Goal: Task Accomplishment & Management: Use online tool/utility

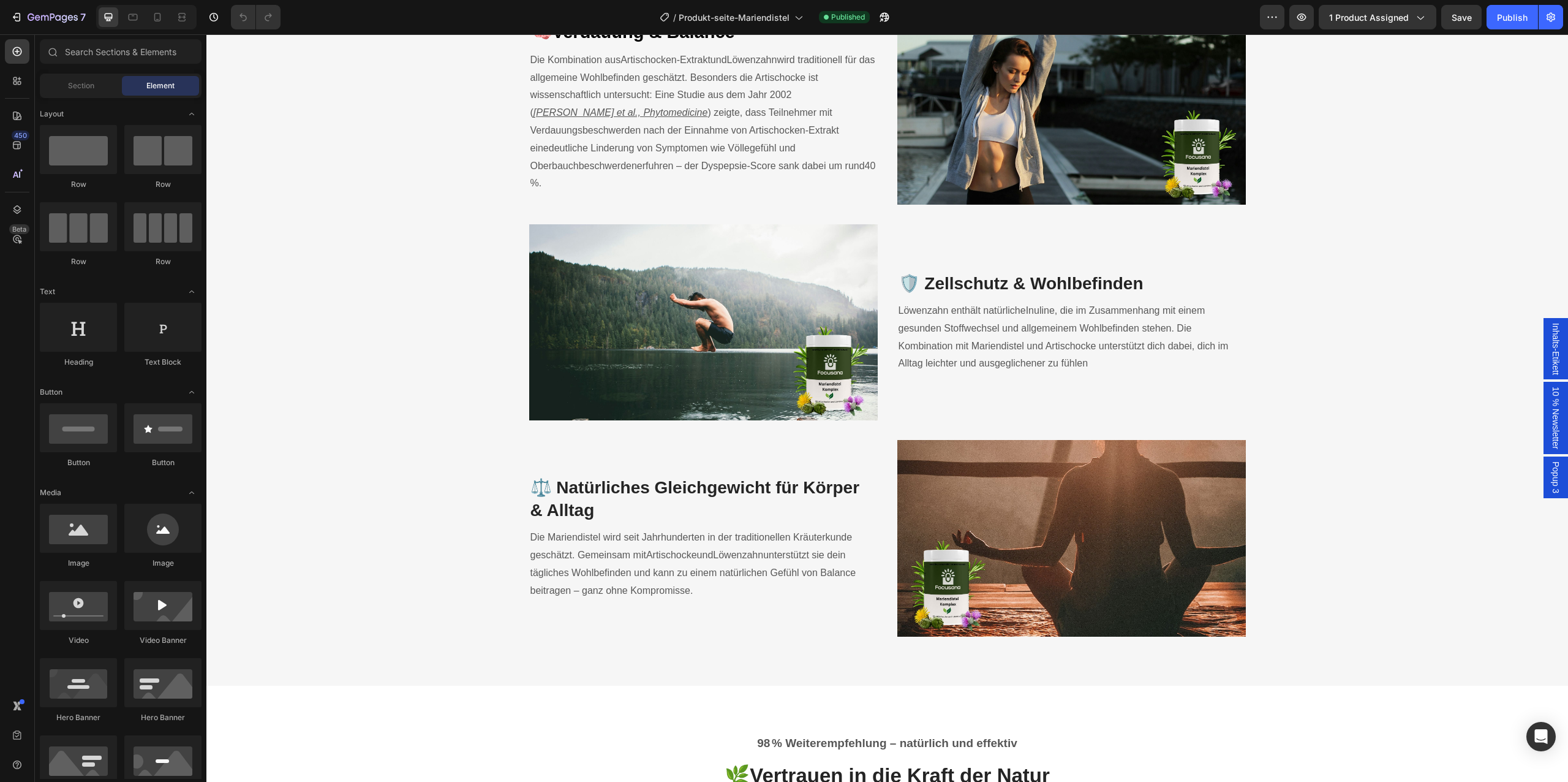
scroll to position [1830, 0]
click at [162, 24] on div at bounding box center [157, 17] width 19 height 19
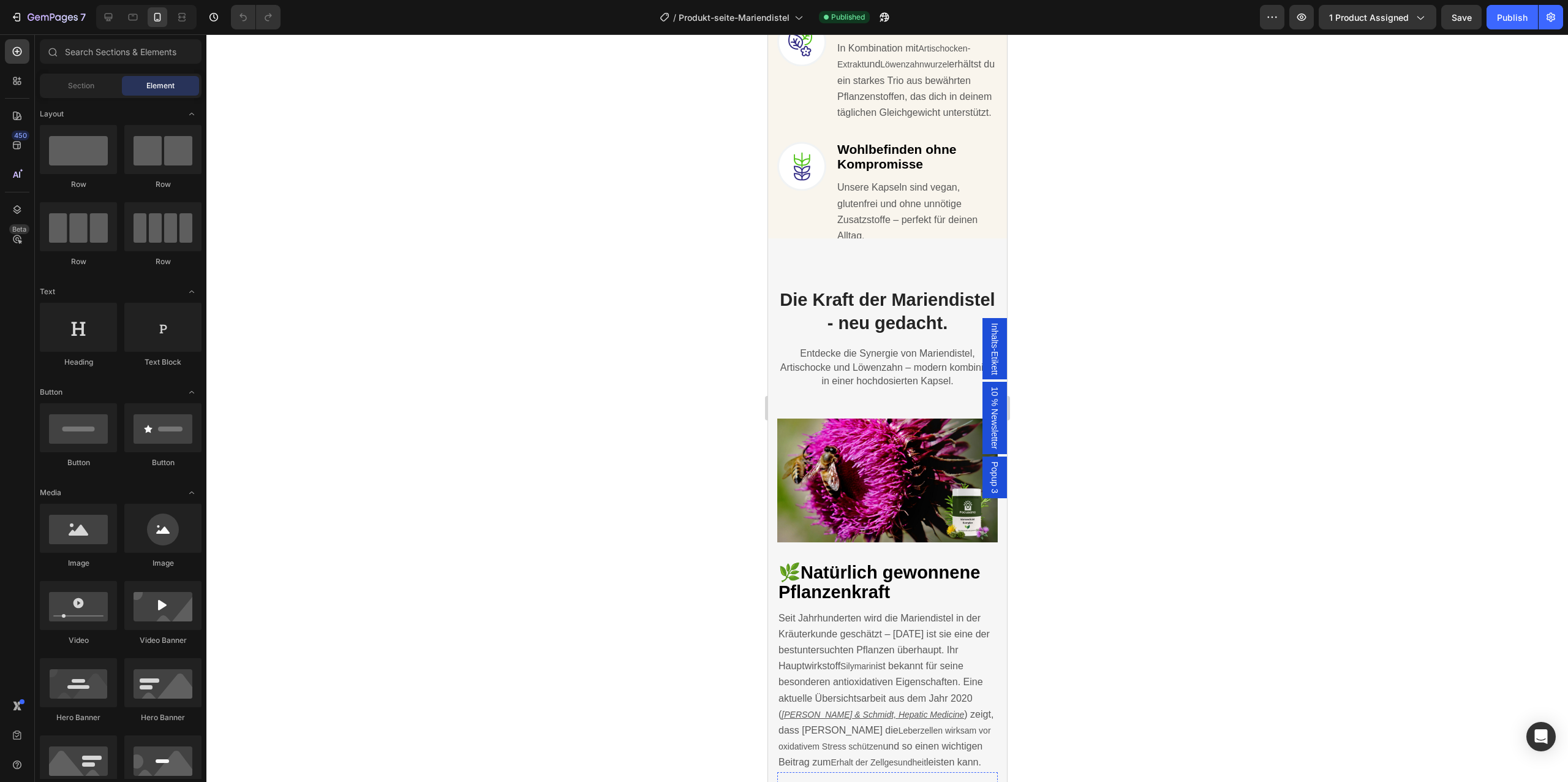
scroll to position [1274, 0]
click at [869, 297] on h2 "Die Kraft der Mariendistel - neu gedacht." at bounding box center [887, 311] width 221 height 48
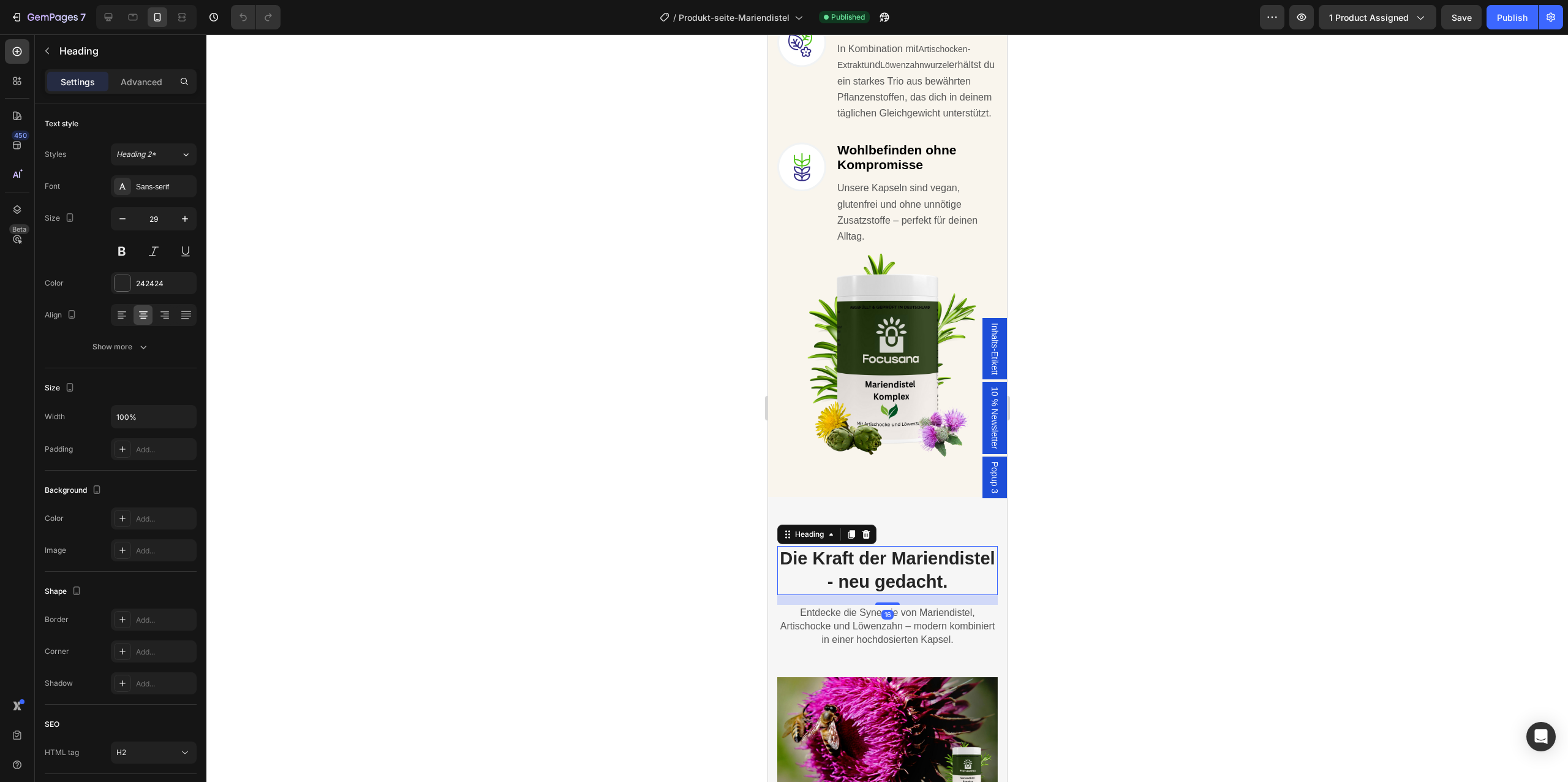
click at [886, 309] on img at bounding box center [887, 356] width 221 height 221
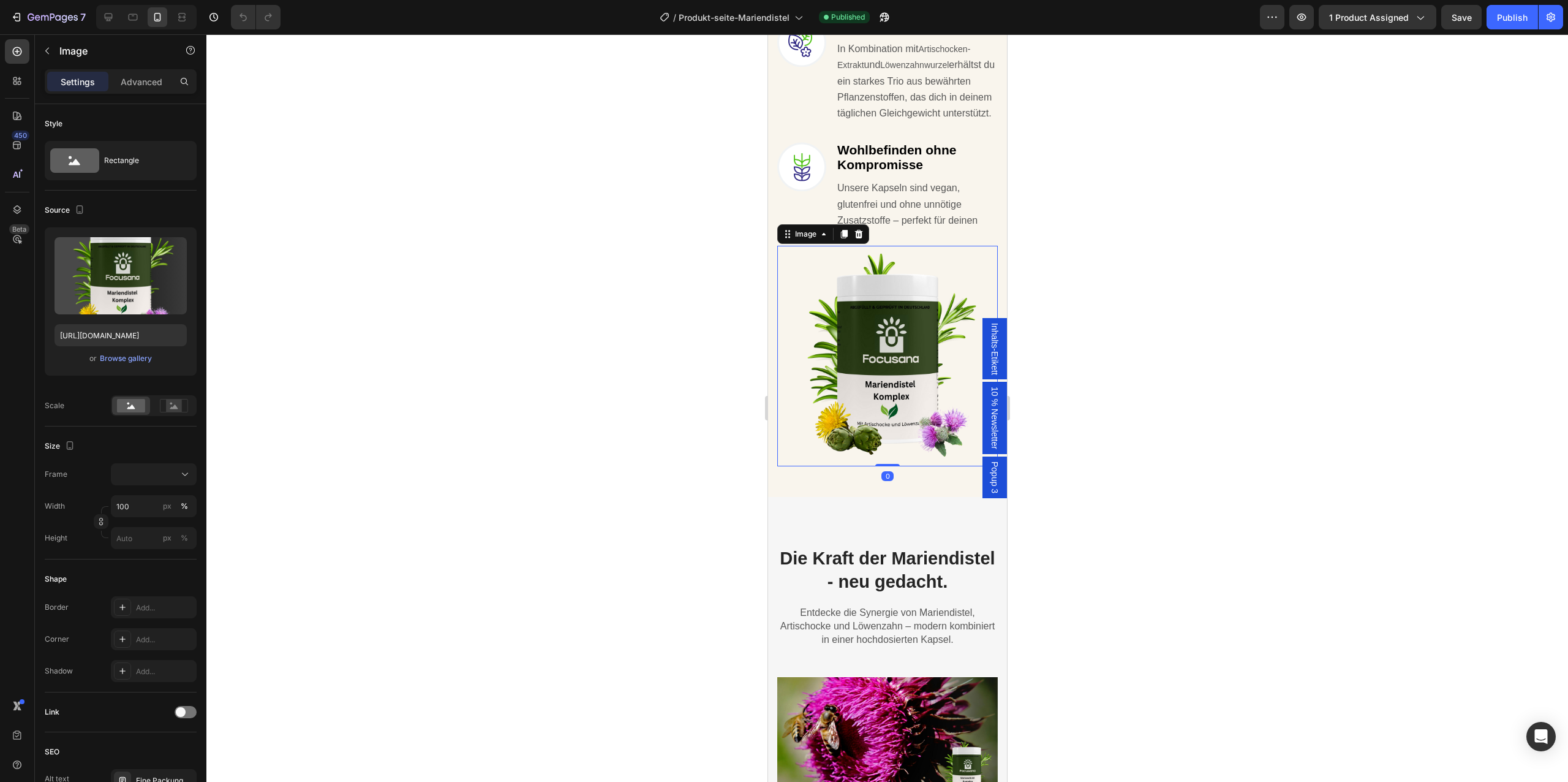
click at [886, 309] on img at bounding box center [887, 356] width 221 height 221
click at [694, 420] on div at bounding box center [887, 408] width 1362 height 747
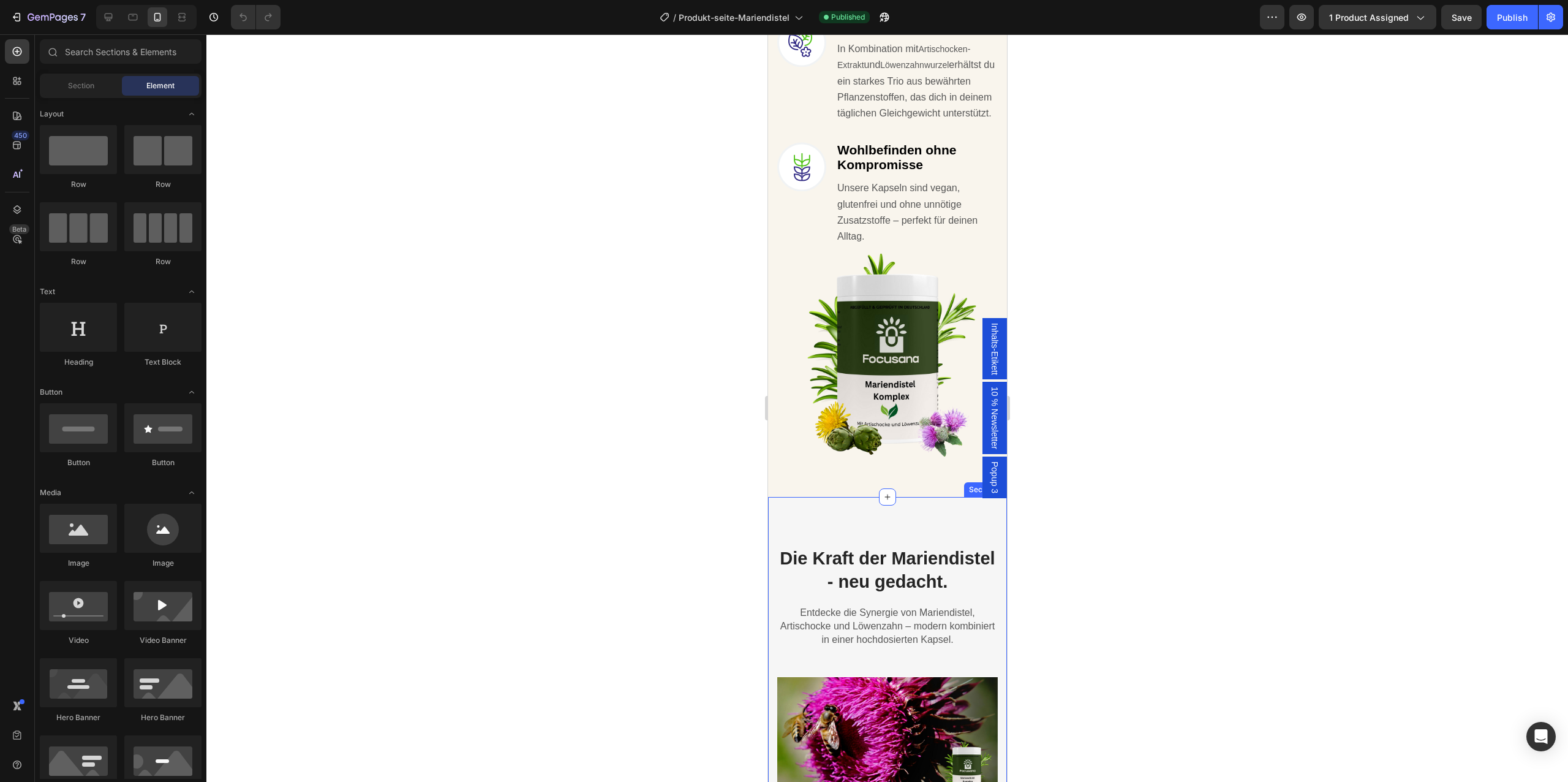
scroll to position [1496, 0]
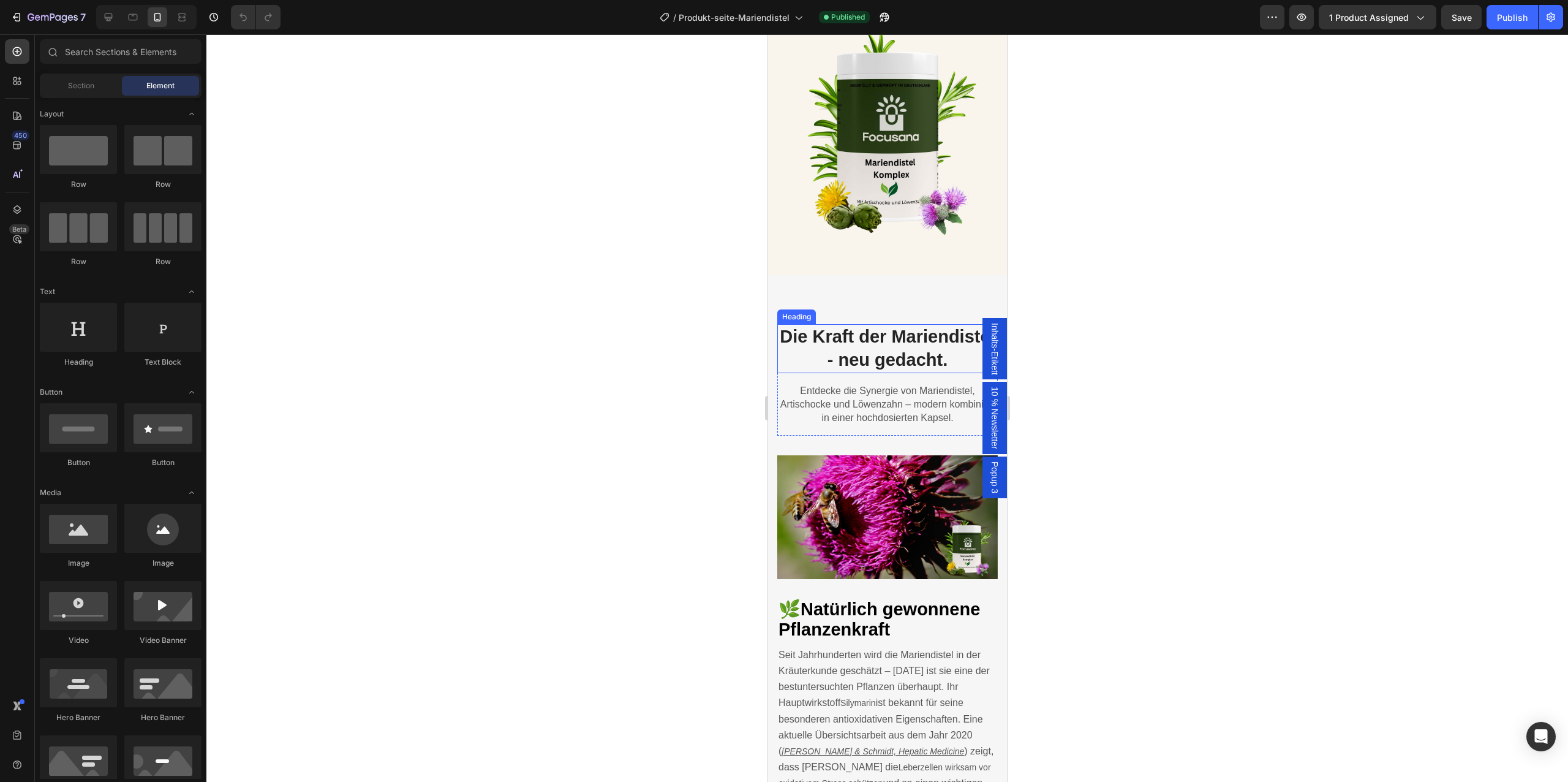
click at [900, 345] on h2 "Die Kraft der Mariendistel - neu gedacht." at bounding box center [887, 348] width 221 height 48
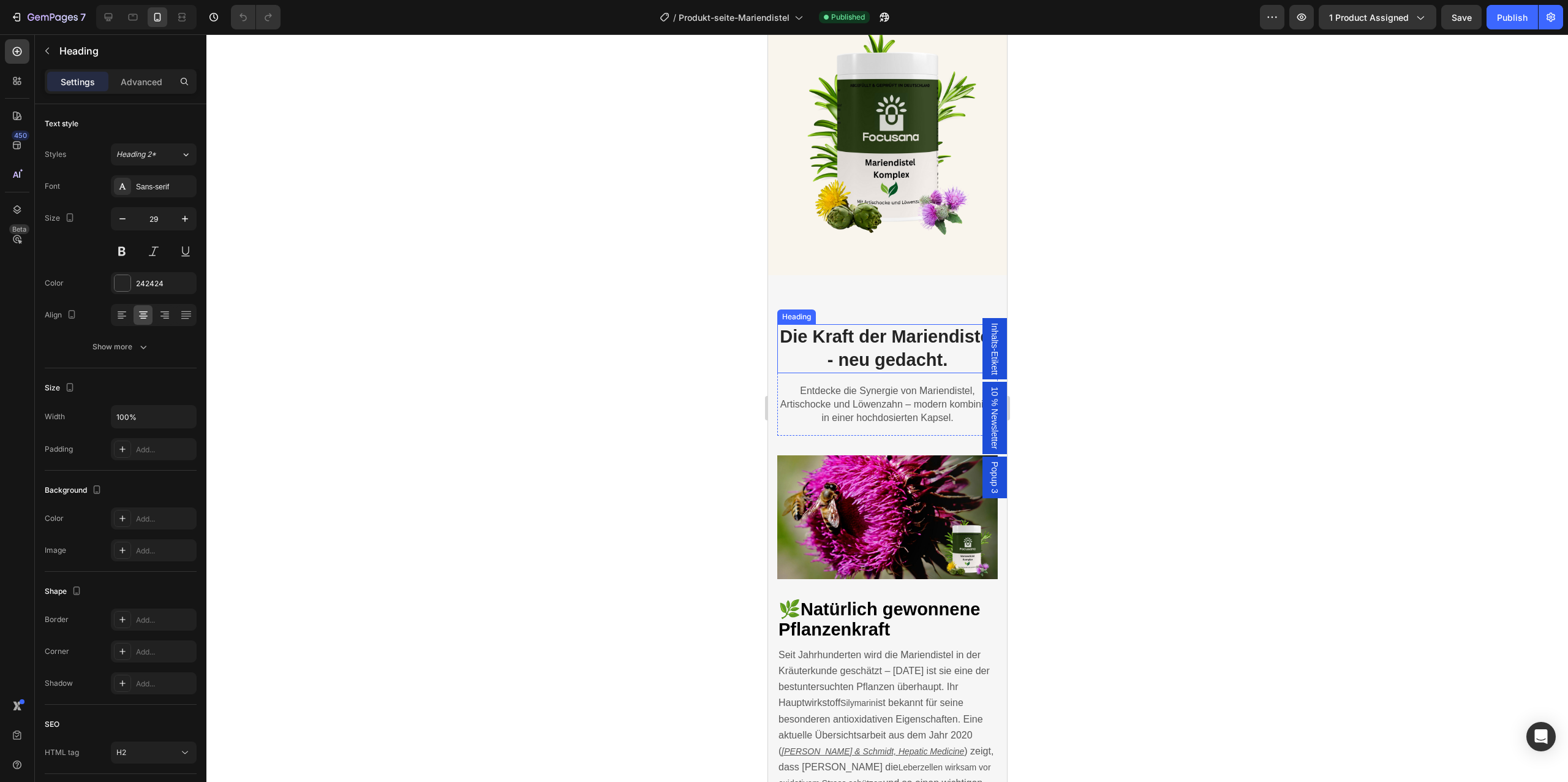
click at [900, 345] on h2 "Die Kraft der Mariendistel - neu gedacht." at bounding box center [887, 348] width 221 height 48
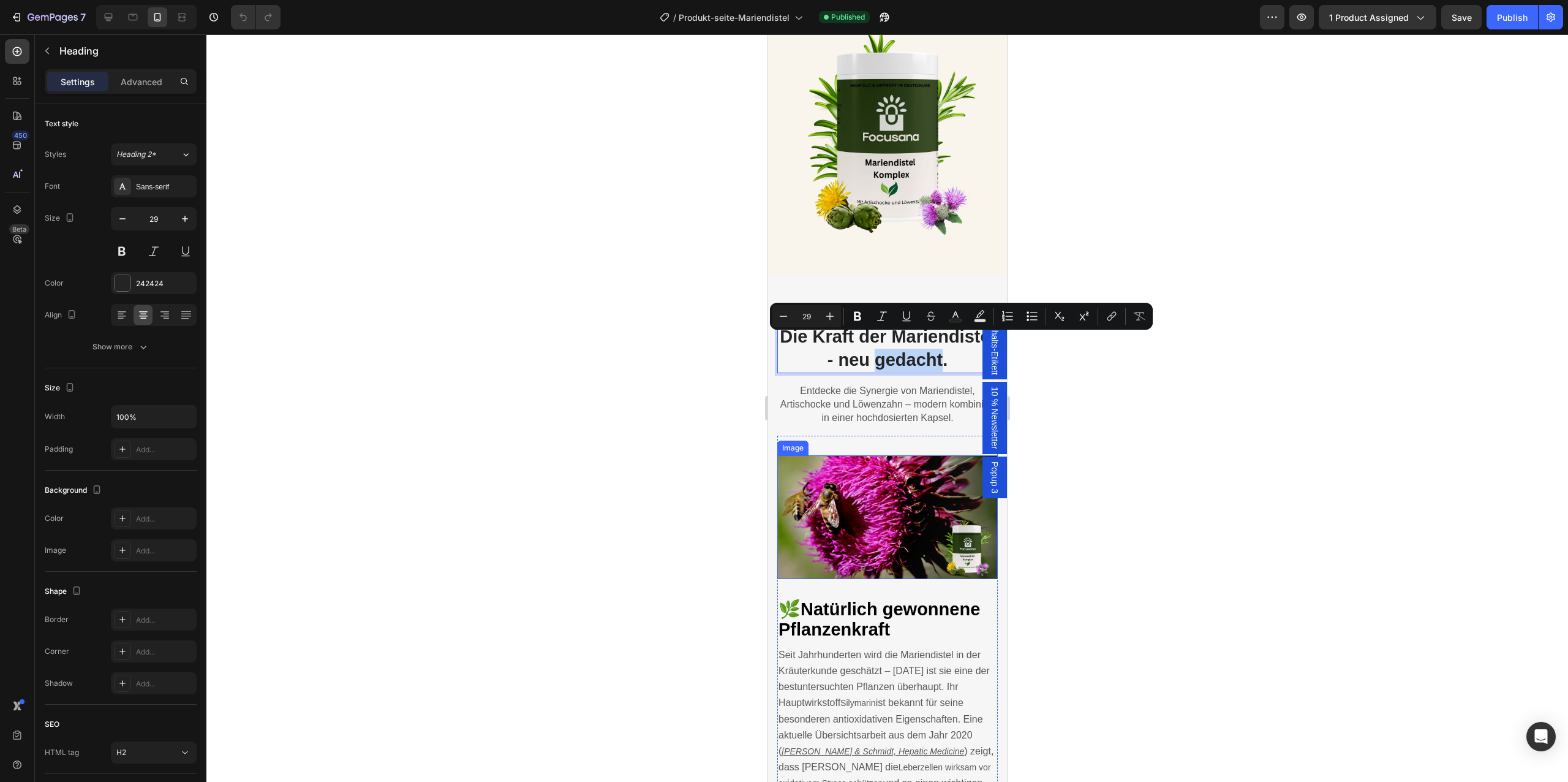
scroll to position [1551, 0]
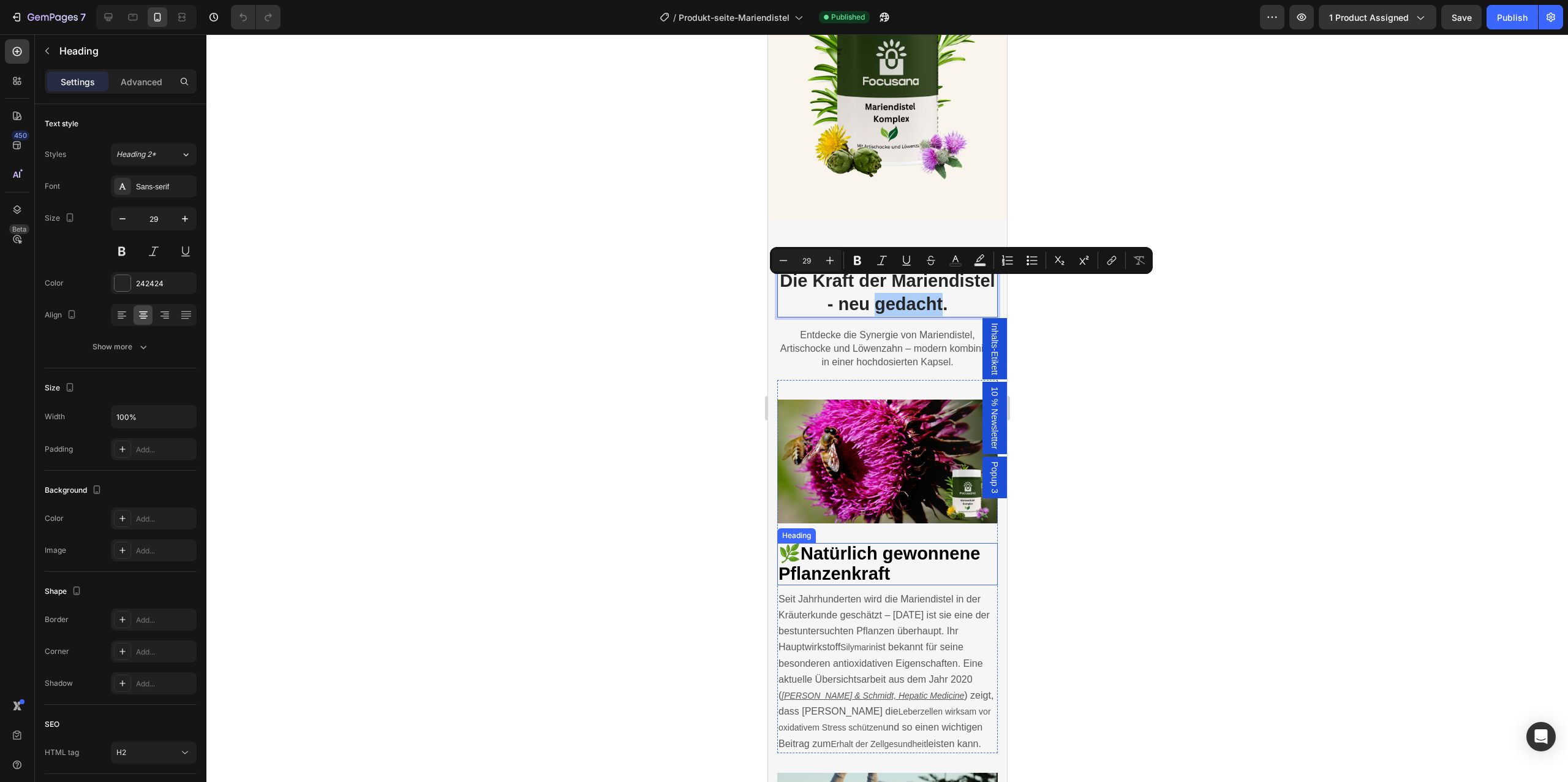
click at [849, 545] on span "Natürlich gewonnene Pflanzenkraft" at bounding box center [878, 563] width 201 height 40
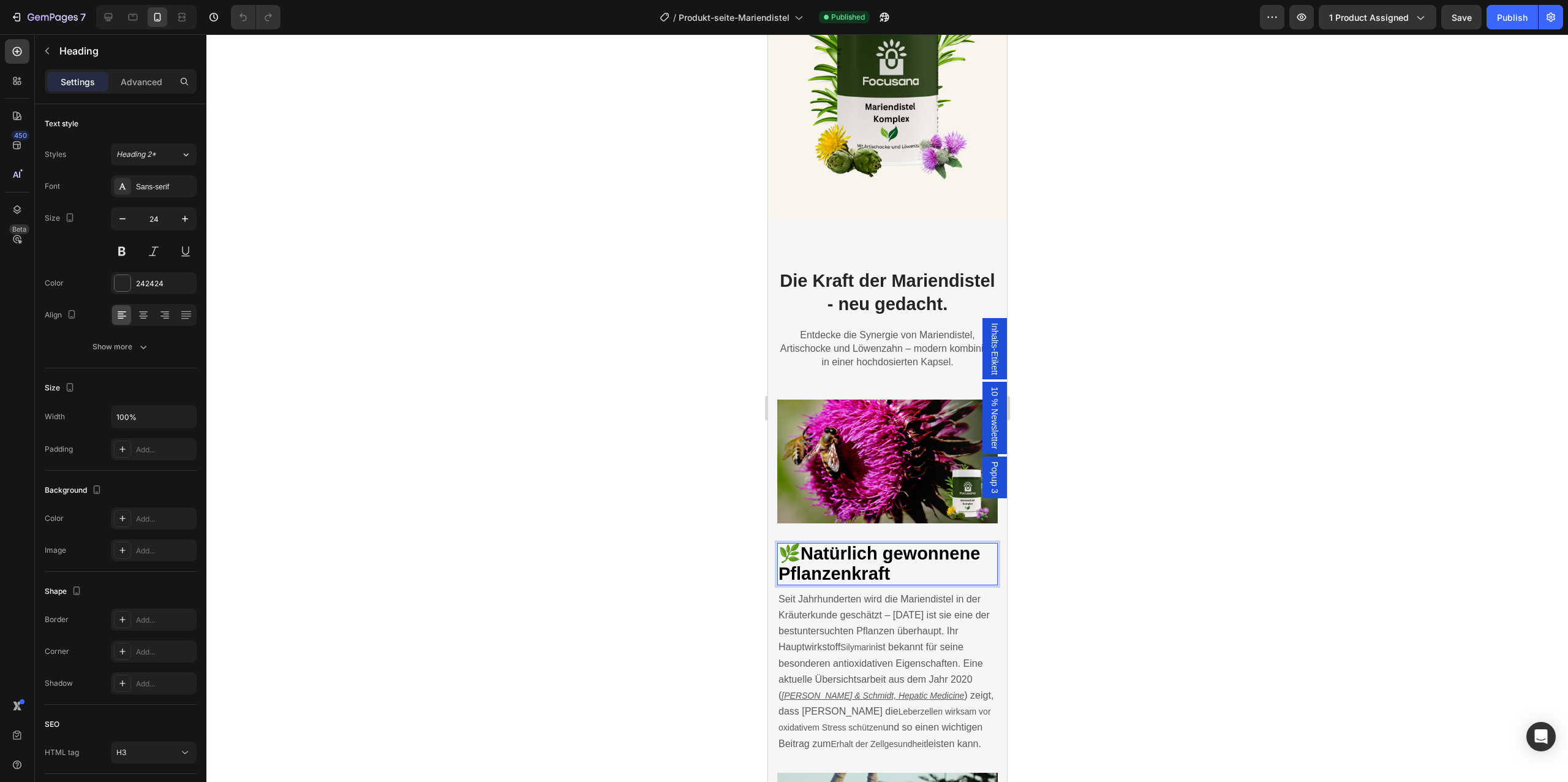
click at [849, 545] on span "Natürlich gewonnene Pflanzenkraft" at bounding box center [878, 563] width 201 height 40
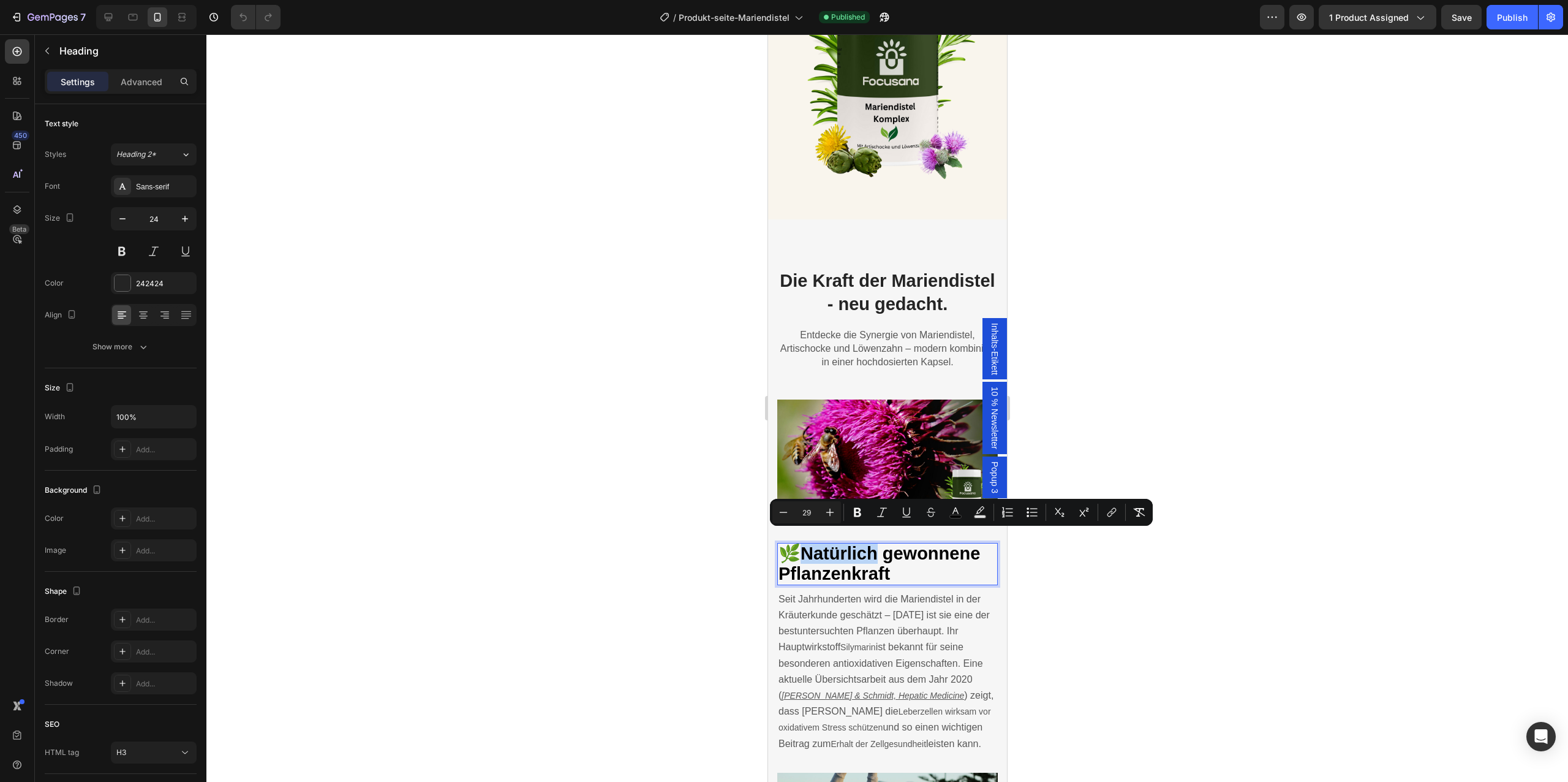
click at [896, 566] on p "🌿 Natürlich gewonnene Pflanzenkraft" at bounding box center [886, 563] width 218 height 40
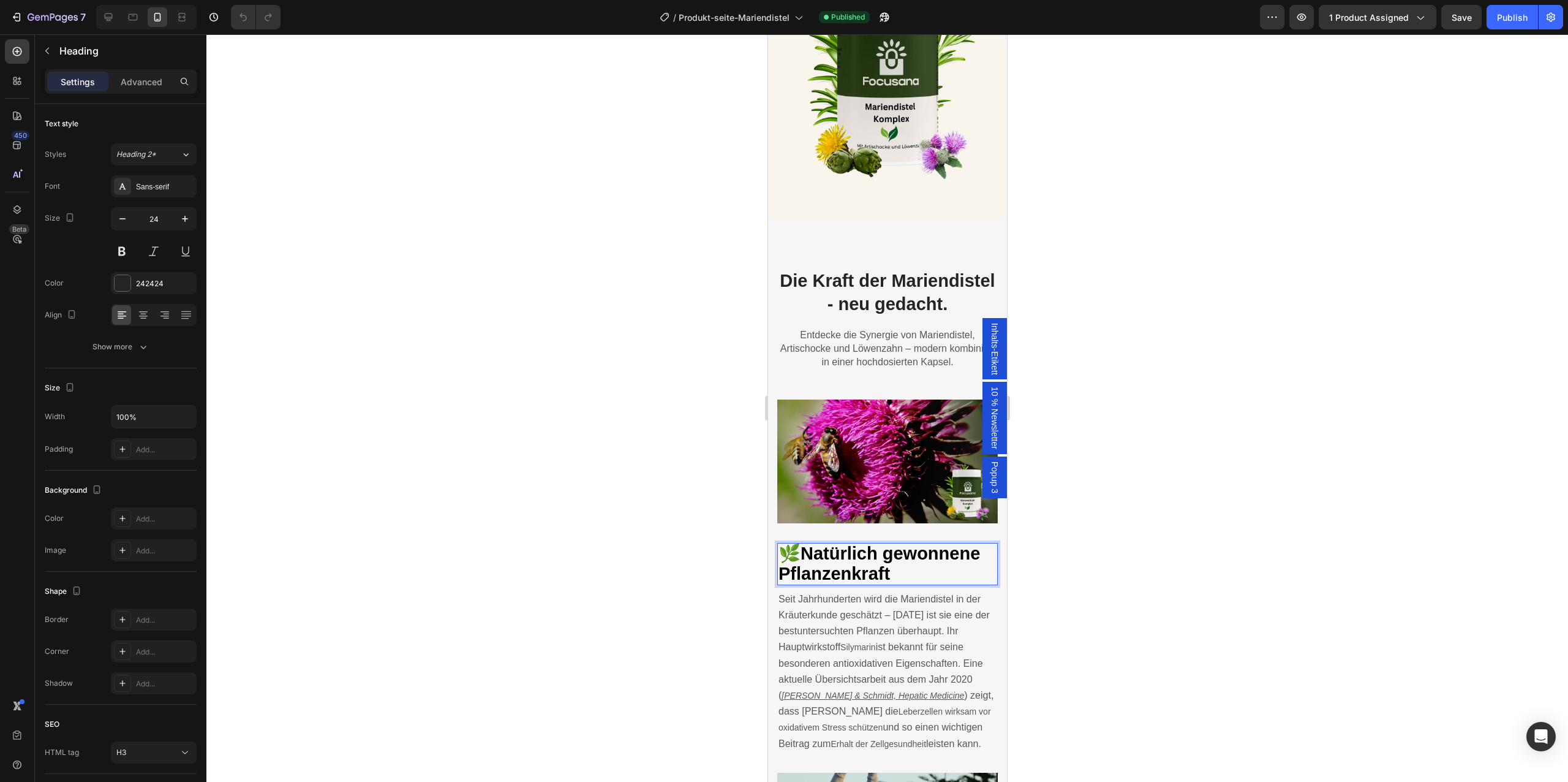
scroll to position [1959, 0]
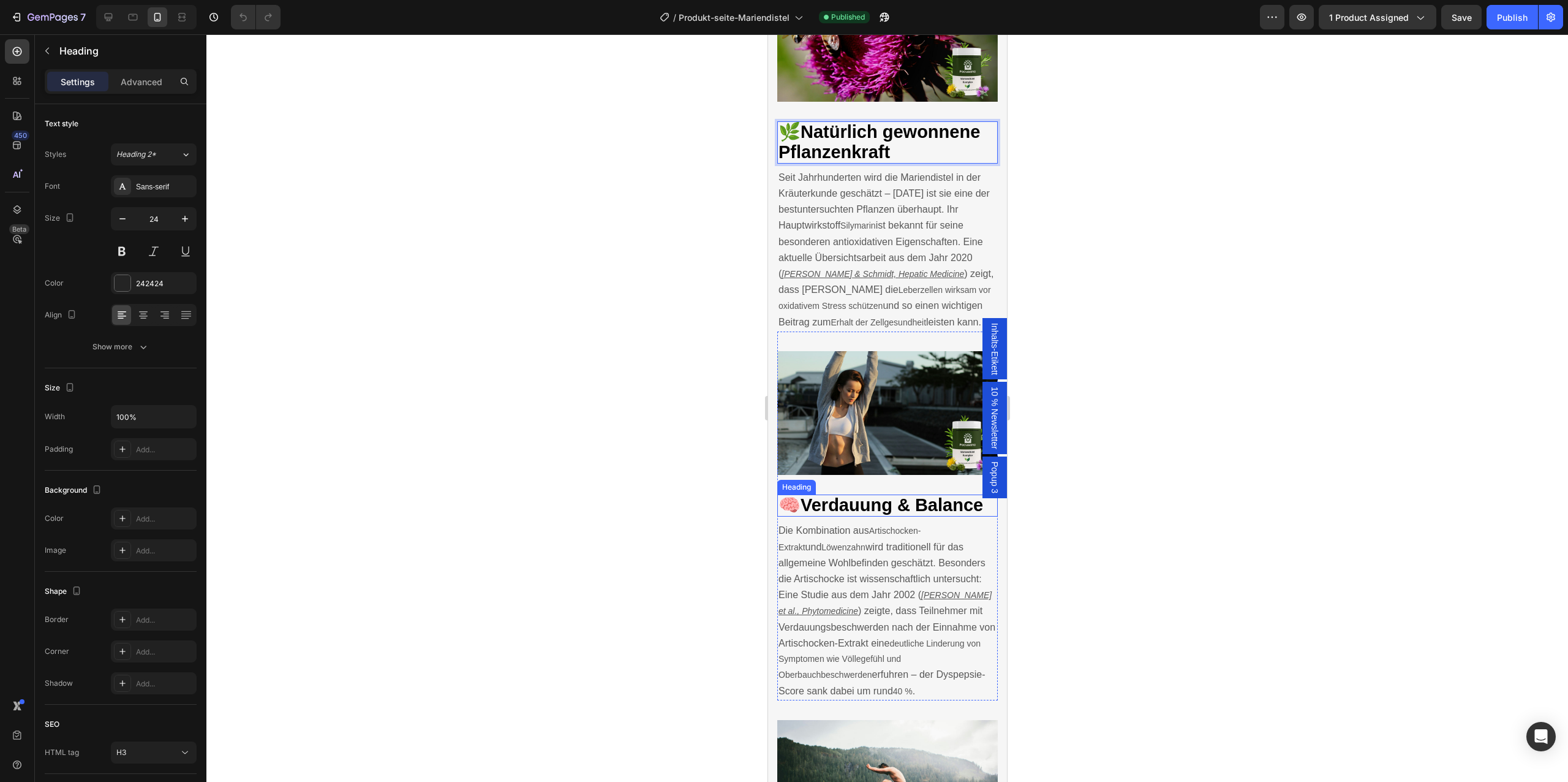
click at [882, 513] on h3 "🧠 Verdauung & Balance" at bounding box center [887, 505] width 221 height 22
click at [874, 507] on span "Verdauung & Balance" at bounding box center [890, 504] width 183 height 19
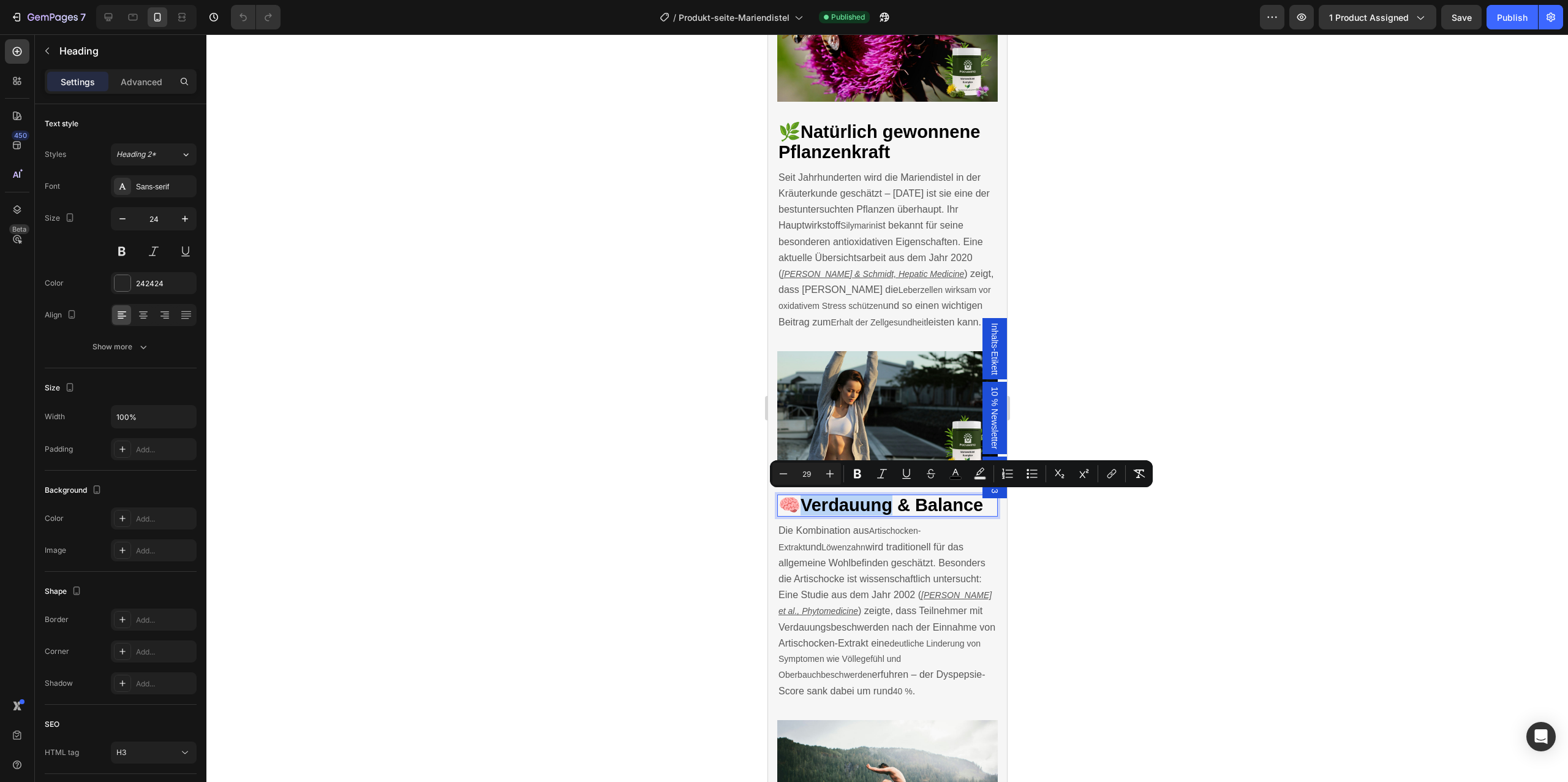
click at [874, 507] on span "Verdauung & Balance" at bounding box center [890, 504] width 183 height 19
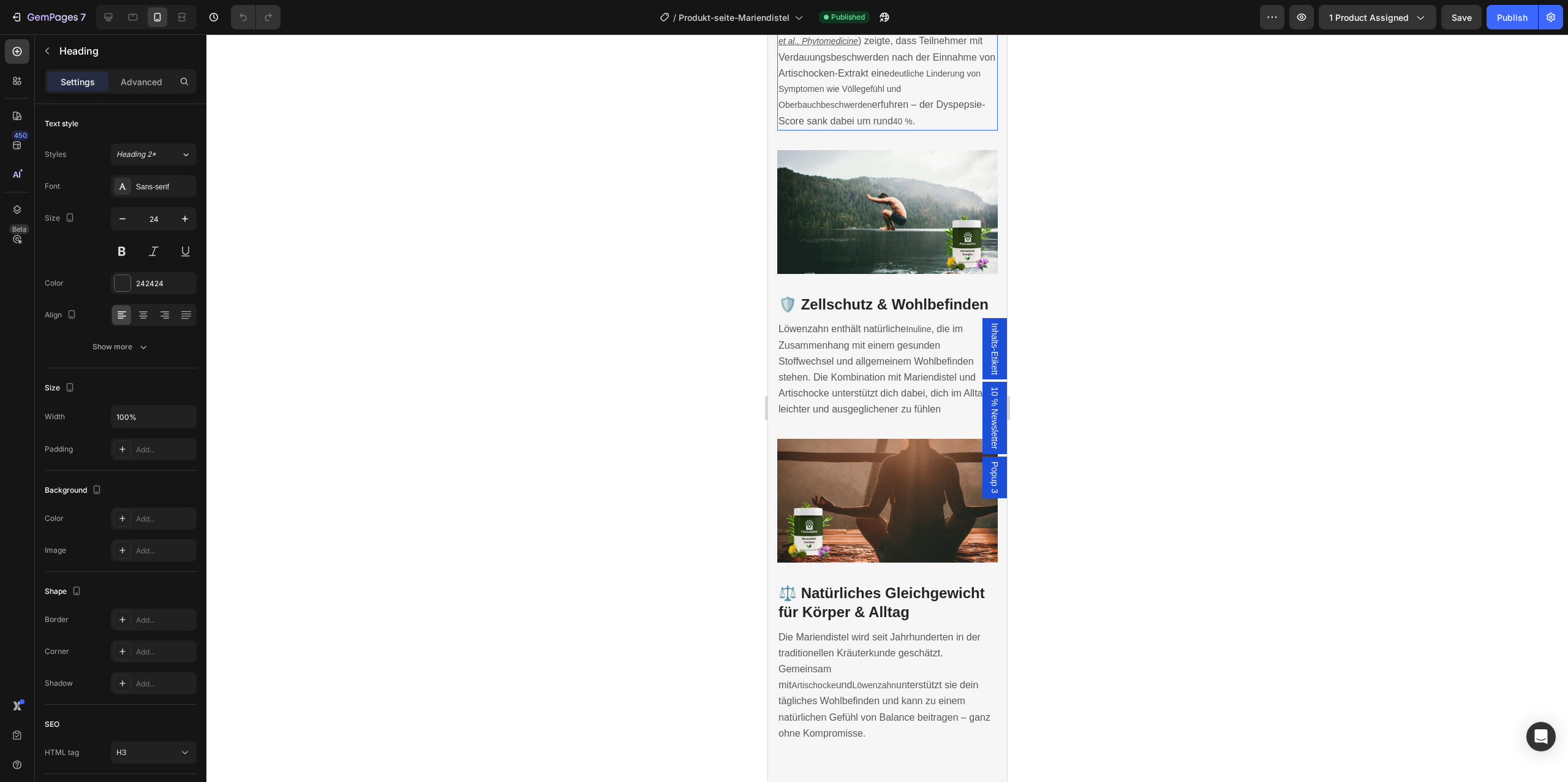
scroll to position [2544, 0]
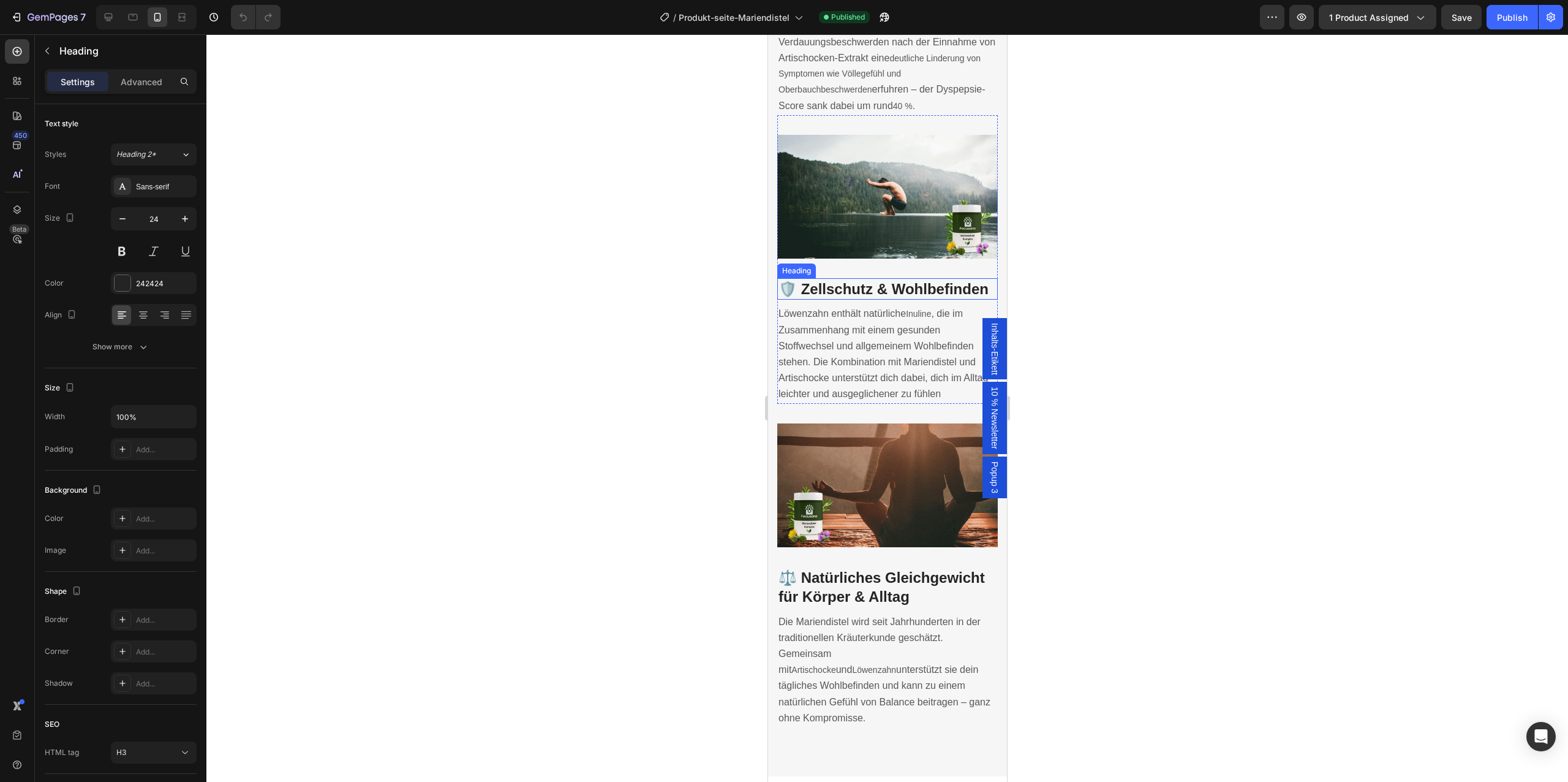
click at [872, 278] on h3 "🛡️ Zellschutz & Wohlbefinden" at bounding box center [887, 288] width 221 height 21
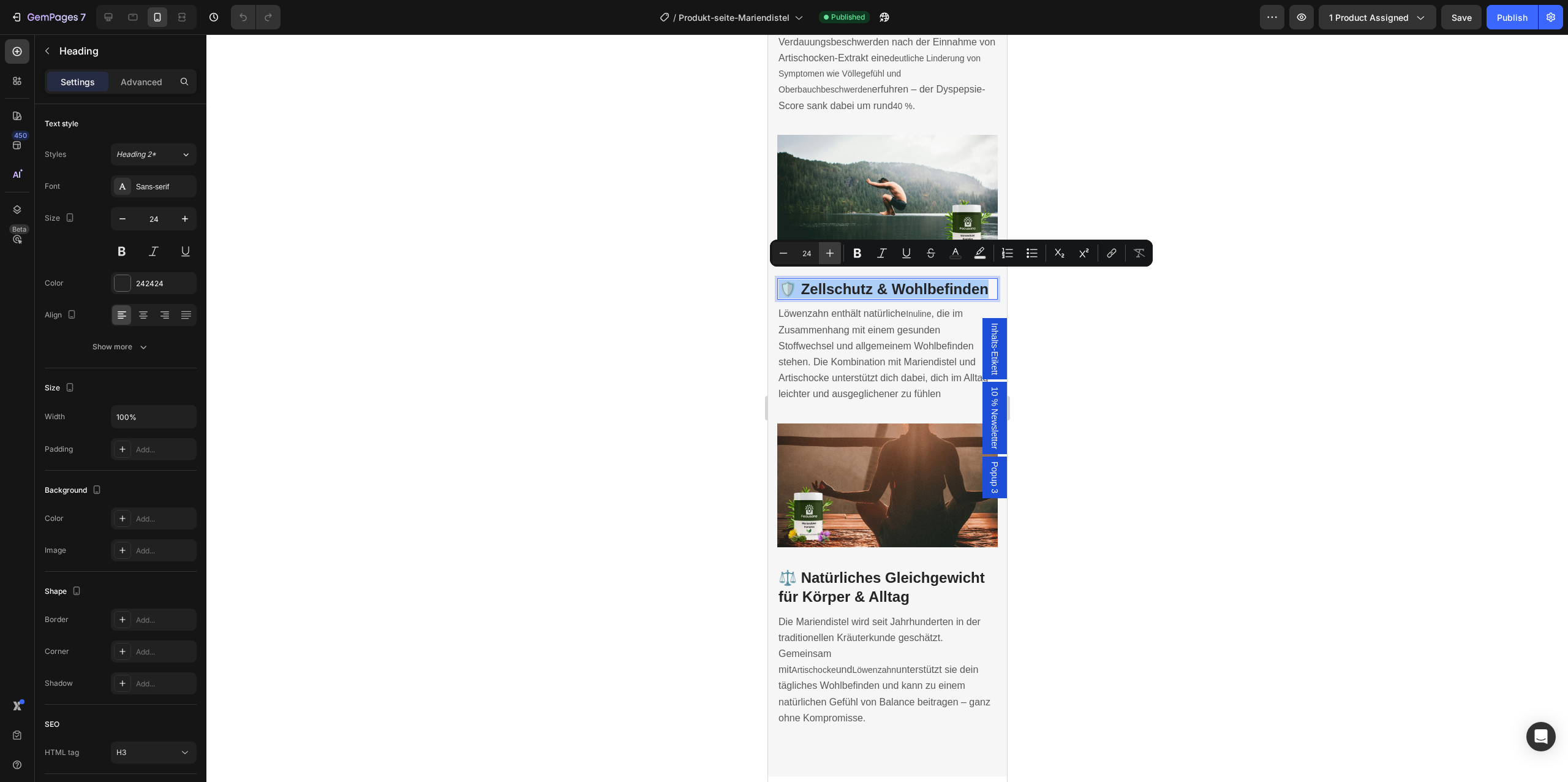
click at [824, 258] on icon "Editor contextual toolbar" at bounding box center [830, 253] width 13 height 13
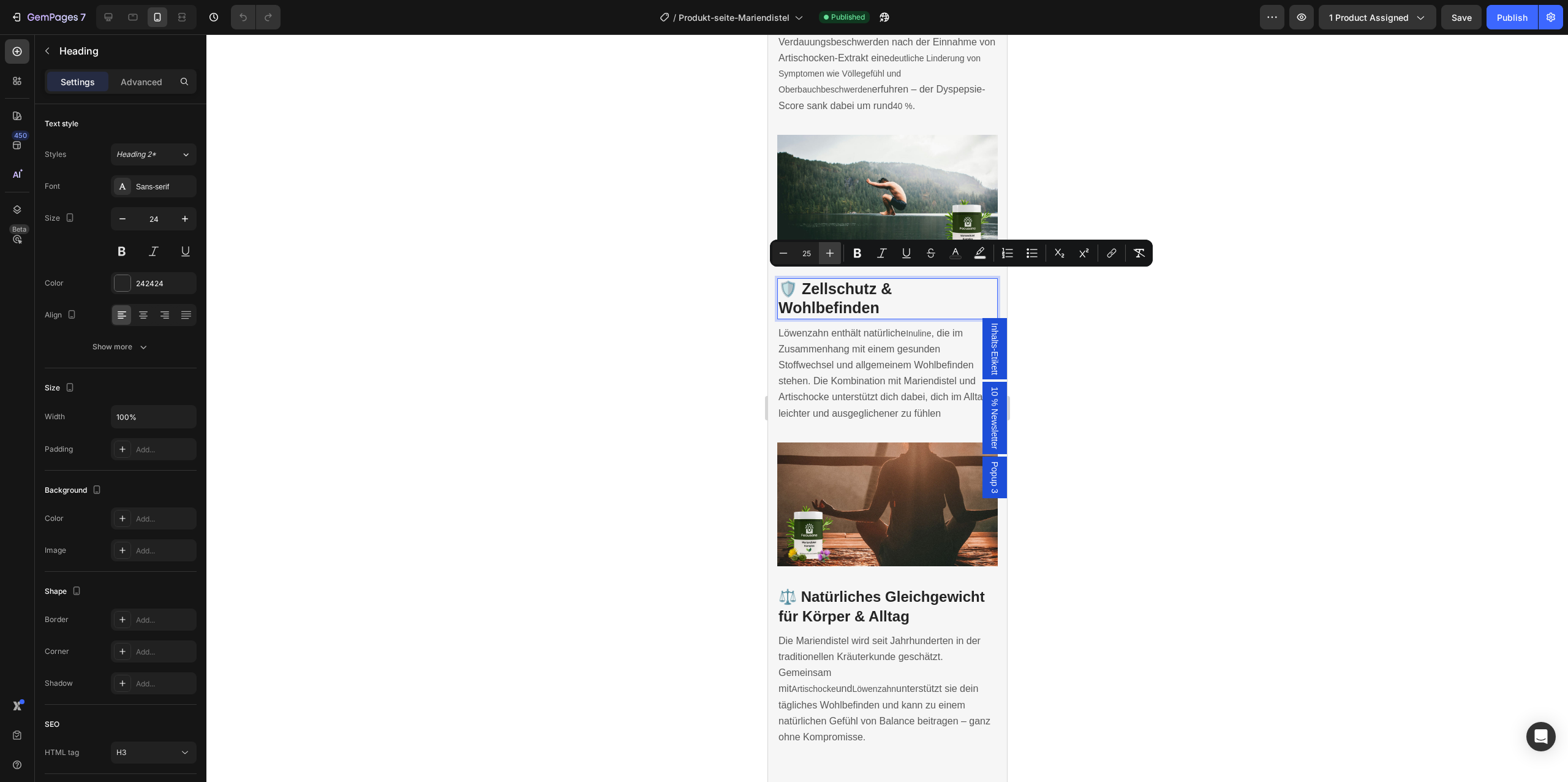
click at [824, 258] on icon "Editor contextual toolbar" at bounding box center [830, 253] width 13 height 13
click at [789, 254] on button "Minus" at bounding box center [784, 253] width 22 height 22
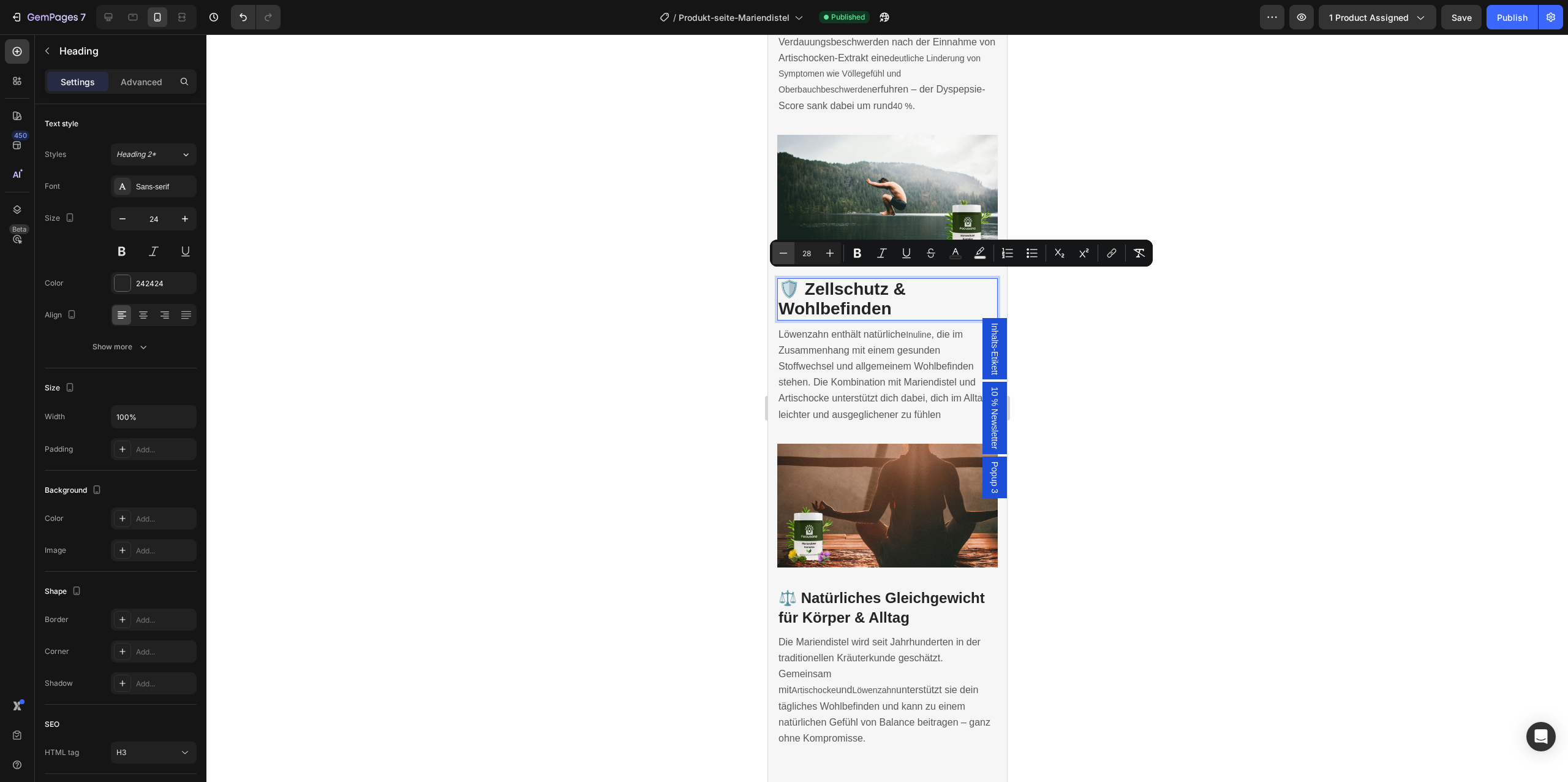
click at [789, 254] on button "Minus" at bounding box center [784, 253] width 22 height 22
type input "25"
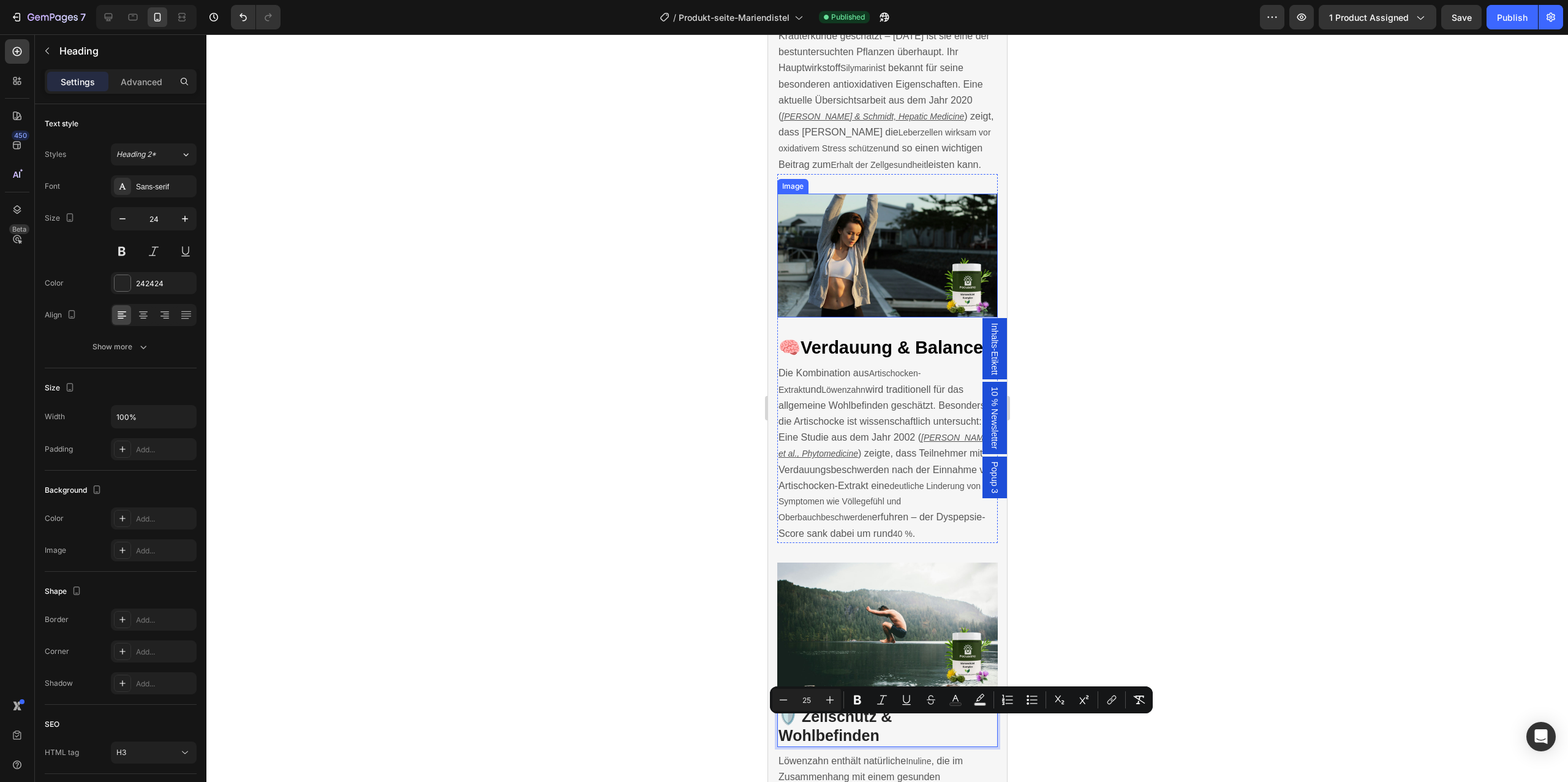
scroll to position [2097, 0]
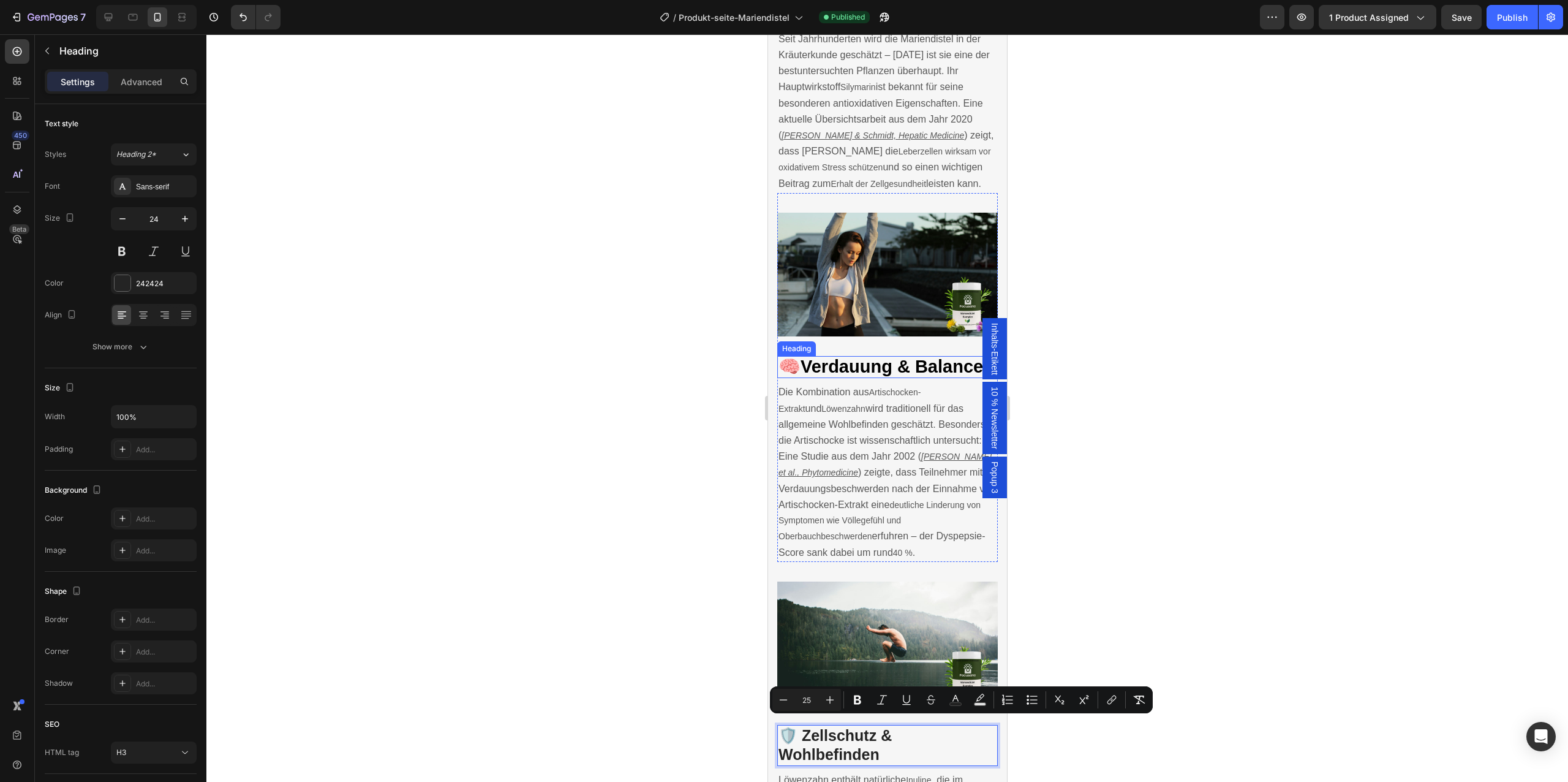
click at [859, 364] on span "Verdauung & Balance" at bounding box center [890, 366] width 183 height 19
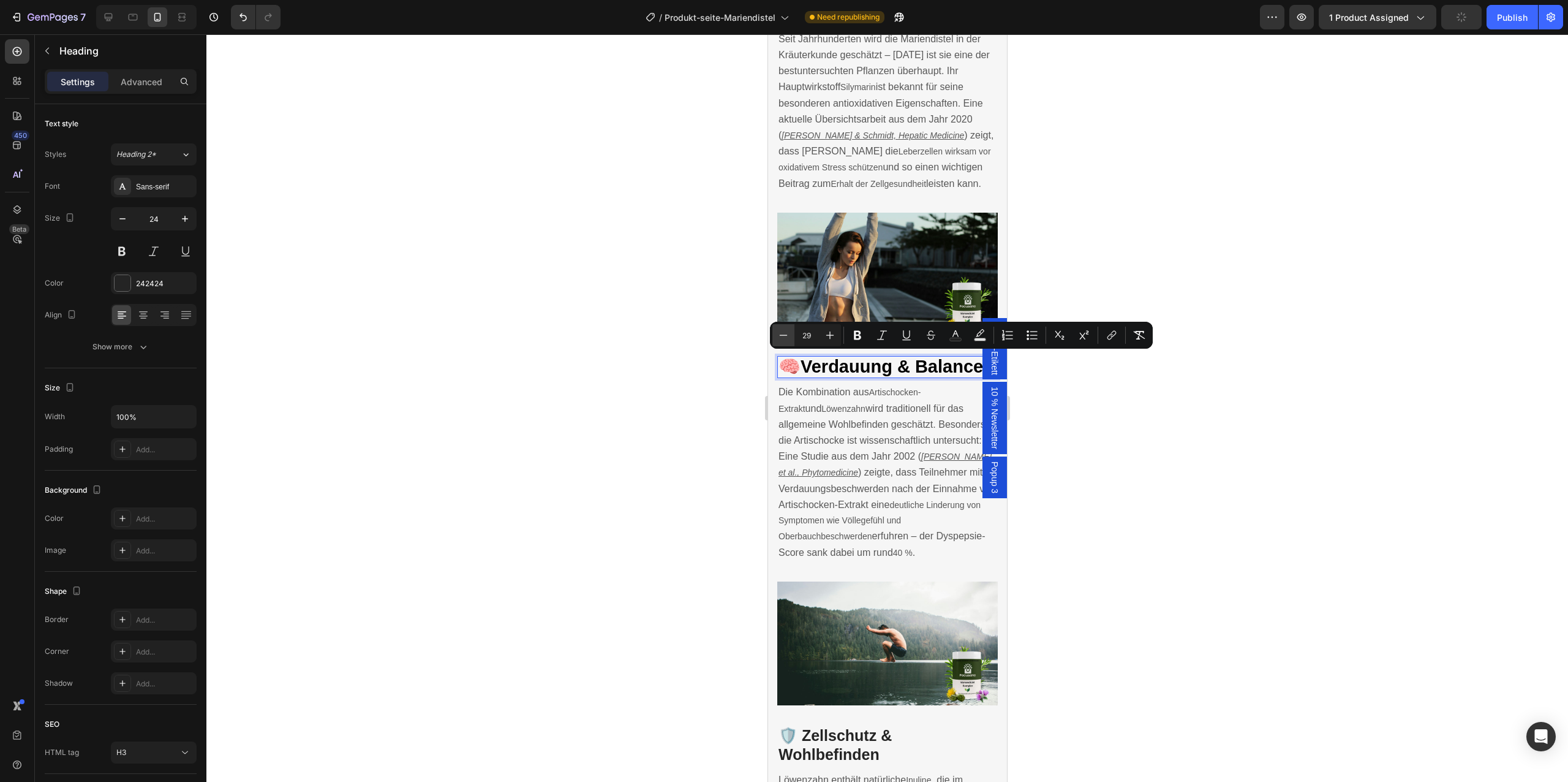
click at [779, 327] on button "Minus" at bounding box center [784, 335] width 22 height 22
type input "25"
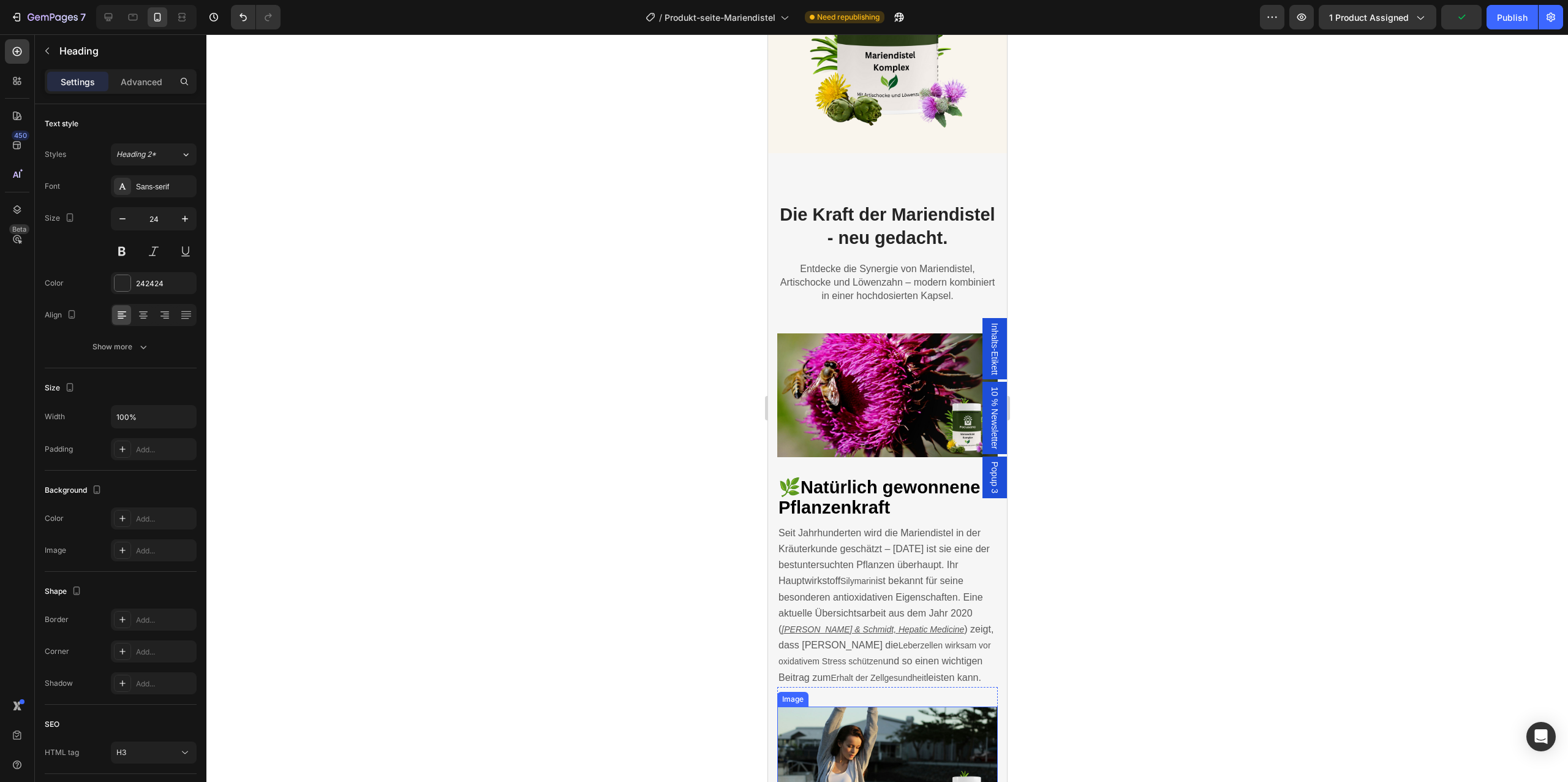
scroll to position [1603, 0]
click at [854, 480] on span "Natürlich gewonnene Pflanzenkraft" at bounding box center [878, 497] width 201 height 40
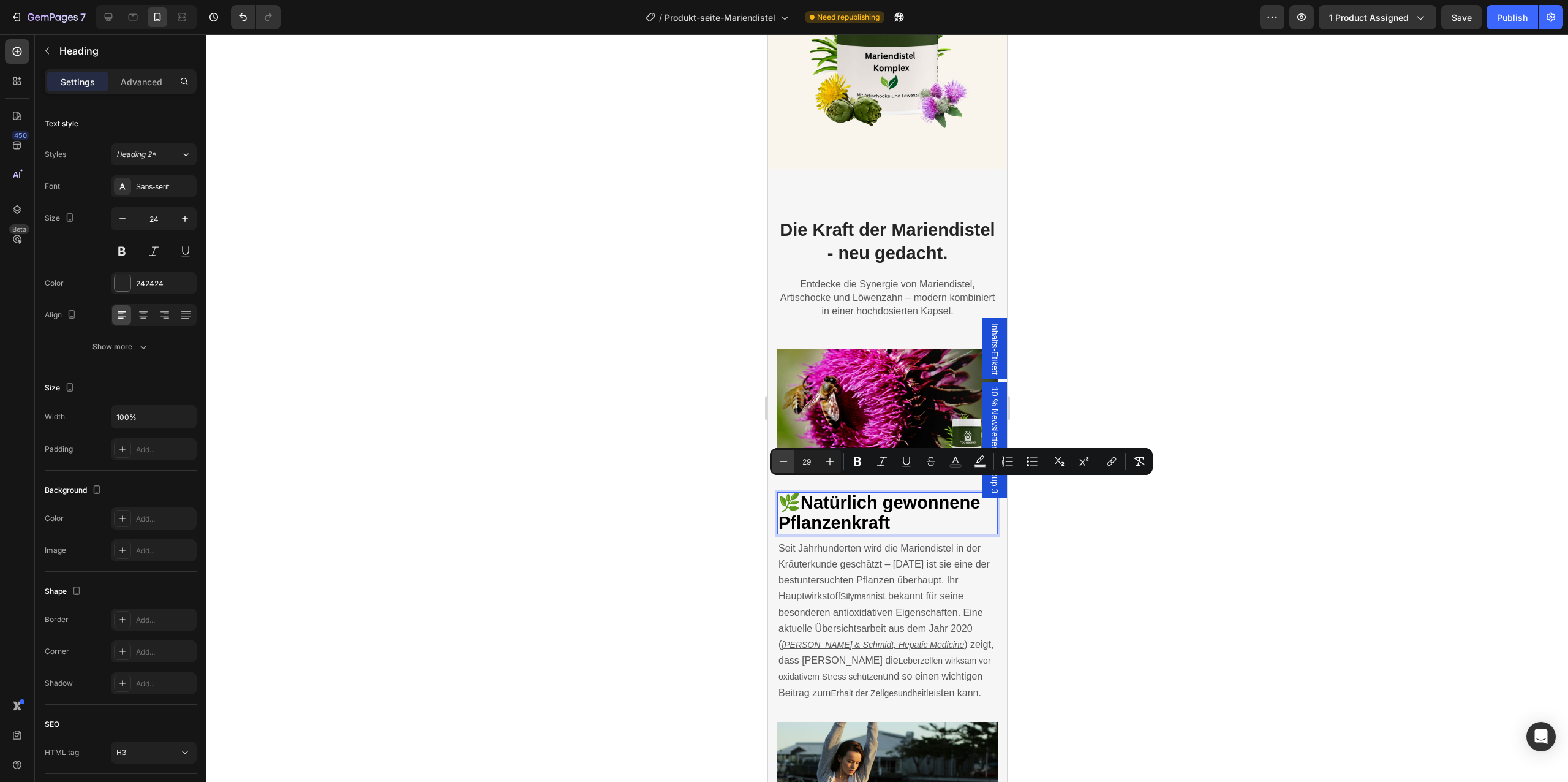
click at [786, 471] on button "Minus" at bounding box center [784, 461] width 22 height 22
type input "25"
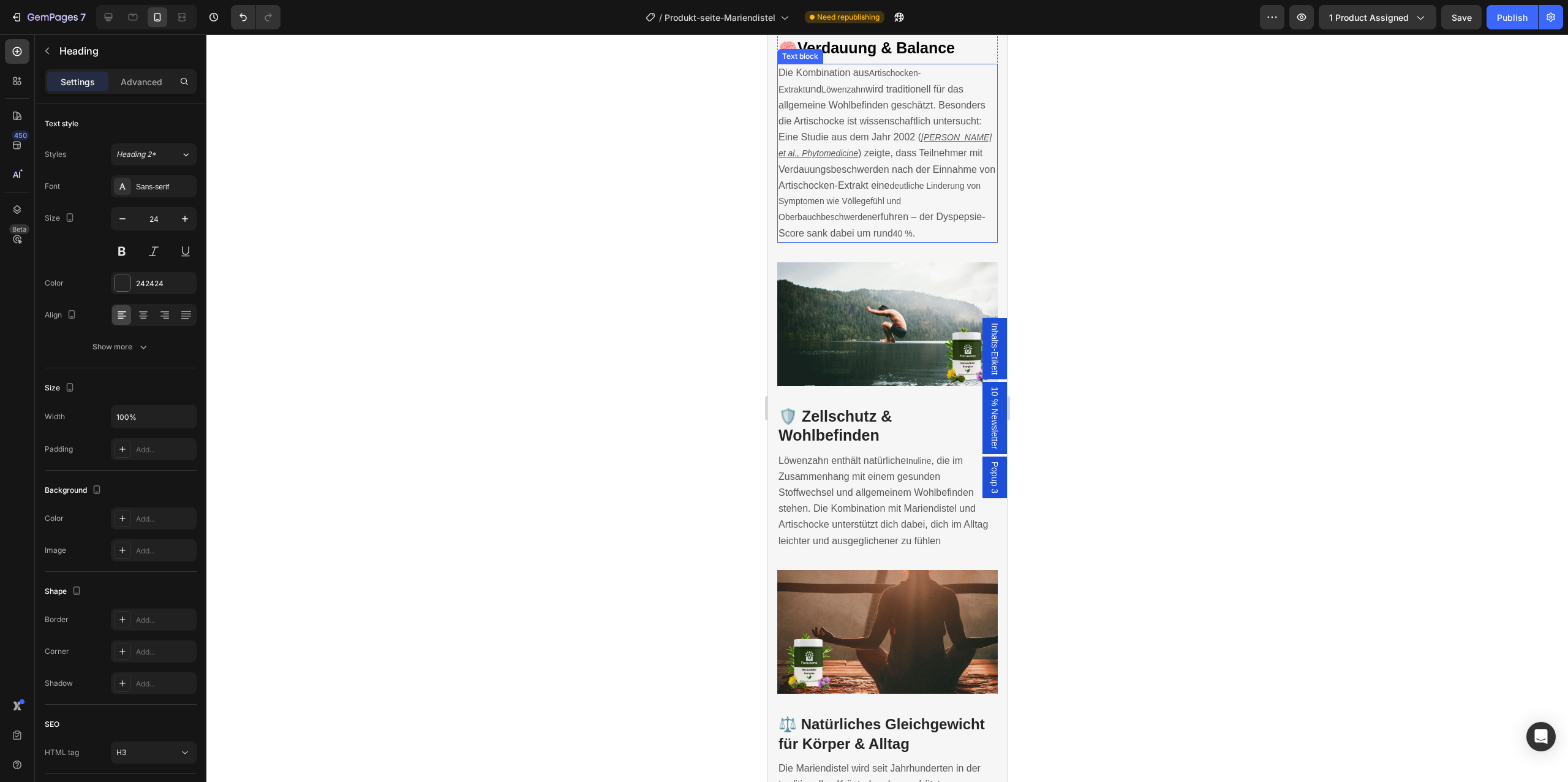
scroll to position [2441, 0]
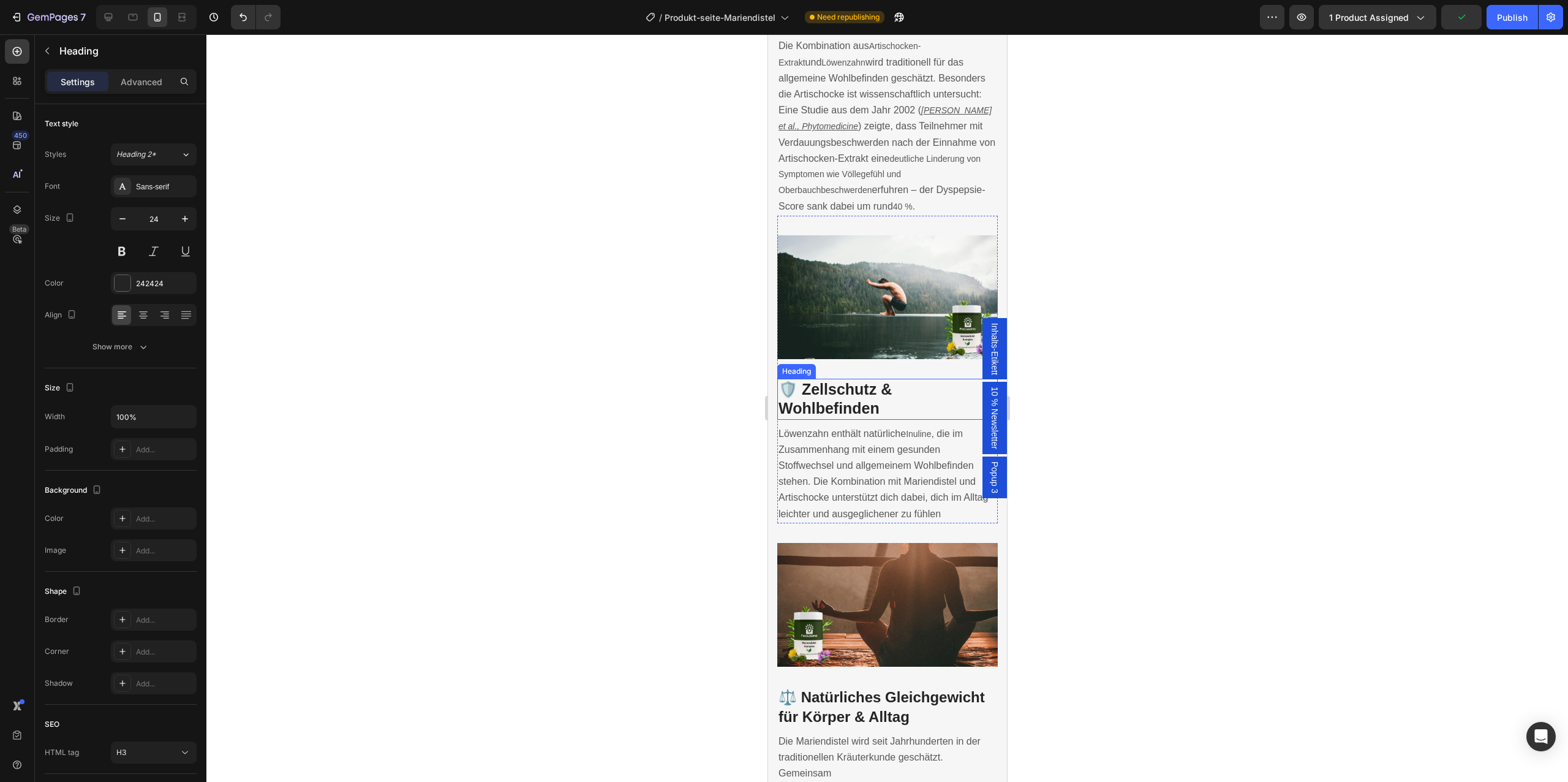
click at [879, 380] on span "🛡️ Zellschutz & Wohlbefinden" at bounding box center [834, 398] width 114 height 36
click at [867, 380] on span "🛡️ Zellschutz & Wohlbefinden" at bounding box center [834, 398] width 114 height 36
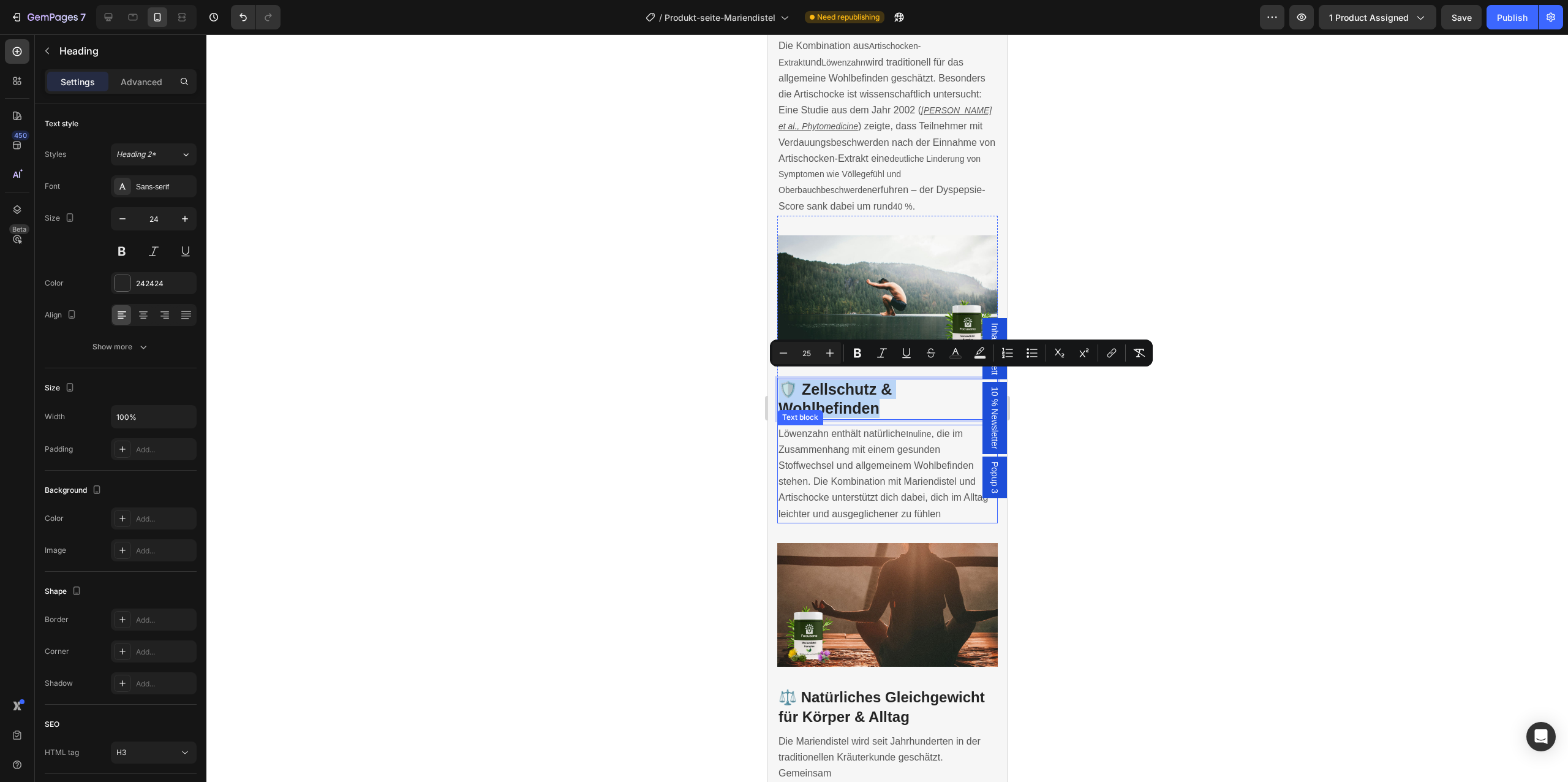
scroll to position [2652, 0]
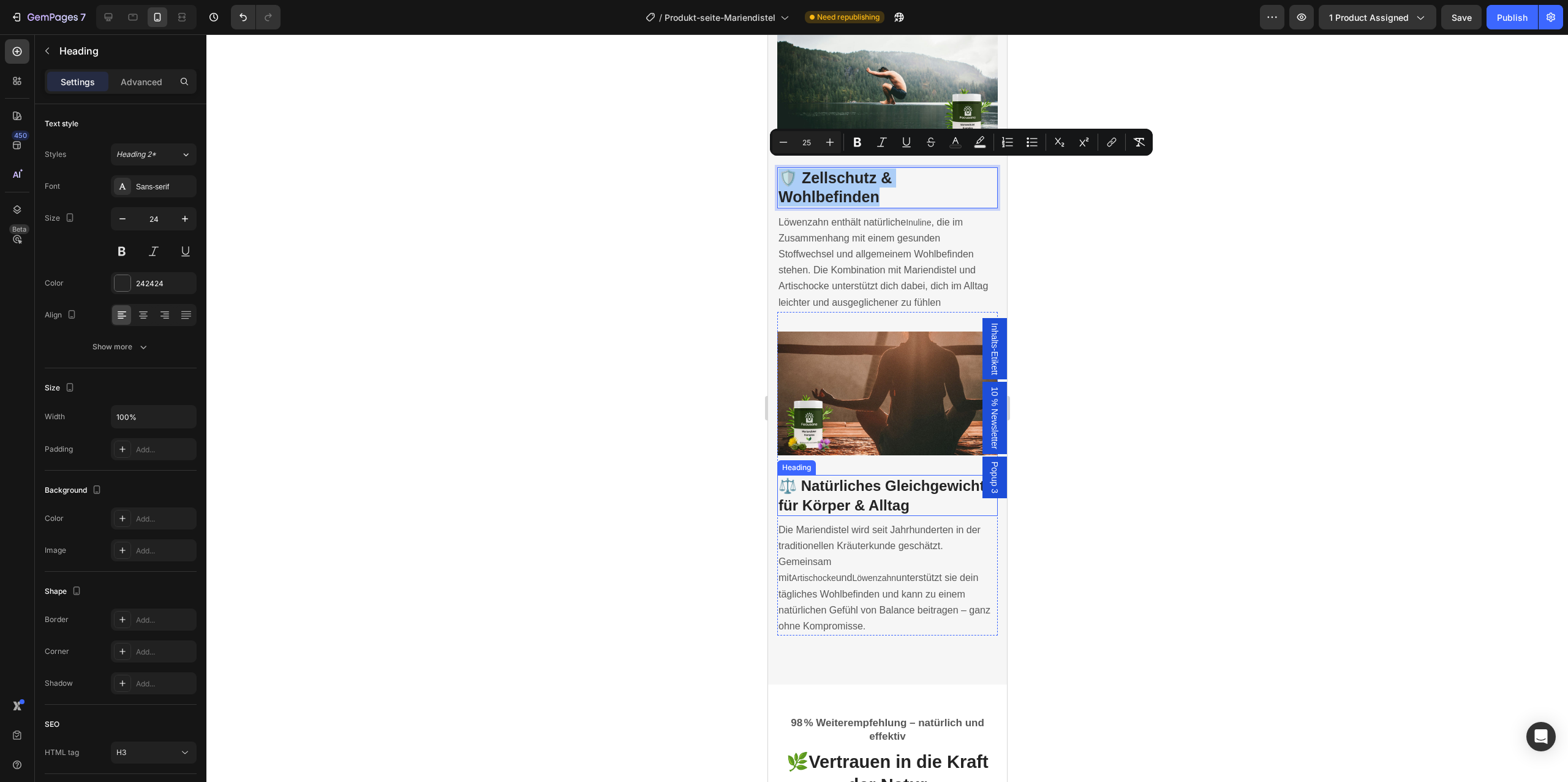
click at [848, 475] on h3 "⚖️ Natürliches Gleichgewicht für Körper & Alltag" at bounding box center [887, 495] width 221 height 40
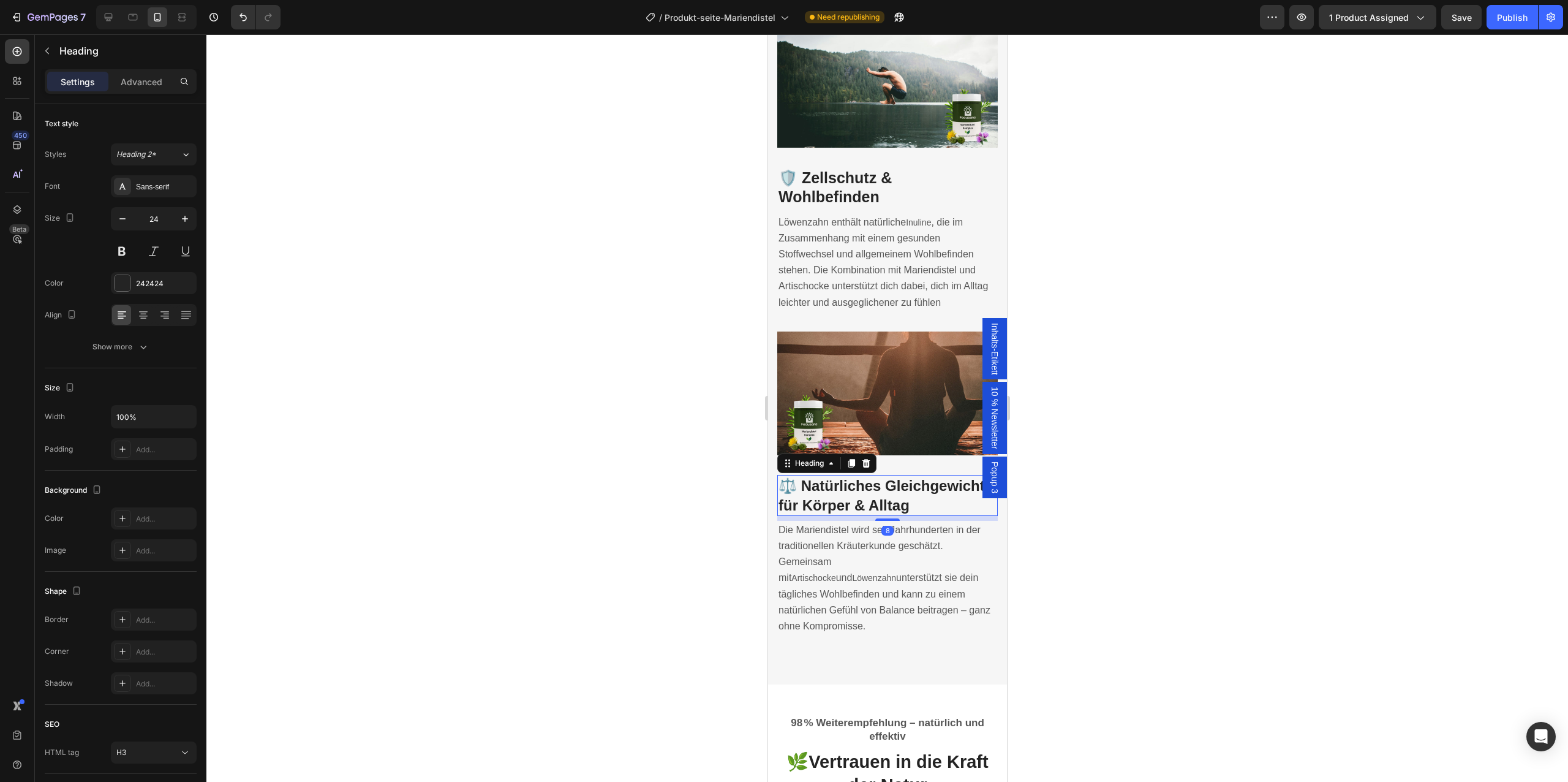
click at [848, 475] on h3 "⚖️ Natürliches Gleichgewicht für Körper & Alltag" at bounding box center [887, 495] width 221 height 40
click at [848, 476] on p "⚖️ Natürliches Gleichgewicht für Körper & Alltag" at bounding box center [886, 494] width 218 height 38
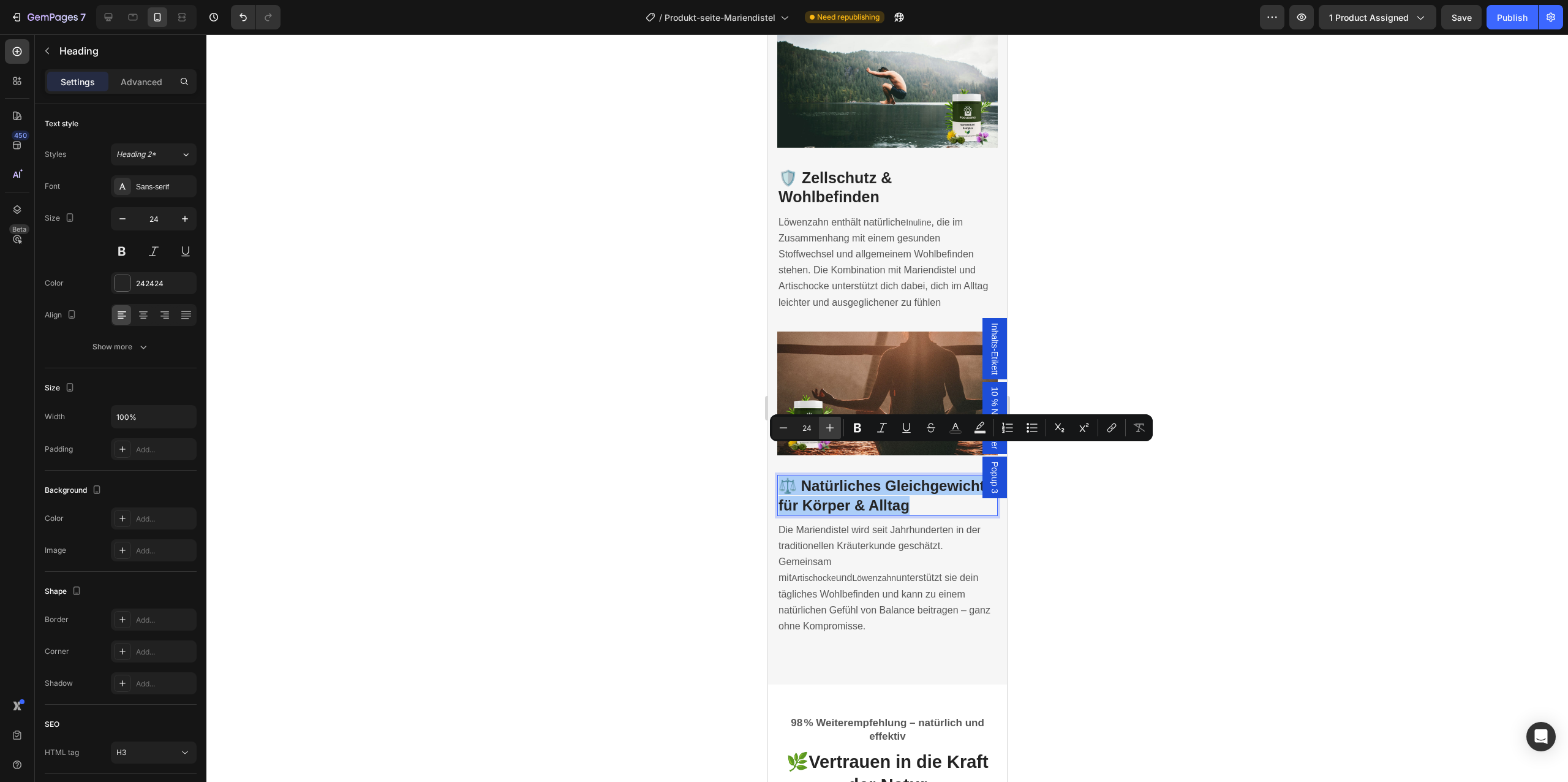
click at [827, 428] on icon "Editor contextual toolbar" at bounding box center [830, 428] width 8 height 8
type input "25"
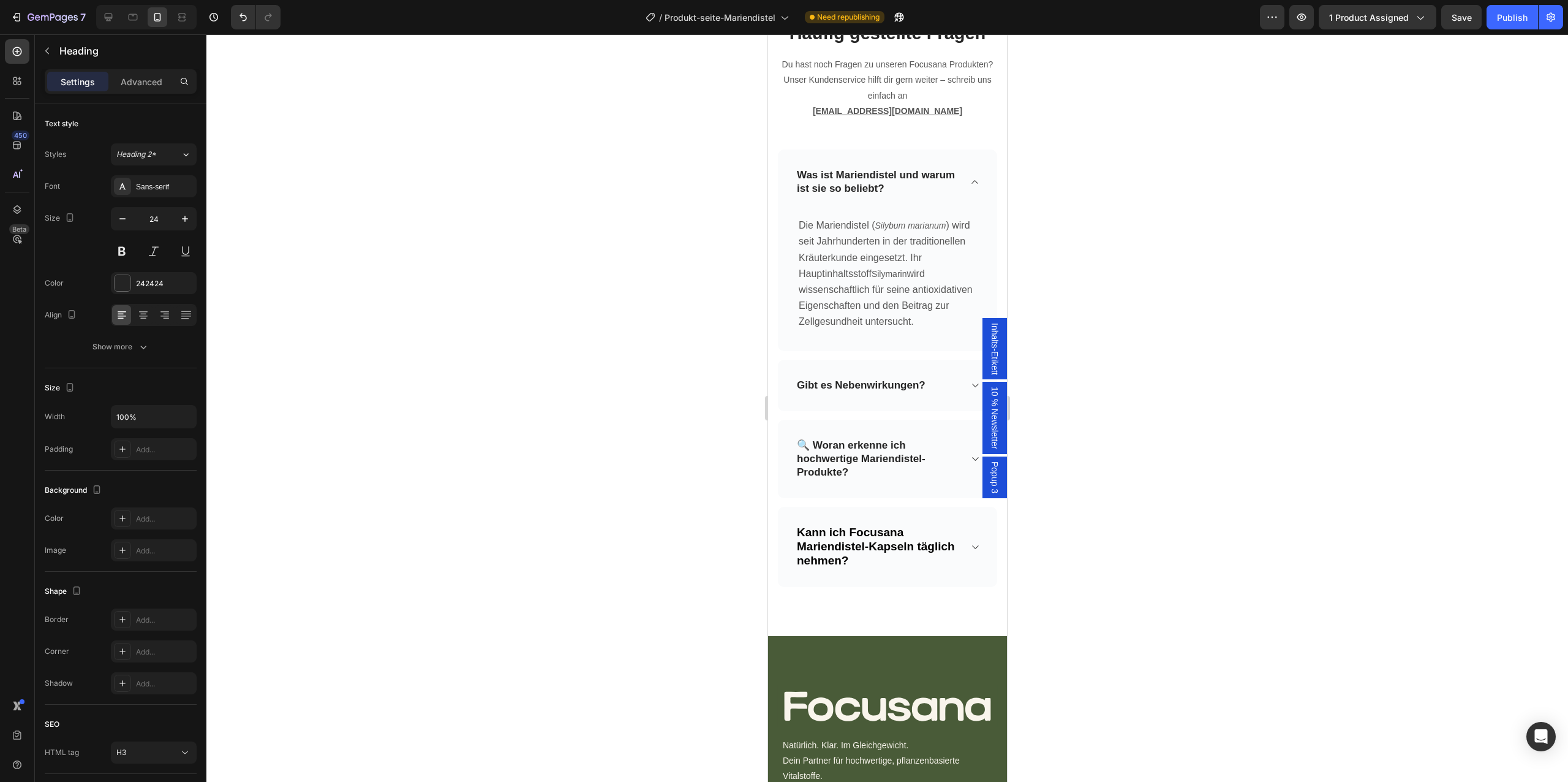
scroll to position [5510, 0]
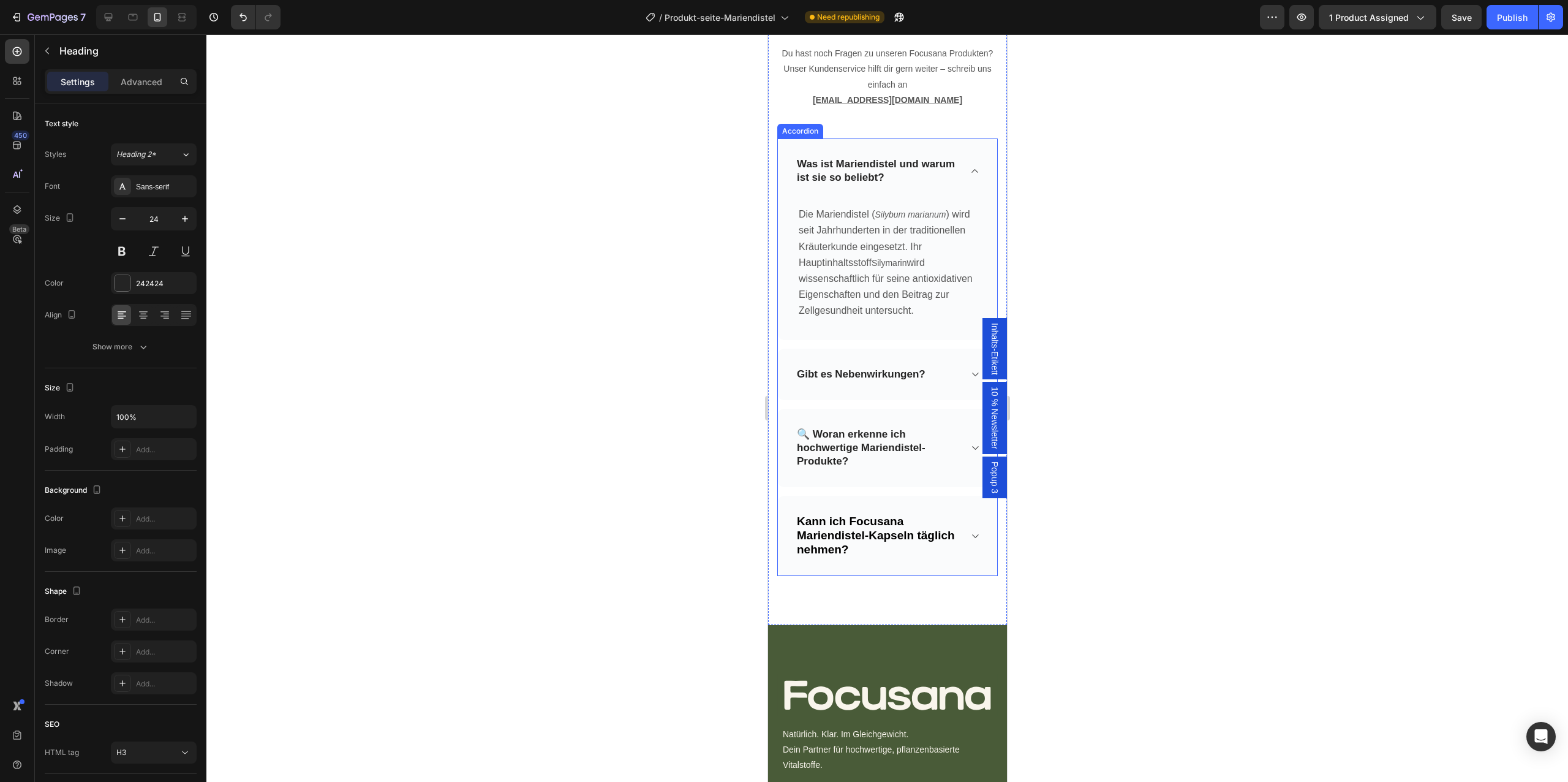
click at [814, 430] on strong "🔍 Woran erkenne ich hochwertige Mariendistel-Produkte?" at bounding box center [860, 448] width 129 height 39
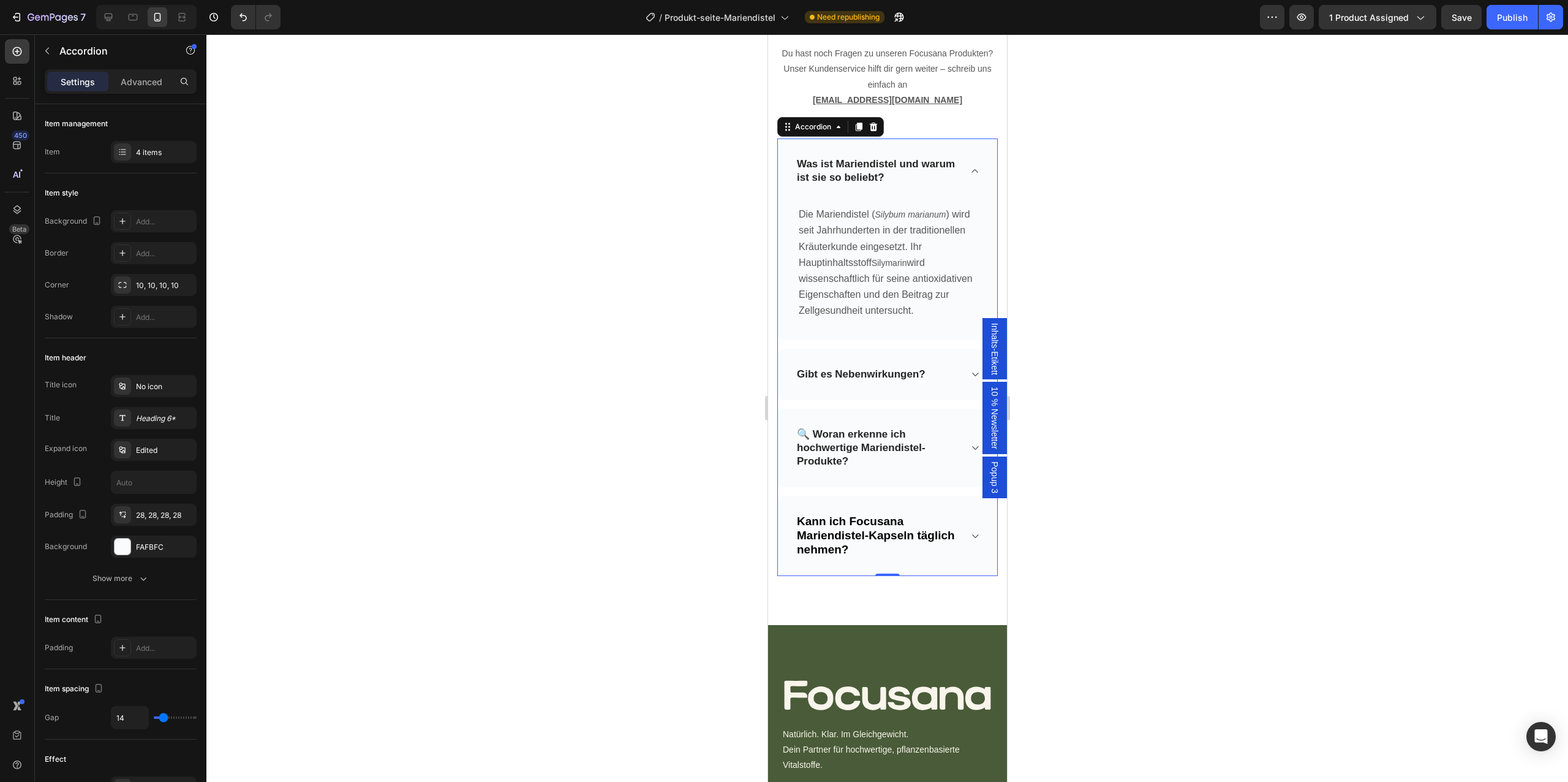
click at [814, 430] on strong "🔍 Woran erkenne ich hochwertige Mariendistel-Produkte?" at bounding box center [860, 448] width 129 height 39
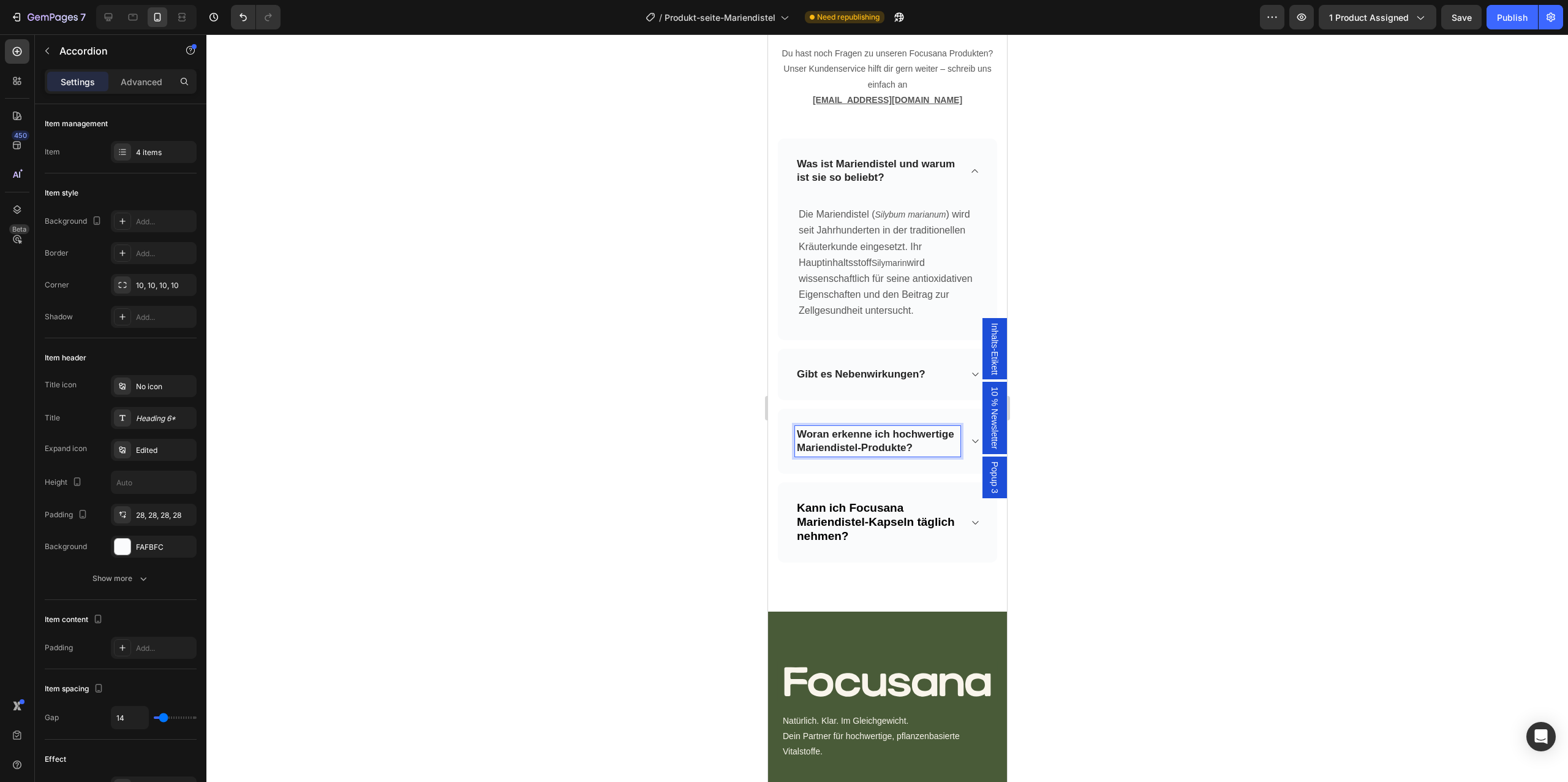
click at [862, 172] on strong "Was ist Mariendistel und warum ist sie so beliebt?" at bounding box center [875, 171] width 158 height 25
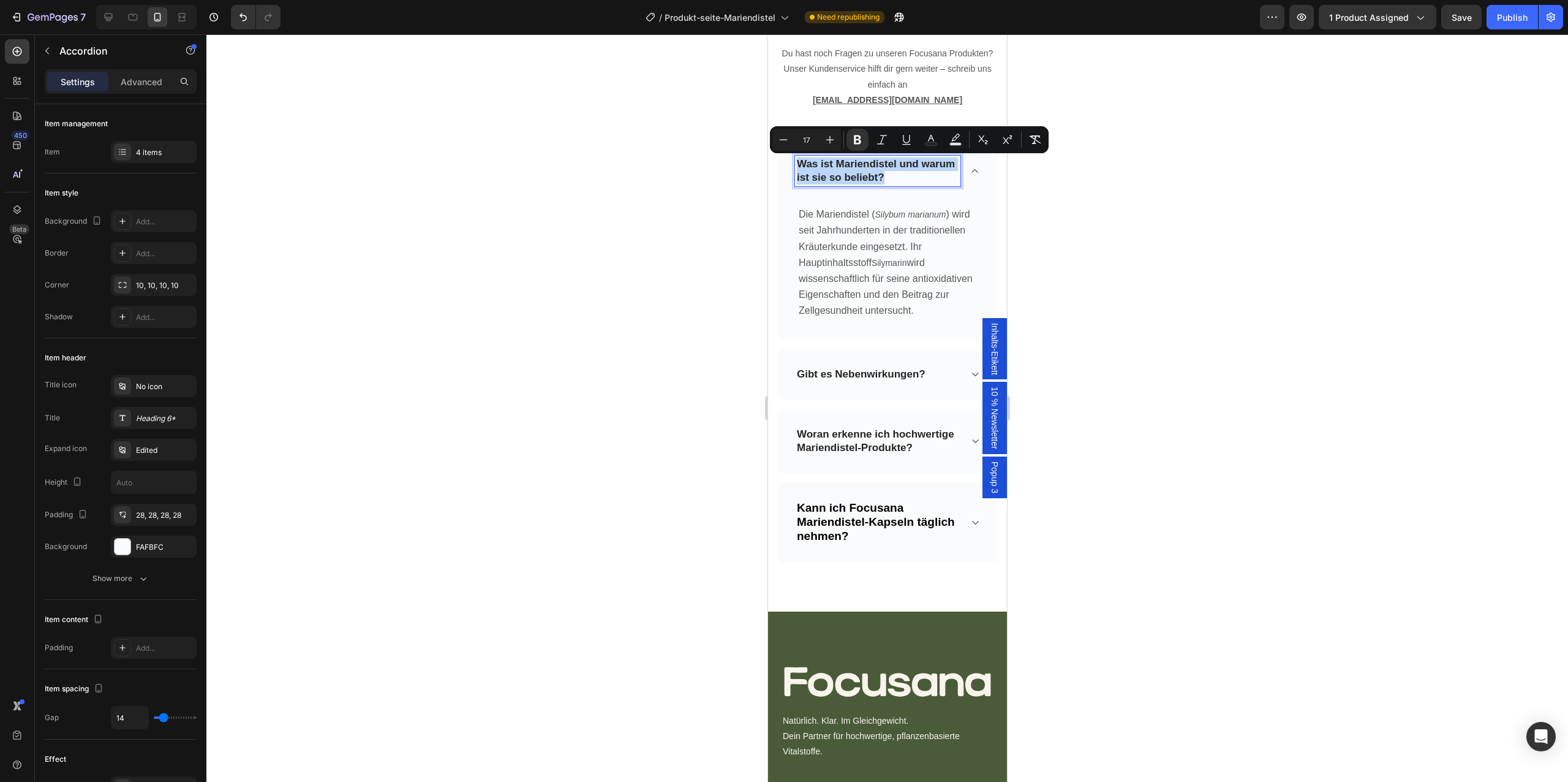
click at [851, 438] on strong "Woran erkenne ich hochwertige Mariendistel-Produkte?" at bounding box center [874, 441] width 157 height 25
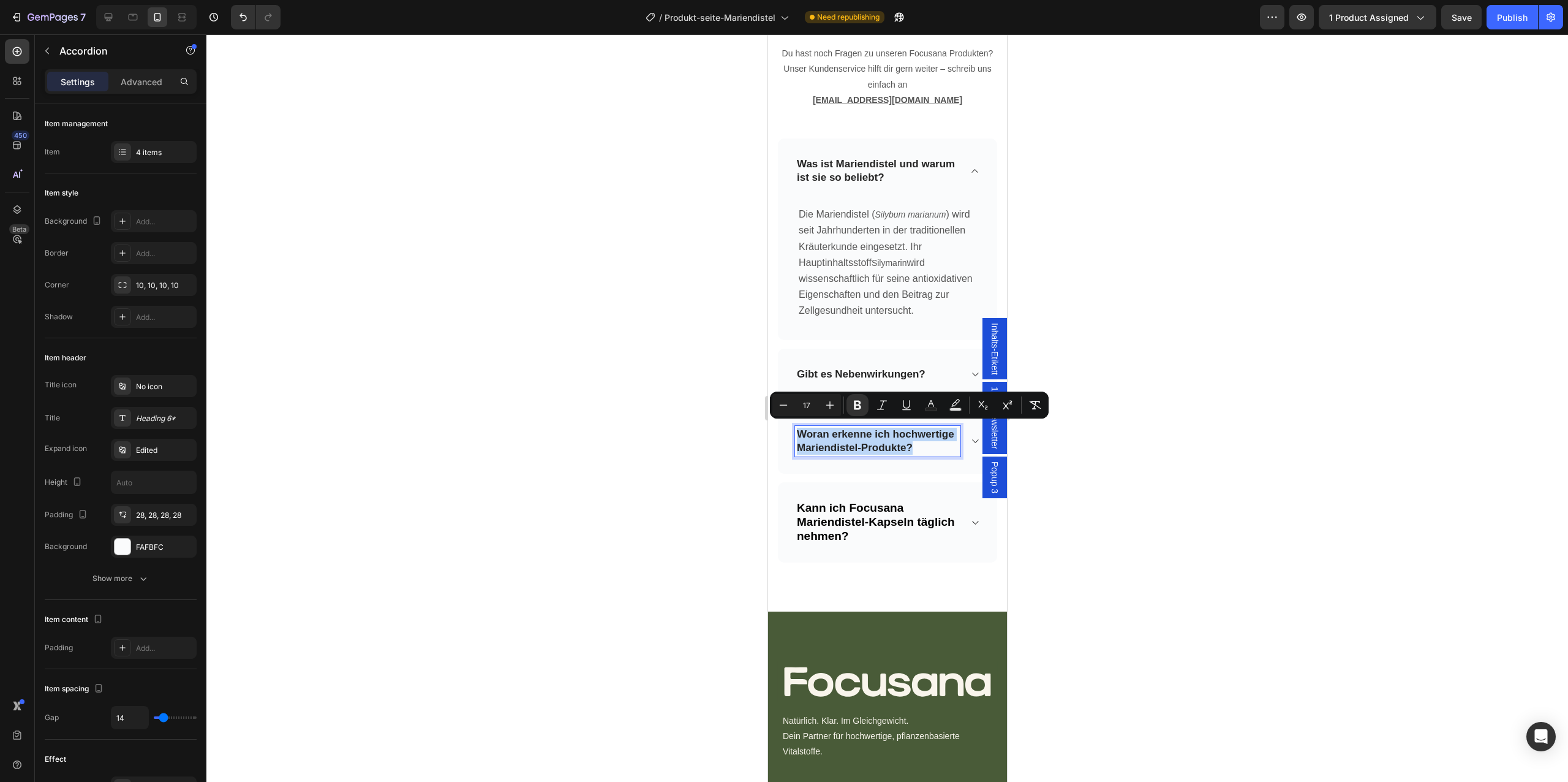
type input "19"
click at [848, 523] on span "Kann ich Focusana Mariendistel-Kapseln täglich nehmen?" at bounding box center [875, 521] width 158 height 41
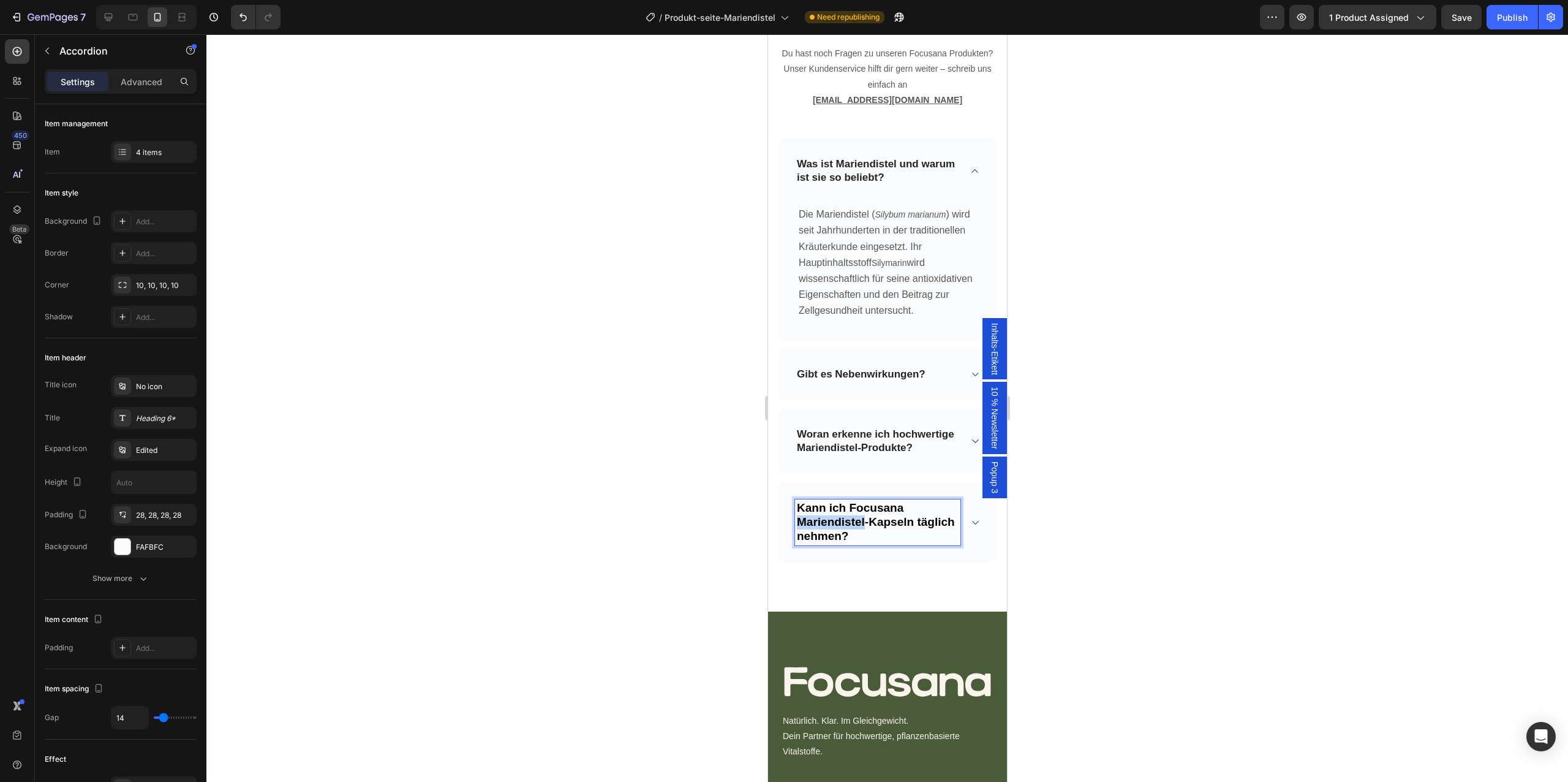
click at [848, 523] on span "Kann ich Focusana Mariendistel-Kapseln täglich nehmen?" at bounding box center [875, 521] width 158 height 41
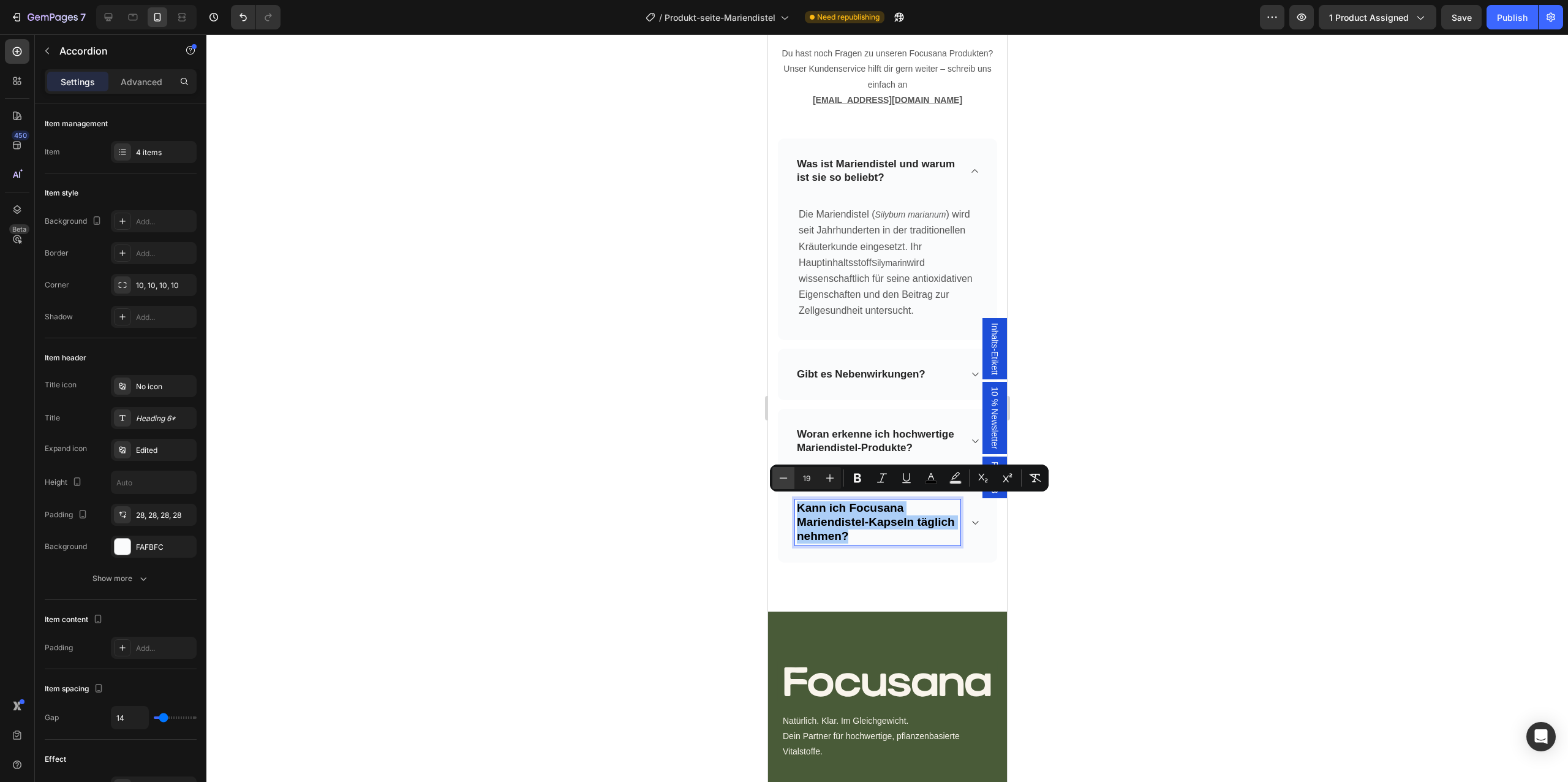
click at [776, 482] on button "Minus" at bounding box center [784, 478] width 22 height 22
type input "17"
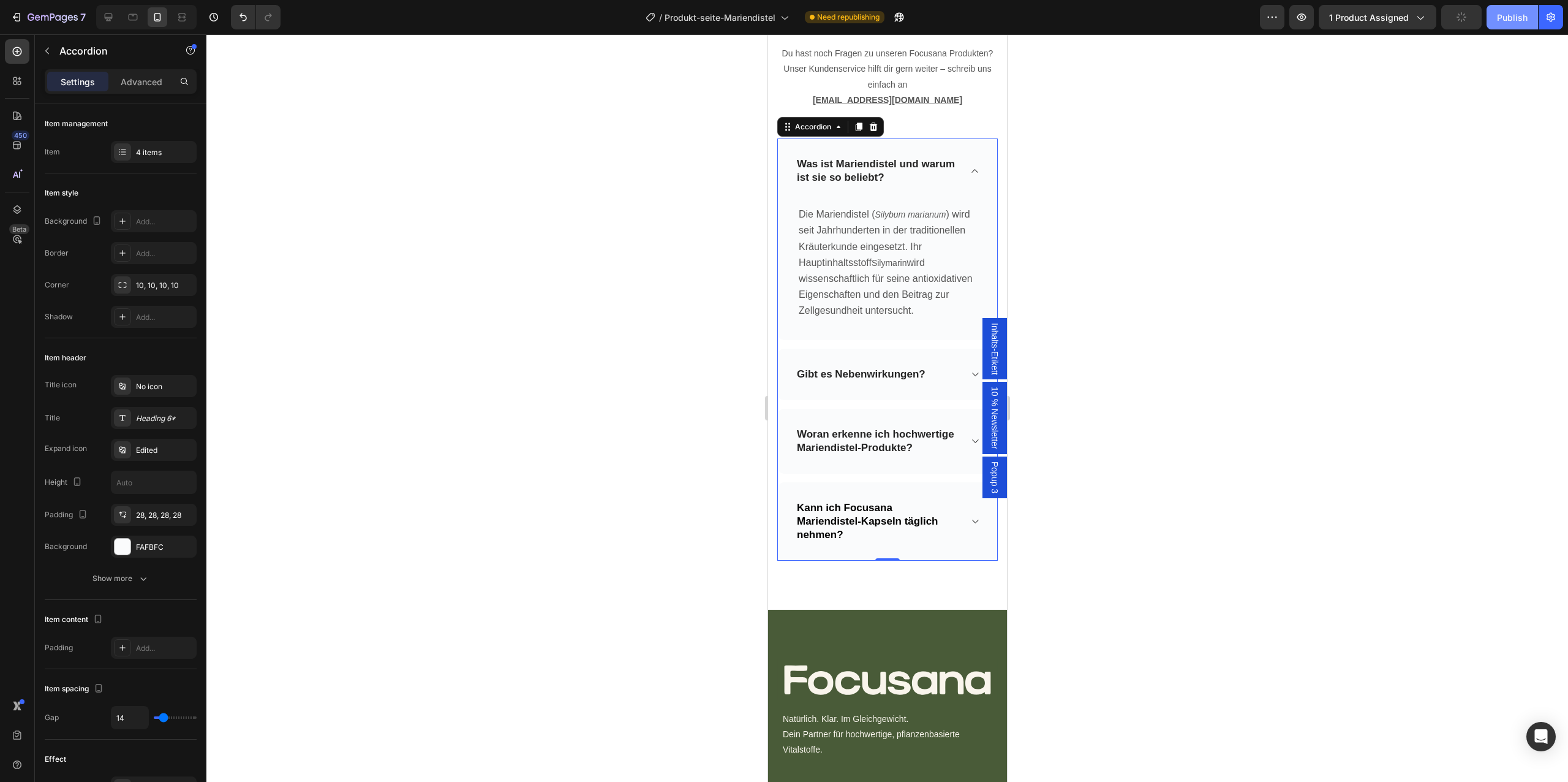
click at [1520, 16] on div "Publish" at bounding box center [1512, 17] width 30 height 13
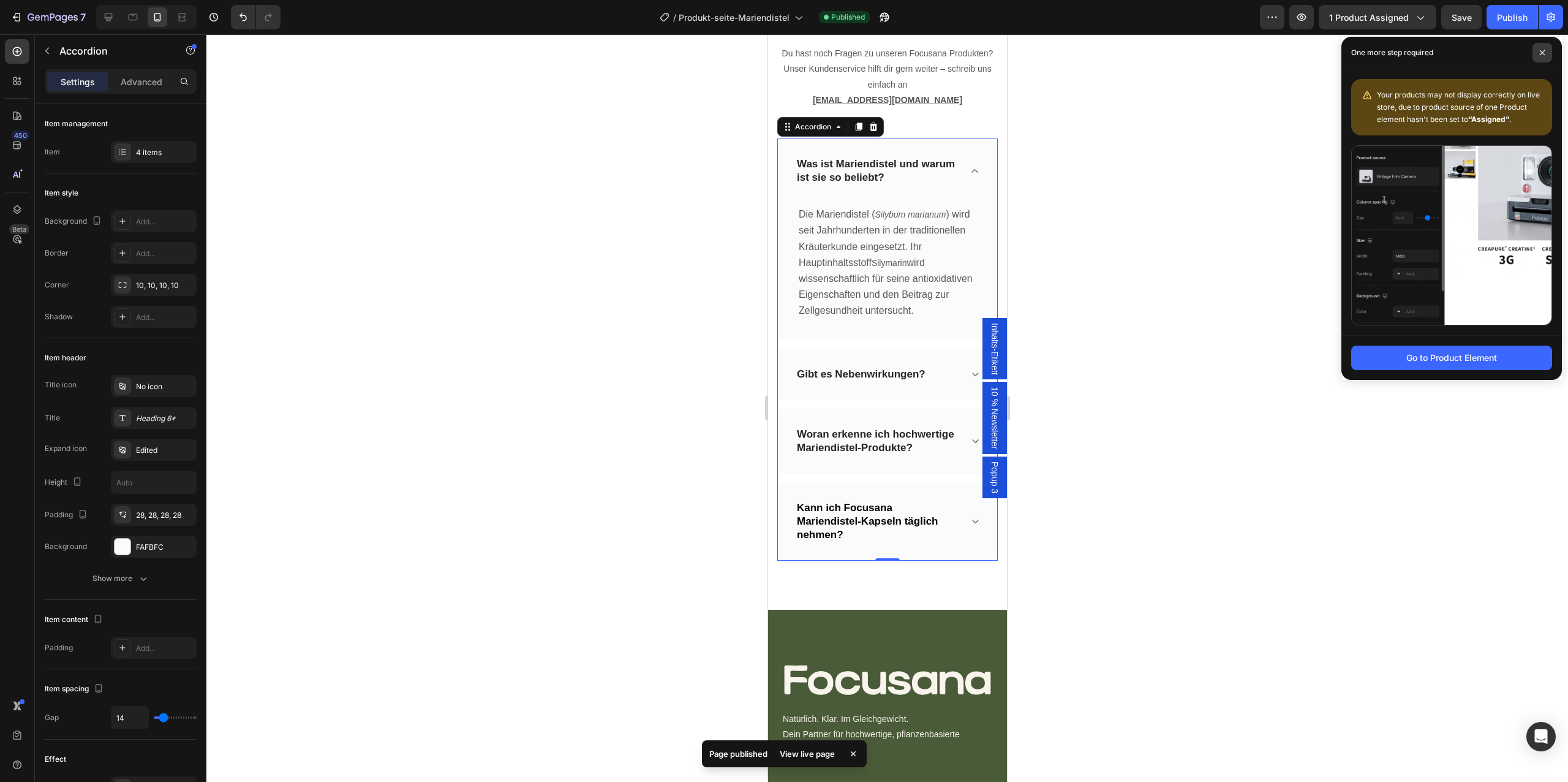
click at [1539, 57] on span at bounding box center [1542, 52] width 19 height 19
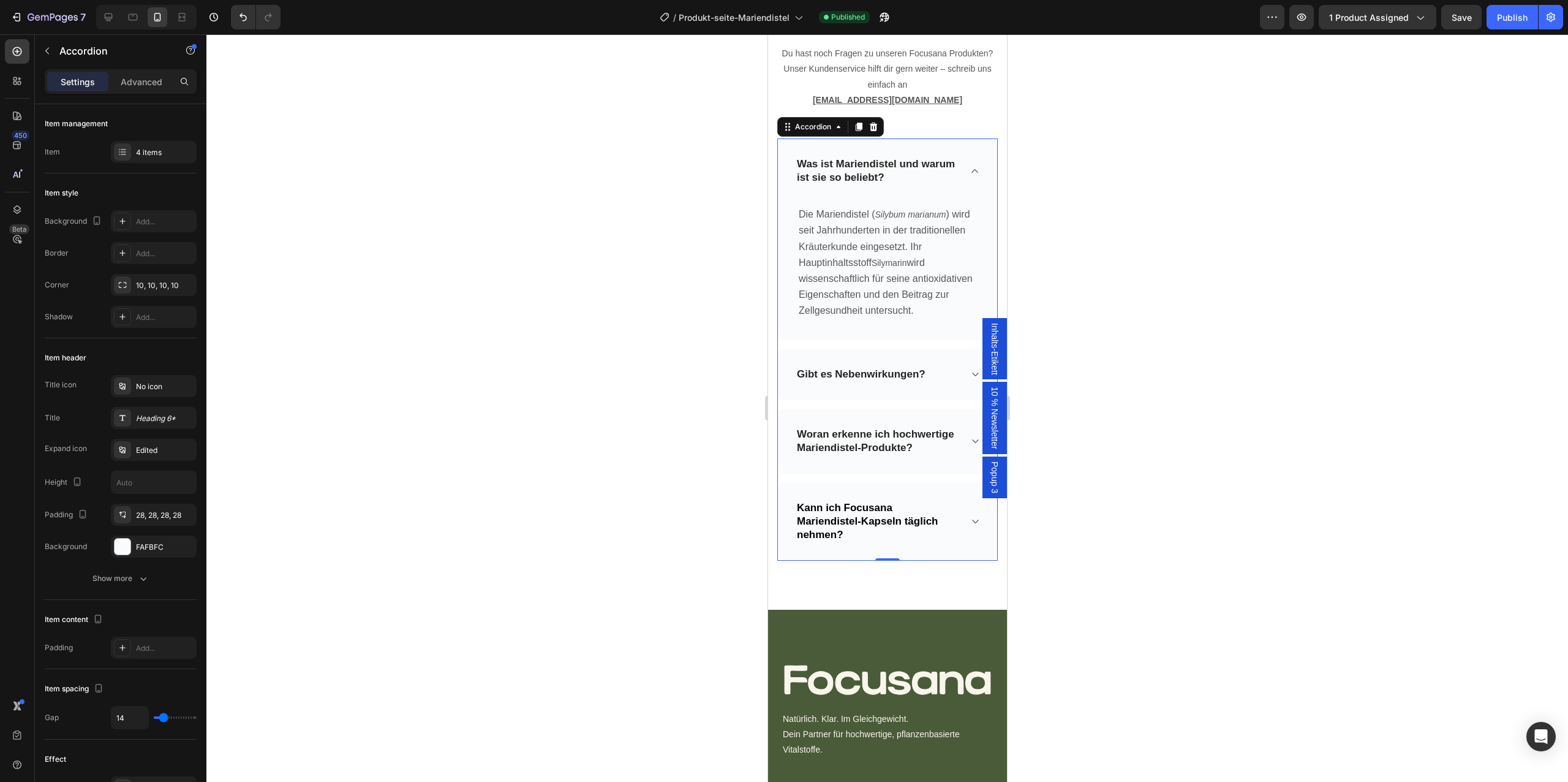
click at [497, 322] on div at bounding box center [887, 408] width 1362 height 747
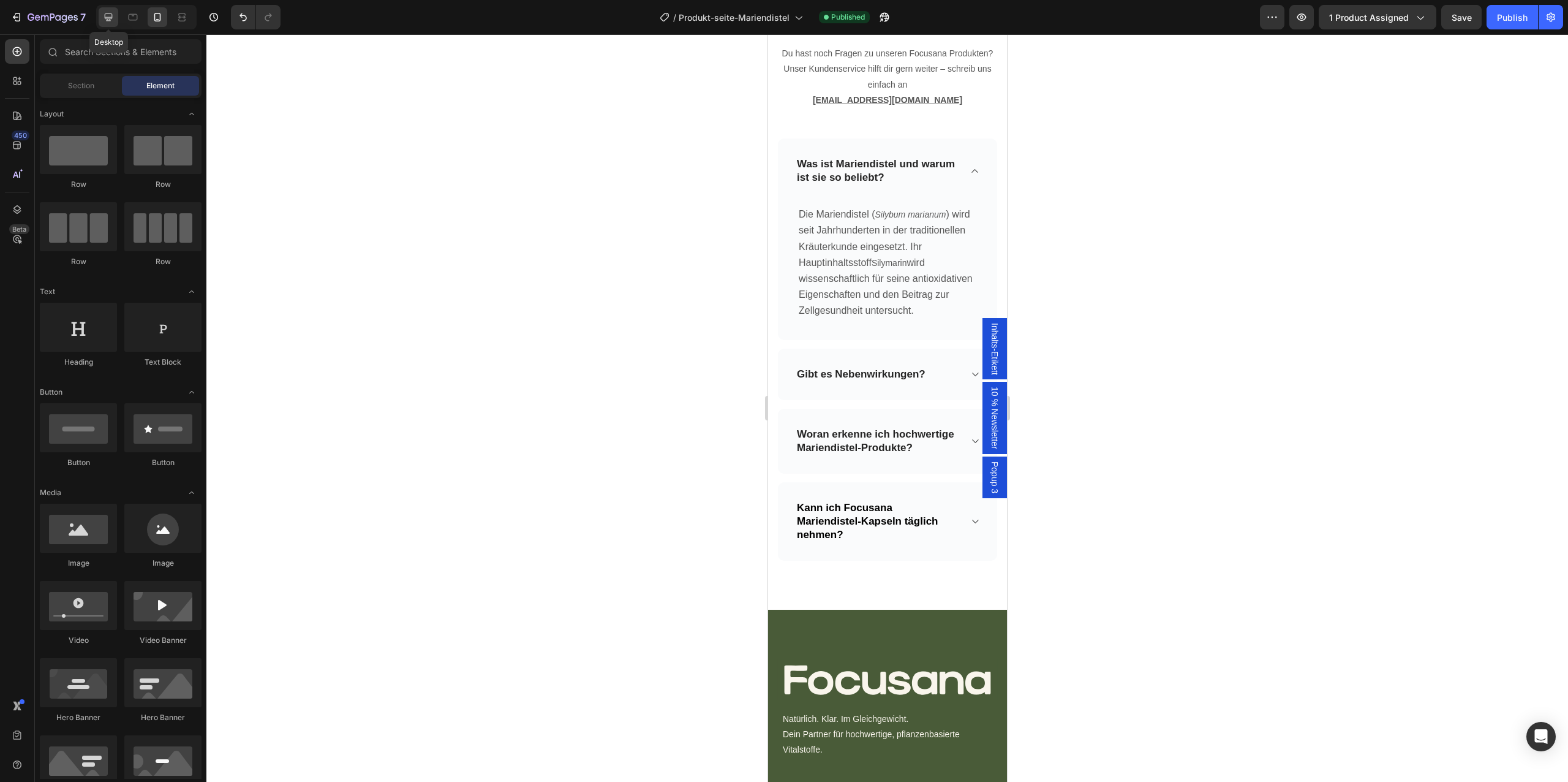
click at [113, 16] on icon at bounding box center [109, 17] width 13 height 13
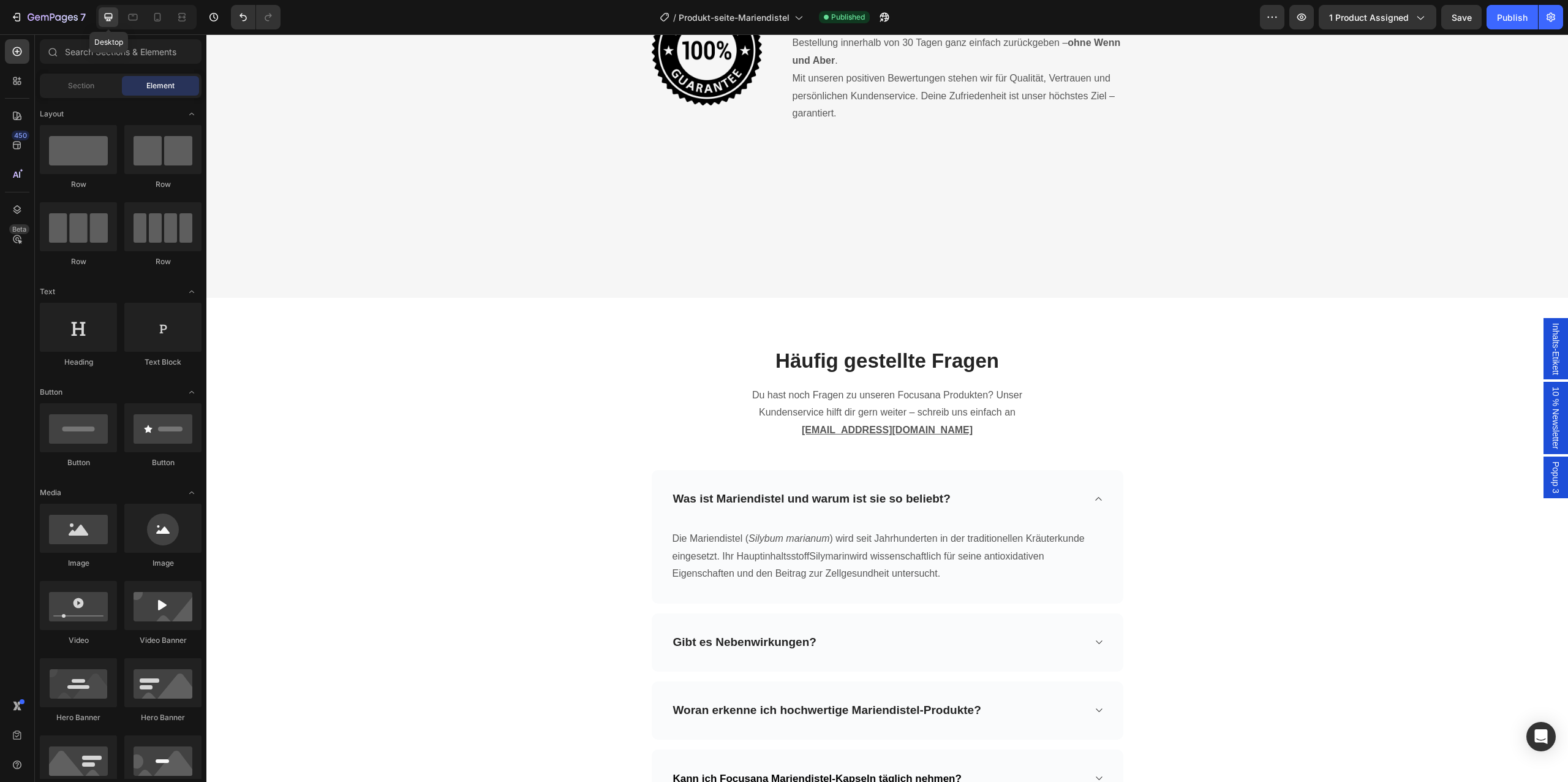
scroll to position [5511, 0]
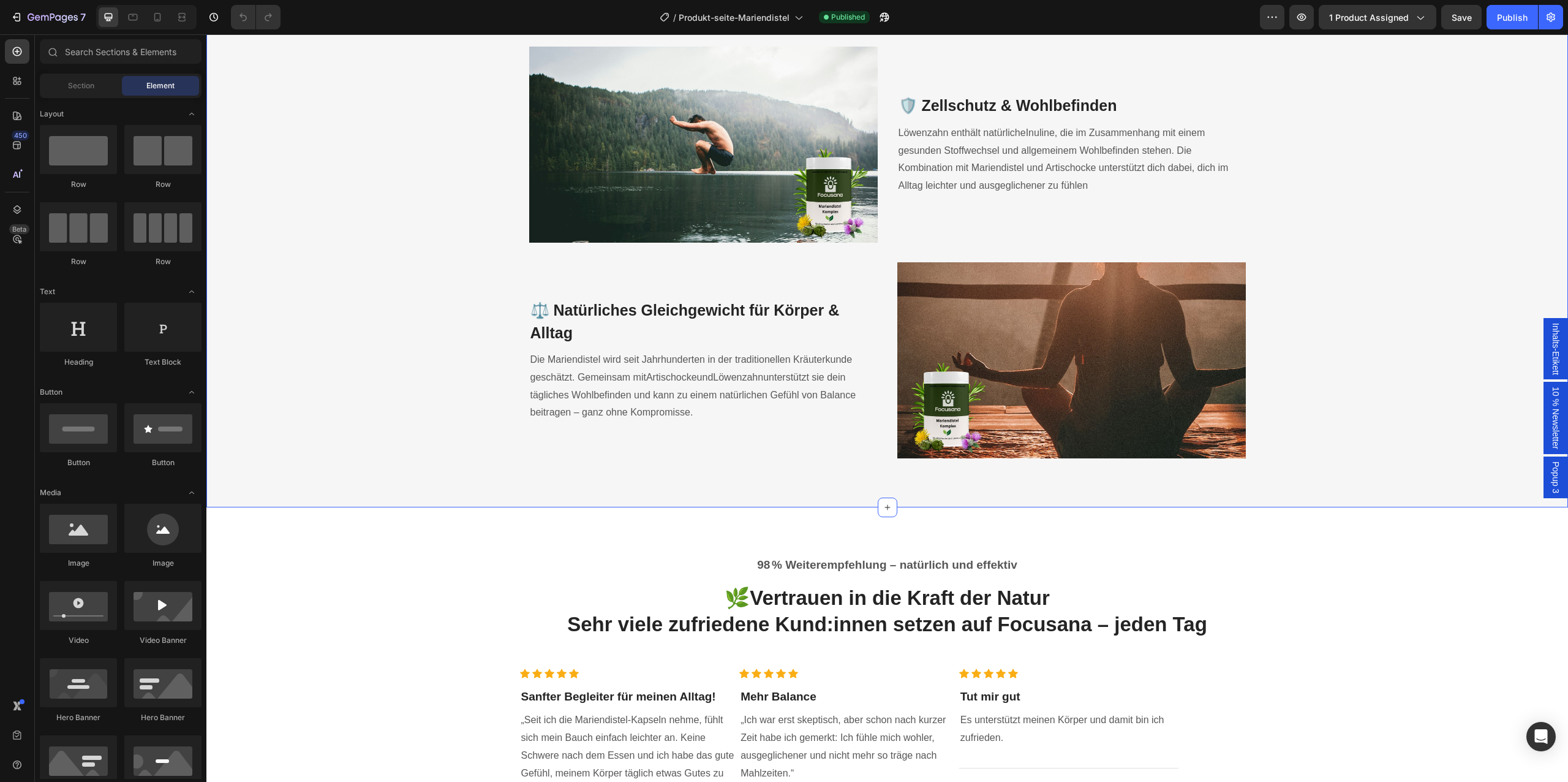
scroll to position [2019, 0]
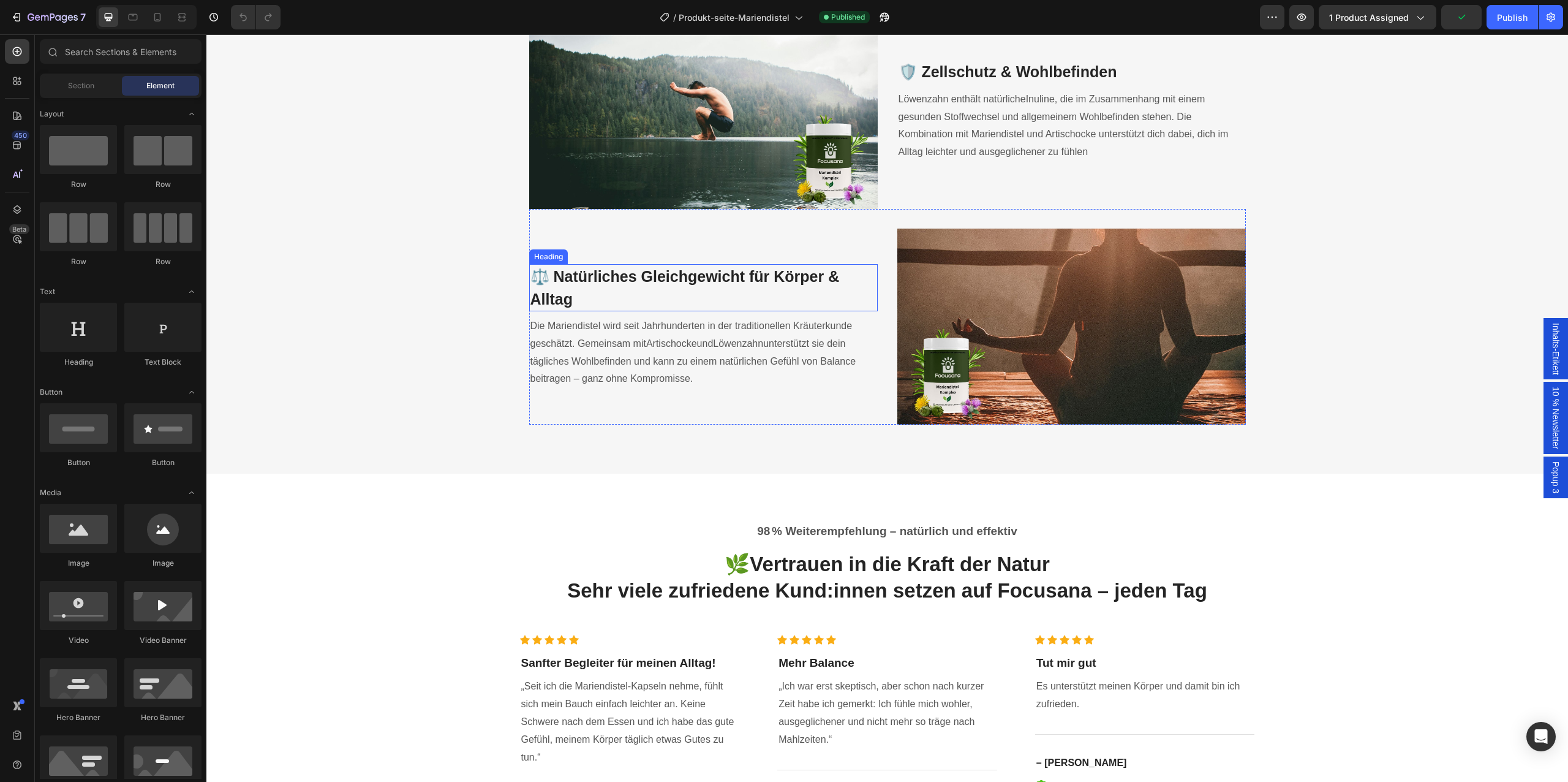
click at [653, 307] on span "⚖️ Natürliches Gleichgewicht für Körper & Alltag" at bounding box center [685, 287] width 310 height 40
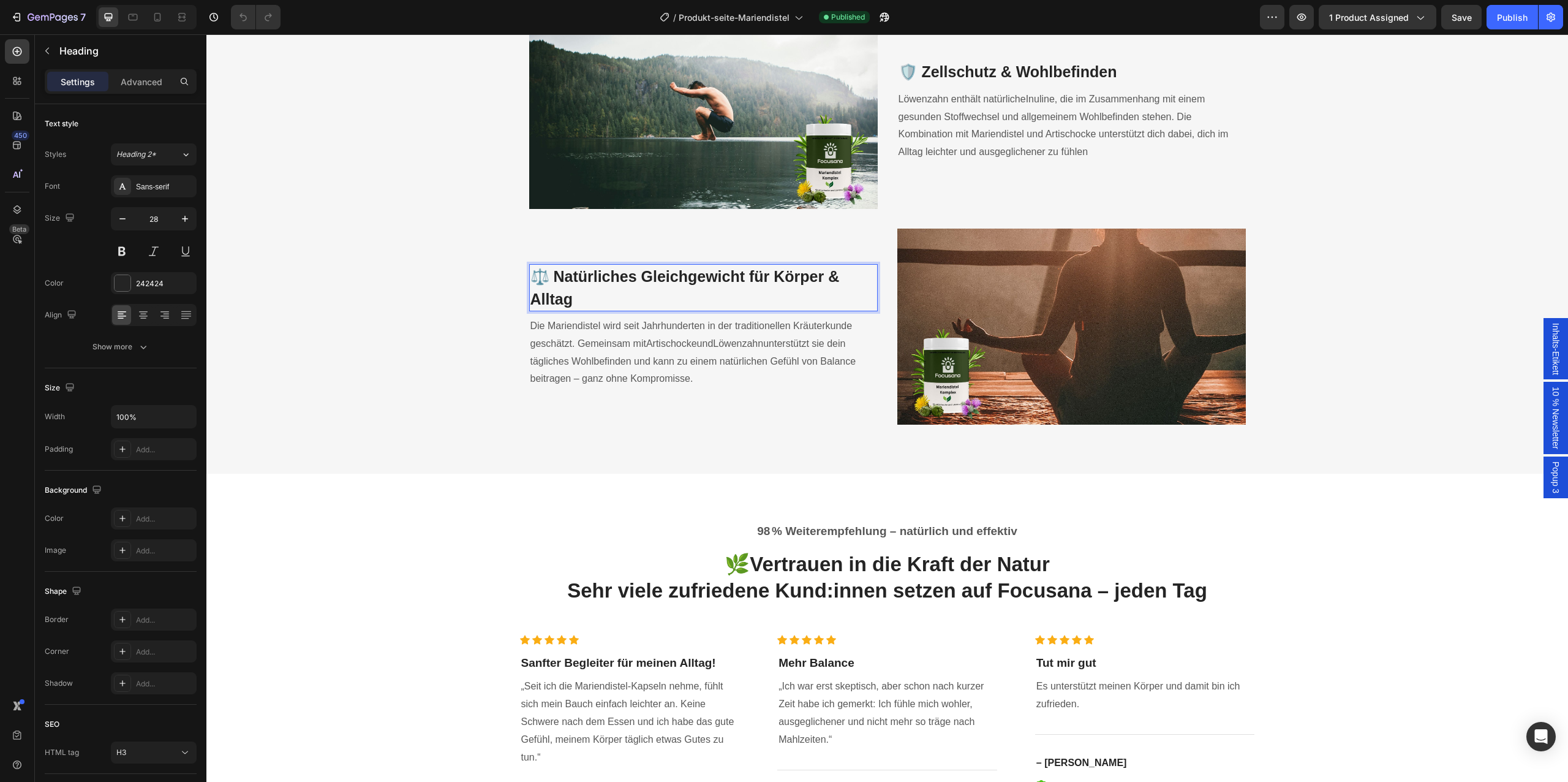
click at [651, 307] on span "⚖️ Natürliches Gleichgewicht für Körper & Alltag" at bounding box center [685, 287] width 310 height 40
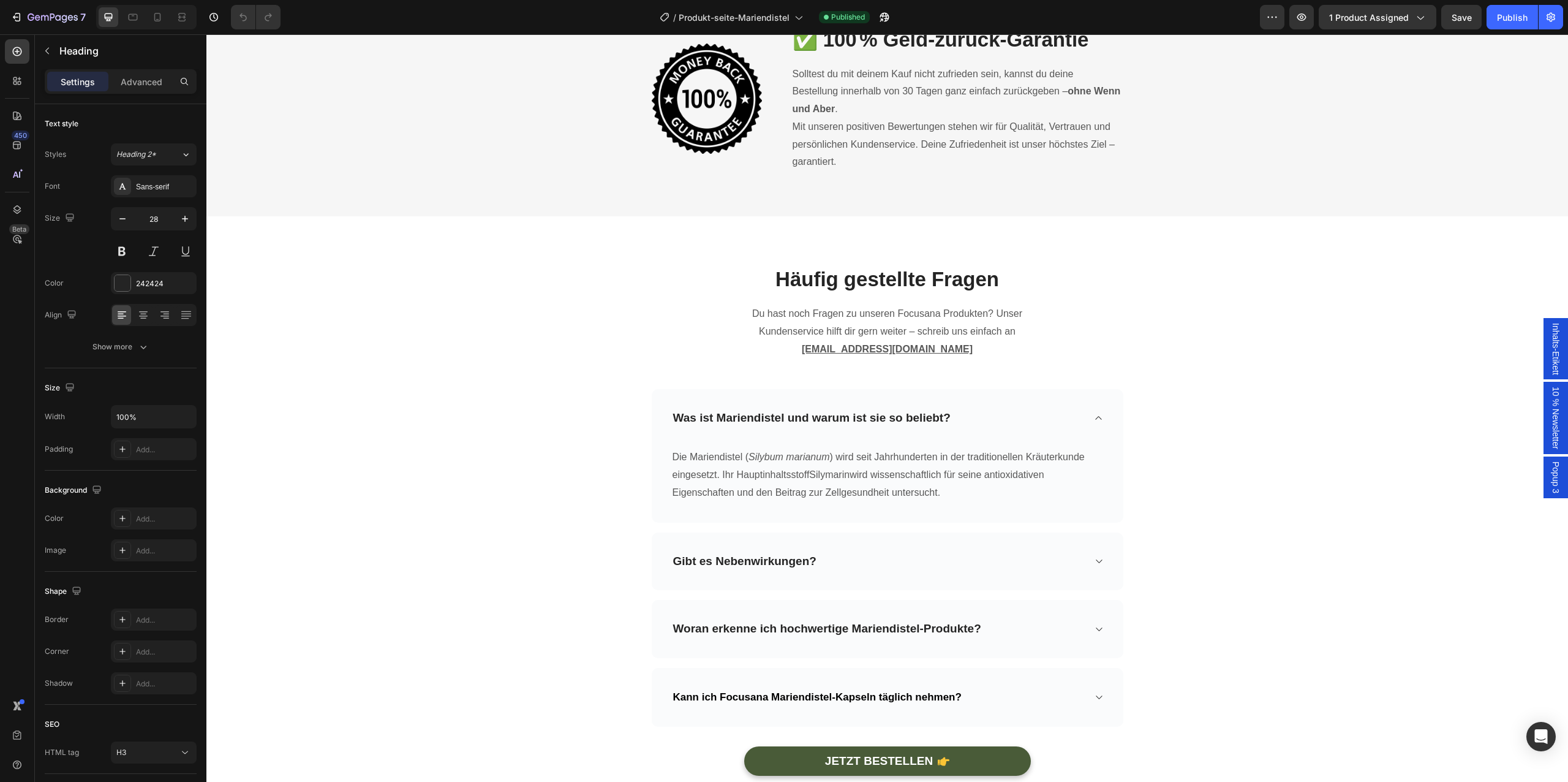
scroll to position [4753, 0]
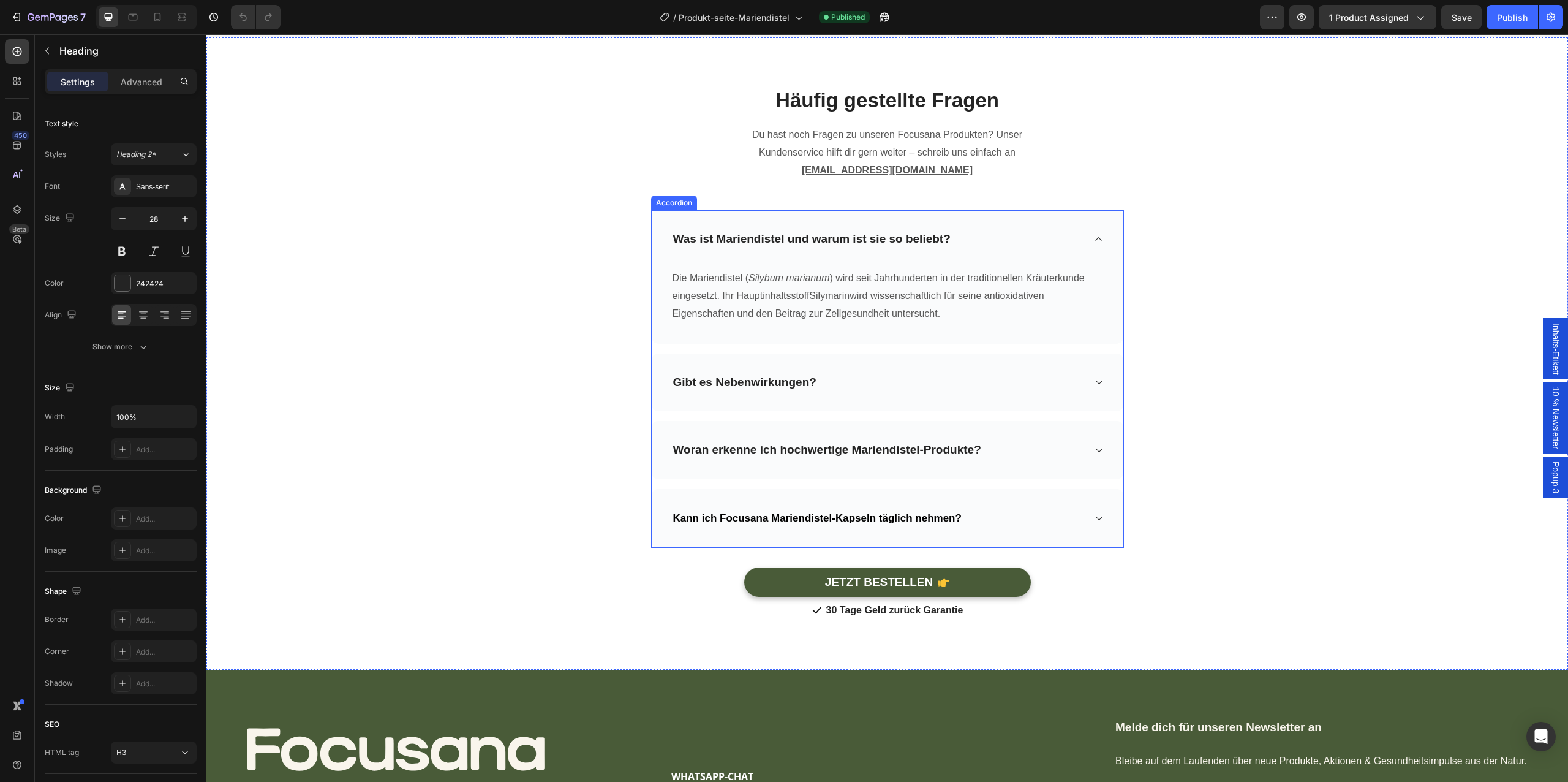
click at [741, 385] on strong "Gibt es Nebenwirkungen?" at bounding box center [745, 381] width 143 height 13
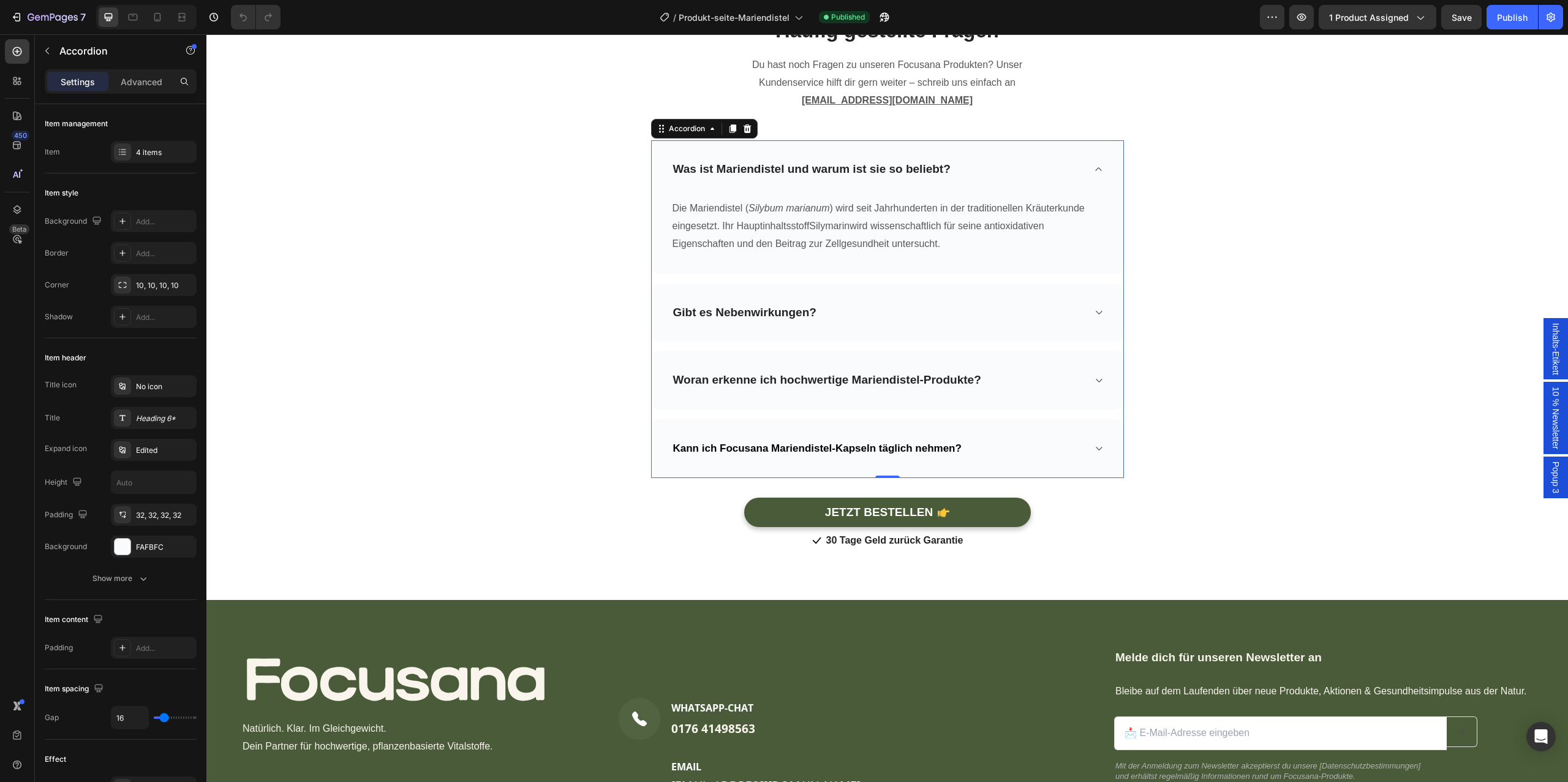
scroll to position [4834, 0]
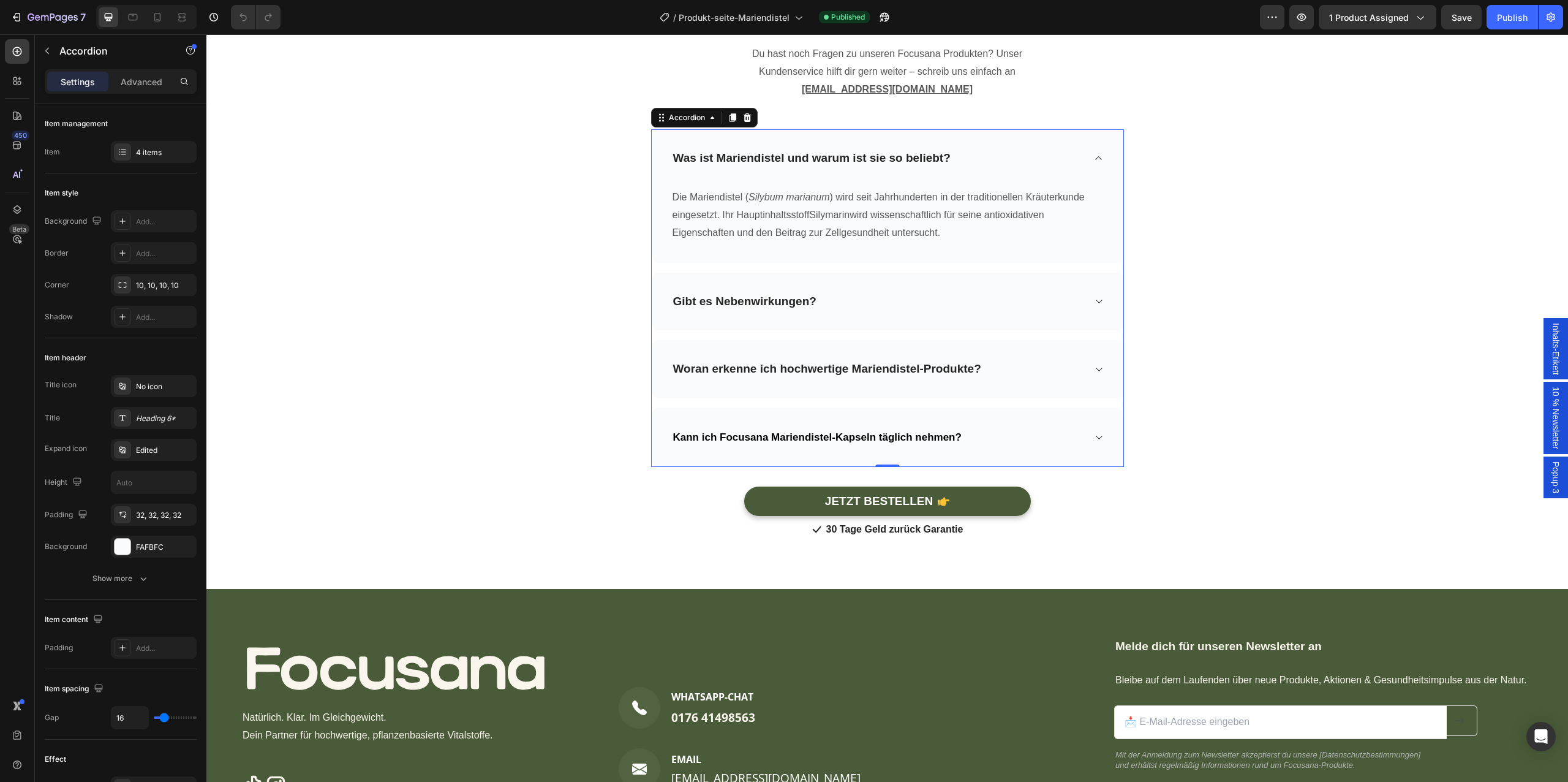
click at [1070, 302] on div "Gibt es Nebenwirkungen?" at bounding box center [878, 301] width 412 height 19
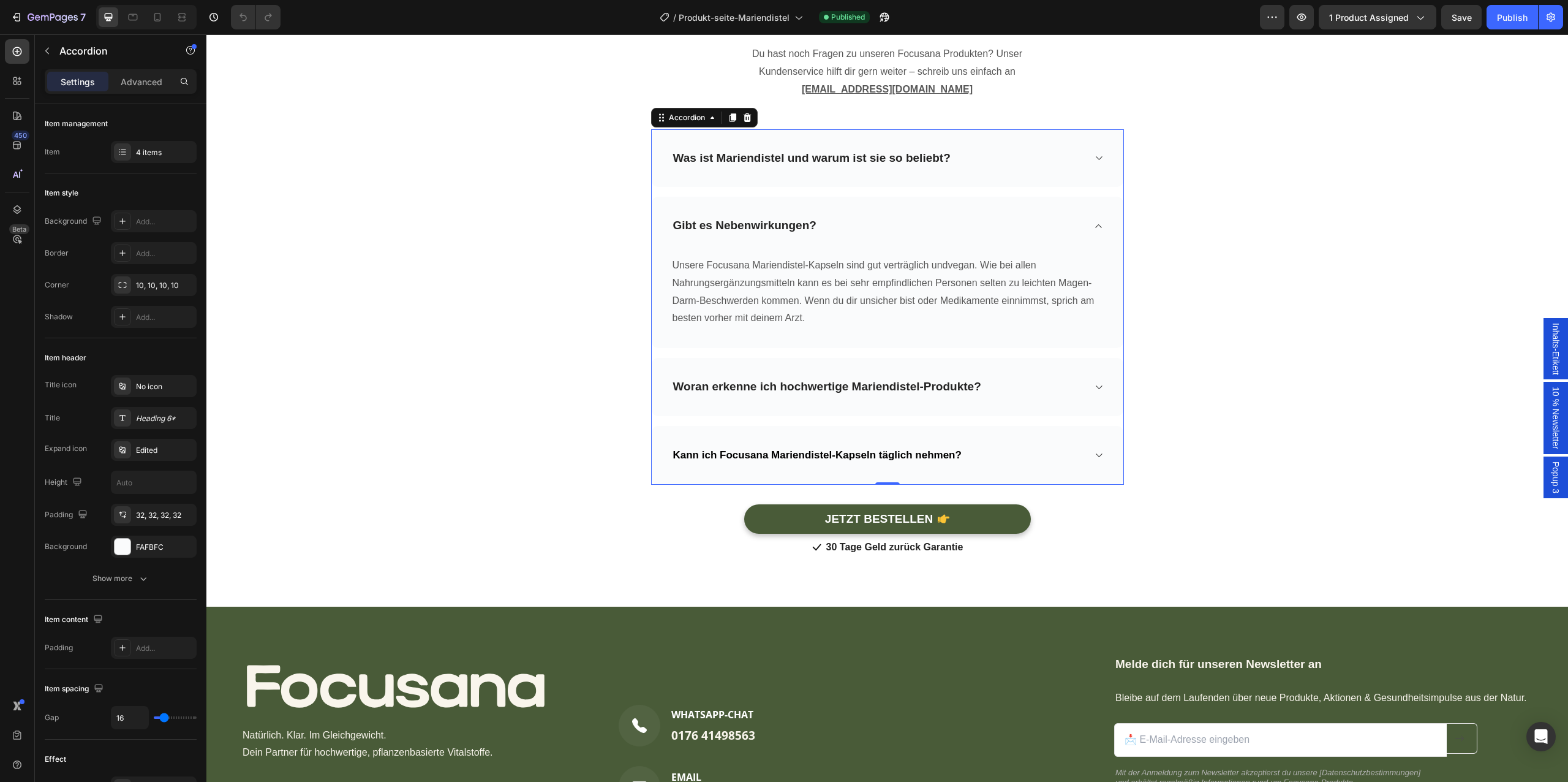
click at [1013, 375] on div "Woran erkenne ich hochwertige Mariendistel-Produkte?" at bounding box center [887, 386] width 471 height 58
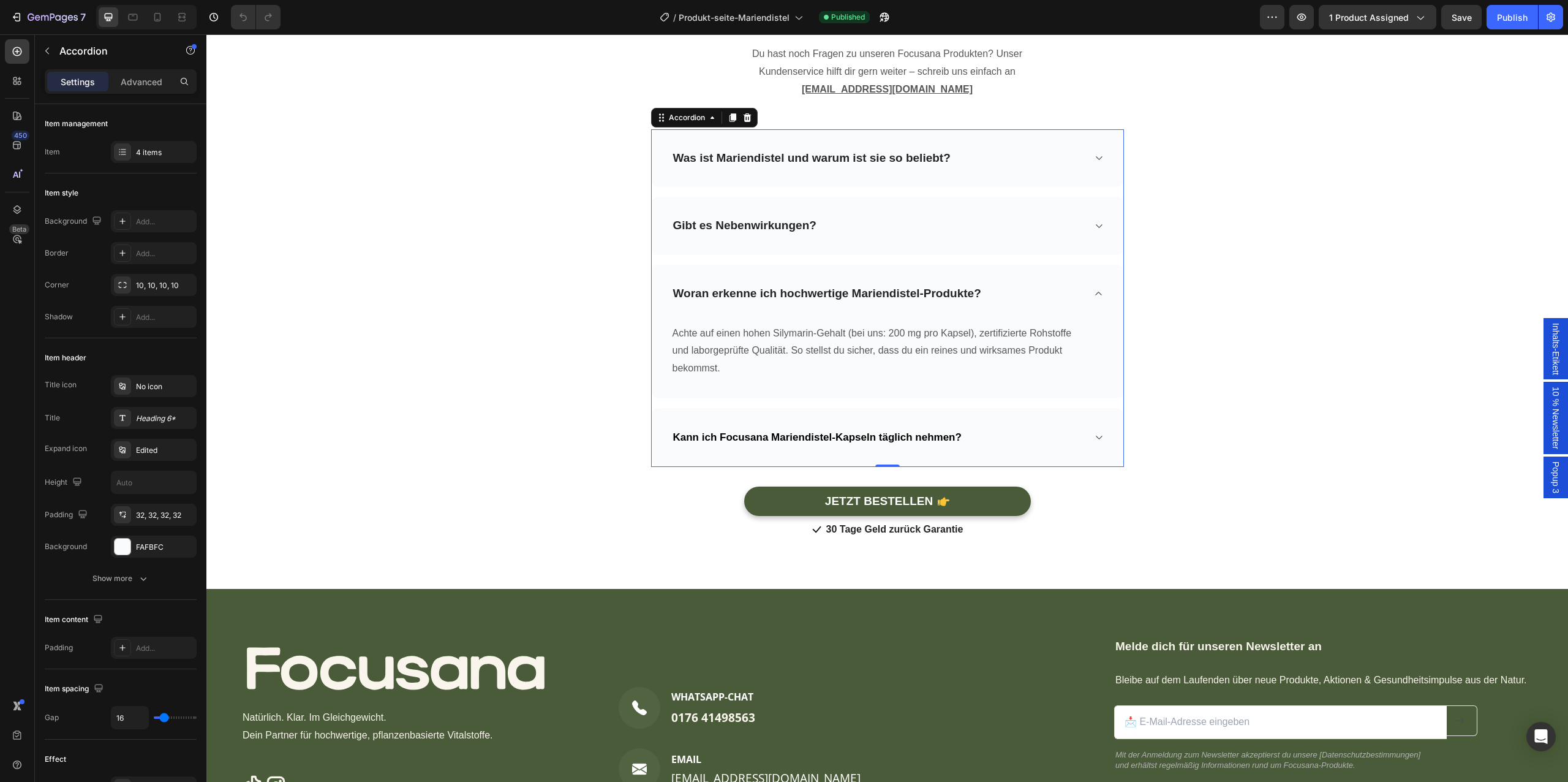
click at [922, 301] on div "Woran erkenne ich hochwertige Mariendistel-Produkte?" at bounding box center [827, 294] width 311 height 19
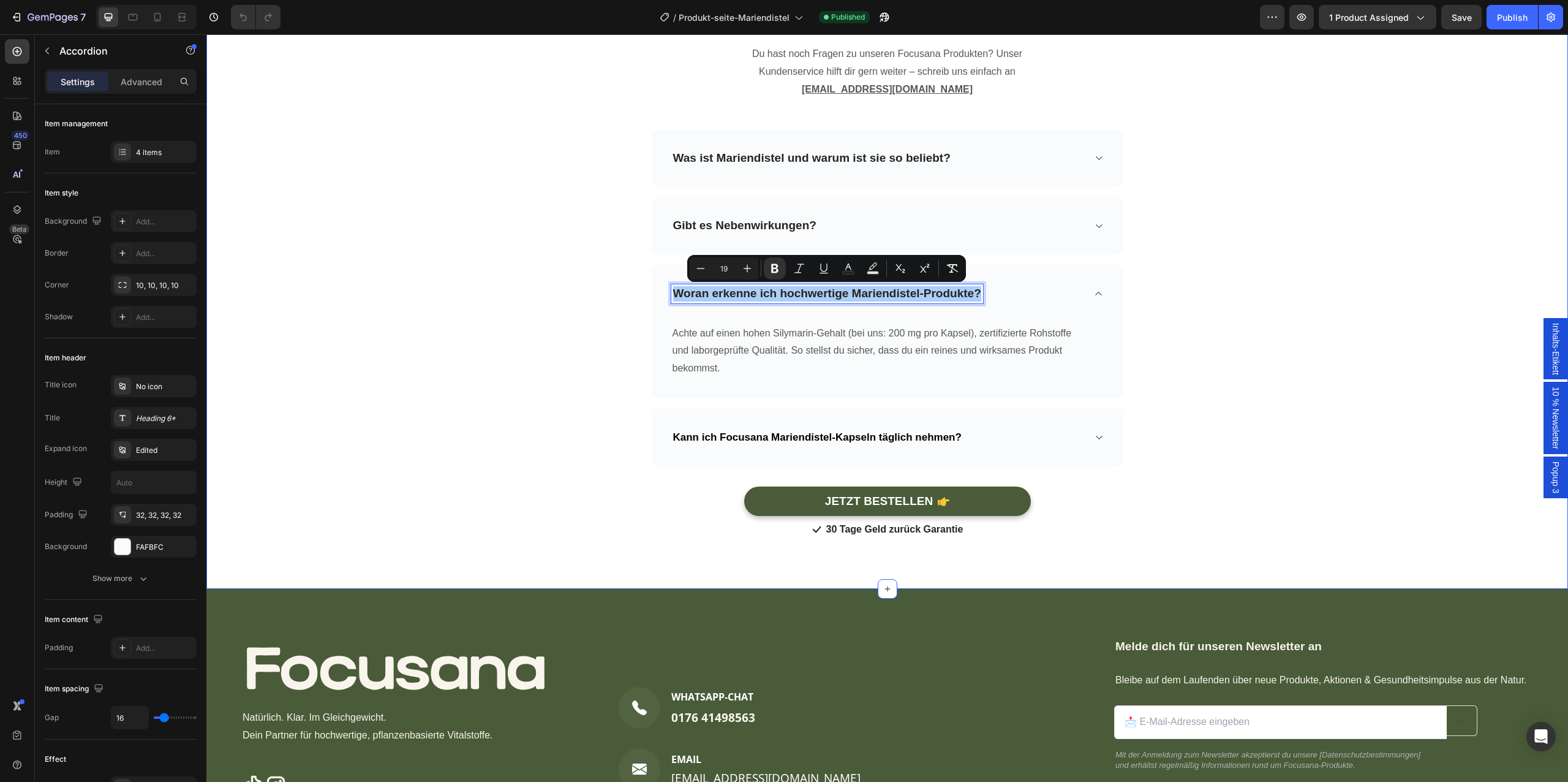
click at [637, 408] on div "Häufig gestellte Fragen Heading Du hast noch Fragen zu unseren Focusana Produkt…" at bounding box center [887, 273] width 1343 height 535
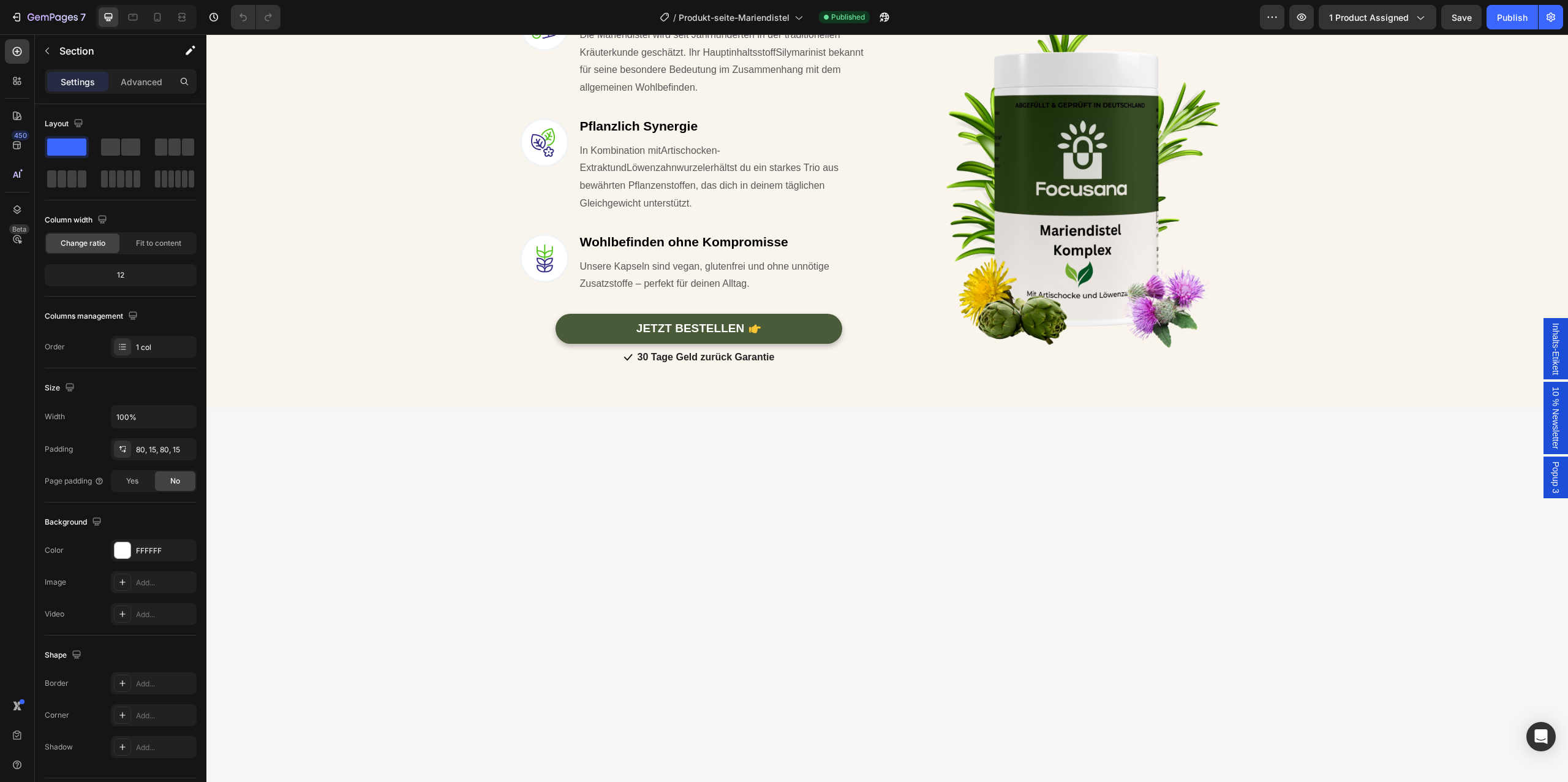
scroll to position [0, 0]
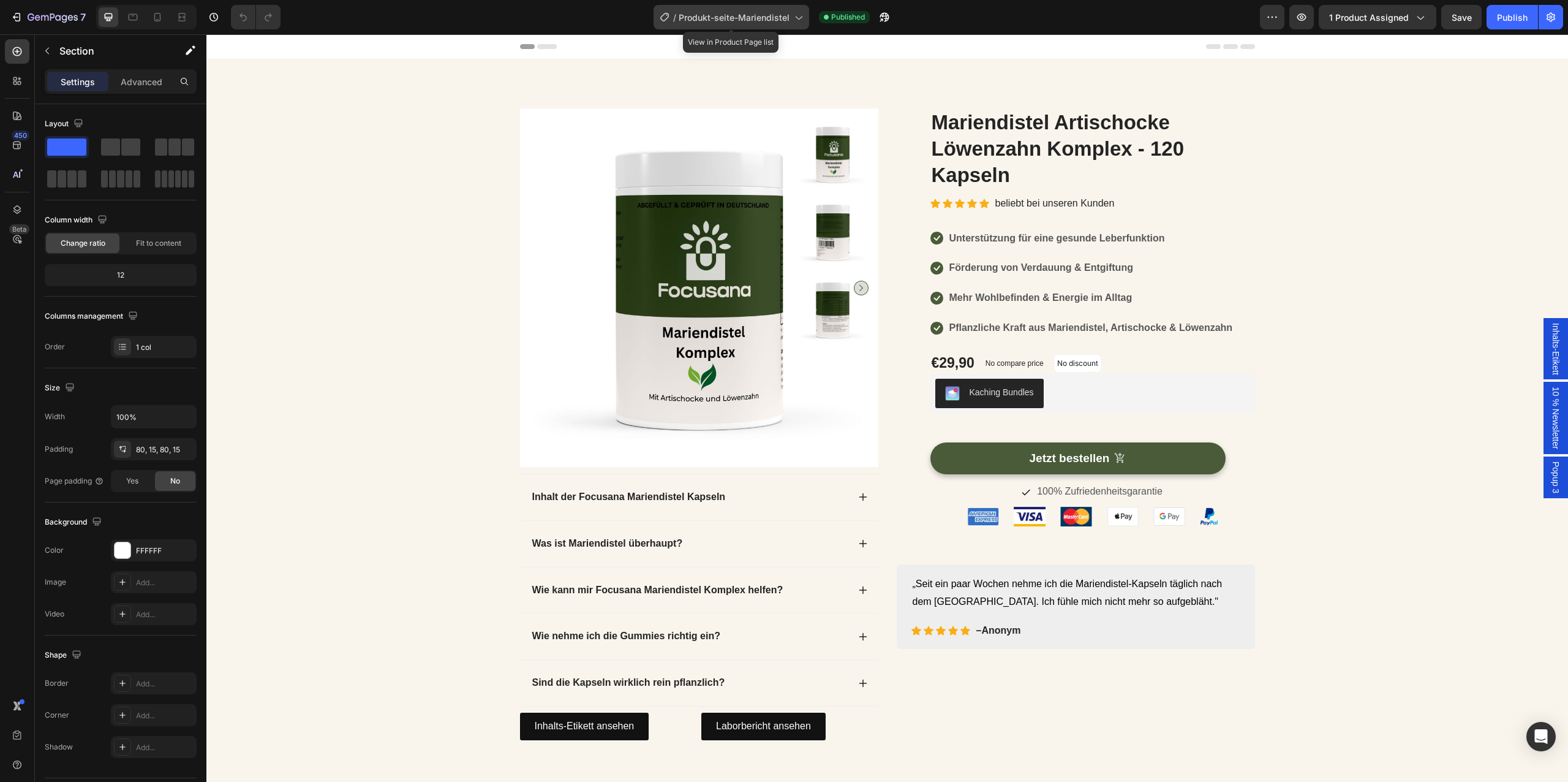
click at [751, 22] on span "Produkt-seite-Mariendistel" at bounding box center [734, 17] width 111 height 13
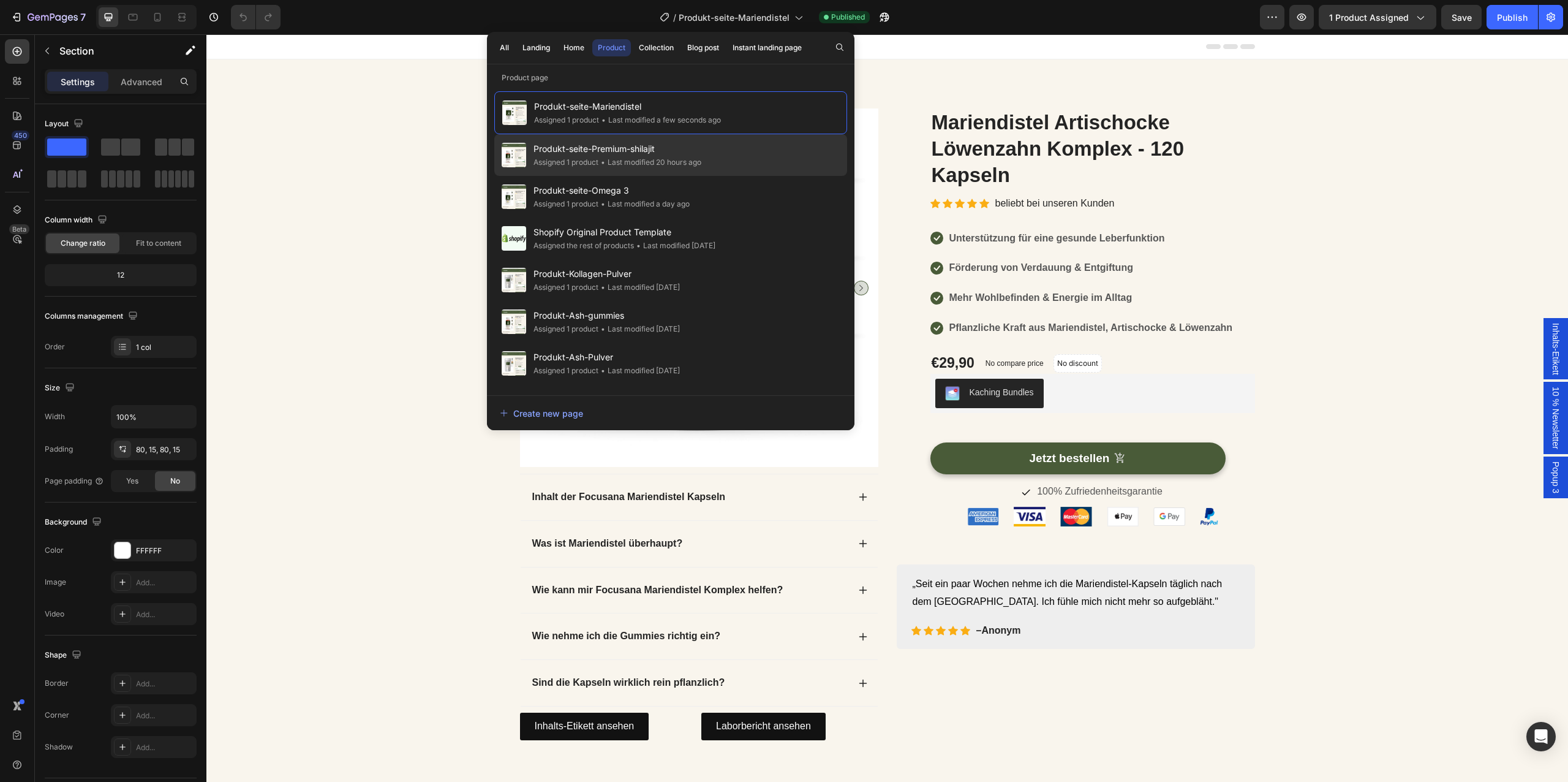
click at [669, 150] on span "Produkt-seite-Premium-shilajit" at bounding box center [617, 148] width 167 height 14
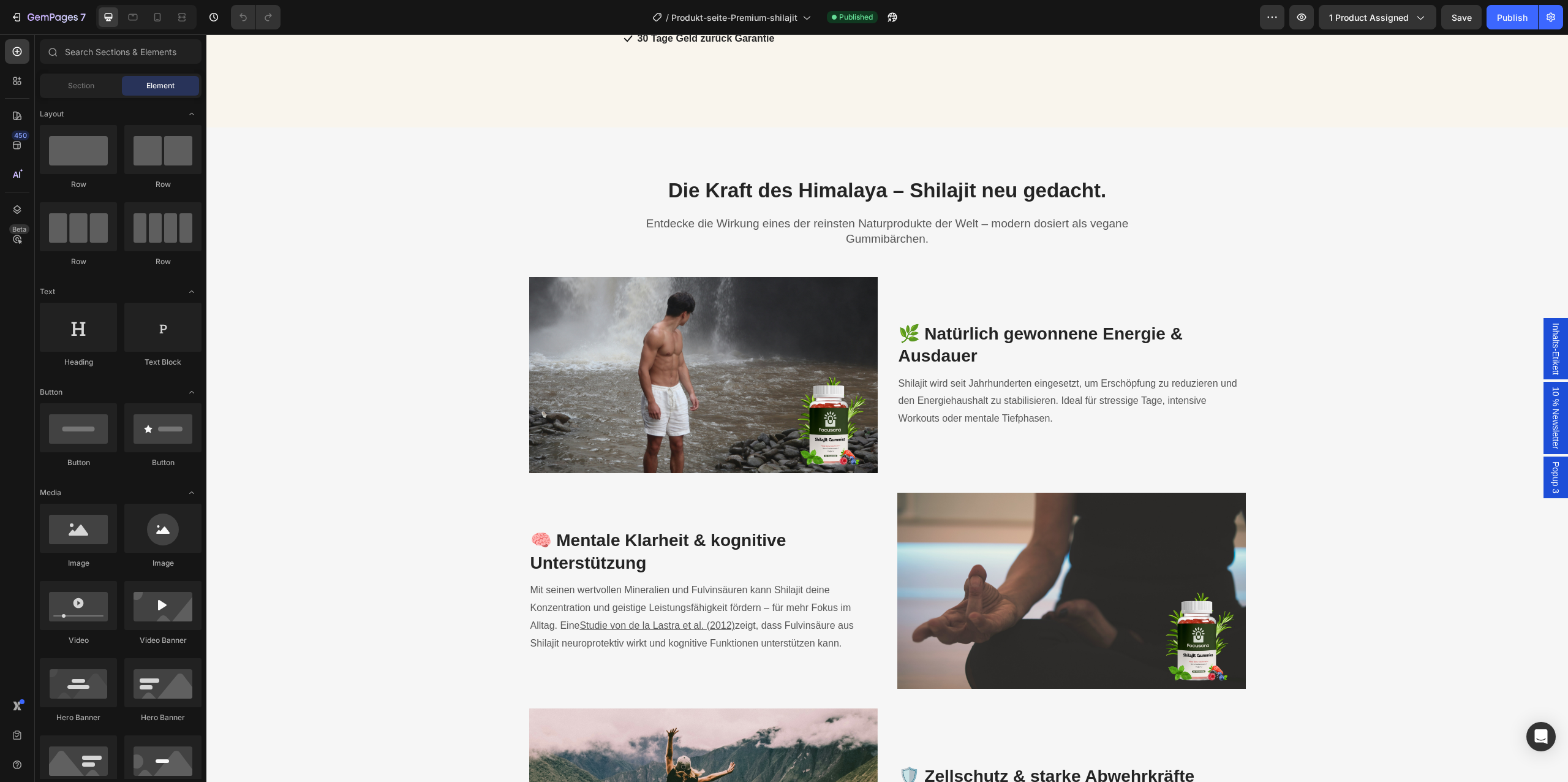
scroll to position [1386, 0]
click at [952, 361] on h3 "🌿 Natürlich gewonnene Energie & Ausdauer" at bounding box center [1071, 344] width 348 height 47
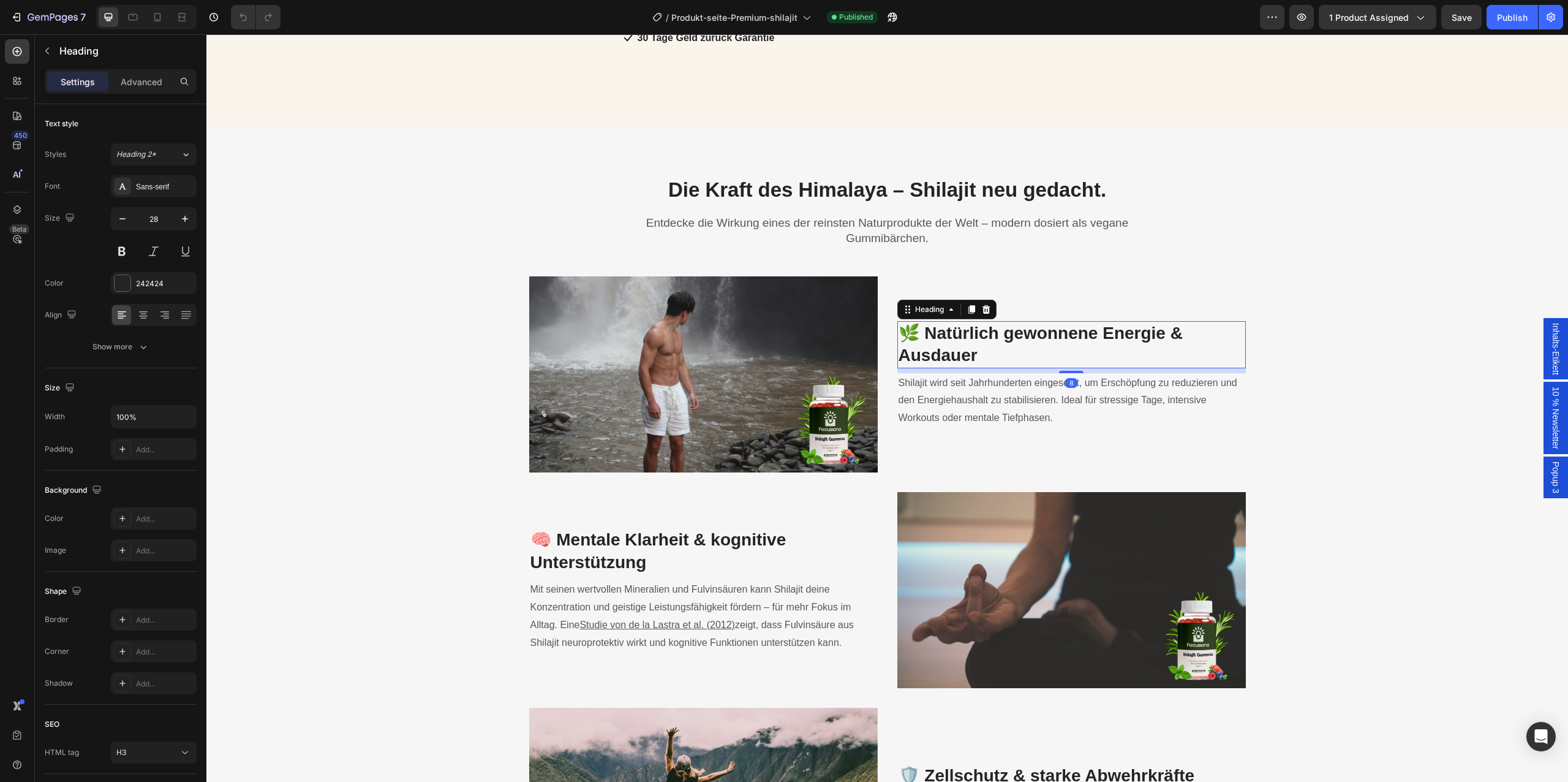
click at [952, 361] on h3 "🌿 Natürlich gewonnene Energie & Ausdauer" at bounding box center [1071, 344] width 348 height 47
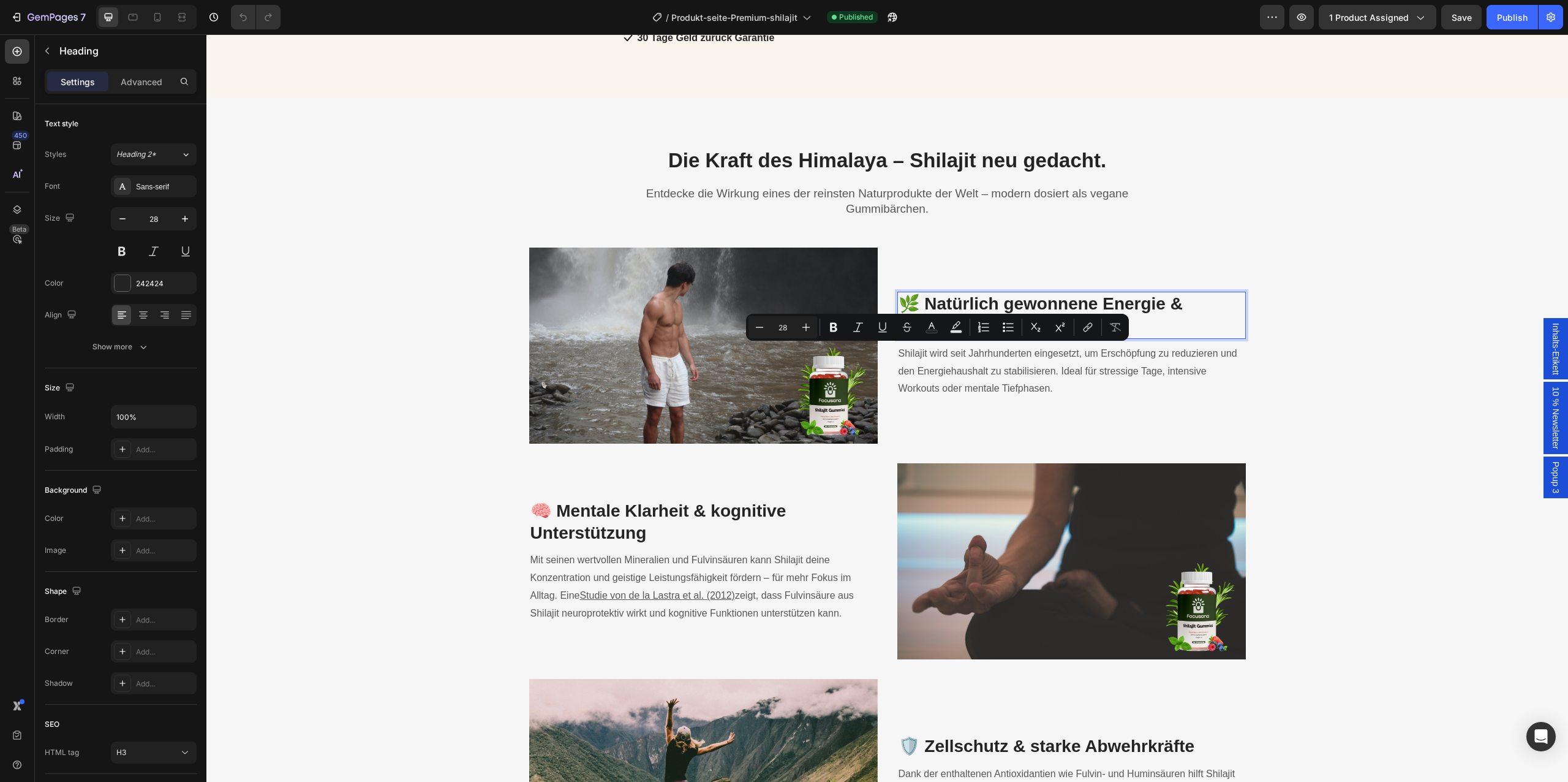
click at [952, 338] on p "🌿 Natürlich gewonnene Energie & Ausdauer" at bounding box center [1071, 315] width 346 height 45
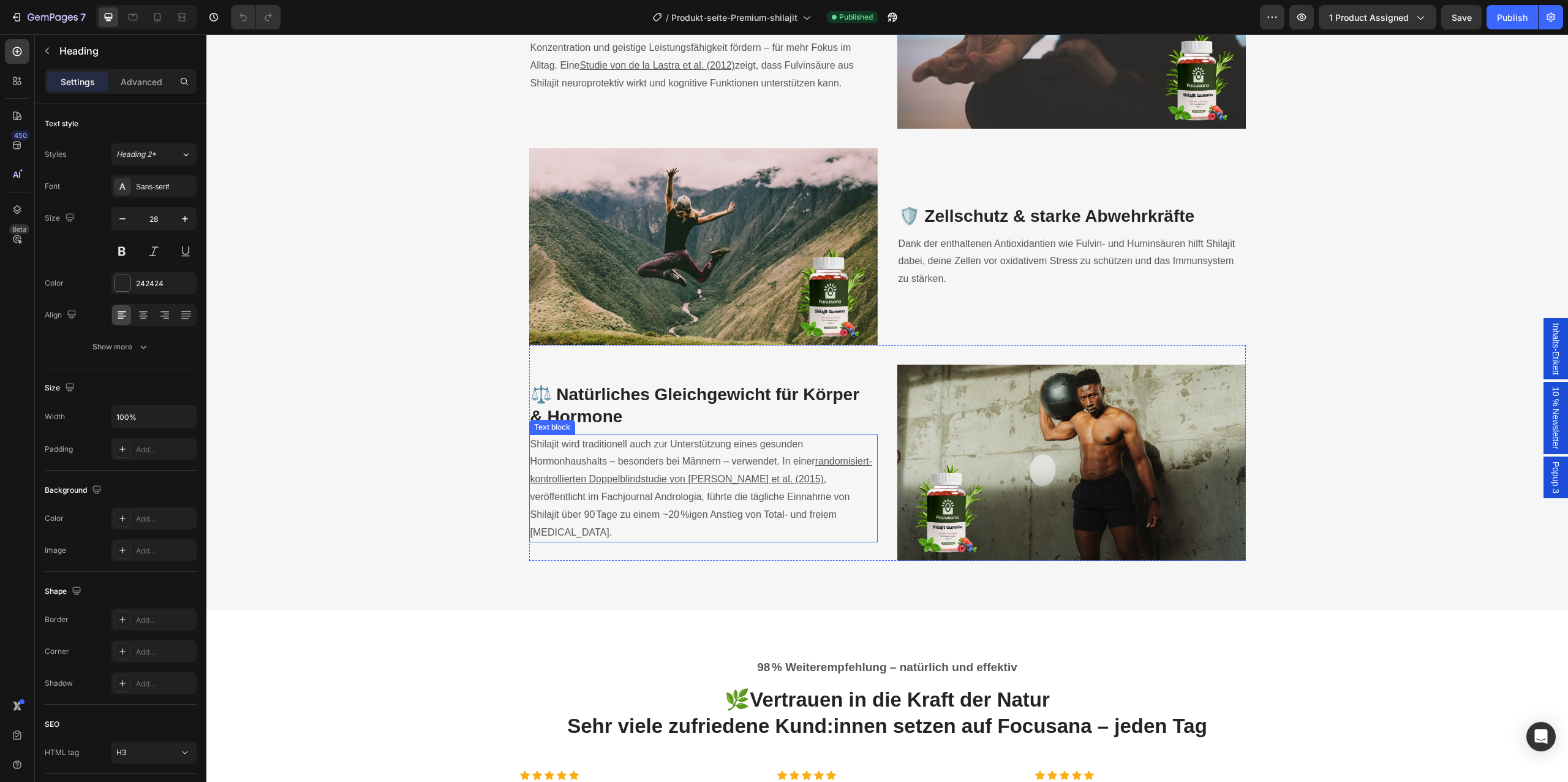
scroll to position [1644, 0]
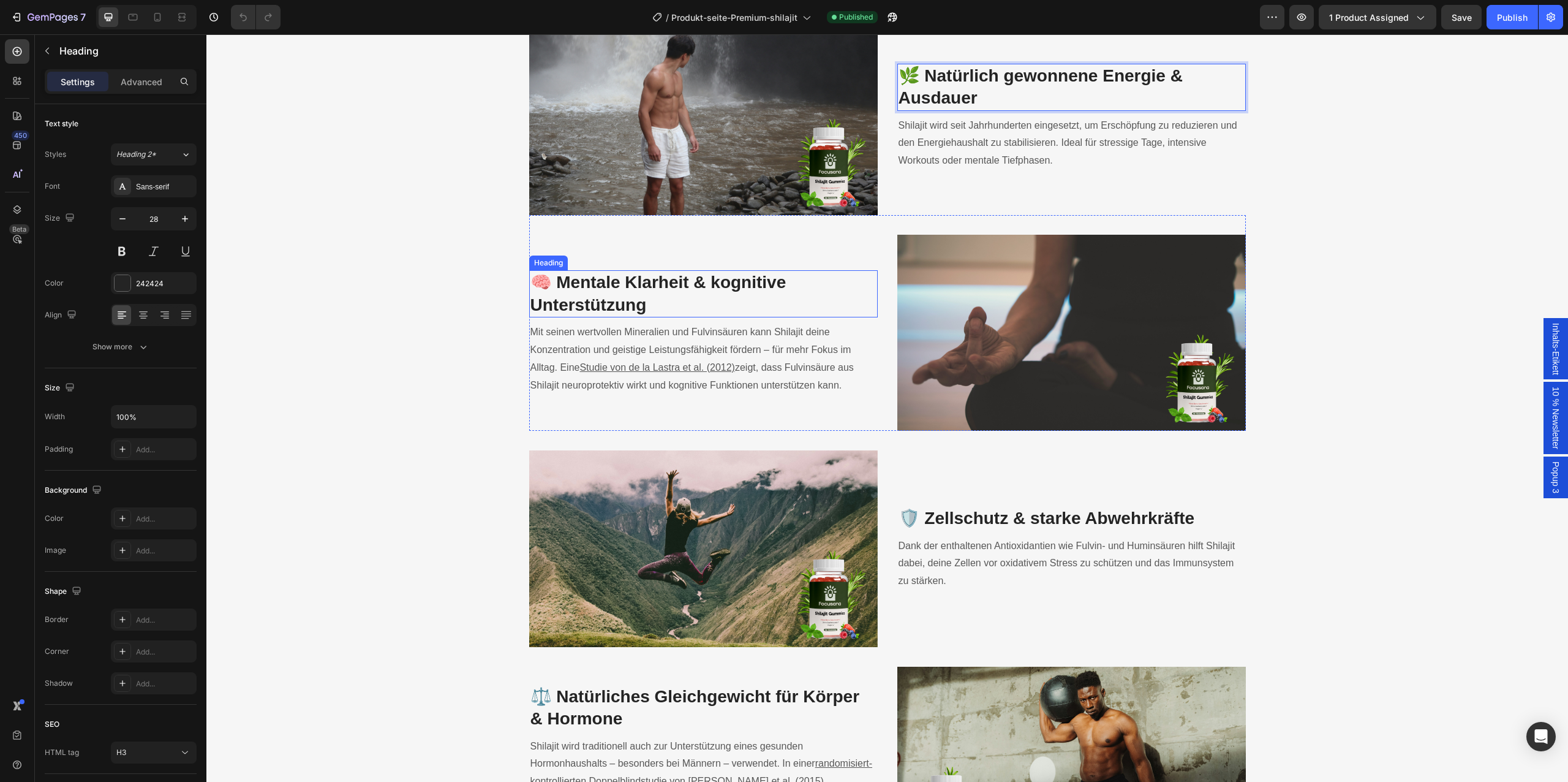
click at [725, 279] on h3 "🧠 Mentale Klarheit & kognitive Unterstützung" at bounding box center [704, 294] width 348 height 47
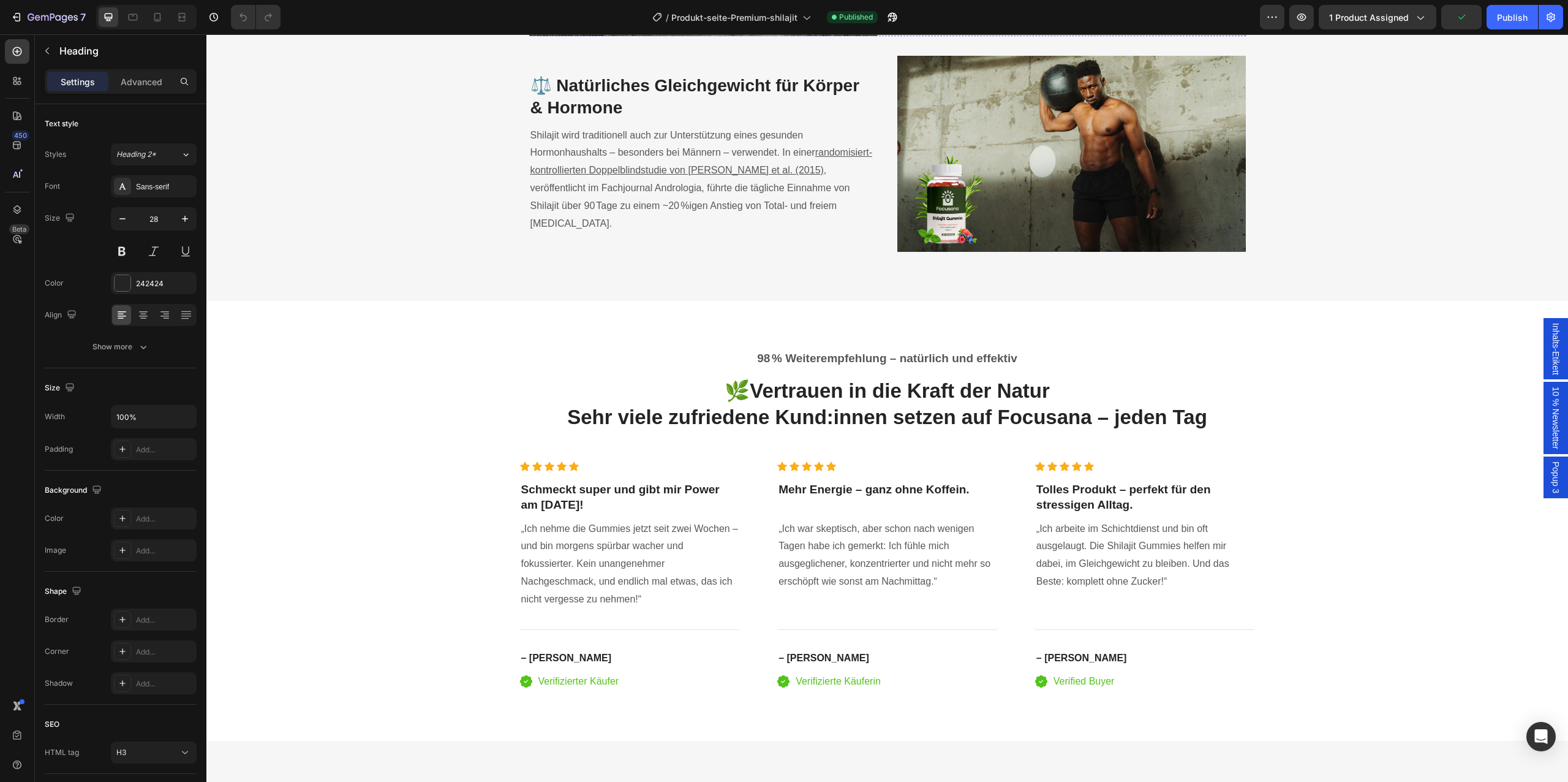
type input "16"
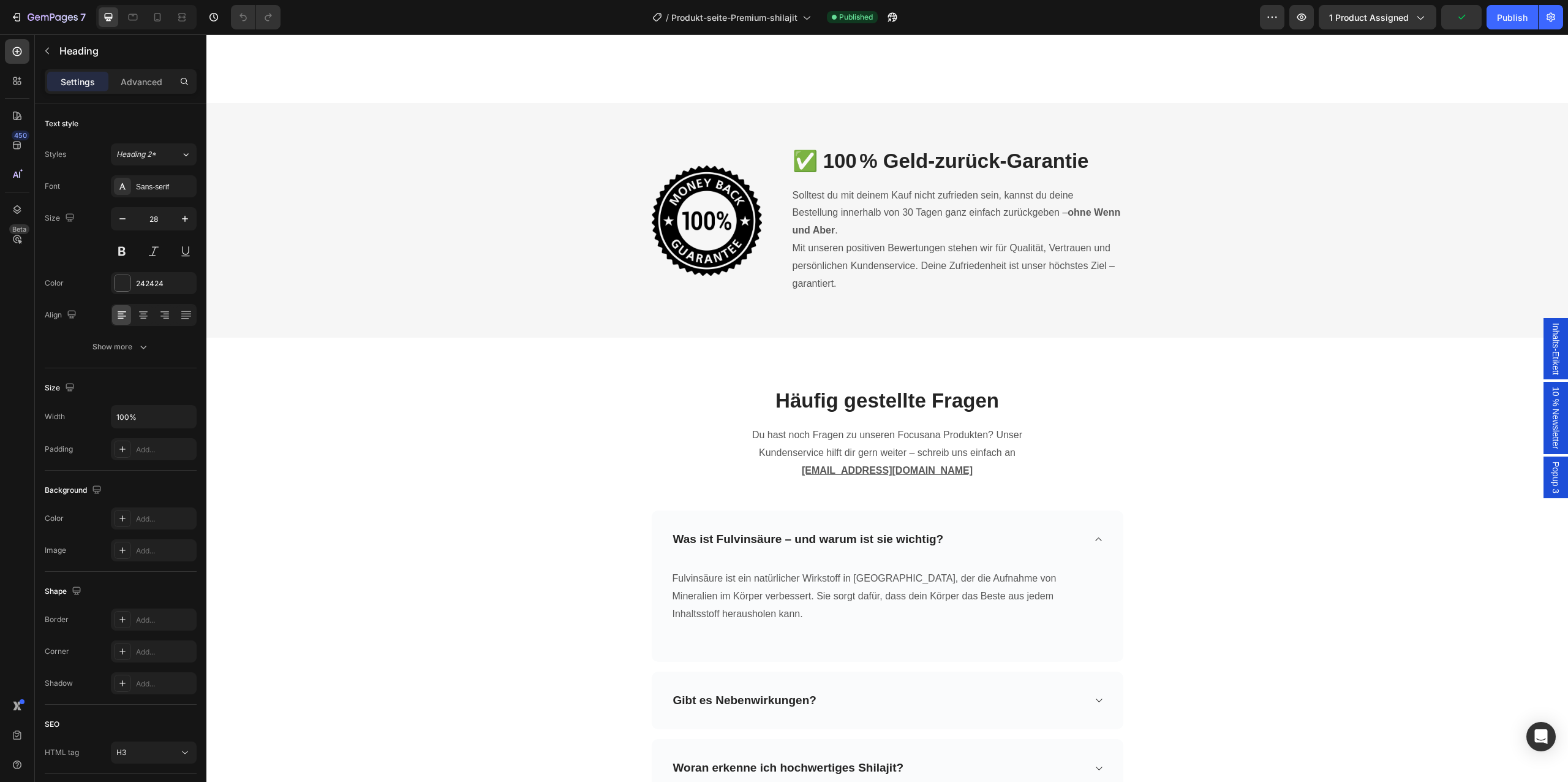
scroll to position [4026, 0]
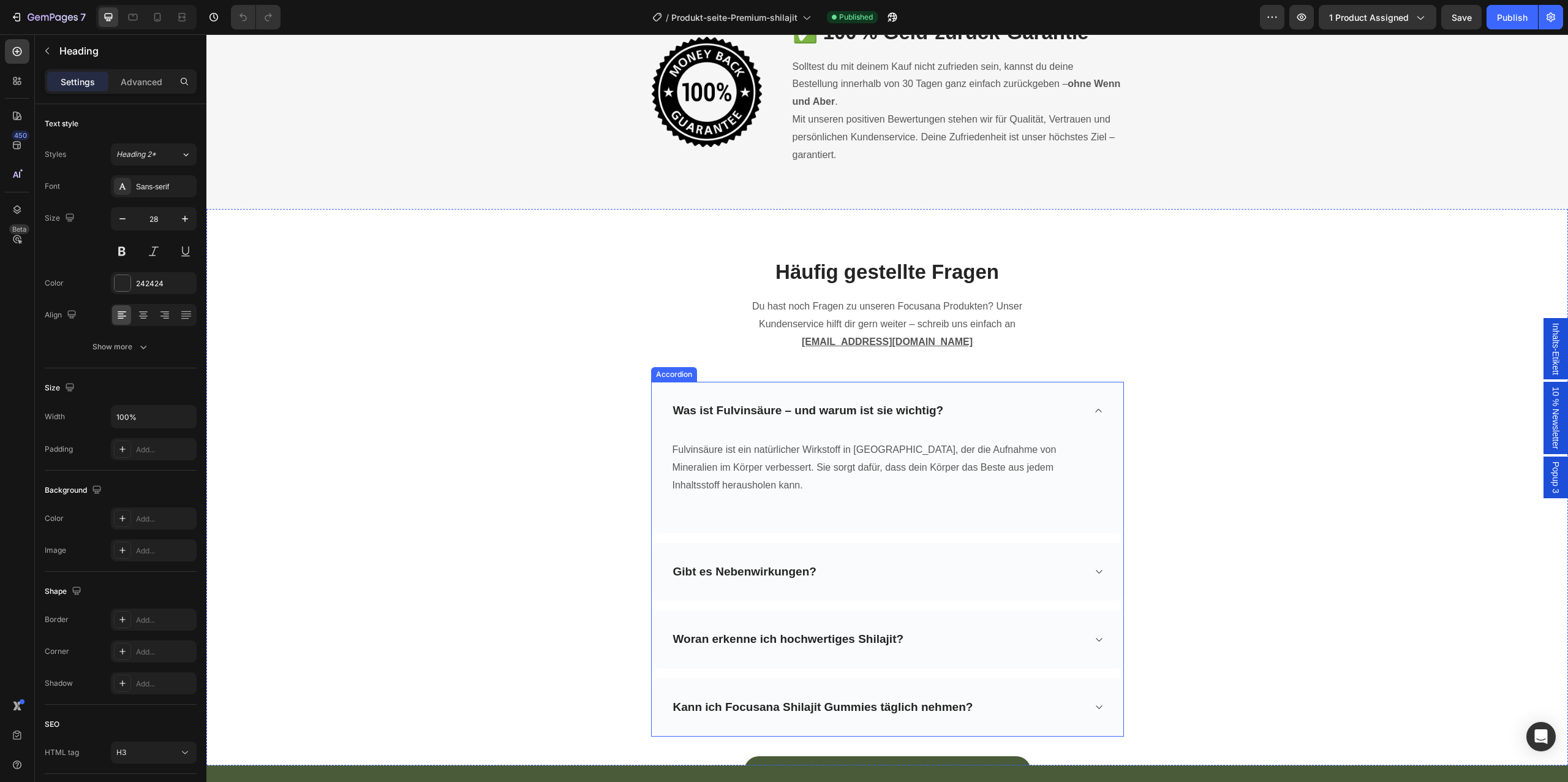
click at [897, 412] on strong "Was ist Fulvinsäure – und warum ist sie wichtig?" at bounding box center [809, 410] width 271 height 13
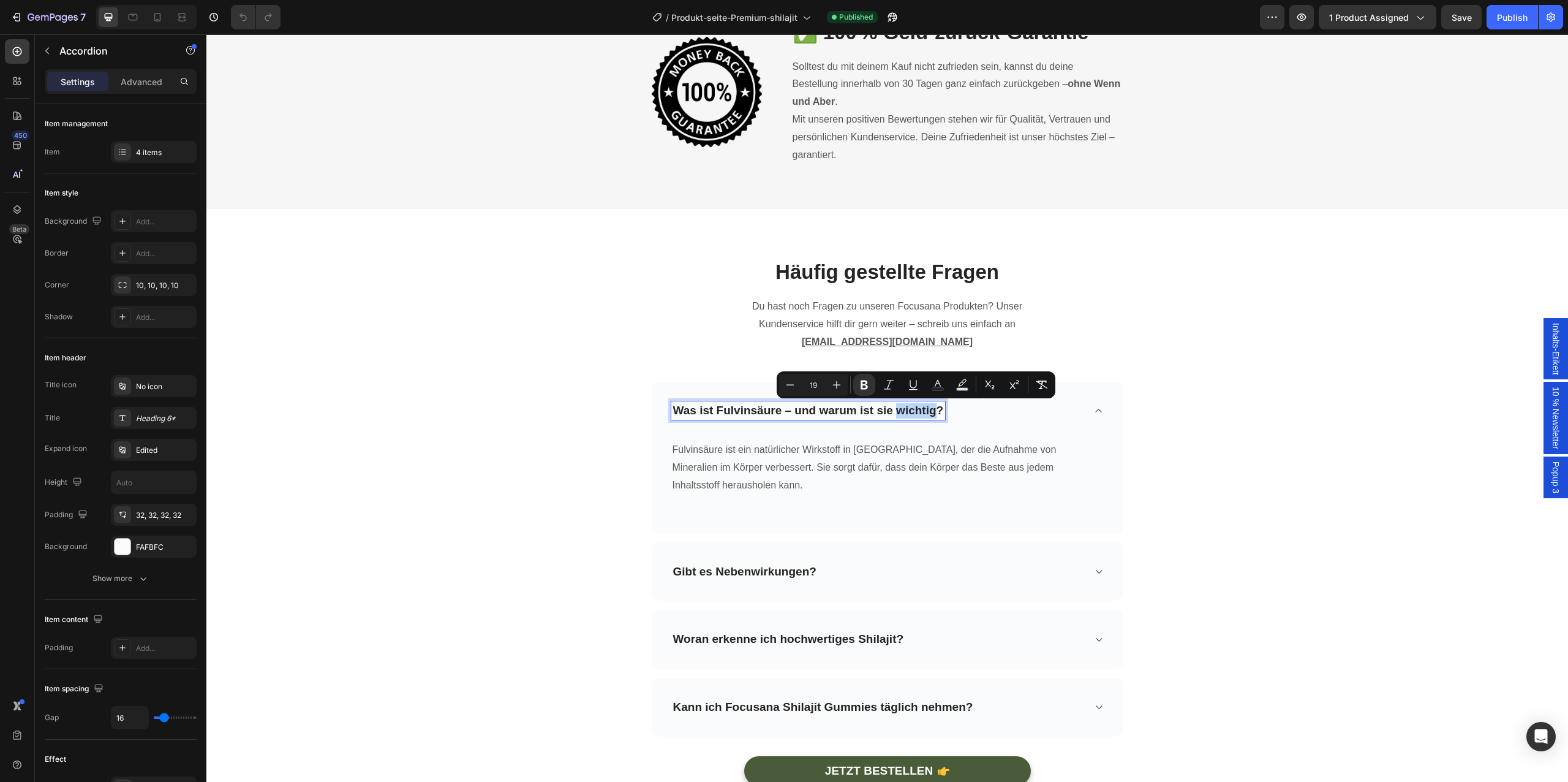
click at [899, 436] on div "Was ist Fulvinsäure – und warum ist sie wichtig?" at bounding box center [887, 410] width 471 height 58
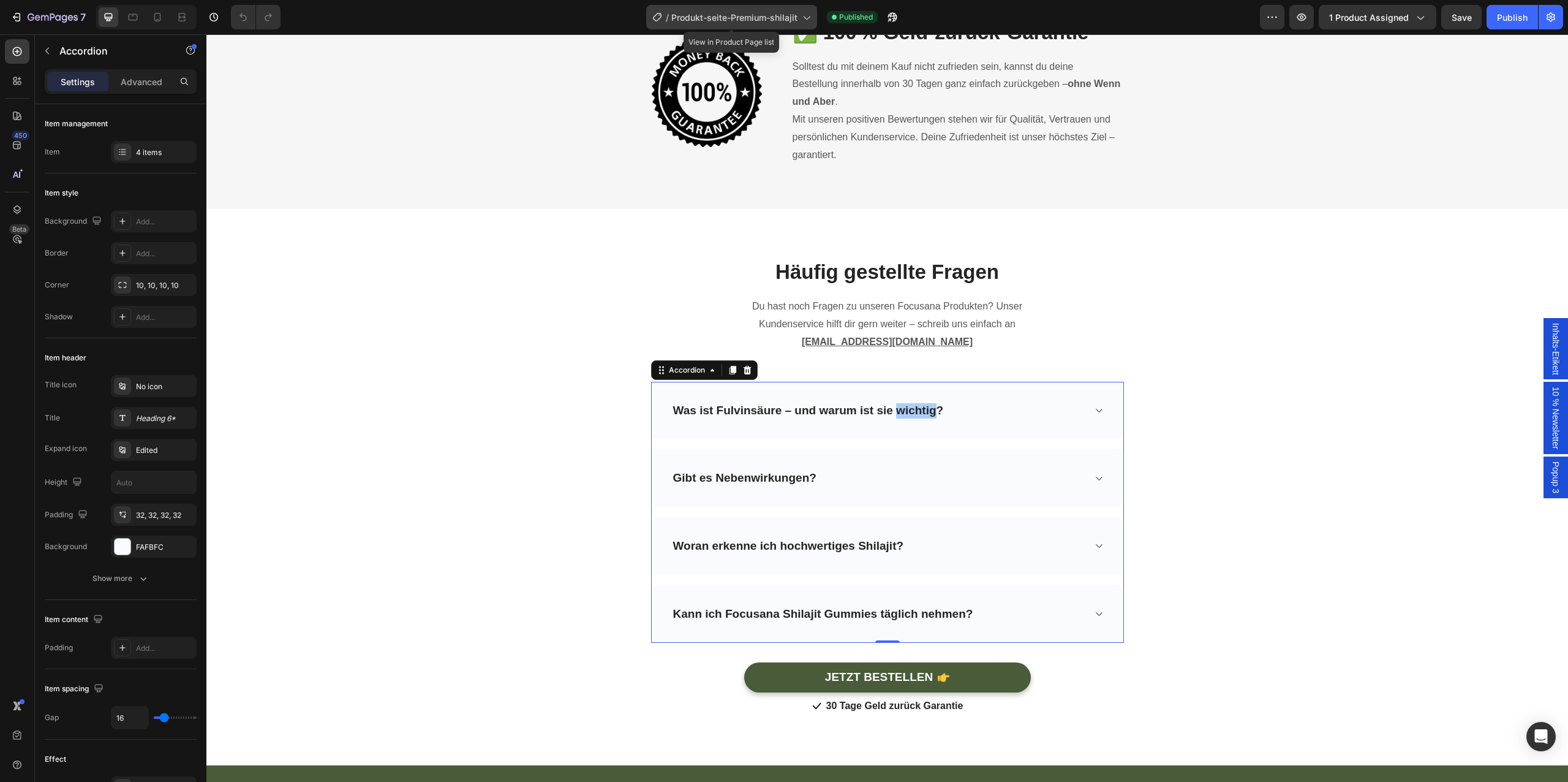
click at [741, 28] on div "/ Produkt-seite-Premium-shilajit" at bounding box center [731, 17] width 171 height 24
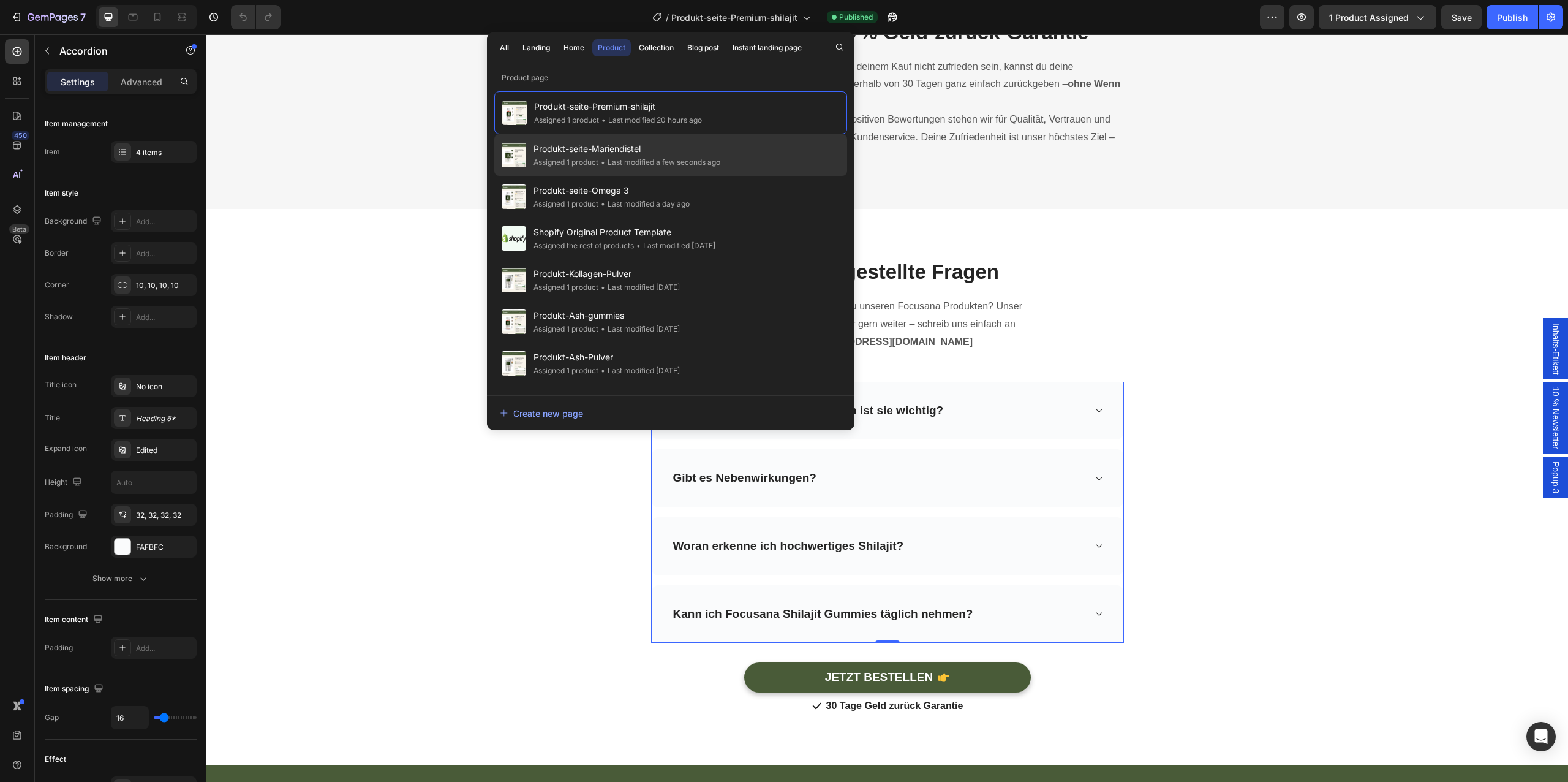
click at [715, 150] on span "Produkt-seite-Mariendistel" at bounding box center [627, 148] width 187 height 14
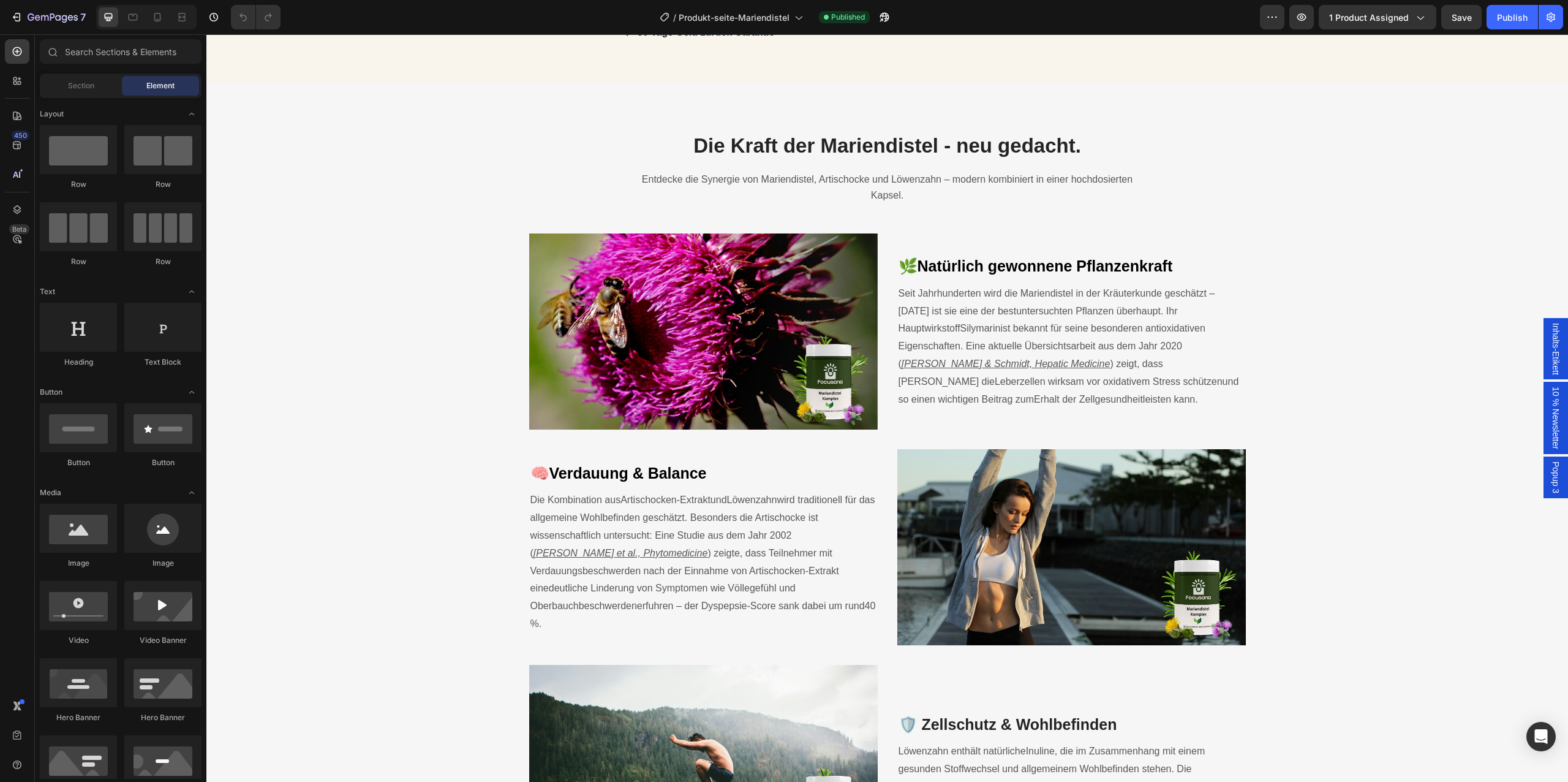
scroll to position [1430, 0]
click at [1015, 267] on span "Natürlich gewonnene Pflanzenkraft" at bounding box center [1044, 266] width 255 height 17
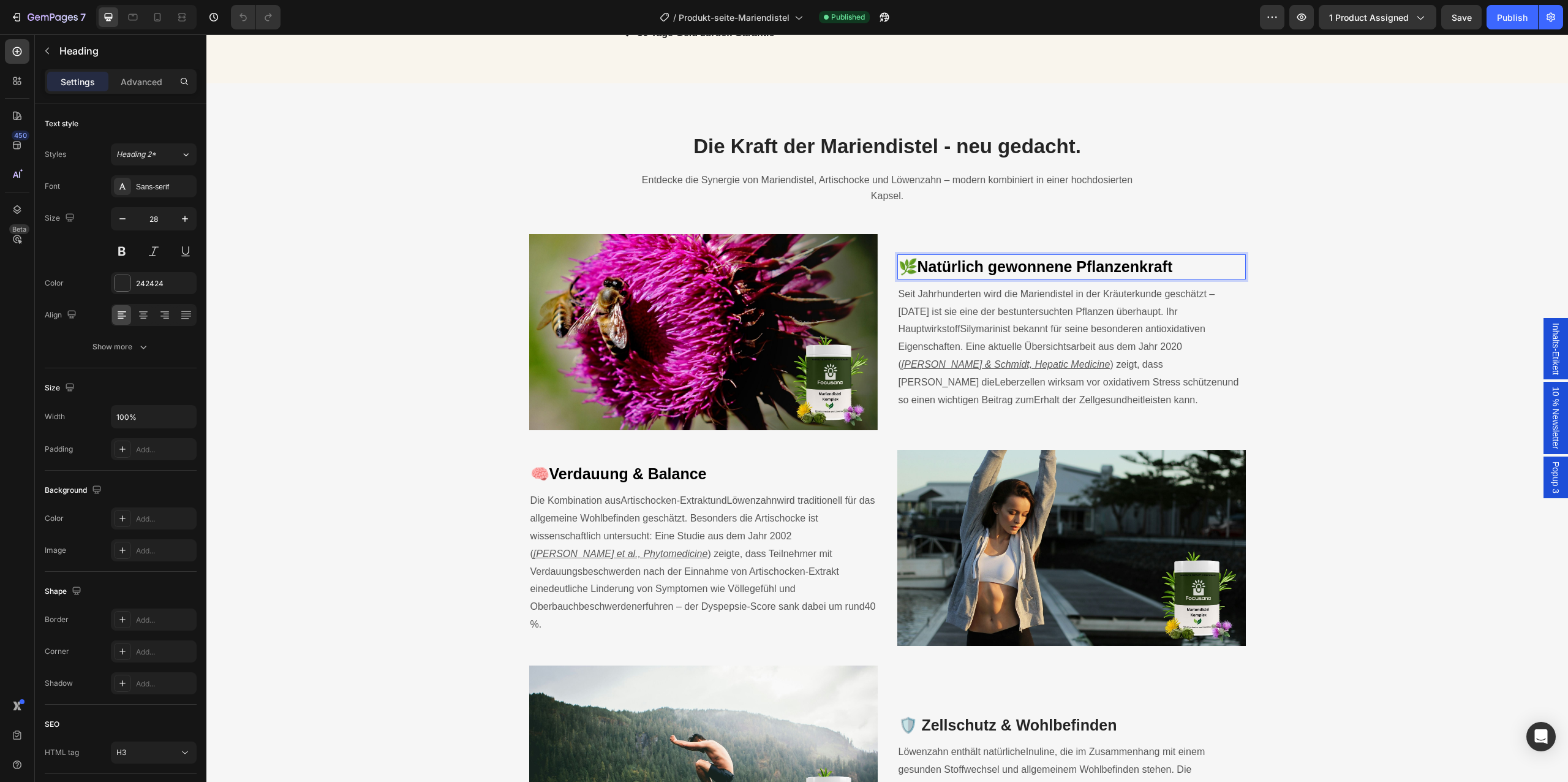
click at [1015, 267] on span "Natürlich gewonnene Pflanzenkraft" at bounding box center [1044, 266] width 255 height 17
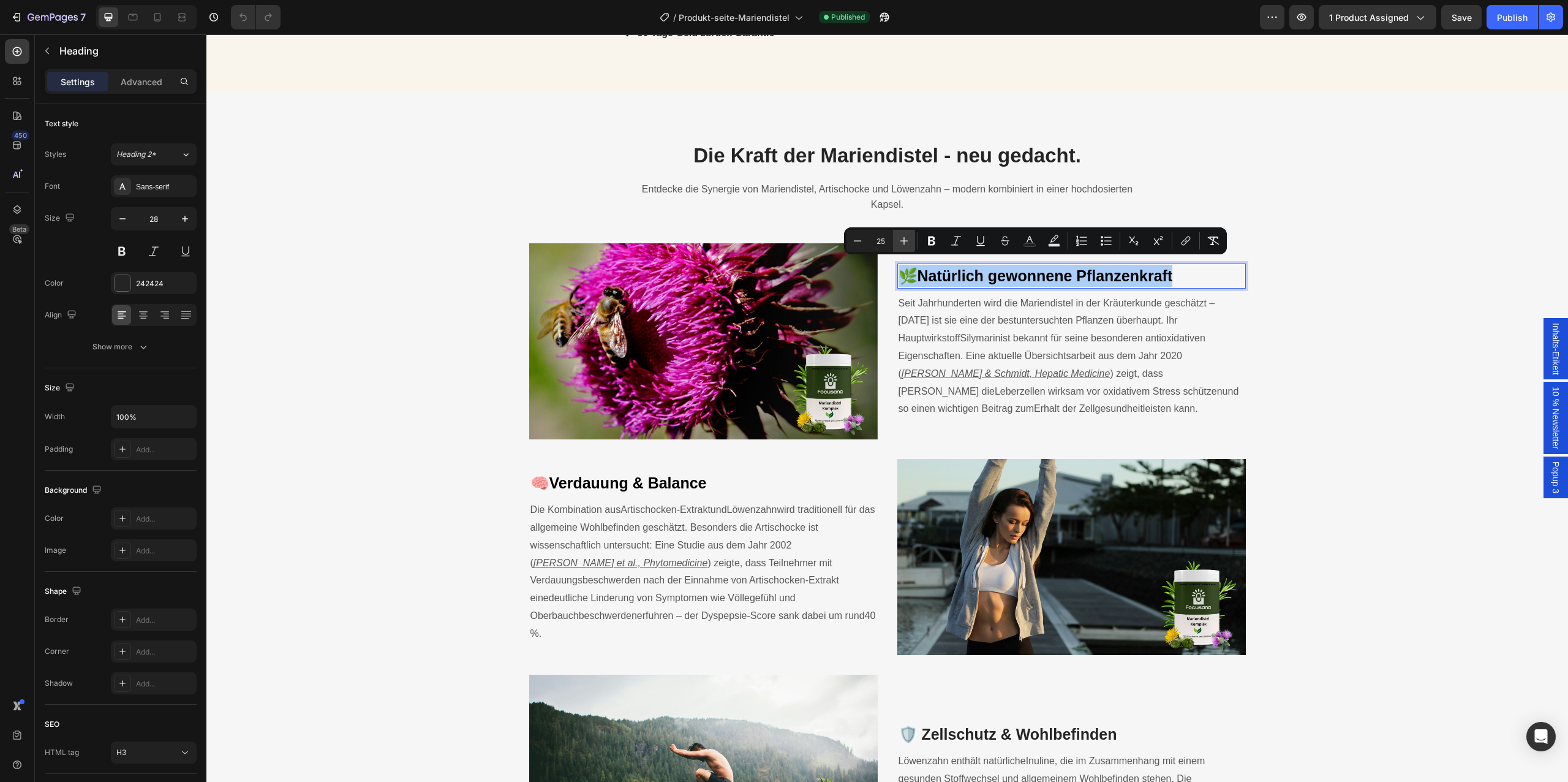
click at [896, 238] on button "Plus" at bounding box center [904, 241] width 22 height 22
type input "27"
click at [711, 474] on h3 "🧠 Verdauung & Balance" at bounding box center [704, 482] width 348 height 24
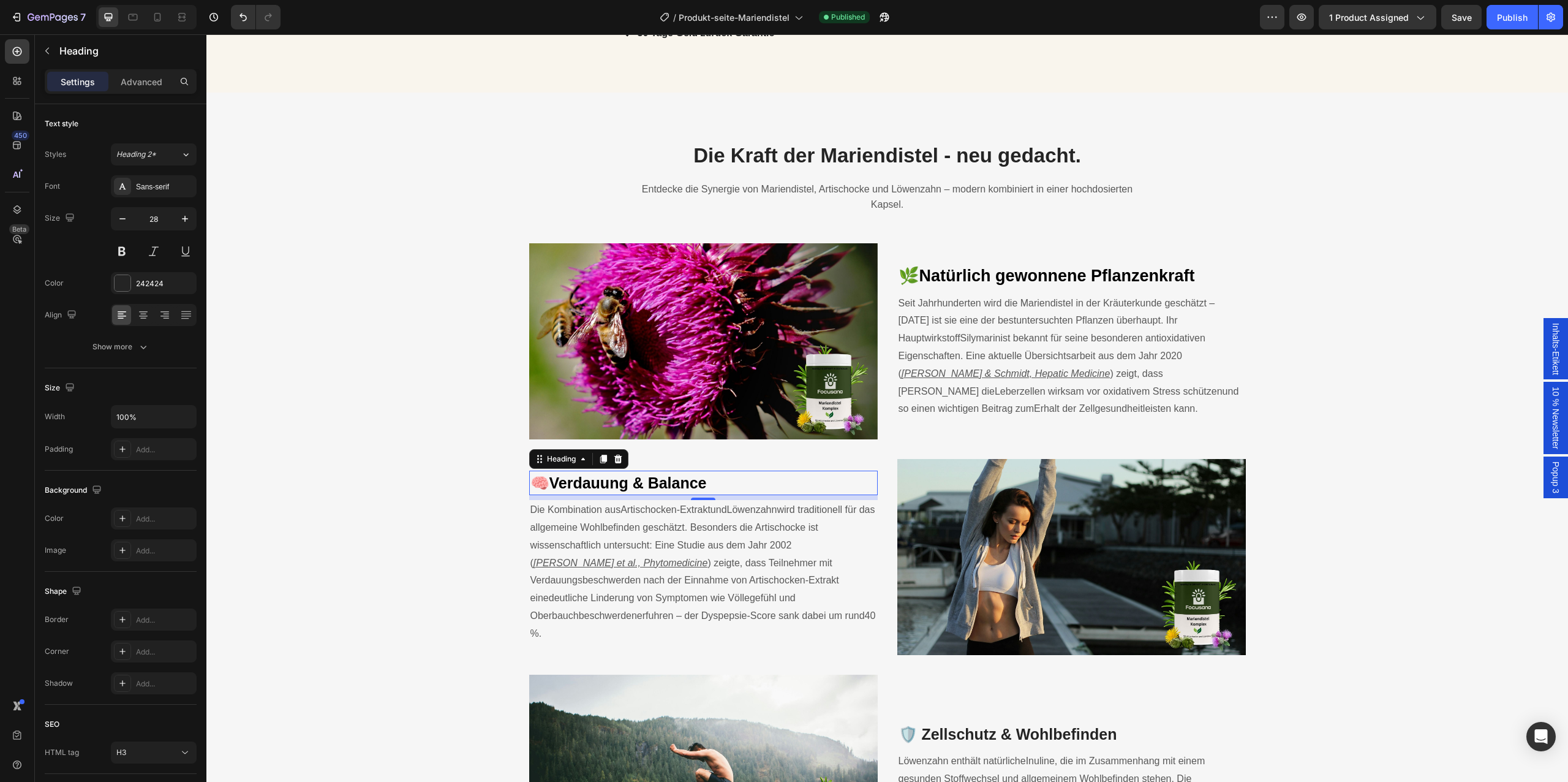
click at [711, 474] on h3 "🧠 Verdauung & Balance" at bounding box center [704, 482] width 348 height 24
click at [704, 482] on span "Verdauung & Balance" at bounding box center [628, 482] width 157 height 17
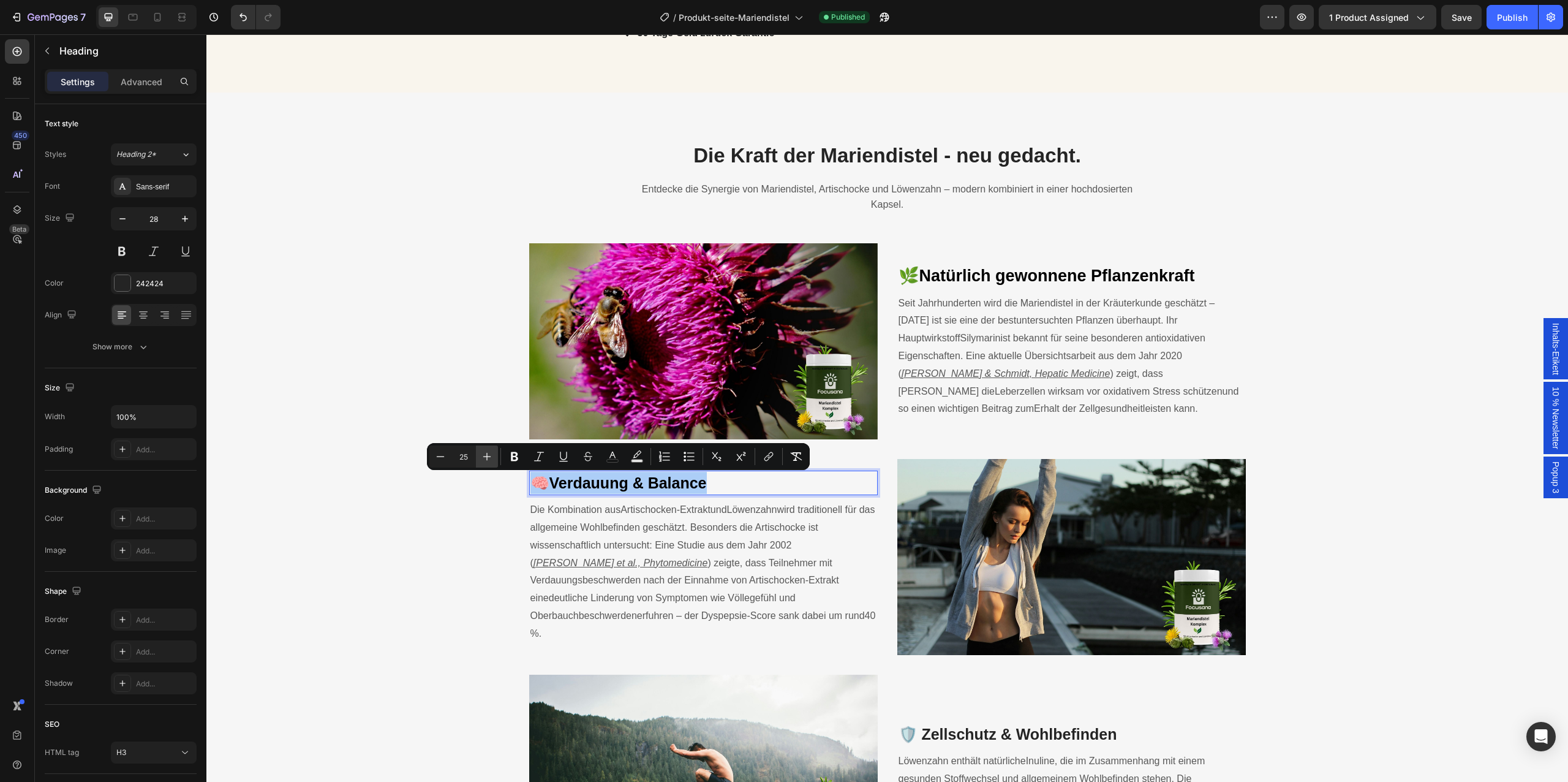
click at [495, 463] on button "Plus" at bounding box center [486, 456] width 22 height 22
type input "27"
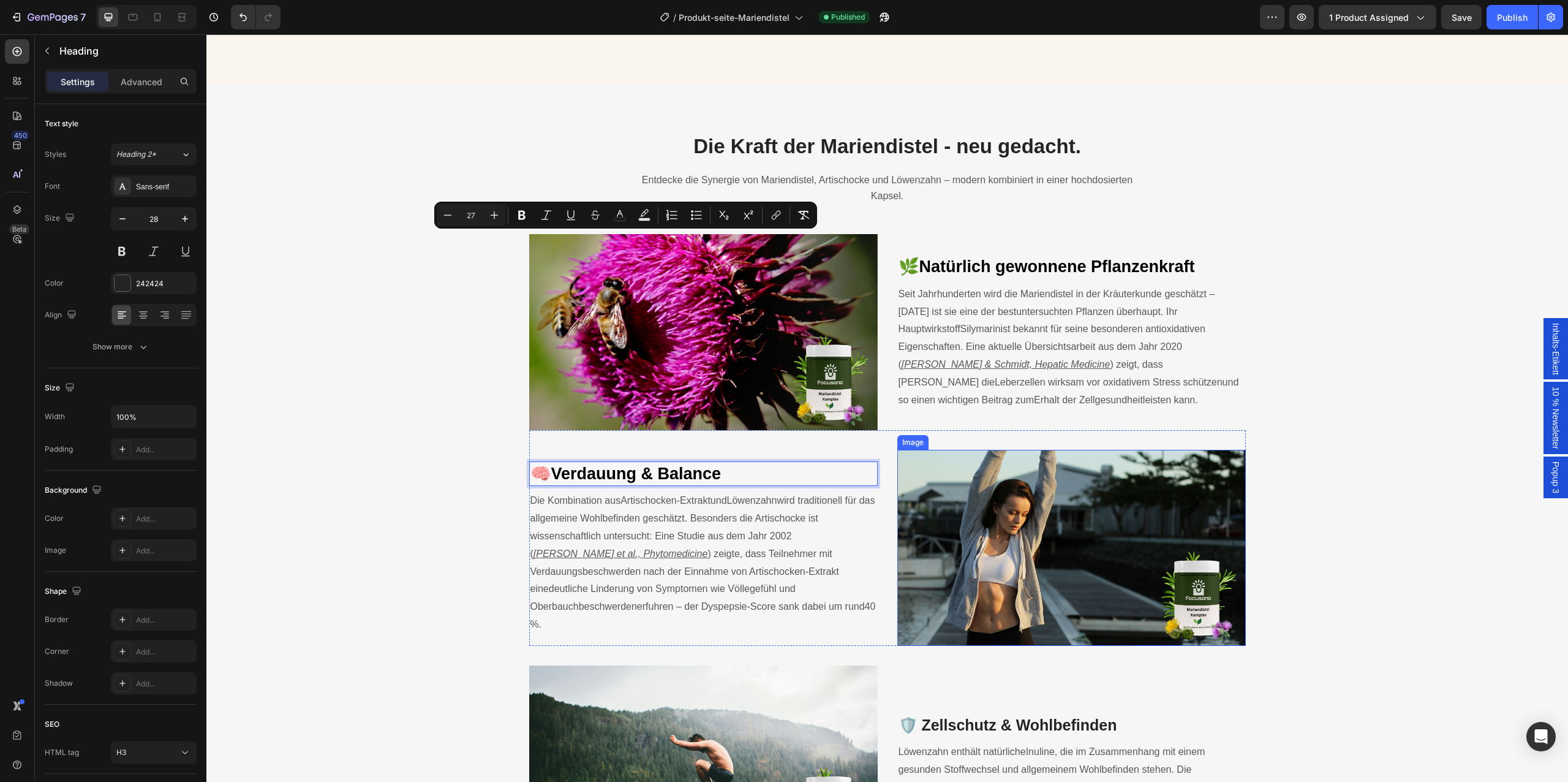
scroll to position [1759, 0]
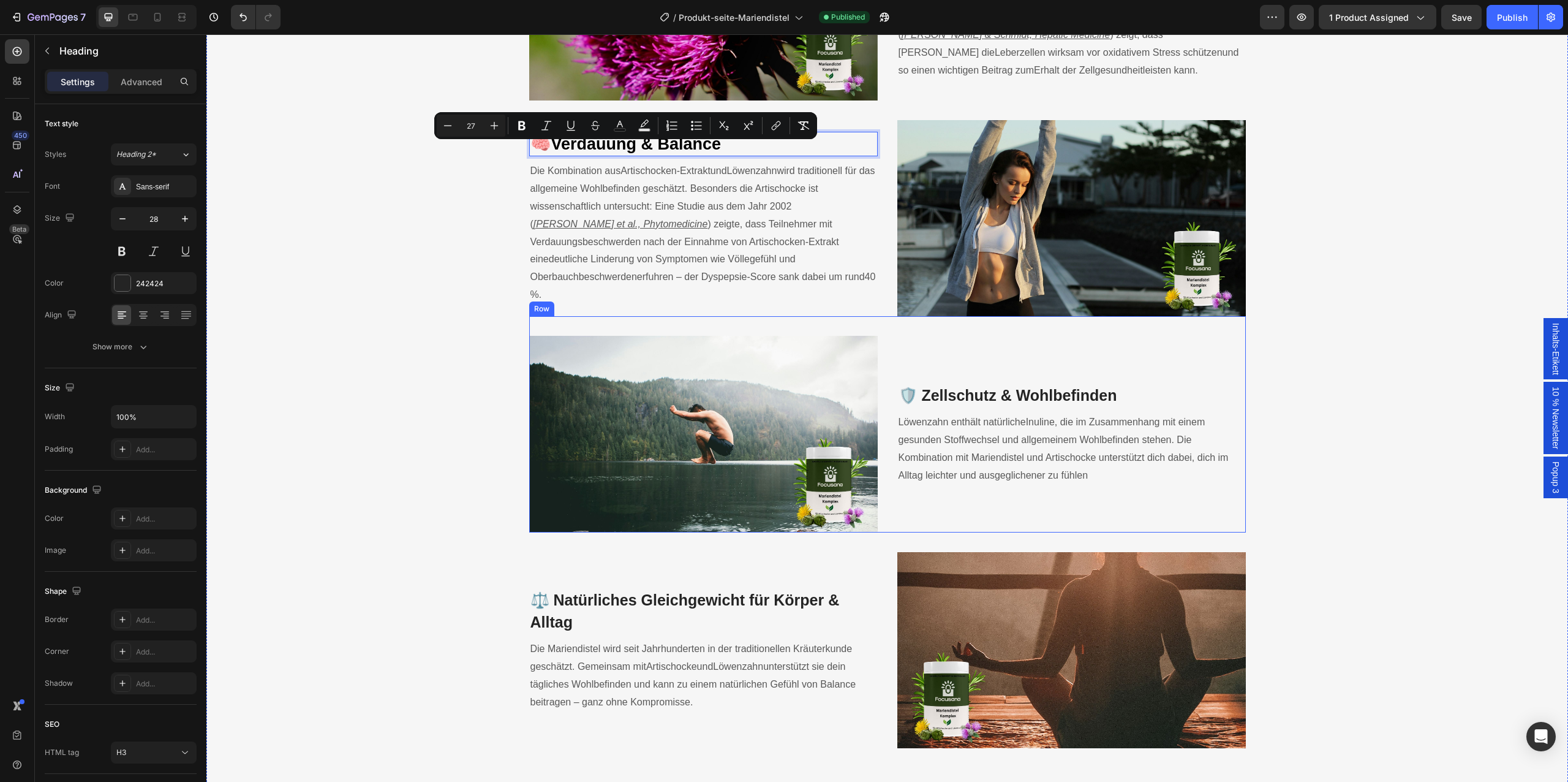
click at [1016, 409] on div "🛡️ Zellschutz & Wohlbefinden Heading Löwenzahn enthält natürliche Inuline , die…" at bounding box center [1071, 434] width 348 height 196
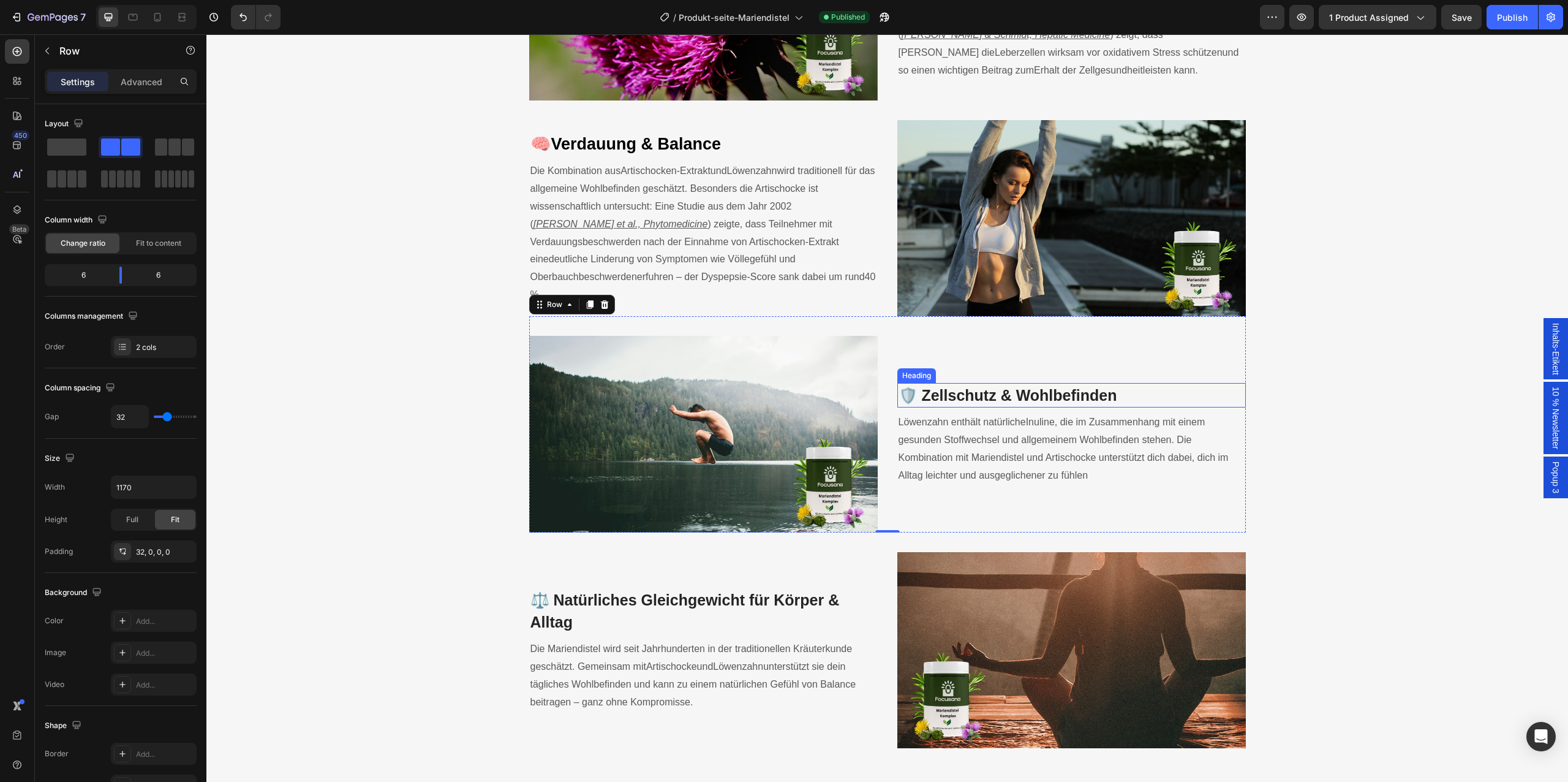
click at [1024, 399] on span "🛡️ Zellschutz & Wohlbefinden" at bounding box center [1008, 395] width 219 height 17
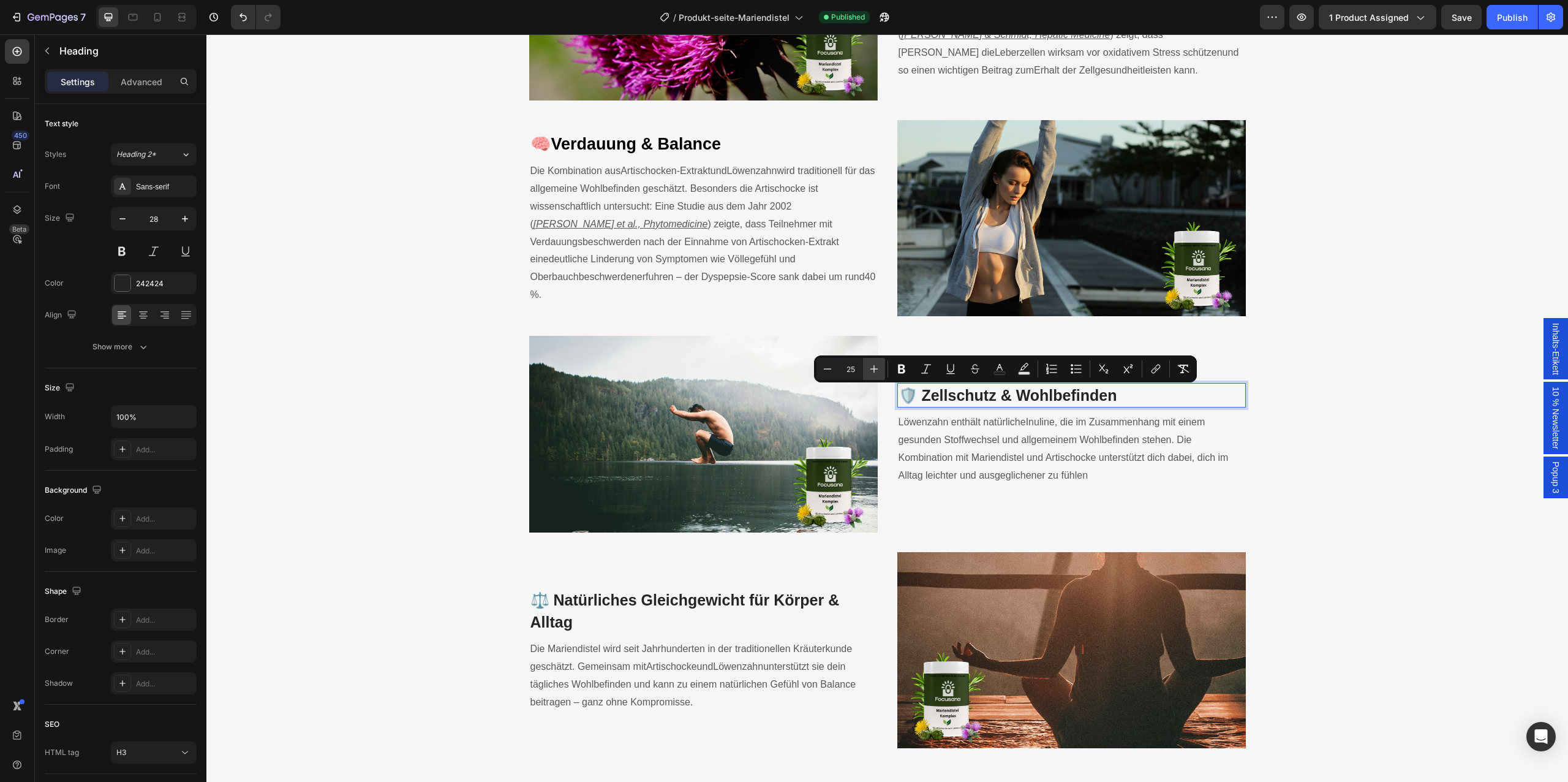
click at [869, 377] on button "Plus" at bounding box center [874, 369] width 22 height 22
type input "27"
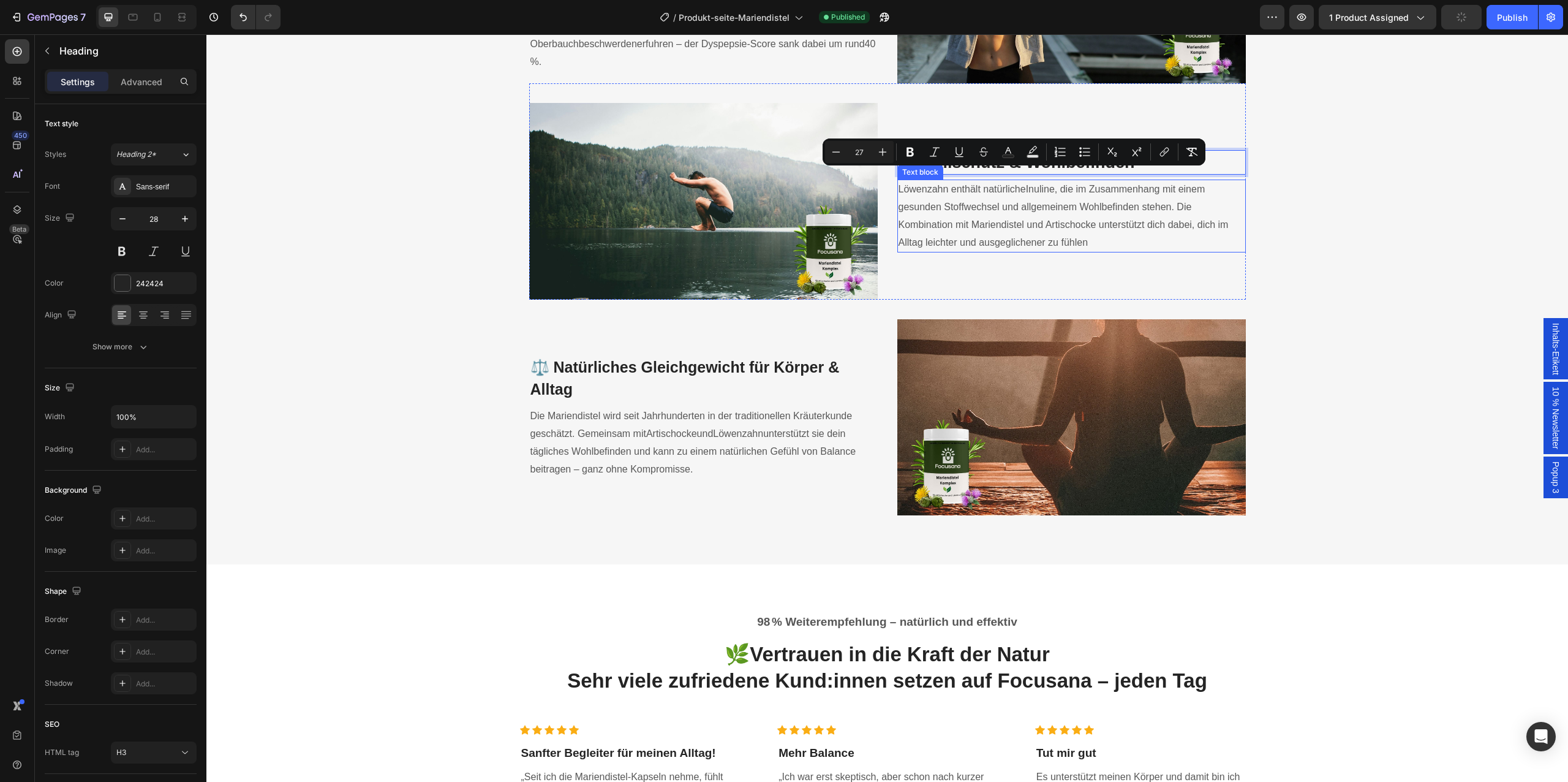
scroll to position [1996, 0]
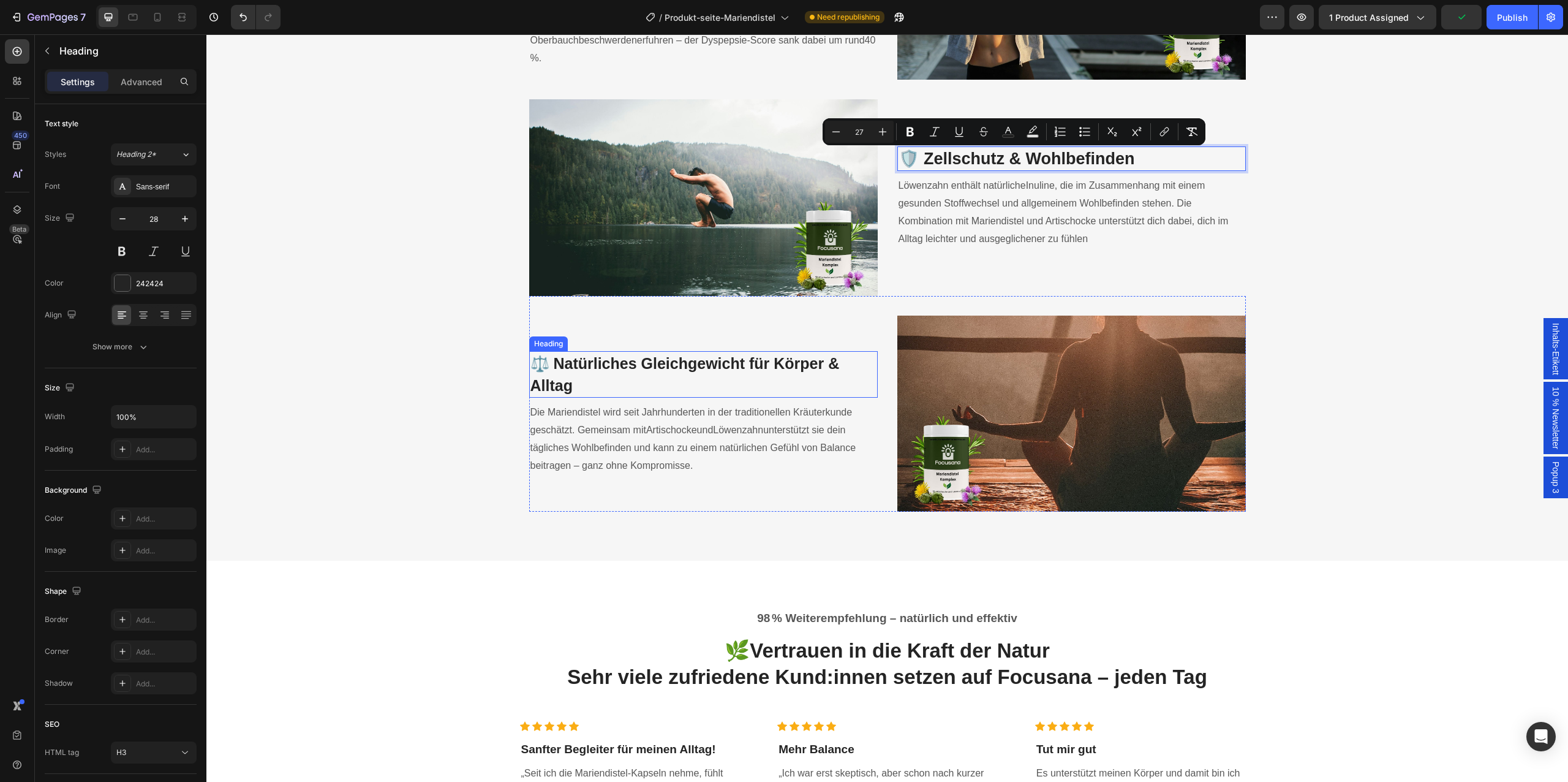
click at [747, 370] on span "⚖️ Natürliches Gleichgewicht für Körper & Alltag" at bounding box center [685, 374] width 310 height 40
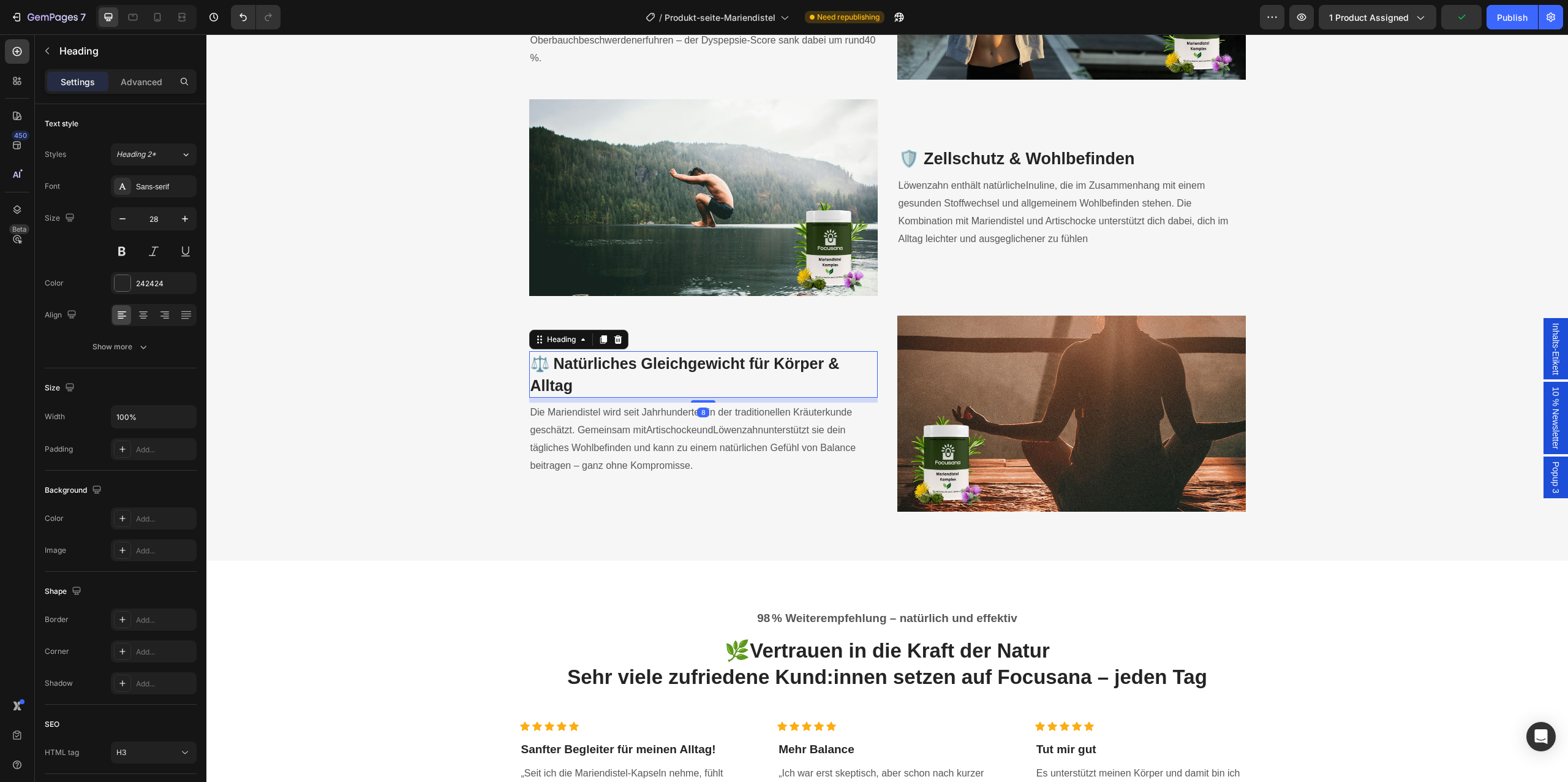
click at [747, 370] on span "⚖️ Natürliches Gleichgewicht für Körper & Alltag" at bounding box center [685, 374] width 310 height 40
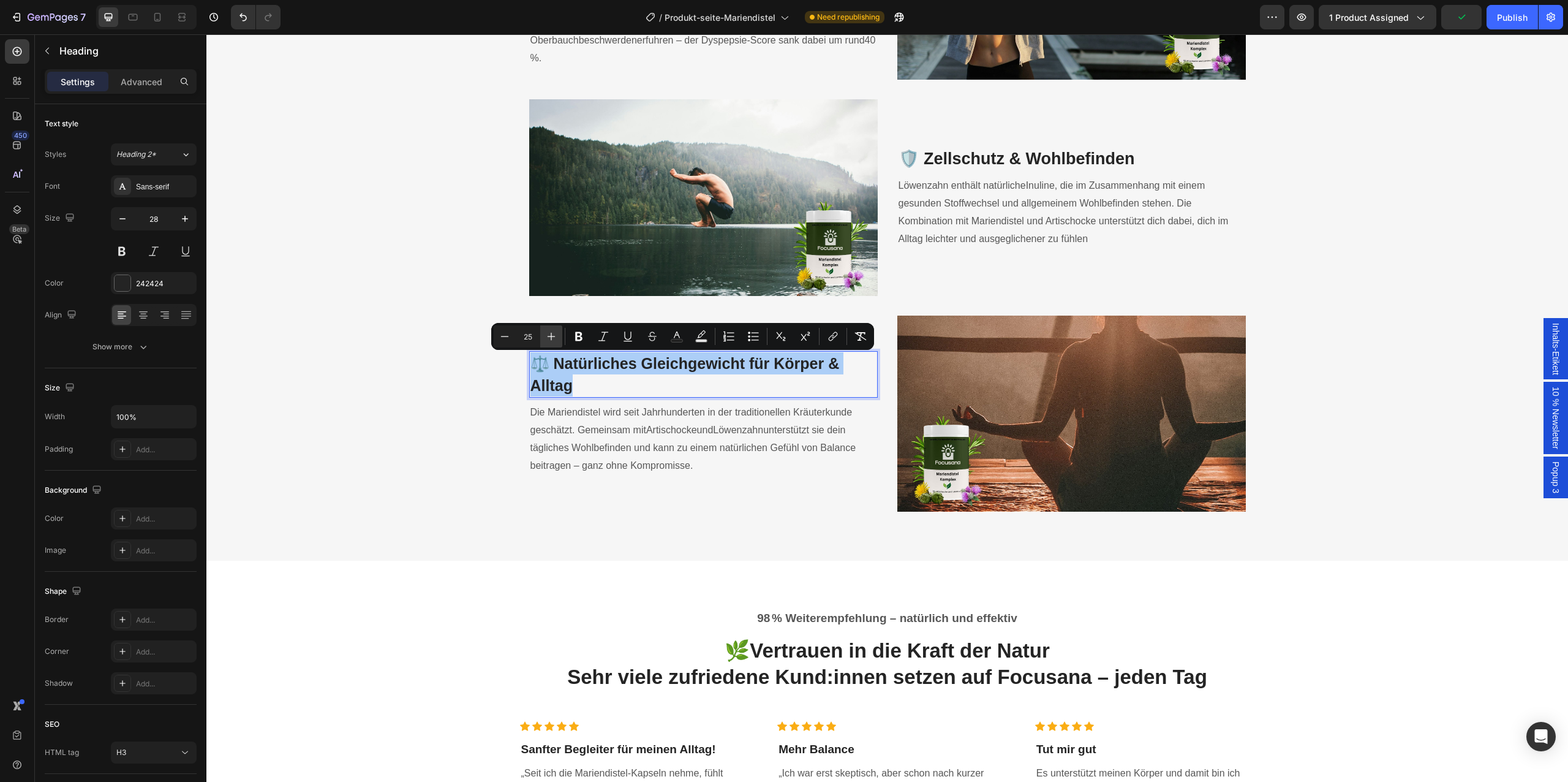
click at [552, 337] on icon "Editor contextual toolbar" at bounding box center [551, 336] width 8 height 8
type input "27"
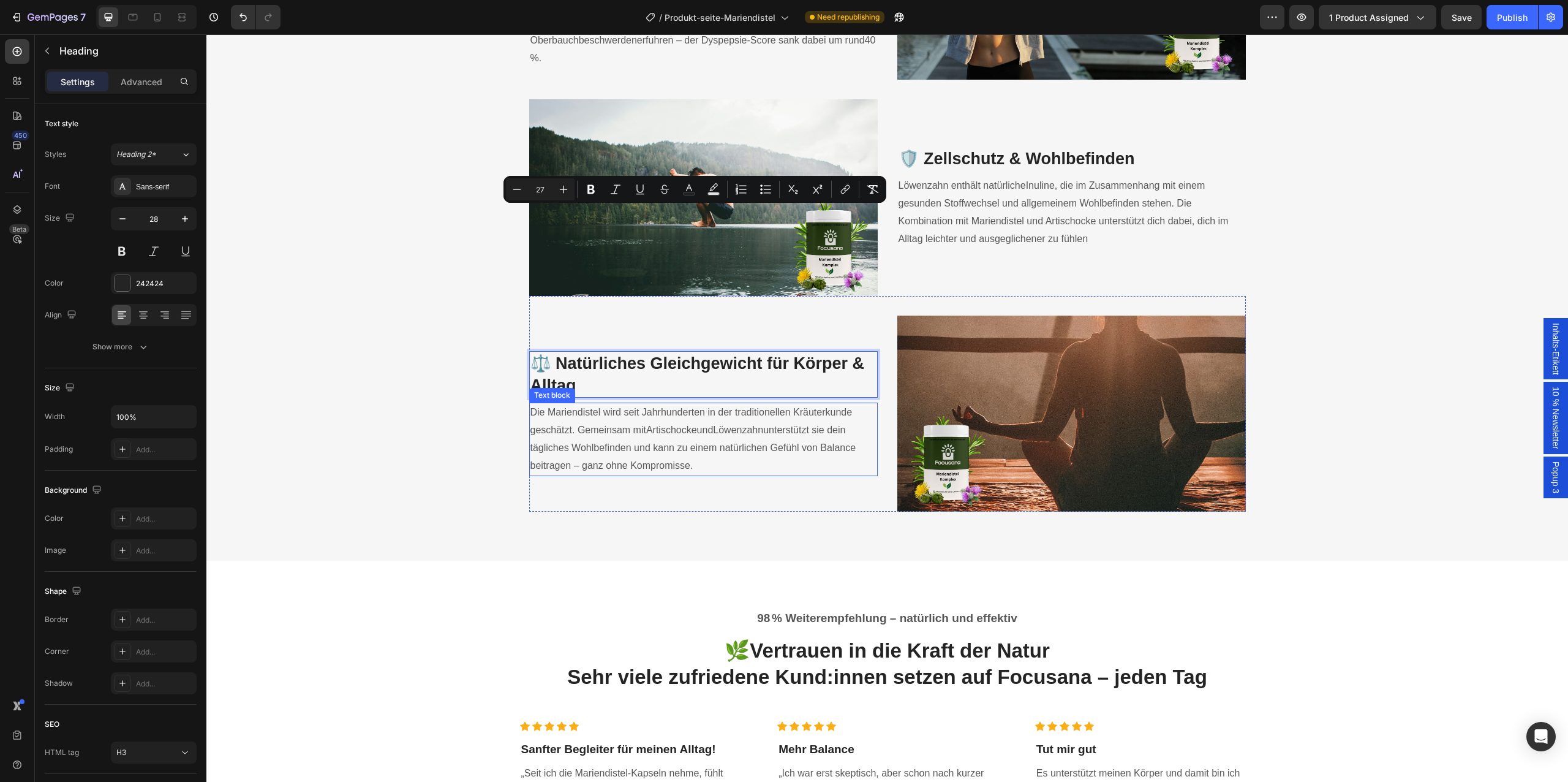
scroll to position [2262, 0]
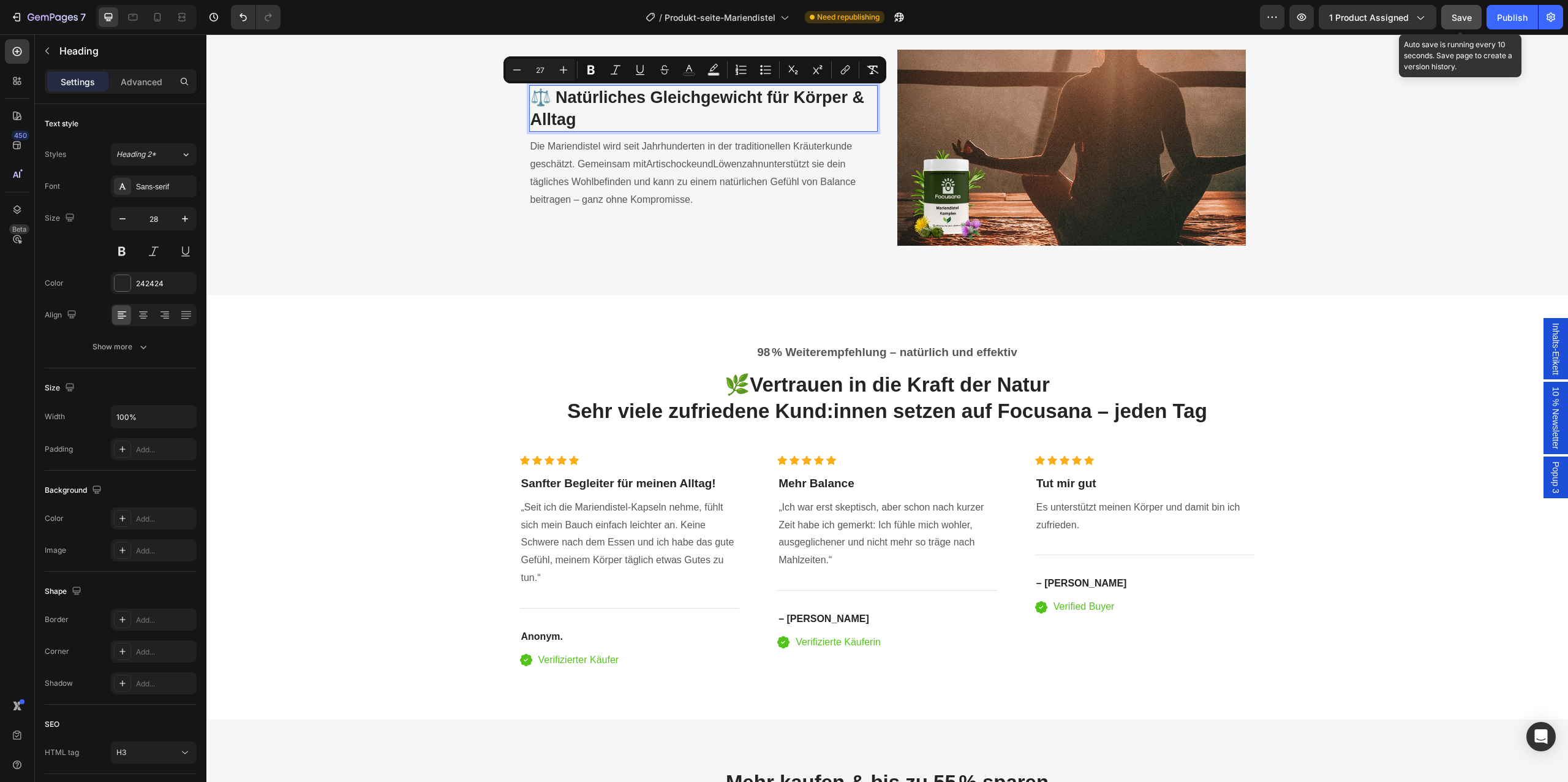
click at [1480, 8] on button "Save" at bounding box center [1461, 17] width 40 height 24
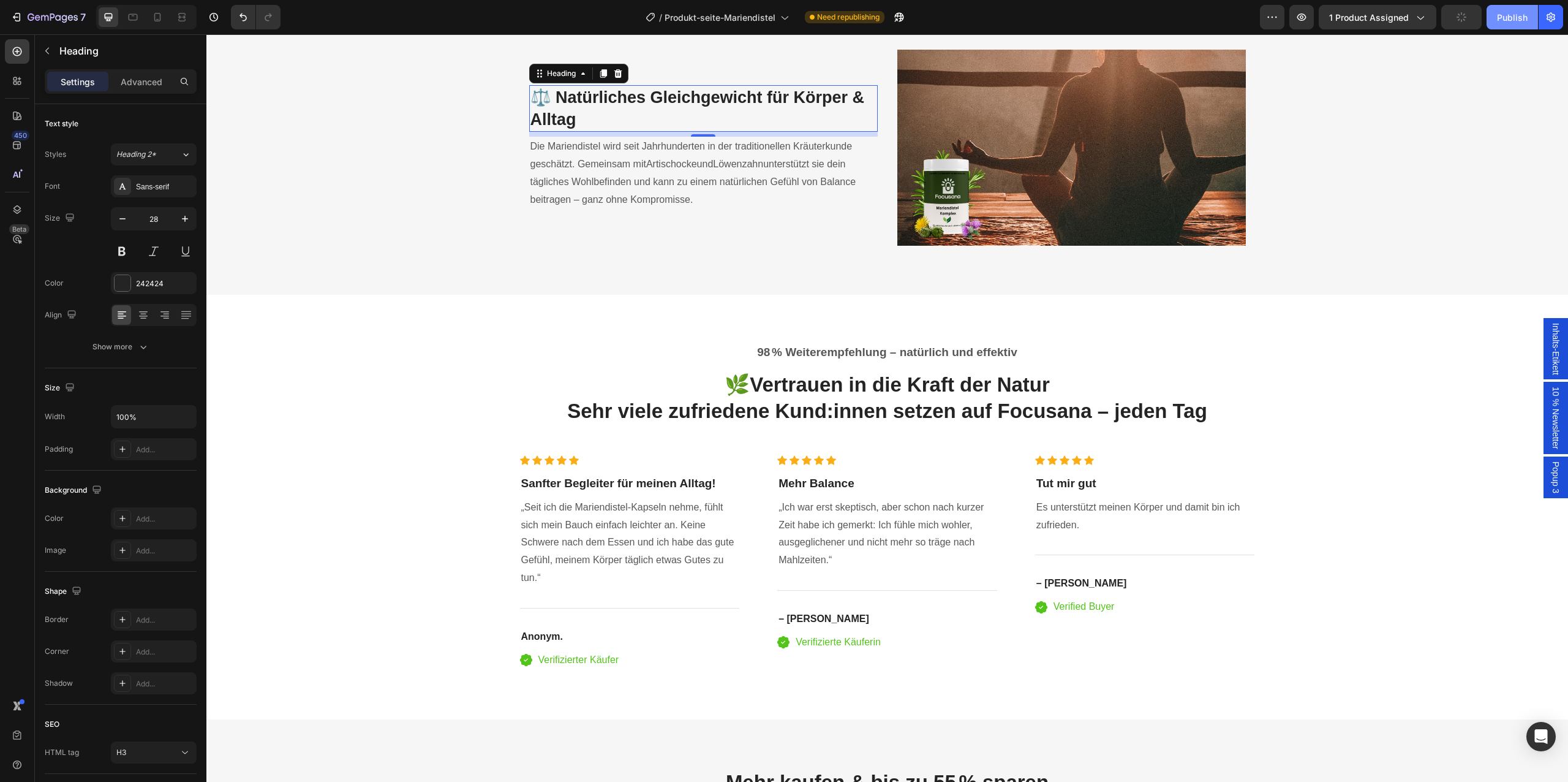
click at [1506, 14] on div "Publish" at bounding box center [1512, 17] width 30 height 13
click at [157, 18] on icon at bounding box center [157, 17] width 13 height 13
type input "24"
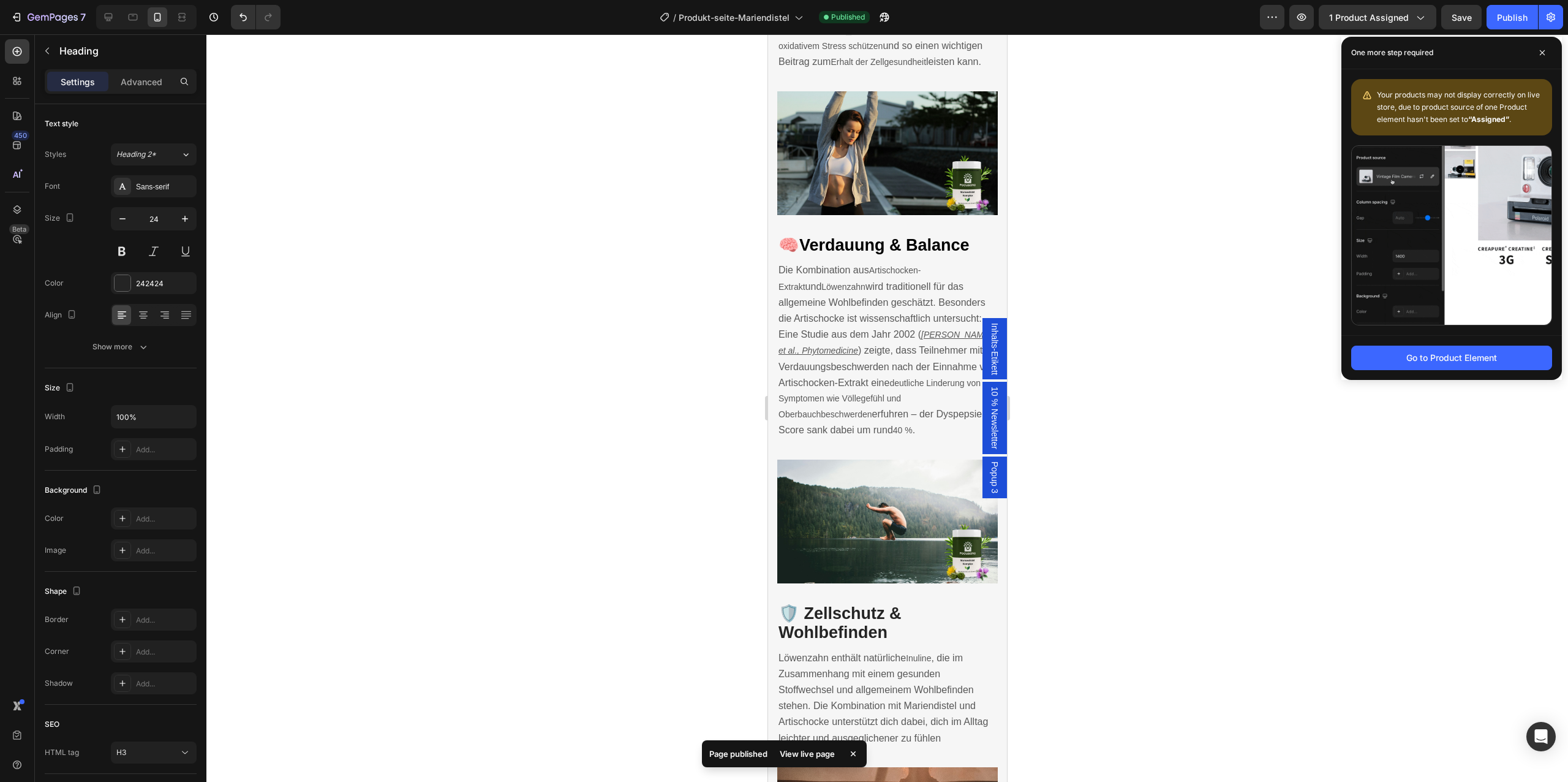
scroll to position [1603, 0]
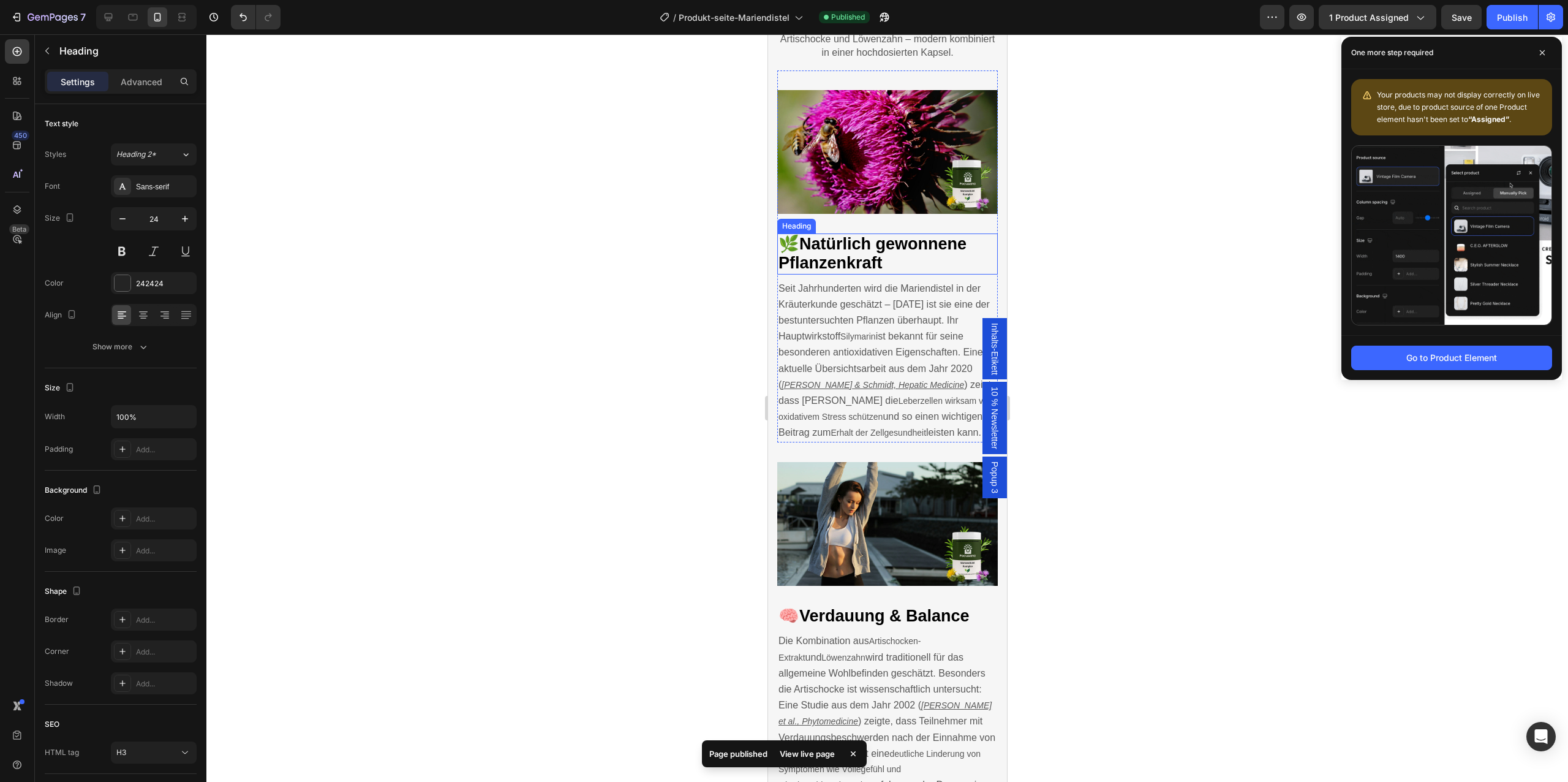
click at [853, 253] on span "Natürlich gewonnene Pflanzenkraft" at bounding box center [871, 253] width 188 height 37
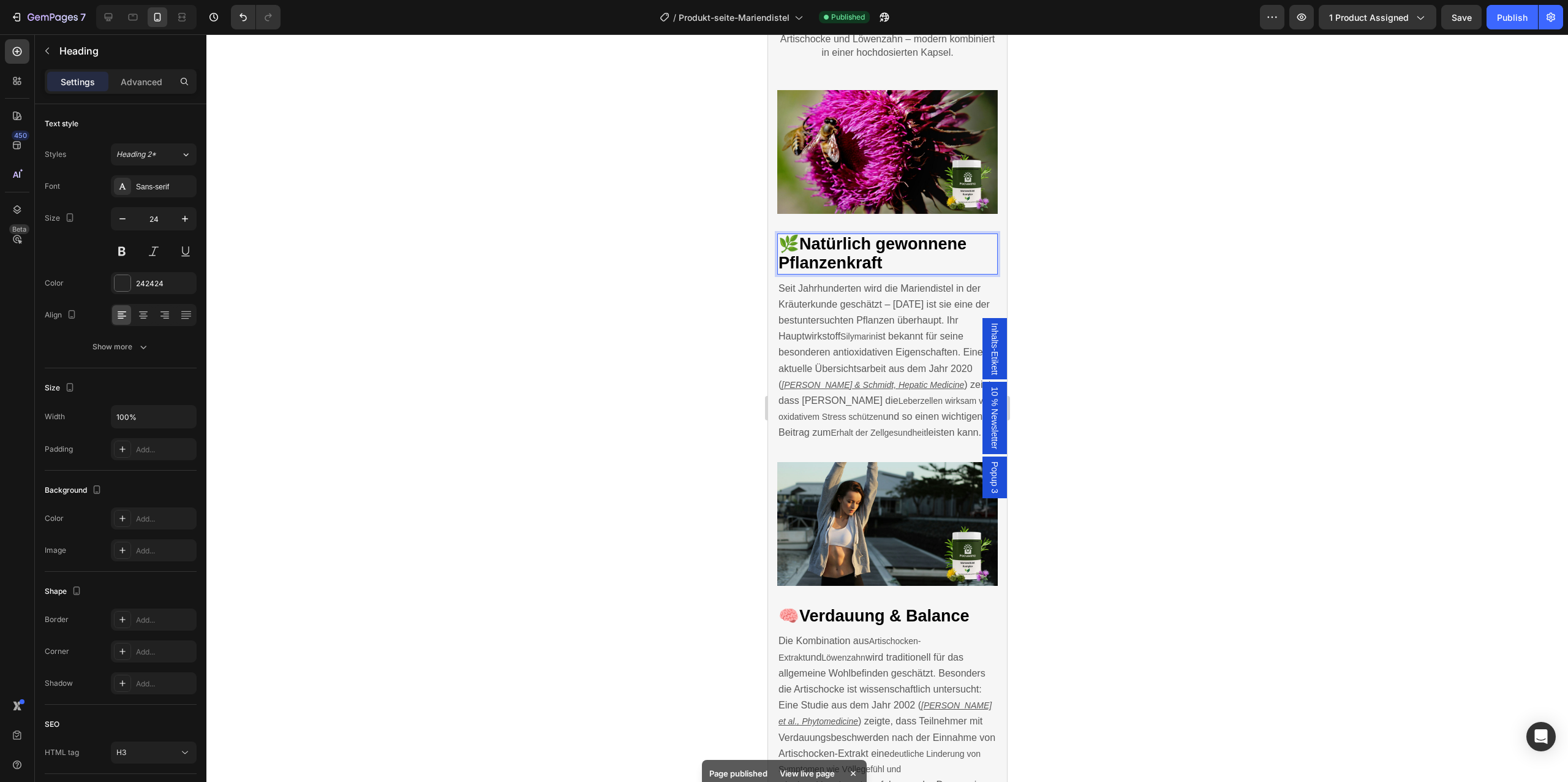
click at [853, 253] on span "Natürlich gewonnene Pflanzenkraft" at bounding box center [871, 253] width 188 height 37
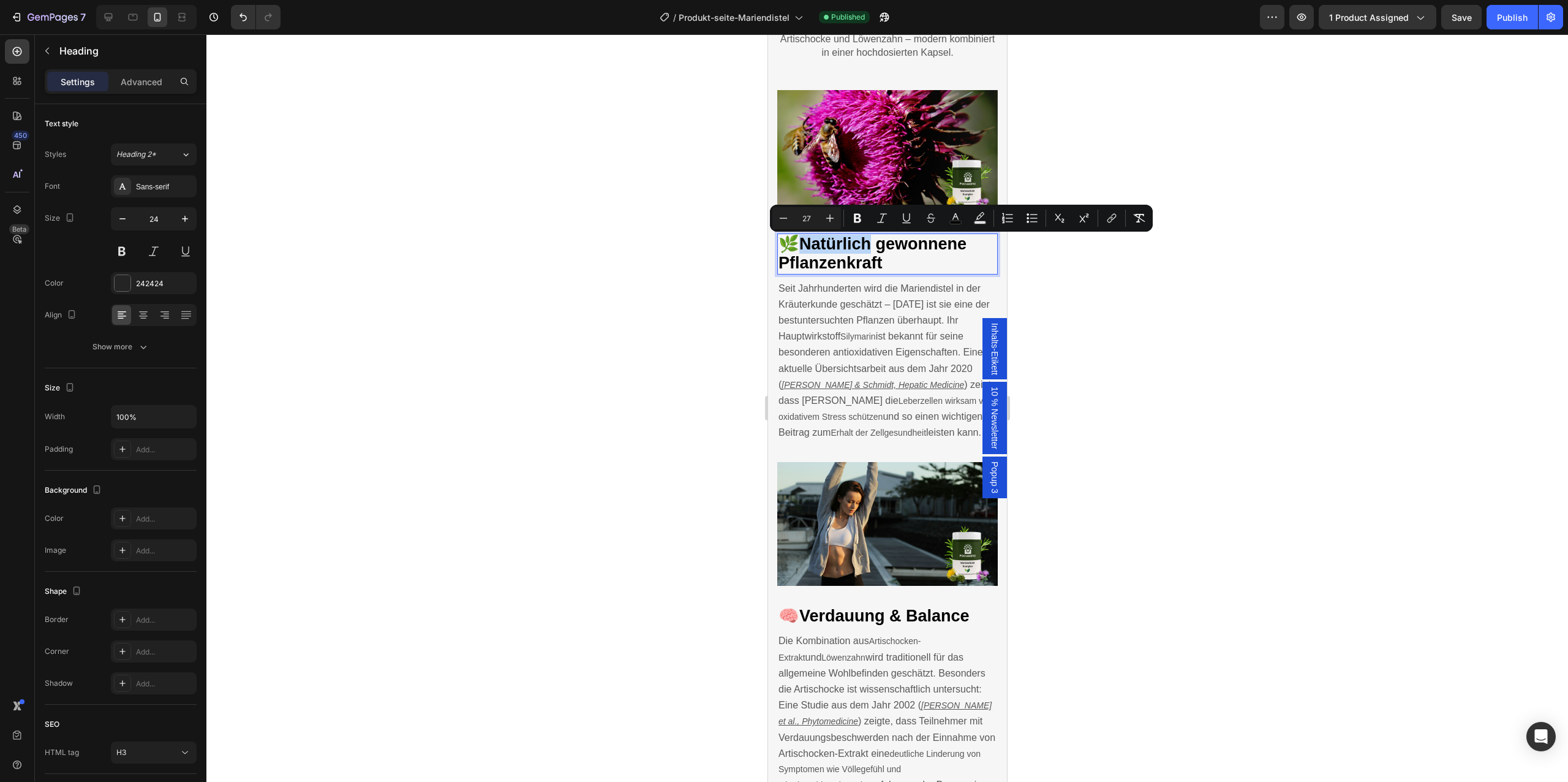
click at [853, 253] on span "Natürlich gewonnene Pflanzenkraft" at bounding box center [871, 253] width 188 height 37
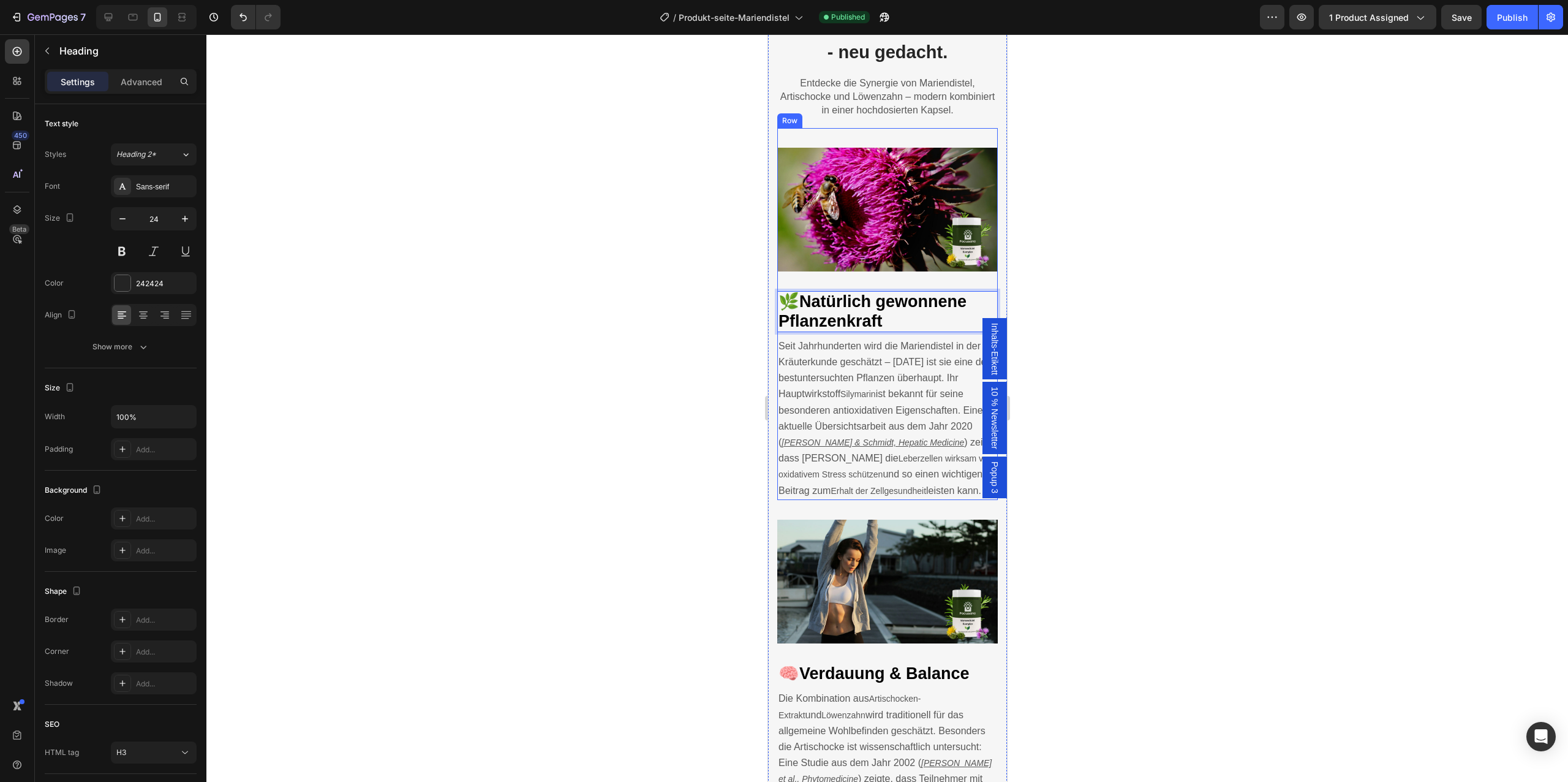
scroll to position [1746, 0]
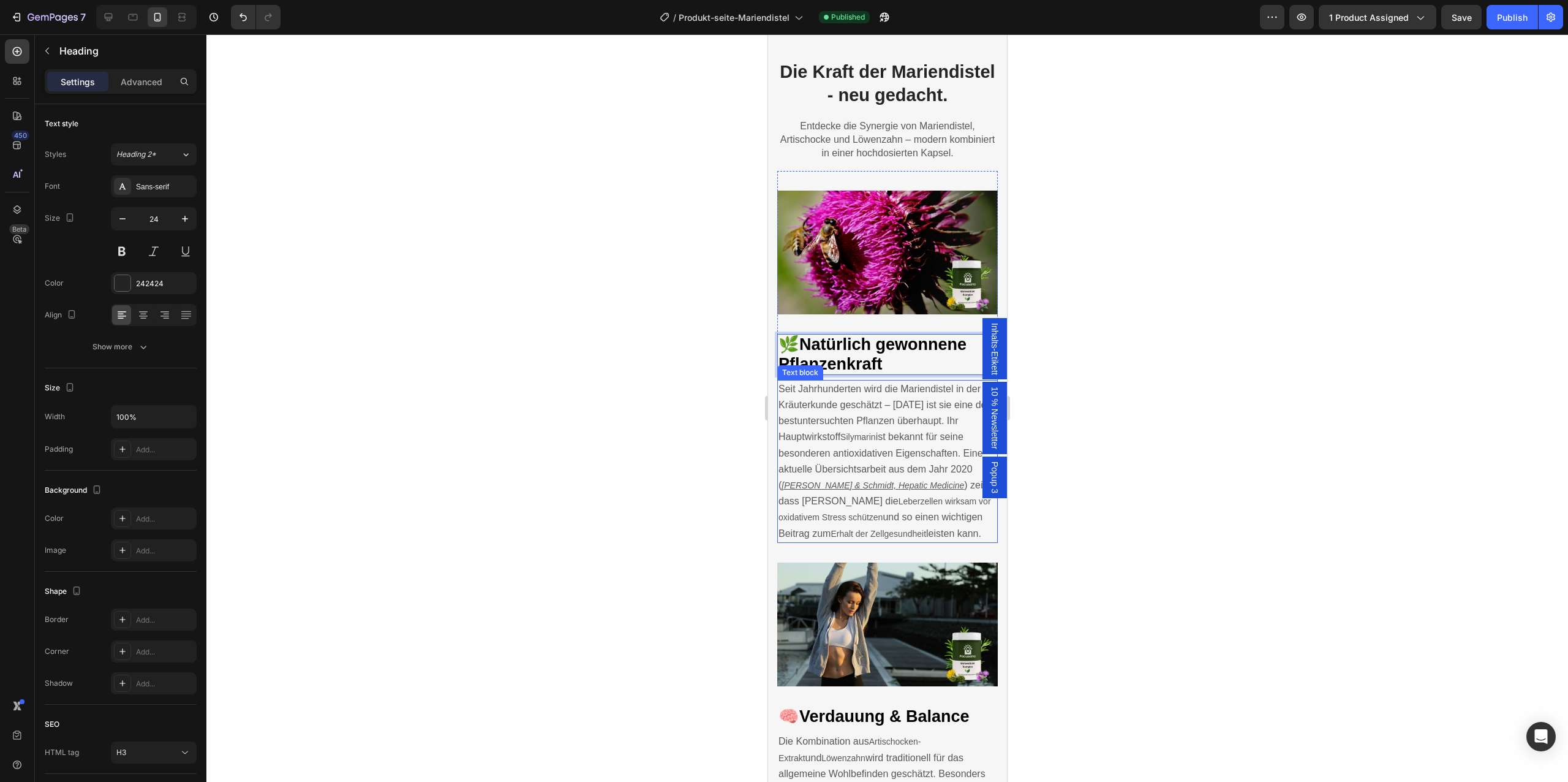
click at [858, 440] on span "Silymarin" at bounding box center [858, 437] width 35 height 10
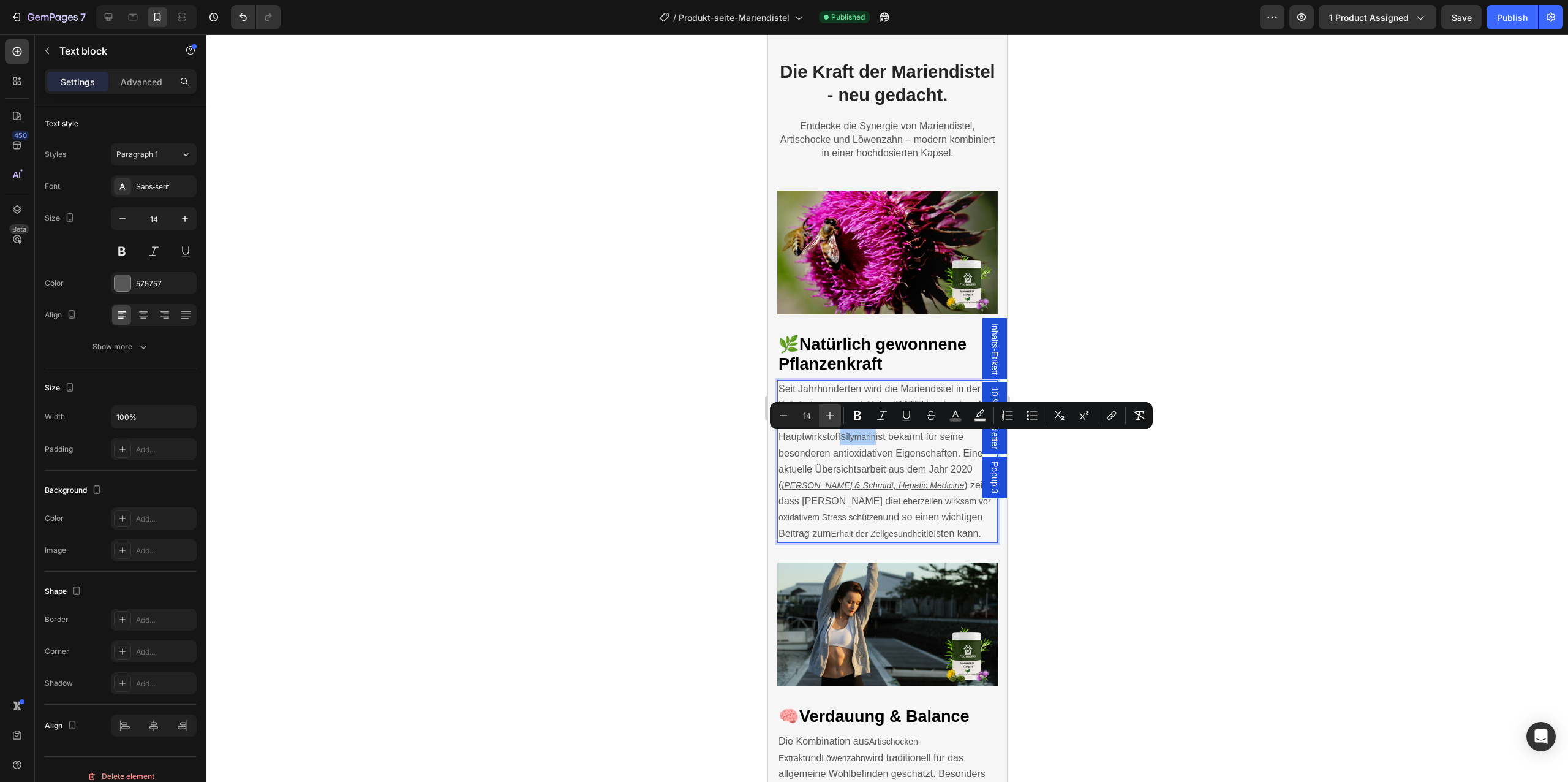
click at [827, 413] on icon "Editor contextual toolbar" at bounding box center [830, 415] width 13 height 13
type input "16"
click at [865, 418] on button "Bold" at bounding box center [858, 415] width 22 height 22
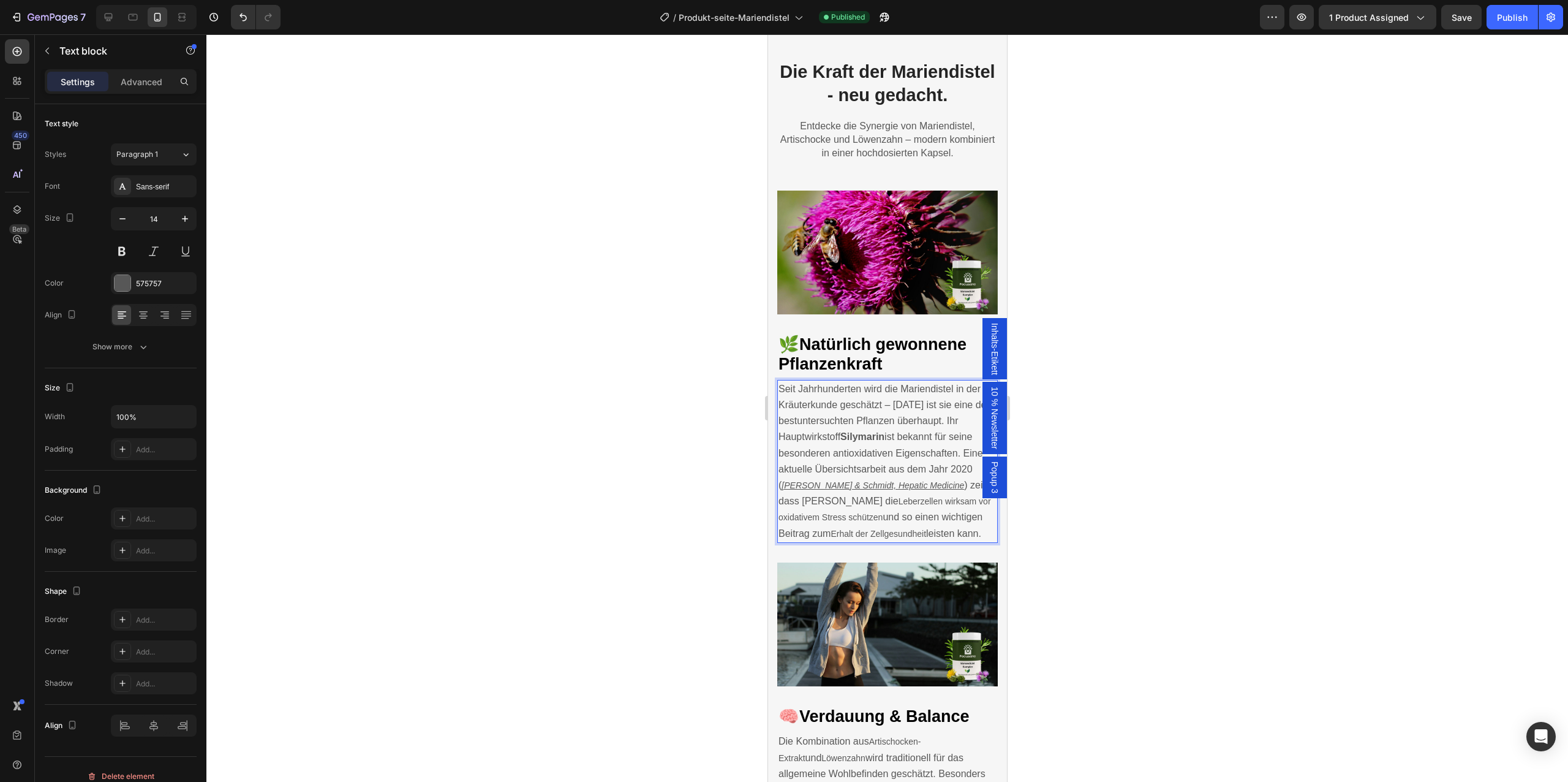
click at [1046, 456] on div at bounding box center [887, 408] width 1362 height 747
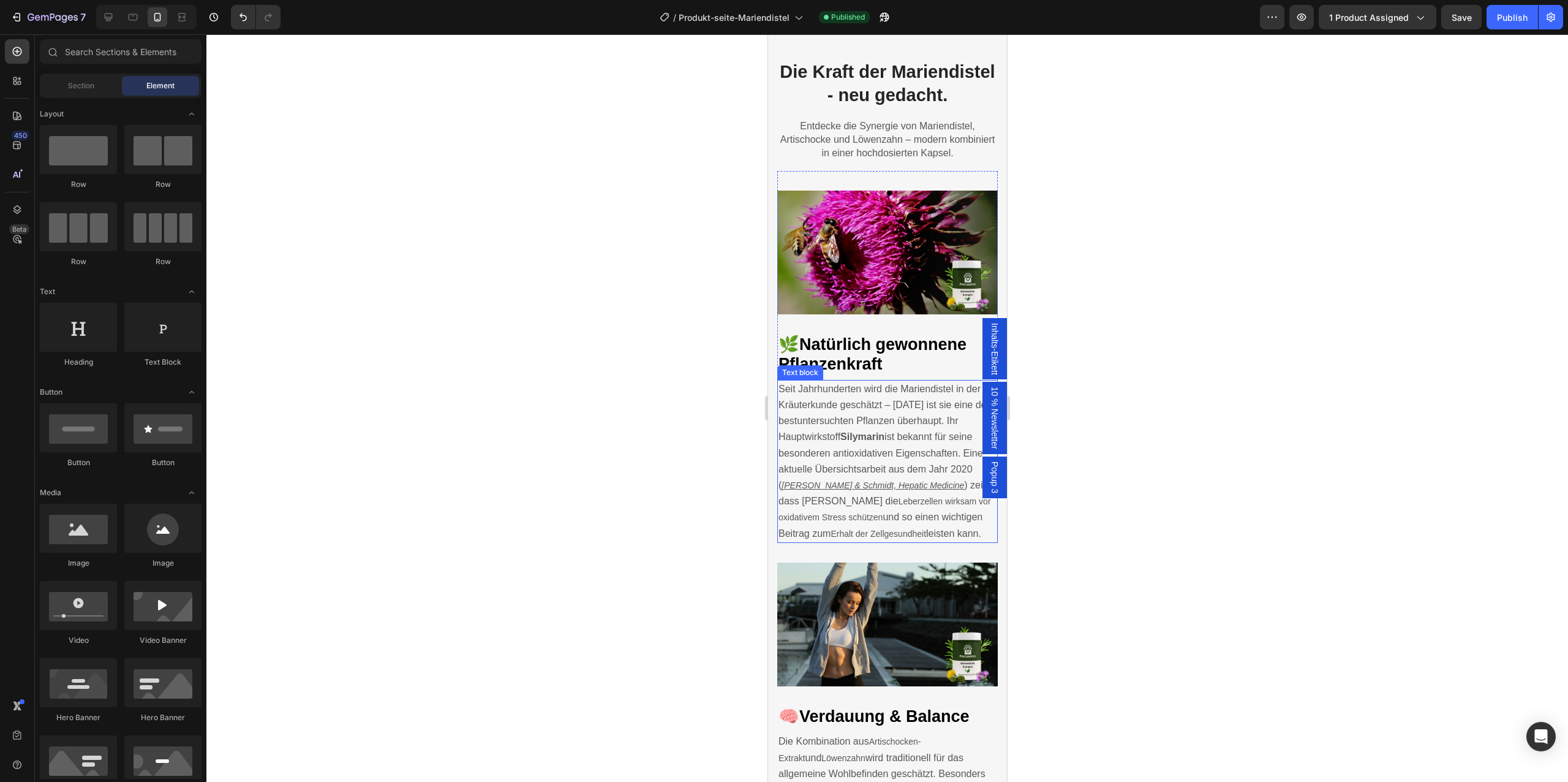
click at [942, 501] on span "Leberzellen wirksam vor oxidativem Stress schützen" at bounding box center [884, 508] width 213 height 26
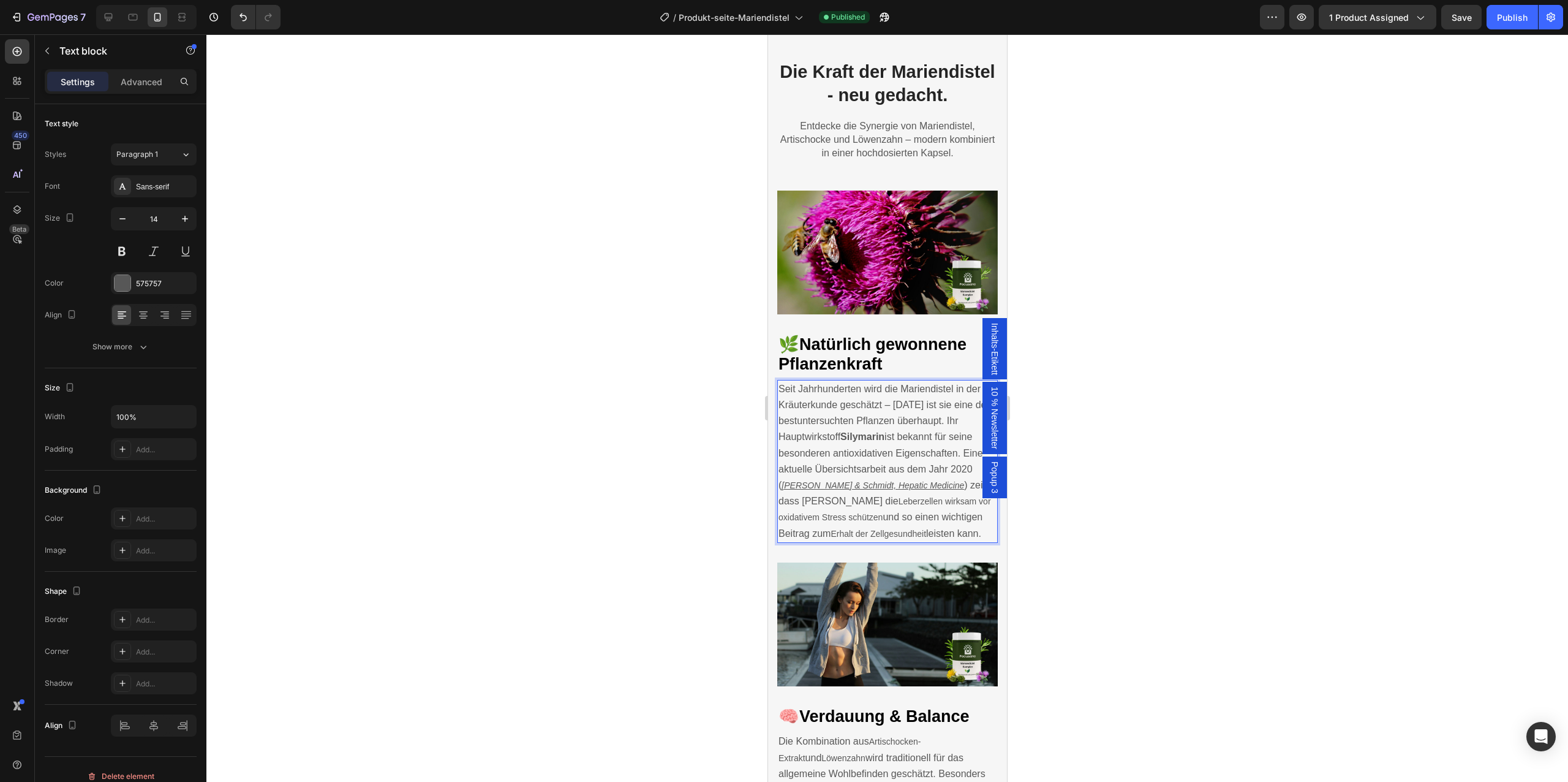
click at [942, 501] on span "Leberzellen wirksam vor oxidativem Stress schützen" at bounding box center [884, 508] width 213 height 26
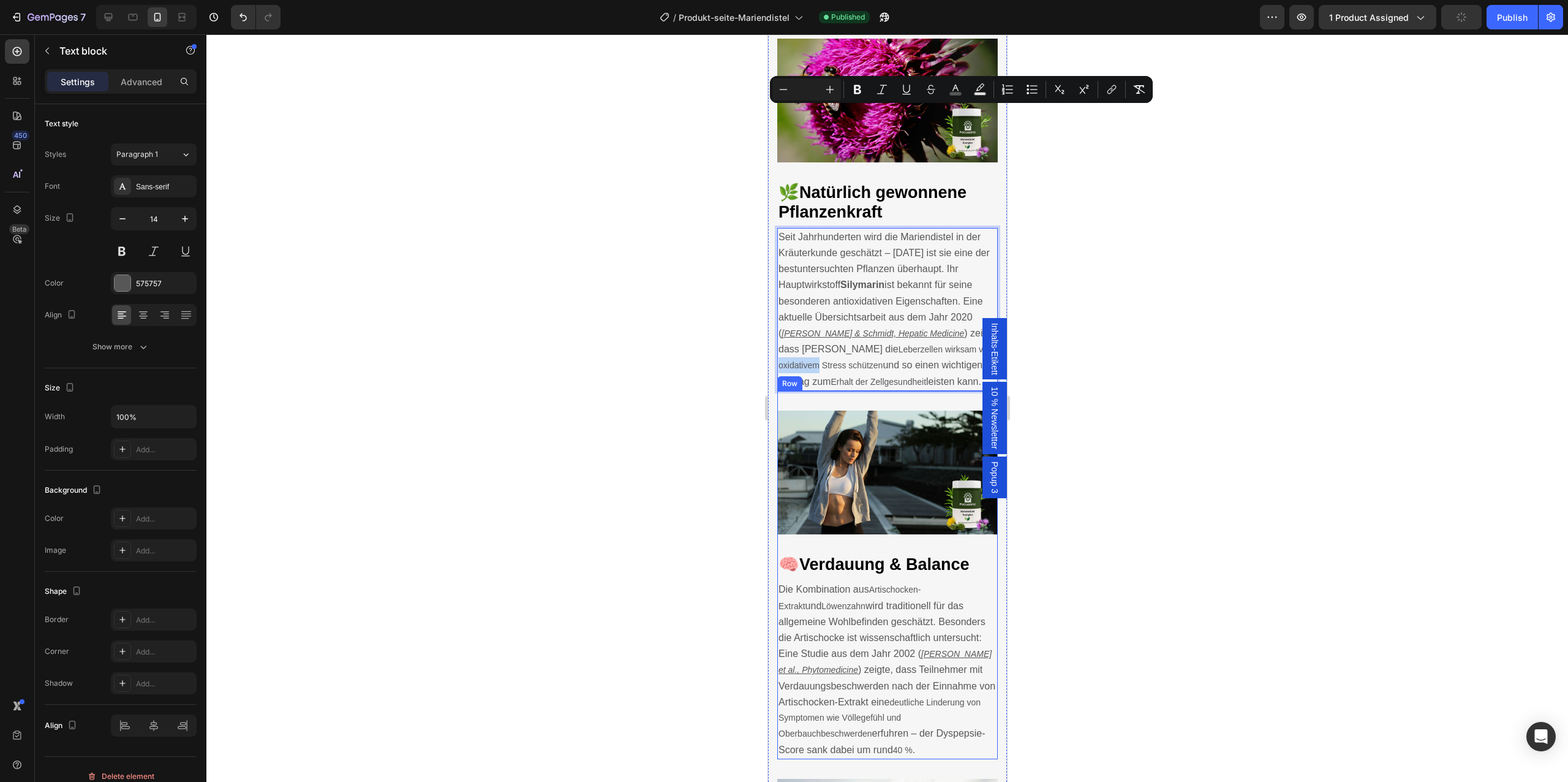
scroll to position [2024, 0]
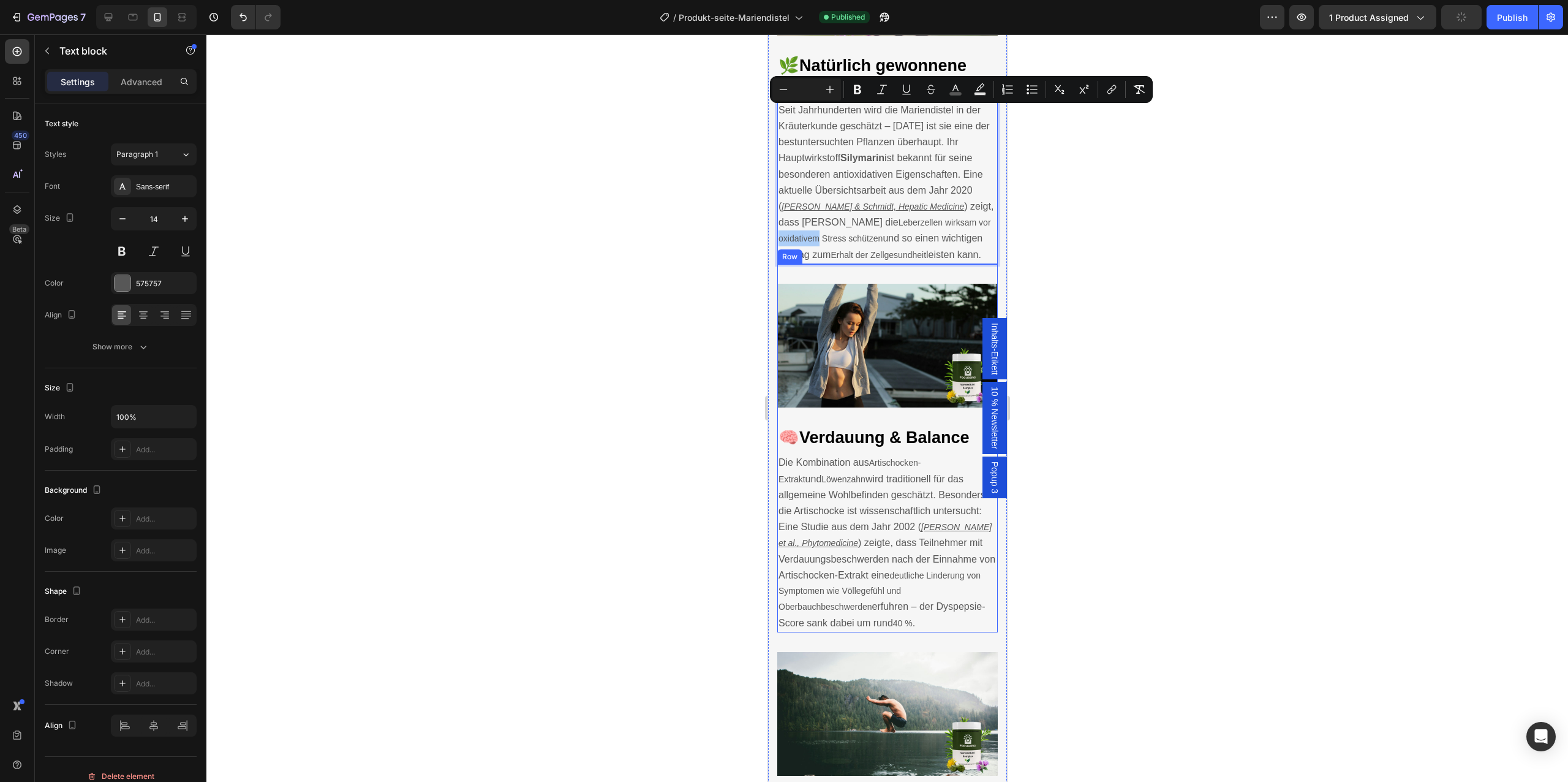
click at [928, 547] on p "Die Kombination aus Artischocken-Extrakt und Löwenzahn wird traditionell für da…" at bounding box center [886, 542] width 218 height 176
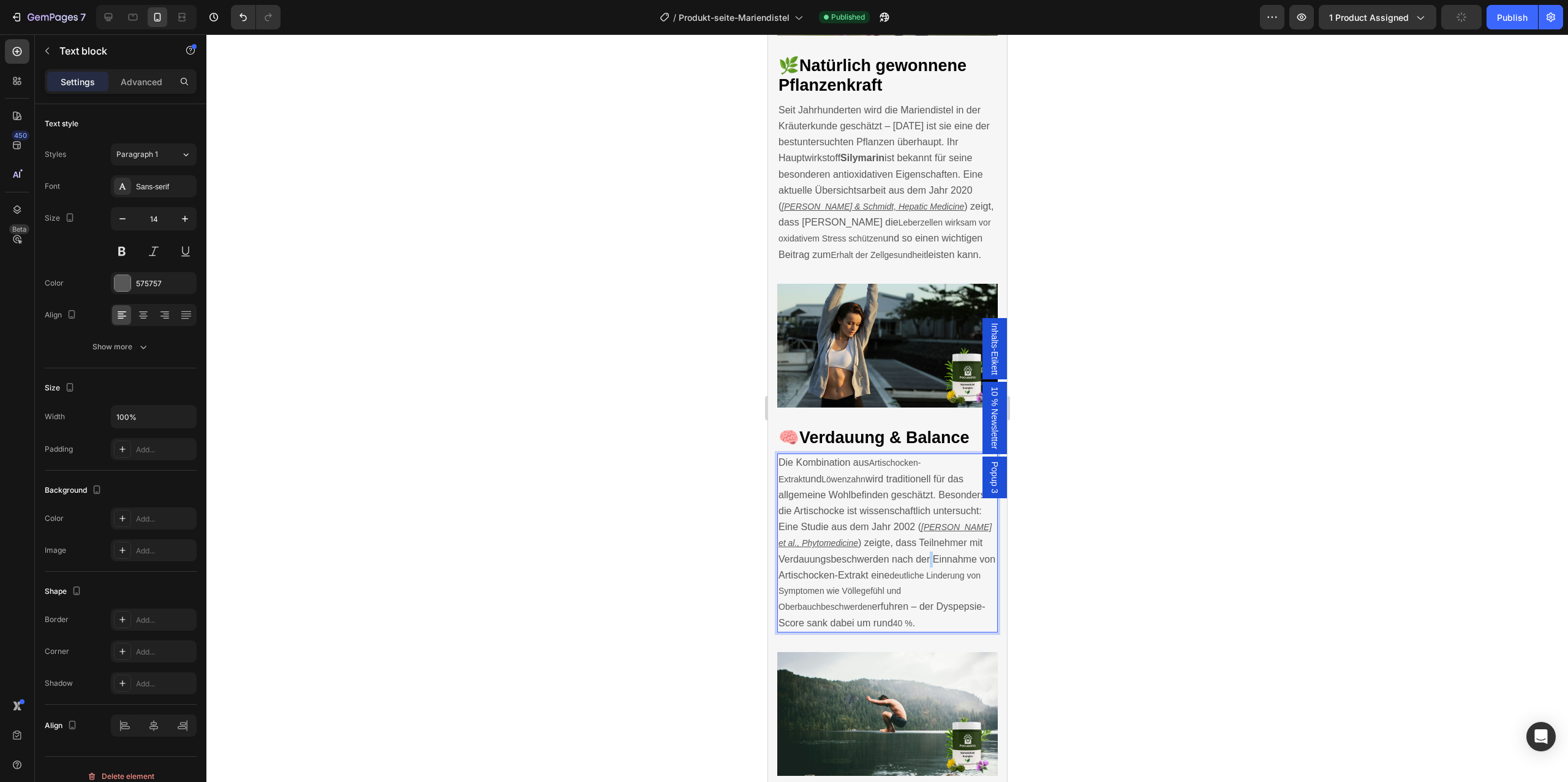
click at [928, 547] on p "Die Kombination aus Artischocken-Extrakt und Löwenzahn wird traditionell für da…" at bounding box center [886, 542] width 218 height 176
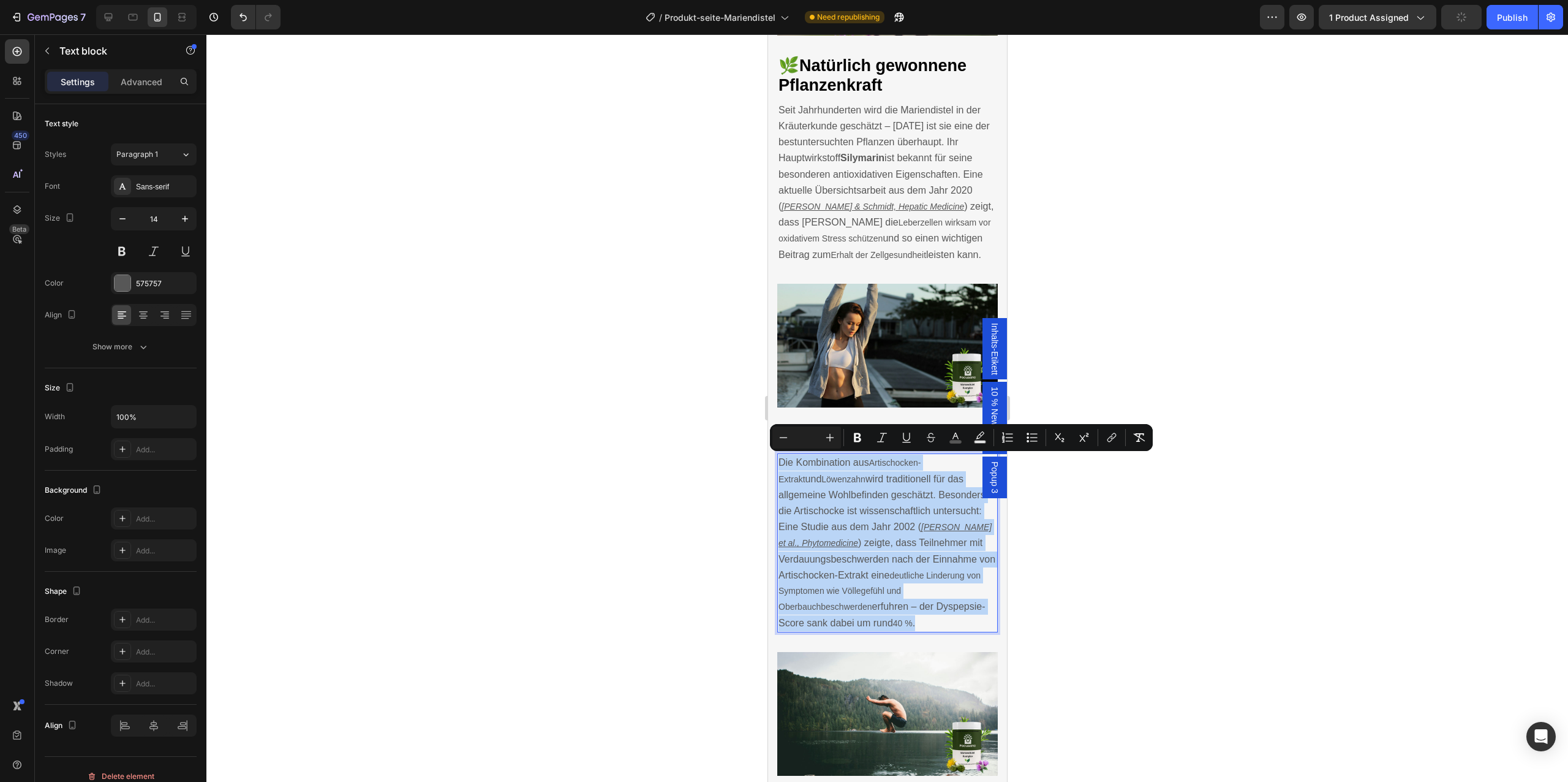
click at [862, 498] on p "Die Kombination aus Artischocken-Extrakt und Löwenzahn wird traditionell für da…" at bounding box center [886, 542] width 218 height 176
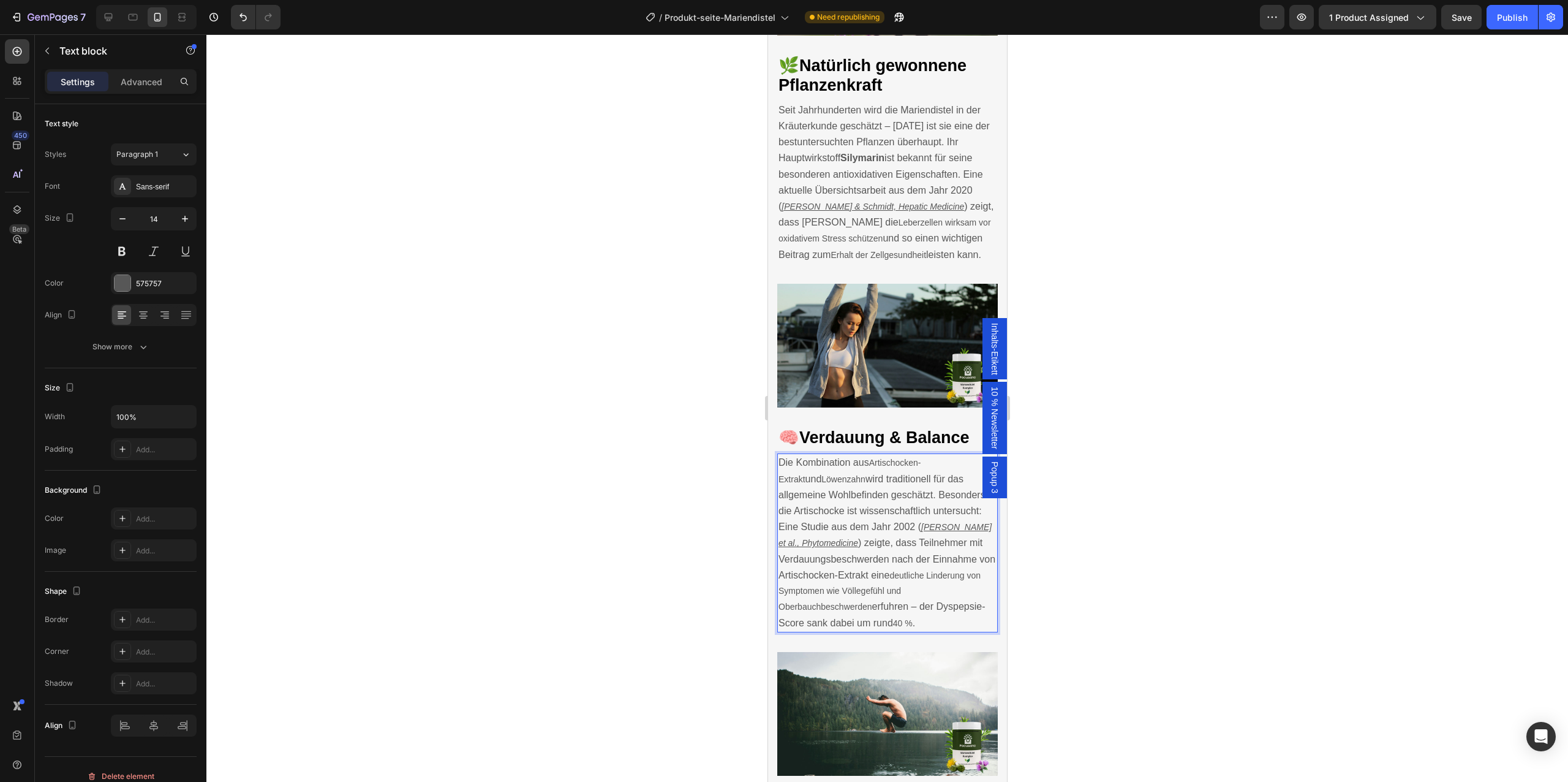
click at [811, 458] on span "Die Kombination aus" at bounding box center [823, 462] width 91 height 10
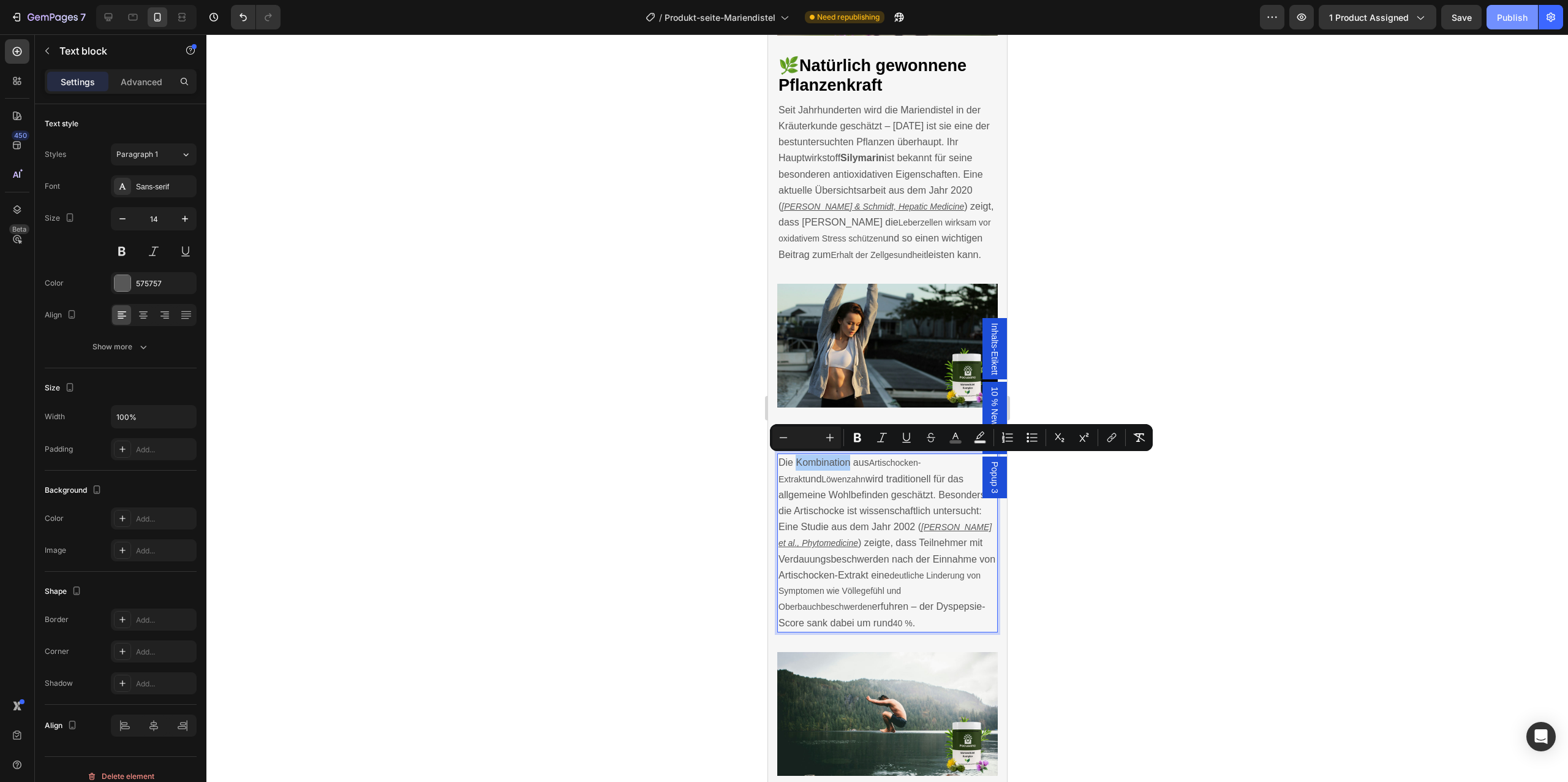
click at [1513, 24] on button "Publish" at bounding box center [1512, 17] width 51 height 24
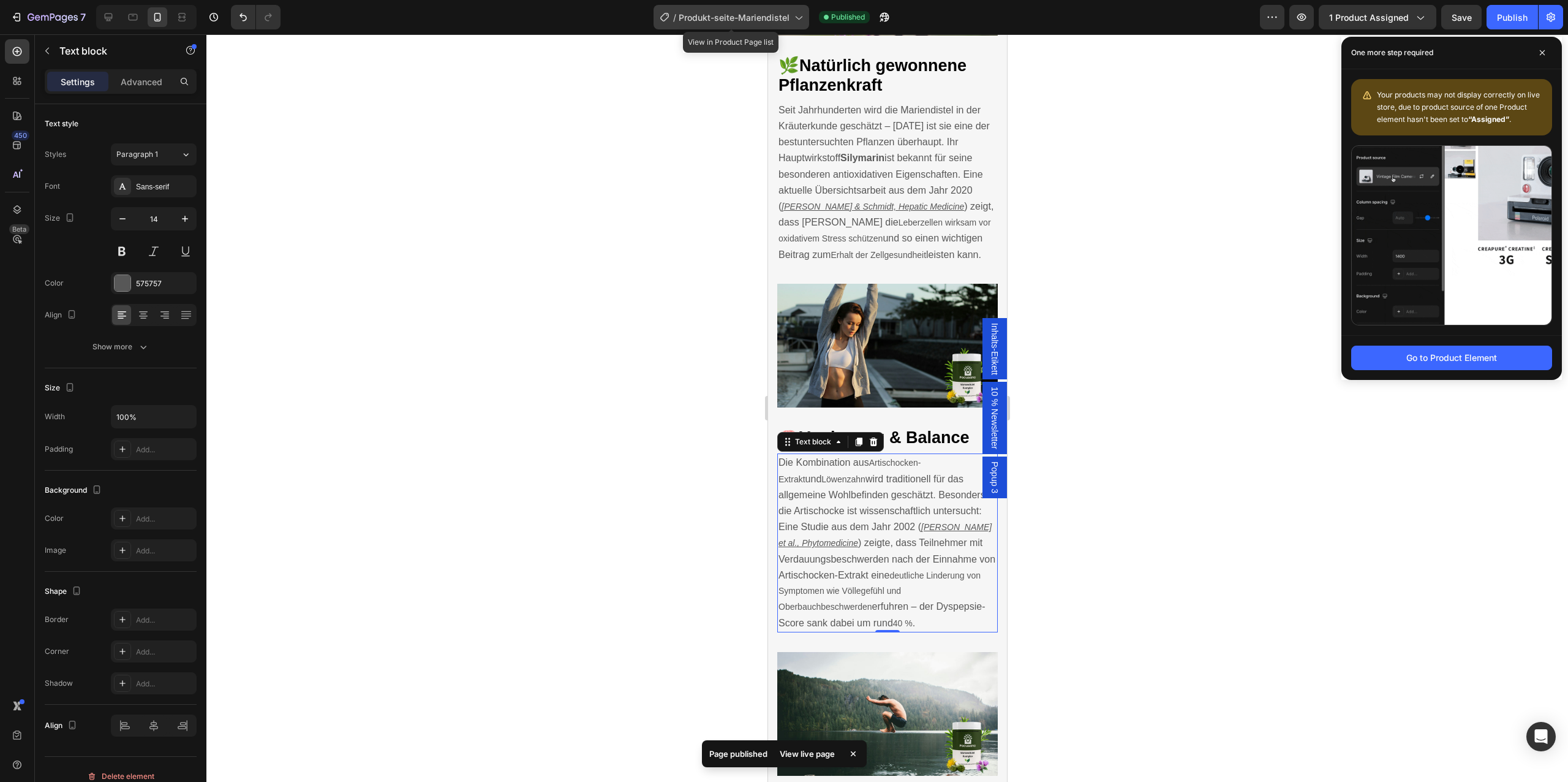
click at [764, 27] on div "/ Produkt-seite-Mariendistel" at bounding box center [731, 17] width 156 height 24
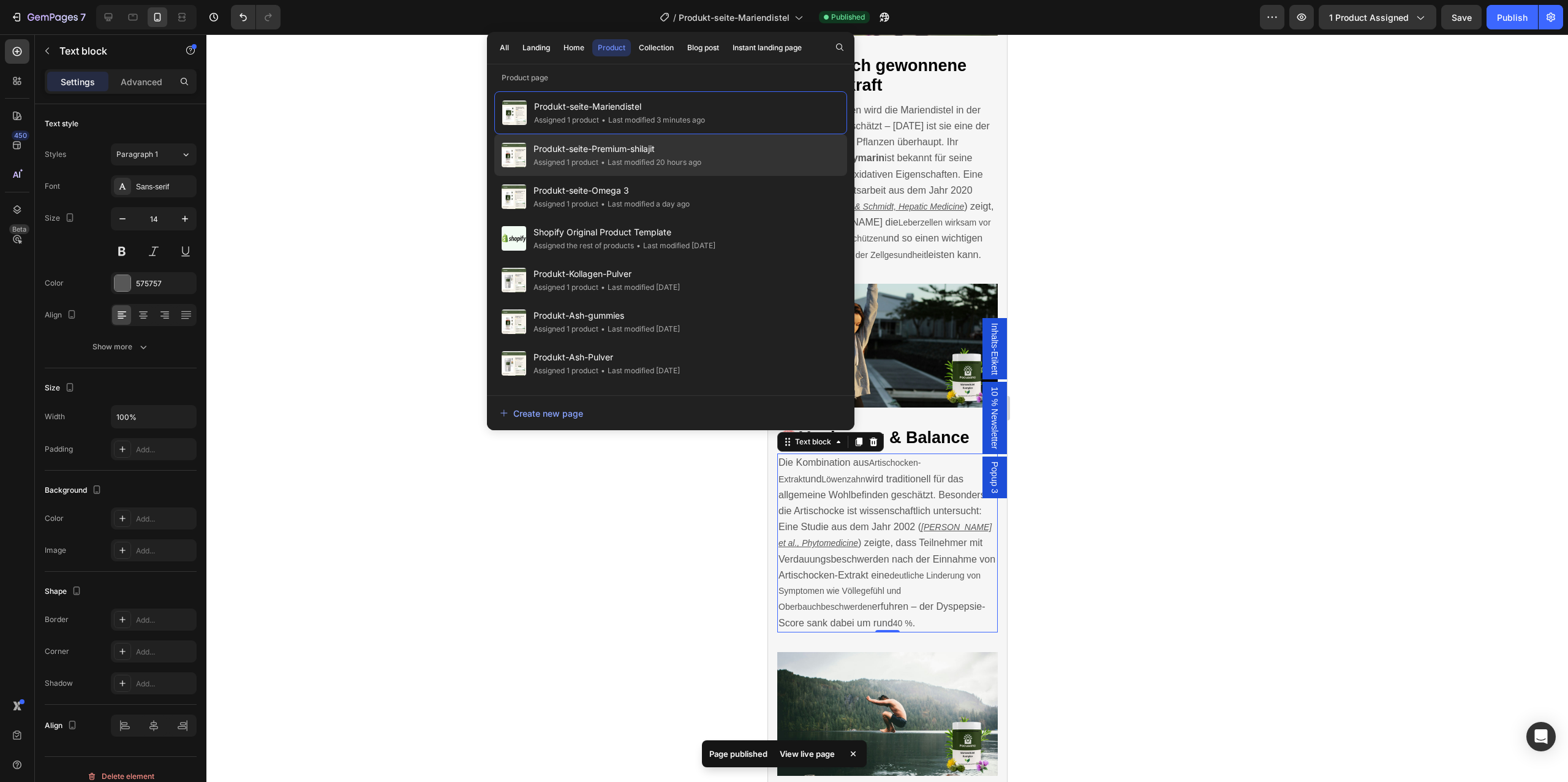
click at [714, 157] on div "Produkt-seite-Premium-shilajit Assigned 1 product • Last modified 20 hours ago" at bounding box center [670, 154] width 353 height 41
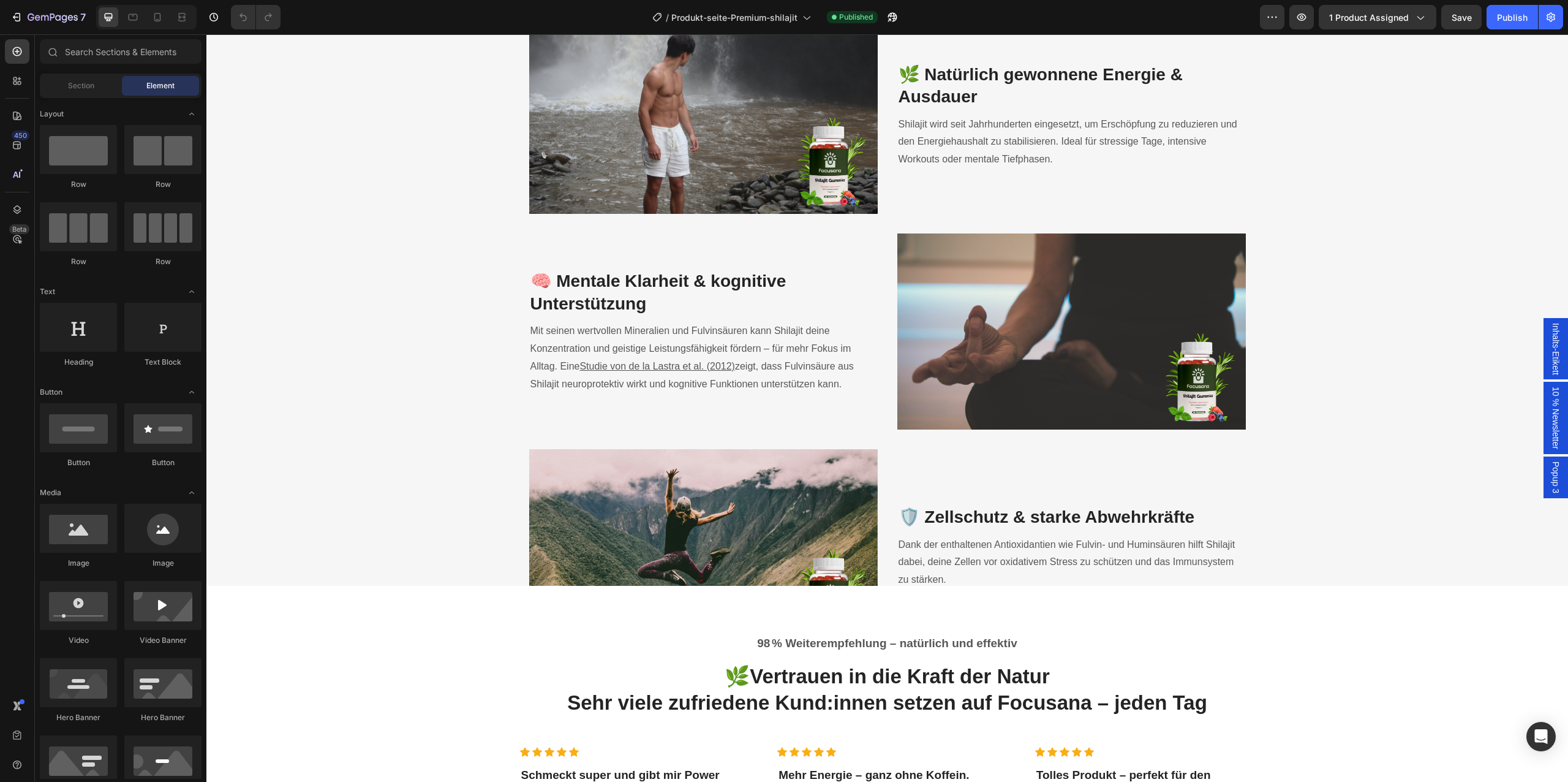
scroll to position [1644, 0]
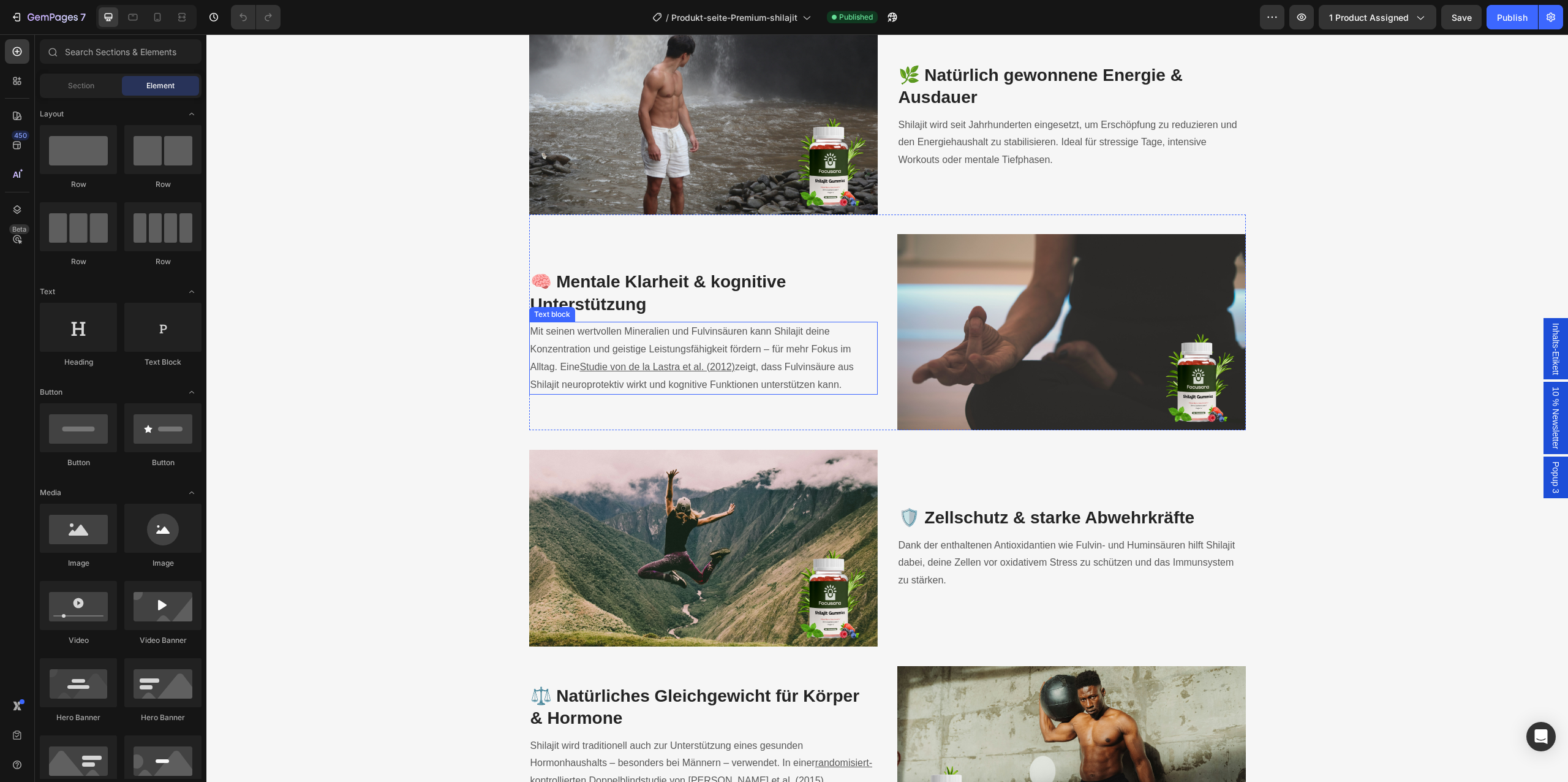
click at [679, 337] on p "Mit seinen wertvollen Mineralien und Fulvinsäuren kann Shilajit deine Konzentra…" at bounding box center [703, 359] width 346 height 71
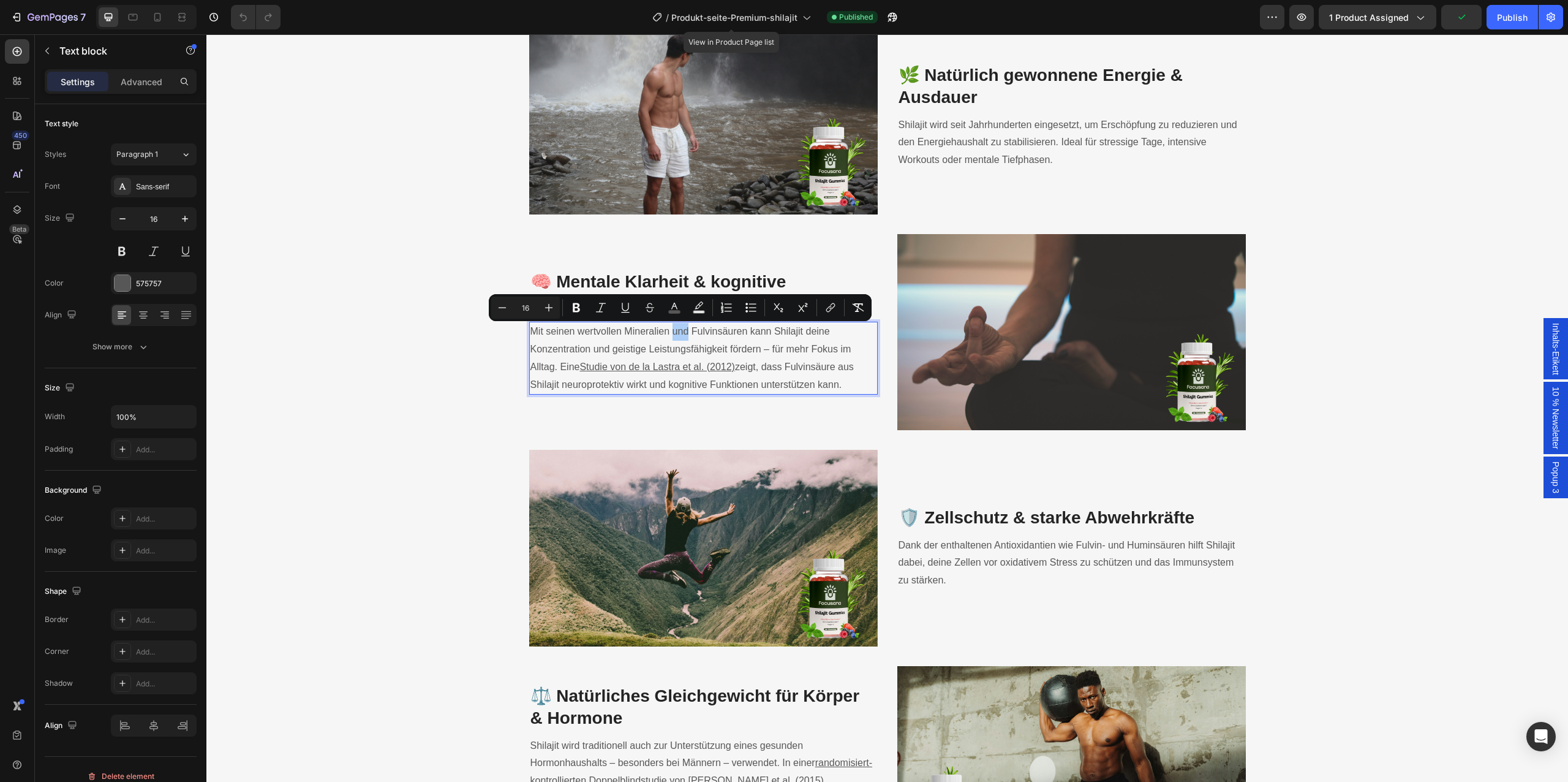
click at [744, 29] on div "/ Produkt-seite-Premium-shilajit" at bounding box center [731, 17] width 171 height 29
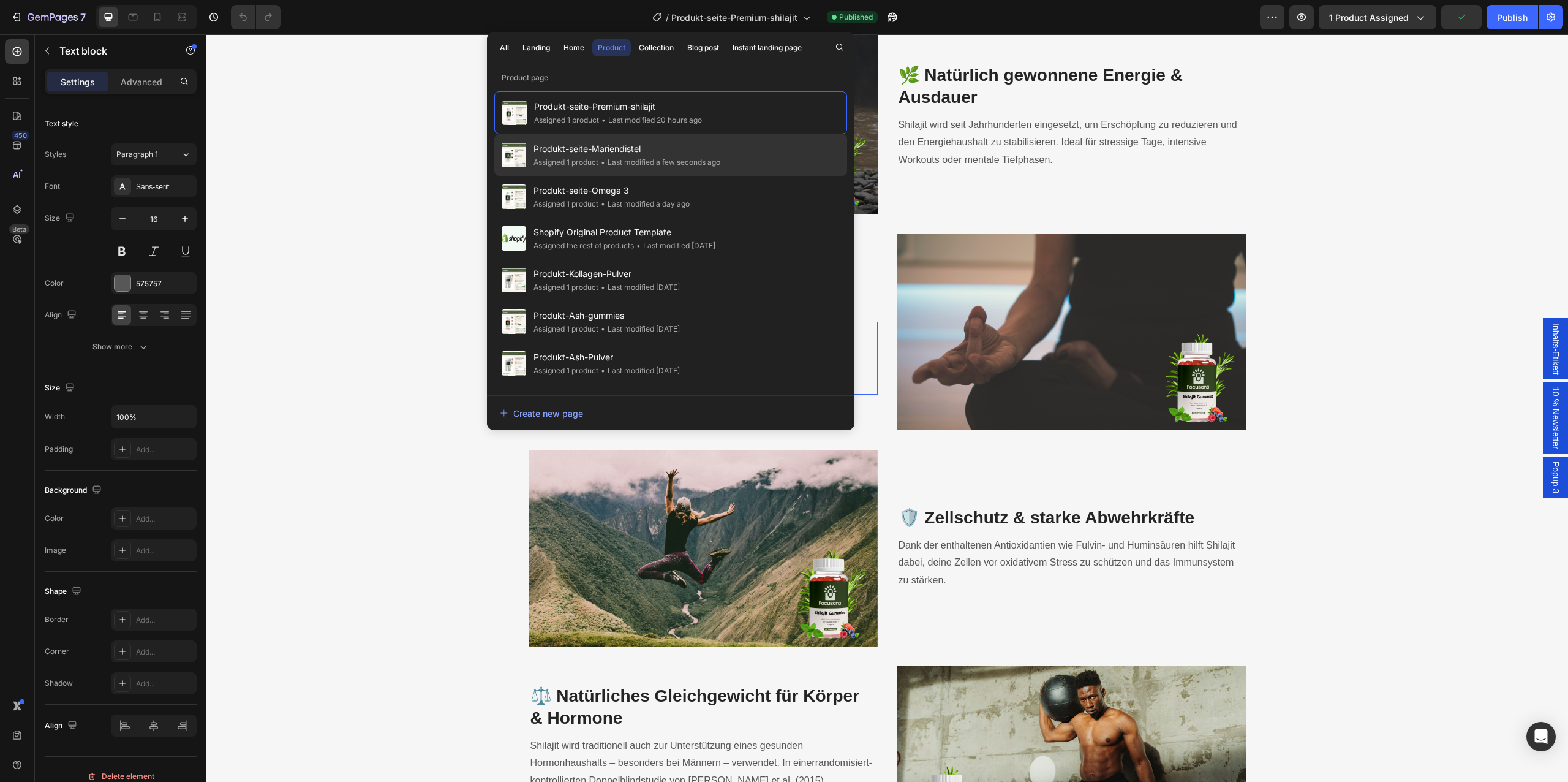
click at [707, 146] on span "Produkt-seite-Mariendistel" at bounding box center [627, 148] width 187 height 14
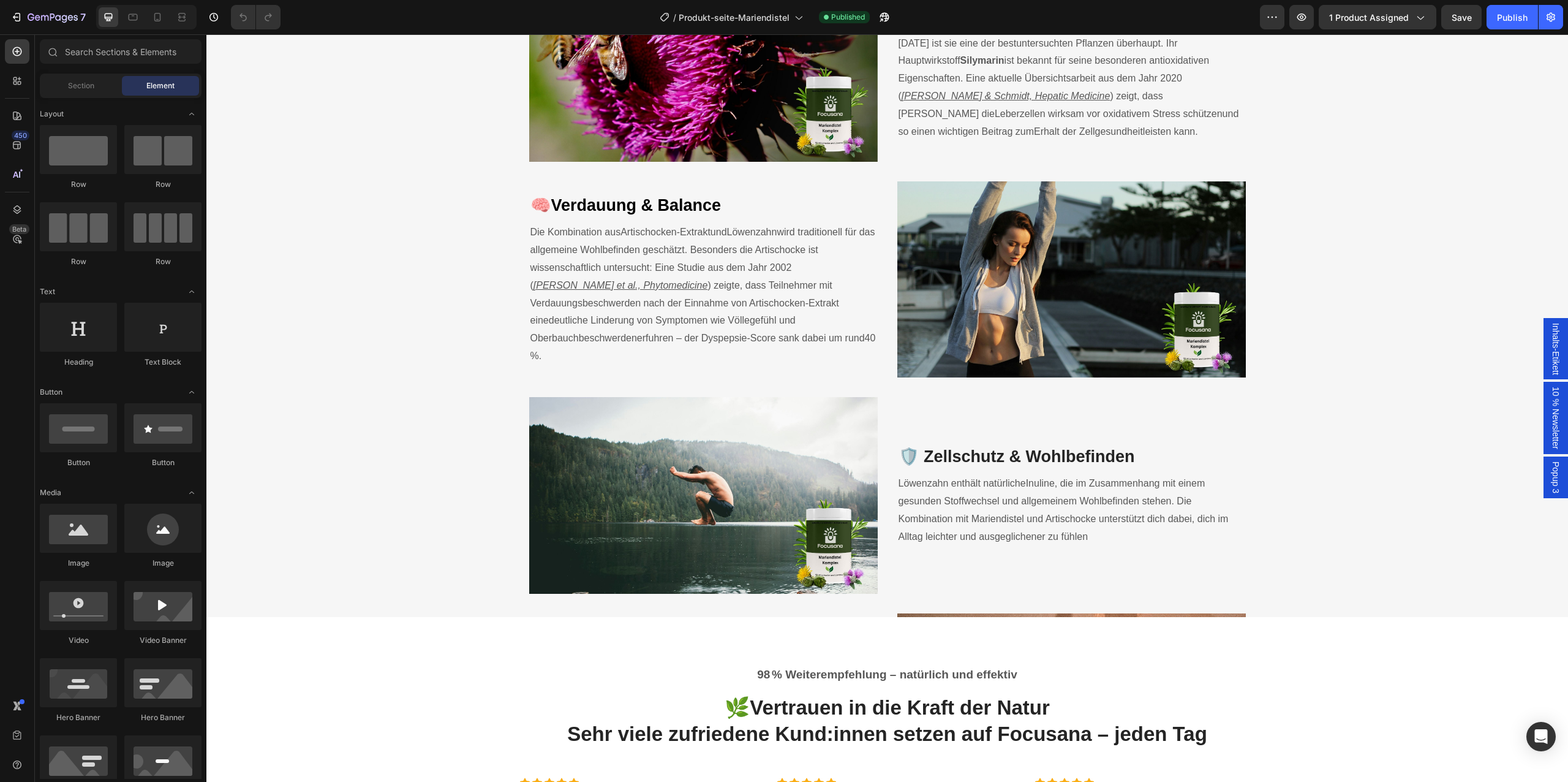
scroll to position [1270, 0]
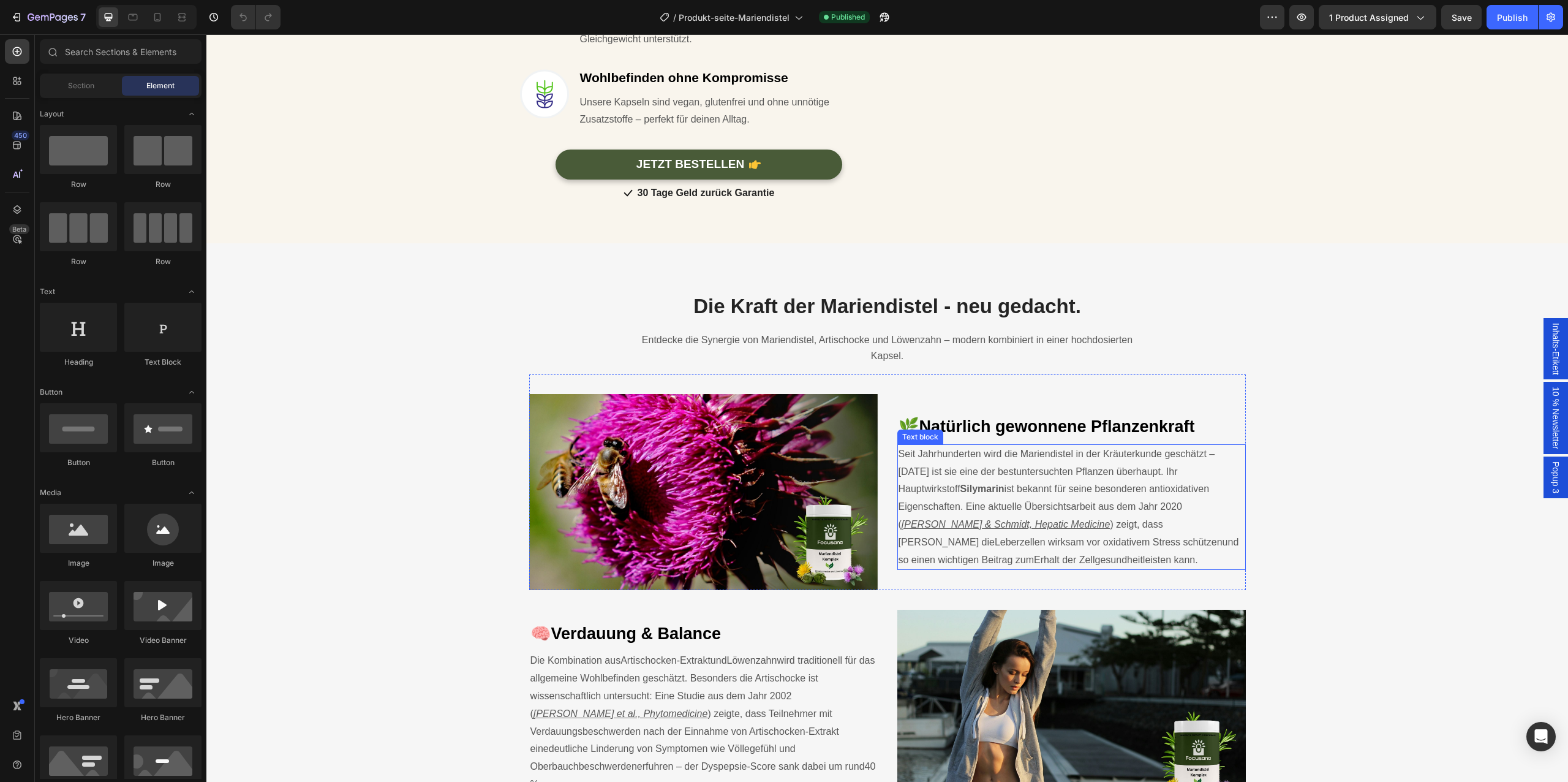
click at [965, 460] on span "Seit Jahrhunderten wird die Mariendistel in der Kräuterkunde geschätzt – [DATE]…" at bounding box center [1057, 471] width 316 height 46
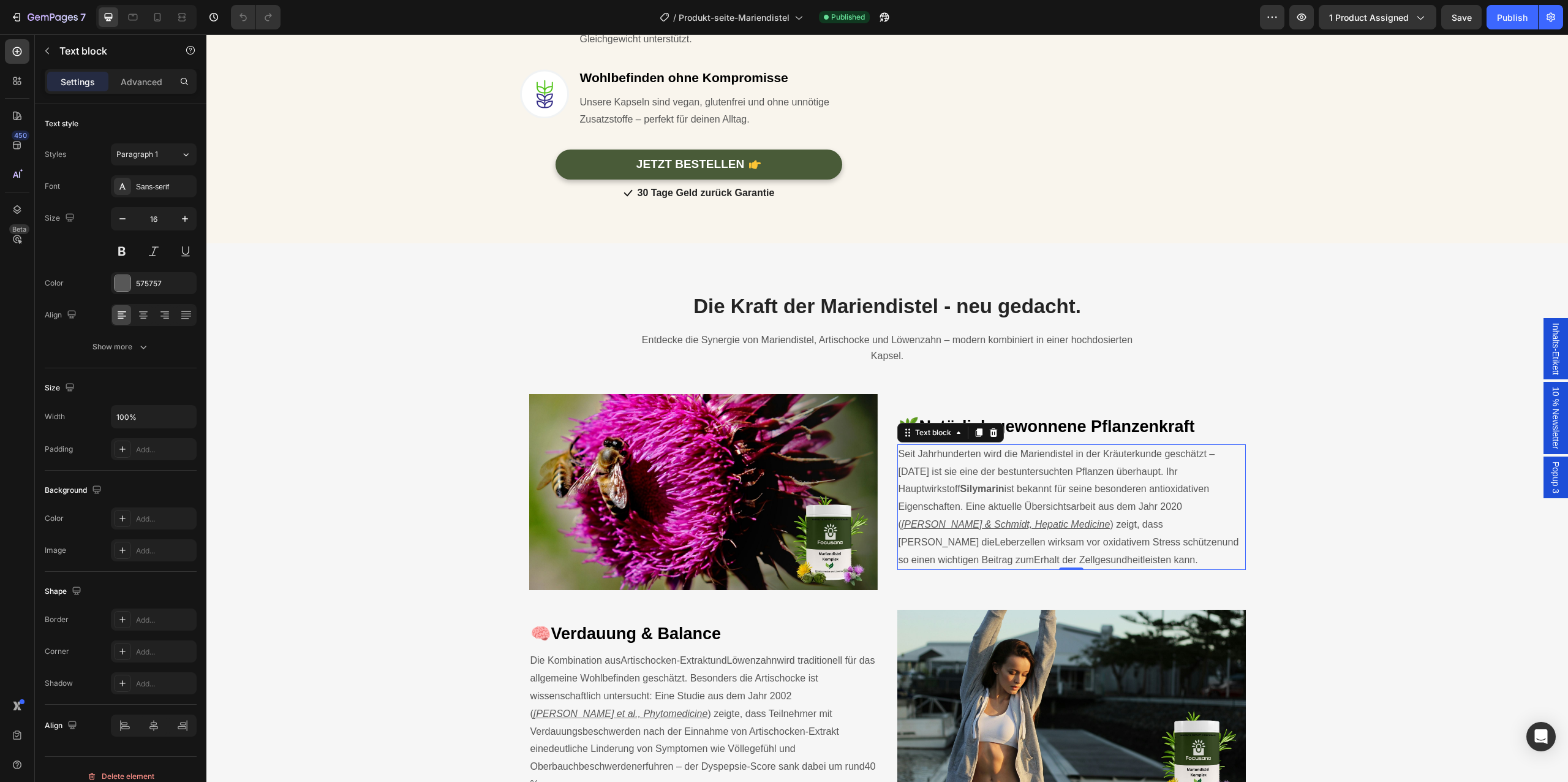
click at [965, 460] on span "Seit Jahrhunderten wird die Mariendistel in der Kräuterkunde geschätzt – [DATE]…" at bounding box center [1057, 471] width 316 height 46
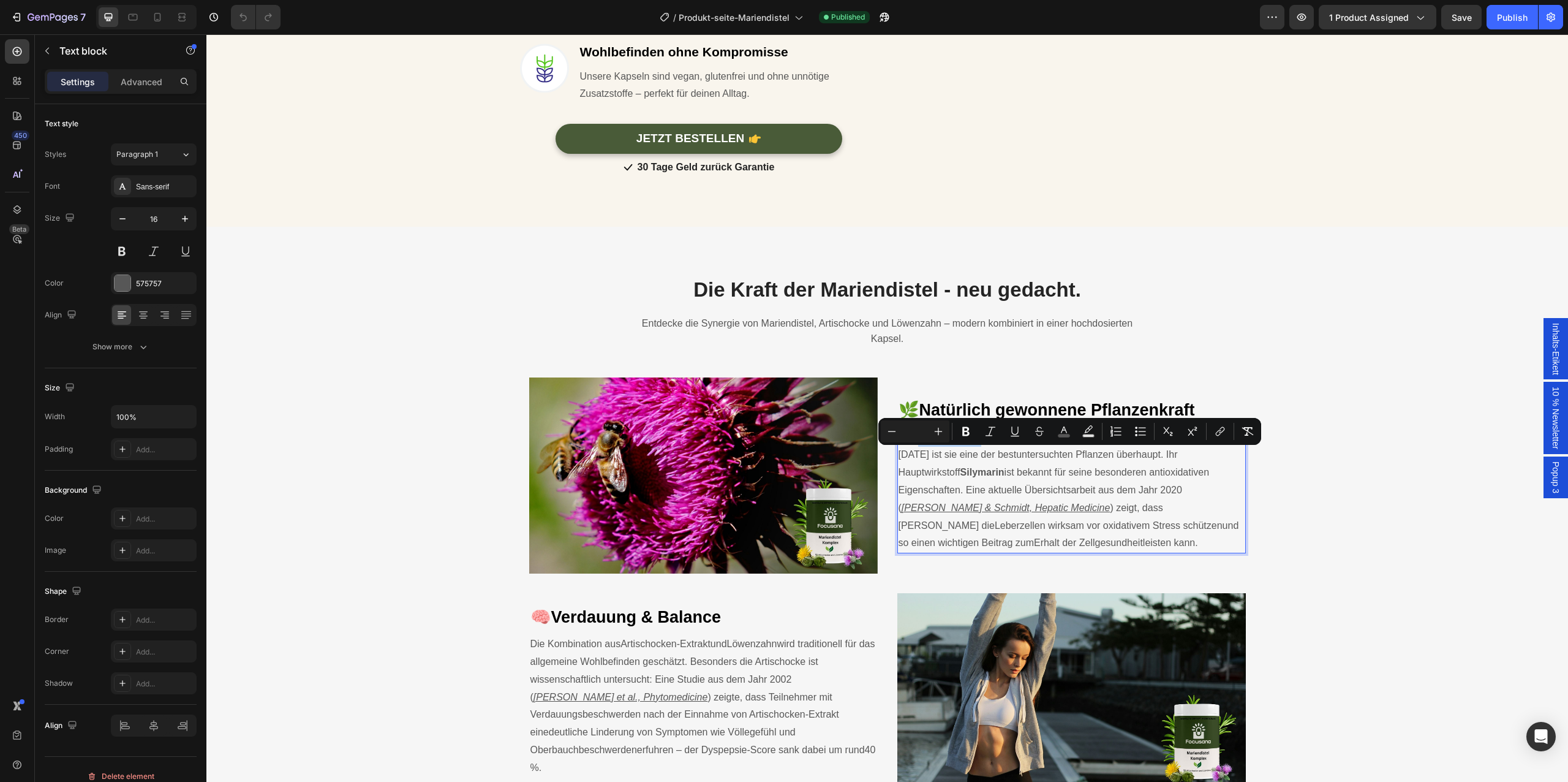
scroll to position [1297, 0]
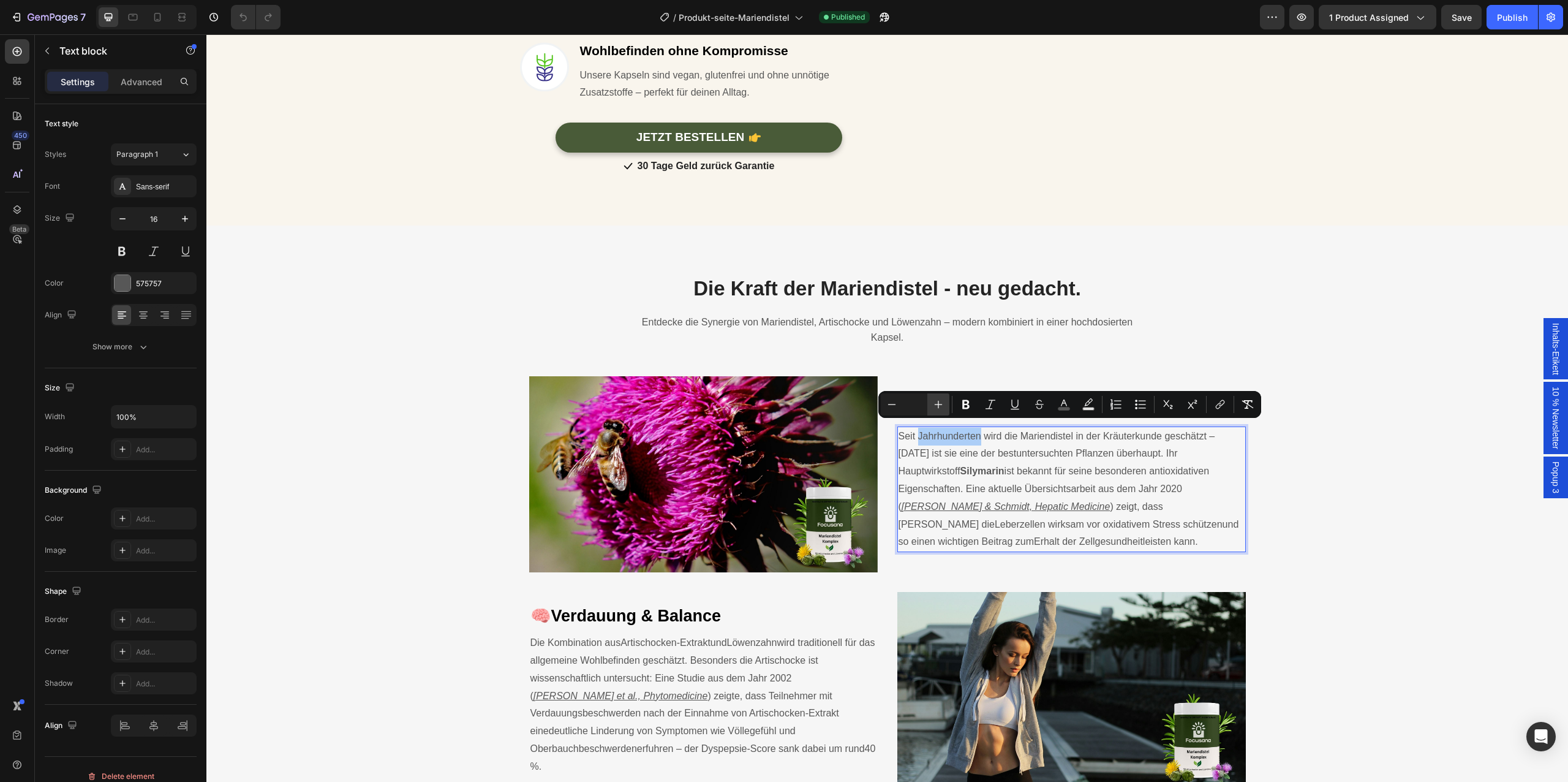
click at [942, 413] on button "Plus" at bounding box center [938, 404] width 22 height 22
click at [894, 411] on button "Minus" at bounding box center [891, 404] width 22 height 22
click at [939, 402] on icon "Editor contextual toolbar" at bounding box center [938, 404] width 13 height 13
click at [910, 405] on input "Editor contextual toolbar" at bounding box center [915, 404] width 24 height 14
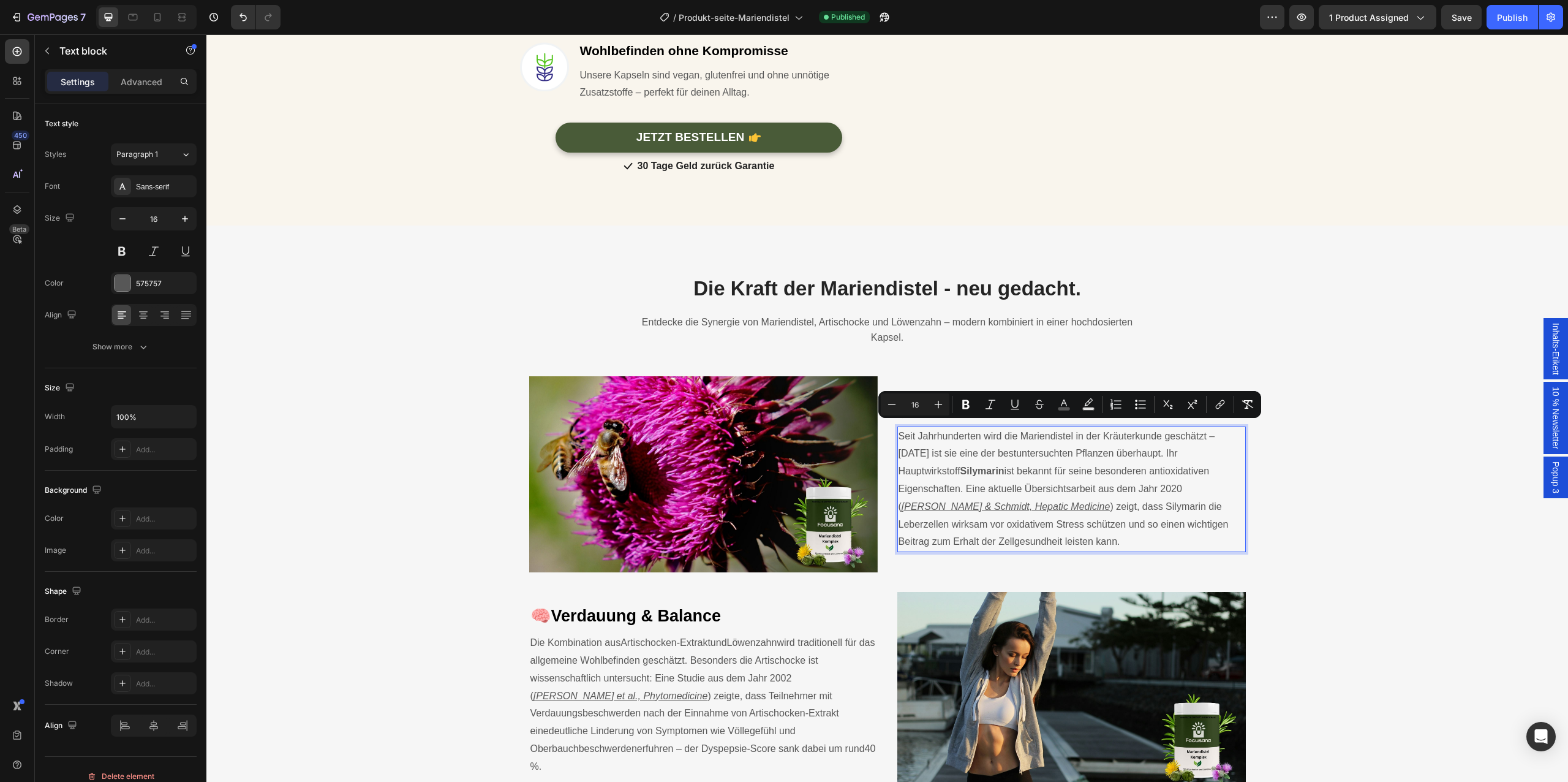
type input "16"
click at [1302, 555] on div "Die Kraft der Mariendistel - neu gedacht. Heading Entdecke die Synergie von Mar…" at bounding box center [887, 747] width 1343 height 945
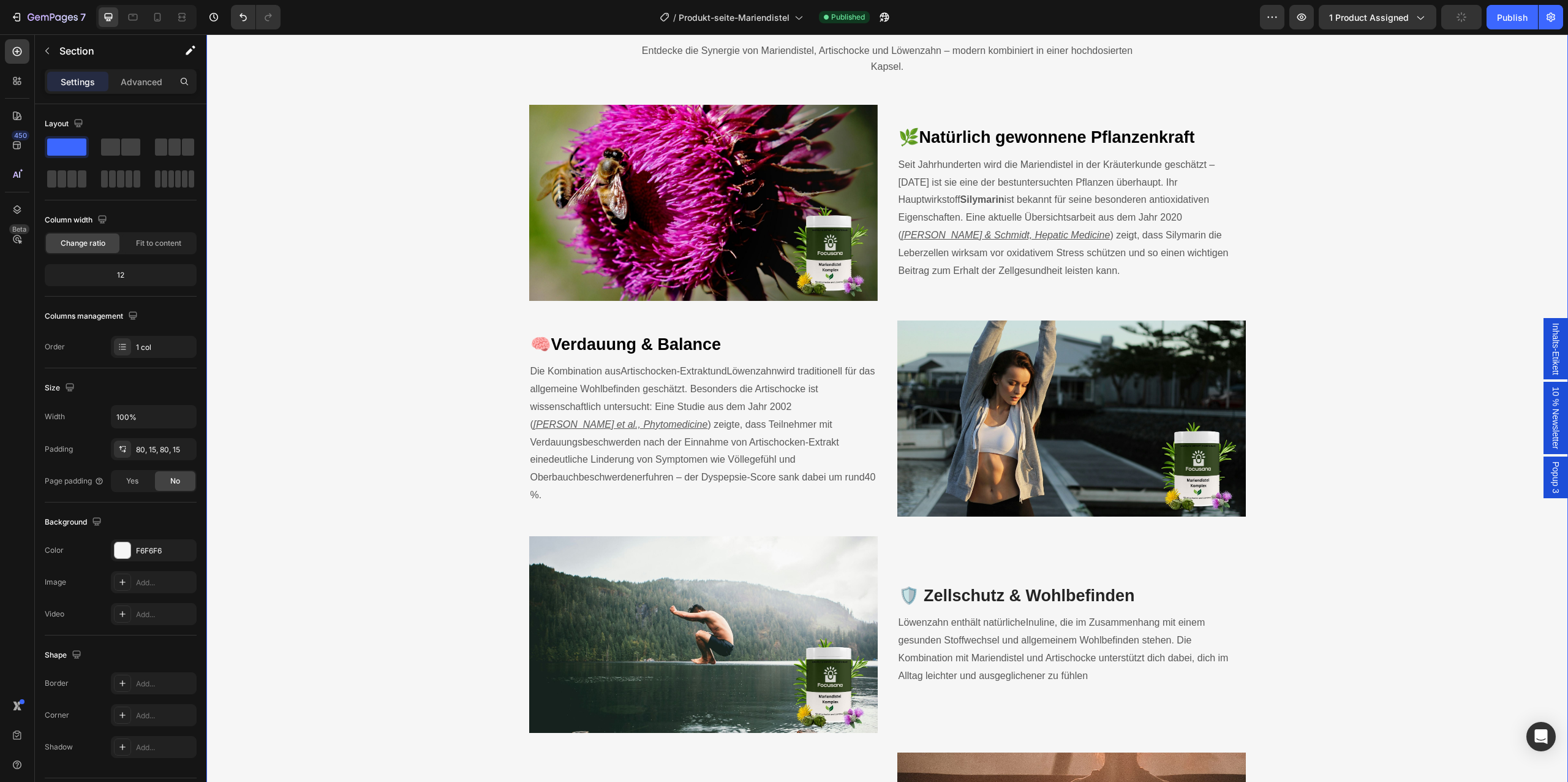
scroll to position [1579, 0]
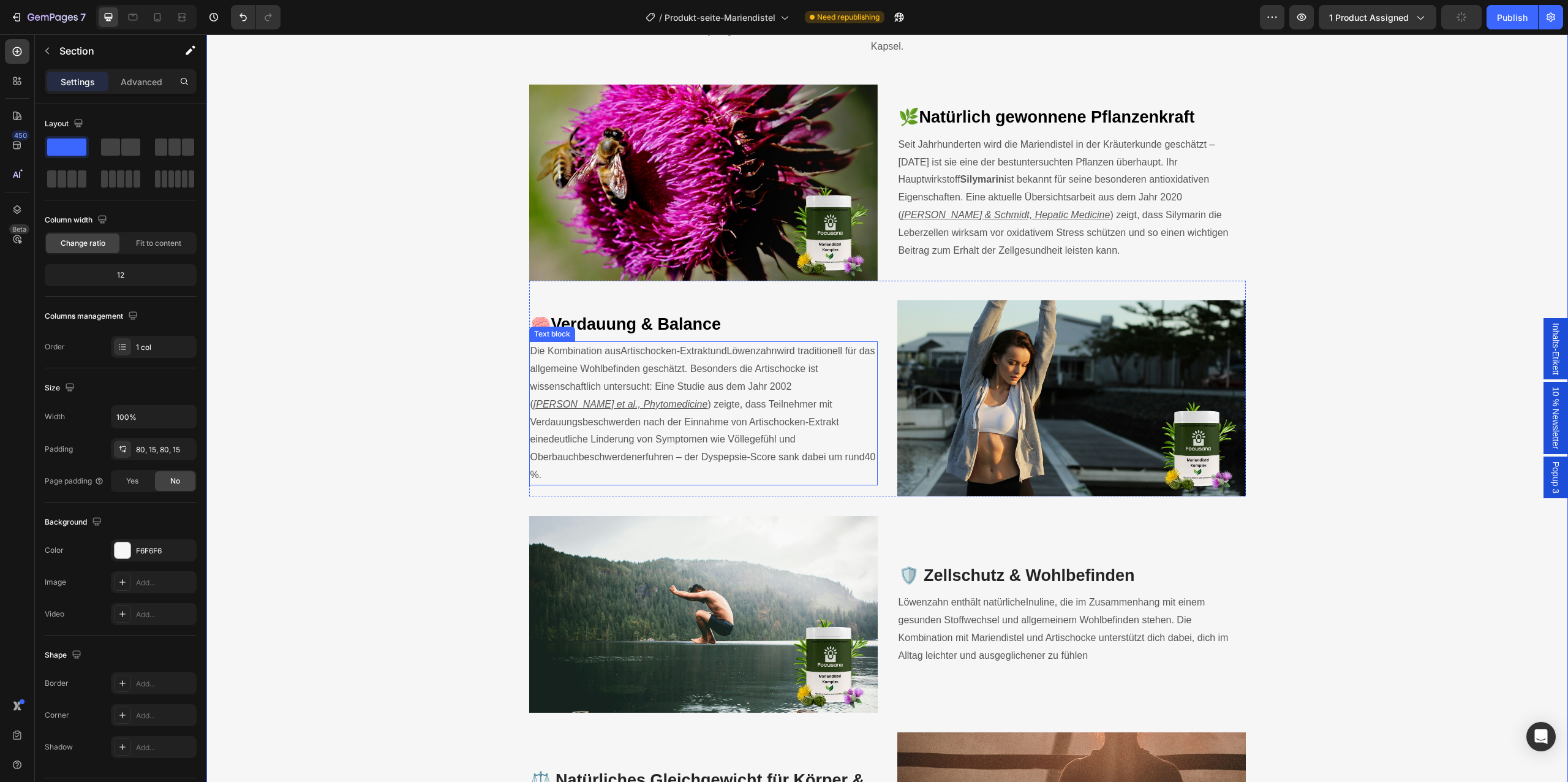
click at [763, 436] on span "deutliche Linderung von Symptomen wie Völlegefühl und Oberbauchbeschwerden" at bounding box center [662, 447] width 265 height 28
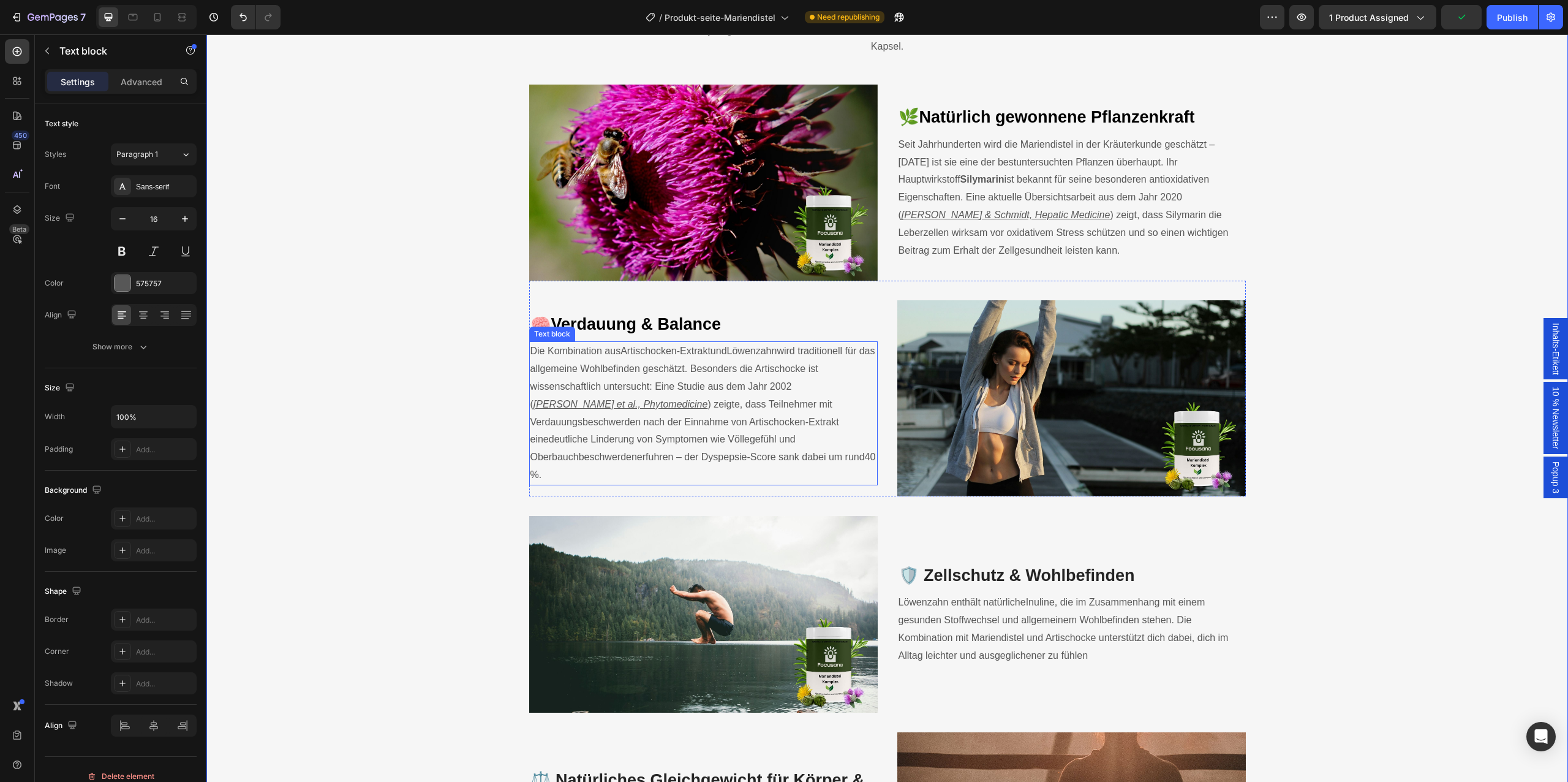
click at [763, 436] on span "deutliche Linderung von Symptomen wie Völlegefühl und Oberbauchbeschwerden" at bounding box center [662, 447] width 265 height 28
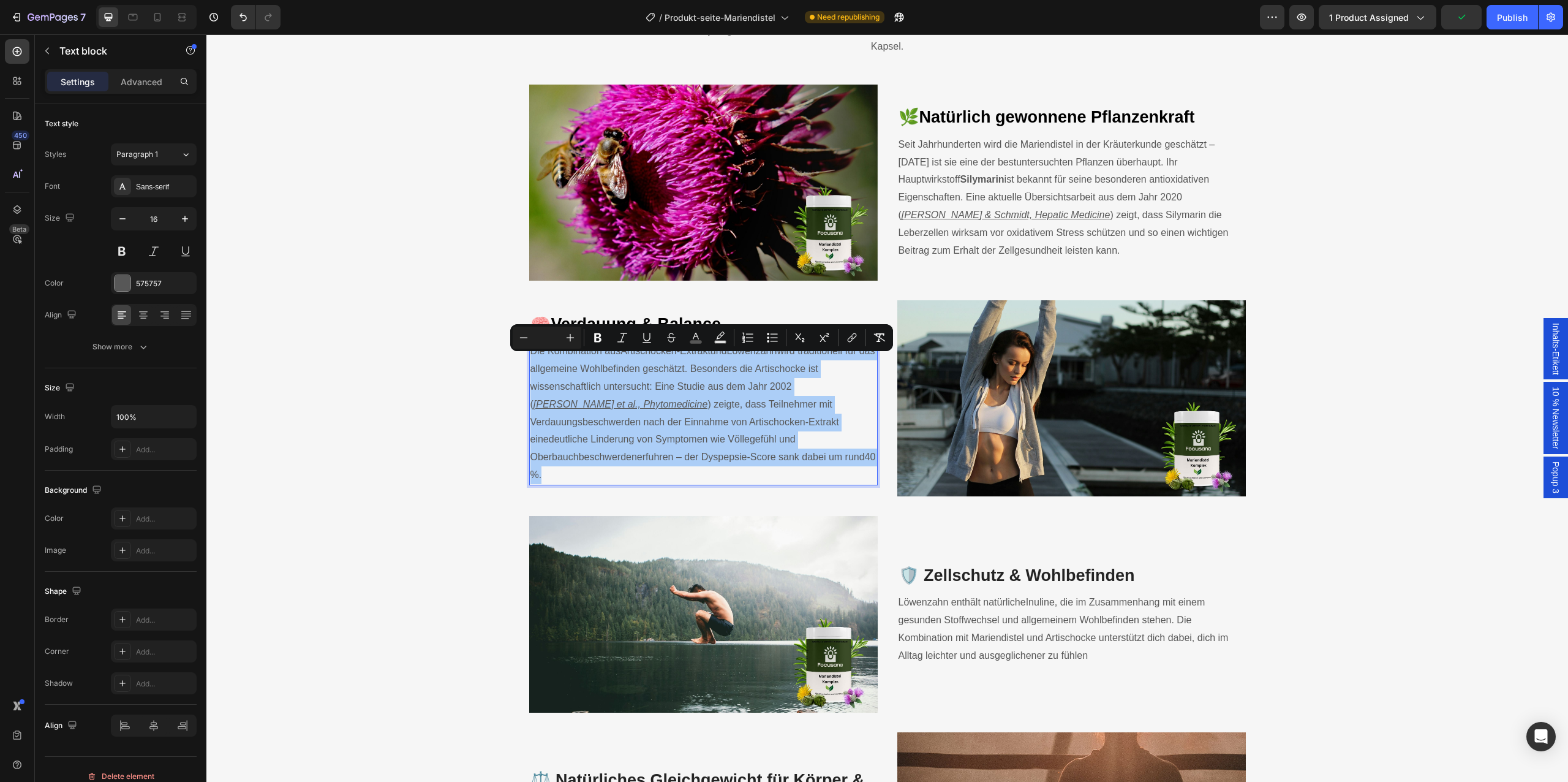
click at [555, 338] on input "Editor contextual toolbar" at bounding box center [546, 337] width 24 height 14
type input "16"
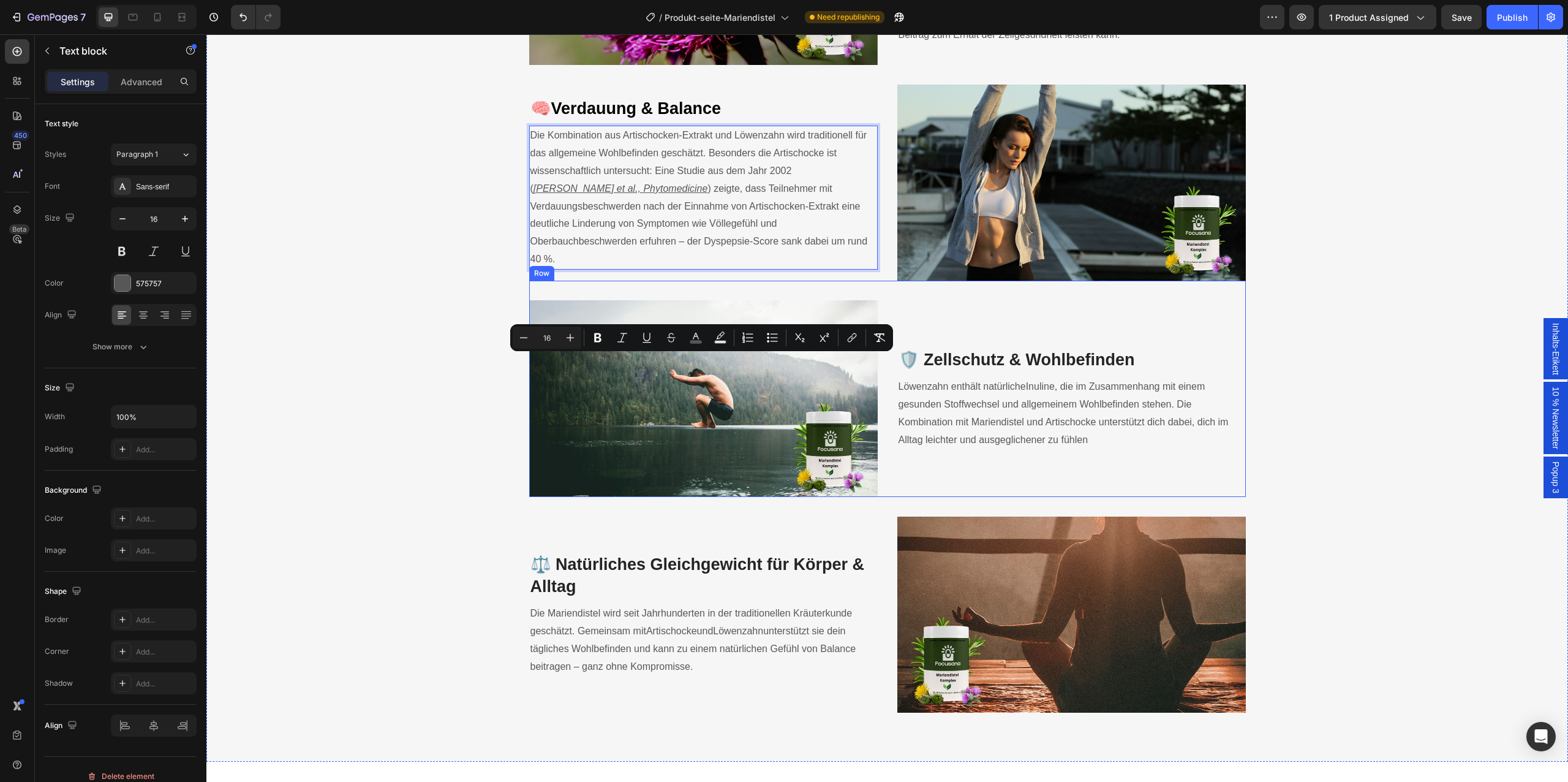
scroll to position [1795, 0]
click at [1006, 424] on span ", die im Zusammenhang mit einem gesunden Stoffwechsel und allgemeinem Wohlbefin…" at bounding box center [1064, 412] width 330 height 63
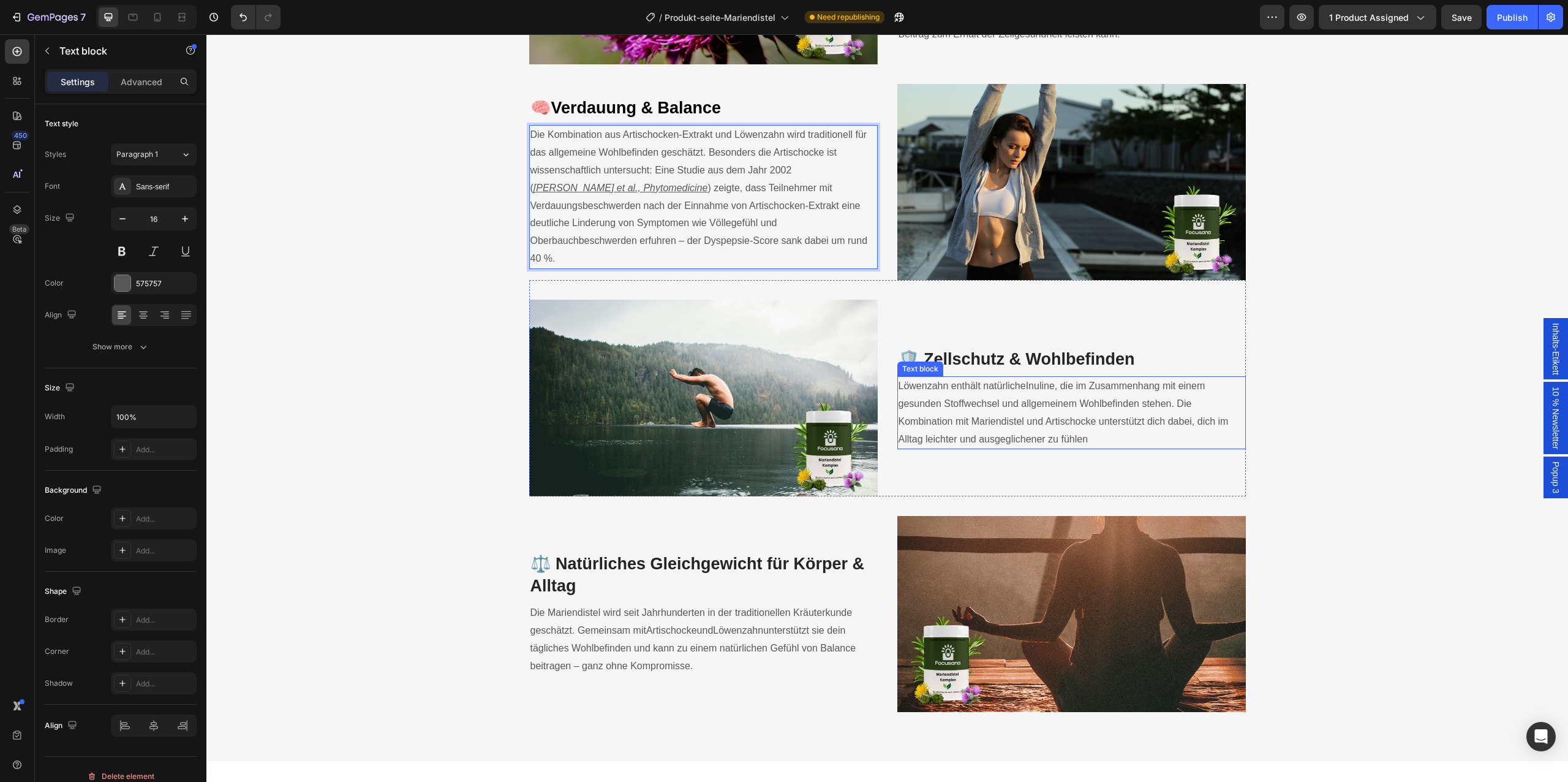
click at [1006, 424] on span ", die im Zusammenhang mit einem gesunden Stoffwechsel und allgemeinem Wohlbefin…" at bounding box center [1064, 412] width 330 height 63
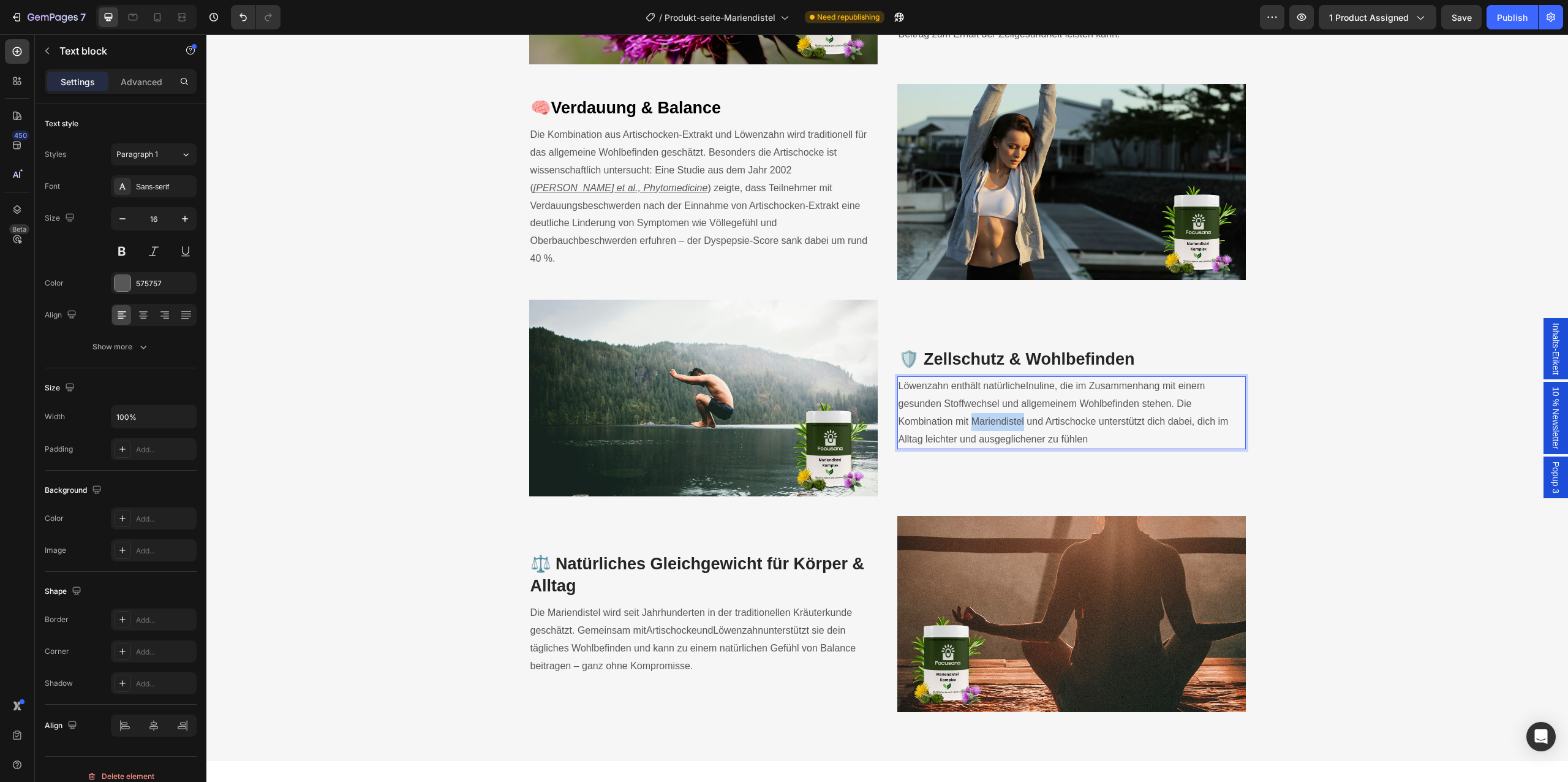
click at [1006, 424] on span ", die im Zusammenhang mit einem gesunden Stoffwechsel und allgemeinem Wohlbefin…" at bounding box center [1064, 412] width 330 height 63
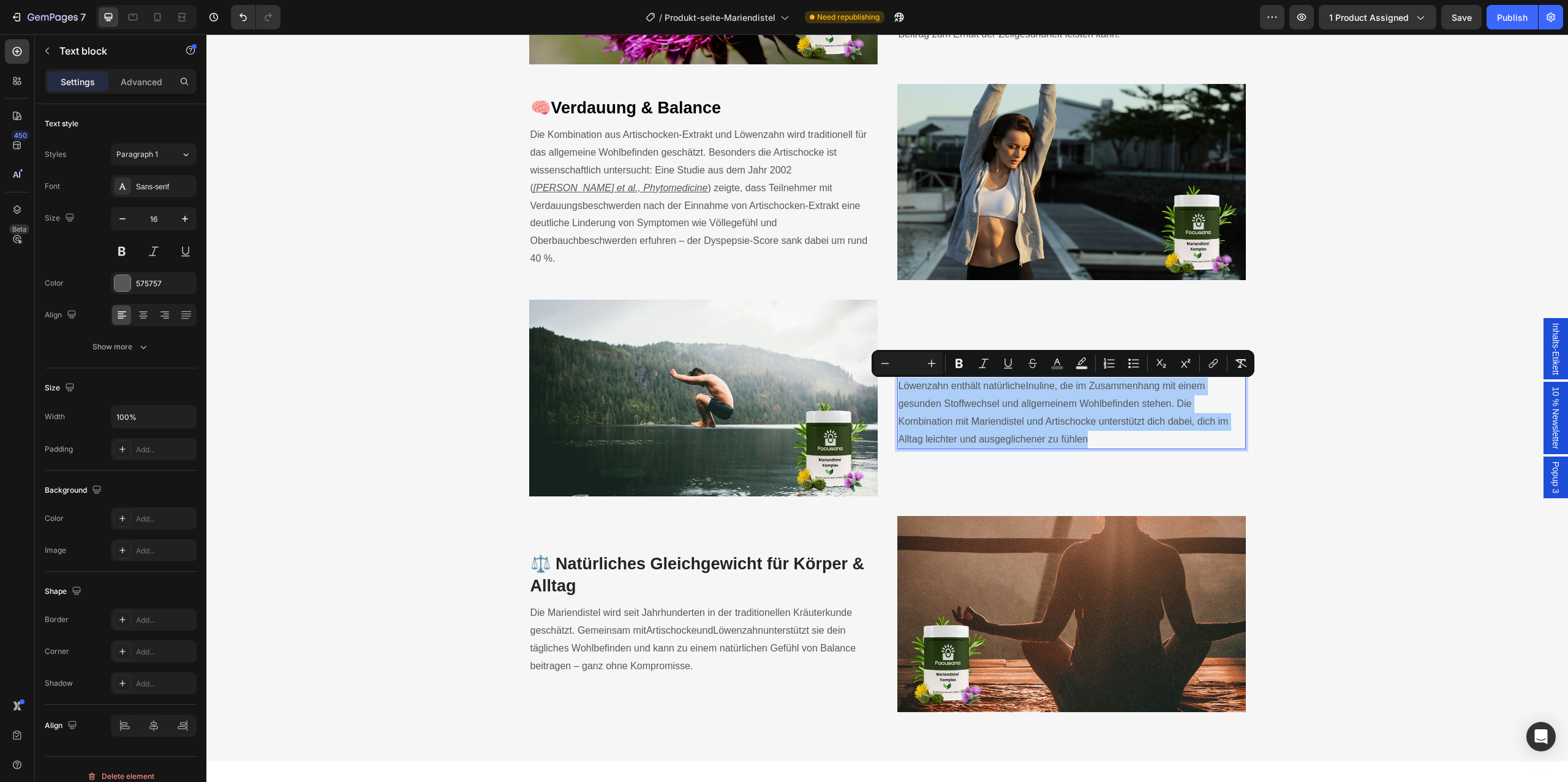
click at [917, 364] on input "Editor contextual toolbar" at bounding box center [908, 363] width 24 height 14
type input "6"
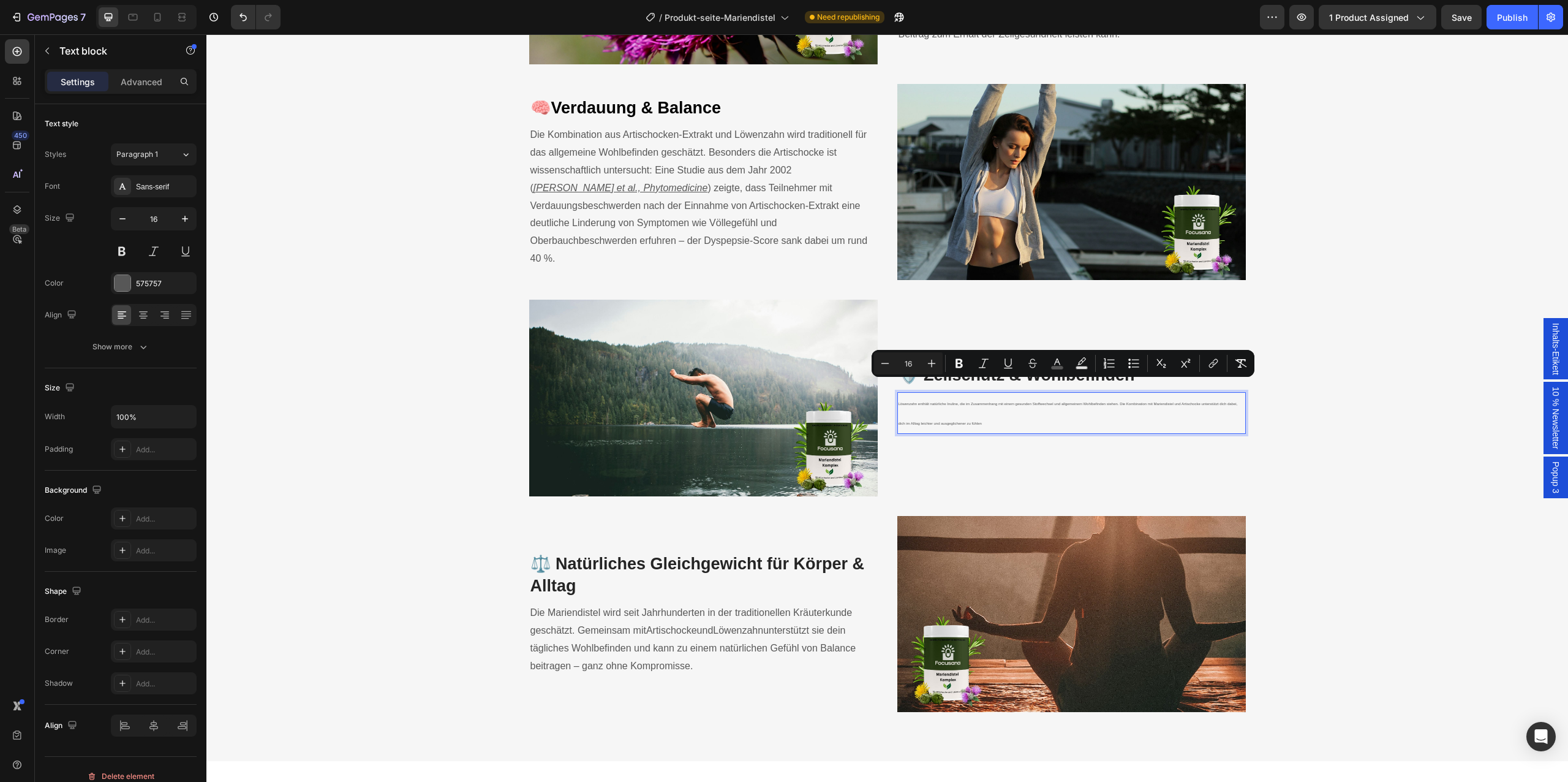
type input "16"
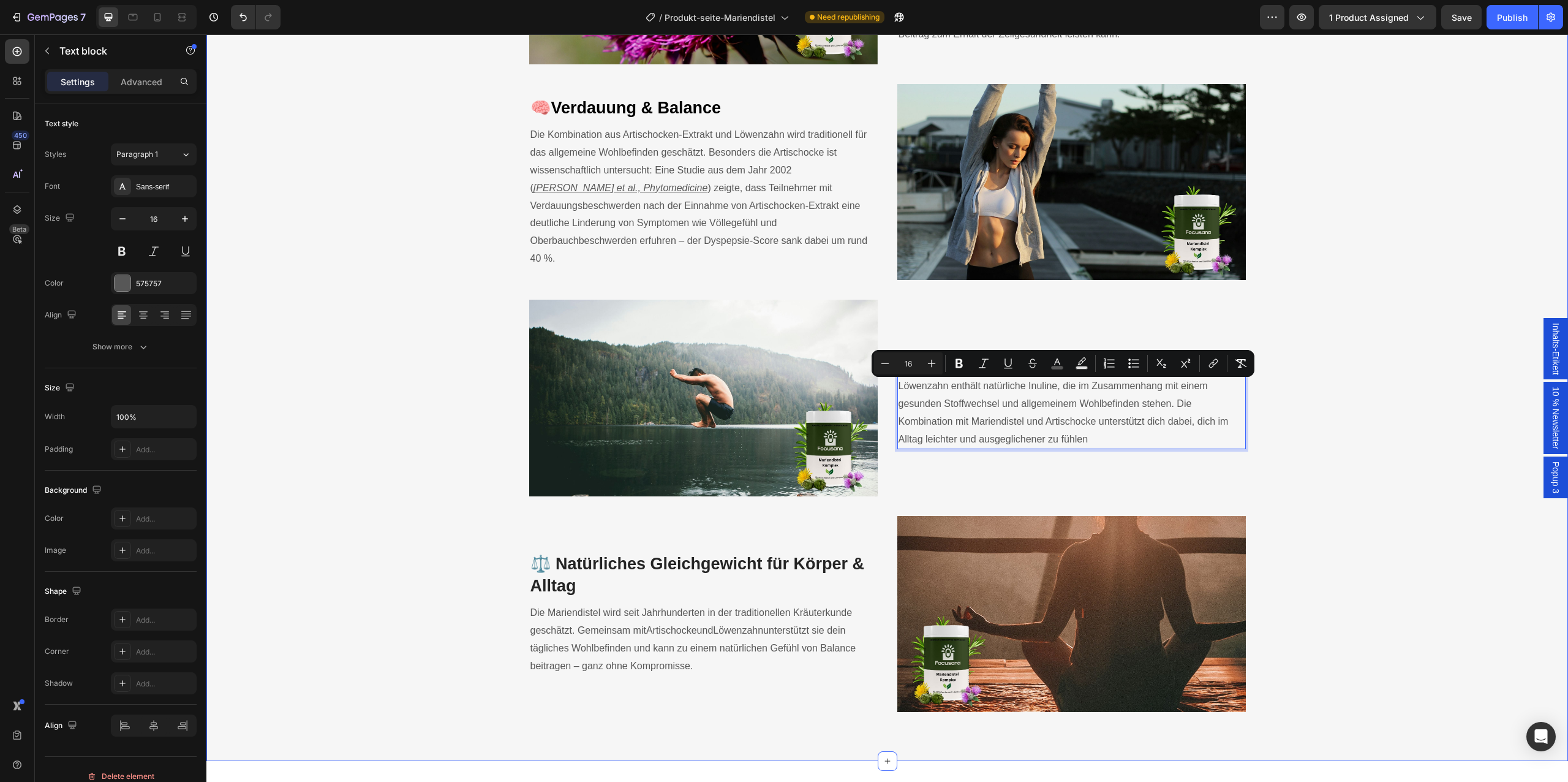
click at [1315, 482] on div "Die Kraft der Mariendistel - neu gedacht. Heading Entdecke die Synergie von Mar…" at bounding box center [887, 239] width 1343 height 945
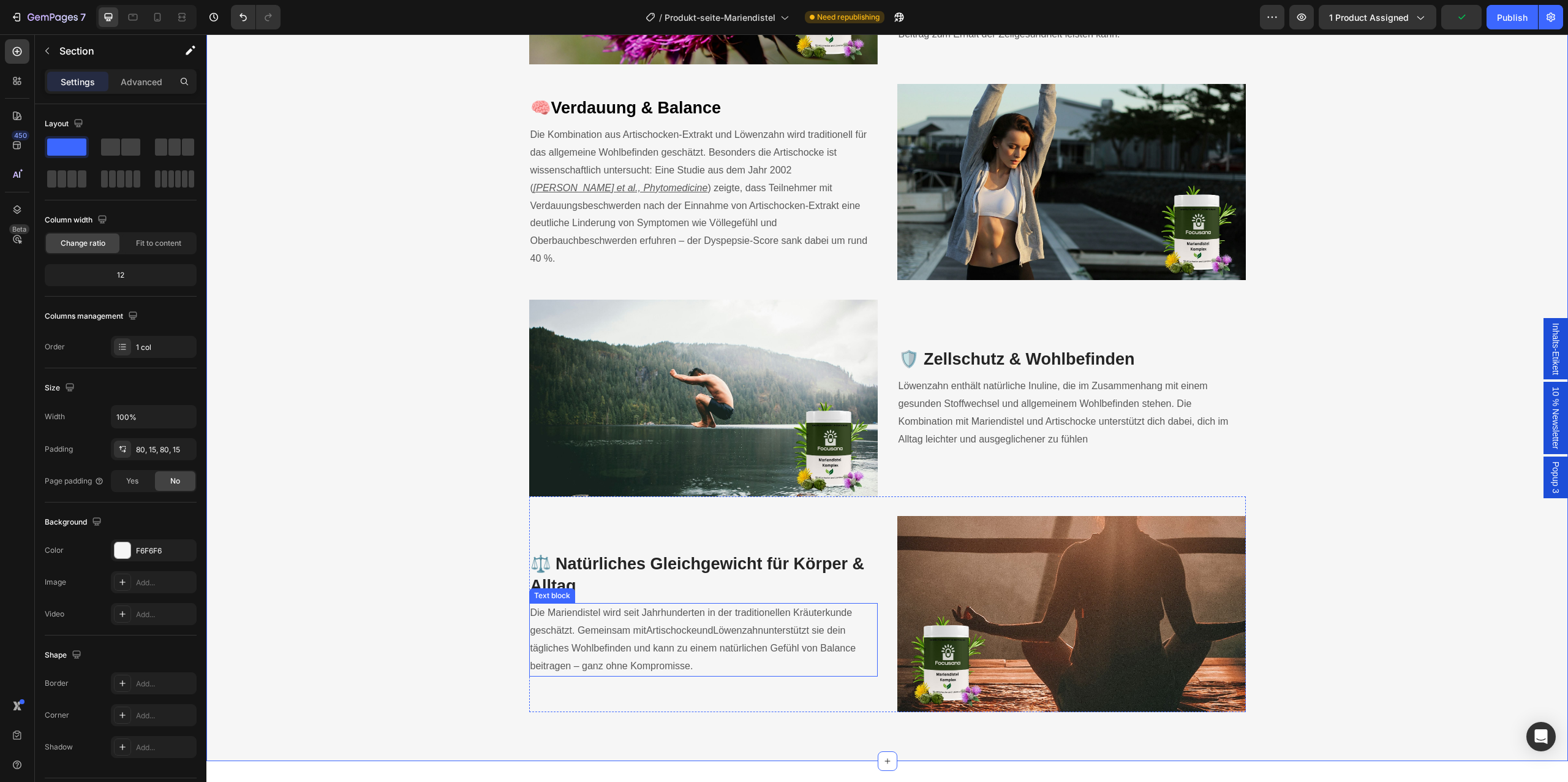
click at [721, 620] on p "Die Mariendistel wird seit Jahrhunderten in der traditionellen Kräuterkunde ges…" at bounding box center [703, 640] width 346 height 71
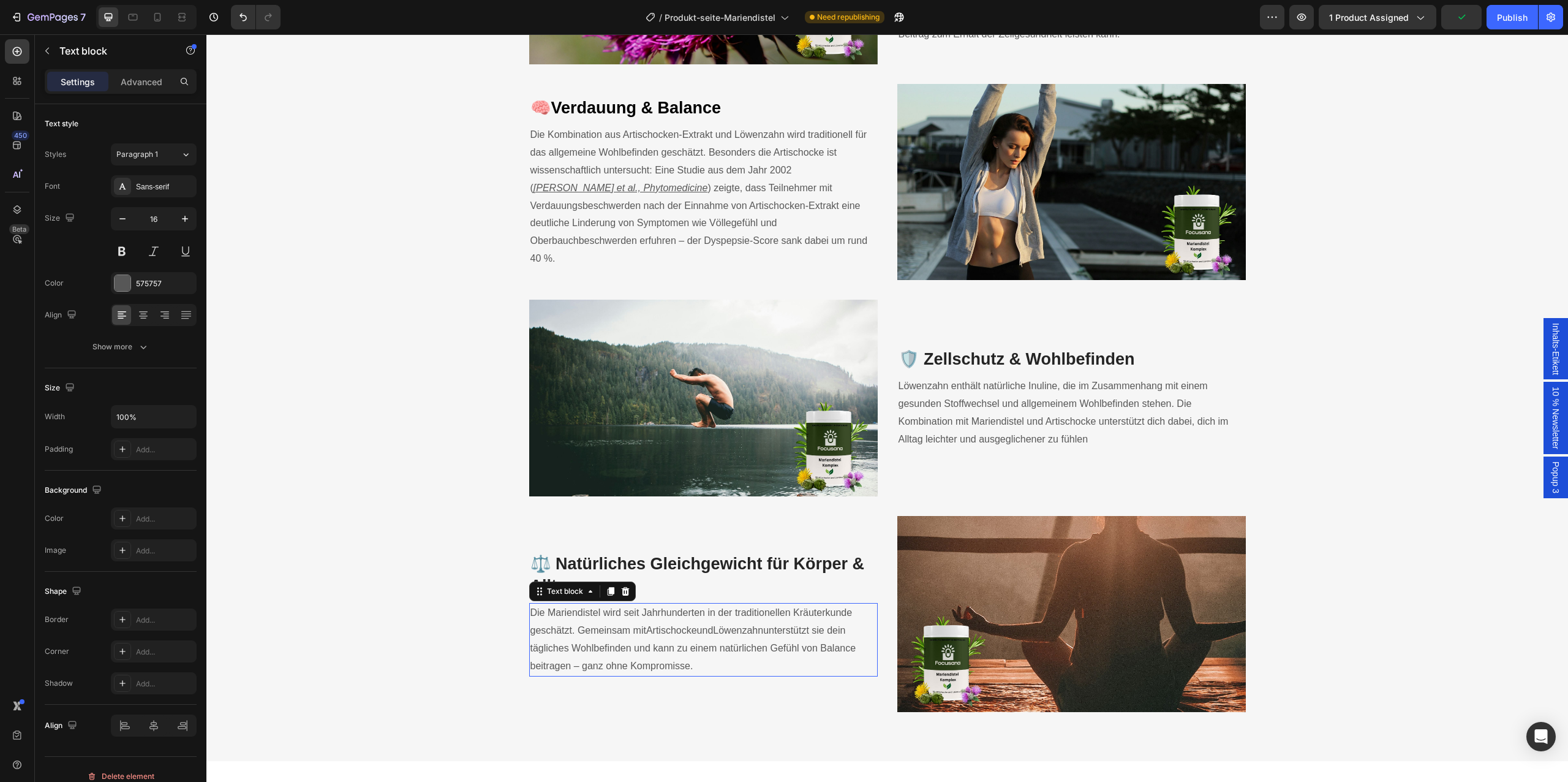
click at [721, 620] on p "Die Mariendistel wird seit Jahrhunderten in der traditionellen Kräuterkunde ges…" at bounding box center [703, 640] width 346 height 71
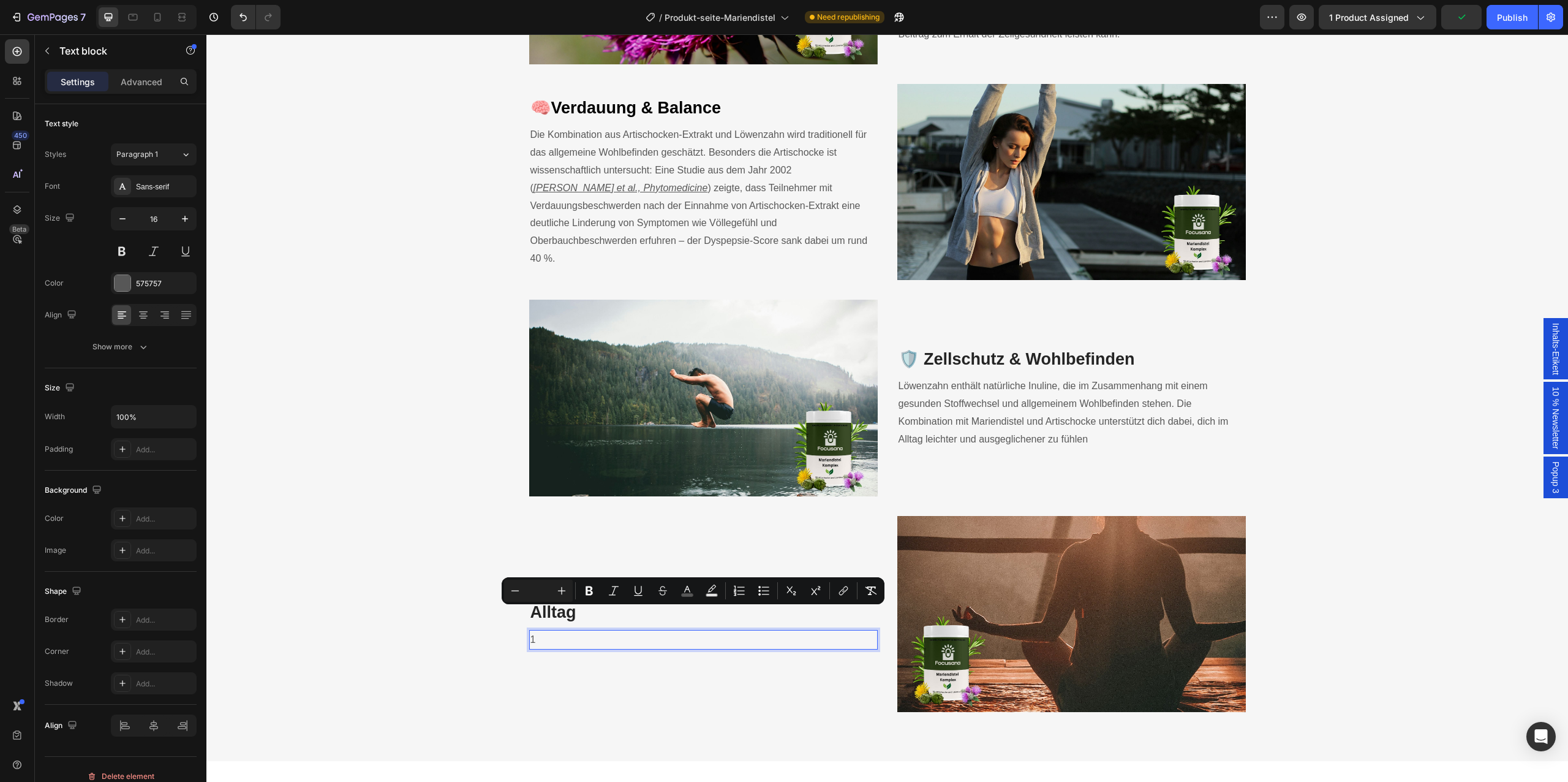
scroll to position [1822, 0]
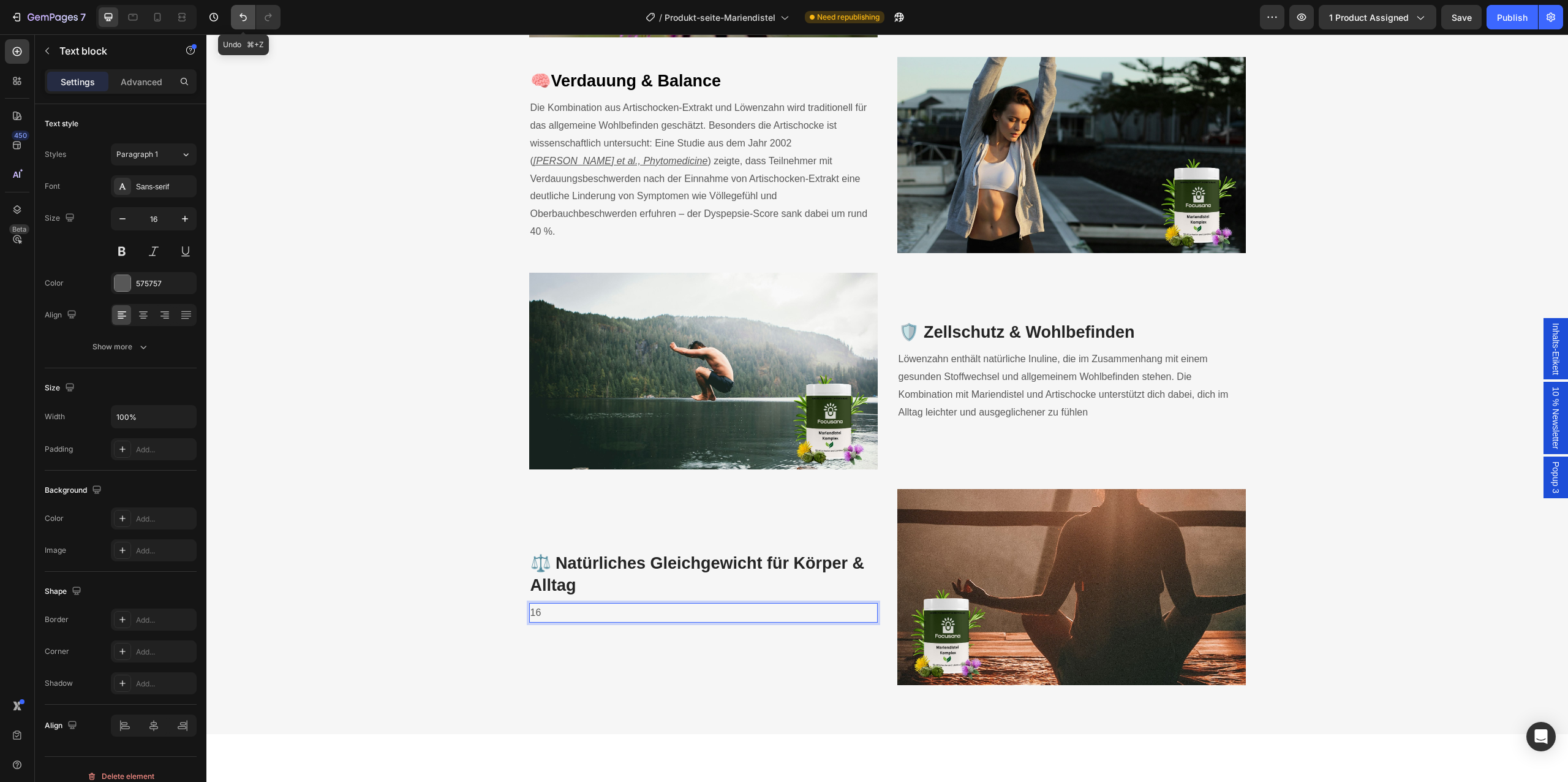
click at [246, 24] on button "Undo/Redo" at bounding box center [242, 17] width 24 height 24
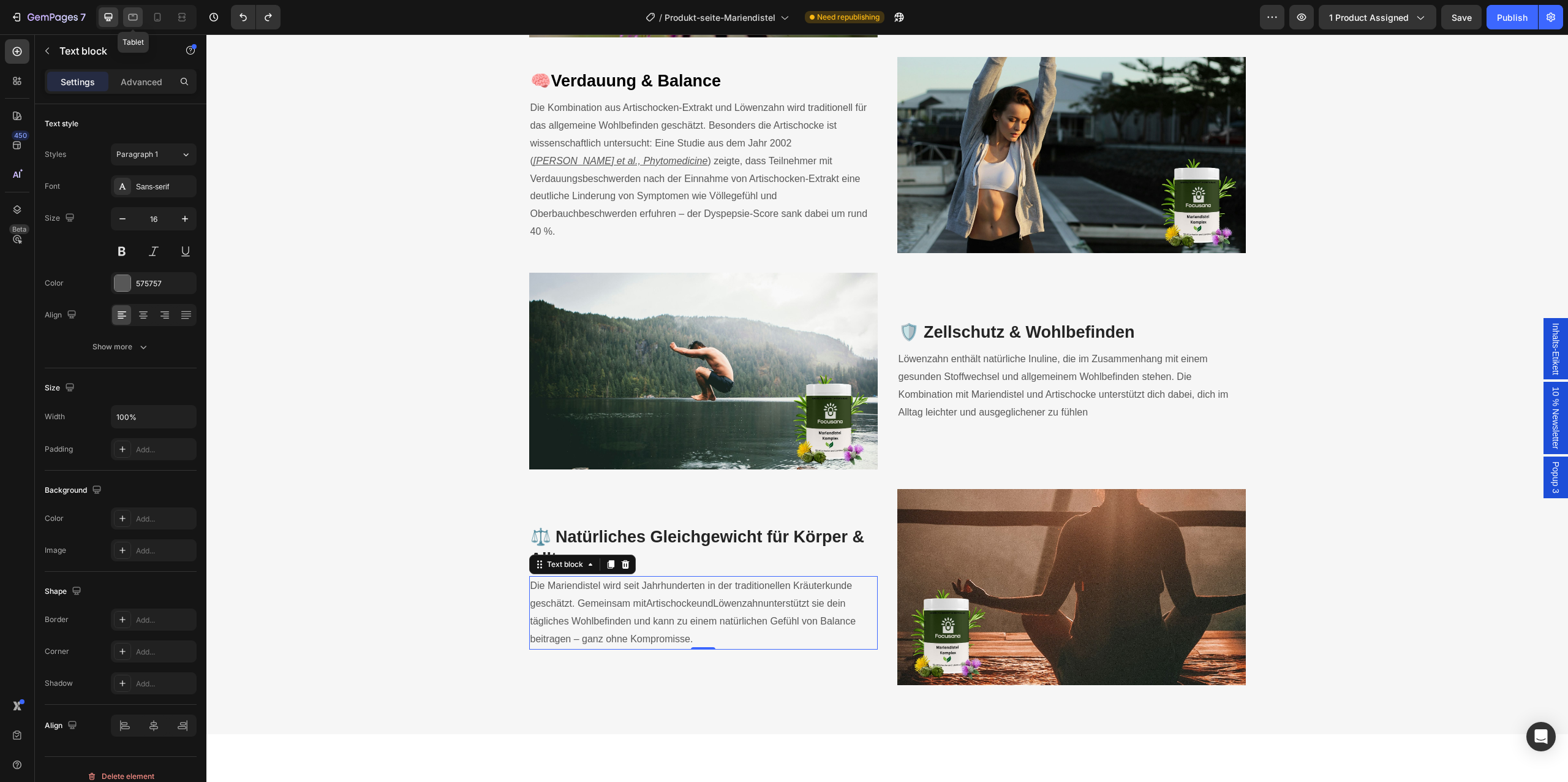
click at [130, 8] on div at bounding box center [132, 17] width 19 height 19
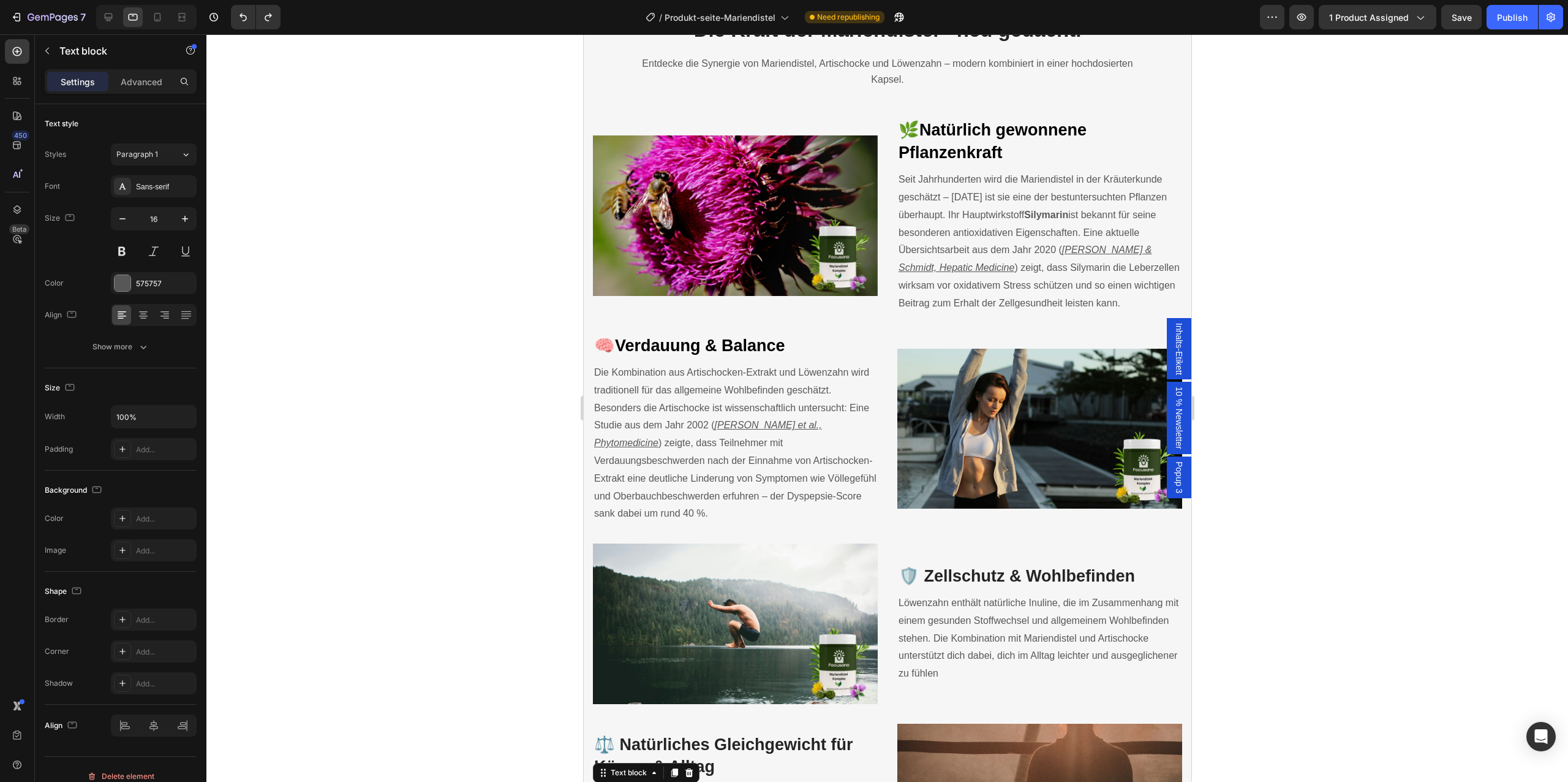
scroll to position [1526, 0]
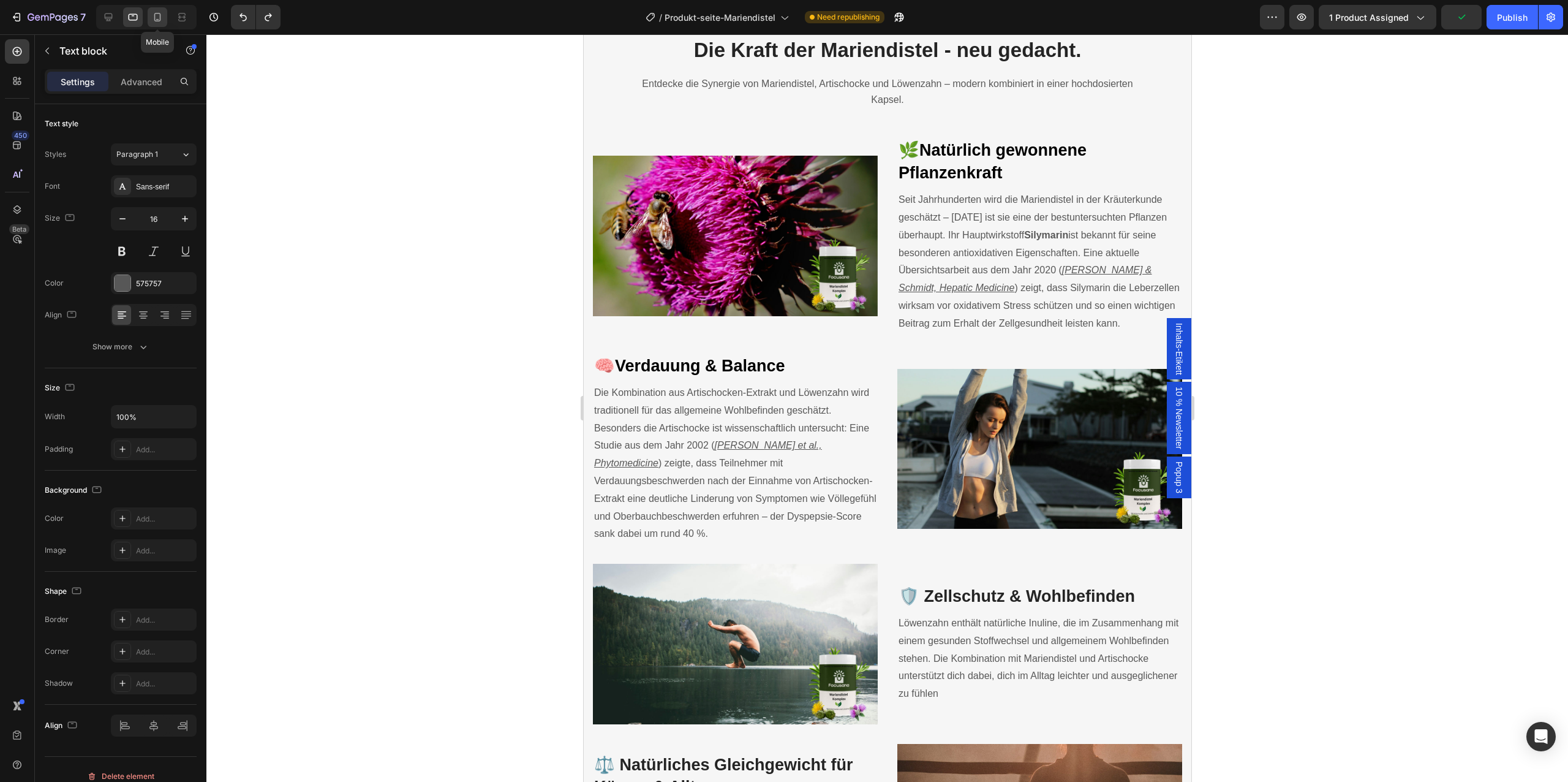
click at [160, 13] on icon at bounding box center [157, 17] width 7 height 8
type input "14"
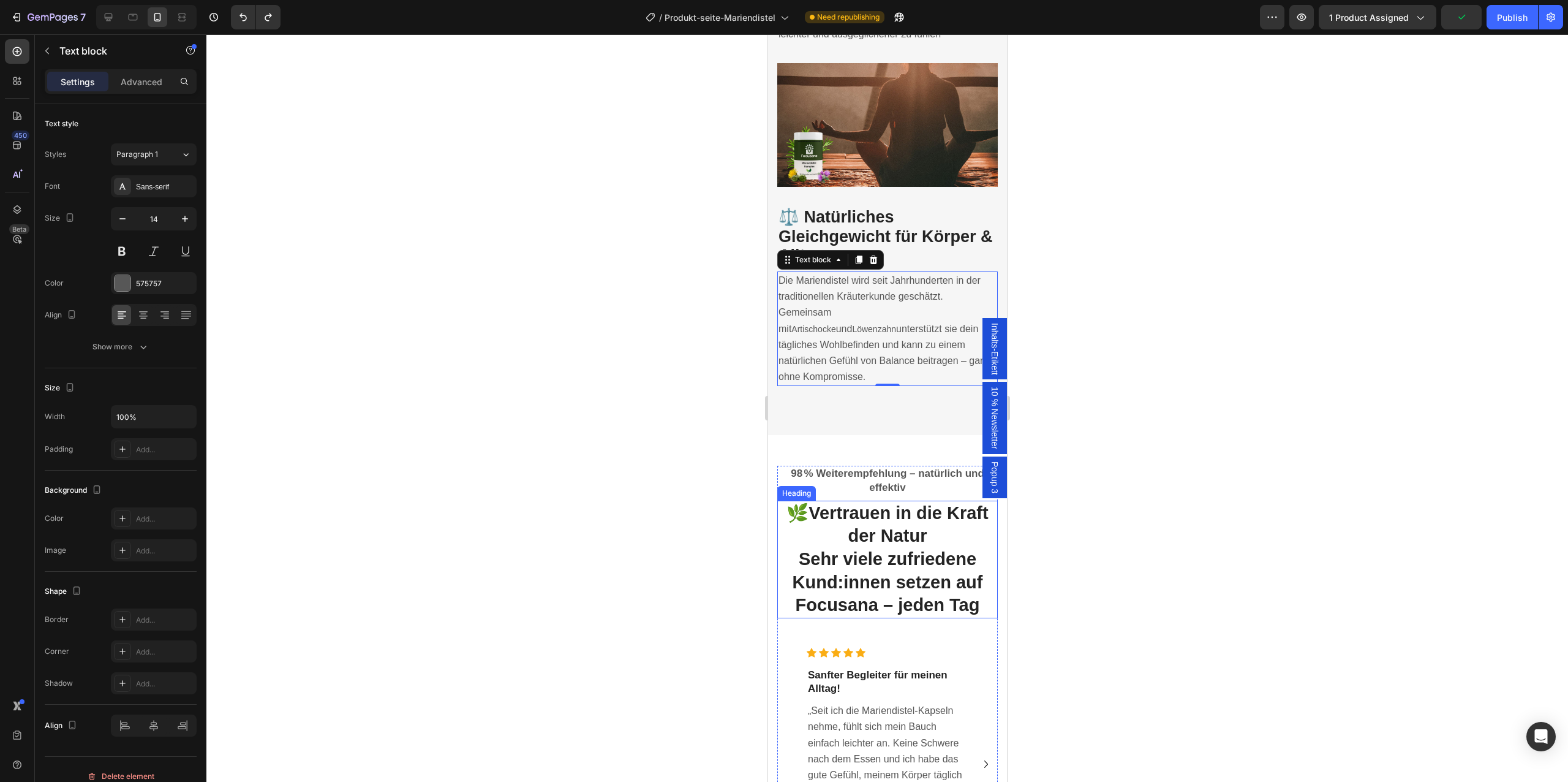
scroll to position [2455, 0]
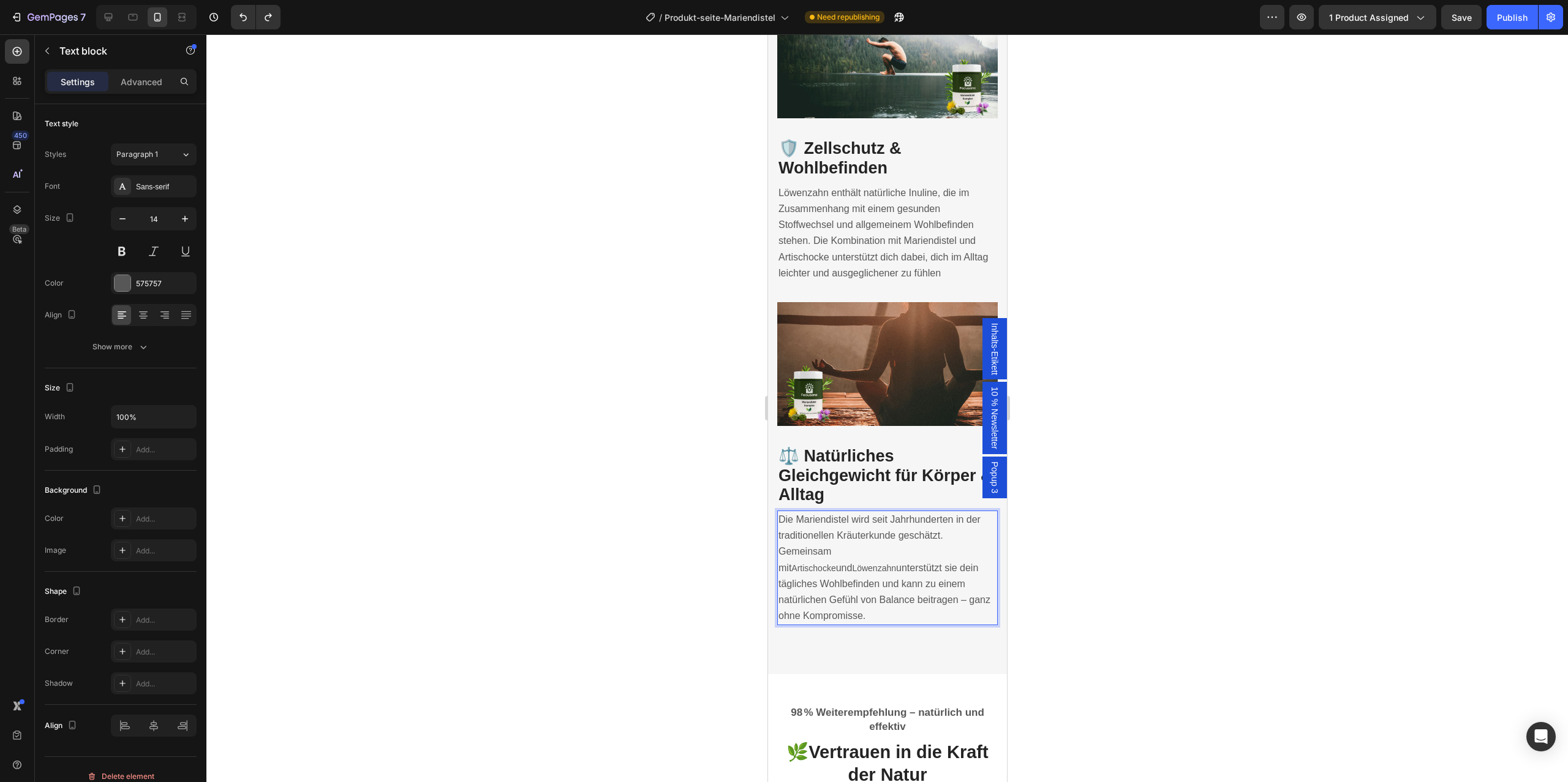
click at [890, 549] on p "Die Mariendistel wird seit Jahrhunderten in der traditionellen Kräuterkunde ges…" at bounding box center [886, 567] width 218 height 112
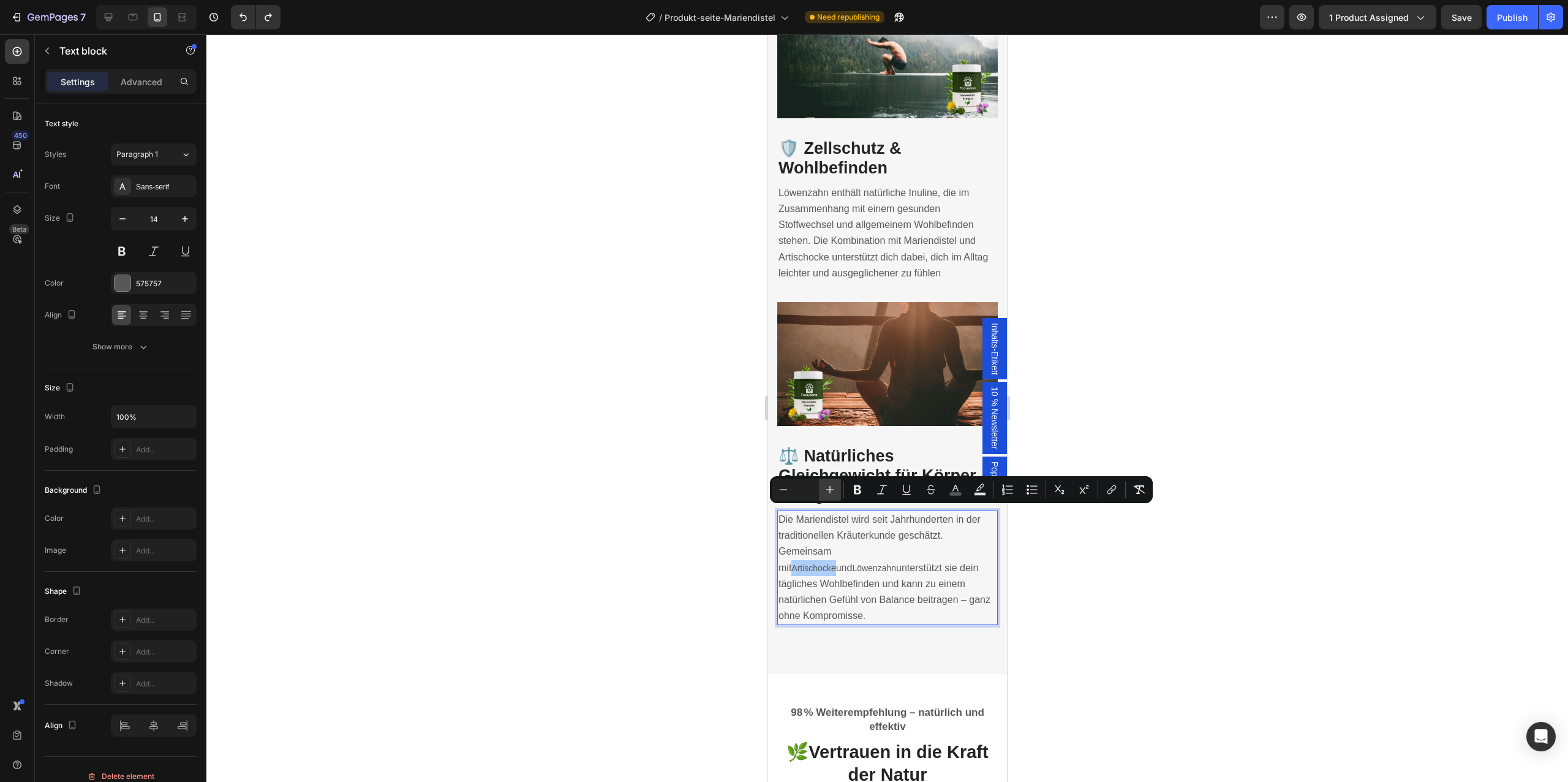
click at [821, 494] on button "Plus" at bounding box center [830, 489] width 22 height 22
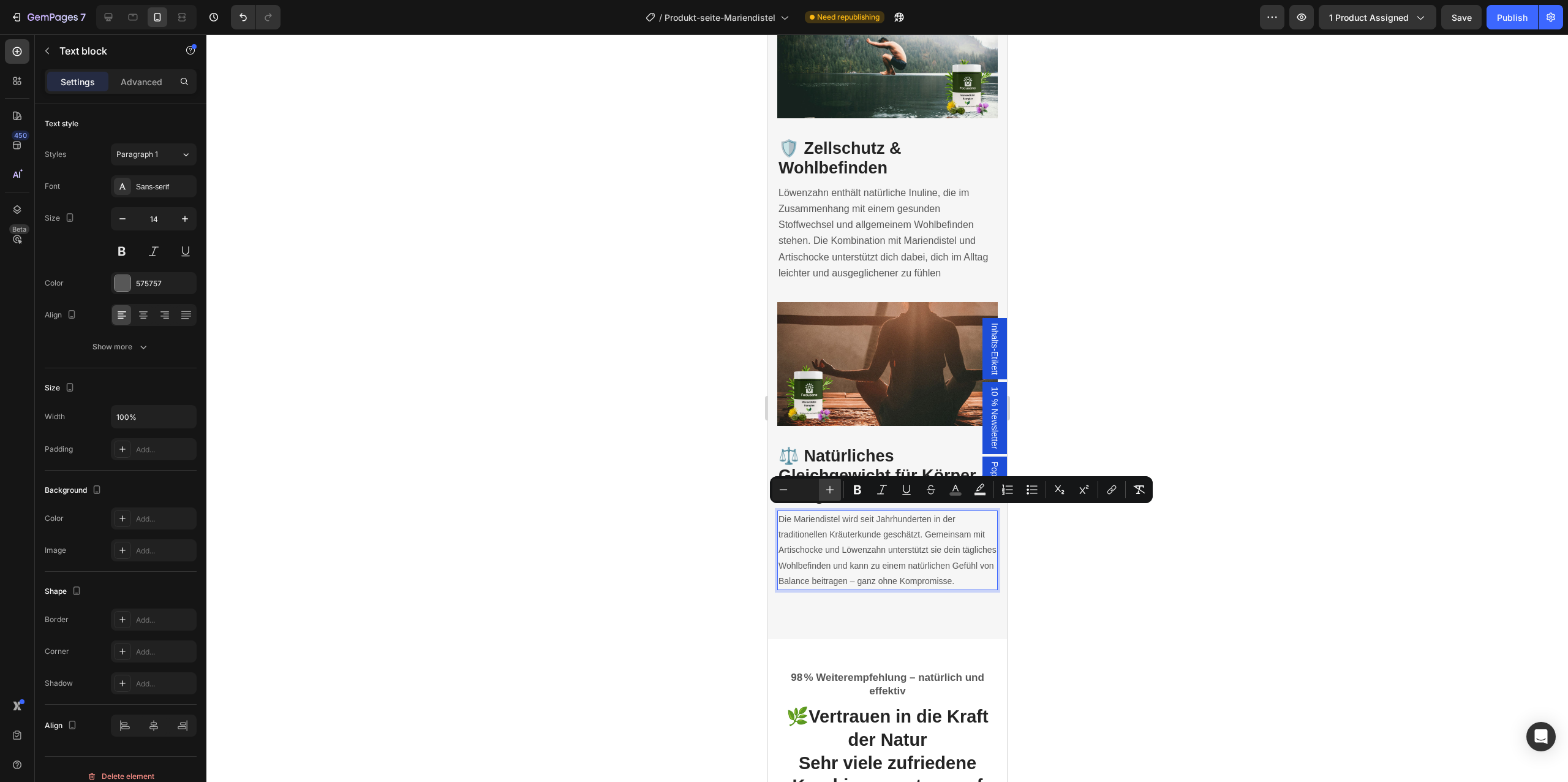
click at [827, 489] on icon "Editor contextual toolbar" at bounding box center [830, 489] width 8 height 8
click at [810, 492] on input "Editor contextual toolbar" at bounding box center [806, 489] width 24 height 14
type input "16"
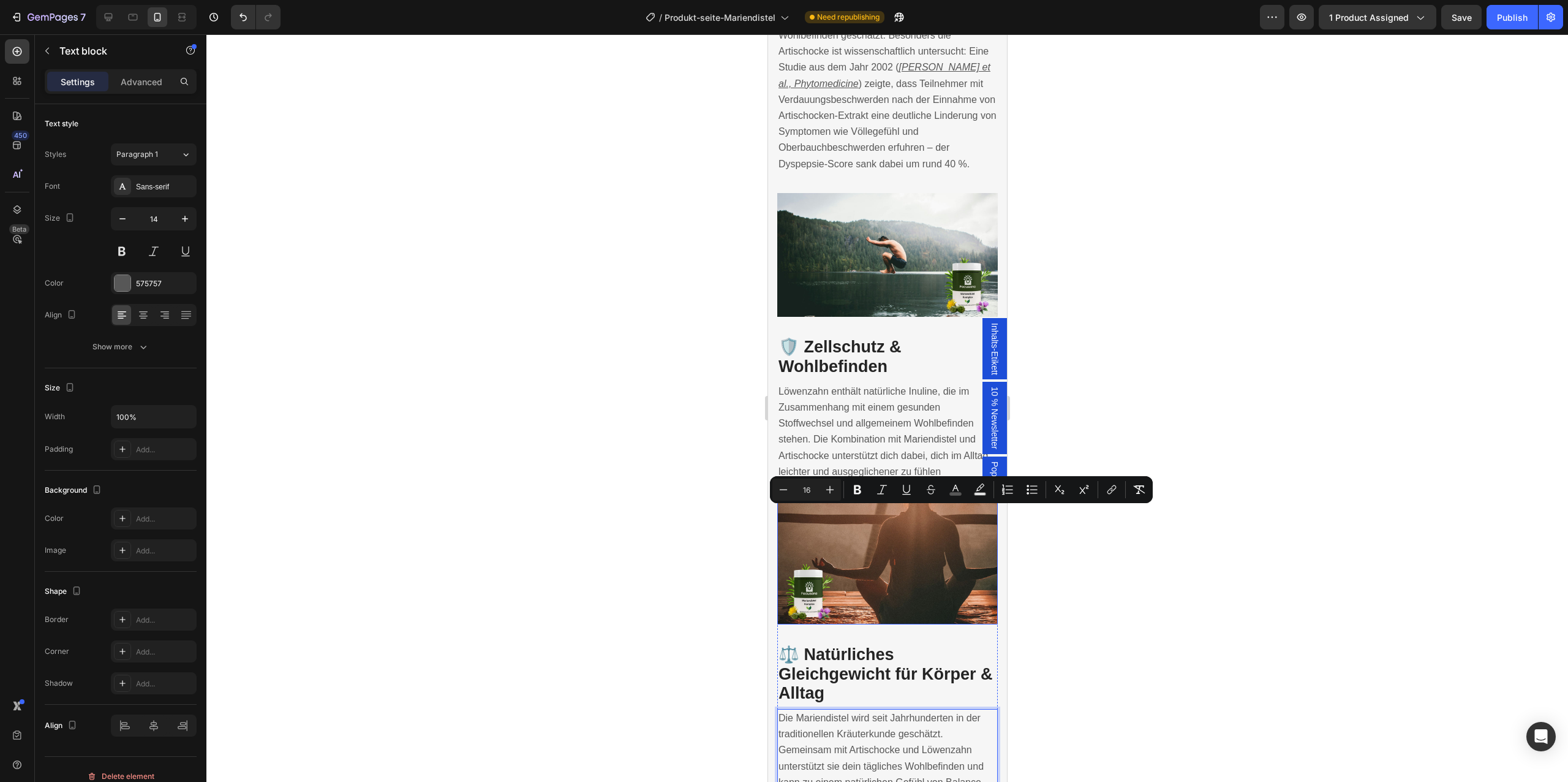
scroll to position [2248, 0]
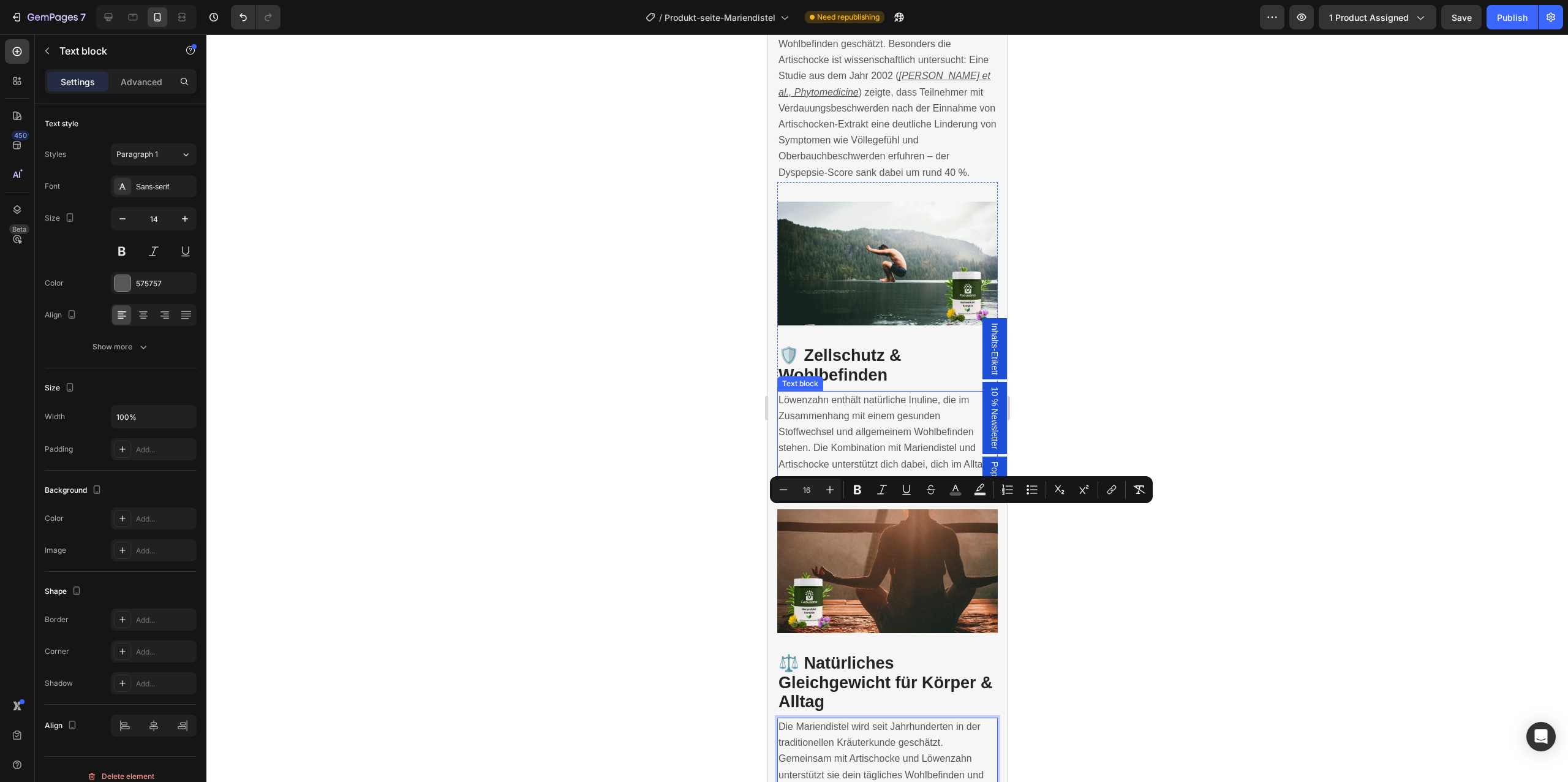
click at [899, 416] on p "Löwenzahn enthält natürliche Inuline, die im Zusammenhang mit einem gesunden St…" at bounding box center [886, 440] width 218 height 96
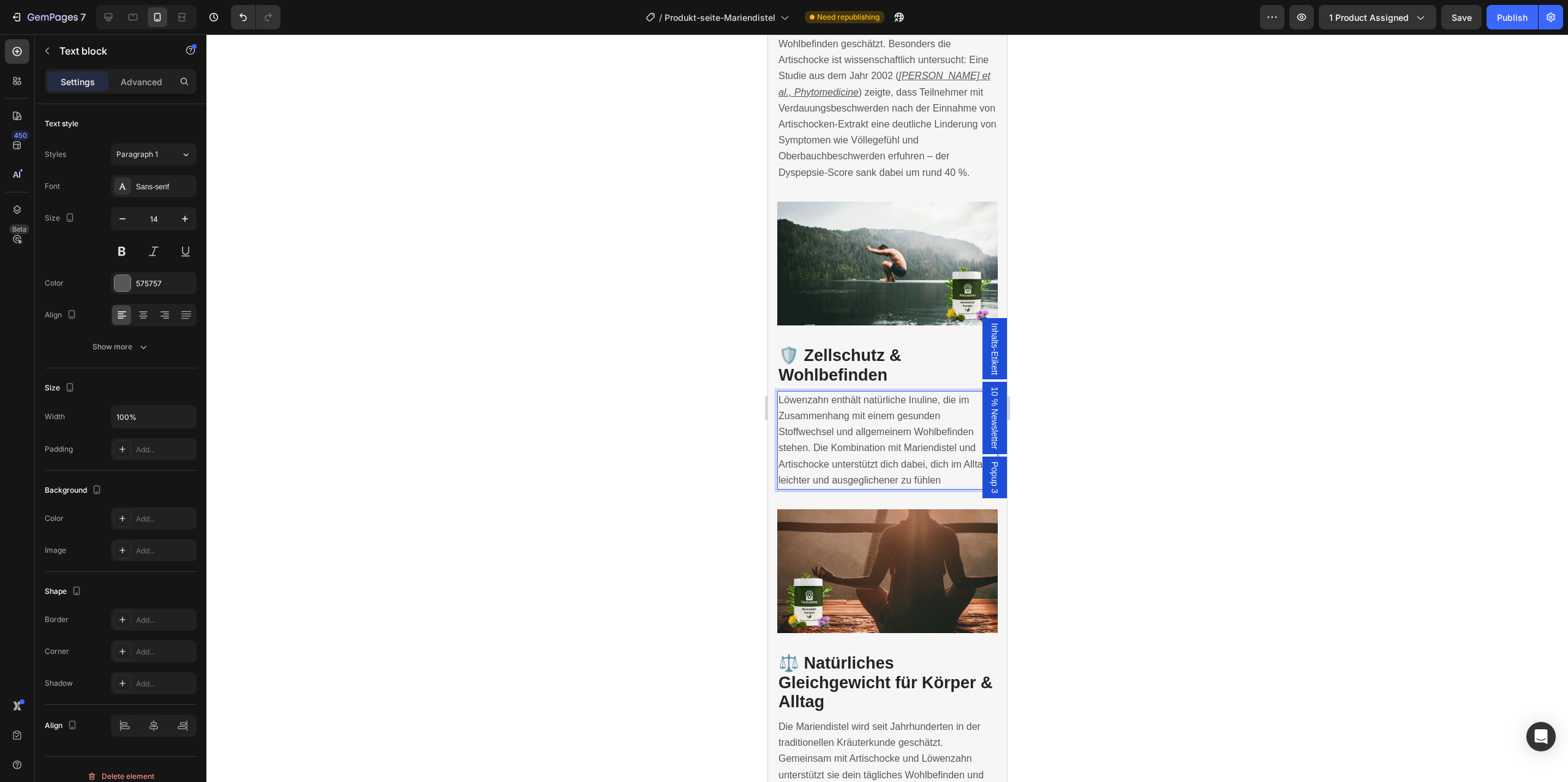
click at [899, 416] on p "Löwenzahn enthält natürliche Inuline, die im Zusammenhang mit einem gesunden St…" at bounding box center [886, 440] width 218 height 96
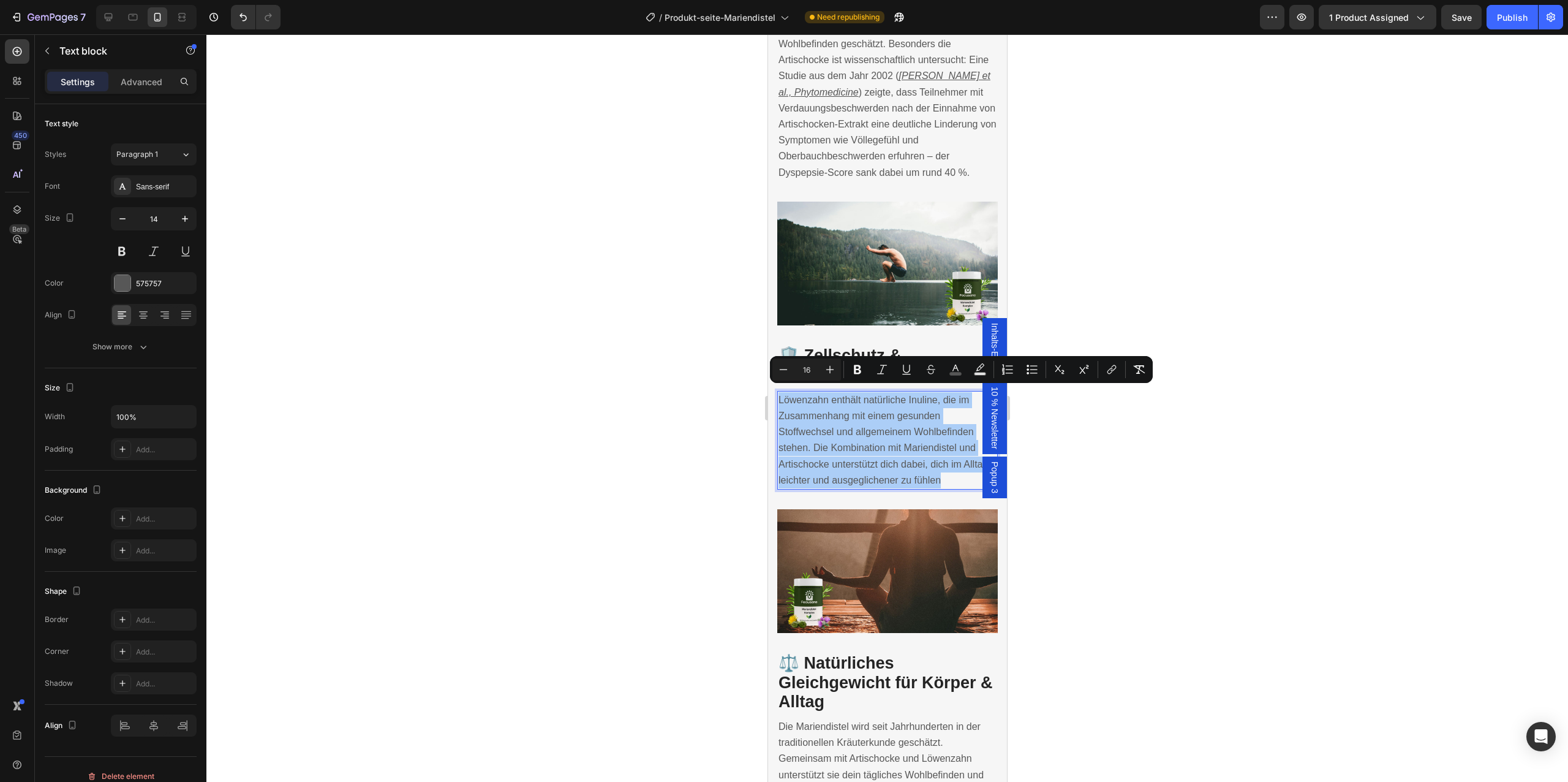
click at [816, 372] on input "16" at bounding box center [806, 369] width 24 height 14
click at [1185, 415] on div at bounding box center [887, 408] width 1362 height 747
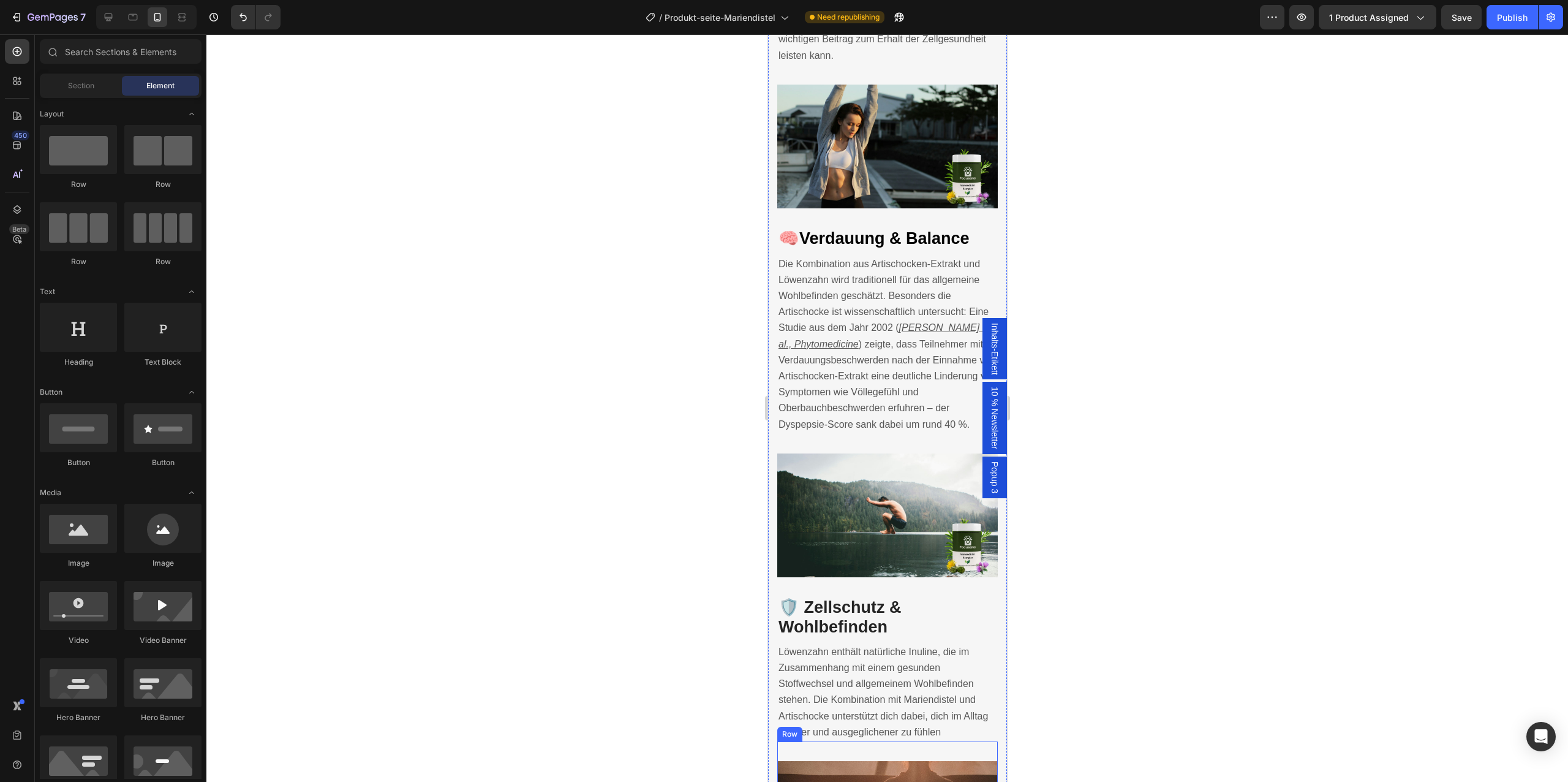
scroll to position [1995, 0]
click at [892, 382] on span ") zeigte, dass Teilnehmer mit Verdauungsbeschwerden nach der Einnahme von Artis…" at bounding box center [886, 386] width 218 height 91
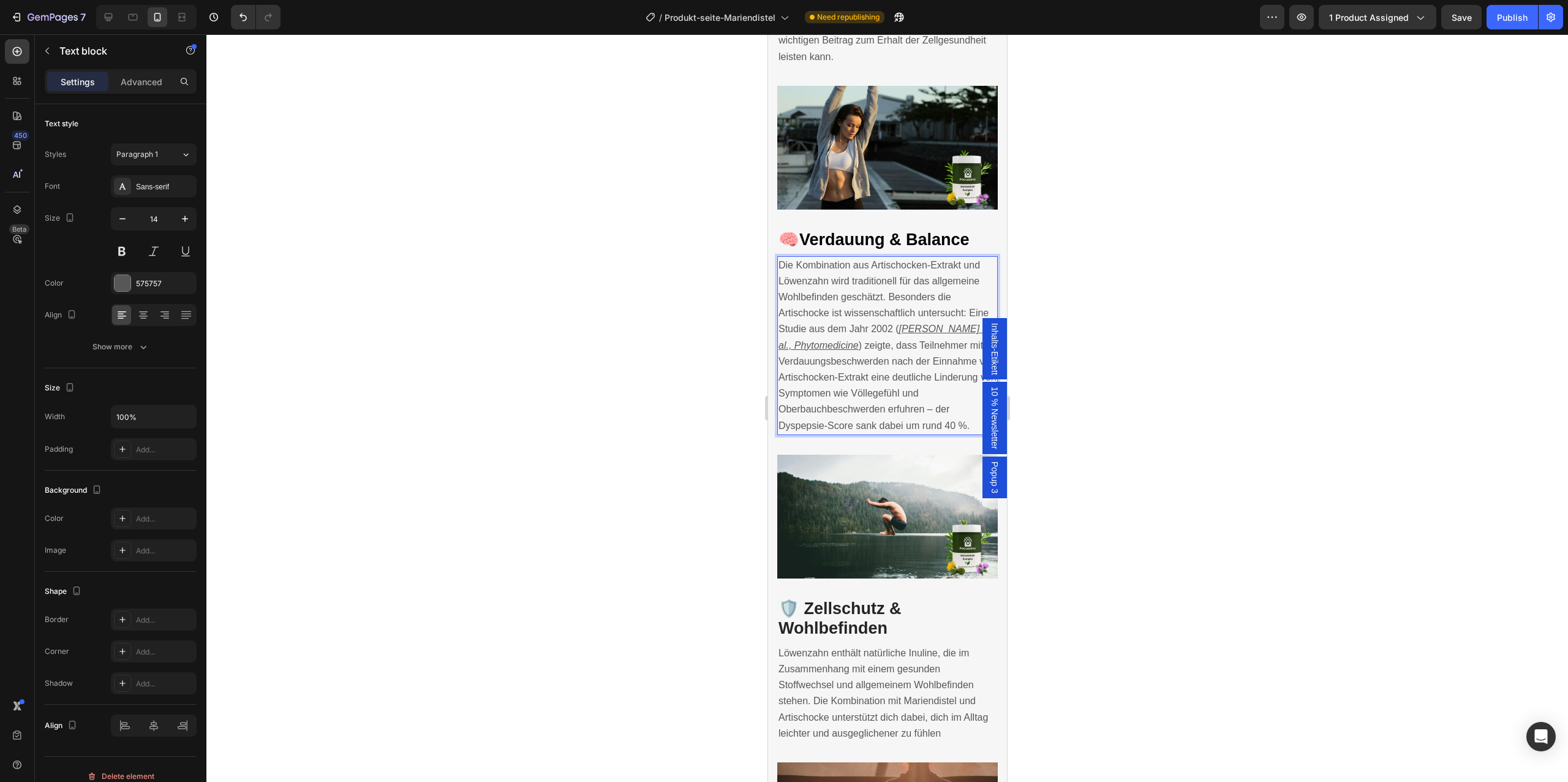
click at [892, 382] on span ") zeigte, dass Teilnehmer mit Verdauungsbeschwerden nach der Einnahme von Artis…" at bounding box center [886, 386] width 218 height 91
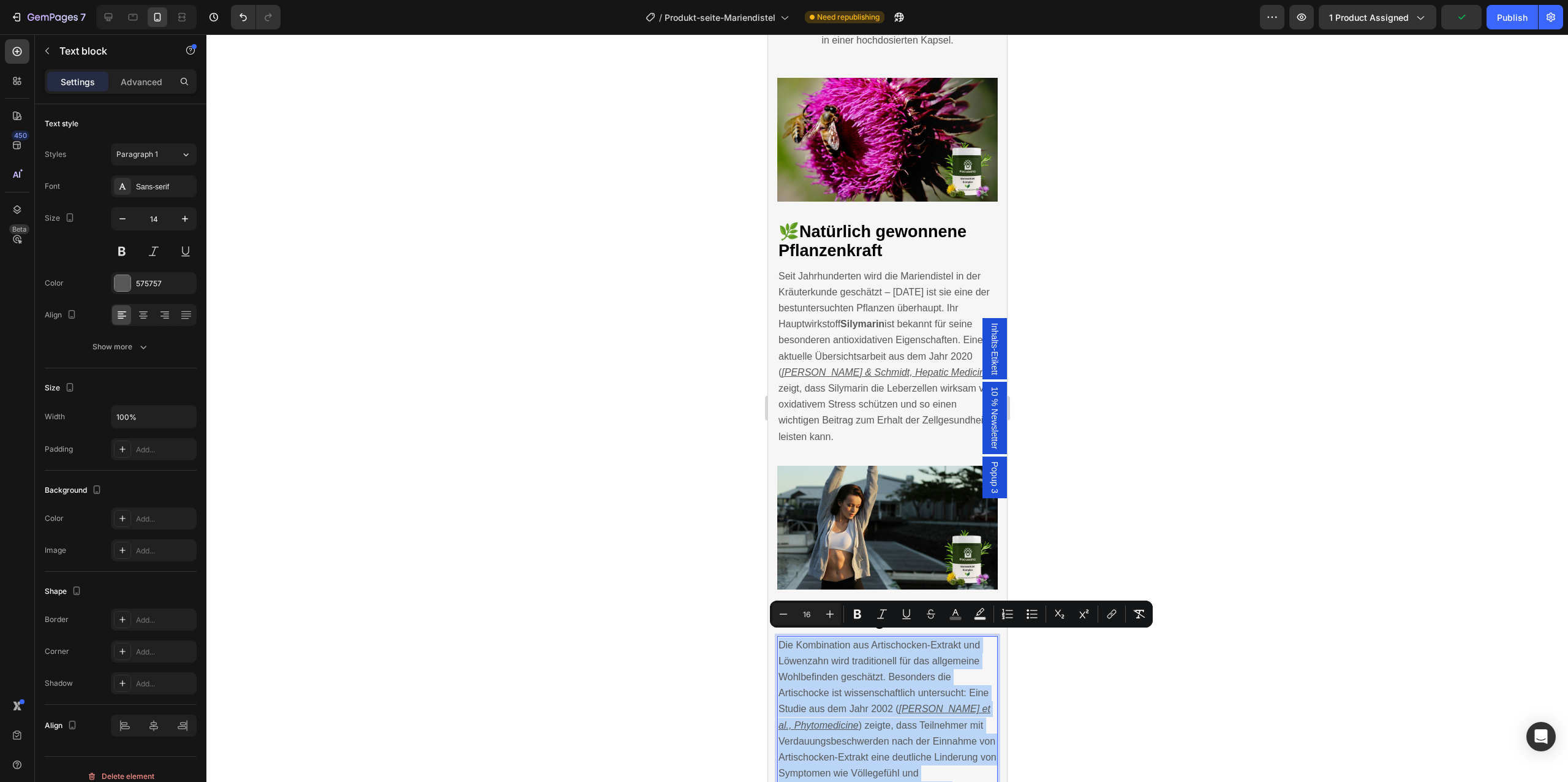
scroll to position [1615, 0]
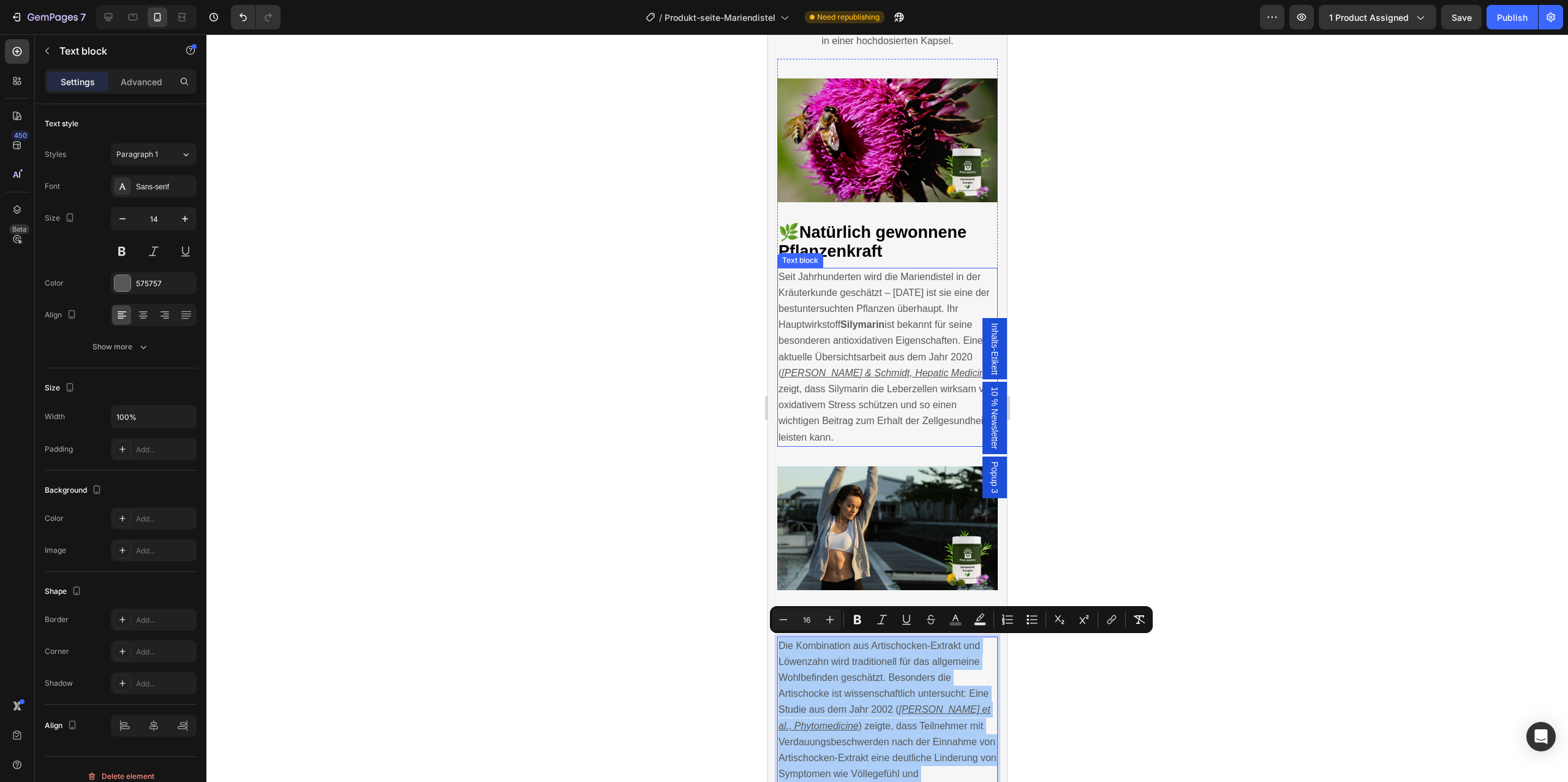
click at [848, 327] on strong "Silymarin" at bounding box center [862, 324] width 44 height 10
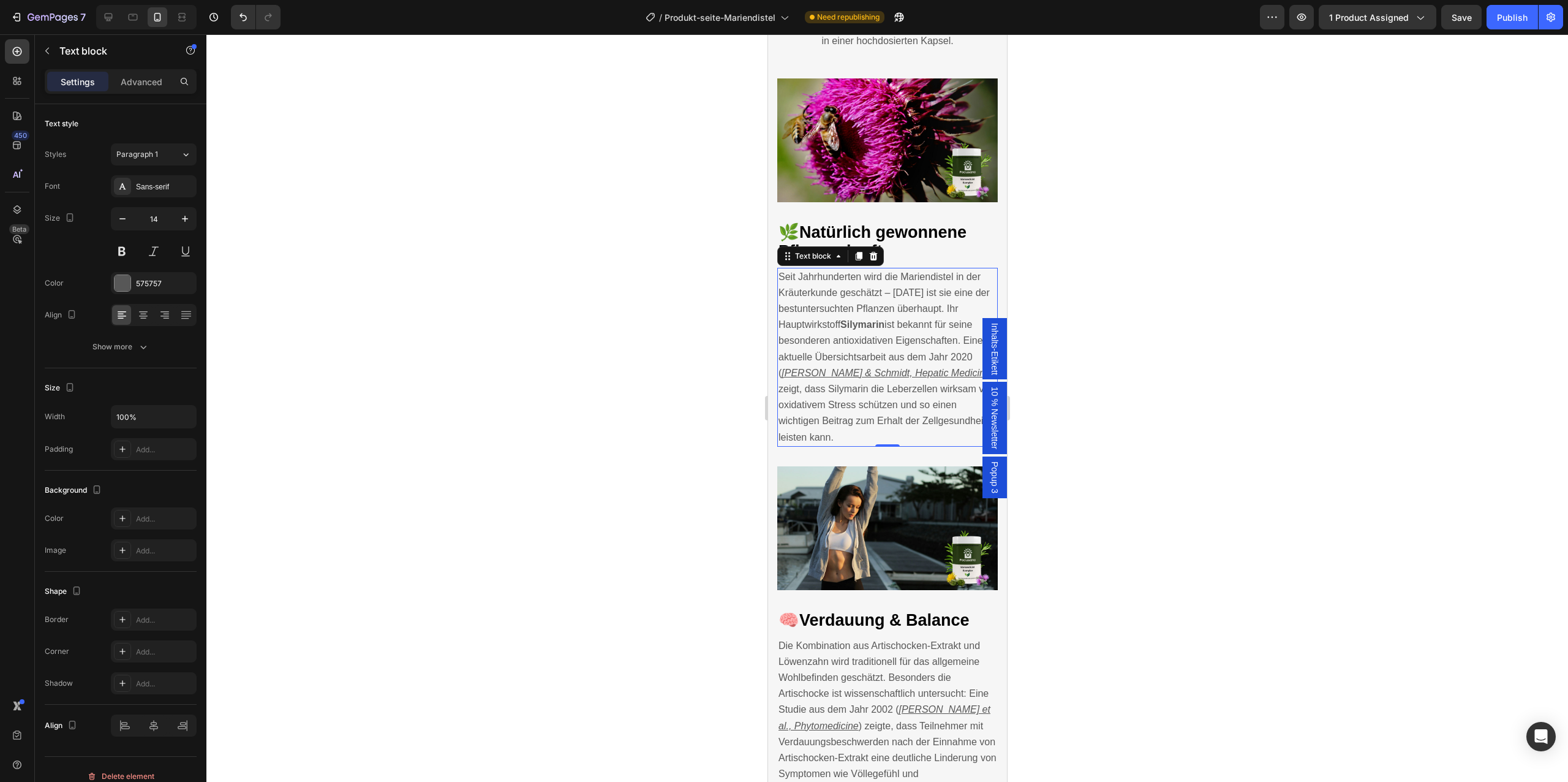
click at [848, 327] on strong "Silymarin" at bounding box center [862, 324] width 44 height 10
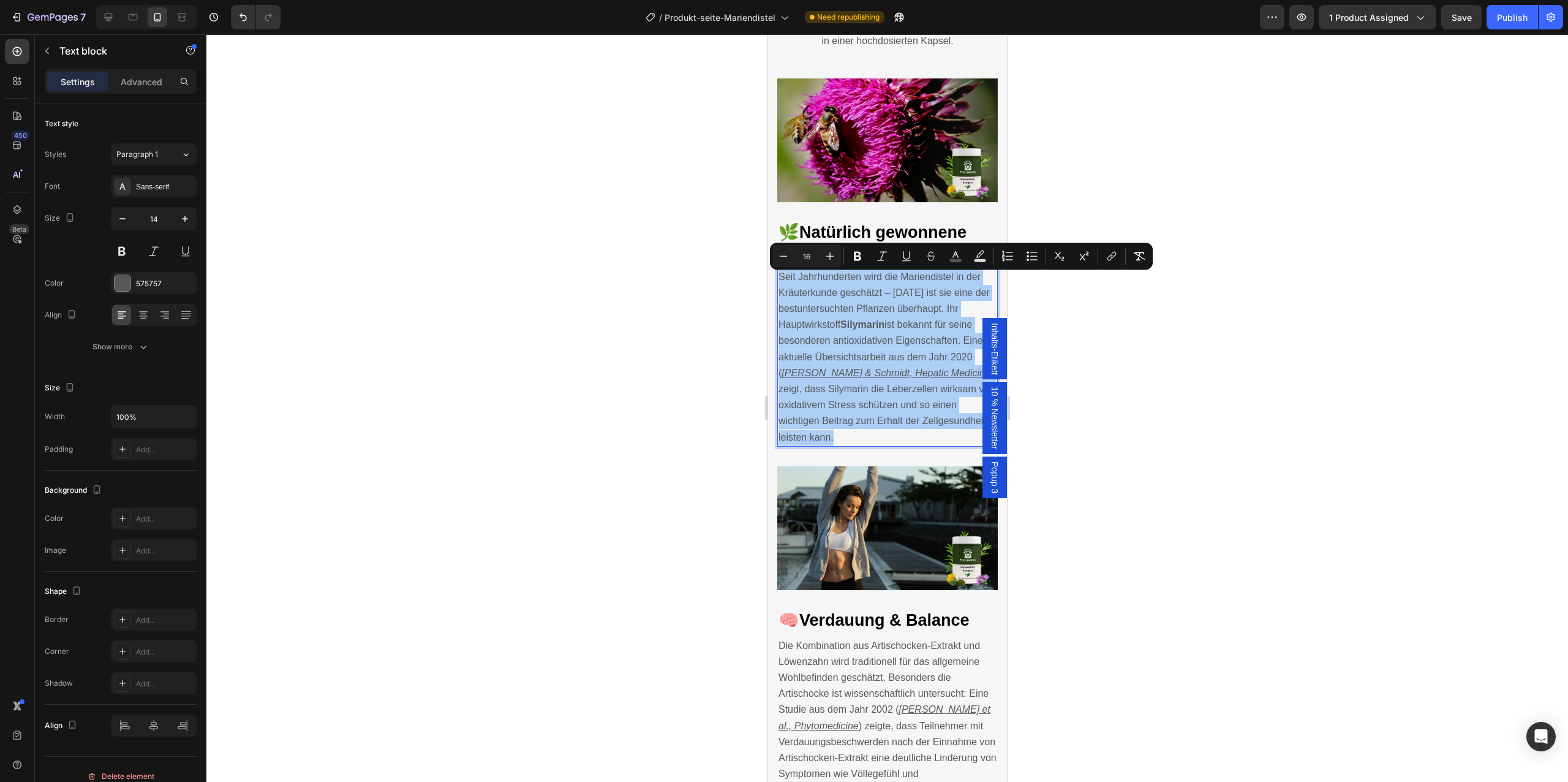
click at [1094, 344] on div at bounding box center [887, 408] width 1362 height 747
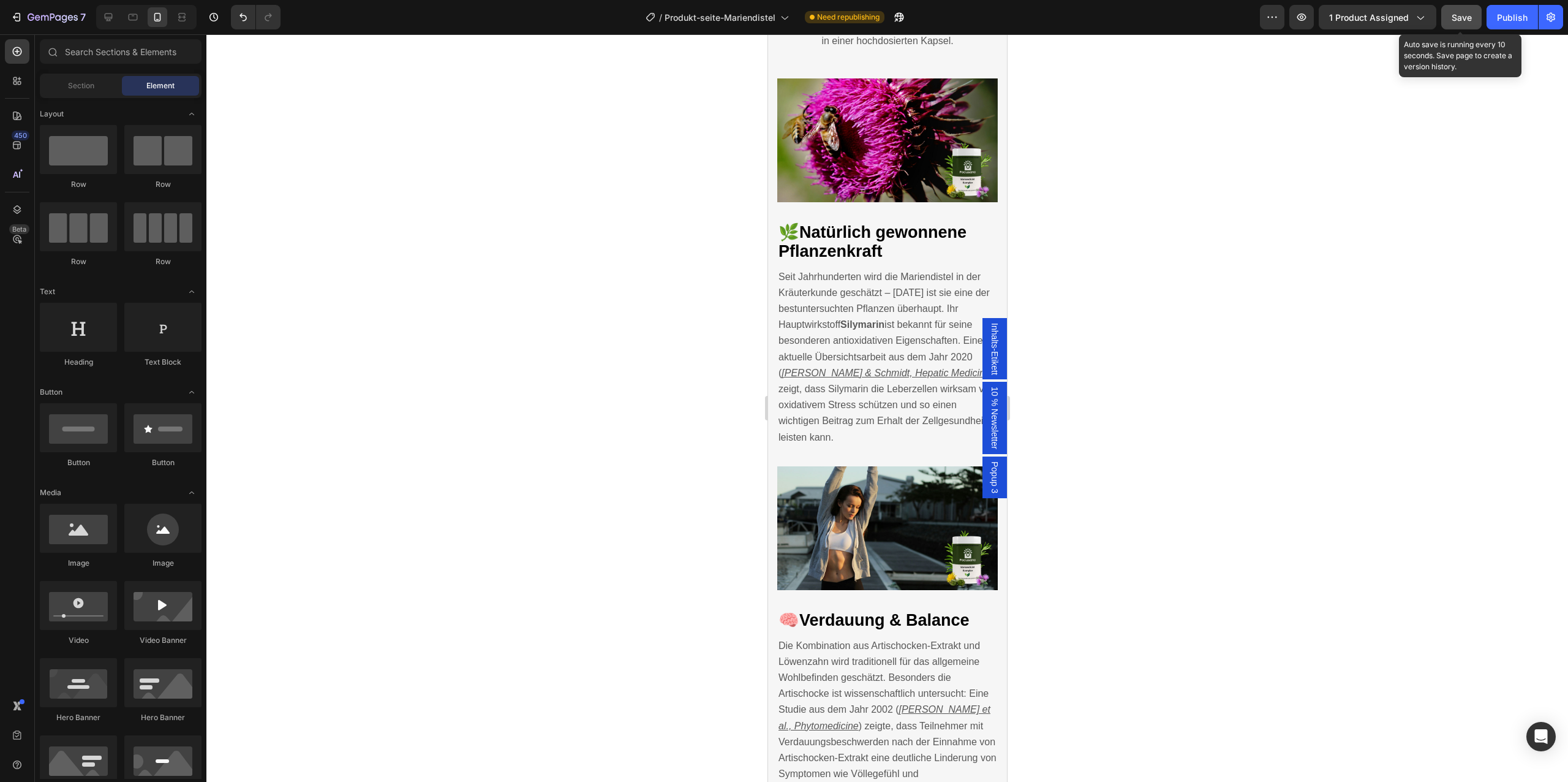
click at [1465, 18] on span "Save" at bounding box center [1462, 18] width 20 height 10
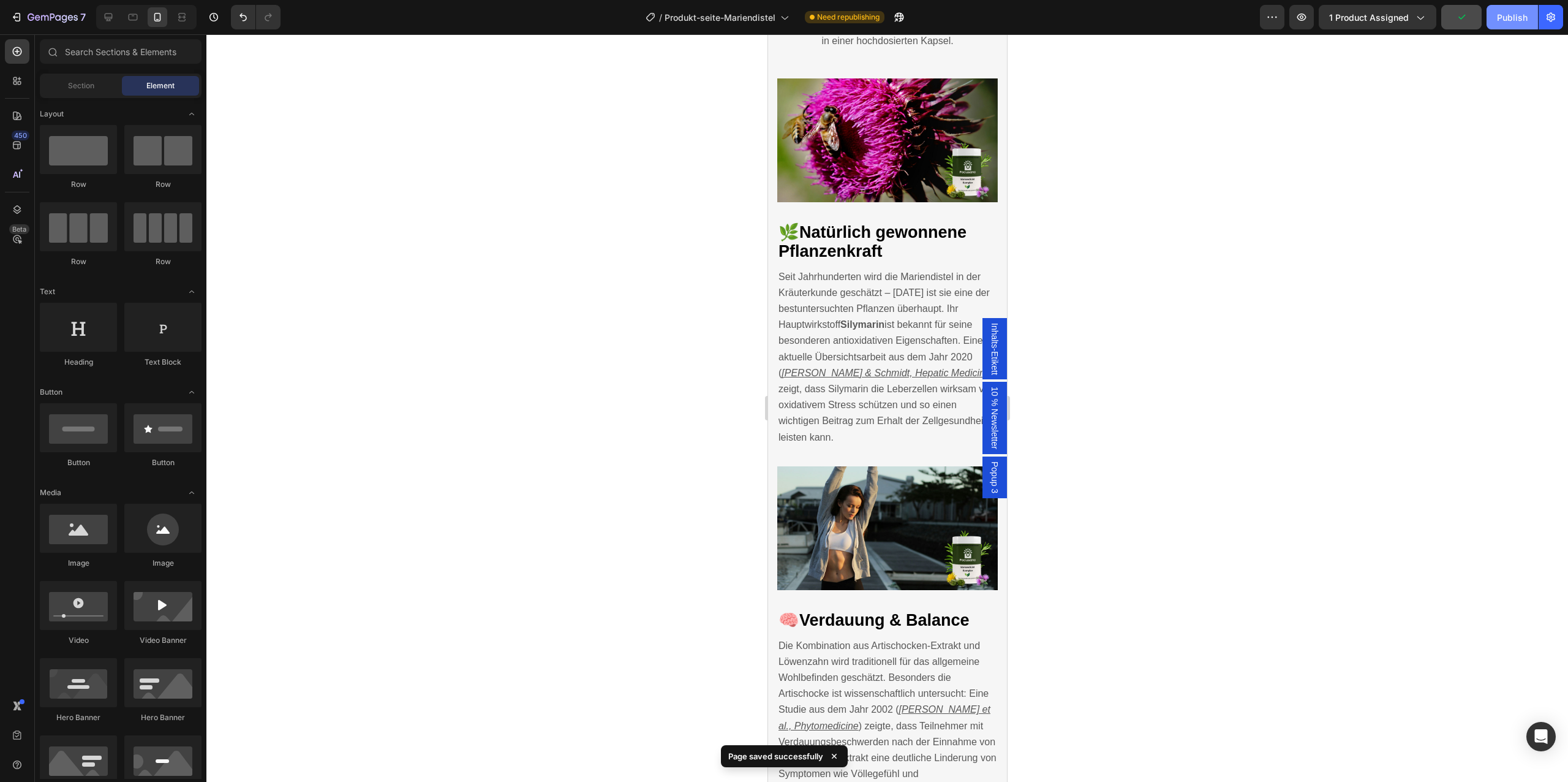
click at [1507, 17] on div "Publish" at bounding box center [1512, 17] width 30 height 13
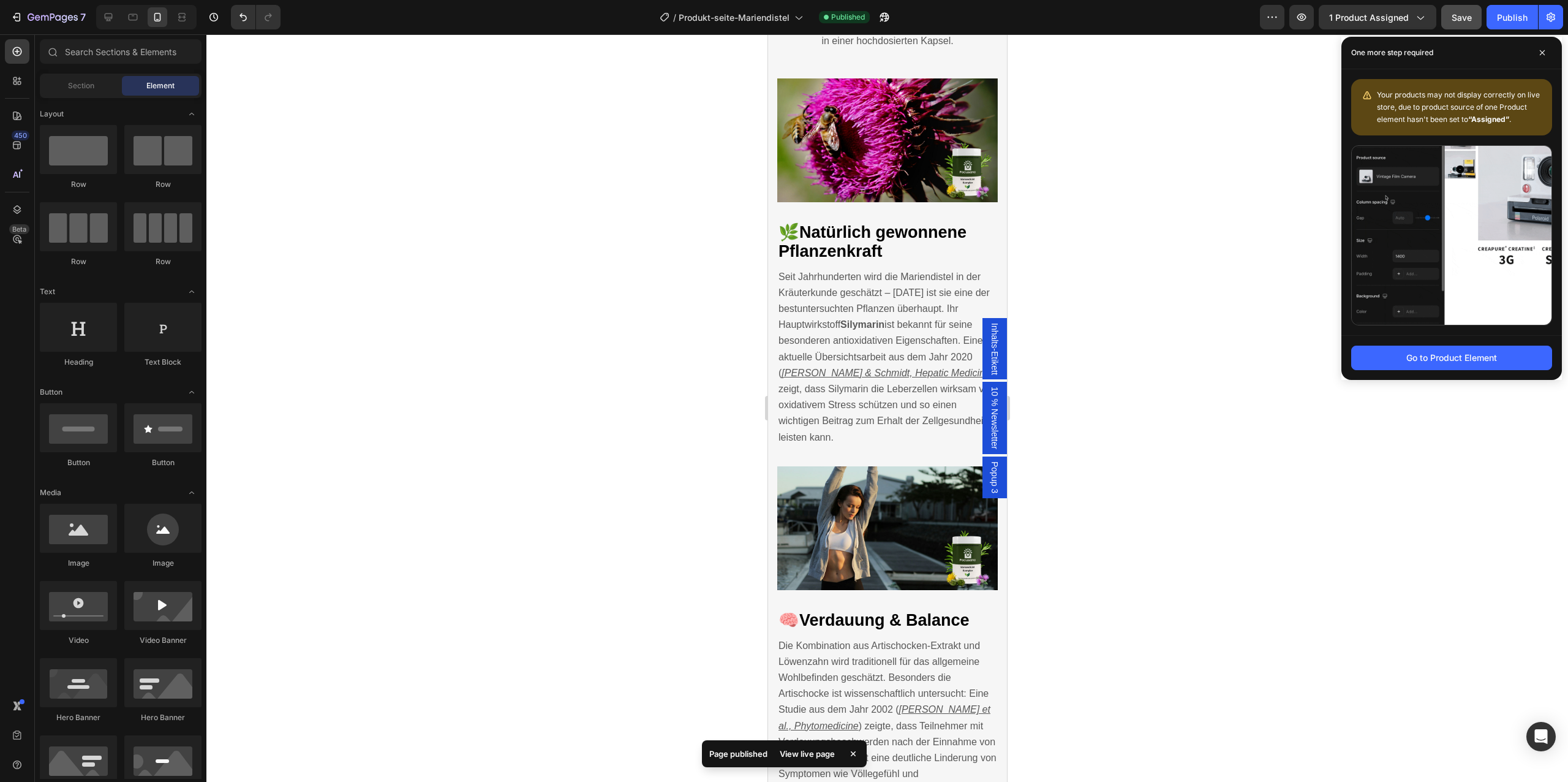
click at [1436, 516] on div at bounding box center [887, 408] width 1362 height 747
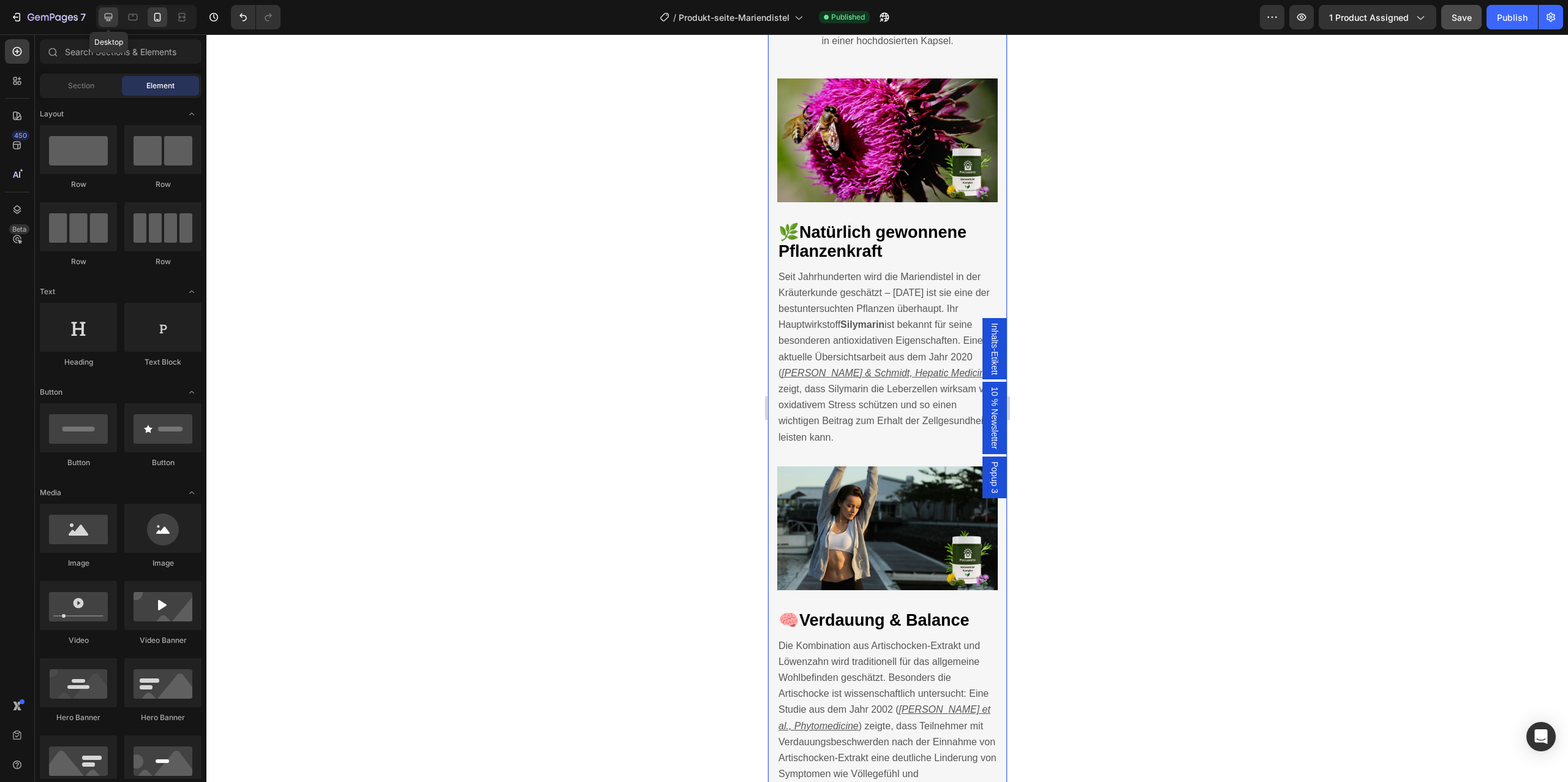
click at [109, 18] on icon at bounding box center [109, 17] width 13 height 13
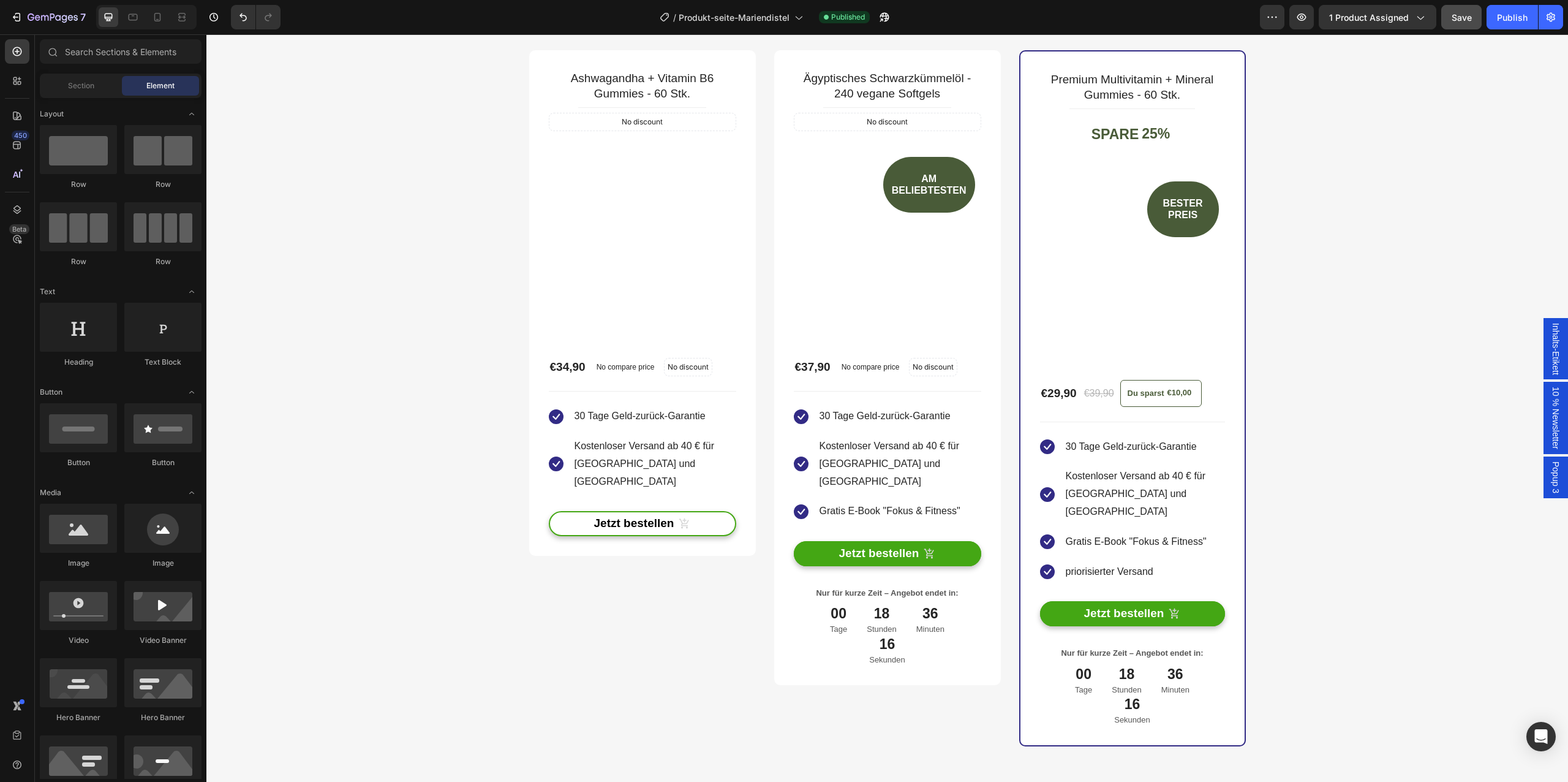
scroll to position [3906, 0]
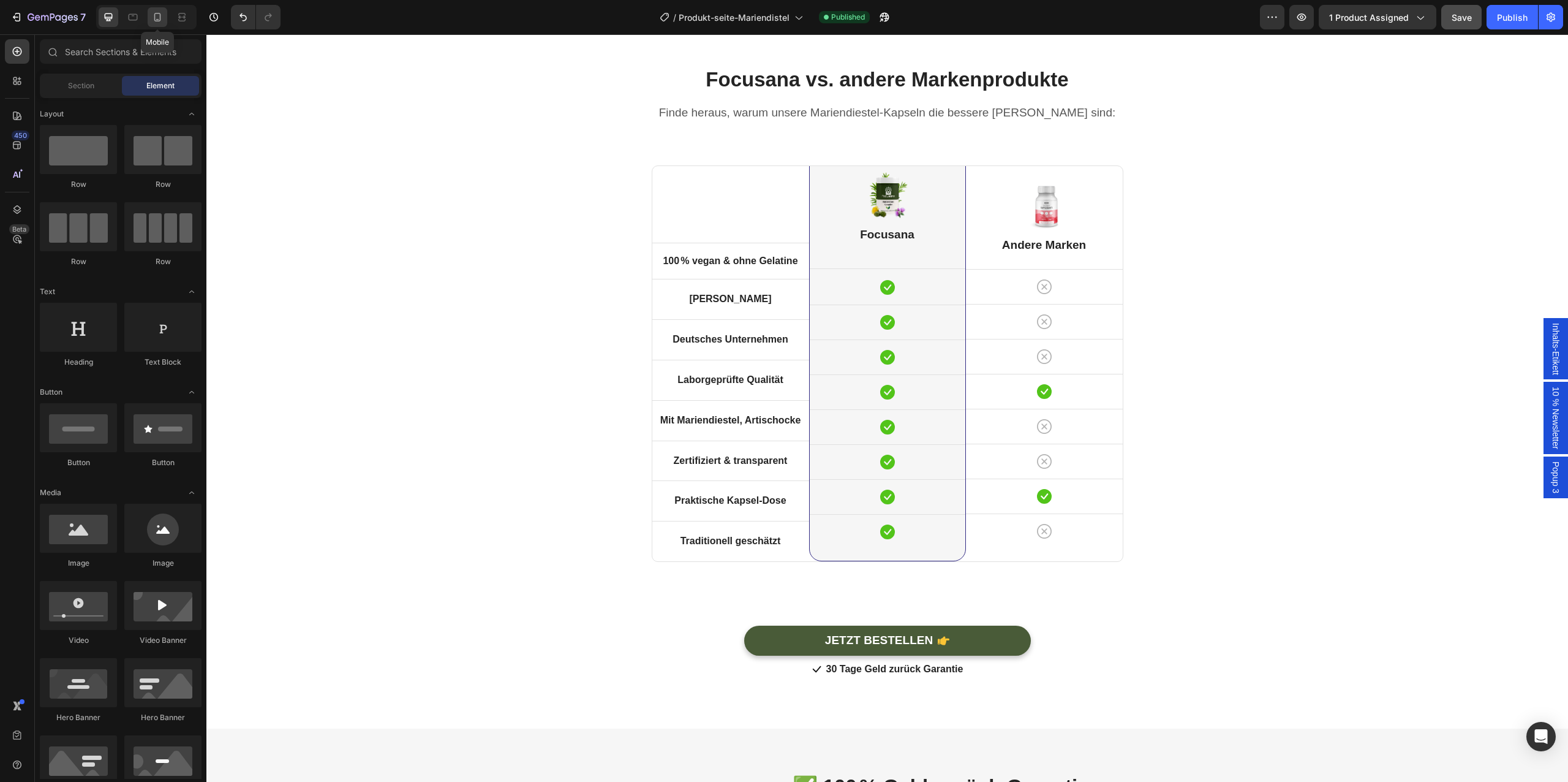
click at [160, 21] on icon at bounding box center [157, 17] width 7 height 8
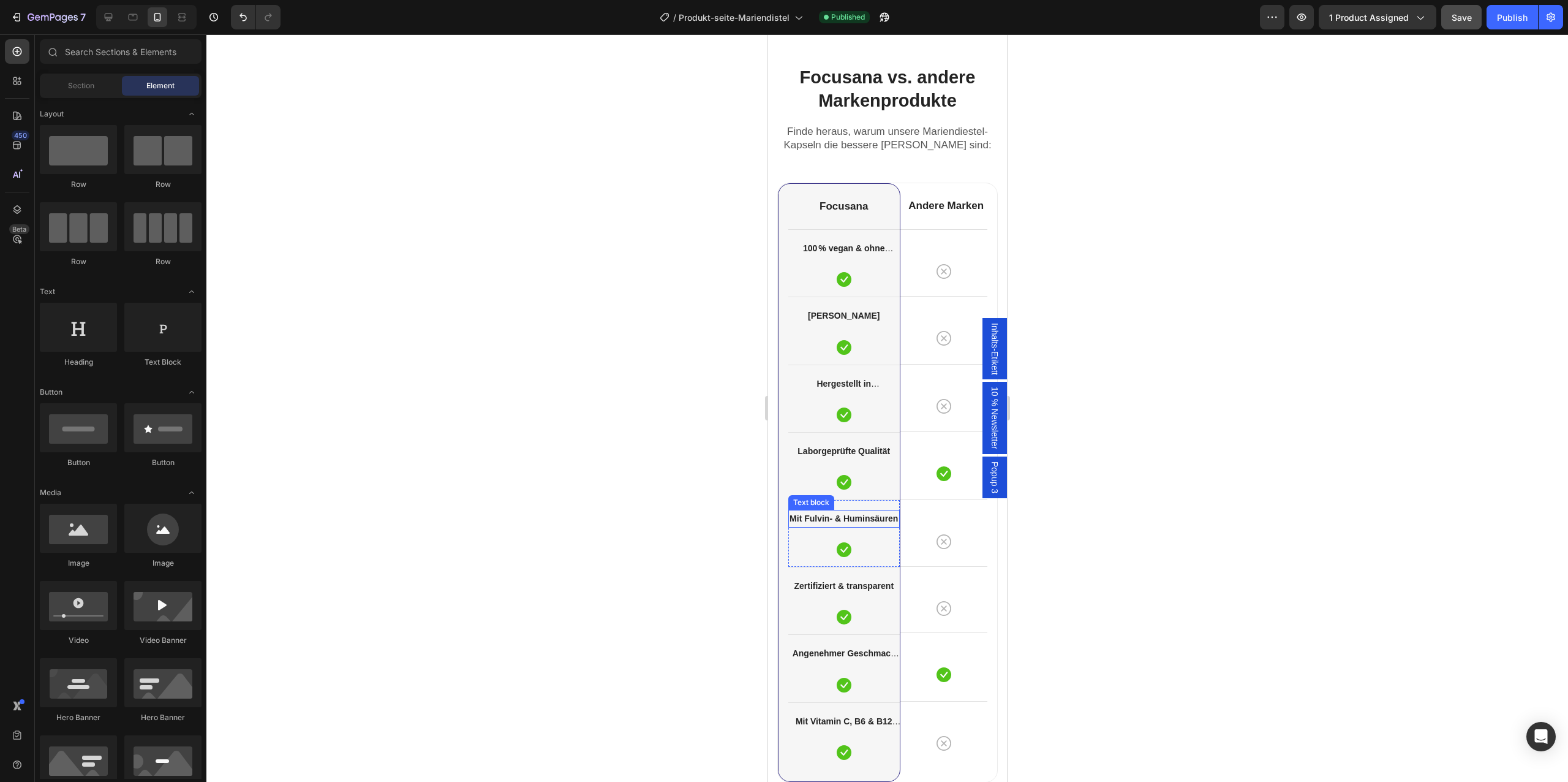
scroll to position [3617, 0]
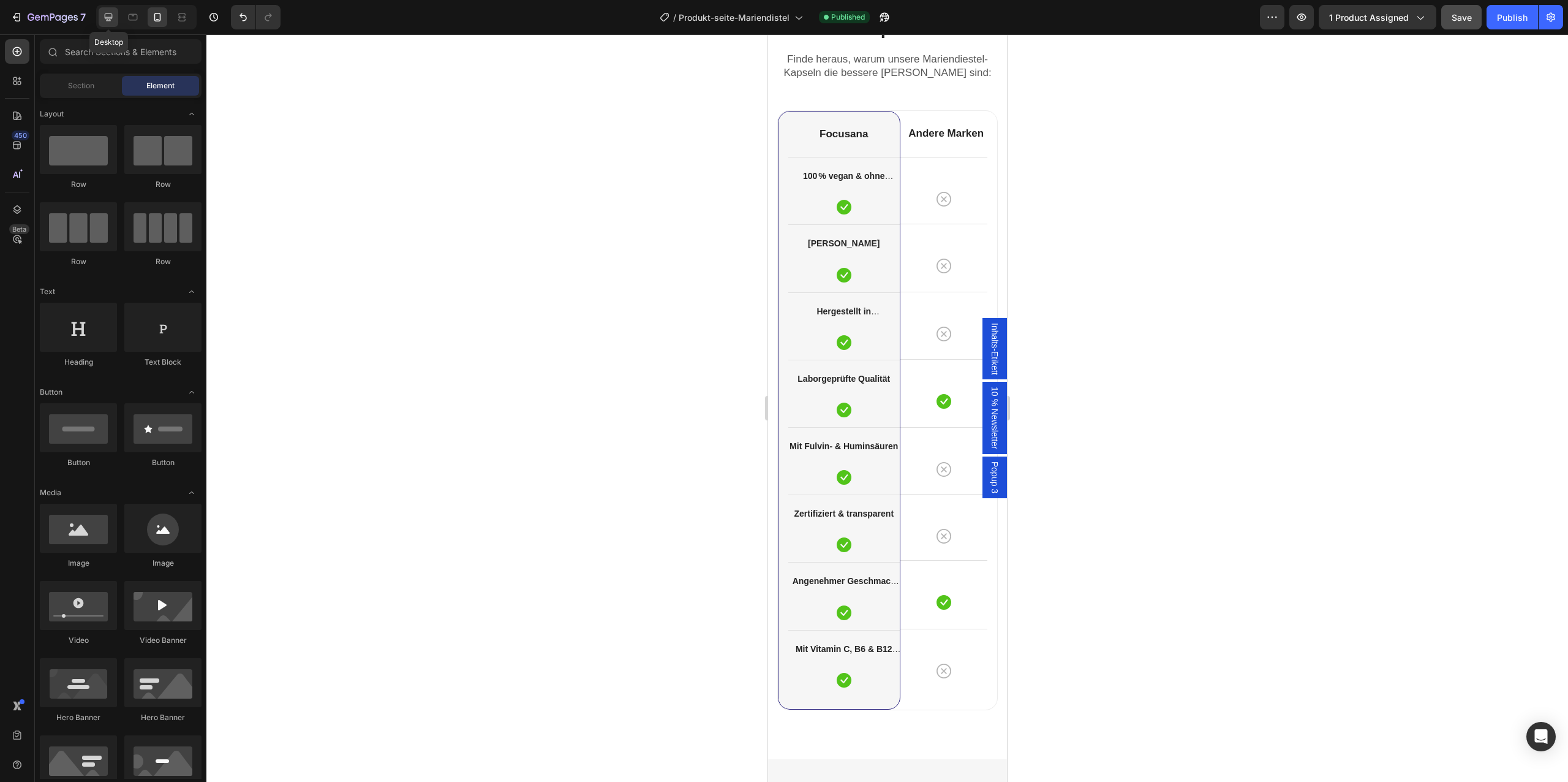
click at [109, 18] on icon at bounding box center [109, 17] width 13 height 13
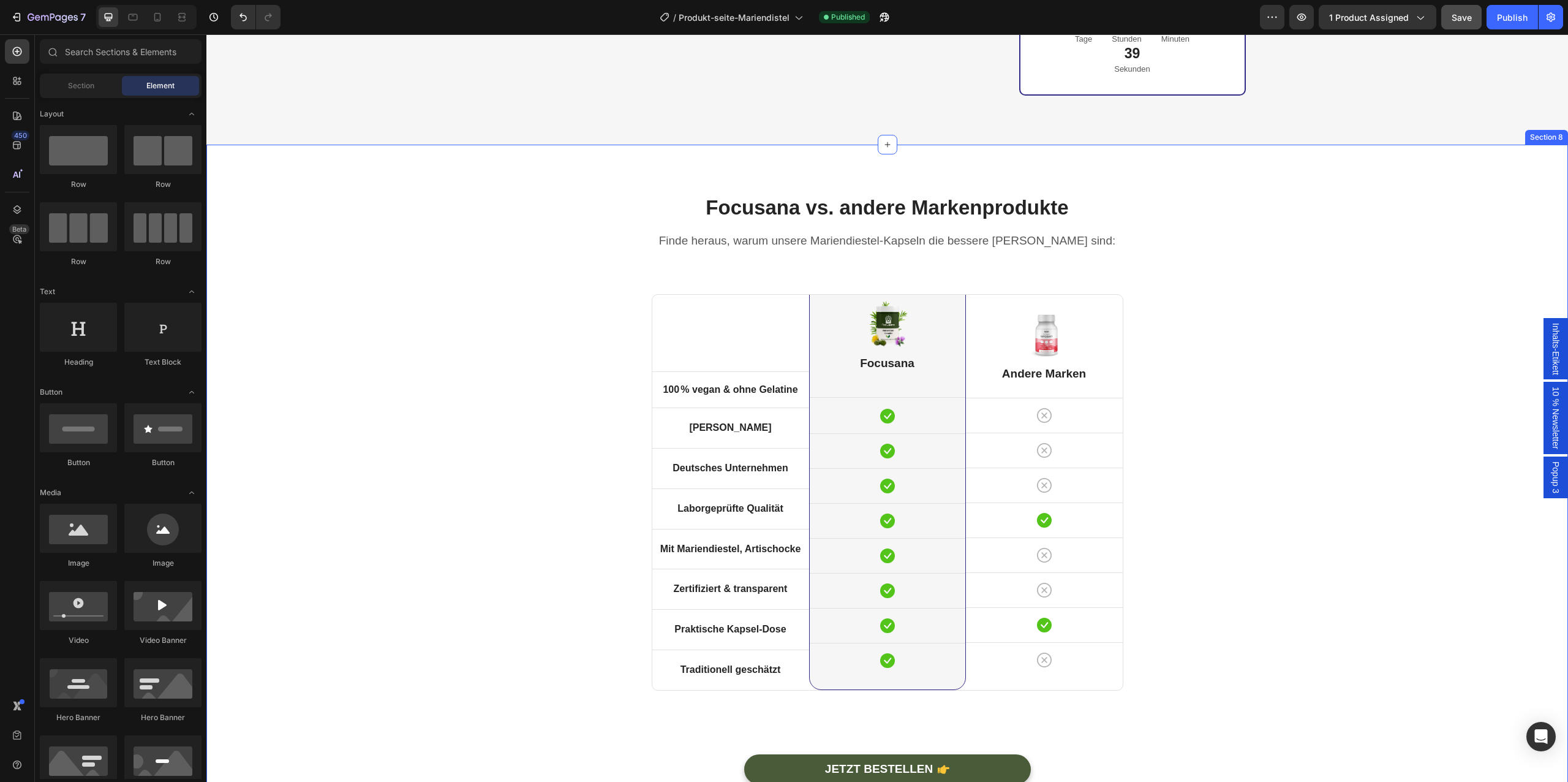
scroll to position [3788, 0]
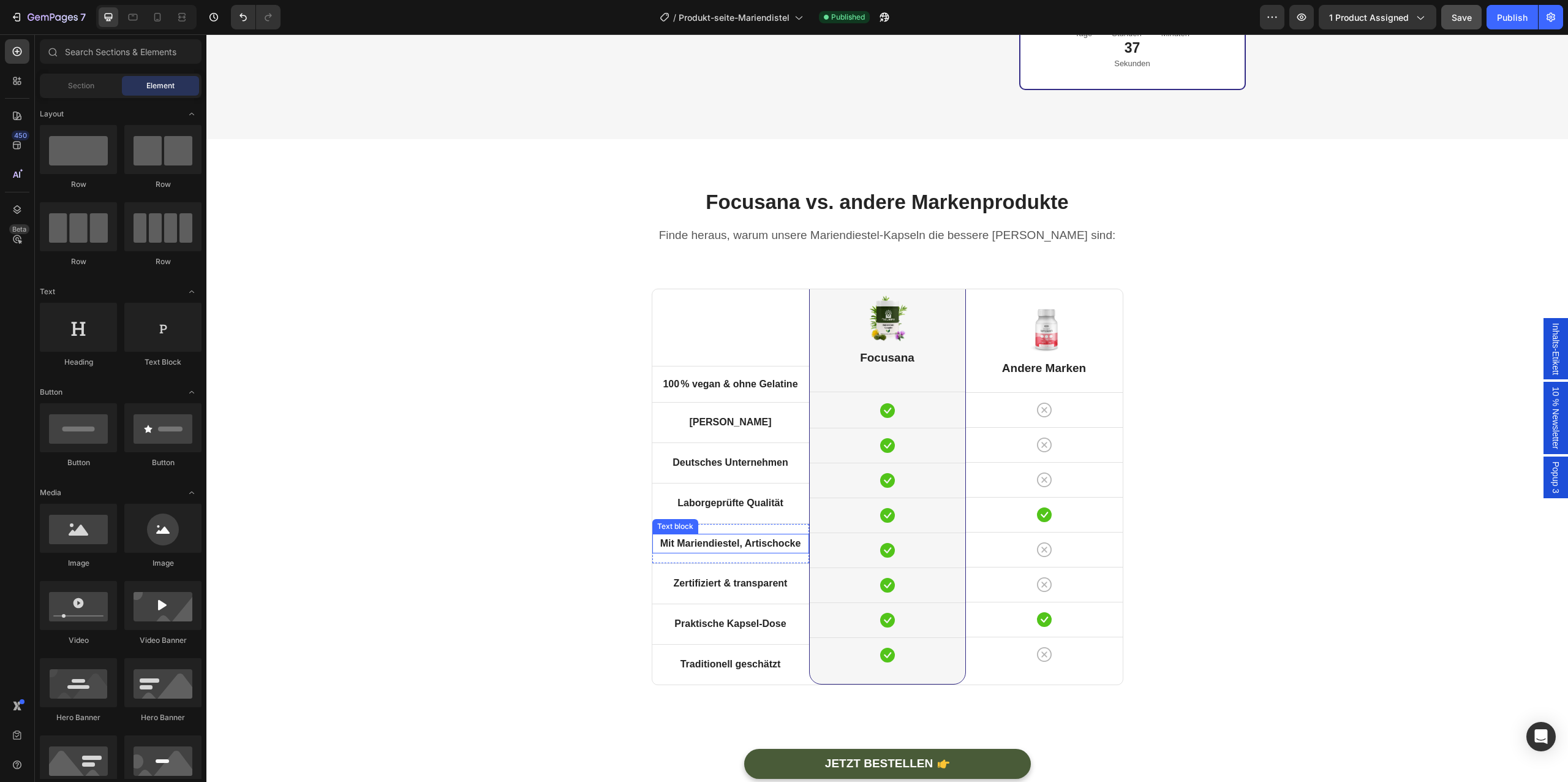
click at [707, 538] on strong "Mit Mariendiestel, Artischocke" at bounding box center [730, 543] width 141 height 10
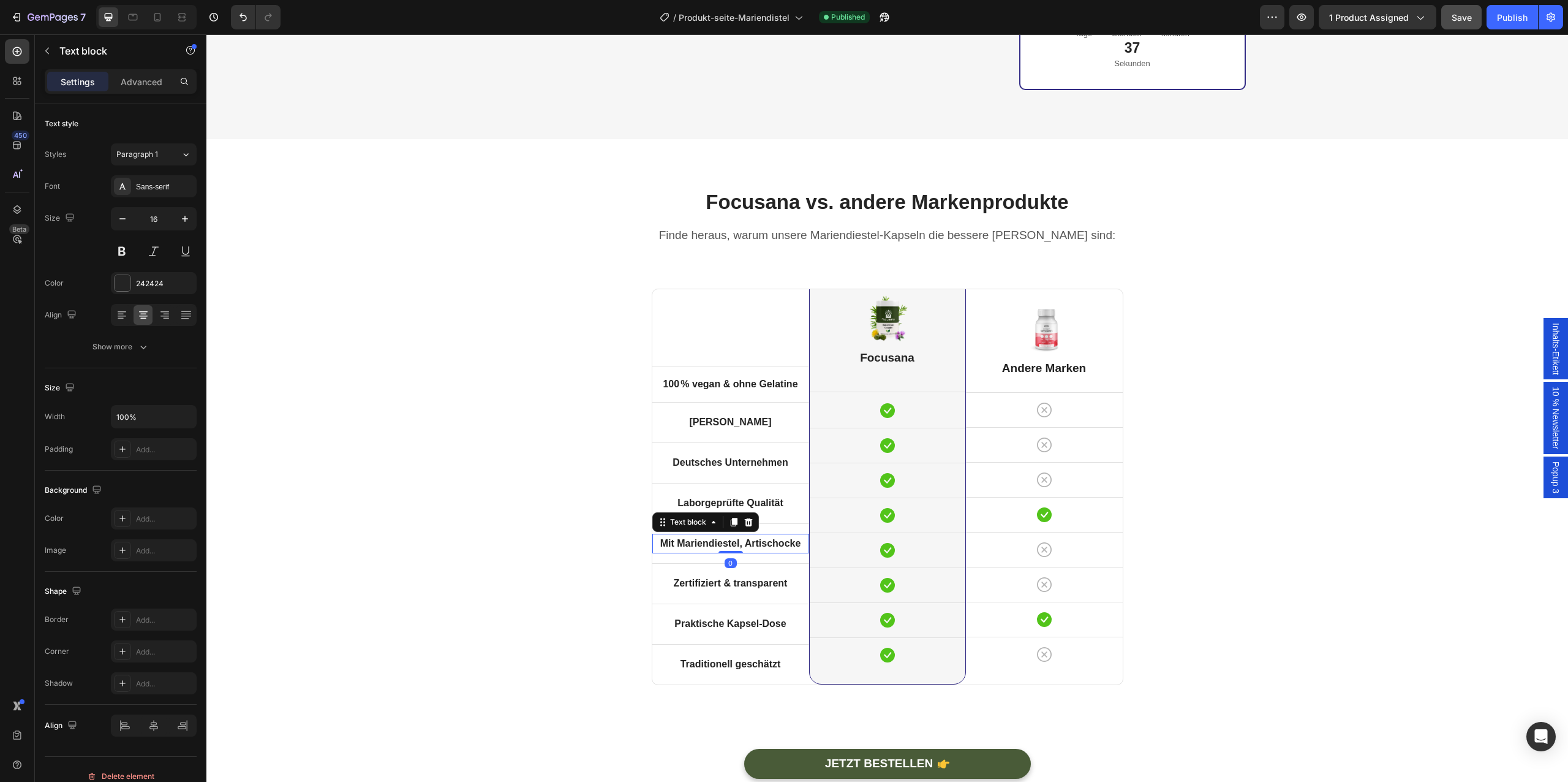
click at [707, 538] on strong "Mit Mariendiestel, Artischocke" at bounding box center [730, 543] width 141 height 10
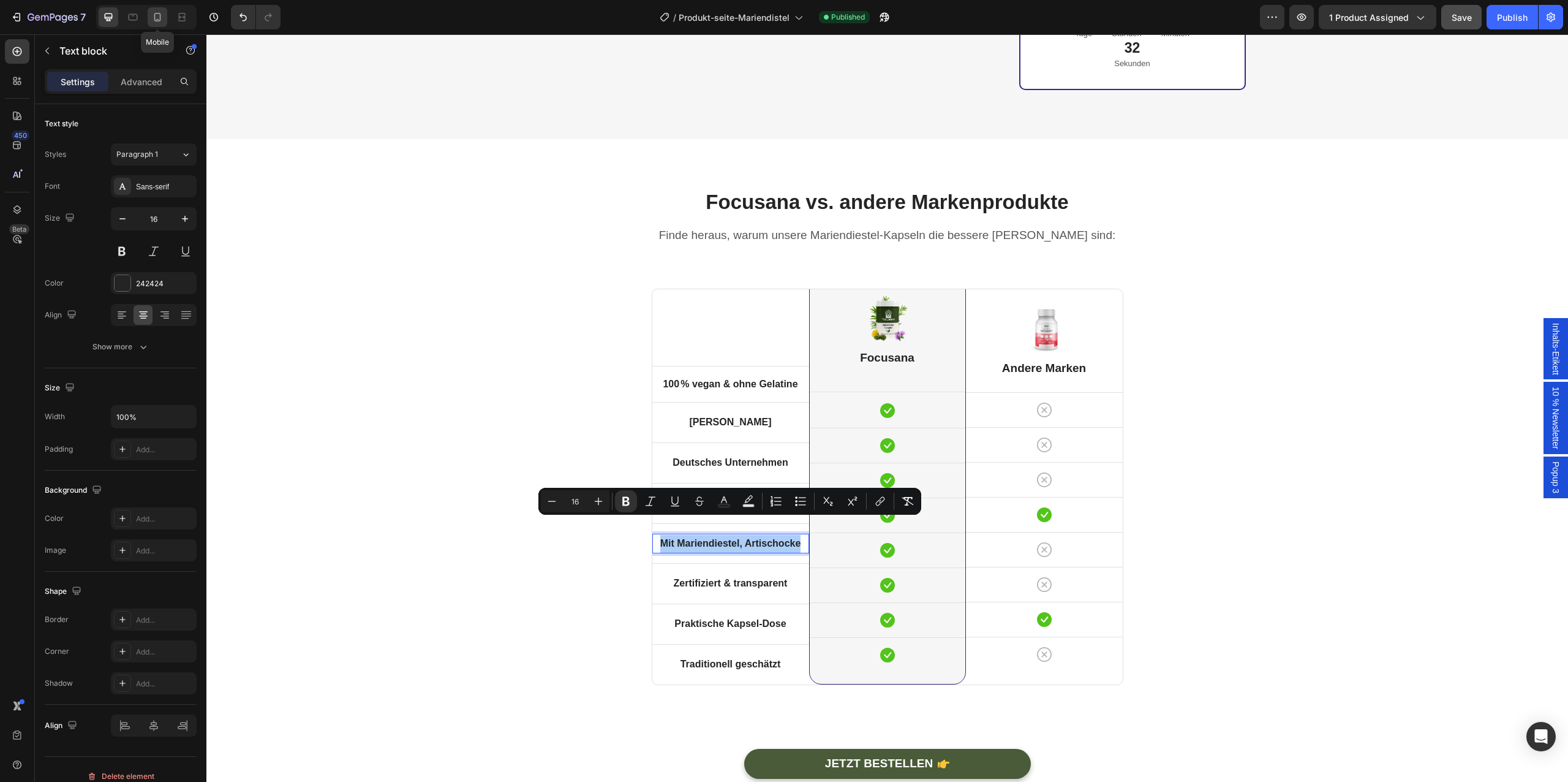
click at [156, 19] on icon at bounding box center [157, 17] width 13 height 13
type input "14"
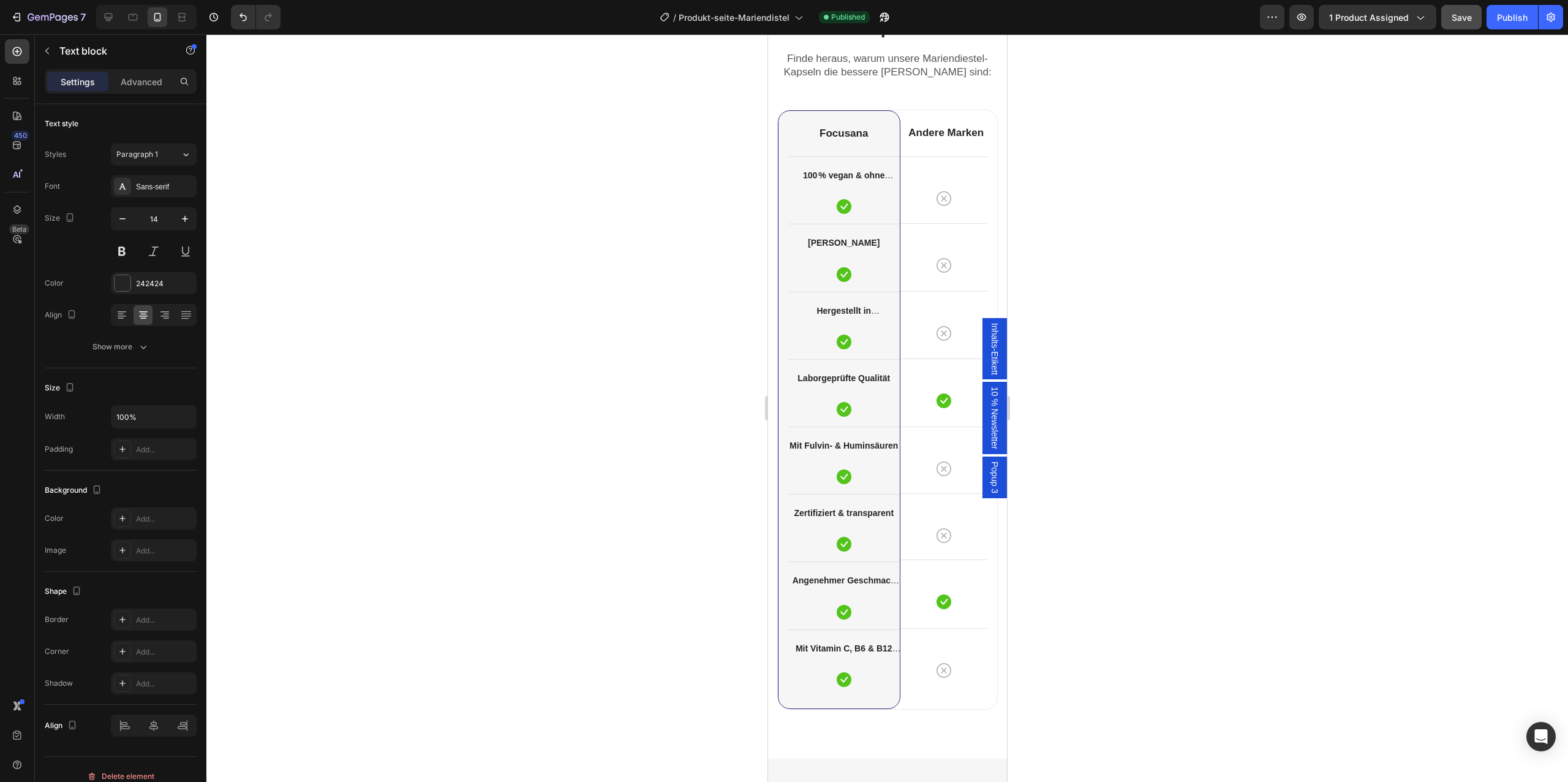
scroll to position [3615, 0]
click at [849, 444] on strong "Mit Fulvin- & Huminsäuren" at bounding box center [842, 447] width 109 height 10
click at [714, 527] on div at bounding box center [887, 408] width 1362 height 747
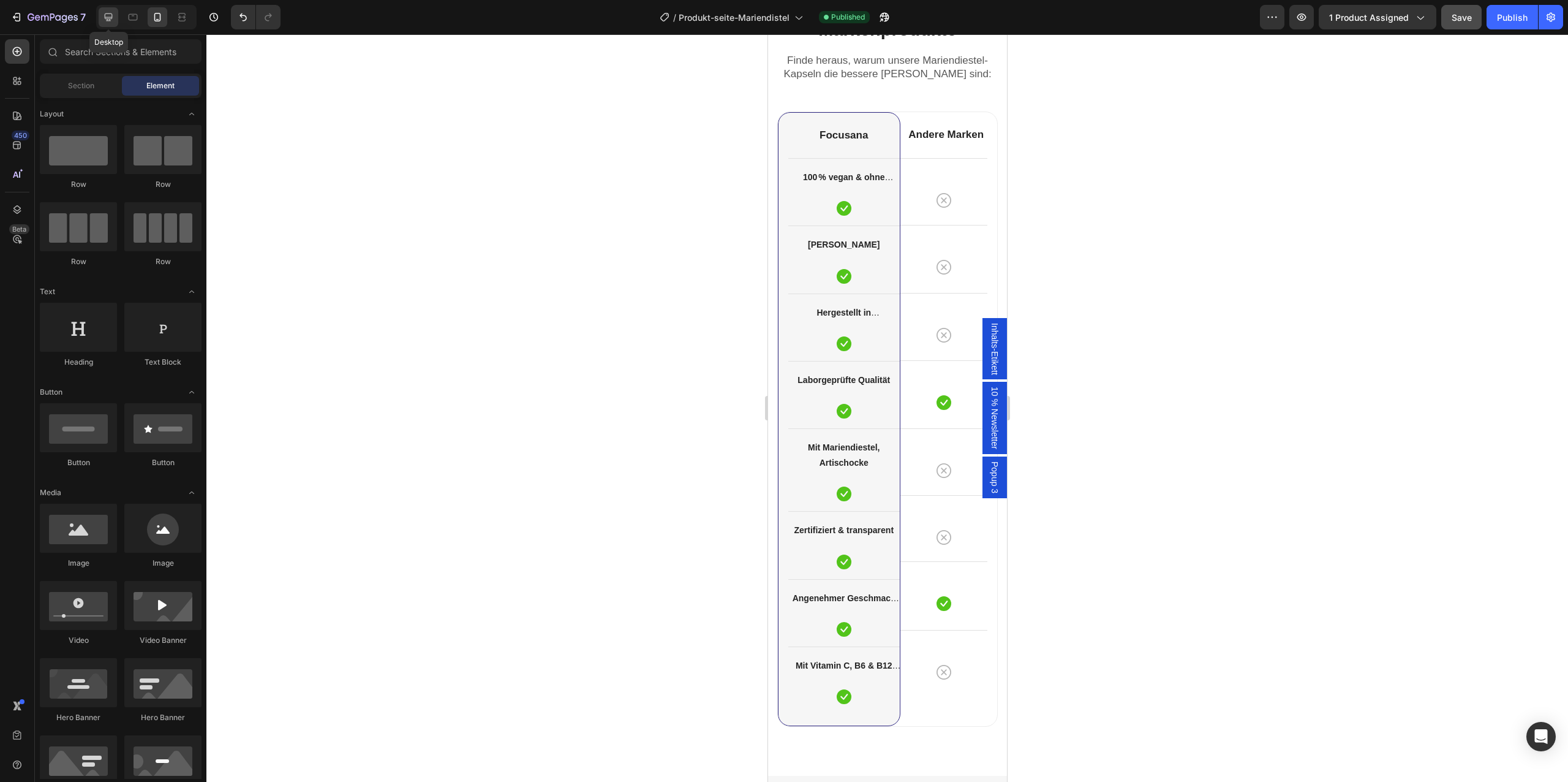
click at [115, 19] on div at bounding box center [108, 17] width 19 height 19
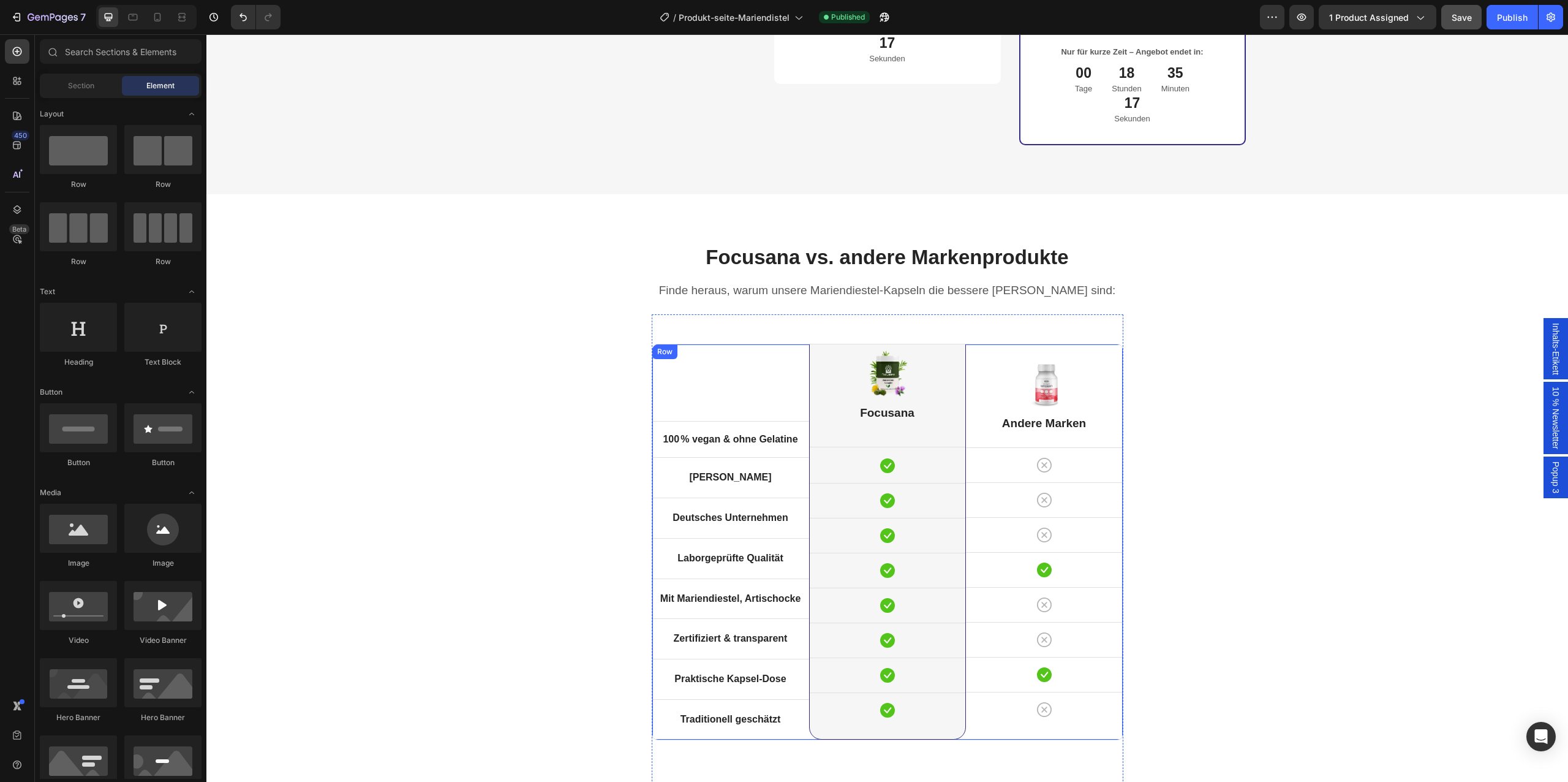
scroll to position [3745, 0]
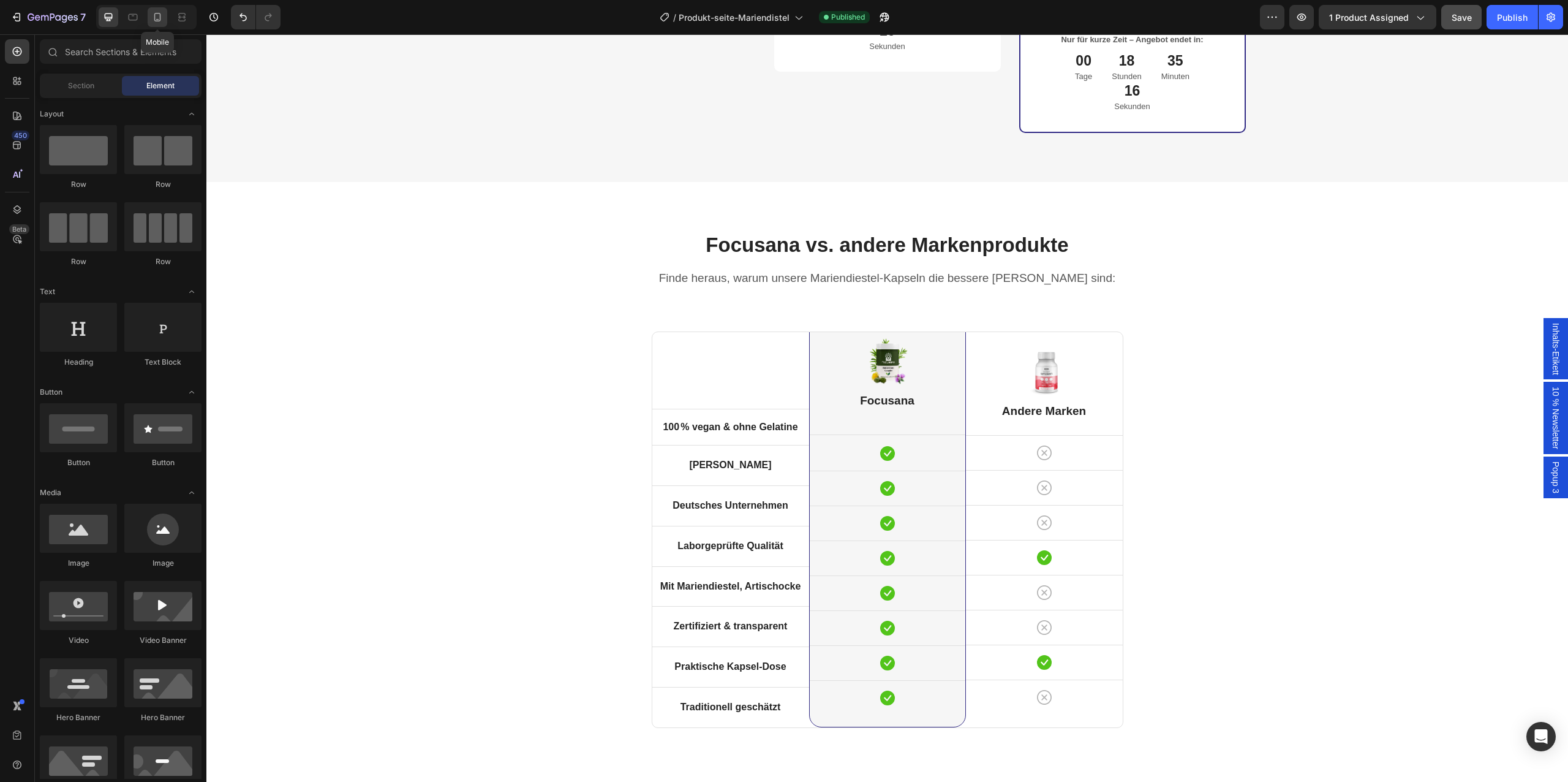
click at [156, 14] on icon at bounding box center [157, 17] width 13 height 13
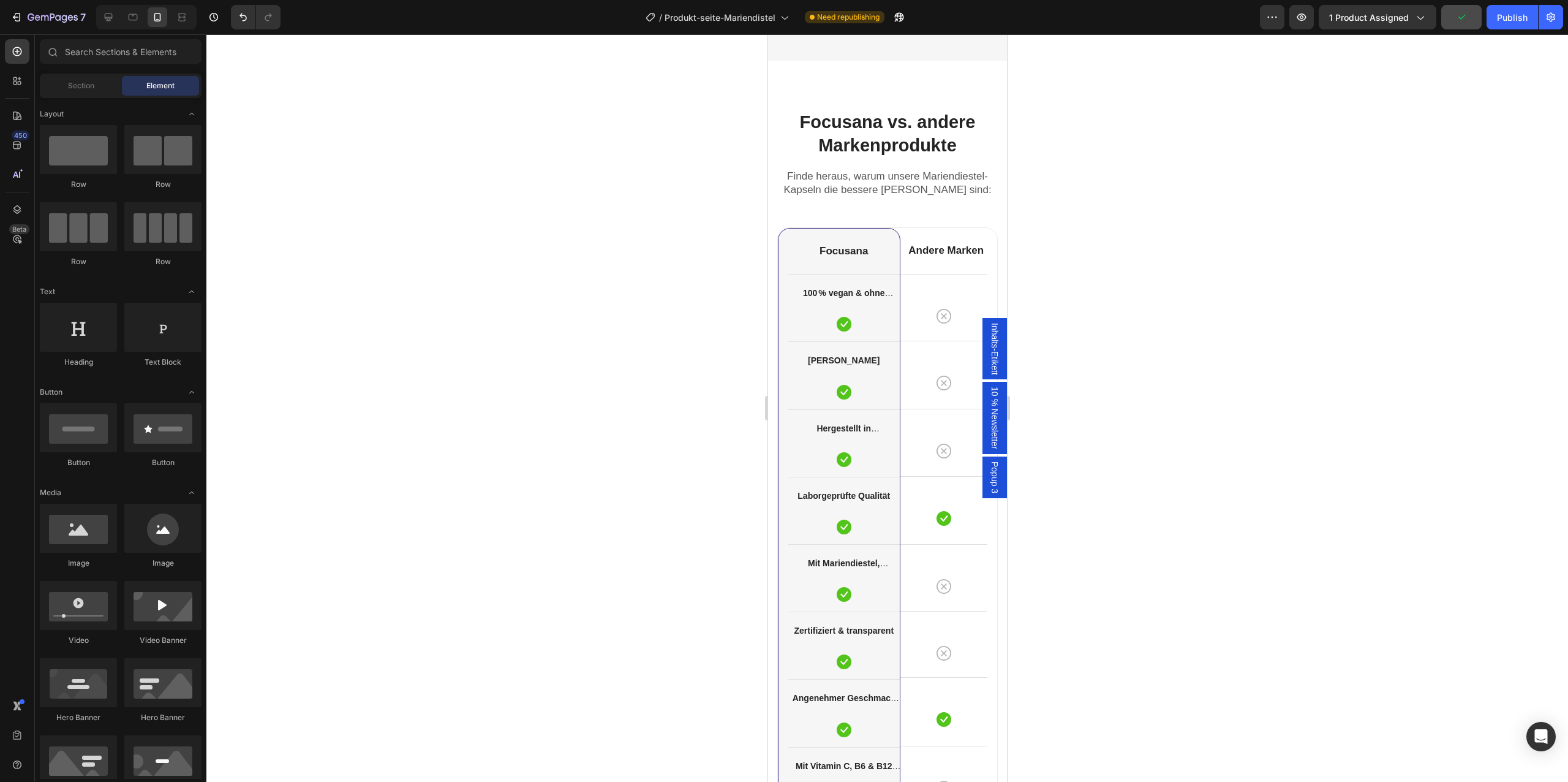
scroll to position [3330, 0]
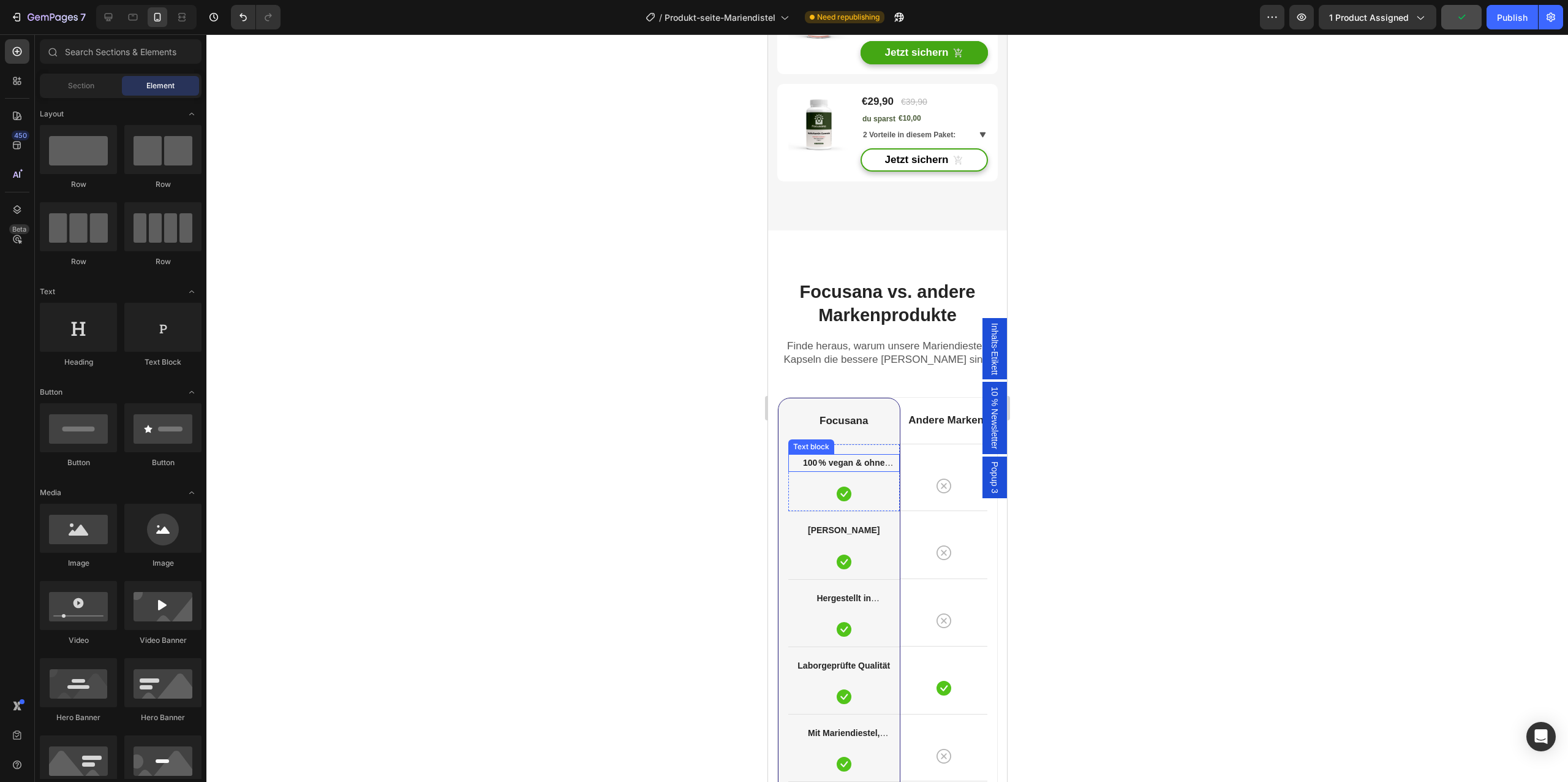
click at [860, 458] on strong "100 % vegan & ohne Gelatine" at bounding box center [847, 471] width 90 height 25
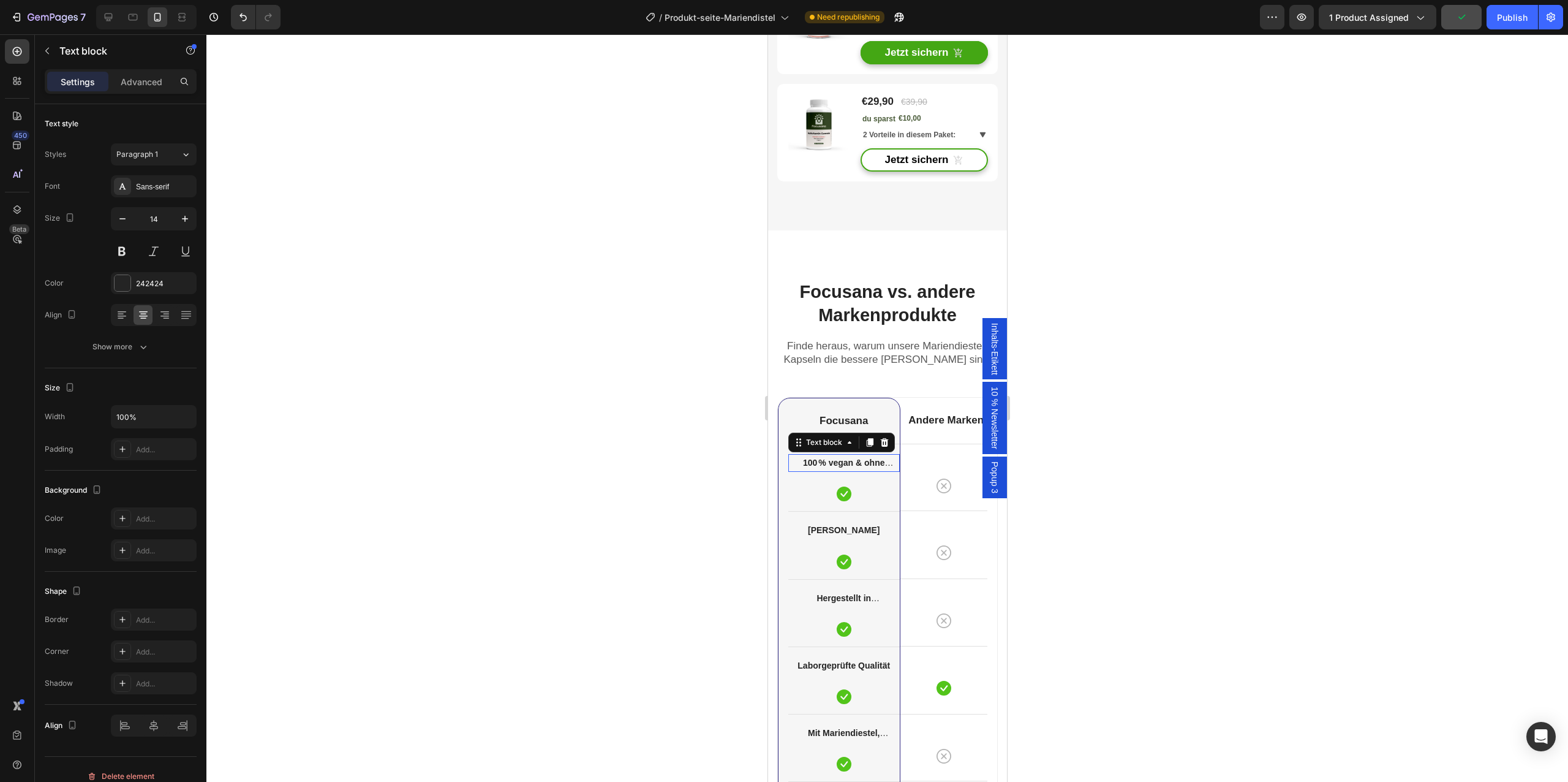
click at [860, 458] on strong "100 % vegan & ohne Gelatine" at bounding box center [847, 471] width 90 height 25
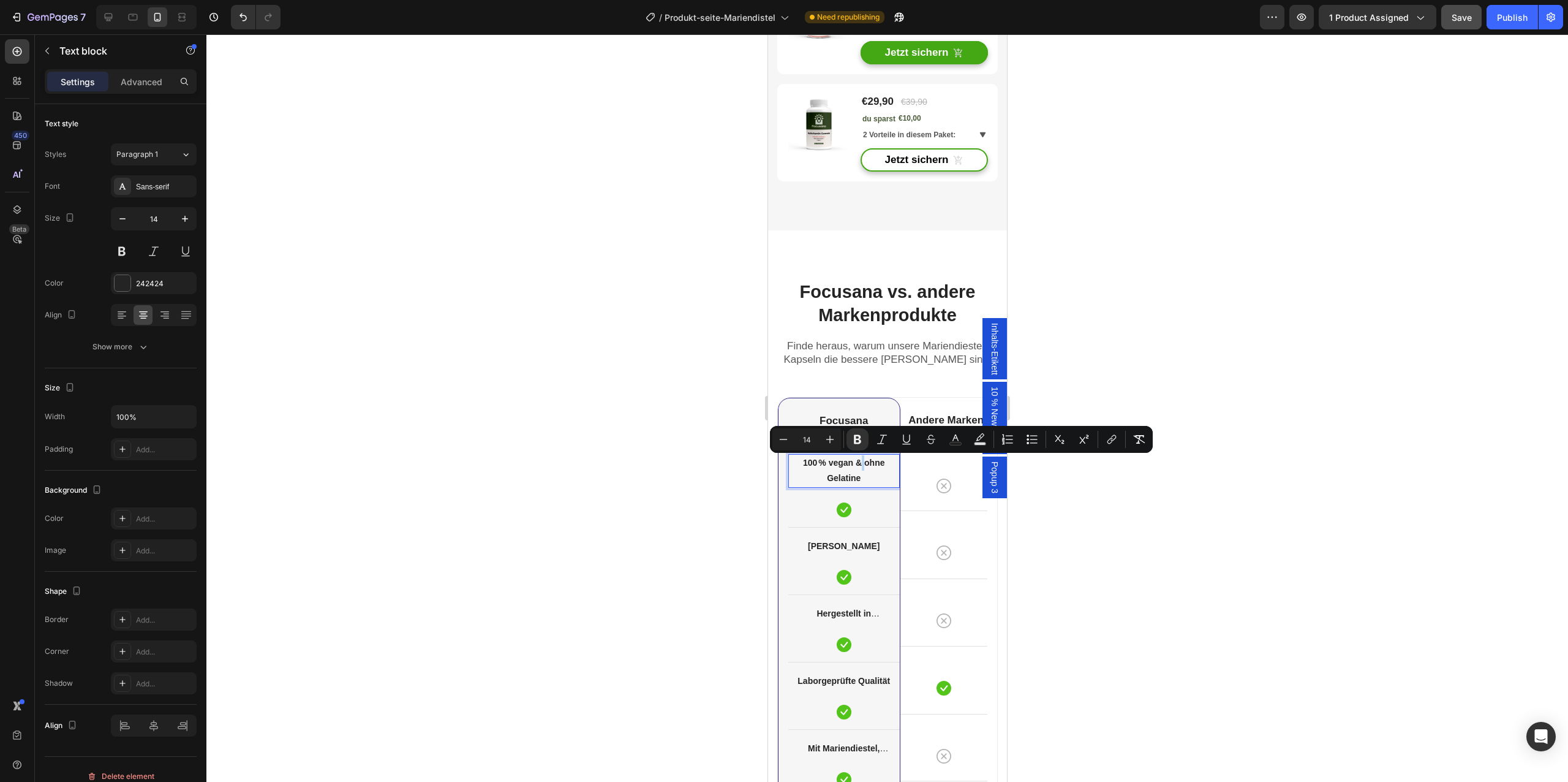
click at [872, 480] on p "100 % vegan & ohne Gelatine" at bounding box center [843, 471] width 109 height 30
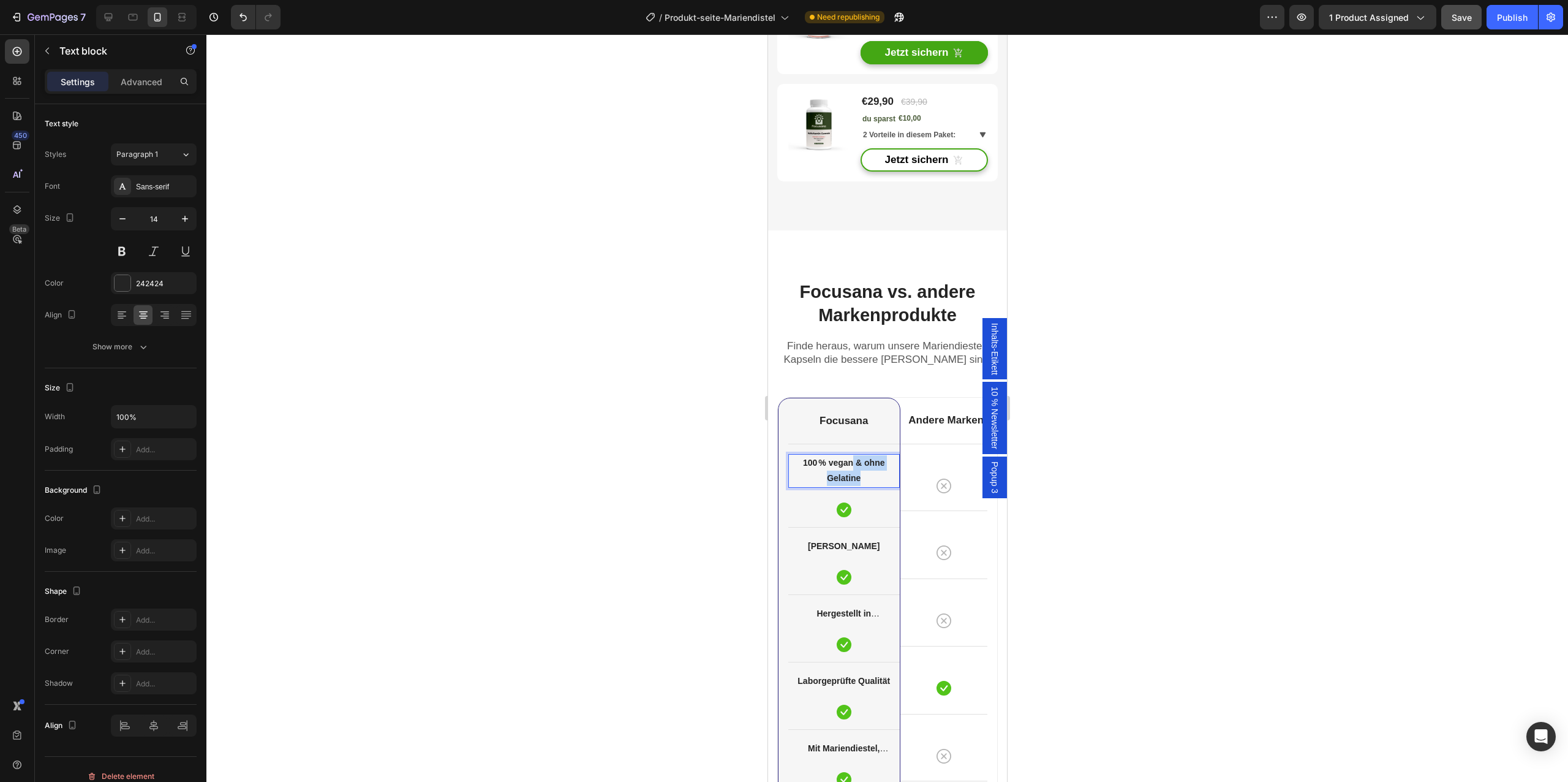
drag, startPoint x: 868, startPoint y: 477, endPoint x: 853, endPoint y: 465, distance: 19.2
click at [853, 465] on p "100 % vegan & ohne Gelatine" at bounding box center [843, 471] width 109 height 30
click at [576, 557] on div at bounding box center [887, 408] width 1362 height 747
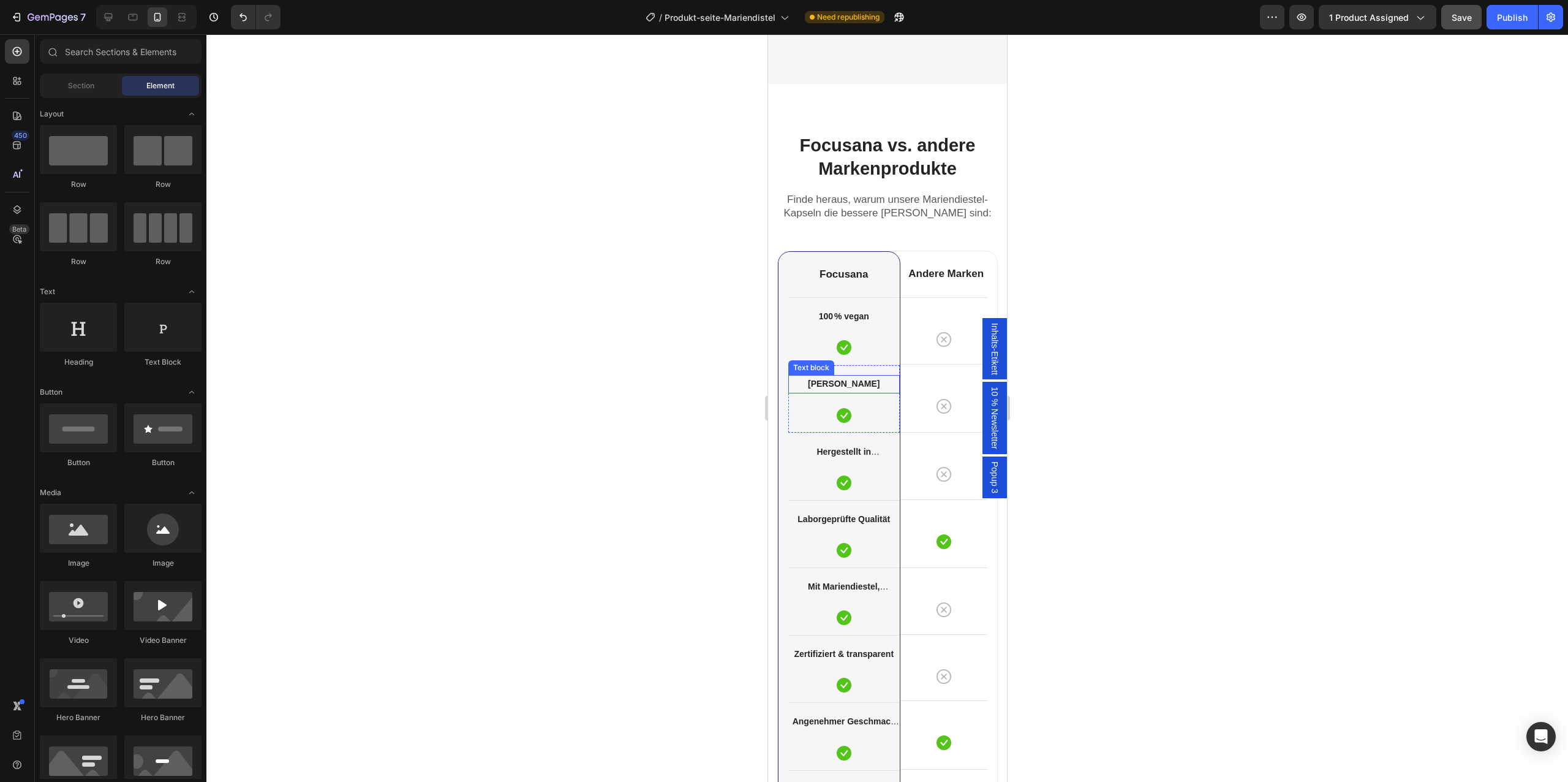
scroll to position [3476, 0]
click at [866, 451] on strong "Hergestellt in [GEOGRAPHIC_DATA]" at bounding box center [843, 460] width 92 height 25
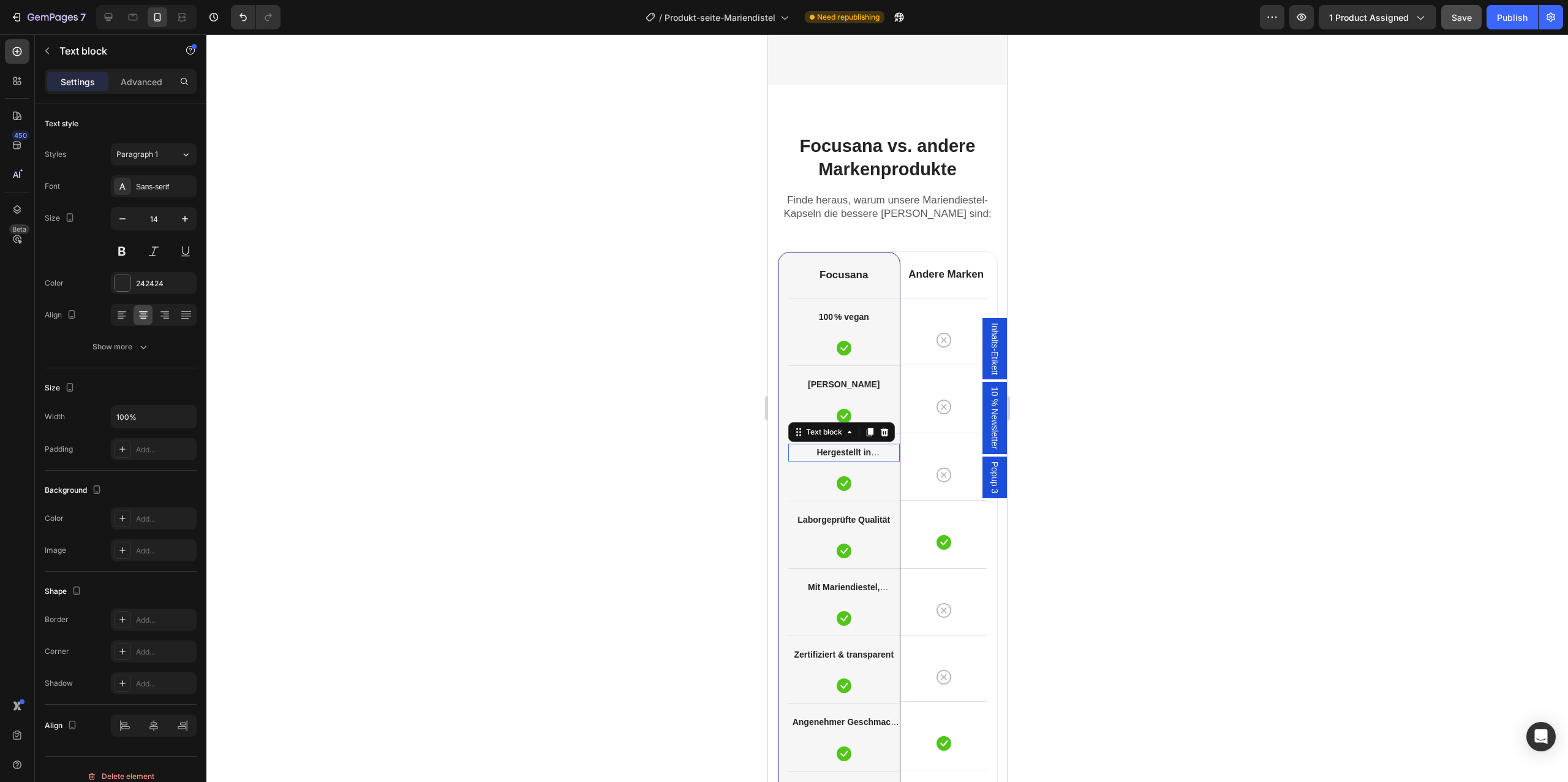
click at [866, 451] on strong "Hergestellt in [GEOGRAPHIC_DATA]" at bounding box center [843, 460] width 92 height 25
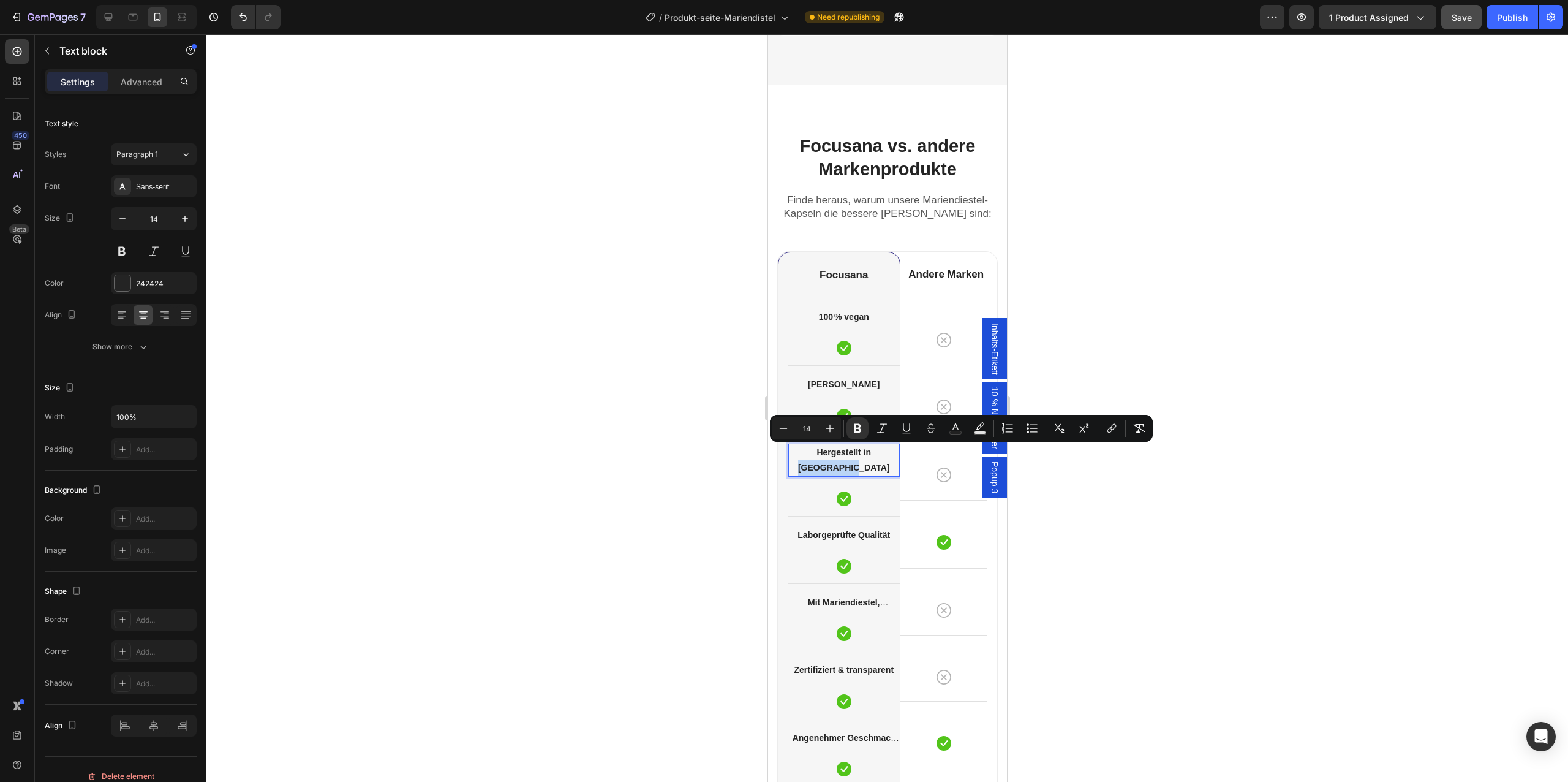
click at [866, 451] on strong "Hergestellt in [GEOGRAPHIC_DATA]" at bounding box center [843, 460] width 92 height 25
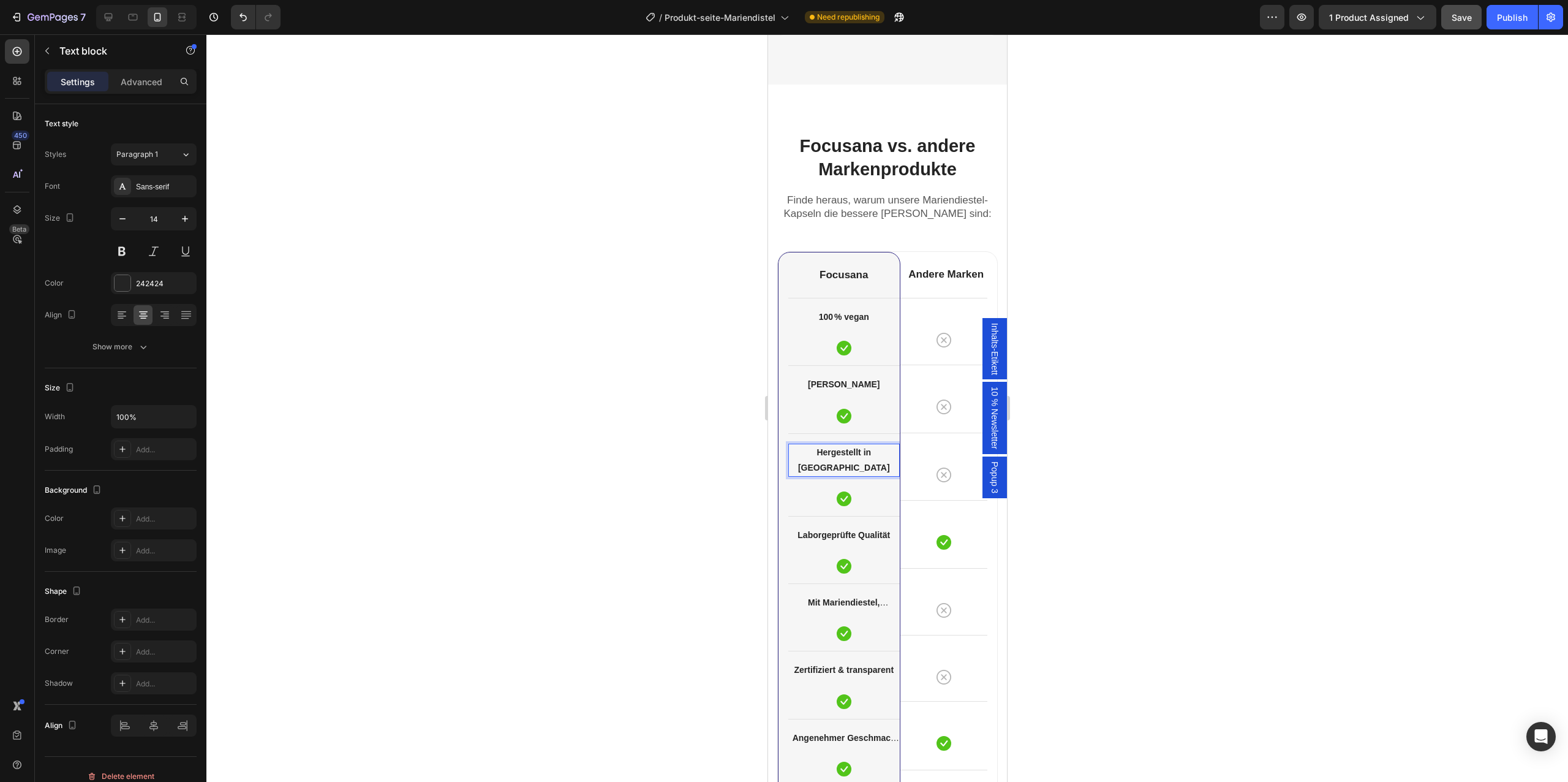
click at [866, 451] on strong "Hergestellt in [GEOGRAPHIC_DATA]" at bounding box center [843, 460] width 92 height 25
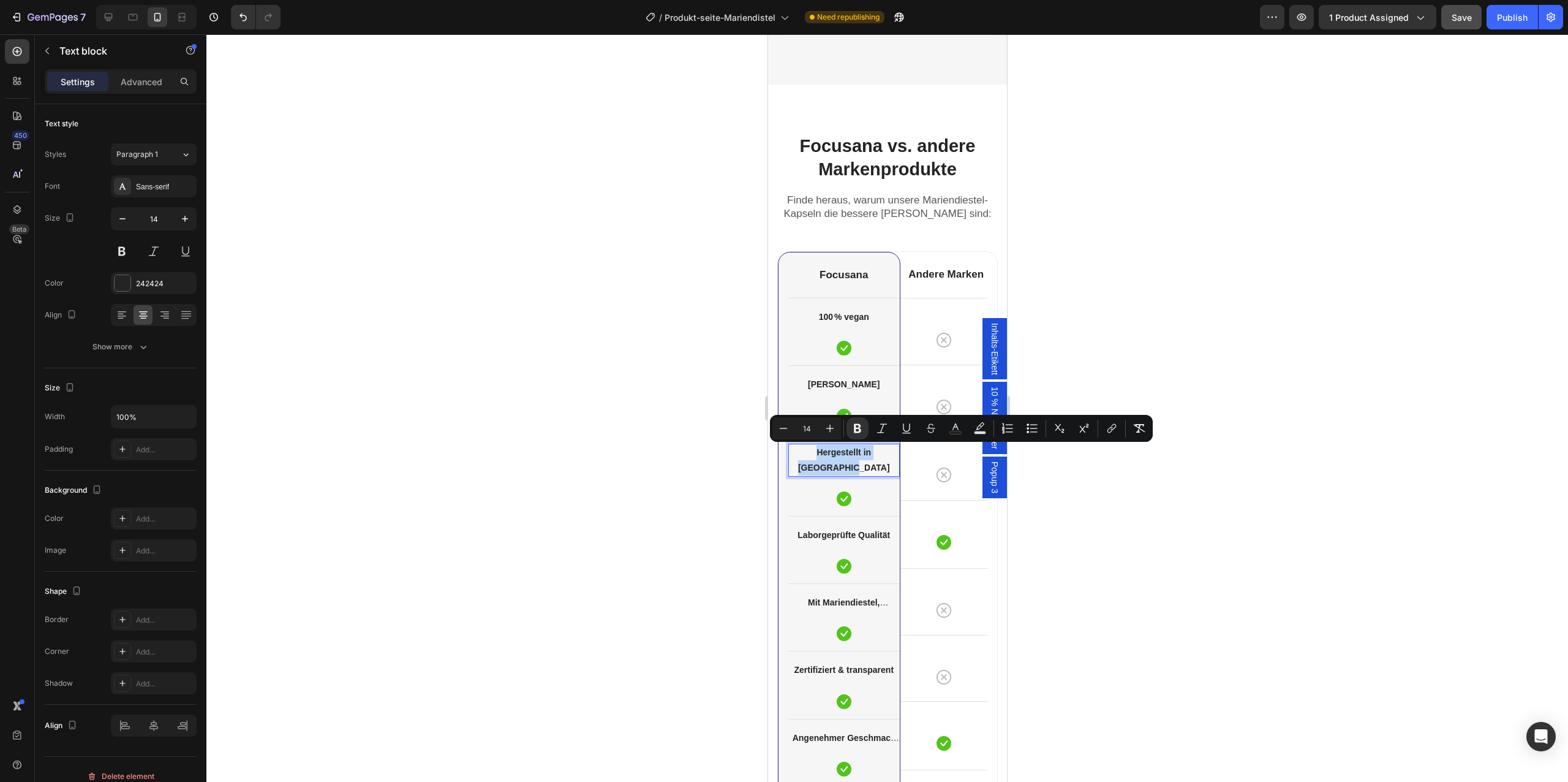
click at [844, 455] on strong "Hergestellt in [GEOGRAPHIC_DATA]" at bounding box center [843, 460] width 92 height 25
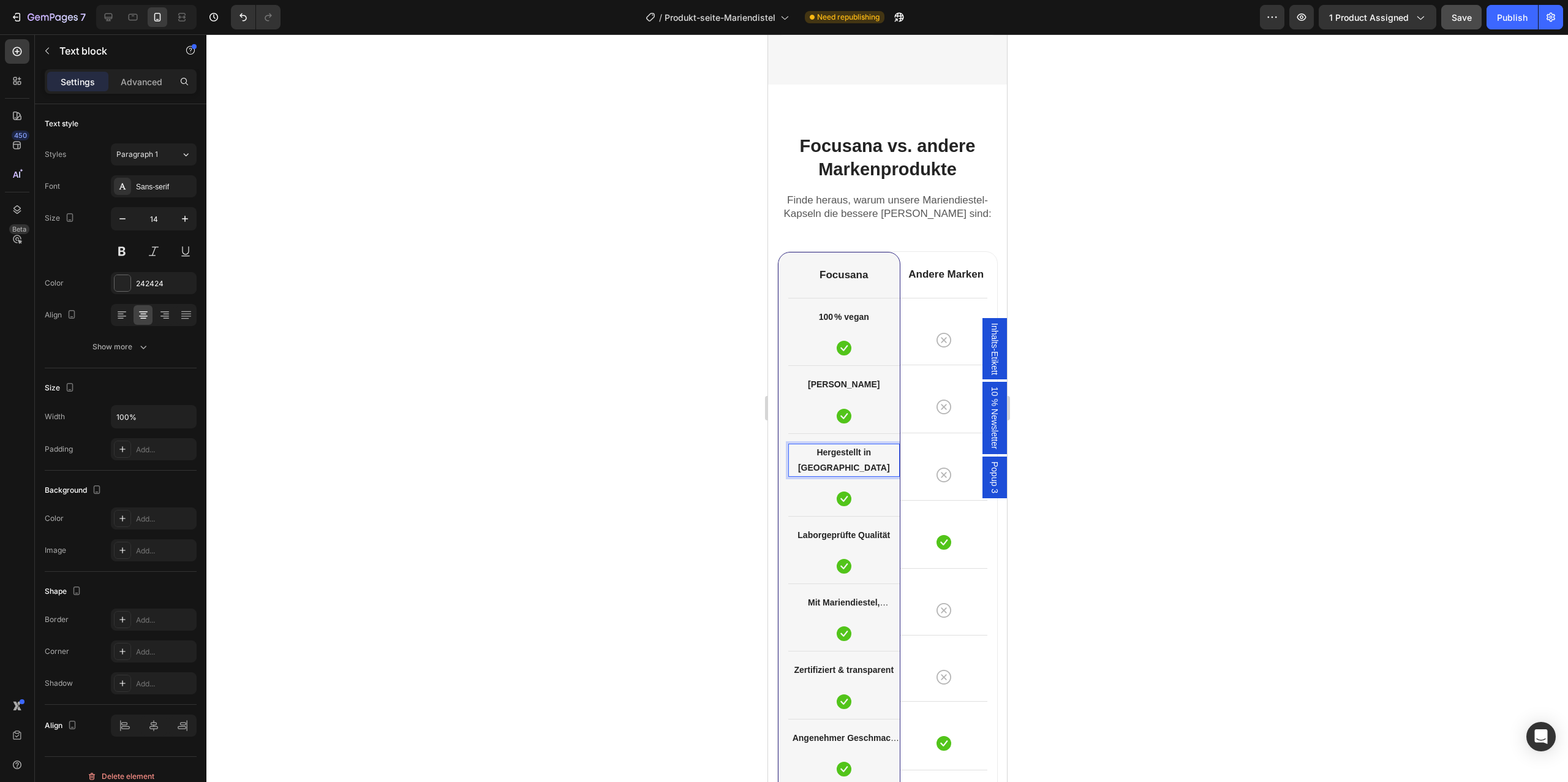
click at [844, 455] on strong "Hergestellt in [GEOGRAPHIC_DATA]" at bounding box center [843, 460] width 92 height 25
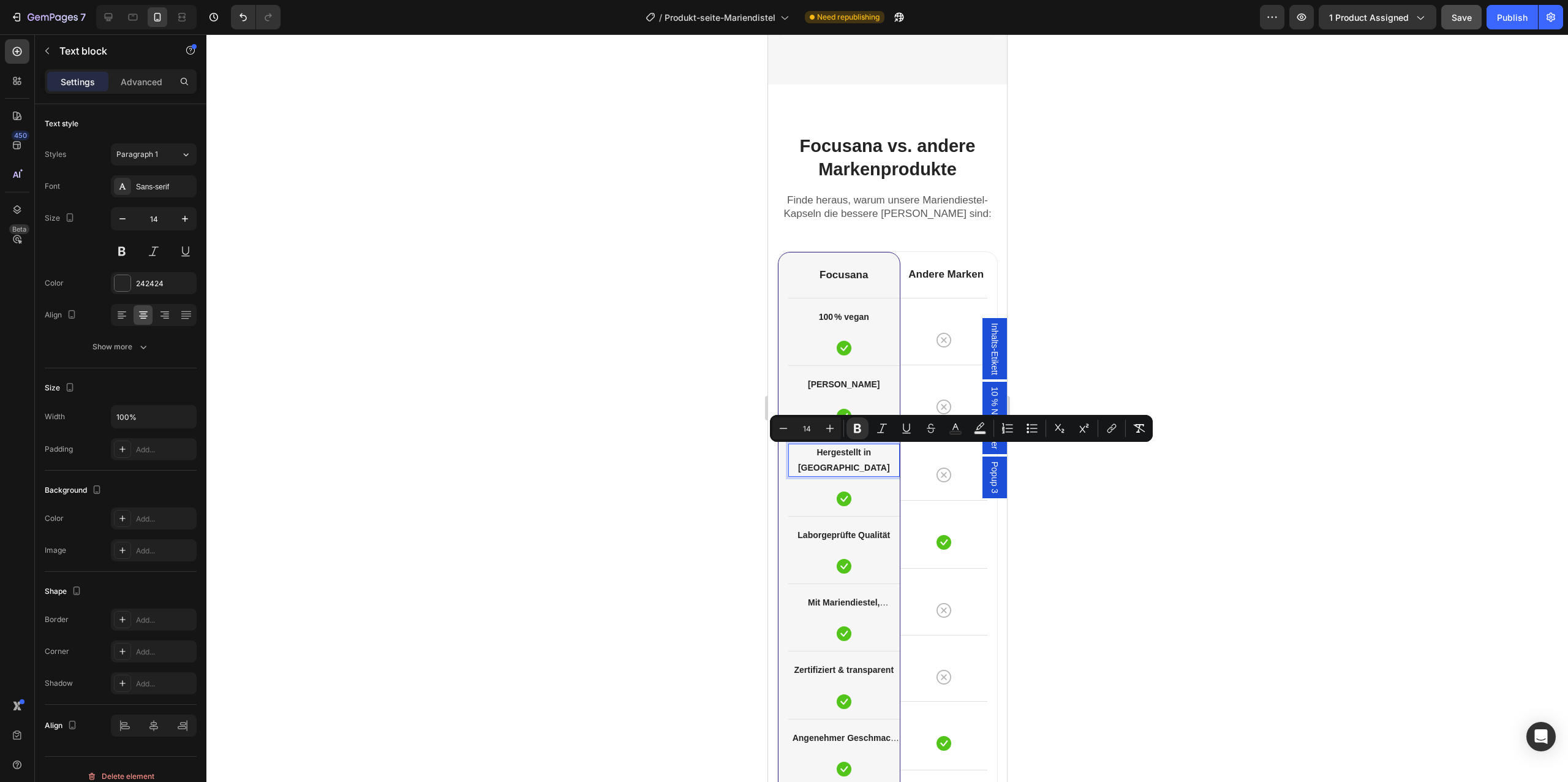
click at [844, 455] on strong "Hergestellt in [GEOGRAPHIC_DATA]" at bounding box center [843, 460] width 92 height 25
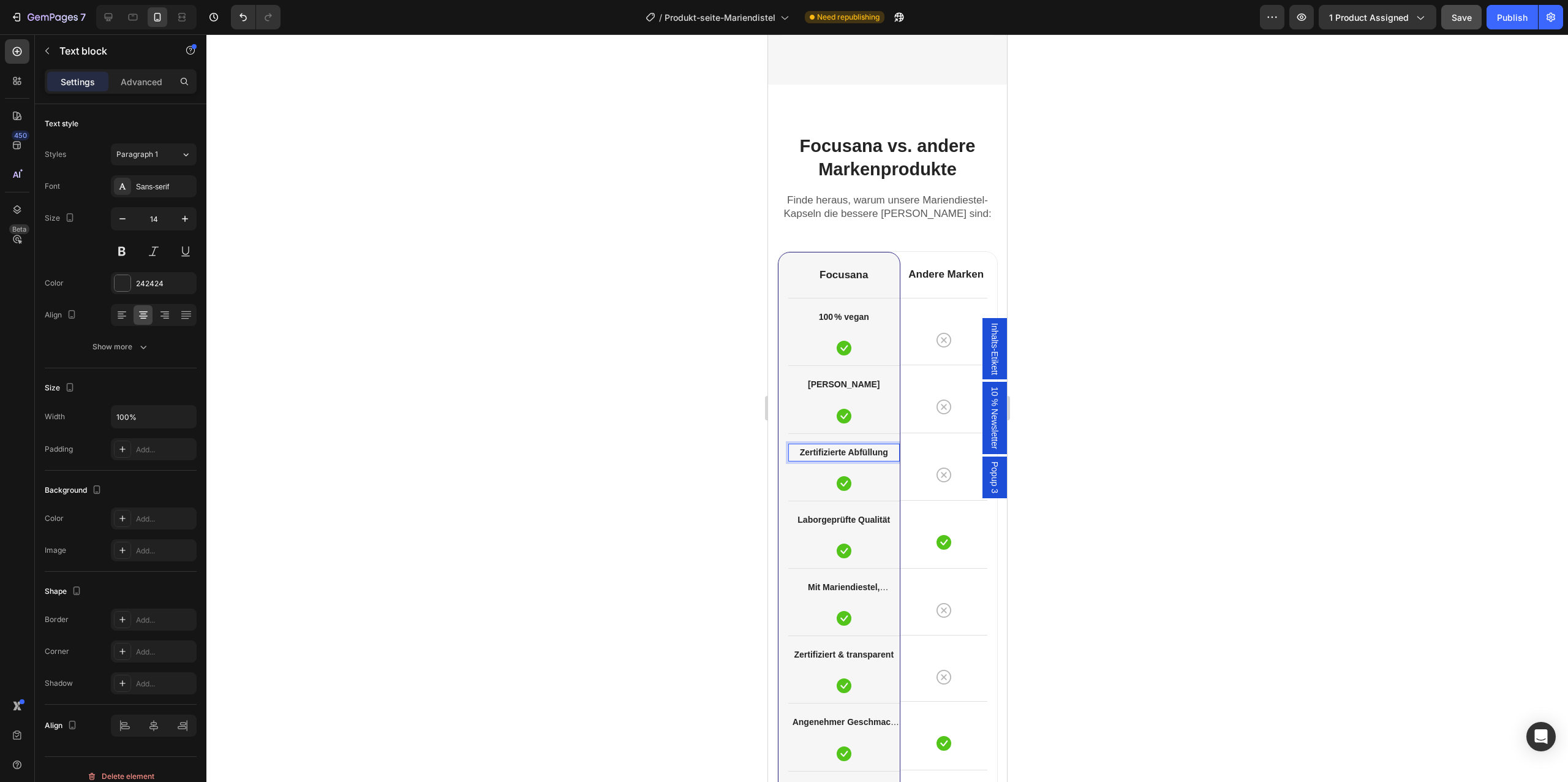
click at [678, 505] on div at bounding box center [887, 408] width 1362 height 747
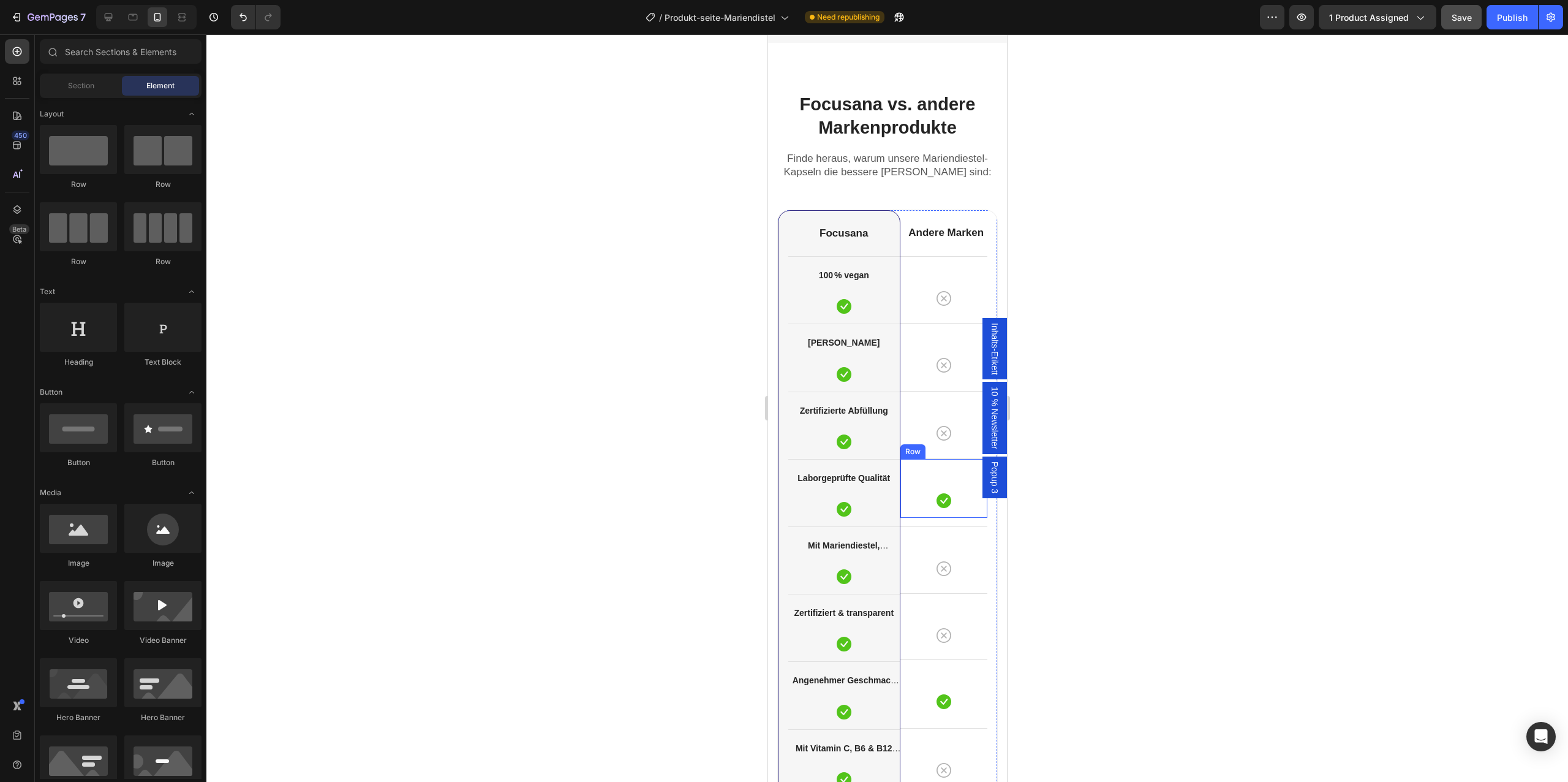
scroll to position [3651, 0]
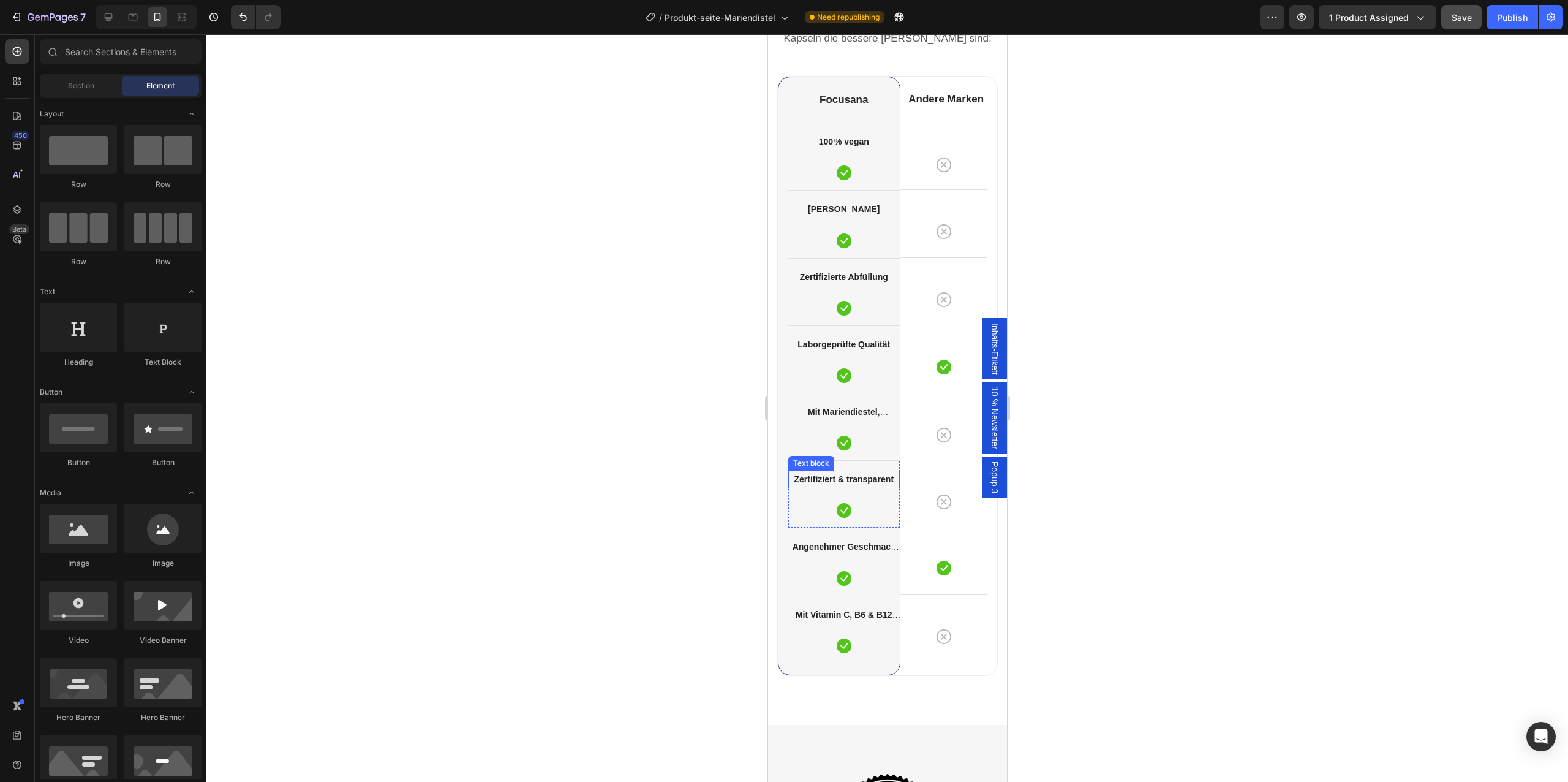
click at [848, 478] on strong "Zertifiziert & transparent" at bounding box center [842, 479] width 100 height 10
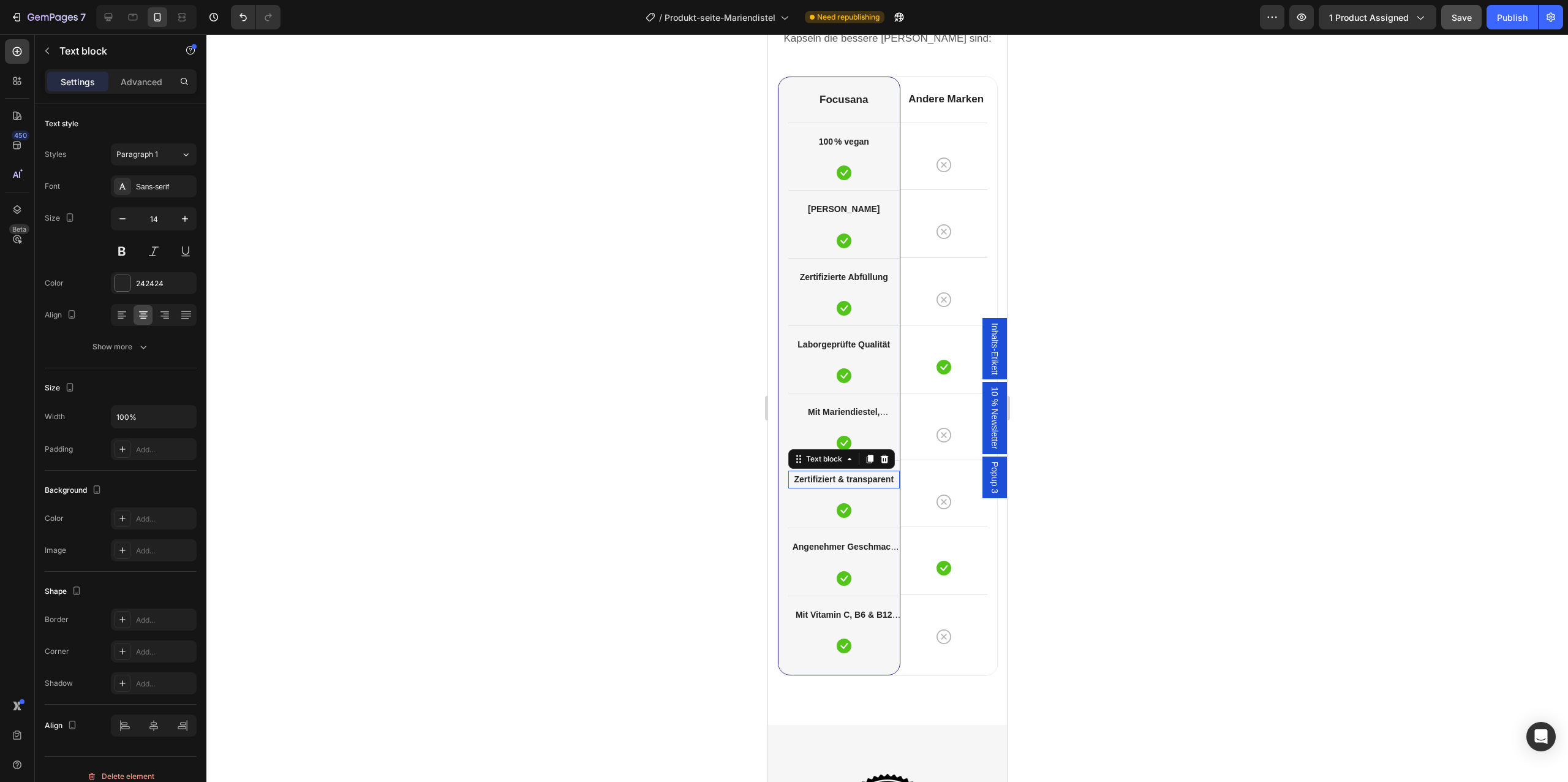
click at [848, 478] on strong "Zertifiziert & transparent" at bounding box center [842, 479] width 100 height 10
click at [847, 545] on strong "Angenehmer Geschmack (Erdbeere)" at bounding box center [845, 554] width 107 height 25
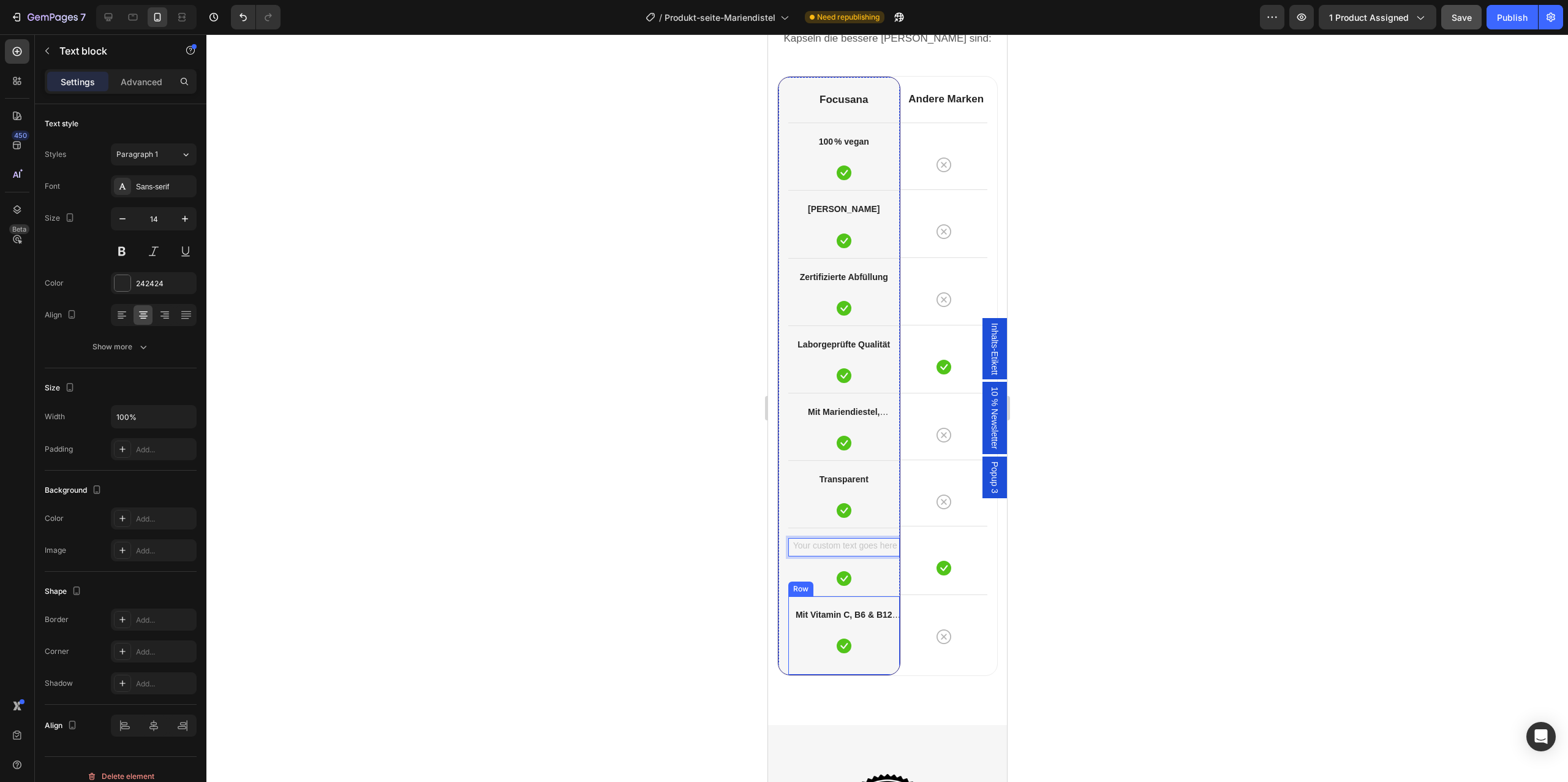
click at [858, 625] on div "Mit Vitamin C, B6 & B12 angereichert Text block Icon" at bounding box center [843, 630] width 111 height 47
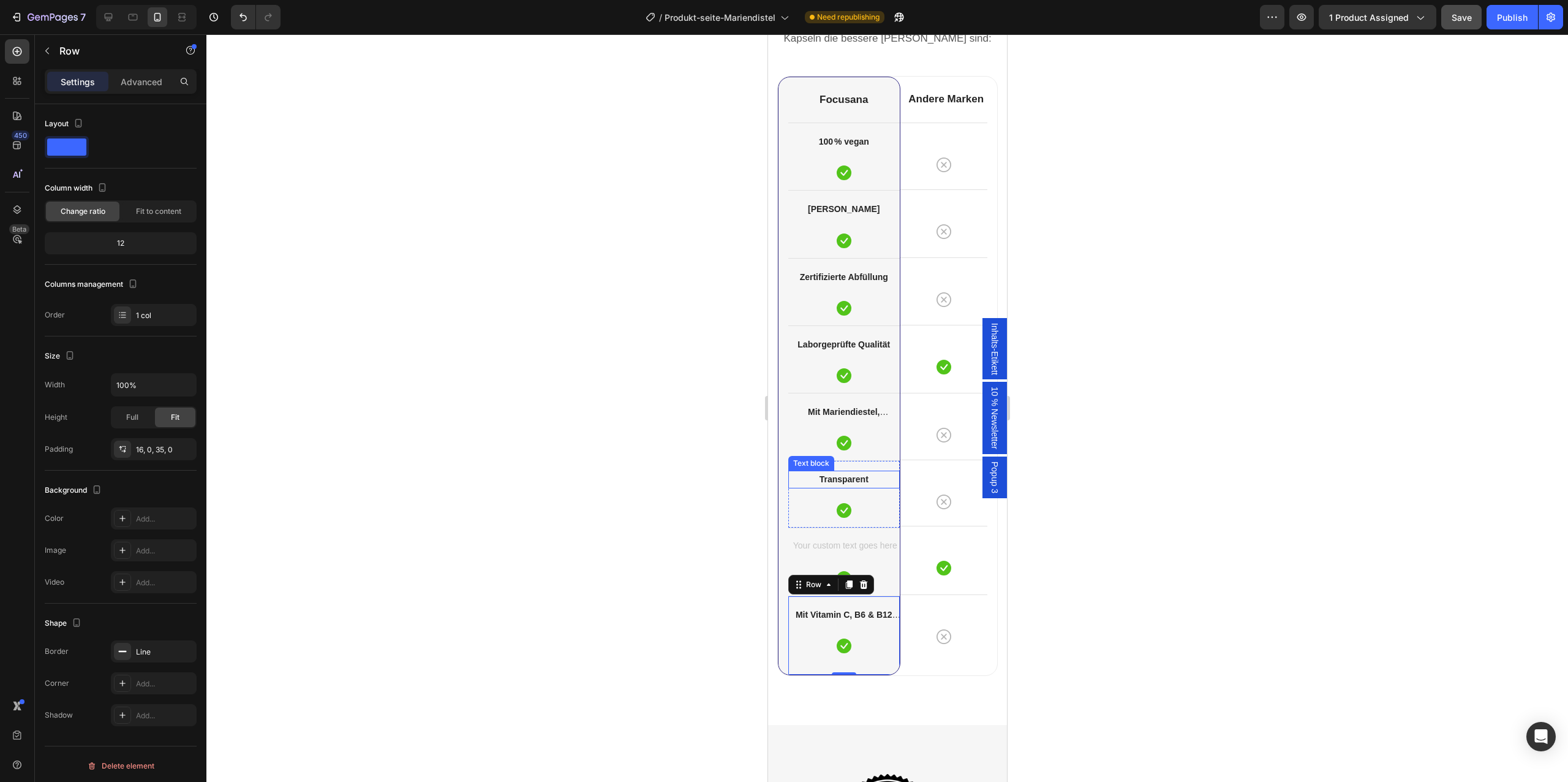
click at [858, 474] on strong "Transparent" at bounding box center [843, 479] width 49 height 10
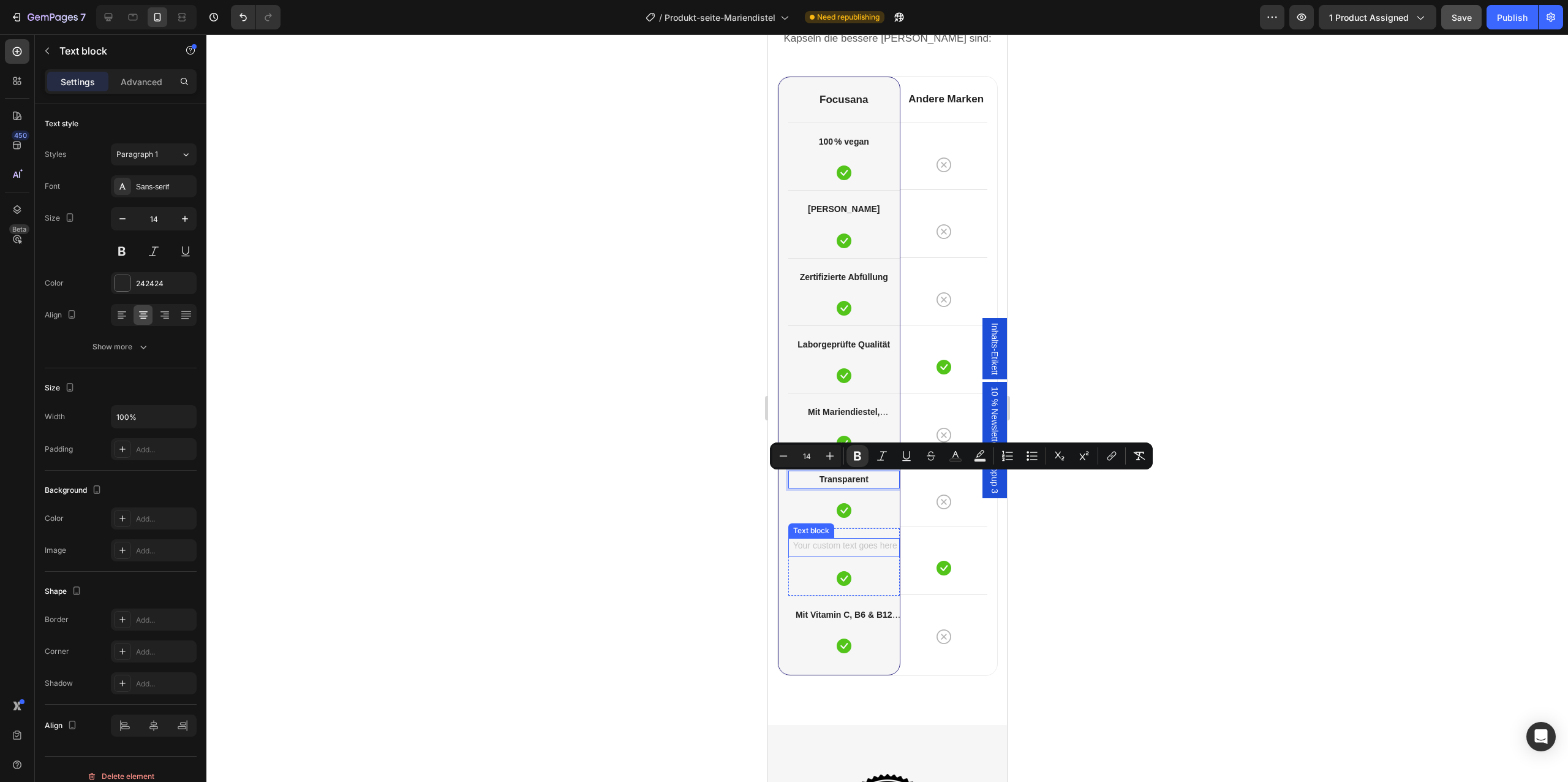
click at [848, 546] on div "Rich Text Editor. Editing area: main" at bounding box center [843, 546] width 111 height 18
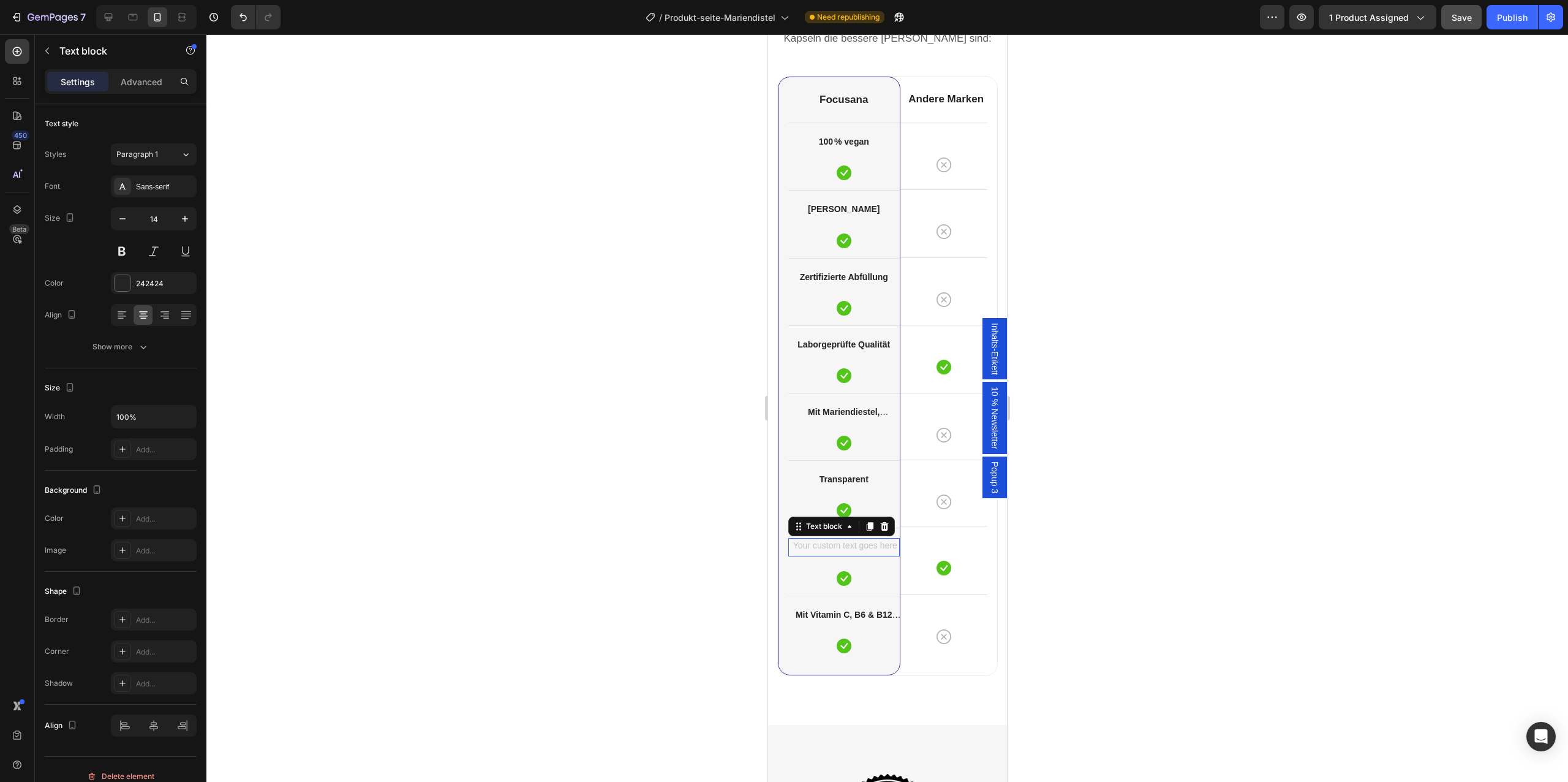
click at [848, 546] on div "Rich Text Editor. Editing area: main" at bounding box center [843, 546] width 111 height 18
click at [848, 546] on strong "Transparent" at bounding box center [843, 546] width 49 height 10
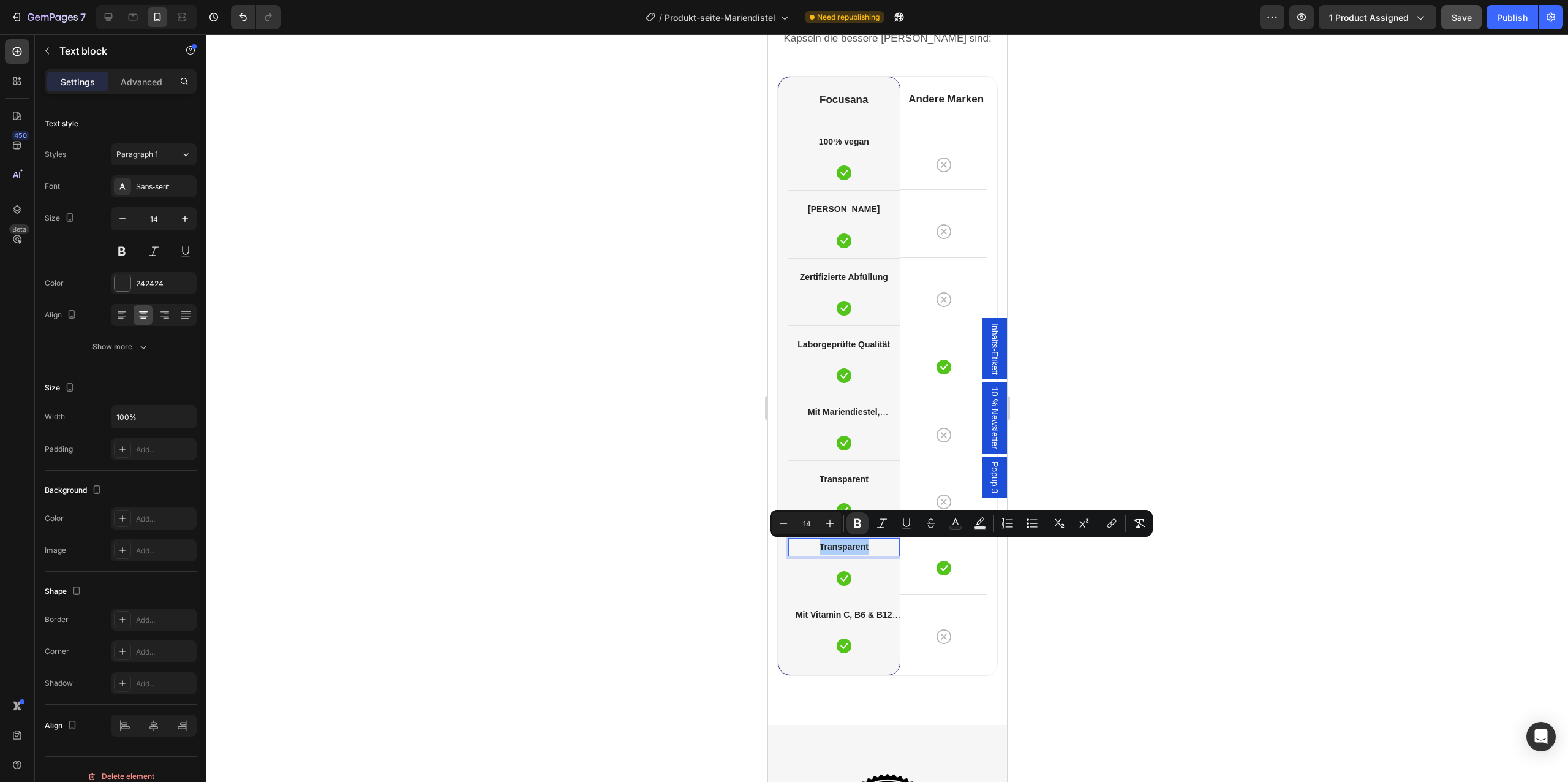
click at [690, 571] on div at bounding box center [887, 408] width 1362 height 747
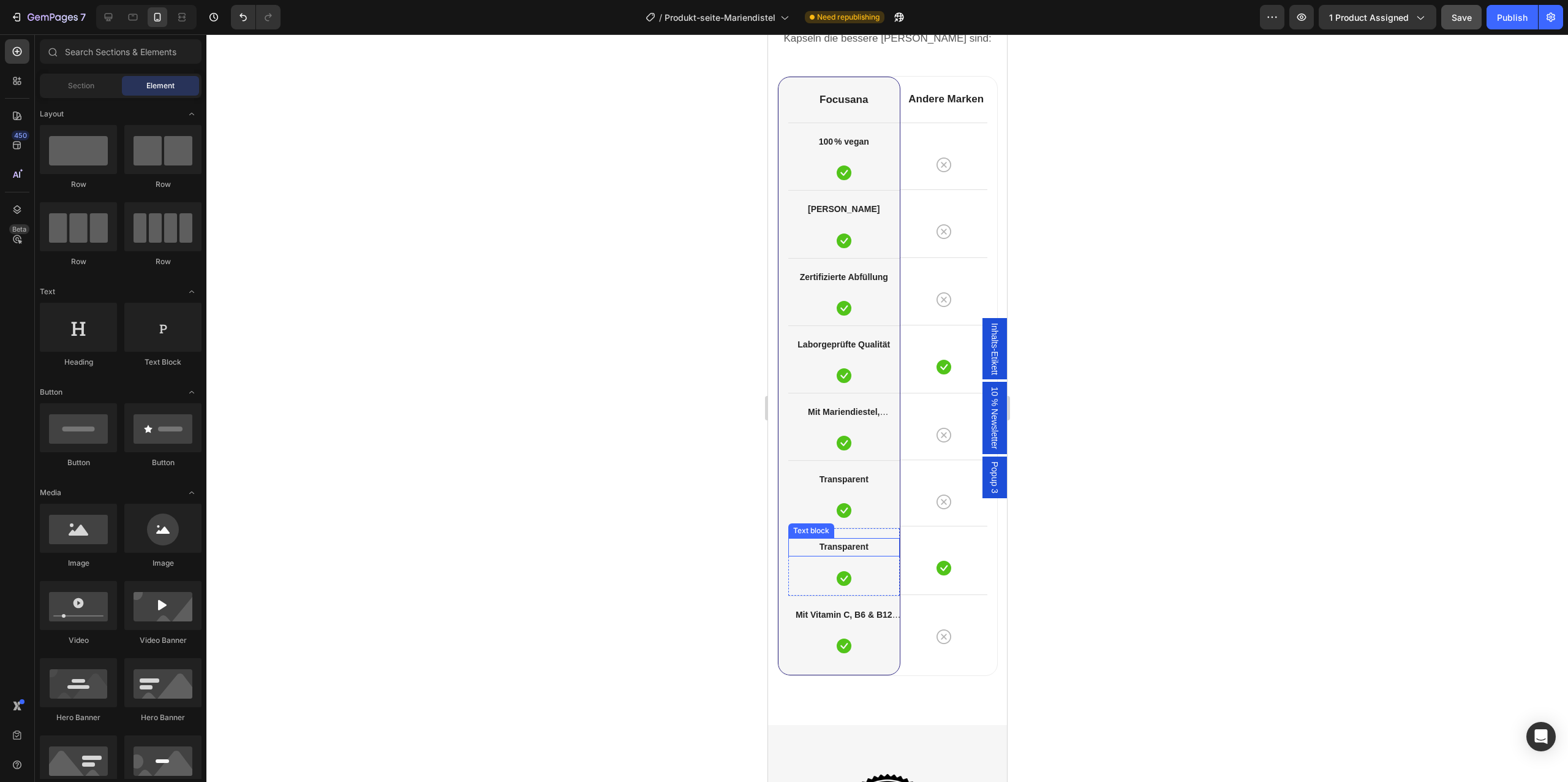
click at [840, 549] on strong "Transparent" at bounding box center [843, 546] width 49 height 10
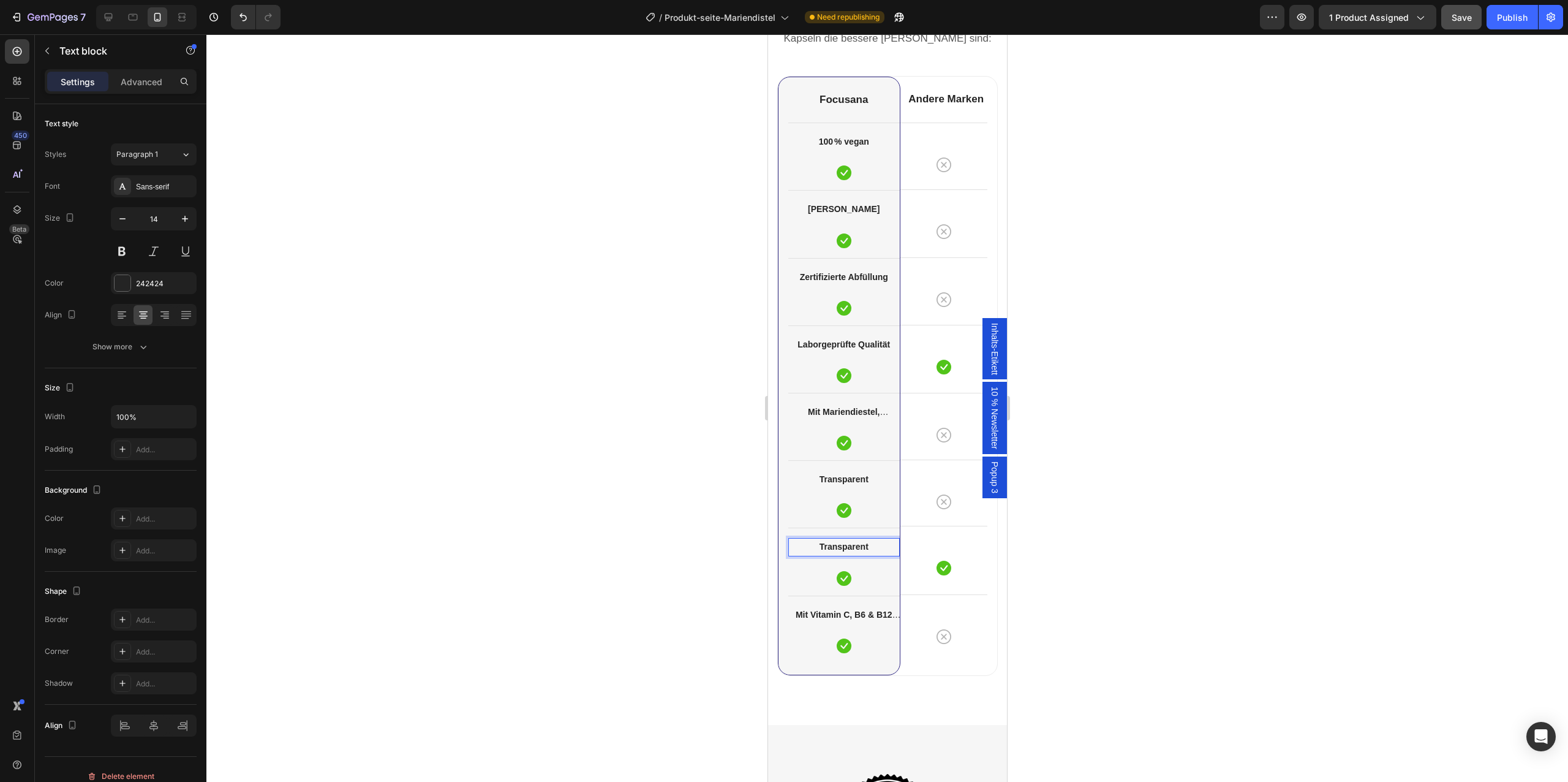
click at [840, 549] on strong "Transparent" at bounding box center [843, 546] width 49 height 10
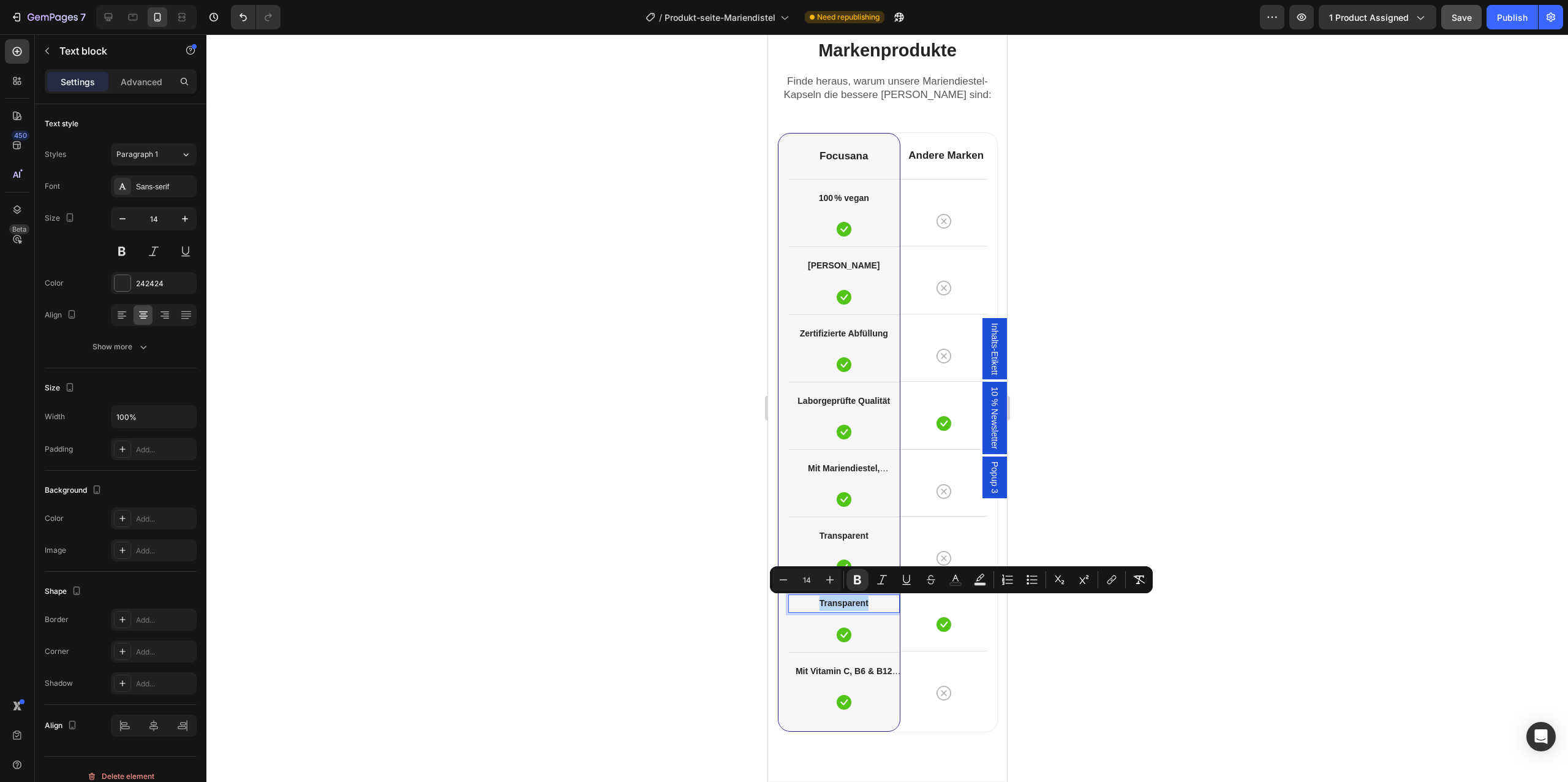
scroll to position [3663, 0]
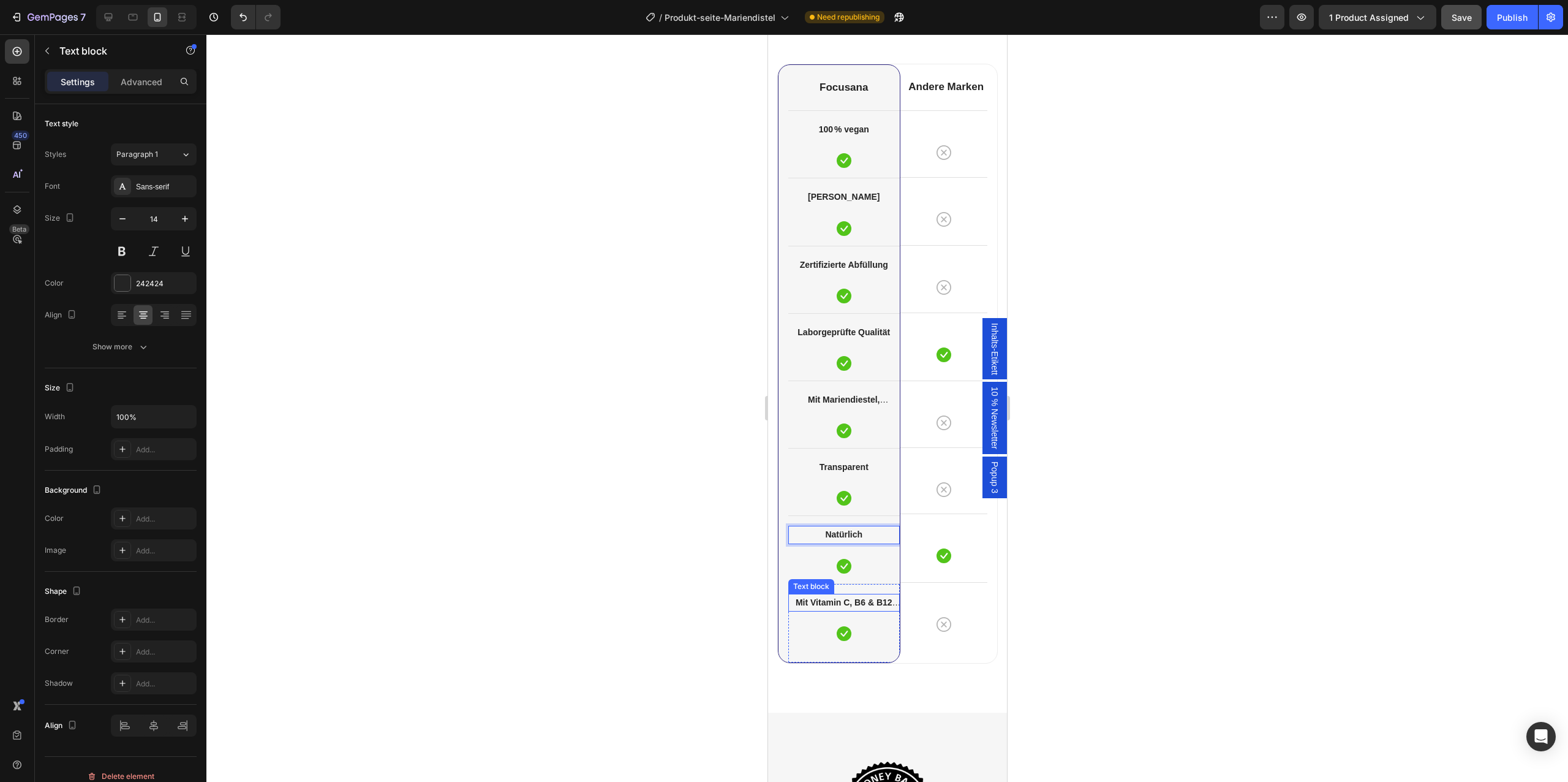
click at [853, 603] on strong "Mit Vitamin C, B6 & B12 angereichert" at bounding box center [848, 610] width 105 height 25
click at [853, 603] on strong "Mit Vitamin C, B6 & B12 angereichert" at bounding box center [843, 610] width 97 height 25
click at [860, 599] on p "Ohne Z" at bounding box center [843, 603] width 109 height 15
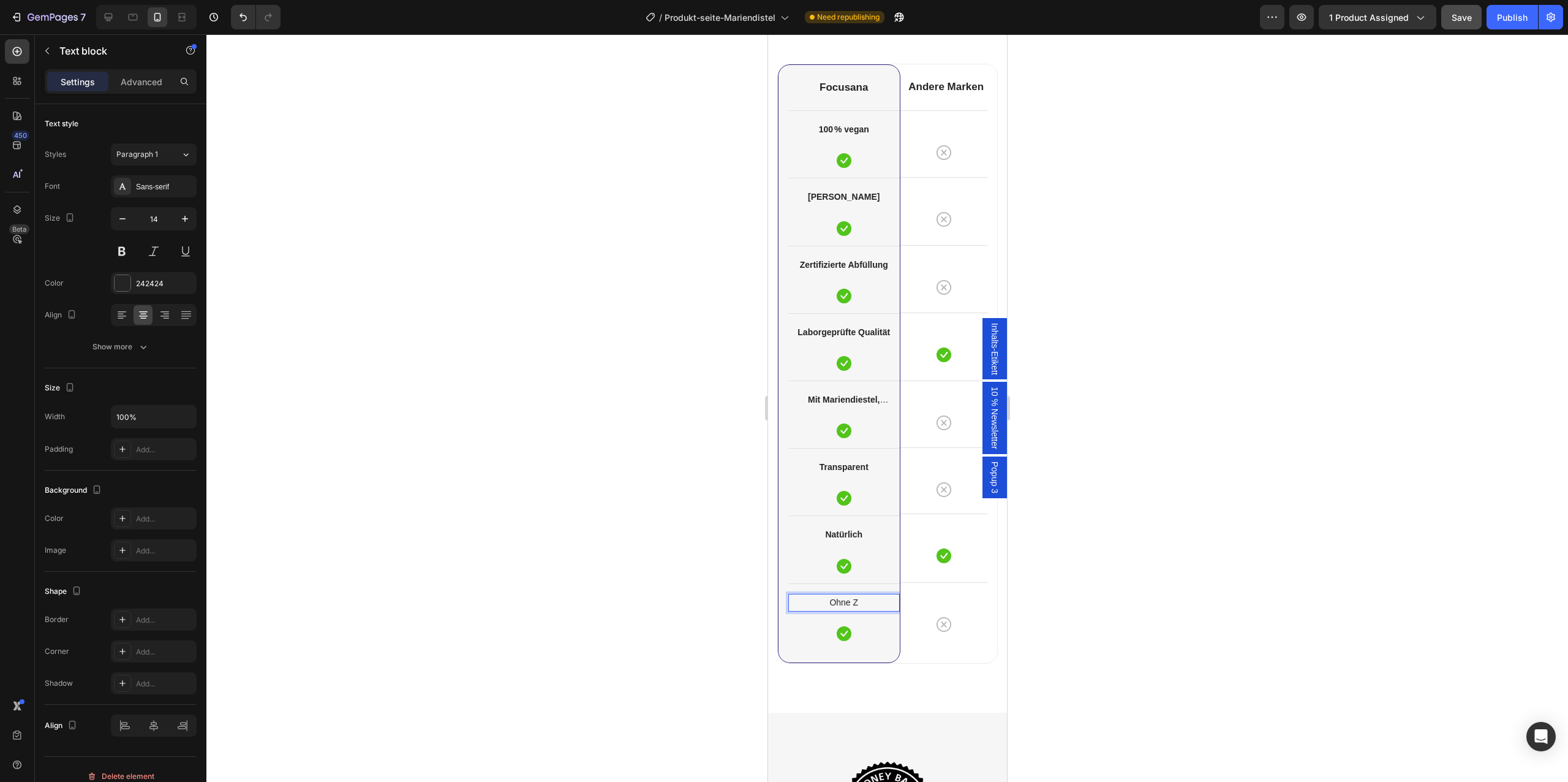
click at [860, 599] on p "Ohne Z" at bounding box center [843, 603] width 109 height 15
click at [844, 600] on strong "Transparent" at bounding box center [843, 603] width 49 height 10
click at [686, 632] on div at bounding box center [887, 408] width 1362 height 747
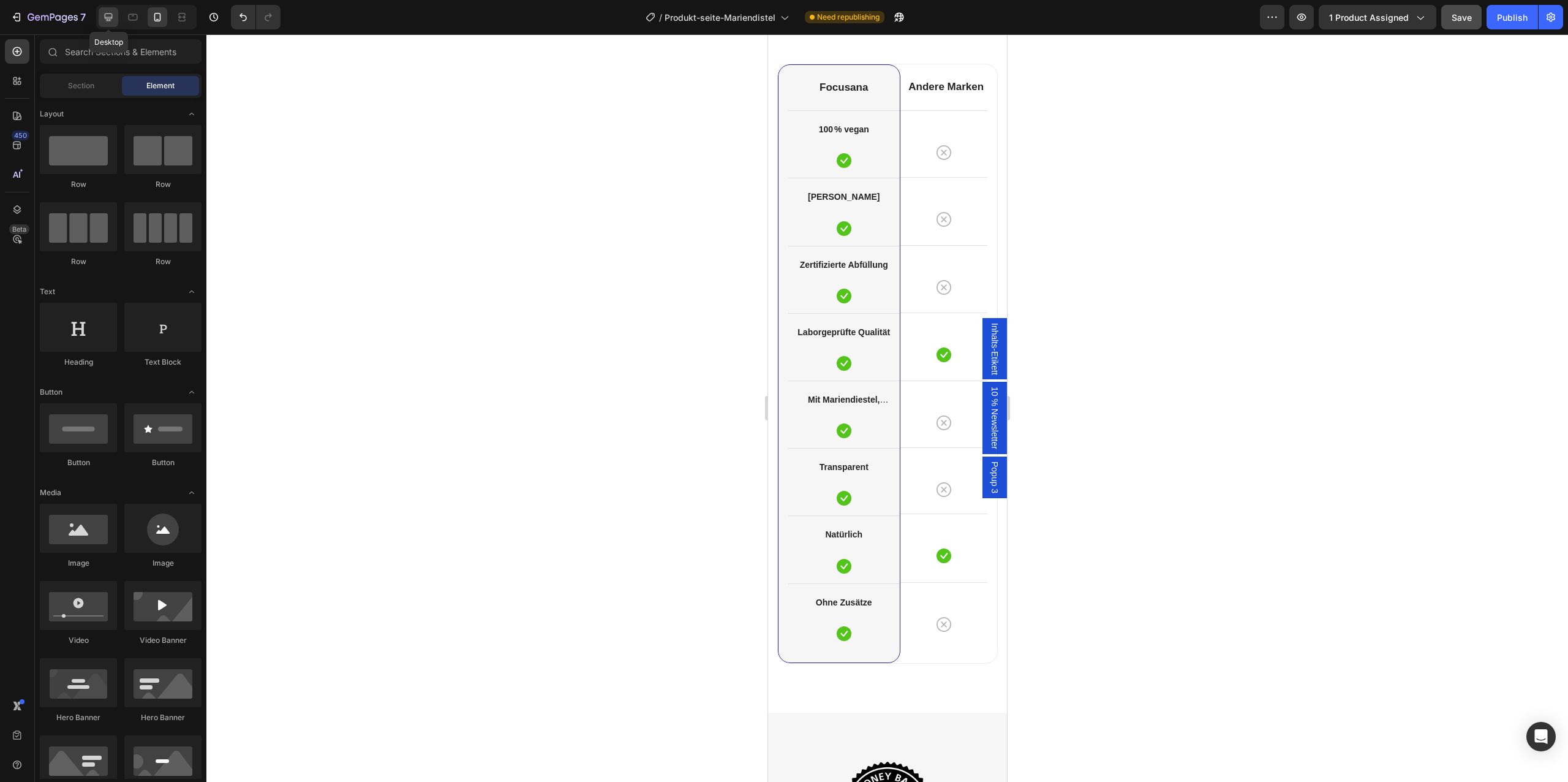
click at [111, 16] on icon at bounding box center [109, 17] width 13 height 13
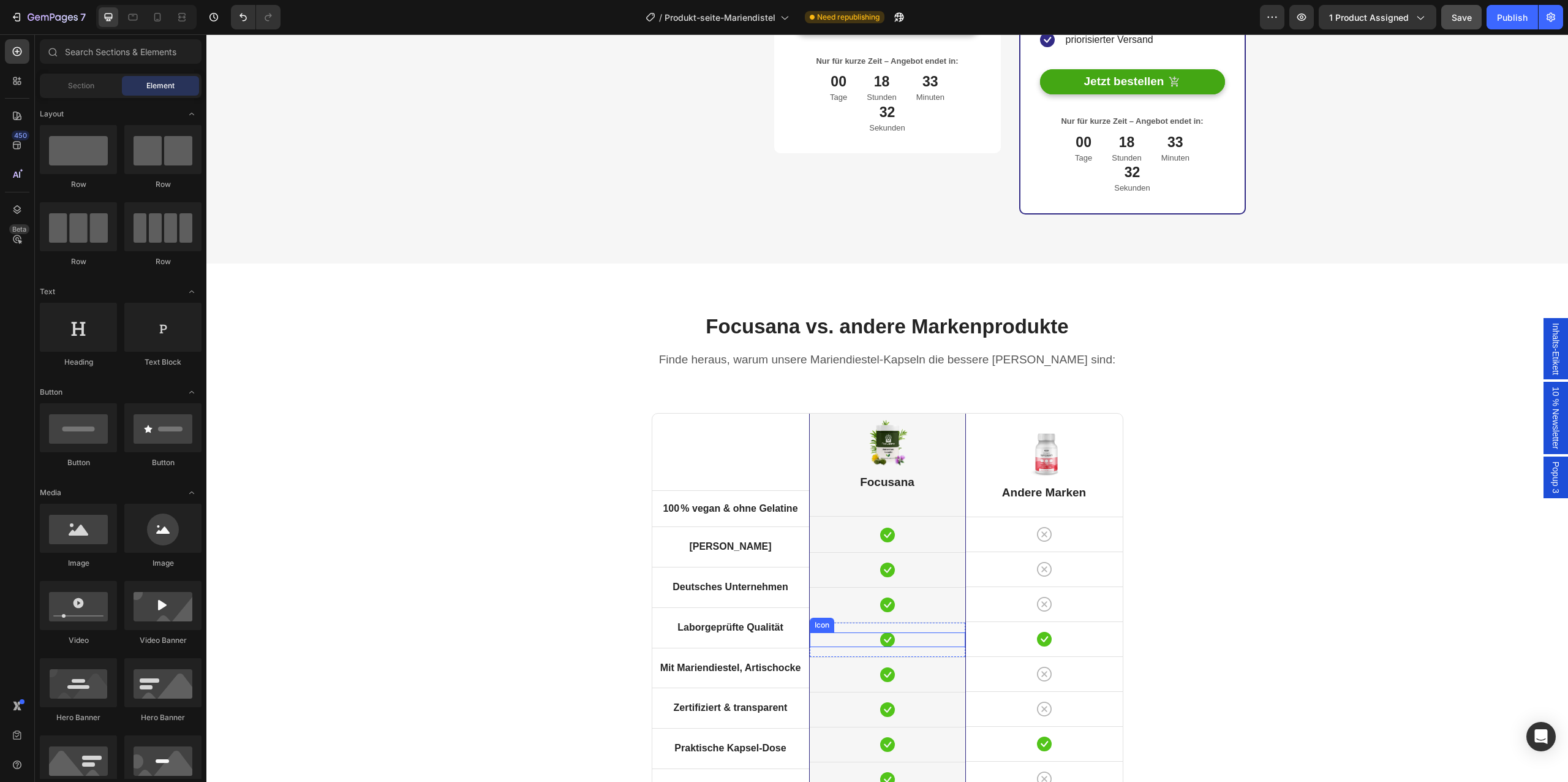
scroll to position [4056, 0]
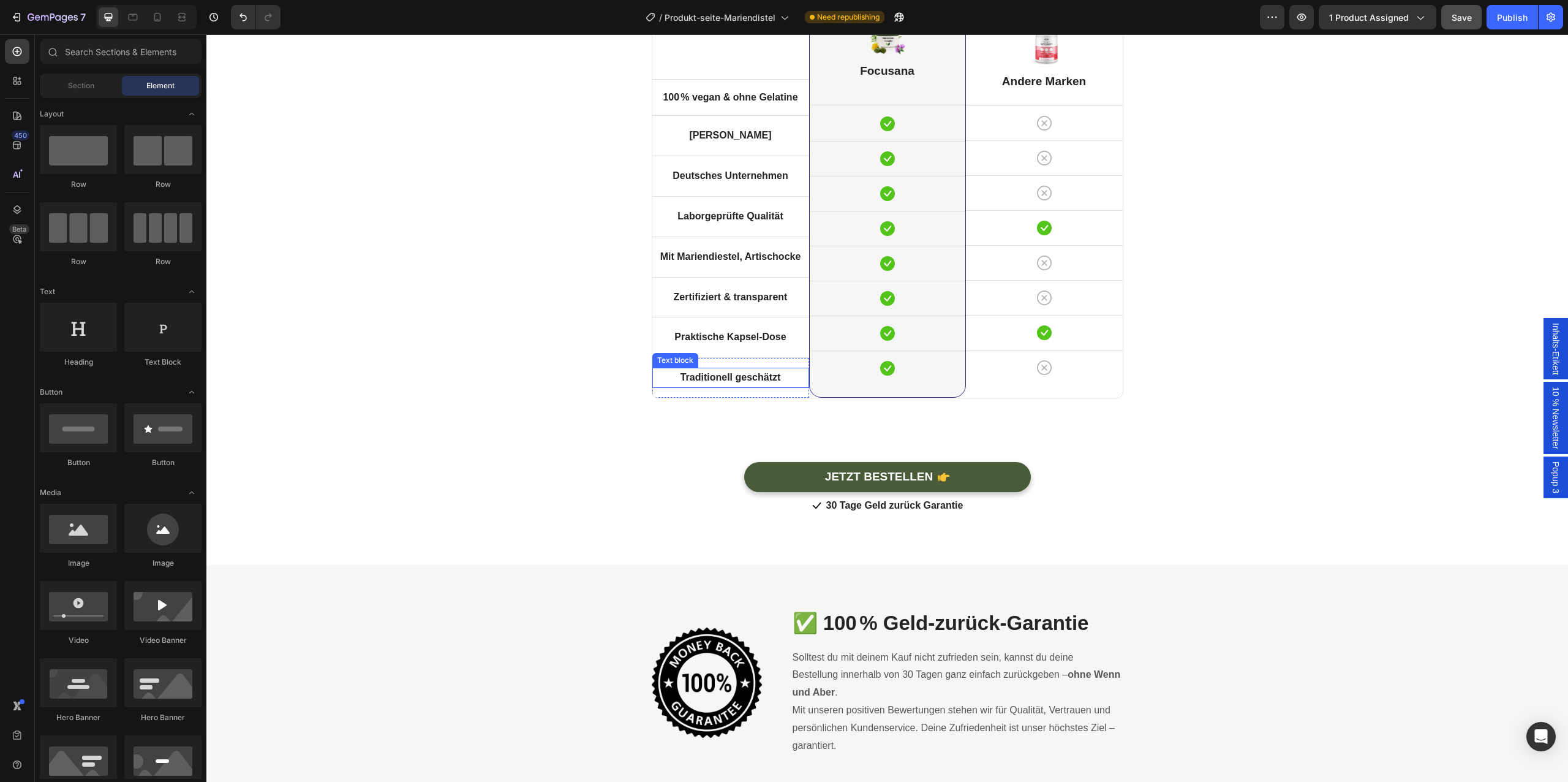
click at [734, 375] on strong "Traditionell geschätzt" at bounding box center [731, 377] width 100 height 10
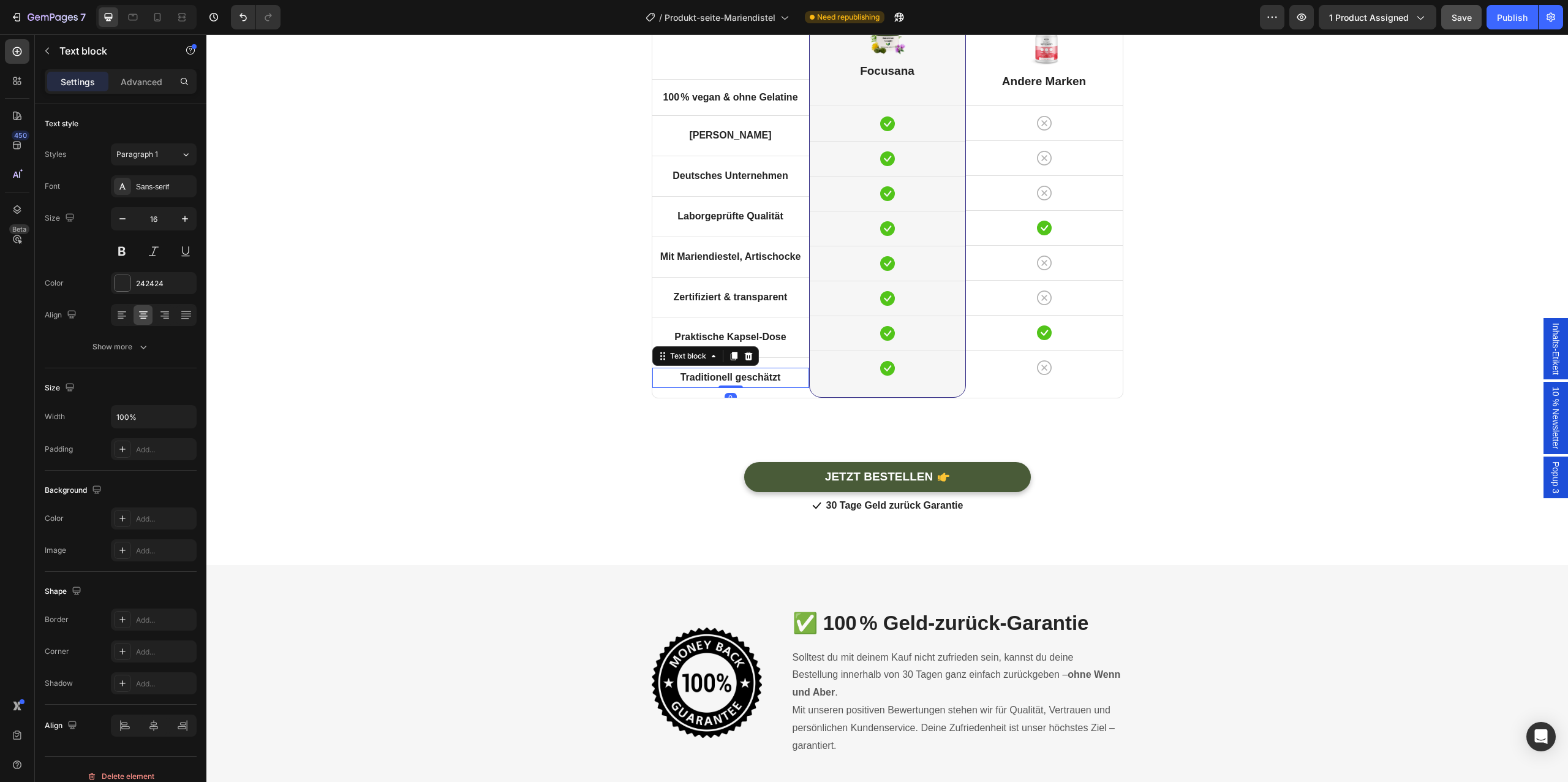
click at [734, 375] on strong "Traditionell geschätzt" at bounding box center [731, 377] width 100 height 10
click at [749, 382] on strong "Ohne Zus#tze" at bounding box center [731, 377] width 64 height 10
click at [158, 16] on icon at bounding box center [157, 17] width 13 height 13
type input "14"
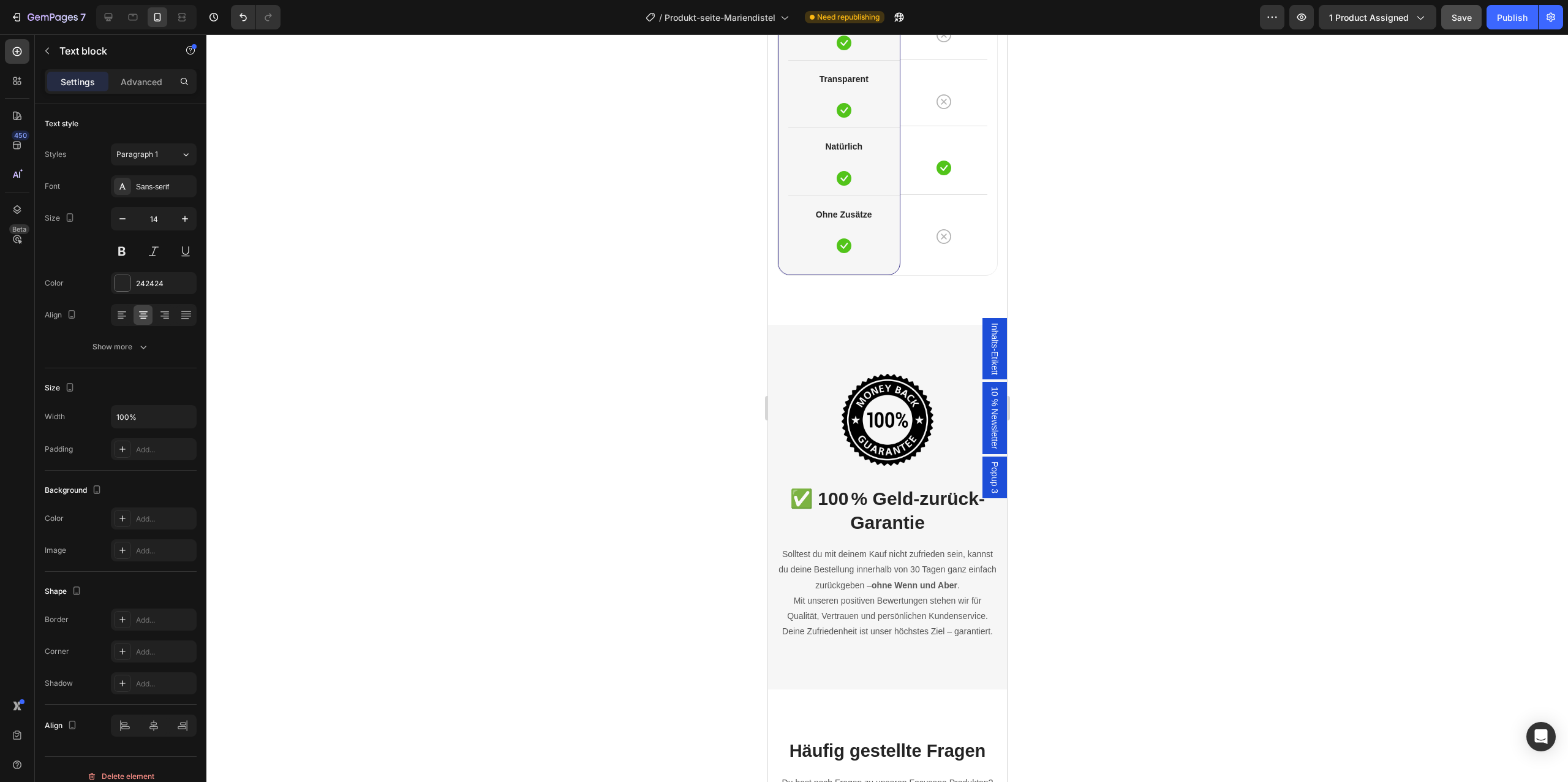
scroll to position [4051, 0]
click at [837, 148] on strong "Natürlich" at bounding box center [843, 147] width 37 height 10
click at [114, 19] on icon at bounding box center [109, 17] width 13 height 13
type input "16"
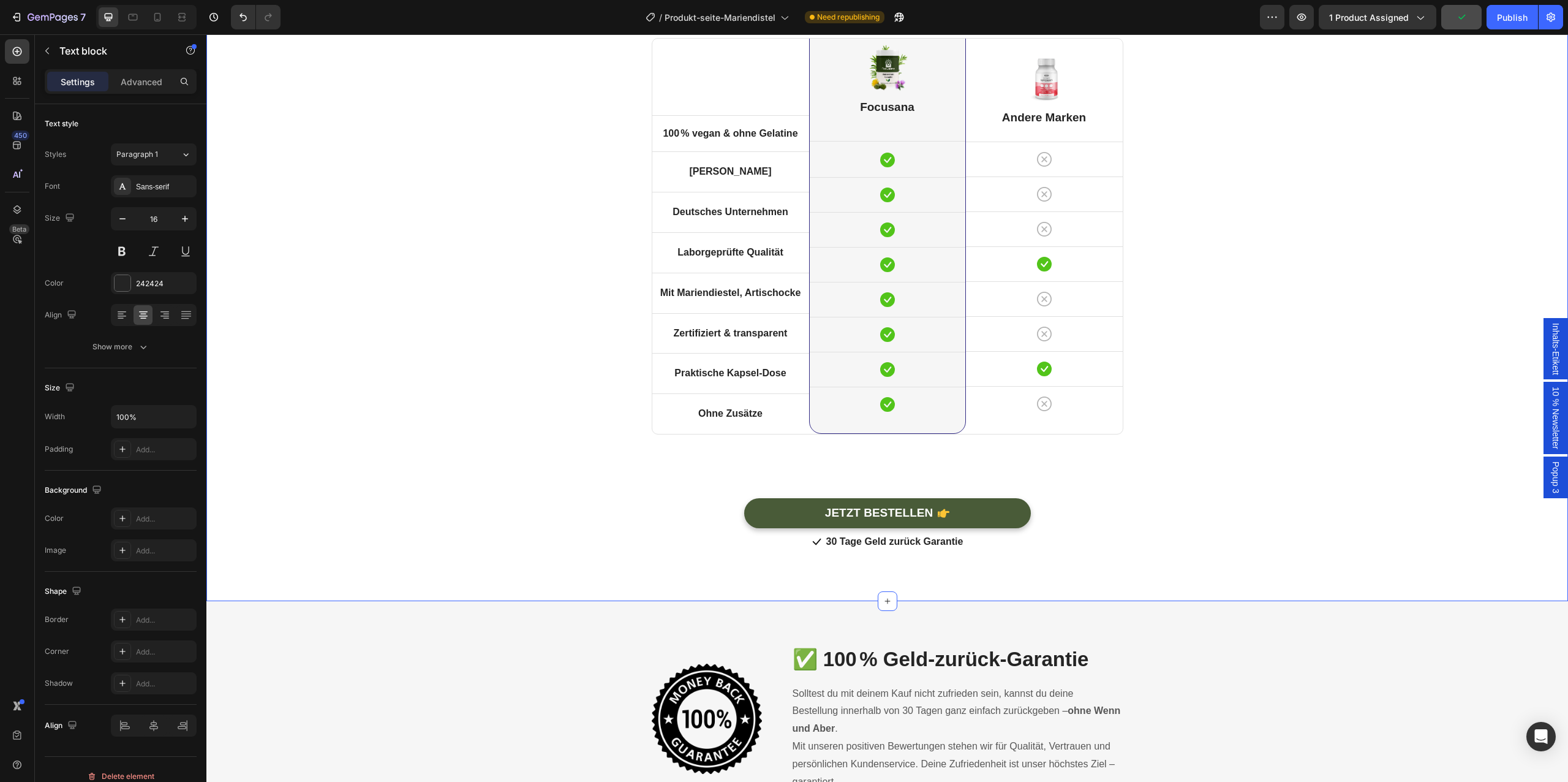
scroll to position [4008, 0]
click at [726, 379] on p "Praktische Kapsel-Dose" at bounding box center [730, 374] width 154 height 18
click at [152, 22] on icon at bounding box center [157, 17] width 13 height 13
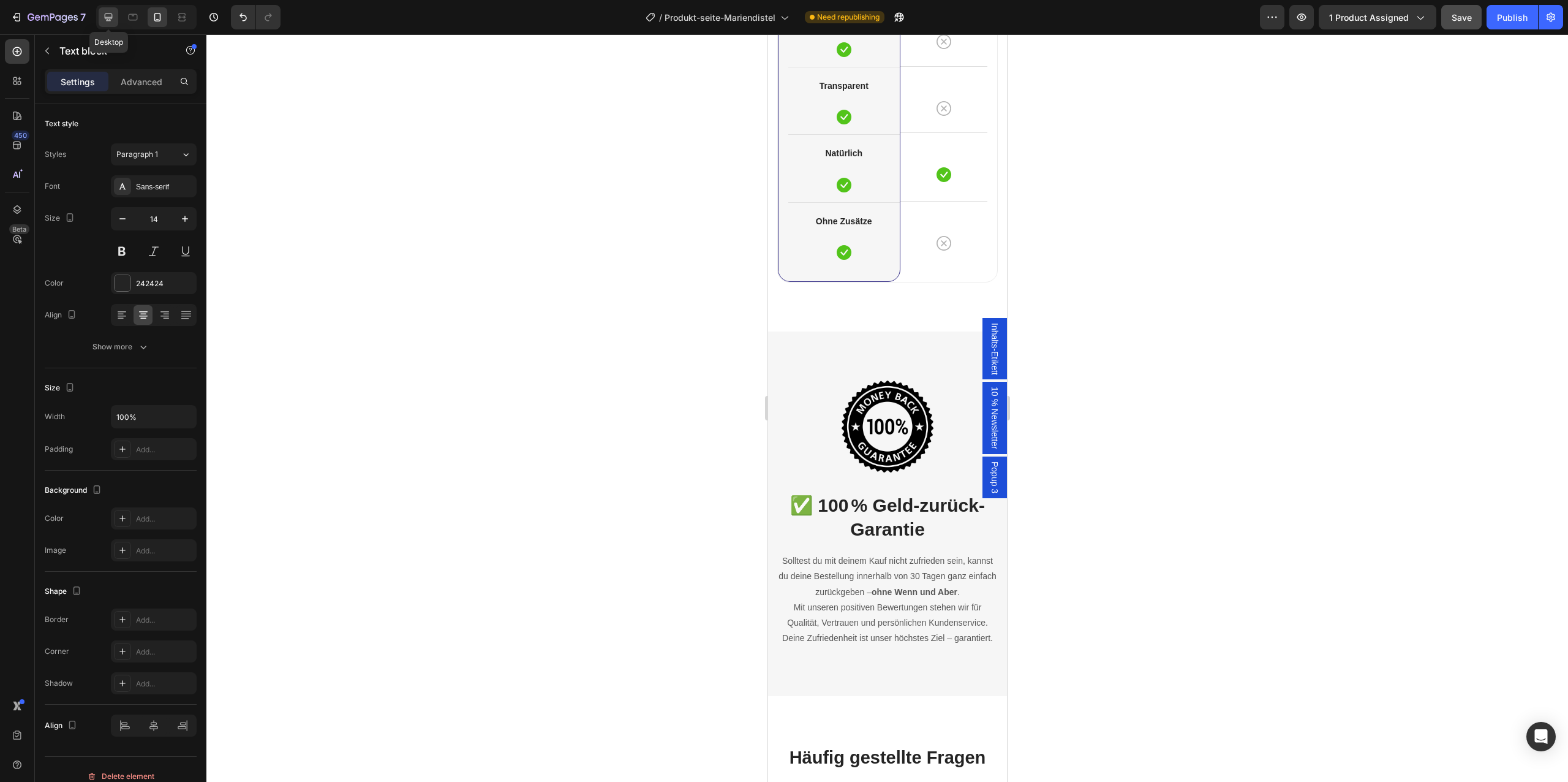
scroll to position [4002, 0]
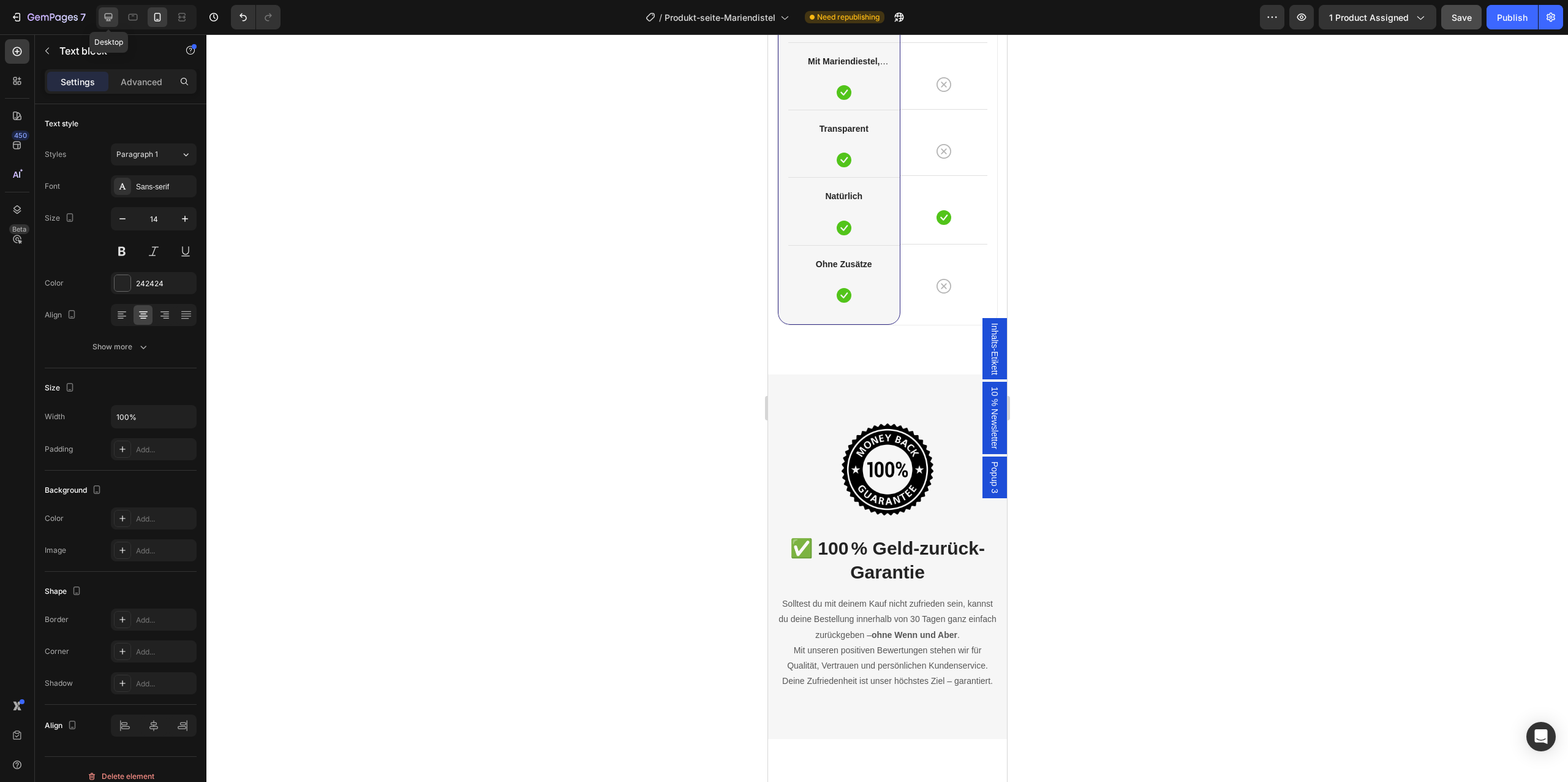
click at [109, 23] on icon at bounding box center [109, 17] width 13 height 13
type input "16"
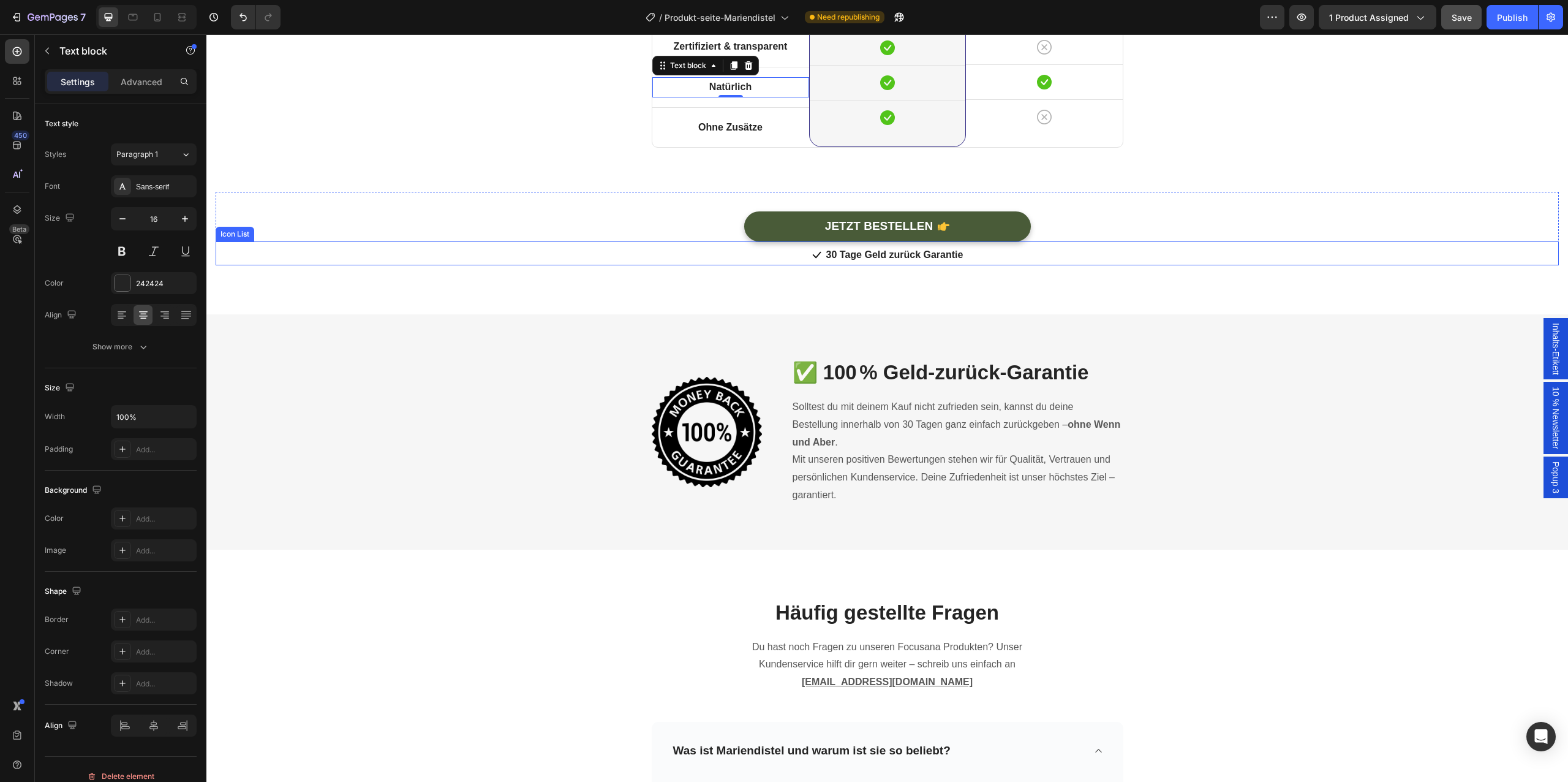
scroll to position [4110, 0]
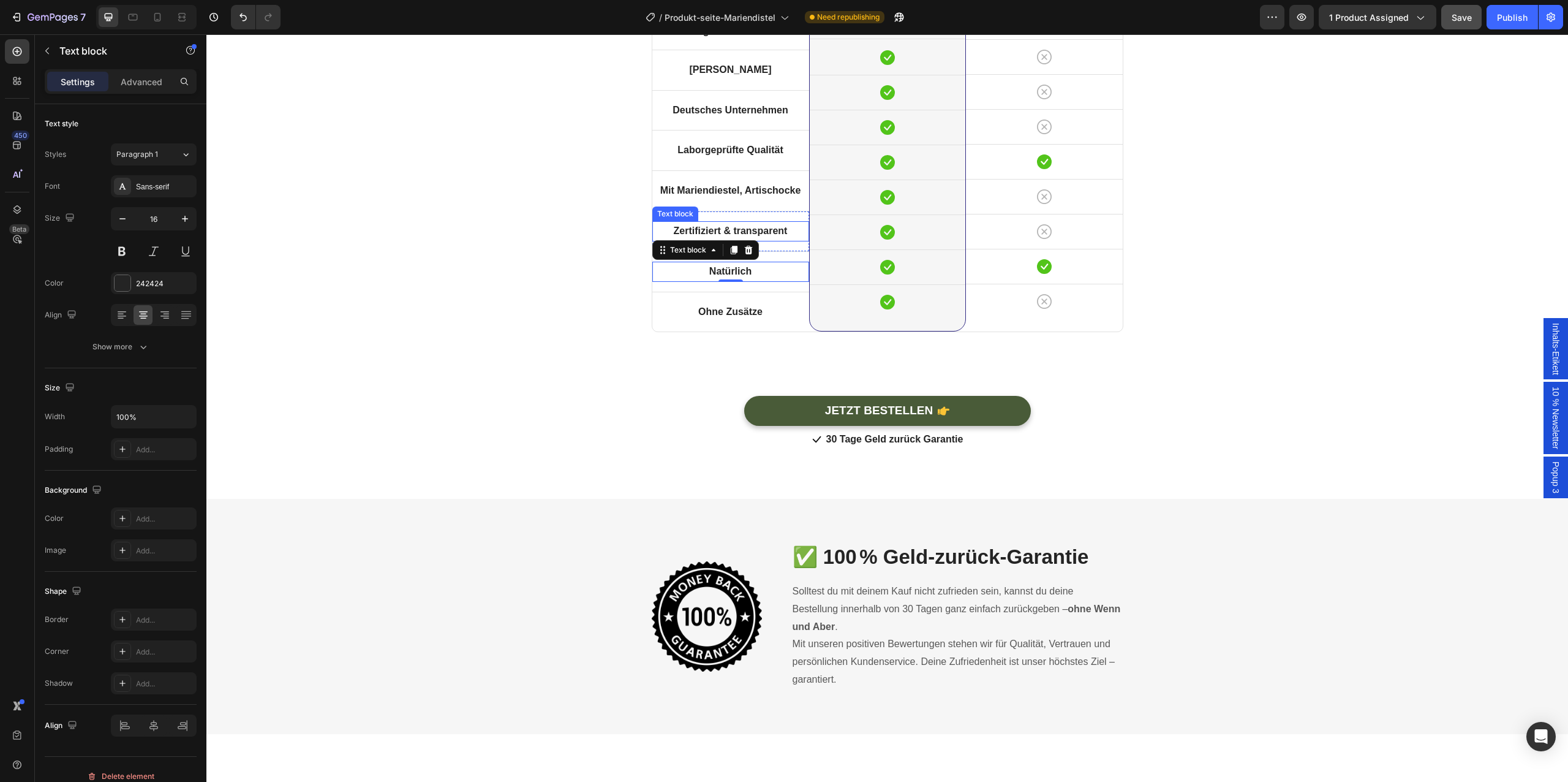
click at [779, 231] on strong "Zertifiziert & transparent" at bounding box center [731, 231] width 114 height 10
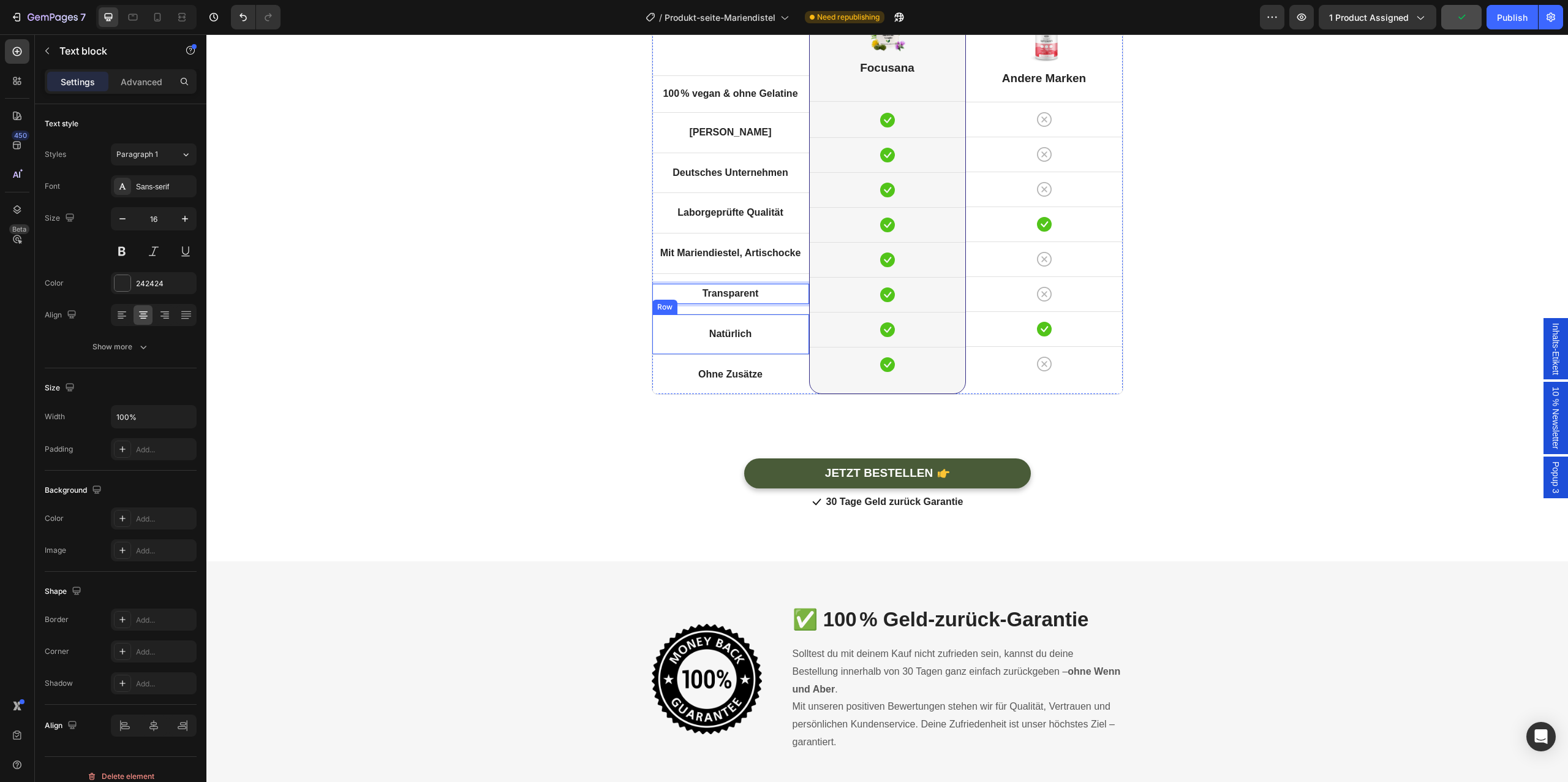
scroll to position [3947, 0]
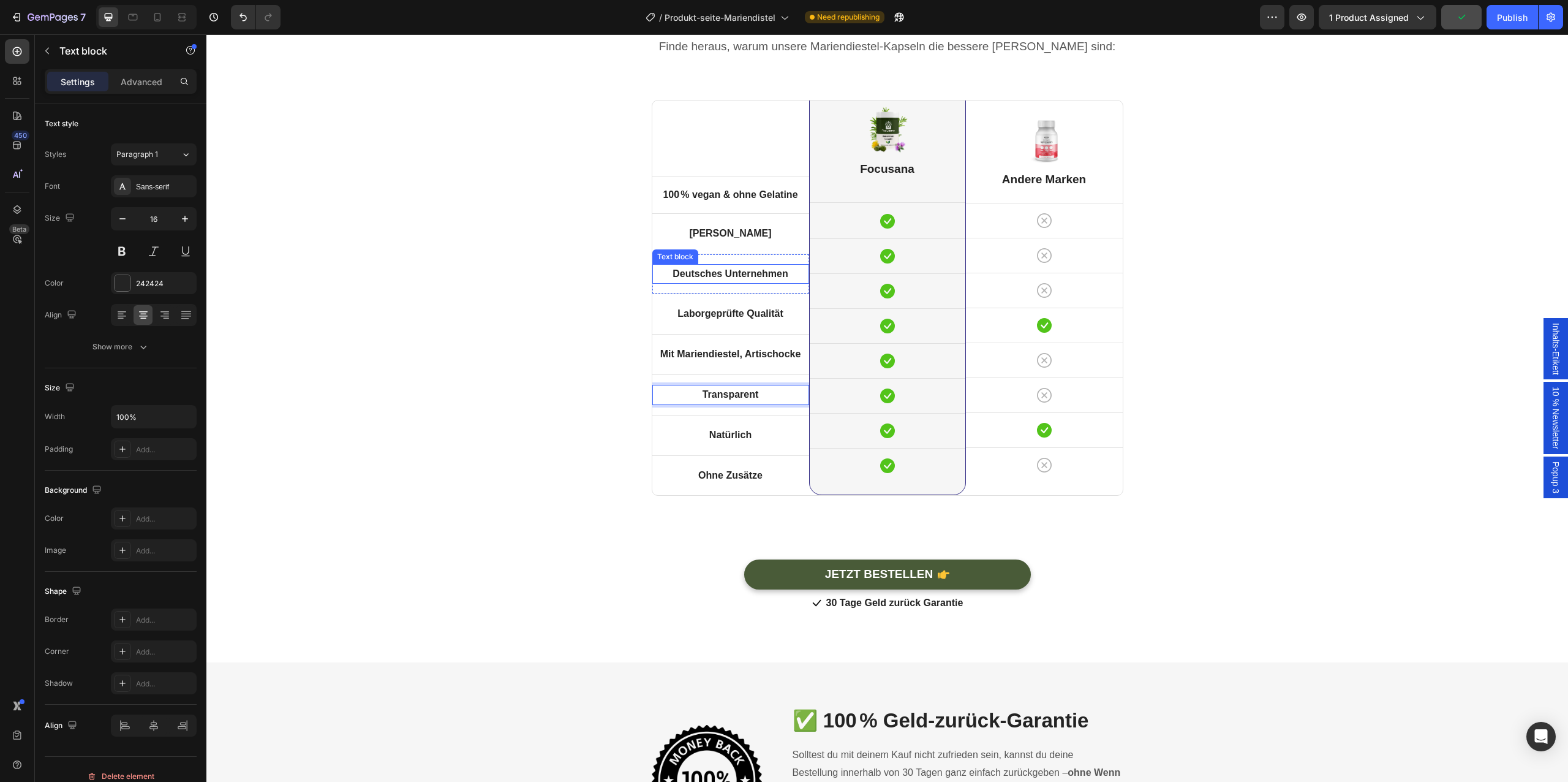
click at [728, 269] on strong "Deutsches Unternehmen" at bounding box center [731, 274] width 116 height 10
click at [510, 395] on div "Focusana vs. andere Markenprodukte Heading Finde heraus, warum unsere Mariendie…" at bounding box center [887, 306] width 1343 height 614
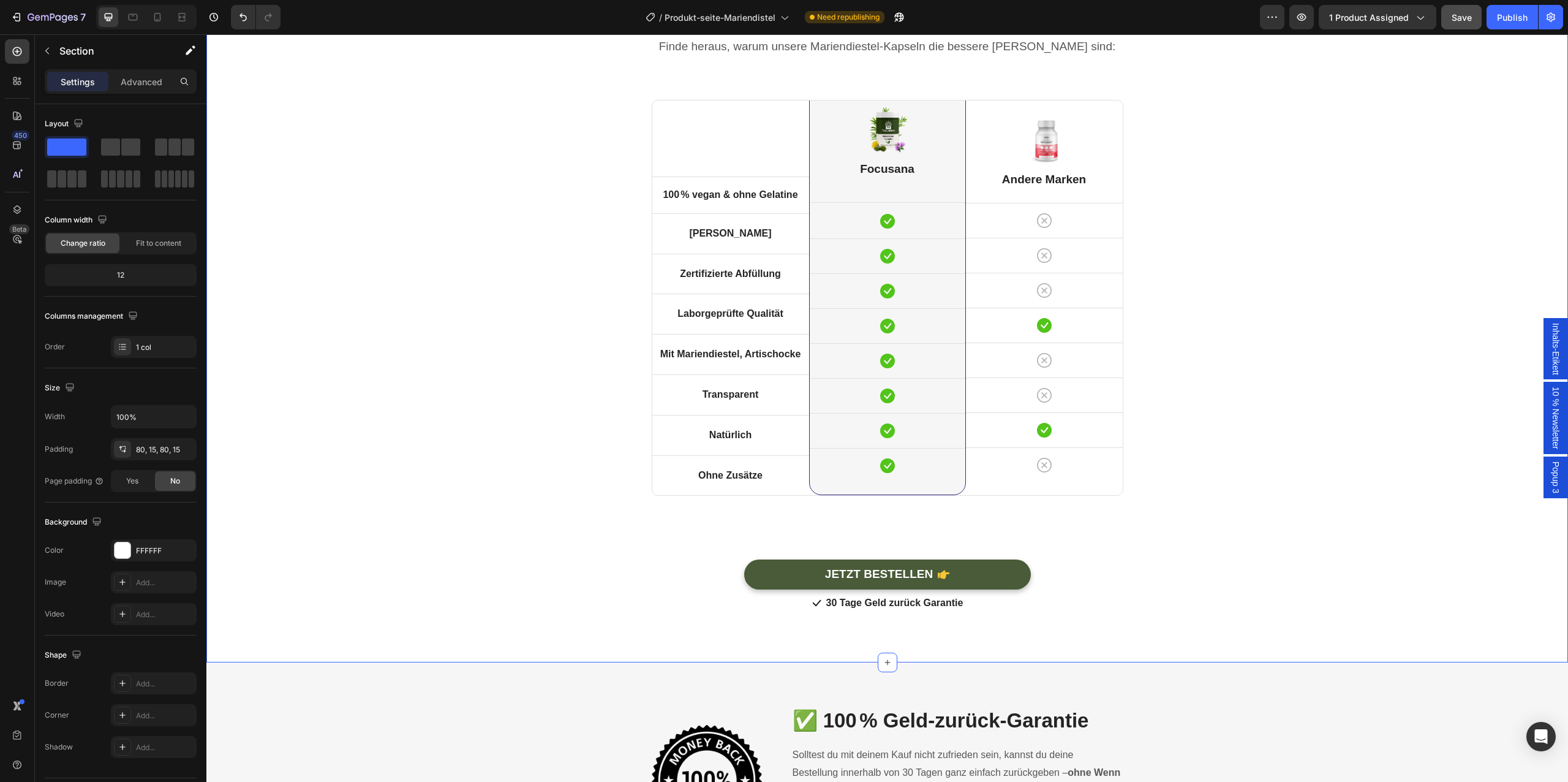
click at [1459, 31] on div "7 Version history / Produkt-seite-Mariendistel Need republishing Preview 1 prod…" at bounding box center [784, 17] width 1568 height 35
click at [1460, 18] on span "Save" at bounding box center [1462, 18] width 20 height 10
click at [152, 19] on icon at bounding box center [157, 17] width 13 height 13
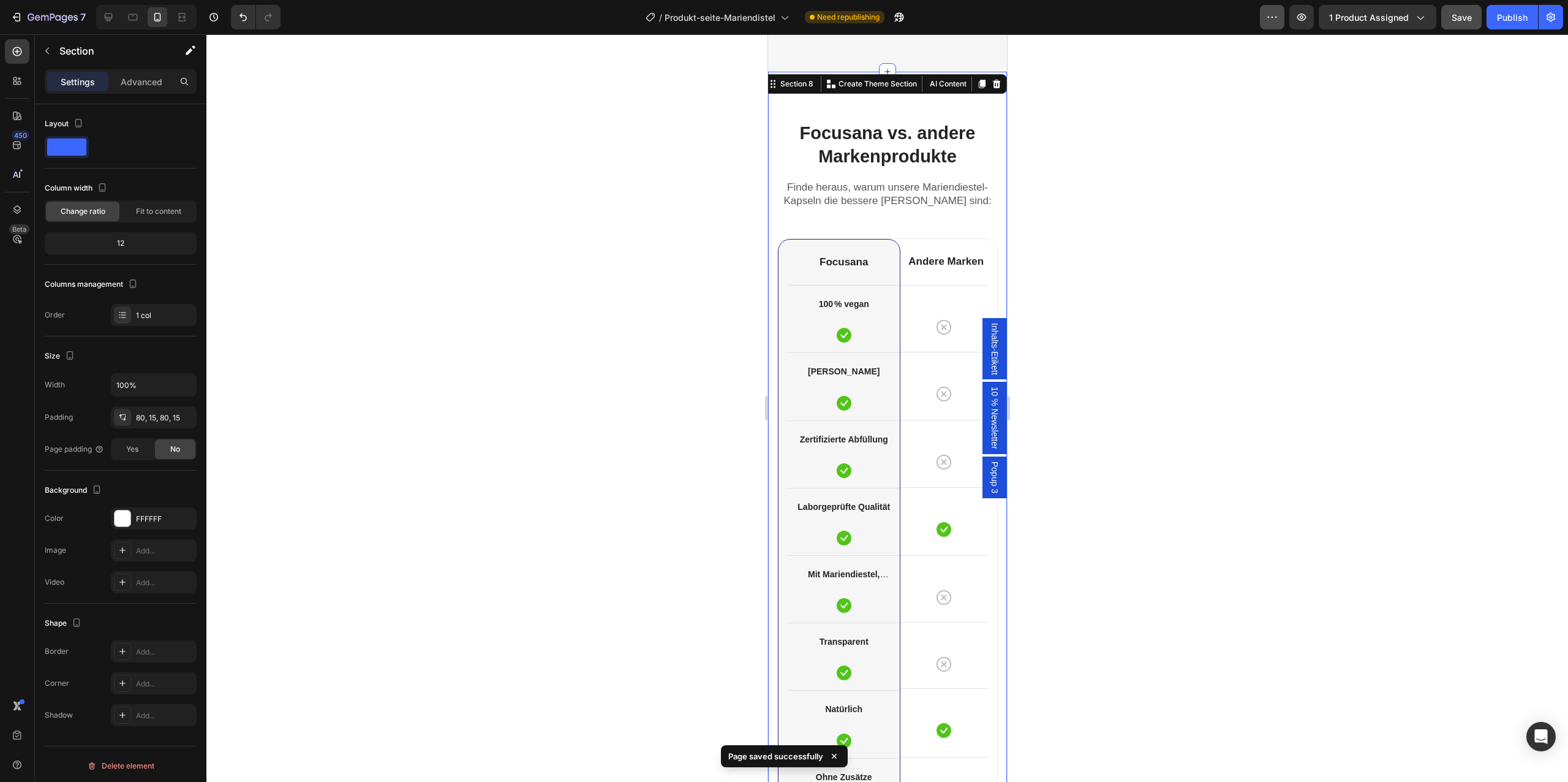
scroll to position [3484, 0]
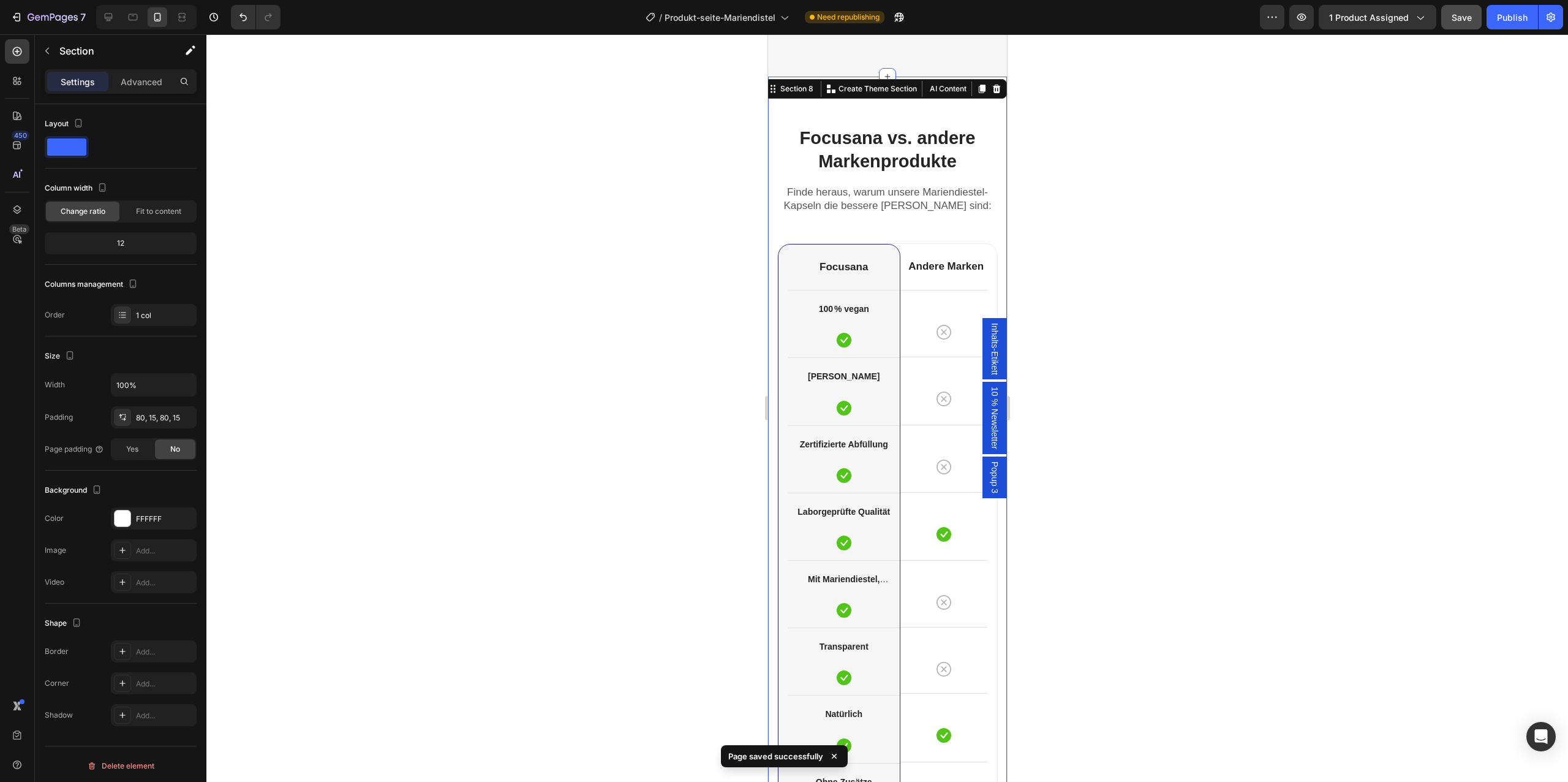
click at [1451, 36] on div at bounding box center [887, 408] width 1362 height 747
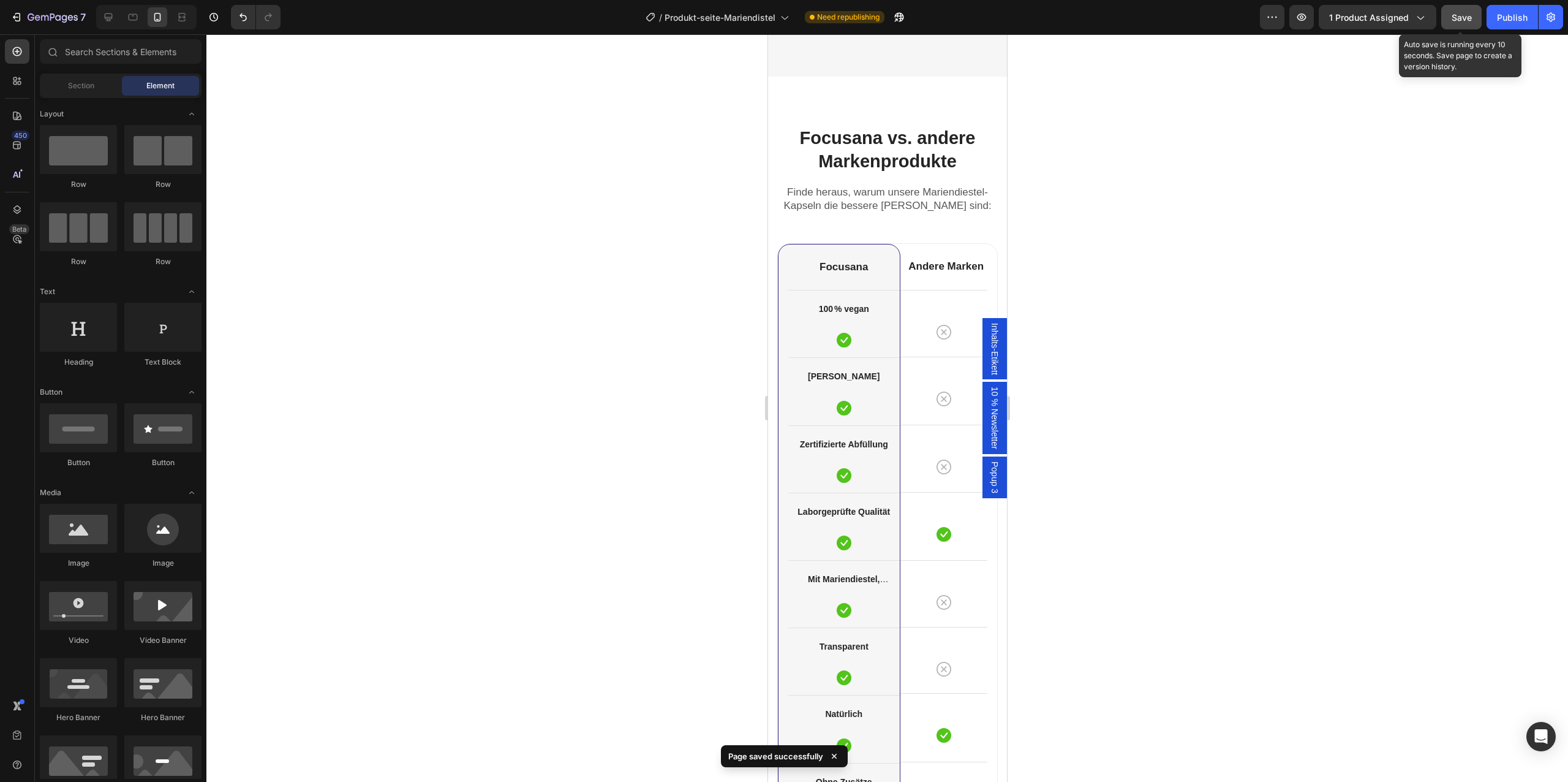
click at [1469, 24] on button "Save" at bounding box center [1461, 17] width 40 height 24
click at [1503, 23] on div "Publish" at bounding box center [1512, 17] width 30 height 13
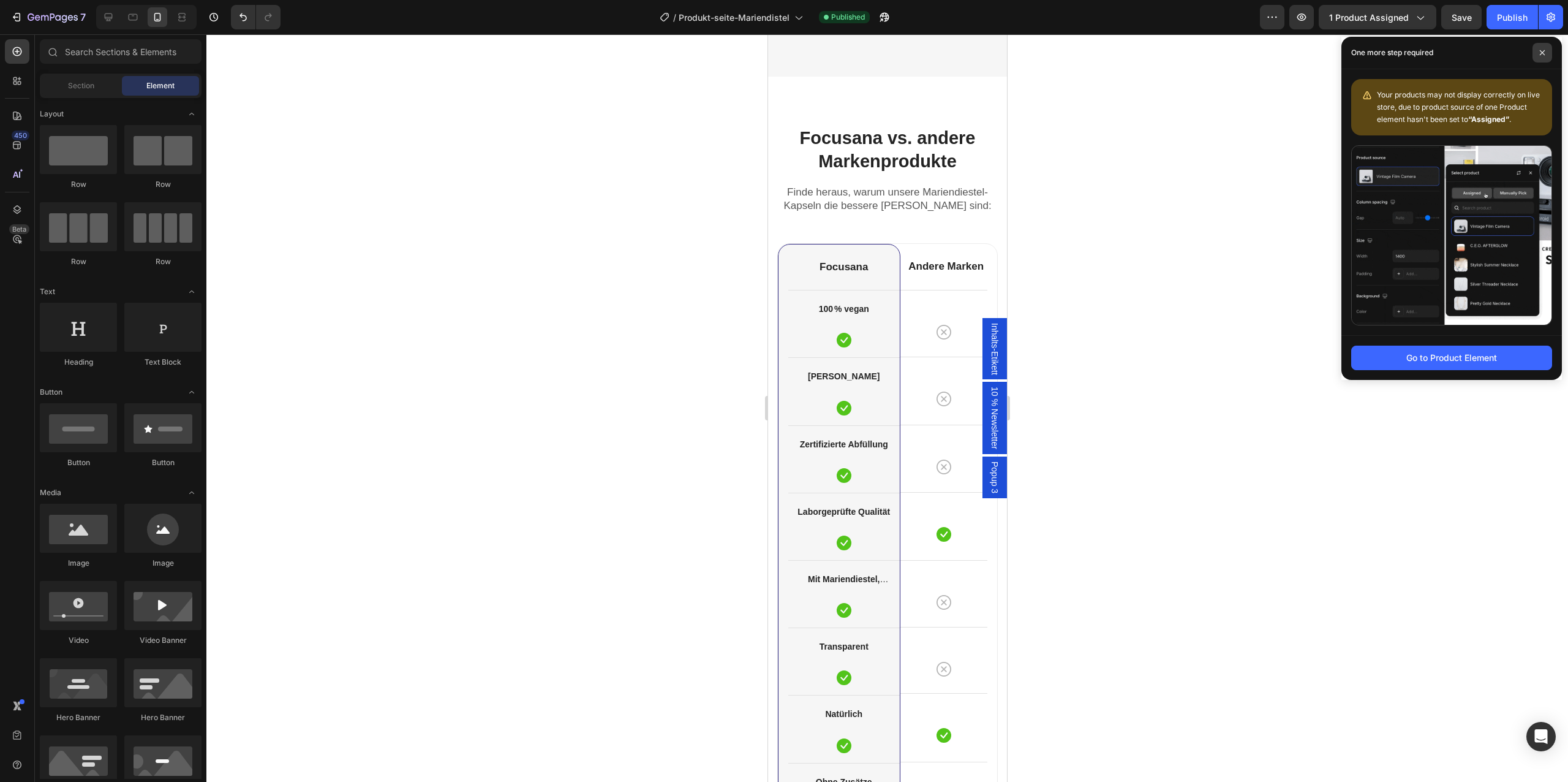
click at [1538, 53] on span at bounding box center [1542, 52] width 19 height 19
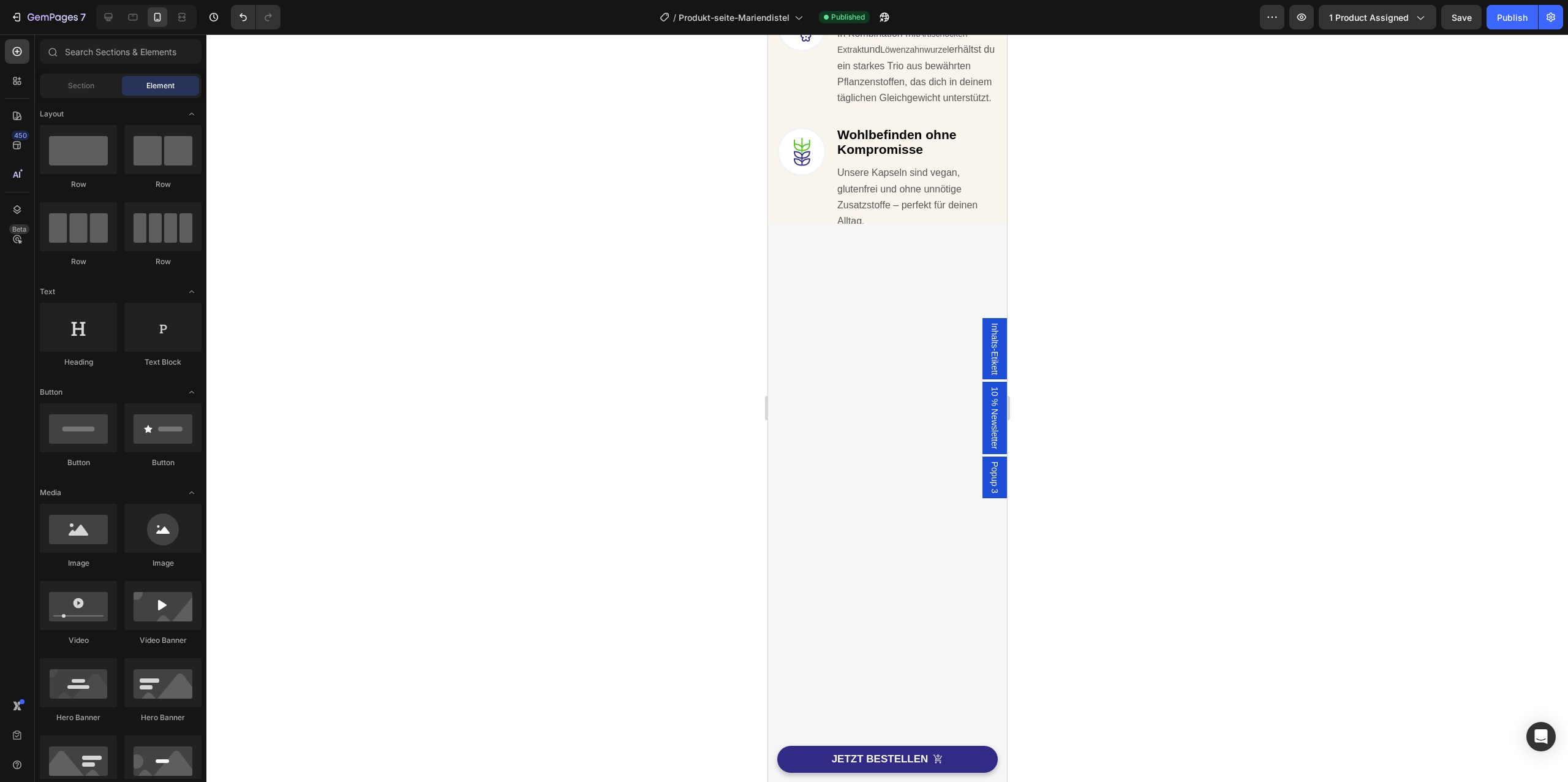
scroll to position [0, 0]
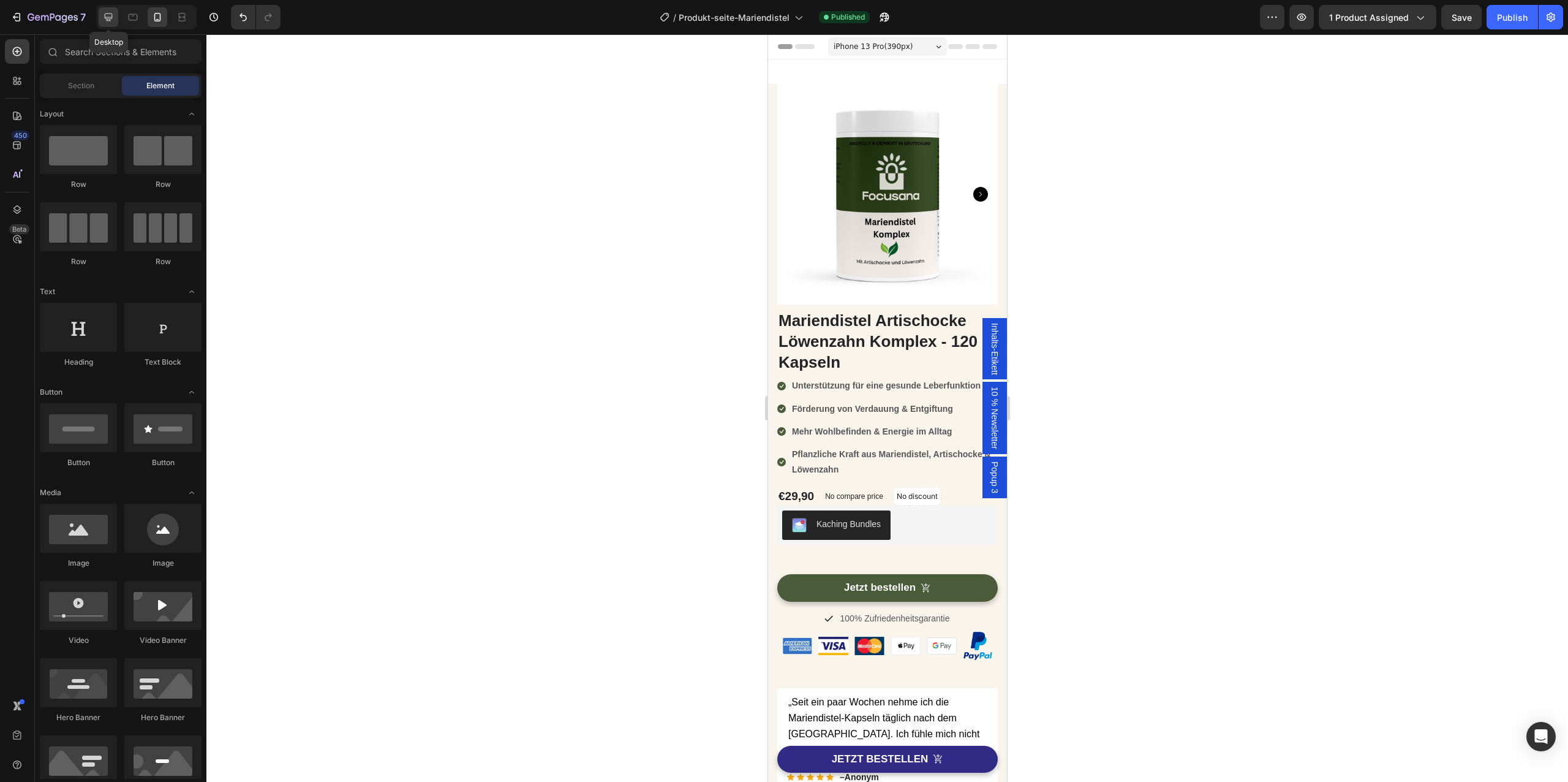
click at [103, 19] on icon at bounding box center [109, 17] width 13 height 13
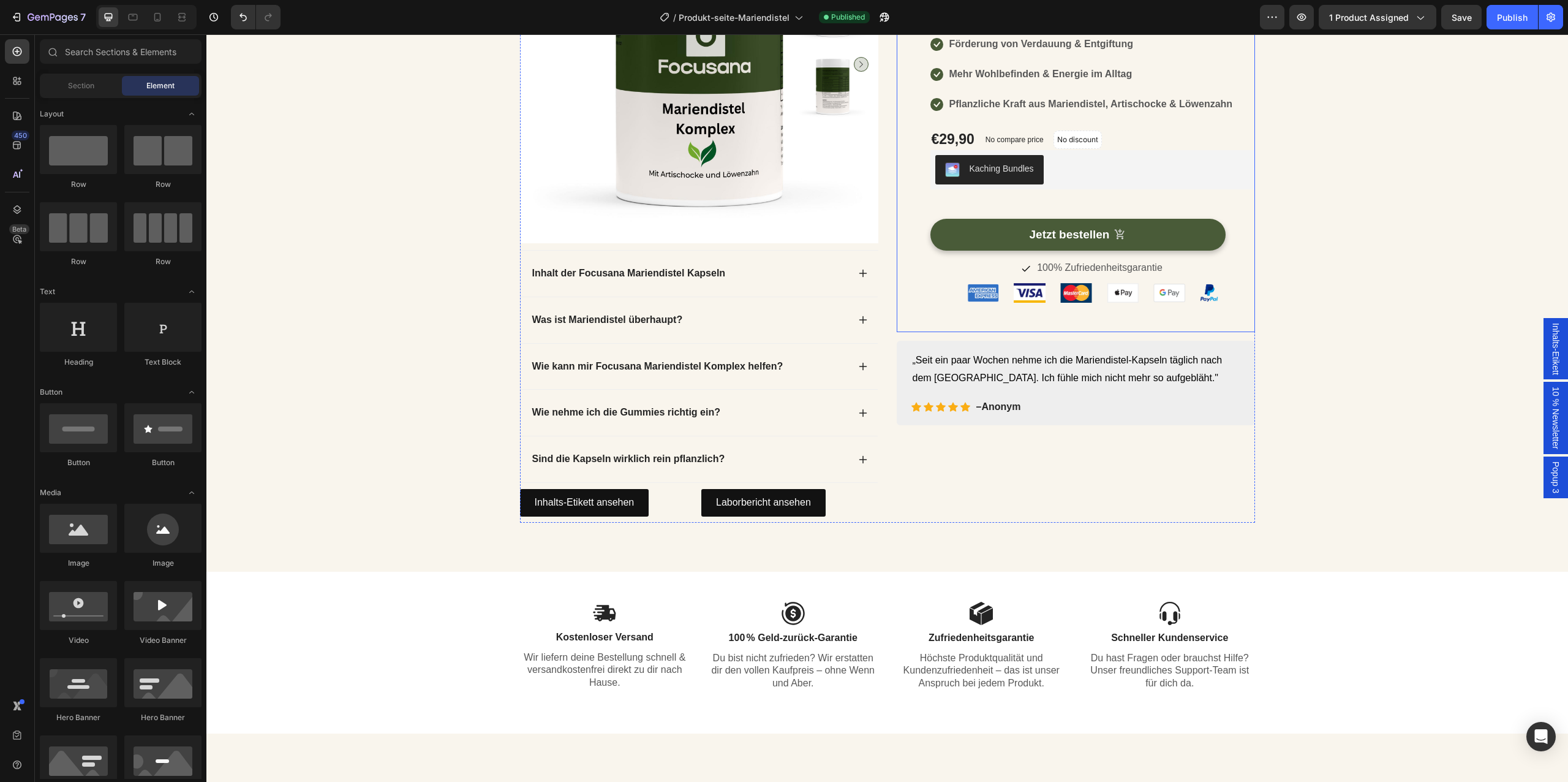
scroll to position [230, 0]
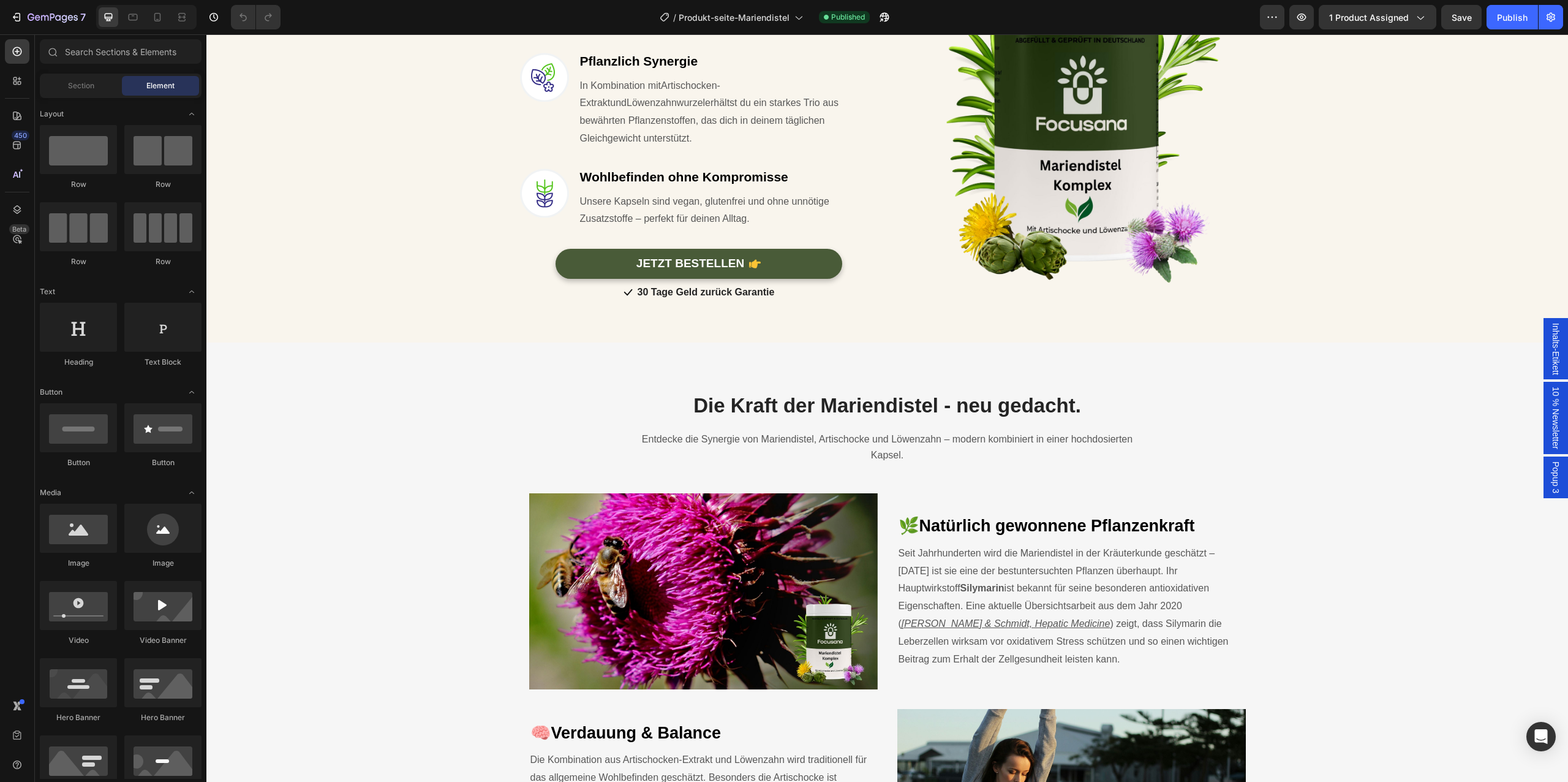
scroll to position [1451, 0]
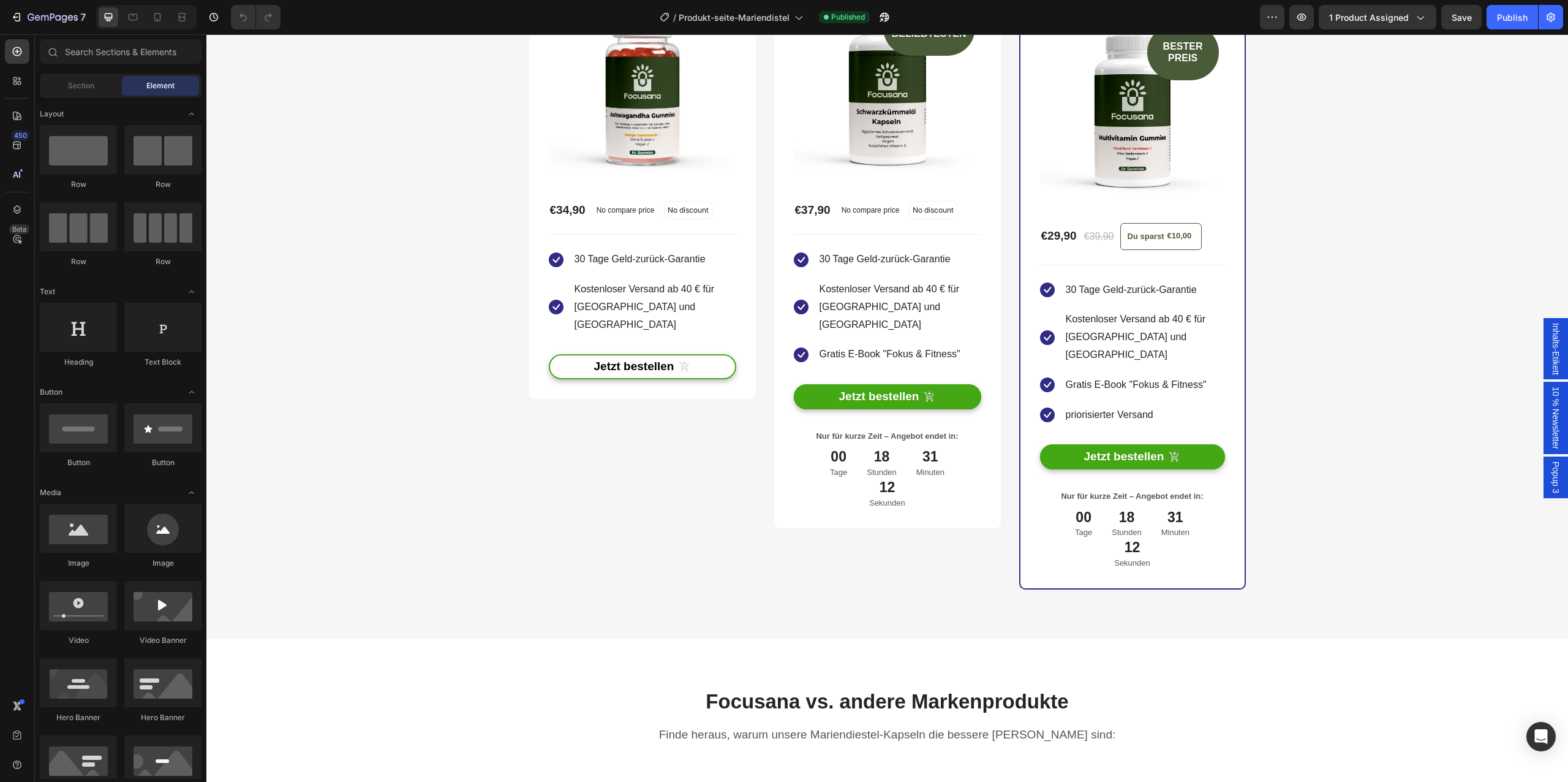
click at [438, 538] on div "Mehr kaufen & bis zu 55 % sparen Heading Entdecke unsere Vorteilspakete und sic…" at bounding box center [887, 198] width 1343 height 782
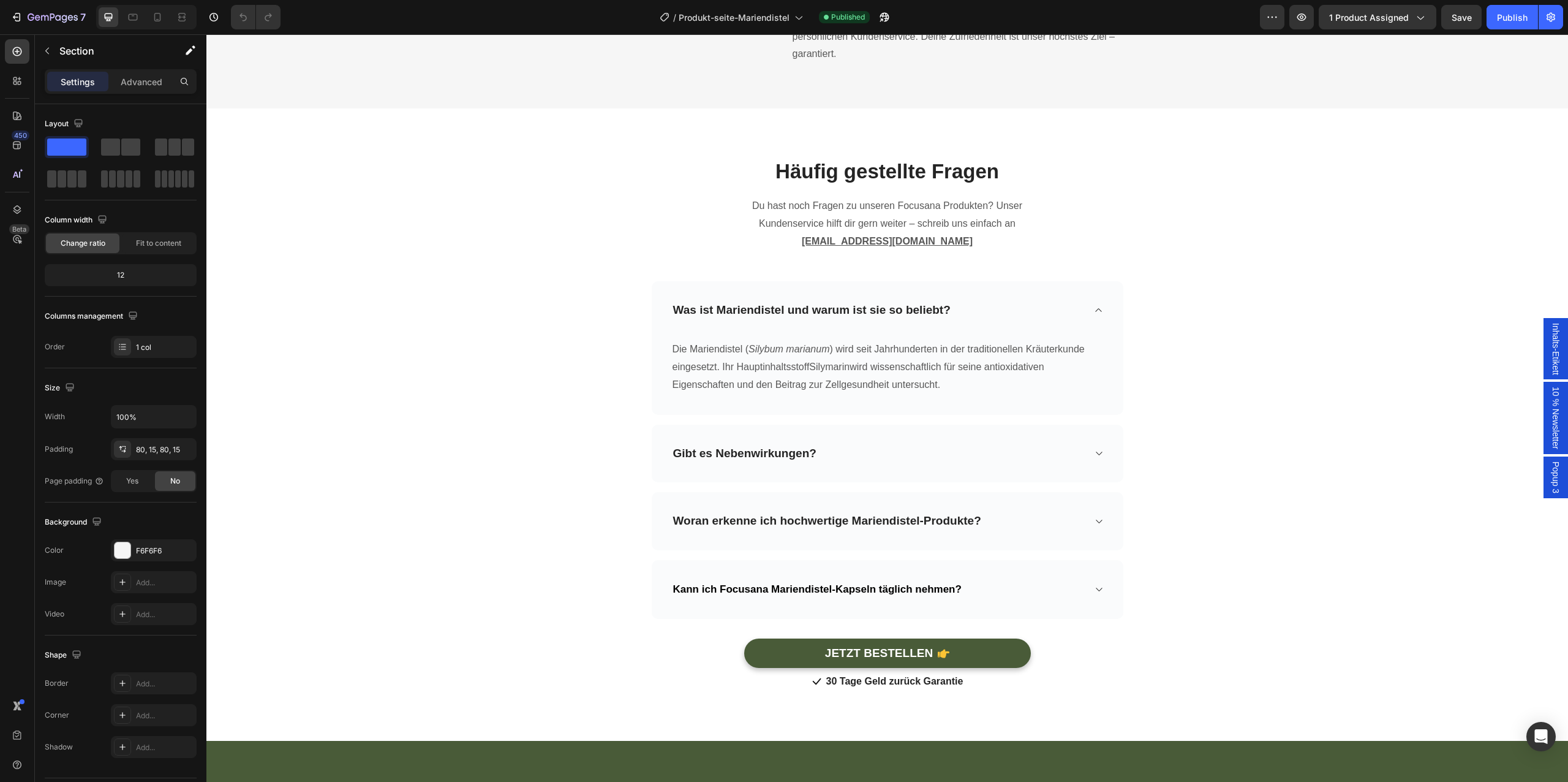
scroll to position [4713, 0]
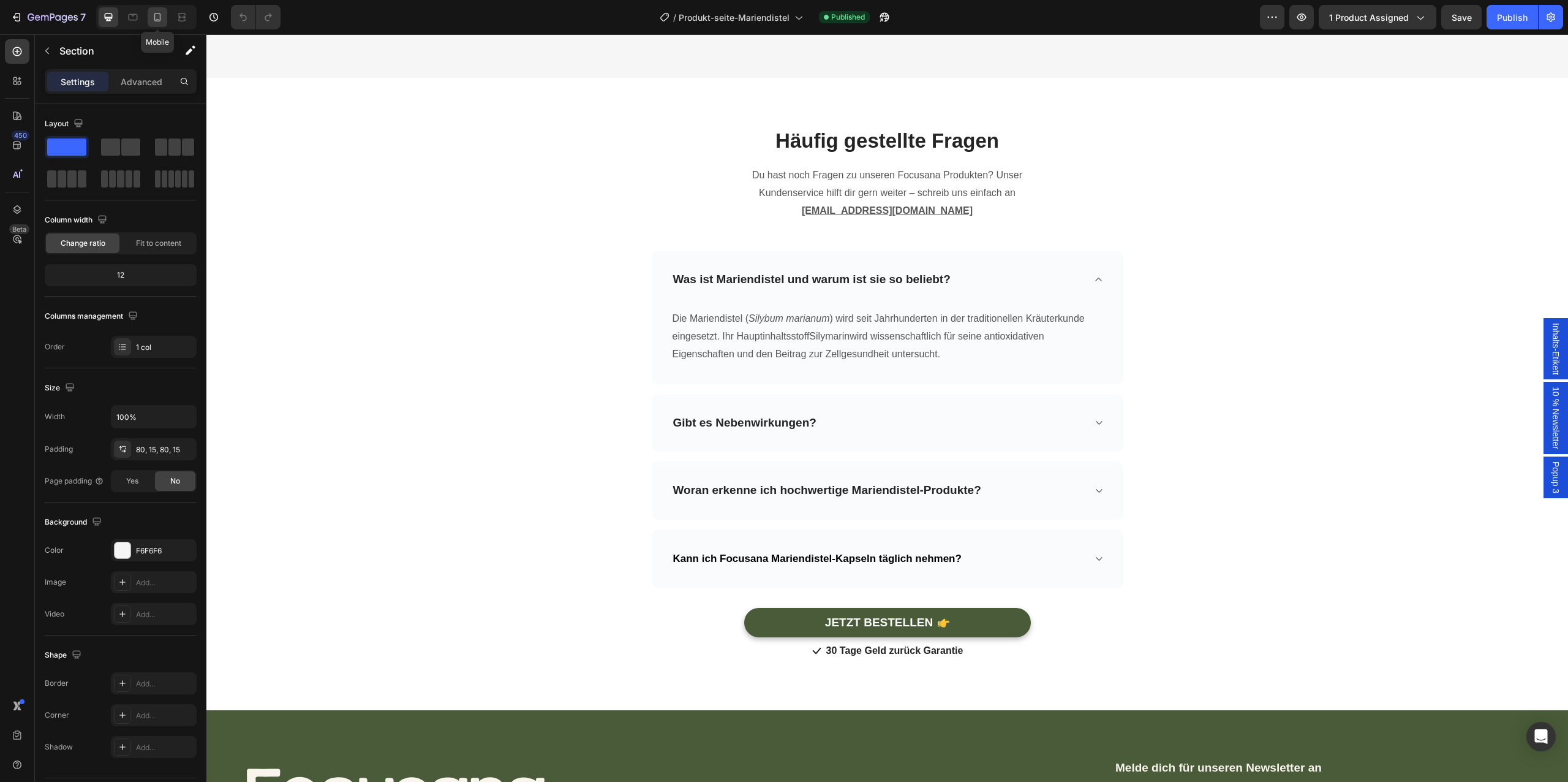
click at [161, 24] on div at bounding box center [157, 17] width 19 height 19
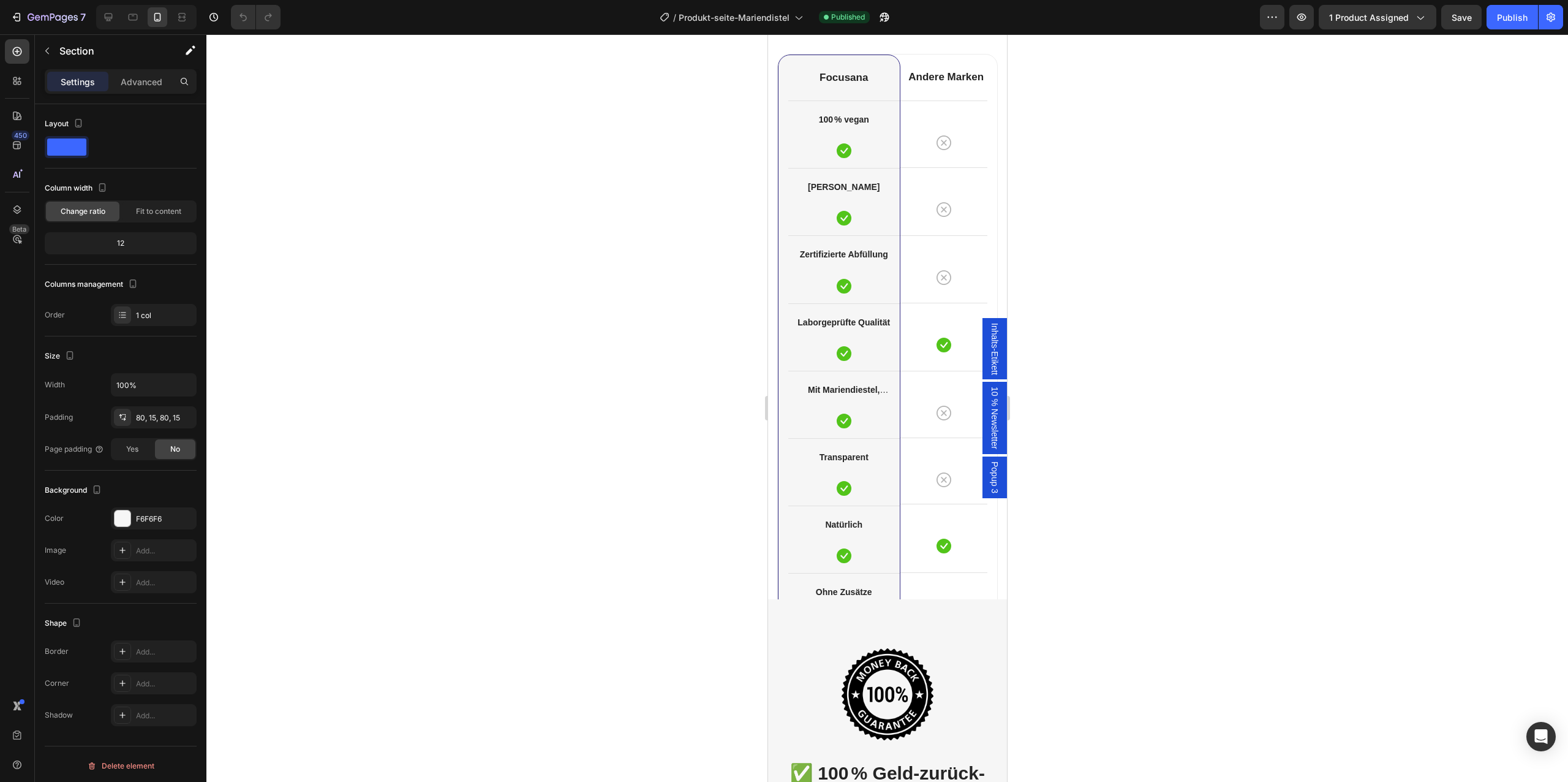
scroll to position [3606, 0]
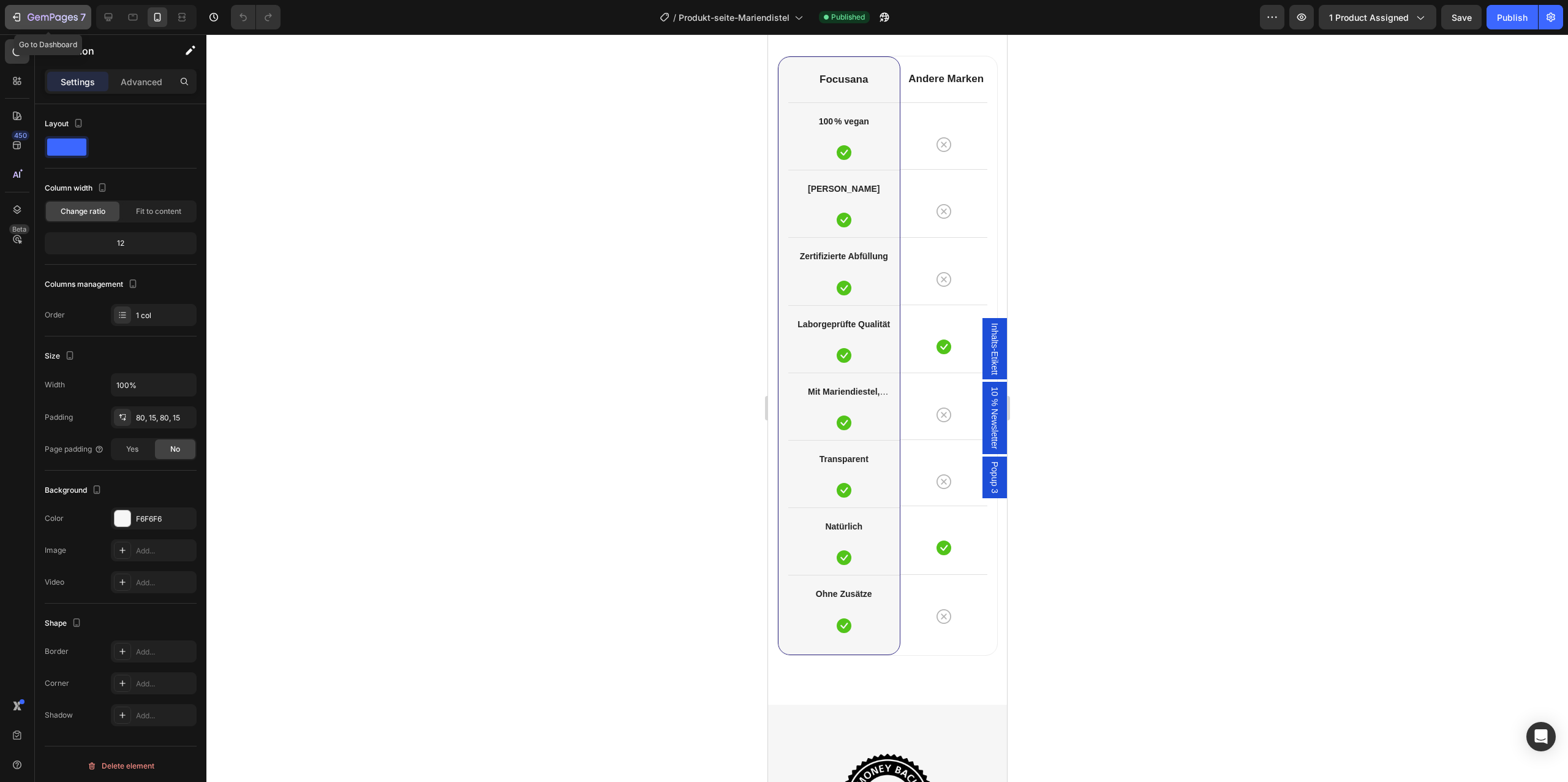
click at [62, 19] on icon "button" at bounding box center [65, 18] width 6 height 8
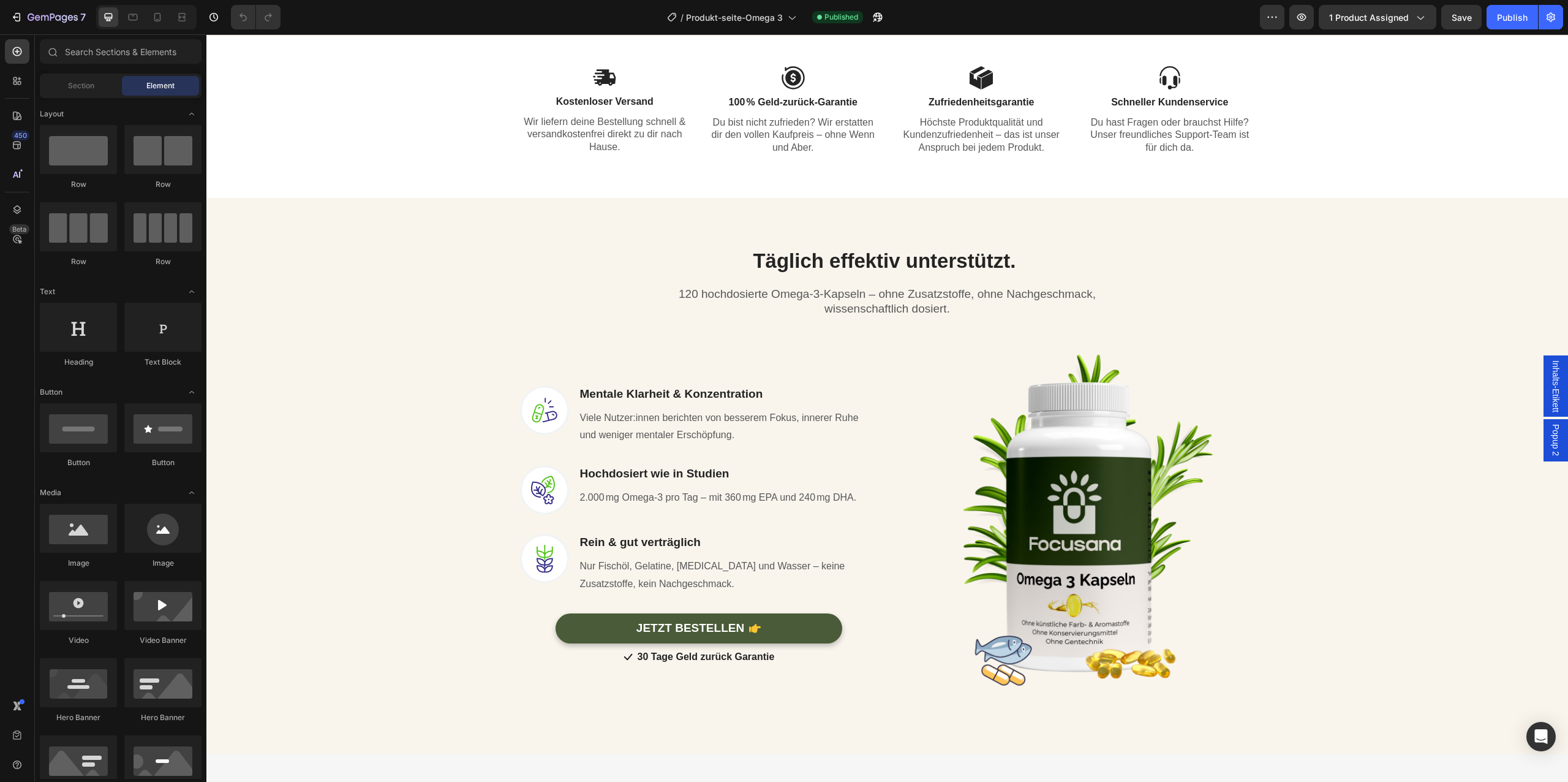
scroll to position [829, 0]
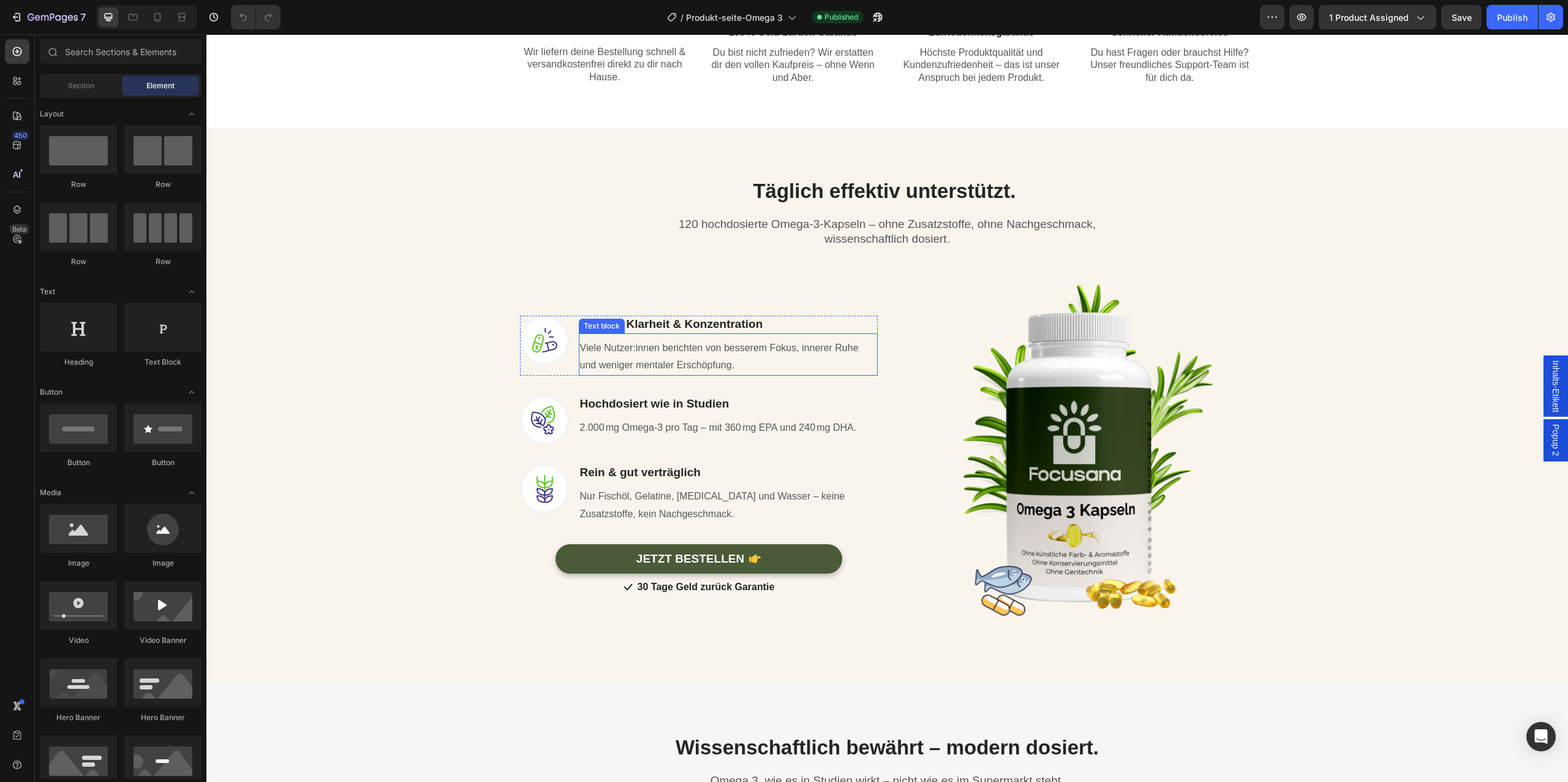
click at [677, 356] on p "Viele Nutzer:innen berichten von besserem Fokus, innerer Ruhe und weniger menta…" at bounding box center [728, 357] width 296 height 35
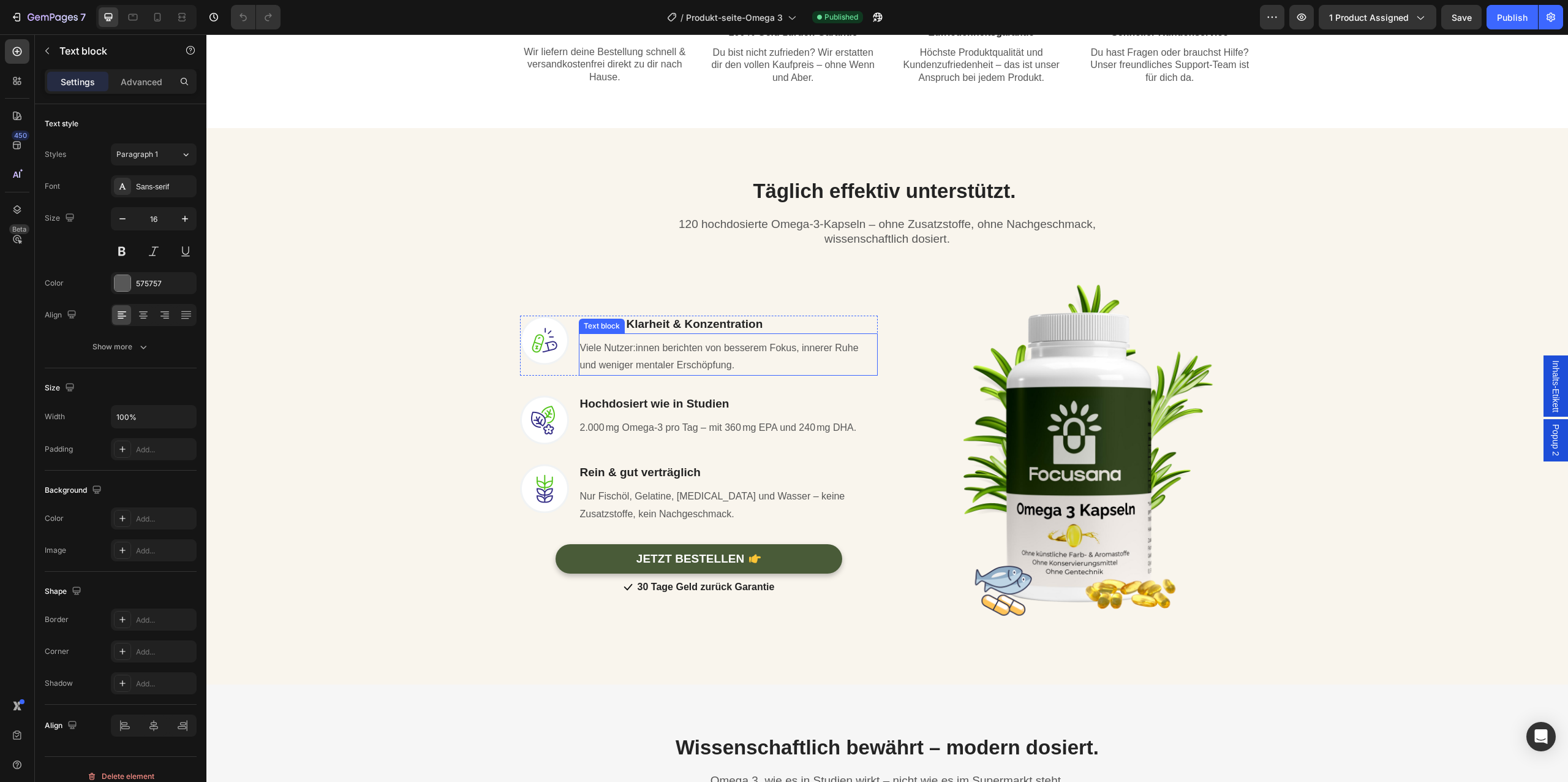
click at [677, 356] on p "Viele Nutzer:innen berichten von besserem Fokus, innerer Ruhe und weniger menta…" at bounding box center [728, 357] width 296 height 35
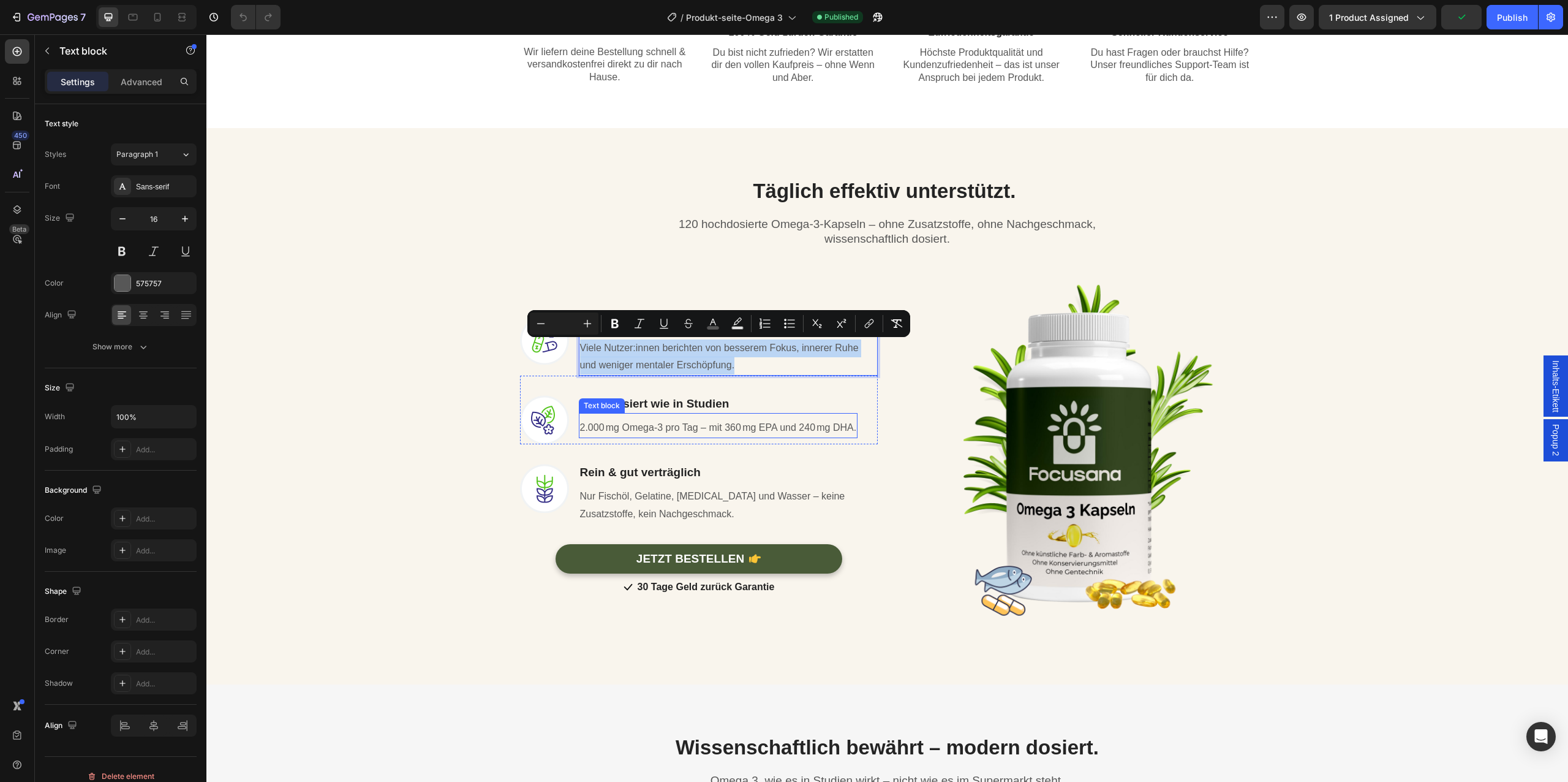
click at [640, 433] on p "2.000 mg Omega-3 pro Tag – mit 360 mg EPA und 240 mg DHA." at bounding box center [718, 428] width 277 height 18
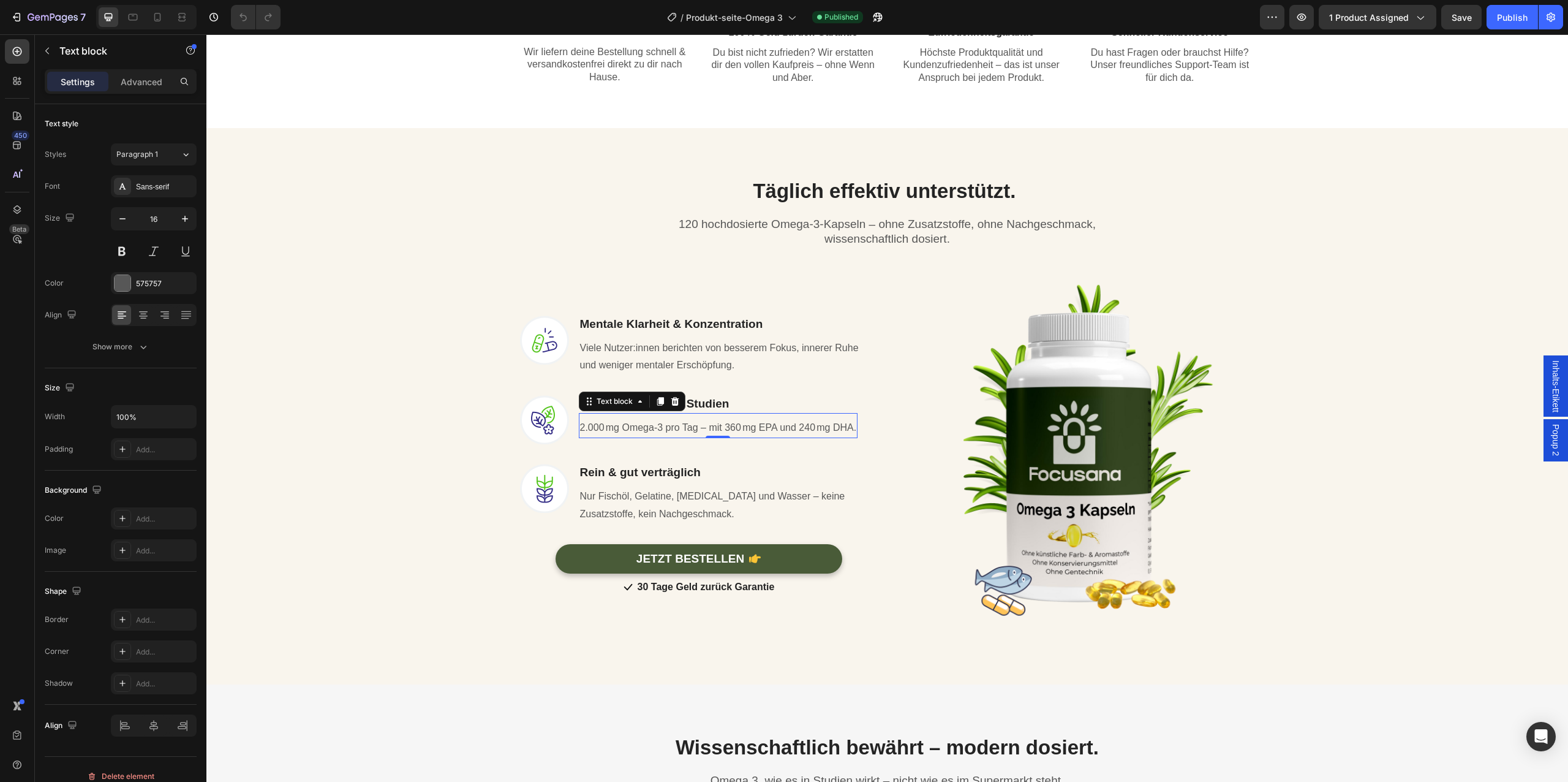
click at [640, 433] on p "2.000 mg Omega-3 pro Tag – mit 360 mg EPA und 240 mg DHA." at bounding box center [718, 428] width 277 height 18
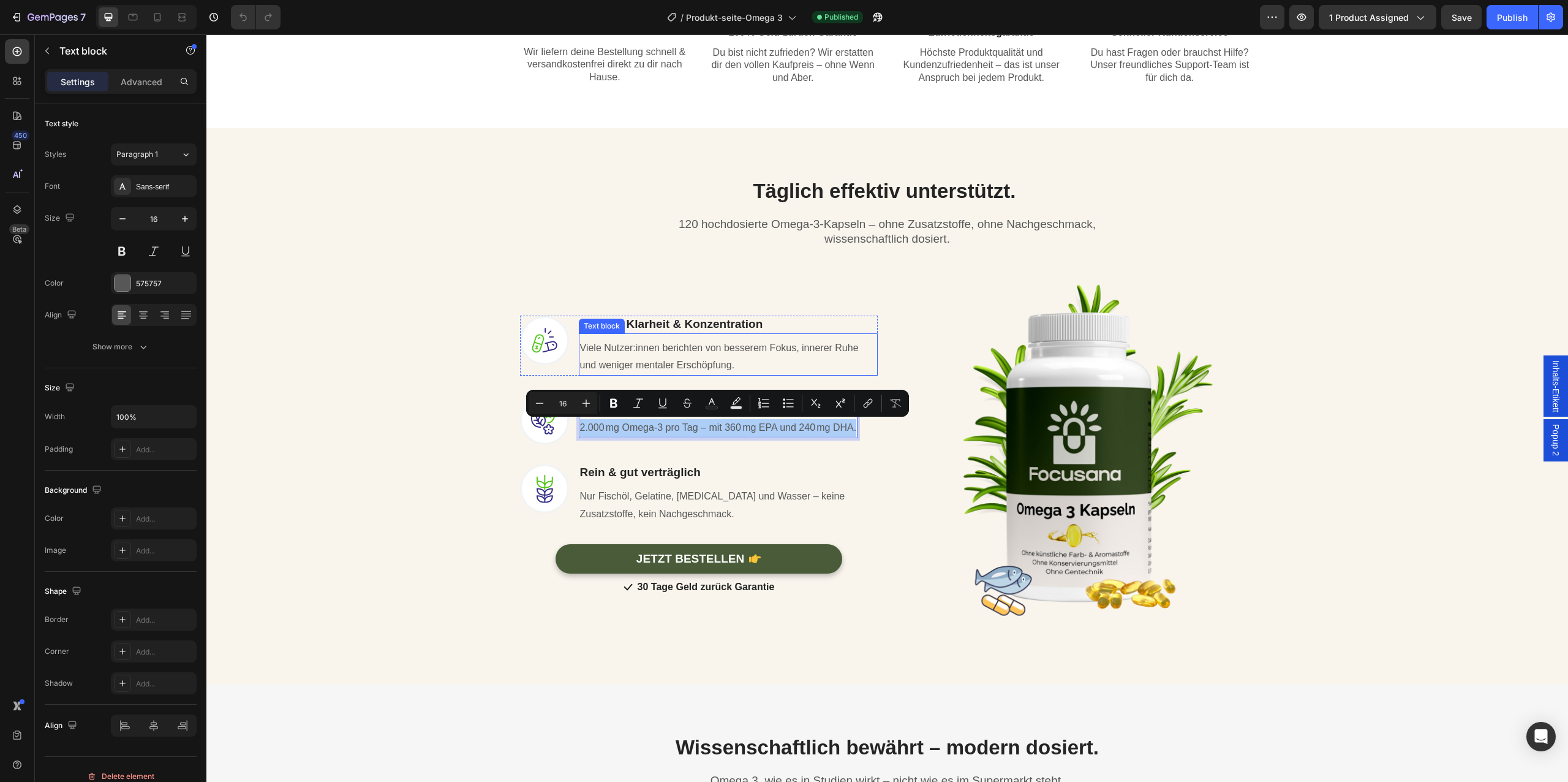
click at [621, 345] on span "Viele Nutzer:innen berichten von besserem Fokus, innerer Ruhe und weniger menta…" at bounding box center [719, 356] width 279 height 28
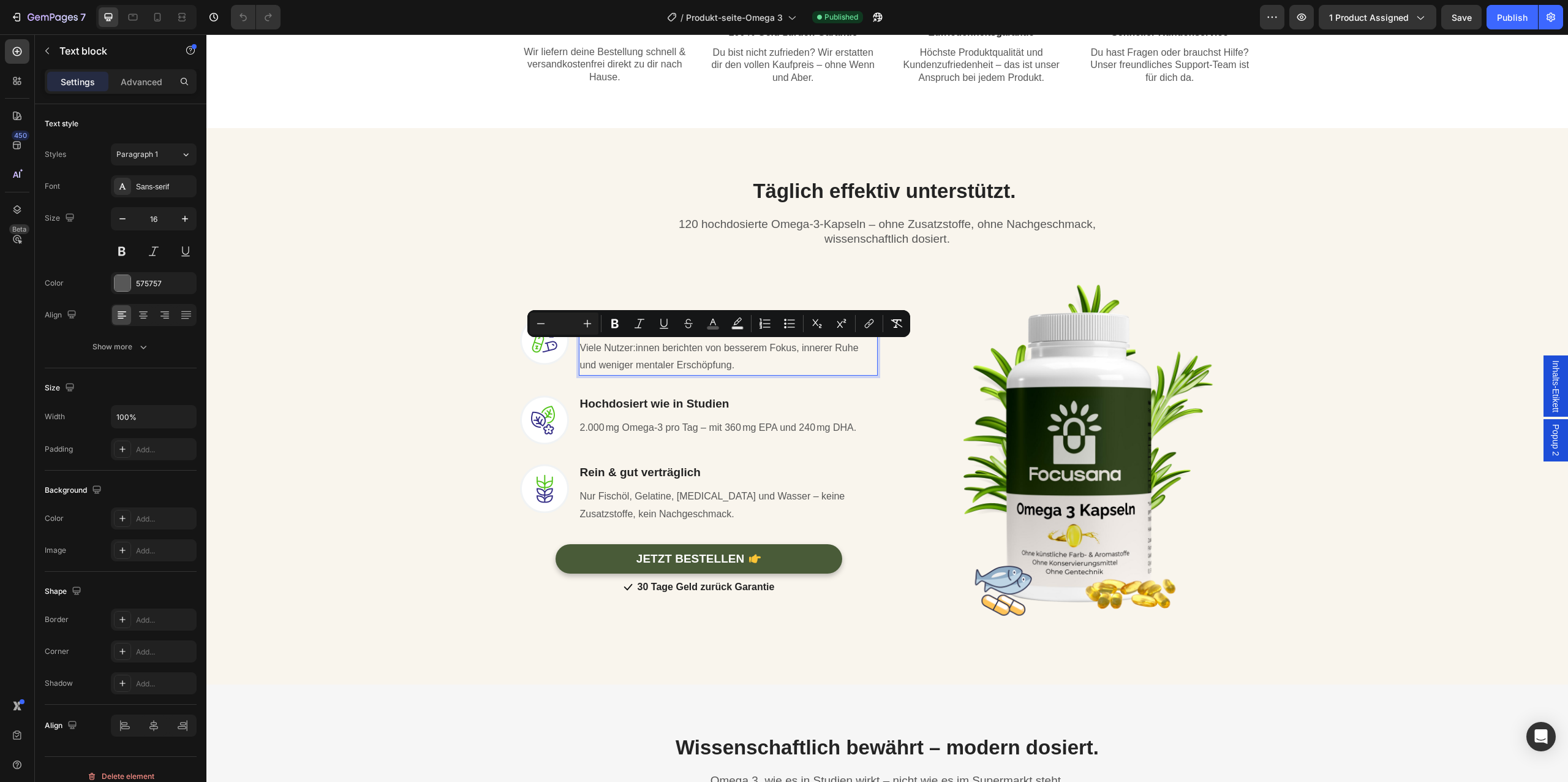
click at [566, 330] on input "Editor contextual toolbar" at bounding box center [564, 323] width 24 height 14
type input "16"
click at [640, 498] on span "Nur Fischöl, Gelatine, [MEDICAL_DATA] und Wasser – keine Zusatzstoffe, kein Nac…" at bounding box center [712, 504] width 265 height 28
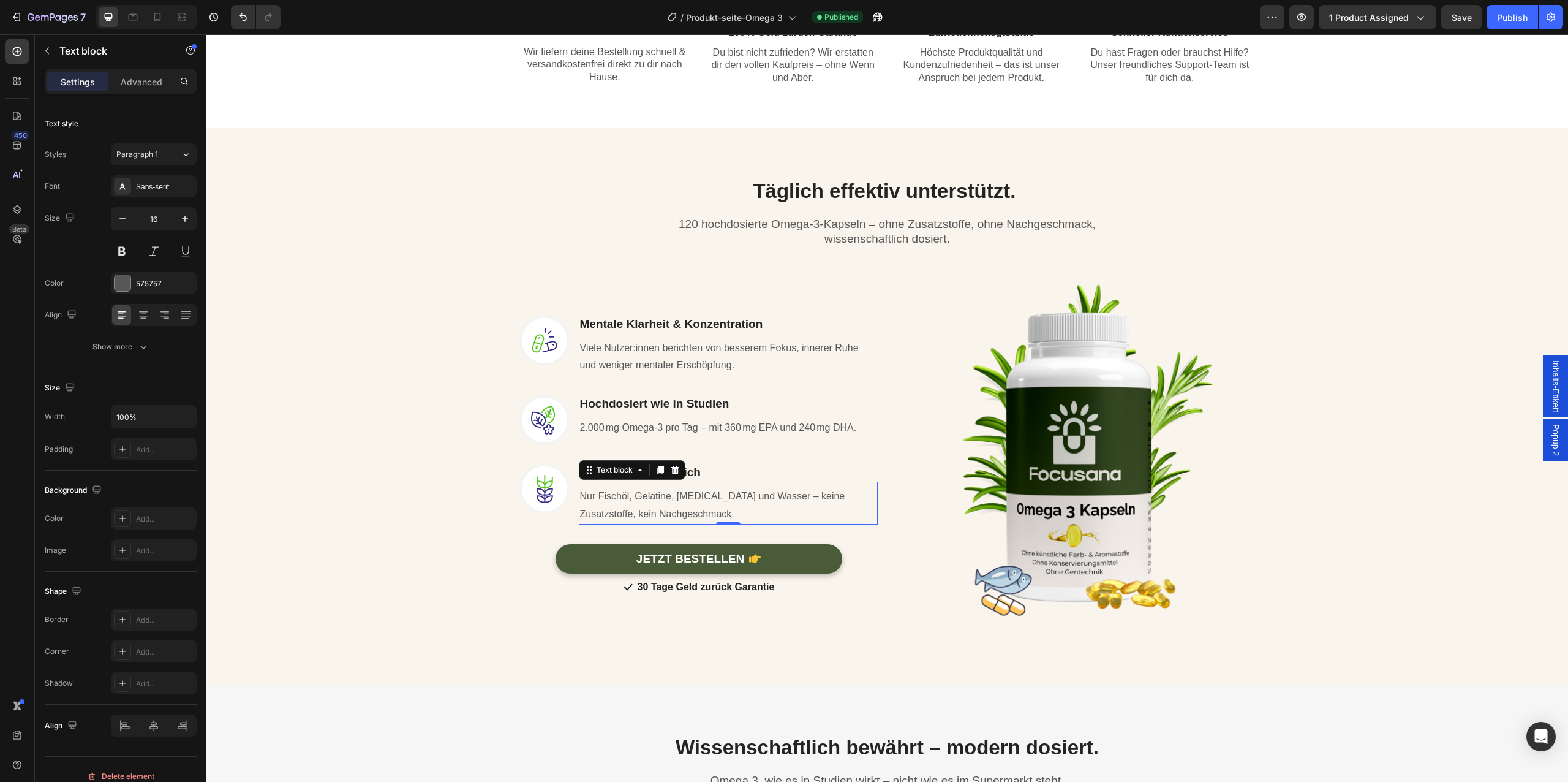
click at [640, 498] on span "Nur Fischöl, Gelatine, [MEDICAL_DATA] und Wasser – keine Zusatzstoffe, kein Nac…" at bounding box center [712, 504] width 265 height 28
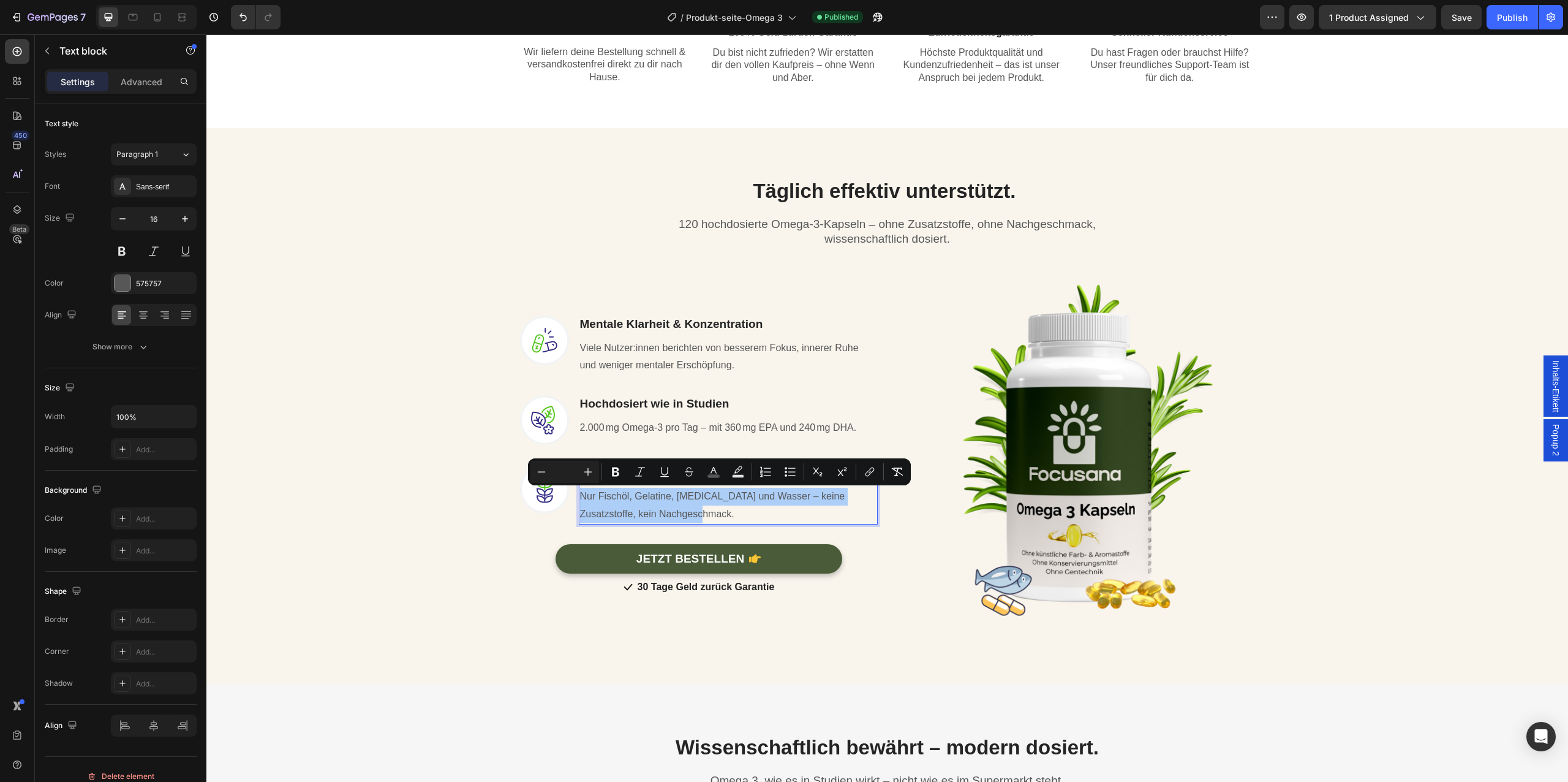
click at [572, 468] on input "Editor contextual toolbar" at bounding box center [564, 471] width 24 height 14
type input "16"
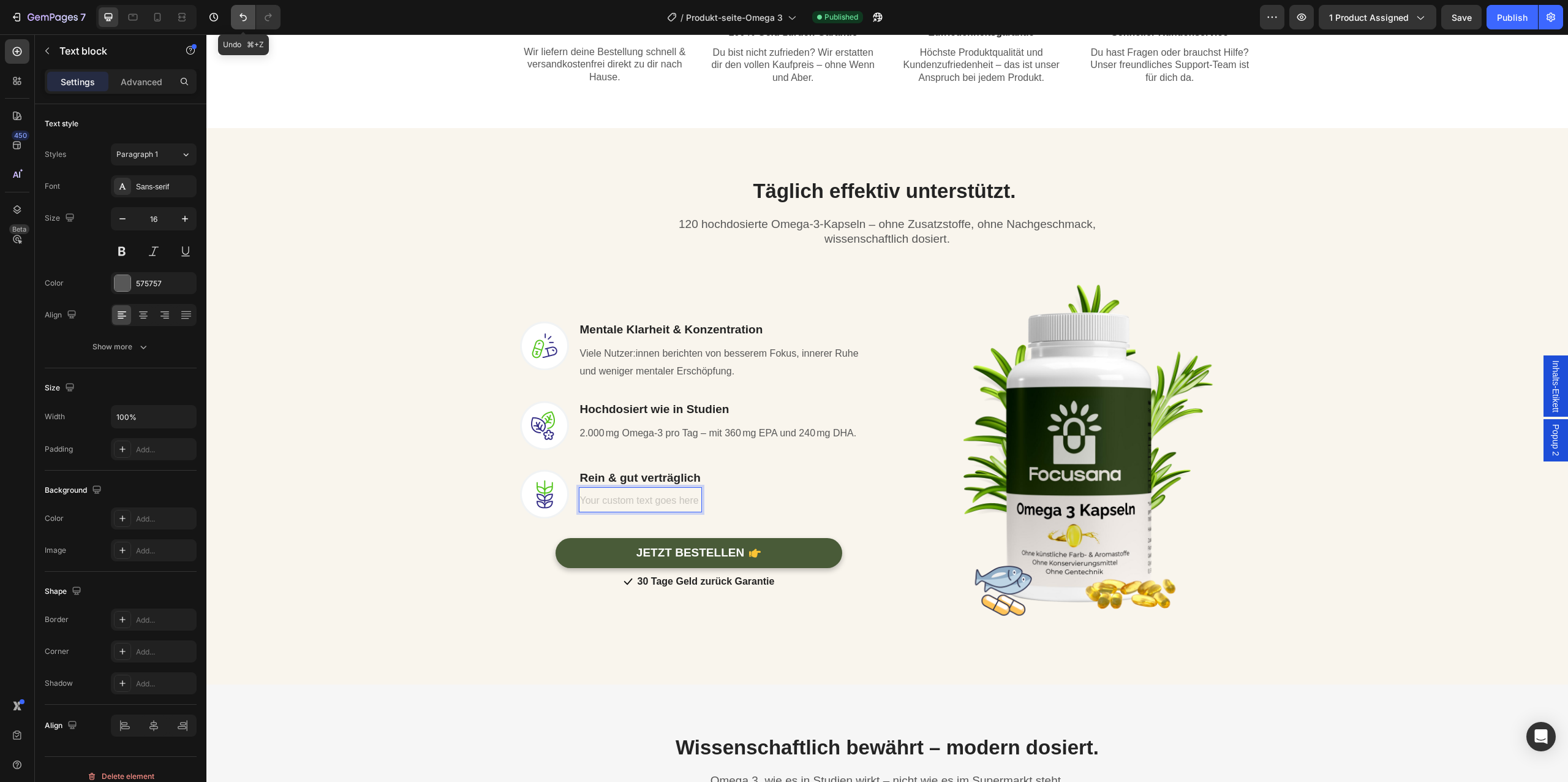
click at [240, 27] on button "Undo/Redo" at bounding box center [242, 17] width 24 height 24
click at [263, 22] on icon "Undo/Redo" at bounding box center [268, 17] width 13 height 13
click at [238, 22] on icon "Undo/Redo" at bounding box center [243, 17] width 13 height 13
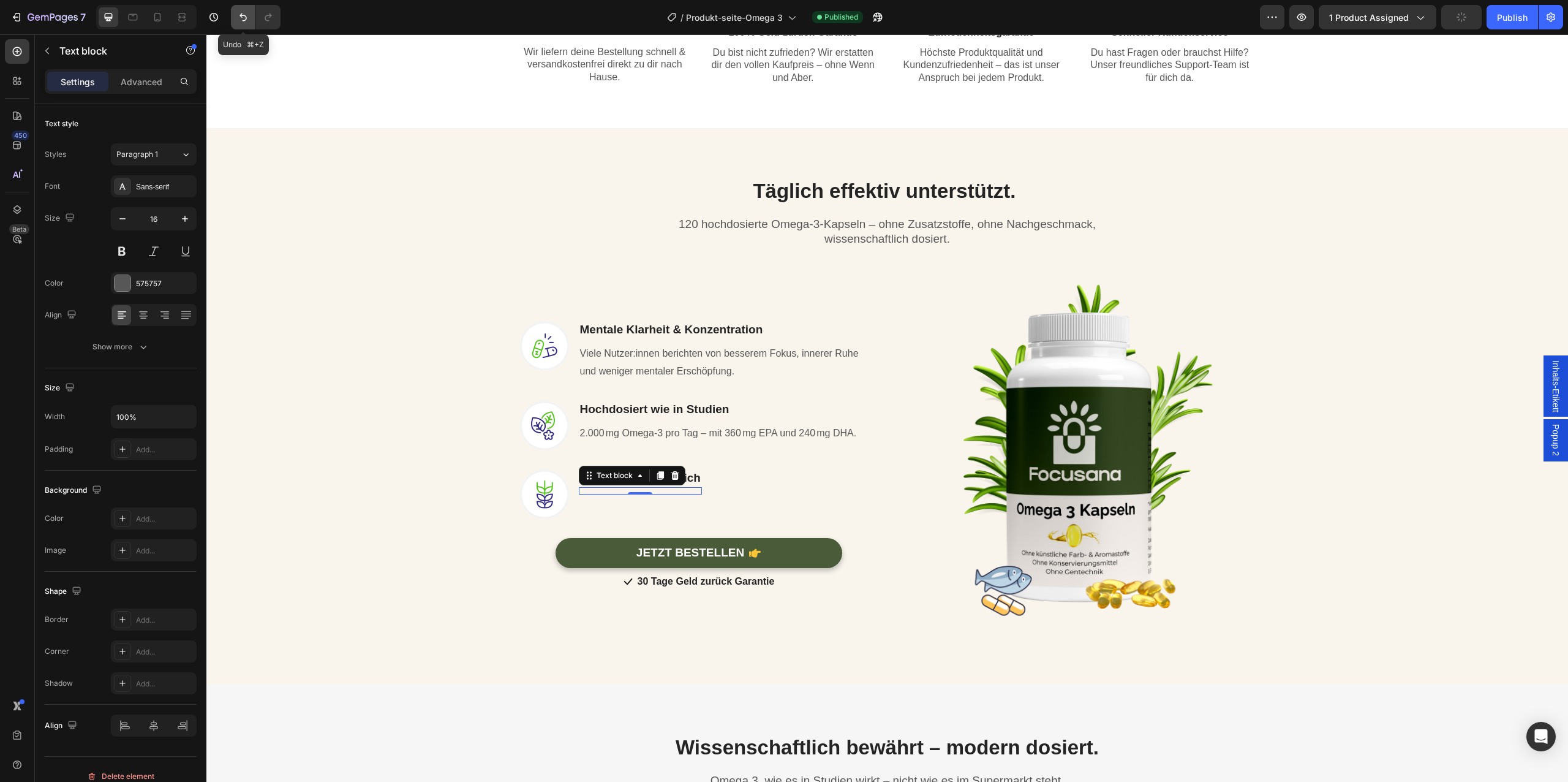
click at [238, 22] on icon "Undo/Redo" at bounding box center [243, 17] width 13 height 13
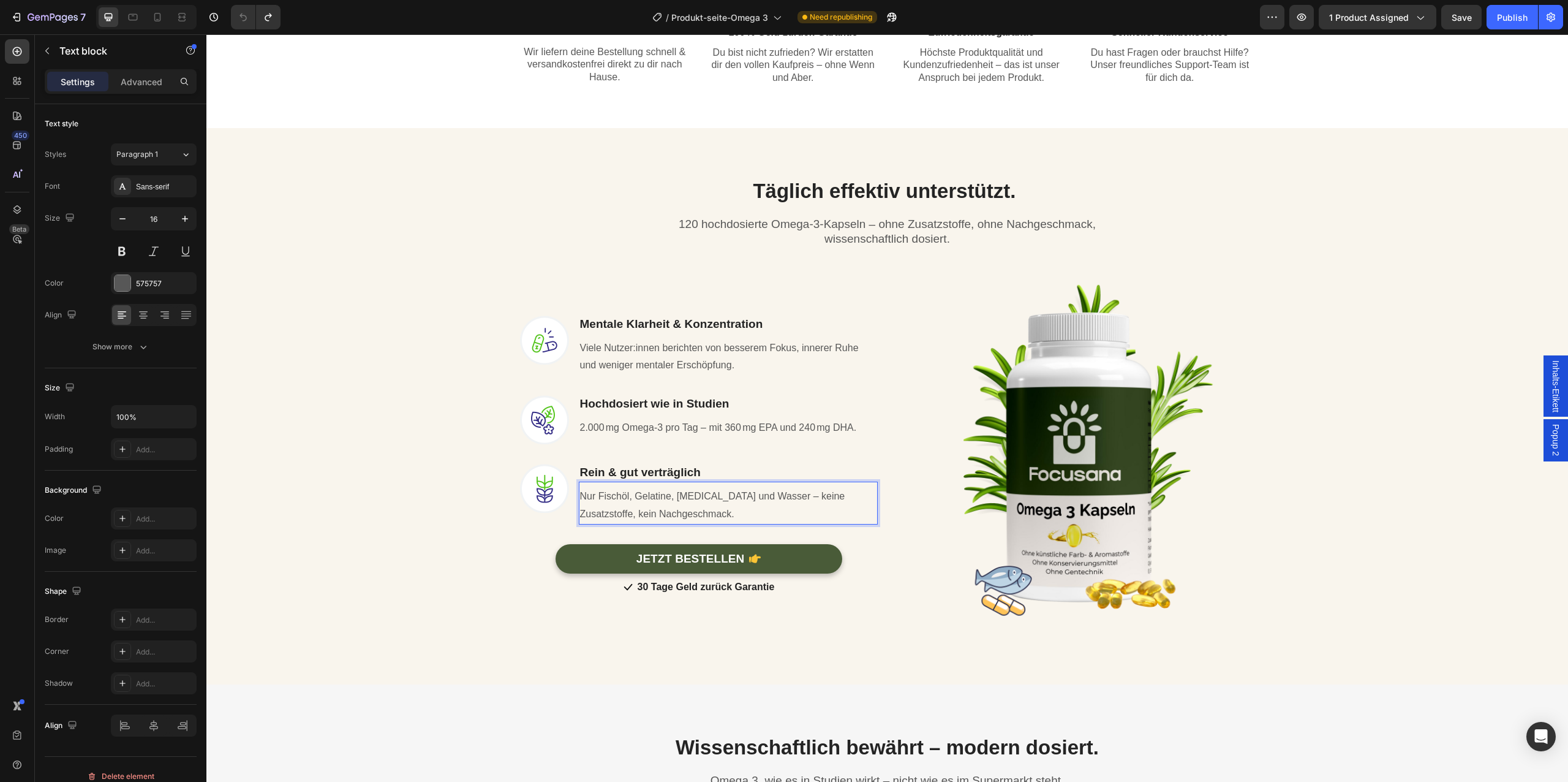
click at [674, 511] on span "Nur Fischöl, Gelatine, Glycerin und Wasser – keine Zusatzstoffe, kein Nachgesch…" at bounding box center [712, 504] width 265 height 28
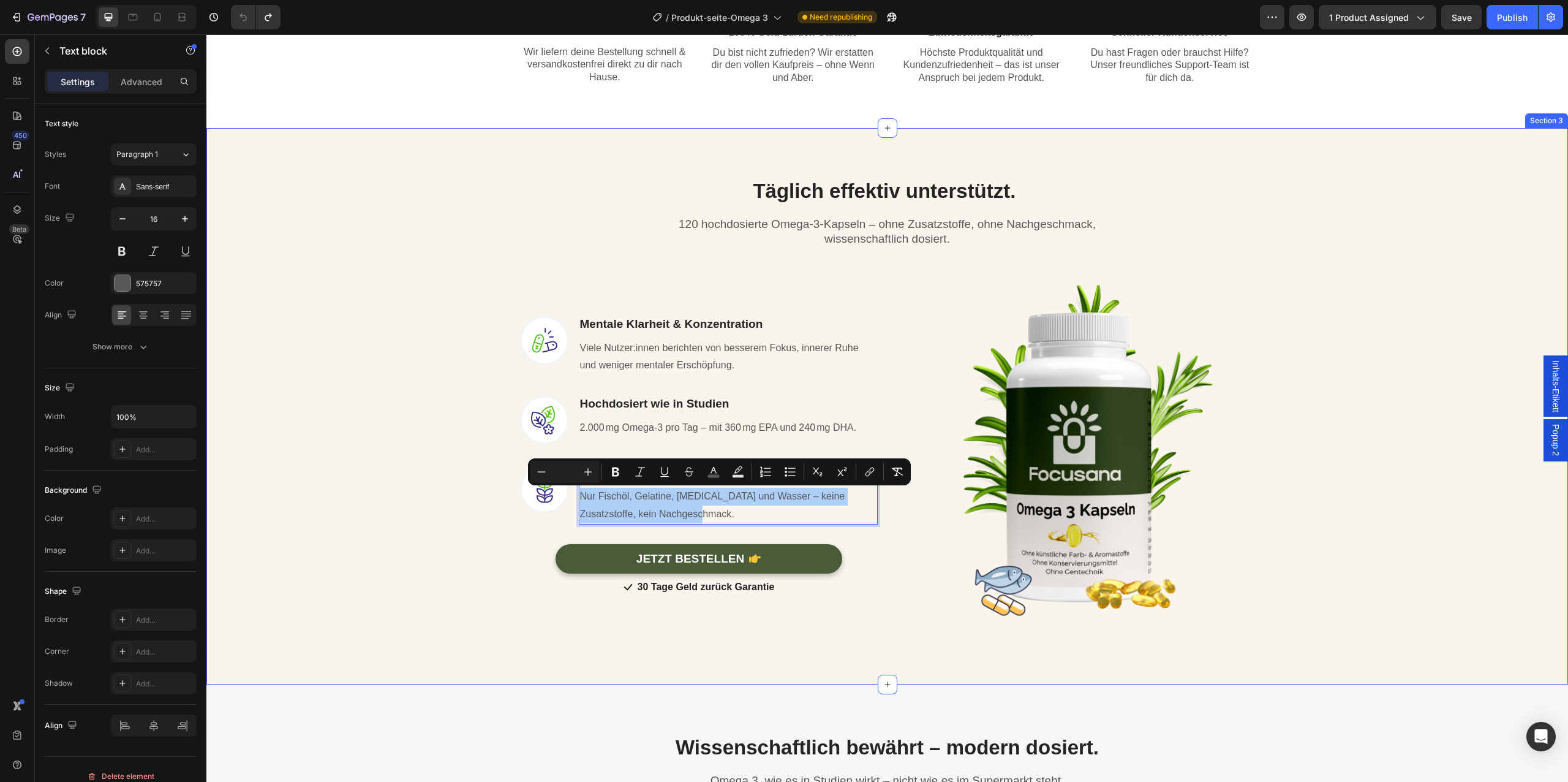
click at [479, 505] on div "Täglich effektiv unterstützt. Heading Row 120 hochdosierte Omega-3-Kapseln – oh…" at bounding box center [887, 396] width 1343 height 478
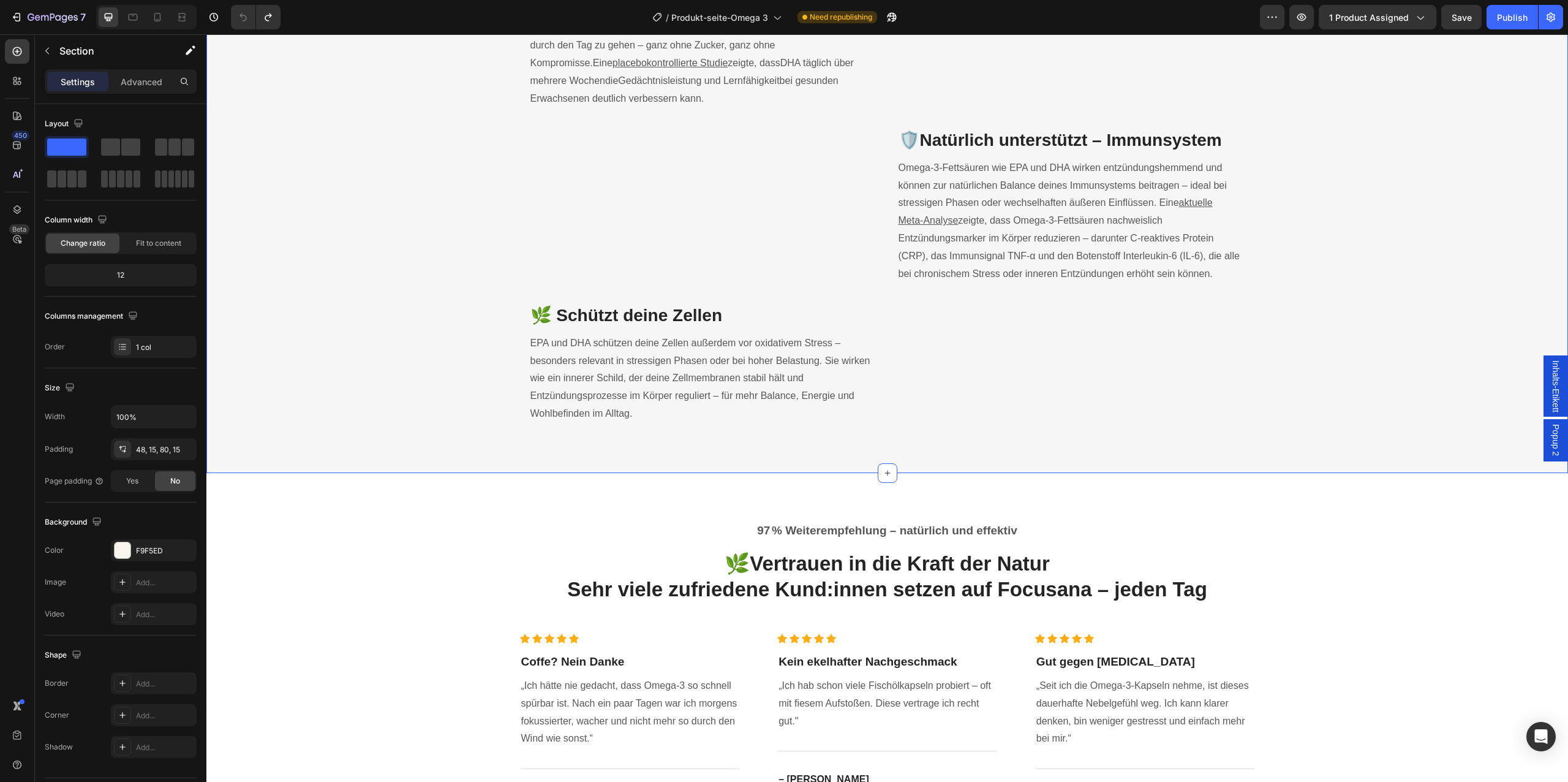
scroll to position [1838, 0]
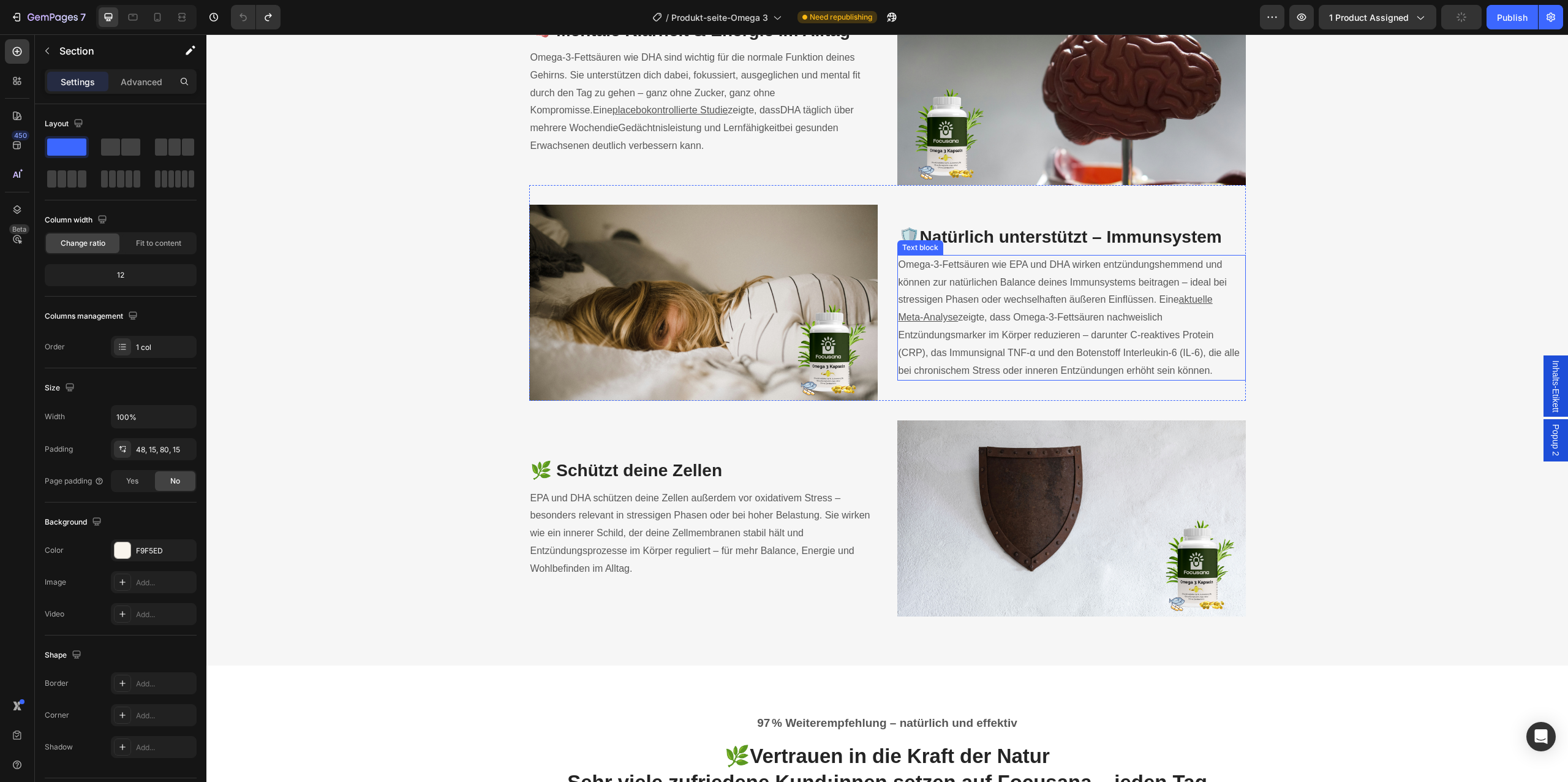
click at [983, 305] on span "Omega‑3-Fettsäuren wie EPA und DHA wirken entzündungshemmend und können zur nat…" at bounding box center [1063, 282] width 328 height 46
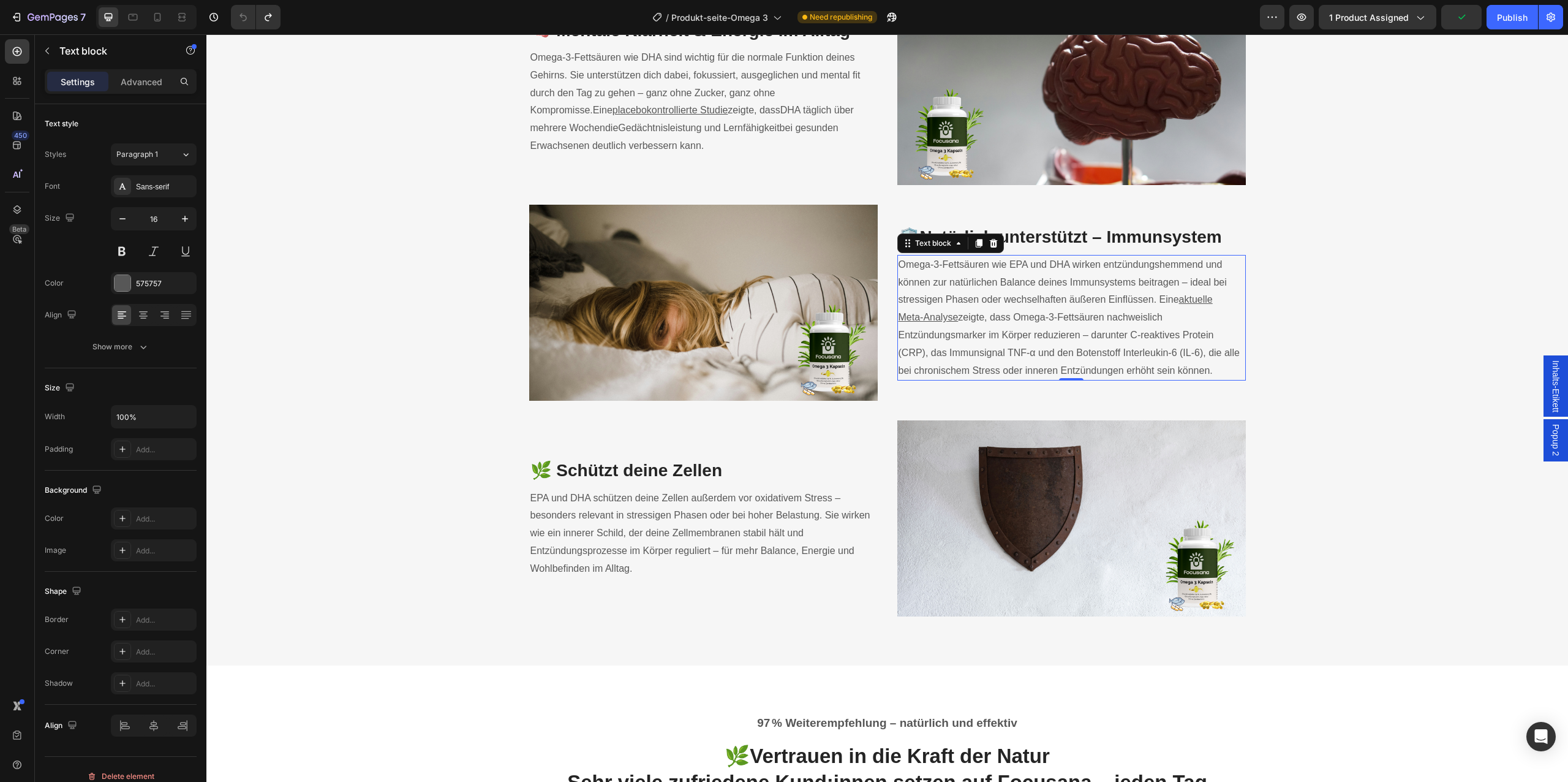
click at [983, 305] on span "Omega‑3-Fettsäuren wie EPA und DHA wirken entzündungshemmend und können zur nat…" at bounding box center [1063, 282] width 328 height 46
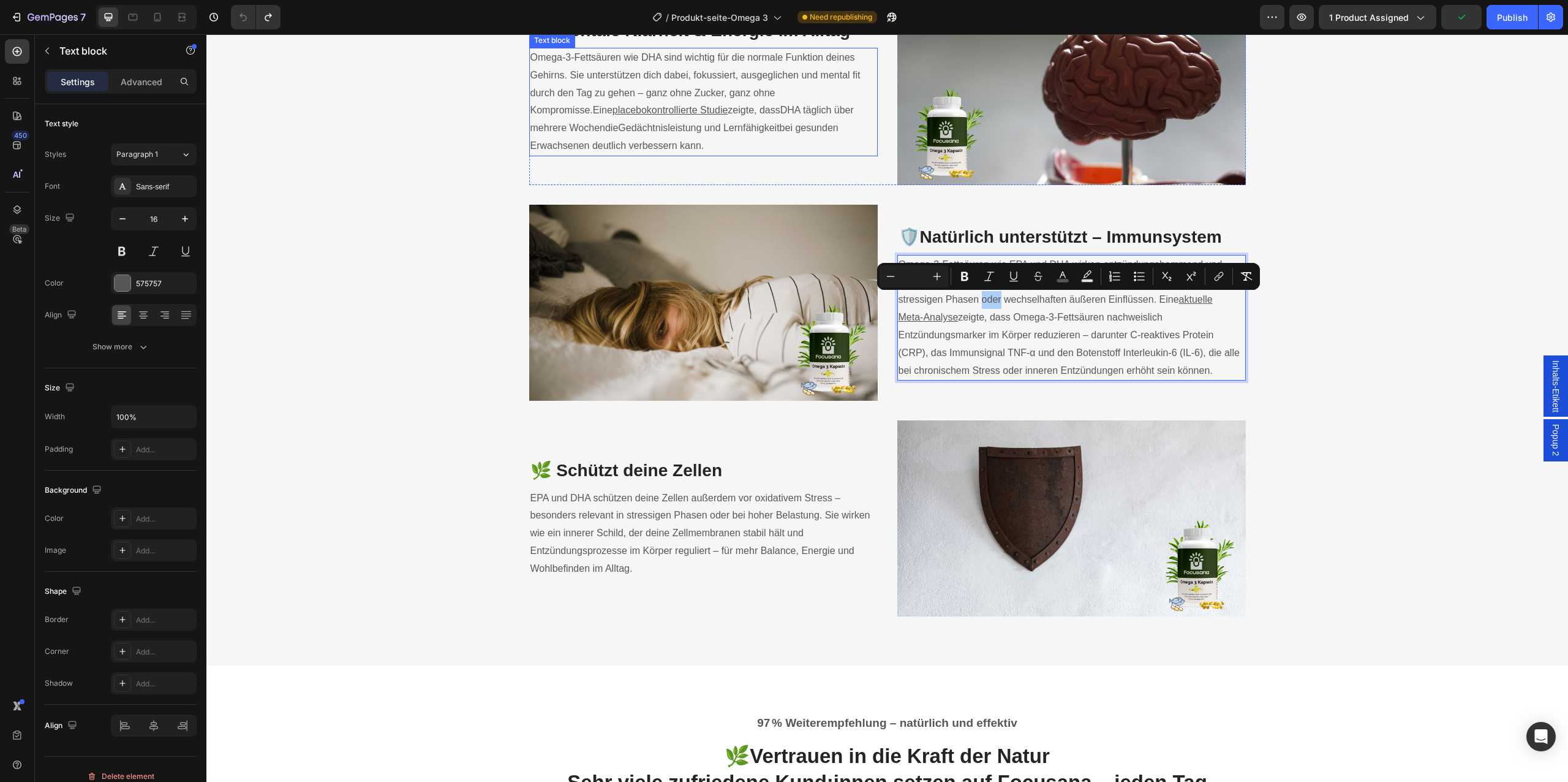
click at [709, 155] on p "Omega‑3‑Fettsäuren wie DHA sind wichtig für die normale Funktion deines Gehirns…" at bounding box center [703, 102] width 346 height 106
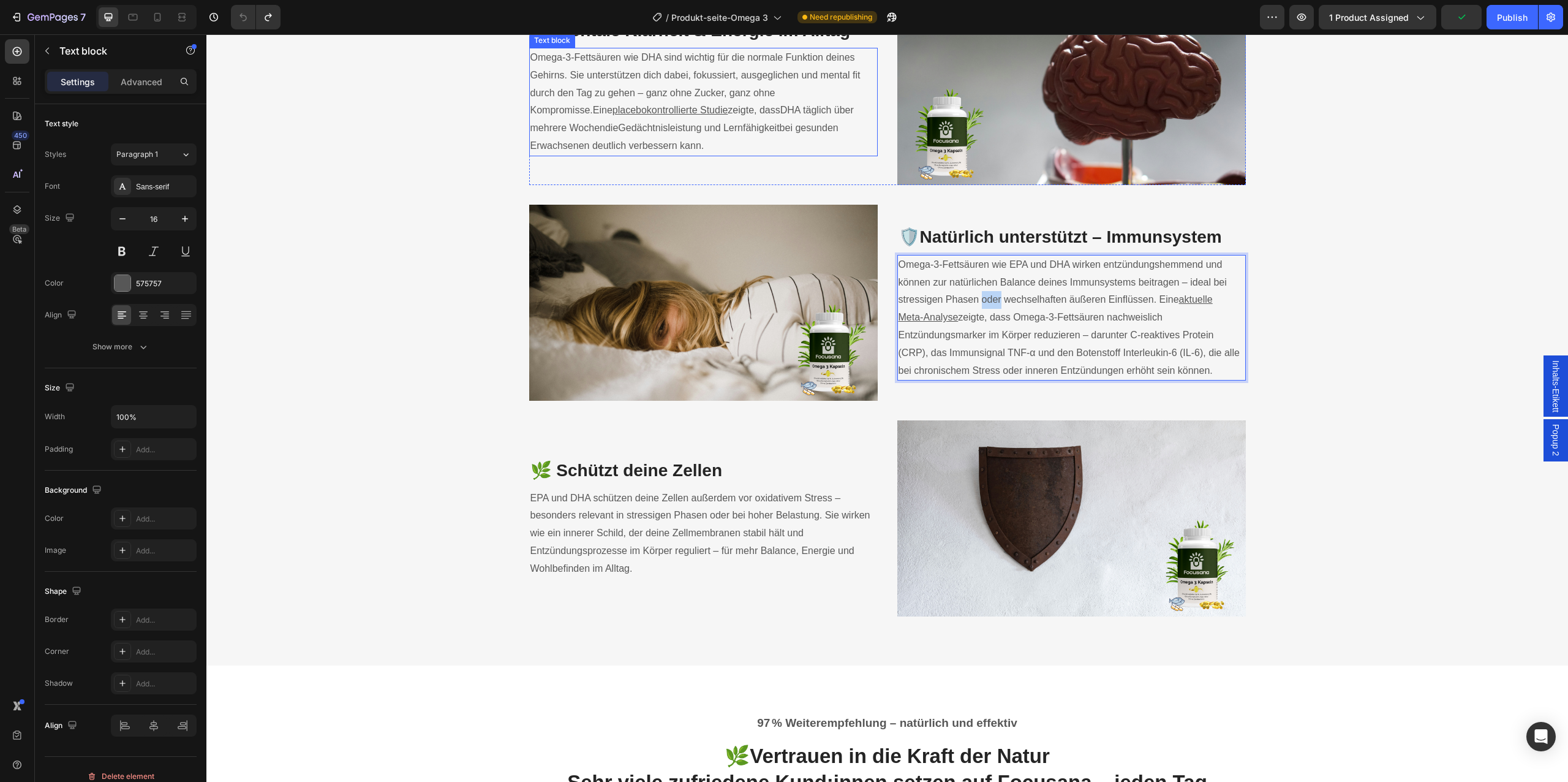
click at [709, 155] on p "Omega‑3‑Fettsäuren wie DHA sind wichtig für die normale Funktion deines Gehirns…" at bounding box center [703, 102] width 346 height 106
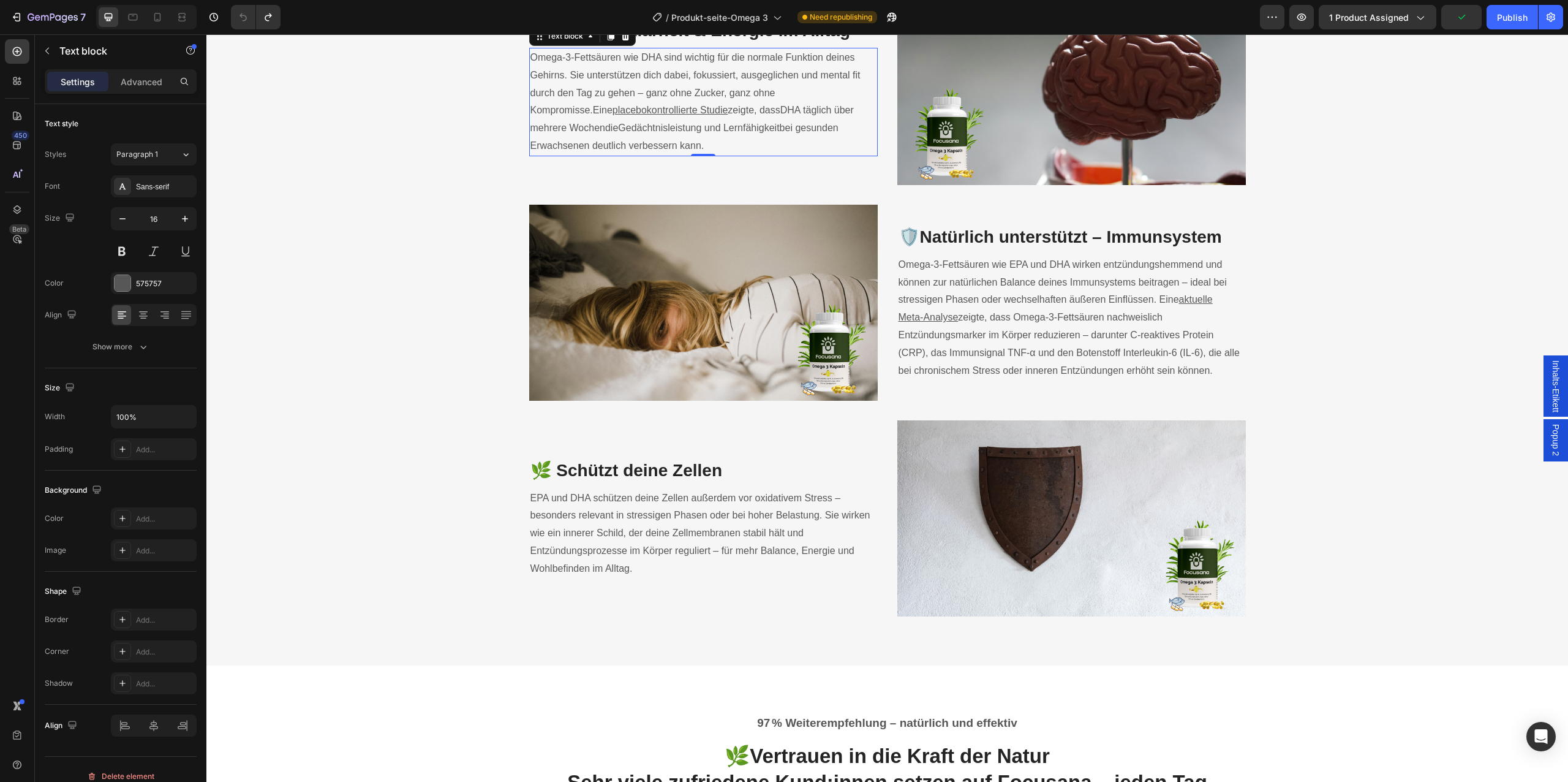
click at [709, 155] on p "Omega‑3‑Fettsäuren wie DHA sind wichtig für die normale Funktion deines Gehirns…" at bounding box center [703, 102] width 346 height 106
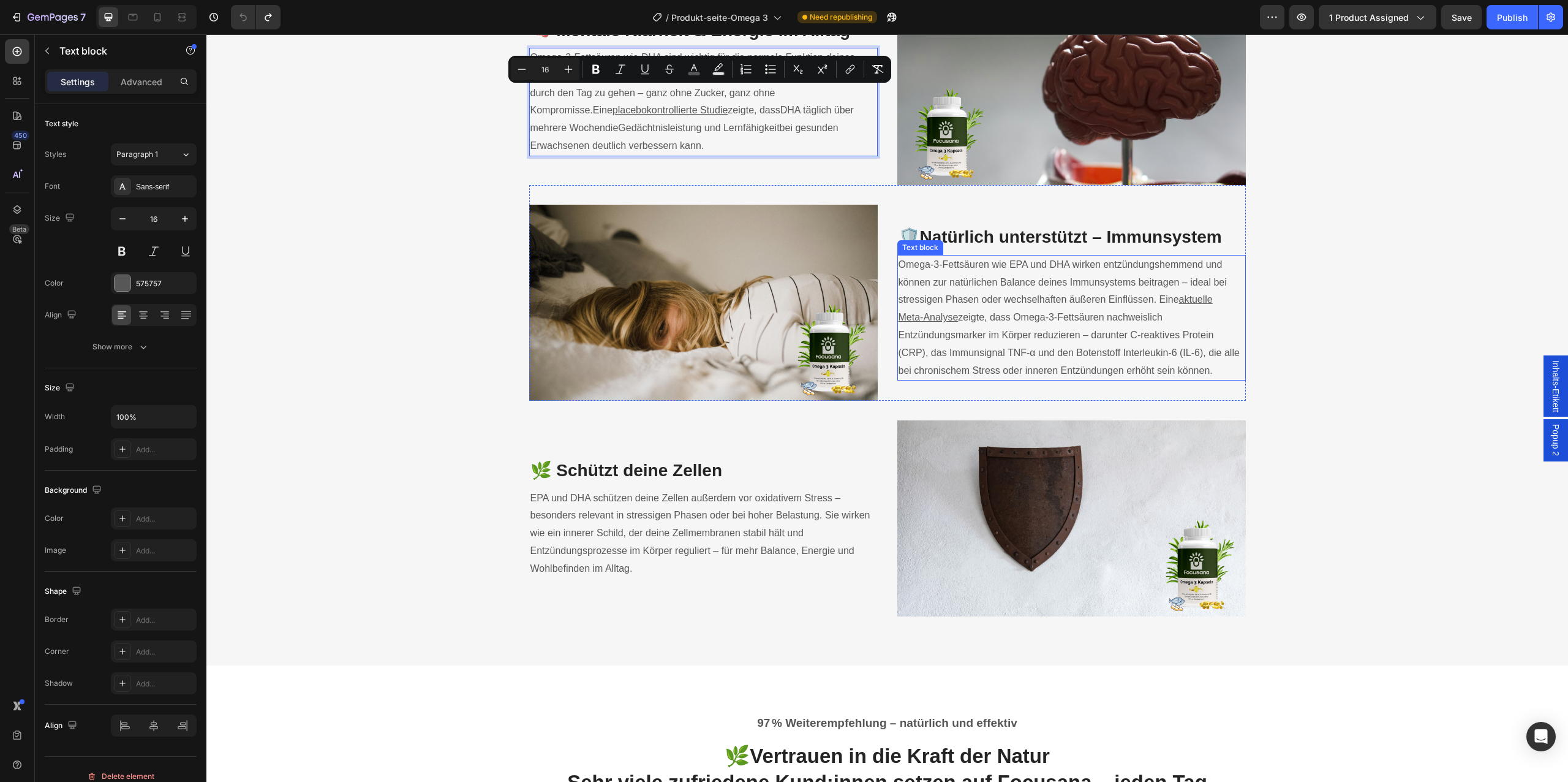
click at [1047, 305] on span "Omega‑3-Fettsäuren wie EPA und DHA wirken entzündungshemmend und können zur nat…" at bounding box center [1063, 282] width 328 height 46
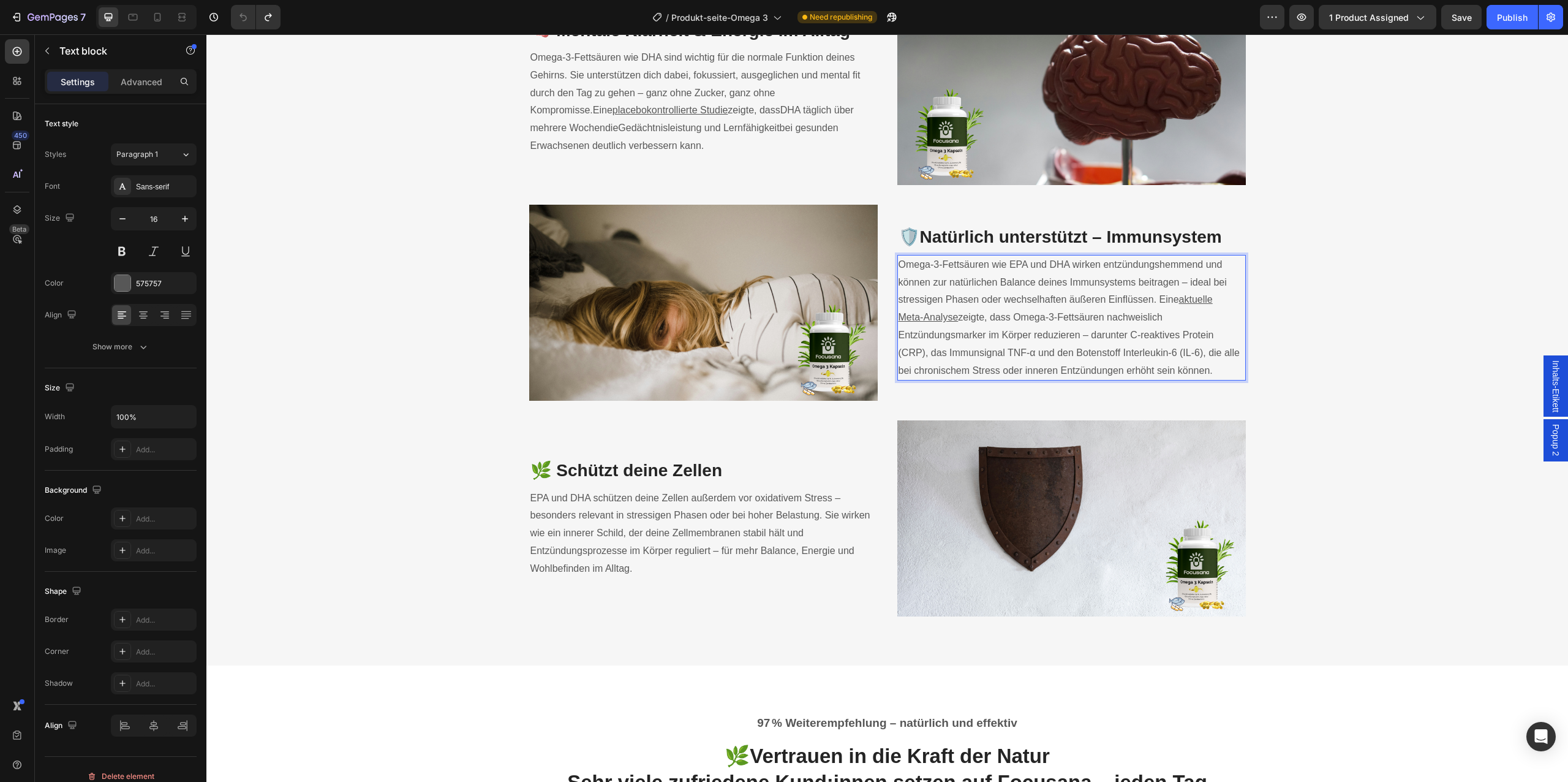
click at [1047, 305] on span "Omega‑3-Fettsäuren wie EPA und DHA wirken entzündungshemmend und können zur nat…" at bounding box center [1063, 282] width 328 height 46
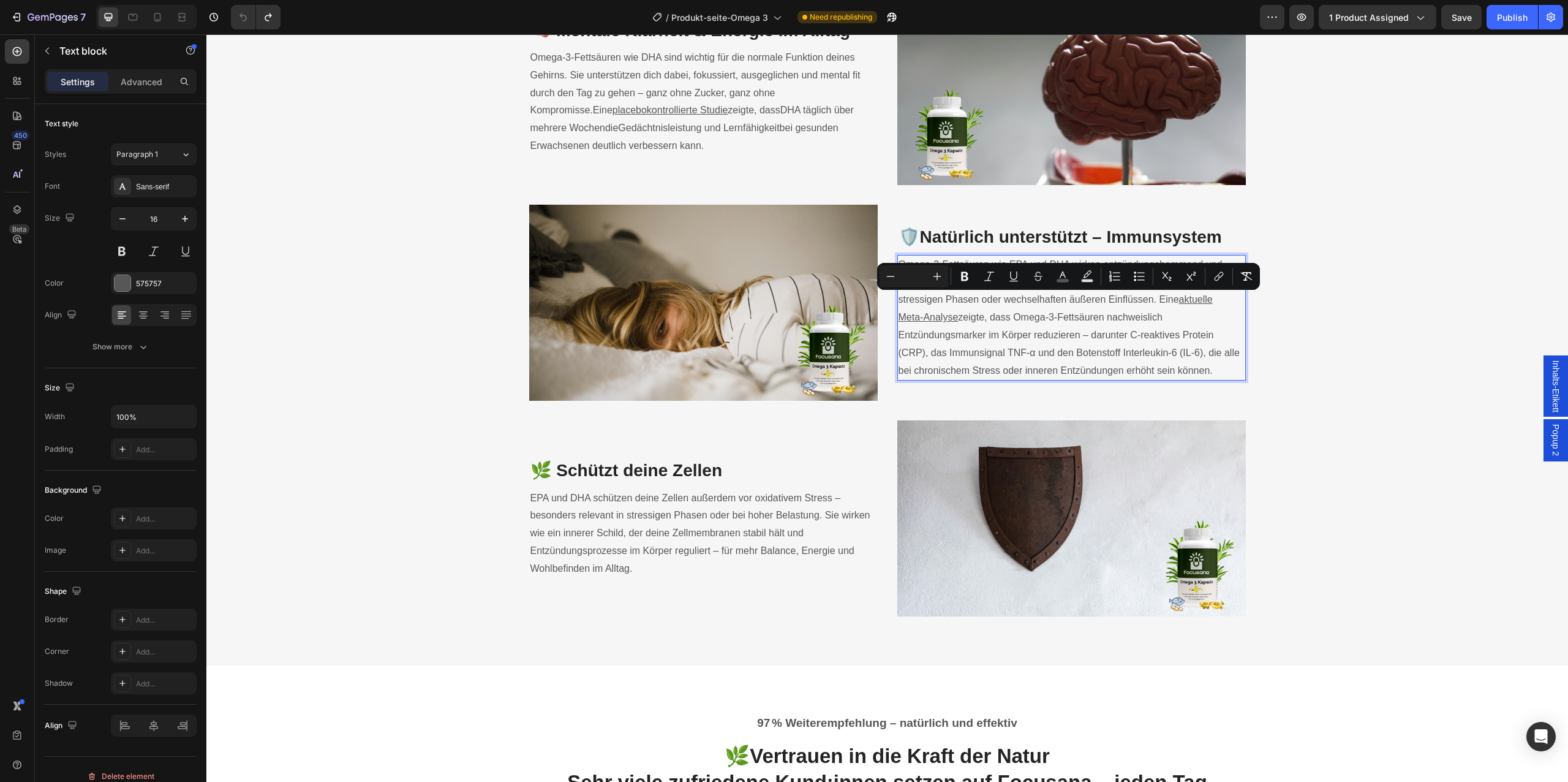
click at [919, 271] on input "Editor contextual toolbar" at bounding box center [913, 275] width 24 height 14
type input "16"
click at [710, 572] on span "EPA und DHA schützen deine Zellen außerdem vor oxidativem Stress – besonders re…" at bounding box center [700, 533] width 340 height 81
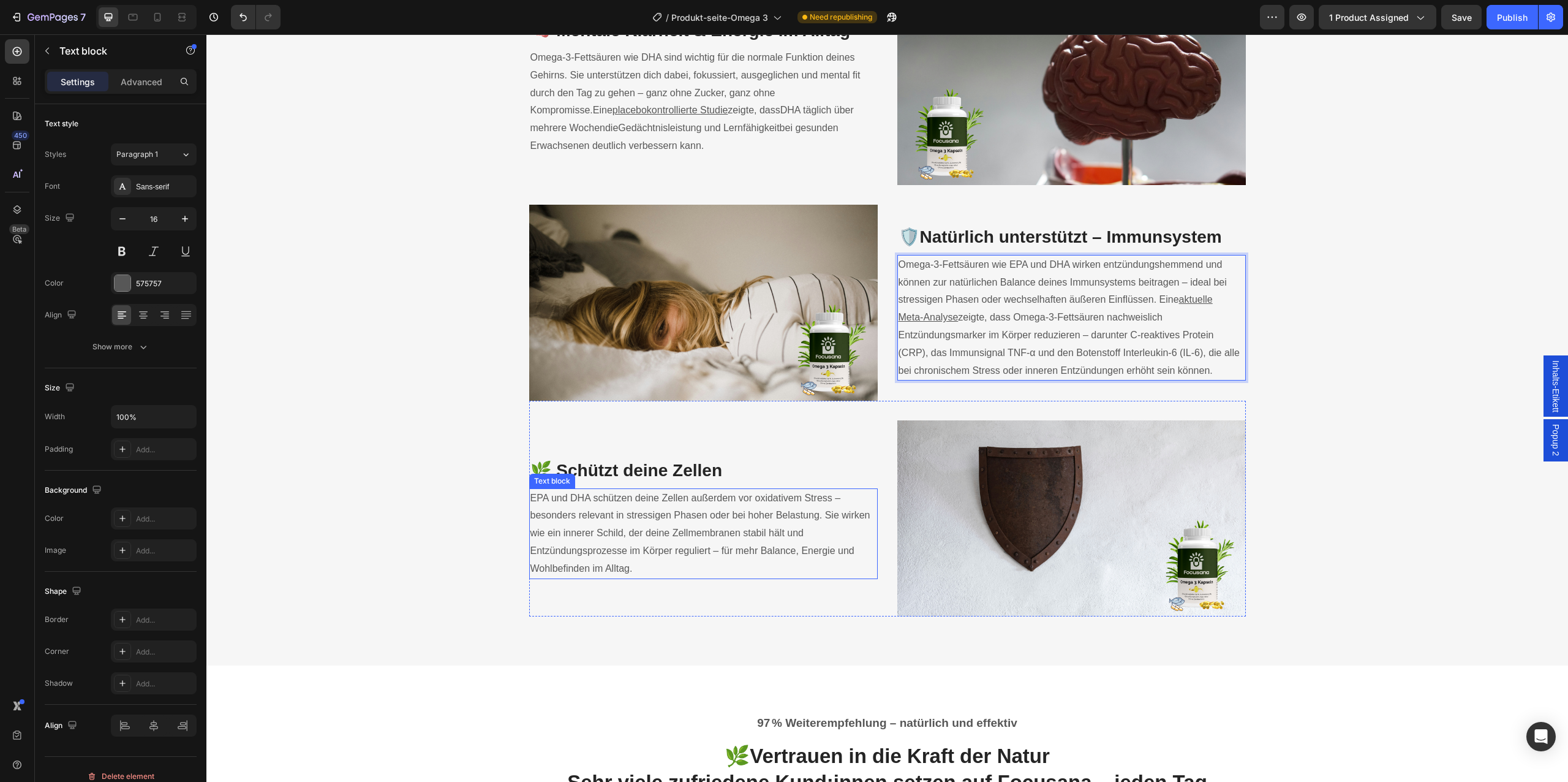
click at [710, 572] on span "EPA und DHA schützen deine Zellen außerdem vor oxidativem Stress – besonders re…" at bounding box center [700, 533] width 340 height 81
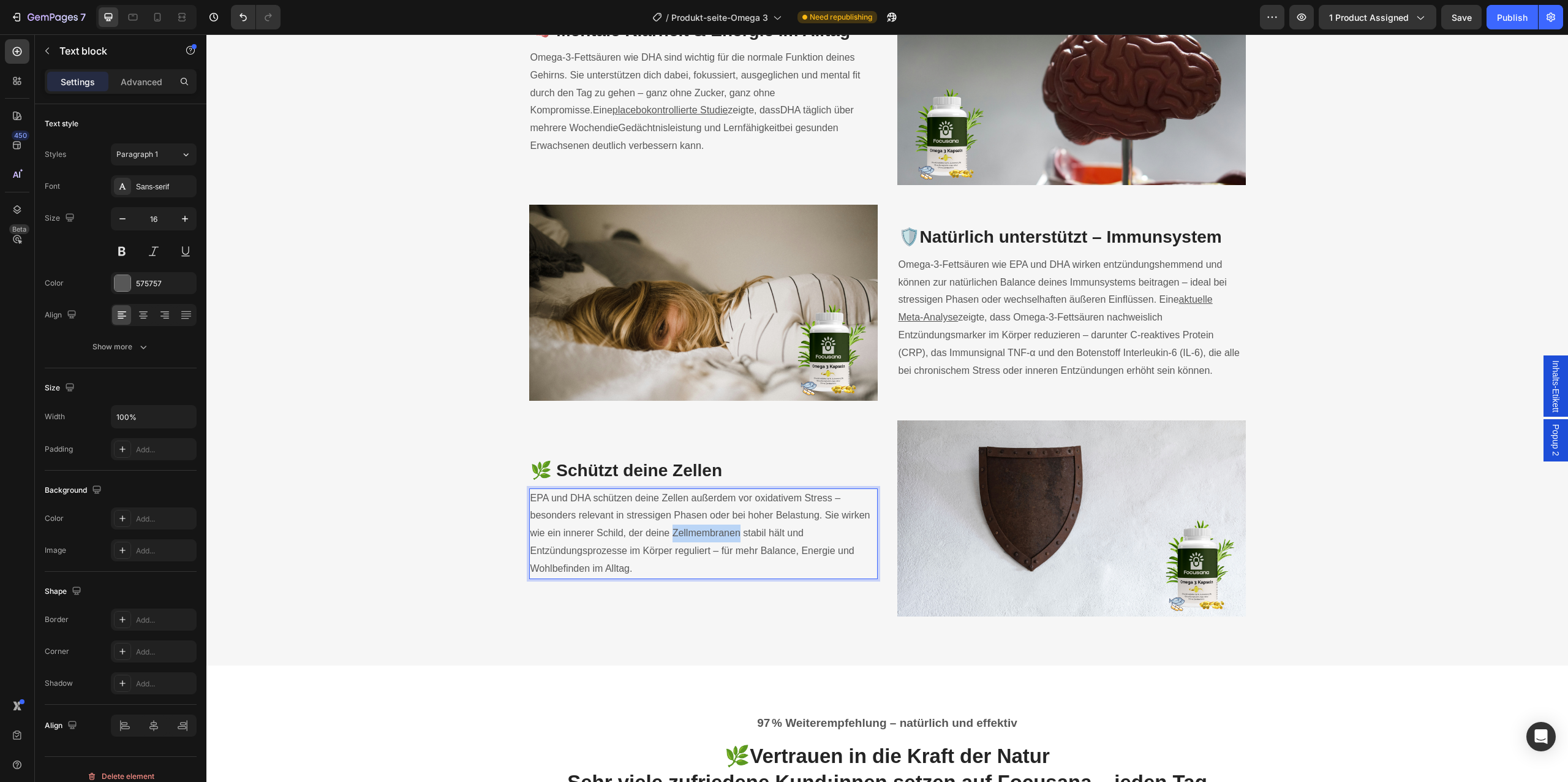
click at [710, 572] on span "EPA und DHA schützen deine Zellen außerdem vor oxidativem Stress – besonders re…" at bounding box center [700, 533] width 340 height 81
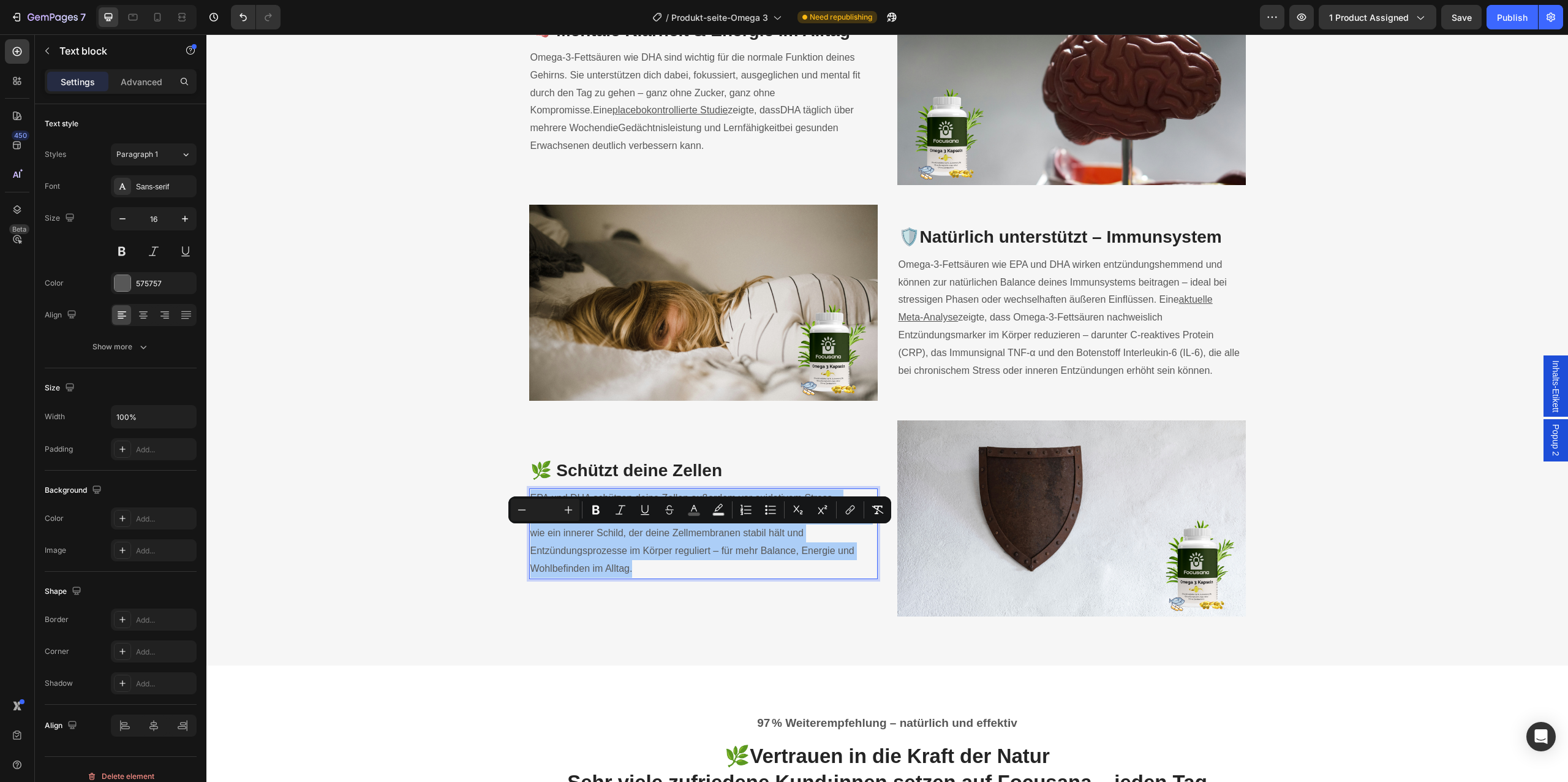
click at [546, 503] on input "Editor contextual toolbar" at bounding box center [545, 509] width 24 height 14
type input "16"
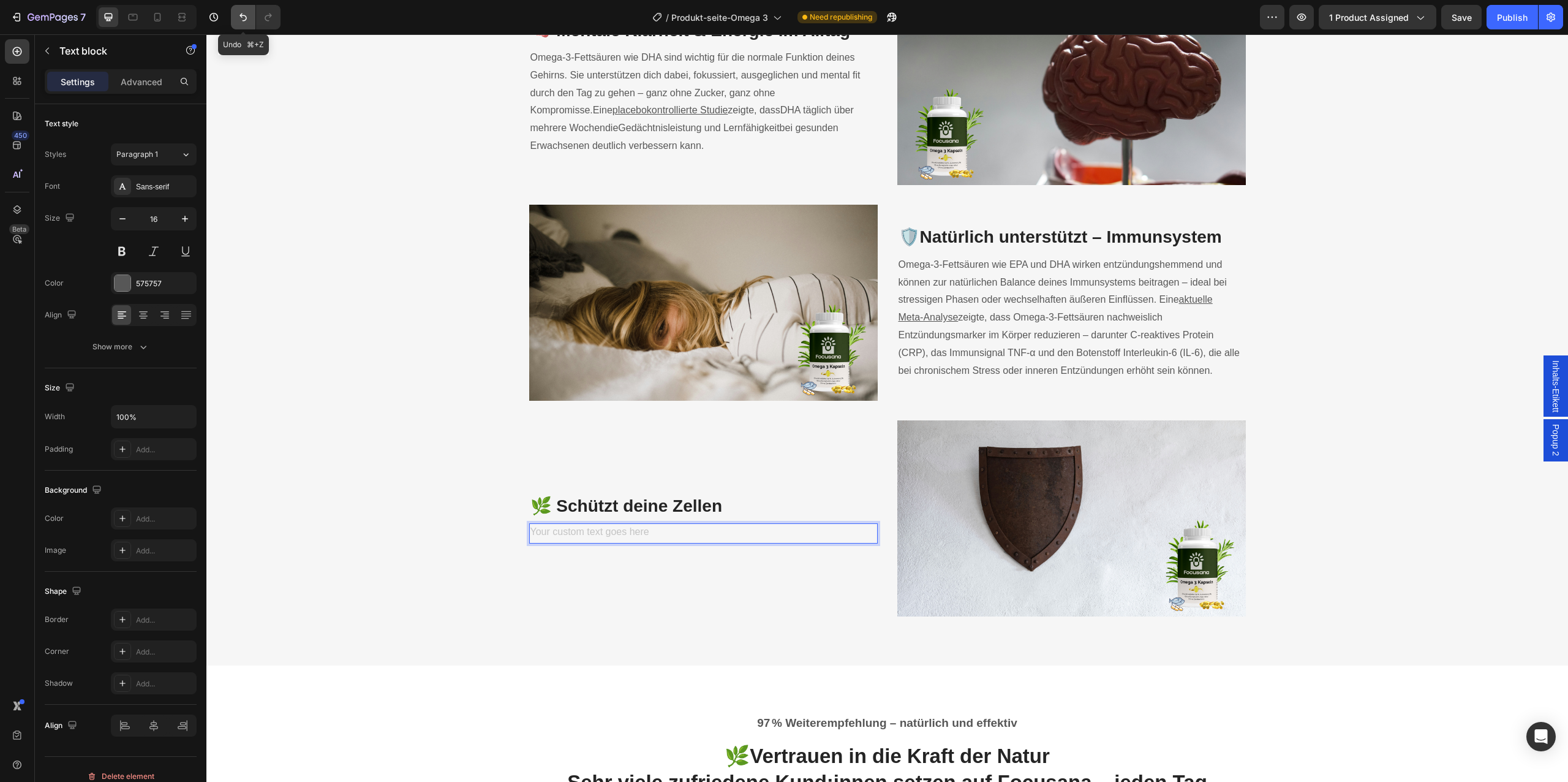
click at [242, 21] on icon "Undo/Redo" at bounding box center [243, 17] width 13 height 13
click at [343, 384] on div "Wissenschaftlich bewährt – modern dosiert. Heading Omega 3, wie es in Studien w…" at bounding box center [887, 170] width 1343 height 892
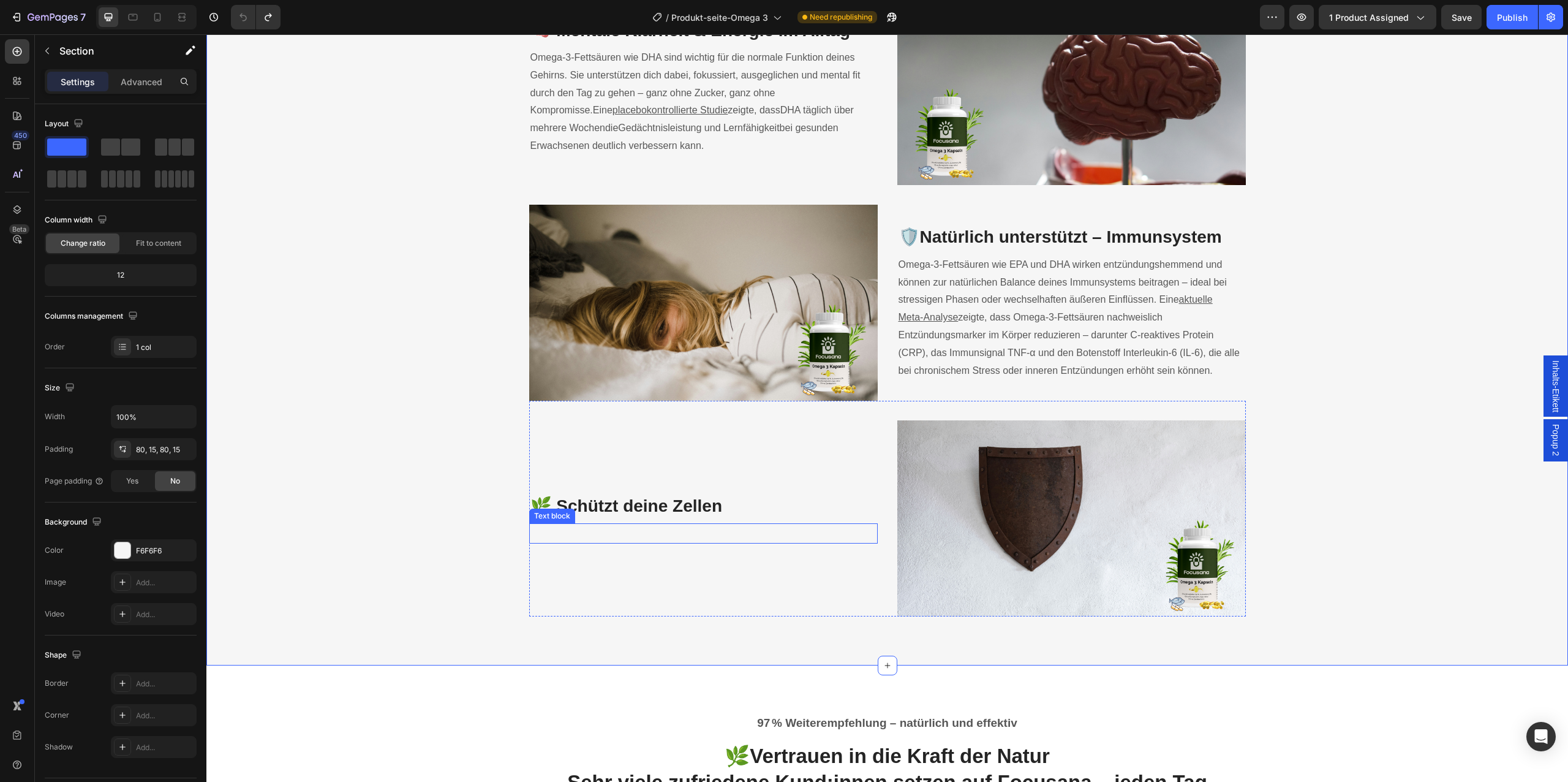
click at [605, 542] on p "Rich Text Editor. Editing area: main" at bounding box center [703, 533] width 346 height 18
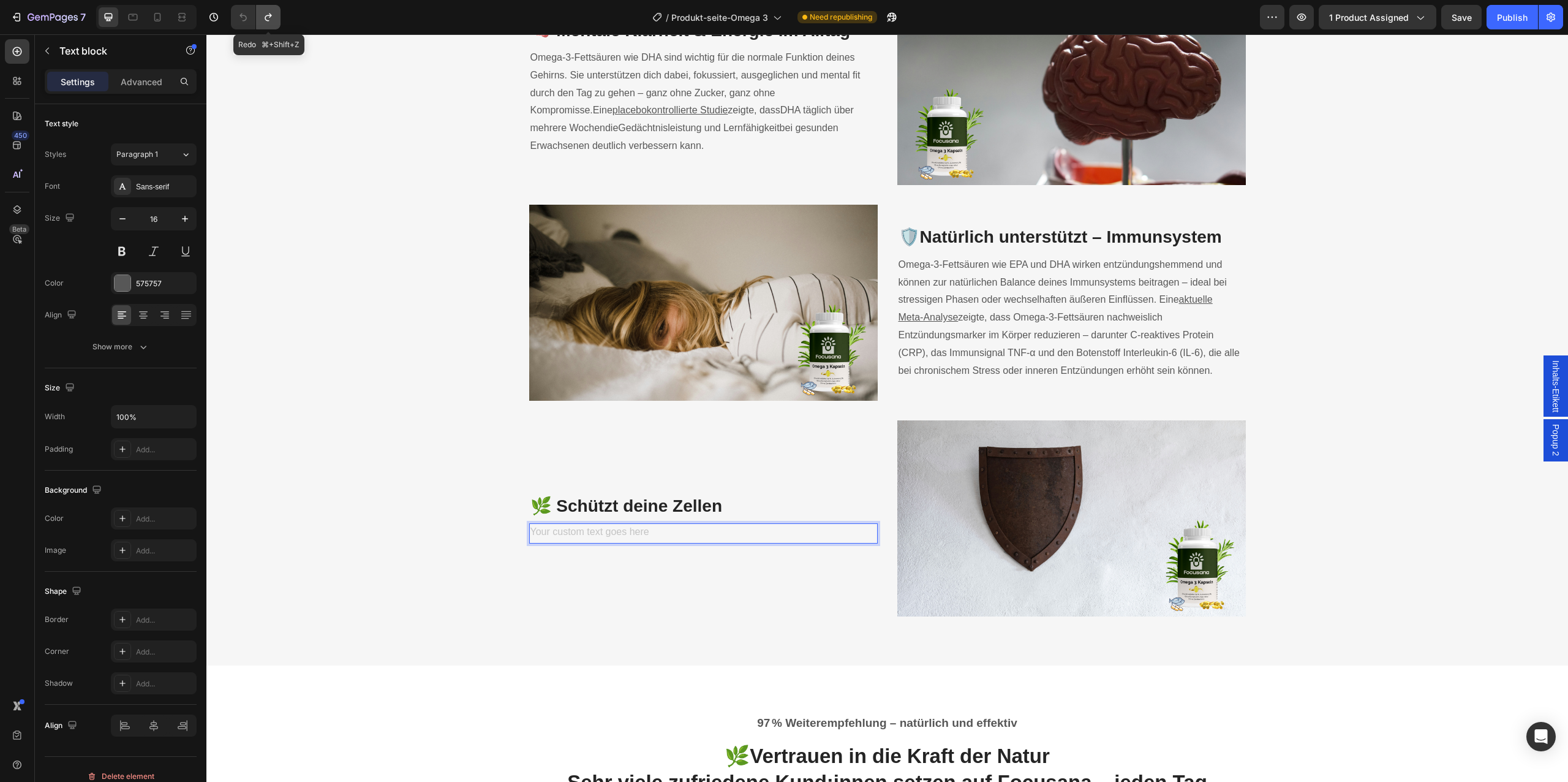
click at [265, 10] on button "Undo/Redo" at bounding box center [268, 17] width 24 height 24
click at [252, 26] on button "Undo/Redo" at bounding box center [242, 17] width 24 height 24
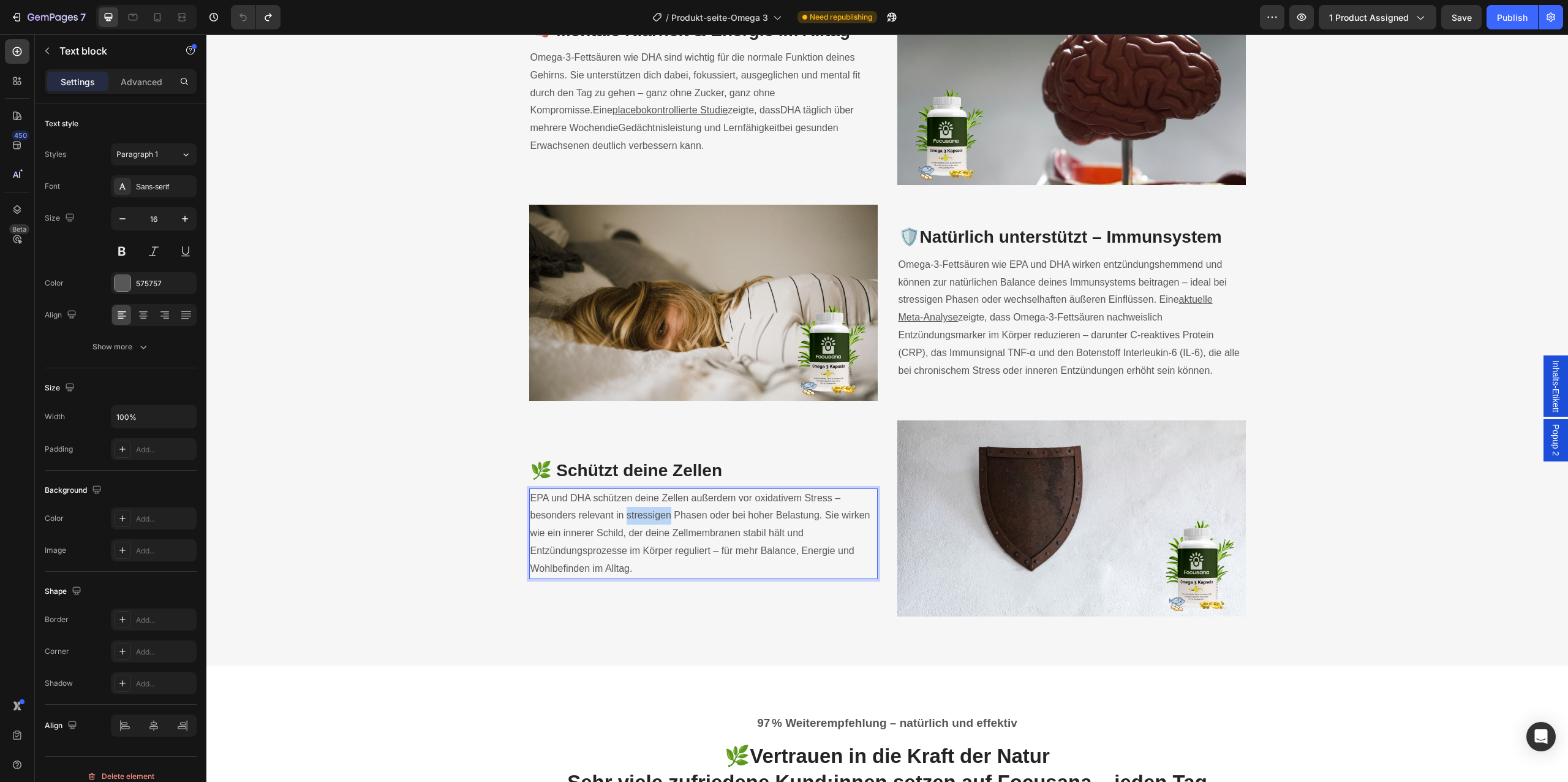
click at [662, 556] on span "EPA und DHA schützen deine Zellen außerdem vor oxidativem Stress – besonders re…" at bounding box center [700, 533] width 340 height 81
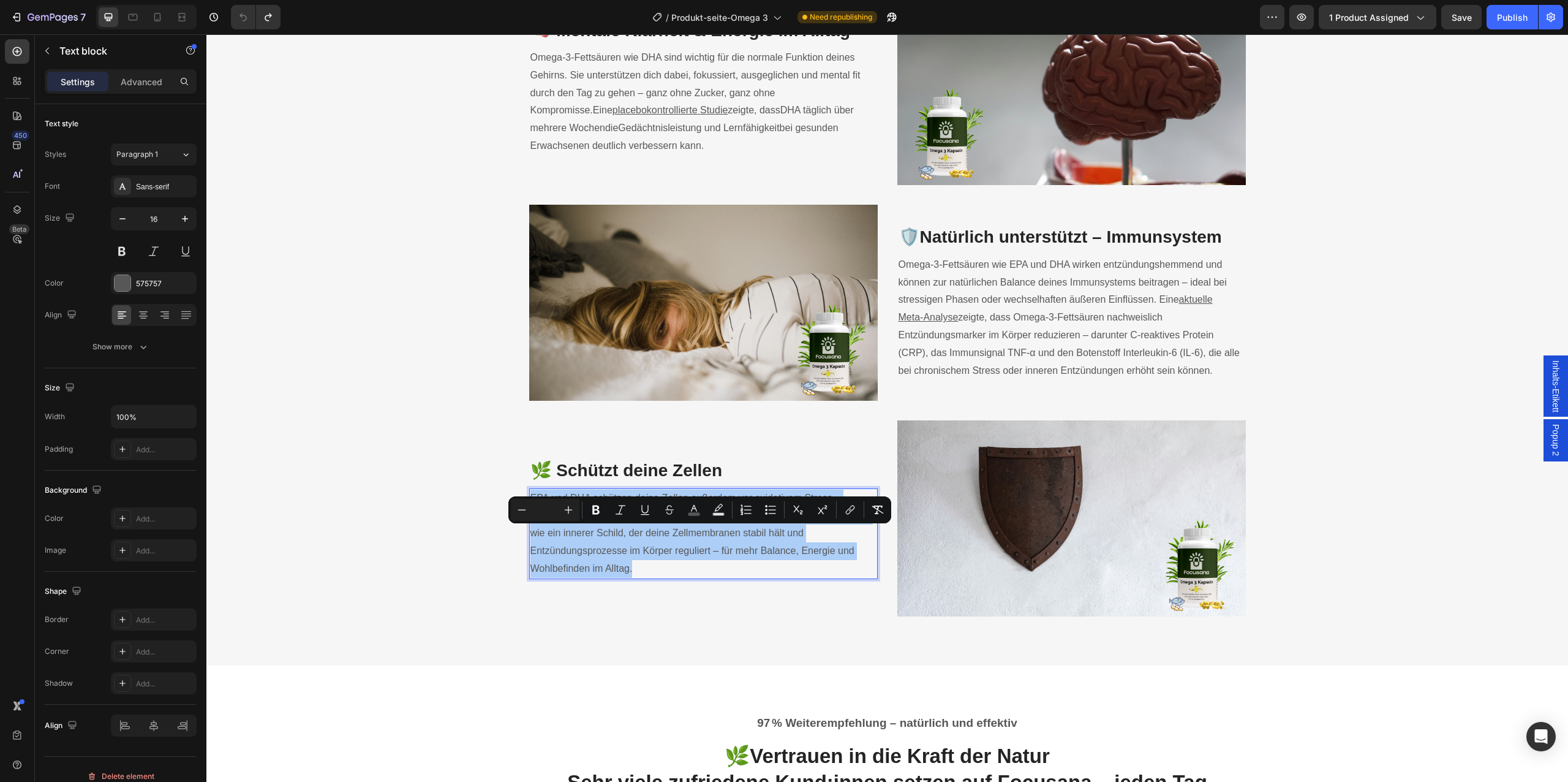
click at [545, 511] on input "Editor contextual toolbar" at bounding box center [545, 509] width 24 height 14
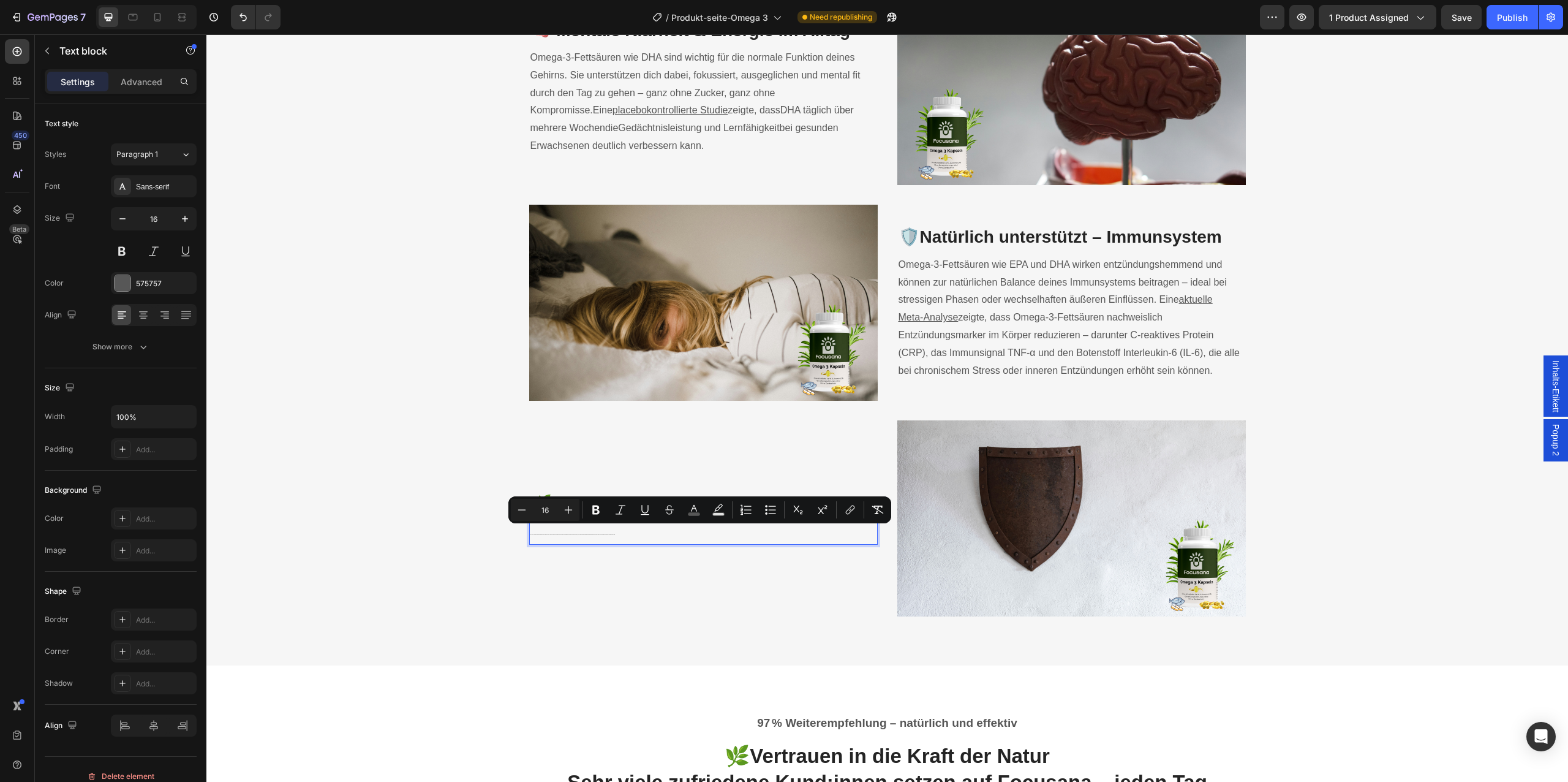
type input "16"
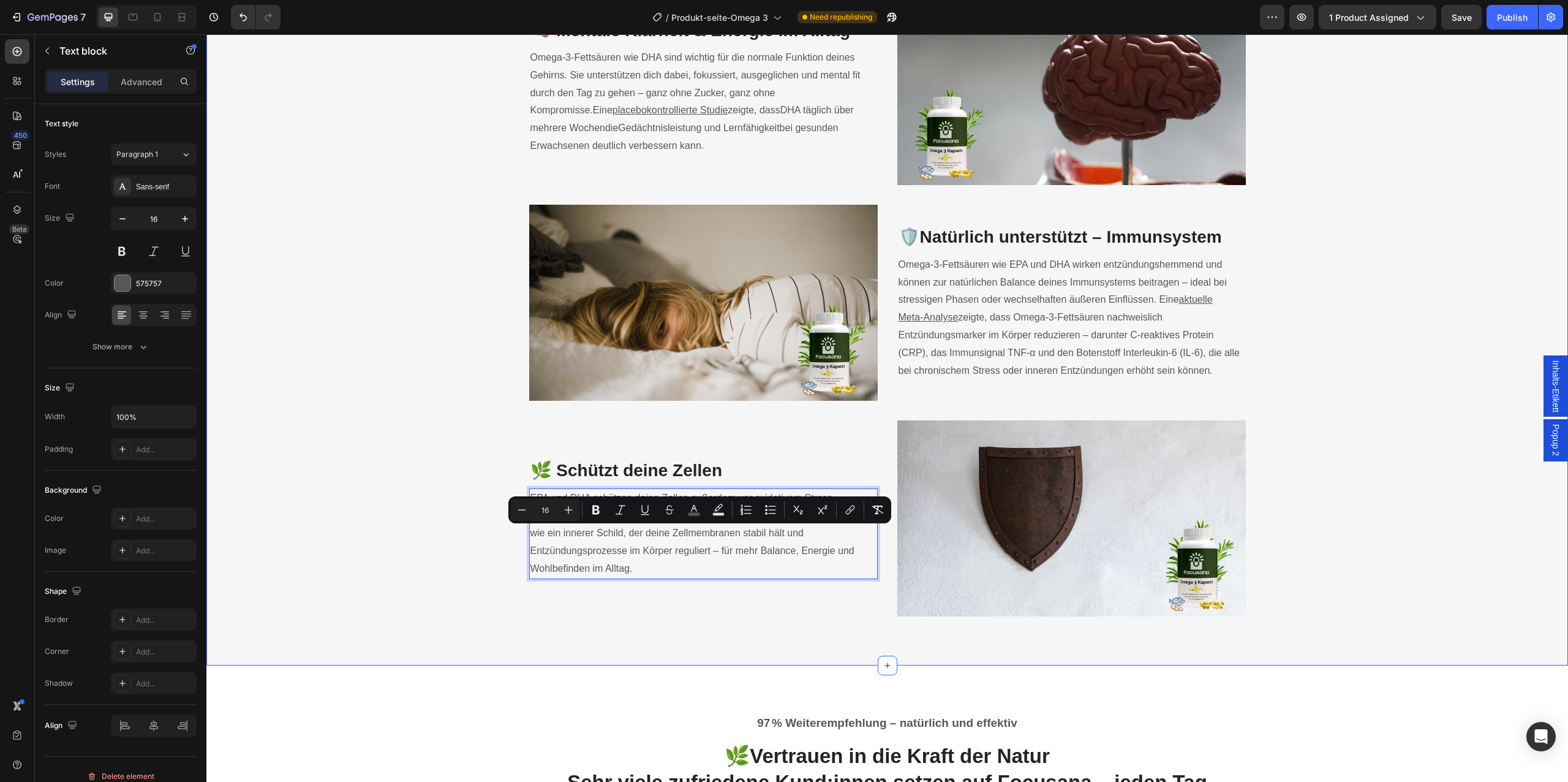
click at [396, 548] on div "Wissenschaftlich bewährt – modern dosiert. Heading Omega 3, wie es in Studien w…" at bounding box center [887, 170] width 1343 height 892
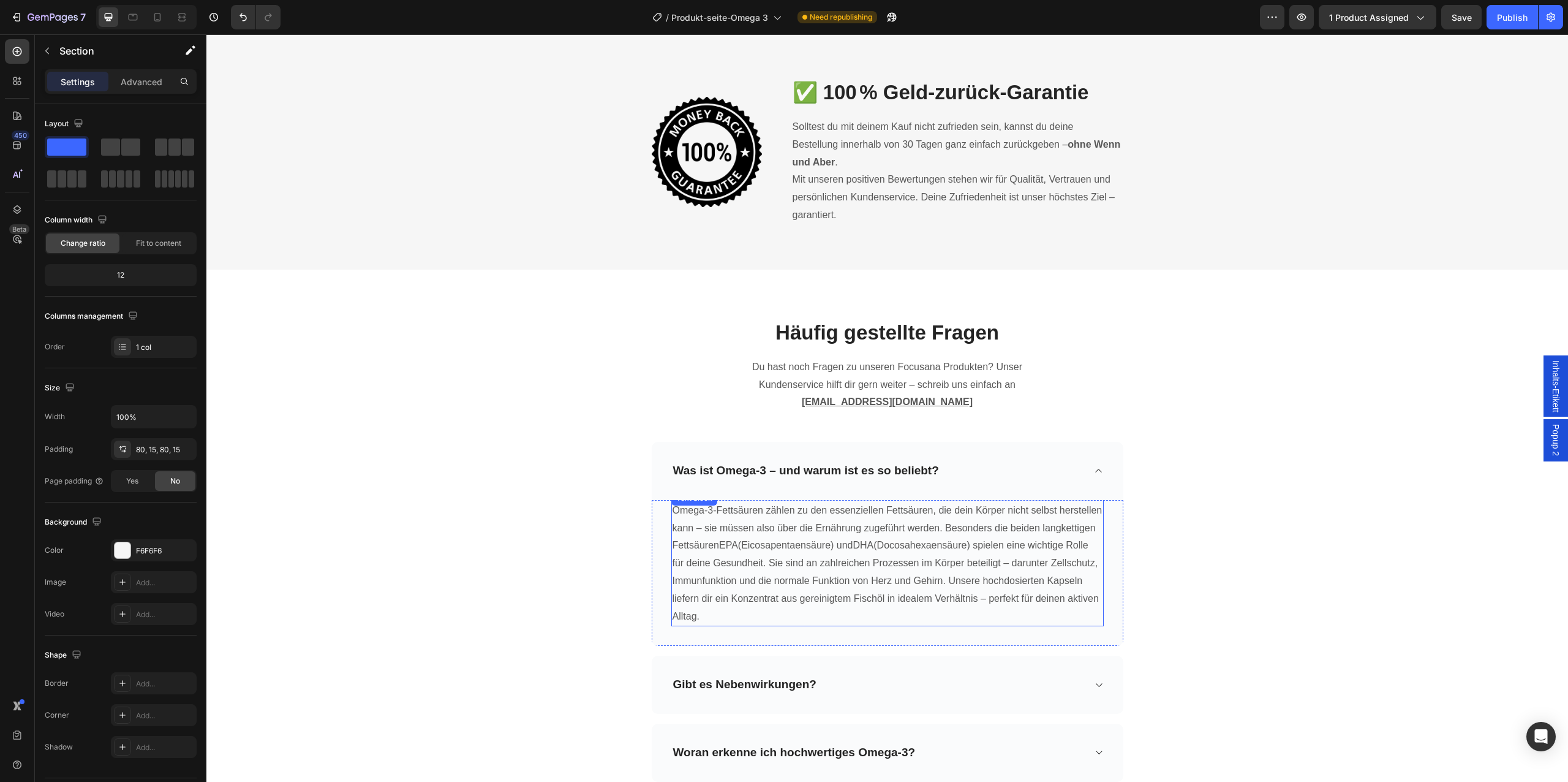
scroll to position [4737, 0]
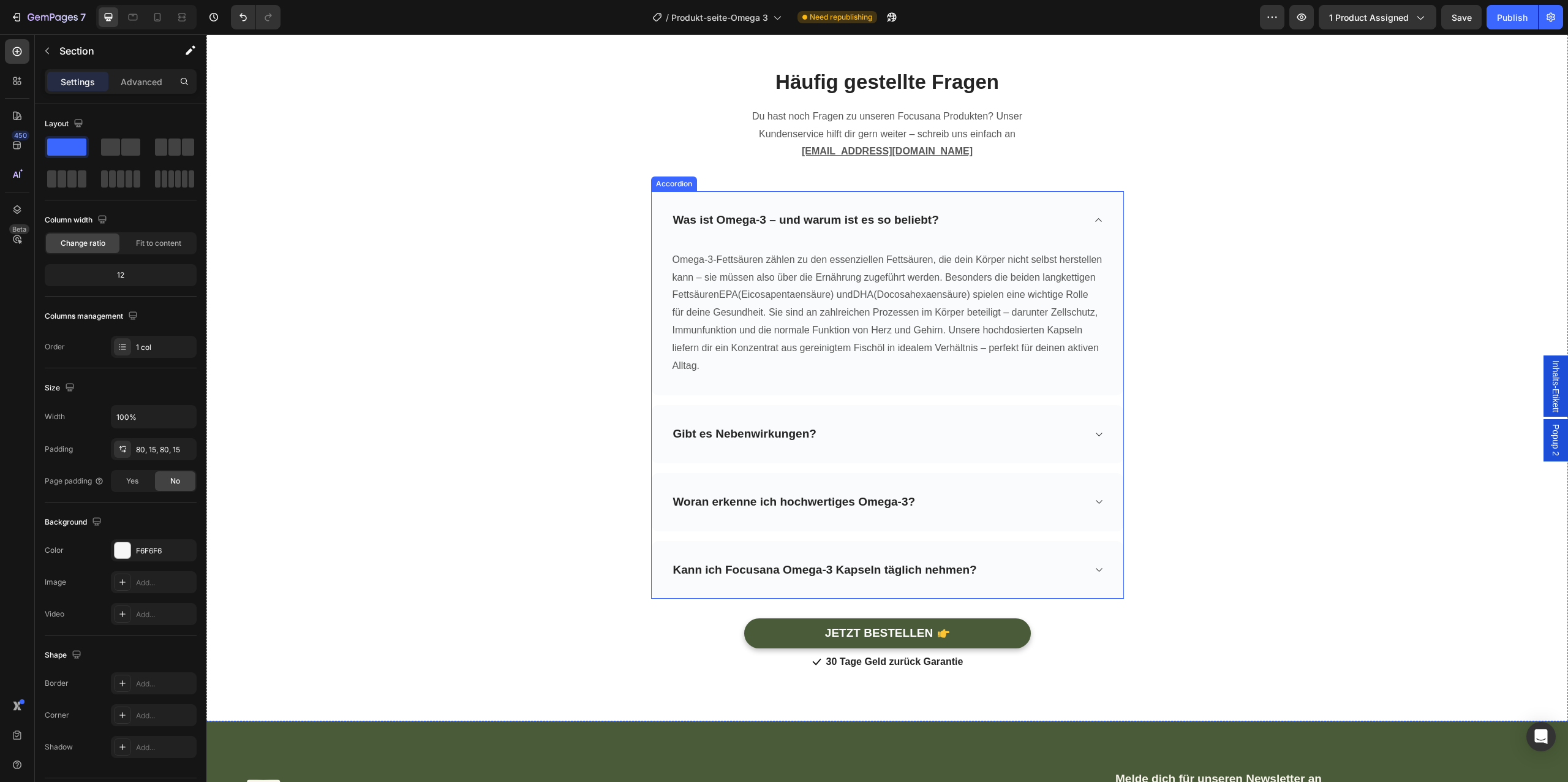
click at [909, 454] on div "Gibt es Nebenwirkungen?" at bounding box center [887, 434] width 471 height 58
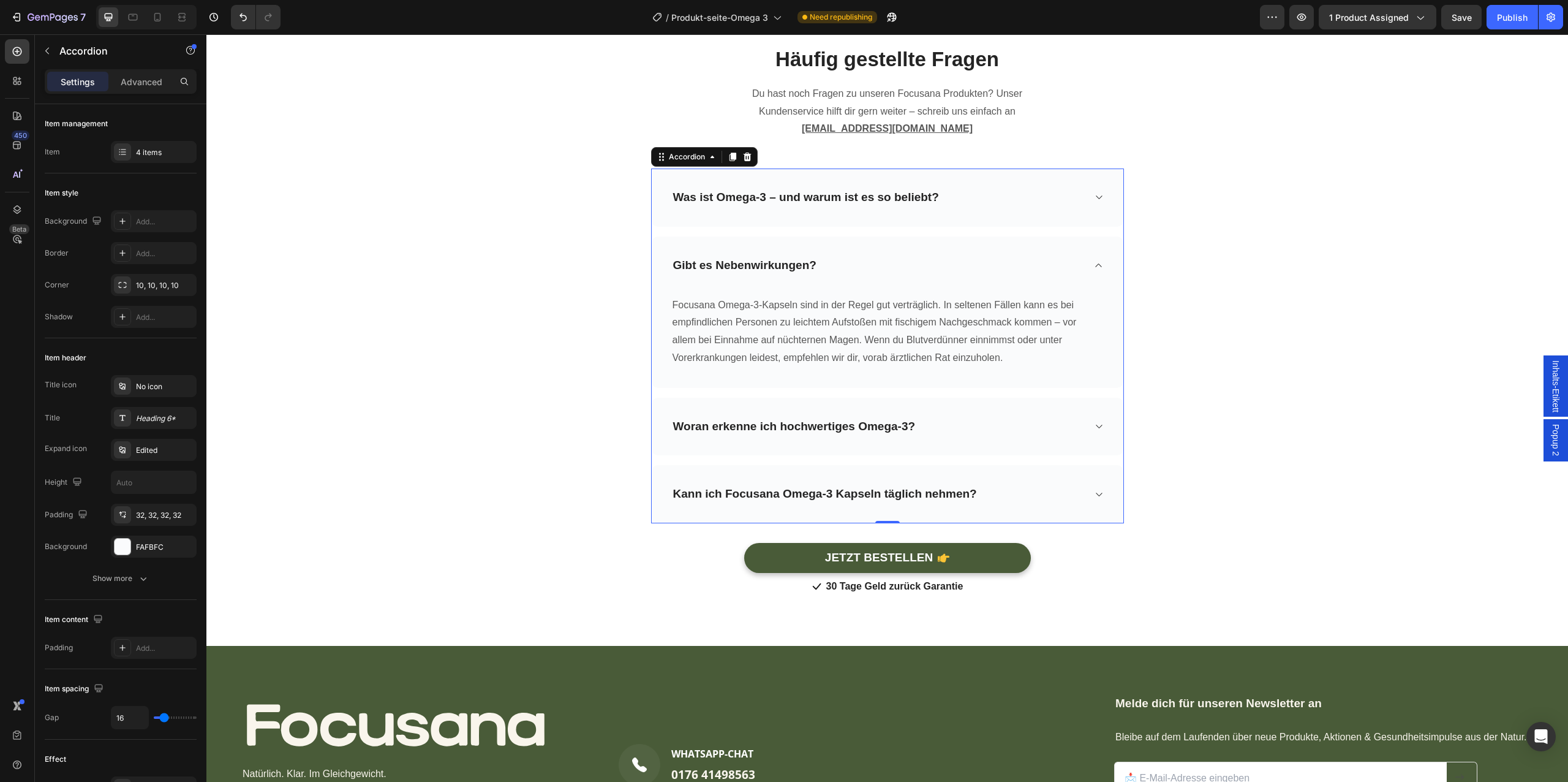
click at [943, 419] on div "Woran erkenne ich hochwertiges Omega-3?" at bounding box center [878, 427] width 412 height 19
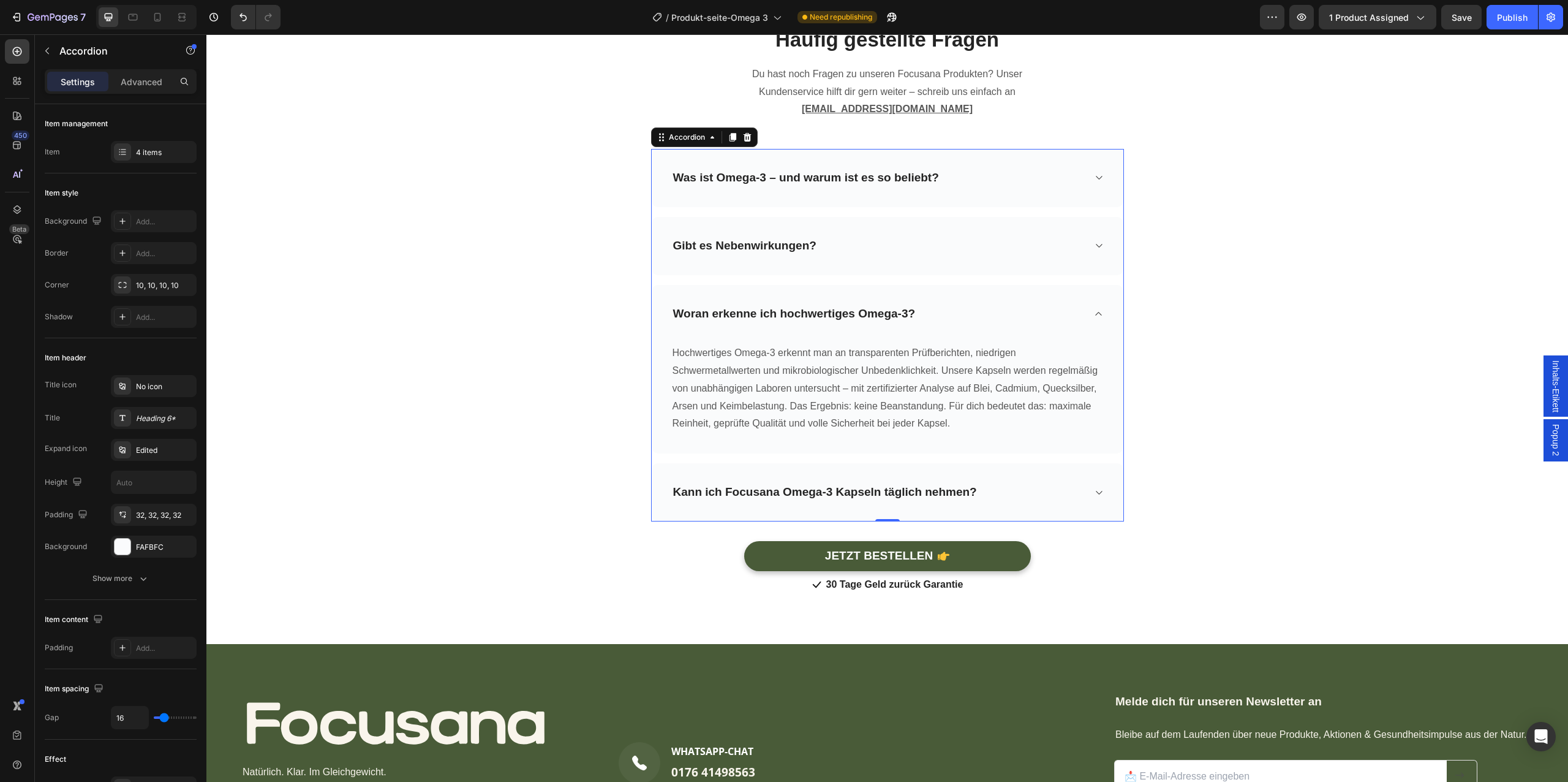
scroll to position [4780, 0]
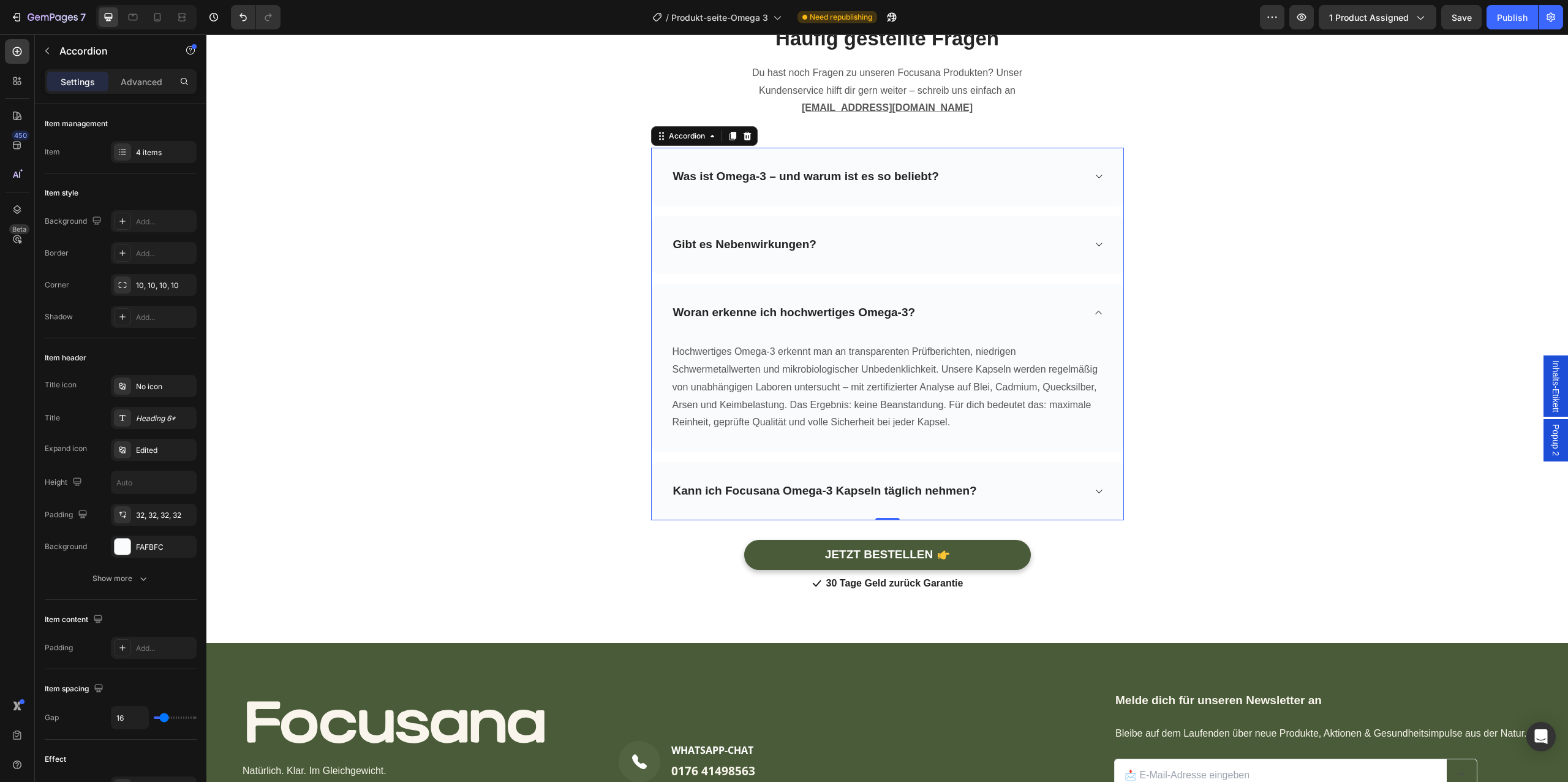
click at [988, 474] on div "Kann ich Focusana Omega-3 Kapseln täglich nehmen?" at bounding box center [887, 491] width 471 height 58
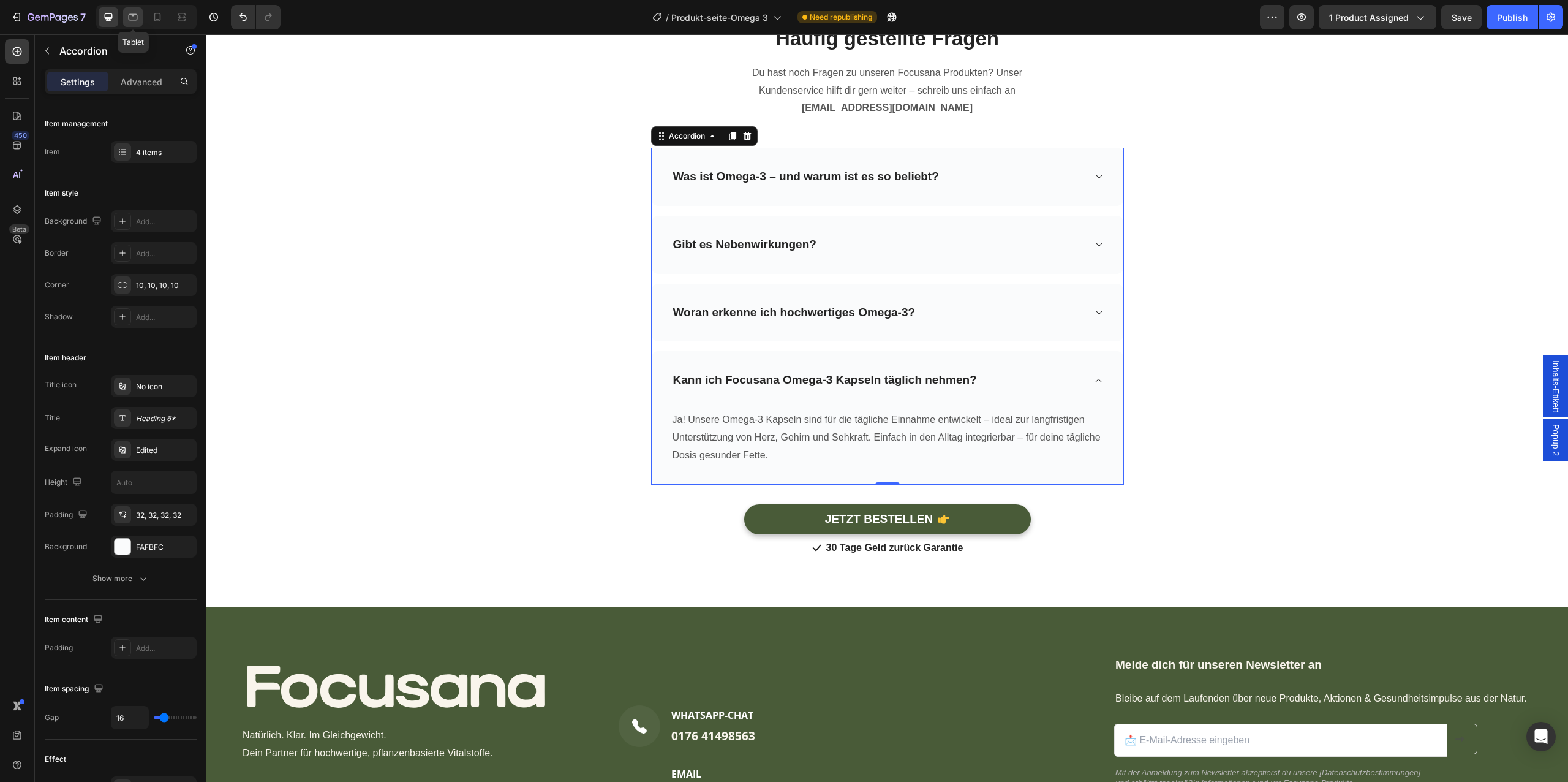
click at [130, 15] on icon at bounding box center [133, 17] width 13 height 13
type input "730"
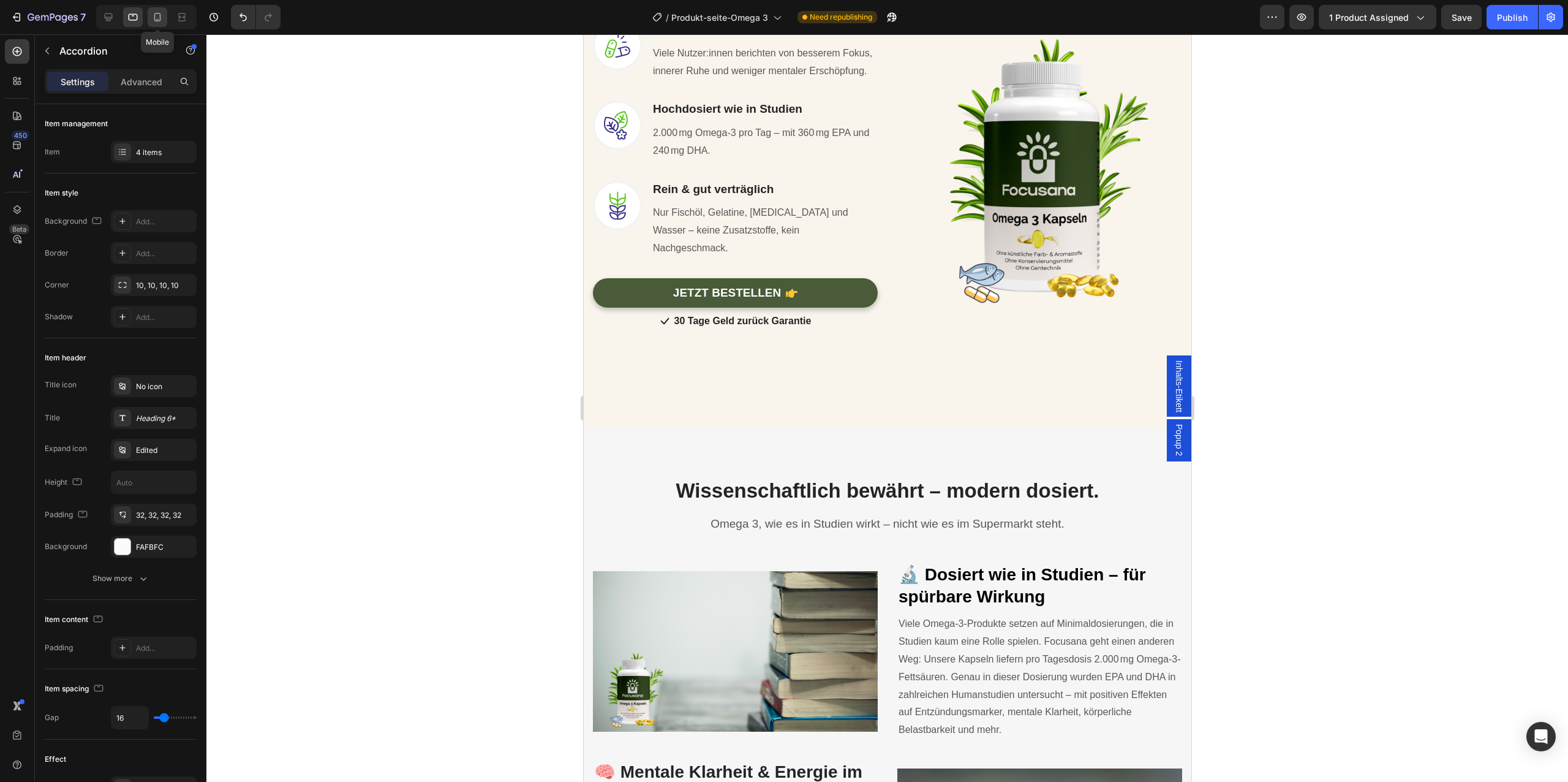
click at [156, 8] on div at bounding box center [157, 17] width 19 height 19
type input "14"
type input "100%"
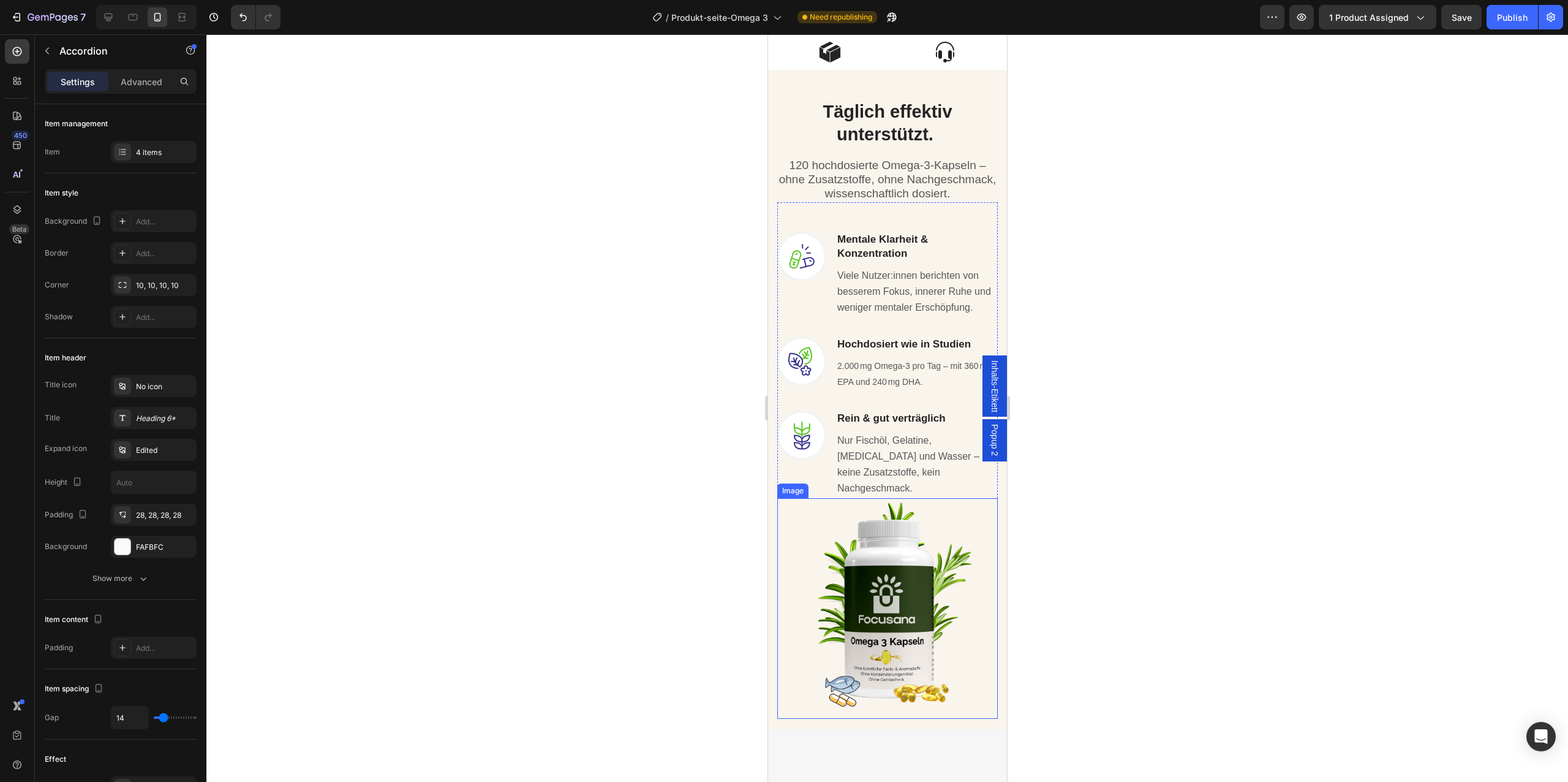
scroll to position [888, 0]
click at [896, 296] on p "Viele Nutzer:innen berichten von besserem Fokus, innerer Ruhe und weniger menta…" at bounding box center [916, 290] width 159 height 48
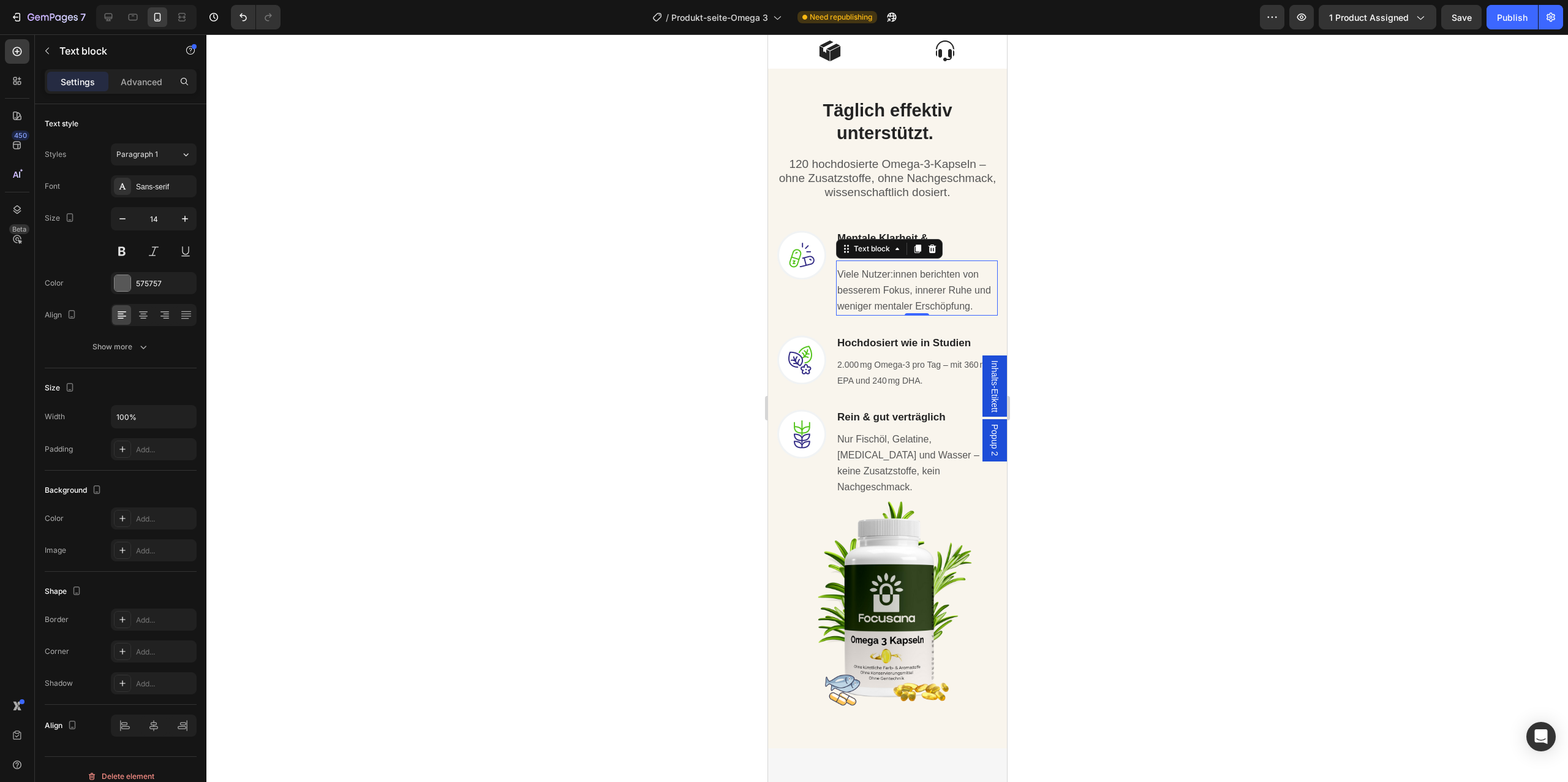
click at [896, 296] on p "Viele Nutzer:innen berichten von besserem Fokus, innerer Ruhe und weniger menta…" at bounding box center [916, 290] width 159 height 48
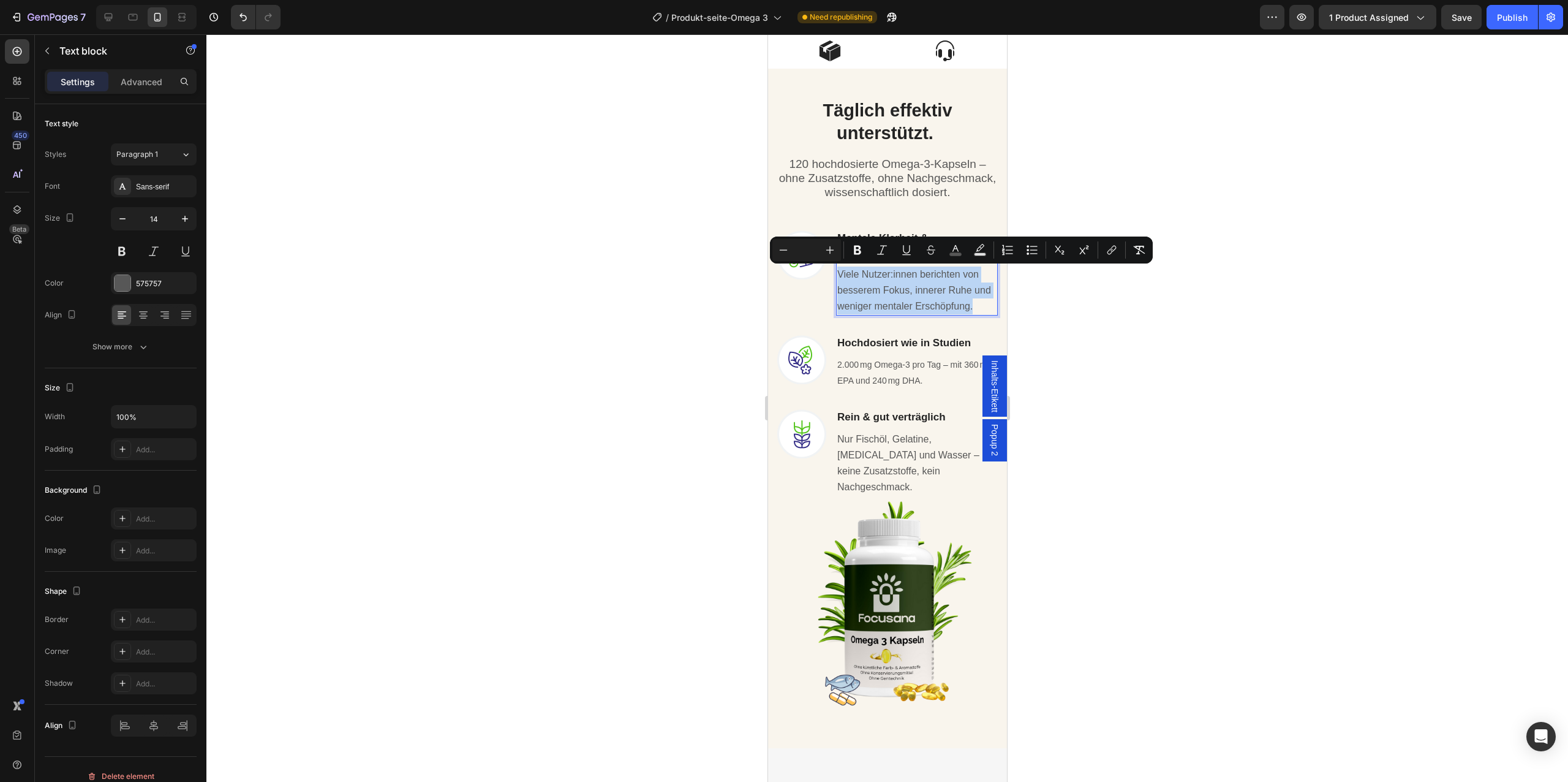
scroll to position [1011, 0]
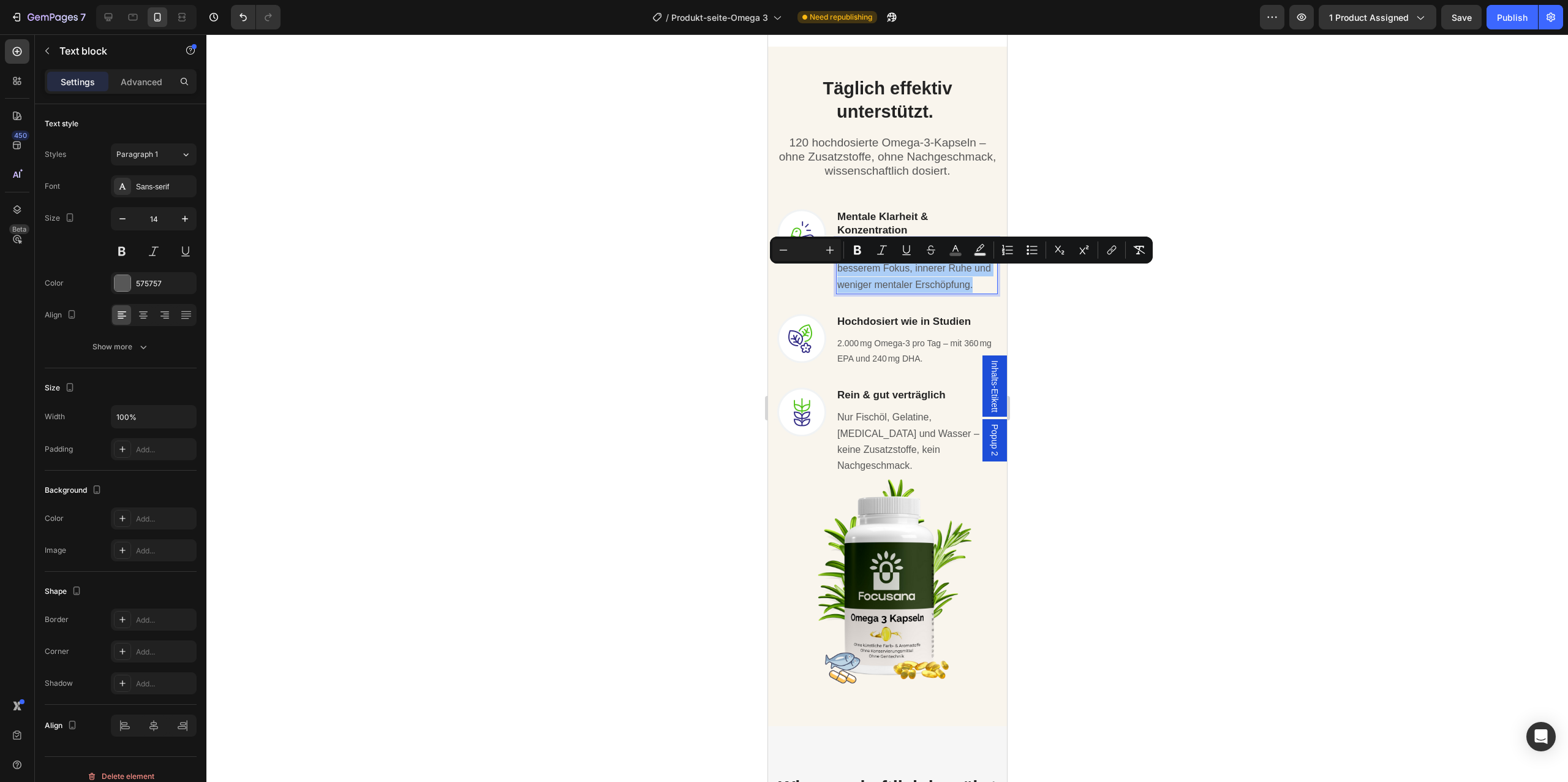
click at [809, 257] on input "Editor contextual toolbar" at bounding box center [806, 249] width 24 height 14
type input "16"
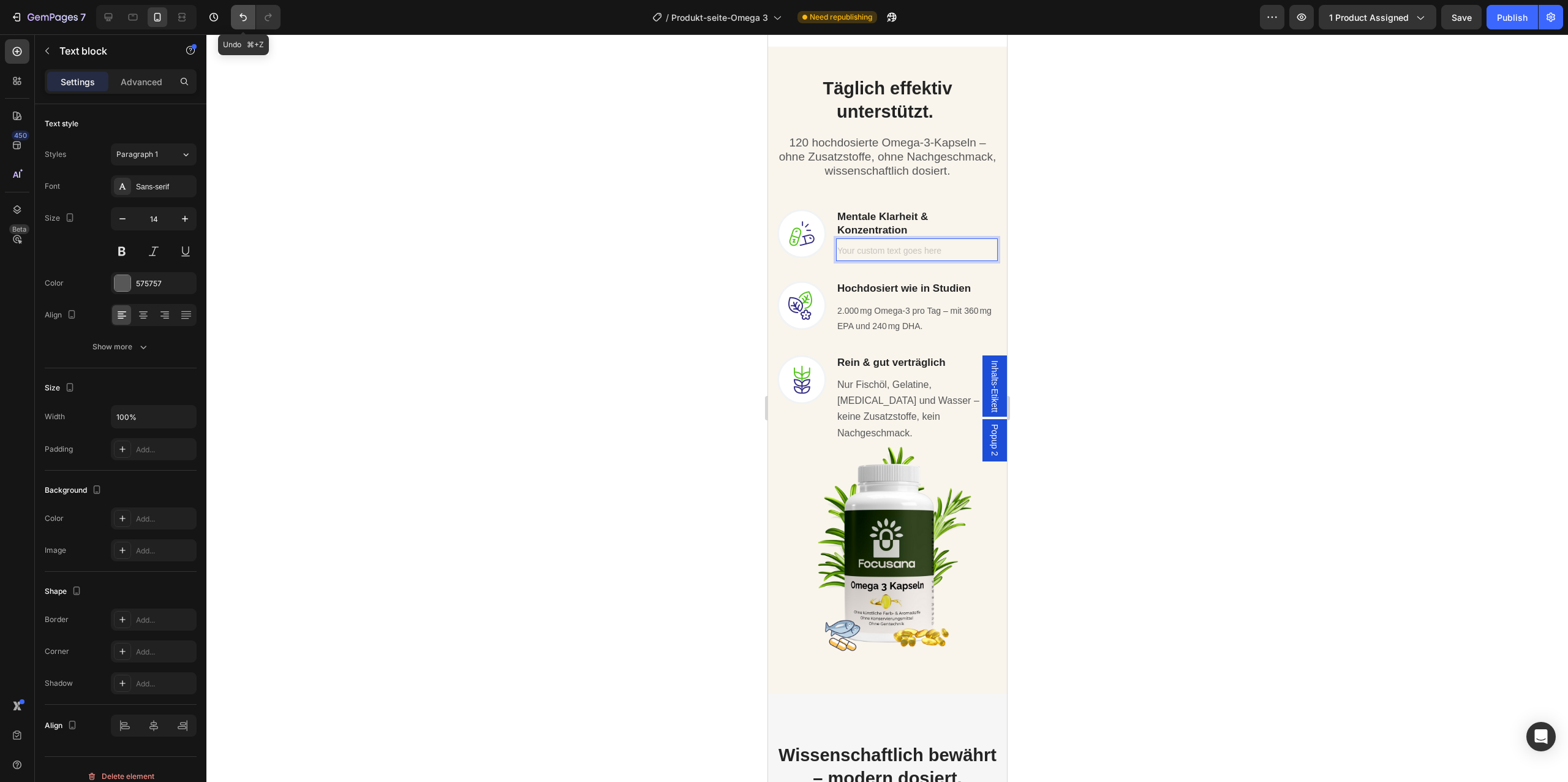
click at [243, 19] on icon "Undo/Redo" at bounding box center [243, 17] width 13 height 13
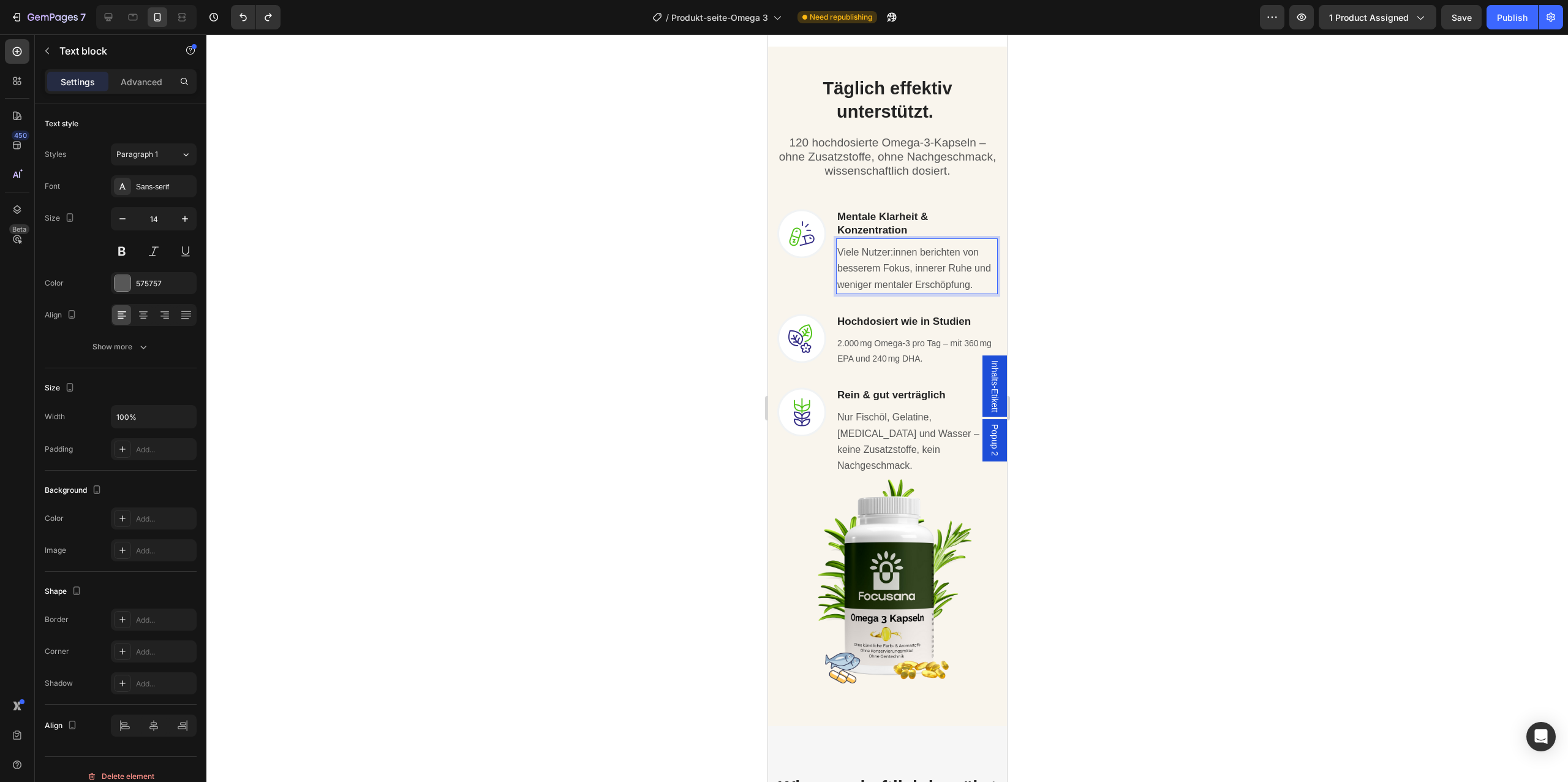
click at [869, 288] on span "Viele Nutzer:innen berichten von besserem Fokus, innerer Ruhe und weniger menta…" at bounding box center [913, 268] width 154 height 42
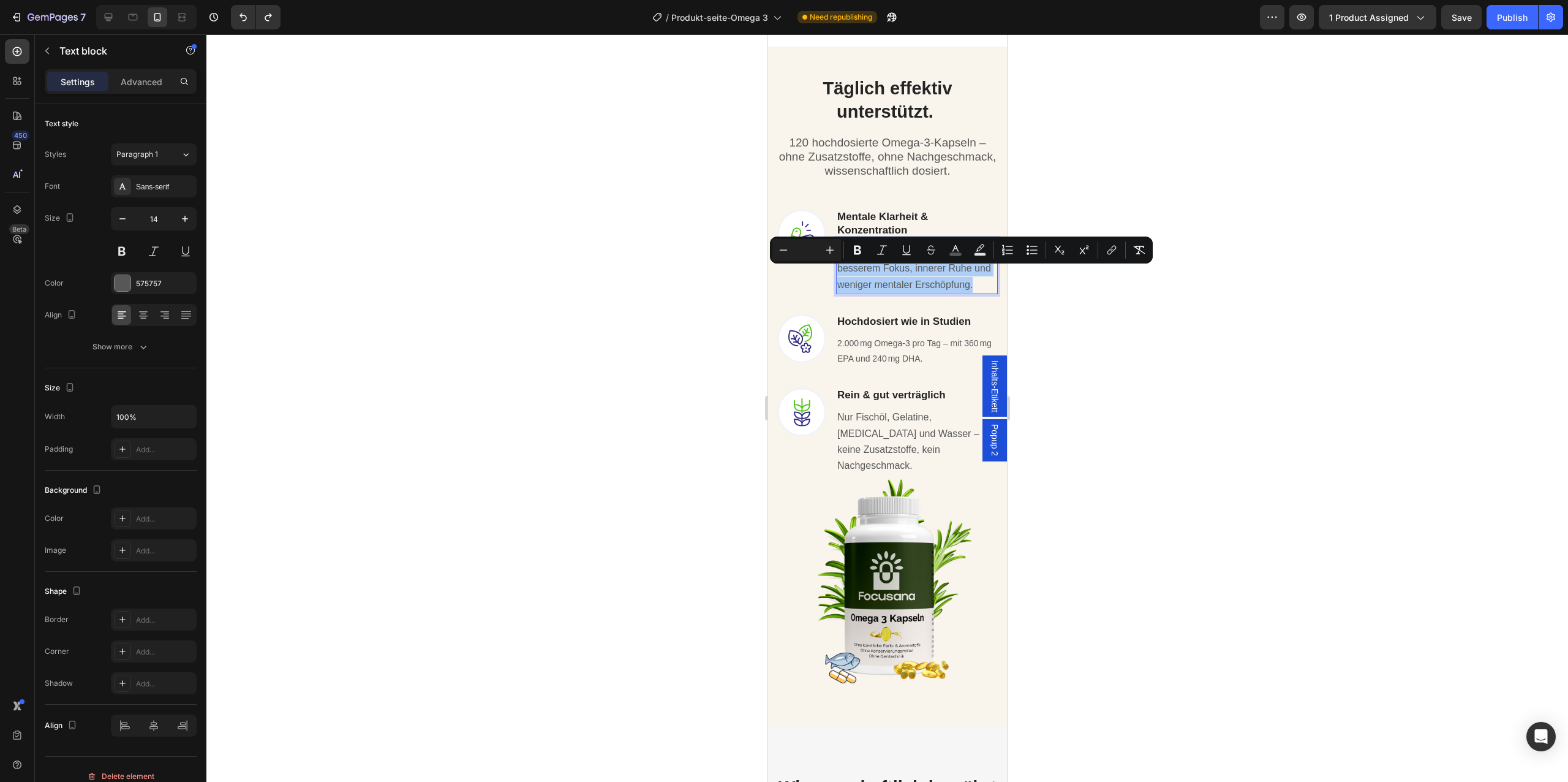
click at [802, 253] on input "Editor contextual toolbar" at bounding box center [806, 249] width 24 height 14
type input "16"
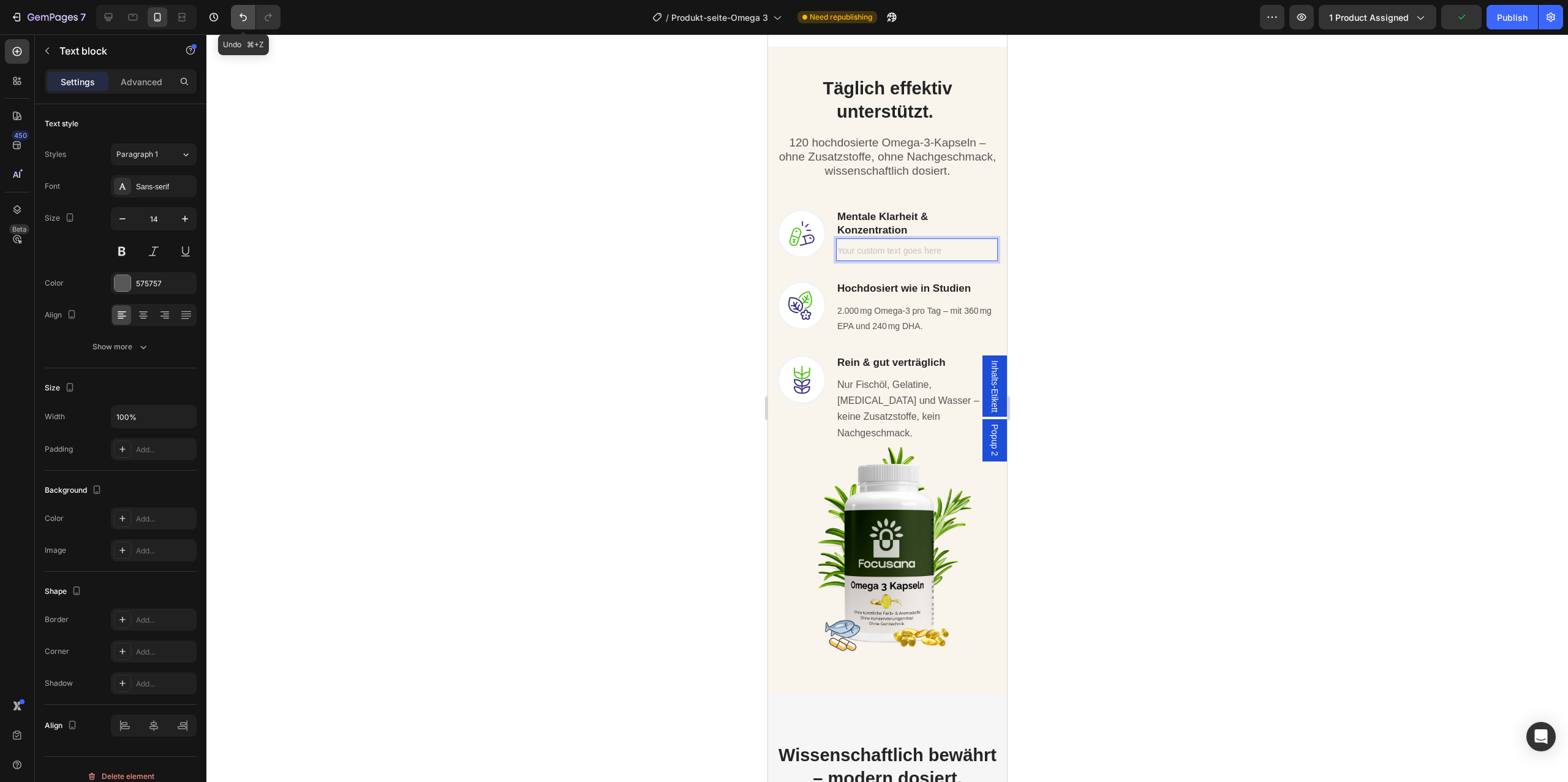
click at [242, 17] on icon "Undo/Redo" at bounding box center [243, 17] width 8 height 8
click at [258, 19] on button "Undo/Redo" at bounding box center [268, 17] width 24 height 24
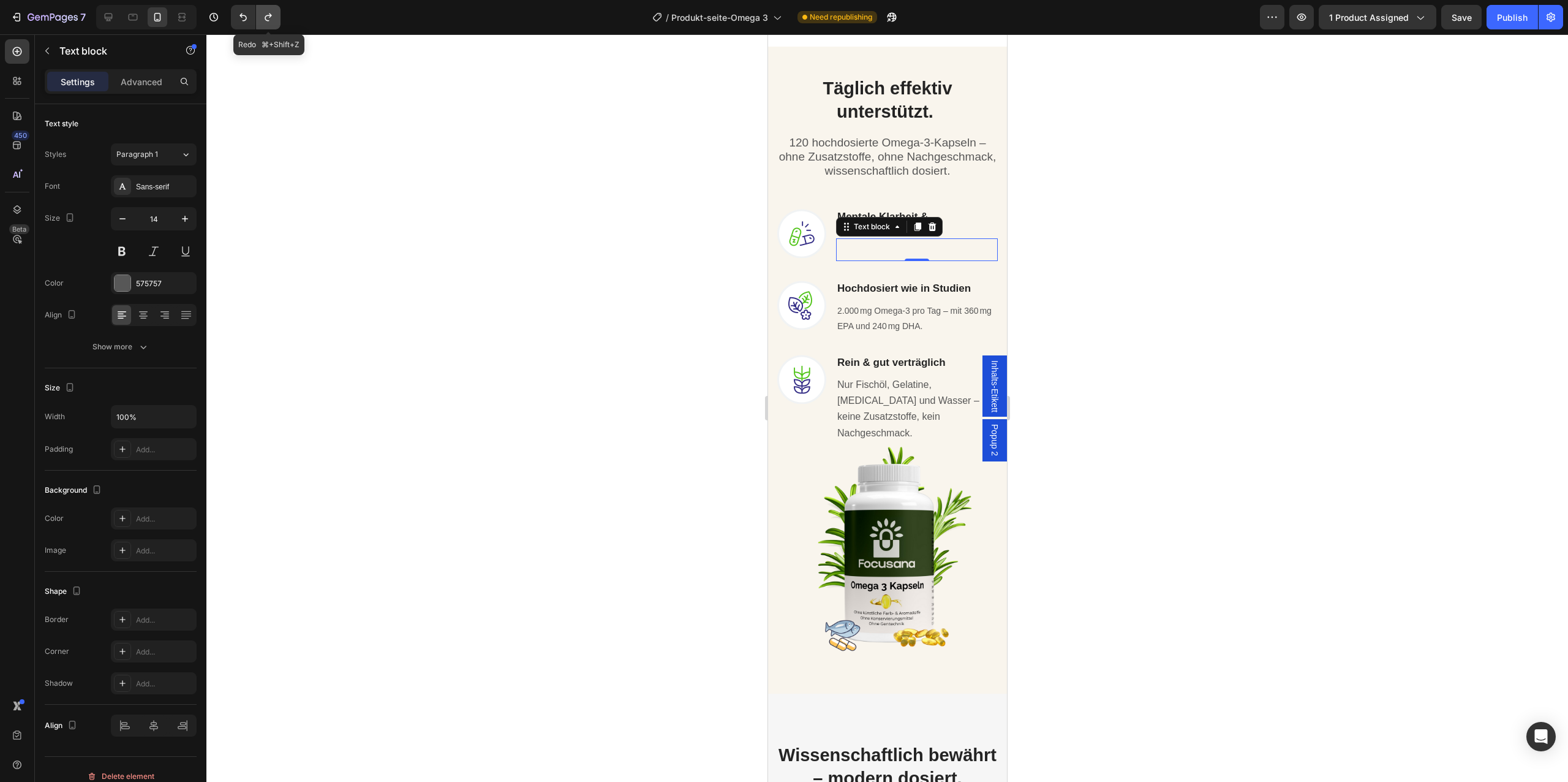
click at [258, 19] on button "Undo/Redo" at bounding box center [268, 17] width 24 height 24
click at [242, 21] on icon "Undo/Redo" at bounding box center [243, 17] width 13 height 13
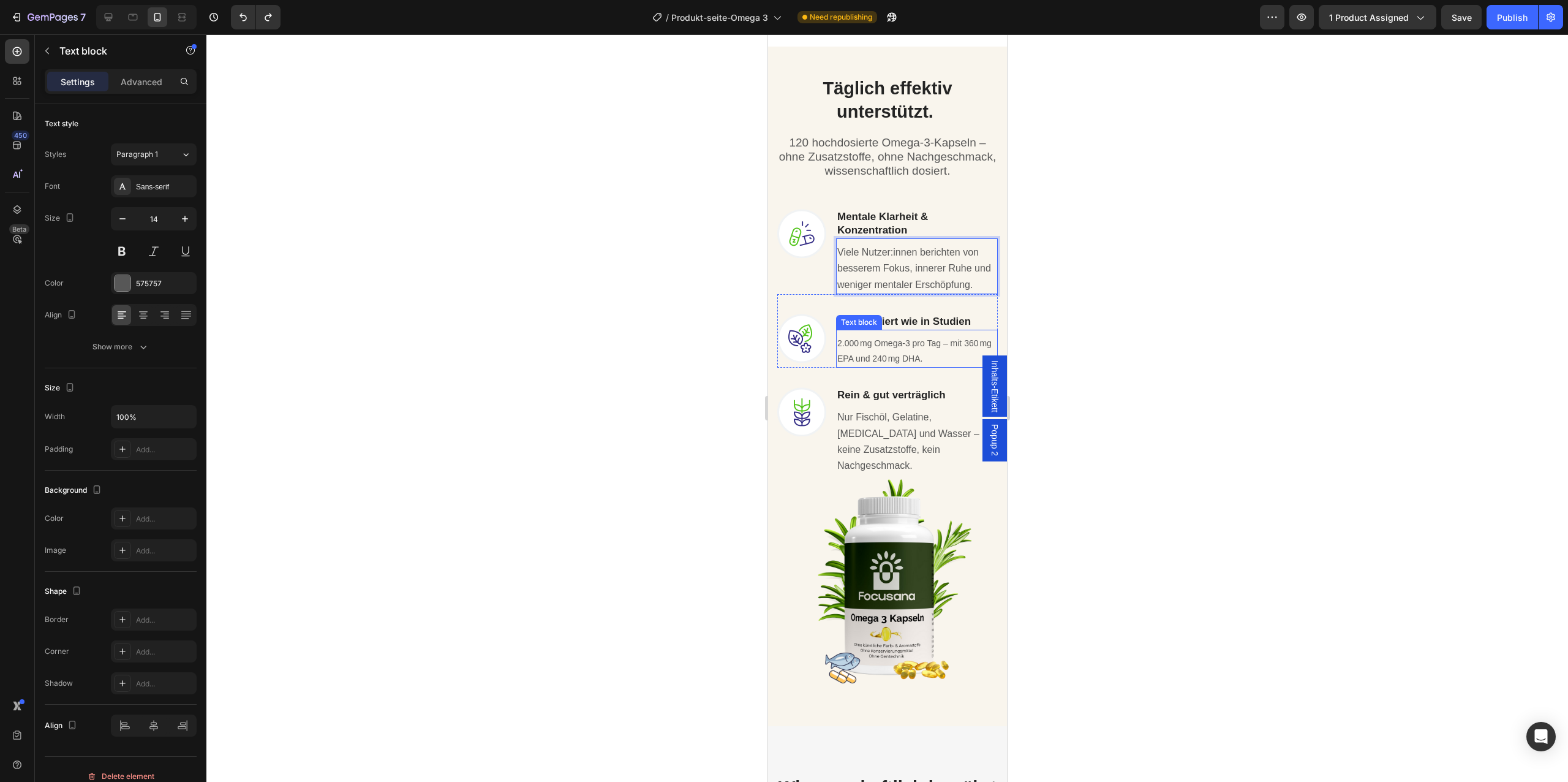
click at [906, 357] on p "2.000 mg Omega-3 pro Tag – mit 360 mg EPA und 240 mg DHA." at bounding box center [916, 351] width 159 height 30
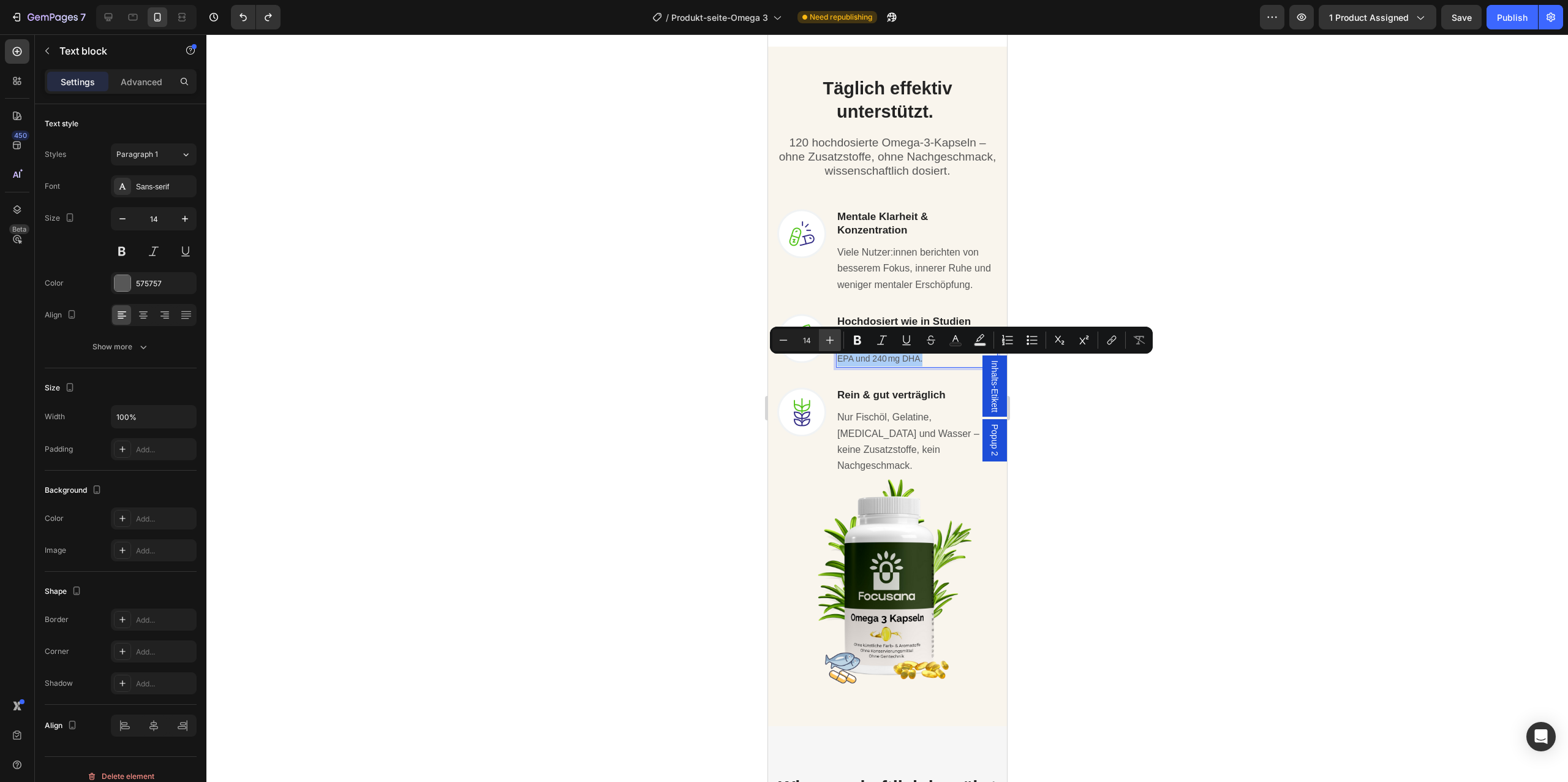
click at [829, 343] on icon "Editor contextual toolbar" at bounding box center [830, 340] width 8 height 8
type input "16"
click at [919, 454] on span "Nur Fischöl, Gelatine, Glycerin und Wasser – keine Zusatzstoffe, kein Nachgesch…" at bounding box center [907, 442] width 142 height 59
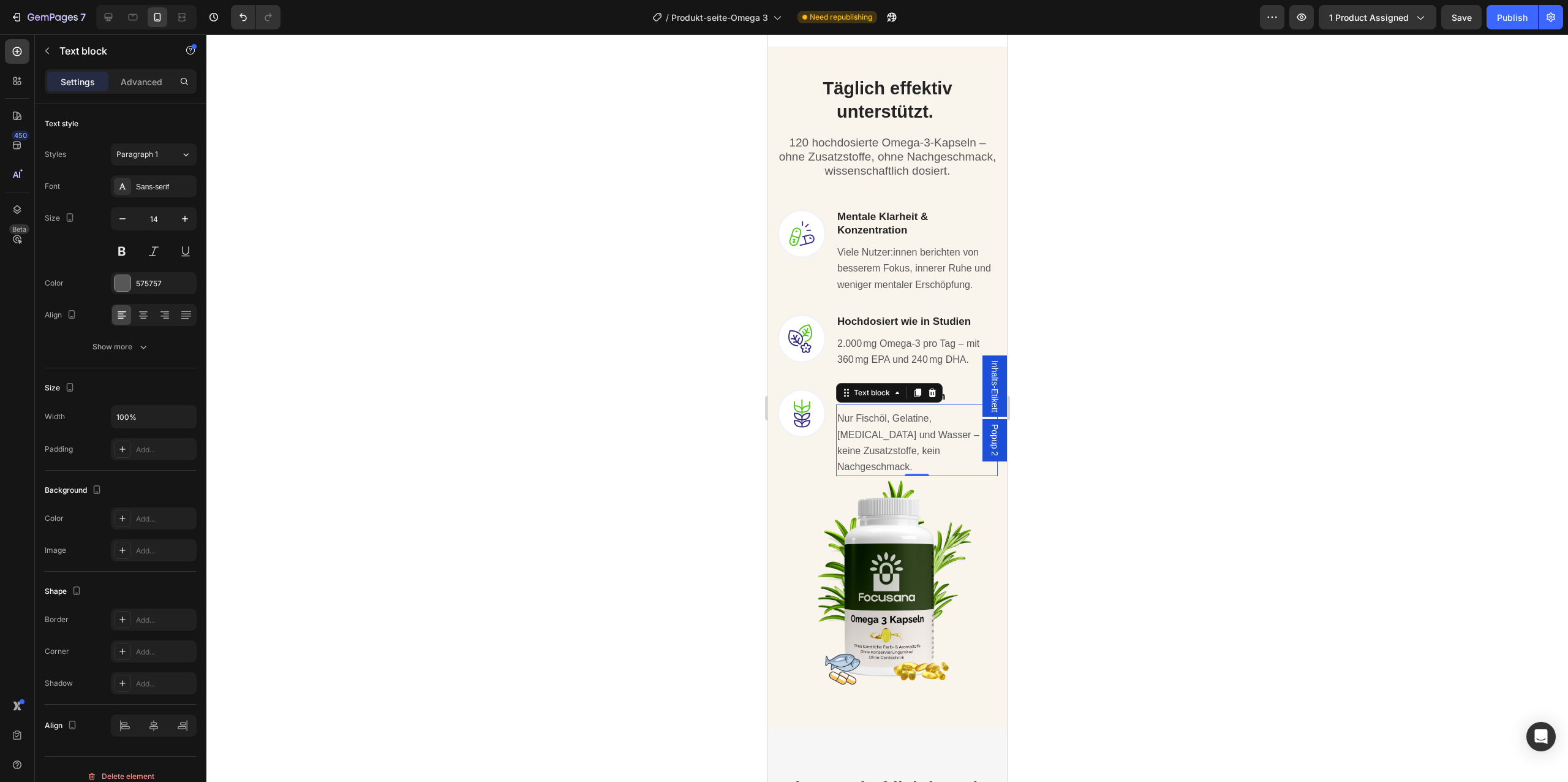
click at [919, 454] on span "Nur Fischöl, Gelatine, Glycerin und Wasser – keine Zusatzstoffe, kein Nachgesch…" at bounding box center [907, 442] width 142 height 59
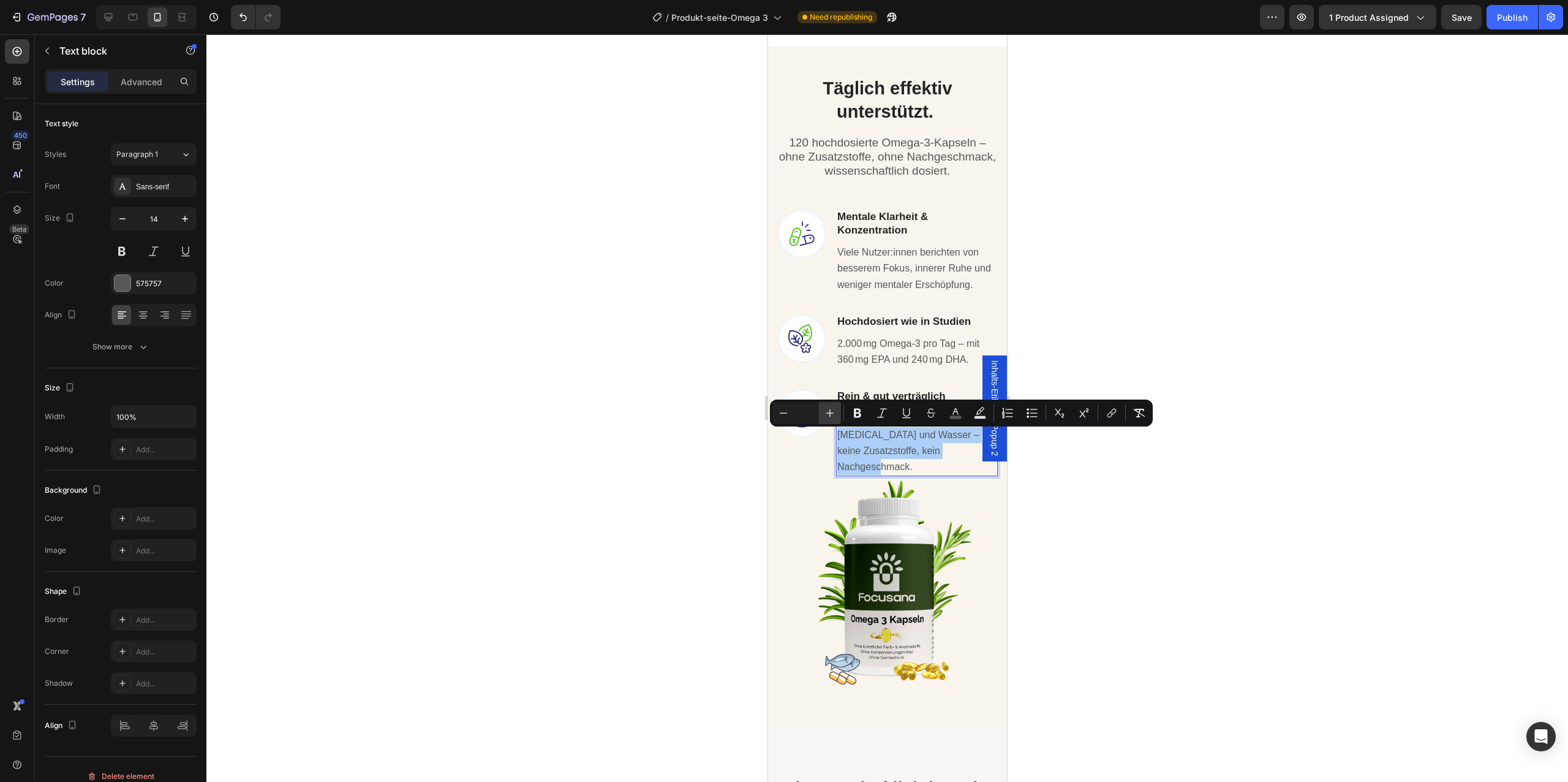
click at [829, 409] on icon "Editor contextual toolbar" at bounding box center [830, 412] width 8 height 8
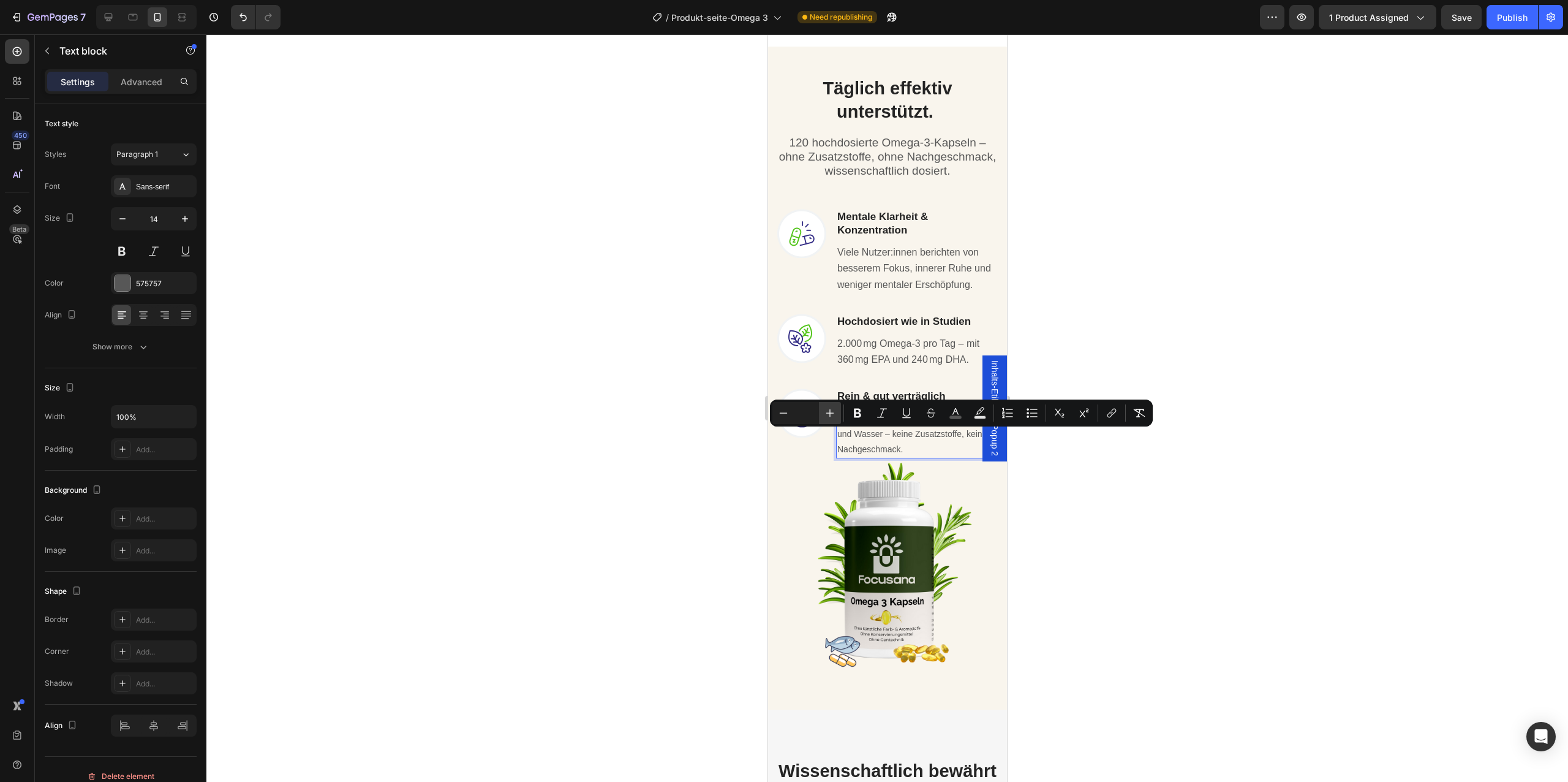
click at [827, 412] on icon "Editor contextual toolbar" at bounding box center [830, 412] width 13 height 13
click at [809, 412] on input "Editor contextual toolbar" at bounding box center [806, 412] width 24 height 14
type input "16"
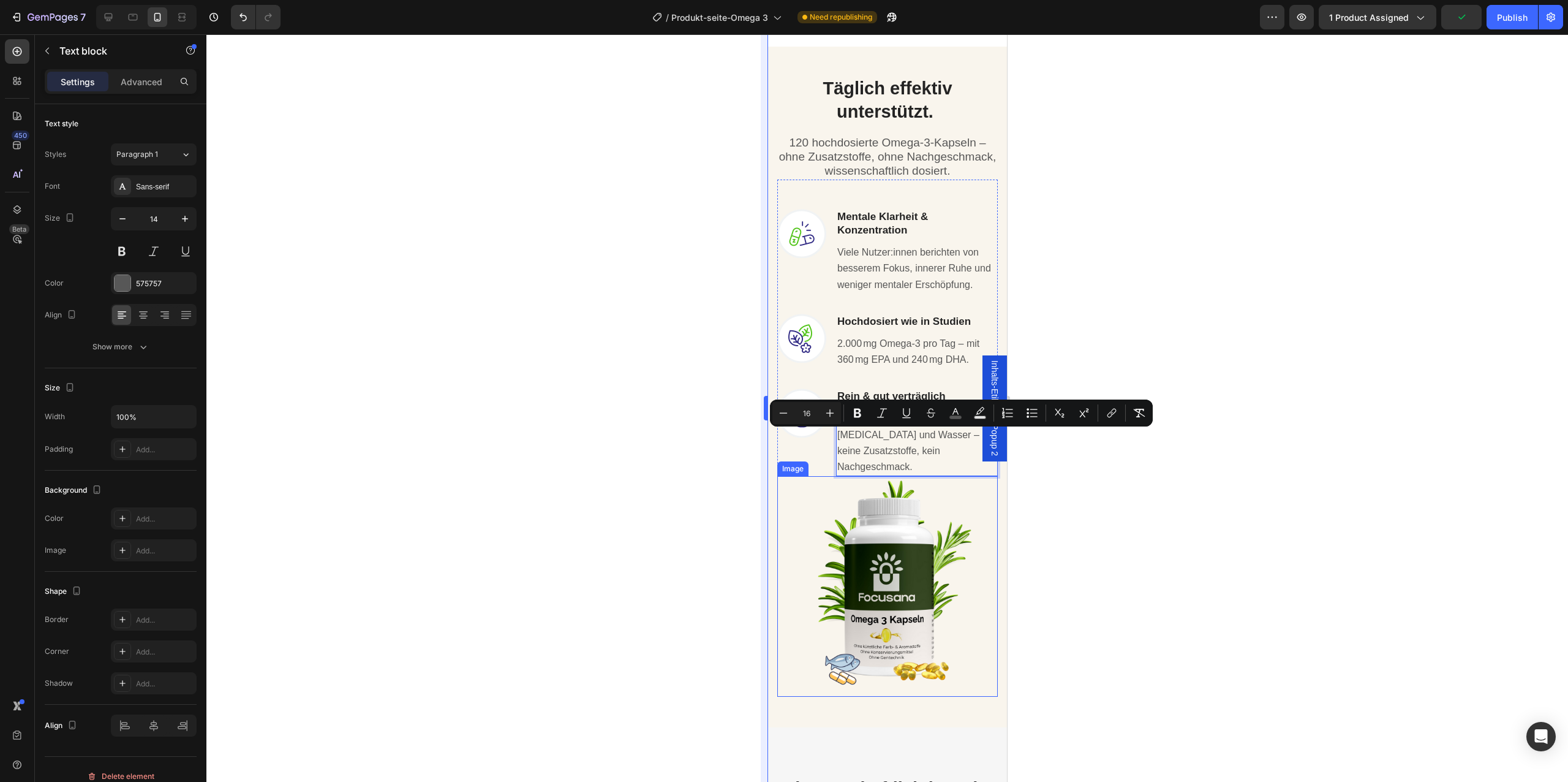
click at [753, 510] on div at bounding box center [887, 408] width 1362 height 747
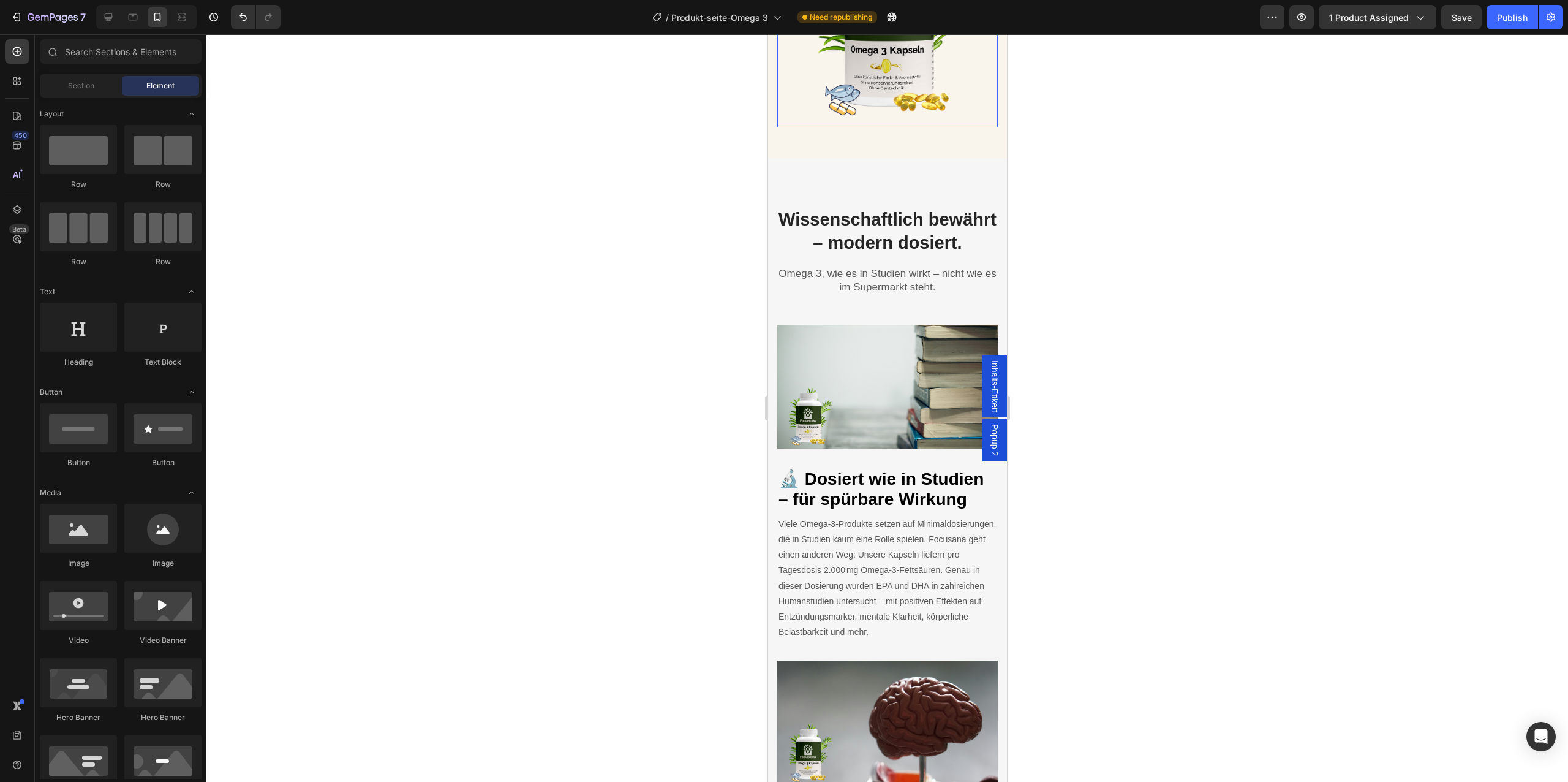
scroll to position [1662, 0]
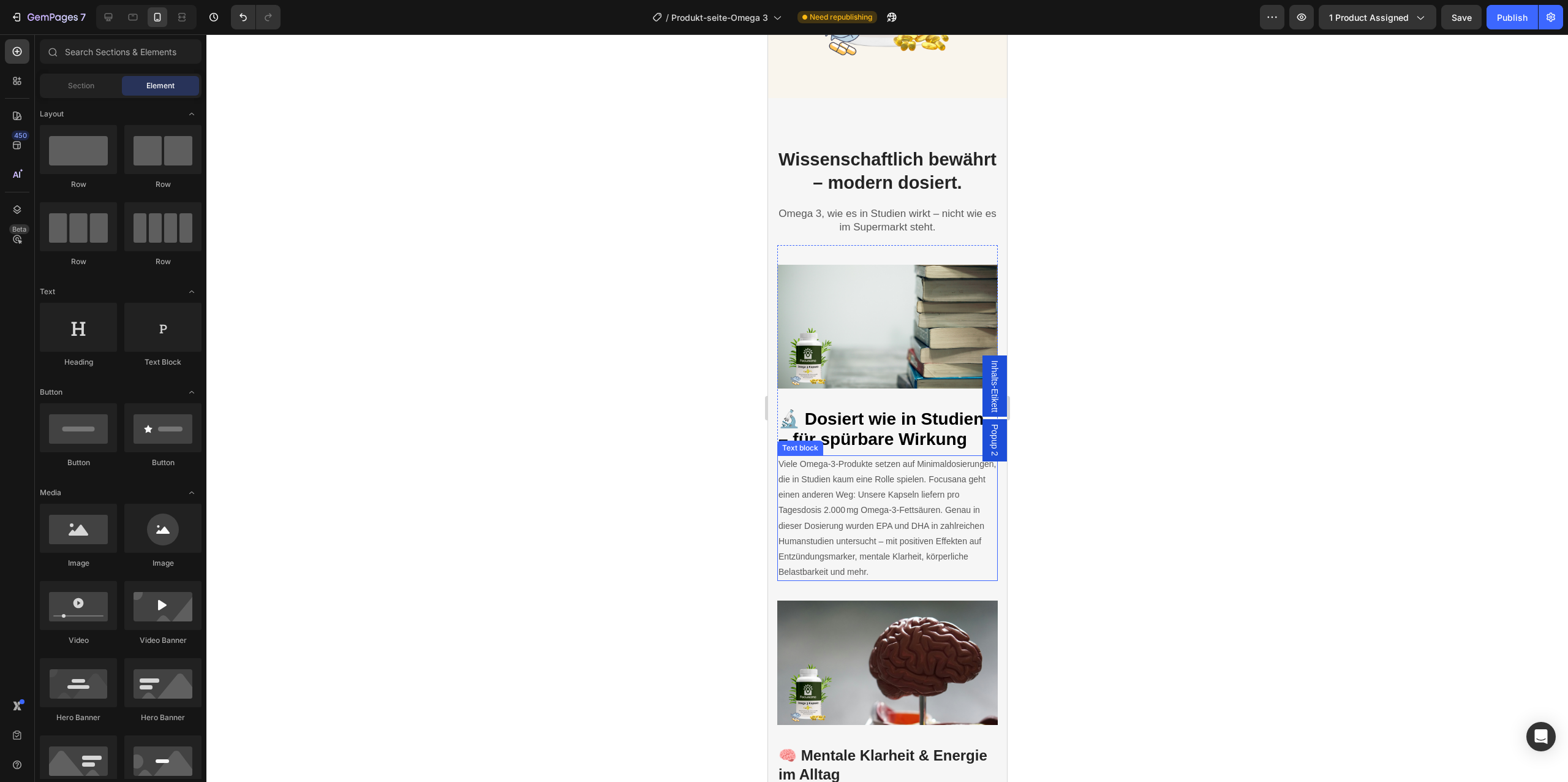
click at [858, 501] on p "Viele Omega-3-Produkte setzen auf Minimaldosierungen, die in Studien kaum eine …" at bounding box center [886, 518] width 218 height 124
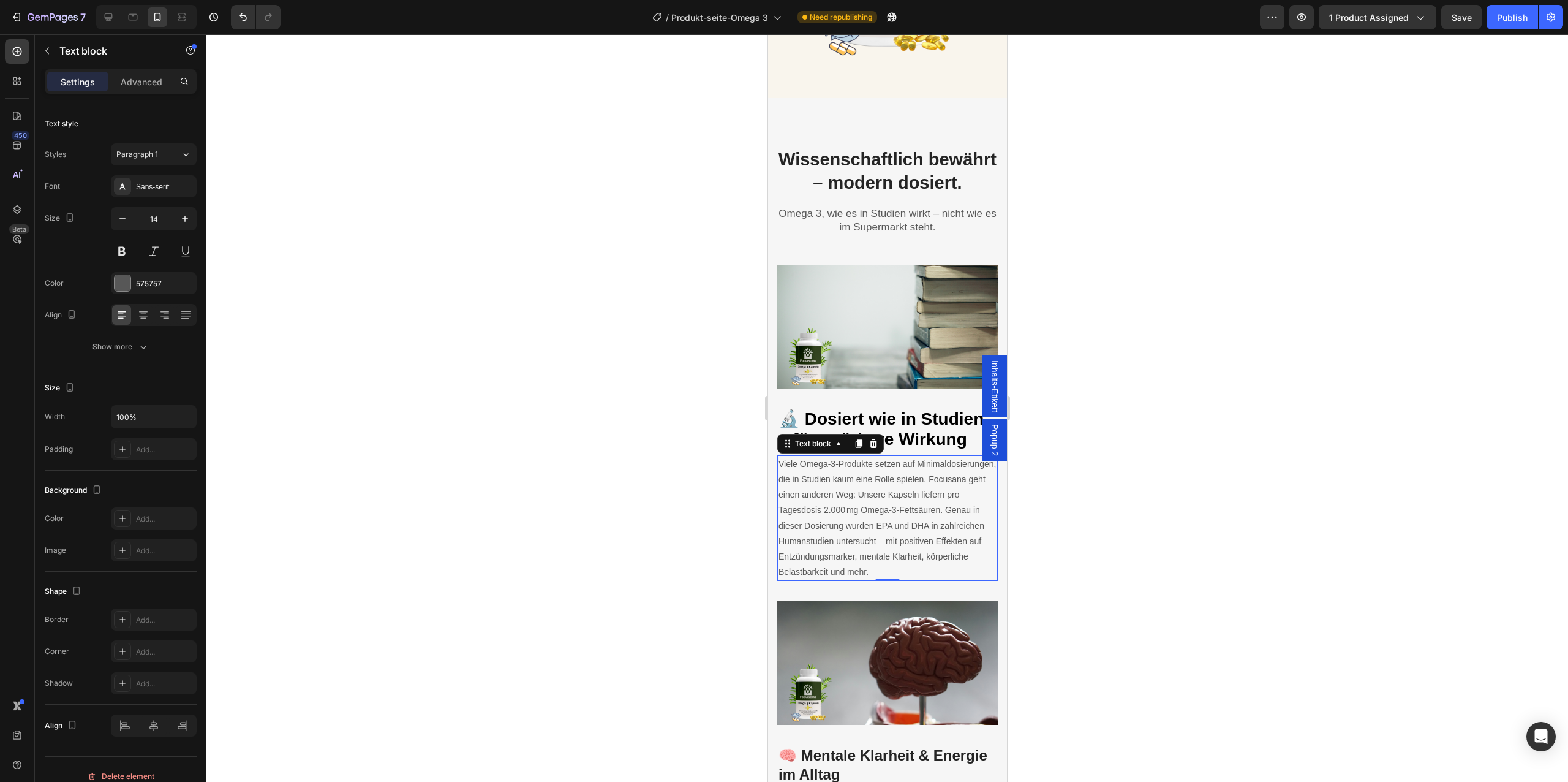
click at [858, 501] on p "Viele Omega-3-Produkte setzen auf Minimaldosierungen, die in Studien kaum eine …" at bounding box center [886, 518] width 218 height 124
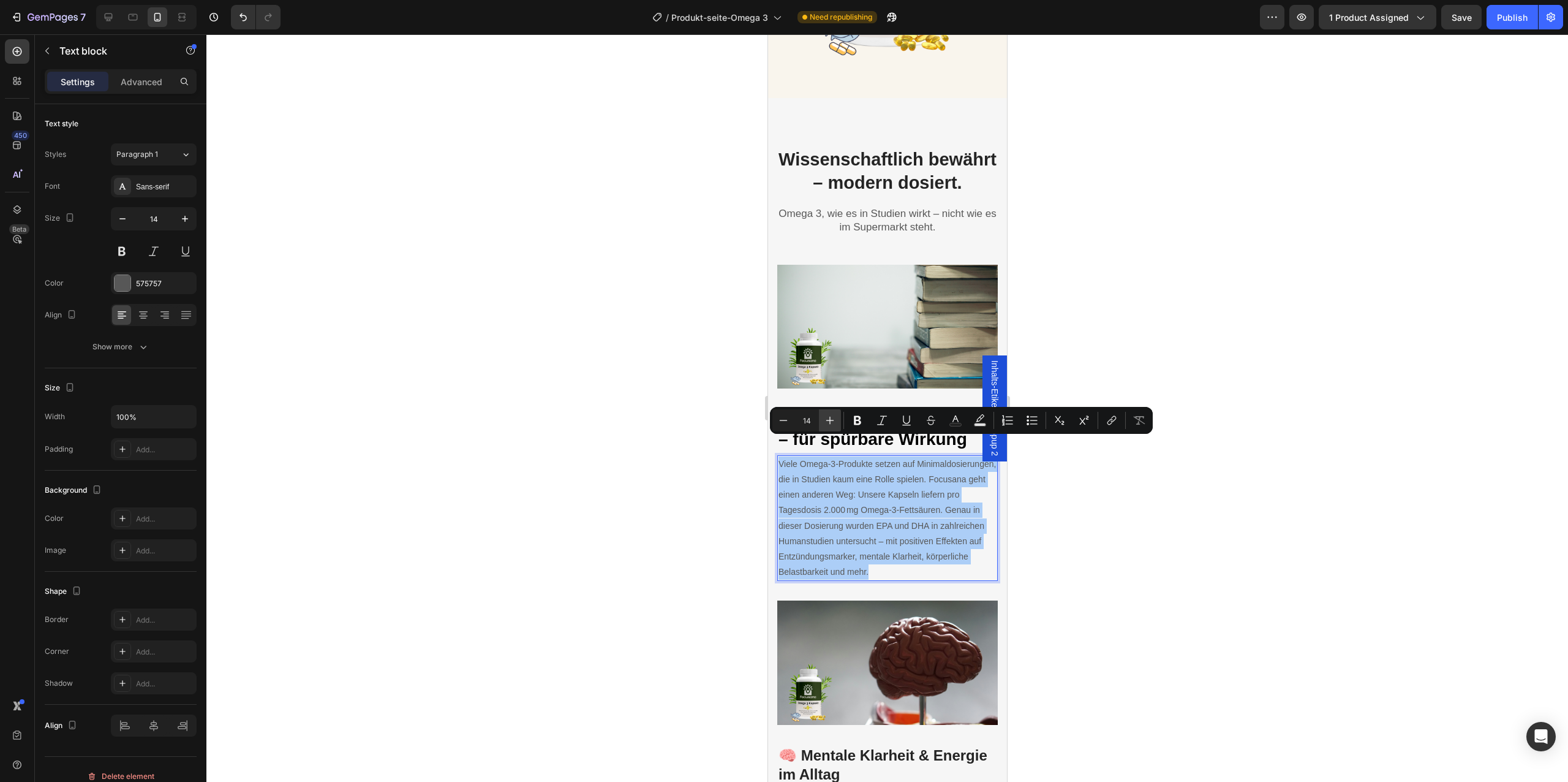
click at [832, 422] on icon "Editor contextual toolbar" at bounding box center [830, 420] width 13 height 13
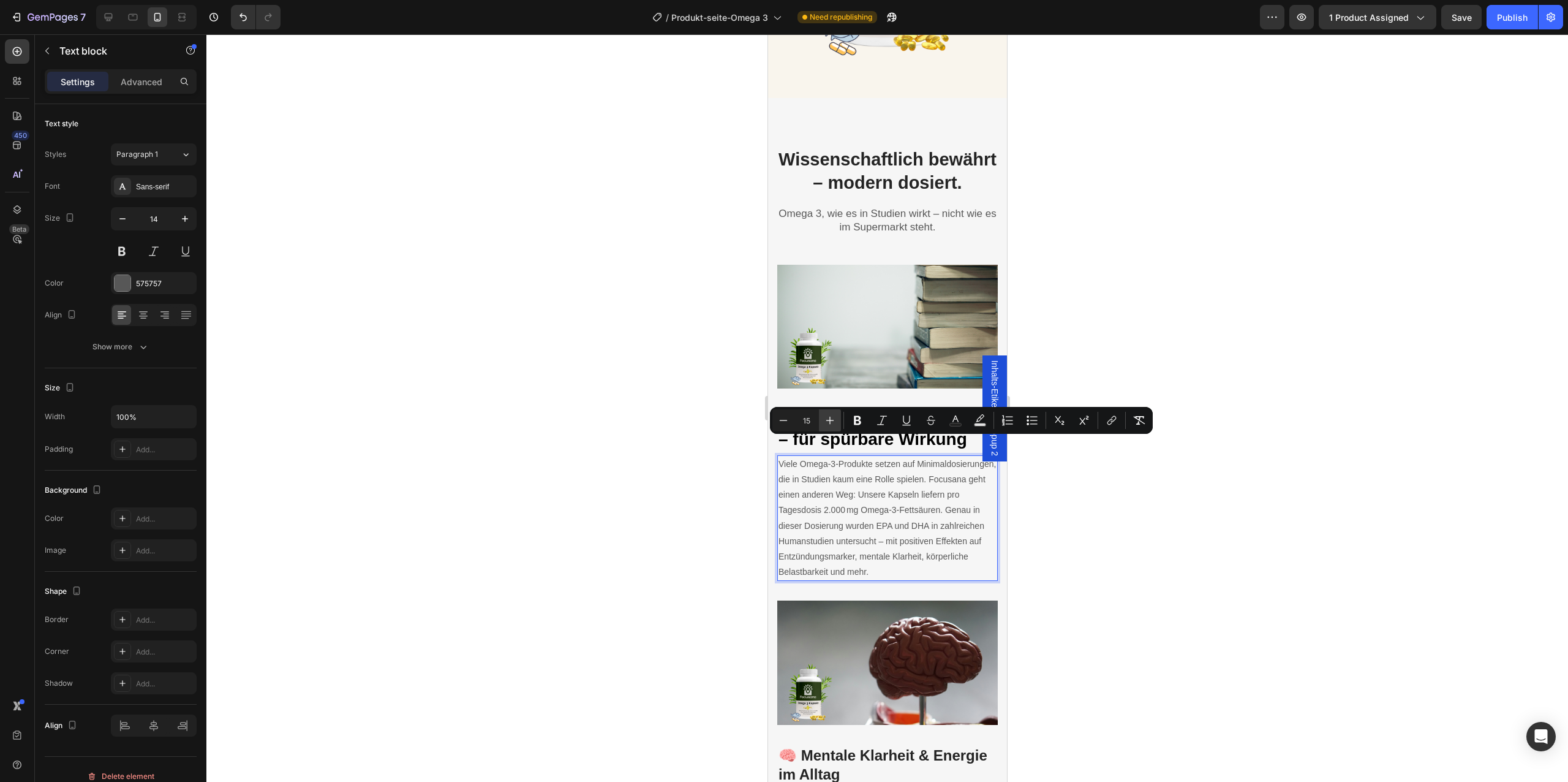
click at [832, 422] on icon "Editor contextual toolbar" at bounding box center [830, 420] width 13 height 13
type input "16"
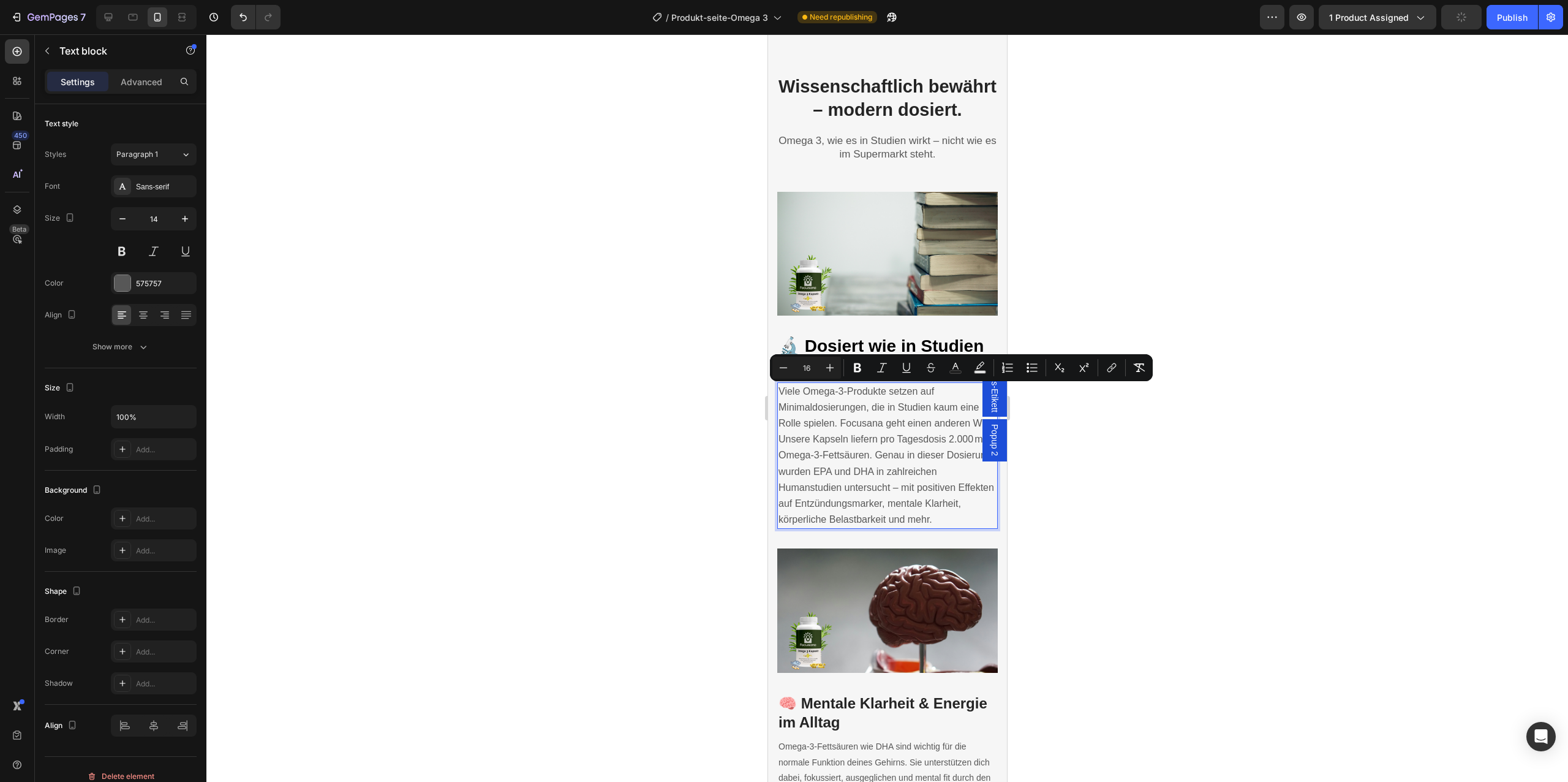
scroll to position [2006, 0]
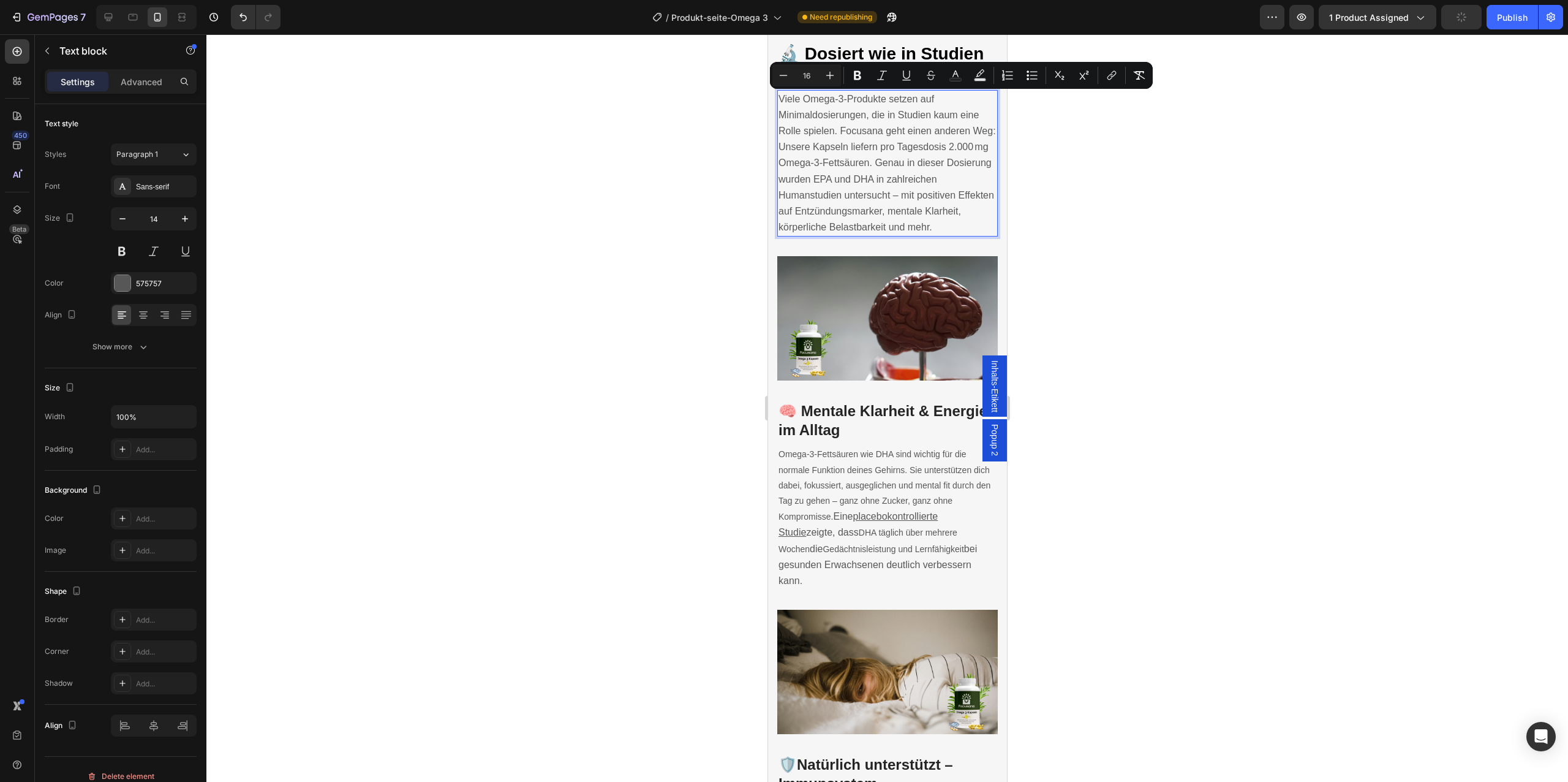
click at [863, 480] on span "Omega‑3‑Fettsäuren wie DHA sind wichtig für die normale Funktion deines Gehirns…" at bounding box center [884, 485] width 212 height 72
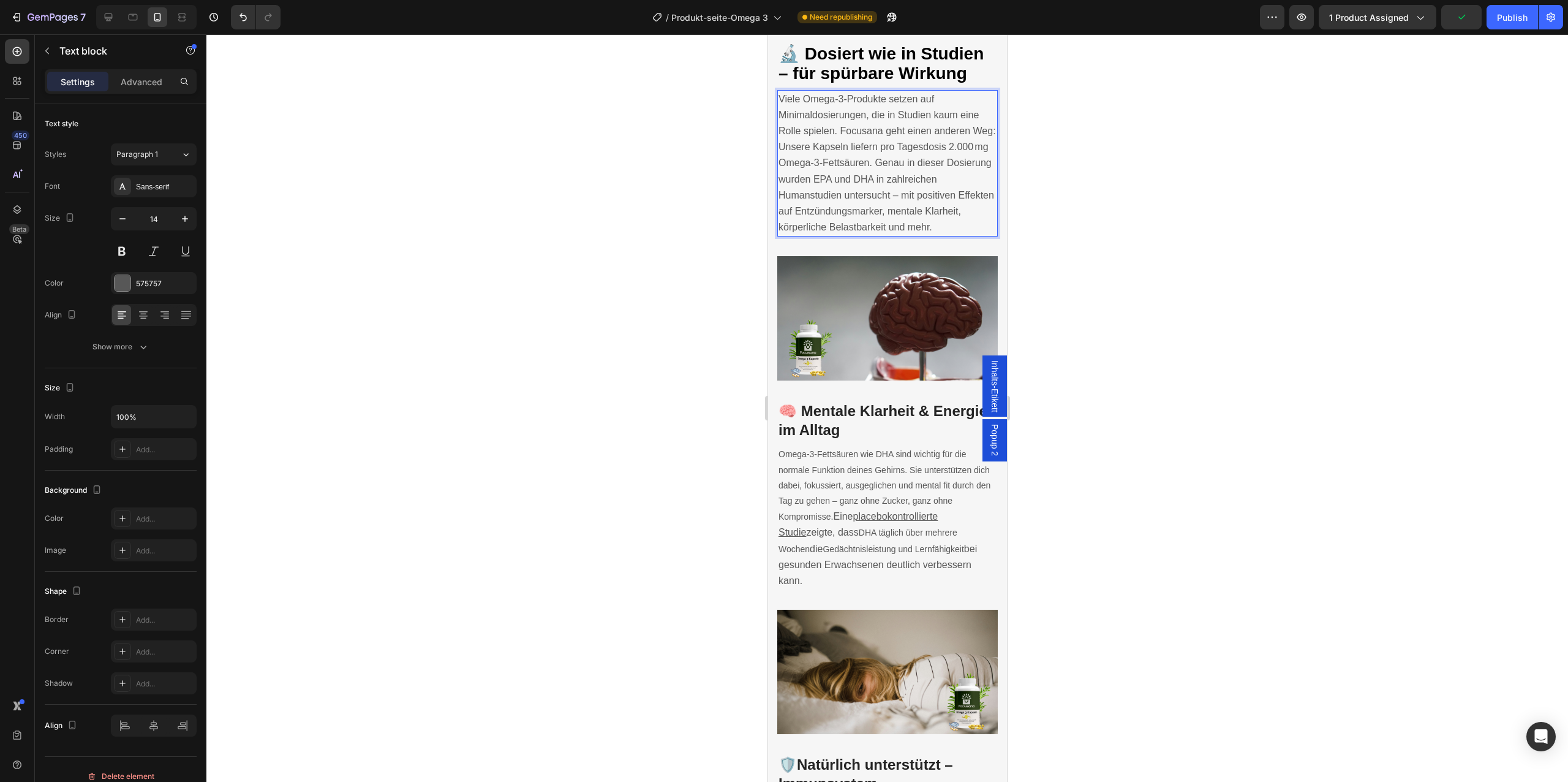
click at [863, 480] on span "Omega‑3‑Fettsäuren wie DHA sind wichtig für die normale Funktion deines Gehirns…" at bounding box center [884, 485] width 212 height 72
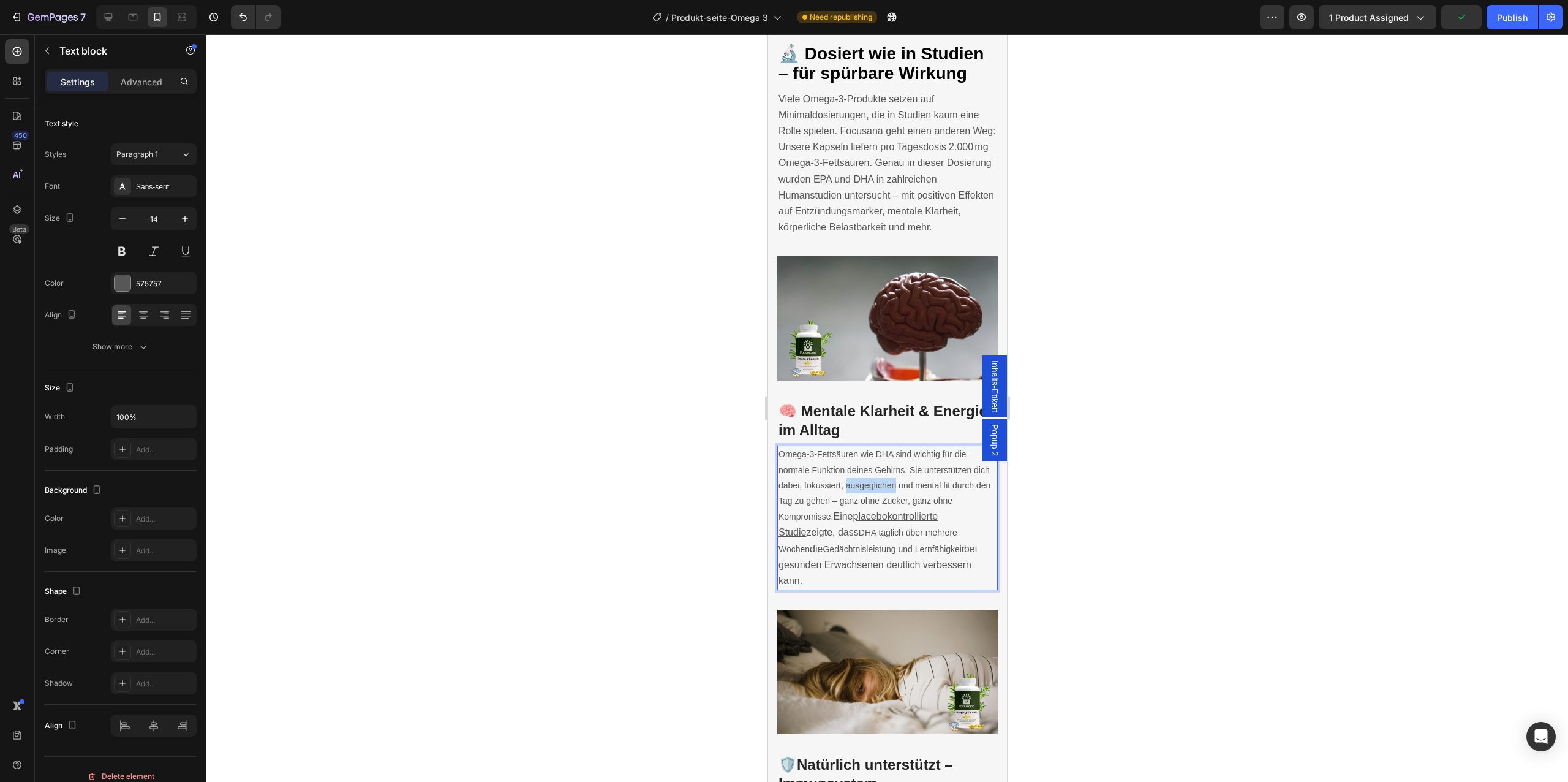
click at [863, 480] on span "Omega‑3‑Fettsäuren wie DHA sind wichtig für die normale Funktion deines Gehirns…" at bounding box center [884, 485] width 212 height 72
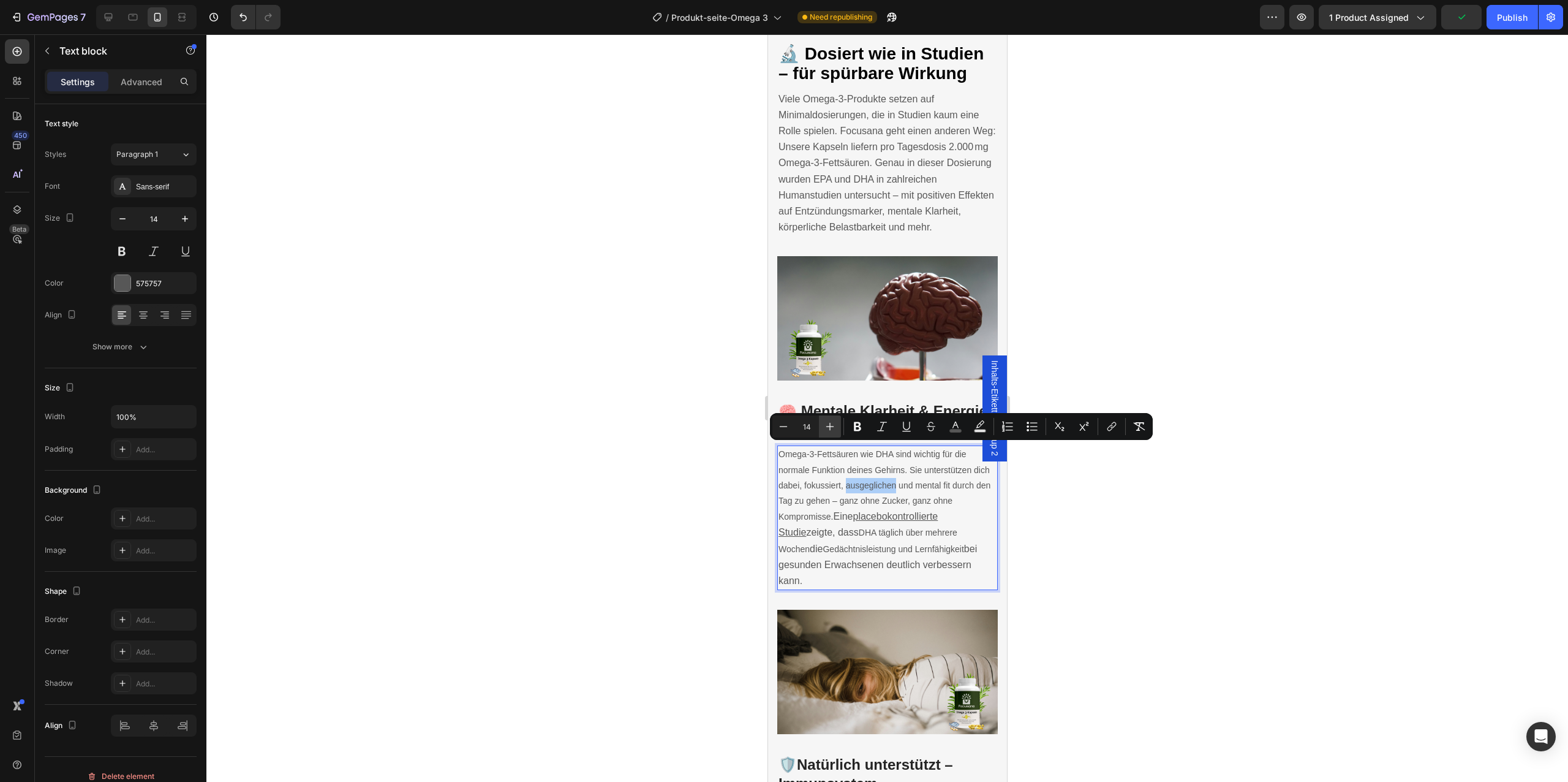
click at [826, 430] on icon "Editor contextual toolbar" at bounding box center [830, 426] width 13 height 13
type input "16"
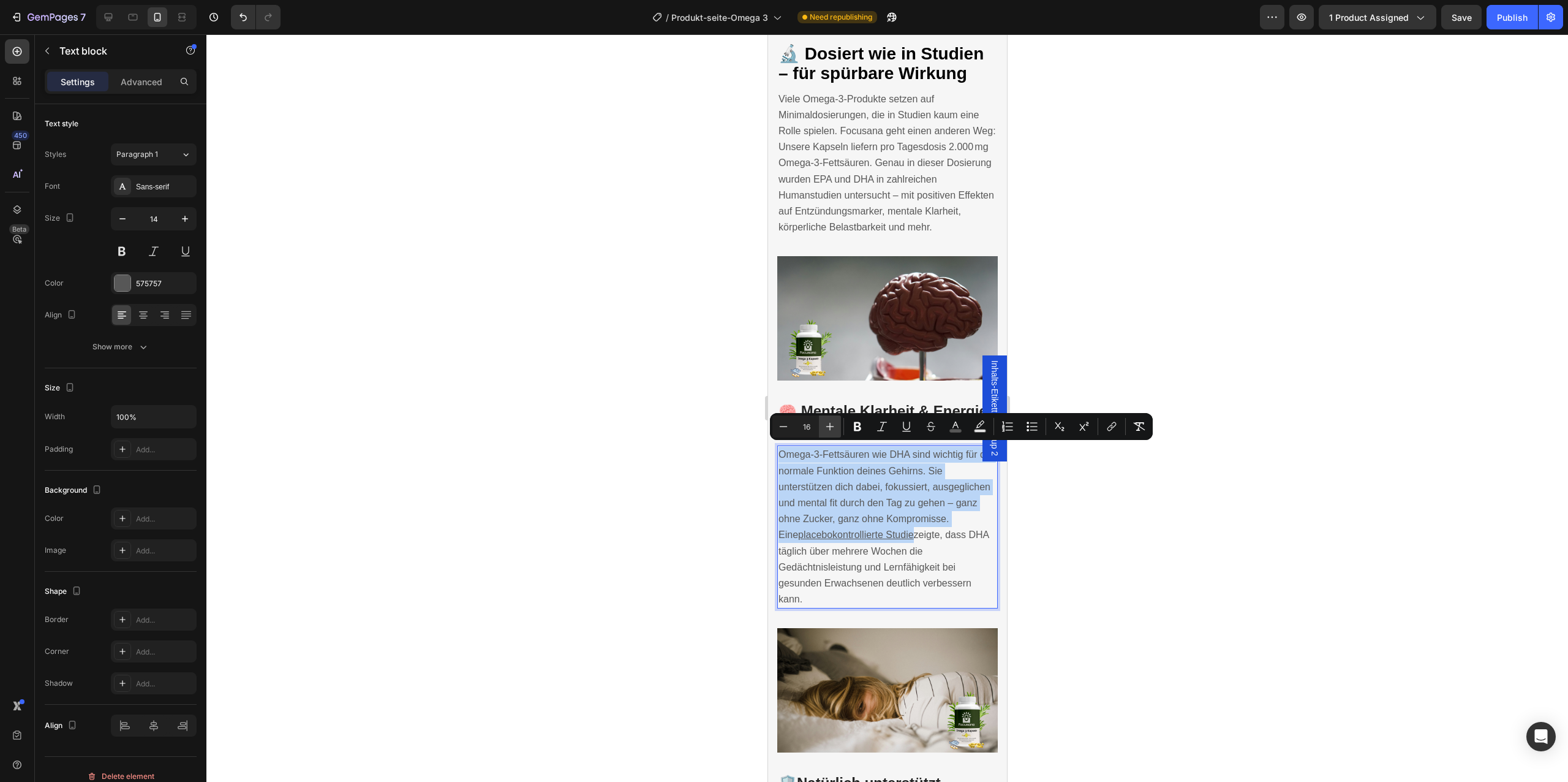
scroll to position [2297, 0]
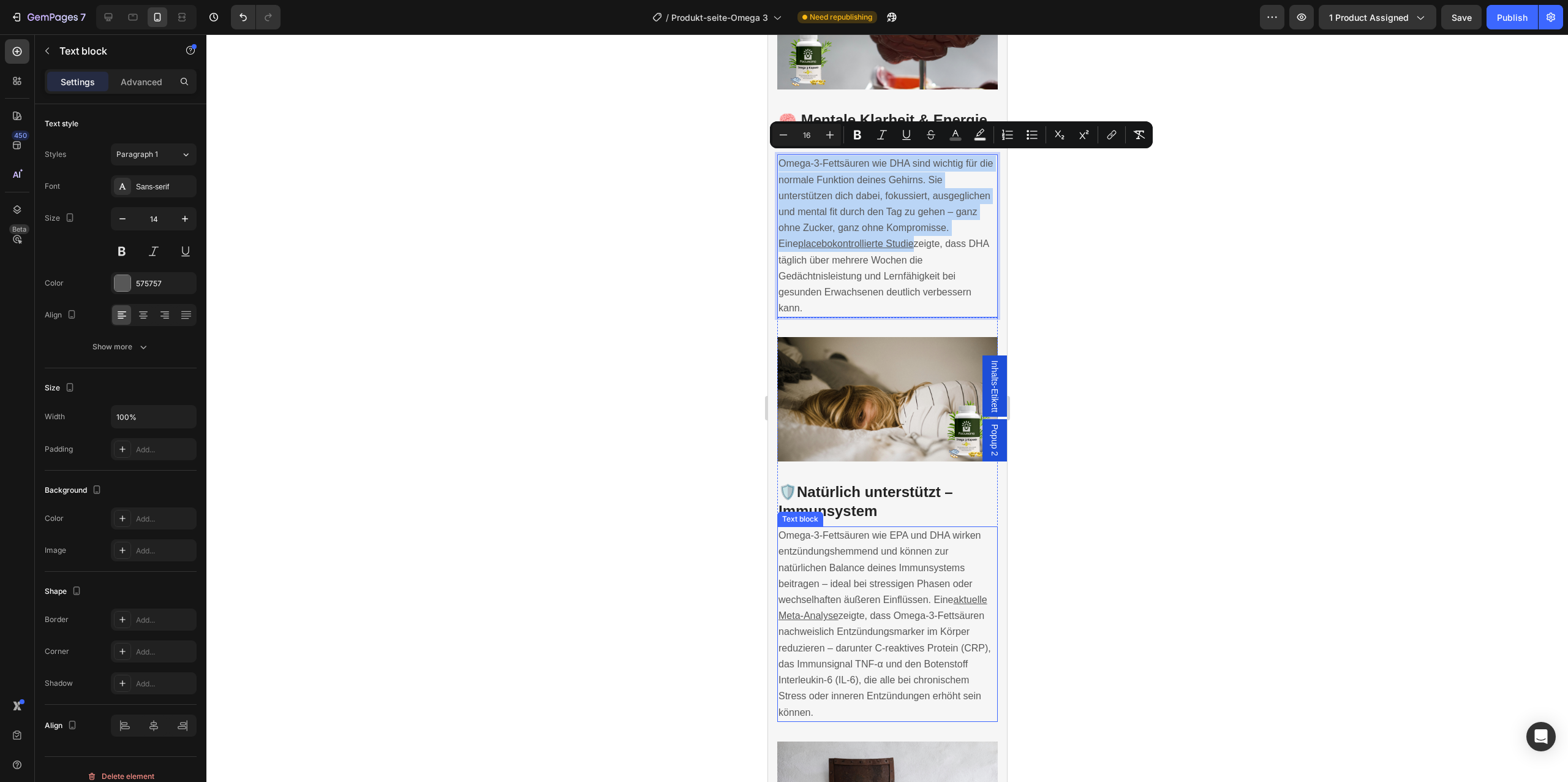
click at [867, 557] on span "Omega‑3-Fettsäuren wie EPA und DHA wirken entzündungshemmend und können zur nat…" at bounding box center [879, 567] width 203 height 75
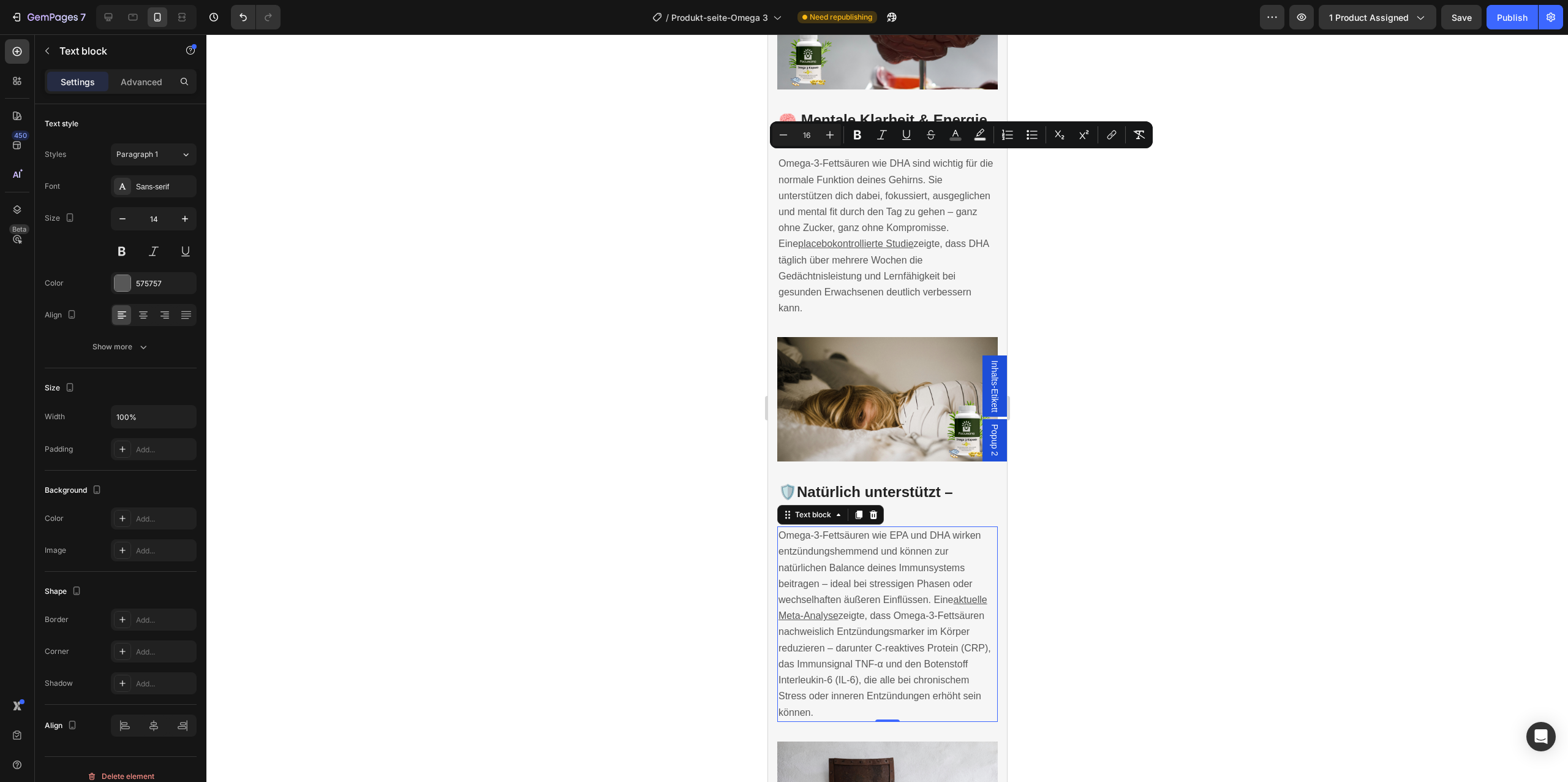
click at [867, 557] on span "Omega‑3-Fettsäuren wie EPA und DHA wirken entzündungshemmend und können zur nat…" at bounding box center [879, 567] width 203 height 75
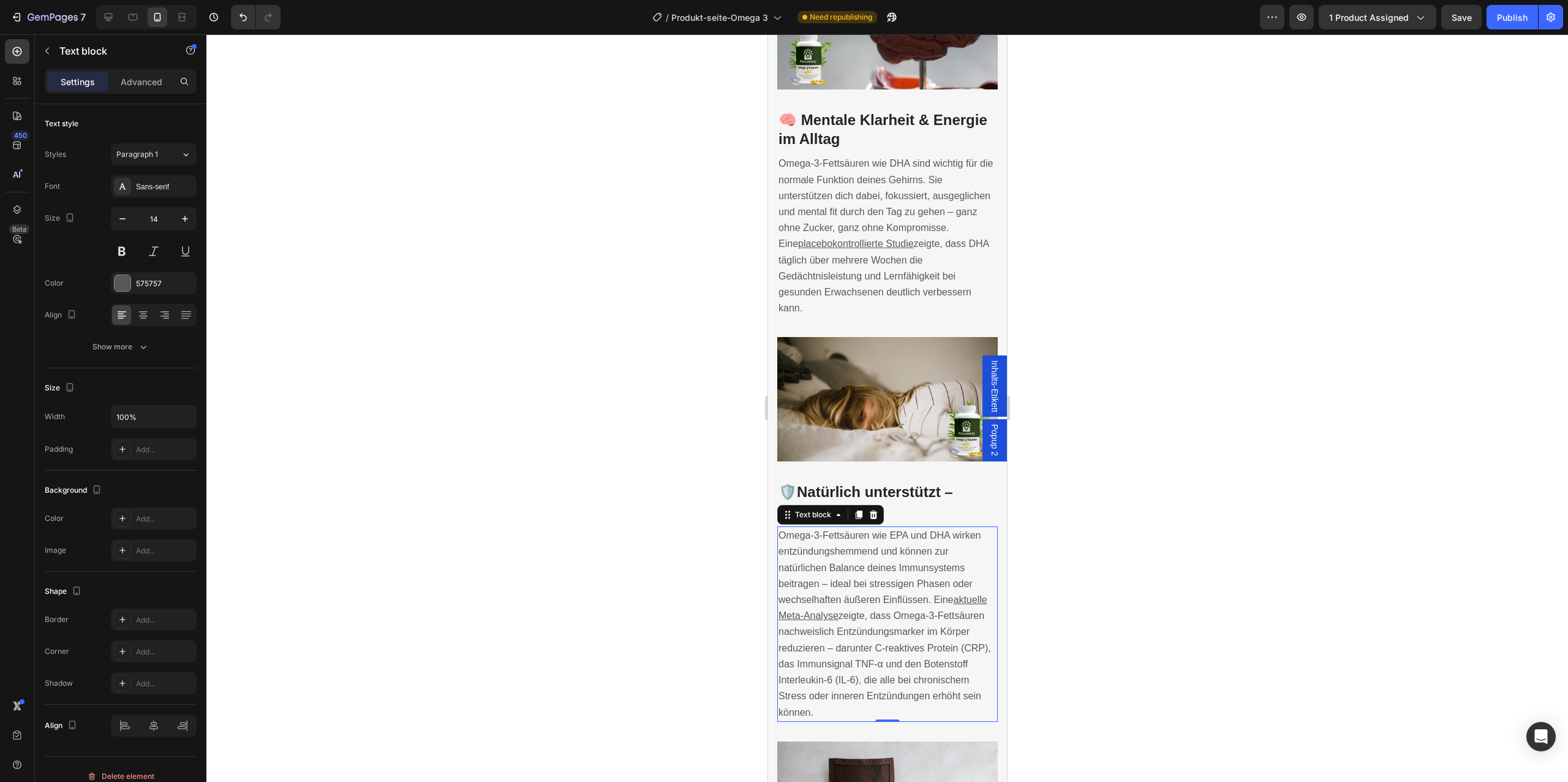
click at [867, 557] on span "Omega‑3-Fettsäuren wie EPA und DHA wirken entzündungshemmend und können zur nat…" at bounding box center [879, 567] width 203 height 75
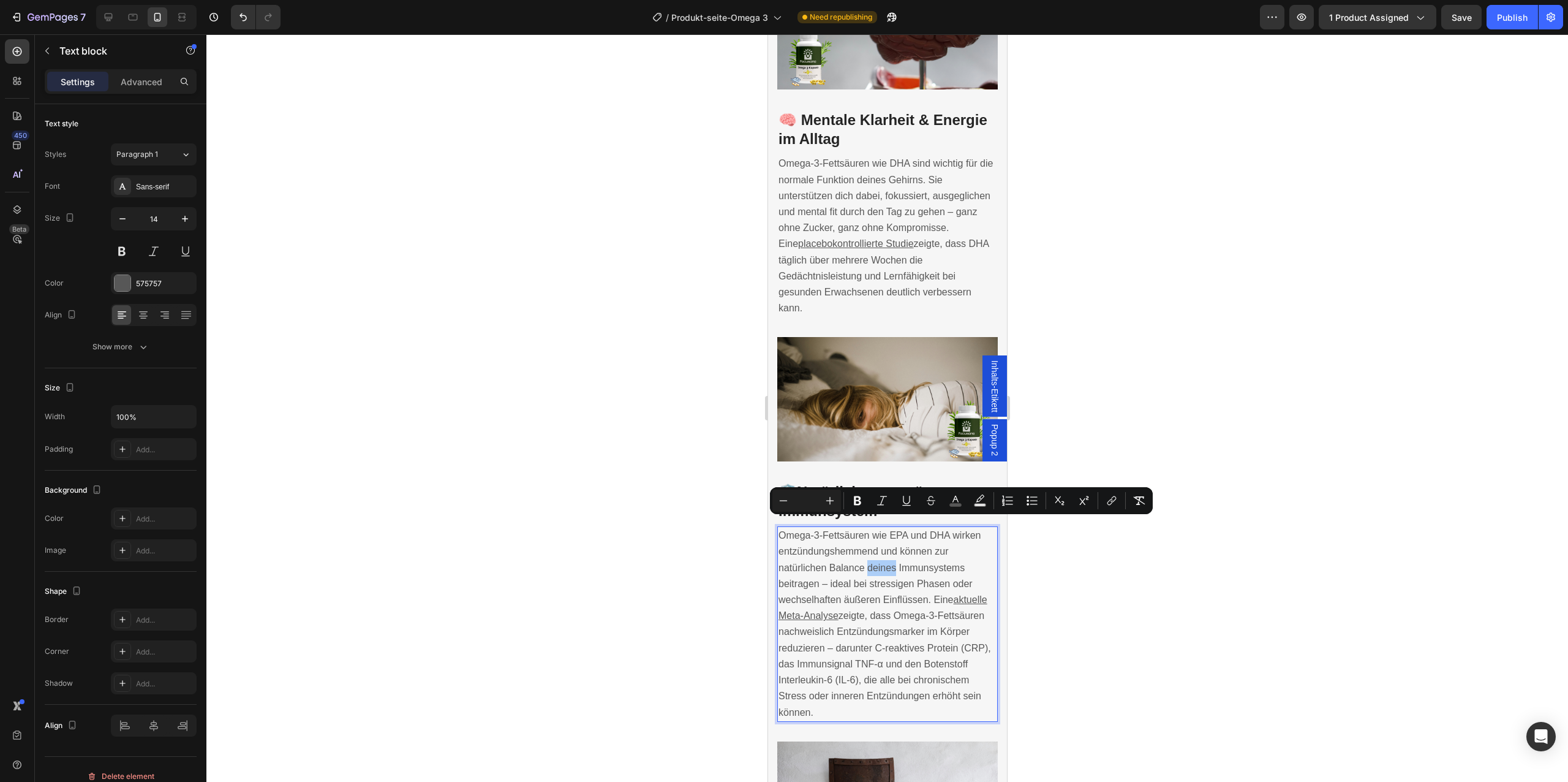
click at [810, 499] on input "Editor contextual toolbar" at bounding box center [806, 500] width 24 height 14
click at [830, 505] on icon "Editor contextual toolbar" at bounding box center [830, 500] width 13 height 13
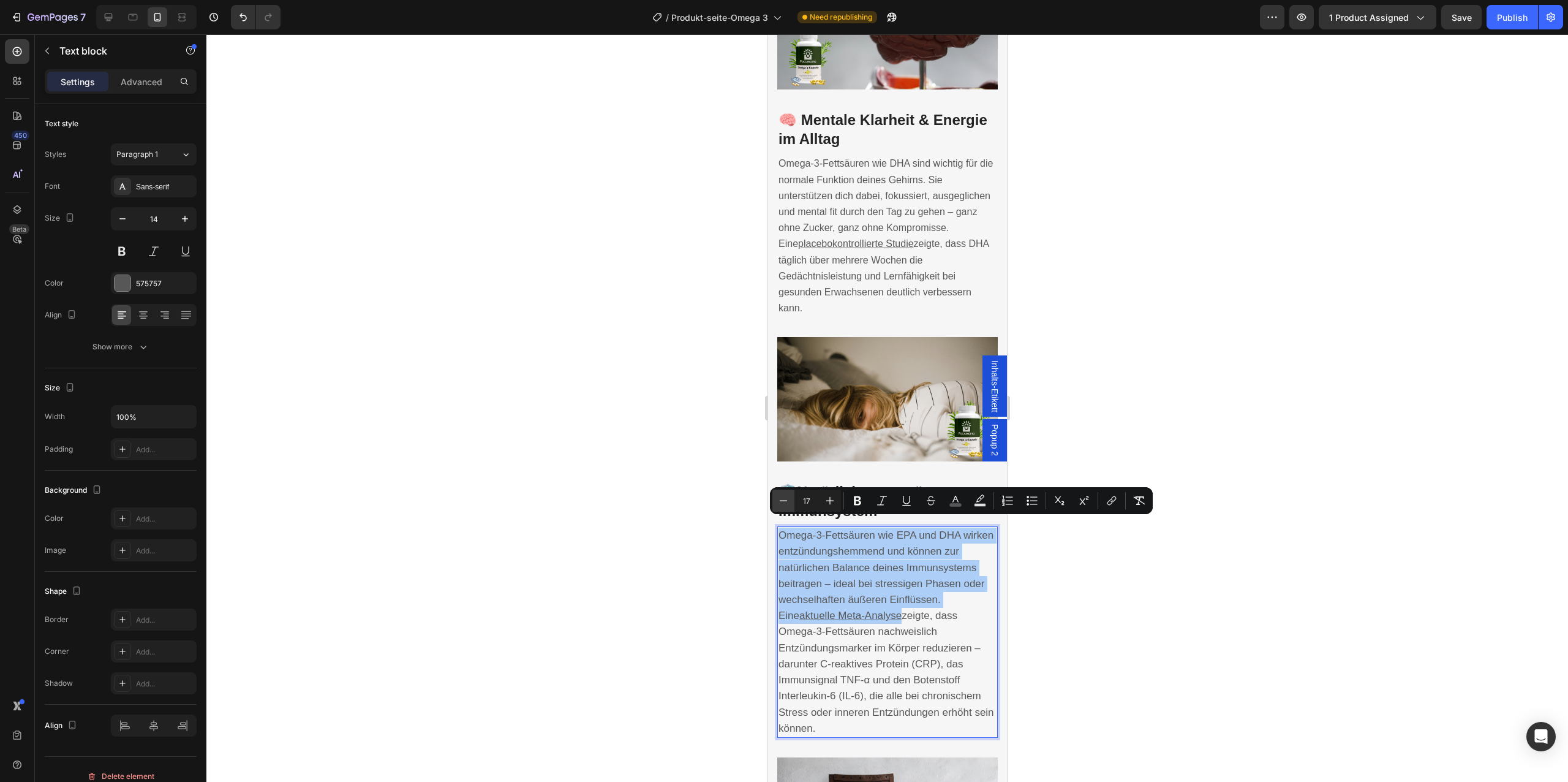
click at [786, 503] on icon "Editor contextual toolbar" at bounding box center [783, 500] width 13 height 13
type input "16"
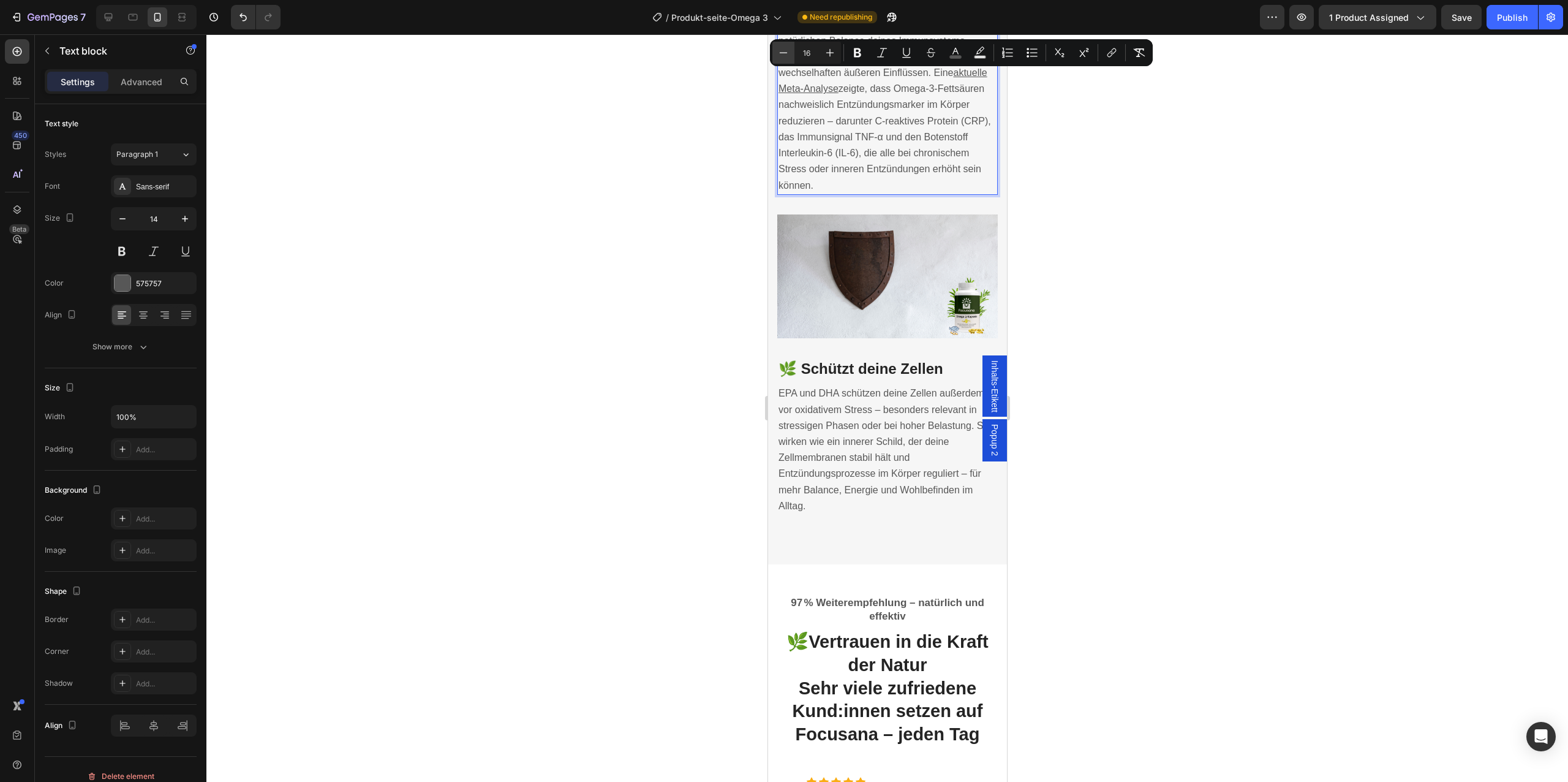
scroll to position [2827, 0]
click at [874, 429] on span "EPA und DHA schützen deine Zellen außerdem vor oxidativem Stress – besonders re…" at bounding box center [884, 445] width 213 height 123
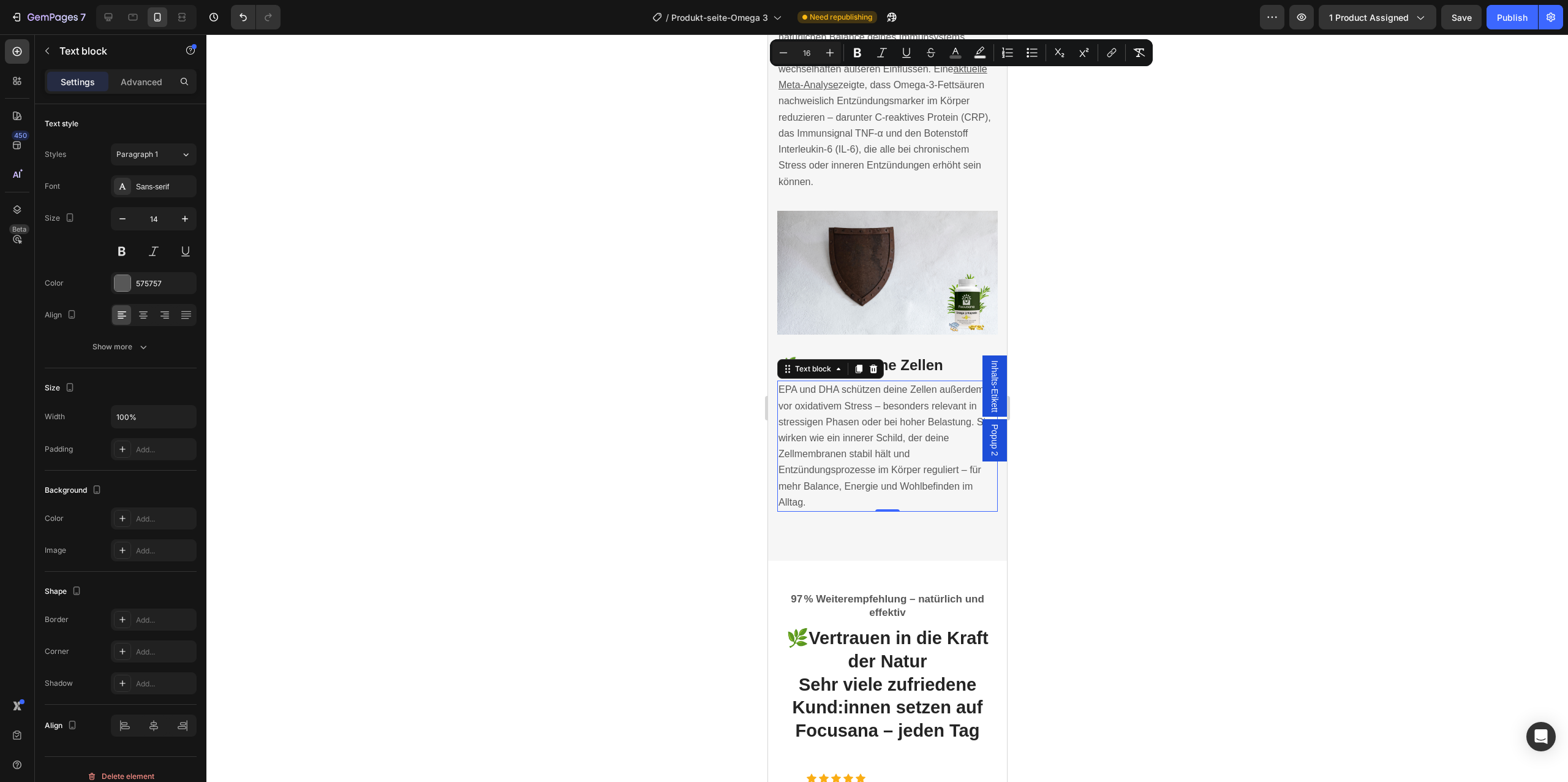
click at [874, 429] on span "EPA und DHA schützen deine Zellen außerdem vor oxidativem Stress – besonders re…" at bounding box center [884, 445] width 213 height 123
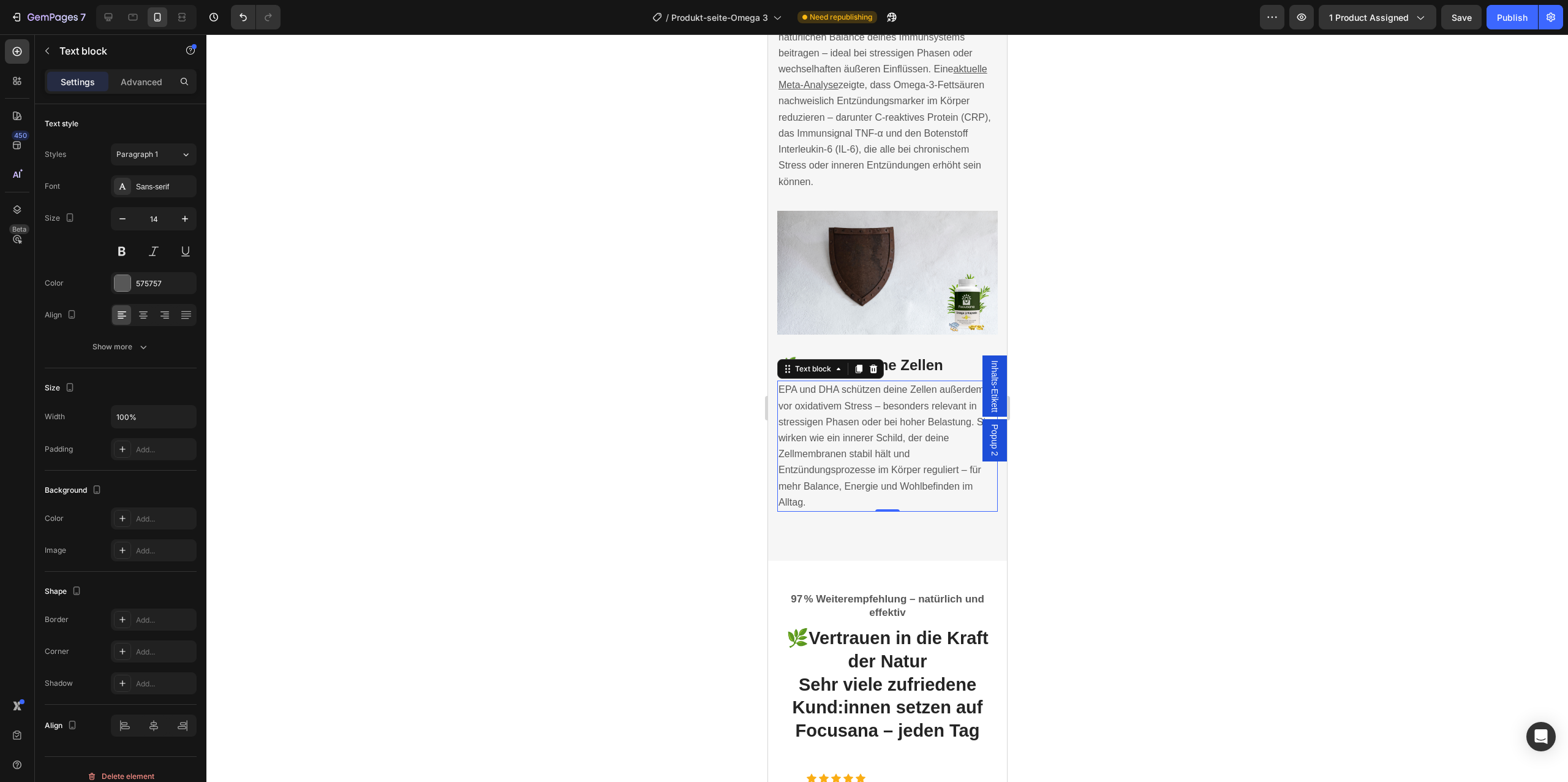
click at [874, 429] on span "EPA und DHA schützen deine Zellen außerdem vor oxidativem Stress – besonders re…" at bounding box center [884, 445] width 213 height 123
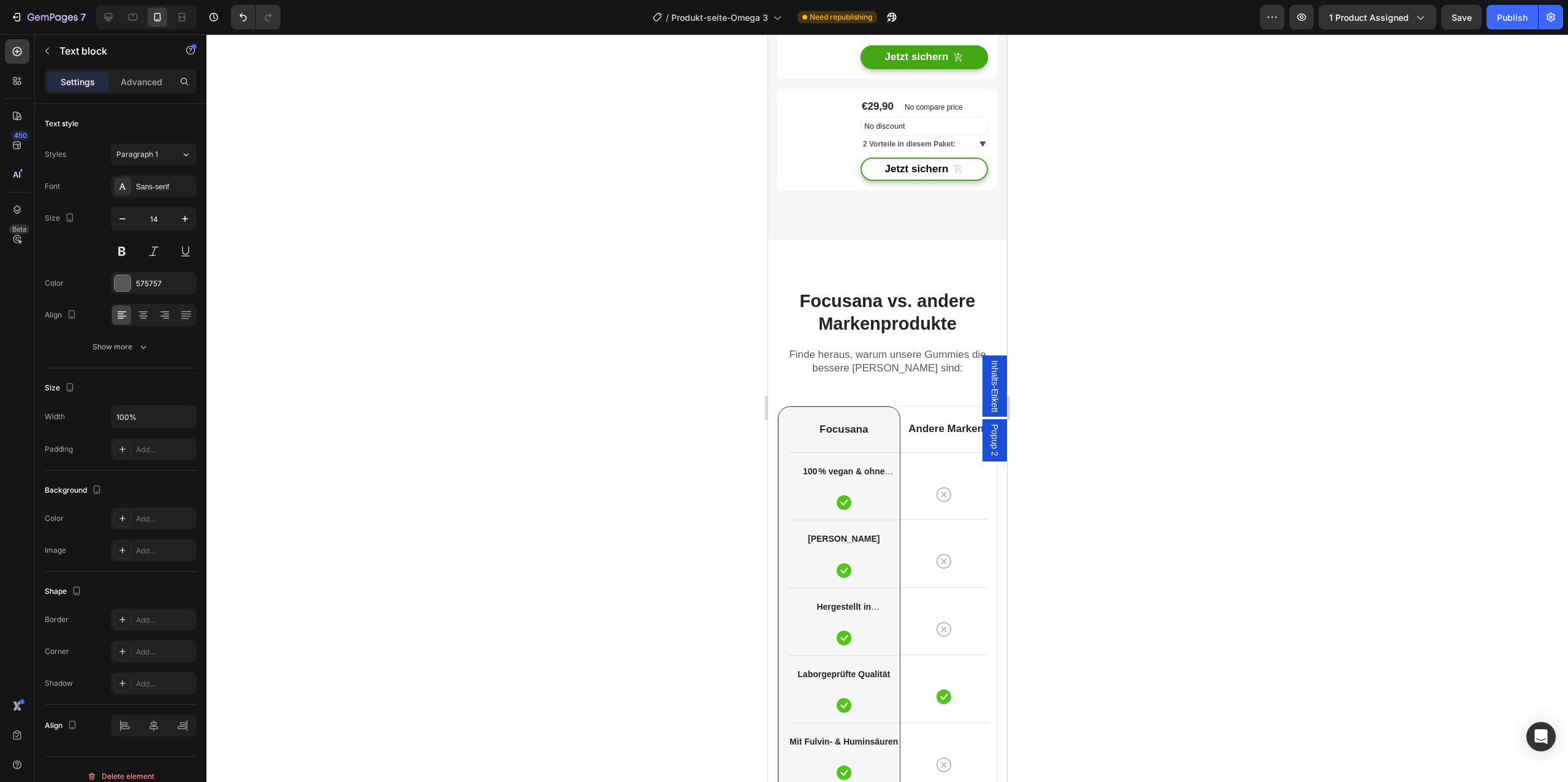
scroll to position [4476, 0]
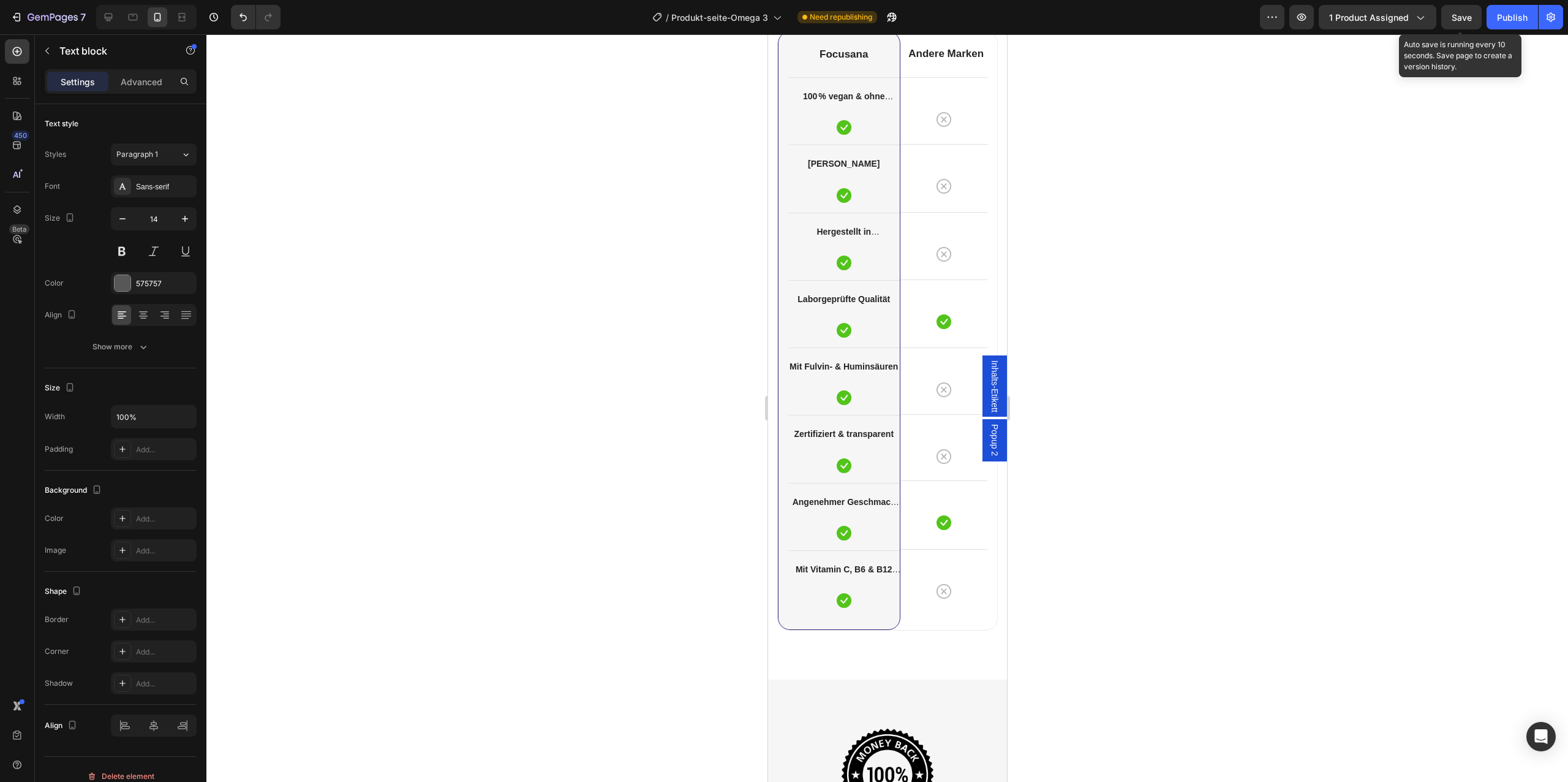
click at [1481, 29] on div "Save" at bounding box center [1461, 17] width 40 height 24
click at [1468, 21] on span "Save" at bounding box center [1462, 18] width 20 height 10
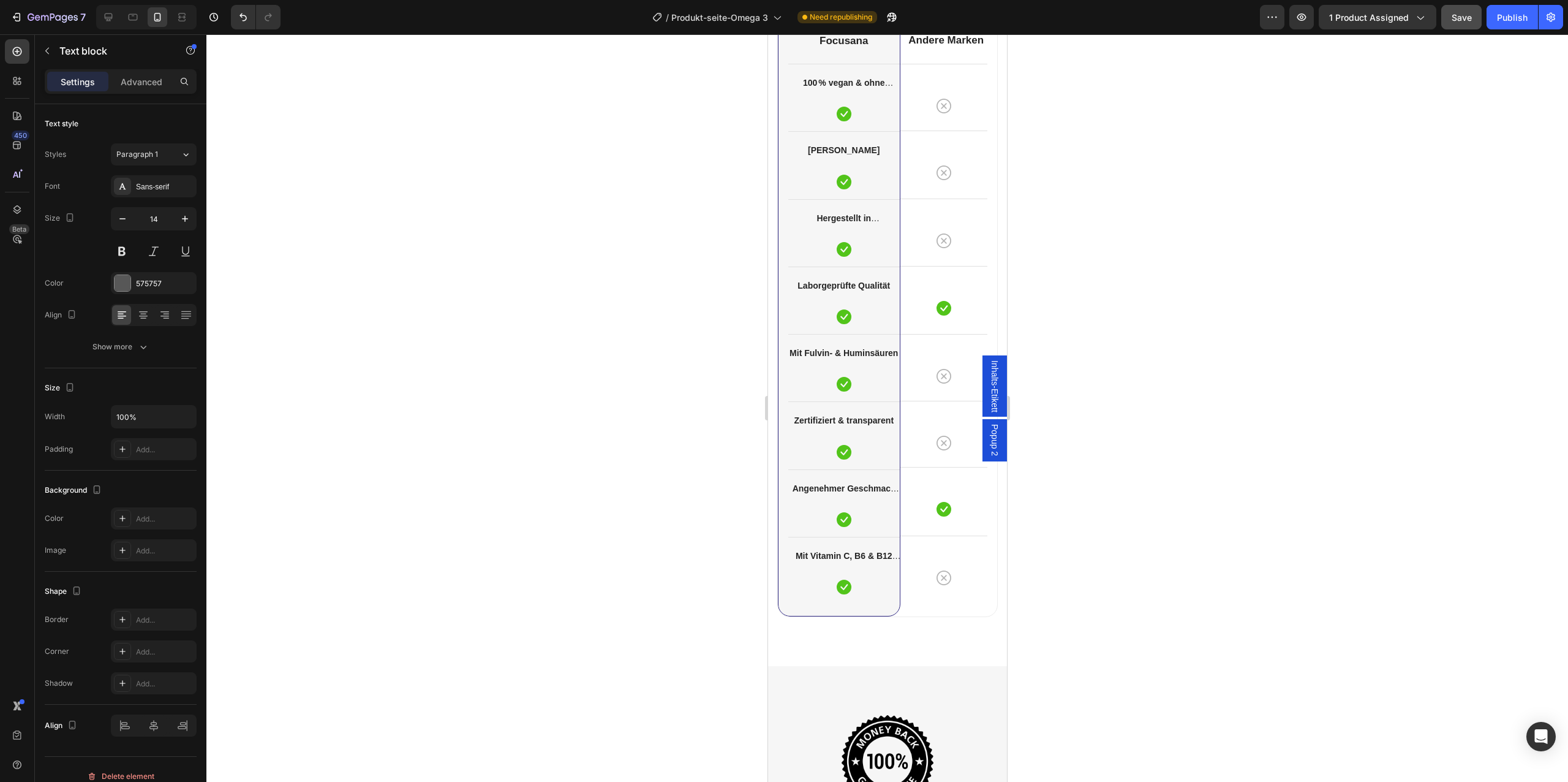
scroll to position [4487, 0]
click at [854, 556] on strong "Mit Vitamin C, B6 & B12 angereichert" at bounding box center [848, 565] width 105 height 25
click at [838, 489] on strong "Angenehmer Geschmack (Erdbeere)" at bounding box center [845, 497] width 107 height 25
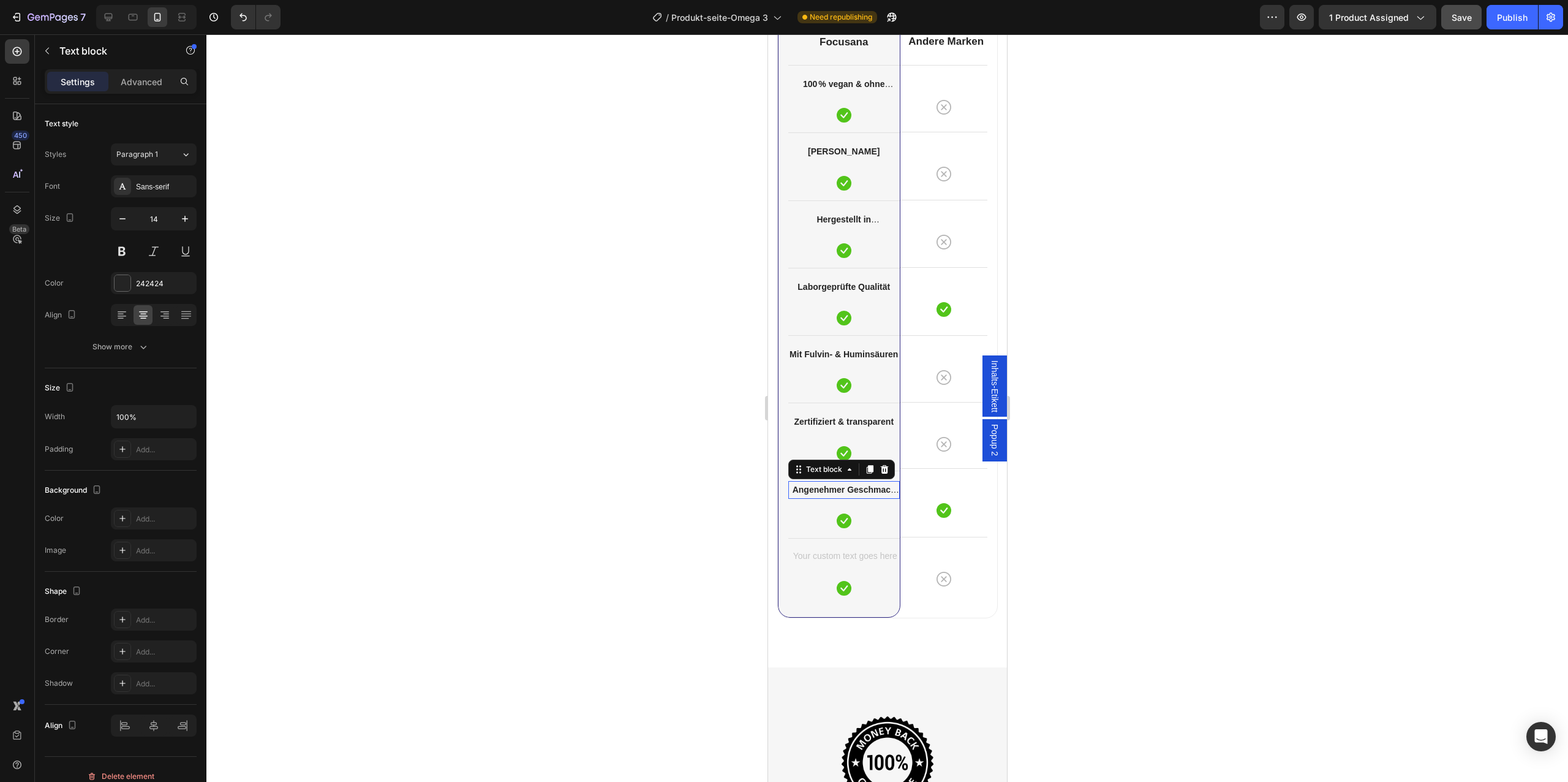
click at [838, 489] on strong "Angenehmer Geschmack (Erdbeere)" at bounding box center [845, 497] width 107 height 25
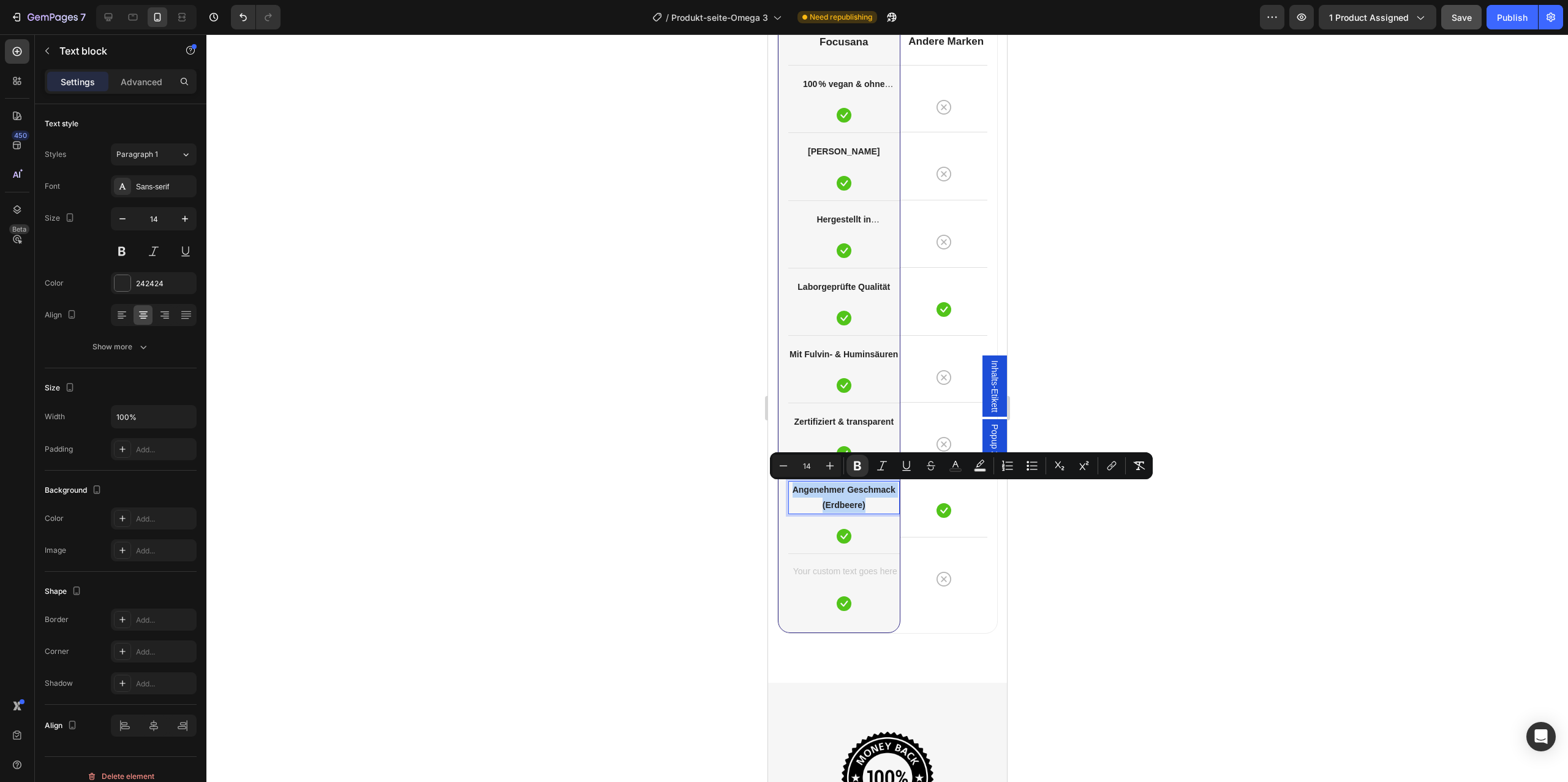
copy strong "Angenehmer Geschmack (Erdbeere)"
click at [838, 569] on div "Rich Text Editor. Editing area: main" at bounding box center [843, 572] width 111 height 18
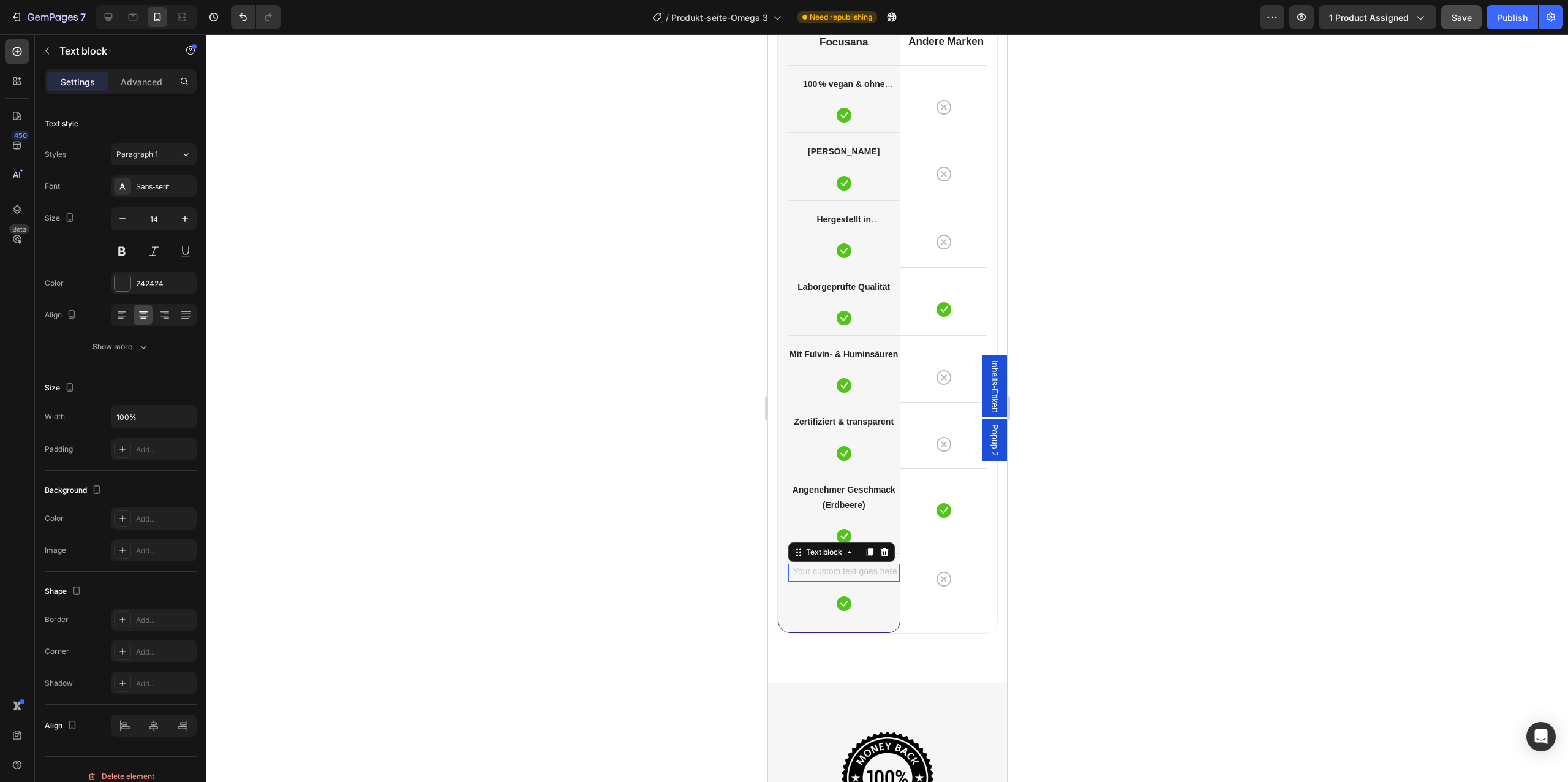
click at [838, 569] on div "Rich Text Editor. Editing area: main" at bounding box center [843, 572] width 111 height 18
click at [838, 569] on strong "Angenehmer Geschmack (Erdbeere)" at bounding box center [843, 580] width 103 height 25
click at [838, 569] on div "Angenehmer Geschmack (Erdbeere)" at bounding box center [843, 580] width 111 height 33
click at [838, 502] on strong "Angenehmer Geschmack (Erdbeere)" at bounding box center [843, 497] width 103 height 25
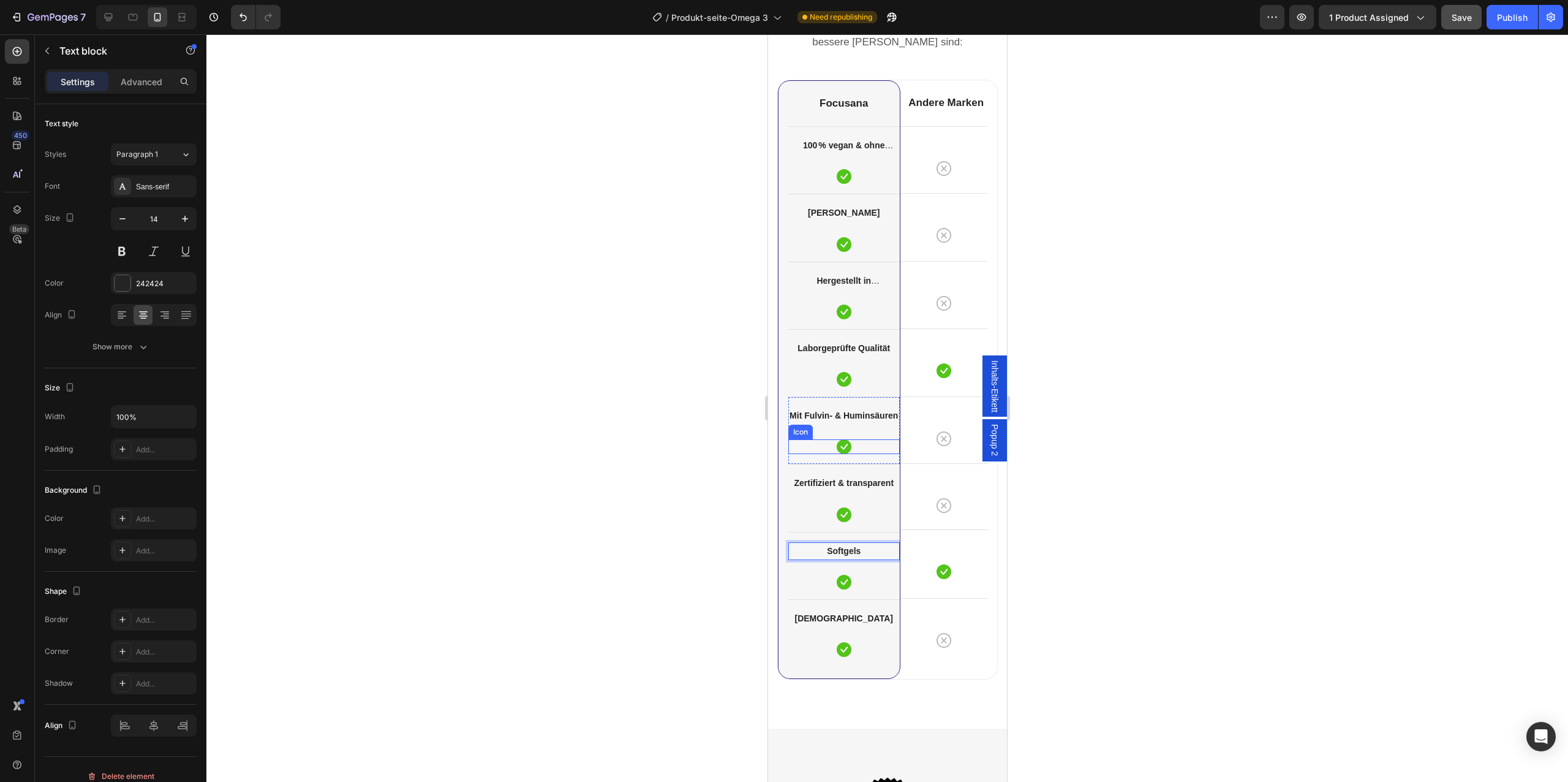
scroll to position [4390, 0]
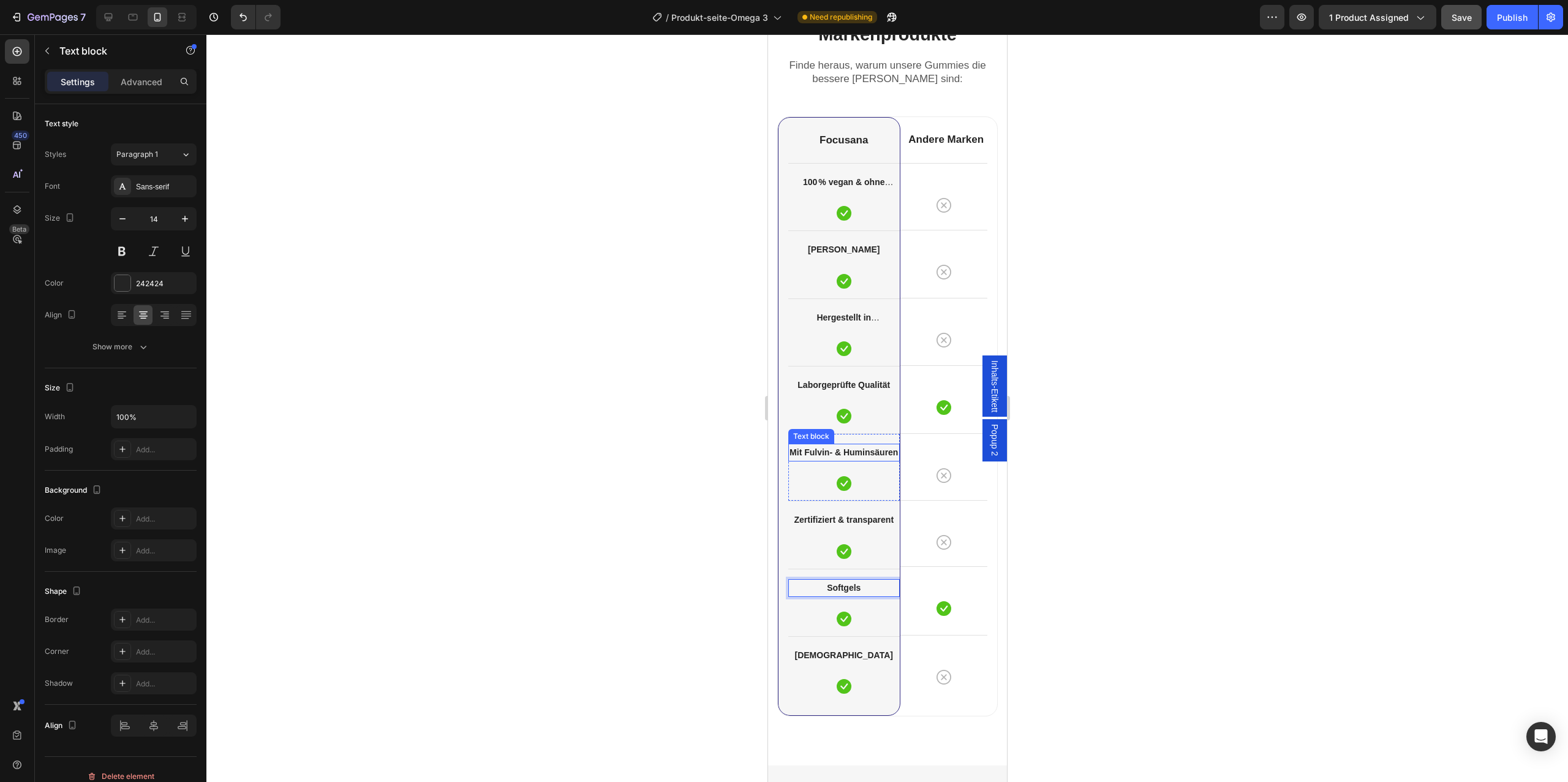
click at [843, 450] on strong "Mit Fulvin- & Huminsäuren" at bounding box center [842, 452] width 109 height 10
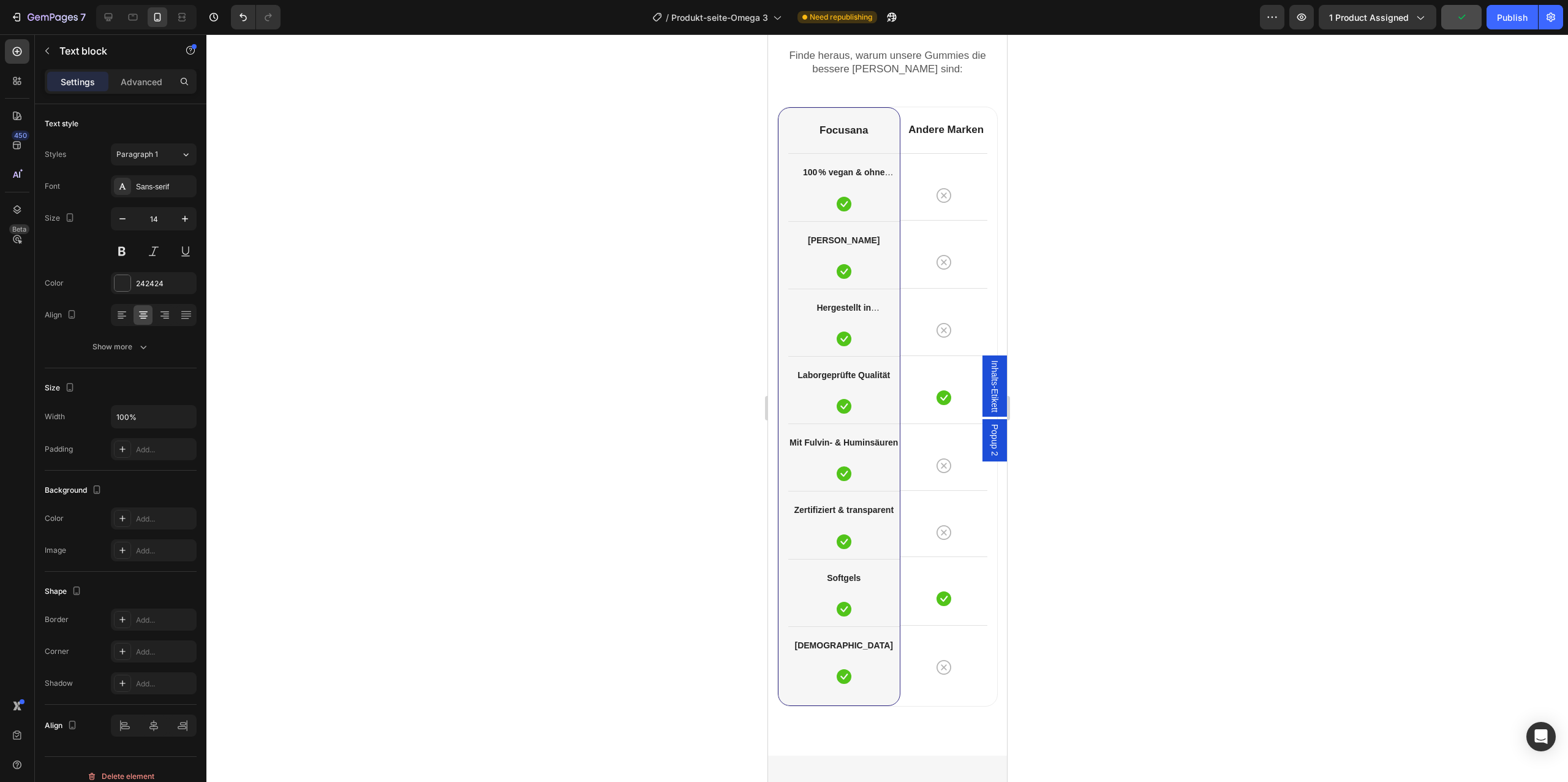
scroll to position [4353, 0]
click at [852, 438] on strong "Mit Fulvin- & Huminsäuren" at bounding box center [842, 439] width 109 height 10
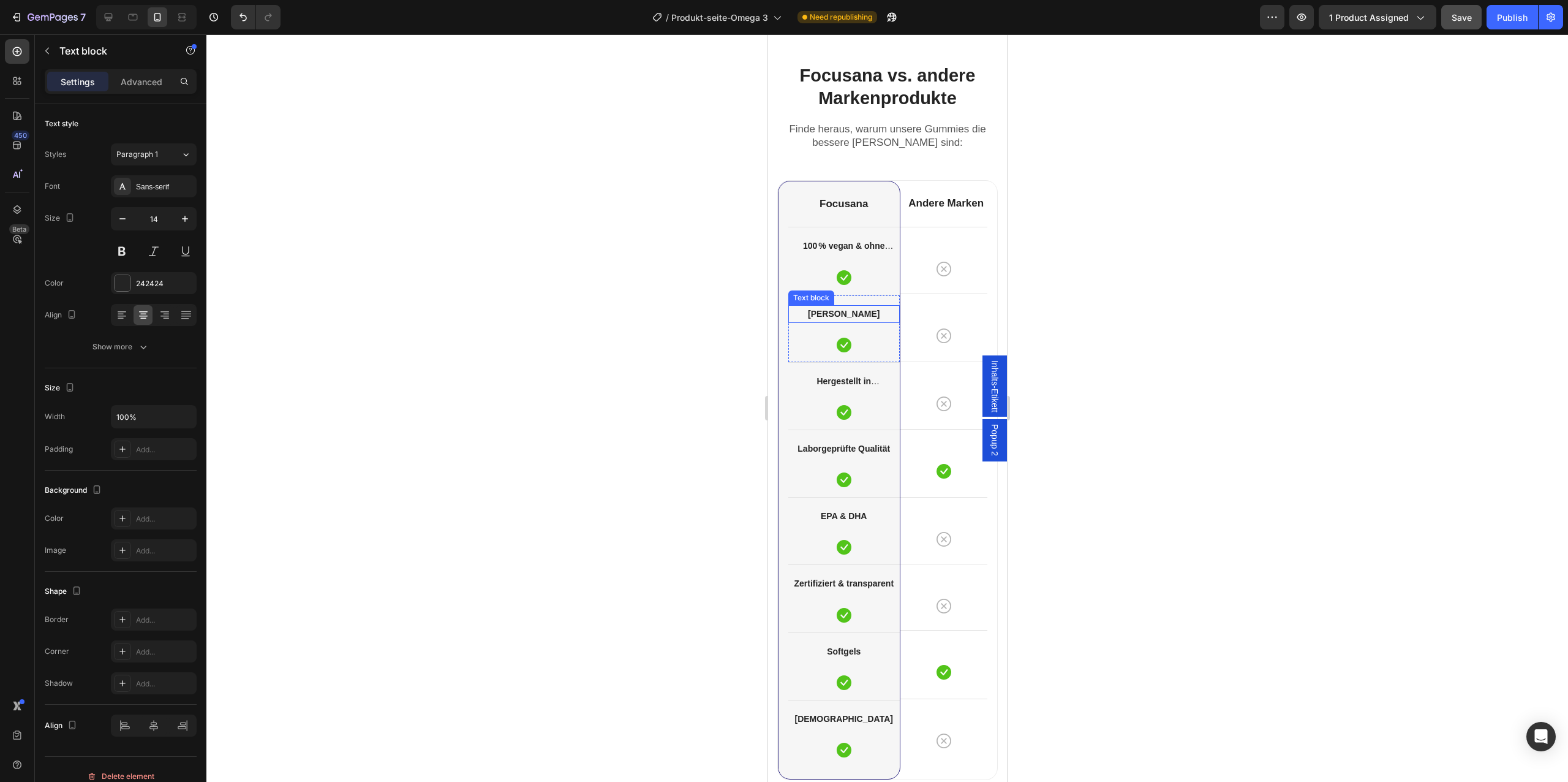
scroll to position [4231, 0]
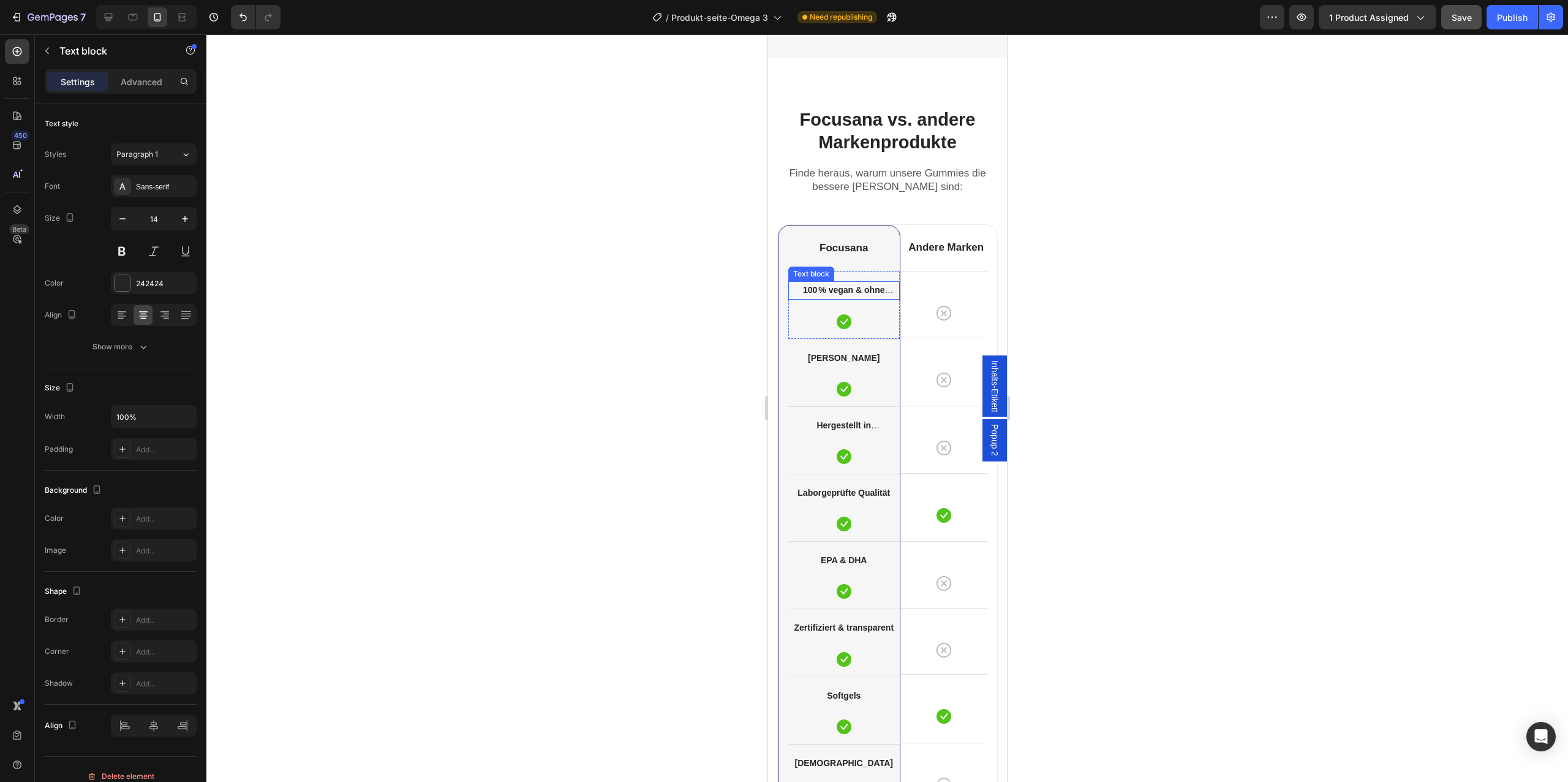
click at [845, 289] on strong "100 % vegan & ohne Gelatine" at bounding box center [847, 297] width 90 height 25
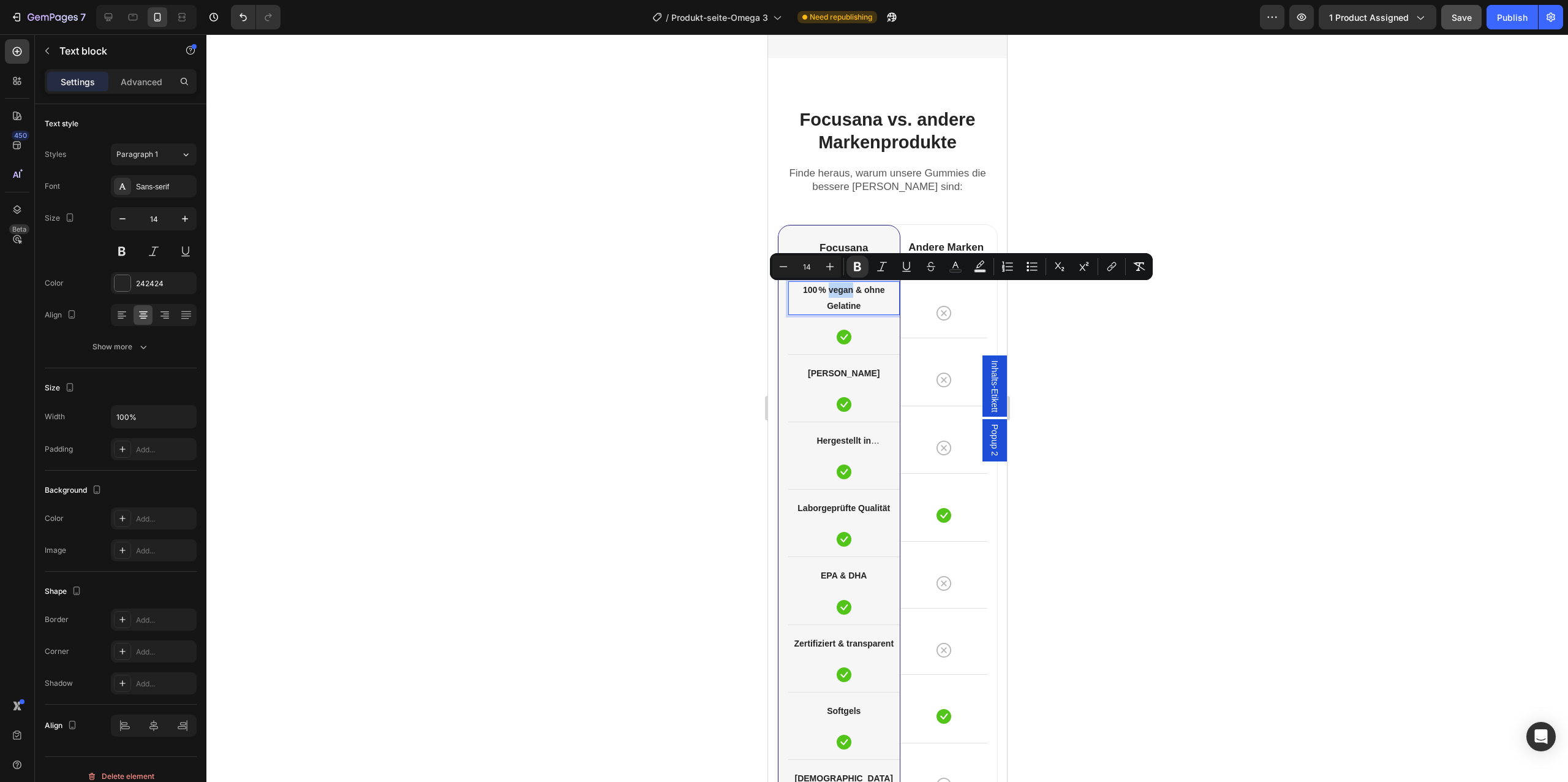
click at [845, 289] on strong "100 % vegan & ohne Gelatine" at bounding box center [842, 297] width 82 height 25
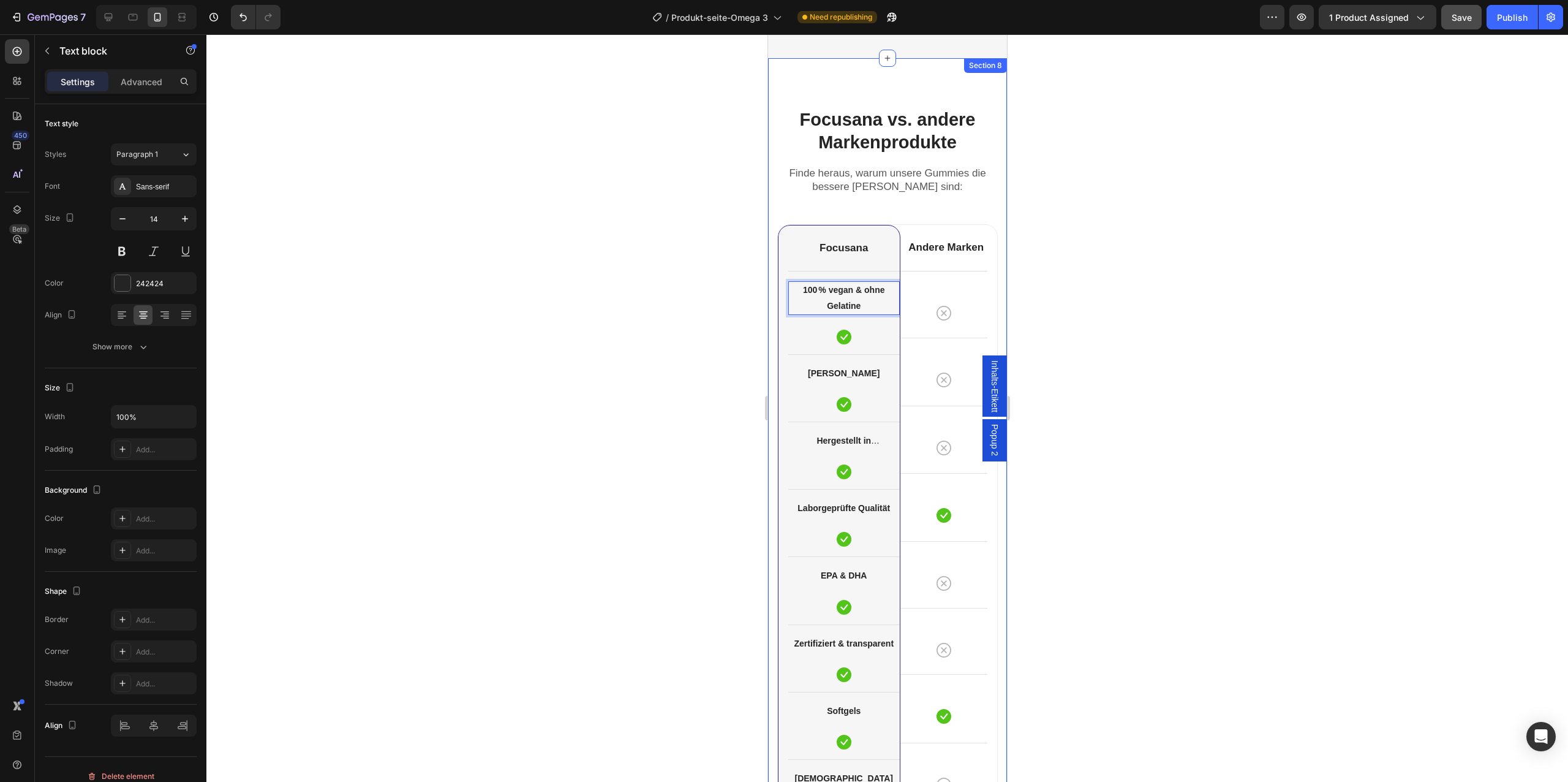
click at [768, 332] on div "Focusana vs. andere Markenprodukte Heading Finde heraus, warum unsere Gummies d…" at bounding box center [887, 473] width 239 height 831
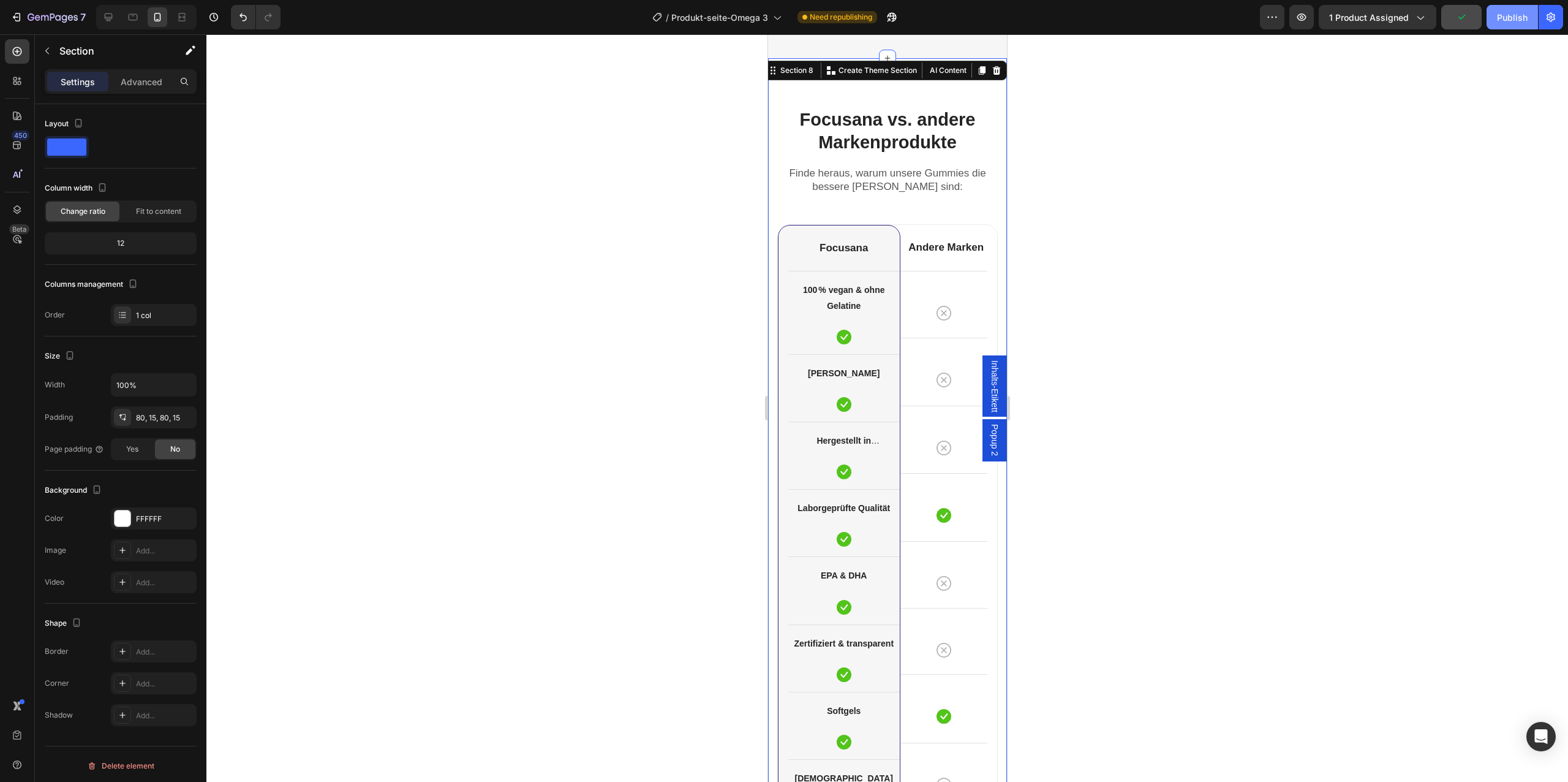
click at [1522, 11] on div "Publish" at bounding box center [1512, 17] width 30 height 13
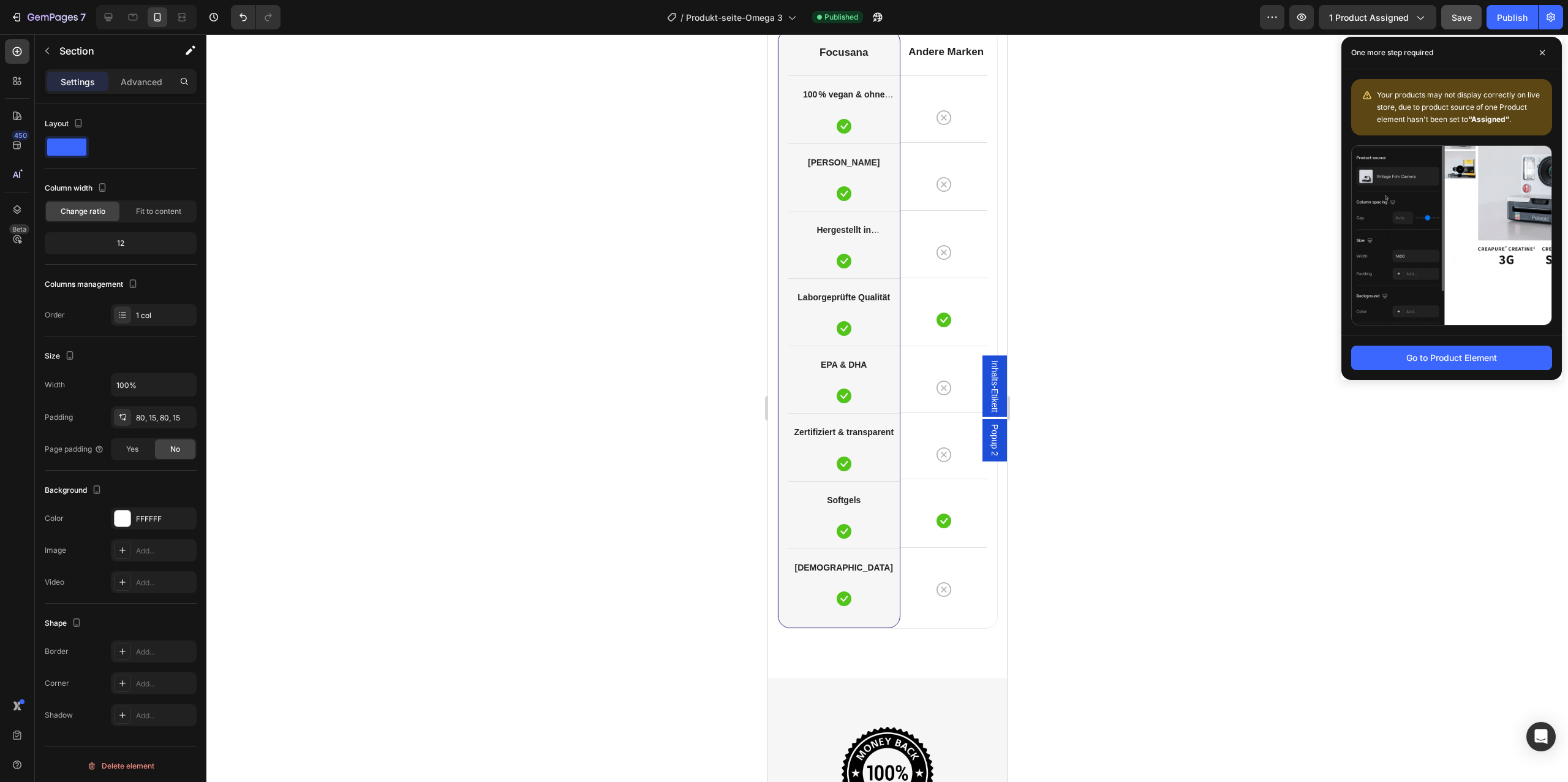
scroll to position [4423, 0]
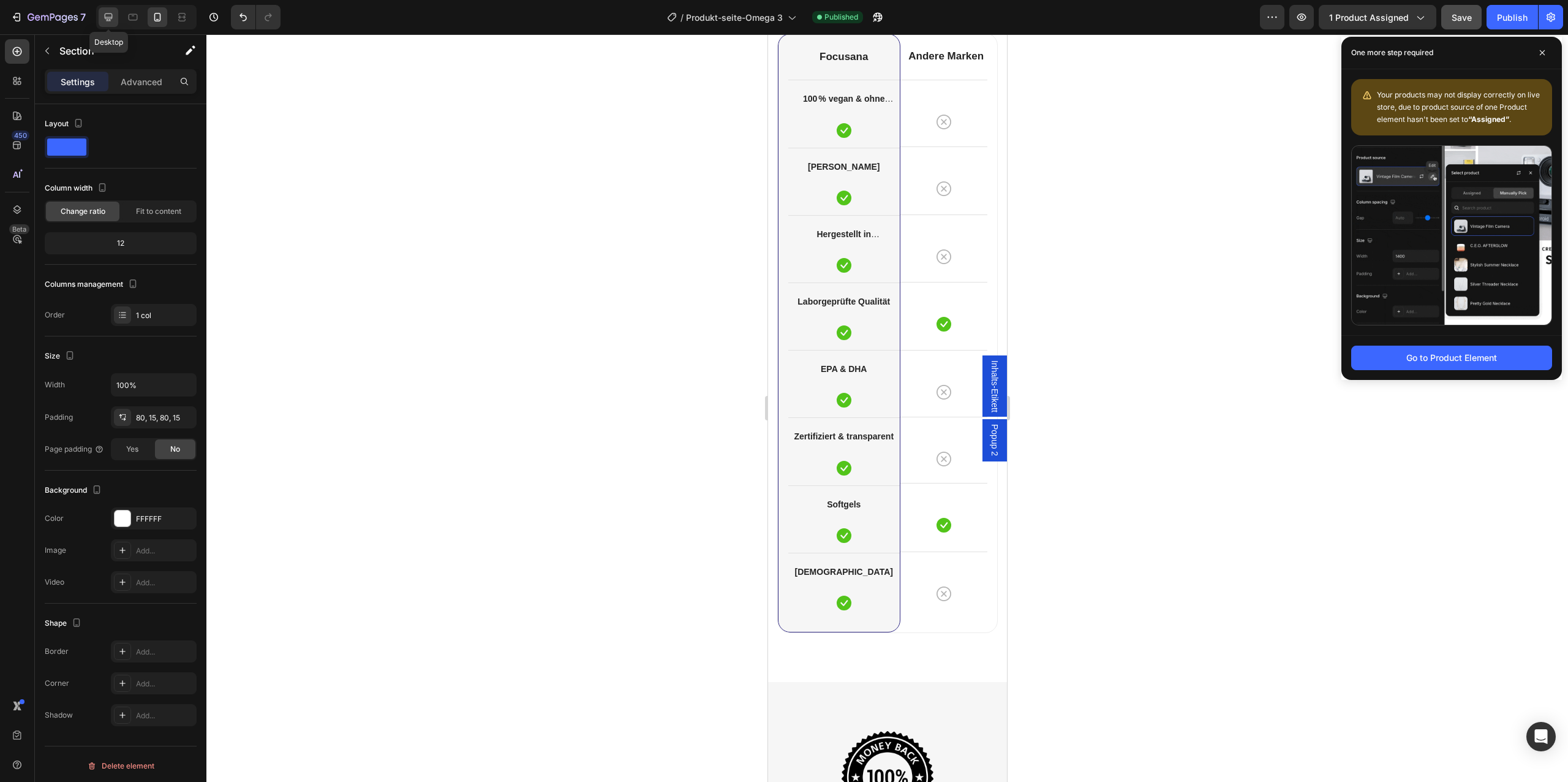
click at [114, 19] on div at bounding box center [108, 17] width 19 height 19
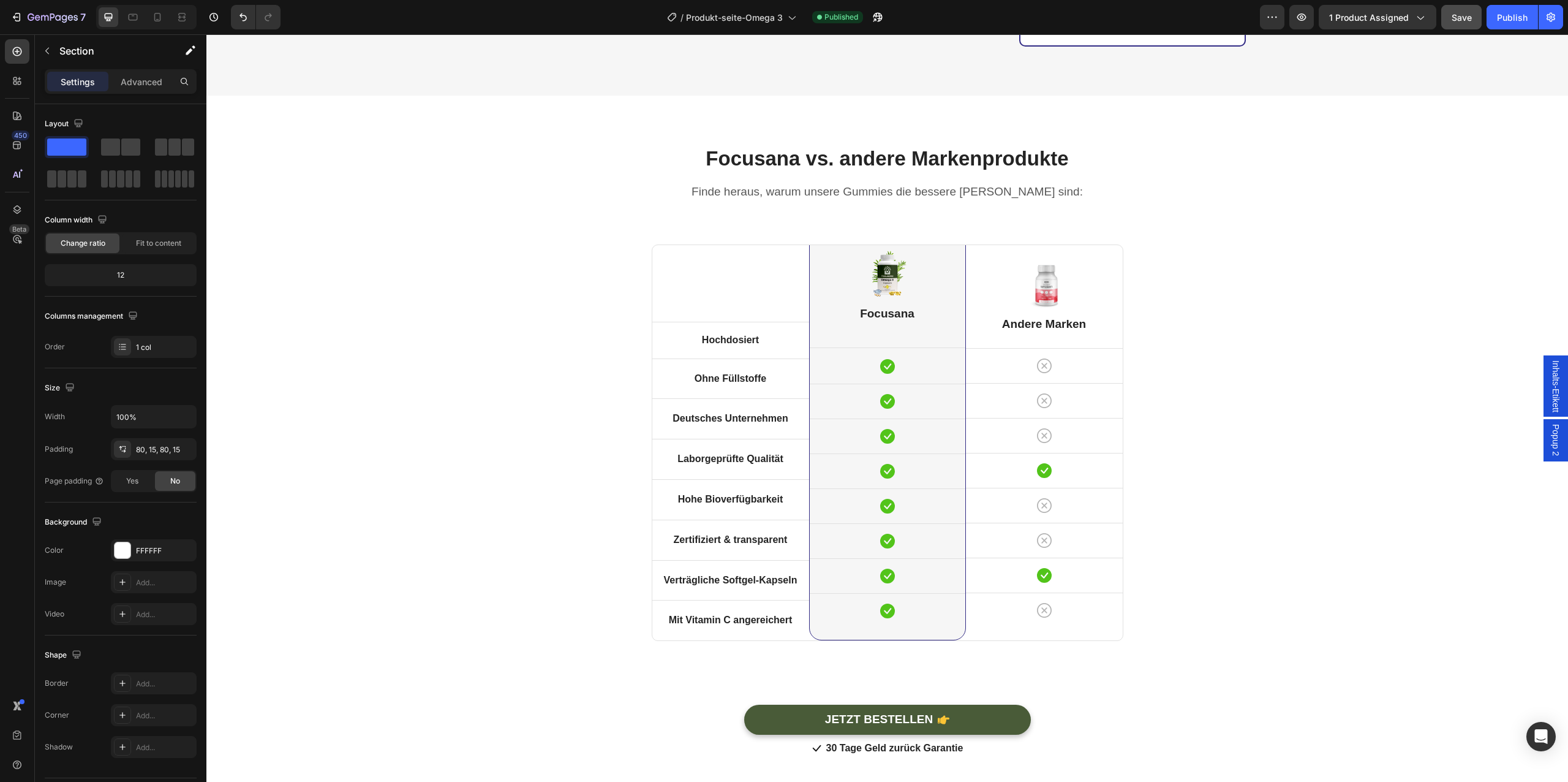
scroll to position [4561, 0]
click at [757, 614] on strong "Mit Vitamin C angereichert" at bounding box center [731, 619] width 124 height 10
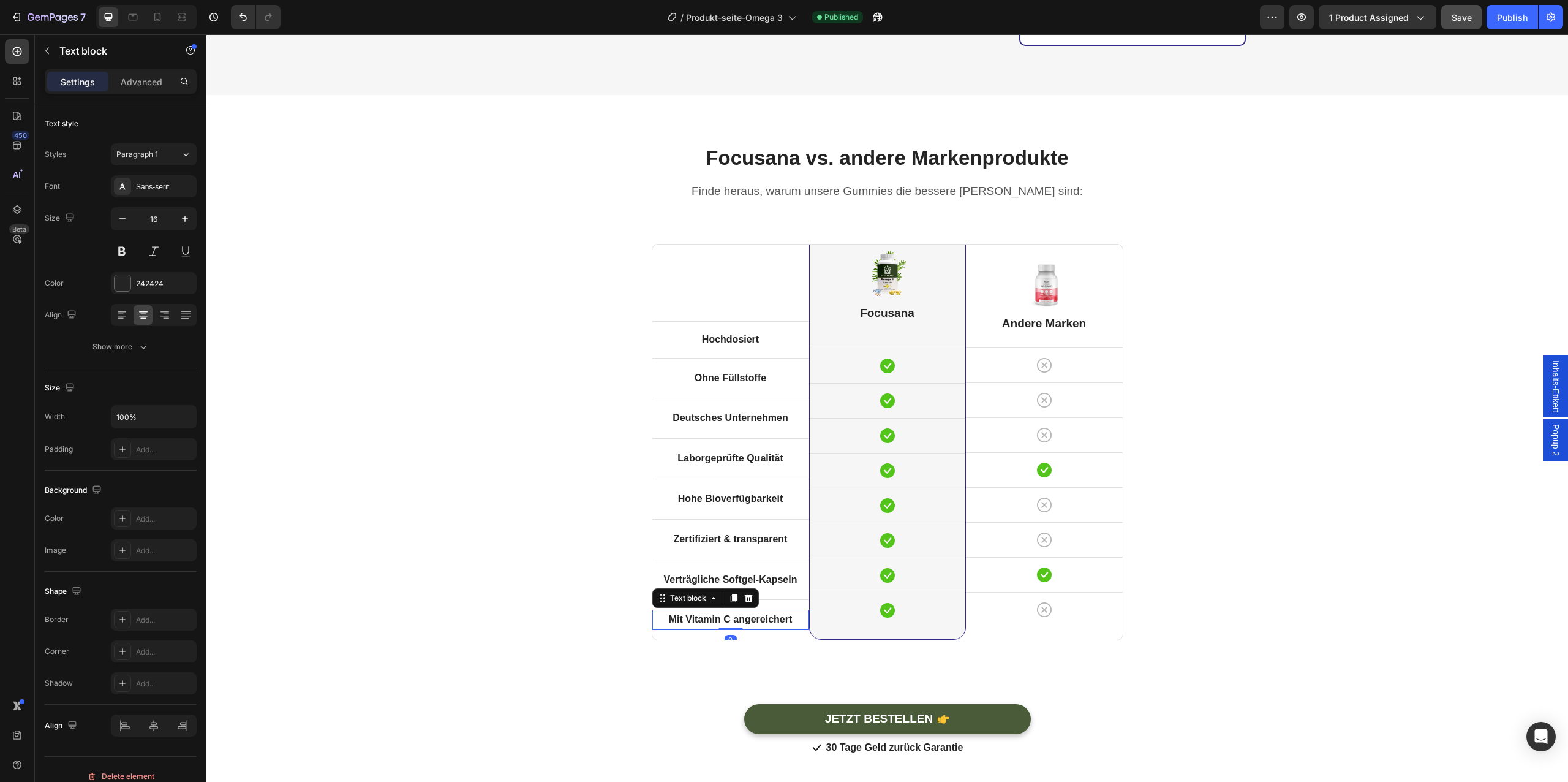
click at [757, 614] on strong "Mit Vitamin C angereichert" at bounding box center [731, 619] width 124 height 10
click at [546, 536] on div "Focusana vs. andere Markenprodukte Heading Finde heraus, warum unsere Gummies d…" at bounding box center [887, 450] width 1343 height 614
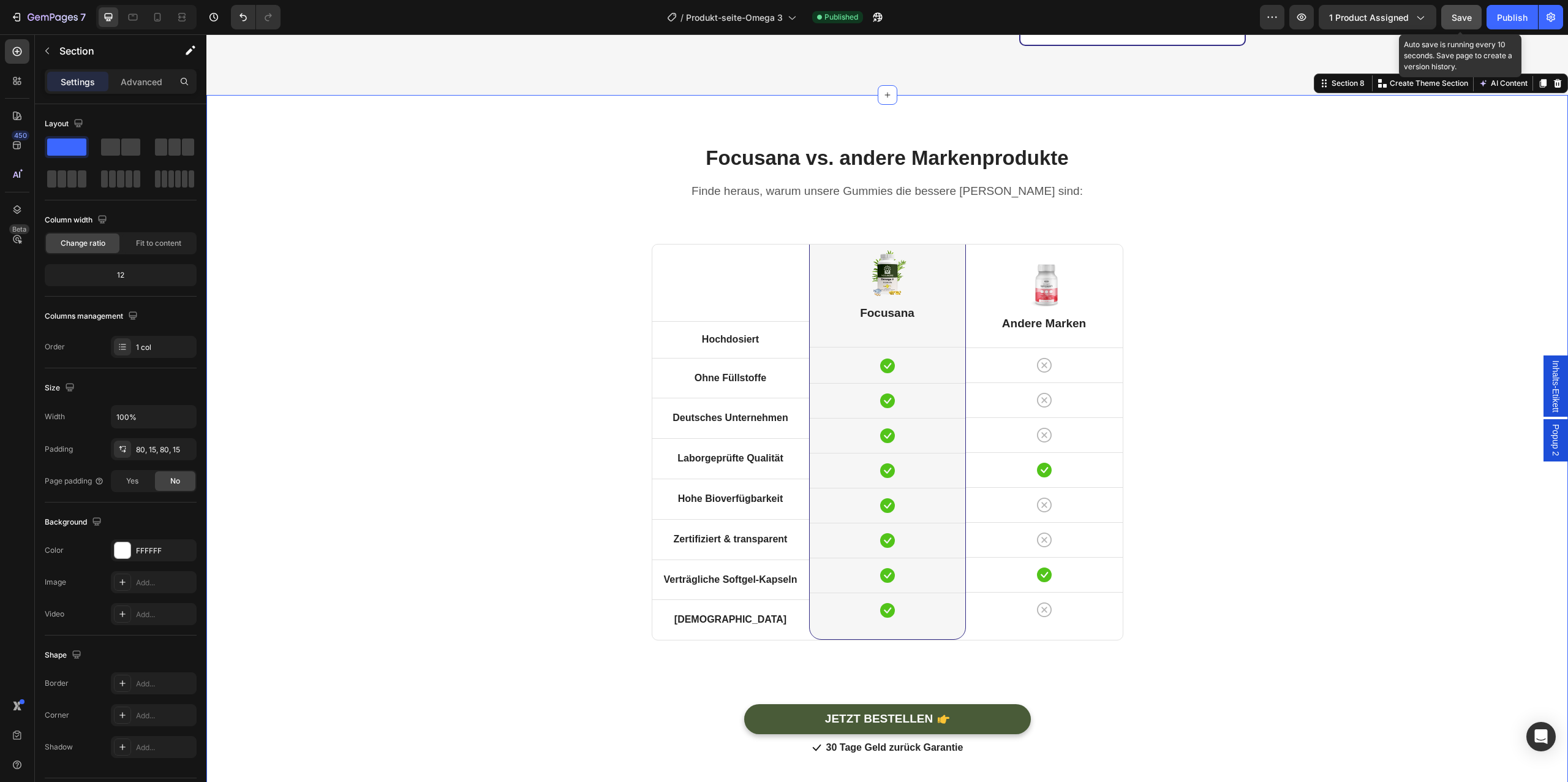
click at [1453, 16] on span "Save" at bounding box center [1462, 18] width 20 height 10
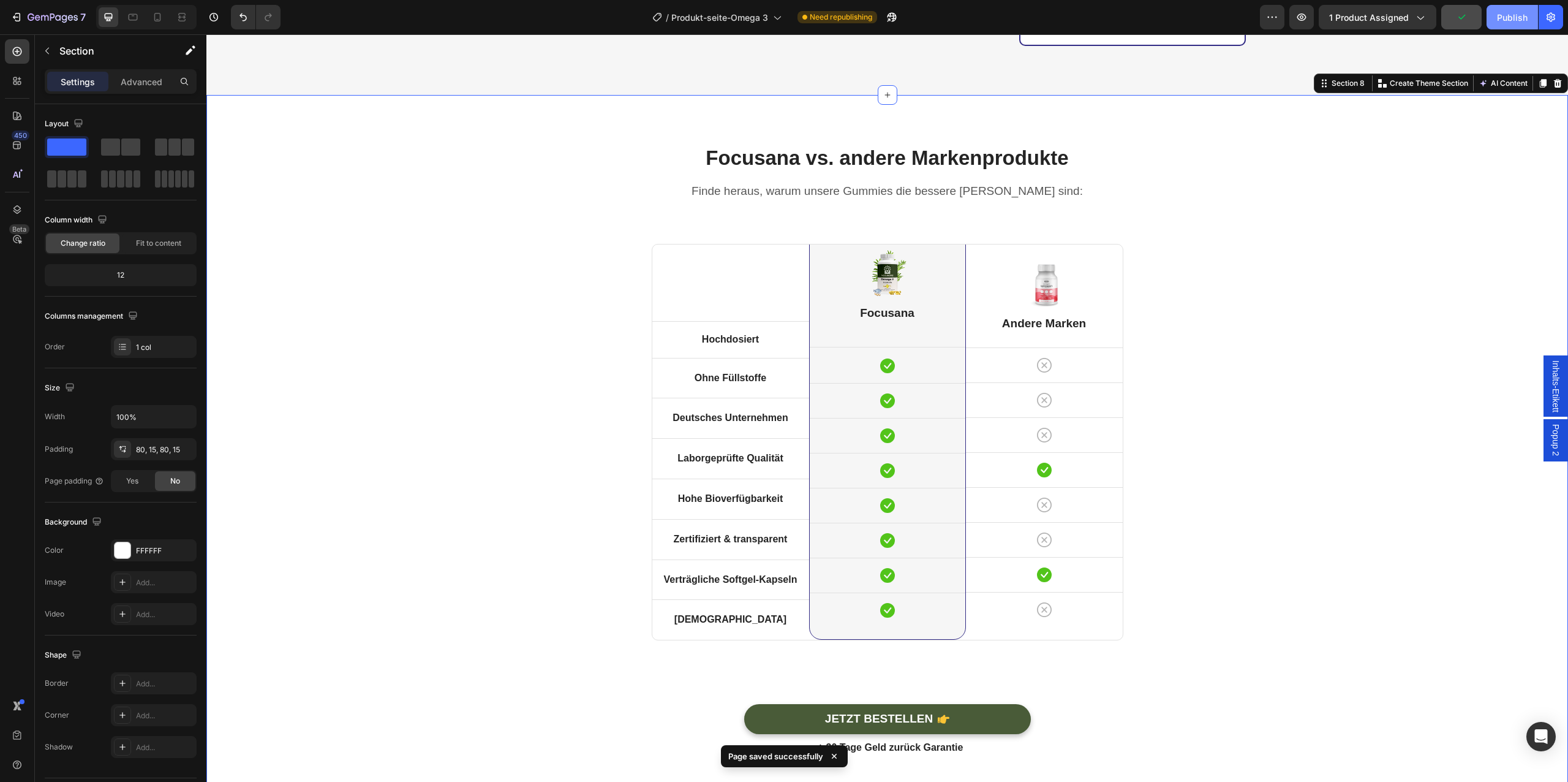
click at [1506, 21] on div "Publish" at bounding box center [1512, 17] width 30 height 13
click at [129, 24] on div at bounding box center [132, 17] width 19 height 19
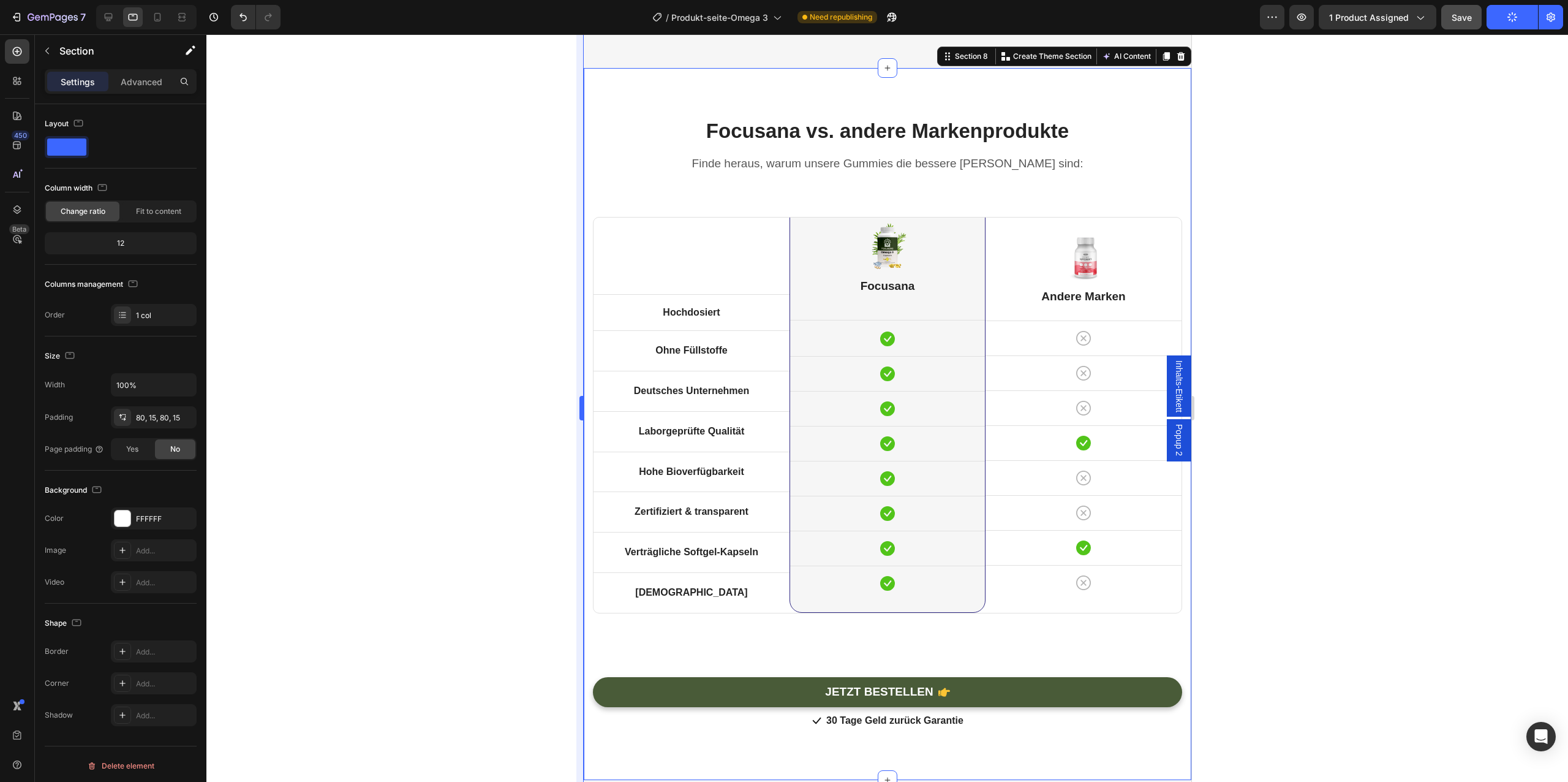
scroll to position [4534, 0]
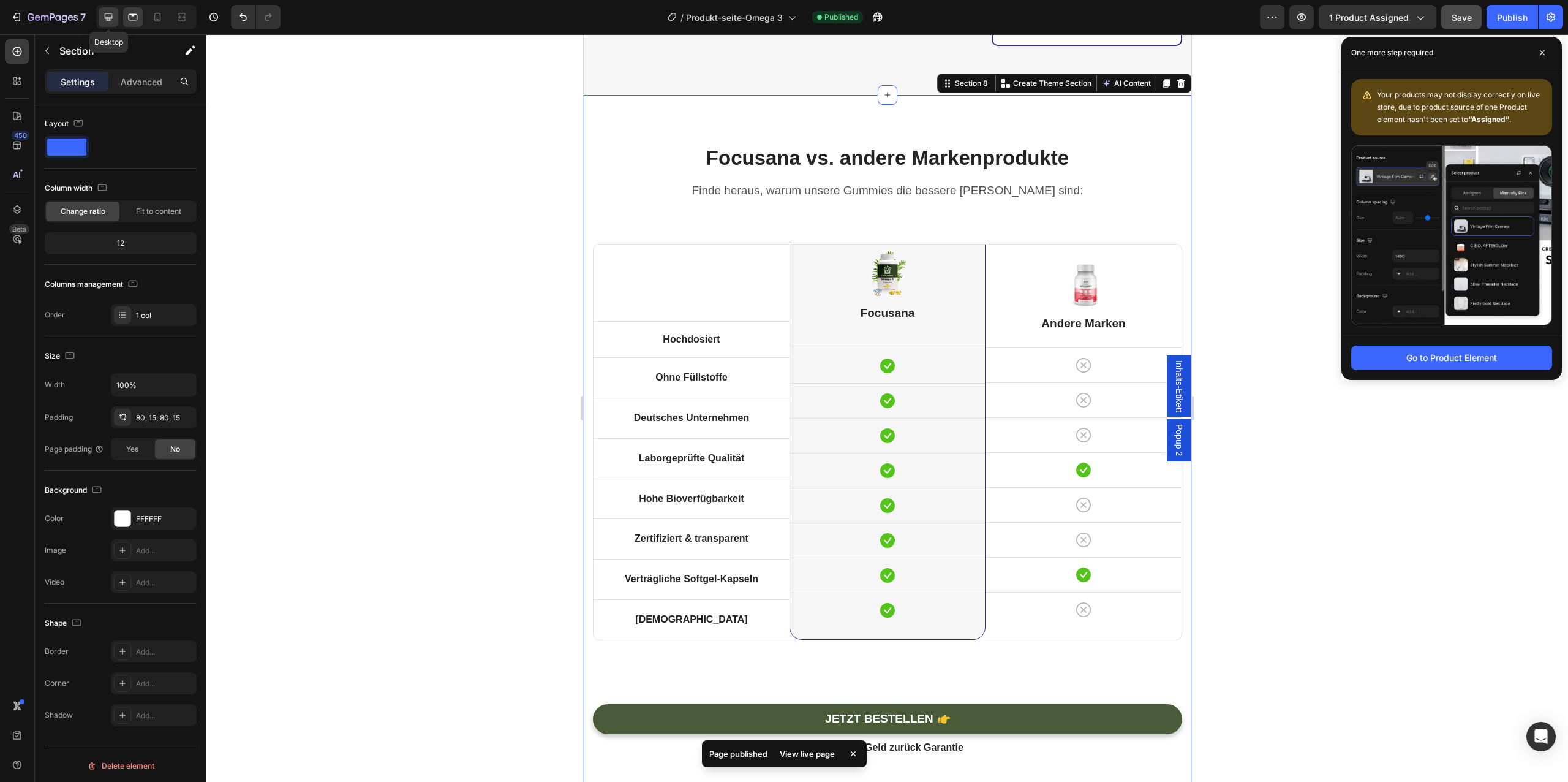
click at [111, 10] on div at bounding box center [108, 17] width 19 height 19
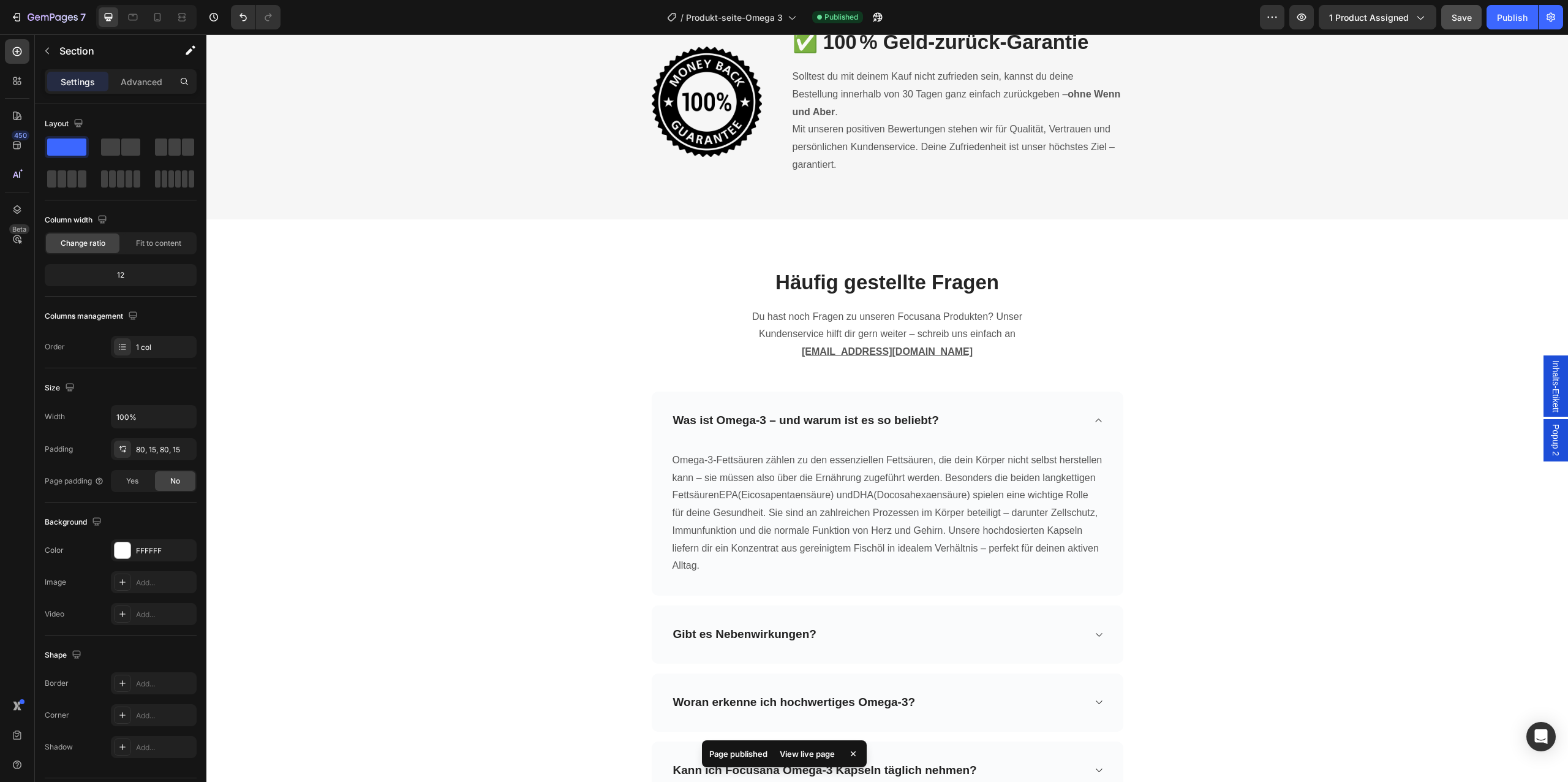
scroll to position [5682, 0]
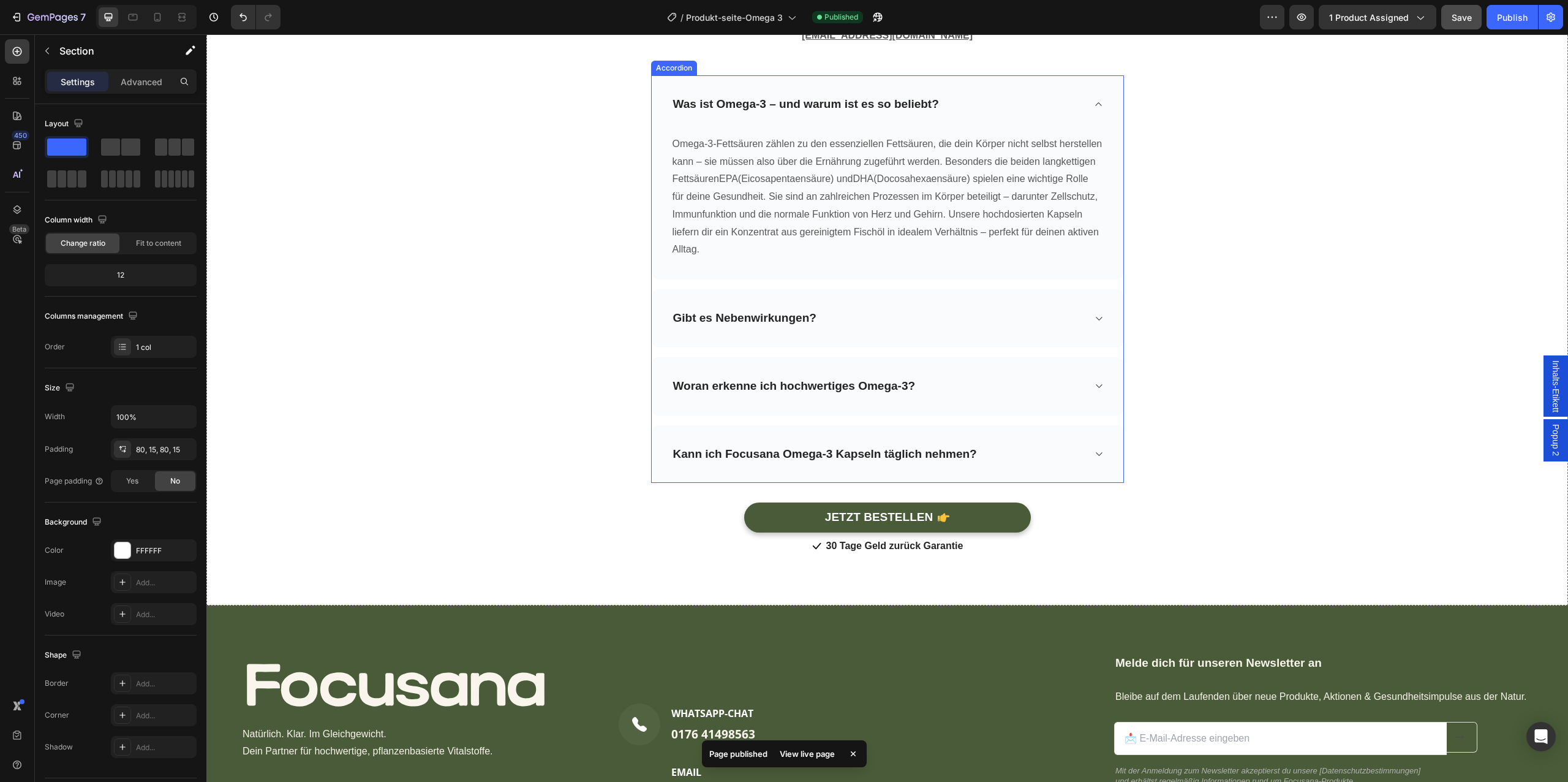
click at [904, 348] on div "Was ist Omega-3 – und warum ist es so beliebt? Omega-3-Fettsäuren zählen zu den…" at bounding box center [888, 279] width 473 height 407
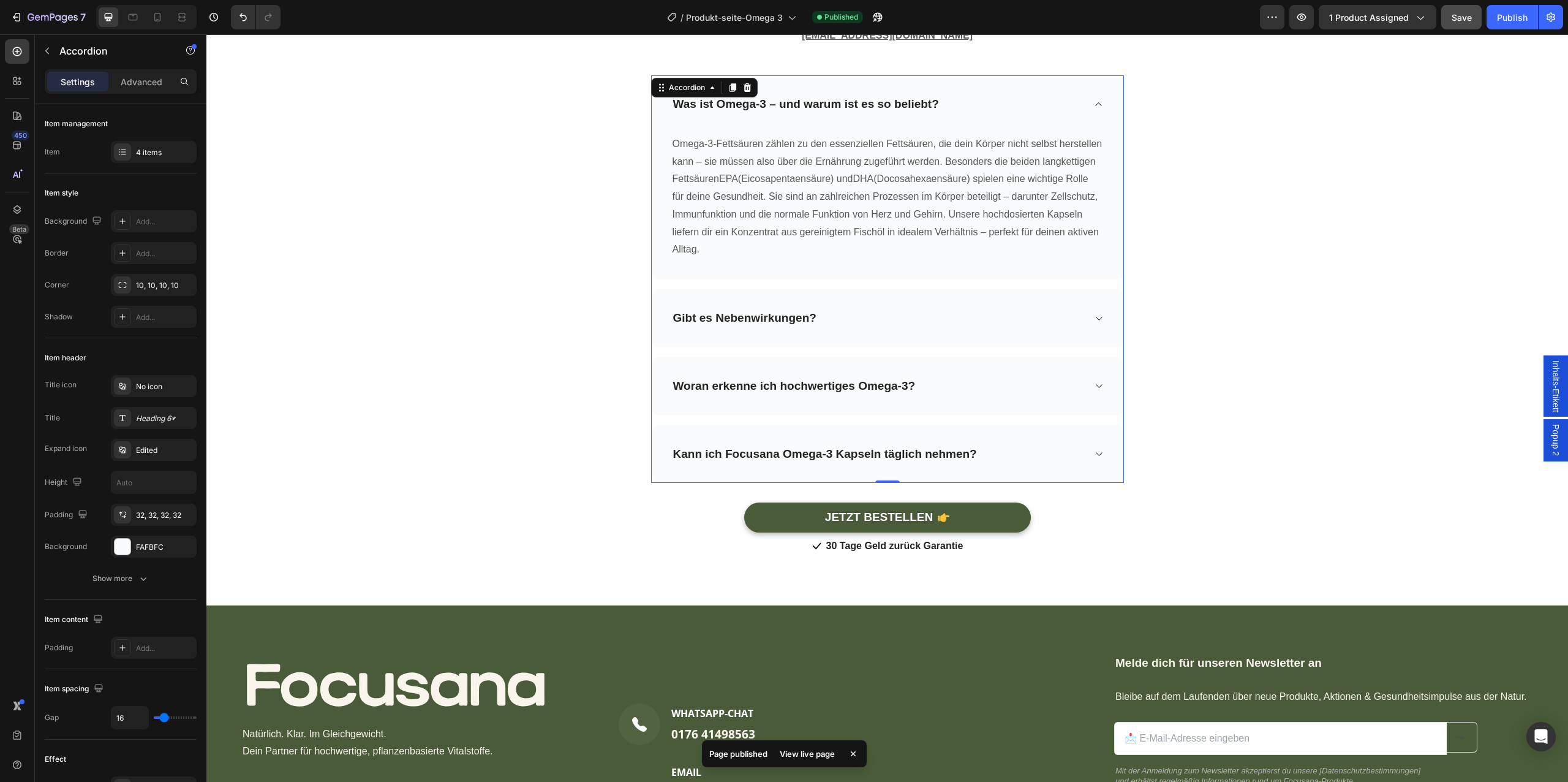
click at [917, 332] on div "Gibt es Nebenwirkungen?" at bounding box center [887, 317] width 471 height 58
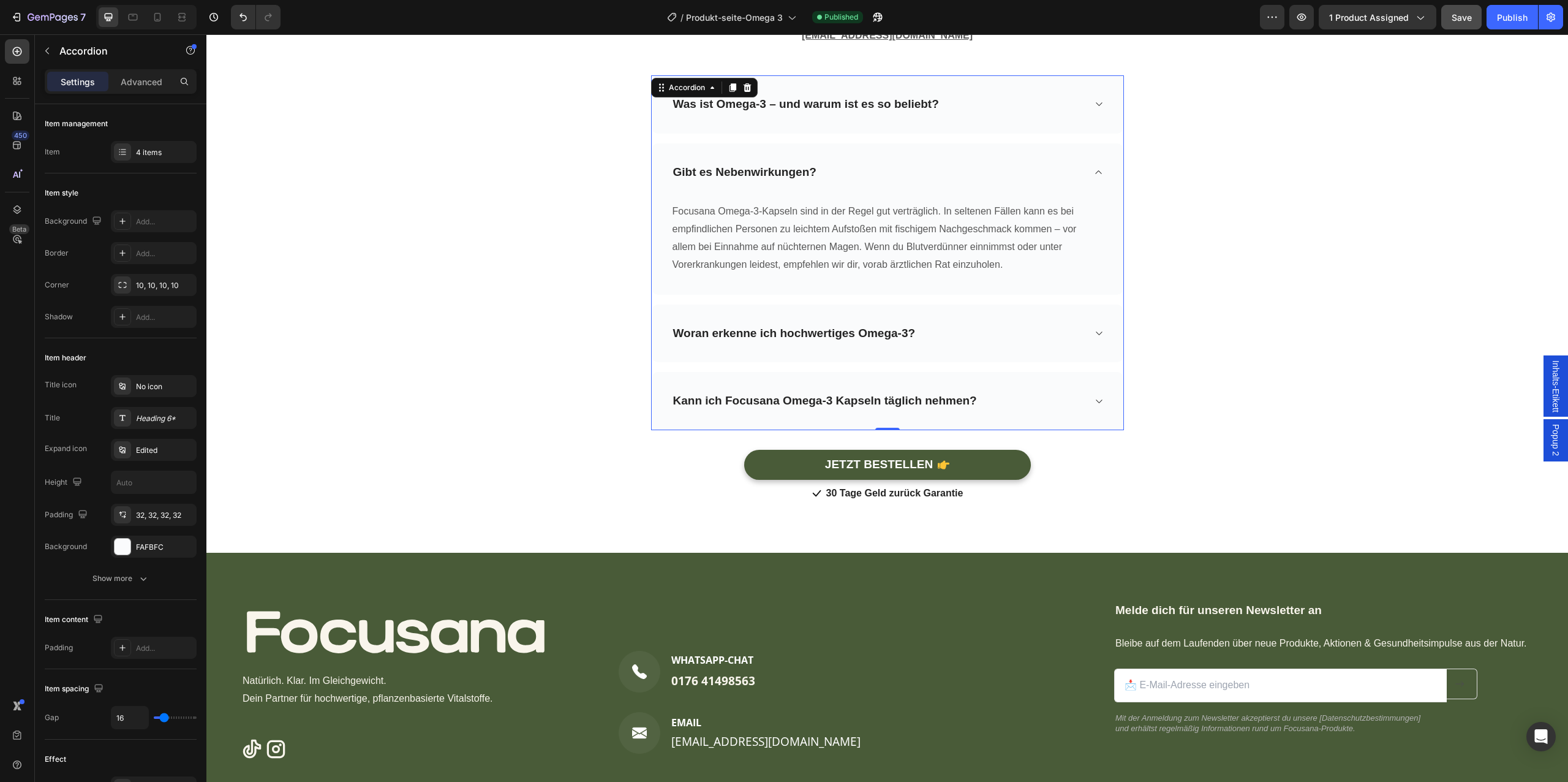
click at [981, 348] on div "Woran erkenne ich hochwertiges Omega-3?" at bounding box center [887, 333] width 471 height 58
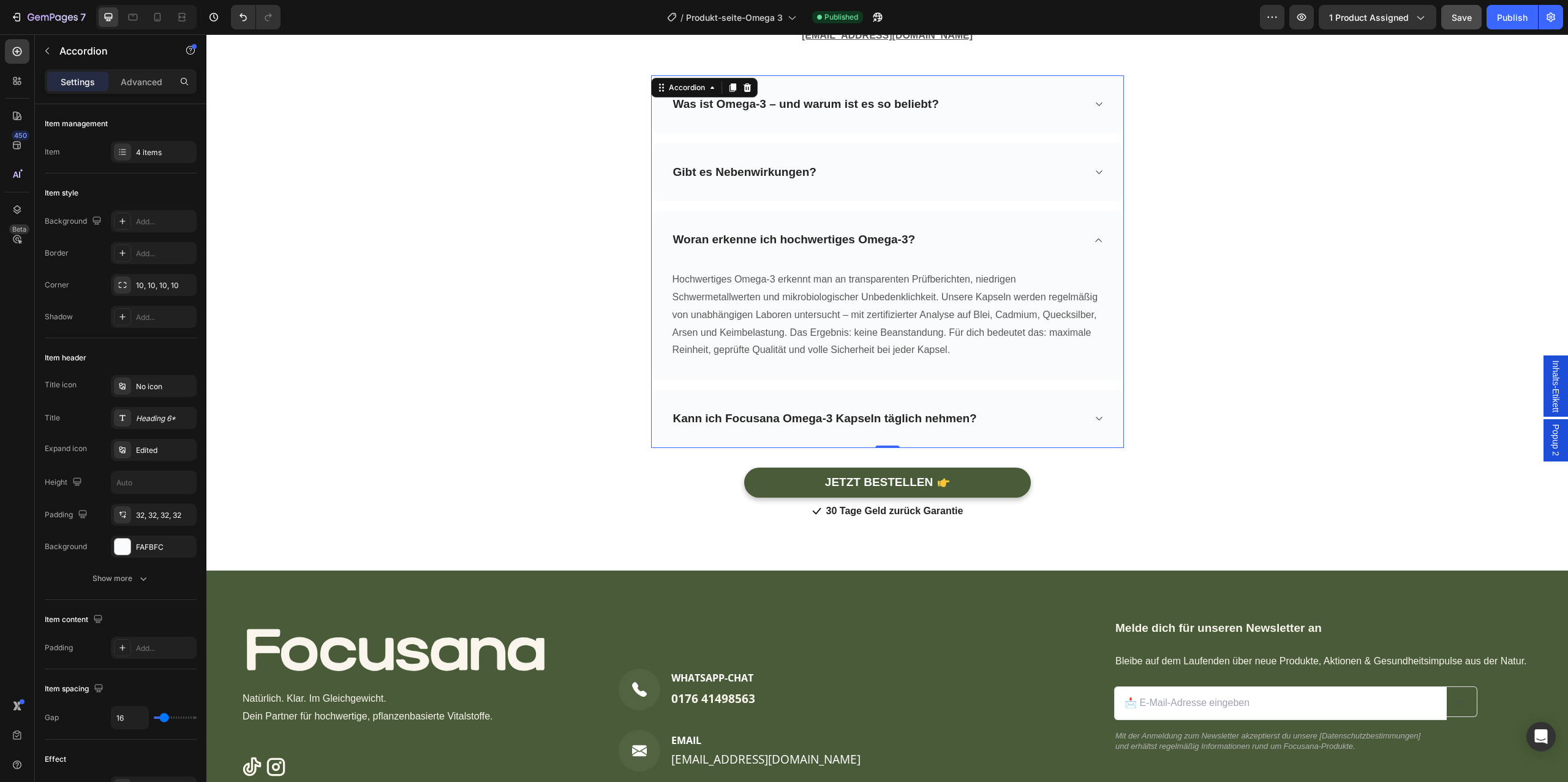
click at [1031, 402] on div "Kann ich Focusana Omega-3 Kapseln täglich nehmen?" at bounding box center [887, 418] width 471 height 58
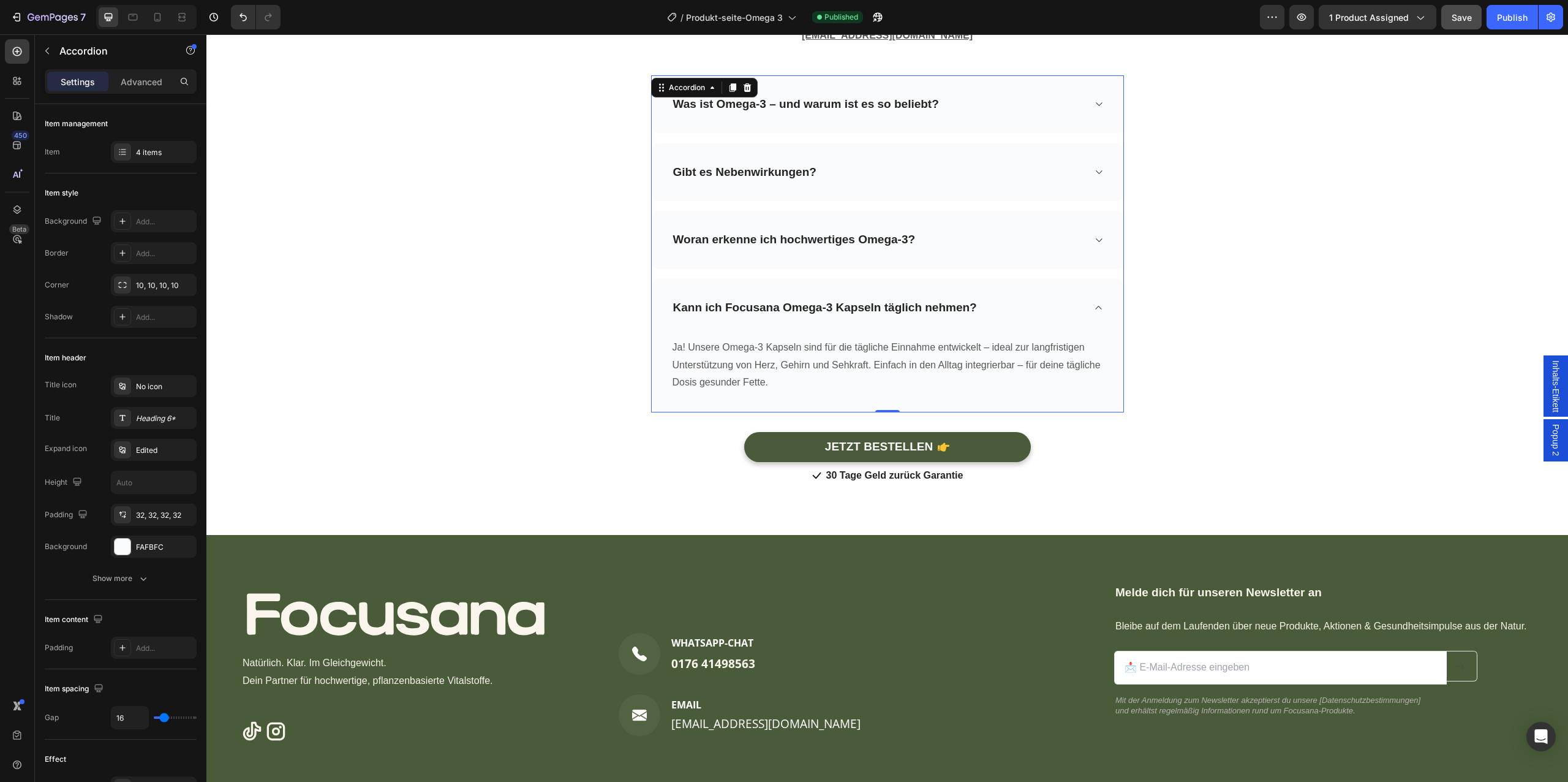
click at [984, 247] on div "Woran erkenne ich hochwertiges Omega-3?" at bounding box center [878, 240] width 412 height 19
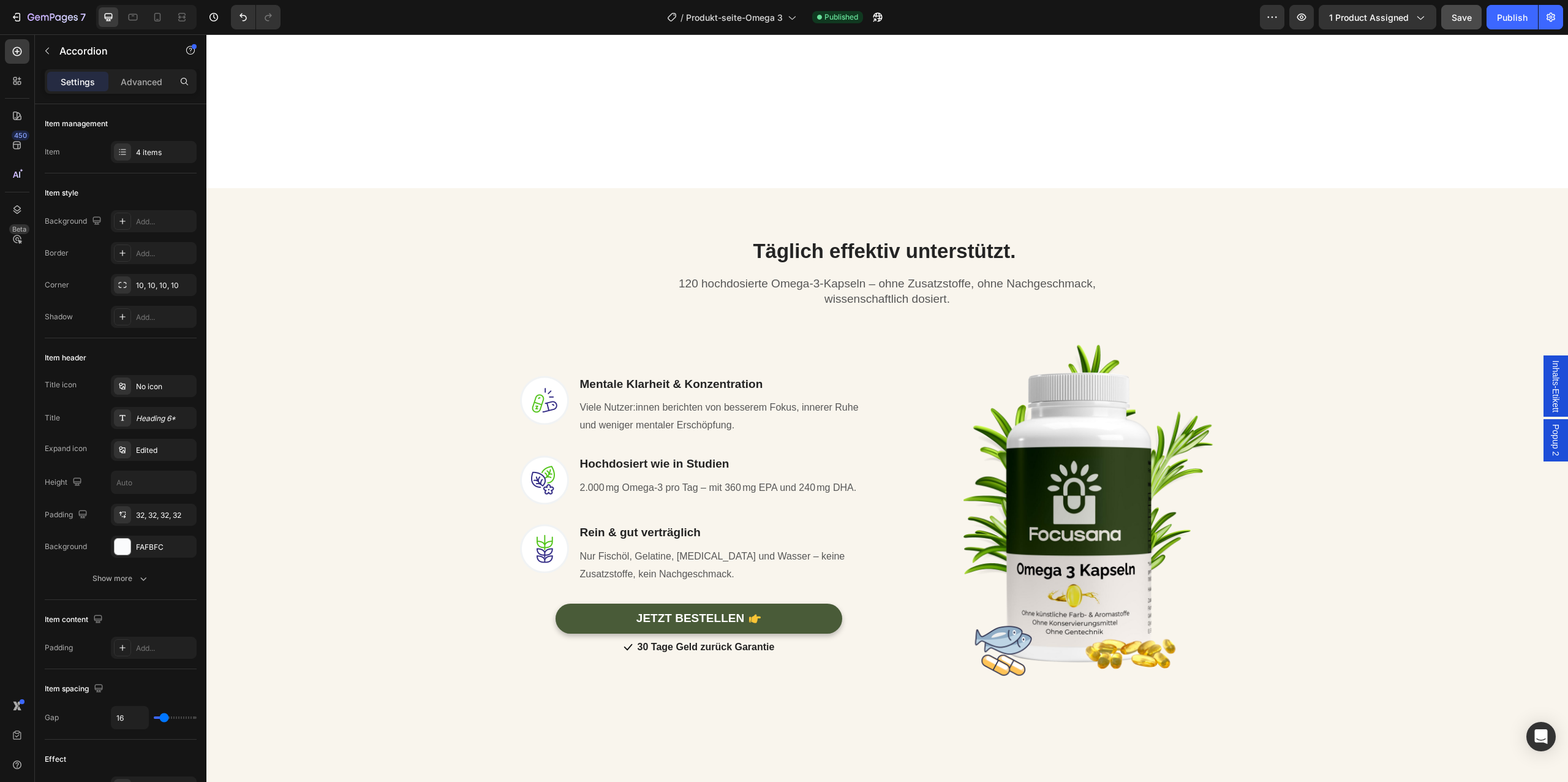
scroll to position [0, 0]
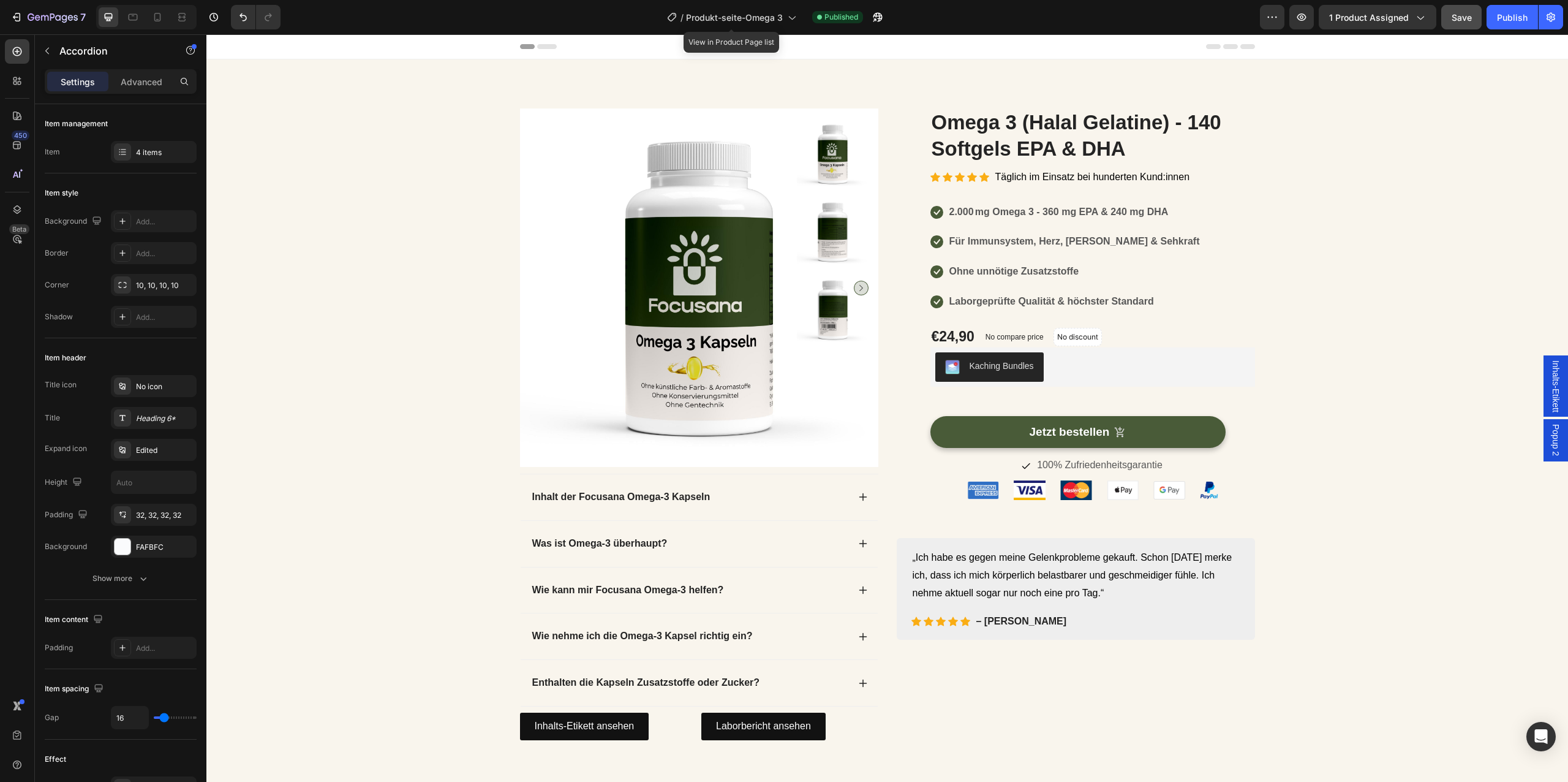
click at [737, 30] on div "/ Produkt-seite-Omega 3" at bounding box center [731, 17] width 141 height 29
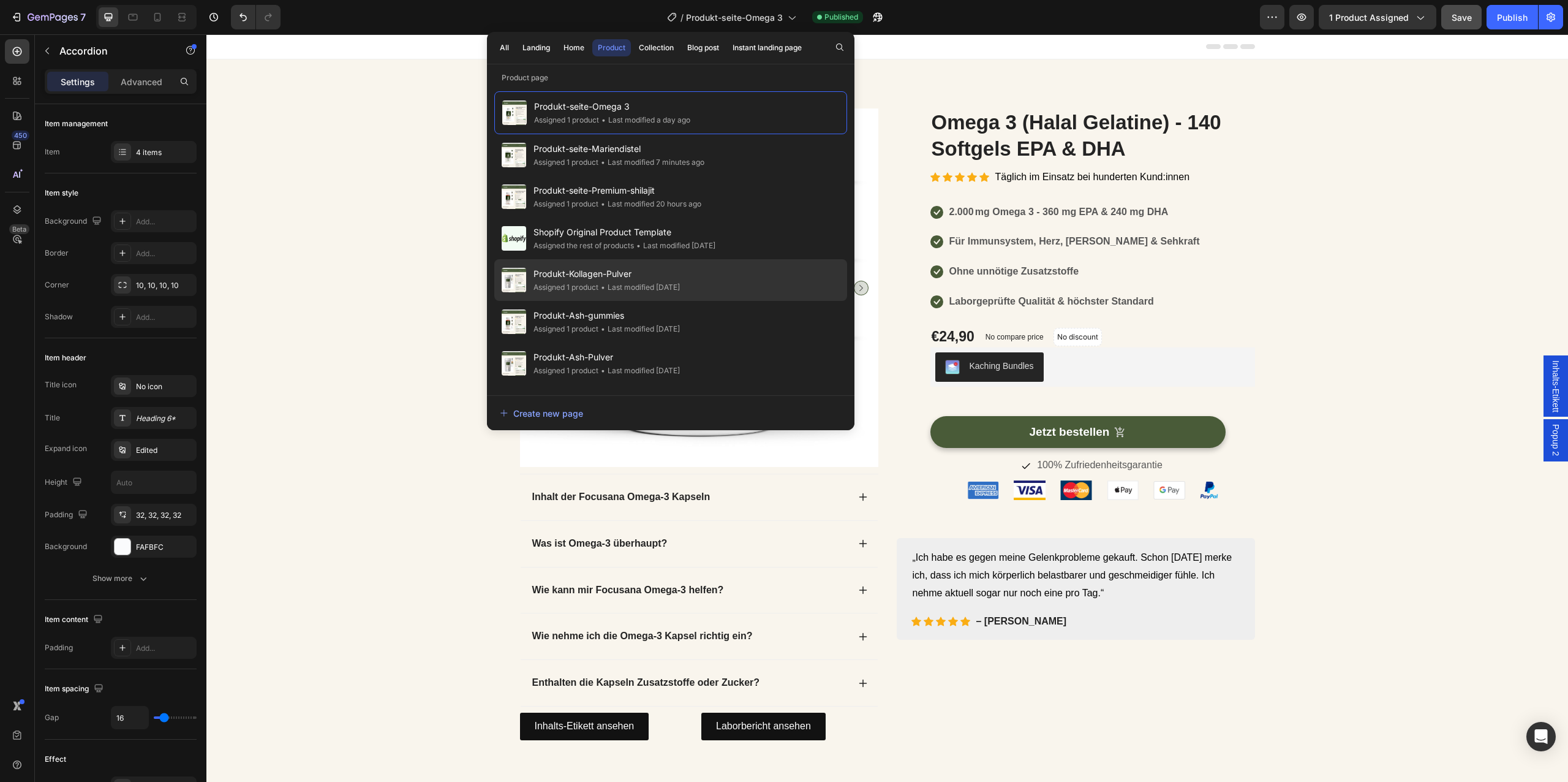
click at [680, 274] on span "Produkt-Kollagen-Pulver" at bounding box center [607, 274] width 146 height 14
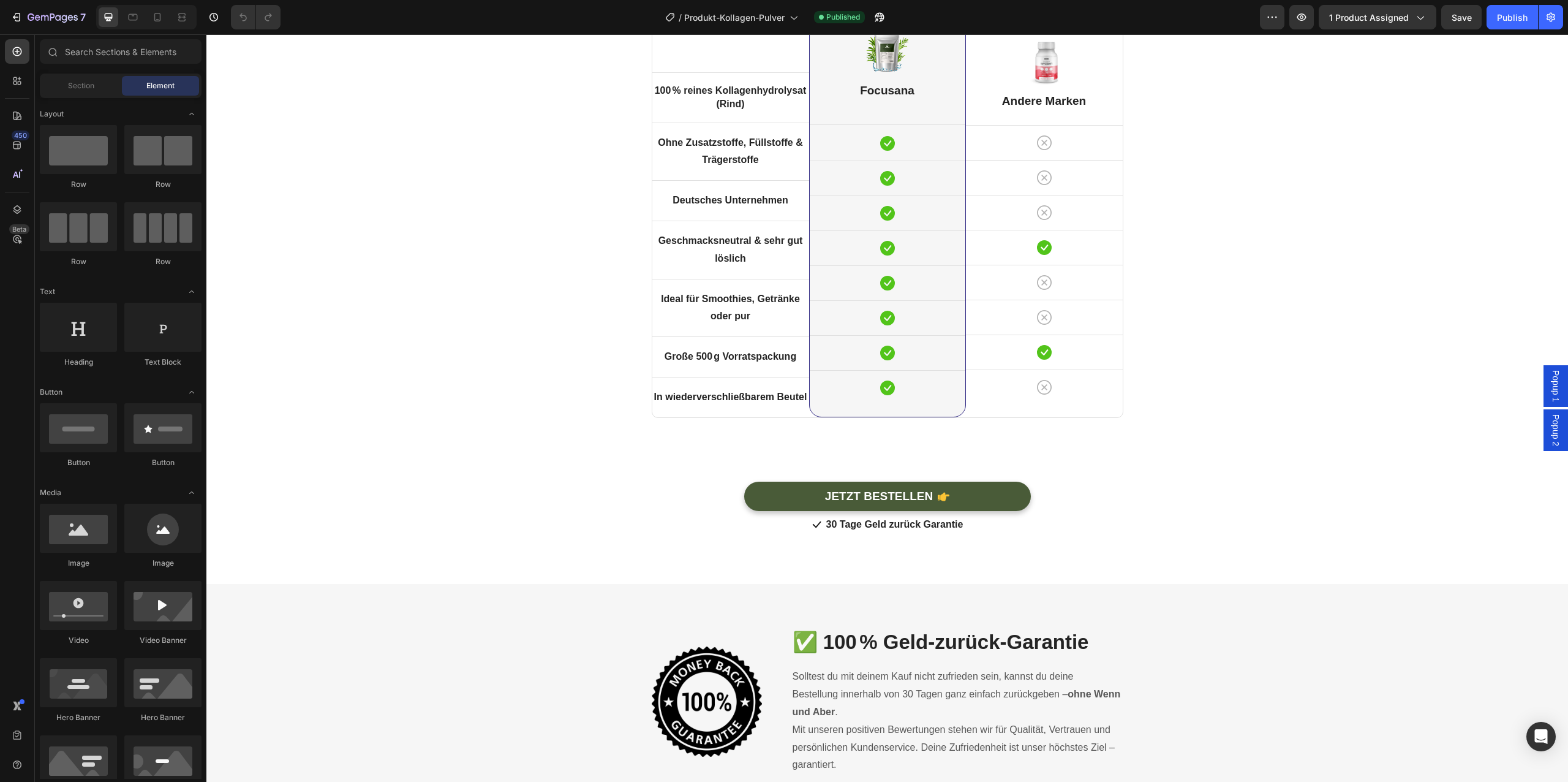
scroll to position [3416, 0]
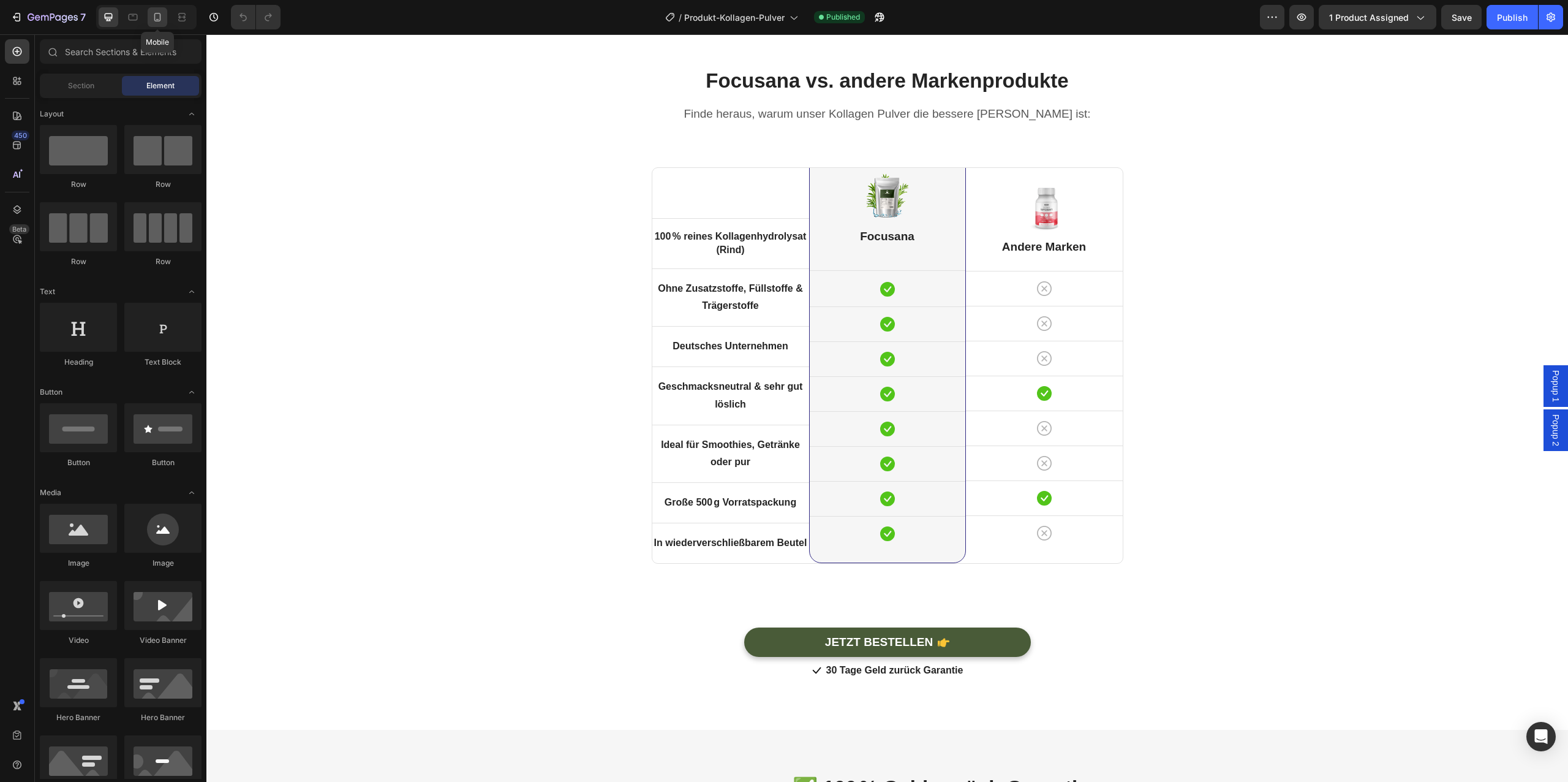
click at [160, 19] on icon at bounding box center [157, 17] width 7 height 8
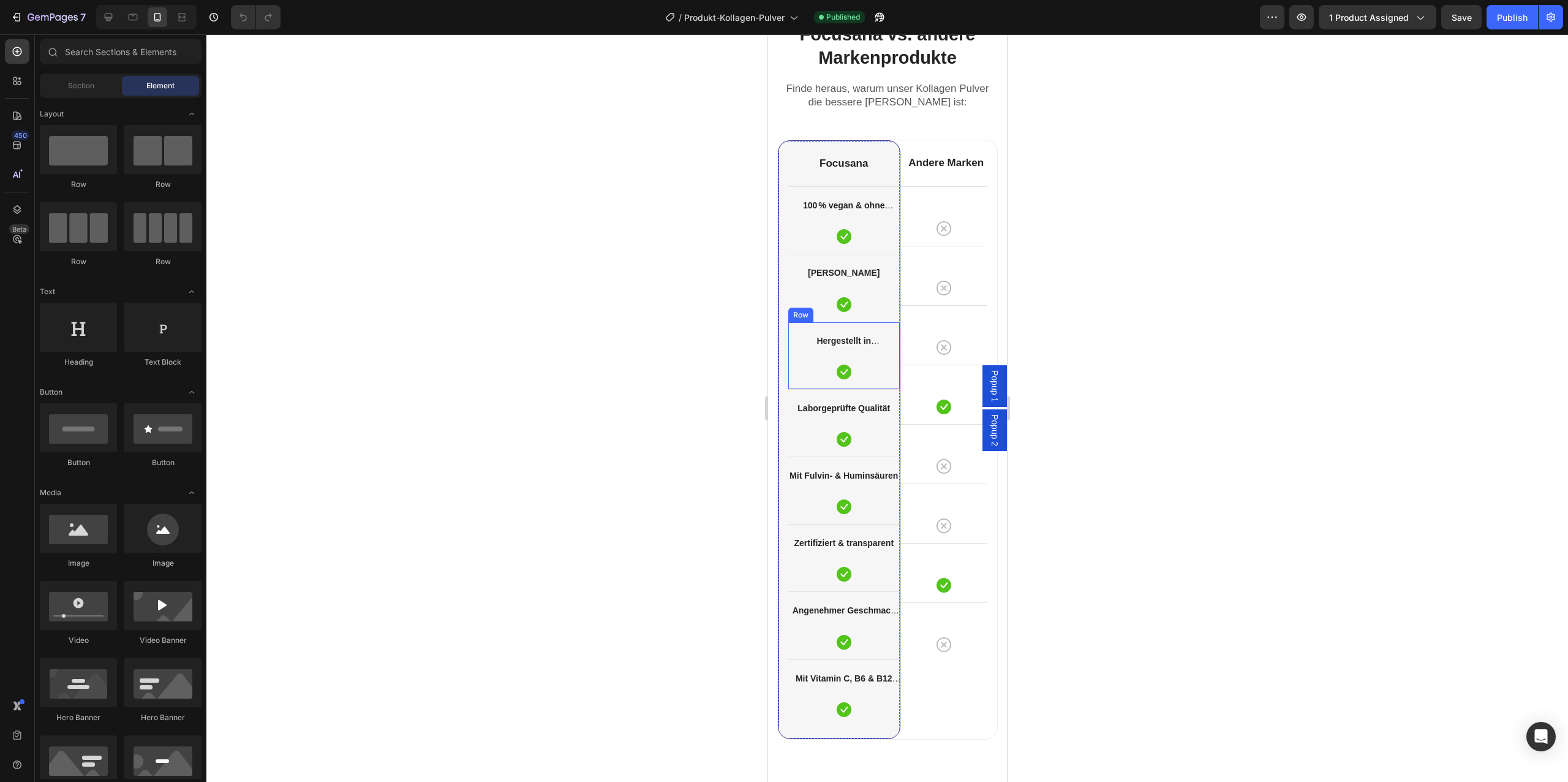
scroll to position [3140, 0]
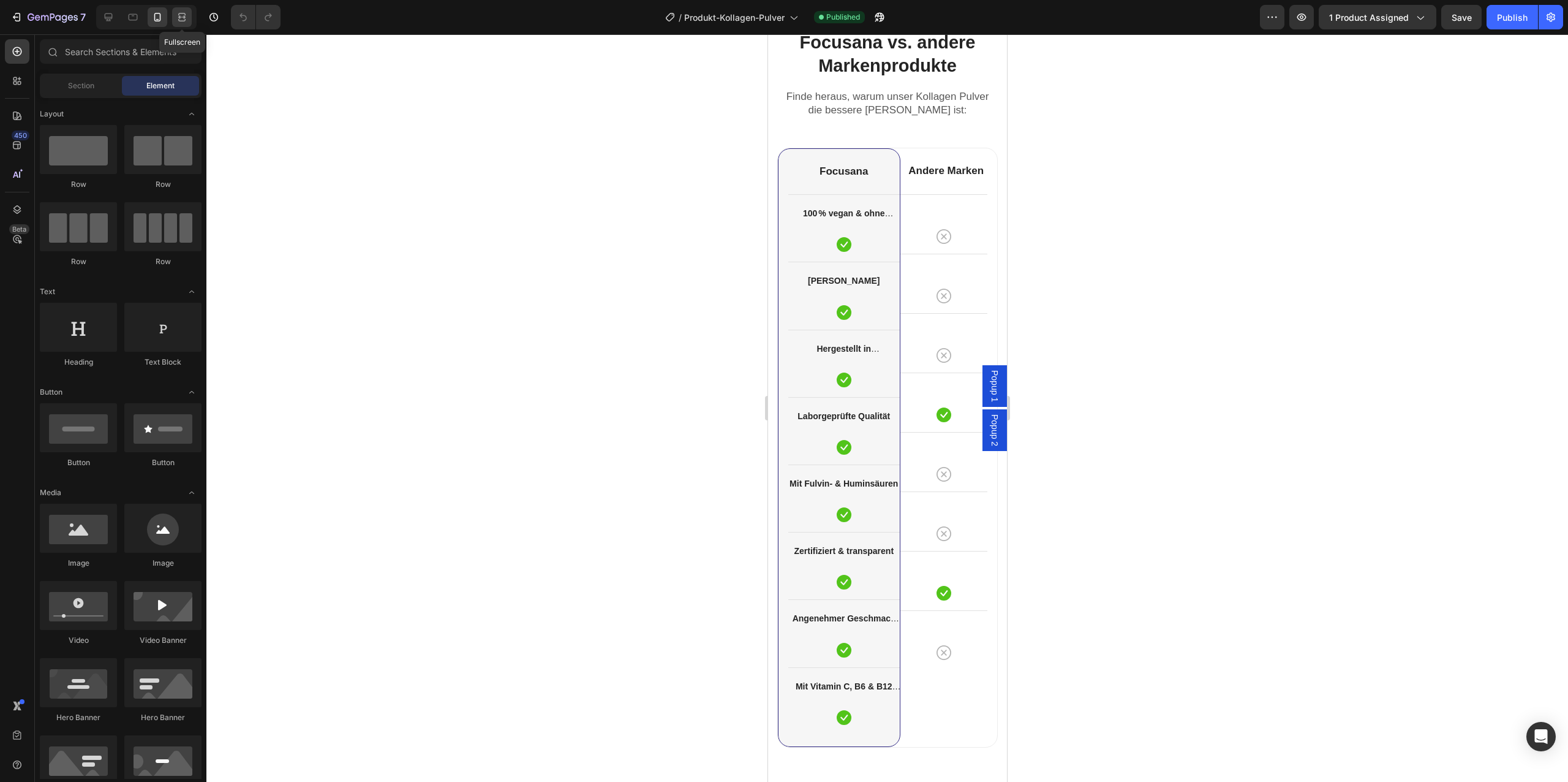
click at [184, 24] on div at bounding box center [181, 17] width 19 height 19
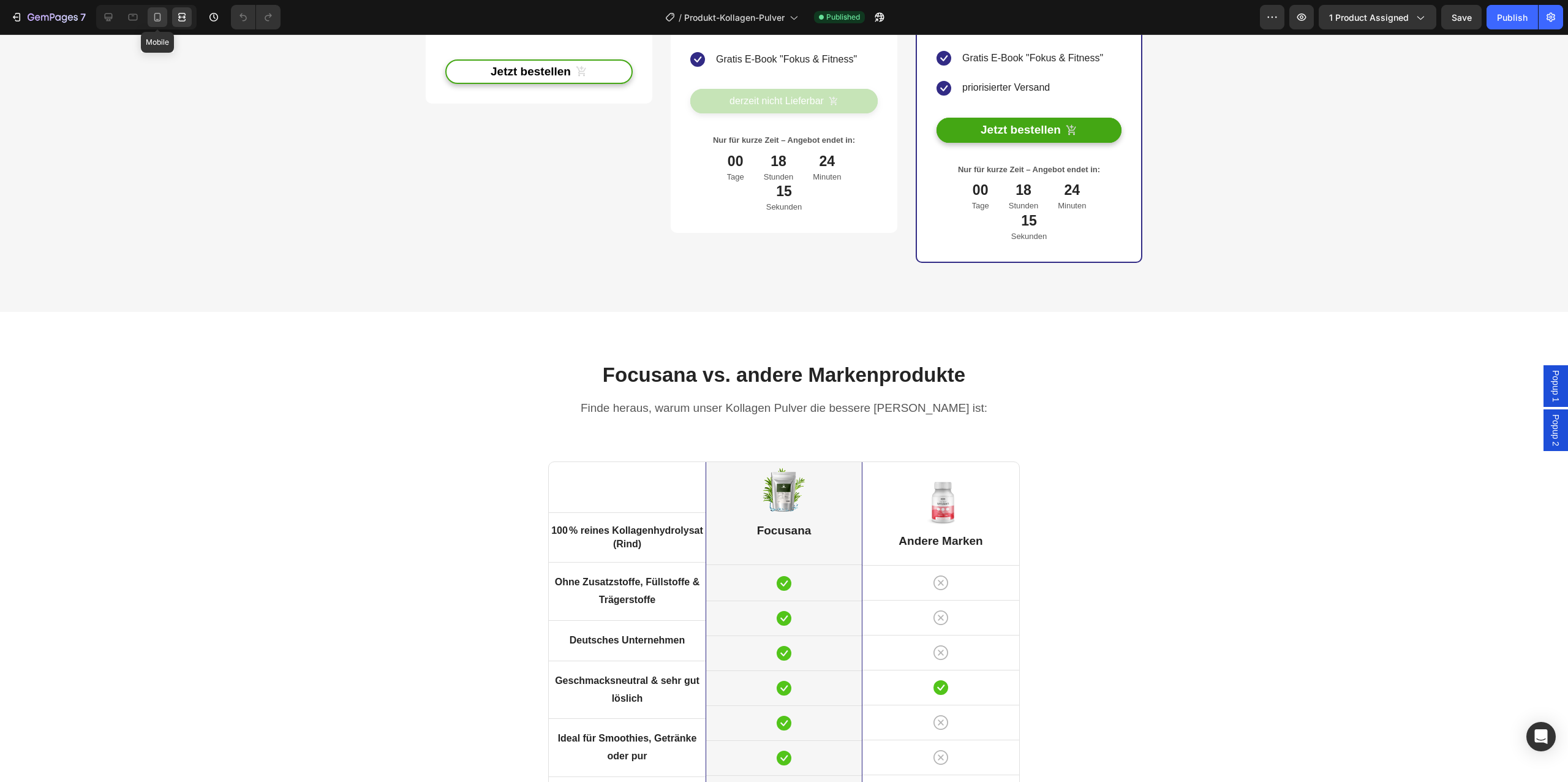
click at [152, 22] on icon at bounding box center [157, 17] width 13 height 13
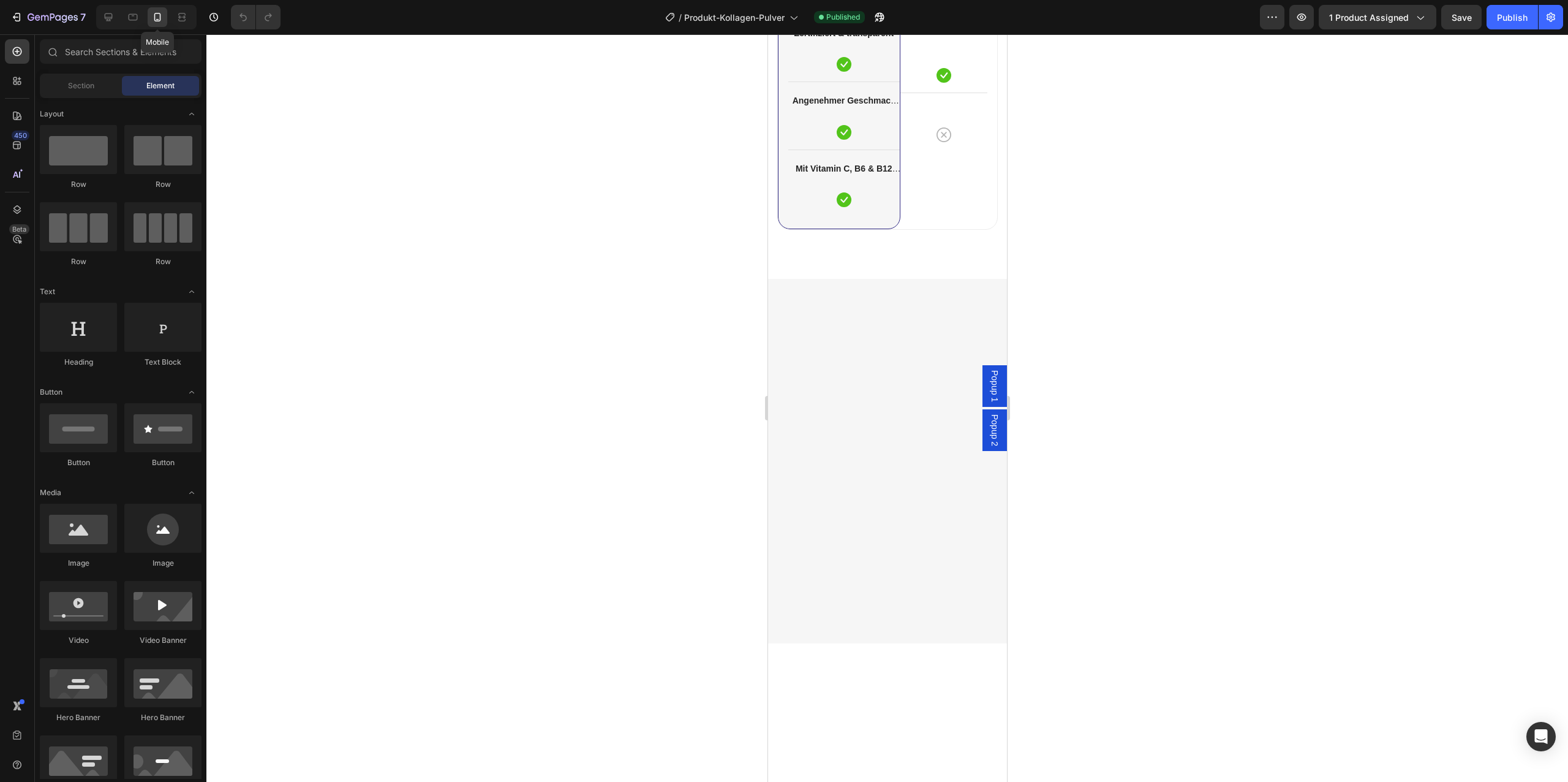
scroll to position [3664, 0]
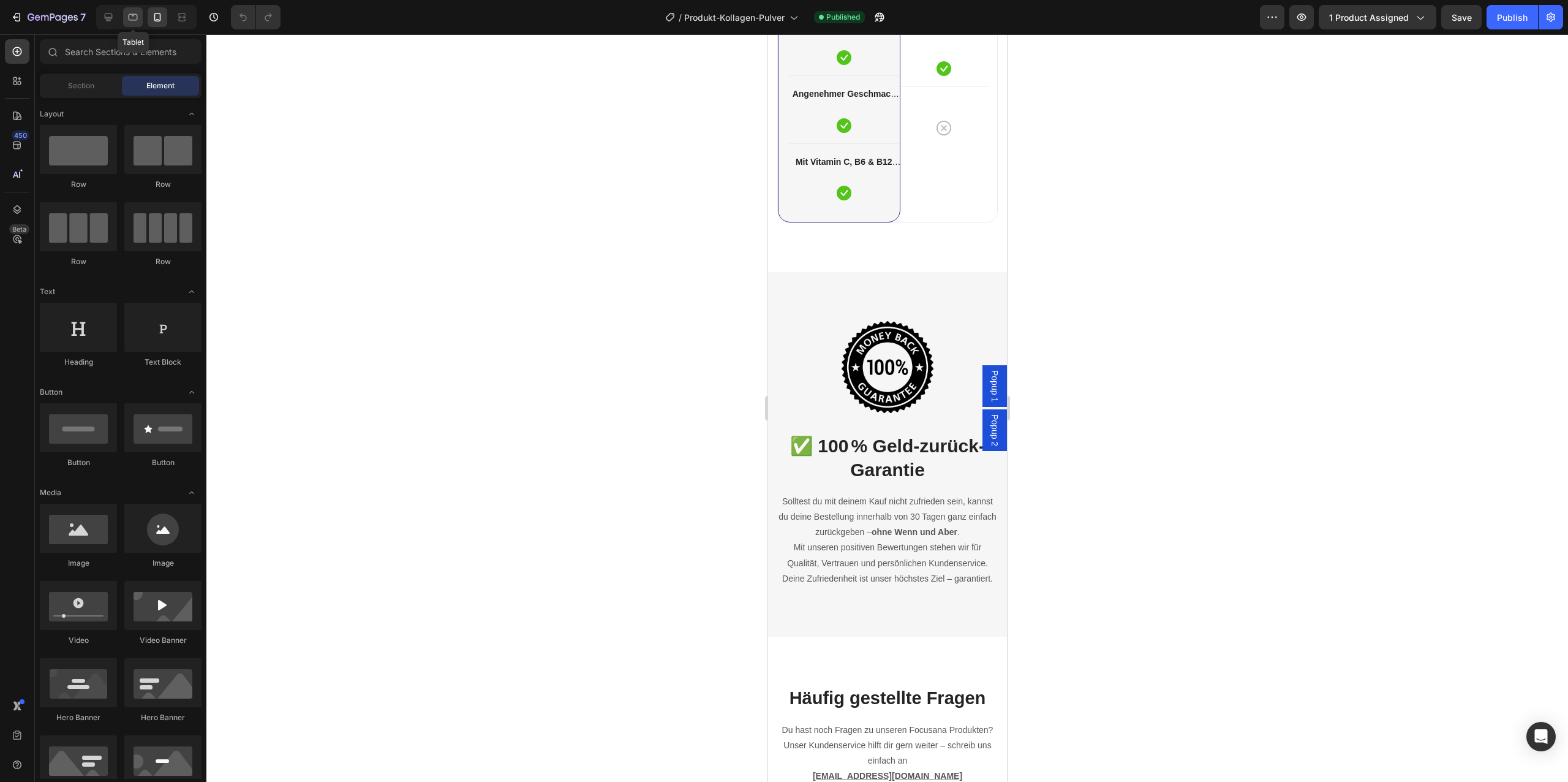
click at [130, 15] on icon at bounding box center [133, 17] width 13 height 13
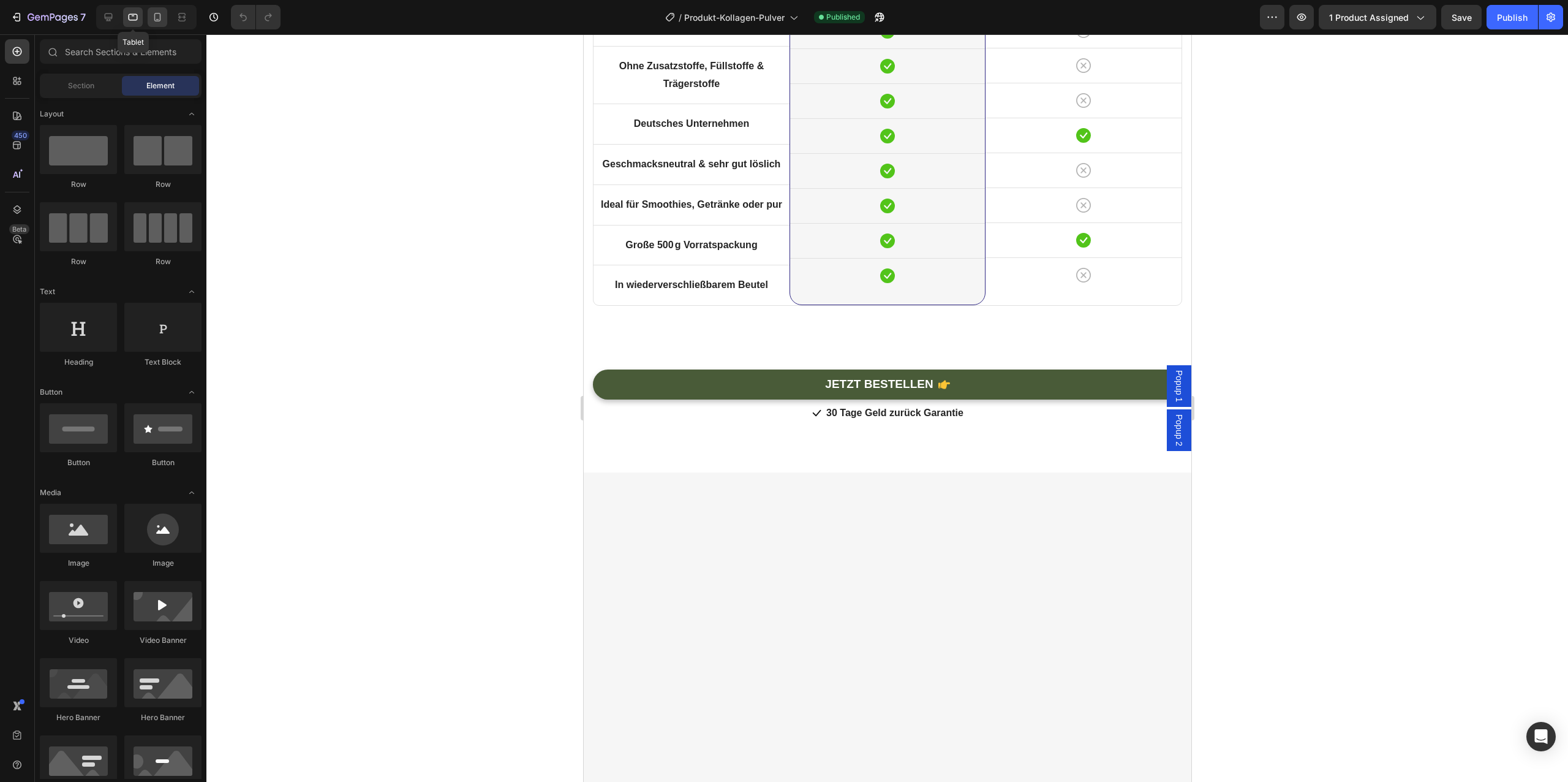
scroll to position [3146, 0]
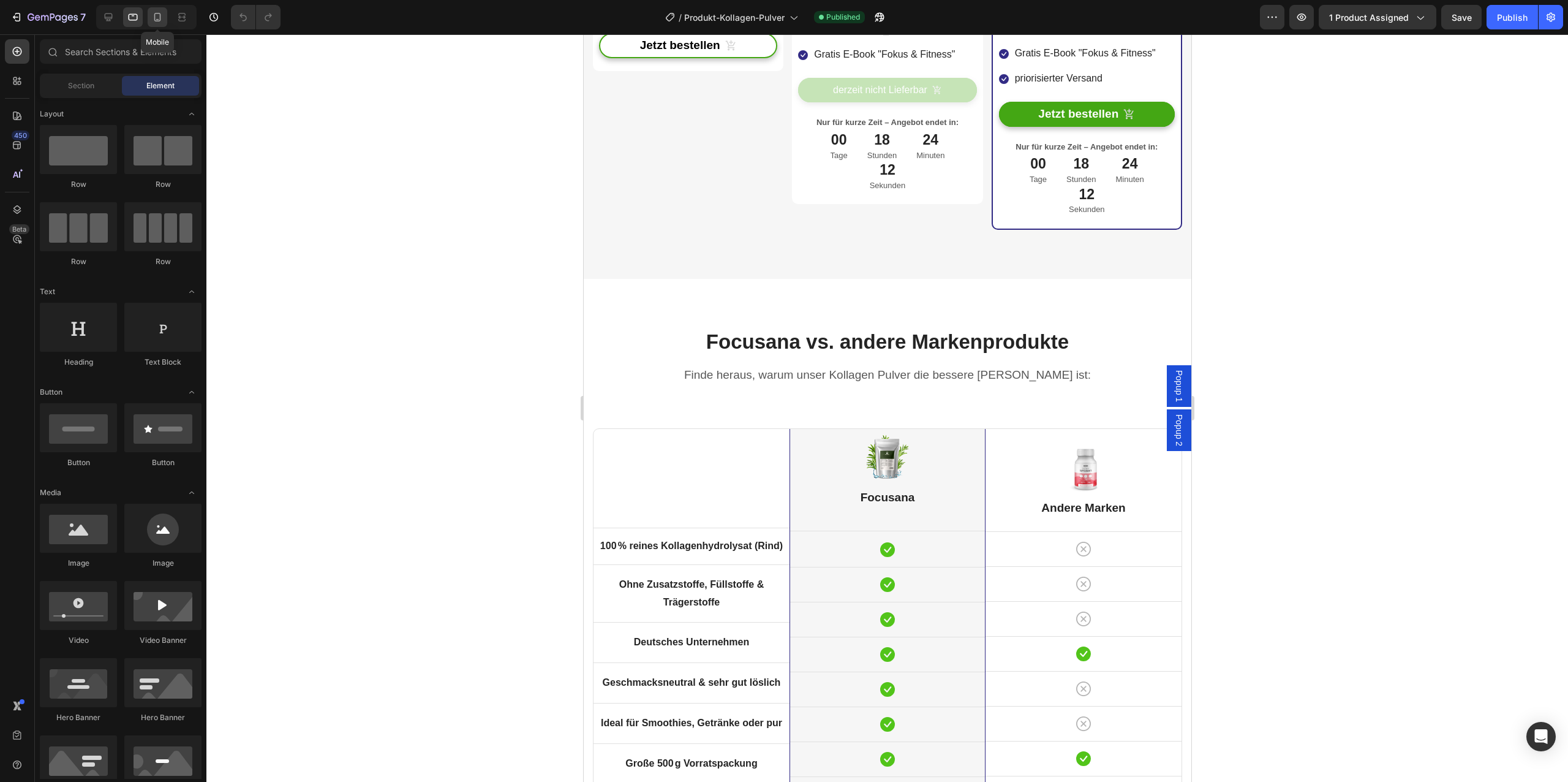
click at [157, 16] on icon at bounding box center [157, 17] width 13 height 13
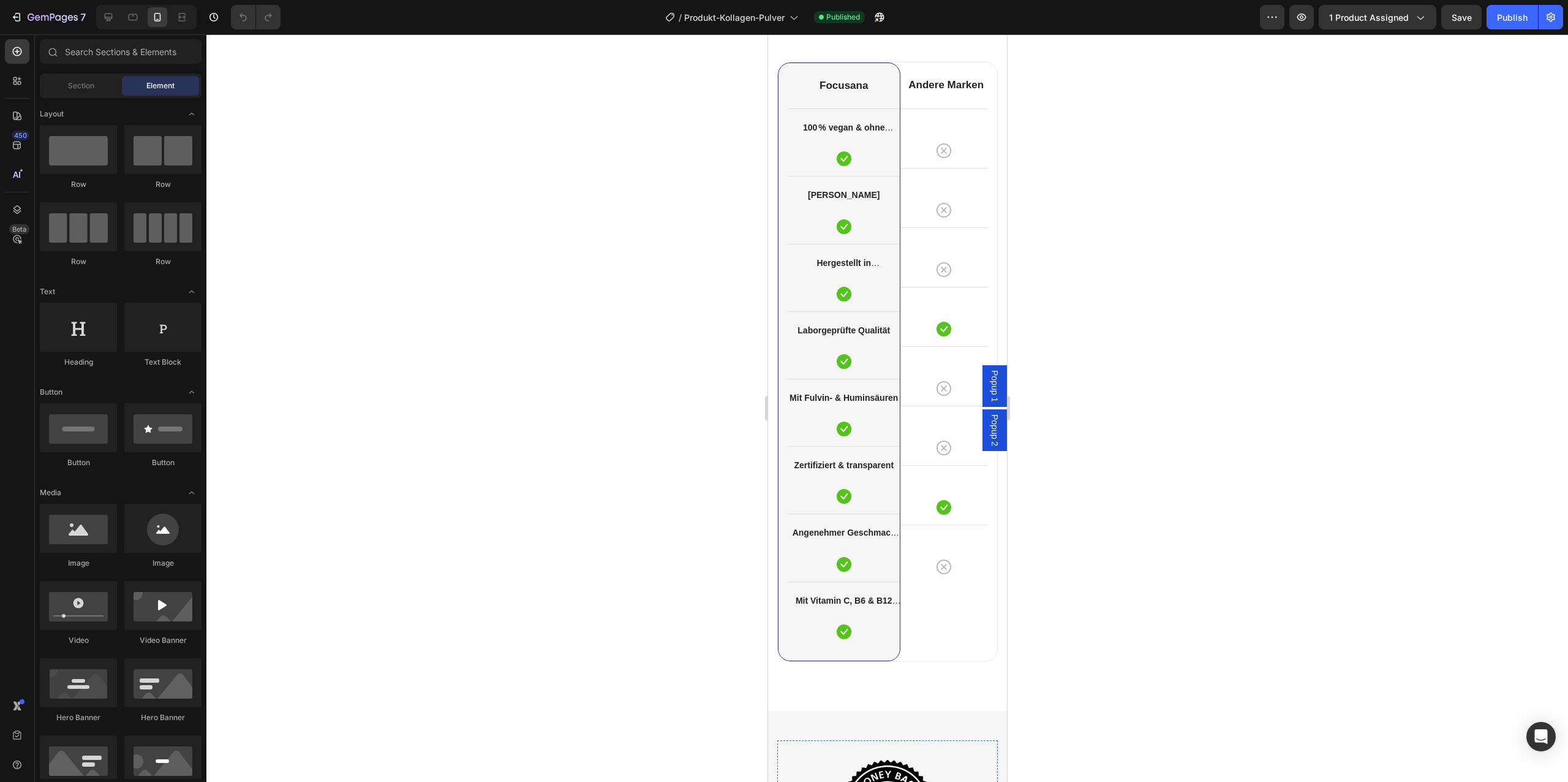
scroll to position [3205, 0]
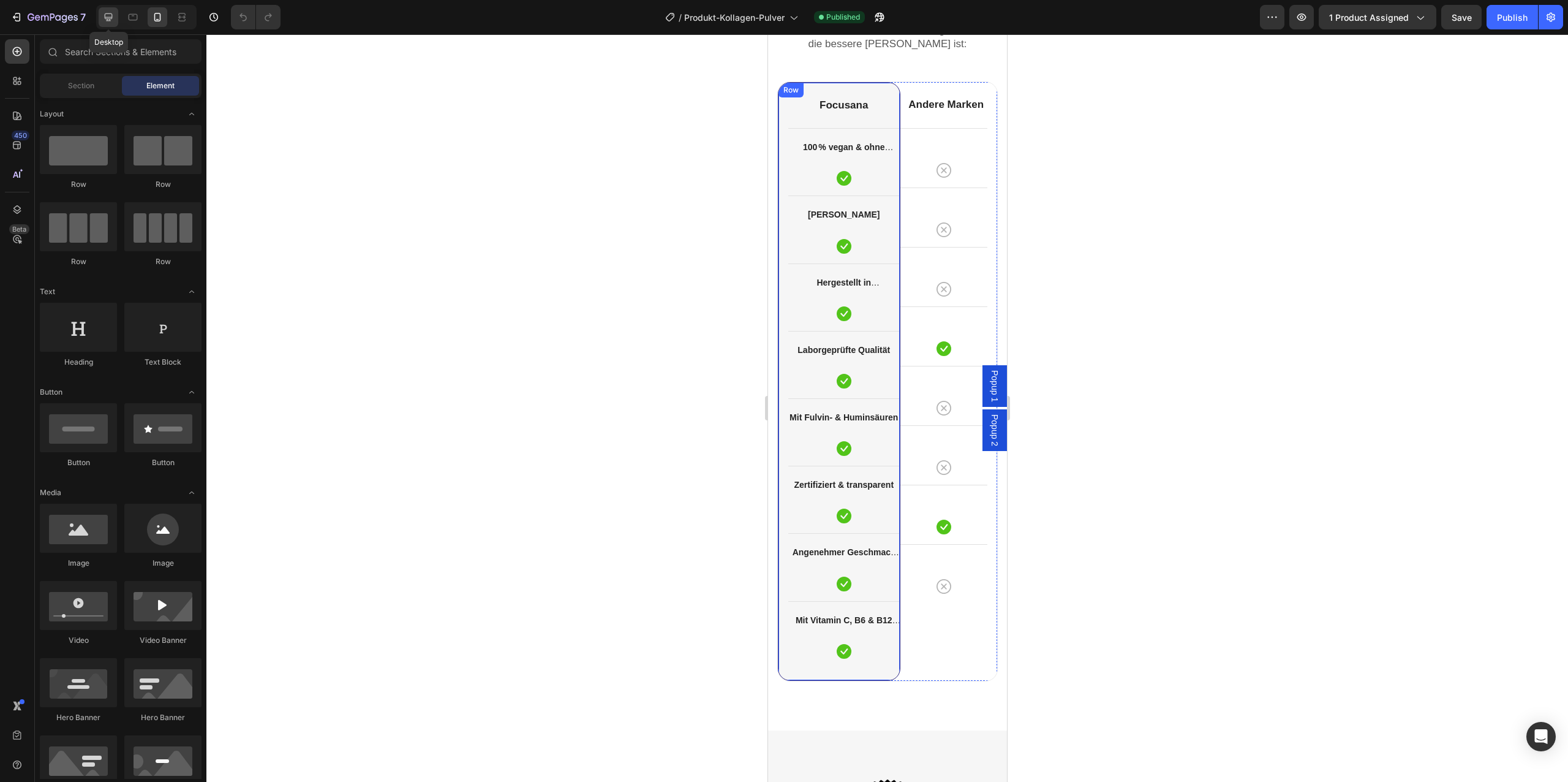
click at [111, 16] on icon at bounding box center [108, 17] width 8 height 8
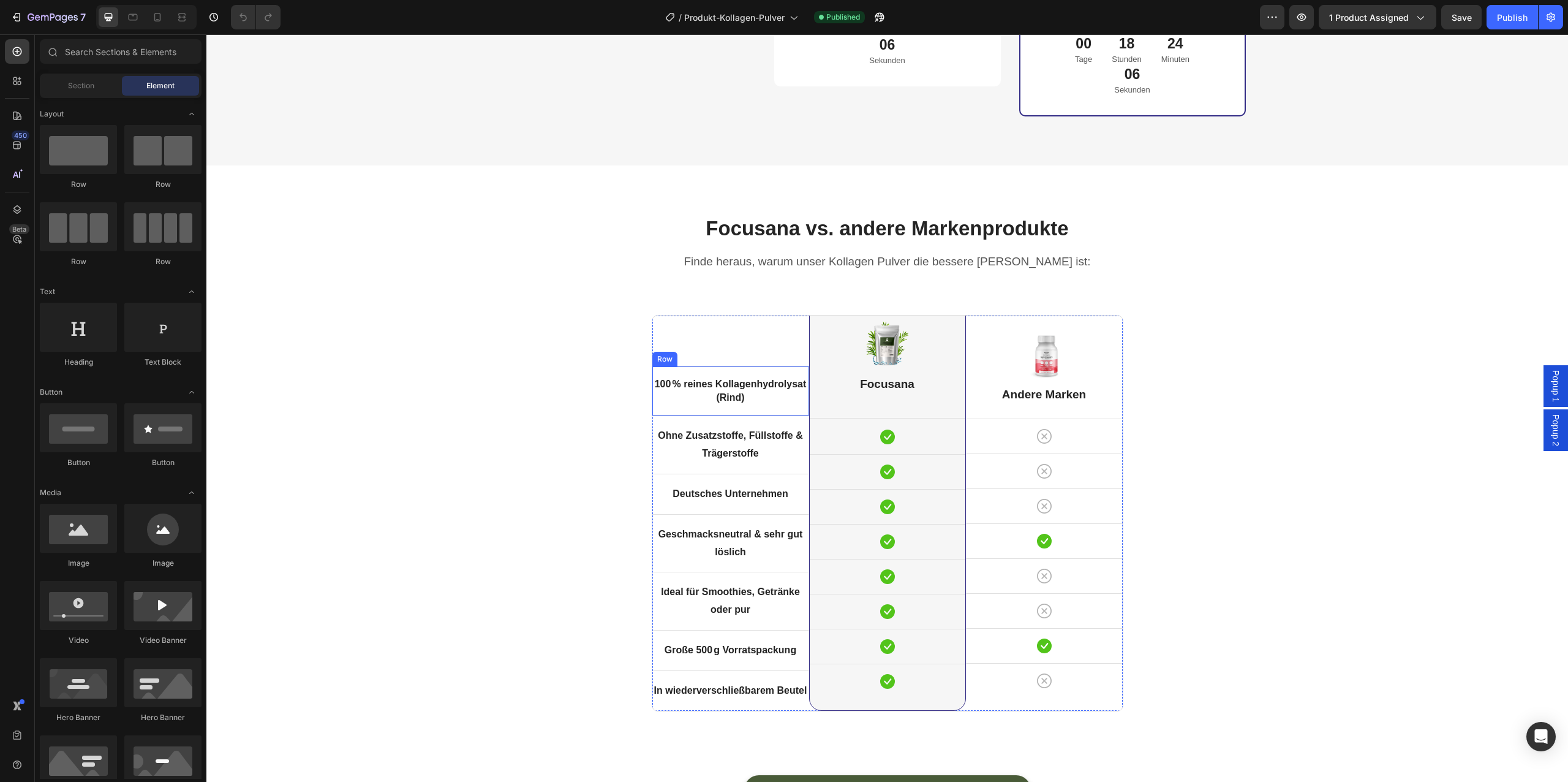
scroll to position [3289, 0]
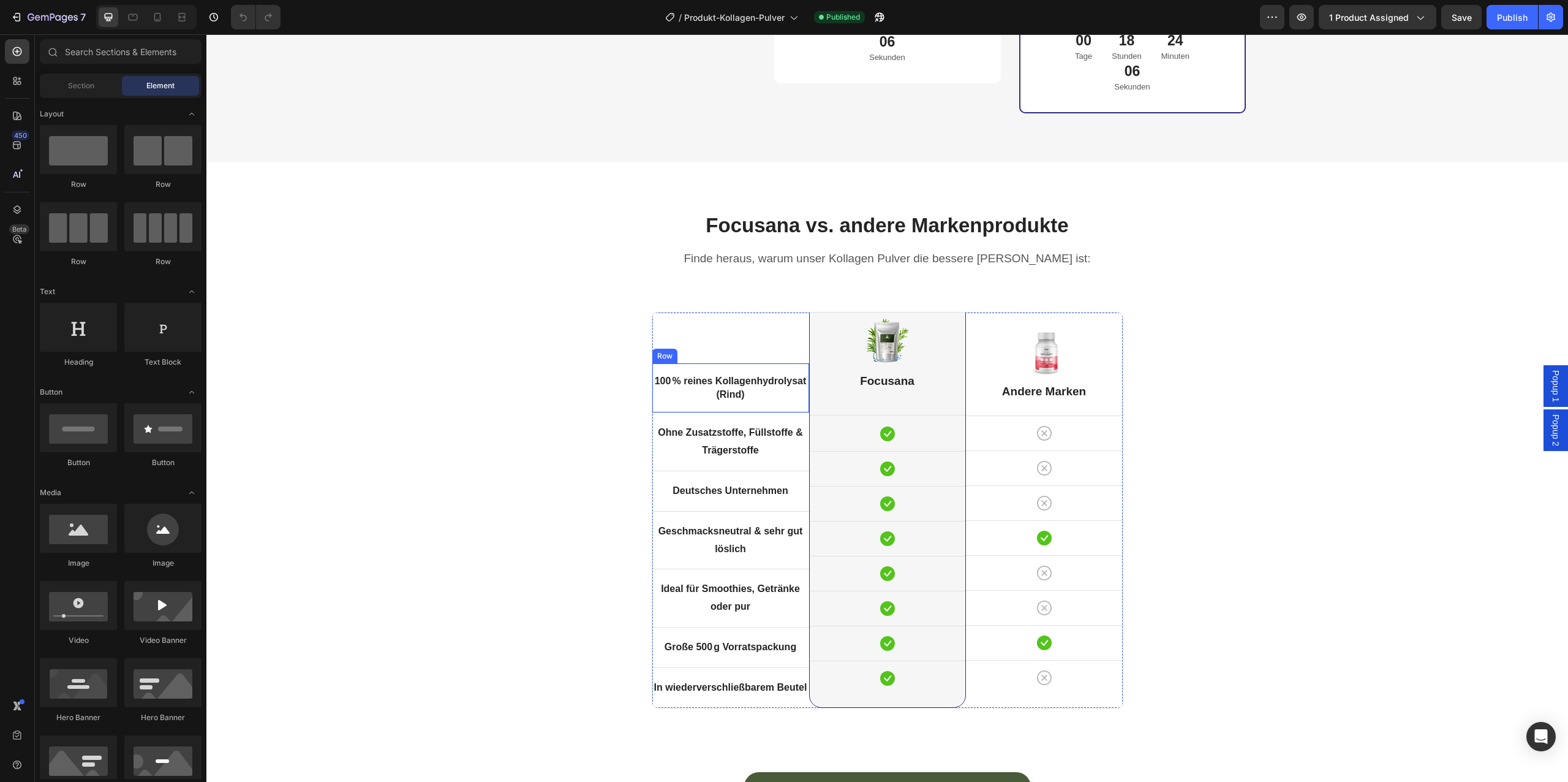
click at [741, 391] on div "100 % reines Kollagenhydrolysat (Rind) Text block Row" at bounding box center [731, 388] width 157 height 51
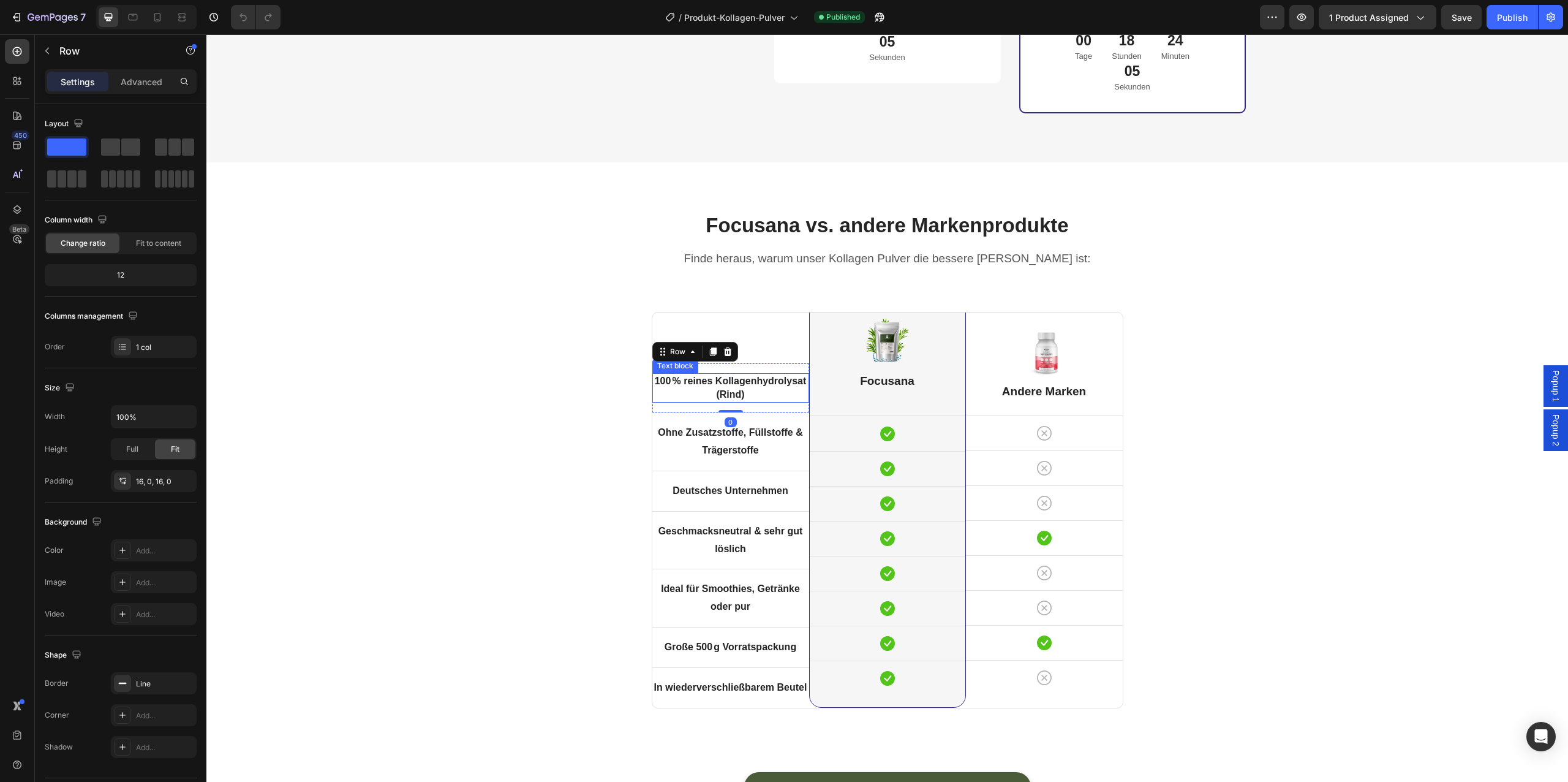
click at [734, 380] on strong "100 % reines Kollagenhydrolysat (Rind)" at bounding box center [731, 387] width 151 height 24
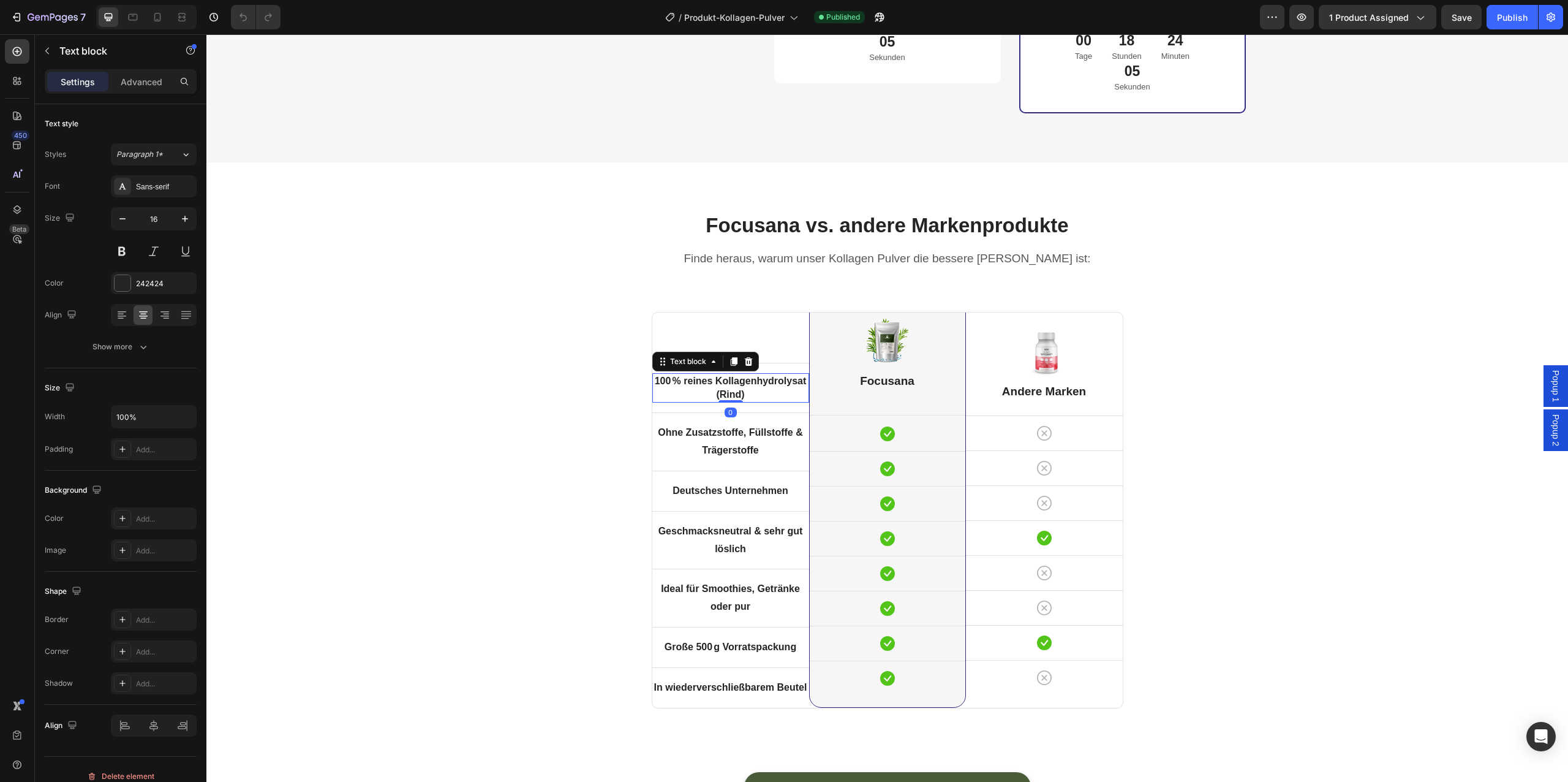
click at [734, 380] on strong "100 % reines Kollagenhydrolysat (Rind)" at bounding box center [731, 387] width 151 height 24
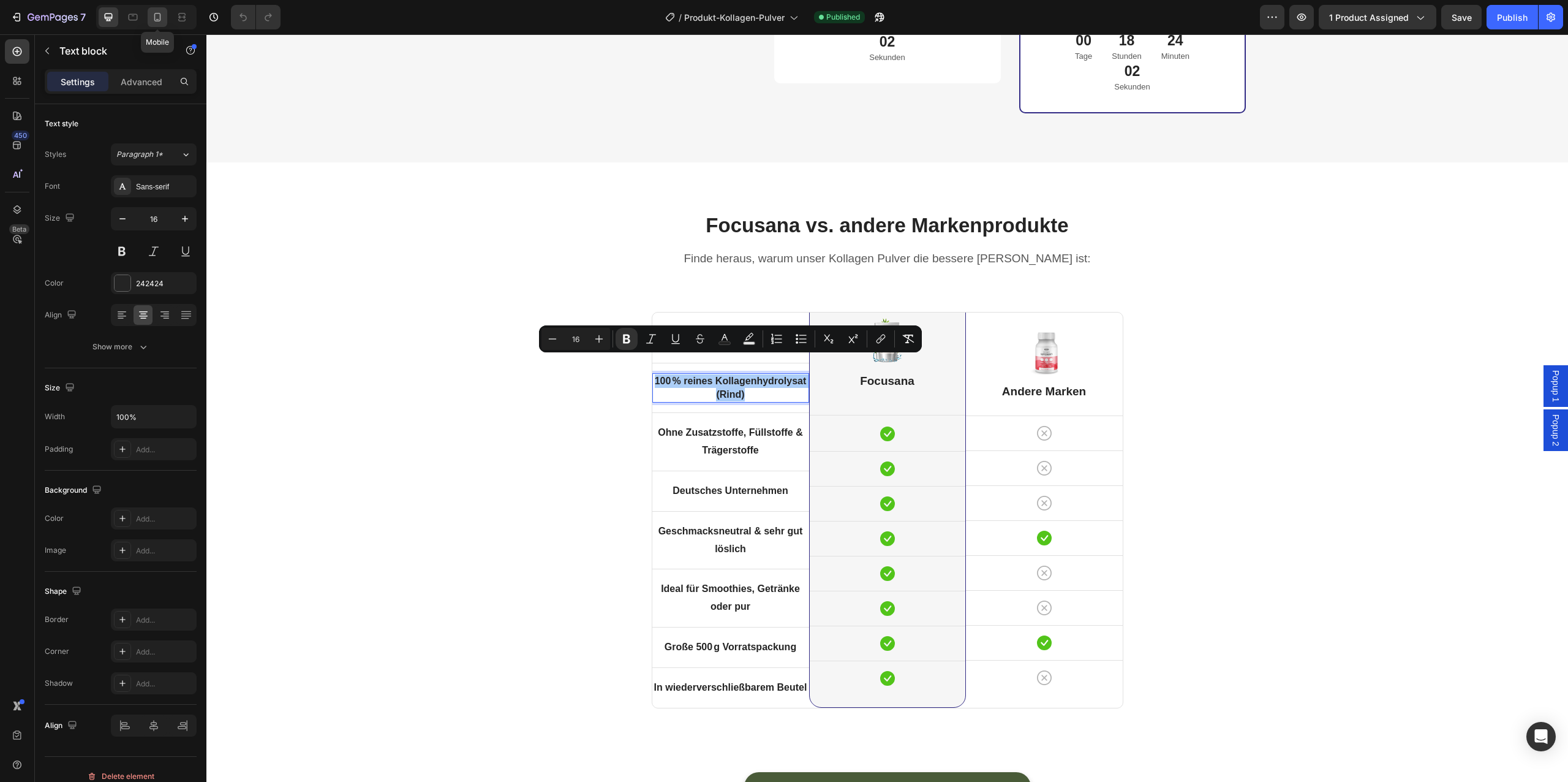
click at [156, 21] on icon at bounding box center [157, 17] width 13 height 13
type input "14"
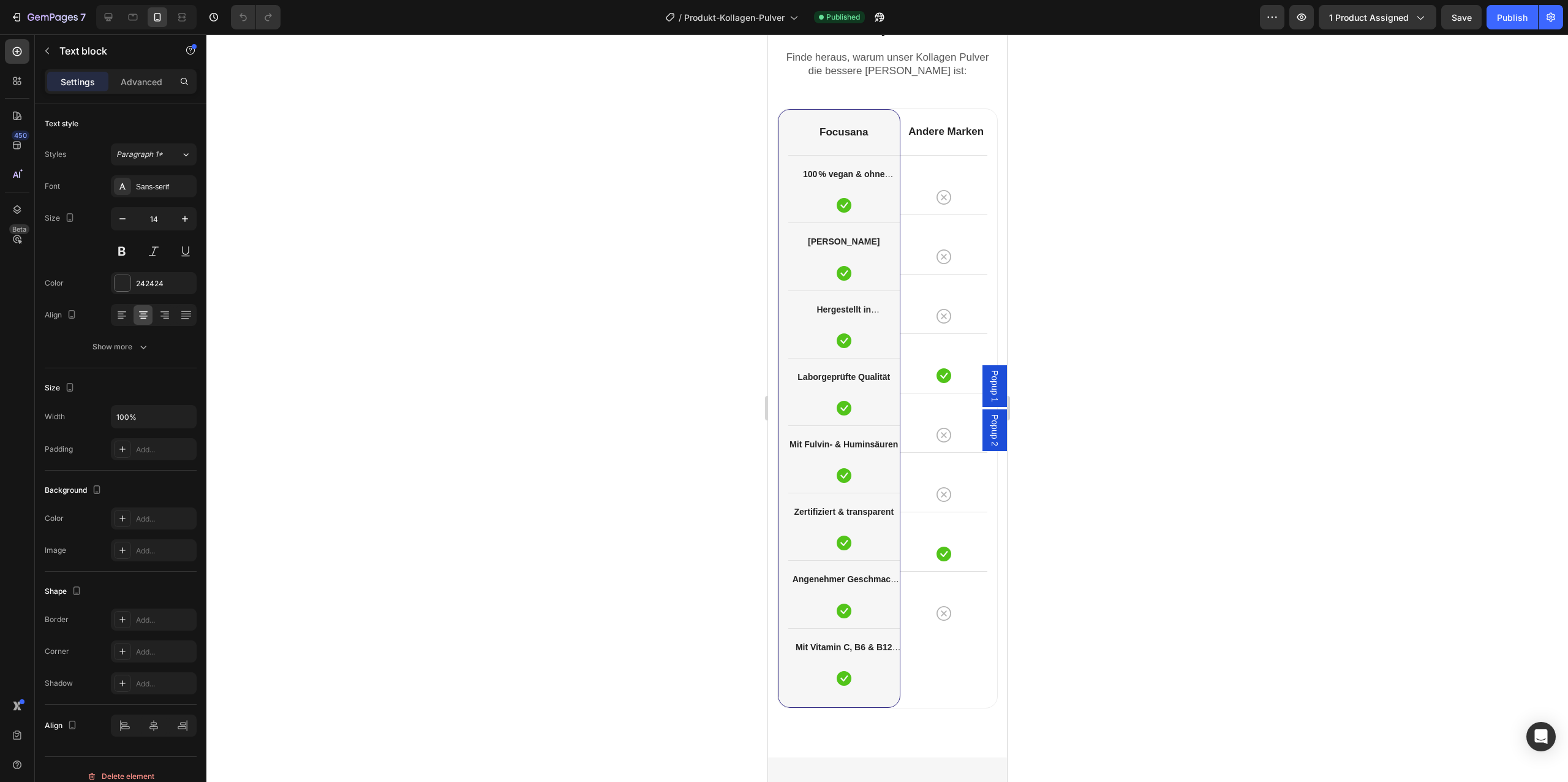
scroll to position [3065, 0]
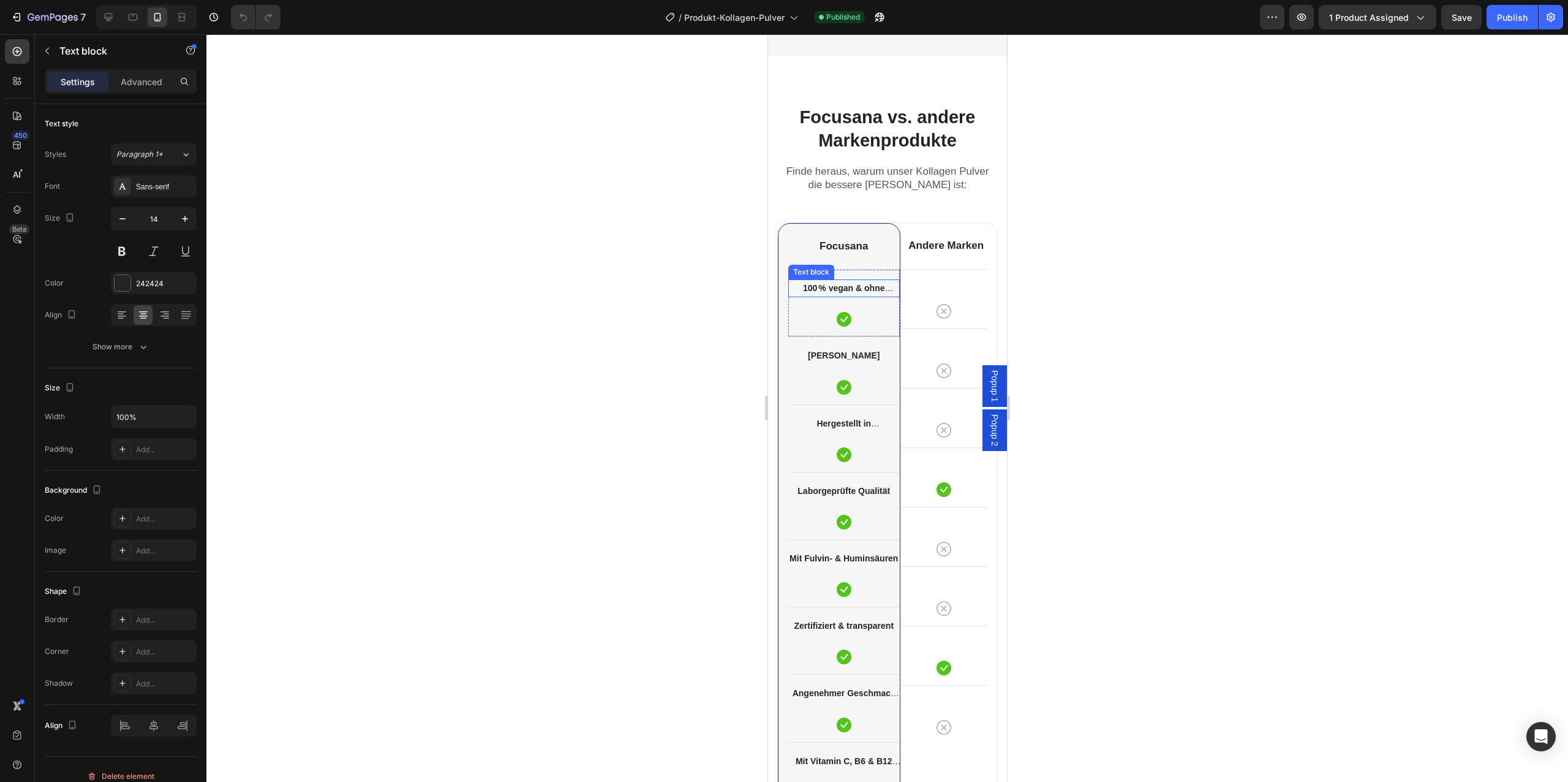
click at [832, 285] on strong "100 % vegan & ohne Gelatine" at bounding box center [847, 295] width 90 height 25
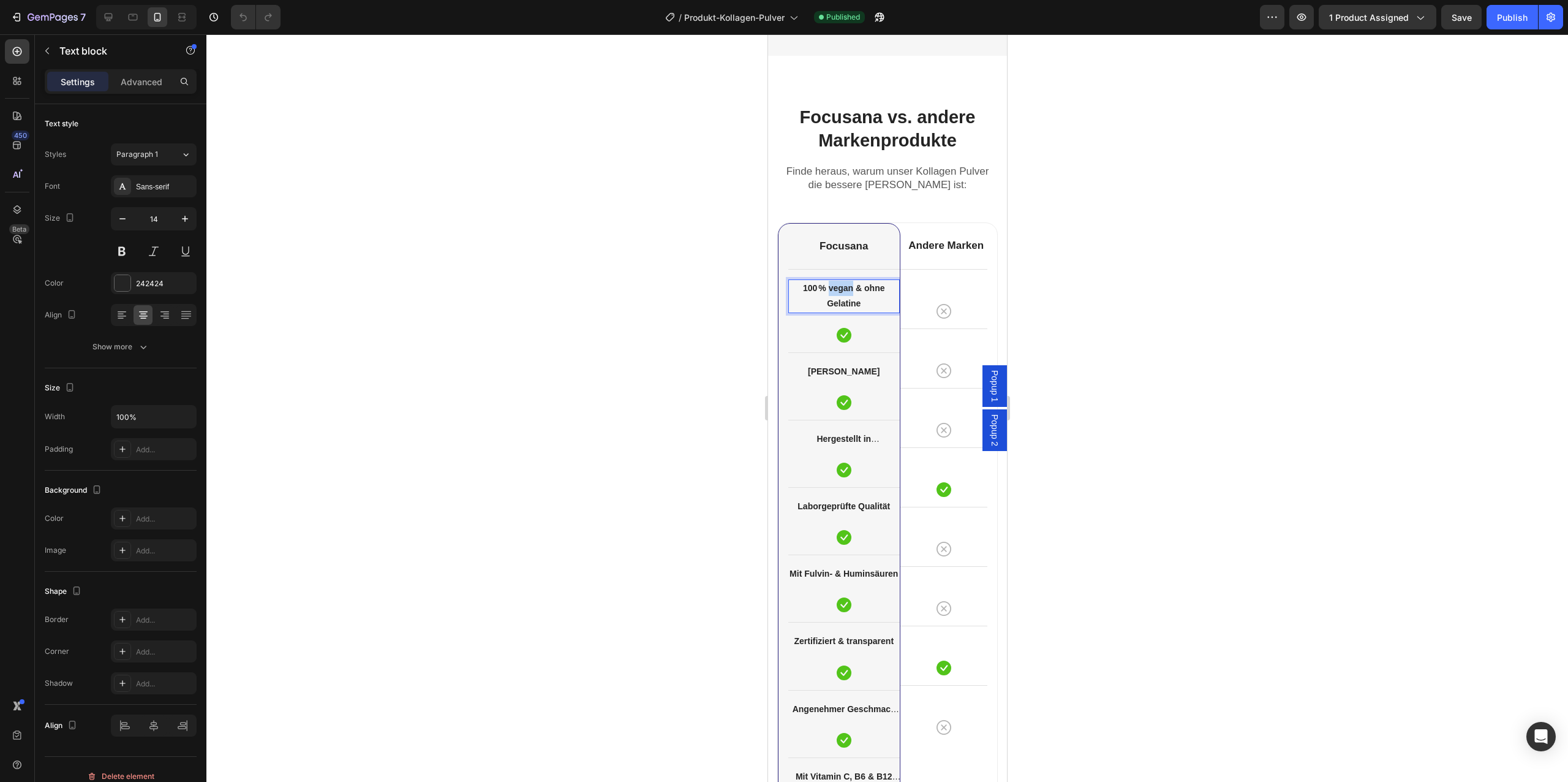
click at [832, 285] on strong "100 % vegan & ohne Gelatine" at bounding box center [842, 295] width 82 height 25
click at [846, 290] on strong "100 % reines Kollagenhydrolysat (Rind)" at bounding box center [843, 295] width 107 height 25
drag, startPoint x: 846, startPoint y: 290, endPoint x: 898, endPoint y: 305, distance: 54.1
click at [898, 305] on div "100 % reines Kollagenhydrolysat (Rind)" at bounding box center [843, 295] width 111 height 33
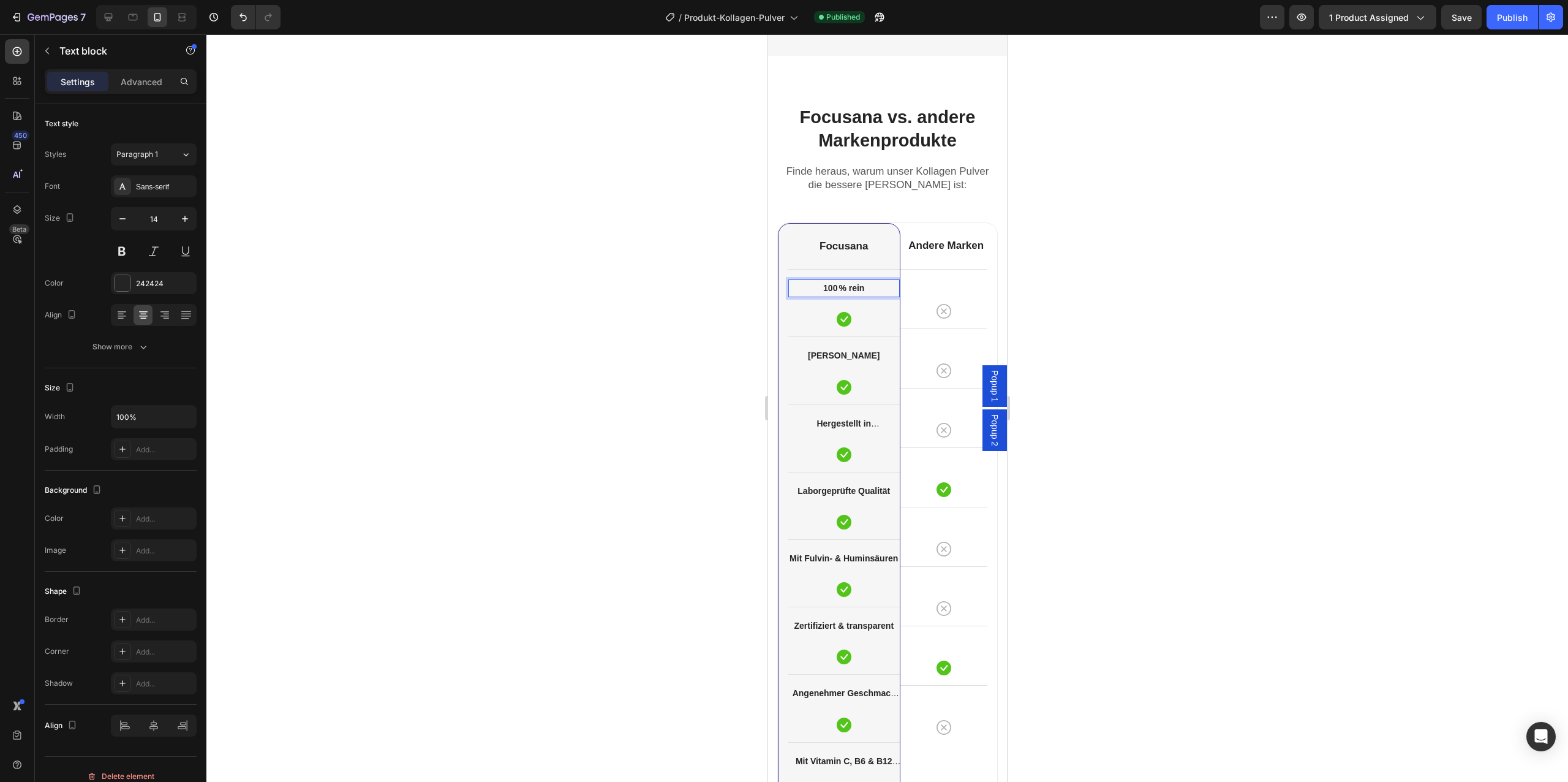
click at [1076, 327] on div at bounding box center [887, 408] width 1362 height 747
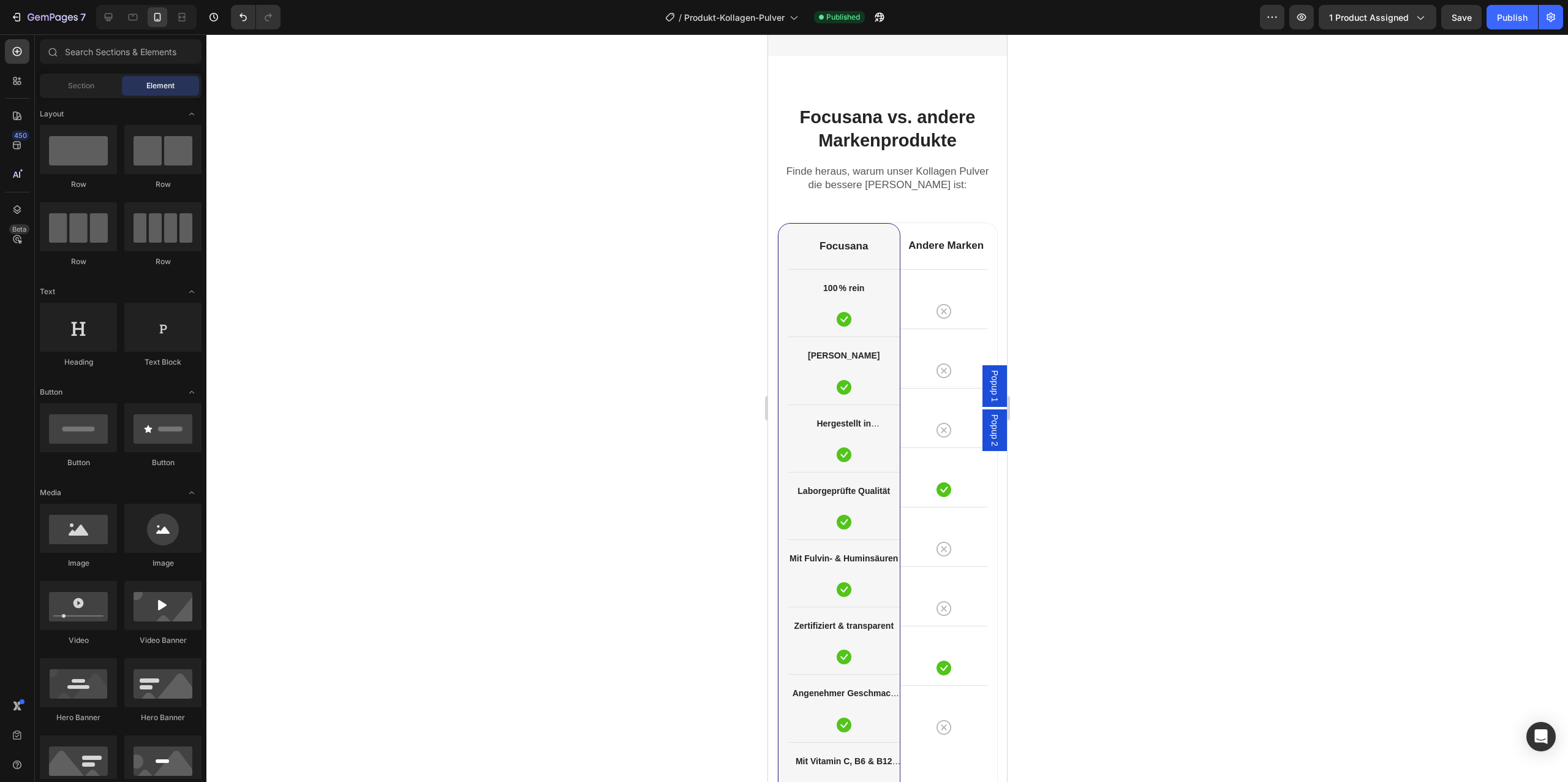
click at [104, 29] on div "7 Version history / Produkt-Kollagen-Pulver Published Preview 1 product assigne…" at bounding box center [784, 17] width 1568 height 35
click at [109, 25] on div at bounding box center [108, 17] width 19 height 19
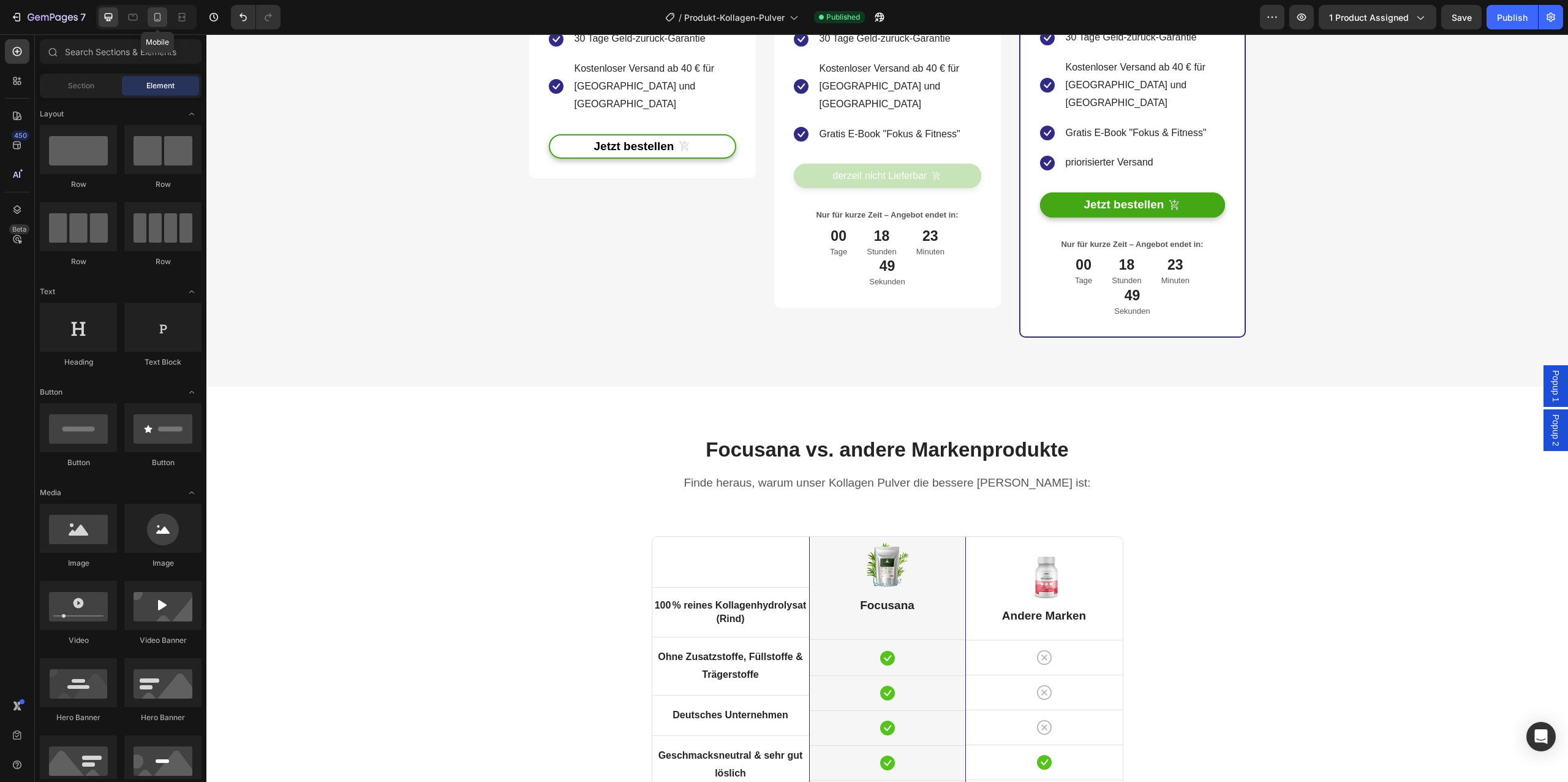
click at [155, 23] on icon at bounding box center [157, 17] width 13 height 13
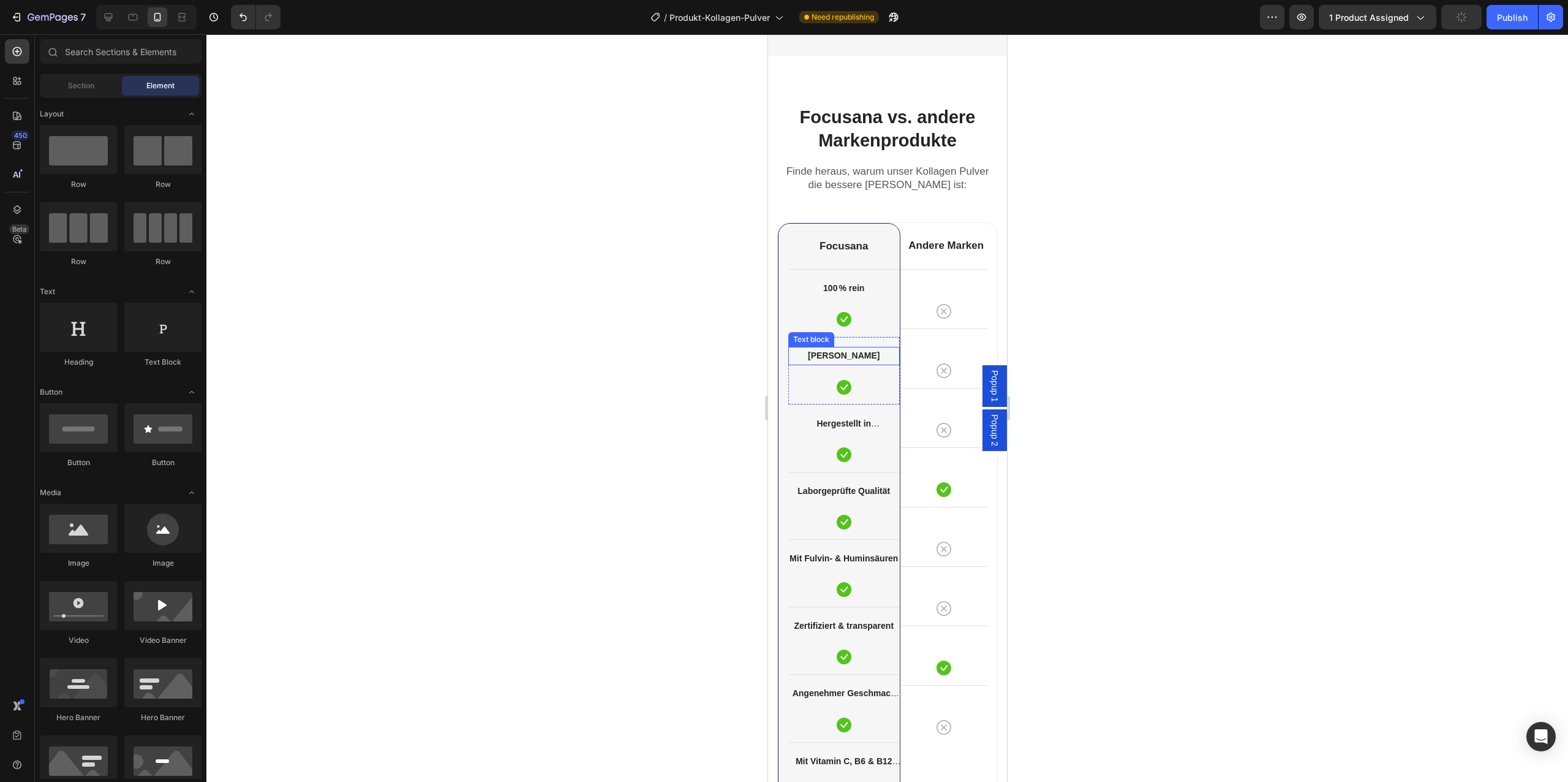
click at [848, 359] on strong "[PERSON_NAME]" at bounding box center [842, 355] width 72 height 10
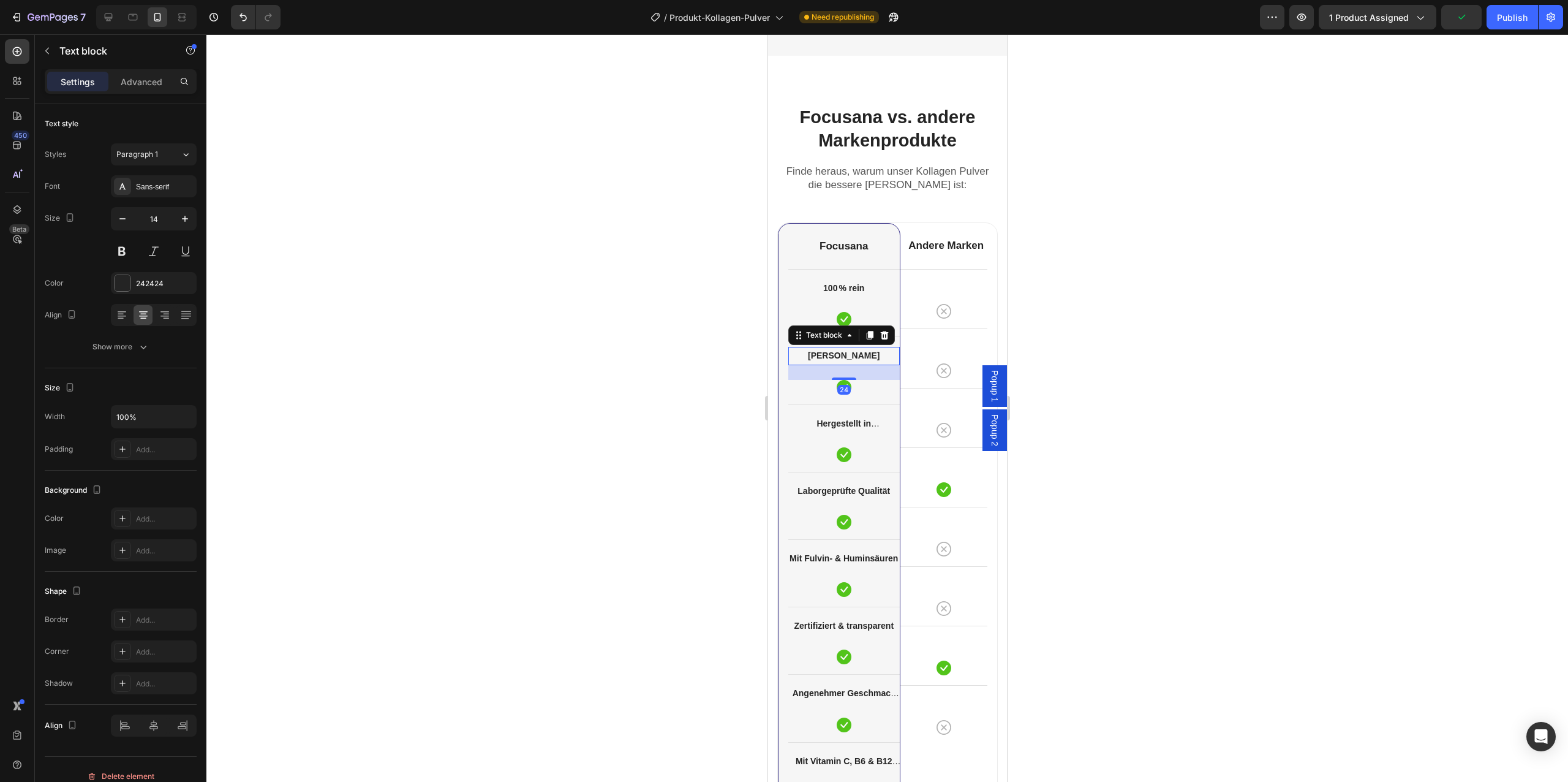
click at [848, 359] on strong "[PERSON_NAME]" at bounding box center [842, 355] width 72 height 10
click at [109, 19] on icon at bounding box center [109, 17] width 13 height 13
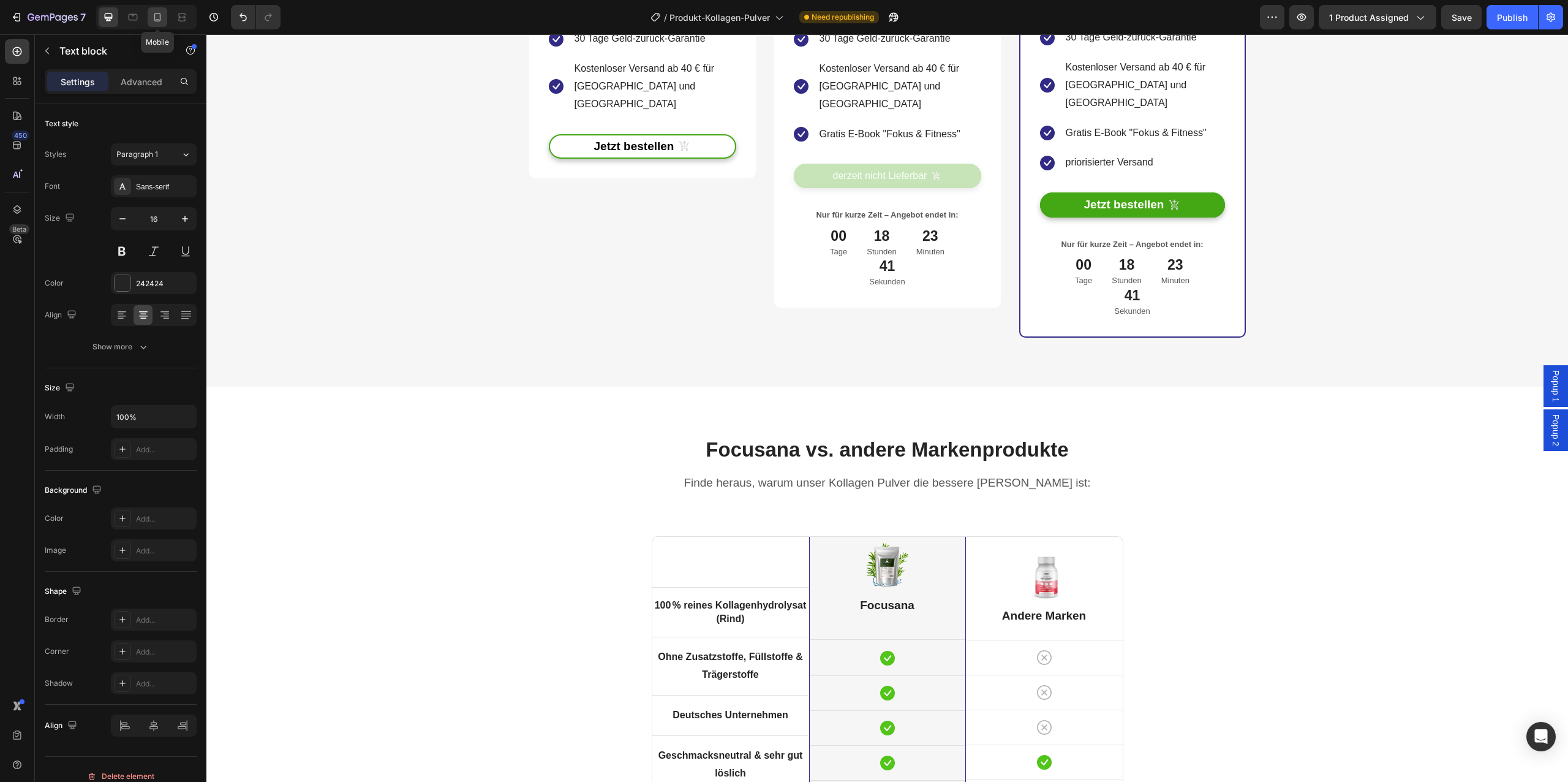
scroll to position [3022, 0]
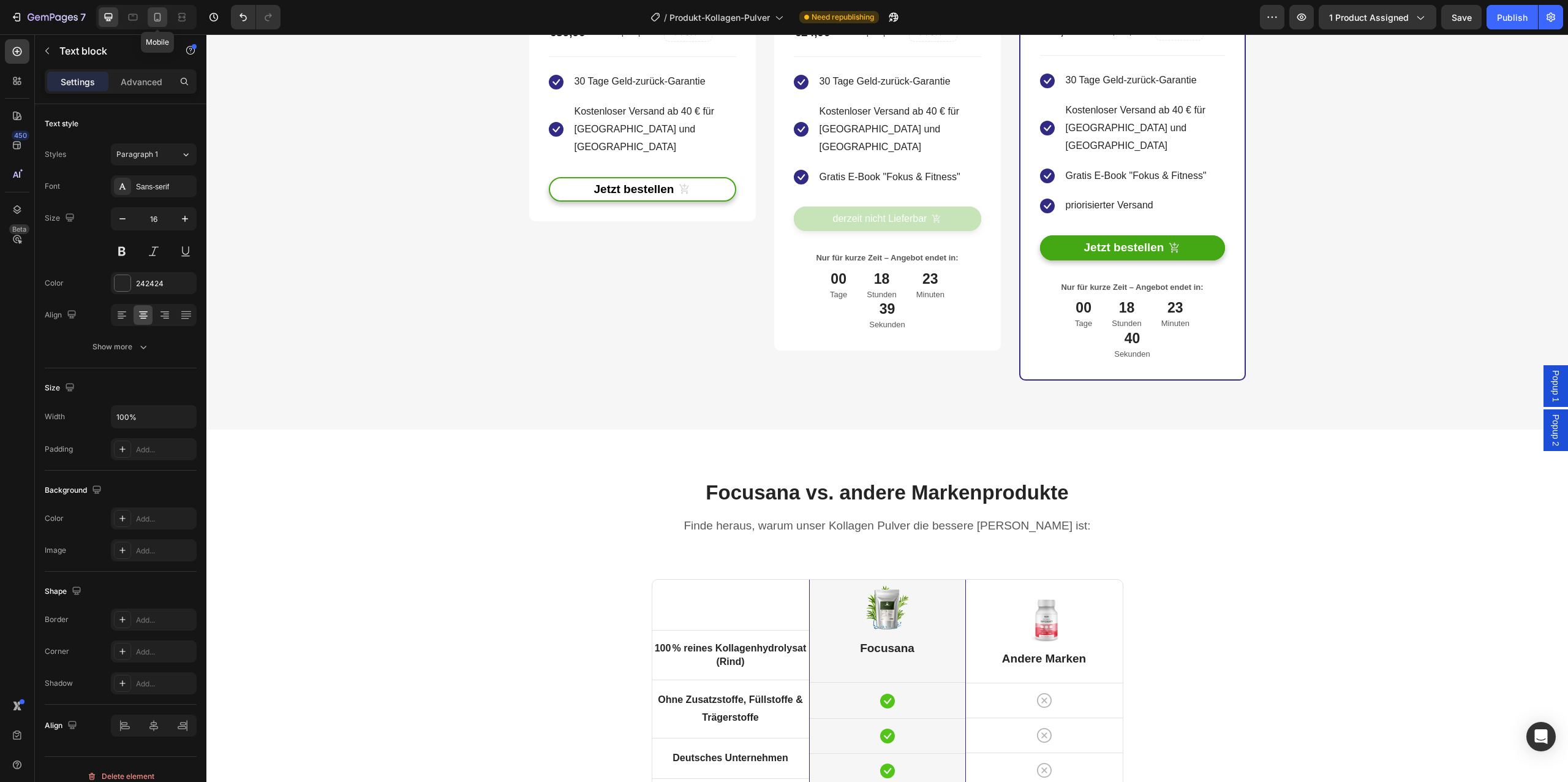
click at [162, 19] on icon at bounding box center [157, 17] width 13 height 13
type input "14"
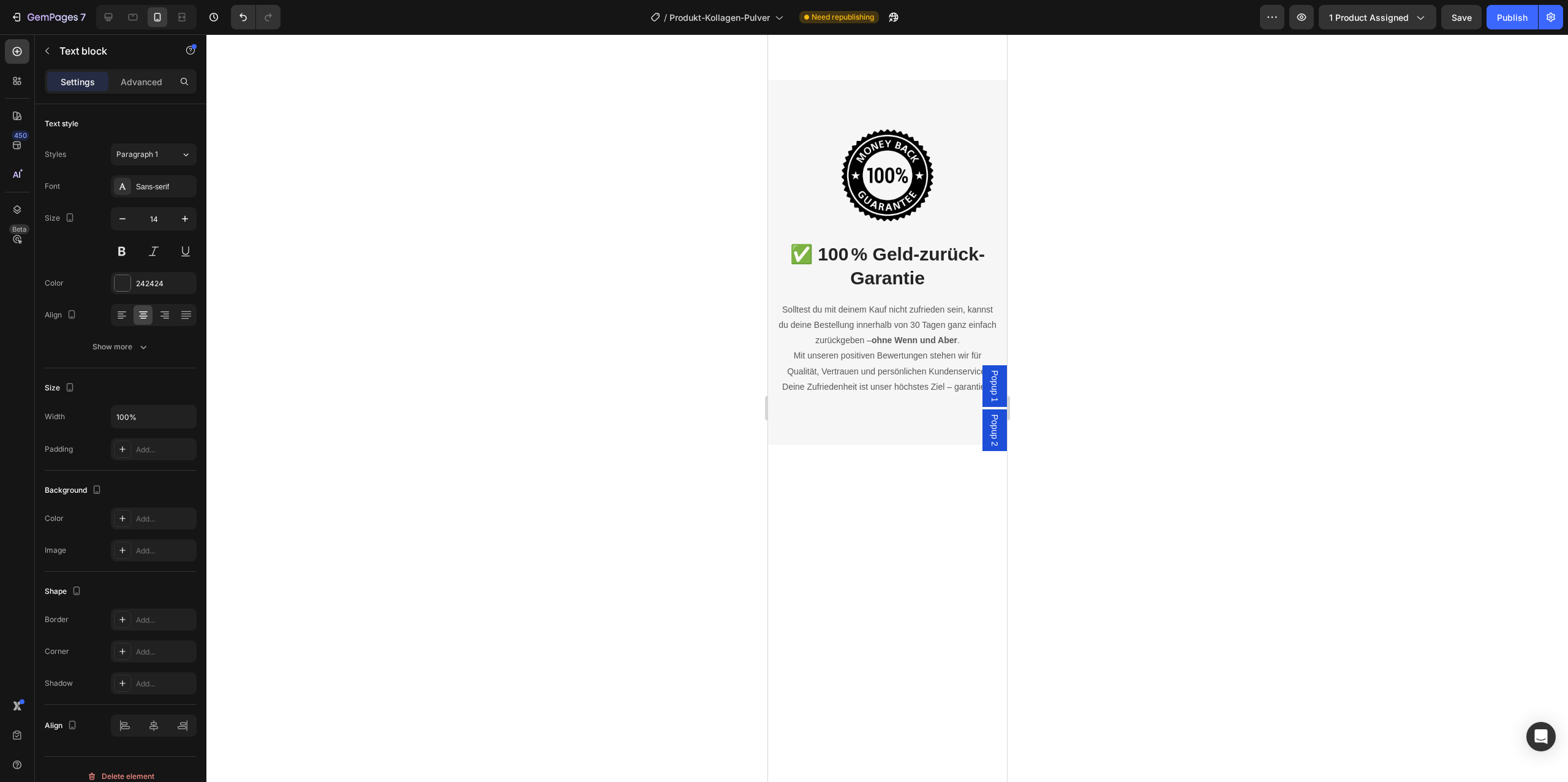
scroll to position [3334, 0]
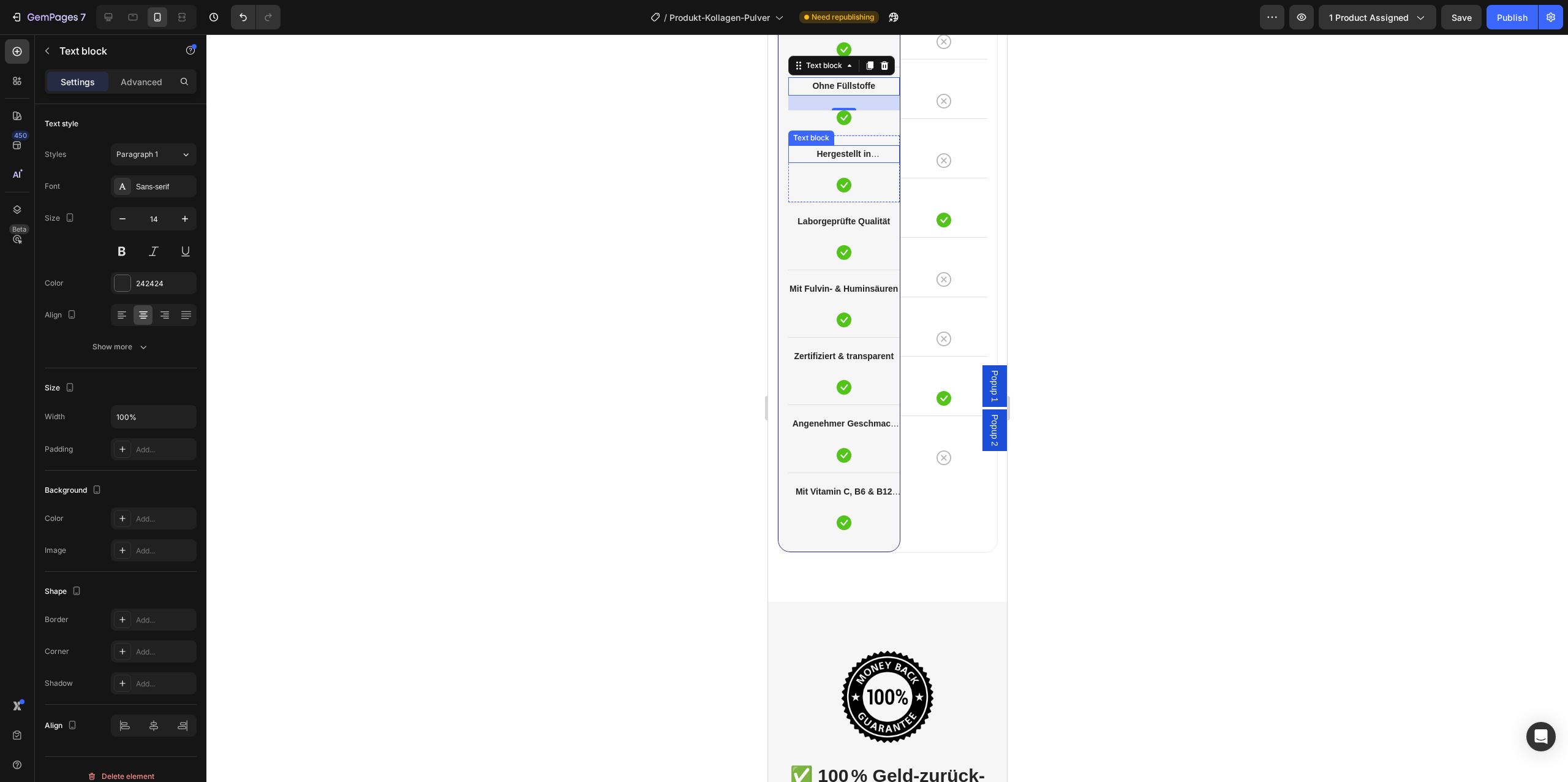
click at [833, 160] on p "Hergestellt in [GEOGRAPHIC_DATA]" at bounding box center [843, 154] width 109 height 15
click at [107, 17] on icon at bounding box center [108, 17] width 8 height 8
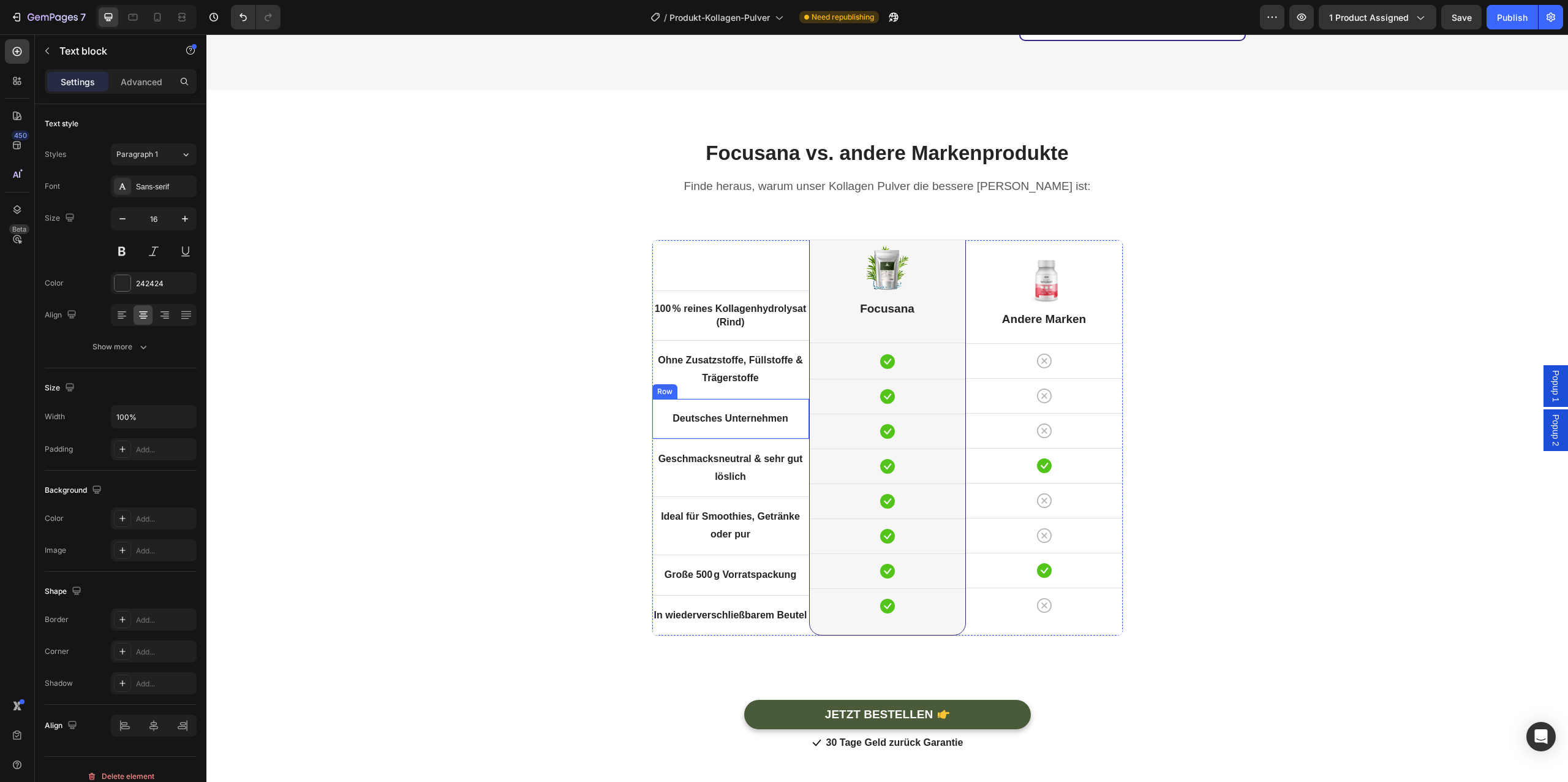
scroll to position [3383, 0]
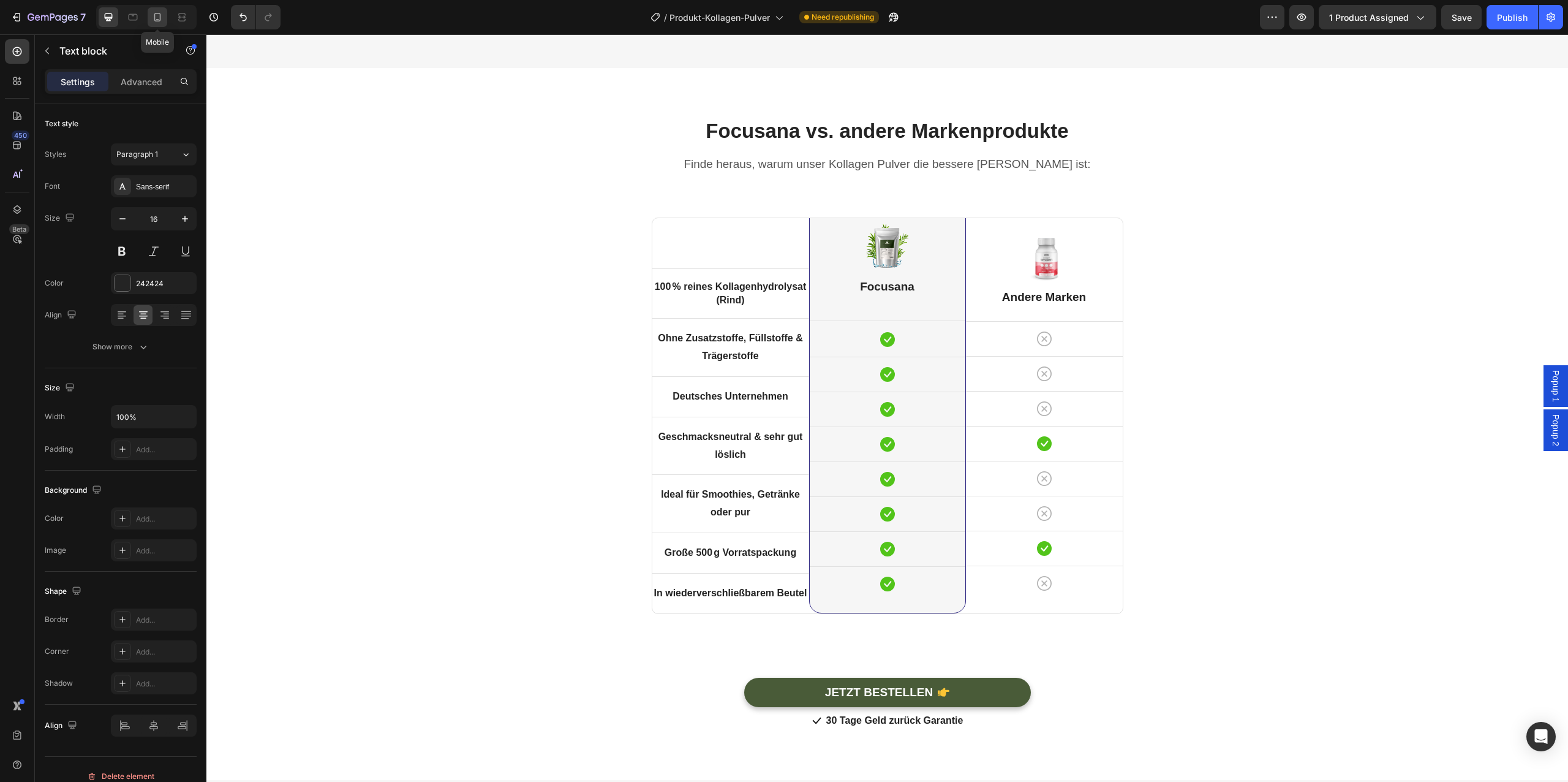
click at [152, 19] on icon at bounding box center [157, 17] width 13 height 13
type input "14"
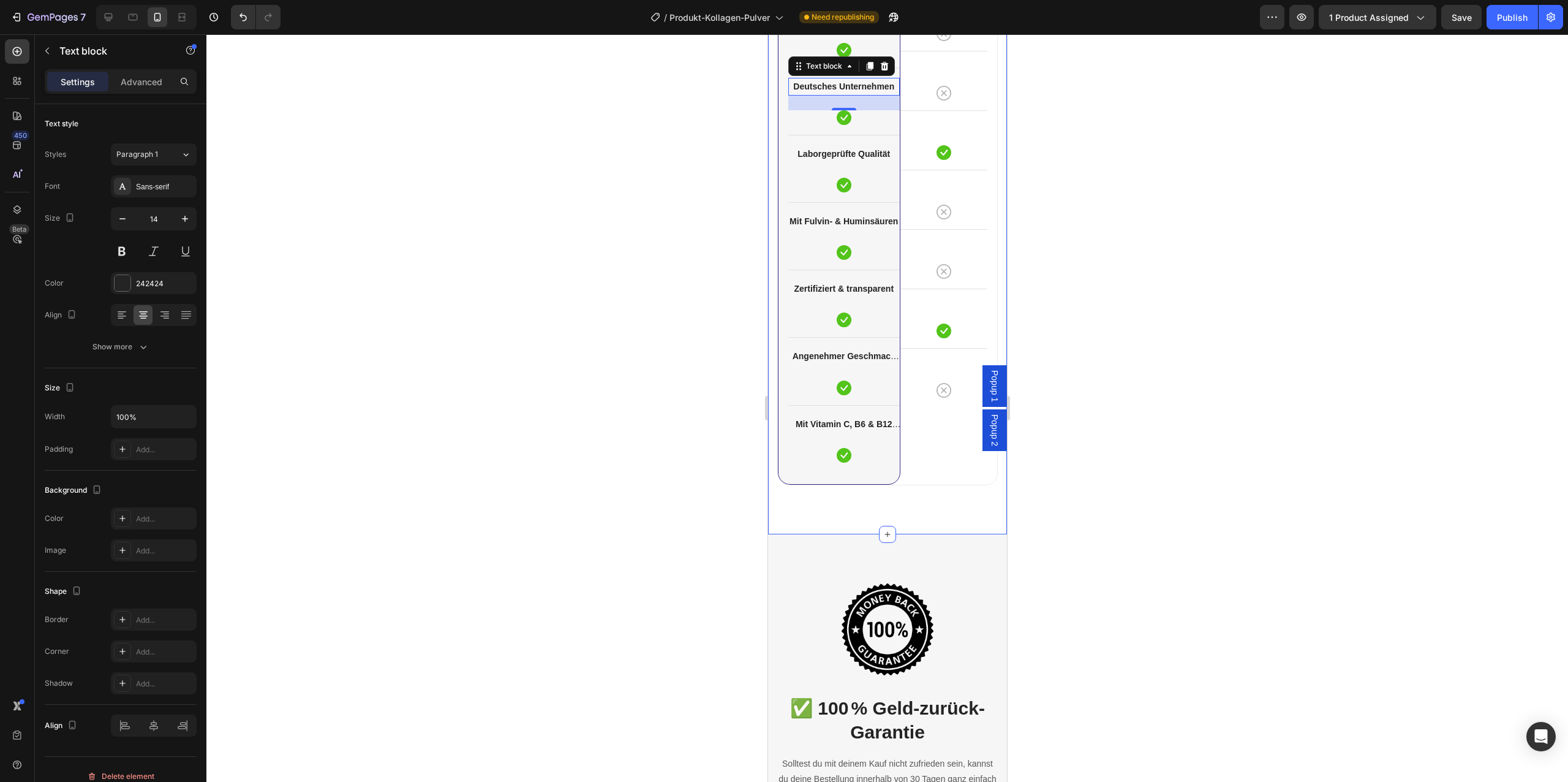
scroll to position [3402, 0]
click at [845, 330] on div "Zertifiziert & transparent Text block Icon Row" at bounding box center [843, 302] width 111 height 67
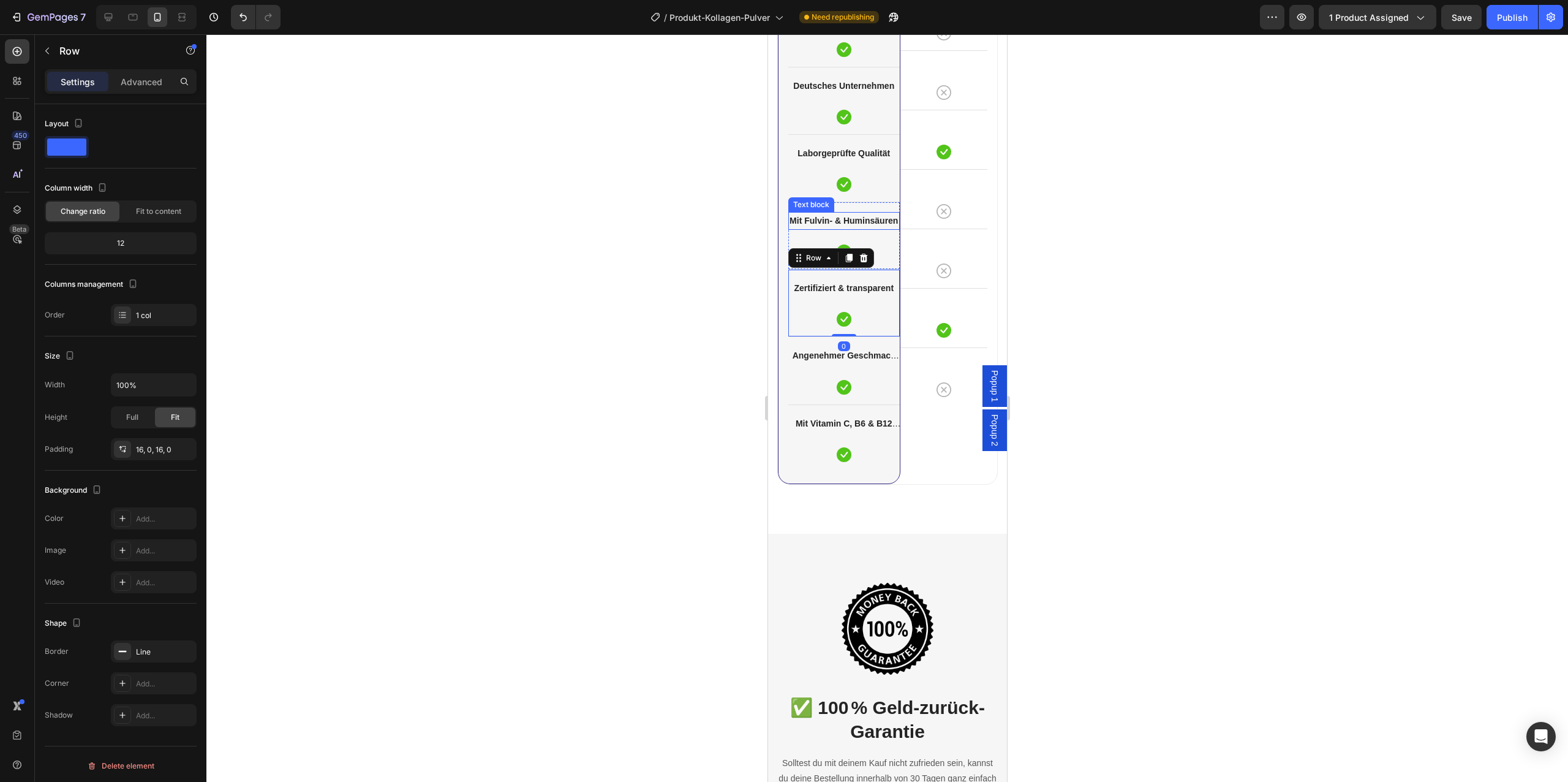
click at [856, 221] on strong "Mit Fulvin- & Huminsäuren" at bounding box center [842, 221] width 109 height 10
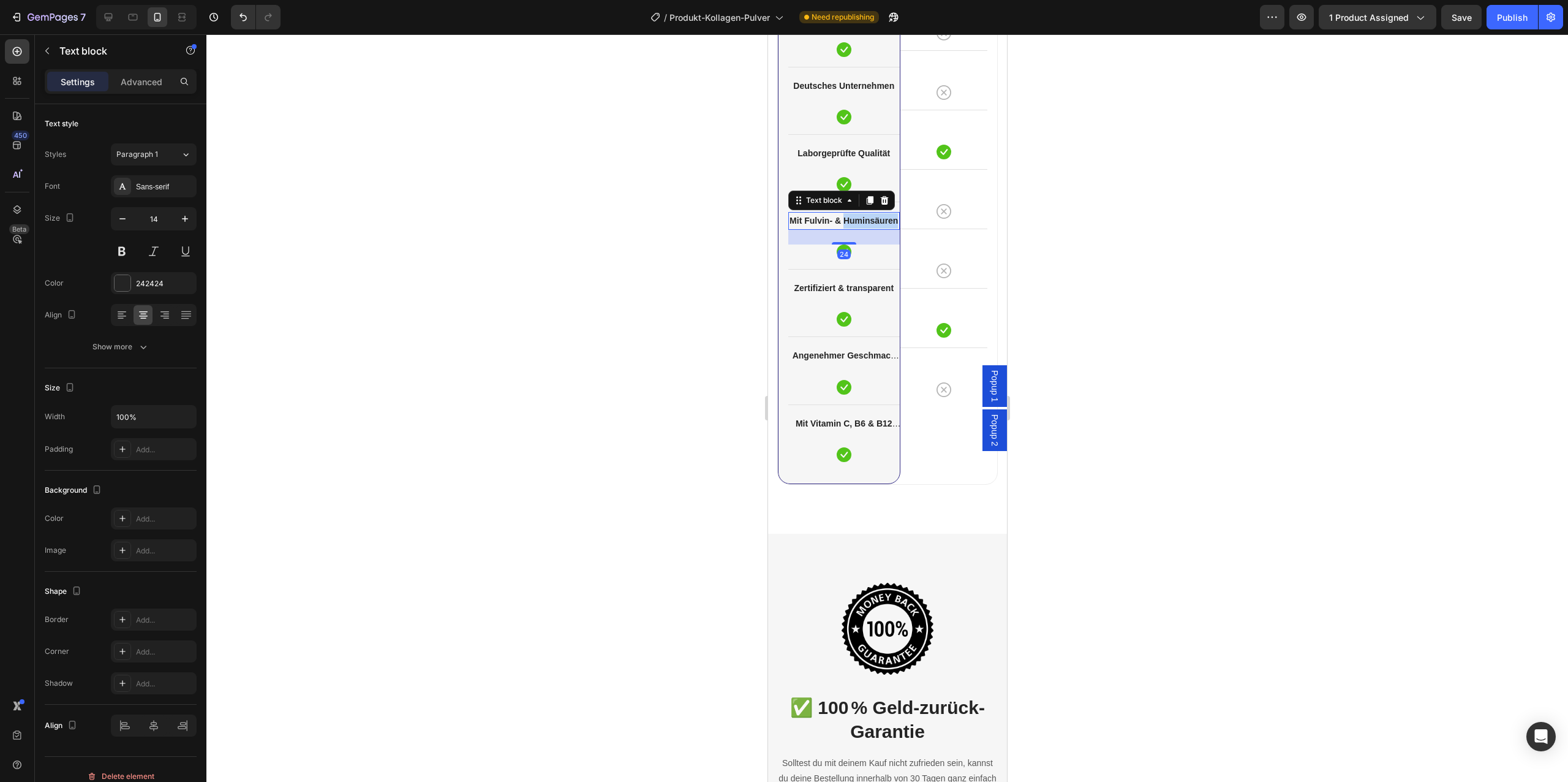
click at [856, 221] on strong "Mit Fulvin- & Huminsäuren" at bounding box center [842, 221] width 109 height 10
click at [100, 21] on div at bounding box center [108, 17] width 19 height 19
type input "16"
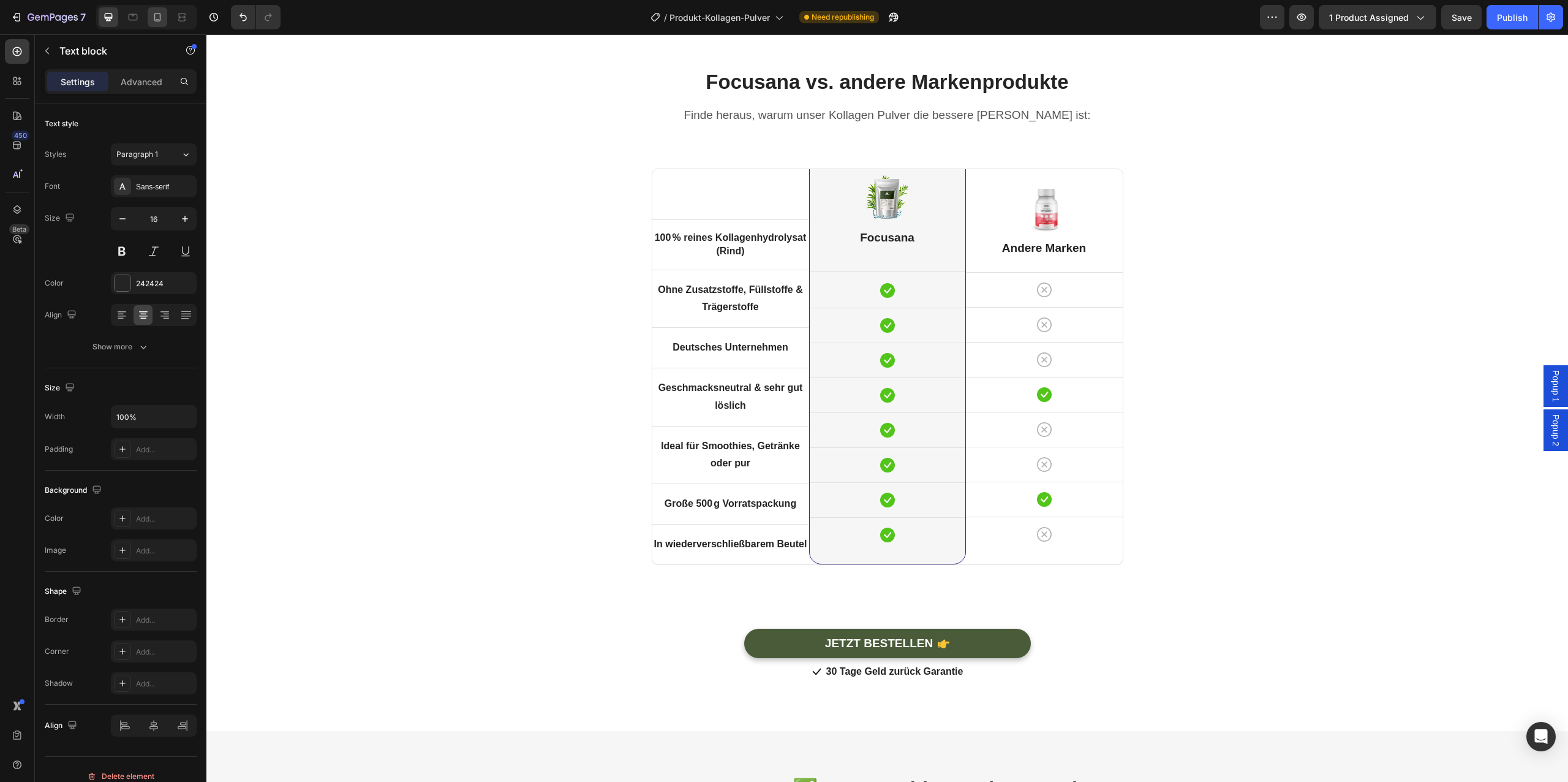
scroll to position [3359, 0]
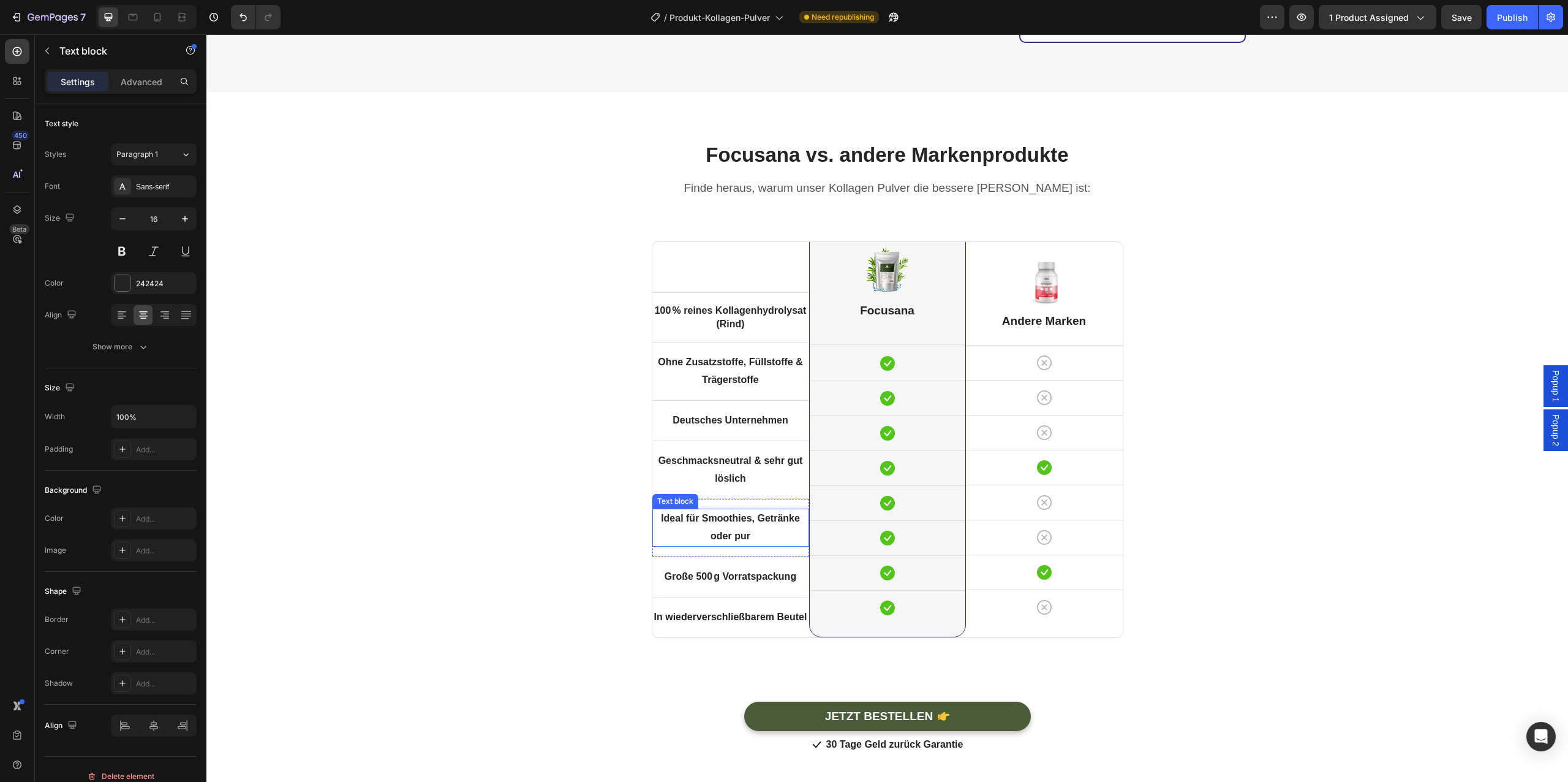
click at [736, 513] on strong "Ideal für Smoothies, Getränke oder pur" at bounding box center [730, 526] width 139 height 28
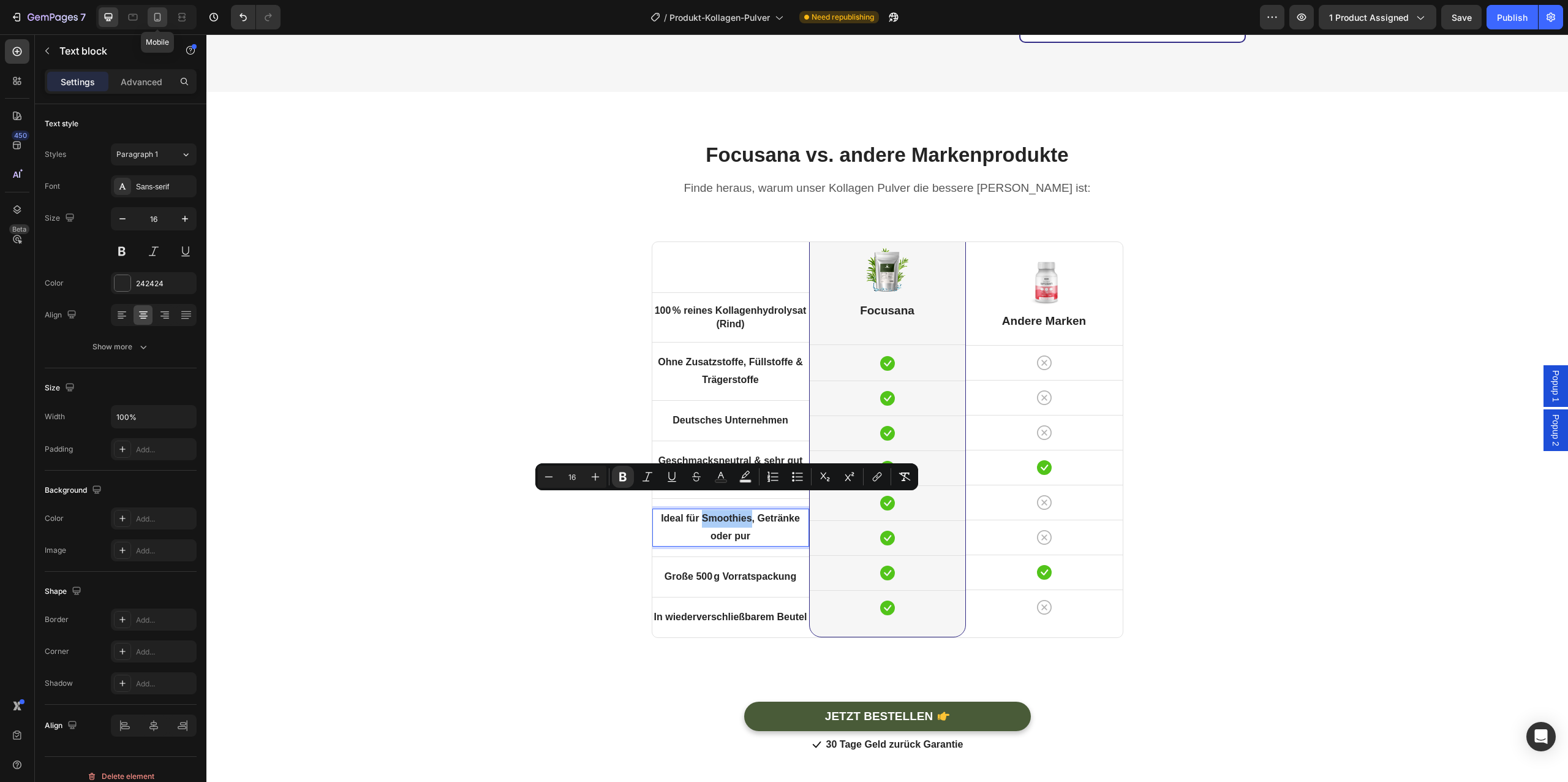
click at [157, 23] on icon at bounding box center [157, 17] width 13 height 13
type input "14"
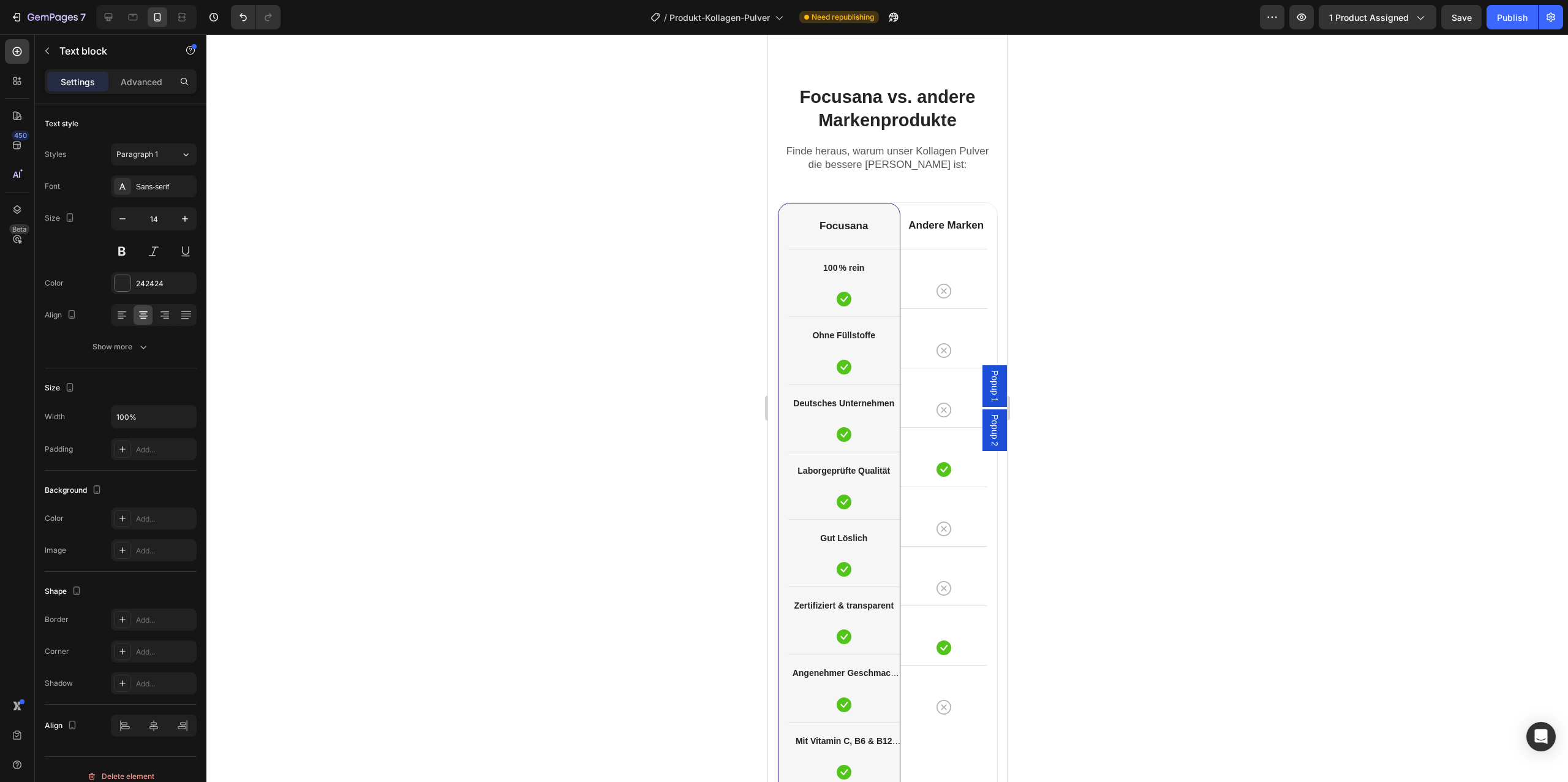
scroll to position [3044, 0]
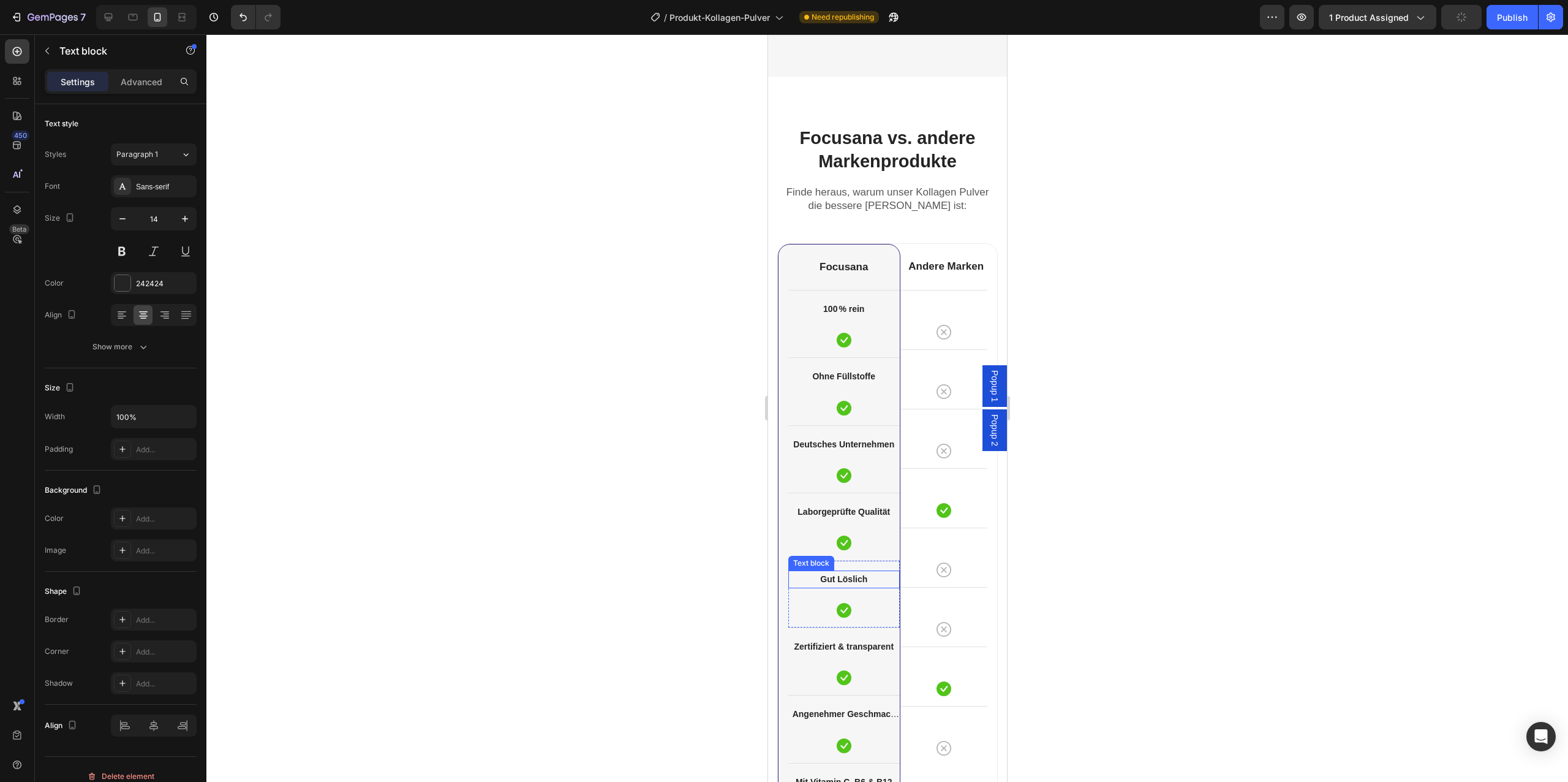
click at [840, 577] on strong "Gut Löslich" at bounding box center [843, 579] width 47 height 10
click at [846, 579] on strong "Gut Löslich" at bounding box center [843, 579] width 47 height 10
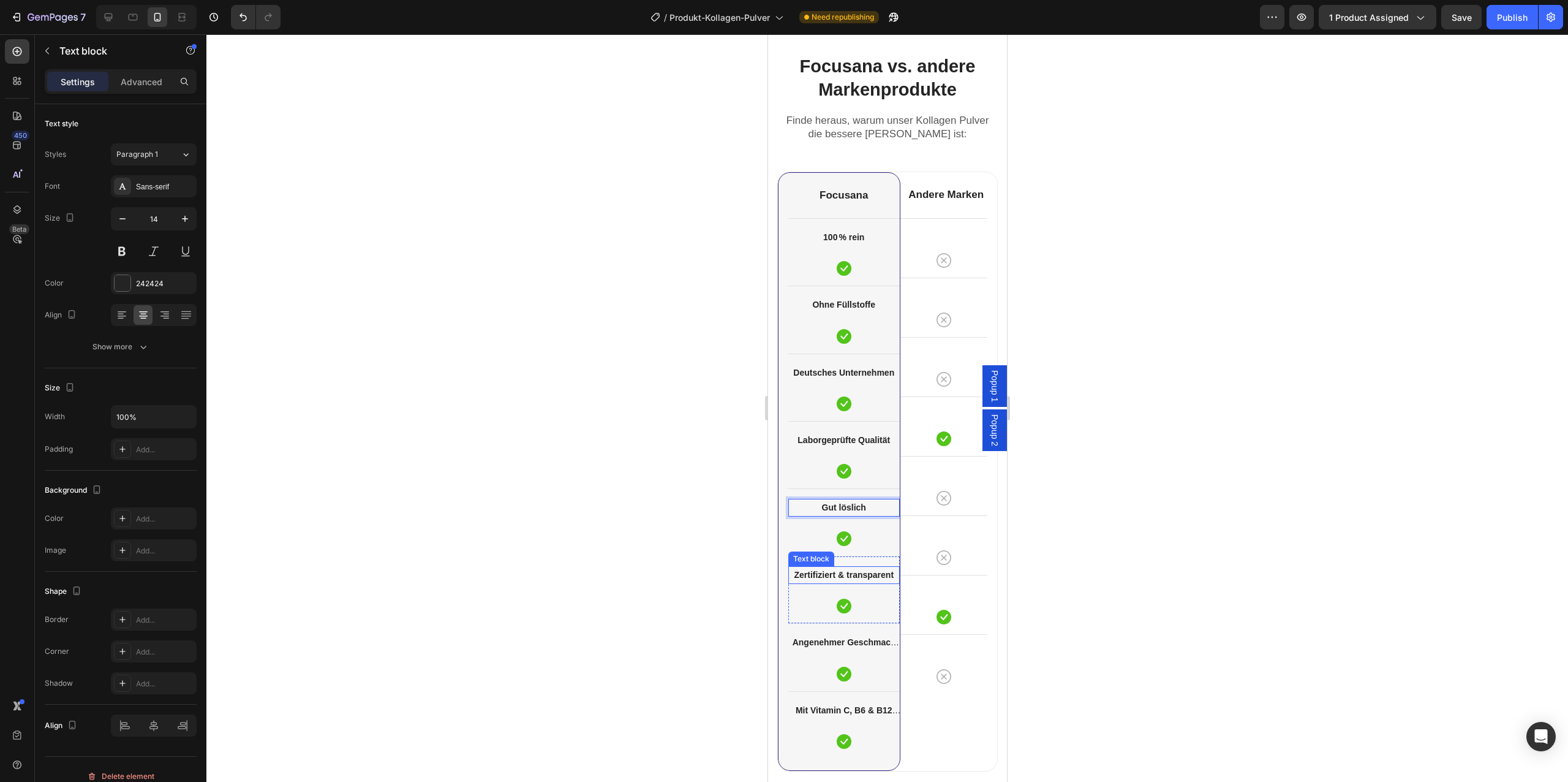
click at [835, 572] on strong "Zertifiziert & transparent" at bounding box center [842, 575] width 100 height 10
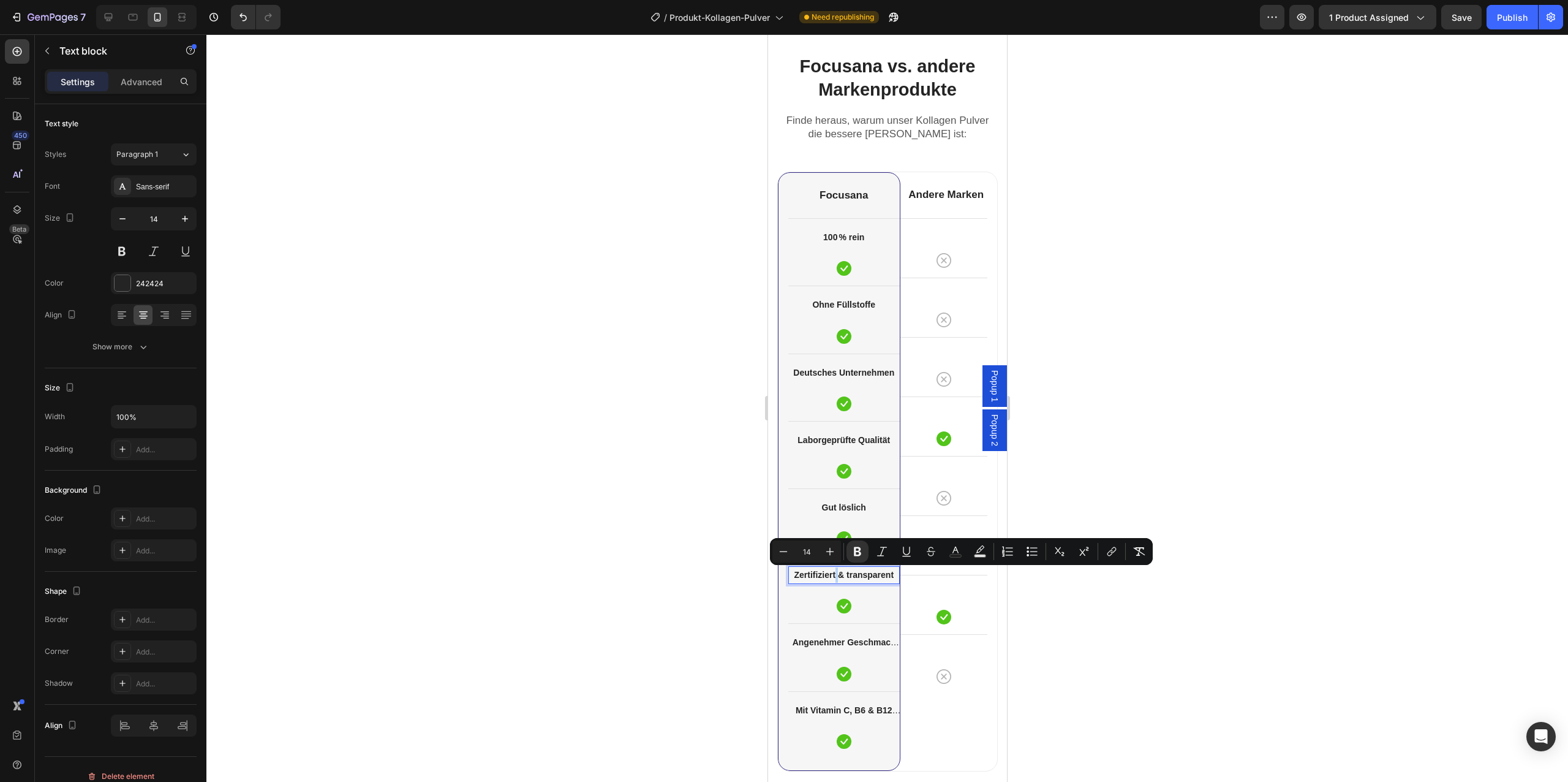
click at [835, 572] on strong "Zertifiziert & transparent" at bounding box center [842, 575] width 100 height 10
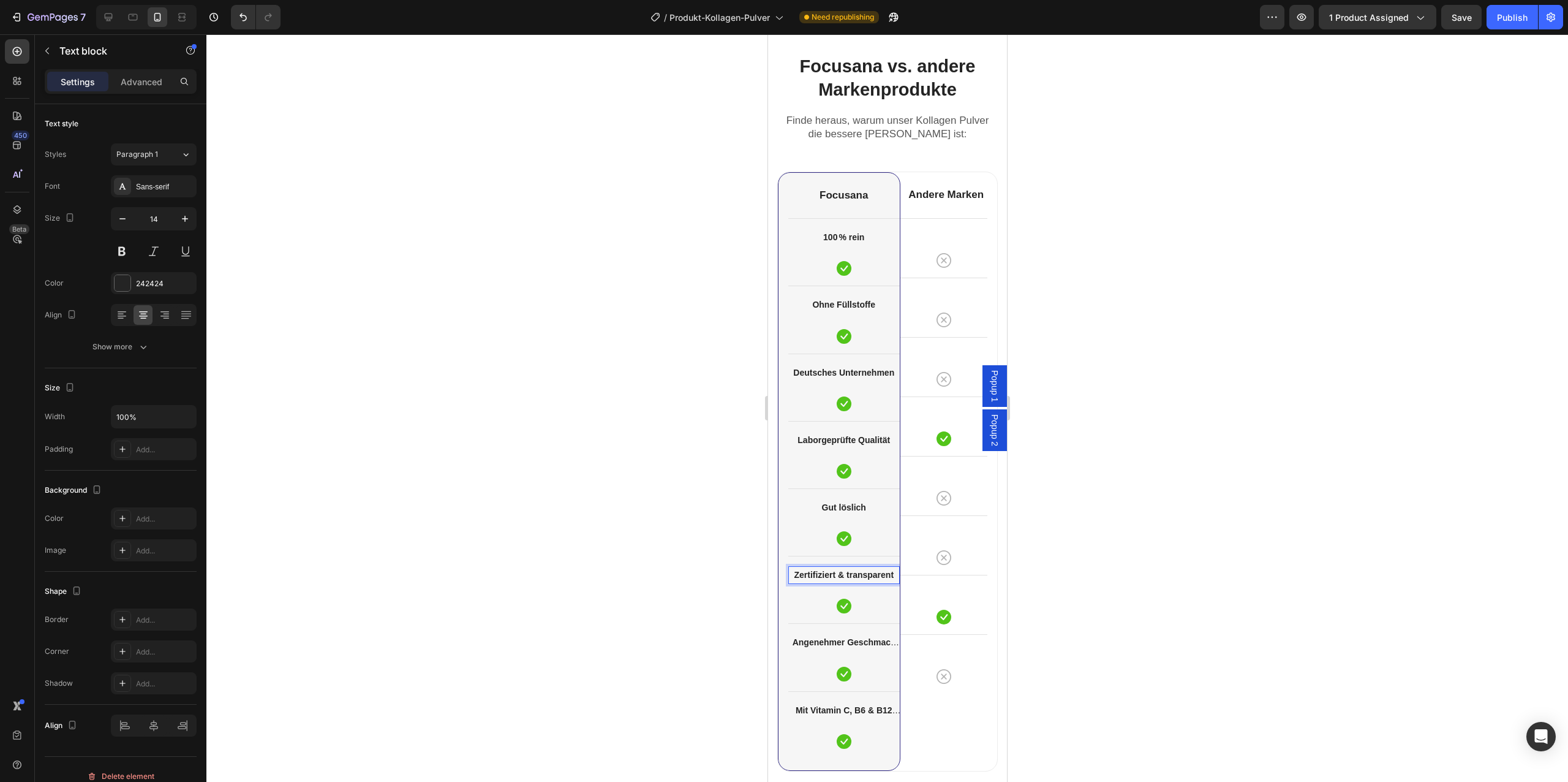
click at [835, 572] on strong "Zertifiziert & transparent" at bounding box center [842, 575] width 100 height 10
click at [853, 581] on p "Für Smoothies" at bounding box center [843, 575] width 109 height 15
click at [116, 28] on div at bounding box center [146, 17] width 100 height 24
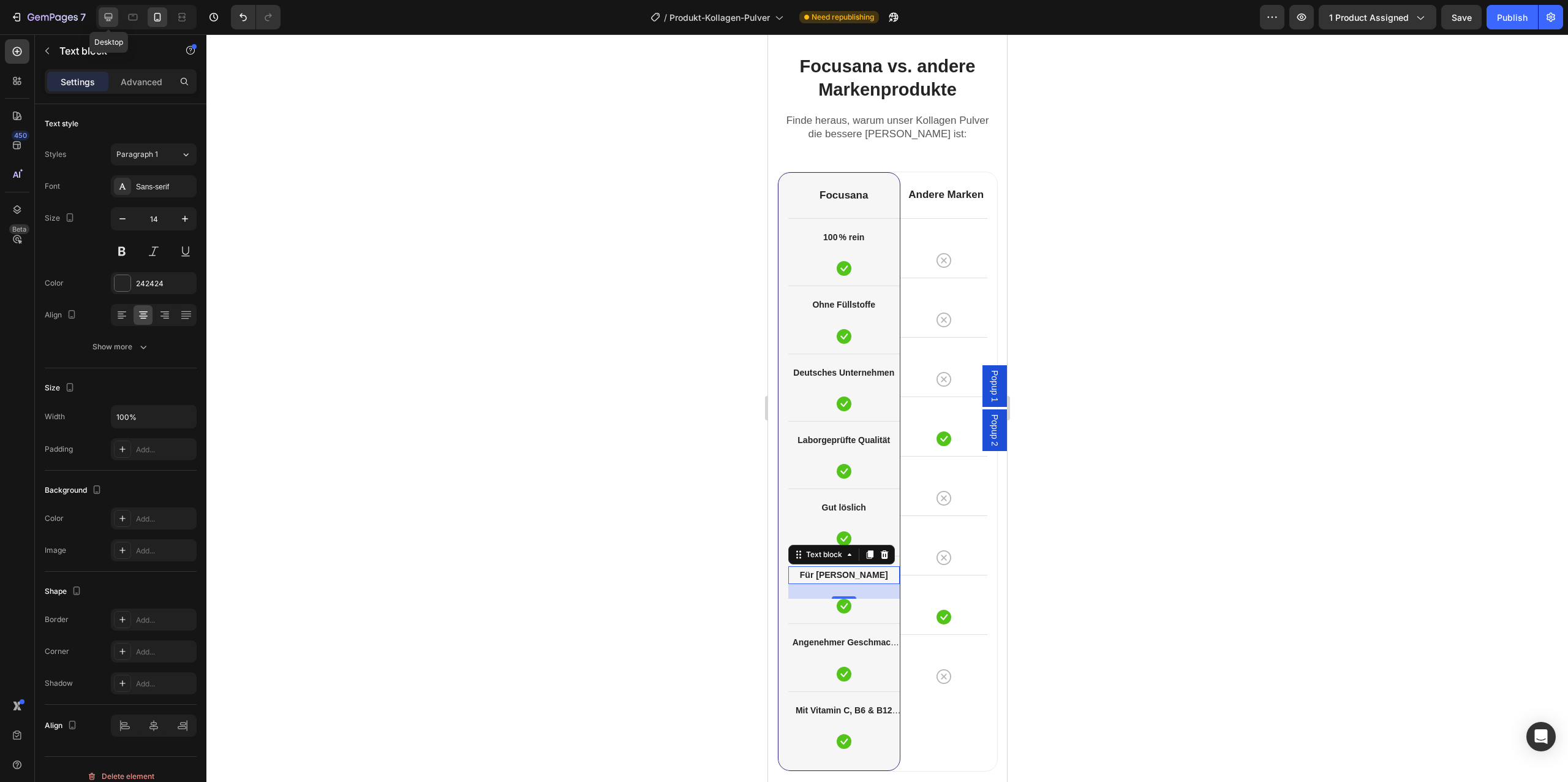
click at [113, 19] on icon at bounding box center [109, 17] width 13 height 13
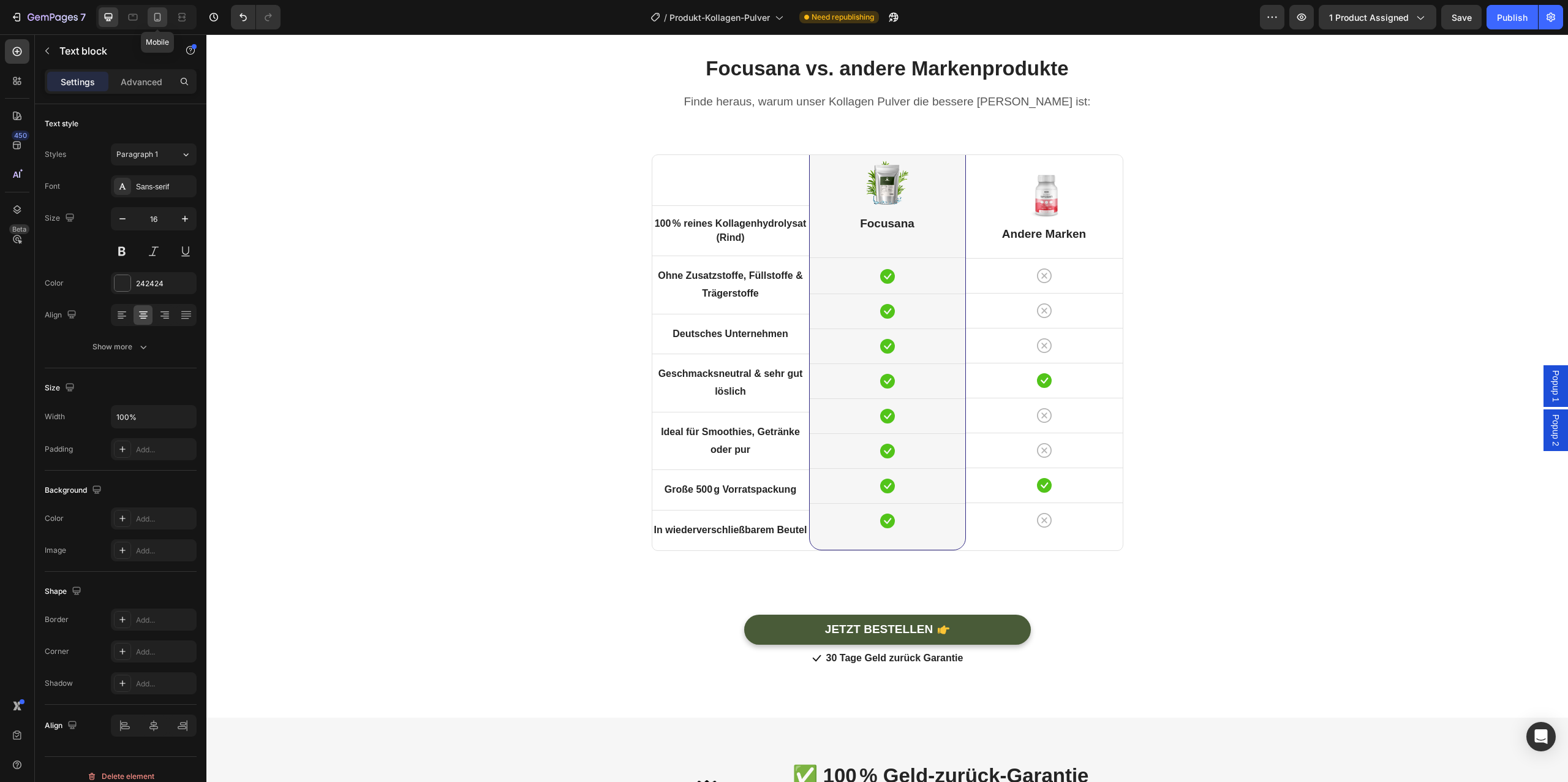
scroll to position [3374, 0]
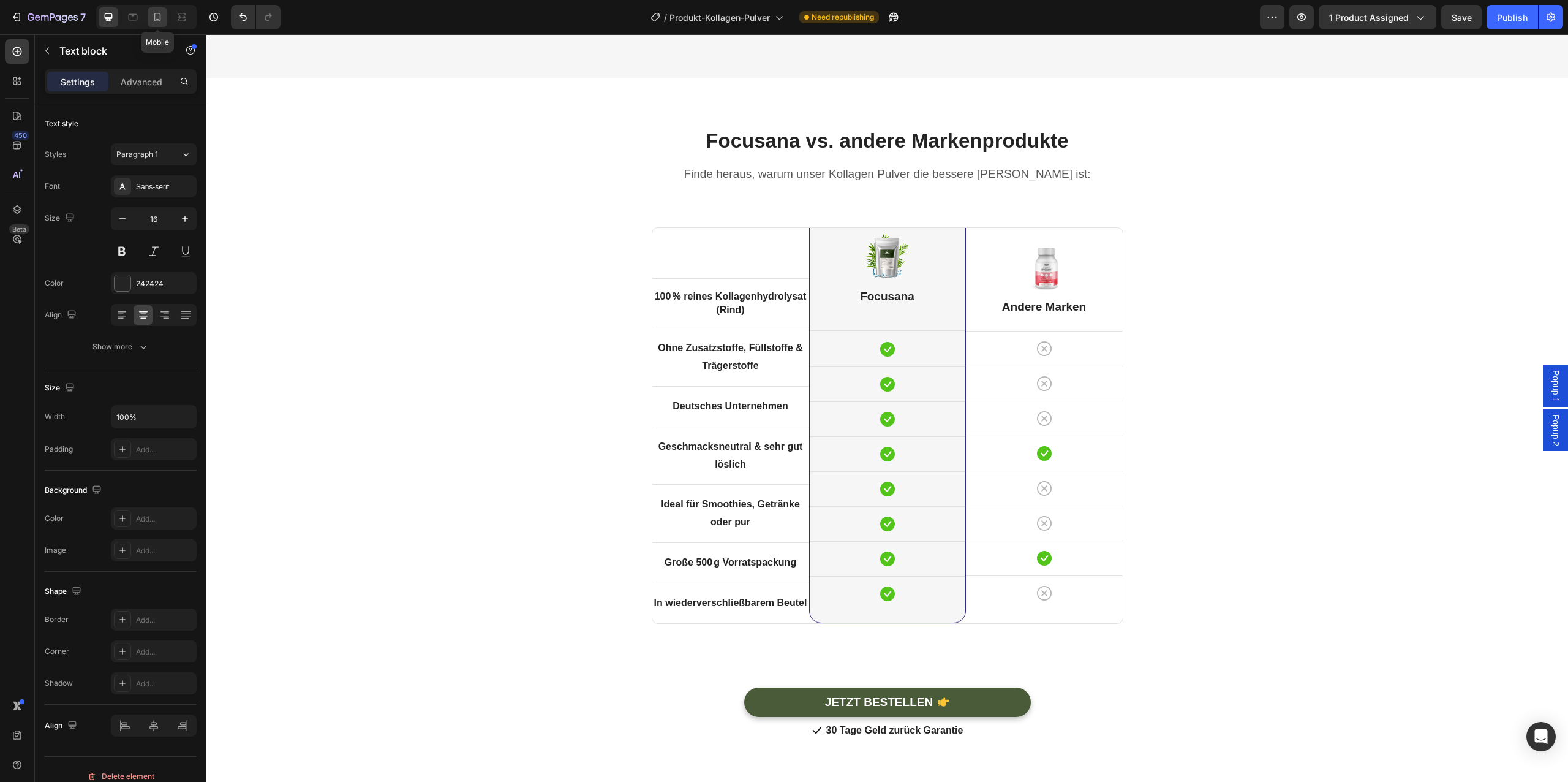
click at [161, 15] on icon at bounding box center [157, 17] width 13 height 13
type input "14"
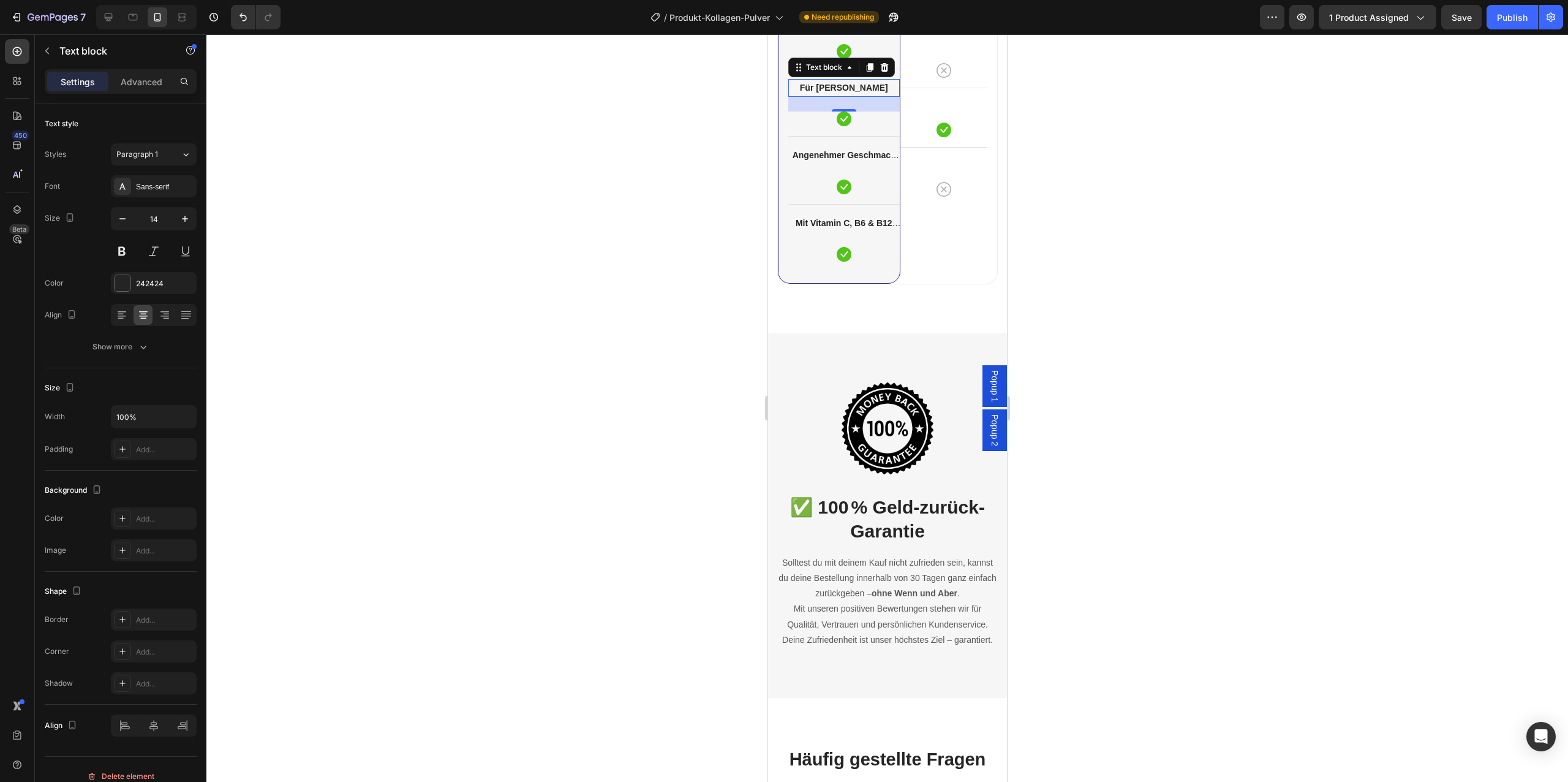
scroll to position [3604, 0]
click at [843, 226] on p "Mit Vitamin C, B6 & B12 angereichert" at bounding box center [843, 221] width 109 height 15
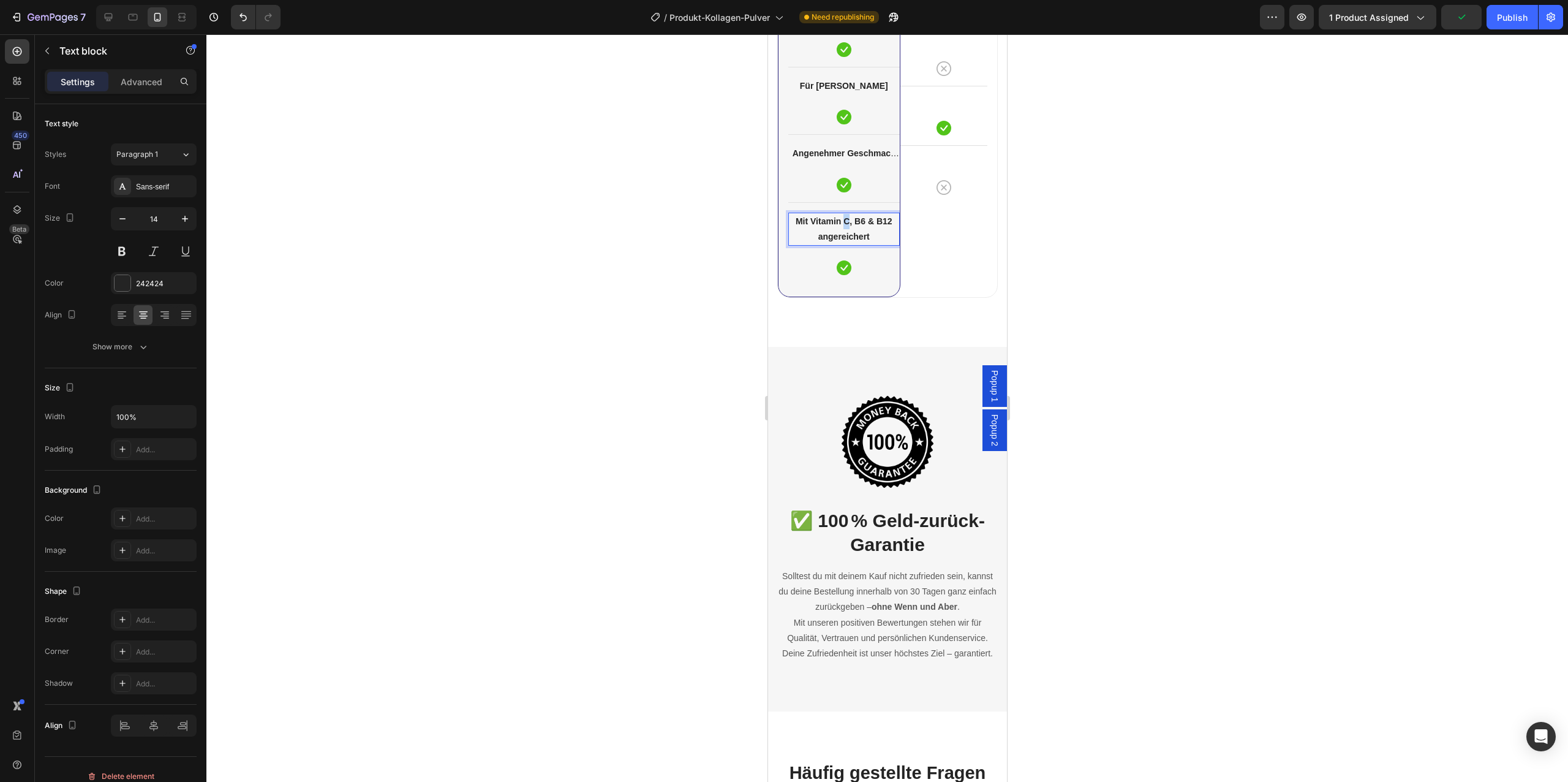
click at [843, 226] on p "Mit Vitamin C, B6 & B12 angereichert" at bounding box center [843, 229] width 109 height 30
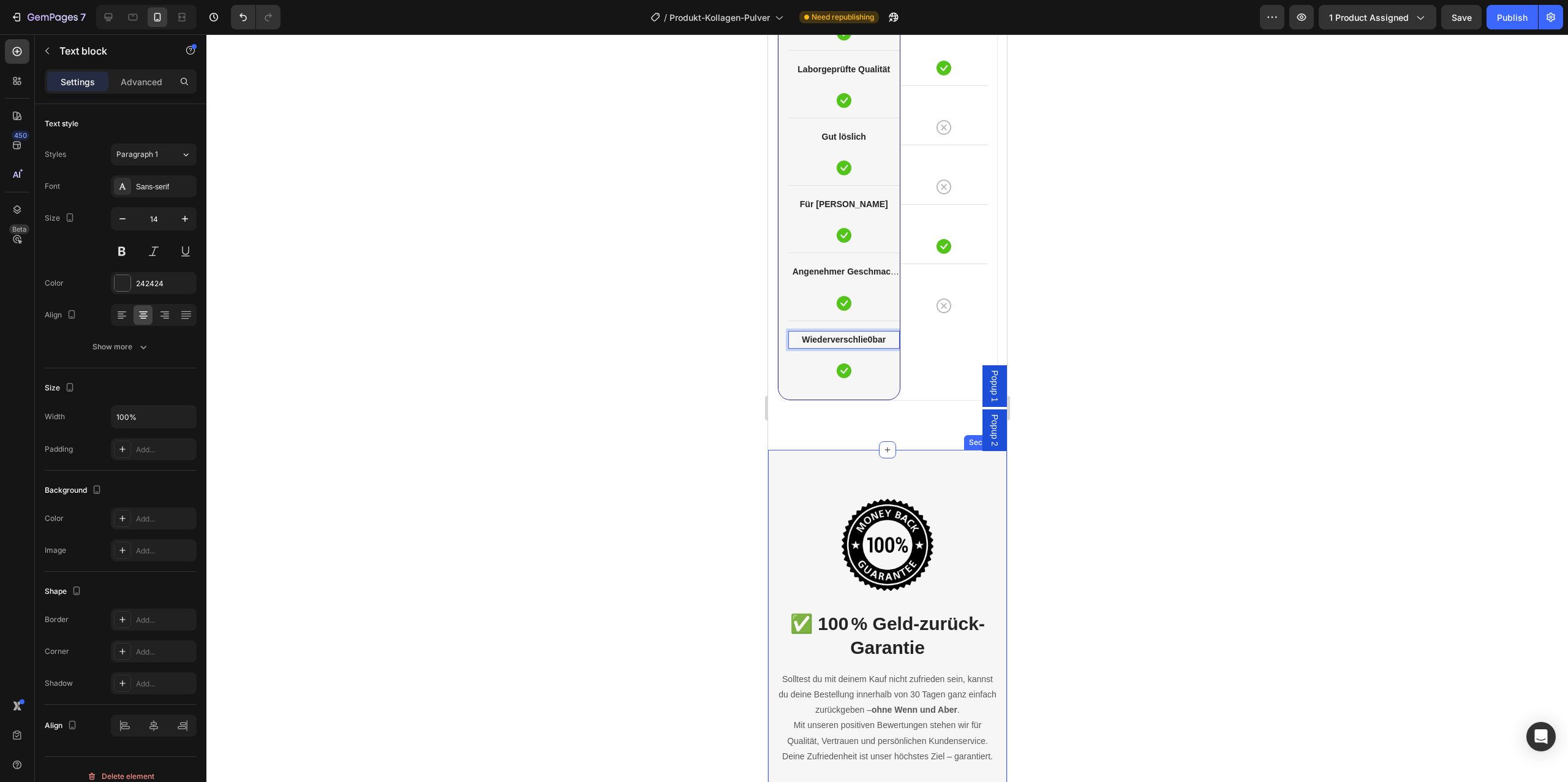
scroll to position [3473, 0]
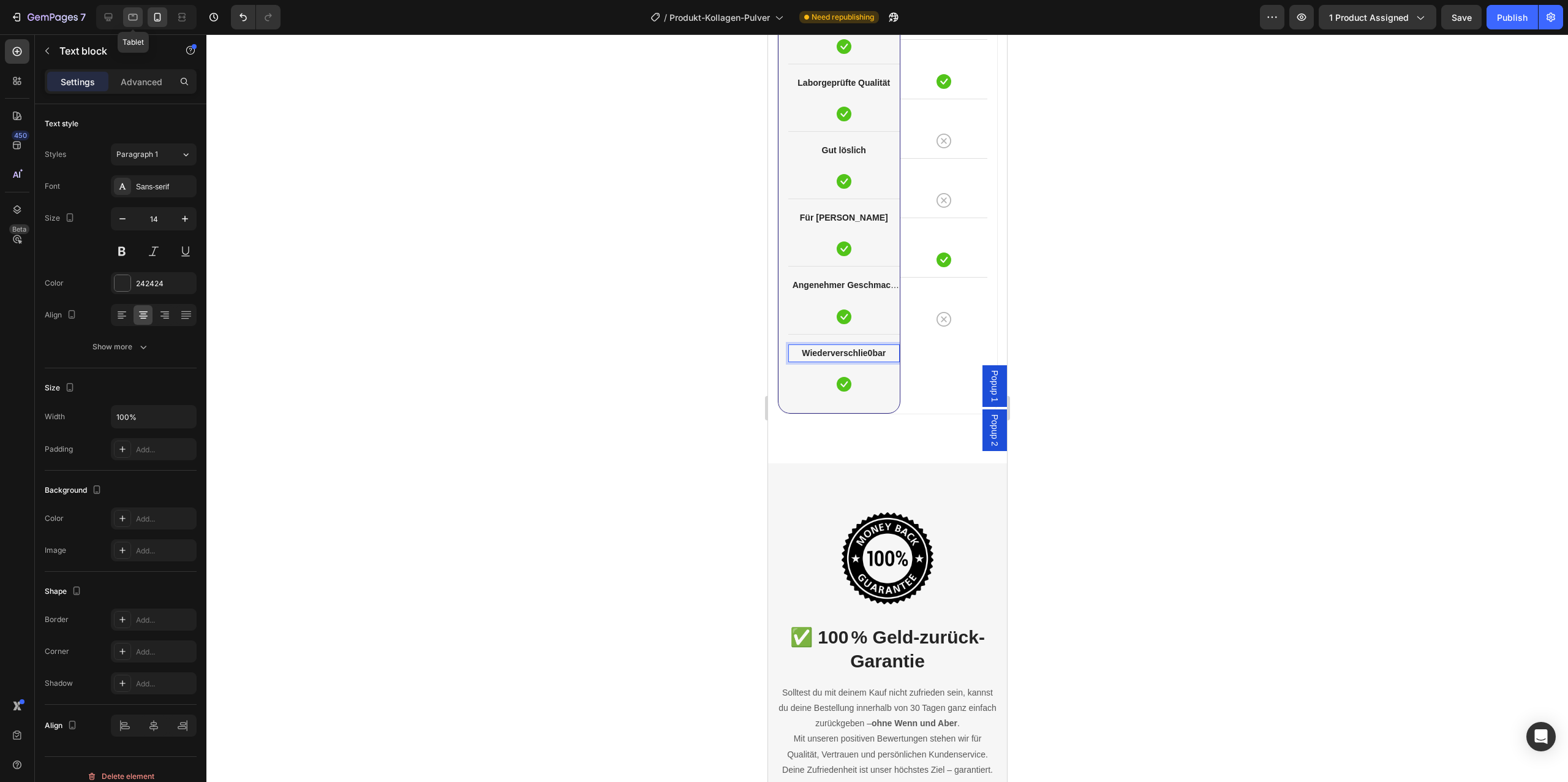
click at [123, 11] on div at bounding box center [132, 17] width 19 height 19
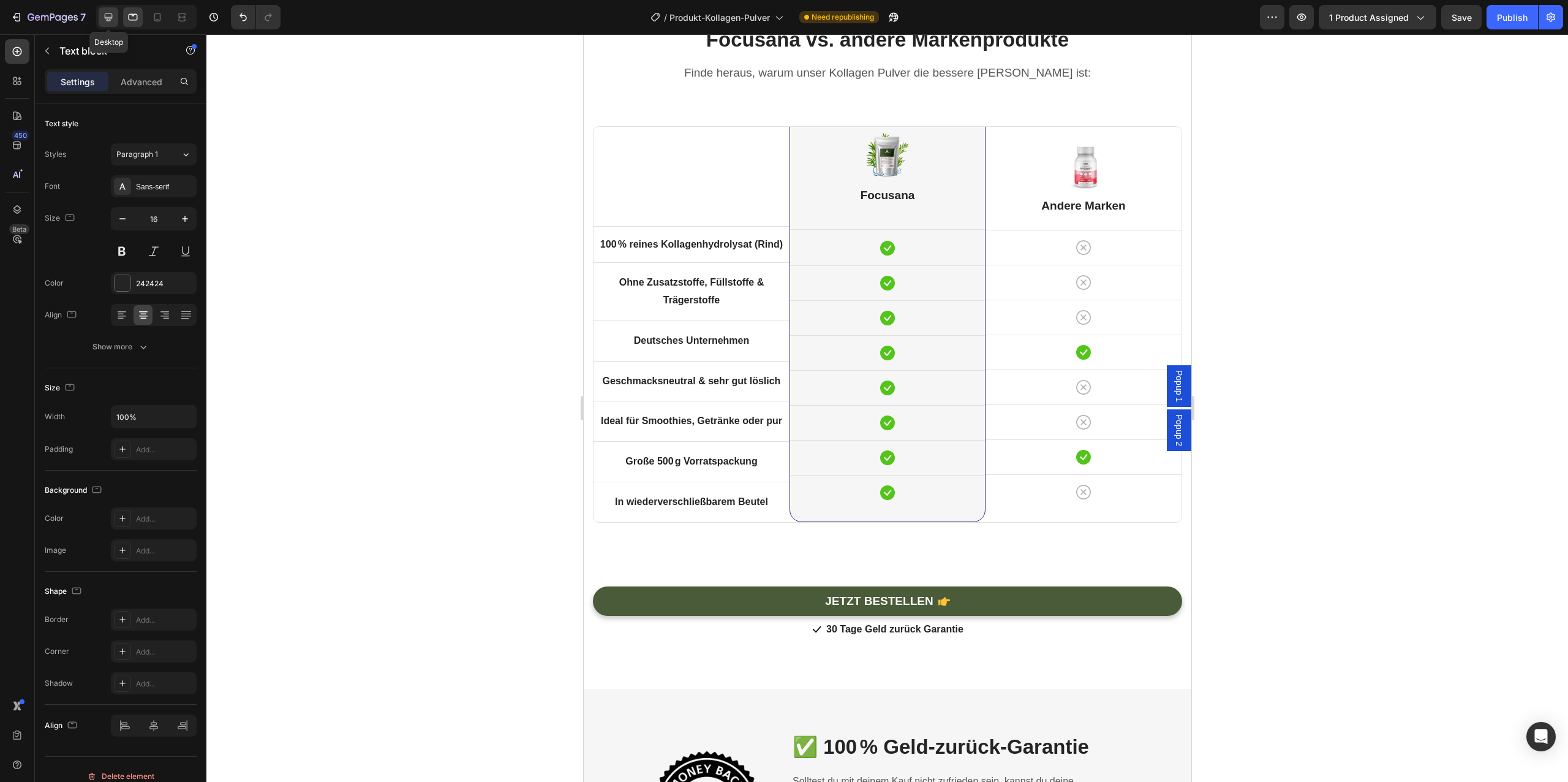
click at [110, 14] on icon at bounding box center [109, 17] width 13 height 13
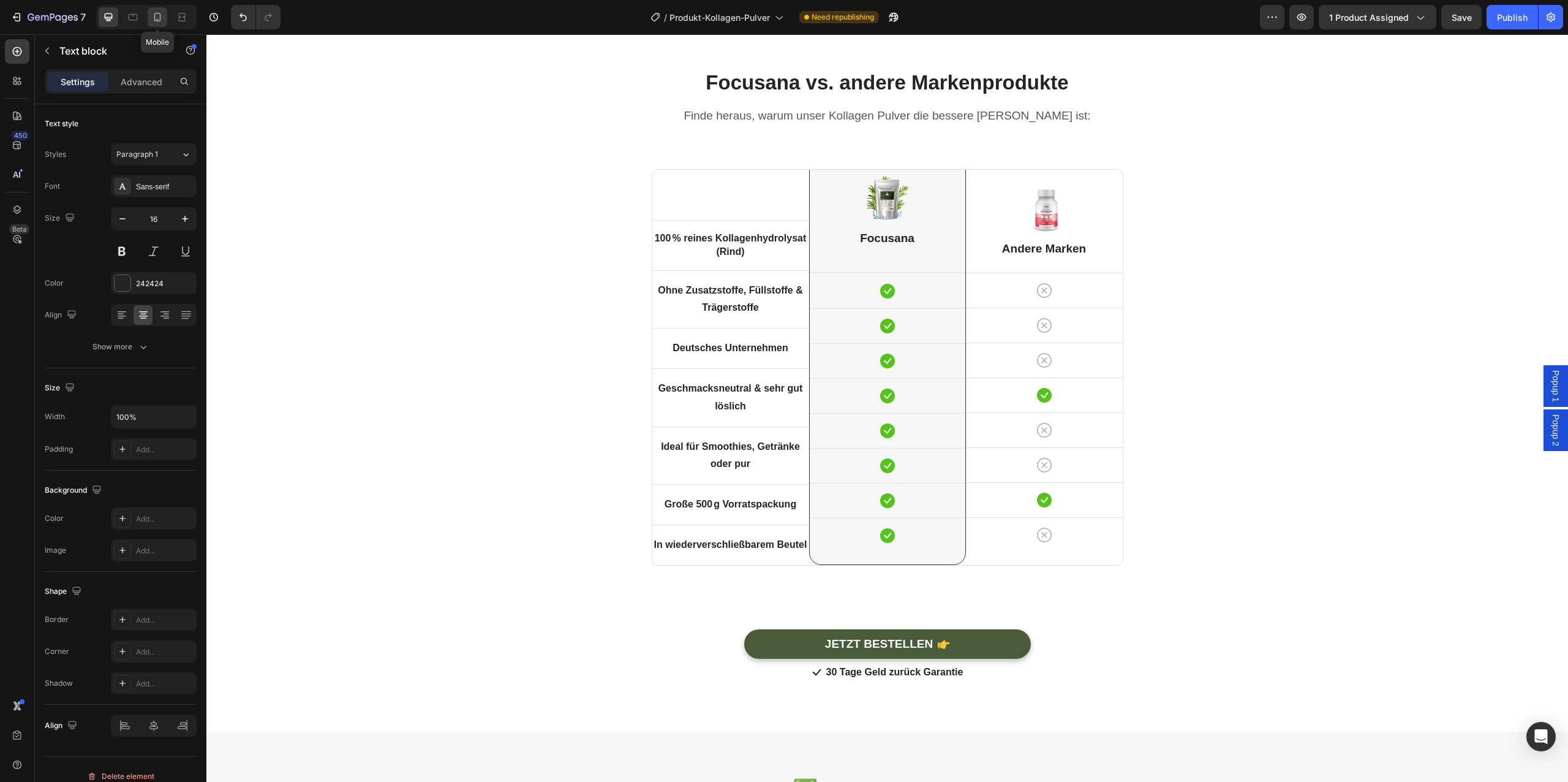
scroll to position [3374, 0]
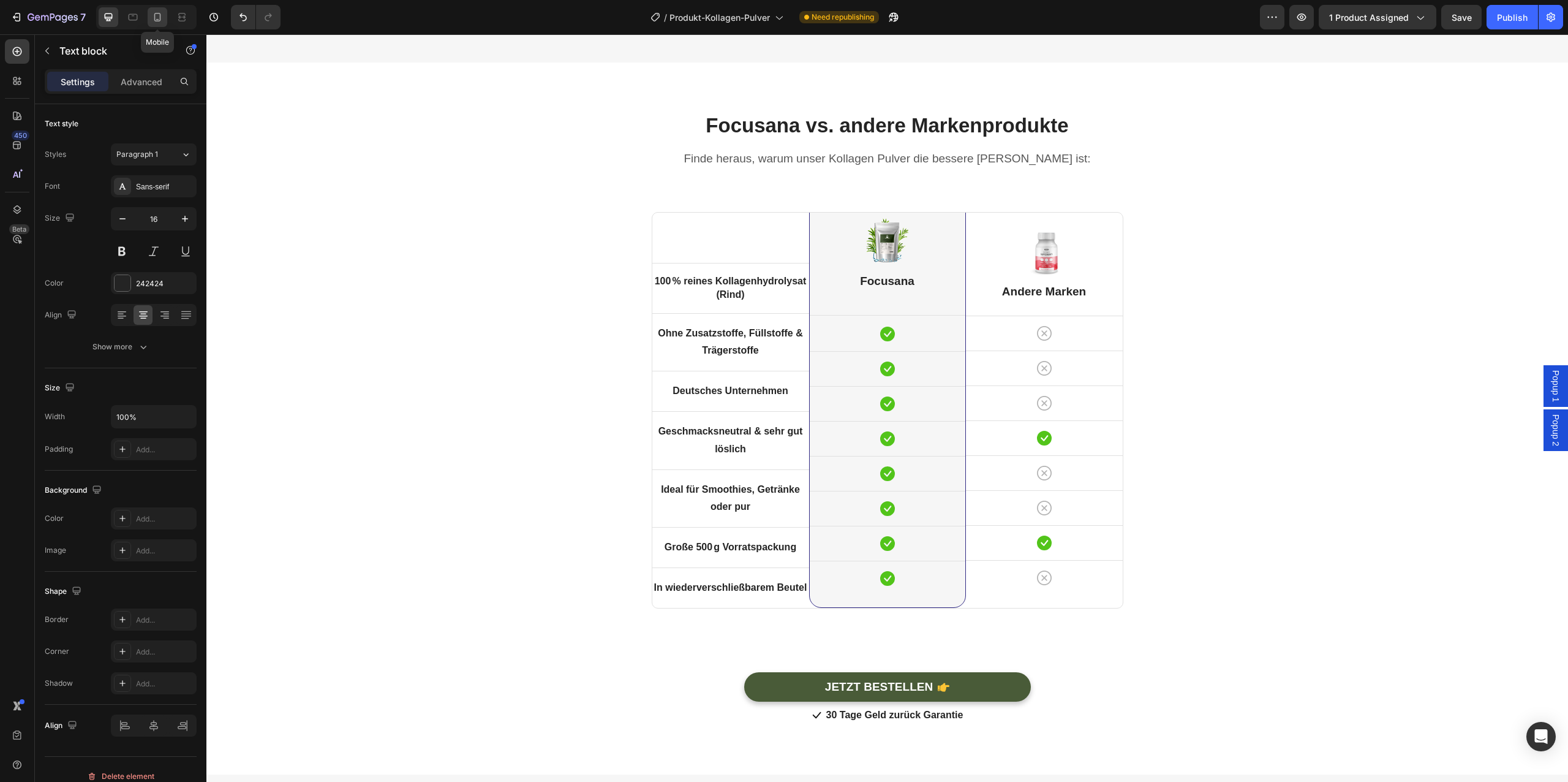
click at [158, 13] on icon at bounding box center [157, 17] width 7 height 8
type input "14"
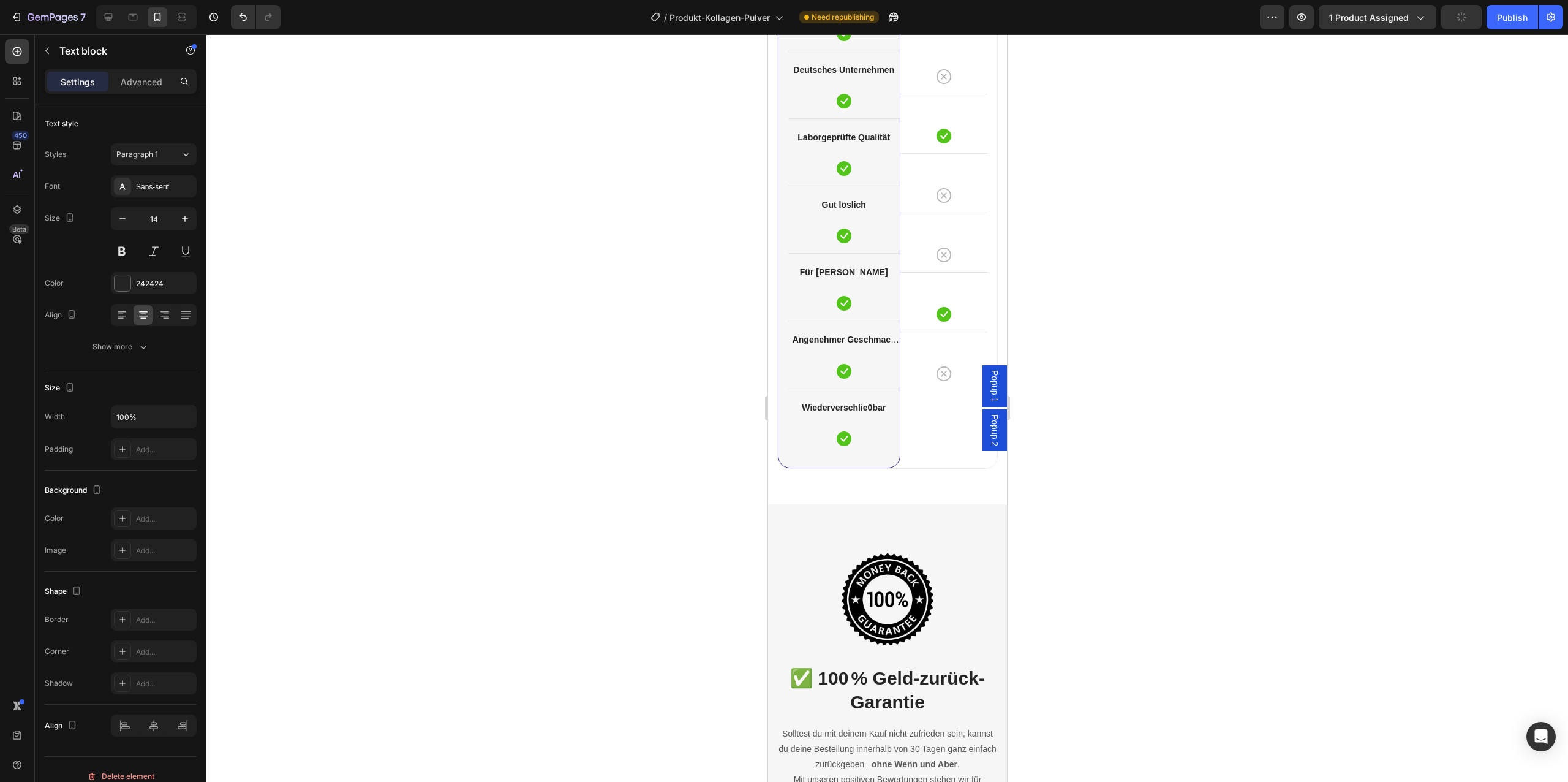
scroll to position [3317, 0]
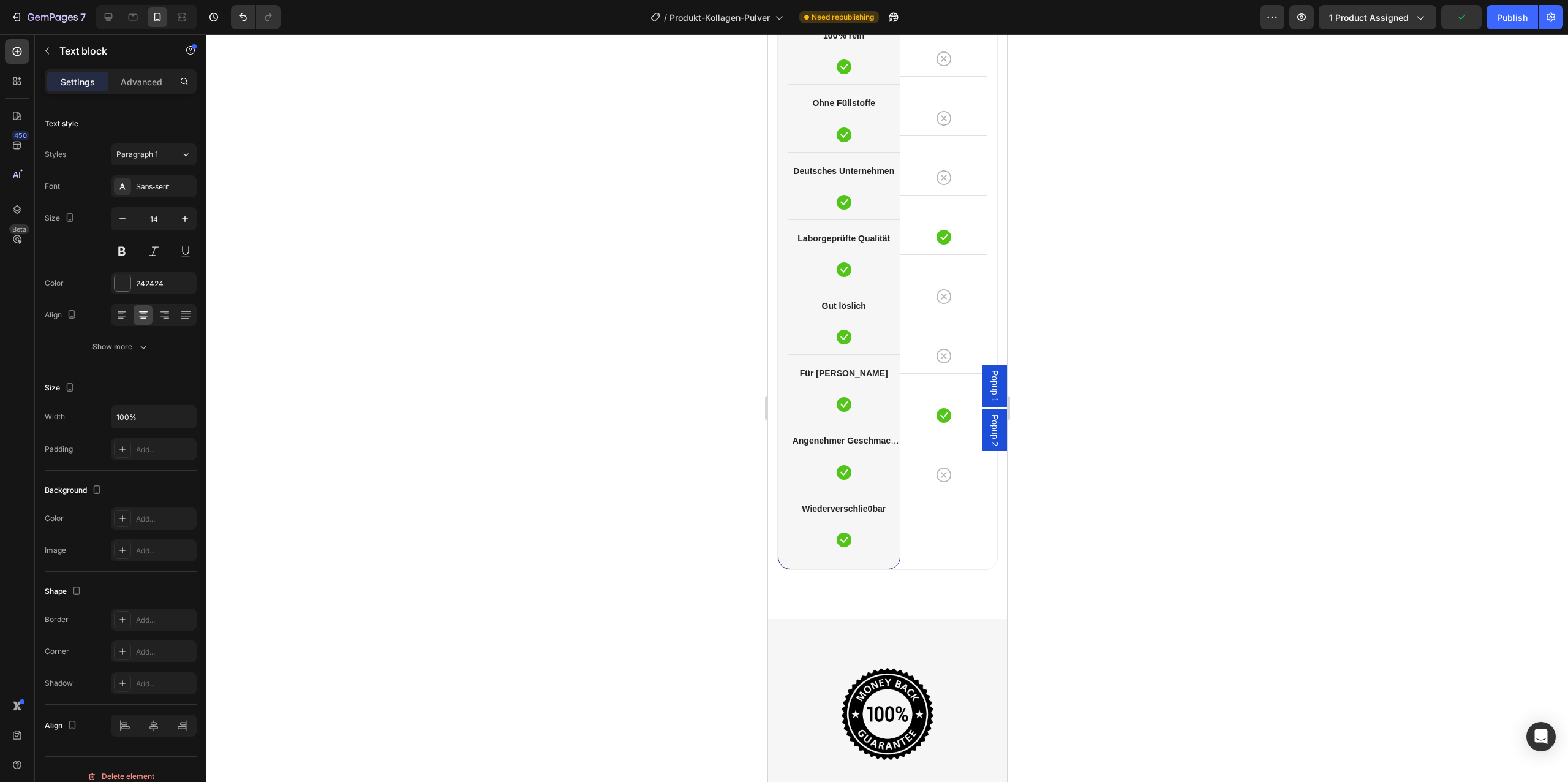
click at [866, 508] on strong "Wiederverschlie0bar" at bounding box center [843, 508] width 84 height 10
click at [870, 438] on strong "Angenehmer Geschmack (Erdbeere)" at bounding box center [845, 448] width 107 height 25
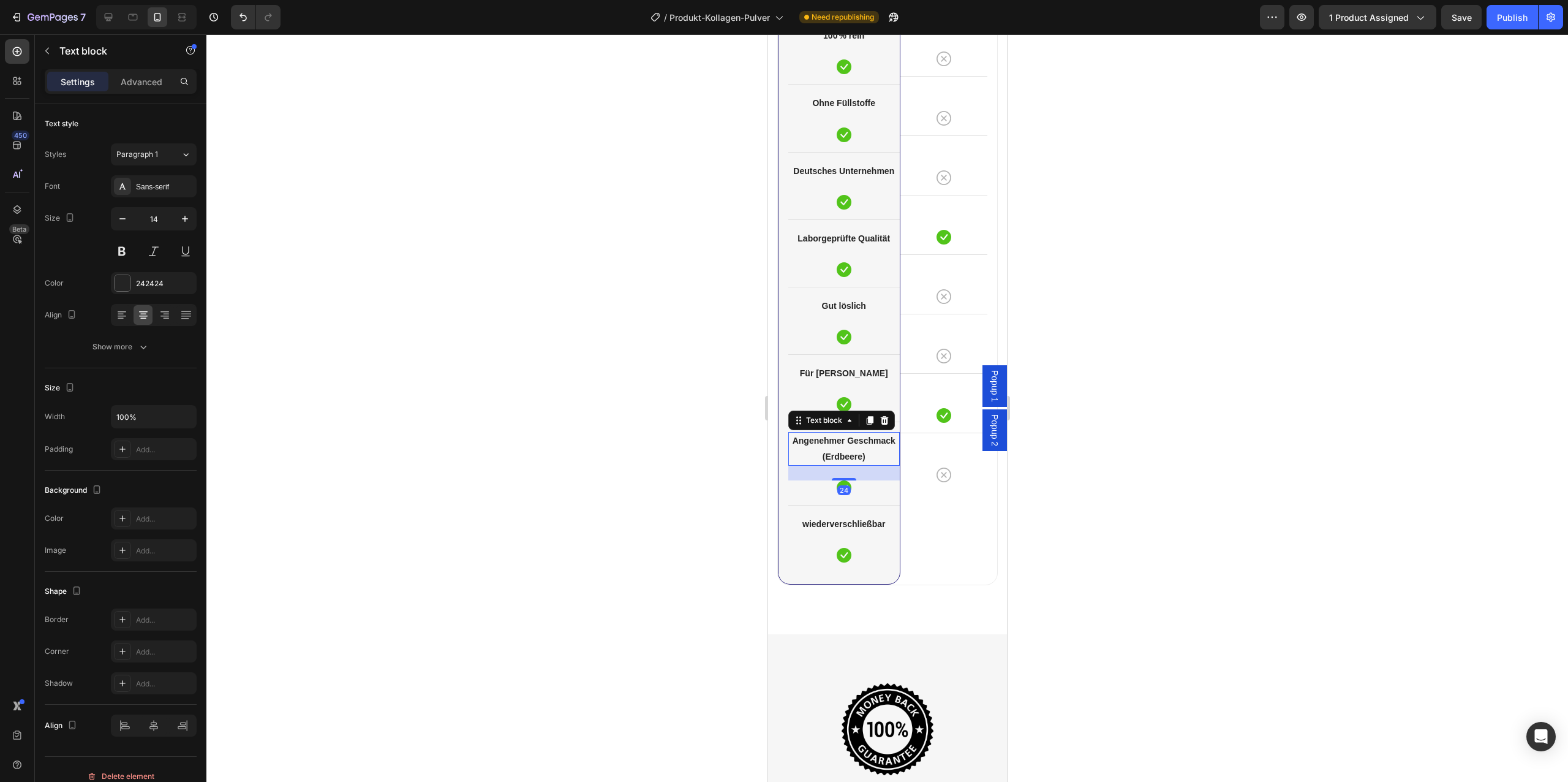
click at [870, 438] on strong "Angenehmer Geschmack (Erdbeere)" at bounding box center [843, 448] width 103 height 25
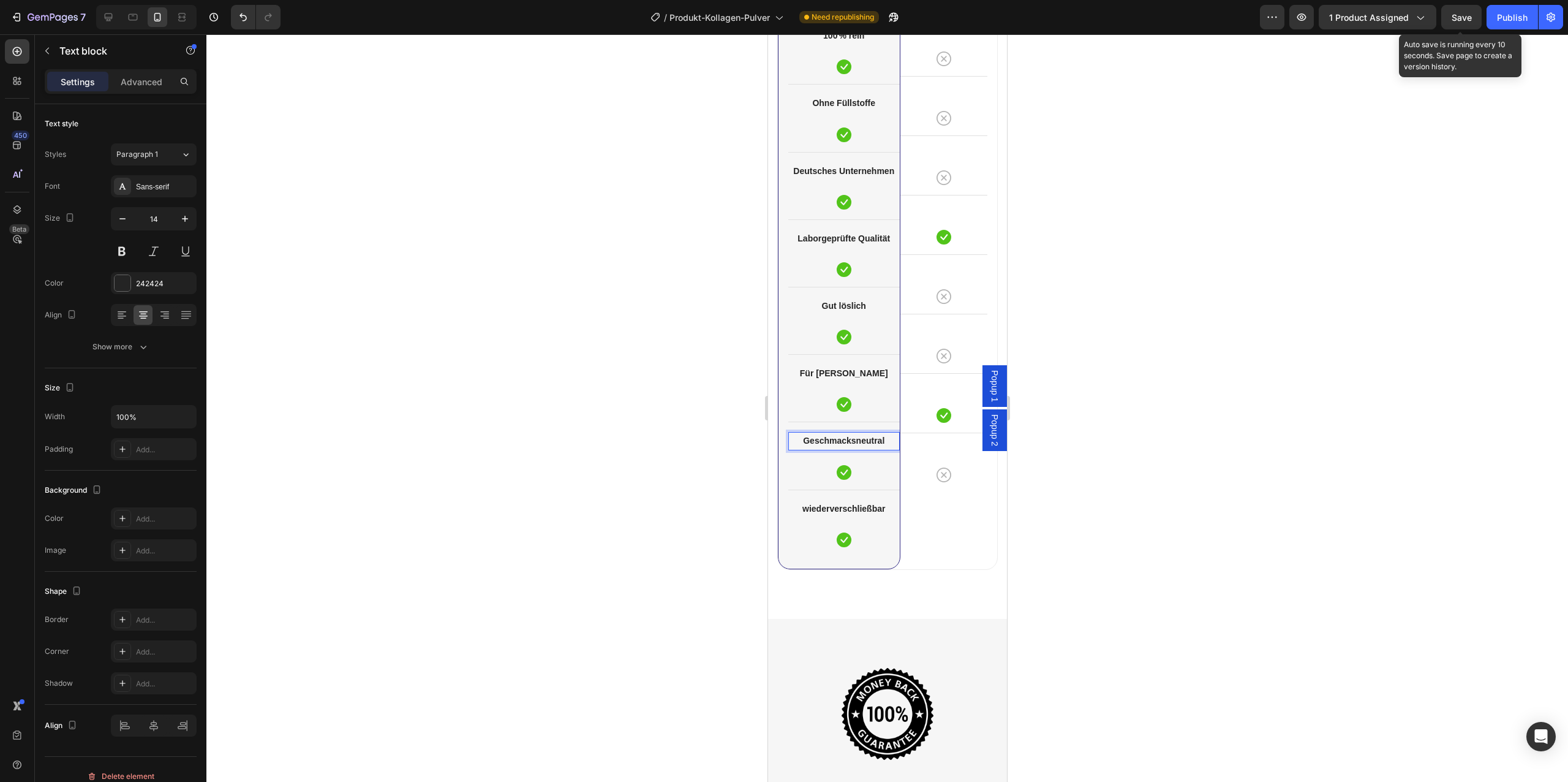
click at [1442, 28] on div "Save" at bounding box center [1461, 17] width 40 height 24
click at [1479, 21] on button "Save" at bounding box center [1461, 17] width 40 height 24
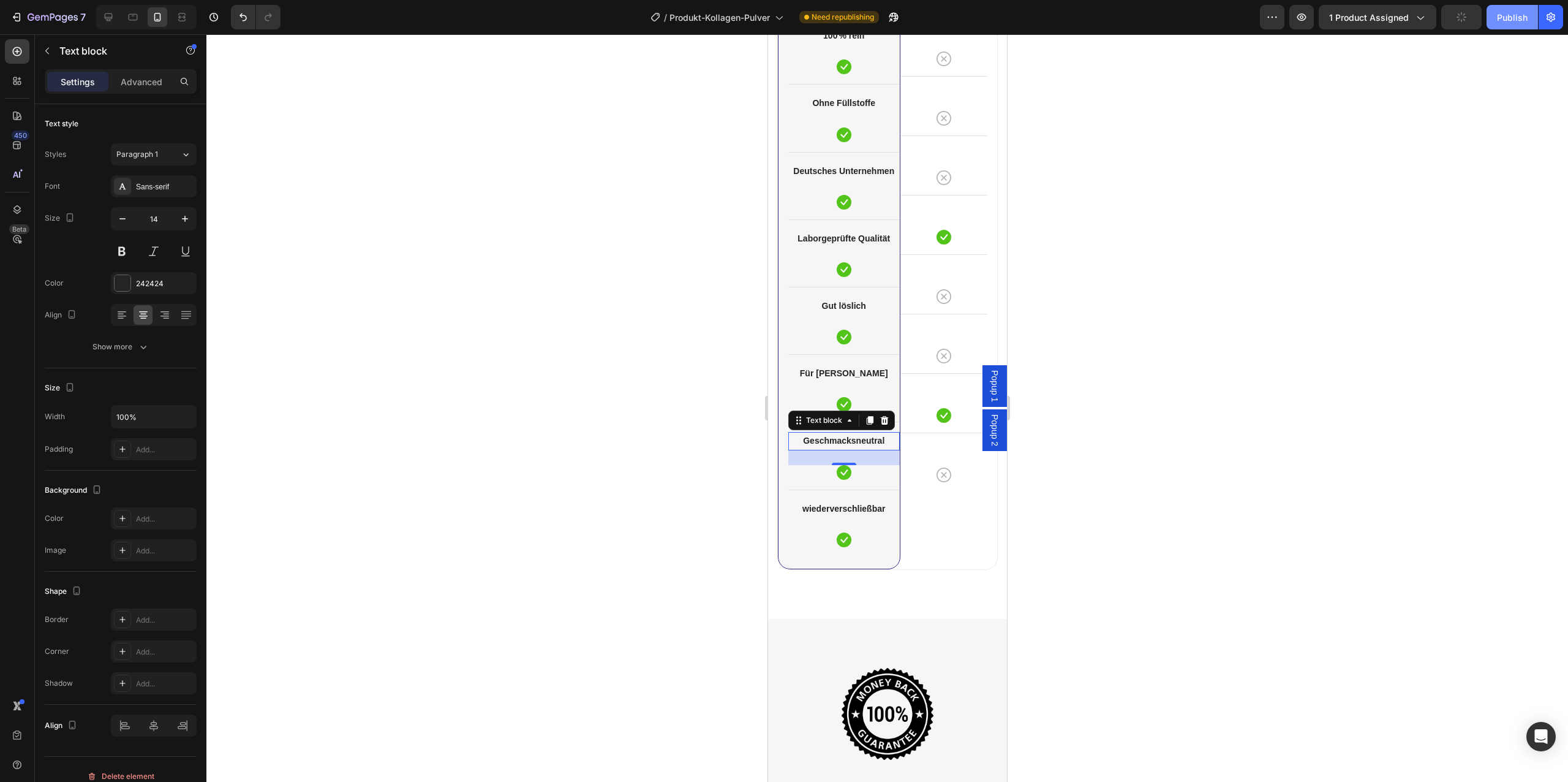
click at [1524, 21] on div "Publish" at bounding box center [1512, 17] width 30 height 13
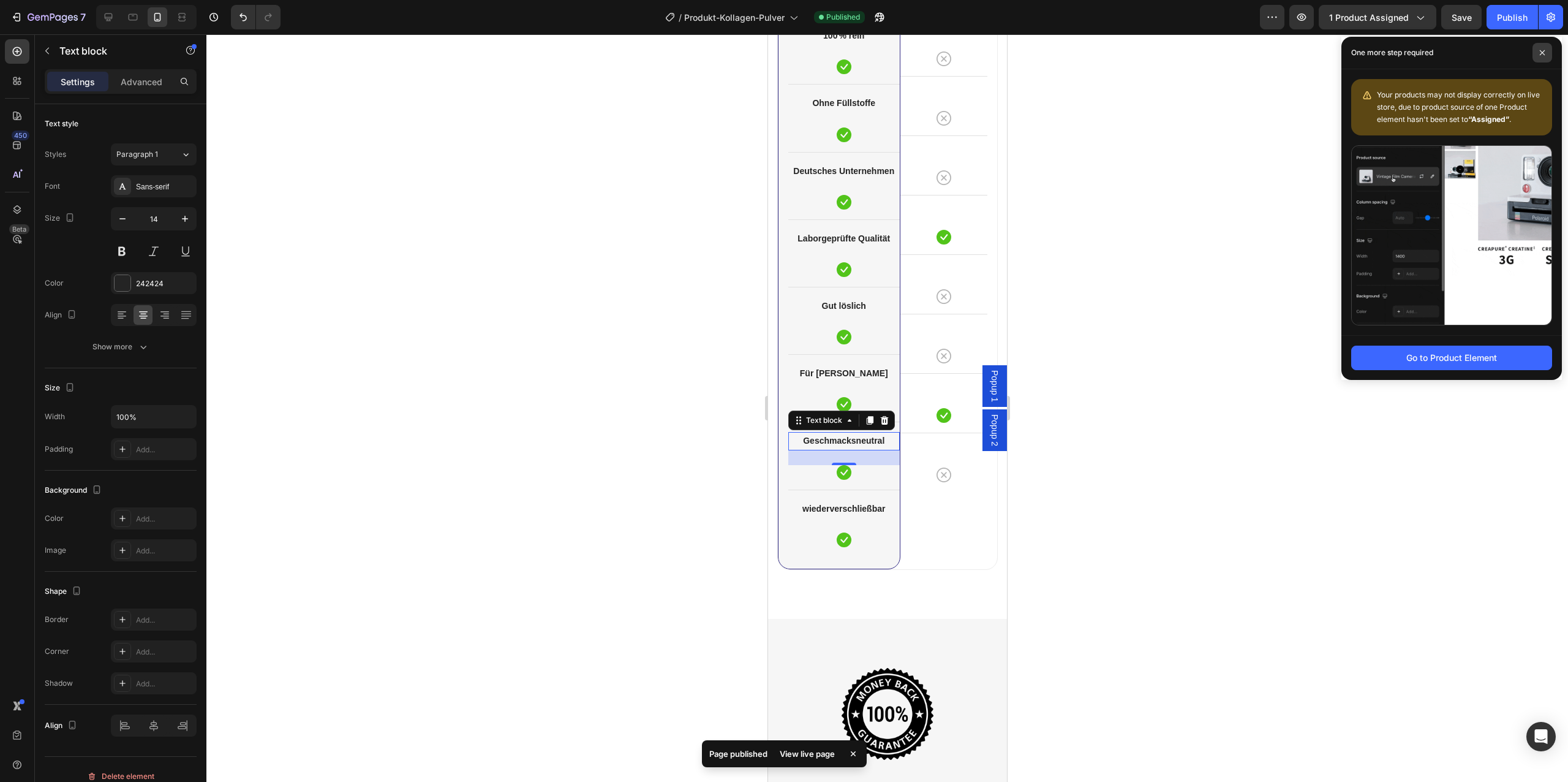
click at [1533, 45] on span at bounding box center [1542, 52] width 19 height 19
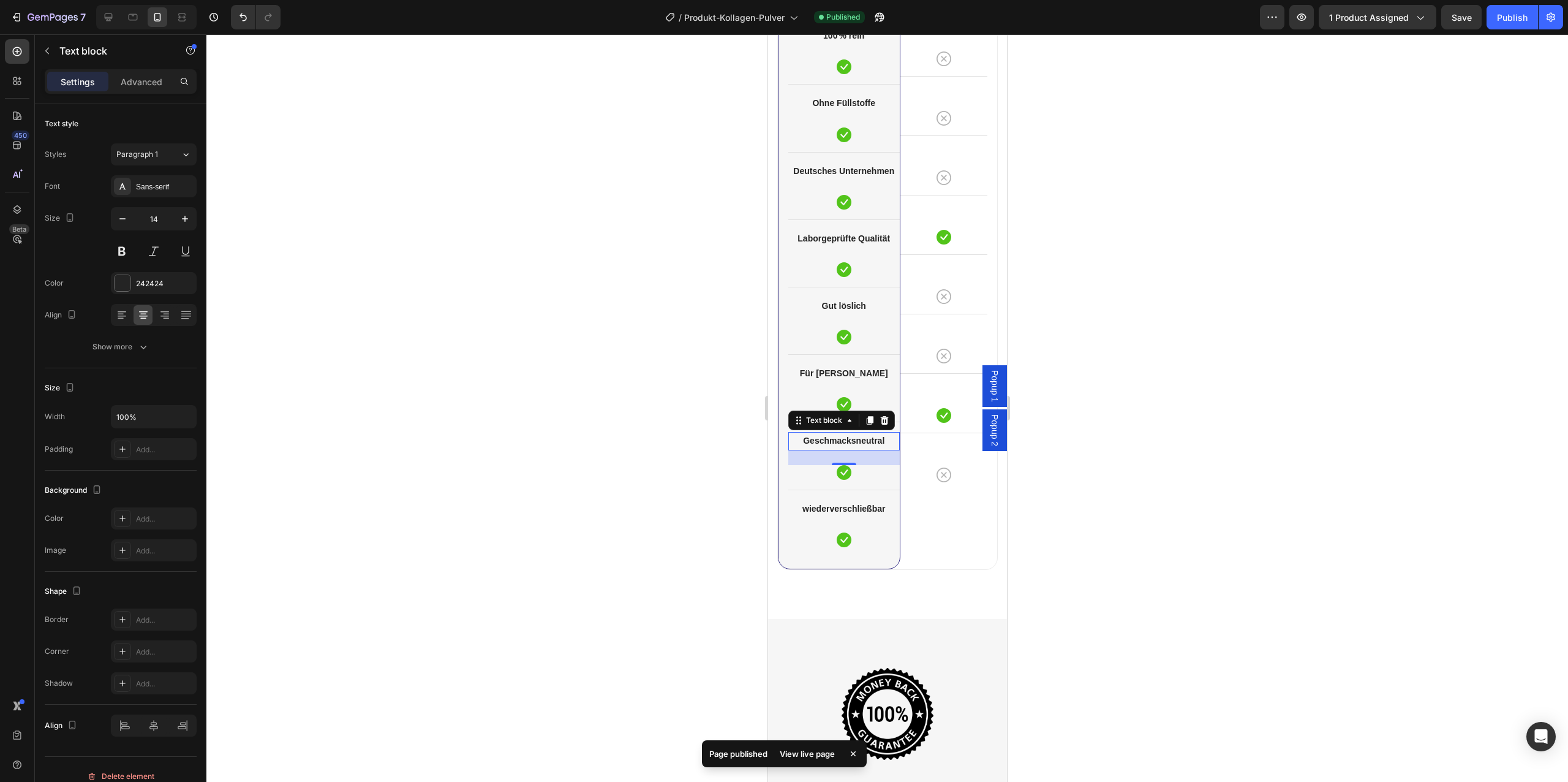
click at [691, 295] on div at bounding box center [887, 408] width 1362 height 747
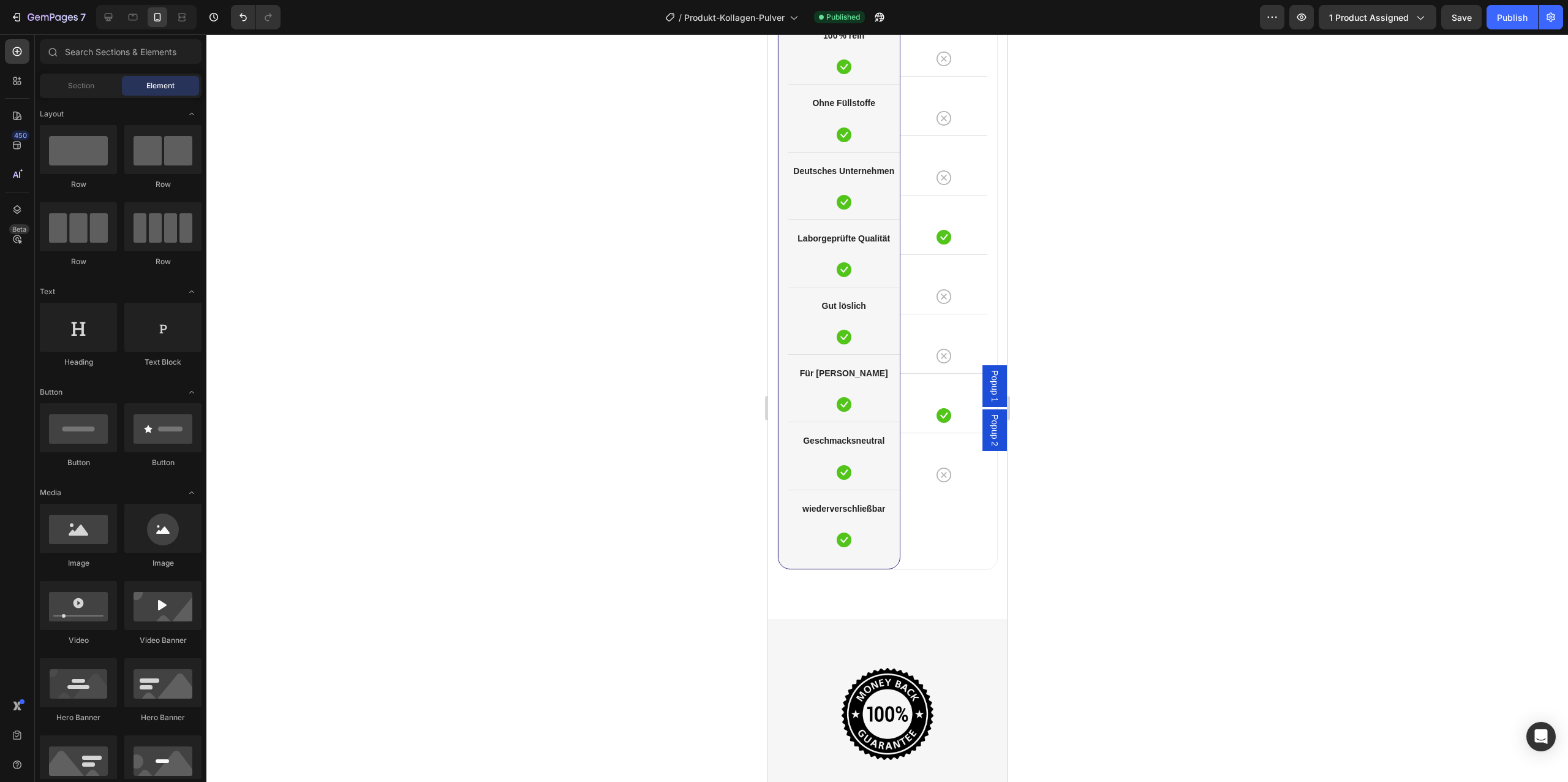
click at [550, 543] on div at bounding box center [887, 408] width 1362 height 747
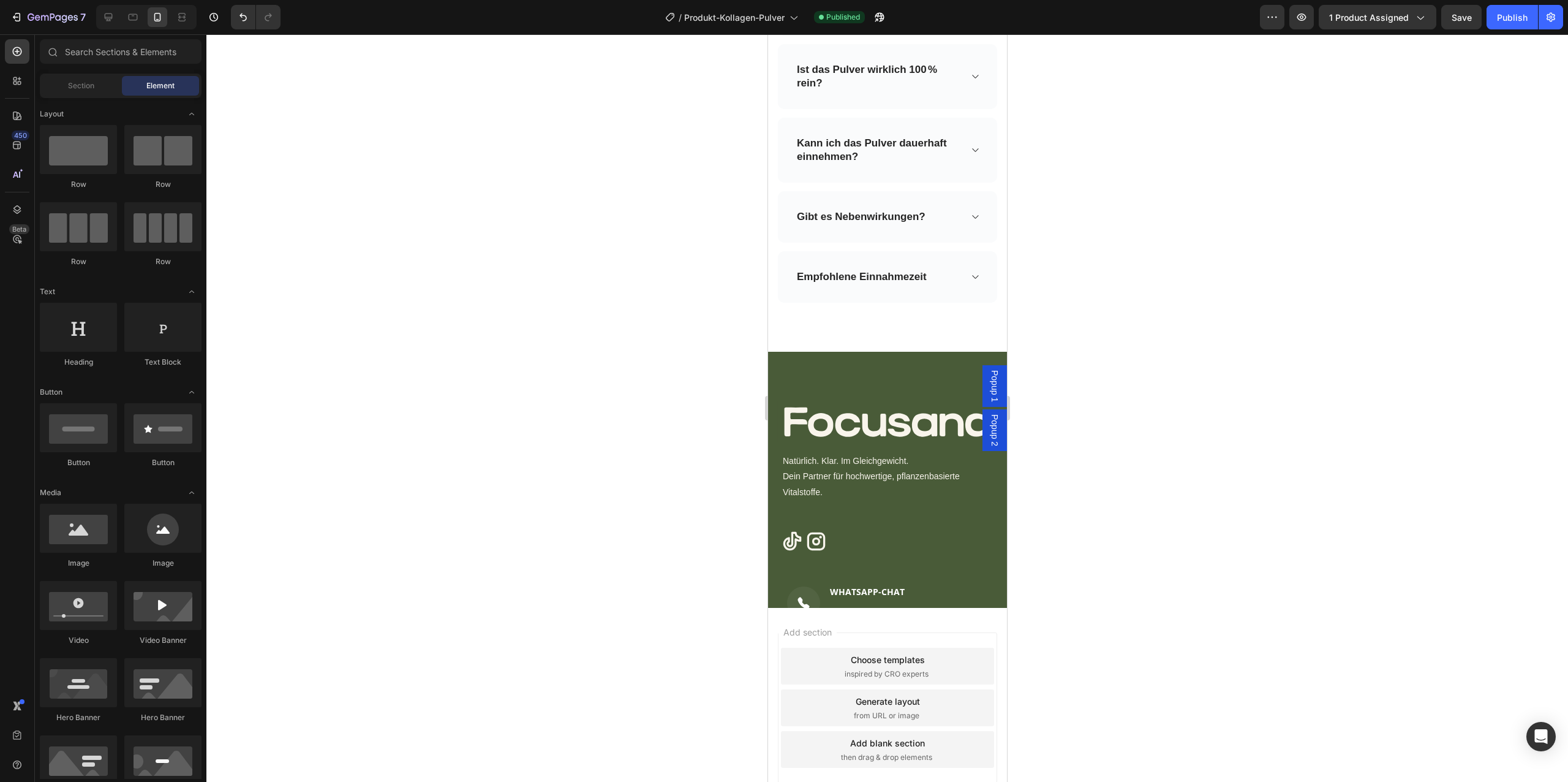
scroll to position [4711, 0]
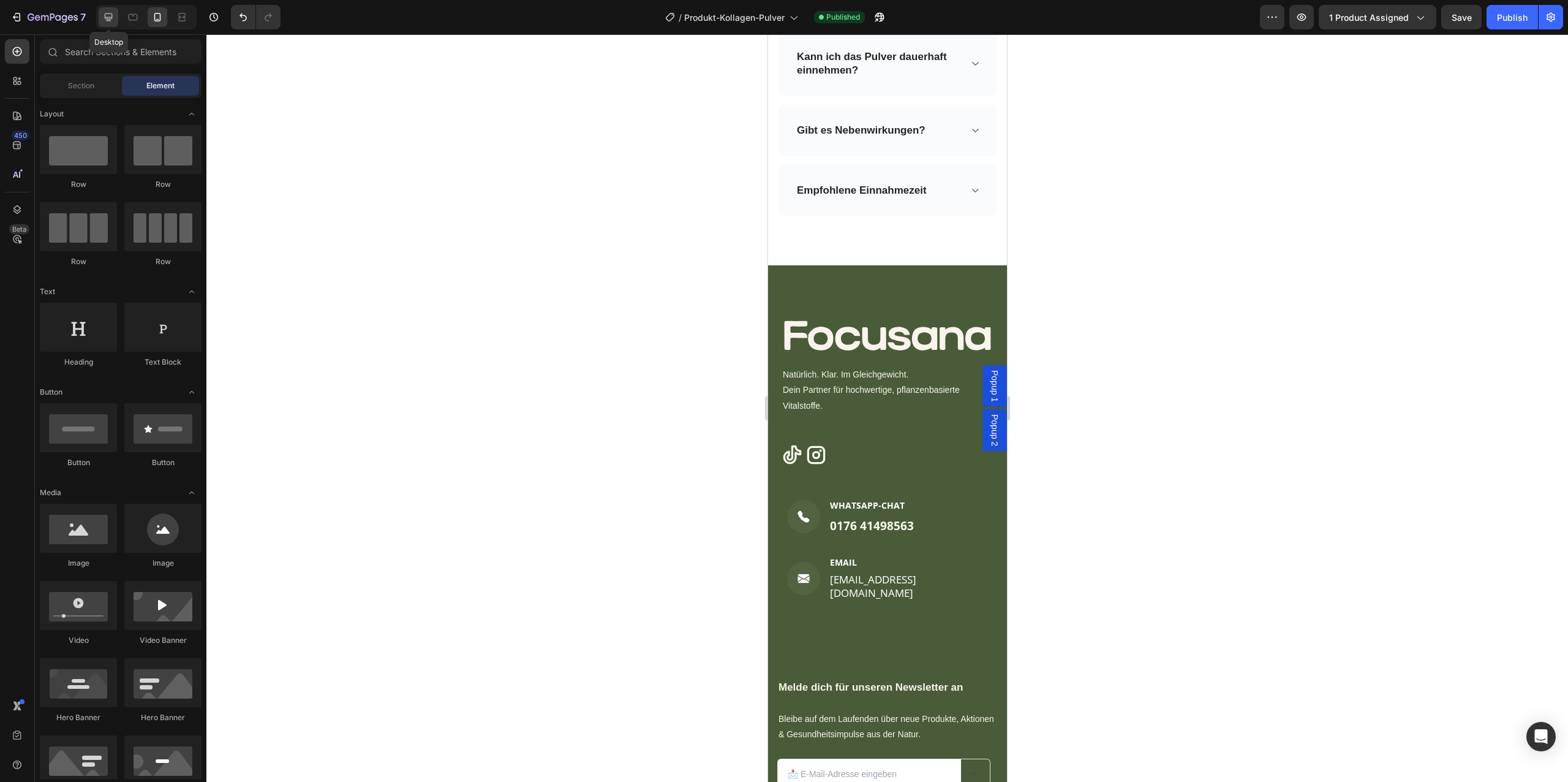
click at [105, 19] on icon at bounding box center [108, 17] width 8 height 8
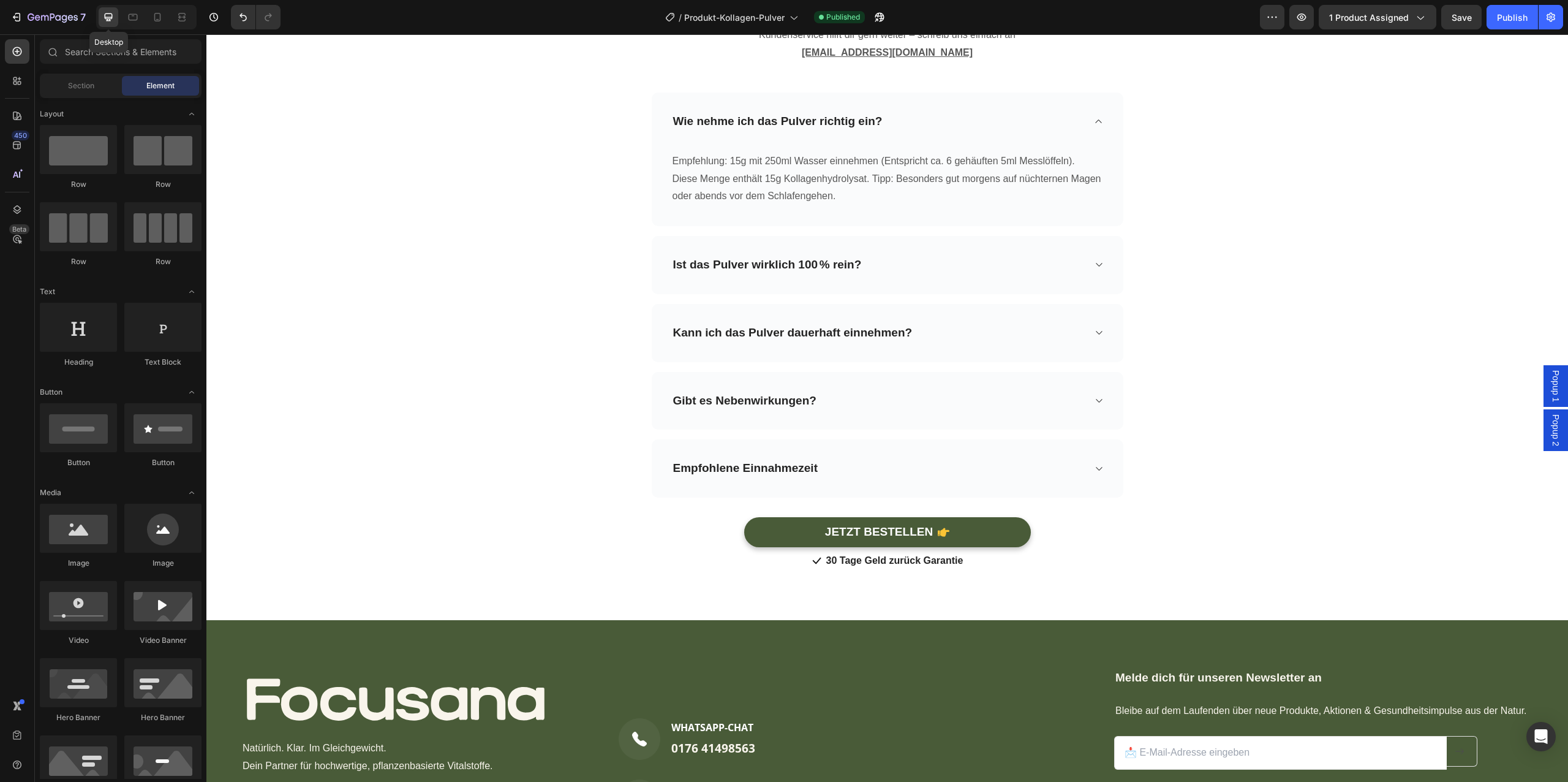
scroll to position [4631, 0]
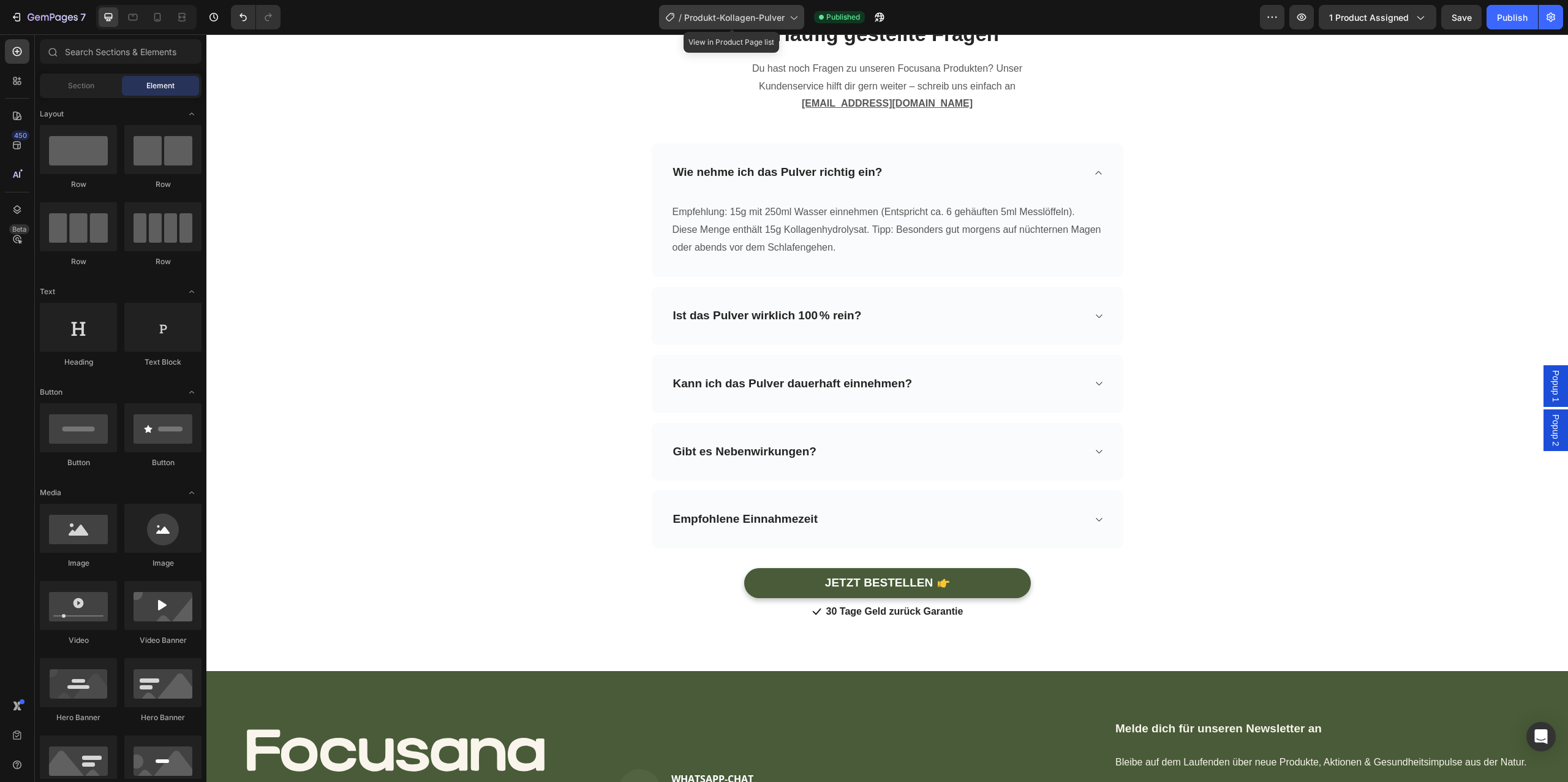
click at [741, 7] on div "/ Produkt-Kollagen-Pulver" at bounding box center [731, 17] width 145 height 24
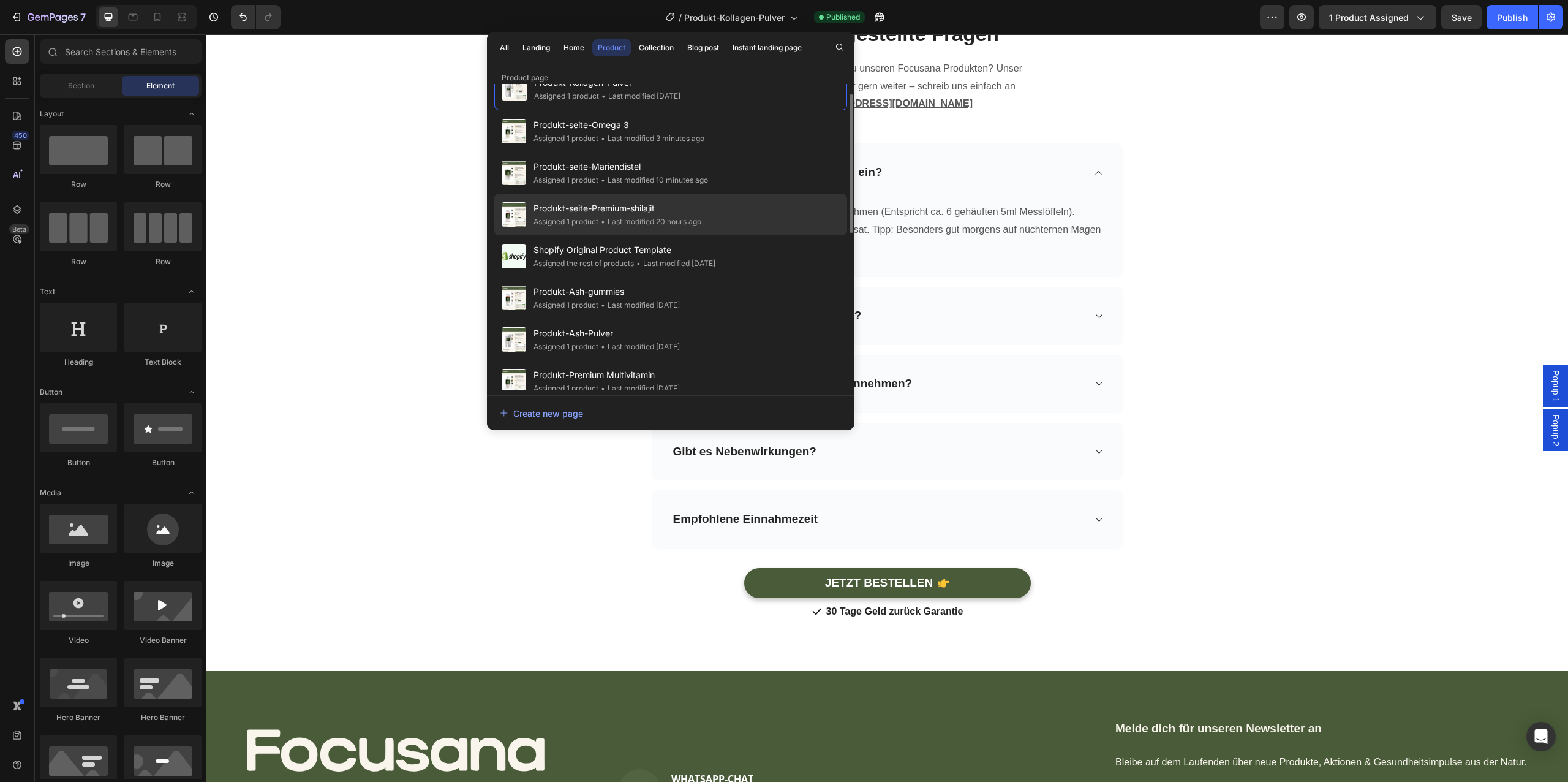
scroll to position [0, 0]
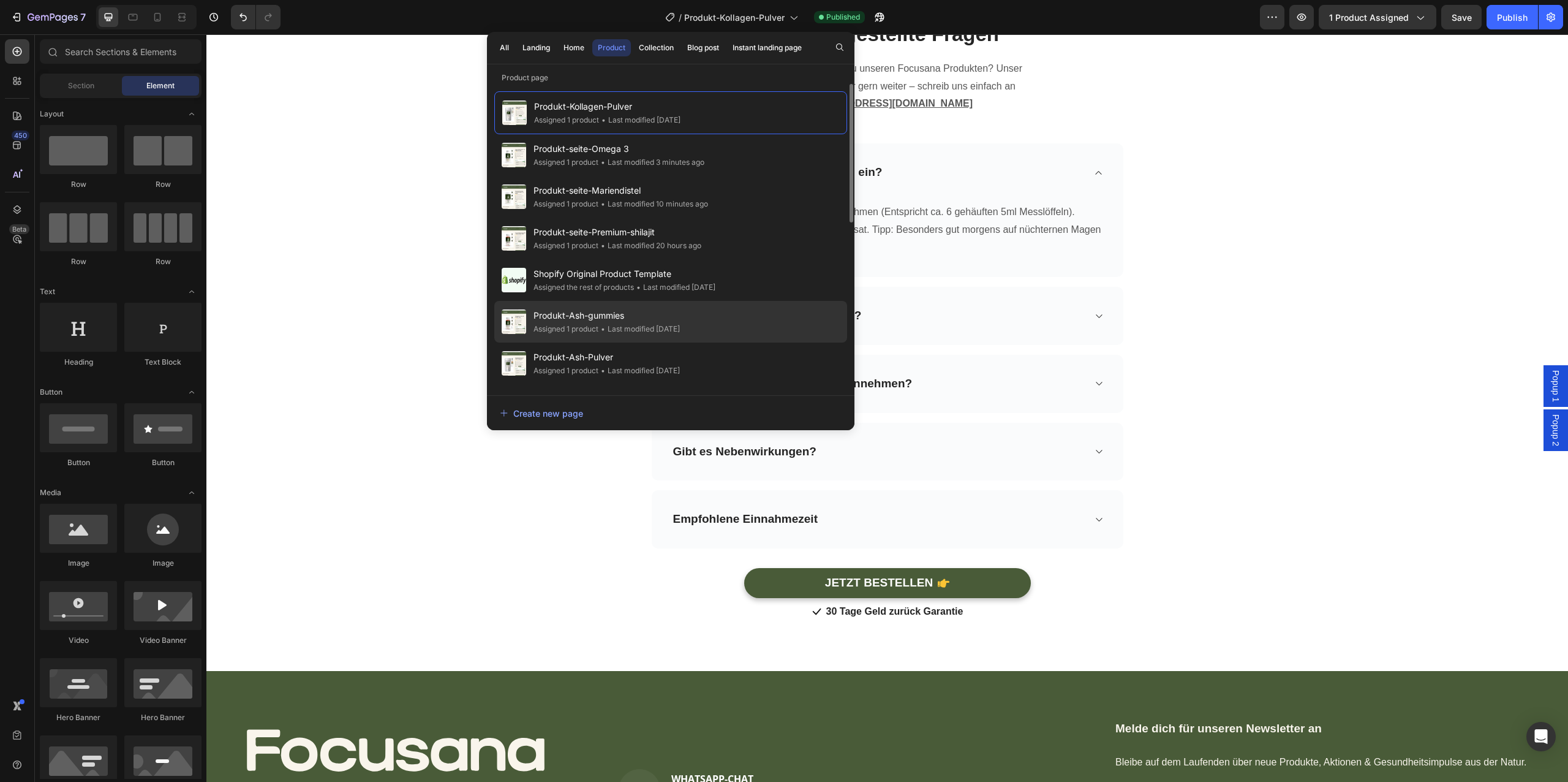
click at [680, 309] on span "Produkt-Ash-gummies" at bounding box center [607, 315] width 146 height 14
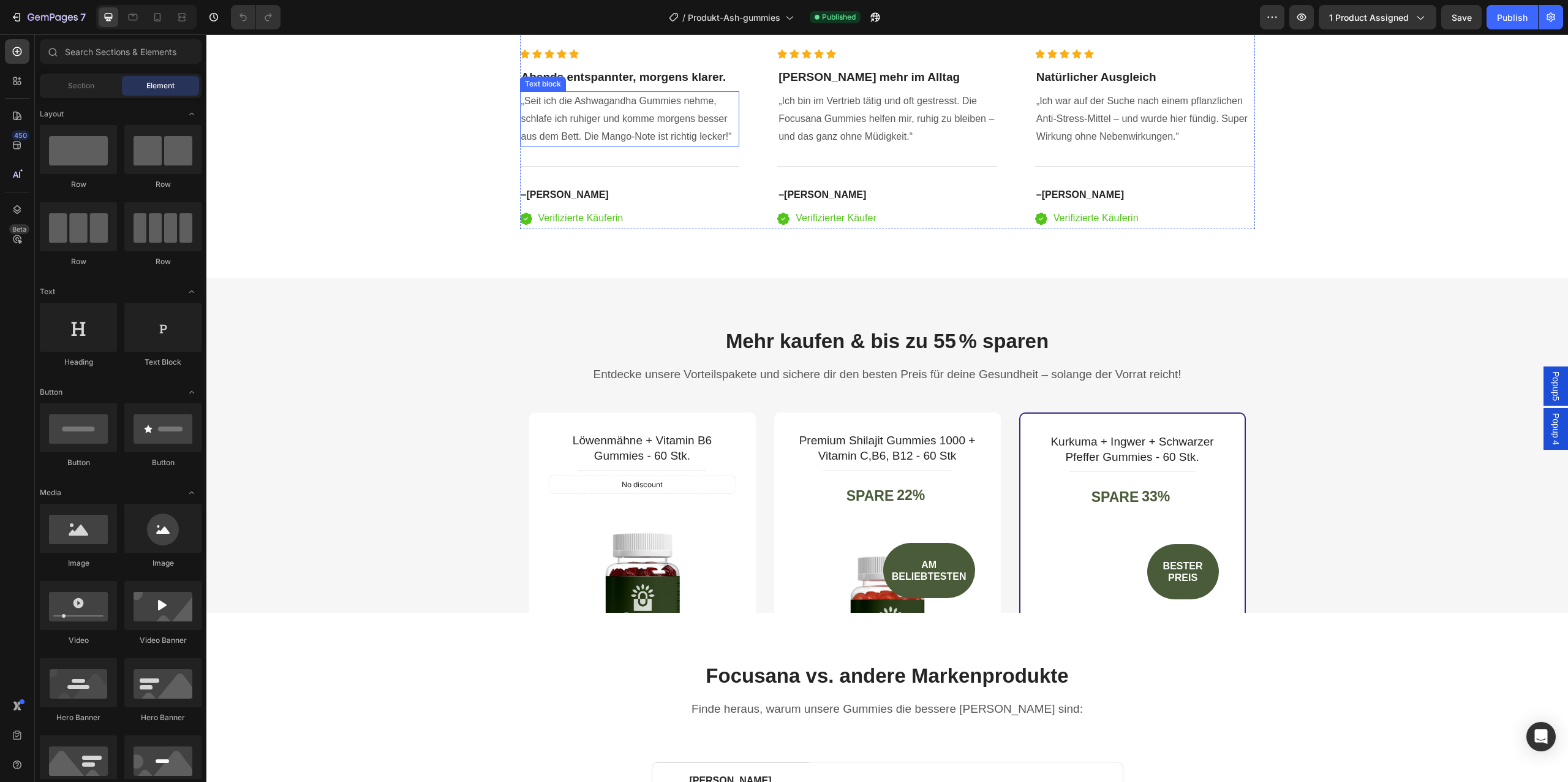
scroll to position [2976, 0]
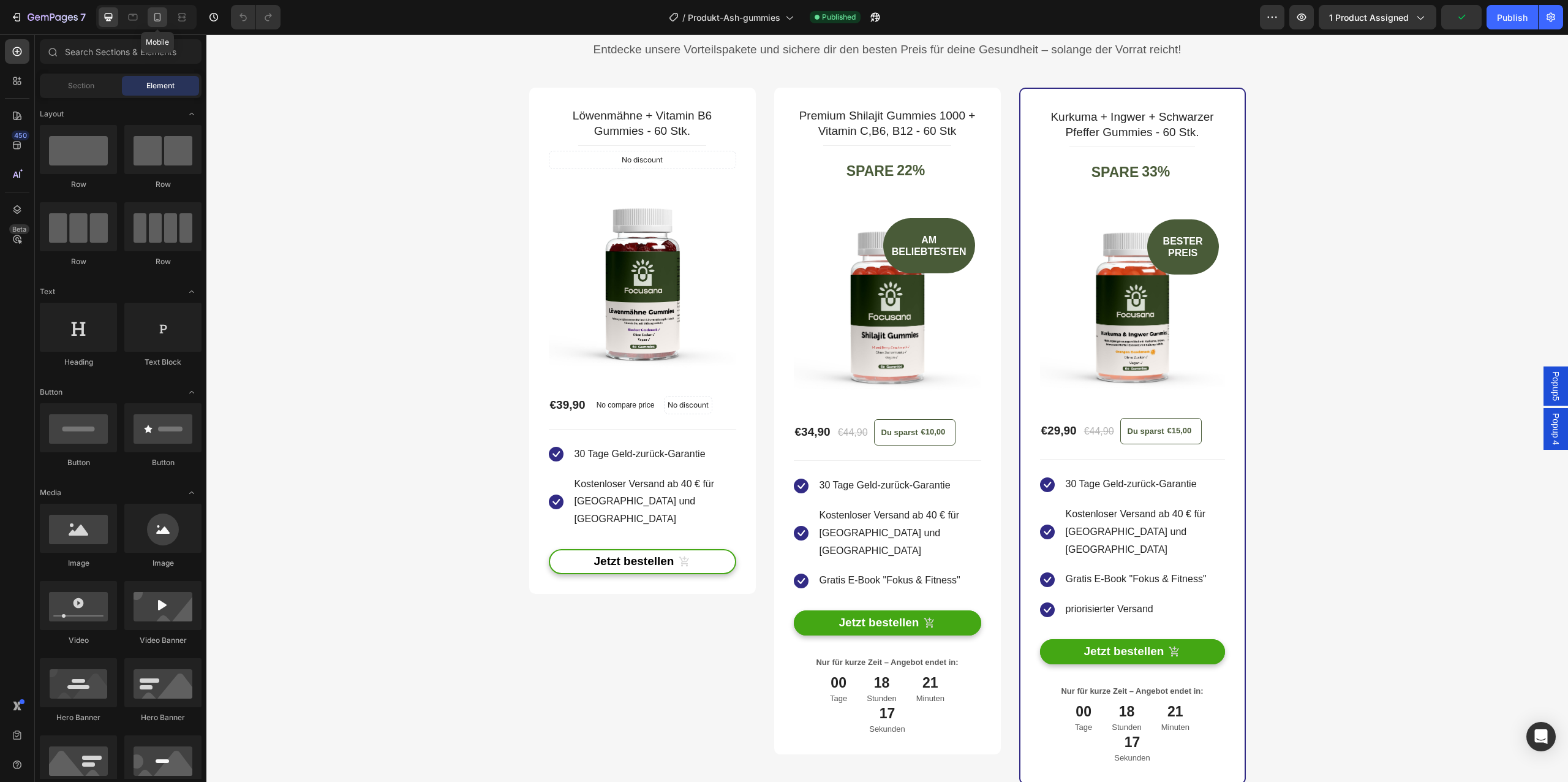
click at [151, 11] on icon at bounding box center [157, 17] width 13 height 13
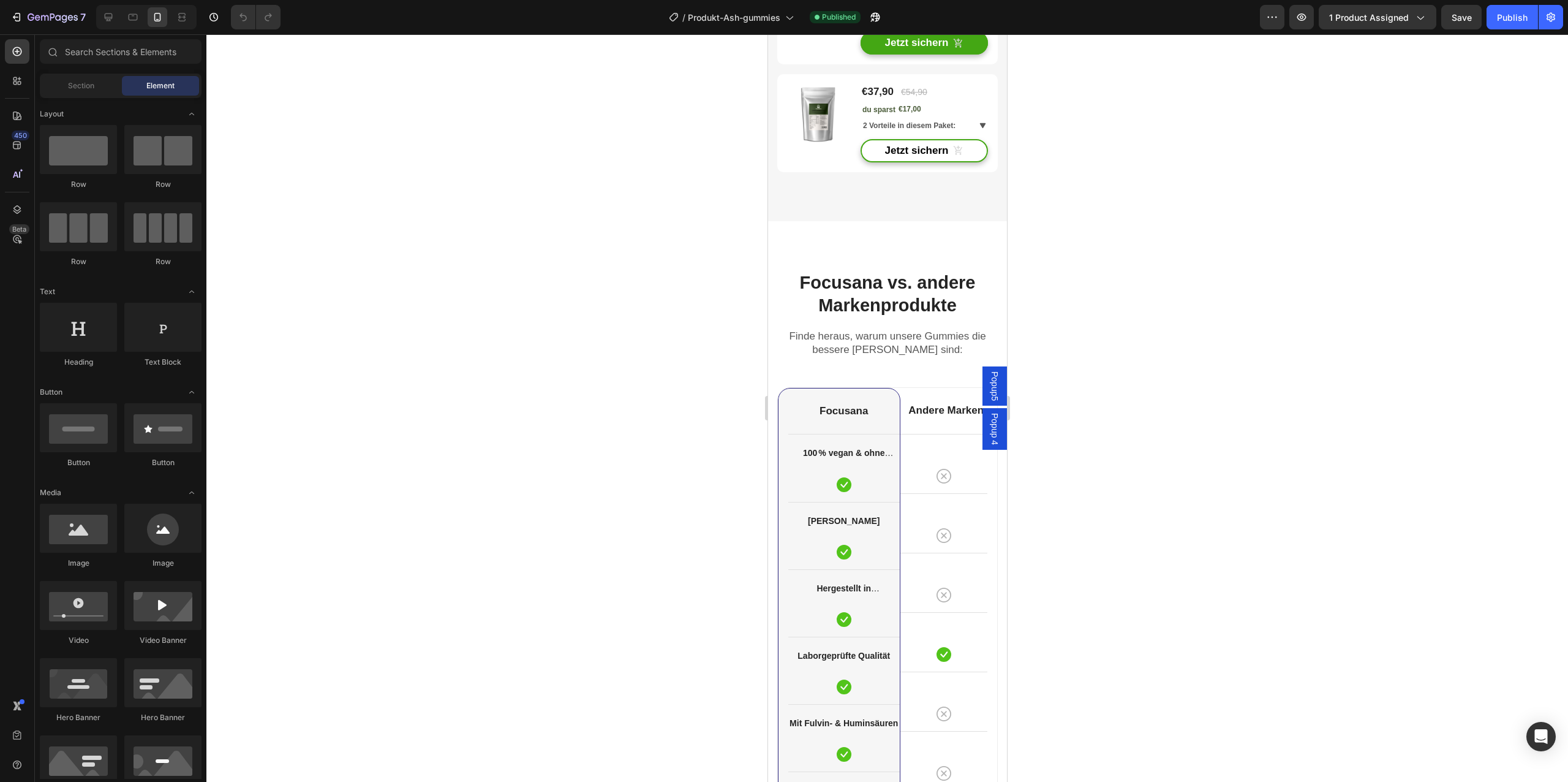
scroll to position [3754, 0]
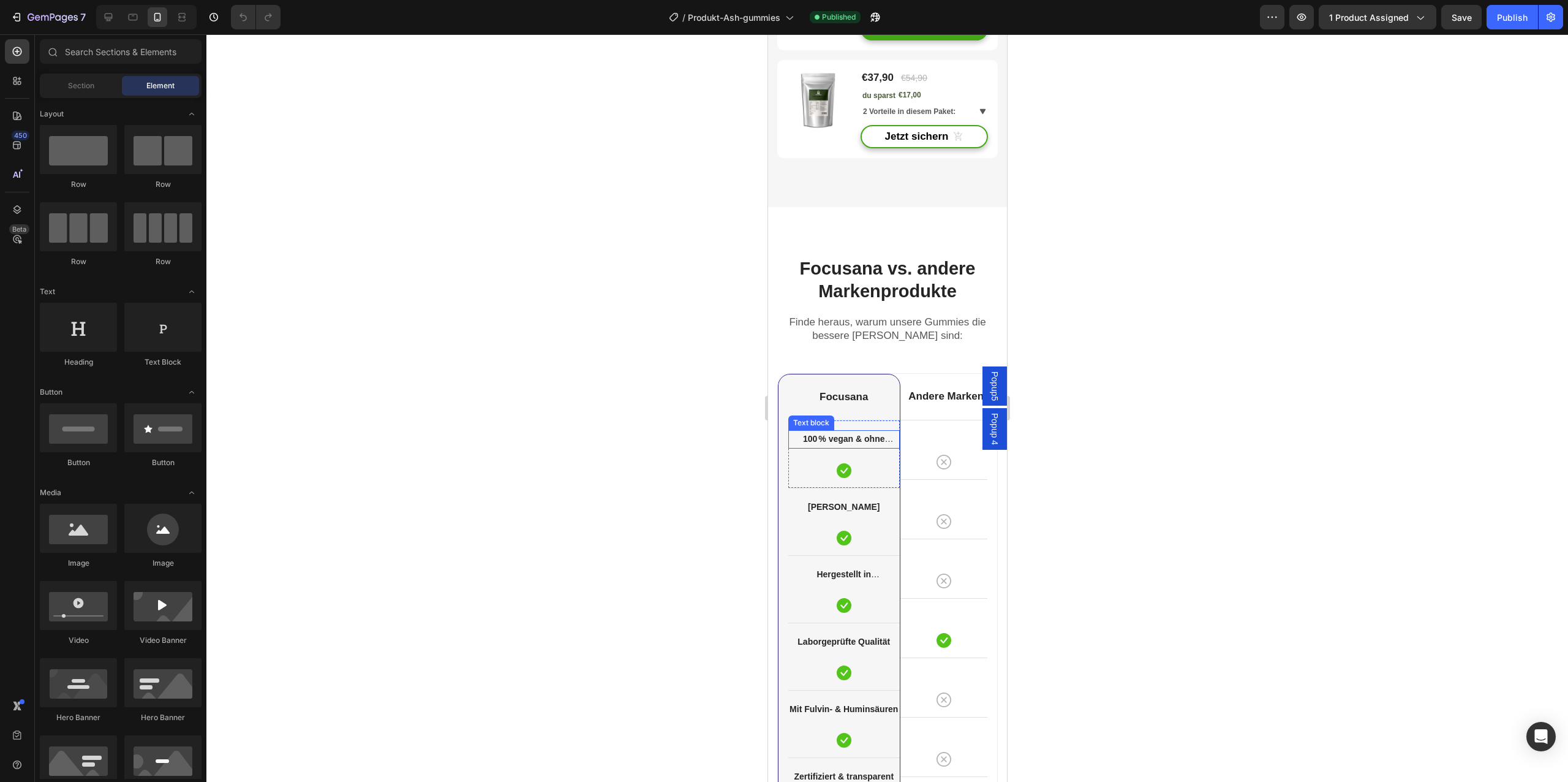
click at [849, 434] on strong "100 % vegan & ohne Gelatine" at bounding box center [847, 446] width 90 height 25
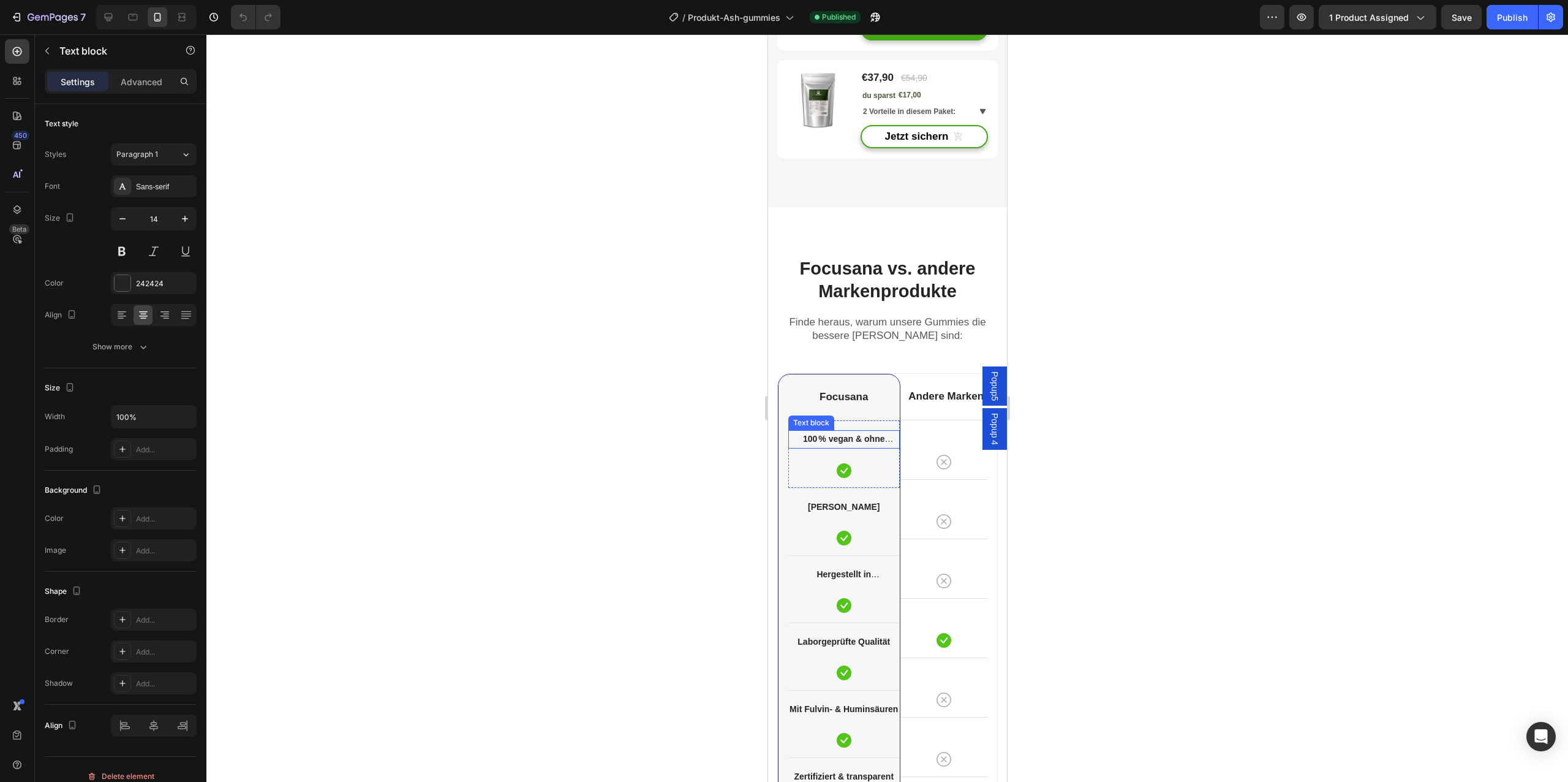
click at [849, 434] on strong "100 % vegan & ohne Gelatine" at bounding box center [847, 446] width 90 height 25
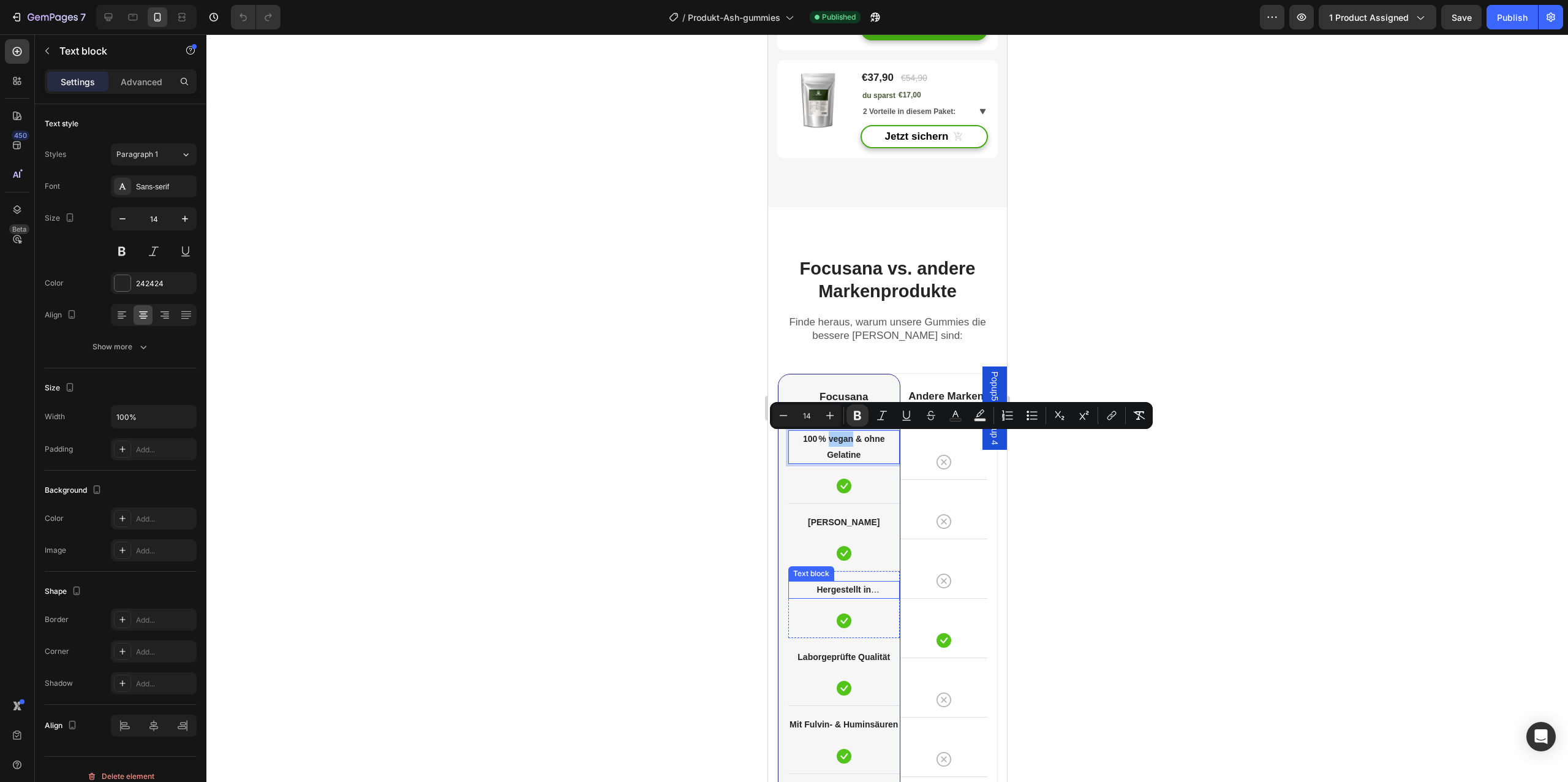
click at [848, 590] on strong "Hergestellt in Deutschland" at bounding box center [843, 597] width 92 height 25
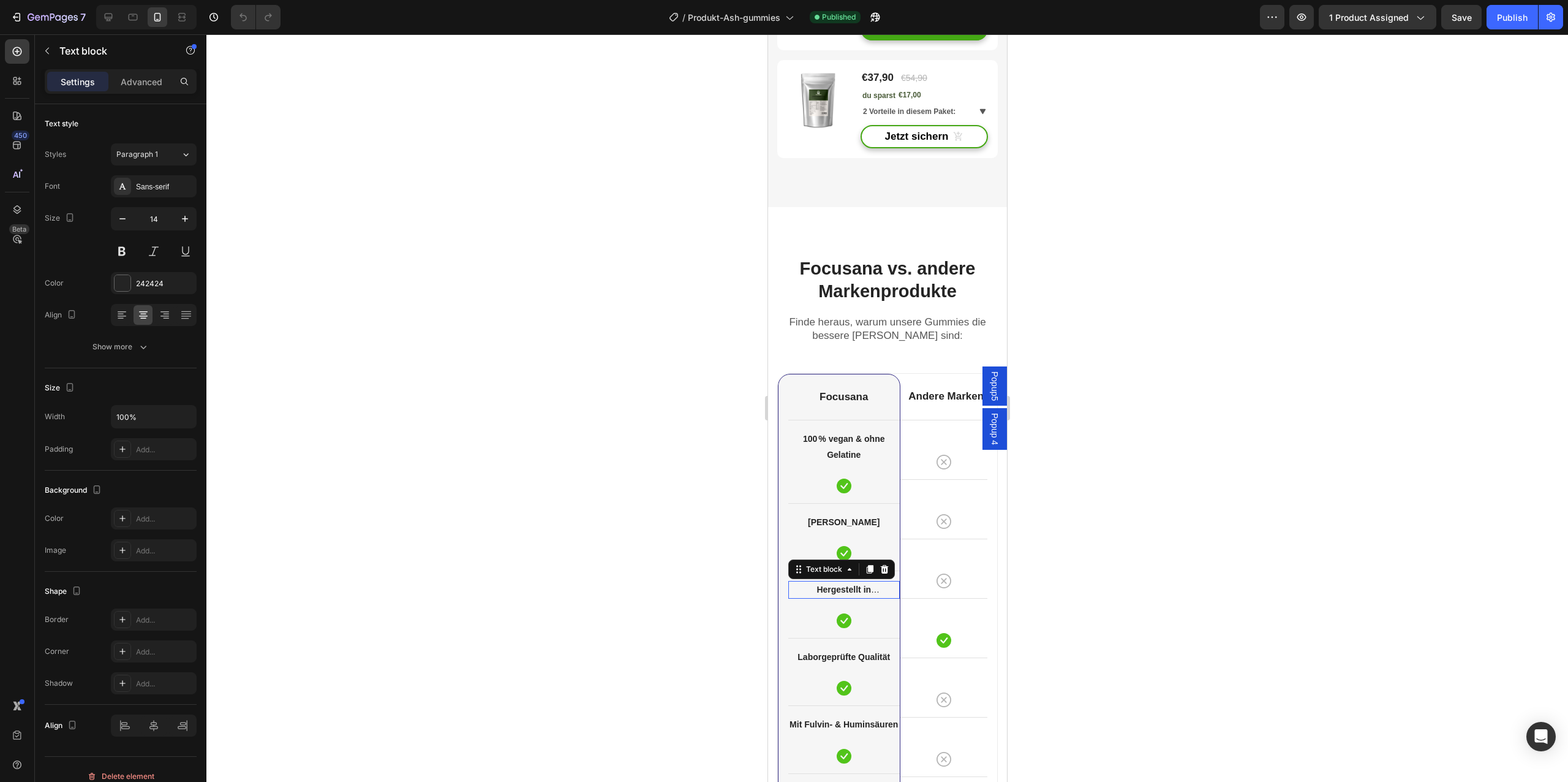
click at [848, 590] on strong "Hergestellt in [GEOGRAPHIC_DATA]" at bounding box center [843, 597] width 92 height 25
click at [851, 528] on p "[PERSON_NAME]" at bounding box center [843, 522] width 109 height 15
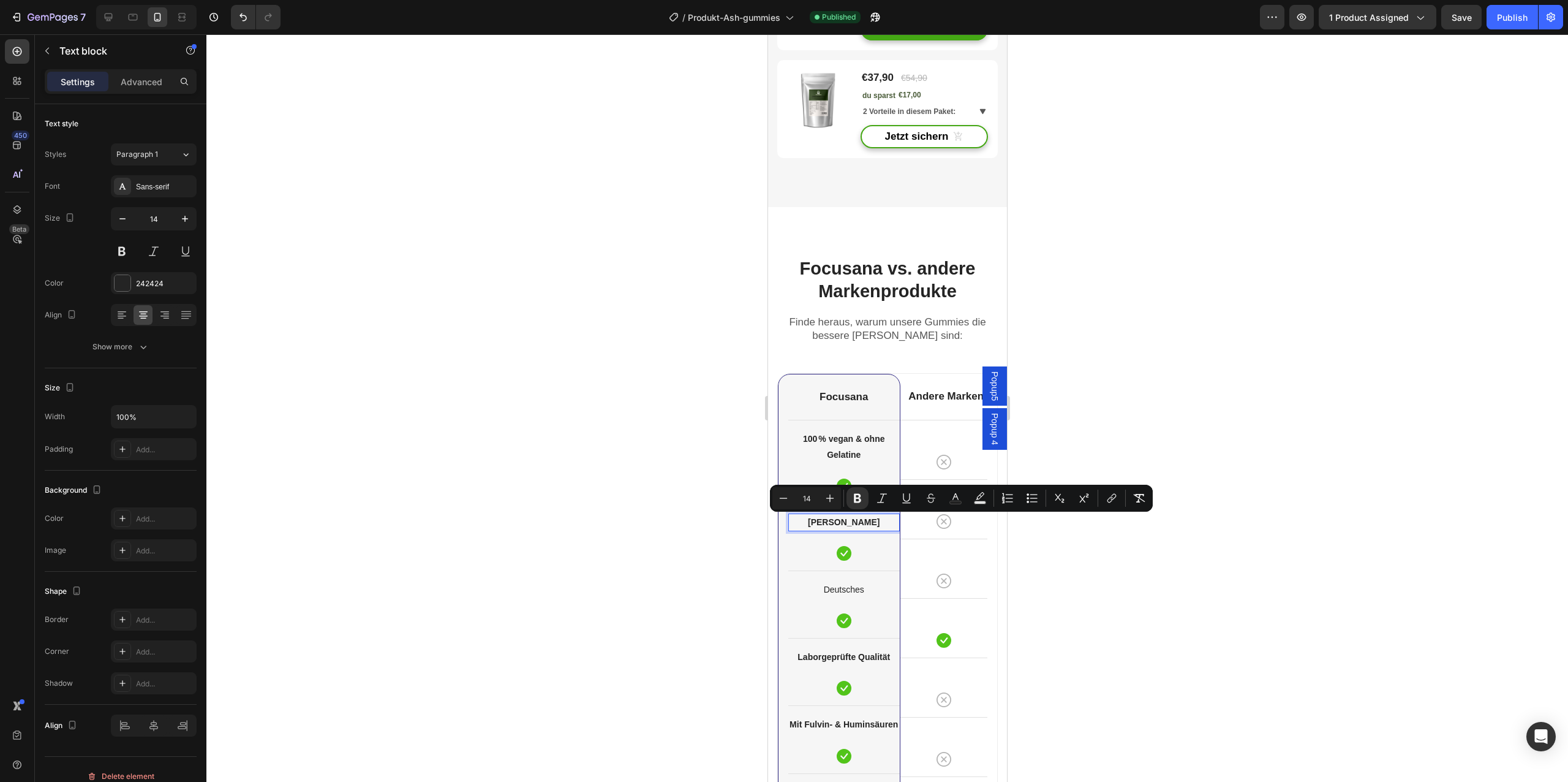
copy strong "[PERSON_NAME]"
click at [864, 588] on p "Deutsches" at bounding box center [843, 589] width 109 height 15
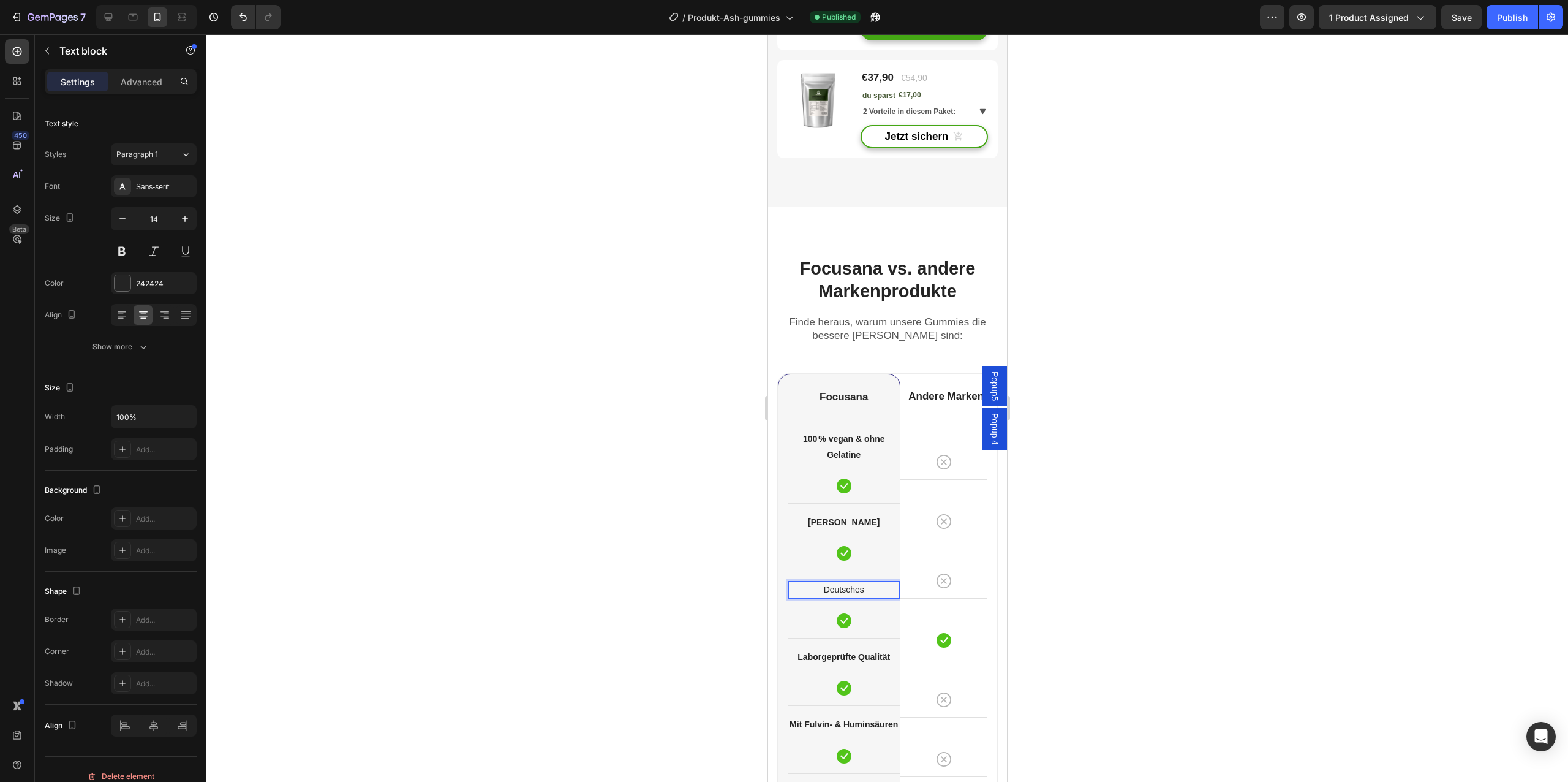
click at [864, 588] on p "Deutsches" at bounding box center [843, 589] width 109 height 15
click at [864, 588] on strong "[PERSON_NAME]" at bounding box center [842, 589] width 72 height 10
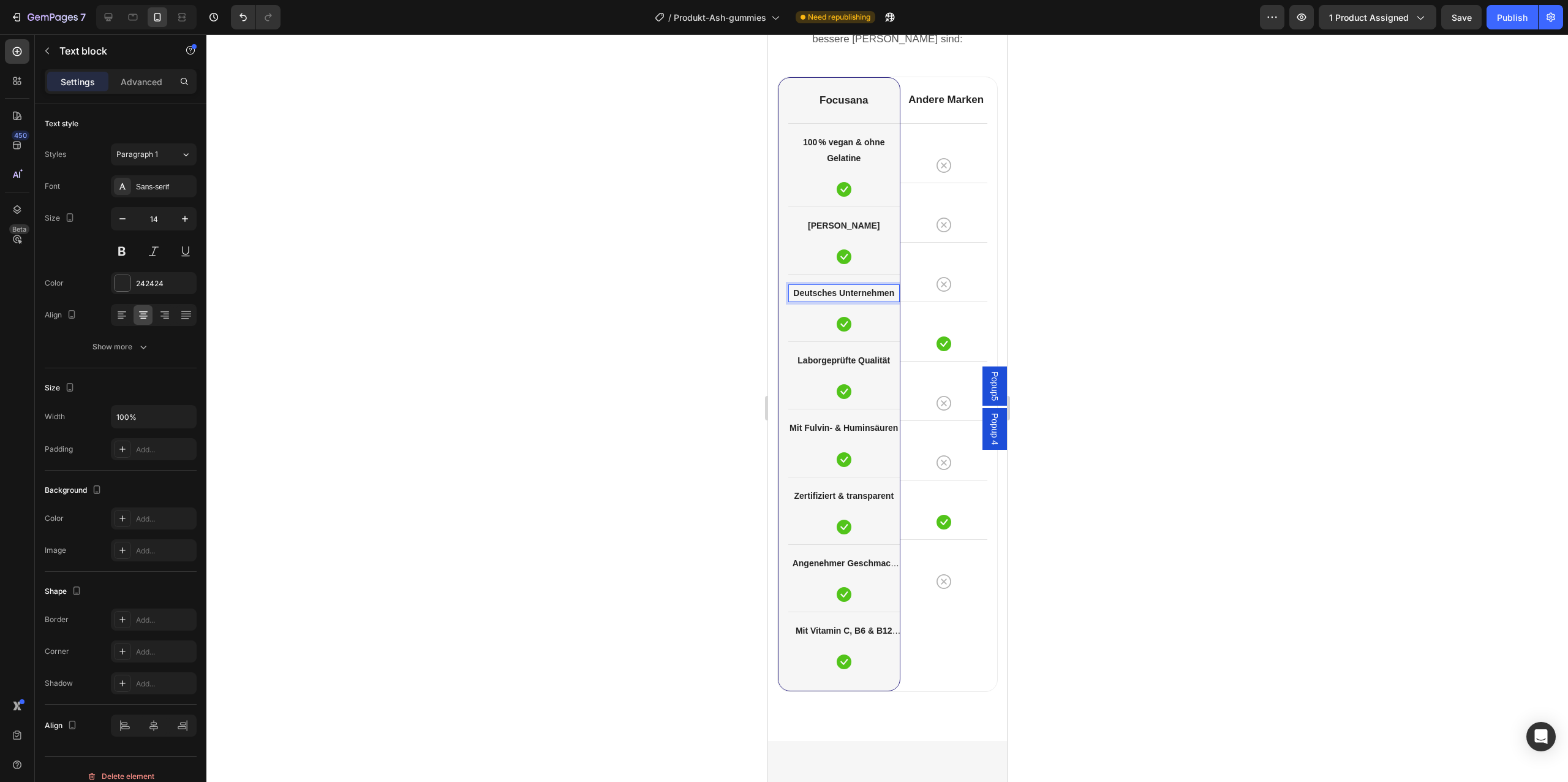
scroll to position [4062, 0]
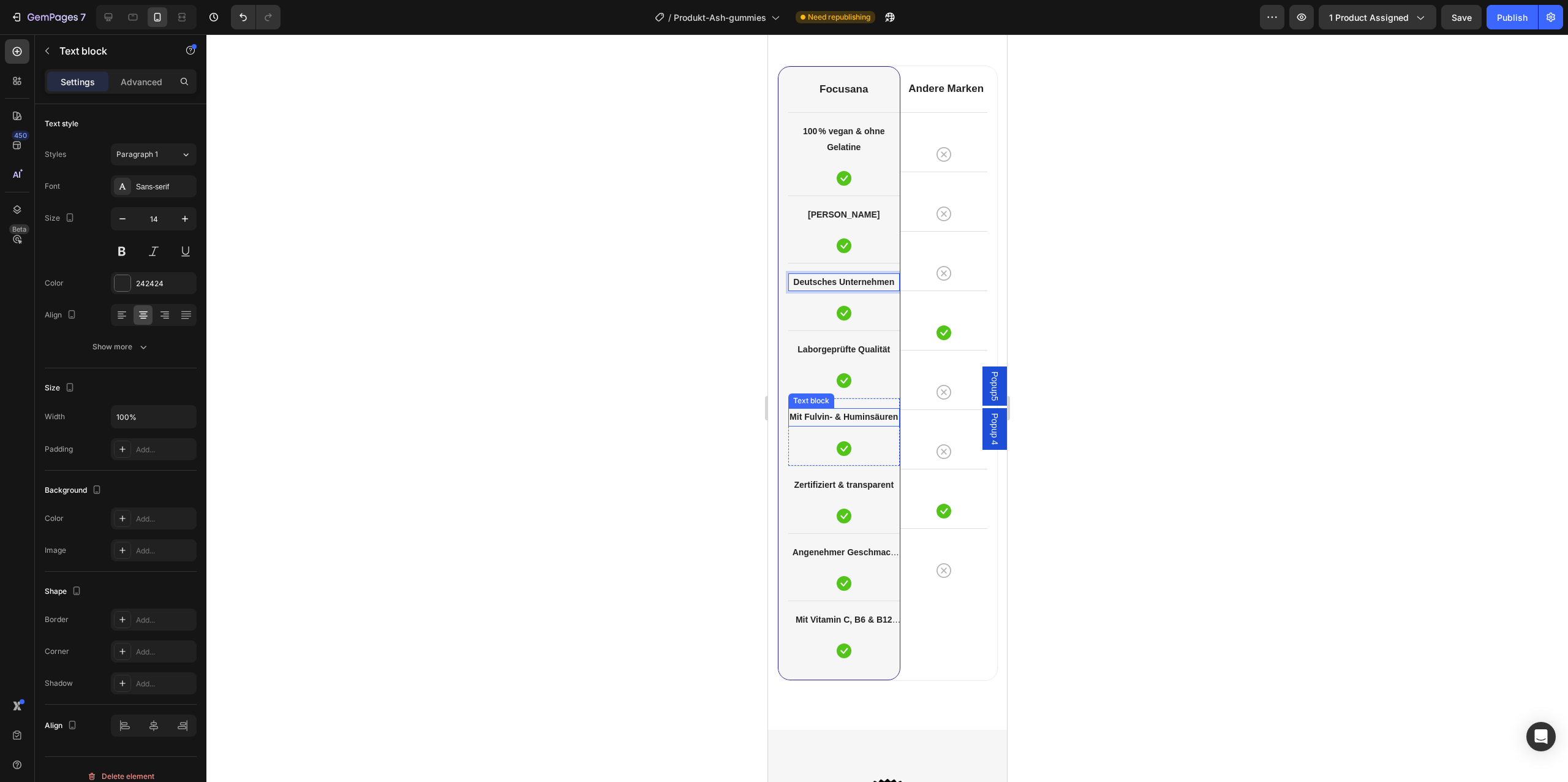
click at [863, 418] on strong "Mit Fulvin- & Huminsäuren" at bounding box center [842, 417] width 109 height 10
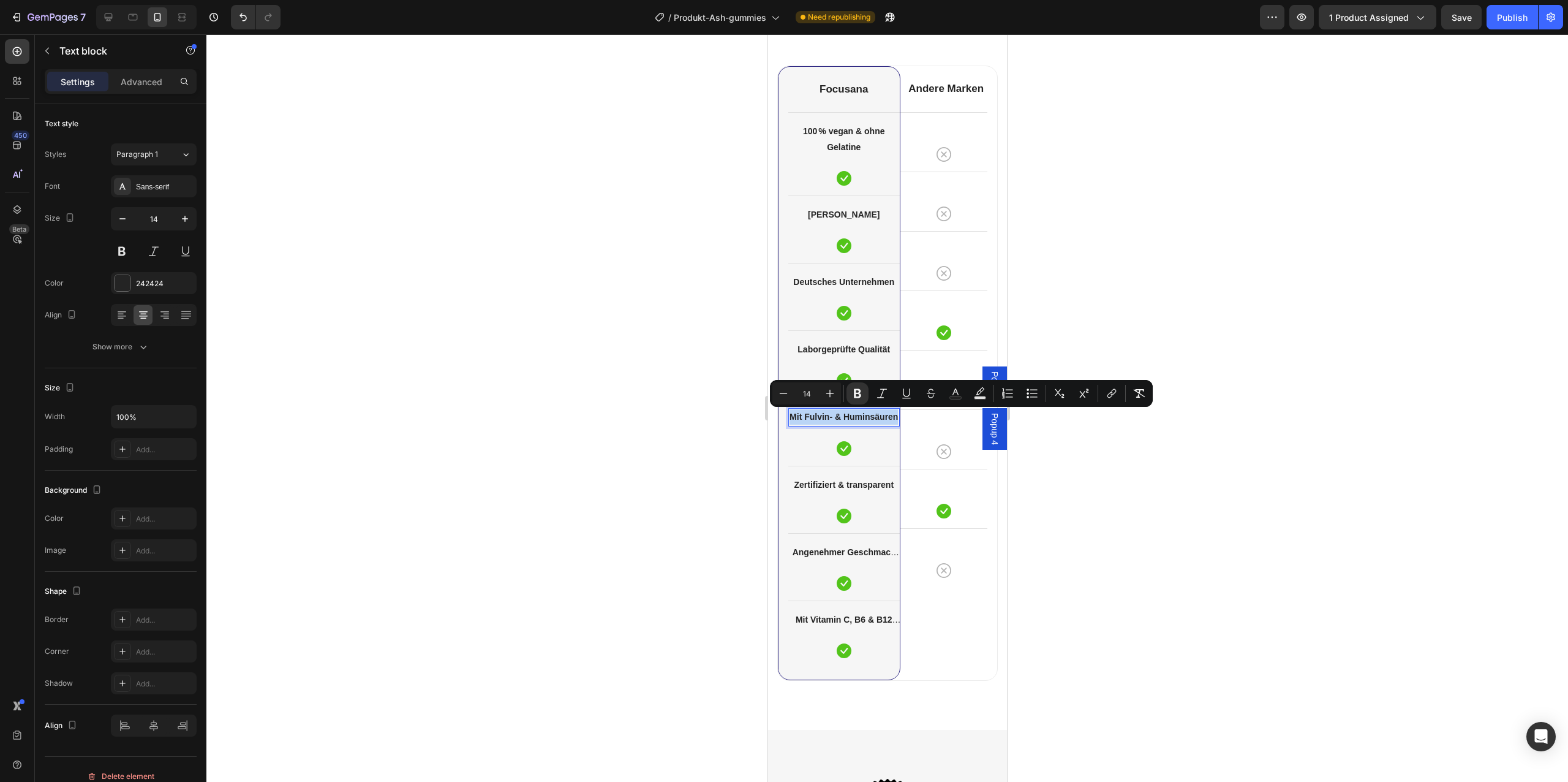
click at [863, 418] on strong "Mit Fulvin- & Huminsäuren" at bounding box center [842, 417] width 109 height 10
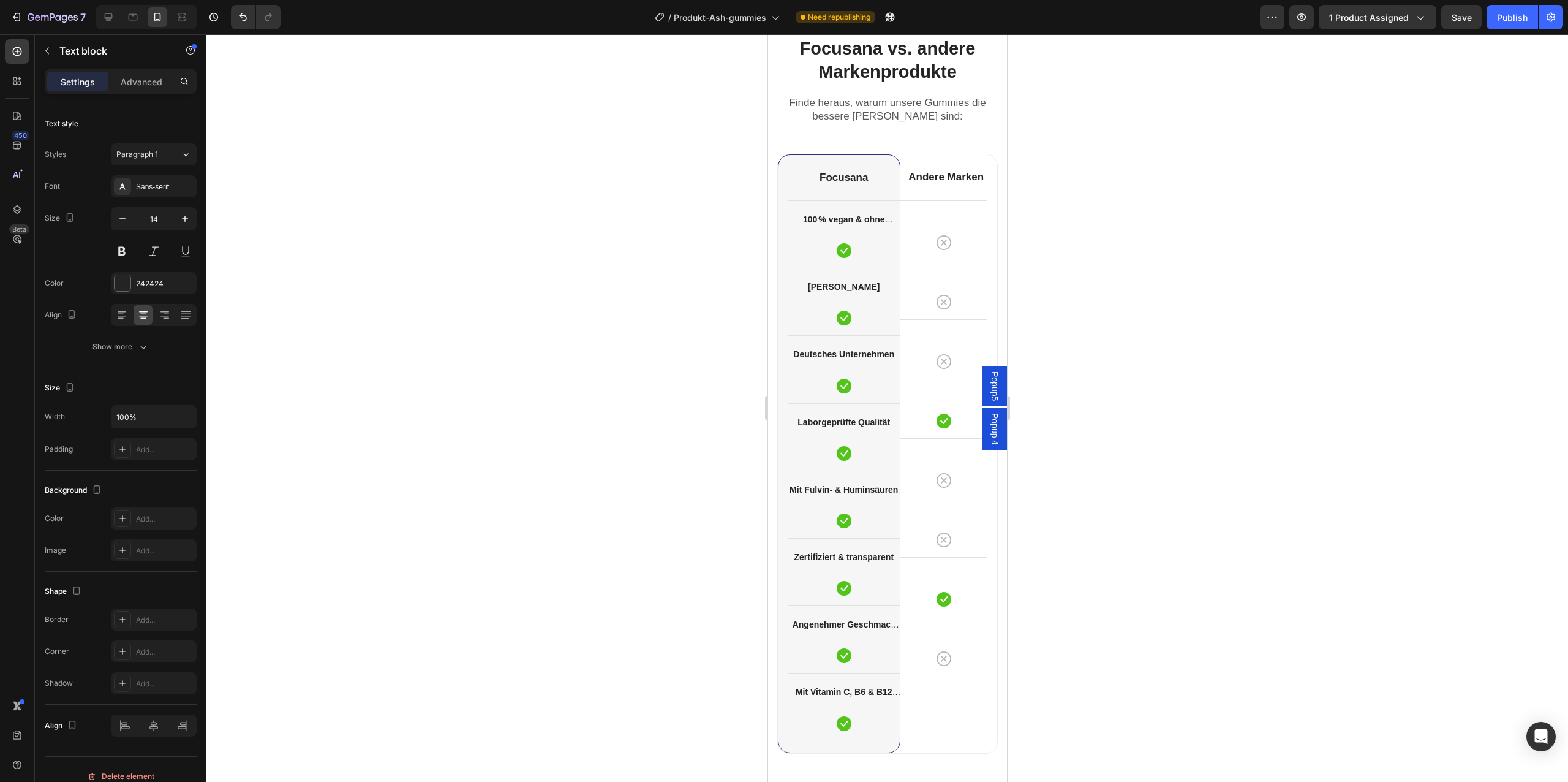
scroll to position [4056, 0]
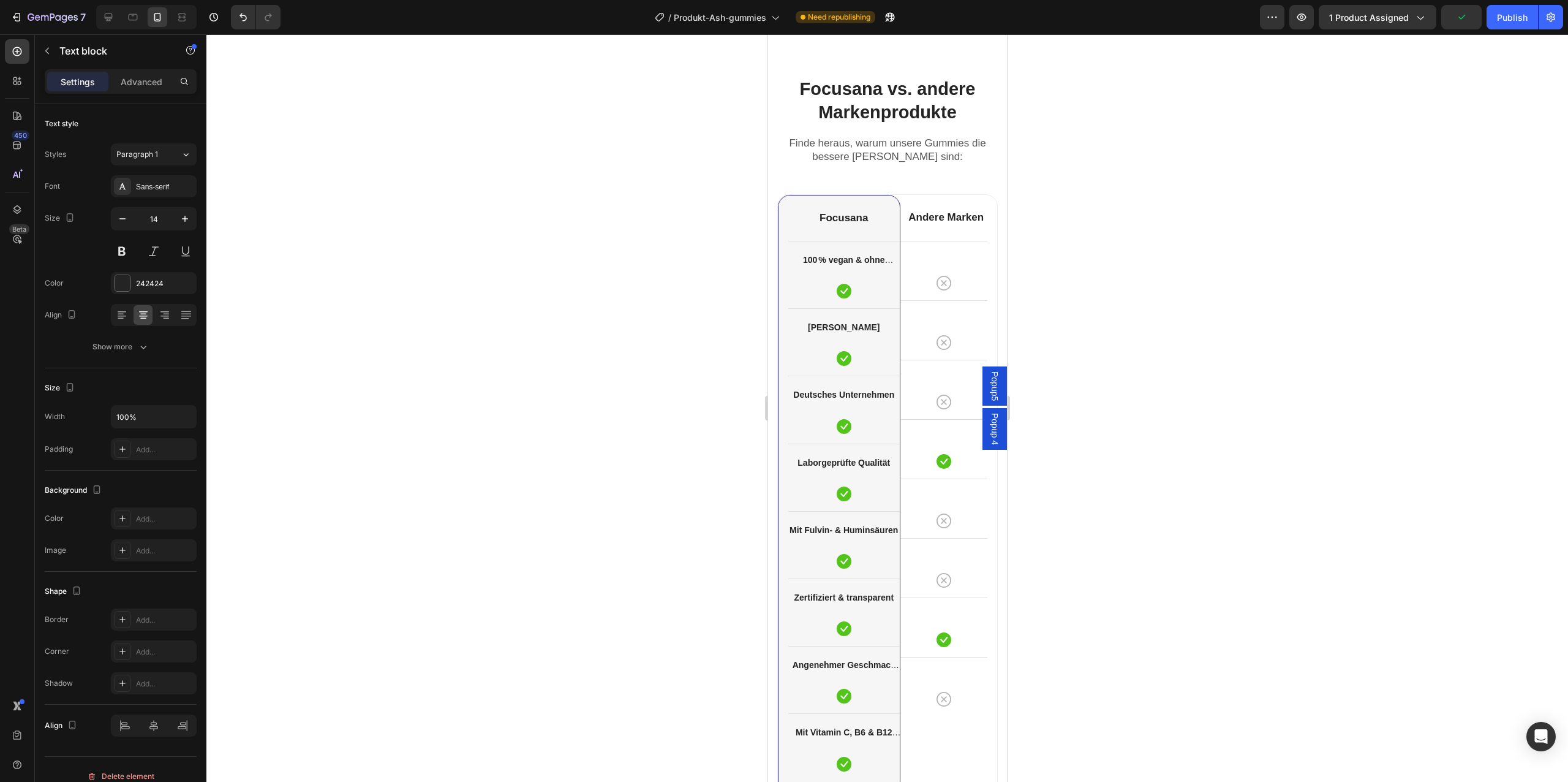
click at [844, 527] on strong "Mit Fulvin- & Huminsäuren" at bounding box center [842, 530] width 109 height 10
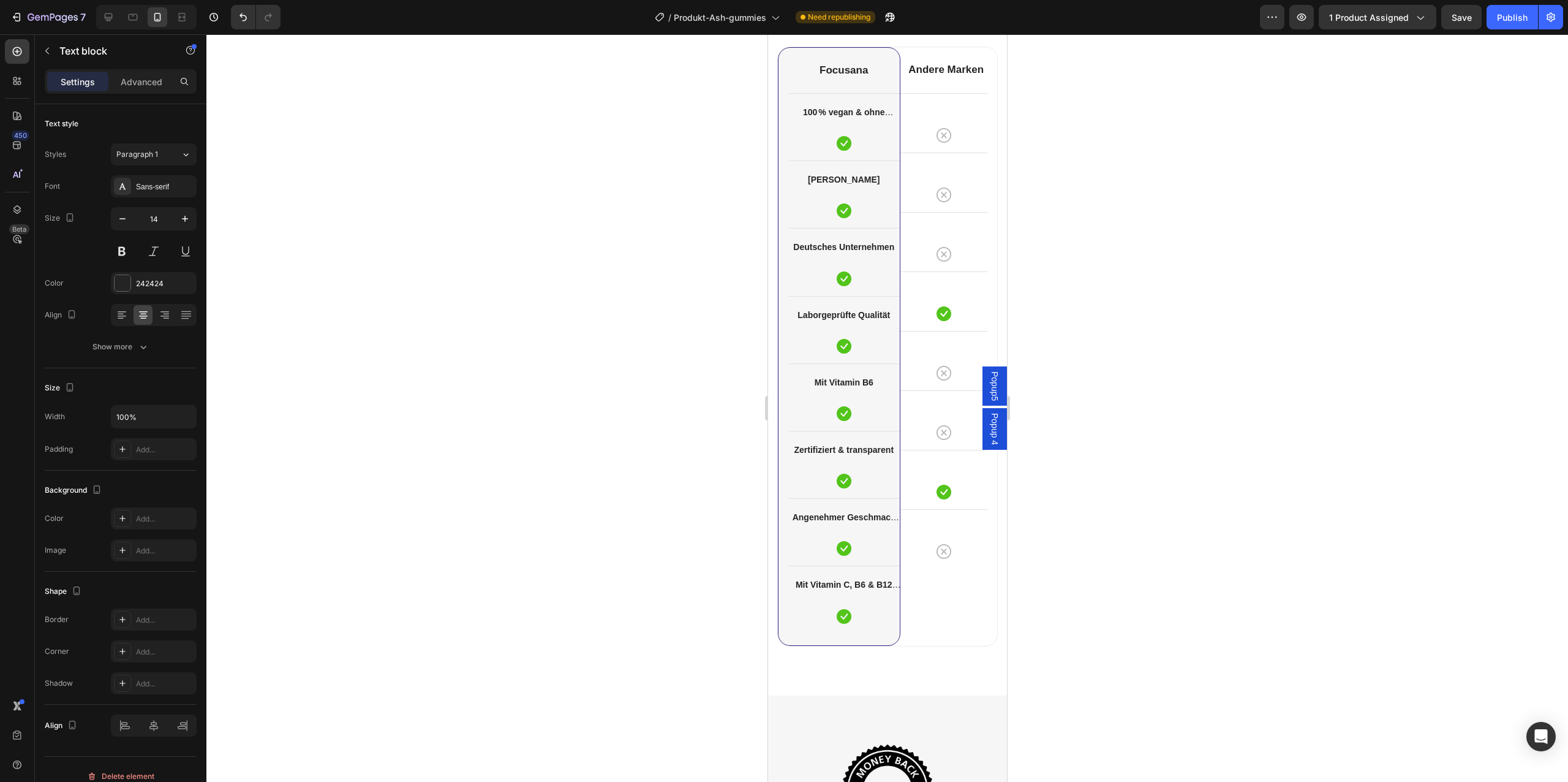
scroll to position [4210, 0]
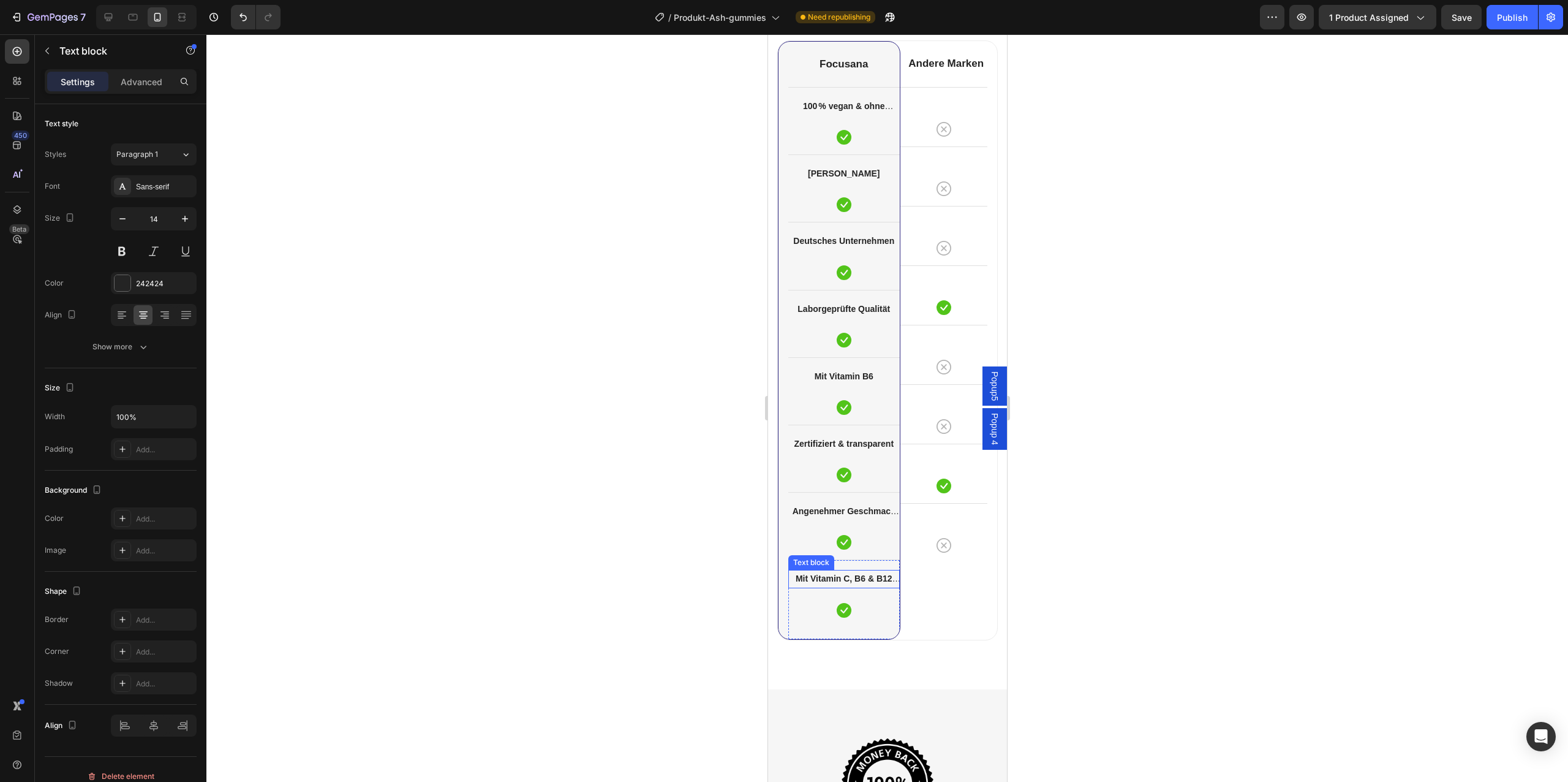
click at [855, 586] on p "Mit Vitamin C, B6 & B12 angereichert" at bounding box center [843, 578] width 109 height 15
click at [855, 586] on p "Mit Vitamin C, B6 & B12 angereichert" at bounding box center [843, 586] width 109 height 30
click at [1098, 559] on div at bounding box center [887, 408] width 1362 height 747
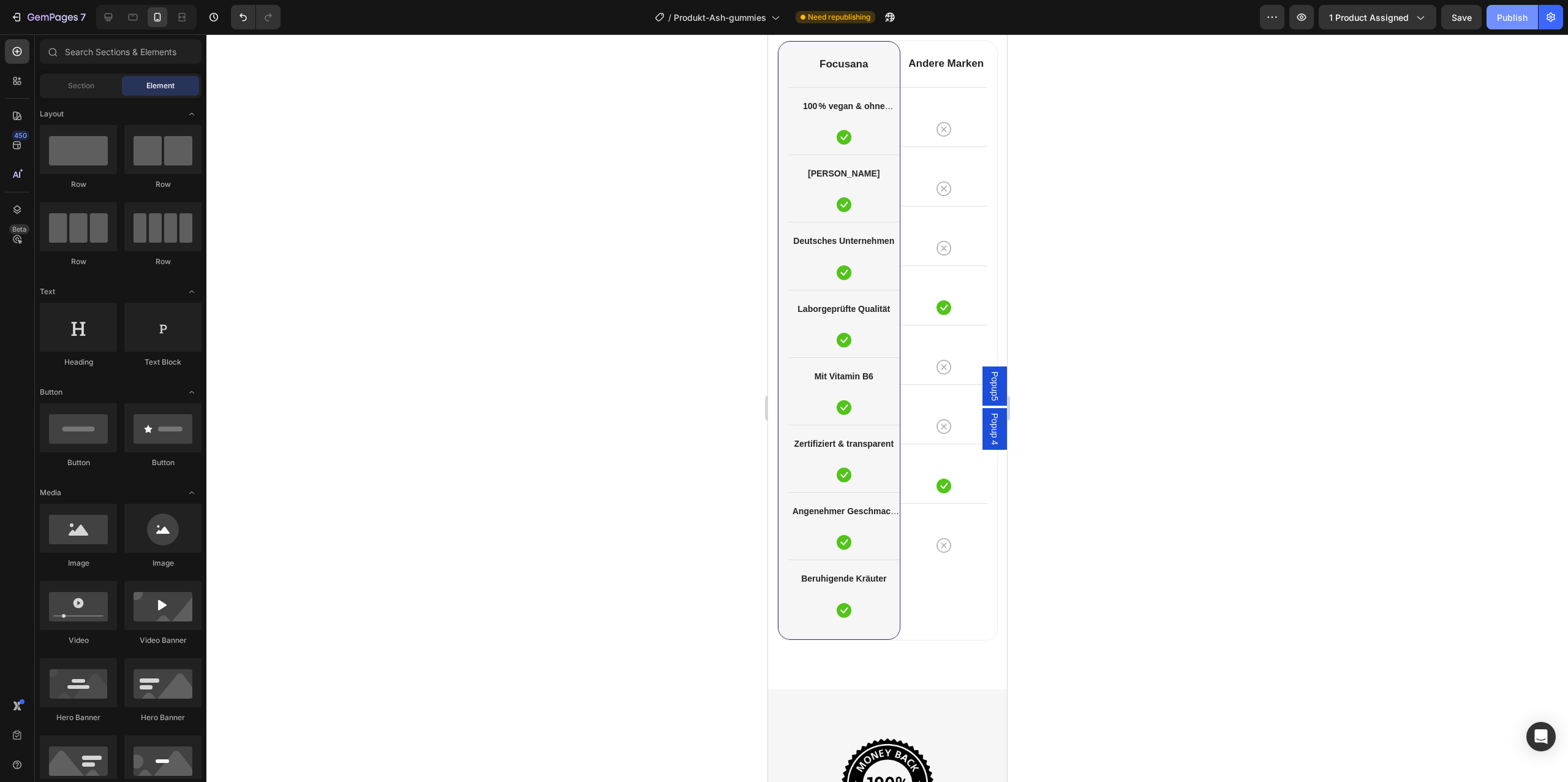
click at [1514, 9] on button "Publish" at bounding box center [1512, 17] width 51 height 24
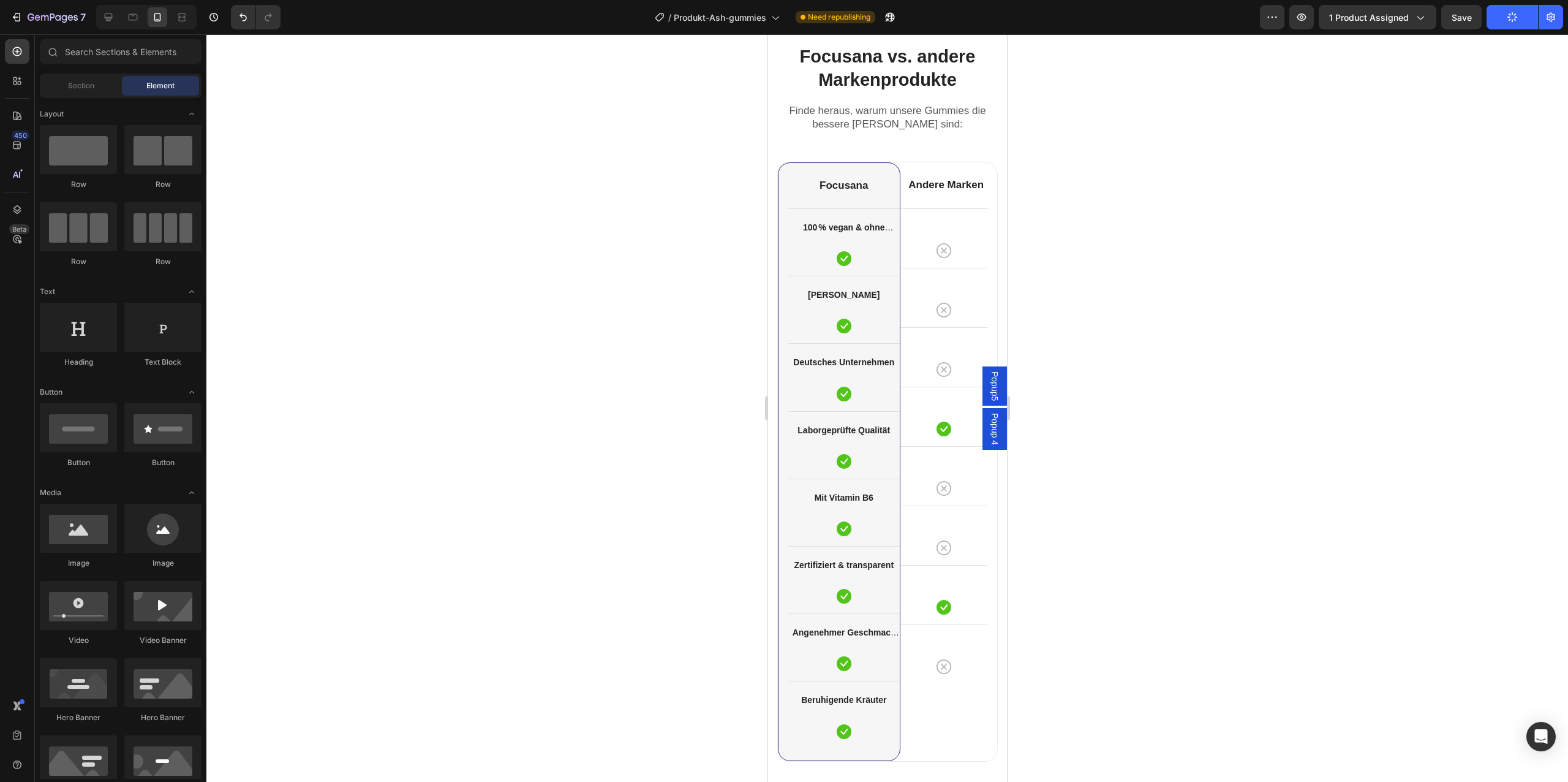
scroll to position [4085, 0]
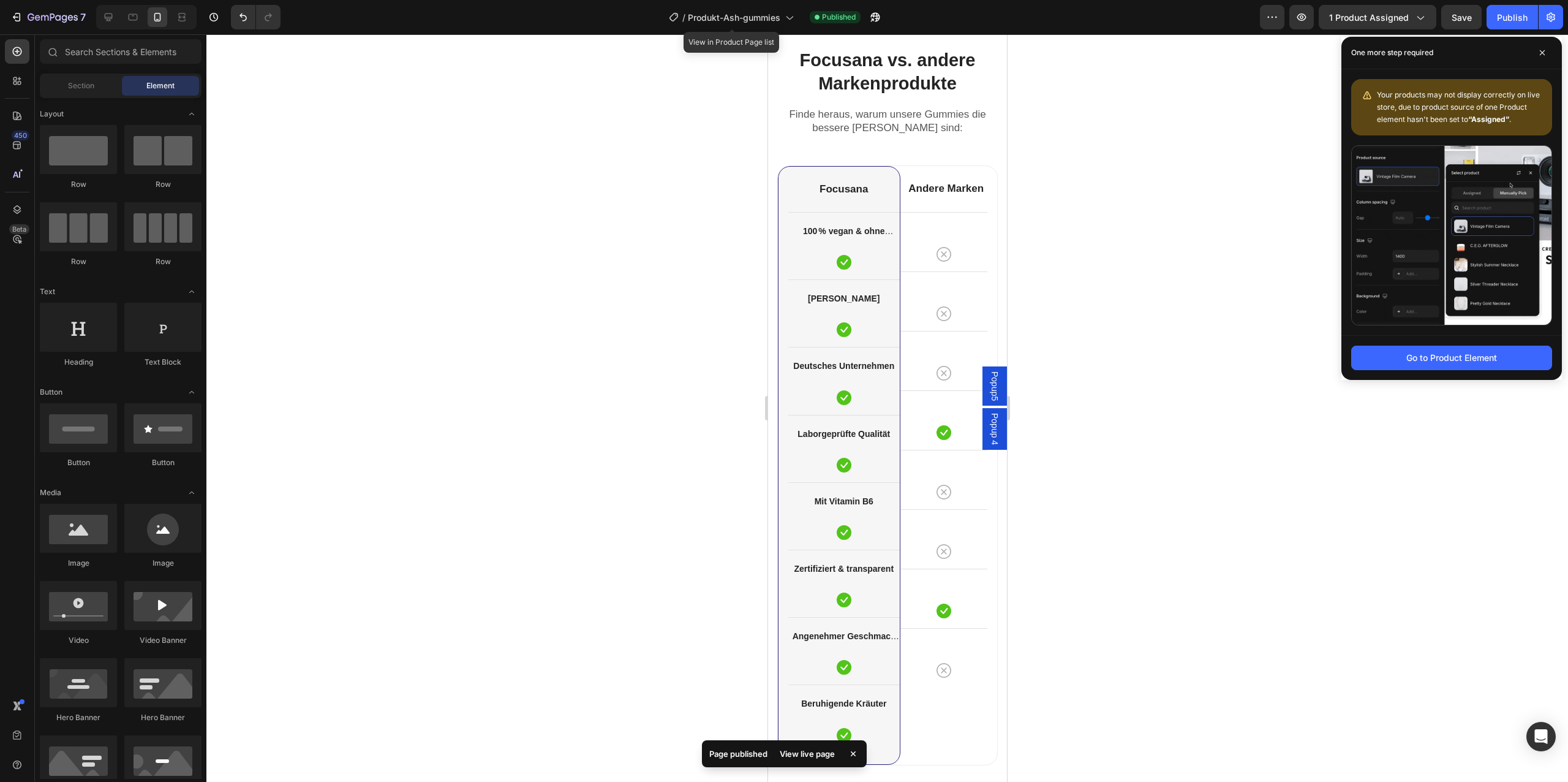
click at [703, 29] on div "/ Produkt-Ash-gummies" at bounding box center [731, 17] width 137 height 29
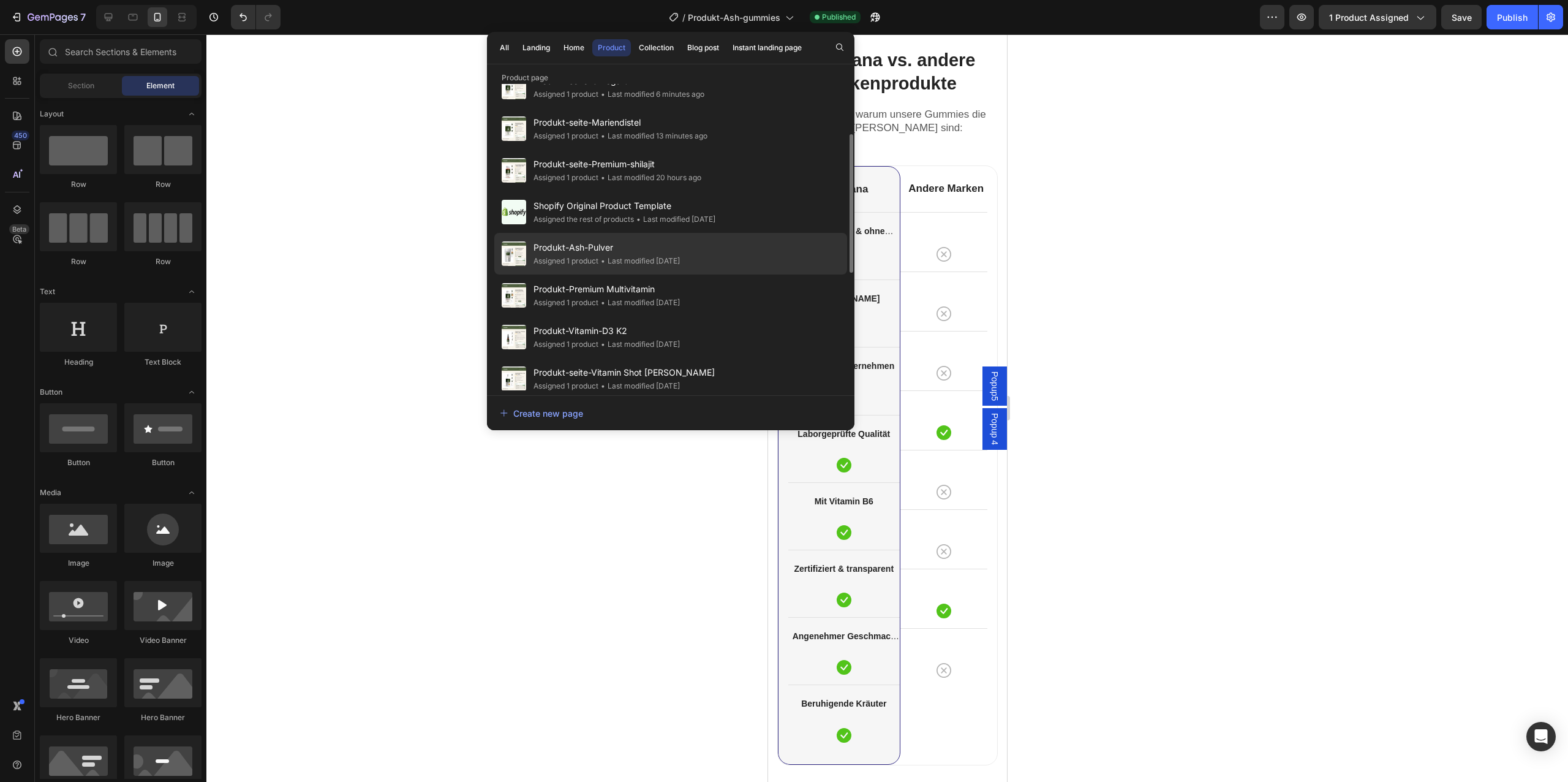
scroll to position [110, 0]
click at [680, 248] on span "Produkt-Ash-Pulver" at bounding box center [607, 247] width 146 height 14
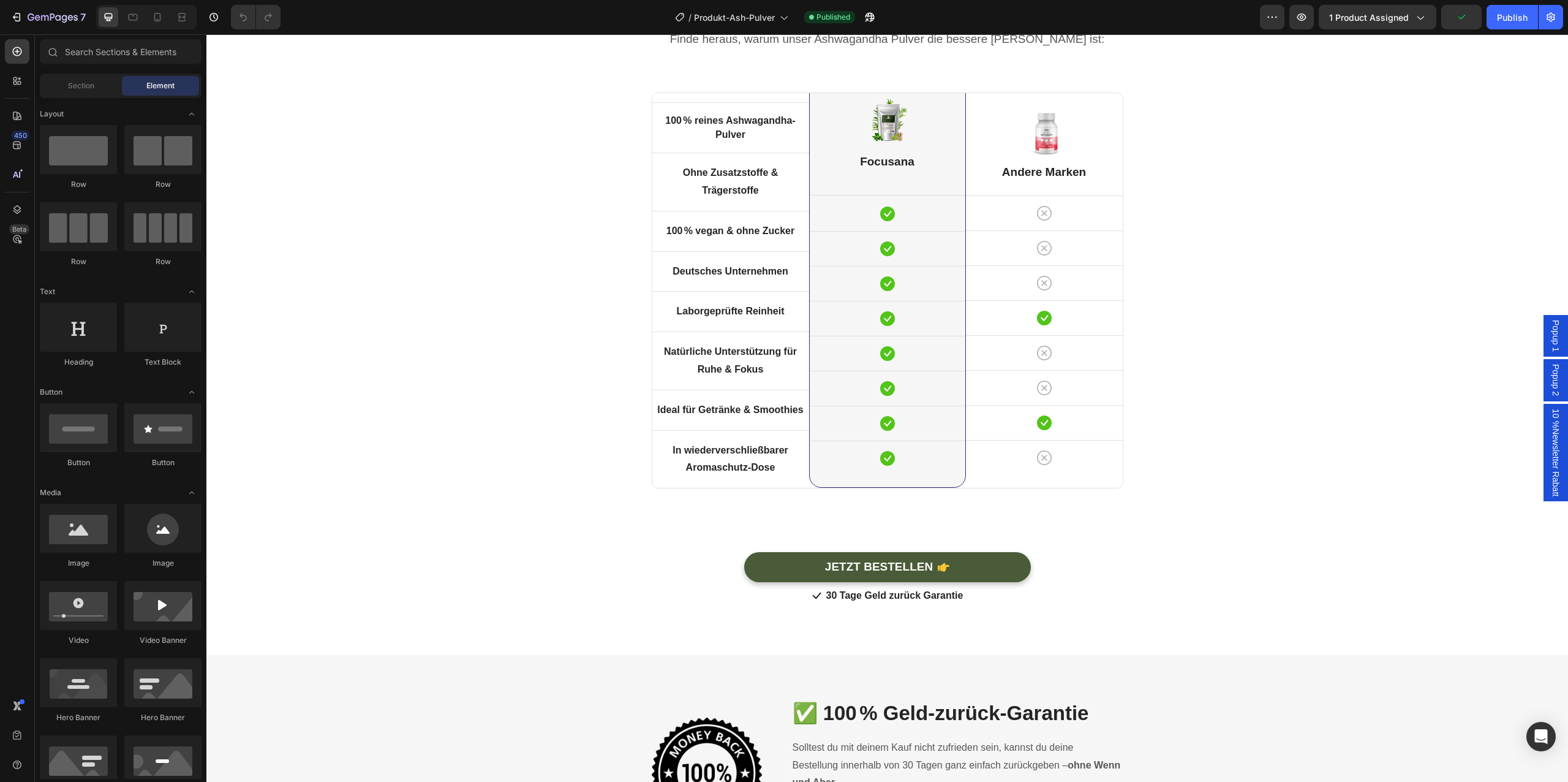
scroll to position [3347, 0]
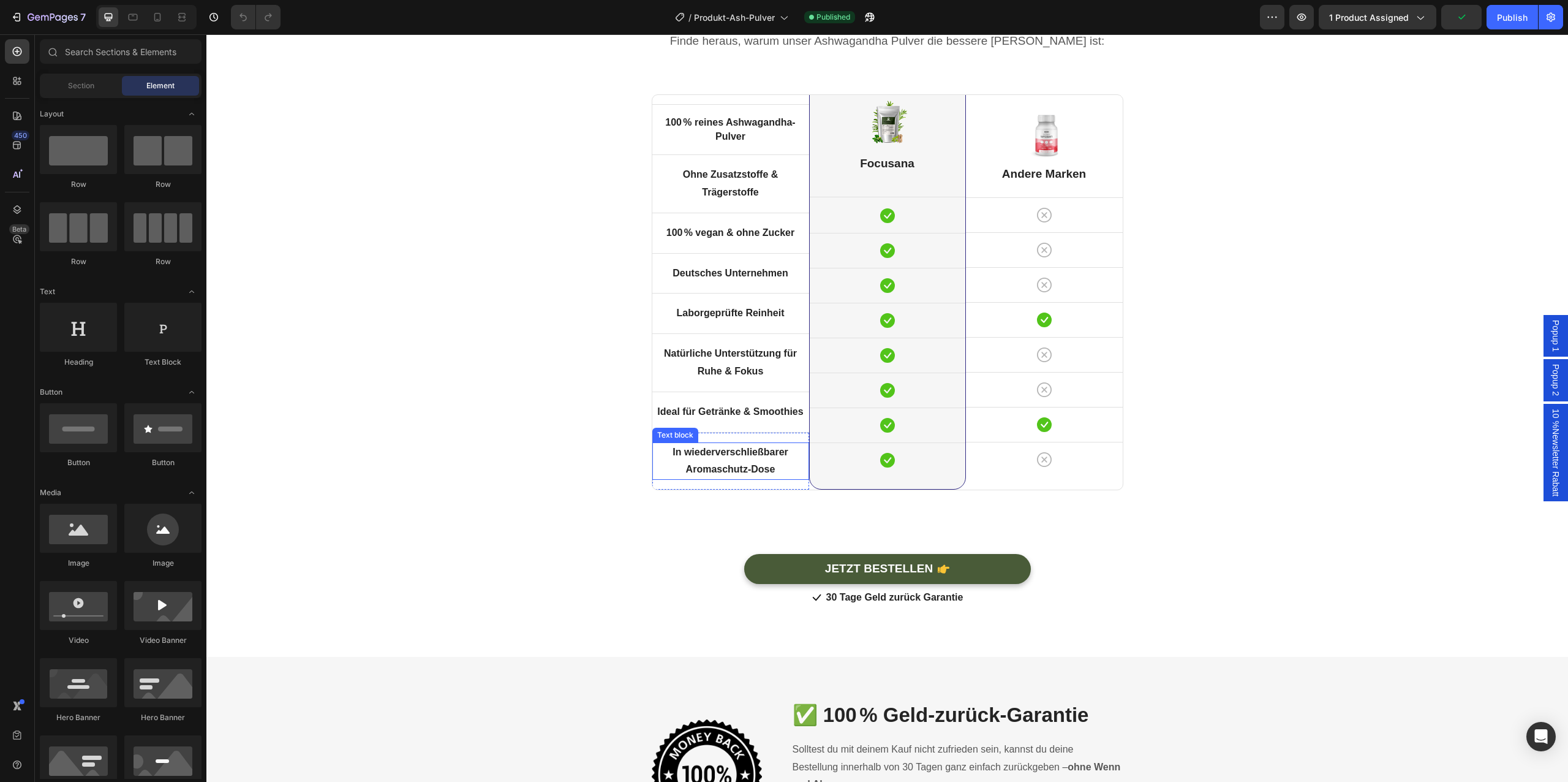
click at [770, 471] on strong "In wiederverschließbarer Aromaschutz-Dose" at bounding box center [731, 460] width 116 height 28
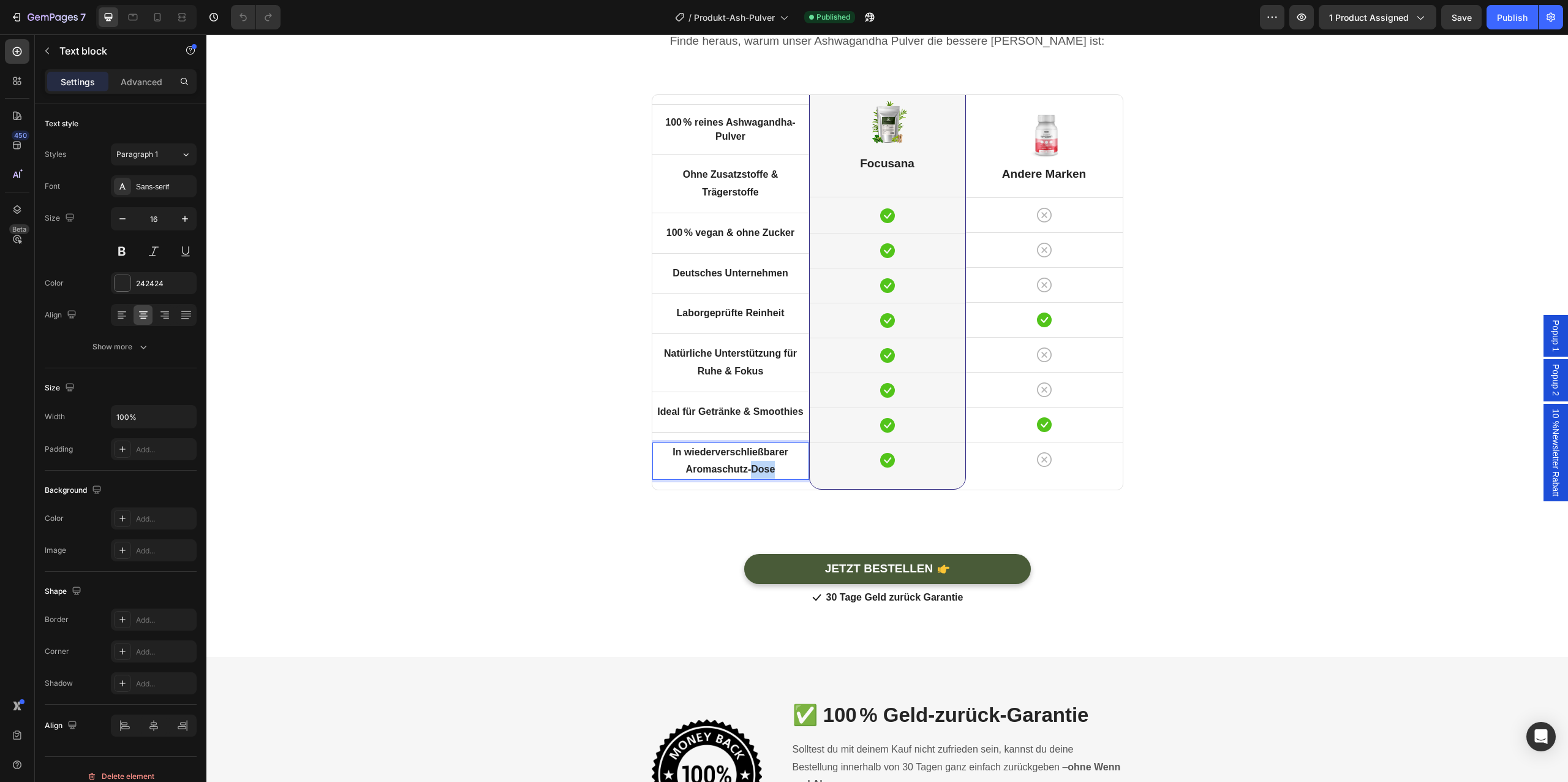
click at [764, 460] on p "In wiederverschließbarer Aromaschutz-Dose" at bounding box center [730, 461] width 154 height 35
click at [683, 454] on strong "In wiederverschließbarer Aromaschutz-Dose" at bounding box center [731, 460] width 116 height 28
click at [784, 466] on p "wiederverschließbarer Aromaschutz-Dose" at bounding box center [730, 461] width 154 height 35
click at [655, 566] on div "JETZT BESTELLEN Button" at bounding box center [887, 569] width 1343 height 30
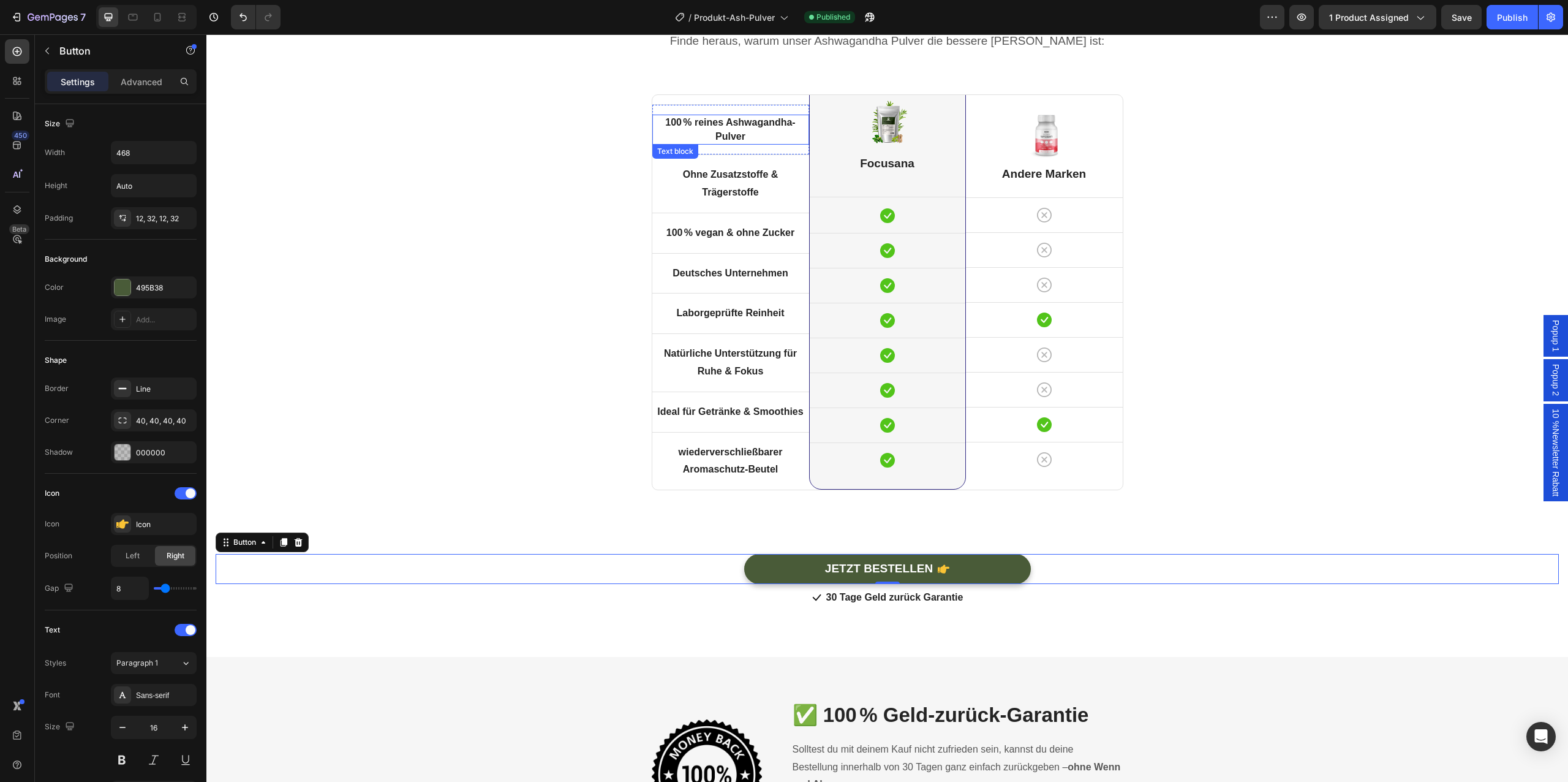
click at [706, 120] on strong "100 % reines Ashwagandha-Pulver" at bounding box center [730, 129] width 130 height 24
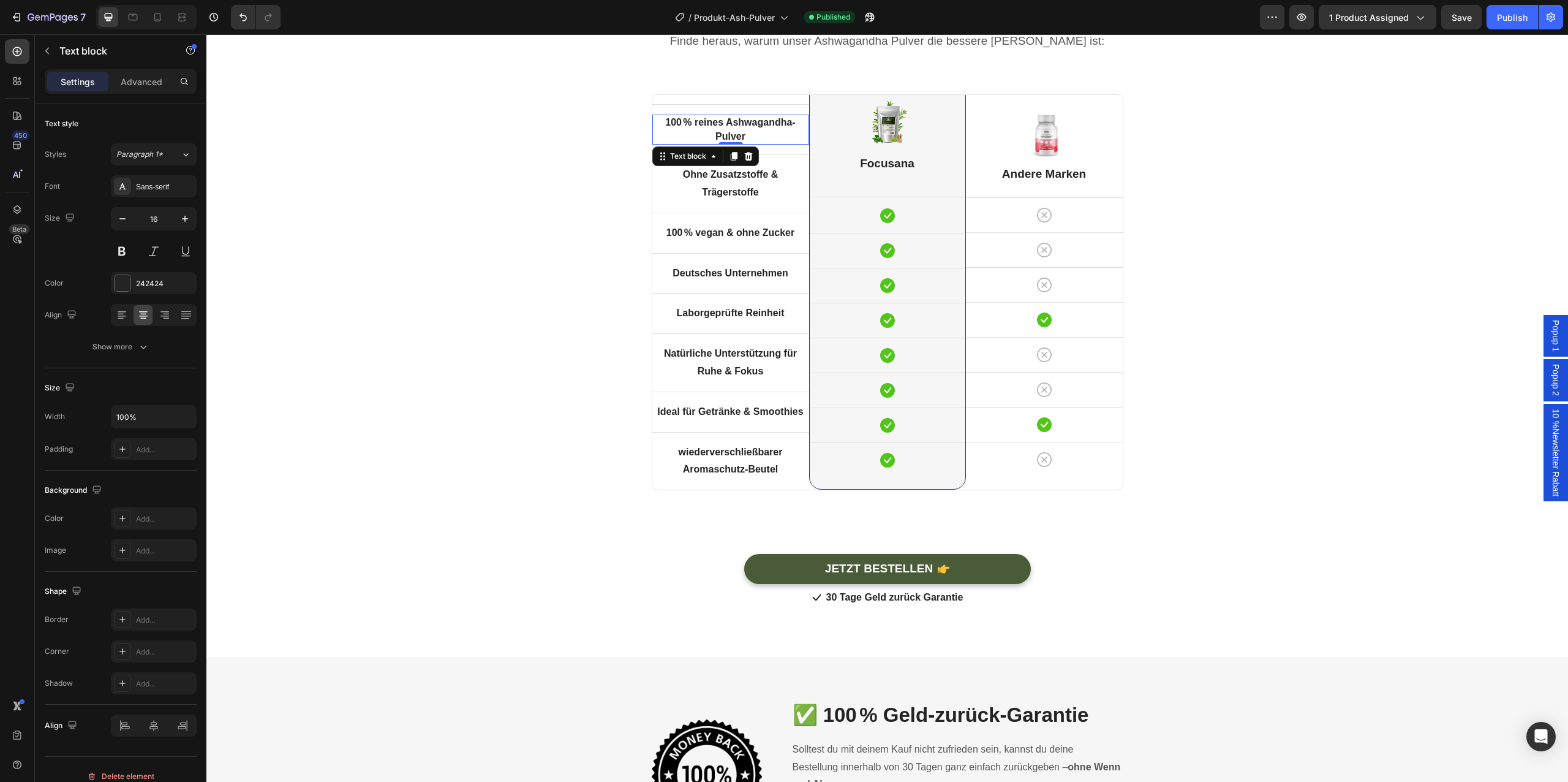
click at [167, 18] on div at bounding box center [146, 17] width 100 height 24
click at [157, 18] on icon at bounding box center [157, 17] width 13 height 13
type input "14"
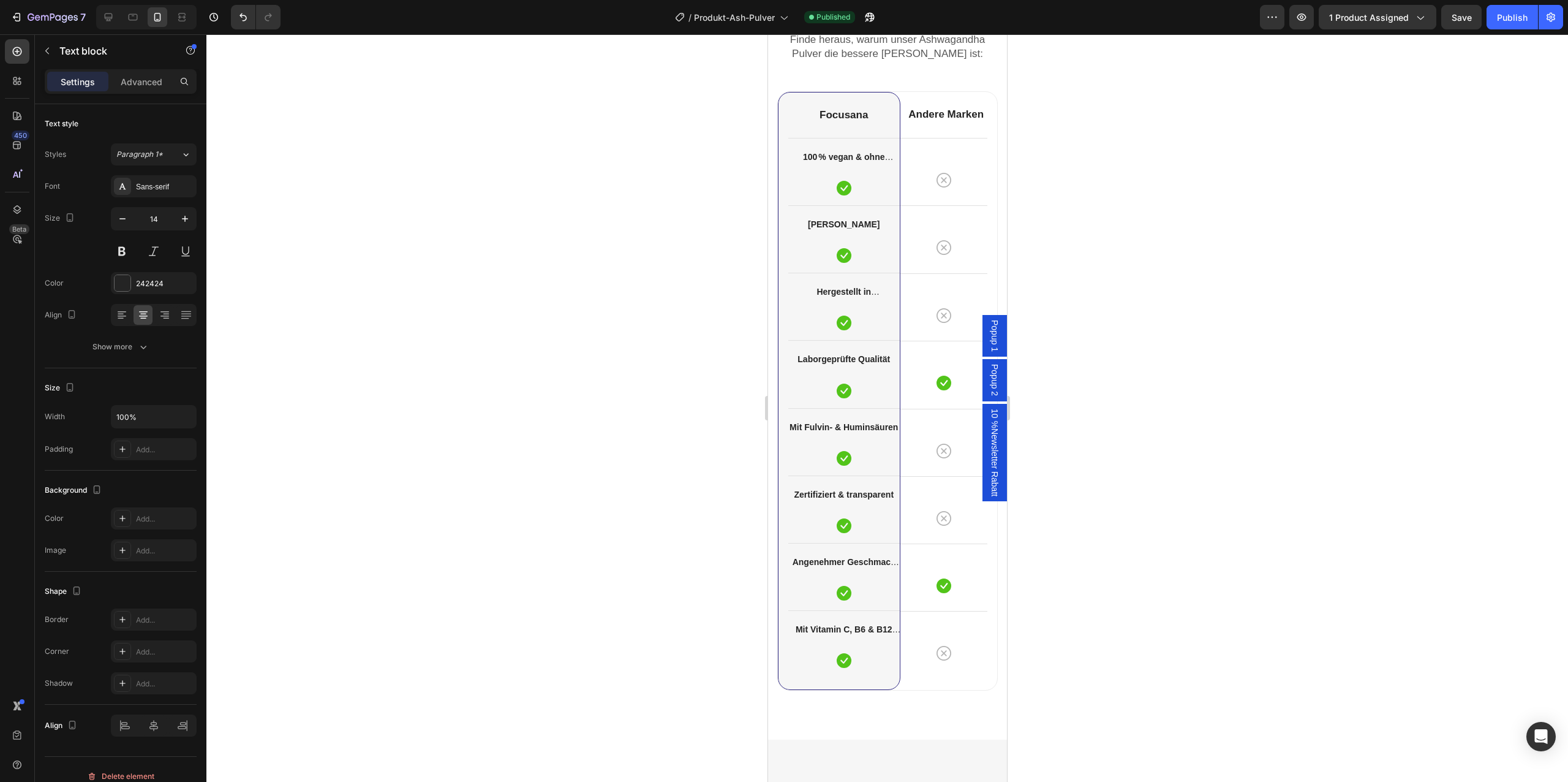
scroll to position [3507, 0]
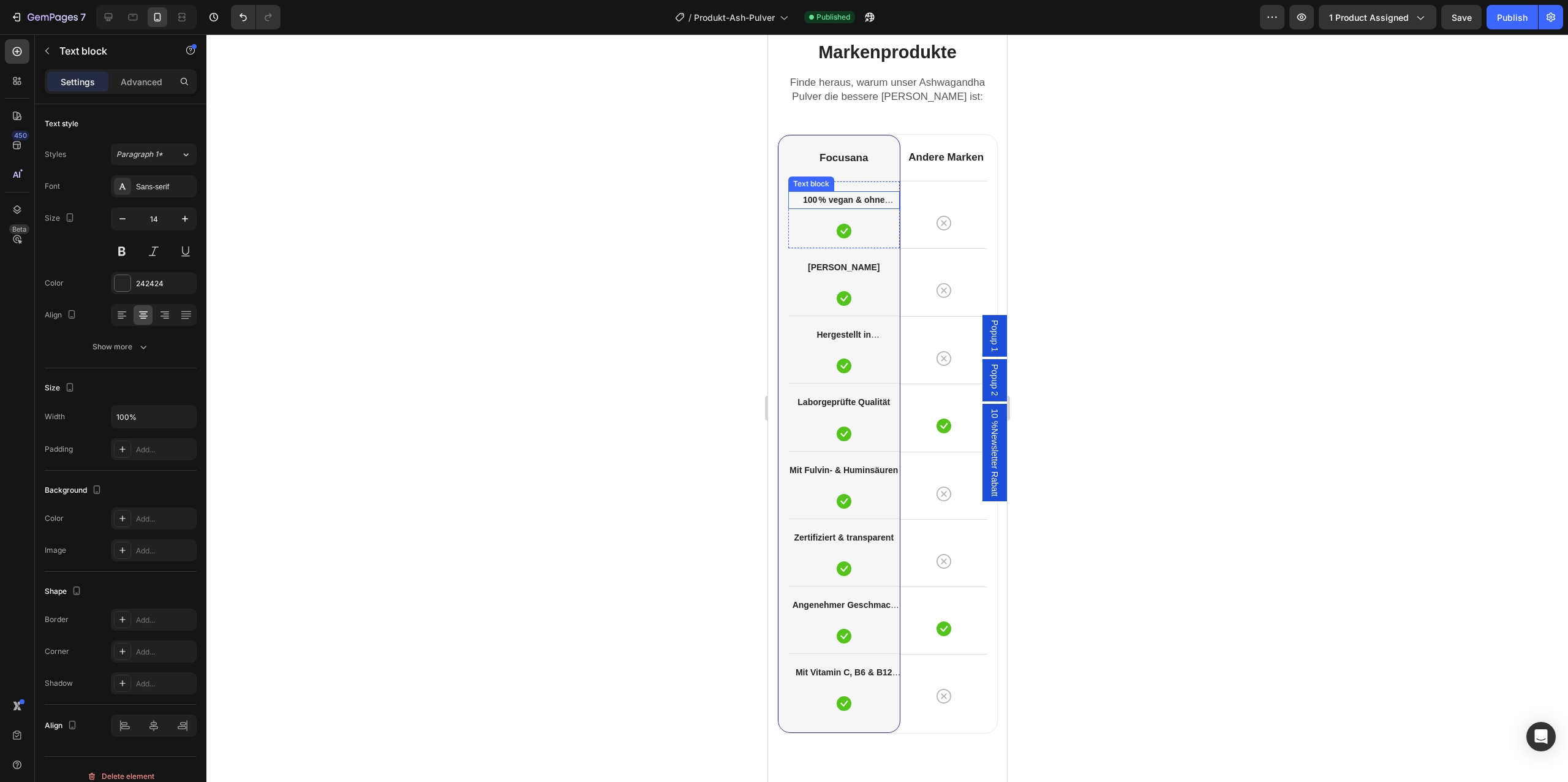
click at [846, 204] on strong "100 % vegan & ohne Gelatine" at bounding box center [847, 207] width 90 height 25
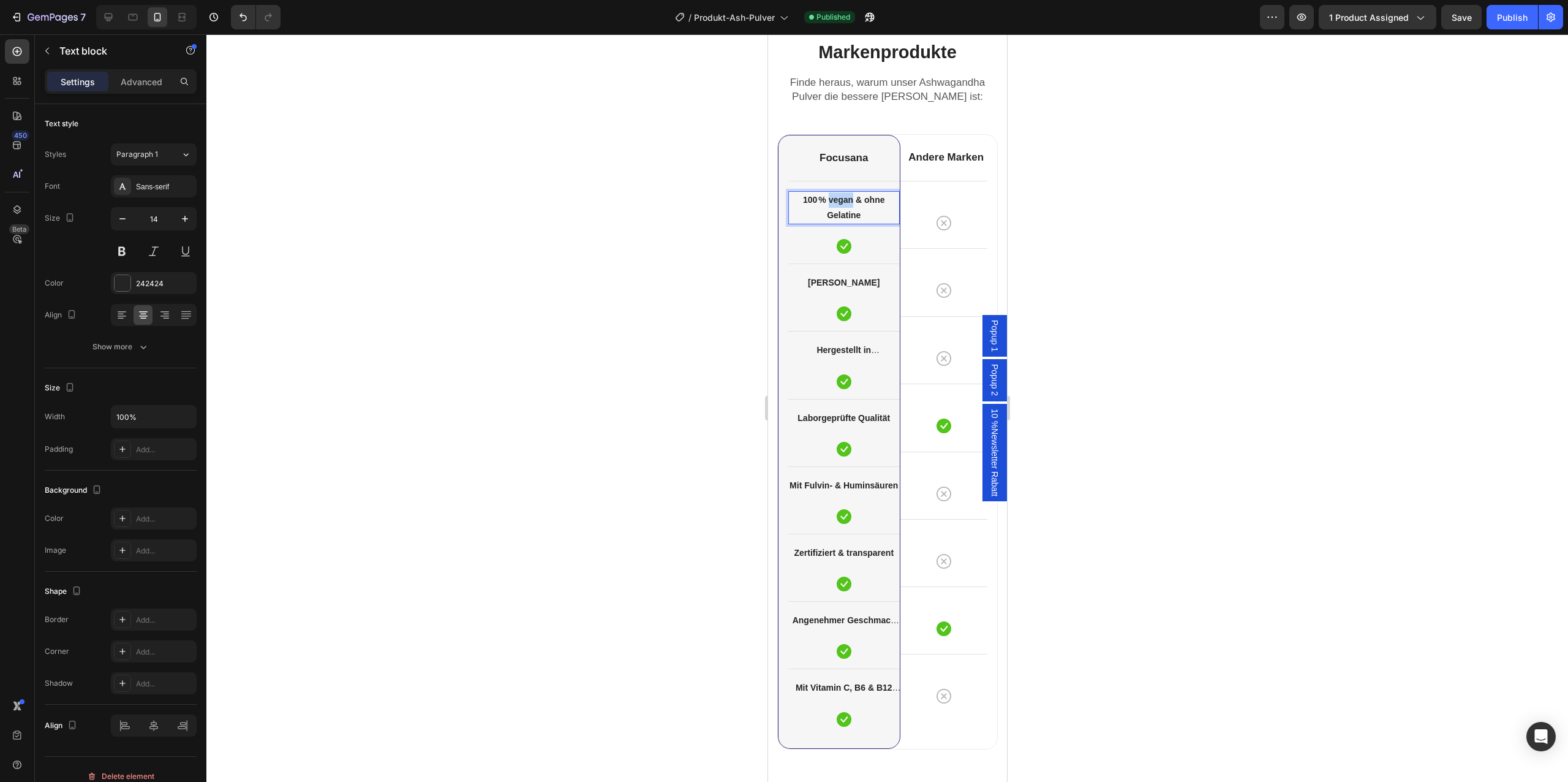
click at [846, 204] on strong "100 % vegan & ohne Gelatine" at bounding box center [842, 207] width 82 height 25
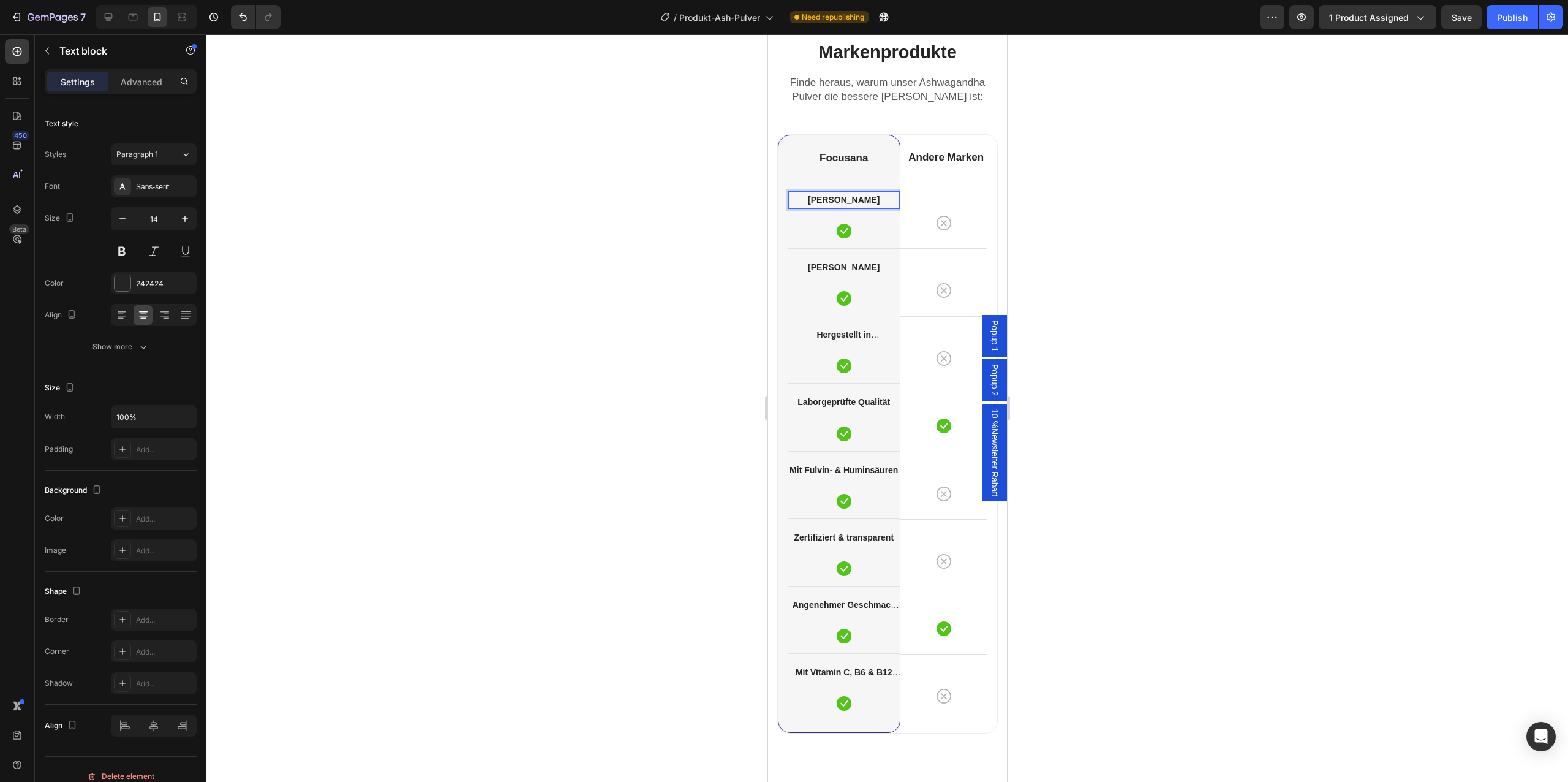
click at [846, 204] on strong "[PERSON_NAME]" at bounding box center [842, 199] width 72 height 10
click at [855, 334] on strong "Hergestellt in [GEOGRAPHIC_DATA]" at bounding box center [843, 343] width 92 height 25
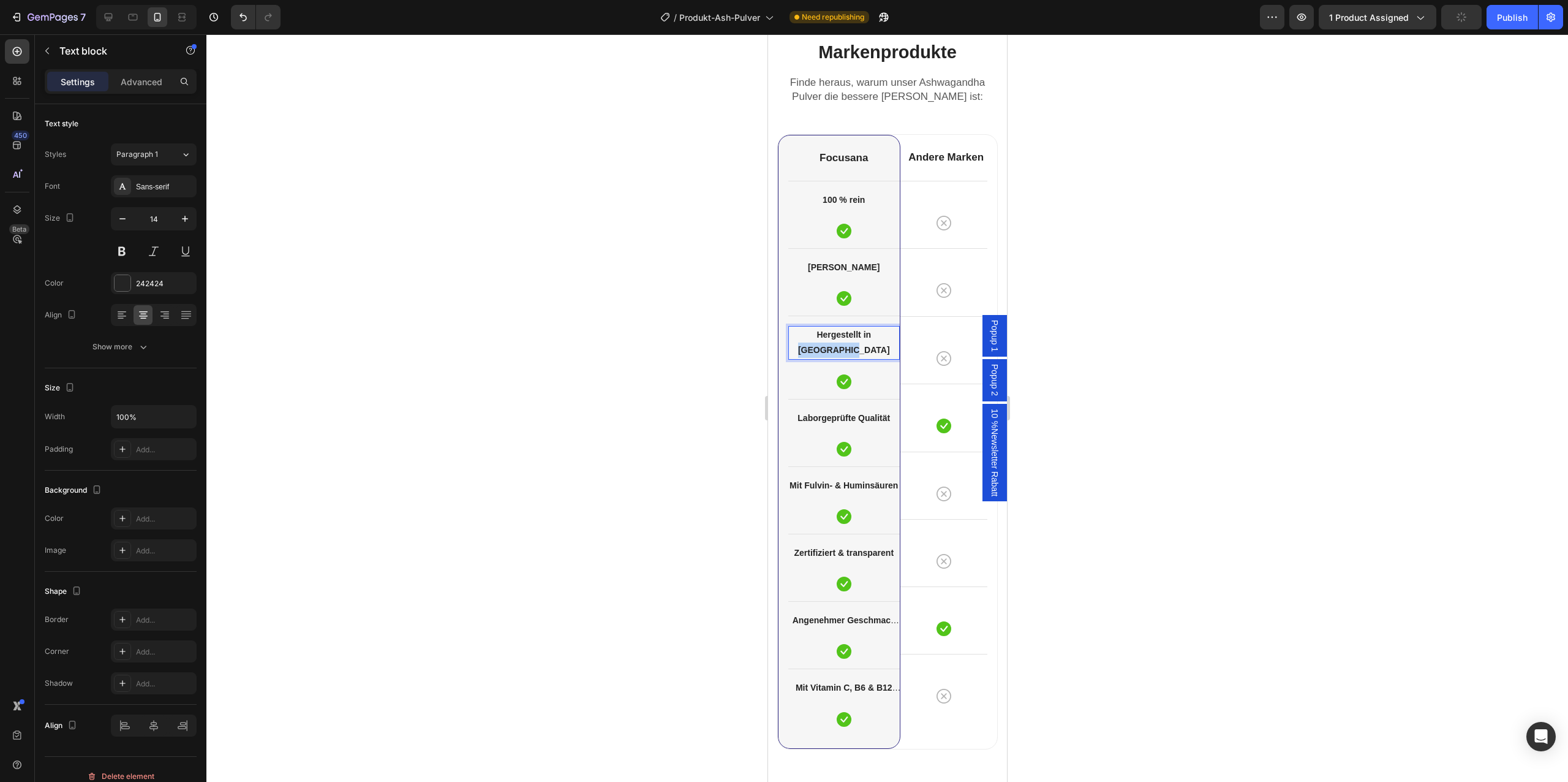
click at [855, 334] on strong "Hergestellt in [GEOGRAPHIC_DATA]" at bounding box center [843, 343] width 92 height 25
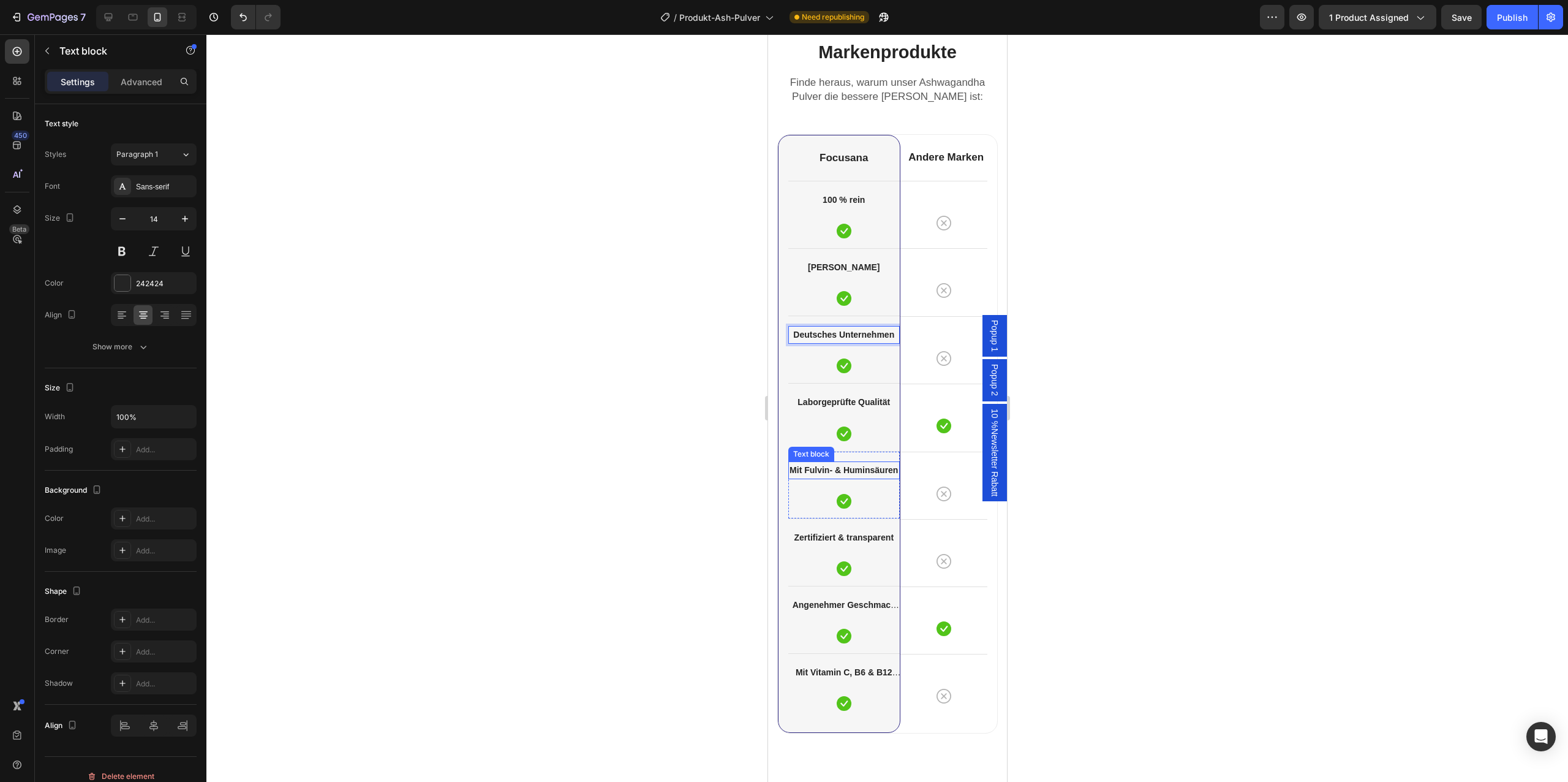
click at [859, 475] on p "Mit Fulvin- & Huminsäuren" at bounding box center [843, 470] width 109 height 15
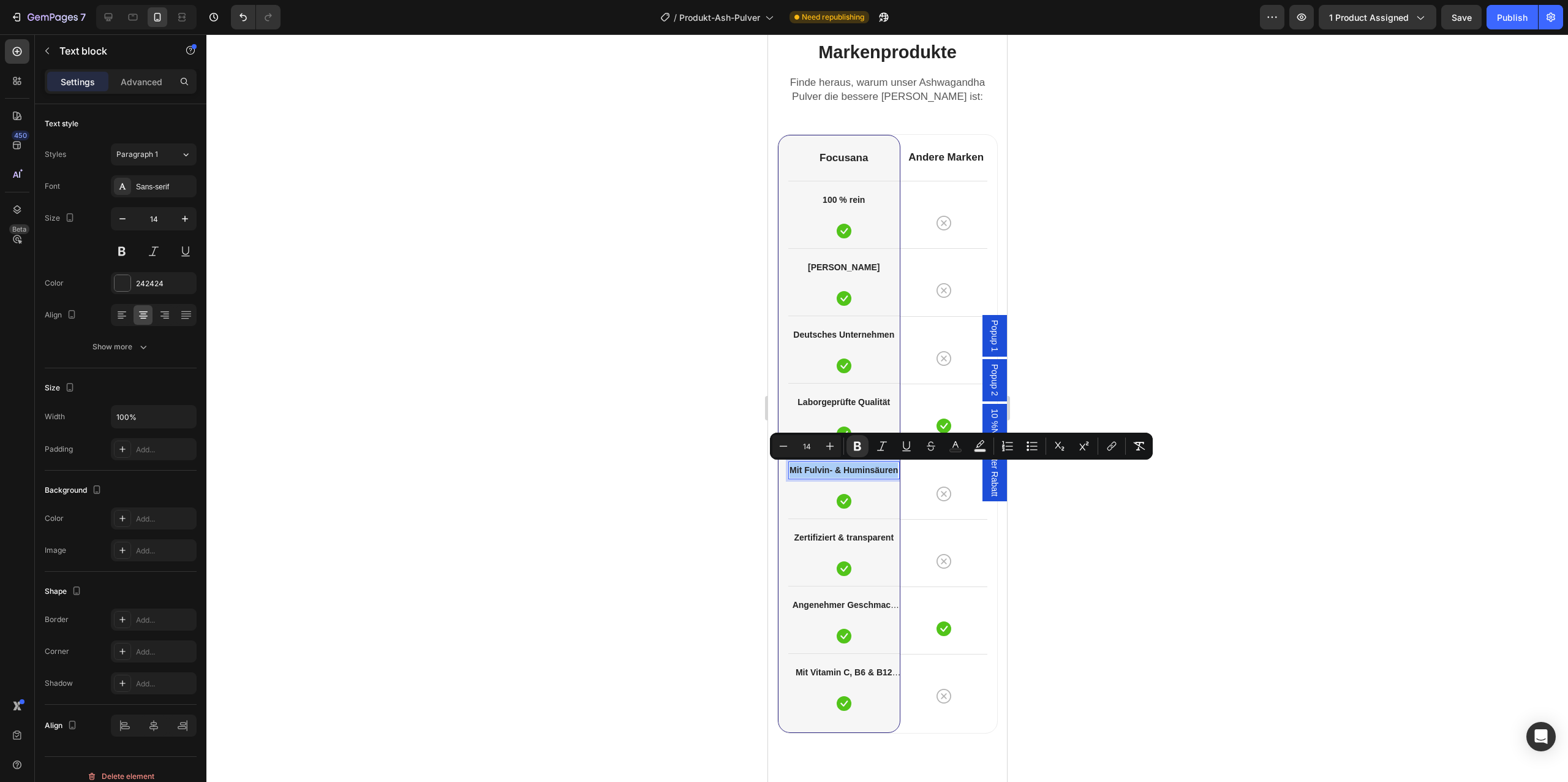
click at [681, 487] on div at bounding box center [887, 408] width 1362 height 747
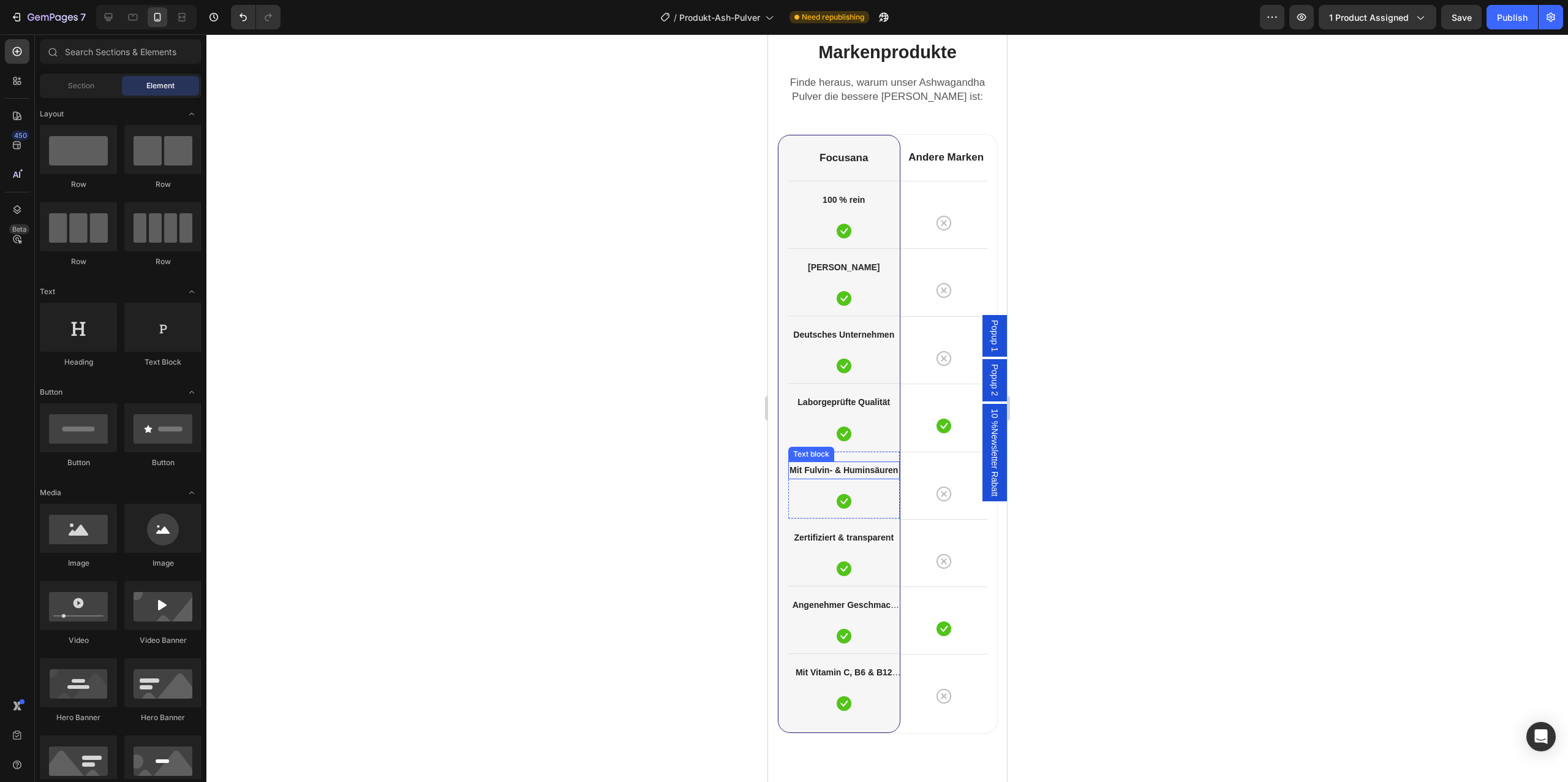
click at [847, 473] on strong "Mit Fulvin- & Huminsäuren" at bounding box center [842, 470] width 109 height 10
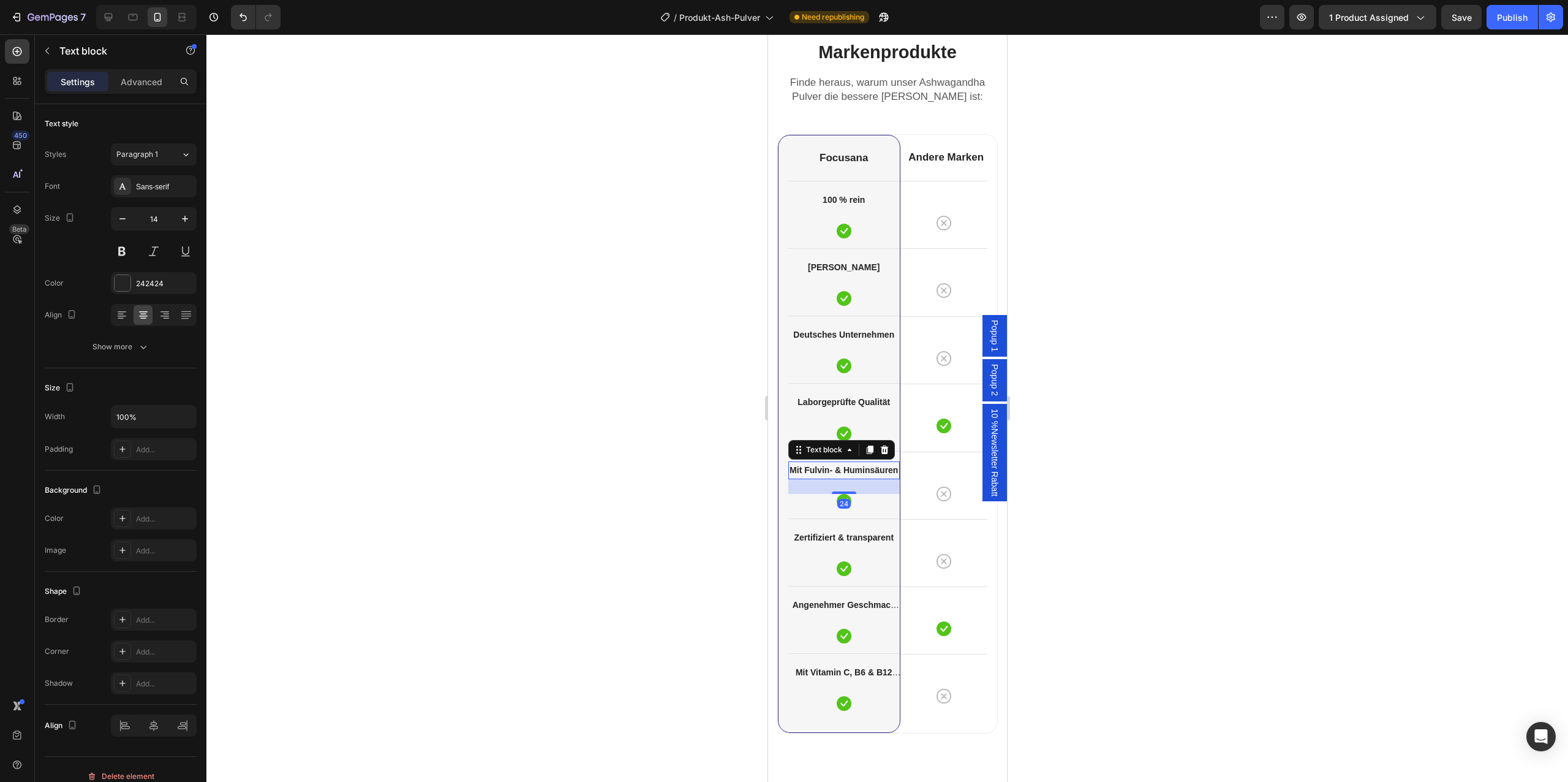
click at [847, 473] on strong "Mit Fulvin- & Huminsäuren" at bounding box center [842, 470] width 109 height 10
click at [103, 21] on icon at bounding box center [109, 17] width 13 height 13
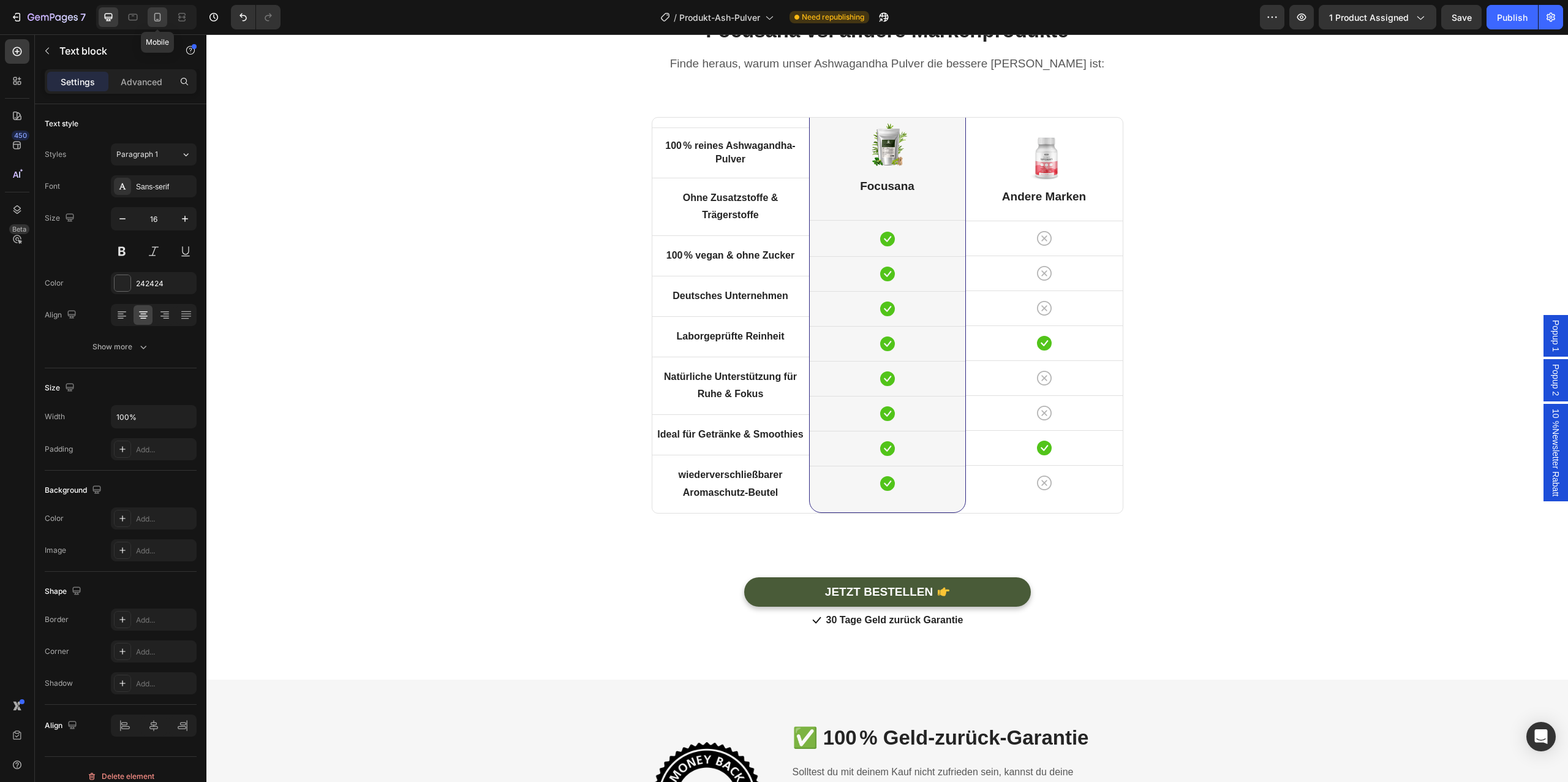
scroll to position [3796, 0]
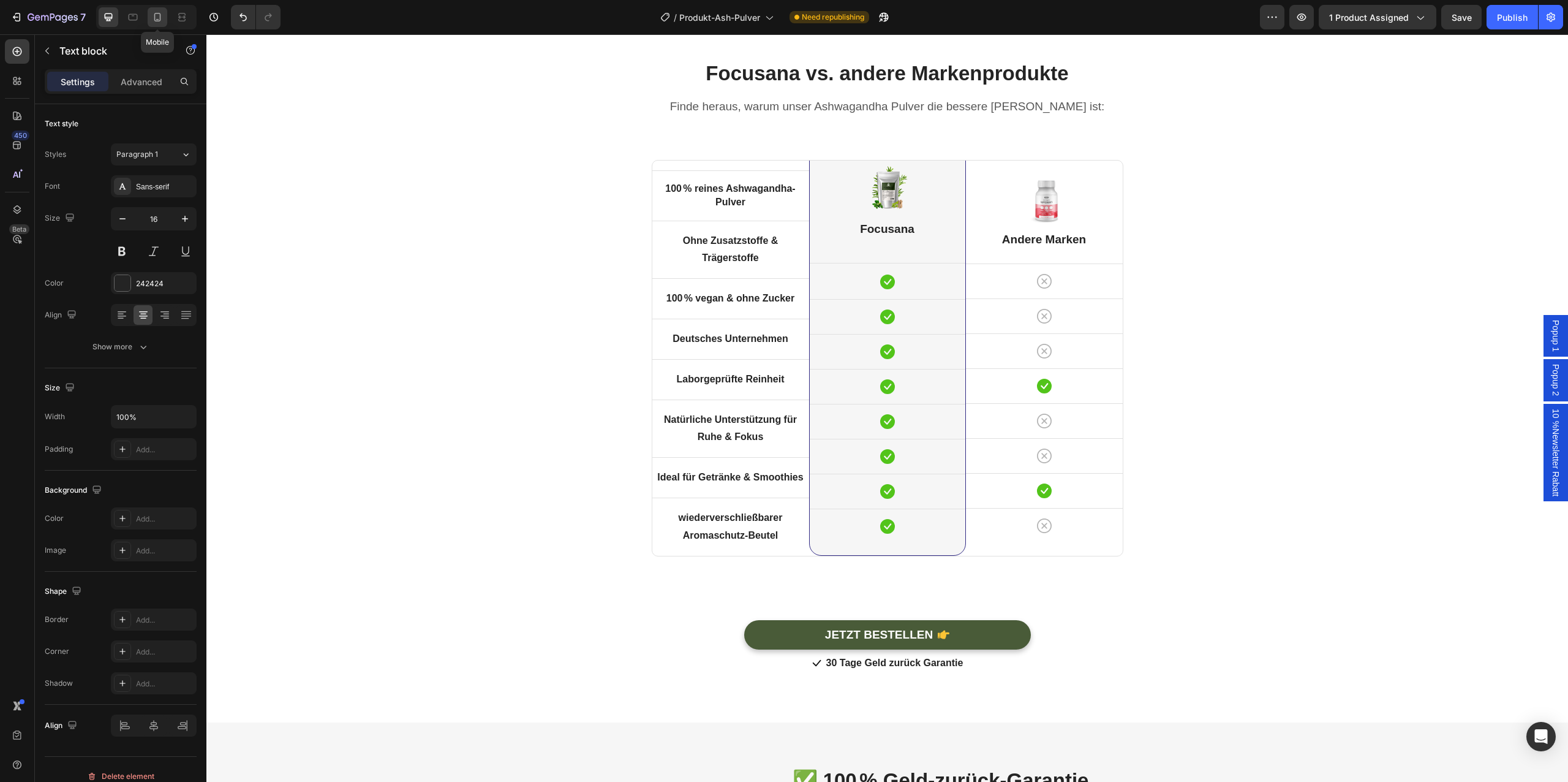
click at [161, 24] on div at bounding box center [157, 17] width 19 height 19
type input "14"
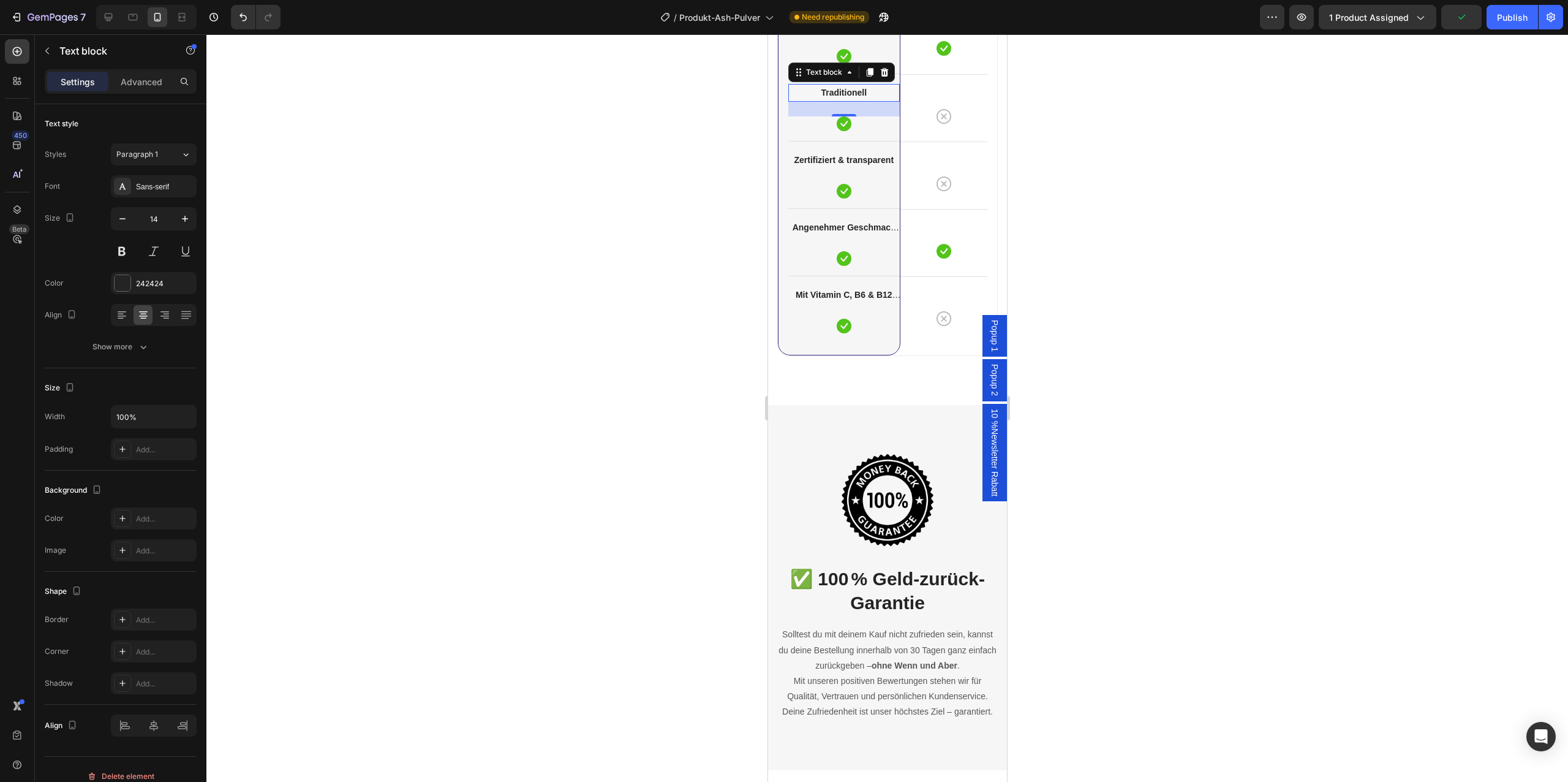
scroll to position [3891, 0]
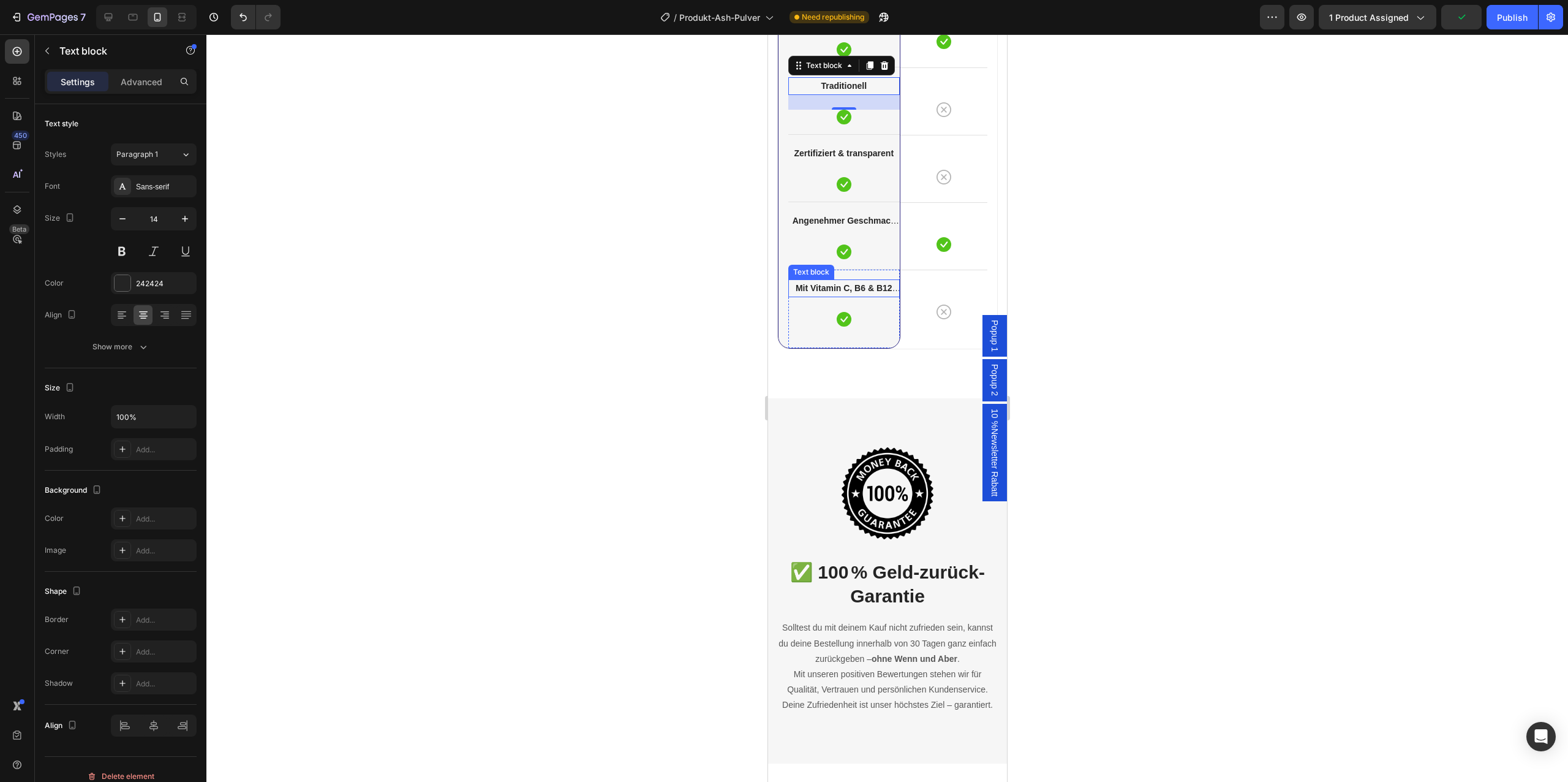
click at [822, 286] on strong "Mit Vitamin C, B6 & B12 angereichert" at bounding box center [848, 295] width 105 height 25
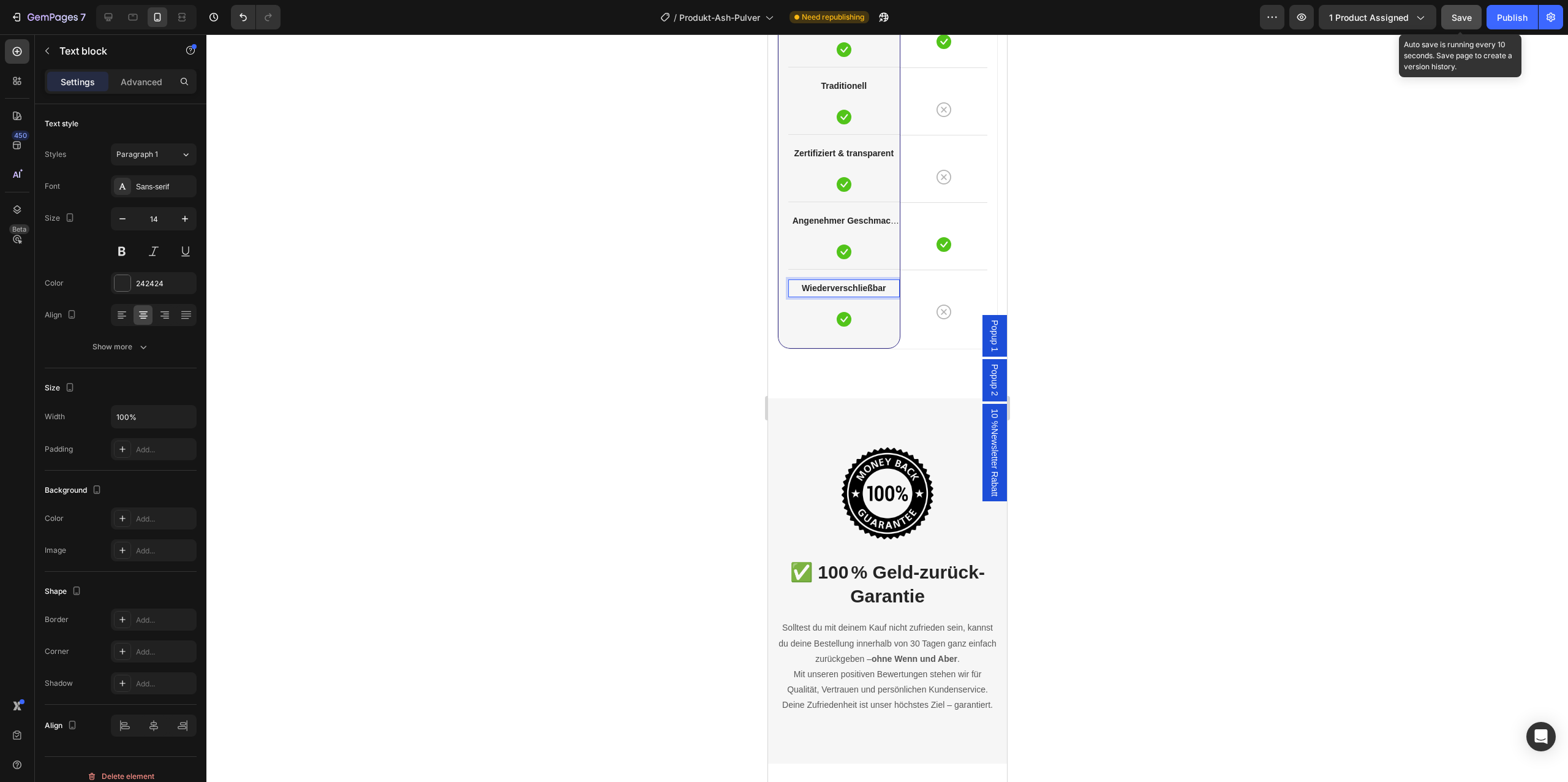
click at [1461, 19] on span "Save" at bounding box center [1462, 18] width 20 height 10
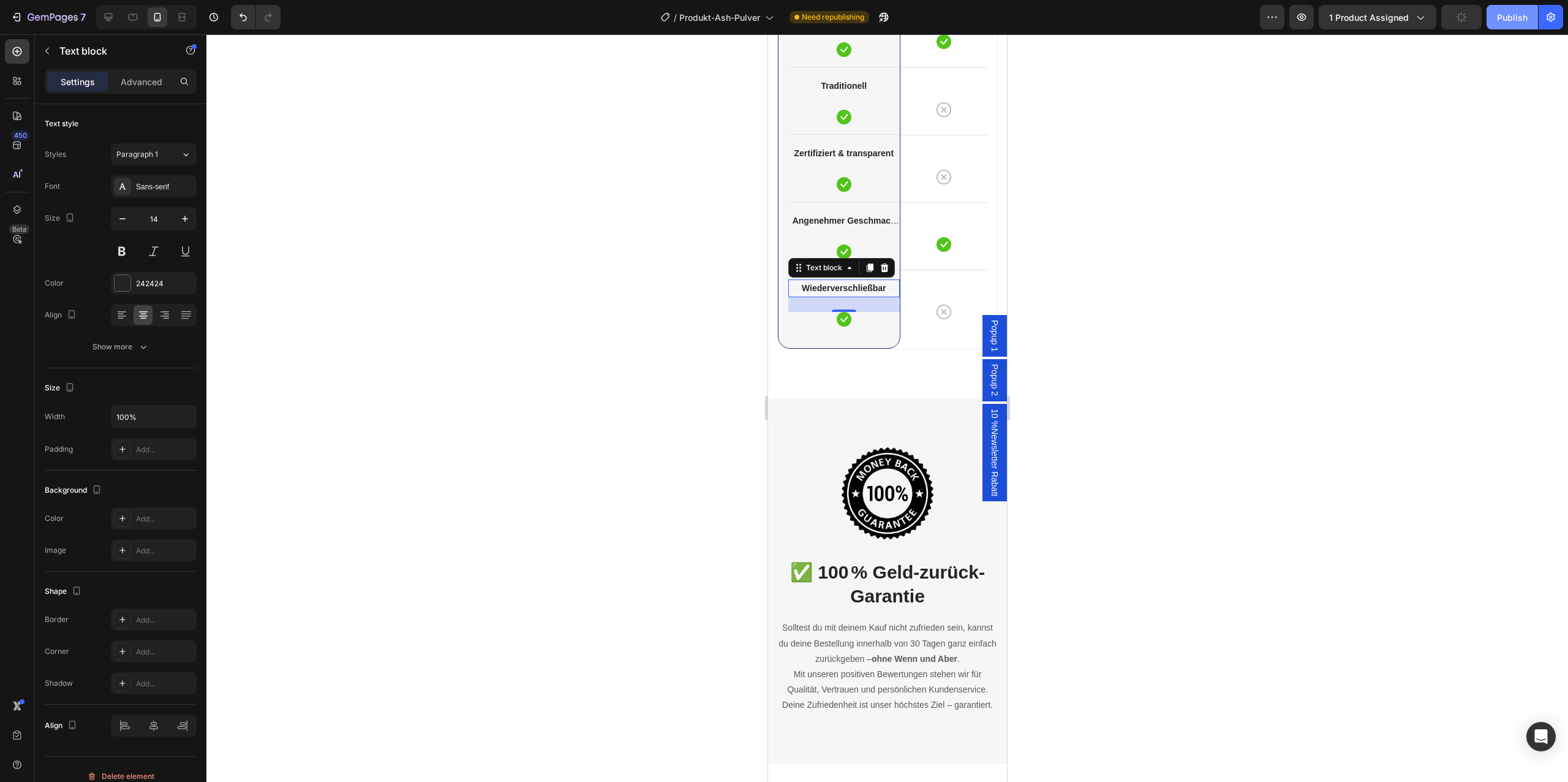
click at [1519, 23] on div "Publish" at bounding box center [1512, 17] width 30 height 13
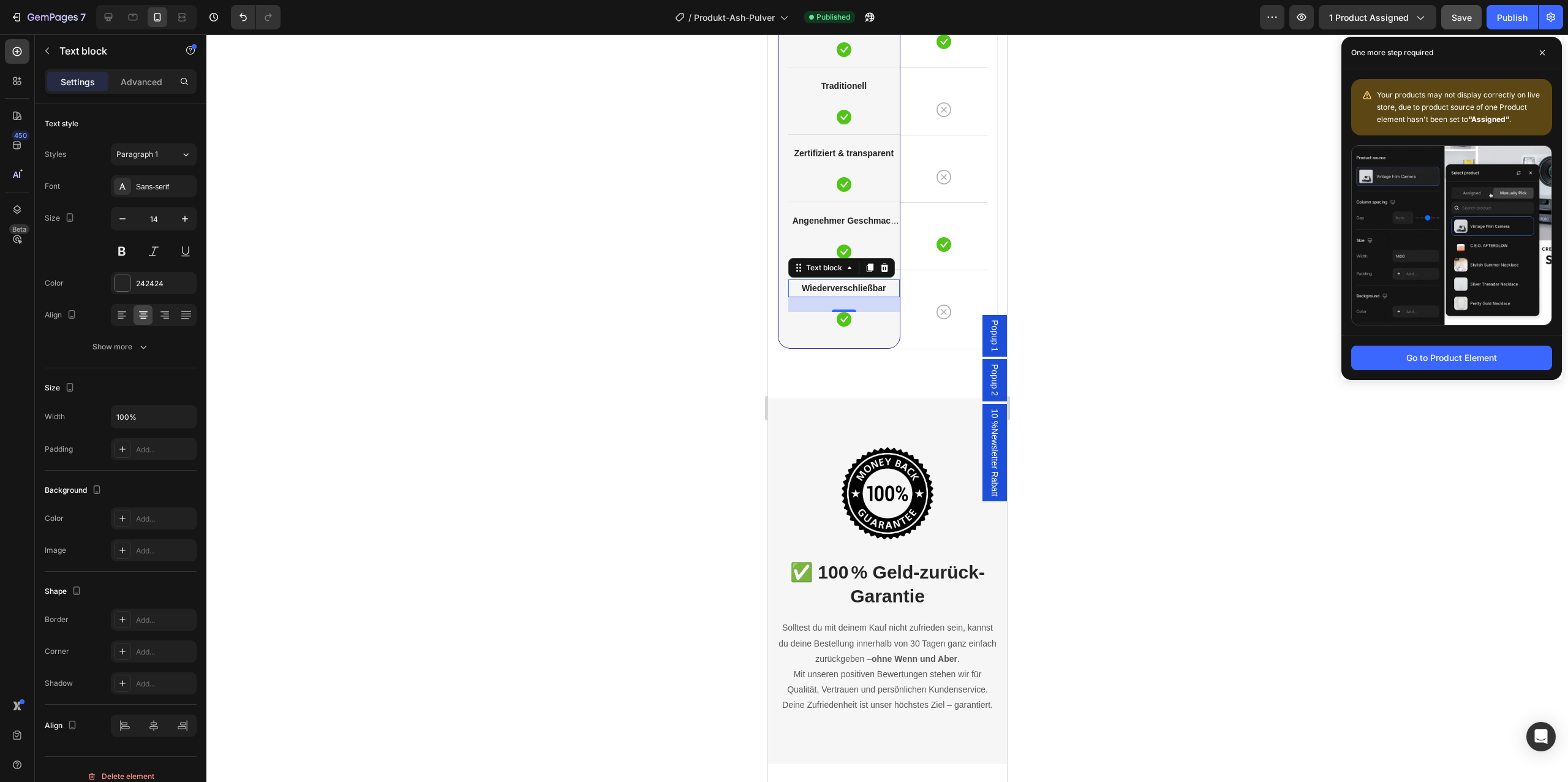
click at [1193, 382] on div at bounding box center [887, 408] width 1362 height 747
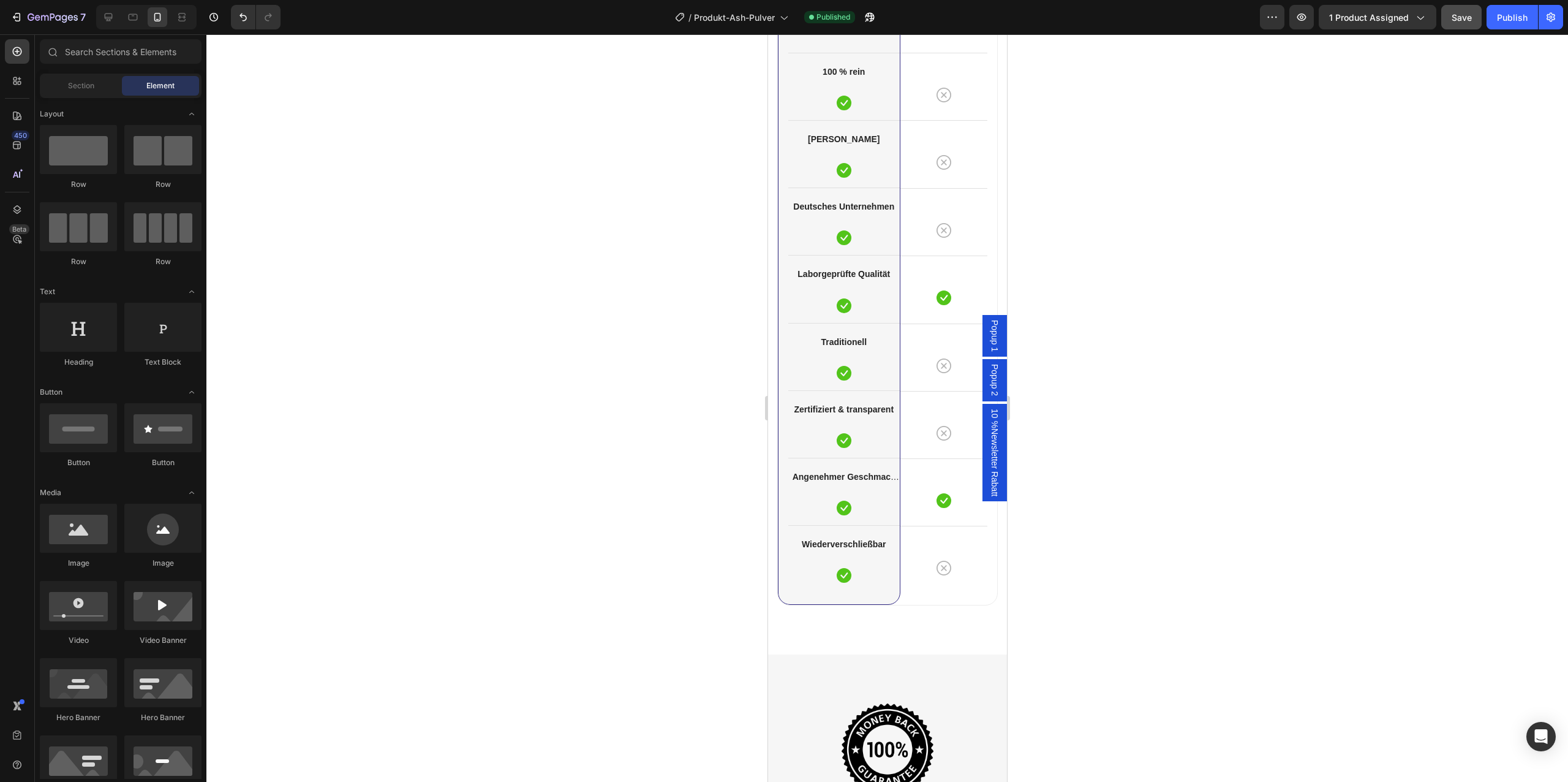
scroll to position [3610, 0]
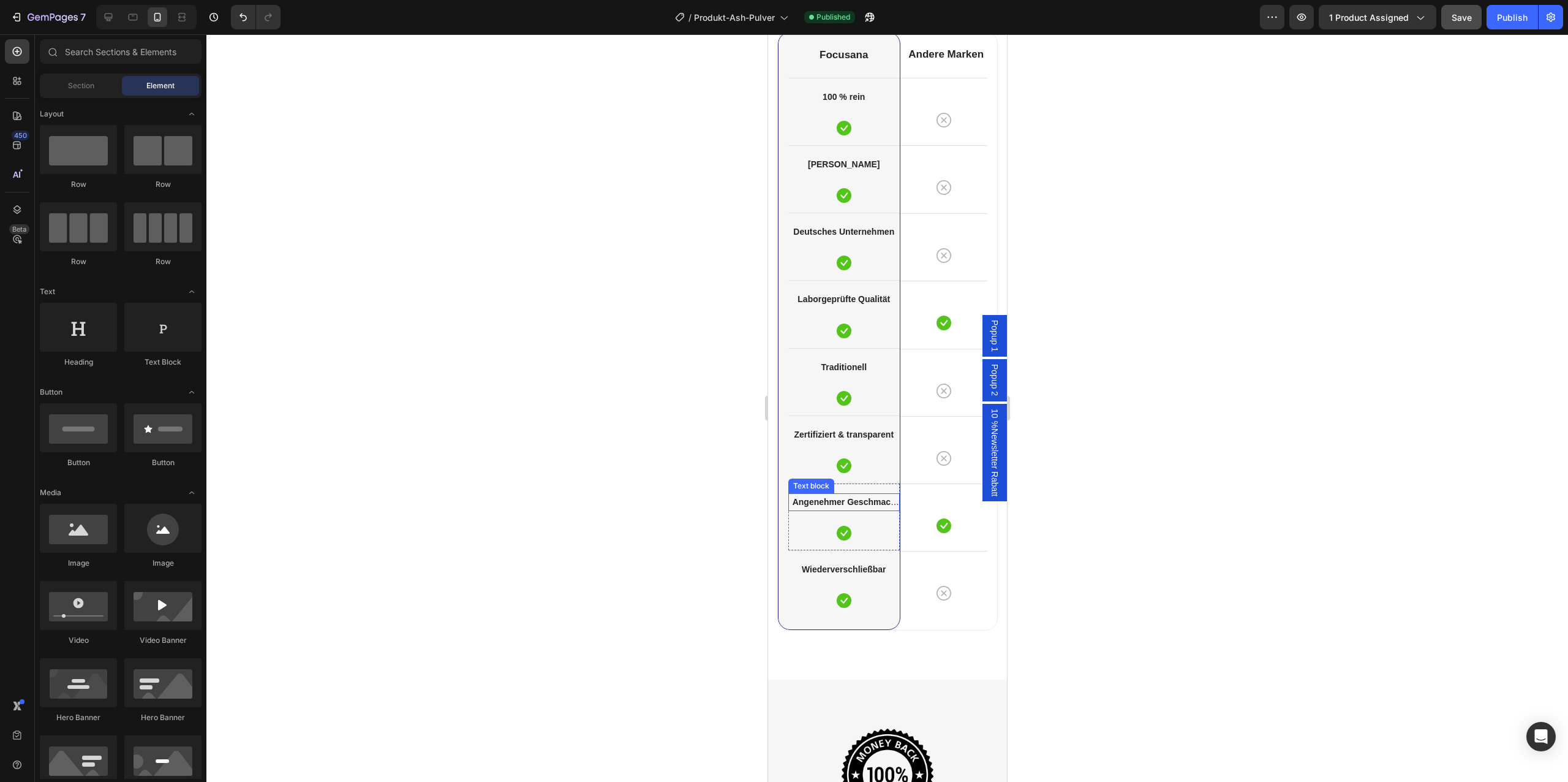
click at [836, 498] on strong "Angenehmer Geschmack (Erdbeere)" at bounding box center [845, 509] width 107 height 25
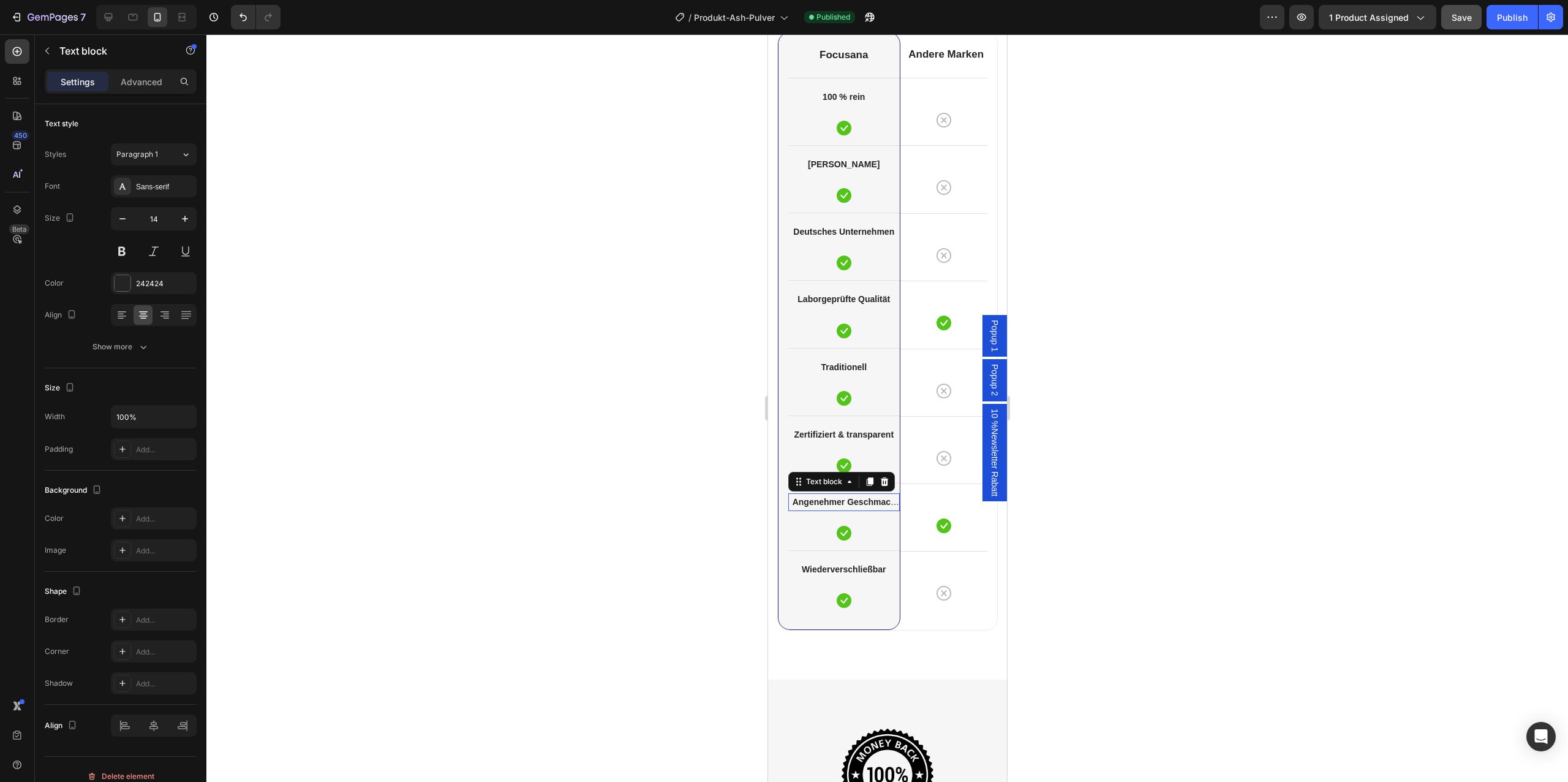
click at [836, 498] on strong "Angenehmer Geschmack (Erdbeere)" at bounding box center [845, 509] width 107 height 25
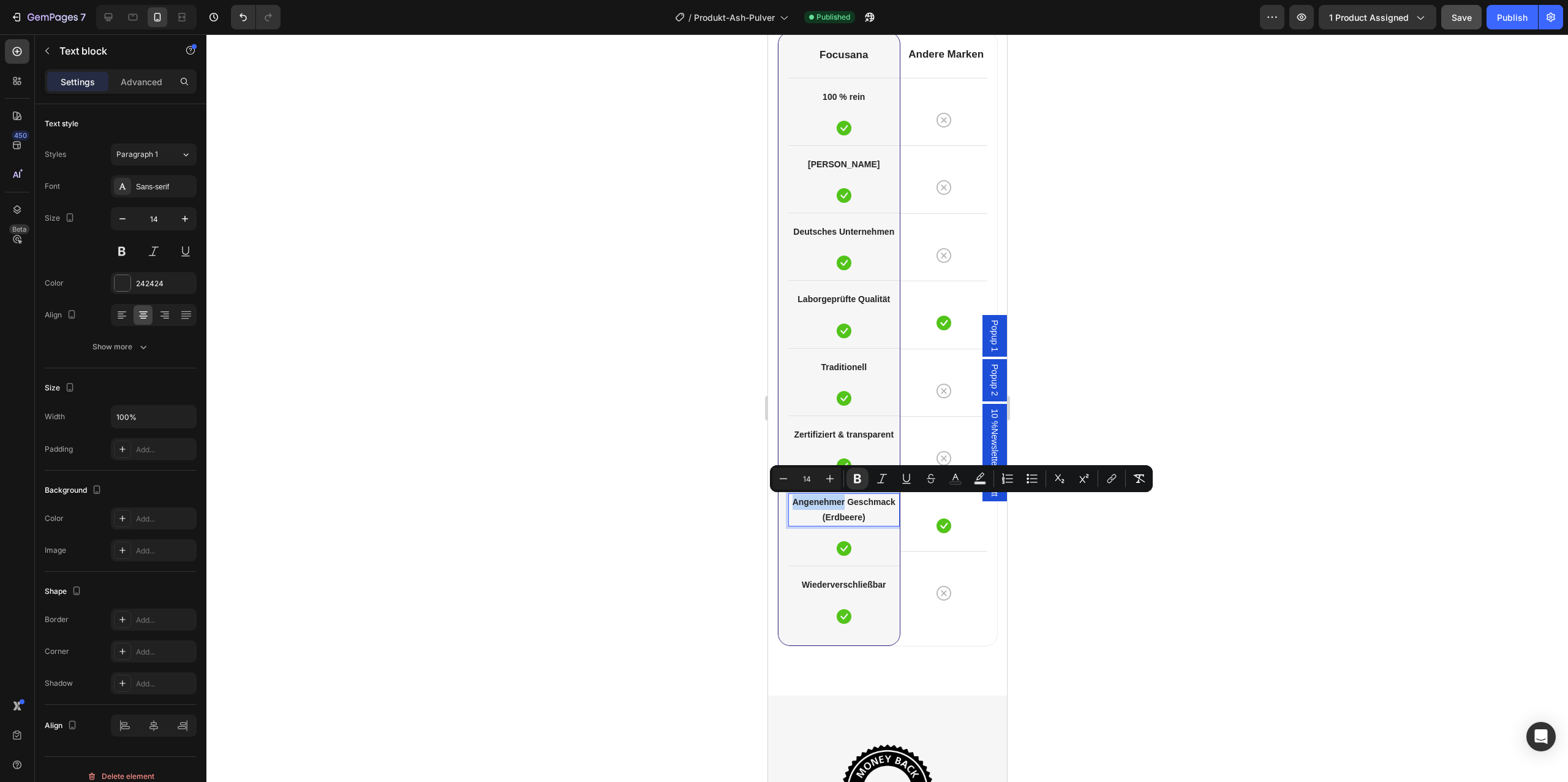
click at [854, 514] on strong "Angenehmer Geschmack (Erdbeere)" at bounding box center [843, 509] width 103 height 25
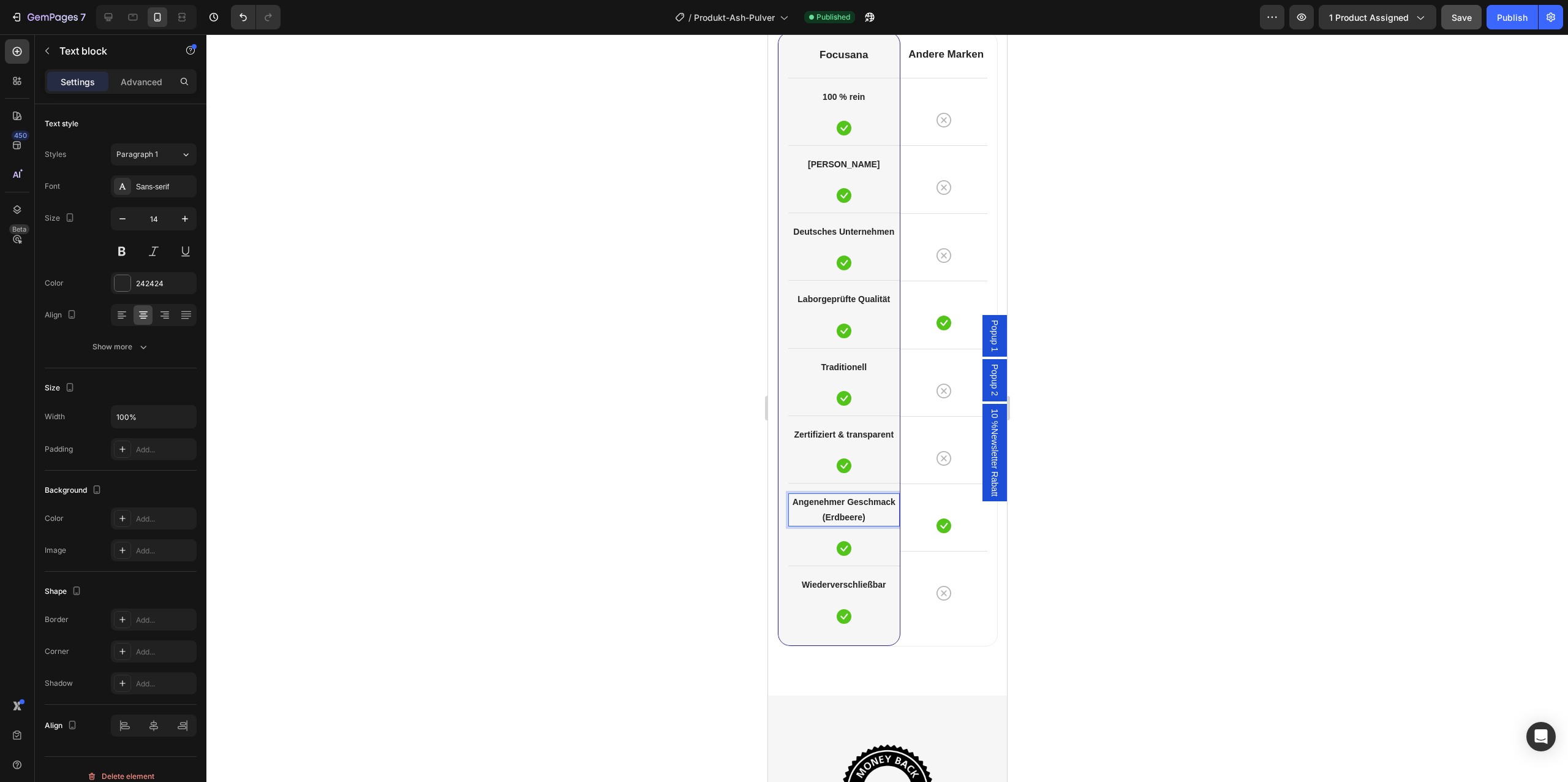
click at [854, 514] on strong "Angenehmer Geschmack (Erdbeere)" at bounding box center [843, 509] width 103 height 25
click at [847, 439] on strong "Zertifiziert & transparent" at bounding box center [842, 434] width 100 height 10
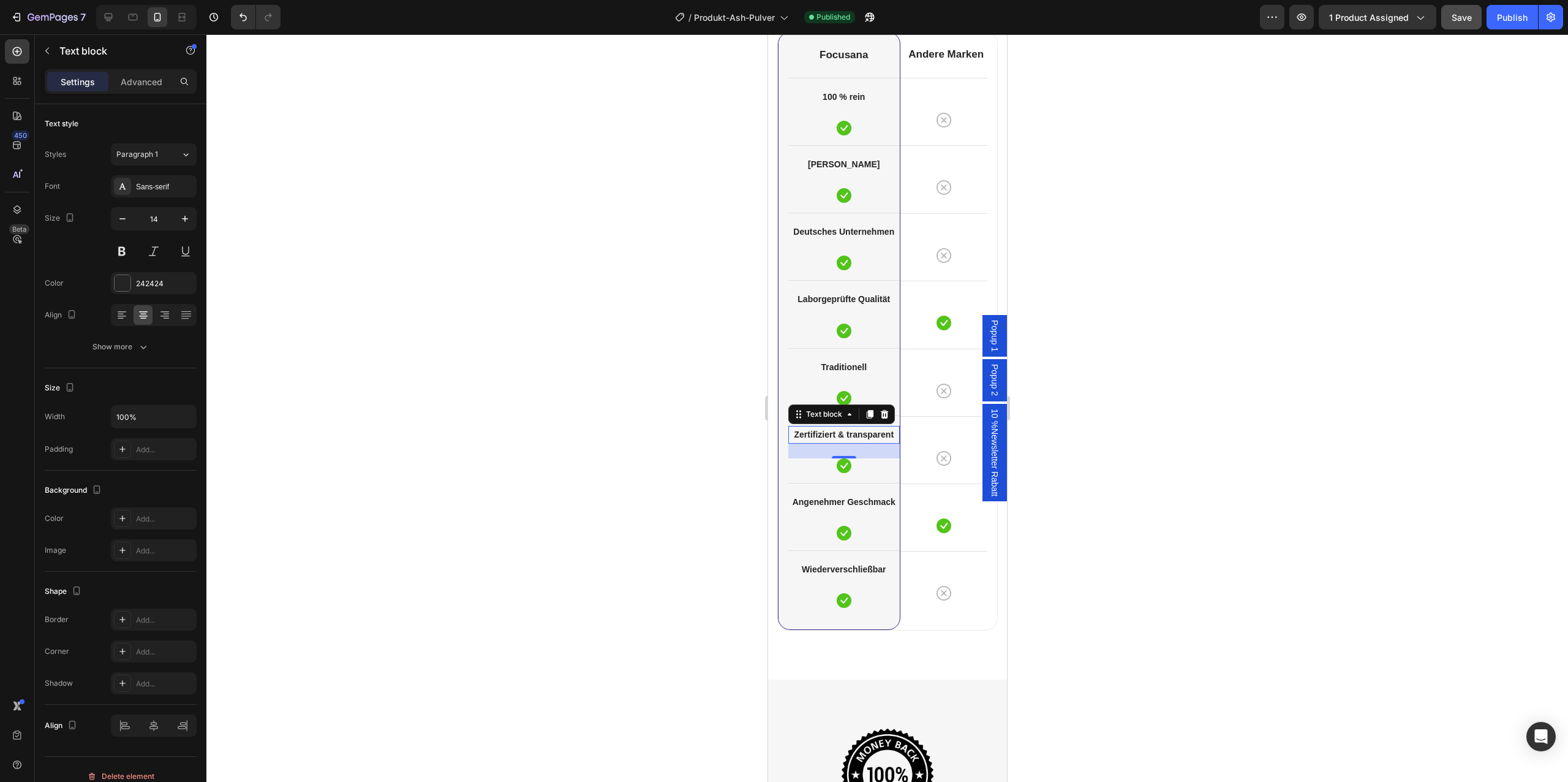
click at [847, 439] on strong "Zertifiziert & transparent" at bounding box center [842, 434] width 100 height 10
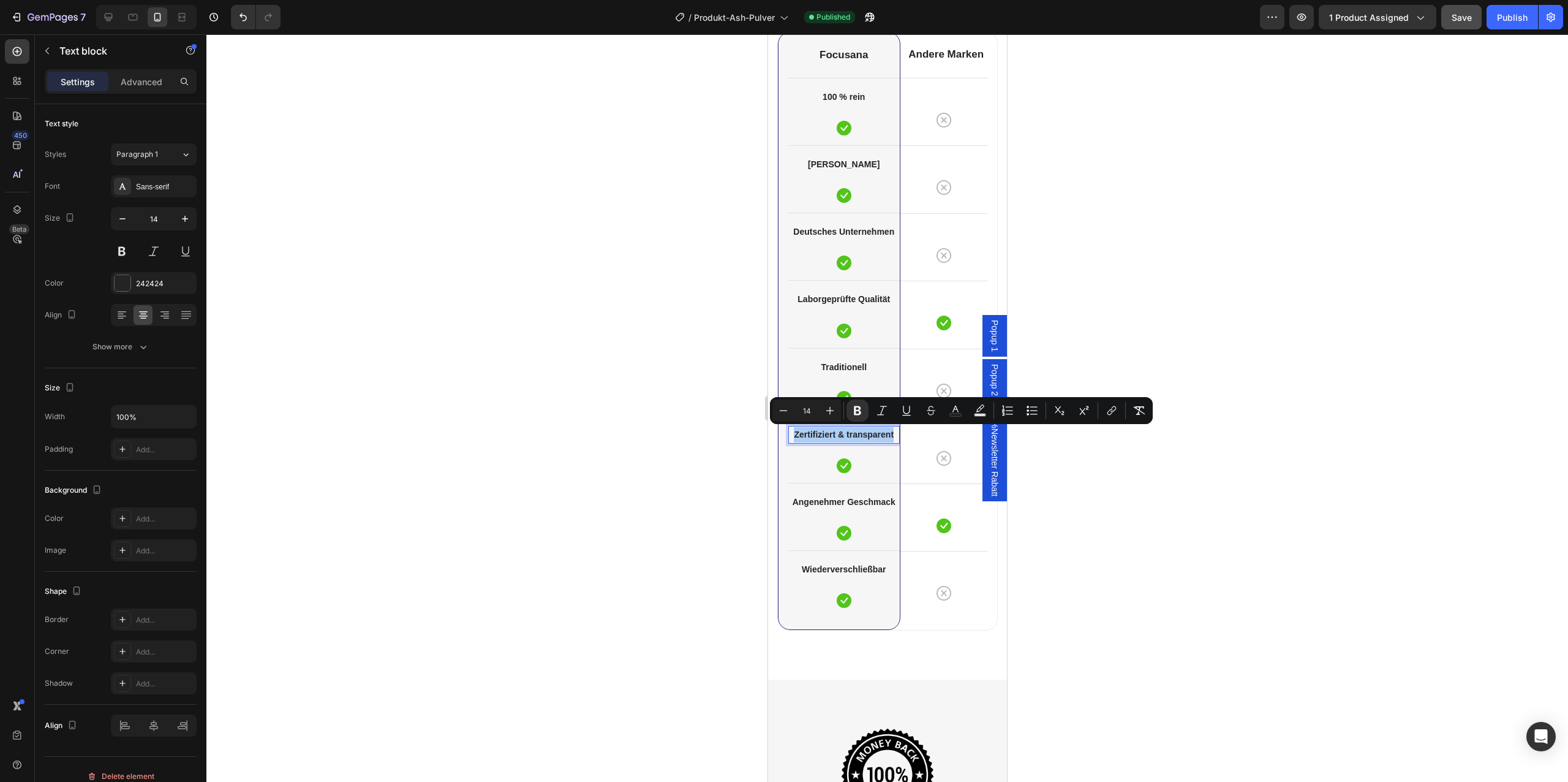
click at [1059, 460] on div at bounding box center [887, 408] width 1362 height 747
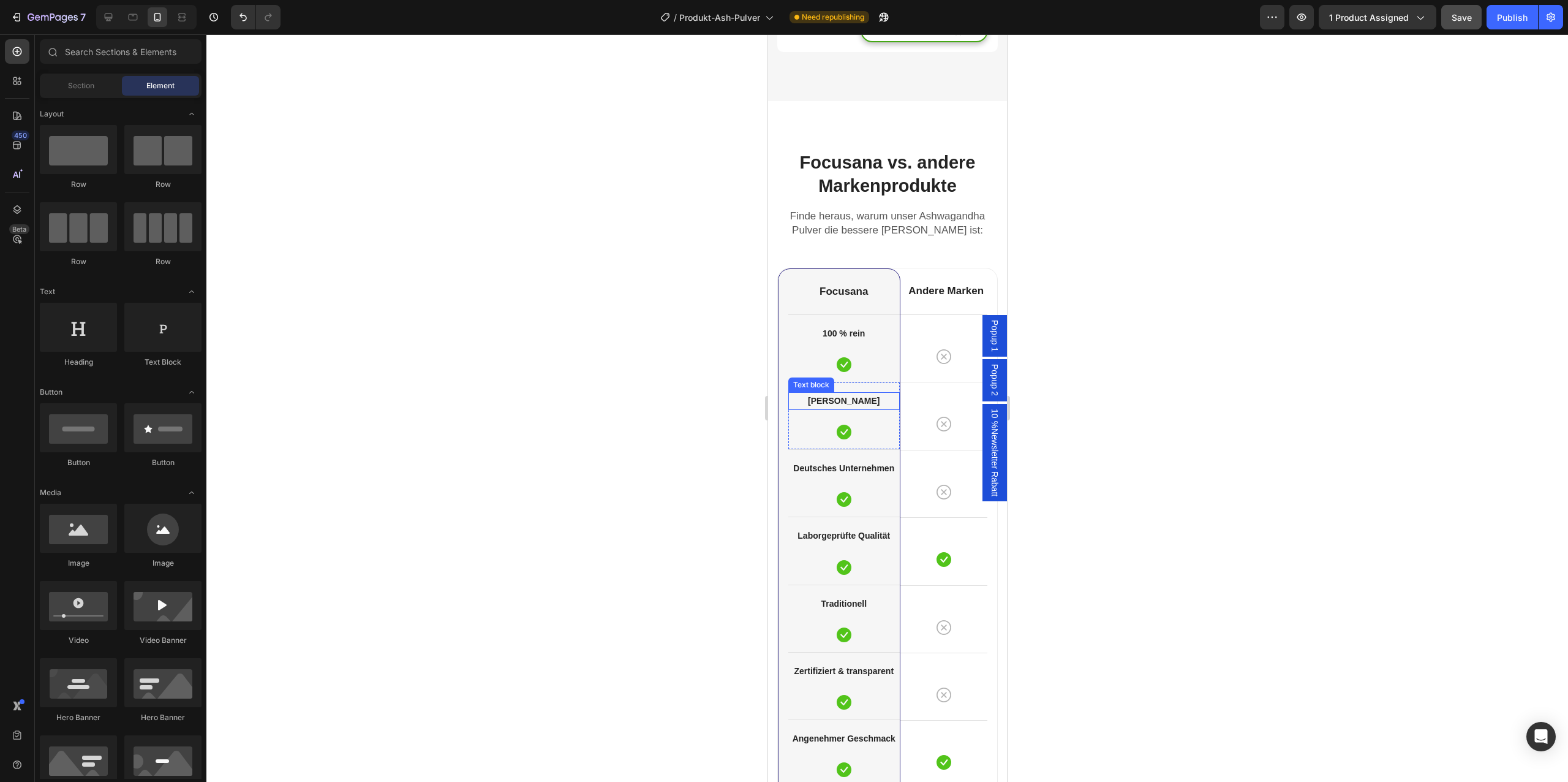
scroll to position [3339, 0]
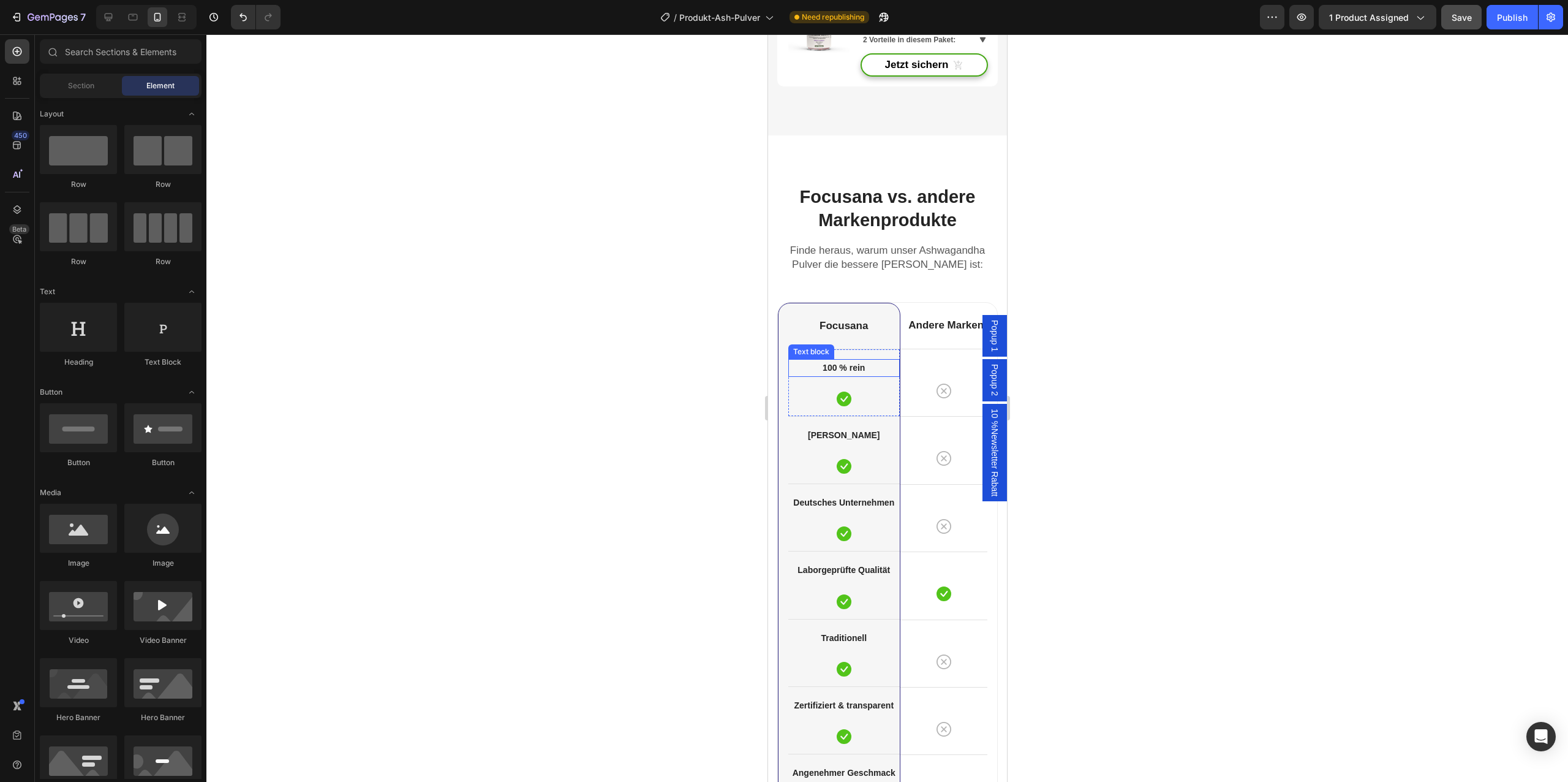
click at [854, 369] on strong "100 % rein" at bounding box center [843, 368] width 42 height 10
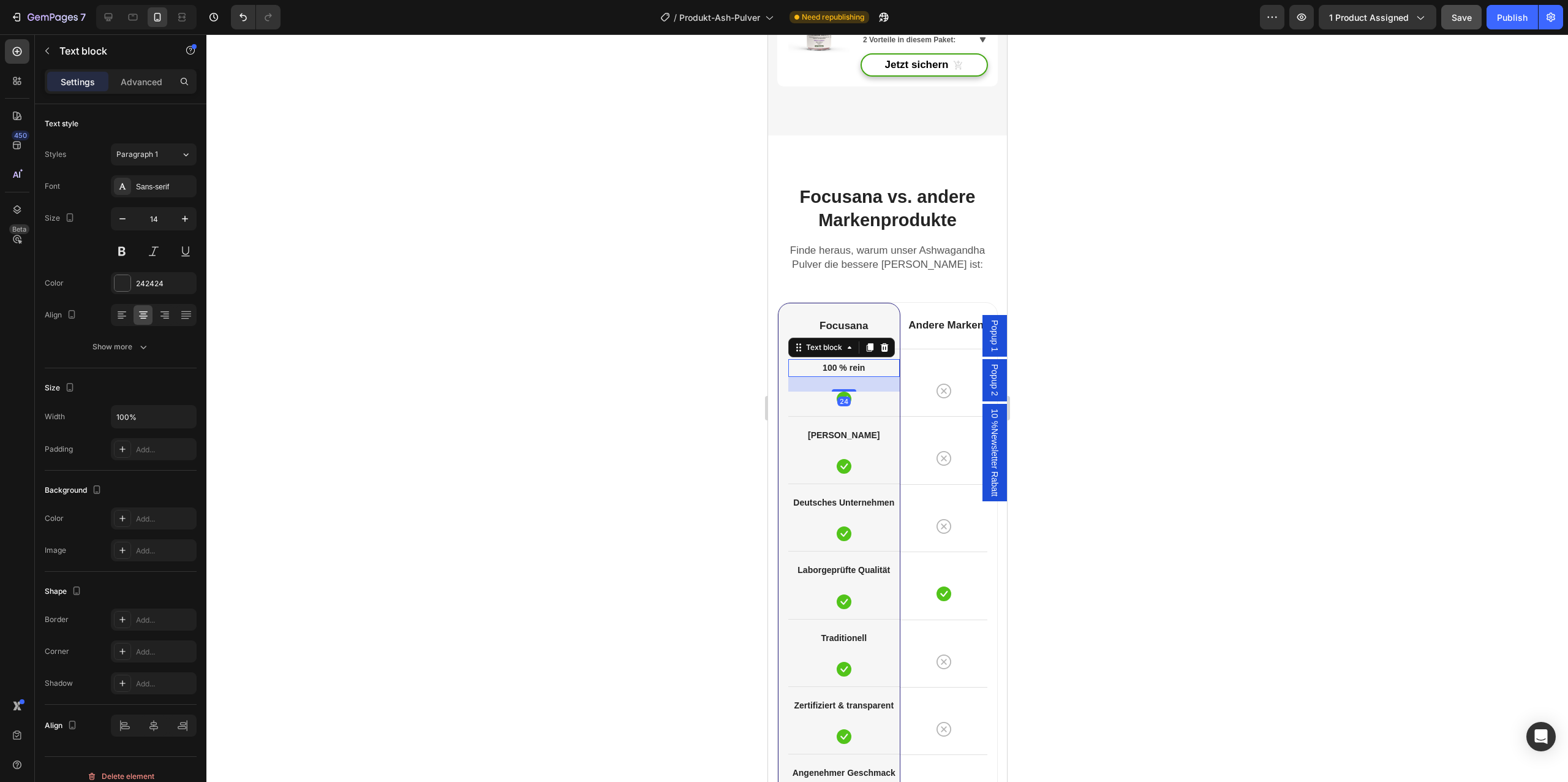
click at [854, 369] on strong "100 % rein" at bounding box center [843, 368] width 42 height 10
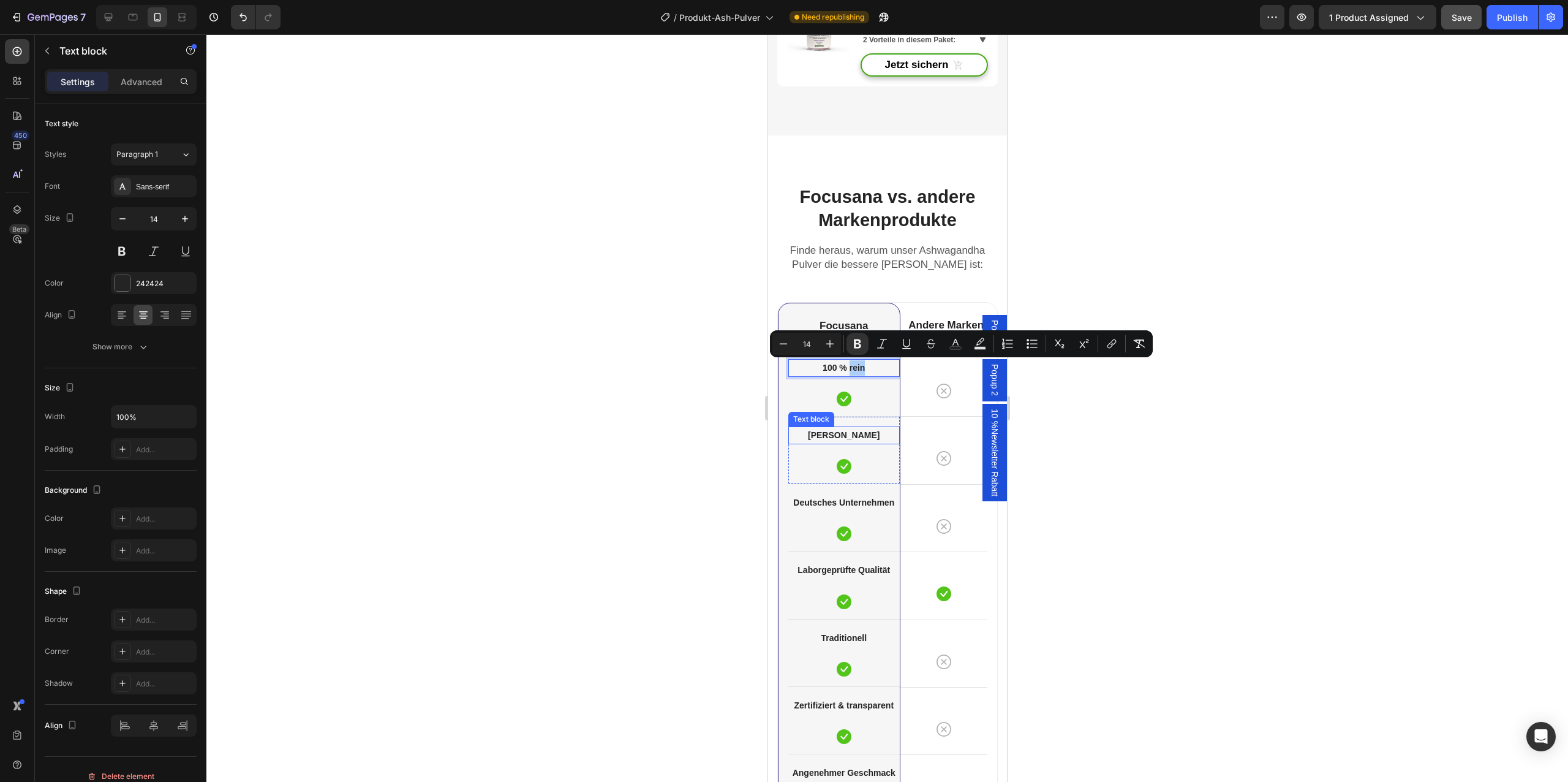
click at [853, 434] on strong "[PERSON_NAME]" at bounding box center [842, 435] width 72 height 10
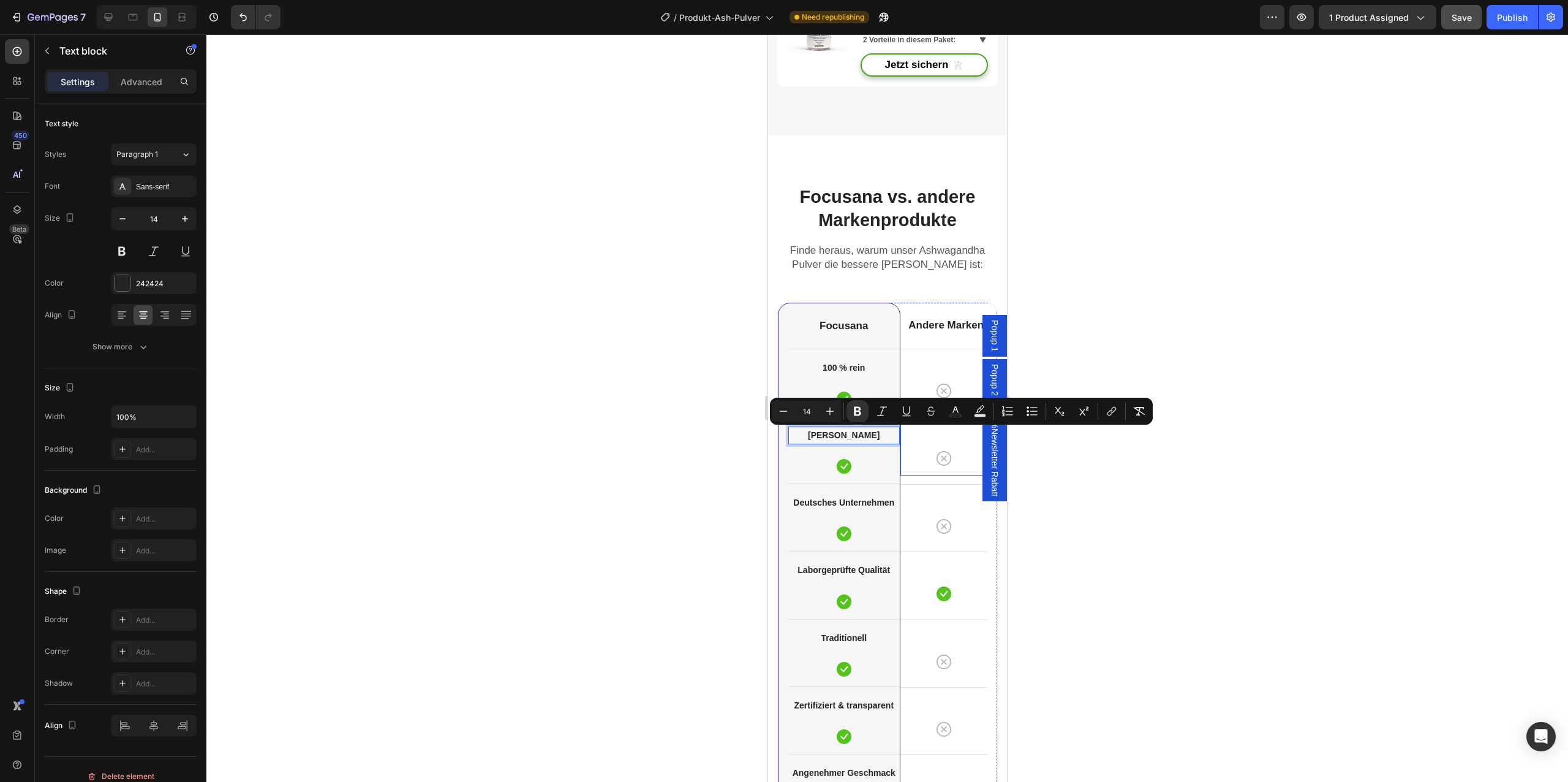
click at [1031, 487] on div at bounding box center [887, 408] width 1362 height 747
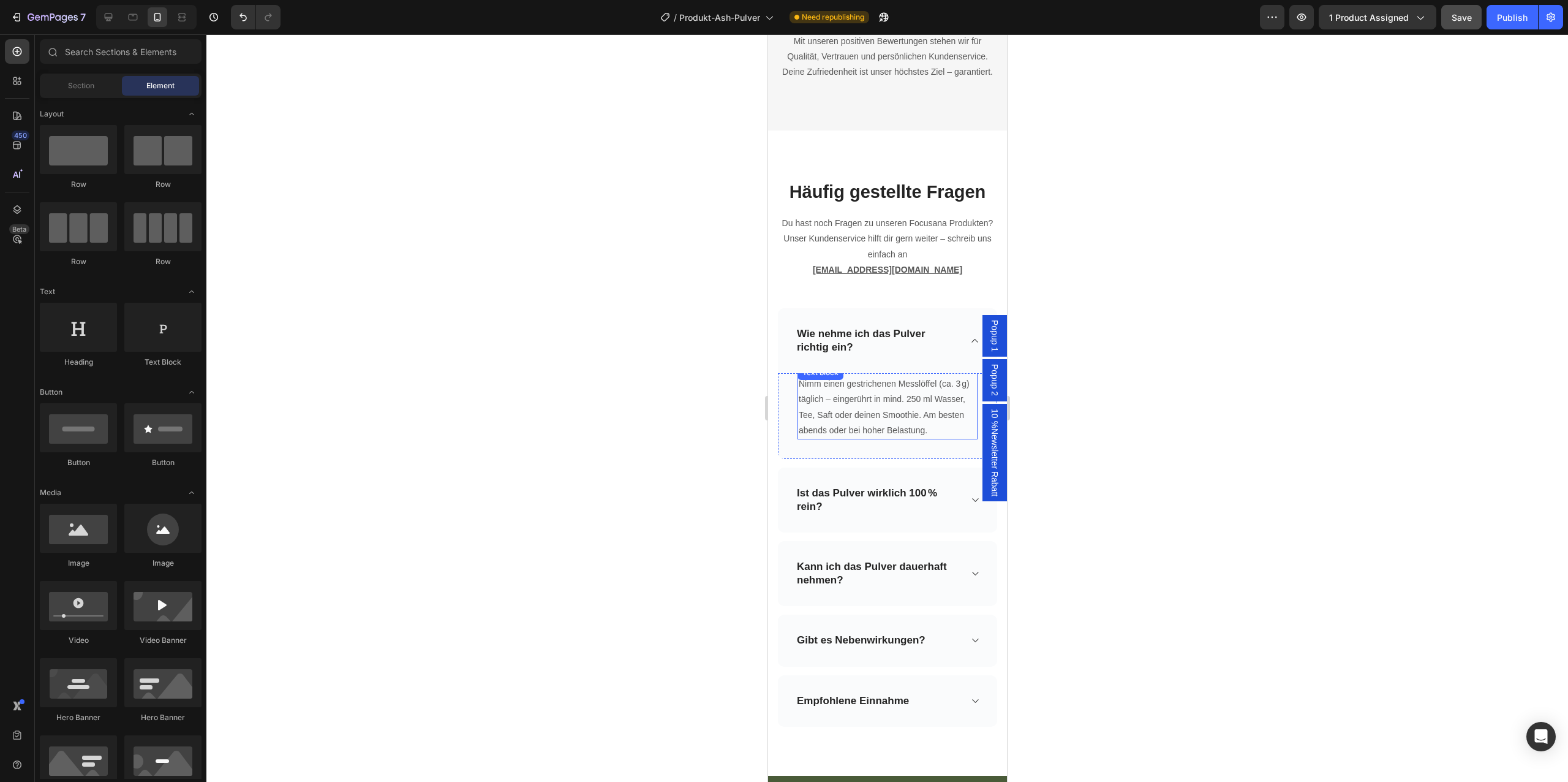
scroll to position [4636, 0]
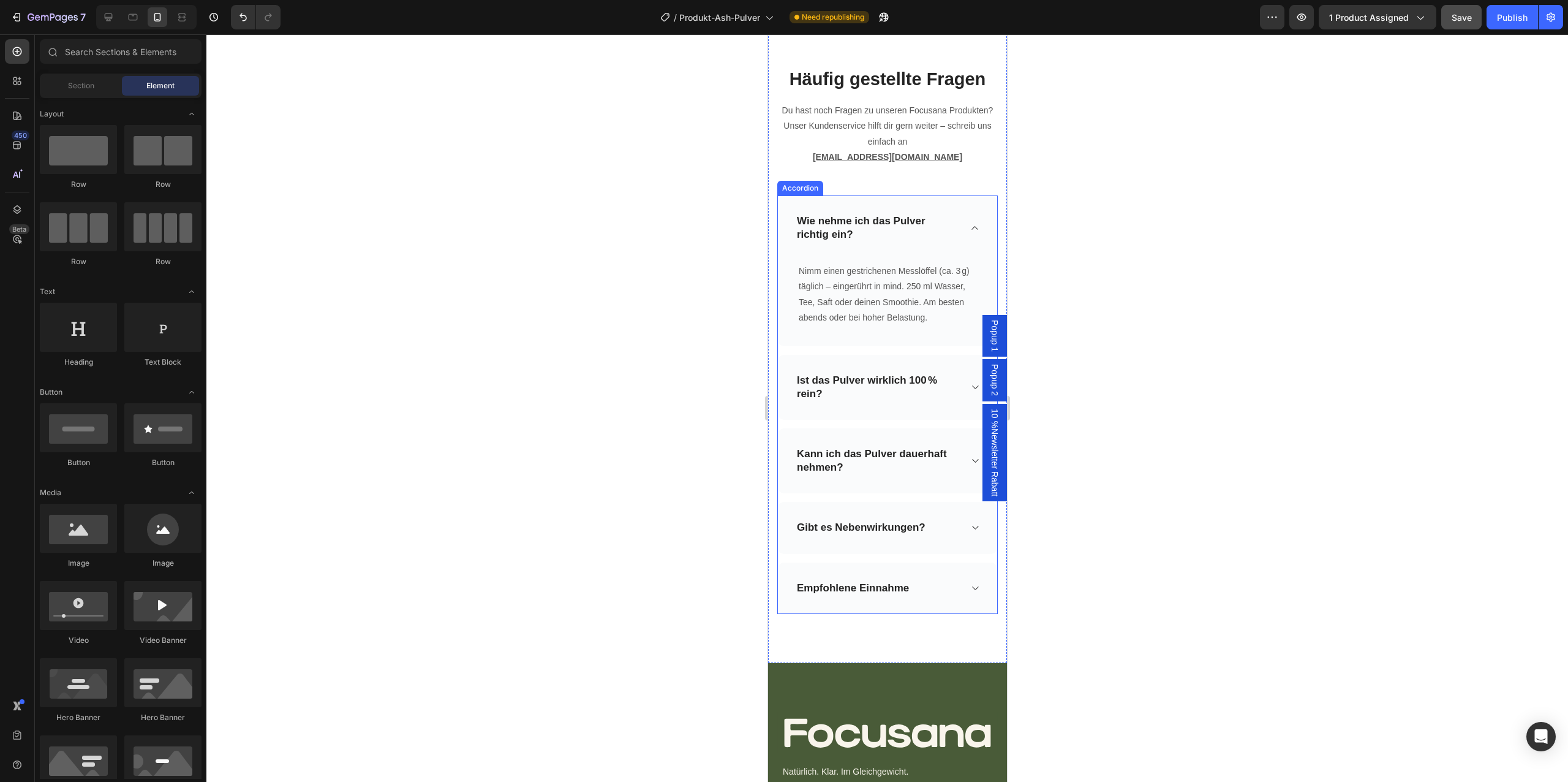
click at [973, 225] on icon at bounding box center [974, 228] width 9 height 10
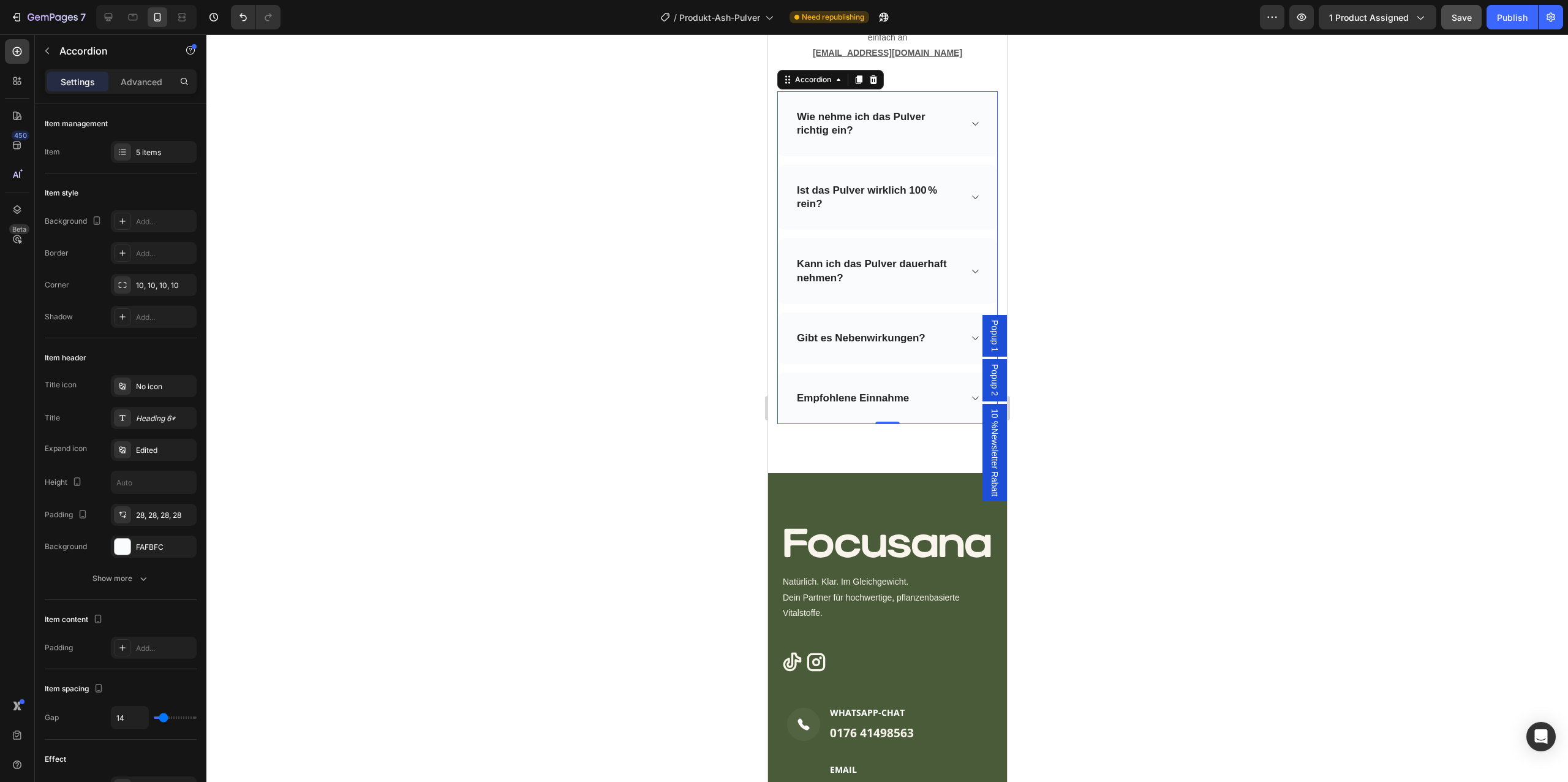
scroll to position [4743, 0]
click at [973, 396] on icon at bounding box center [974, 396] width 6 height 3
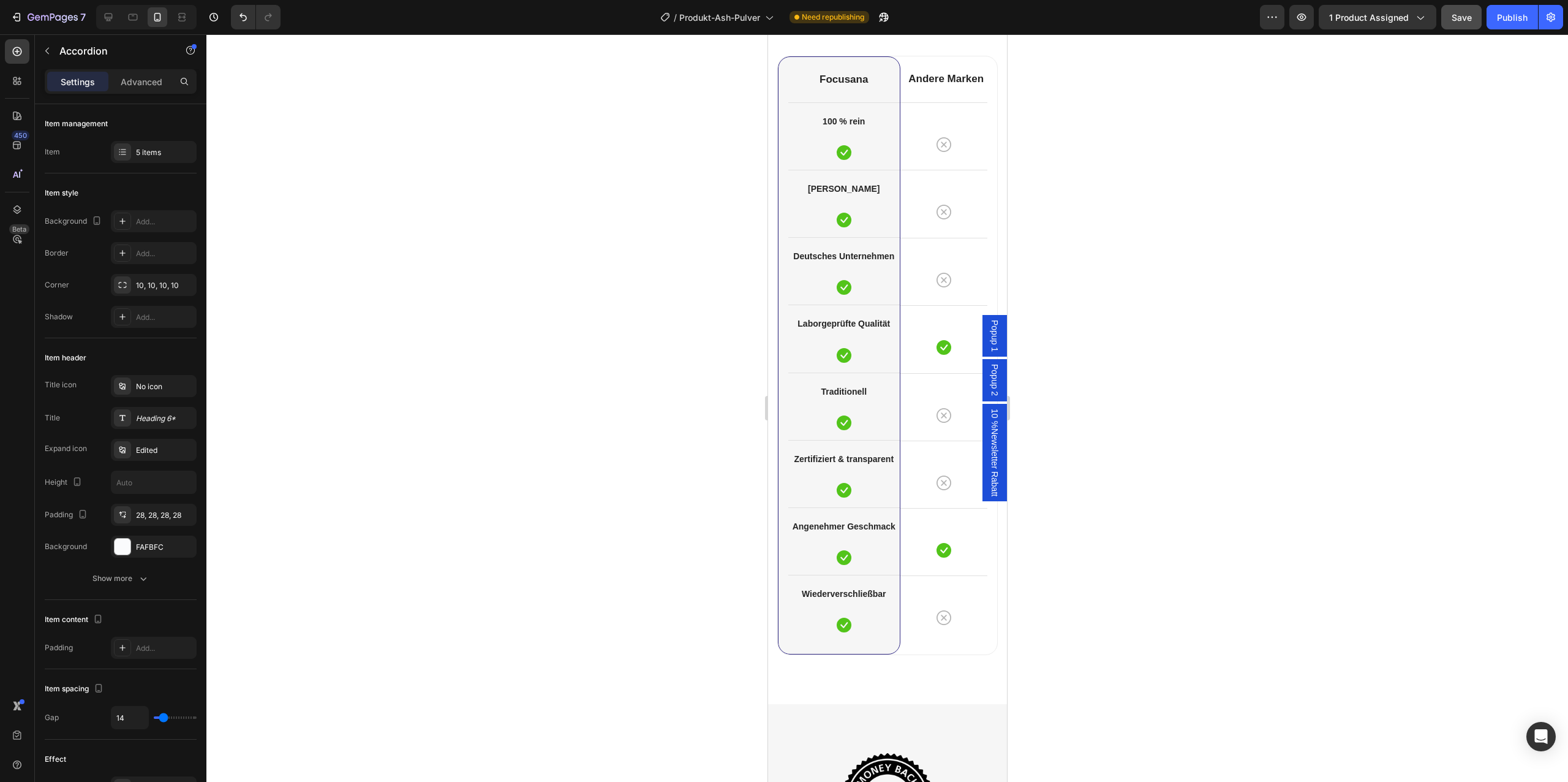
scroll to position [3551, 0]
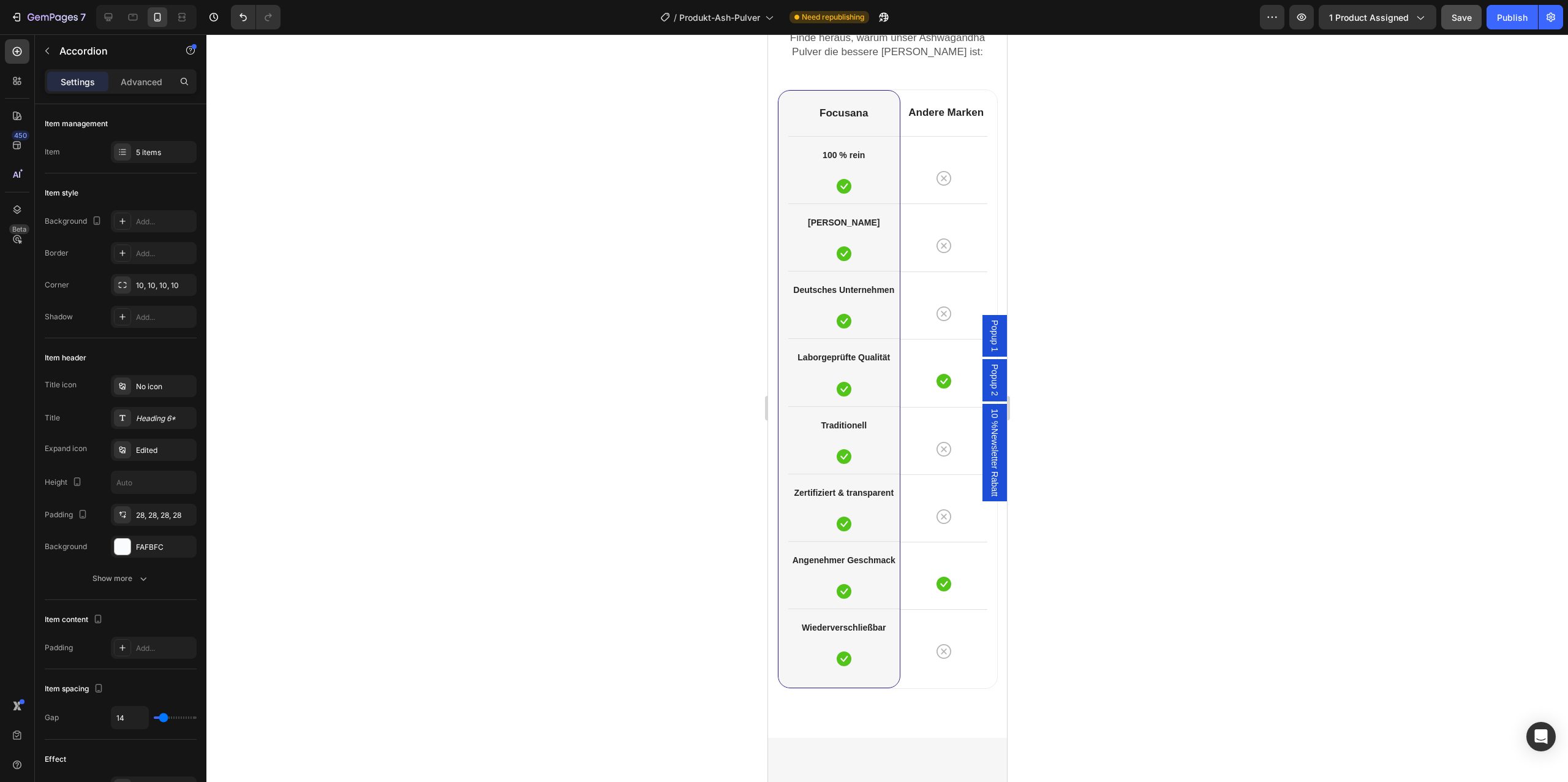
click at [1464, 33] on div "7 Version history / Produkt-Ash-Pulver Need republishing Preview 1 product assi…" at bounding box center [784, 17] width 1568 height 35
click at [1477, 21] on button "Save" at bounding box center [1461, 17] width 40 height 24
click at [1505, 19] on div "Publish" at bounding box center [1512, 17] width 30 height 13
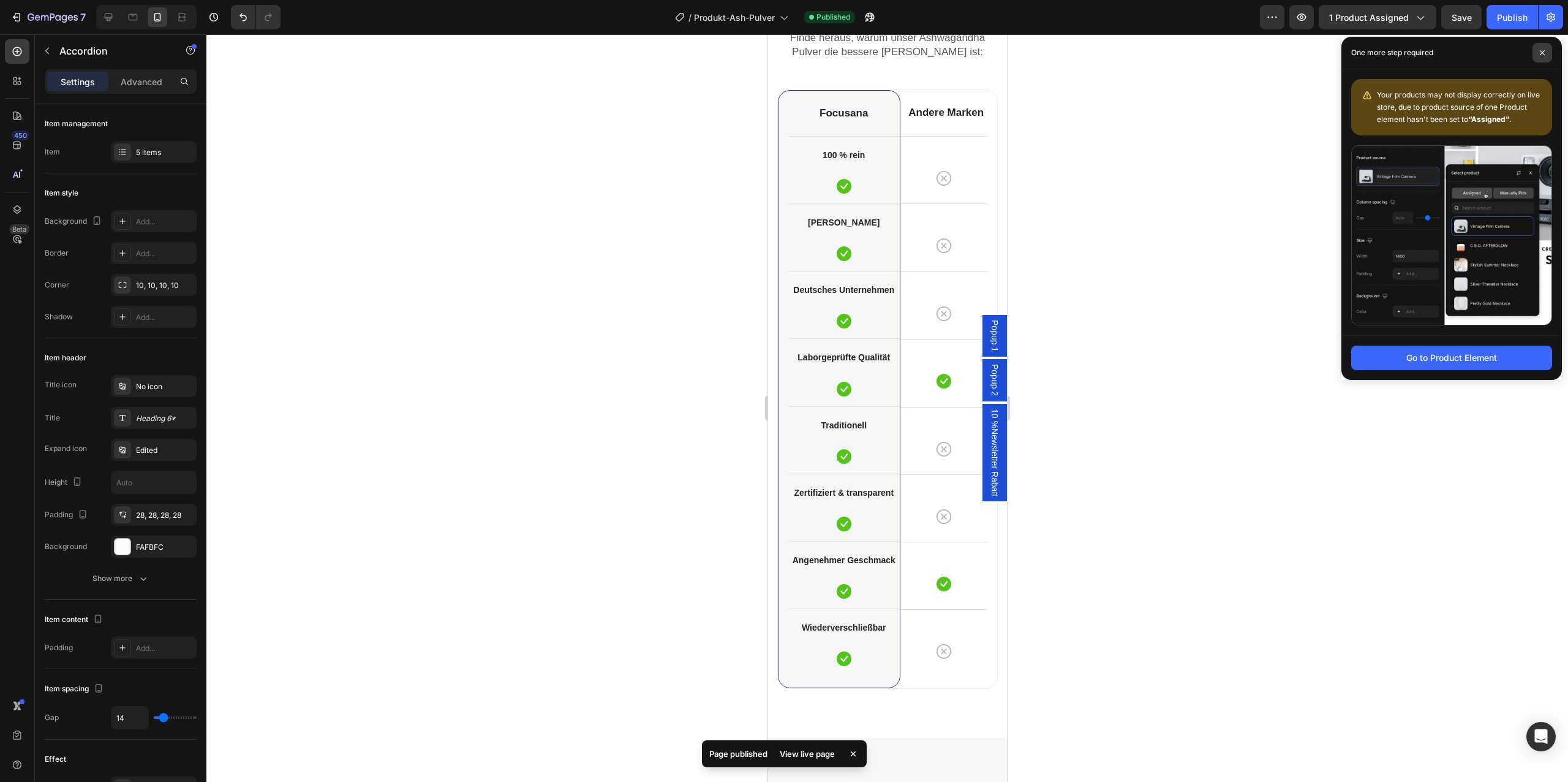
click at [1544, 55] on icon at bounding box center [1542, 52] width 6 height 6
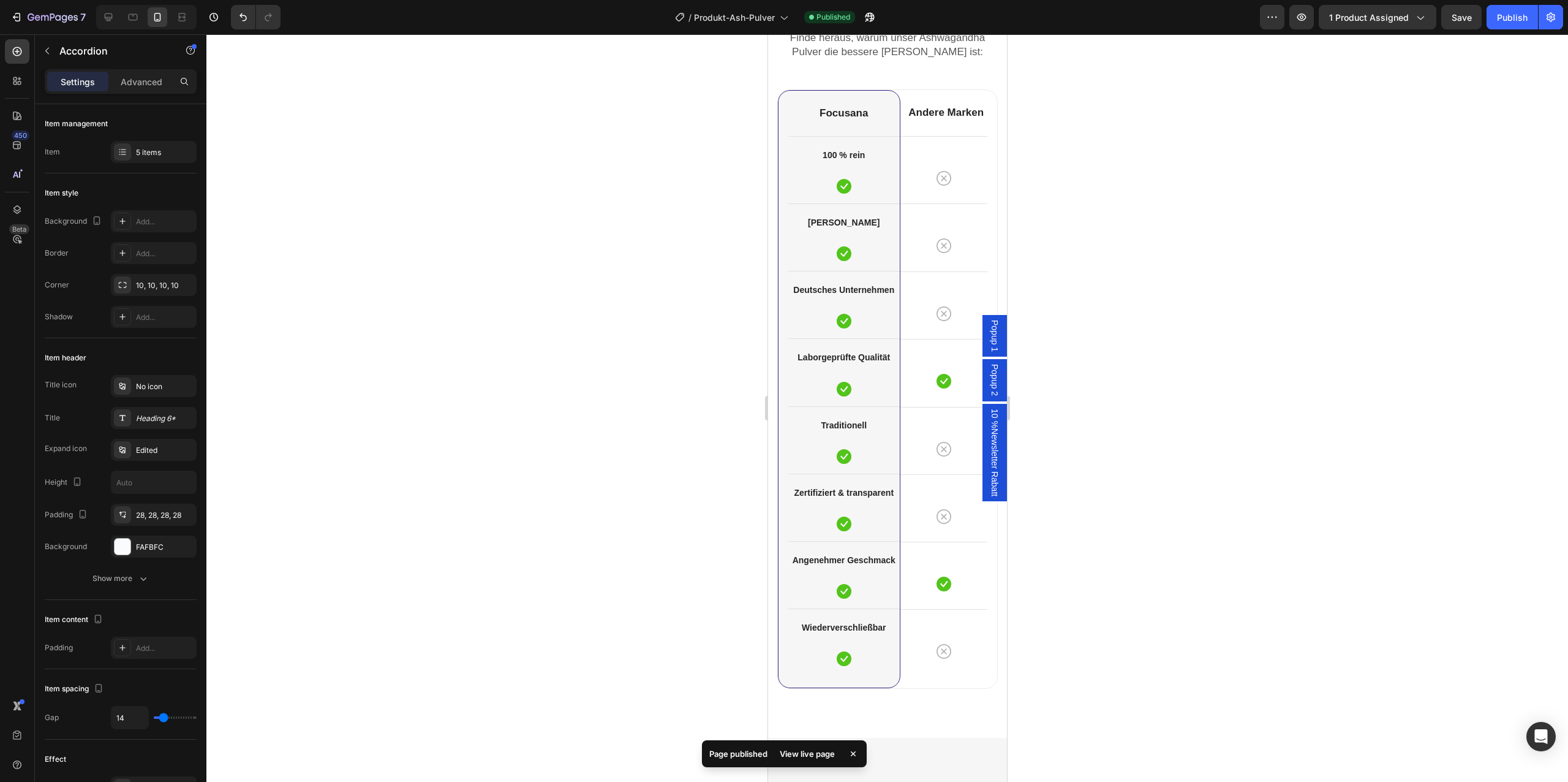
click at [1185, 257] on div at bounding box center [887, 408] width 1362 height 747
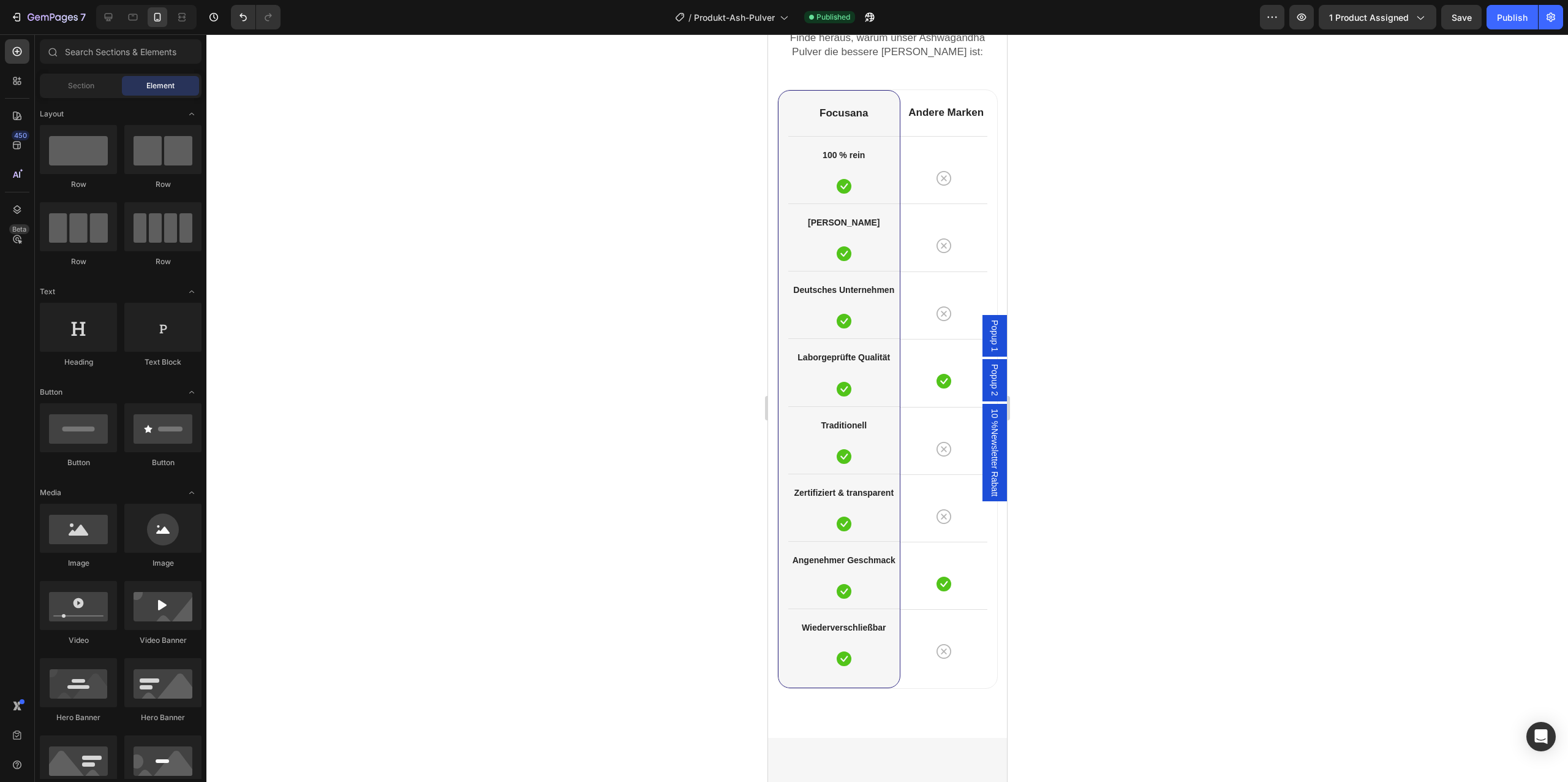
click at [1049, 613] on div at bounding box center [887, 408] width 1362 height 747
click at [112, 11] on icon at bounding box center [109, 17] width 13 height 13
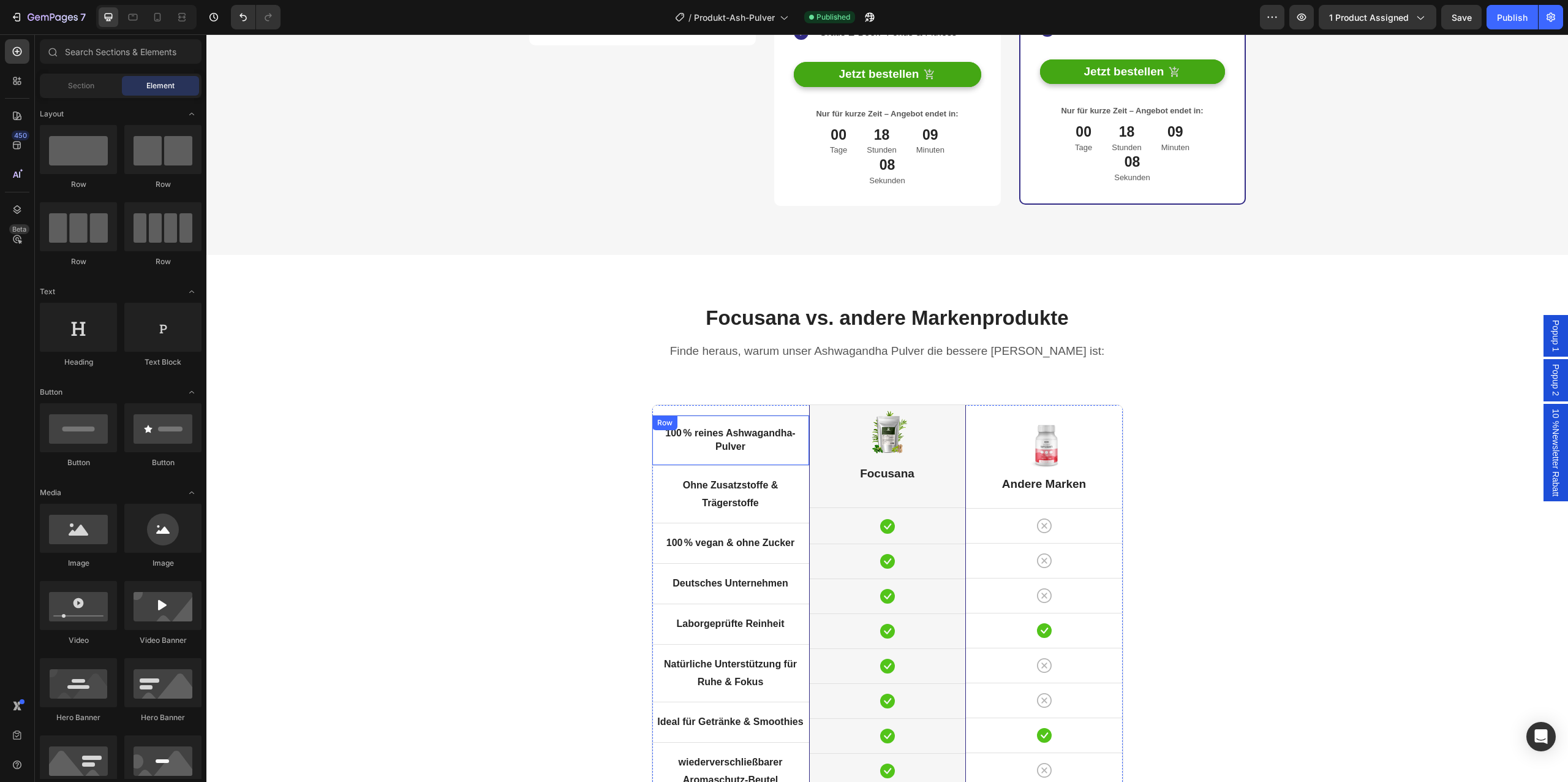
scroll to position [3774, 0]
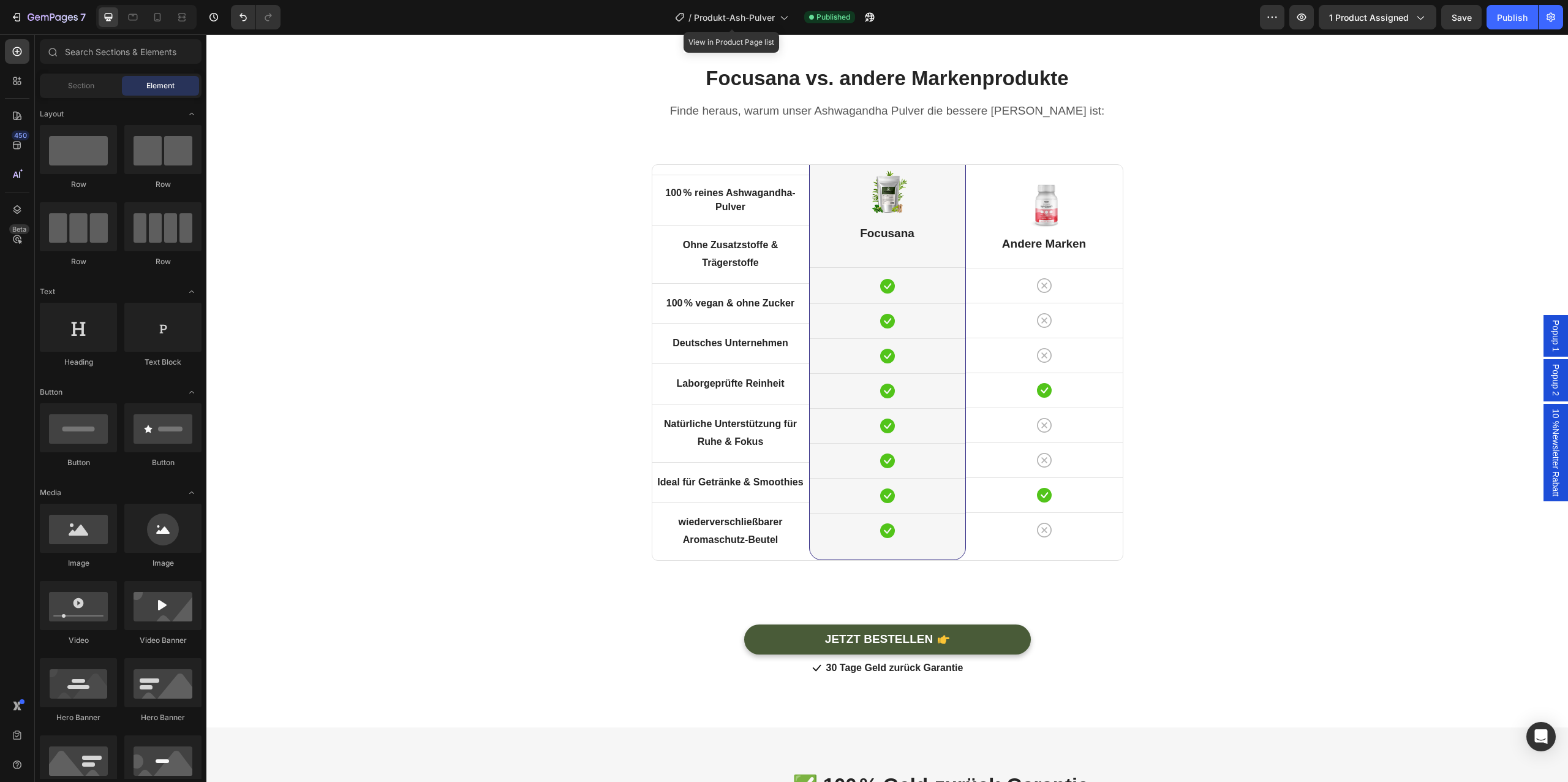
click at [750, 30] on div "/ Produkt-Ash-Pulver" at bounding box center [731, 17] width 125 height 29
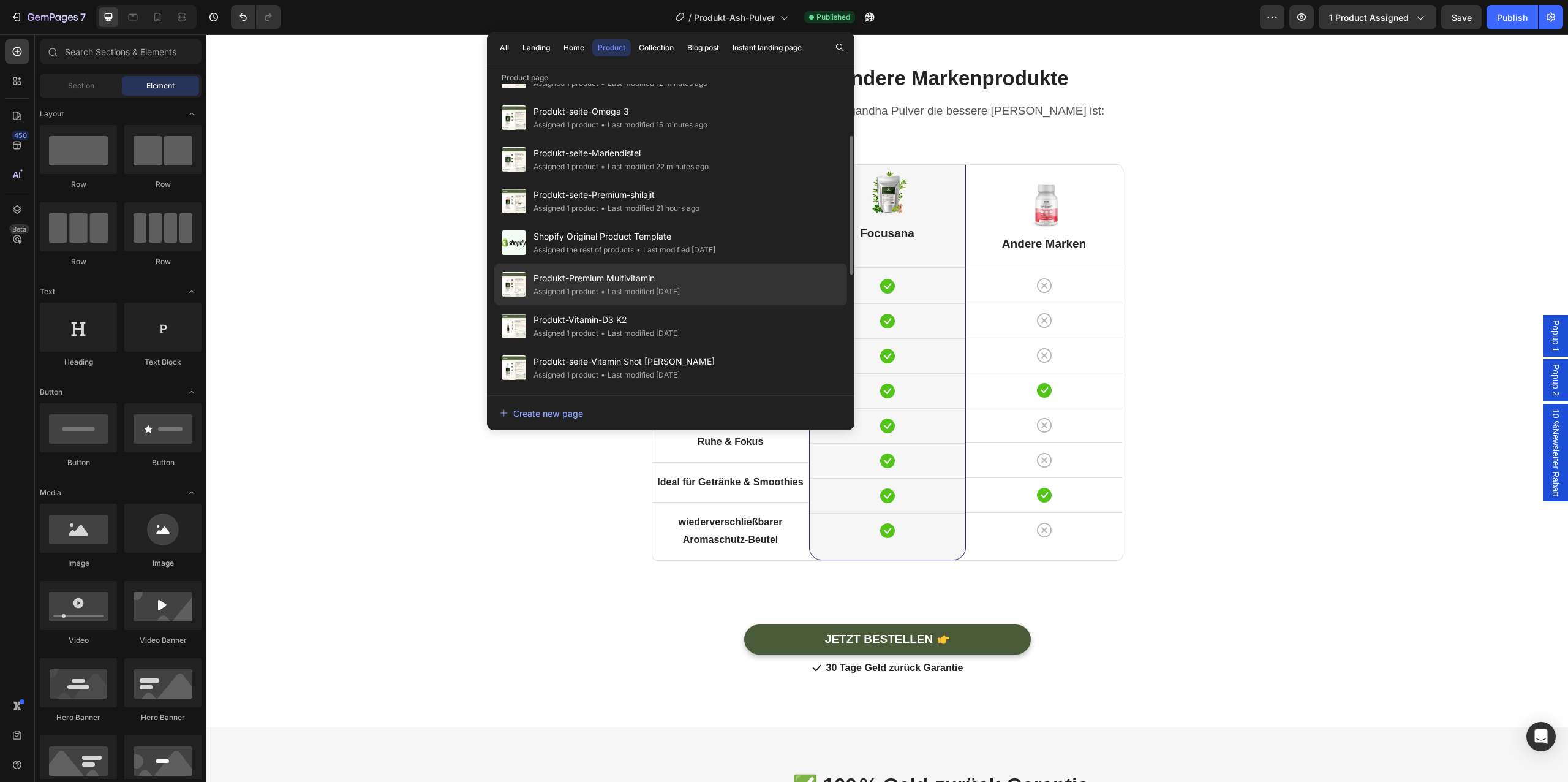
scroll to position [122, 0]
click at [667, 282] on span "Produkt-Premium Multivitamin" at bounding box center [607, 276] width 146 height 14
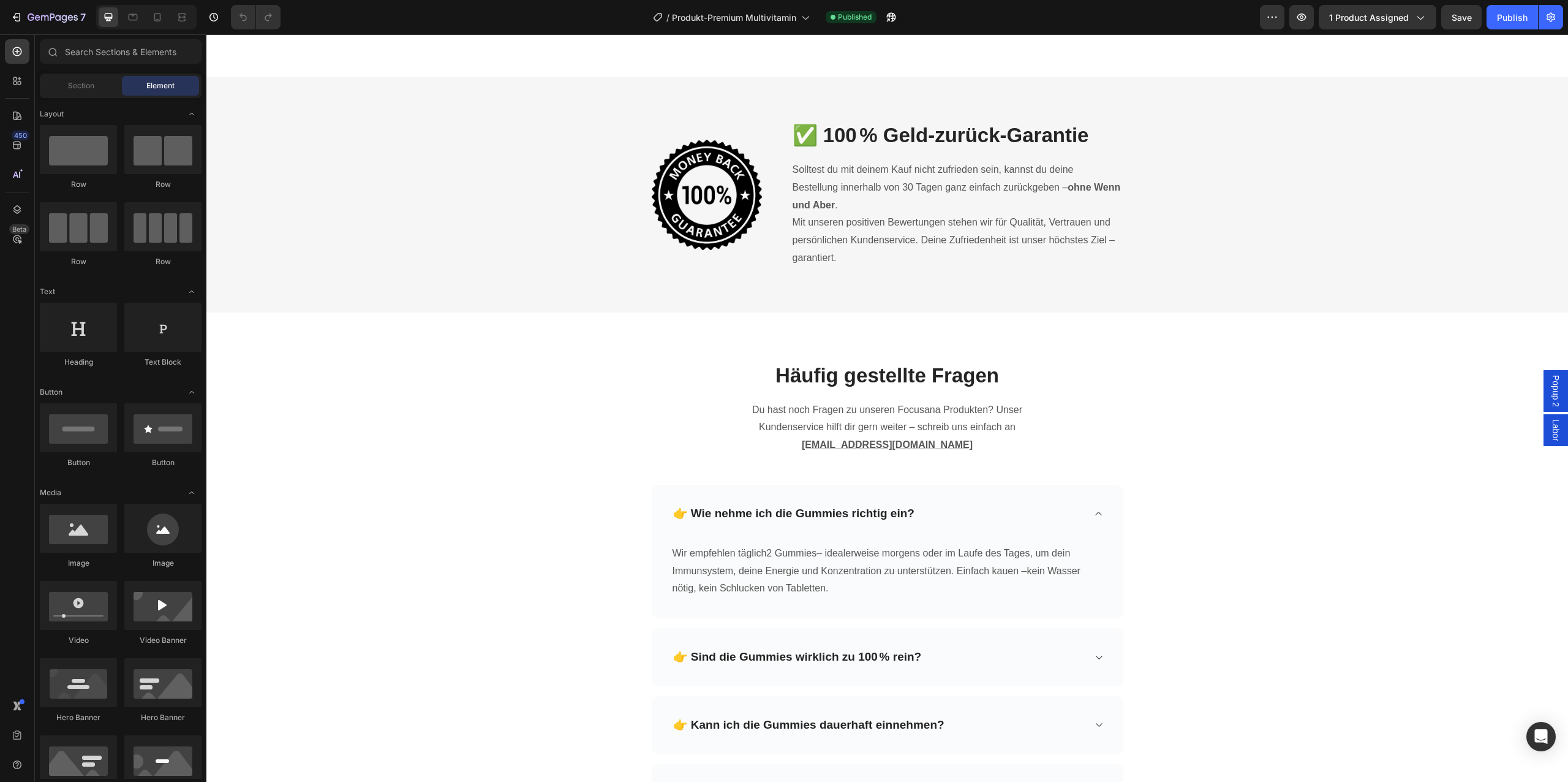
scroll to position [3774, 0]
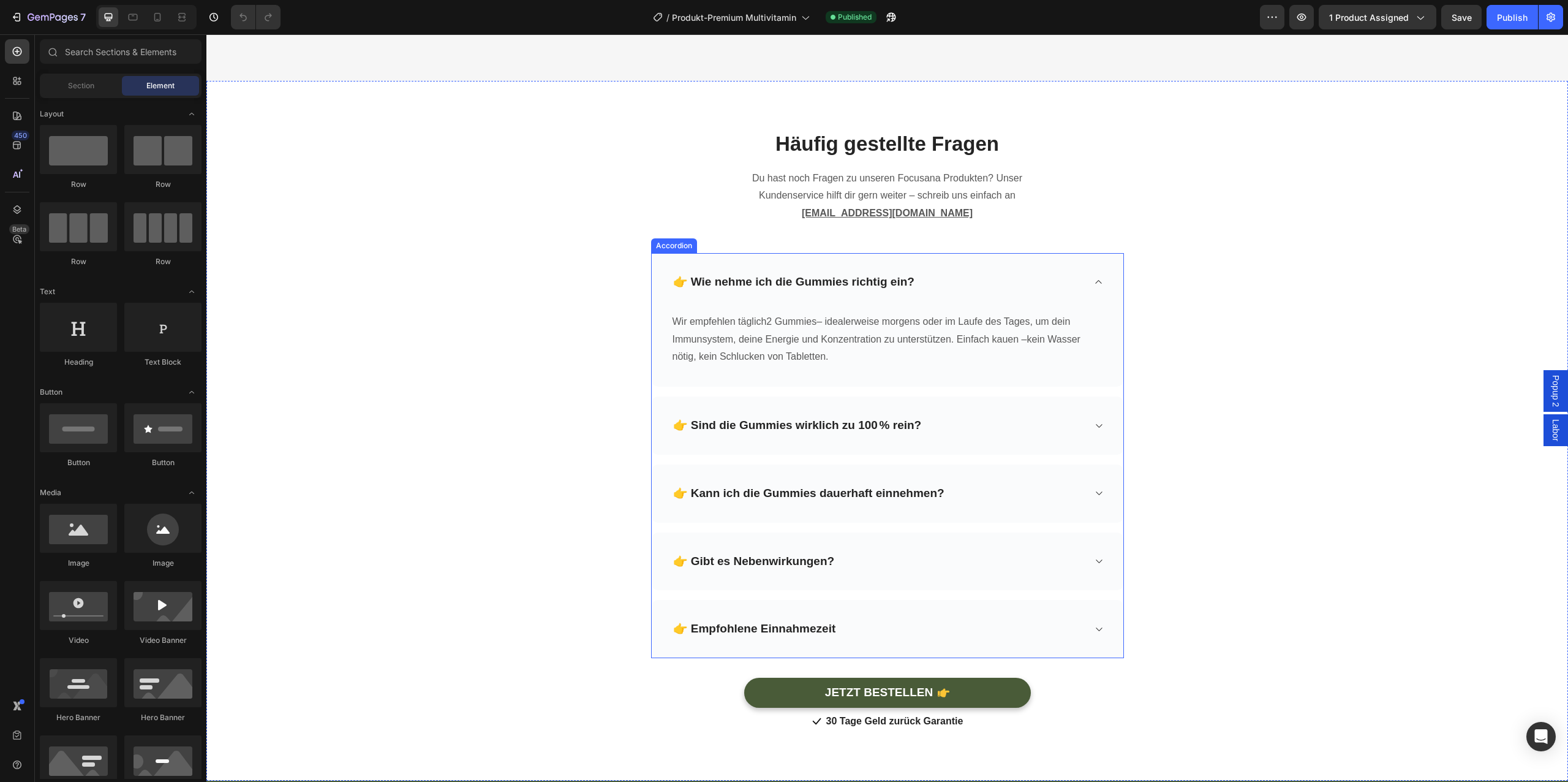
click at [694, 281] on p "👉 Wie nehme ich die Gummies richtig ein?" at bounding box center [794, 282] width 242 height 15
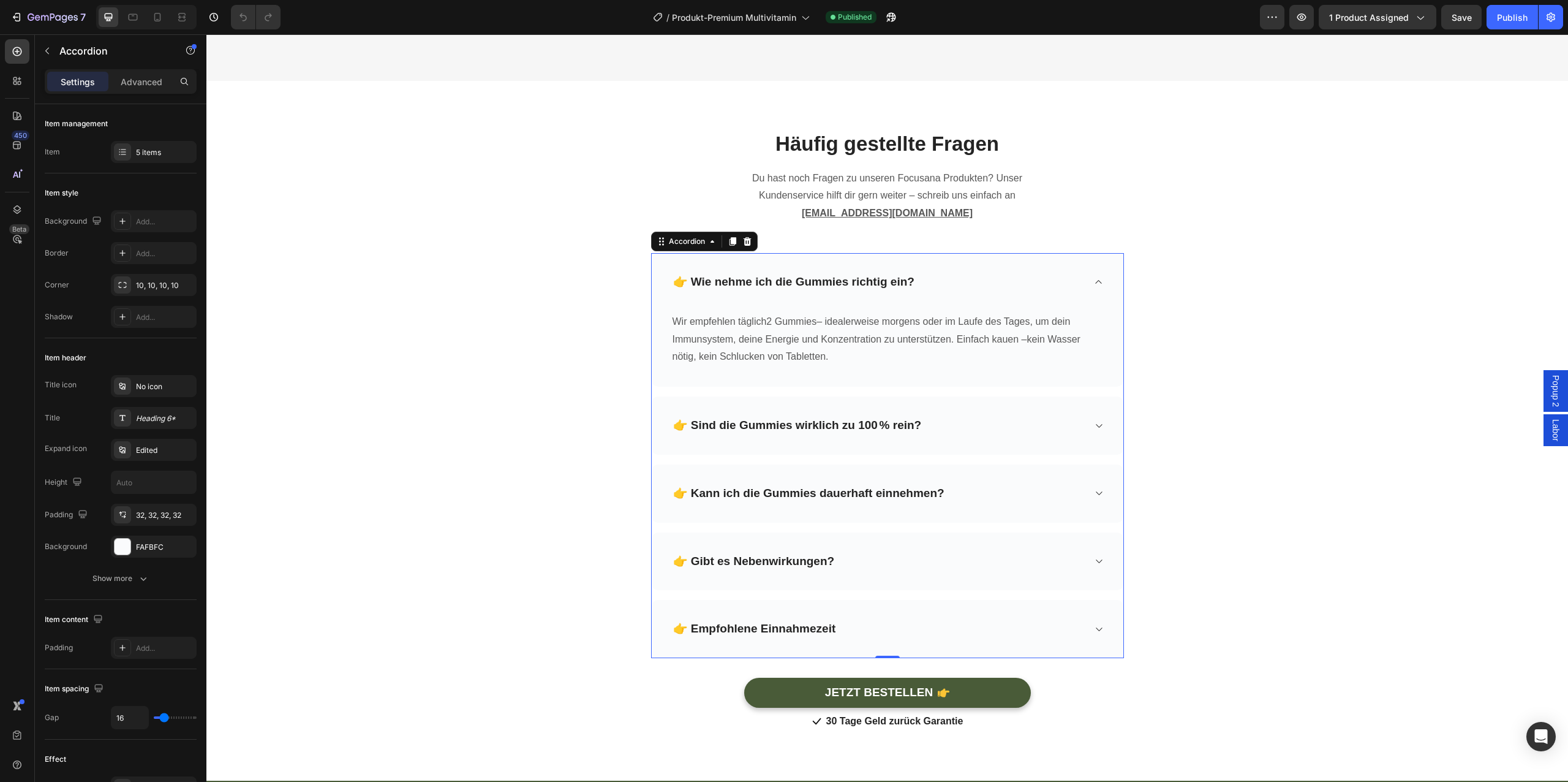
click at [689, 286] on p "👉 Wie nehme ich die Gummies richtig ein?" at bounding box center [794, 282] width 242 height 15
click at [694, 423] on p "👉 Sind die Gummies wirklich zu 100 % rein?" at bounding box center [797, 425] width 248 height 15
click at [692, 428] on p "👉 Sind die Gummies wirklich zu 100 % rein?" at bounding box center [797, 425] width 248 height 15
click at [691, 491] on p "👉 Kann ich die Gummies dauerhaft einnehmen?" at bounding box center [809, 493] width 271 height 15
click at [692, 559] on p "👉 Gibt es Nebenwirkungen?" at bounding box center [754, 561] width 162 height 15
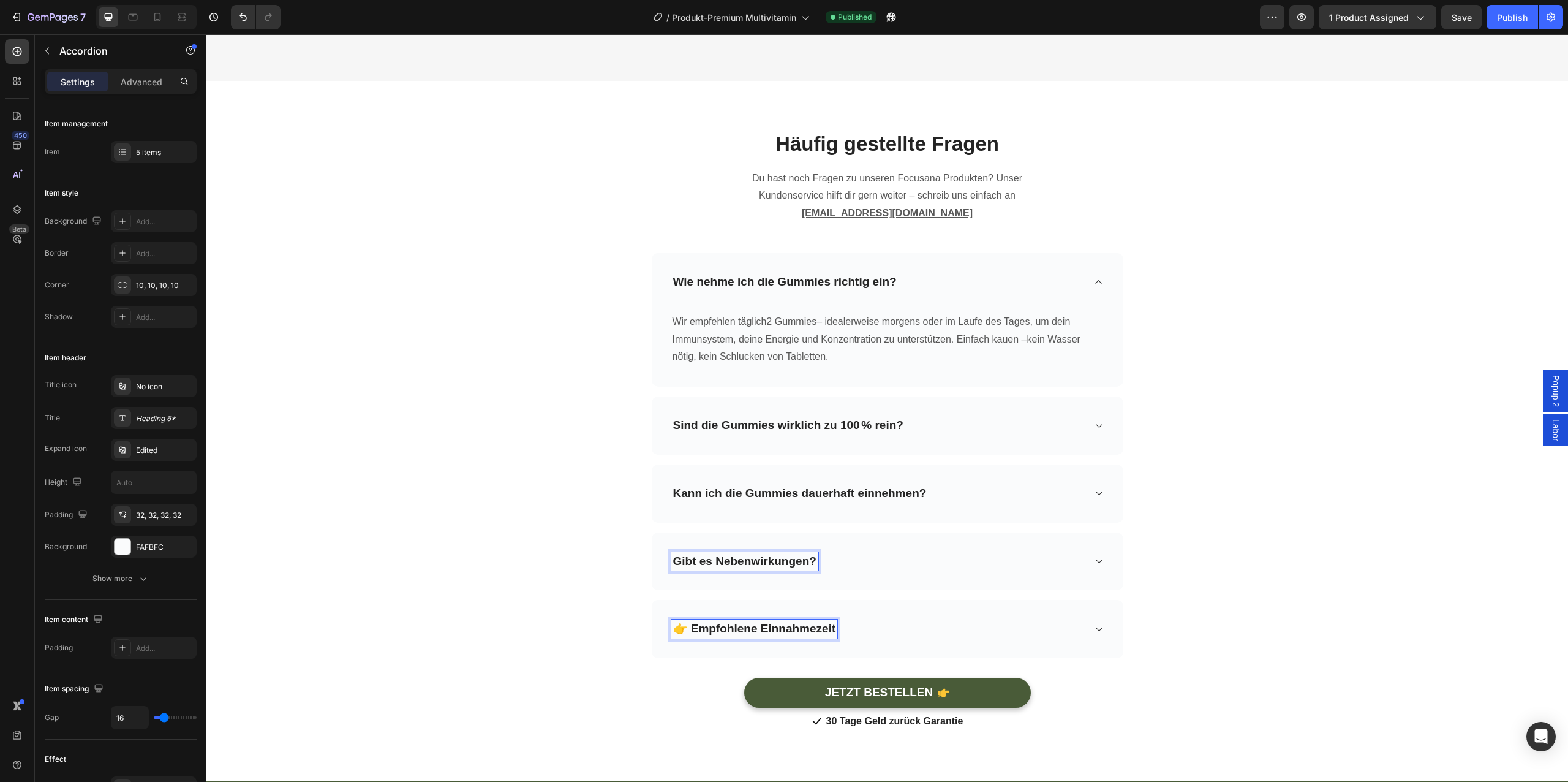
click at [691, 630] on p "👉 Empfohlene Einnahmezeit" at bounding box center [755, 629] width 163 height 15
click at [1461, 20] on span "Save" at bounding box center [1462, 18] width 20 height 10
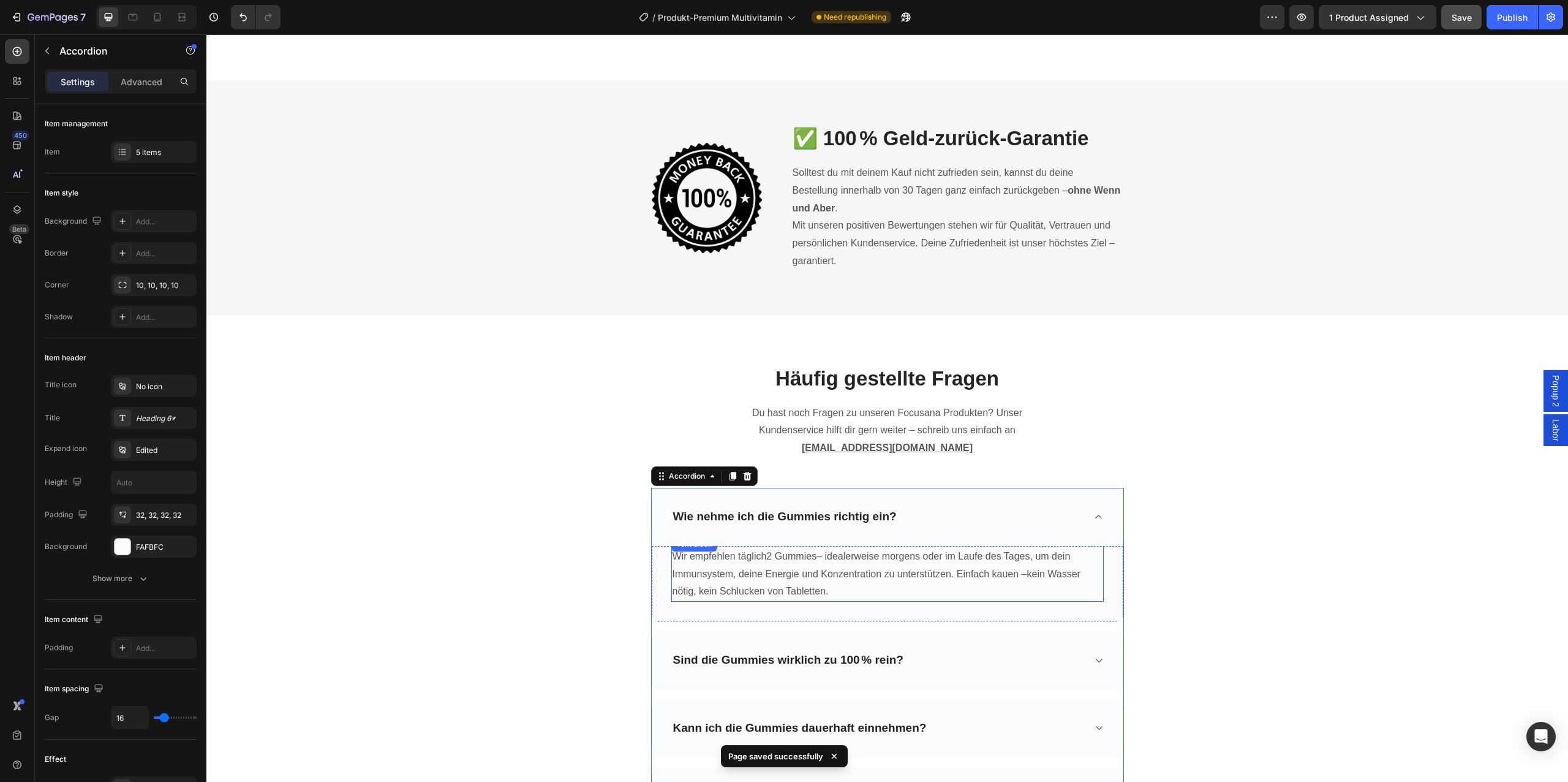
scroll to position [3946, 0]
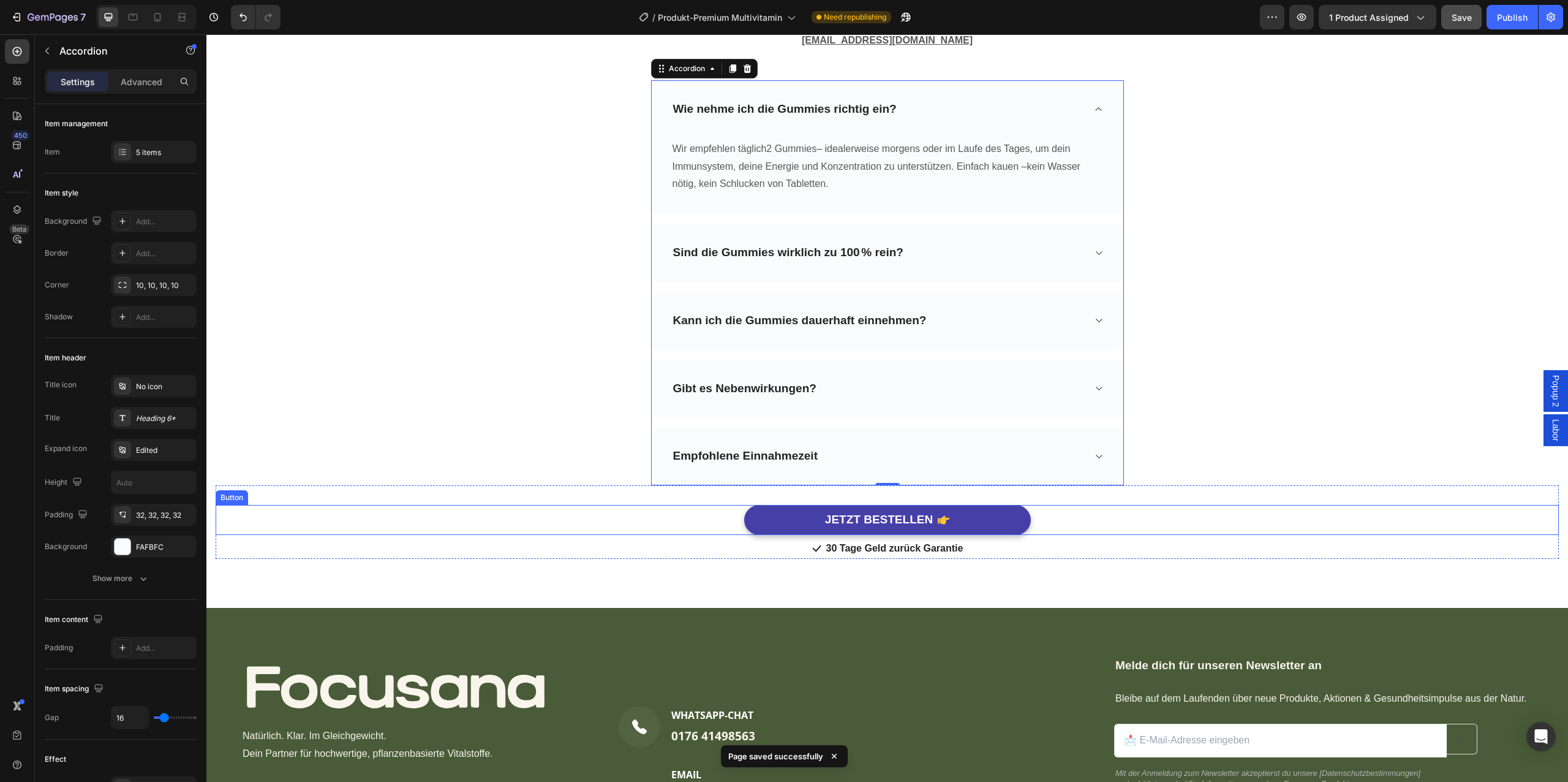
click at [988, 524] on link "JETZT BESTELLEN" at bounding box center [887, 520] width 287 height 30
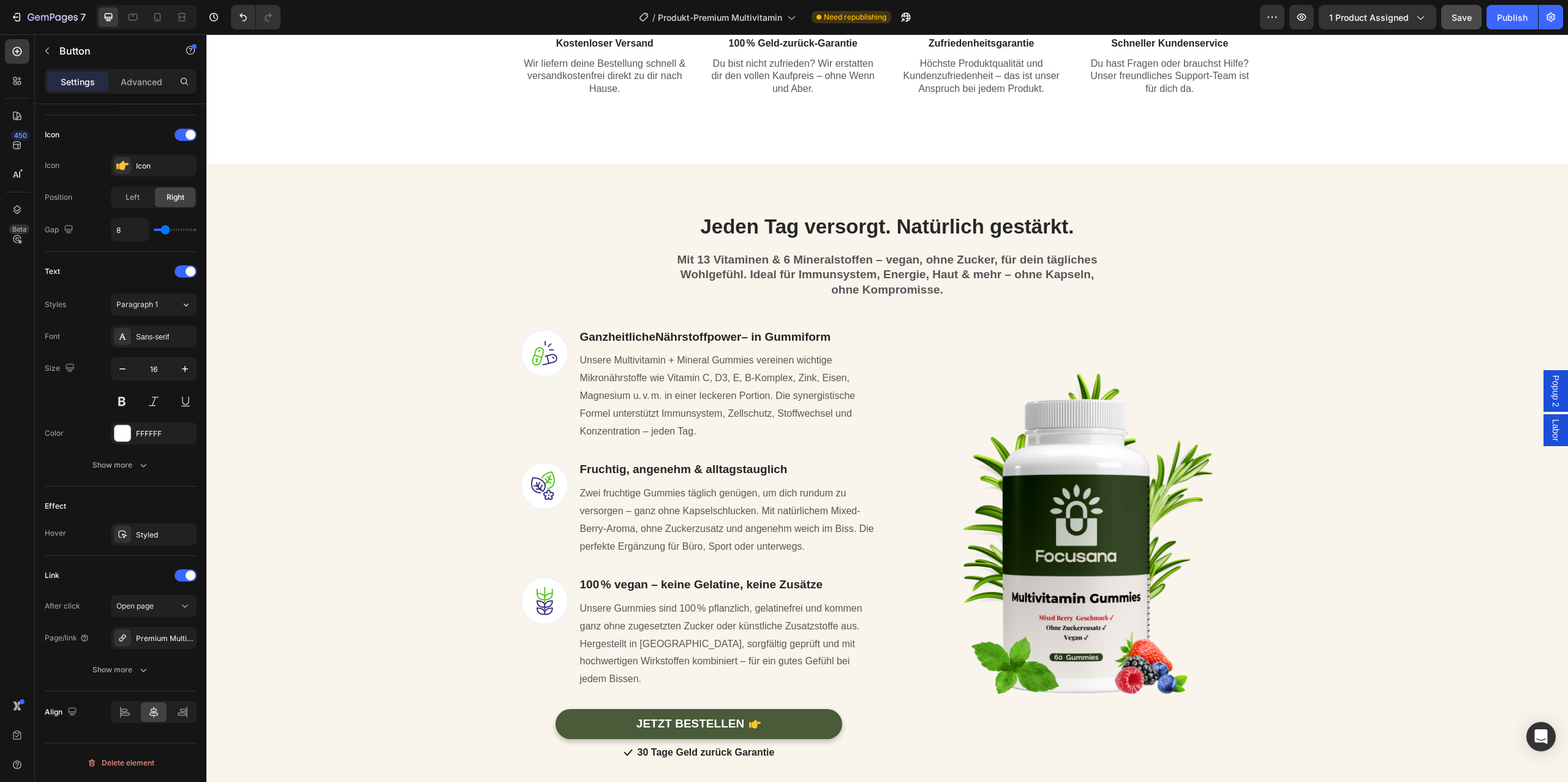
scroll to position [0, 0]
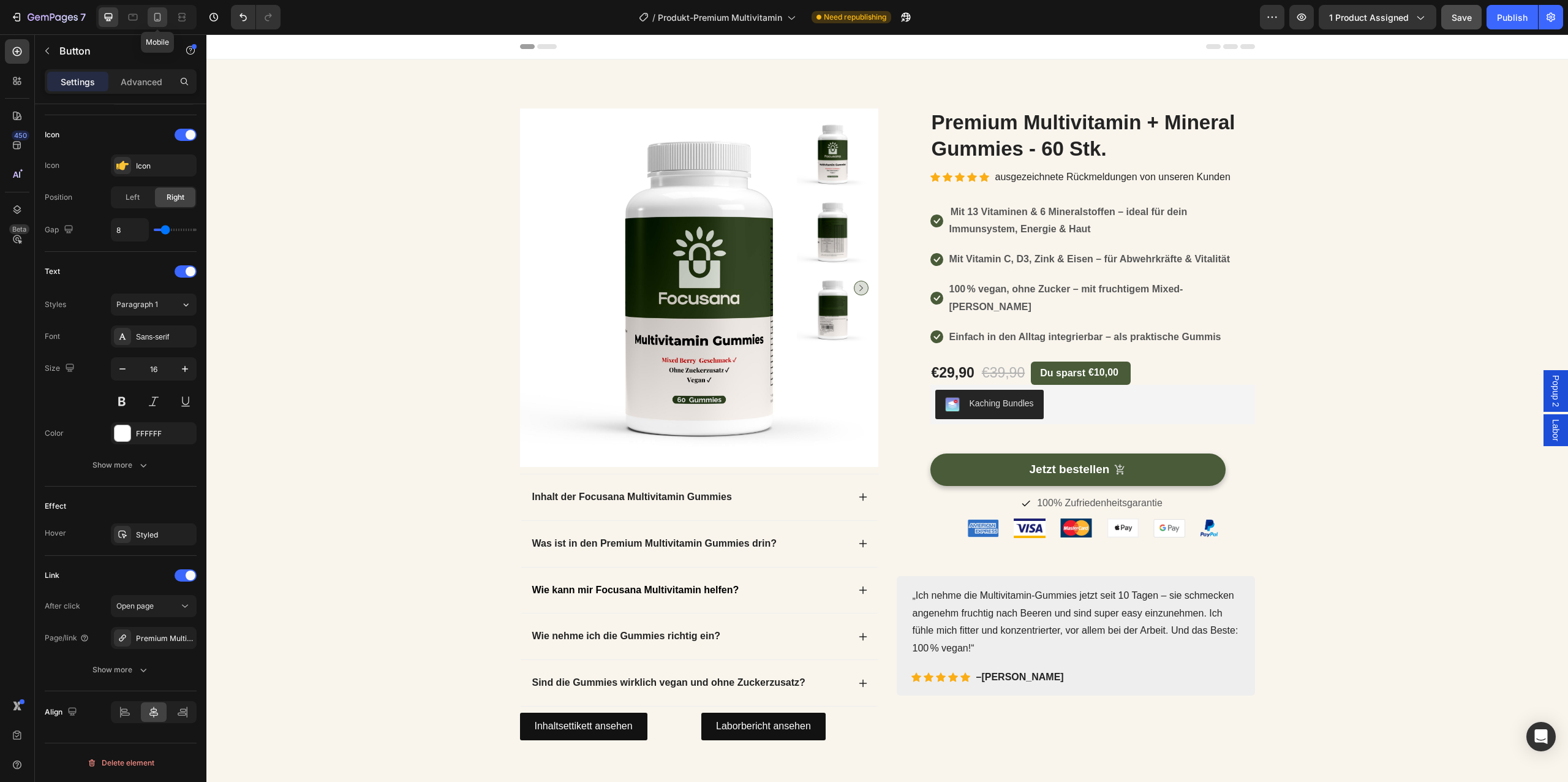
click at [159, 17] on icon at bounding box center [157, 17] width 13 height 13
type input "100%"
type input "14"
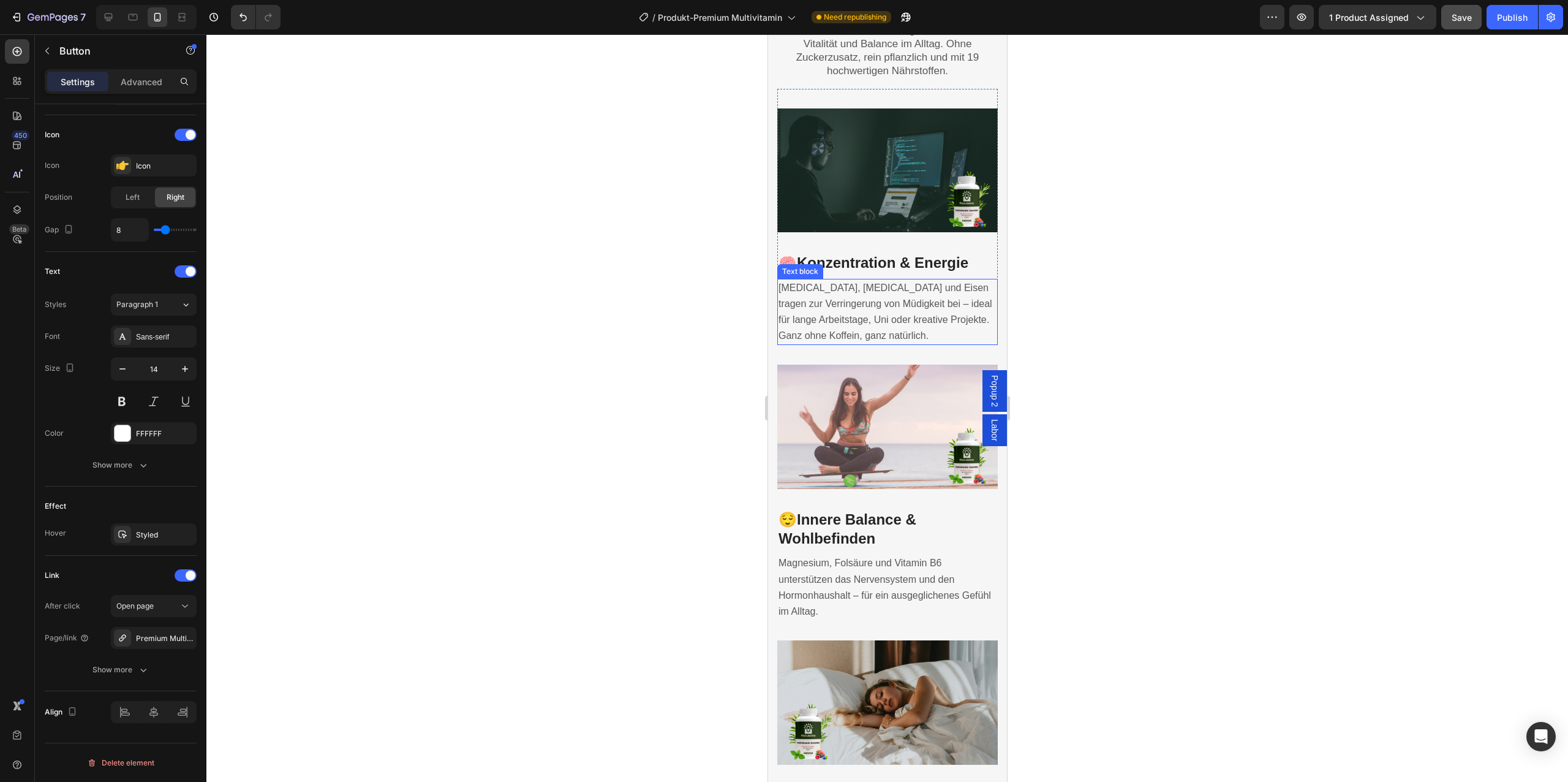
scroll to position [2166, 0]
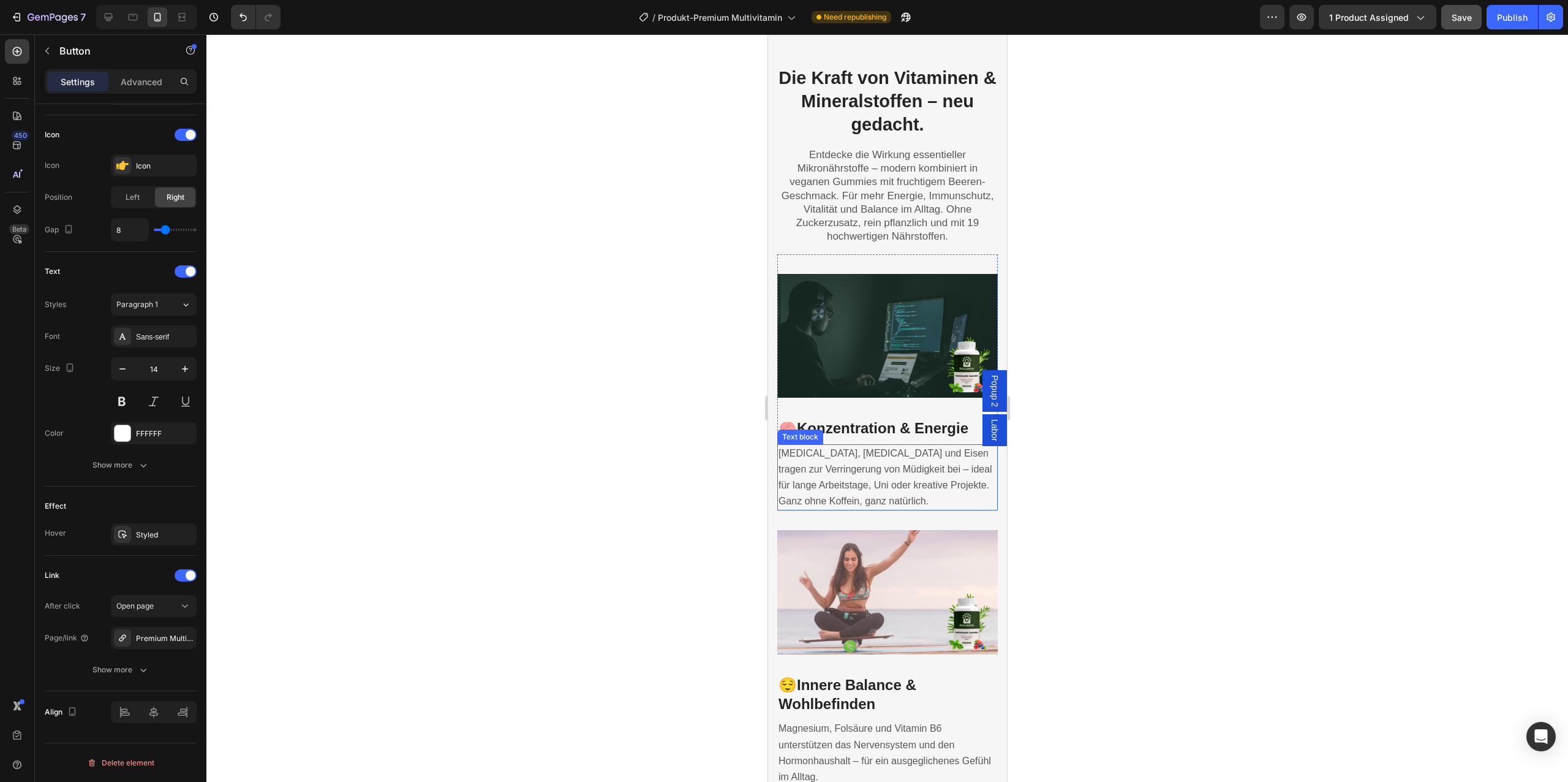
click at [865, 465] on span "Vitamin B12, Niacin und Eisen tragen zur Verringerung von Müdigkeit bei – ideal…" at bounding box center [885, 477] width 214 height 59
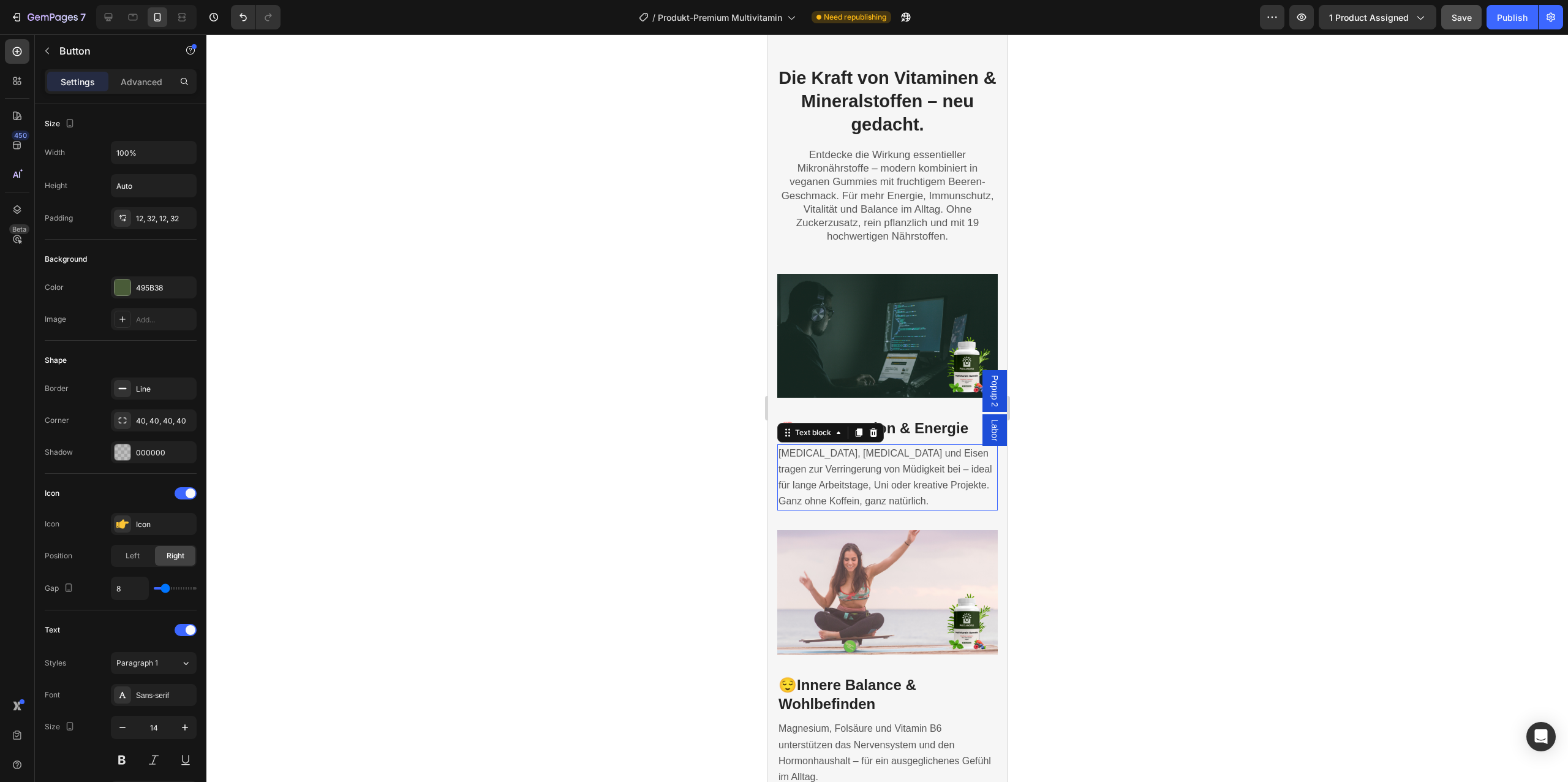
click at [865, 465] on span "Vitamin B12, Niacin und Eisen tragen zur Verringerung von Müdigkeit bei – ideal…" at bounding box center [885, 477] width 214 height 59
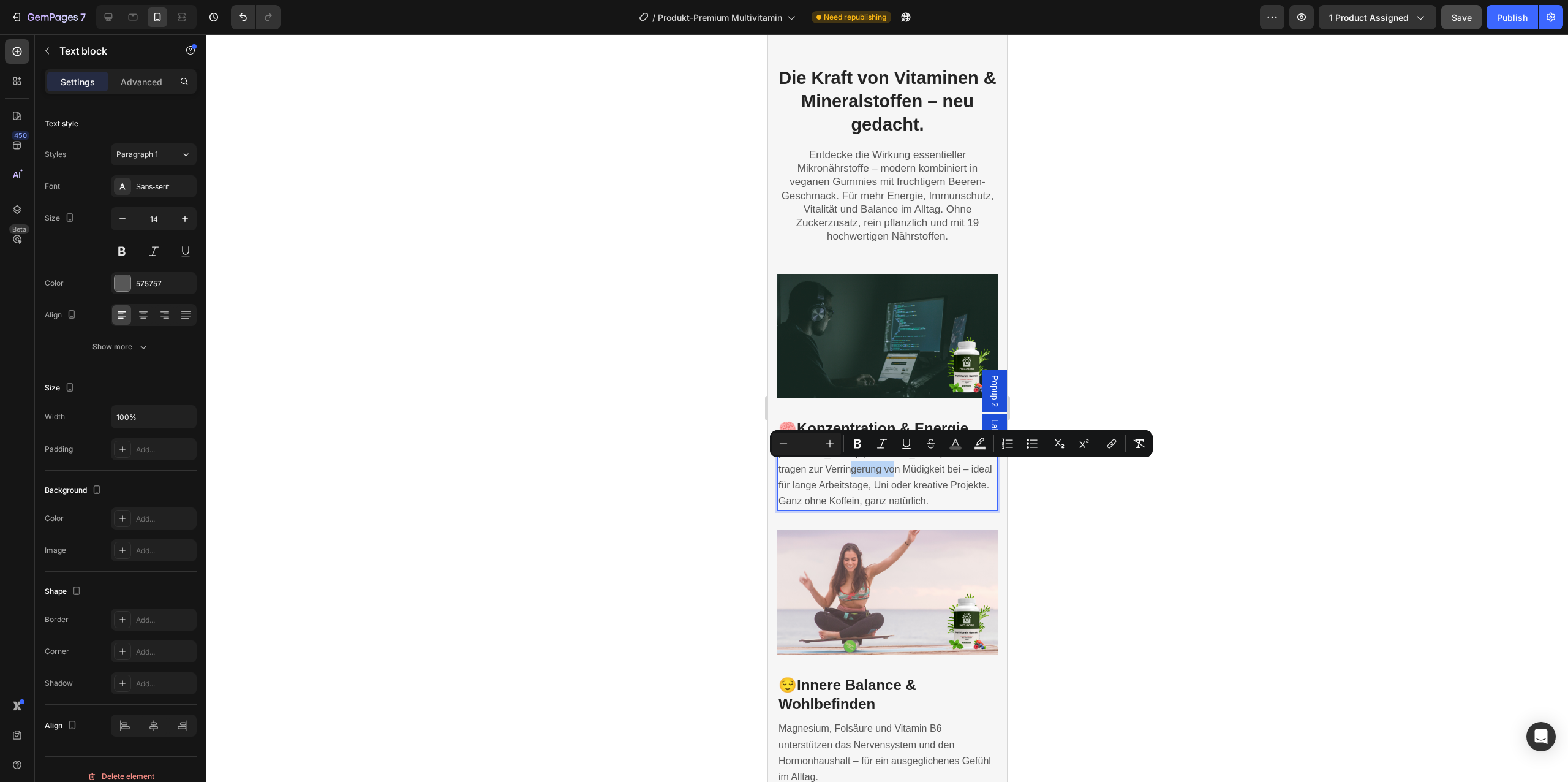
click at [865, 465] on span "Vitamin B12, Niacin und Eisen tragen zur Verringerung von Müdigkeit bei – ideal…" at bounding box center [885, 477] width 214 height 59
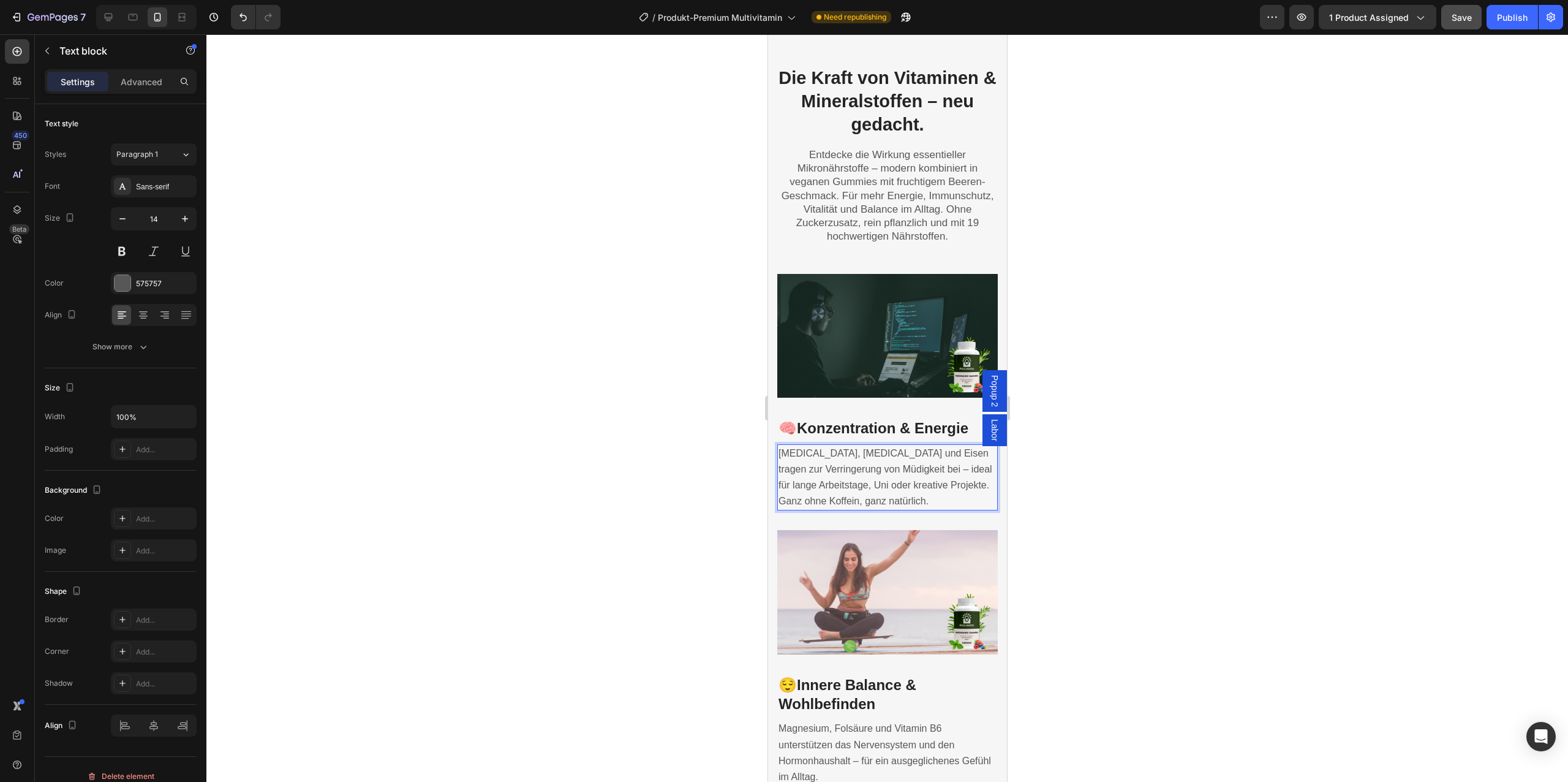
click at [865, 465] on span "Vitamin B12, Niacin und Eisen tragen zur Verringerung von Müdigkeit bei – ideal…" at bounding box center [885, 477] width 214 height 59
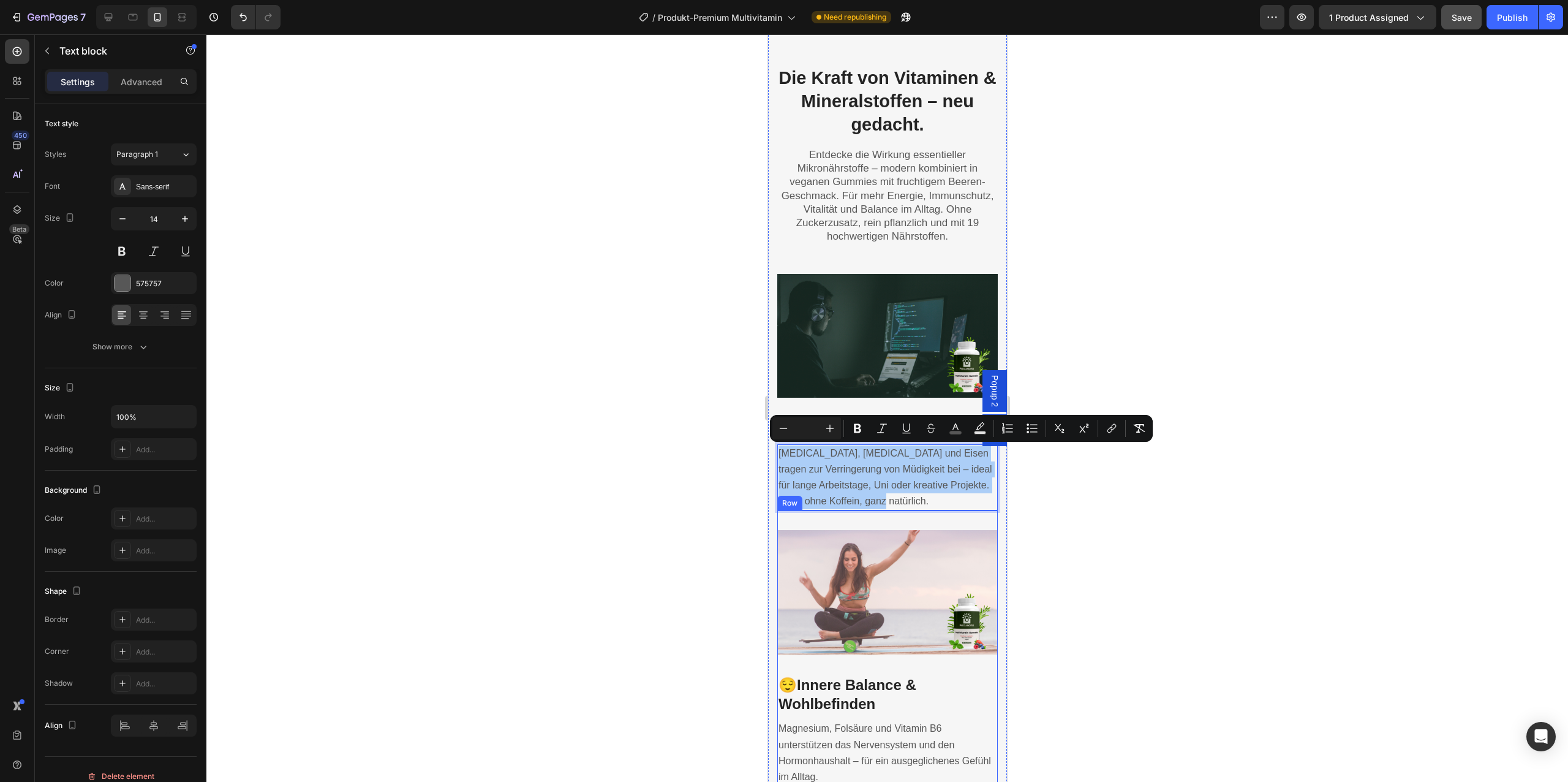
click at [1043, 504] on div at bounding box center [887, 408] width 1362 height 747
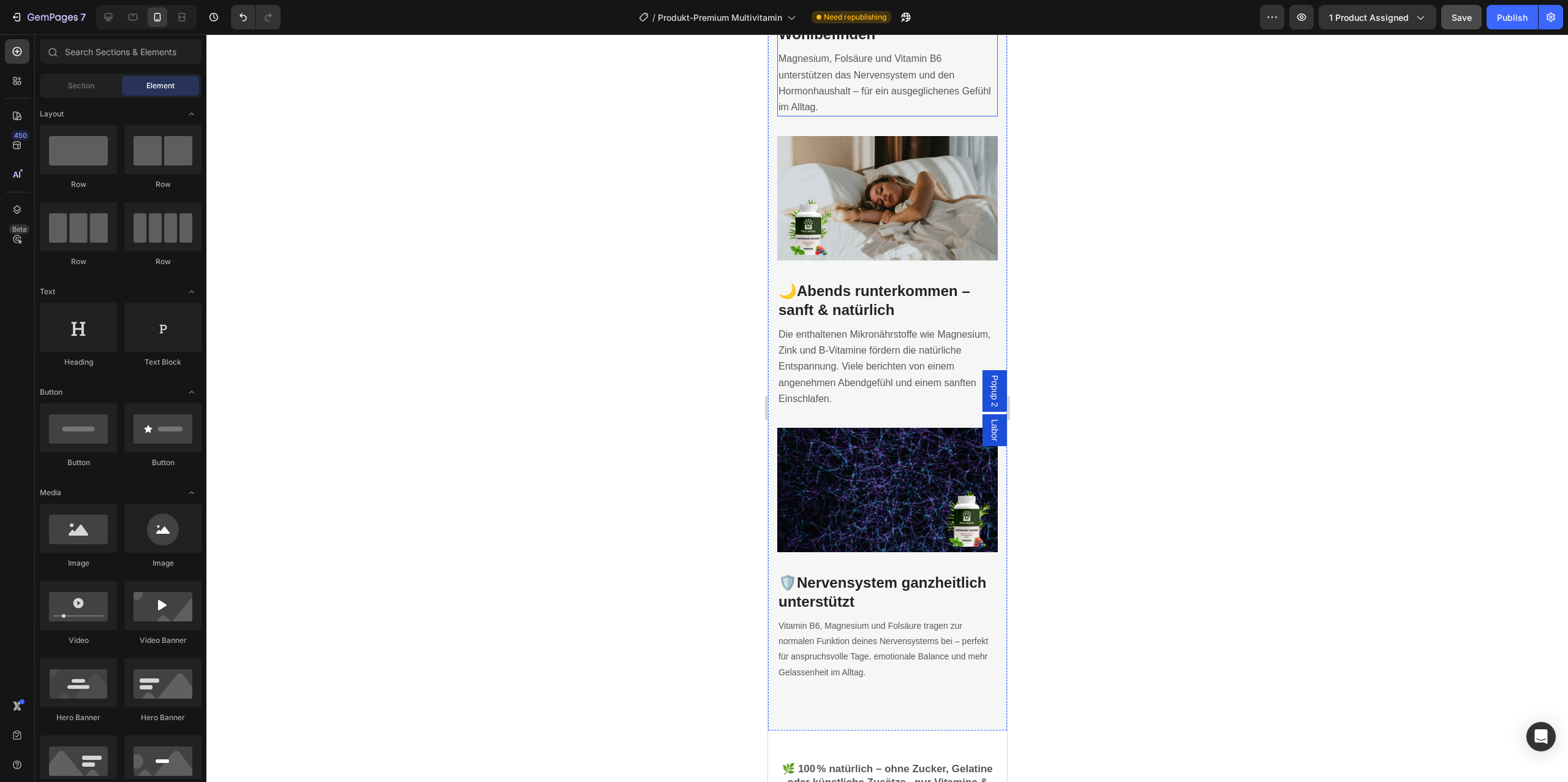
scroll to position [3035, 0]
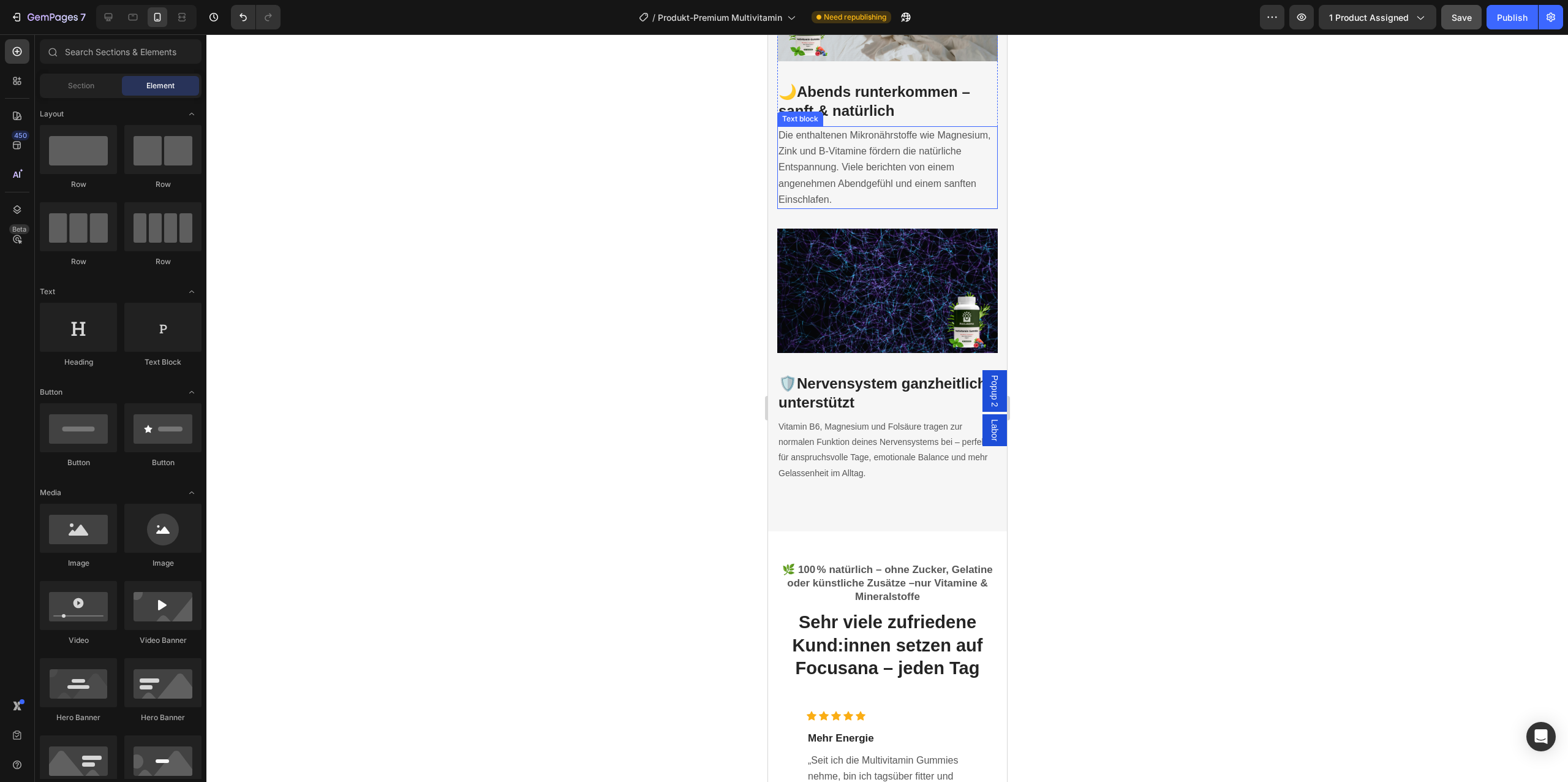
click at [876, 130] on span "Die enthaltenen Mikronährstoffe wie Magnesium, Zink und B-Vitamine fördern die …" at bounding box center [884, 167] width 213 height 75
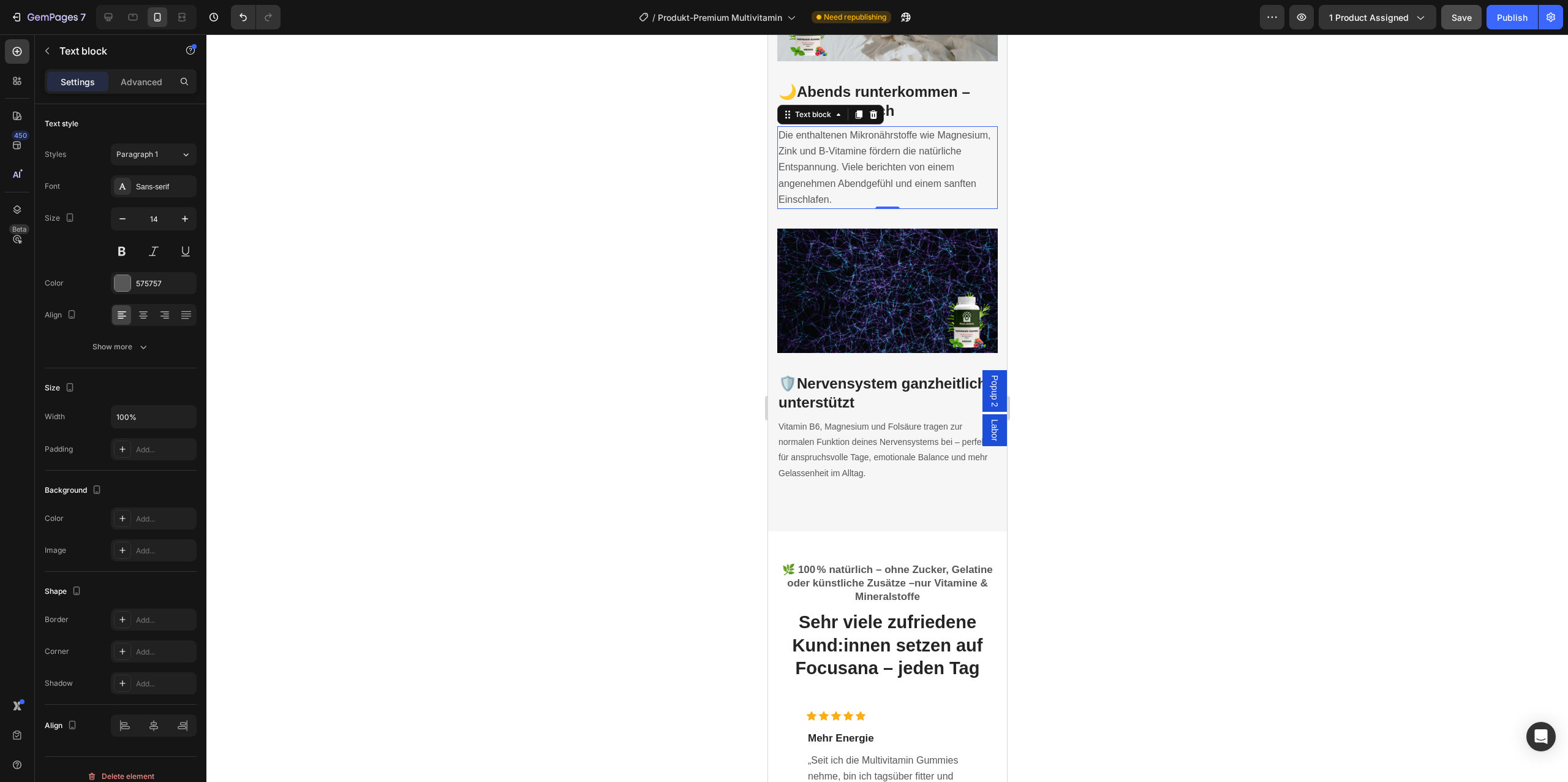
click at [876, 130] on span "Die enthaltenen Mikronährstoffe wie Magnesium, Zink und B-Vitamine fördern die …" at bounding box center [884, 167] width 213 height 75
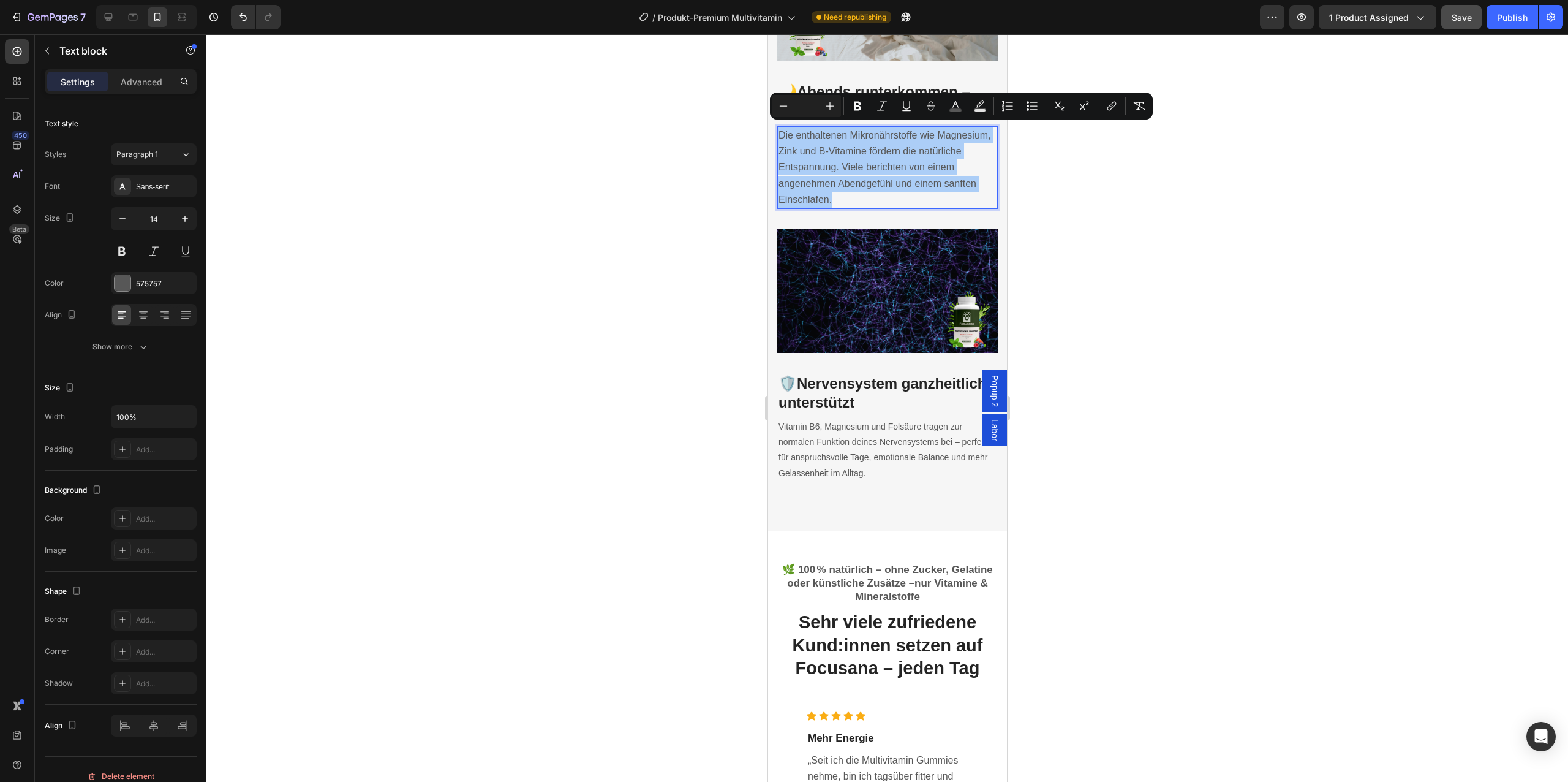
click at [802, 108] on input "Editor contextual toolbar" at bounding box center [806, 105] width 24 height 14
click at [831, 100] on icon "Editor contextual toolbar" at bounding box center [830, 106] width 13 height 13
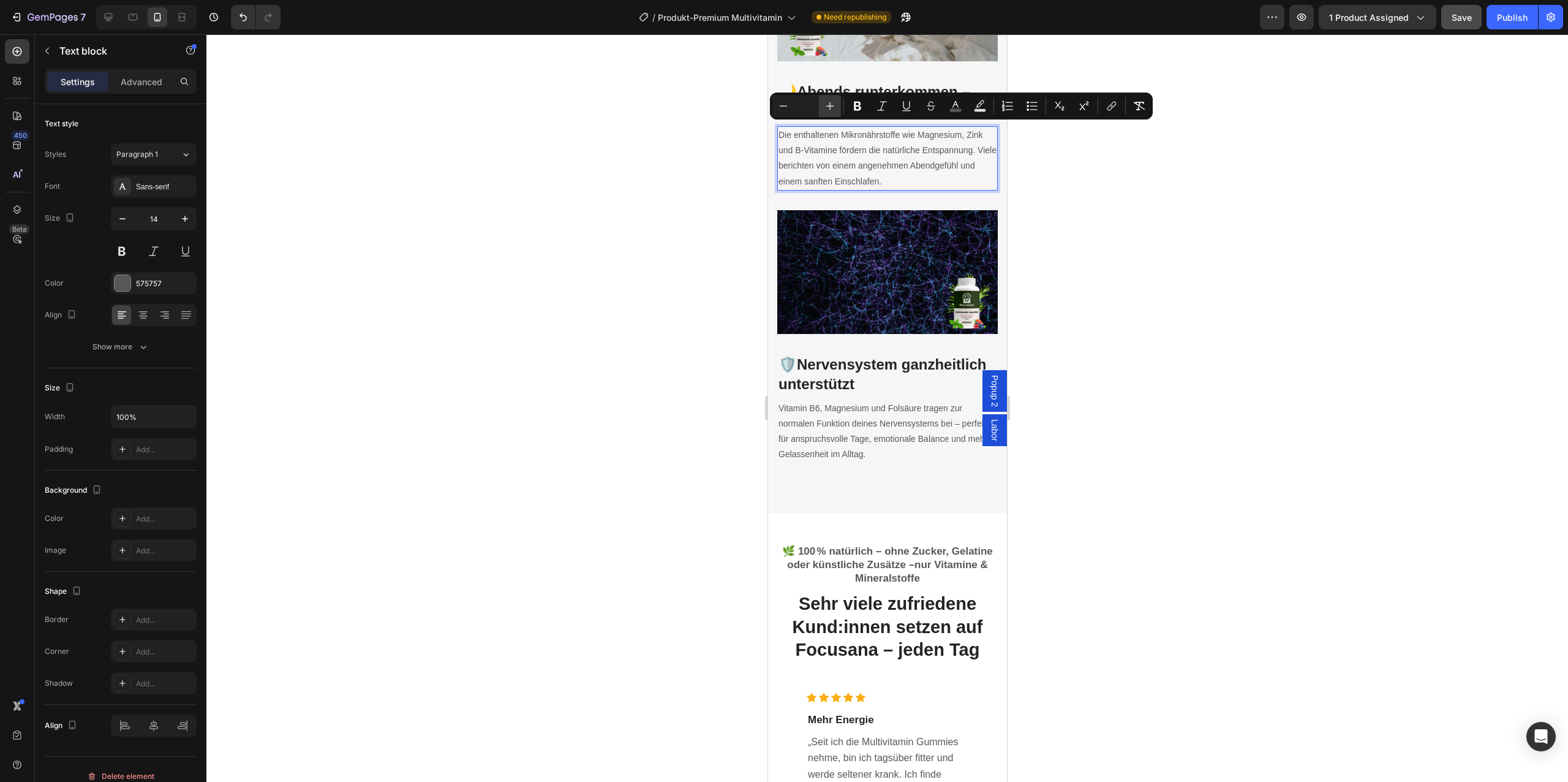
click at [831, 100] on icon "Editor contextual toolbar" at bounding box center [830, 106] width 13 height 13
click at [817, 103] on input "Editor contextual toolbar" at bounding box center [806, 105] width 24 height 14
type input "16"
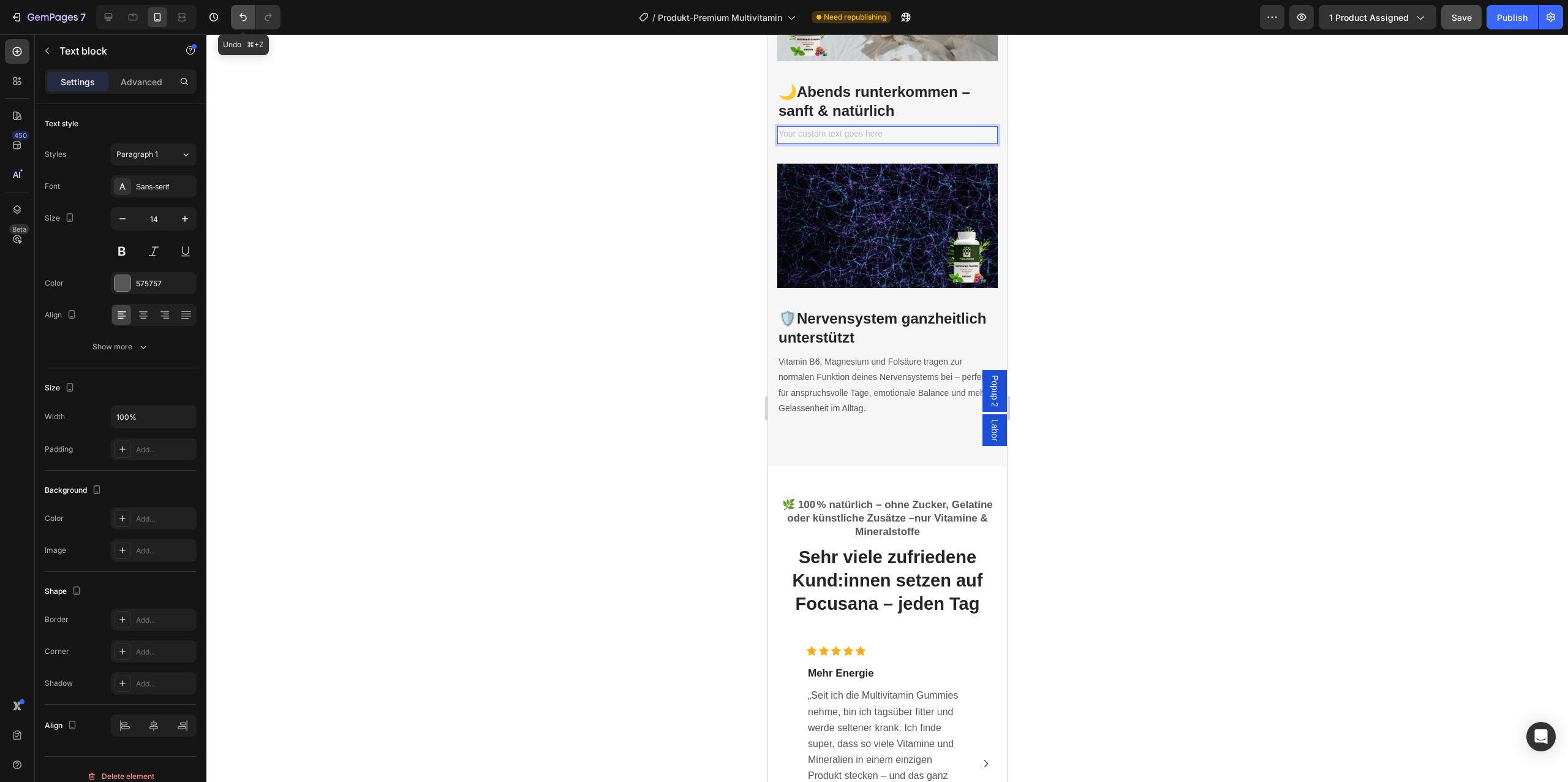
click at [248, 23] on icon "Undo/Redo" at bounding box center [243, 17] width 13 height 13
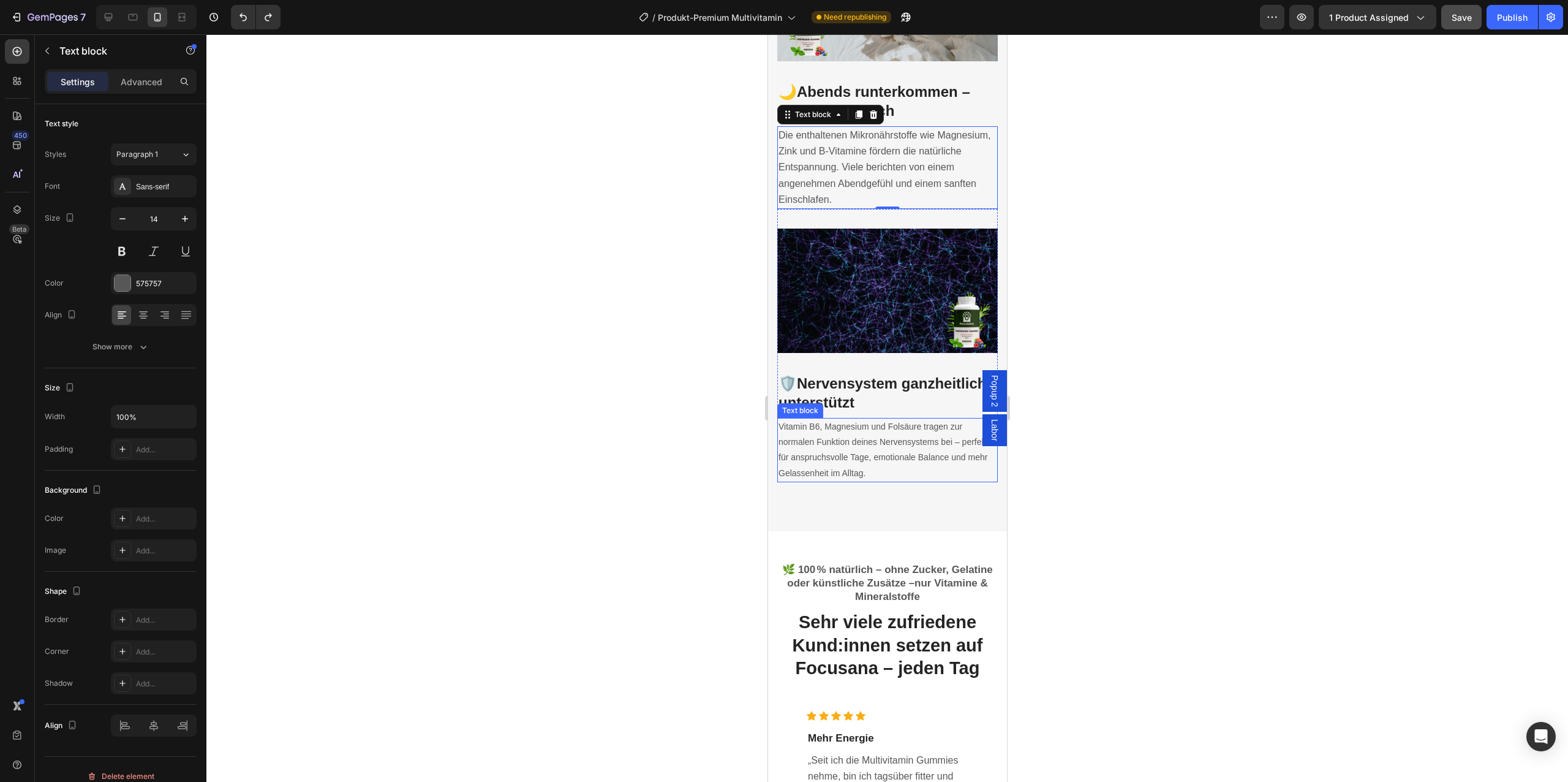
click at [837, 471] on p "Vitamin B6, Magnesium und Folsäure tragen zur normalen Funktion deines Nervensy…" at bounding box center [886, 450] width 218 height 62
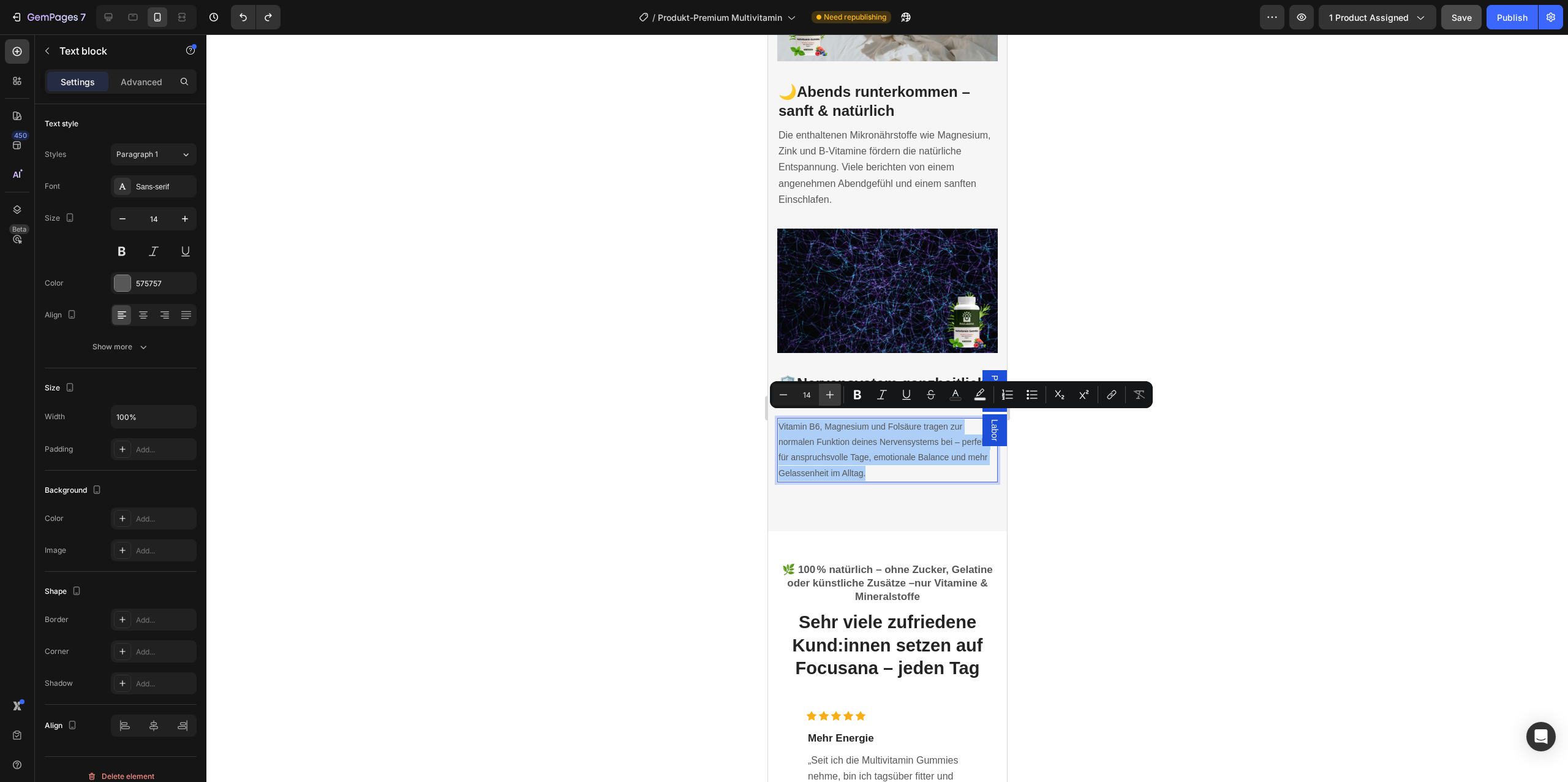
click at [832, 397] on icon "Editor contextual toolbar" at bounding box center [830, 394] width 13 height 13
type input "16"
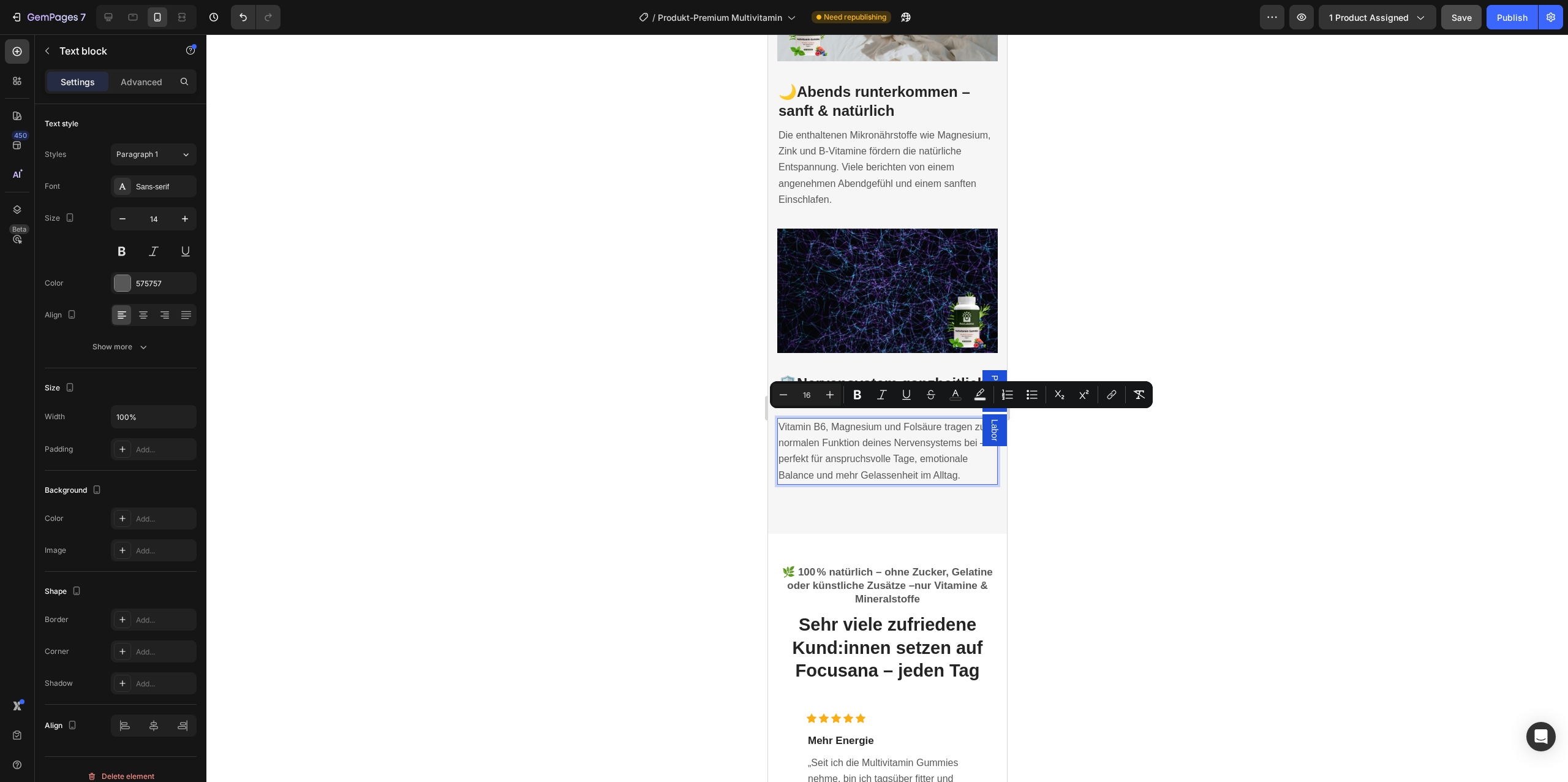
click at [1067, 535] on div at bounding box center [887, 408] width 1362 height 747
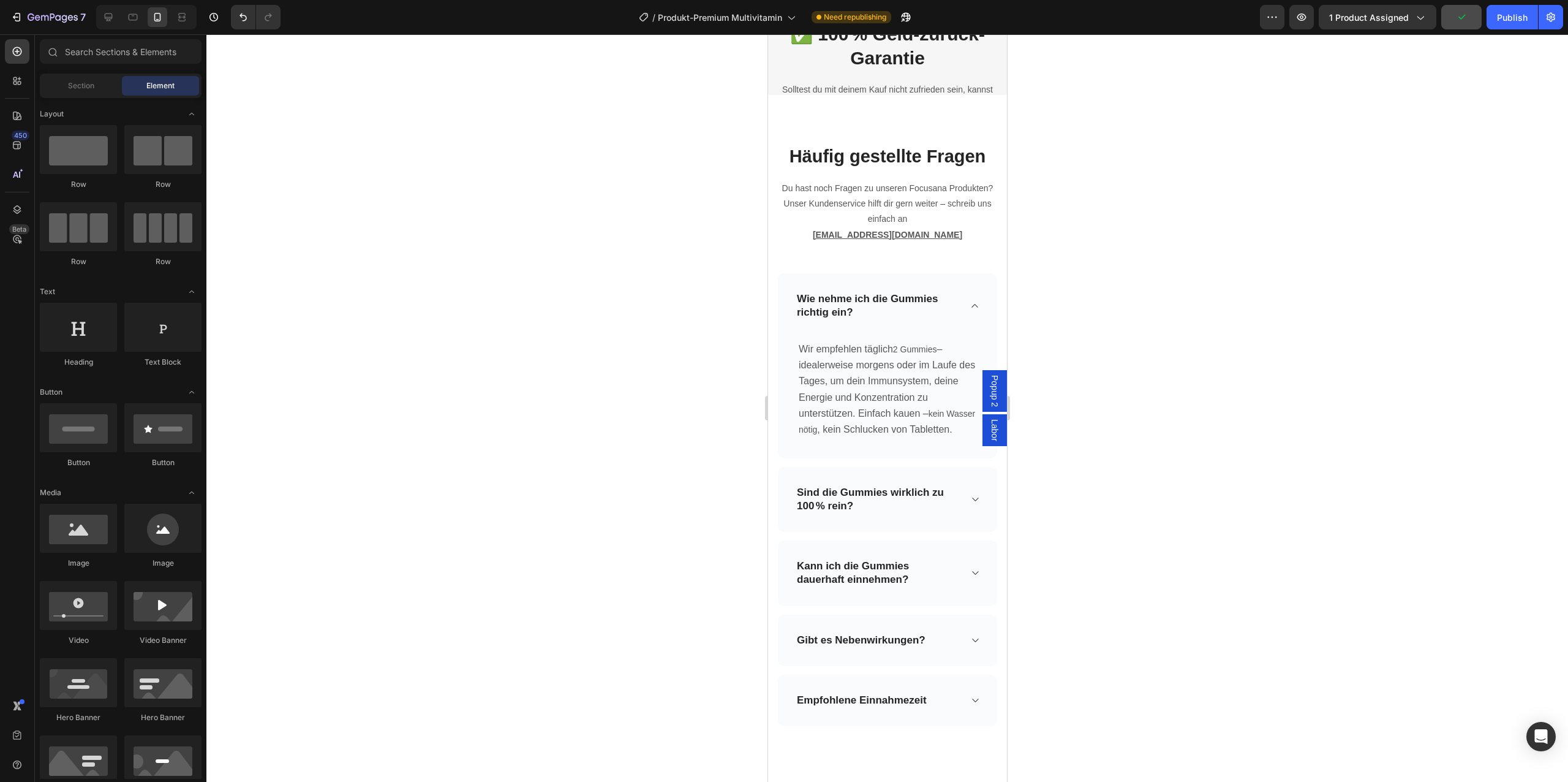
scroll to position [5075, 0]
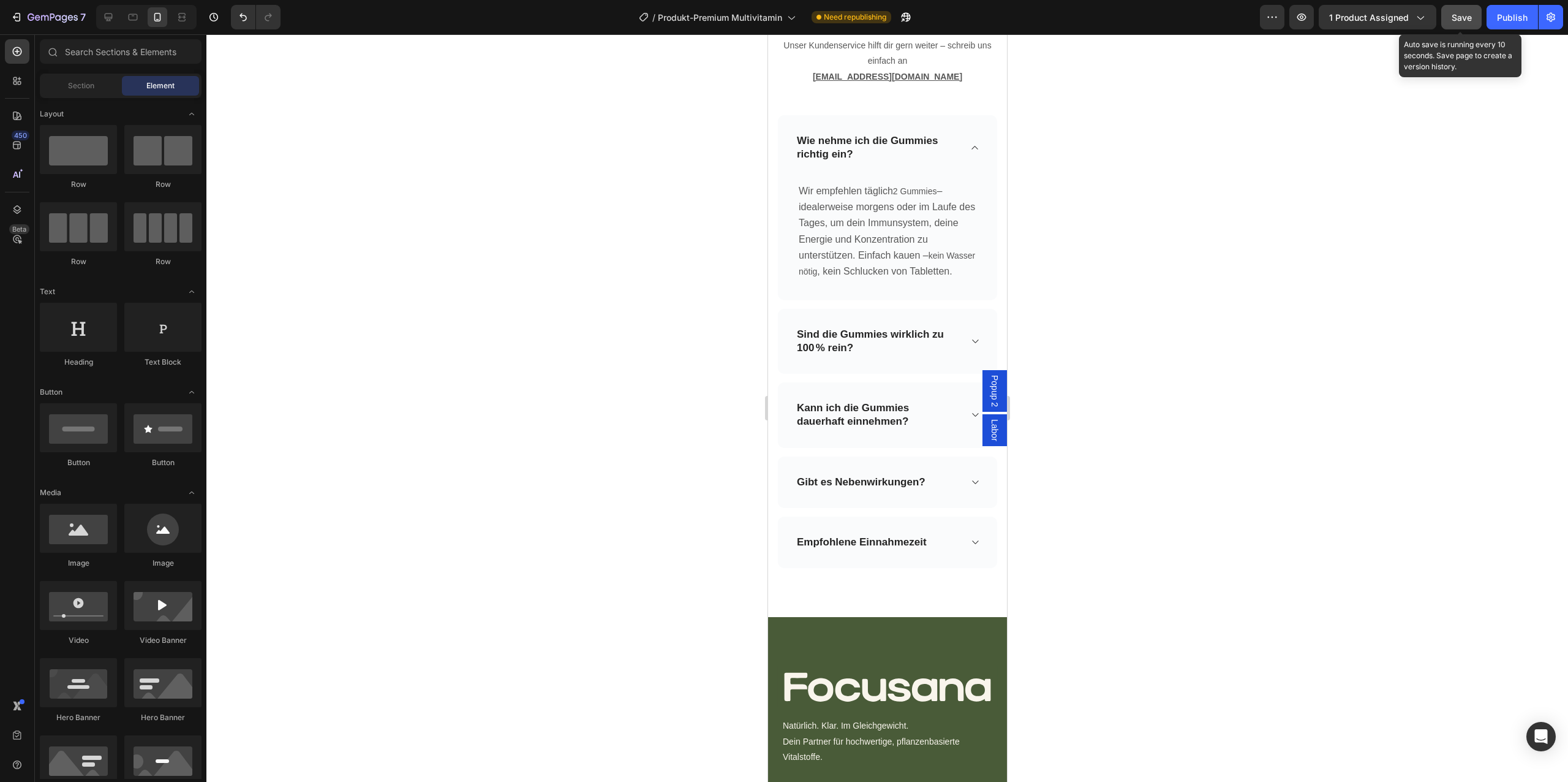
click at [1457, 16] on span "Save" at bounding box center [1462, 18] width 20 height 10
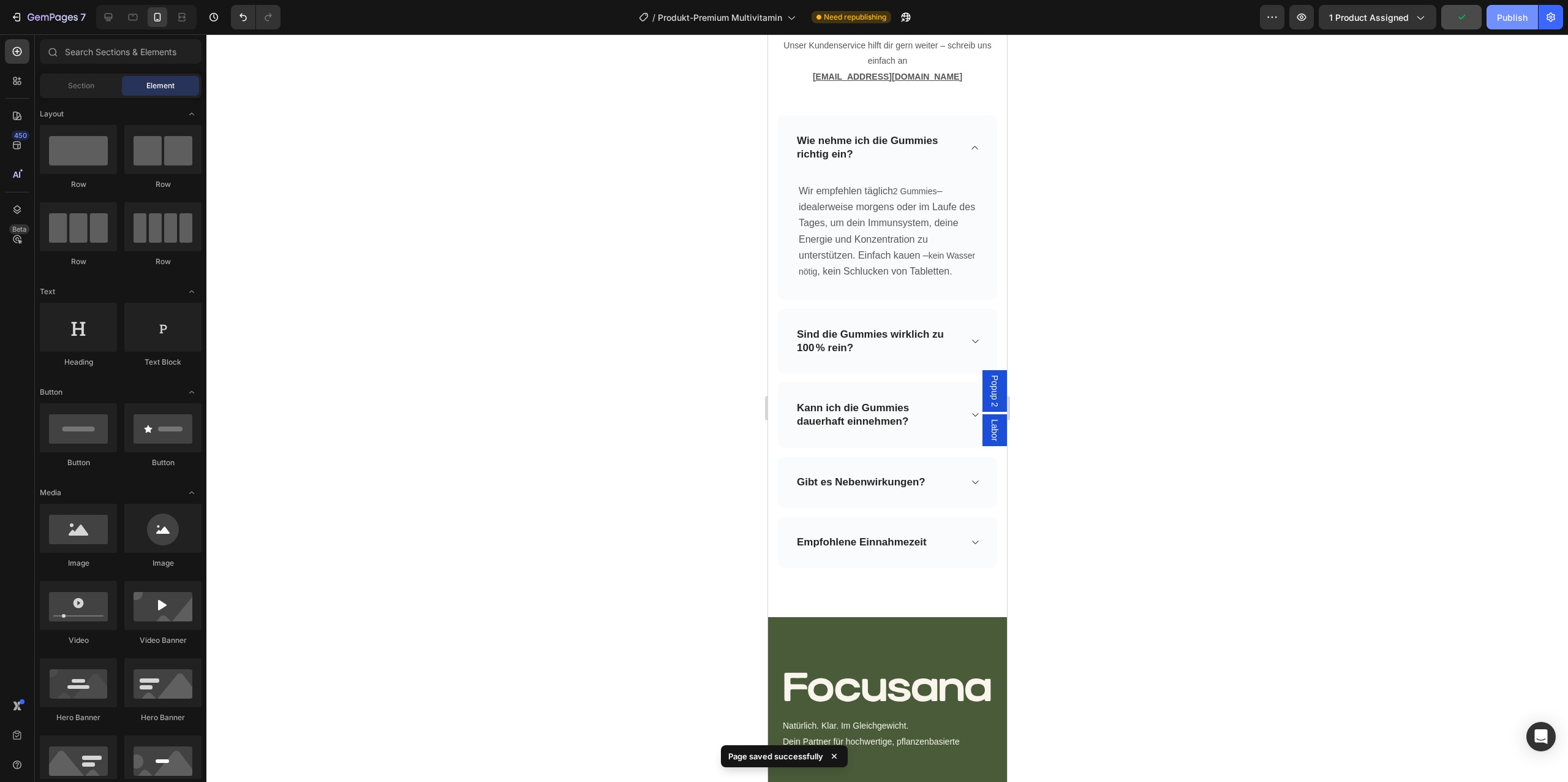
click at [1496, 18] on button "Publish" at bounding box center [1512, 17] width 51 height 24
click at [879, 260] on p "Wir empfehlen täglich 2 Gummies – idealerweise morgens oder im Laufe des Tages,…" at bounding box center [886, 231] width 178 height 96
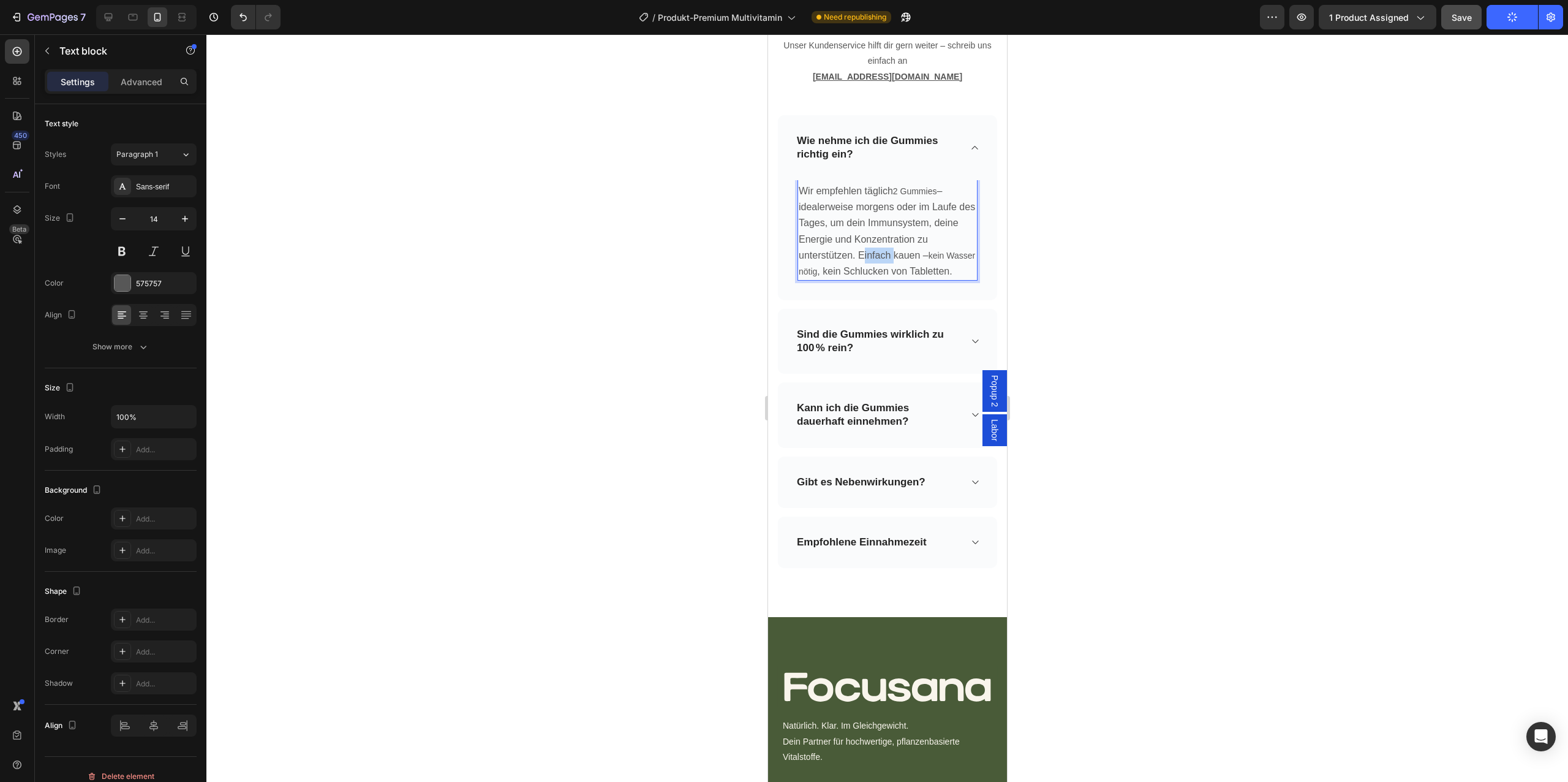
click at [879, 260] on p "Wir empfehlen täglich 2 Gummies – idealerweise morgens oder im Laufe des Tages,…" at bounding box center [886, 231] width 178 height 96
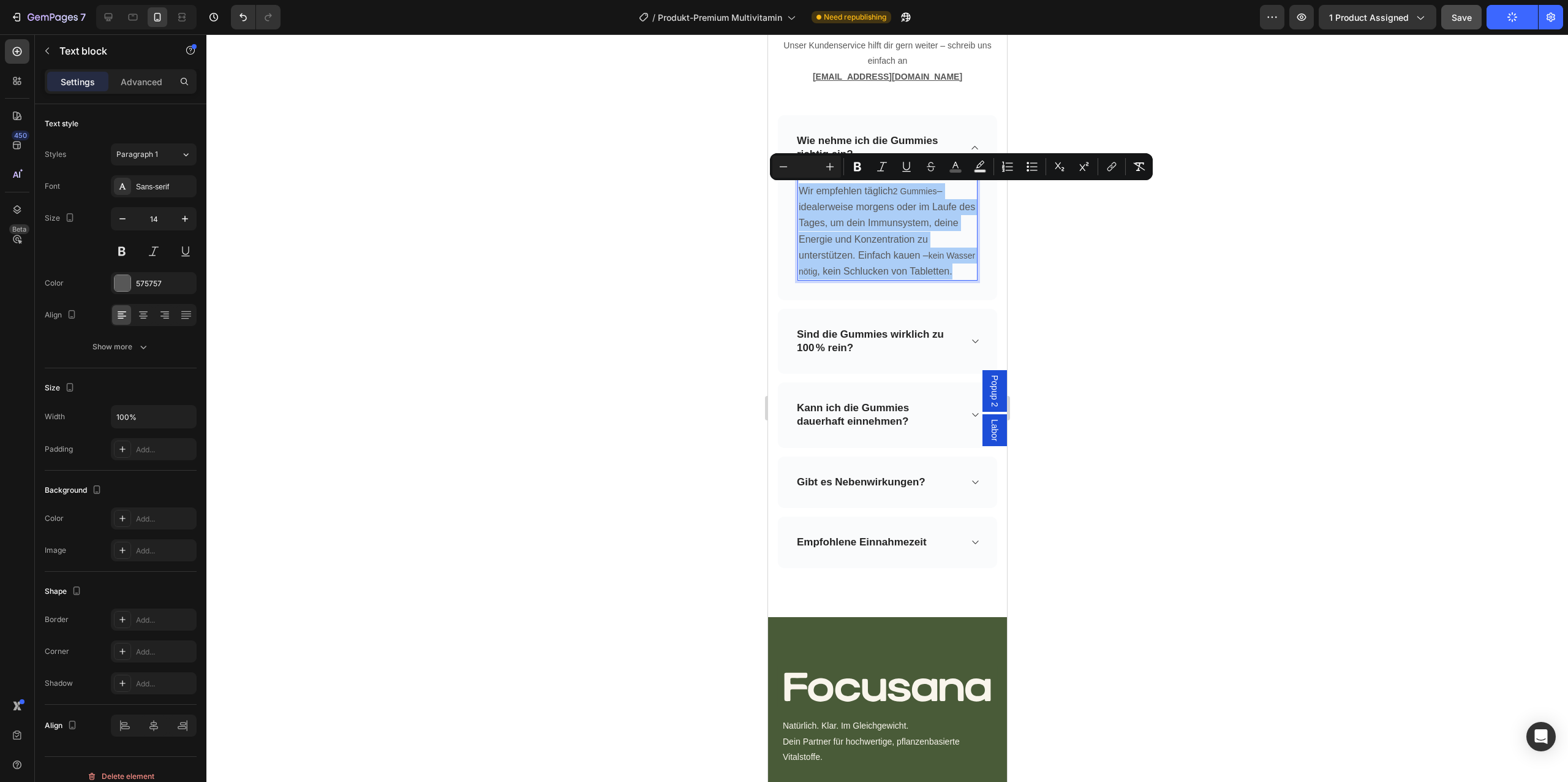
click at [810, 169] on input "Editor contextual toolbar" at bounding box center [806, 166] width 24 height 14
click at [832, 168] on icon "Editor contextual toolbar" at bounding box center [830, 167] width 13 height 13
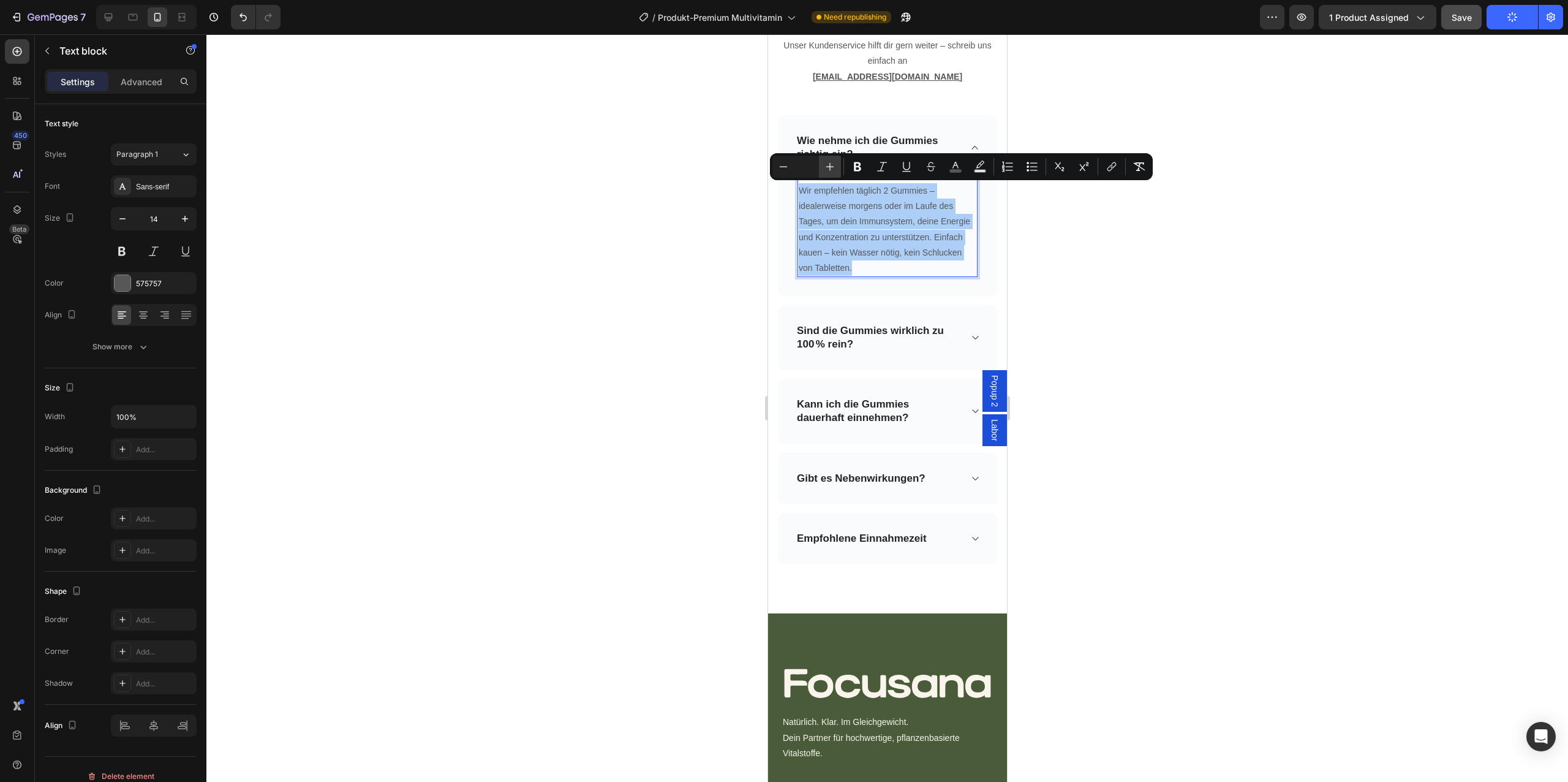
click at [832, 168] on icon "Editor contextual toolbar" at bounding box center [830, 167] width 13 height 13
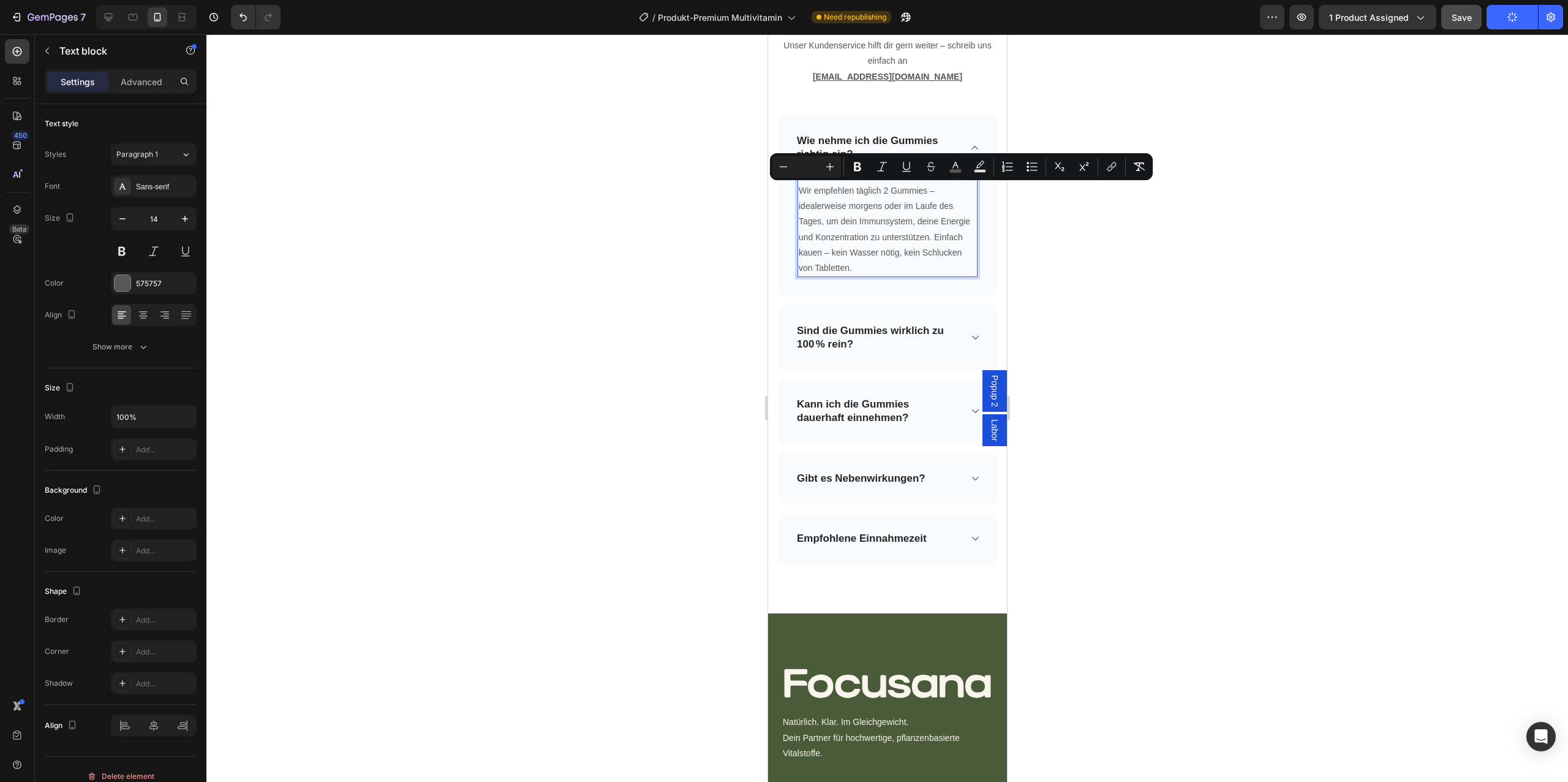
click at [809, 161] on input "Editor contextual toolbar" at bounding box center [806, 166] width 24 height 14
type input "16"
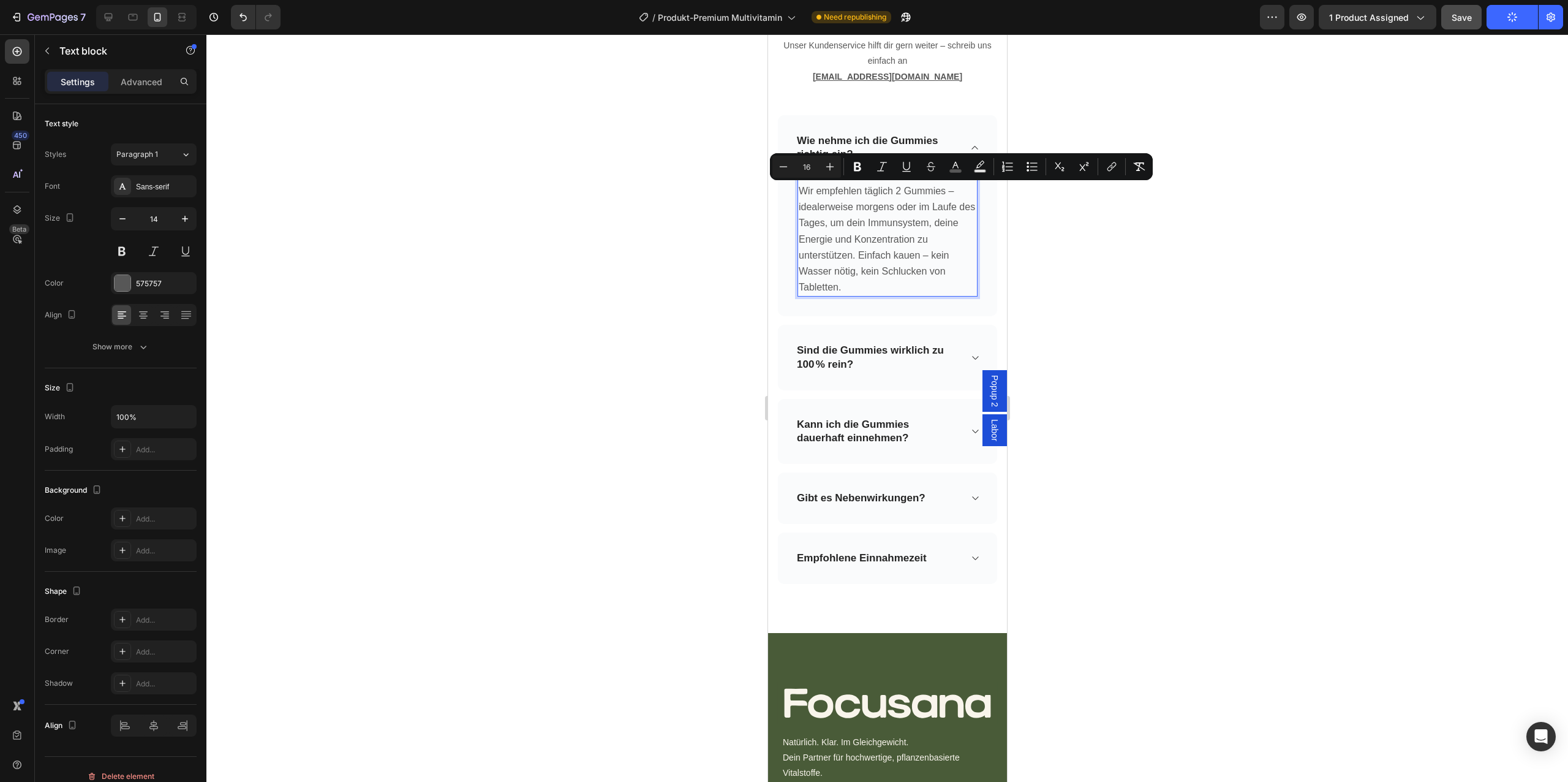
click at [1036, 304] on div at bounding box center [887, 408] width 1362 height 747
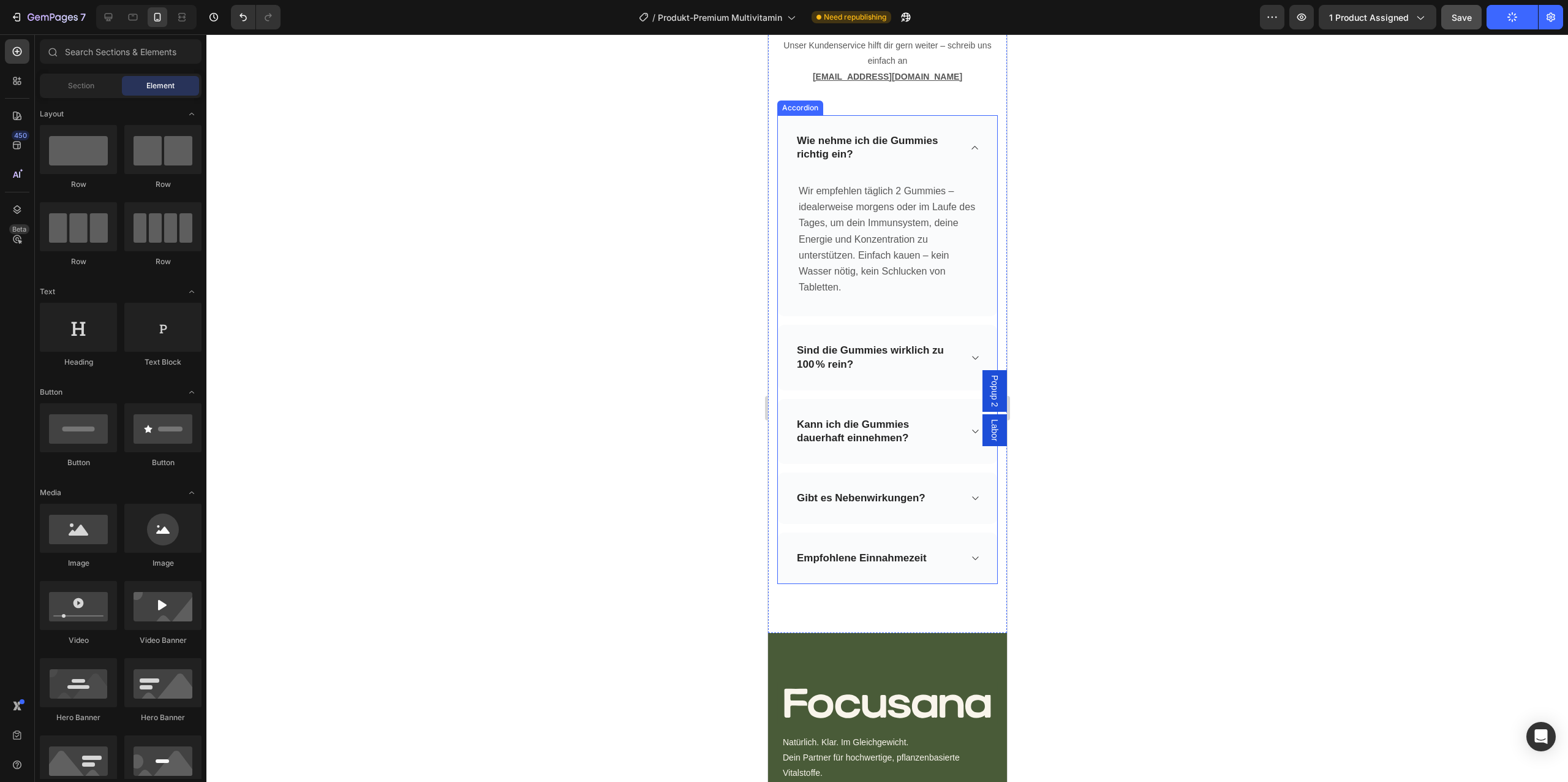
scroll to position [5050, 0]
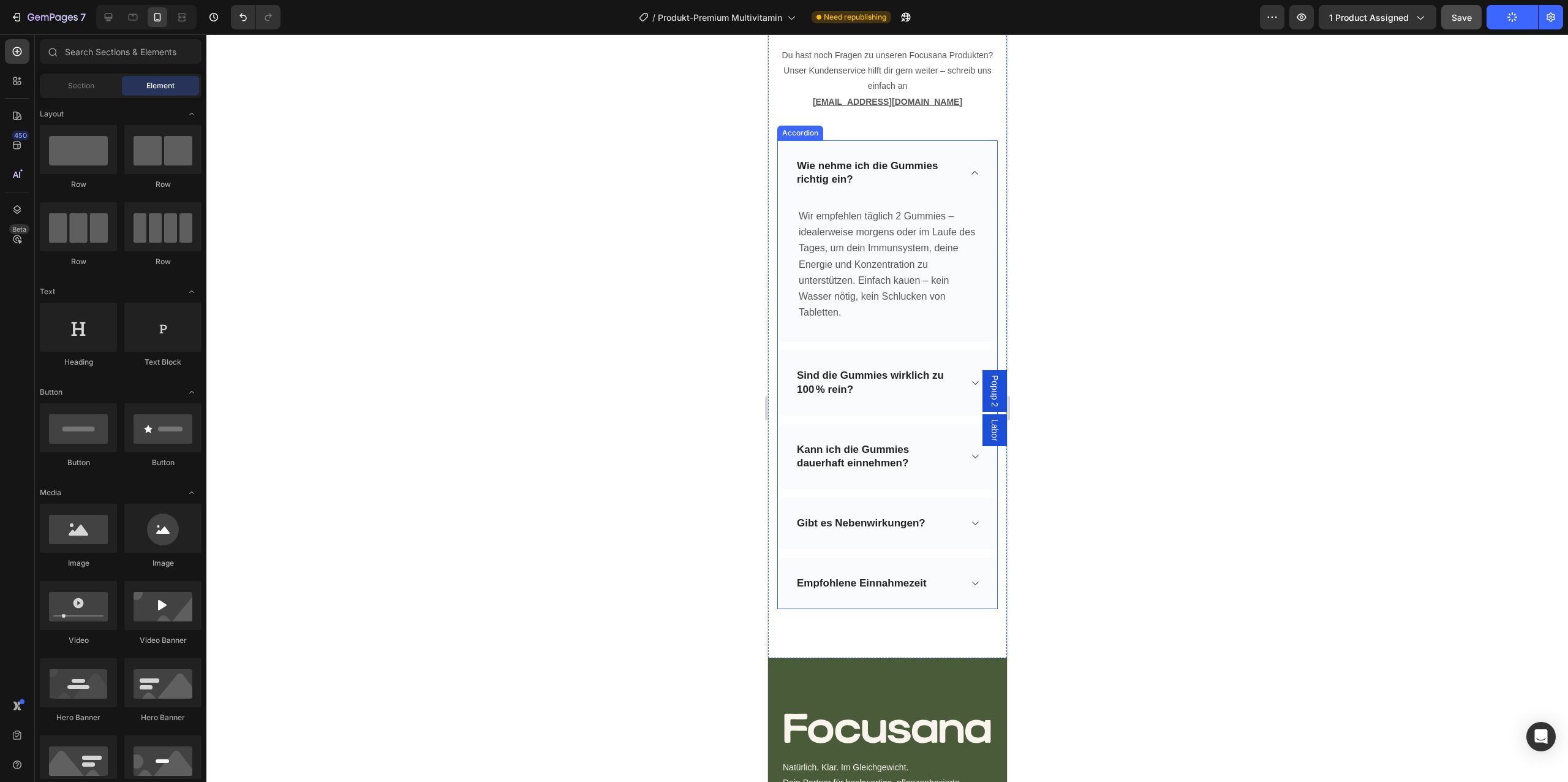
click at [953, 390] on p "Sind die Gummies wirklich zu 100 % rein?" at bounding box center [877, 382] width 162 height 27
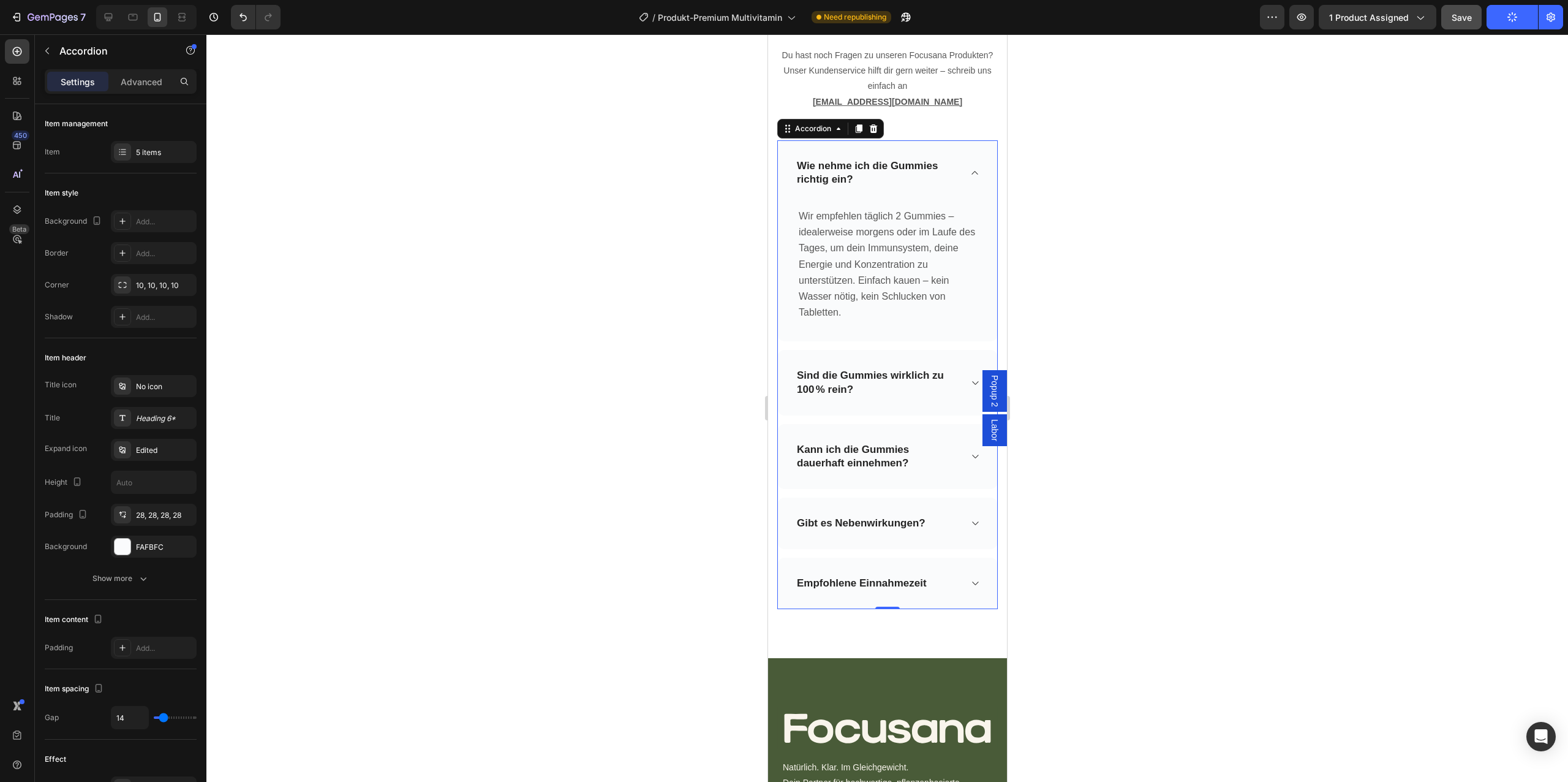
click at [970, 380] on icon at bounding box center [974, 383] width 9 height 10
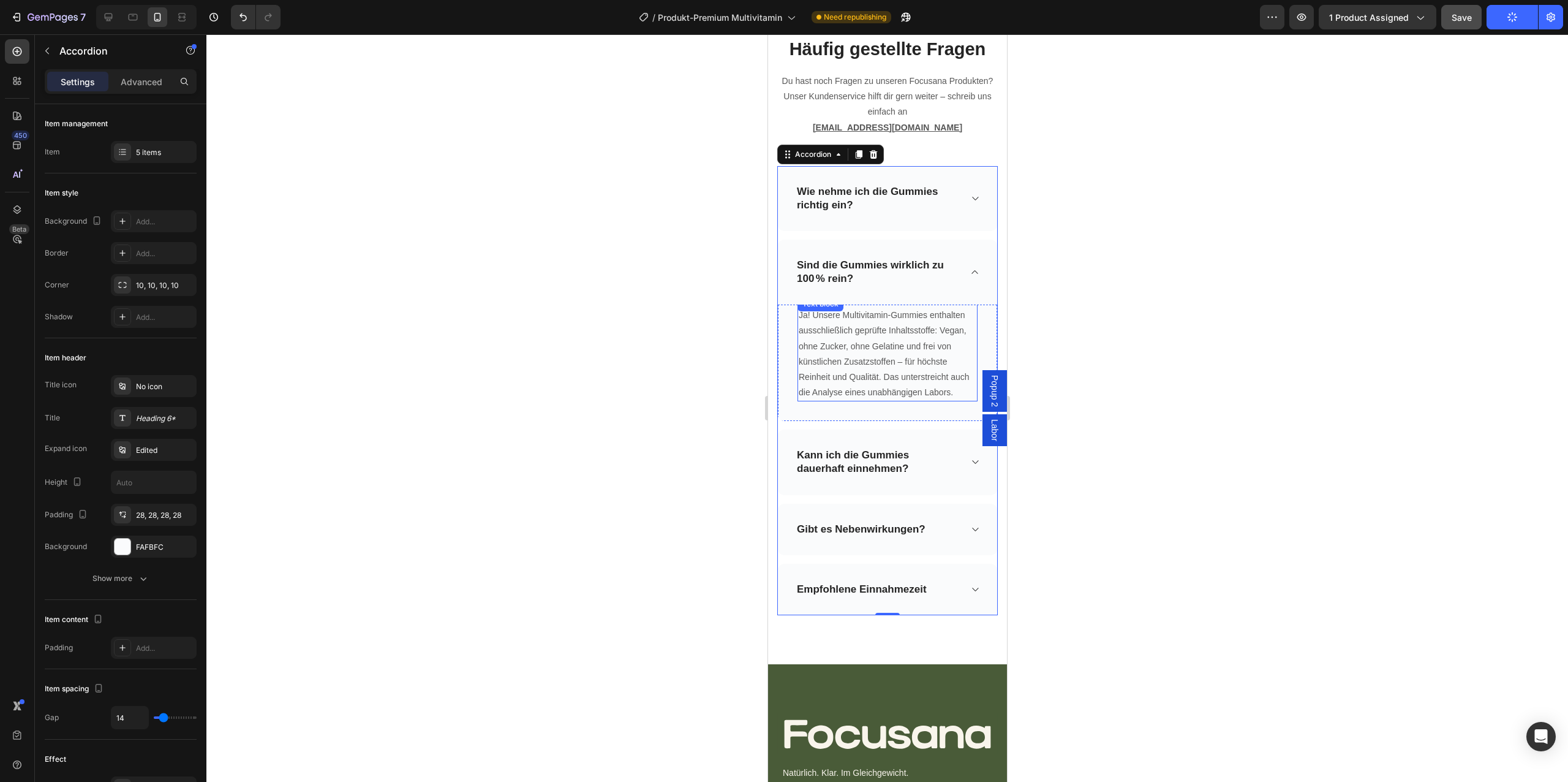
scroll to position [5023, 0]
click at [978, 192] on div "Wie nehme ich die Gummies richtig ein?" at bounding box center [886, 199] width 220 height 65
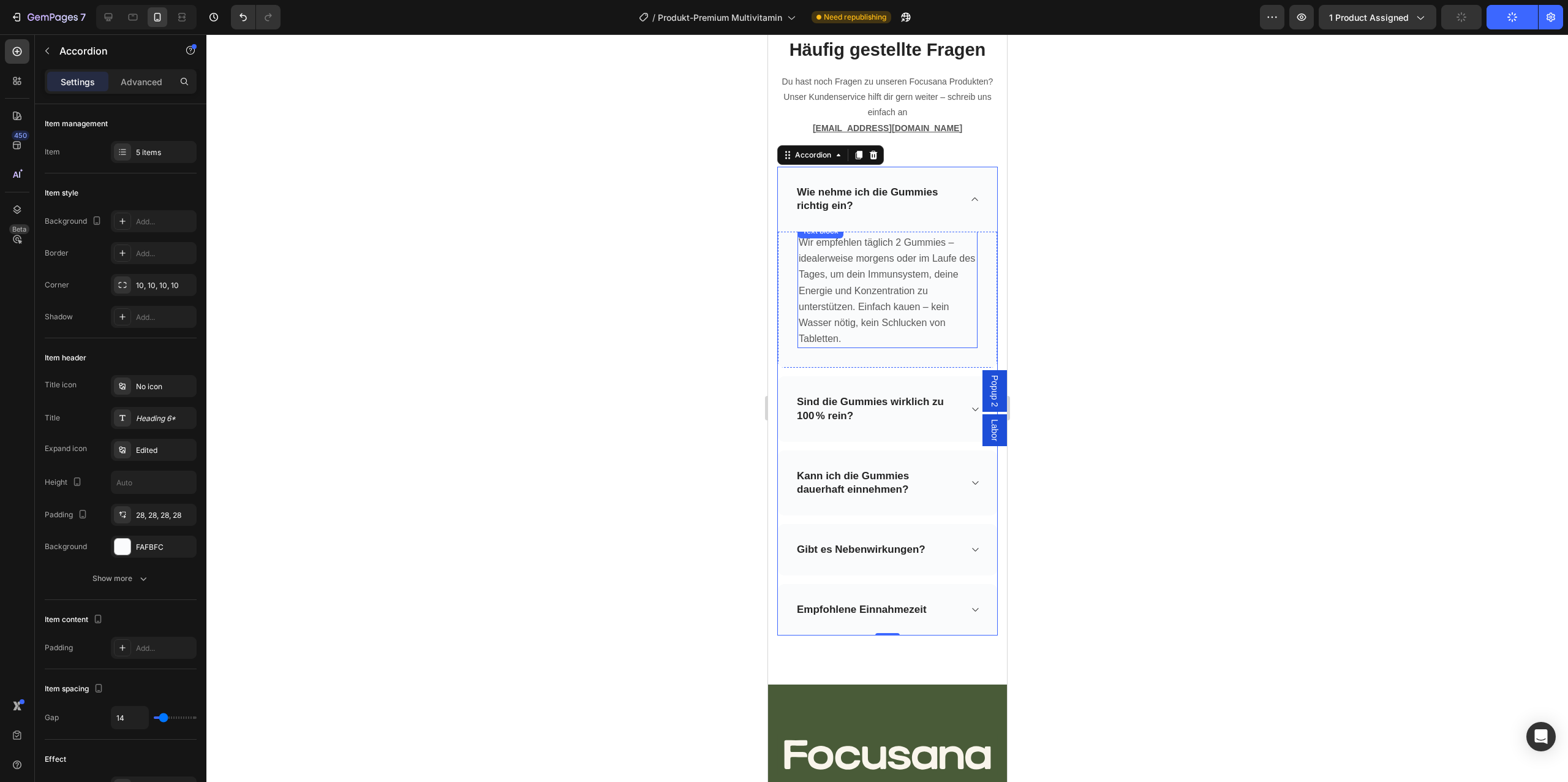
scroll to position [5097, 0]
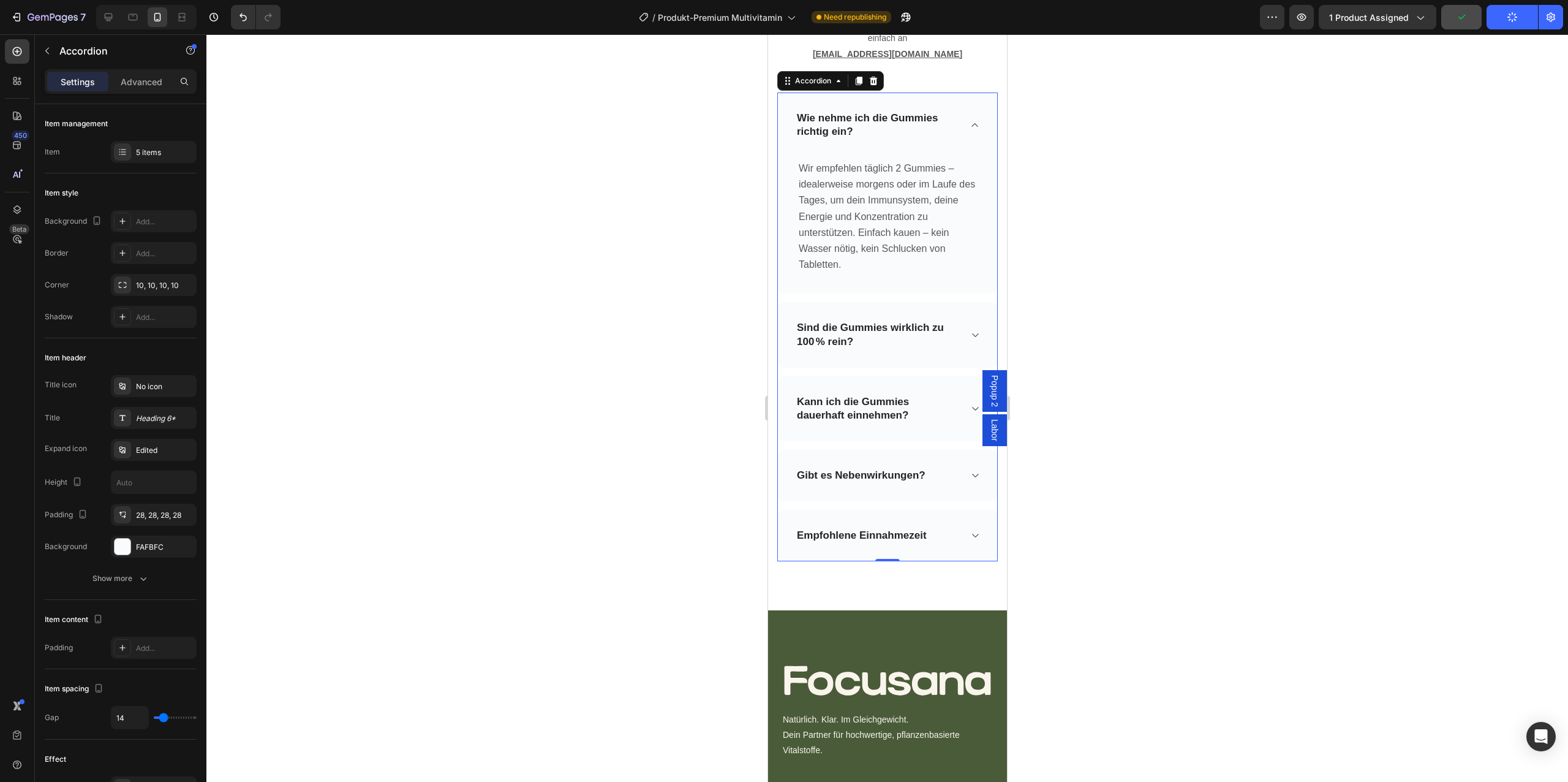
click at [975, 330] on icon at bounding box center [974, 335] width 9 height 10
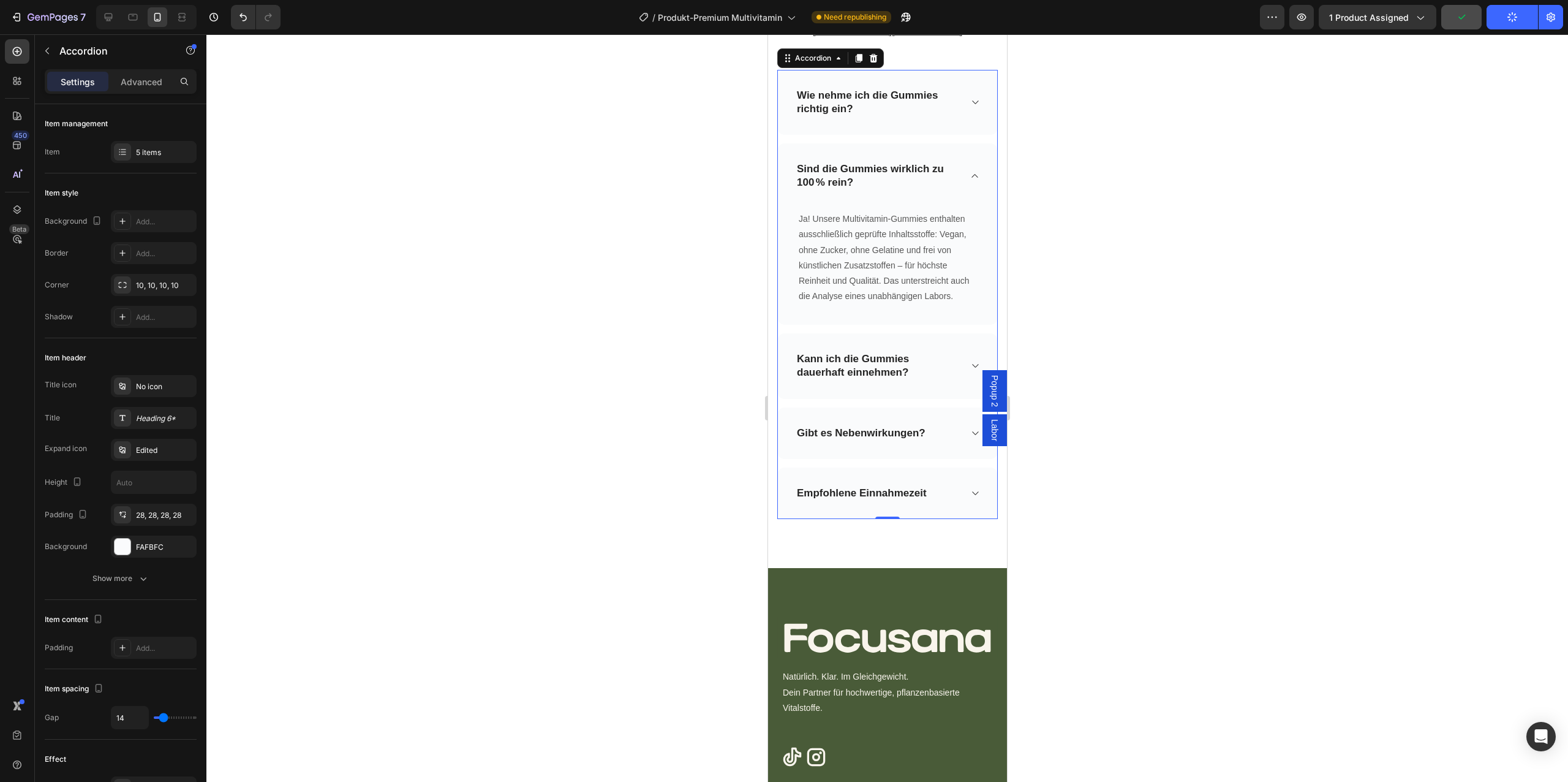
scroll to position [5123, 0]
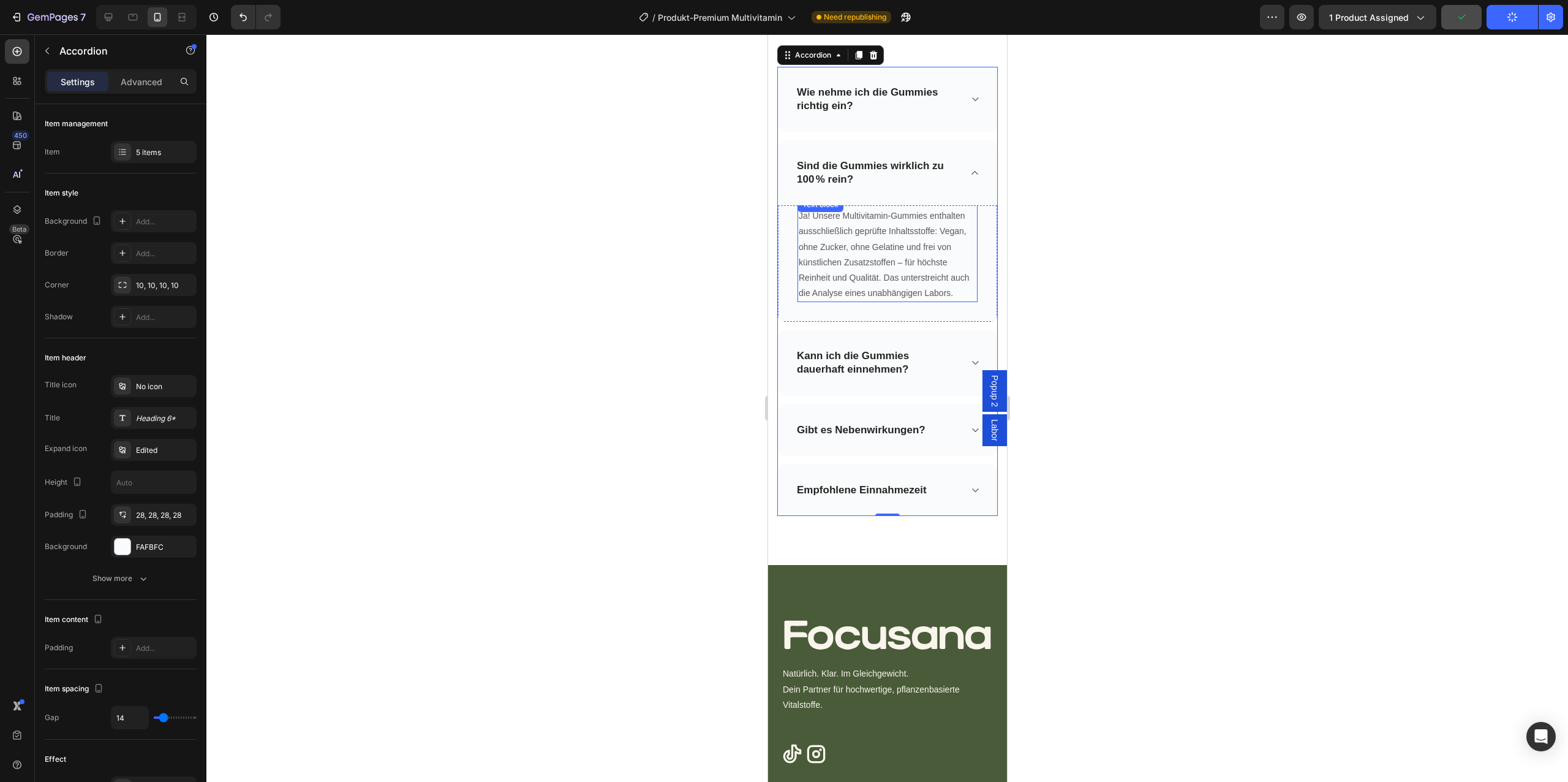
click at [885, 244] on p "Ja! Unsere Multivitamin-Gummies enthalten ausschließlich geprüfte Inhaltsstoffe…" at bounding box center [886, 254] width 178 height 93
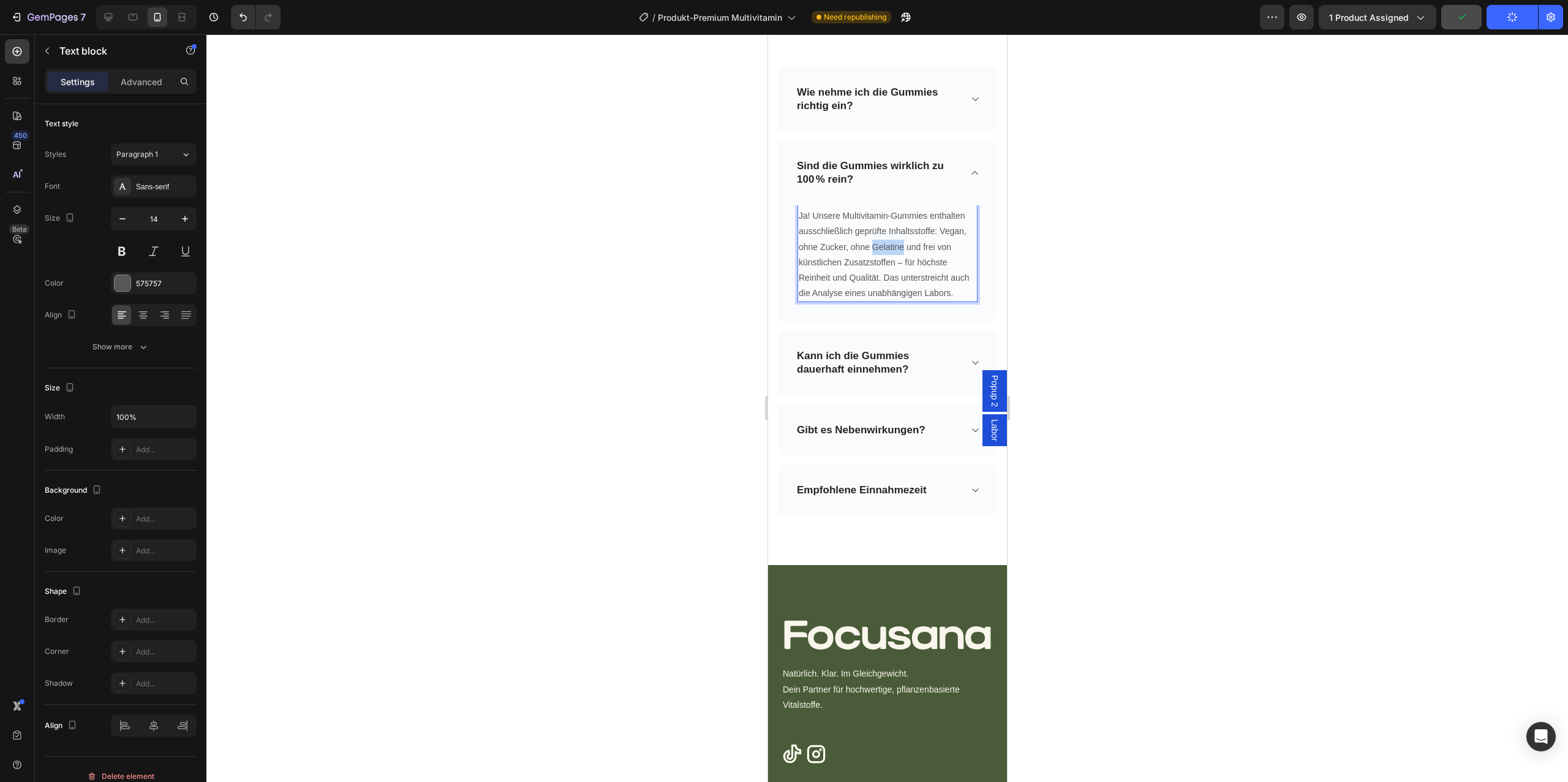
click at [885, 244] on p "Ja! Unsere Multivitamin-Gummies enthalten ausschließlich geprüfte Inhaltsstoffe…" at bounding box center [886, 254] width 178 height 93
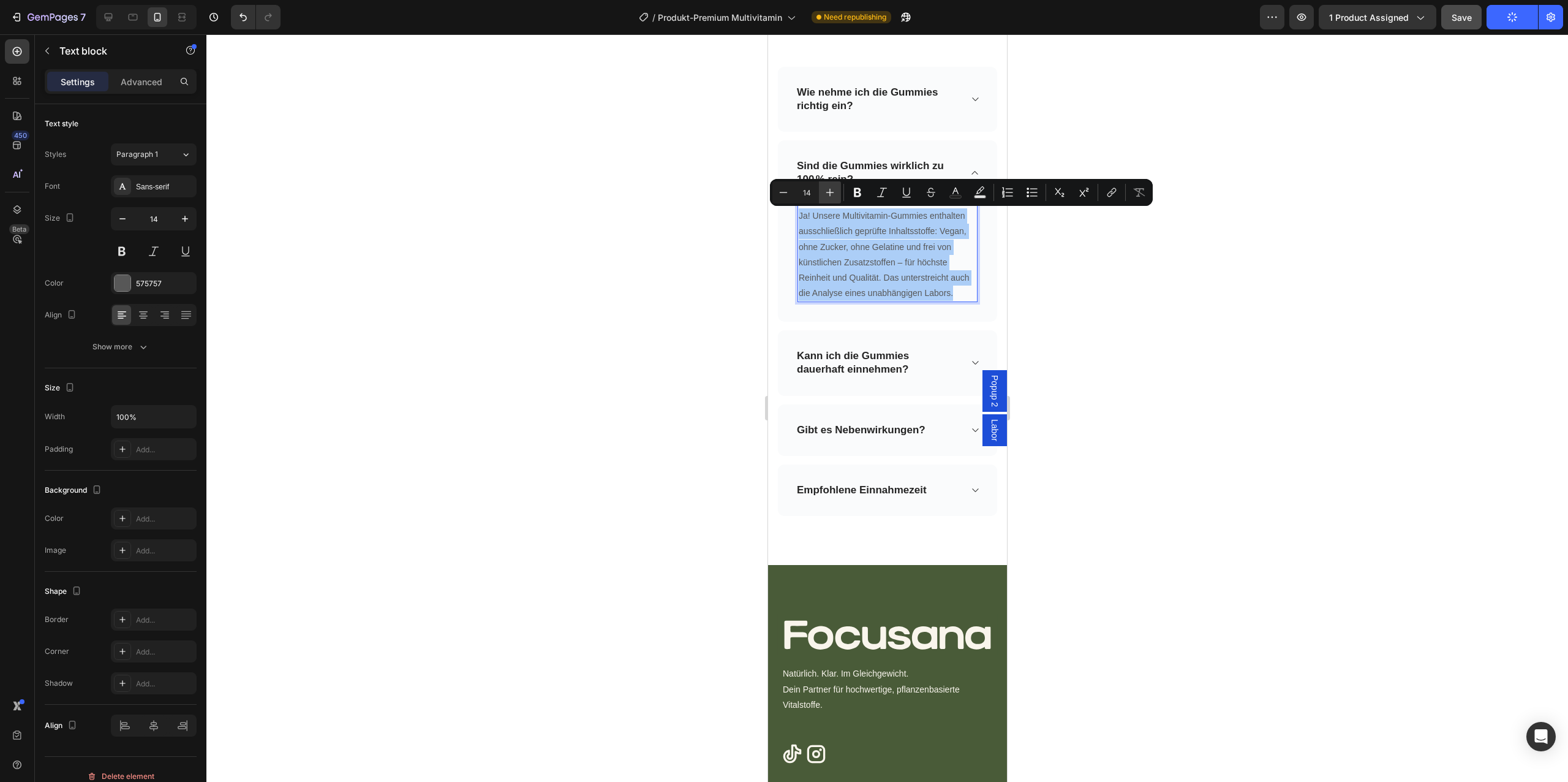
click at [822, 196] on button "Plus" at bounding box center [830, 192] width 22 height 22
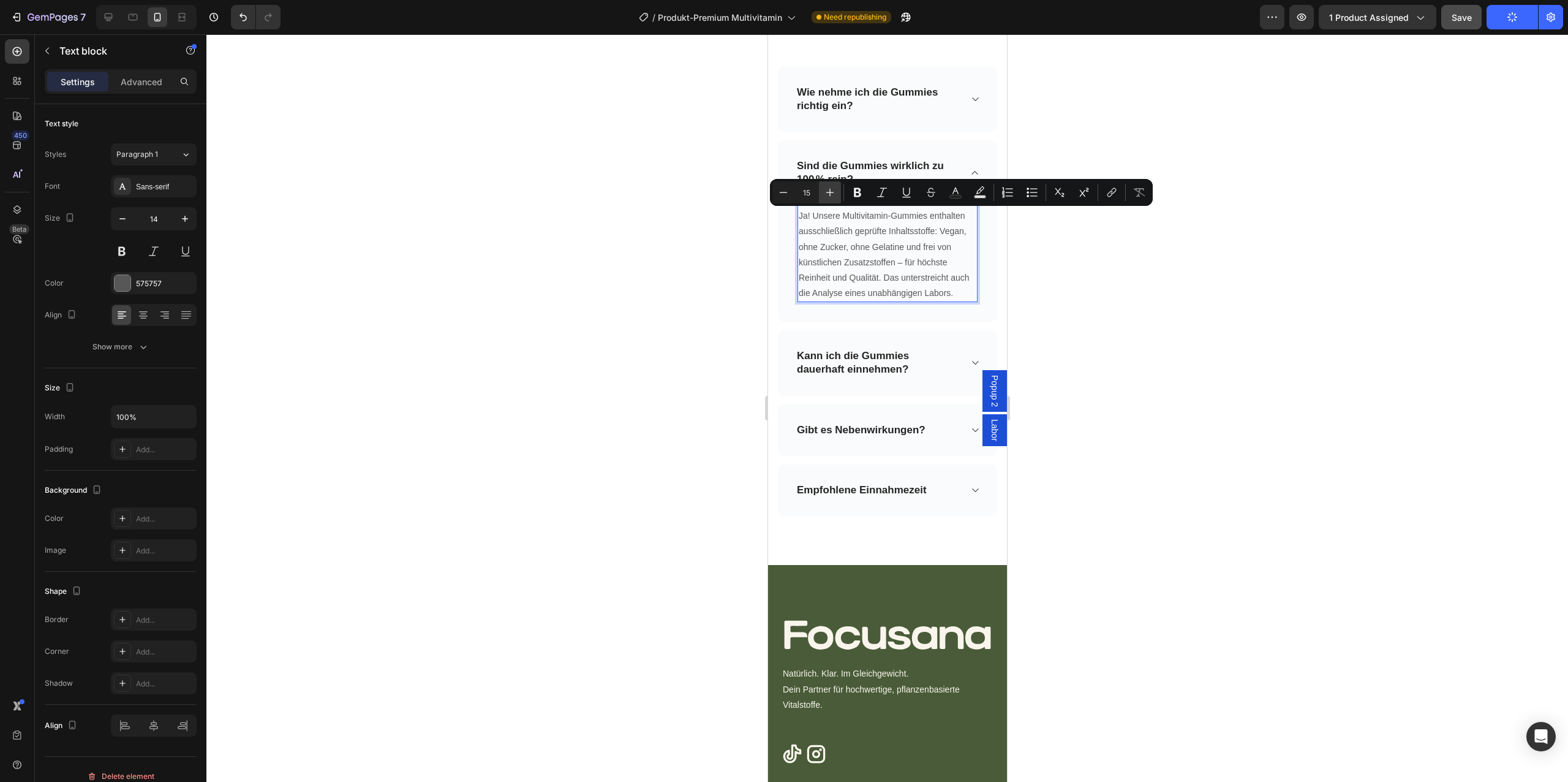
click at [822, 196] on button "Plus" at bounding box center [830, 192] width 22 height 22
type input "16"
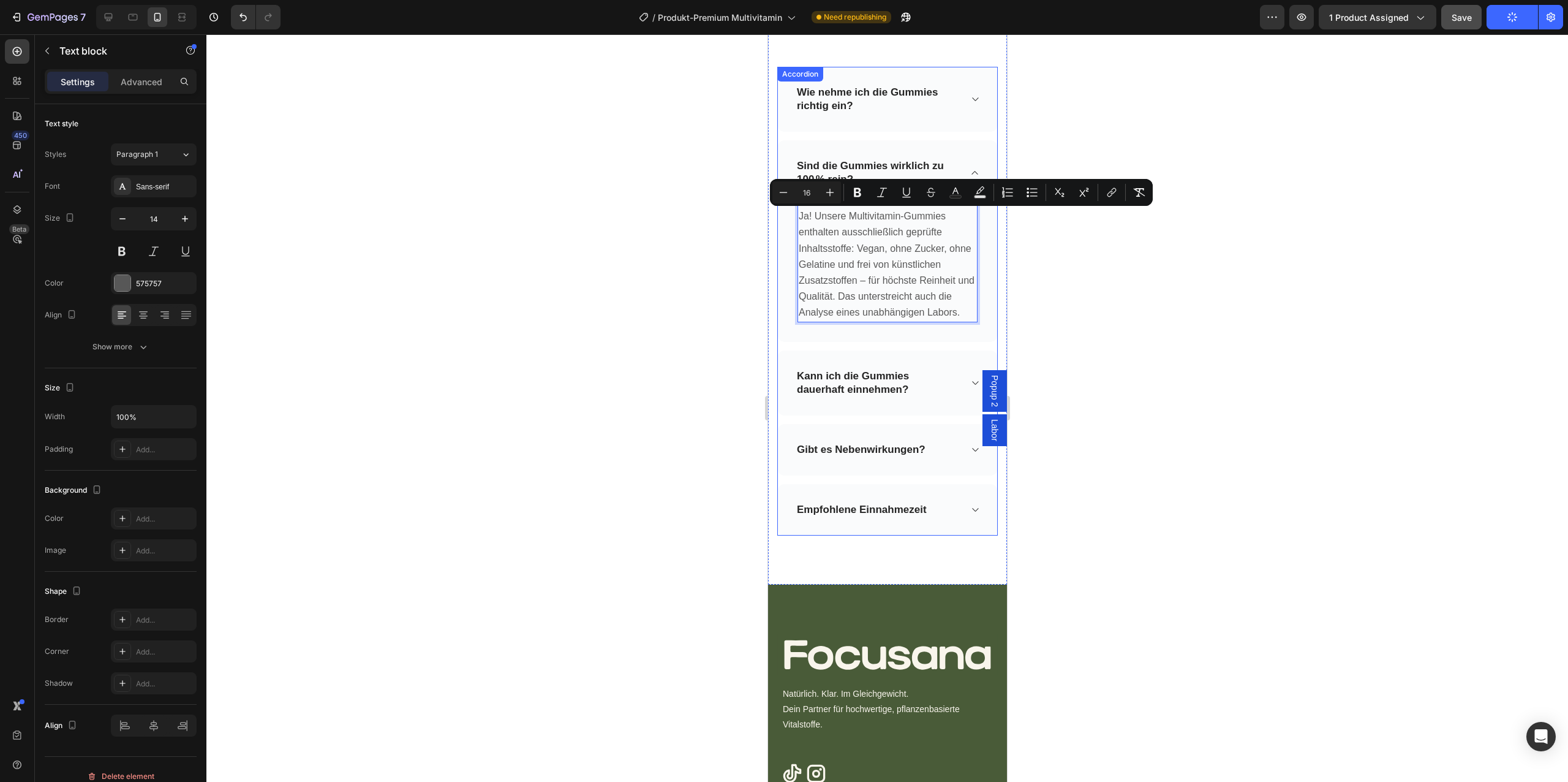
click at [974, 382] on icon at bounding box center [974, 383] width 9 height 10
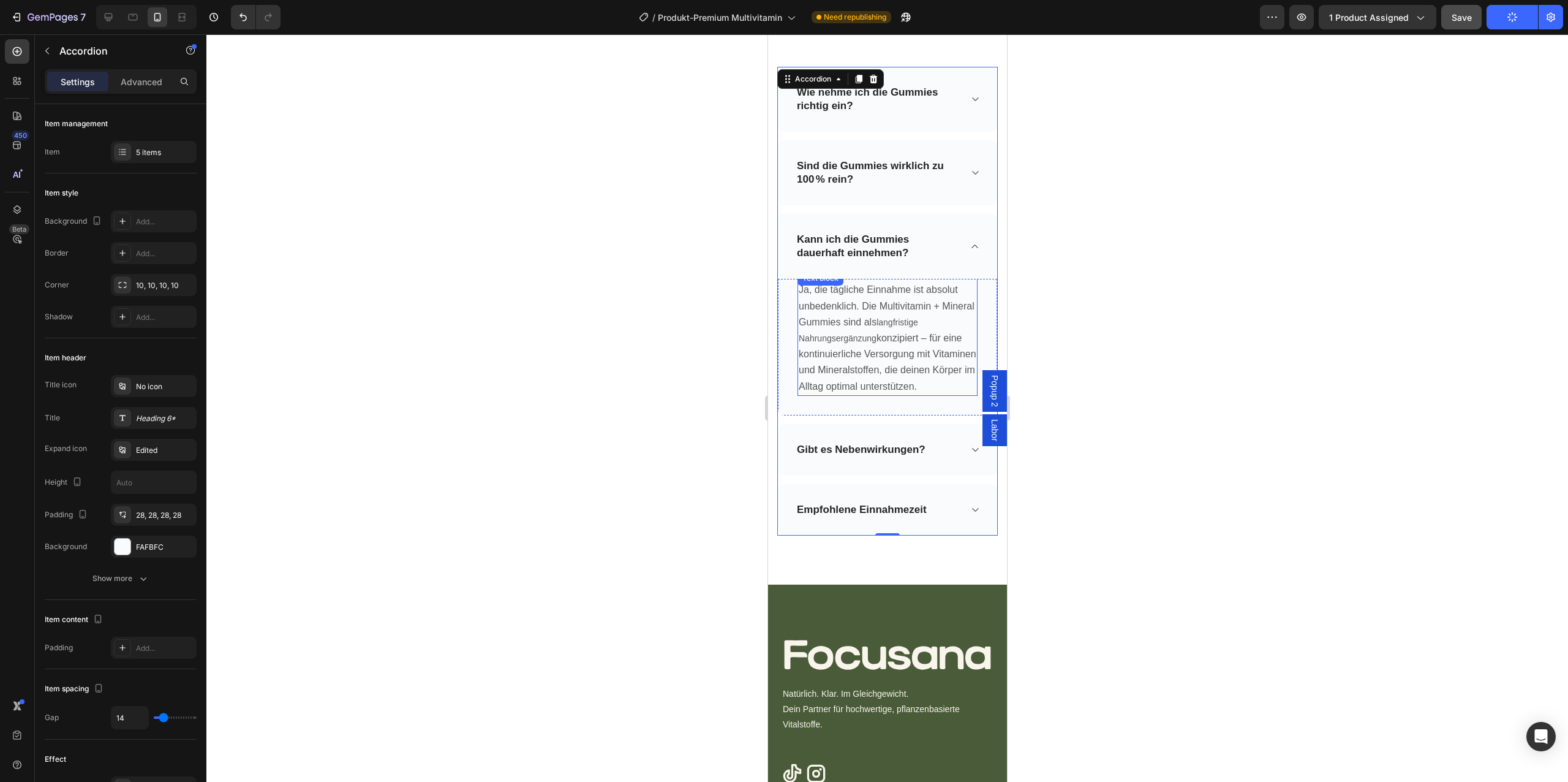
click at [879, 354] on span "konzipiert – für eine kontinuierliche Versorgung mit Vitaminen und Mineralstoff…" at bounding box center [886, 362] width 178 height 59
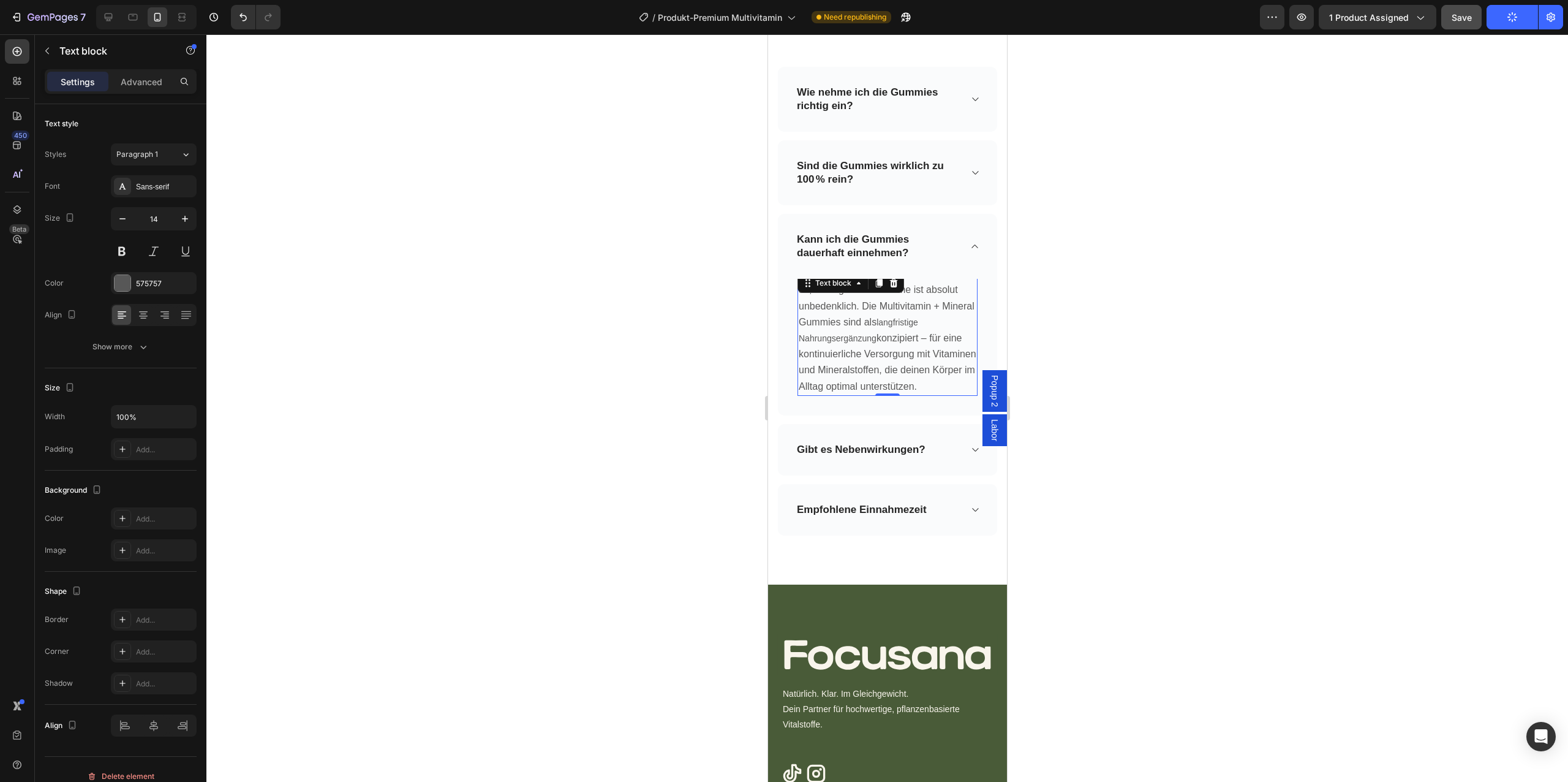
click at [879, 354] on span "konzipiert – für eine kontinuierliche Versorgung mit Vitaminen und Mineralstoff…" at bounding box center [886, 362] width 178 height 59
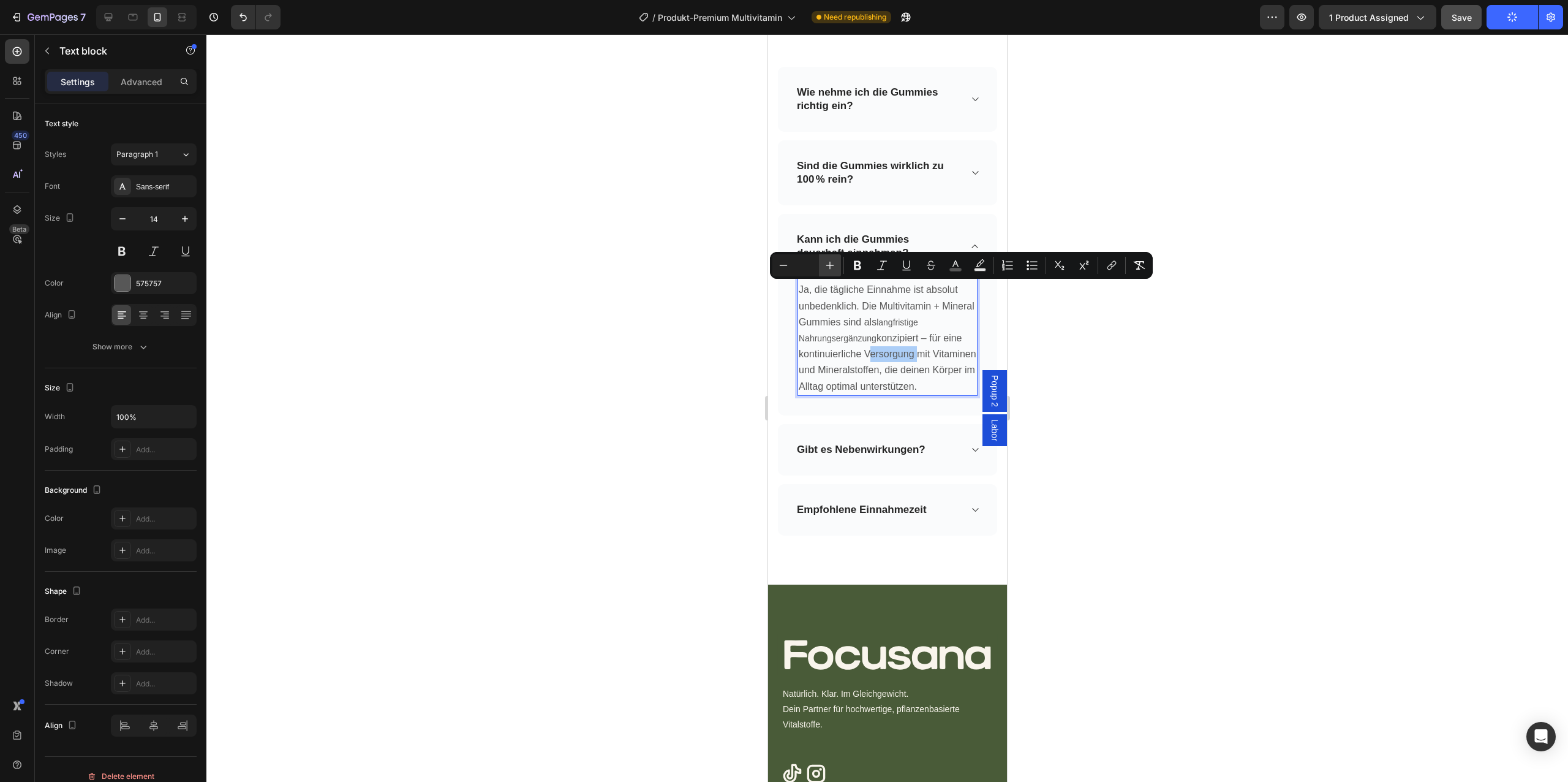
click at [830, 269] on icon "Editor contextual toolbar" at bounding box center [830, 265] width 13 height 13
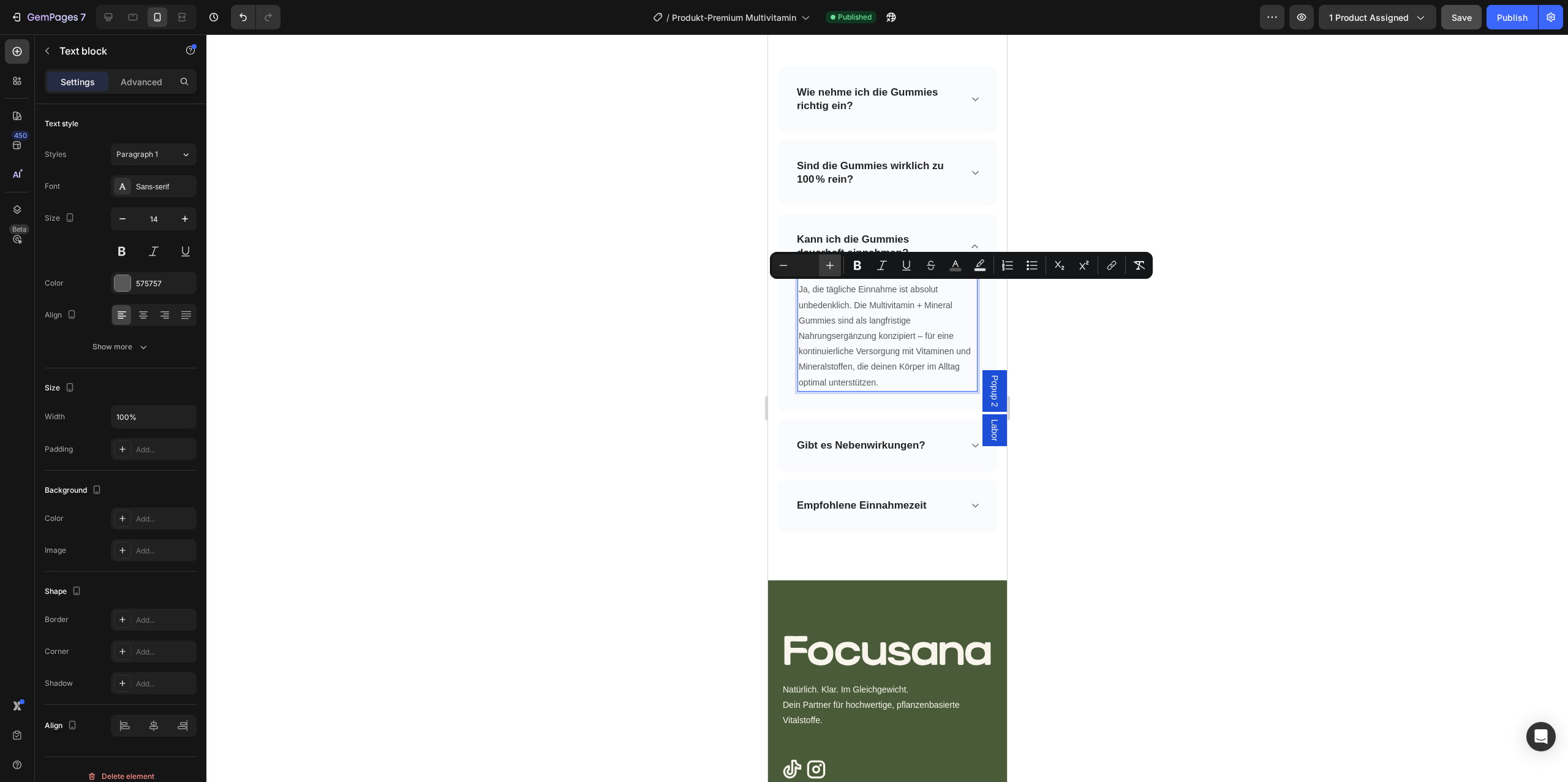
click at [830, 269] on icon "Editor contextual toolbar" at bounding box center [830, 265] width 13 height 13
click at [802, 265] on input "Editor contextual toolbar" at bounding box center [806, 264] width 24 height 14
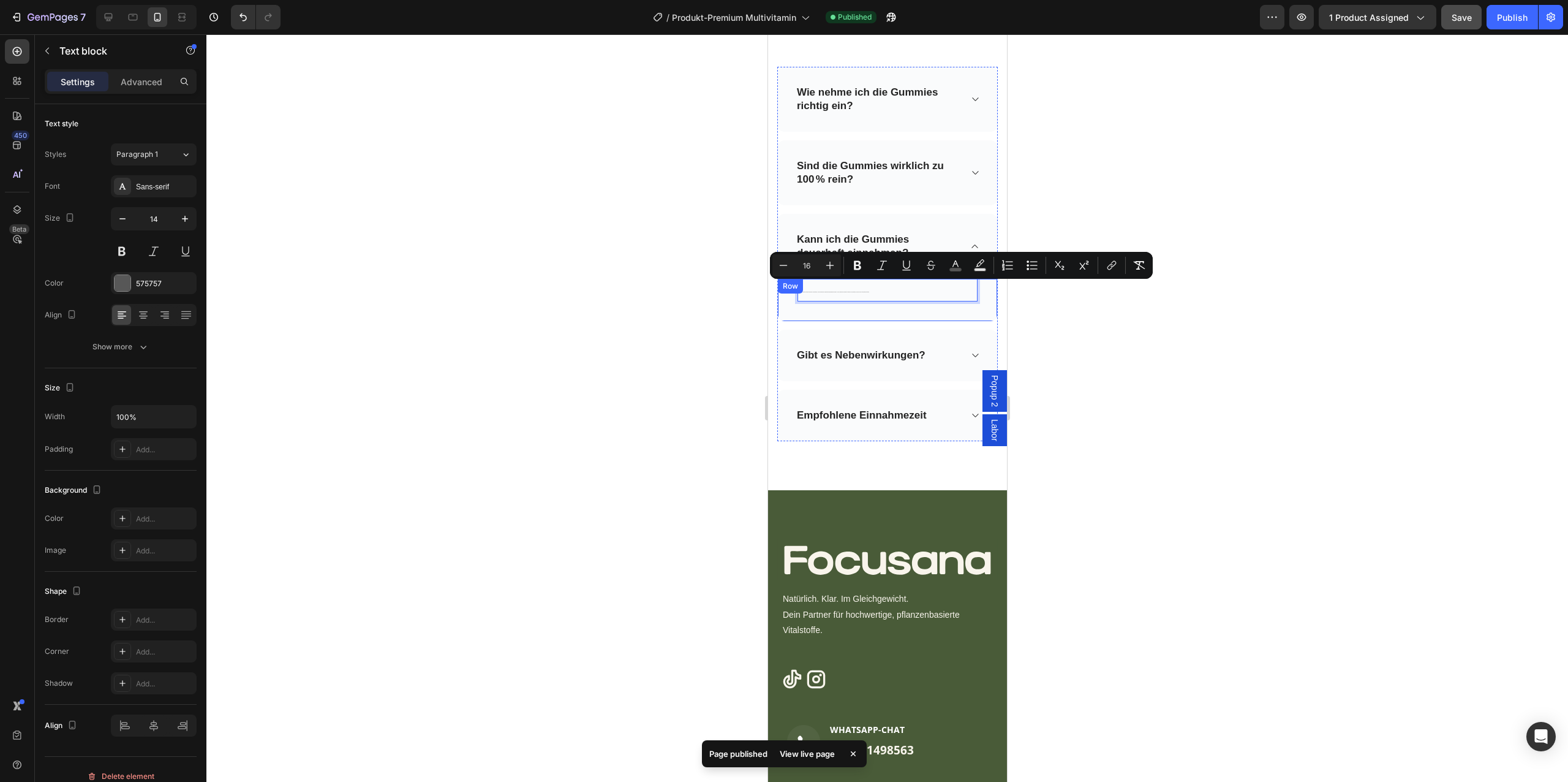
type input "16"
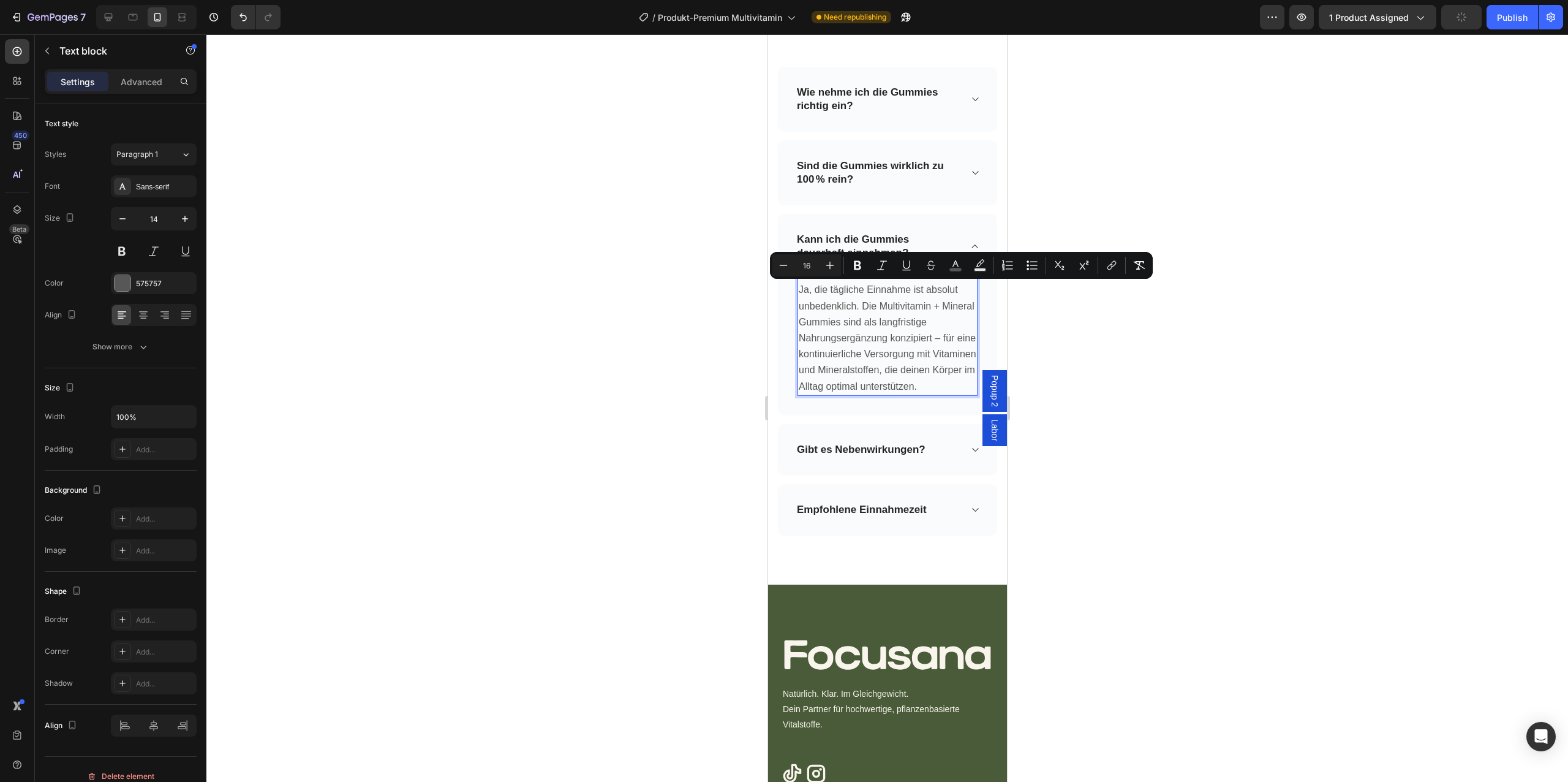
click at [1021, 351] on div at bounding box center [887, 408] width 1362 height 747
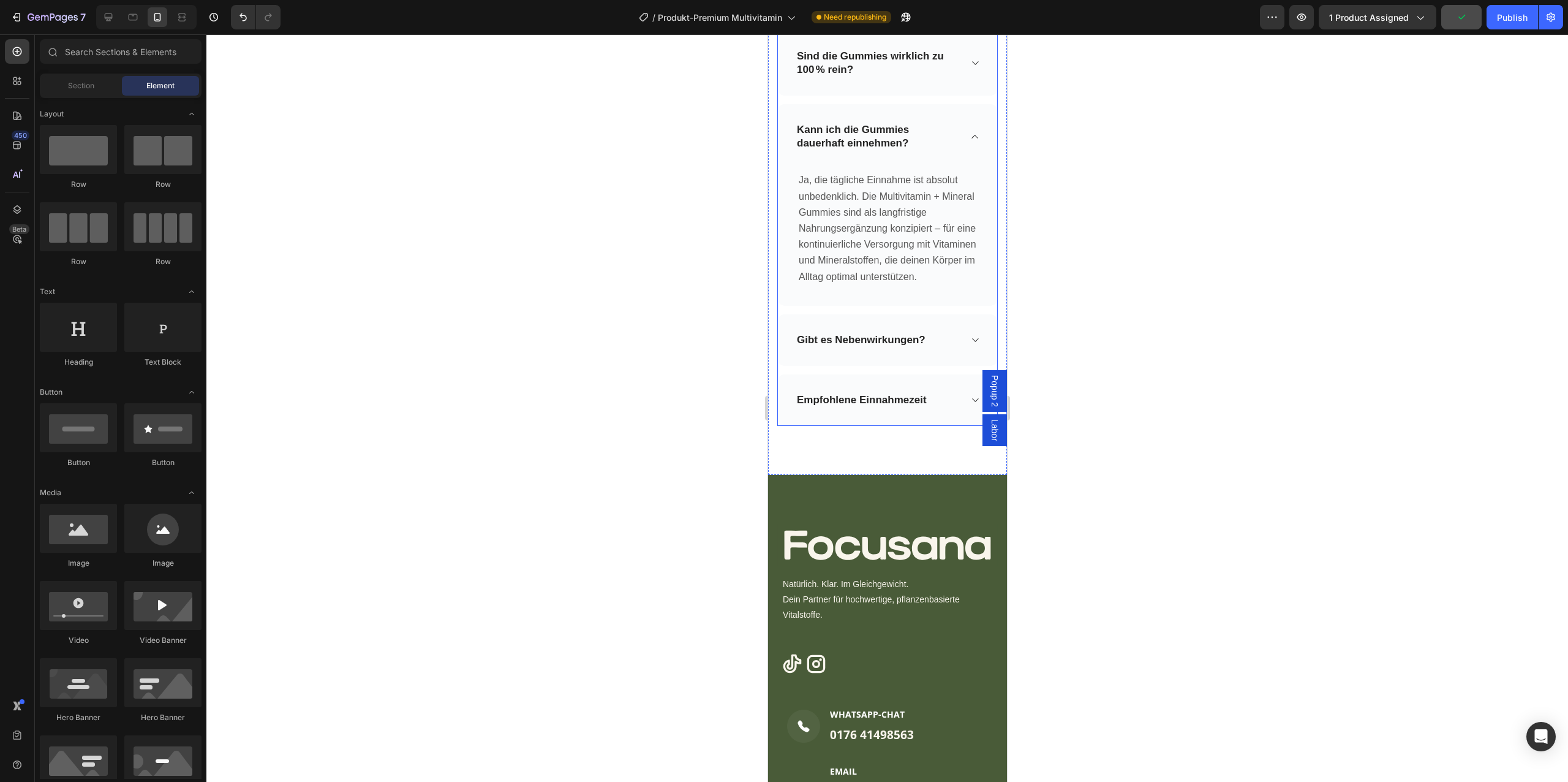
scroll to position [5249, 0]
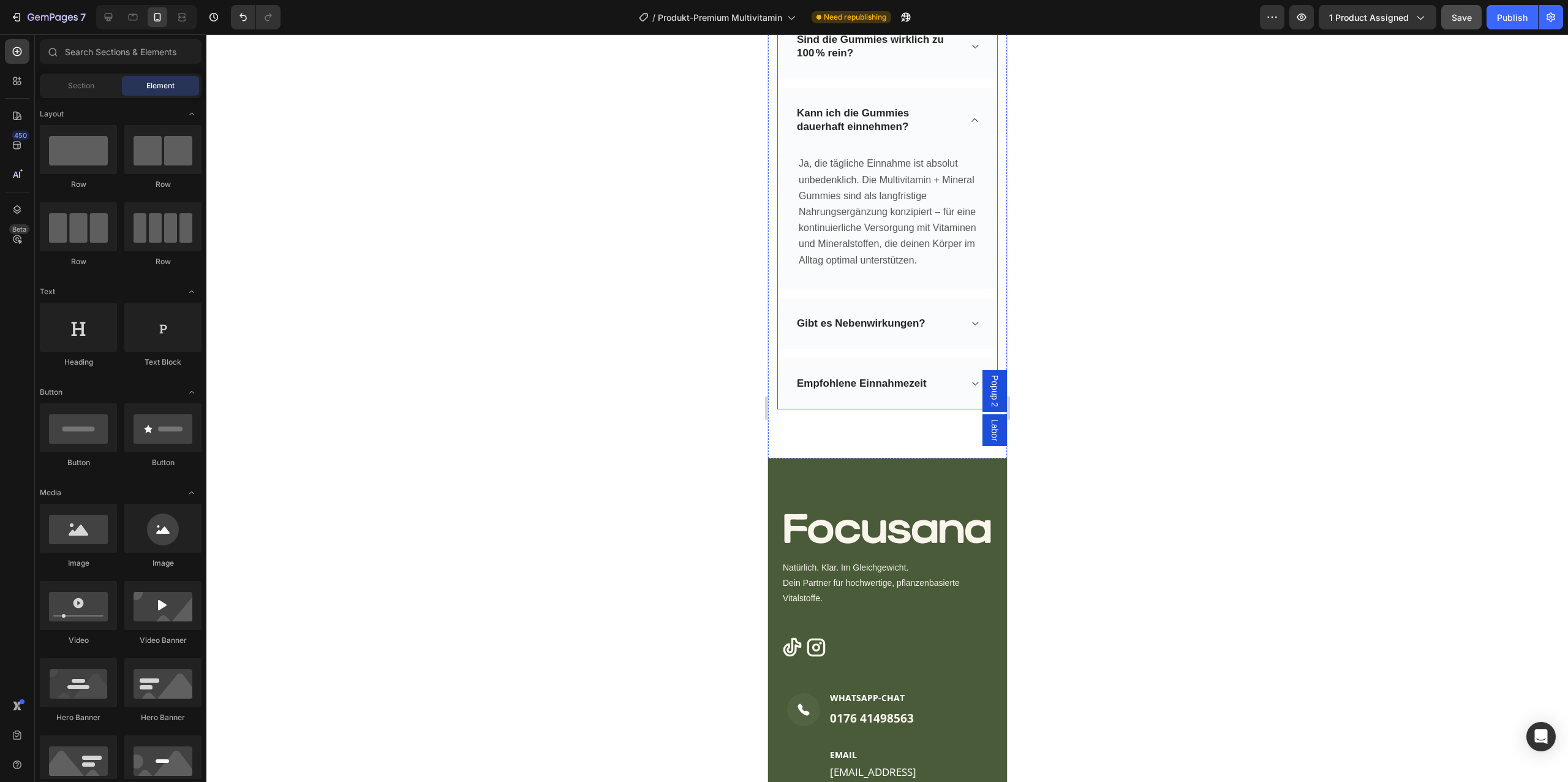
click at [979, 319] on icon at bounding box center [974, 323] width 9 height 10
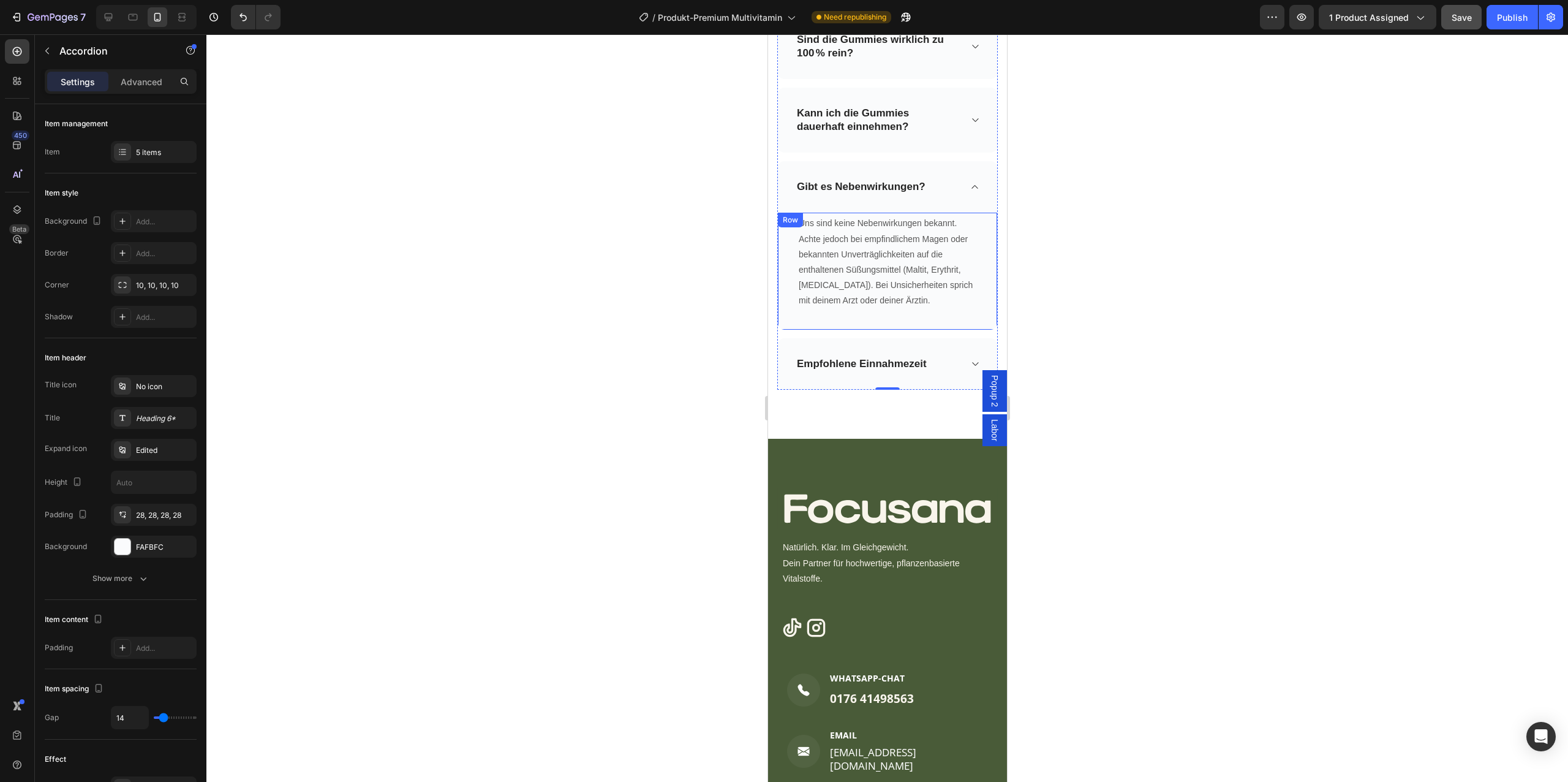
click at [905, 247] on p "Uns sind keine Nebenwirkungen bekannt. Achte jedoch bei empfindlichem Magen ode…" at bounding box center [886, 262] width 178 height 93
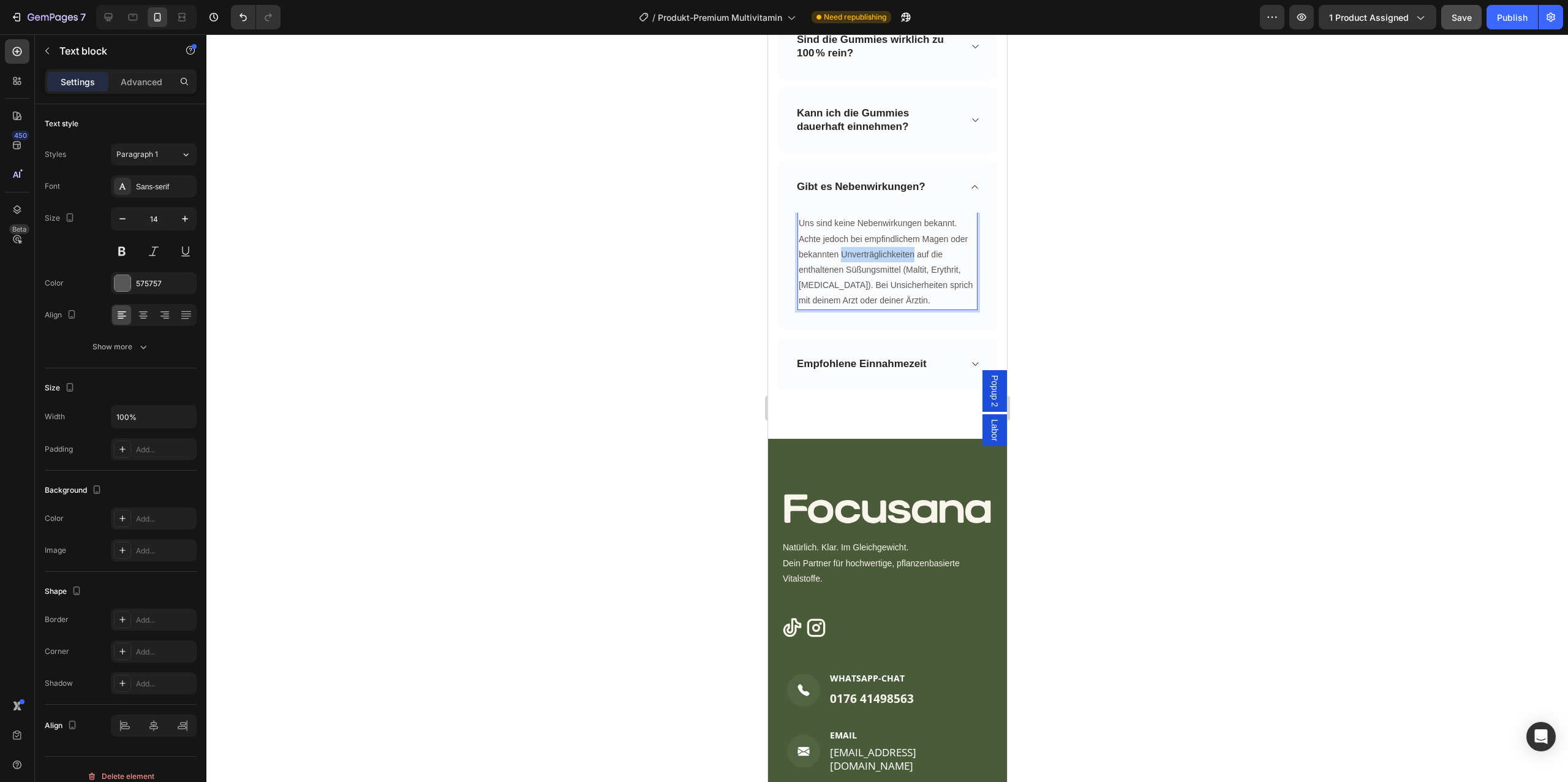
click at [905, 247] on p "Uns sind keine Nebenwirkungen bekannt. Achte jedoch bei empfindlichem Magen ode…" at bounding box center [886, 262] width 178 height 93
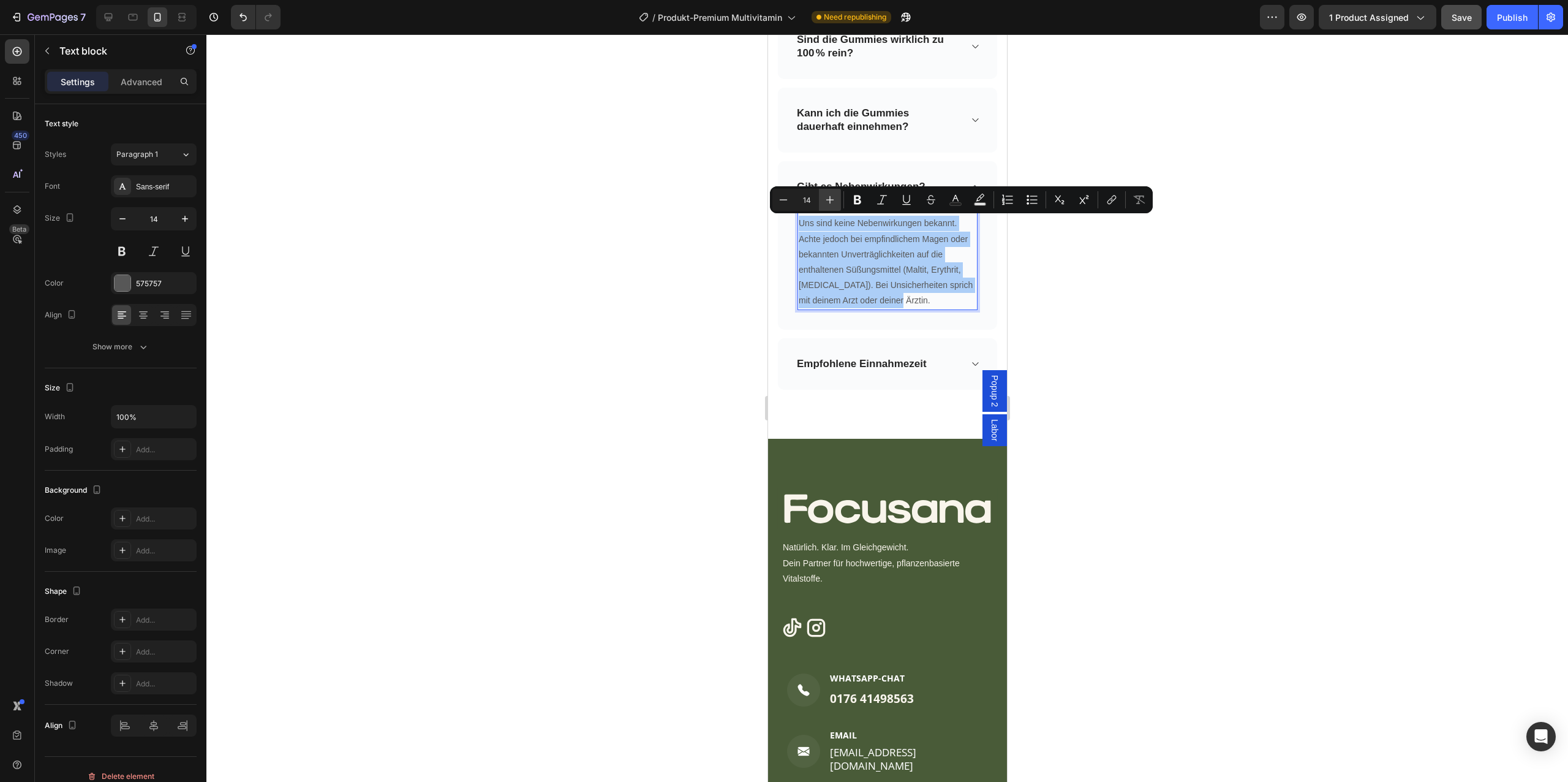
click at [824, 205] on icon "Editor contextual toolbar" at bounding box center [830, 199] width 13 height 13
type input "16"
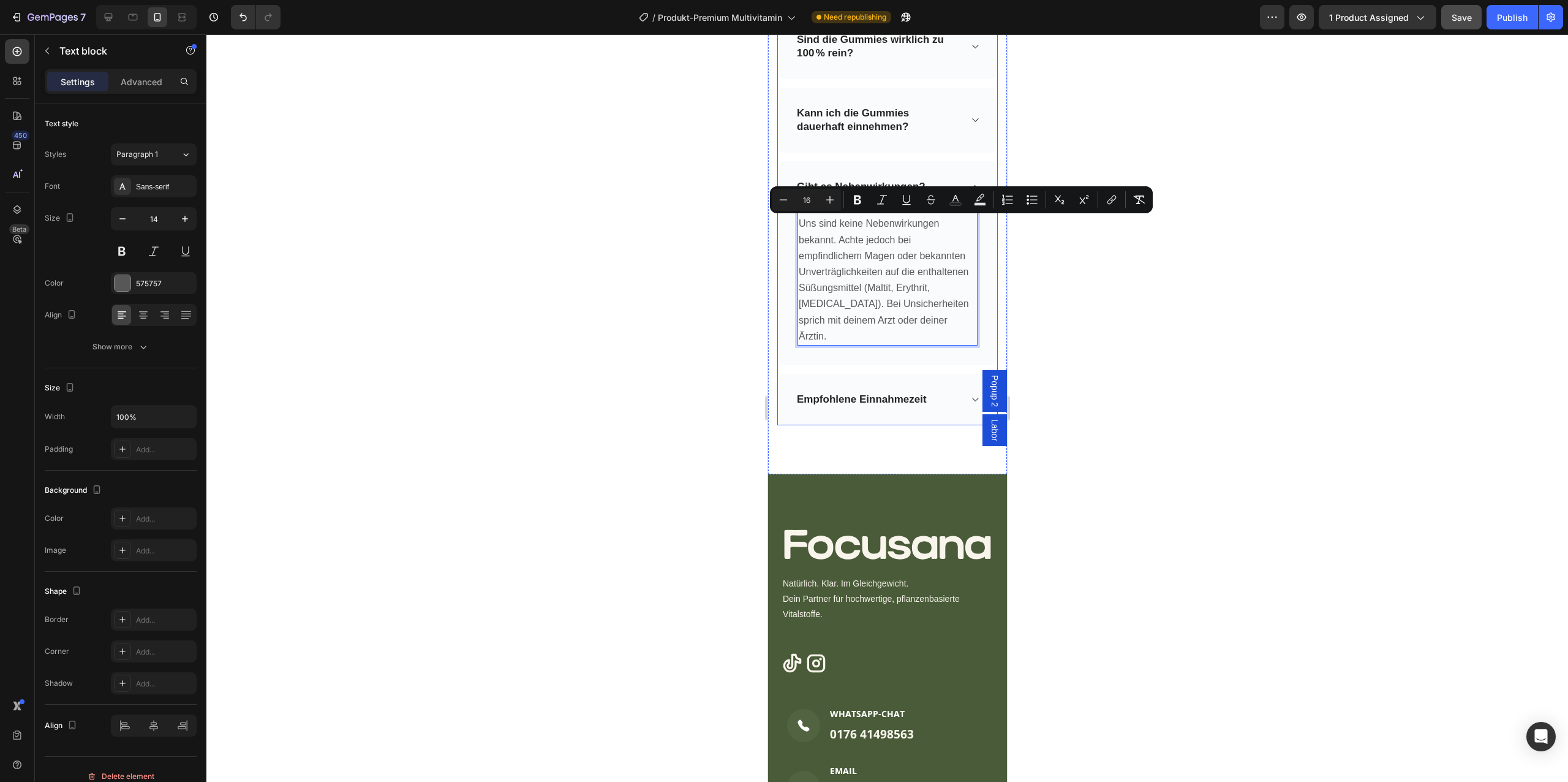
click at [938, 391] on div "Empfohlene Einnahmezeit" at bounding box center [877, 399] width 165 height 17
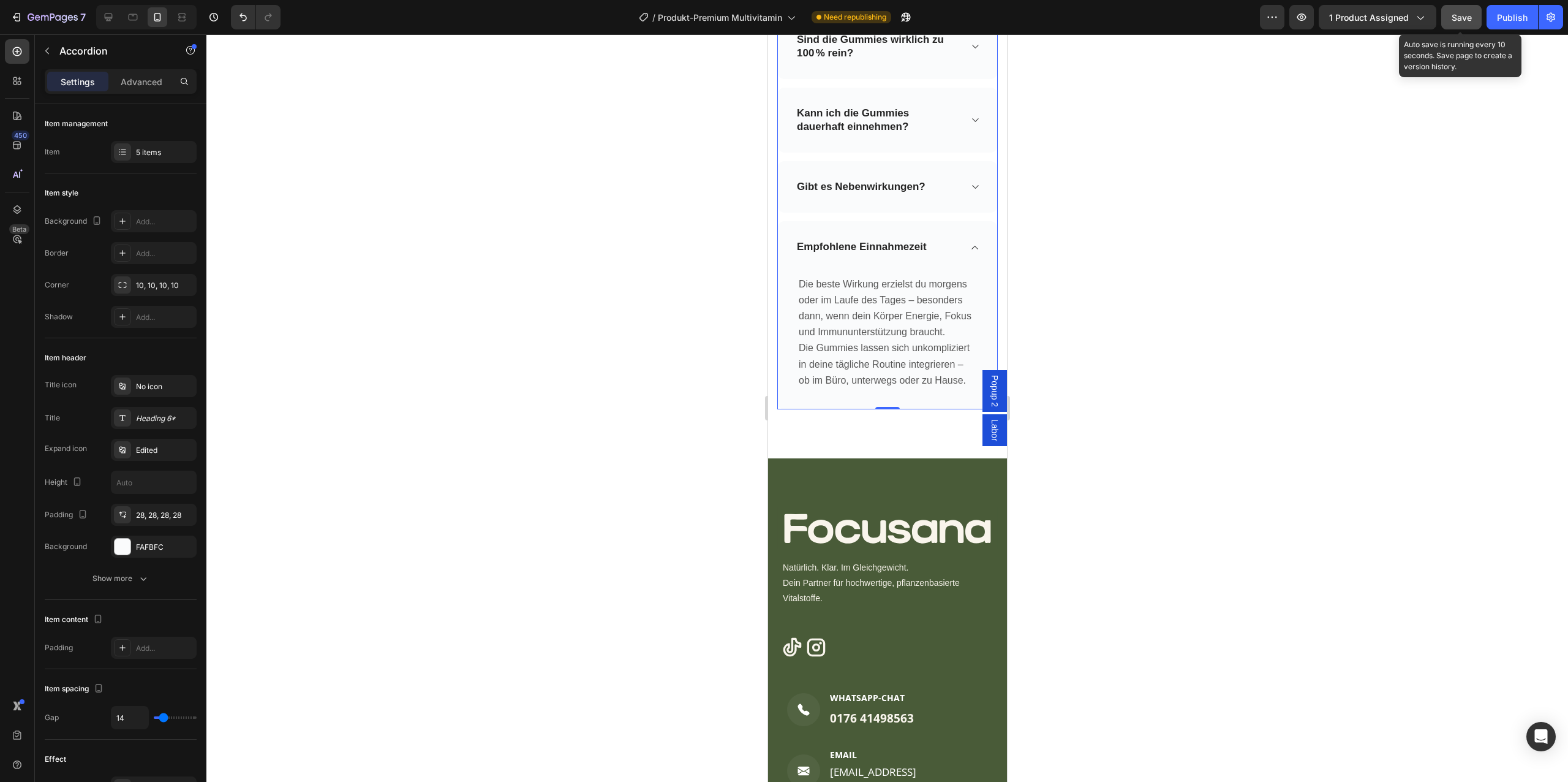
click at [1470, 6] on button "Save" at bounding box center [1461, 17] width 40 height 24
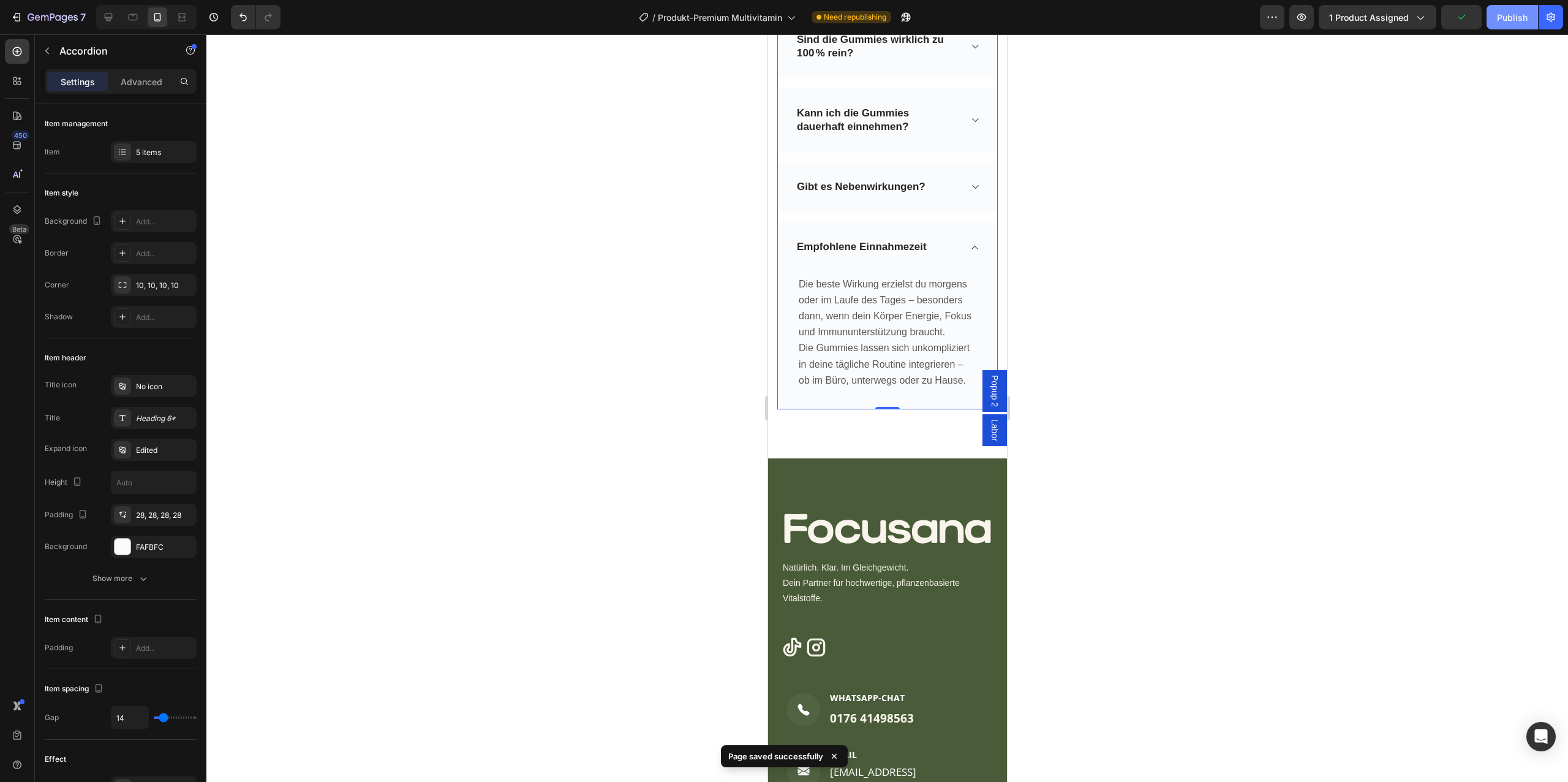
click at [1507, 13] on div "Publish" at bounding box center [1512, 17] width 30 height 13
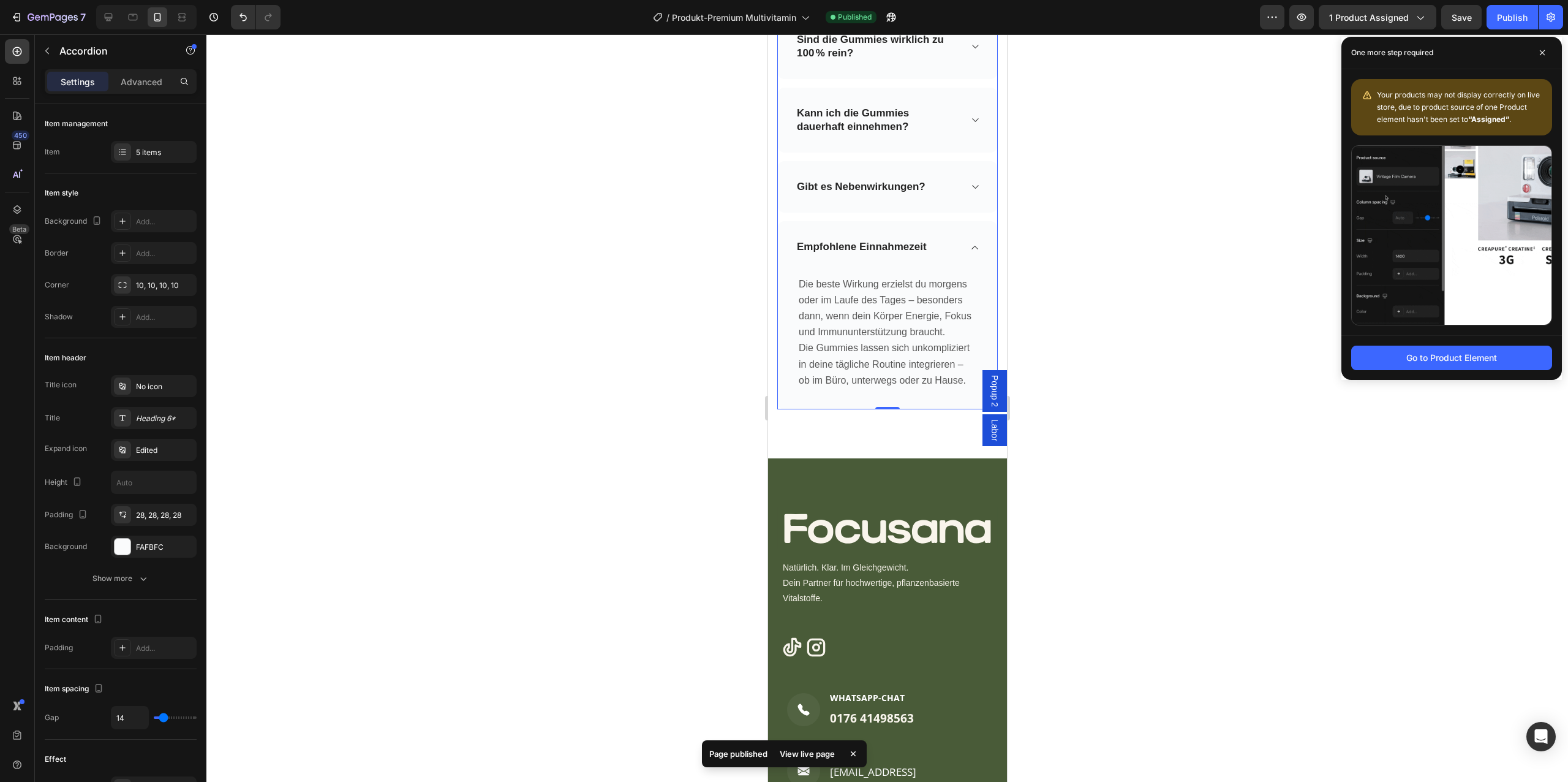
click at [1249, 259] on div at bounding box center [887, 408] width 1362 height 747
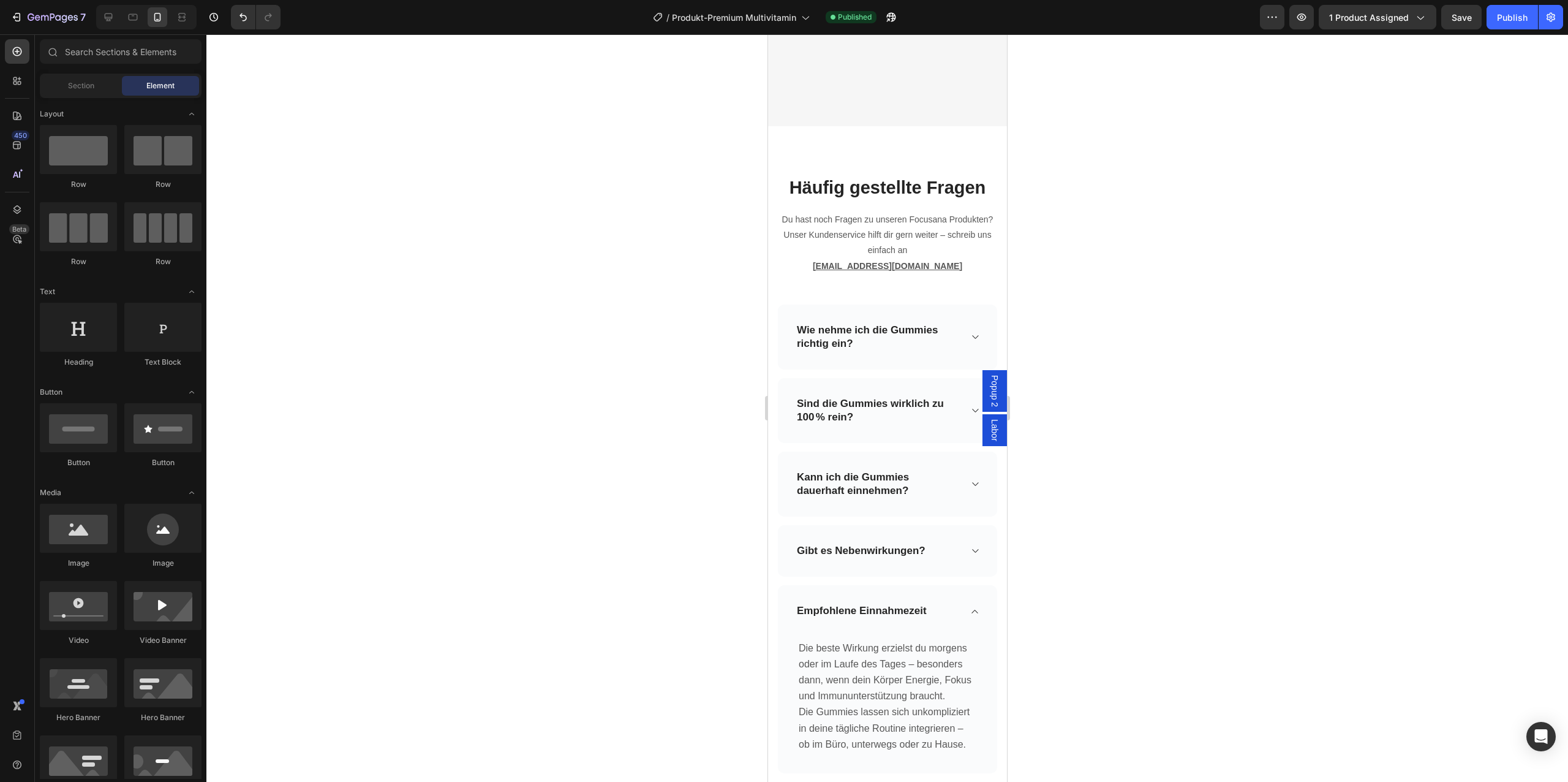
scroll to position [4753, 0]
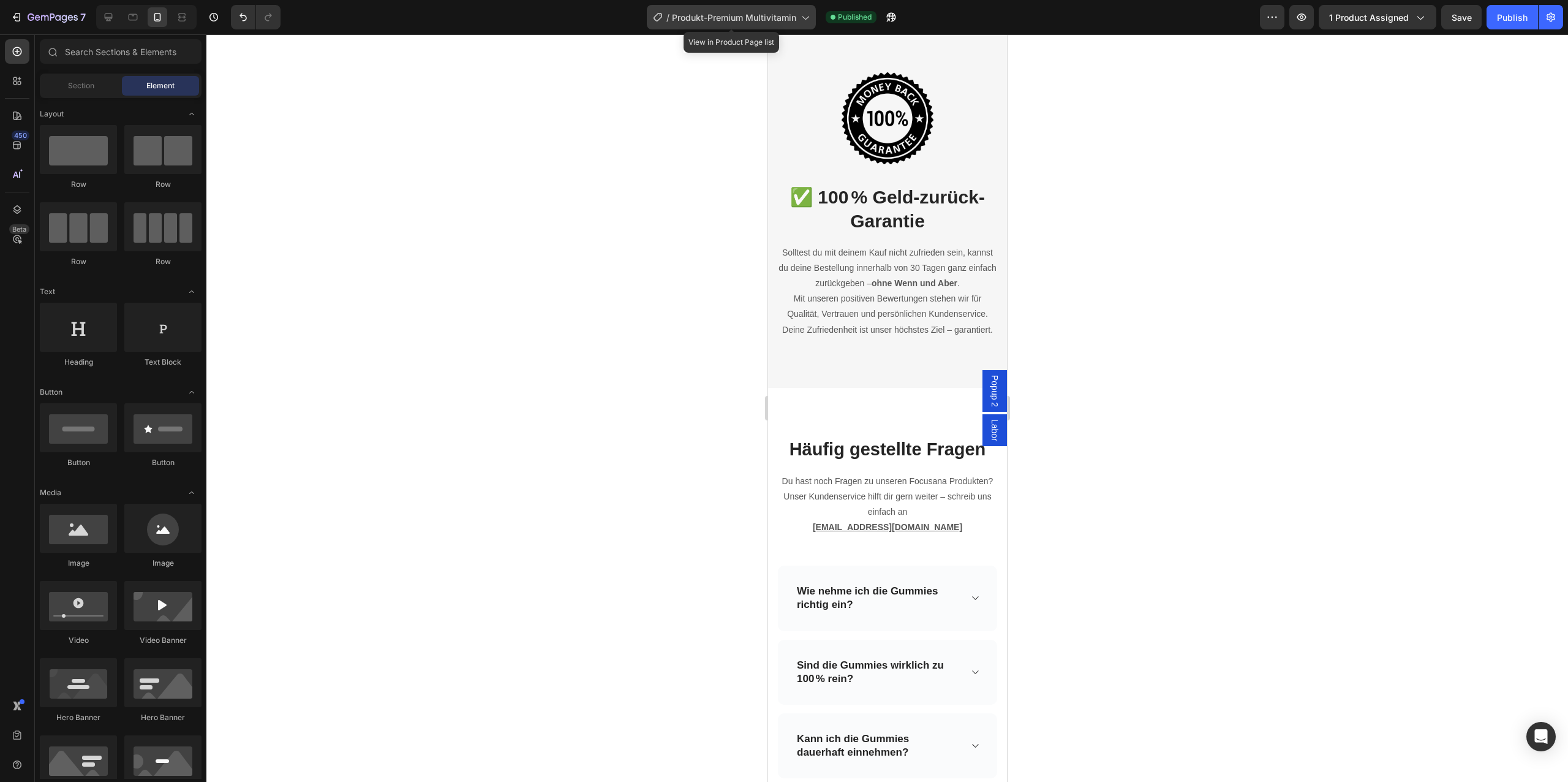
click at [714, 19] on span "Produkt-Premium Multivitamin" at bounding box center [734, 17] width 125 height 13
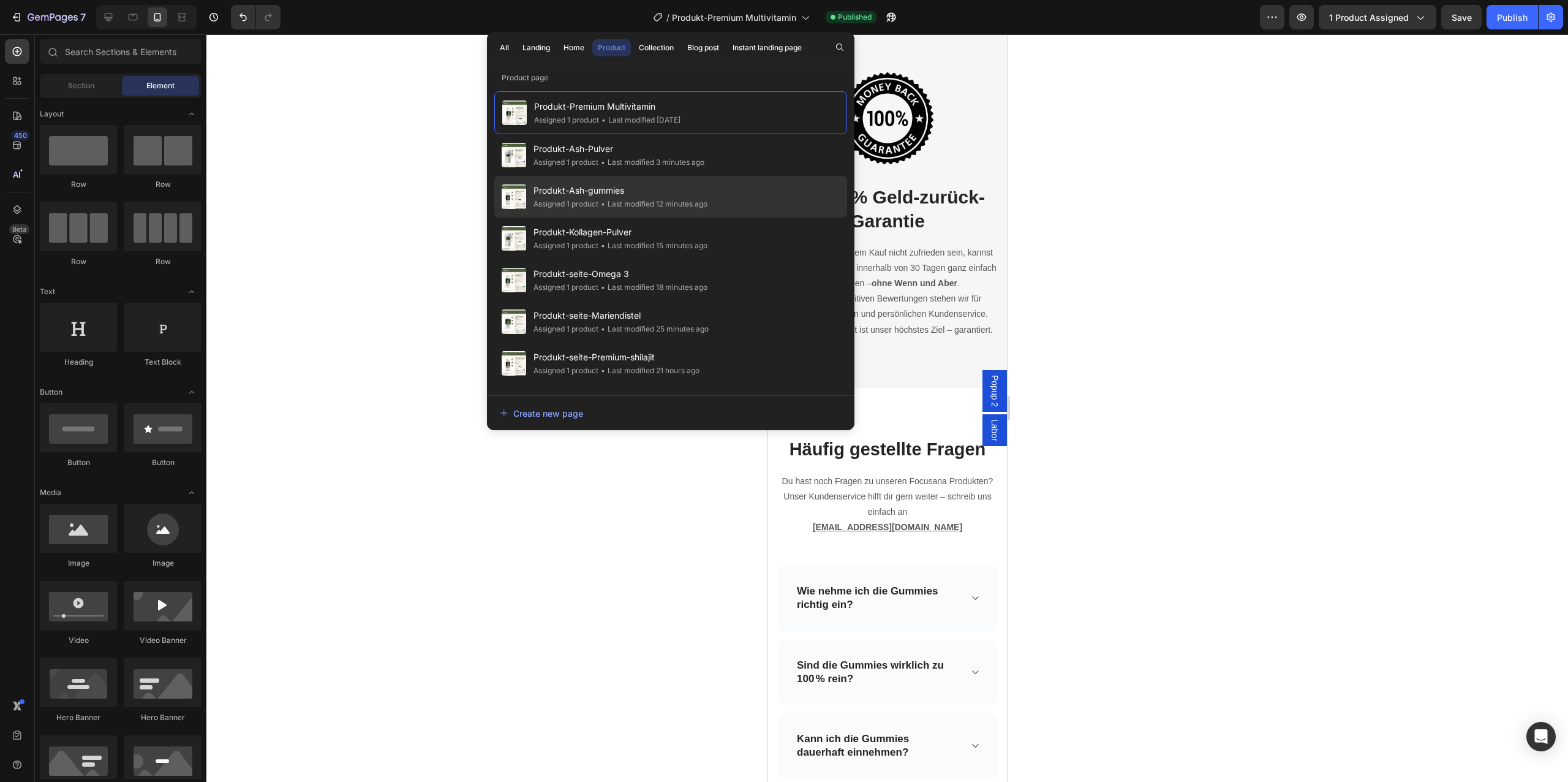
click at [653, 199] on div "• Last modified 12 minutes ago" at bounding box center [653, 204] width 109 height 13
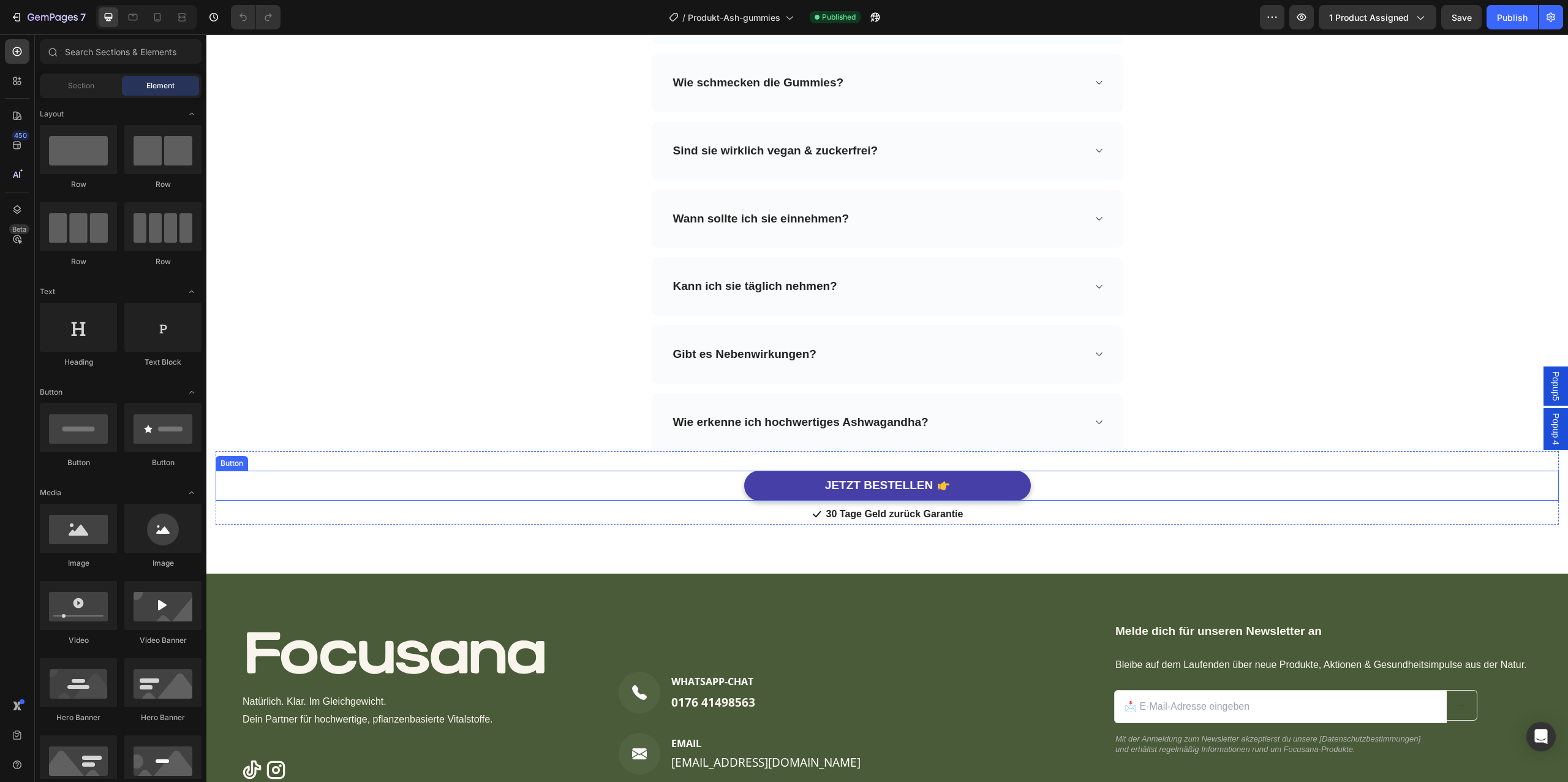
scroll to position [3987, 0]
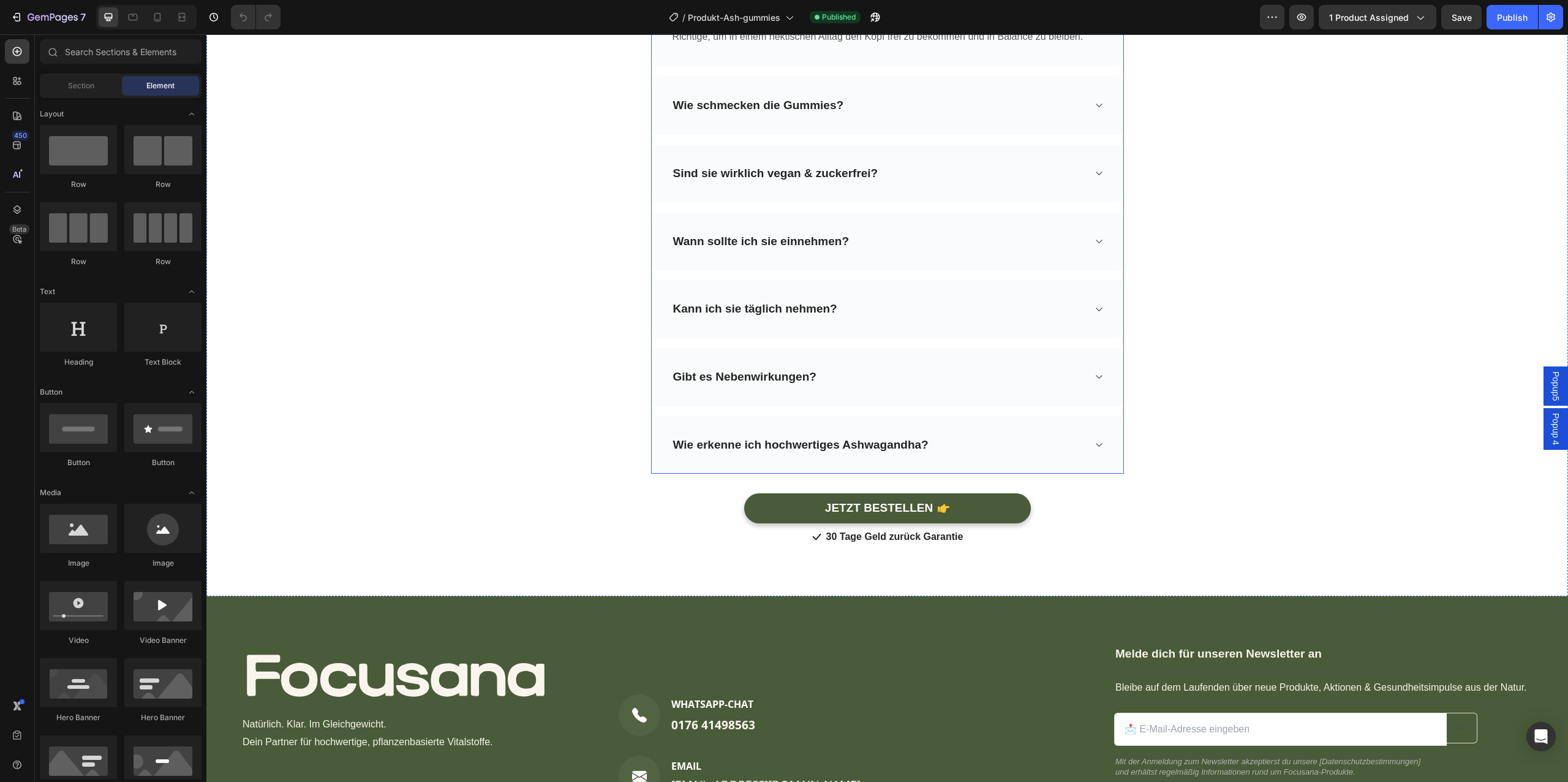
click at [1014, 171] on div "Sind sie wirklich vegan & zuckerfrei?" at bounding box center [878, 173] width 412 height 19
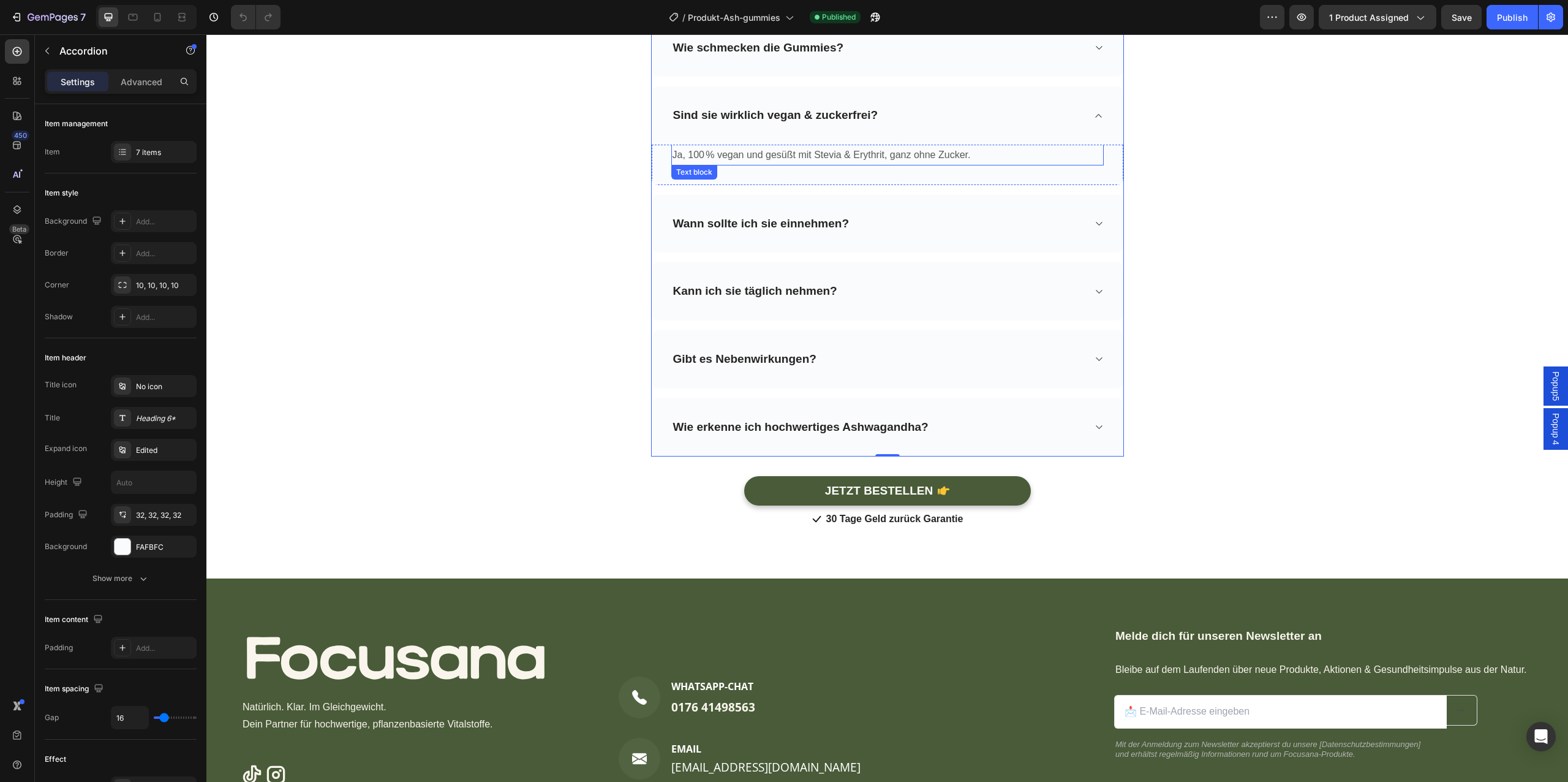
click at [917, 151] on p "Ja, 100 % vegan und gesüßt mit Stevia & Erythrit, ganz ohne Zucker." at bounding box center [887, 155] width 430 height 18
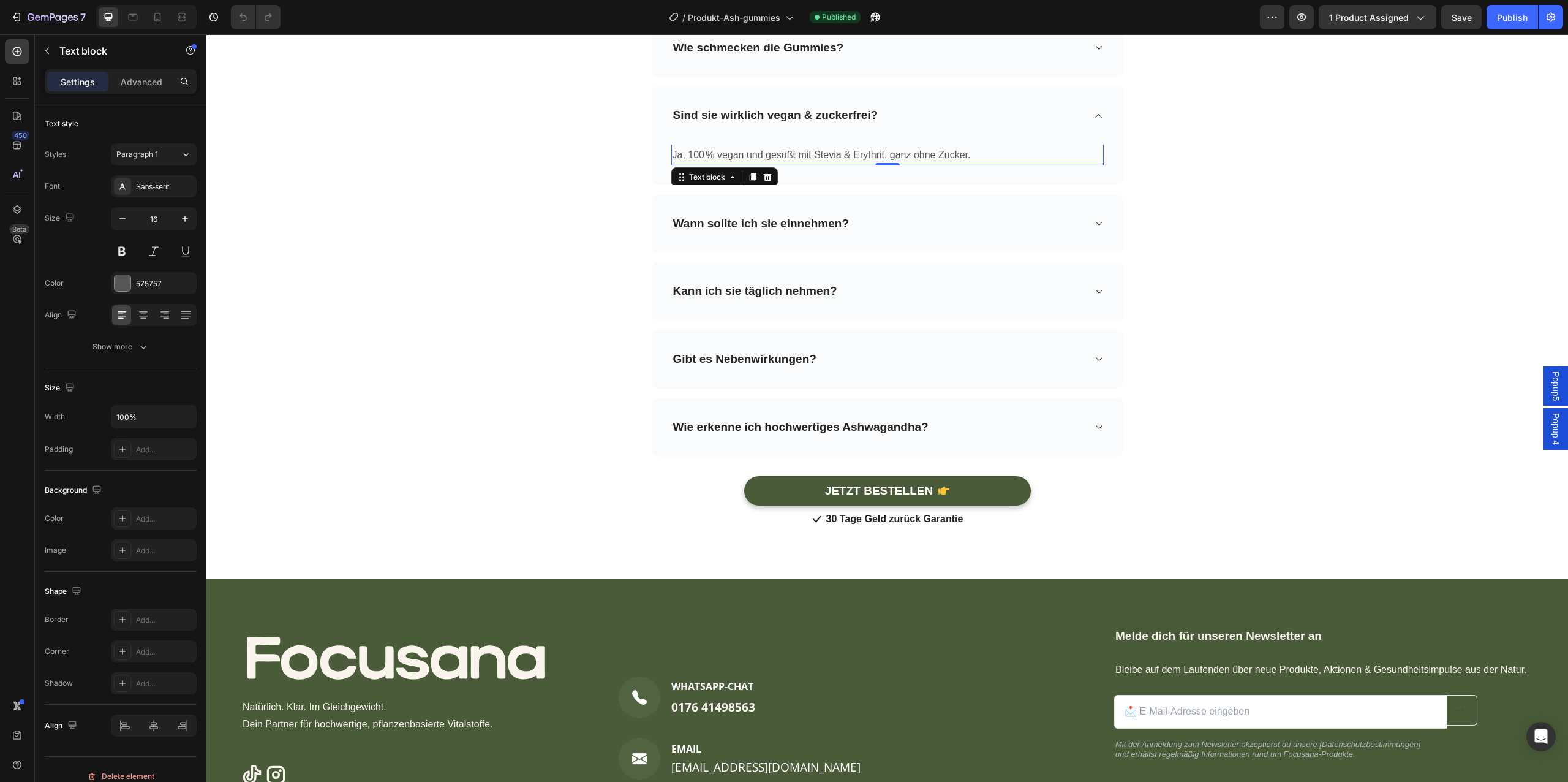
click at [917, 151] on p "Ja, 100 % vegan und gesüßt mit Stevia & Erythrit, ganz ohne Zucker." at bounding box center [887, 155] width 430 height 18
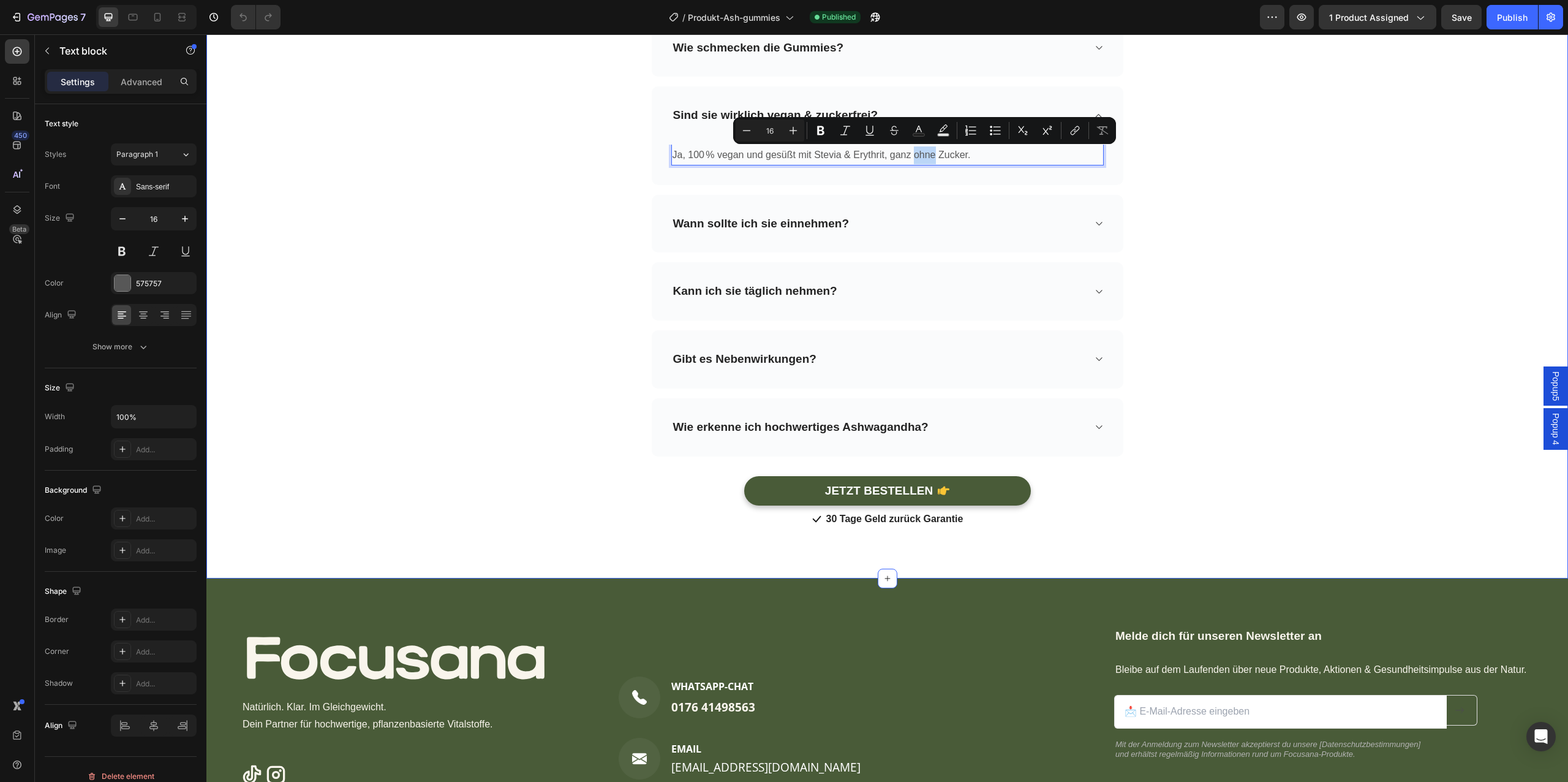
click at [1273, 259] on div "Häufig gestellte Fragen Heading Du hast noch Fragen zu unseren Focusana Produkt…" at bounding box center [887, 179] width 1343 height 702
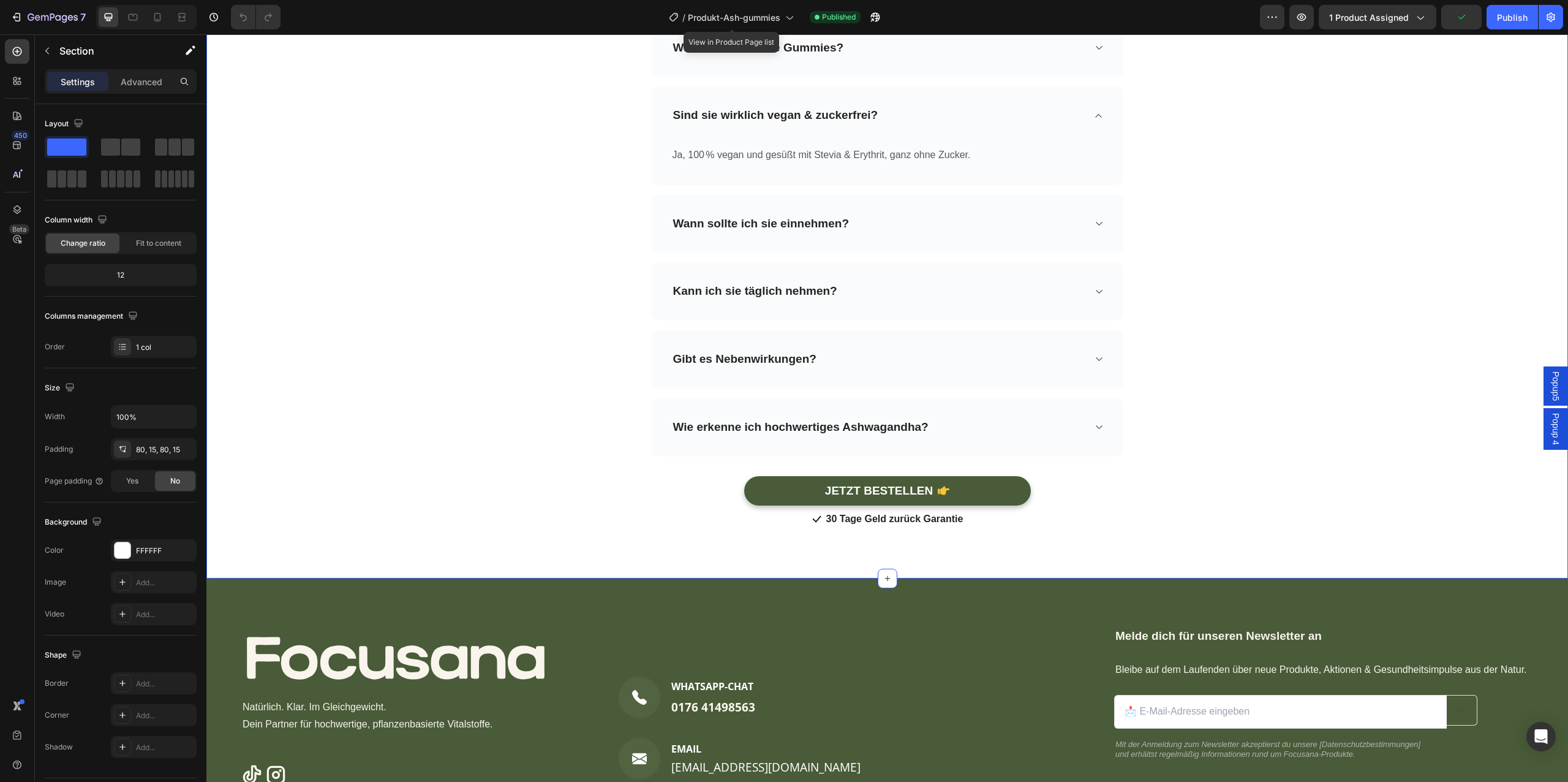
click at [741, 3] on div "/ Produkt-Ash-gummies" at bounding box center [731, 17] width 137 height 29
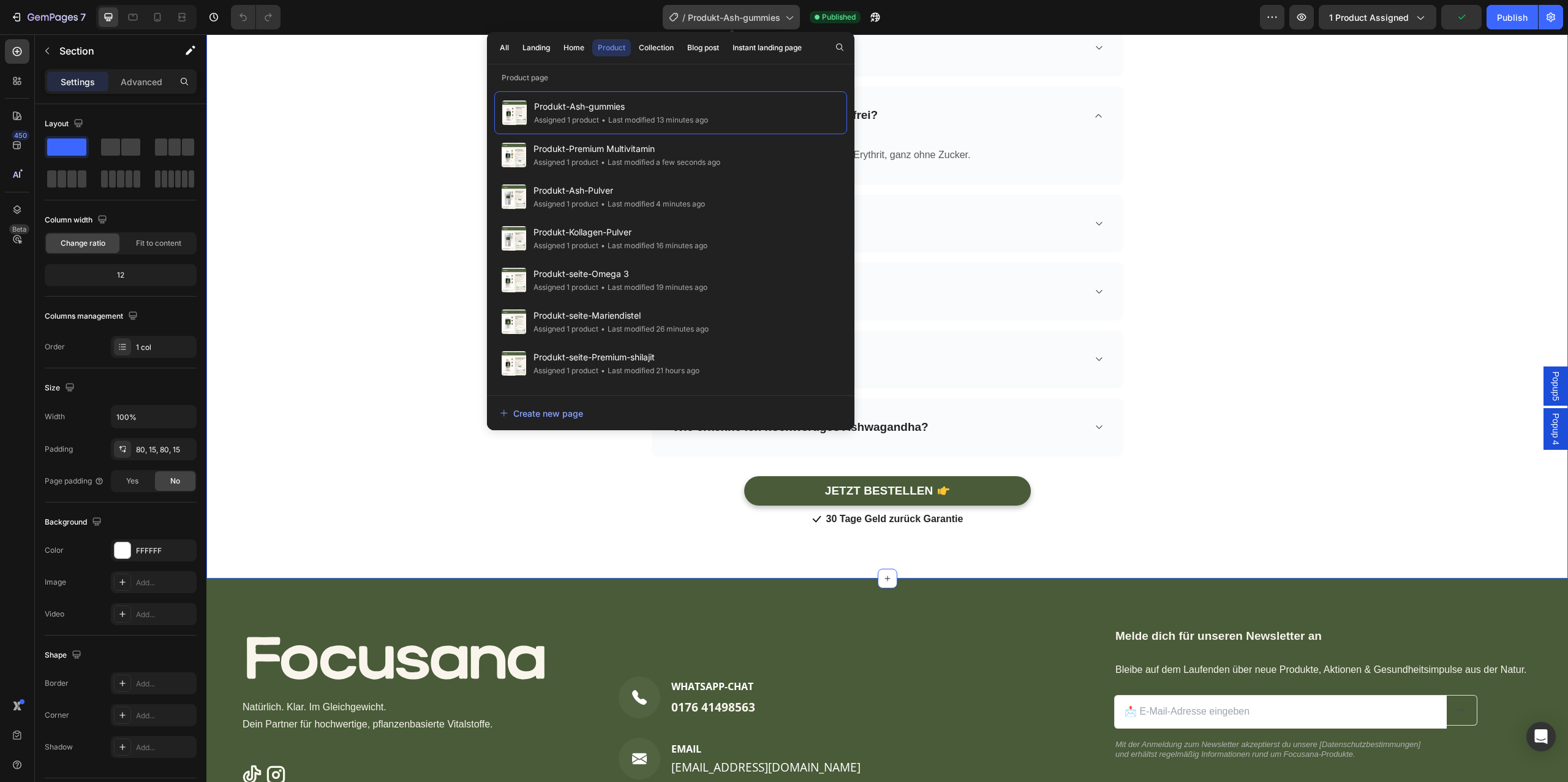
click at [740, 17] on span "Produkt-Ash-gummies" at bounding box center [734, 17] width 93 height 13
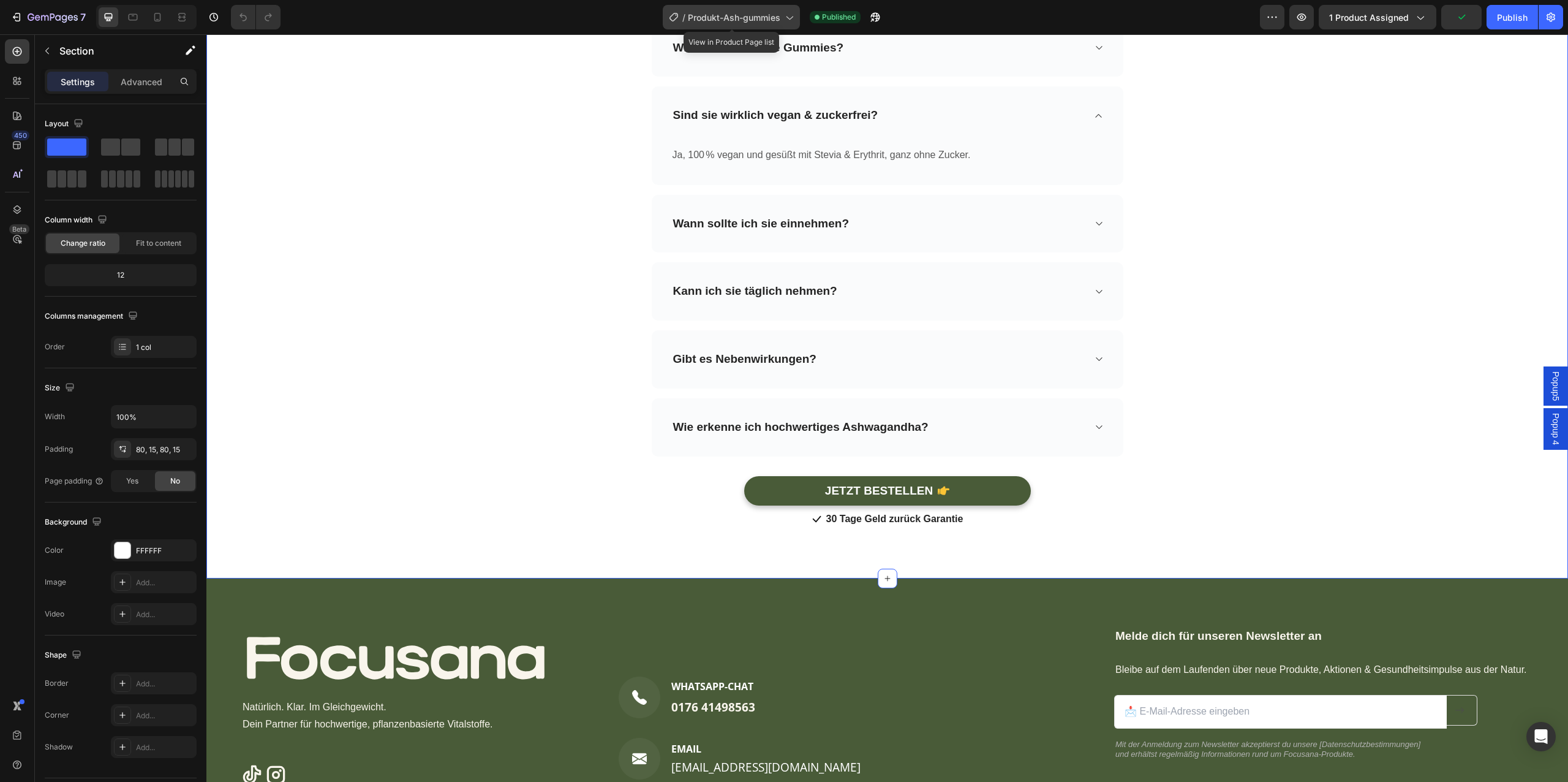
click at [740, 17] on span "Produkt-Ash-gummies" at bounding box center [734, 17] width 93 height 13
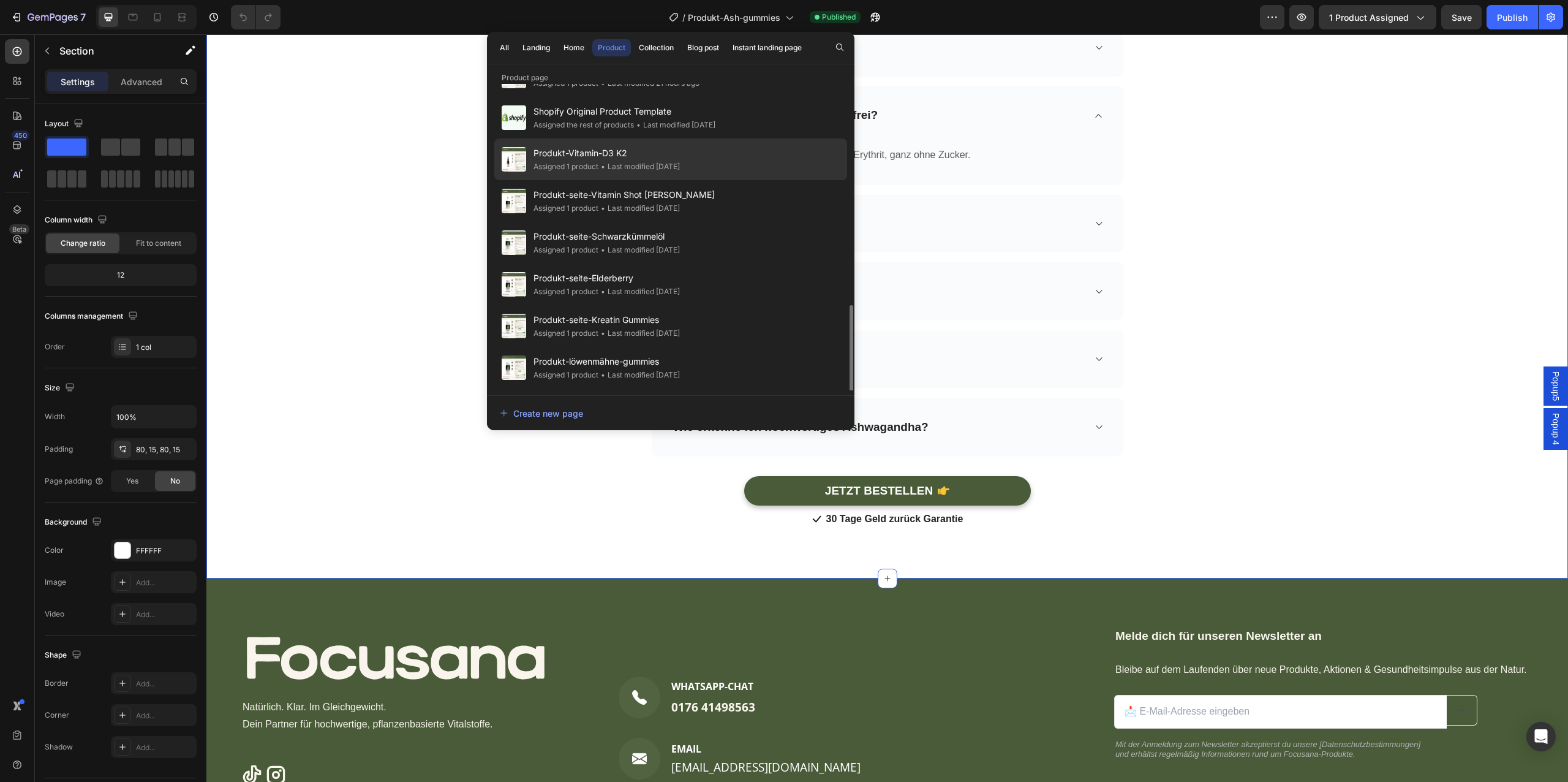
scroll to position [258, 0]
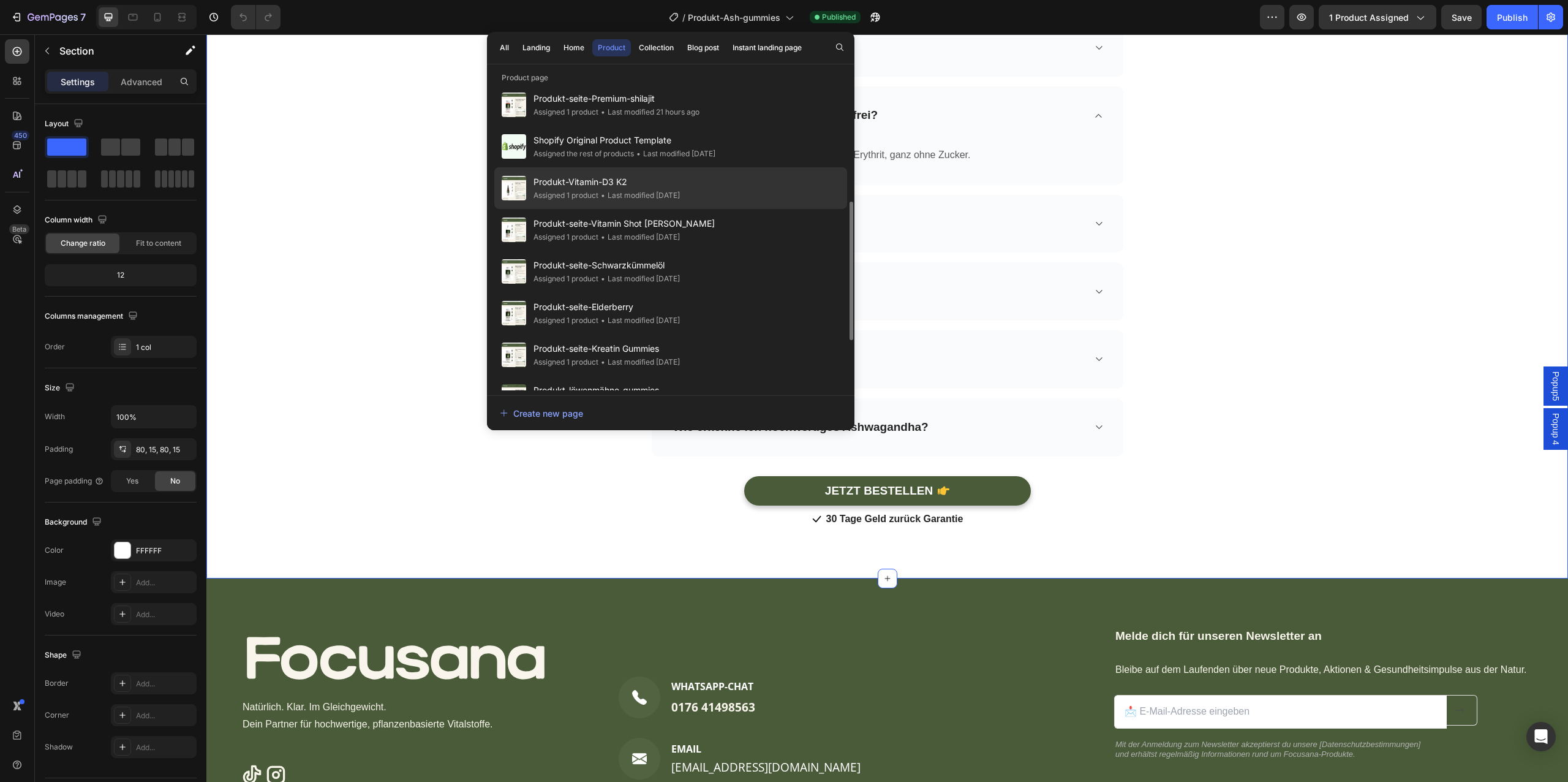
click at [737, 178] on div "Produkt-Vitamin-D3 K2 Assigned 1 product • Last modified [DATE]" at bounding box center [670, 188] width 353 height 41
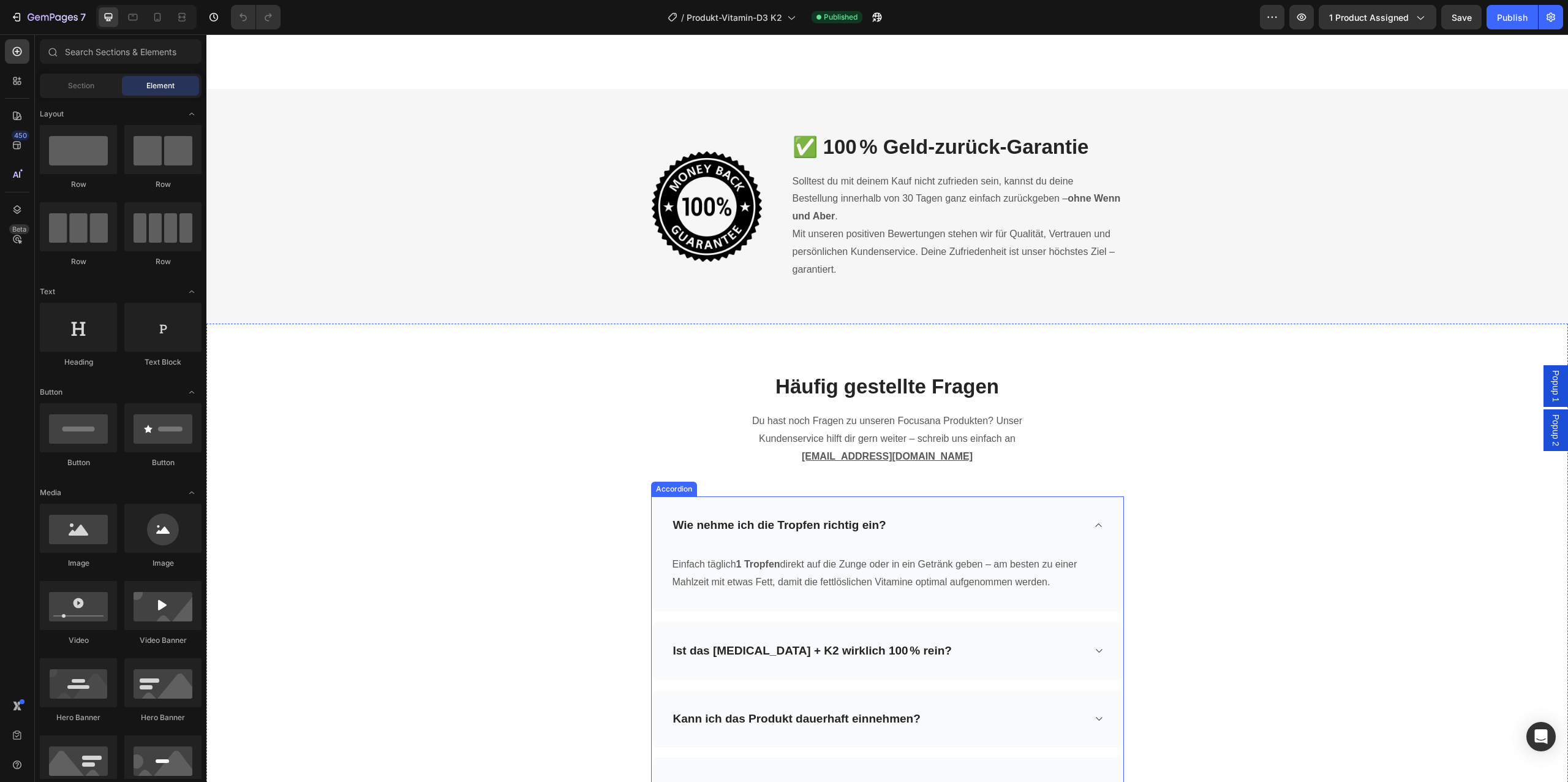
scroll to position [4558, 0]
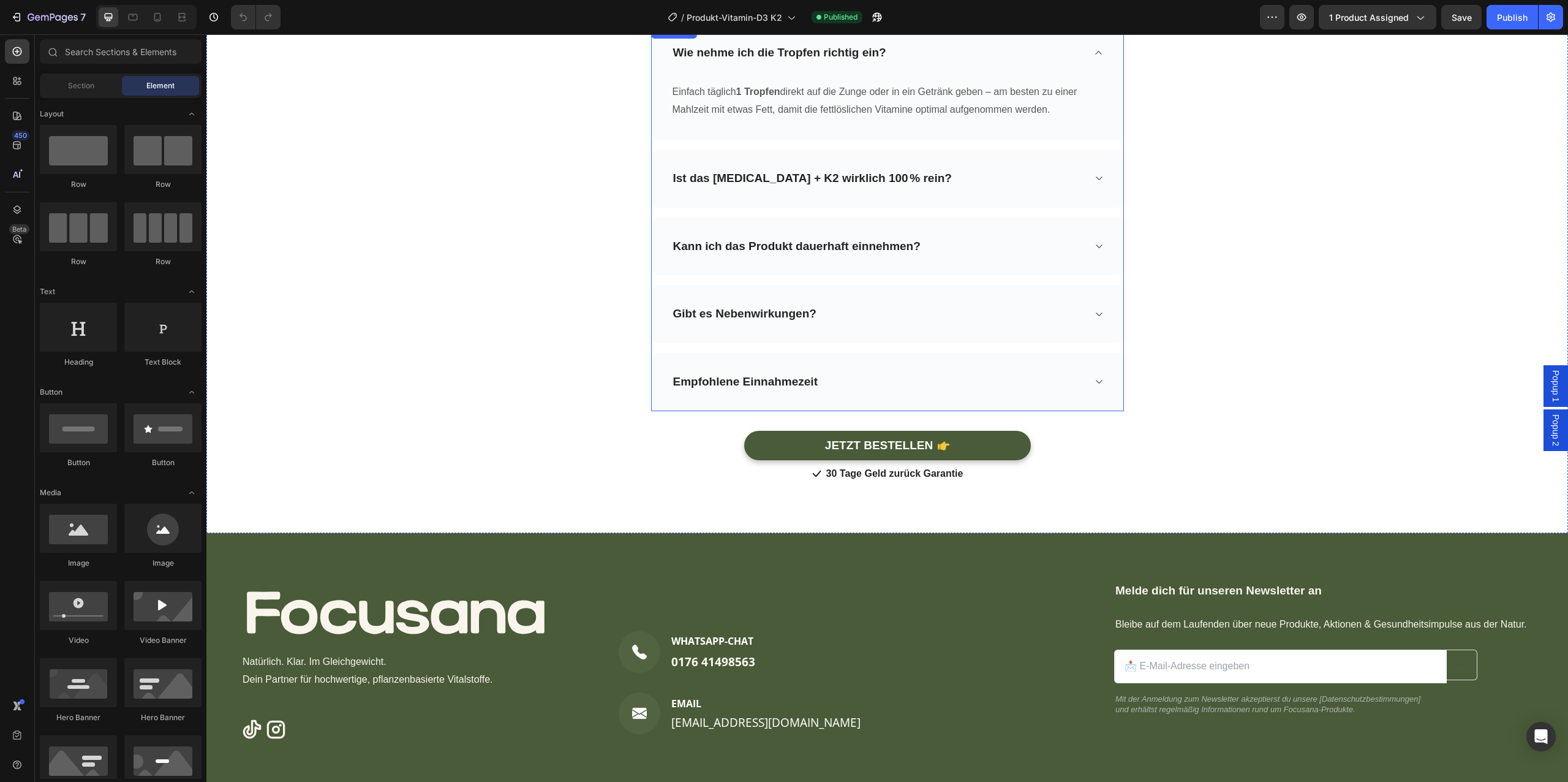
click at [975, 184] on div "Ist das [MEDICAL_DATA] + K2 wirklich 100 % rein?" at bounding box center [878, 178] width 412 height 19
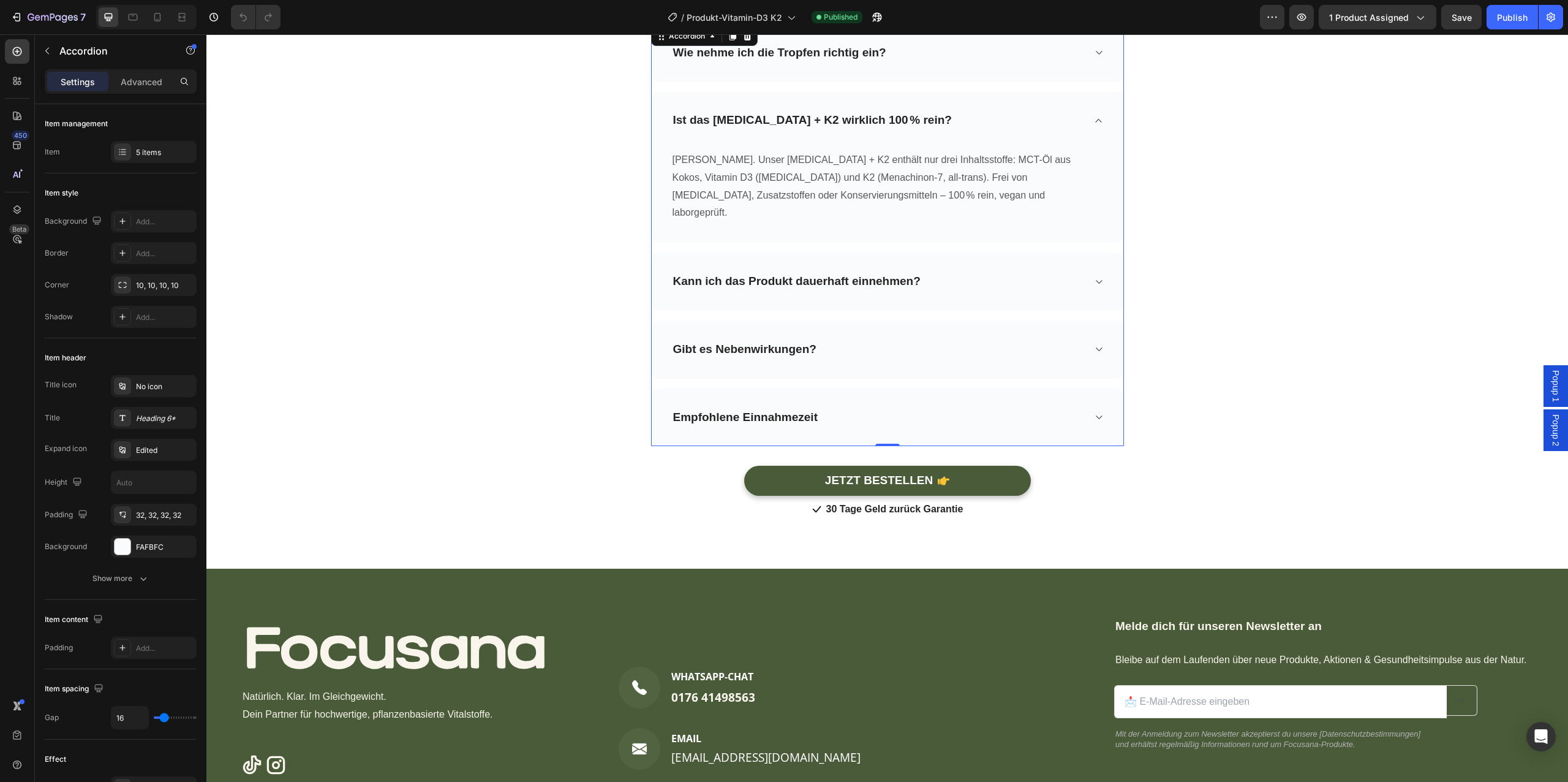
click at [981, 275] on div "Kann ich das Produkt dauerhaft einnehmen?" at bounding box center [887, 281] width 471 height 58
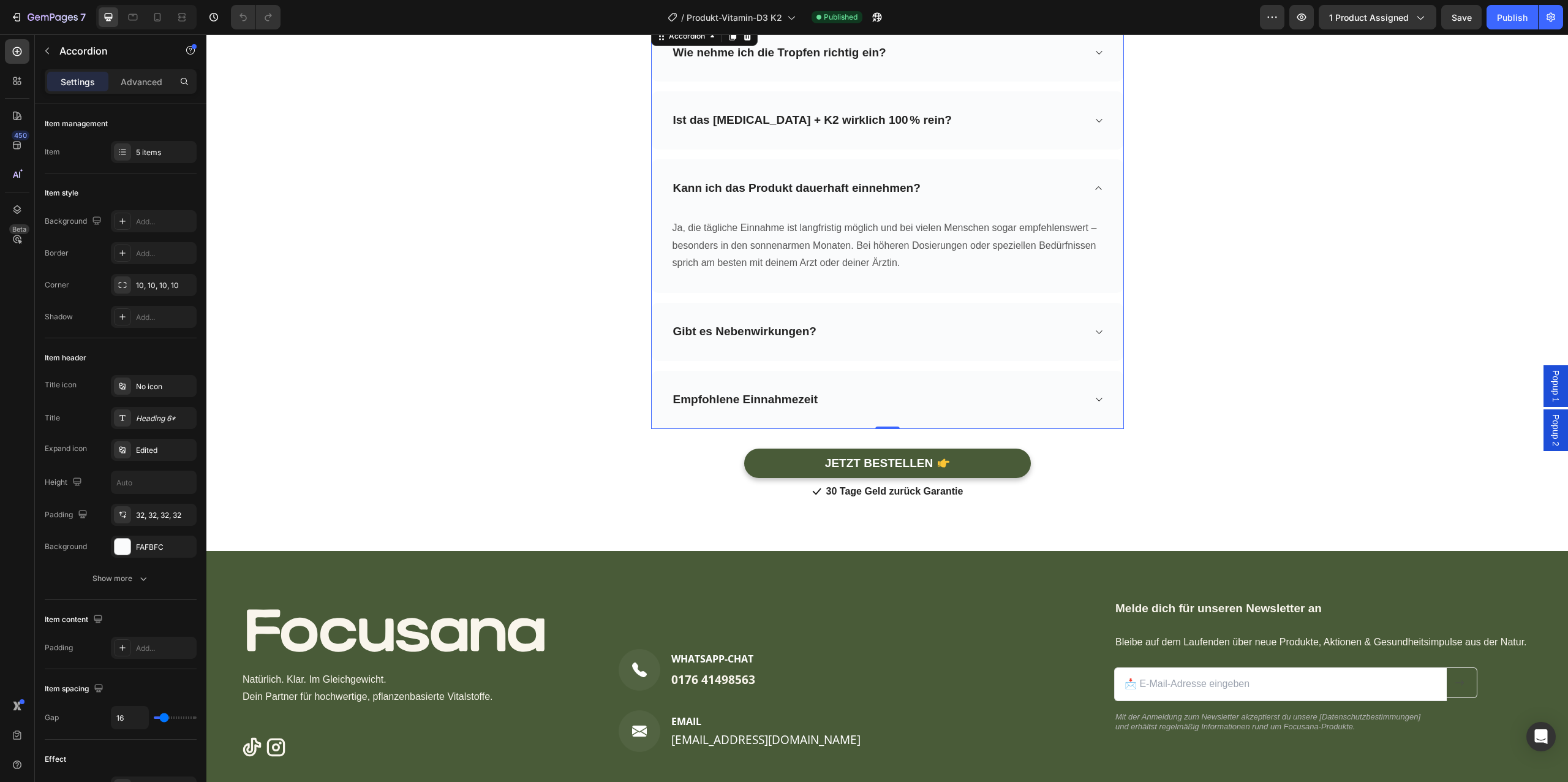
click at [981, 354] on div "Gibt es Nebenwirkungen?" at bounding box center [887, 332] width 471 height 58
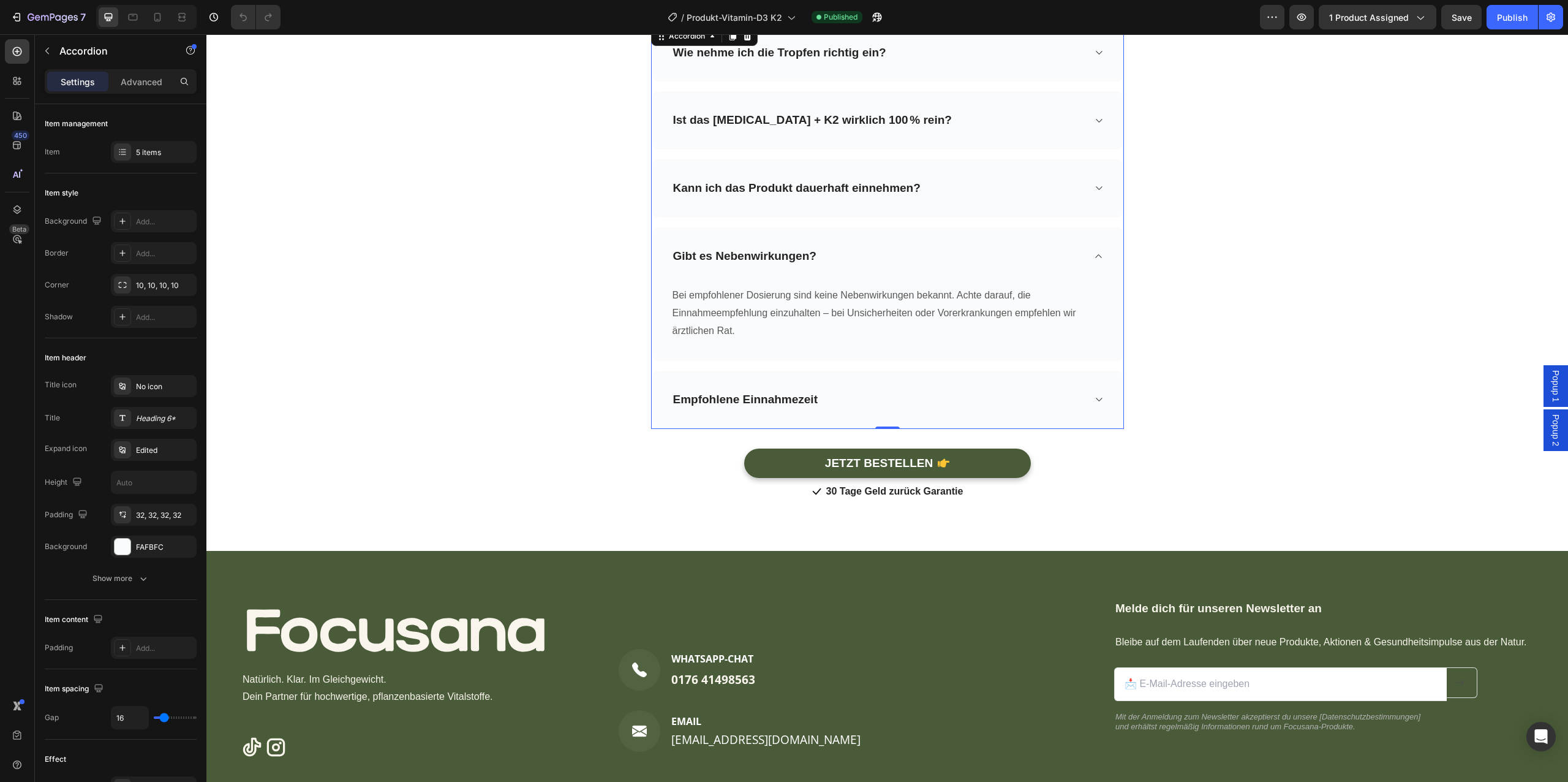
click at [982, 407] on div "Empfohlene Einnahmezeit" at bounding box center [878, 400] width 412 height 19
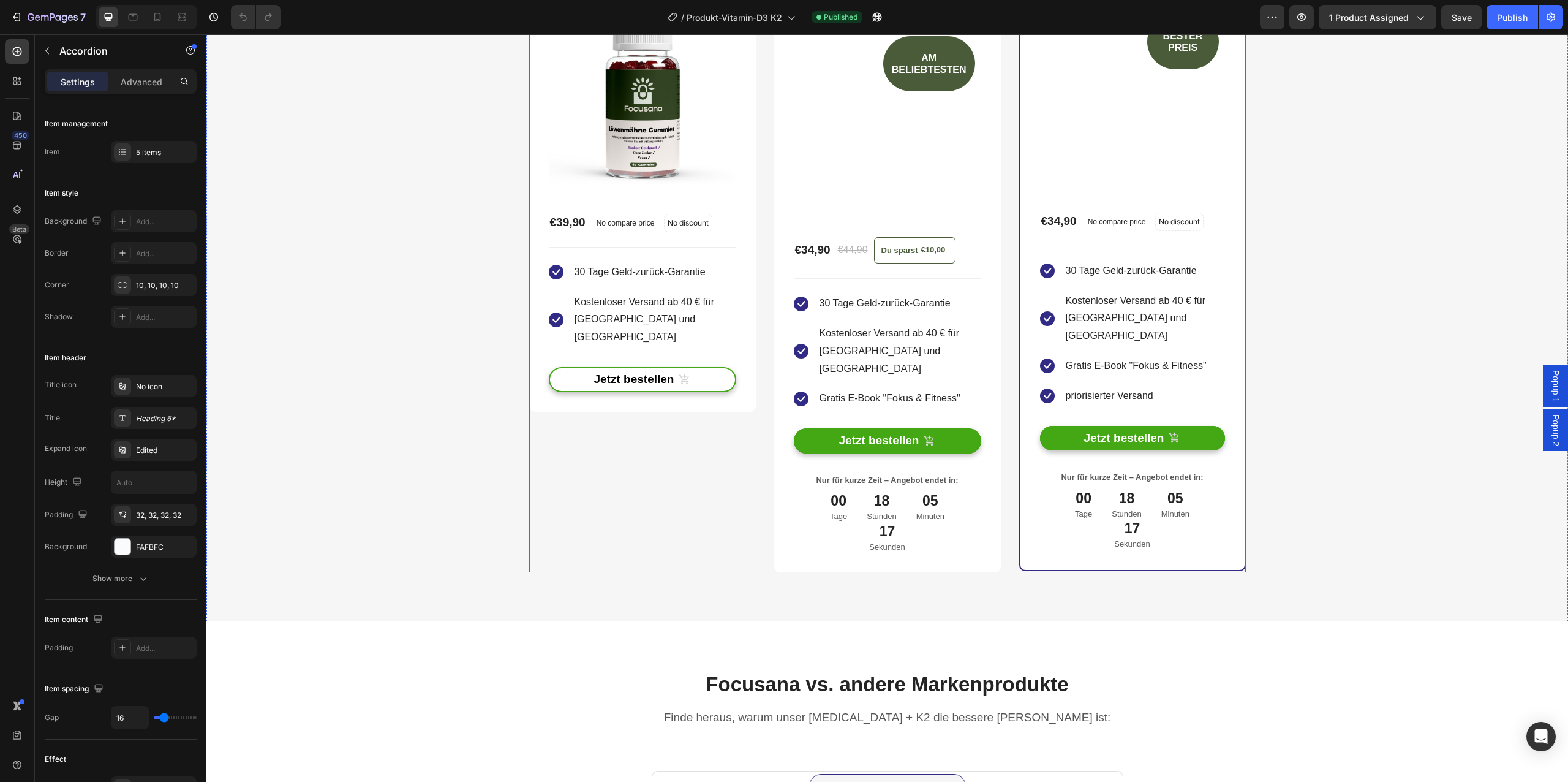
scroll to position [4024, 0]
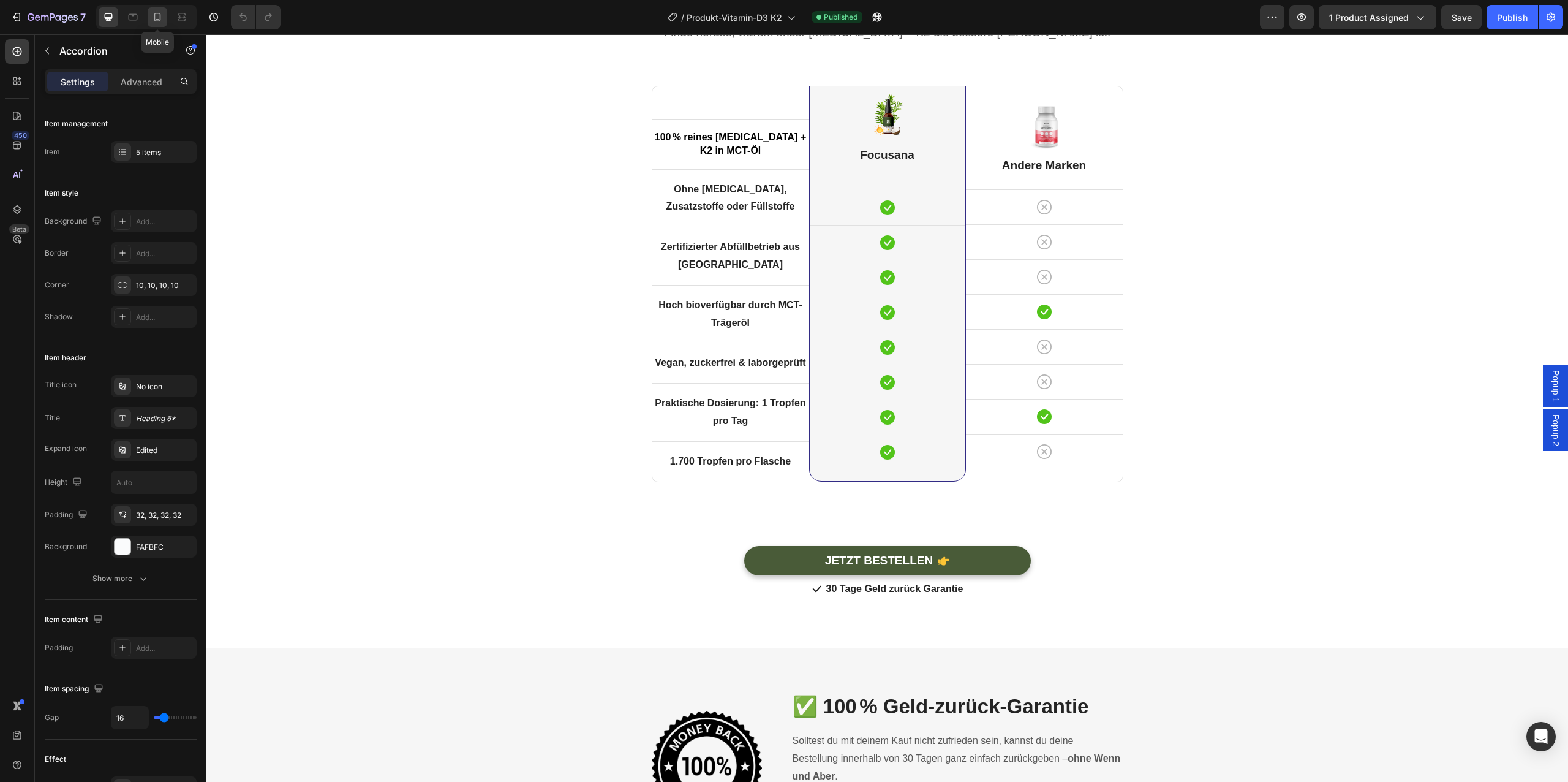
click at [158, 19] on icon at bounding box center [158, 19] width 3 height 1
type input "14"
type input "100%"
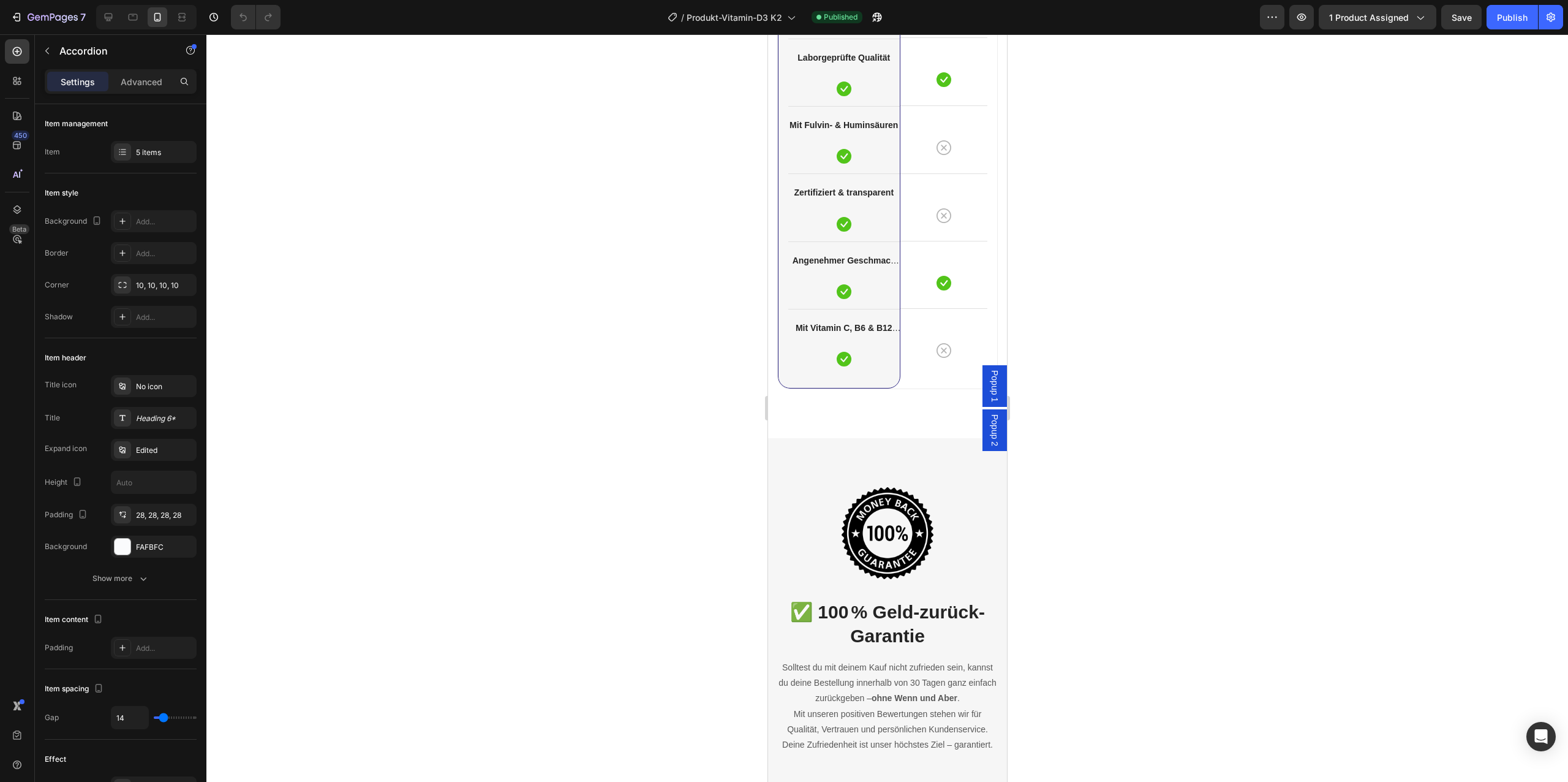
scroll to position [3731, 0]
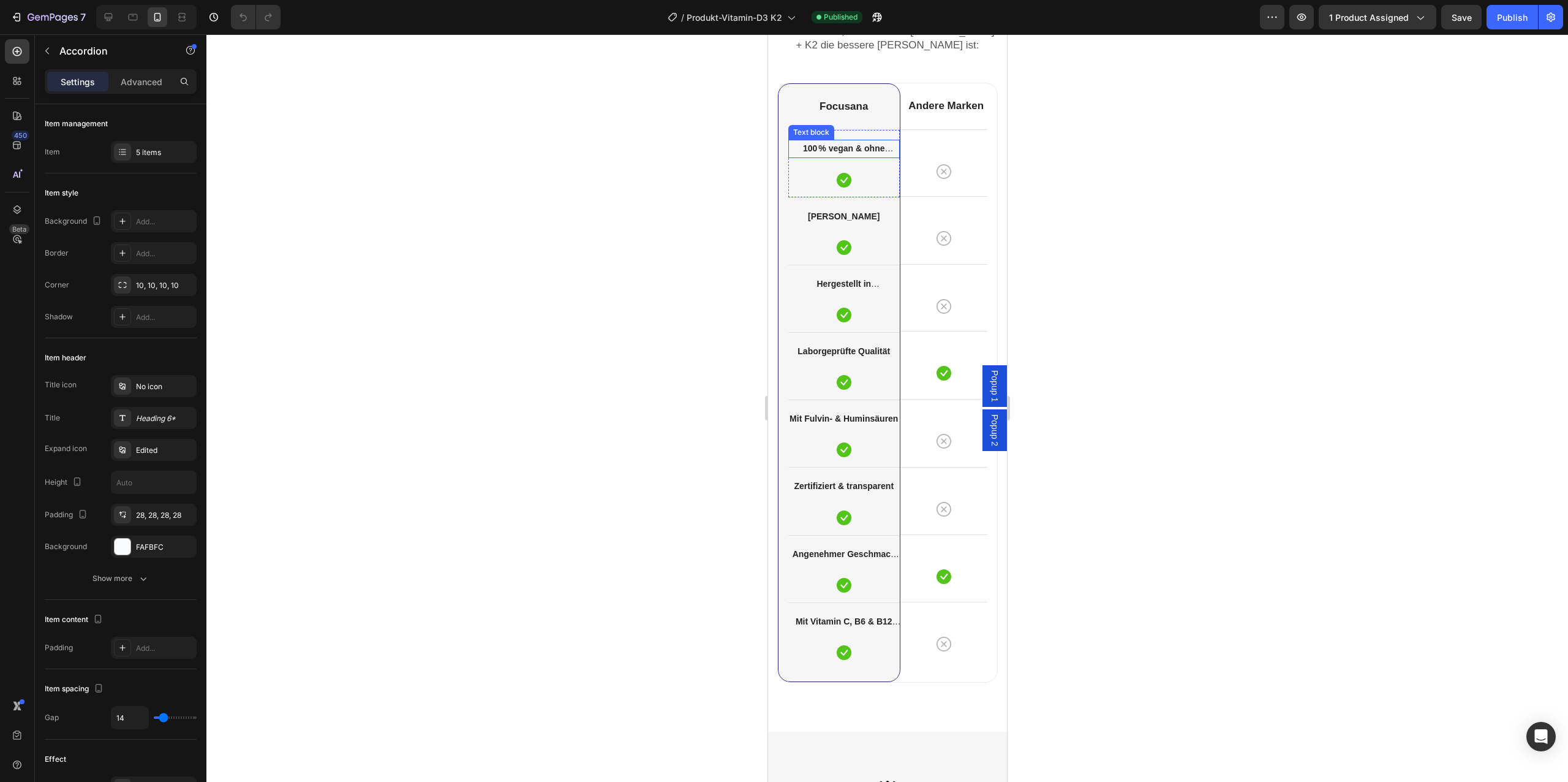
click at [854, 144] on strong "100 % vegan & ohne Gelatine" at bounding box center [847, 156] width 90 height 25
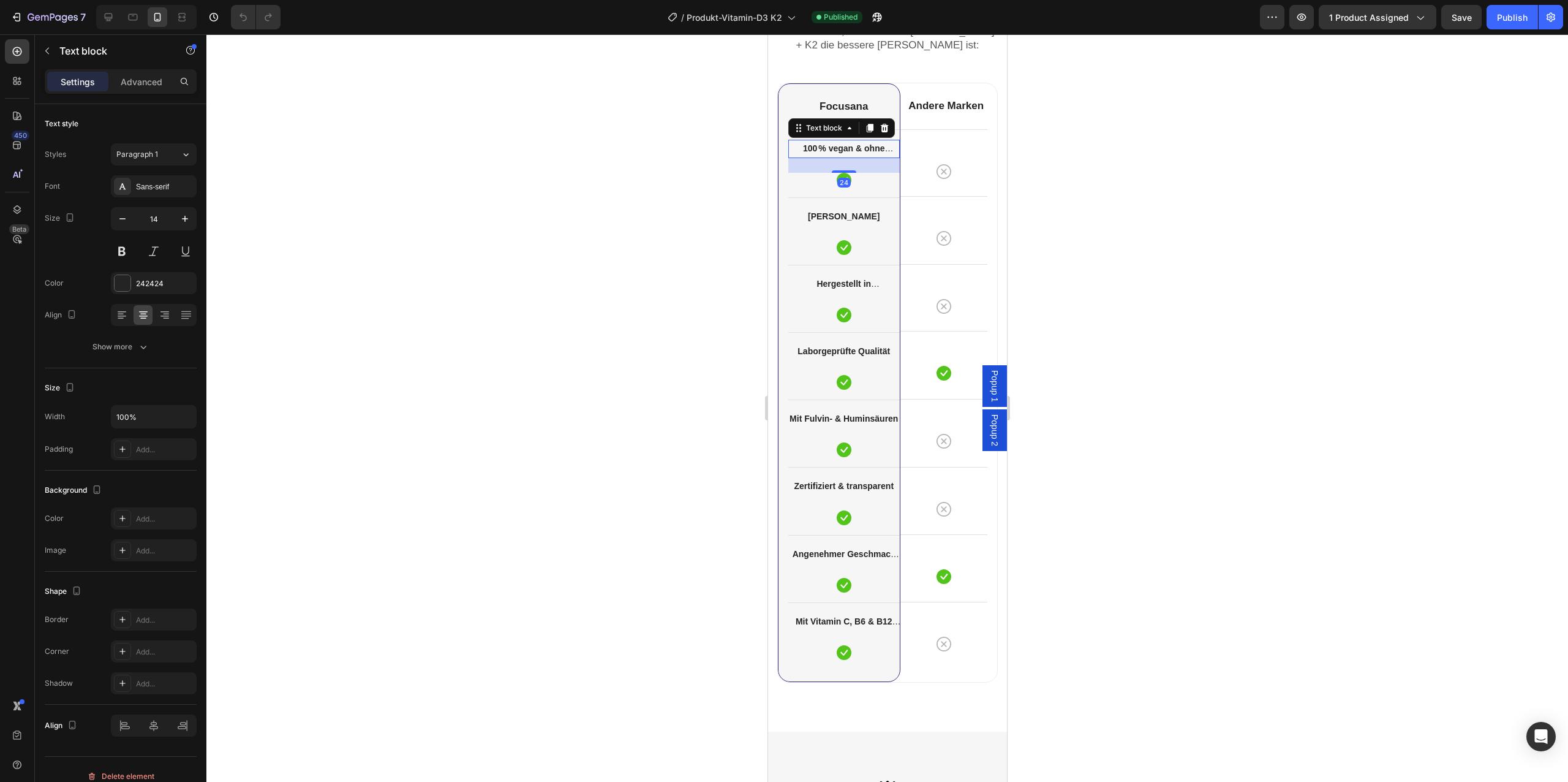
click at [854, 144] on strong "100 % vegan & ohne Gelatine" at bounding box center [847, 156] width 90 height 25
click at [112, 14] on icon at bounding box center [108, 17] width 8 height 8
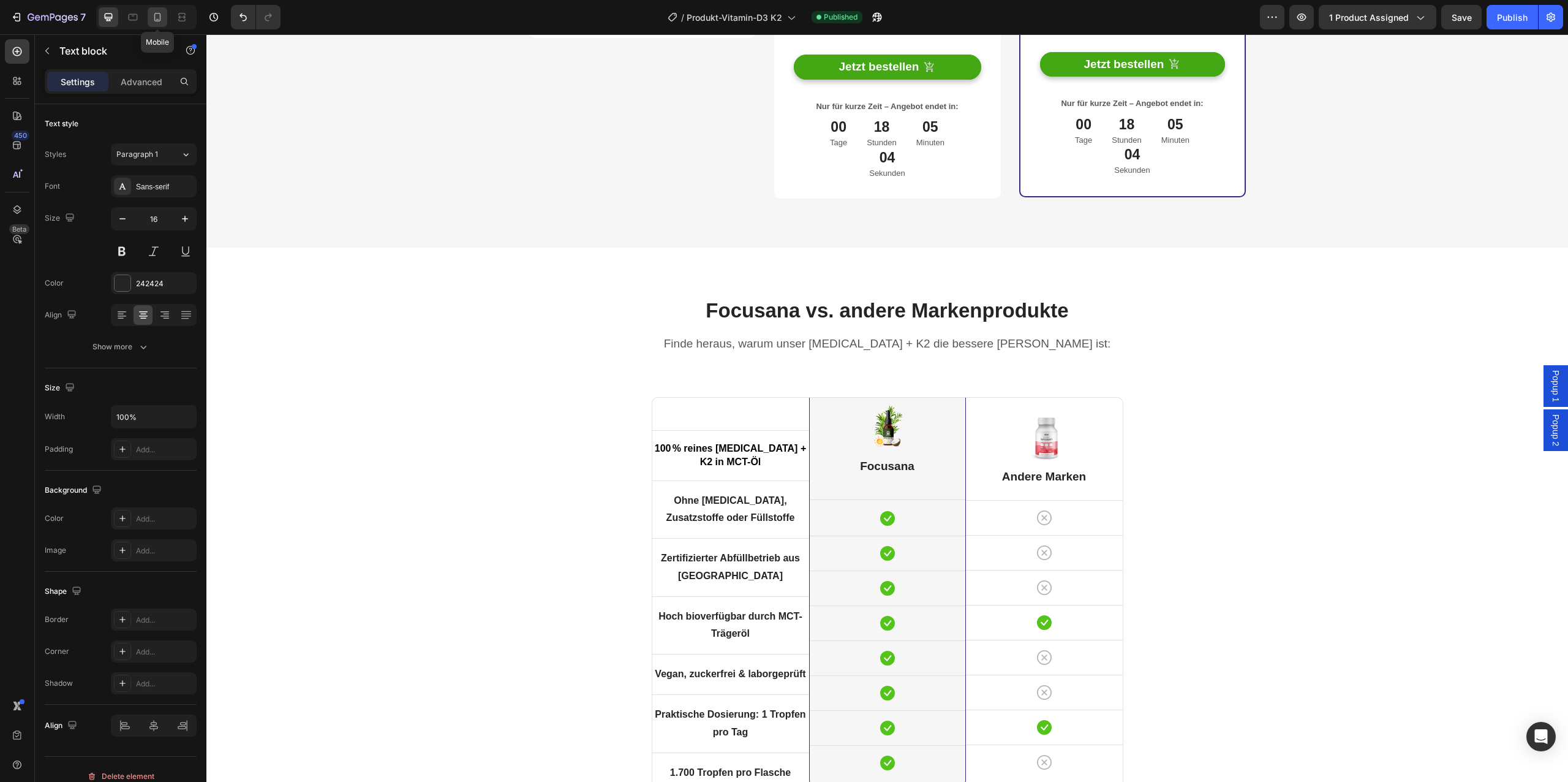
scroll to position [3688, 0]
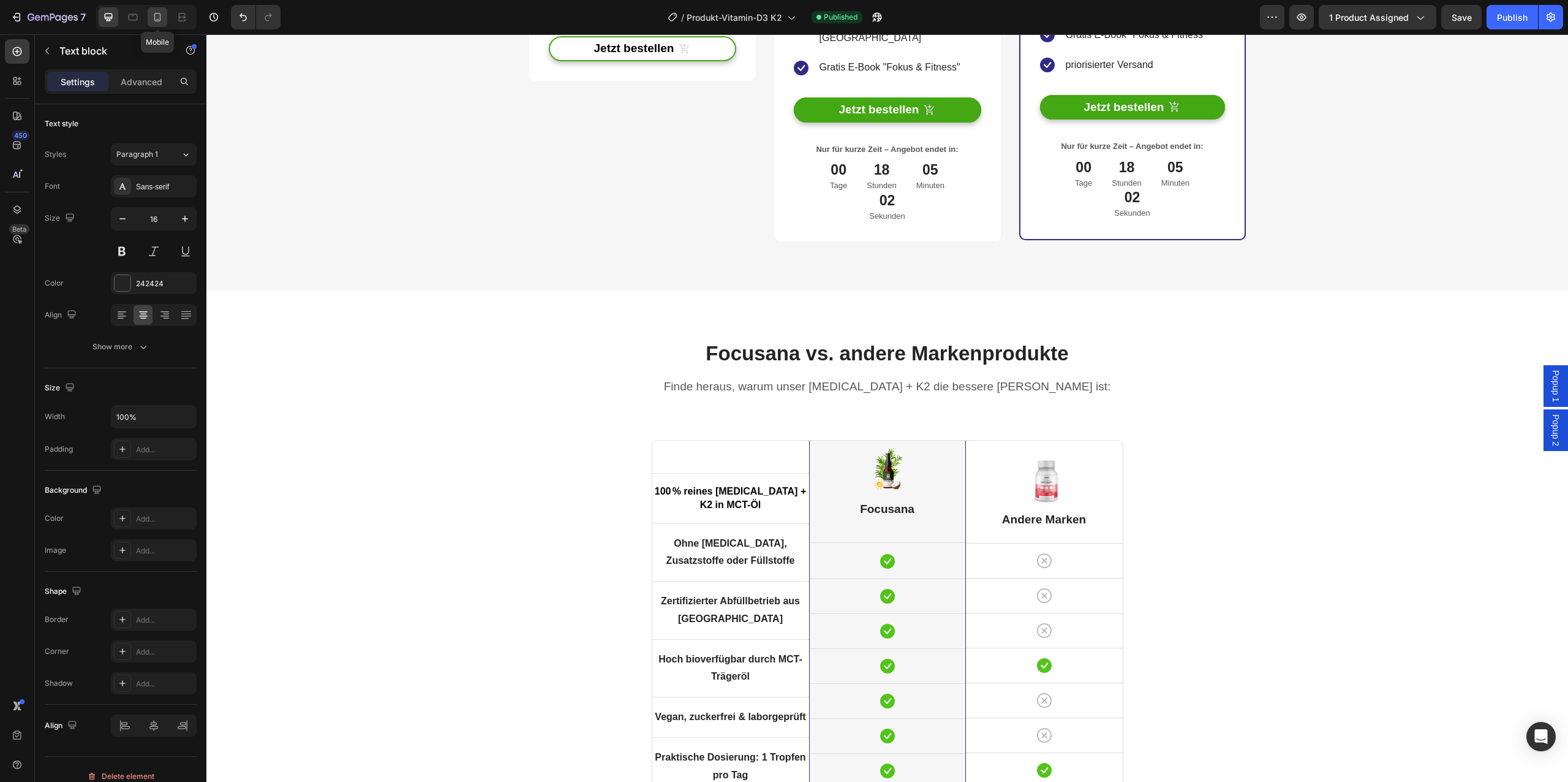
click at [156, 17] on icon at bounding box center [157, 17] width 13 height 13
type input "14"
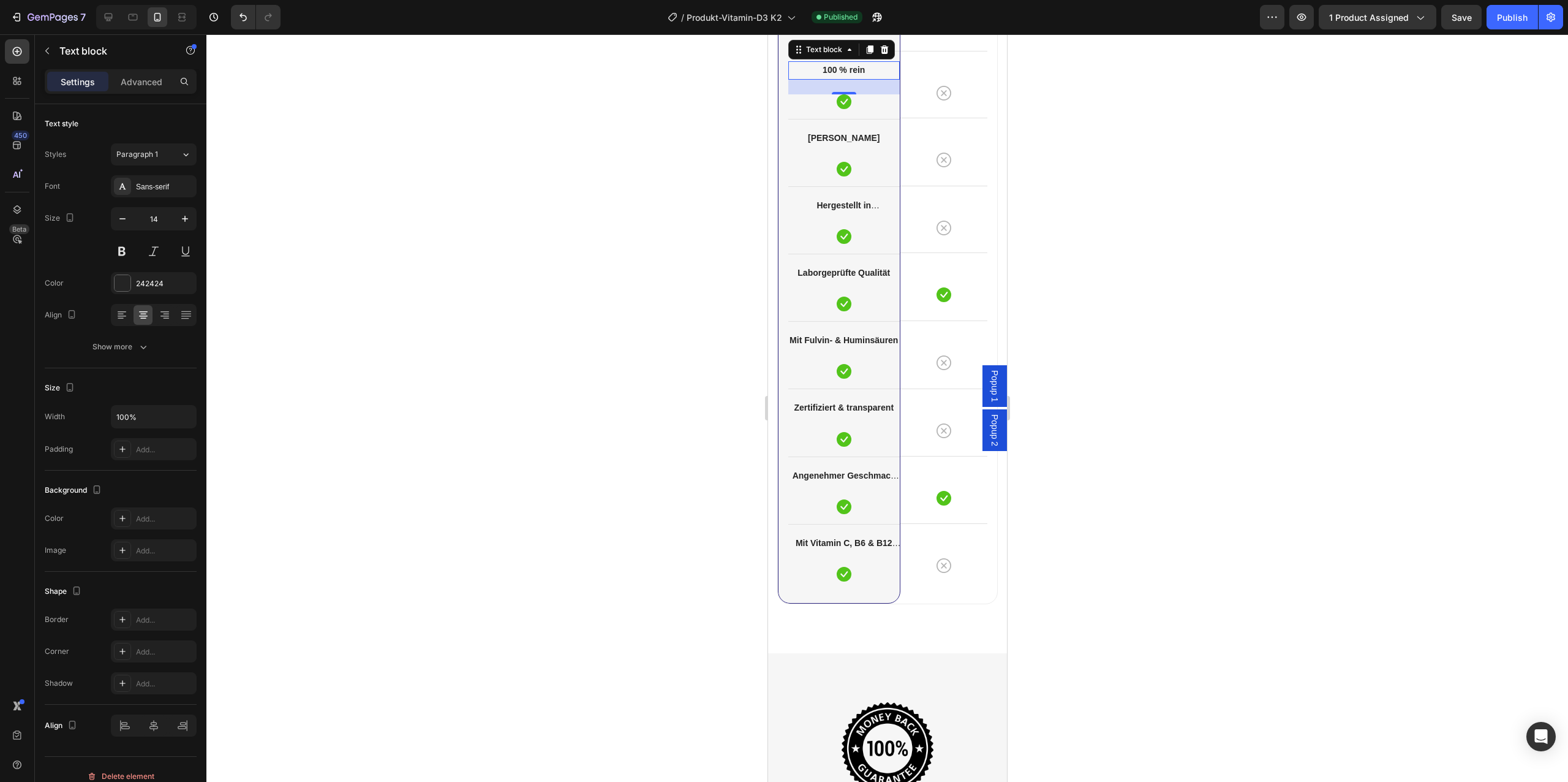
scroll to position [3793, 0]
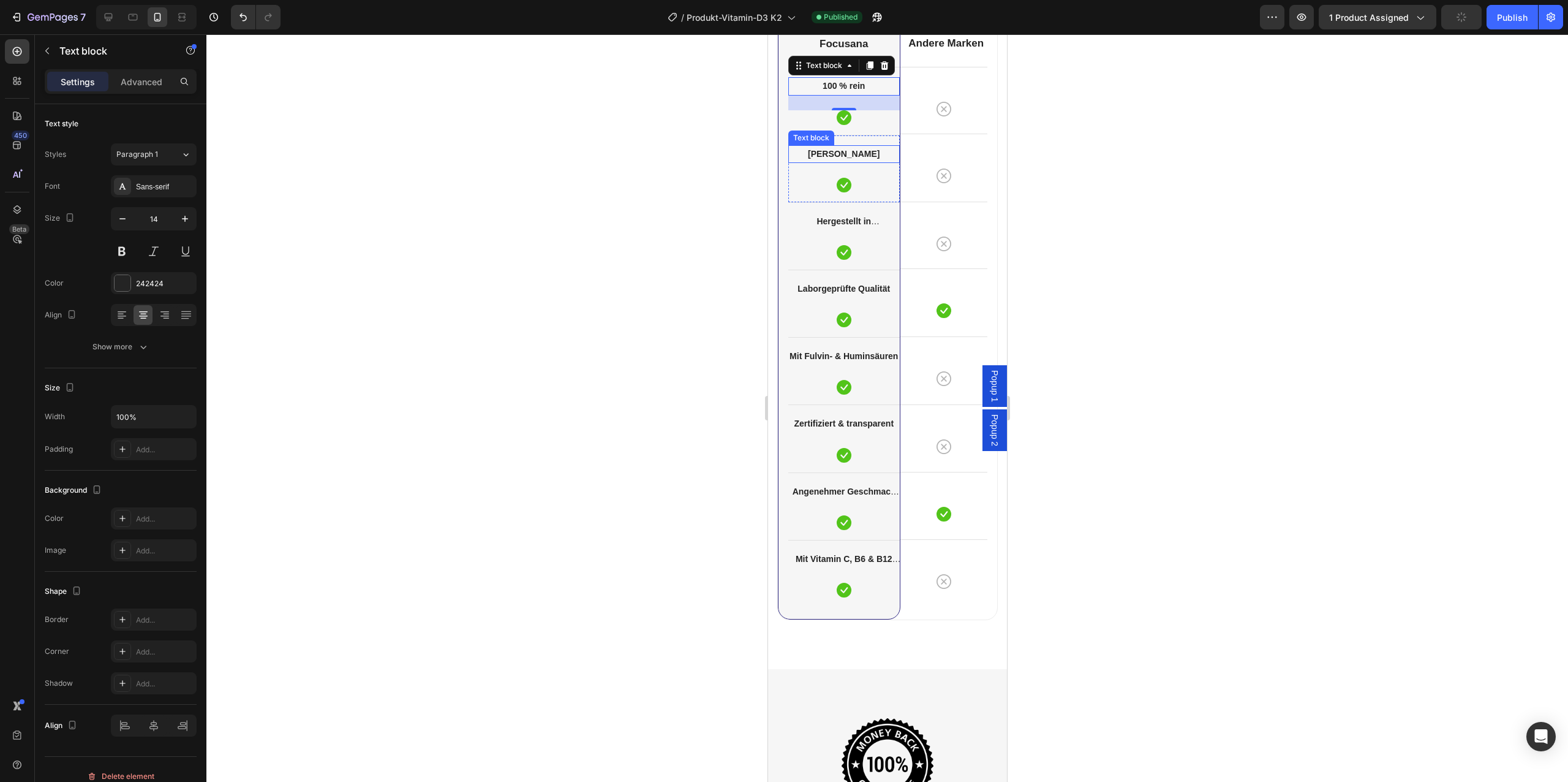
click at [838, 152] on strong "[PERSON_NAME]" at bounding box center [842, 154] width 72 height 10
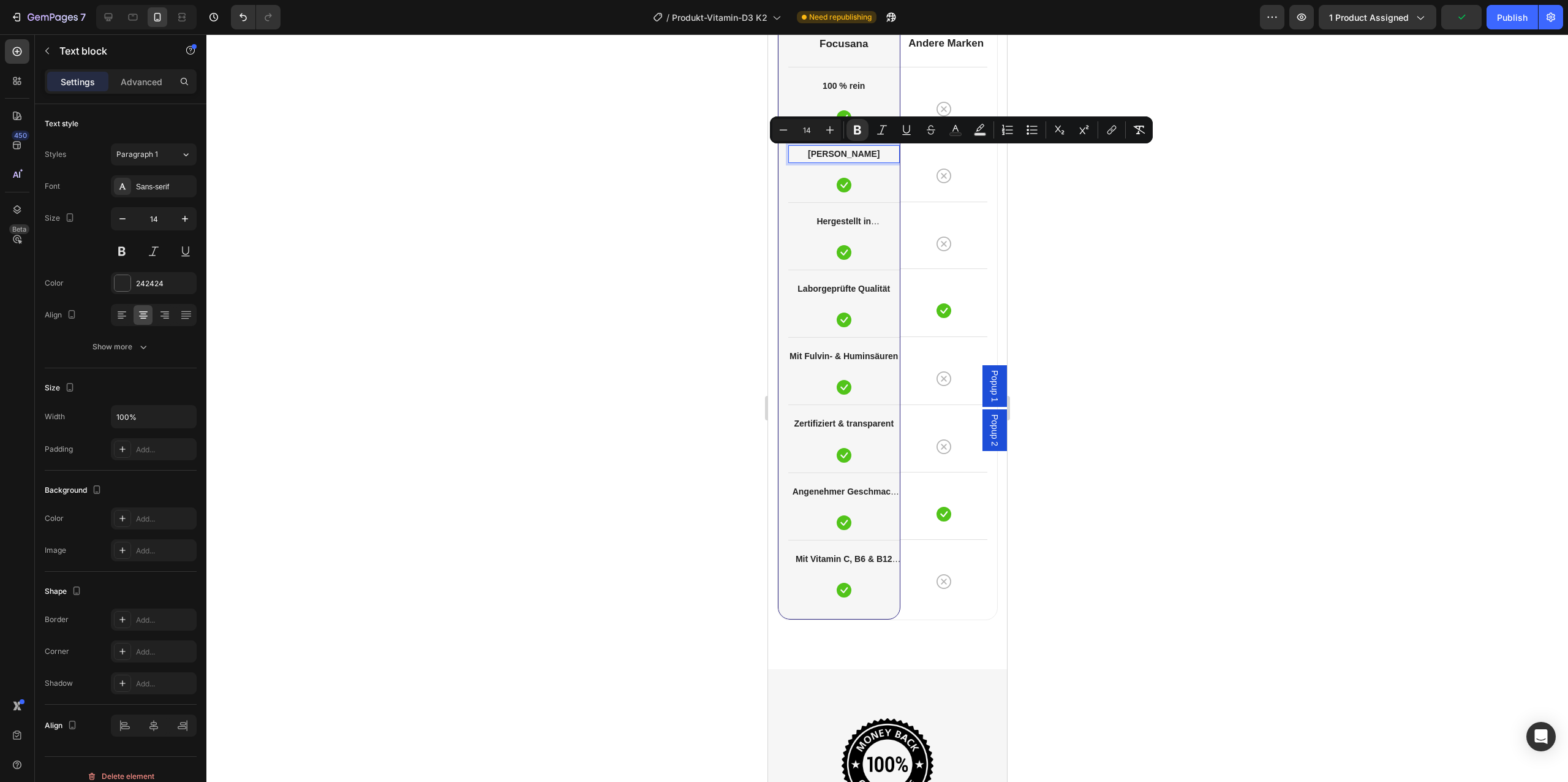
click at [857, 152] on strong "[PERSON_NAME]" at bounding box center [842, 154] width 72 height 10
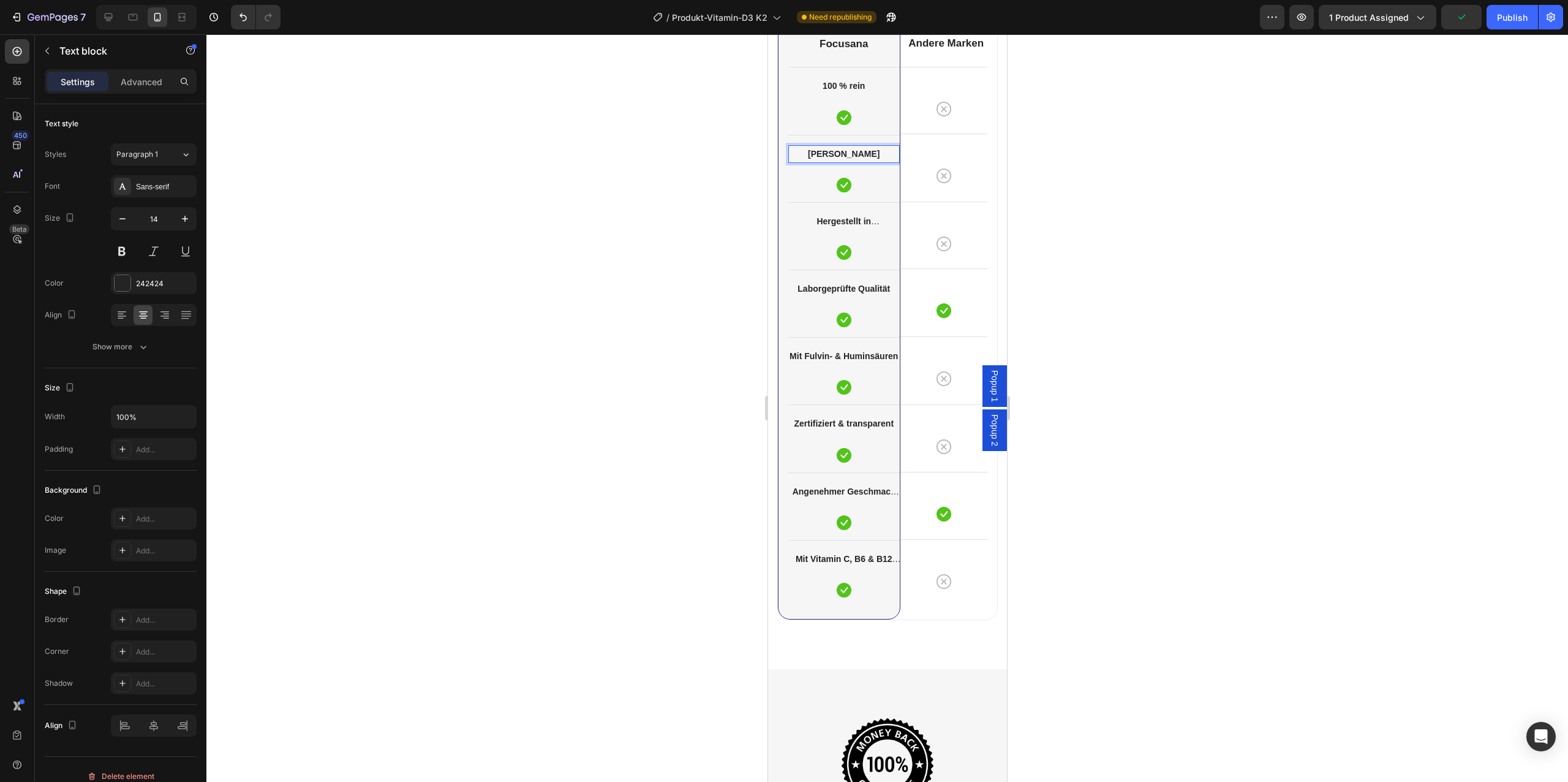
click at [857, 152] on strong "[PERSON_NAME]" at bounding box center [842, 154] width 72 height 10
click at [109, 17] on icon at bounding box center [108, 17] width 8 height 8
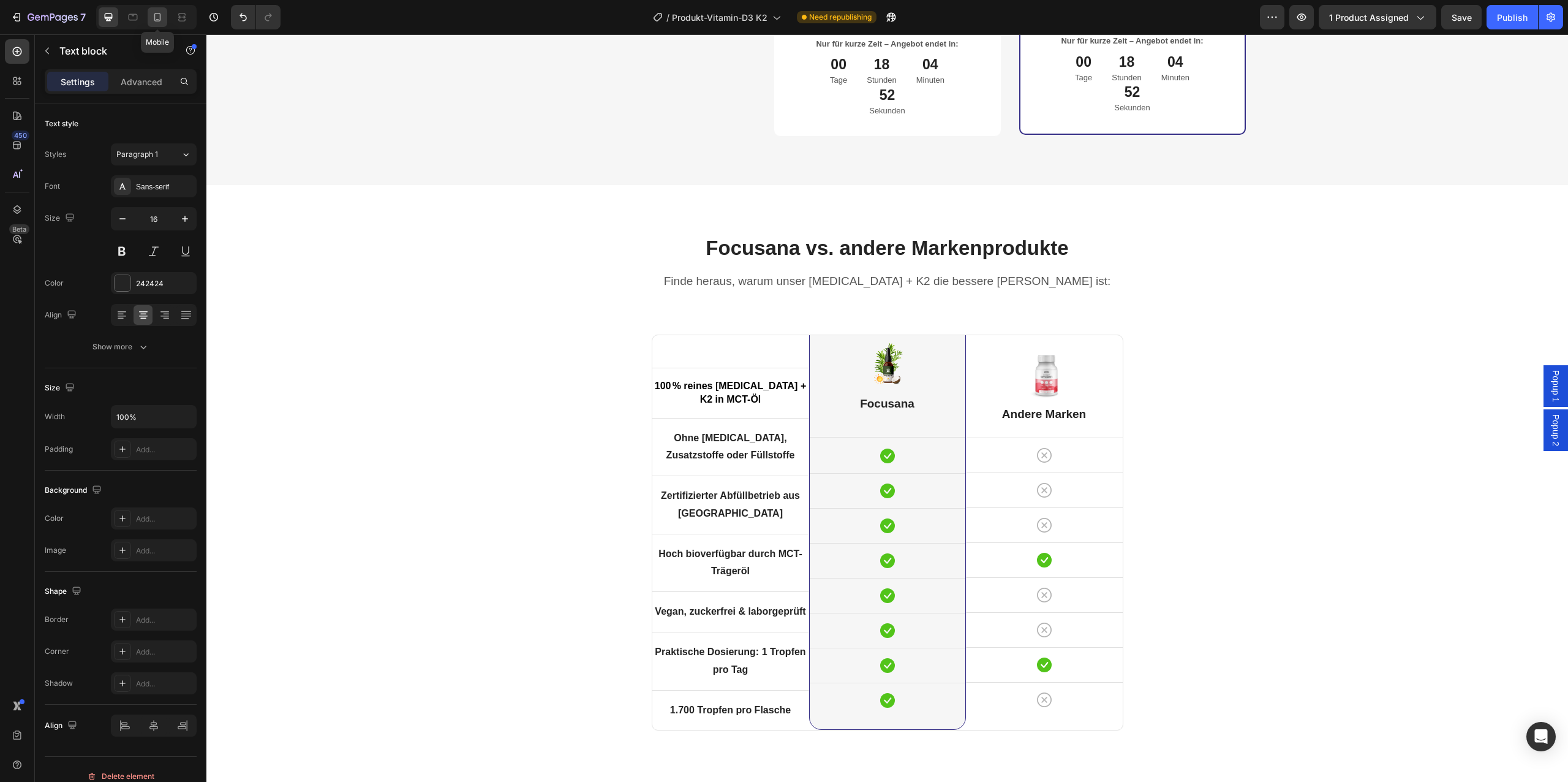
scroll to position [3750, 0]
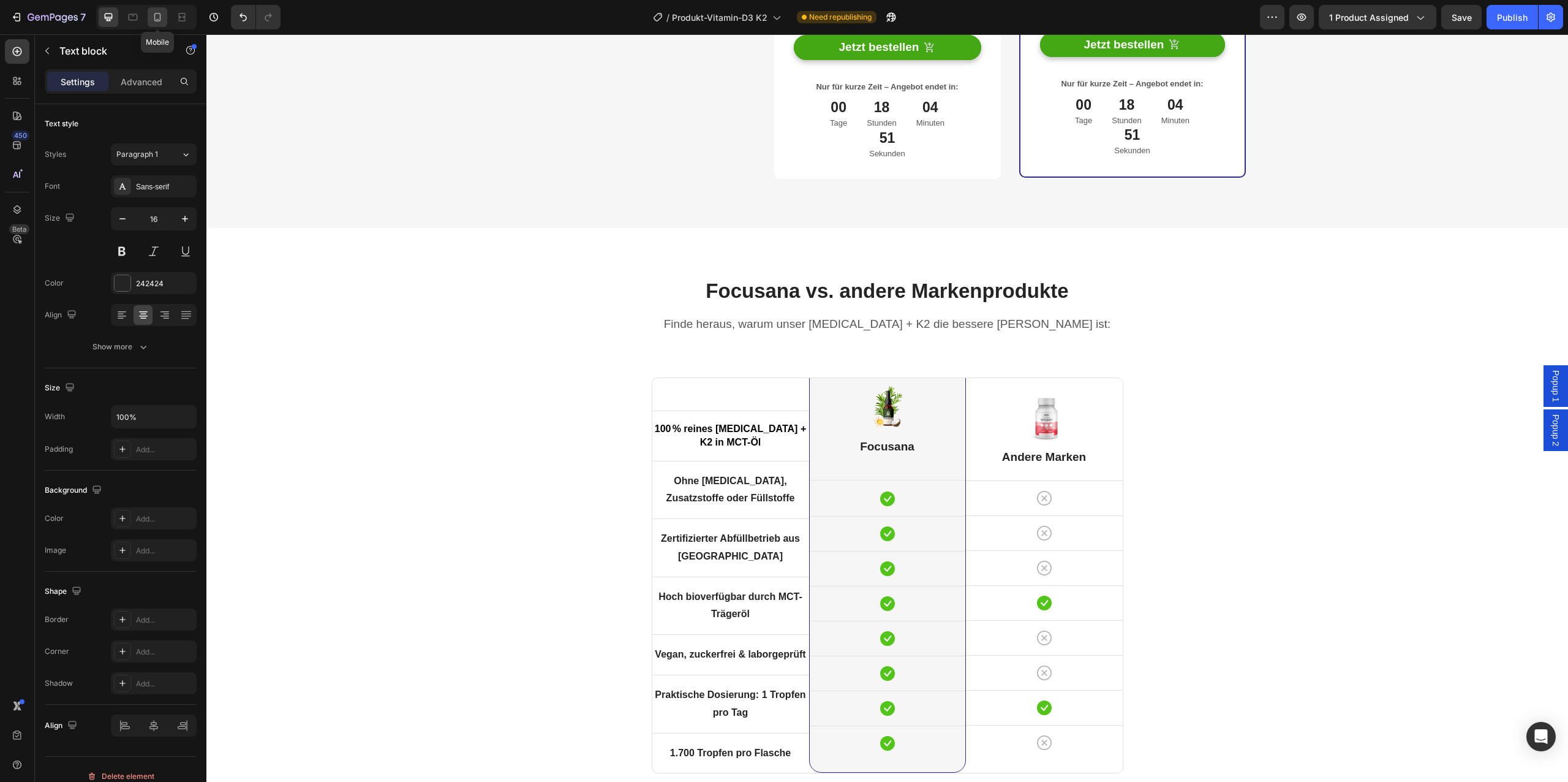
click at [161, 20] on icon at bounding box center [157, 17] width 13 height 13
type input "14"
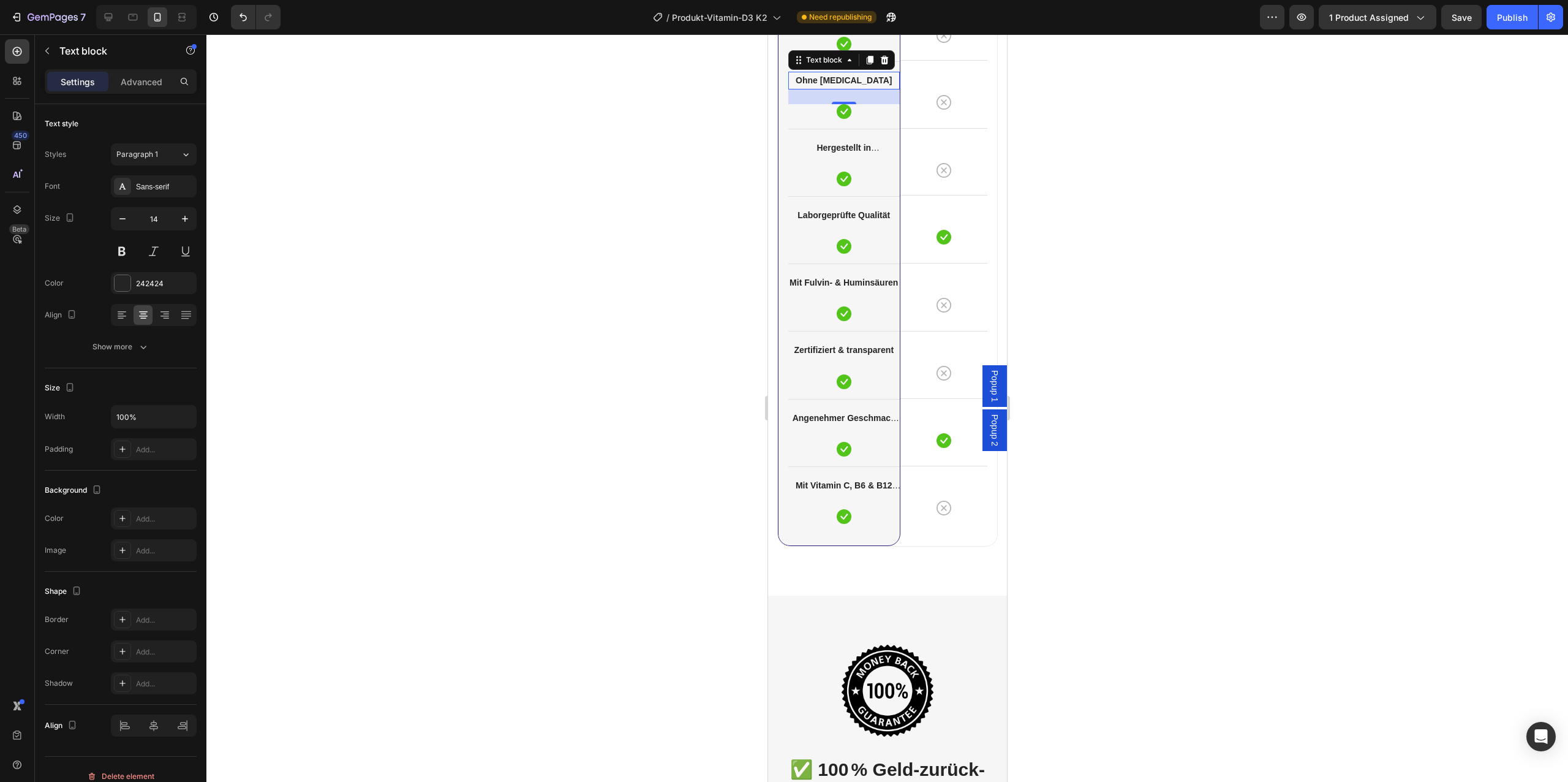
scroll to position [3861, 0]
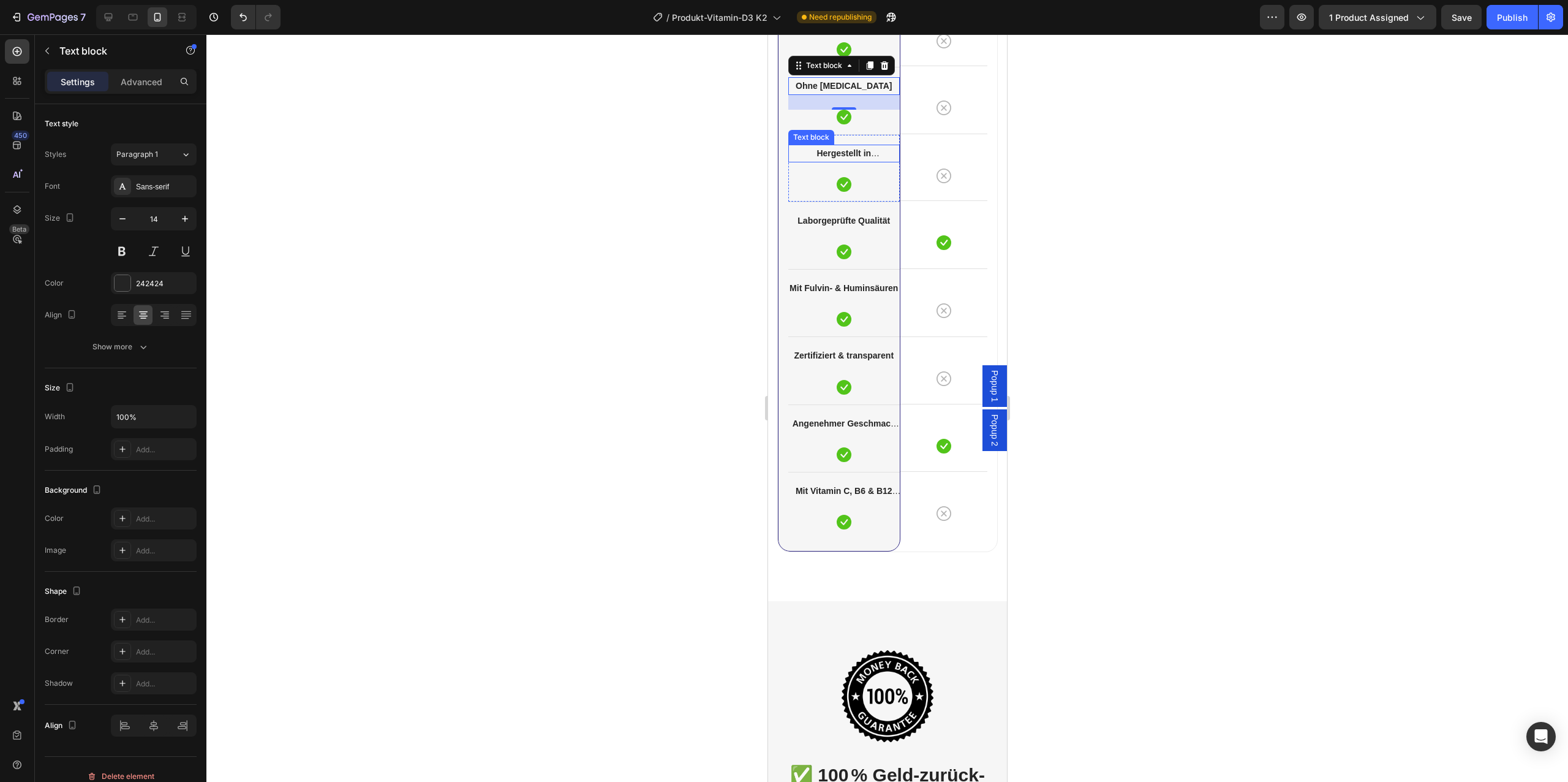
click at [847, 158] on p "Hergestellt in [GEOGRAPHIC_DATA]" at bounding box center [843, 153] width 109 height 15
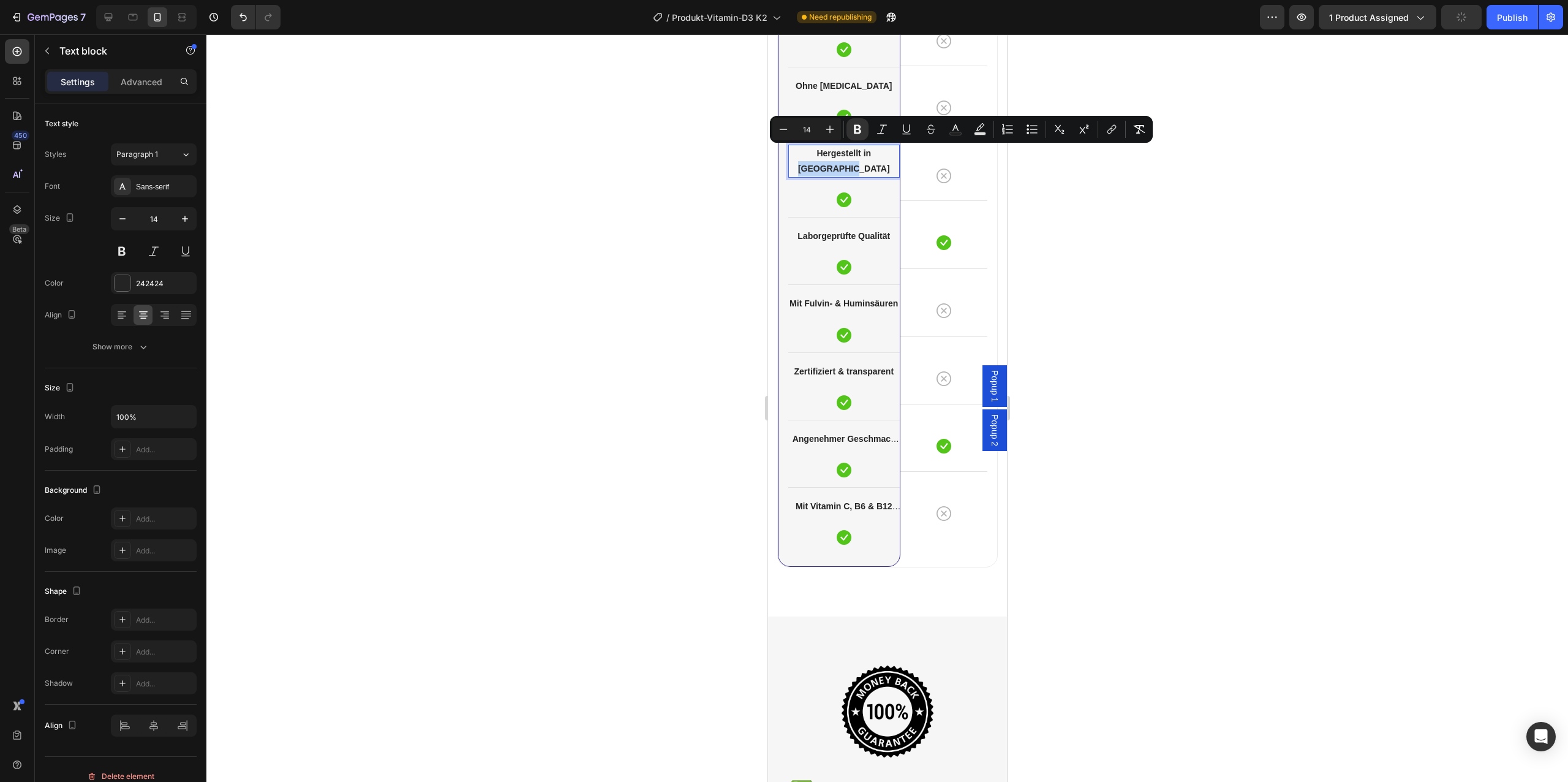
click at [847, 158] on p "Hergestellt in [GEOGRAPHIC_DATA]" at bounding box center [843, 161] width 109 height 30
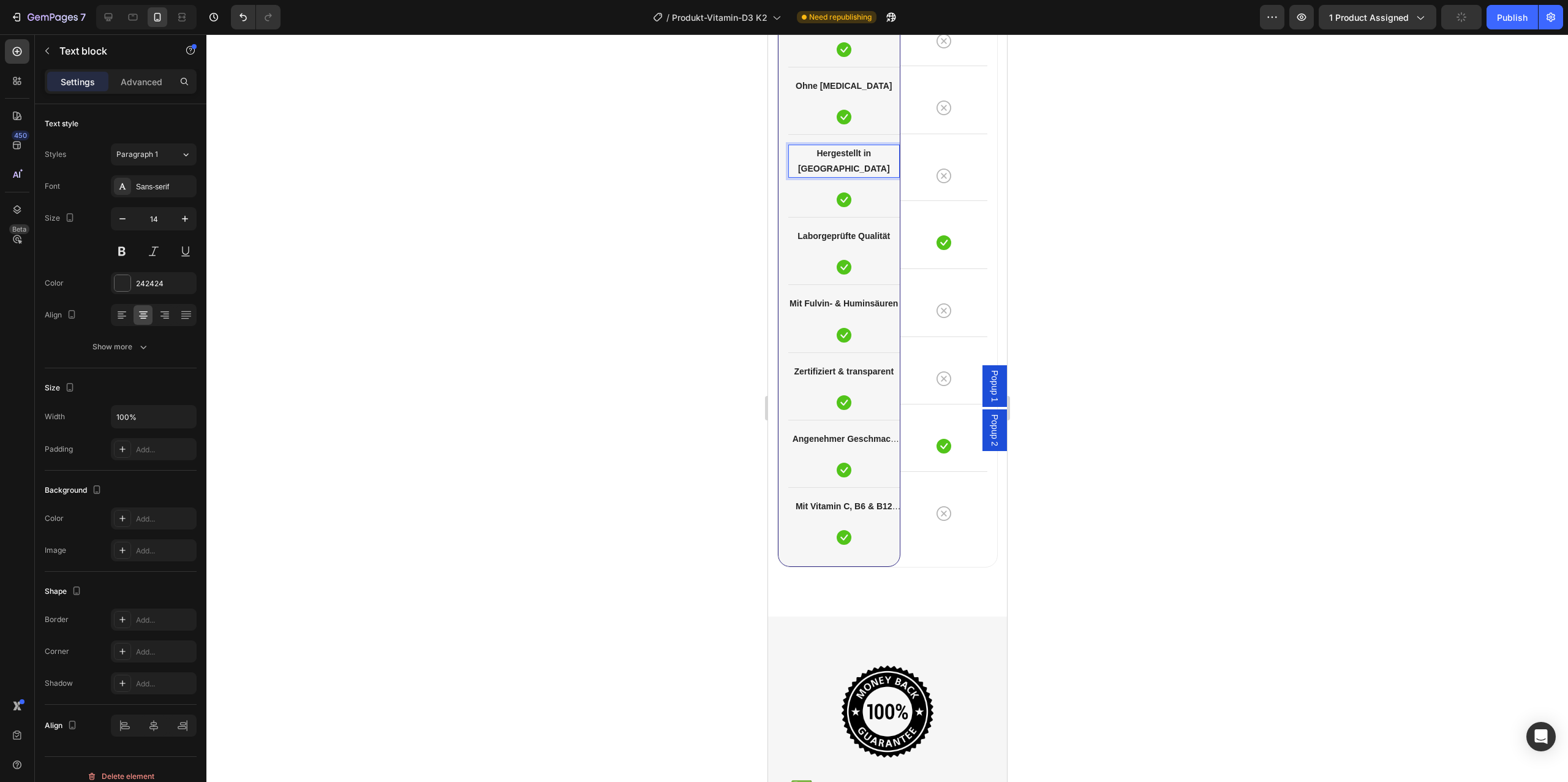
click at [847, 158] on p "Hergestellt in [GEOGRAPHIC_DATA]" at bounding box center [843, 161] width 109 height 30
click at [850, 152] on strong "Zertifizierte [GEOGRAPHIC_DATA]" at bounding box center [843, 161] width 92 height 25
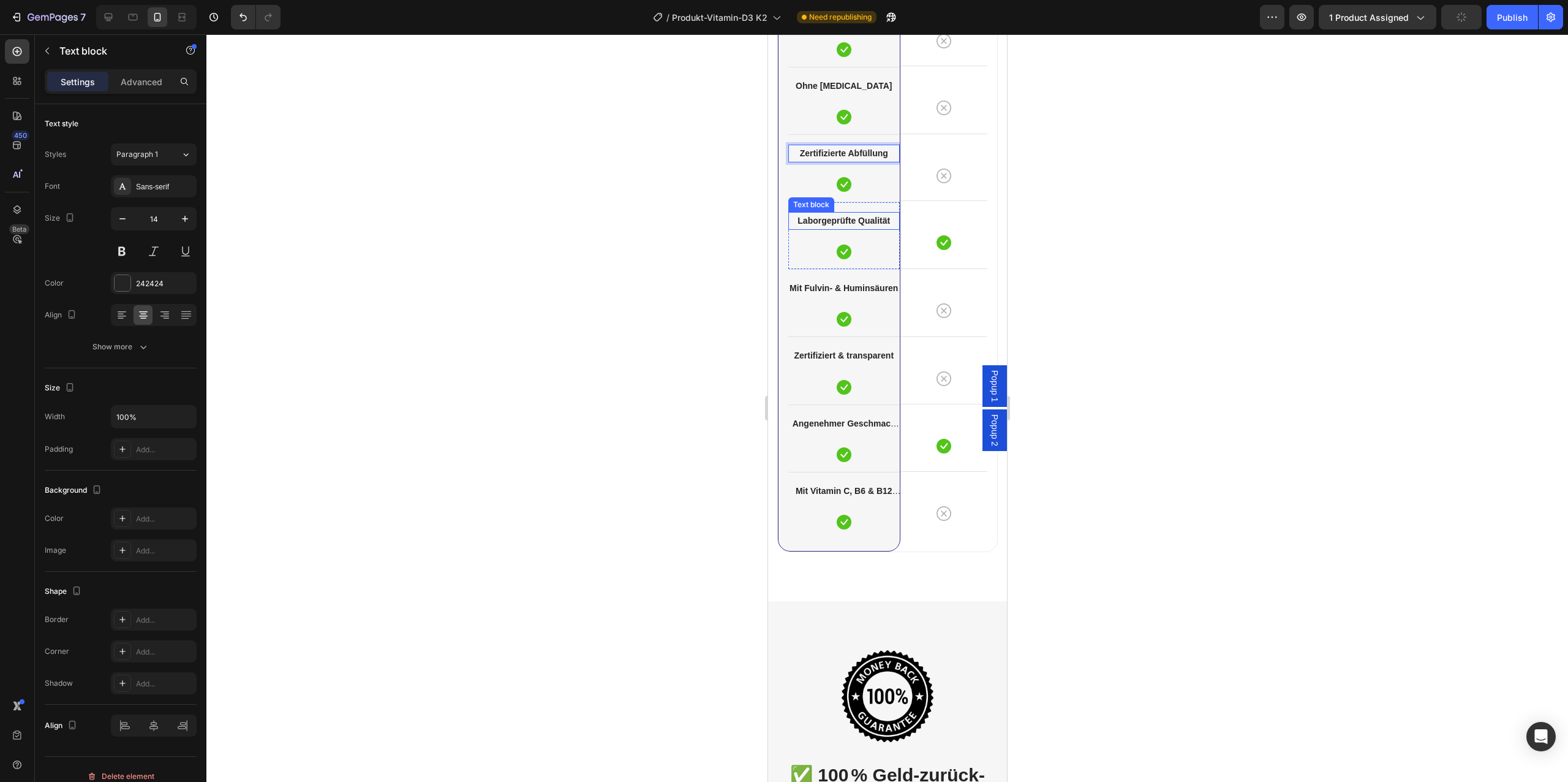
click at [854, 226] on p "Laborgeprüfte Qualität" at bounding box center [843, 221] width 109 height 15
click at [852, 285] on strong "Mit Fulvin- & Huminsäuren" at bounding box center [842, 288] width 109 height 10
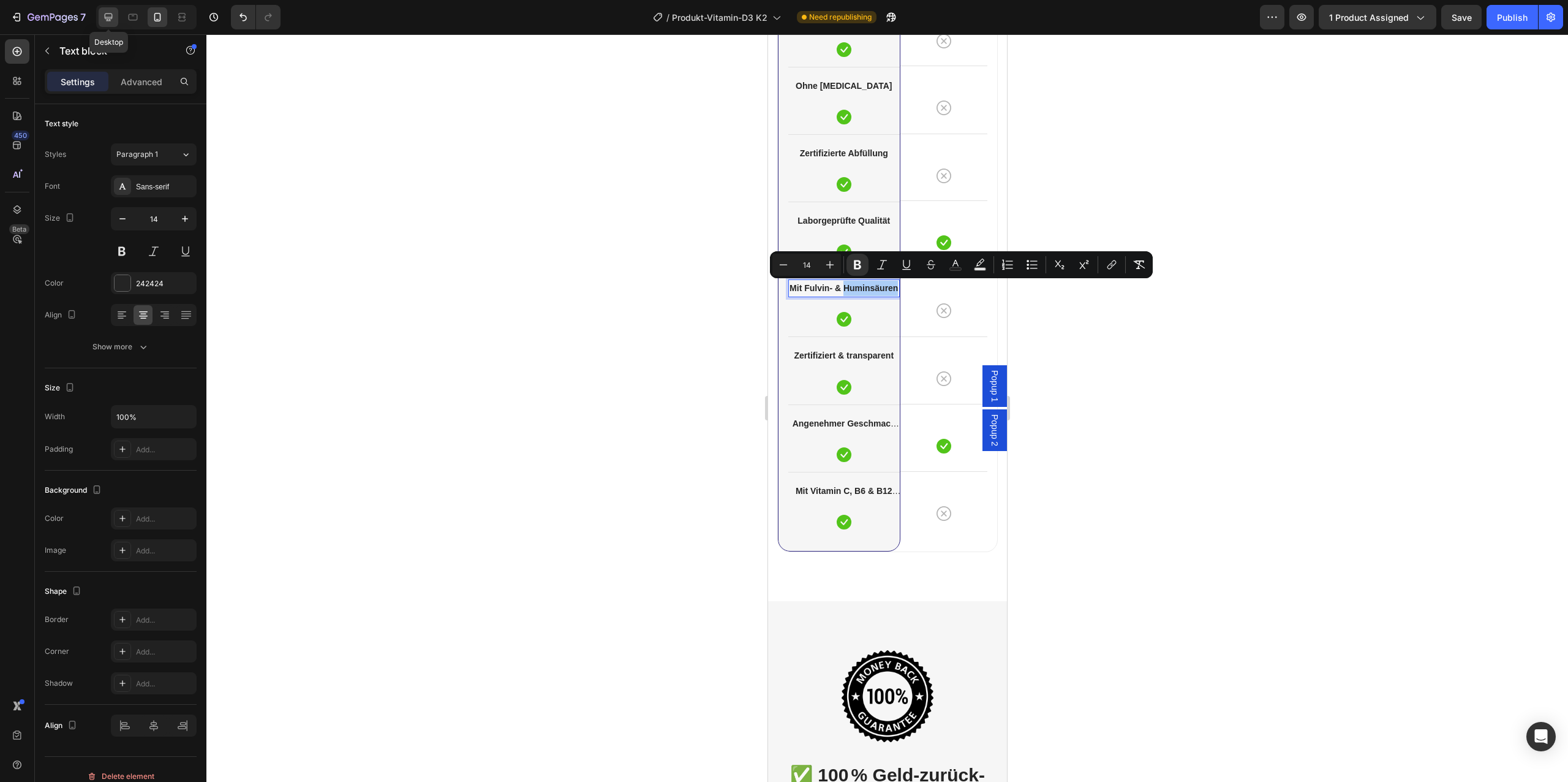
click at [109, 19] on icon at bounding box center [108, 17] width 8 height 8
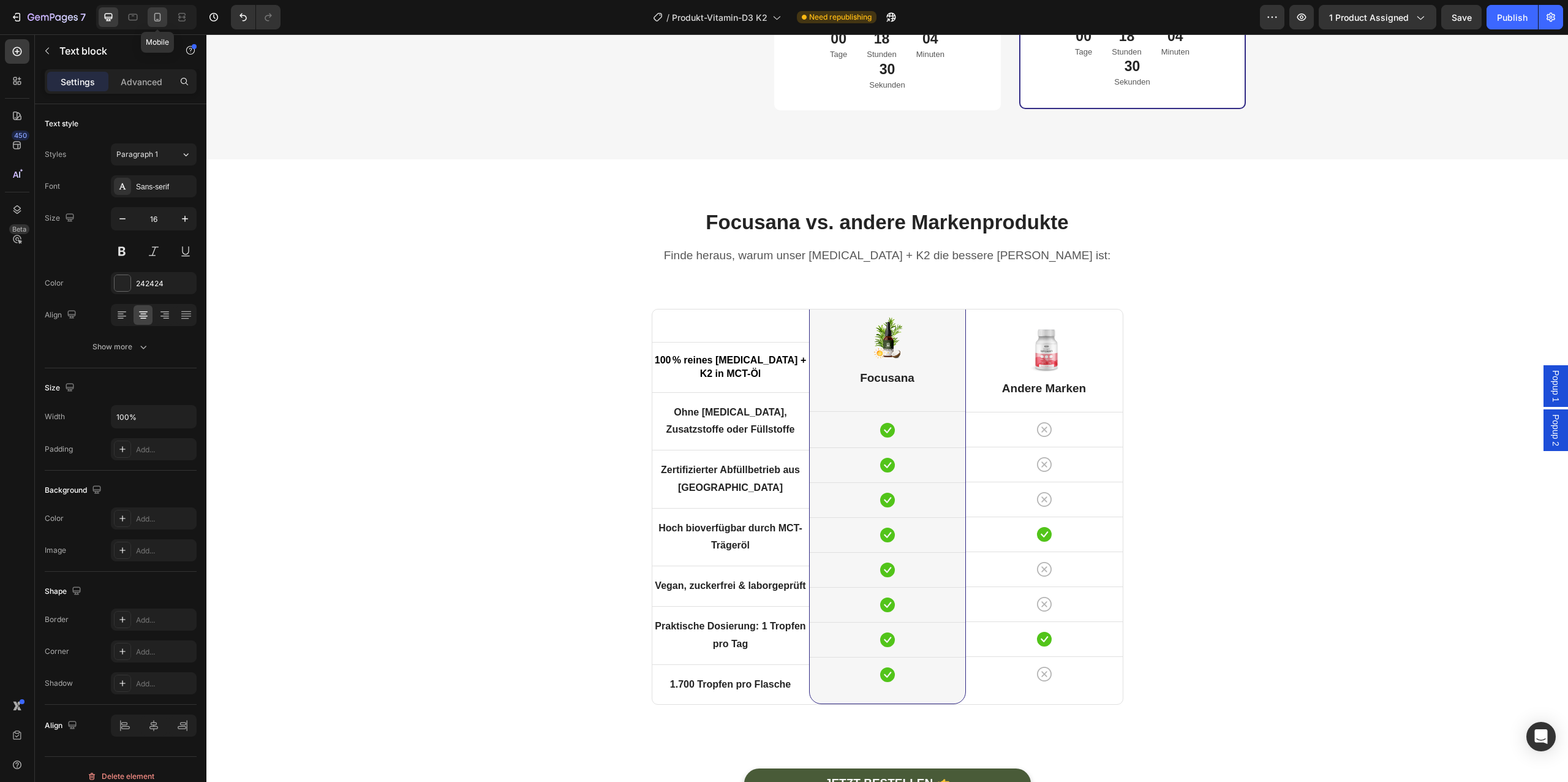
scroll to position [3818, 0]
click at [160, 19] on icon at bounding box center [157, 17] width 7 height 8
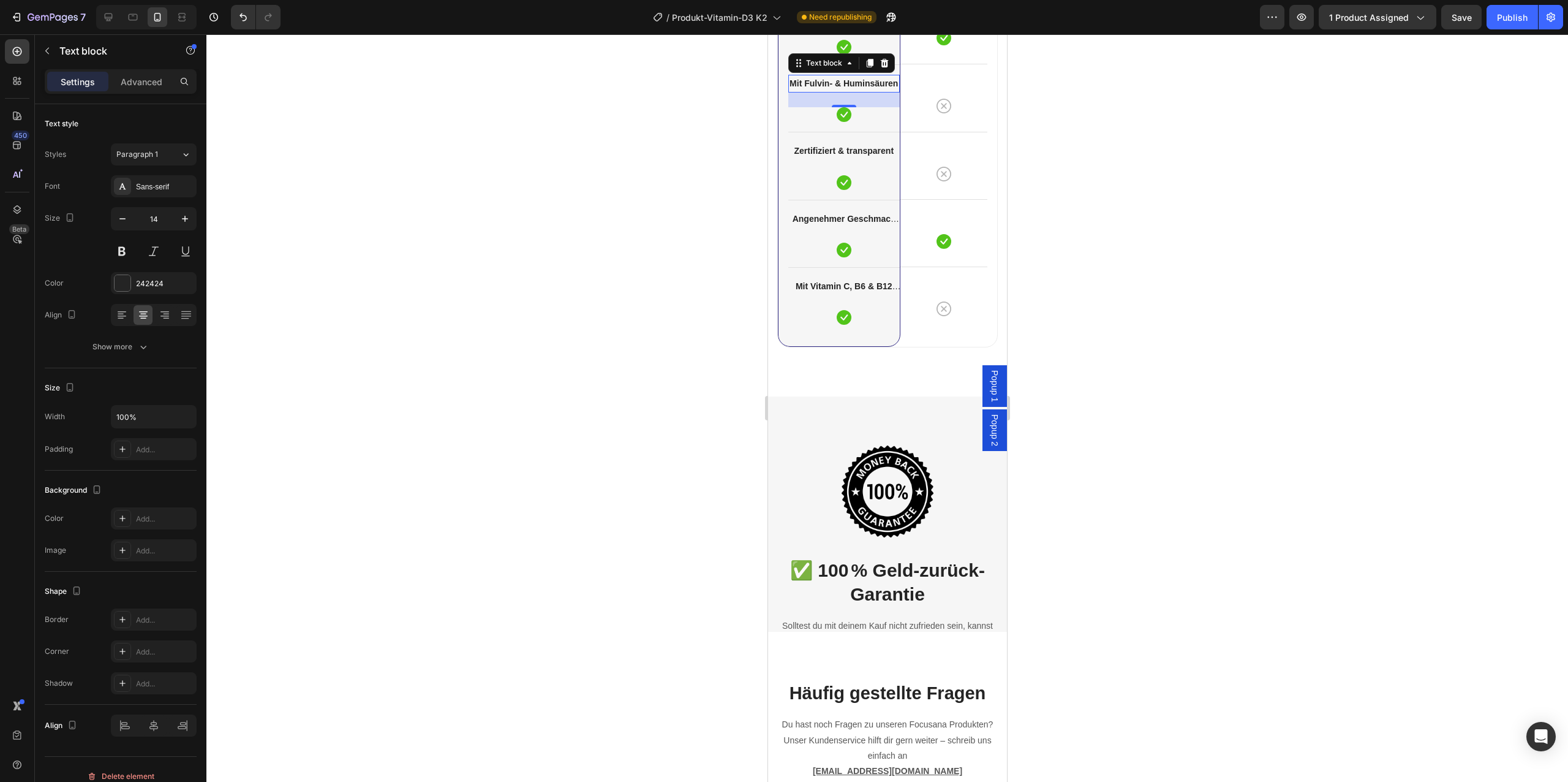
scroll to position [4063, 0]
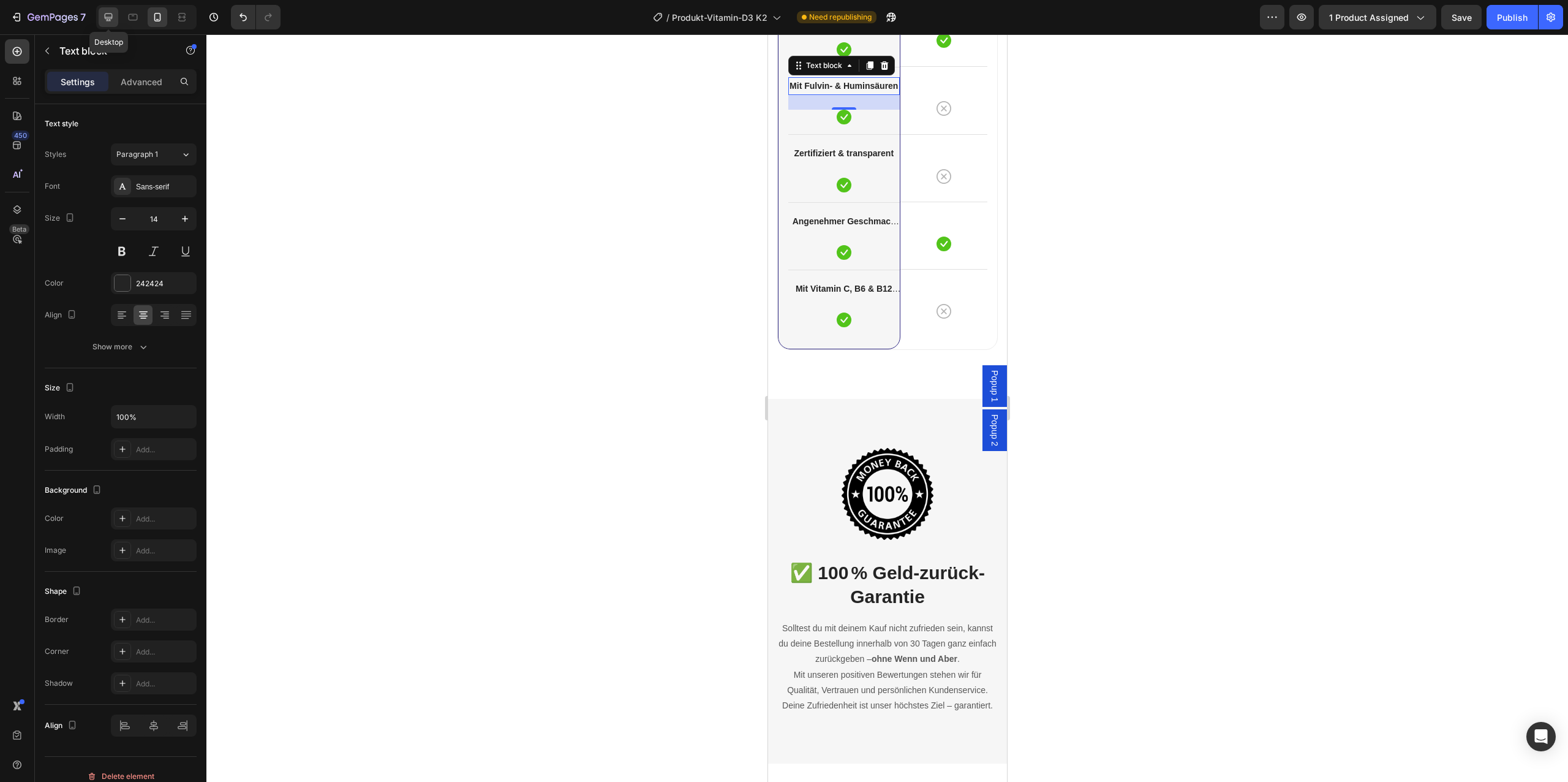
click at [106, 12] on icon at bounding box center [109, 17] width 13 height 13
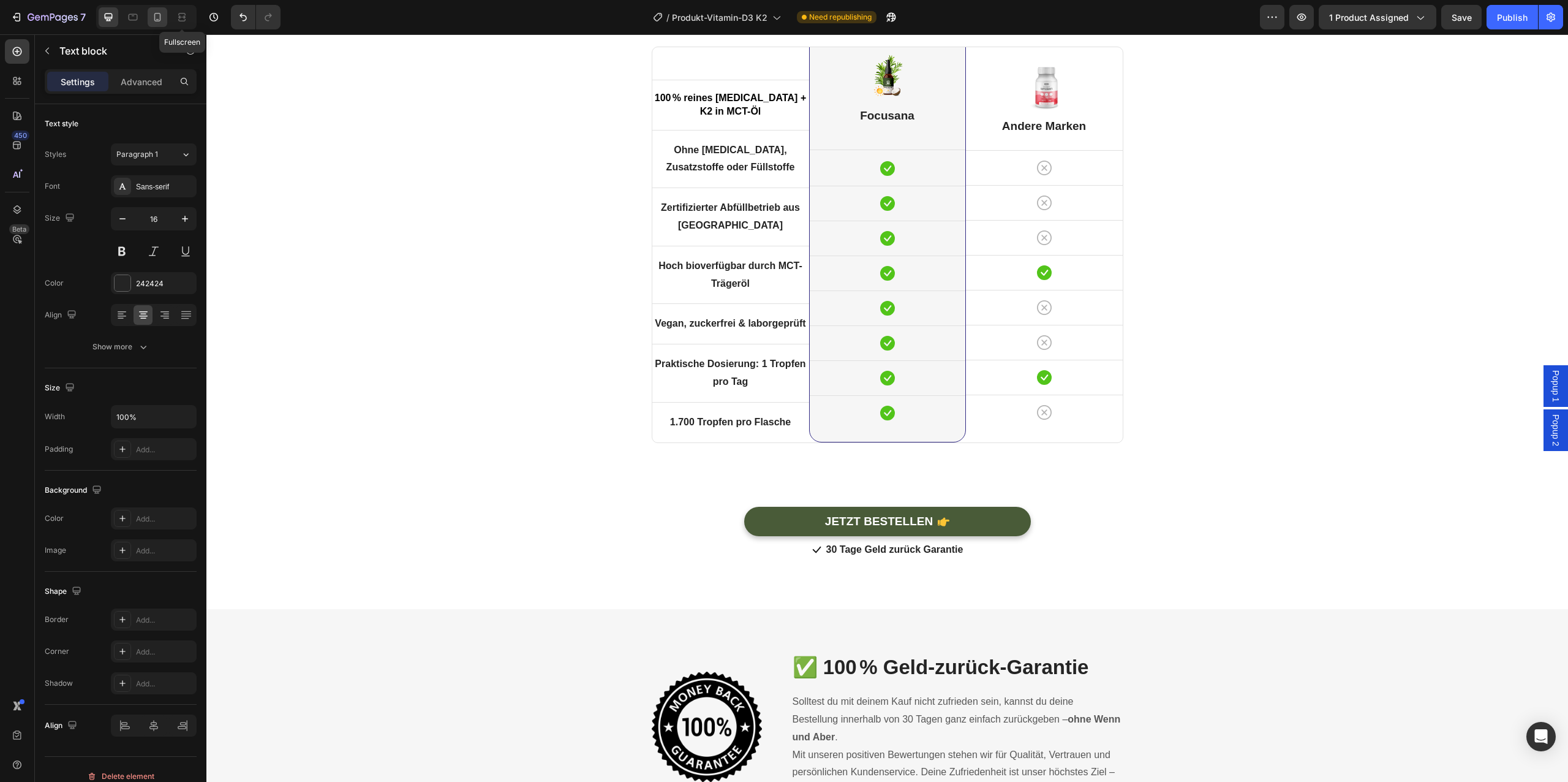
scroll to position [4020, 0]
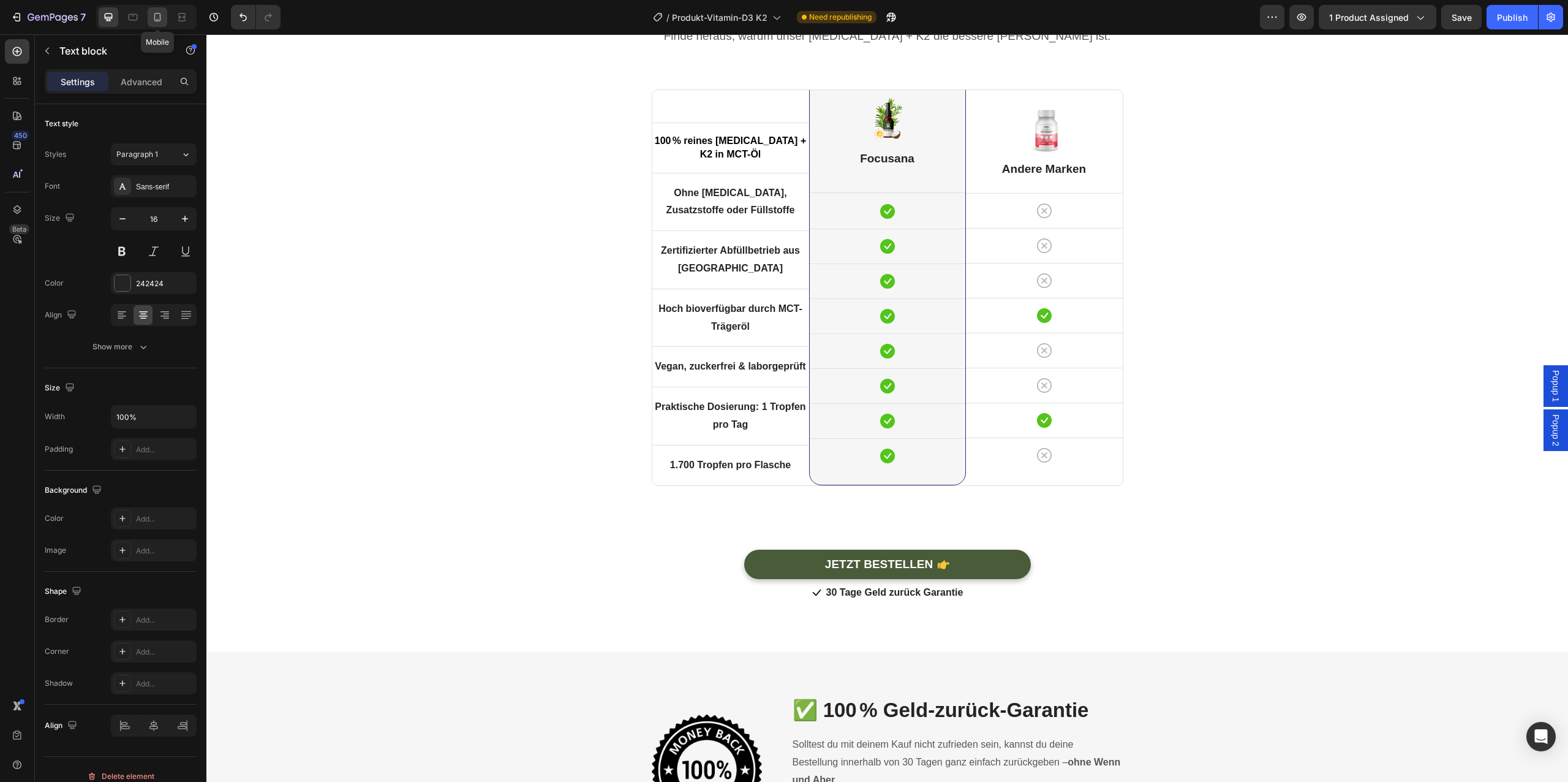
click at [161, 22] on icon at bounding box center [157, 17] width 13 height 13
type input "14"
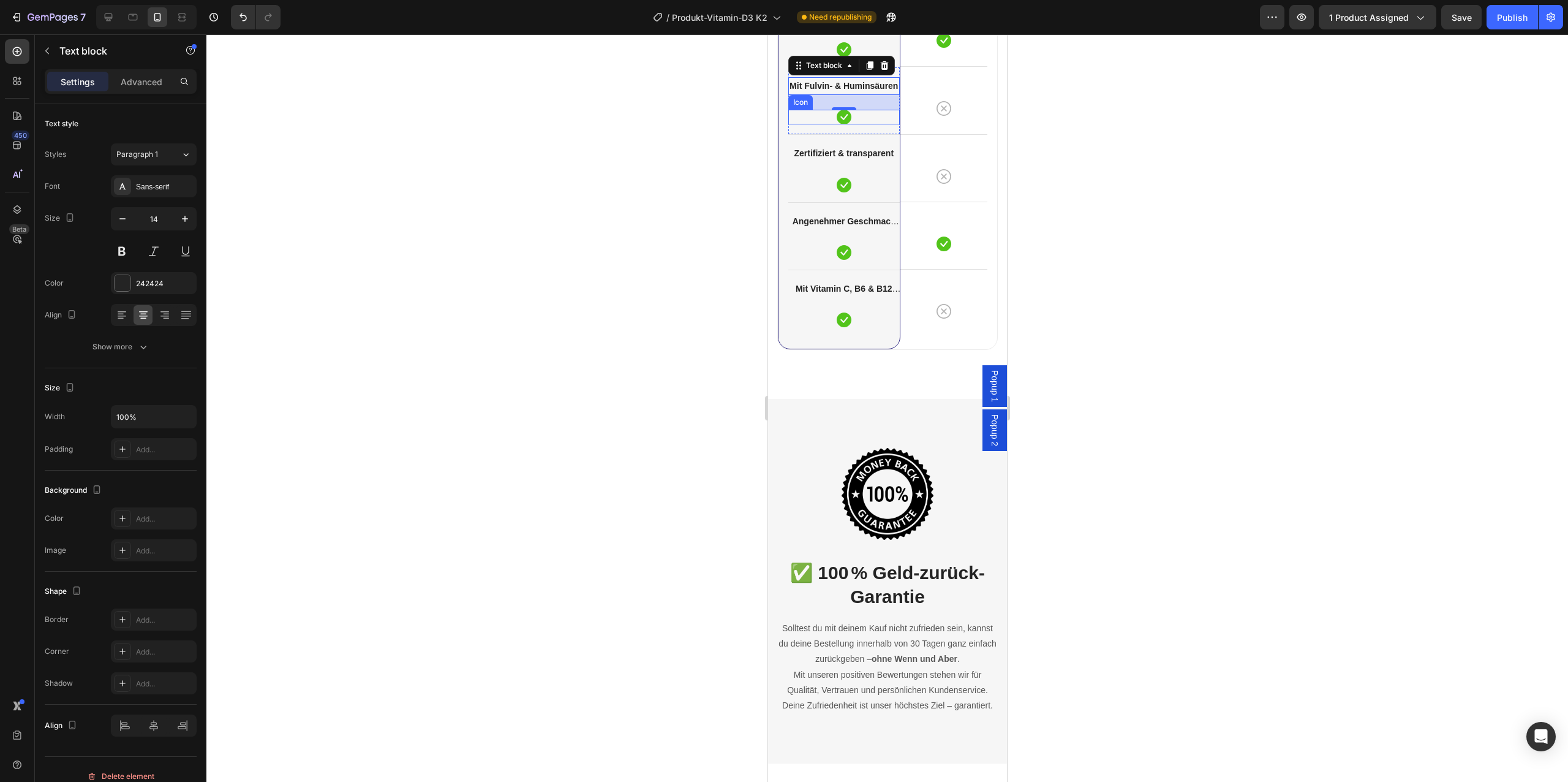
scroll to position [3963, 0]
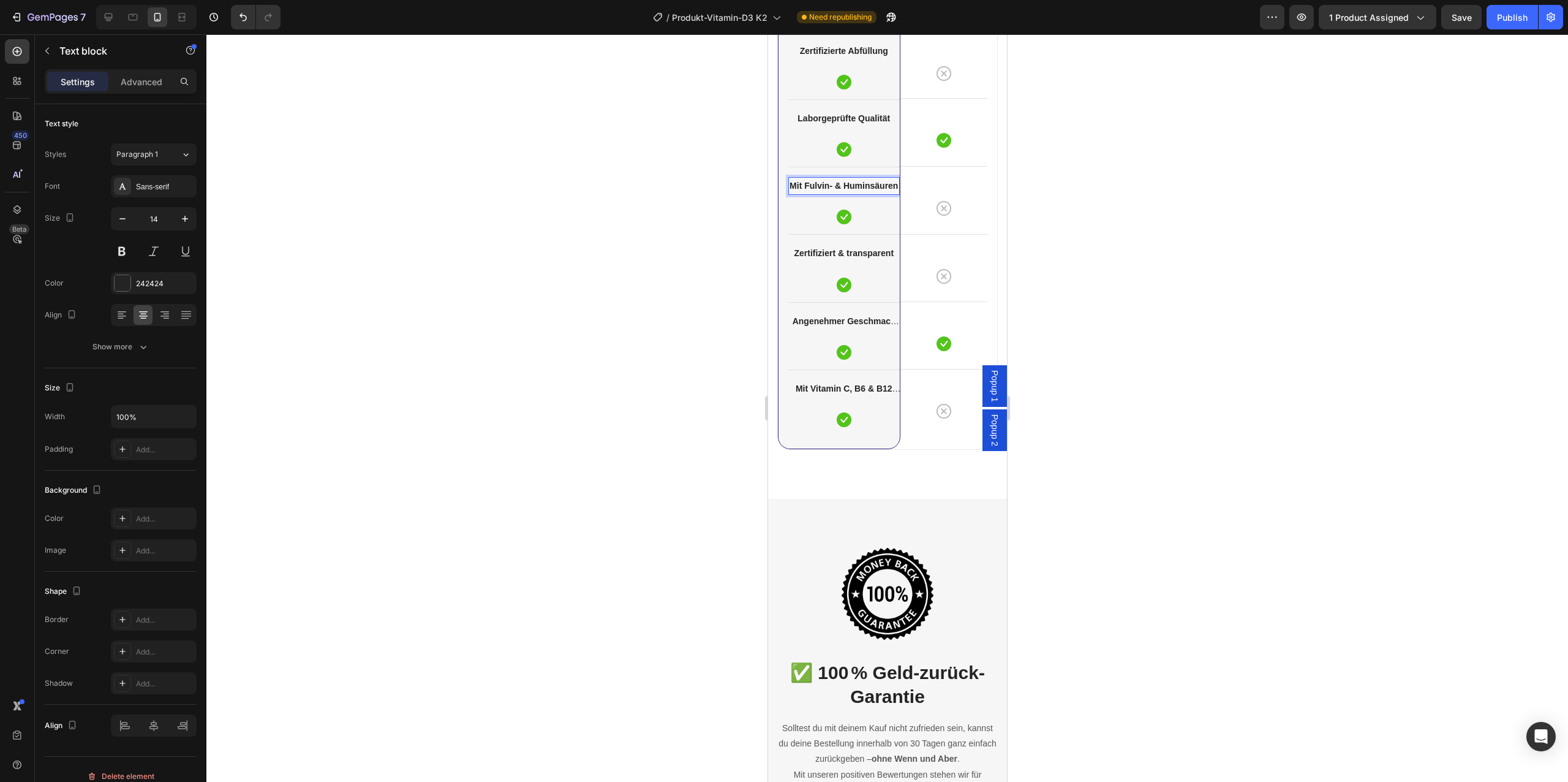
click at [851, 187] on strong "Mit Fulvin- & Huminsäuren" at bounding box center [842, 186] width 109 height 10
click at [843, 186] on strong "[PERSON_NAME]" at bounding box center [842, 186] width 72 height 10
click at [646, 341] on div at bounding box center [887, 408] width 1362 height 747
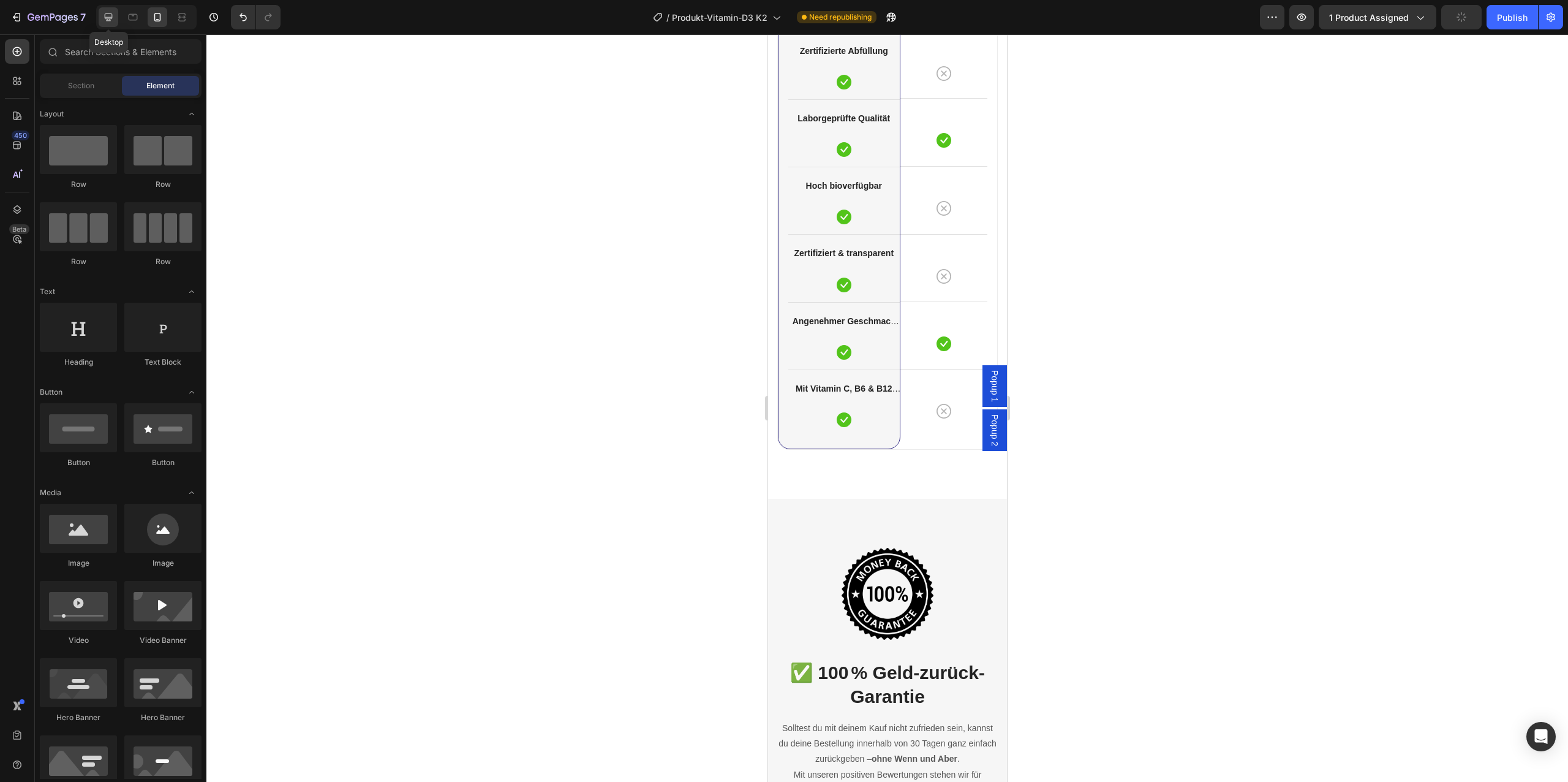
click at [116, 14] on div at bounding box center [108, 17] width 19 height 19
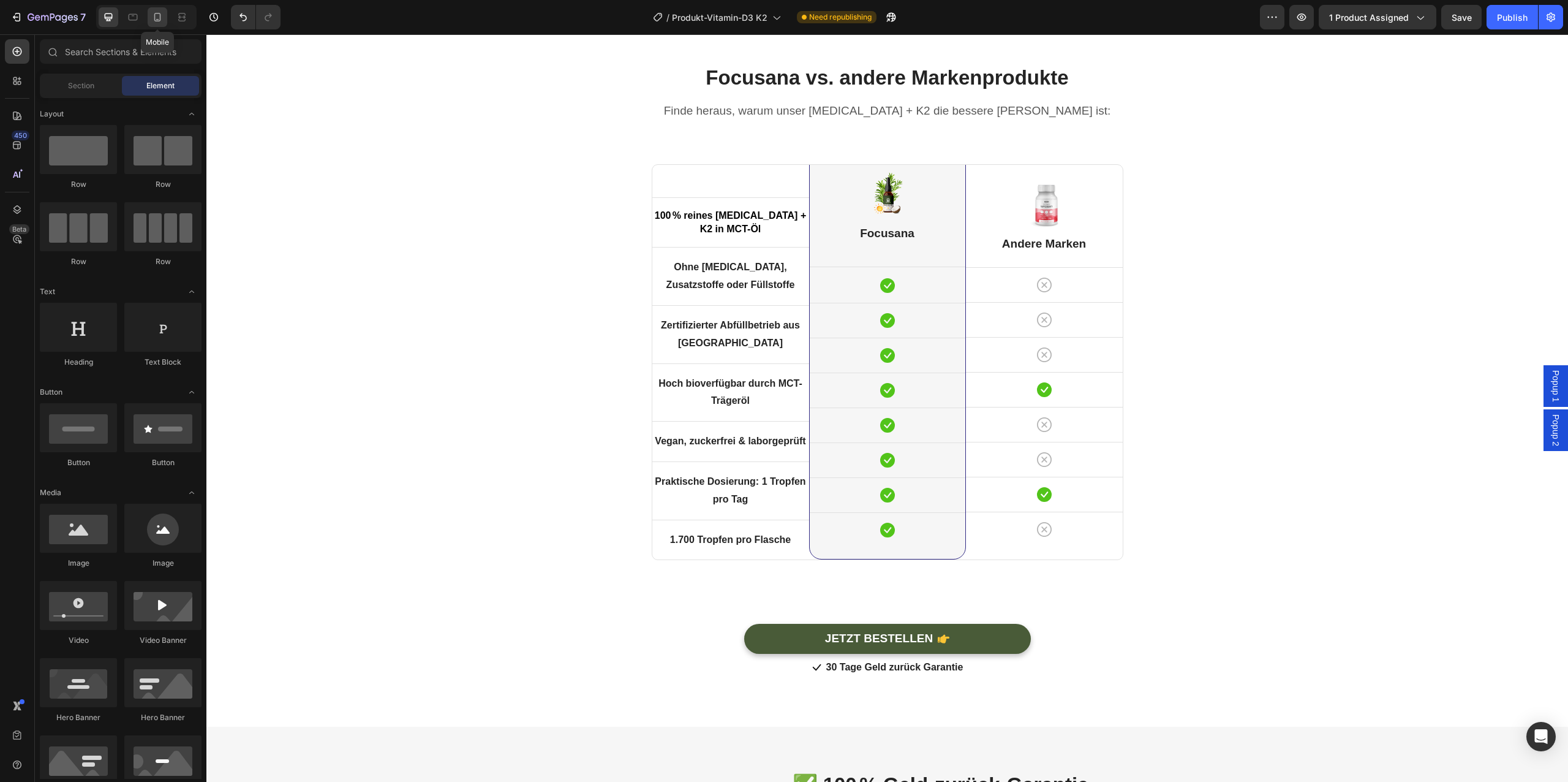
click at [163, 17] on icon at bounding box center [157, 17] width 13 height 13
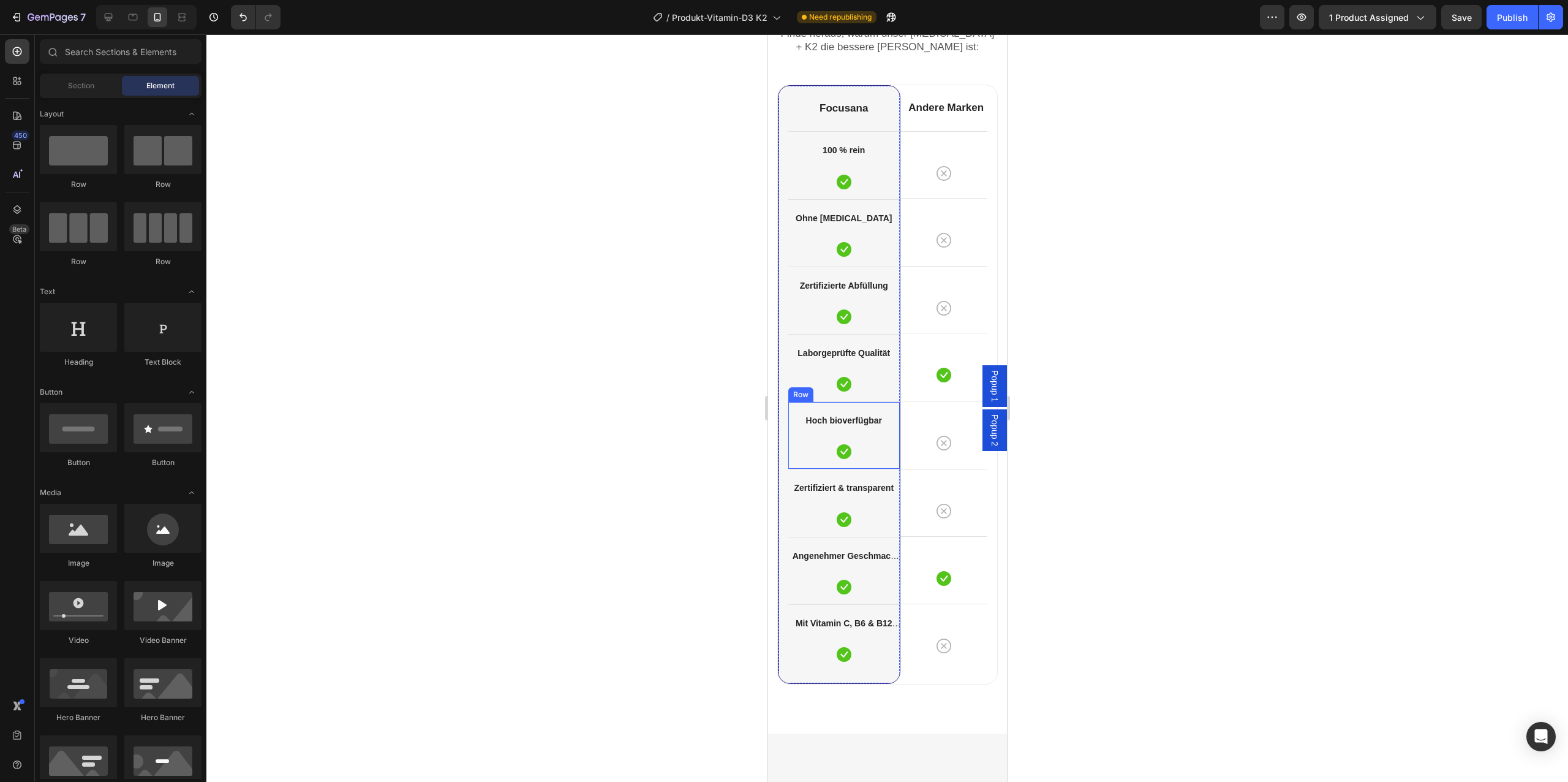
scroll to position [3746, 0]
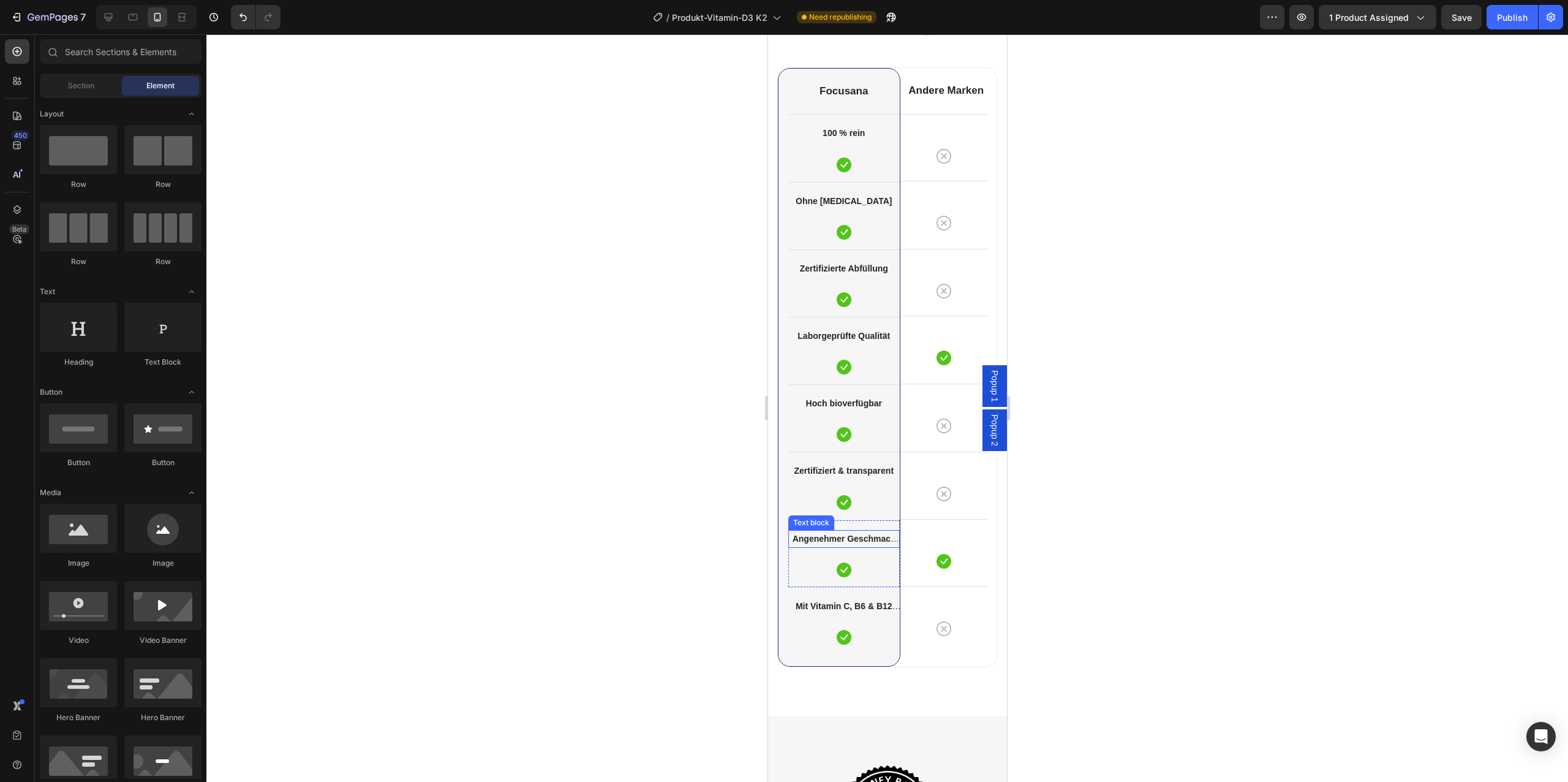
click at [853, 537] on strong "Angenehmer Geschmack (Erdbeere)" at bounding box center [845, 546] width 107 height 25
click at [853, 537] on strong "Angenehmer Geschmack (Erdbeere)" at bounding box center [843, 546] width 103 height 25
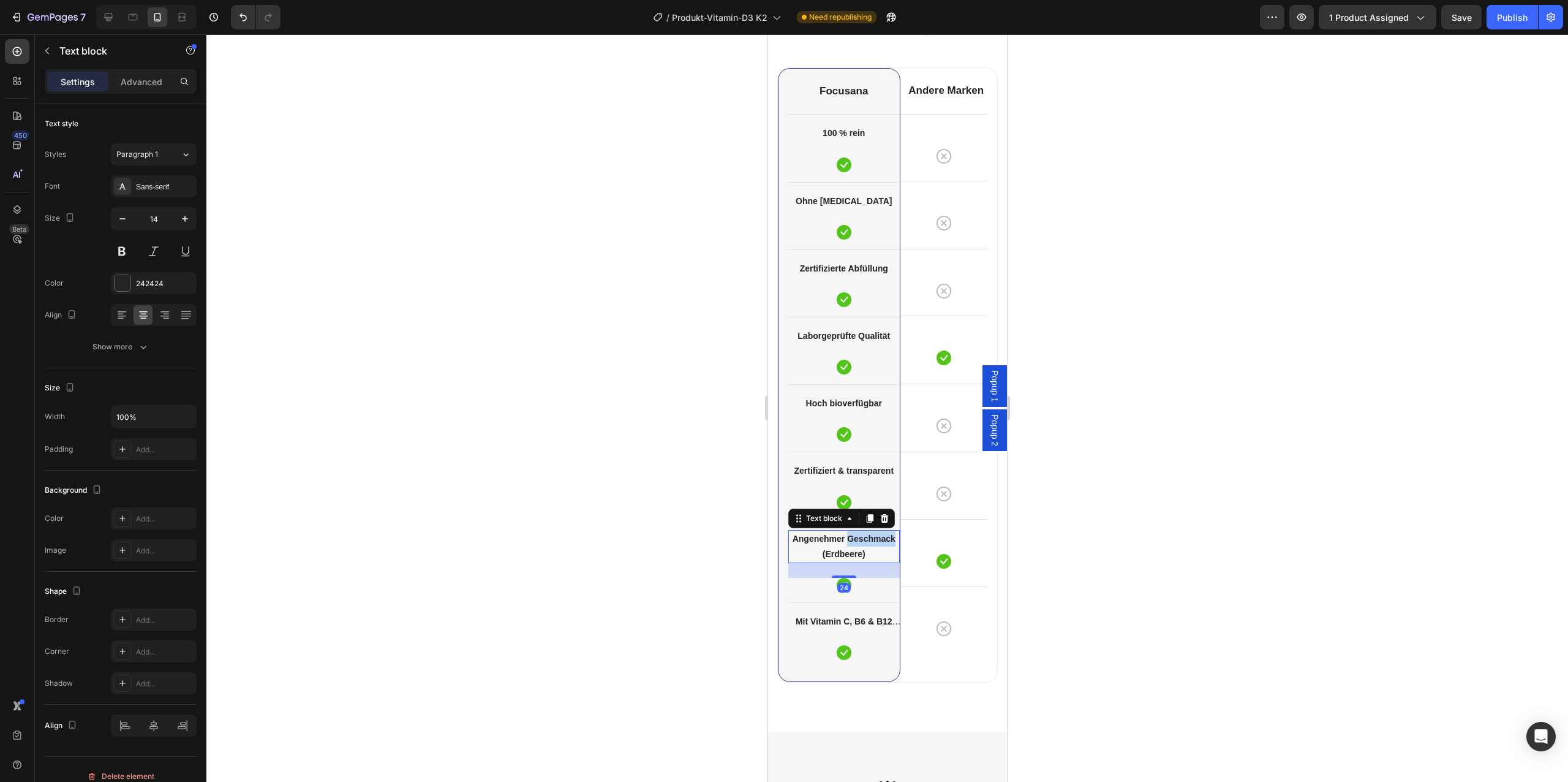
click at [853, 537] on strong "Angenehmer Geschmack (Erdbeere)" at bounding box center [843, 546] width 103 height 25
click at [840, 605] on strong "Mit Vitamin C, B6 & B12 angereichert" at bounding box center [848, 614] width 105 height 25
click at [840, 605] on strong "Mit Vitamin C, B6 & B12 angereichert" at bounding box center [843, 614] width 97 height 25
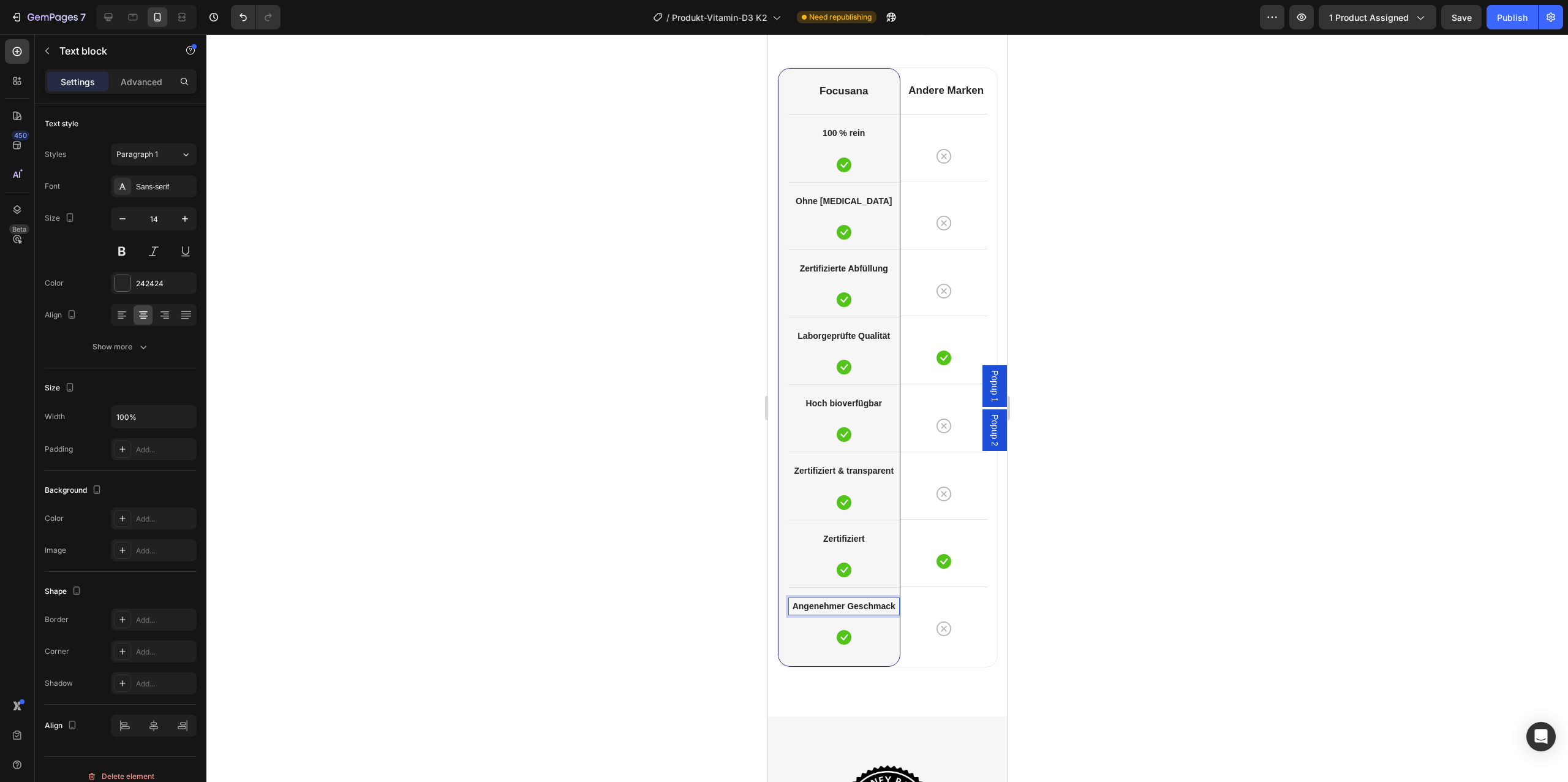
click at [561, 631] on div at bounding box center [887, 408] width 1362 height 747
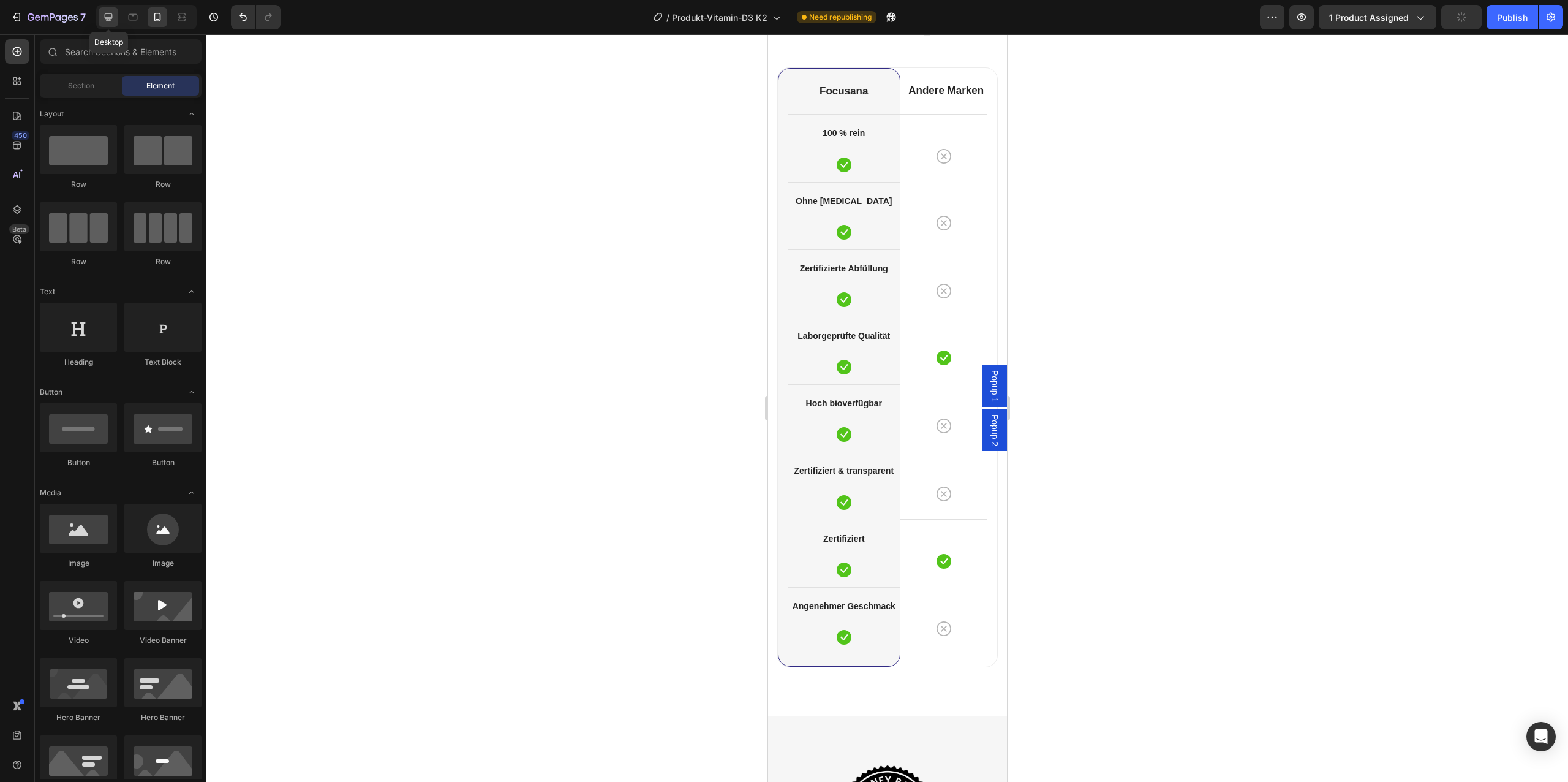
click at [116, 19] on div at bounding box center [108, 17] width 19 height 19
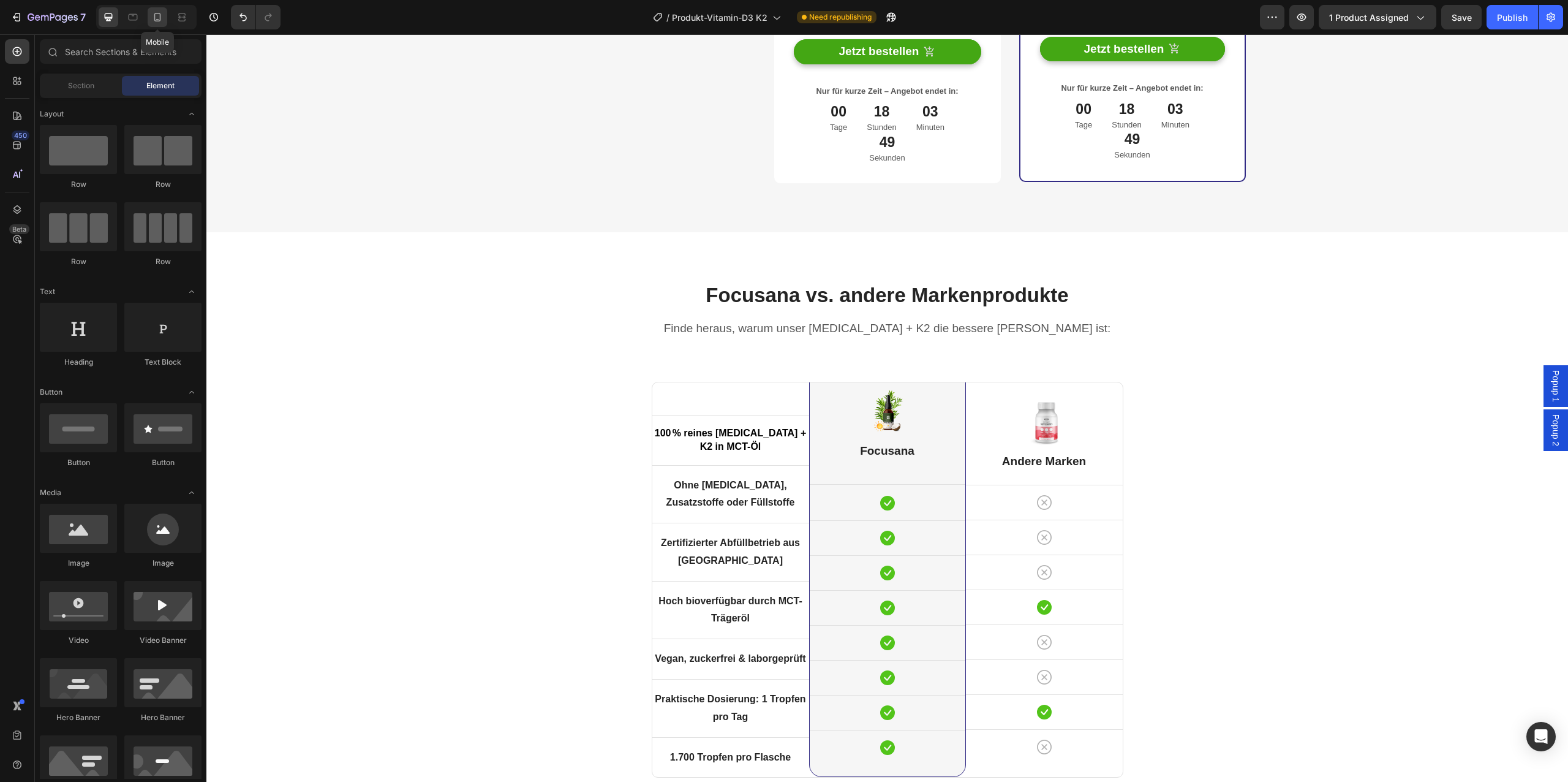
click at [165, 19] on div at bounding box center [157, 17] width 19 height 19
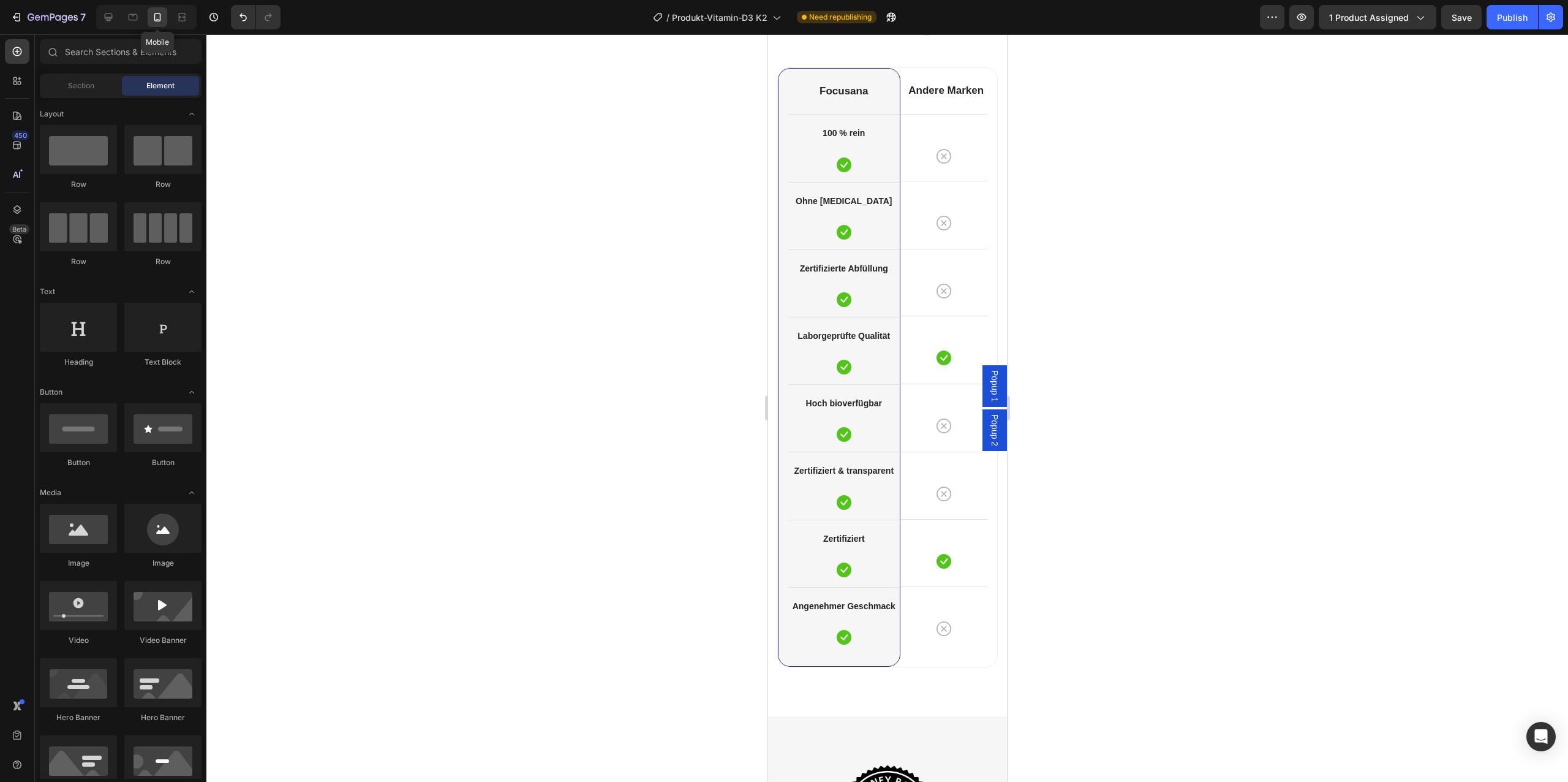
scroll to position [4264, 0]
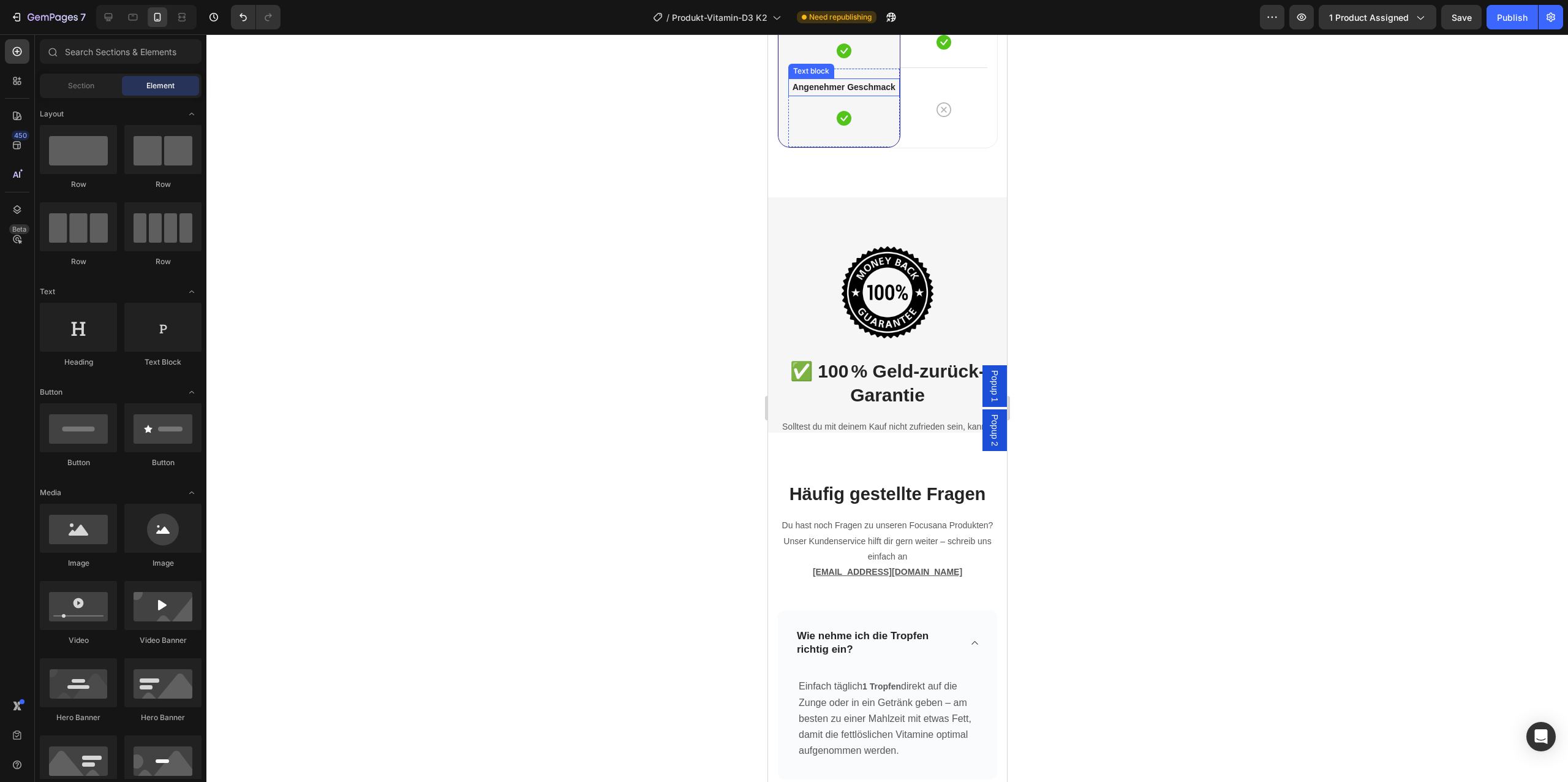
click at [847, 82] on strong "Angenehmer Geschmack" at bounding box center [843, 88] width 103 height 10
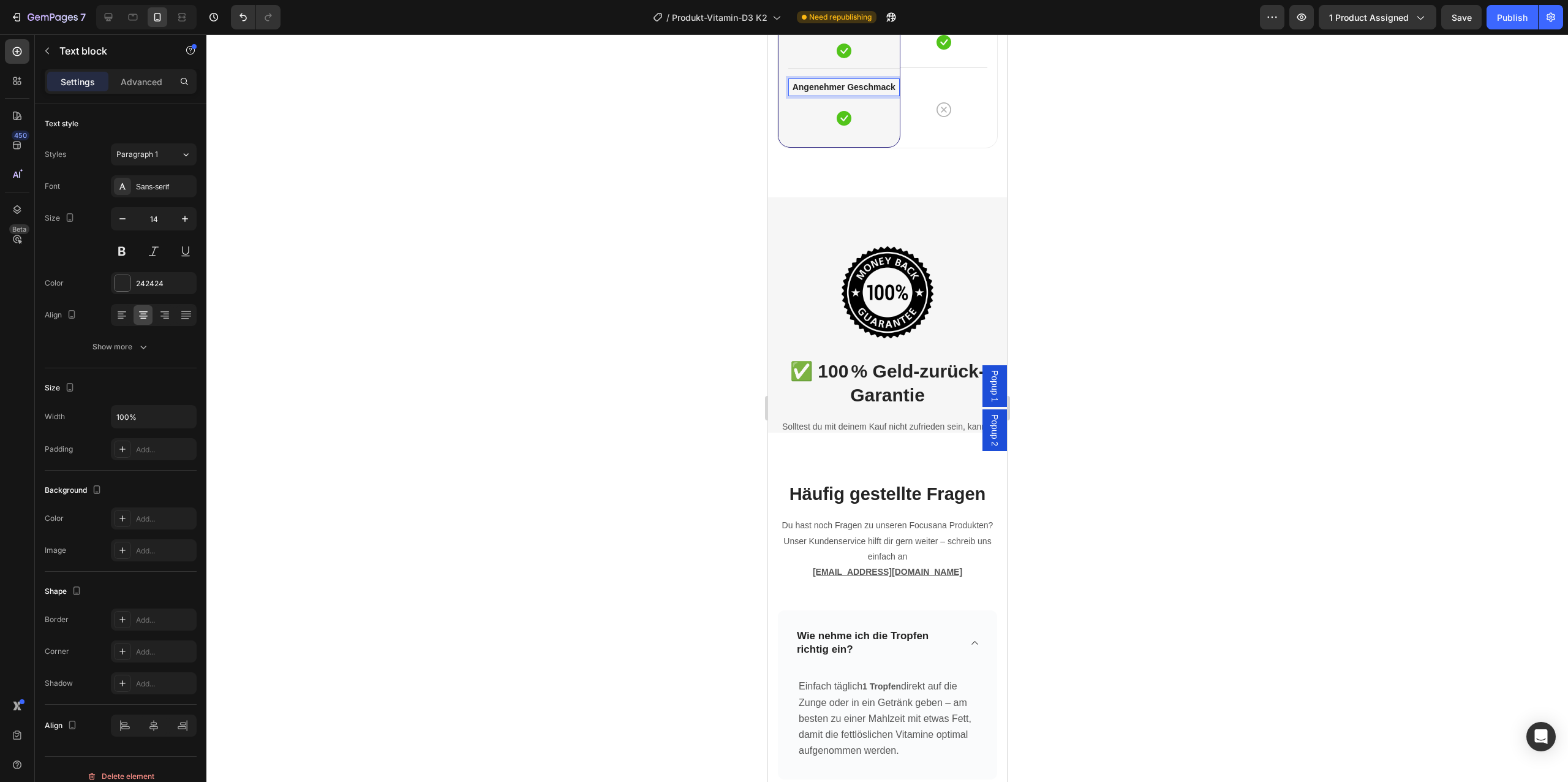
click at [847, 82] on strong "Angenehmer Geschmack" at bounding box center [843, 88] width 103 height 10
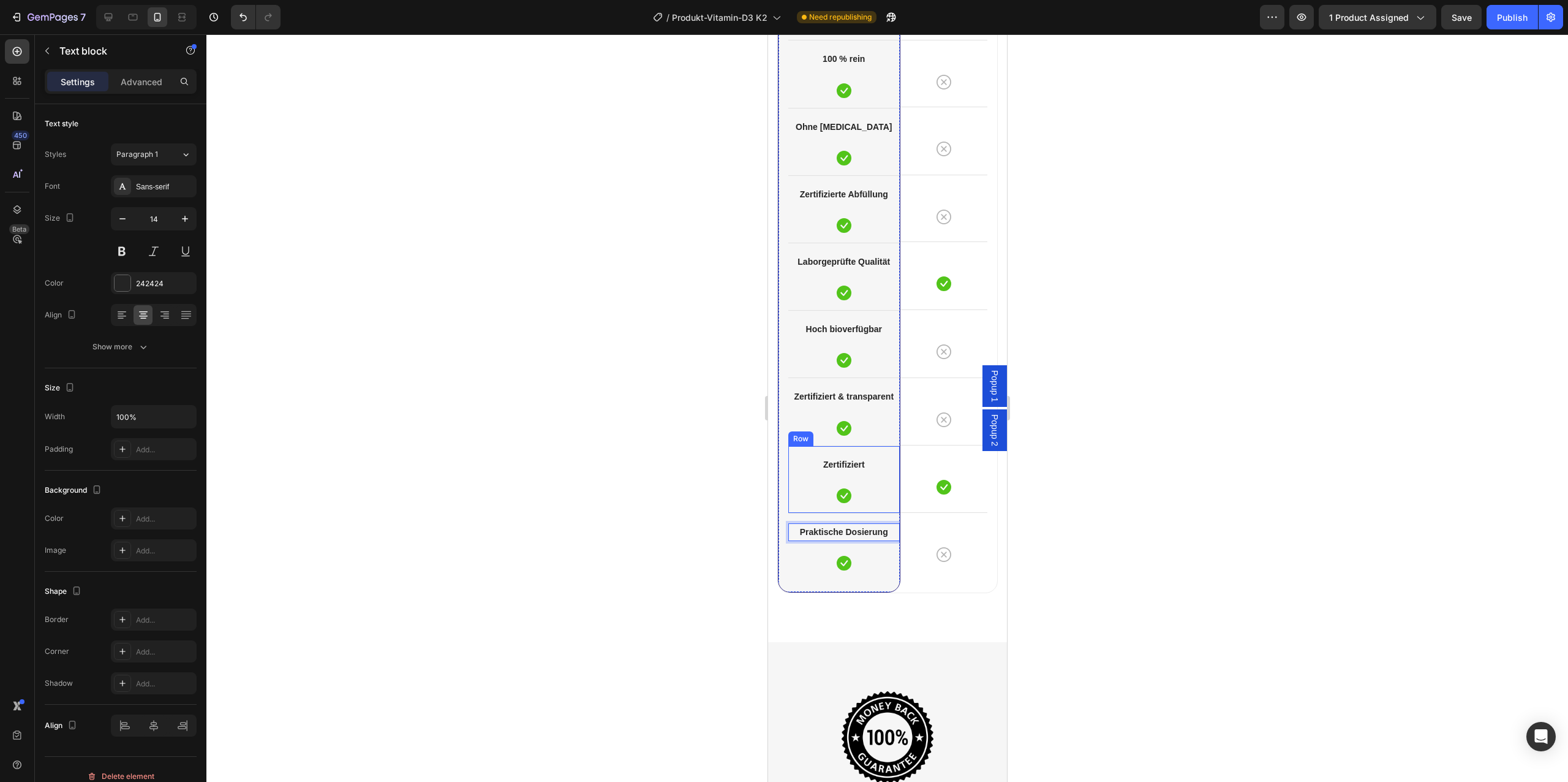
scroll to position [3819, 0]
click at [105, 13] on icon at bounding box center [108, 17] width 8 height 8
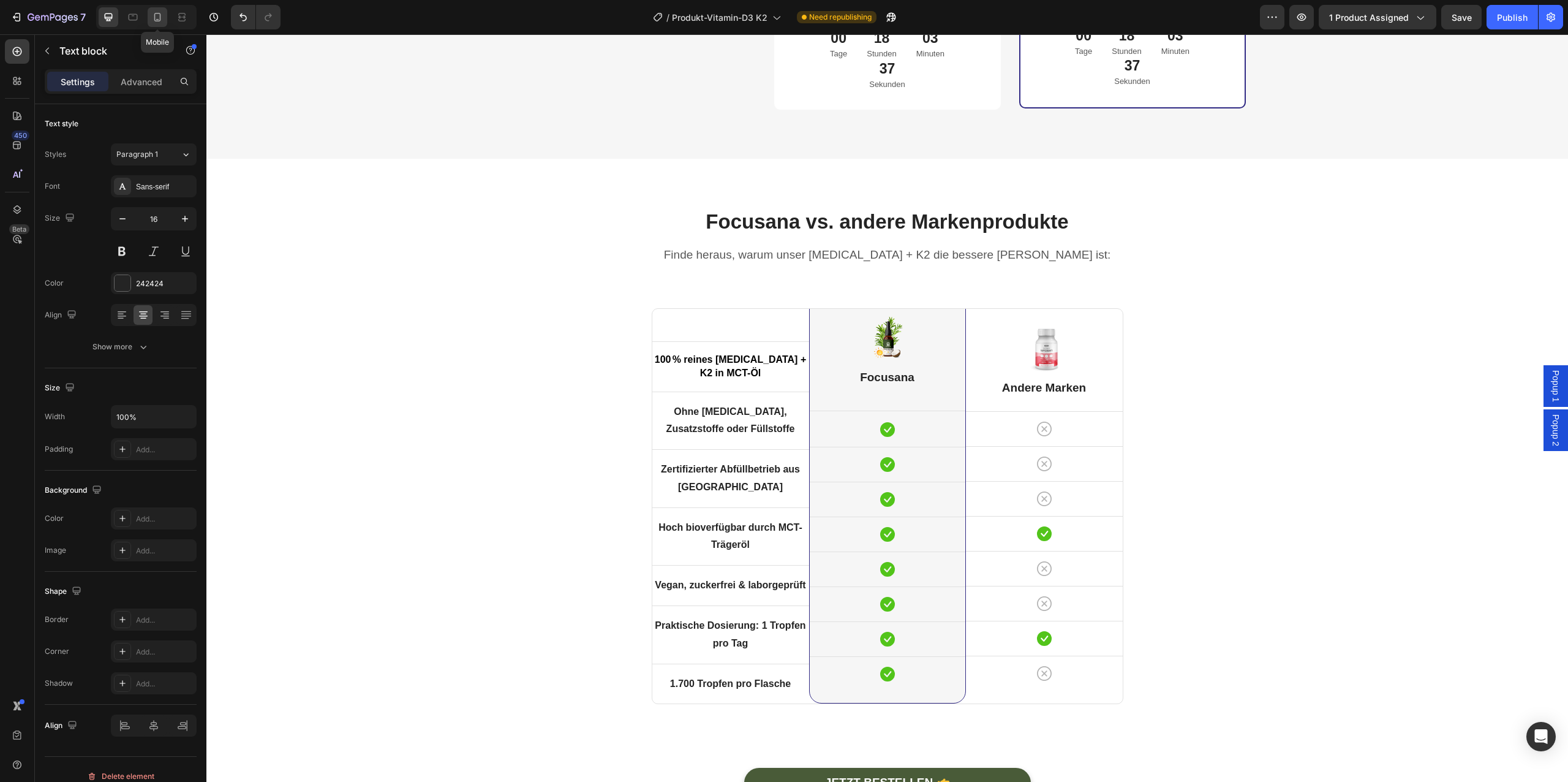
scroll to position [3776, 0]
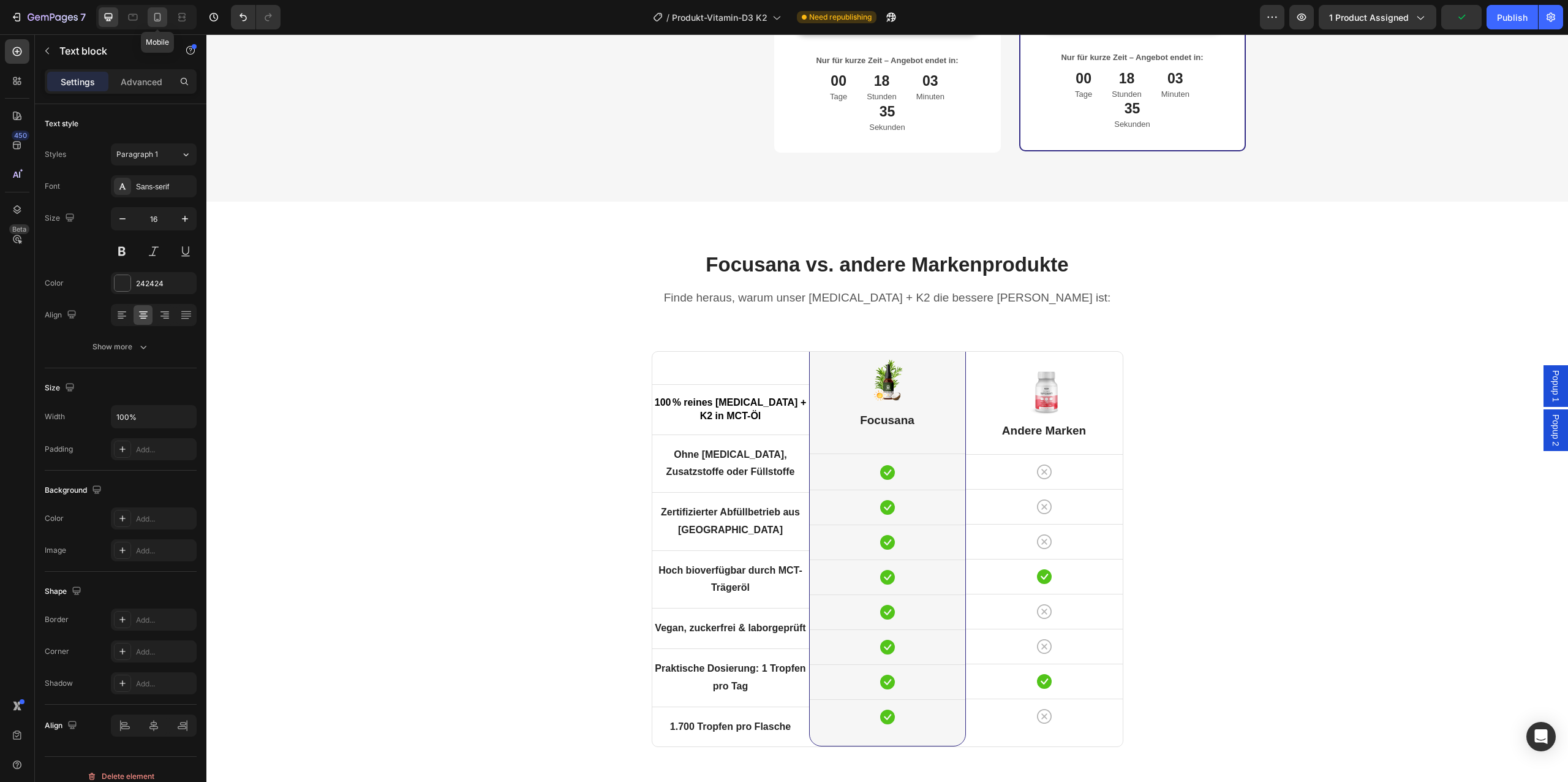
click at [154, 21] on icon at bounding box center [157, 17] width 13 height 13
type input "14"
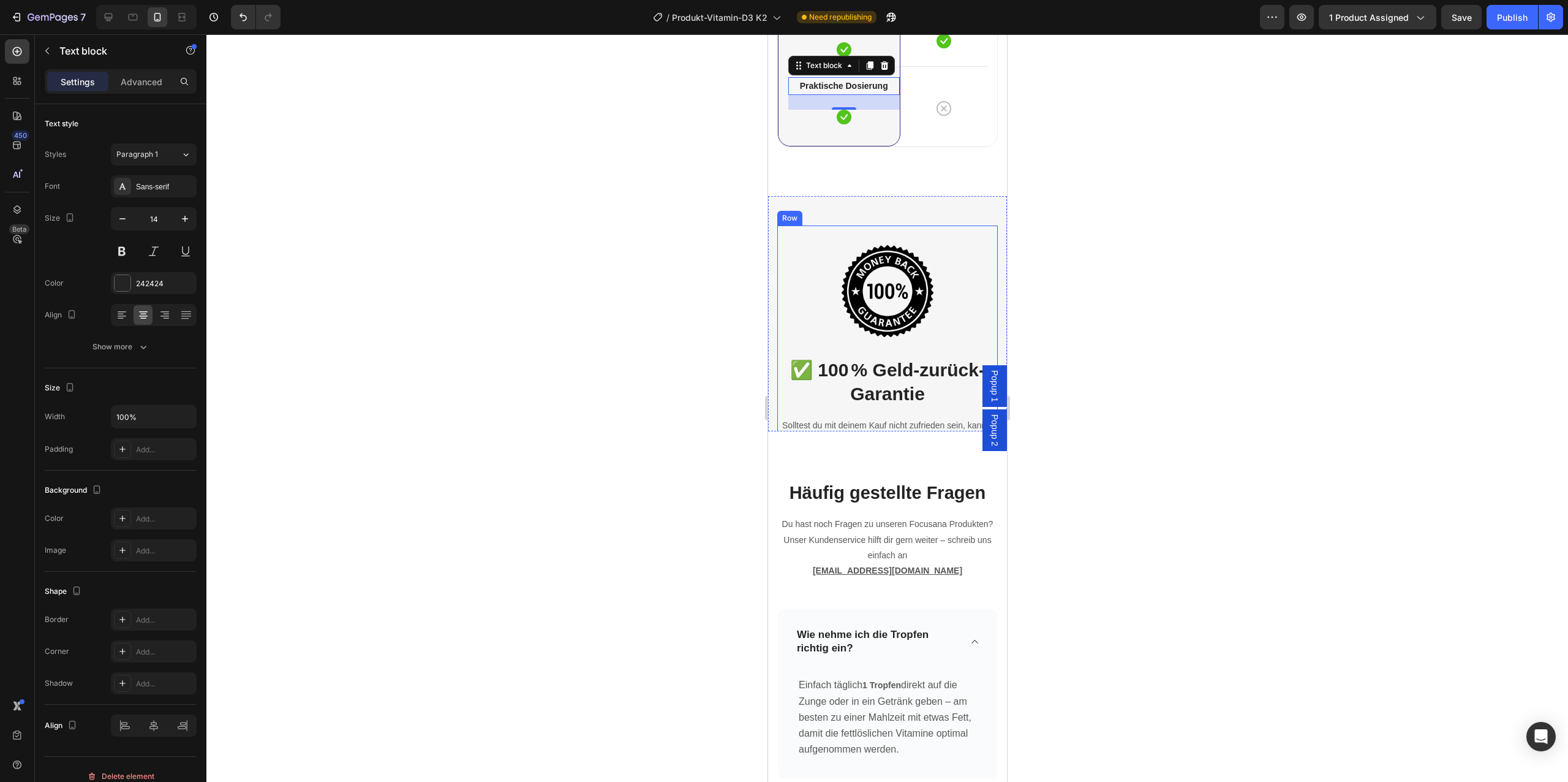
scroll to position [4066, 0]
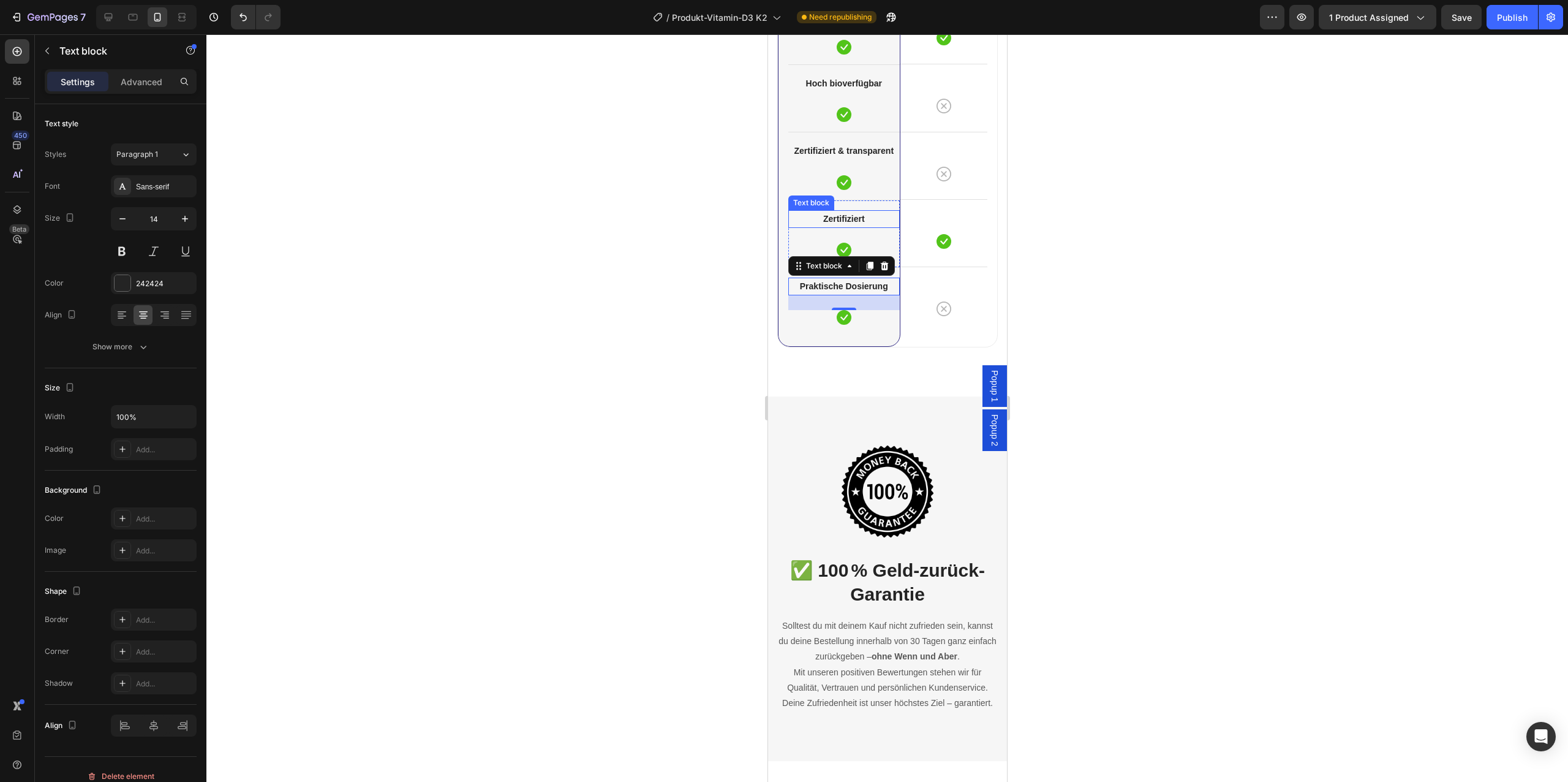
click at [855, 216] on strong "Zertifiziert" at bounding box center [842, 219] width 41 height 10
click at [1110, 318] on div at bounding box center [887, 408] width 1362 height 747
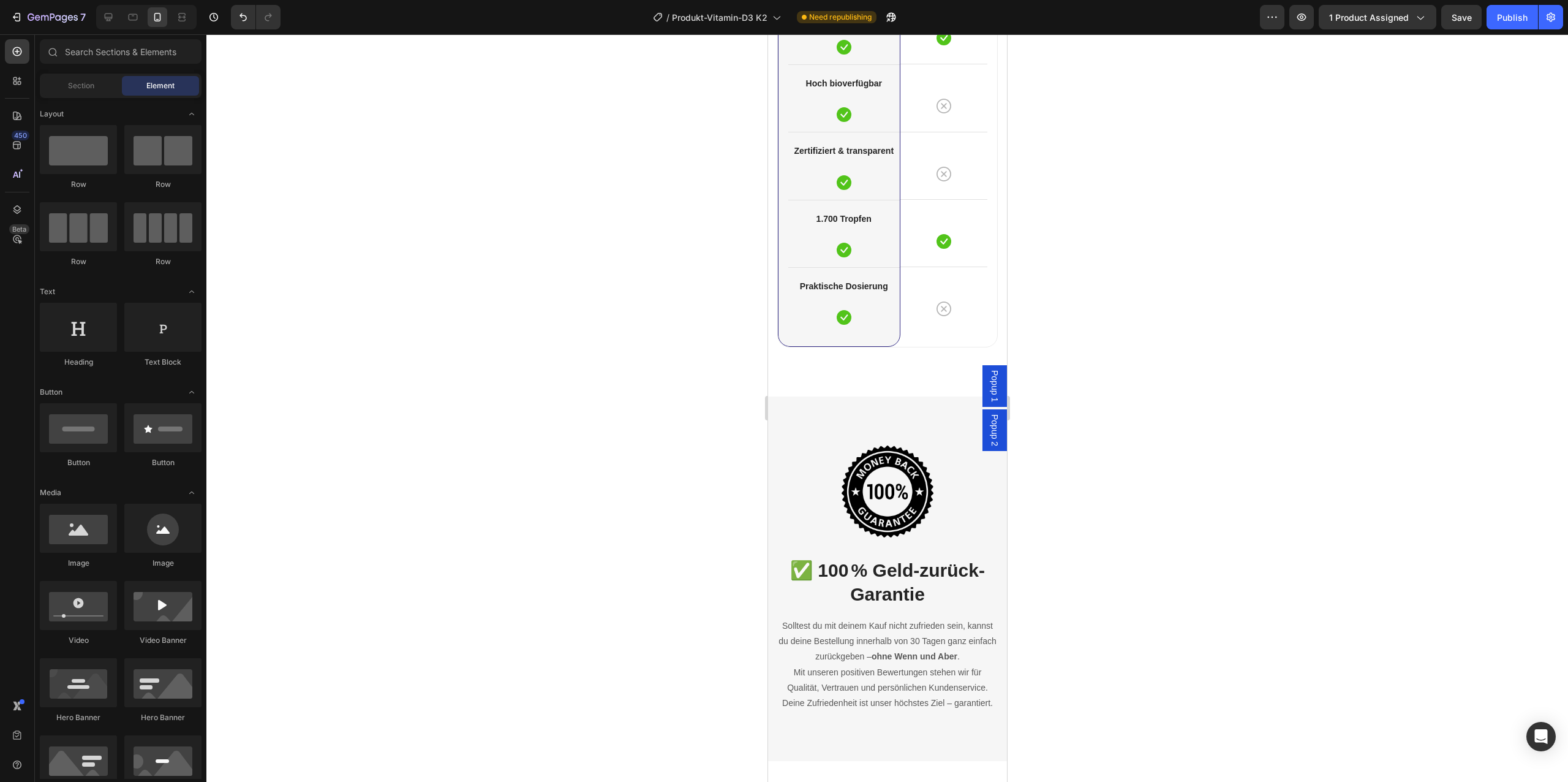
click at [1484, 25] on div "Preview 1 product assigned Save Publish" at bounding box center [1411, 17] width 303 height 24
click at [1475, 23] on button "Save" at bounding box center [1461, 17] width 40 height 24
click at [1514, 25] on button "Publish" at bounding box center [1512, 17] width 51 height 24
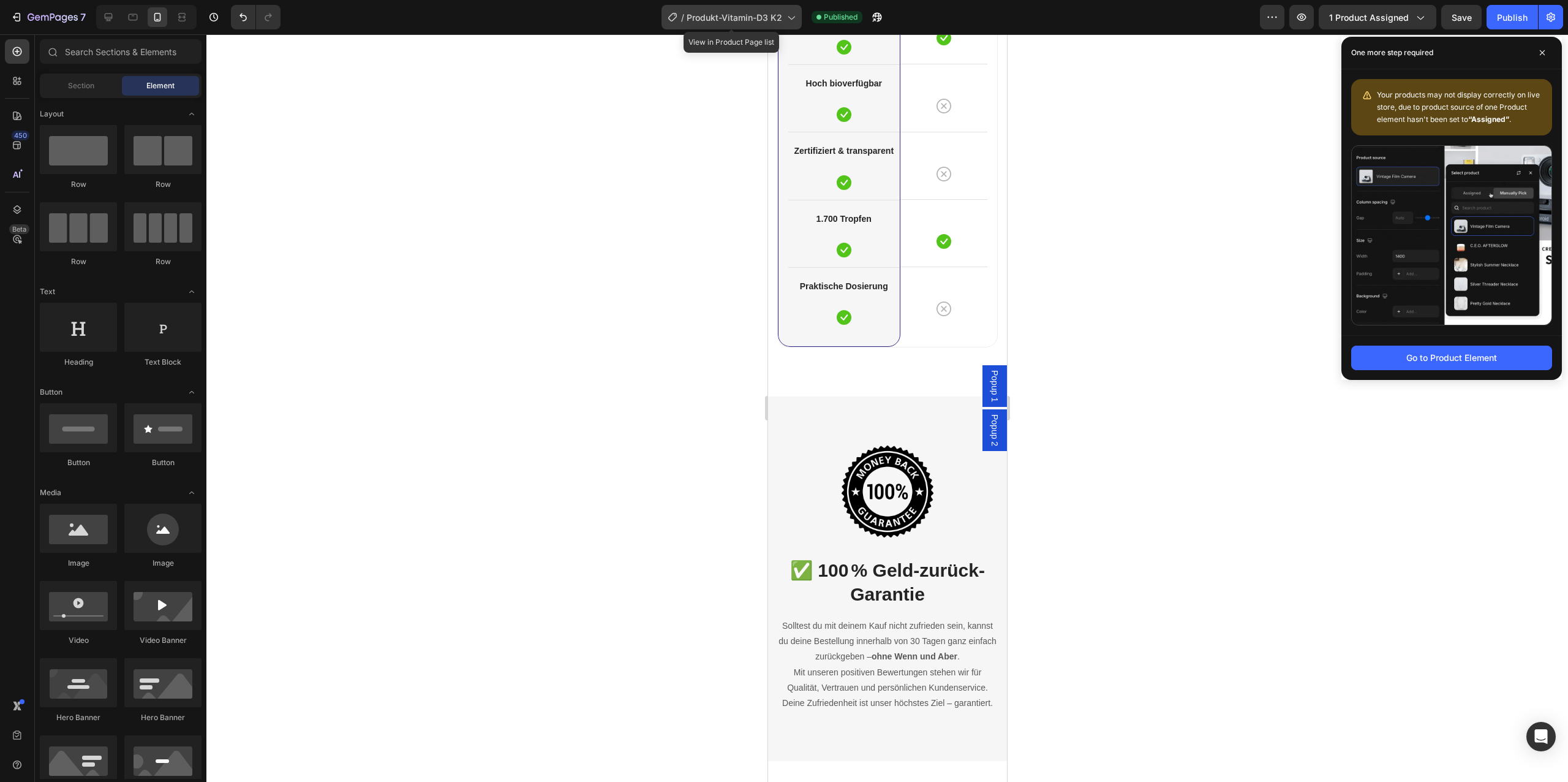
click at [726, 17] on span "Produkt-Vitamin-D3 K2" at bounding box center [735, 17] width 96 height 13
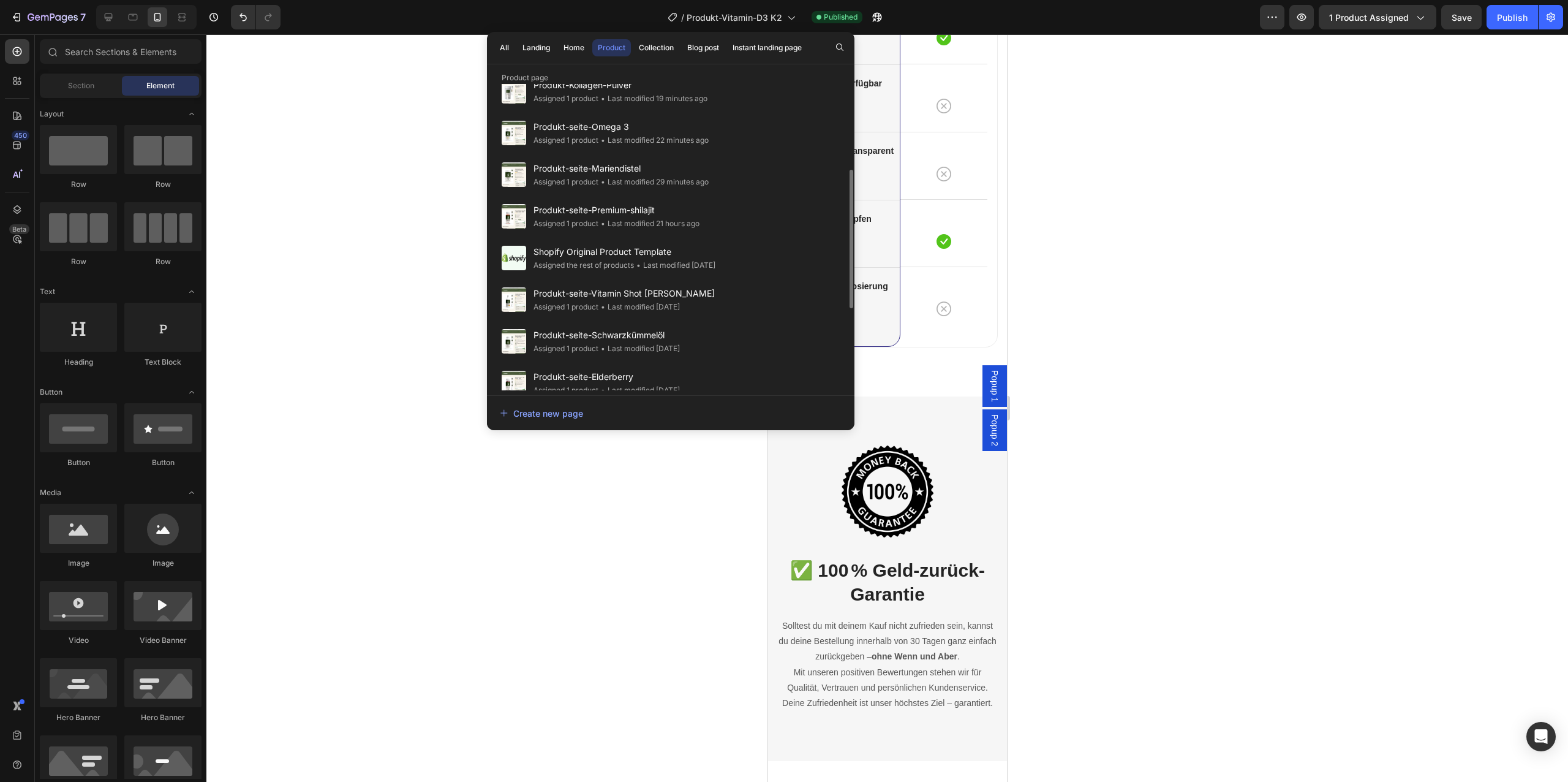
scroll to position [255, 0]
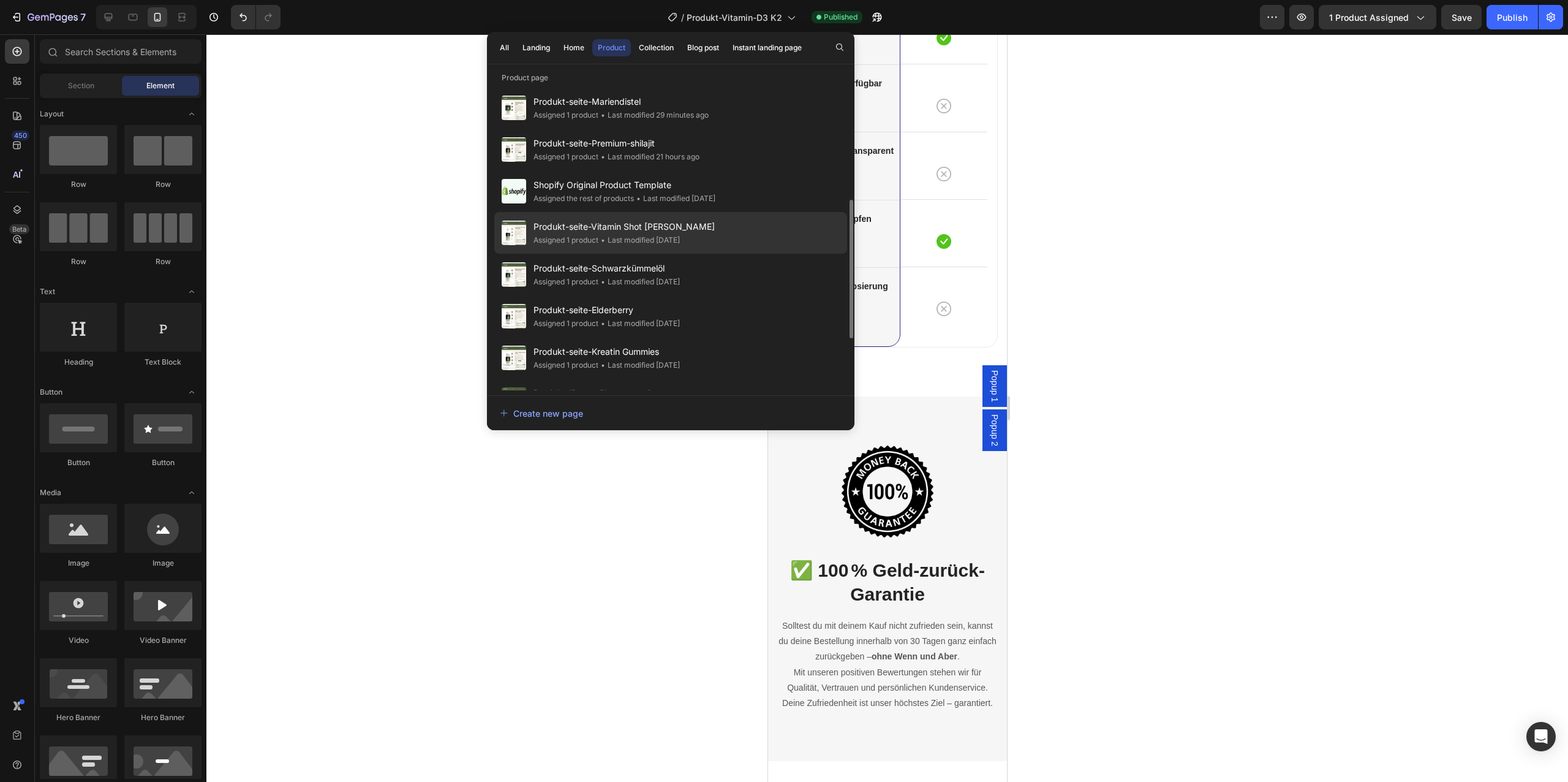
click at [680, 237] on div "• Last modified [DATE]" at bounding box center [639, 240] width 82 height 13
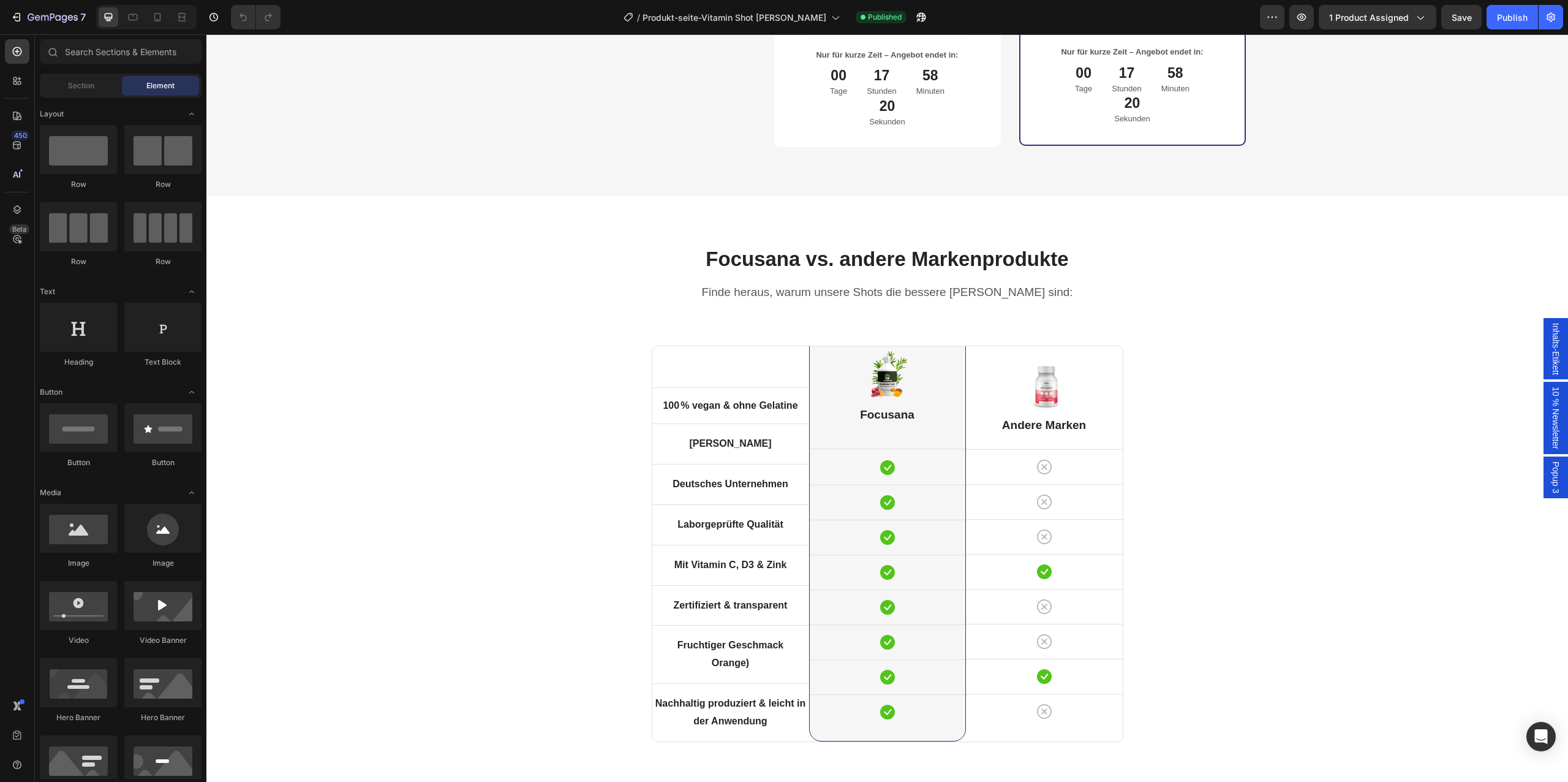
scroll to position [3854, 0]
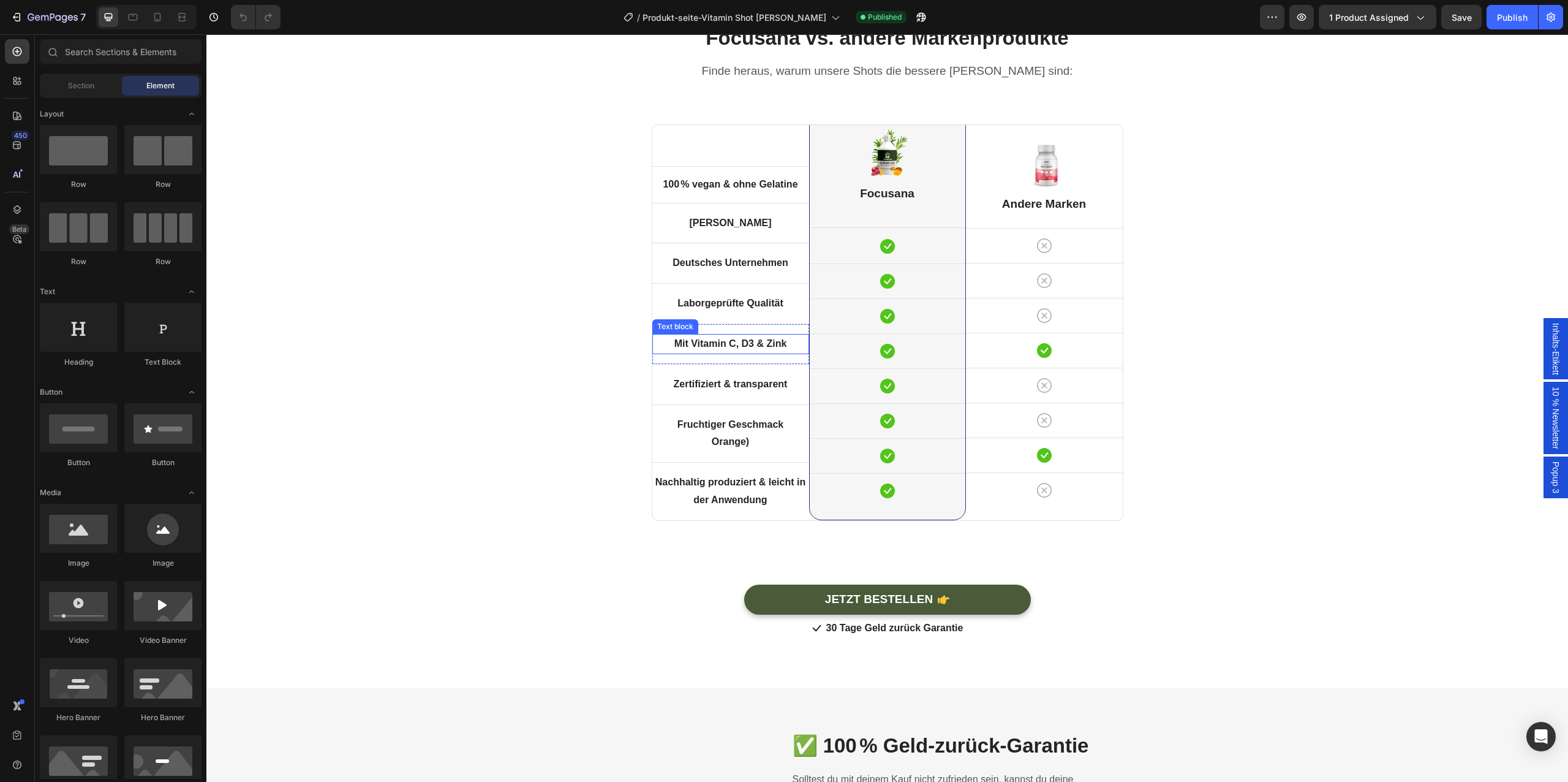
click at [786, 341] on strong "Mit Vitamin C, D3 & Zink" at bounding box center [731, 343] width 113 height 10
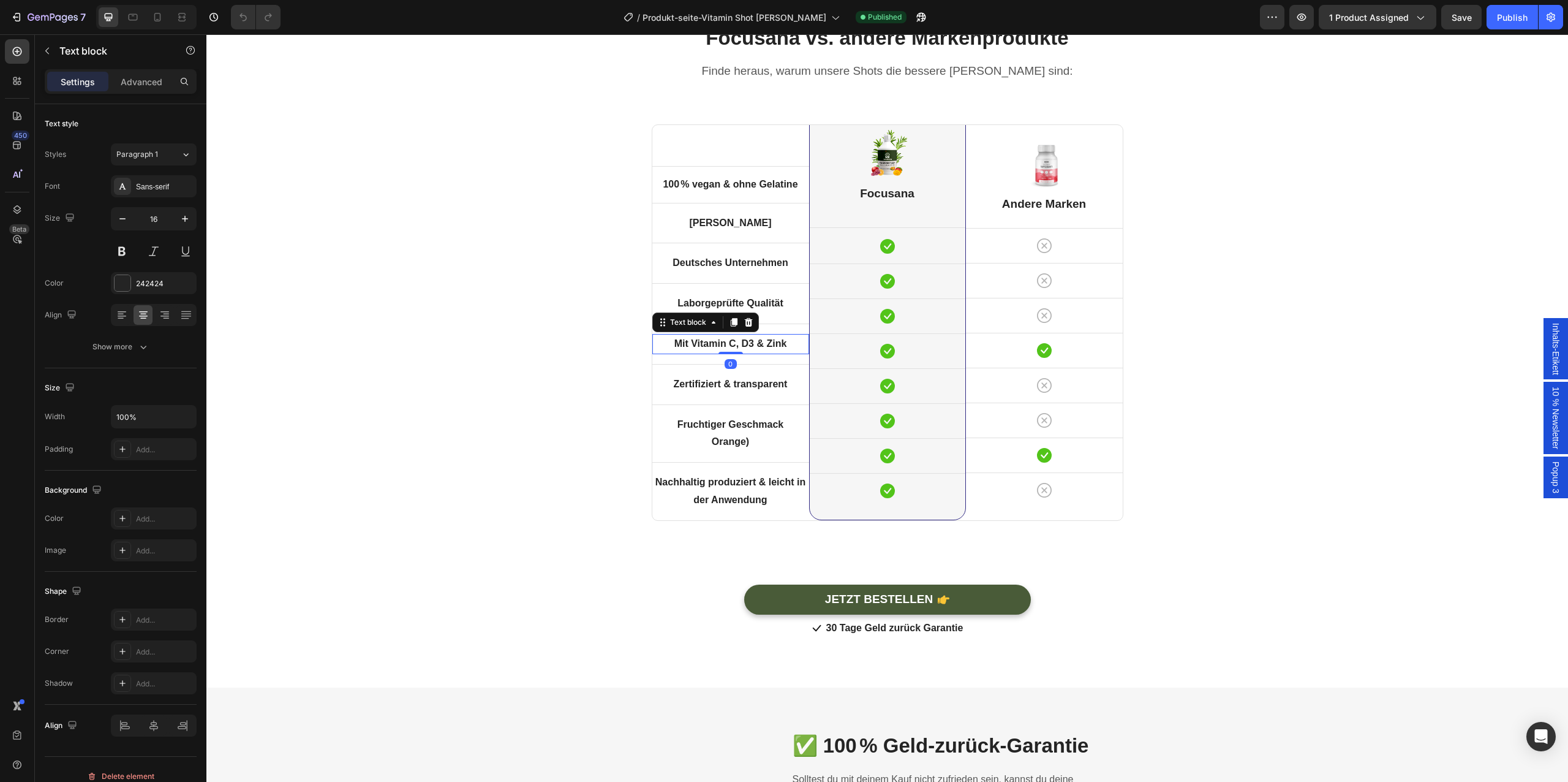
click at [786, 341] on strong "Mit Vitamin C, D3 & Zink" at bounding box center [731, 343] width 113 height 10
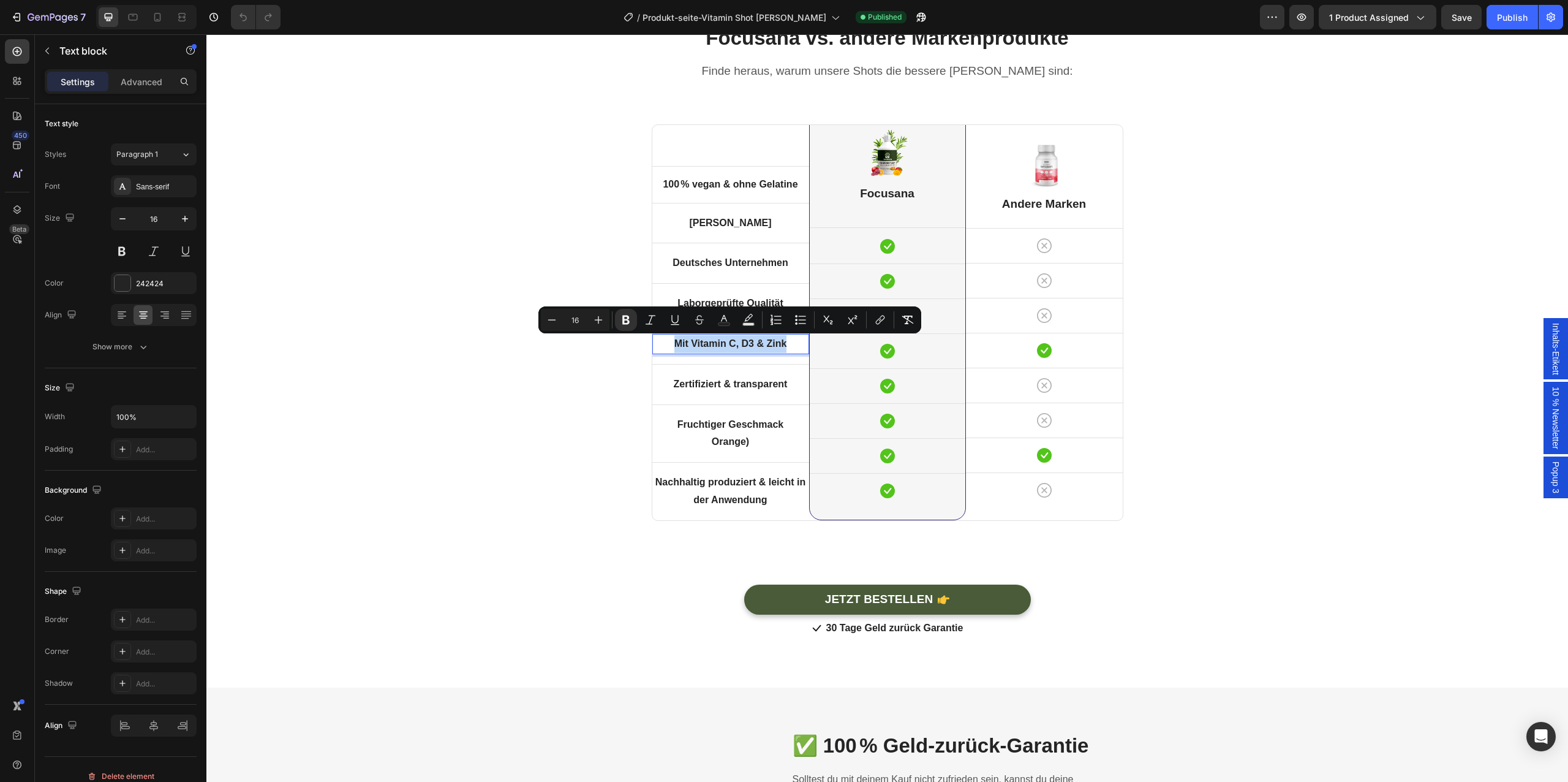
copy strong "Mit Vitamin C, D3 & Zink"
click at [154, 24] on div at bounding box center [157, 17] width 19 height 19
type input "14"
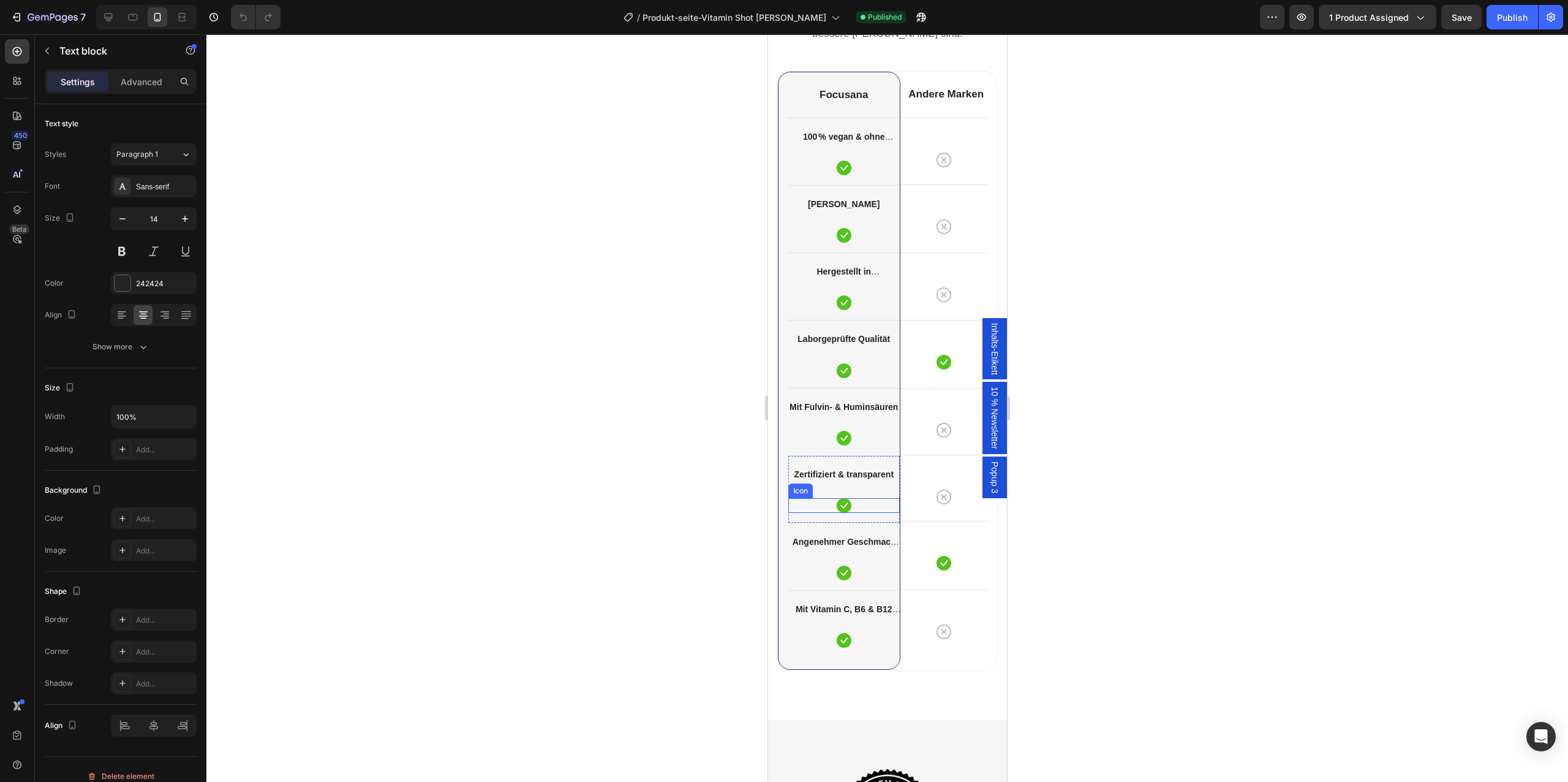
scroll to position [3620, 0]
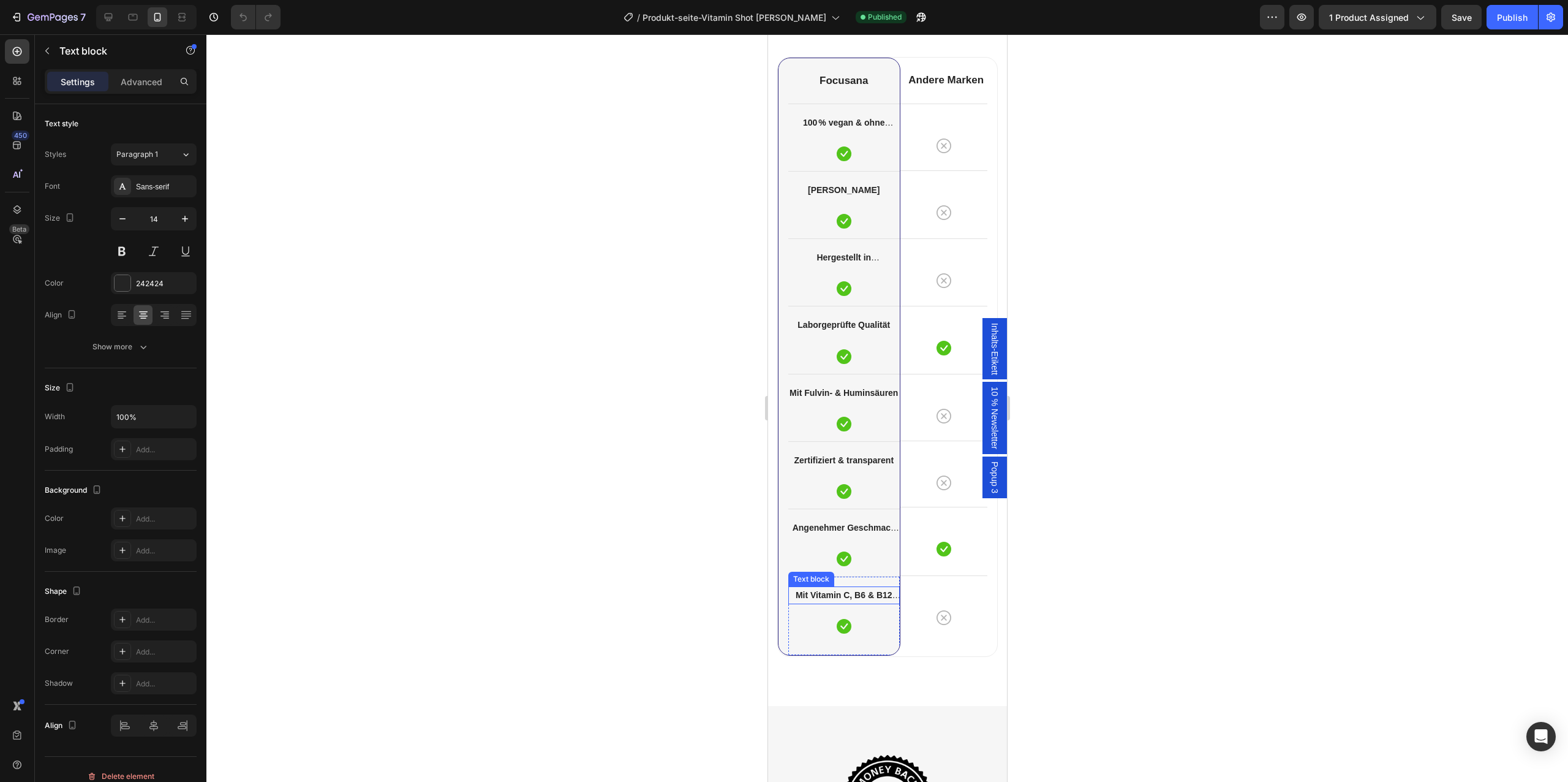
click at [864, 590] on strong "Mit Vitamin C, B6 & B12 angereichert" at bounding box center [848, 603] width 105 height 25
click at [864, 590] on strong "Mit Vitamin C, B6 & B12 angereichert" at bounding box center [843, 603] width 97 height 25
click at [106, 21] on icon at bounding box center [109, 17] width 13 height 13
type input "16"
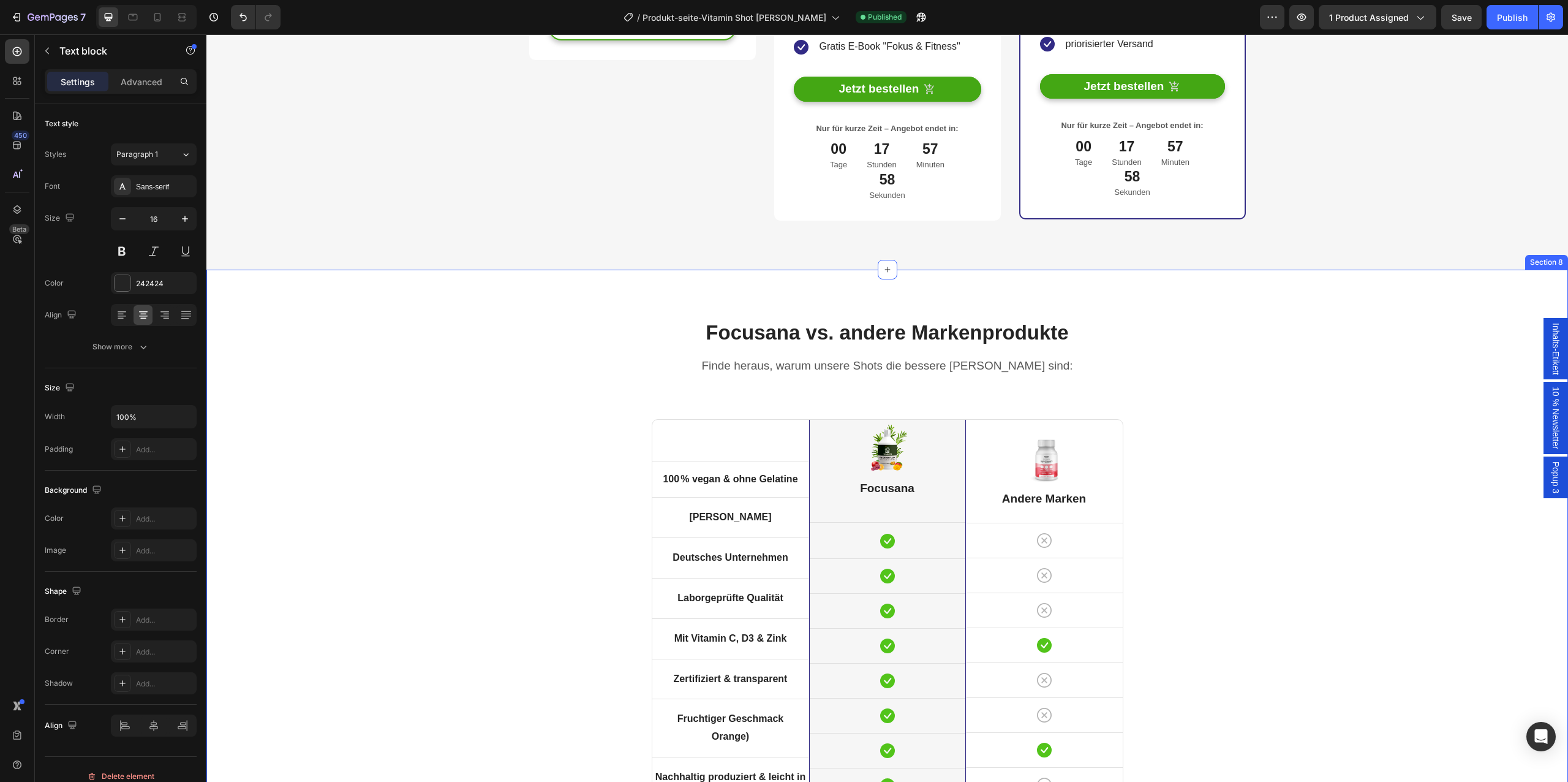
scroll to position [3730, 0]
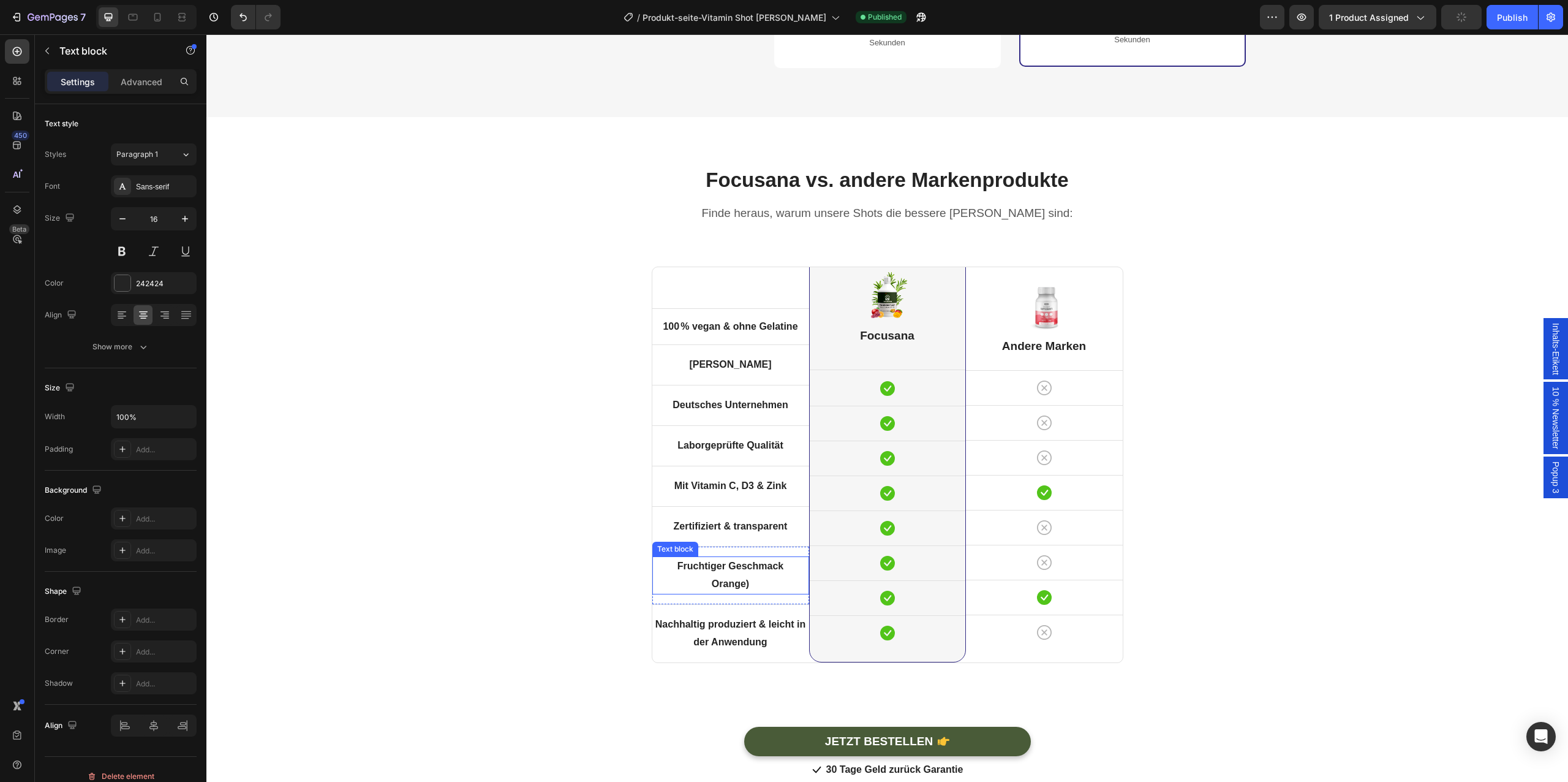
click at [704, 575] on p "Orange)" at bounding box center [730, 583] width 154 height 18
click at [161, 19] on icon at bounding box center [157, 17] width 13 height 13
type input "14"
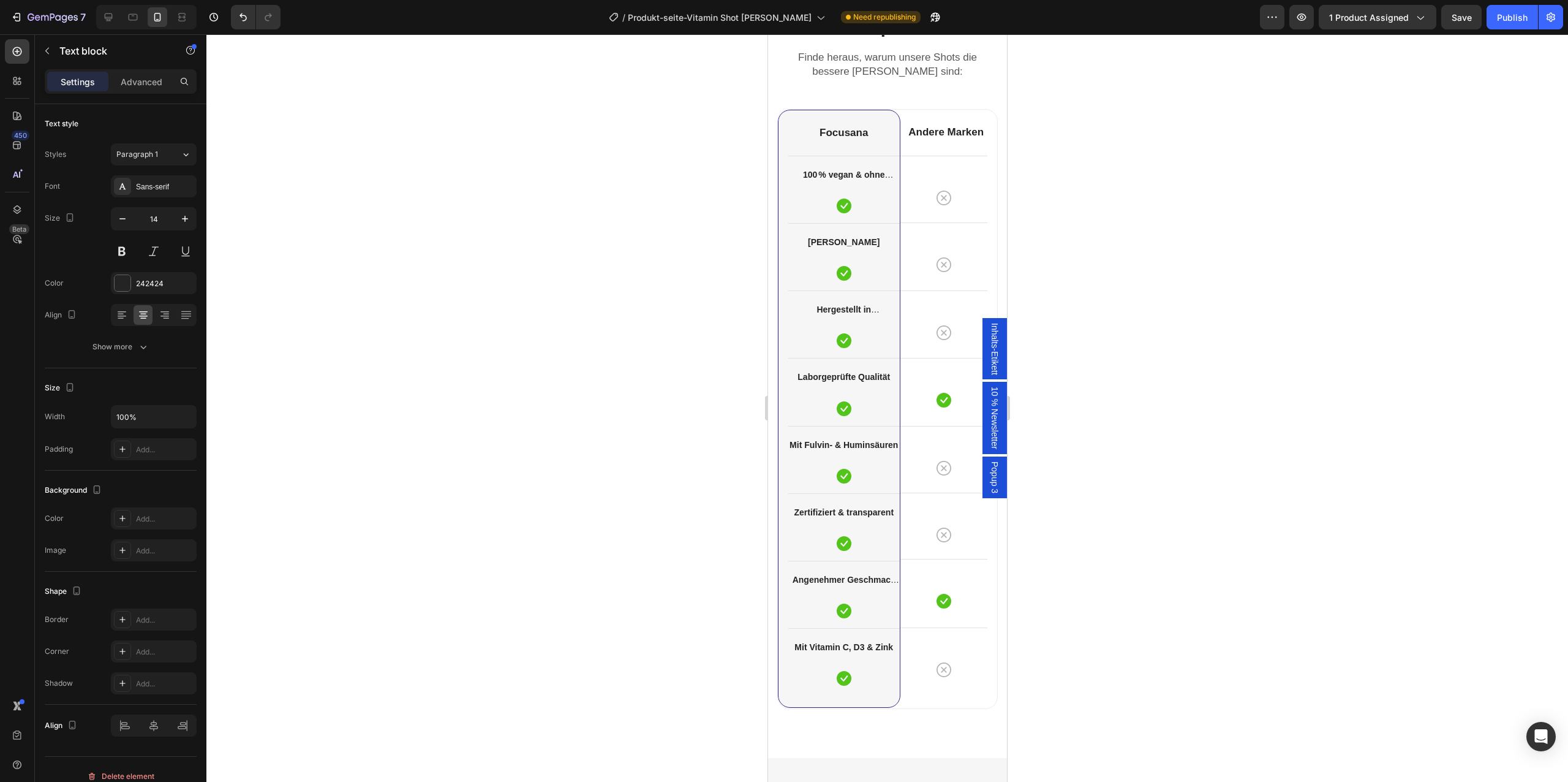
scroll to position [3567, 0]
click at [856, 181] on p "100 % vegan & ohne Gelatine" at bounding box center [843, 175] width 109 height 15
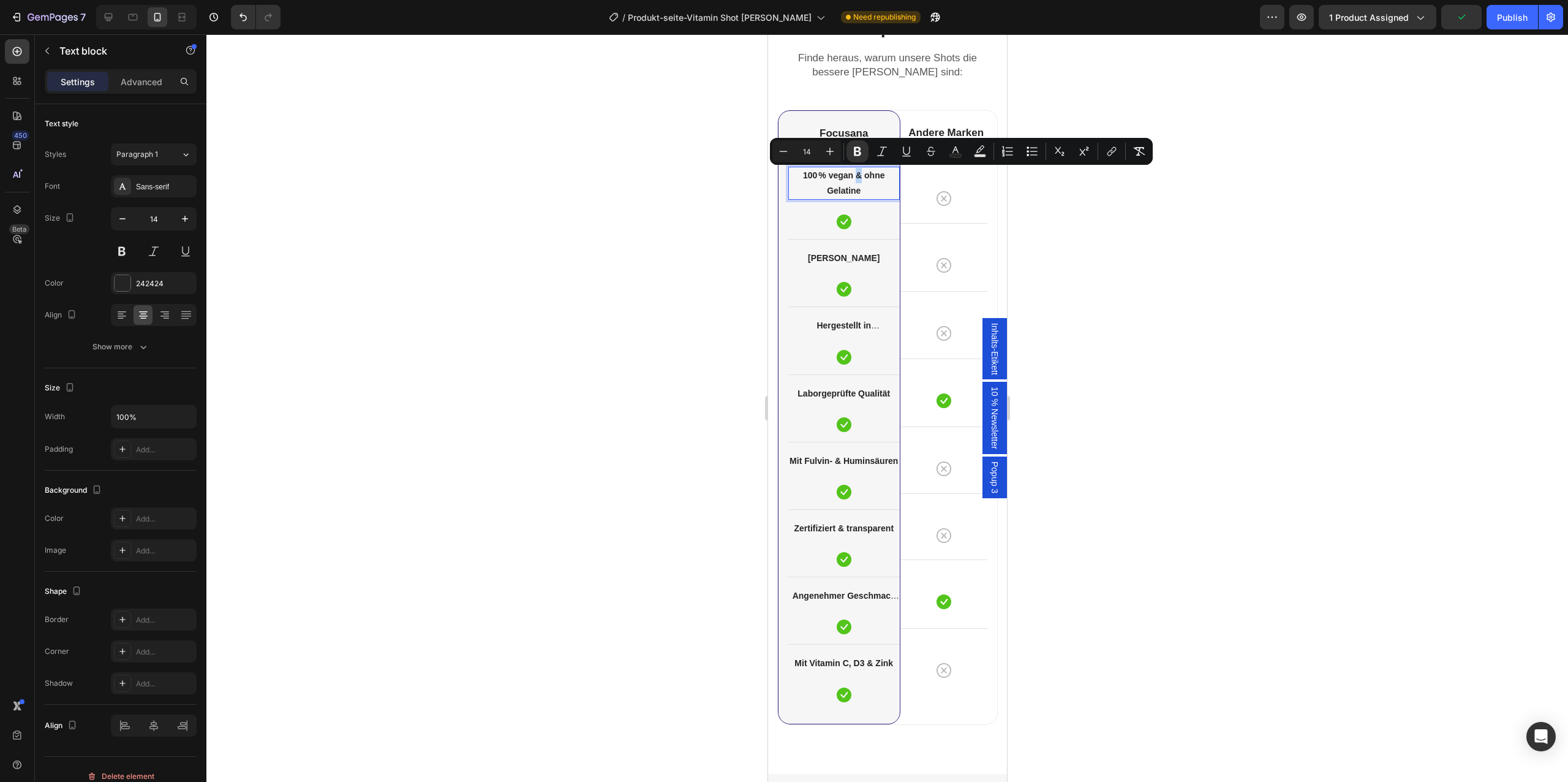
click at [860, 176] on strong "100 % vegan & ohne Gelatine" at bounding box center [842, 183] width 82 height 25
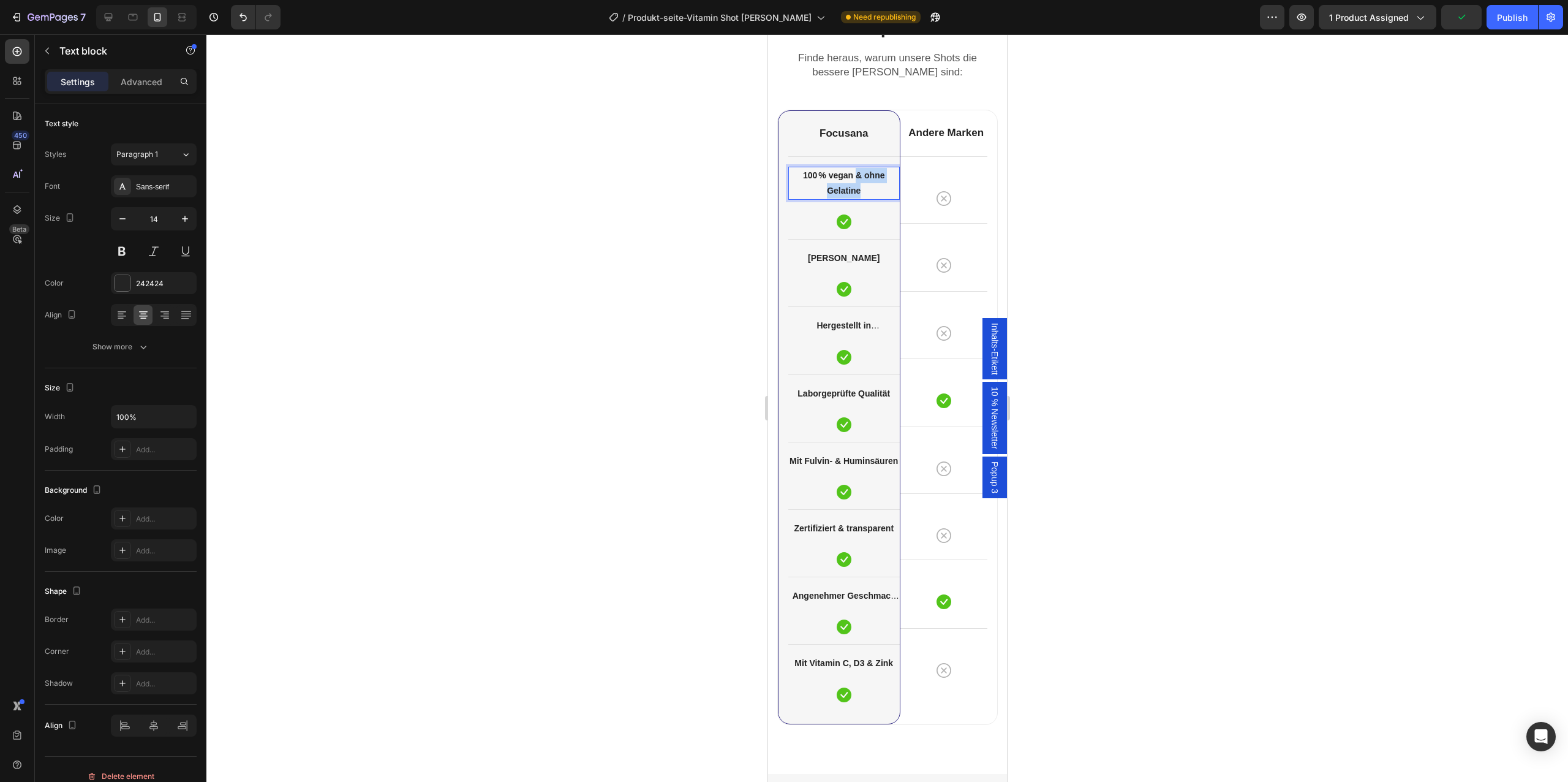
drag, startPoint x: 856, startPoint y: 176, endPoint x: 871, endPoint y: 200, distance: 28.3
click at [871, 200] on div "100 % vegan & ohne Gelatine Text block 24 Icon" at bounding box center [843, 198] width 111 height 62
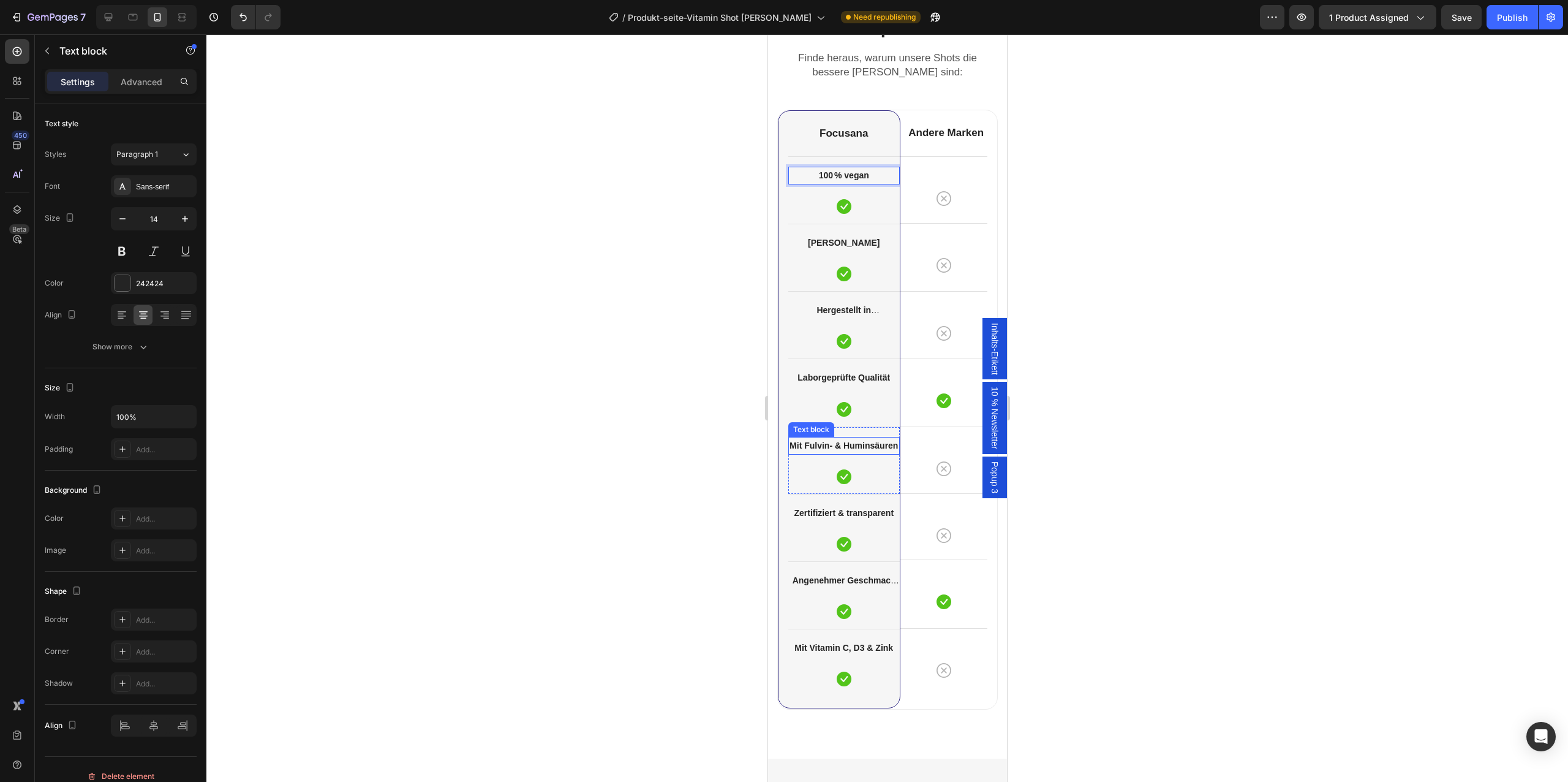
click at [841, 450] on strong "Mit Fulvin- & Huminsäuren" at bounding box center [842, 445] width 109 height 10
click at [710, 489] on div at bounding box center [887, 408] width 1362 height 747
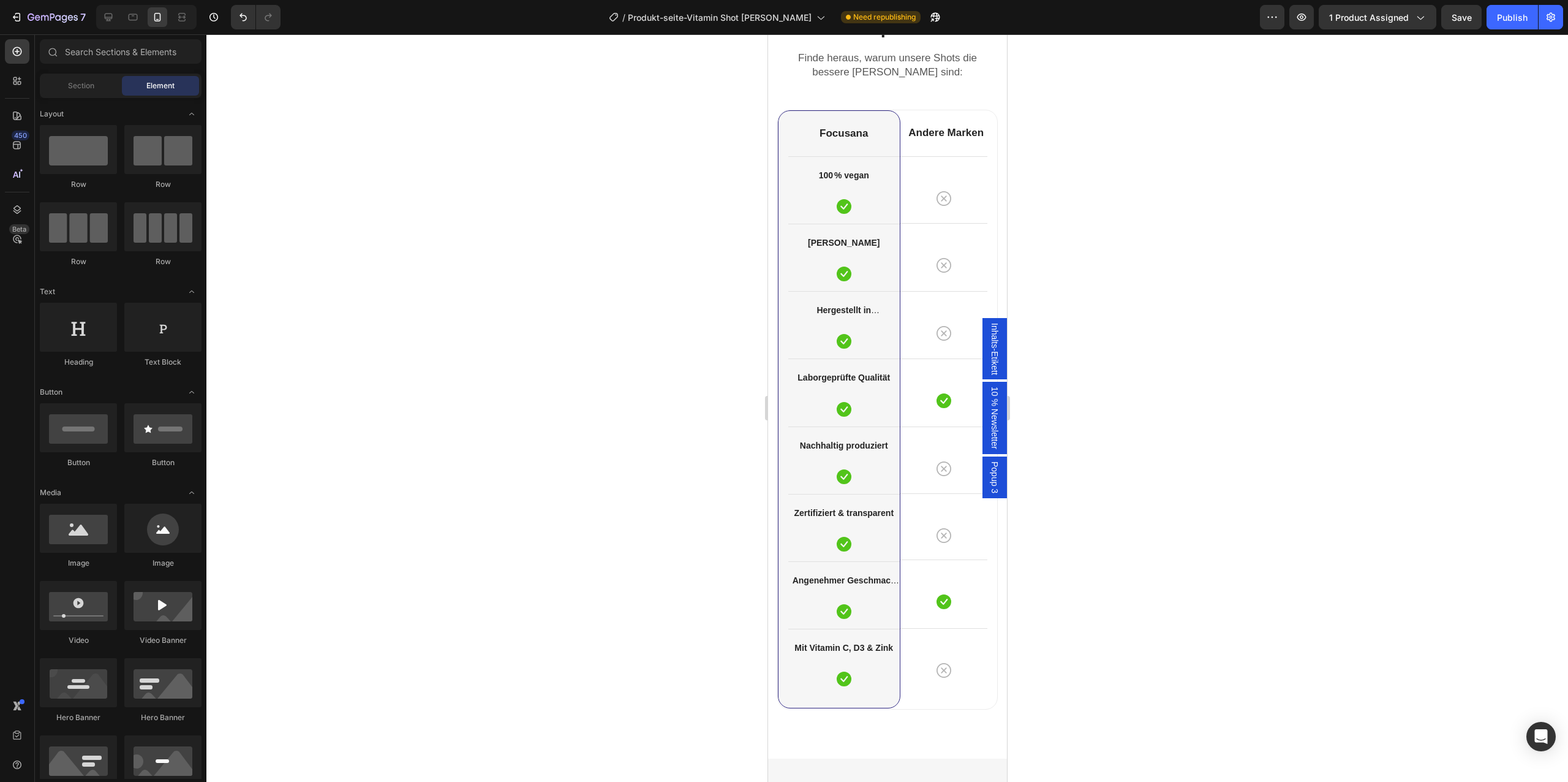
click at [109, 28] on div at bounding box center [146, 17] width 100 height 24
click at [105, 14] on icon at bounding box center [109, 17] width 13 height 13
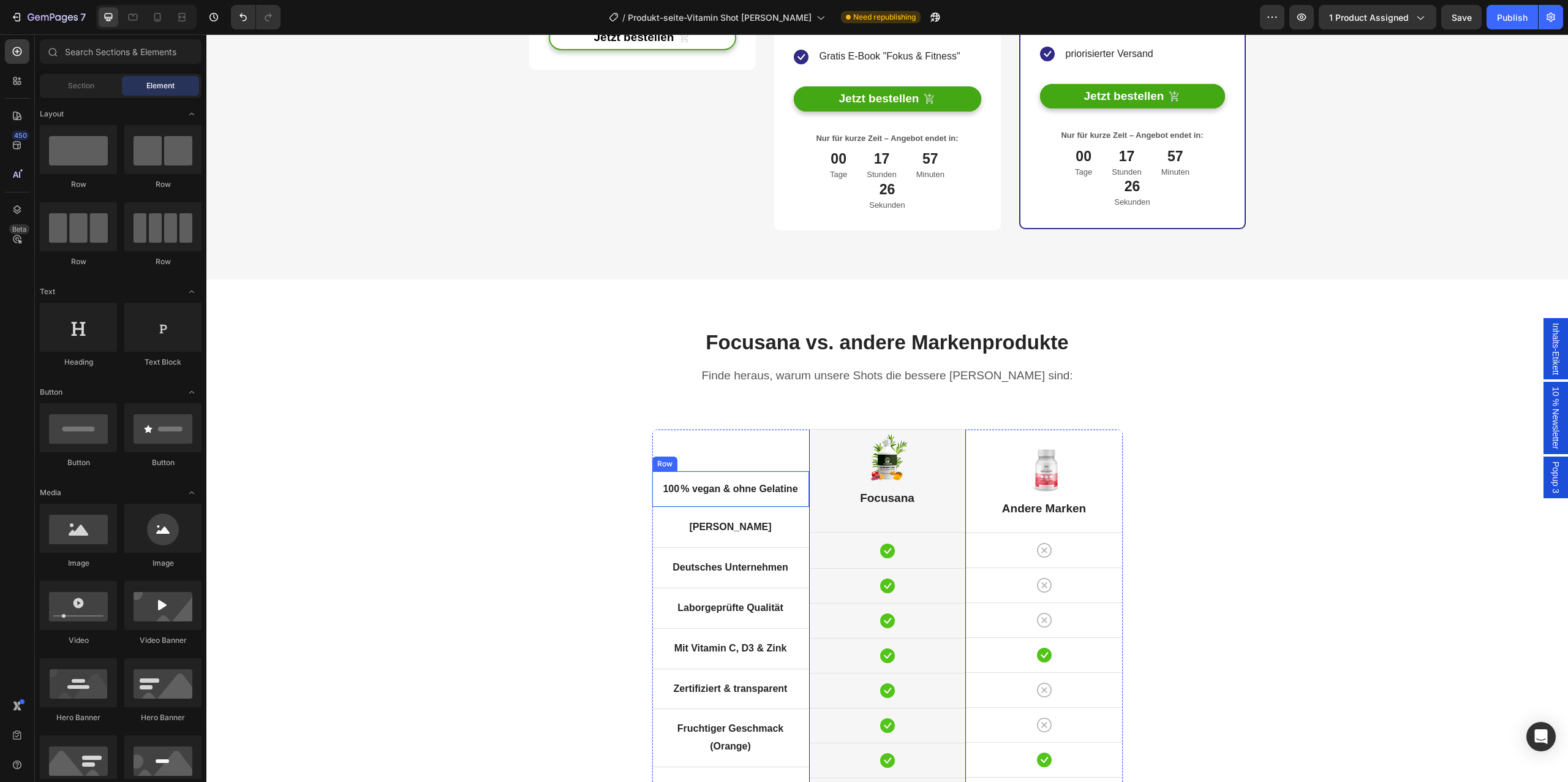
click at [738, 483] on strong "100 % vegan & ohne Gelatine" at bounding box center [730, 488] width 135 height 10
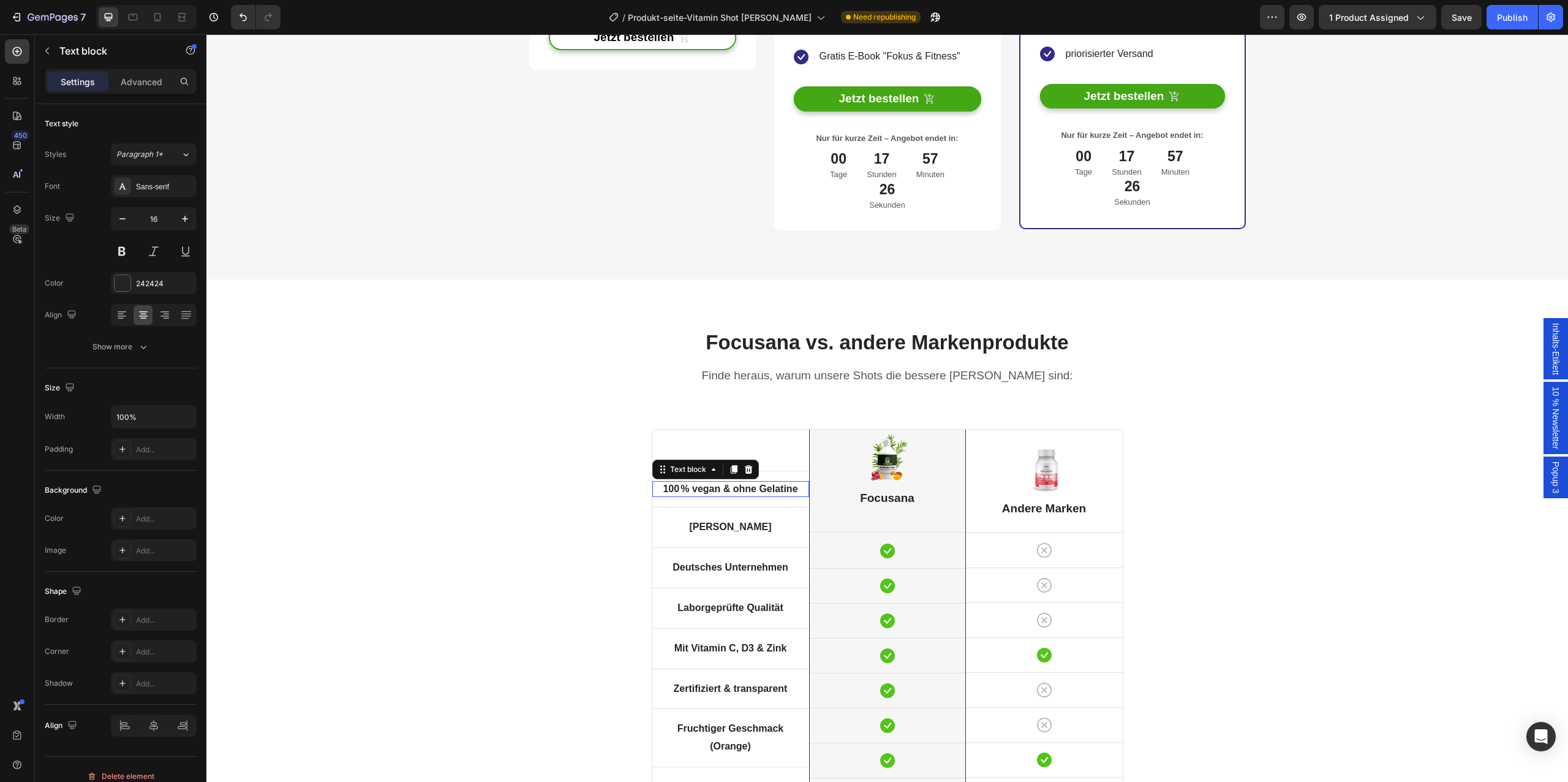
click at [738, 483] on strong "100 % vegan & ohne Gelatine" at bounding box center [730, 488] width 135 height 10
click at [721, 483] on strong "100 % vegan & ohne Gelatine" at bounding box center [730, 488] width 135 height 10
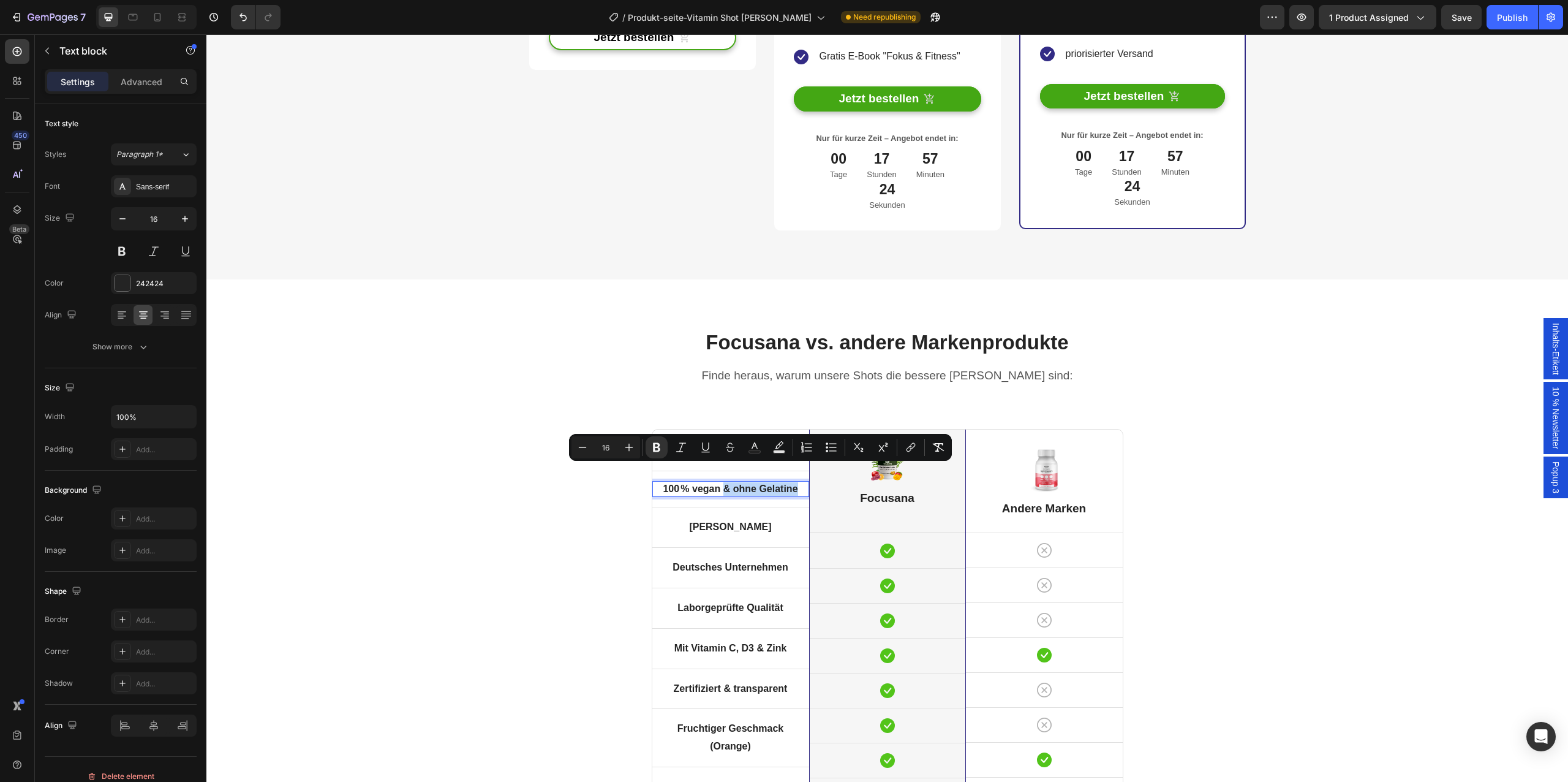
drag, startPoint x: 726, startPoint y: 471, endPoint x: 816, endPoint y: 476, distance: 90.1
click at [816, 476] on div "100 % vegan & ohne Gelatine Text block 0 Row Ohne Zuckerzusatz Text block Row D…" at bounding box center [887, 626] width 471 height 396
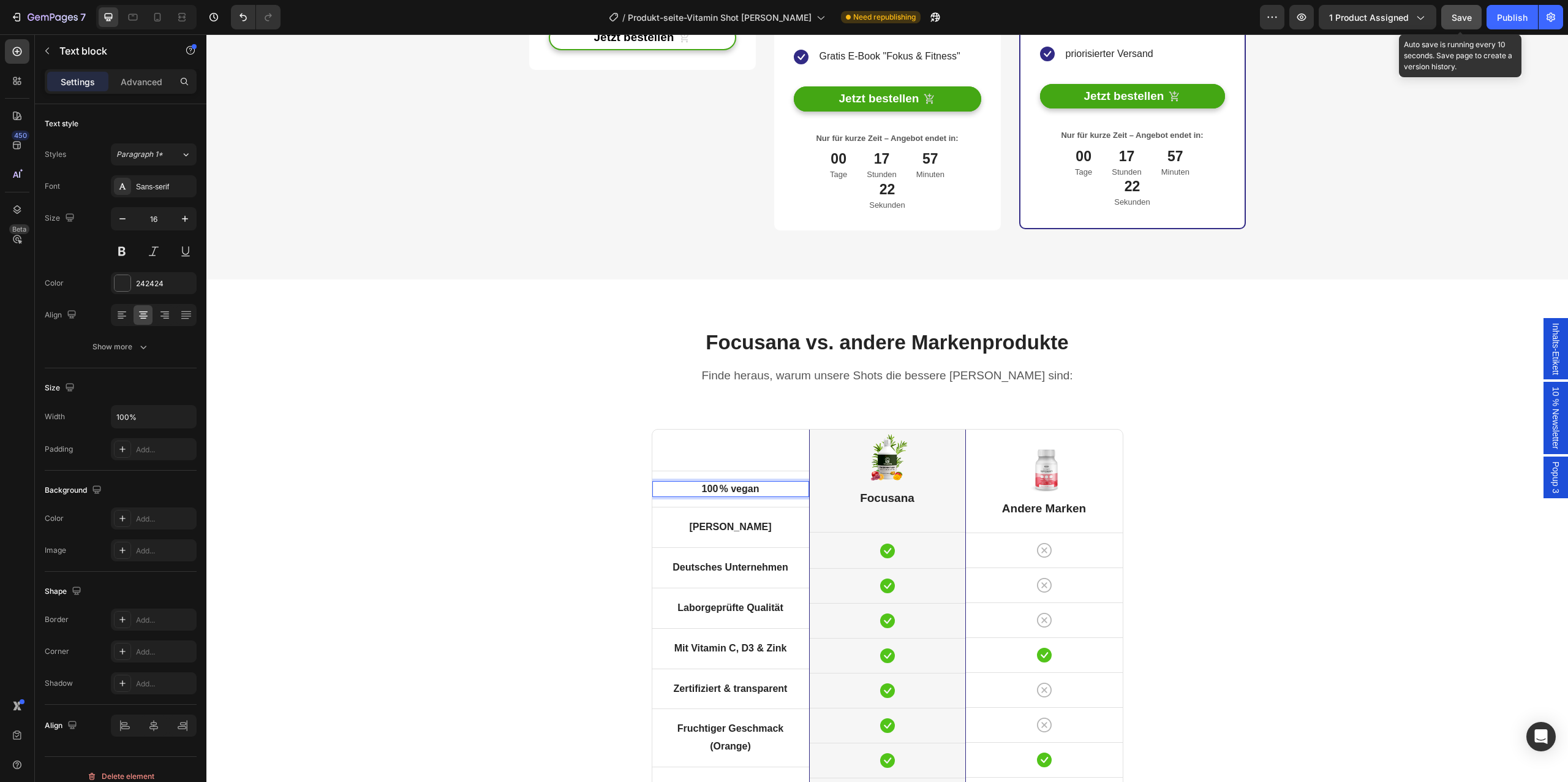
click at [1445, 24] on button "Save" at bounding box center [1461, 17] width 40 height 24
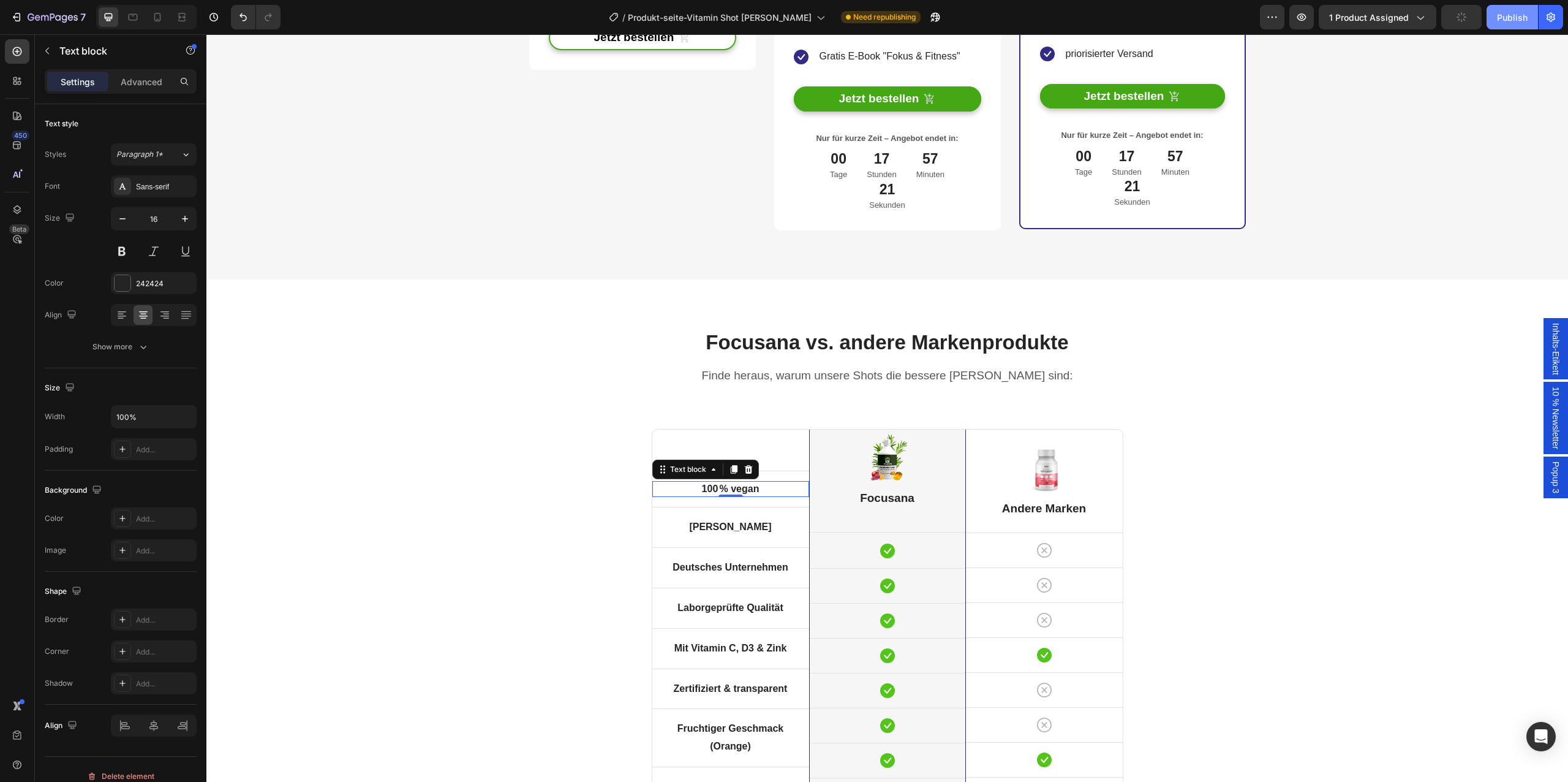
click at [1536, 21] on button "Publish" at bounding box center [1512, 17] width 51 height 24
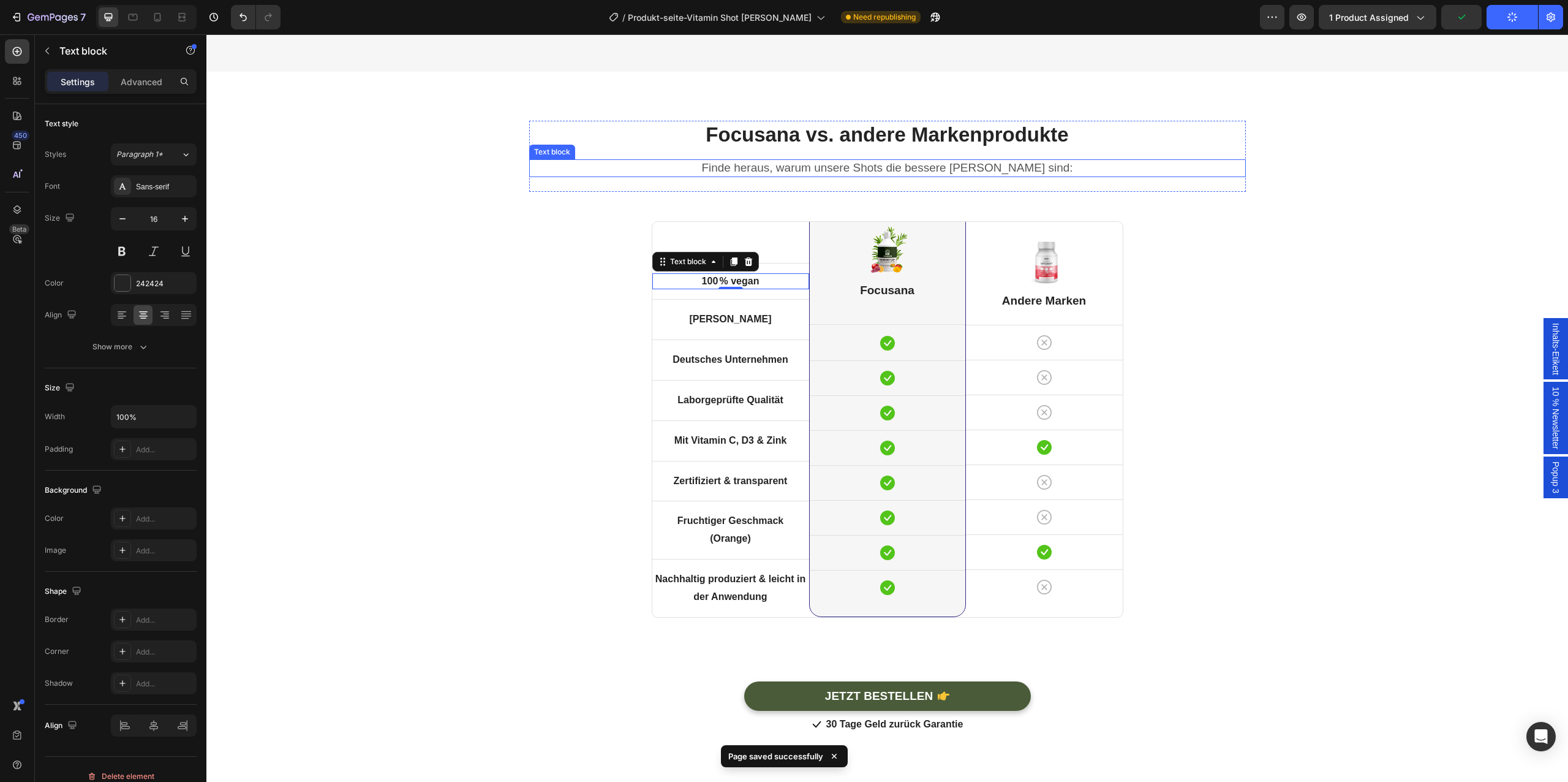
scroll to position [3783, 0]
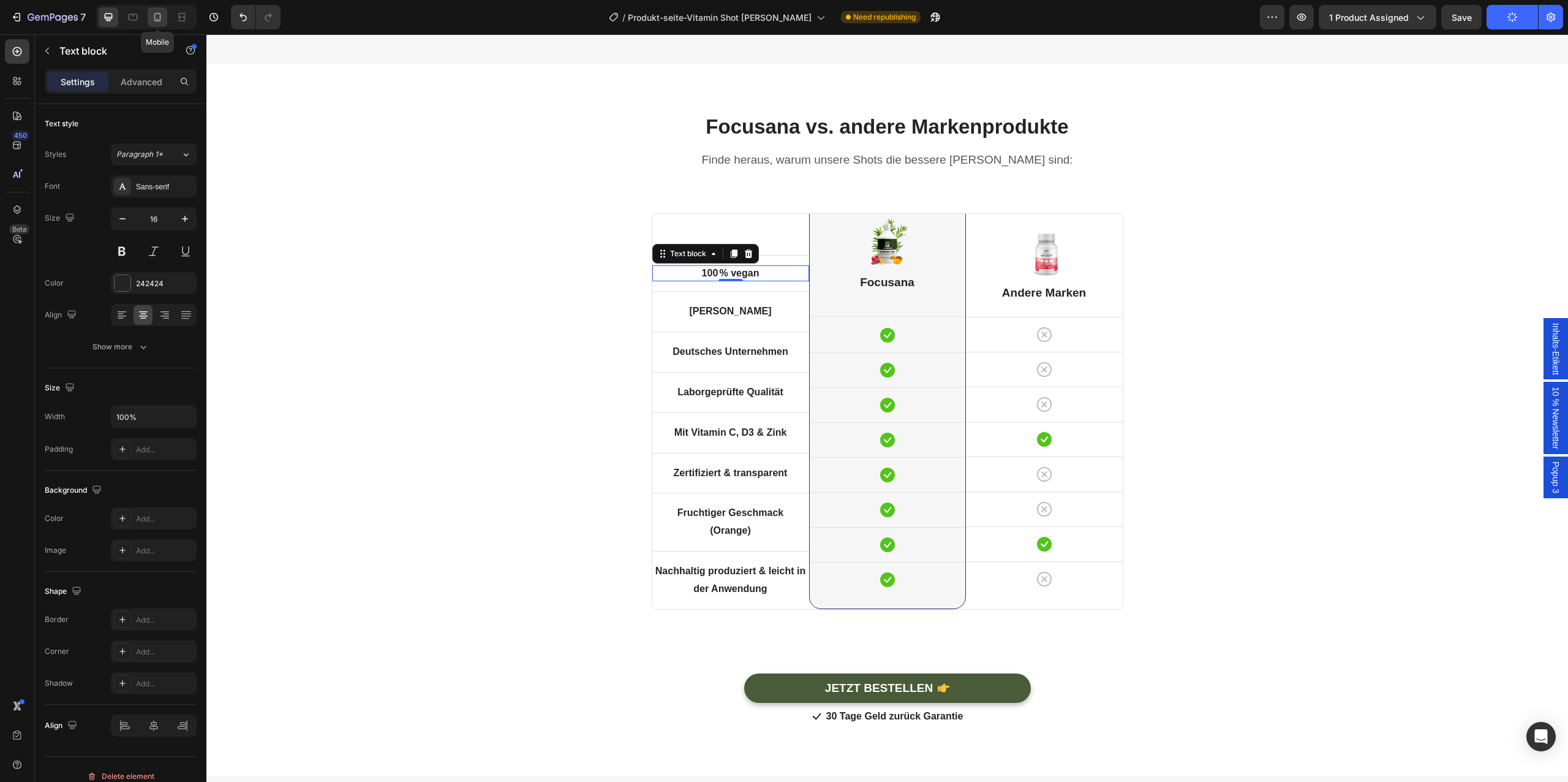
click at [151, 17] on icon at bounding box center [157, 17] width 13 height 13
type input "14"
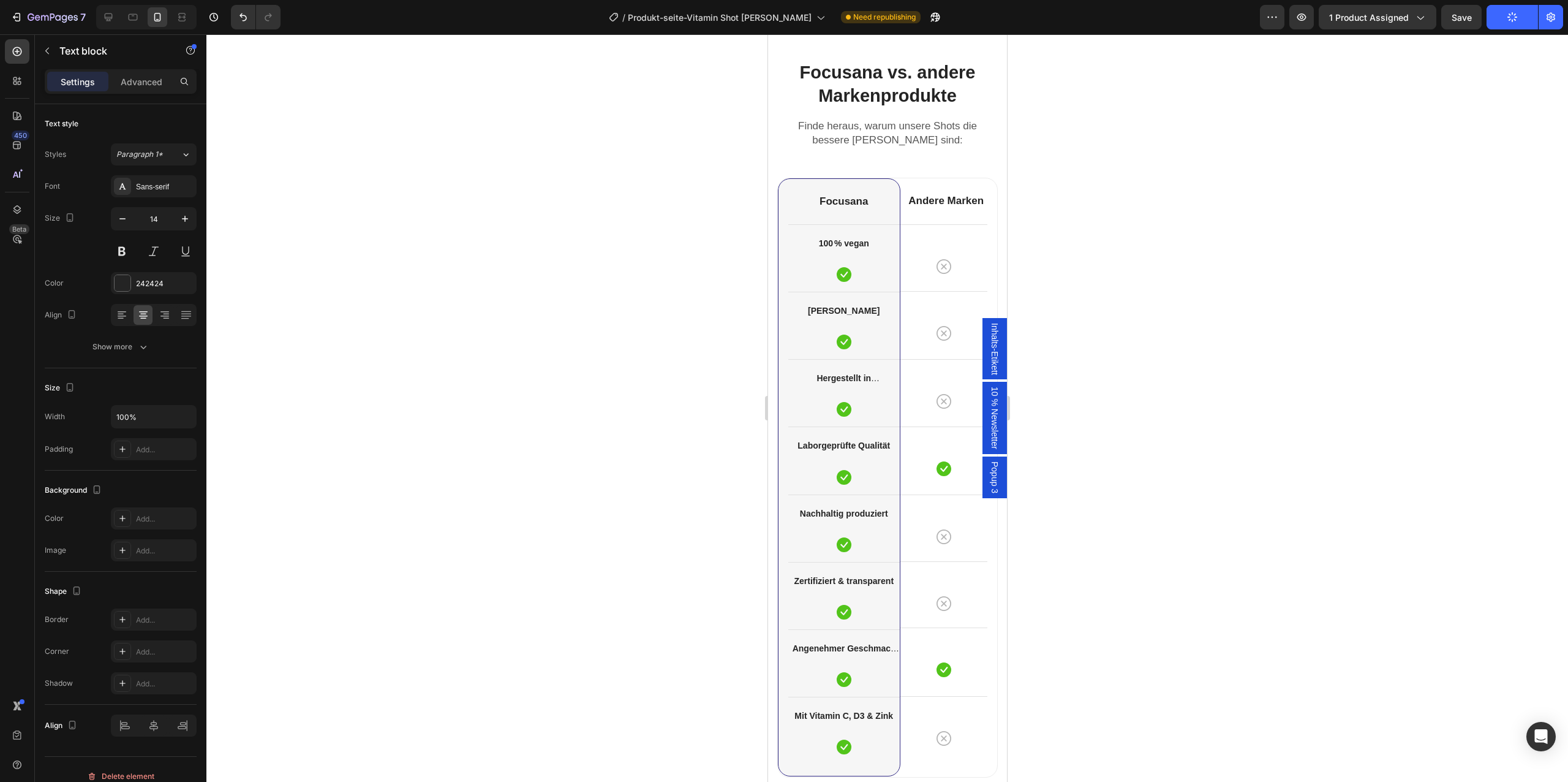
scroll to position [3457, 0]
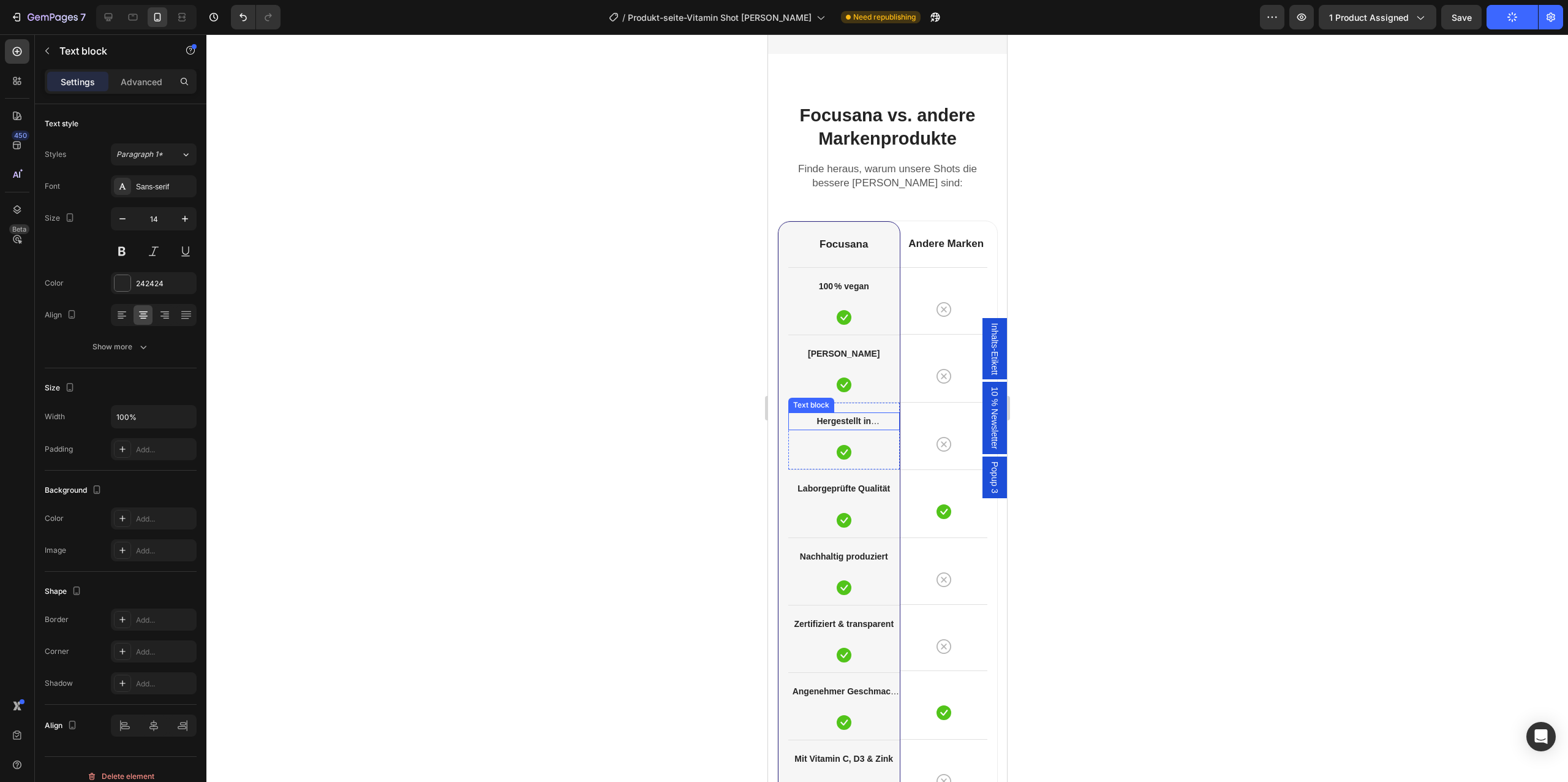
click at [836, 418] on strong "Hergestellt in [GEOGRAPHIC_DATA]" at bounding box center [843, 428] width 92 height 25
click at [521, 477] on div at bounding box center [887, 408] width 1362 height 747
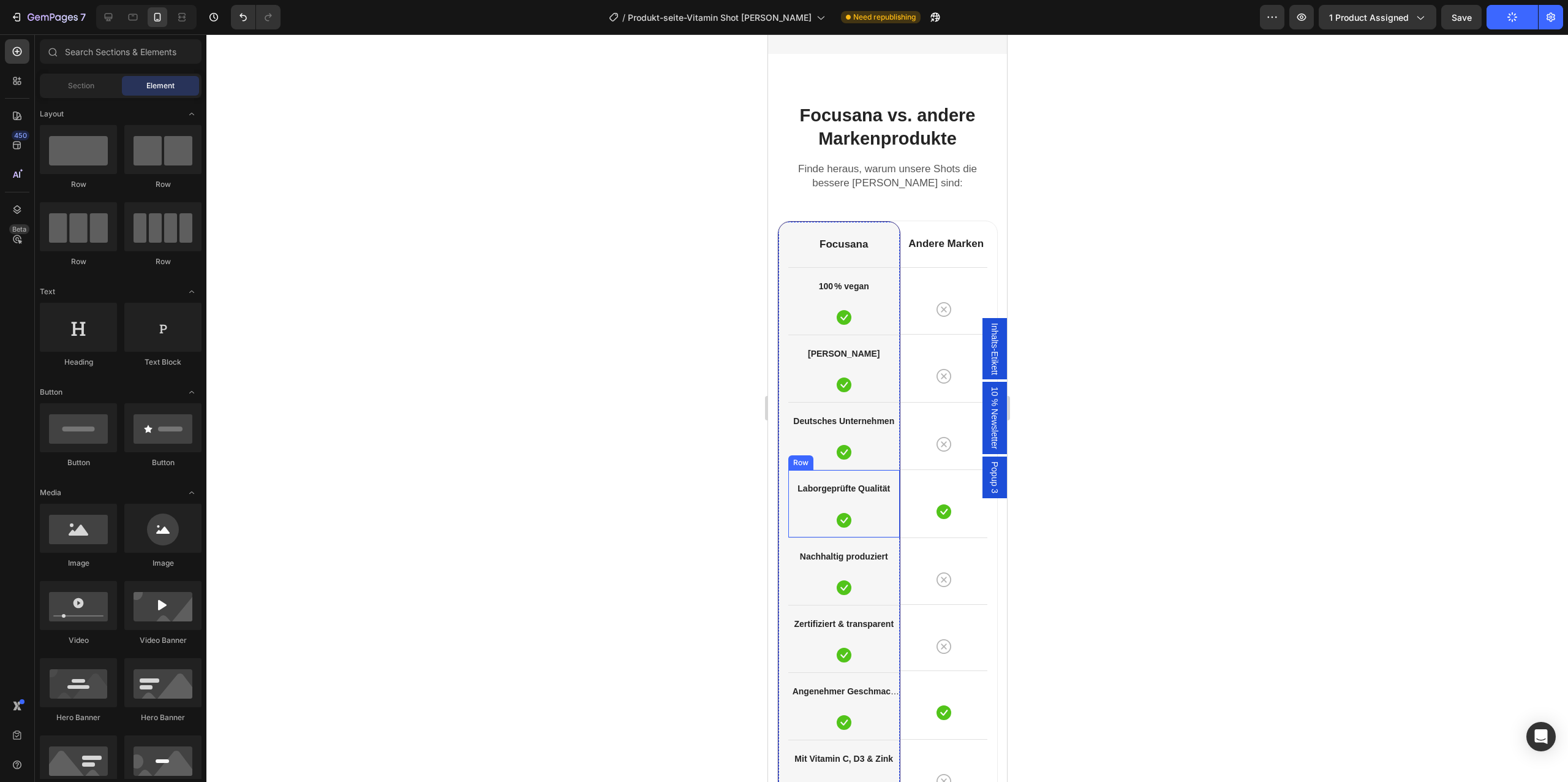
scroll to position [3587, 0]
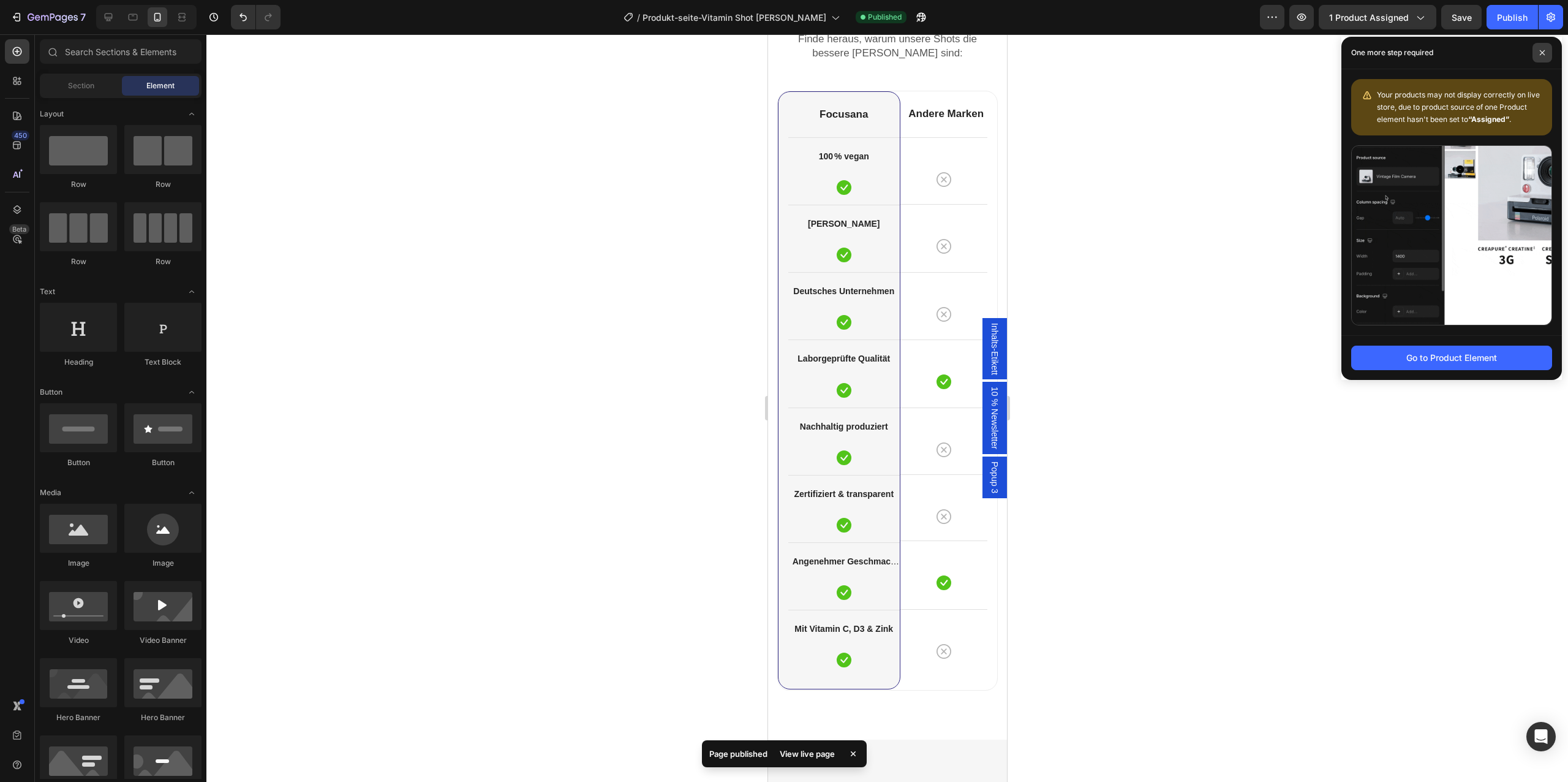
click at [1540, 54] on icon at bounding box center [1543, 53] width 5 height 5
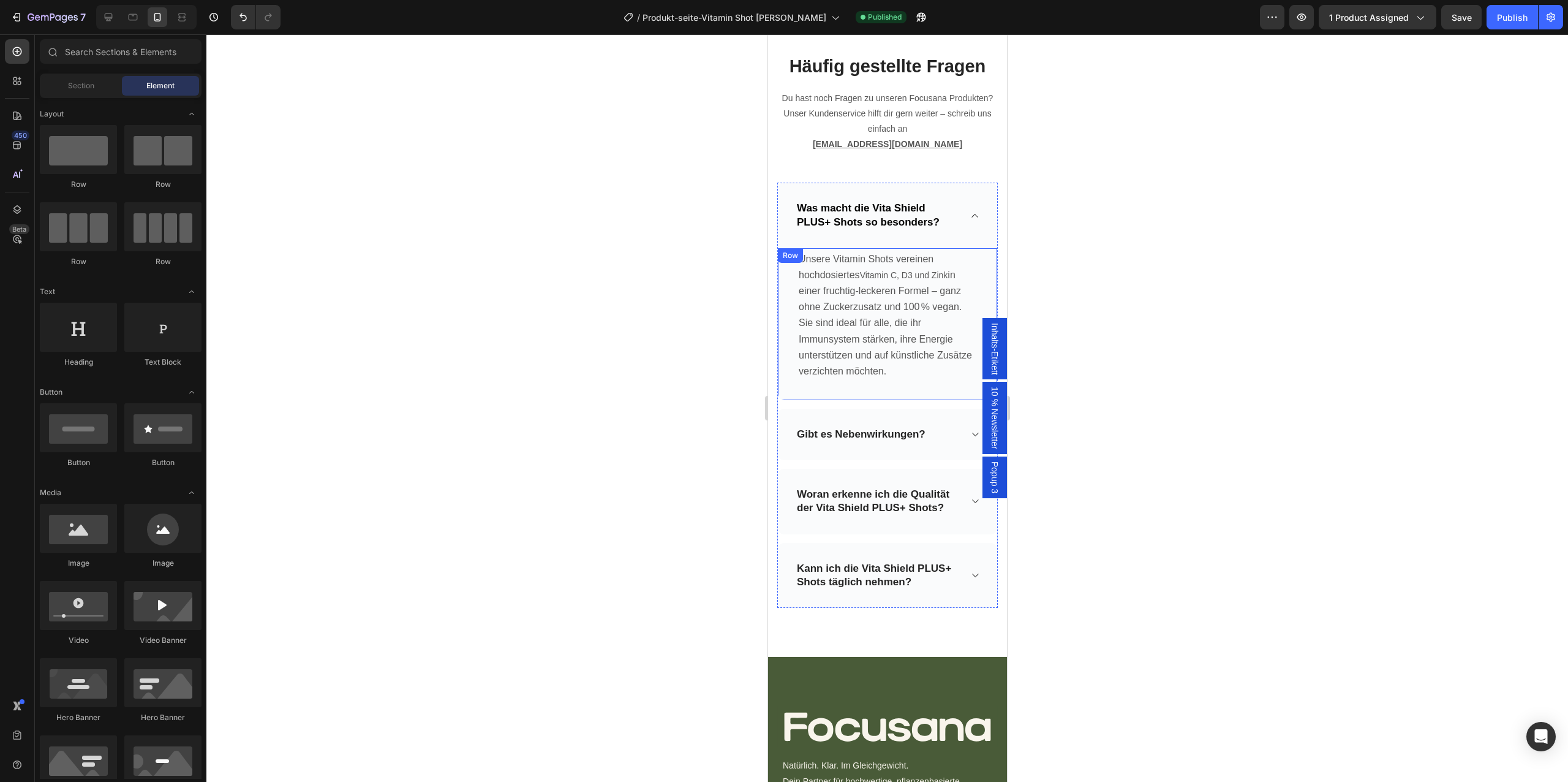
scroll to position [4703, 0]
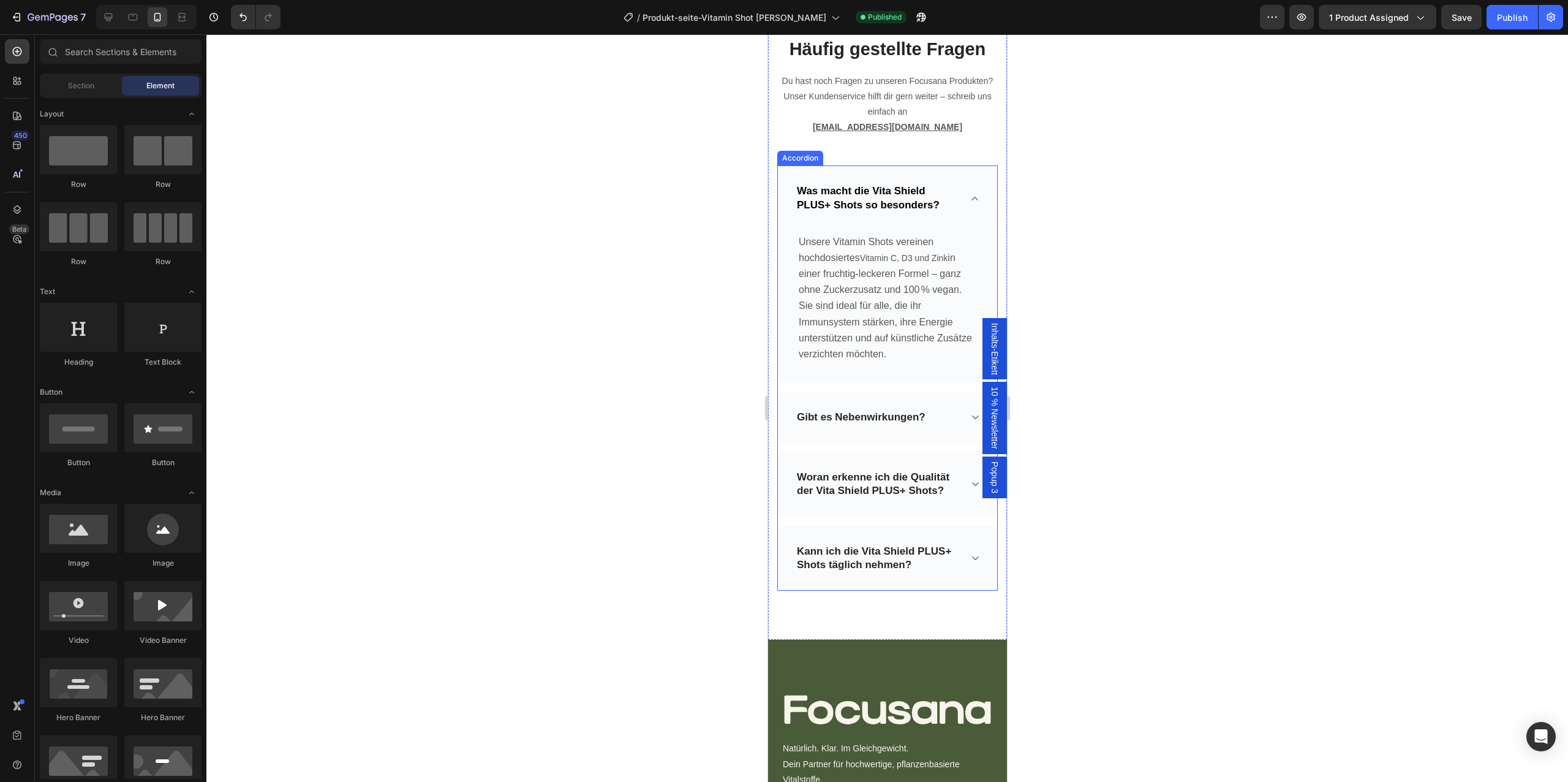
click at [938, 416] on div "Gibt es Nebenwirkungen?" at bounding box center [877, 417] width 165 height 17
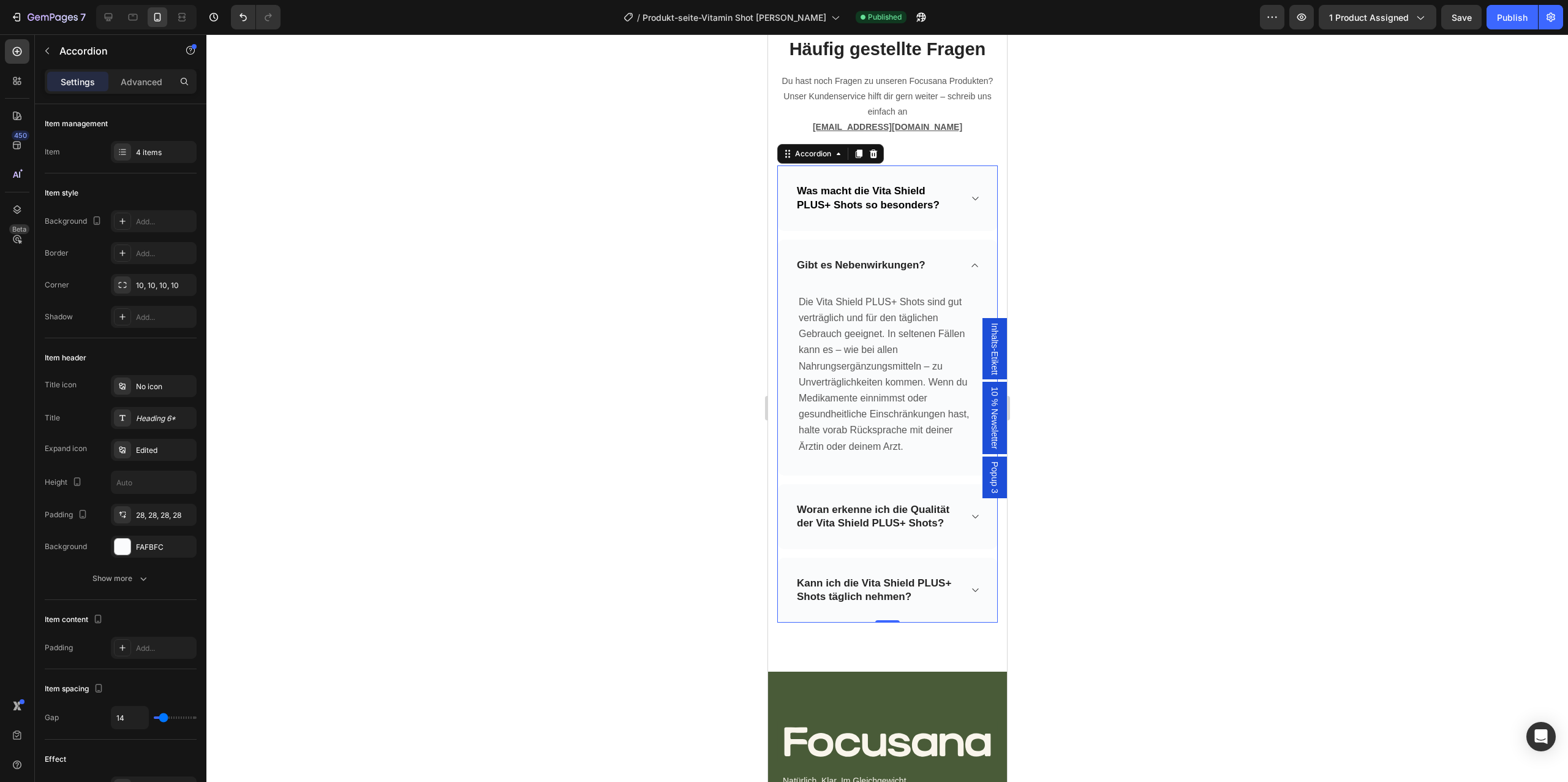
scroll to position [4787, 0]
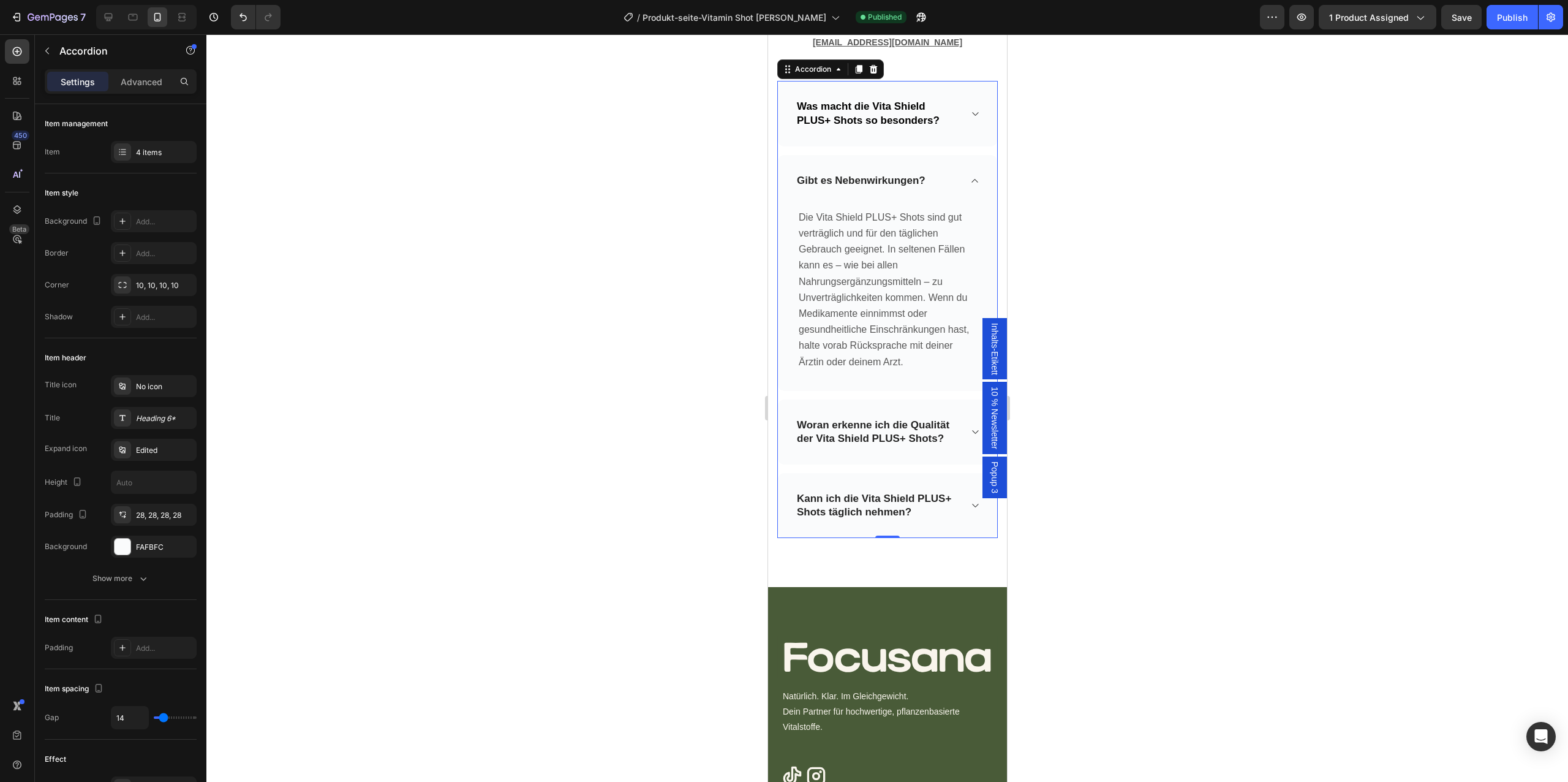
click at [953, 453] on div "Woran erkenne ich die Qualität der Vita Shield PLUS+ Shots?" at bounding box center [886, 431] width 220 height 65
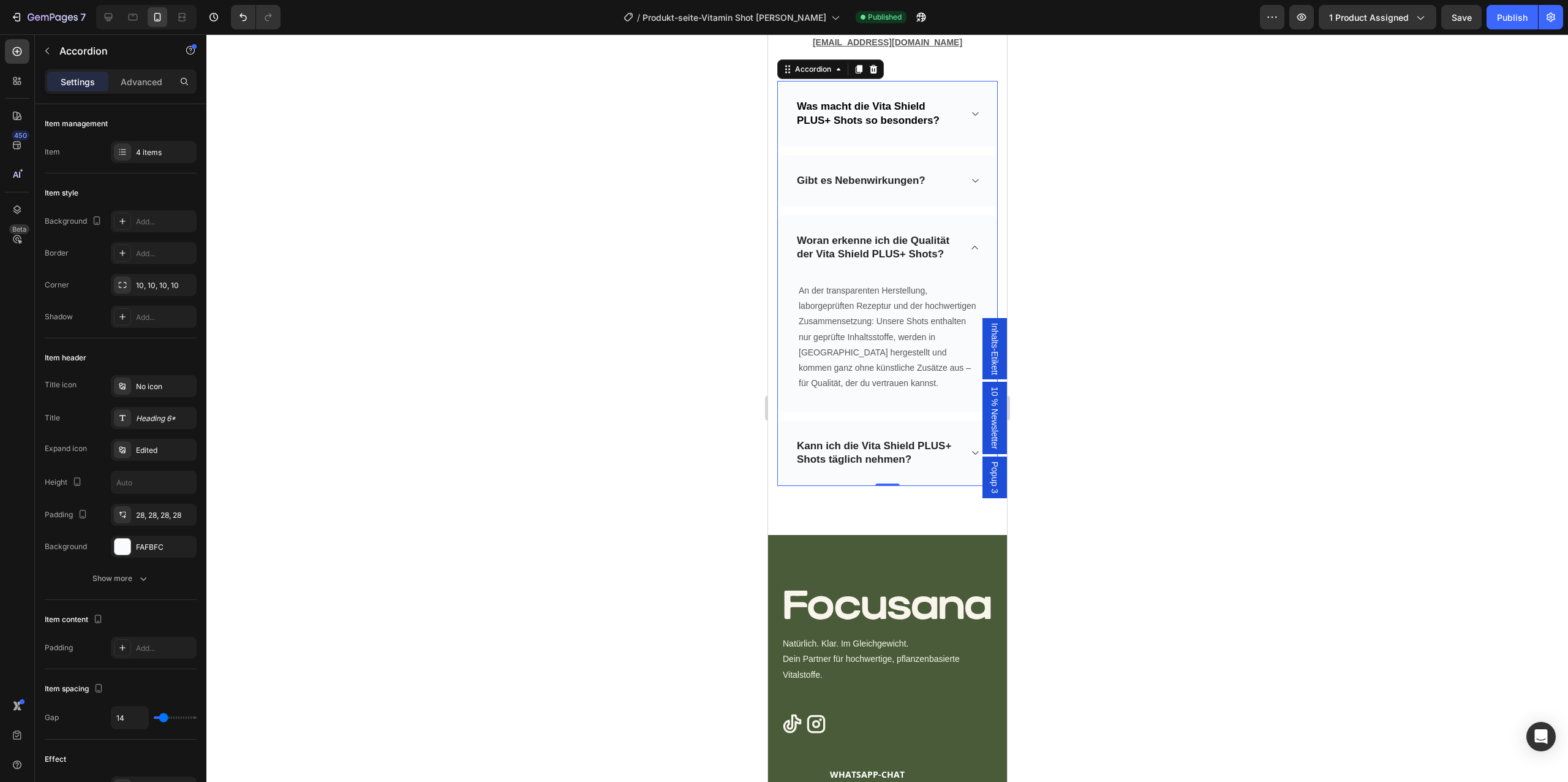
scroll to position [4837, 0]
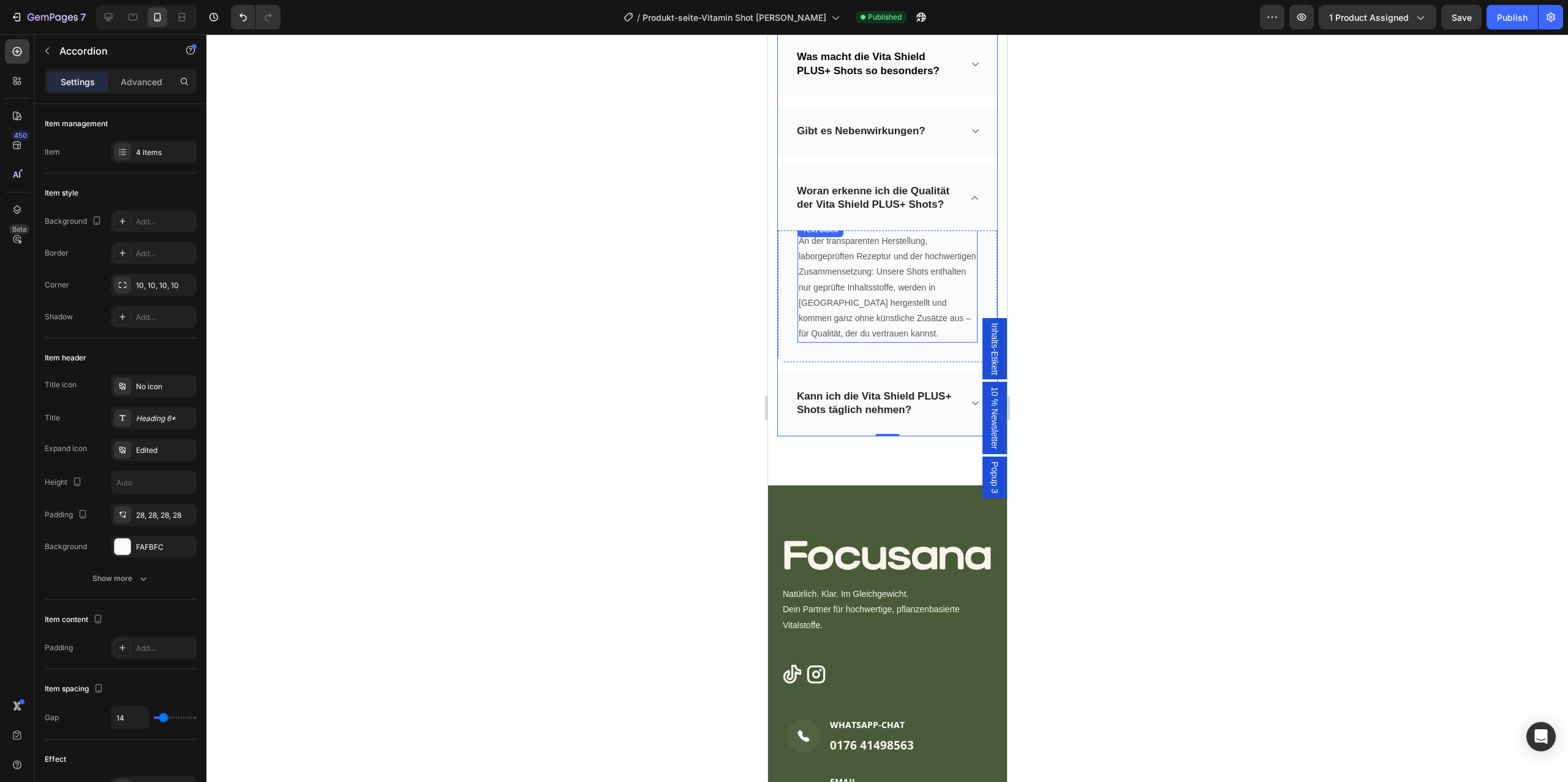
click at [907, 298] on span "An der transparenten Herstellung, laborgeprüften Rezeptur und der hochwertigen …" at bounding box center [886, 287] width 178 height 103
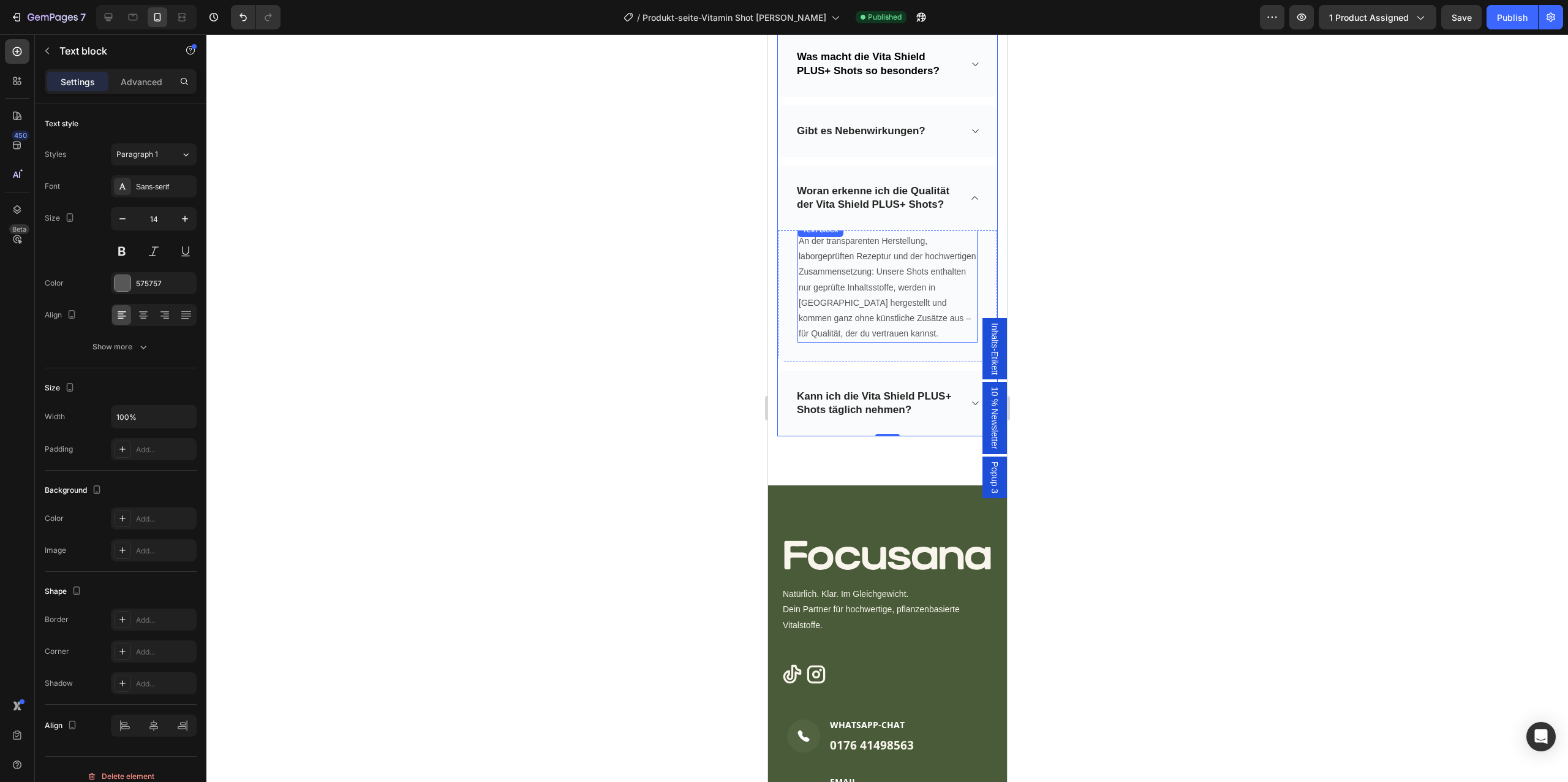
click at [907, 298] on span "An der transparenten Herstellung, laborgeprüften Rezeptur und der hochwertigen …" at bounding box center [886, 287] width 178 height 103
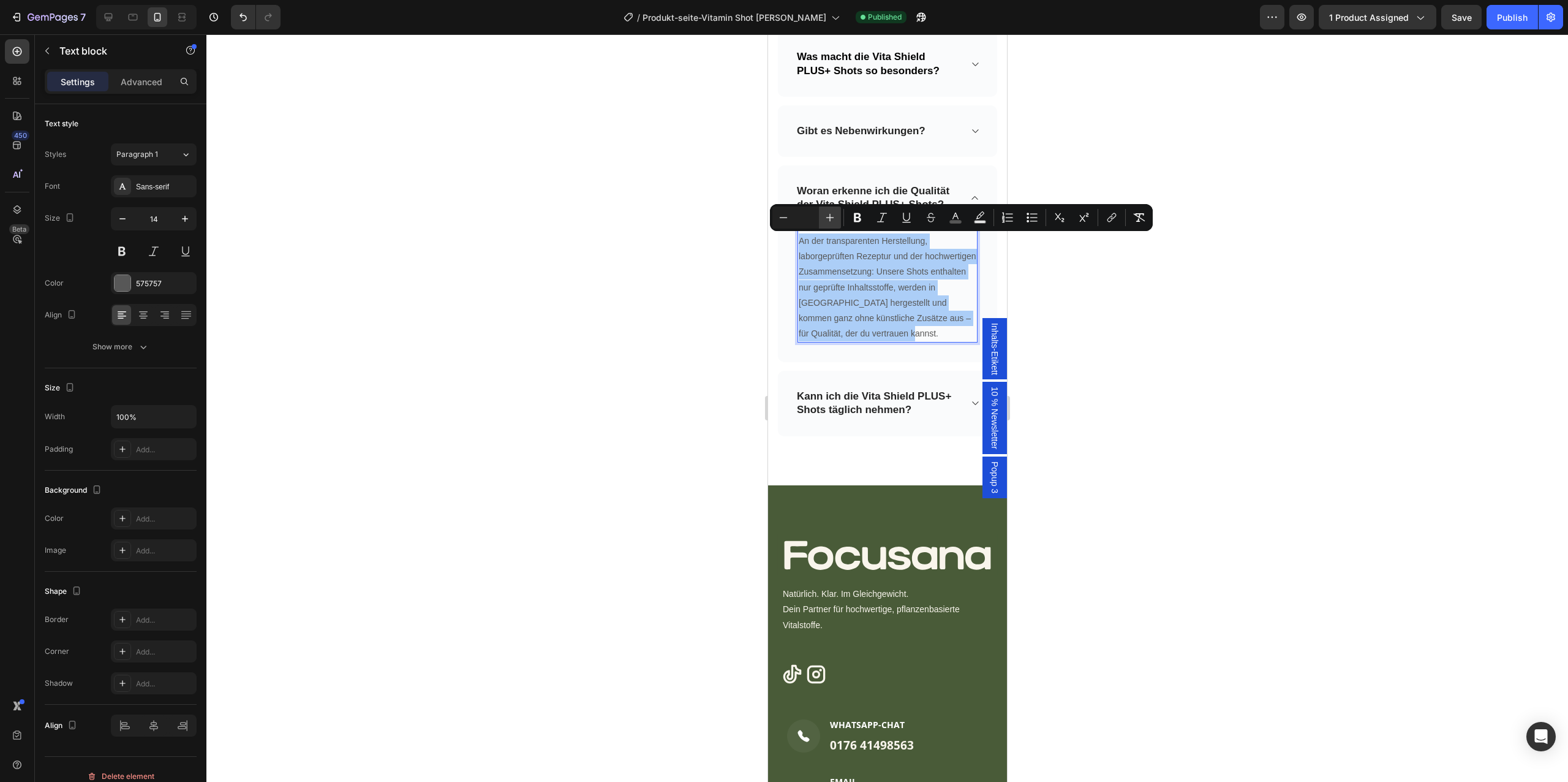
click at [830, 213] on icon "Editor contextual toolbar" at bounding box center [830, 217] width 13 height 13
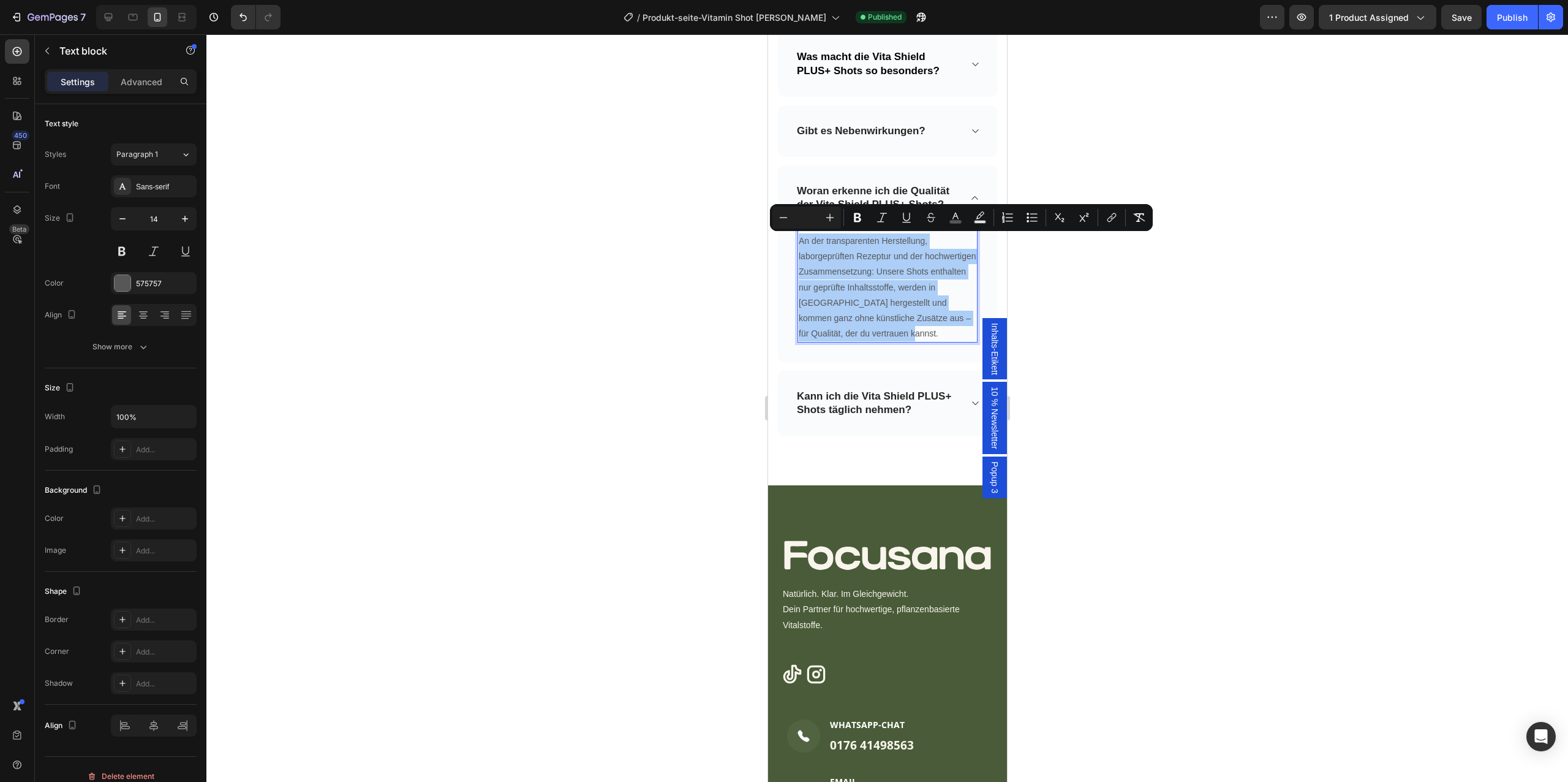
click at [800, 218] on input "Editor contextual toolbar" at bounding box center [806, 217] width 24 height 14
click at [828, 218] on icon "Editor contextual toolbar" at bounding box center [830, 217] width 13 height 13
click at [808, 217] on input "Editor contextual toolbar" at bounding box center [806, 217] width 24 height 14
type input "16"
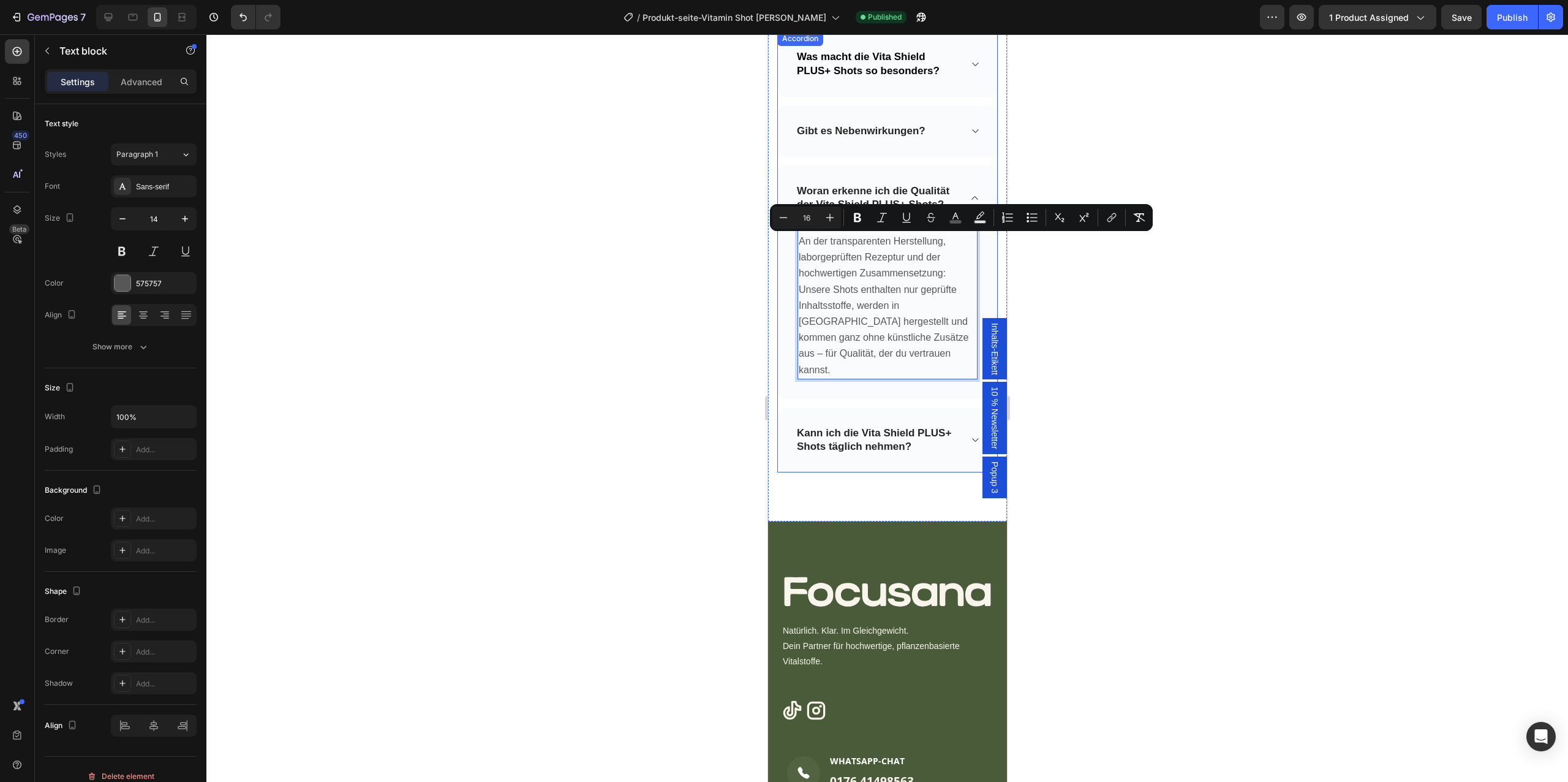
click at [942, 427] on p "Kann ich die Vita Shield PLUS+ Shots täglich nehmen?" at bounding box center [877, 440] width 162 height 27
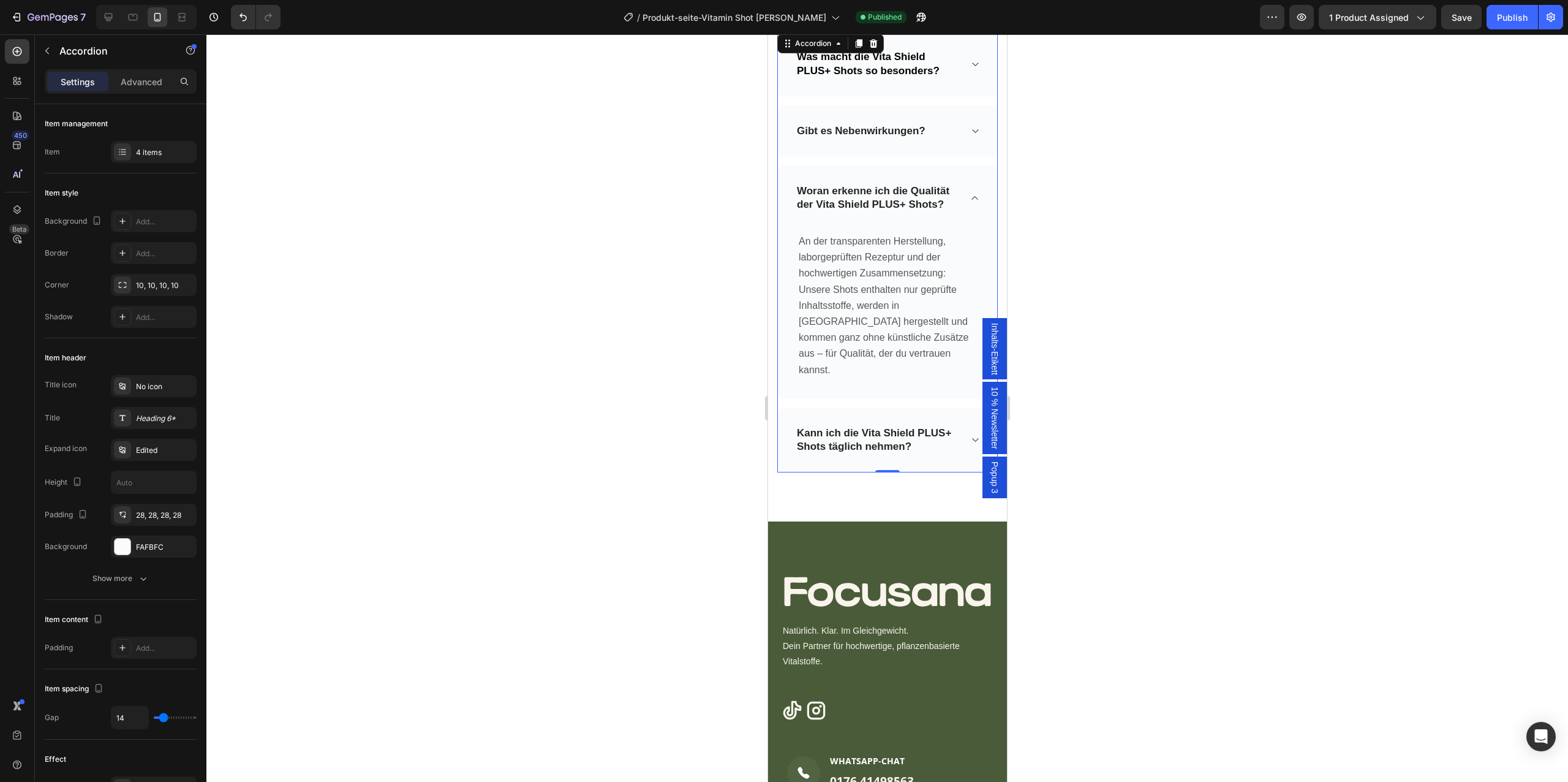
click at [975, 435] on icon at bounding box center [974, 440] width 9 height 10
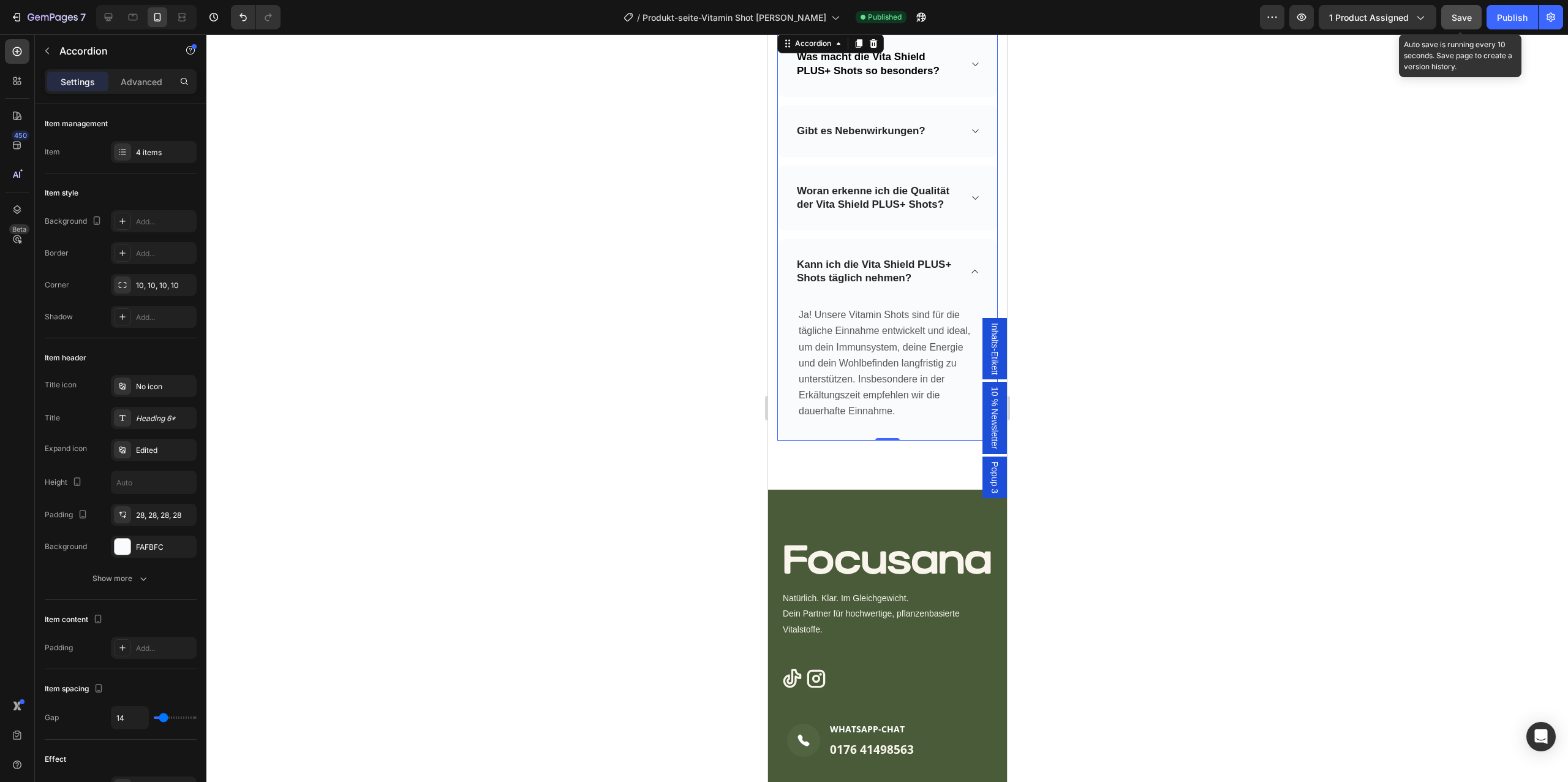
click at [1458, 24] on button "Save" at bounding box center [1461, 17] width 40 height 24
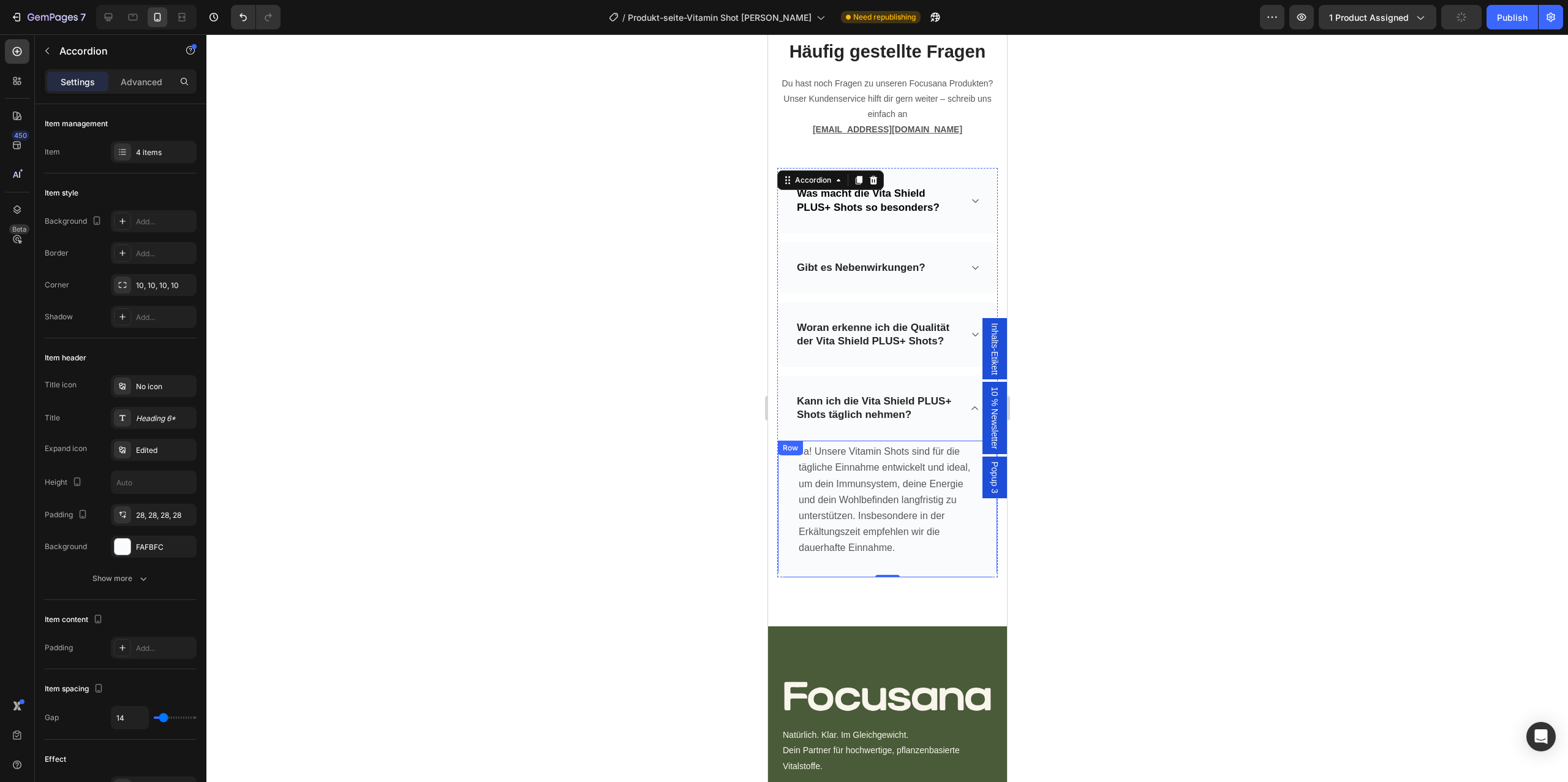
scroll to position [4691, 0]
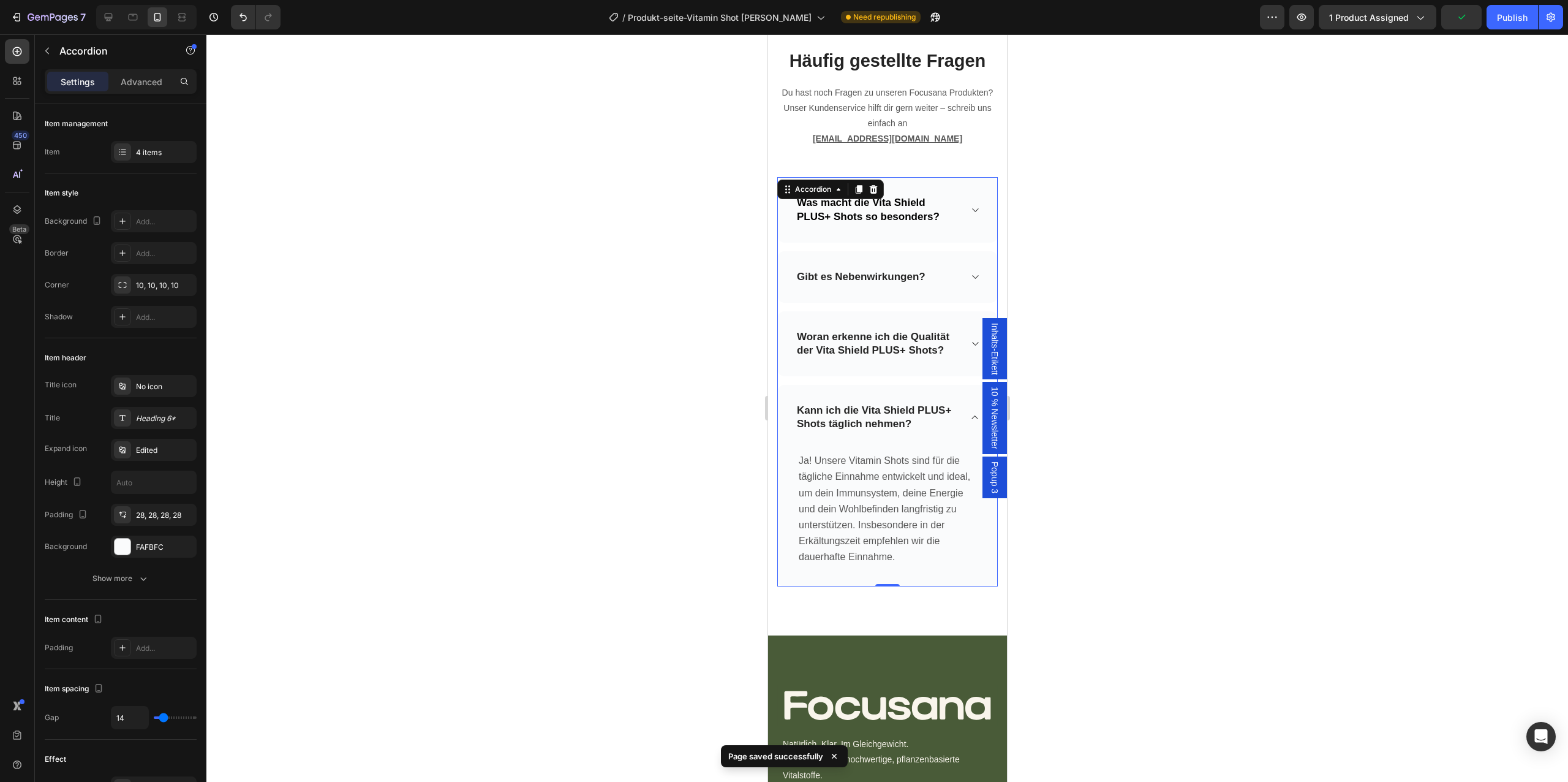
click at [953, 272] on div "Gibt es Nebenwirkungen?" at bounding box center [877, 277] width 165 height 17
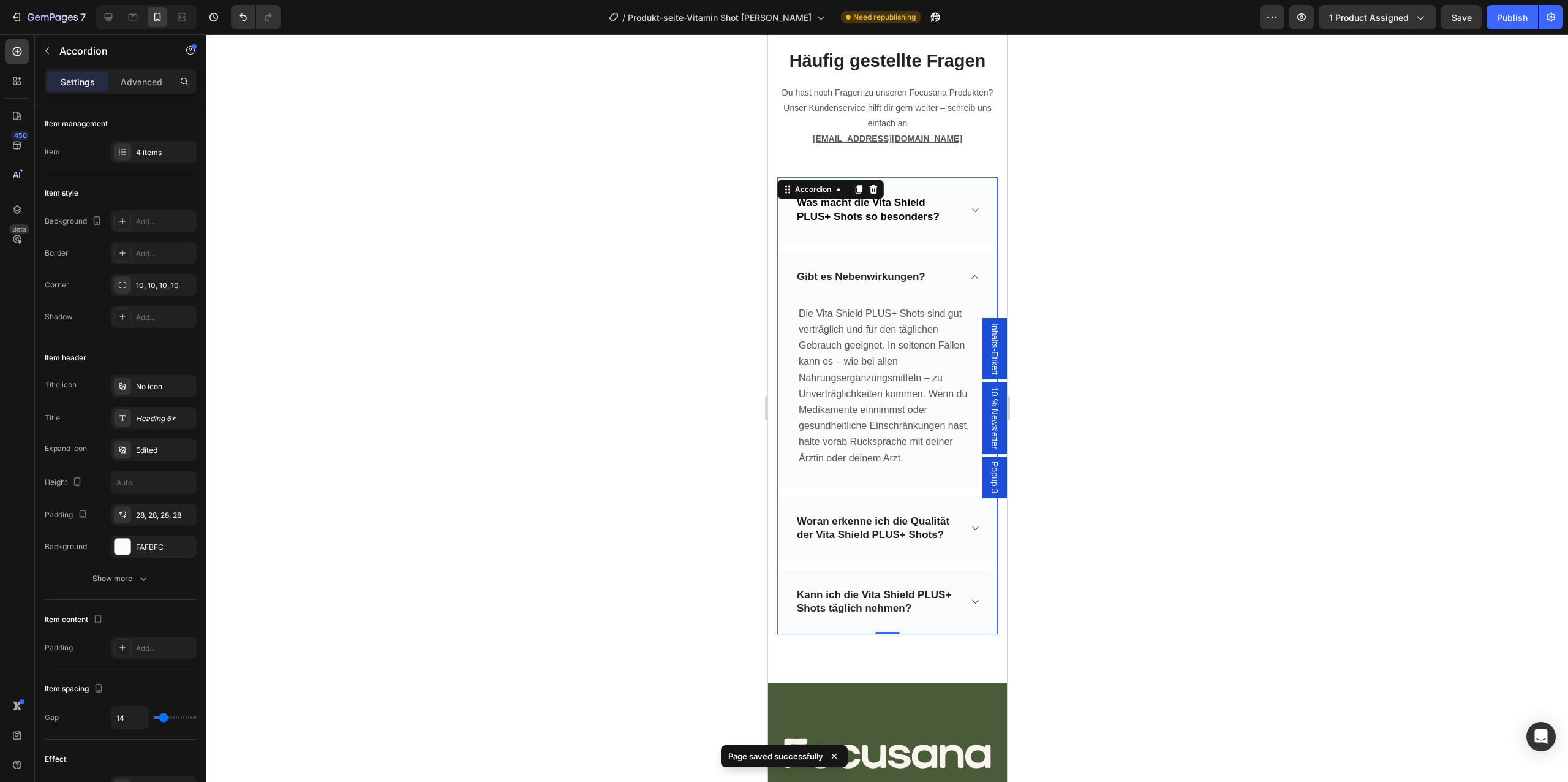
click at [962, 516] on div "Woran erkenne ich die Qualität der Vita Shield PLUS+ Shots?" at bounding box center [886, 528] width 220 height 65
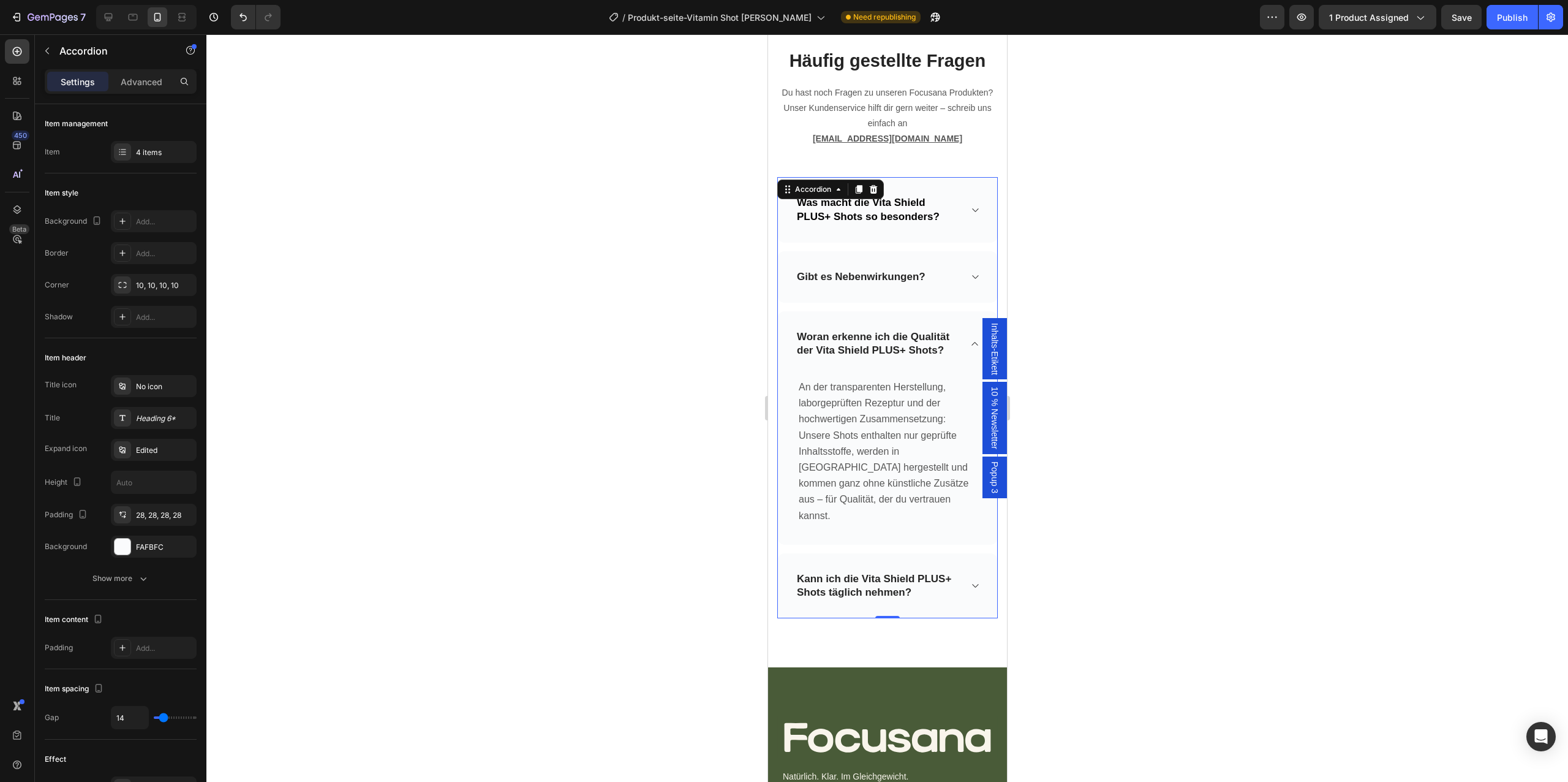
click at [967, 215] on div "Was macht die Vita Shield PLUS+ Shots so besonders?" at bounding box center [886, 209] width 220 height 65
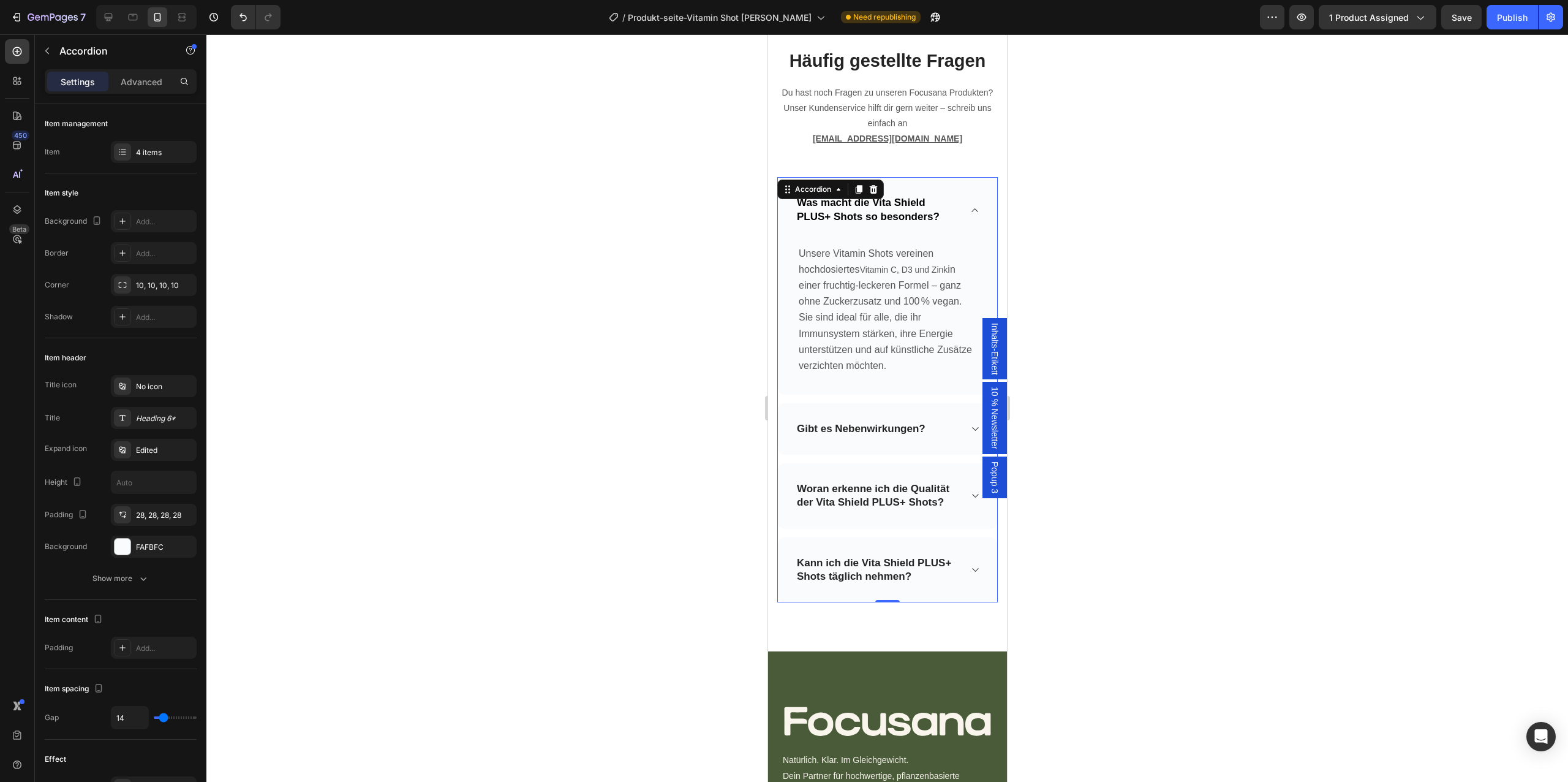
click at [976, 213] on icon at bounding box center [974, 210] width 9 height 10
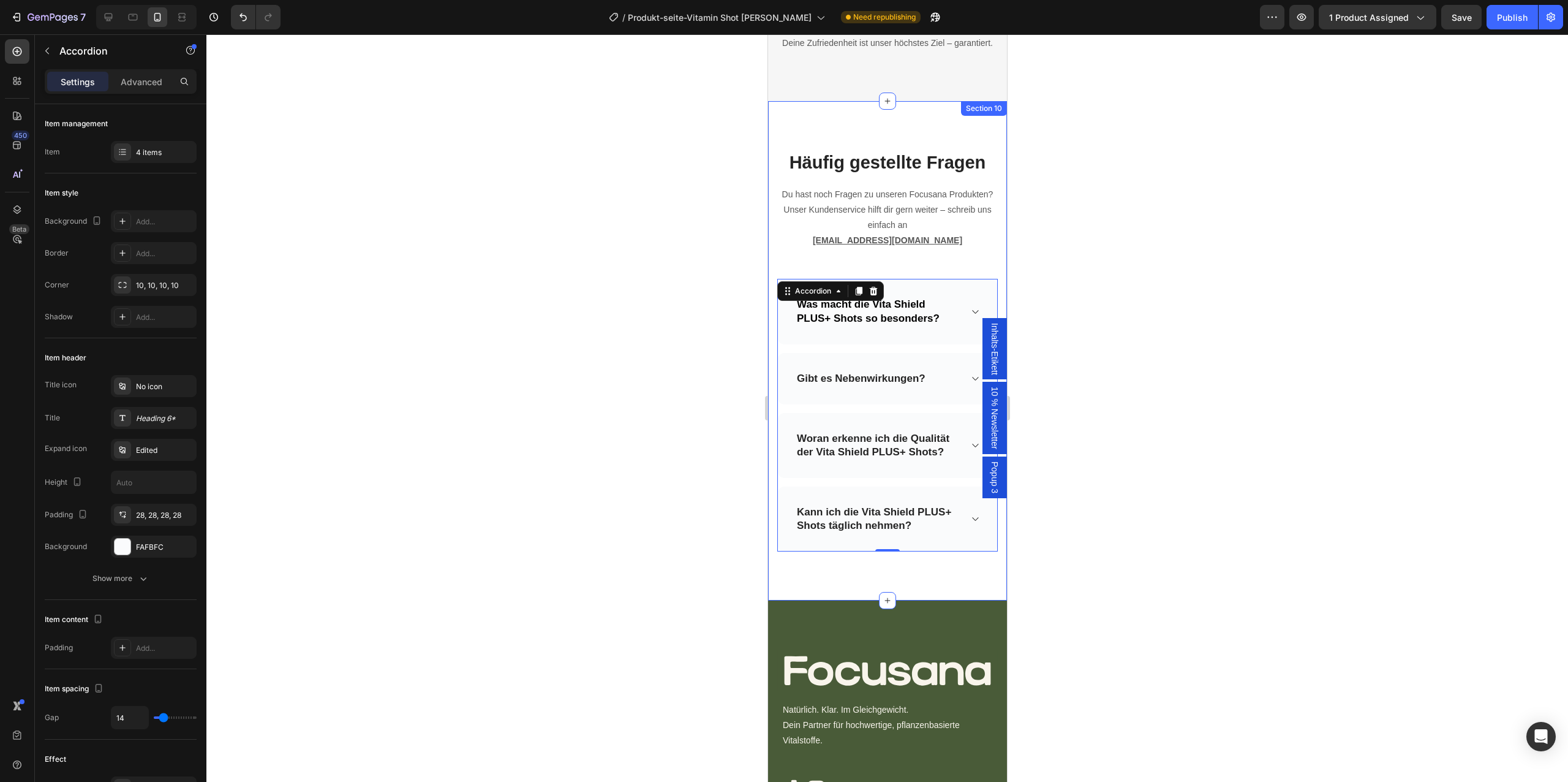
scroll to position [4584, 0]
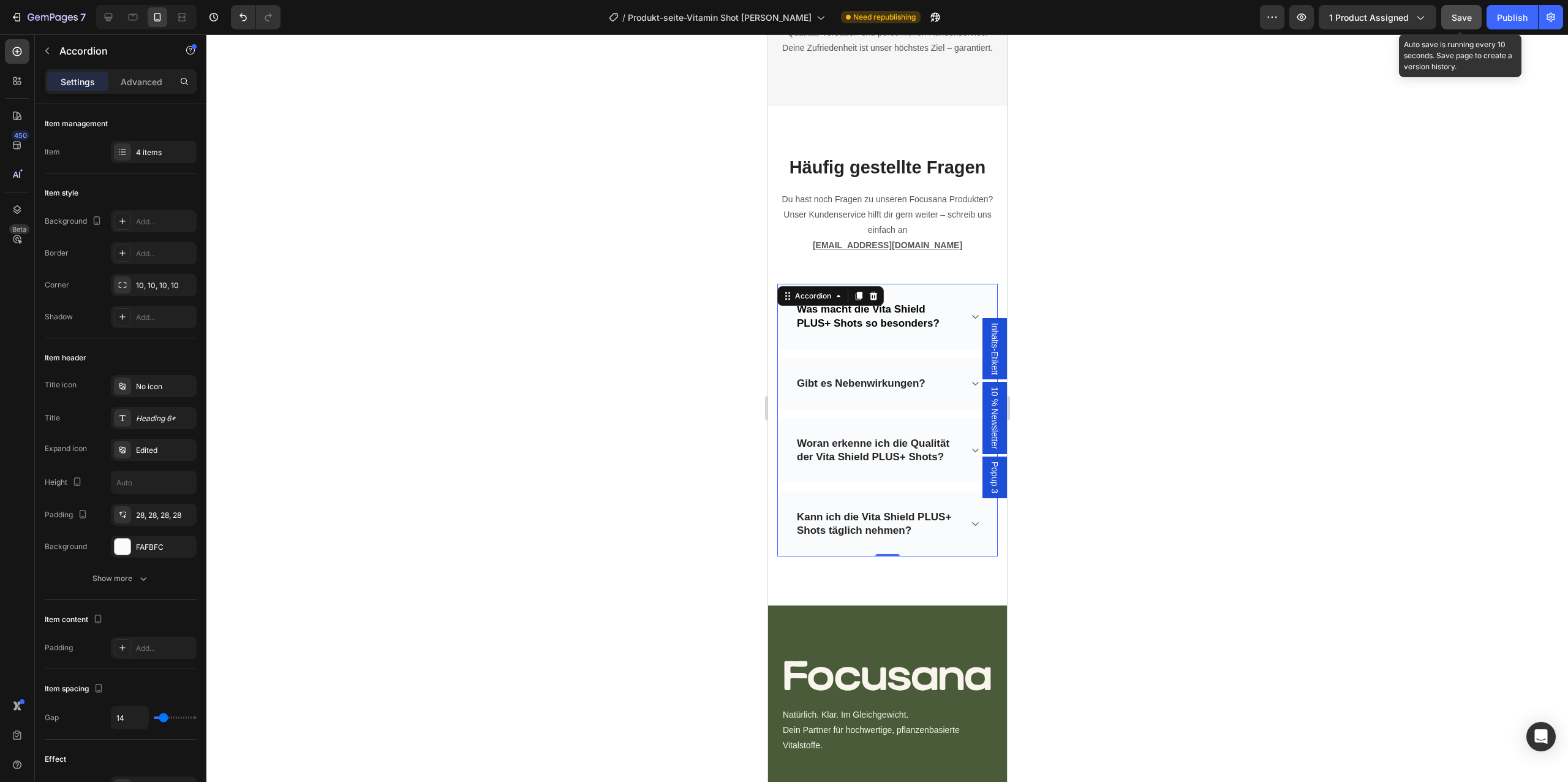
click at [1468, 22] on span "Save" at bounding box center [1462, 18] width 20 height 10
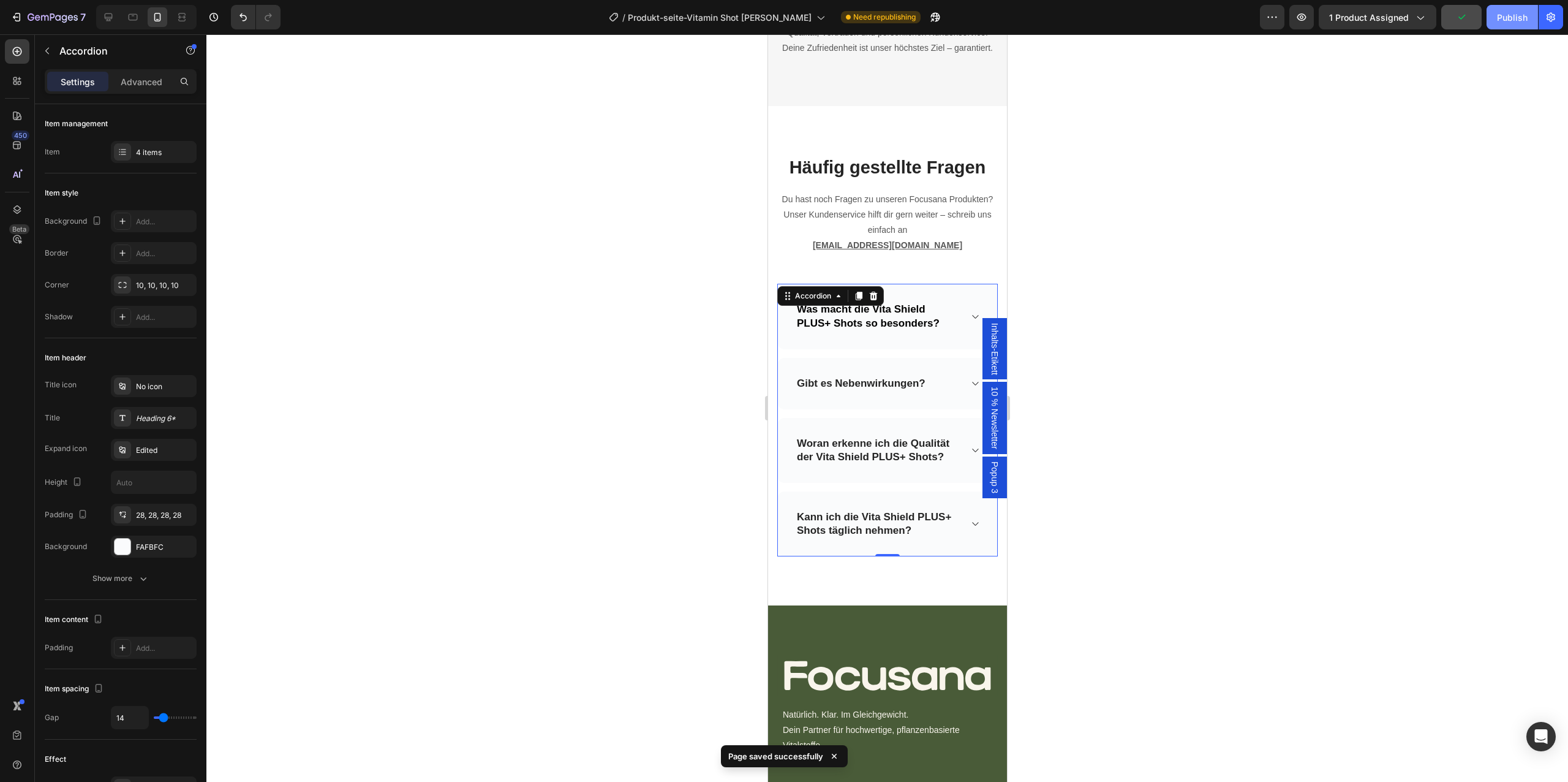
click at [1516, 14] on div "Publish" at bounding box center [1512, 17] width 30 height 13
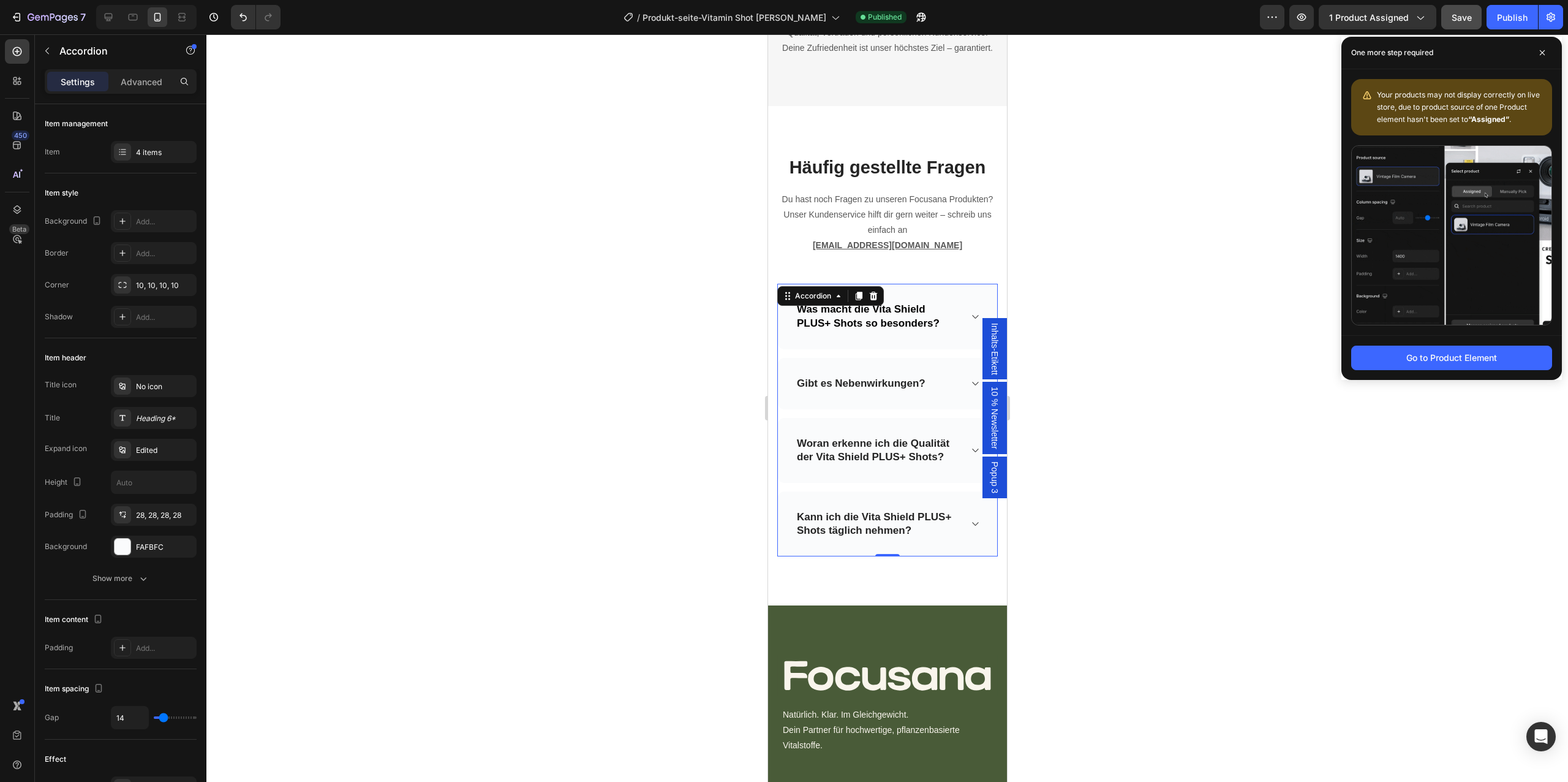
click at [1044, 490] on div at bounding box center [887, 408] width 1362 height 747
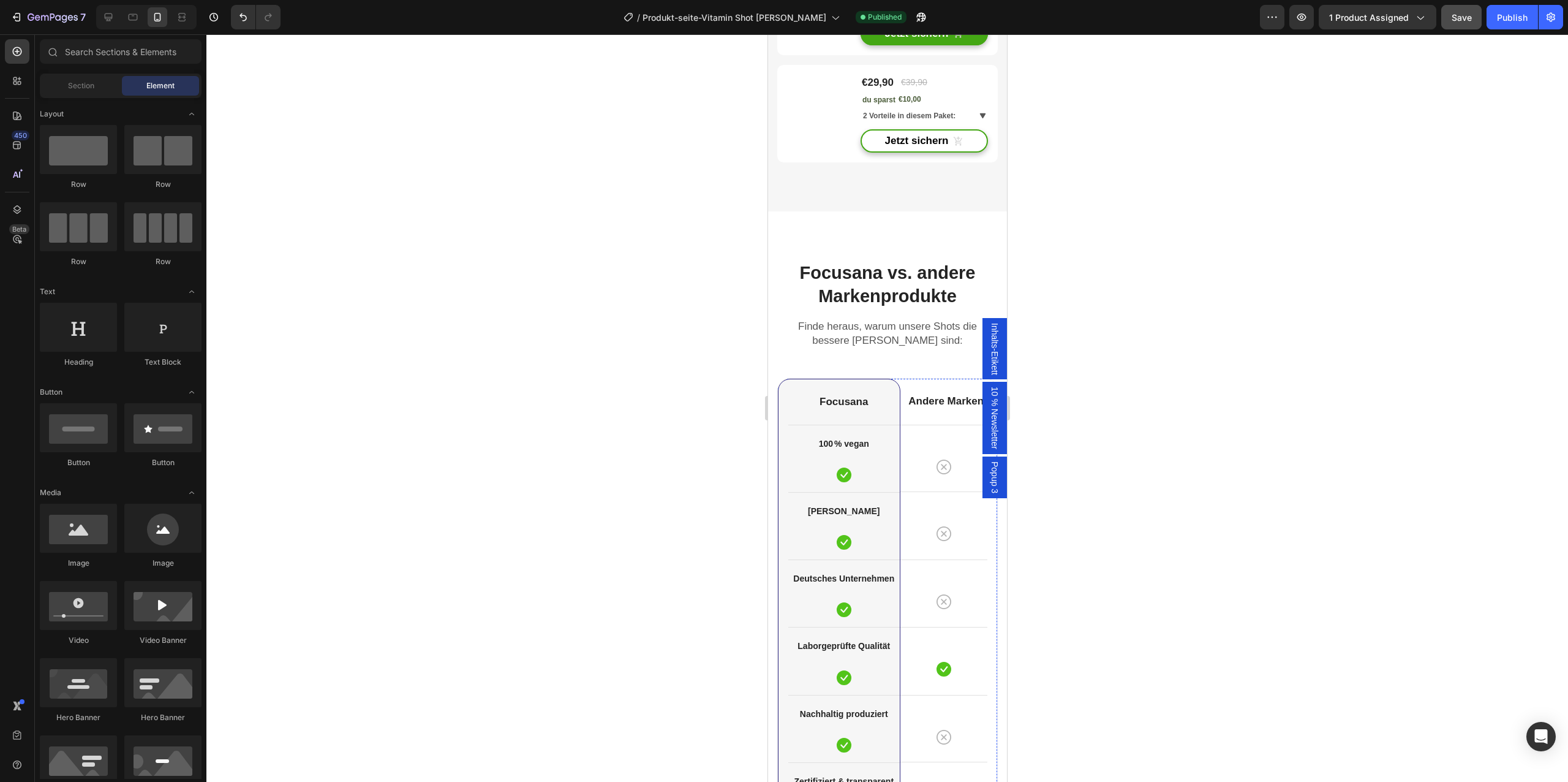
scroll to position [3551, 0]
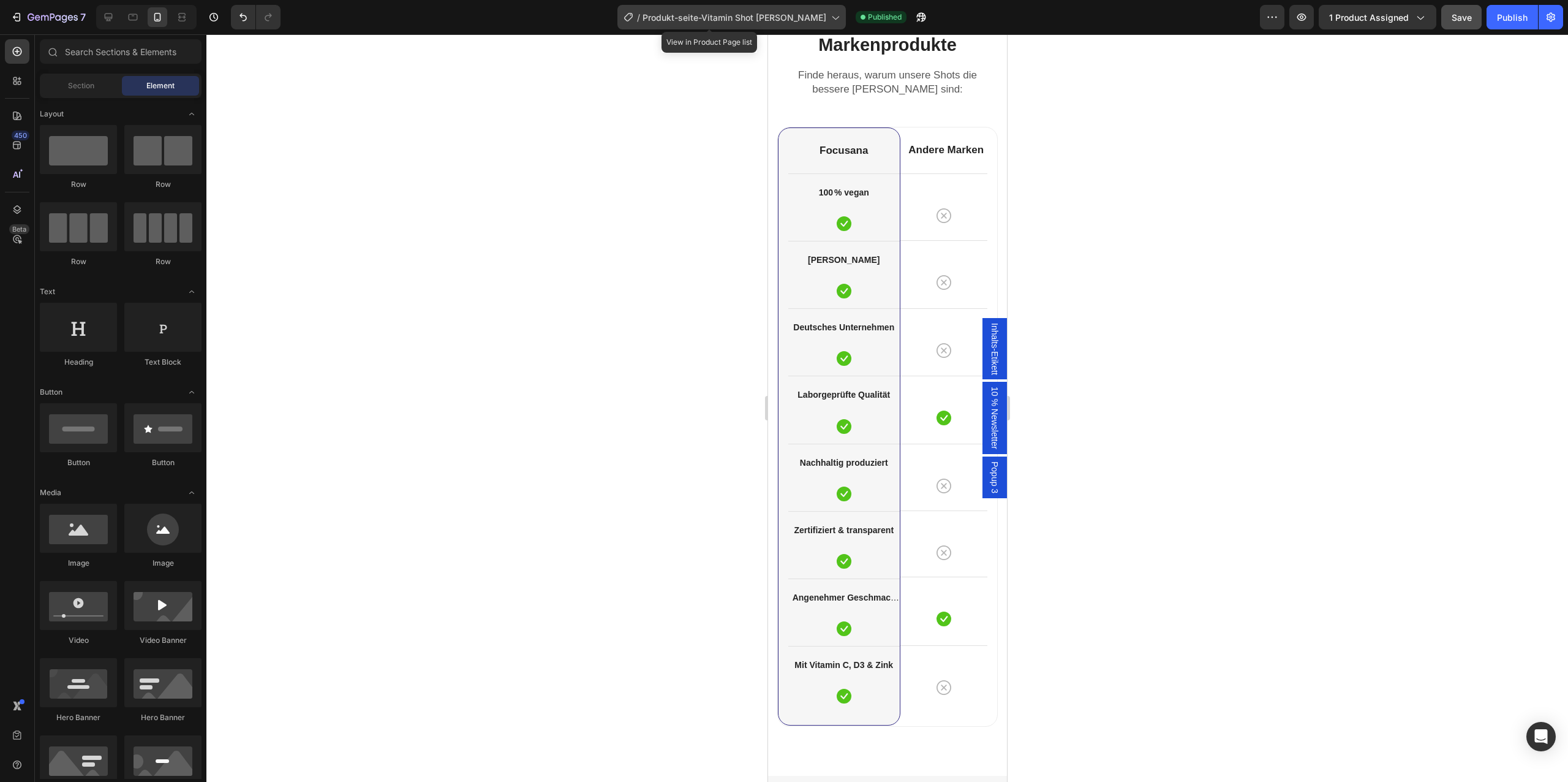
click at [767, 19] on span "Produkt-seite-Vitamin Shot [PERSON_NAME]" at bounding box center [734, 17] width 183 height 13
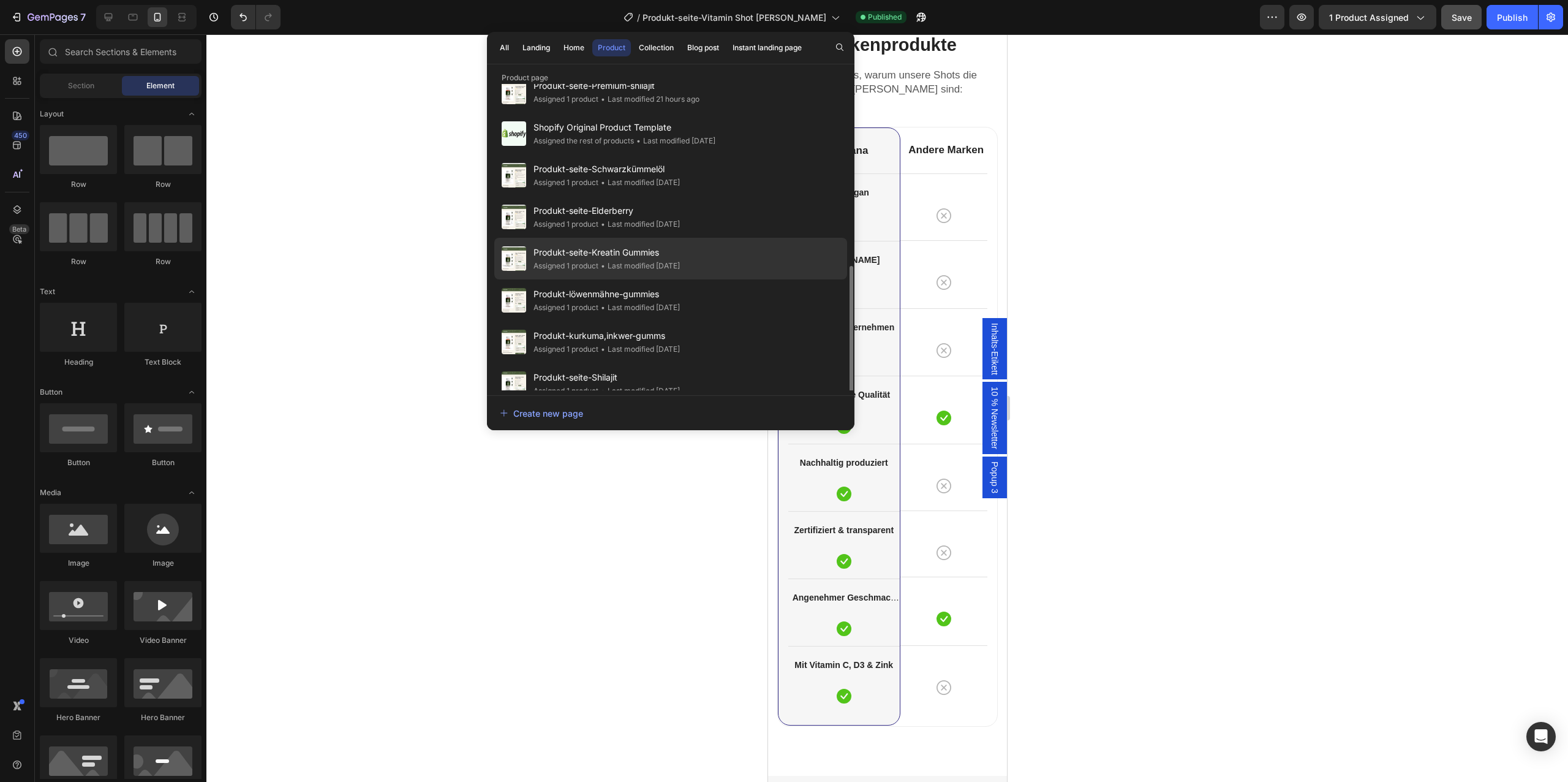
scroll to position [369, 0]
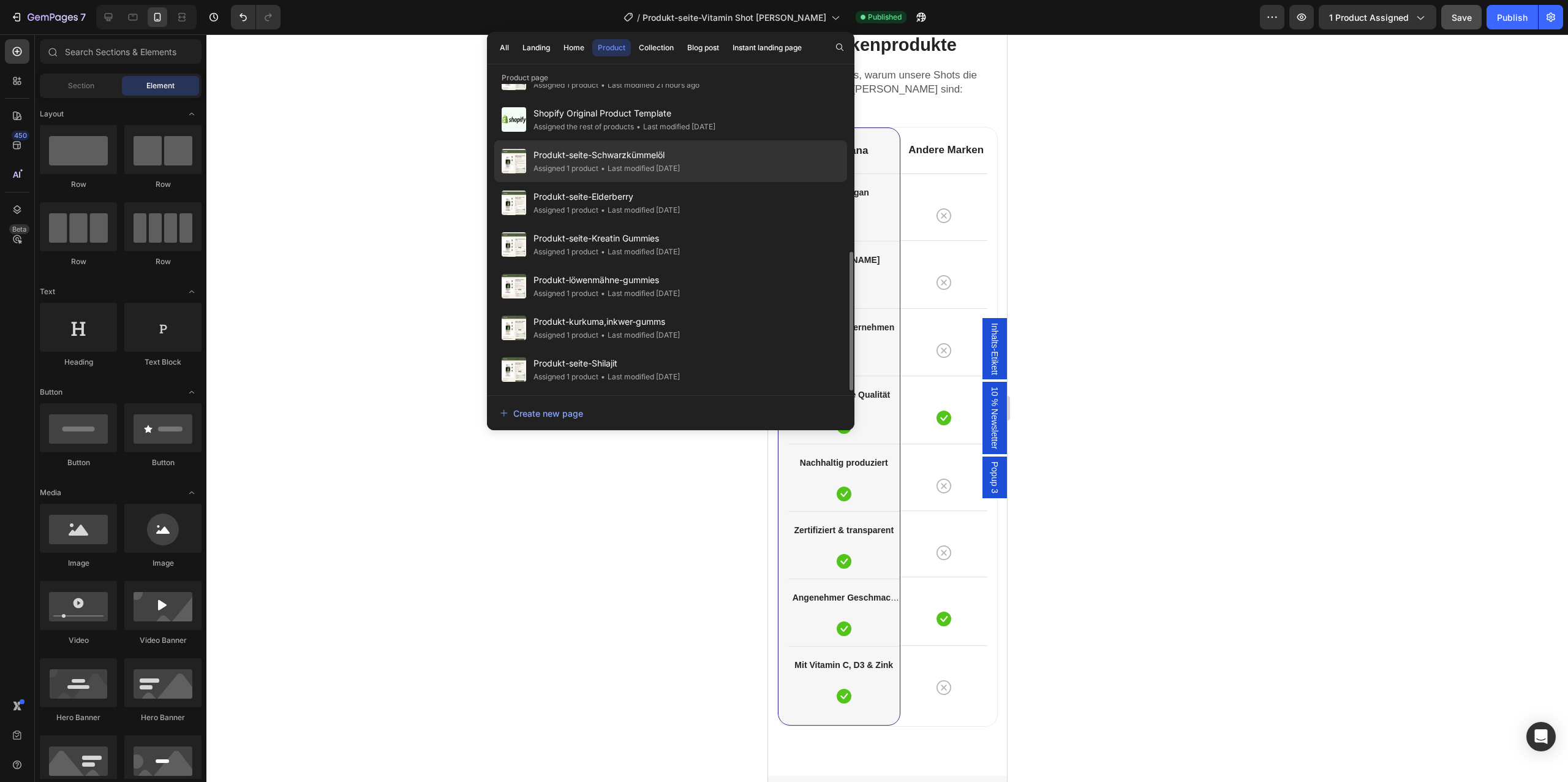
click at [734, 160] on div "Produkt-seite-Schwarzkümmelöl Assigned 1 product • Last modified 2 months ago" at bounding box center [670, 161] width 353 height 41
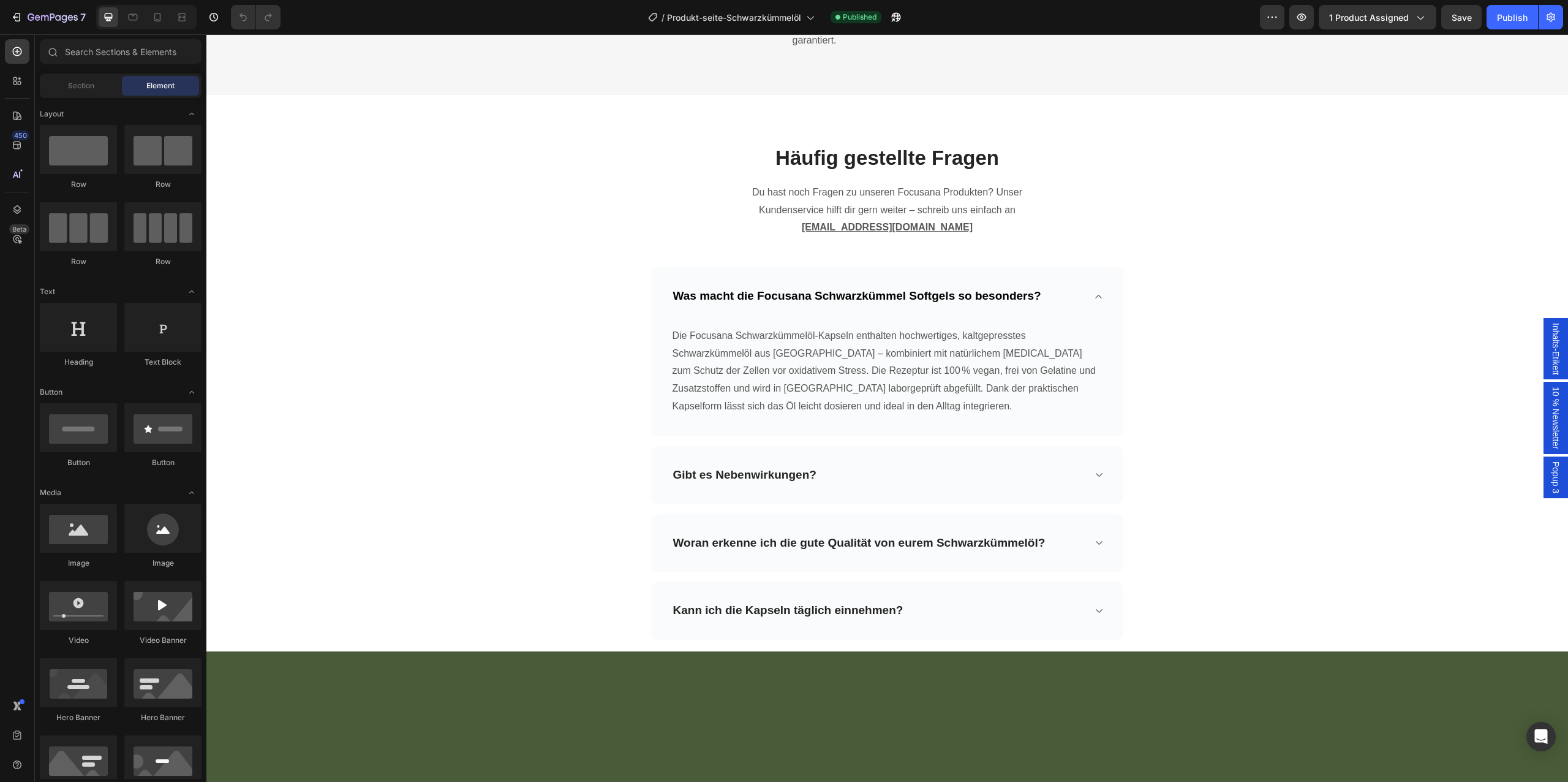
scroll to position [4213, 0]
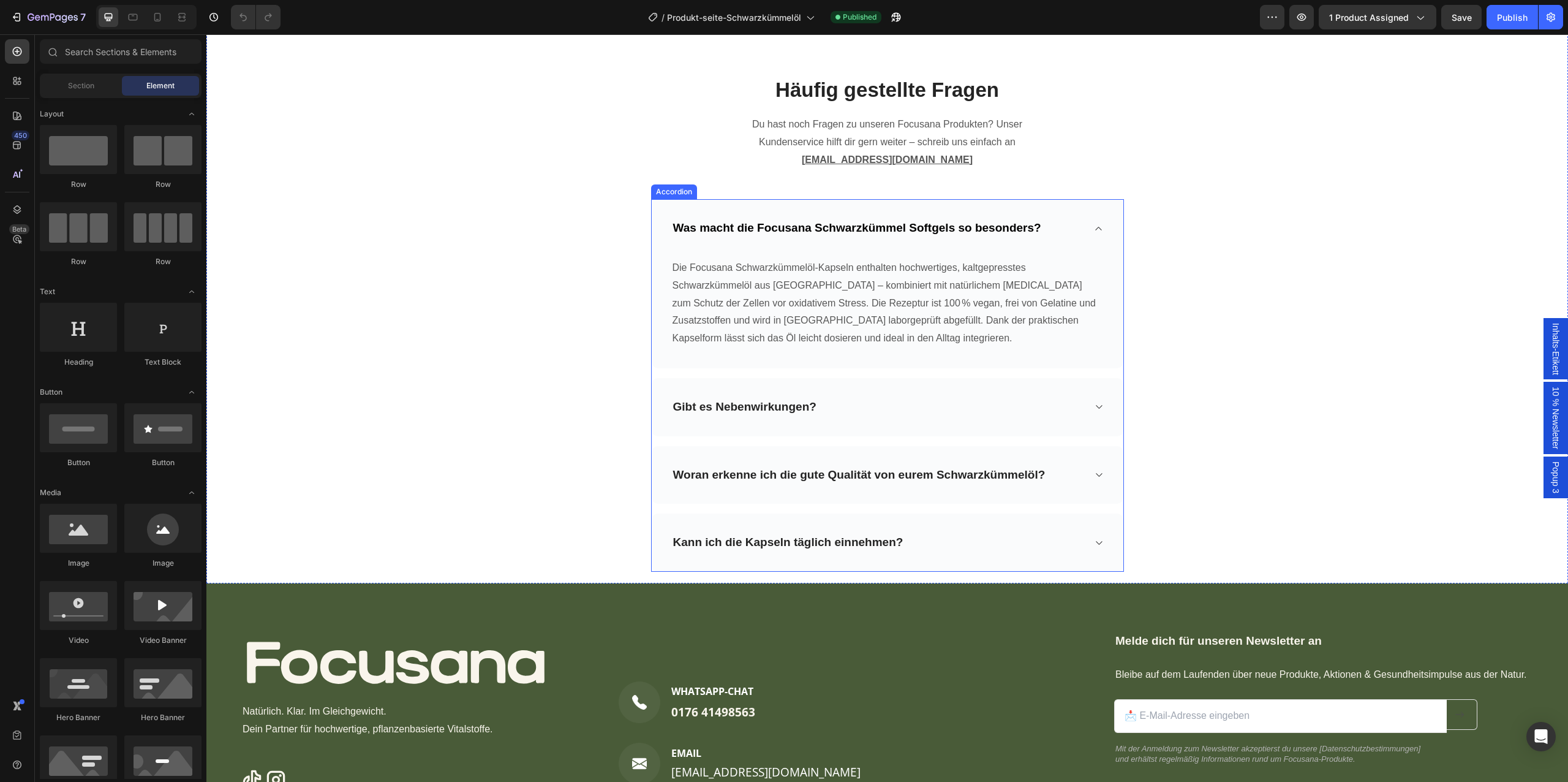
click at [899, 391] on div "Gibt es Nebenwirkungen?" at bounding box center [887, 407] width 471 height 58
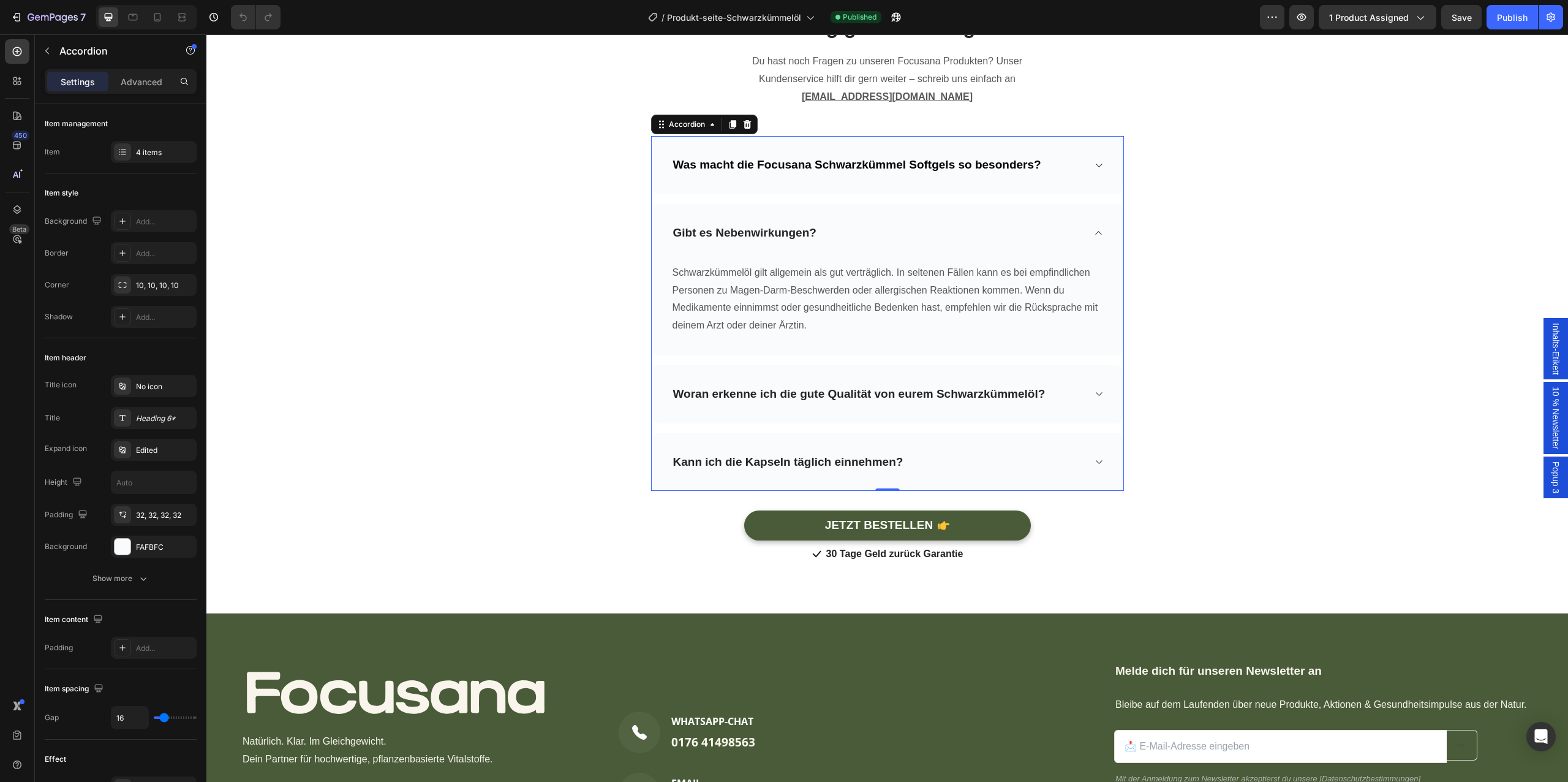
click at [991, 409] on div "Woran erkenne ich die gute Qualität von eurem Schwarzkümmelöl?" at bounding box center [887, 394] width 471 height 58
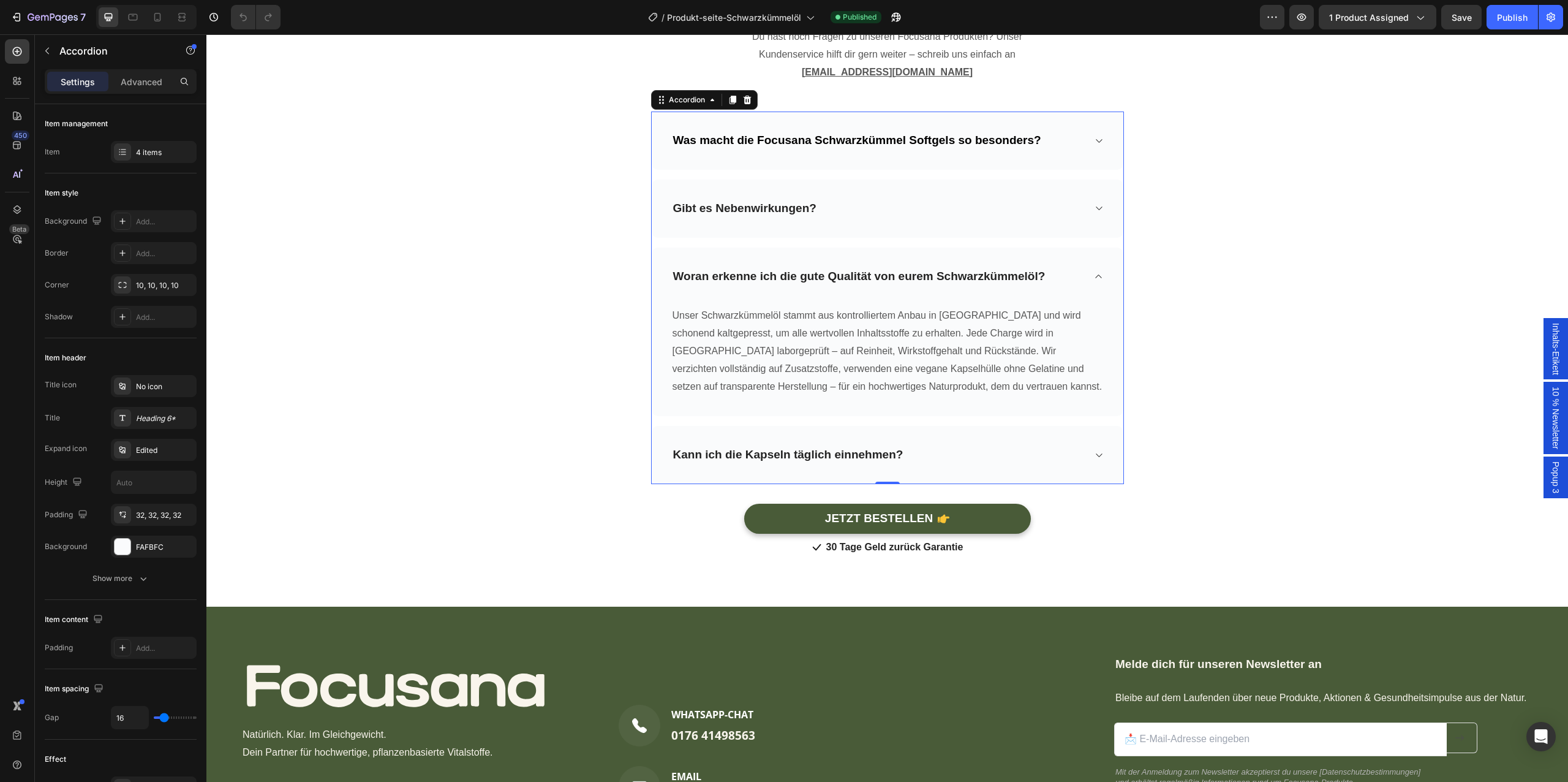
scroll to position [4301, 0]
click at [992, 422] on div "Was macht die Focusana Schwarzkümmel Softgels so besonders? Gibt es Nebenwirkun…" at bounding box center [888, 297] width 473 height 372
click at [994, 445] on div "Kann ich die Kapseln täglich einnehmen?" at bounding box center [878, 454] width 412 height 19
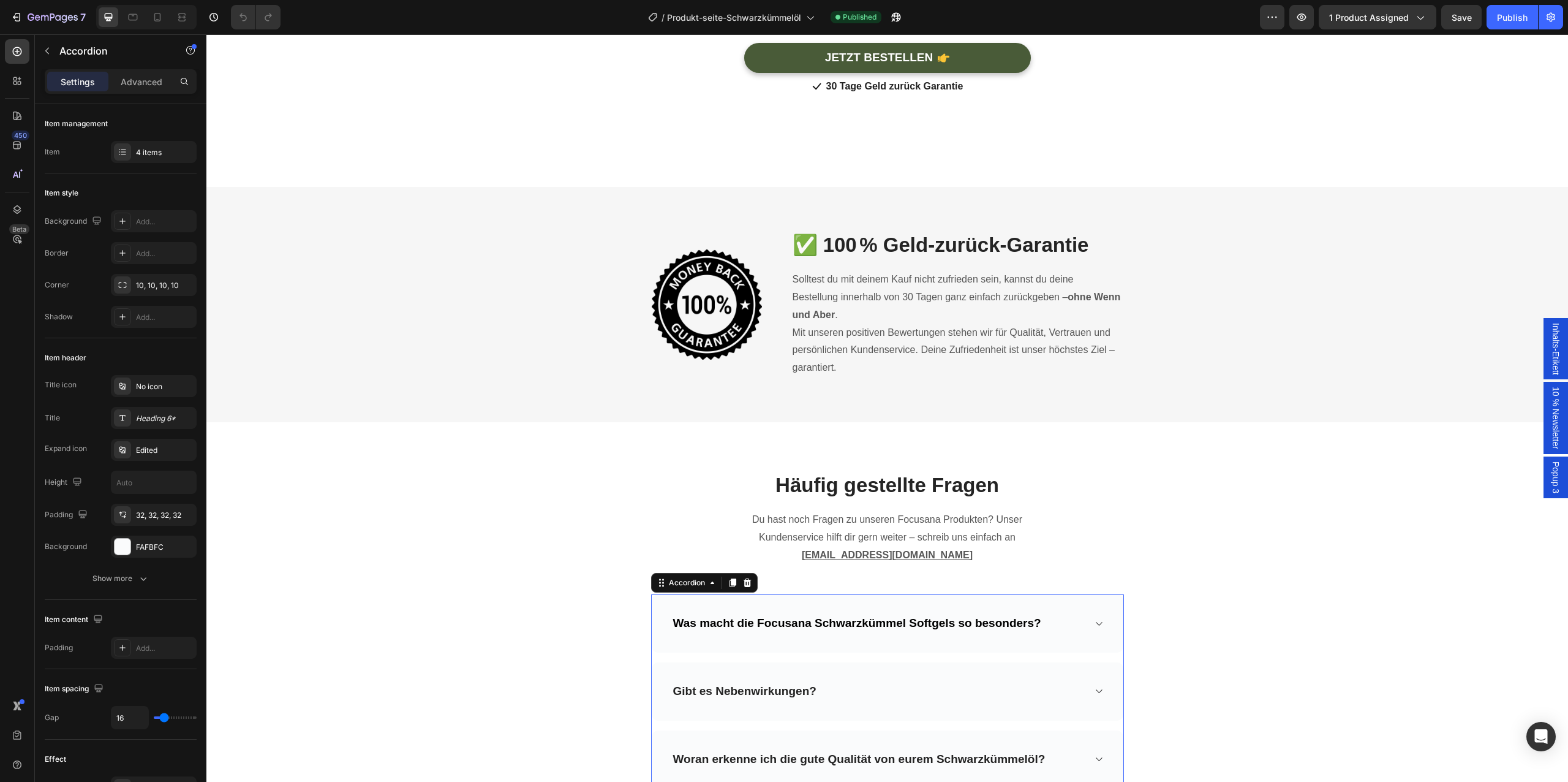
scroll to position [3269, 0]
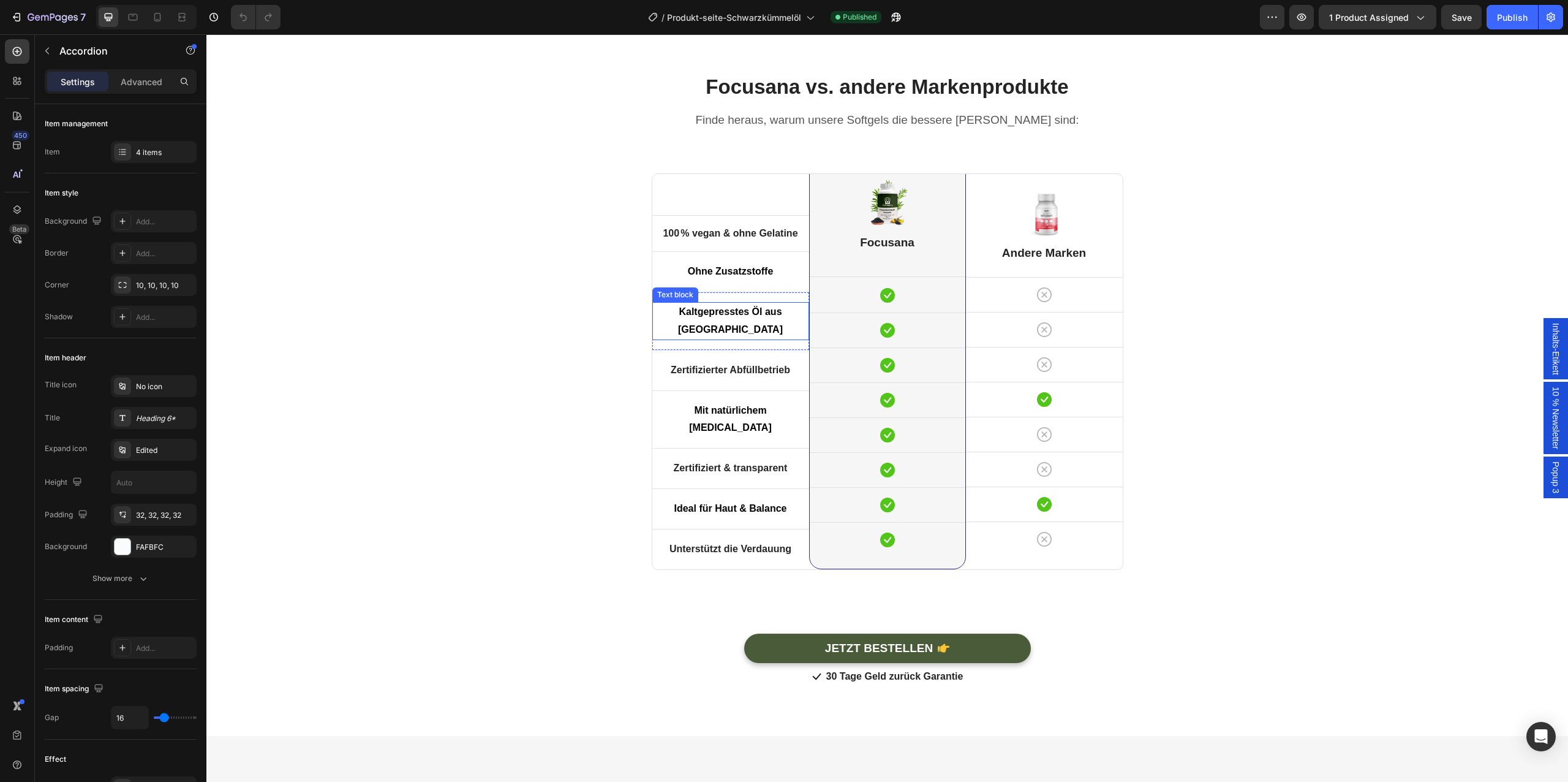
click at [721, 334] on strong "Kaltgepresstes Öl aus [GEOGRAPHIC_DATA]" at bounding box center [731, 320] width 104 height 28
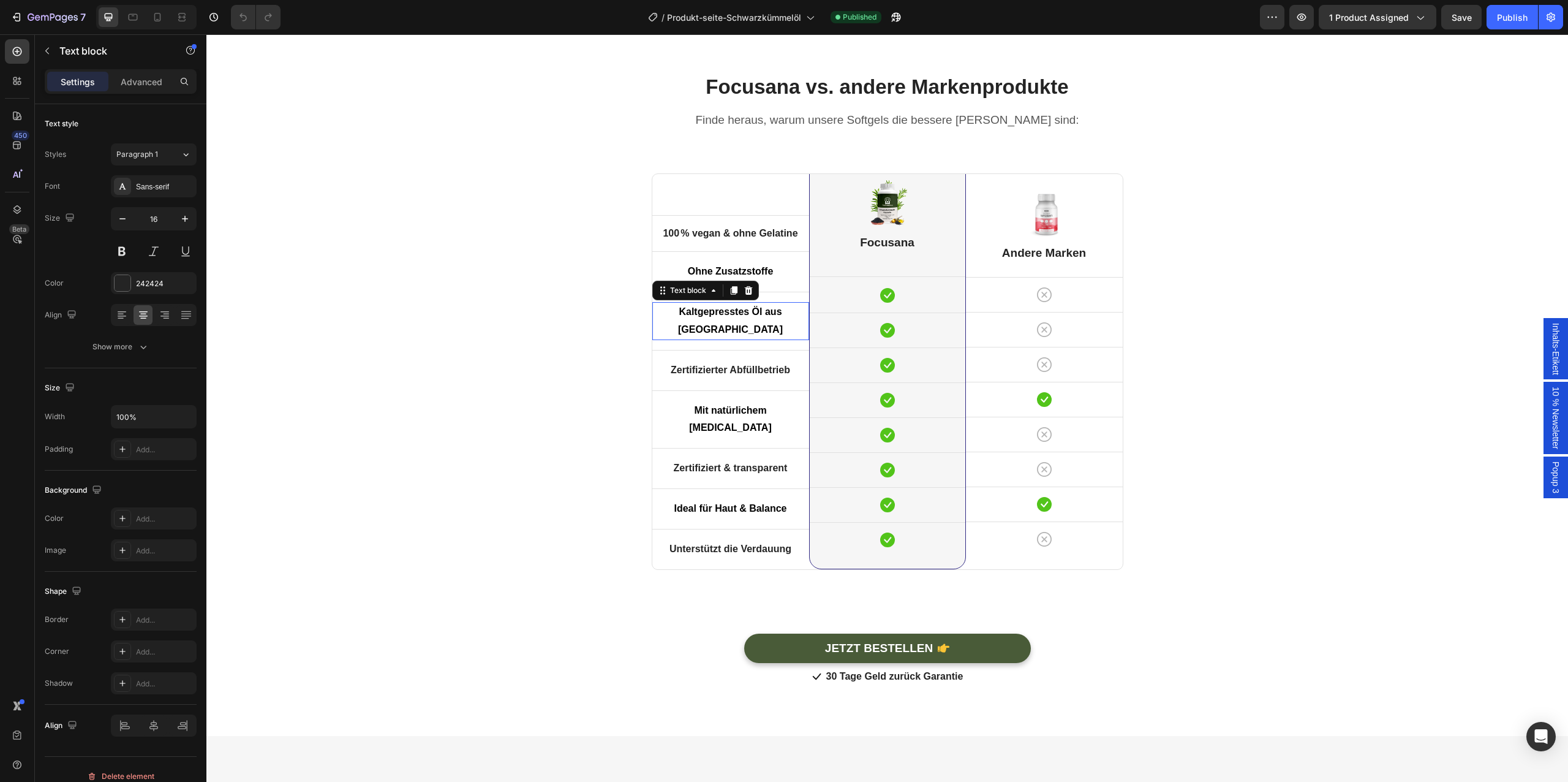
click at [721, 334] on strong "Kaltgepresstes Öl aus [GEOGRAPHIC_DATA]" at bounding box center [731, 320] width 104 height 28
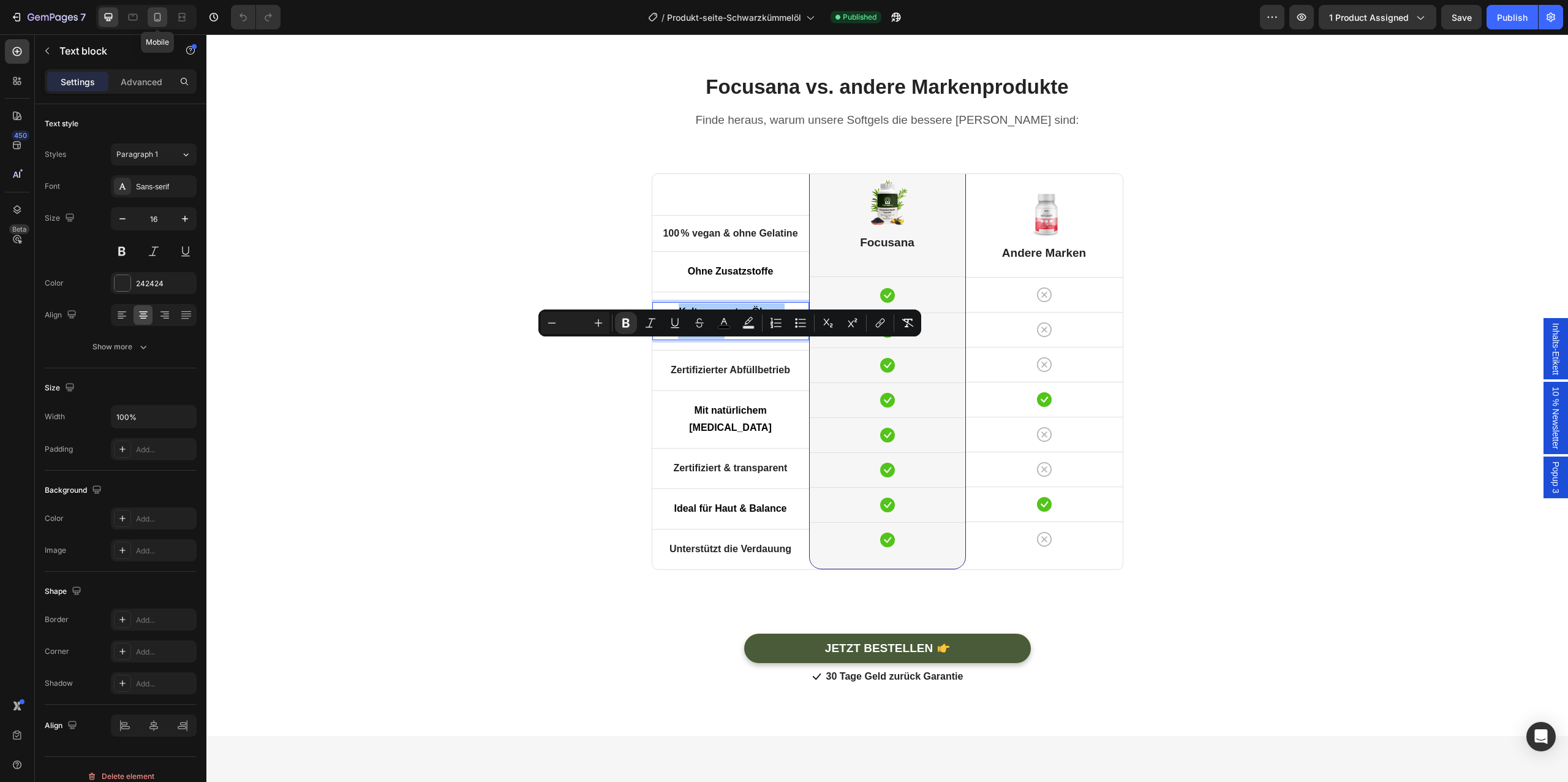
click at [159, 15] on icon at bounding box center [157, 17] width 13 height 13
type input "14"
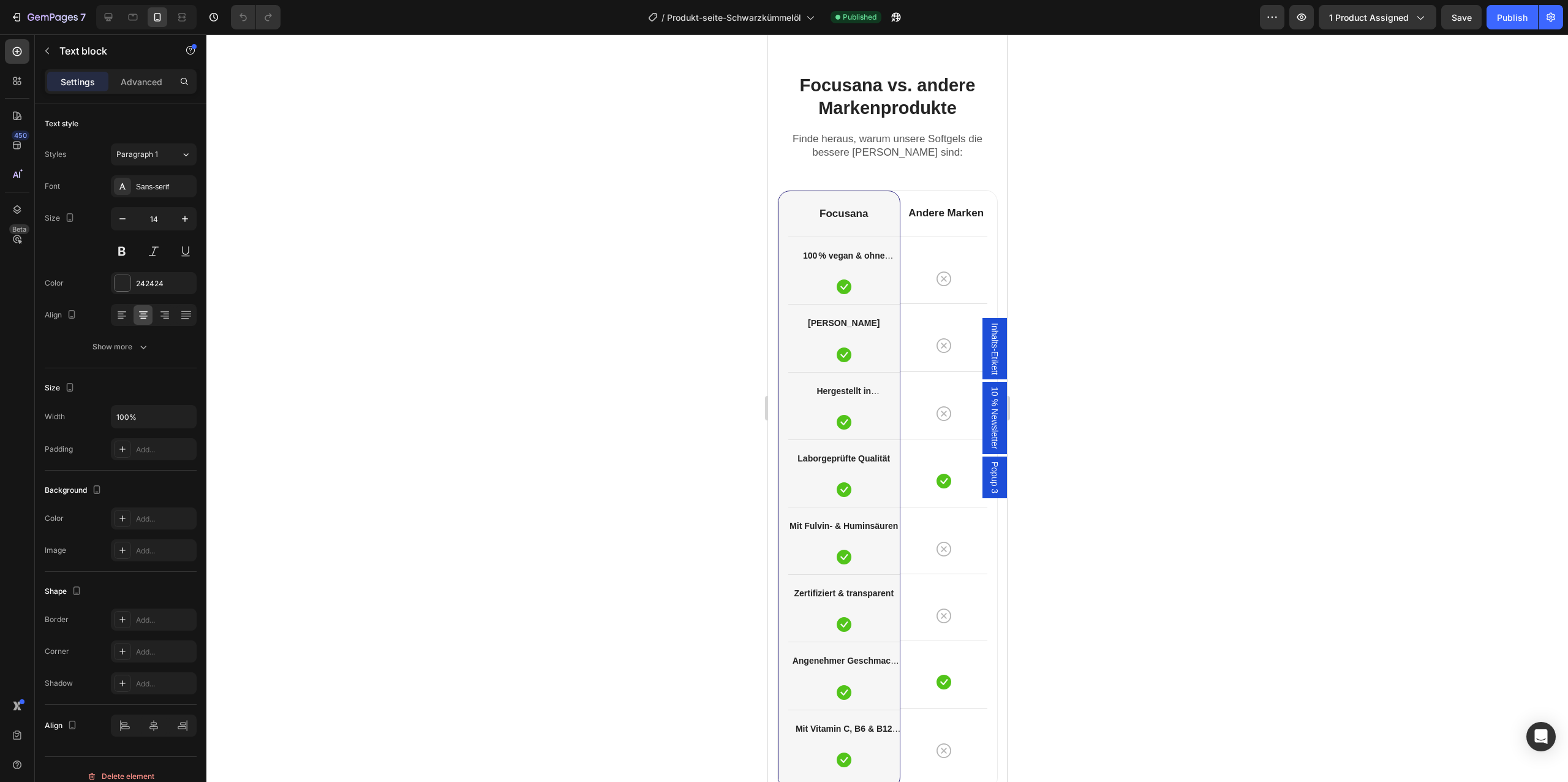
scroll to position [3406, 0]
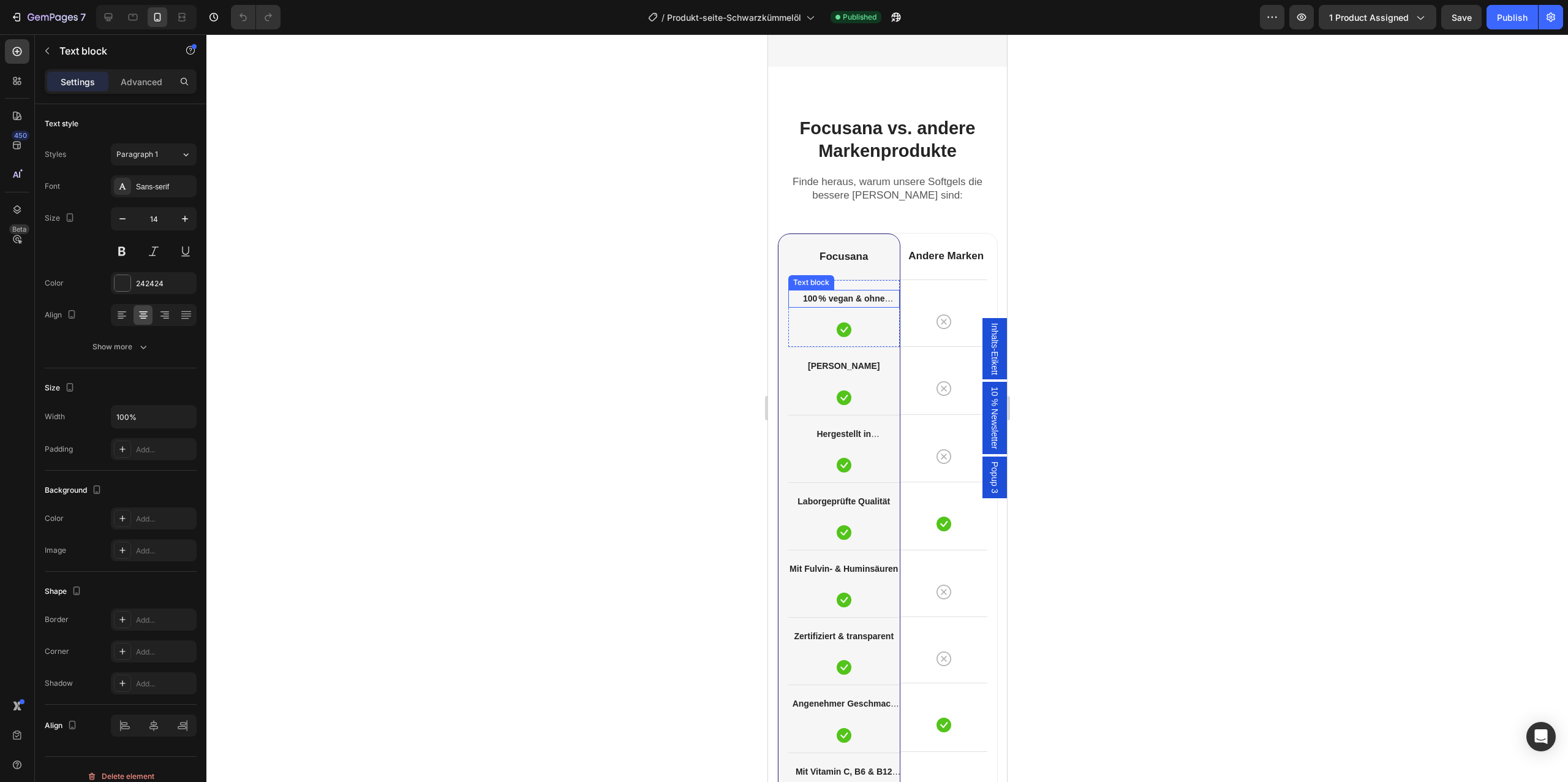
click at [869, 298] on strong "100 % vegan & ohne Gelatine" at bounding box center [847, 306] width 90 height 25
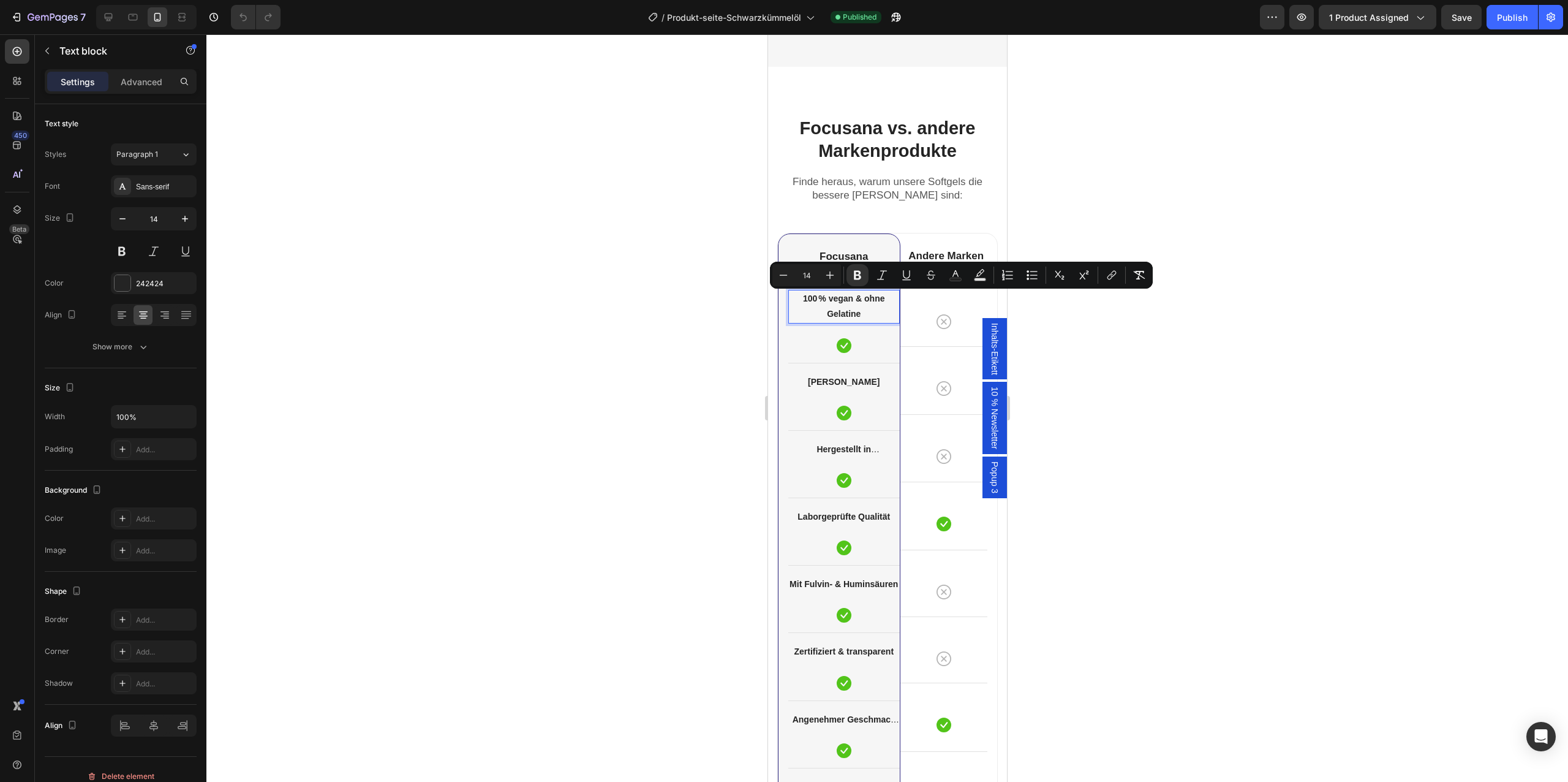
click at [859, 316] on strong "100 % vegan & ohne Gelatine" at bounding box center [842, 306] width 82 height 25
drag, startPoint x: 871, startPoint y: 318, endPoint x: 854, endPoint y: 302, distance: 23.3
click at [854, 302] on p "100 % vegan & ohne Gelatine" at bounding box center [843, 306] width 109 height 30
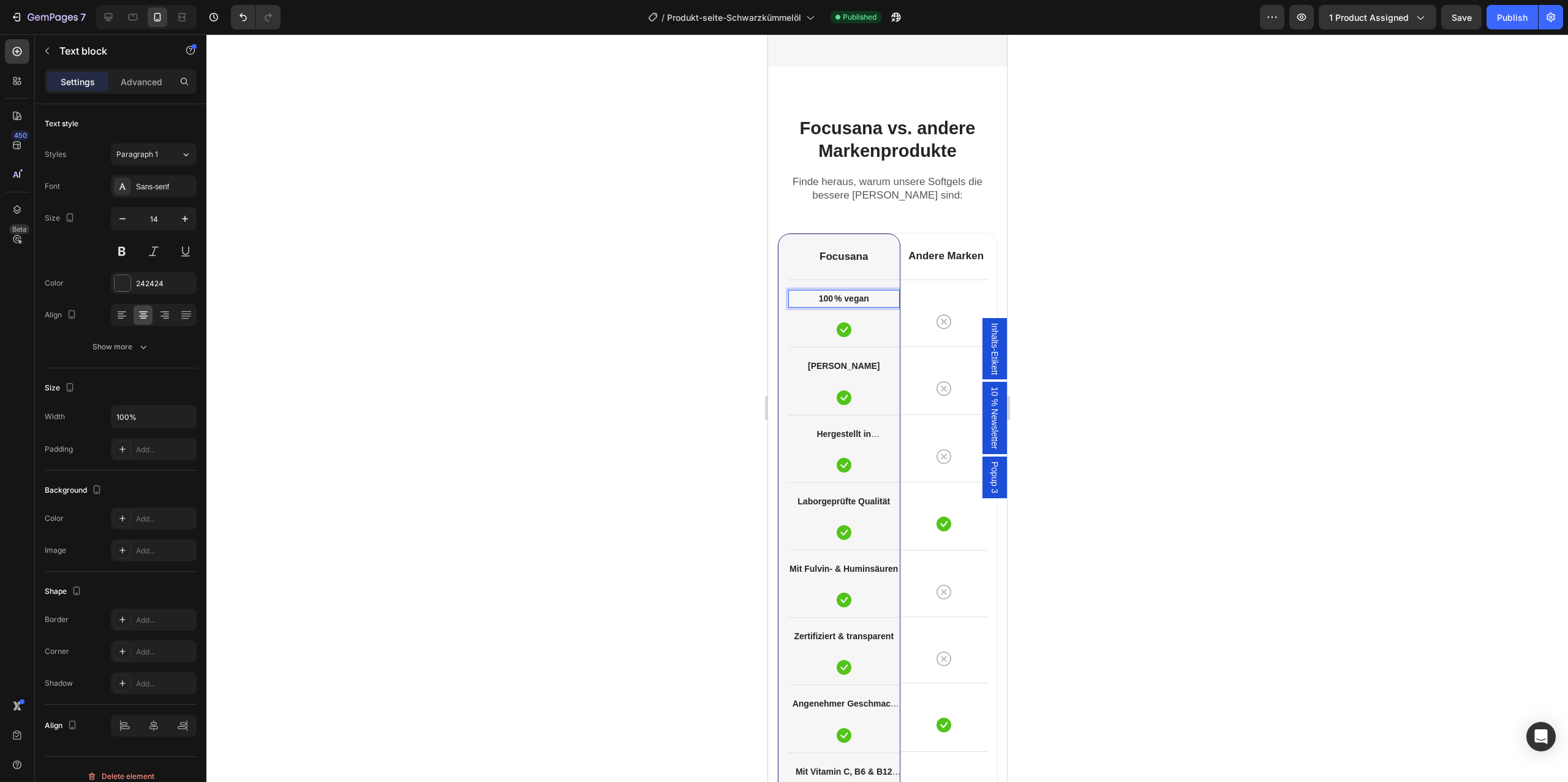
click at [703, 386] on div at bounding box center [887, 408] width 1362 height 747
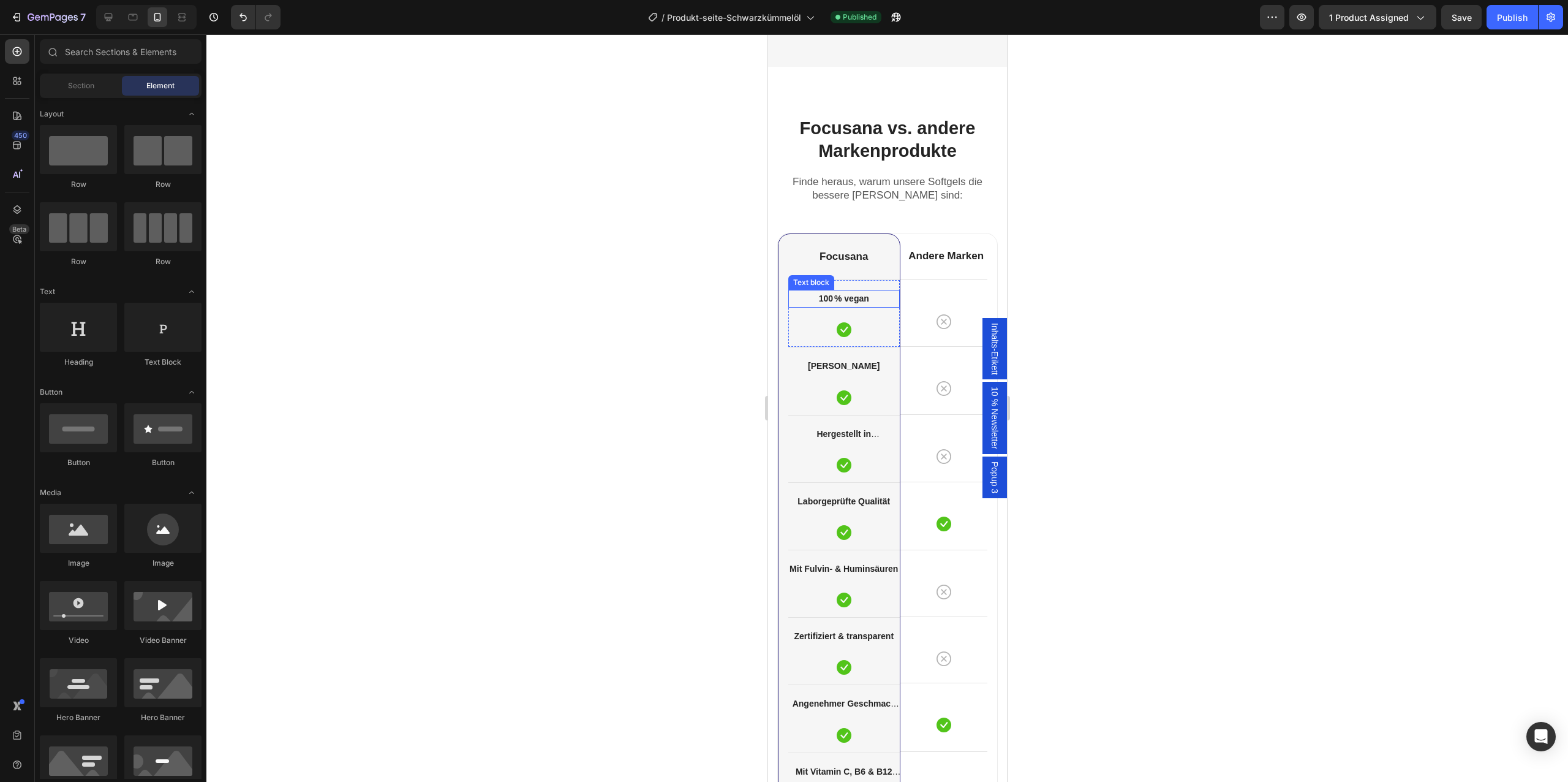
click at [857, 304] on p "100 % vegan" at bounding box center [843, 299] width 109 height 15
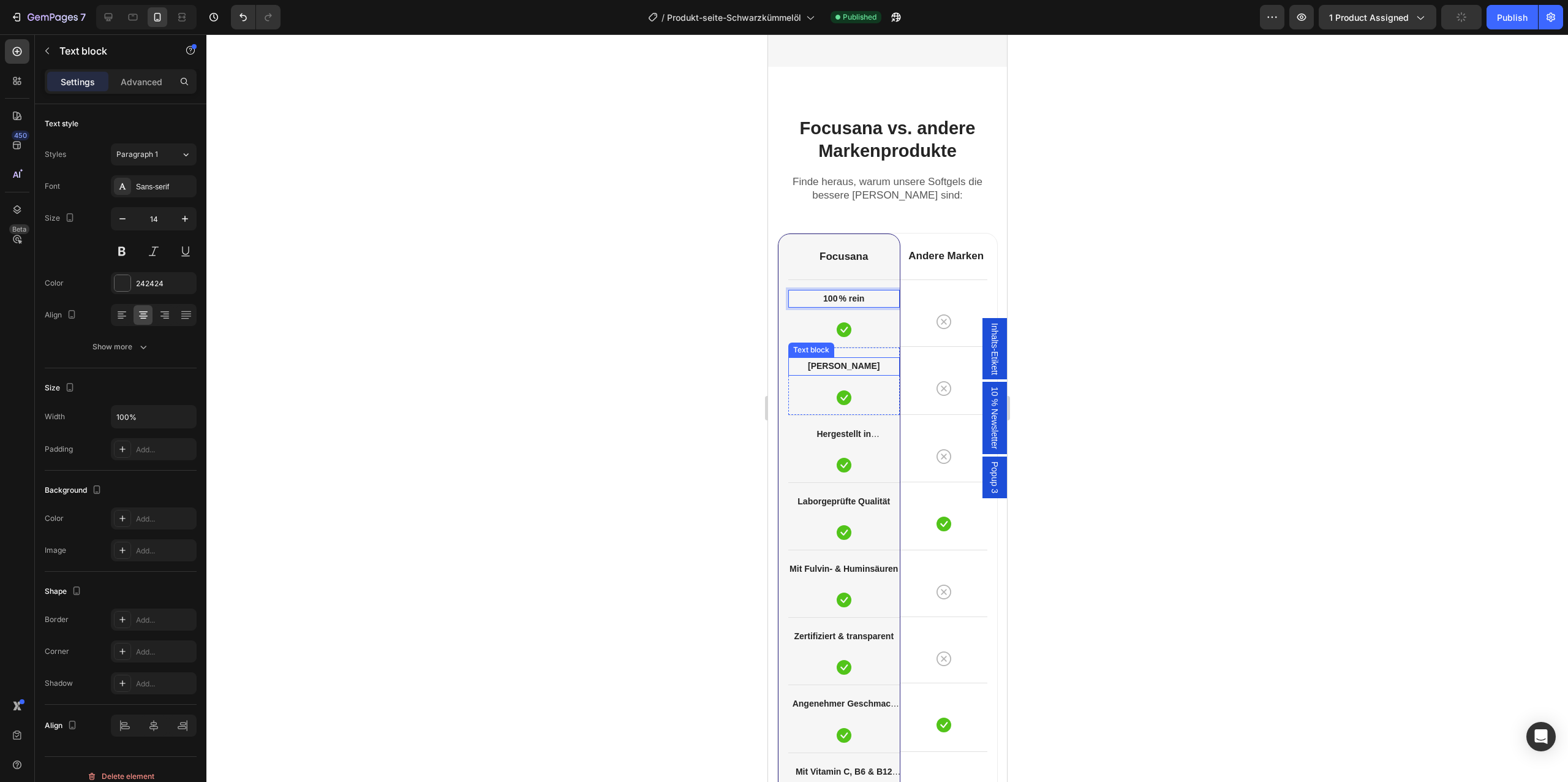
click at [853, 372] on p "[PERSON_NAME]" at bounding box center [843, 366] width 109 height 15
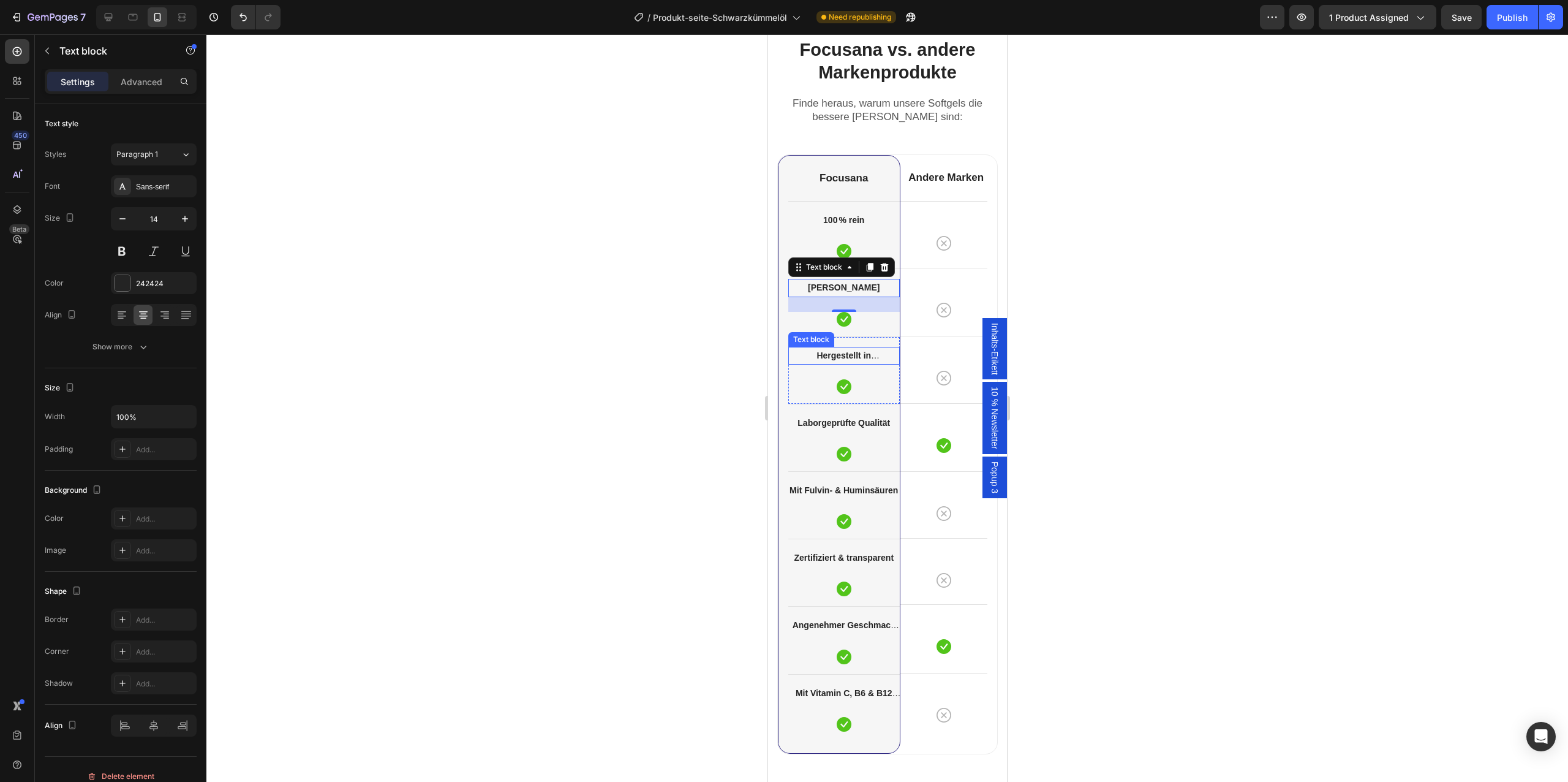
click at [868, 355] on strong "Hergestellt in [GEOGRAPHIC_DATA]" at bounding box center [843, 363] width 92 height 25
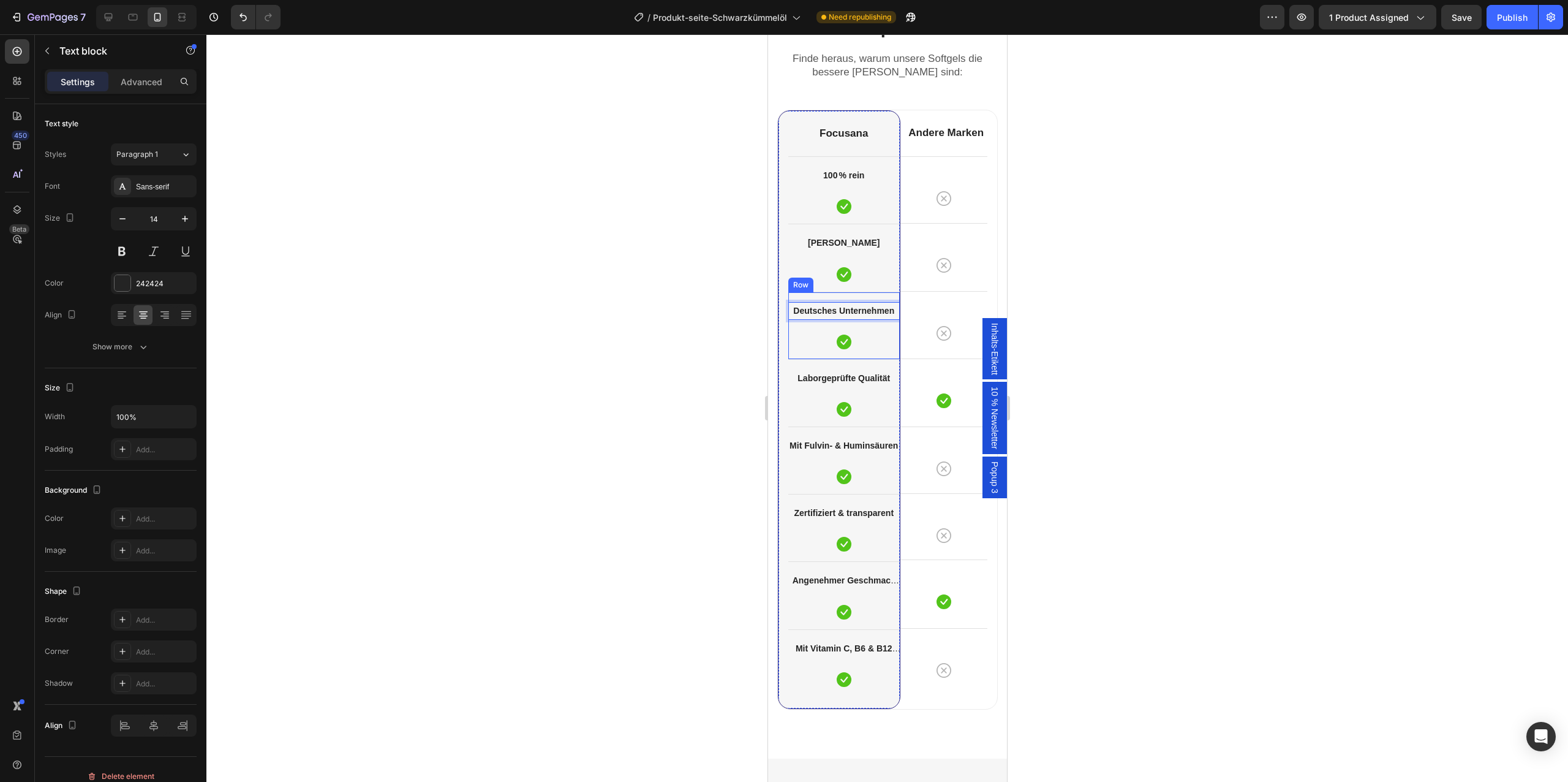
scroll to position [3581, 0]
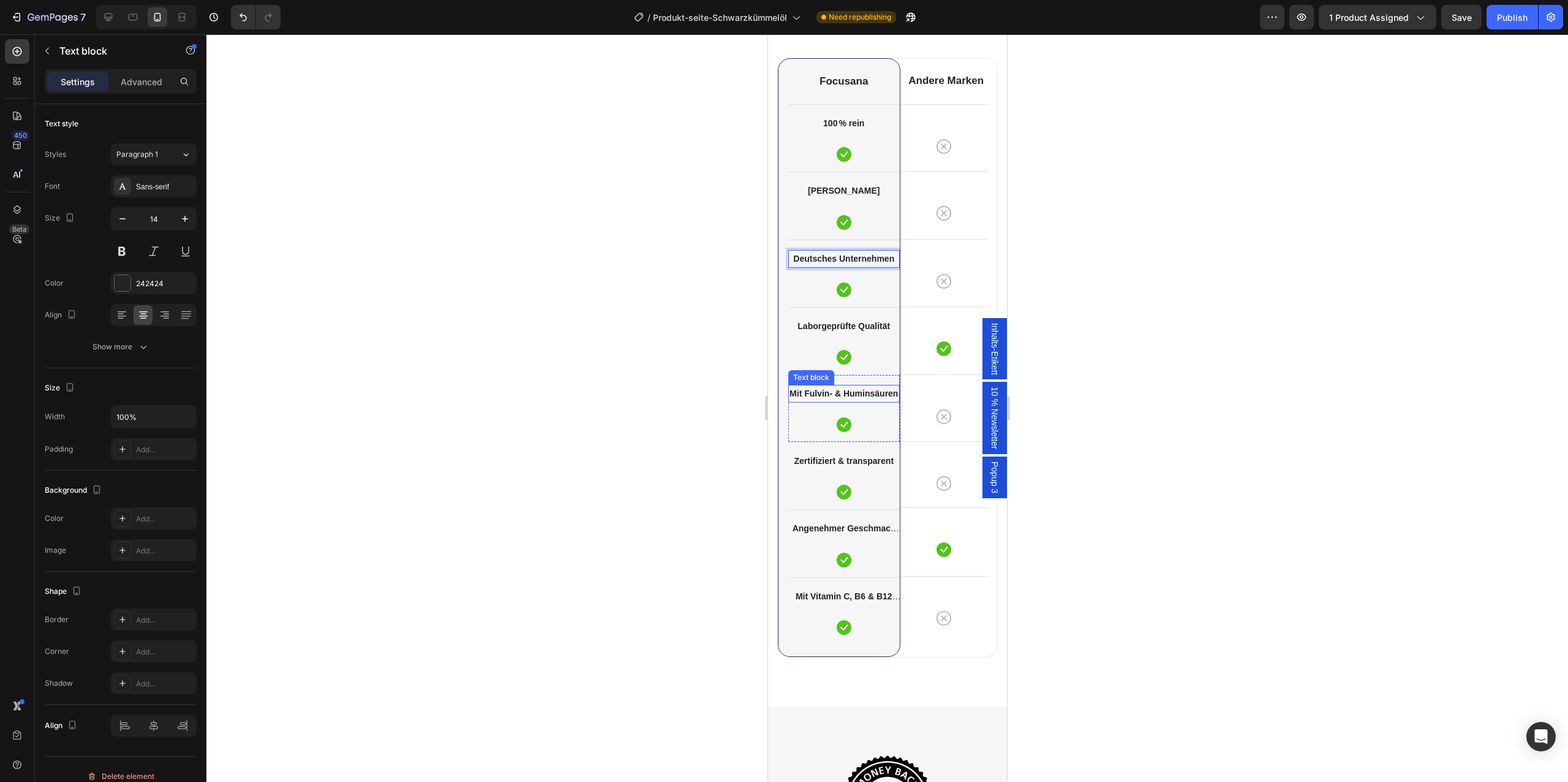
click at [846, 394] on strong "Mit Fulvin- & Huminsäuren" at bounding box center [842, 393] width 109 height 10
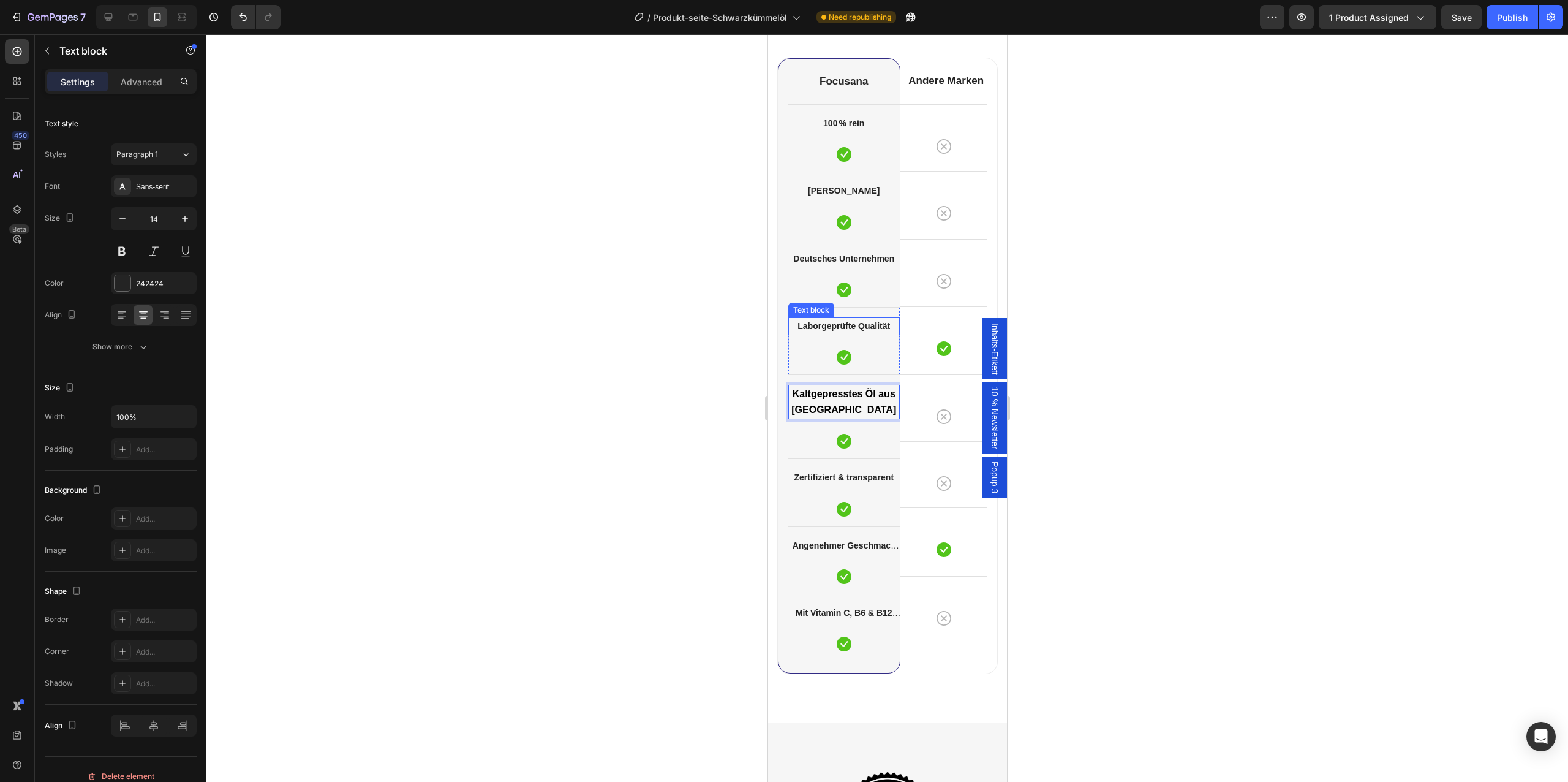
click at [870, 325] on strong "Laborgeprüfte Qualität" at bounding box center [843, 326] width 93 height 10
copy strong "Laborgeprüfte Qualität"
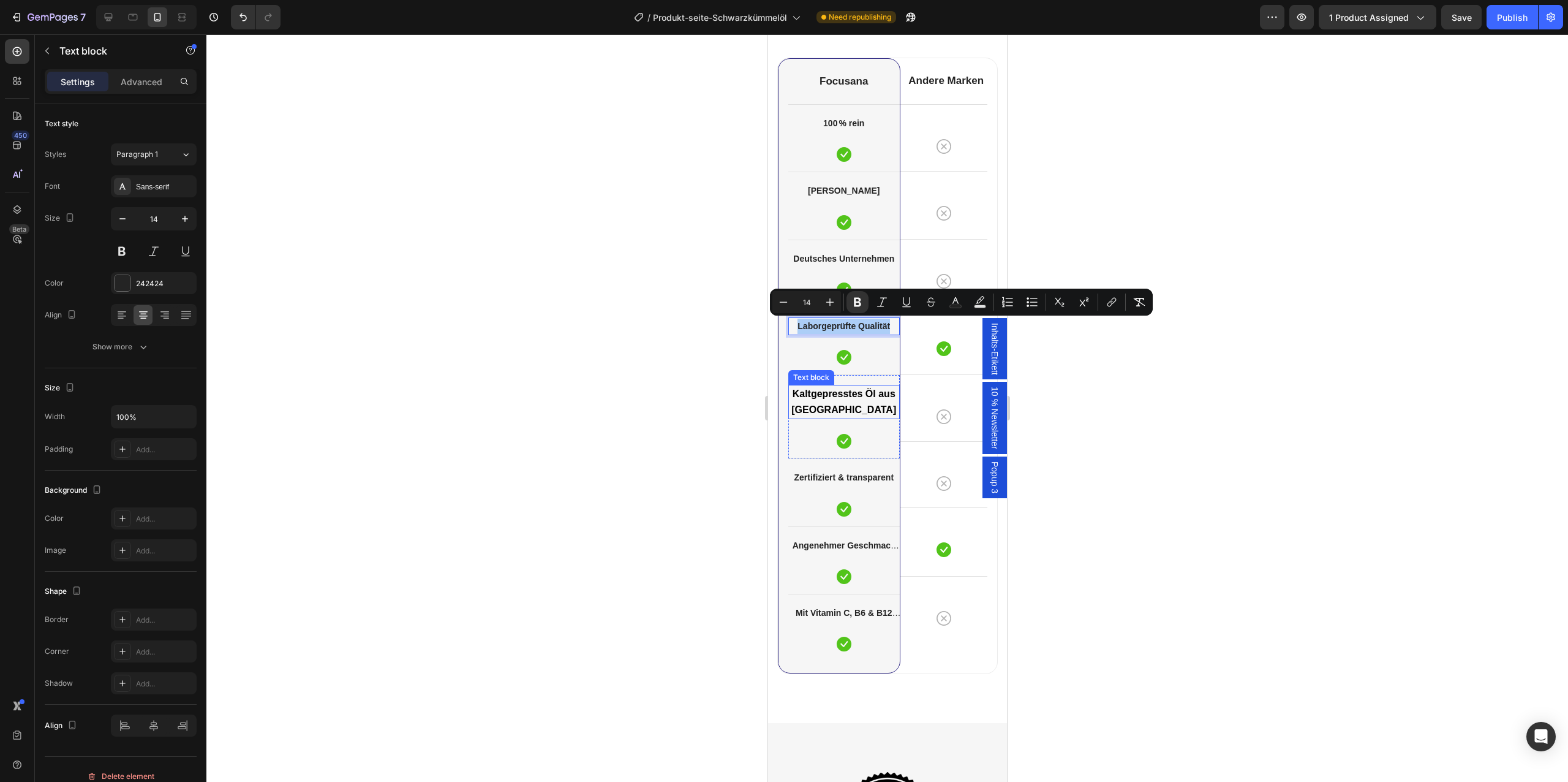
click at [863, 392] on strong "Kaltgepresstes Öl aus [GEOGRAPHIC_DATA]" at bounding box center [843, 401] width 104 height 26
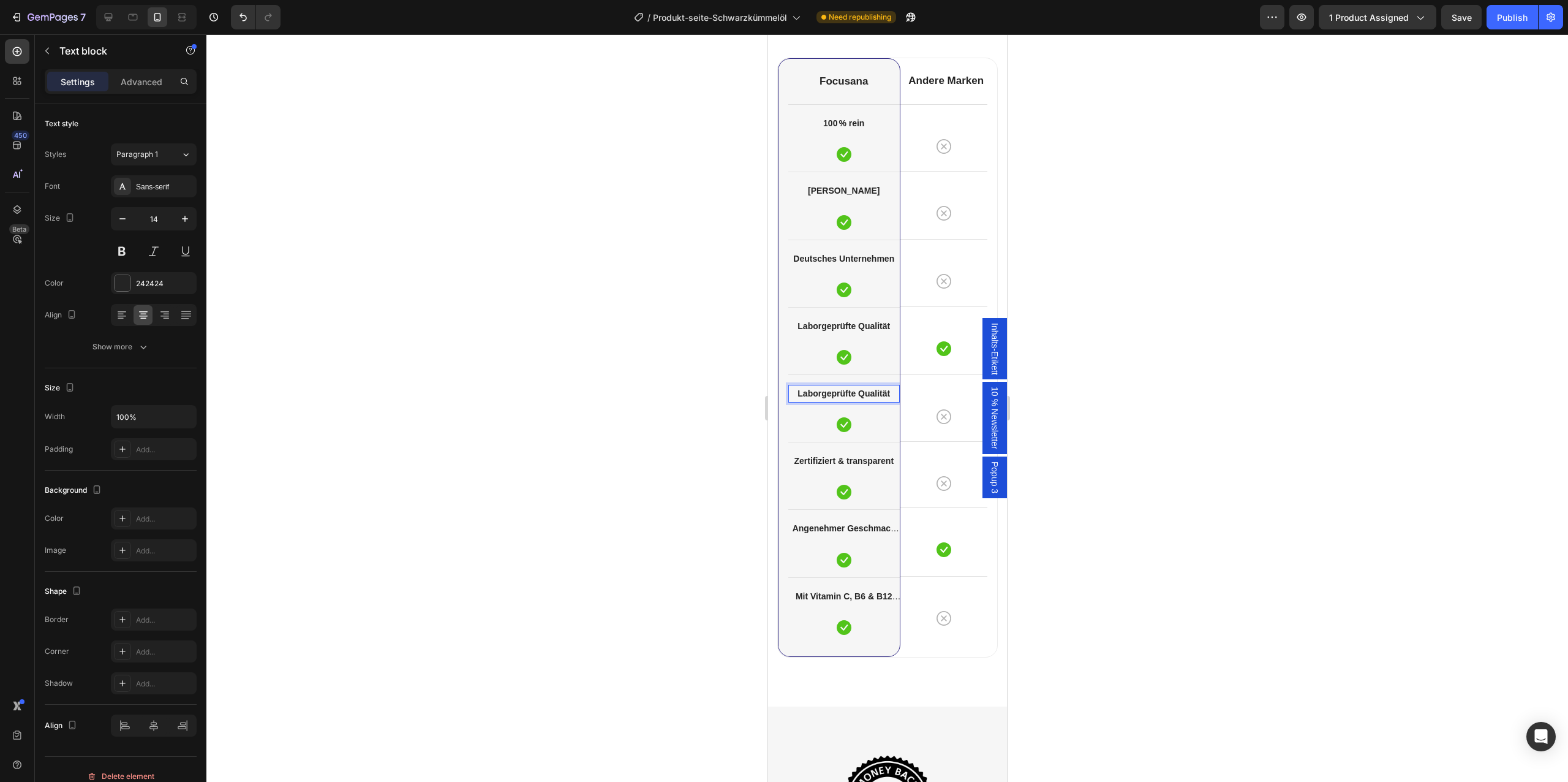
click at [850, 391] on strong "Laborgeprüfte Qualität" at bounding box center [843, 393] width 93 height 10
click at [840, 529] on strong "Angenehmer Geschmack (Erdbeere)" at bounding box center [845, 535] width 107 height 25
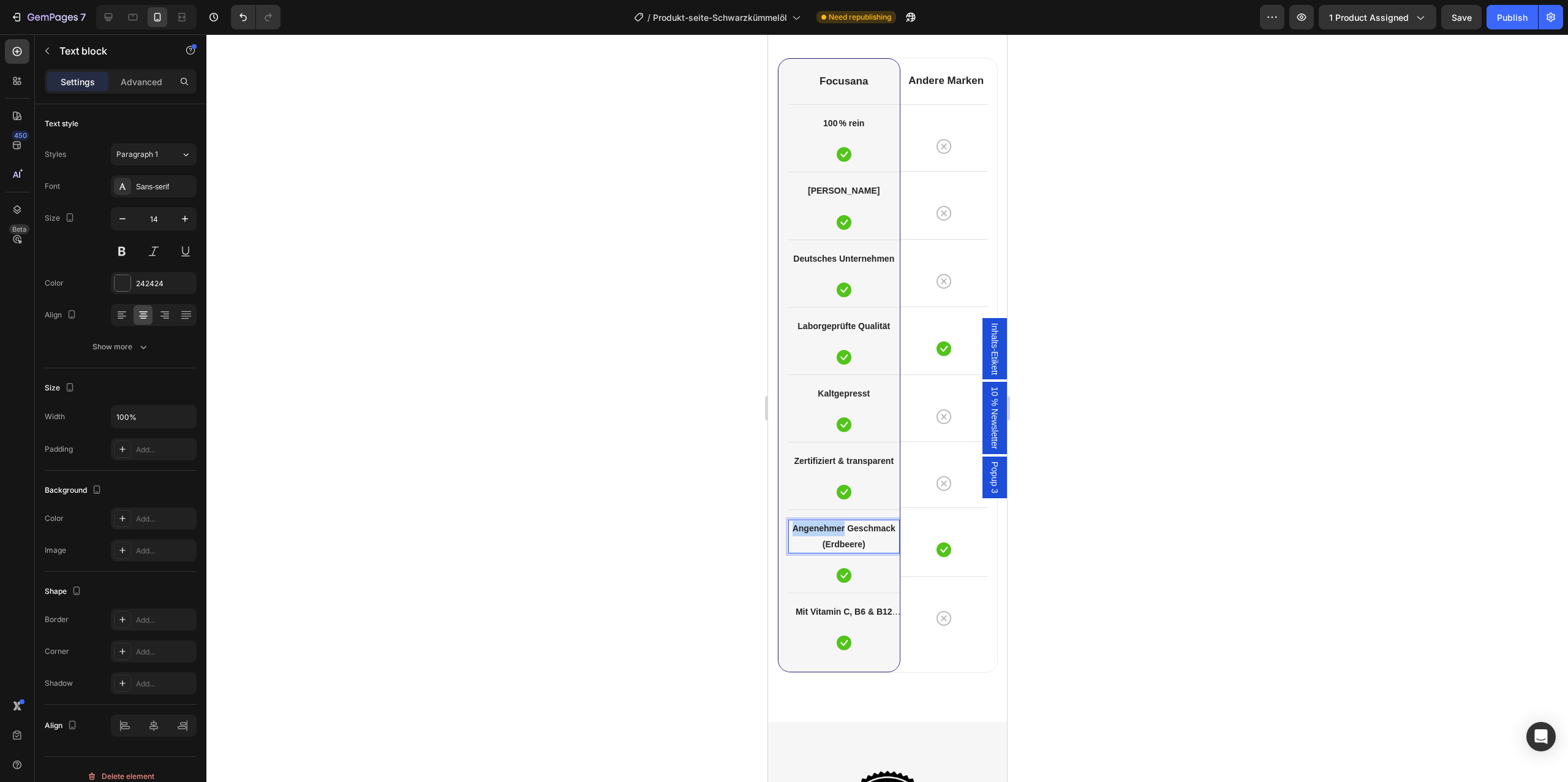
click at [840, 529] on strong "Angenehmer Geschmack (Erdbeere)" at bounding box center [843, 535] width 103 height 25
click at [877, 606] on strong "Mit Vitamin C, B6 & B12 angereichert" at bounding box center [848, 619] width 105 height 25
click at [877, 606] on strong "Mit Vitamin C, B6 & B12 angereichert" at bounding box center [843, 619] width 97 height 25
click at [700, 481] on div at bounding box center [887, 408] width 1362 height 747
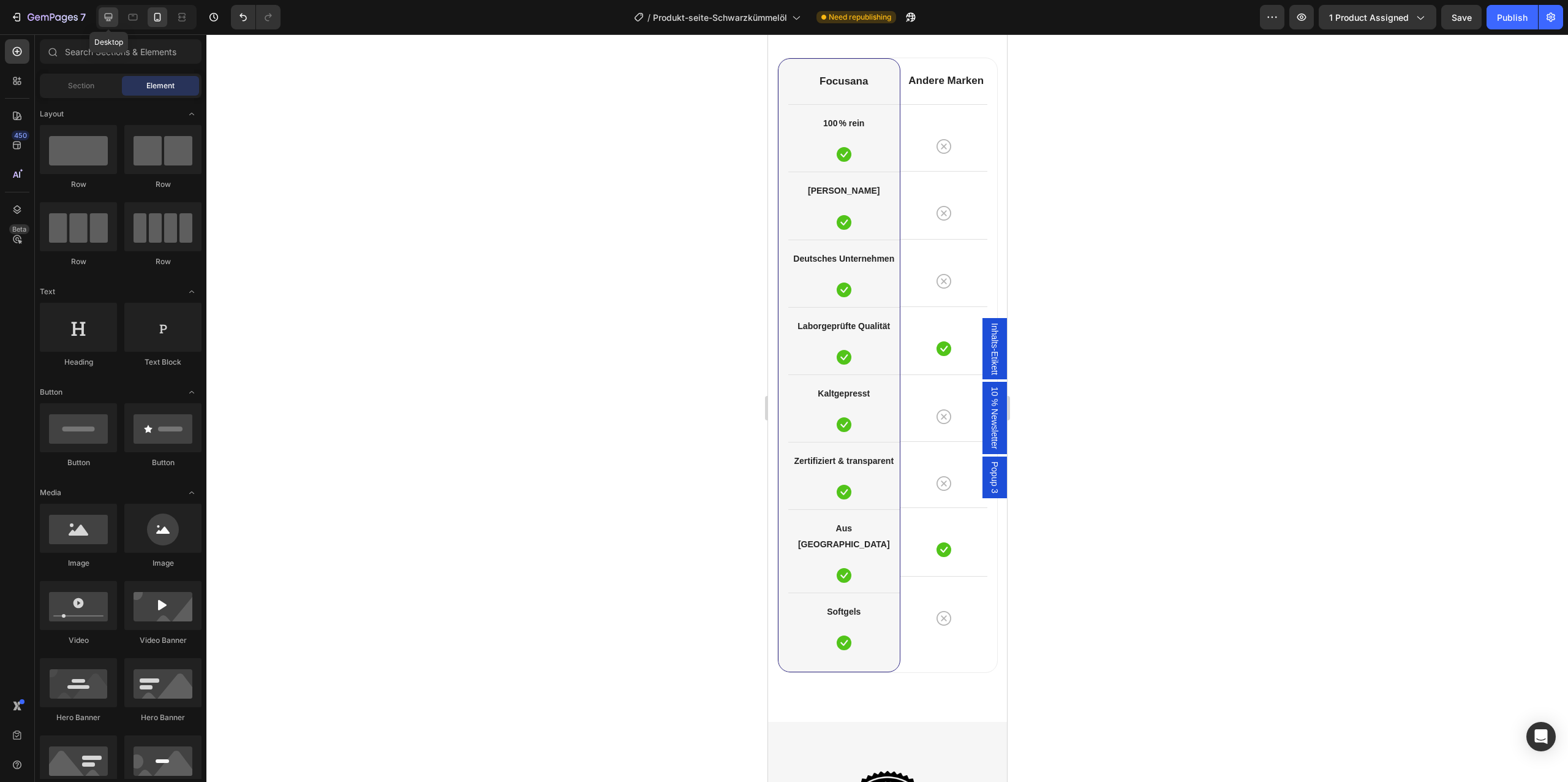
click at [104, 9] on div at bounding box center [108, 17] width 19 height 19
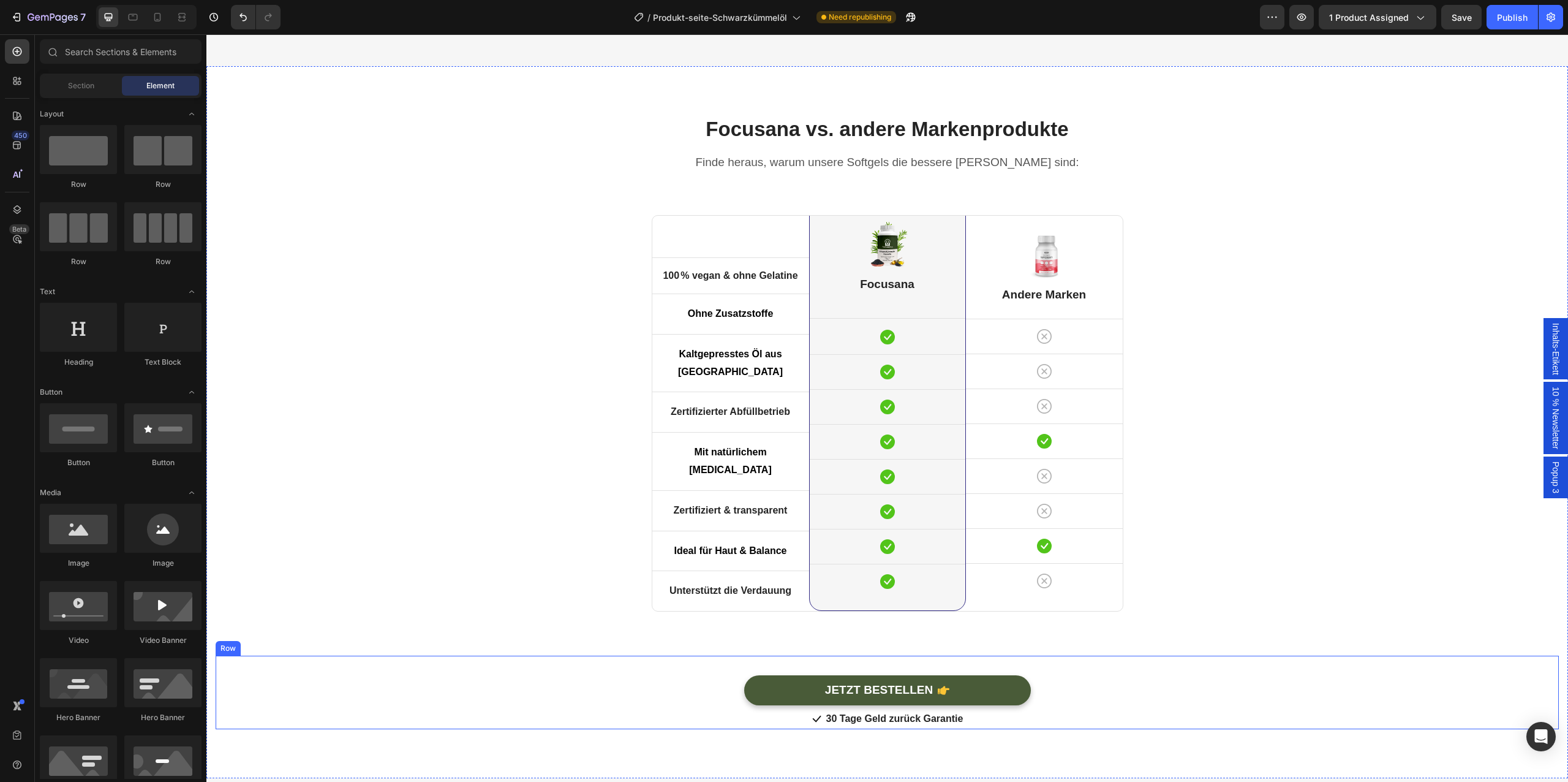
scroll to position [3756, 0]
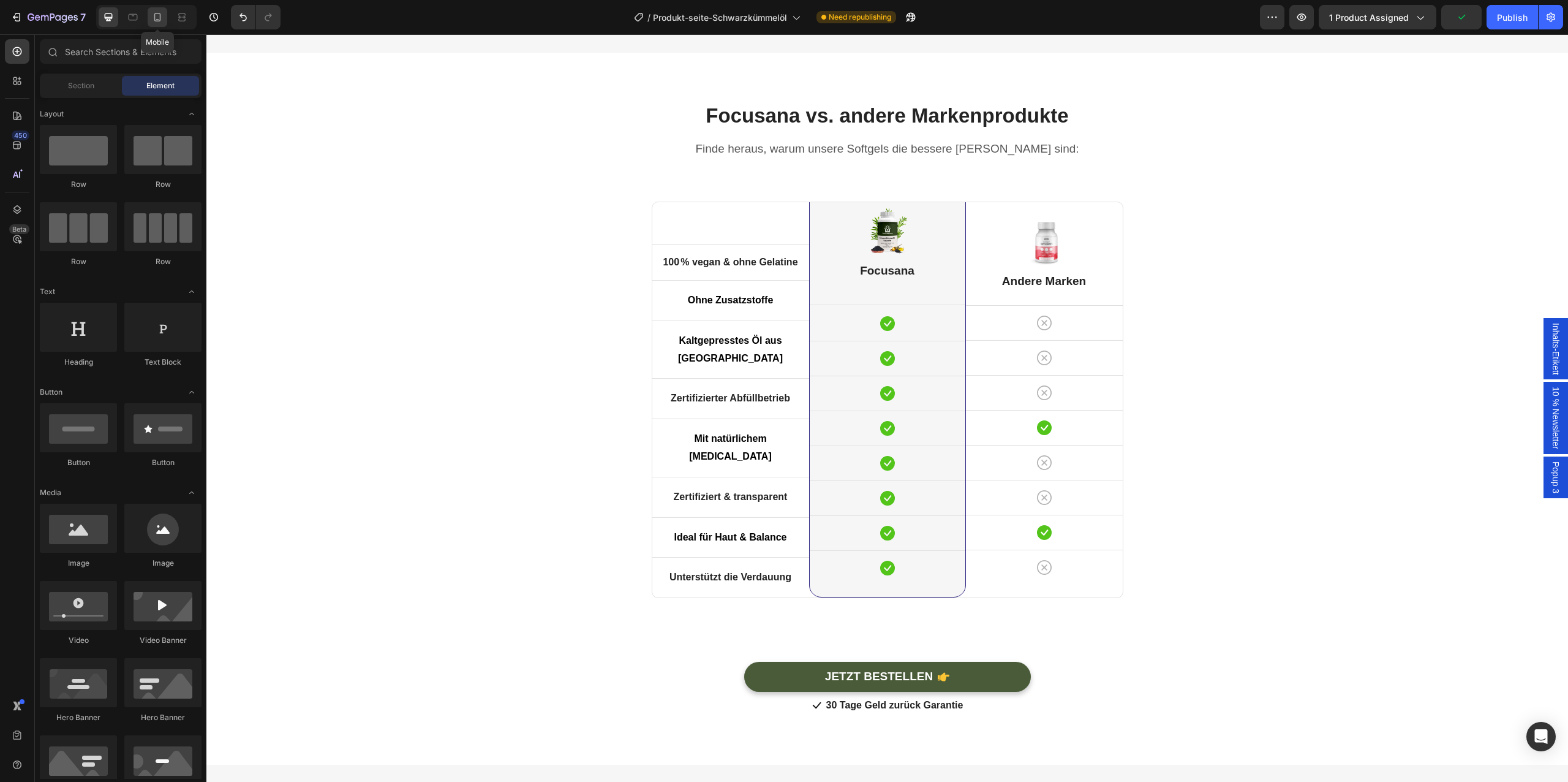
click at [152, 17] on icon at bounding box center [157, 17] width 13 height 13
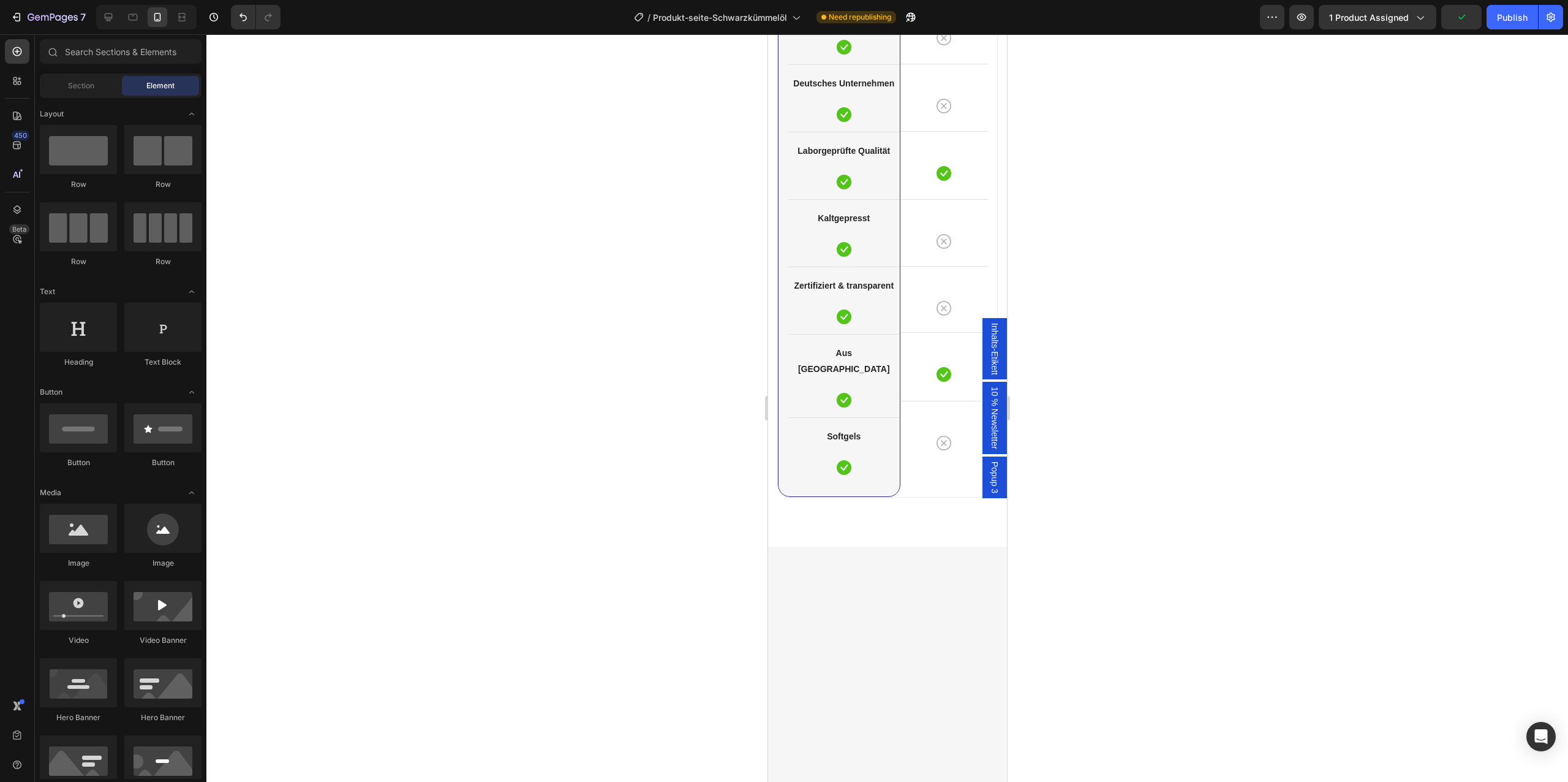
scroll to position [3473, 0]
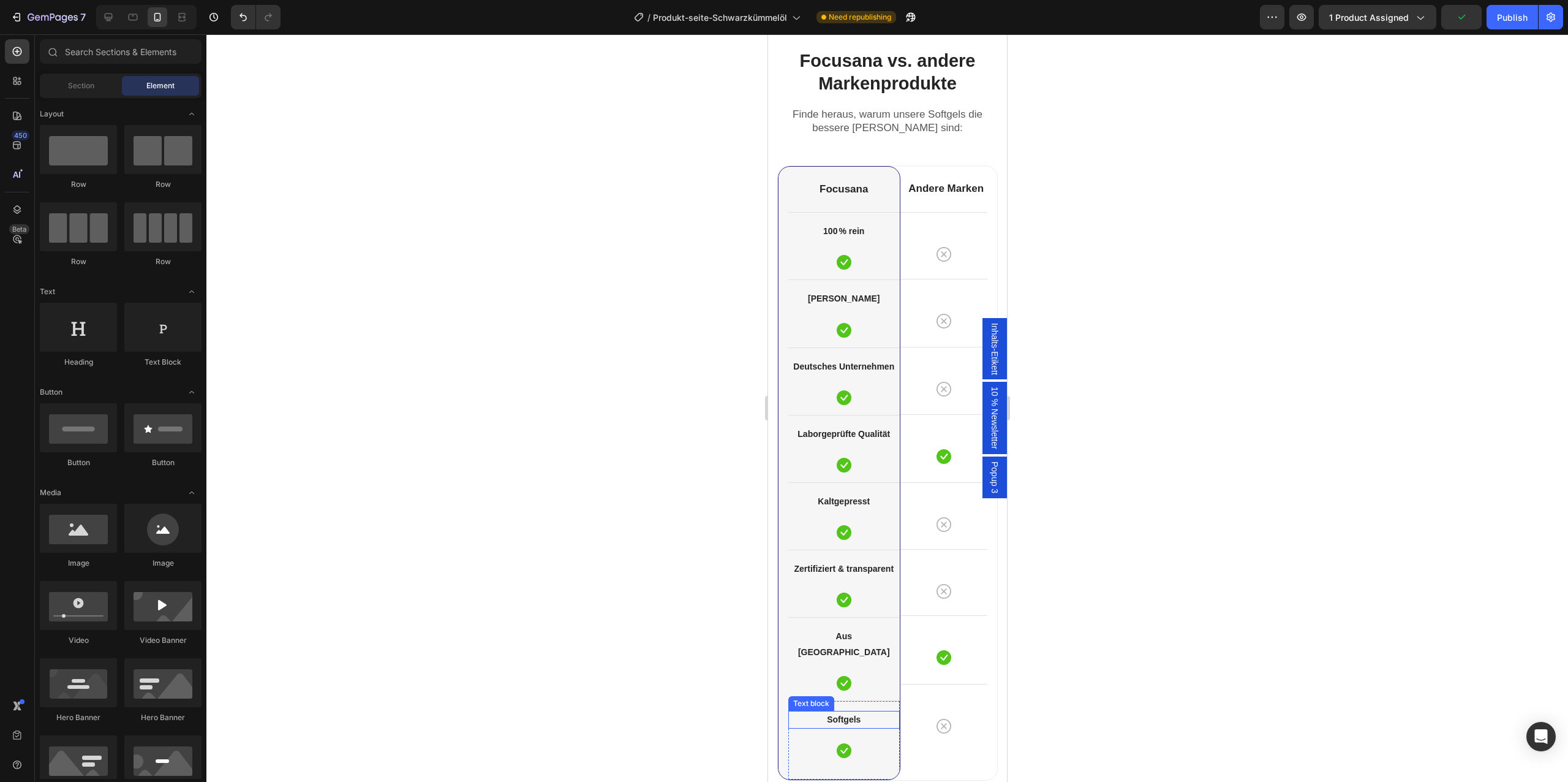
click at [845, 712] on p "Softgels" at bounding box center [843, 720] width 109 height 15
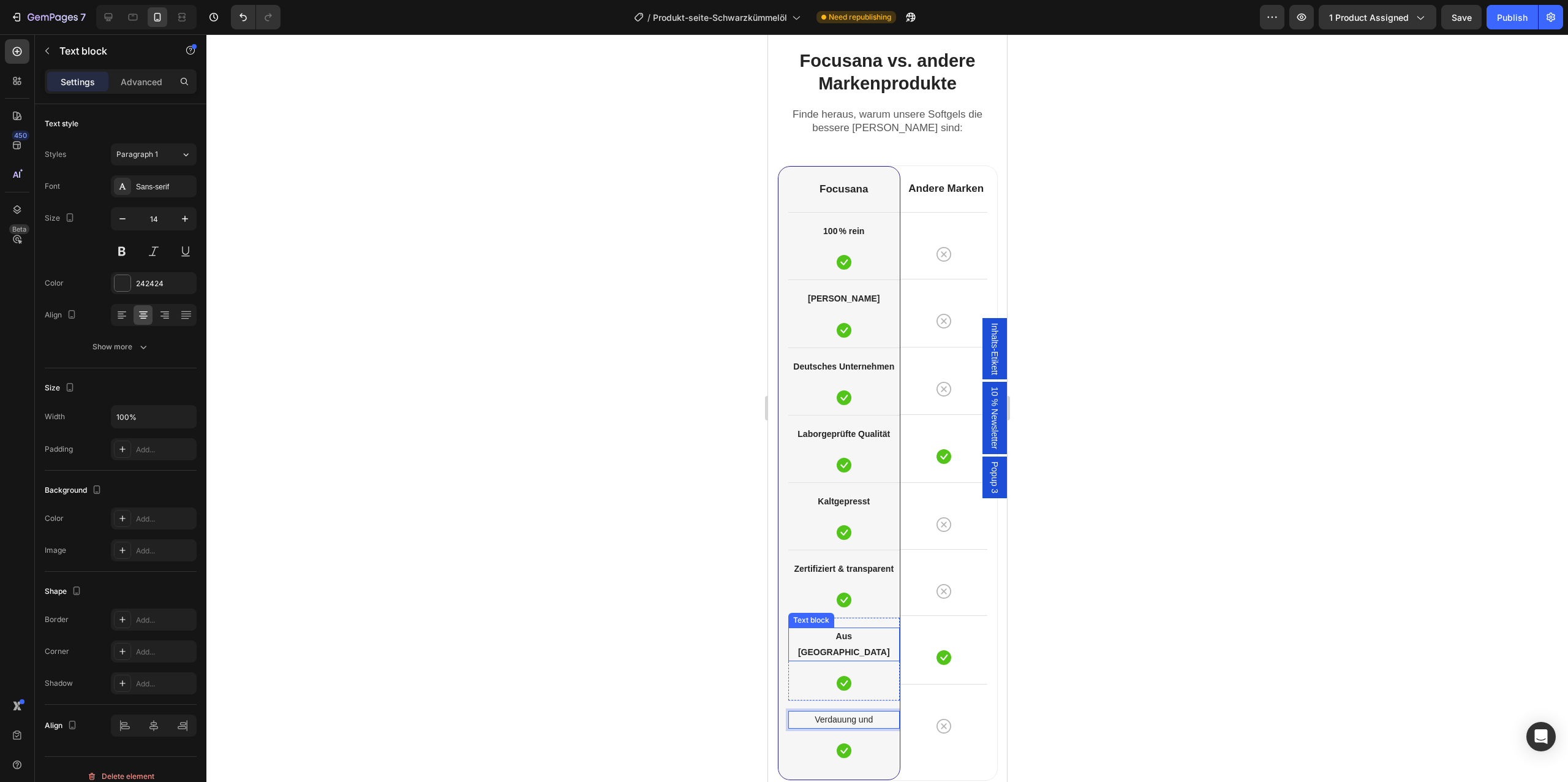
click at [848, 636] on strong "Aus [GEOGRAPHIC_DATA]" at bounding box center [843, 644] width 92 height 25
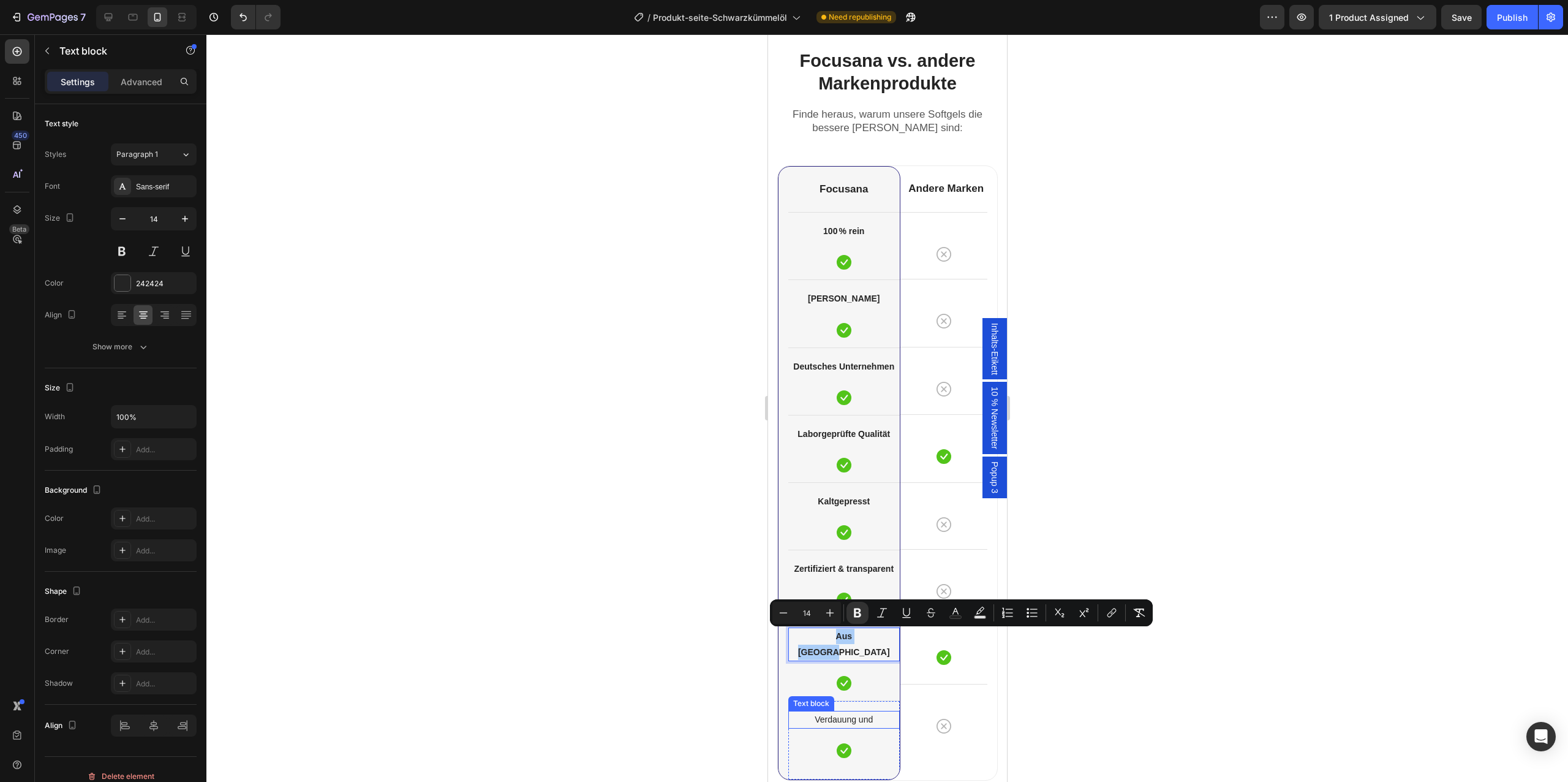
click at [848, 712] on p "Verdauung und" at bounding box center [843, 720] width 109 height 15
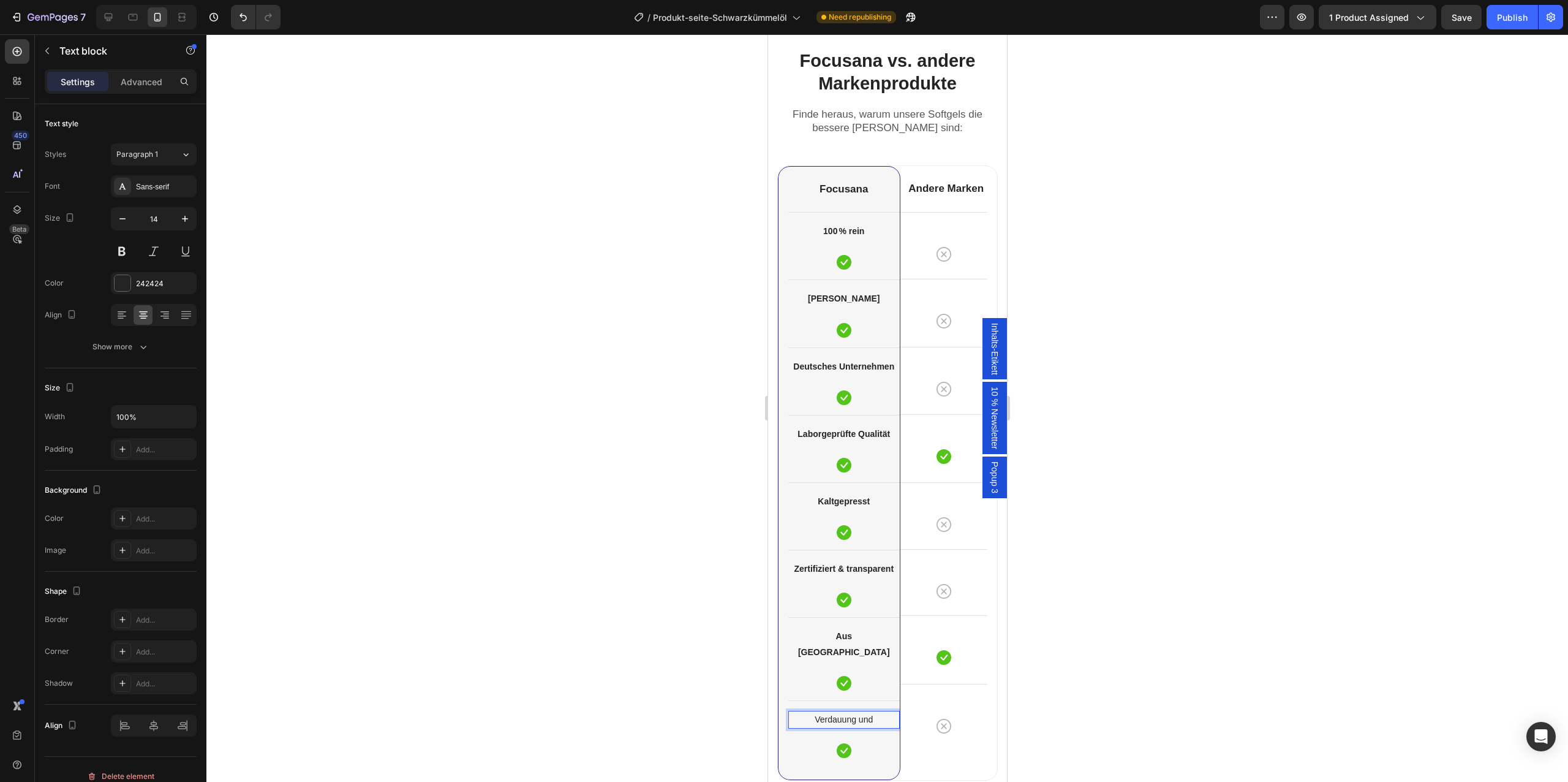
click at [848, 712] on p "Verdauung und" at bounding box center [843, 720] width 109 height 15
click at [842, 715] on strong "Aus [GEOGRAPHIC_DATA]" at bounding box center [843, 727] width 92 height 25
click at [685, 678] on div at bounding box center [887, 408] width 1362 height 747
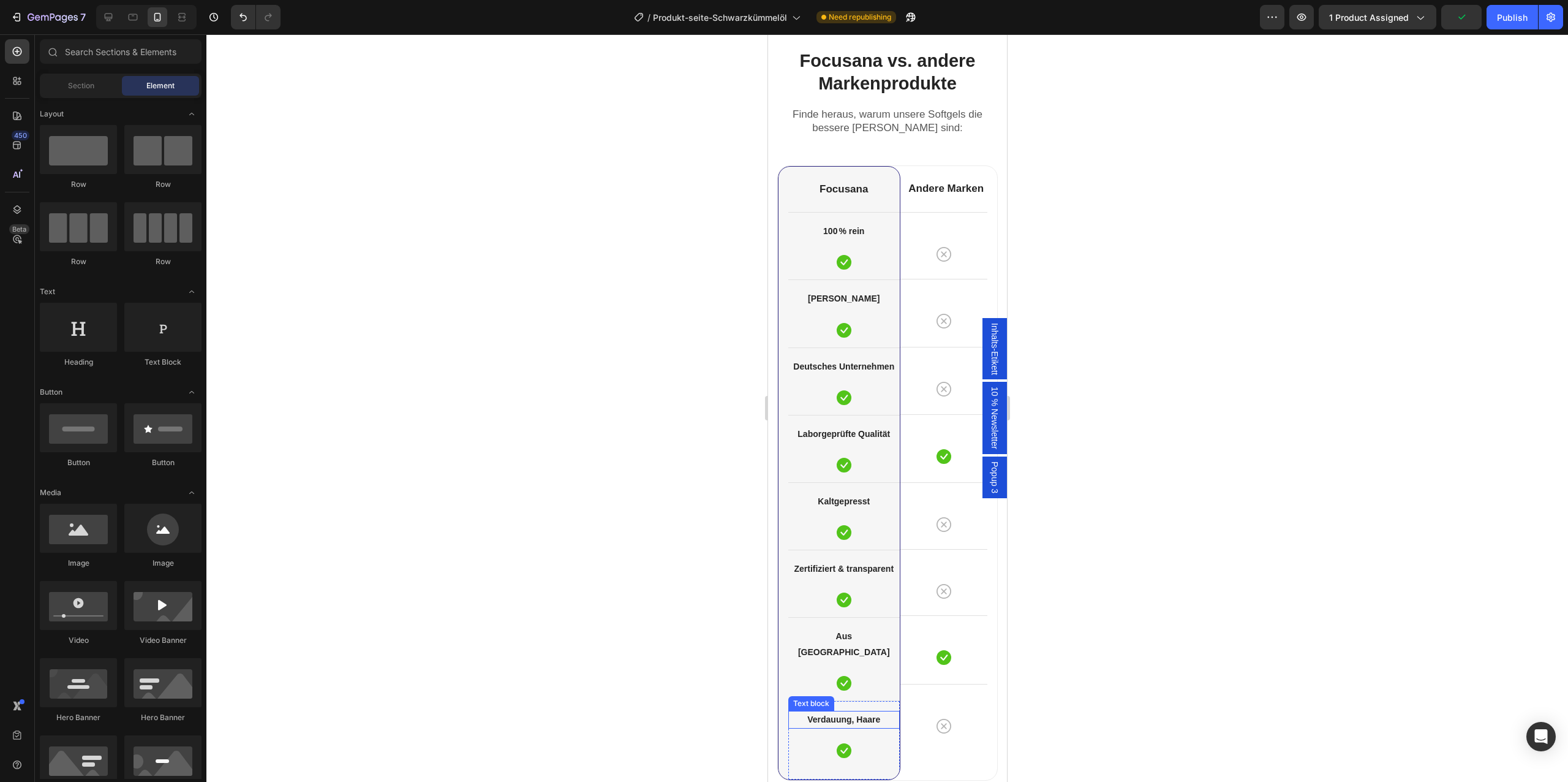
click at [809, 715] on strong "Verdauung, Haare" at bounding box center [842, 720] width 73 height 10
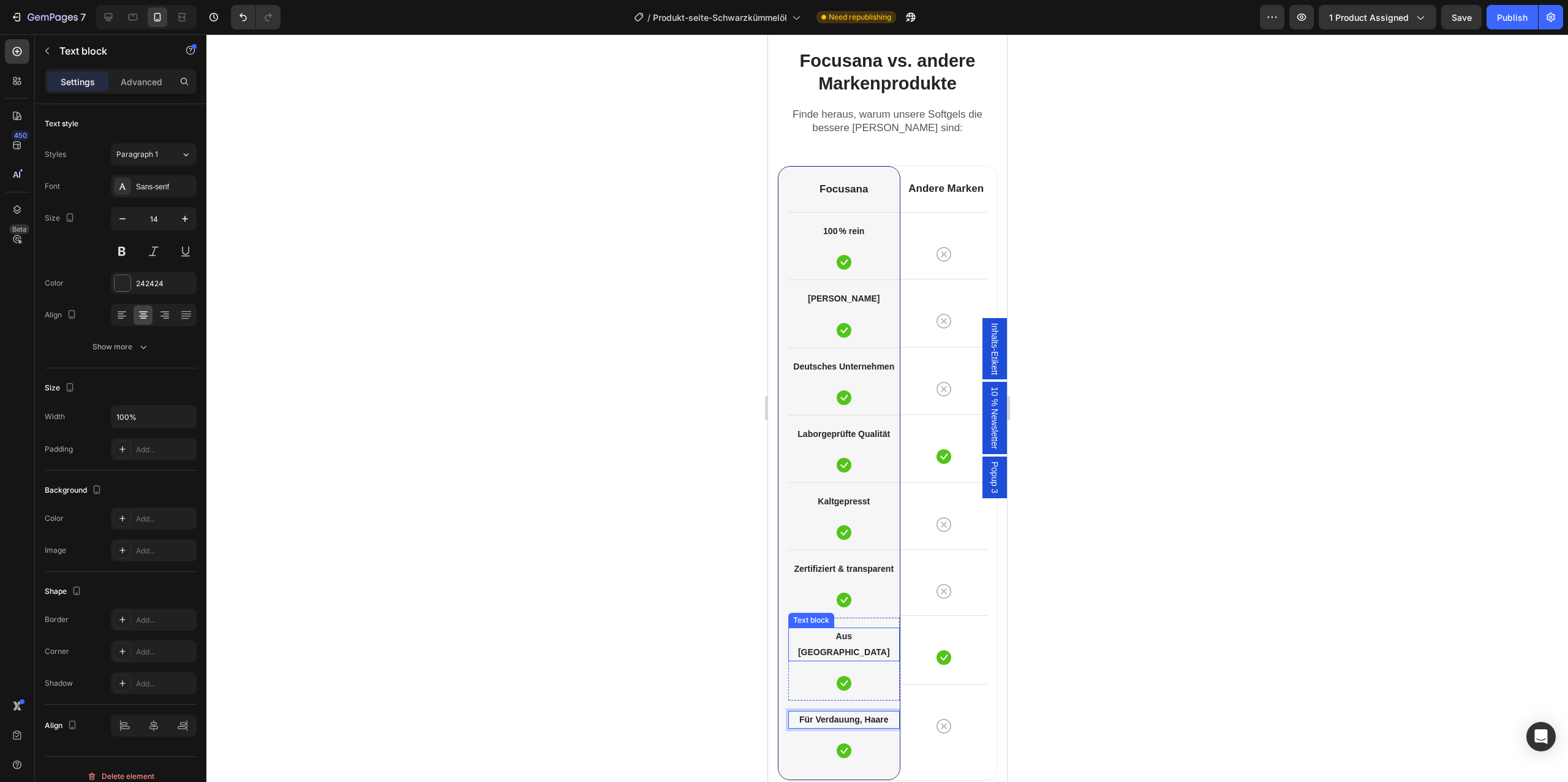
click at [852, 635] on strong "Aus [GEOGRAPHIC_DATA]" at bounding box center [843, 644] width 92 height 25
click at [845, 705] on strong "Für Verdauung, Haare" at bounding box center [843, 704] width 89 height 10
click at [581, 535] on div at bounding box center [887, 408] width 1362 height 747
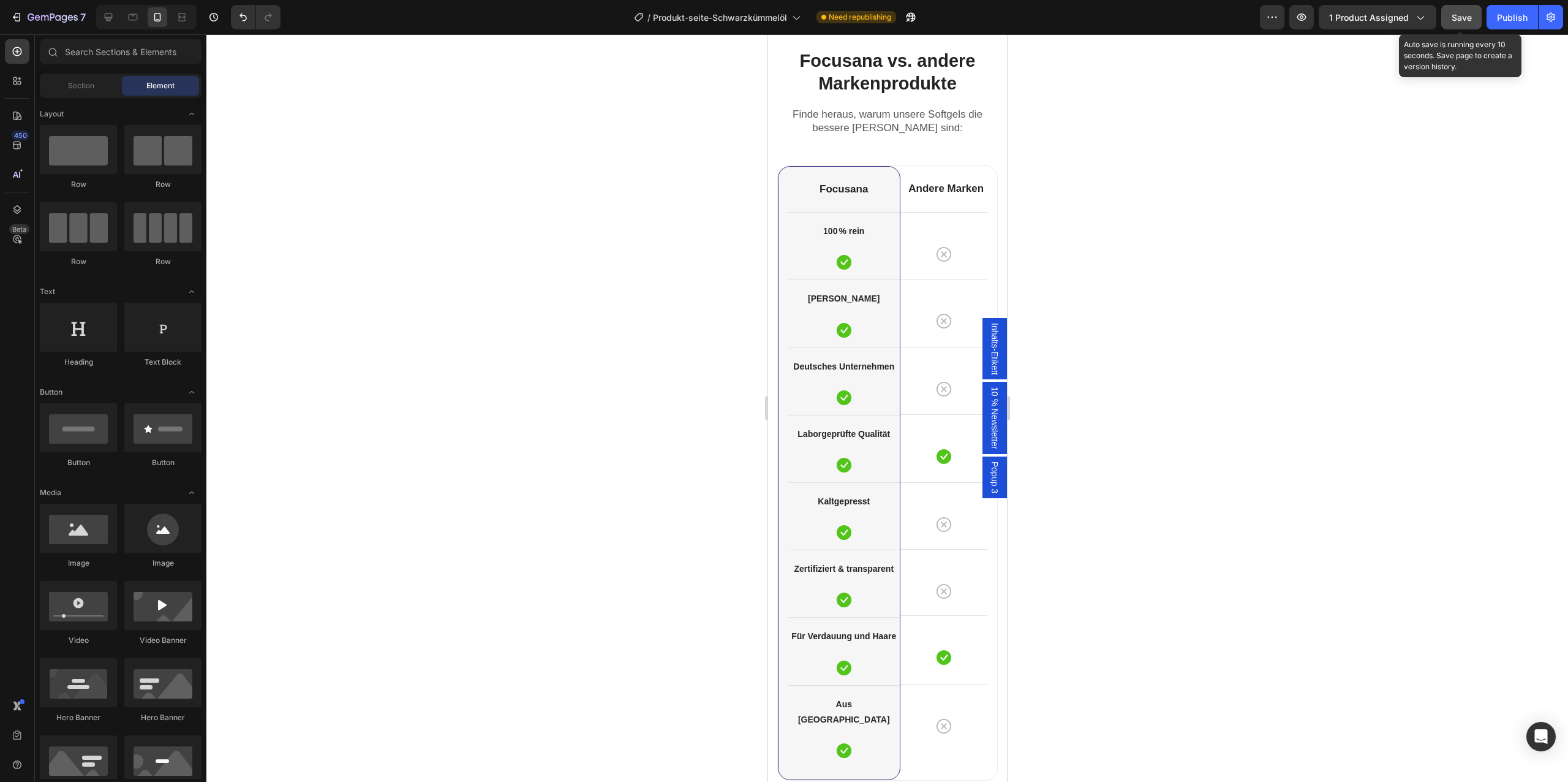
click at [1471, 23] on div "Save" at bounding box center [1462, 17] width 20 height 13
click at [1513, 24] on div "Publish" at bounding box center [1512, 17] width 30 height 13
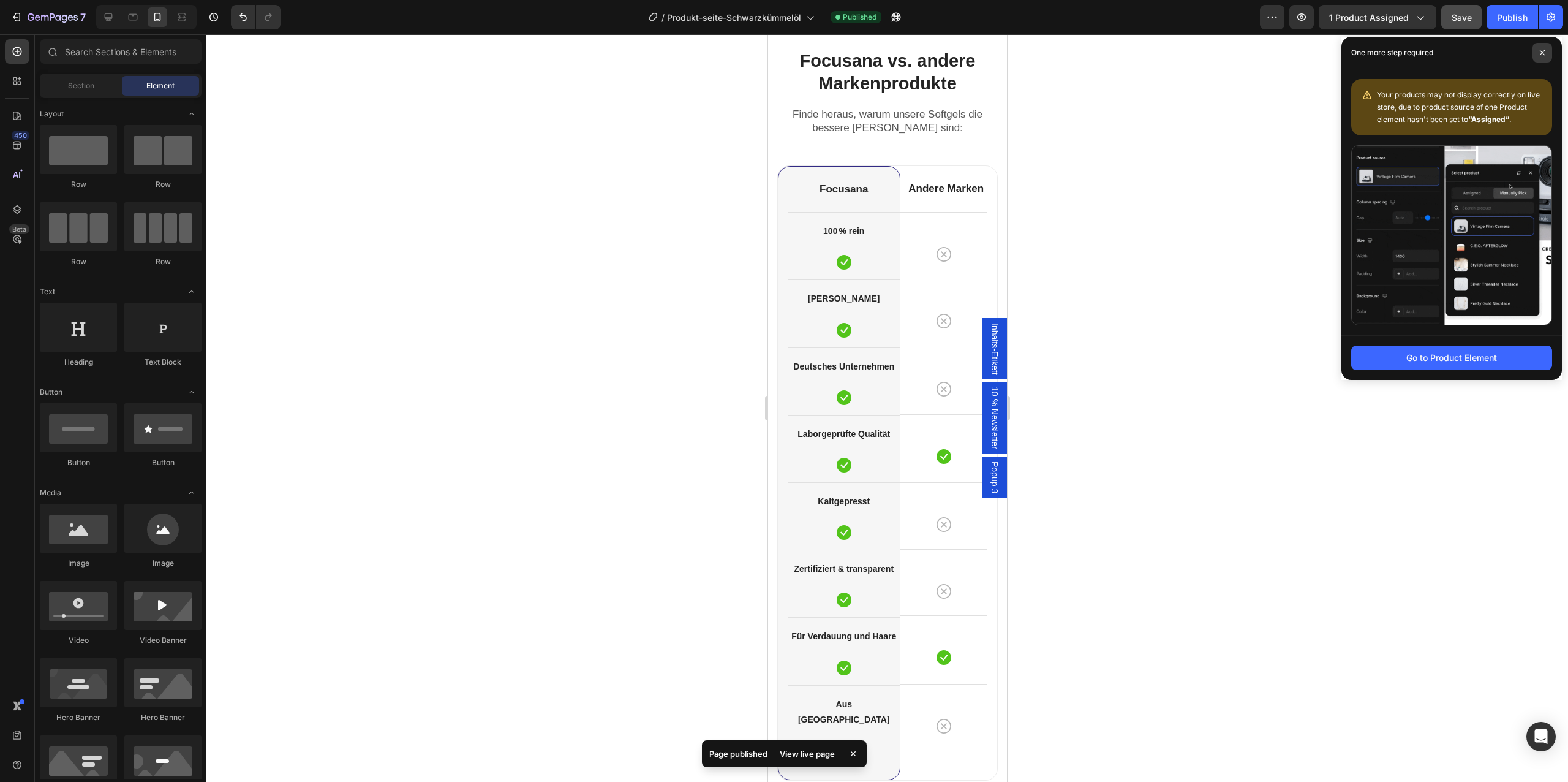
click at [1550, 51] on span at bounding box center [1542, 52] width 19 height 19
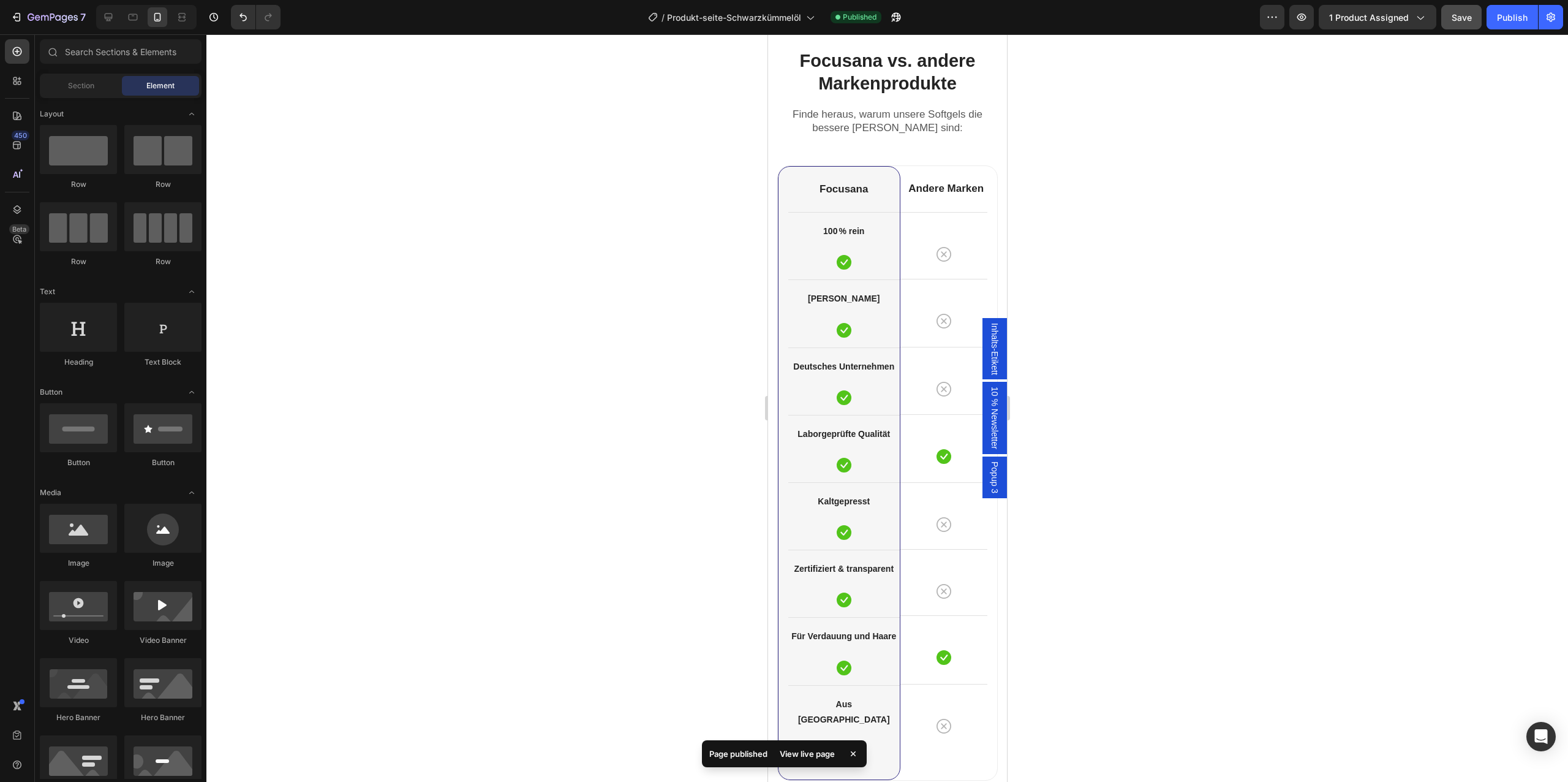
click at [1199, 257] on div at bounding box center [887, 408] width 1362 height 747
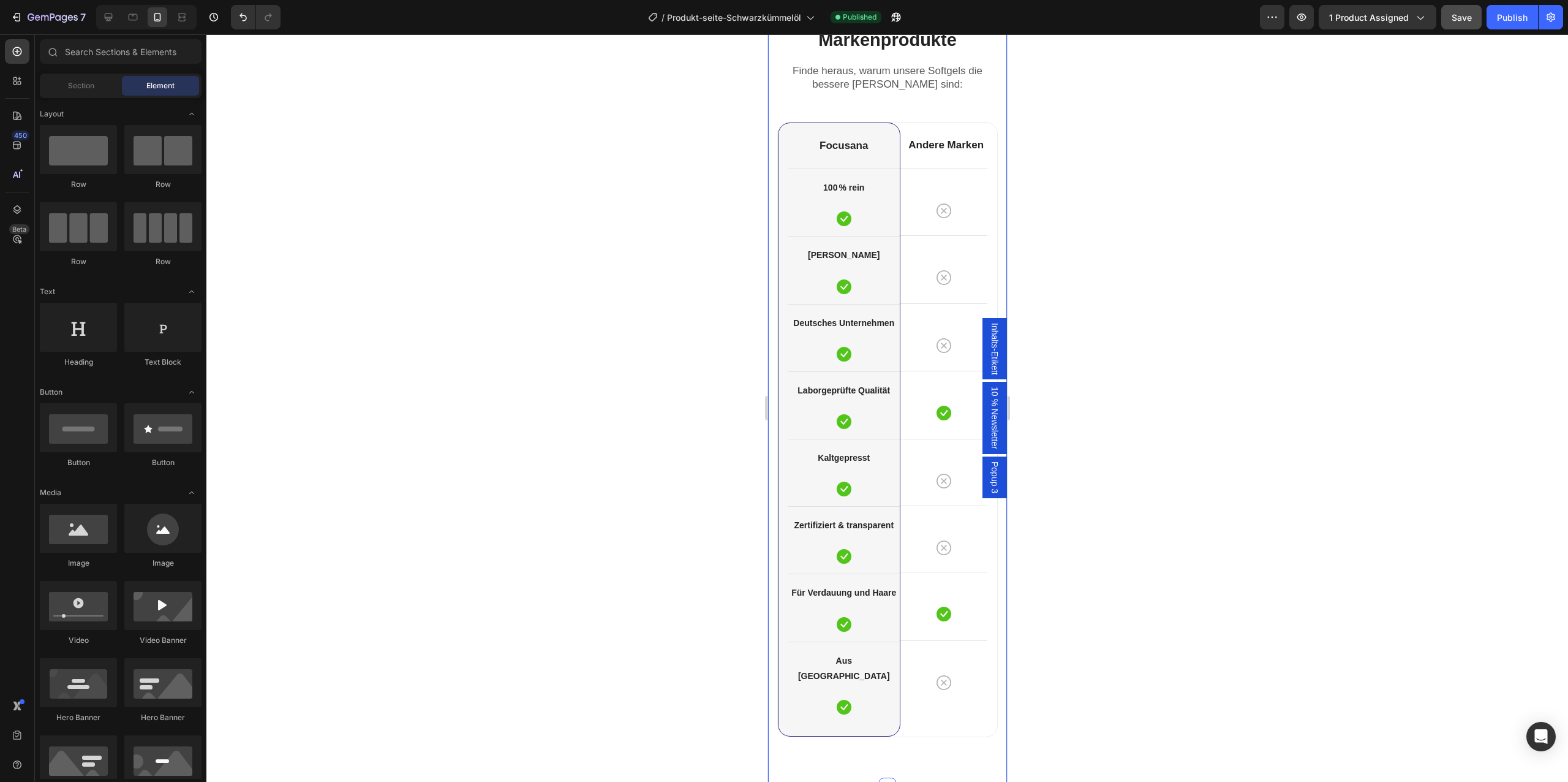
scroll to position [3213, 0]
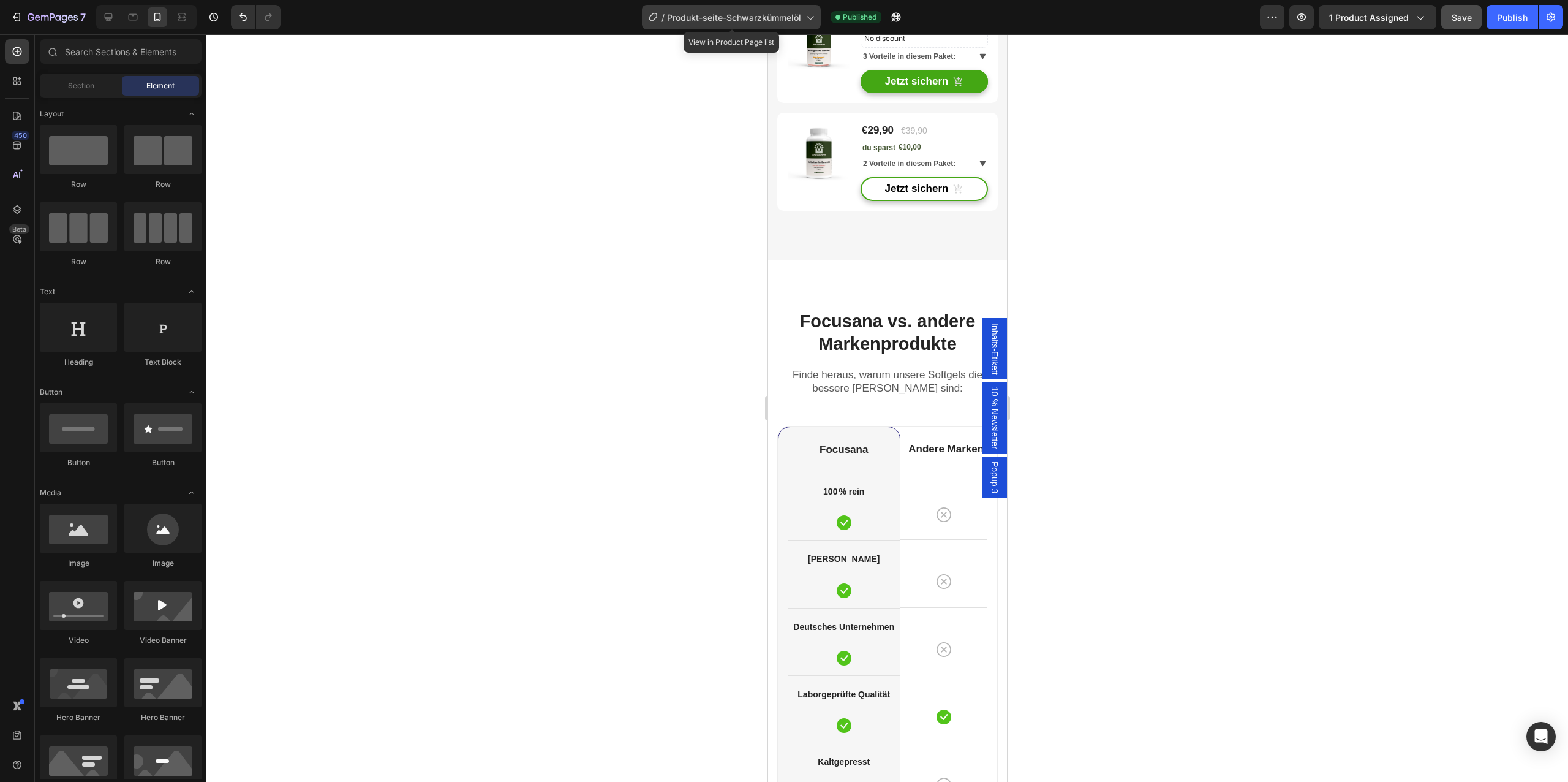
click at [773, 14] on span "Produkt-seite-Schwarzkümmelöl" at bounding box center [734, 17] width 134 height 13
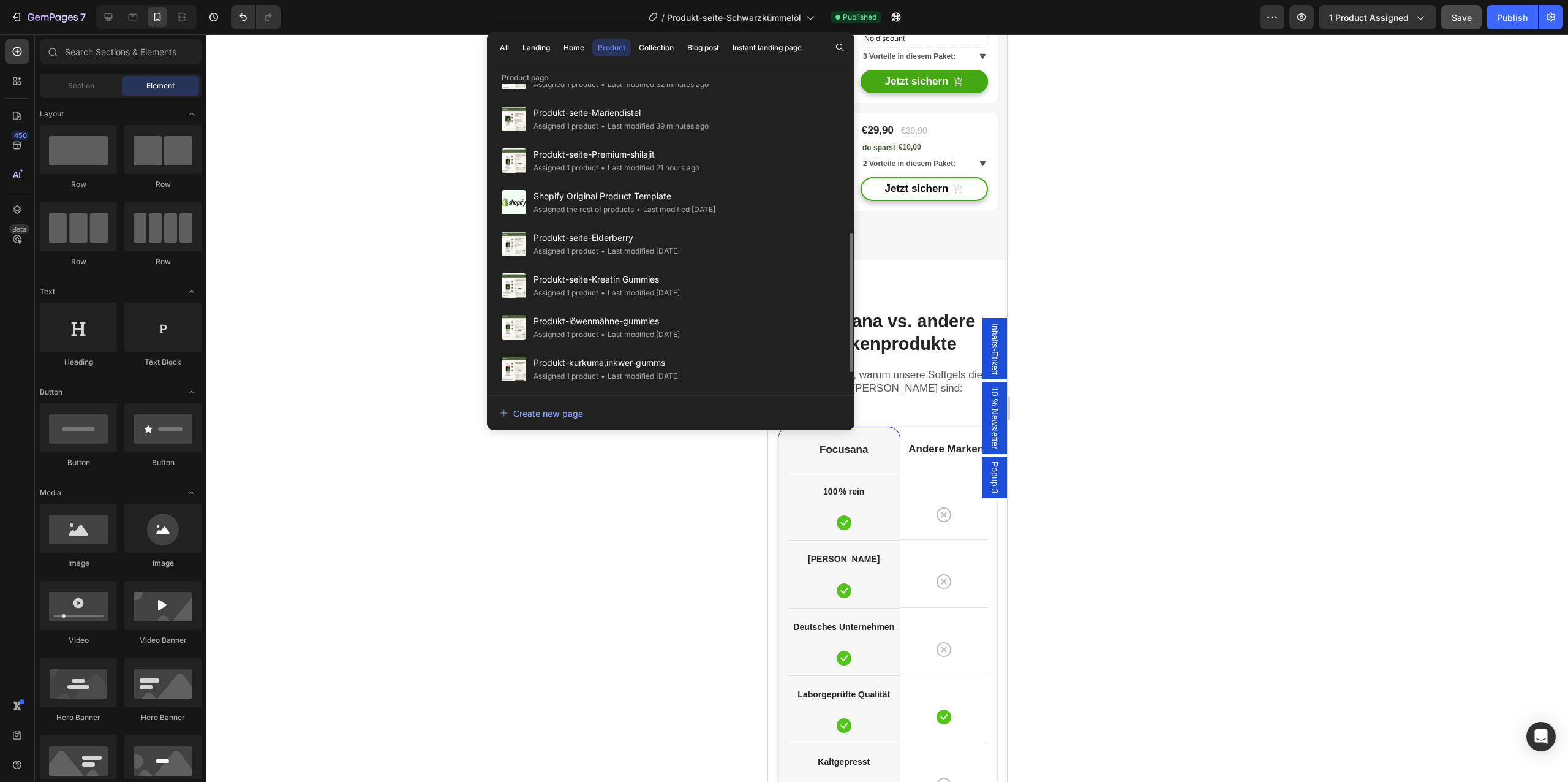
scroll to position [369, 0]
click at [680, 207] on div "• Last modified [DATE]" at bounding box center [639, 210] width 82 height 13
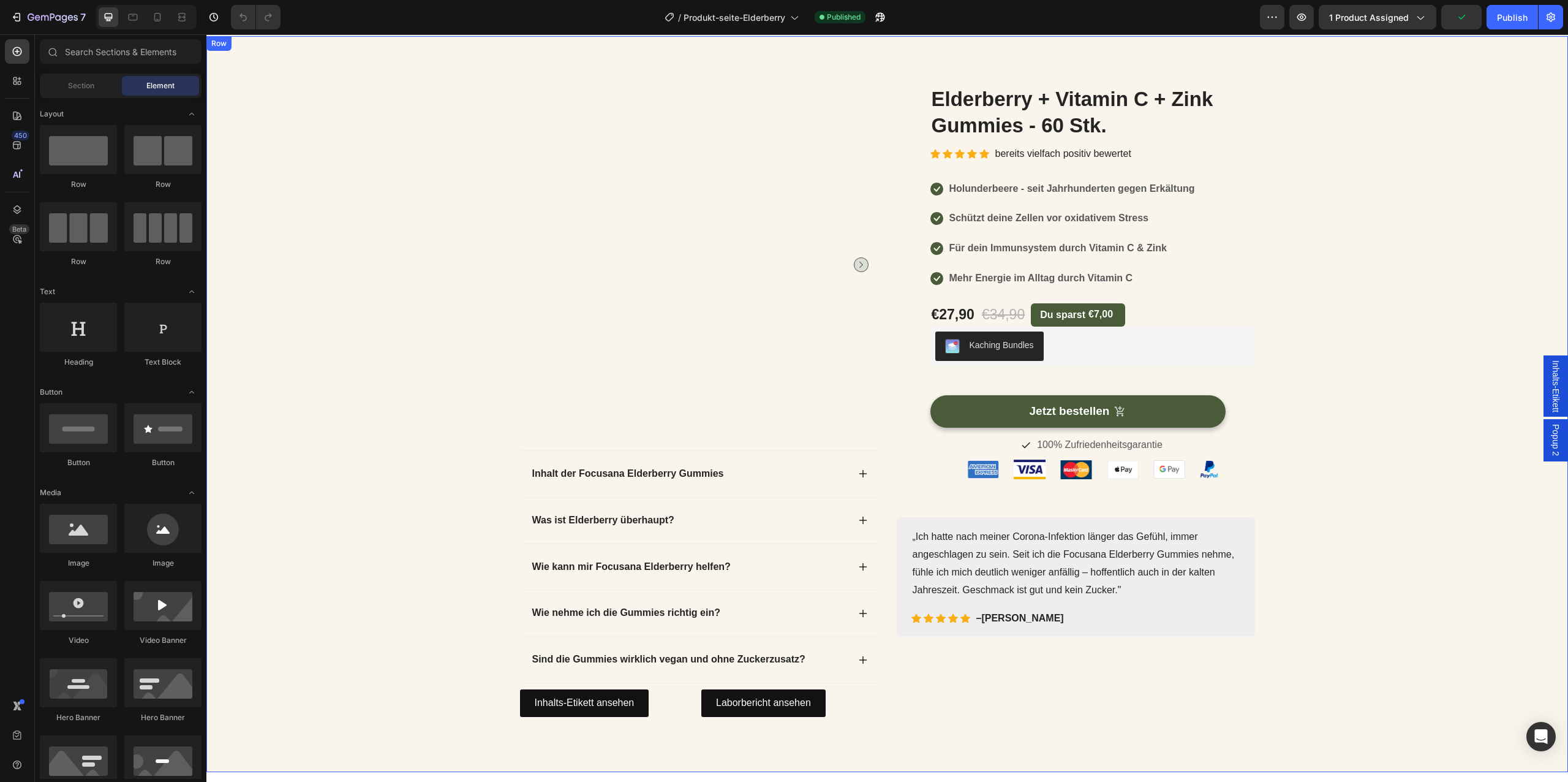
scroll to position [45, 0]
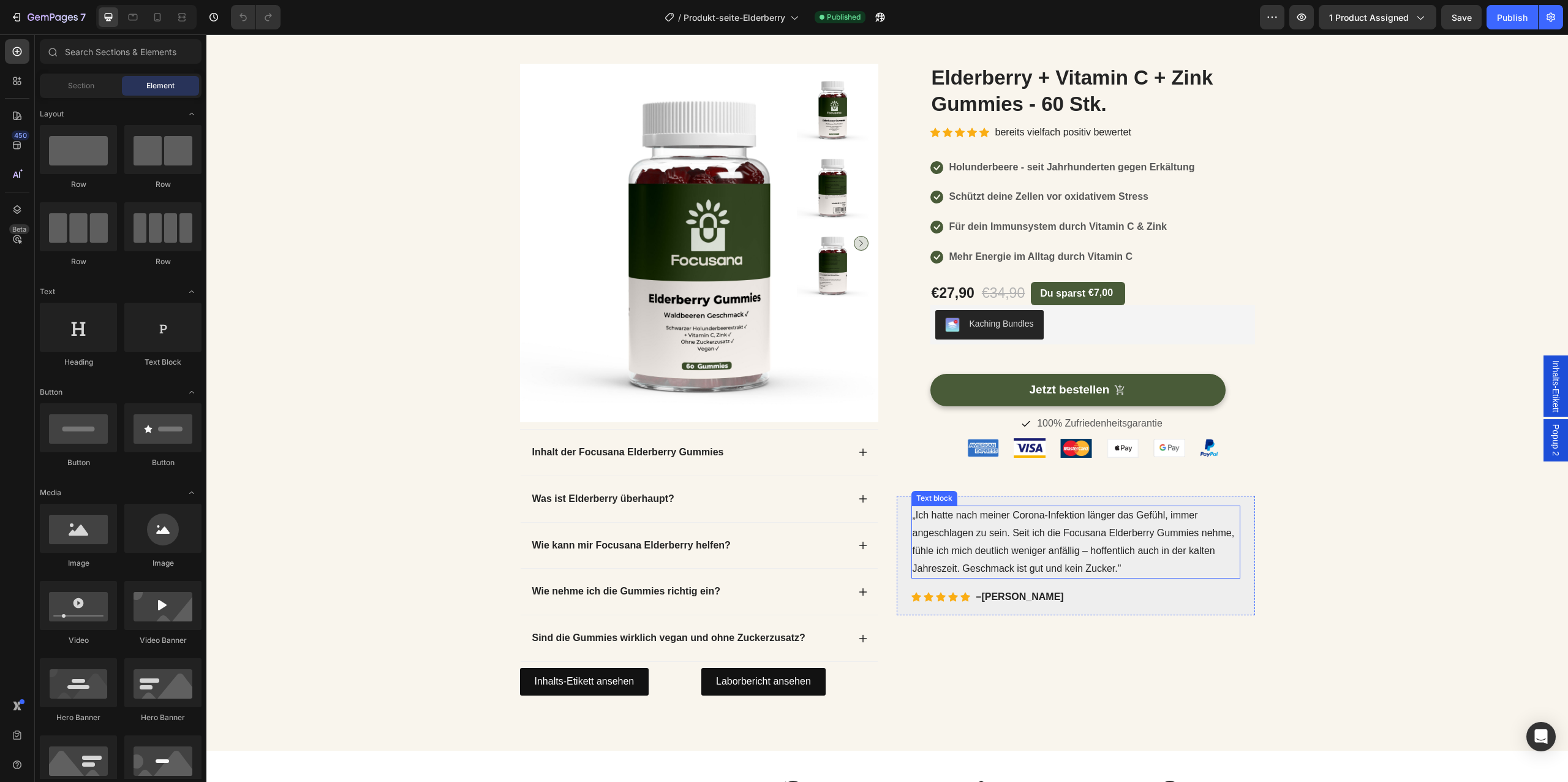
click at [1089, 568] on span "„Ich hatte nach meiner Corona-Infektion länger das Gefühl, immer angeschlagen z…" at bounding box center [1073, 540] width 322 height 63
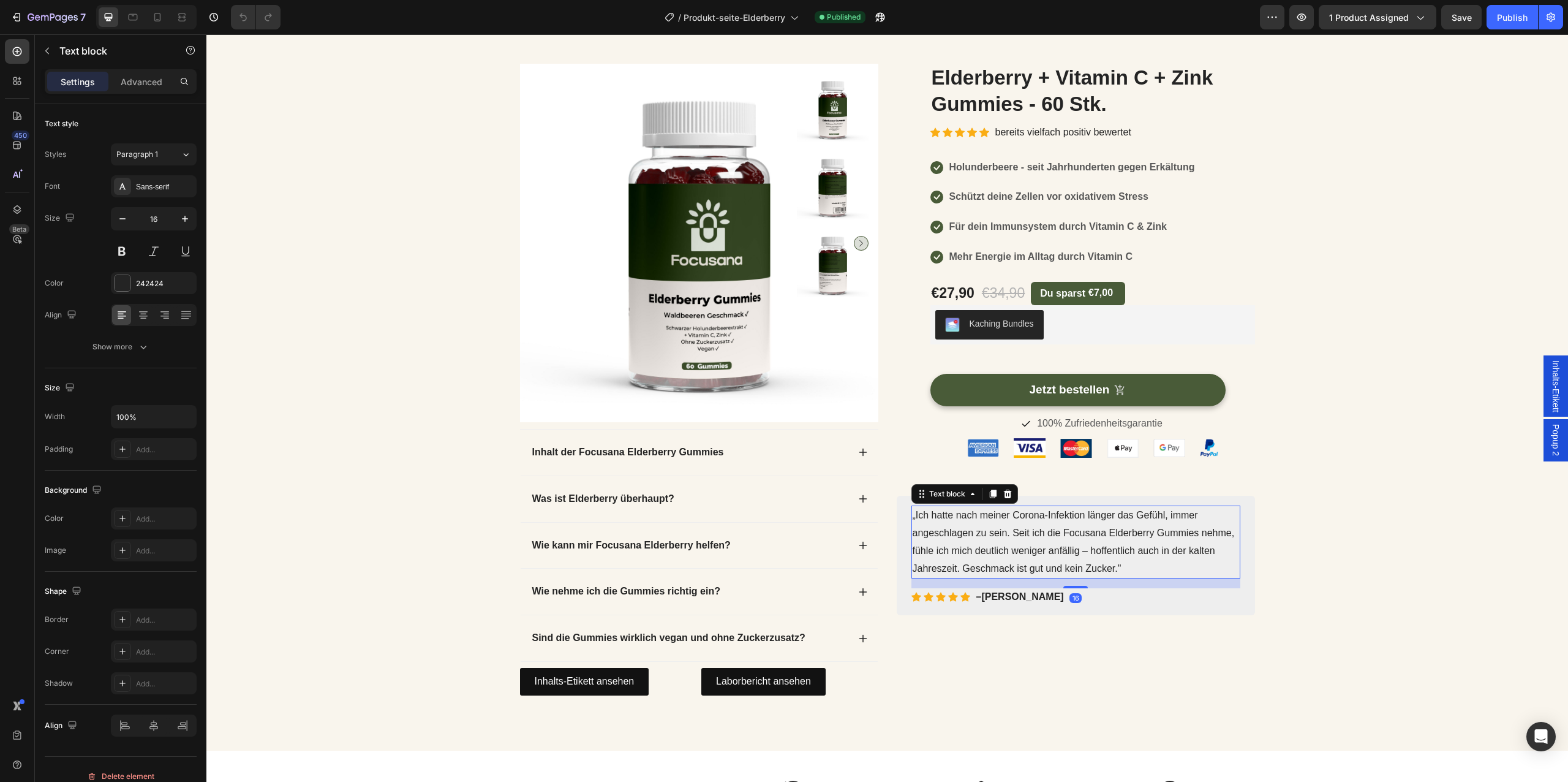
click at [1089, 568] on span "„Ich hatte nach meiner Corona-Infektion länger das Gefühl, immer angeschlagen z…" at bounding box center [1073, 540] width 322 height 63
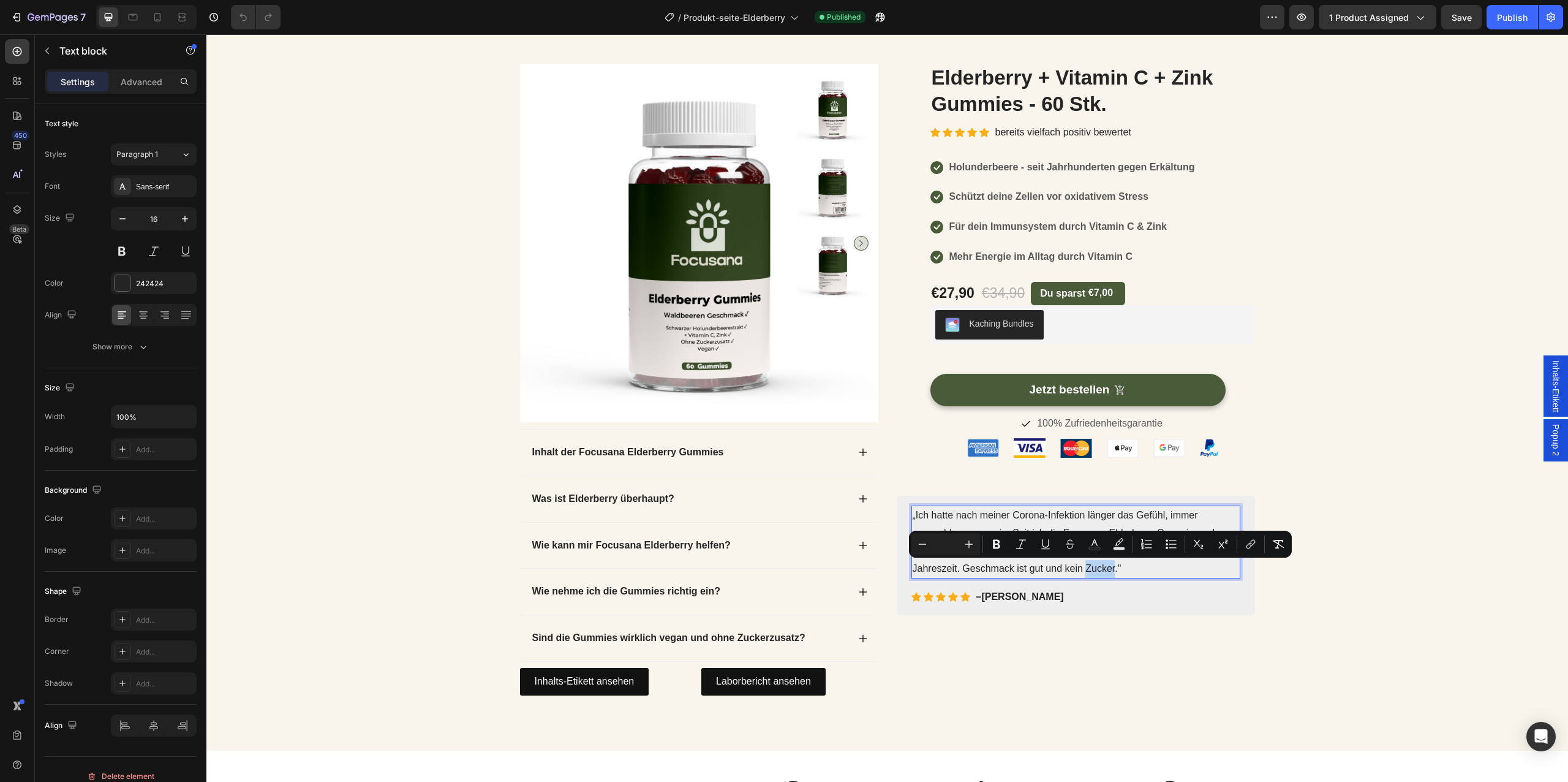
click at [1109, 571] on span "„Ich hatte nach meiner Corona-Infektion länger das Gefühl, immer angeschlagen z…" at bounding box center [1073, 540] width 322 height 63
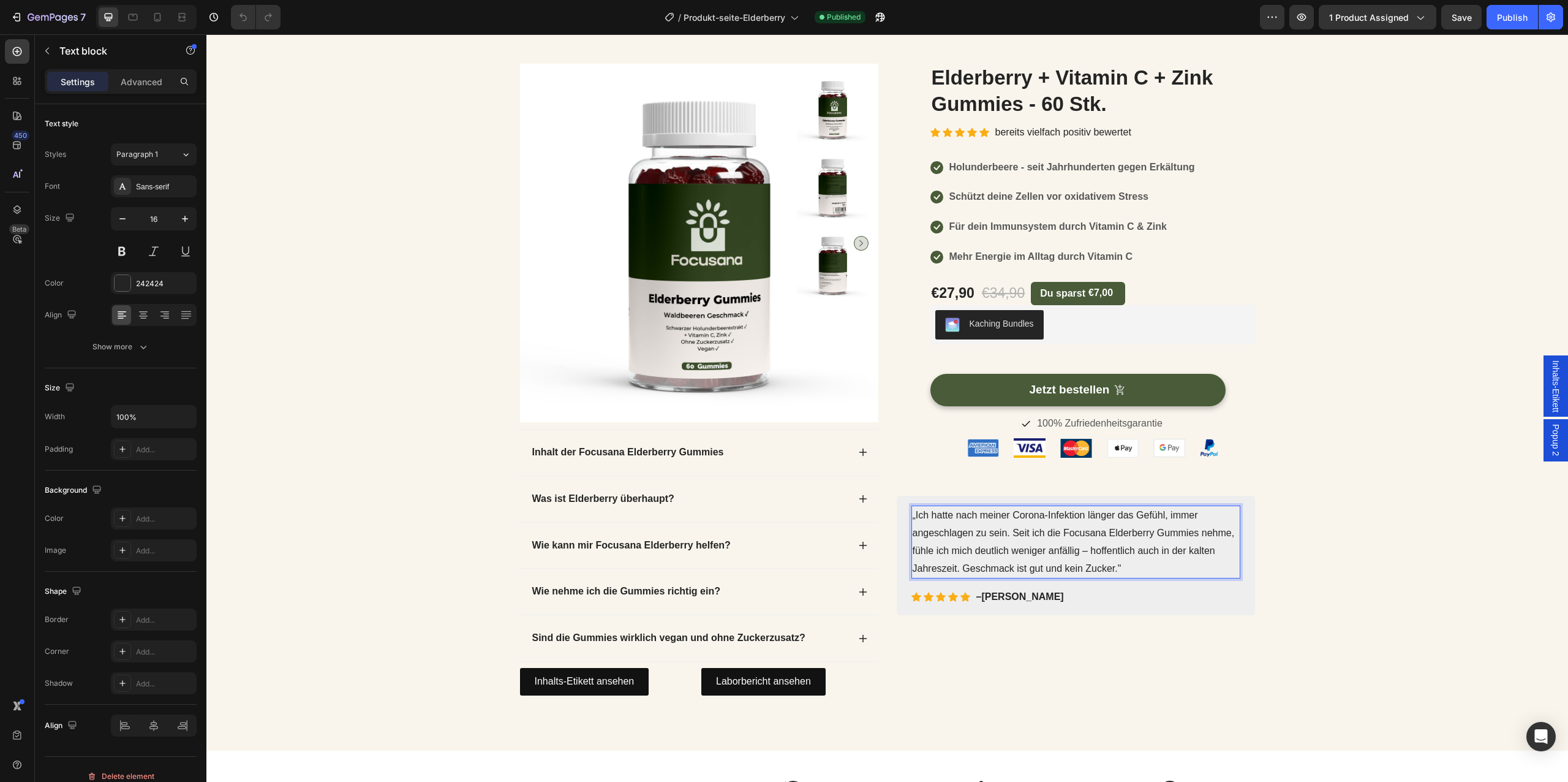
click at [1126, 571] on p "„Ich hatte nach meiner Corona-Infektion länger das Gefühl, immer angeschlagen z…" at bounding box center [1076, 542] width 327 height 71
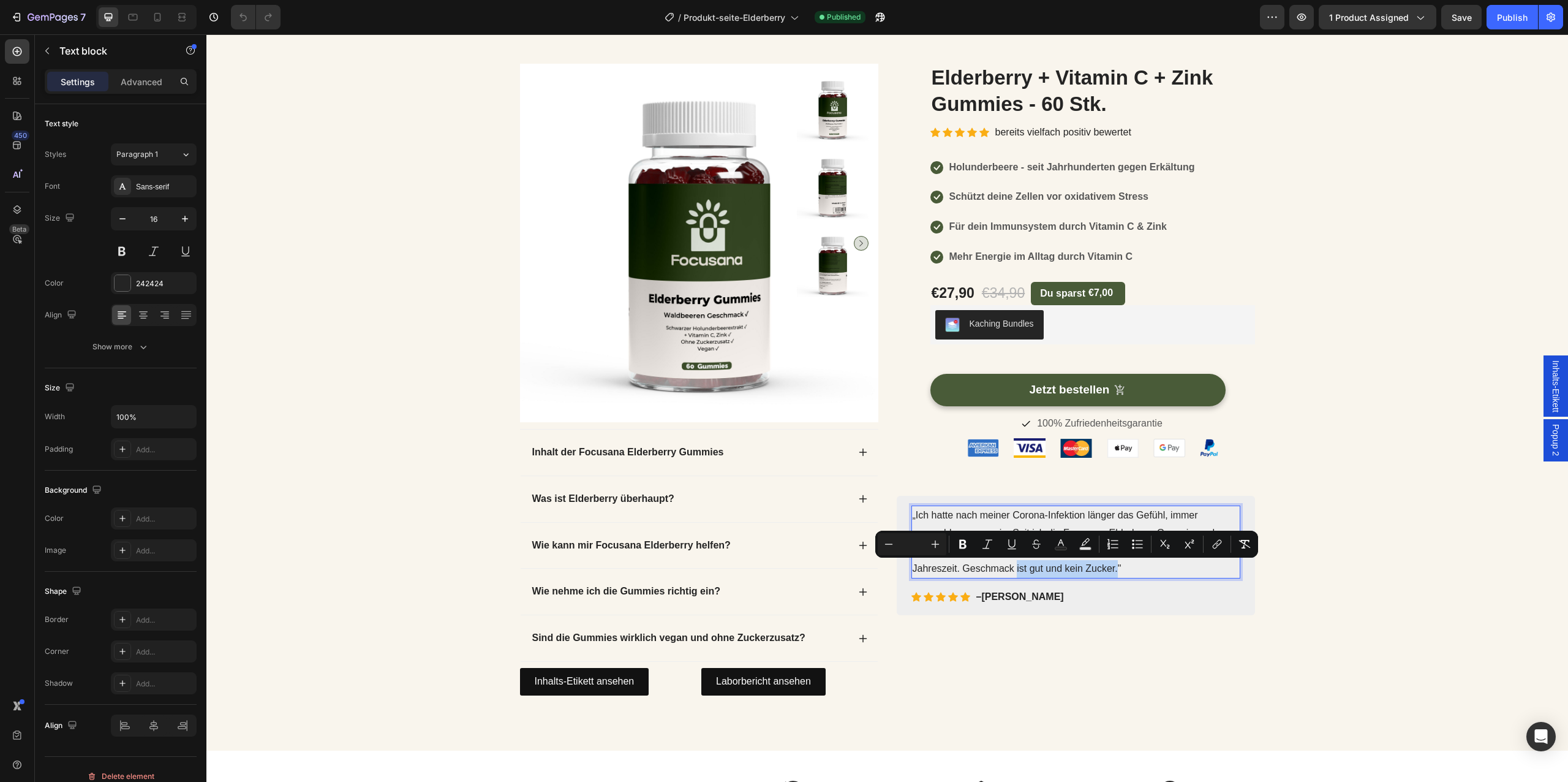
drag, startPoint x: 1117, startPoint y: 570, endPoint x: 1016, endPoint y: 567, distance: 101.0
click at [1016, 567] on span "„Ich hatte nach meiner Corona-Infektion länger das Gefühl, immer angeschlagen z…" at bounding box center [1073, 540] width 322 height 63
click at [1074, 566] on span "„Ich hatte nach meiner Corona-Infektion länger das Gefühl, immer angeschlagen z…" at bounding box center [1073, 540] width 322 height 63
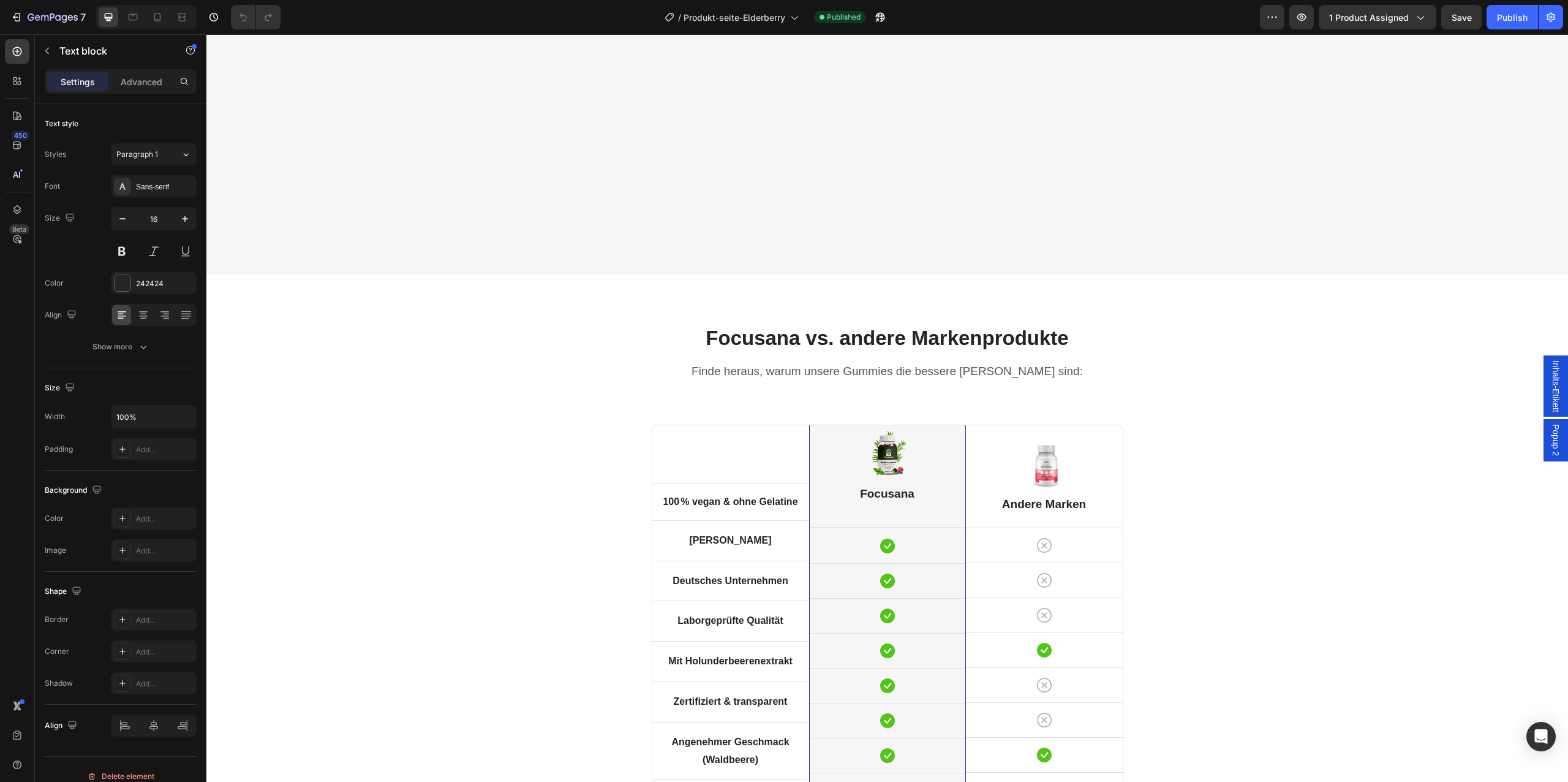
scroll to position [3887, 0]
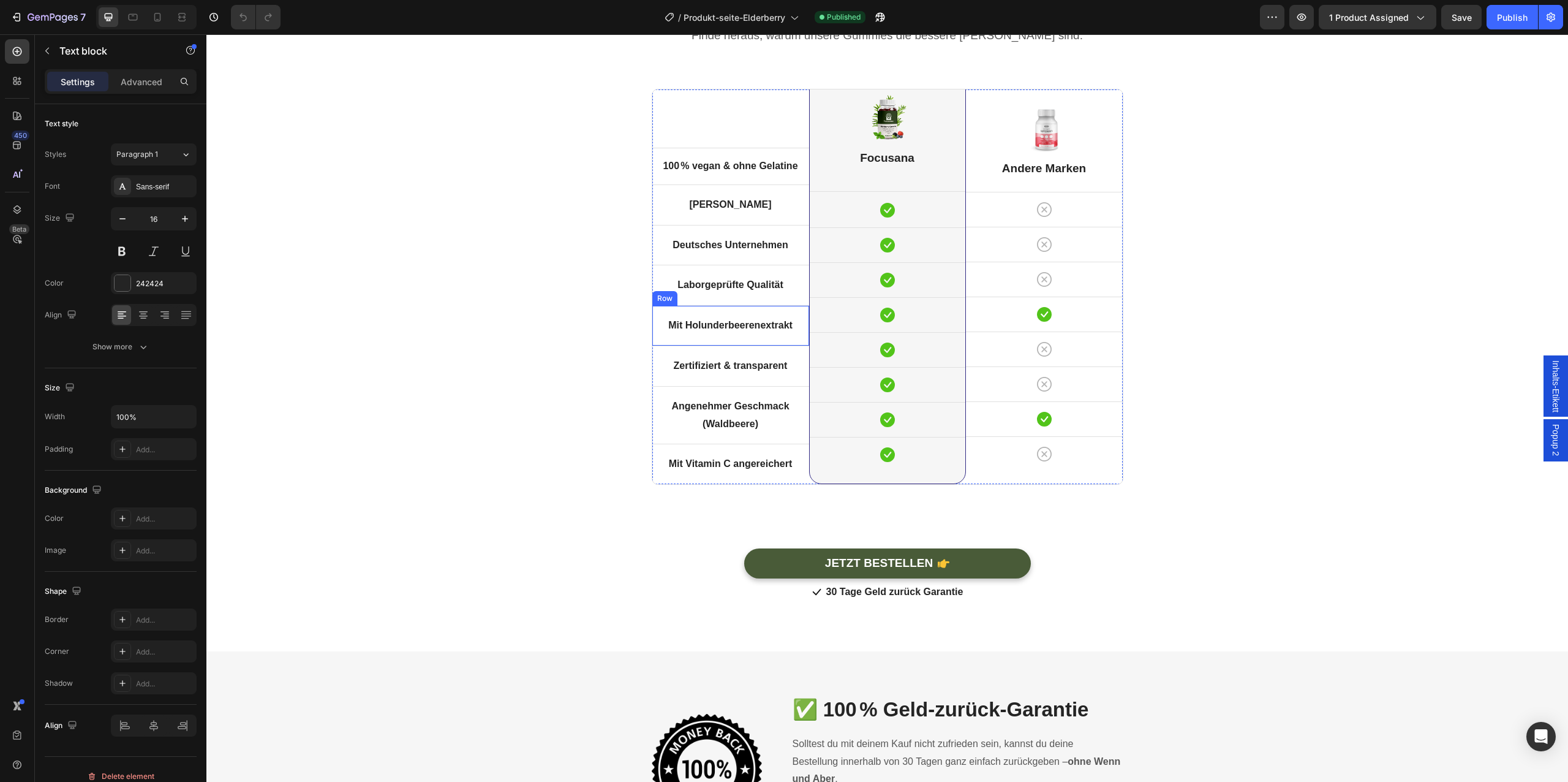
click at [733, 340] on div "Mit Holunderbeerenextrakt Text block Row" at bounding box center [731, 325] width 157 height 40
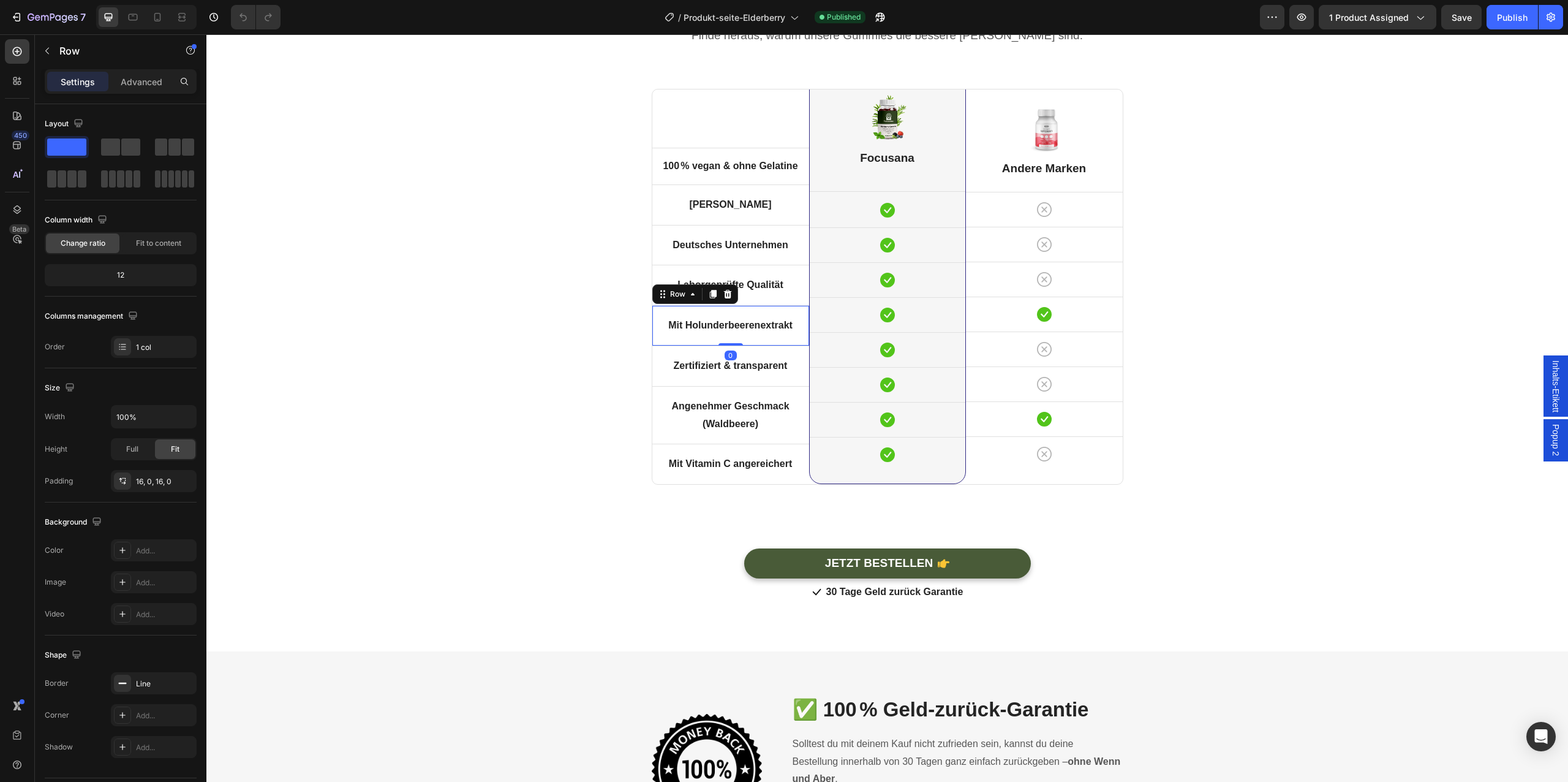
click at [733, 340] on div "Mit Holunderbeerenextrakt Text block Row 0" at bounding box center [731, 325] width 157 height 40
click at [731, 328] on strong "Mit Holunderbeerenextrakt" at bounding box center [731, 325] width 125 height 10
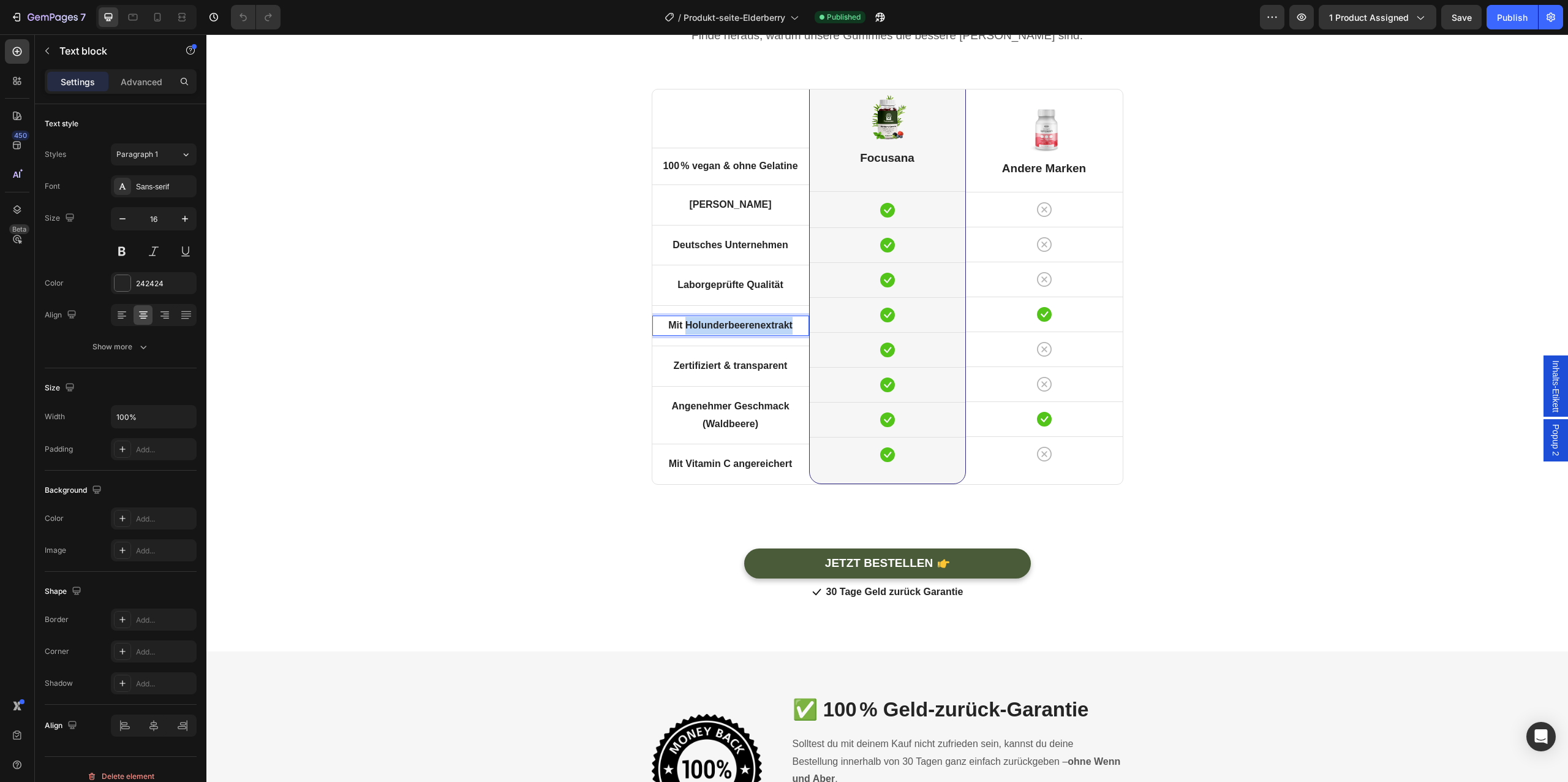
click at [731, 328] on strong "Mit Holunderbeerenextrakt" at bounding box center [731, 325] width 125 height 10
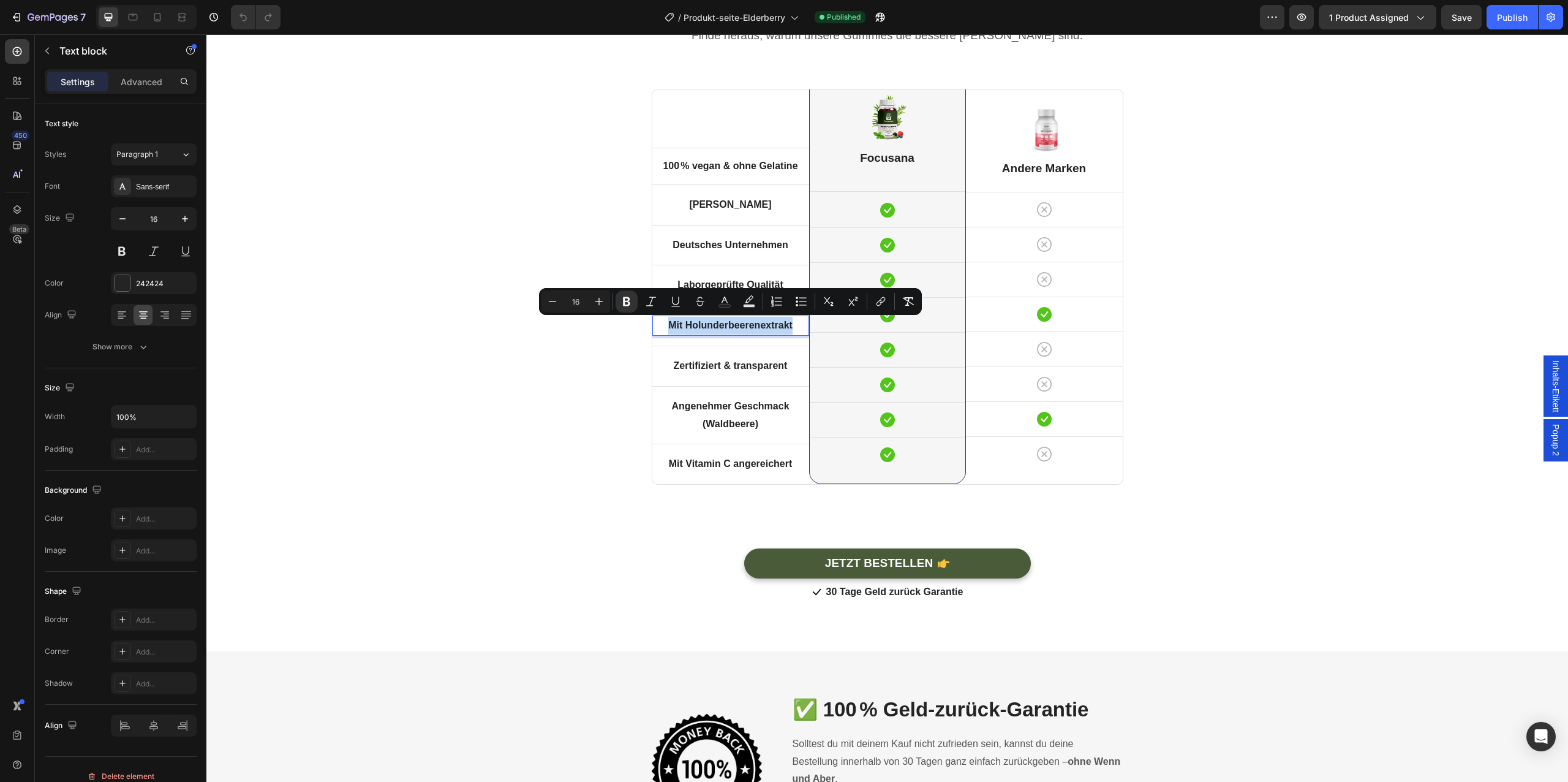
copy strong "Mit Holunderbeerenextrakt"
click at [150, 13] on div at bounding box center [157, 17] width 19 height 19
type input "14"
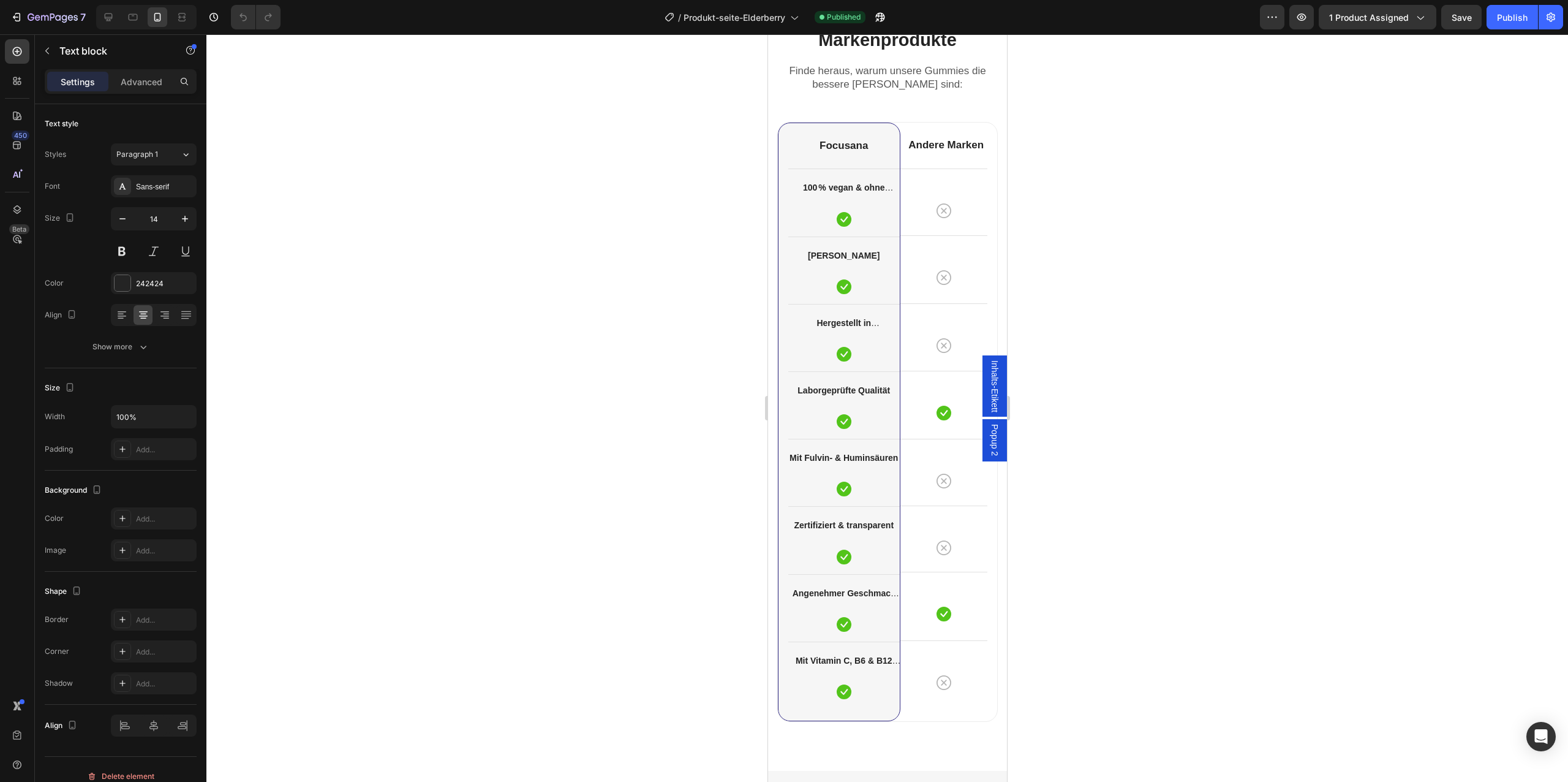
scroll to position [3515, 0]
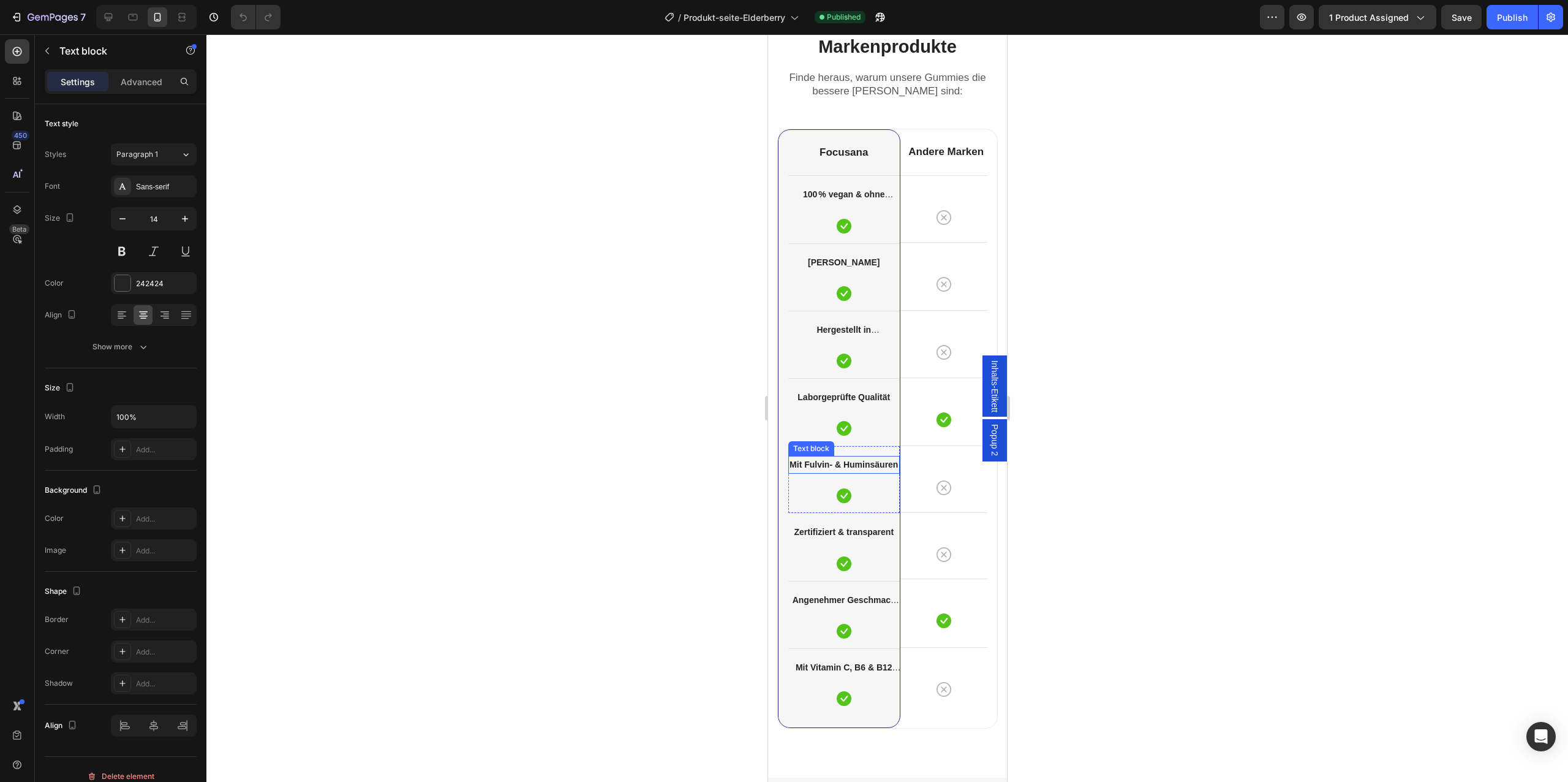
click at [851, 464] on strong "Mit Fulvin- & Huminsäuren" at bounding box center [842, 465] width 109 height 10
click at [117, 24] on div at bounding box center [108, 17] width 19 height 19
type input "16"
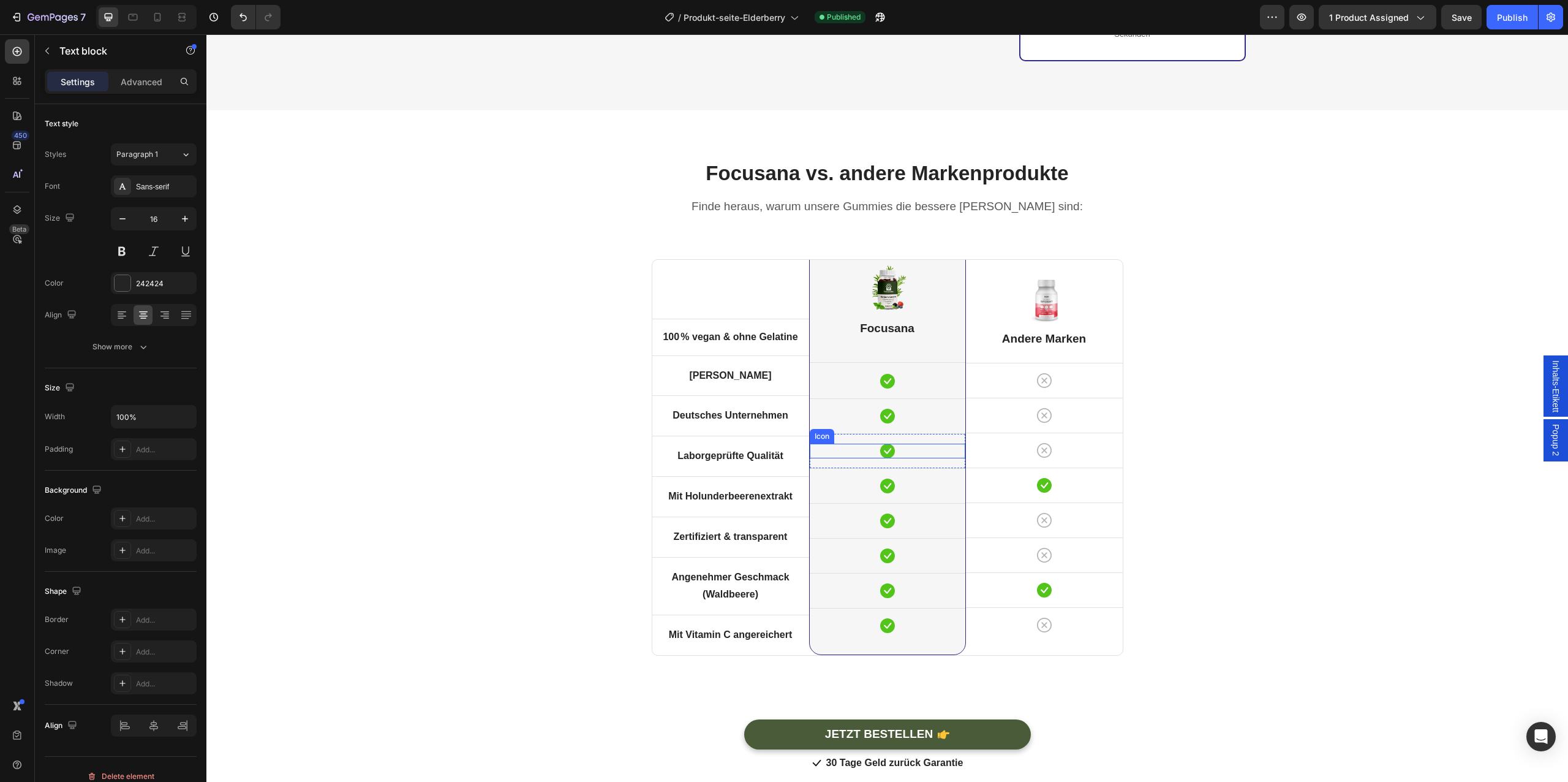
scroll to position [3735, 0]
click at [719, 576] on strong "Angenehmer Geschmack (Waldbeere)" at bounding box center [731, 584] width 118 height 28
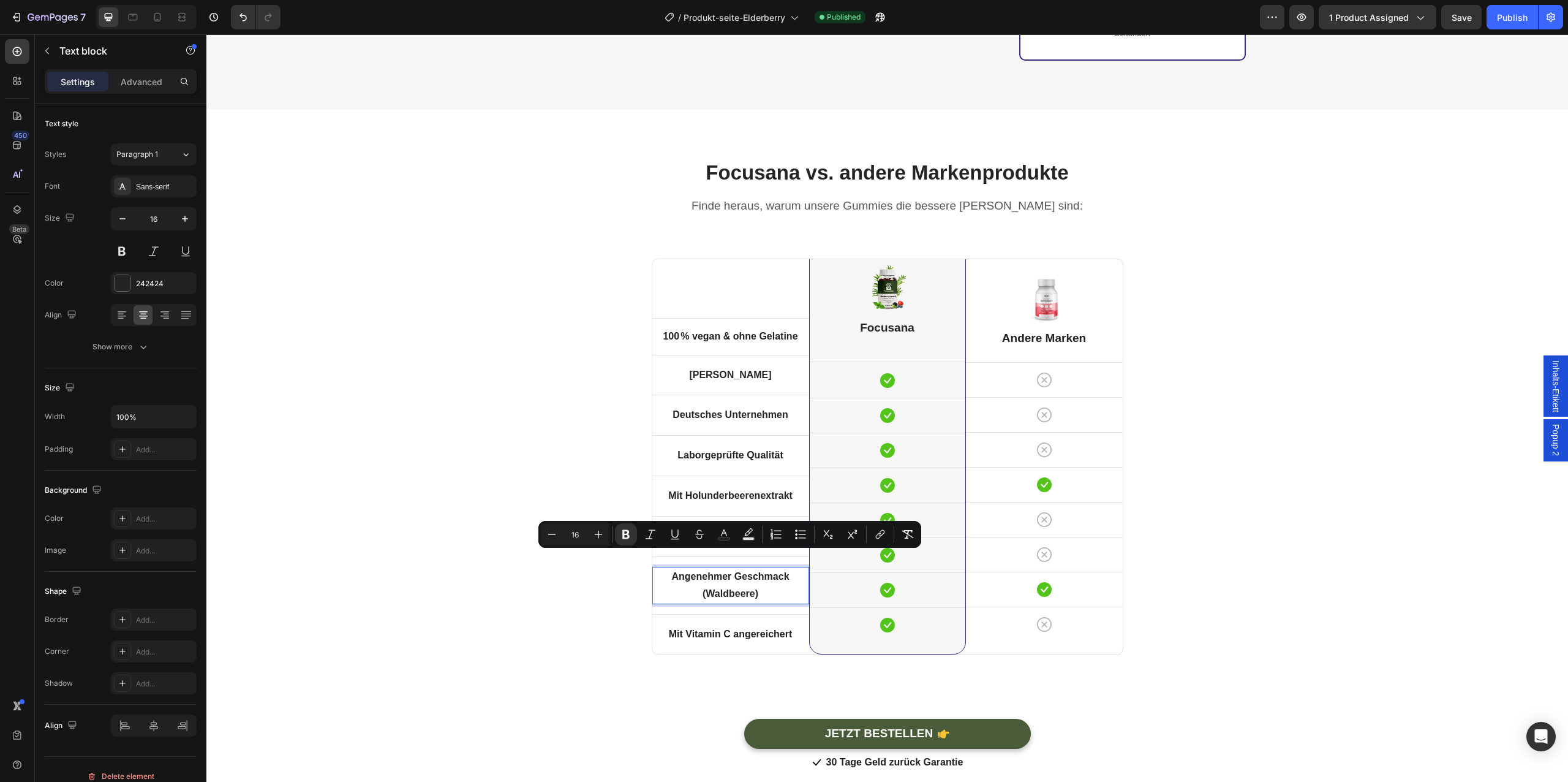
scroll to position [3753, 0]
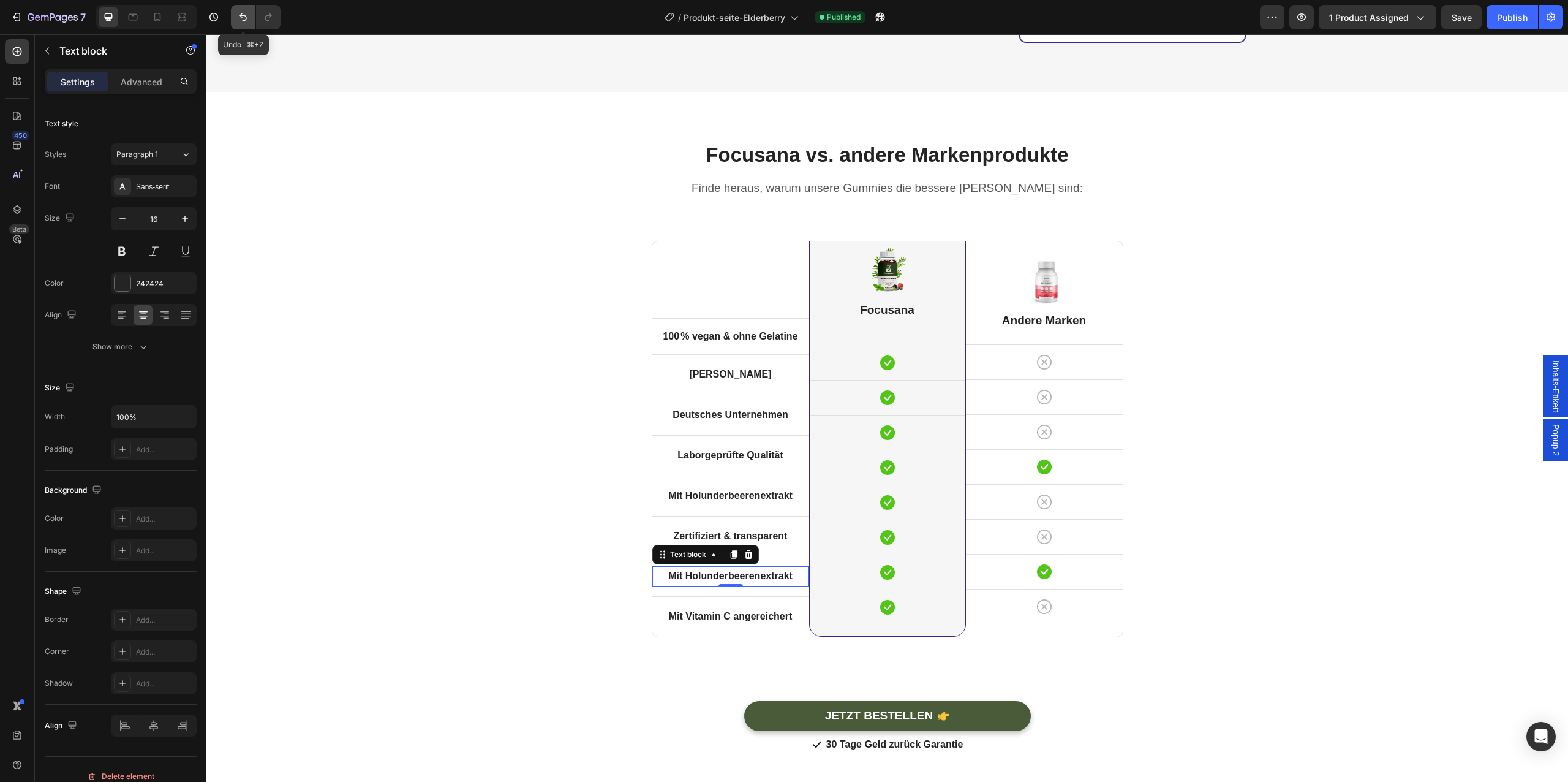
click at [247, 21] on icon "Undo/Redo" at bounding box center [243, 17] width 13 height 13
click at [271, 23] on icon "Undo/Redo" at bounding box center [268, 17] width 13 height 13
click at [245, 24] on button "Undo/Redo" at bounding box center [242, 17] width 24 height 24
click at [264, 20] on icon "Undo/Redo" at bounding box center [268, 17] width 13 height 13
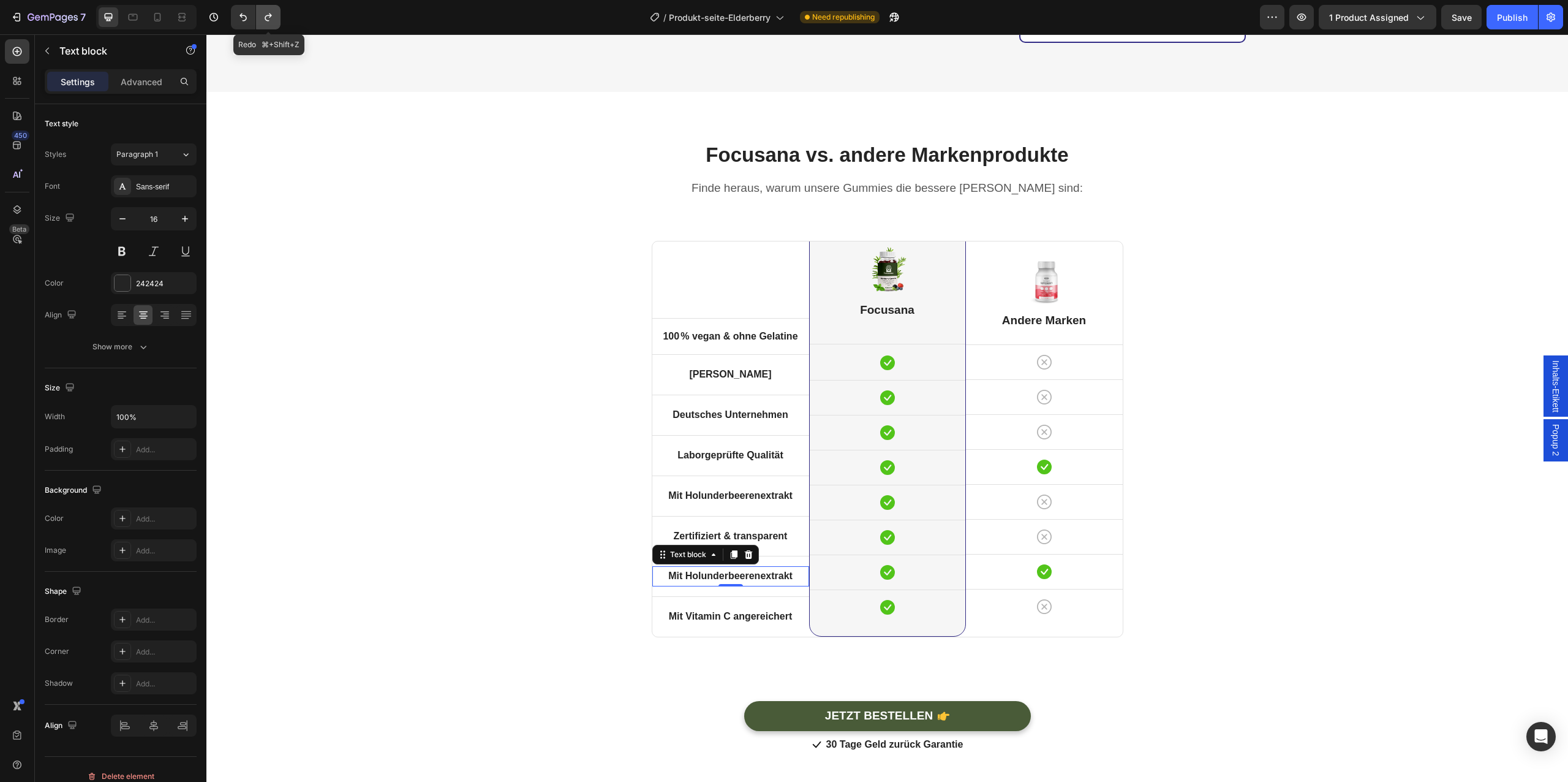
click at [264, 20] on icon "Undo/Redo" at bounding box center [268, 17] width 13 height 13
click at [242, 21] on icon "Undo/Redo" at bounding box center [243, 17] width 13 height 13
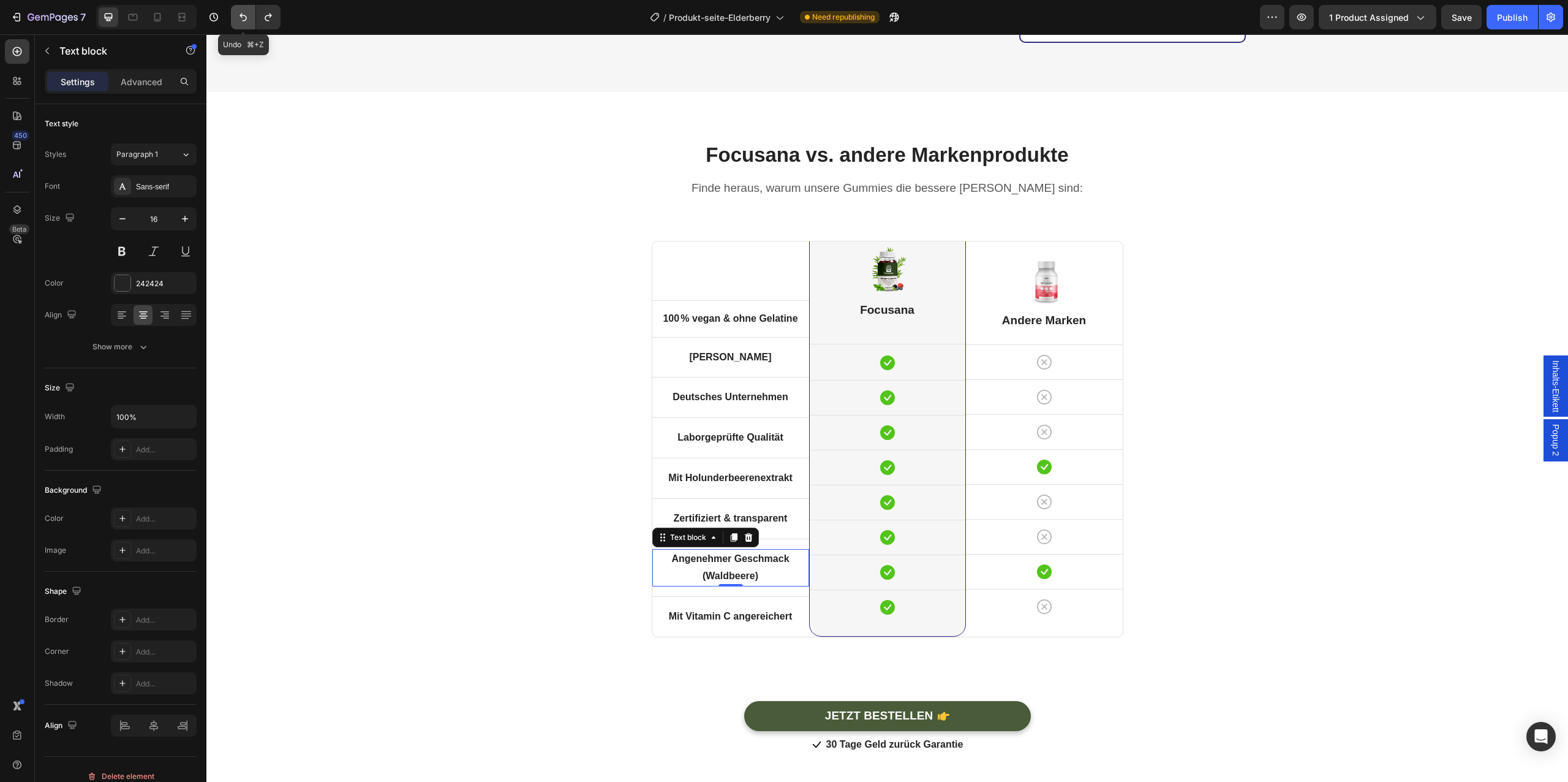
click at [242, 21] on icon "Undo/Redo" at bounding box center [243, 17] width 13 height 13
click at [710, 553] on strong "Angenehmer Geschmack (Waldbeere)" at bounding box center [731, 567] width 118 height 28
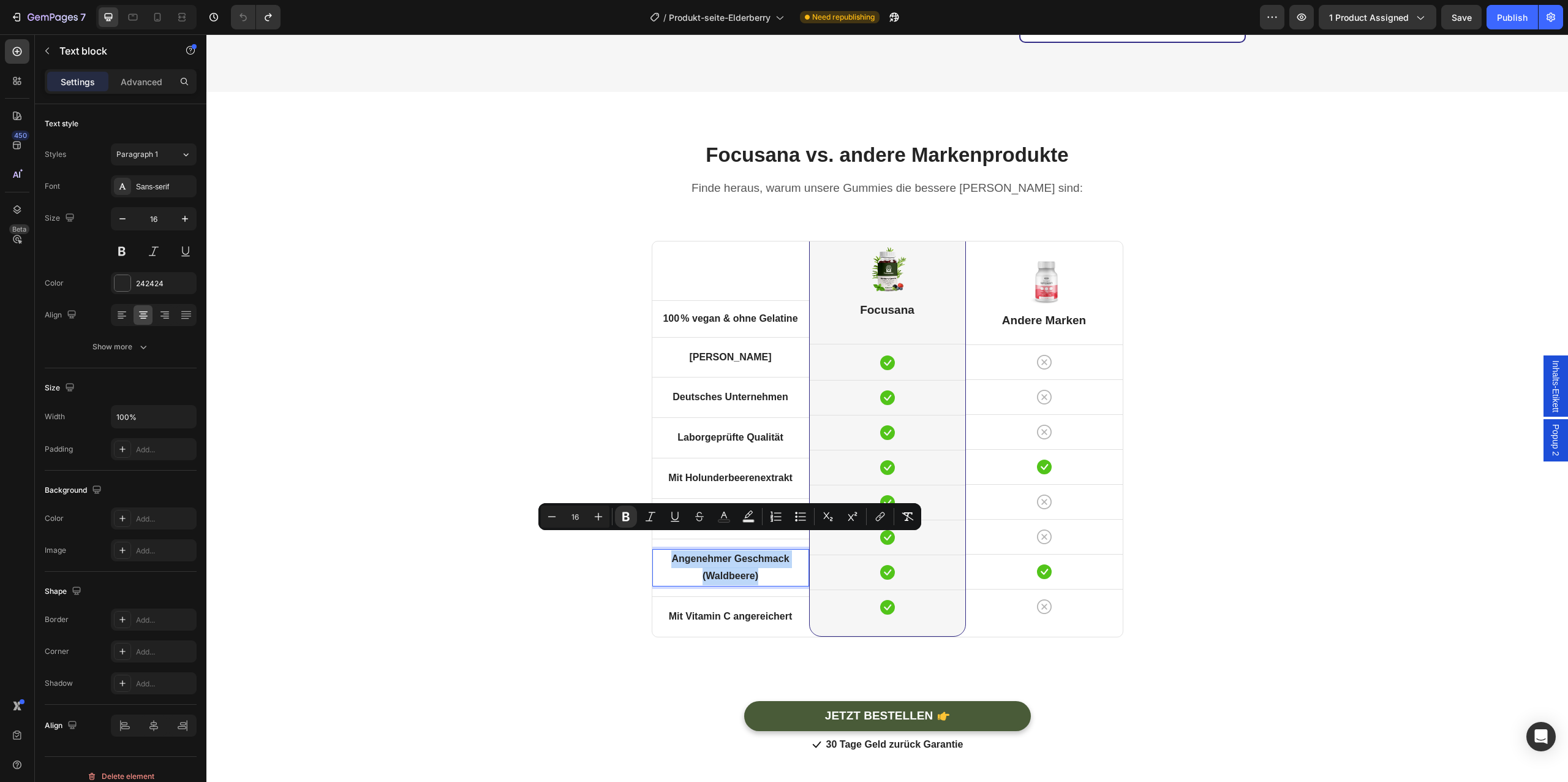
copy strong "Angenehmer Geschmack (Waldbeere)"
click at [158, 16] on icon at bounding box center [157, 17] width 13 height 13
type input "14"
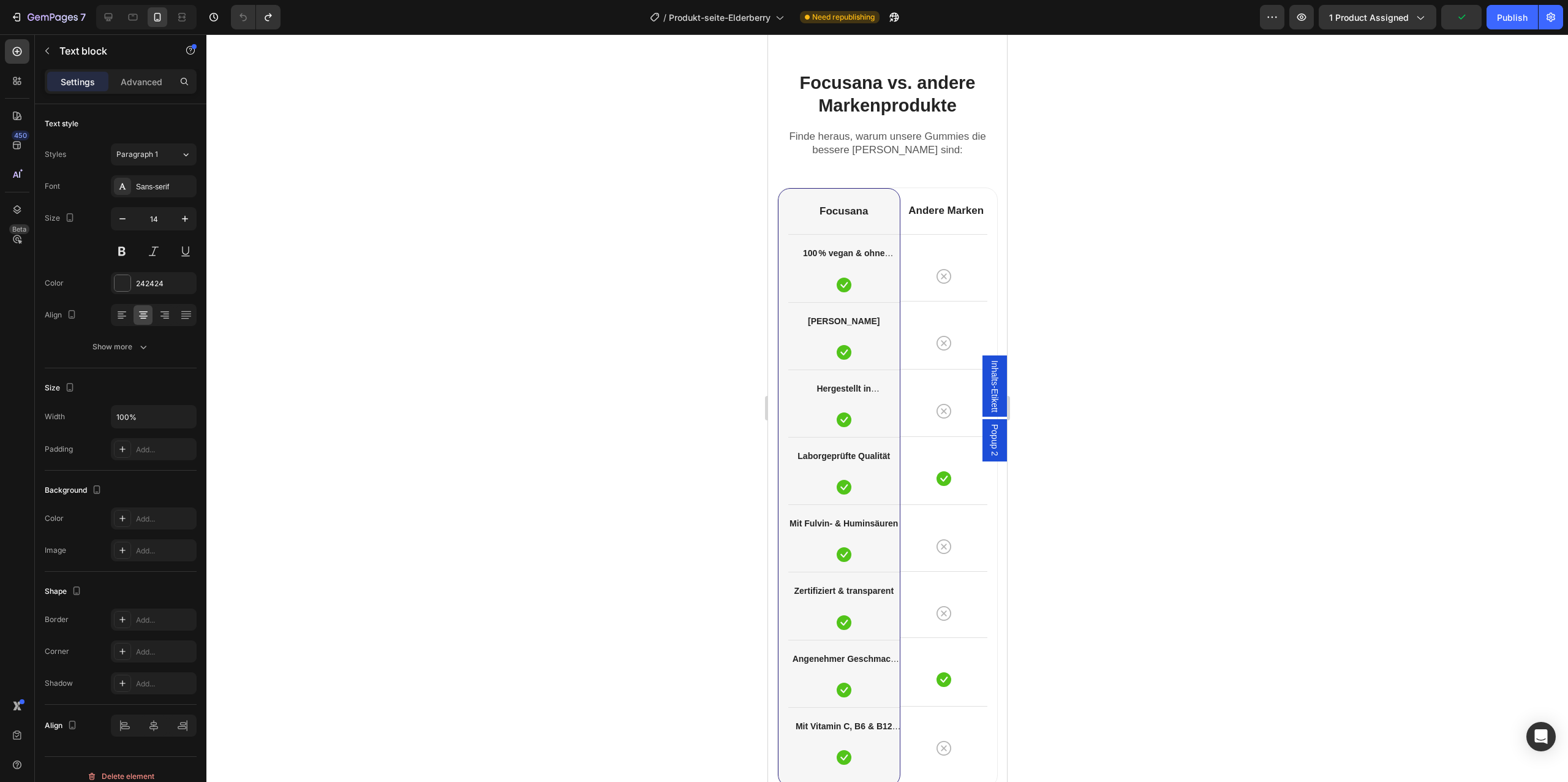
scroll to position [3667, 0]
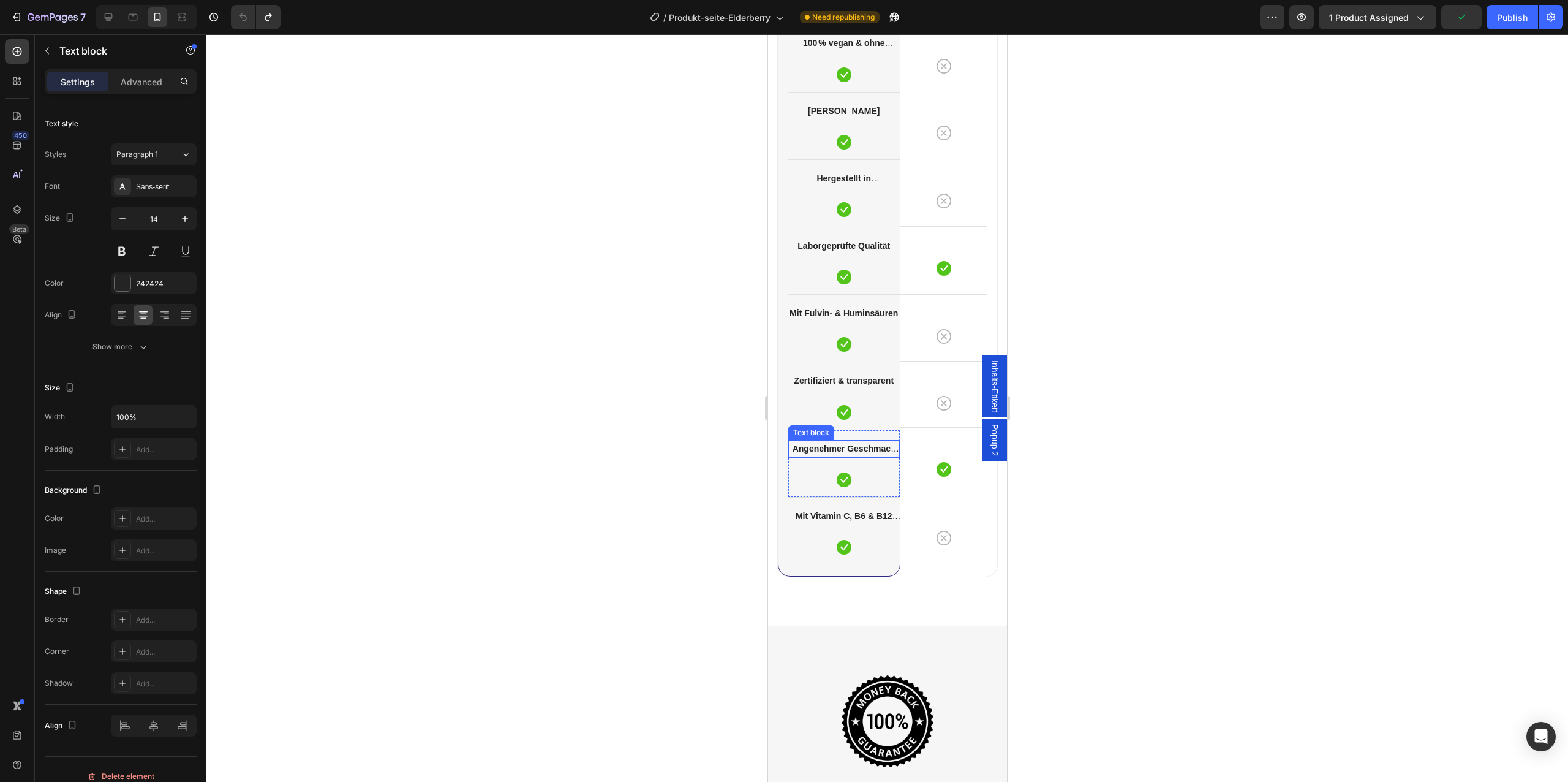
click at [837, 454] on p "Angenehmer Geschmack (Erdbeere)" at bounding box center [843, 449] width 109 height 15
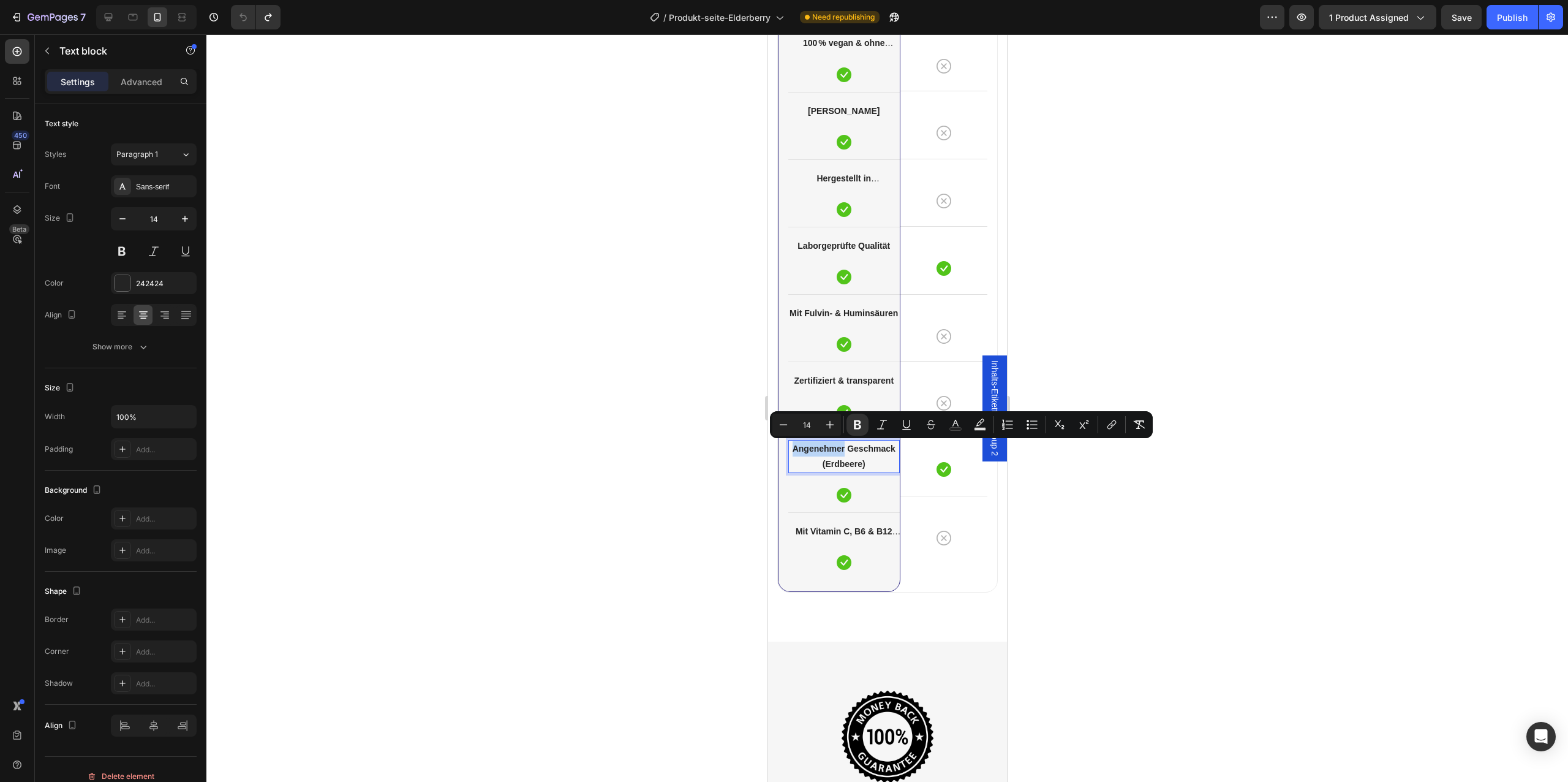
click at [837, 454] on p "Angenehmer Geschmack (Erdbeere)" at bounding box center [843, 456] width 109 height 30
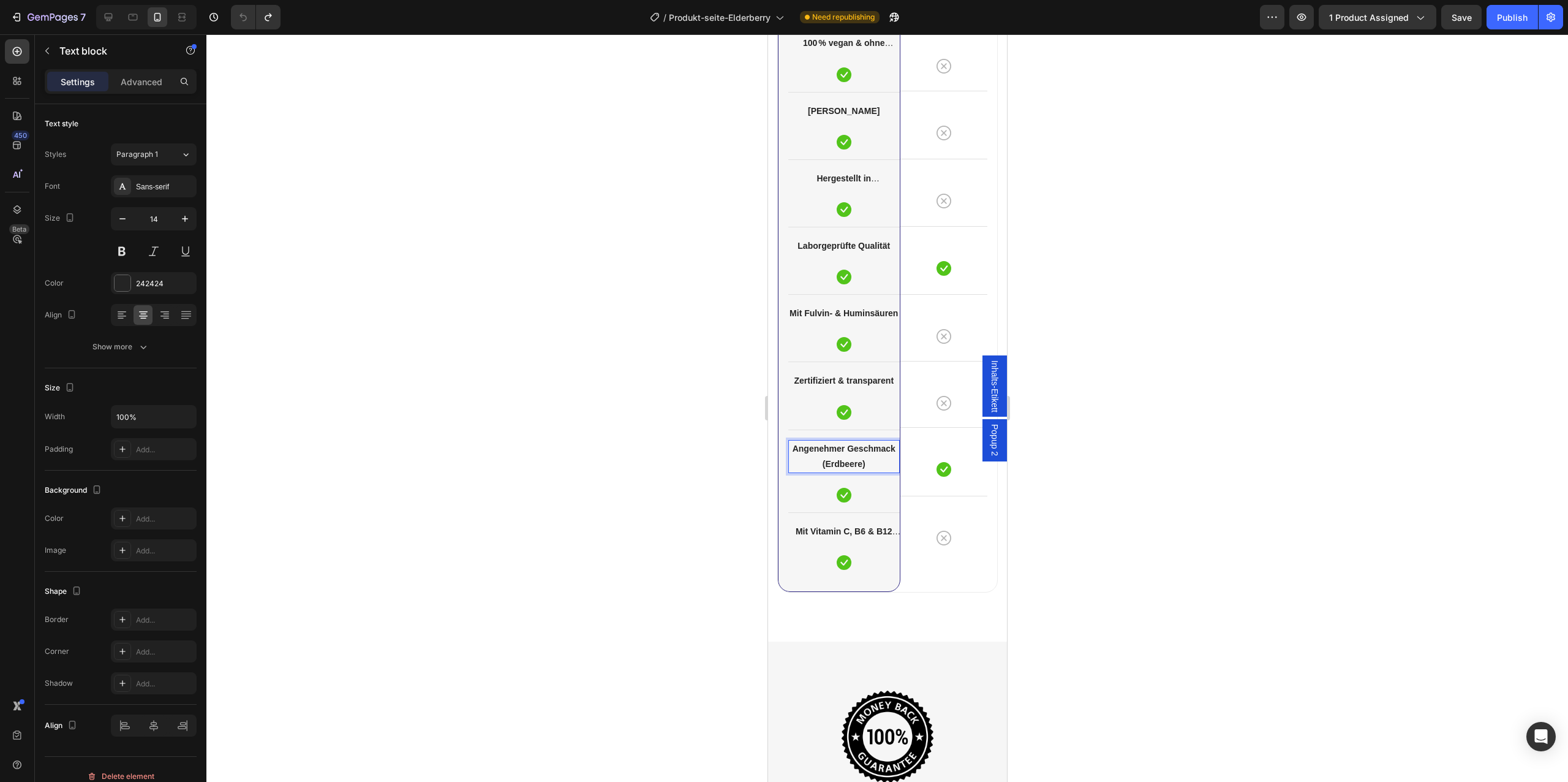
click at [837, 454] on p "Angenehmer Geschmack (Erdbeere)" at bounding box center [843, 456] width 109 height 30
click at [862, 530] on strong "Mit Vitamin C, B6 & B12 angereichert" at bounding box center [848, 539] width 105 height 25
click at [862, 529] on strong "Mit Vitamin C, B6 & B12 angereichert" at bounding box center [843, 539] width 97 height 25
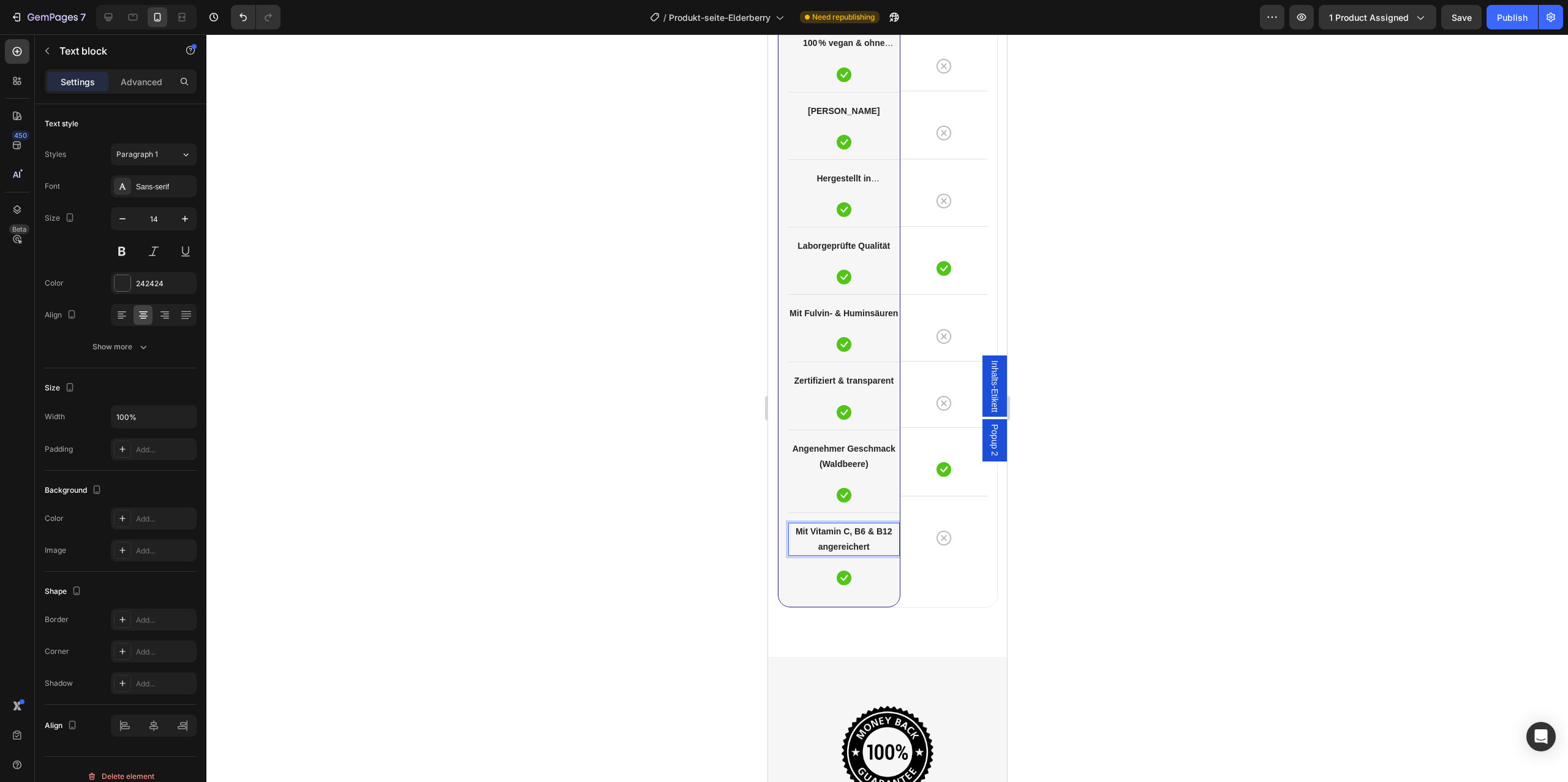
click at [871, 537] on p "Mit Vitamin C, B6 & B12 angereichert" at bounding box center [843, 539] width 109 height 30
drag, startPoint x: 874, startPoint y: 546, endPoint x: 858, endPoint y: 534, distance: 20.0
click at [858, 534] on p "Mit Vitamin C, B6 & B12 angereichert" at bounding box center [843, 539] width 109 height 30
click at [112, 19] on icon at bounding box center [109, 17] width 13 height 13
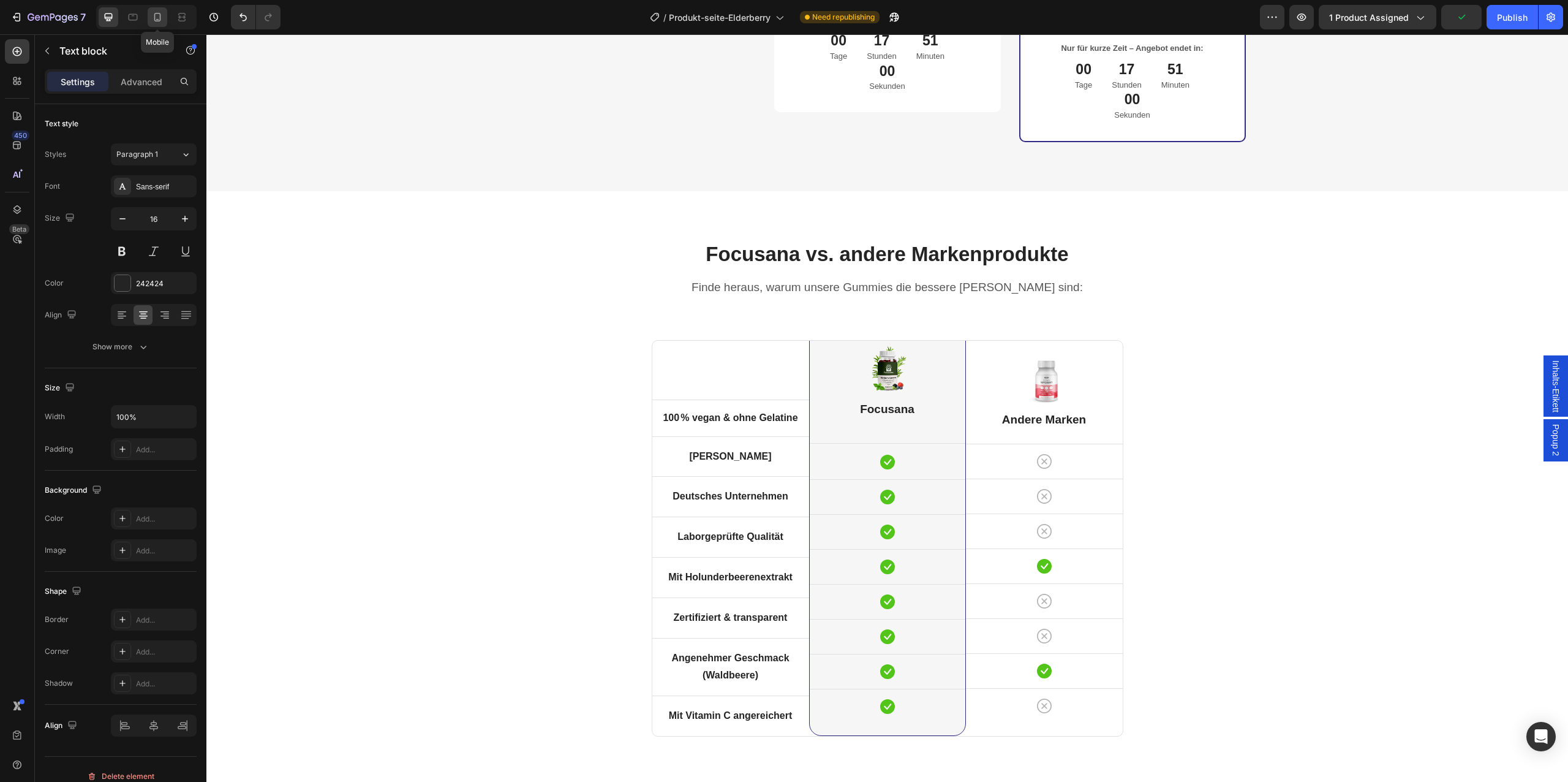
scroll to position [3610, 0]
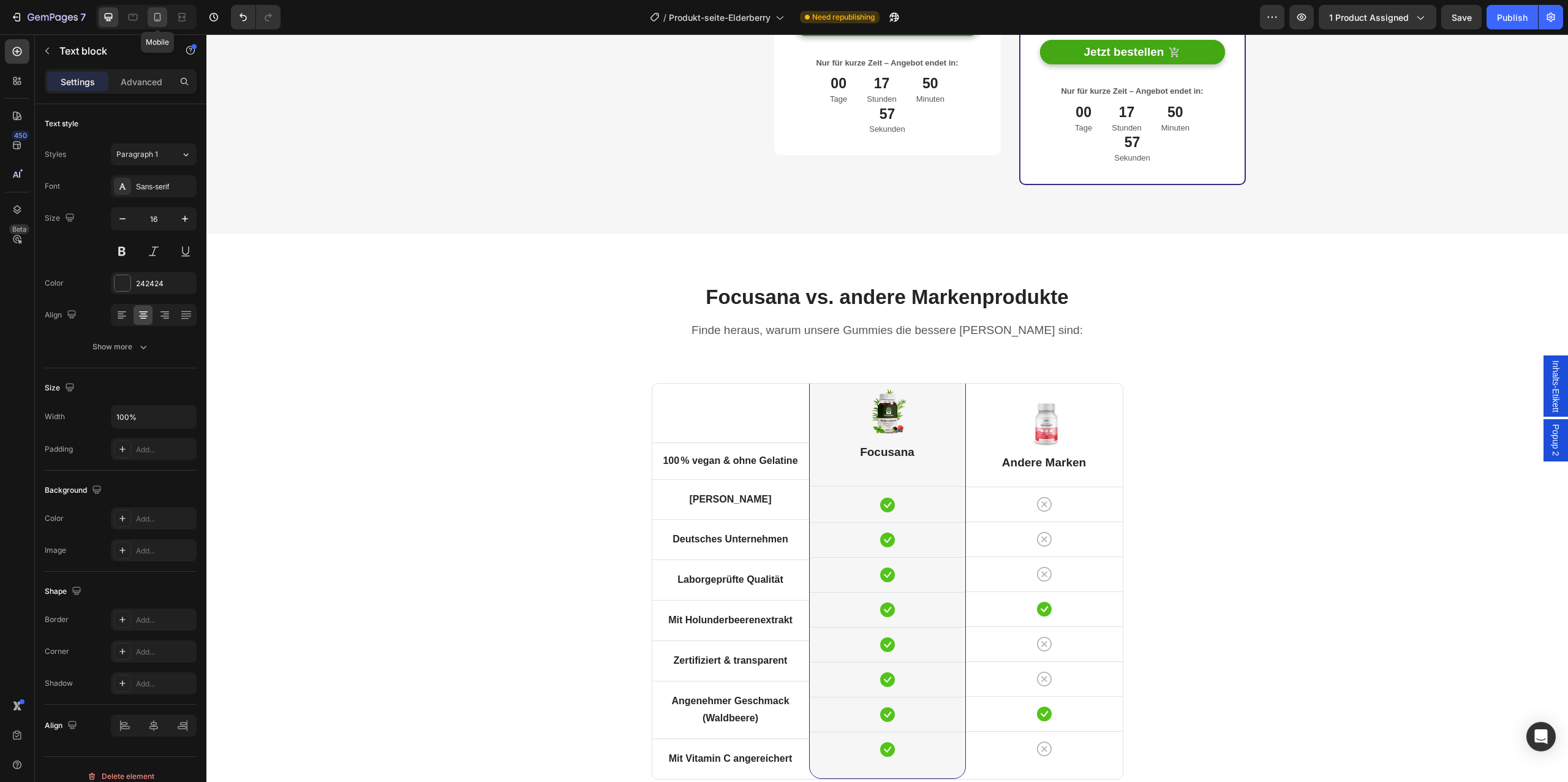
click at [160, 23] on icon at bounding box center [157, 17] width 13 height 13
type input "14"
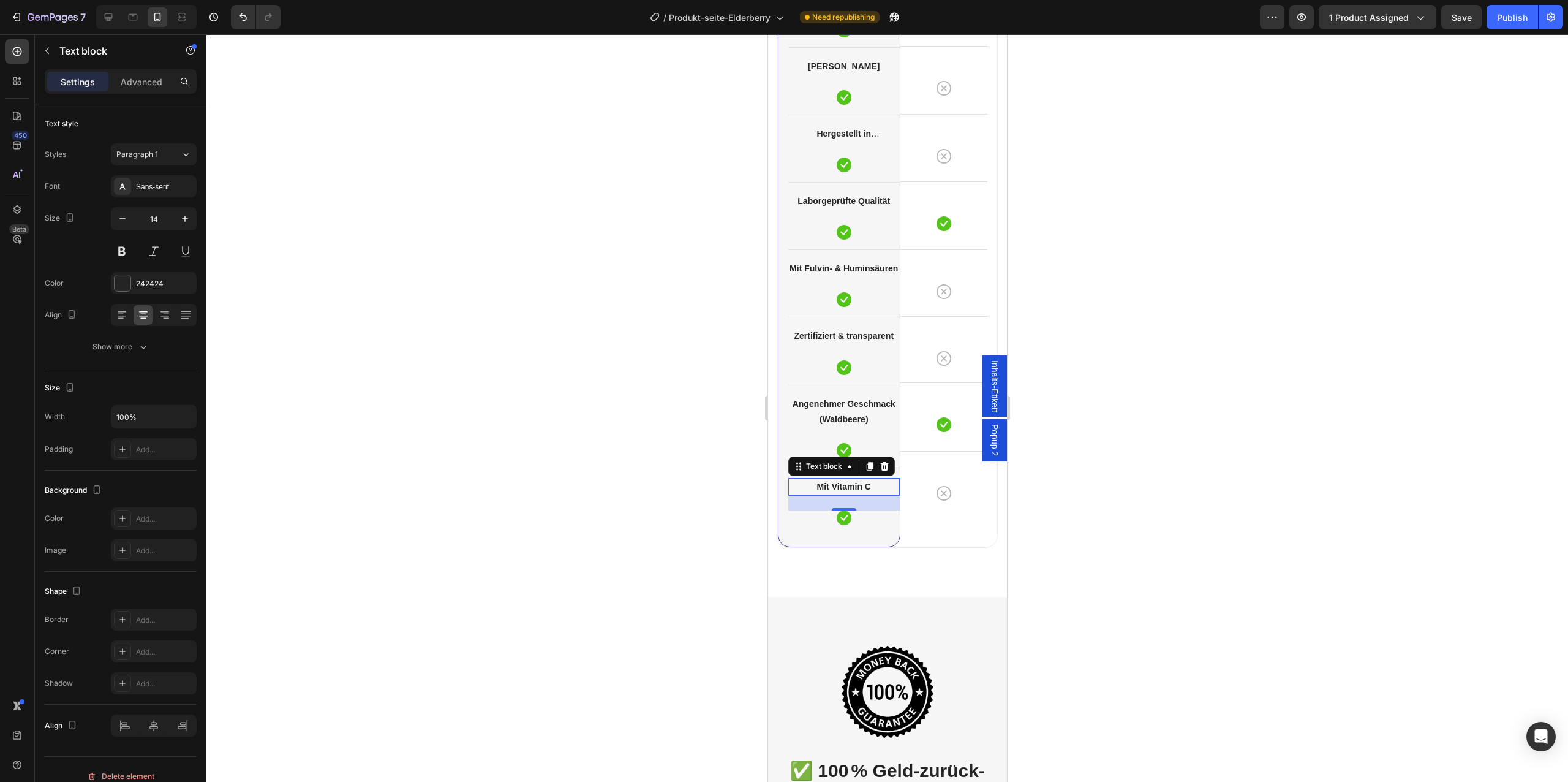
scroll to position [3698, 0]
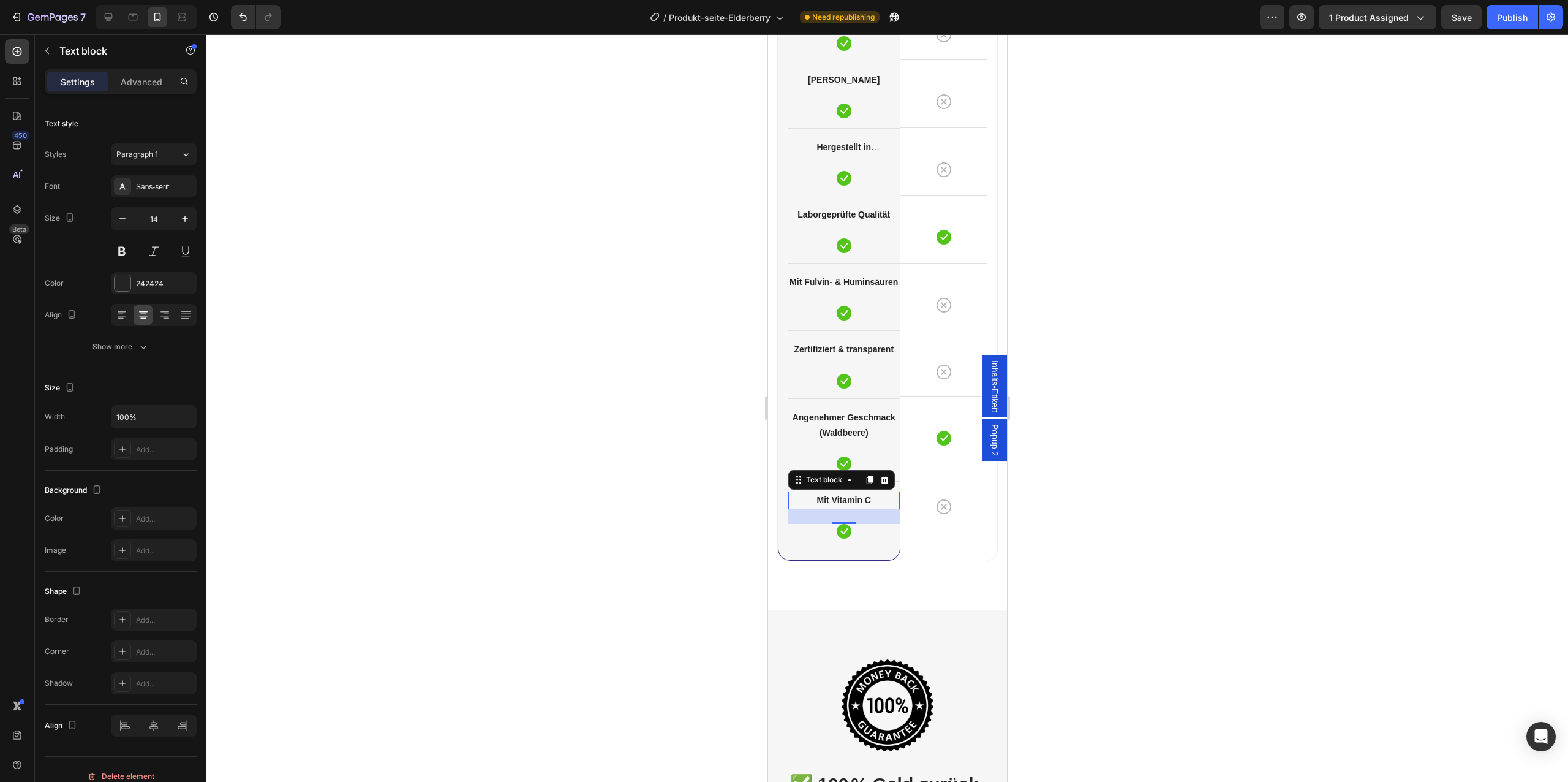
click at [718, 495] on div at bounding box center [887, 408] width 1362 height 747
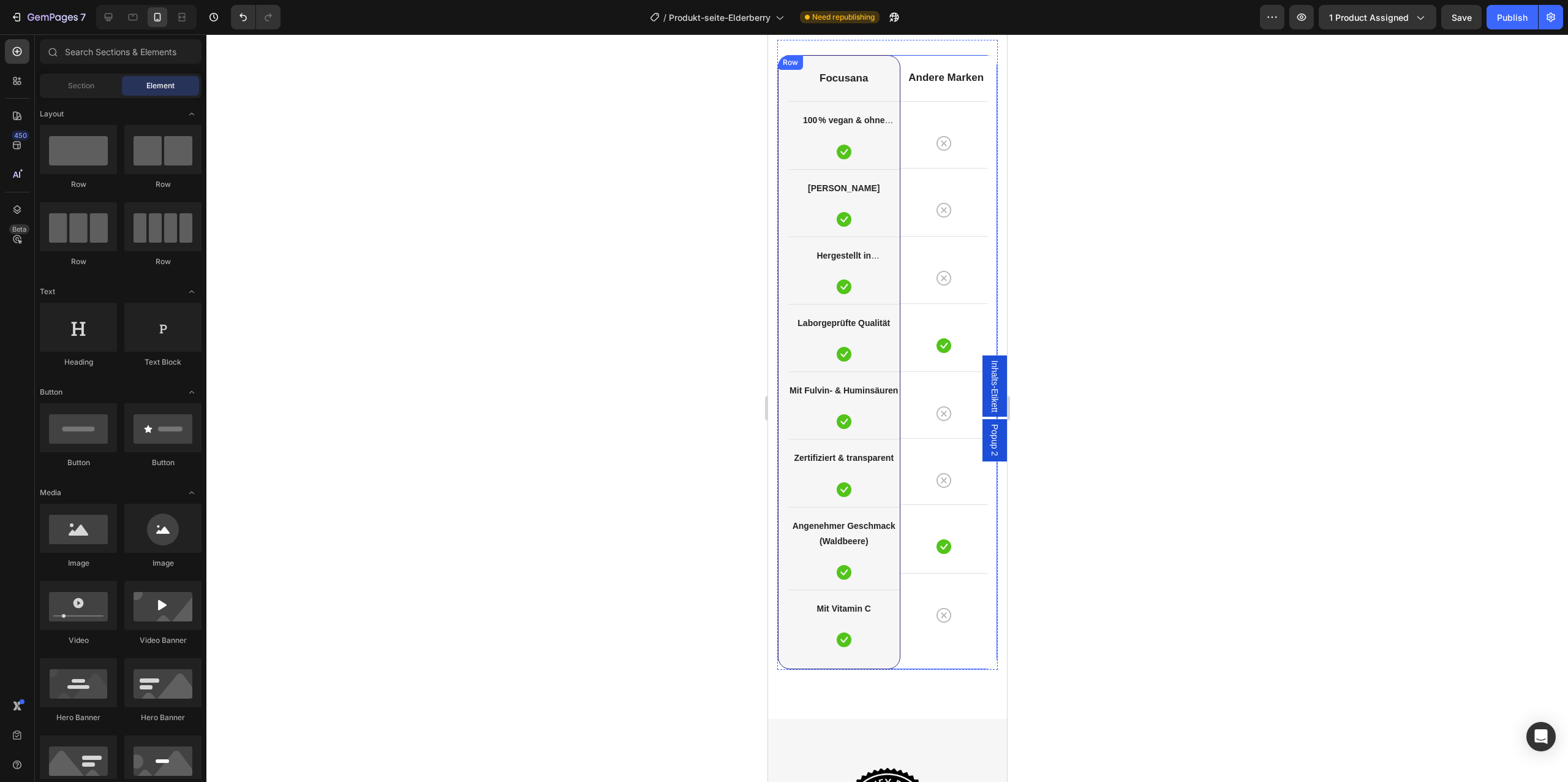
scroll to position [3561, 0]
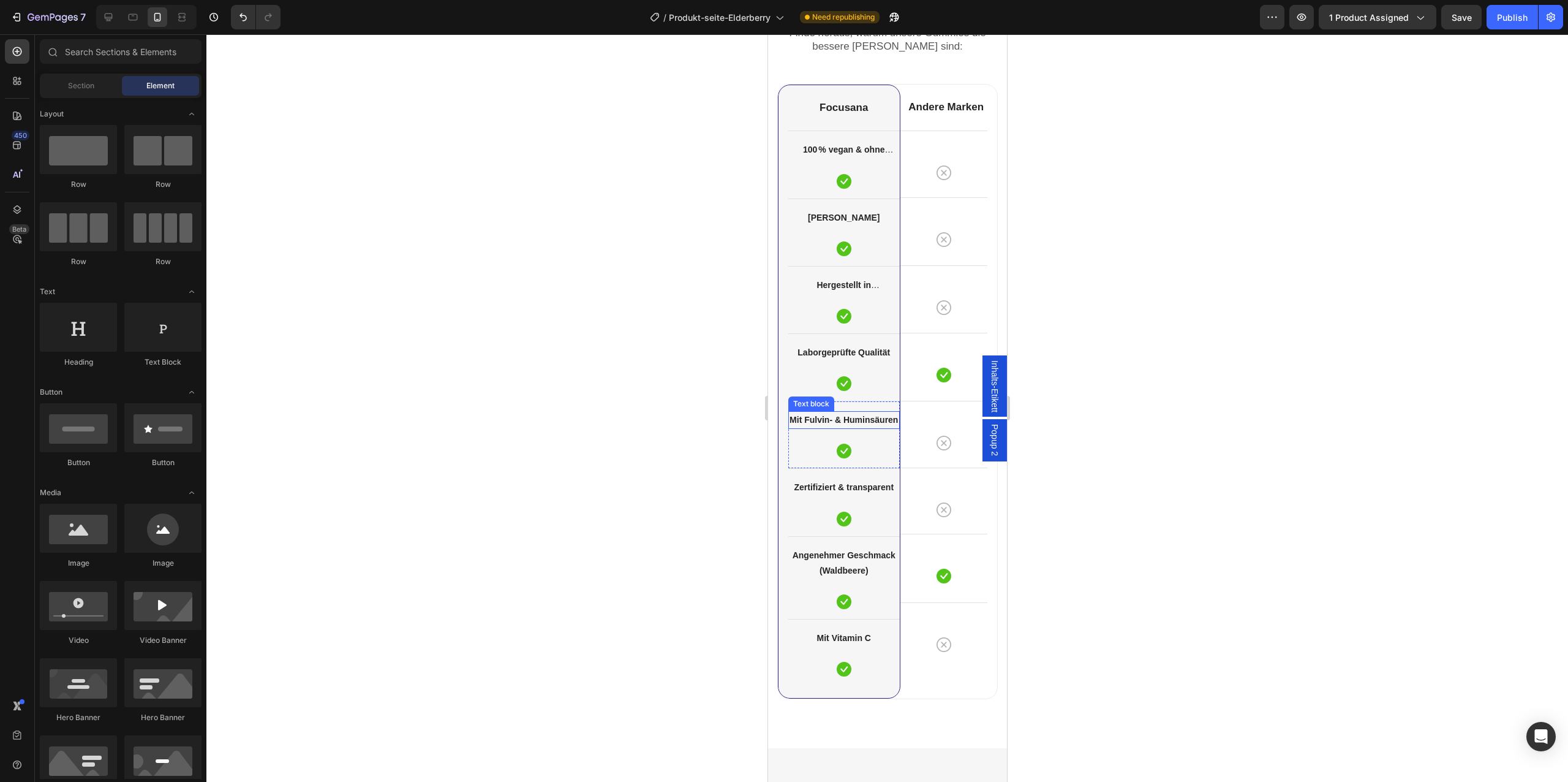
click at [856, 415] on strong "Mit Fulvin- & Huminsäuren" at bounding box center [842, 420] width 109 height 10
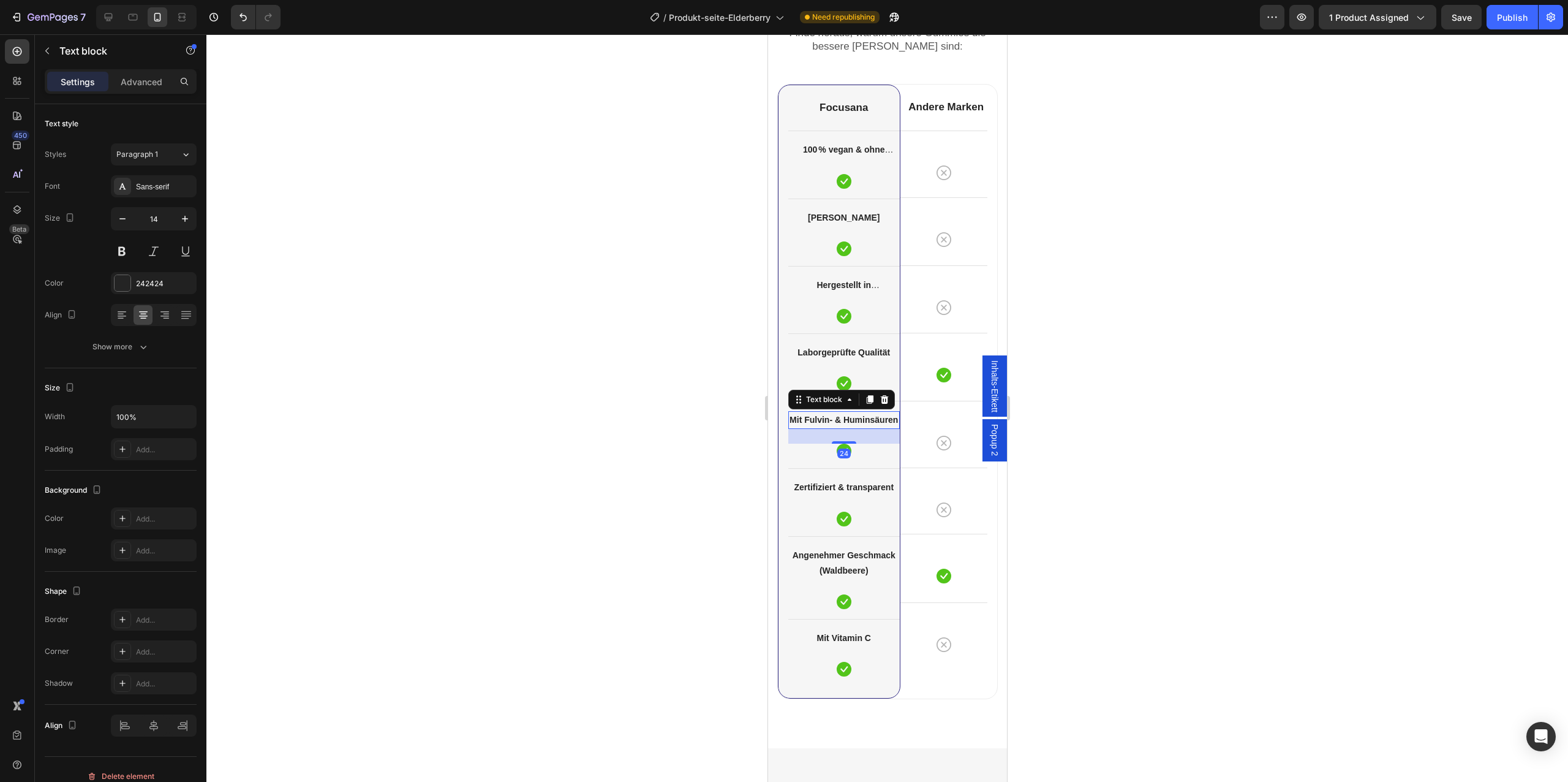
click at [856, 415] on strong "Mit Fulvin- & Huminsäuren" at bounding box center [842, 420] width 109 height 10
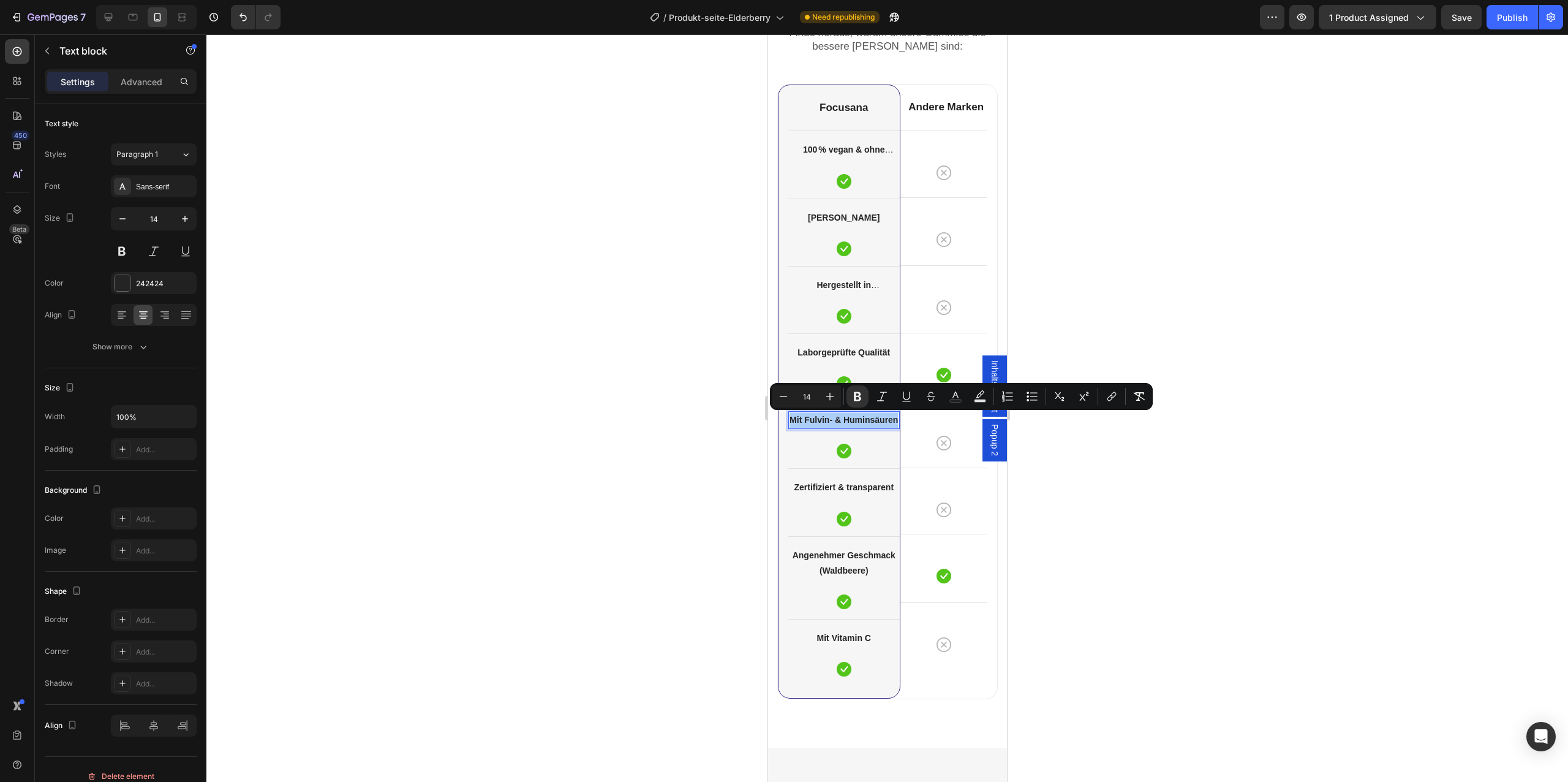
click at [107, 2] on div "7 Version history / Produkt-seite-Elderberry Need republishing Preview 1 produc…" at bounding box center [784, 17] width 1568 height 35
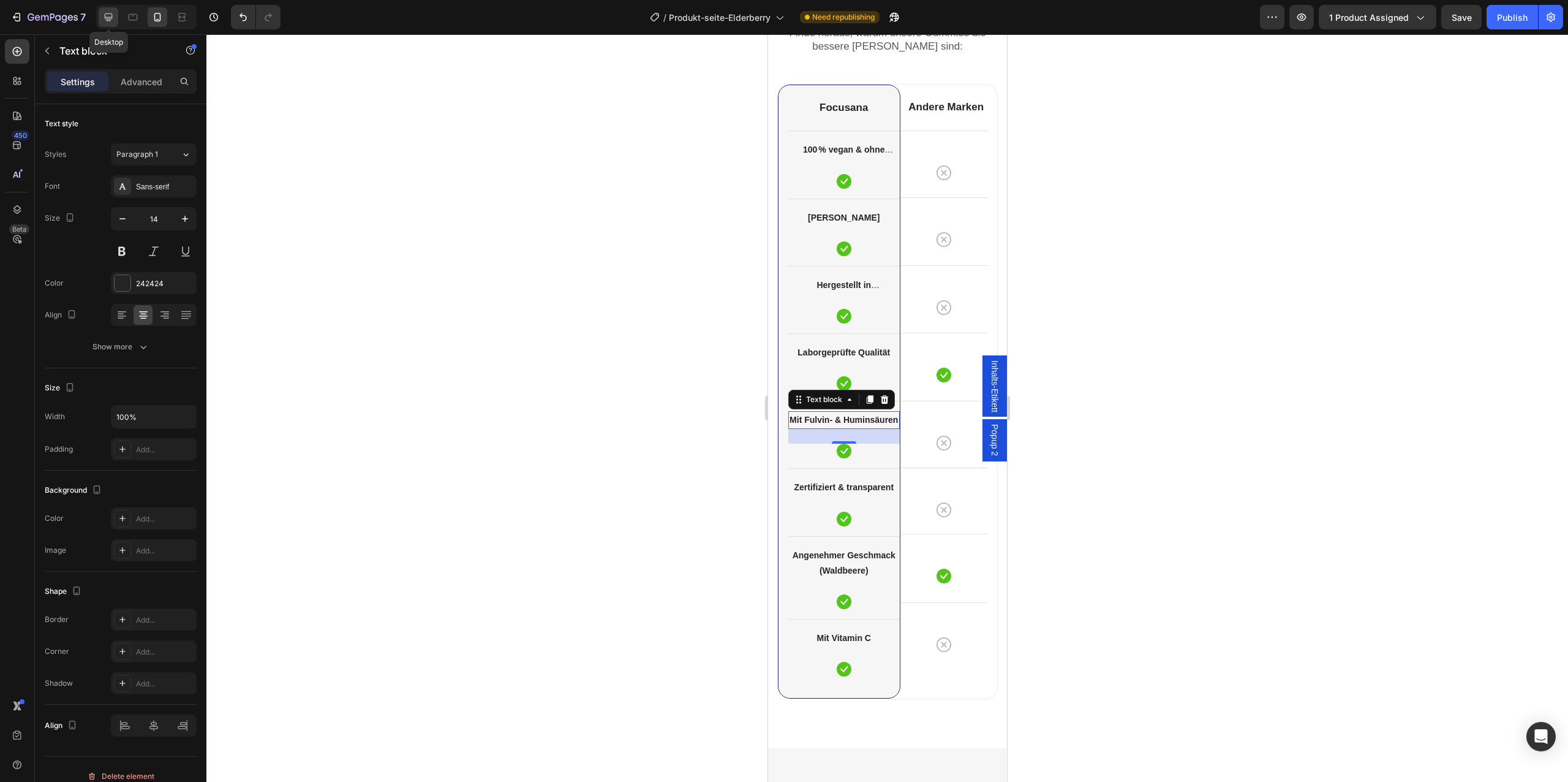
click at [111, 12] on icon at bounding box center [109, 17] width 13 height 13
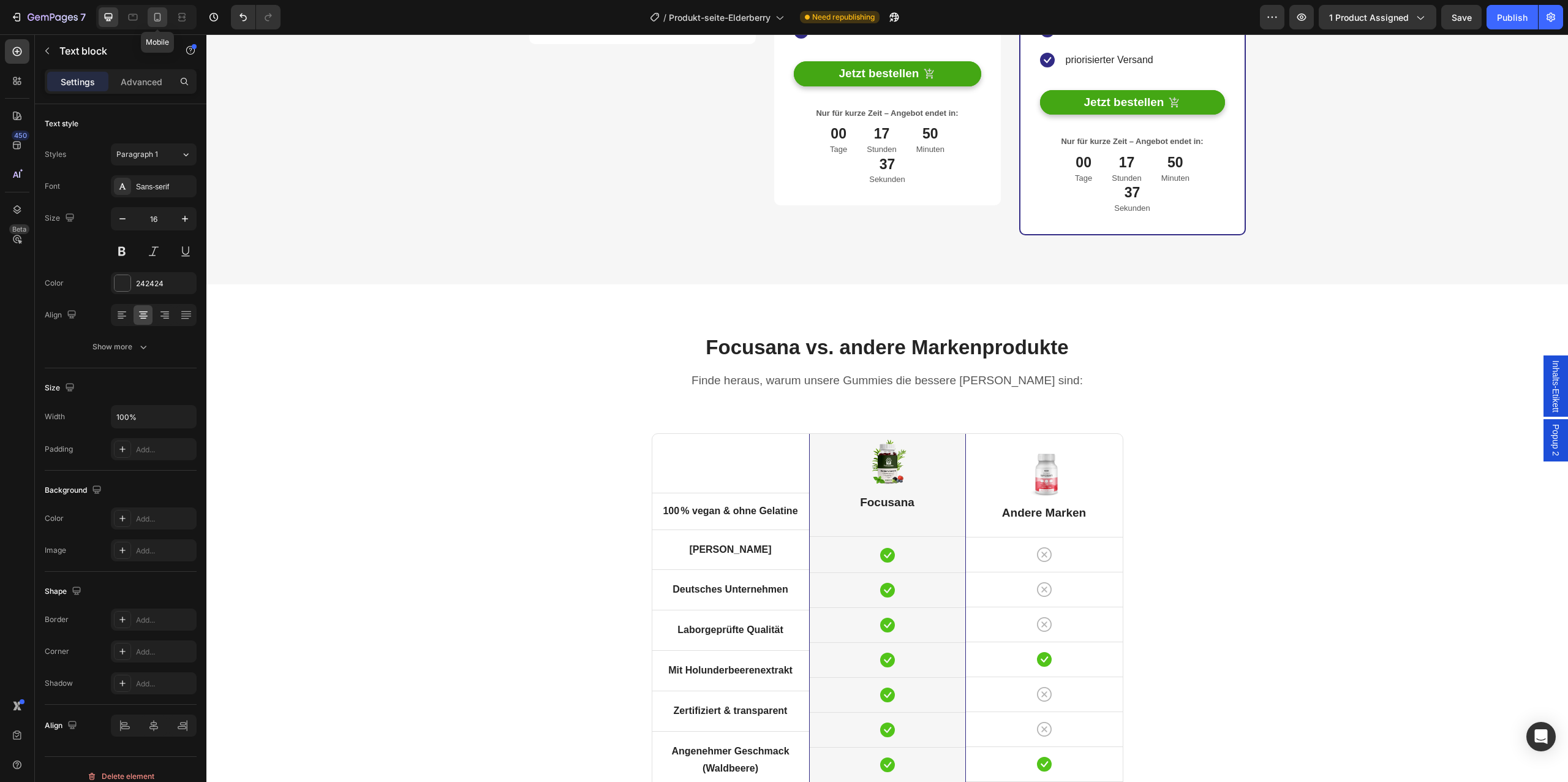
scroll to position [3518, 0]
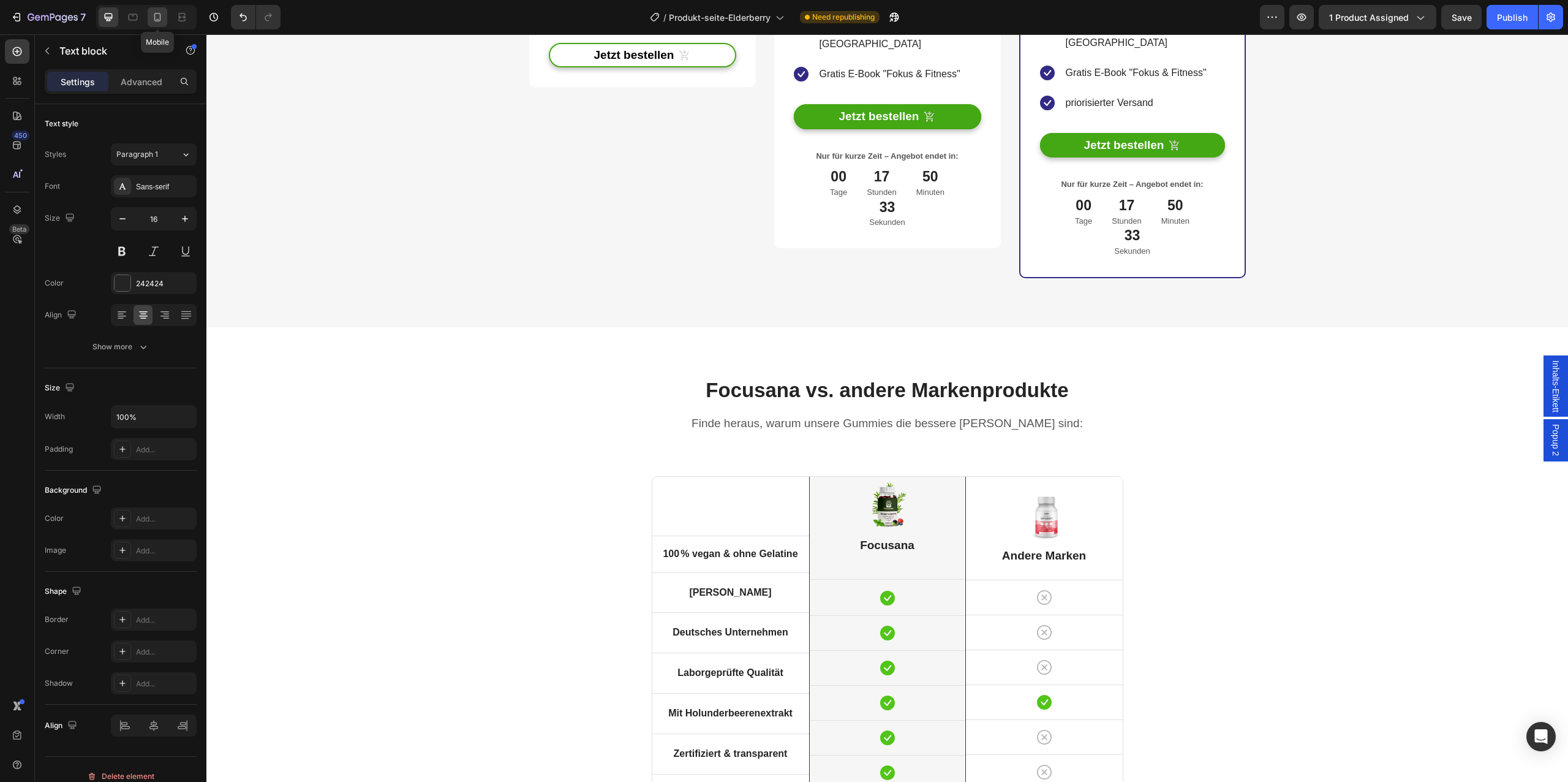
click at [158, 17] on icon at bounding box center [157, 17] width 13 height 13
type input "14"
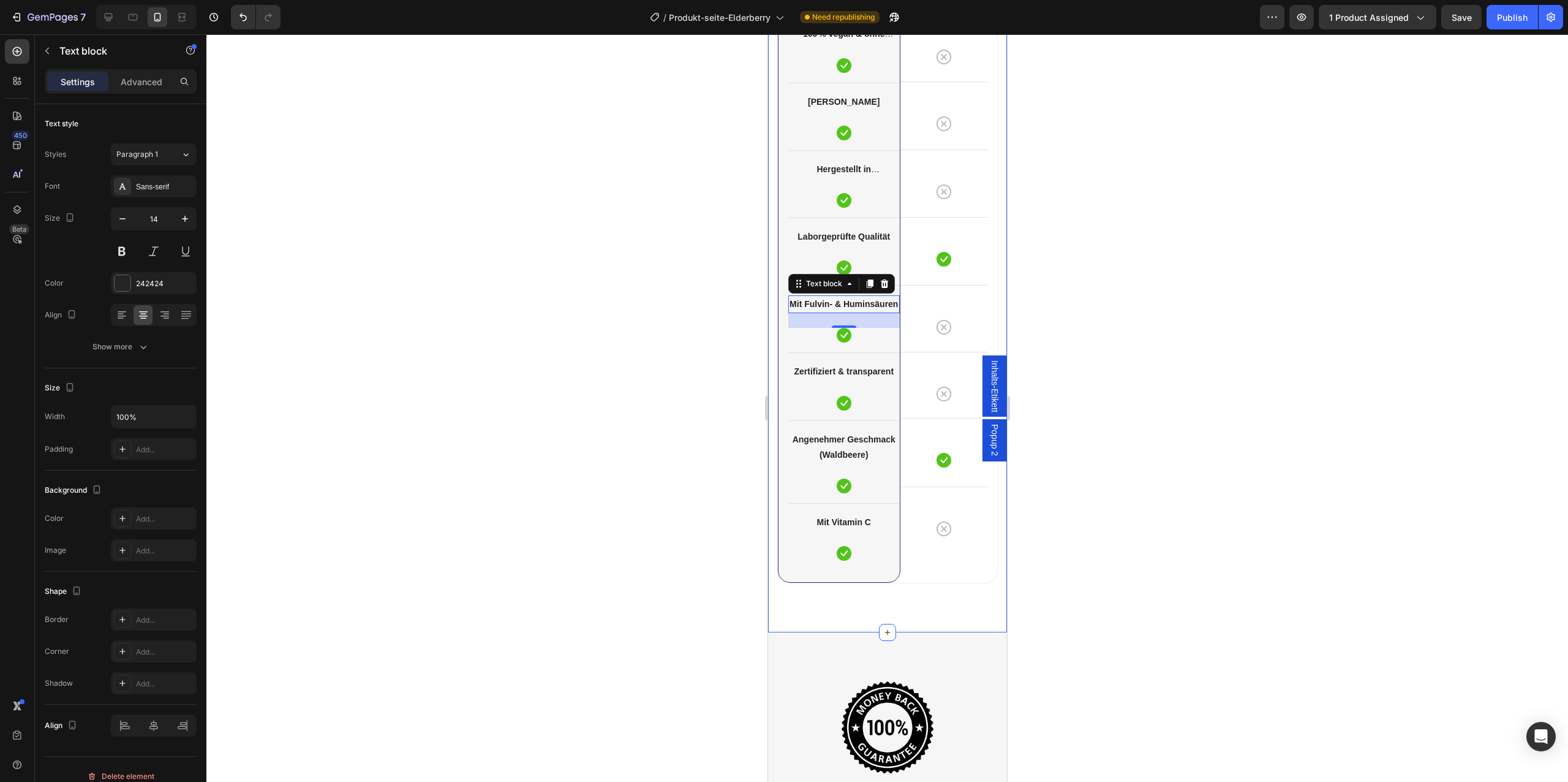
scroll to position [3535, 0]
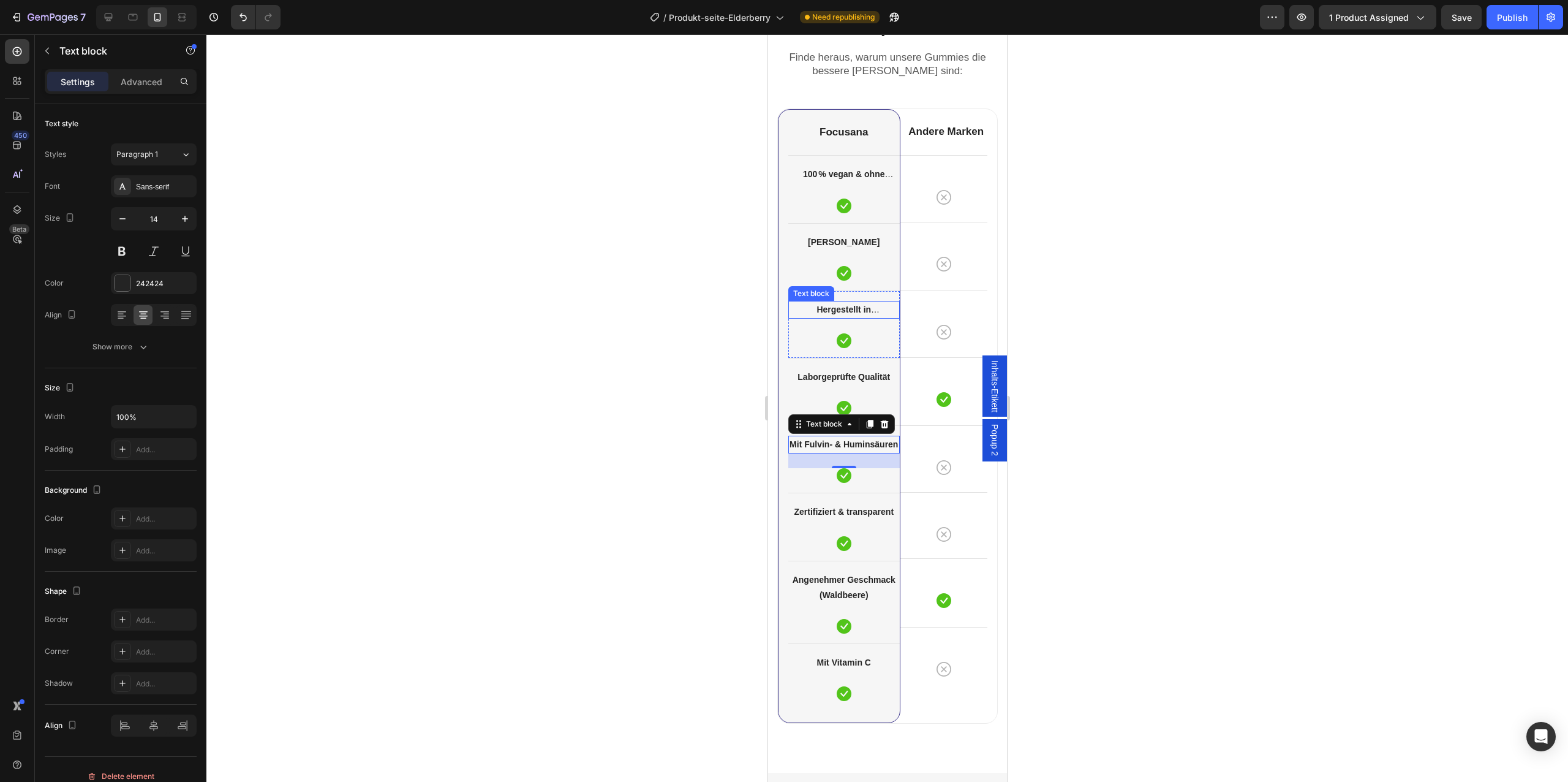
click at [847, 315] on p "Hergestellt in [GEOGRAPHIC_DATA]" at bounding box center [843, 310] width 109 height 15
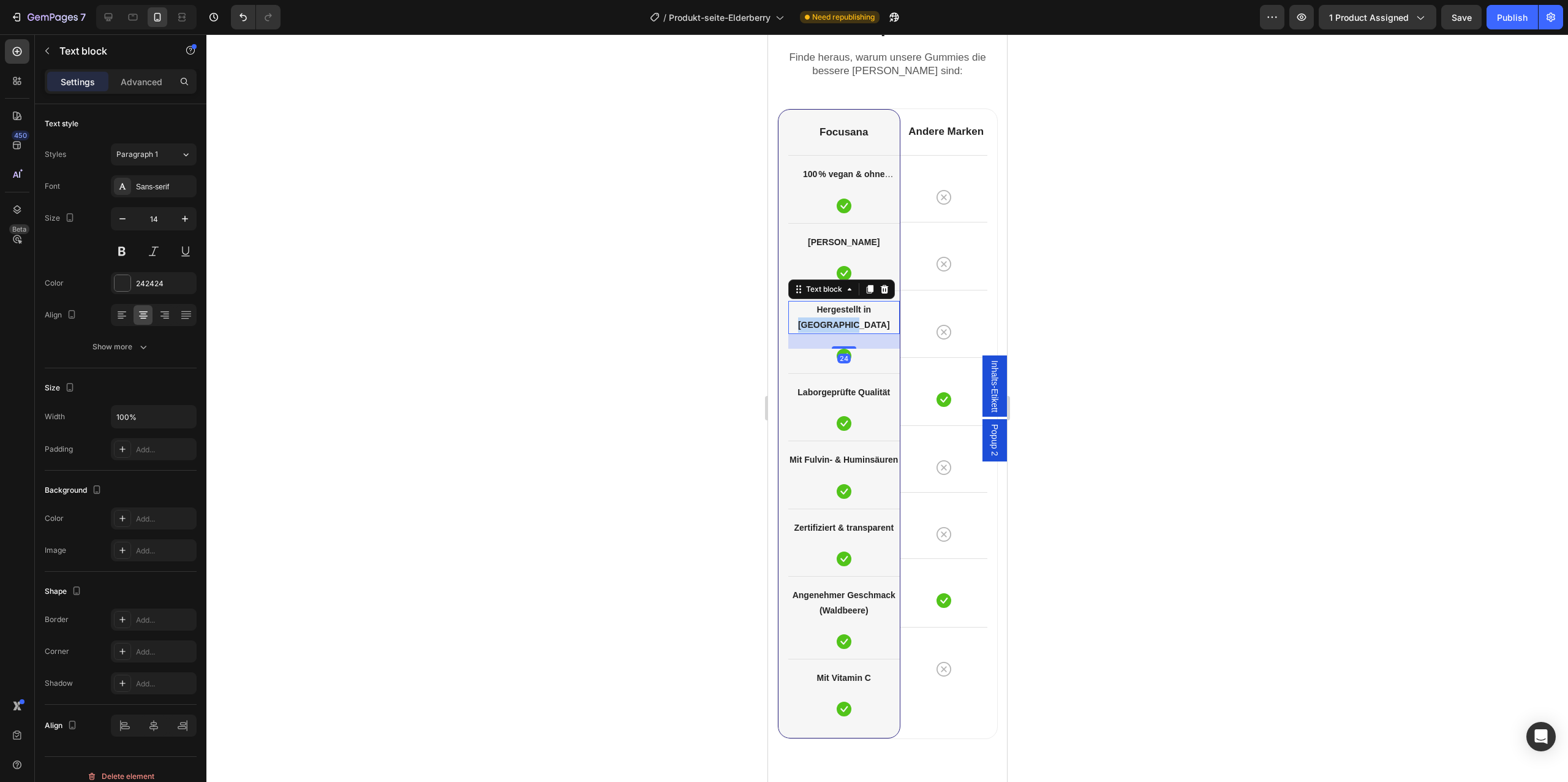
click at [847, 315] on p "Hergestellt in [GEOGRAPHIC_DATA]" at bounding box center [843, 317] width 109 height 30
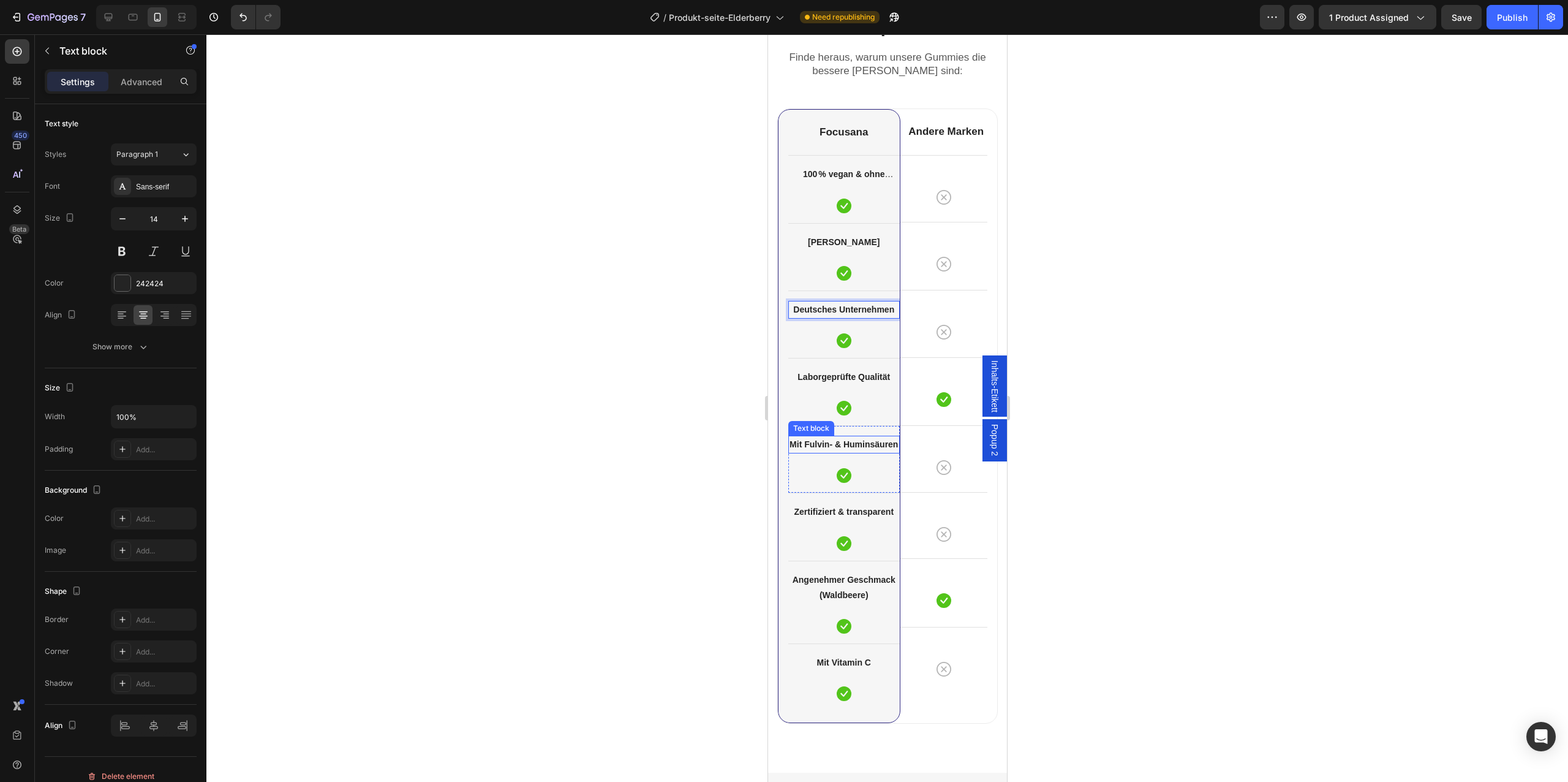
click at [844, 446] on strong "Mit Fulvin- & Huminsäuren" at bounding box center [842, 444] width 109 height 10
click at [115, 13] on div at bounding box center [108, 17] width 19 height 19
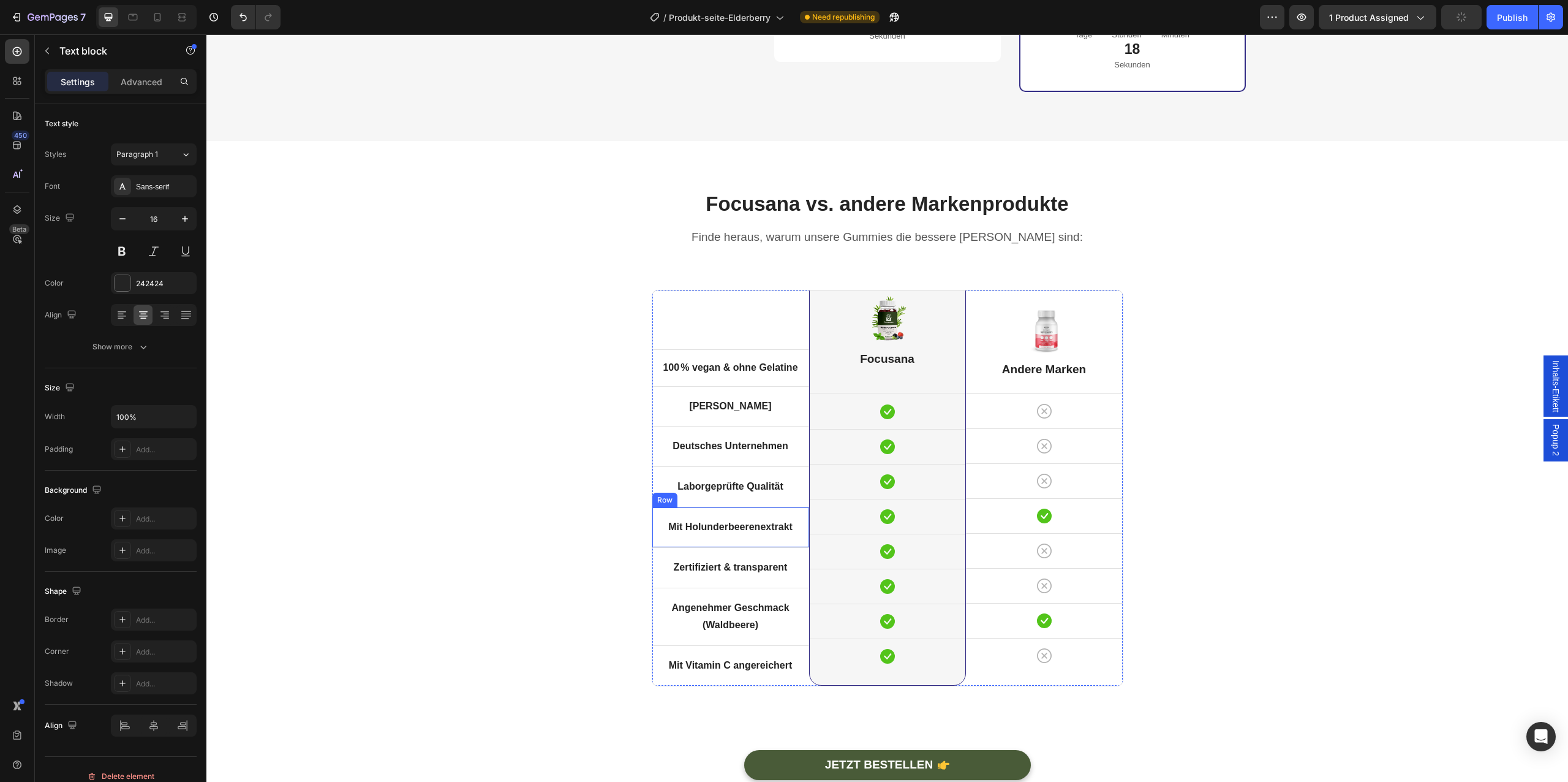
scroll to position [3682, 0]
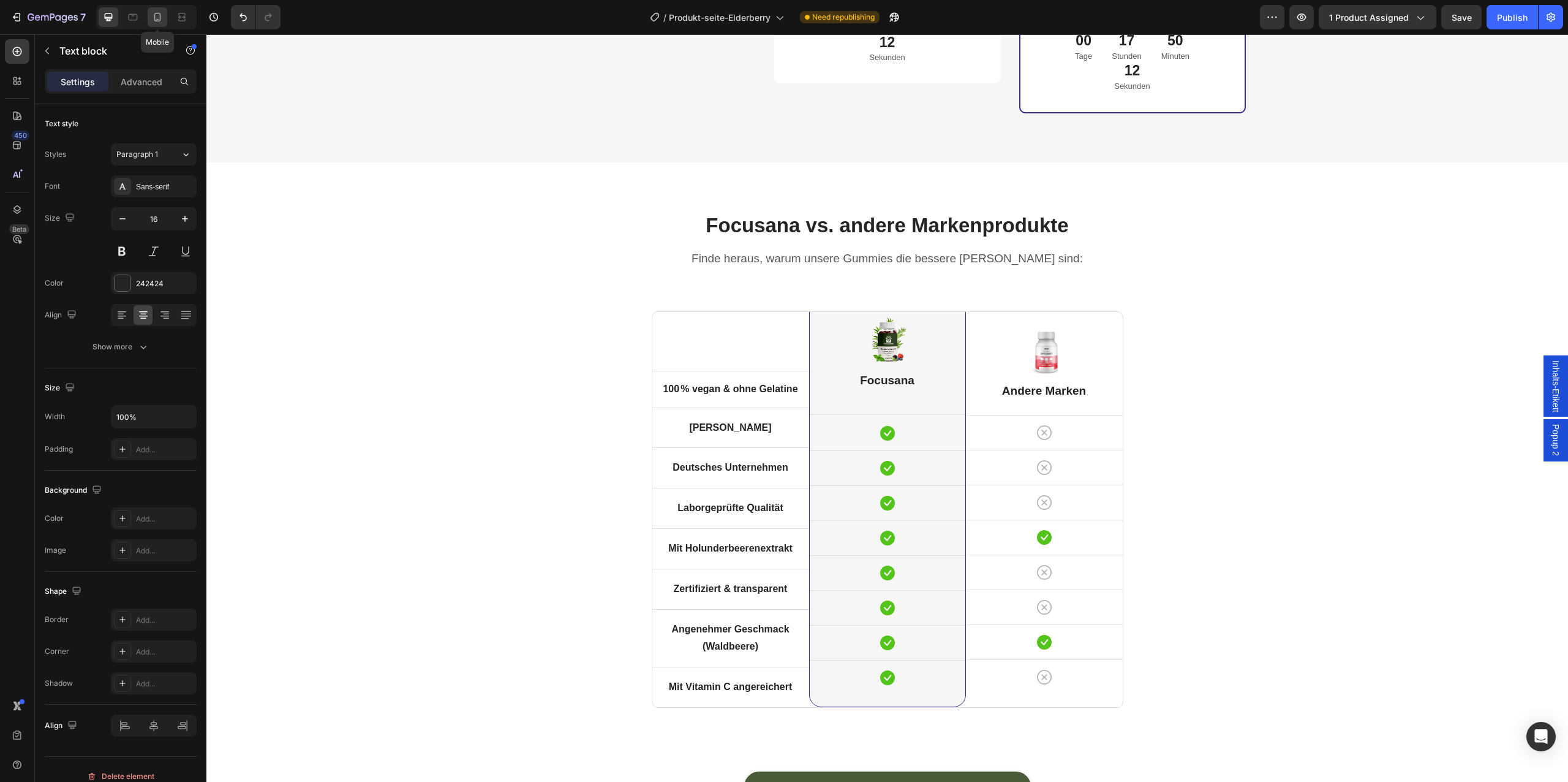
click at [157, 13] on icon at bounding box center [157, 17] width 7 height 8
type input "14"
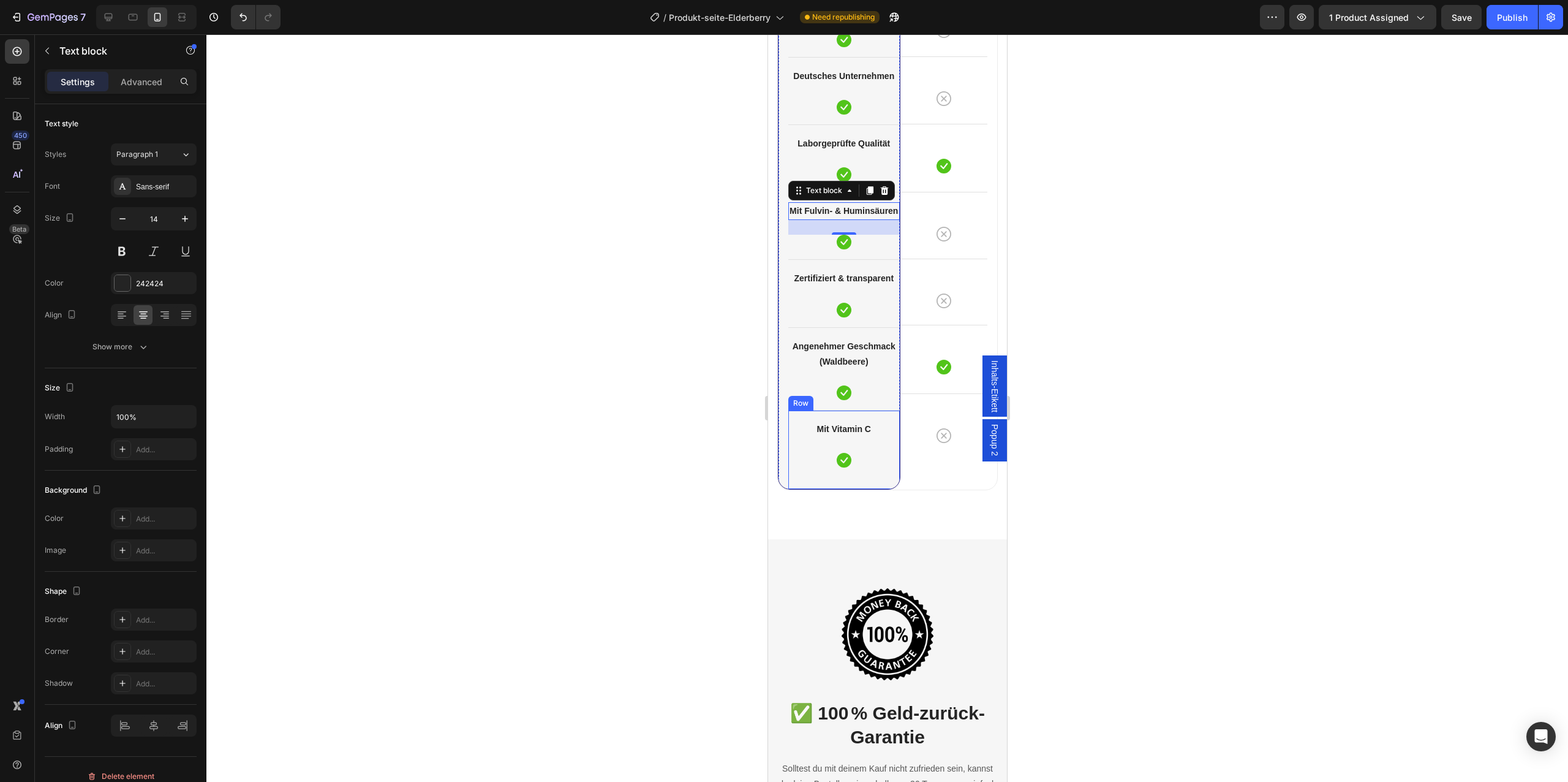
scroll to position [3768, 0]
click at [1116, 299] on div at bounding box center [887, 408] width 1362 height 747
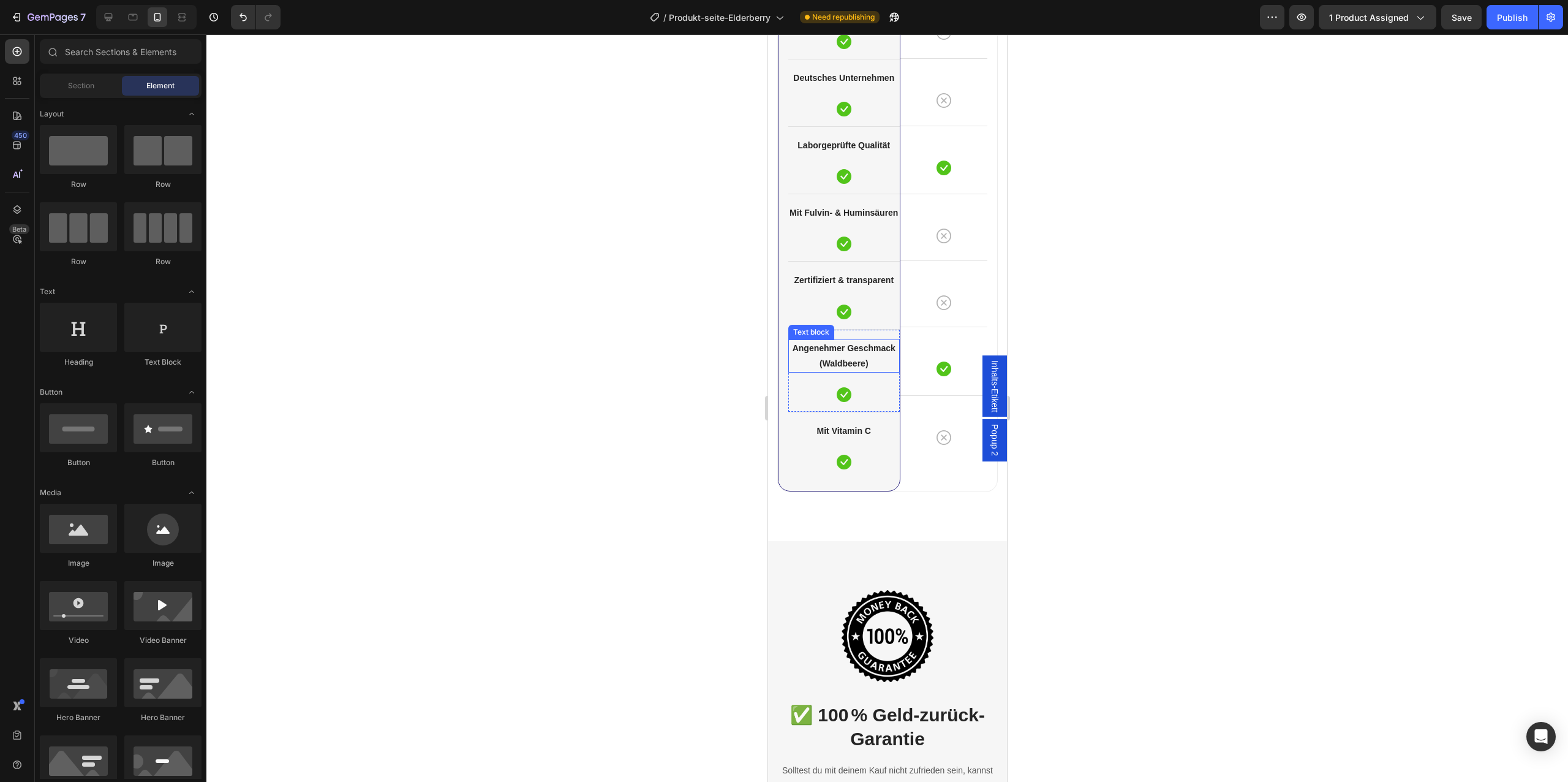
scroll to position [3669, 0]
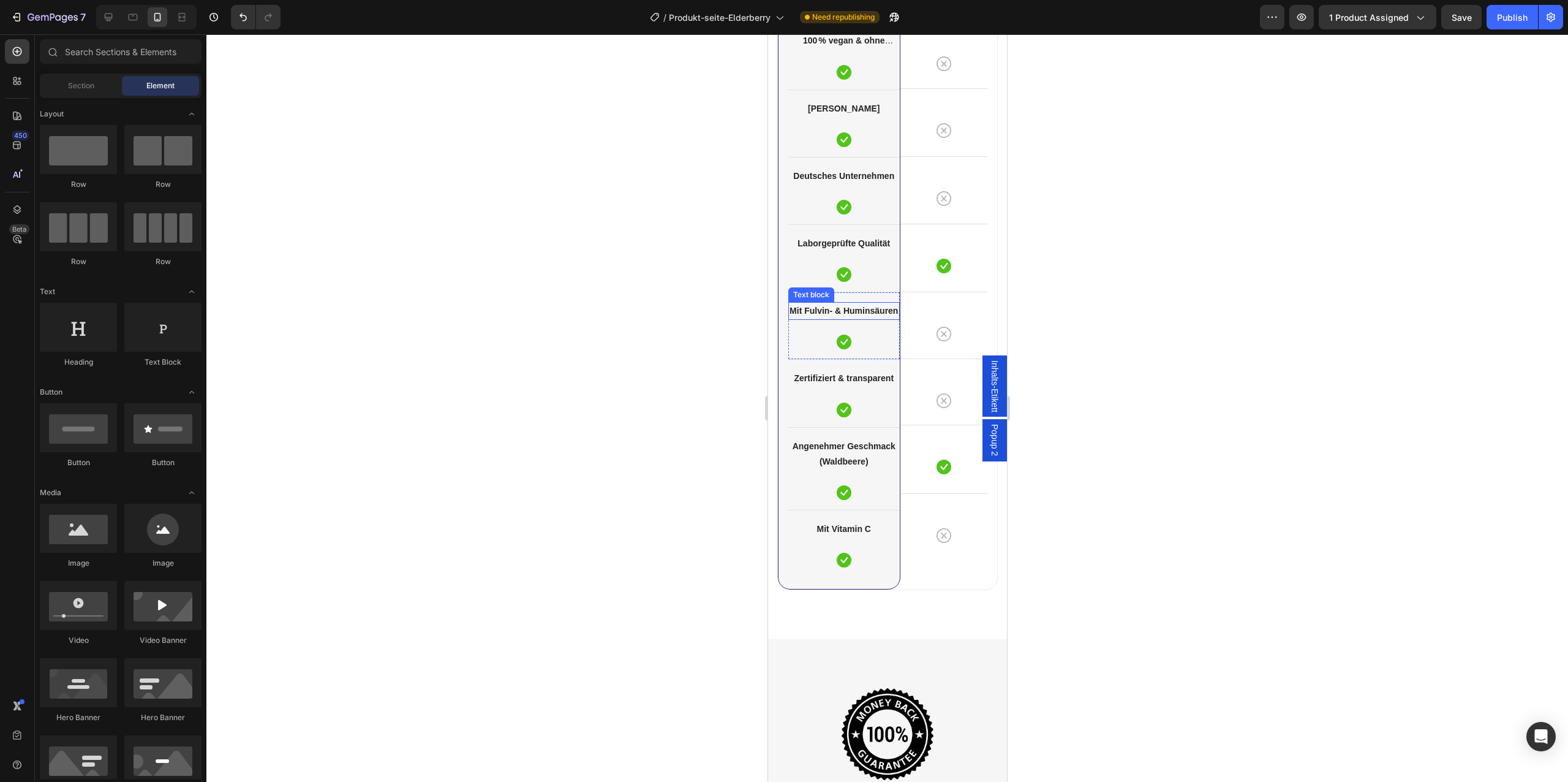
click at [842, 311] on strong "Mit Fulvin- & Huminsäuren" at bounding box center [842, 311] width 109 height 10
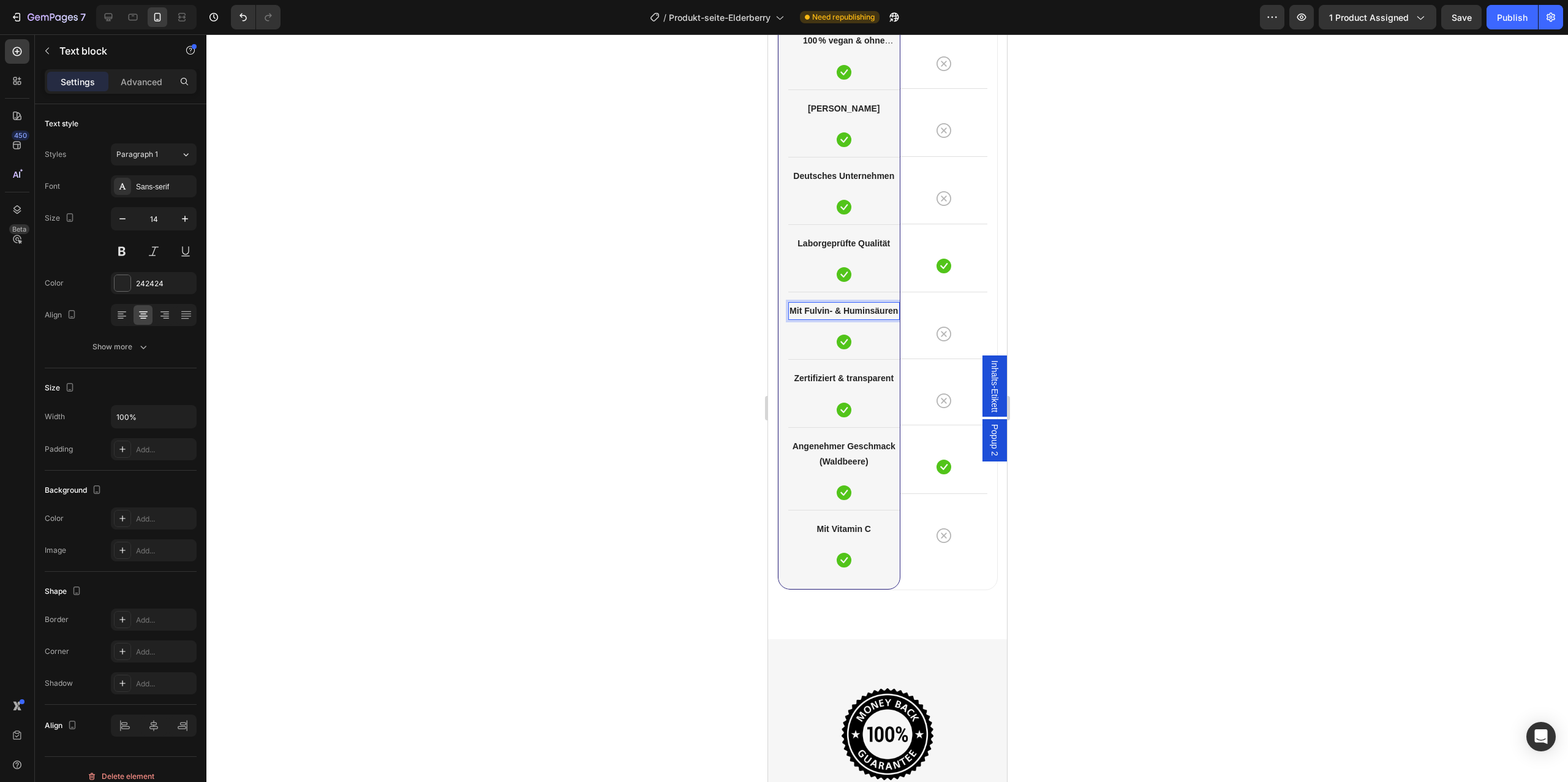
click at [842, 311] on strong "Mit Fulvin- & Huminsäuren" at bounding box center [842, 311] width 109 height 10
click at [1043, 372] on div at bounding box center [887, 408] width 1362 height 747
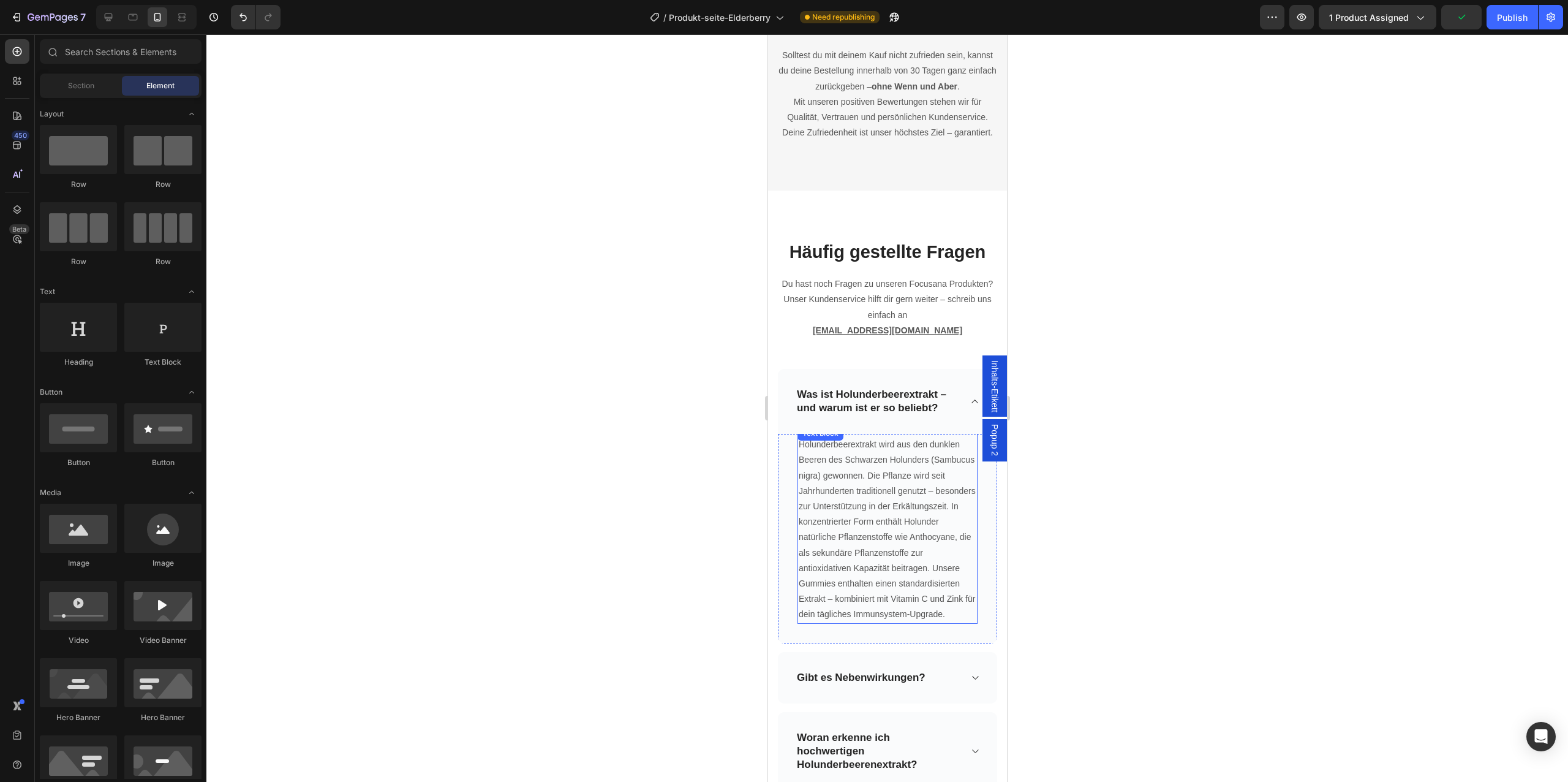
scroll to position [4707, 0]
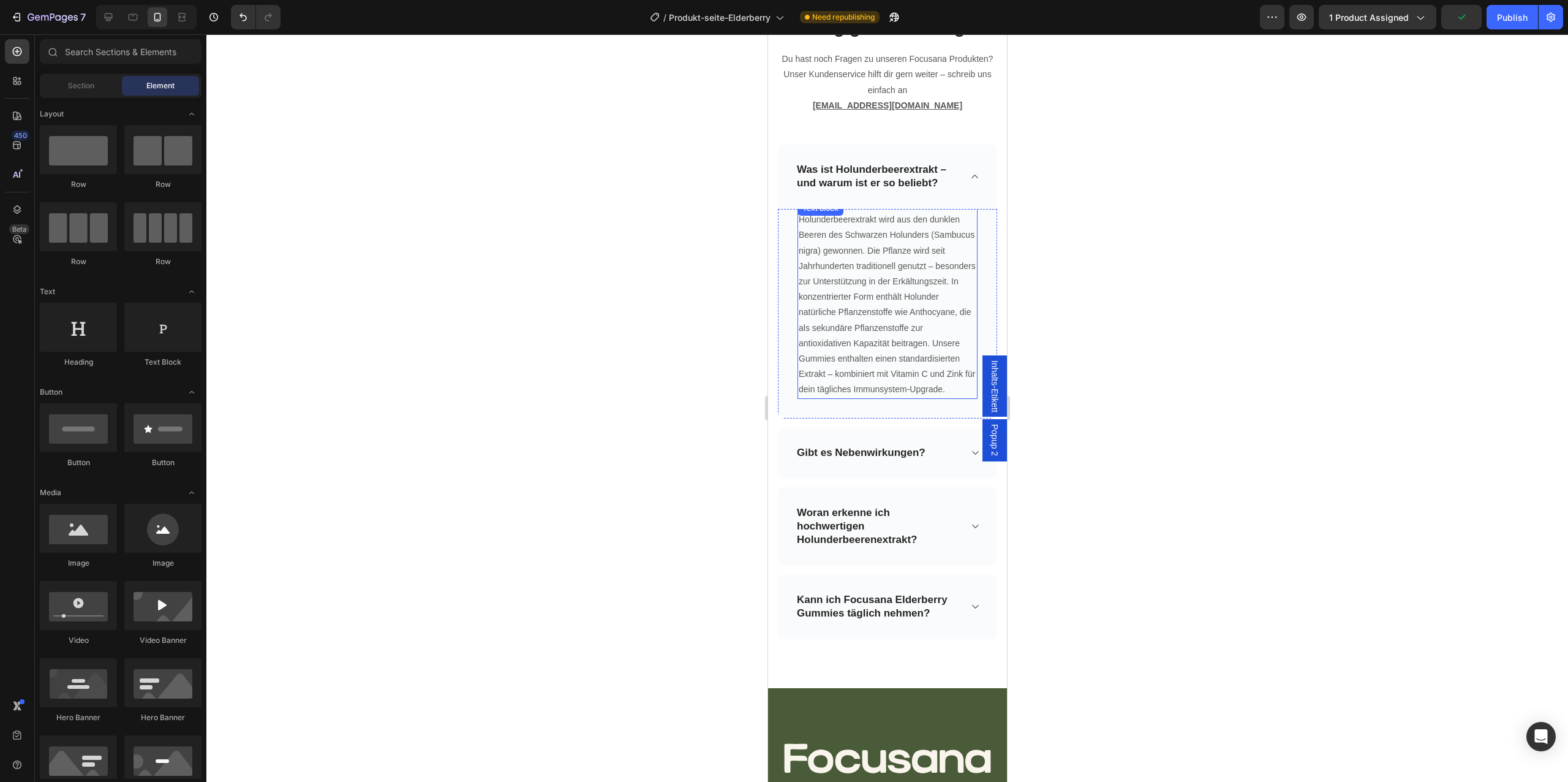
click at [917, 317] on p "Holunderbeerextrakt wird aus den dunklen Beeren des Schwarzen Holunders (Sambuc…" at bounding box center [886, 305] width 178 height 185
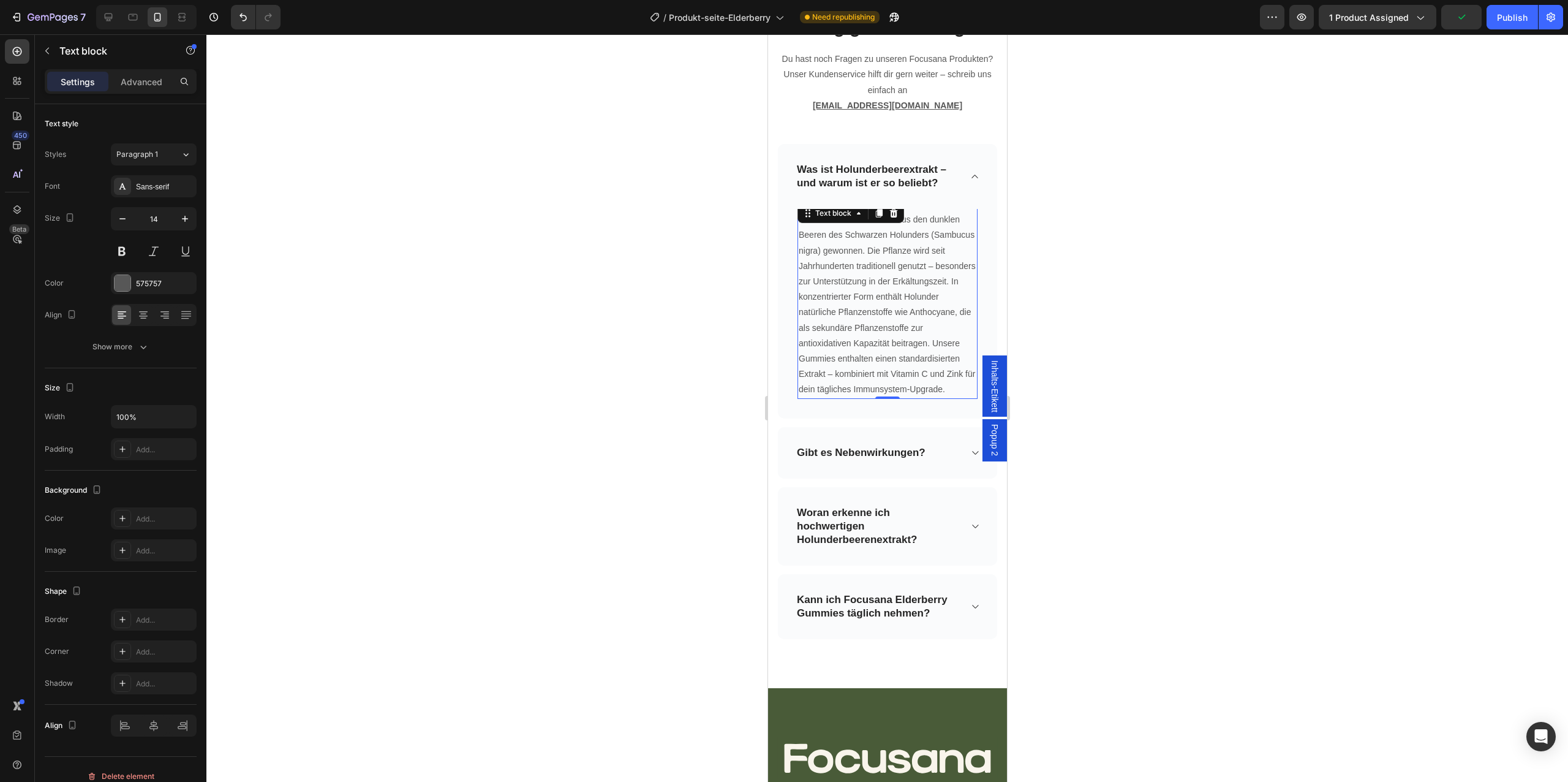
click at [917, 317] on p "Holunderbeerextrakt wird aus den dunklen Beeren des Schwarzen Holunders (Sambuc…" at bounding box center [886, 305] width 178 height 185
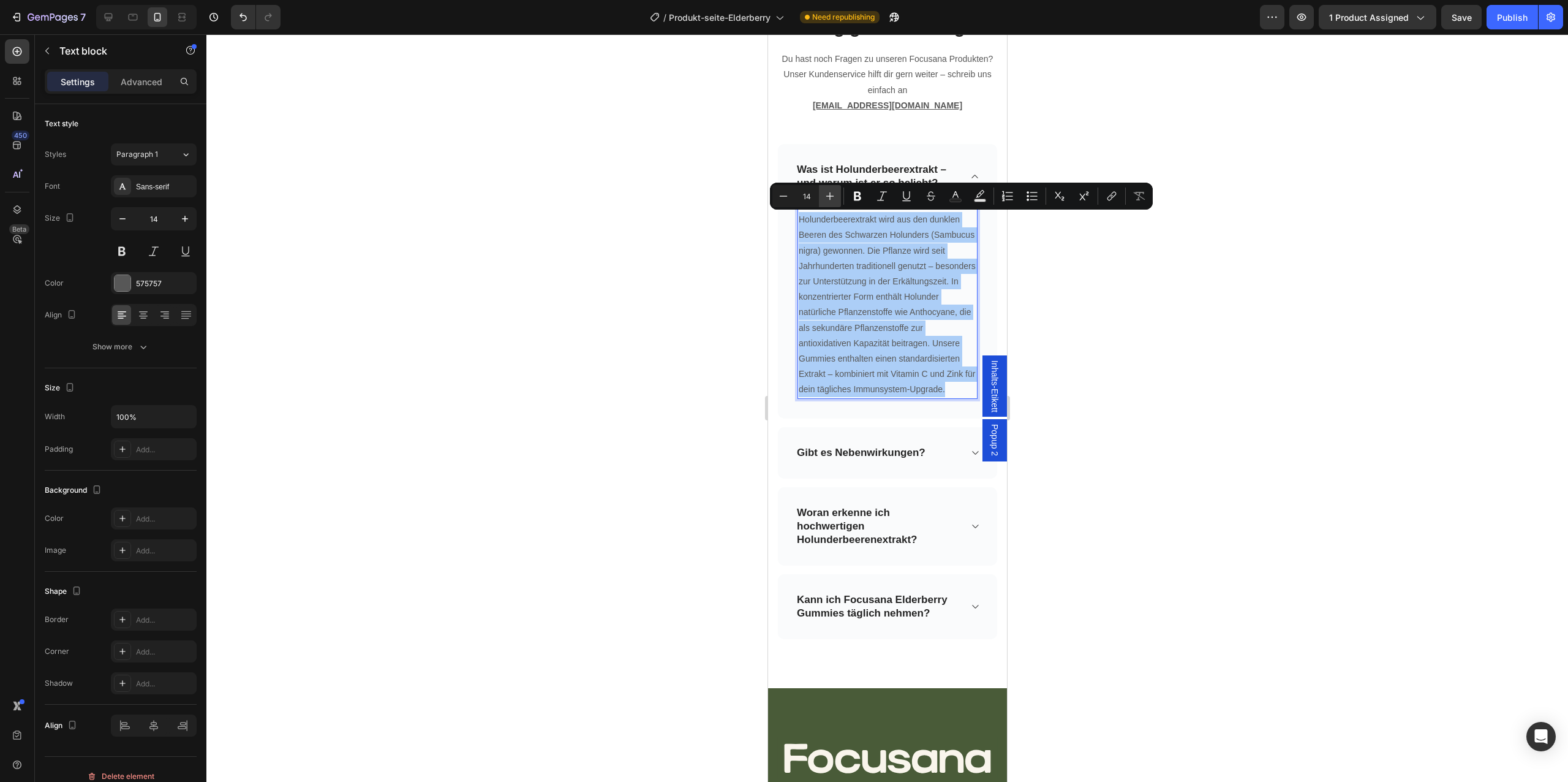
click at [832, 190] on icon "Editor contextual toolbar" at bounding box center [830, 196] width 13 height 13
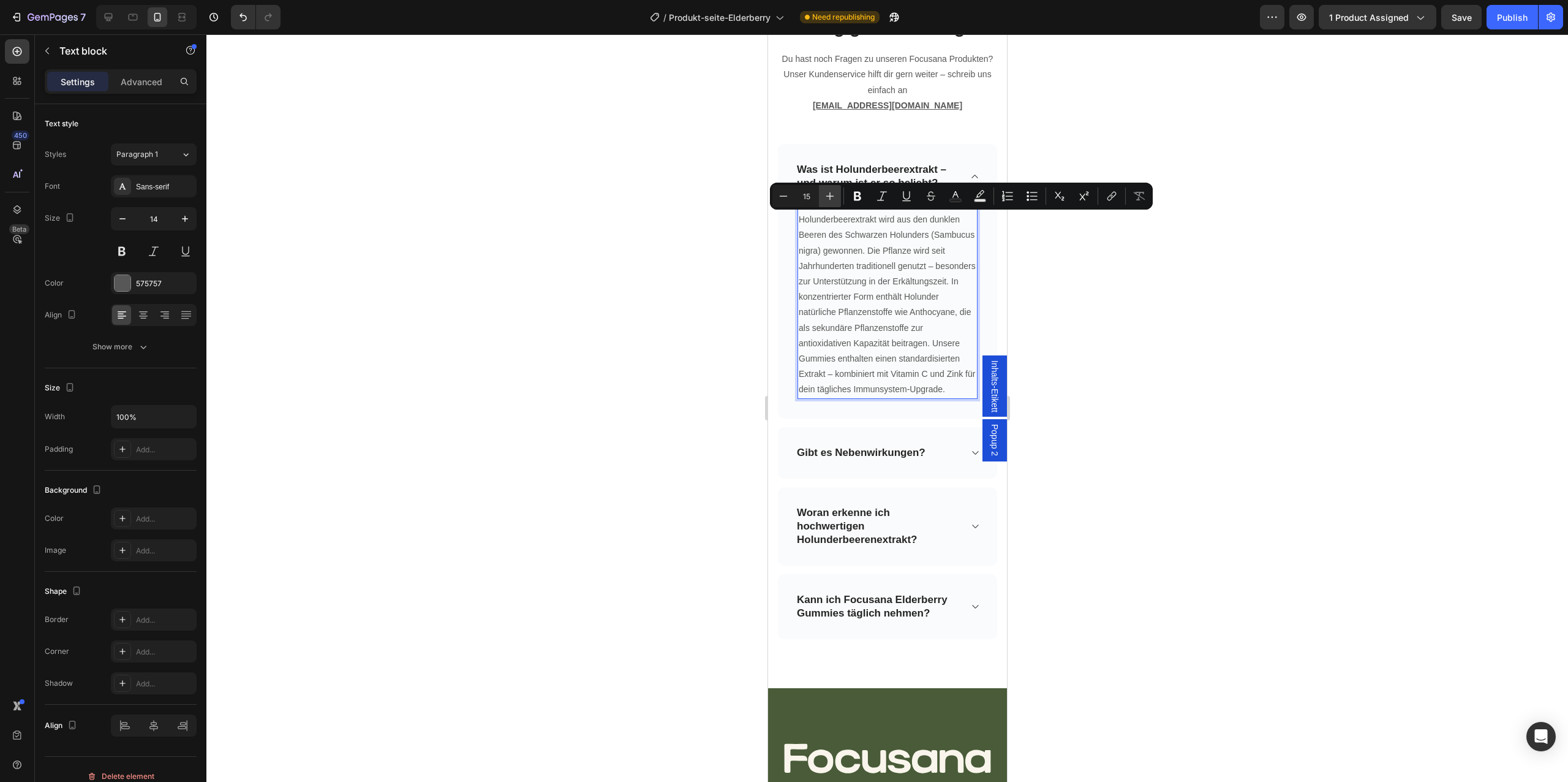
click at [832, 190] on icon "Editor contextual toolbar" at bounding box center [830, 196] width 13 height 13
type input "16"
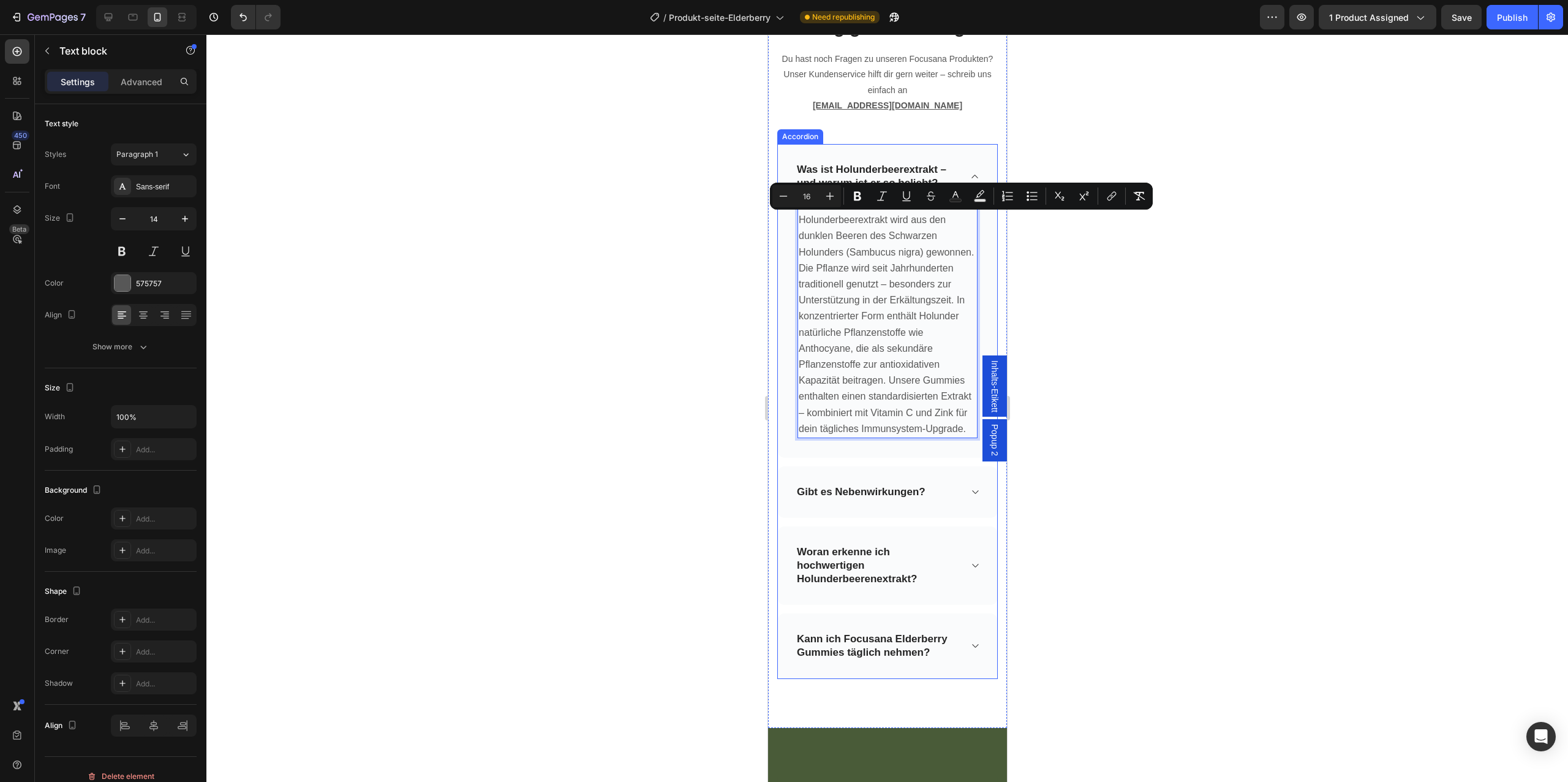
click at [947, 483] on div "Gibt es Nebenwirkungen?" at bounding box center [877, 492] width 165 height 17
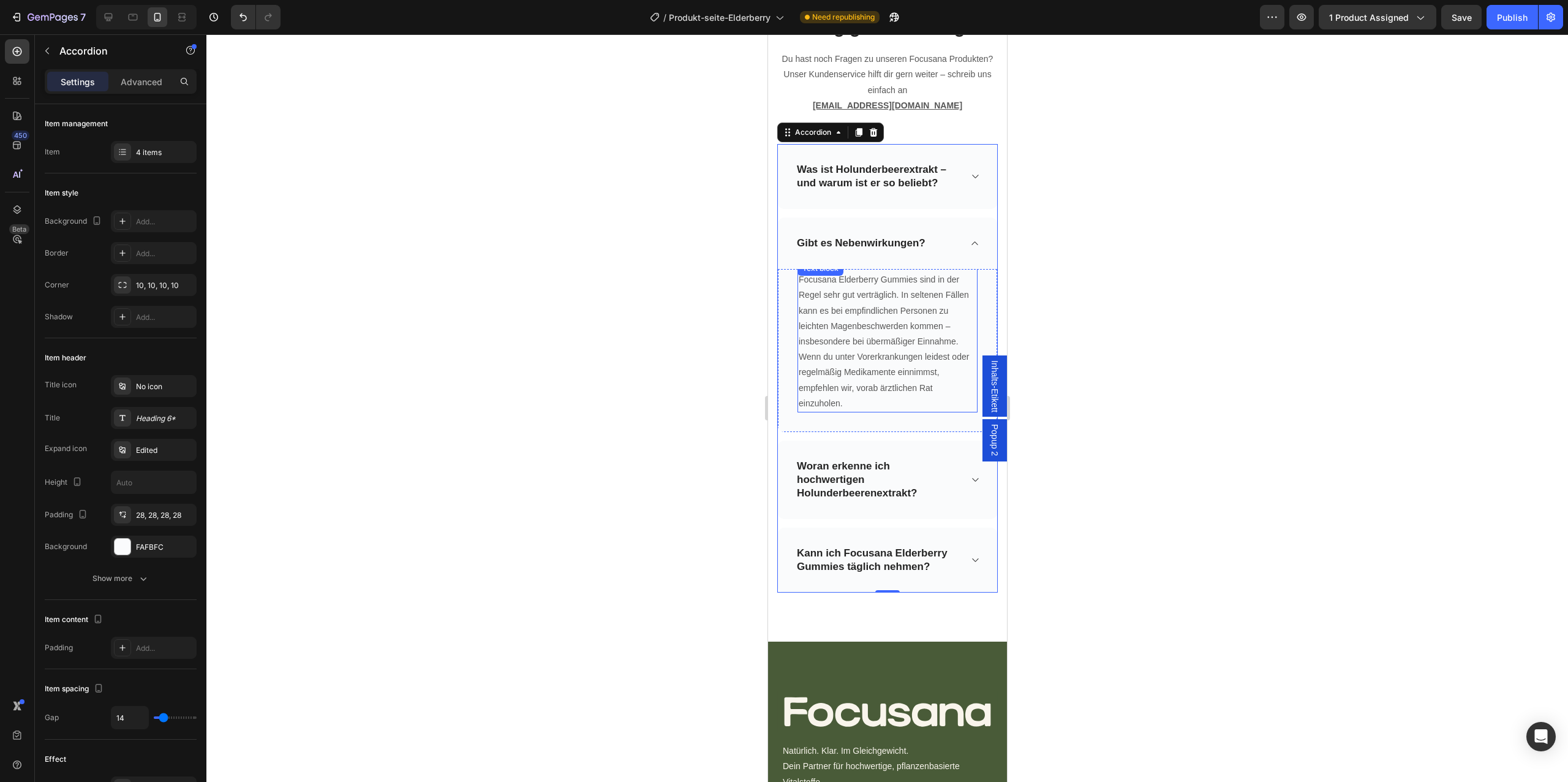
click at [889, 285] on p "Focusana Elderberry Gummies sind in der Regel sehr gut verträglich. In seltenen…" at bounding box center [886, 341] width 178 height 139
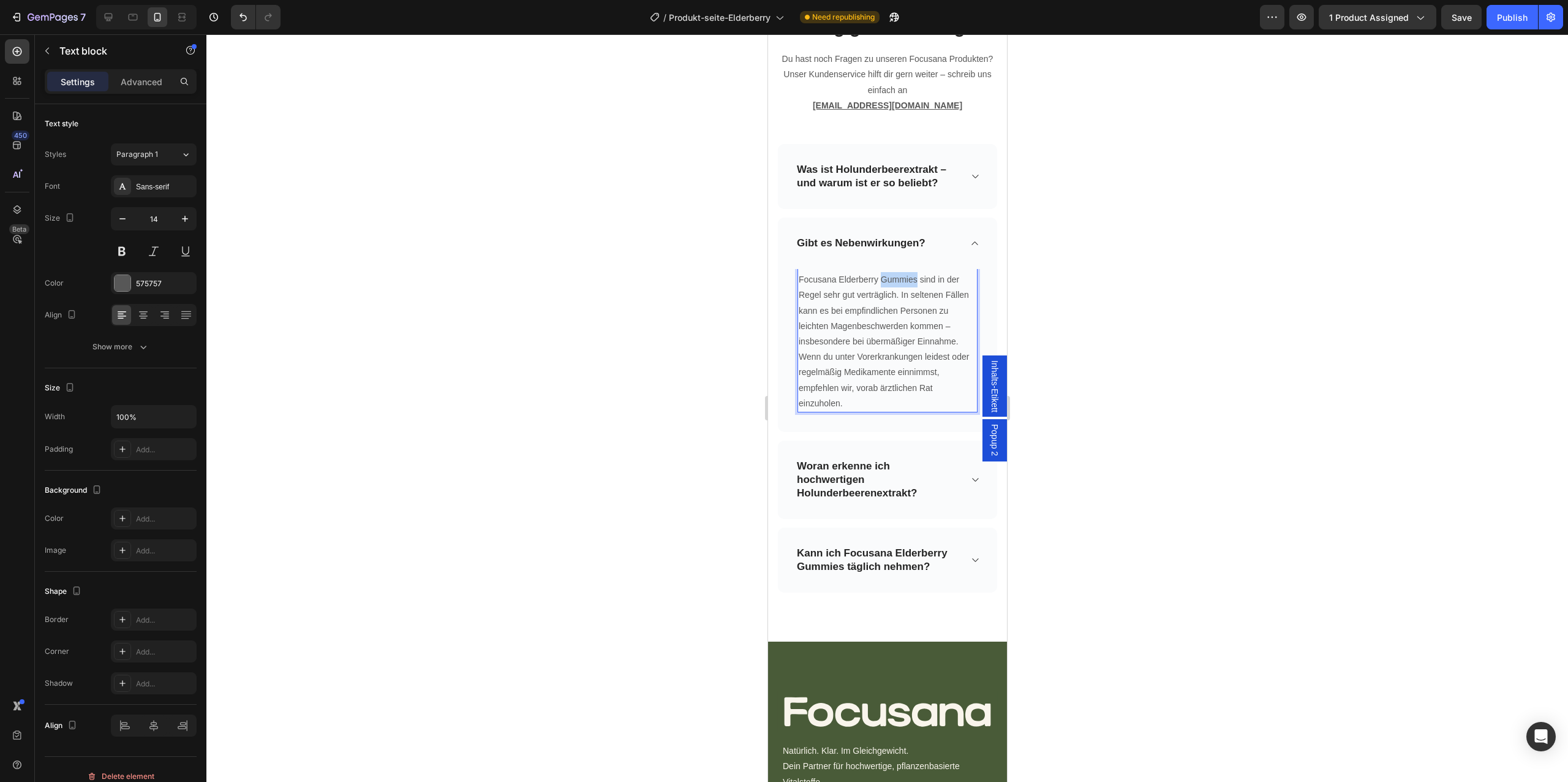
click at [889, 285] on p "Focusana Elderberry Gummies sind in der Regel sehr gut verträglich. In seltenen…" at bounding box center [886, 341] width 178 height 139
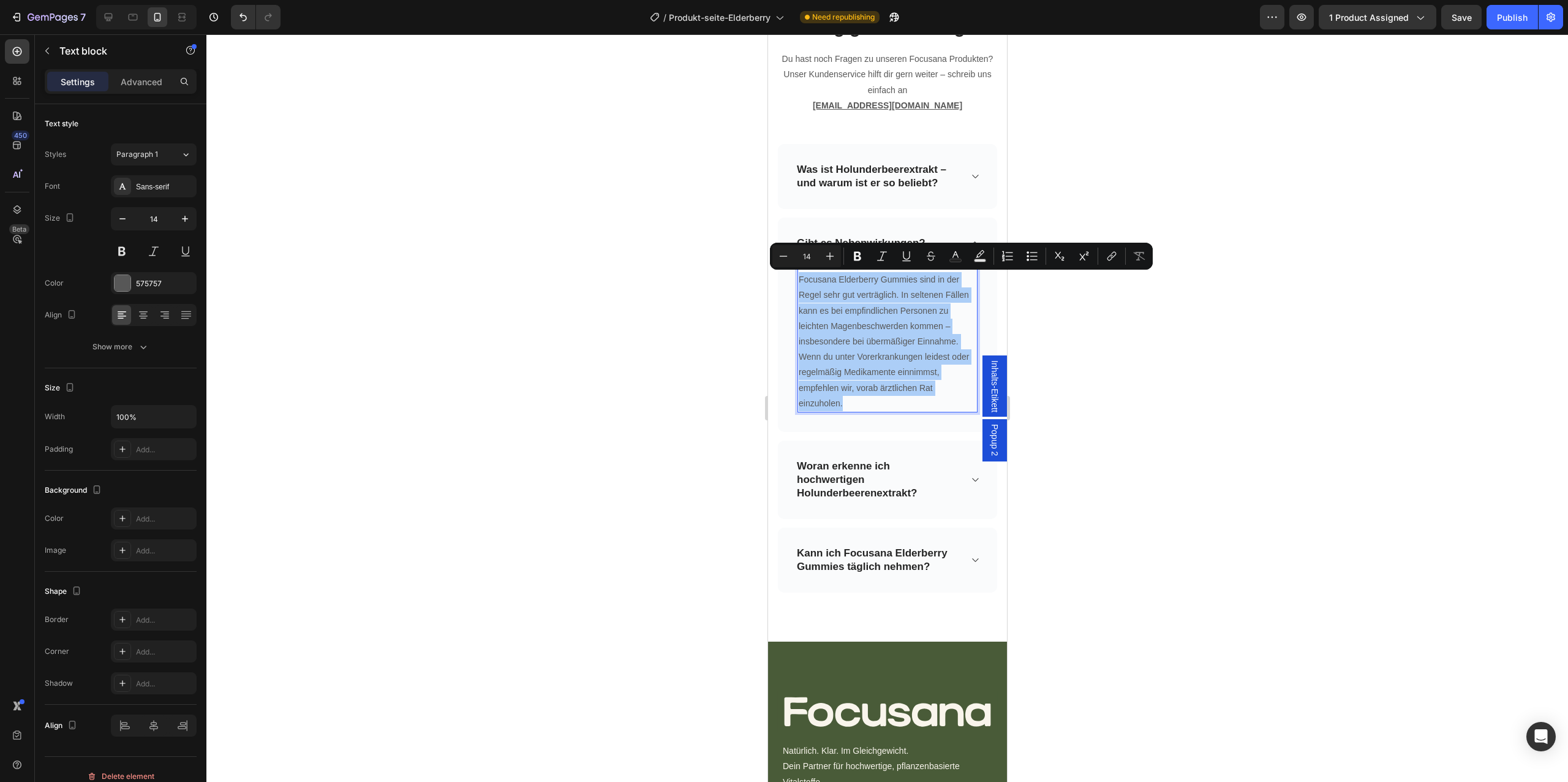
click at [832, 267] on button "Plus" at bounding box center [830, 256] width 22 height 22
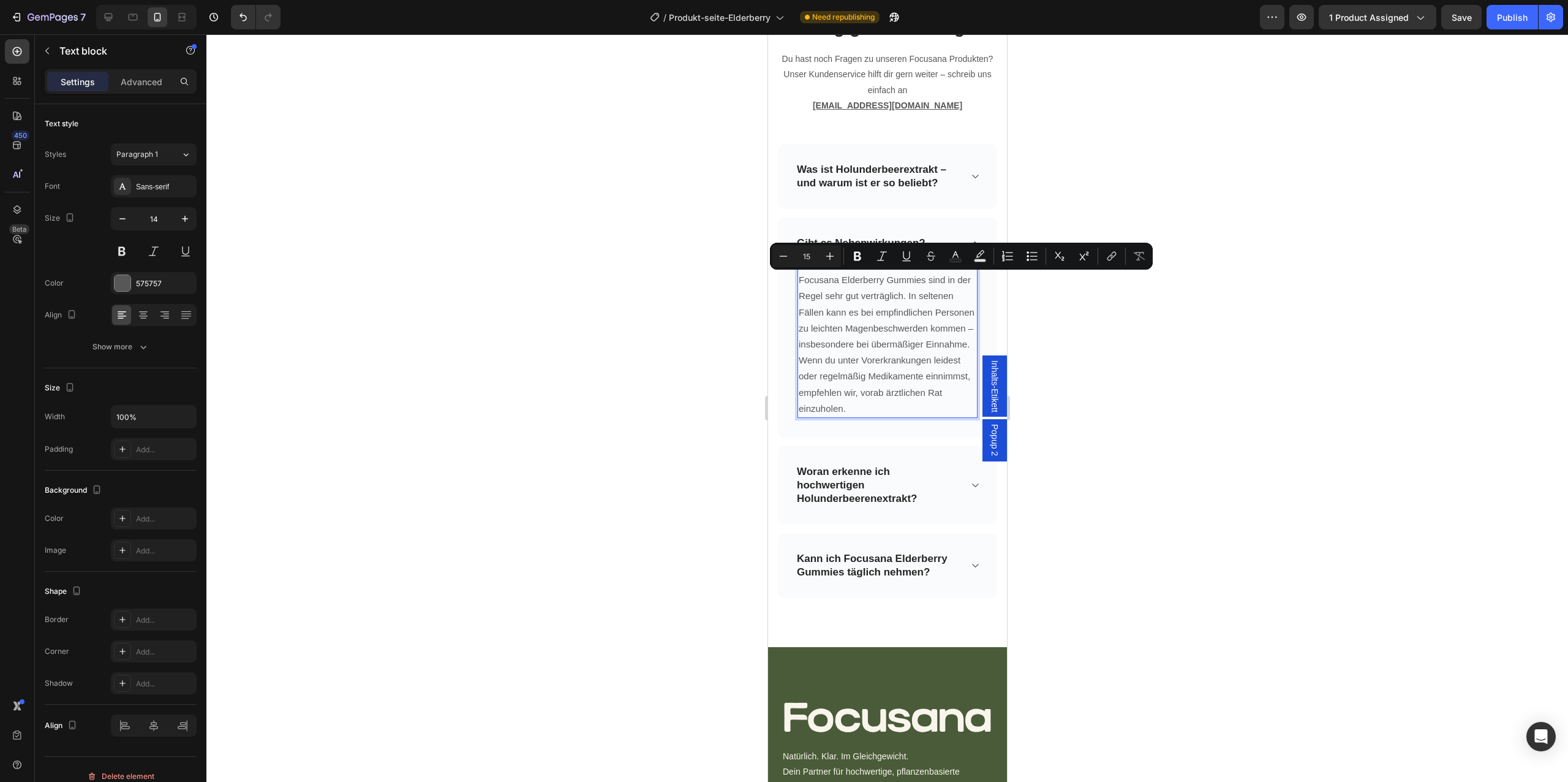
click at [832, 267] on button "Plus" at bounding box center [830, 256] width 22 height 22
type input "16"
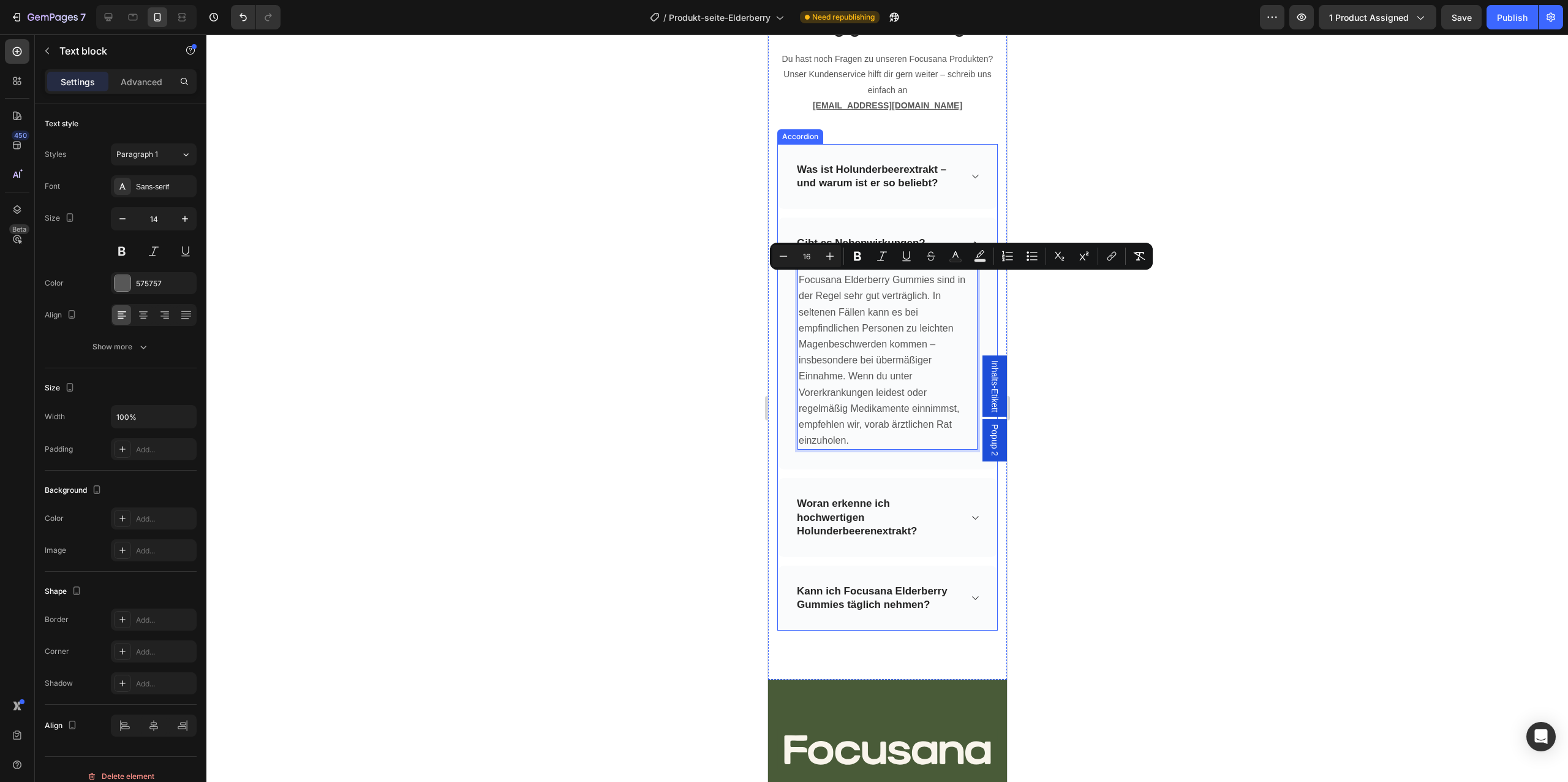
click at [922, 523] on p "Woran erkenne ich hochwertigen Holunderbeerenextrakt?" at bounding box center [877, 517] width 162 height 40
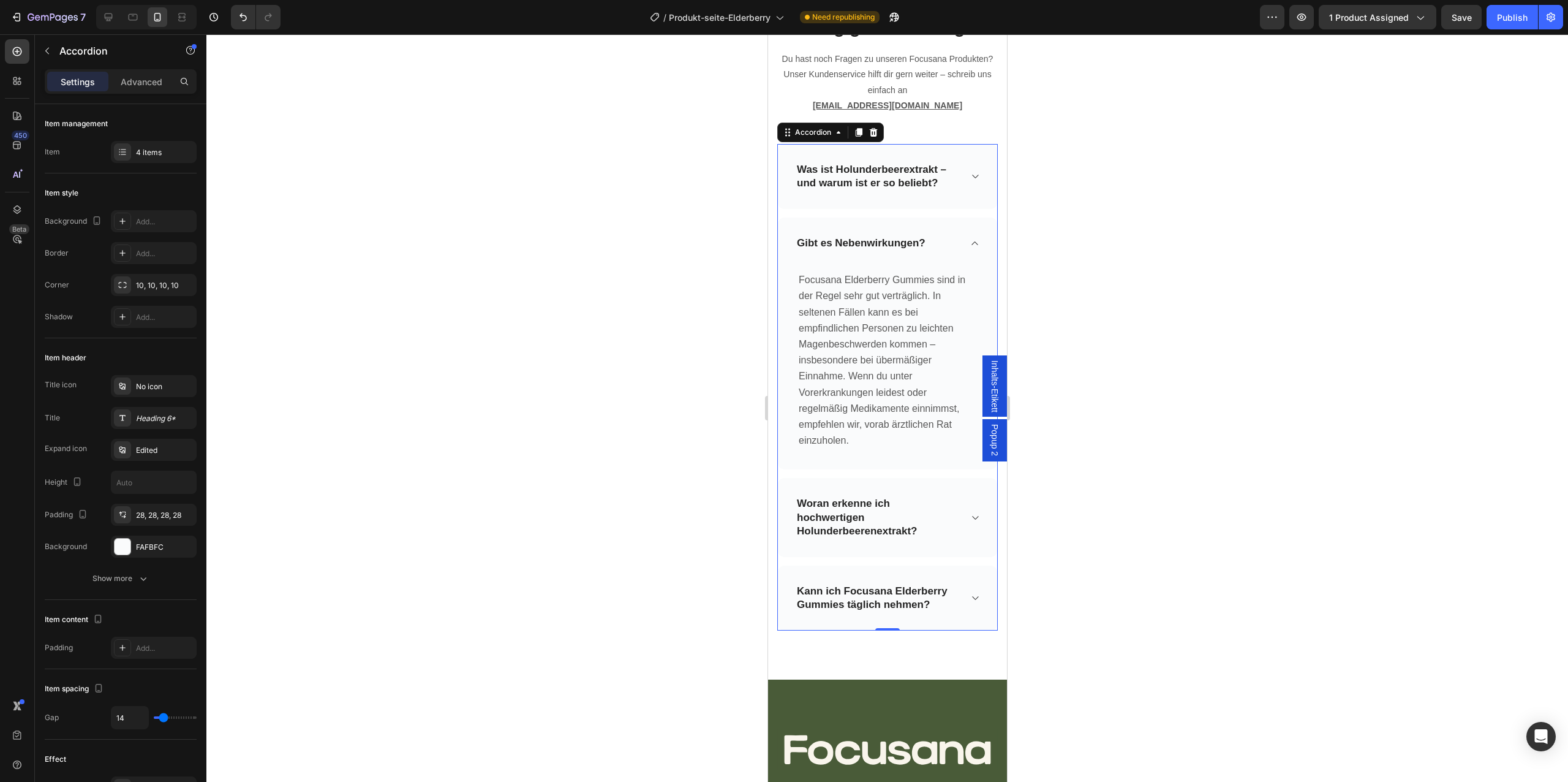
click at [970, 514] on icon at bounding box center [974, 518] width 9 height 10
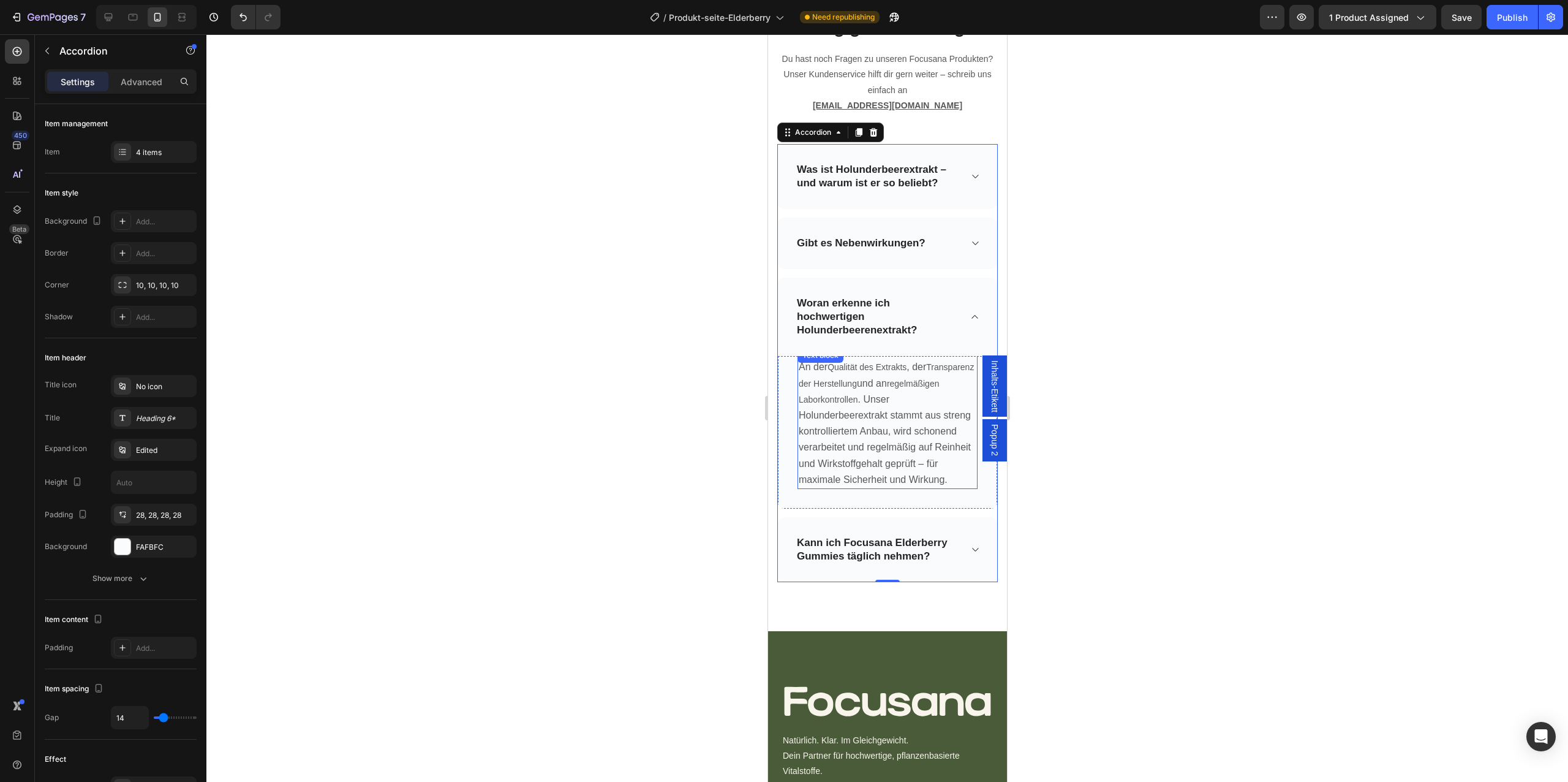
click at [870, 420] on p "An der Qualität des Extrakts , der Transparenz der Herstellung und an regelmäßi…" at bounding box center [886, 423] width 178 height 129
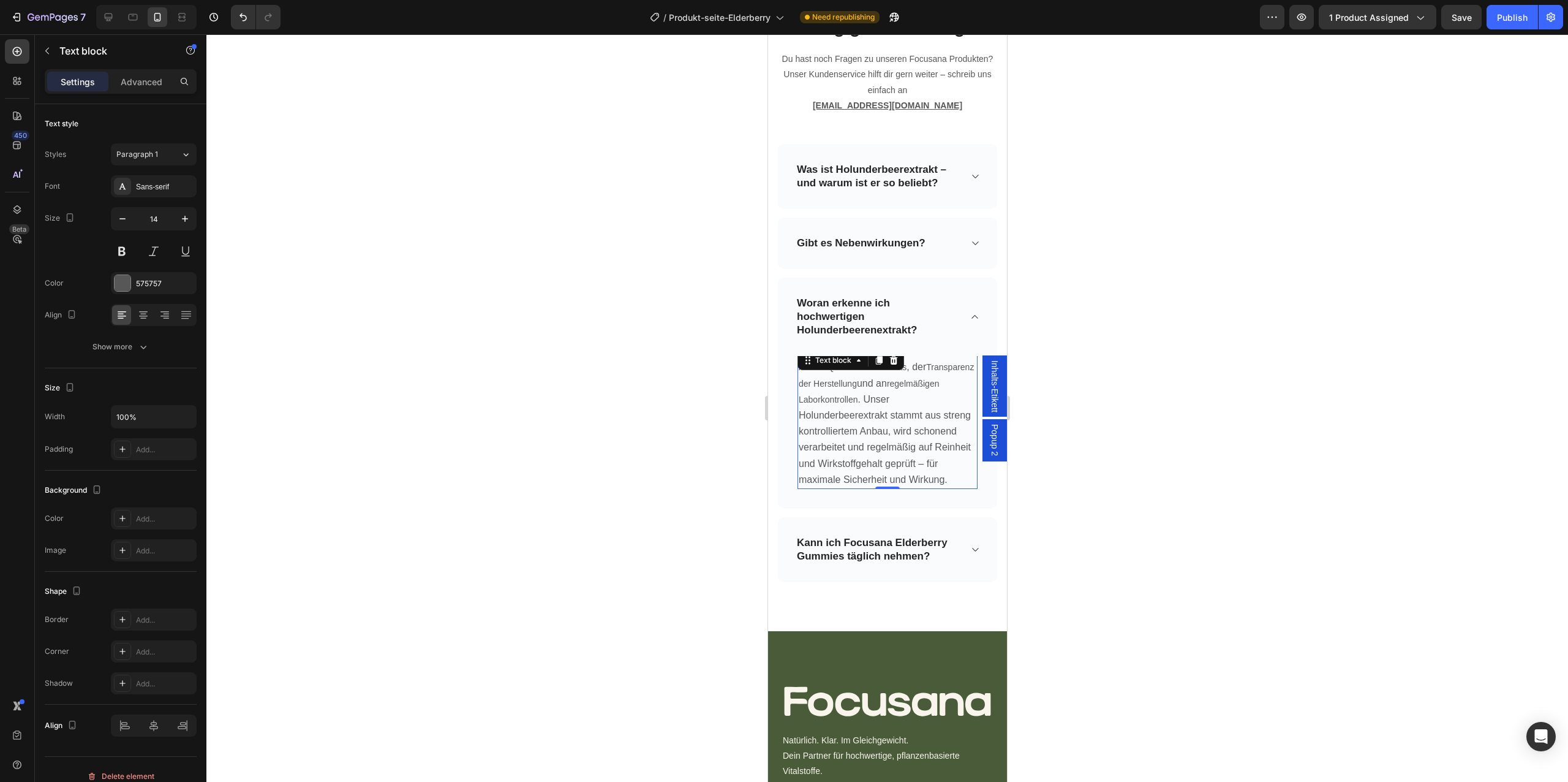
click at [870, 420] on p "An der Qualität des Extrakts , der Transparenz der Herstellung und an regelmäßi…" at bounding box center [886, 423] width 178 height 129
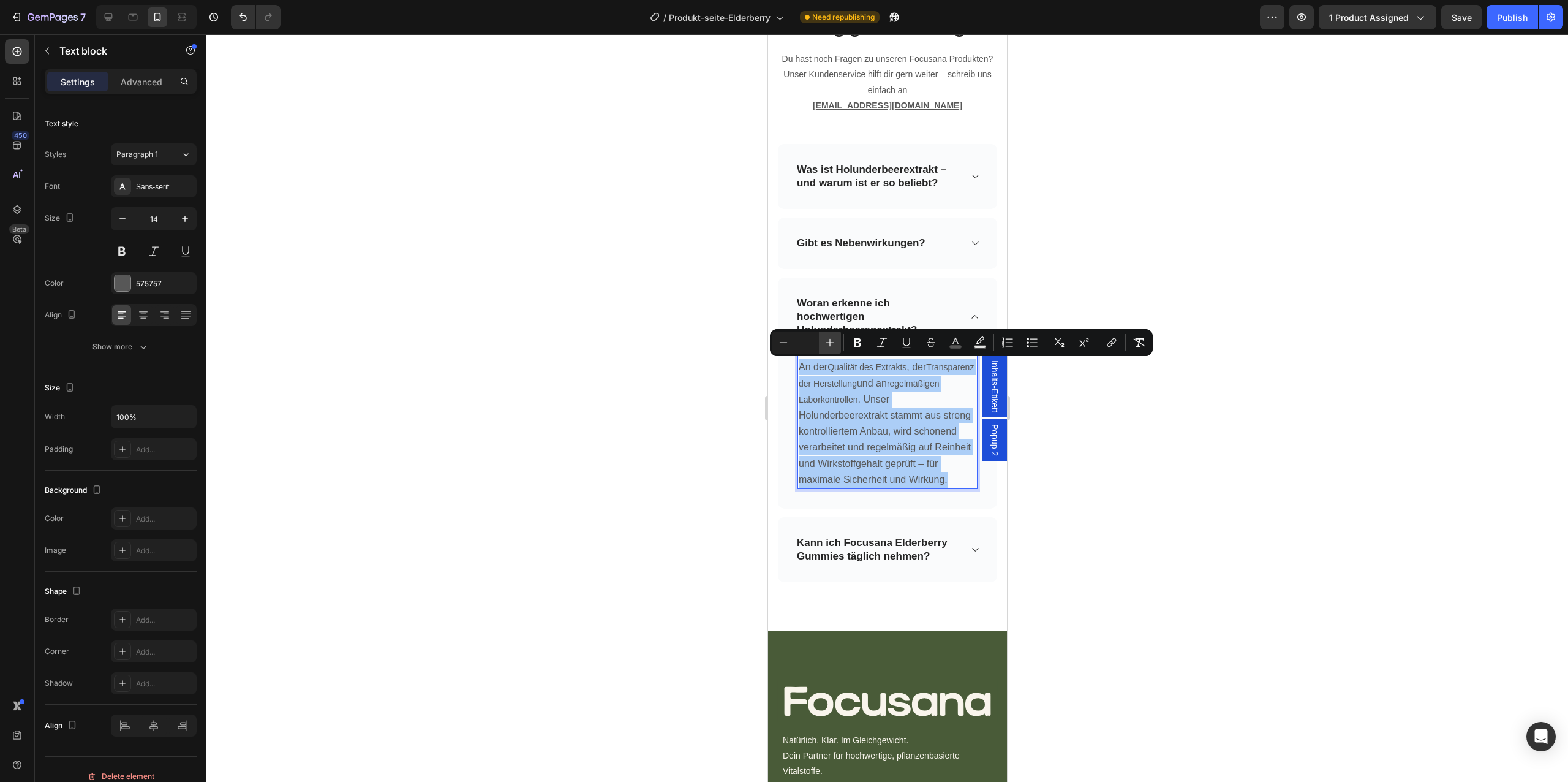
click at [825, 348] on icon "Editor contextual toolbar" at bounding box center [830, 343] width 13 height 13
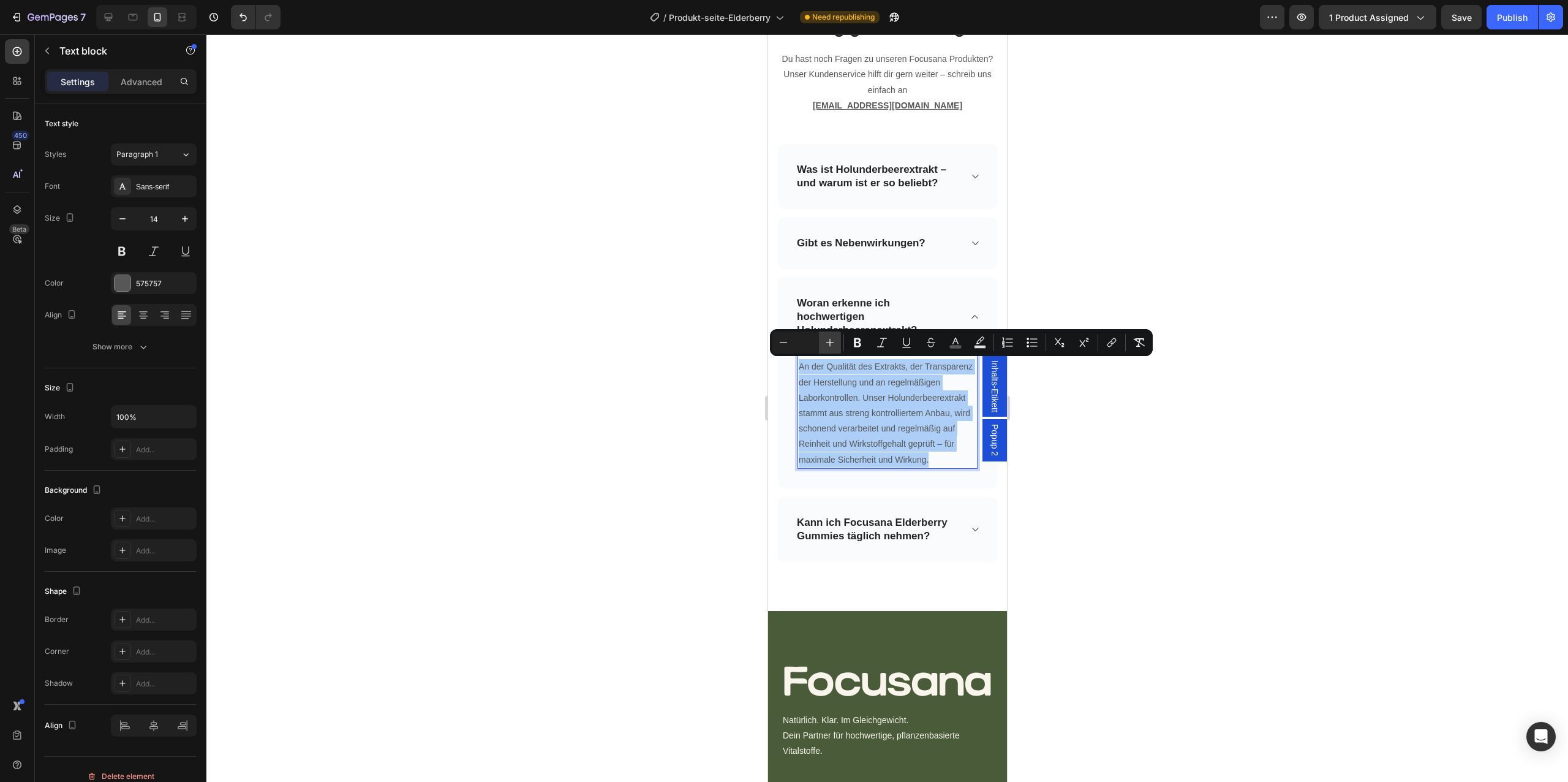
click at [825, 348] on icon "Editor contextual toolbar" at bounding box center [830, 343] width 13 height 13
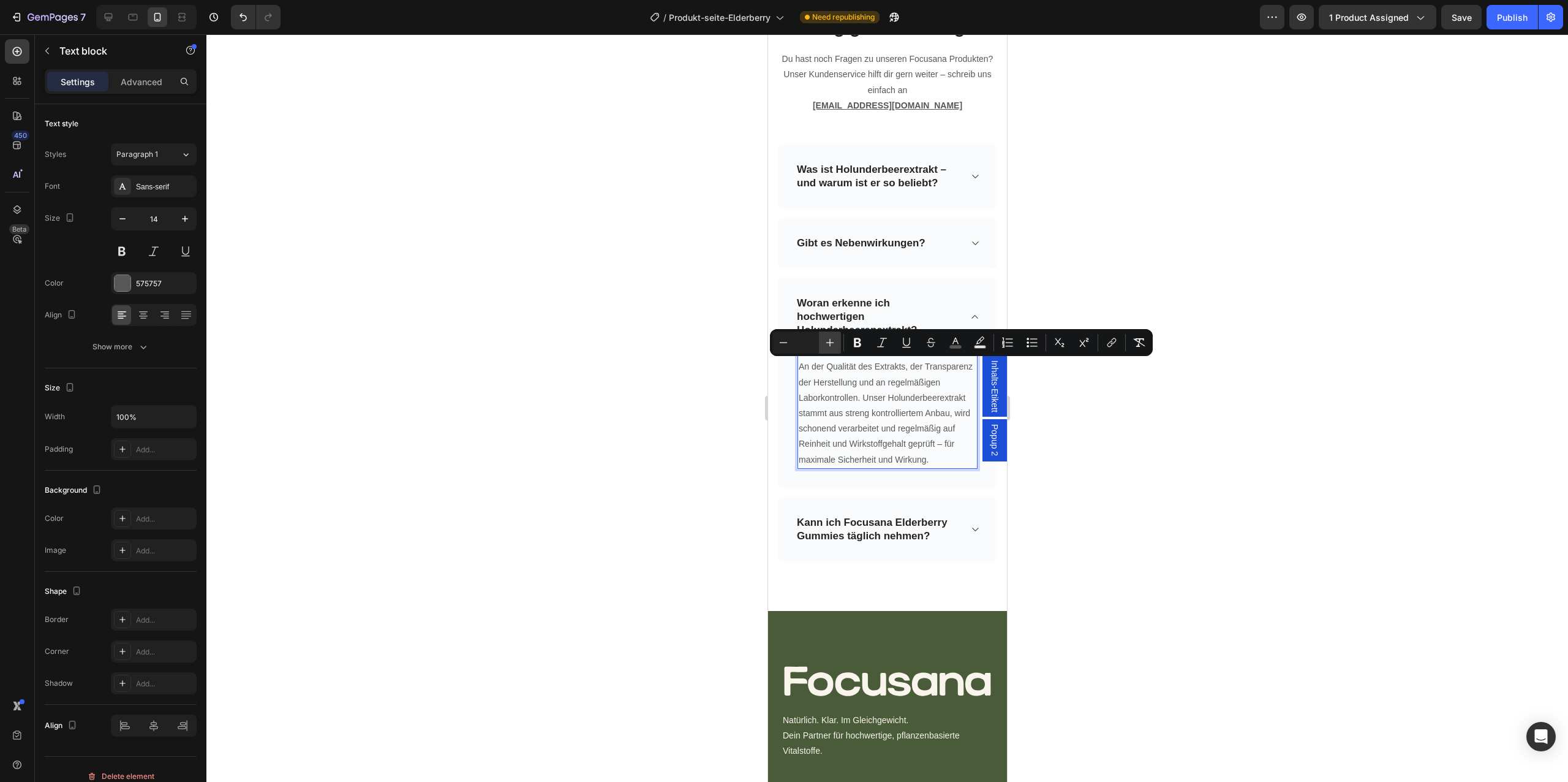
click at [825, 348] on icon "Editor contextual toolbar" at bounding box center [830, 343] width 13 height 13
click at [805, 344] on input "Editor contextual toolbar" at bounding box center [806, 342] width 24 height 14
type input "16"
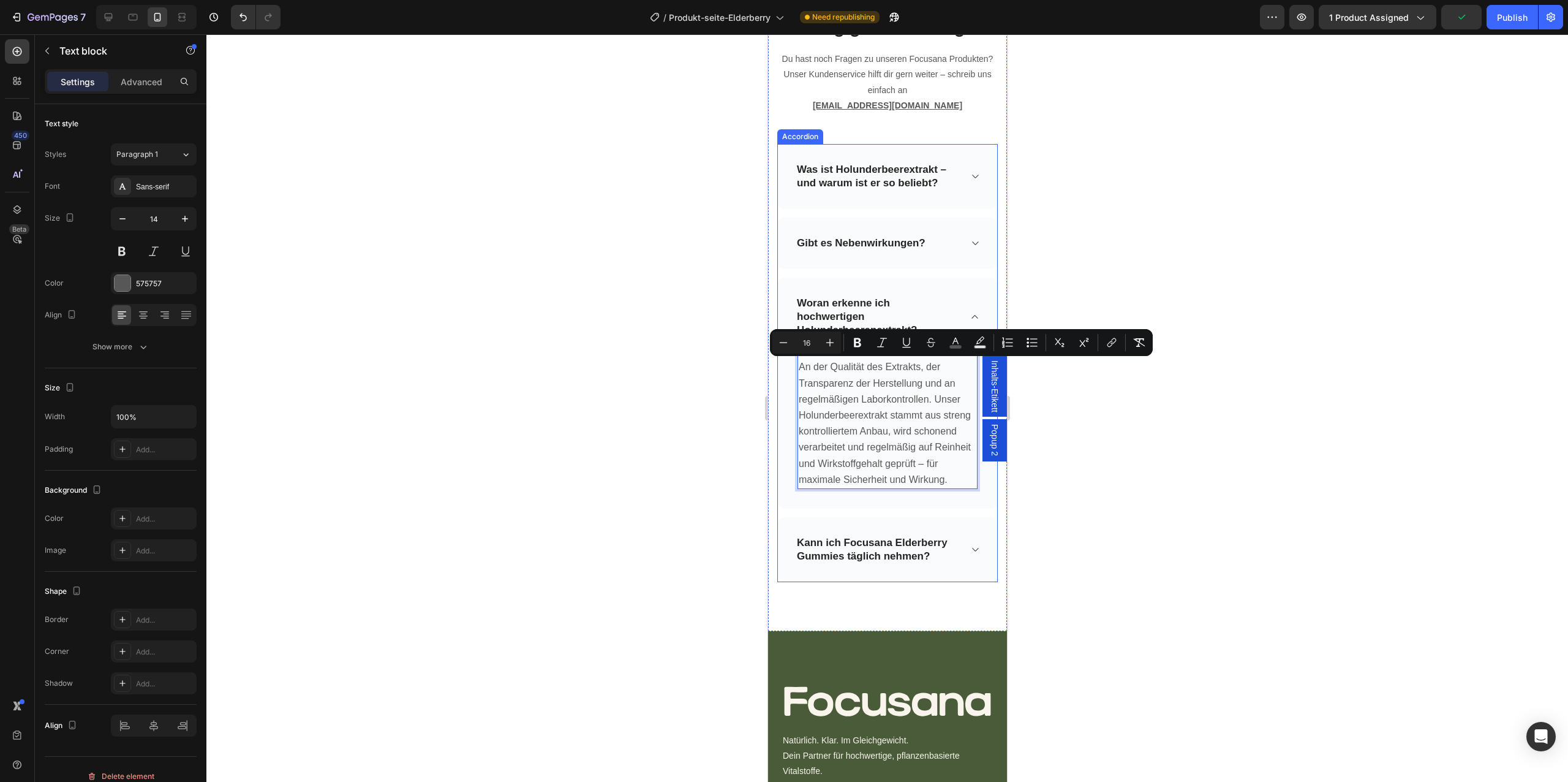
click at [961, 553] on div "Kann ich Focusana Elderberry Gummies täglich nehmen?" at bounding box center [886, 549] width 220 height 65
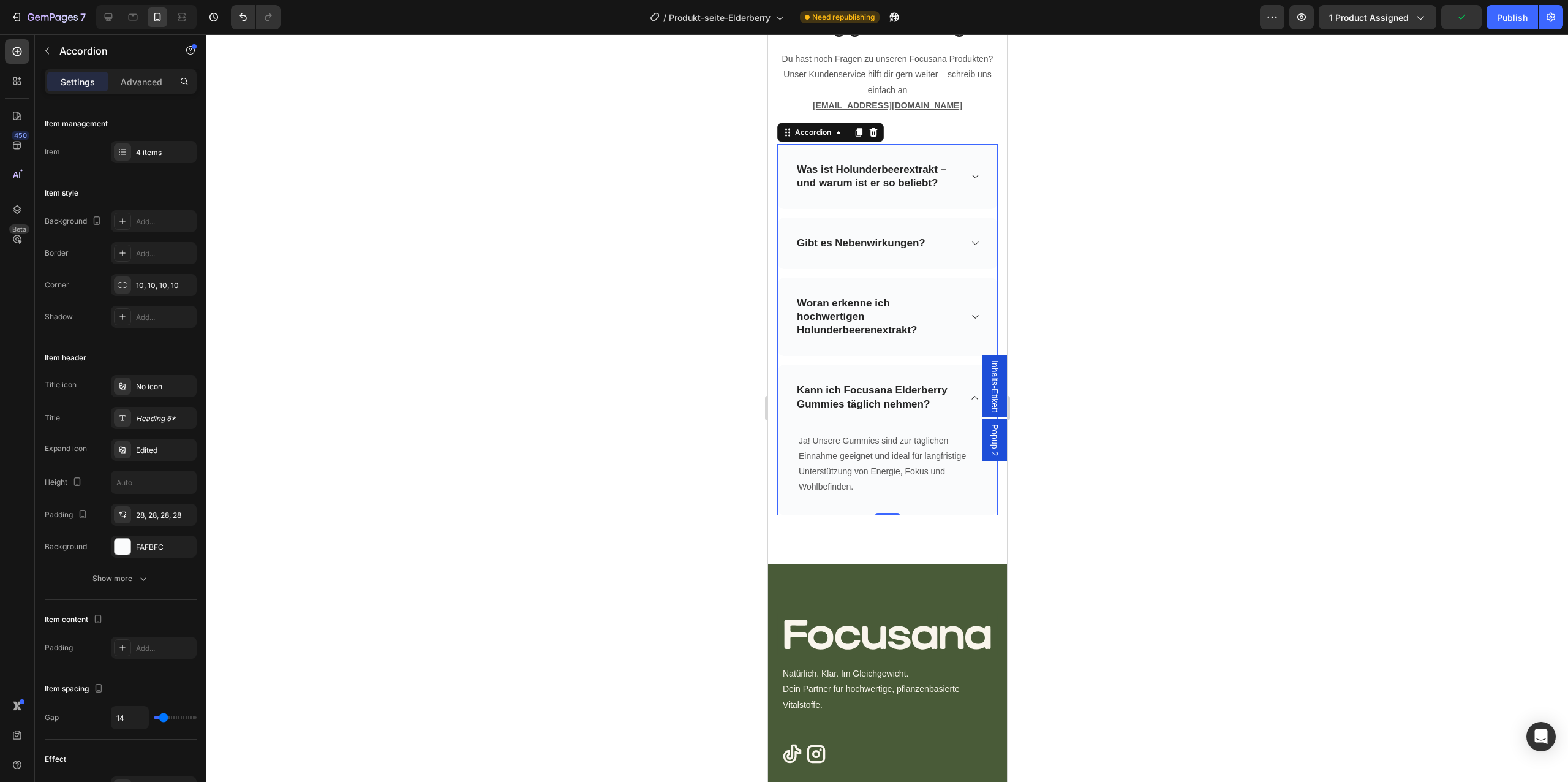
scroll to position [4764, 0]
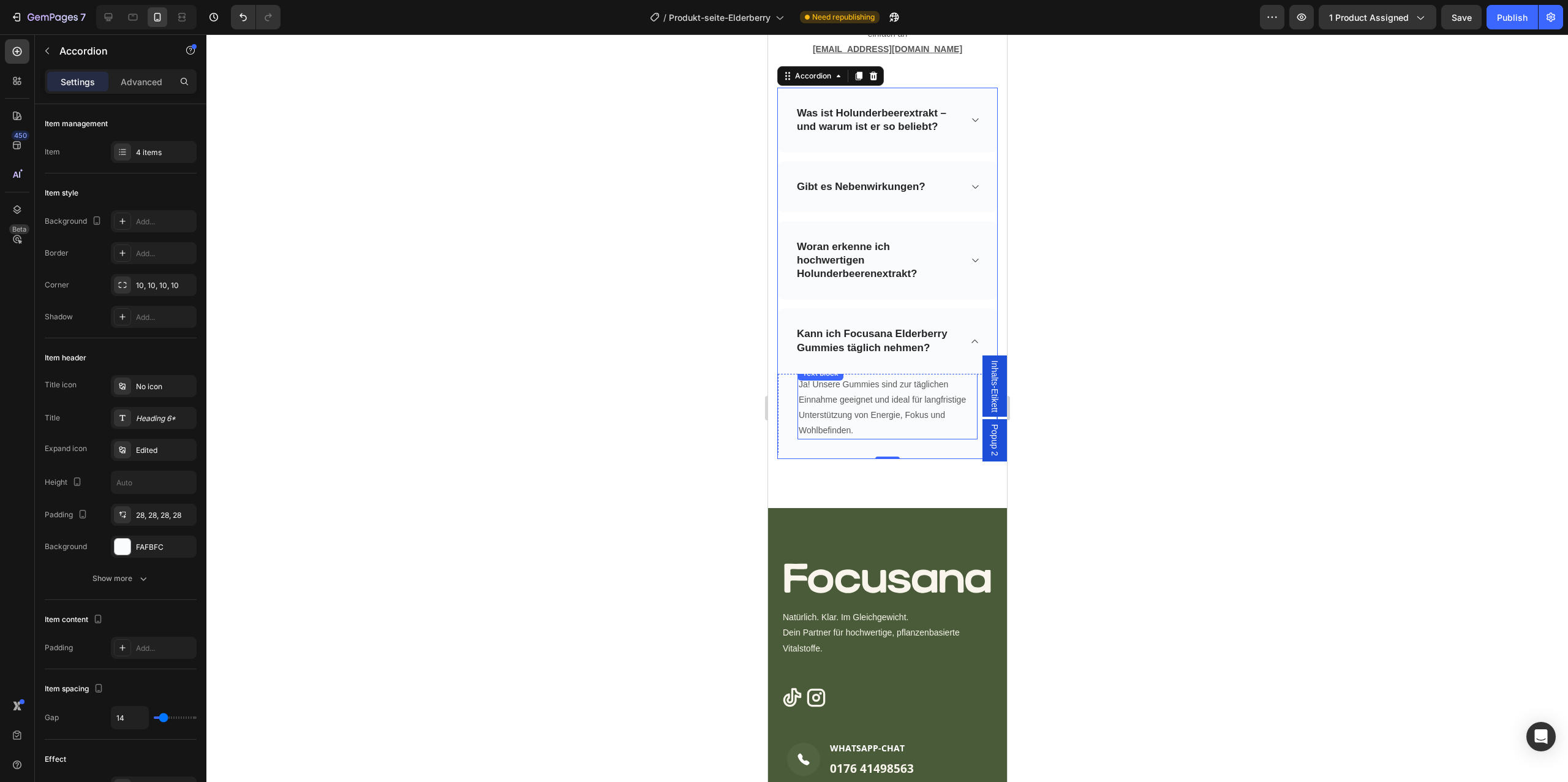
click at [893, 404] on p "Ja! Unsere Gummies sind zur täglichen Einnahme geeignet und ideal für langfrist…" at bounding box center [886, 408] width 178 height 62
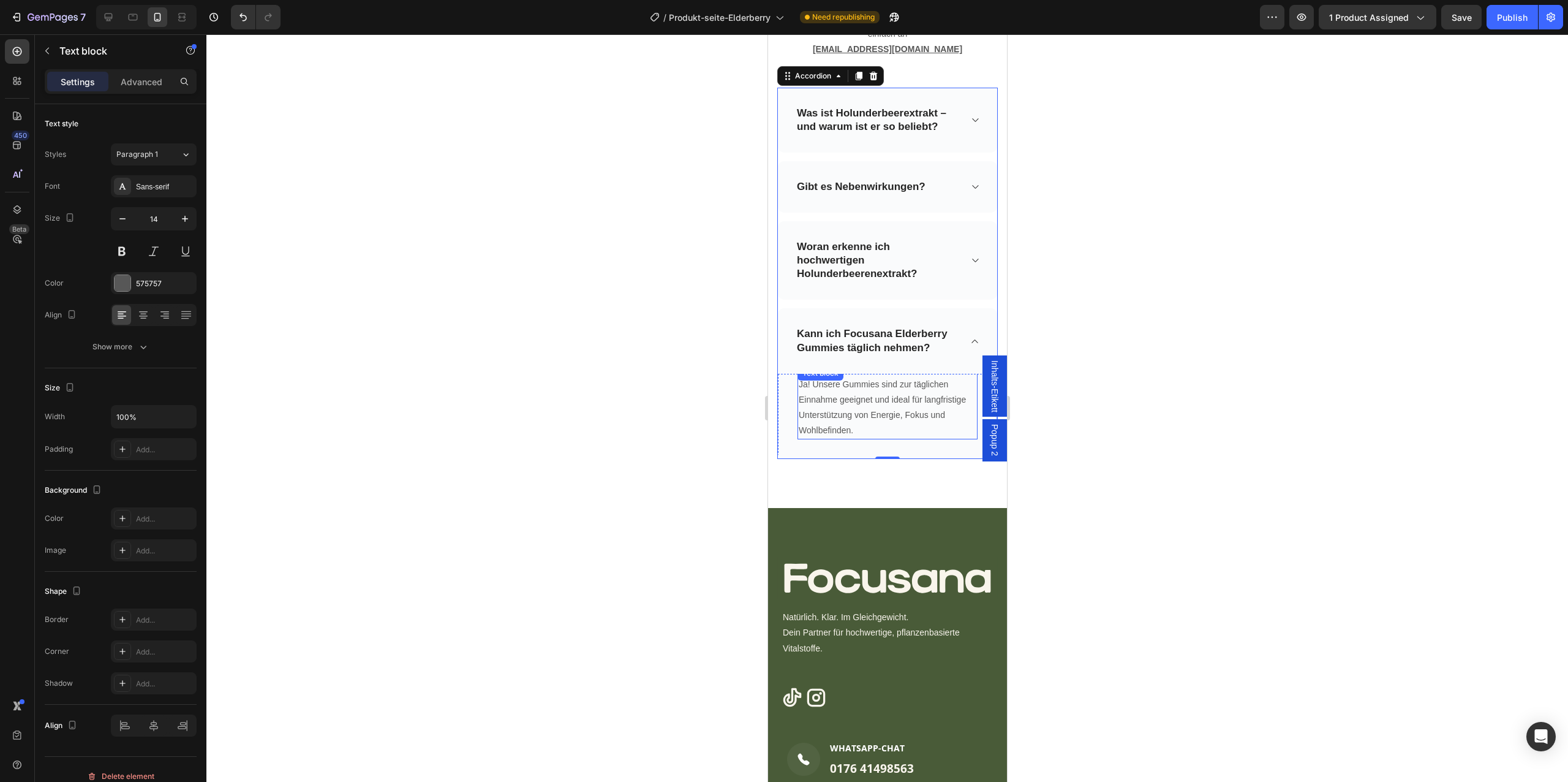
click at [893, 404] on p "Ja! Unsere Gummies sind zur täglichen Einnahme geeignet und ideal für langfrist…" at bounding box center [886, 408] width 178 height 62
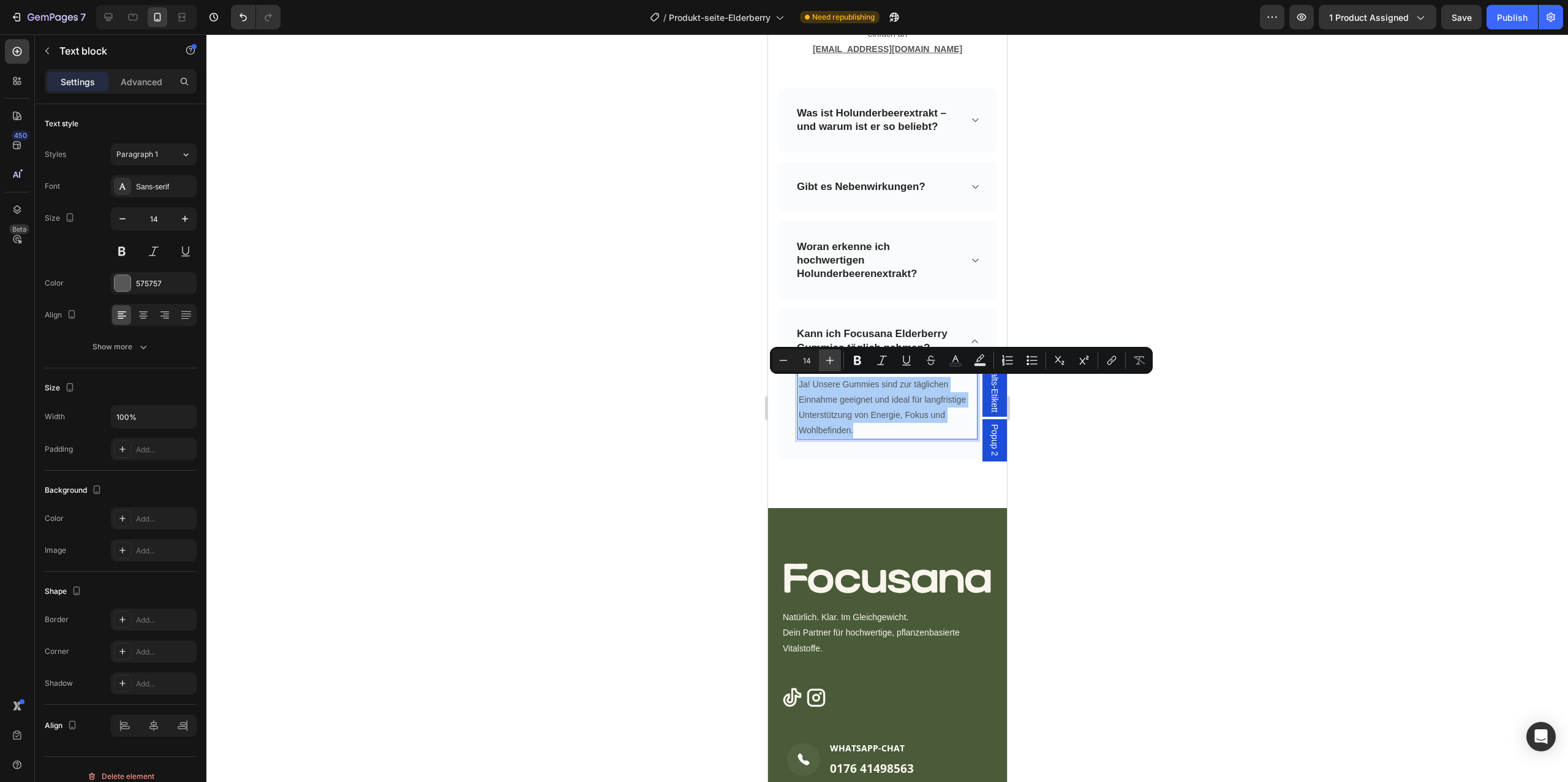
click at [819, 359] on button "Plus" at bounding box center [830, 360] width 22 height 22
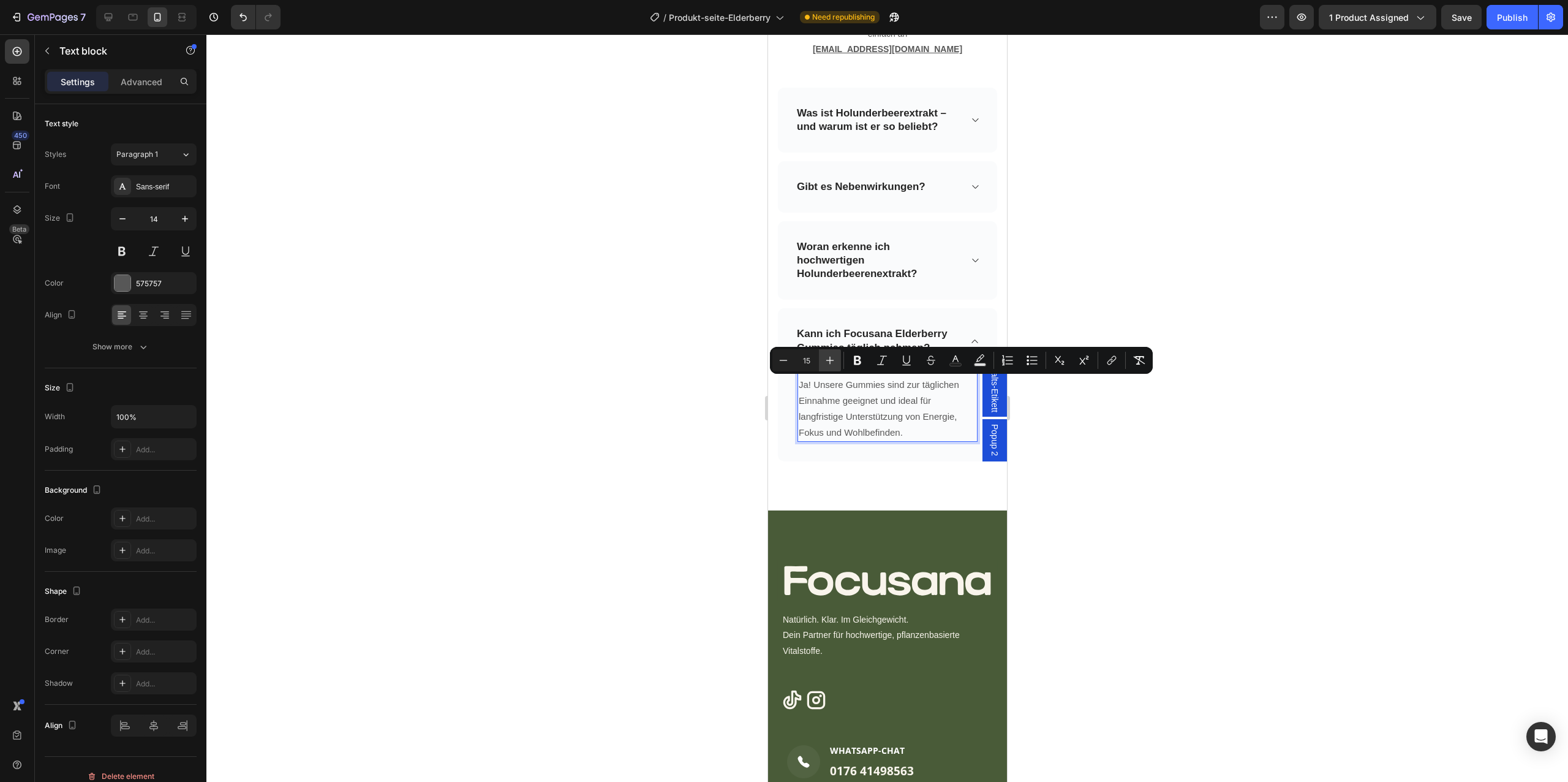
click at [827, 366] on button "Plus" at bounding box center [830, 360] width 22 height 22
type input "16"
click at [1033, 529] on div at bounding box center [887, 408] width 1362 height 747
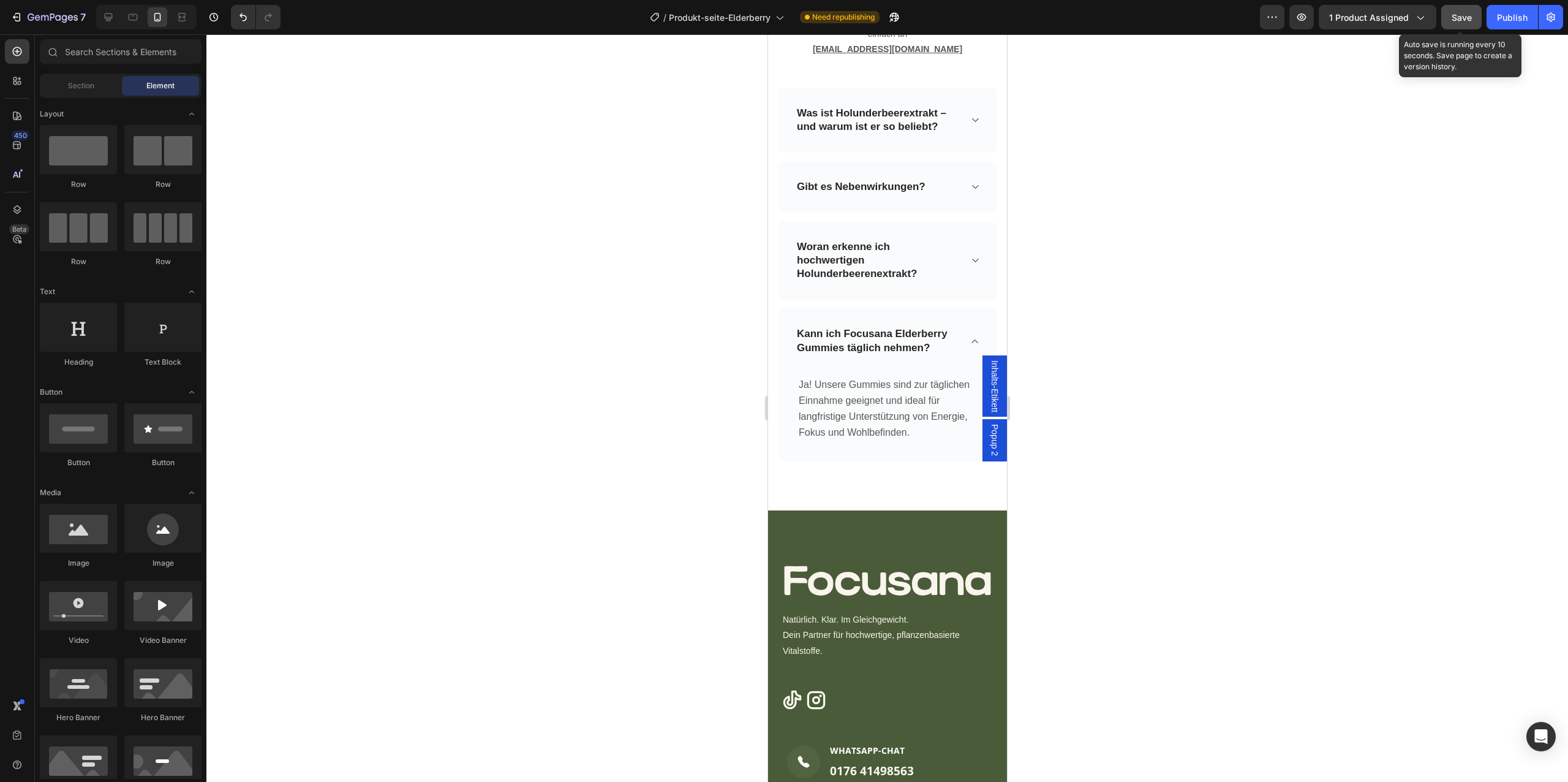
click at [1468, 26] on button "Save" at bounding box center [1461, 17] width 40 height 24
click at [1506, 26] on button "Publish" at bounding box center [1512, 17] width 51 height 24
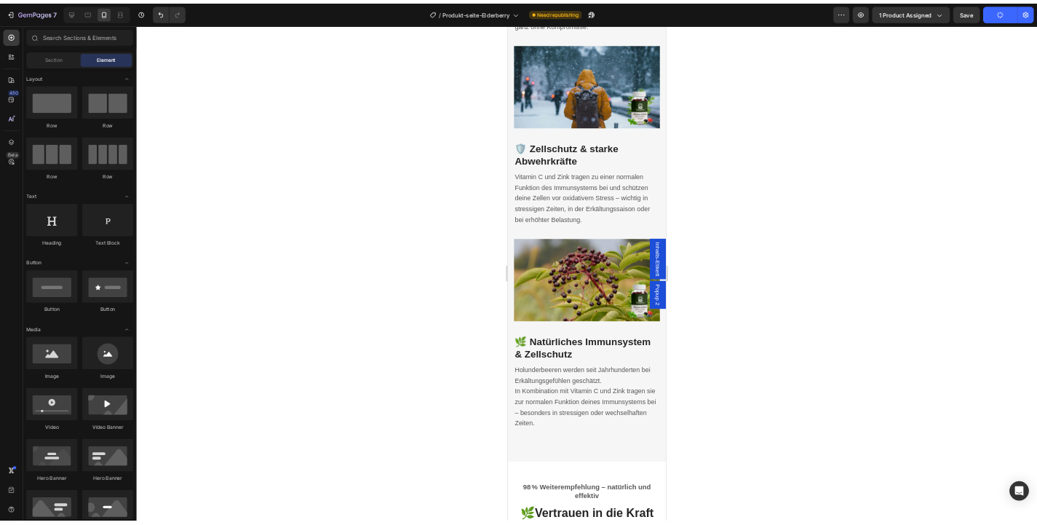
scroll to position [2717, 0]
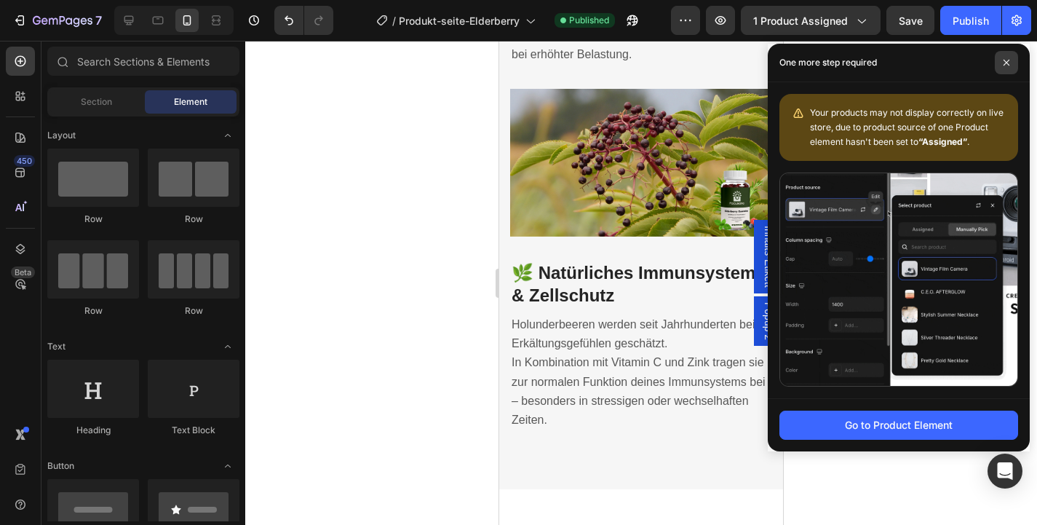
click at [1002, 71] on span at bounding box center [1006, 62] width 23 height 23
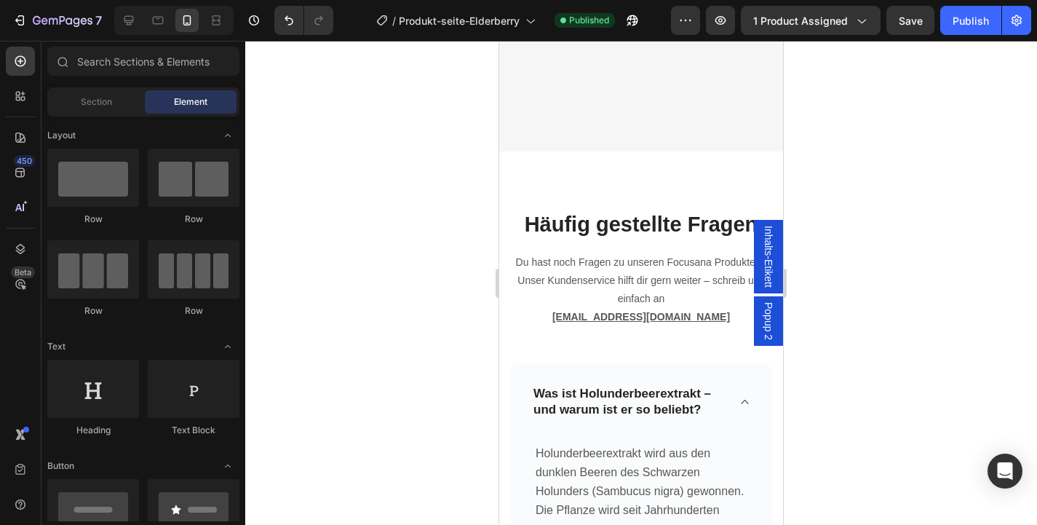
scroll to position [6217, 0]
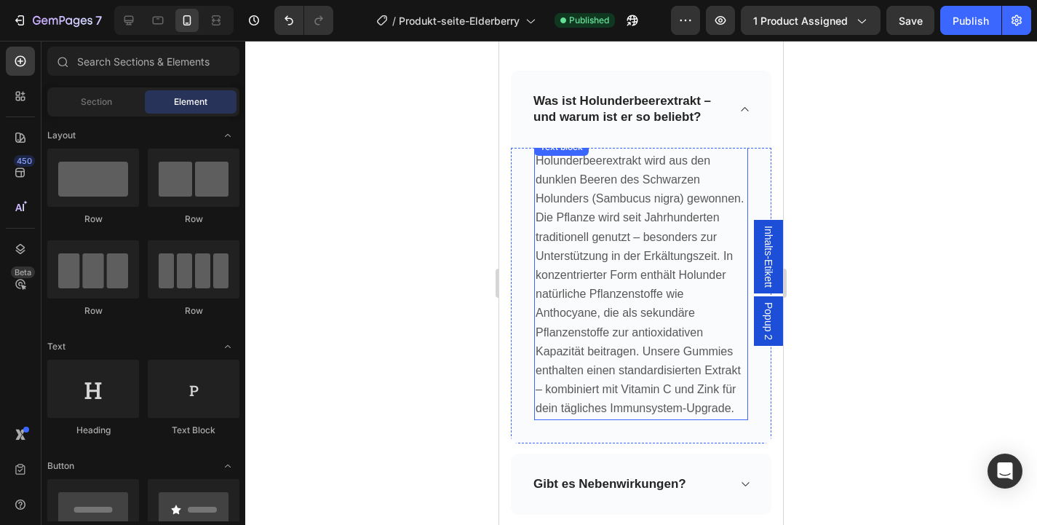
click at [617, 255] on span "Holunderbeerextrakt wird aus den dunklen Beeren des Schwarzen Holunders (Sambuc…" at bounding box center [640, 284] width 208 height 261
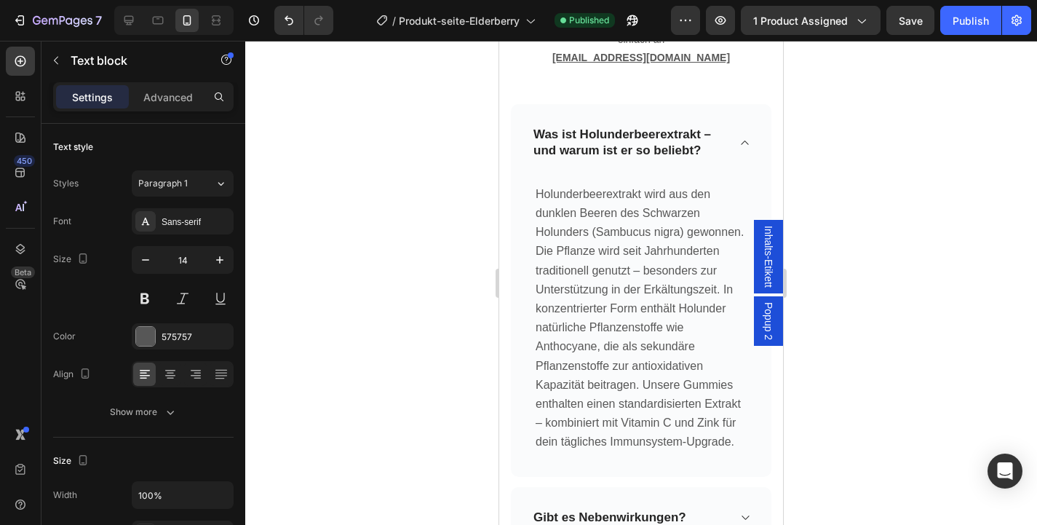
scroll to position [6454, 0]
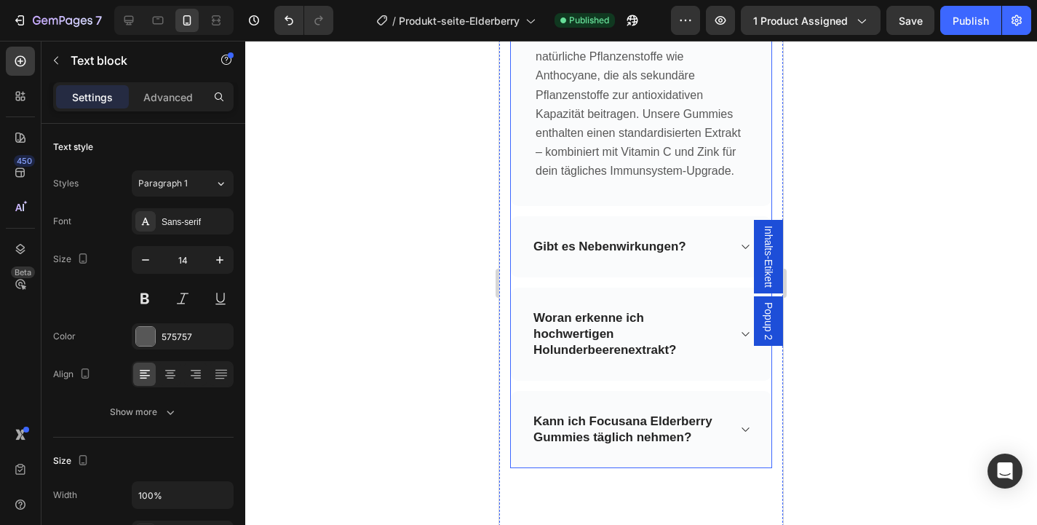
click at [728, 252] on div "Gibt es Nebenwirkungen?" at bounding box center [641, 246] width 261 height 61
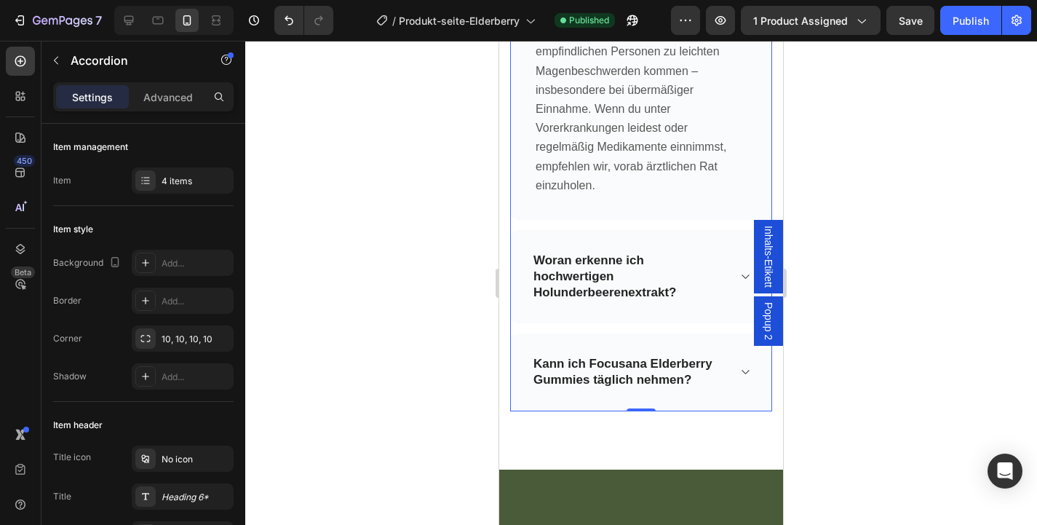
click at [739, 276] on div "Woran erkenne ich hochwertigen Holunderbeerenextrakt?" at bounding box center [641, 276] width 261 height 93
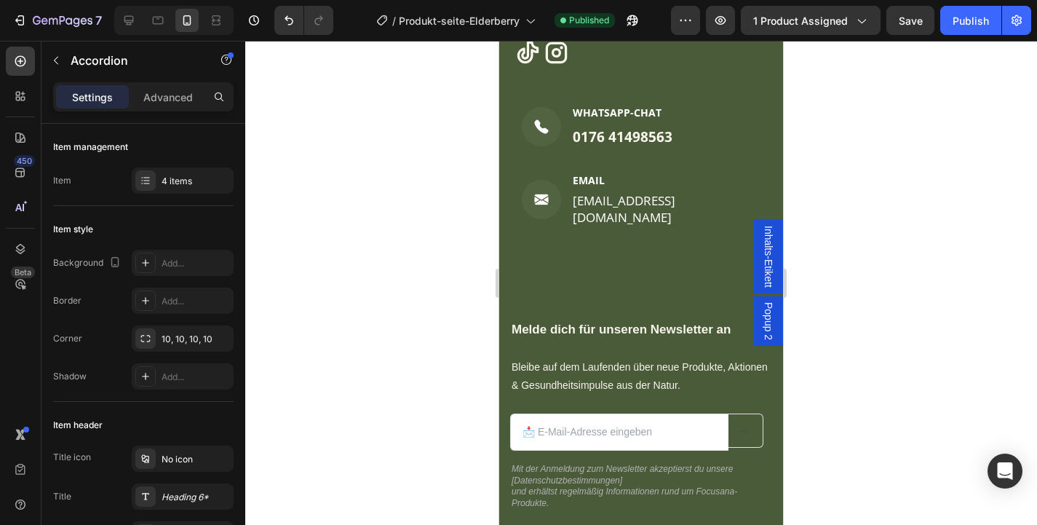
scroll to position [6836, 0]
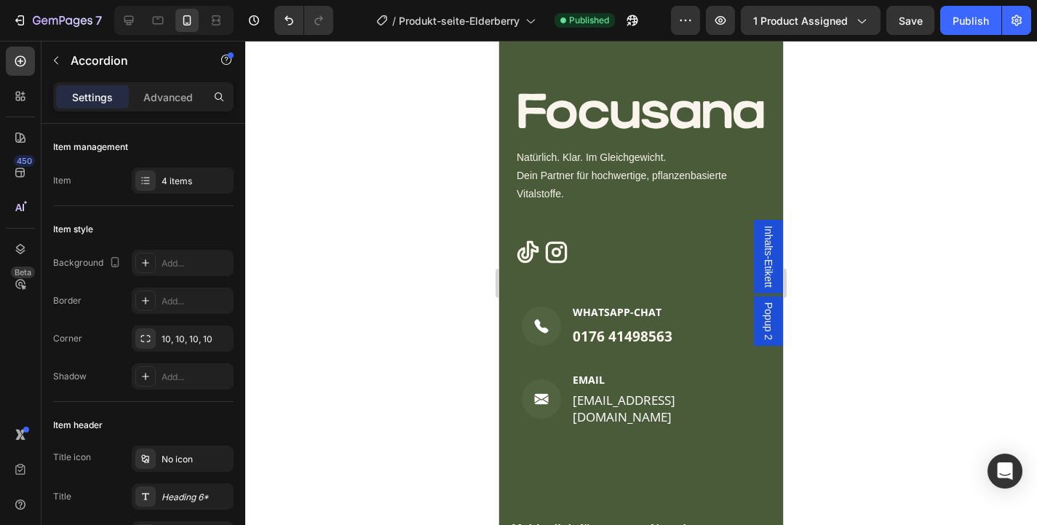
click at [638, 253] on div "Icon Icon" at bounding box center [643, 251] width 257 height 25
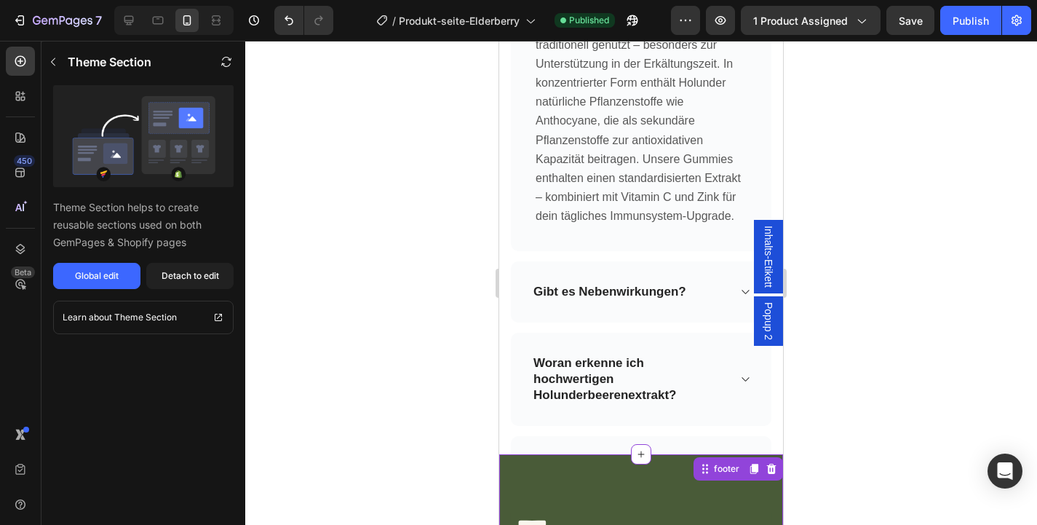
scroll to position [6408, 0]
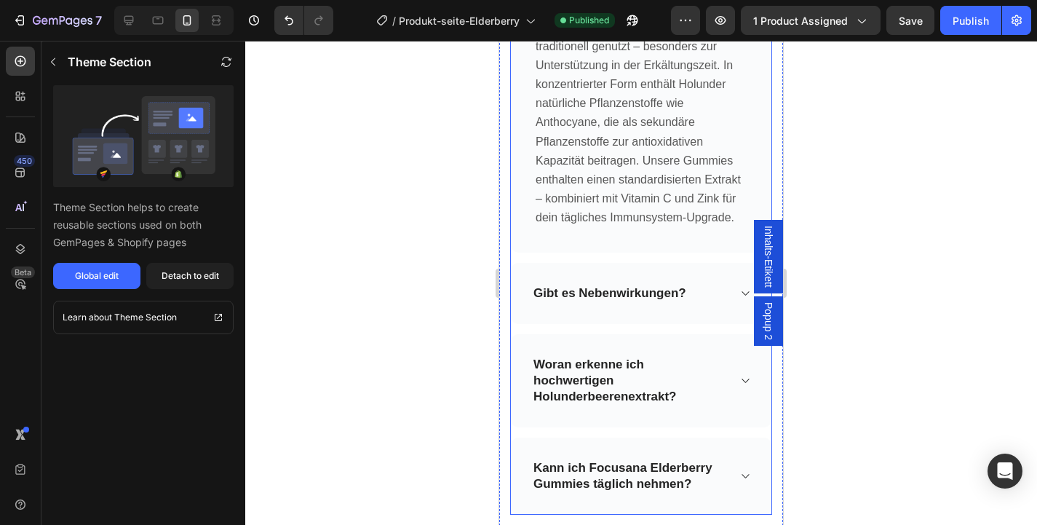
click at [731, 293] on div "Gibt es Nebenwirkungen?" at bounding box center [641, 293] width 261 height 61
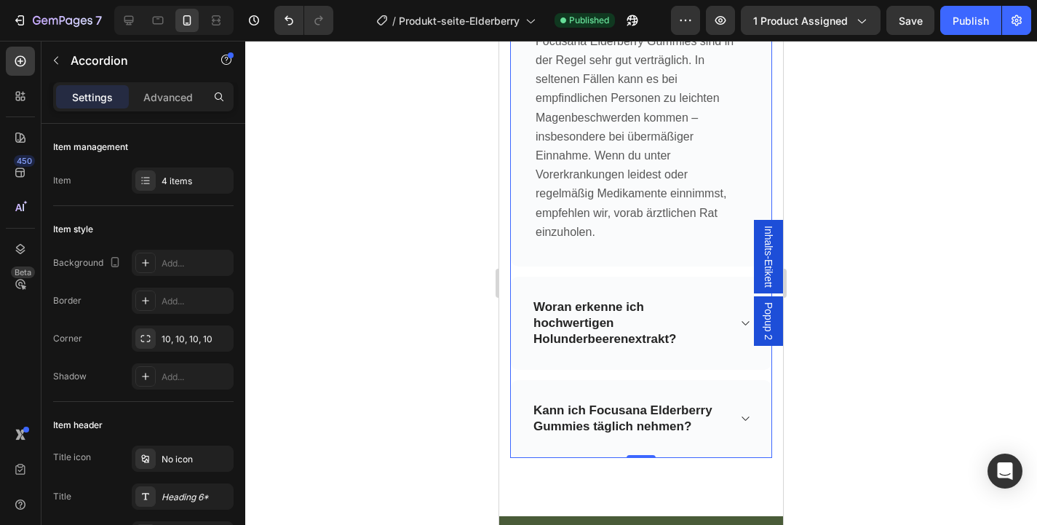
click at [712, 313] on p "Woran erkenne ich hochwertigen Holunderbeerenextrakt?" at bounding box center [629, 323] width 192 height 48
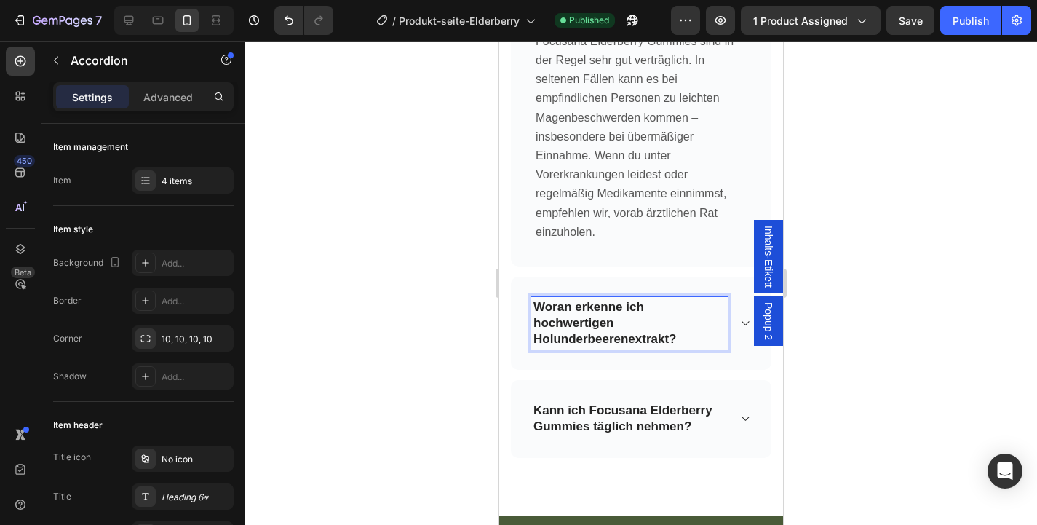
click at [744, 322] on icon at bounding box center [744, 323] width 11 height 12
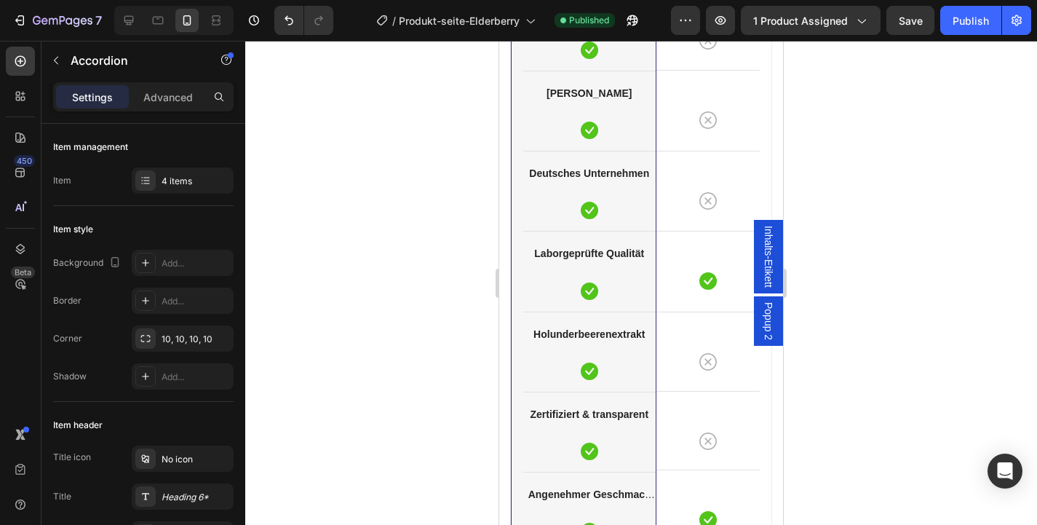
scroll to position [4996, 0]
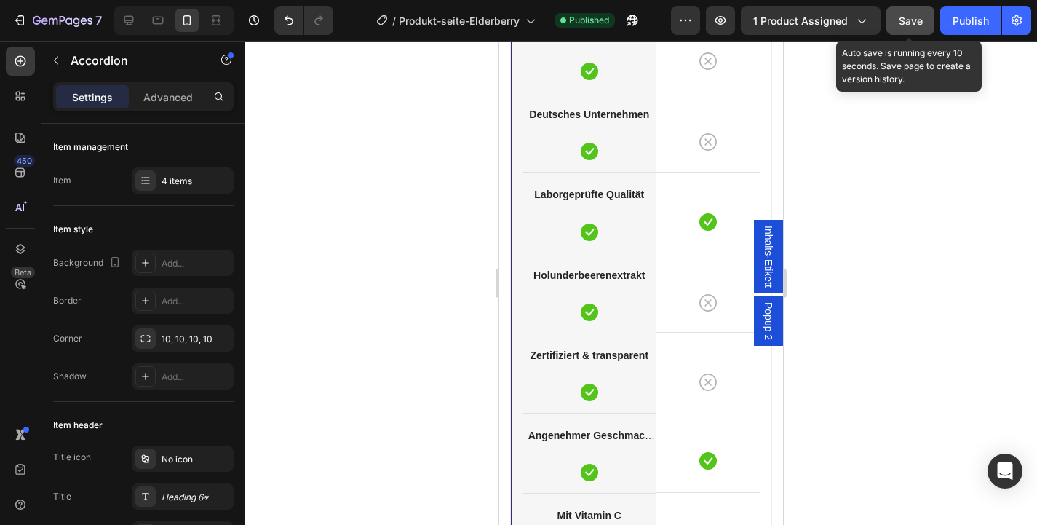
click at [910, 20] on span "Save" at bounding box center [911, 21] width 24 height 12
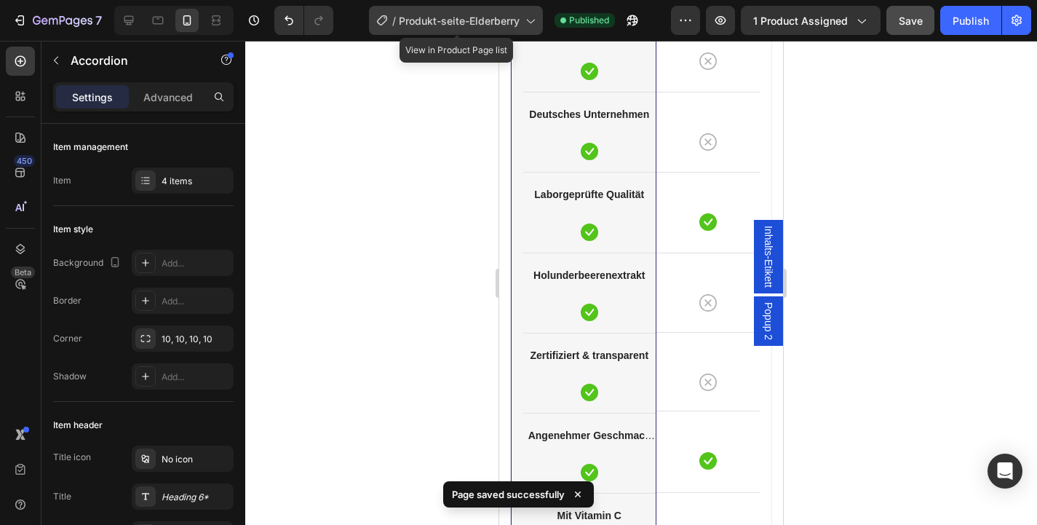
click at [533, 21] on icon at bounding box center [530, 20] width 15 height 15
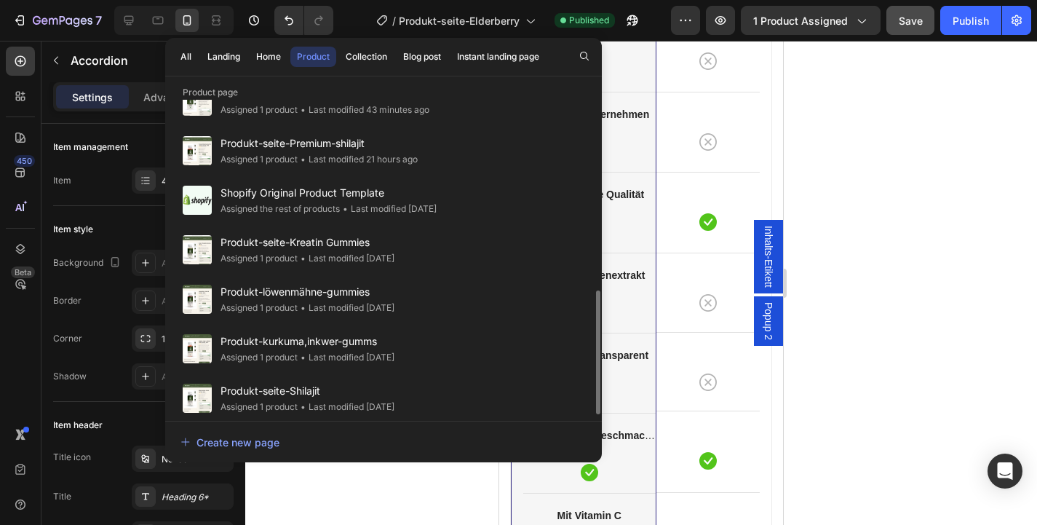
scroll to position [487, 0]
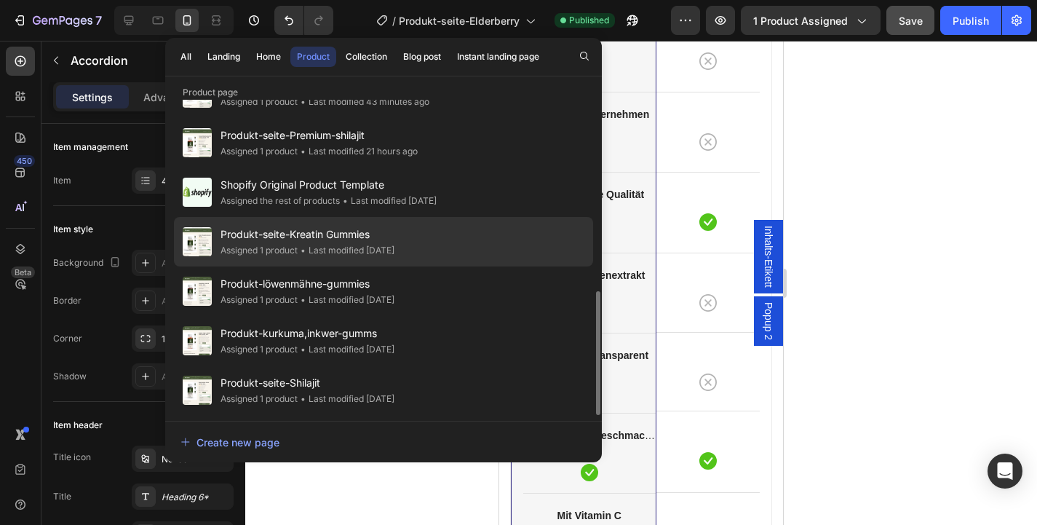
click at [394, 239] on span "Produkt-seite-Kreatin Gummies" at bounding box center [308, 234] width 174 height 17
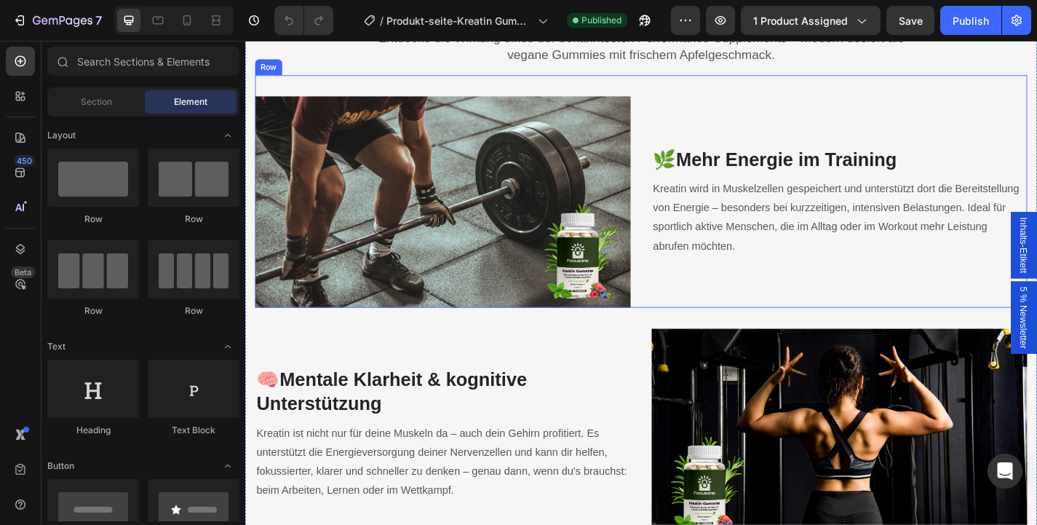
scroll to position [1930, 0]
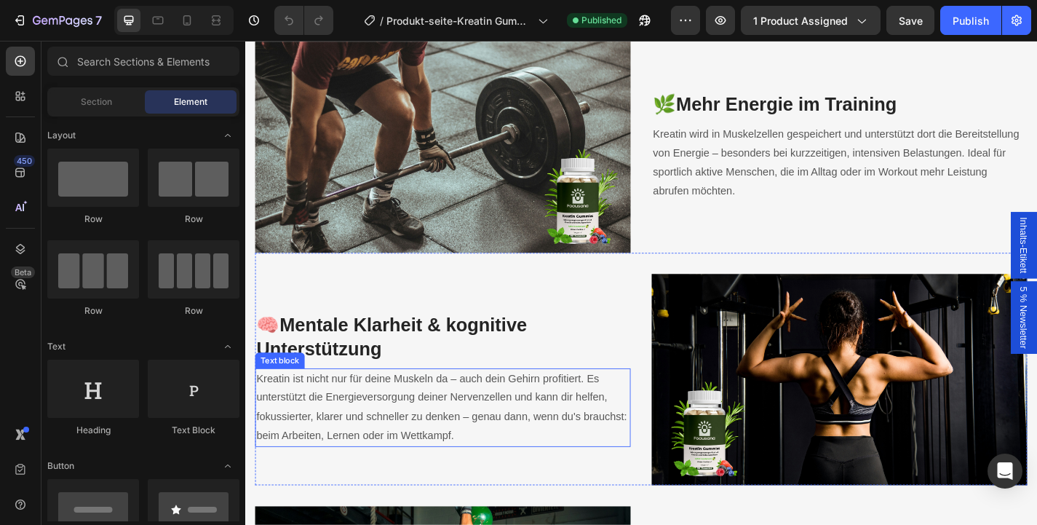
click at [539, 449] on span "Kreatin ist nicht nur für deine Muskeln da – auch dein Gehirn profitiert. Es un…" at bounding box center [462, 444] width 409 height 75
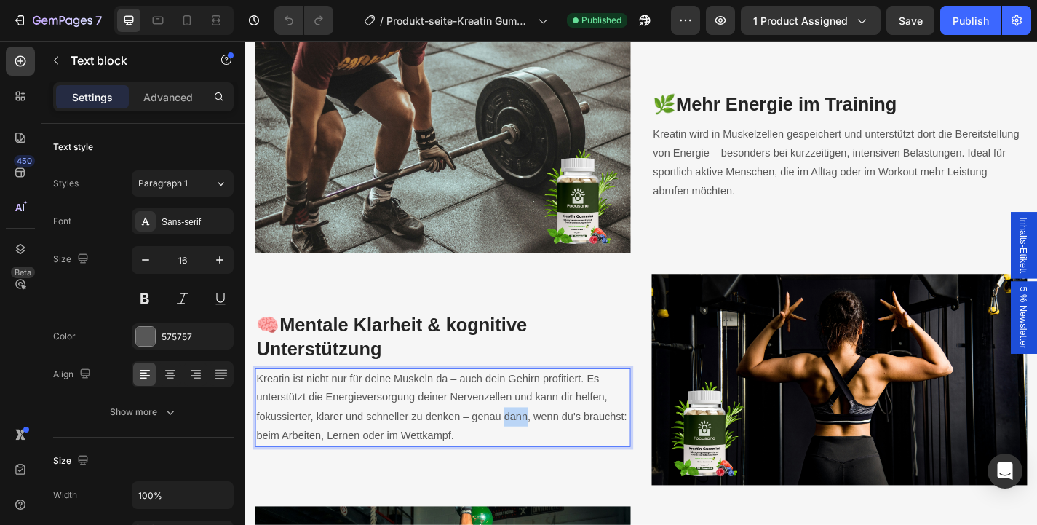
click at [539, 449] on span "Kreatin ist nicht nur für deine Muskeln da – auch dein Gehirn profitiert. Es un…" at bounding box center [462, 444] width 409 height 75
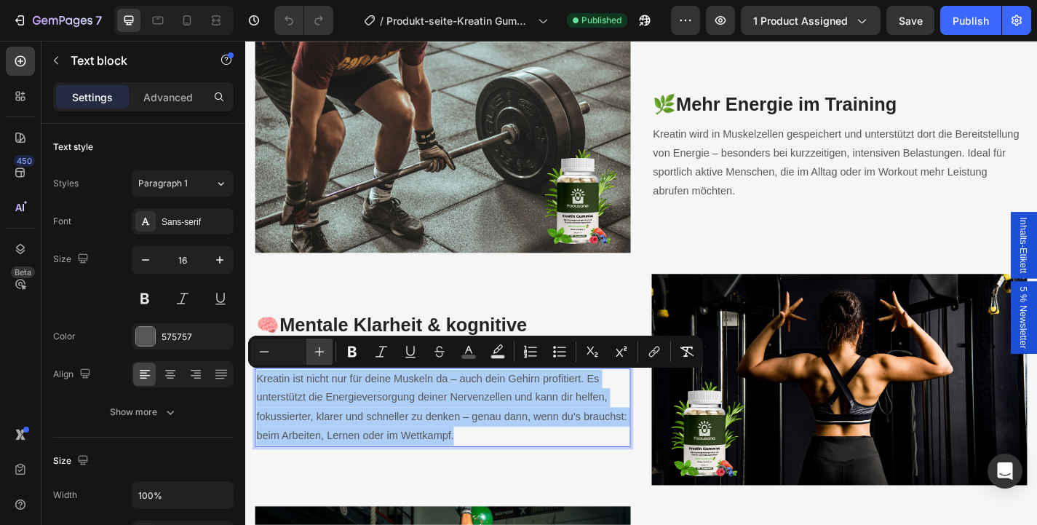
click at [319, 349] on icon "Editor contextual toolbar" at bounding box center [319, 351] width 15 height 15
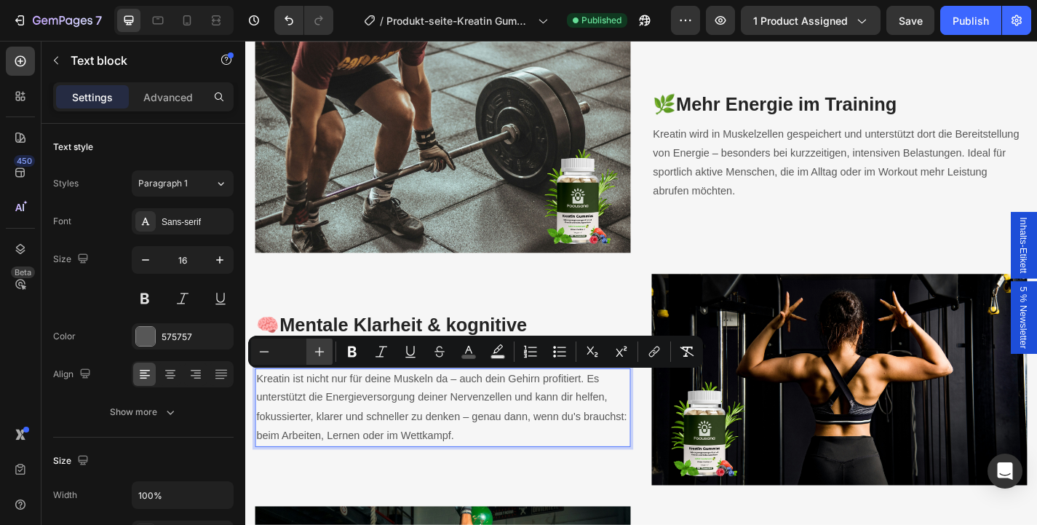
click at [319, 349] on icon "Editor contextual toolbar" at bounding box center [319, 351] width 15 height 15
click at [287, 351] on input "Editor contextual toolbar" at bounding box center [291, 351] width 29 height 17
type input "1"
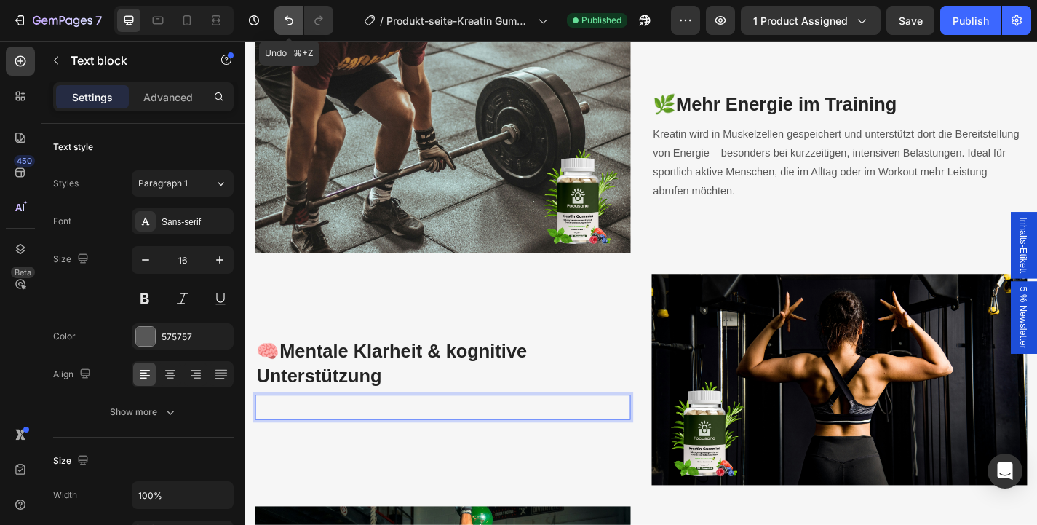
click at [287, 23] on icon "Undo/Redo" at bounding box center [289, 20] width 15 height 15
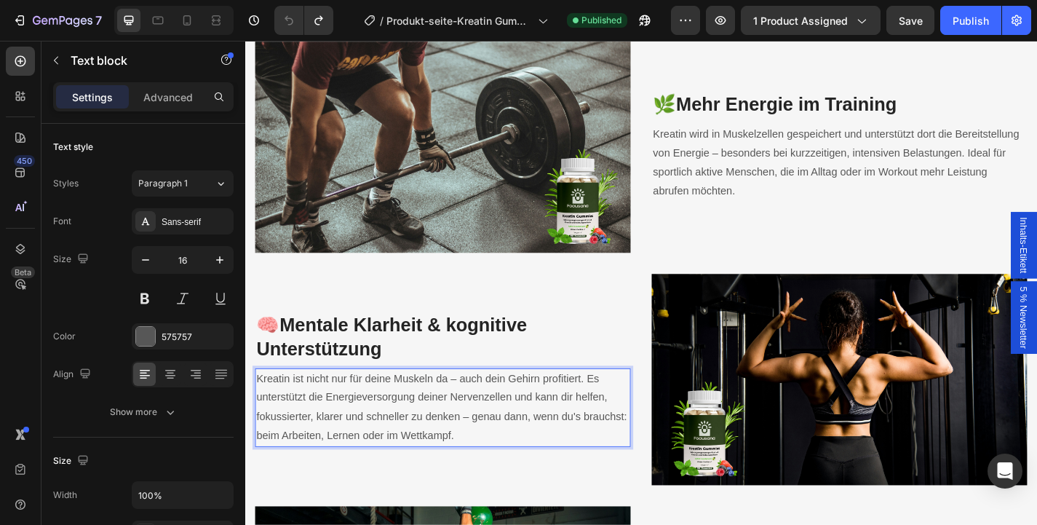
click at [466, 468] on p "Kreatin ist nicht nur für deine Muskeln da – auch dein Gehirn profitiert. Es un…" at bounding box center [463, 445] width 411 height 84
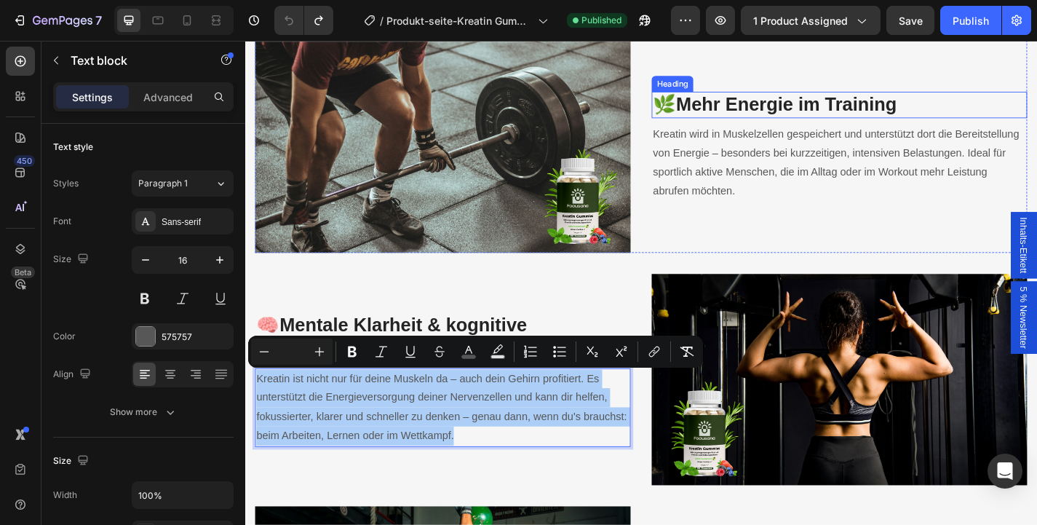
click at [822, 165] on span "Kreatin wird in Muskelzellen gespeichert und unterstützt dort die Bereitstellun…" at bounding box center [897, 174] width 404 height 75
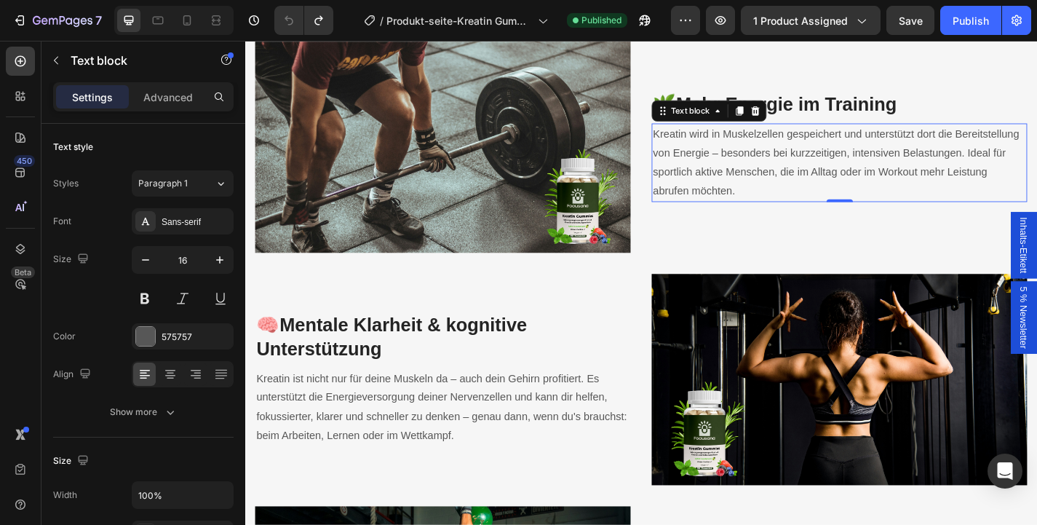
click at [822, 165] on span "Kreatin wird in Muskelzellen gespeichert und unterstützt dort die Bereitstellun…" at bounding box center [897, 174] width 404 height 75
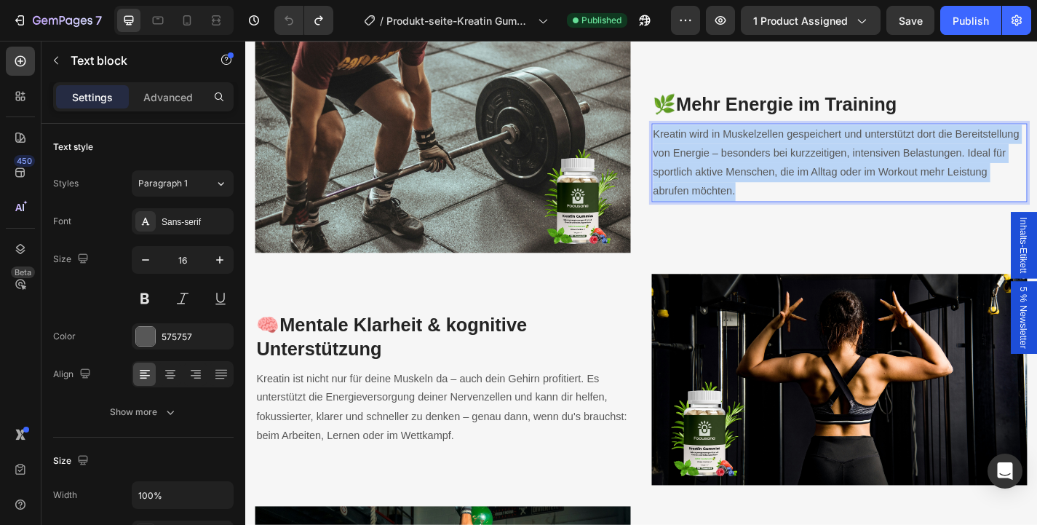
click at [822, 165] on span "Kreatin wird in Muskelzellen gespeichert und unterstützt dort die Bereitstellun…" at bounding box center [897, 174] width 404 height 75
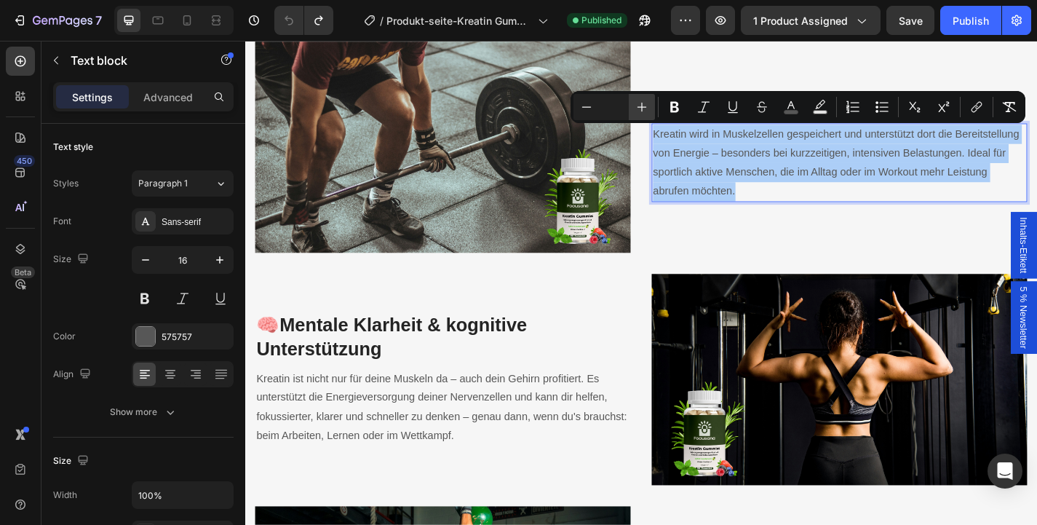
click at [653, 116] on button "Plus" at bounding box center [642, 107] width 26 height 26
click at [612, 108] on input "Editor contextual toolbar" at bounding box center [614, 106] width 29 height 17
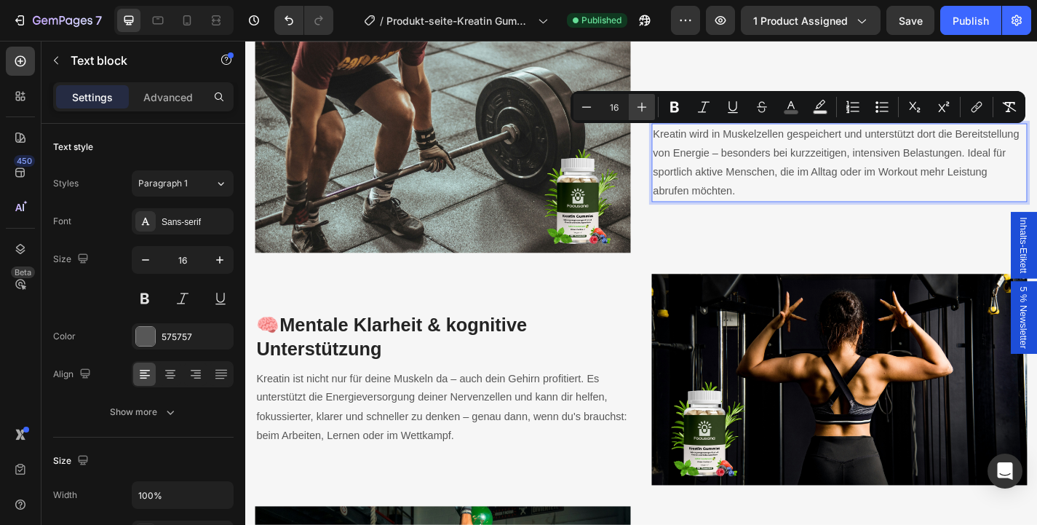
click at [640, 110] on icon "Editor contextual toolbar" at bounding box center [642, 107] width 15 height 15
click at [588, 111] on icon "Editor contextual toolbar" at bounding box center [586, 107] width 15 height 15
type input "16"
click at [784, 200] on span "Kreatin wird in Muskelzellen gespeichert und unterstützt dort die Bereitstellun…" at bounding box center [897, 174] width 404 height 75
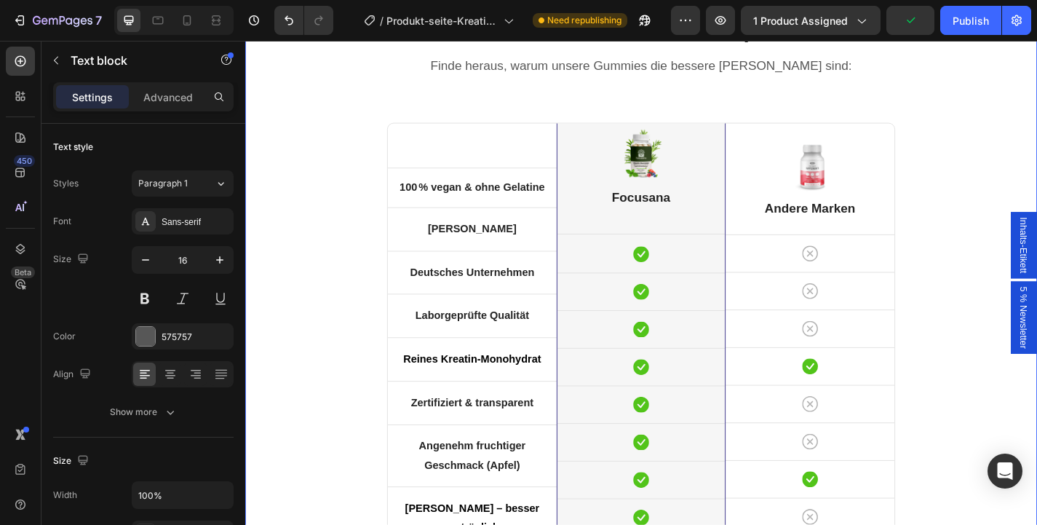
scroll to position [4459, 0]
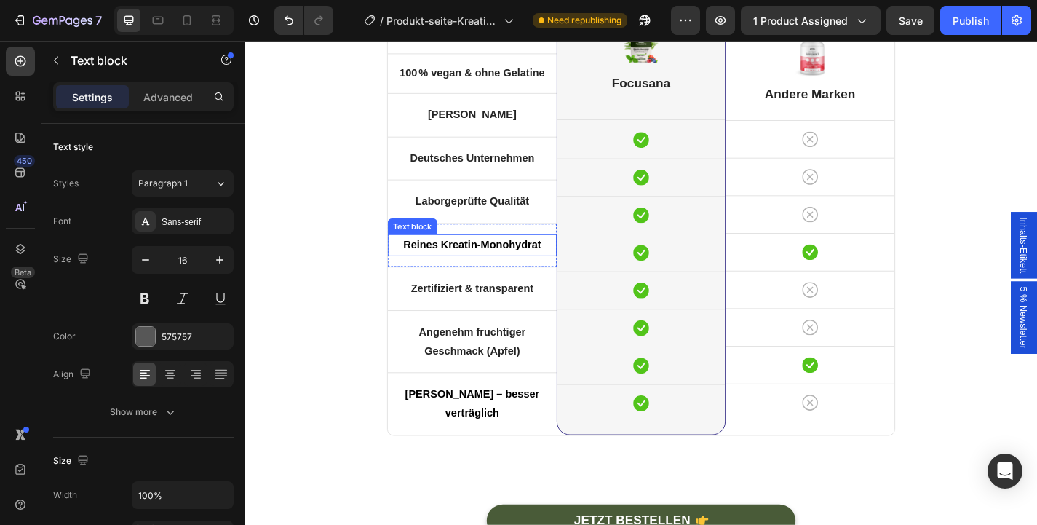
click at [515, 260] on strong "Reines Kreatin-Monohydrat" at bounding box center [496, 265] width 152 height 12
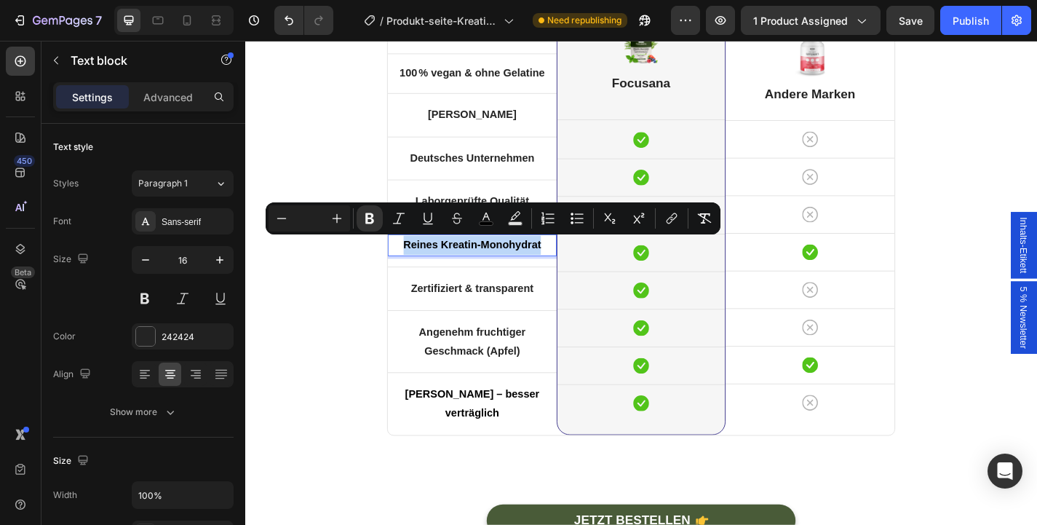
copy strong "Reines Kreatin-Monohydrat"
click at [193, 21] on icon at bounding box center [187, 20] width 15 height 15
type input "14"
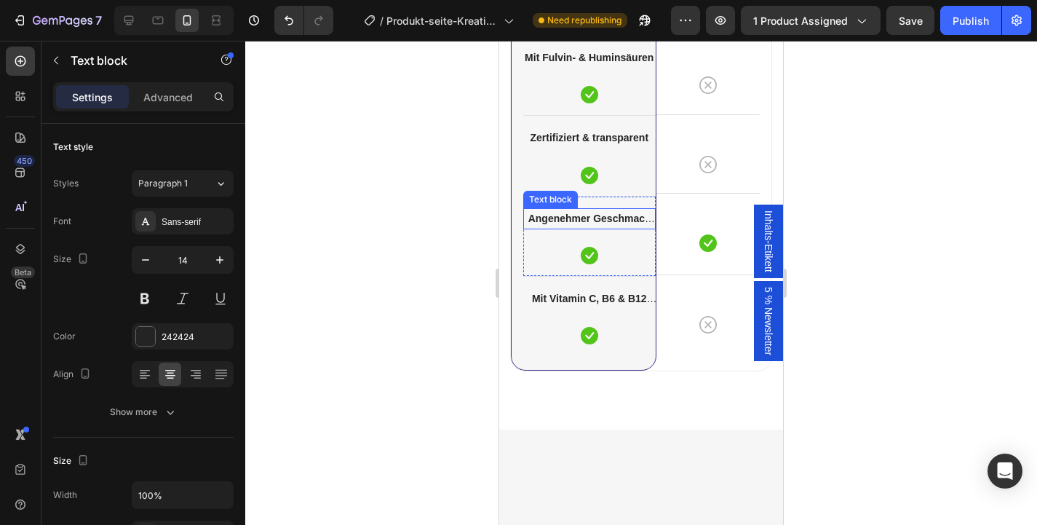
scroll to position [4281, 0]
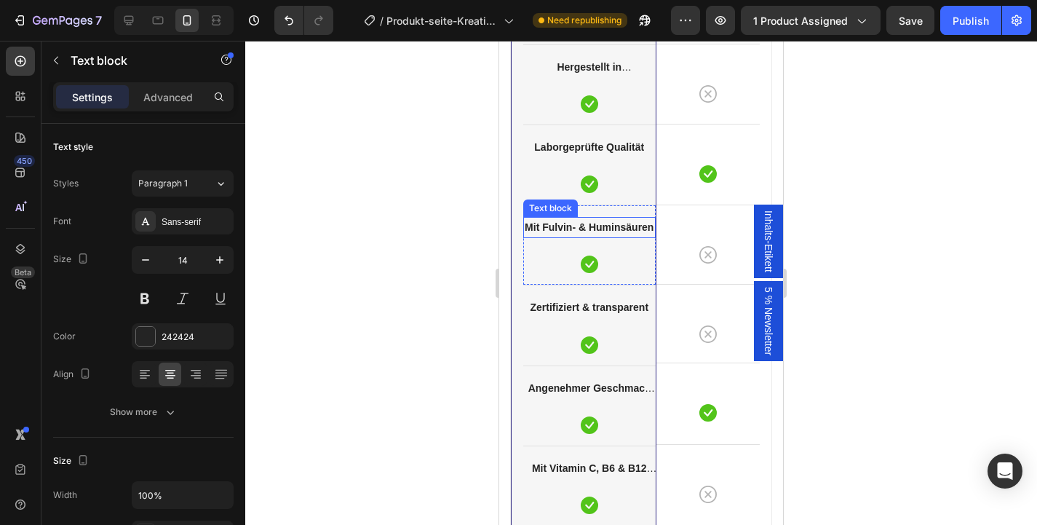
click at [616, 226] on strong "Mit Fulvin- & Huminsäuren" at bounding box center [589, 227] width 129 height 12
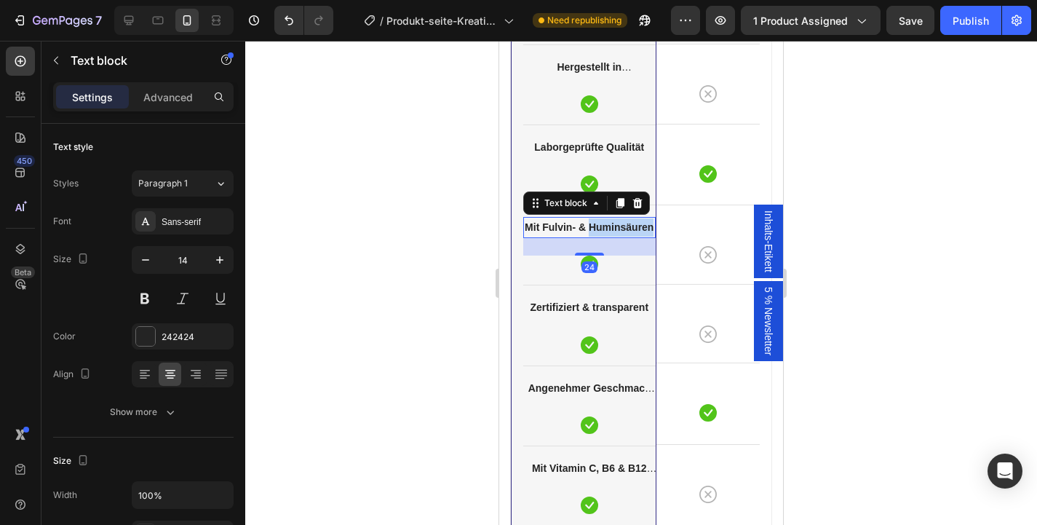
click at [616, 226] on strong "Mit Fulvin- & Huminsäuren" at bounding box center [589, 227] width 129 height 12
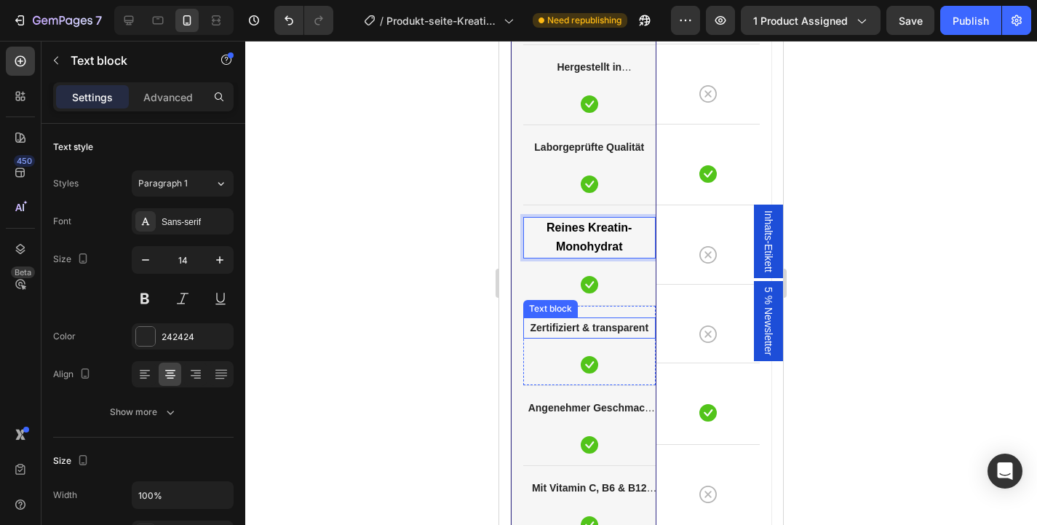
click at [595, 330] on strong "Zertifiziert & transparent" at bounding box center [589, 328] width 119 height 12
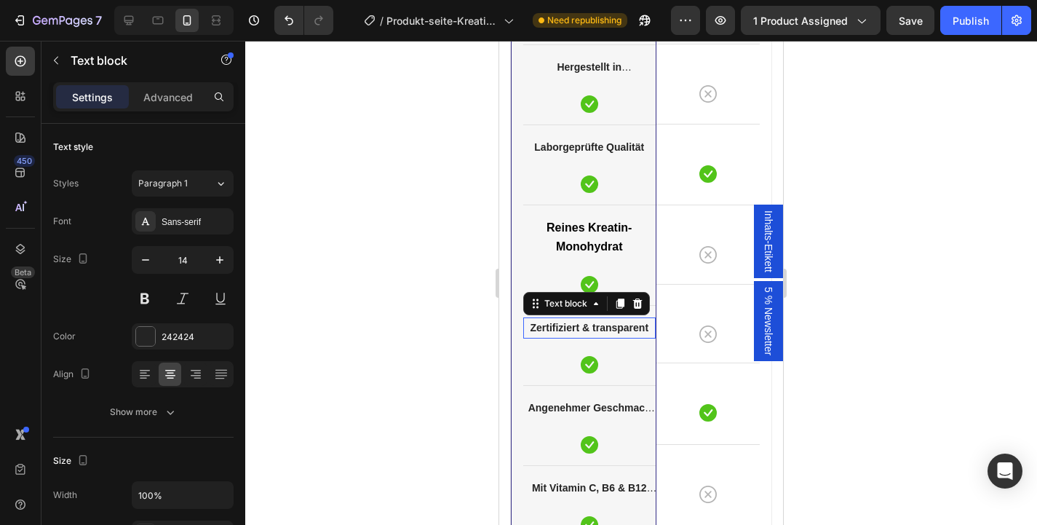
click at [595, 330] on strong "Zertifiziert & transparent" at bounding box center [589, 328] width 119 height 12
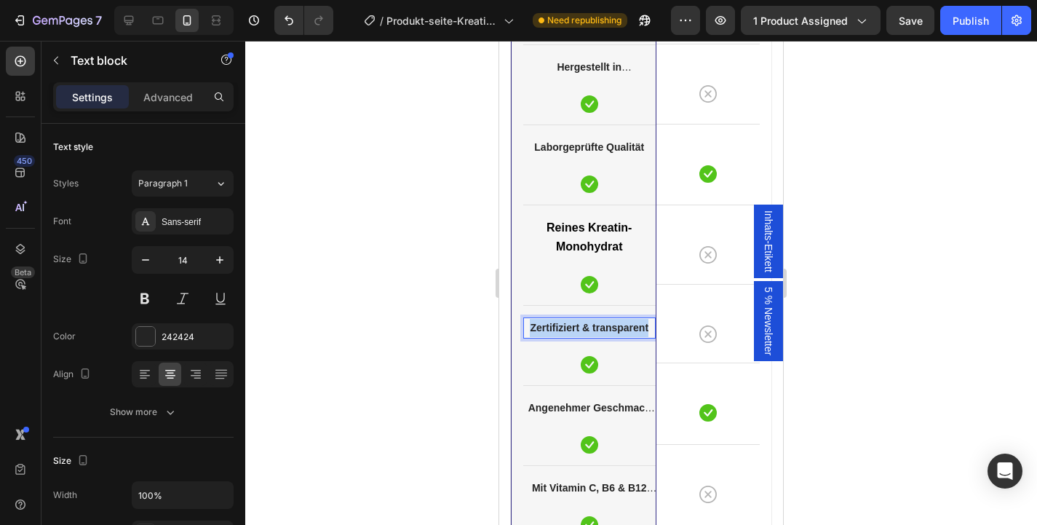
click at [595, 330] on strong "Zertifiziert & transparent" at bounding box center [589, 328] width 119 height 12
copy strong "Zertifiziert & transparent"
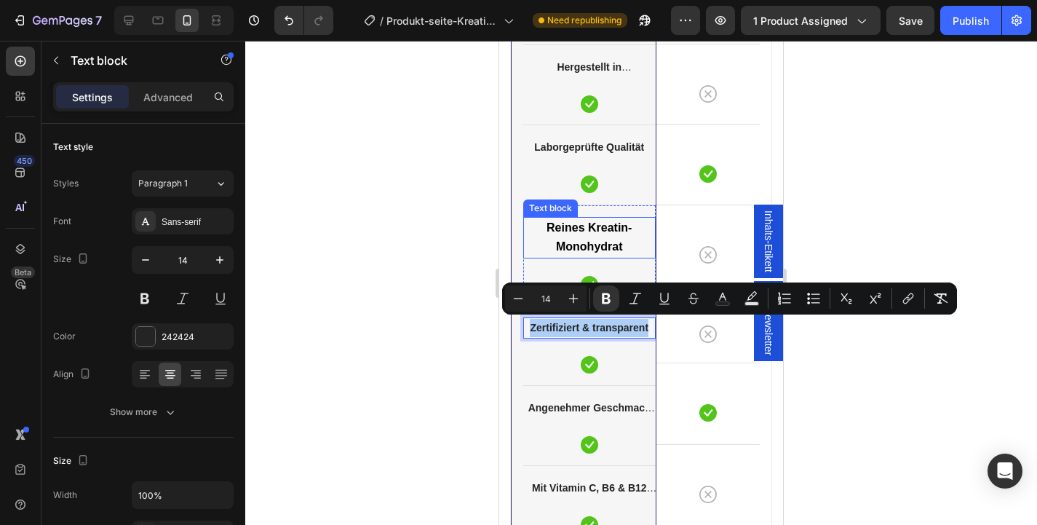
click at [581, 249] on strong "Reines Kreatin-Monohydrat" at bounding box center [589, 236] width 85 height 31
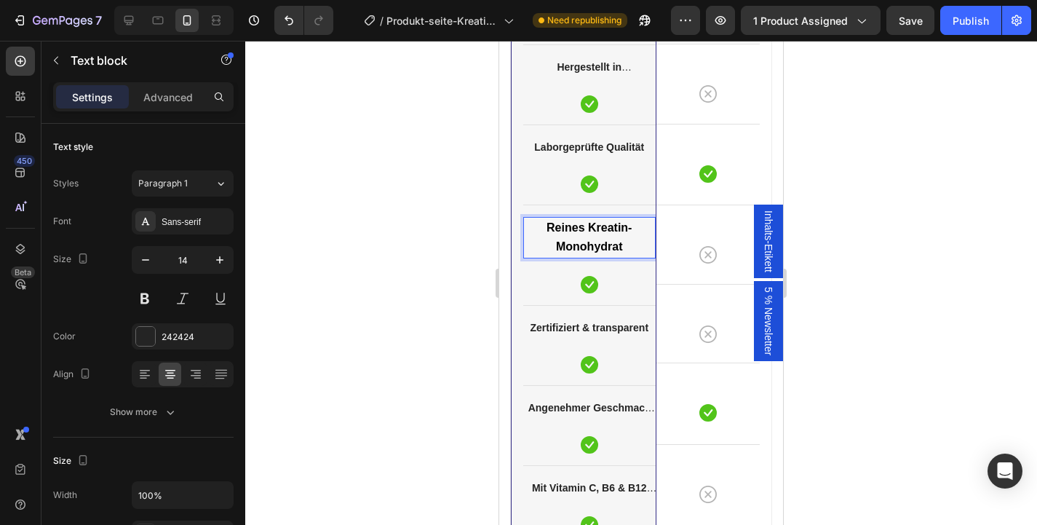
click at [581, 249] on strong "Reines Kreatin-Monohydrat" at bounding box center [589, 236] width 85 height 31
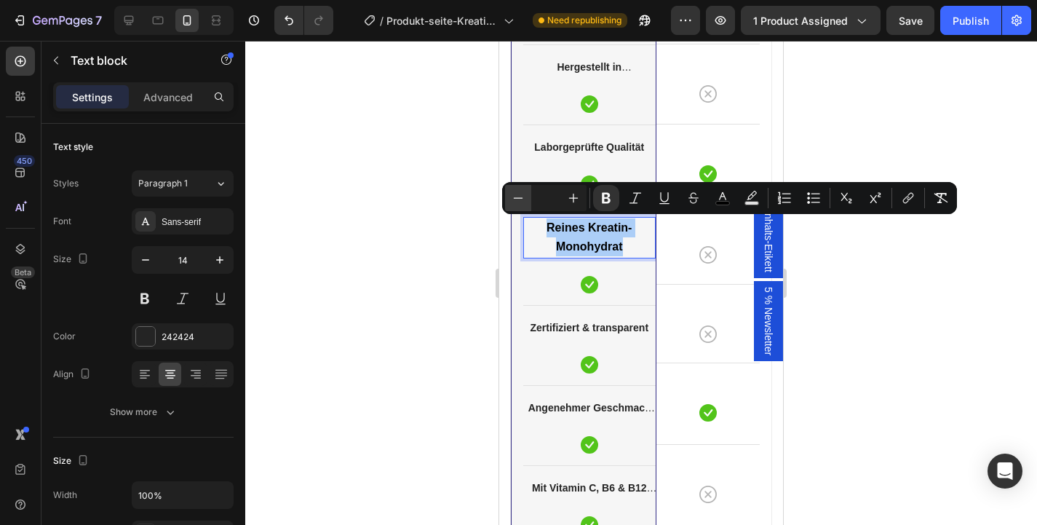
click at [514, 199] on icon "Editor contextual toolbar" at bounding box center [518, 198] width 15 height 15
click at [541, 199] on input "Editor contextual toolbar" at bounding box center [545, 197] width 29 height 17
click at [425, 285] on div at bounding box center [641, 283] width 792 height 484
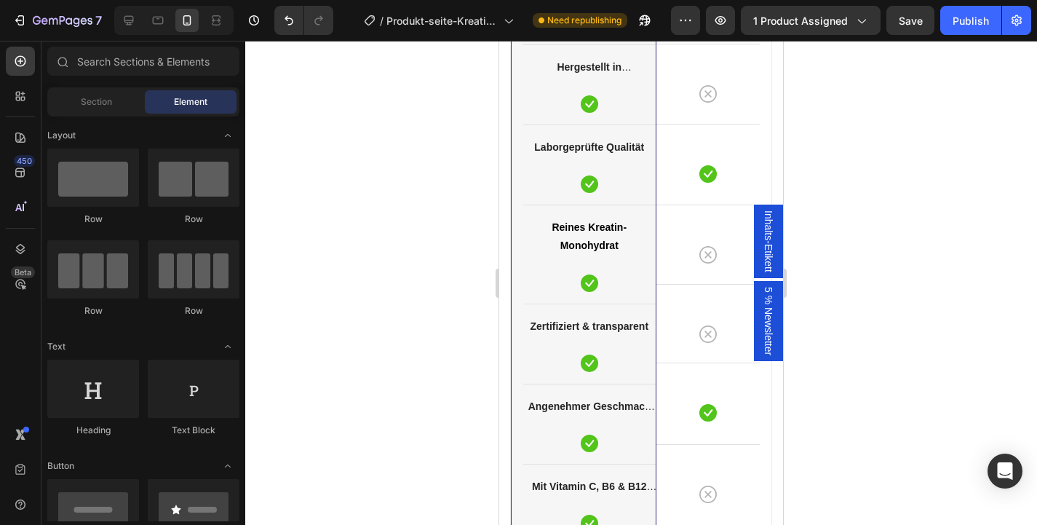
click at [455, 94] on div at bounding box center [641, 283] width 792 height 484
click at [617, 237] on p "Reines Kreatin-Monohydrat" at bounding box center [590, 236] width 130 height 36
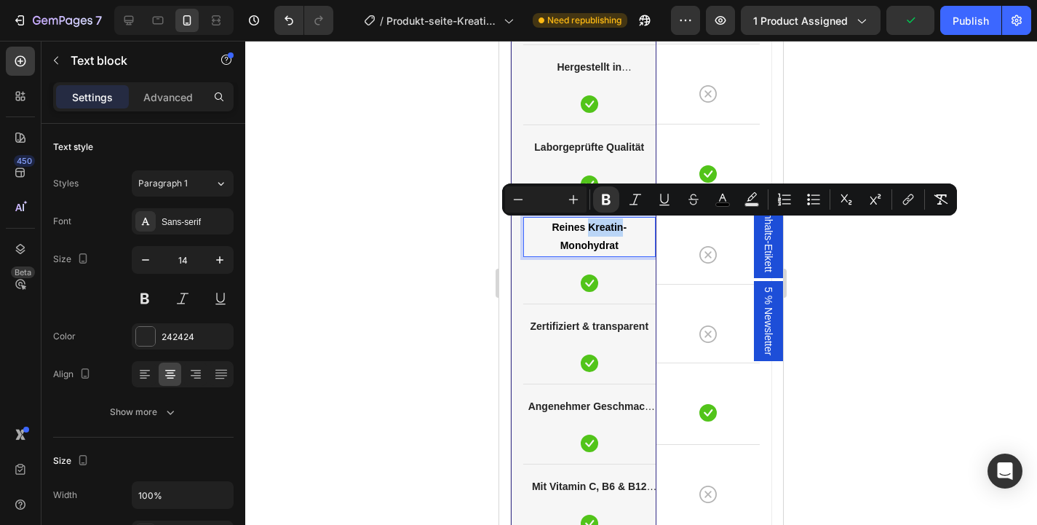
click at [584, 234] on p "Reines Kreatin-Monohydrat" at bounding box center [590, 236] width 130 height 36
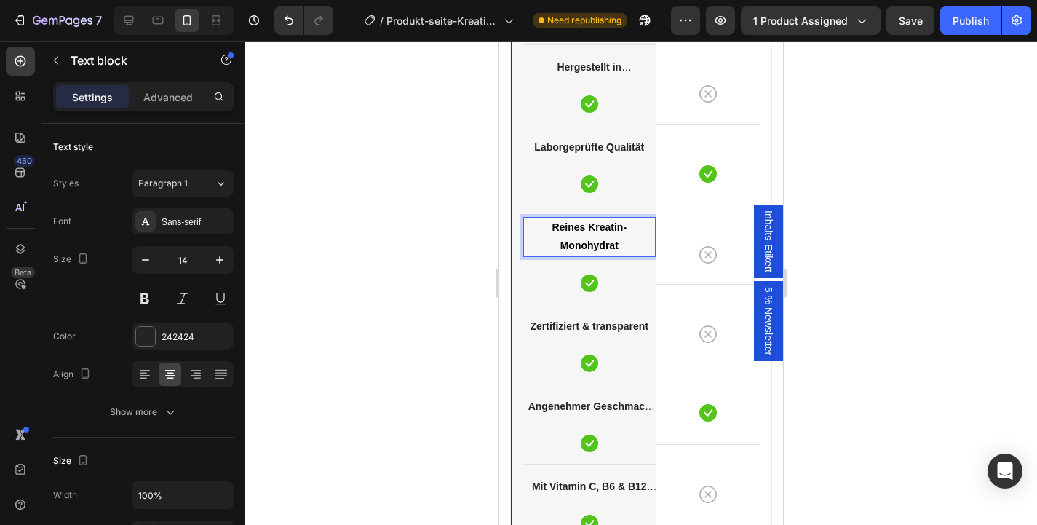
click at [589, 232] on strong "Reines Kreatin-Monohydrat" at bounding box center [589, 236] width 75 height 30
drag, startPoint x: 624, startPoint y: 243, endPoint x: 547, endPoint y: 242, distance: 76.4
click at [547, 242] on p "Reines Kreatin-Monohydrat" at bounding box center [590, 236] width 130 height 36
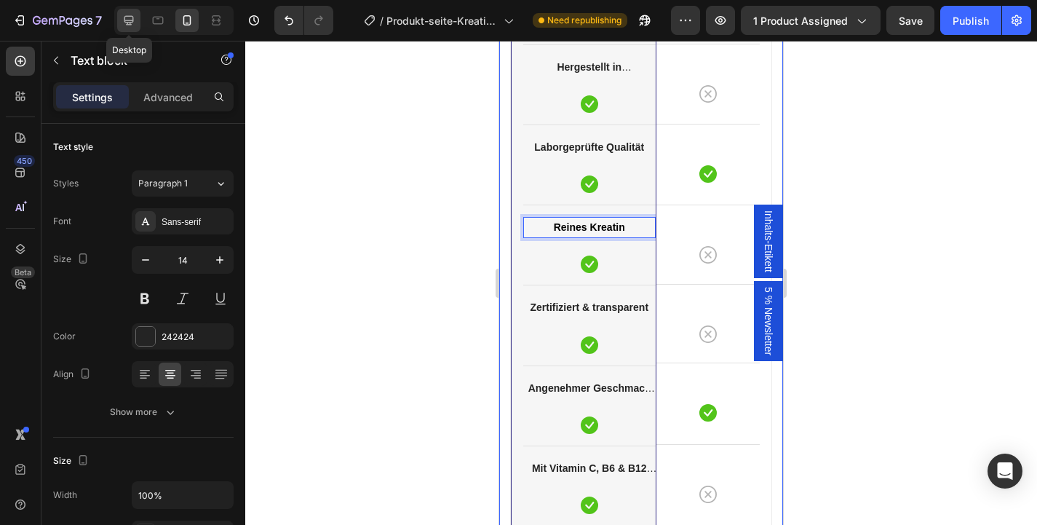
click at [138, 17] on div at bounding box center [128, 20] width 23 height 23
type input "16"
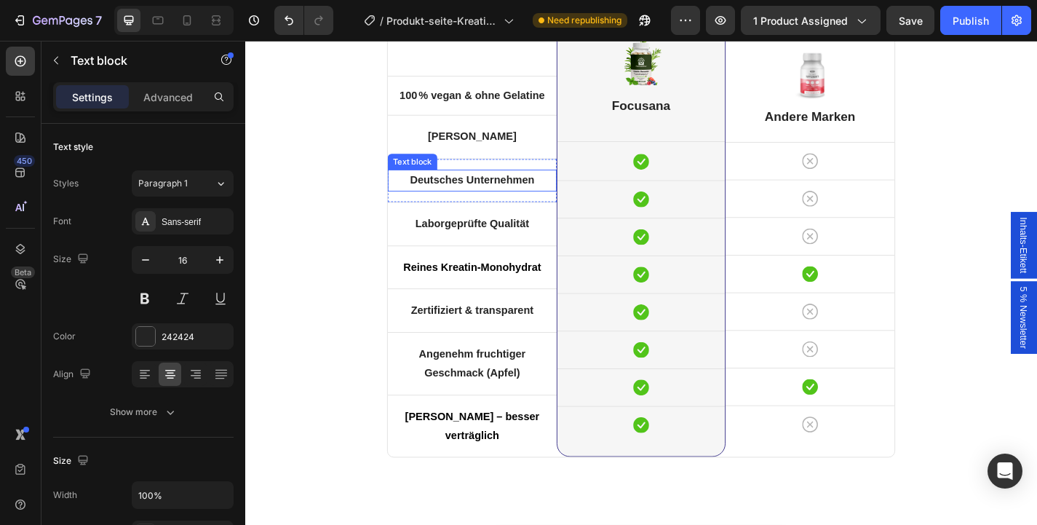
scroll to position [4431, 0]
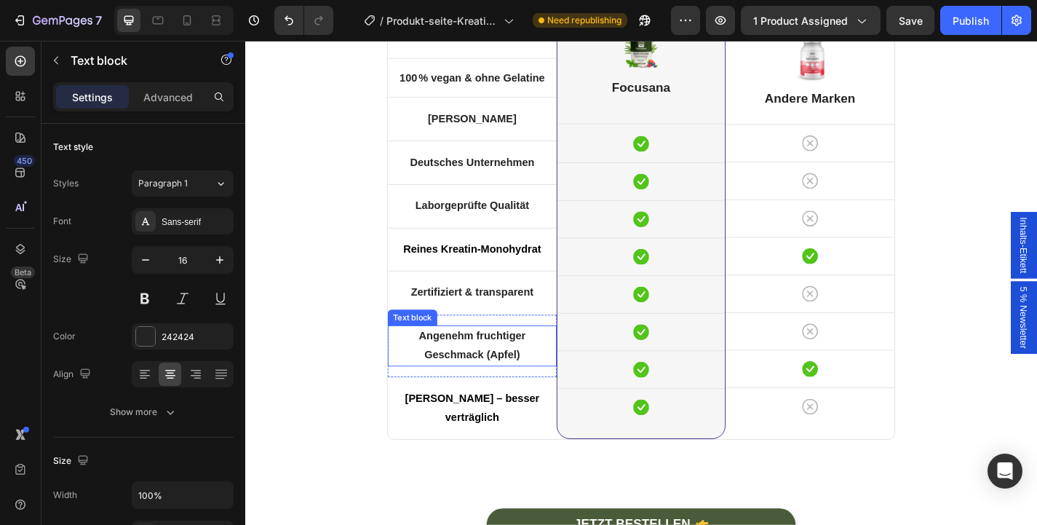
click at [504, 379] on p "Angenehm fruchtiger Geschmack (Apfel)" at bounding box center [495, 377] width 183 height 42
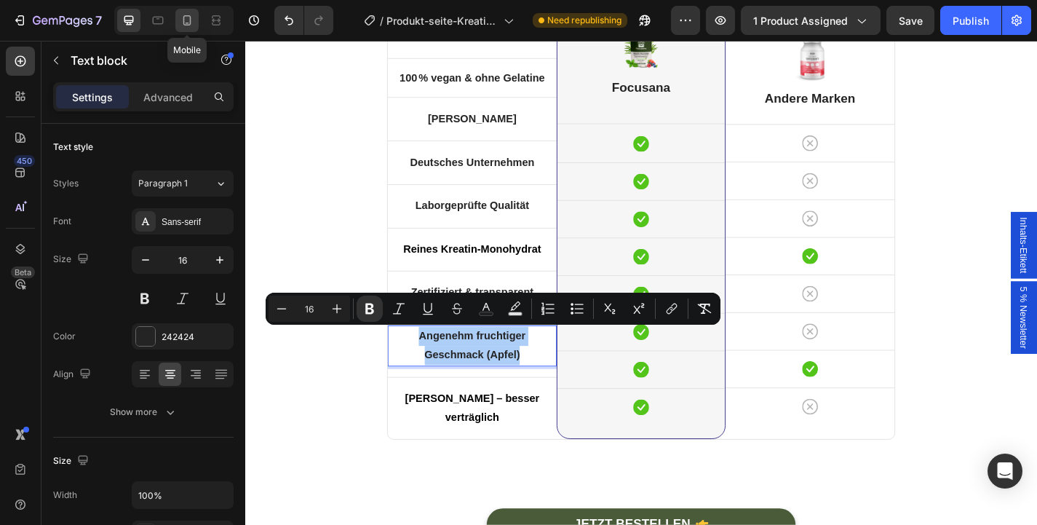
click at [182, 24] on icon at bounding box center [187, 20] width 15 height 15
type input "14"
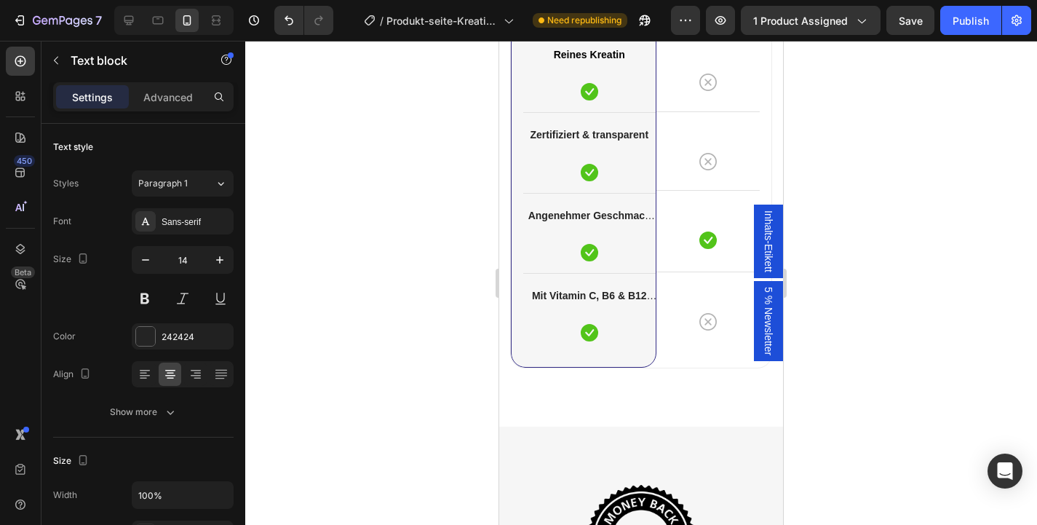
scroll to position [4403, 0]
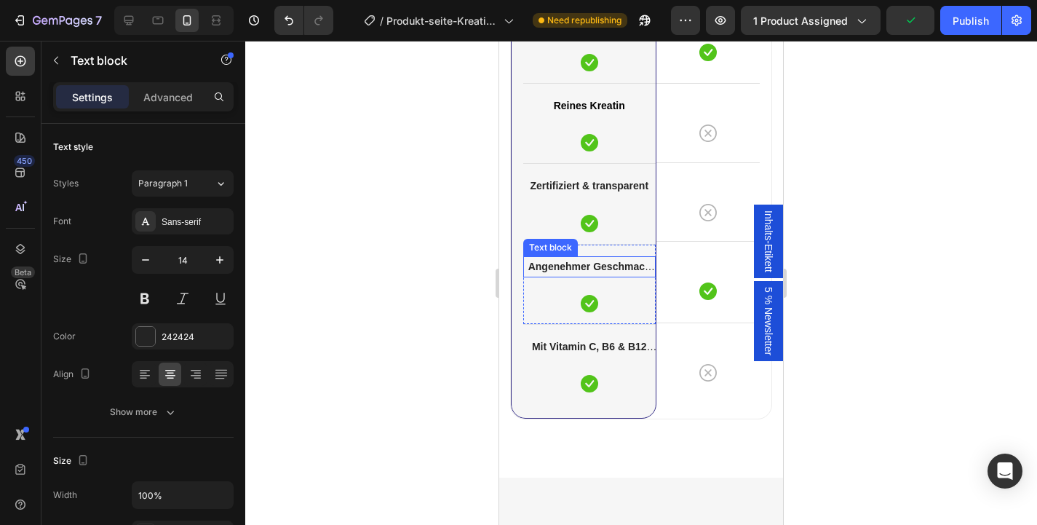
click at [612, 271] on strong "Angenehmer Geschmack (Erdbeere)" at bounding box center [591, 276] width 127 height 30
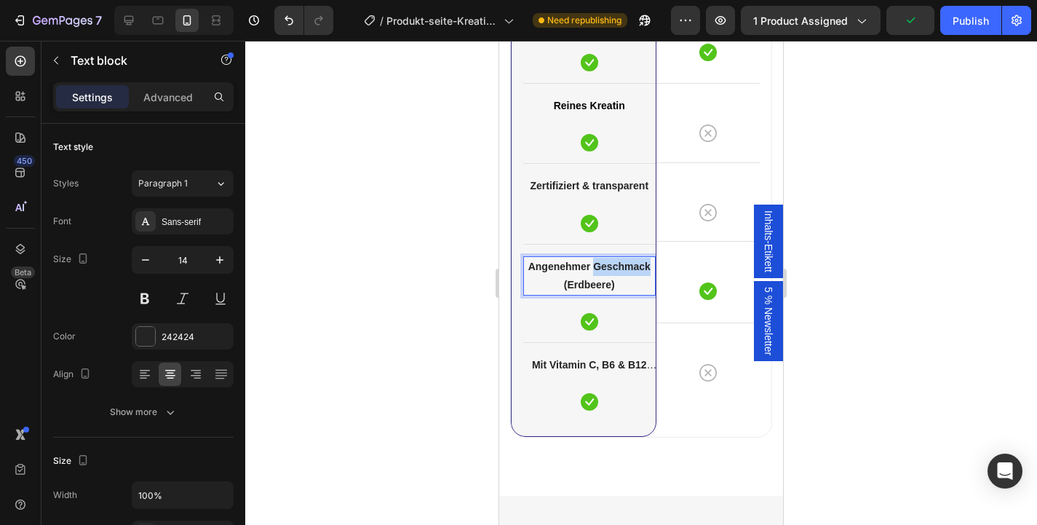
click at [612, 271] on strong "Angenehmer Geschmack (Erdbeere)" at bounding box center [589, 276] width 122 height 30
click at [587, 269] on strong "Angenehm fruchtiger Geschmack (Apfel)" at bounding box center [589, 276] width 103 height 30
click at [452, 314] on div at bounding box center [641, 283] width 792 height 484
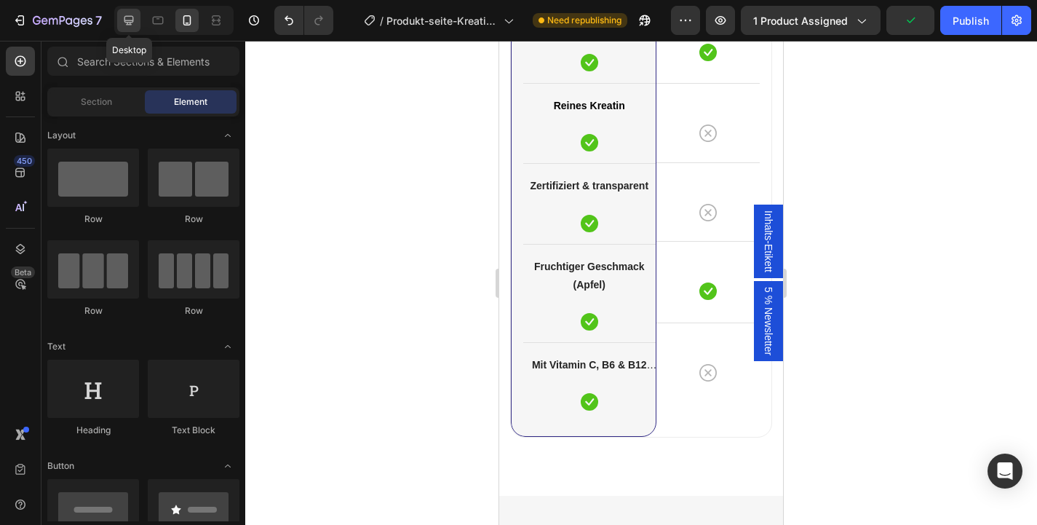
click at [120, 17] on div at bounding box center [128, 20] width 23 height 23
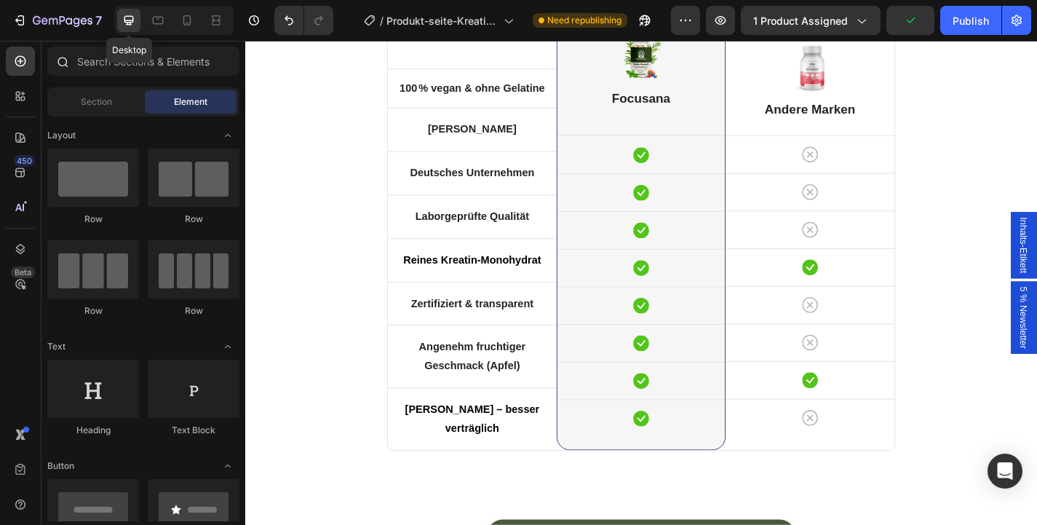
scroll to position [4359, 0]
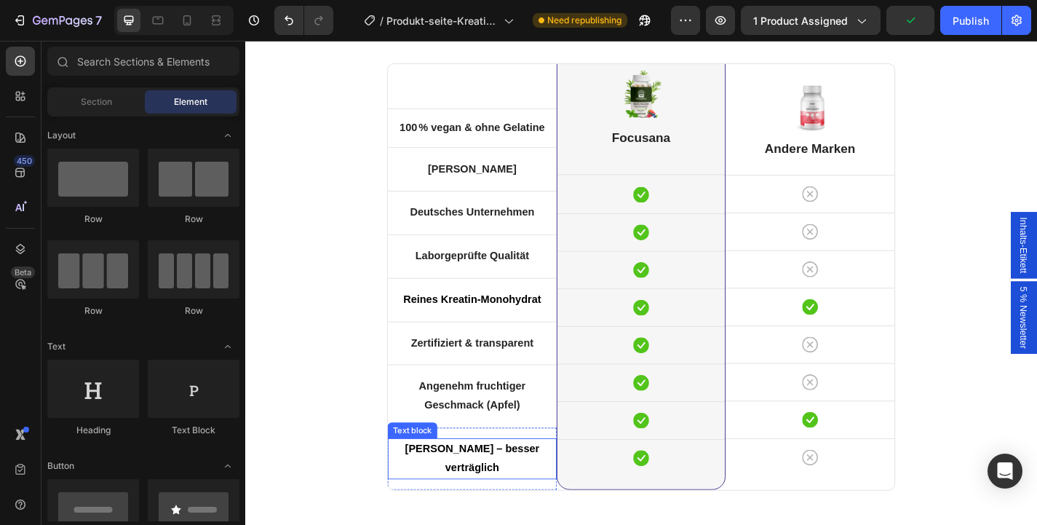
click at [501, 481] on p "[PERSON_NAME] – besser verträglich" at bounding box center [495, 501] width 183 height 42
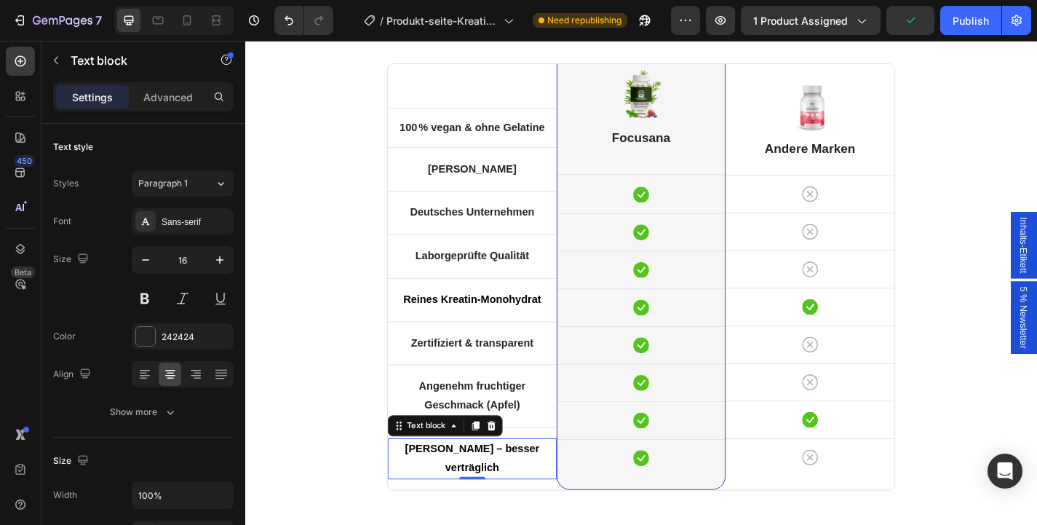
click at [501, 481] on p "[PERSON_NAME] – besser verträglich" at bounding box center [495, 501] width 183 height 42
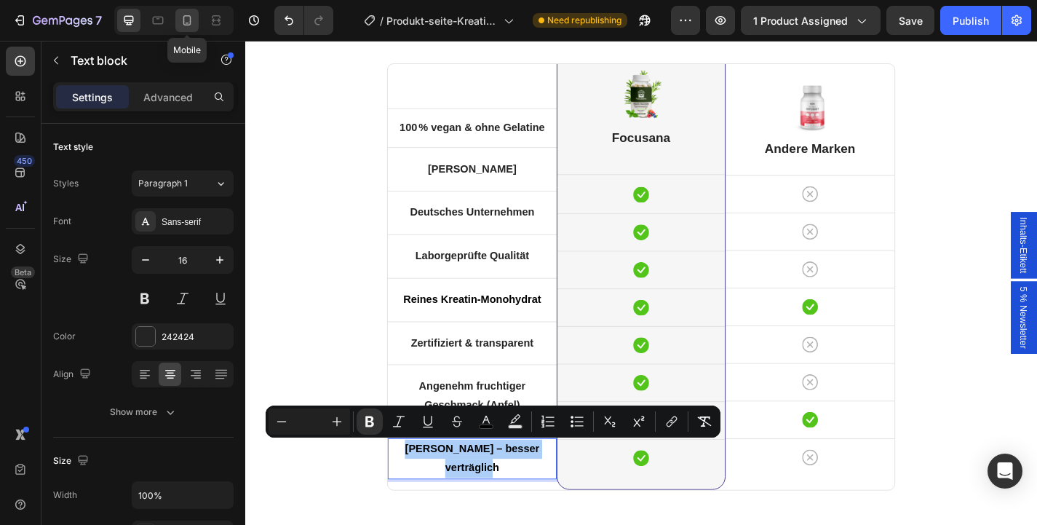
click at [181, 21] on icon at bounding box center [187, 20] width 15 height 15
type input "14"
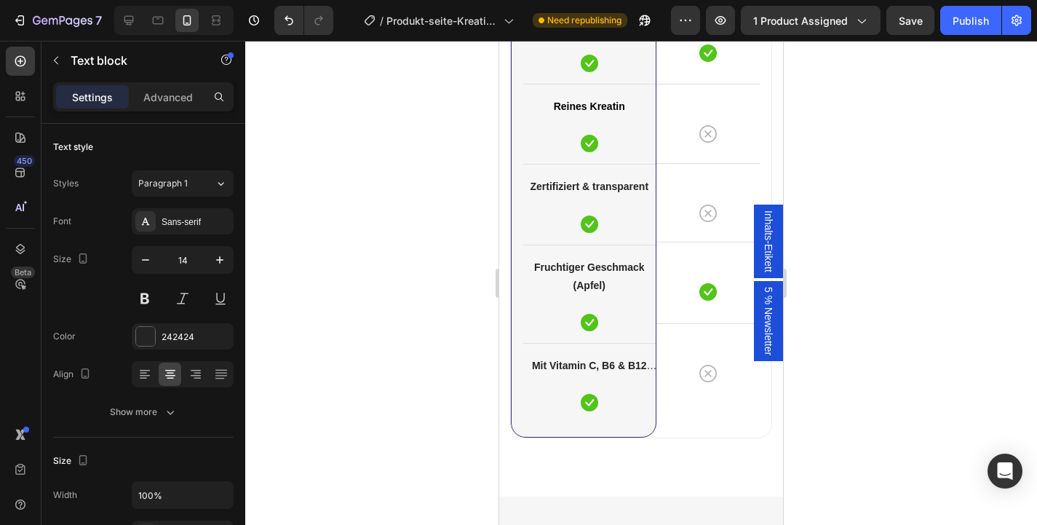
scroll to position [4352, 0]
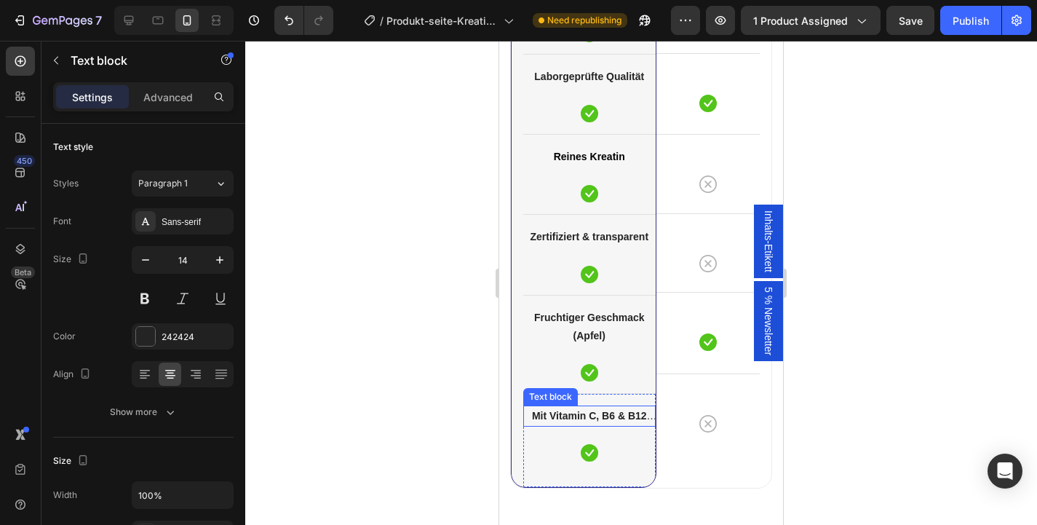
click at [605, 416] on strong "Mit Vitamin C, B6 & B12 angereichert" at bounding box center [594, 425] width 125 height 30
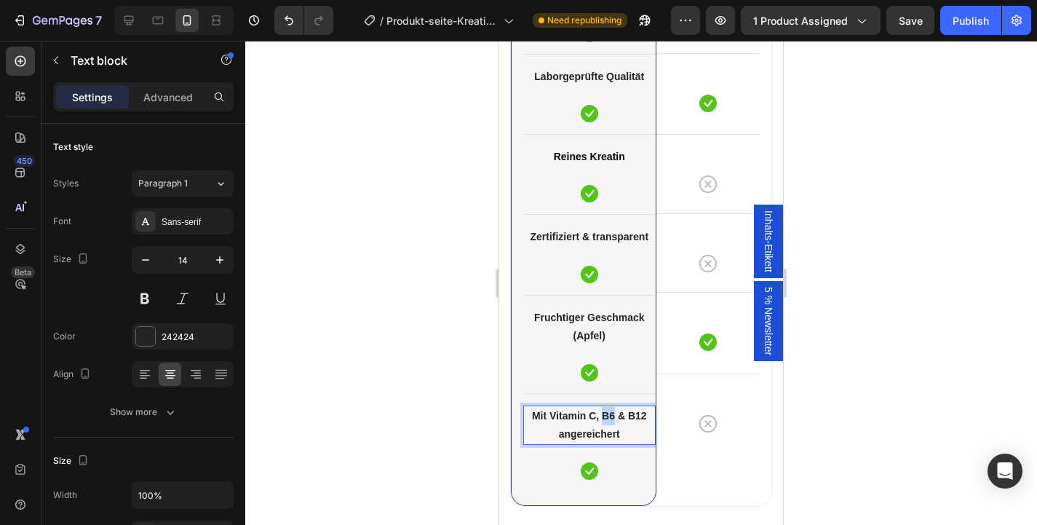
click at [605, 416] on strong "Mit Vitamin C, B6 & B12 angereichert" at bounding box center [589, 425] width 115 height 30
click at [597, 424] on p "[PERSON_NAME] – besser verträglich" at bounding box center [590, 426] width 130 height 38
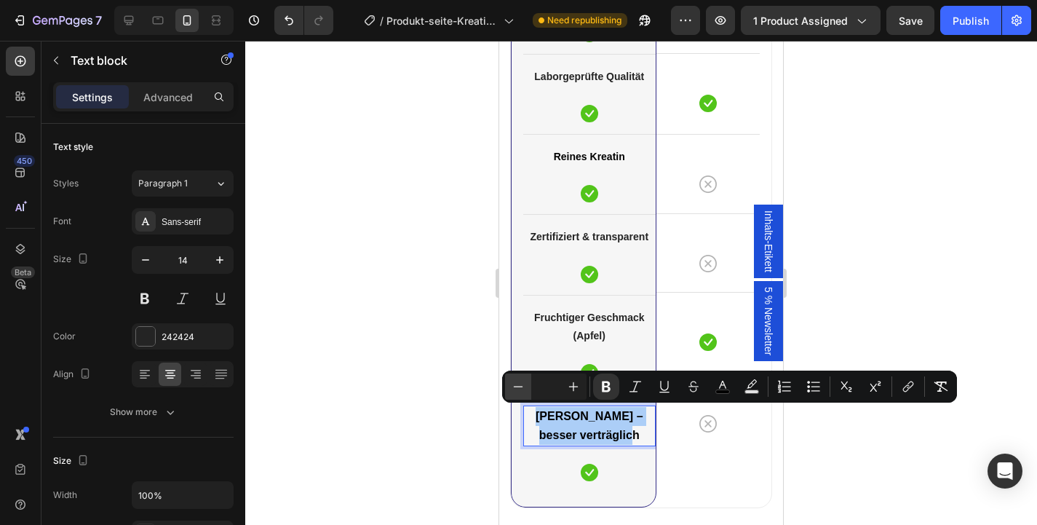
click at [528, 384] on button "Minus" at bounding box center [518, 386] width 26 height 26
click at [436, 406] on div at bounding box center [641, 283] width 792 height 484
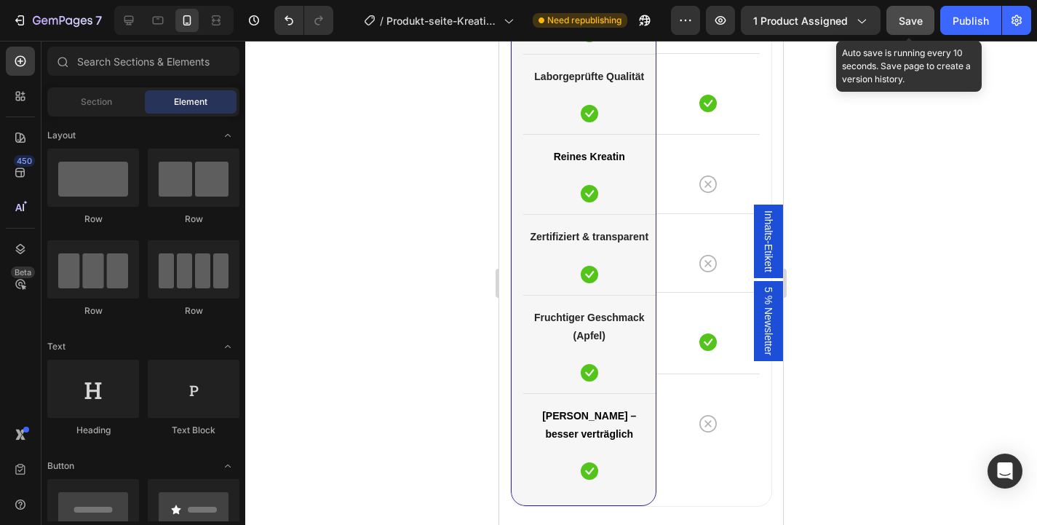
click at [932, 18] on button "Save" at bounding box center [910, 20] width 48 height 29
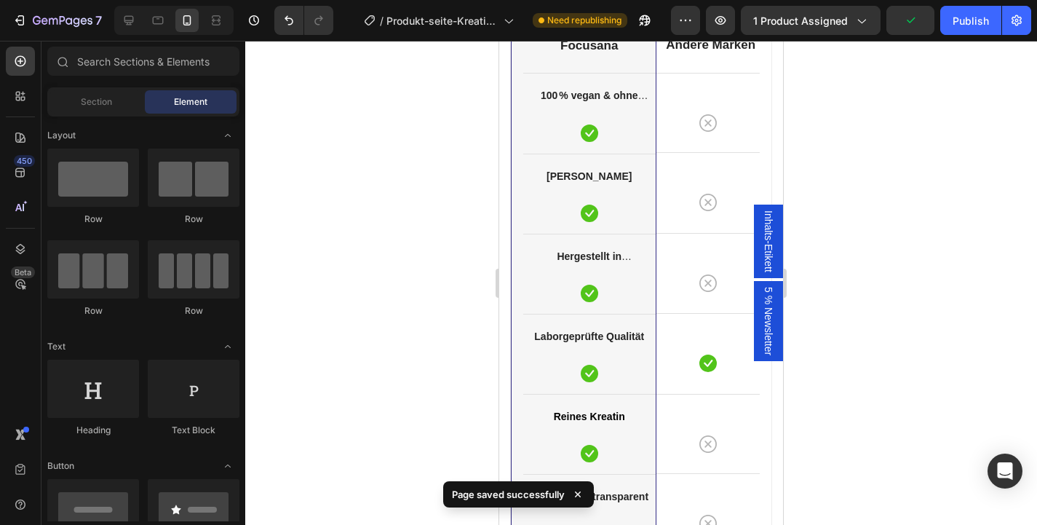
scroll to position [4057, 0]
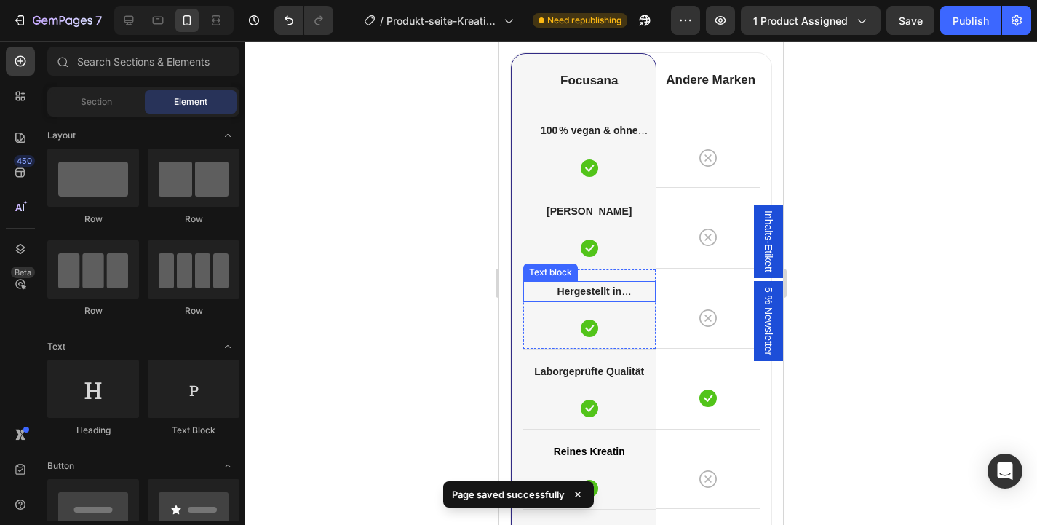
click at [614, 296] on strong "Hergestellt in [GEOGRAPHIC_DATA]" at bounding box center [589, 300] width 109 height 30
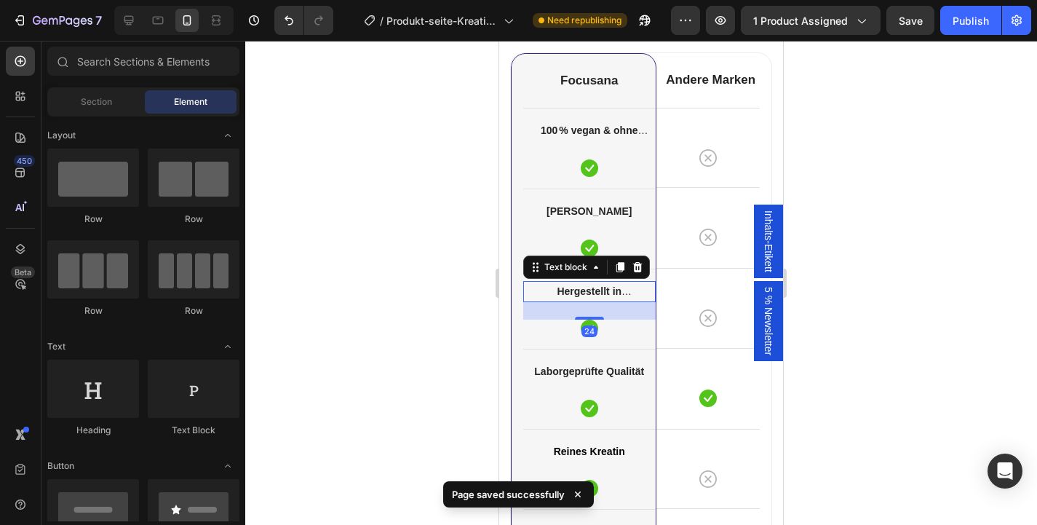
click at [614, 296] on strong "Hergestellt in [GEOGRAPHIC_DATA]" at bounding box center [589, 300] width 109 height 30
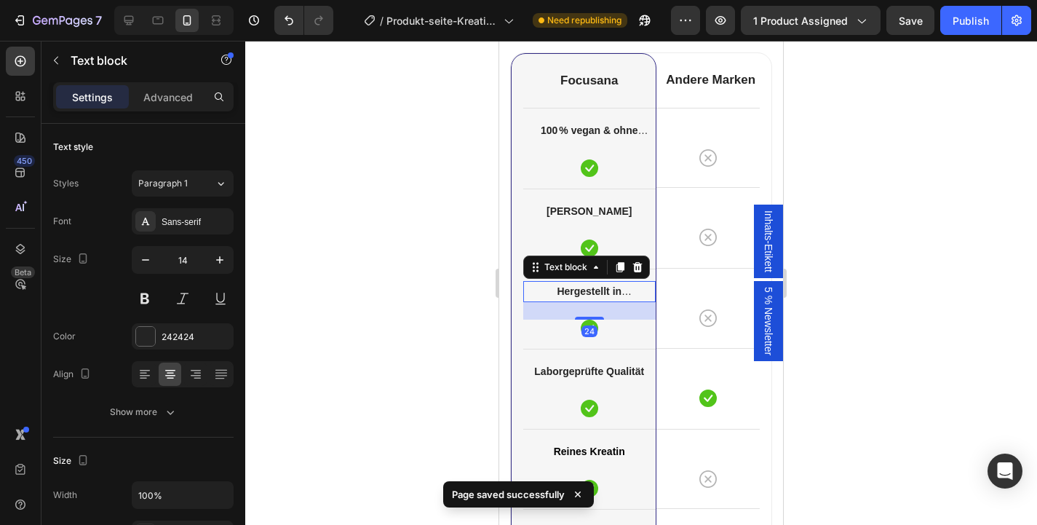
click at [614, 296] on strong "Hergestellt in [GEOGRAPHIC_DATA]" at bounding box center [589, 300] width 109 height 30
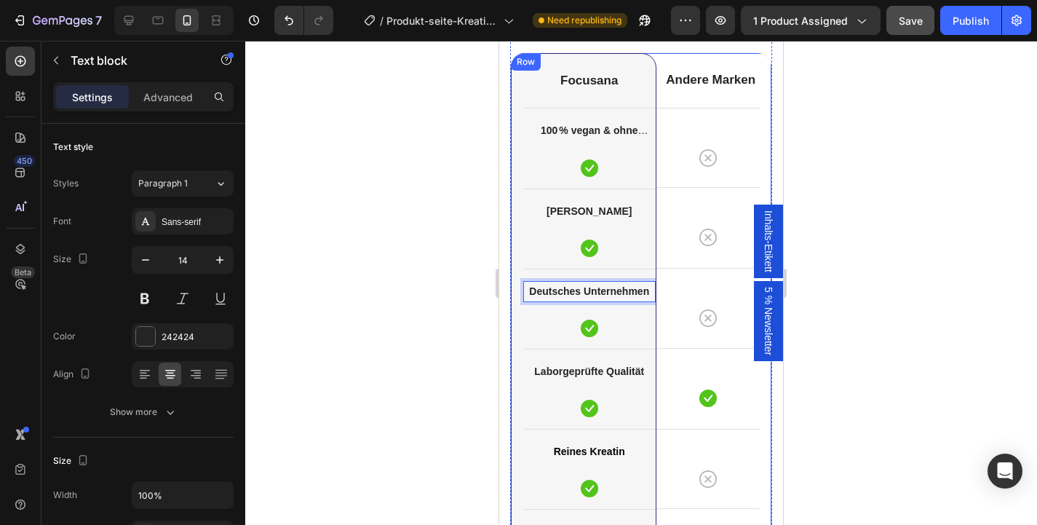
click at [919, 29] on button "Save" at bounding box center [910, 20] width 48 height 29
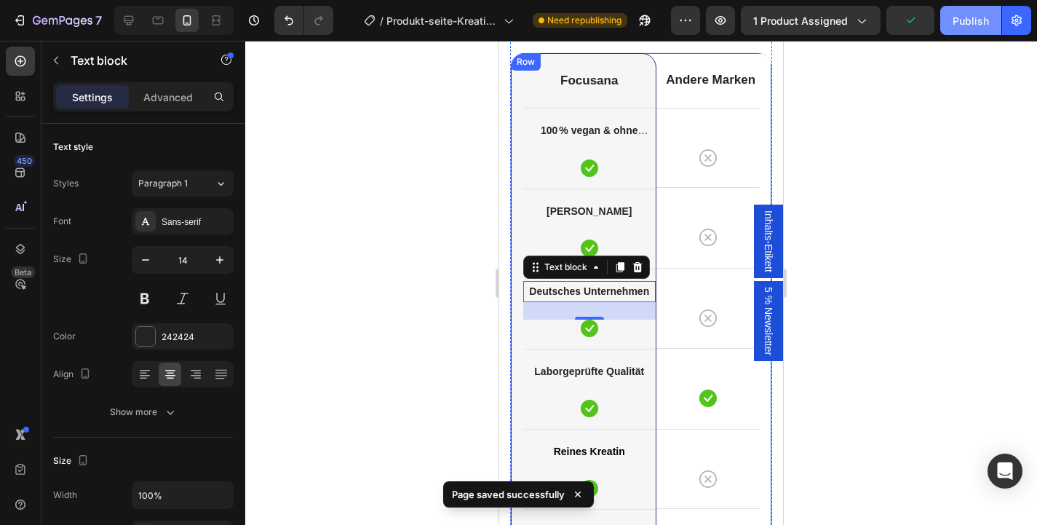
click at [963, 23] on div "Publish" at bounding box center [971, 20] width 36 height 15
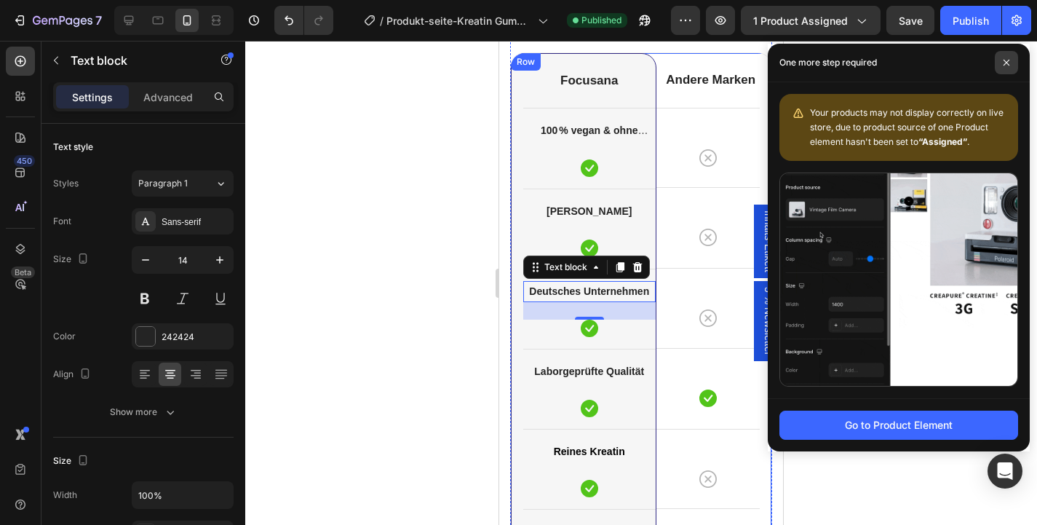
click at [1009, 64] on icon at bounding box center [1006, 62] width 7 height 7
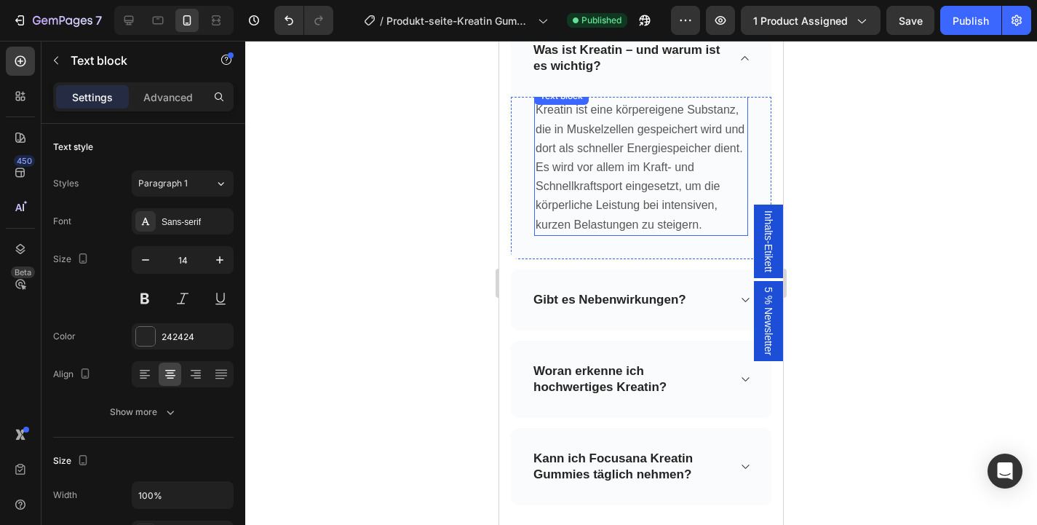
scroll to position [5561, 0]
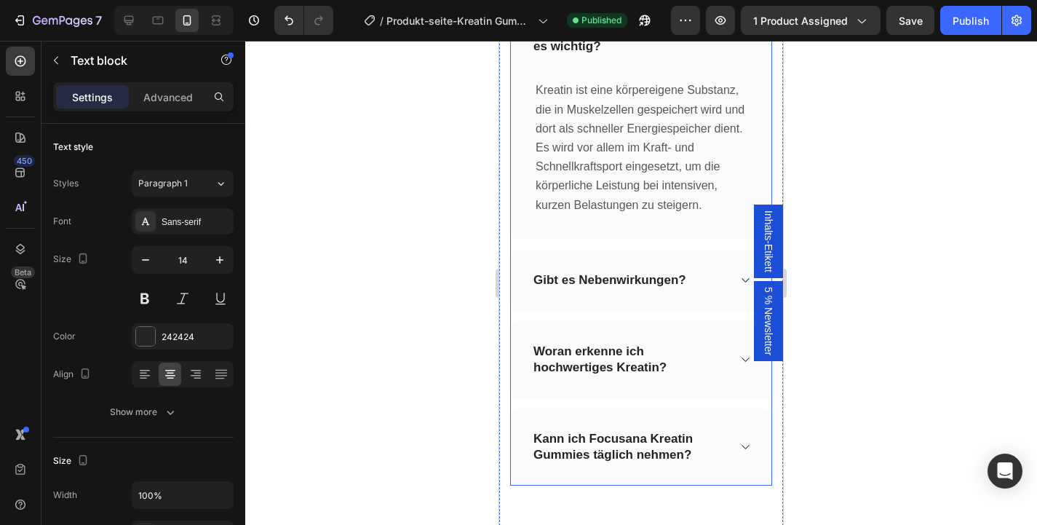
click at [710, 303] on div "Gibt es Nebenwirkungen?" at bounding box center [641, 280] width 261 height 61
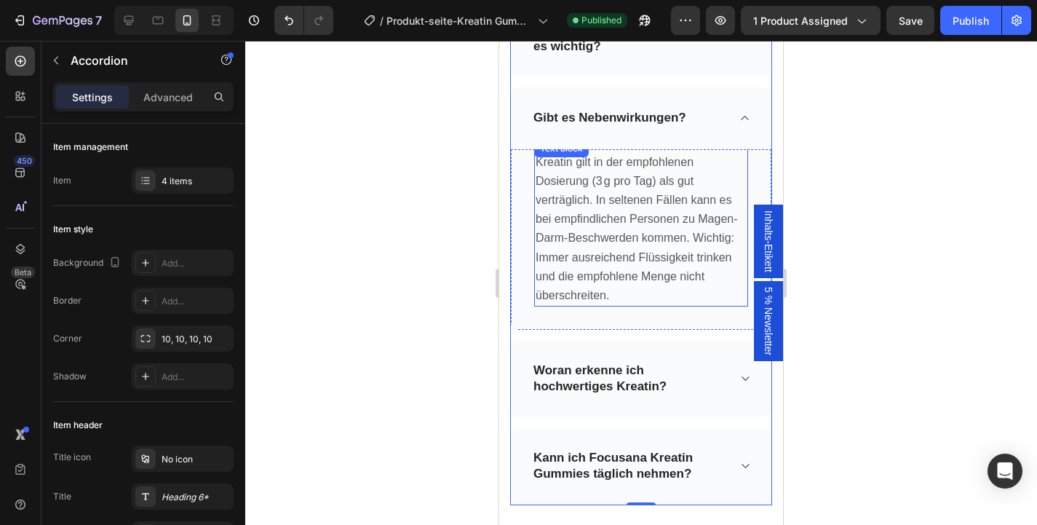
click at [649, 255] on span "Kreatin gilt in der empfohlenen Dosierung (3 g pro Tag) als gut verträglich. In…" at bounding box center [637, 229] width 202 height 146
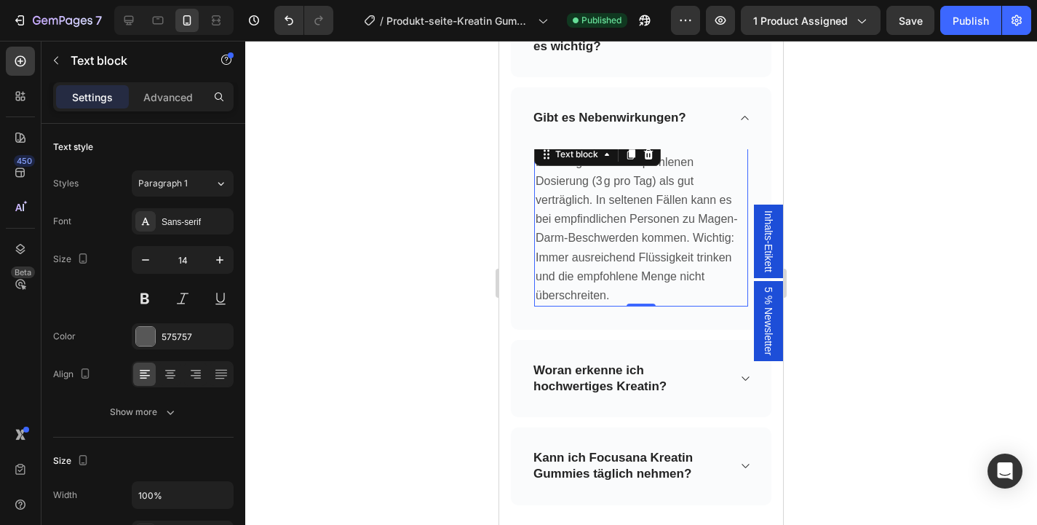
click at [649, 255] on span "Kreatin gilt in der empfohlenen Dosierung (3 g pro Tag) als gut verträglich. In…" at bounding box center [637, 229] width 202 height 146
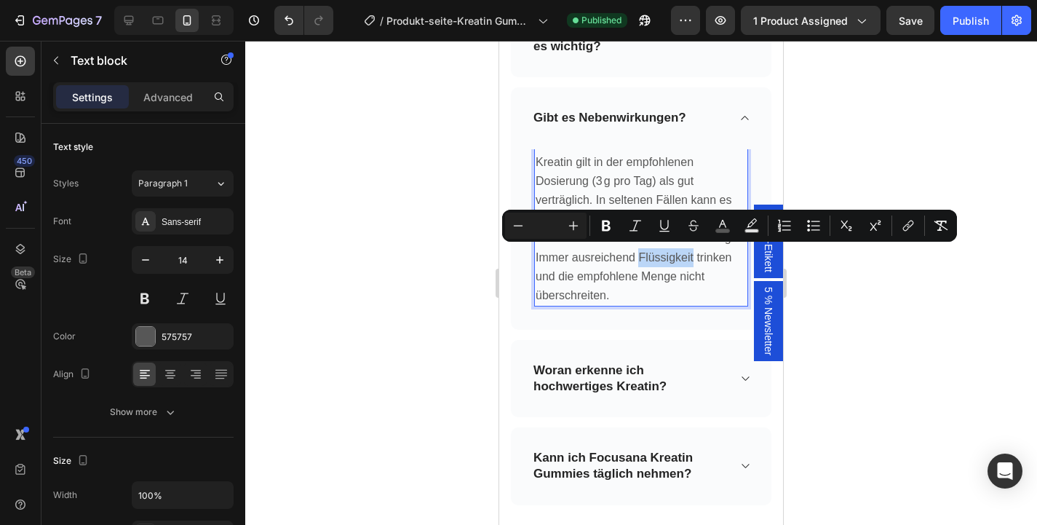
click at [592, 263] on p "Kreatin gilt in der empfohlenen Dosierung (3 g pro Tag) als gut verträglich. In…" at bounding box center [641, 229] width 211 height 153
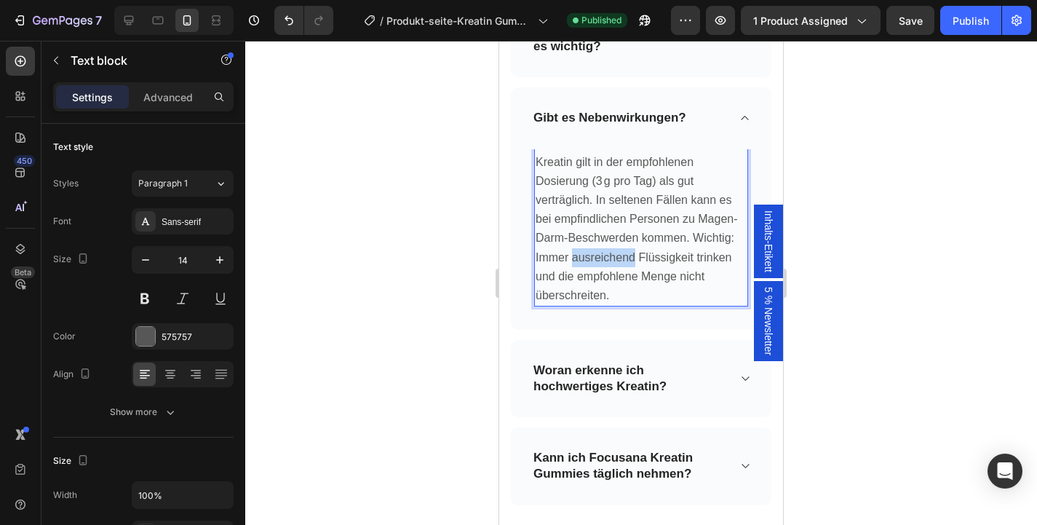
click at [592, 263] on p "Kreatin gilt in der empfohlenen Dosierung (3 g pro Tag) als gut verträglich. In…" at bounding box center [641, 229] width 211 height 153
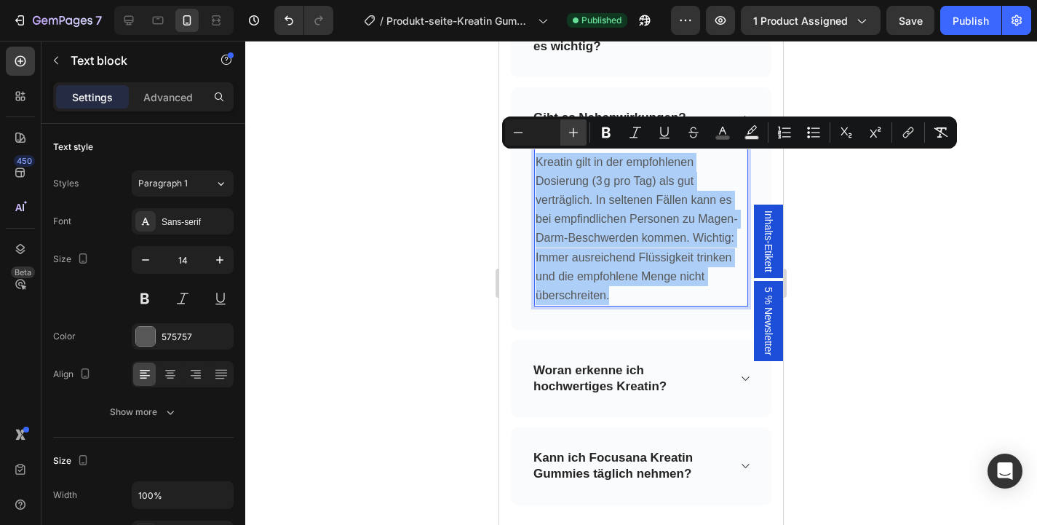
click at [573, 130] on icon "Editor contextual toolbar" at bounding box center [573, 132] width 15 height 15
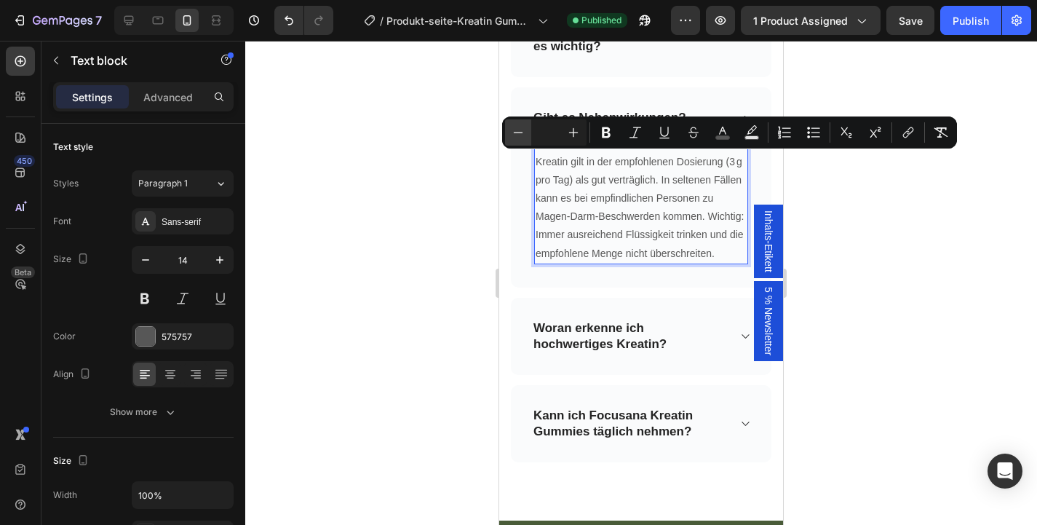
click at [518, 130] on icon "Editor contextual toolbar" at bounding box center [518, 132] width 15 height 15
click at [573, 128] on icon "Editor contextual toolbar" at bounding box center [573, 132] width 9 height 9
click at [544, 137] on input "Editor contextual toolbar" at bounding box center [545, 132] width 29 height 17
type input "16"
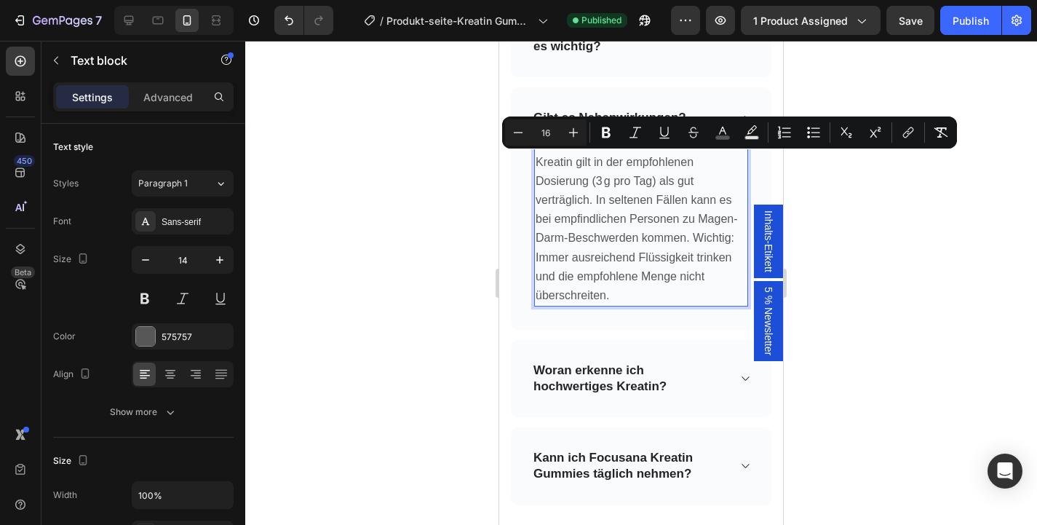
click at [856, 282] on div at bounding box center [641, 283] width 792 height 484
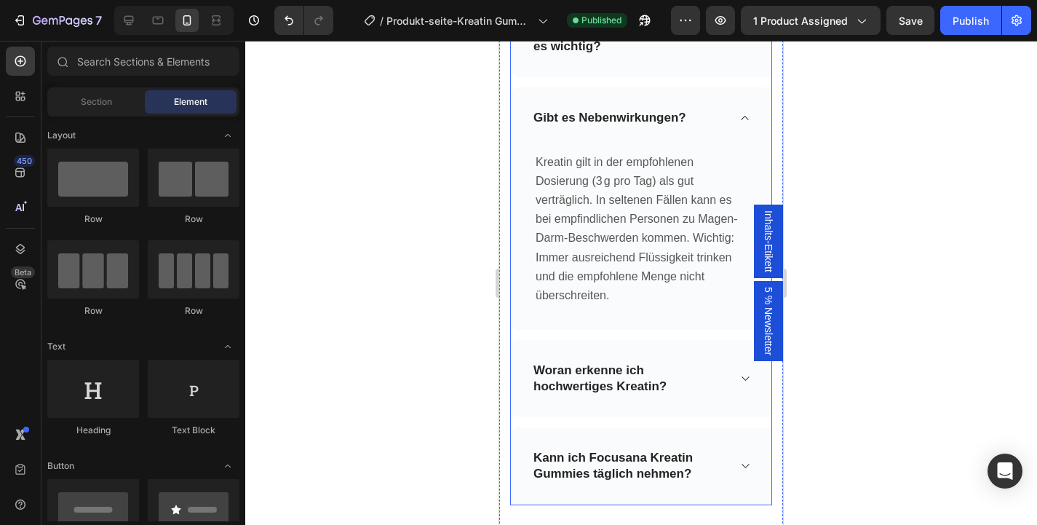
click at [708, 383] on p "Woran erkenne ich hochwertiges Kreatin?" at bounding box center [629, 378] width 192 height 32
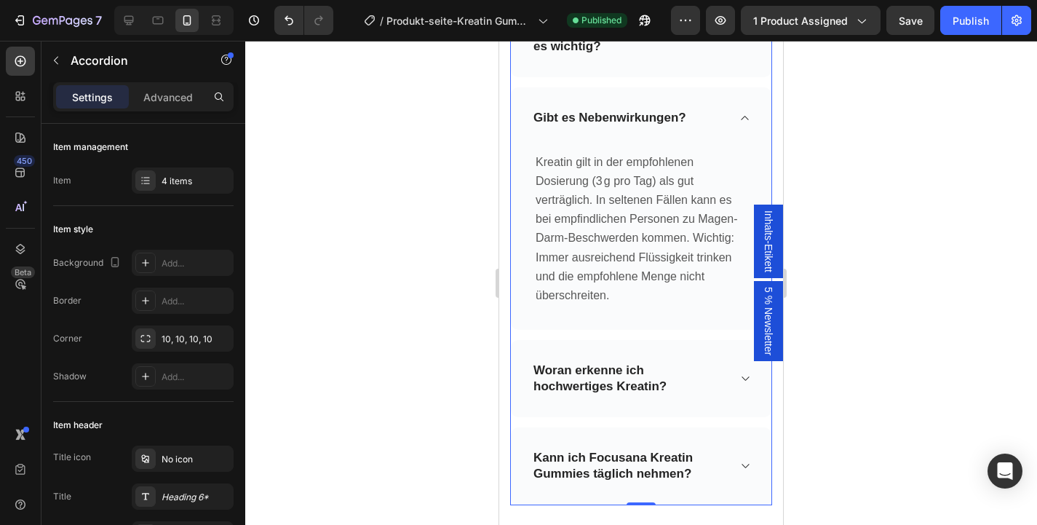
click at [742, 378] on icon at bounding box center [744, 379] width 11 height 12
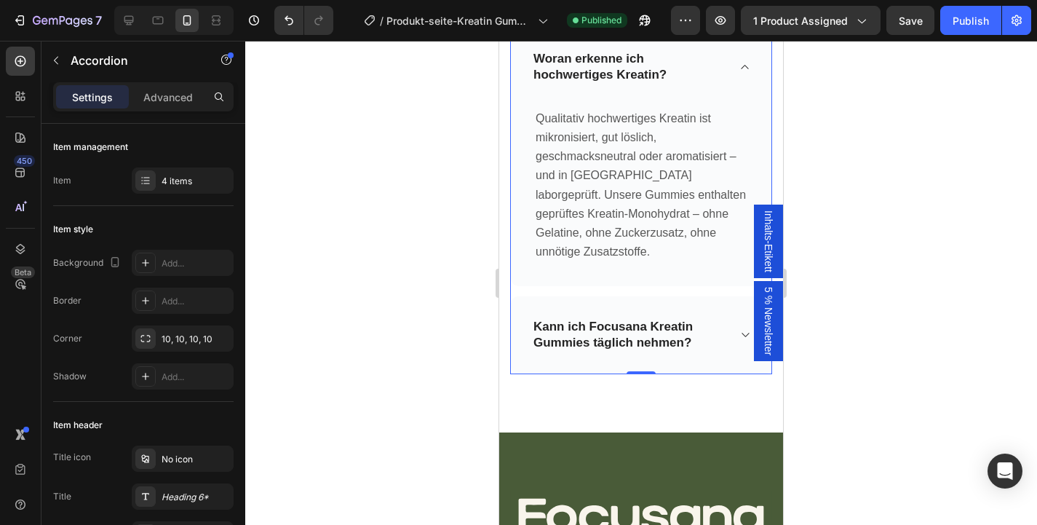
scroll to position [5698, 0]
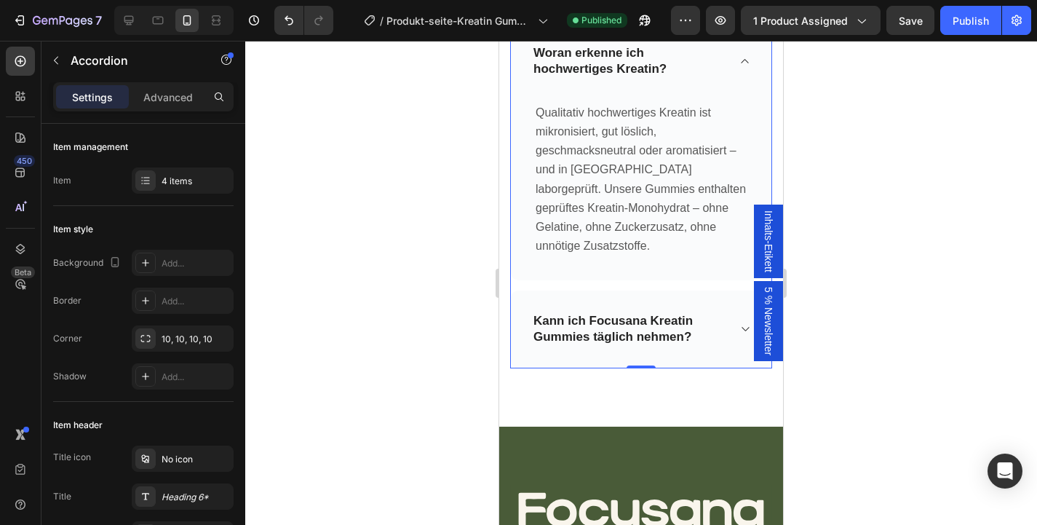
click at [744, 329] on icon at bounding box center [744, 329] width 11 height 12
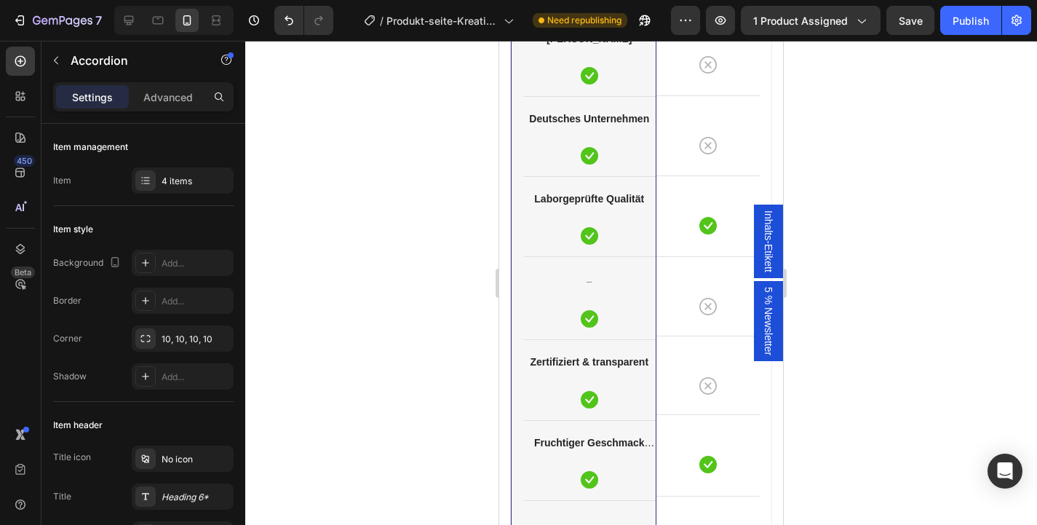
scroll to position [4225, 0]
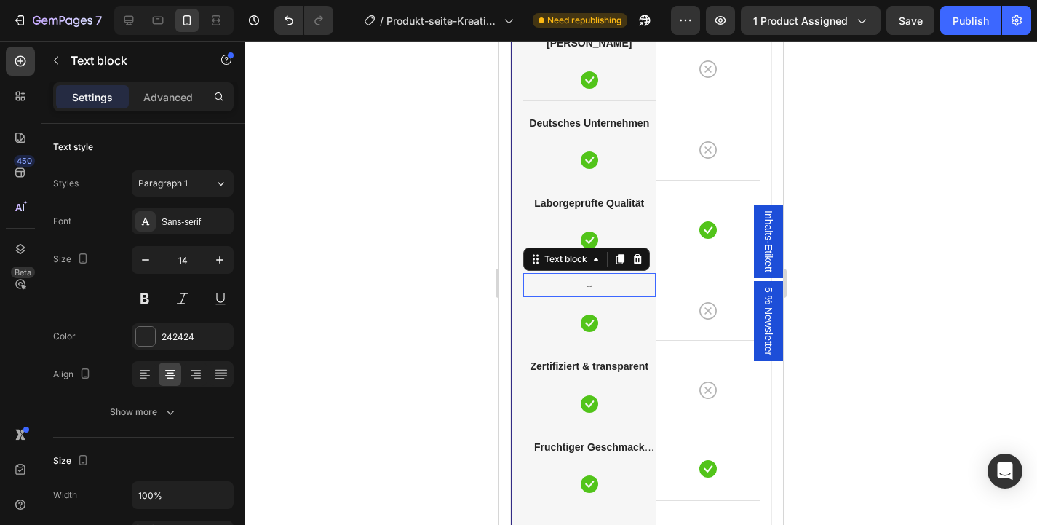
click at [599, 290] on p "Reines Kreatin" at bounding box center [590, 284] width 130 height 21
click at [442, 337] on div at bounding box center [641, 283] width 792 height 484
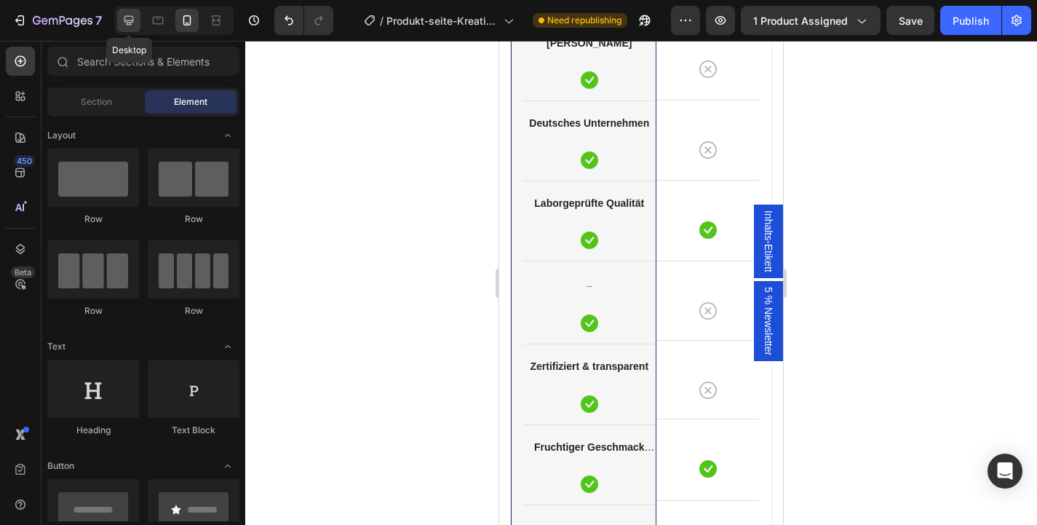
click at [132, 26] on icon at bounding box center [129, 20] width 15 height 15
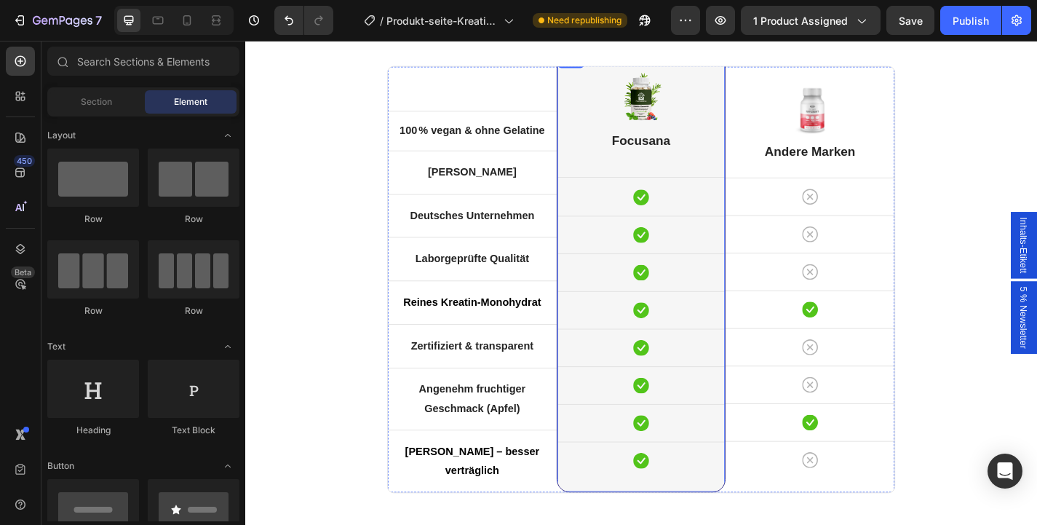
scroll to position [4380, 0]
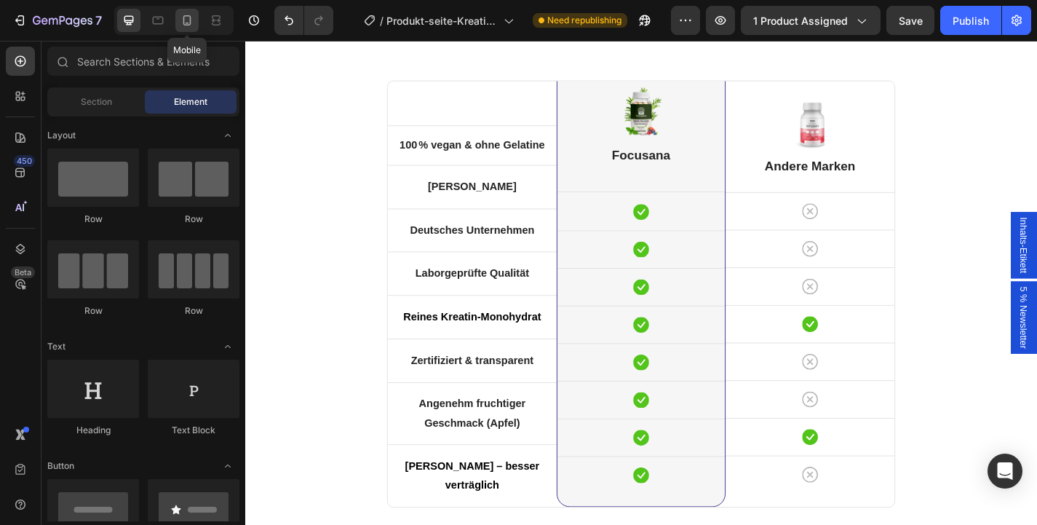
click at [180, 20] on icon at bounding box center [187, 20] width 15 height 15
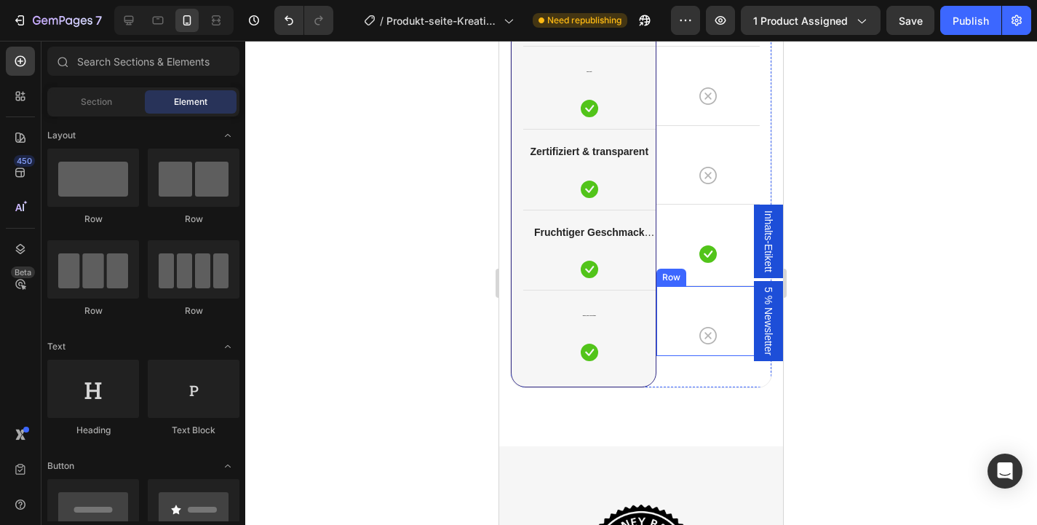
scroll to position [4439, 0]
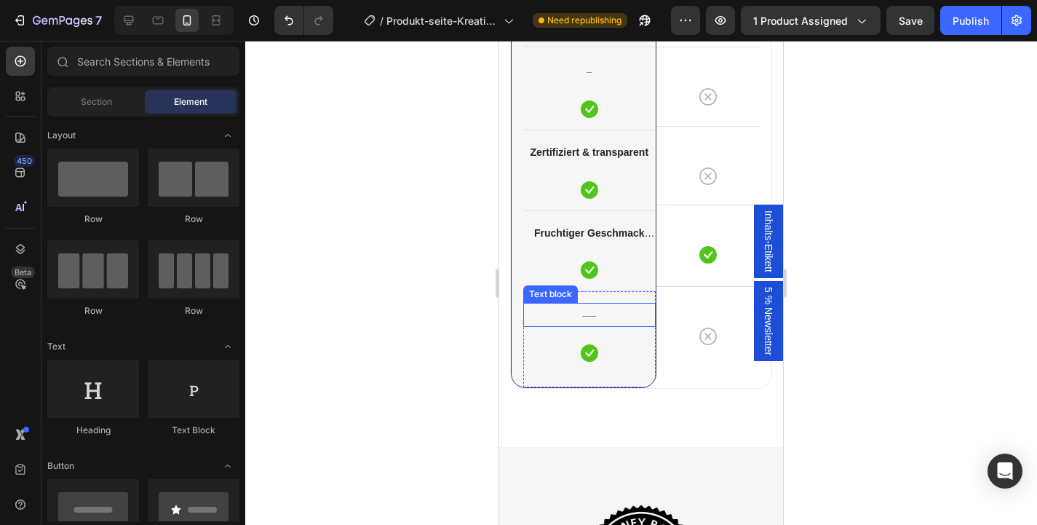
click at [603, 314] on p "Kein Kapseln – besser verträglich" at bounding box center [590, 314] width 130 height 21
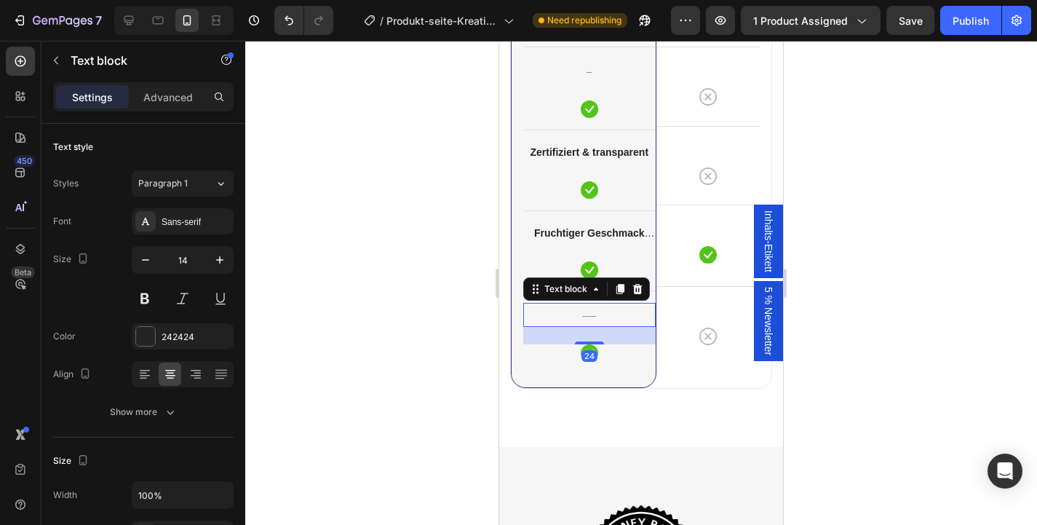
click at [603, 314] on p "Kein Kapseln – besser verträglich" at bounding box center [590, 314] width 130 height 21
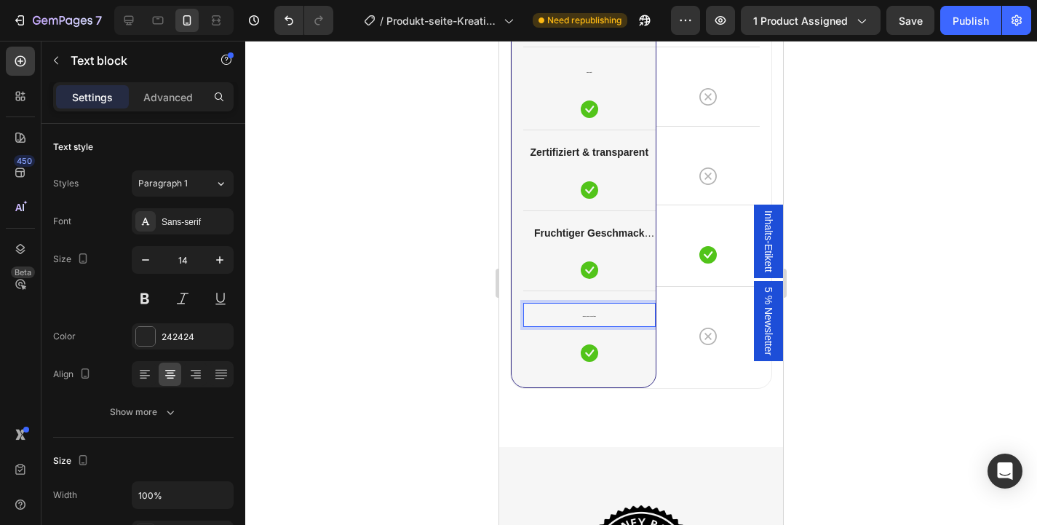
click at [603, 314] on p "Kein Kapseln – besser verträglich" at bounding box center [590, 314] width 130 height 21
click at [591, 314] on p "Kein Kapseln – besser verträglich" at bounding box center [590, 314] width 130 height 21
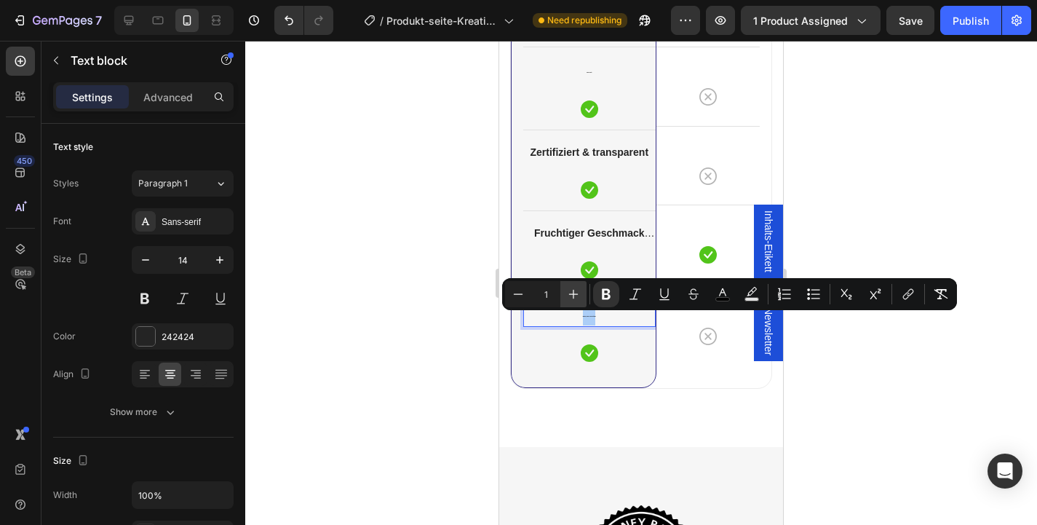
click at [571, 294] on icon "Editor contextual toolbar" at bounding box center [573, 294] width 15 height 15
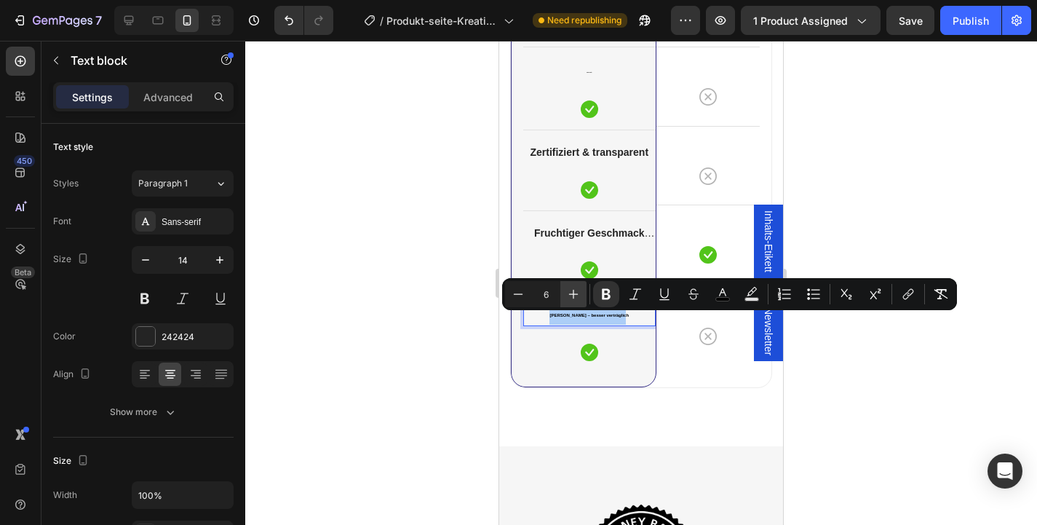
click at [571, 294] on icon "Editor contextual toolbar" at bounding box center [573, 294] width 15 height 15
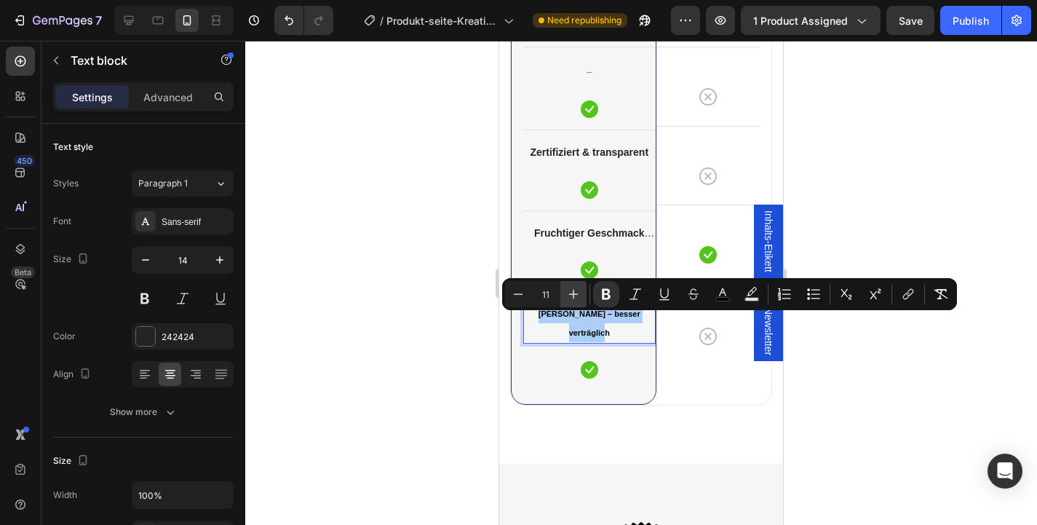
click at [571, 294] on icon "Editor contextual toolbar" at bounding box center [573, 294] width 15 height 15
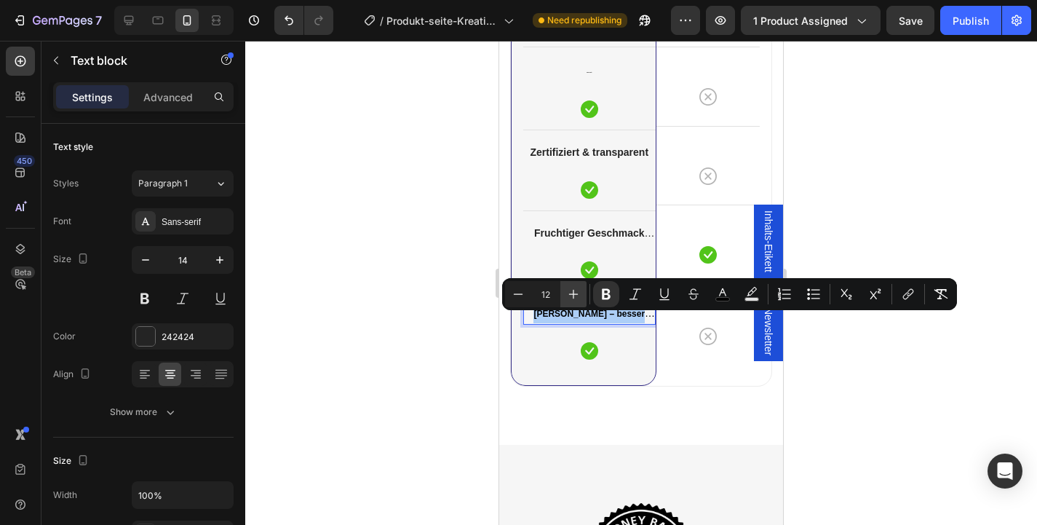
click at [571, 294] on icon "Editor contextual toolbar" at bounding box center [573, 294] width 15 height 15
type input "14"
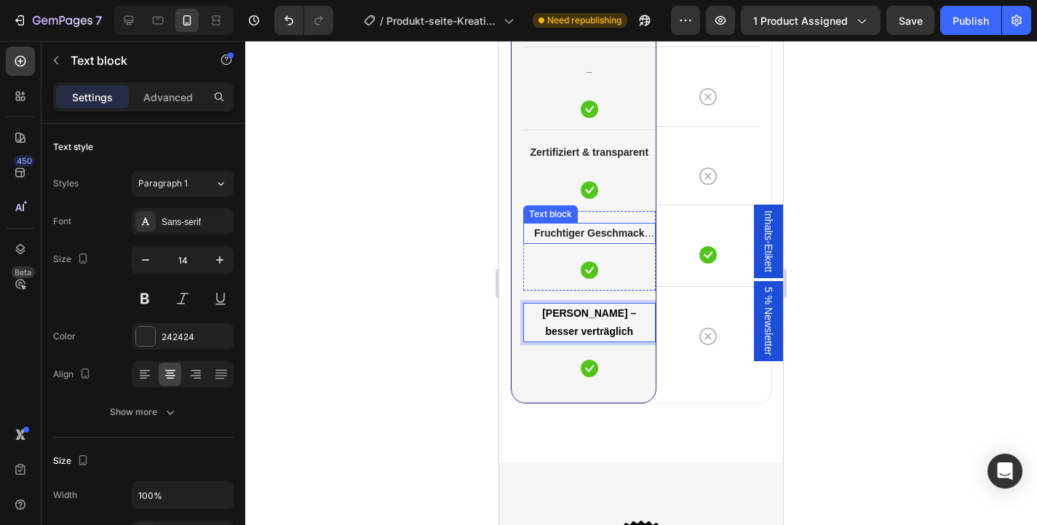
click at [615, 231] on strong "Fruchtiger Geschmack (Apfel)" at bounding box center [594, 242] width 121 height 30
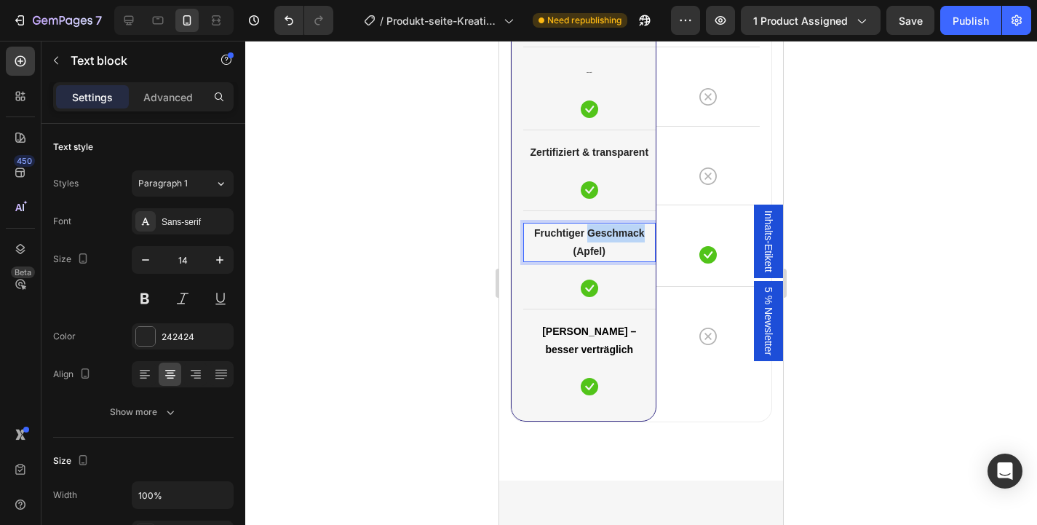
click at [615, 231] on strong "Fruchtiger Geschmack (Apfel)" at bounding box center [589, 242] width 111 height 30
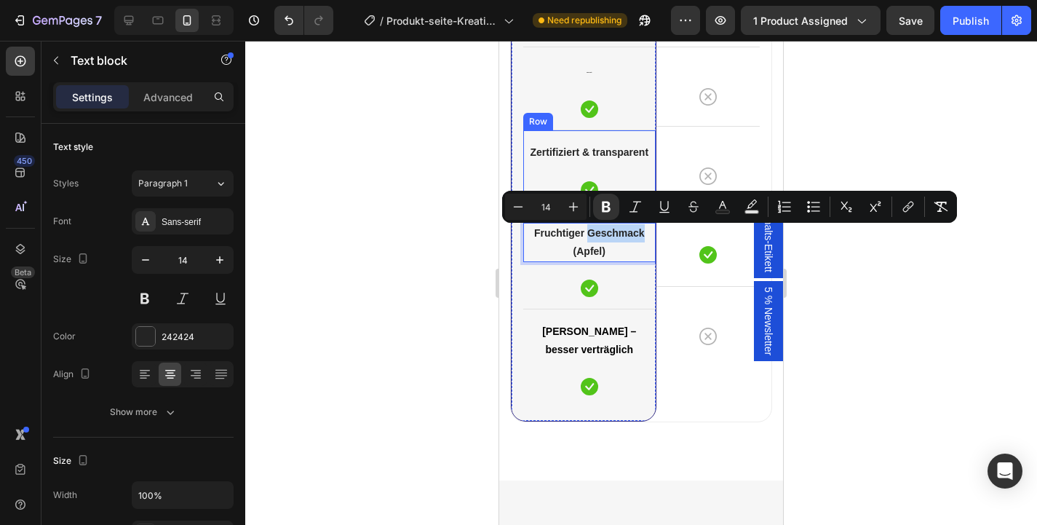
scroll to position [4370, 0]
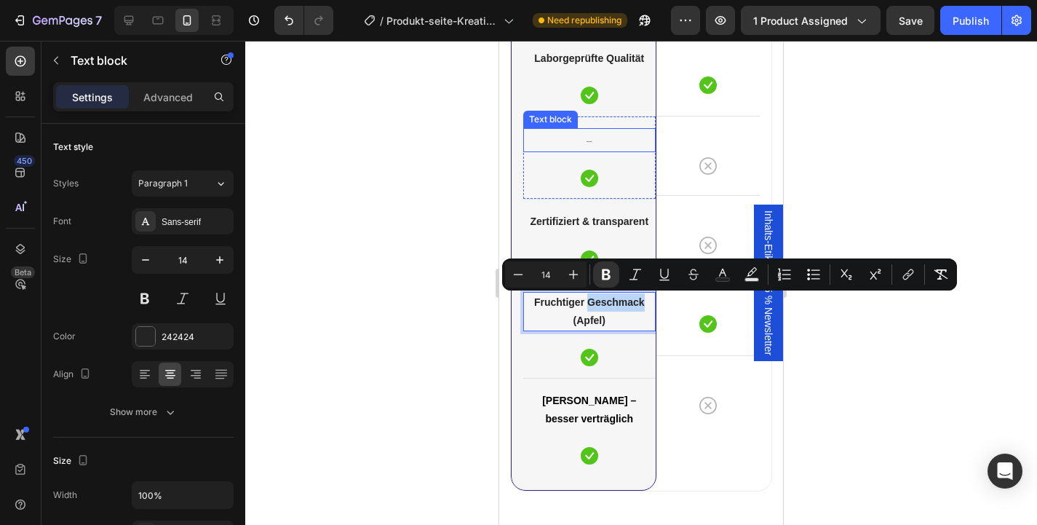
click at [587, 146] on p "Reines Kreatin" at bounding box center [590, 140] width 130 height 21
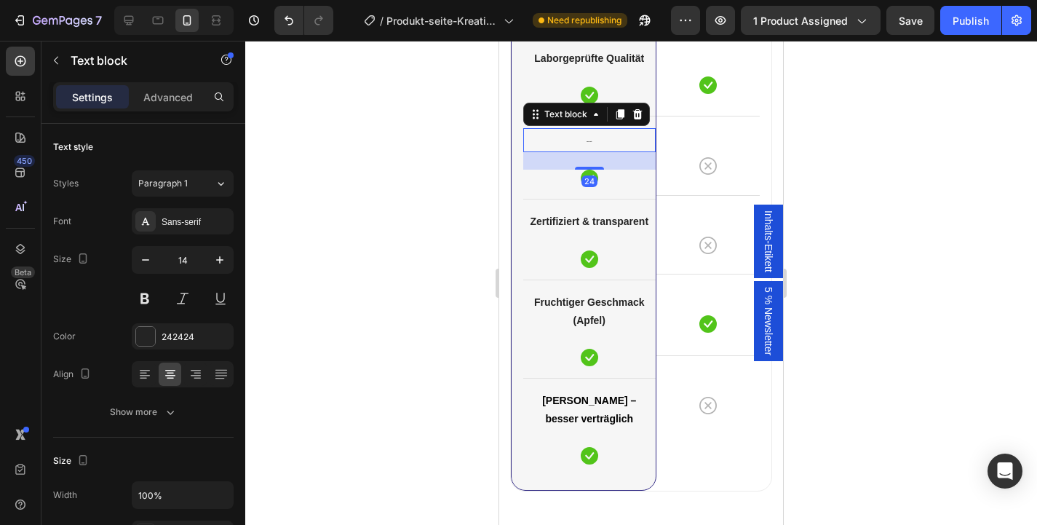
click at [587, 146] on p "Reines Kreatin" at bounding box center [590, 140] width 130 height 21
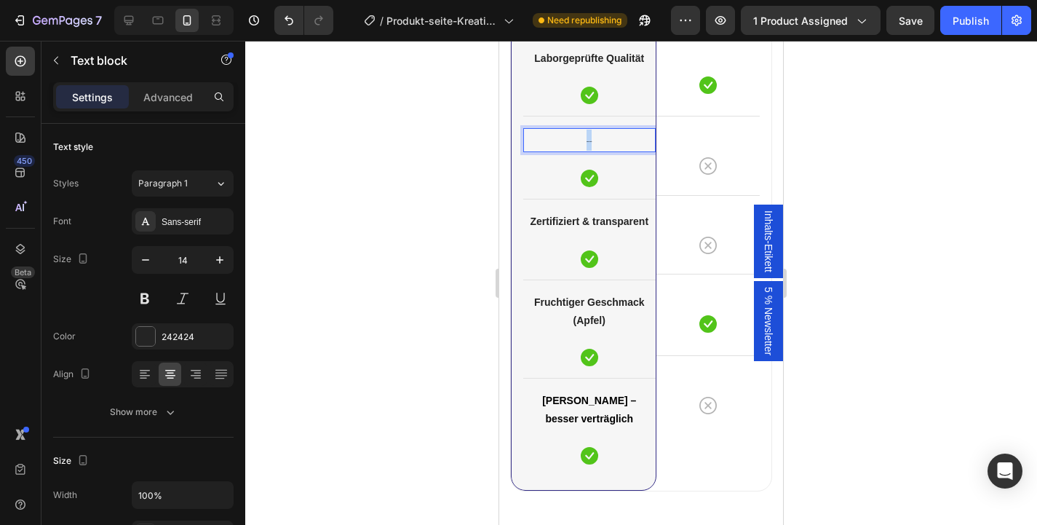
click at [587, 146] on p "Reines Kreatin" at bounding box center [590, 140] width 130 height 21
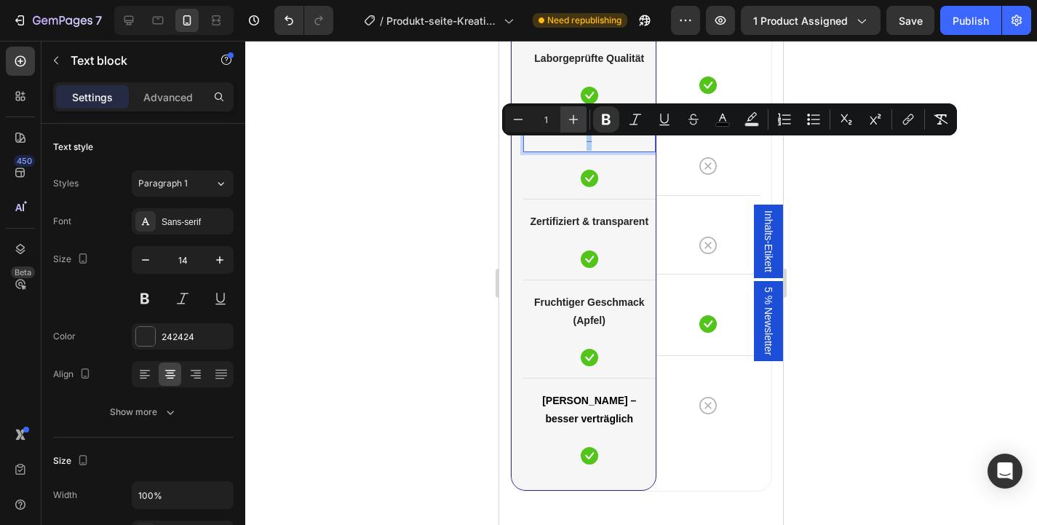
click at [569, 114] on icon "Editor contextual toolbar" at bounding box center [573, 119] width 15 height 15
click at [553, 118] on input "4" at bounding box center [545, 119] width 29 height 17
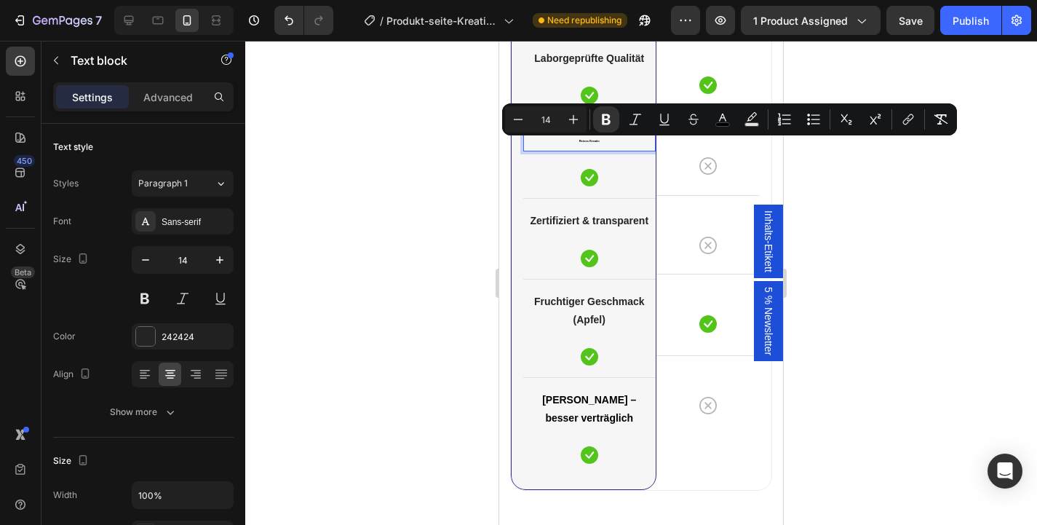
type input "14"
click at [480, 207] on div at bounding box center [641, 283] width 792 height 484
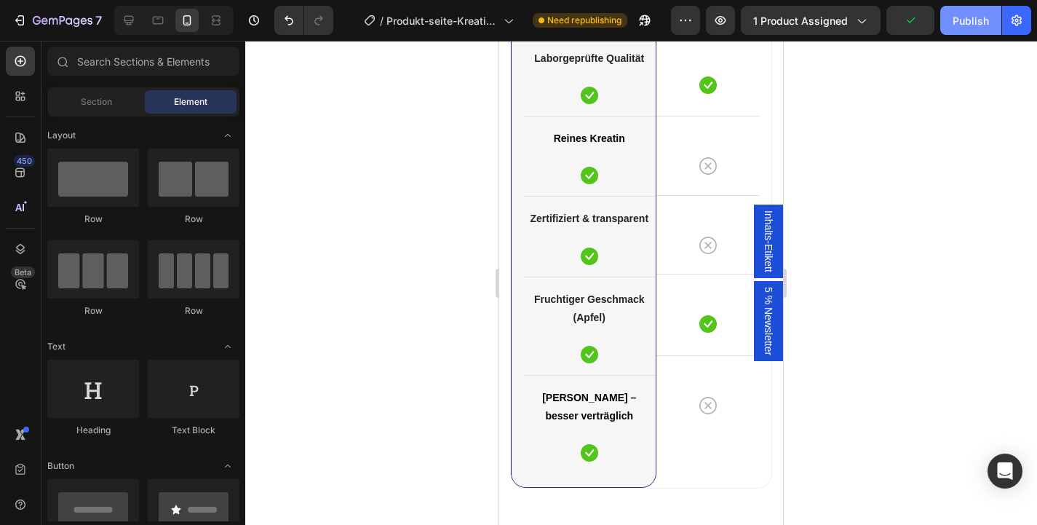
click at [980, 24] on div "Publish" at bounding box center [971, 20] width 36 height 15
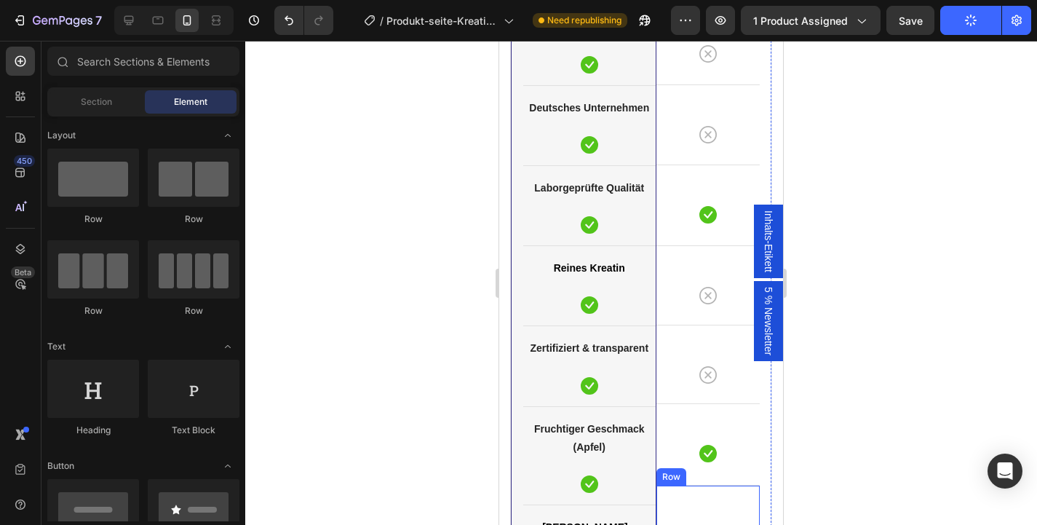
scroll to position [4321, 0]
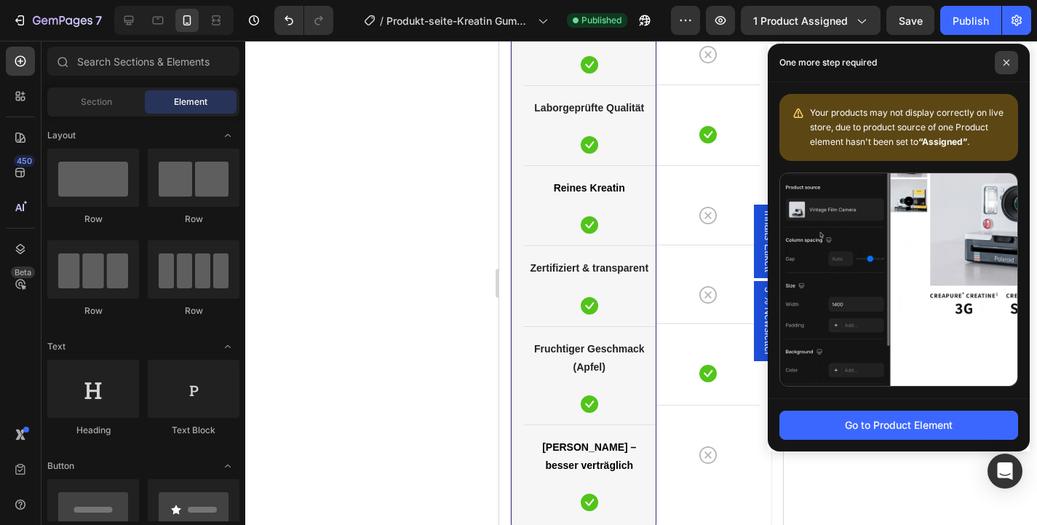
click at [1009, 61] on icon at bounding box center [1006, 62] width 7 height 7
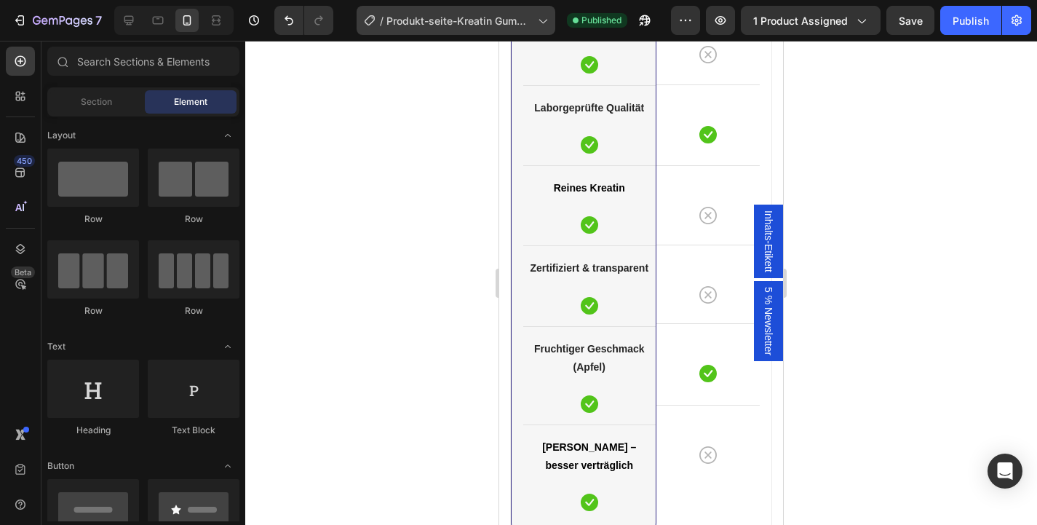
click at [458, 9] on div "/ Produkt-seite-Kreatin Gummies" at bounding box center [456, 20] width 199 height 29
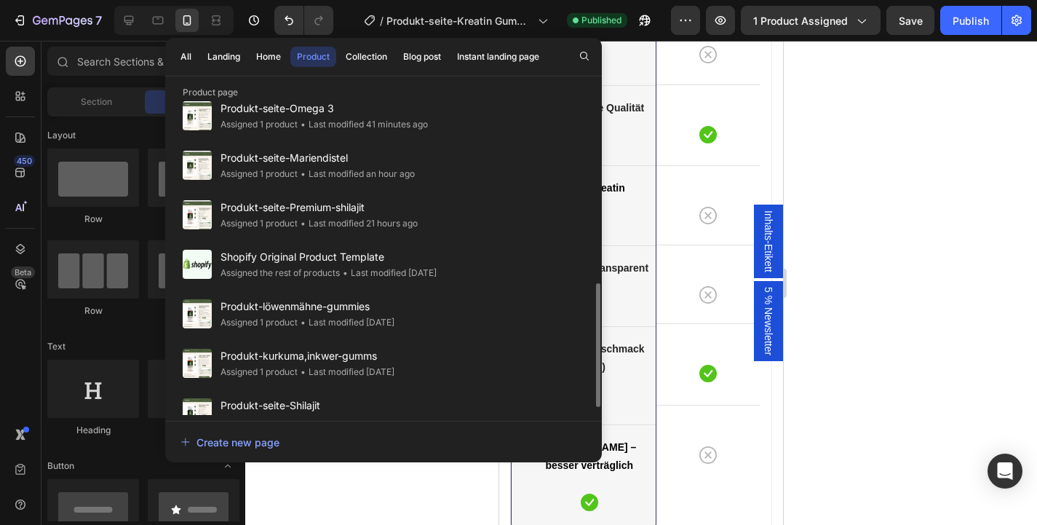
scroll to position [487, 0]
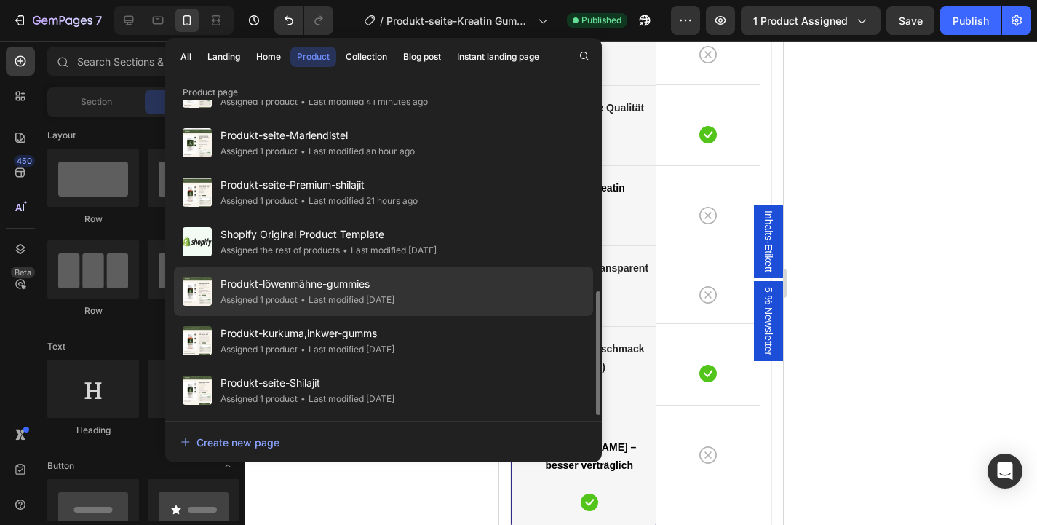
click at [445, 286] on div "Produkt-löwenmähne-gummies Assigned 1 product • Last modified 3 months ago" at bounding box center [383, 290] width 419 height 49
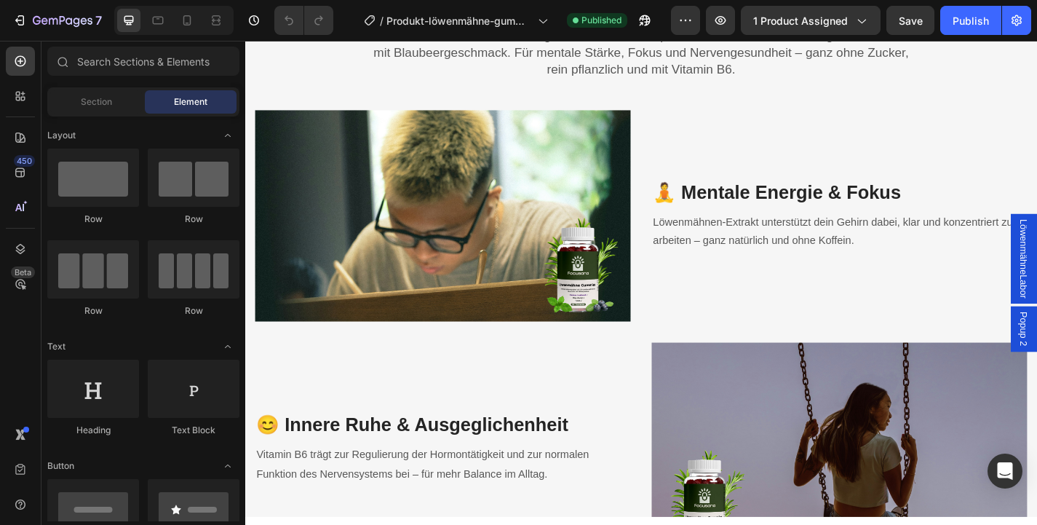
scroll to position [1982, 0]
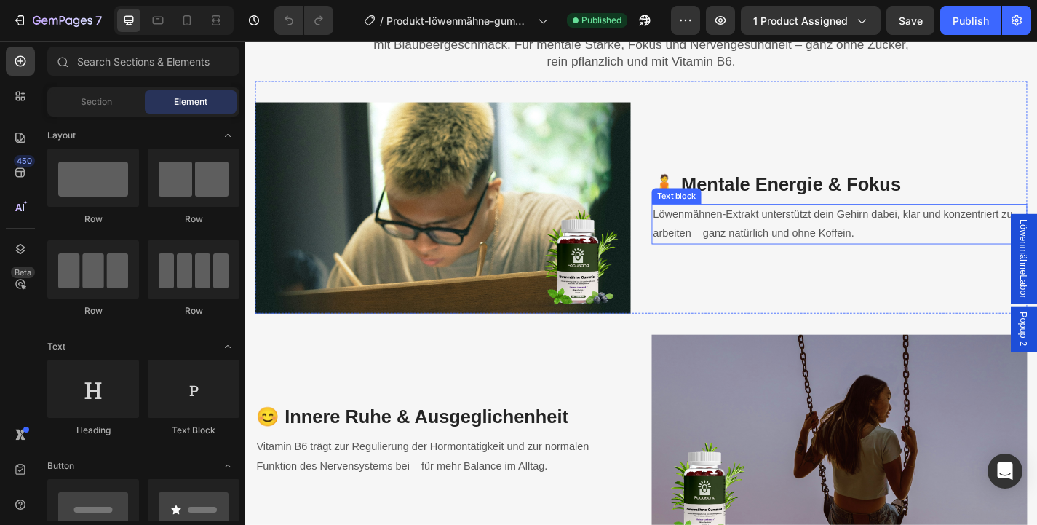
click at [806, 247] on p "Löwenmähnen-Extrakt unterstützt dein Gehirn dabei, klar und konzentriert zu arb…" at bounding box center [900, 243] width 411 height 42
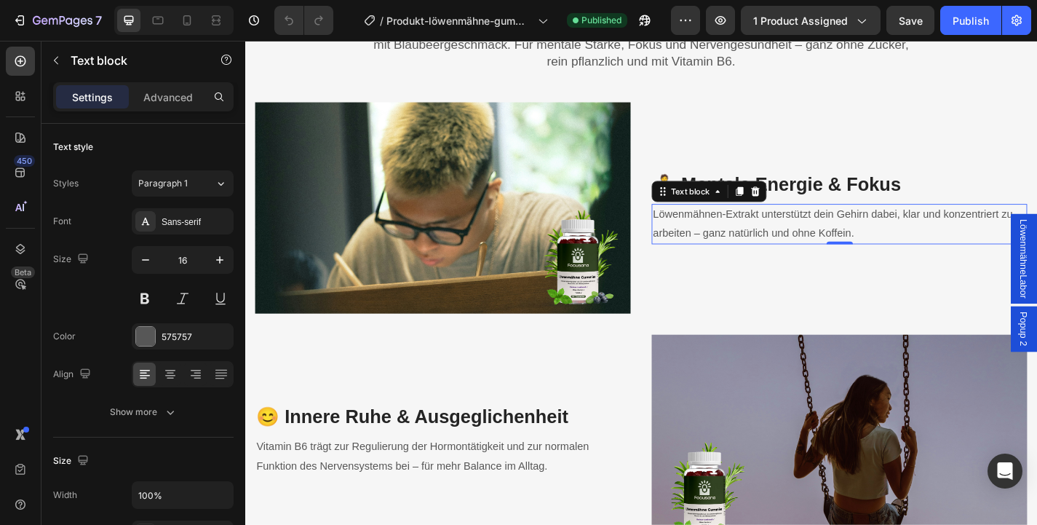
click at [806, 247] on p "Löwenmähnen-Extrakt unterstützt dein Gehirn dabei, klar und konzentriert zu arb…" at bounding box center [900, 243] width 411 height 42
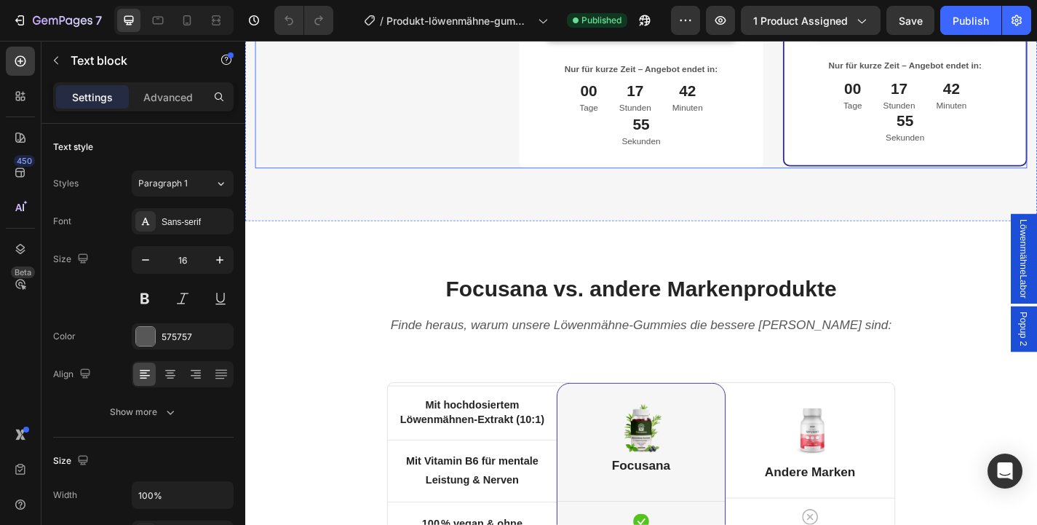
scroll to position [4715, 0]
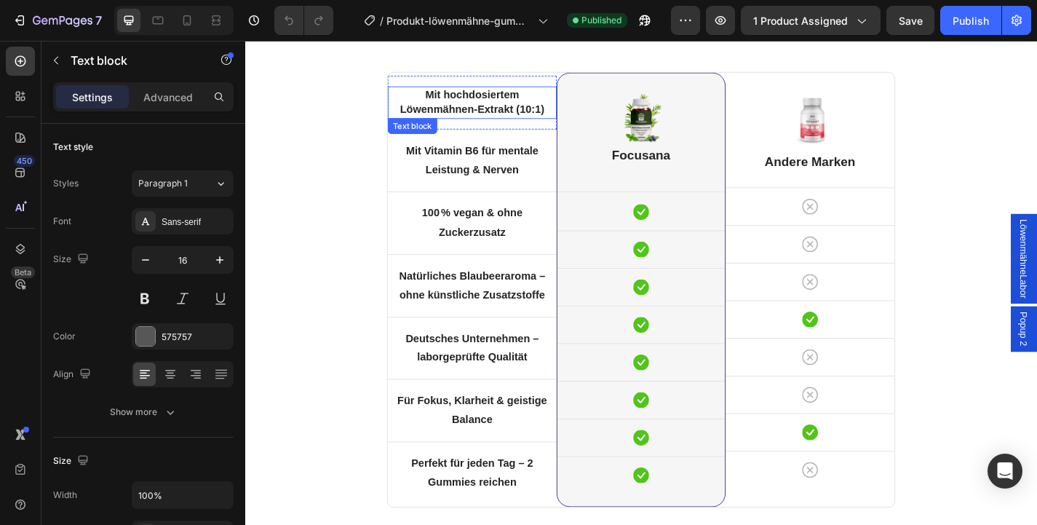
click at [507, 115] on strong "Mit hochdosiertem Löwenmähnen-Extrakt (10:1)" at bounding box center [495, 108] width 159 height 28
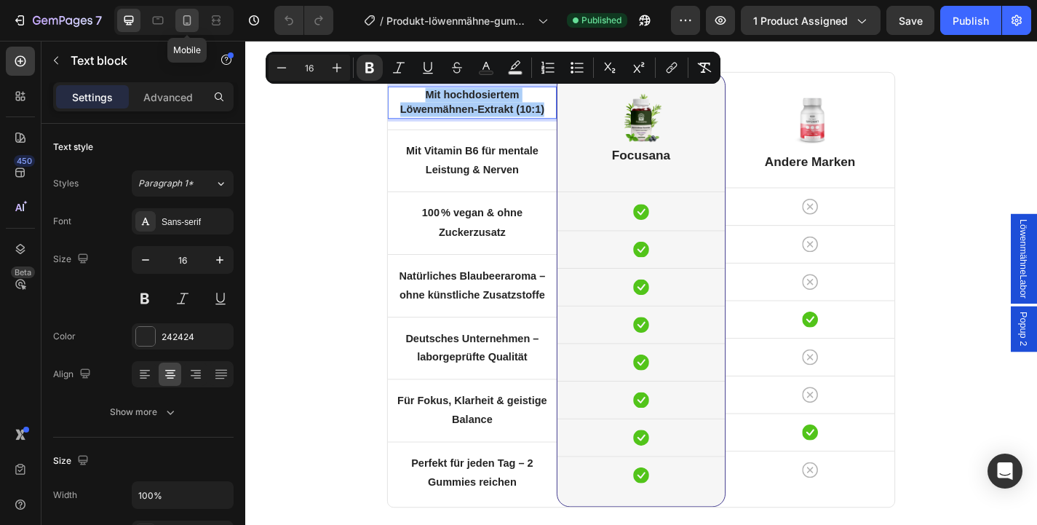
click at [188, 20] on icon at bounding box center [187, 20] width 15 height 15
type input "14"
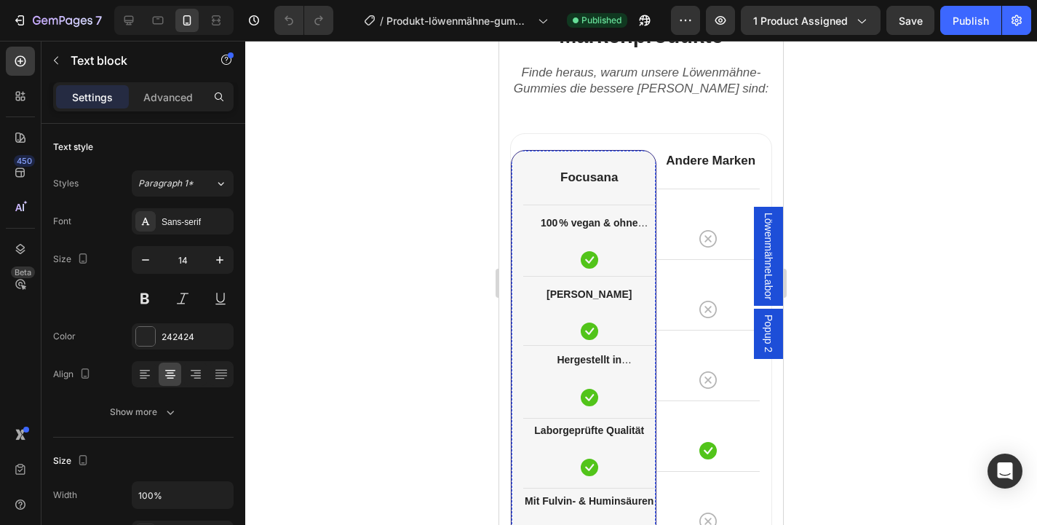
scroll to position [4303, 0]
click at [587, 227] on strong "100 % vegan & ohne Gelatine" at bounding box center [594, 233] width 107 height 30
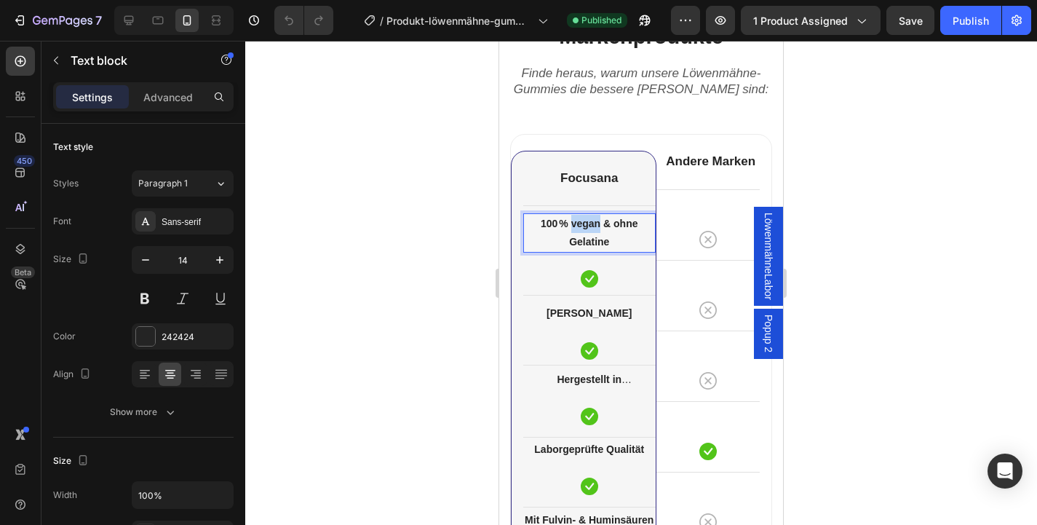
click at [587, 227] on strong "100 % vegan & ohne Gelatine" at bounding box center [589, 233] width 97 height 30
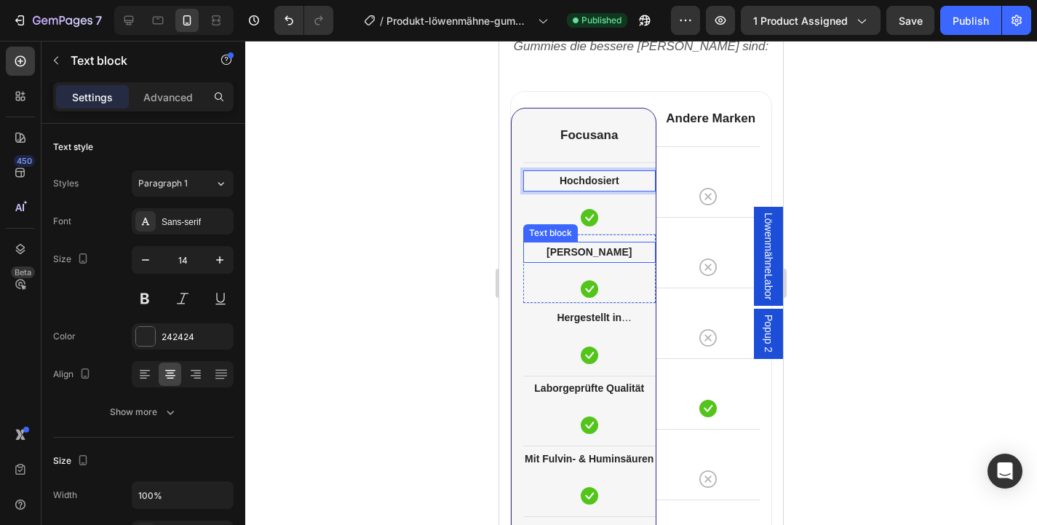
scroll to position [4375, 0]
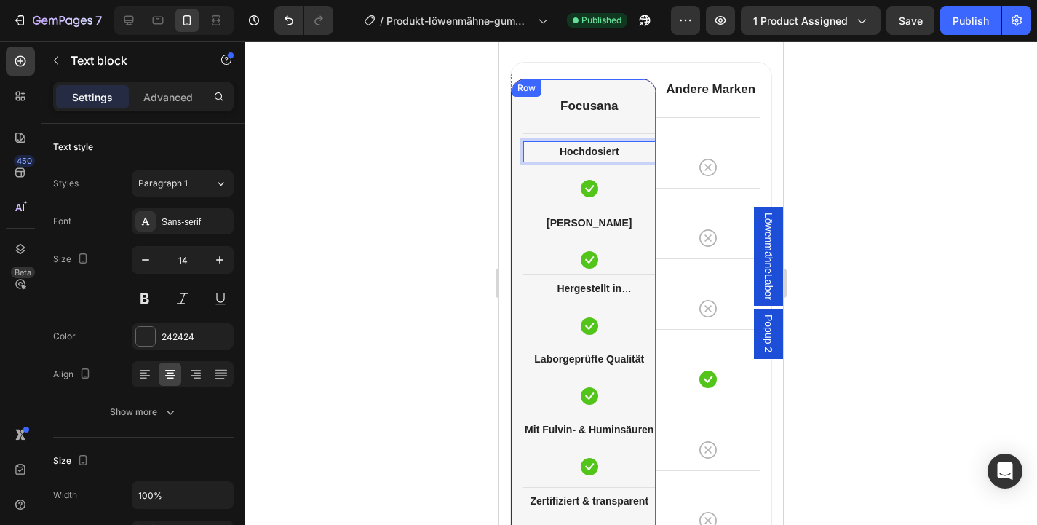
click at [442, 263] on div at bounding box center [641, 283] width 792 height 484
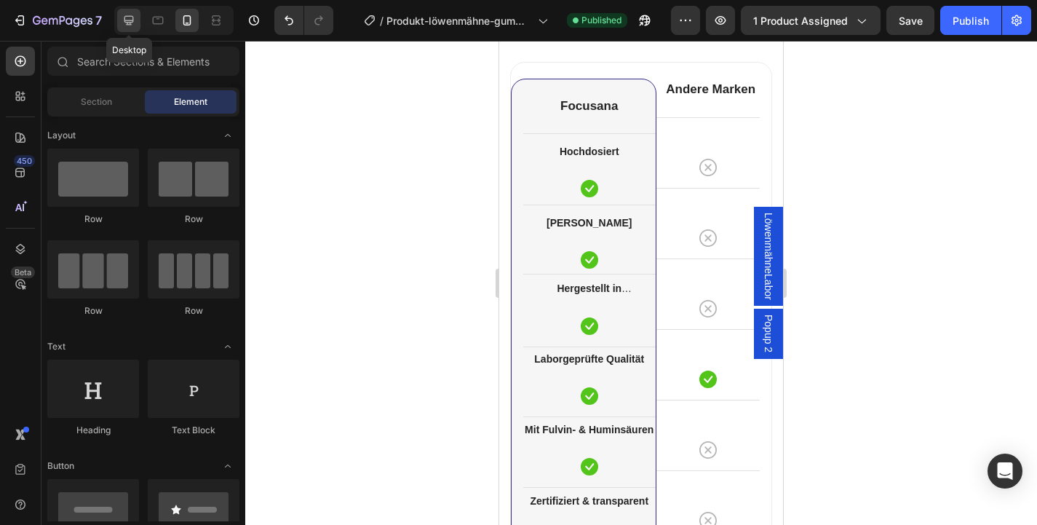
click at [120, 23] on div at bounding box center [128, 20] width 23 height 23
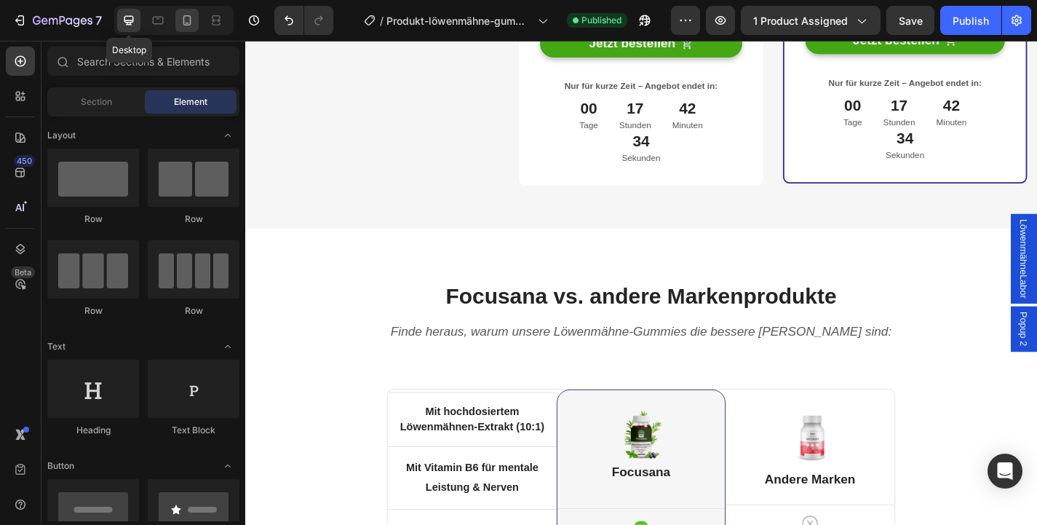
scroll to position [4747, 0]
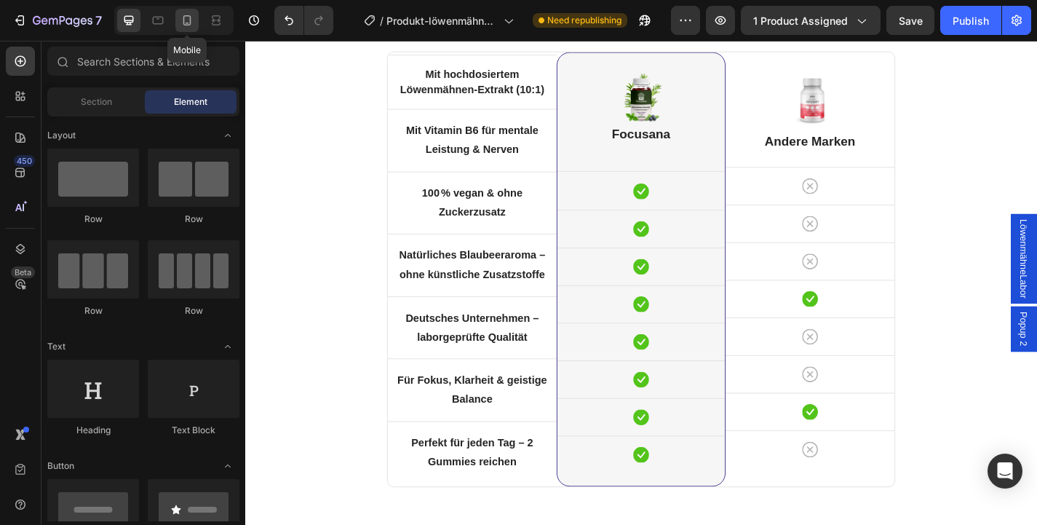
click at [190, 28] on div at bounding box center [186, 20] width 23 height 23
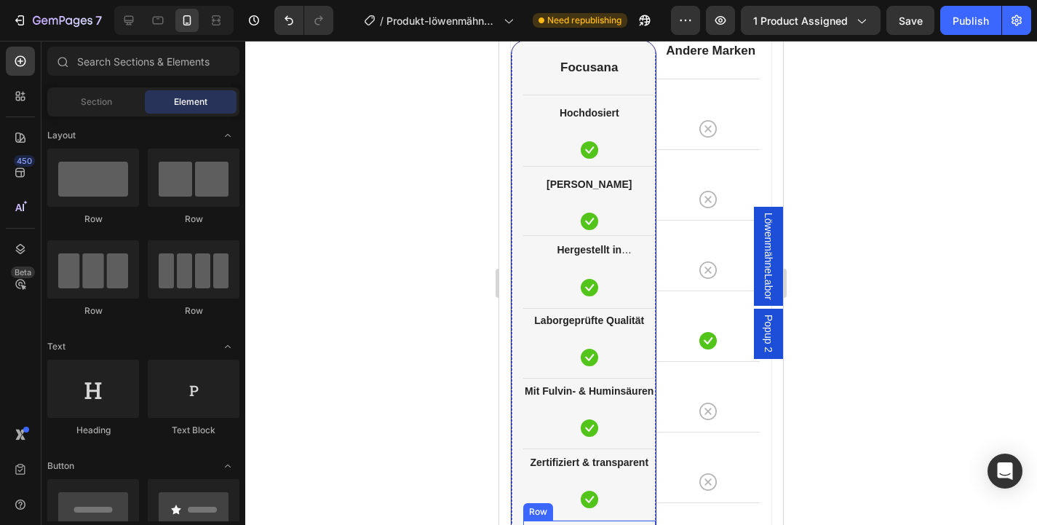
scroll to position [4390, 0]
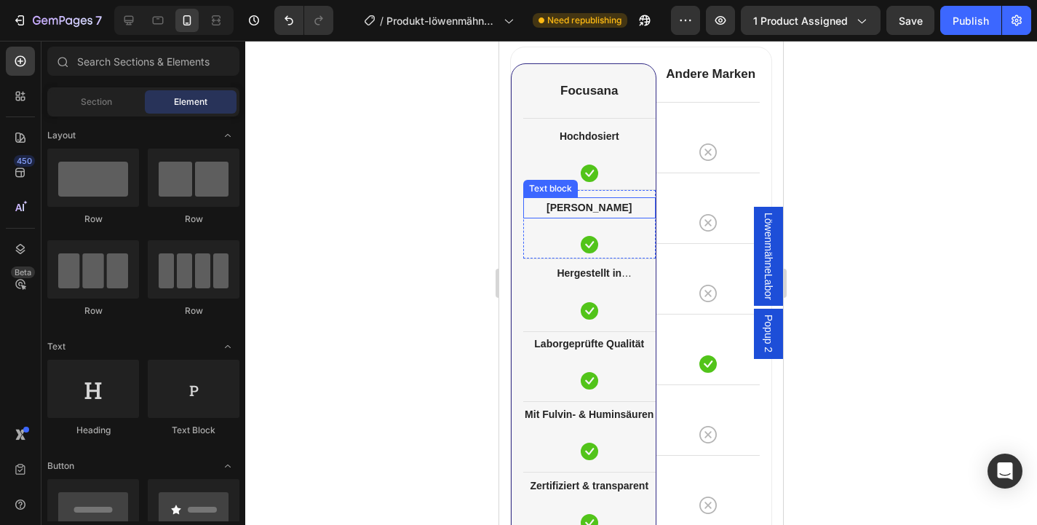
click at [600, 200] on p "Ohne Zuckerzusatz" at bounding box center [590, 208] width 130 height 18
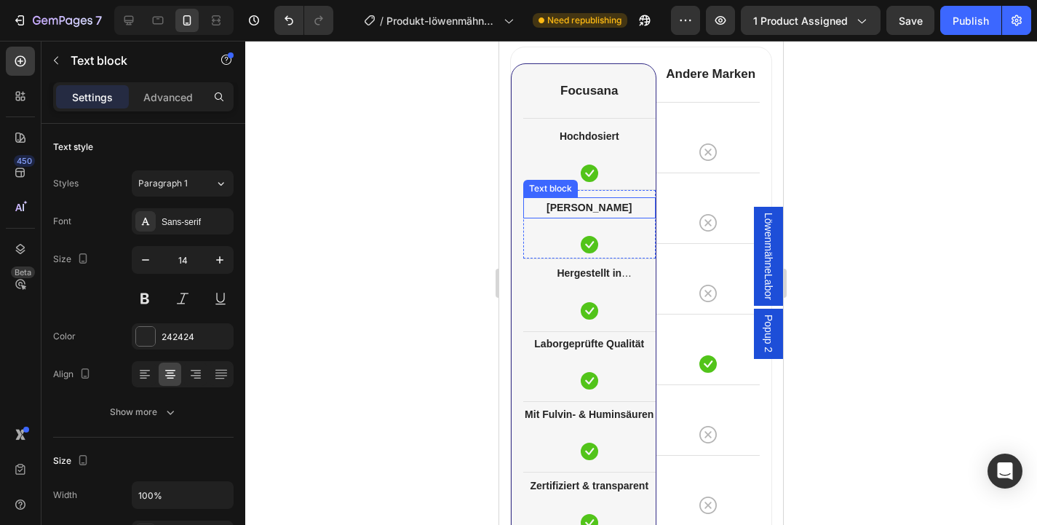
click at [600, 200] on p "[PERSON_NAME]" at bounding box center [590, 208] width 130 height 18
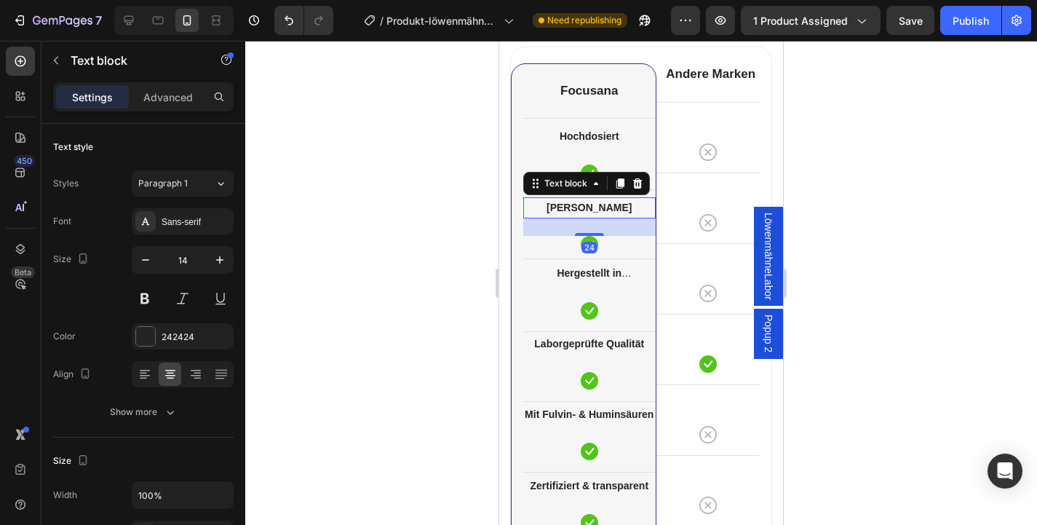
click at [600, 200] on p "[PERSON_NAME]" at bounding box center [590, 208] width 130 height 18
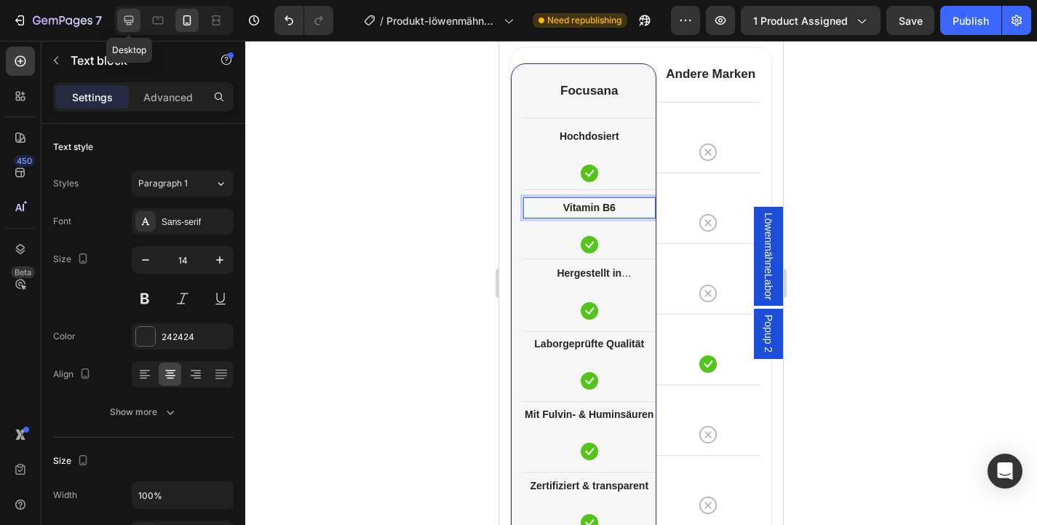
click at [127, 29] on div at bounding box center [128, 20] width 23 height 23
type input "16"
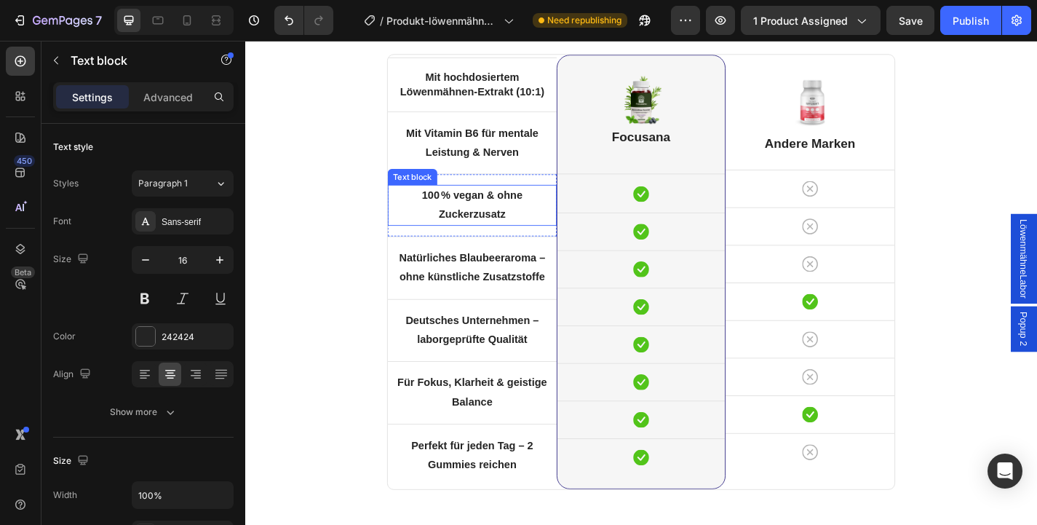
scroll to position [4738, 0]
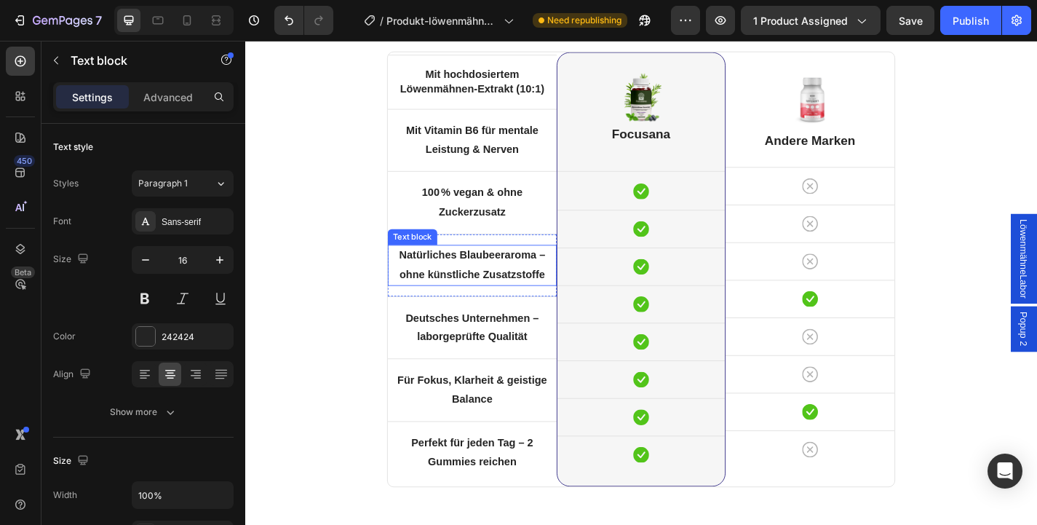
click at [515, 280] on strong "Natürliches Blaubeeraroma – ohne künstliche Zusatzstoffe" at bounding box center [495, 287] width 161 height 33
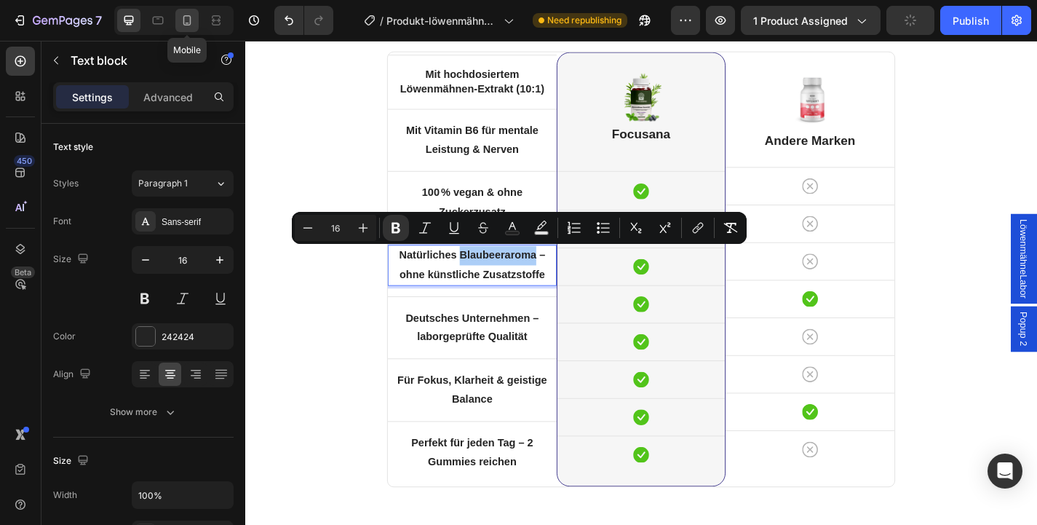
click at [197, 30] on div at bounding box center [186, 20] width 23 height 23
type input "14"
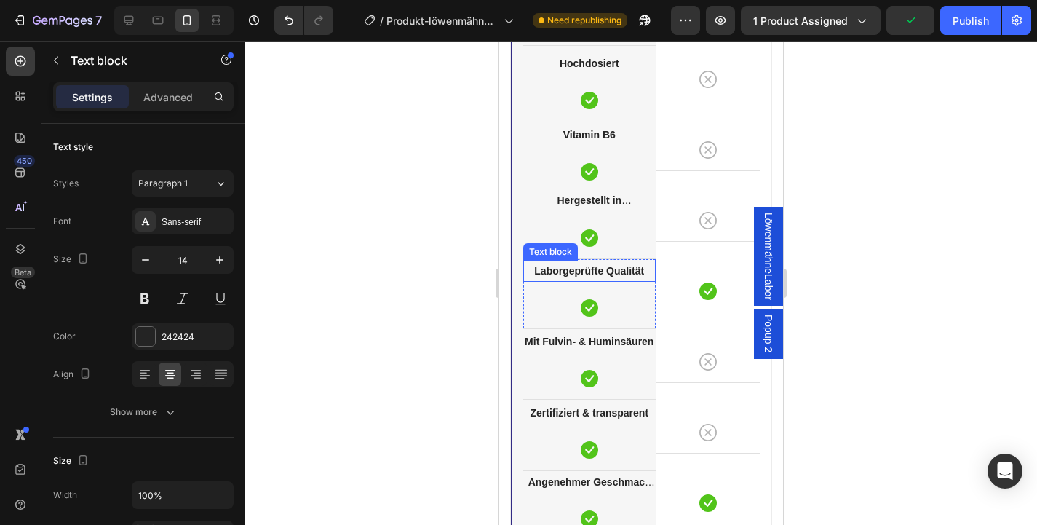
scroll to position [4454, 0]
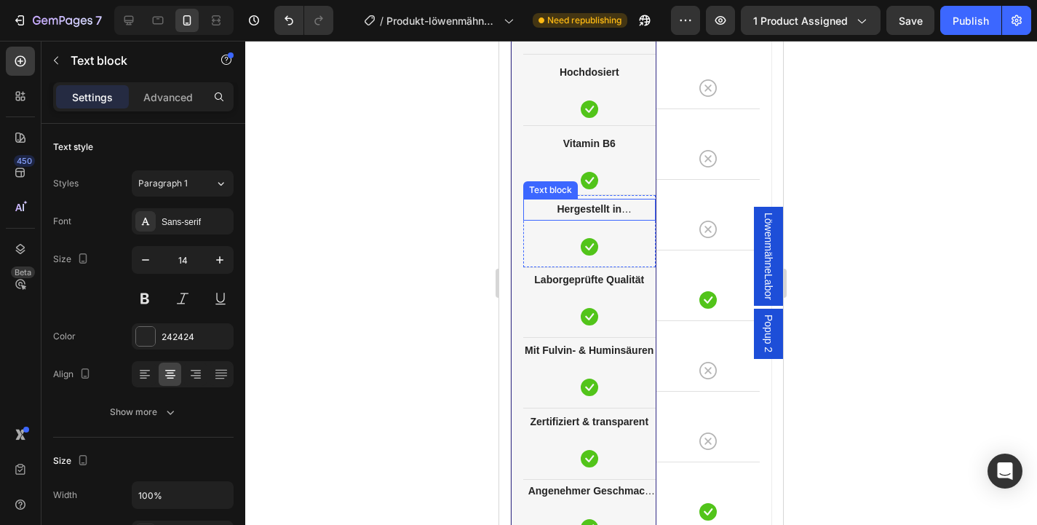
click at [608, 212] on strong "Hergestellt in Deutschland" at bounding box center [589, 218] width 109 height 30
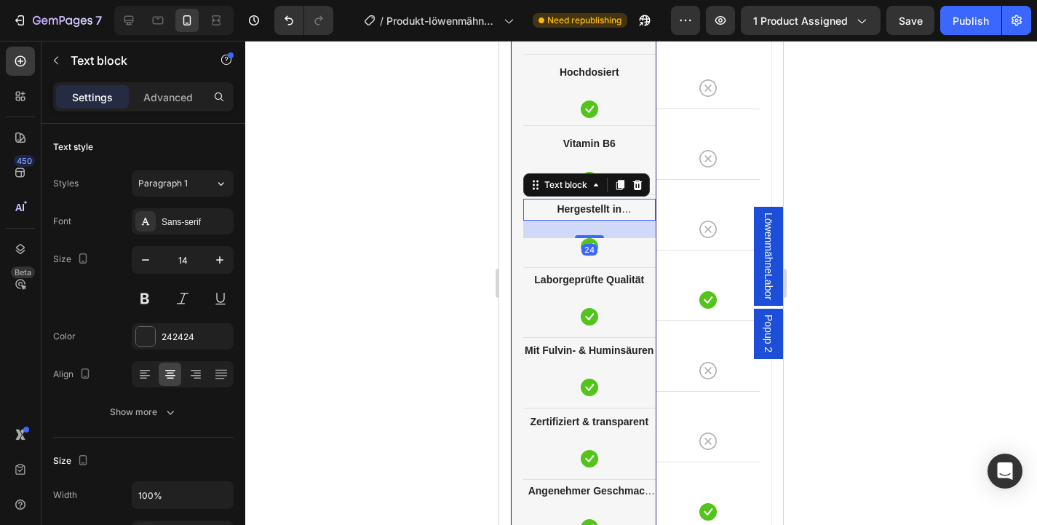
click at [608, 212] on strong "Hergestellt in Deutschland" at bounding box center [589, 218] width 109 height 30
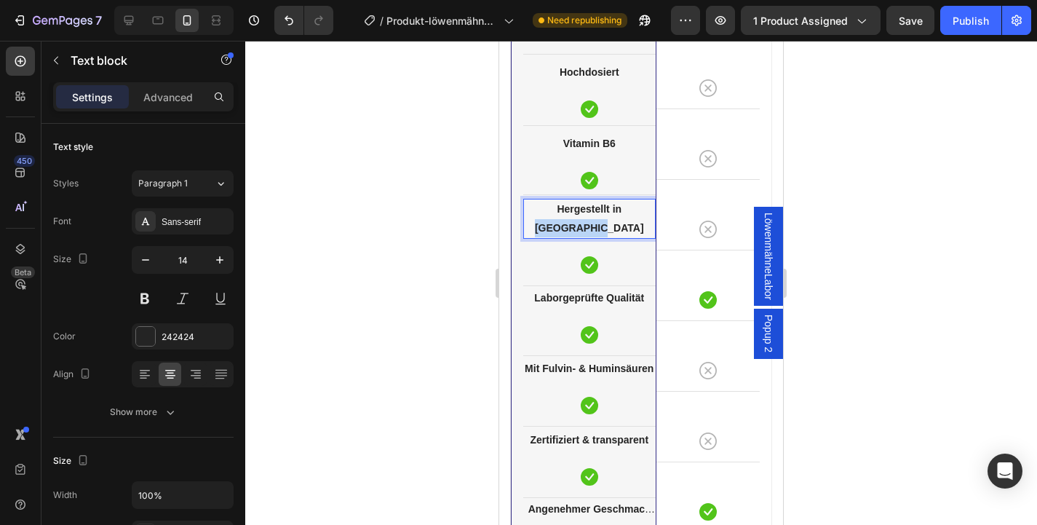
click at [608, 212] on strong "Hergestellt in Deutschland" at bounding box center [589, 218] width 109 height 30
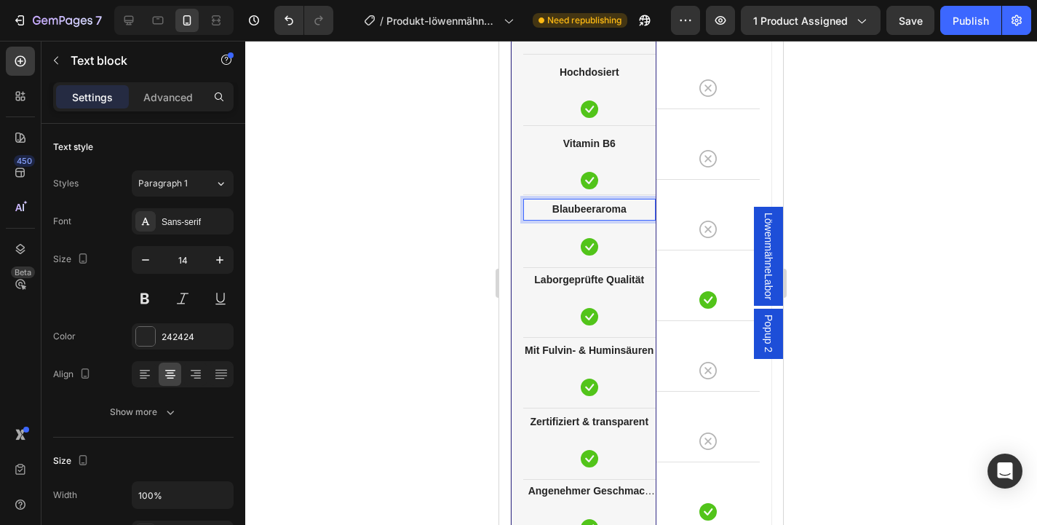
click at [142, 20] on div at bounding box center [173, 20] width 119 height 29
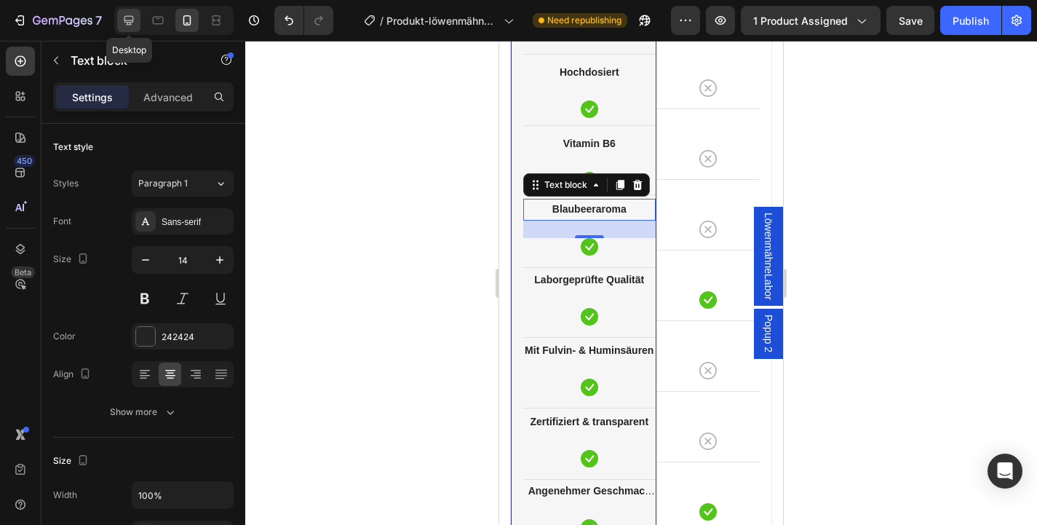
click at [137, 20] on div at bounding box center [128, 20] width 23 height 23
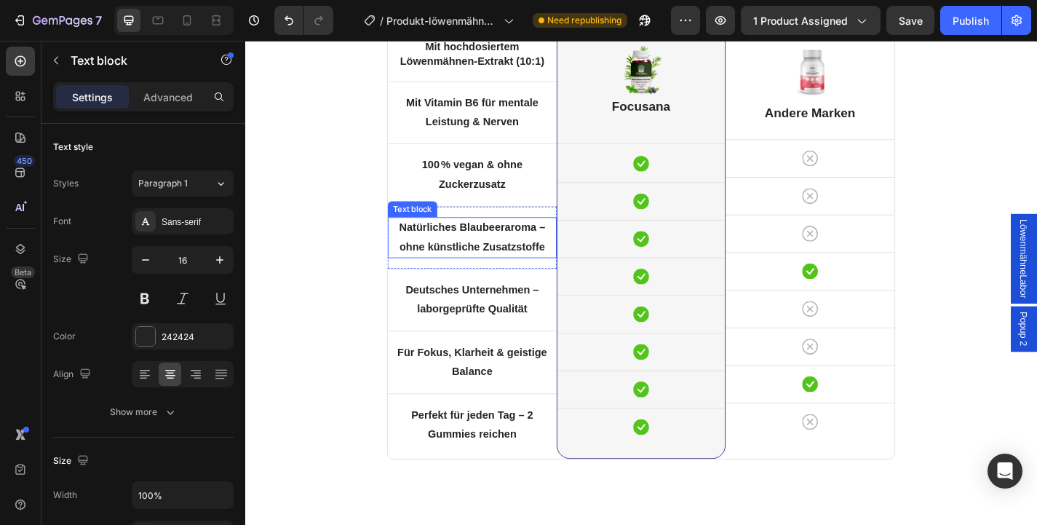
scroll to position [4769, 0]
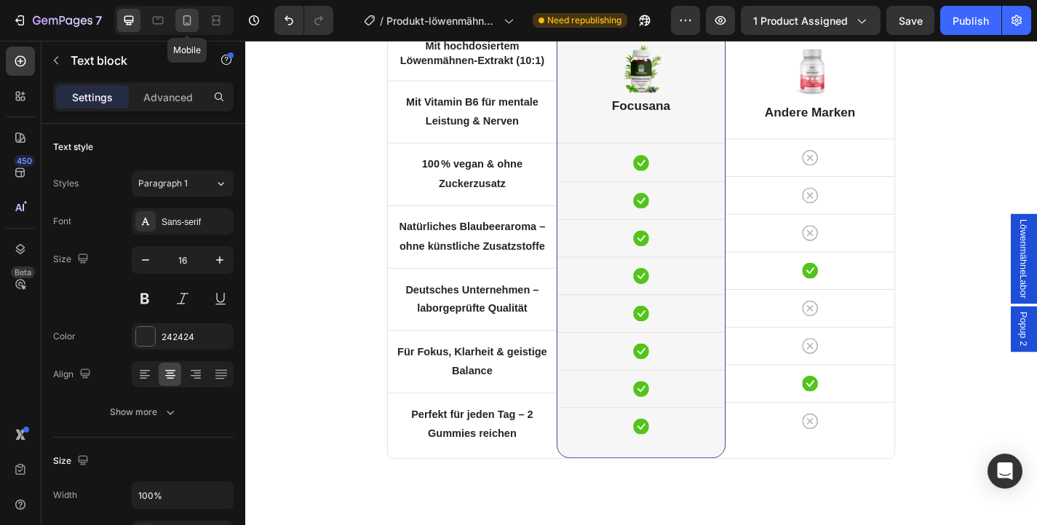
click at [190, 25] on icon at bounding box center [187, 20] width 15 height 15
type input "14"
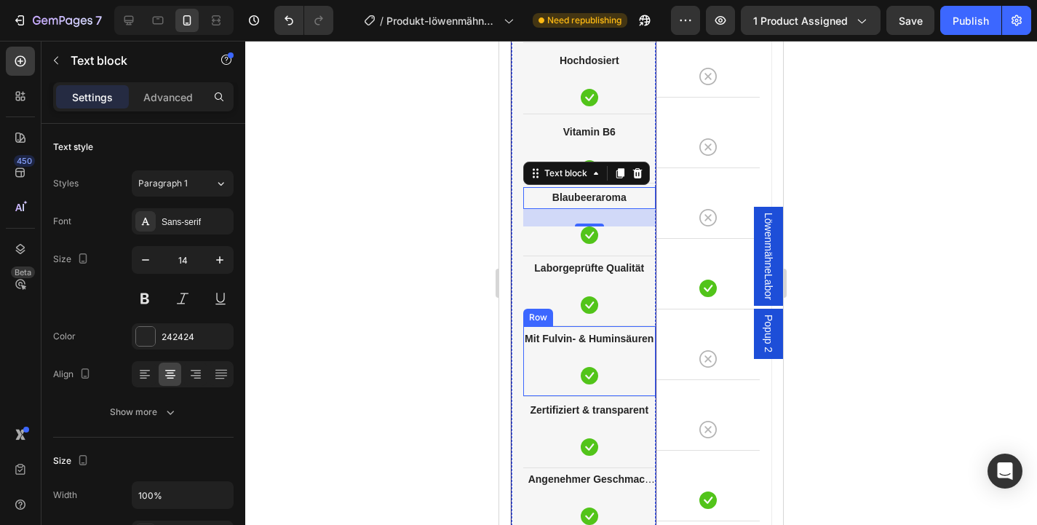
scroll to position [4521, 0]
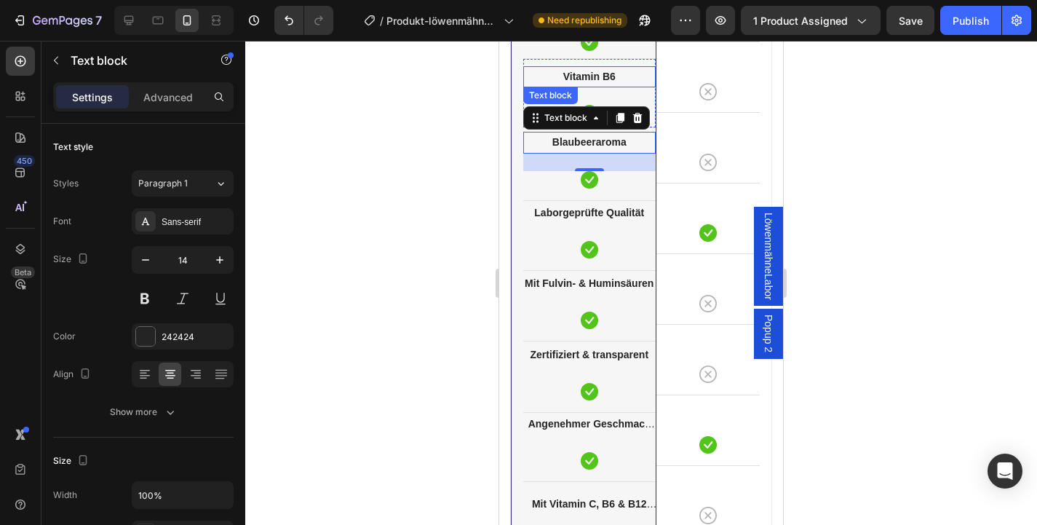
click at [566, 76] on strong "Vitamin B6" at bounding box center [589, 77] width 52 height 12
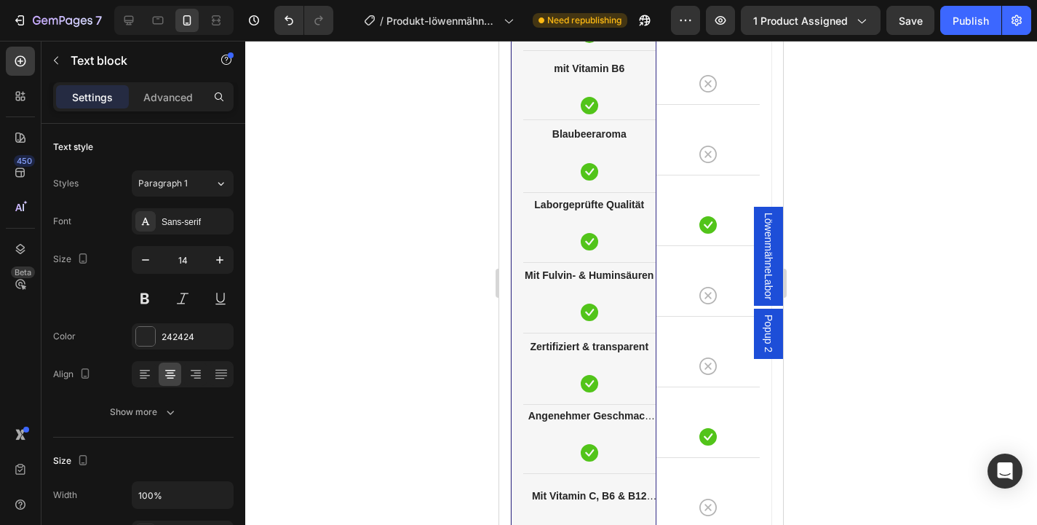
scroll to position [4539, 0]
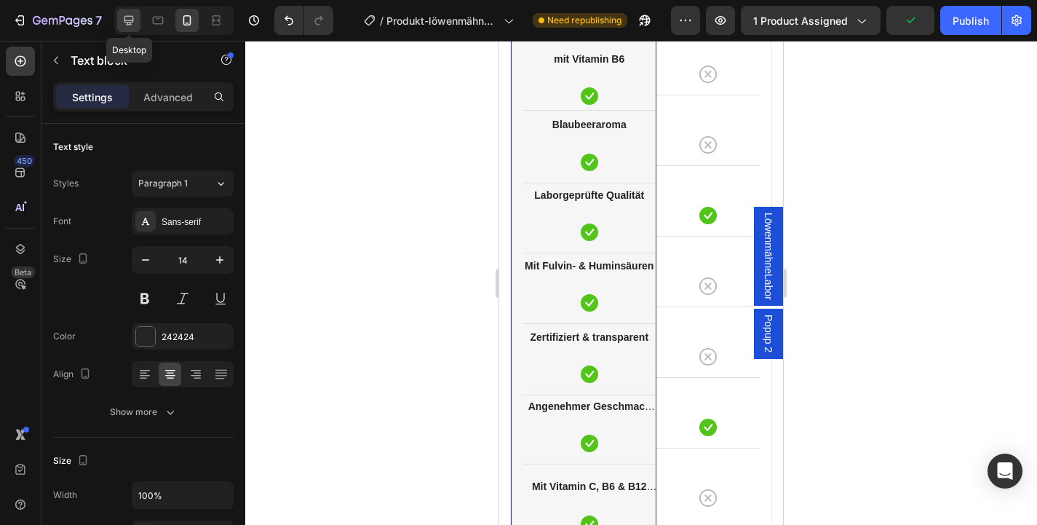
click at [130, 19] on icon at bounding box center [129, 20] width 15 height 15
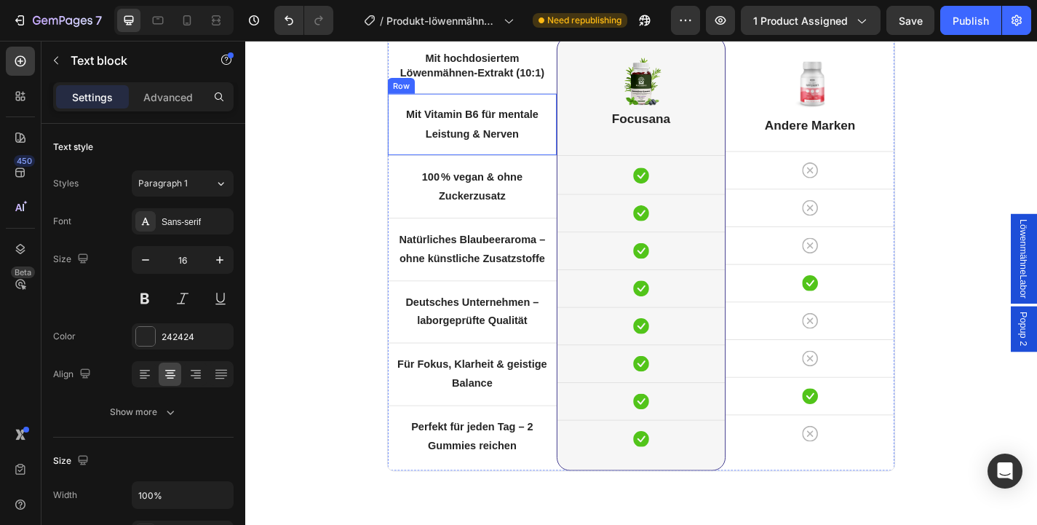
scroll to position [4756, 0]
click at [187, 15] on icon at bounding box center [187, 20] width 8 height 10
type input "14"
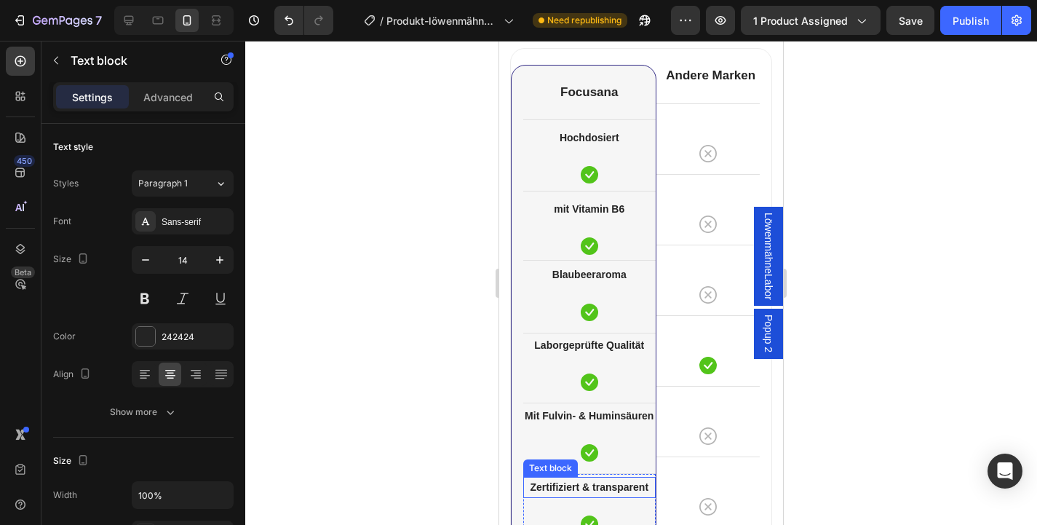
scroll to position [4599, 0]
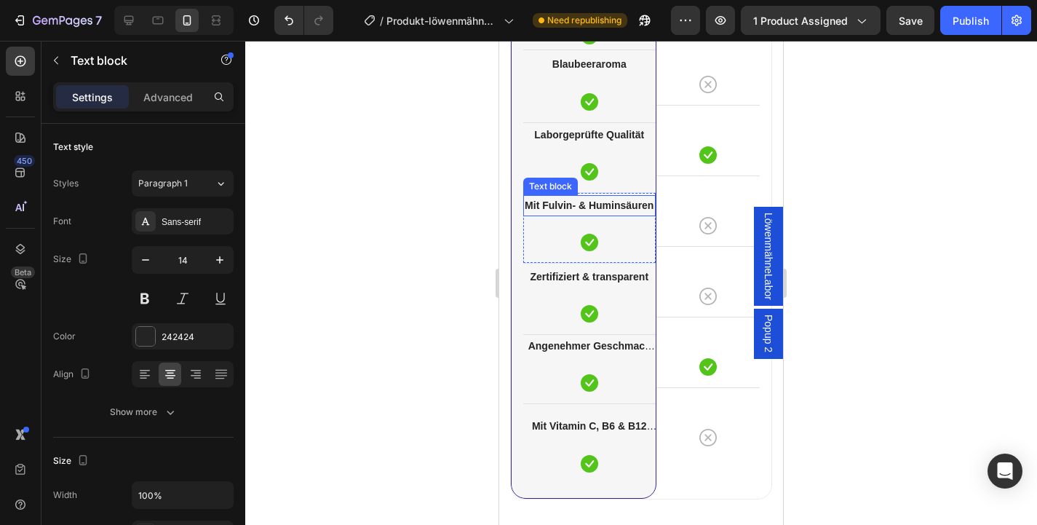
click at [620, 206] on strong "Mit Fulvin- & Huminsäuren" at bounding box center [589, 205] width 129 height 12
click at [619, 349] on strong "Angenehmer Geschmack (Erdbeere)" at bounding box center [591, 355] width 127 height 30
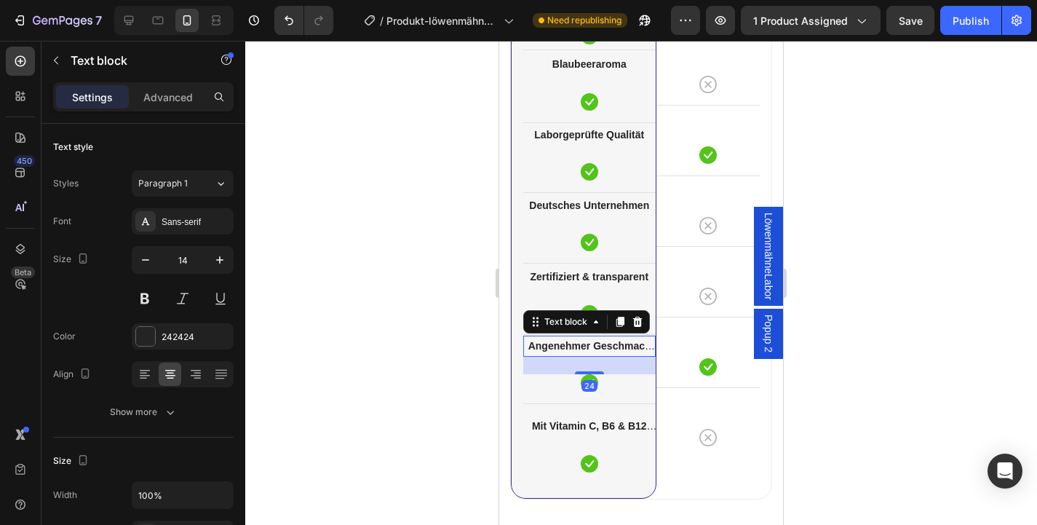
click at [619, 349] on strong "Angenehmer Geschmack (Erdbeere)" at bounding box center [591, 355] width 127 height 30
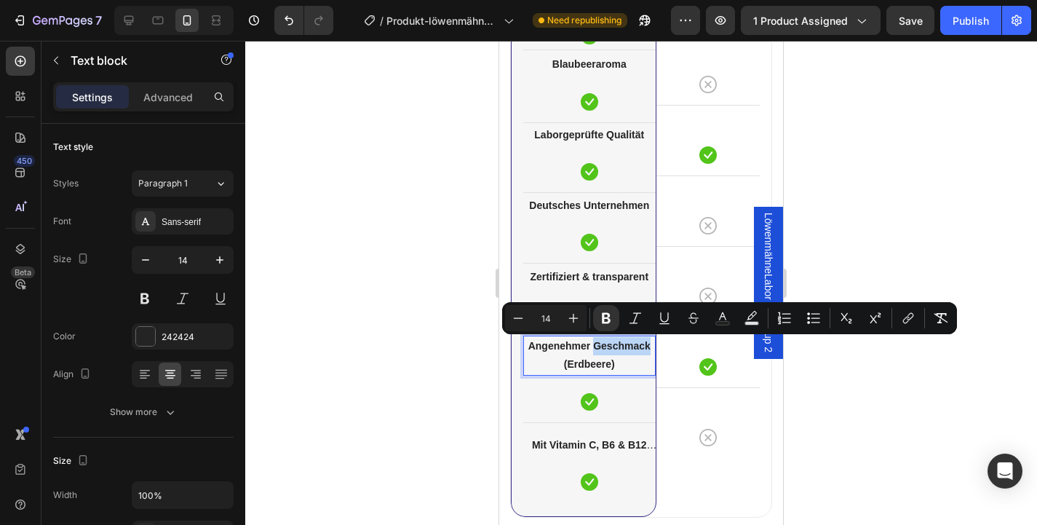
click at [624, 362] on p "Angenehmer Geschmack (Erdbeere)" at bounding box center [590, 355] width 130 height 36
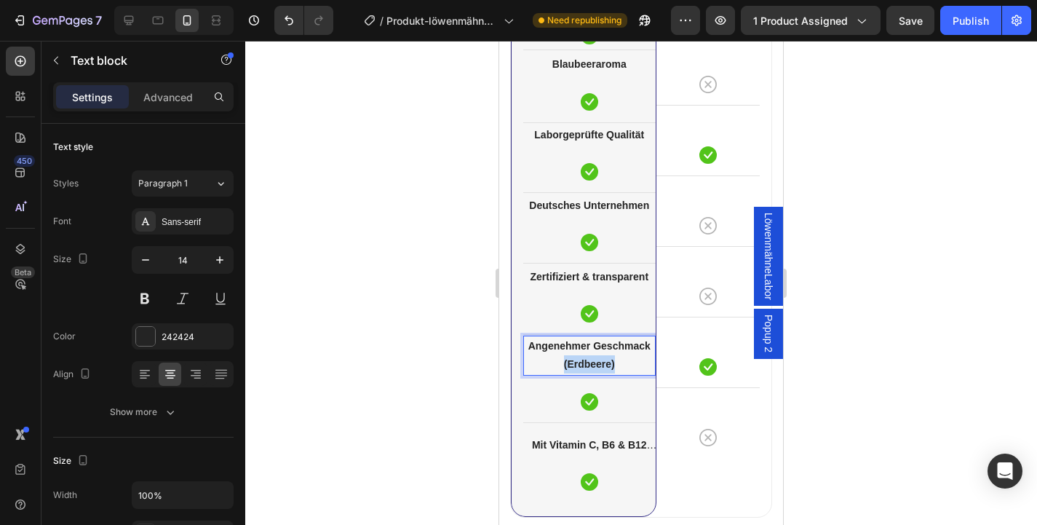
drag, startPoint x: 624, startPoint y: 362, endPoint x: 541, endPoint y: 360, distance: 83.7
click at [541, 360] on p "Angenehmer Geschmack (Erdbeere)" at bounding box center [590, 355] width 130 height 36
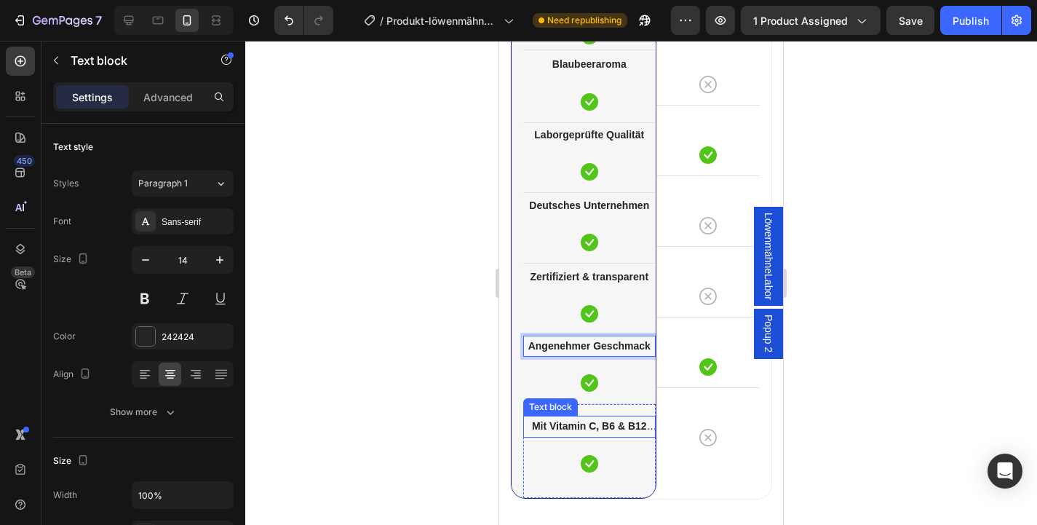
click at [580, 425] on strong "Mit Vitamin C, B6 & B12 angereichert" at bounding box center [594, 435] width 125 height 30
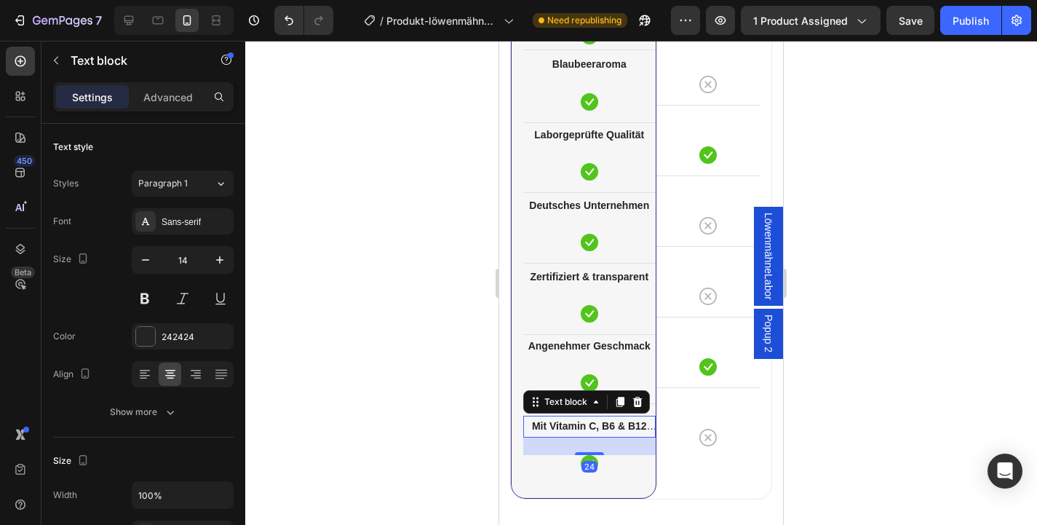
click at [580, 425] on strong "Mit Vitamin C, B6 & B12 angereichert" at bounding box center [594, 435] width 125 height 30
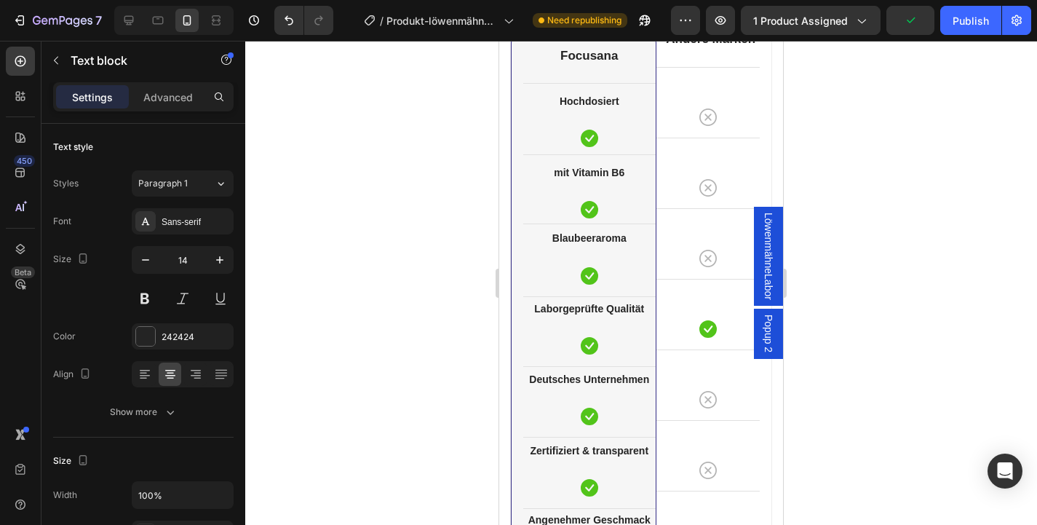
scroll to position [4427, 0]
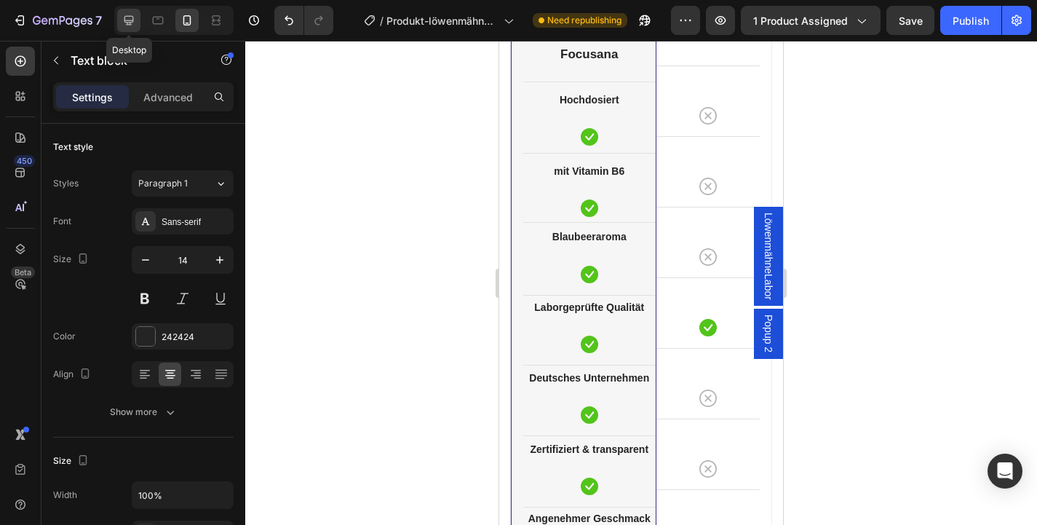
click at [136, 22] on div at bounding box center [128, 20] width 23 height 23
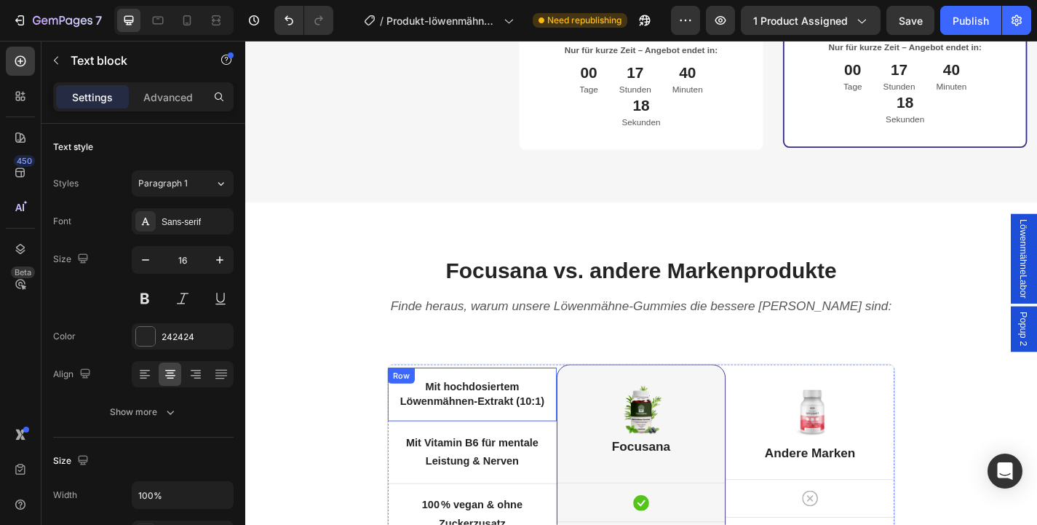
scroll to position [4529, 0]
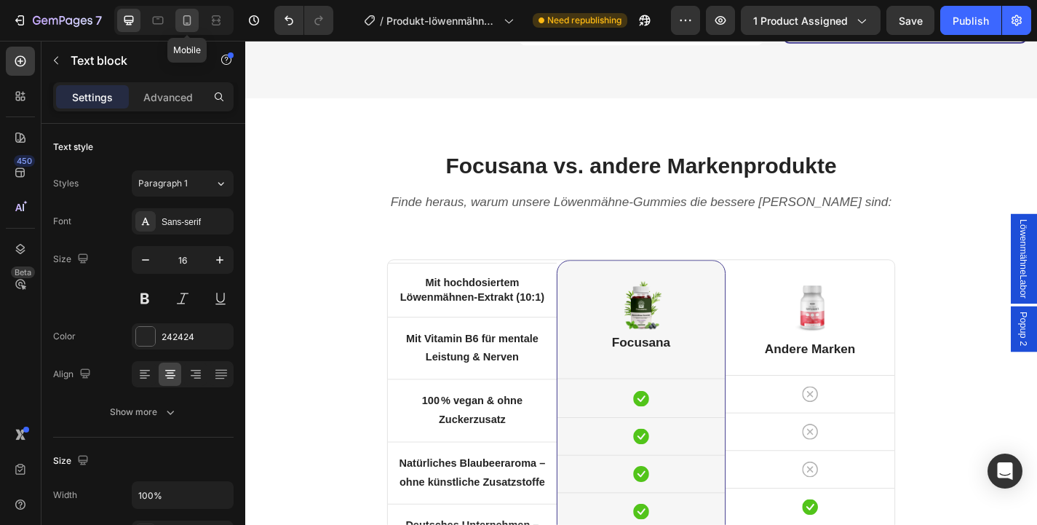
click at [196, 28] on div at bounding box center [186, 20] width 23 height 23
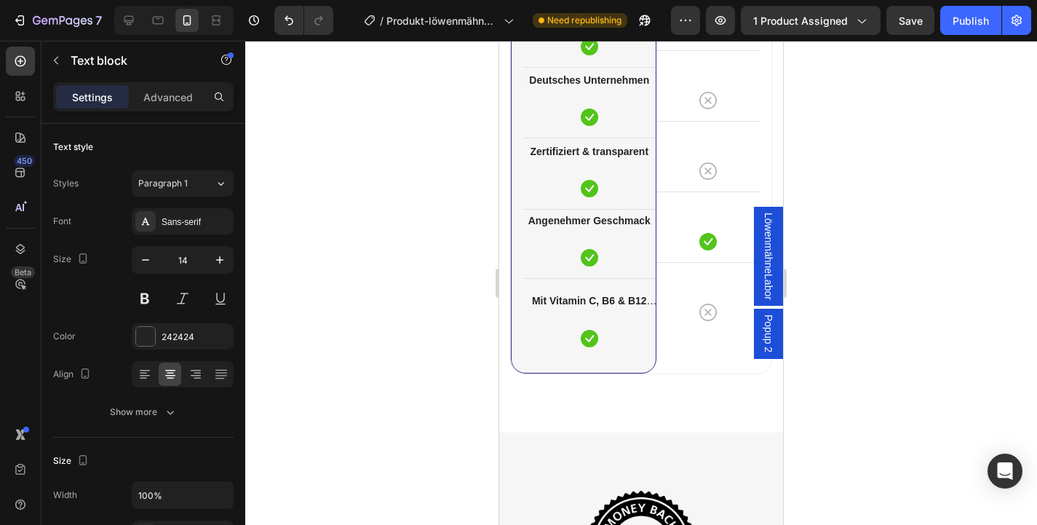
scroll to position [4874, 0]
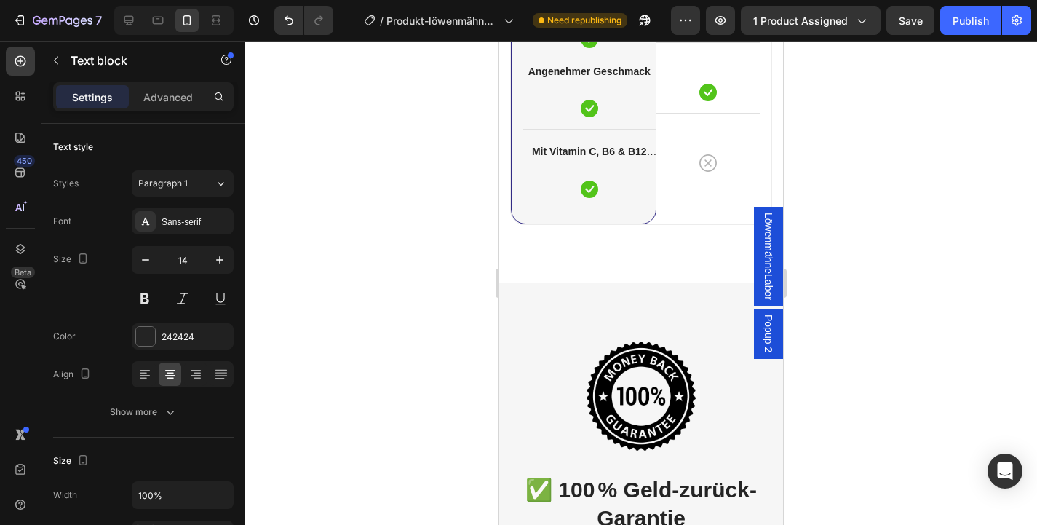
click at [597, 143] on p "Mit Vitamin C, B6 & B12 angereichert" at bounding box center [590, 152] width 130 height 18
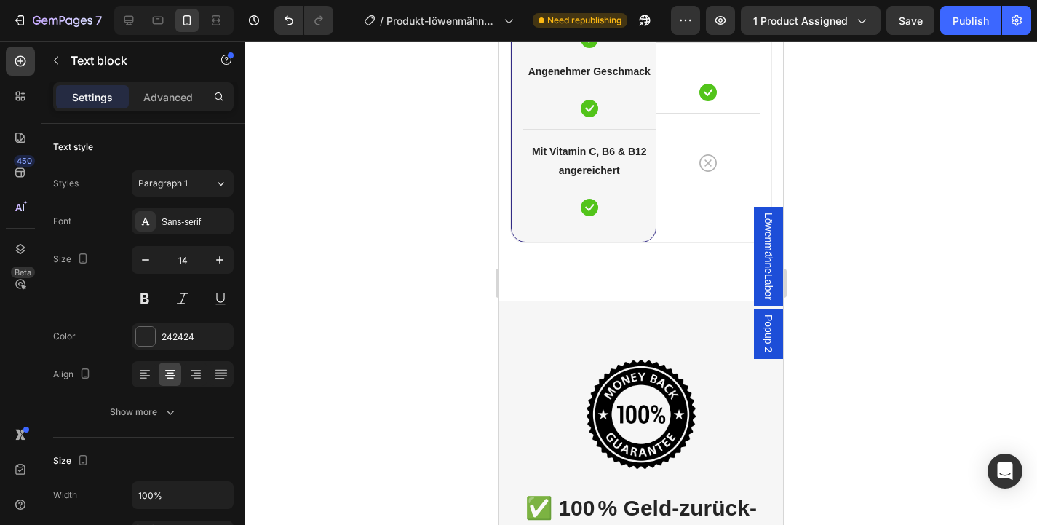
click at [597, 156] on strong "Mit Vitamin C, B6 & B12 angereichert" at bounding box center [589, 161] width 115 height 30
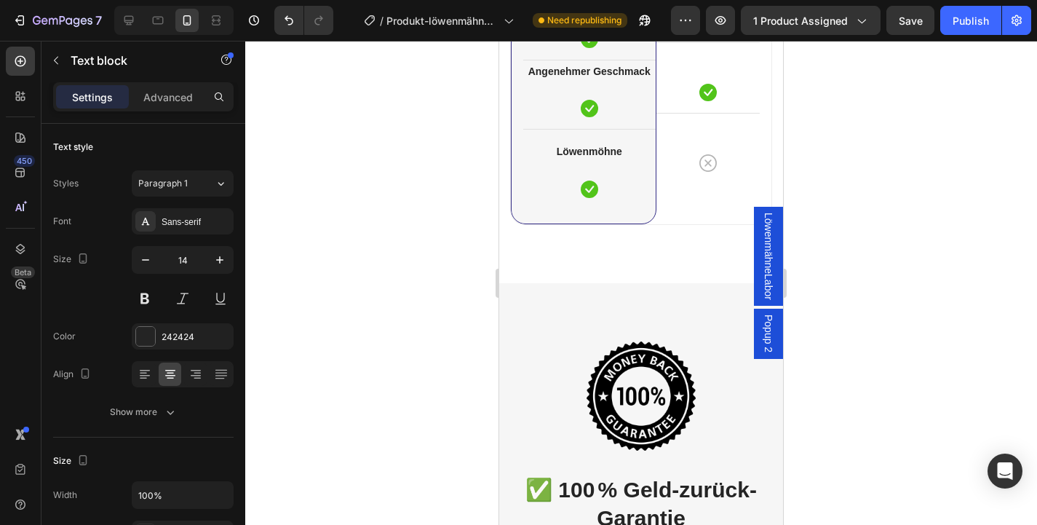
click at [591, 152] on strong "Löwenmöhne" at bounding box center [589, 152] width 65 height 12
click at [128, 24] on icon at bounding box center [128, 20] width 9 height 9
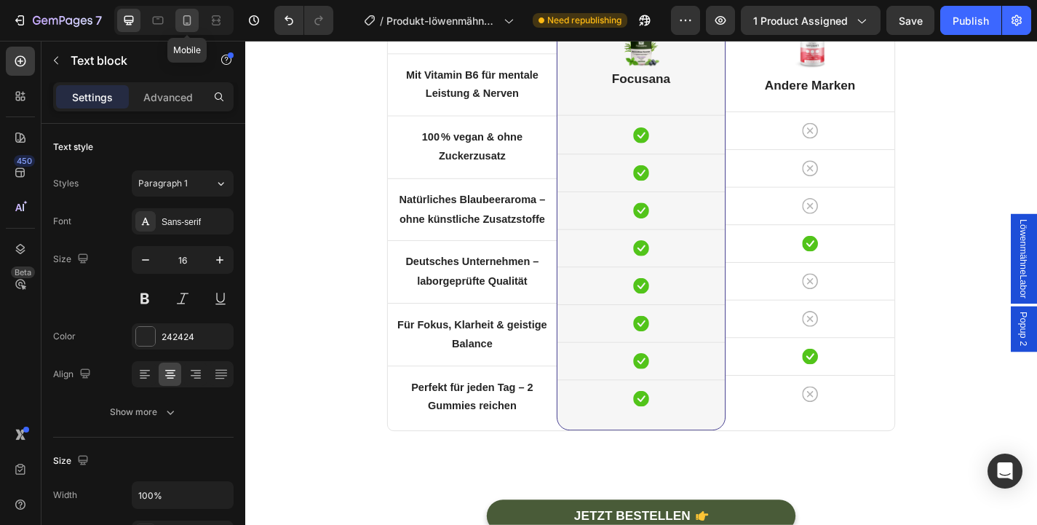
scroll to position [4795, 0]
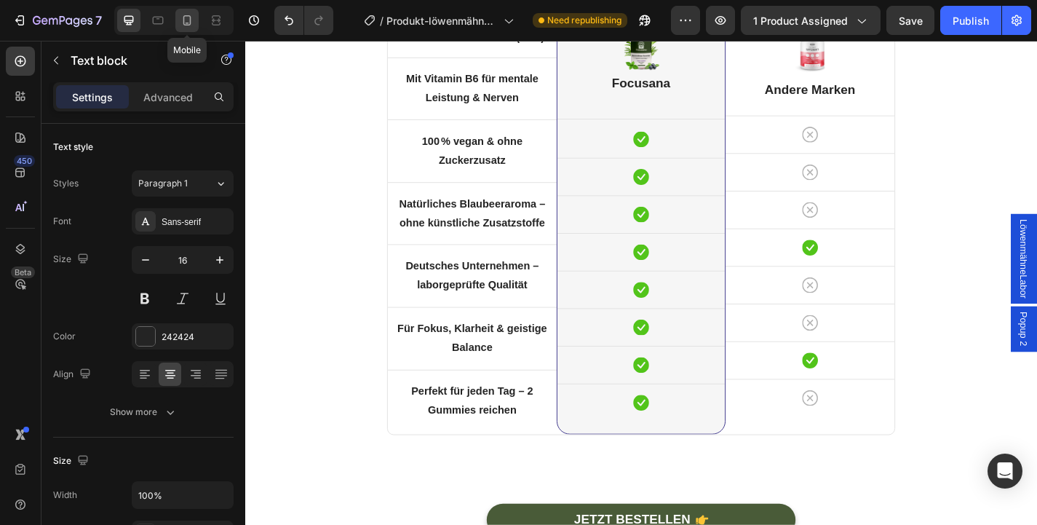
click at [188, 23] on icon at bounding box center [187, 20] width 15 height 15
type input "14"
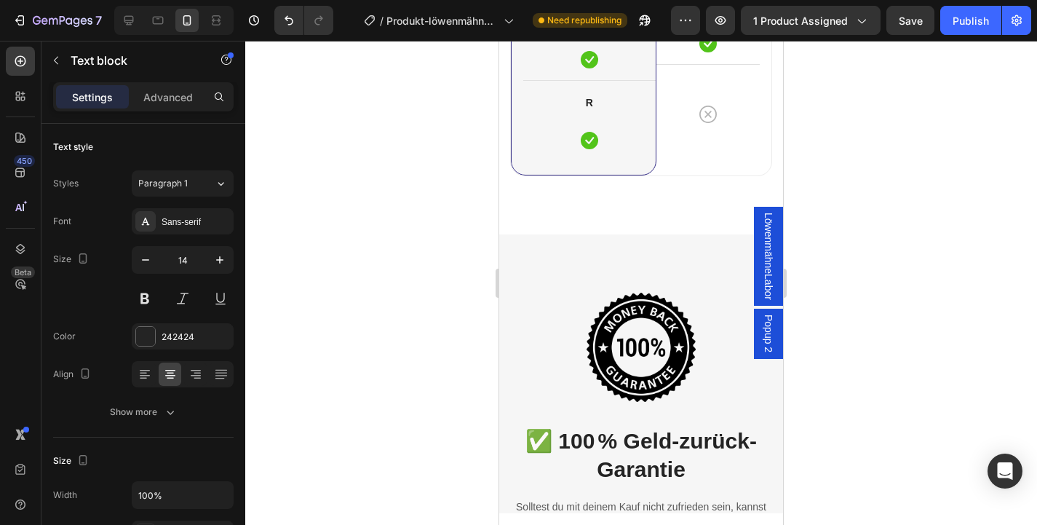
scroll to position [4923, 0]
click at [587, 106] on strong "R" at bounding box center [589, 102] width 7 height 12
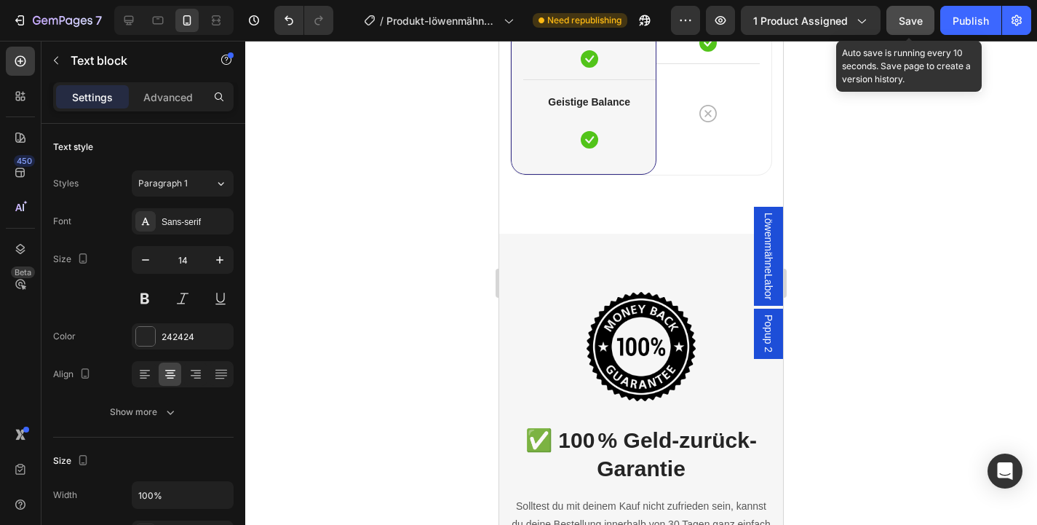
click at [899, 33] on button "Save" at bounding box center [910, 20] width 48 height 29
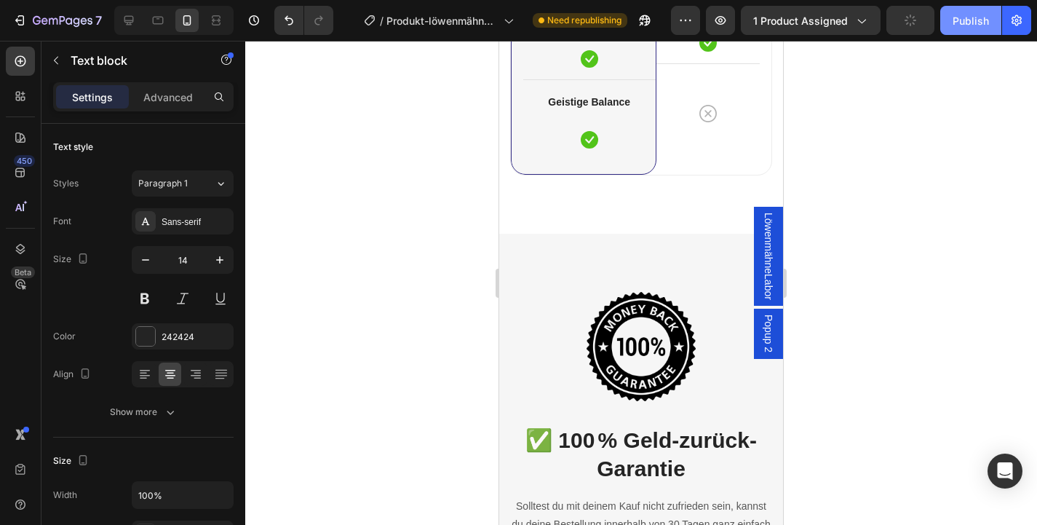
click at [955, 31] on button "Publish" at bounding box center [970, 20] width 61 height 29
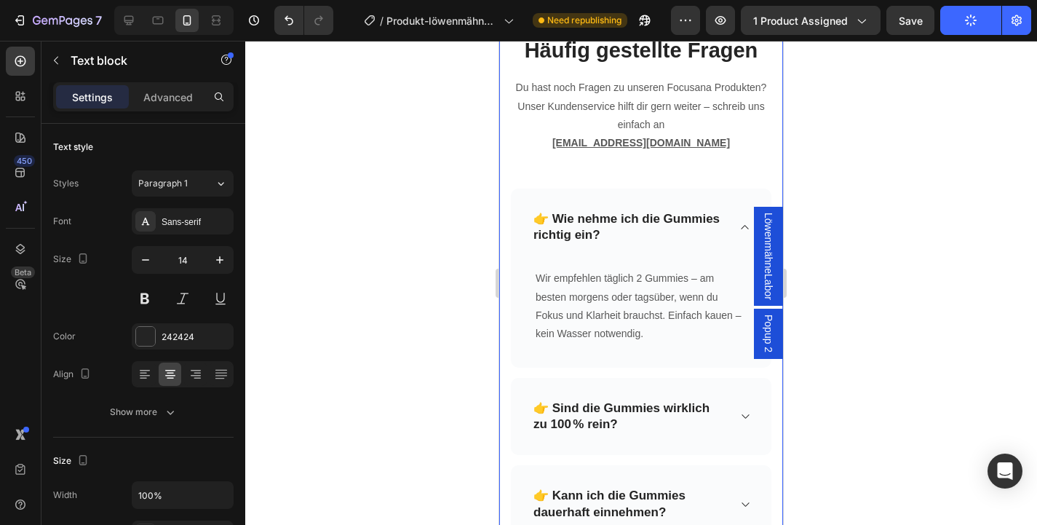
scroll to position [5787, 0]
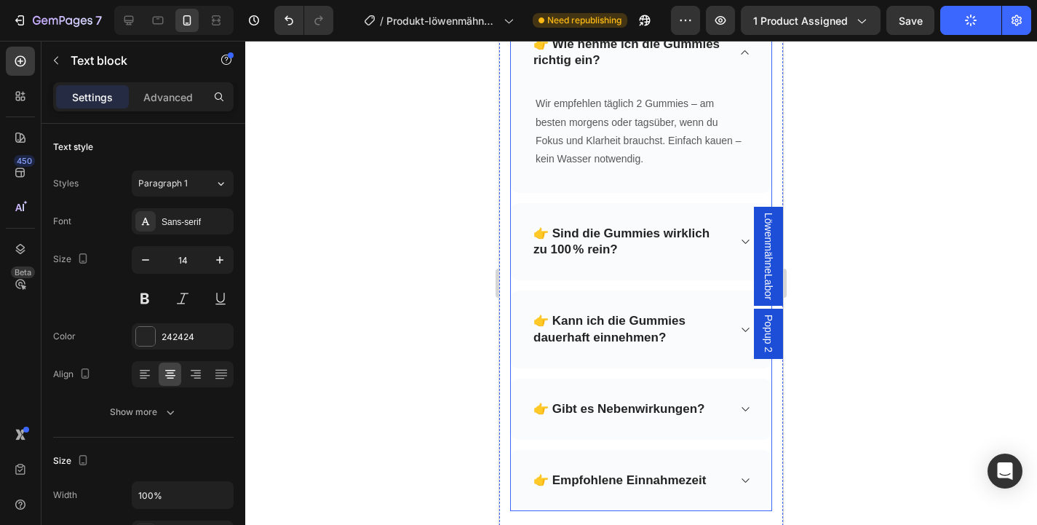
click at [702, 250] on p "👉 Sind die Gummies wirklich zu 100 % rein?" at bounding box center [629, 242] width 192 height 32
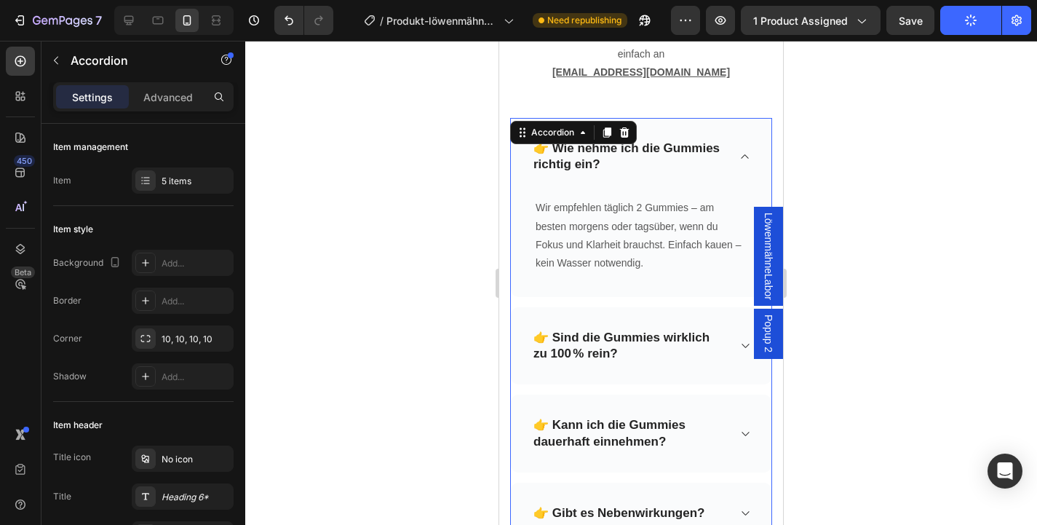
scroll to position [5662, 0]
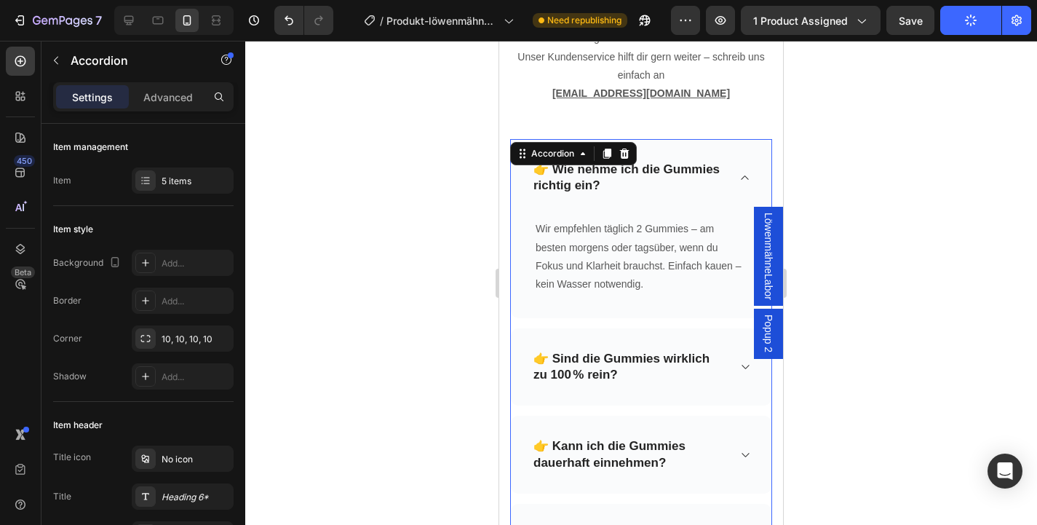
click at [554, 178] on p "👉 Wie nehme ich die Gummies richtig ein?" at bounding box center [629, 178] width 192 height 32
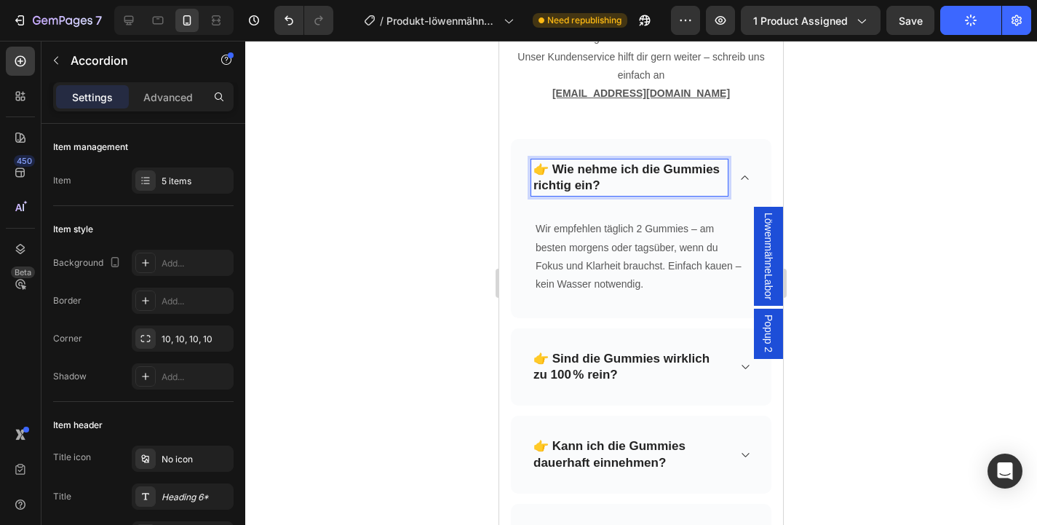
click at [550, 166] on p "👉 Wie nehme ich die Gummies richtig ein?" at bounding box center [629, 178] width 192 height 32
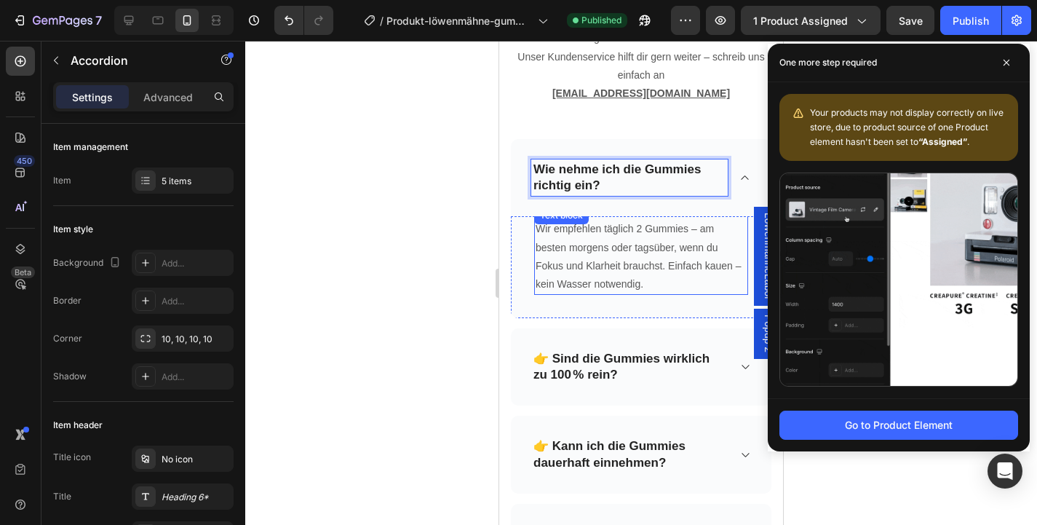
click at [627, 249] on p "Wir empfehlen täglich 2 Gummies – am besten morgens oder tagsüber, wenn du Foku…" at bounding box center [641, 257] width 211 height 74
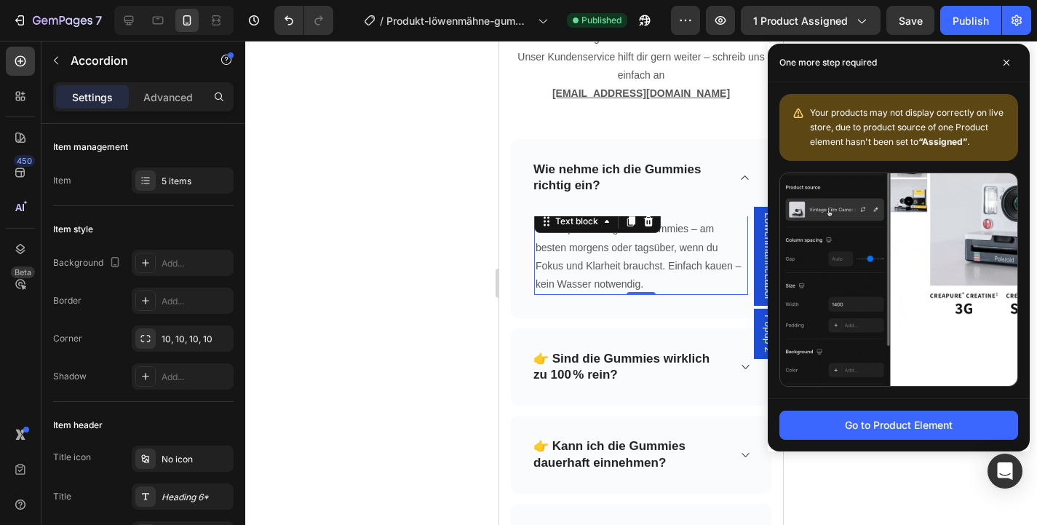
click at [627, 249] on p "Wir empfehlen täglich 2 Gummies – am besten morgens oder tagsüber, wenn du Foku…" at bounding box center [641, 257] width 211 height 74
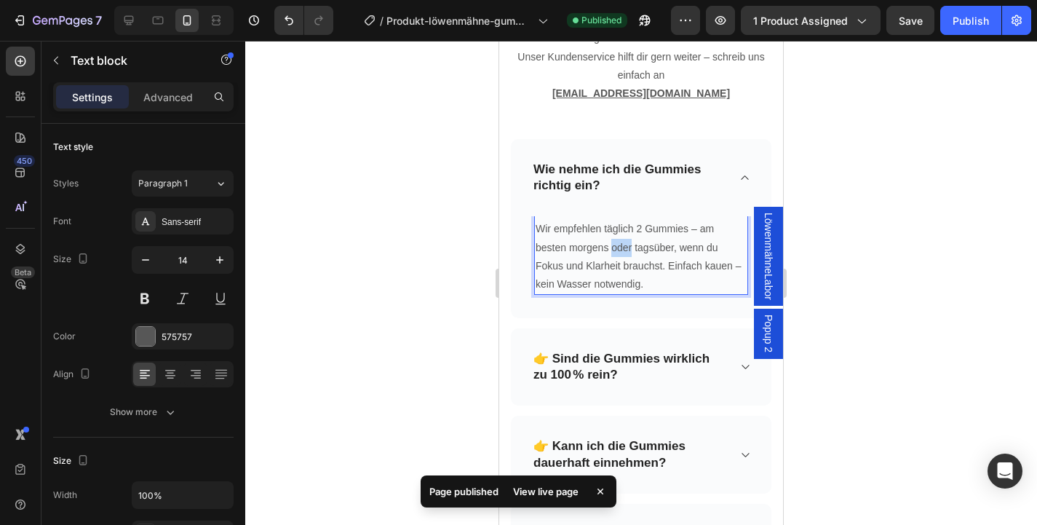
click at [627, 249] on p "Wir empfehlen täglich 2 Gummies – am besten morgens oder tagsüber, wenn du Foku…" at bounding box center [641, 257] width 211 height 74
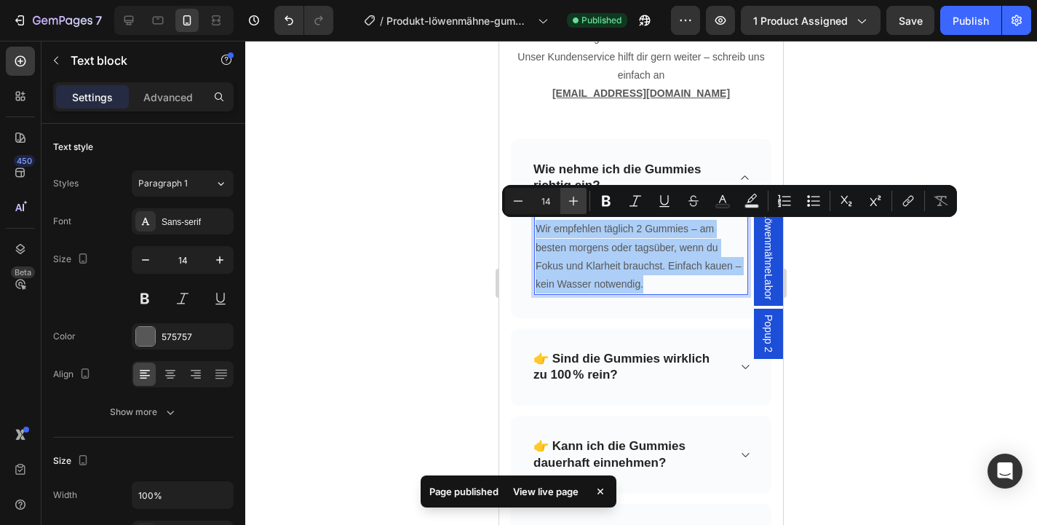
click at [567, 199] on icon "Editor contextual toolbar" at bounding box center [573, 201] width 15 height 15
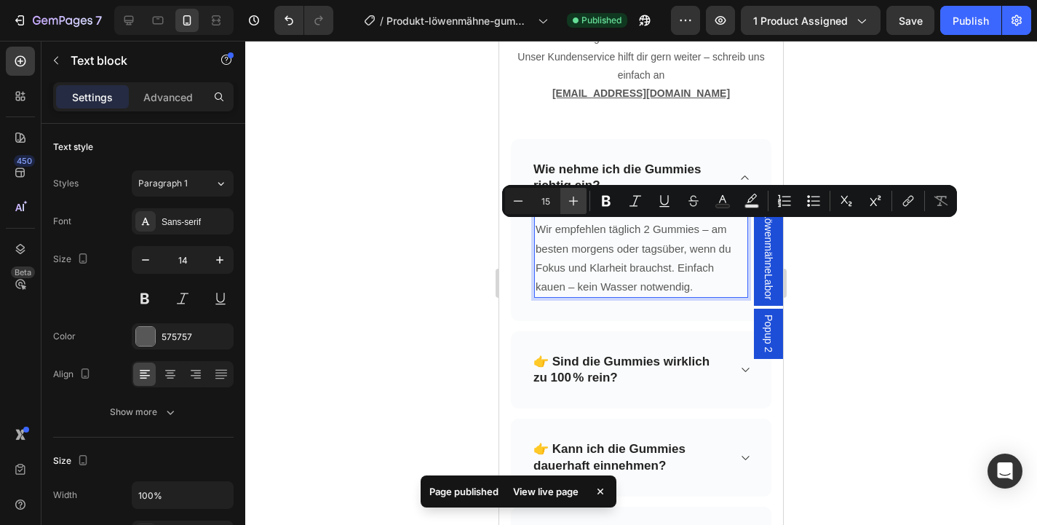
click at [567, 199] on icon "Editor contextual toolbar" at bounding box center [573, 201] width 15 height 15
type input "16"
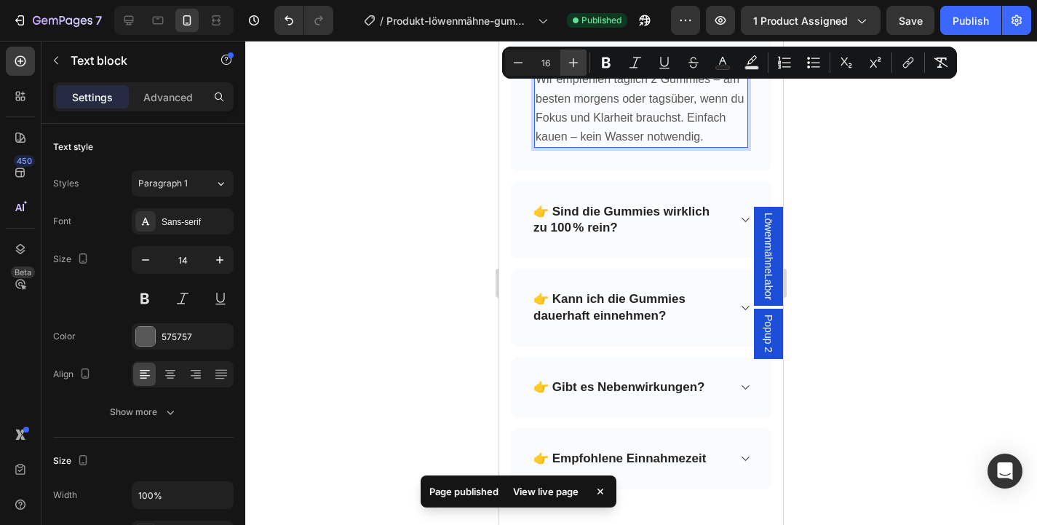
scroll to position [5817, 0]
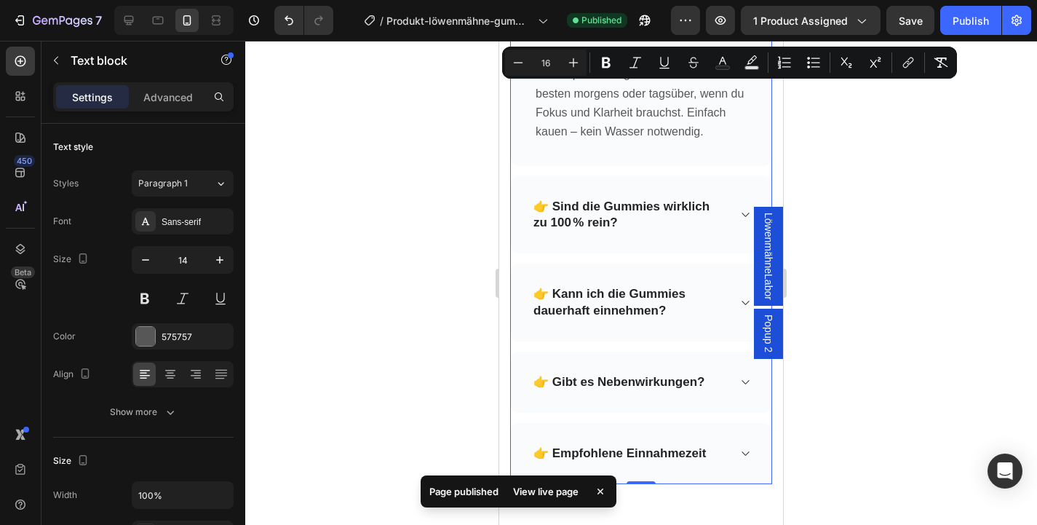
click at [552, 203] on p "👉 Sind die Gummies wirklich zu 100 % rein?" at bounding box center [629, 215] width 192 height 32
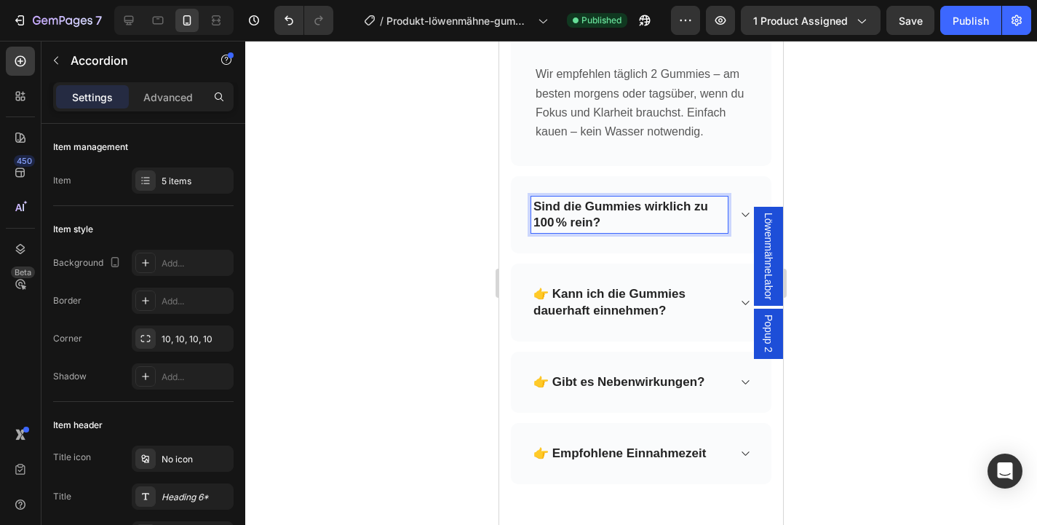
click at [752, 212] on div "Sind die Gummies wirklich zu 100 % rein?" at bounding box center [641, 214] width 261 height 77
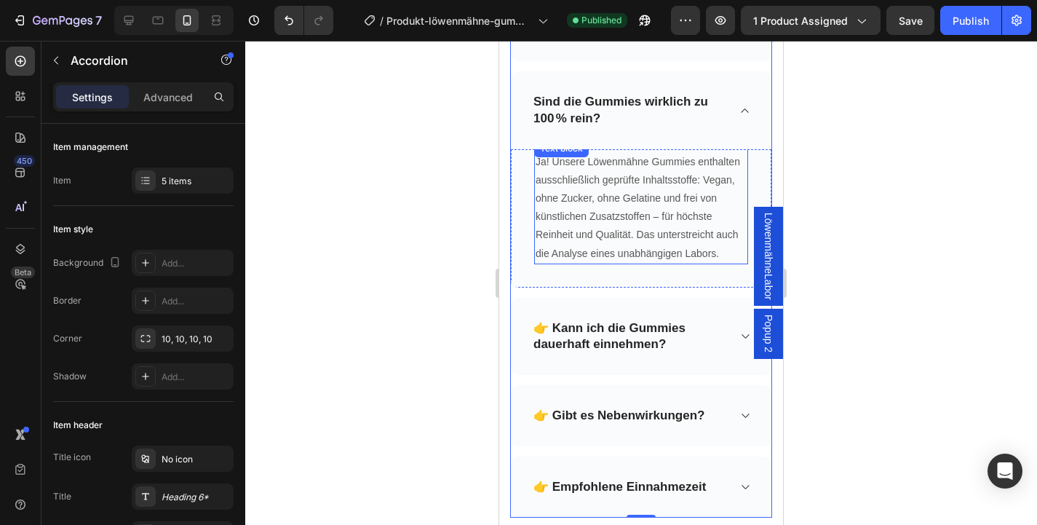
click at [632, 207] on p "Ja! Unsere Löwenmähne Gummies enthalten ausschließlich geprüfte Inhaltsstoffe: …" at bounding box center [641, 208] width 211 height 110
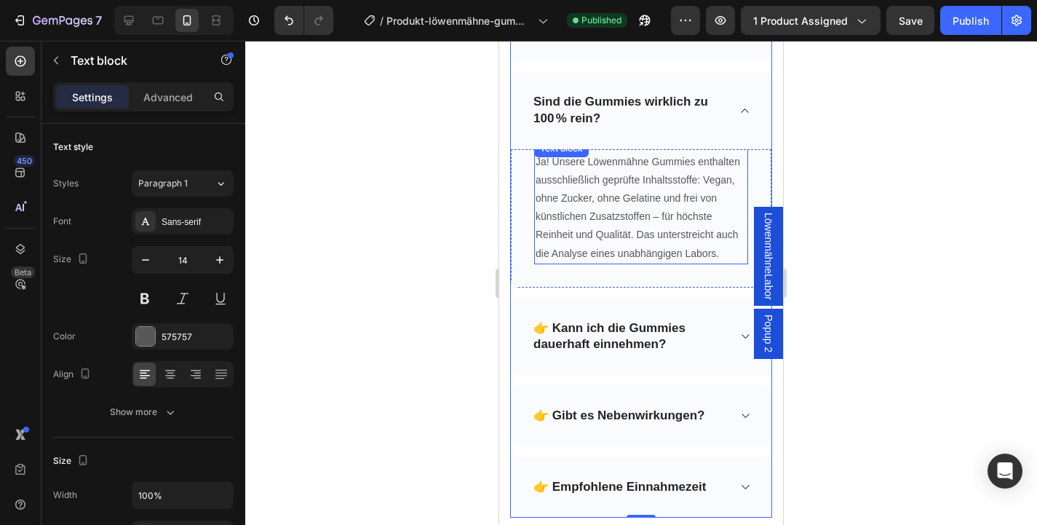
click at [632, 207] on p "Ja! Unsere Löwenmähne Gummies enthalten ausschließlich geprüfte Inhaltsstoffe: …" at bounding box center [641, 208] width 211 height 110
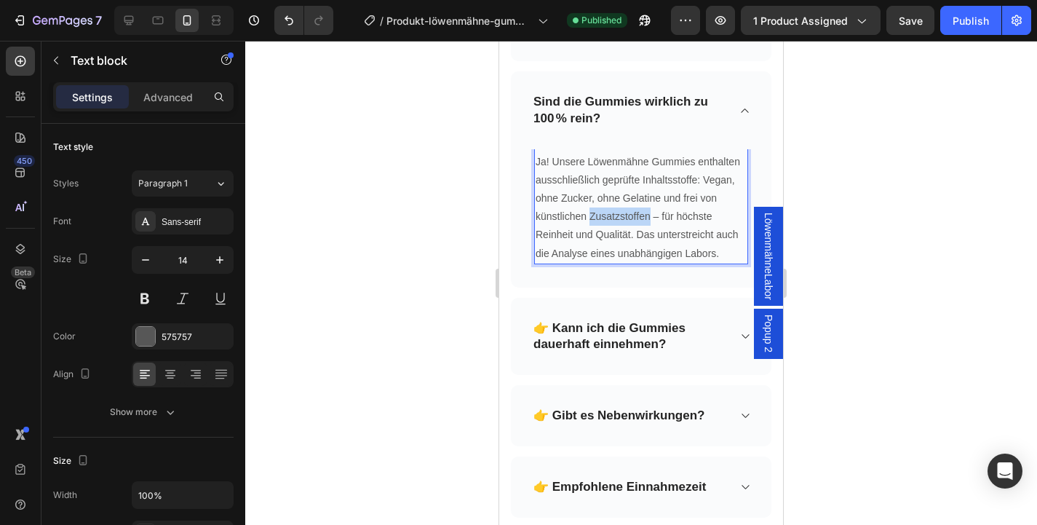
click at [632, 207] on p "Ja! Unsere Löwenmähne Gummies enthalten ausschließlich geprüfte Inhaltsstoffe: …" at bounding box center [641, 208] width 211 height 110
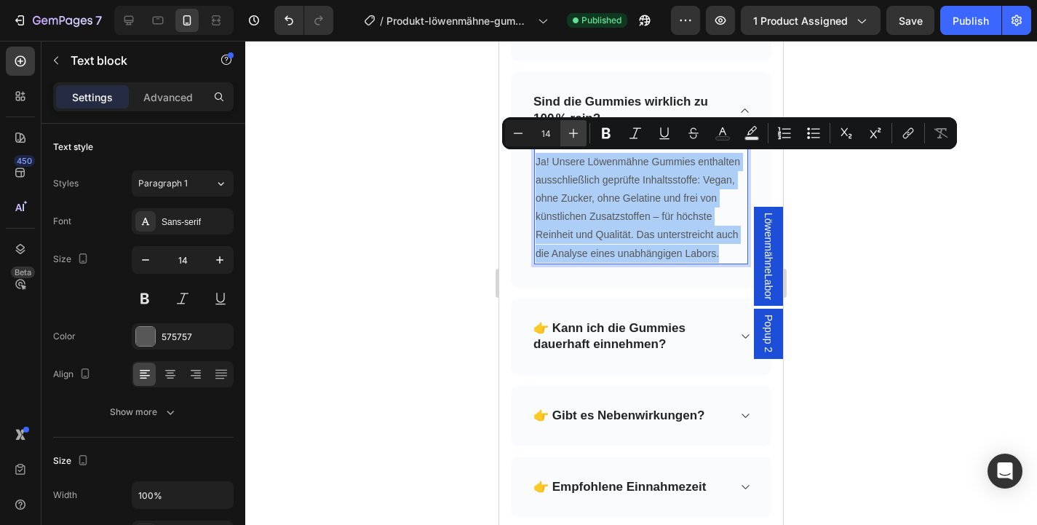
click at [569, 137] on icon "Editor contextual toolbar" at bounding box center [573, 133] width 15 height 15
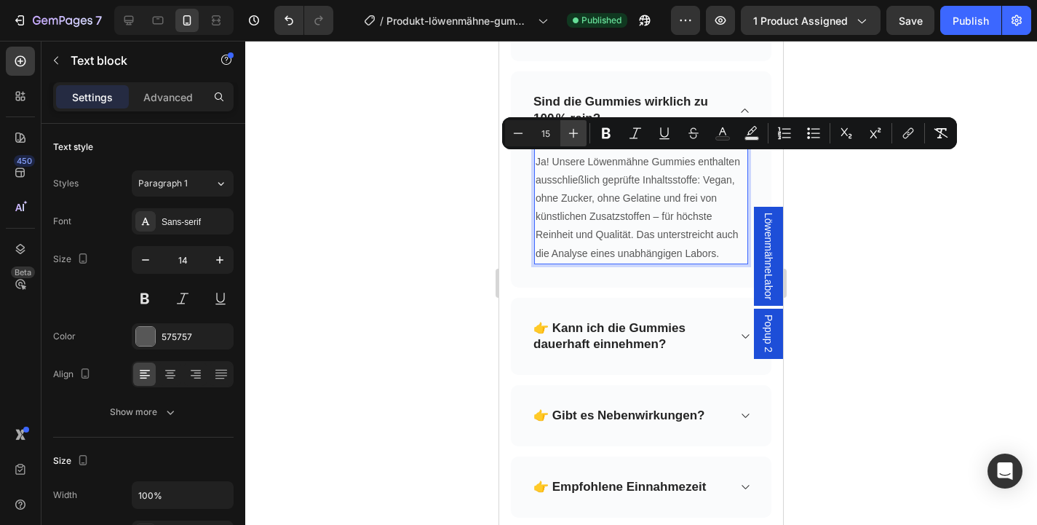
click at [569, 137] on icon "Editor contextual toolbar" at bounding box center [573, 133] width 15 height 15
type input "16"
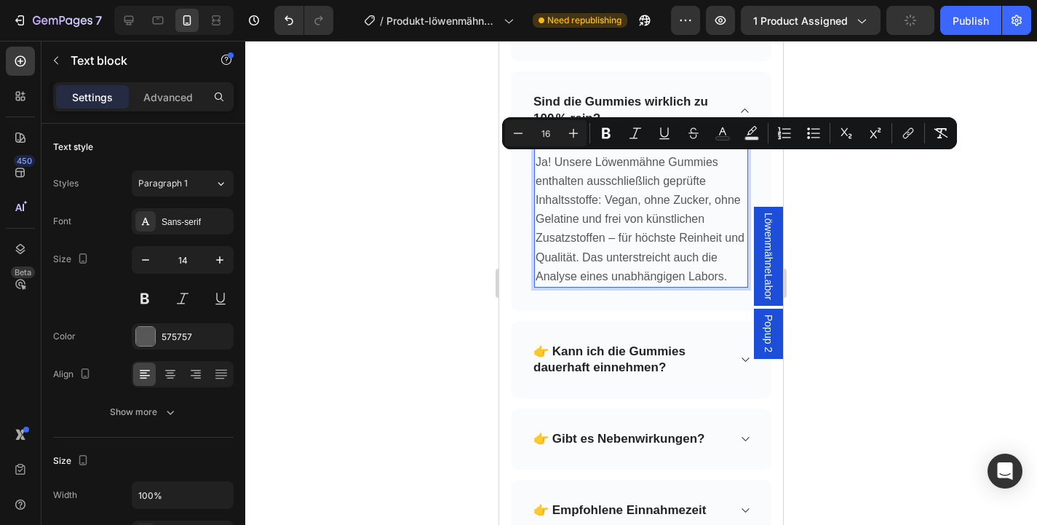
scroll to position [5895, 0]
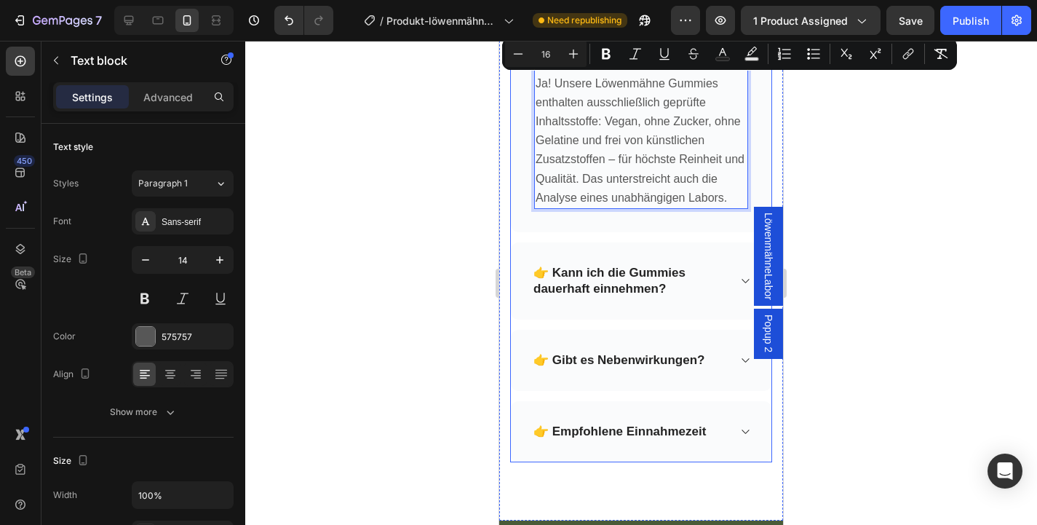
click at [721, 271] on p "👉 Kann ich die Gummies dauerhaft einnehmen?" at bounding box center [629, 281] width 192 height 32
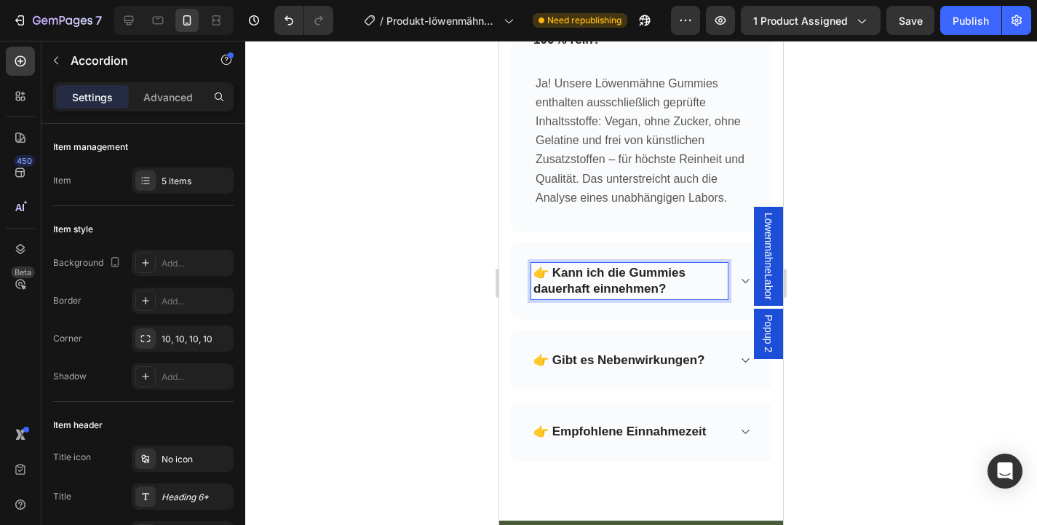
click at [551, 272] on p "👉 Kann ich die Gummies dauerhaft einnehmen?" at bounding box center [629, 281] width 192 height 32
click at [752, 267] on div "Kann ich die Gummies dauerhaft einnehmen?" at bounding box center [641, 280] width 261 height 77
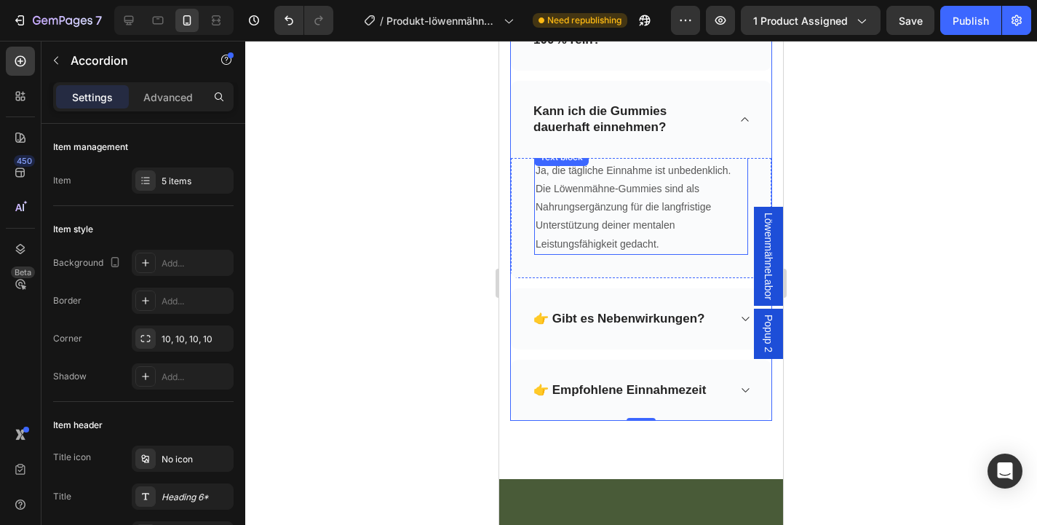
click at [565, 220] on p "Ja, die tägliche Einnahme ist unbedenklich. Die Löwenmähne-Gummies sind als Nah…" at bounding box center [641, 208] width 211 height 92
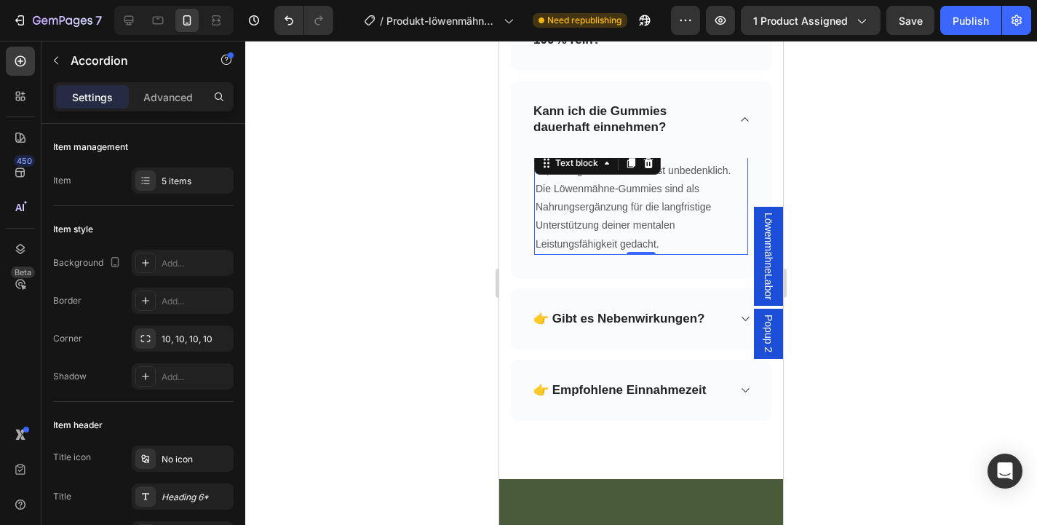
click at [565, 220] on p "Ja, die tägliche Einnahme ist unbedenklich. Die Löwenmähne-Gummies sind als Nah…" at bounding box center [641, 208] width 211 height 92
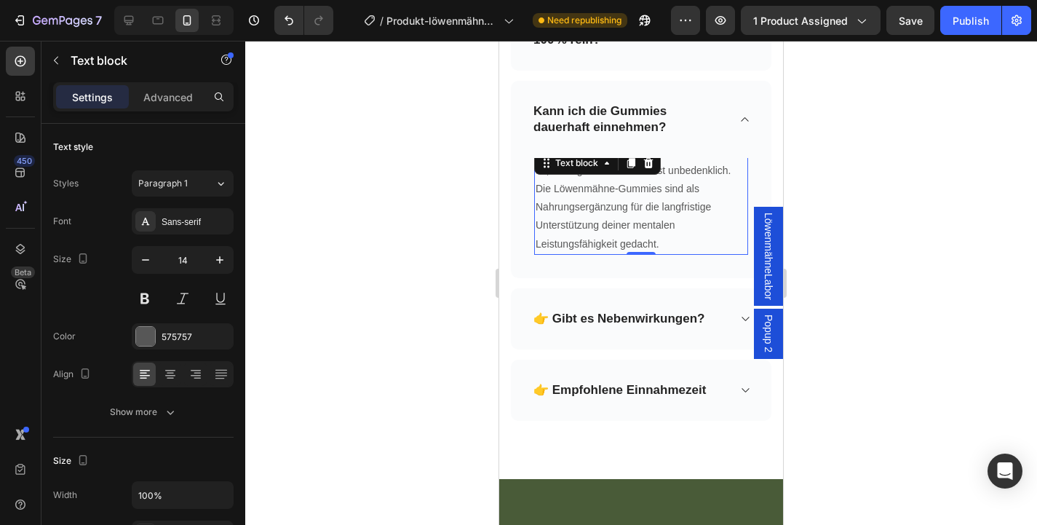
click at [565, 220] on p "Ja, die tägliche Einnahme ist unbedenklich. Die Löwenmähne-Gummies sind als Nah…" at bounding box center [641, 208] width 211 height 92
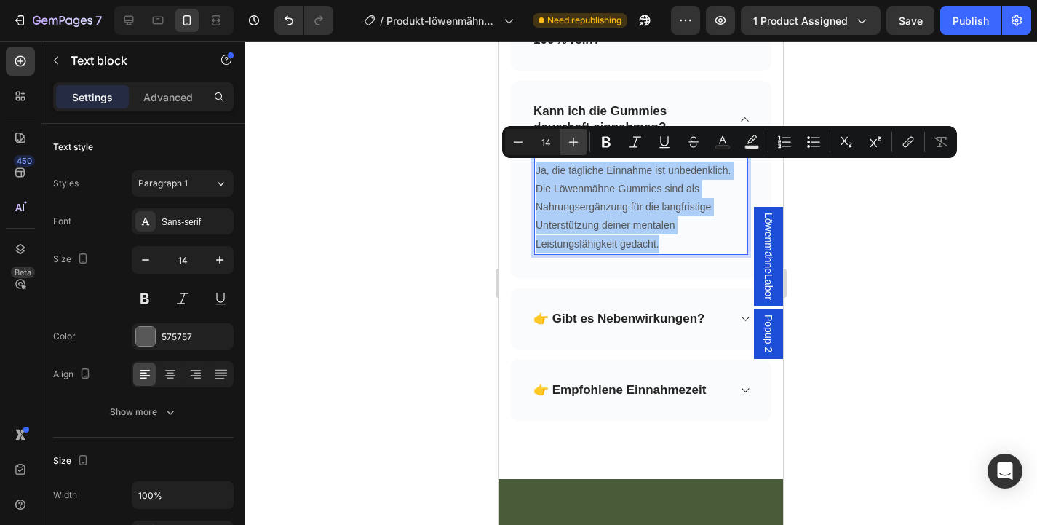
click at [581, 151] on button "Plus" at bounding box center [573, 142] width 26 height 26
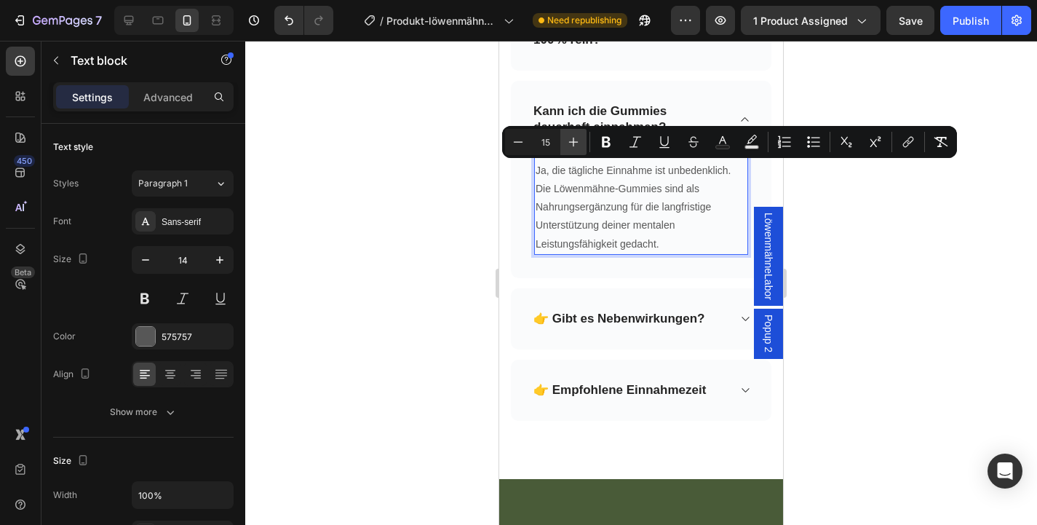
click at [581, 151] on button "Plus" at bounding box center [573, 142] width 26 height 26
type input "16"
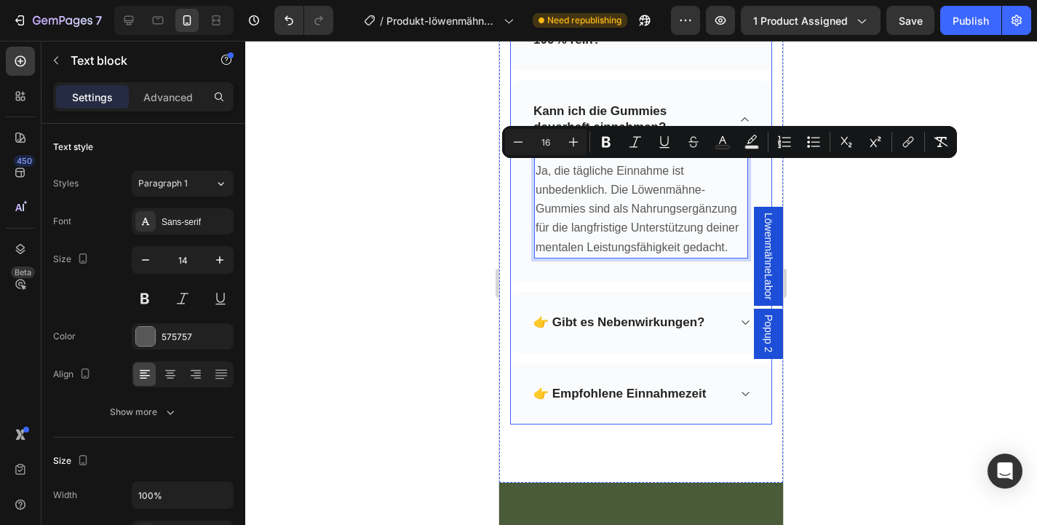
click at [722, 307] on div "👉 Gibt es Nebenwirkungen?" at bounding box center [641, 322] width 261 height 61
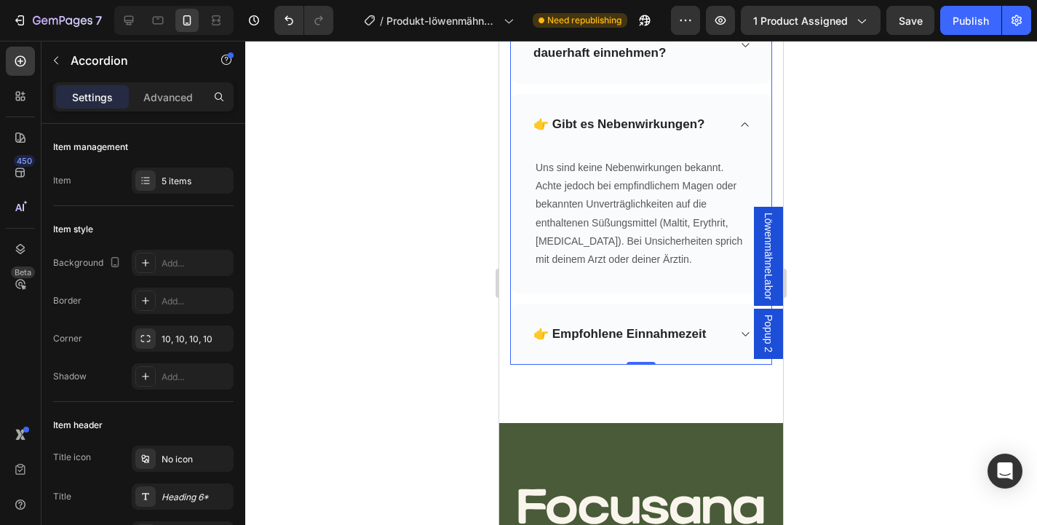
scroll to position [5981, 0]
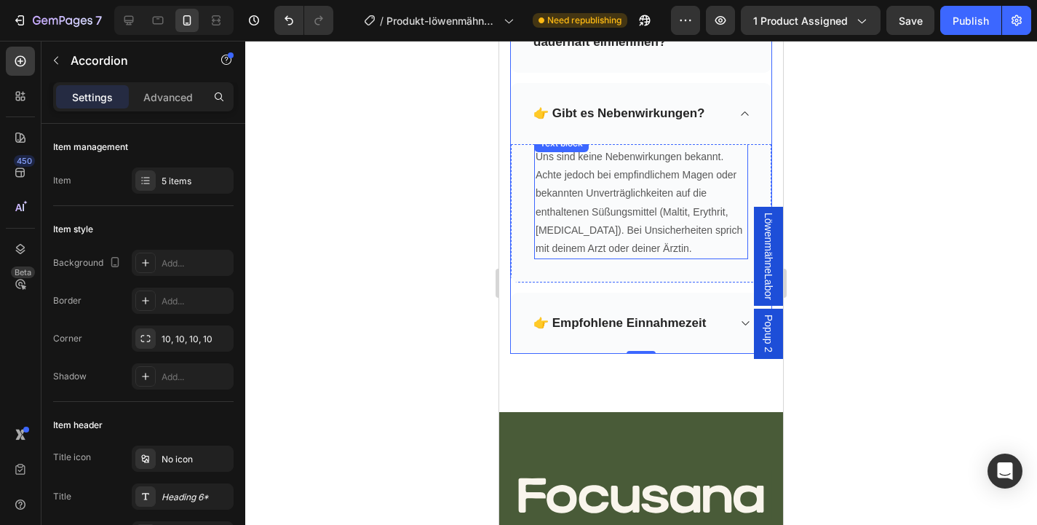
click at [612, 196] on p "Uns sind keine Nebenwirkungen bekannt. Achte jedoch bei empfindlichem Magen ode…" at bounding box center [641, 203] width 211 height 110
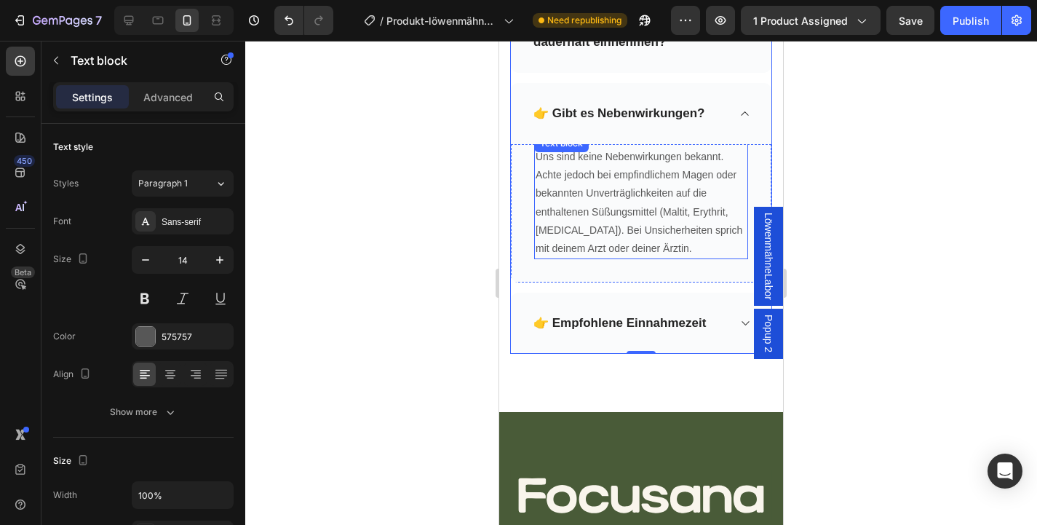
click at [612, 196] on p "Uns sind keine Nebenwirkungen bekannt. Achte jedoch bei empfindlichem Magen ode…" at bounding box center [641, 203] width 211 height 110
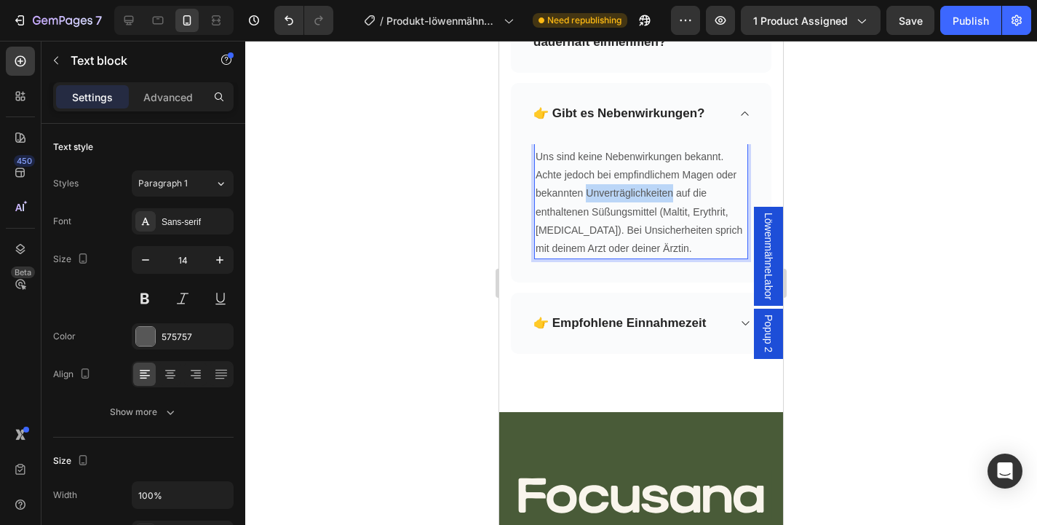
click at [612, 196] on p "Uns sind keine Nebenwirkungen bekannt. Achte jedoch bei empfindlichem Magen ode…" at bounding box center [641, 203] width 211 height 110
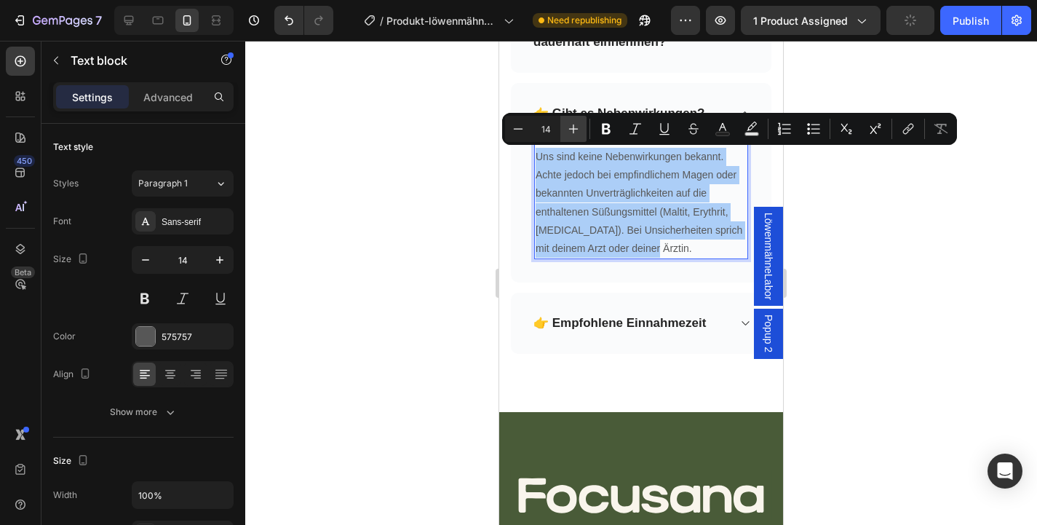
click at [563, 133] on button "Plus" at bounding box center [573, 129] width 26 height 26
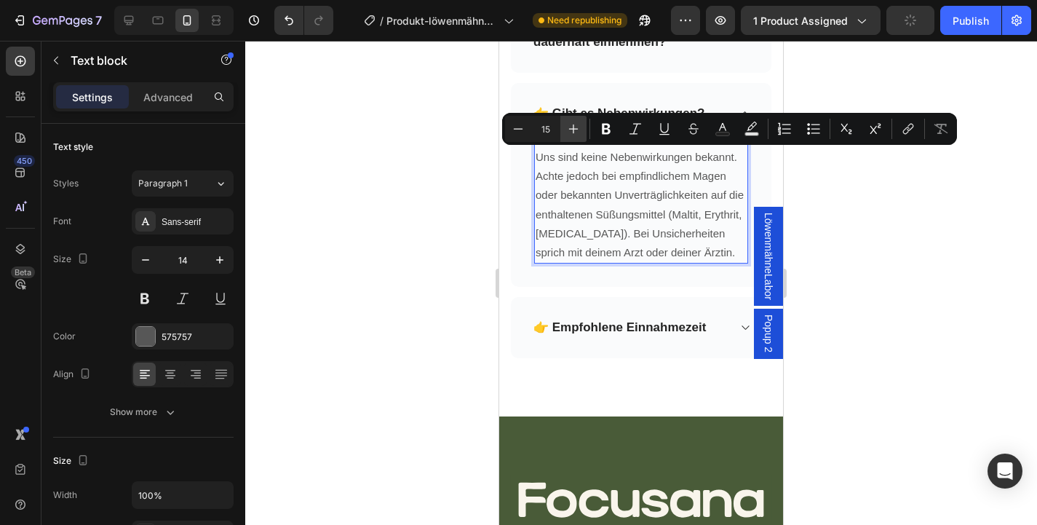
click at [563, 133] on button "Plus" at bounding box center [573, 129] width 26 height 26
type input "16"
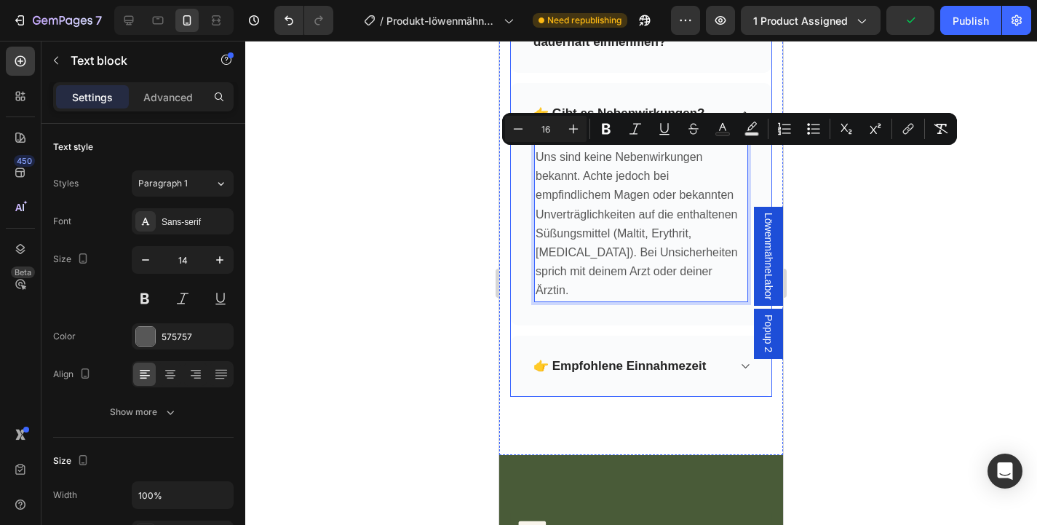
click at [688, 335] on div "👉 Empfohlene Einnahmezeit" at bounding box center [641, 365] width 261 height 61
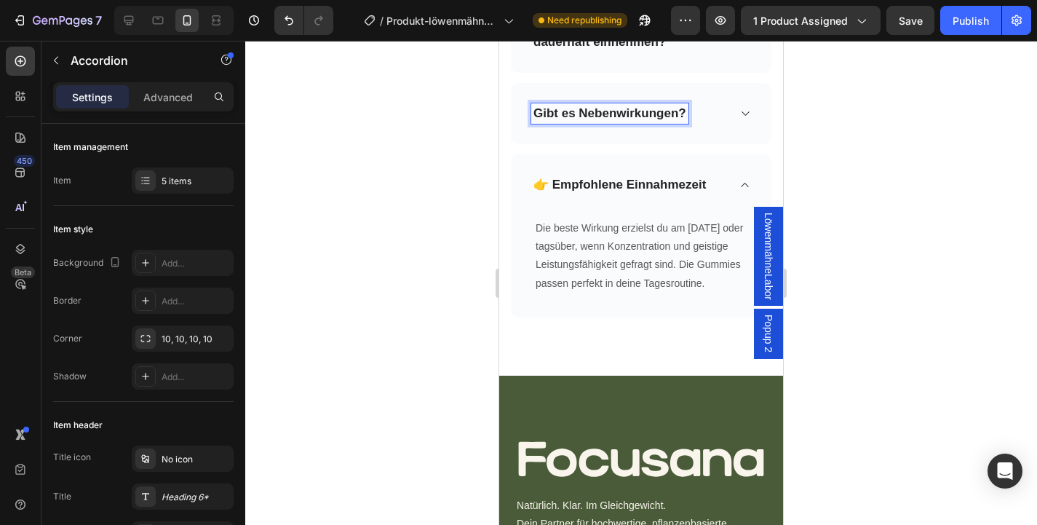
click at [552, 185] on p "👉 Empfohlene Einnahmezeit" at bounding box center [619, 185] width 172 height 16
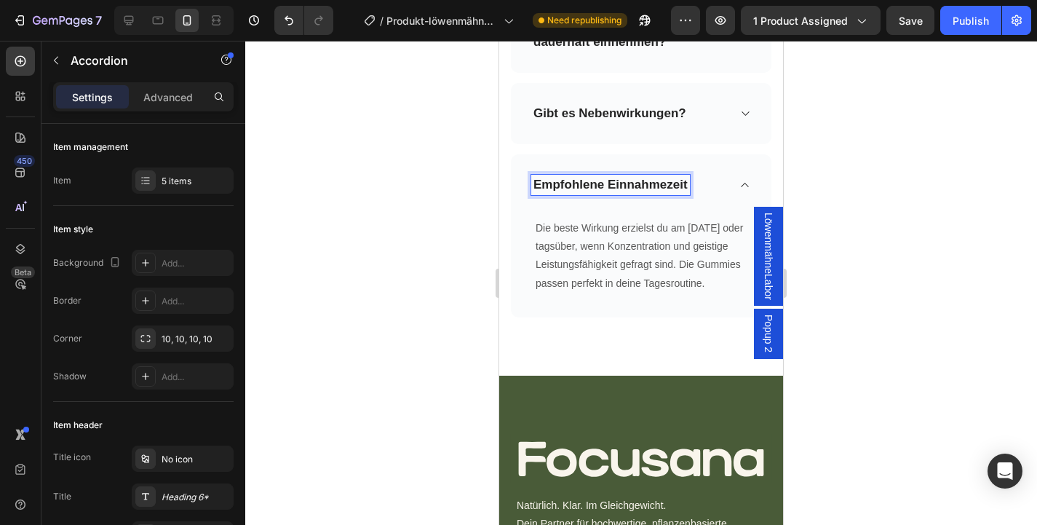
click at [669, 263] on p "Die beste Wirkung erzielst du am Morgen oder tagsüber, wenn Konzentration und g…" at bounding box center [641, 256] width 211 height 74
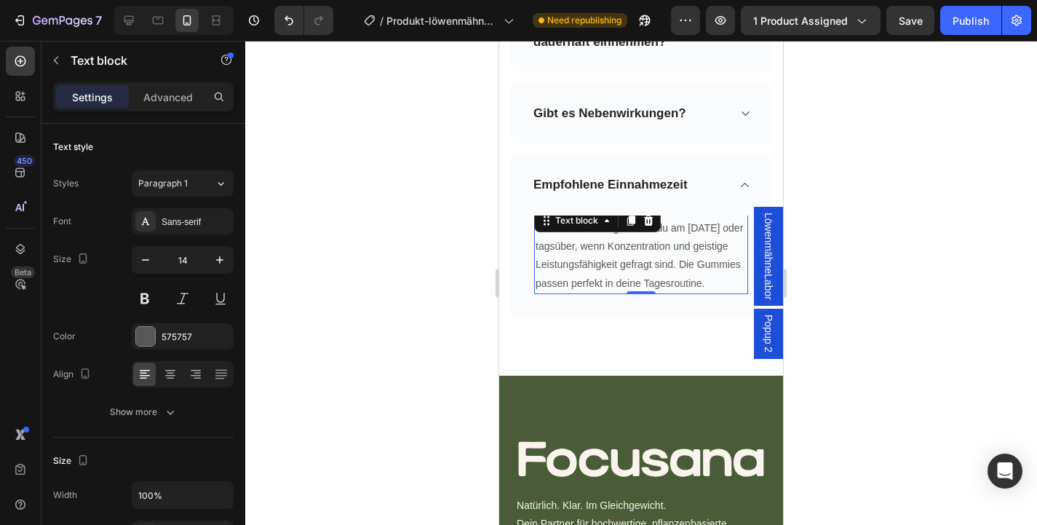
click at [669, 263] on p "Die beste Wirkung erzielst du am Morgen oder tagsüber, wenn Konzentration und g…" at bounding box center [641, 256] width 211 height 74
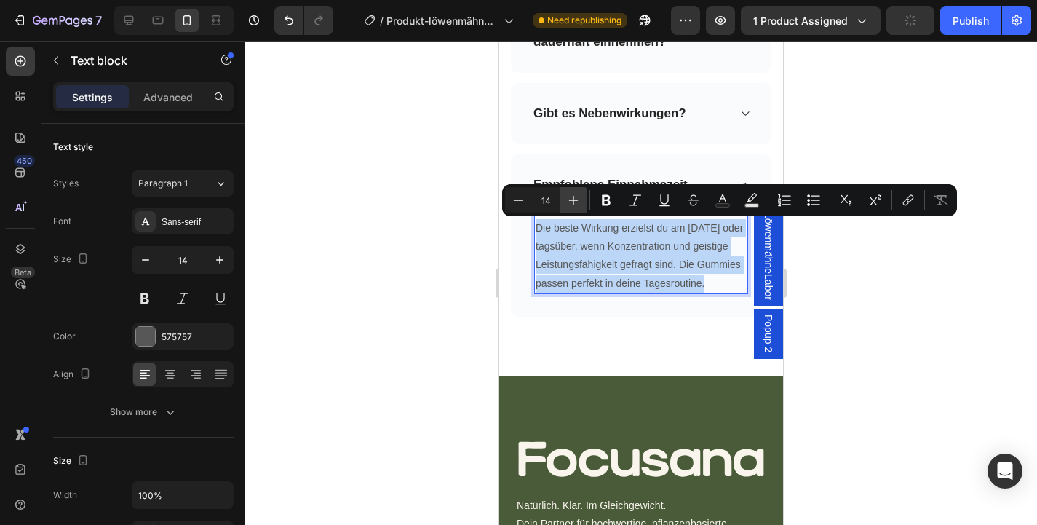
click at [576, 200] on icon "Editor contextual toolbar" at bounding box center [573, 200] width 15 height 15
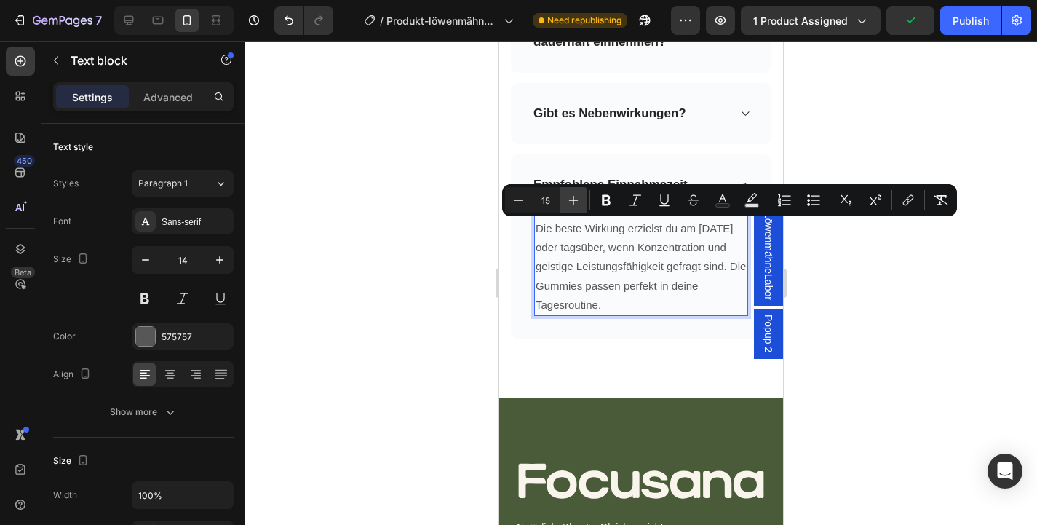
click at [576, 200] on icon "Editor contextual toolbar" at bounding box center [573, 200] width 15 height 15
type input "16"
click at [910, 36] on div "7 Version history / Produkt-löwenmähne-gummies Need republishing Preview 1 prod…" at bounding box center [518, 20] width 1037 height 41
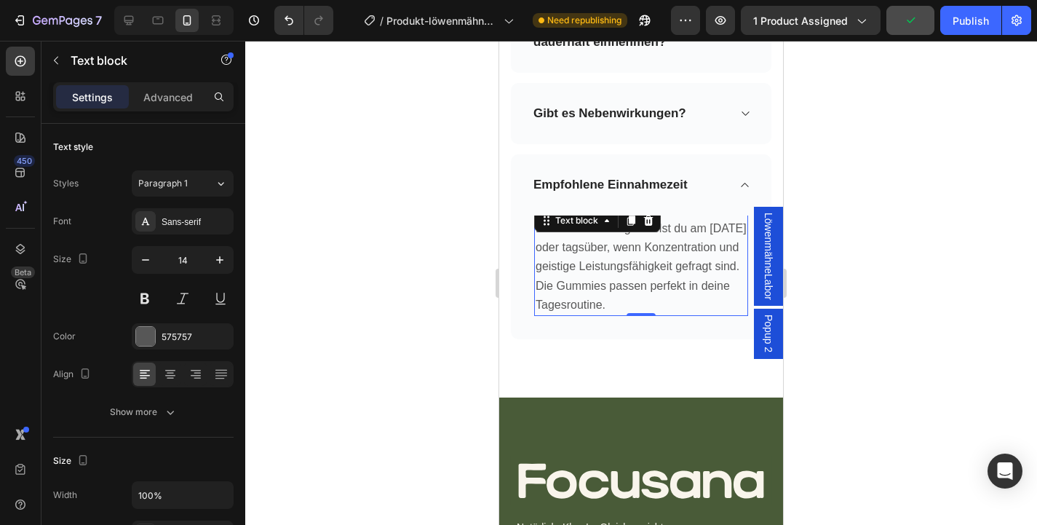
click at [919, 31] on button "button" at bounding box center [910, 20] width 48 height 29
click at [951, 26] on button "Publish" at bounding box center [970, 20] width 61 height 29
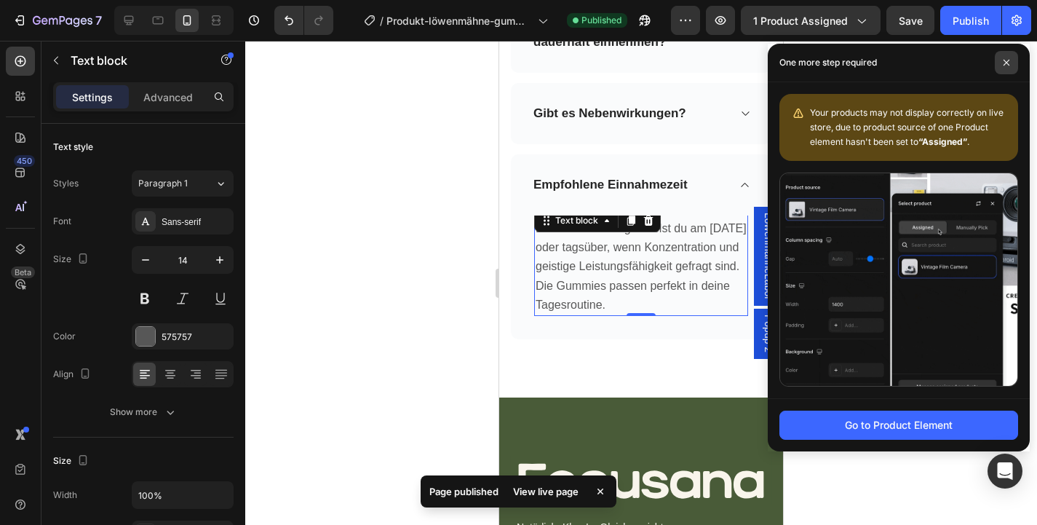
click at [1009, 60] on icon at bounding box center [1006, 62] width 7 height 7
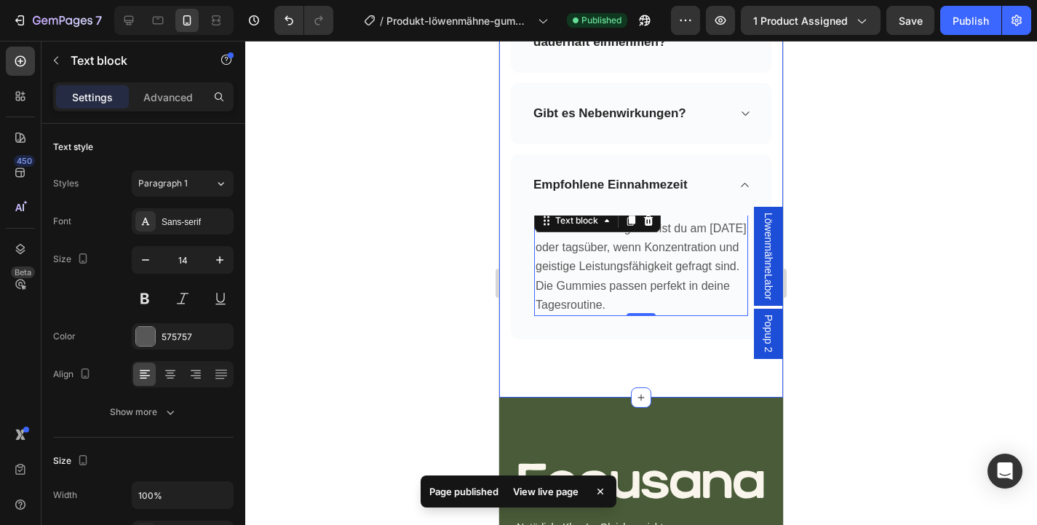
click at [779, 201] on div "Häufig gestellte Fragen Heading Du hast noch Fragen zu unseren Focusana Produkt…" at bounding box center [641, 3] width 284 height 788
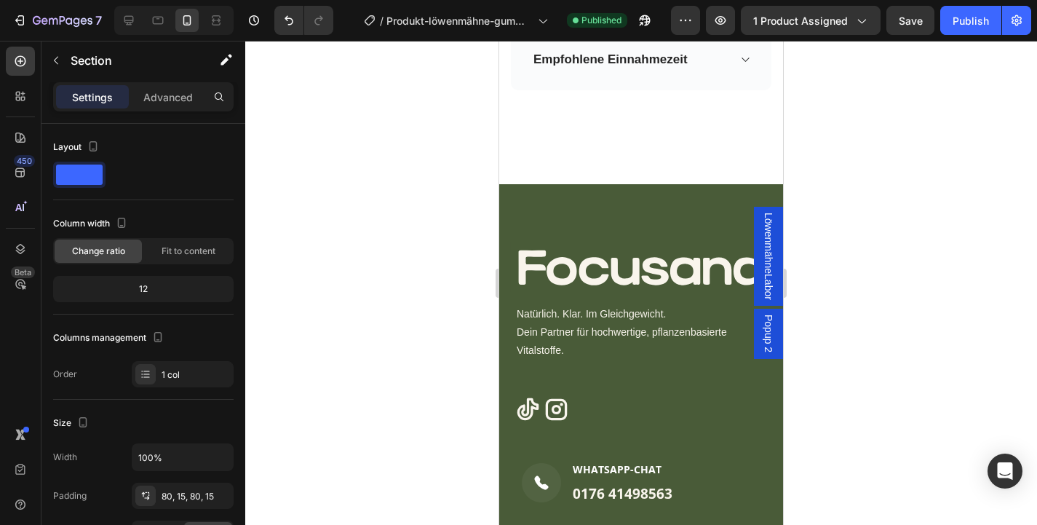
scroll to position [5931, 0]
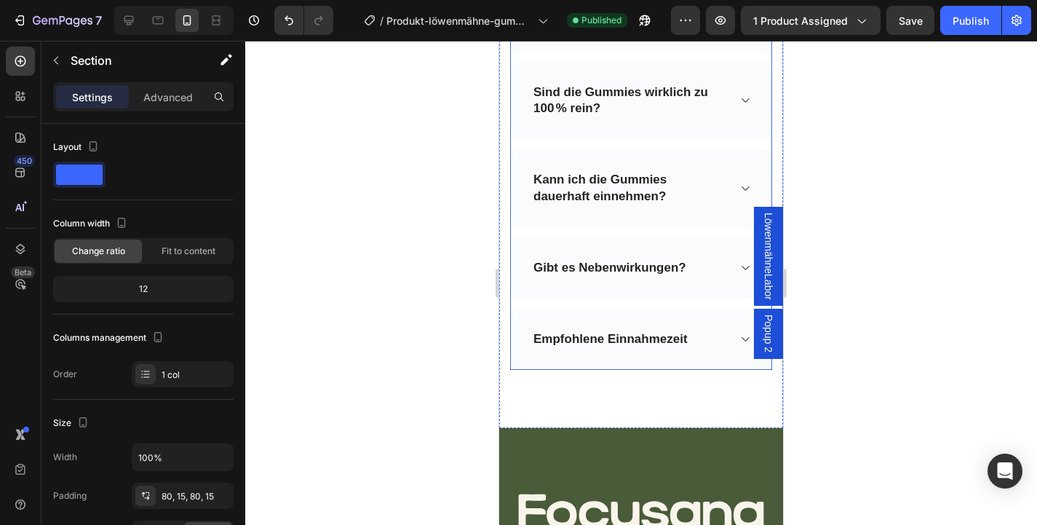
click at [713, 335] on div "Empfohlene Einnahmezeit" at bounding box center [629, 339] width 196 height 20
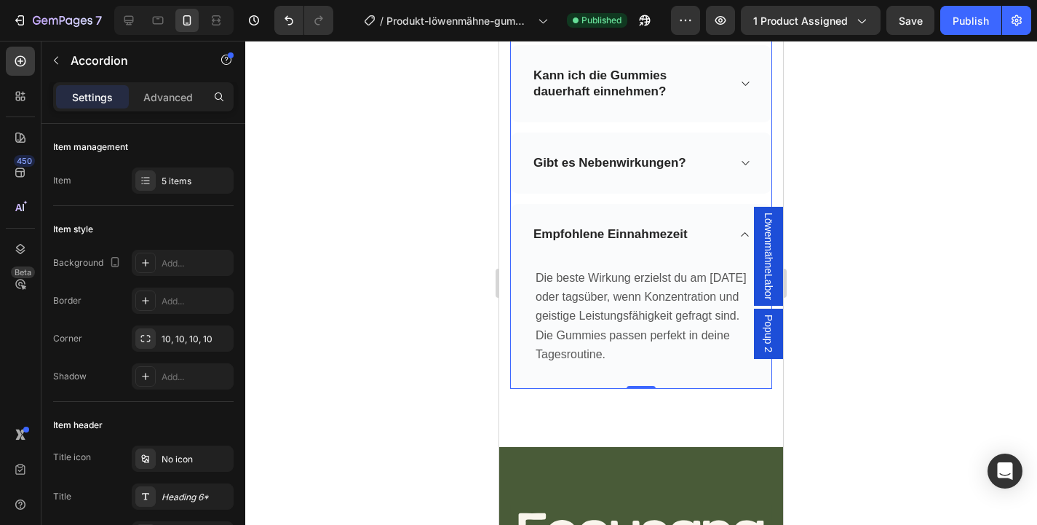
scroll to position [5806, 0]
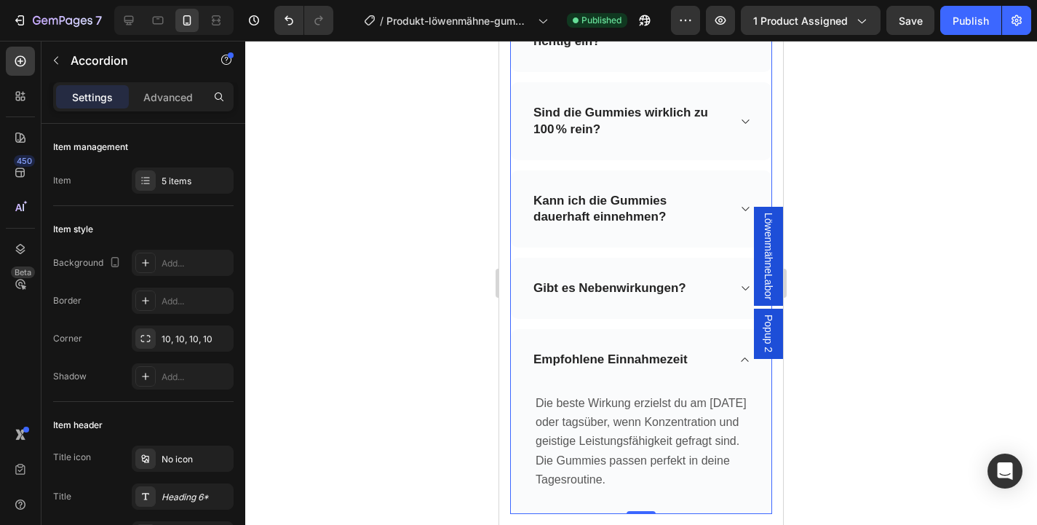
click at [705, 286] on div "Gibt es Nebenwirkungen?" at bounding box center [629, 288] width 196 height 20
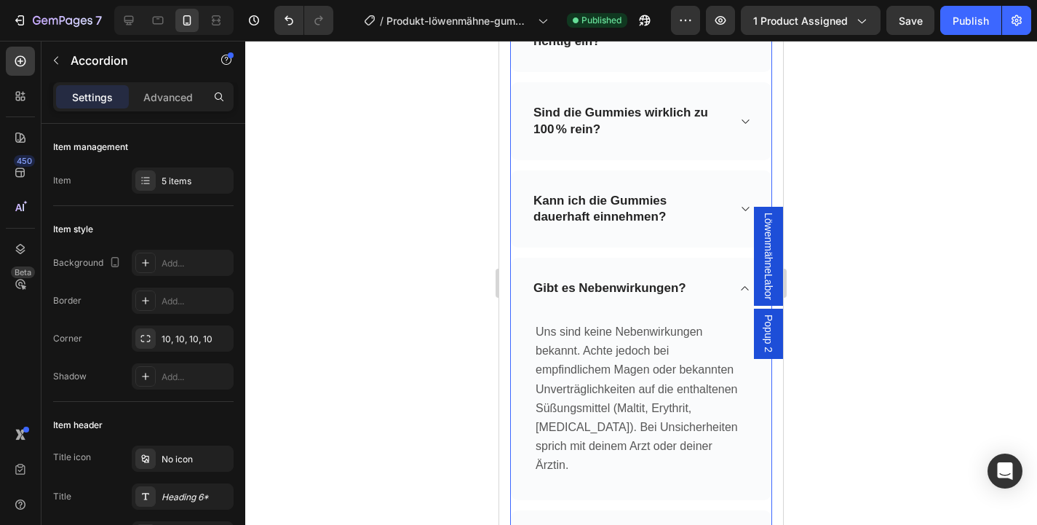
scroll to position [5710, 0]
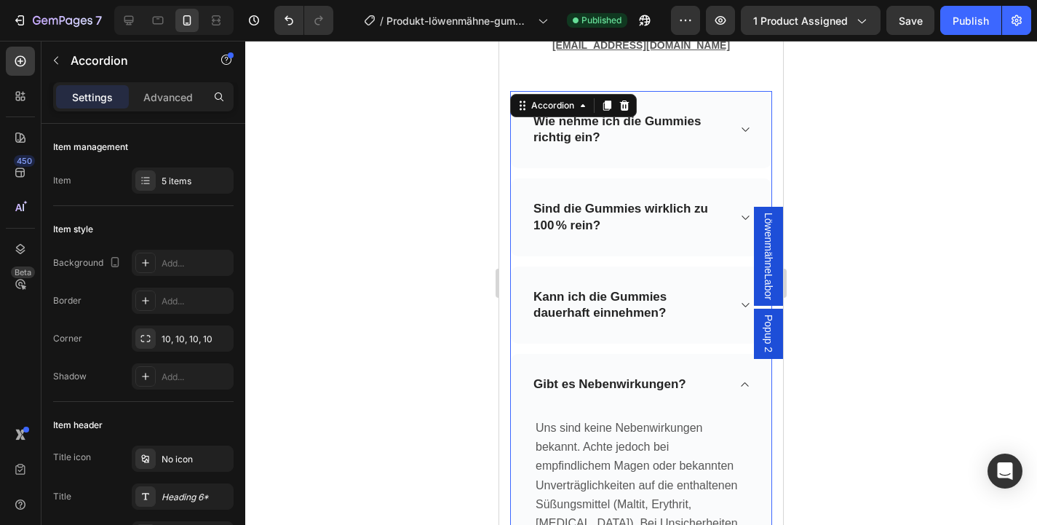
click at [705, 309] on p "Kann ich die Gummies dauerhaft einnehmen?" at bounding box center [629, 305] width 192 height 32
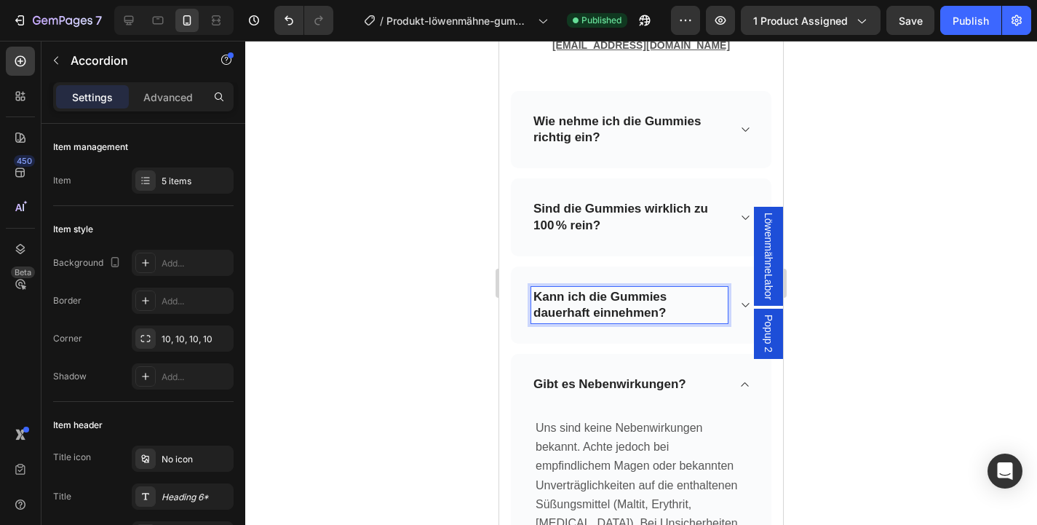
click at [714, 385] on div "Gibt es Nebenwirkungen?" at bounding box center [629, 384] width 196 height 20
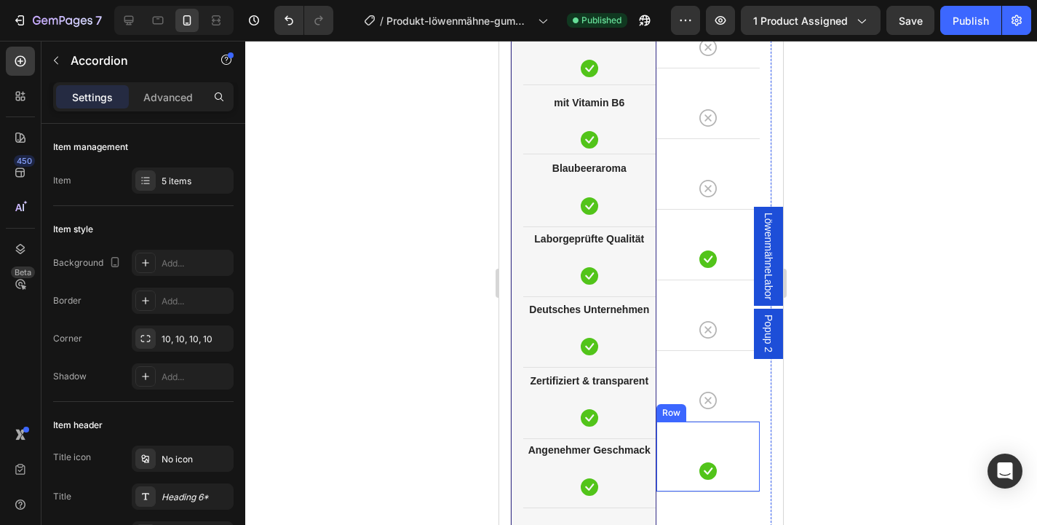
scroll to position [4251, 0]
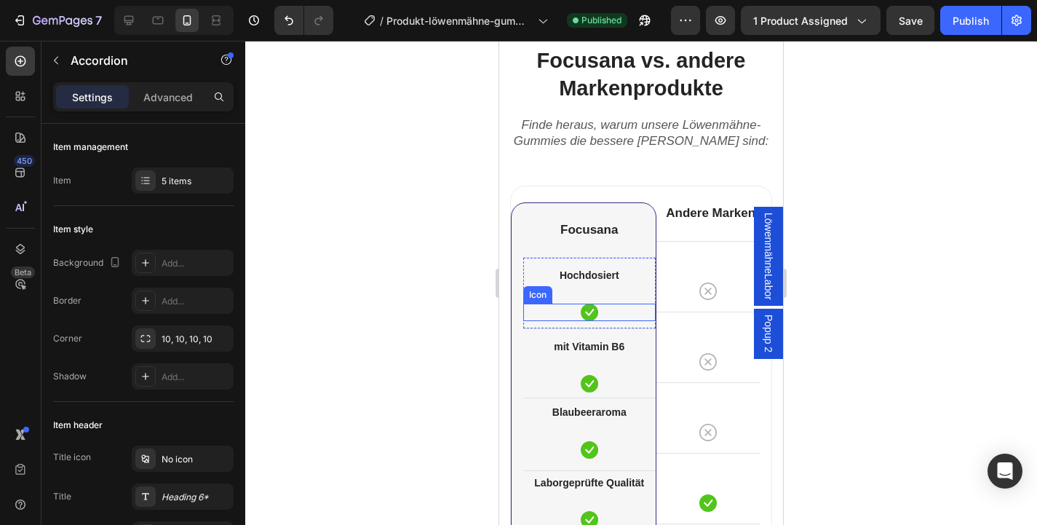
click at [631, 306] on div "Icon" at bounding box center [589, 311] width 132 height 17
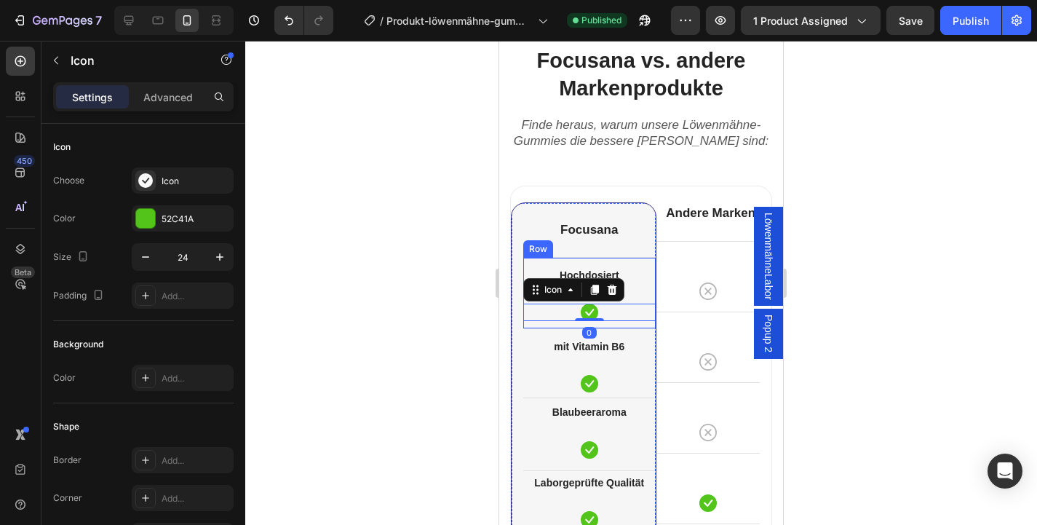
click at [630, 295] on div "Hochdosiert Text block Icon 0" at bounding box center [589, 293] width 132 height 56
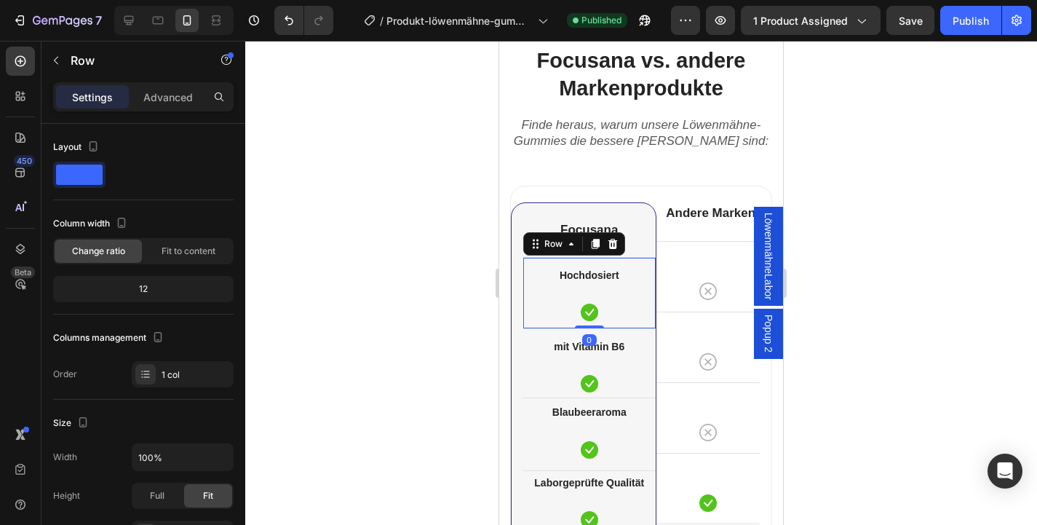
click at [638, 296] on div "Hochdosiert Text block Icon" at bounding box center [589, 293] width 132 height 56
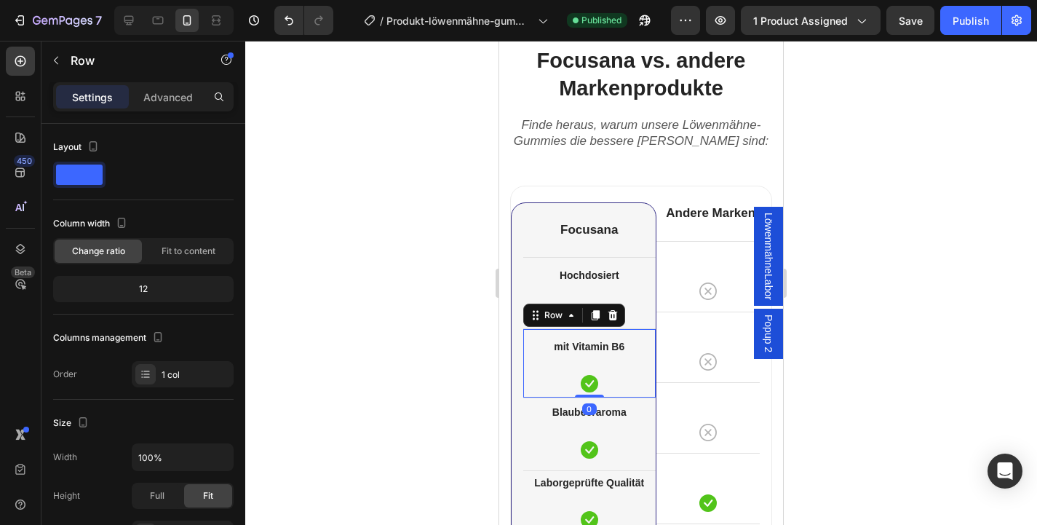
drag, startPoint x: 595, startPoint y: 397, endPoint x: 590, endPoint y: 371, distance: 25.8
click at [590, 371] on div "mit Vitamin B6 Text block Icon Row 0" at bounding box center [589, 362] width 132 height 69
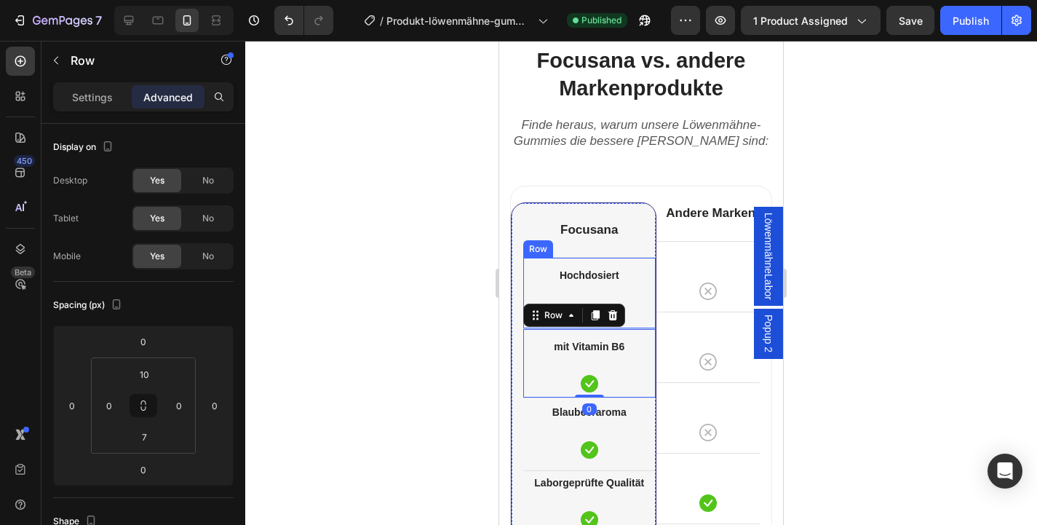
click at [649, 322] on div "Hochdosiert Text block Icon Row" at bounding box center [589, 292] width 132 height 71
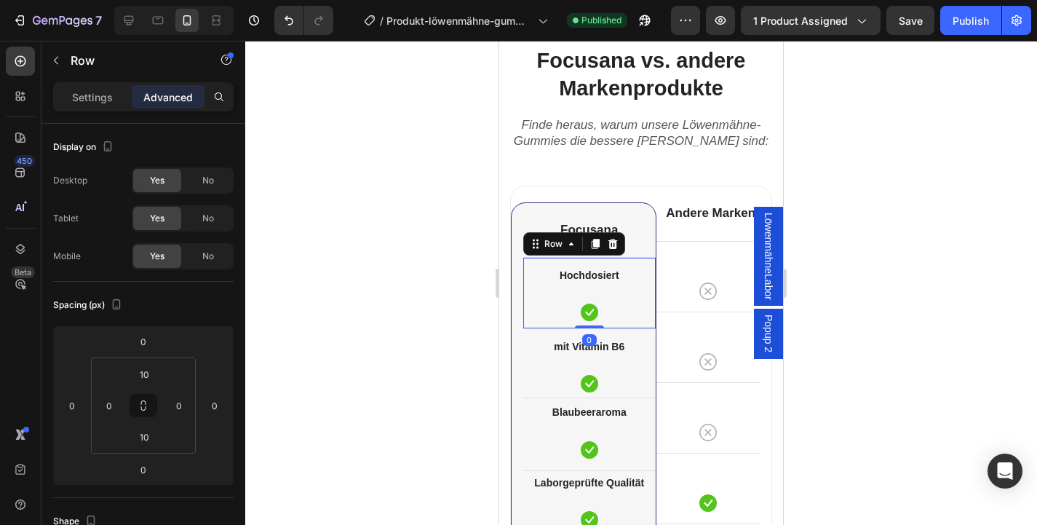
drag, startPoint x: 591, startPoint y: 325, endPoint x: 589, endPoint y: 290, distance: 35.7
click at [589, 290] on div "Hochdosiert Text block Icon Row 0" at bounding box center [589, 292] width 132 height 71
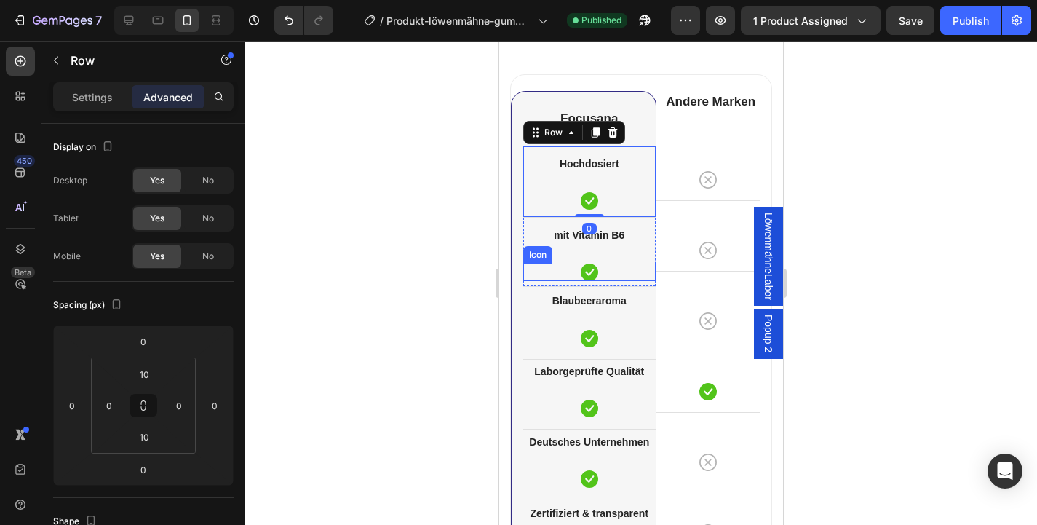
scroll to position [4401, 0]
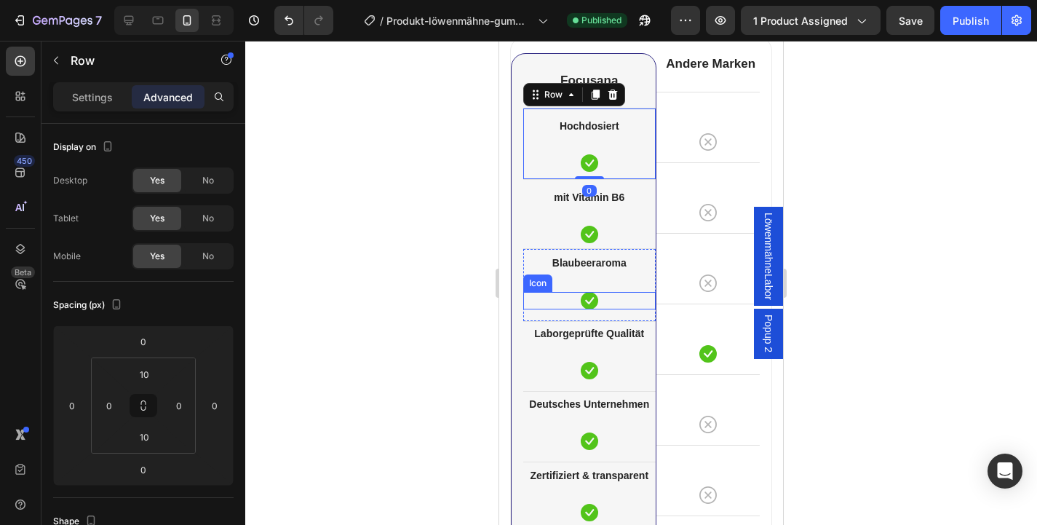
click at [624, 299] on div "Icon" at bounding box center [589, 300] width 132 height 17
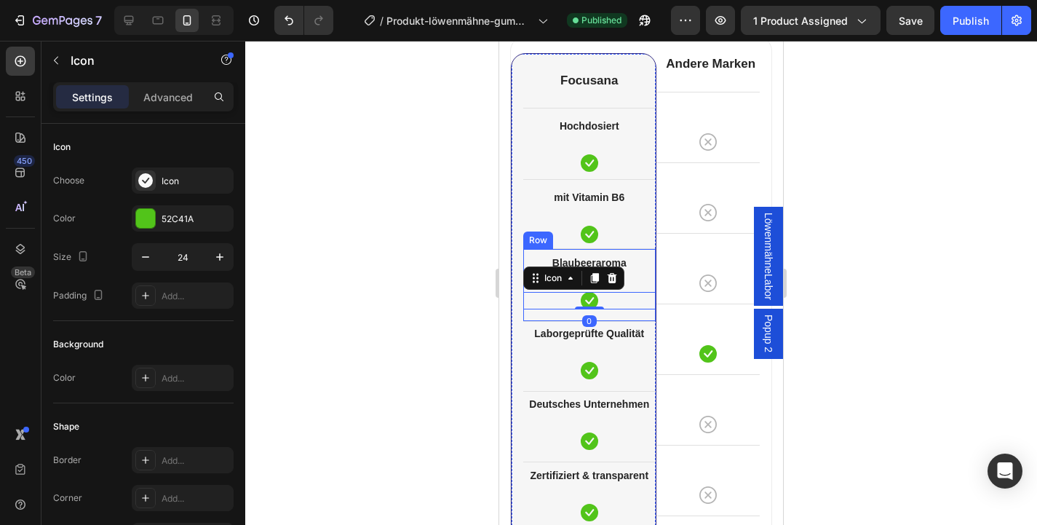
click at [613, 319] on div "Blaubeeraroma Text block Icon 0 Row" at bounding box center [589, 284] width 132 height 72
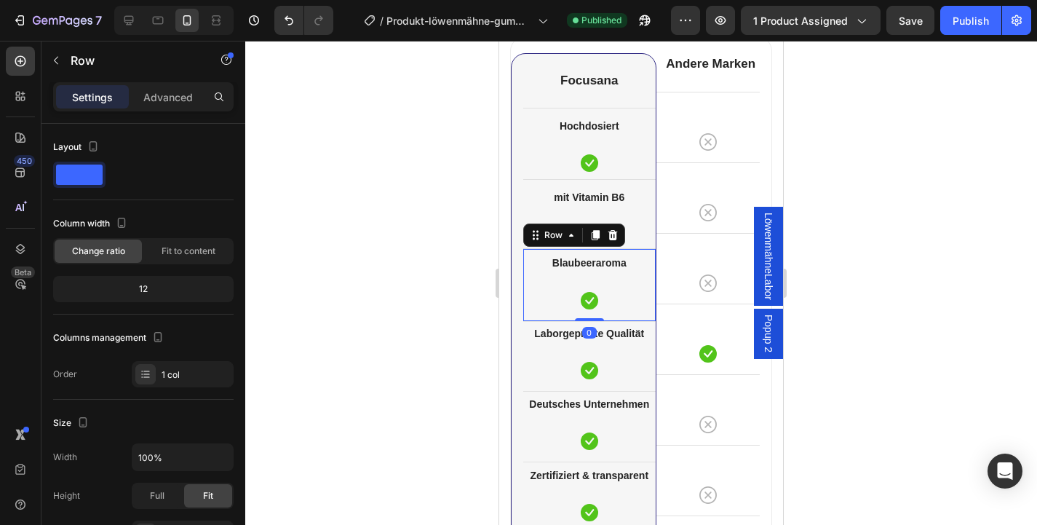
drag, startPoint x: 598, startPoint y: 318, endPoint x: 595, endPoint y: 276, distance: 42.3
click at [597, 276] on div "Blaubeeraroma Text block Icon Row 0" at bounding box center [589, 284] width 132 height 72
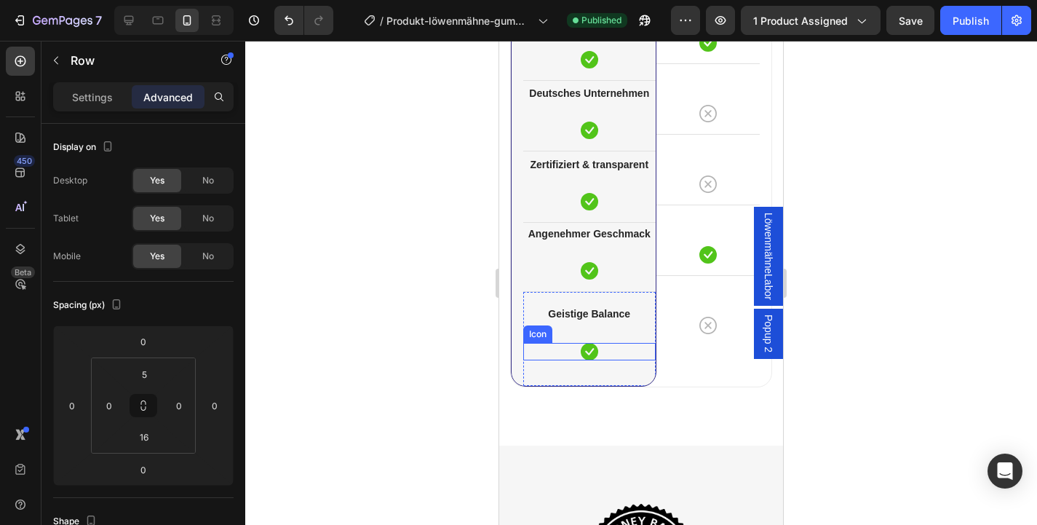
scroll to position [4722, 0]
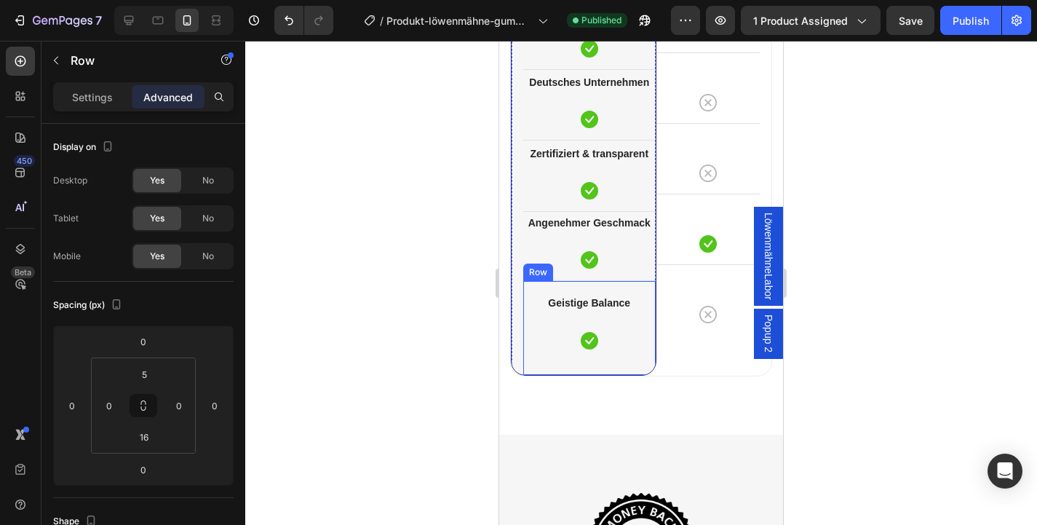
click at [640, 314] on div "Geistige Balance Text block Icon" at bounding box center [589, 321] width 132 height 56
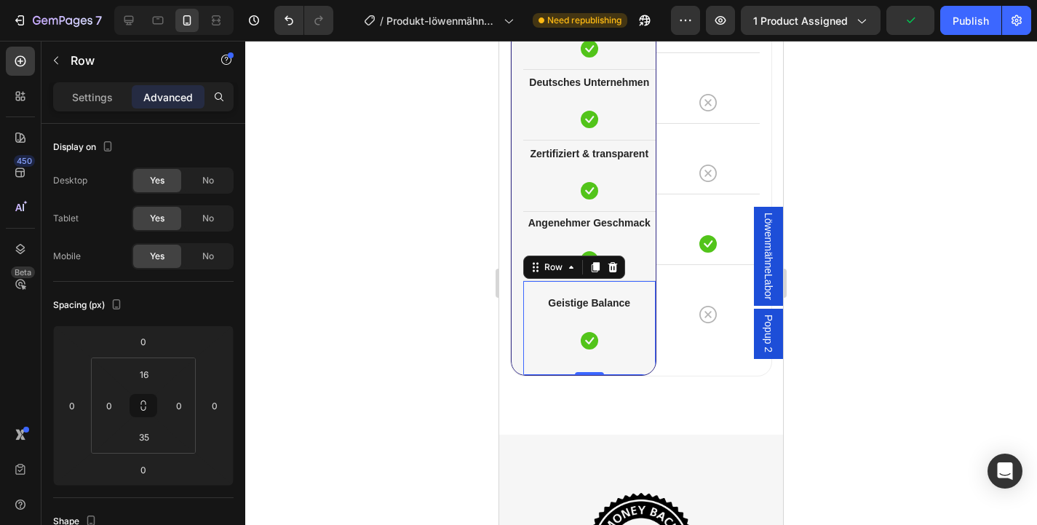
drag, startPoint x: 595, startPoint y: 371, endPoint x: 590, endPoint y: 339, distance: 32.4
click at [590, 339] on div "Geistige Balance Text block Icon Row 0" at bounding box center [589, 327] width 132 height 94
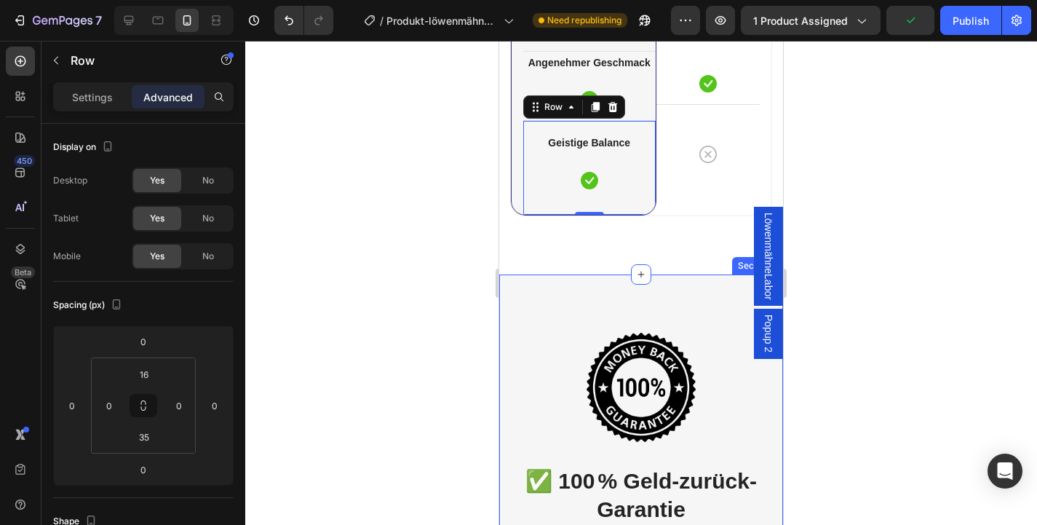
scroll to position [5065, 0]
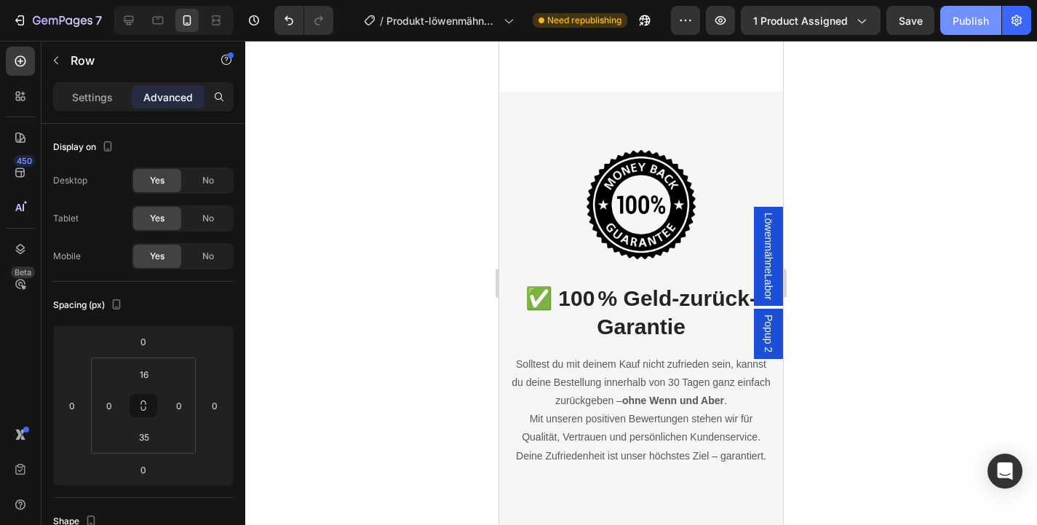
click at [964, 24] on div "Publish" at bounding box center [971, 20] width 36 height 15
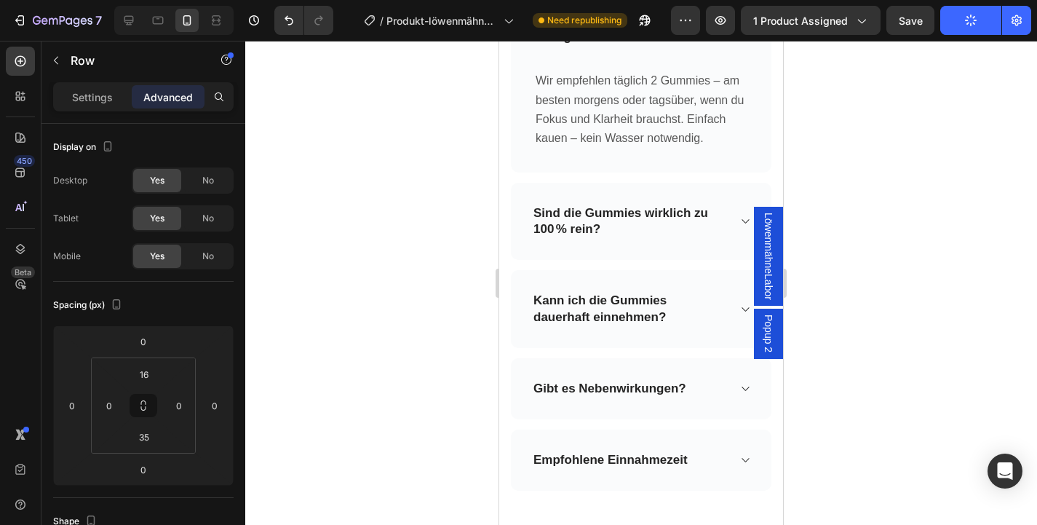
scroll to position [5810, 0]
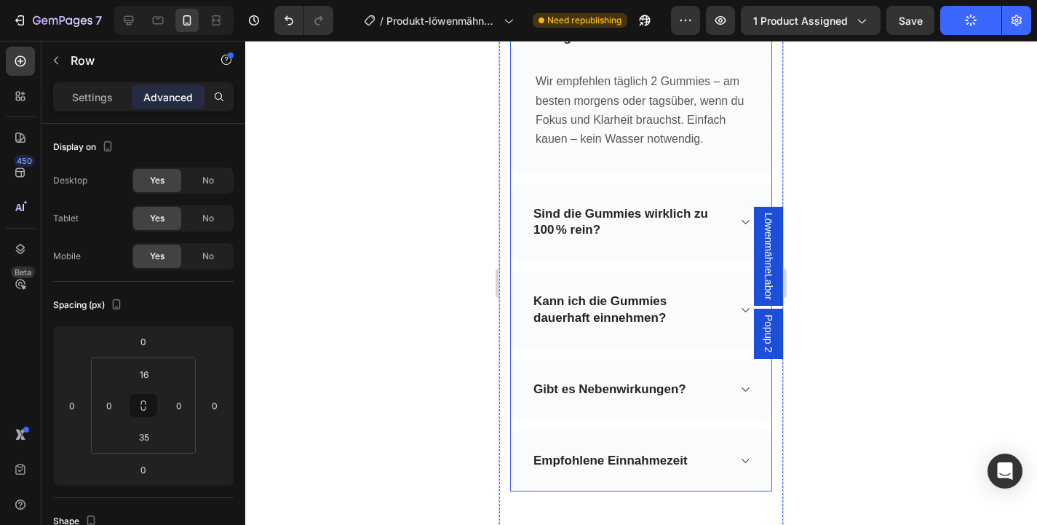
click at [723, 226] on p "Sind die Gummies wirklich zu 100 % rein?" at bounding box center [629, 222] width 192 height 32
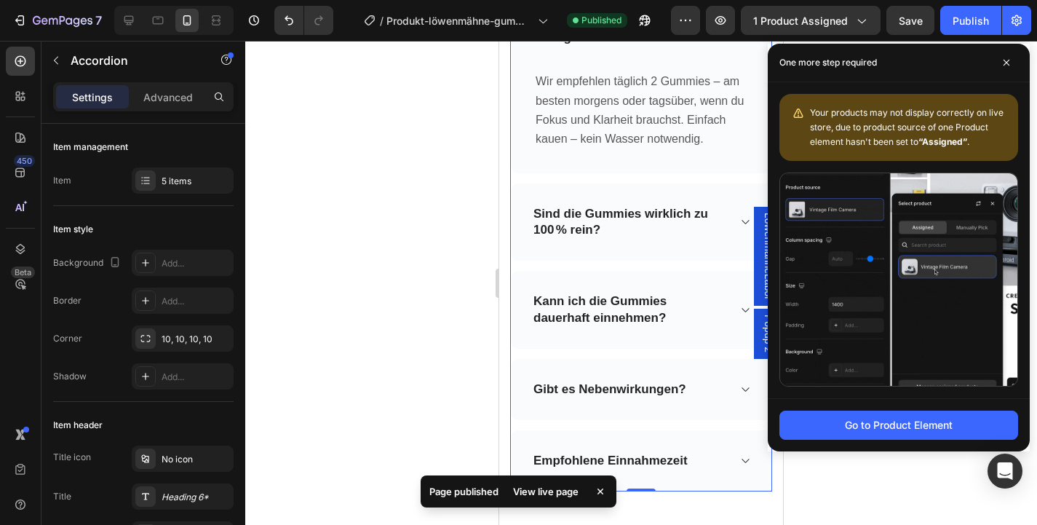
click at [737, 223] on div "Sind die Gummies wirklich zu 100 % rein?" at bounding box center [641, 221] width 261 height 77
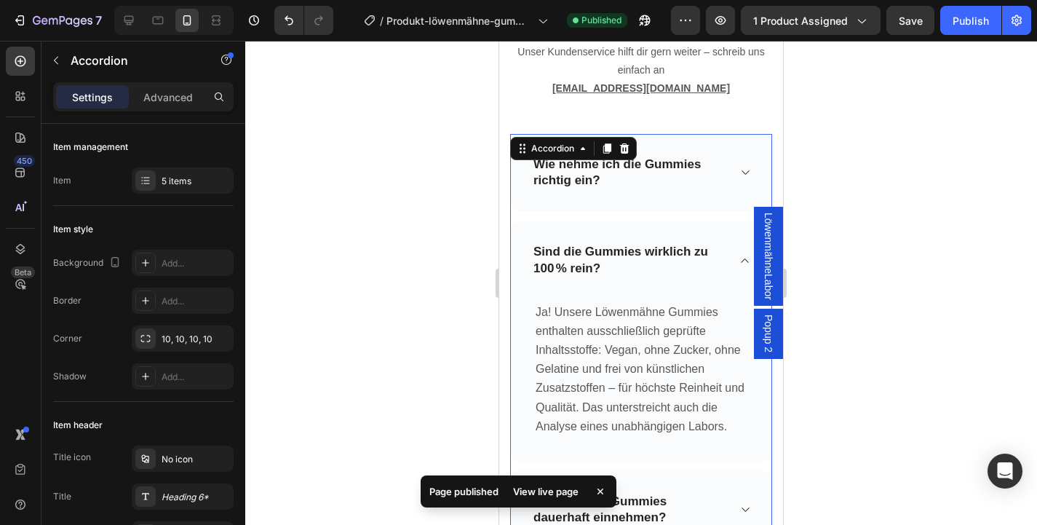
scroll to position [5657, 0]
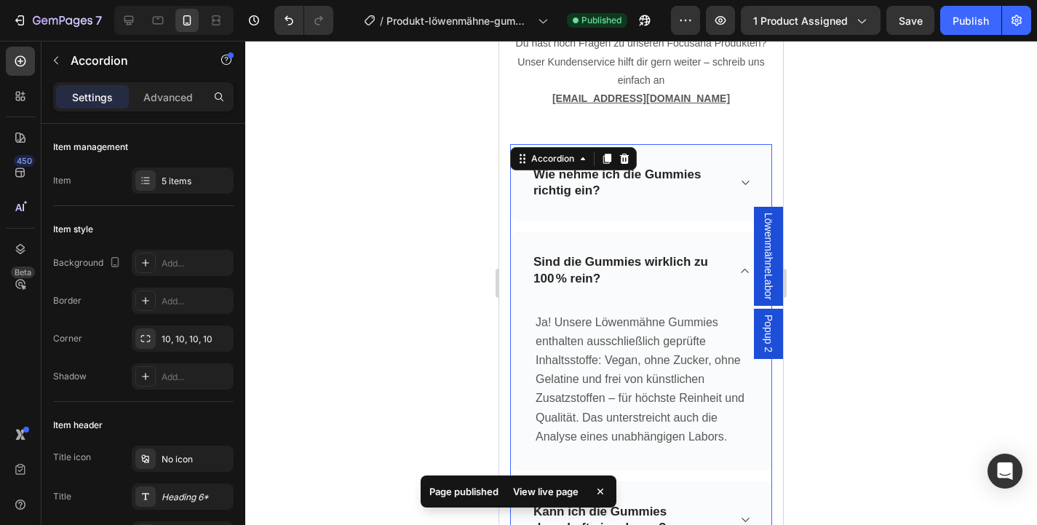
click at [726, 221] on div "Wie nehme ich die Gummies richtig ein?" at bounding box center [641, 182] width 261 height 77
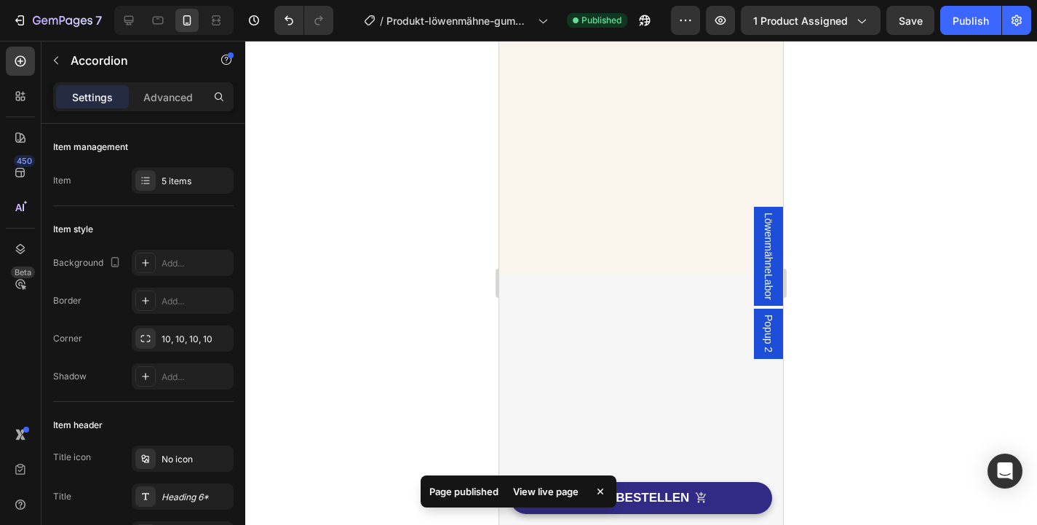
scroll to position [0, 0]
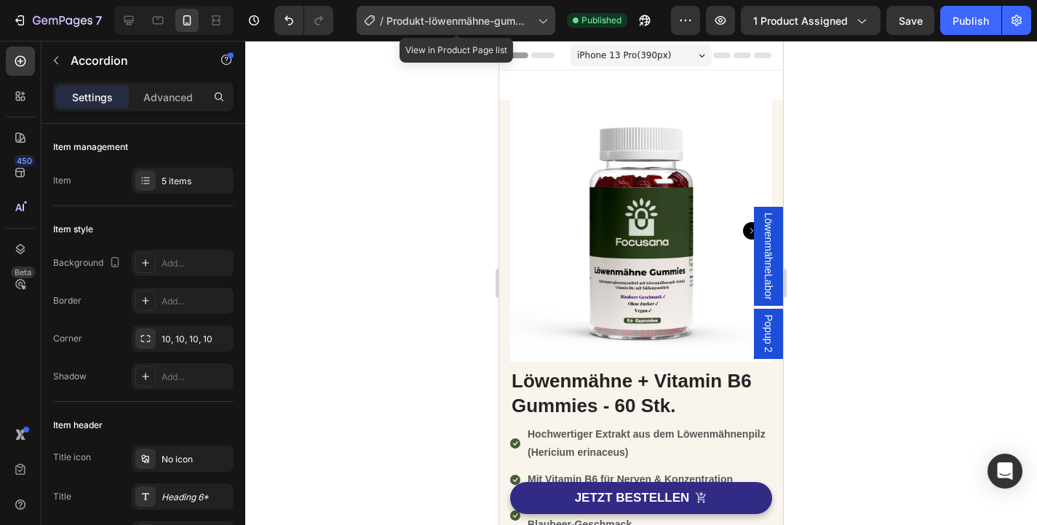
click at [450, 20] on span "Produkt-löwenmähne-gummies" at bounding box center [459, 20] width 146 height 15
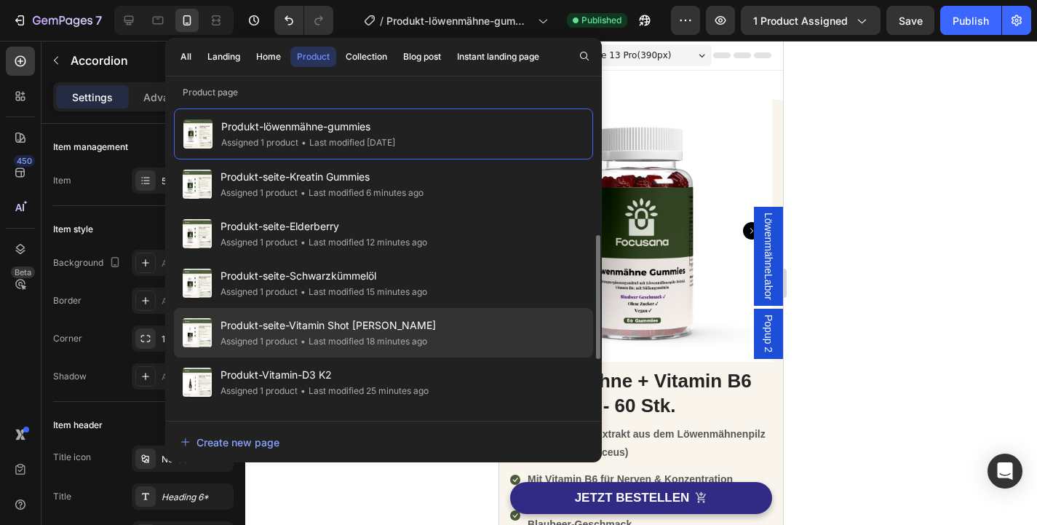
scroll to position [487, 0]
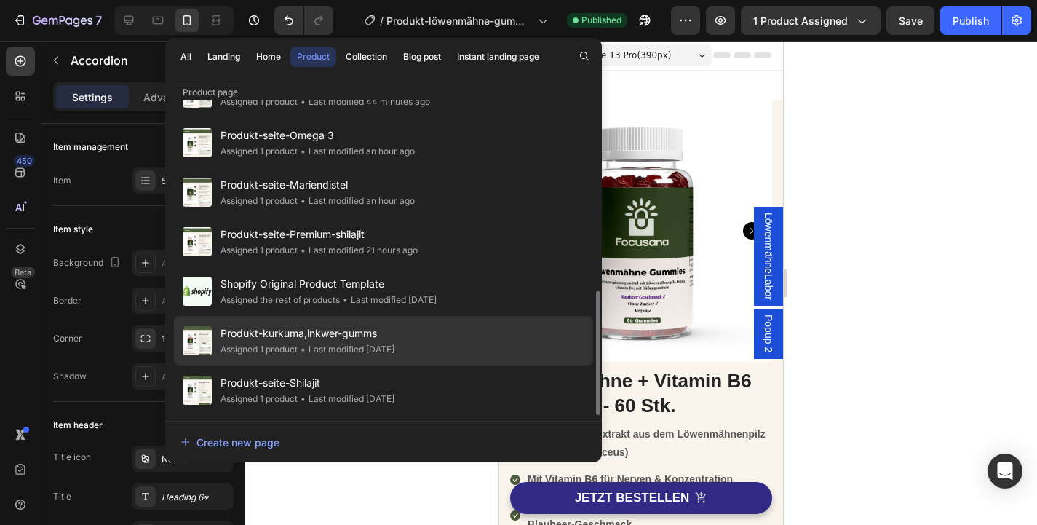
click at [394, 338] on span "Produkt-kurkuma,inkwer-gumms" at bounding box center [308, 333] width 174 height 17
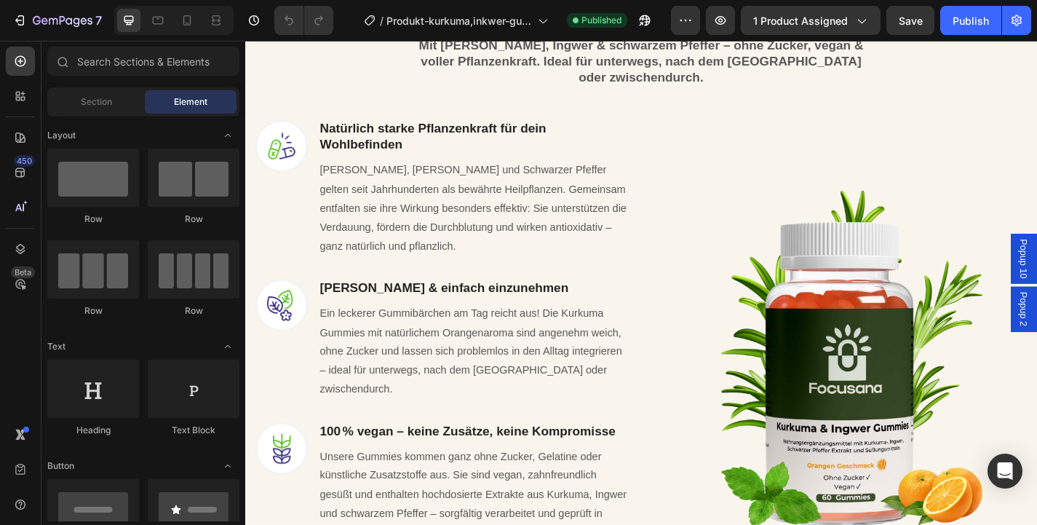
scroll to position [1205, 0]
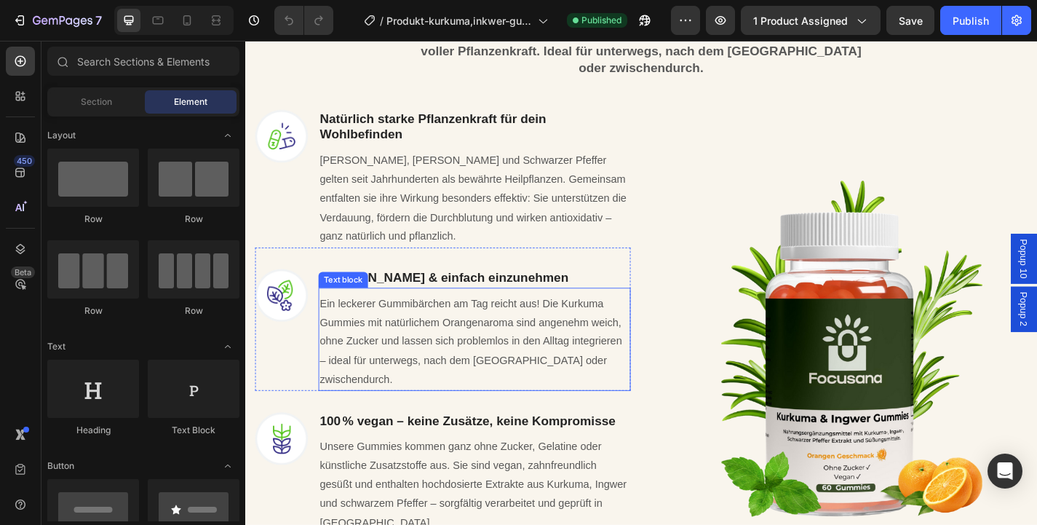
click at [585, 343] on p "Ein leckerer Gummibärchen am Tag reicht aus! Die Kurkuma Gummies mit natürliche…" at bounding box center [497, 372] width 341 height 105
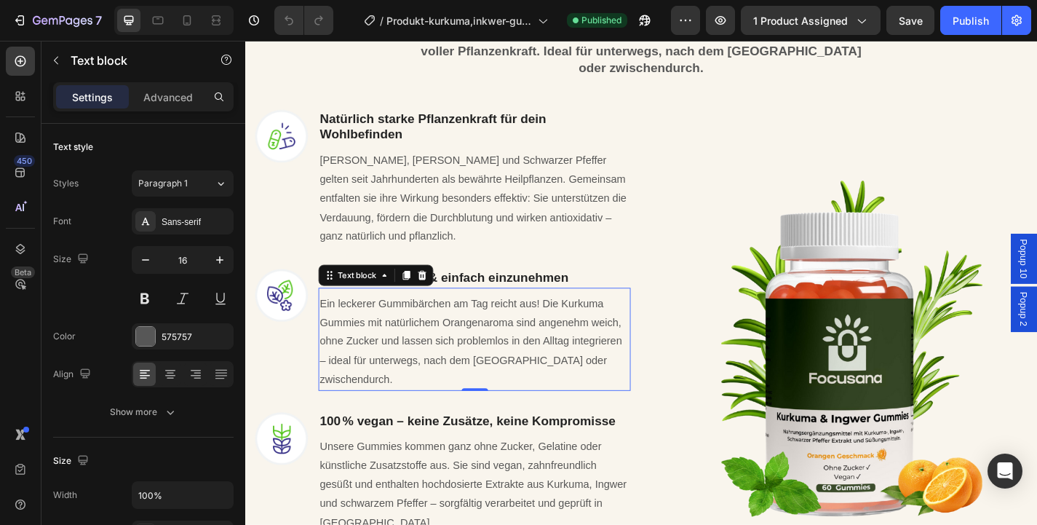
click at [585, 343] on p "Ein leckerer Gummibärchen am Tag reicht aus! Die Kurkuma Gummies mit natürliche…" at bounding box center [497, 372] width 341 height 105
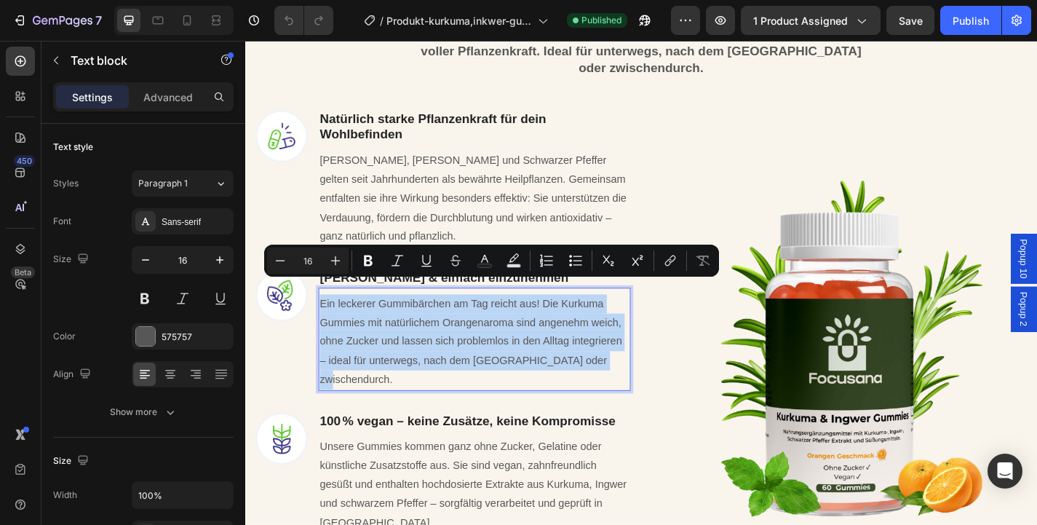
click at [585, 343] on p "Ein leckerer Gummibärchen am Tag reicht aus! Die Kurkuma Gummies mit natürliche…" at bounding box center [497, 372] width 341 height 105
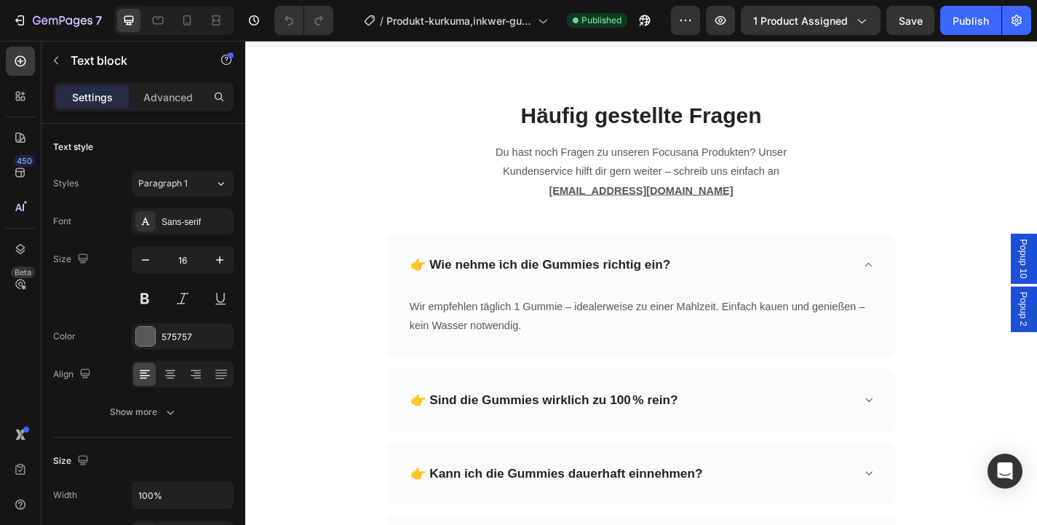
scroll to position [5192, 0]
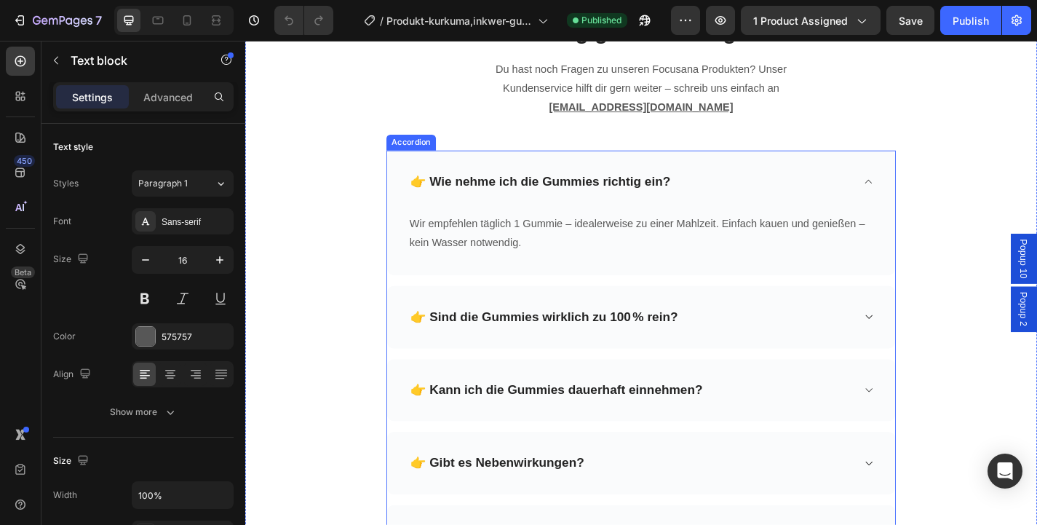
click at [448, 196] on strong "👉 Wie nehme ich die Gummies richtig ein?" at bounding box center [570, 195] width 287 height 15
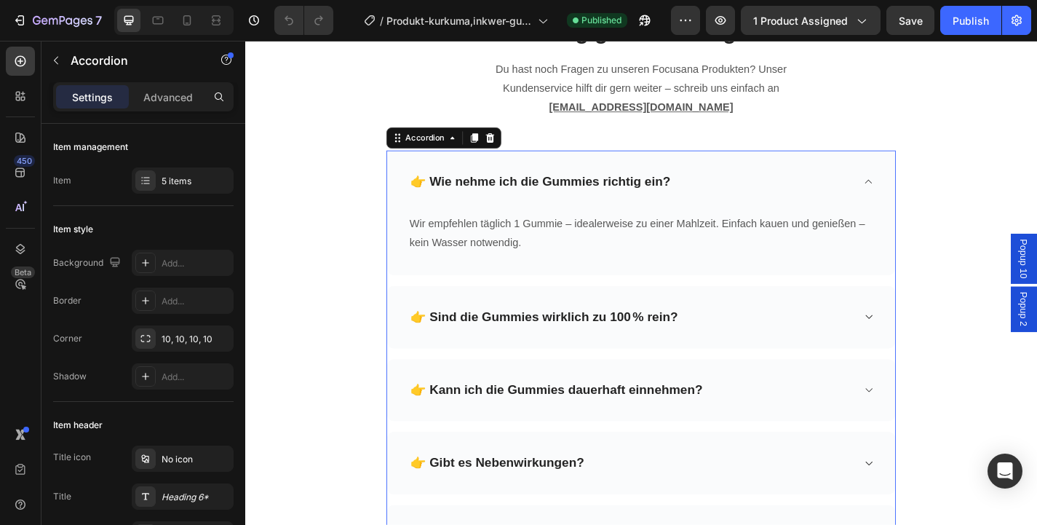
click at [448, 196] on strong "👉 Wie nehme ich die Gummies richtig ein?" at bounding box center [570, 195] width 287 height 15
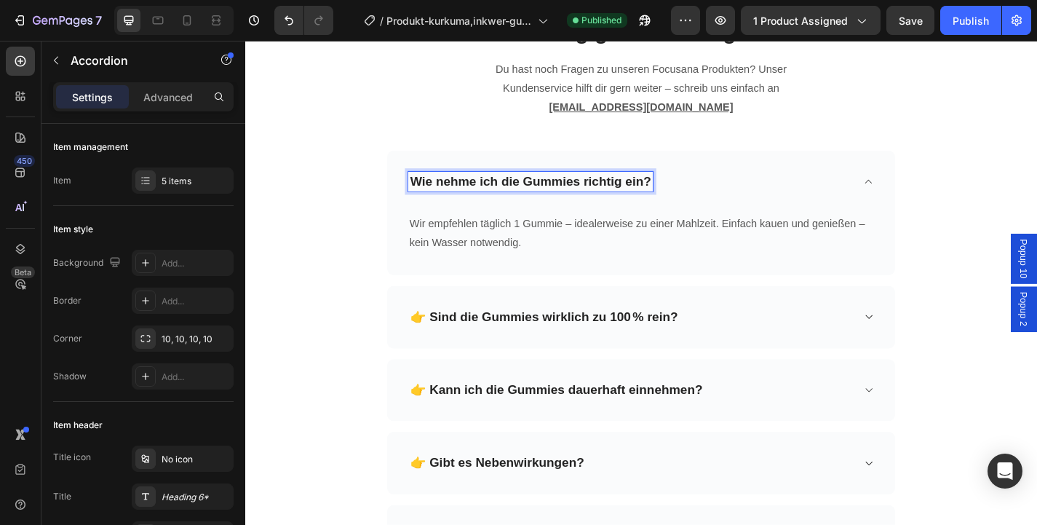
click at [445, 344] on strong "👉 Sind die Gummies wirklich zu 100 % rein?" at bounding box center [574, 344] width 295 height 15
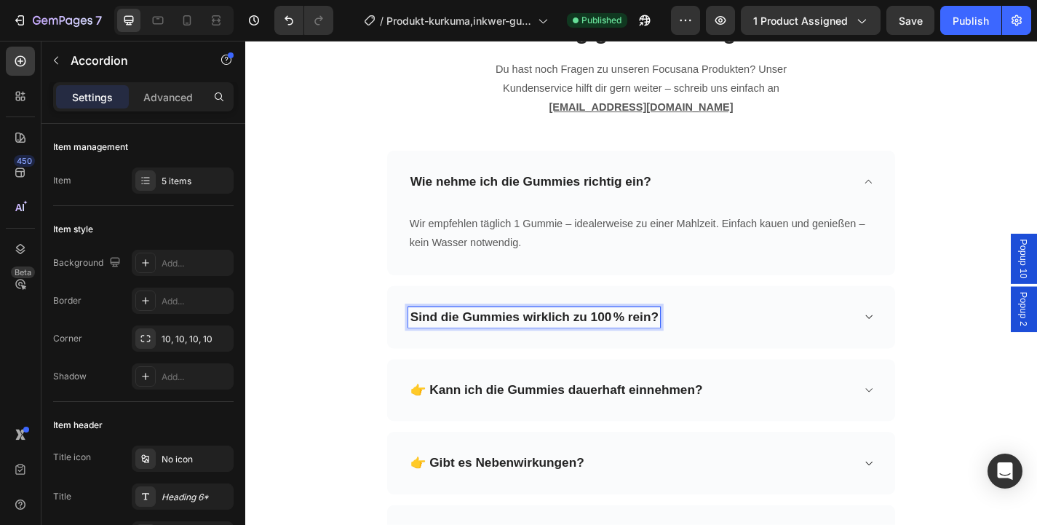
scroll to position [5417, 0]
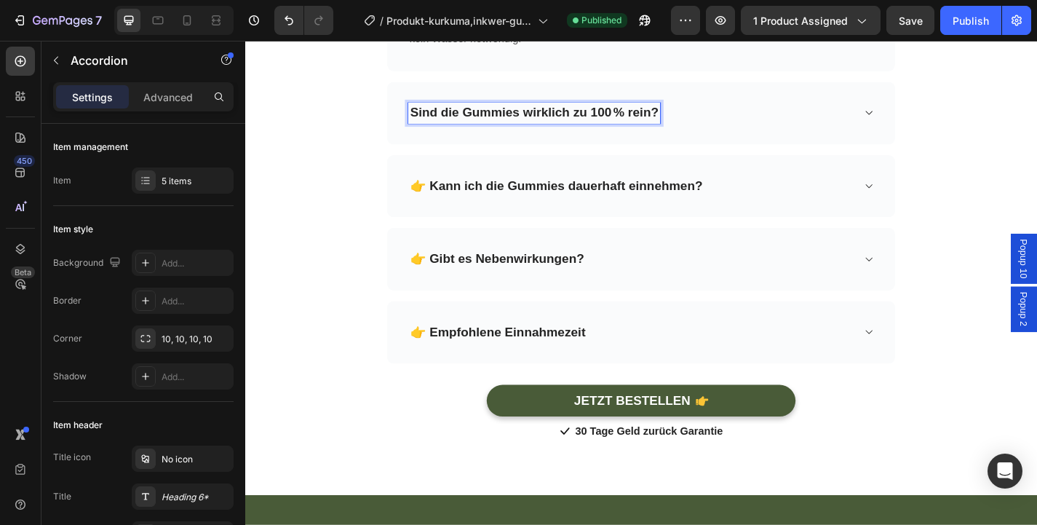
click at [448, 203] on strong "👉 Kann ich die Gummies dauerhaft einnehmen?" at bounding box center [588, 200] width 322 height 15
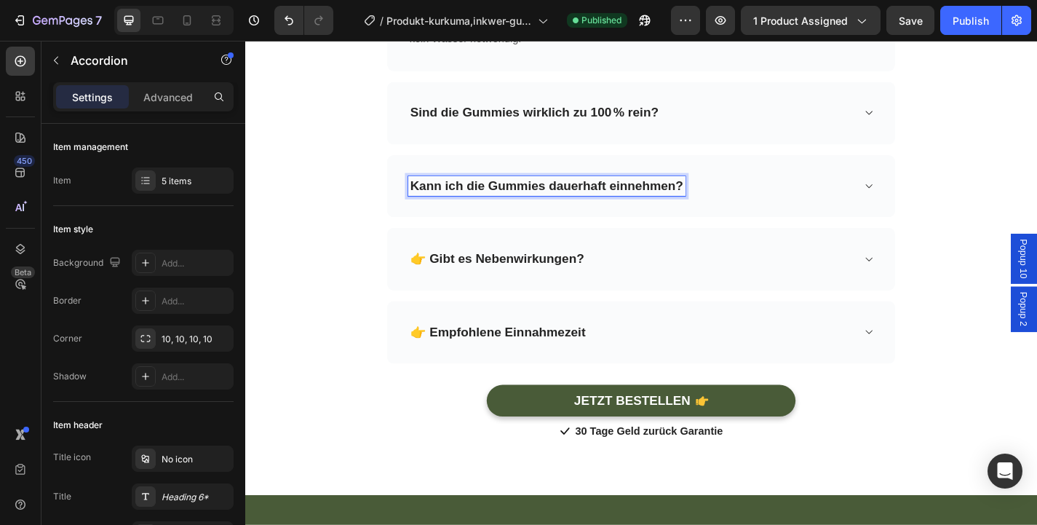
click at [446, 275] on strong "👉 Gibt es Nebenwirkungen?" at bounding box center [523, 280] width 192 height 15
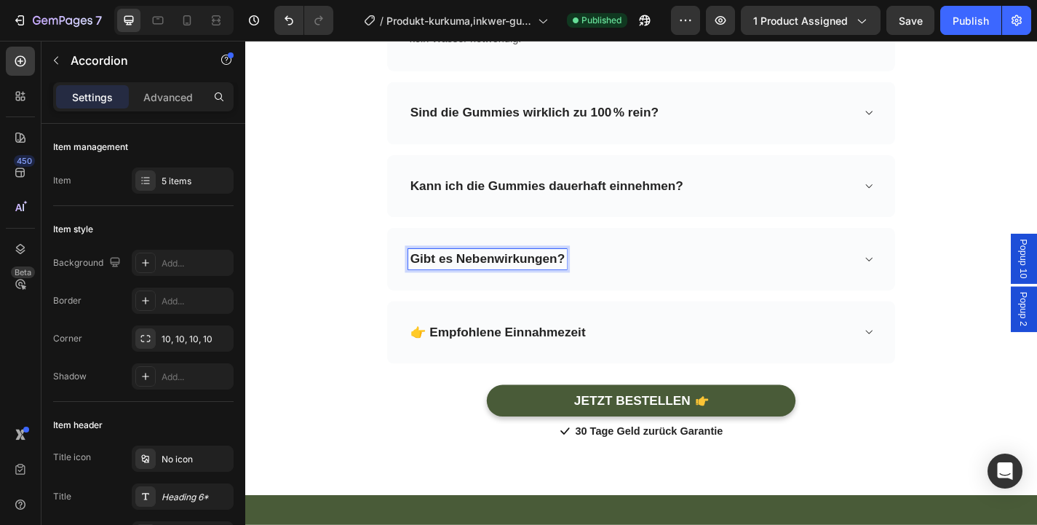
click at [446, 362] on strong "👉 Empfohlene Einnahmezeit" at bounding box center [524, 361] width 194 height 15
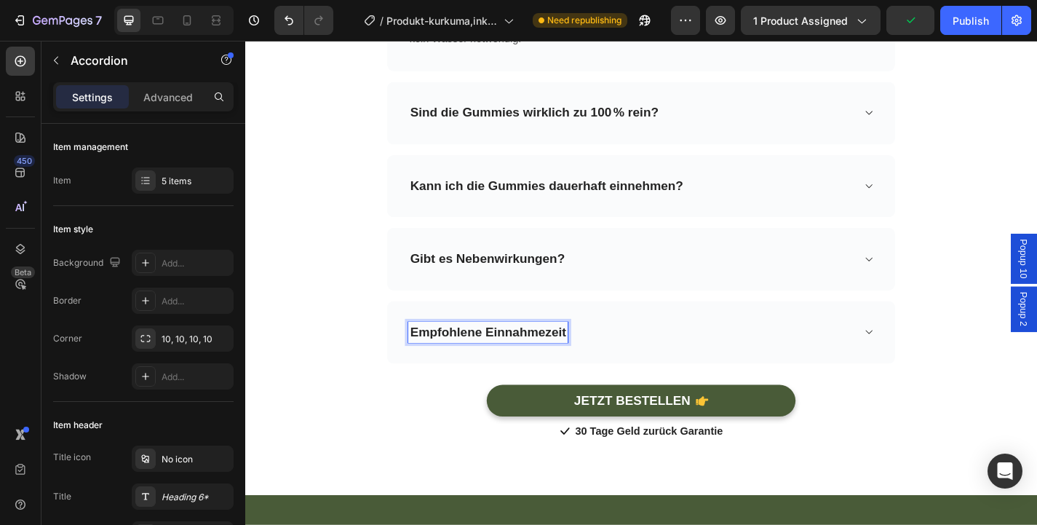
scroll to position [5286, 0]
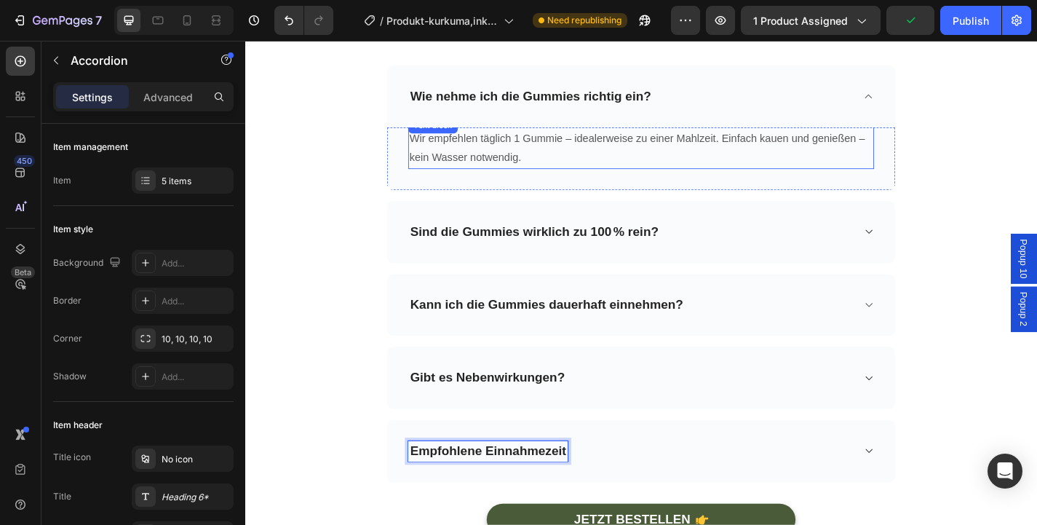
click at [797, 153] on p "Wir empfehlen täglich 1 Gummie – idealerweise zu einer Mahlzeit. Einfach kauen …" at bounding box center [681, 159] width 511 height 42
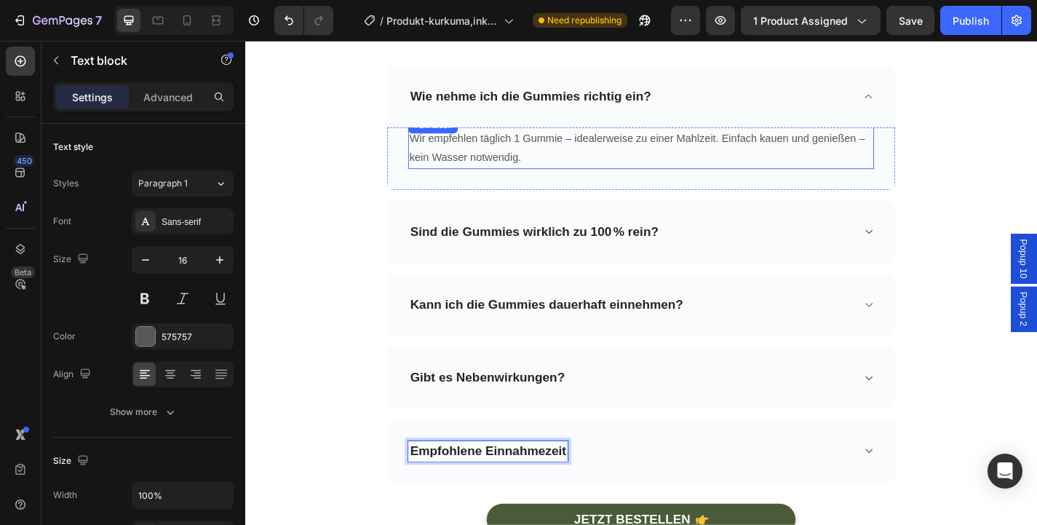
click at [797, 153] on p "Wir empfehlen täglich 1 Gummie – idealerweise zu einer Mahlzeit. Einfach kauen …" at bounding box center [681, 159] width 511 height 42
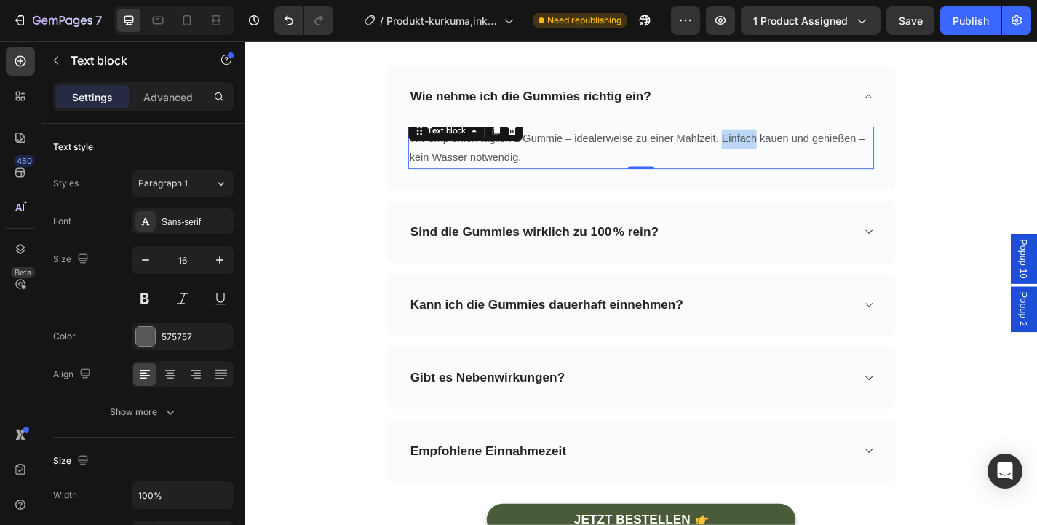
click at [797, 153] on p "Wir empfehlen täglich 1 Gummie – idealerweise zu einer Mahlzeit. Einfach kauen …" at bounding box center [681, 159] width 511 height 42
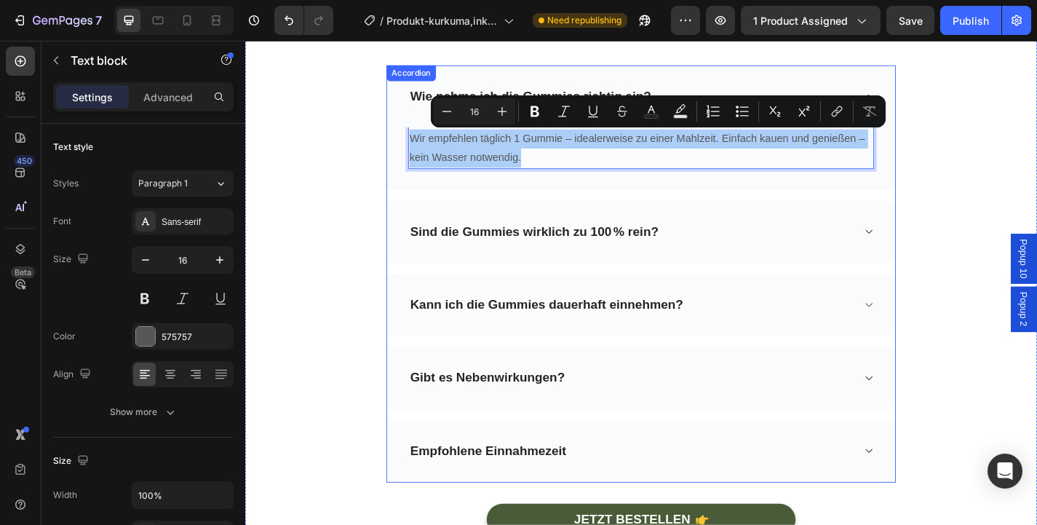
click at [574, 256] on strong "Sind die Gummies wirklich zu 100 % rein?" at bounding box center [564, 250] width 274 height 15
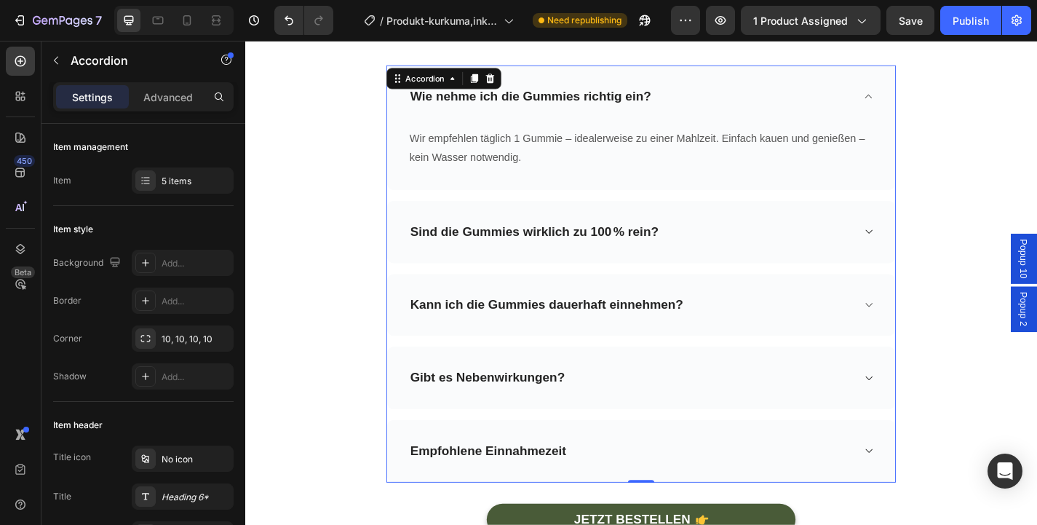
click at [763, 255] on div "Sind die Gummies wirklich zu 100 % rein?" at bounding box center [670, 251] width 490 height 23
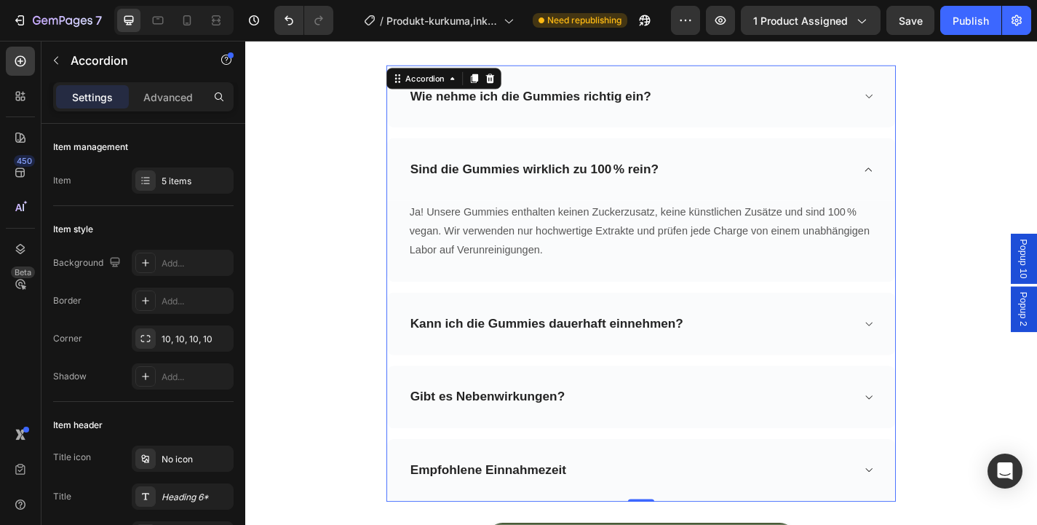
click at [795, 351] on div "Kann ich die Gummies dauerhaft einnehmen?" at bounding box center [670, 352] width 490 height 23
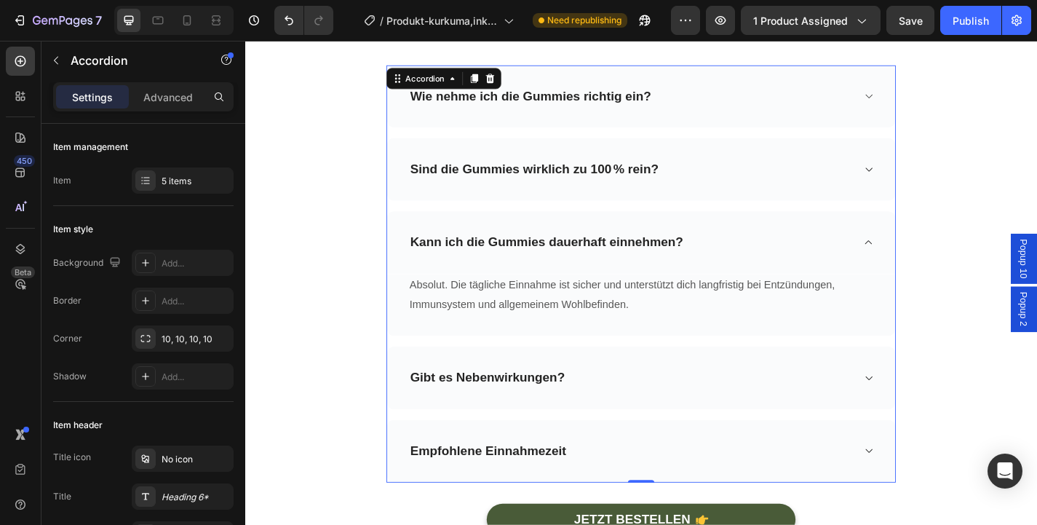
click at [766, 424] on div "Gibt es Nebenwirkungen?" at bounding box center [682, 412] width 560 height 69
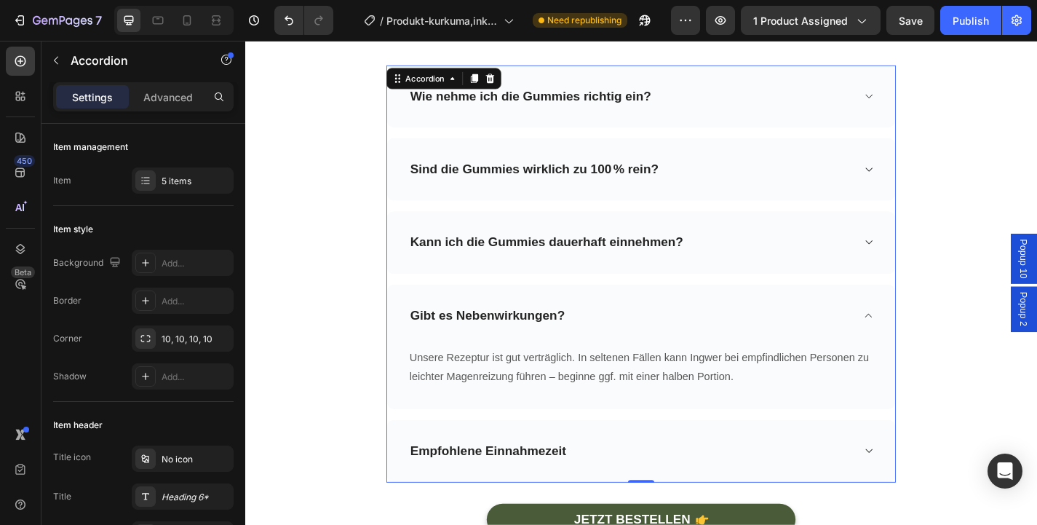
click at [800, 480] on div "Empfohlene Einnahmezeit" at bounding box center [682, 492] width 560 height 69
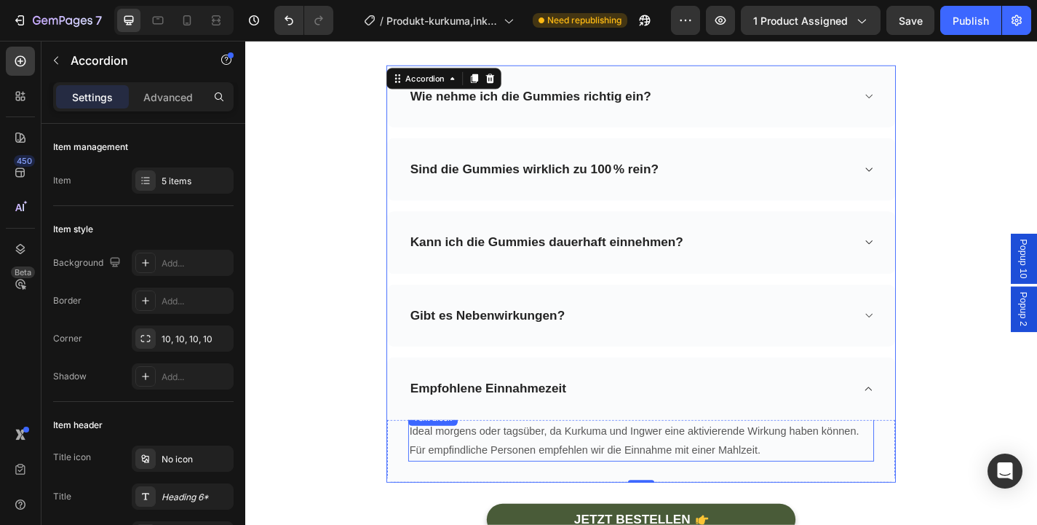
click at [734, 469] on p "Ideal morgens oder tagsüber, da Kurkuma und Ingwer eine aktivierende Wirkung ha…" at bounding box center [681, 482] width 511 height 42
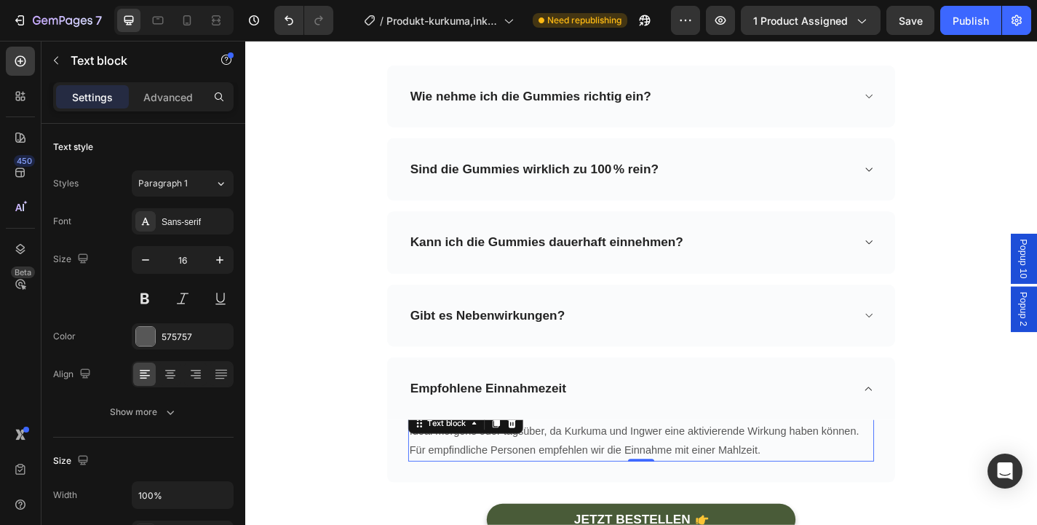
click at [734, 469] on p "Ideal morgens oder tagsüber, da Kurkuma und Ingwer eine aktivierende Wirkung ha…" at bounding box center [681, 482] width 511 height 42
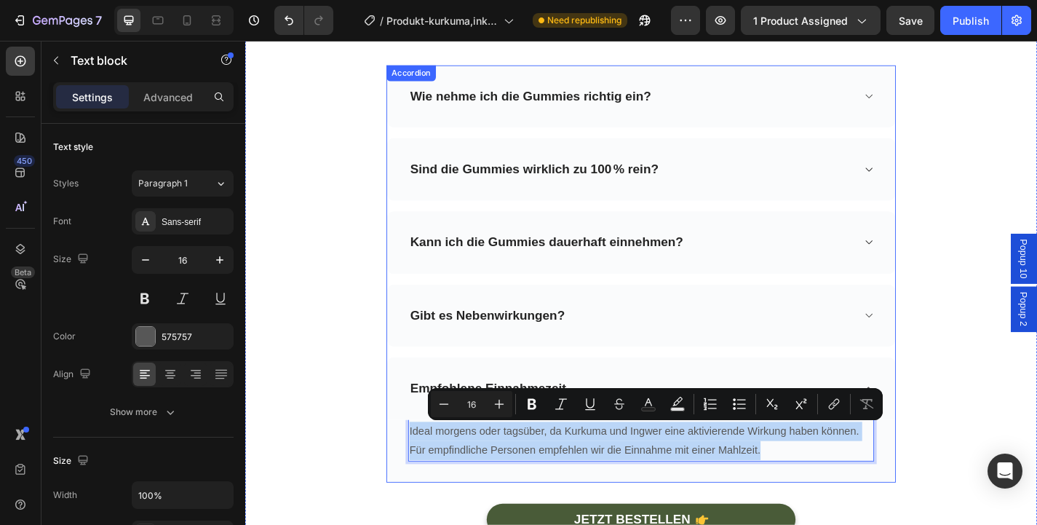
click at [742, 368] on div "Gibt es Nebenwirkungen?" at bounding box center [682, 343] width 560 height 69
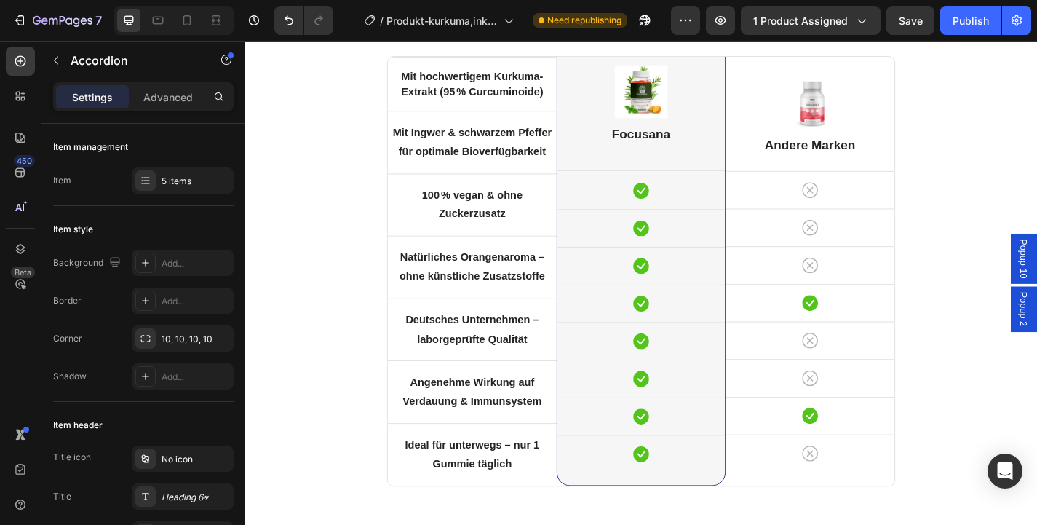
scroll to position [4138, 0]
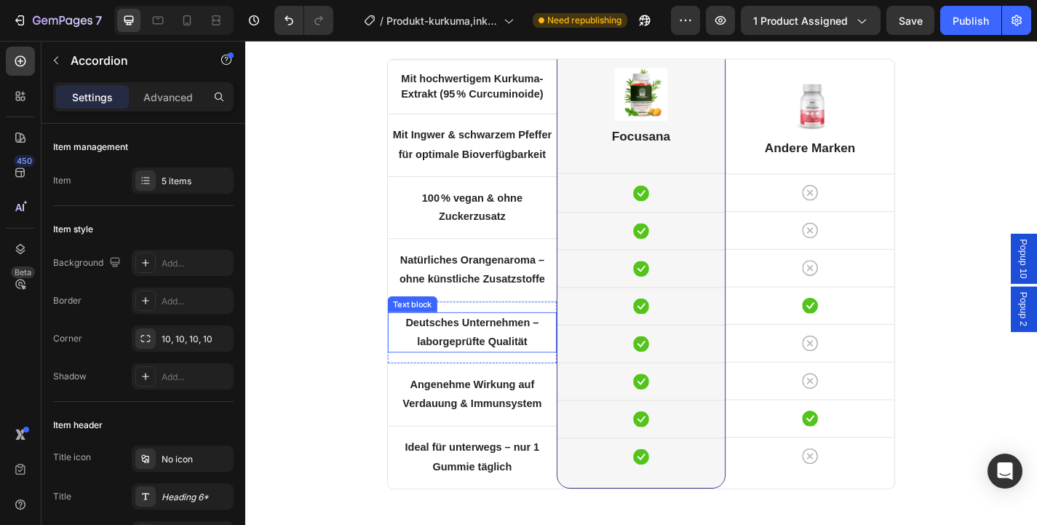
click at [544, 370] on strong "Deutsches Unternehmen – laborgeprüfte Qualität" at bounding box center [495, 361] width 147 height 33
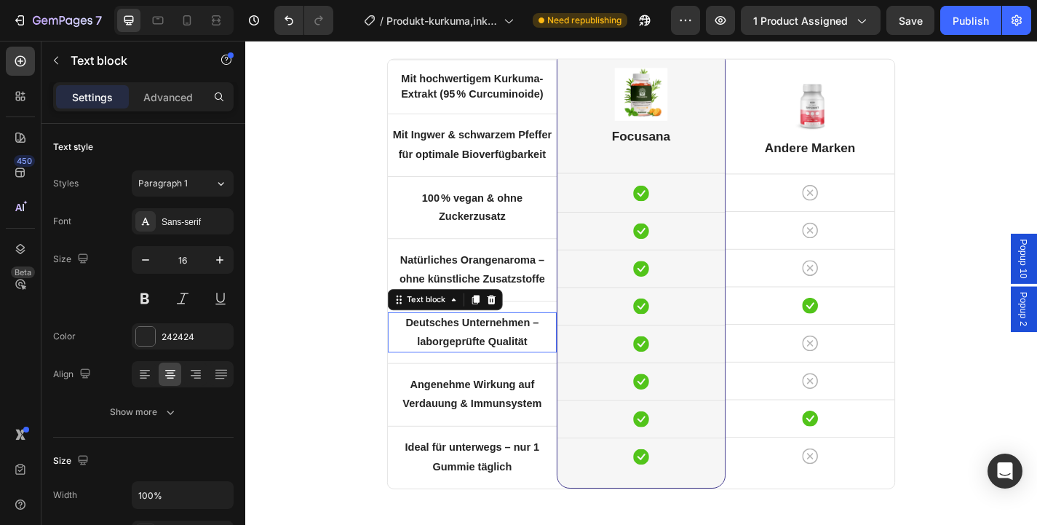
click at [544, 370] on strong "Deutsches Unternehmen – laborgeprüfte Qualität" at bounding box center [495, 361] width 147 height 33
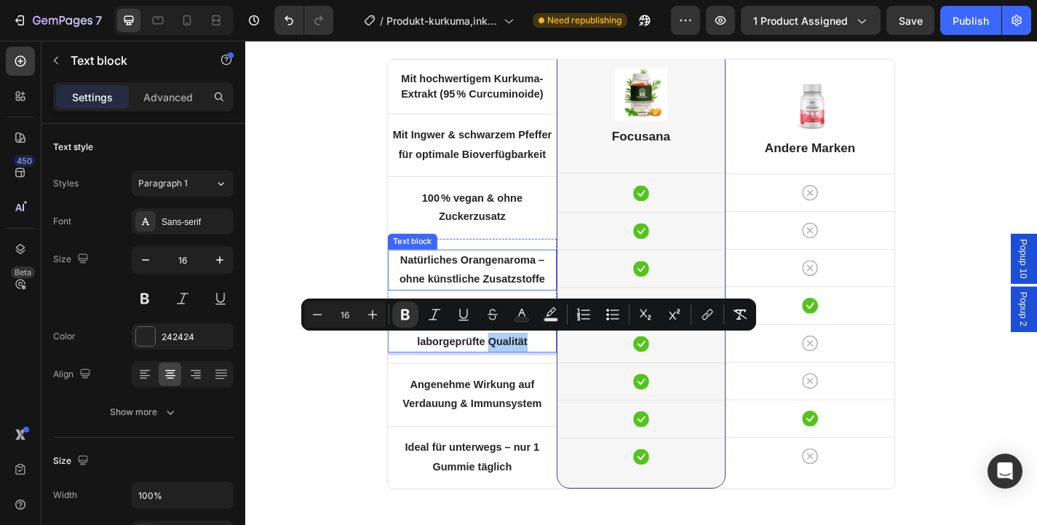
click at [531, 305] on strong "Natürliches Orangenaroma – ohne künstliche Zusatzstoffe" at bounding box center [496, 292] width 160 height 33
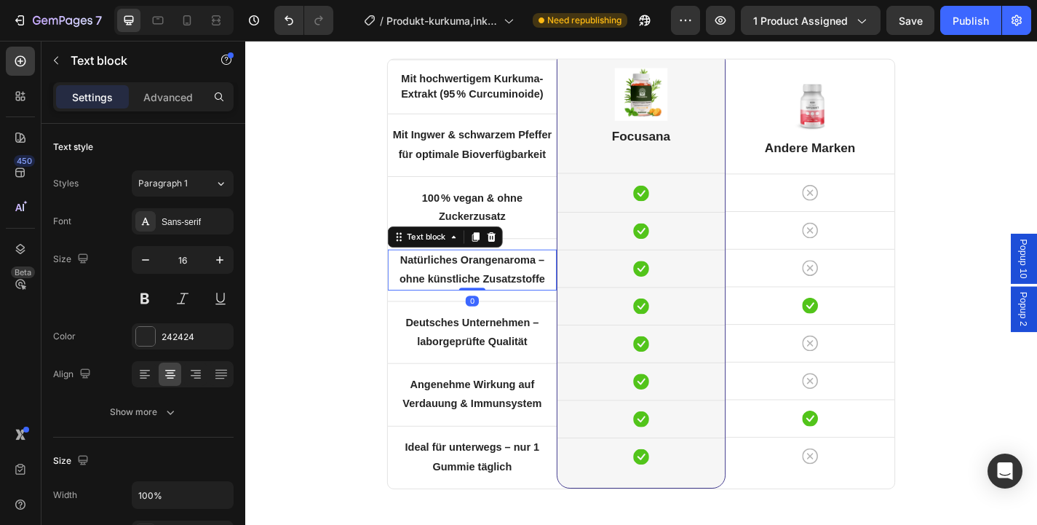
click at [531, 305] on strong "Natürliches Orangenaroma – ohne künstliche Zusatzstoffe" at bounding box center [496, 292] width 160 height 33
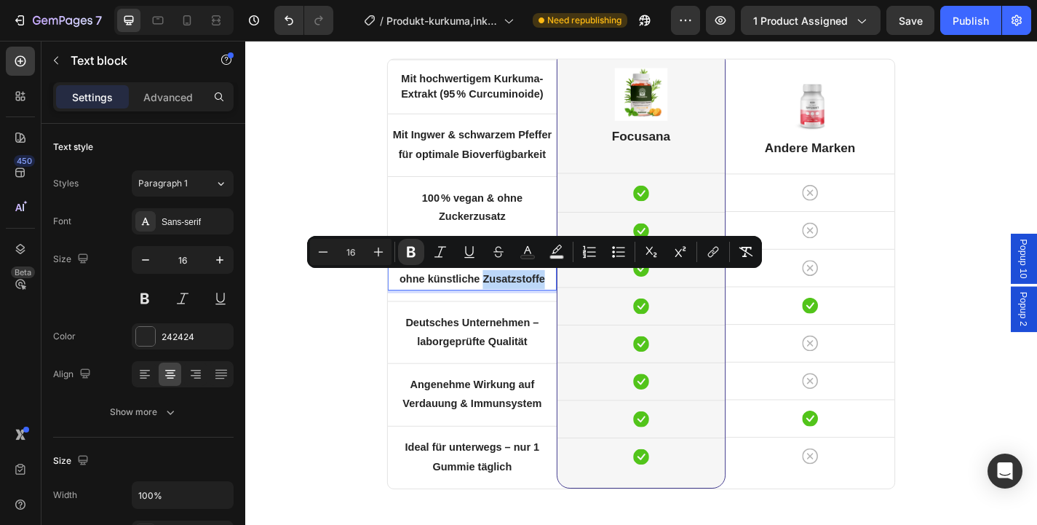
click at [504, 295] on p "Natürliches Orangenaroma – ohne künstliche Zusatzstoffe" at bounding box center [495, 293] width 183 height 42
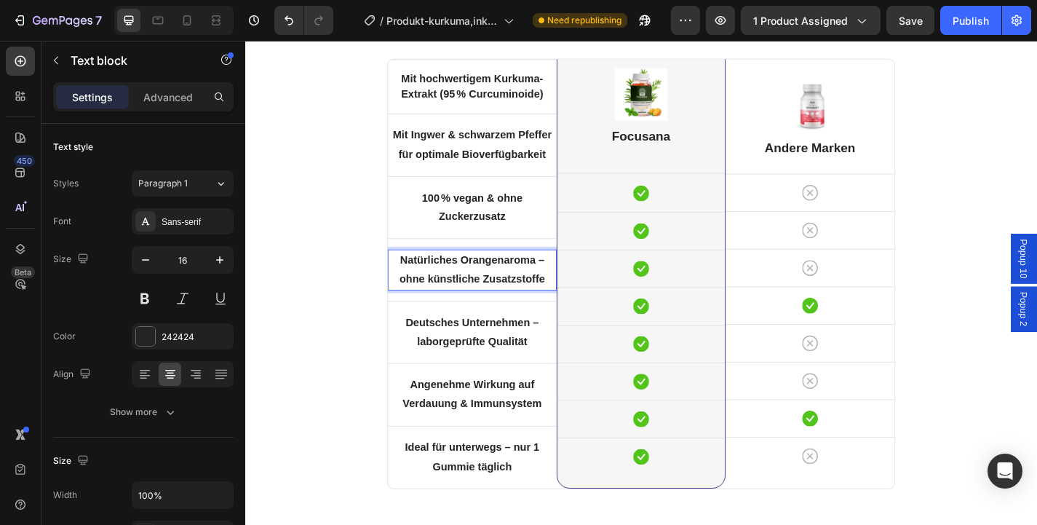
click at [504, 295] on p "Natürliches Orangenaroma – ohne künstliche Zusatzstoffe" at bounding box center [495, 293] width 183 height 42
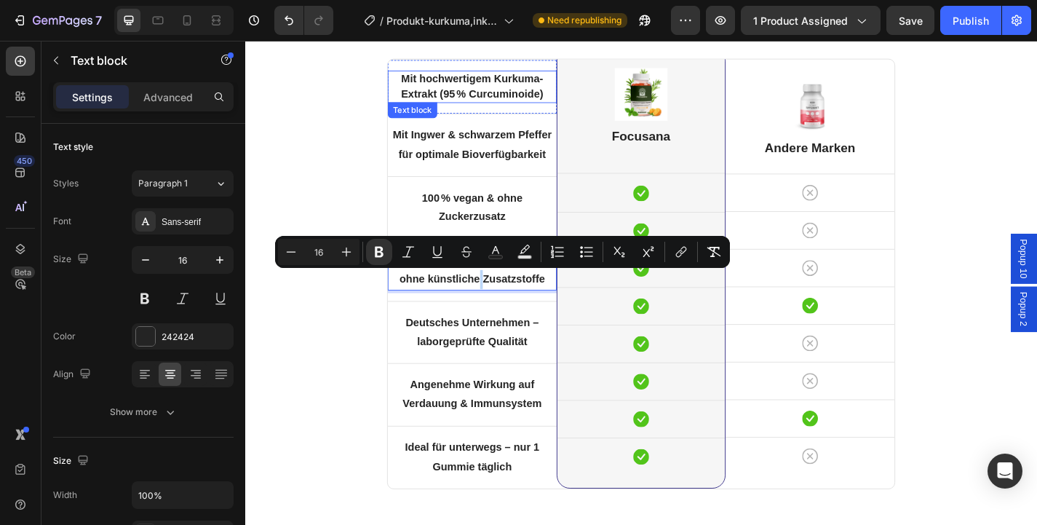
click at [481, 92] on strong "Mit hochwertigem Kurkuma-Extrakt (95 % Curcuminoide)" at bounding box center [495, 90] width 157 height 28
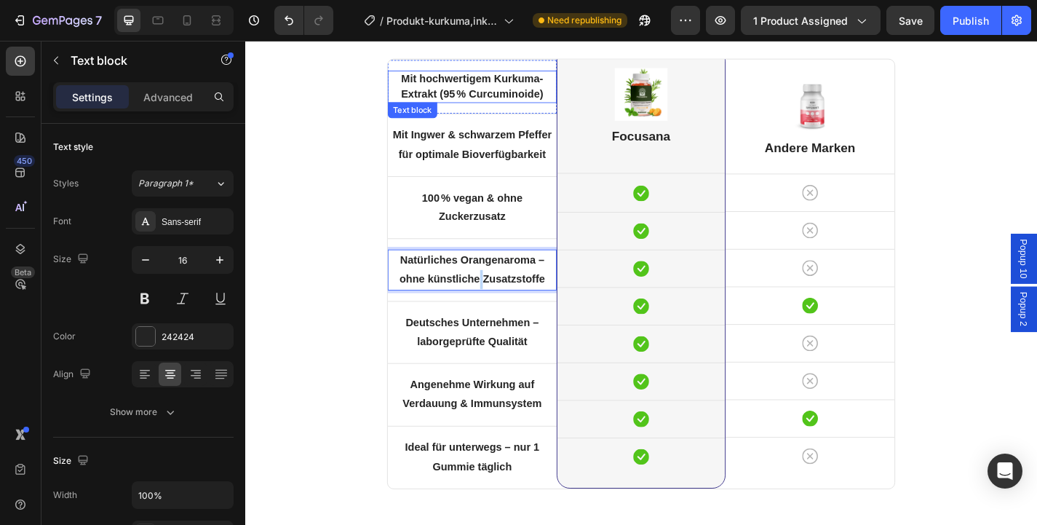
click at [481, 92] on strong "Mit hochwertigem Kurkuma-Extrakt (95 % Curcuminoide)" at bounding box center [495, 90] width 157 height 28
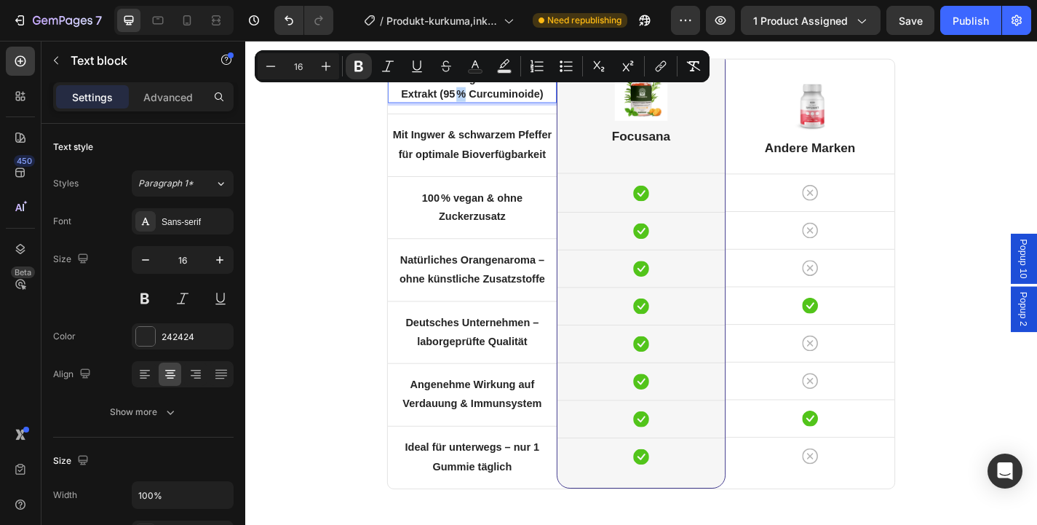
click at [481, 92] on strong "Mit hochwertigem Kurkuma-Extrakt (95 % Curcuminoide)" at bounding box center [495, 90] width 157 height 28
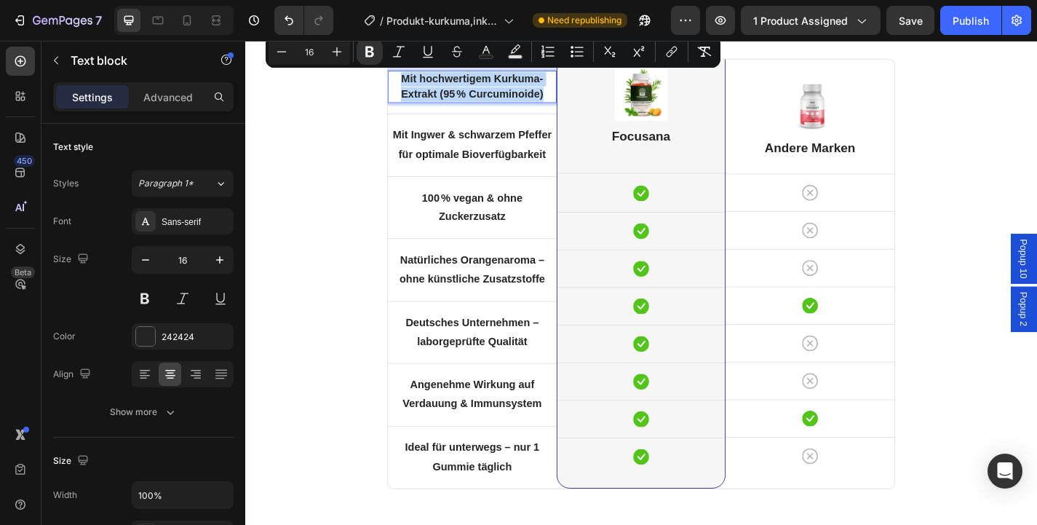
click at [537, 103] on strong "Mit hochwertigem Kurkuma-Extrakt (95 % Curcuminoide)" at bounding box center [495, 90] width 157 height 28
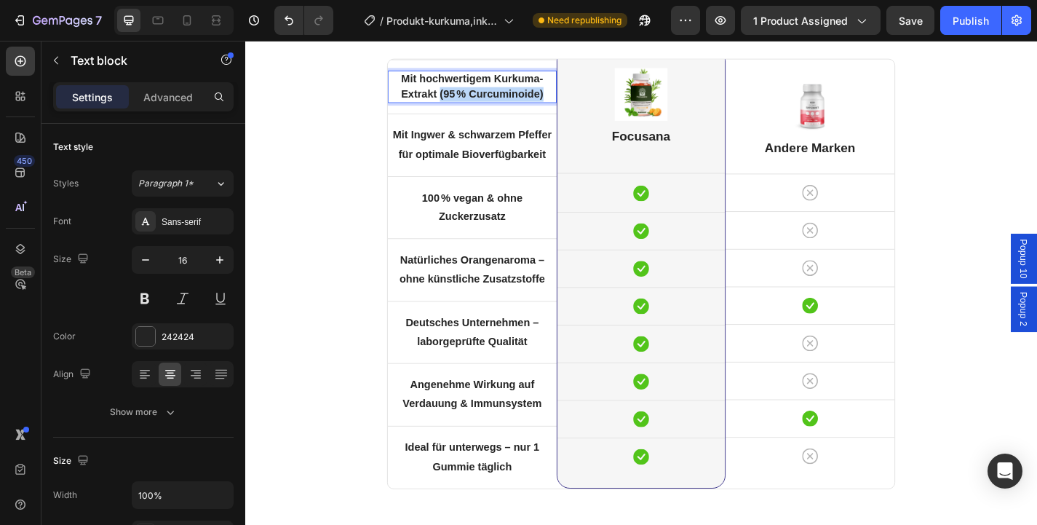
drag, startPoint x: 579, startPoint y: 102, endPoint x: 460, endPoint y: 100, distance: 118.6
click at [460, 100] on p "Mit hochwertigem Kurkuma-Extrakt (95 % Curcuminoide)" at bounding box center [495, 91] width 183 height 33
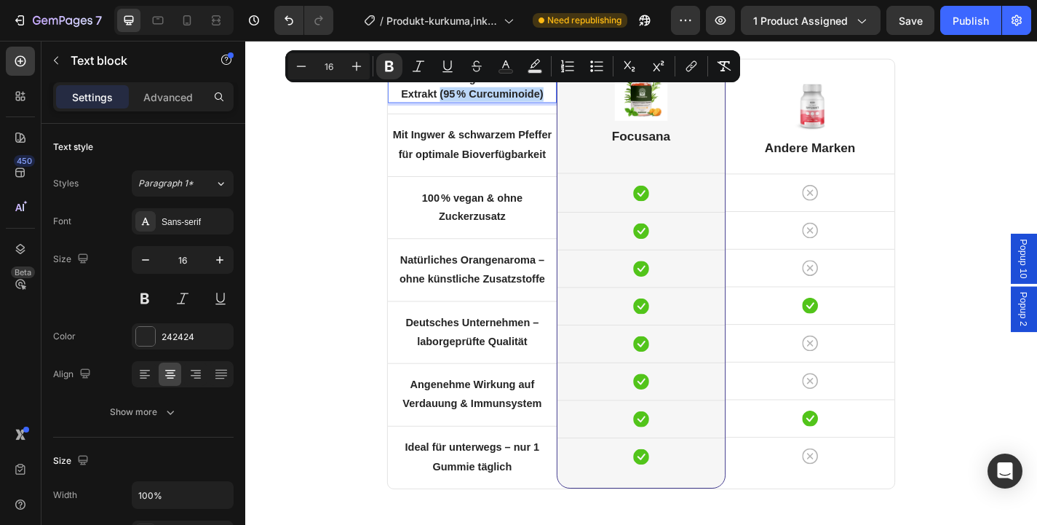
copy strong "(95 % Curcuminoide)"
click at [188, 19] on icon at bounding box center [187, 20] width 15 height 15
type input "14"
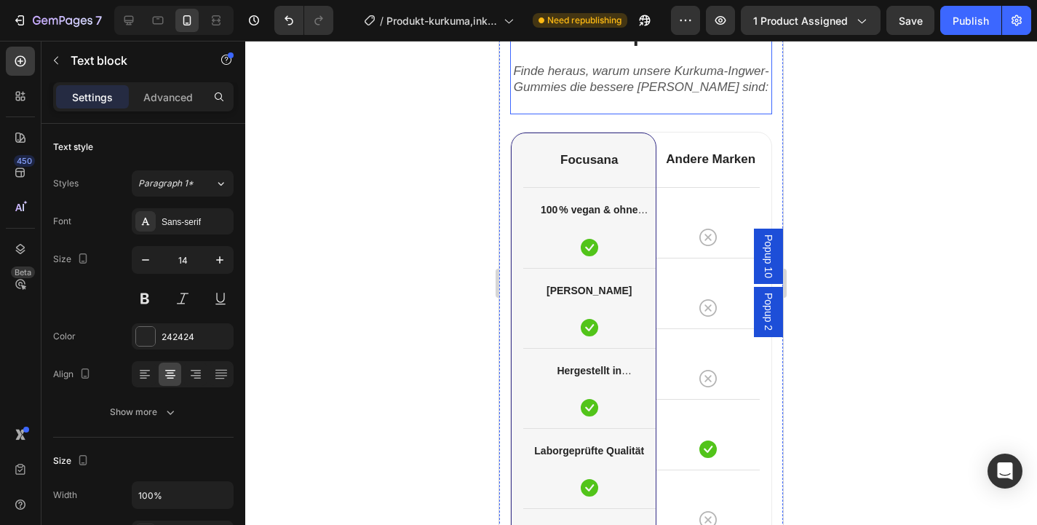
scroll to position [4302, 0]
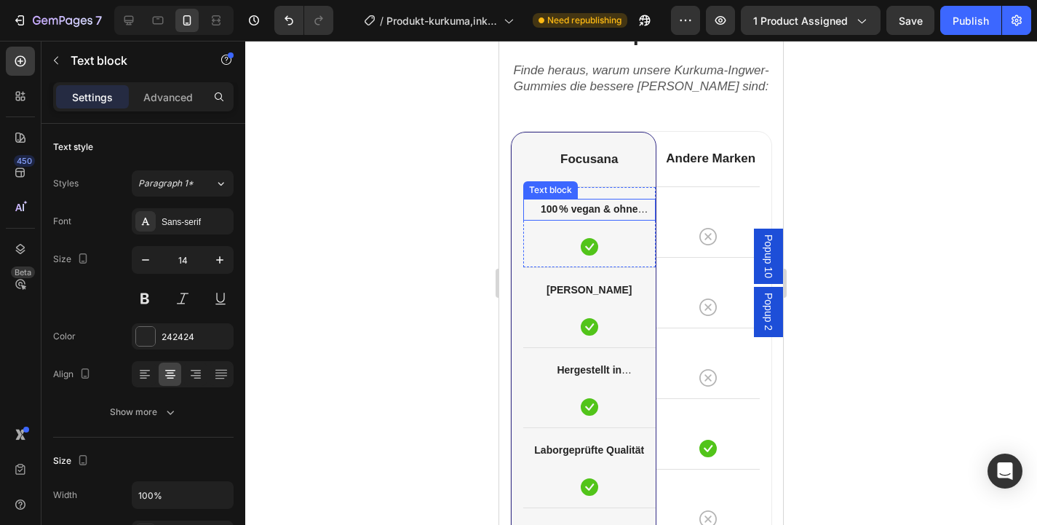
click at [592, 212] on strong "100 % vegan & ohne Gelatine" at bounding box center [594, 218] width 107 height 30
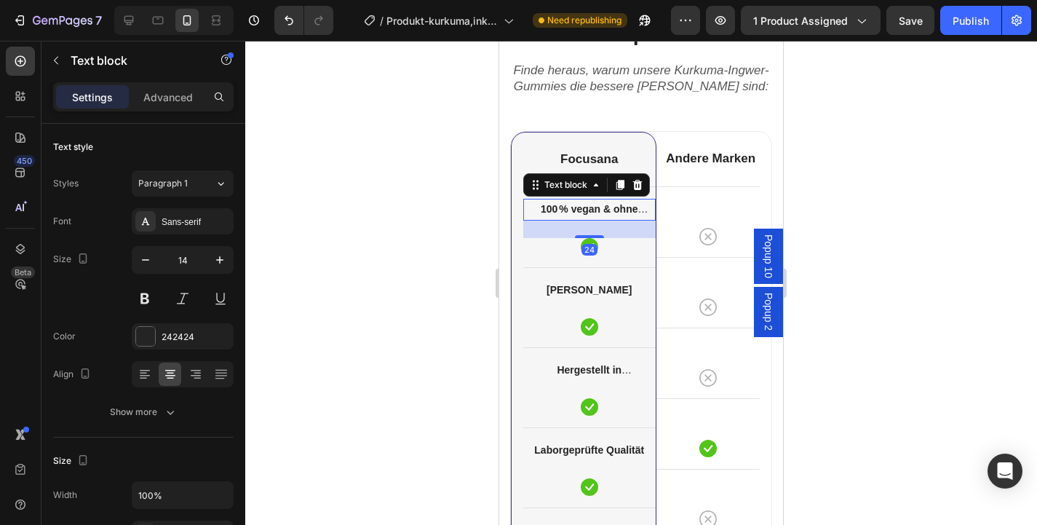
click at [592, 212] on strong "100 % vegan & ohne Gelatine" at bounding box center [594, 218] width 107 height 30
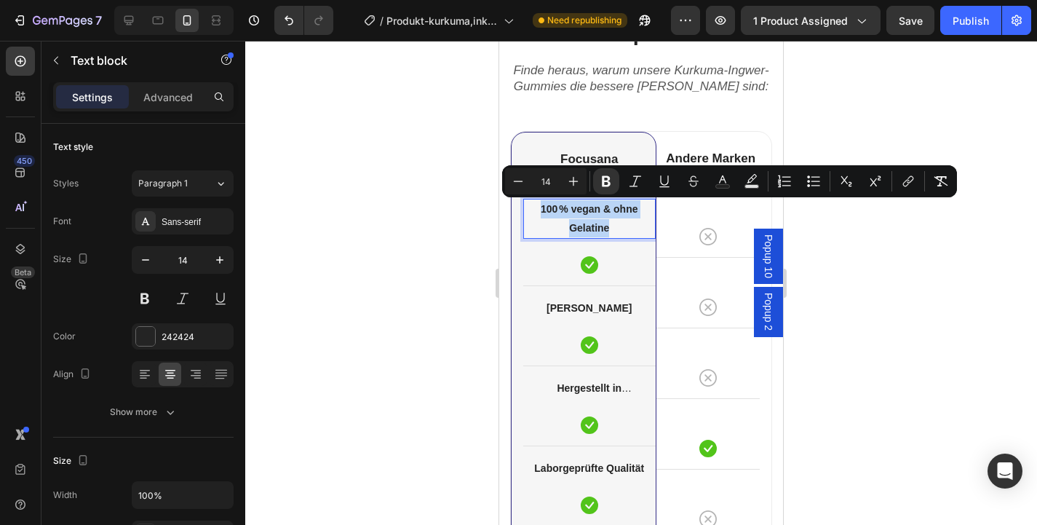
click at [614, 227] on p "100 % vegan & ohne Gelatine" at bounding box center [590, 218] width 130 height 36
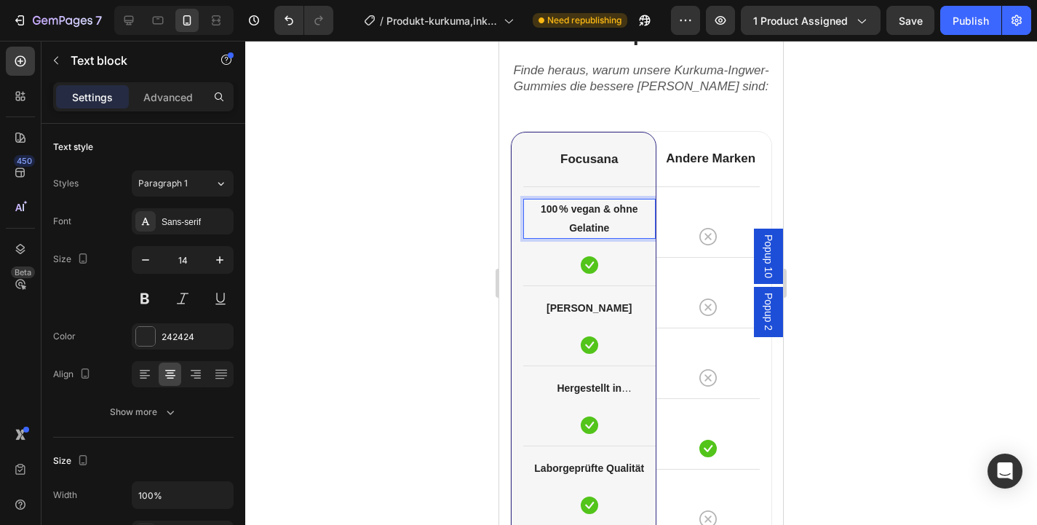
click at [620, 227] on p "100 % vegan & ohne Gelatine" at bounding box center [590, 218] width 130 height 36
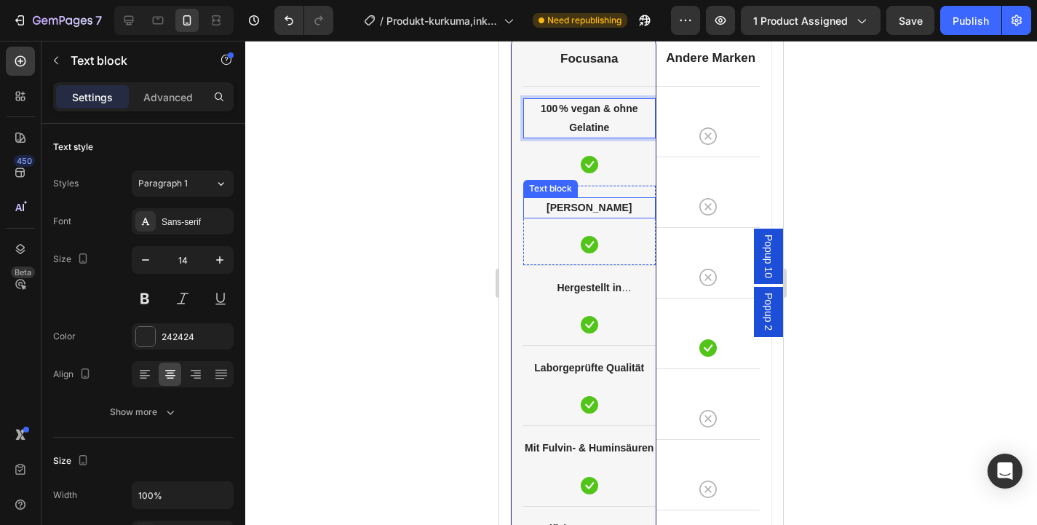
scroll to position [4409, 0]
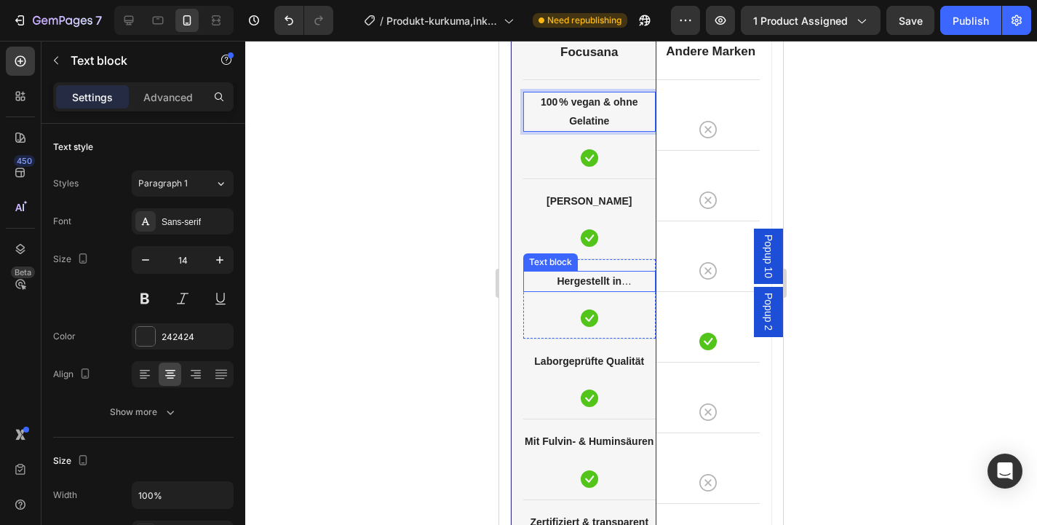
click at [600, 282] on strong "Hergestellt in [GEOGRAPHIC_DATA]" at bounding box center [589, 290] width 109 height 30
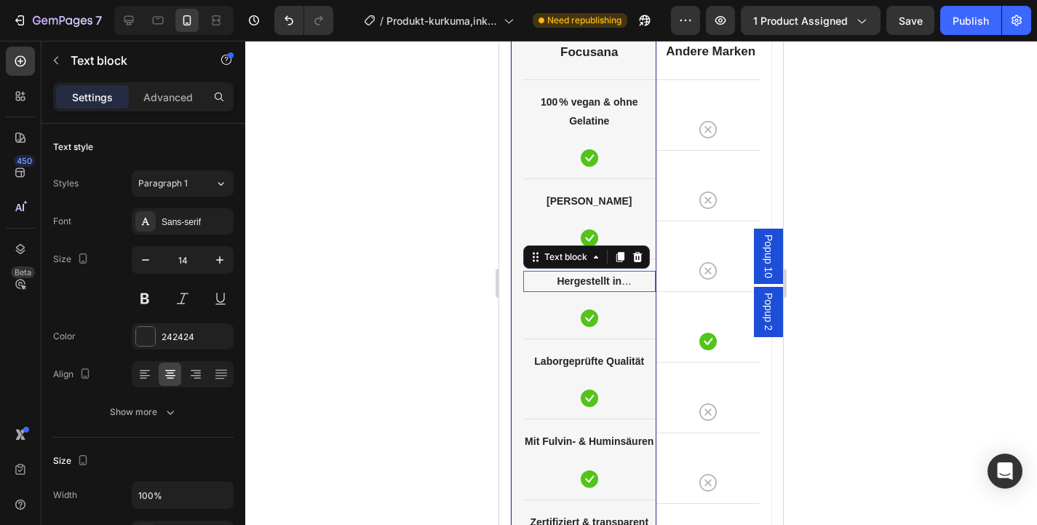
click at [600, 282] on strong "Hergestellt in [GEOGRAPHIC_DATA]" at bounding box center [589, 290] width 109 height 30
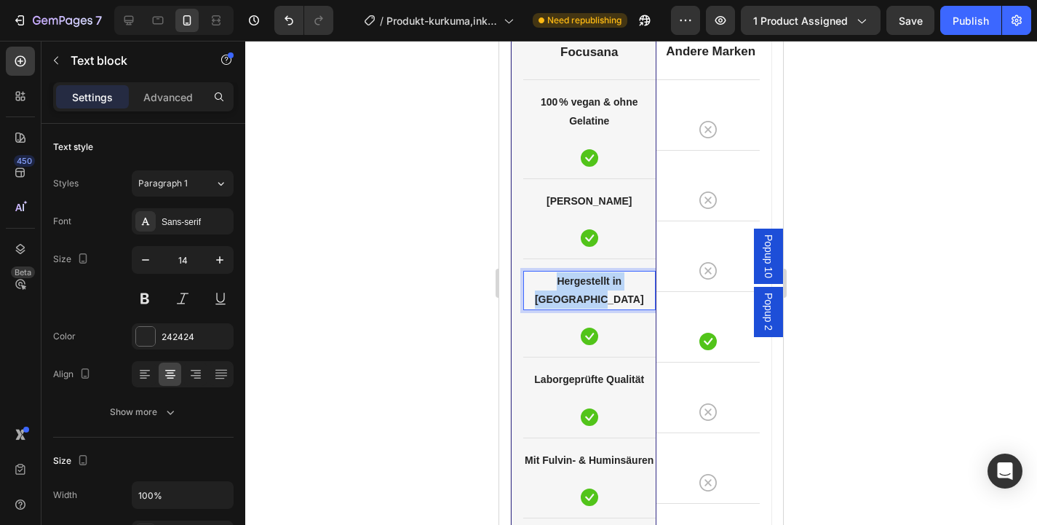
click at [600, 282] on strong "Hergestellt in [GEOGRAPHIC_DATA]" at bounding box center [589, 290] width 109 height 30
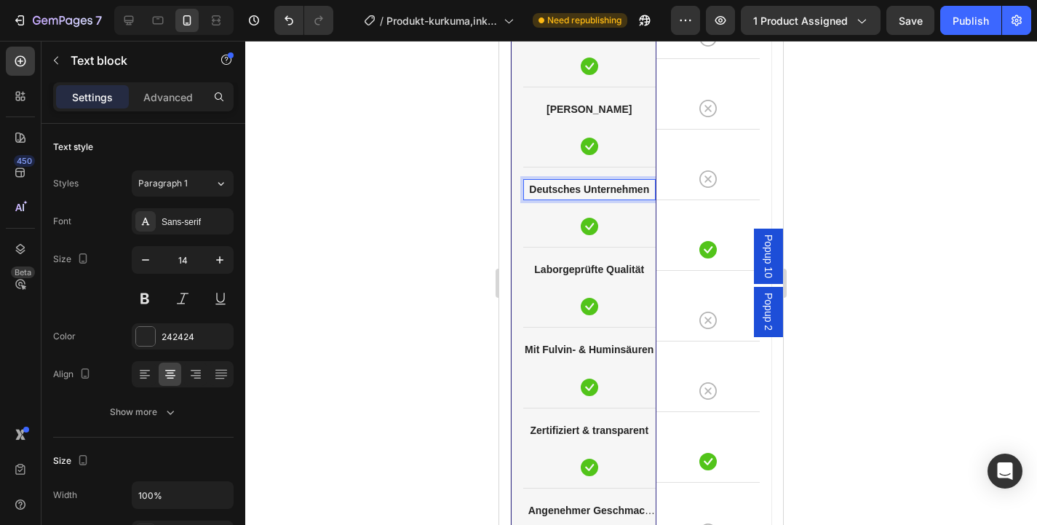
scroll to position [4507, 0]
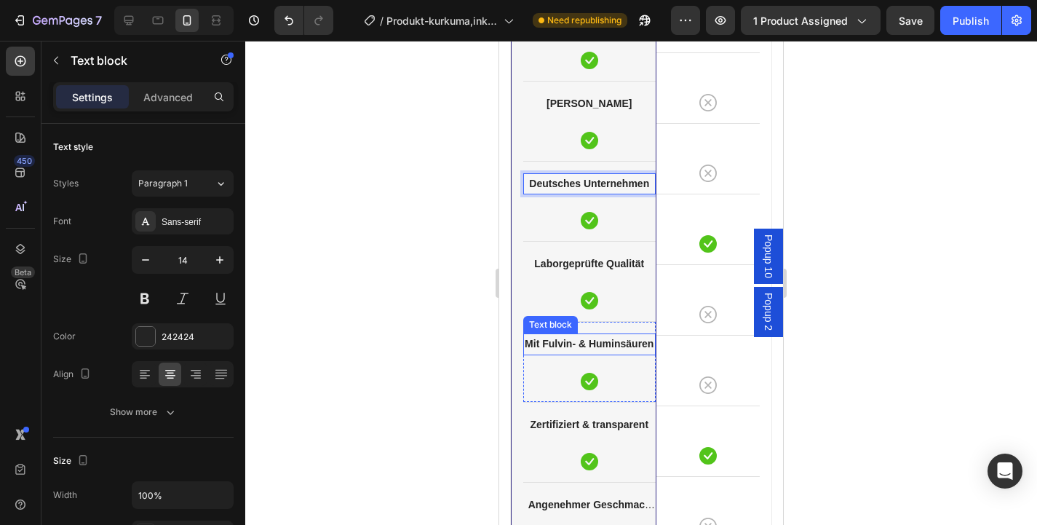
click at [591, 346] on strong "Mit Fulvin- & Huminsäuren" at bounding box center [589, 344] width 129 height 12
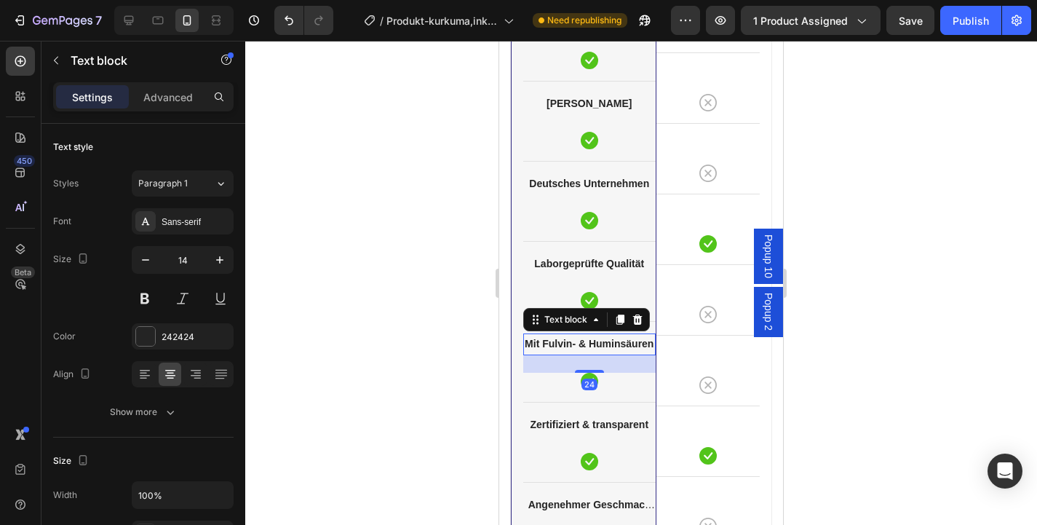
click at [591, 346] on strong "Mit Fulvin- & Huminsäuren" at bounding box center [589, 344] width 129 height 12
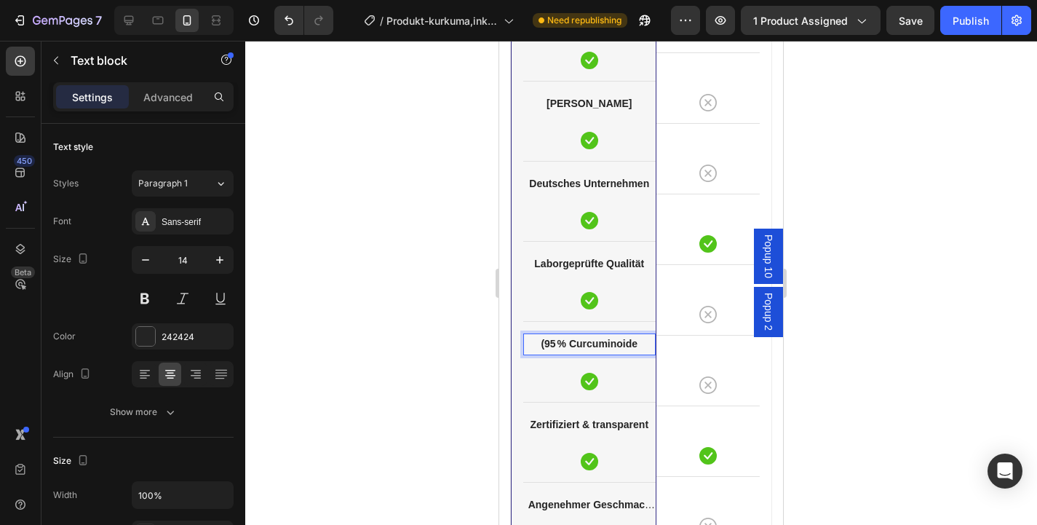
click at [546, 343] on strong "(95 % Curcuminoide" at bounding box center [589, 344] width 97 height 12
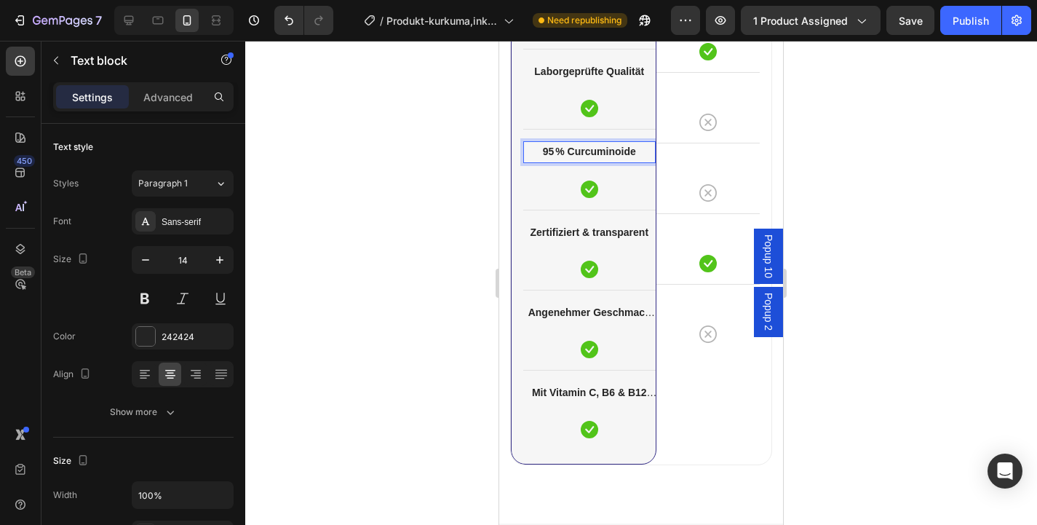
scroll to position [4700, 0]
click at [128, 21] on icon at bounding box center [129, 20] width 15 height 15
type input "16"
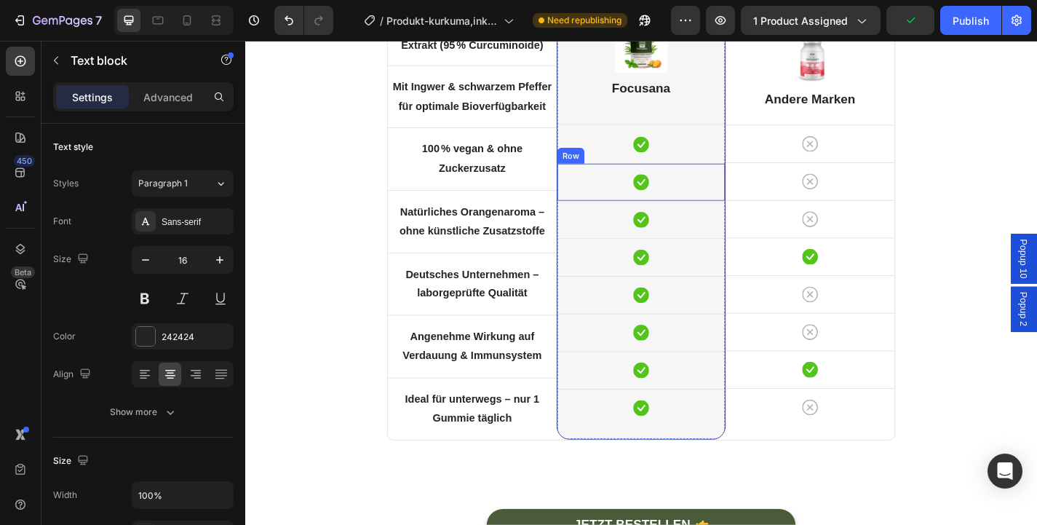
scroll to position [4819, 0]
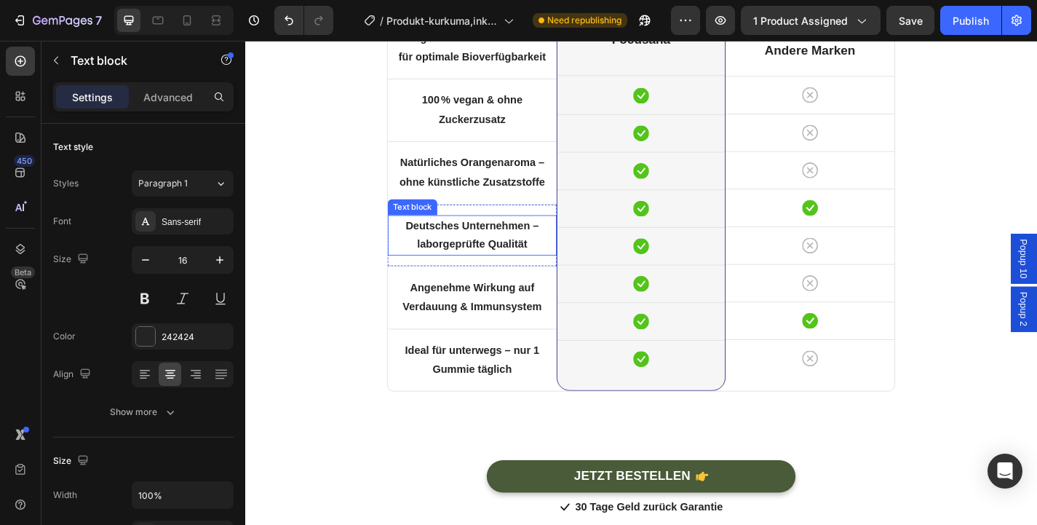
click at [517, 248] on strong "Deutsches Unternehmen – laborgeprüfte Qualität" at bounding box center [495, 254] width 147 height 33
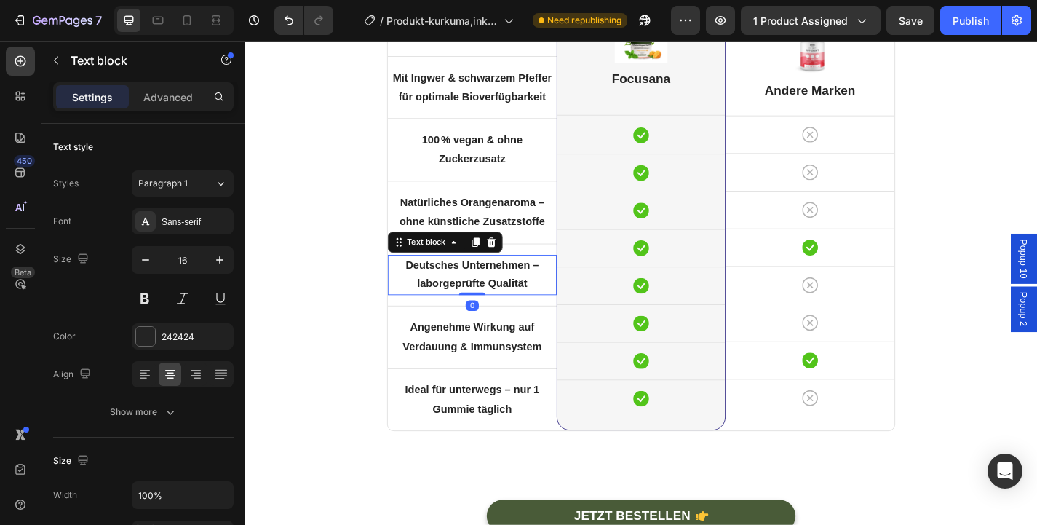
scroll to position [4757, 0]
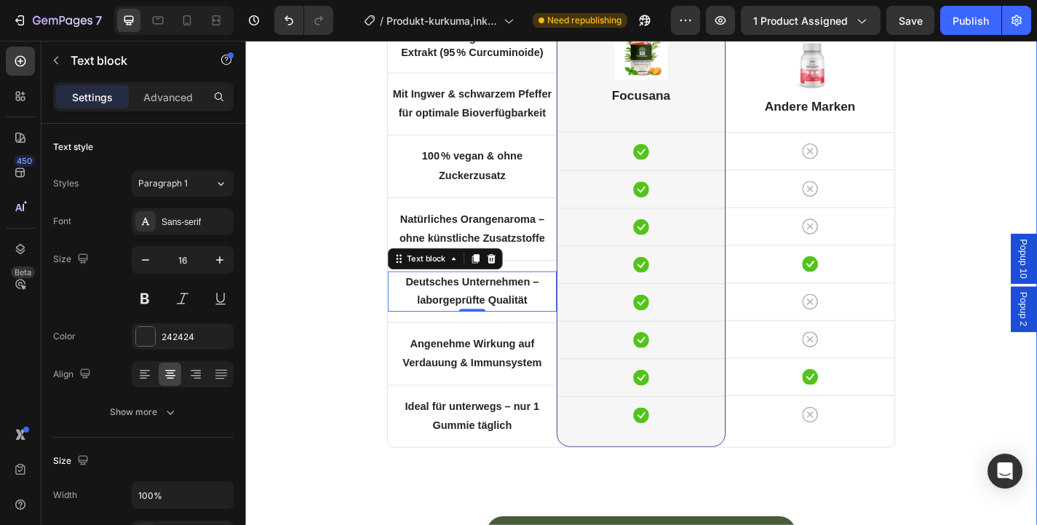
click at [351, 341] on div "Focusana vs. andere Markenprodukte Heading Finde heraus, warum unsere Kurkuma-I…" at bounding box center [681, 262] width 851 height 733
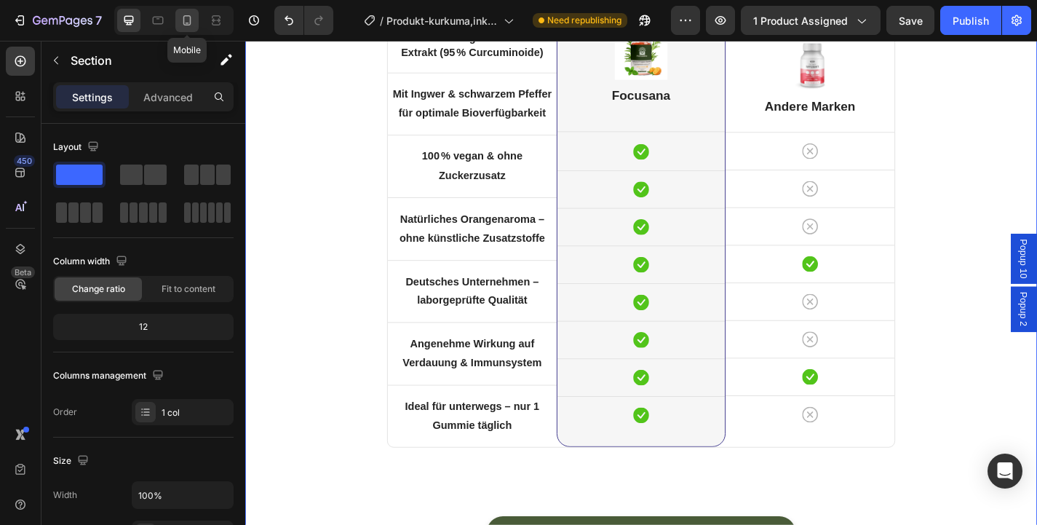
click at [196, 23] on div at bounding box center [186, 20] width 23 height 23
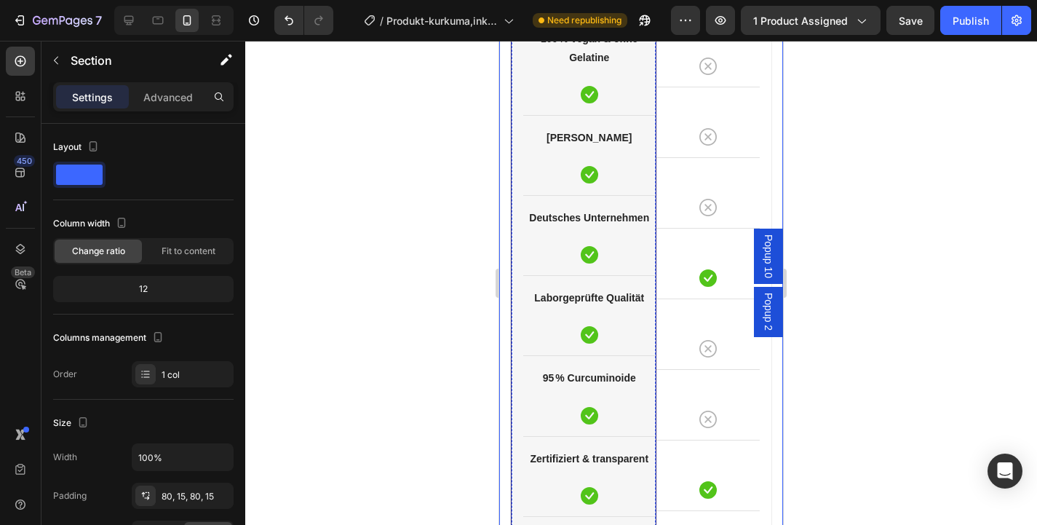
scroll to position [4658, 0]
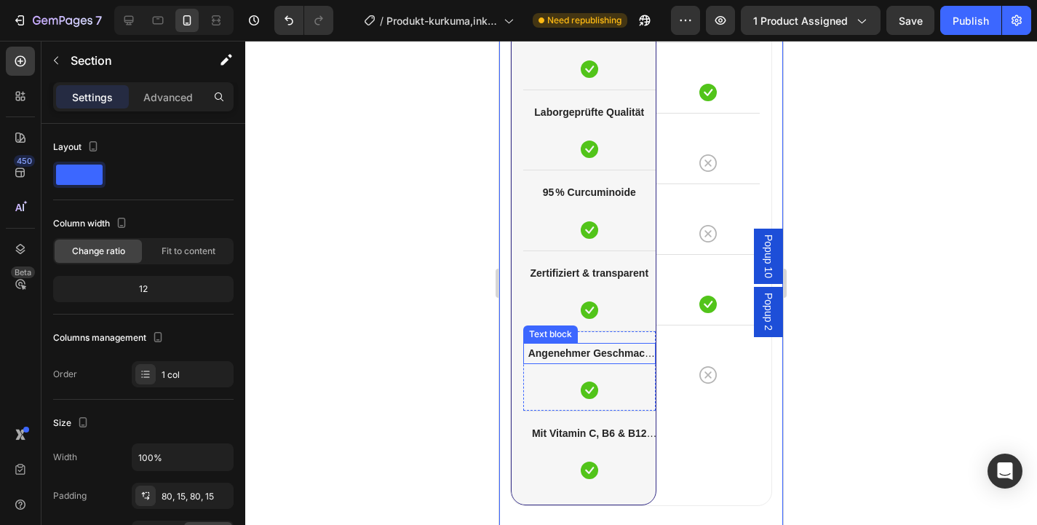
click at [612, 353] on strong "Angenehmer Geschmack (Erdbeere)" at bounding box center [591, 362] width 127 height 30
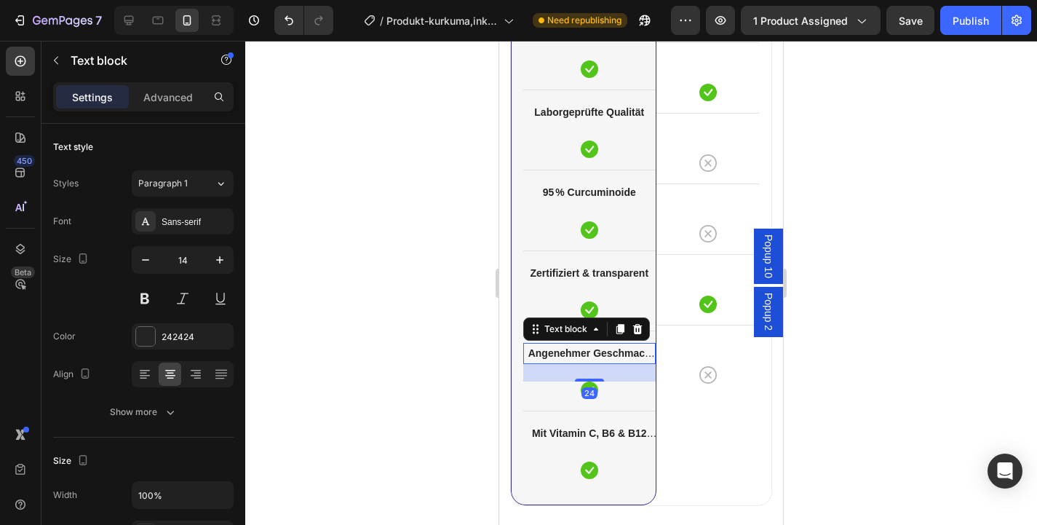
click at [612, 353] on strong "Angenehmer Geschmack (Erdbeere)" at bounding box center [591, 362] width 127 height 30
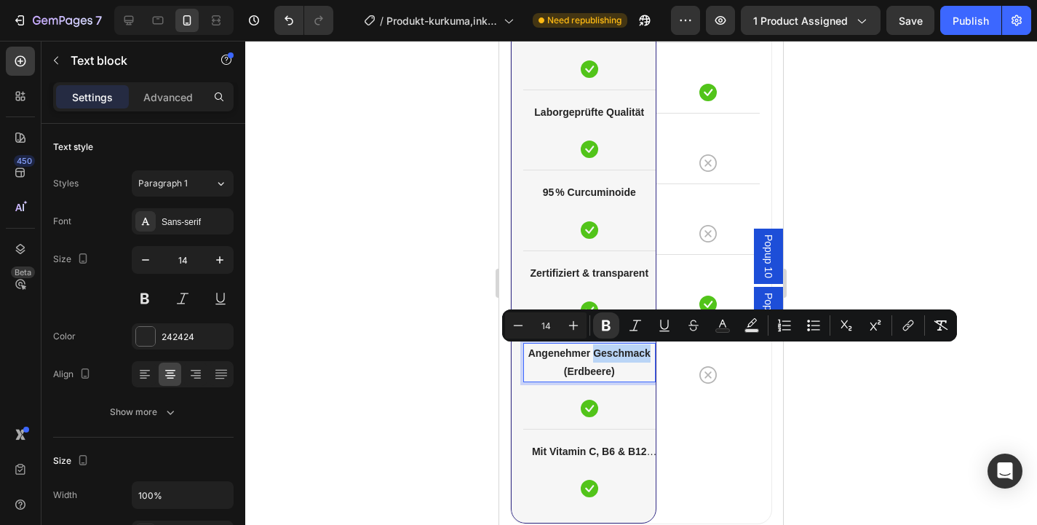
click at [622, 375] on p "Angenehmer Geschmack (Erdbeere)" at bounding box center [590, 362] width 130 height 36
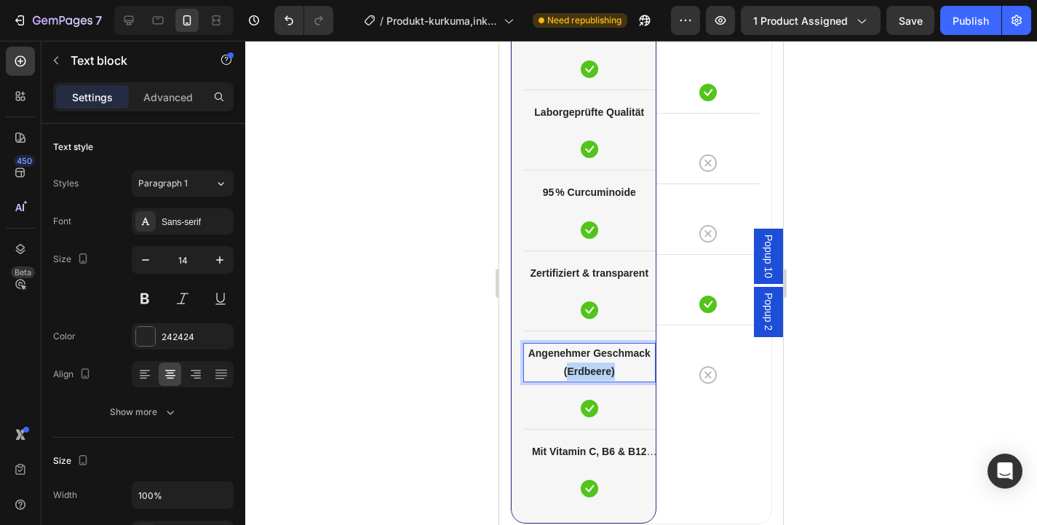
drag, startPoint x: 627, startPoint y: 373, endPoint x: 570, endPoint y: 373, distance: 56.8
click at [570, 373] on p "Angenehmer Geschmack (Erdbeere)" at bounding box center [590, 362] width 130 height 36
click at [132, 22] on icon at bounding box center [128, 20] width 9 height 9
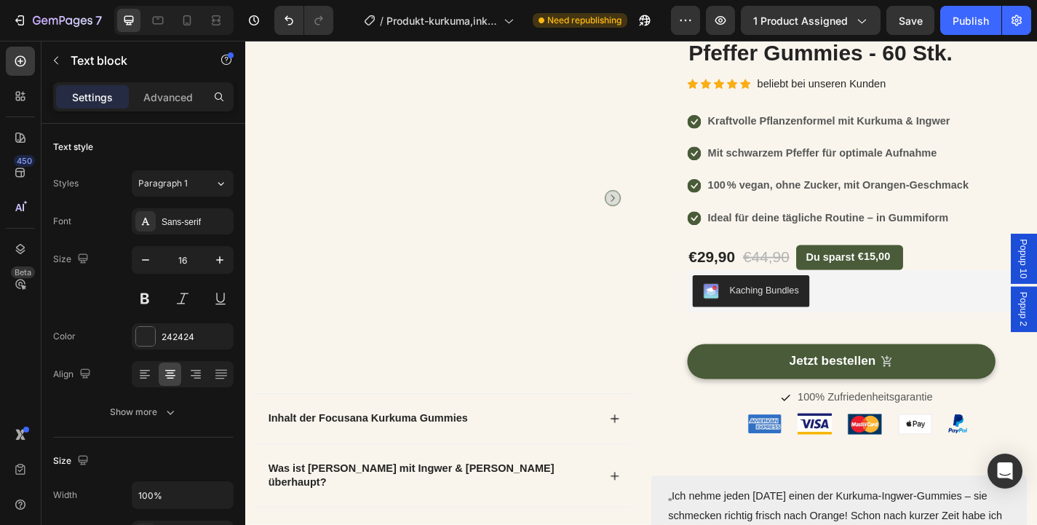
scroll to position [138, 0]
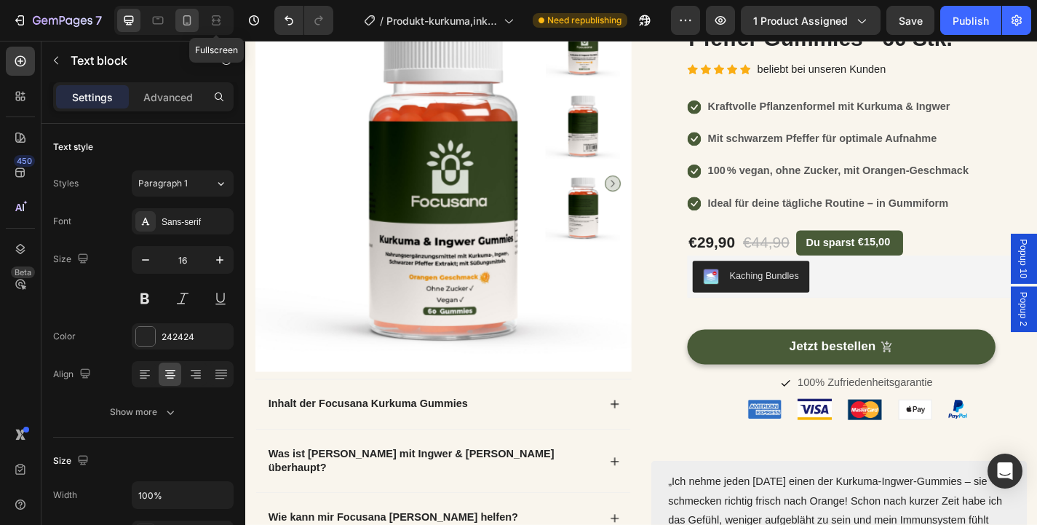
click at [194, 16] on icon at bounding box center [187, 20] width 15 height 15
type input "14"
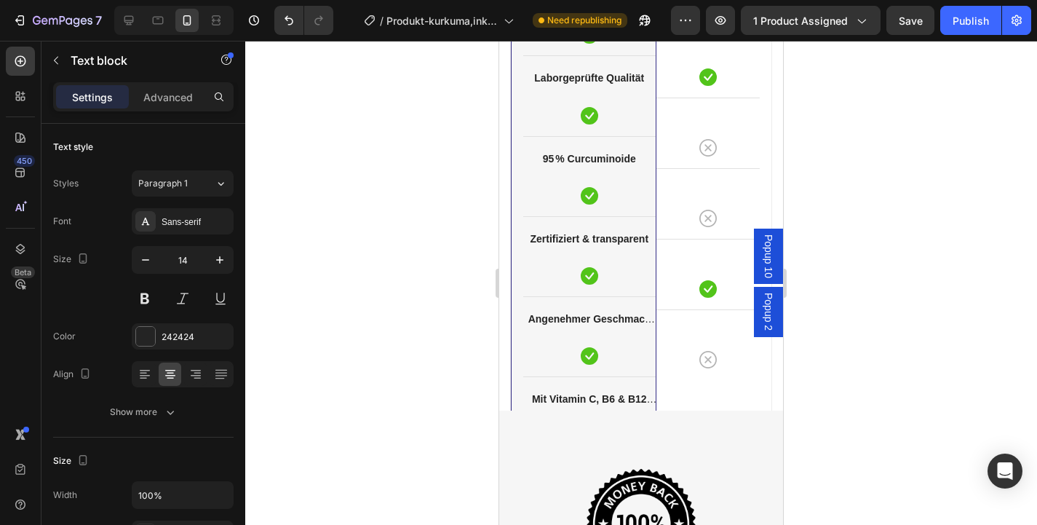
scroll to position [4689, 0]
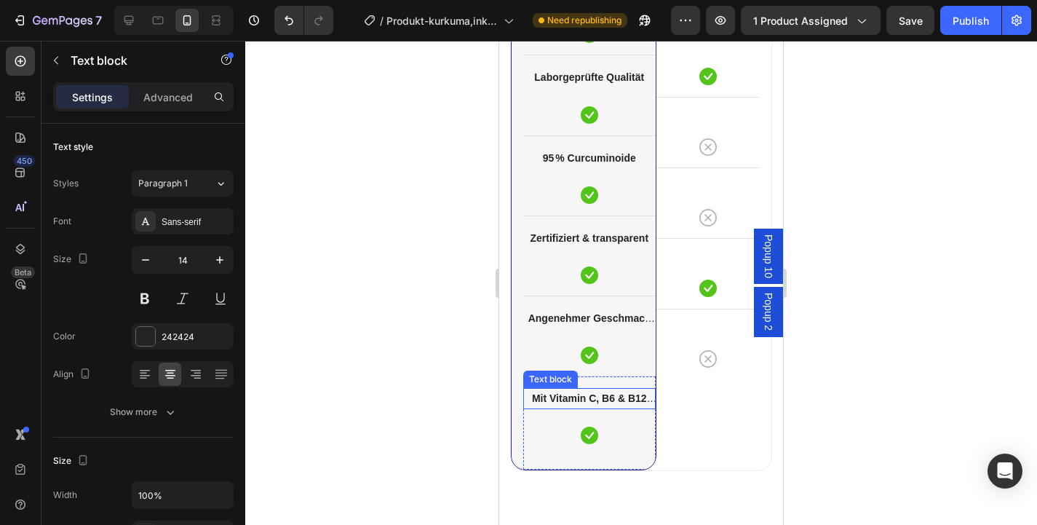
click at [602, 398] on div "Mit Vitamin C, B6 & B12 angereichert Text block Icon Row" at bounding box center [589, 423] width 132 height 94
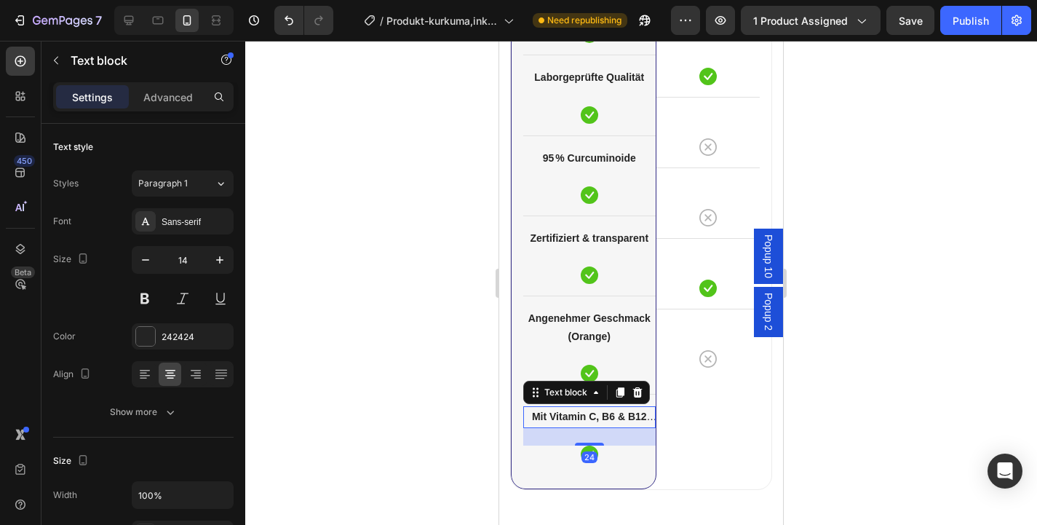
click at [602, 398] on div "Text block" at bounding box center [566, 392] width 78 height 17
click at [607, 423] on p "Mit Vitamin C, B6 & B12 angereichert" at bounding box center [590, 417] width 130 height 18
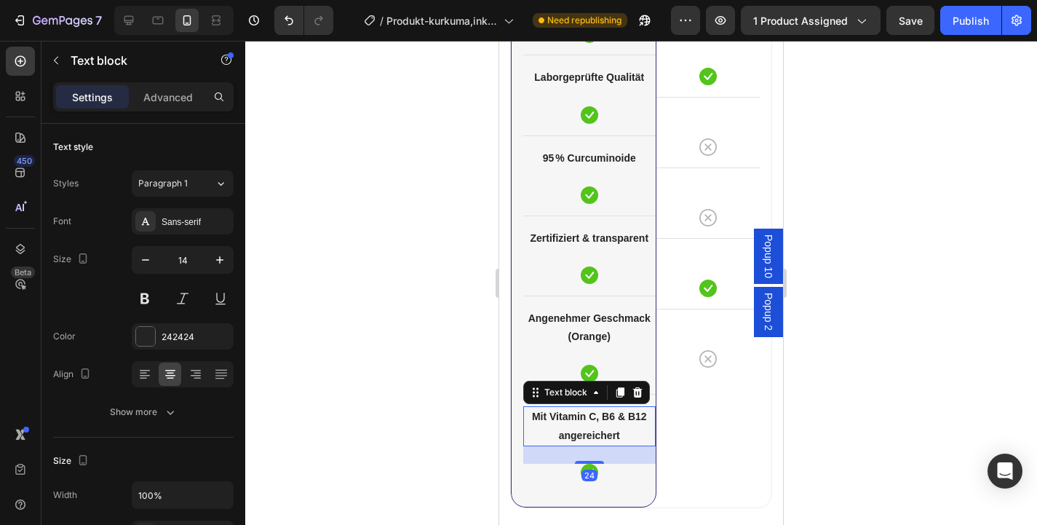
click at [607, 423] on p "Mit Vitamin C, B6 & B12 angereichert" at bounding box center [590, 426] width 130 height 36
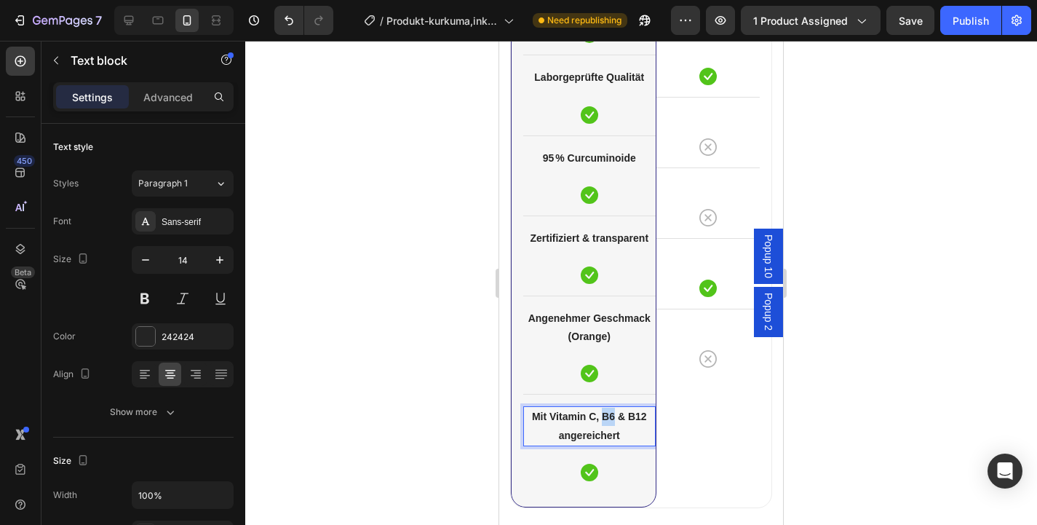
click at [607, 423] on p "Mit Vitamin C, B6 & B12 angereichert" at bounding box center [590, 426] width 130 height 36
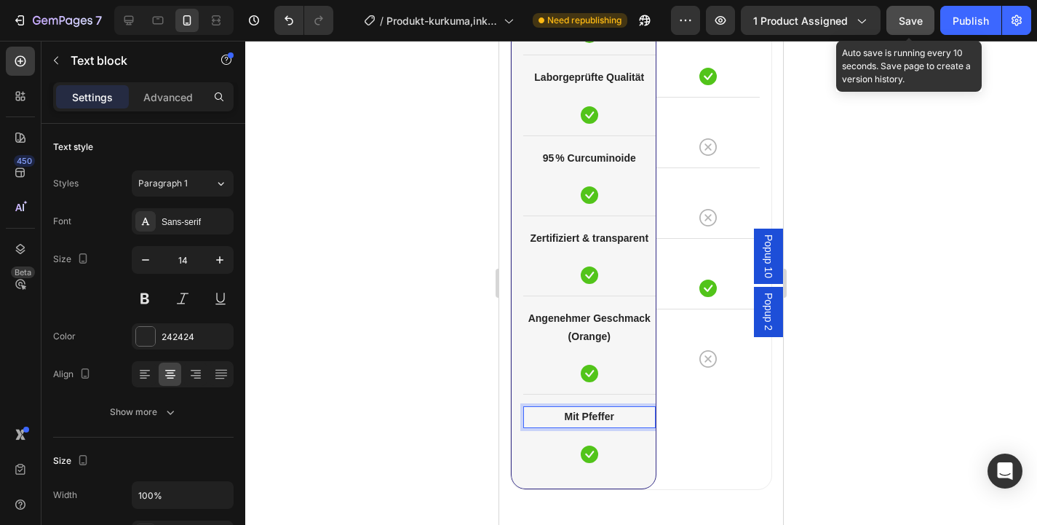
click at [899, 26] on div "Save" at bounding box center [911, 20] width 24 height 15
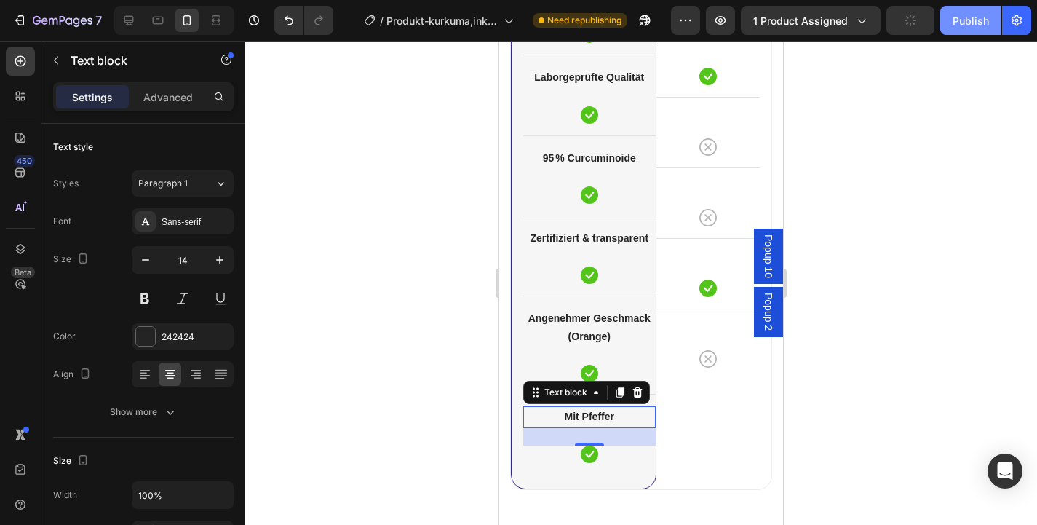
click at [964, 23] on div "Publish" at bounding box center [971, 20] width 36 height 15
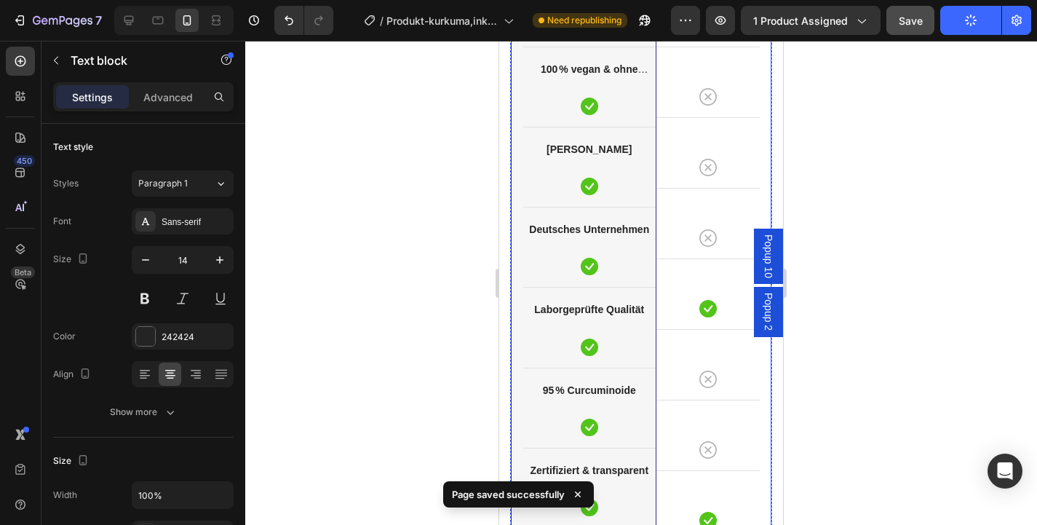
scroll to position [4336, 0]
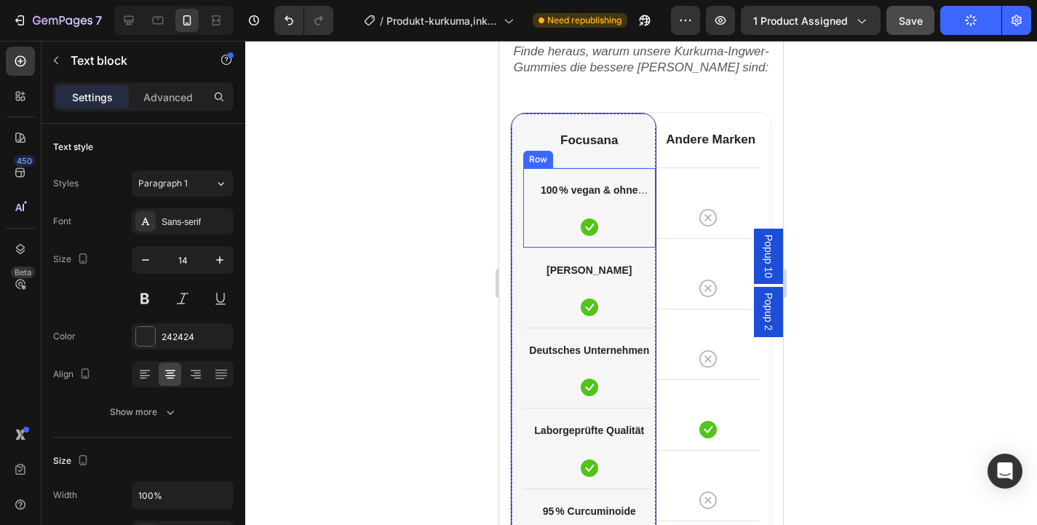
click at [626, 241] on div "100 % vegan & ohne Gelatine Text block Icon Row" at bounding box center [589, 207] width 132 height 80
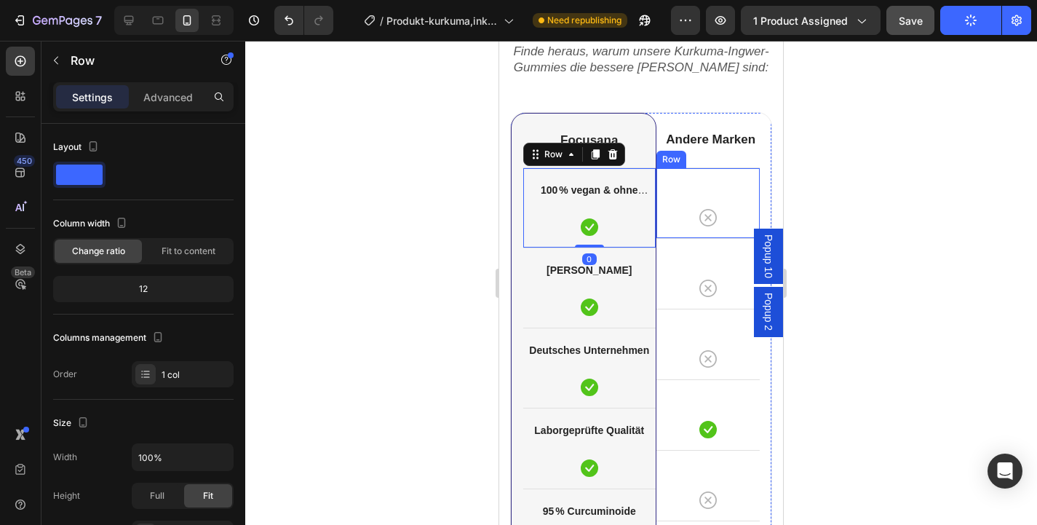
click at [701, 237] on div "Icon Row" at bounding box center [708, 202] width 104 height 71
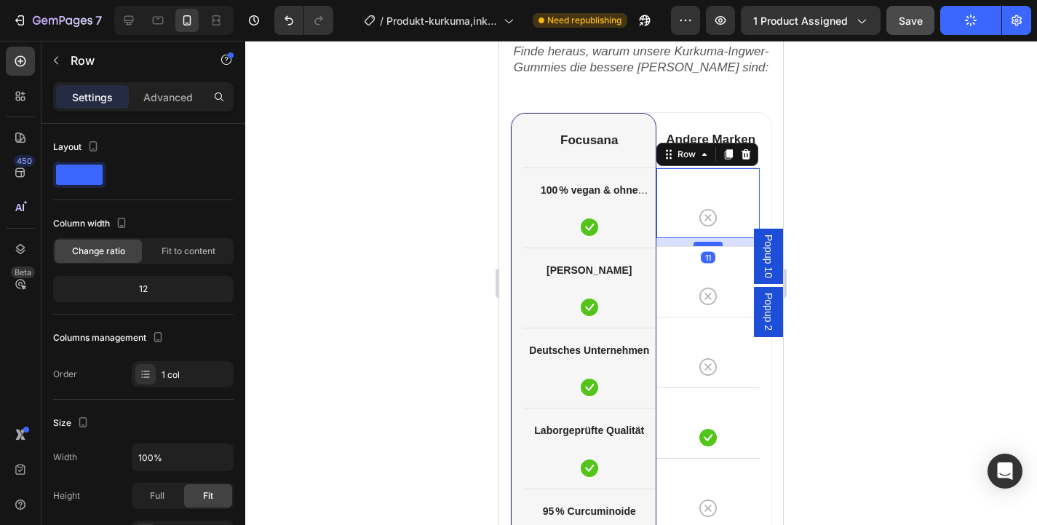
drag, startPoint x: 712, startPoint y: 236, endPoint x: 714, endPoint y: 244, distance: 8.1
click at [714, 244] on div at bounding box center [708, 244] width 29 height 4
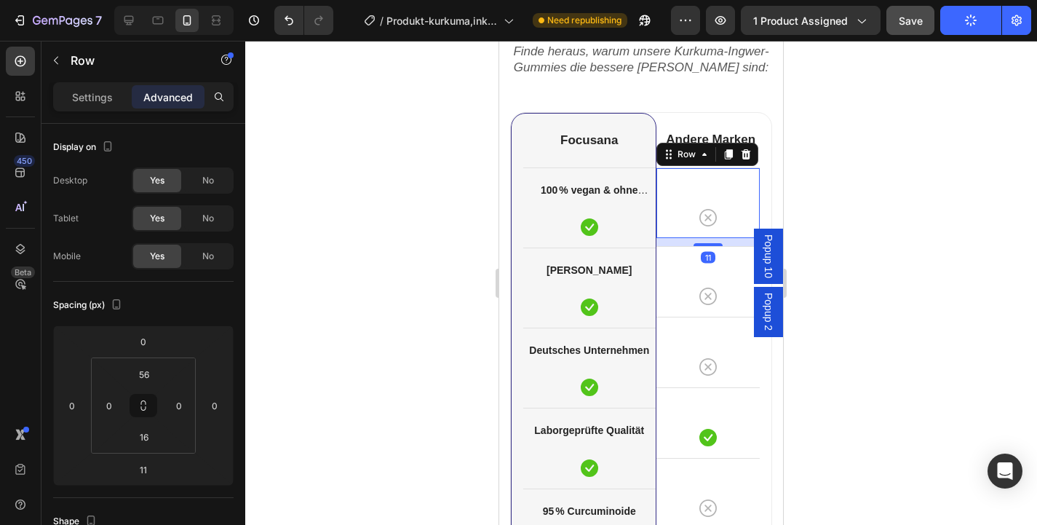
click at [840, 233] on div at bounding box center [641, 283] width 792 height 484
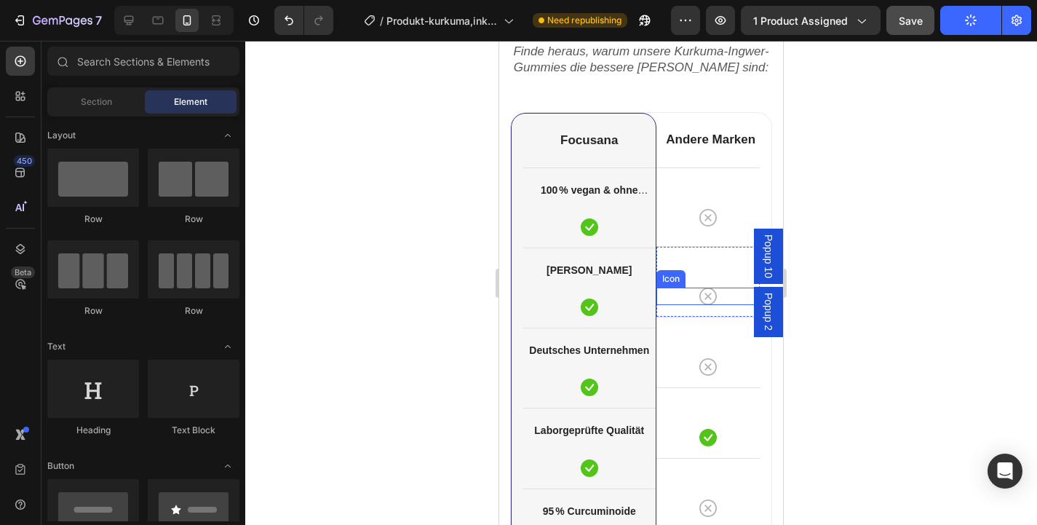
scroll to position [4393, 0]
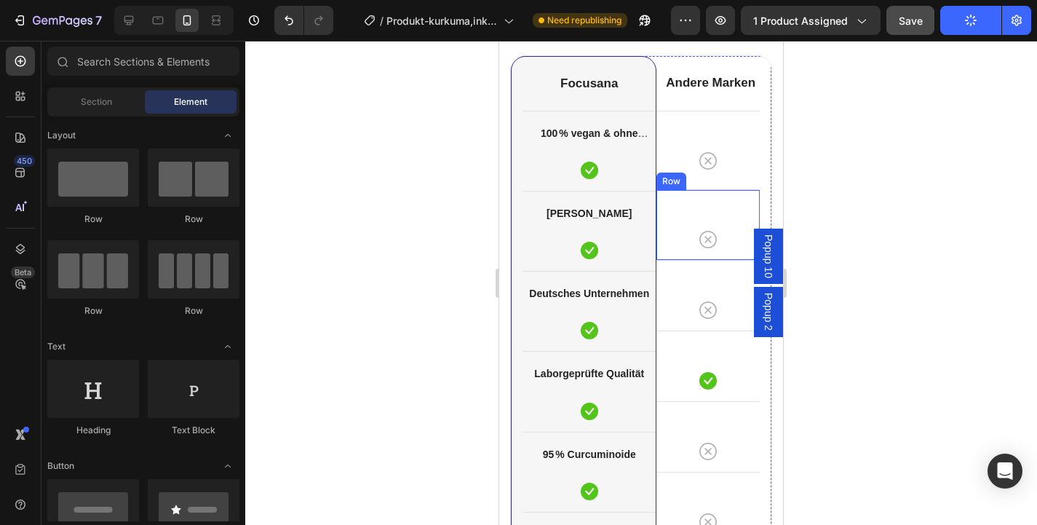
click at [713, 258] on div "Icon Row" at bounding box center [708, 224] width 104 height 71
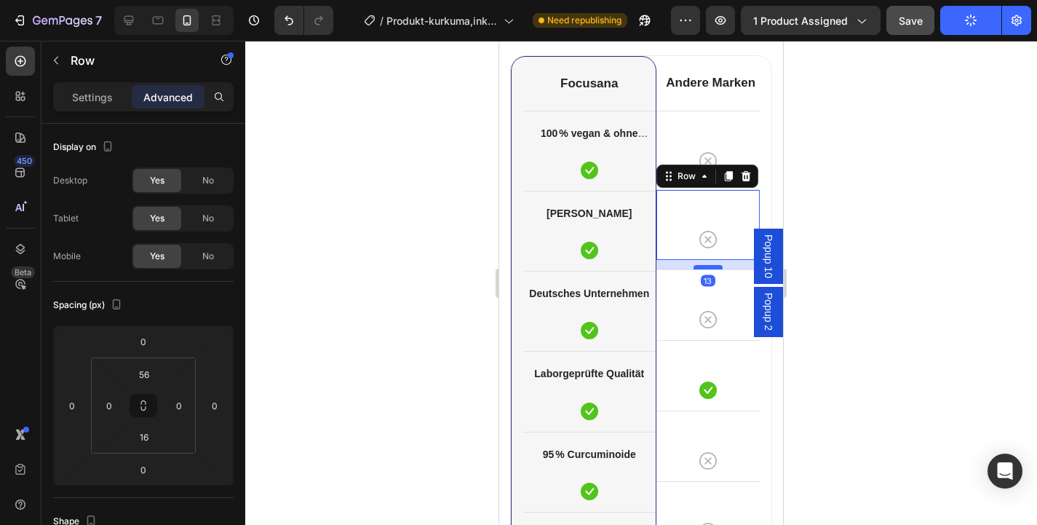
drag, startPoint x: 712, startPoint y: 258, endPoint x: 712, endPoint y: 267, distance: 9.5
click at [712, 267] on div at bounding box center [708, 267] width 29 height 4
type input "13"
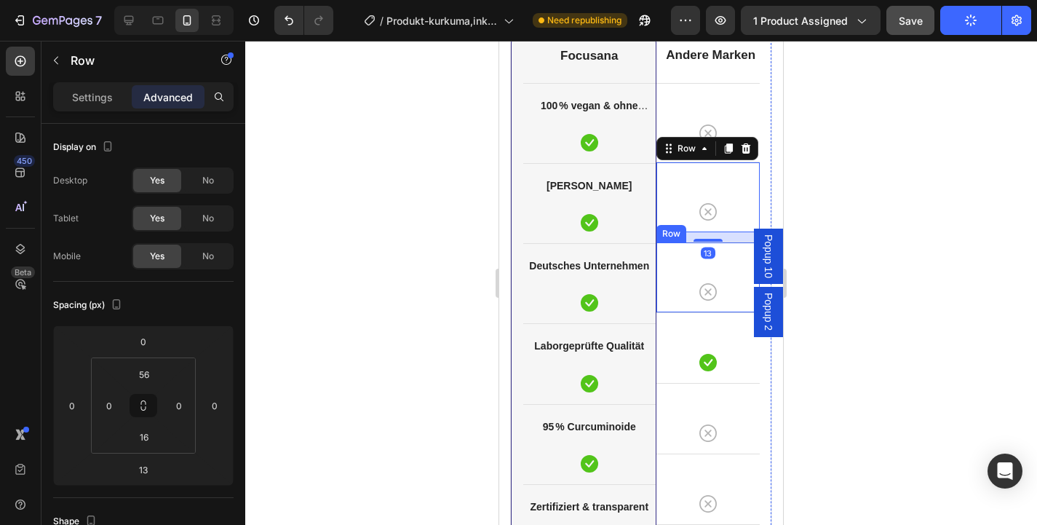
scroll to position [4437, 0]
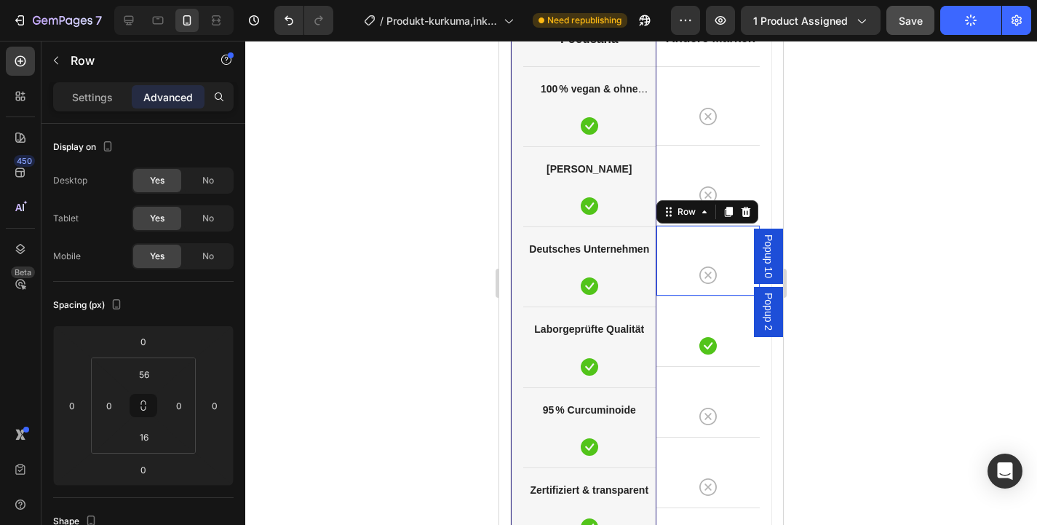
click at [714, 288] on div "Icon Row 0" at bounding box center [708, 260] width 104 height 71
drag, startPoint x: 710, startPoint y: 294, endPoint x: 711, endPoint y: 303, distance: 9.5
click at [711, 303] on div at bounding box center [708, 303] width 29 height 4
type input "13"
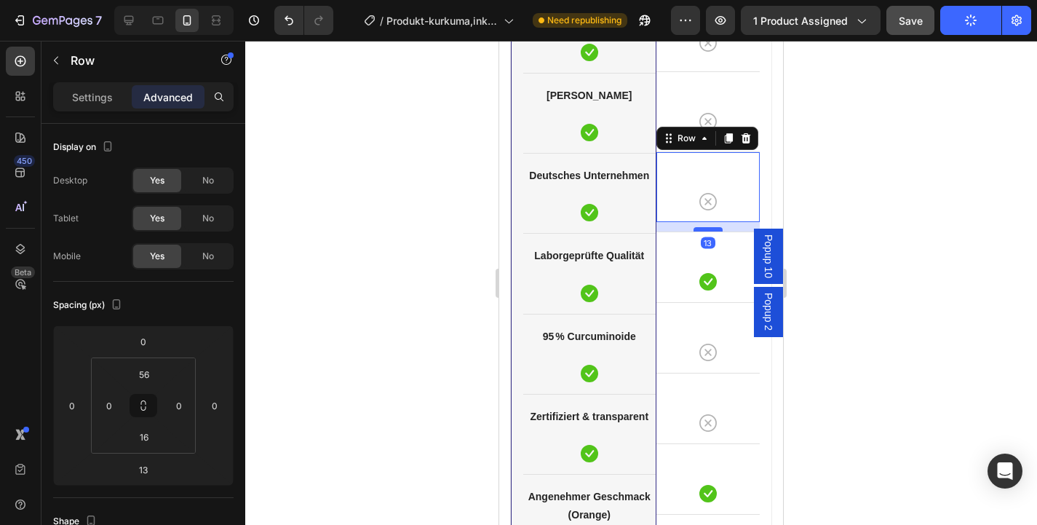
scroll to position [4527, 0]
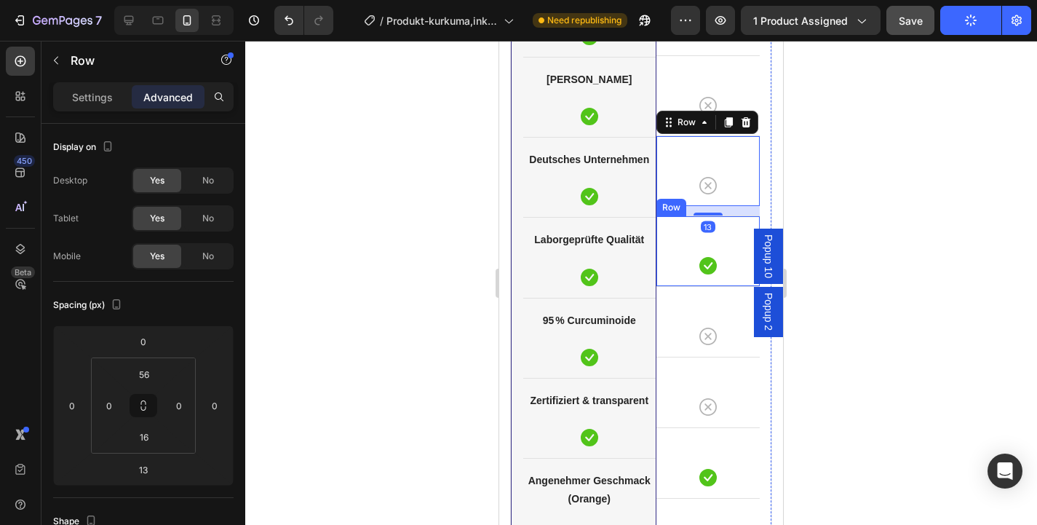
click at [679, 280] on div "Icon Row" at bounding box center [708, 250] width 104 height 71
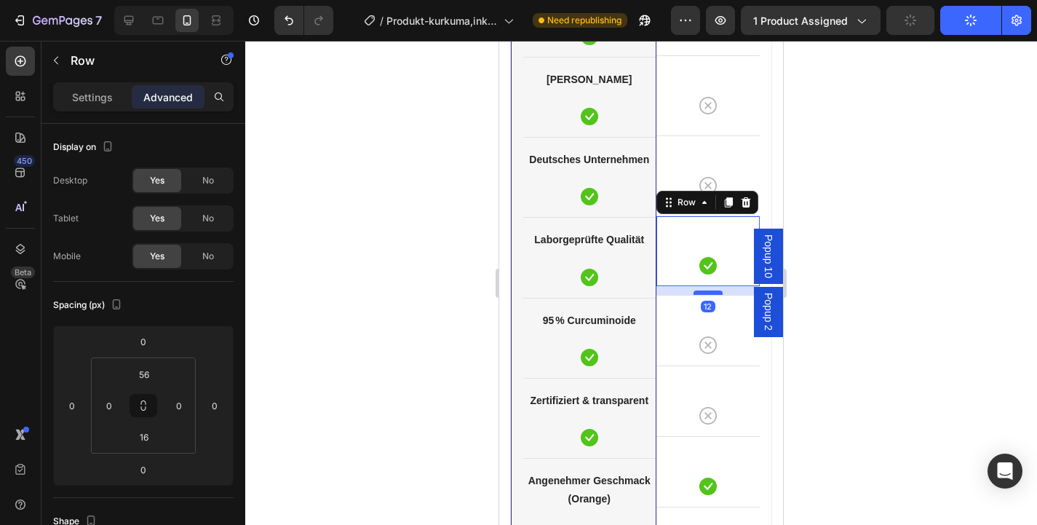
drag, startPoint x: 705, startPoint y: 285, endPoint x: 705, endPoint y: 294, distance: 8.7
click at [705, 294] on div at bounding box center [708, 292] width 29 height 4
type input "12"
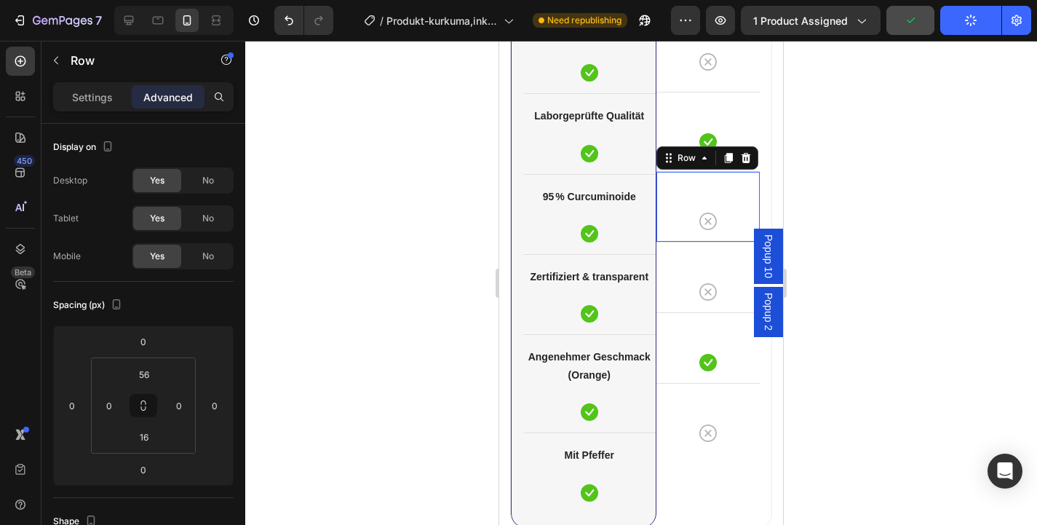
click at [712, 234] on div "Icon Row 0" at bounding box center [708, 206] width 104 height 71
drag, startPoint x: 712, startPoint y: 239, endPoint x: 712, endPoint y: 250, distance: 10.9
click at [712, 250] on div at bounding box center [708, 250] width 29 height 4
type input "15"
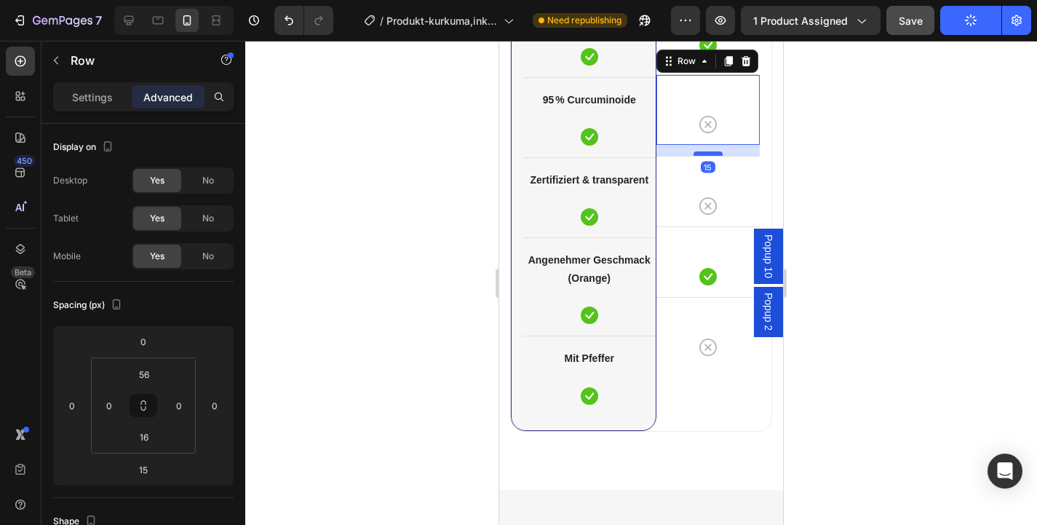
scroll to position [4759, 0]
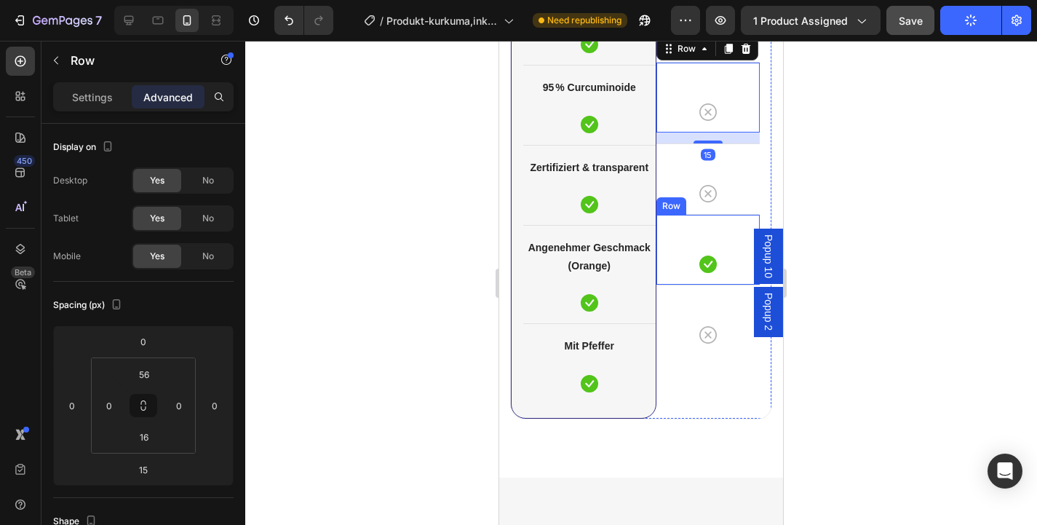
click at [675, 210] on div "Row" at bounding box center [671, 205] width 30 height 17
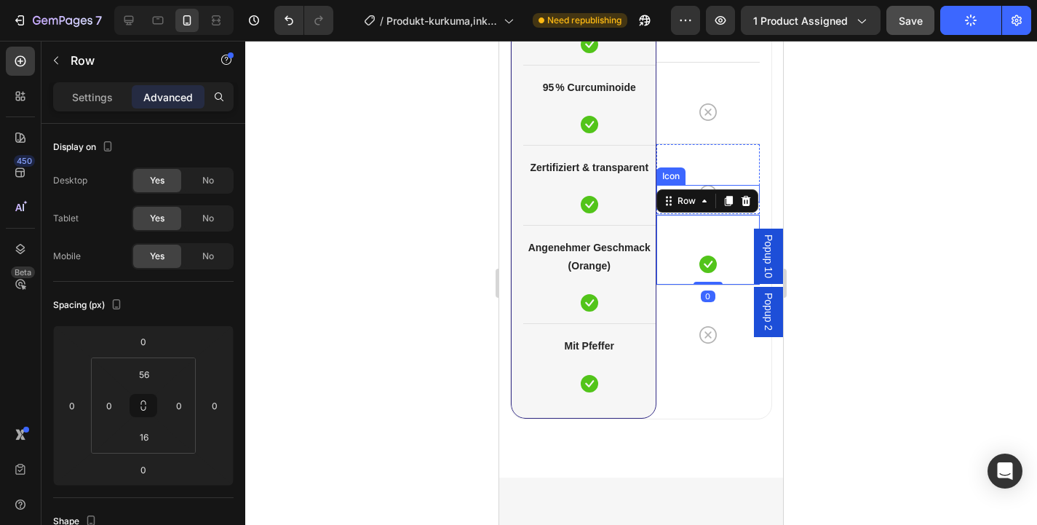
click at [671, 168] on div "Icon" at bounding box center [670, 175] width 29 height 17
click at [676, 212] on div "Andere Marken Heading Icon Row Icon Row Icon Row Icon Row Icon Row Icon Row Ico…" at bounding box center [708, 53] width 104 height 729
click at [667, 154] on div "Icon Row" at bounding box center [708, 178] width 104 height 71
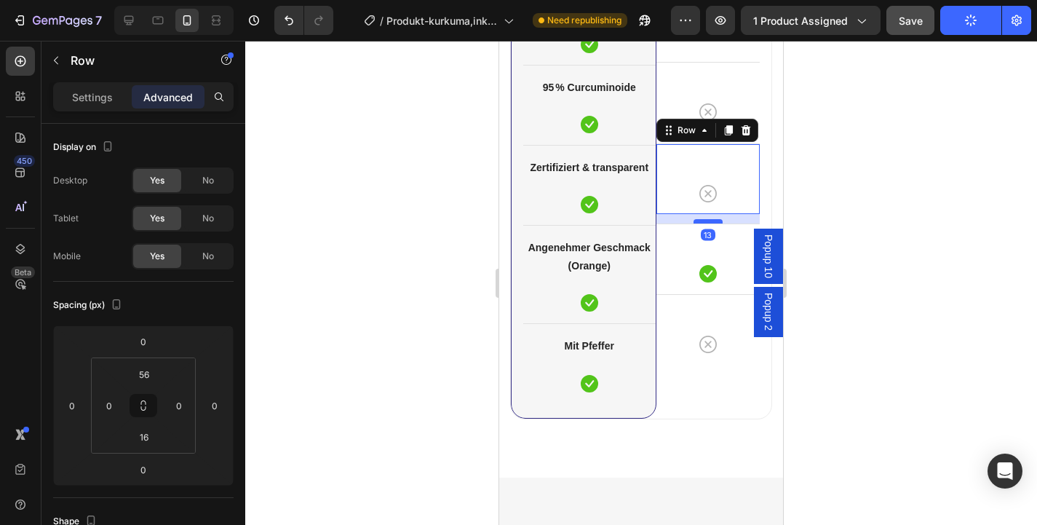
drag, startPoint x: 712, startPoint y: 212, endPoint x: 714, endPoint y: 222, distance: 9.7
click at [714, 222] on div at bounding box center [708, 221] width 29 height 4
type input "13"
click at [678, 271] on div "Icon" at bounding box center [708, 273] width 104 height 17
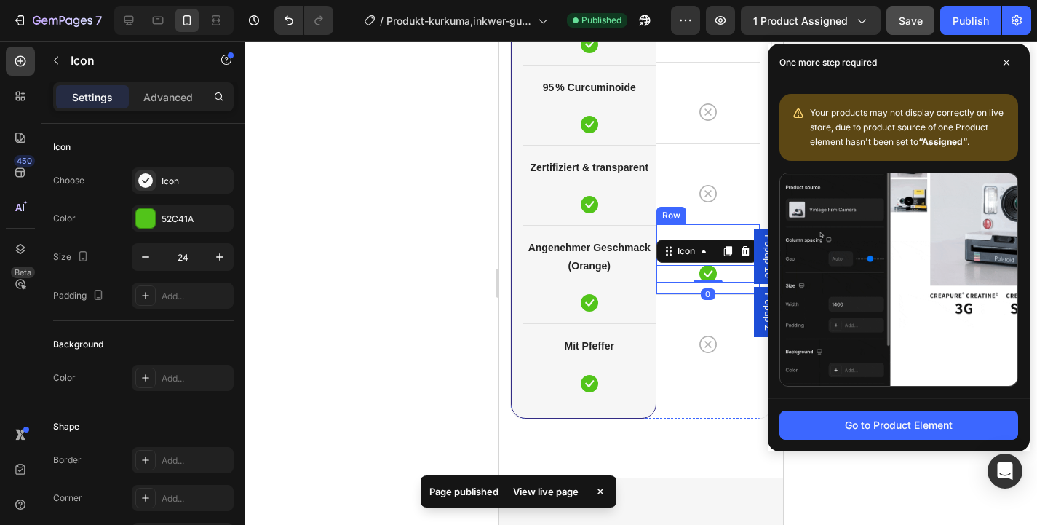
click at [686, 293] on div "Icon 0 Row" at bounding box center [708, 258] width 104 height 71
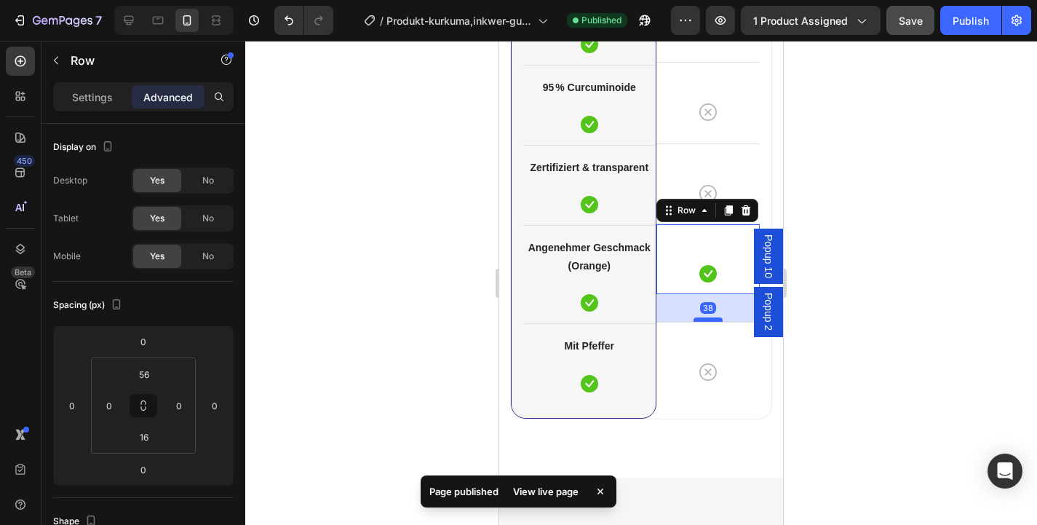
drag, startPoint x: 709, startPoint y: 292, endPoint x: 712, endPoint y: 319, distance: 27.8
click at [712, 319] on div at bounding box center [708, 319] width 29 height 4
type input "38"
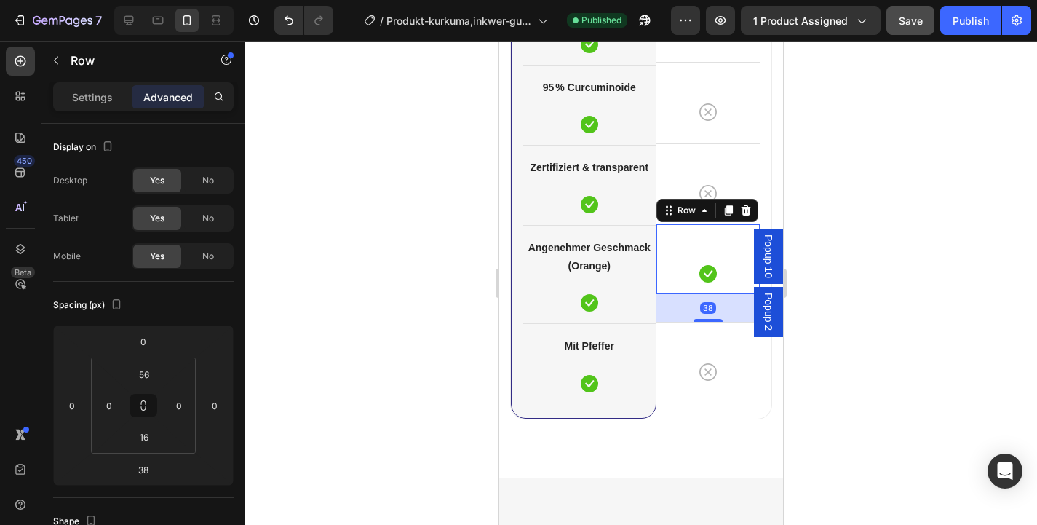
click at [843, 302] on div at bounding box center [641, 283] width 792 height 484
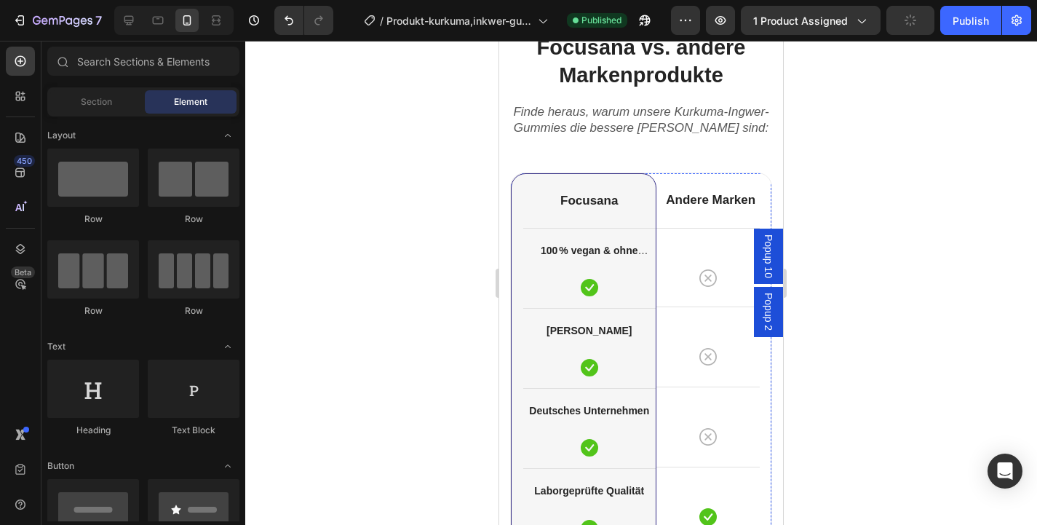
scroll to position [4097, 0]
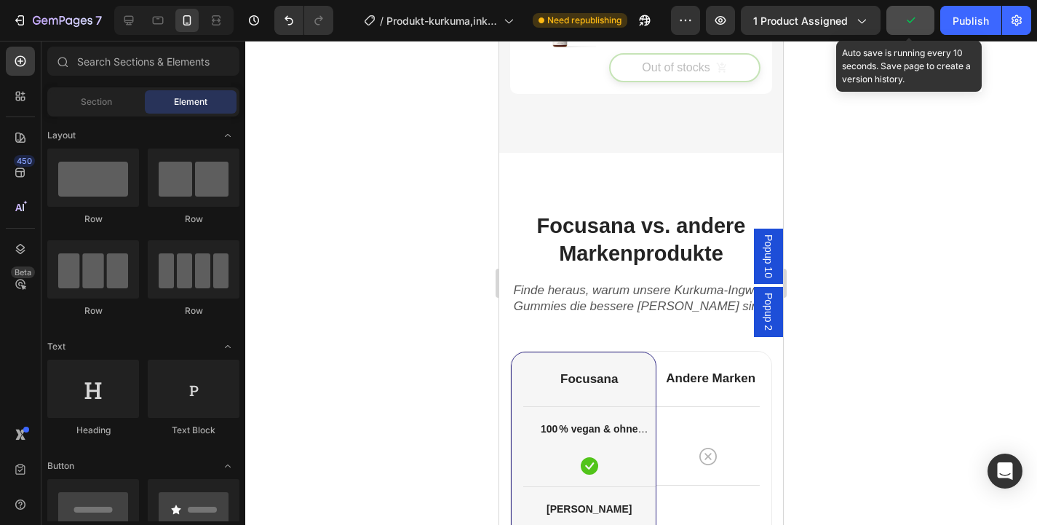
click at [910, 14] on icon "button" at bounding box center [910, 20] width 15 height 15
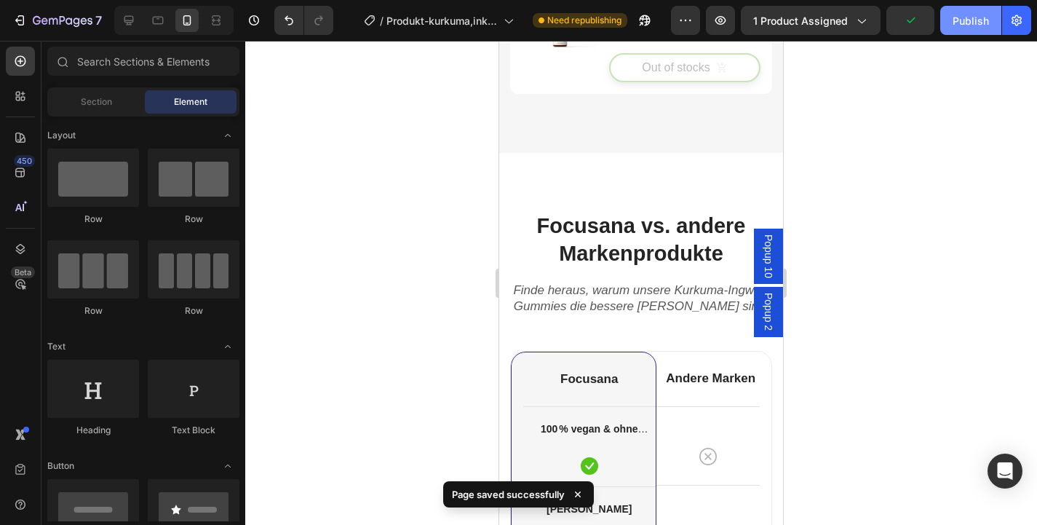
click at [964, 17] on div "Publish" at bounding box center [971, 20] width 36 height 15
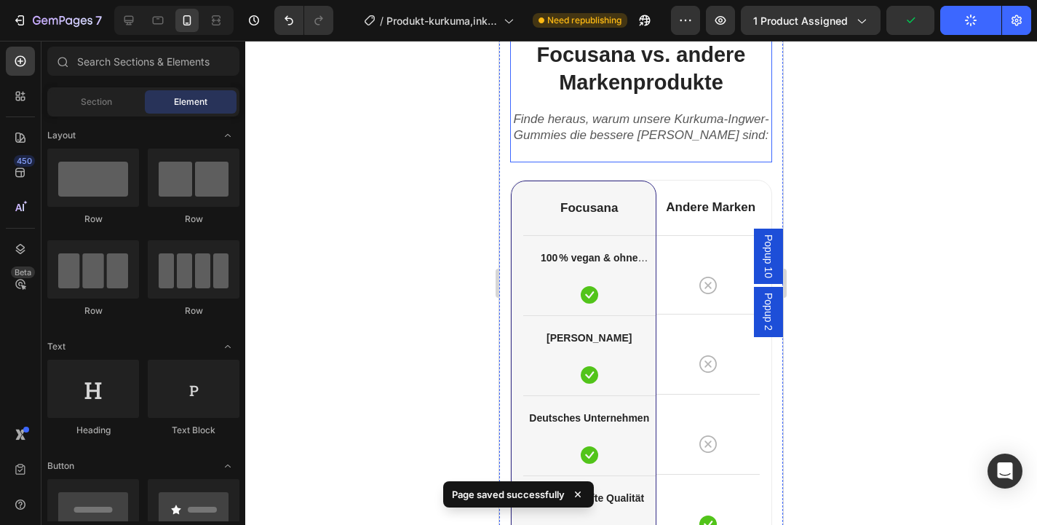
scroll to position [4368, 0]
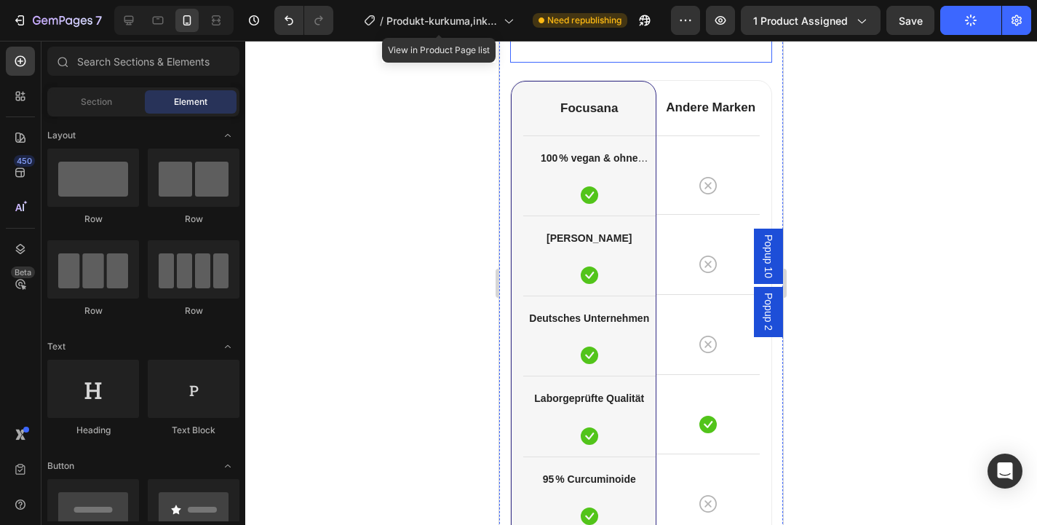
click at [443, 37] on div "/ Produkt-kurkuma,inkwer-gumms" at bounding box center [439, 20] width 164 height 35
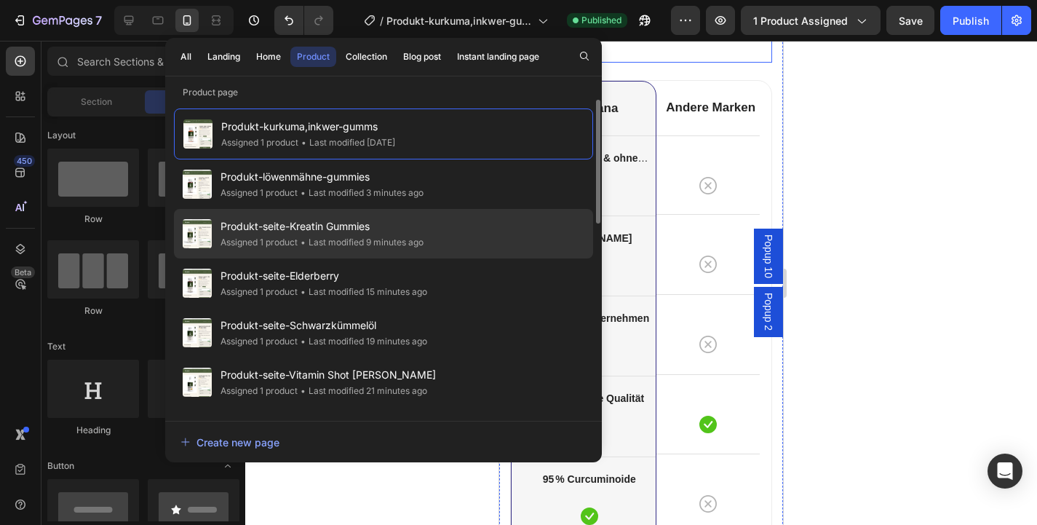
scroll to position [487, 0]
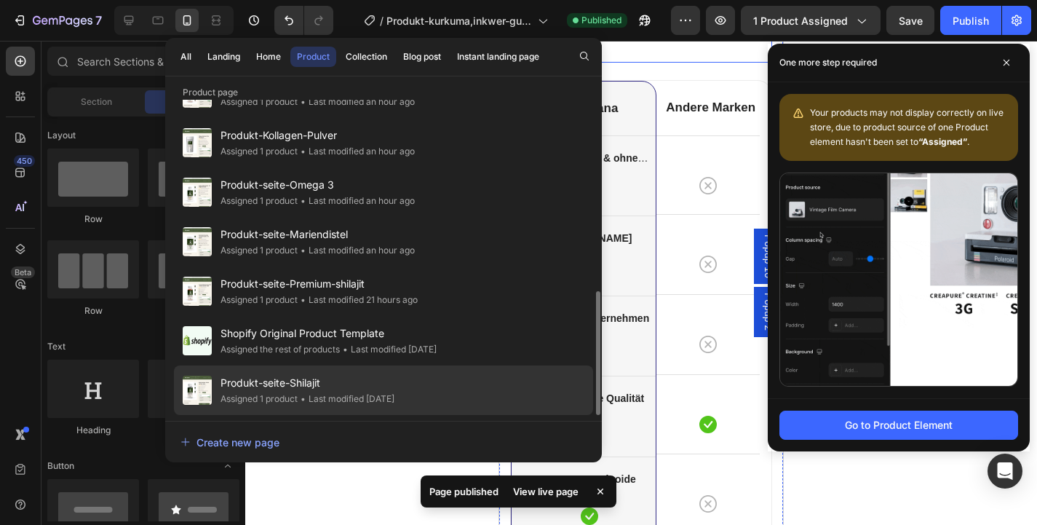
click at [376, 397] on div "• Last modified [DATE]" at bounding box center [346, 399] width 97 height 15
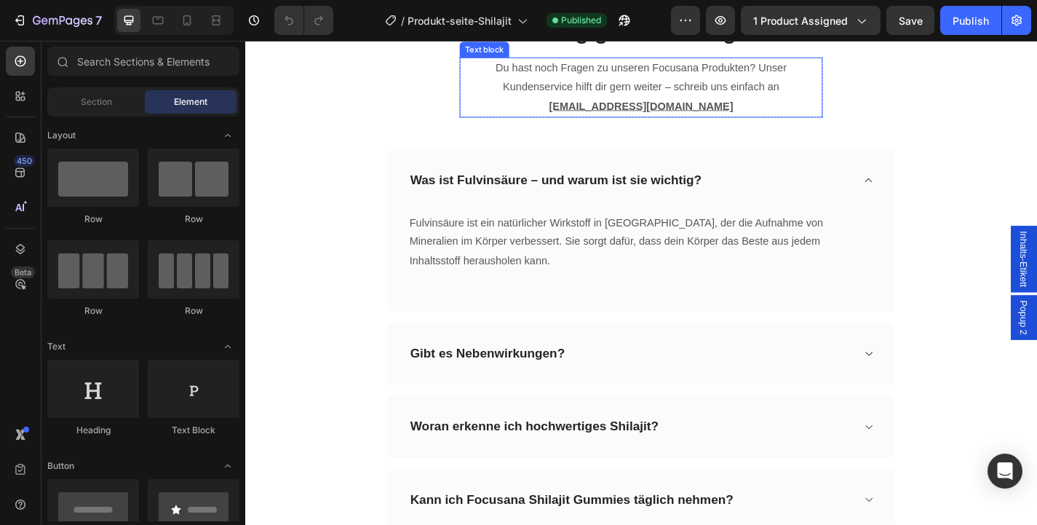
scroll to position [4676, 0]
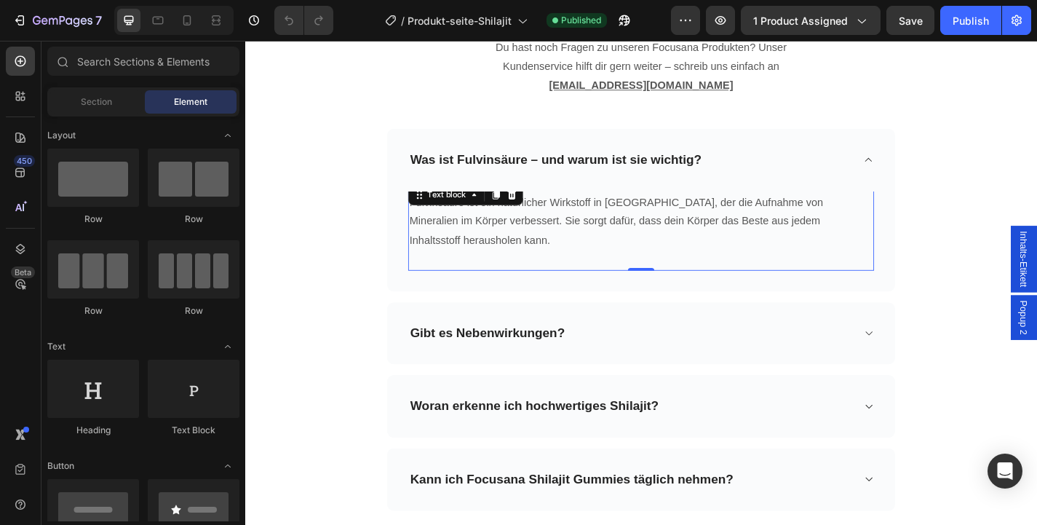
click at [801, 230] on p "Fulvinsäure ist ein natürlicher Wirkstoff in [GEOGRAPHIC_DATA], der die Aufnahm…" at bounding box center [681, 240] width 511 height 63
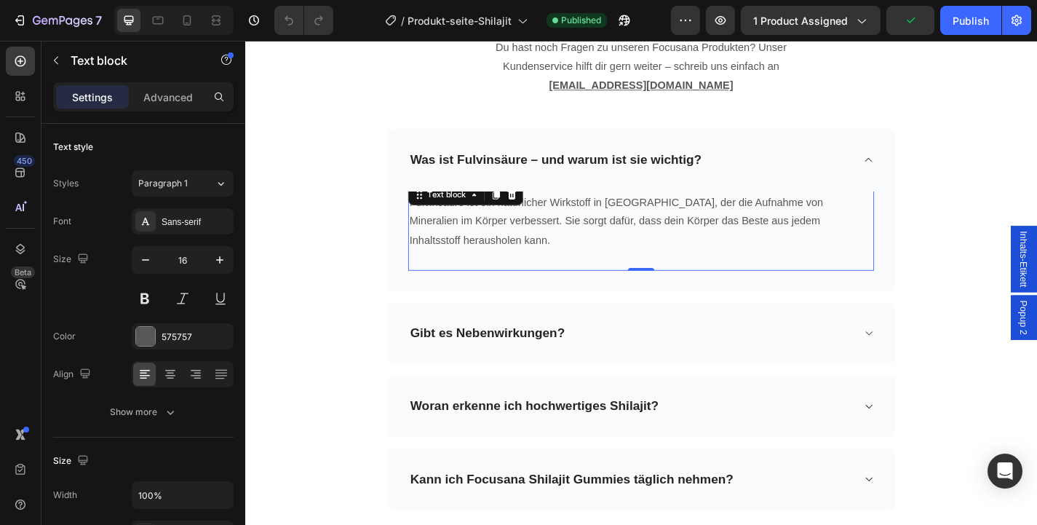
click at [801, 230] on p "Fulvinsäure ist ein natürlicher Wirkstoff in Shilajit, der die Aufnahme von Min…" at bounding box center [681, 240] width 511 height 63
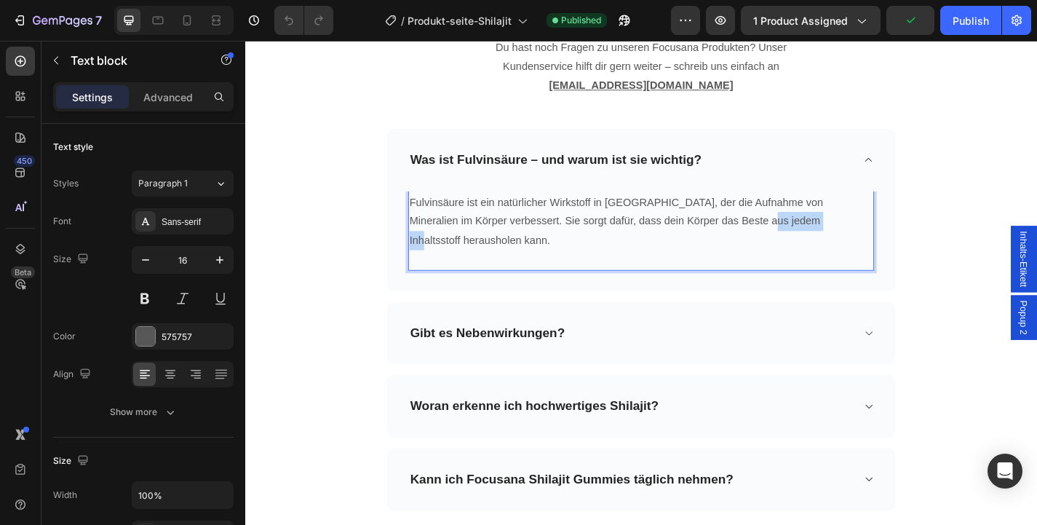
click at [801, 230] on p "Fulvinsäure ist ein natürlicher Wirkstoff in Shilajit, der die Aufnahme von Min…" at bounding box center [681, 240] width 511 height 63
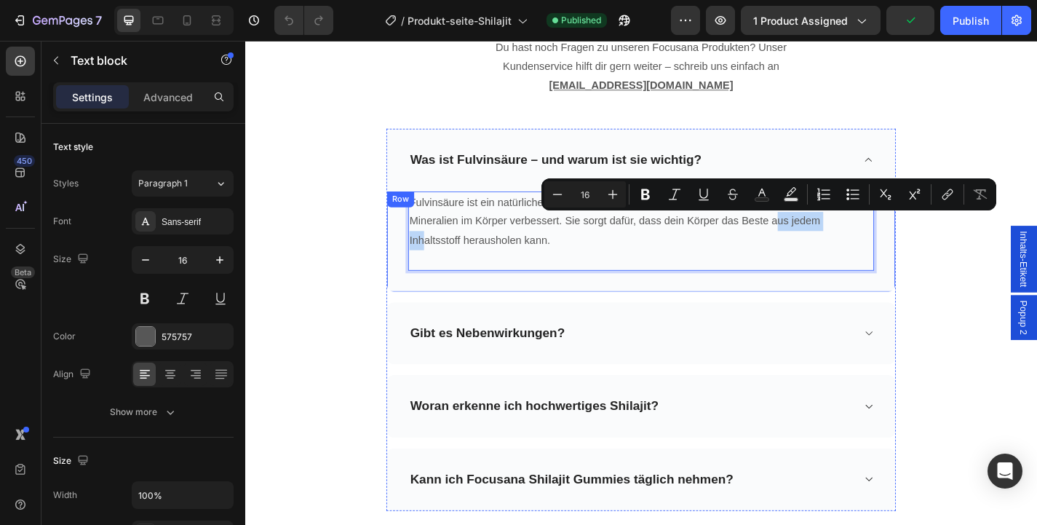
click at [720, 291] on div "Fulvinsäure ist ein natürlicher Wirkstoff in Shilajit, der die Aufnahme von Min…" at bounding box center [682, 262] width 560 height 111
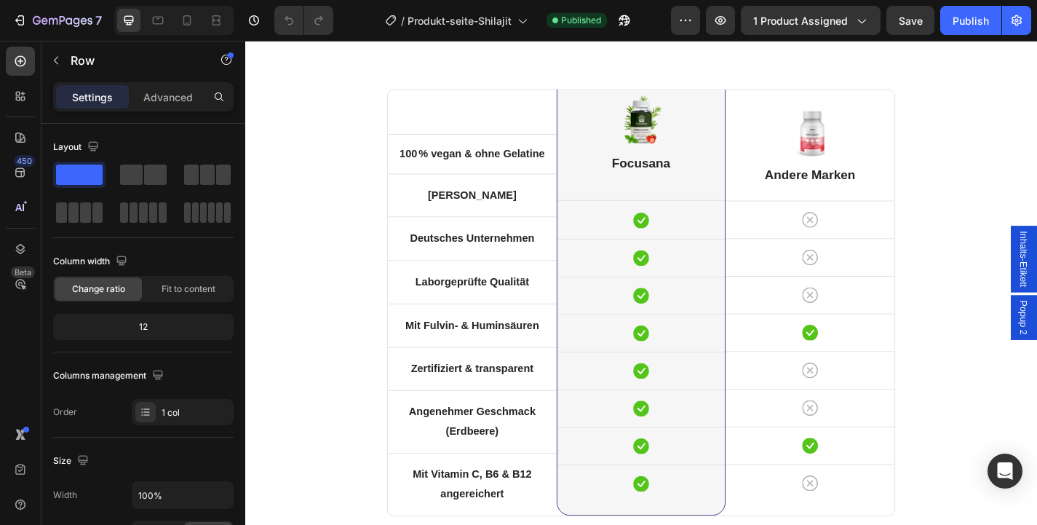
scroll to position [3614, 0]
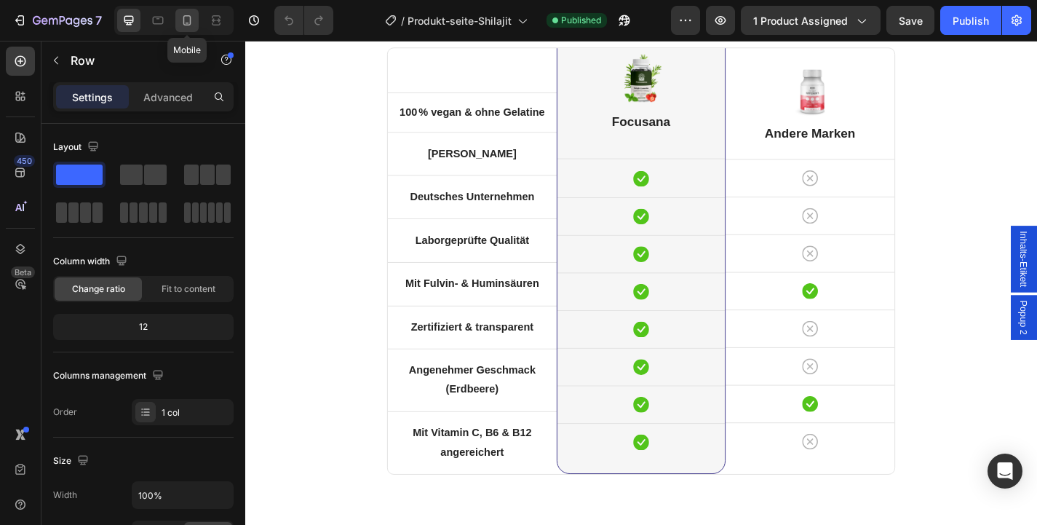
click at [186, 20] on icon at bounding box center [187, 20] width 15 height 15
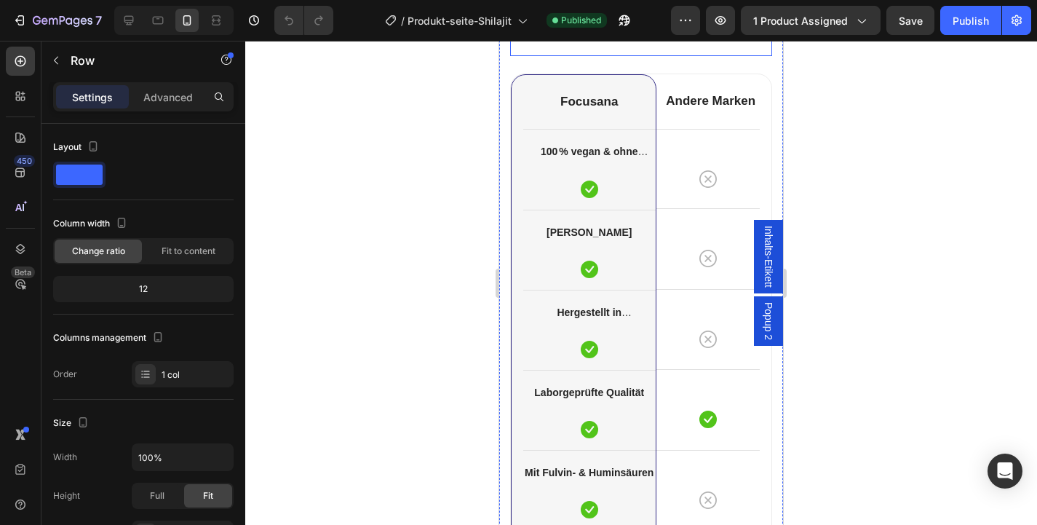
scroll to position [4099, 0]
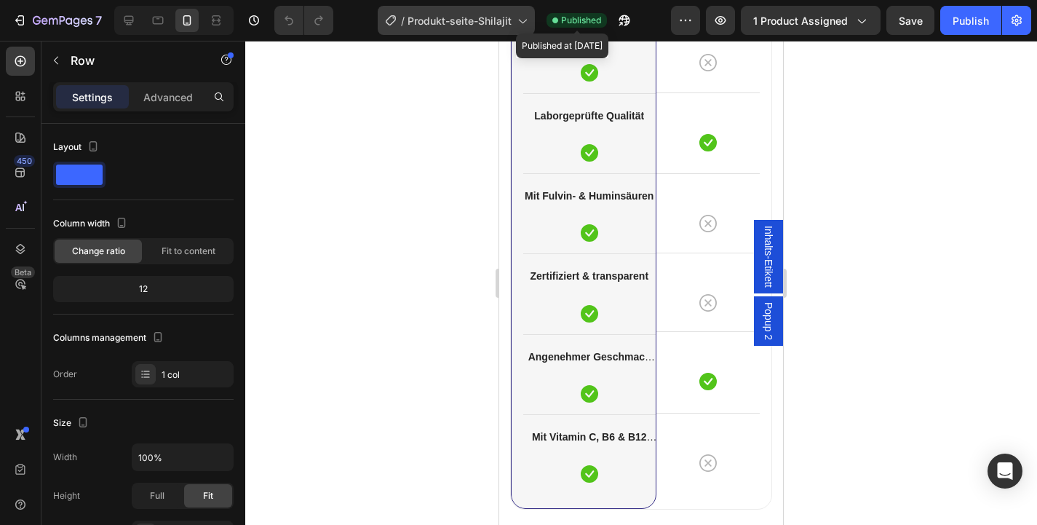
click at [440, 26] on span "Produkt-seite-Shilajit" at bounding box center [460, 20] width 104 height 15
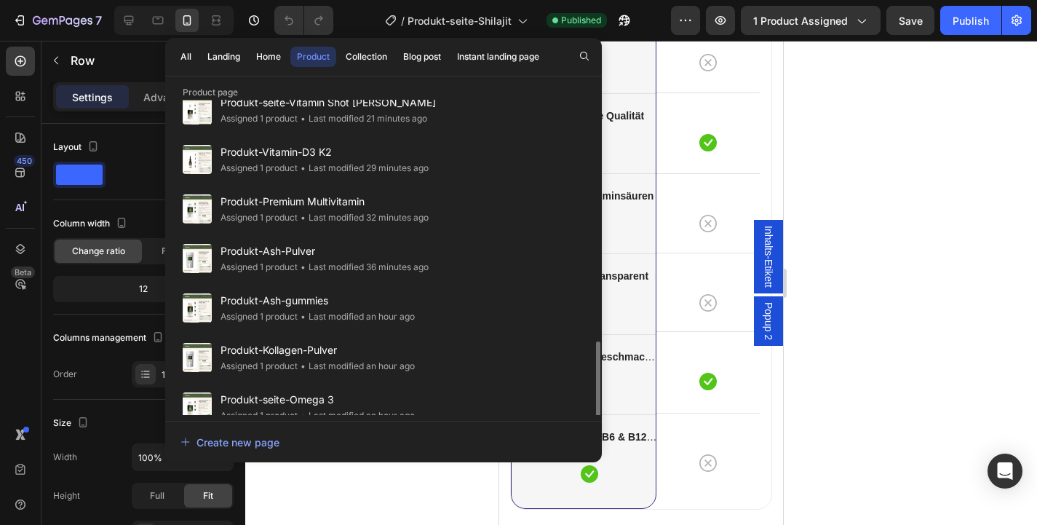
scroll to position [487, 0]
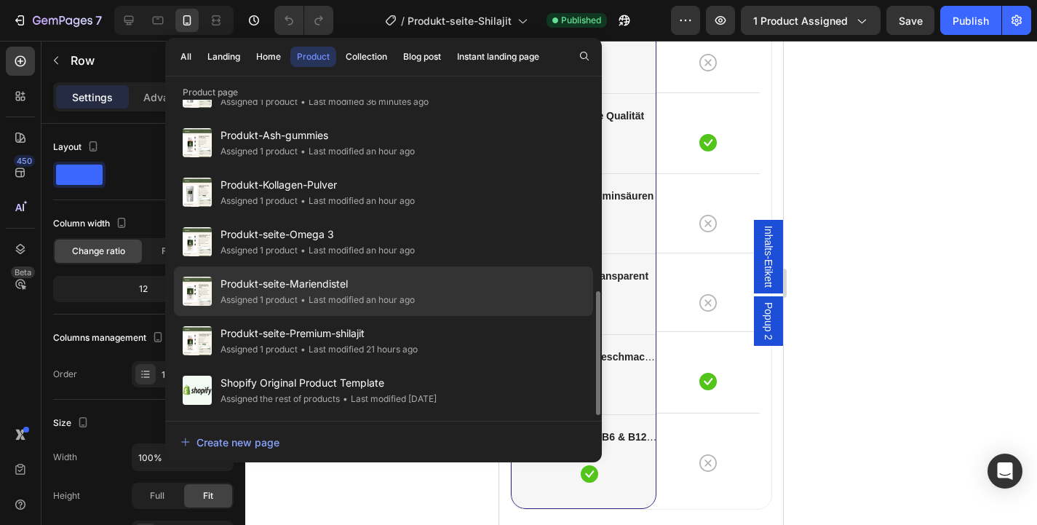
click at [356, 295] on div "• Last modified an hour ago" at bounding box center [356, 300] width 117 height 15
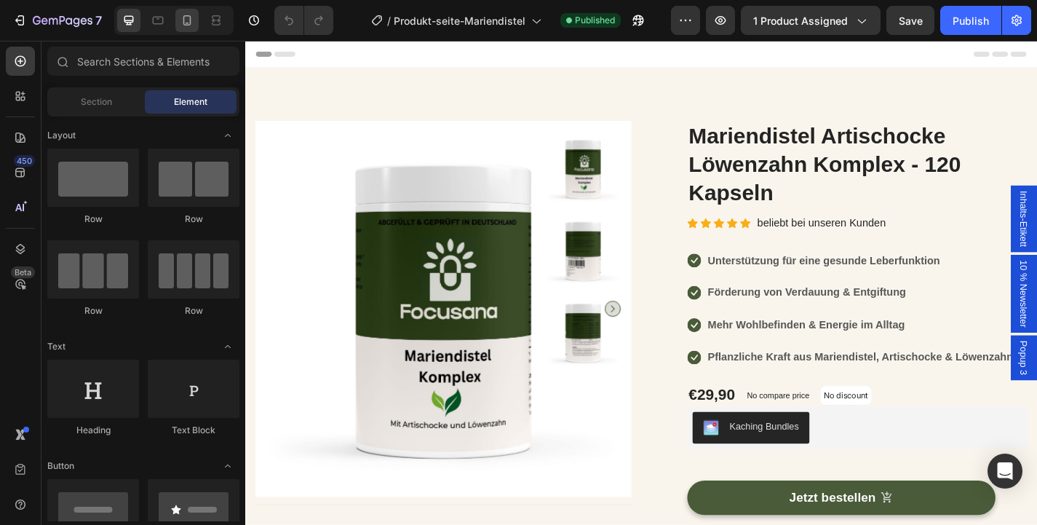
click at [180, 20] on icon at bounding box center [187, 20] width 15 height 15
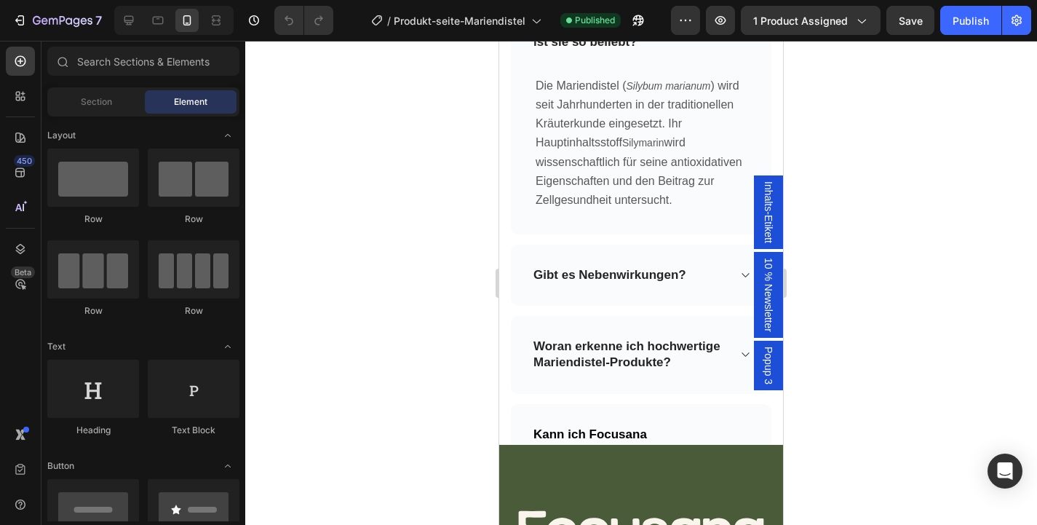
scroll to position [5449, 0]
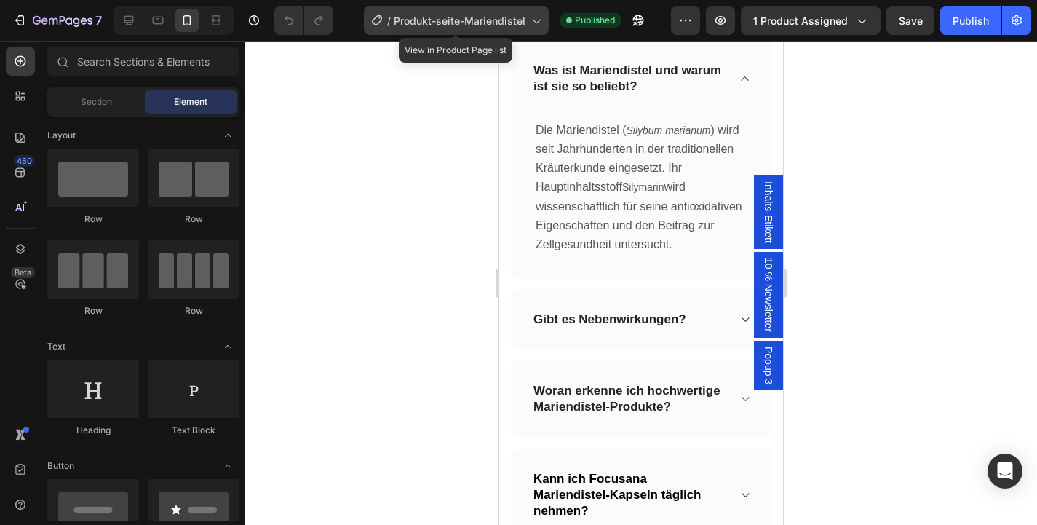
click at [528, 10] on div "/ Produkt-seite-Mariendistel" at bounding box center [456, 20] width 185 height 29
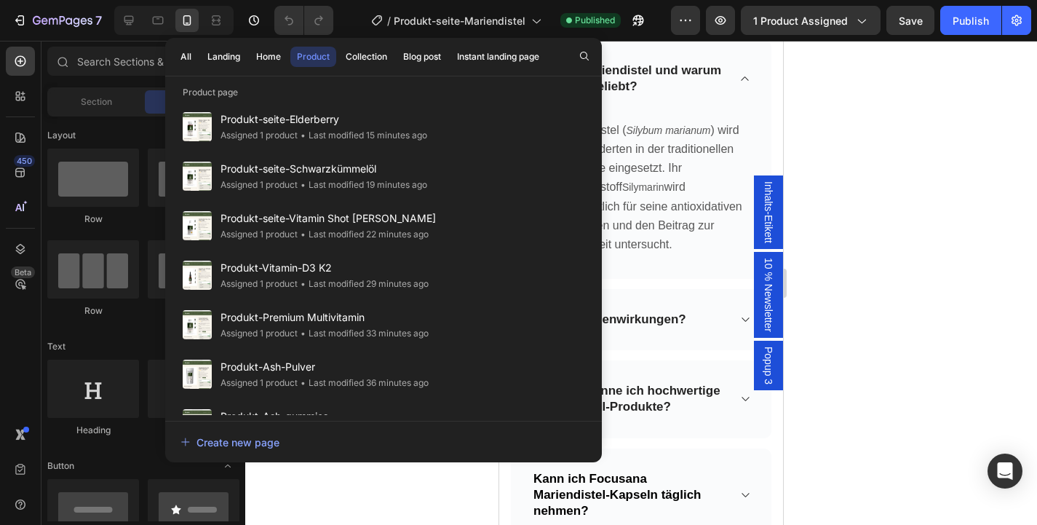
scroll to position [487, 0]
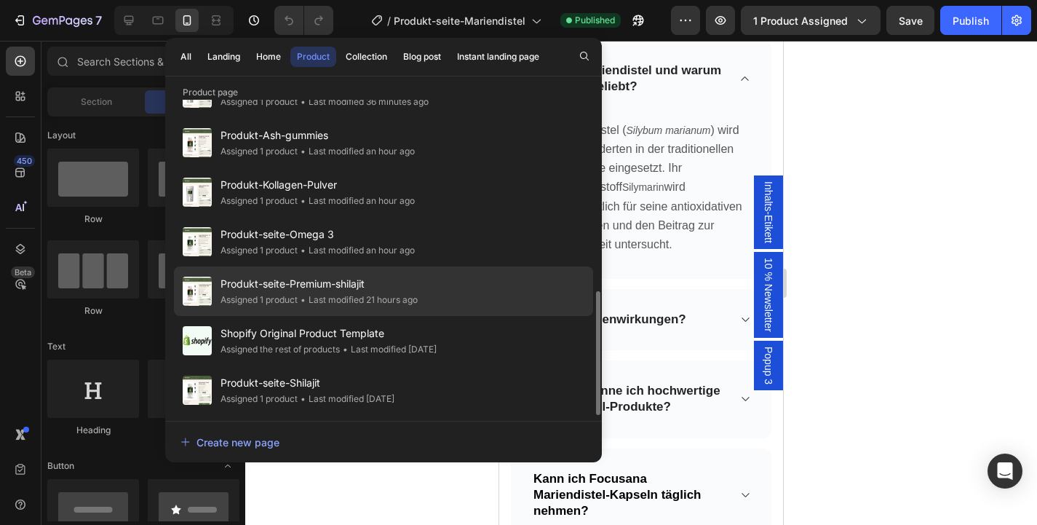
click at [371, 281] on span "Produkt-seite-Premium-shilajit" at bounding box center [319, 283] width 197 height 17
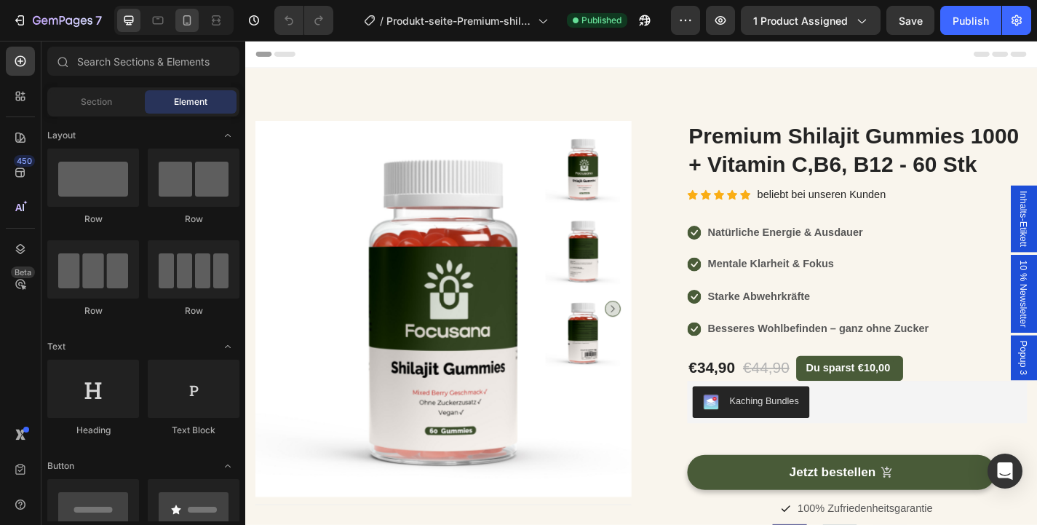
click at [182, 17] on icon at bounding box center [187, 20] width 15 height 15
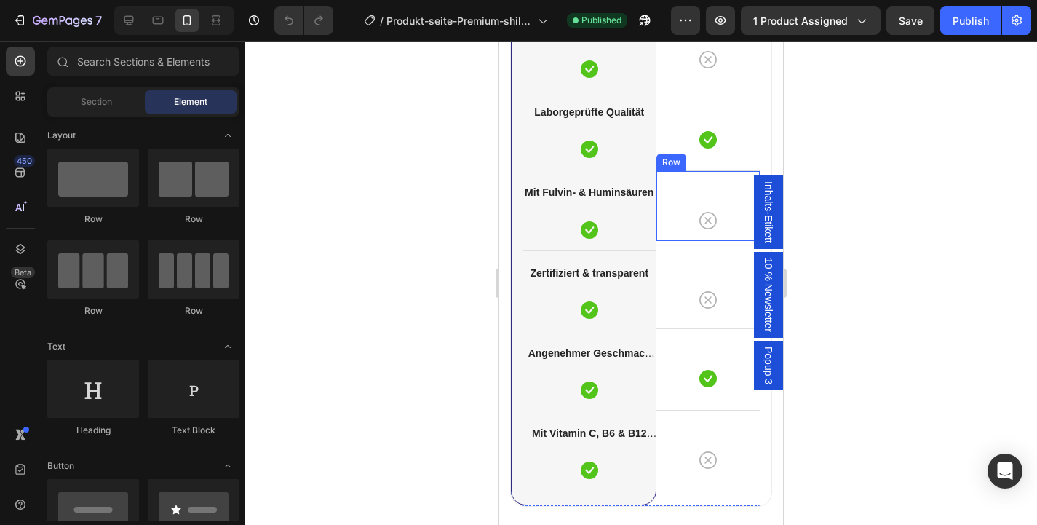
scroll to position [4257, 0]
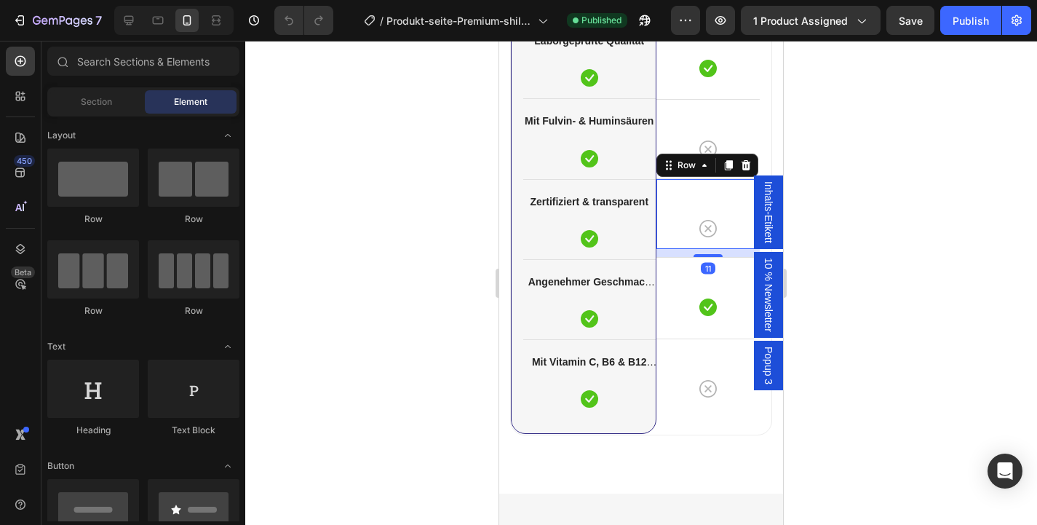
click at [679, 244] on div "Icon Row 11" at bounding box center [708, 213] width 104 height 71
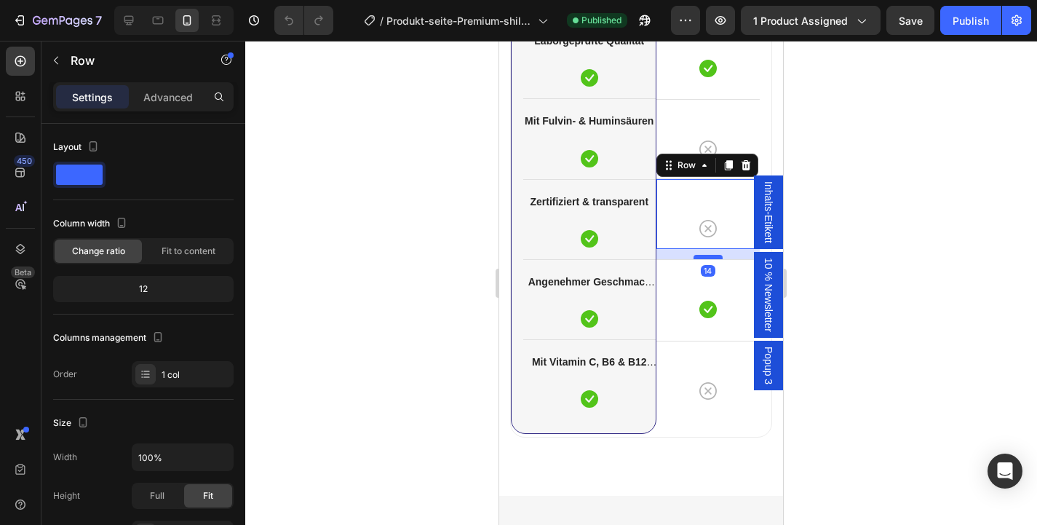
click at [708, 257] on div at bounding box center [708, 257] width 29 height 4
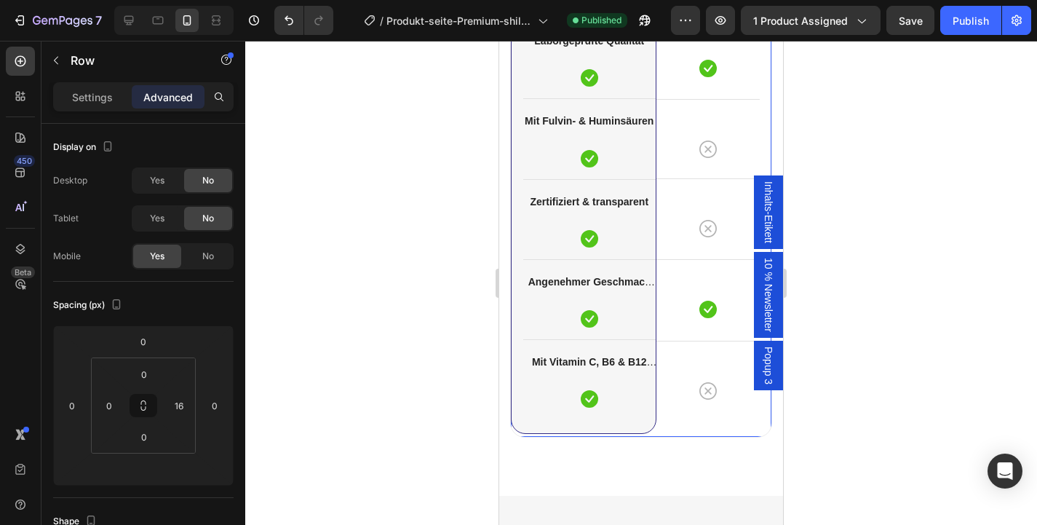
click at [710, 332] on div "Andere Marken Heading Icon Row Icon Row Icon Row Icon Row Icon Row Icon Row Ico…" at bounding box center [708, 79] width 104 height 713
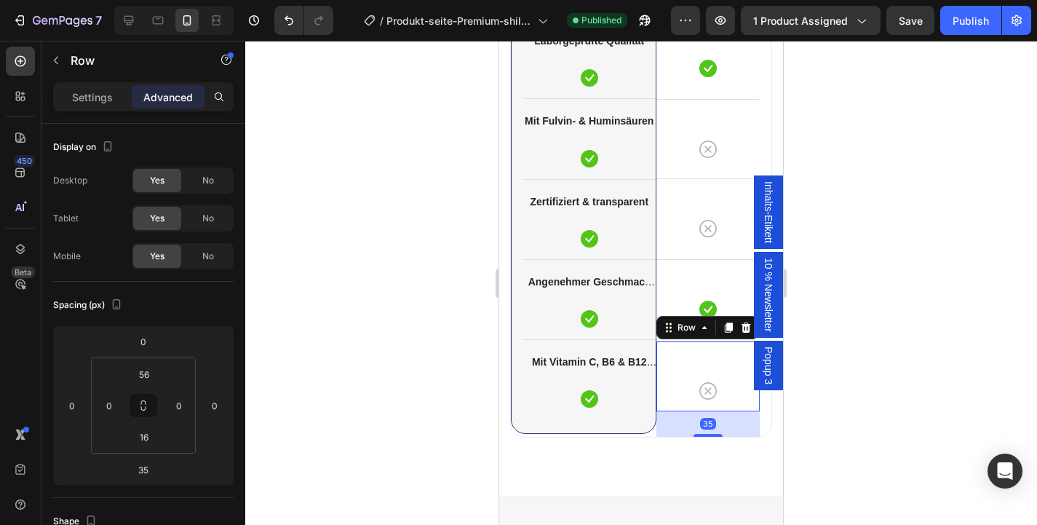
click at [707, 352] on div "Icon Row 35" at bounding box center [708, 376] width 104 height 71
click at [715, 432] on div at bounding box center [708, 434] width 29 height 4
type input "34"
click at [849, 400] on div at bounding box center [641, 283] width 792 height 484
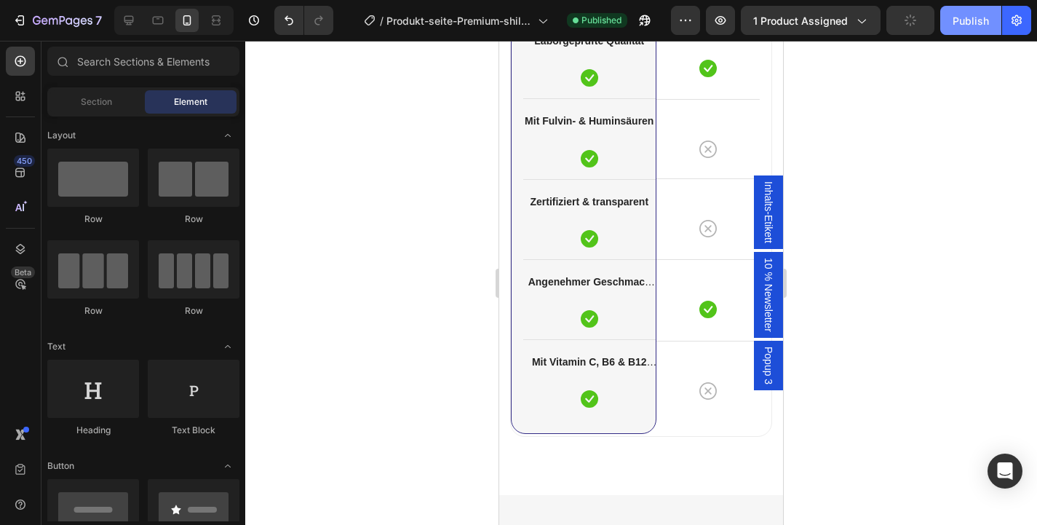
click at [978, 17] on div "Publish" at bounding box center [971, 20] width 36 height 15
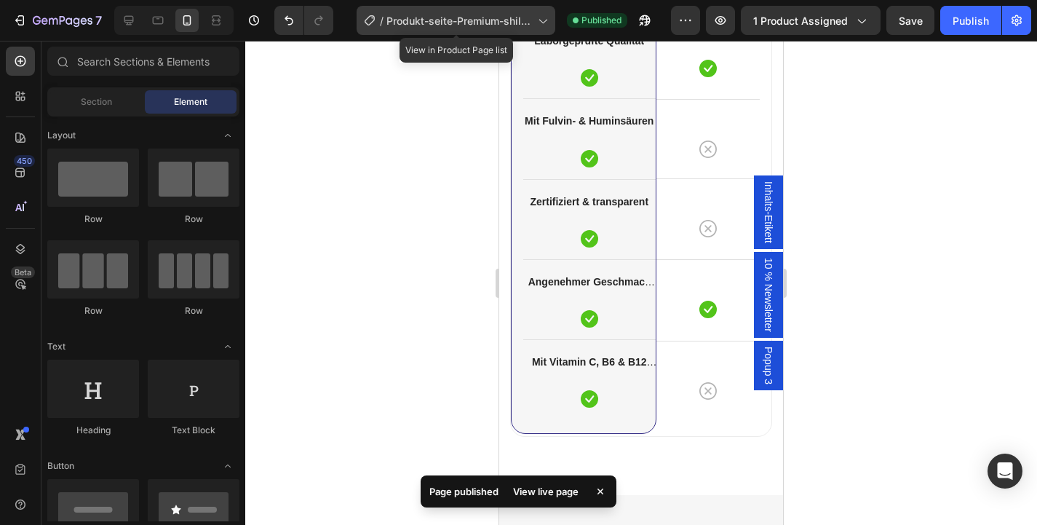
click at [447, 20] on span "Produkt-seite-Premium-shilajit" at bounding box center [459, 20] width 146 height 15
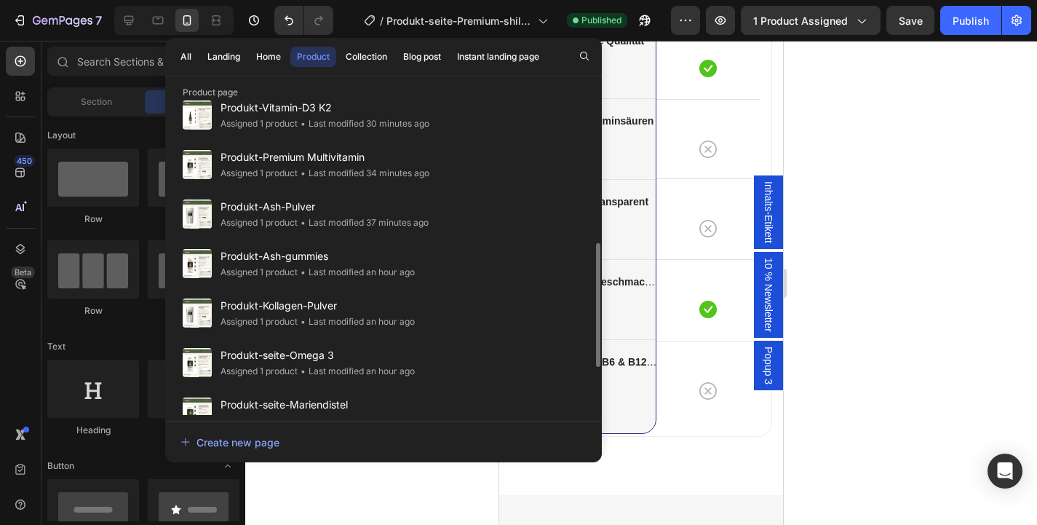
scroll to position [487, 0]
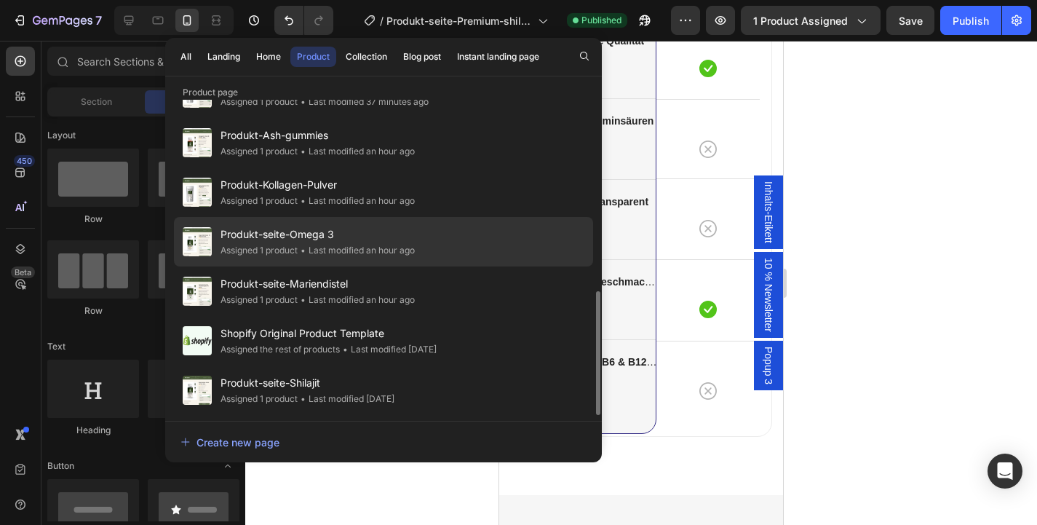
click at [373, 243] on div "• Last modified an hour ago" at bounding box center [356, 250] width 117 height 15
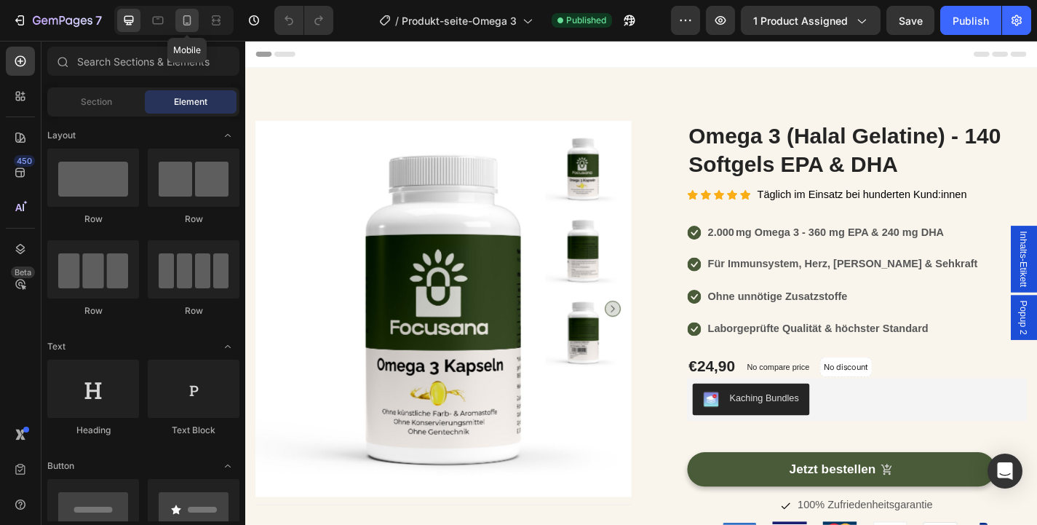
click at [188, 25] on icon at bounding box center [187, 20] width 15 height 15
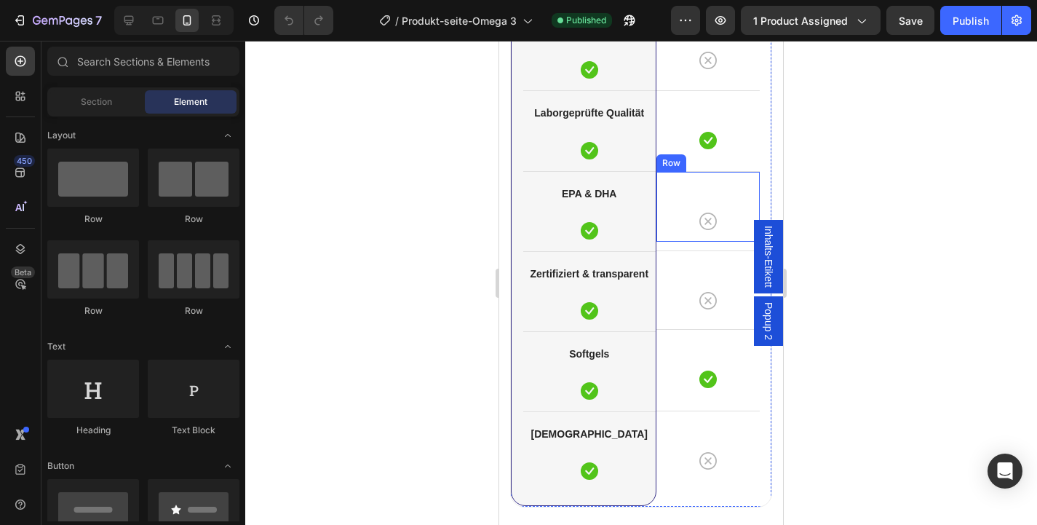
scroll to position [4271, 0]
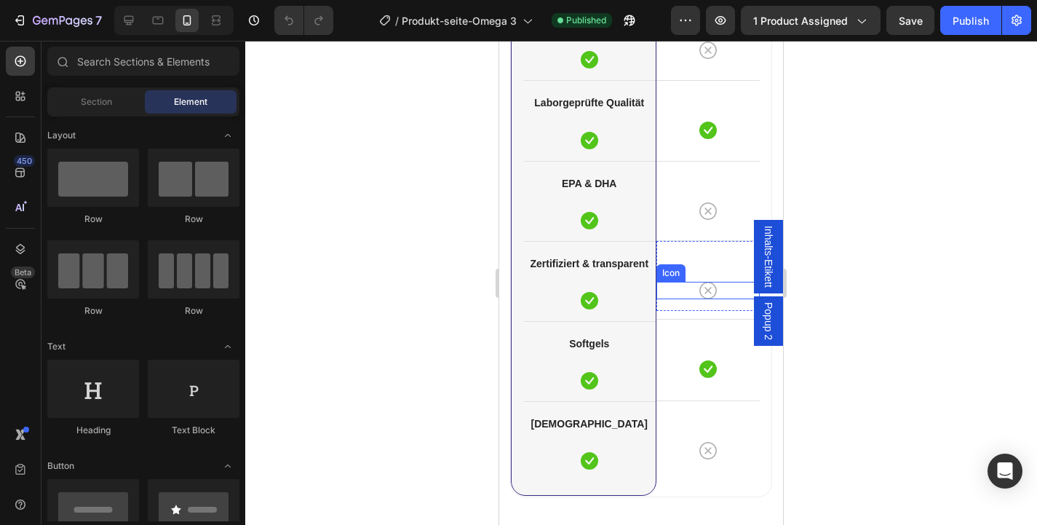
click at [680, 298] on div "Icon" at bounding box center [708, 290] width 104 height 17
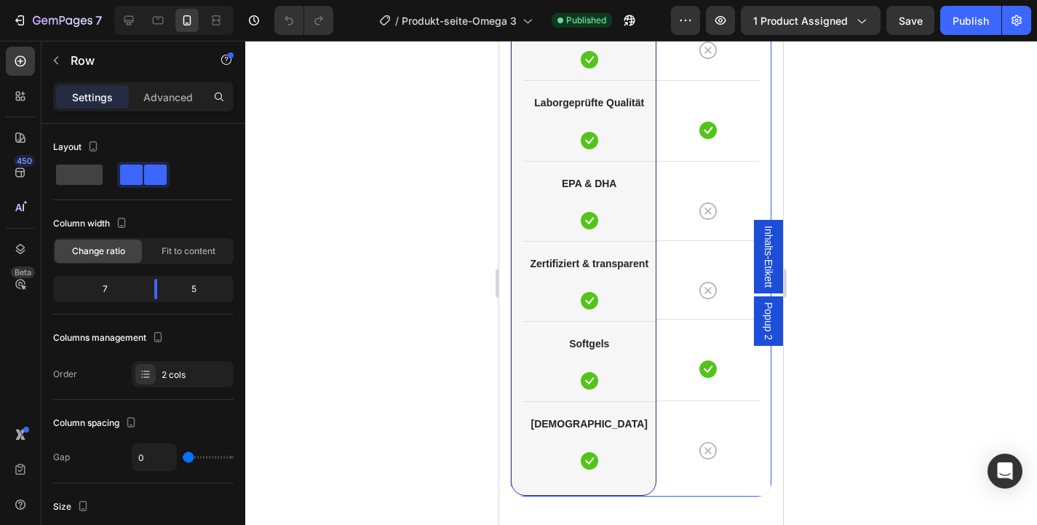
click at [673, 313] on div "Andere Marken Heading Icon Row Icon Row Icon Row Icon Row Icon Row Icon Row Ico…" at bounding box center [708, 140] width 104 height 711
click at [711, 317] on div "Andere Marken Heading Icon Row Icon Row Icon Row Icon Row Icon Row Icon Row Ico…" at bounding box center [708, 140] width 104 height 711
click at [737, 310] on div "Andere Marken Heading Icon Row Icon Row Icon Row Icon Row Icon Row Icon Row Ico…" at bounding box center [708, 140] width 104 height 711
click at [739, 256] on div "Icon Row" at bounding box center [708, 275] width 104 height 71
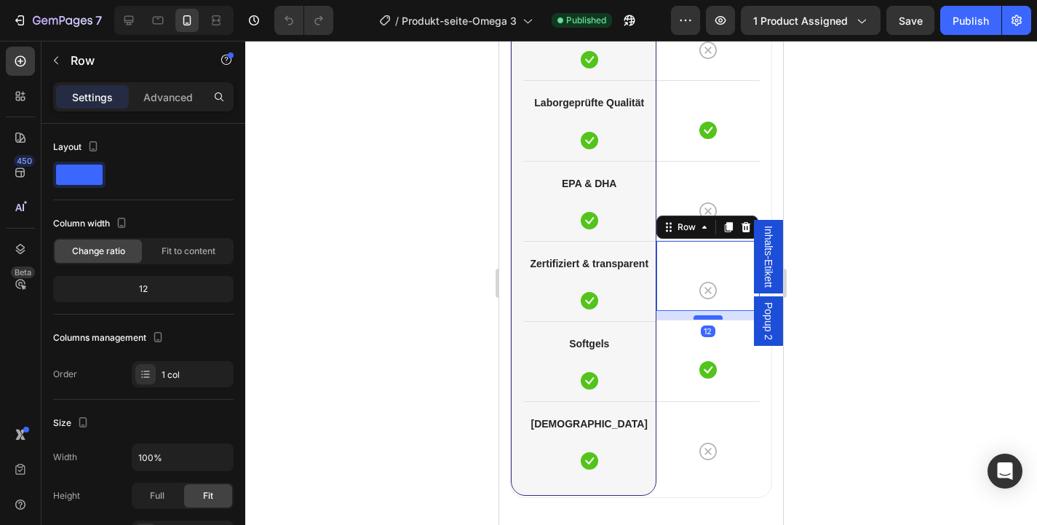
click at [710, 319] on div at bounding box center [708, 317] width 29 height 4
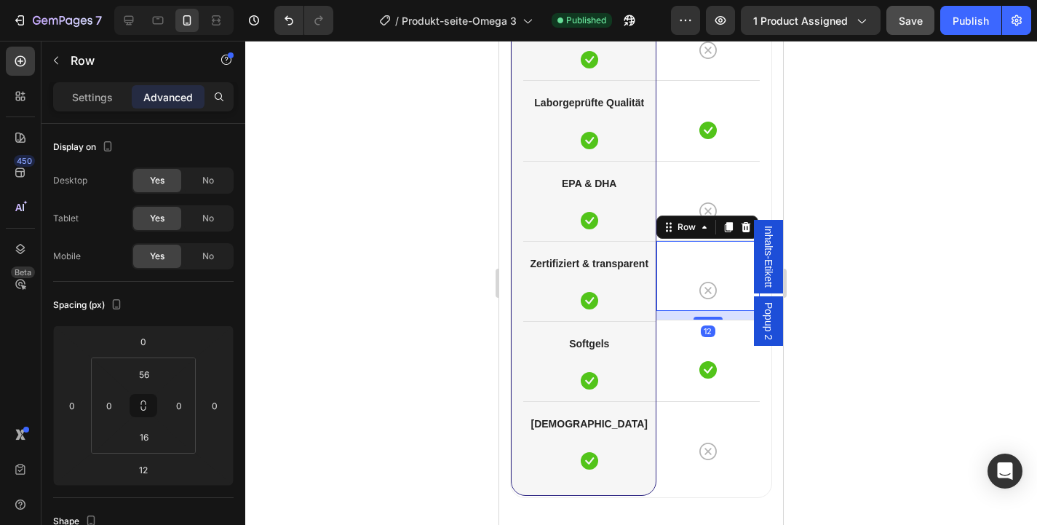
click at [922, 33] on button "Save" at bounding box center [910, 20] width 48 height 29
click at [966, 23] on div "Publish" at bounding box center [971, 20] width 36 height 15
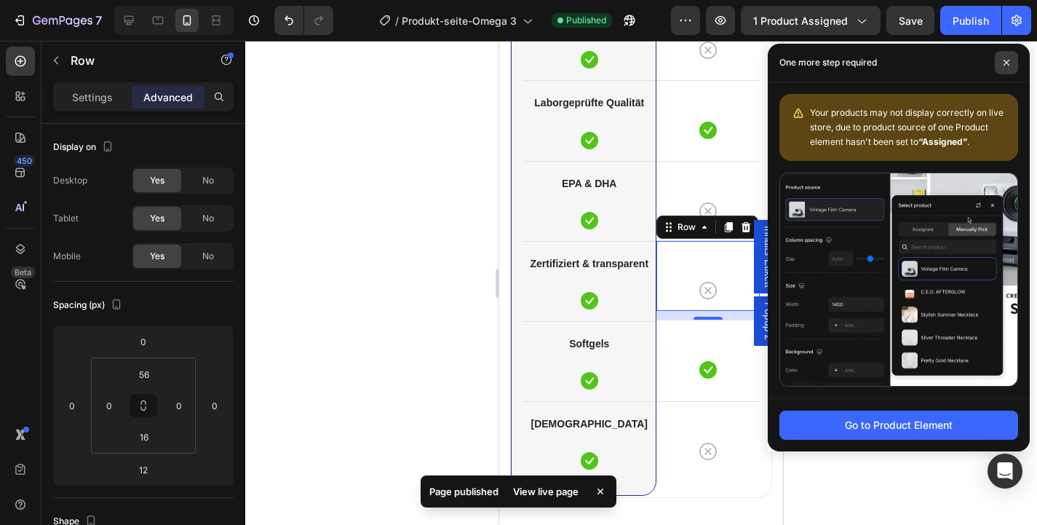
click at [1003, 55] on span at bounding box center [1006, 62] width 23 height 23
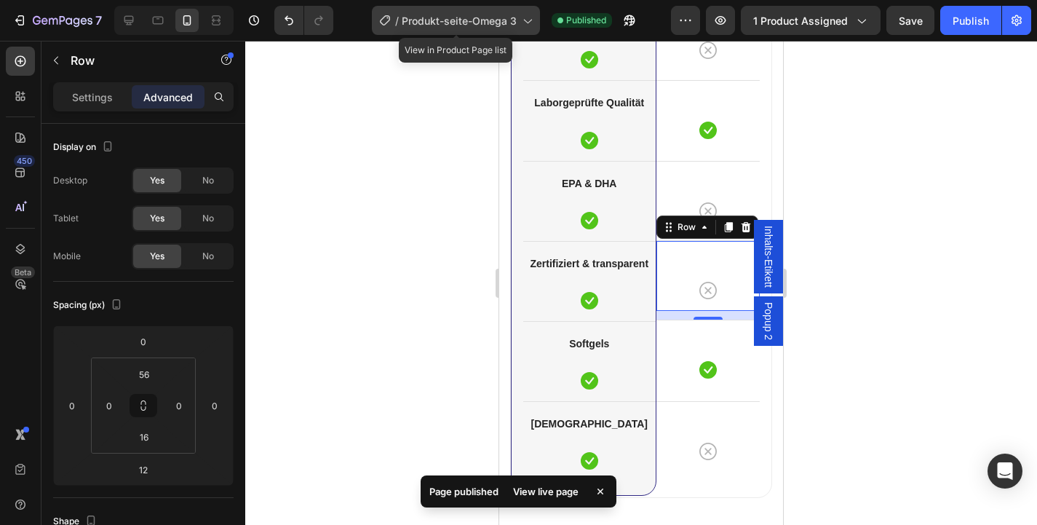
click at [442, 26] on span "Produkt-seite-Omega 3" at bounding box center [459, 20] width 115 height 15
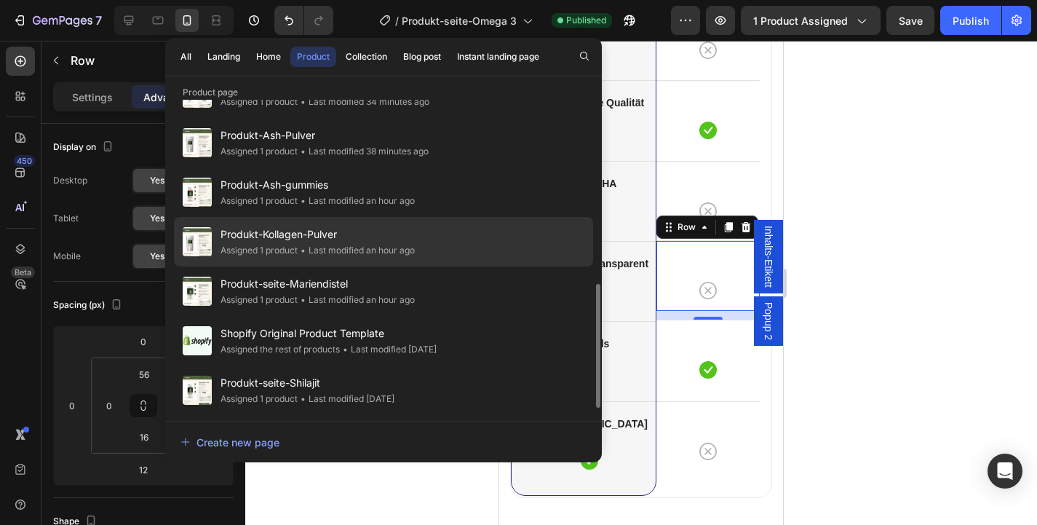
scroll to position [481, 0]
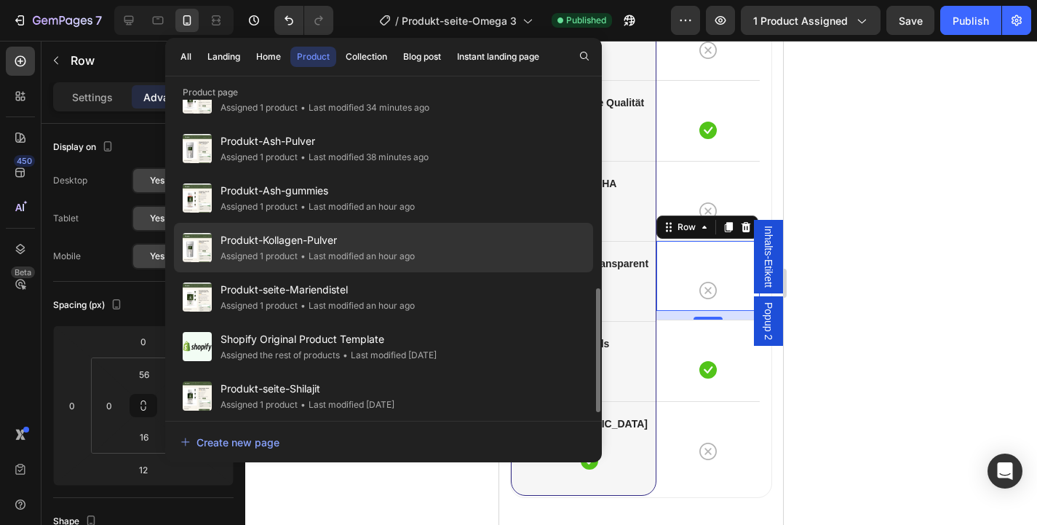
click at [373, 239] on span "Produkt-Kollagen-Pulver" at bounding box center [318, 239] width 194 height 17
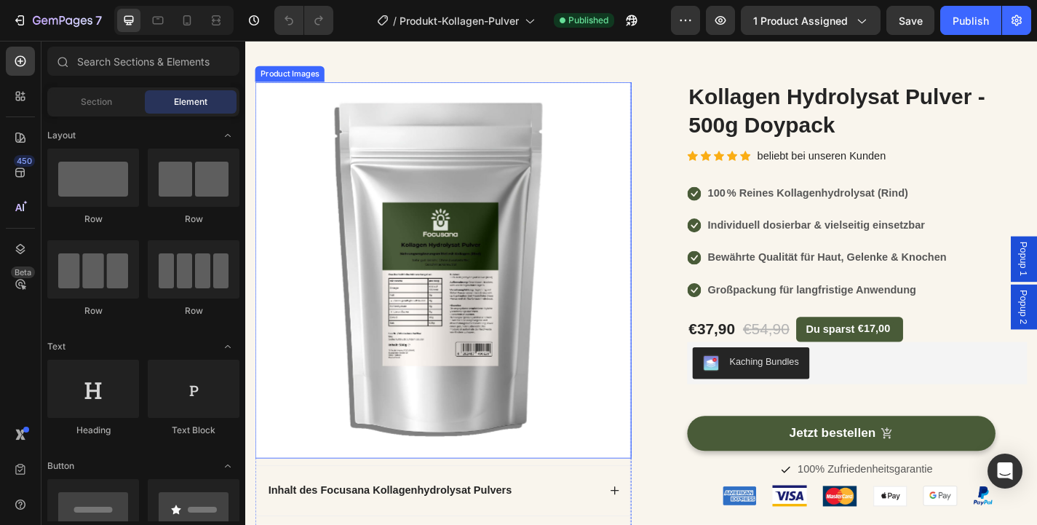
scroll to position [55, 0]
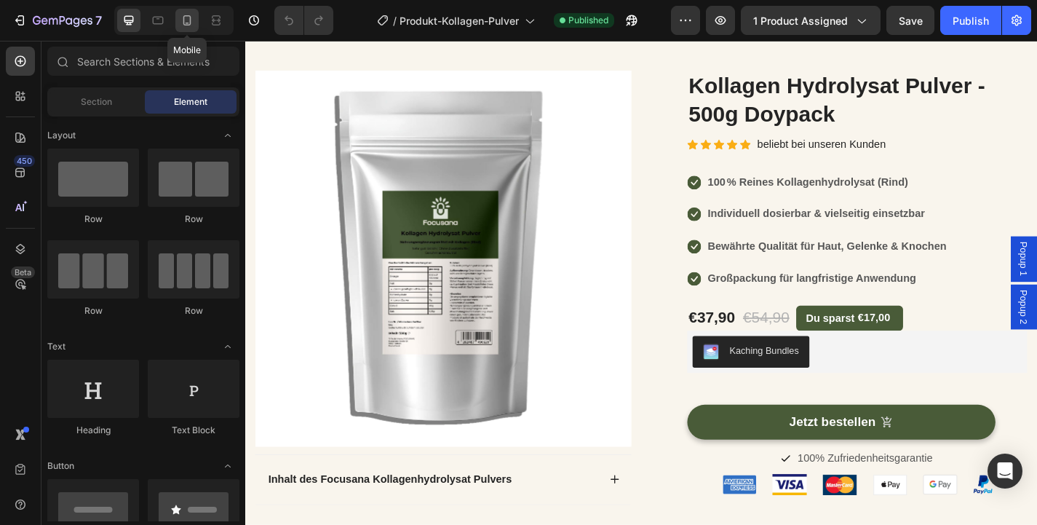
click at [198, 22] on div at bounding box center [186, 20] width 23 height 23
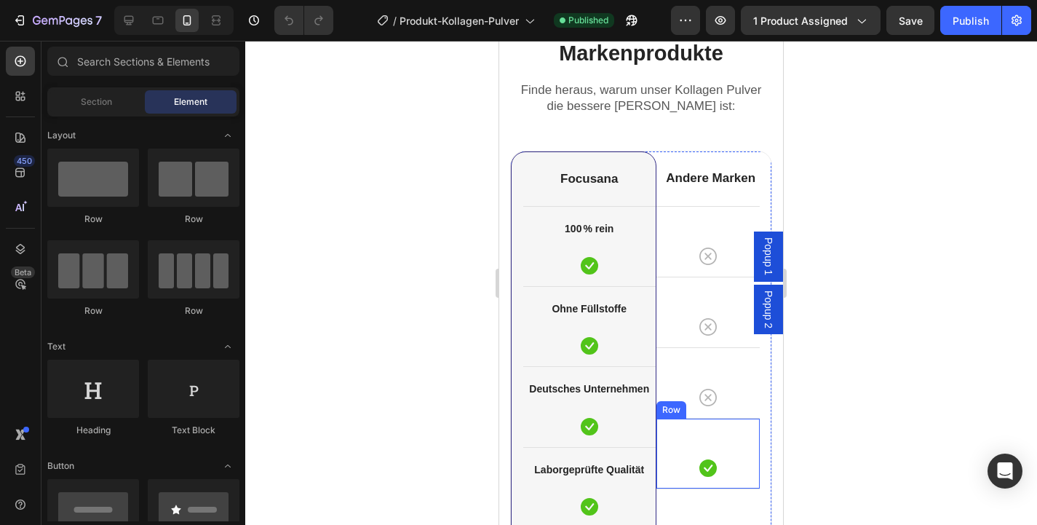
scroll to position [3713, 0]
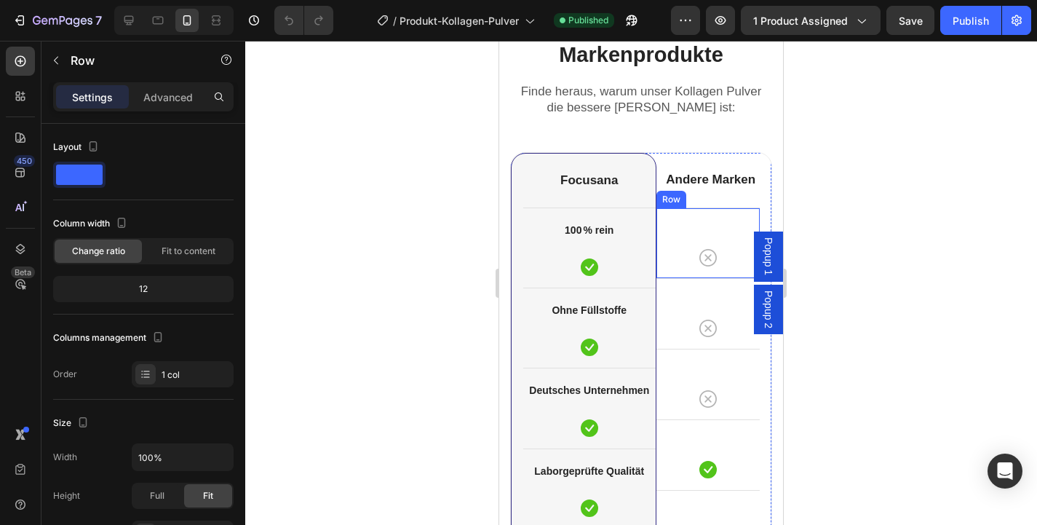
click at [685, 272] on div "Icon Row" at bounding box center [708, 242] width 104 height 71
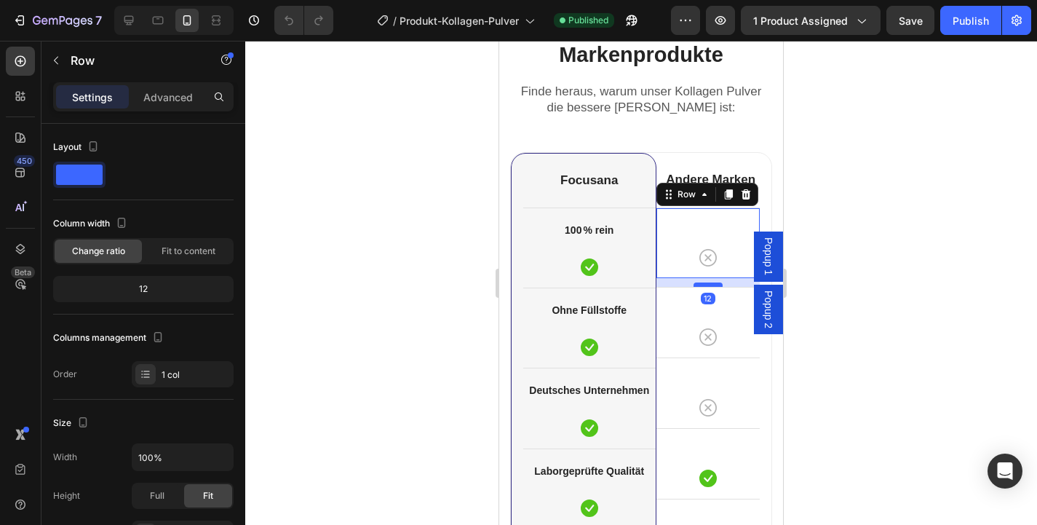
drag, startPoint x: 707, startPoint y: 275, endPoint x: 711, endPoint y: 284, distance: 9.8
click at [711, 284] on div at bounding box center [708, 284] width 29 height 4
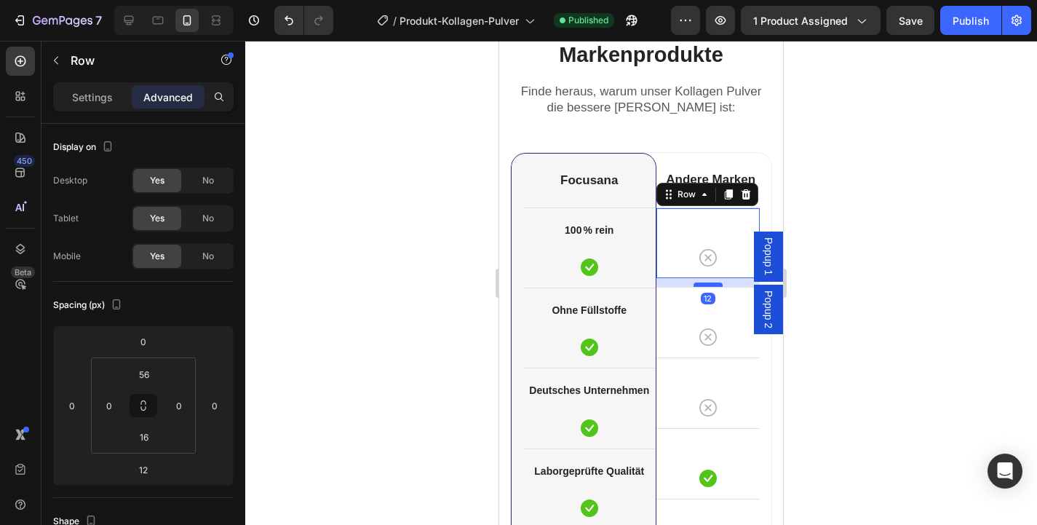
scroll to position [3771, 0]
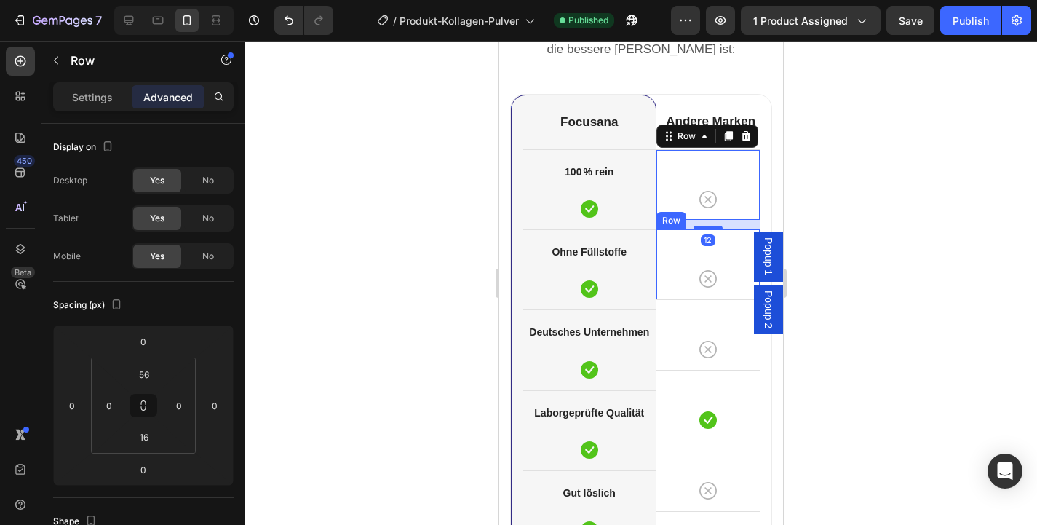
click at [675, 293] on div "Icon Row" at bounding box center [708, 264] width 104 height 71
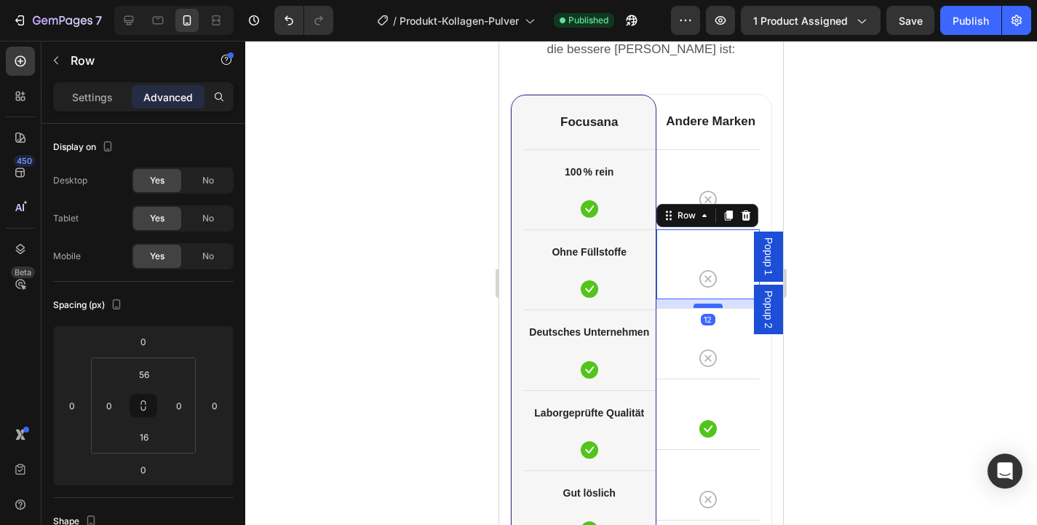
drag, startPoint x: 705, startPoint y: 298, endPoint x: 710, endPoint y: 307, distance: 10.4
click at [710, 307] on div at bounding box center [708, 305] width 29 height 4
type input "13"
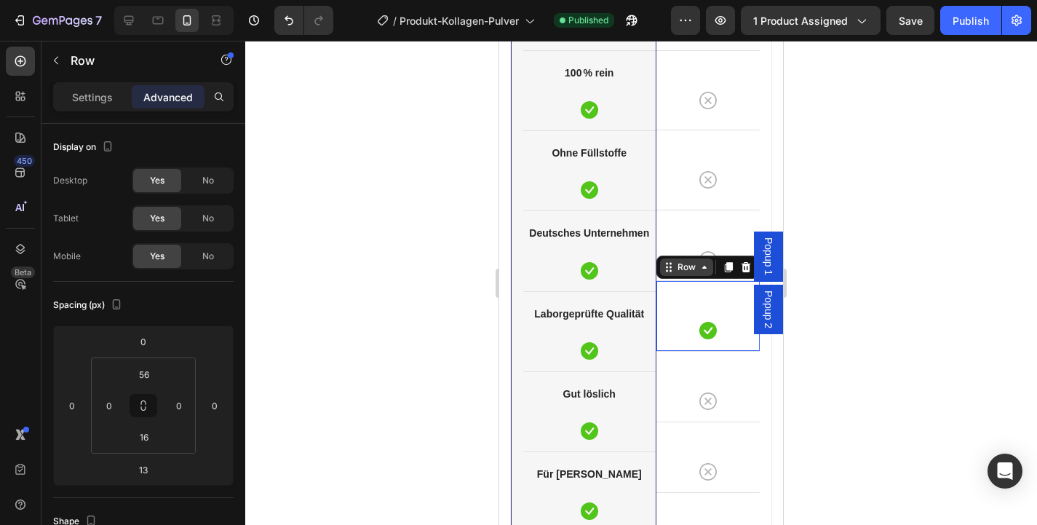
click at [675, 273] on div "Row" at bounding box center [687, 267] width 24 height 13
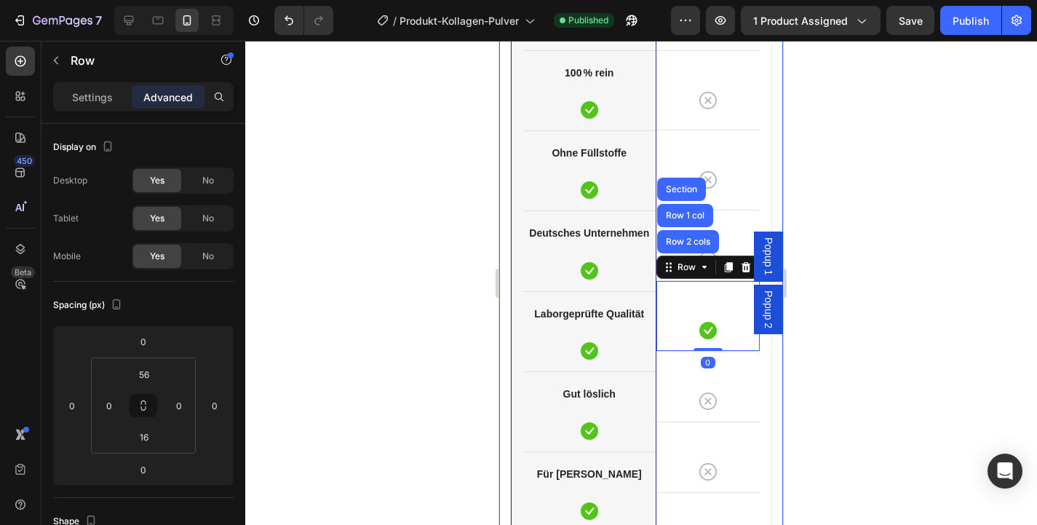
click at [815, 208] on div at bounding box center [641, 283] width 792 height 484
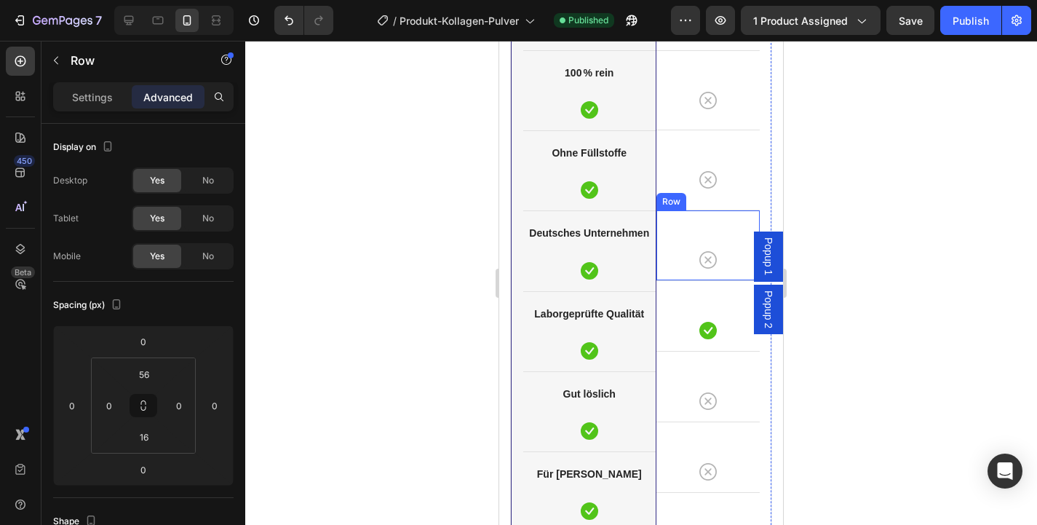
click at [756, 223] on div "Icon Row" at bounding box center [708, 245] width 104 height 71
drag, startPoint x: 717, startPoint y: 279, endPoint x: 718, endPoint y: 287, distance: 8.9
click at [718, 287] on div at bounding box center [708, 287] width 29 height 4
type input "12"
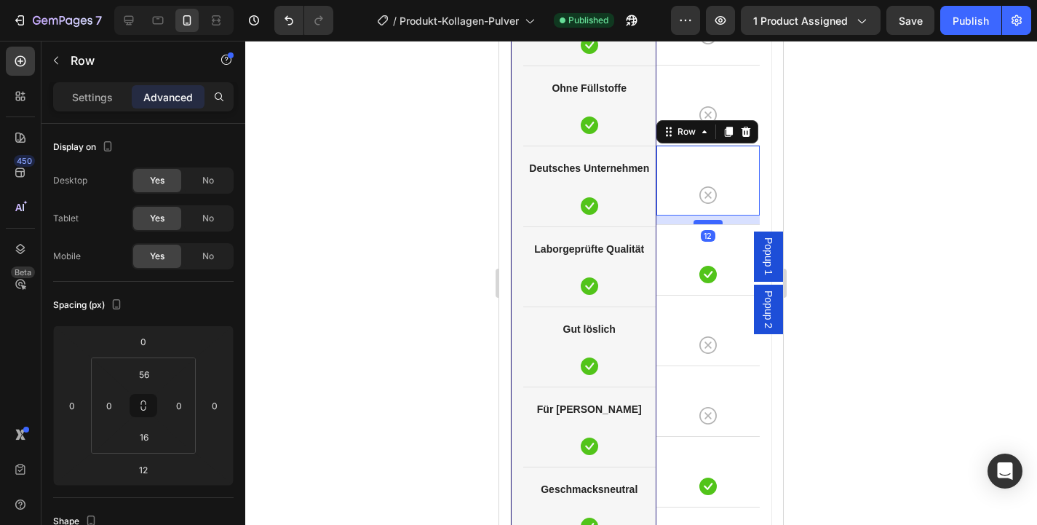
scroll to position [3949, 0]
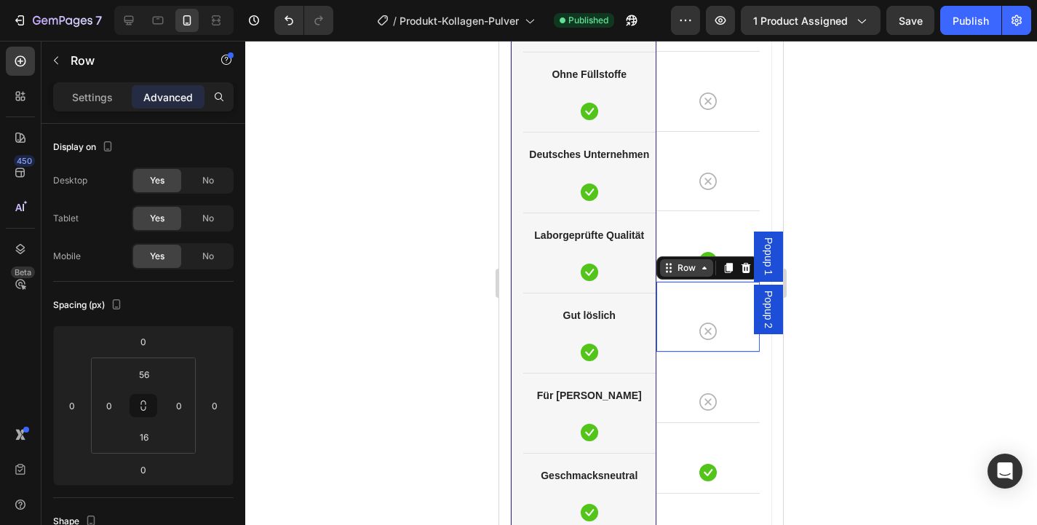
click at [664, 276] on div "Row" at bounding box center [686, 267] width 53 height 17
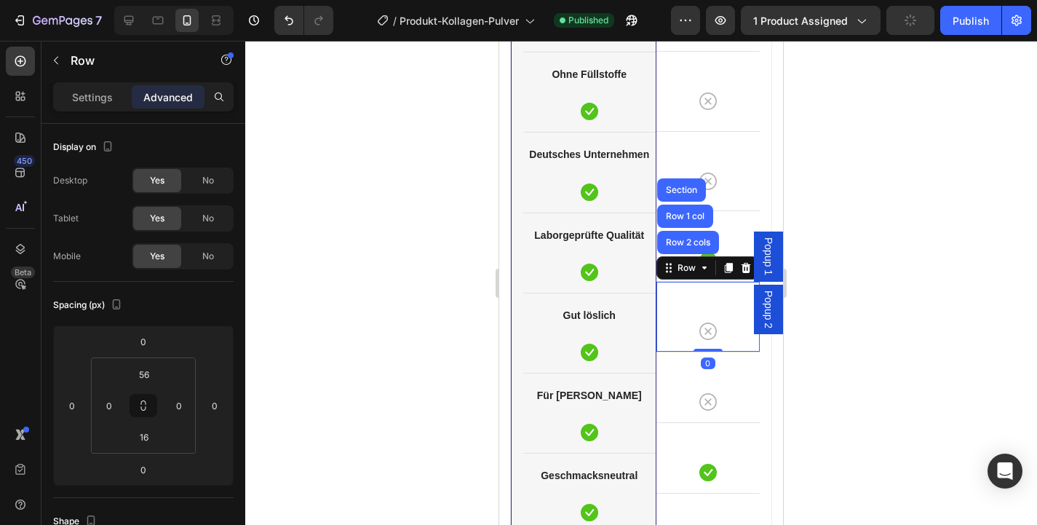
click at [670, 319] on div "Icon Row Row 2 cols Row 1 col Section 0" at bounding box center [708, 316] width 104 height 71
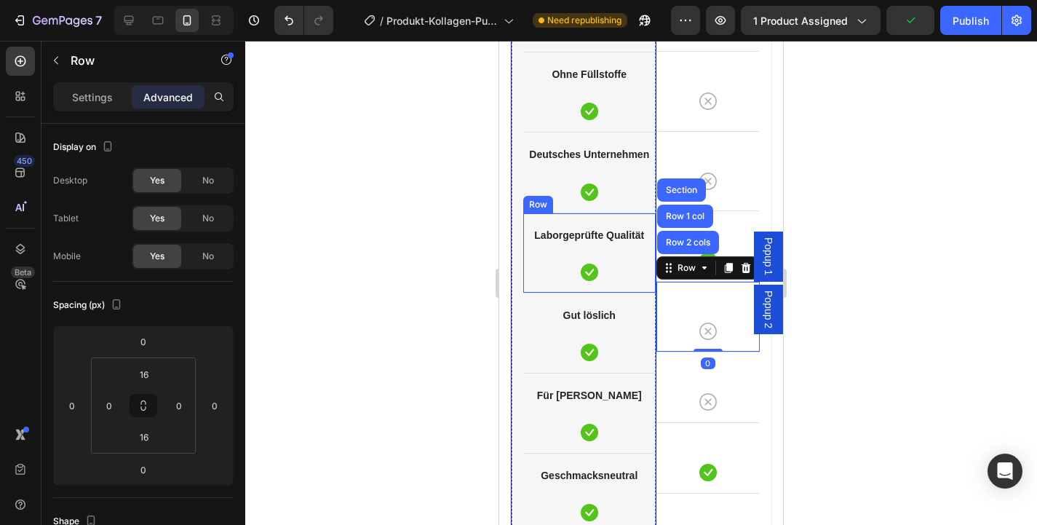
click at [638, 258] on div "Laborgeprüfte Qualität Text block Icon" at bounding box center [589, 253] width 132 height 56
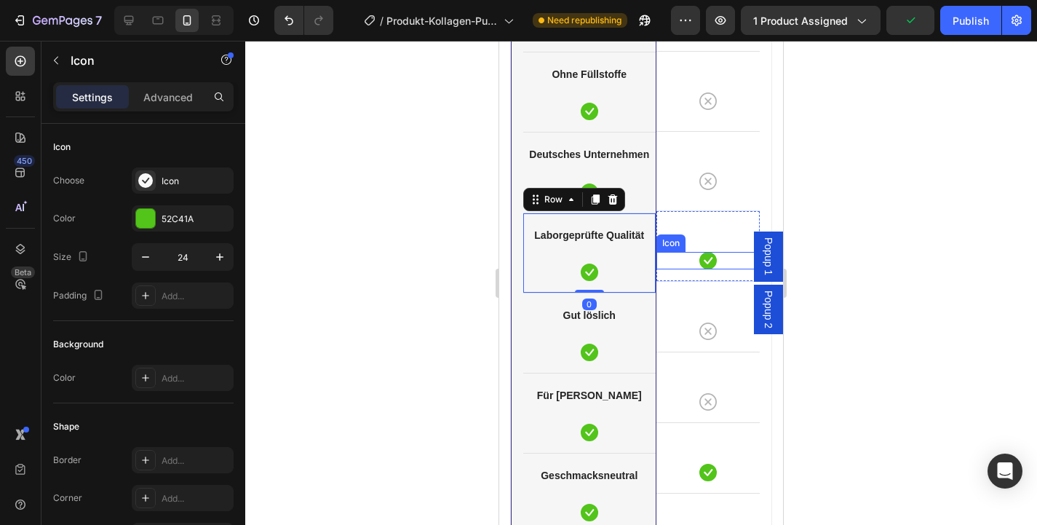
click at [676, 250] on div "Icon Row" at bounding box center [708, 245] width 104 height 71
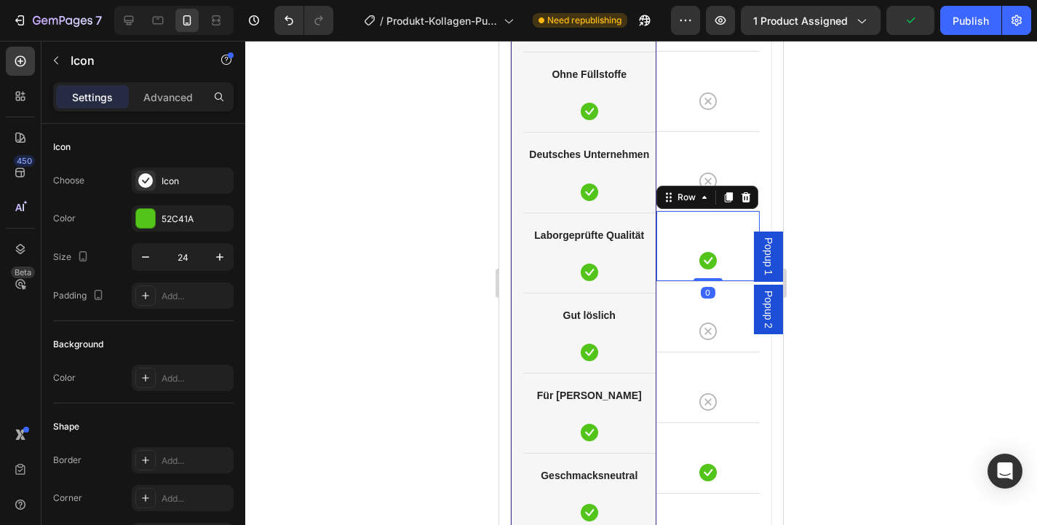
click at [670, 271] on div "Icon Row 0" at bounding box center [708, 245] width 104 height 71
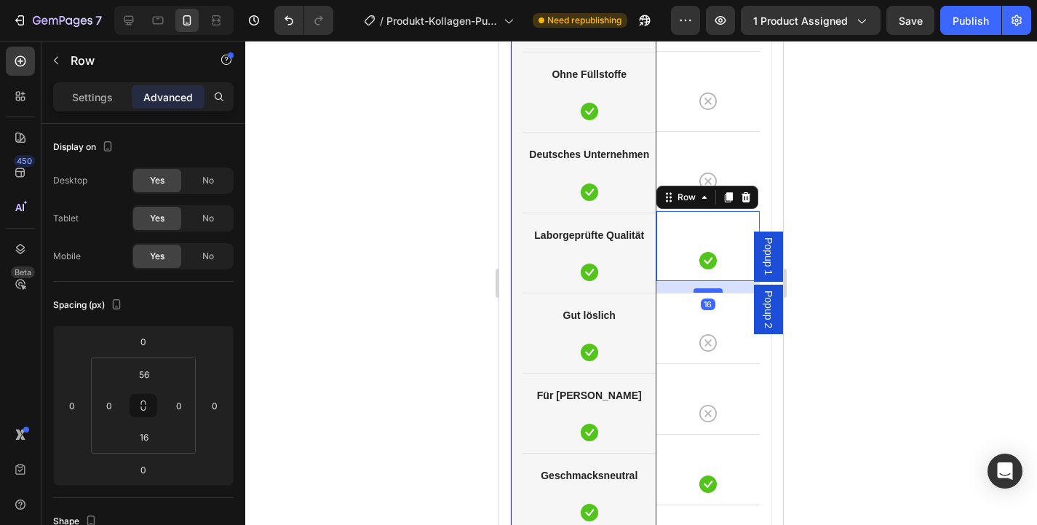
drag, startPoint x: 708, startPoint y: 280, endPoint x: 712, endPoint y: 292, distance: 12.4
click at [712, 292] on div at bounding box center [708, 290] width 29 height 4
type input "16"
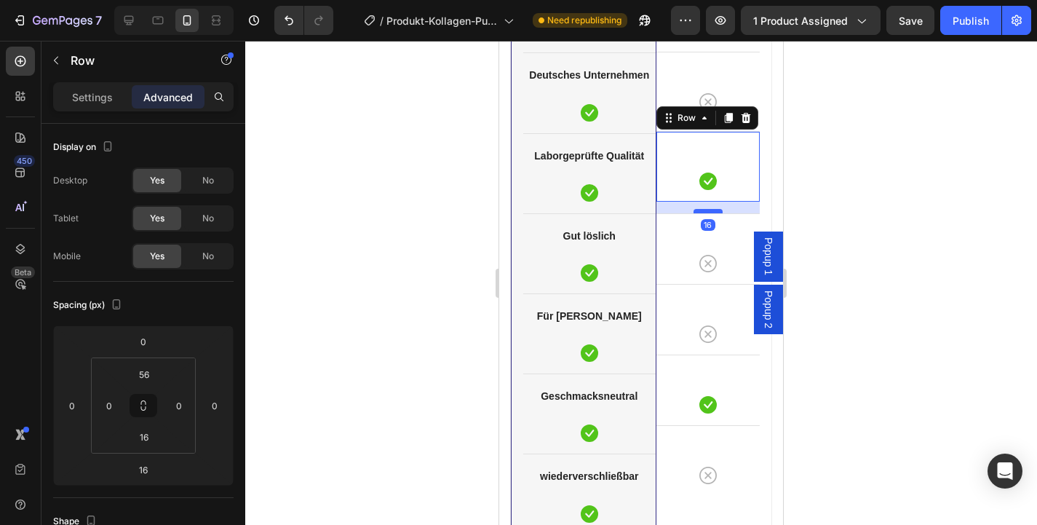
scroll to position [4029, 0]
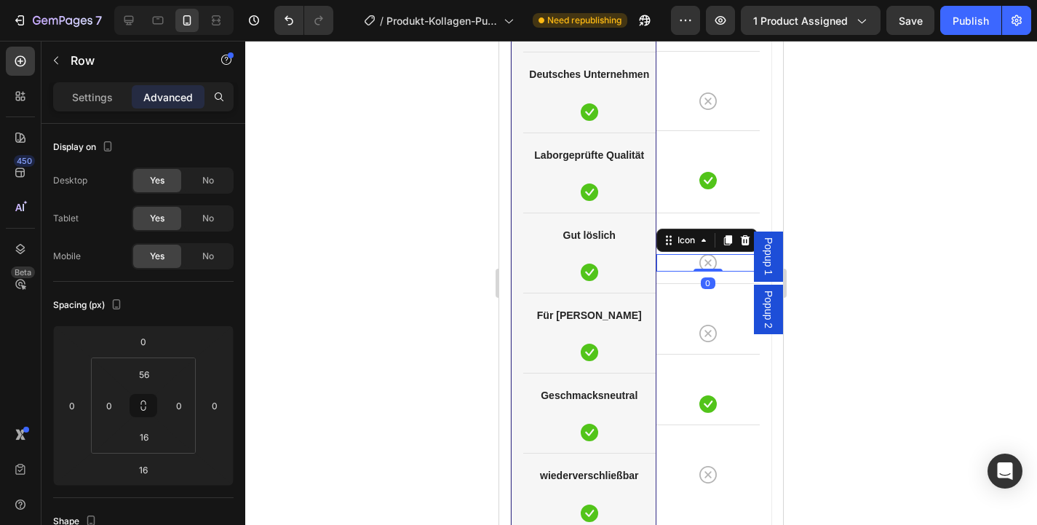
click at [670, 266] on div "Icon 0" at bounding box center [708, 262] width 104 height 17
click at [675, 277] on div "Icon 0 Row" at bounding box center [708, 247] width 104 height 71
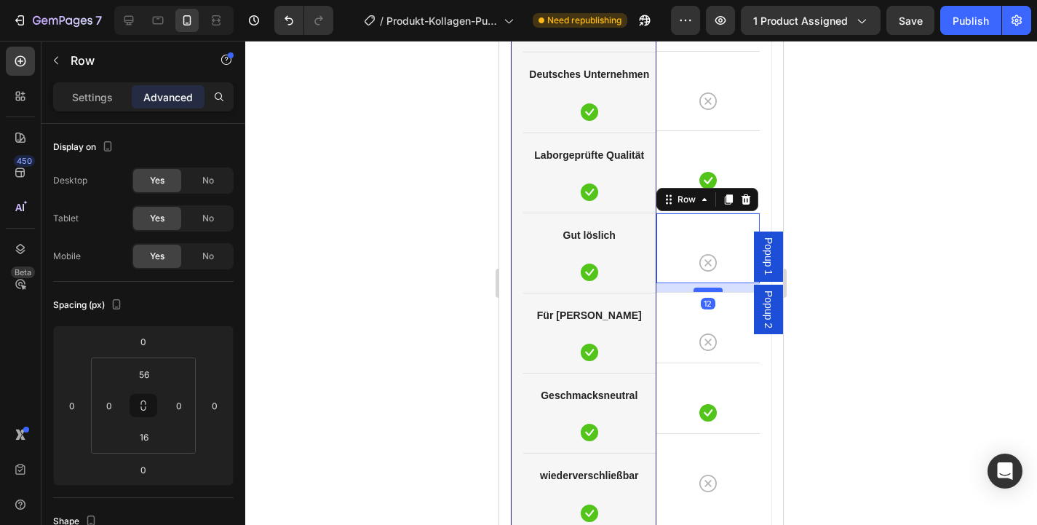
drag, startPoint x: 707, startPoint y: 281, endPoint x: 711, endPoint y: 290, distance: 9.5
click at [711, 290] on div at bounding box center [708, 289] width 29 height 4
type input "12"
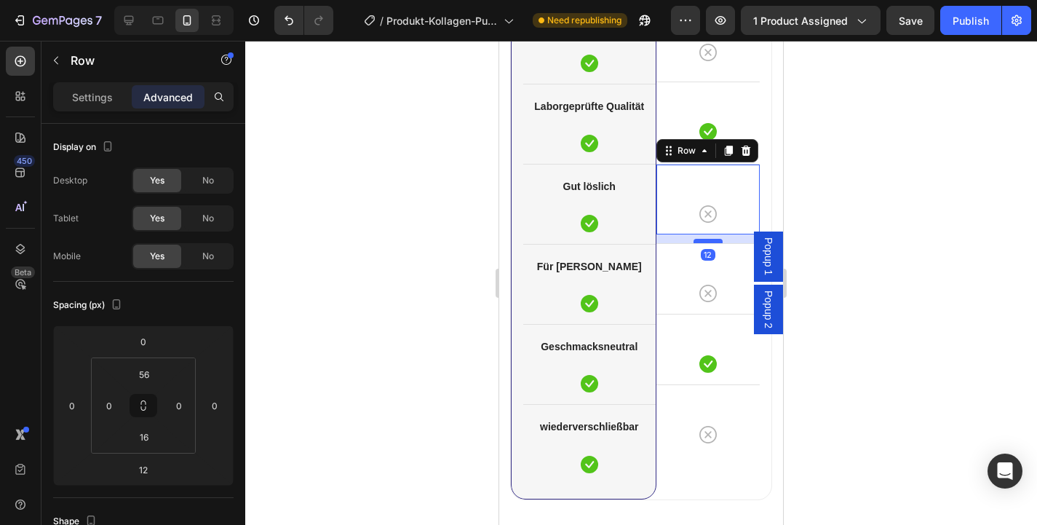
scroll to position [4103, 0]
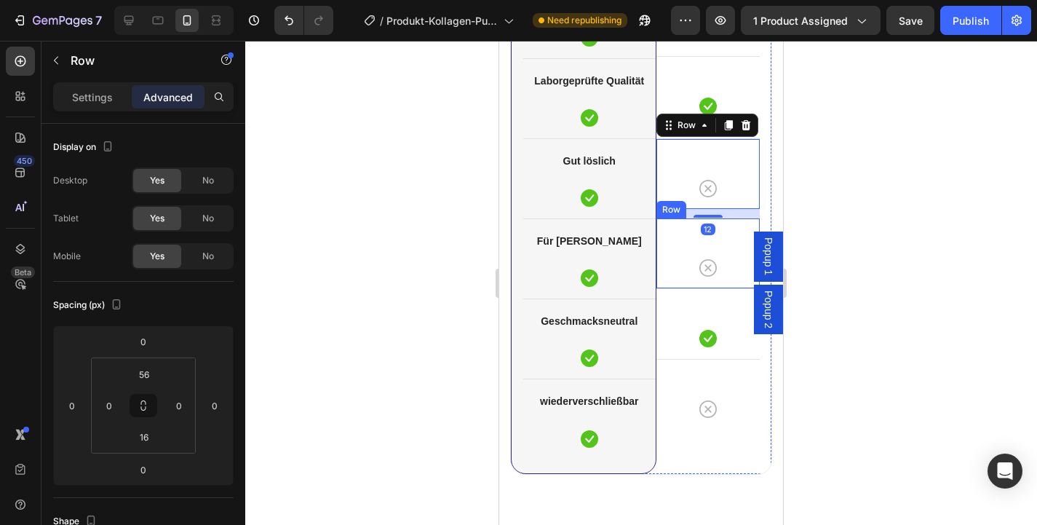
click at [675, 280] on div "Icon Row" at bounding box center [708, 253] width 104 height 71
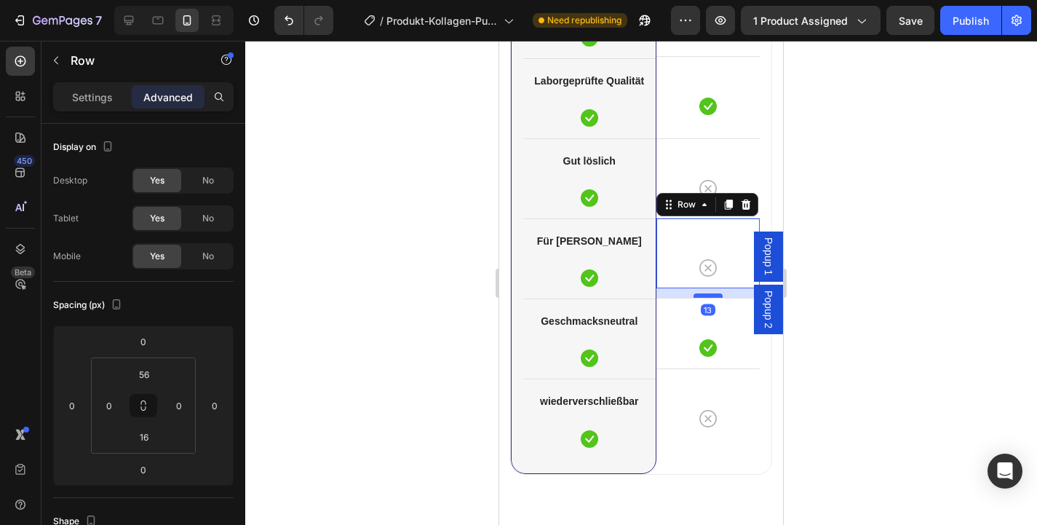
drag, startPoint x: 711, startPoint y: 287, endPoint x: 714, endPoint y: 296, distance: 9.9
click at [714, 296] on div at bounding box center [708, 295] width 29 height 4
type input "13"
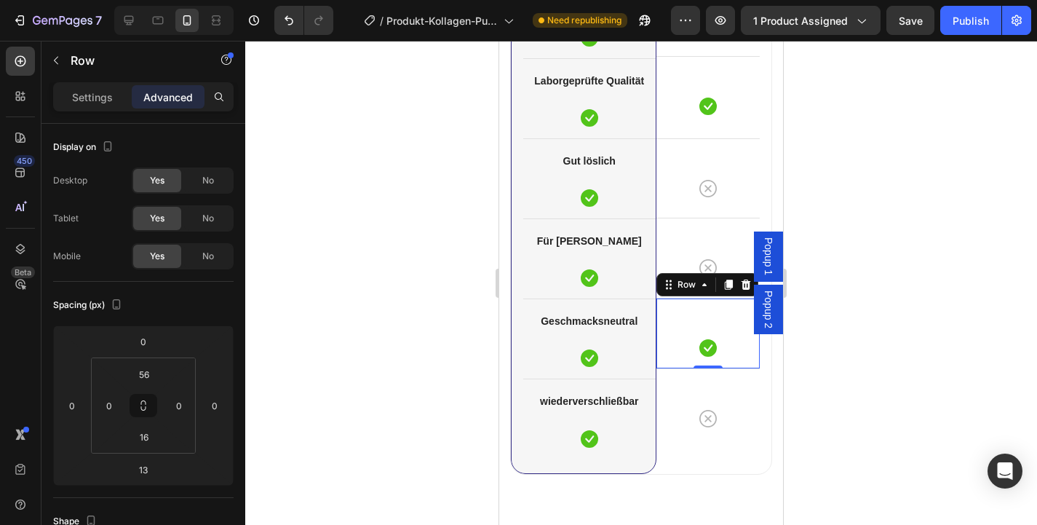
click at [686, 357] on div "Icon Row 0" at bounding box center [708, 333] width 104 height 71
click at [854, 367] on div at bounding box center [641, 283] width 792 height 484
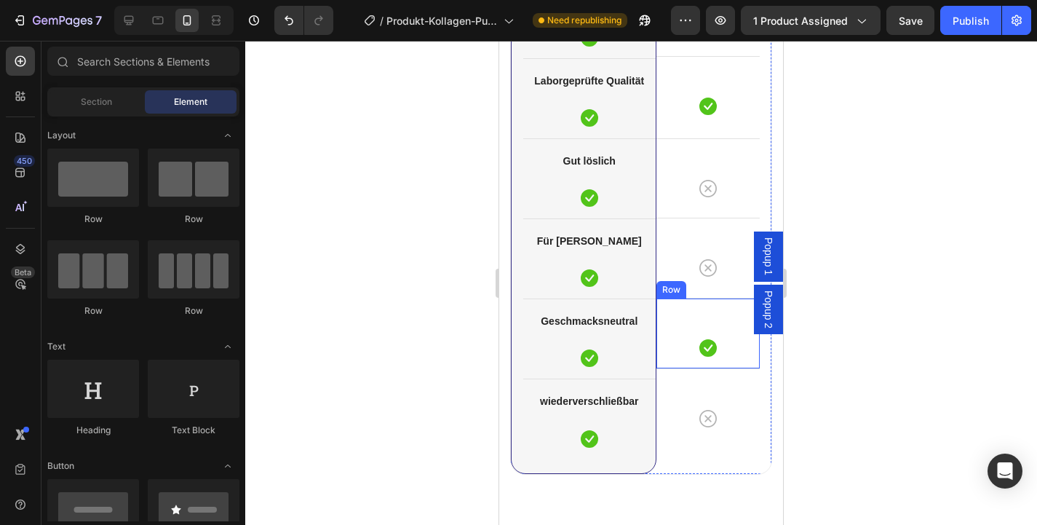
click at [721, 367] on div "Icon Row" at bounding box center [708, 333] width 104 height 71
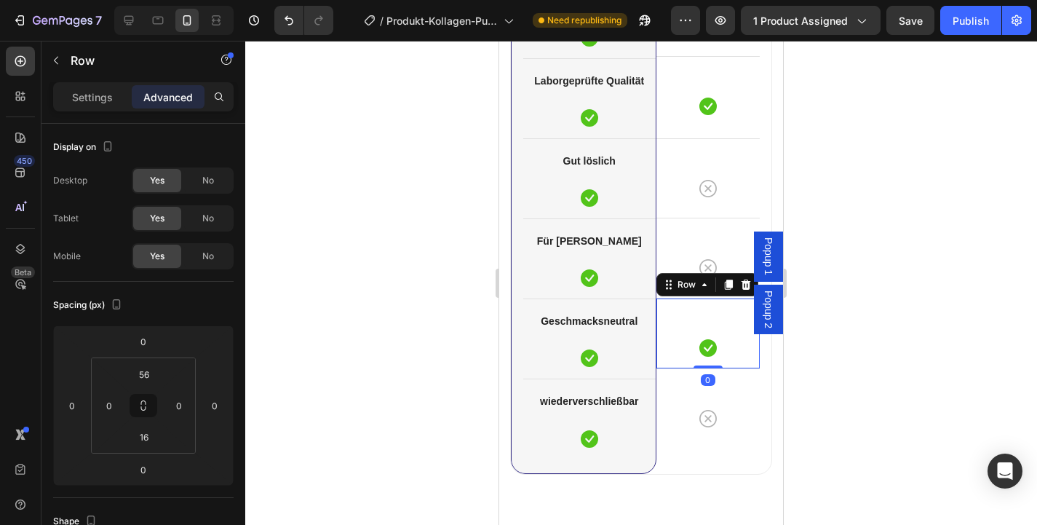
click at [721, 367] on div at bounding box center [708, 366] width 29 height 3
drag, startPoint x: 707, startPoint y: 367, endPoint x: 709, endPoint y: 378, distance: 11.0
click at [709, 378] on div at bounding box center [708, 377] width 29 height 4
type input "15"
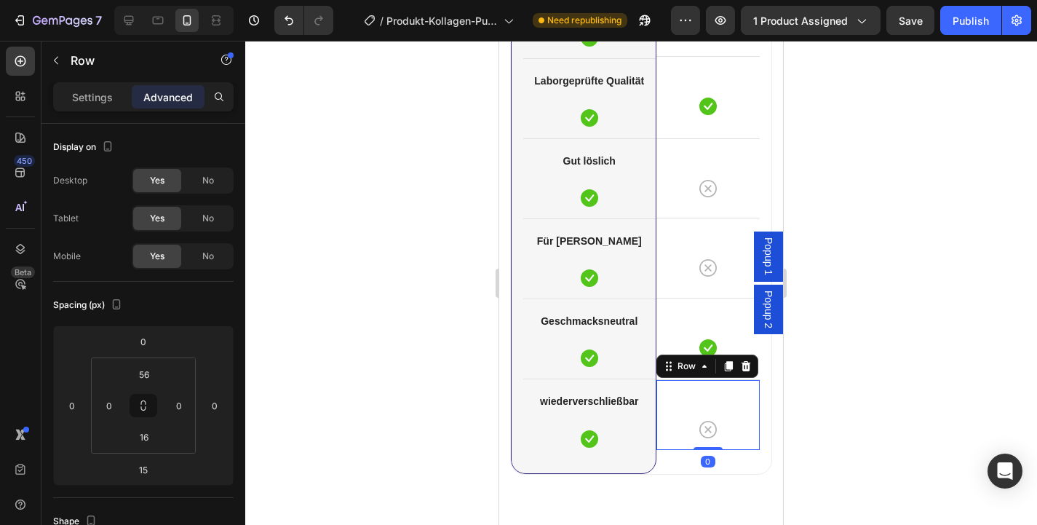
click at [736, 397] on div "Icon Row 0" at bounding box center [708, 414] width 104 height 71
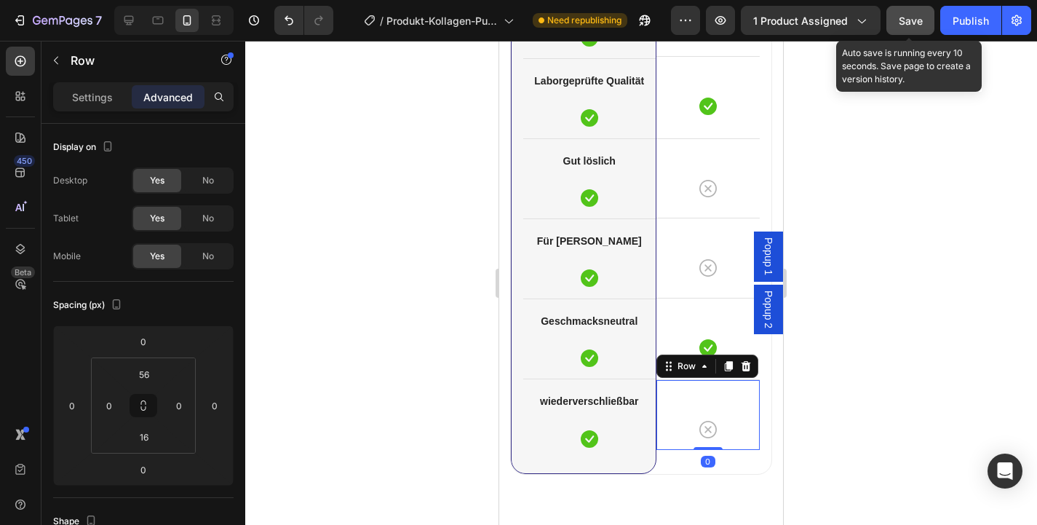
click at [912, 17] on span "Save" at bounding box center [911, 21] width 24 height 12
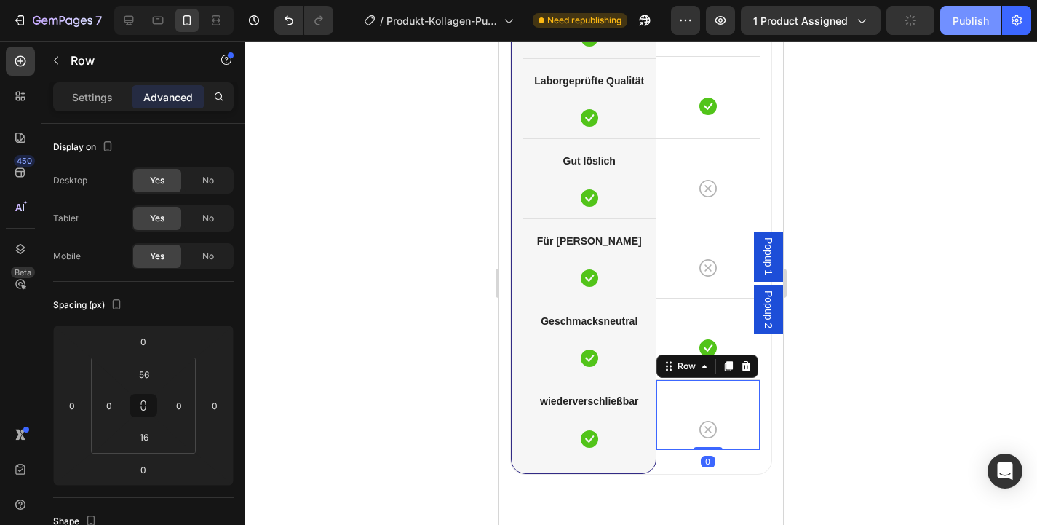
click at [962, 15] on div "Publish" at bounding box center [971, 20] width 36 height 15
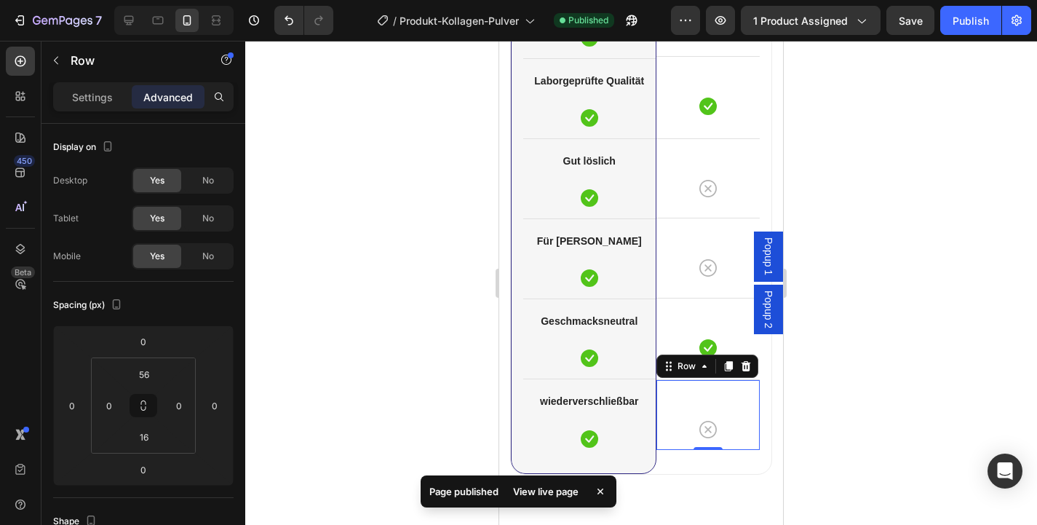
click at [489, 277] on div at bounding box center [641, 283] width 792 height 484
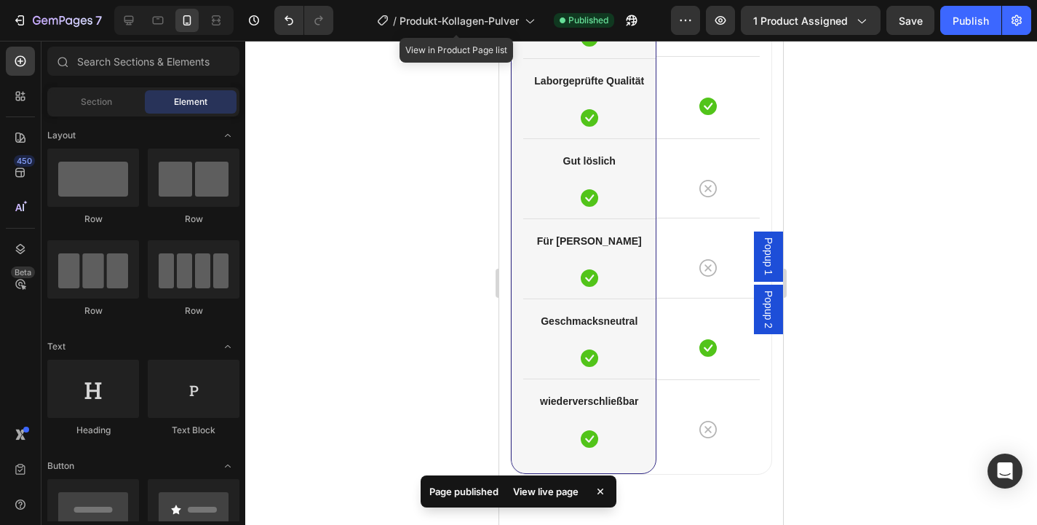
click at [438, 36] on div "/ Produkt-Kollagen-Pulver" at bounding box center [456, 20] width 172 height 35
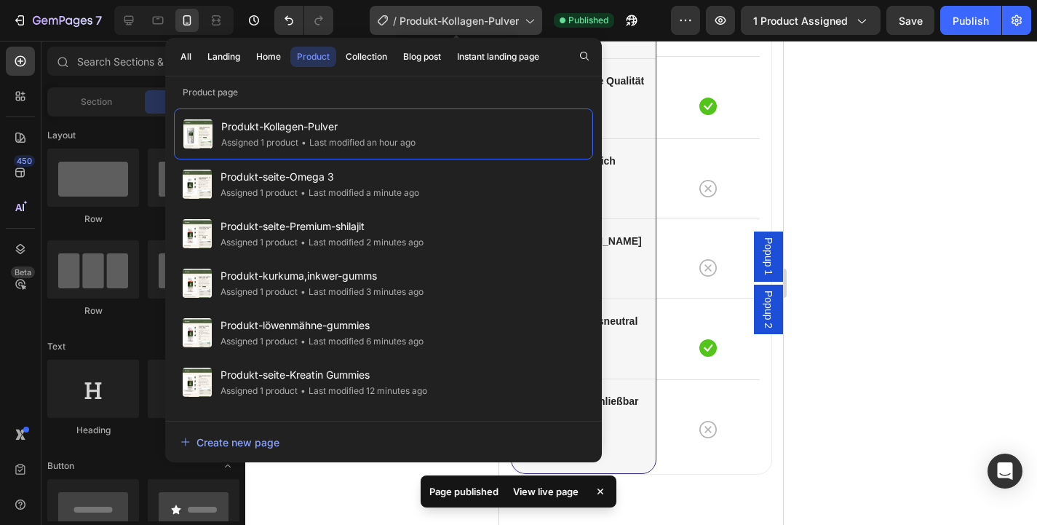
click at [434, 29] on div "/ Produkt-Kollagen-Pulver" at bounding box center [456, 20] width 172 height 29
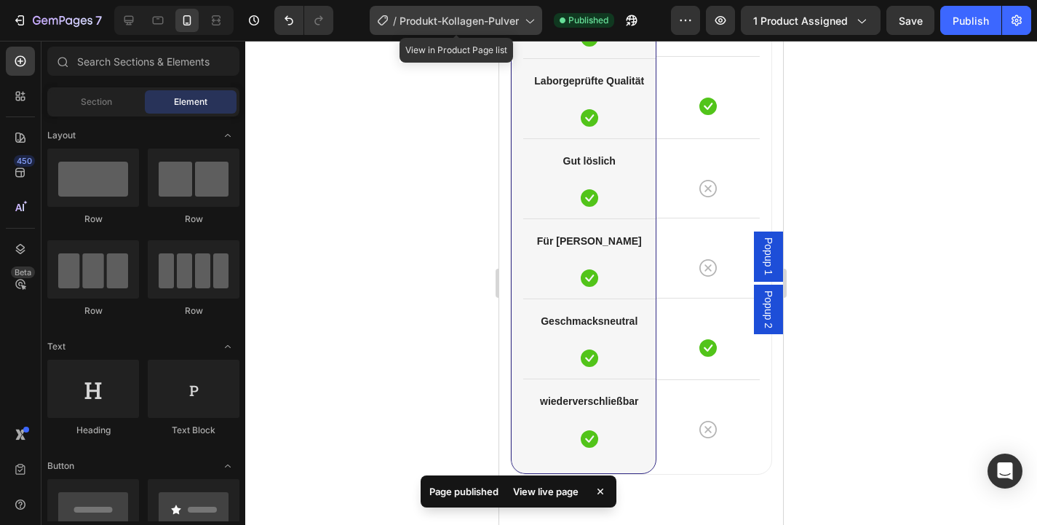
click at [434, 29] on div "/ Produkt-Kollagen-Pulver" at bounding box center [456, 20] width 172 height 29
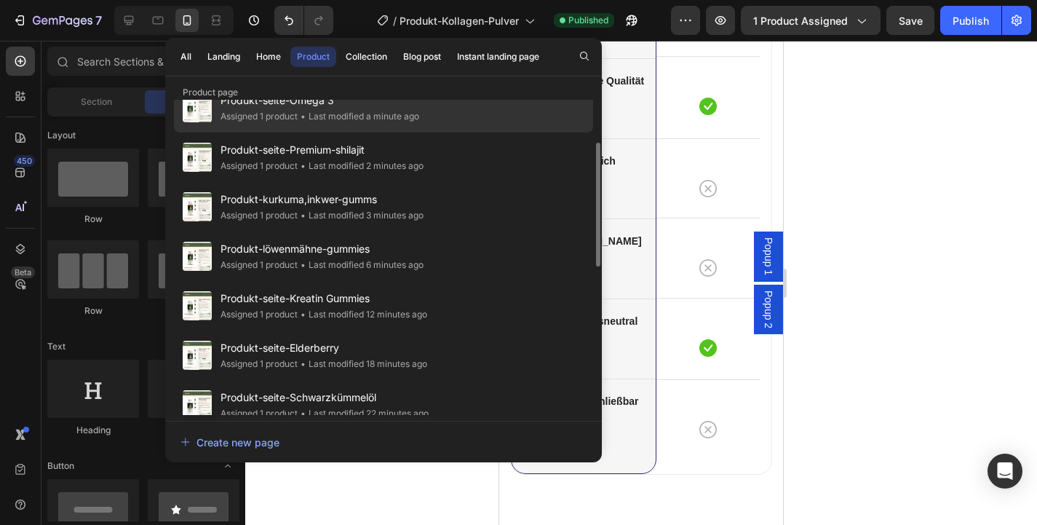
scroll to position [96, 0]
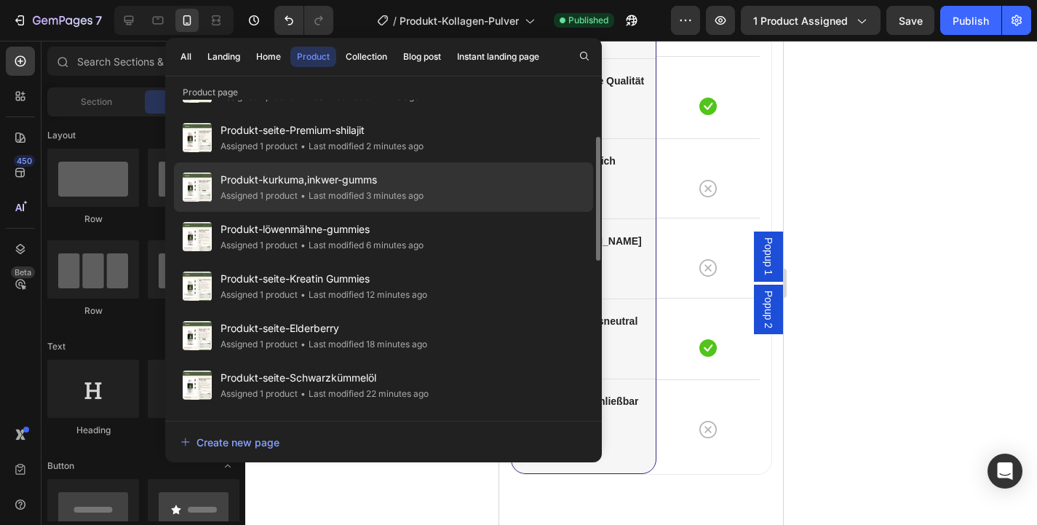
click at [463, 195] on div "Produkt-kurkuma,inkwer-gumms Assigned 1 product • Last modified 3 minutes ago" at bounding box center [383, 186] width 419 height 49
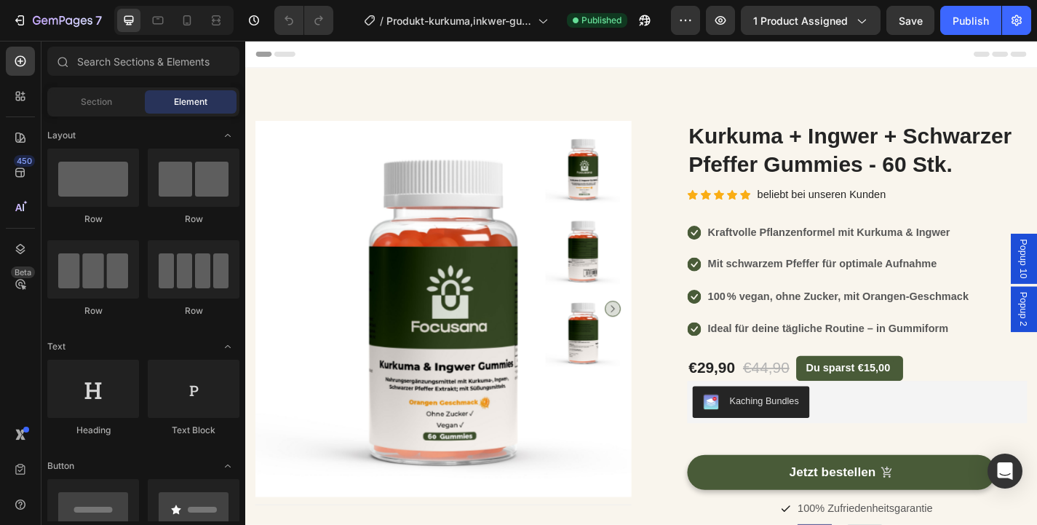
click at [195, 32] on div at bounding box center [173, 20] width 119 height 29
click at [191, 28] on div at bounding box center [186, 20] width 23 height 23
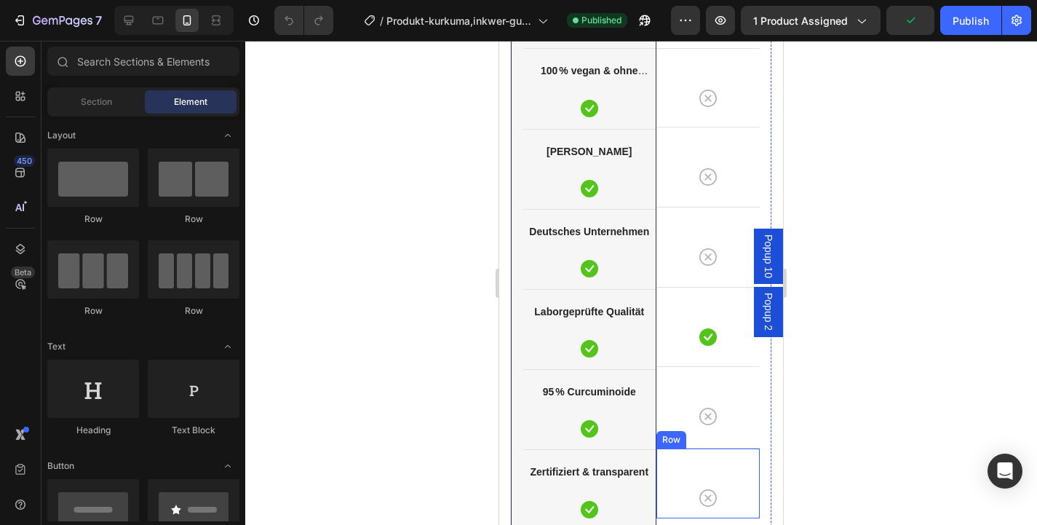
scroll to position [3962, 0]
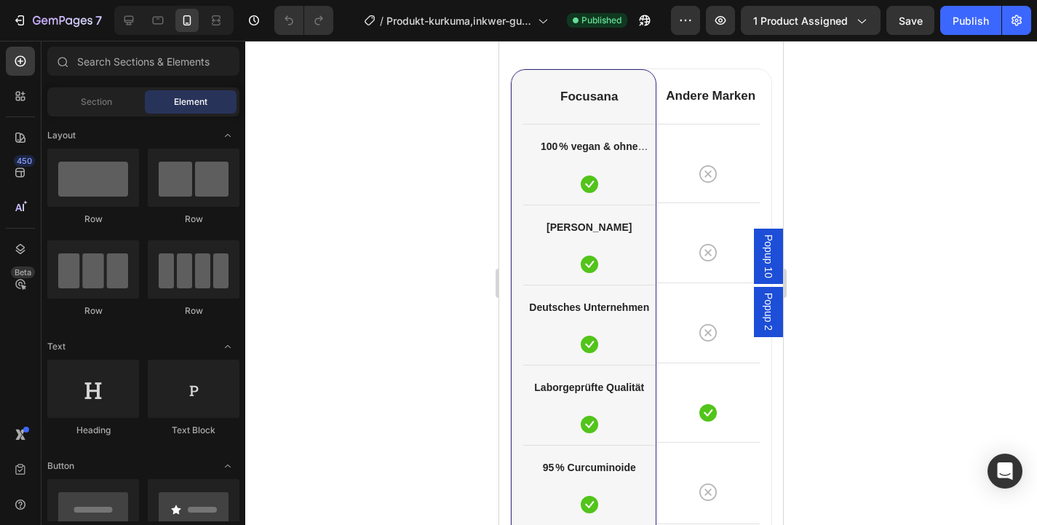
click at [458, 44] on div at bounding box center [641, 283] width 792 height 484
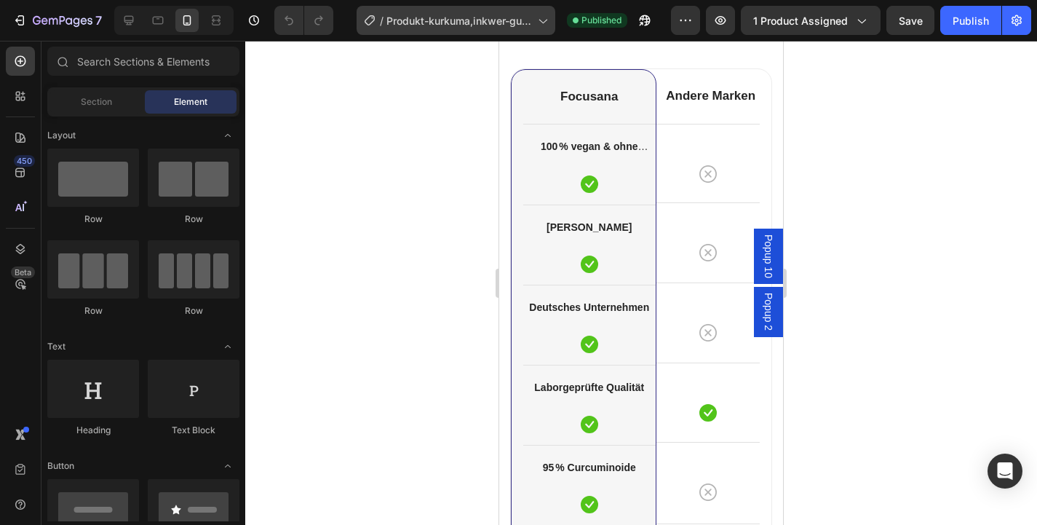
click at [455, 31] on div "/ Produkt-kurkuma,inkwer-gumms" at bounding box center [456, 20] width 199 height 29
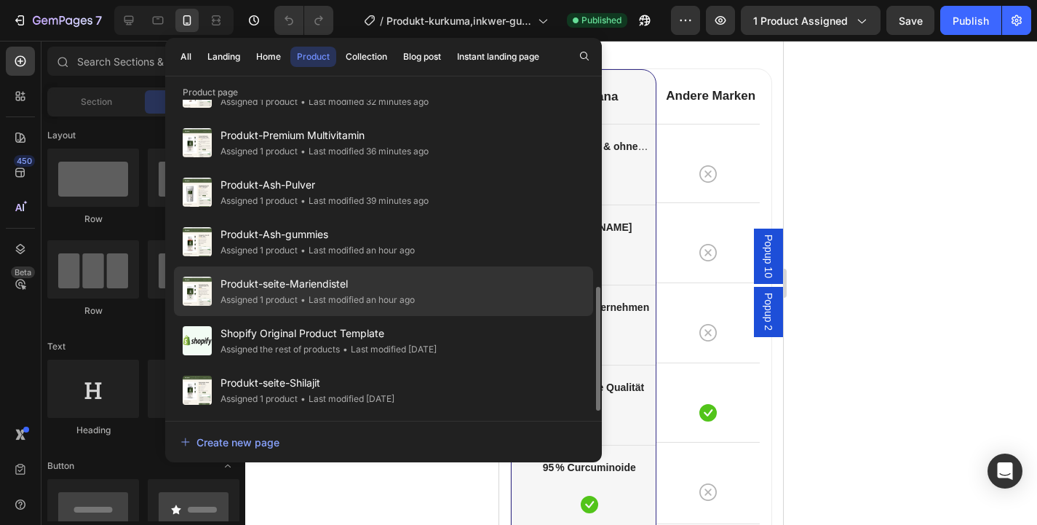
scroll to position [454, 0]
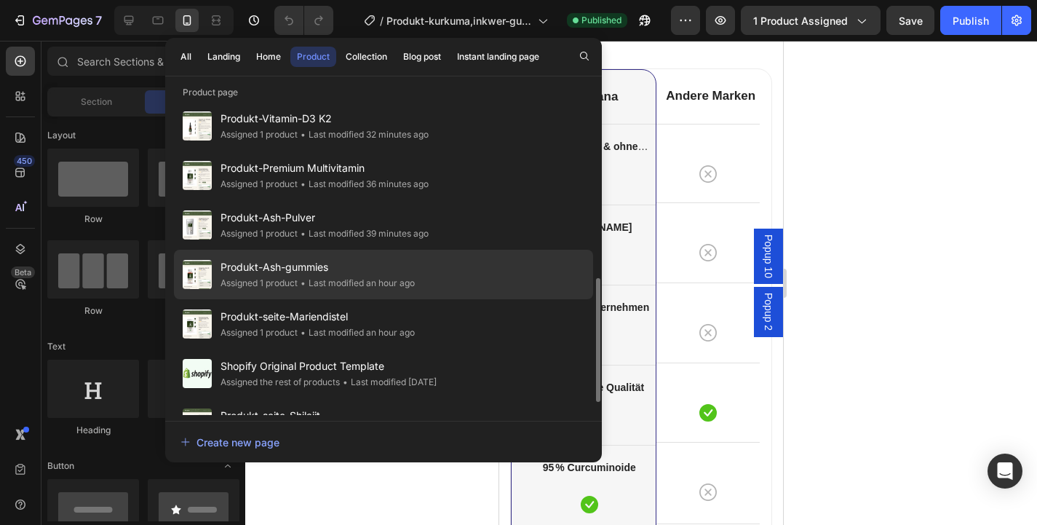
click at [401, 282] on div "• Last modified an hour ago" at bounding box center [356, 283] width 117 height 15
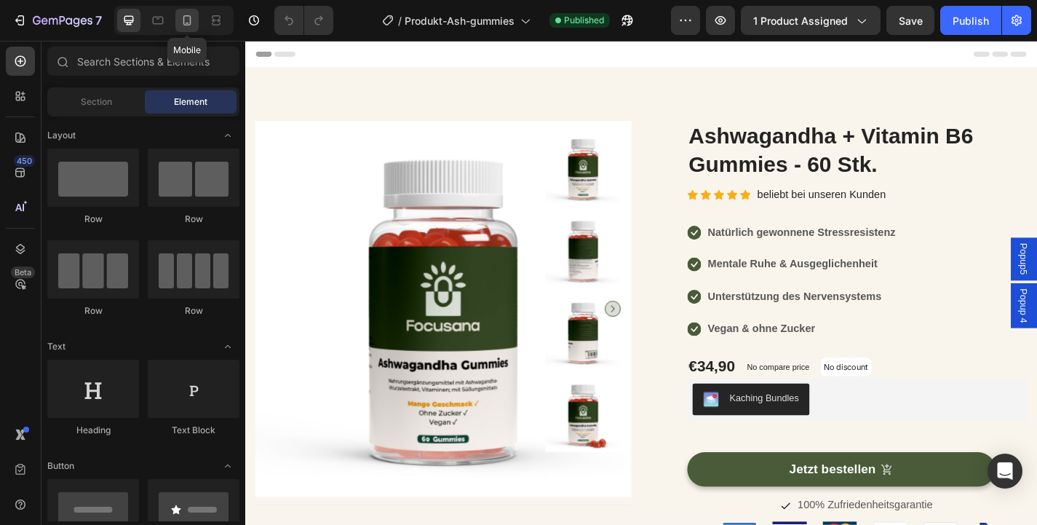
click at [198, 13] on div at bounding box center [186, 20] width 23 height 23
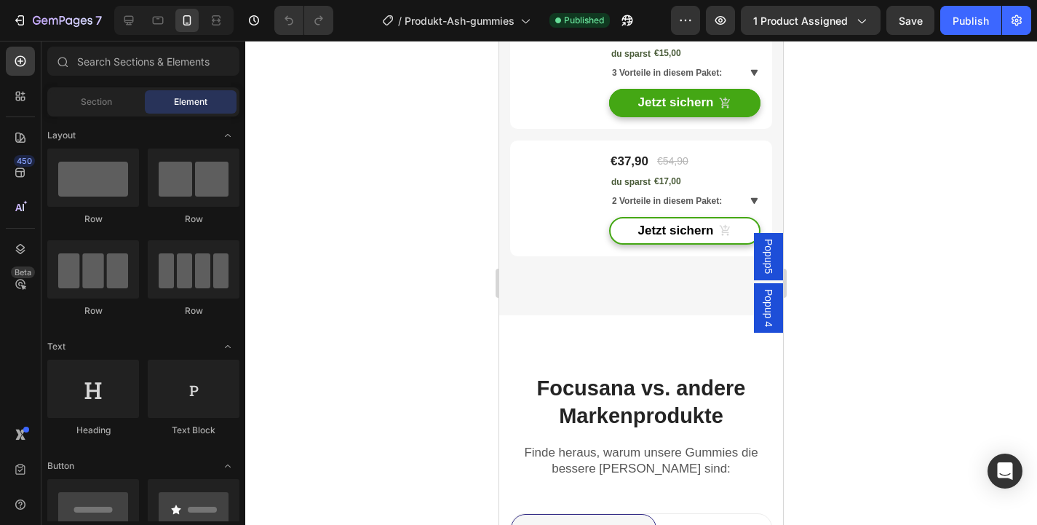
scroll to position [3590, 0]
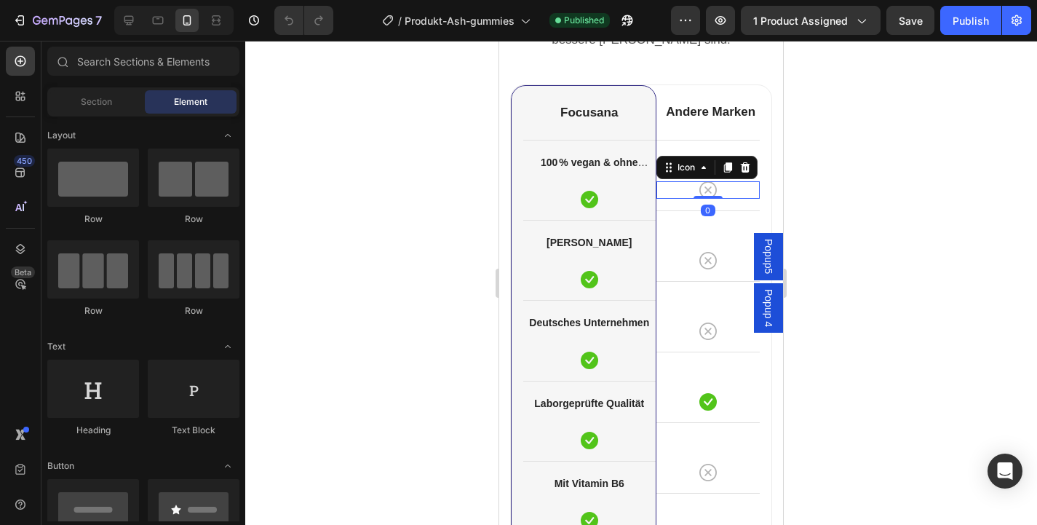
click at [685, 194] on div "Icon 0" at bounding box center [708, 189] width 104 height 17
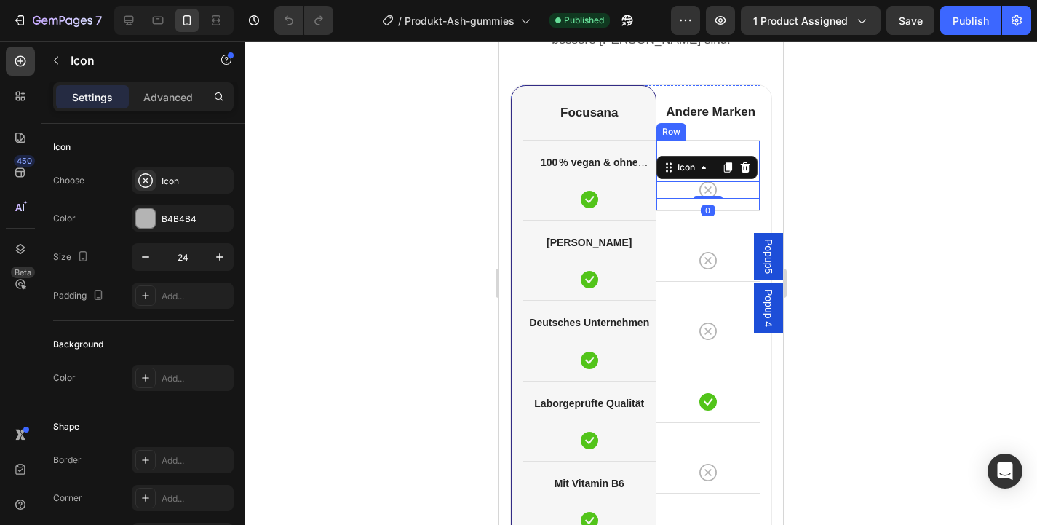
click at [678, 201] on div "Icon 0 Row" at bounding box center [708, 175] width 104 height 71
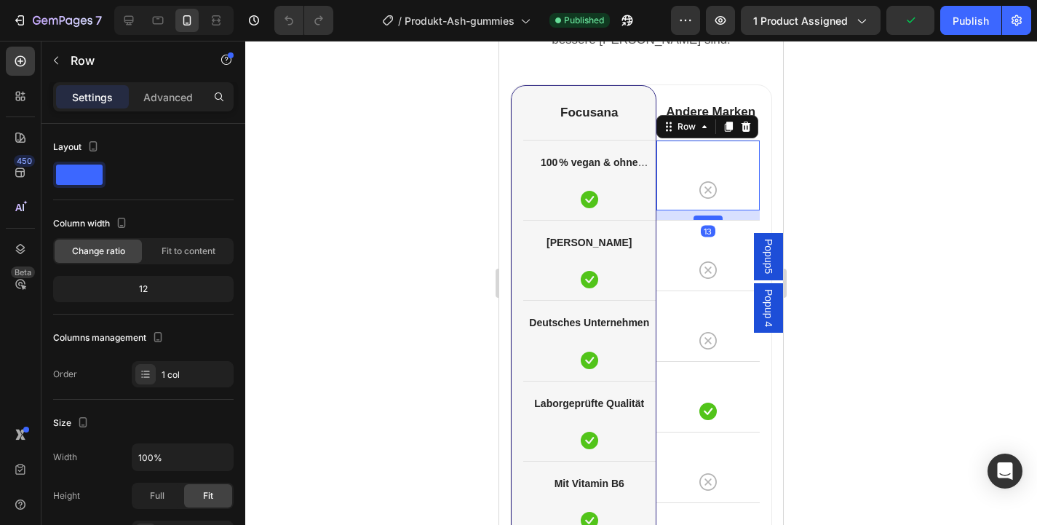
drag, startPoint x: 702, startPoint y: 208, endPoint x: 704, endPoint y: 218, distance: 9.7
click at [704, 218] on div at bounding box center [708, 217] width 29 height 4
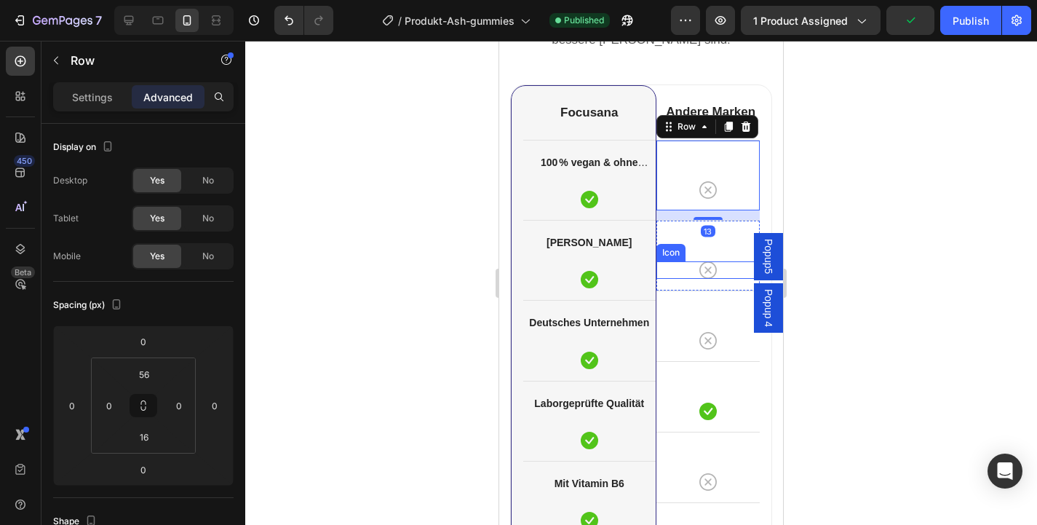
click at [674, 283] on div "Icon Row" at bounding box center [708, 255] width 104 height 71
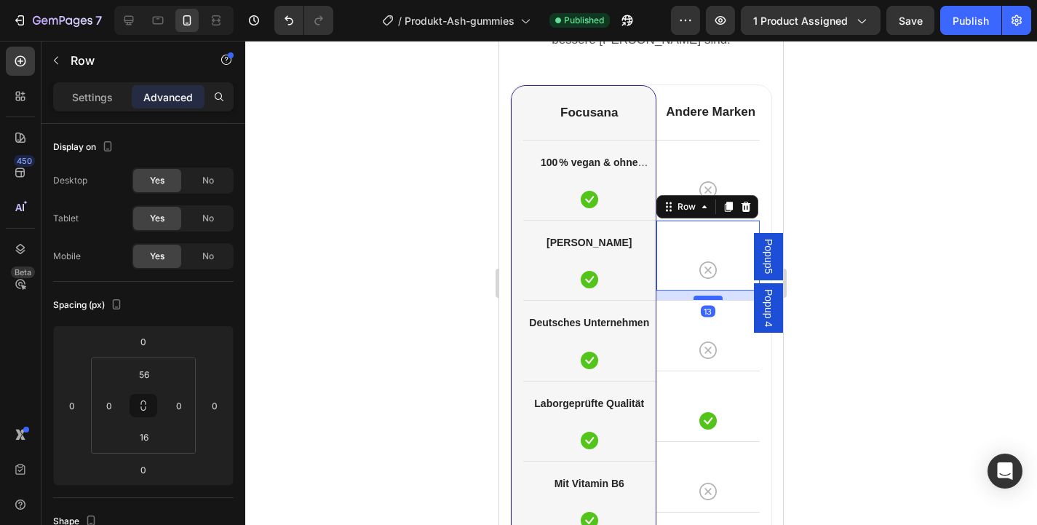
drag, startPoint x: 703, startPoint y: 290, endPoint x: 707, endPoint y: 299, distance: 10.1
click at [707, 299] on div at bounding box center [708, 297] width 29 height 4
type input "13"
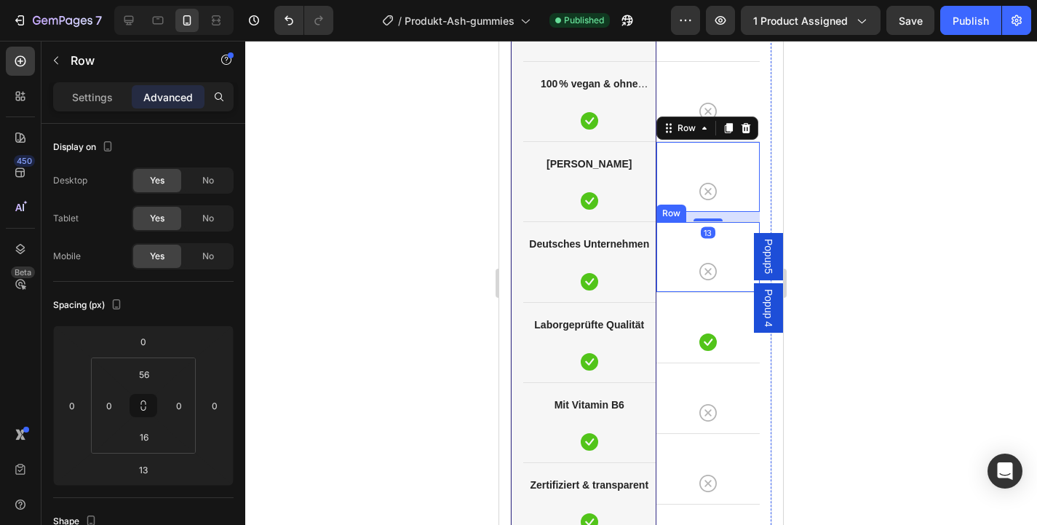
click at [678, 285] on div "Icon Row" at bounding box center [708, 256] width 104 height 71
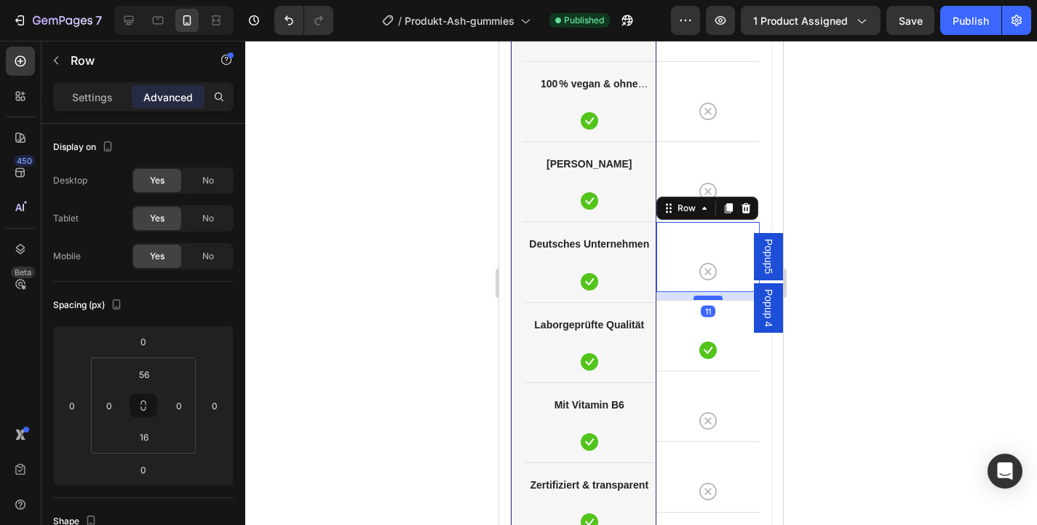
drag, startPoint x: 711, startPoint y: 290, endPoint x: 712, endPoint y: 298, distance: 8.1
click at [712, 298] on div at bounding box center [708, 297] width 29 height 4
click at [712, 298] on div at bounding box center [708, 299] width 29 height 4
type input "13"
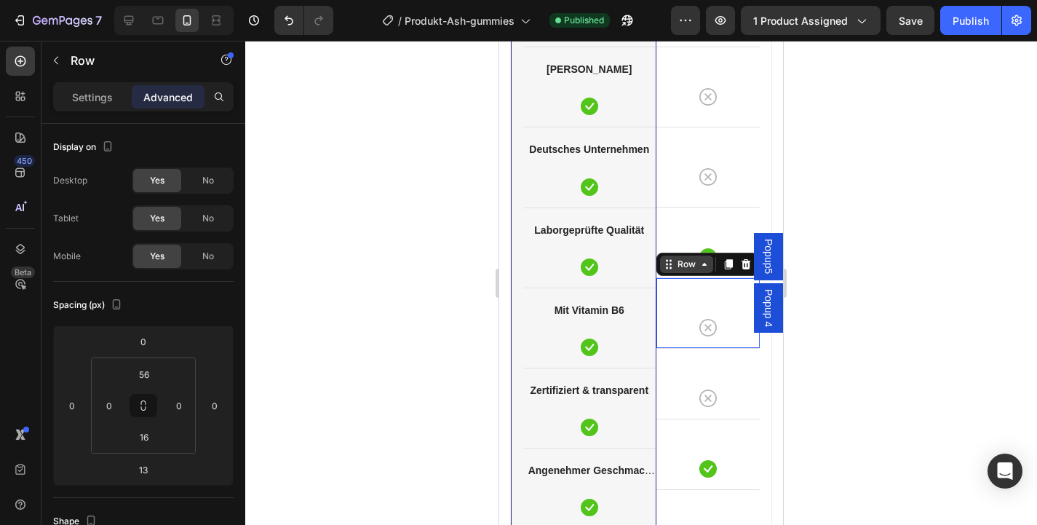
click at [678, 271] on div "Row" at bounding box center [686, 263] width 53 height 17
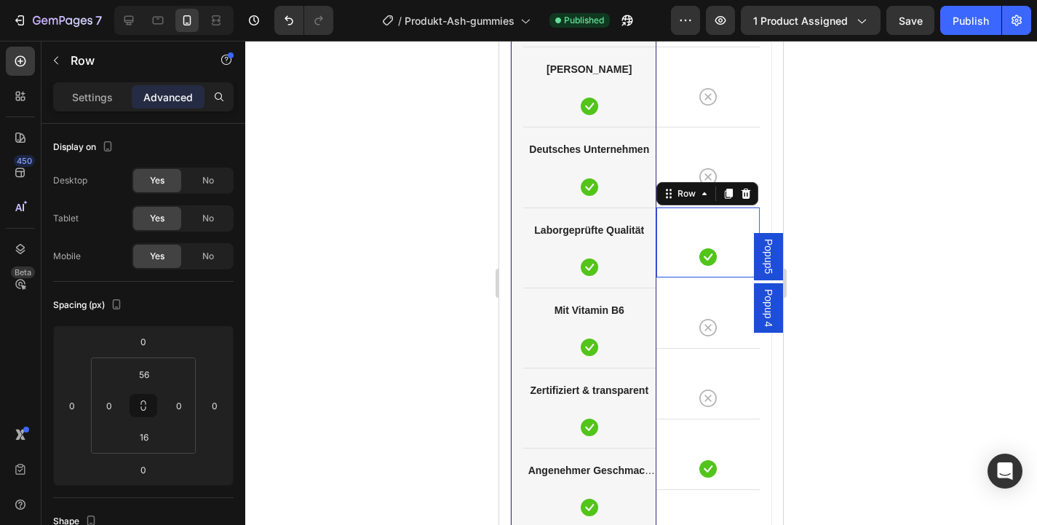
click at [739, 230] on div "Icon Row 0" at bounding box center [708, 242] width 104 height 71
drag, startPoint x: 708, startPoint y: 275, endPoint x: 710, endPoint y: 286, distance: 11.1
click at [710, 286] on div at bounding box center [708, 286] width 29 height 4
type input "15"
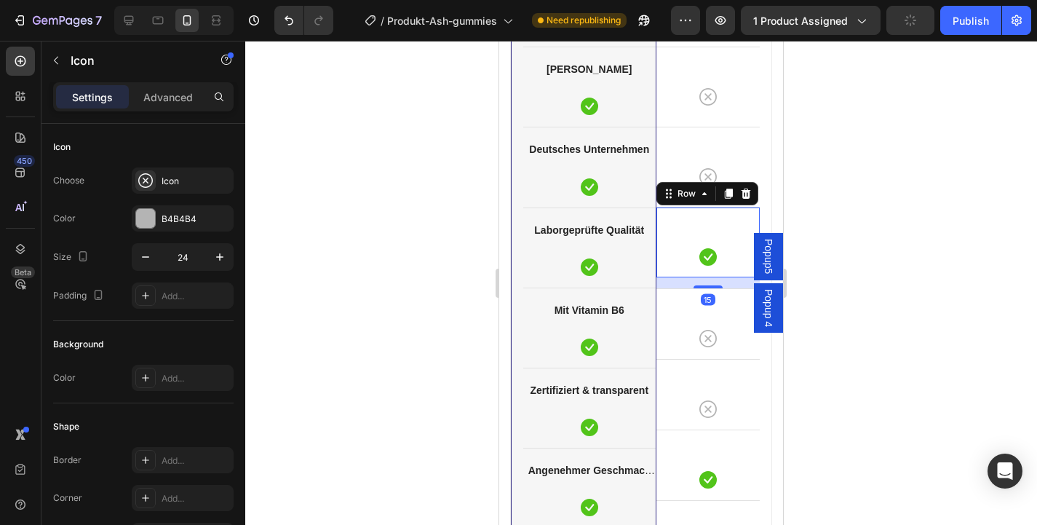
click at [673, 335] on div "Icon" at bounding box center [708, 338] width 104 height 17
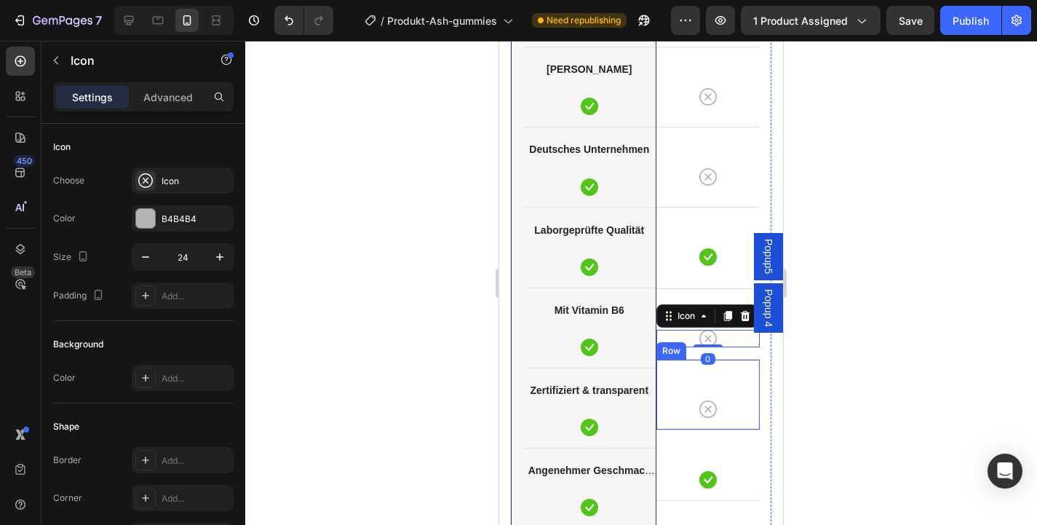
scroll to position [3813, 0]
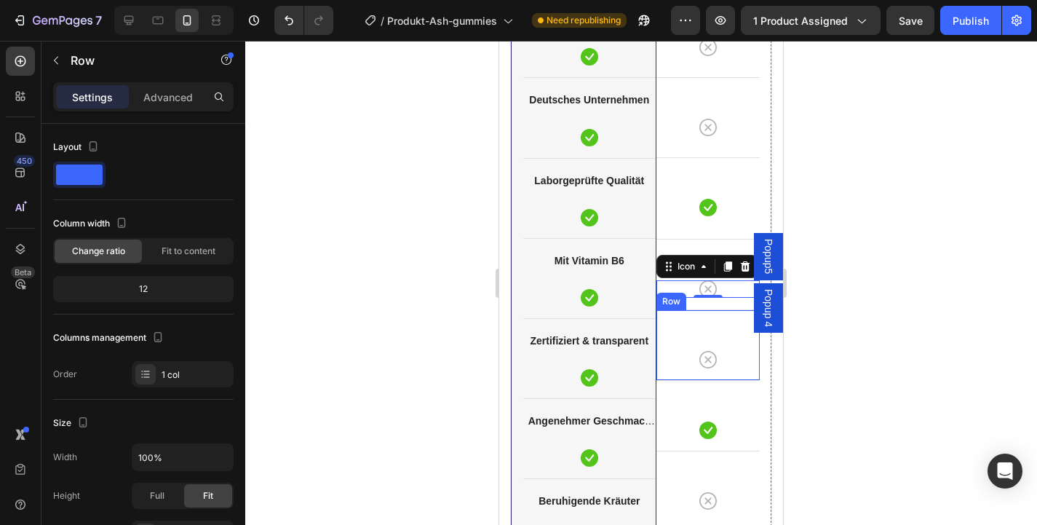
click at [684, 310] on div "Icon Row" at bounding box center [708, 344] width 104 height 71
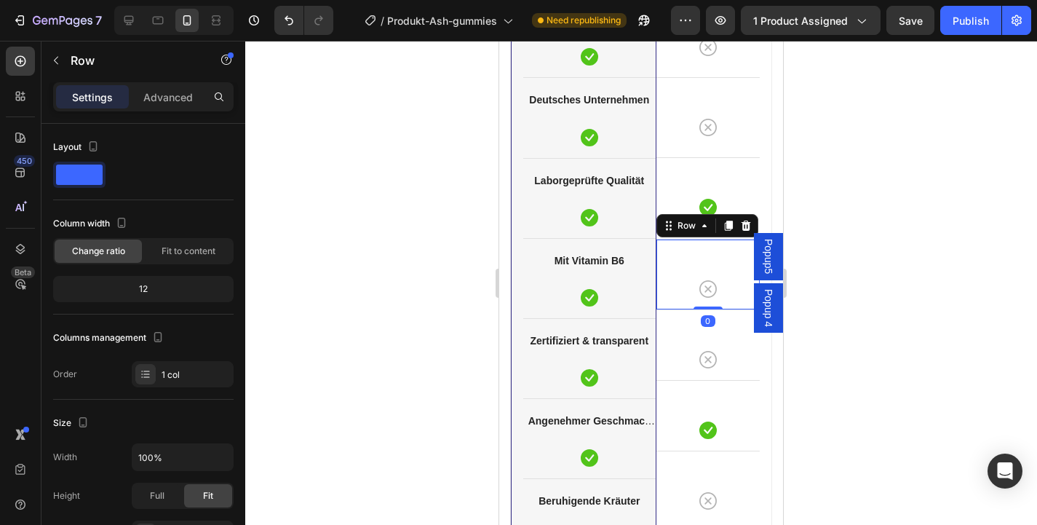
click at [664, 261] on div "Icon Row 0" at bounding box center [708, 274] width 104 height 71
drag, startPoint x: 708, startPoint y: 307, endPoint x: 711, endPoint y: 314, distance: 7.8
click at [711, 314] on div at bounding box center [708, 314] width 29 height 4
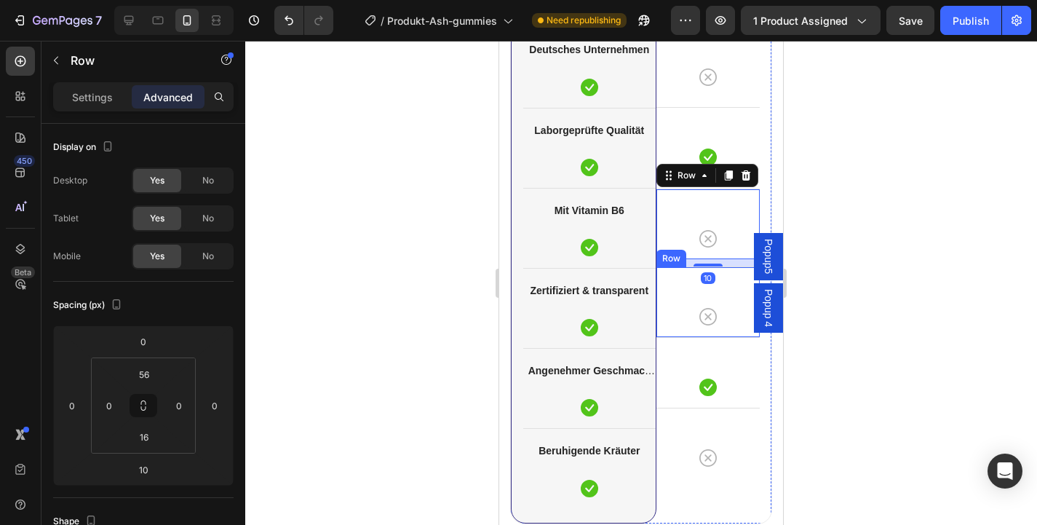
scroll to position [3866, 0]
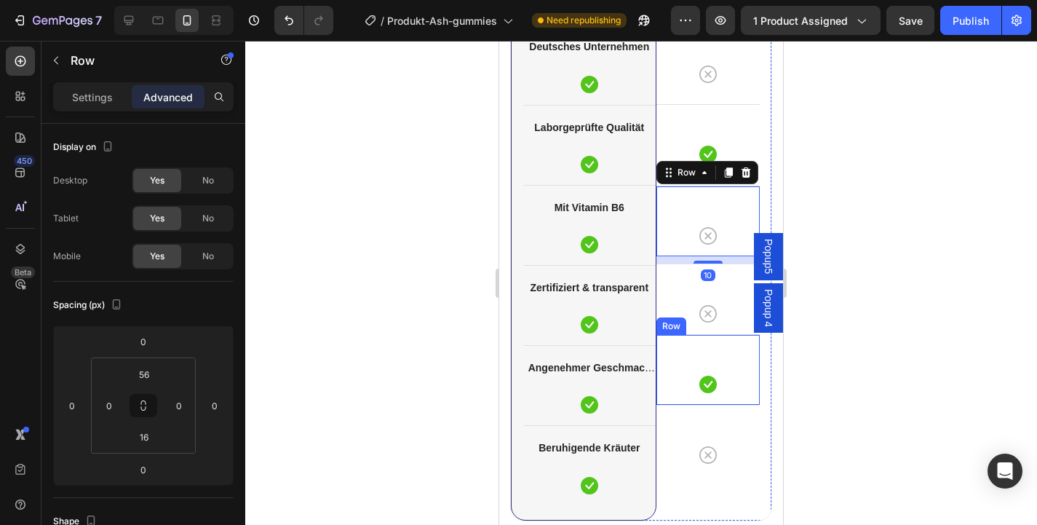
click at [693, 338] on div "Icon Row" at bounding box center [708, 369] width 104 height 71
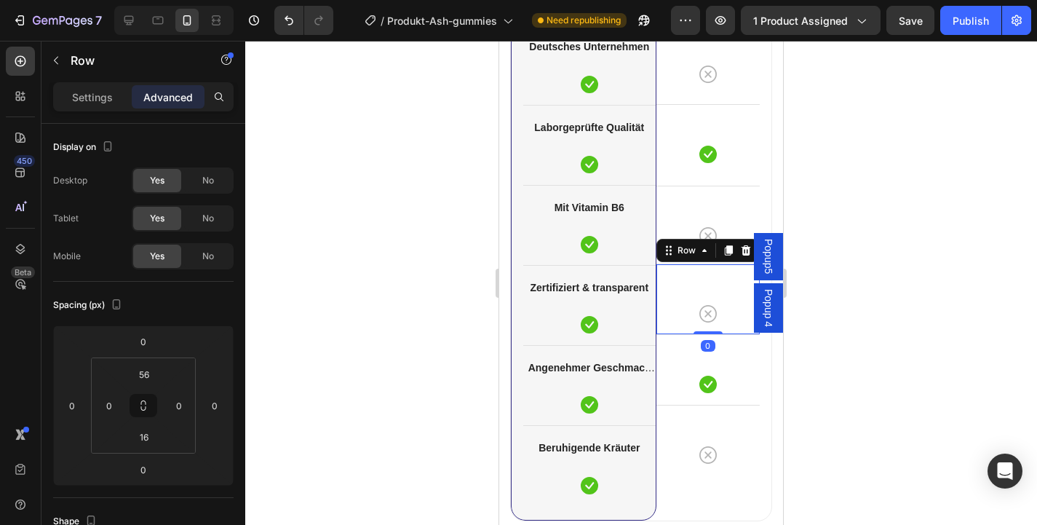
click at [677, 280] on div "Icon Row 0" at bounding box center [708, 298] width 104 height 71
drag, startPoint x: 706, startPoint y: 331, endPoint x: 710, endPoint y: 341, distance: 10.4
click at [710, 341] on div at bounding box center [708, 341] width 29 height 4
click at [710, 341] on div at bounding box center [708, 342] width 29 height 4
type input "14"
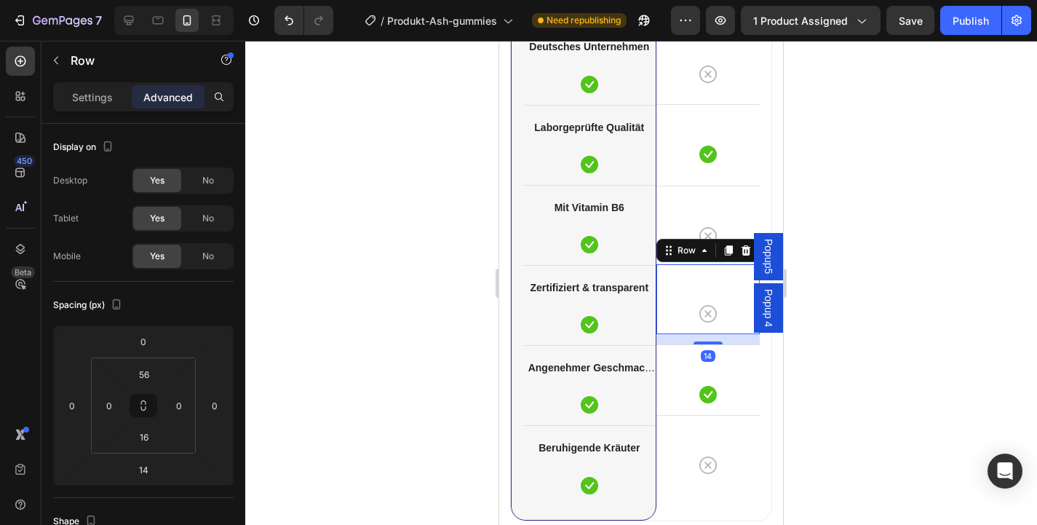
click at [854, 337] on div at bounding box center [641, 283] width 792 height 484
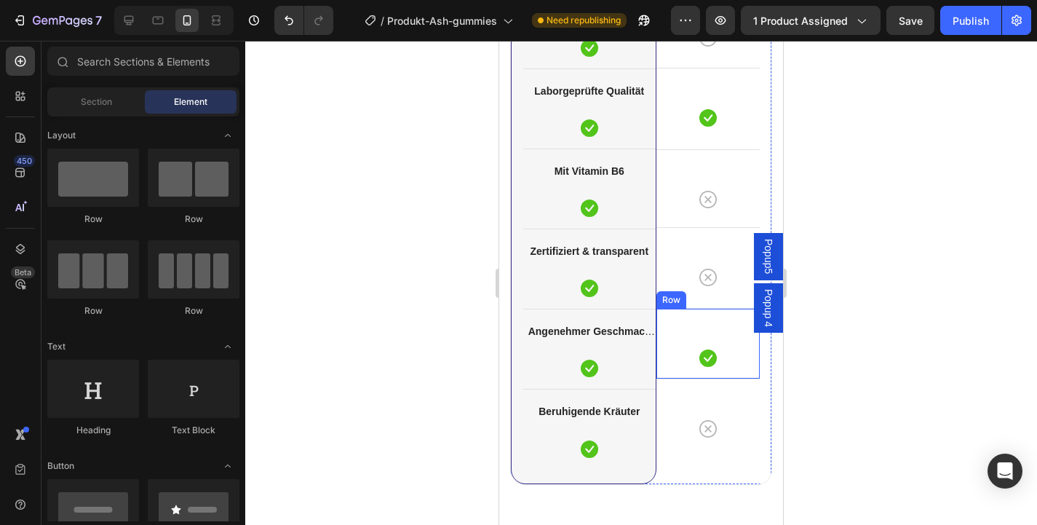
scroll to position [3909, 0]
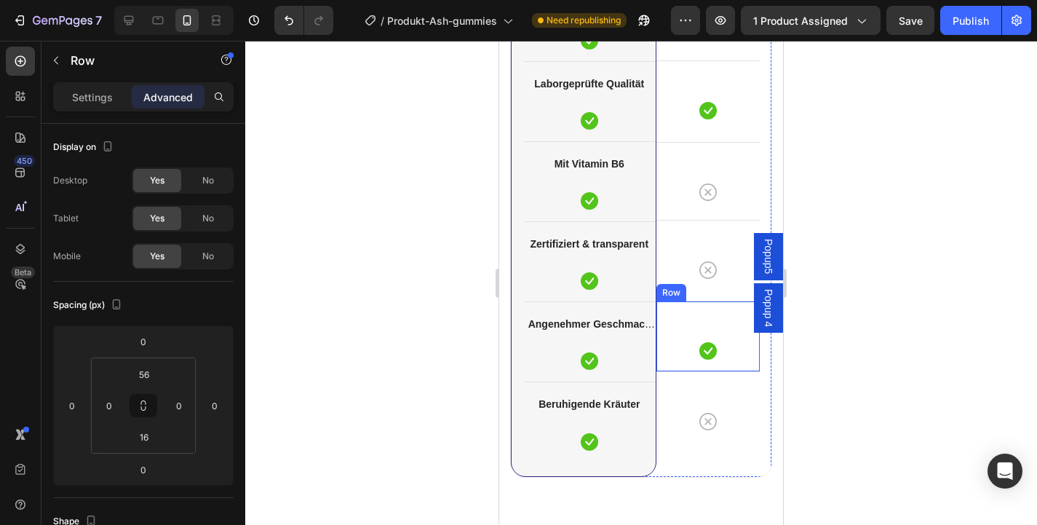
click at [664, 306] on div "Icon Row" at bounding box center [708, 336] width 104 height 71
drag, startPoint x: 712, startPoint y: 370, endPoint x: 715, endPoint y: 381, distance: 11.3
click at [715, 381] on div at bounding box center [708, 380] width 29 height 4
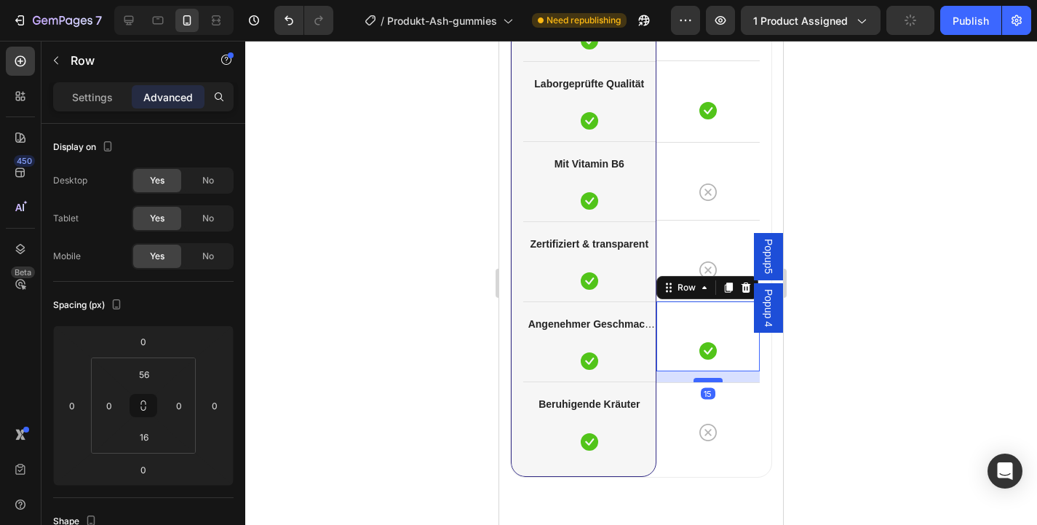
type input "15"
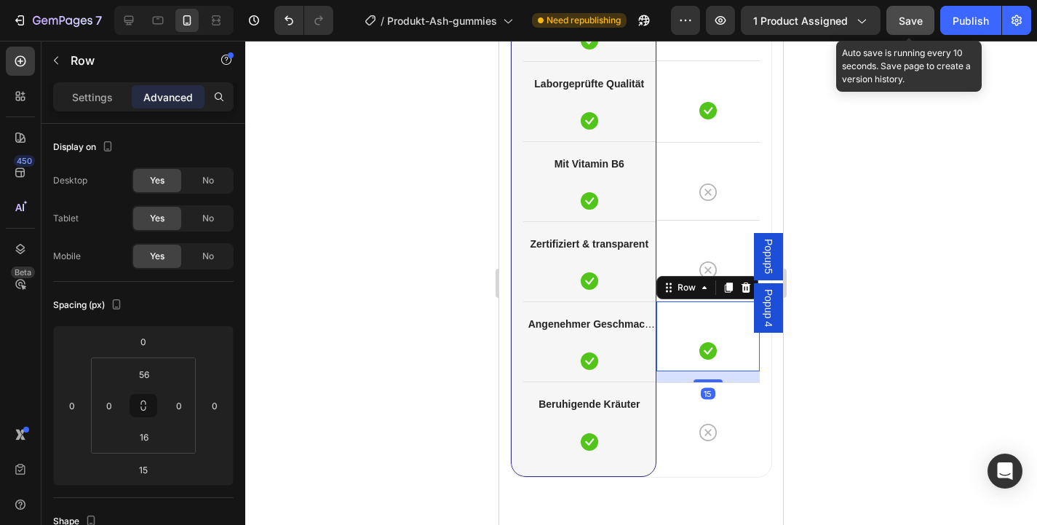
click at [909, 25] on span "Save" at bounding box center [911, 21] width 24 height 12
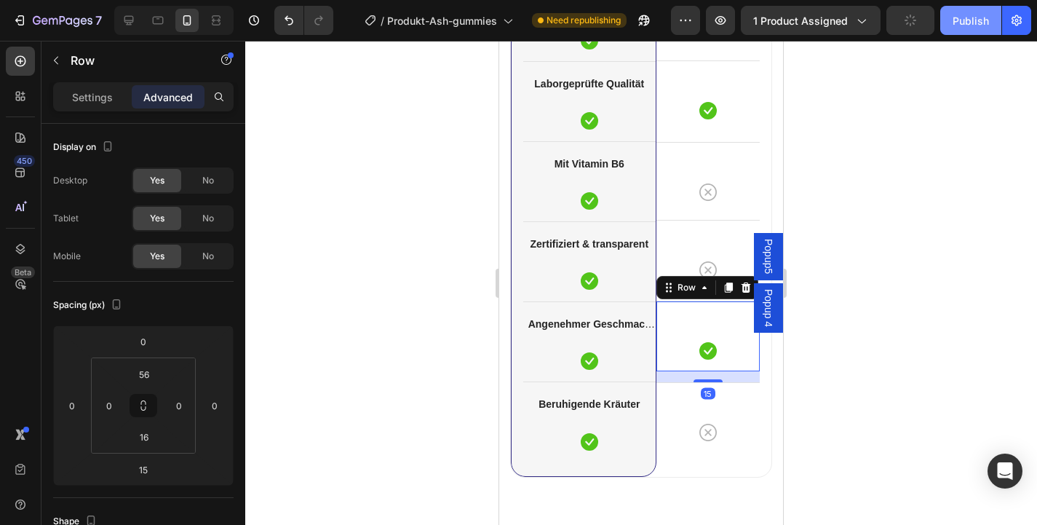
click at [962, 24] on div "Publish" at bounding box center [971, 20] width 36 height 15
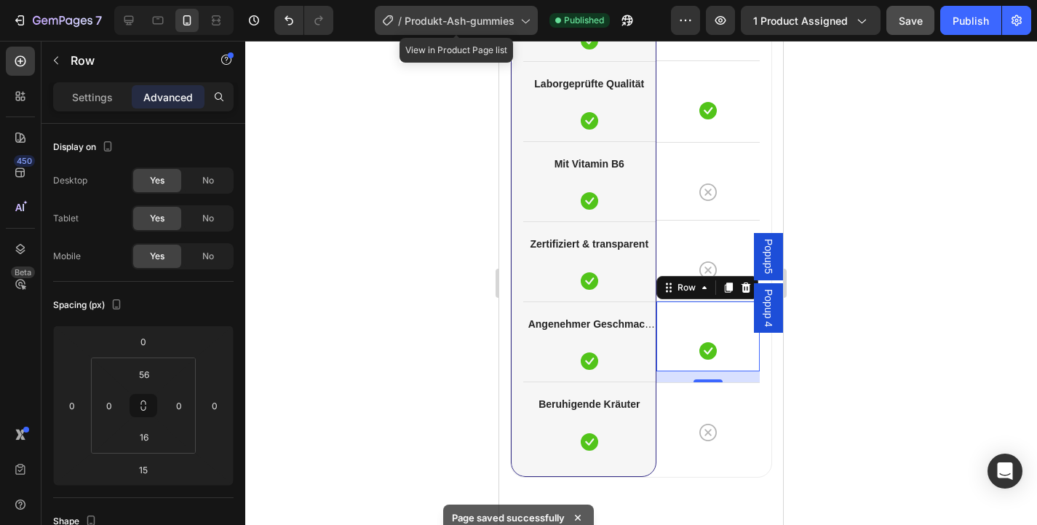
click at [450, 15] on span "Produkt-Ash-gummies" at bounding box center [460, 20] width 110 height 15
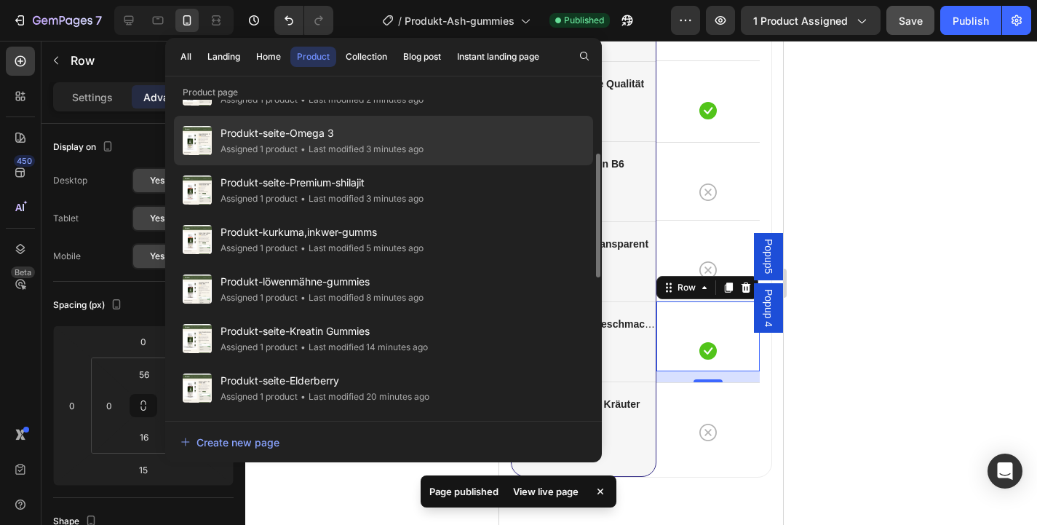
scroll to position [177, 0]
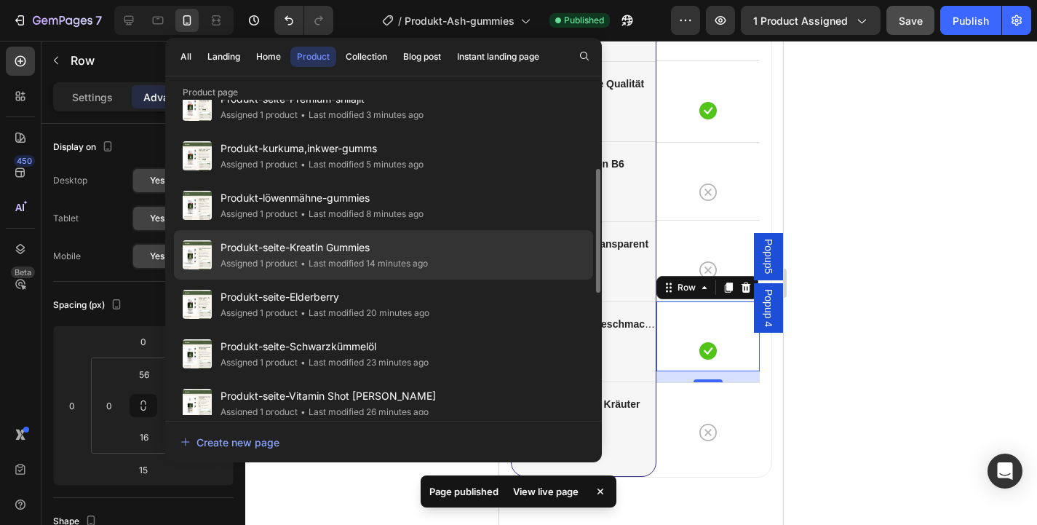
click at [405, 242] on span "Produkt-seite-Kreatin Gummies" at bounding box center [324, 247] width 207 height 17
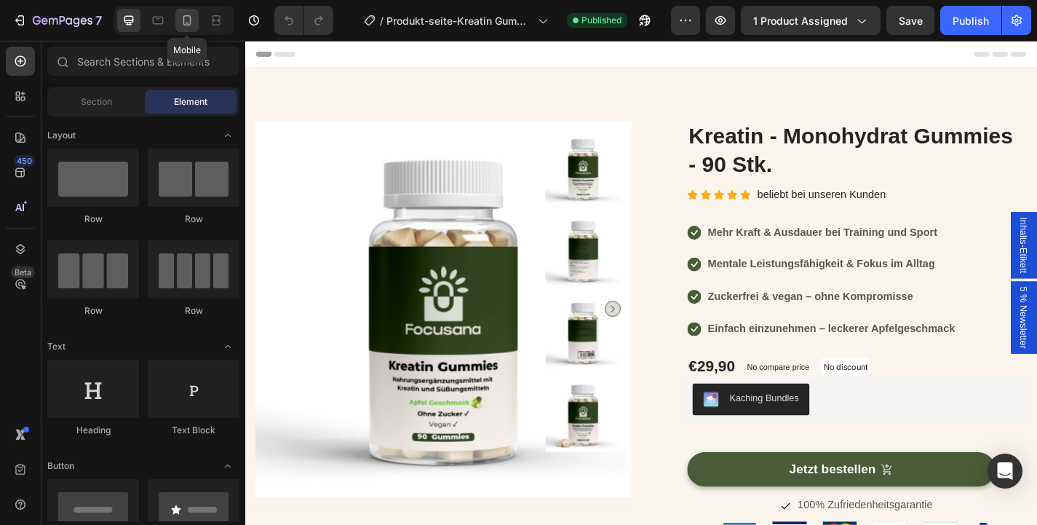
click at [184, 30] on div at bounding box center [186, 20] width 23 height 23
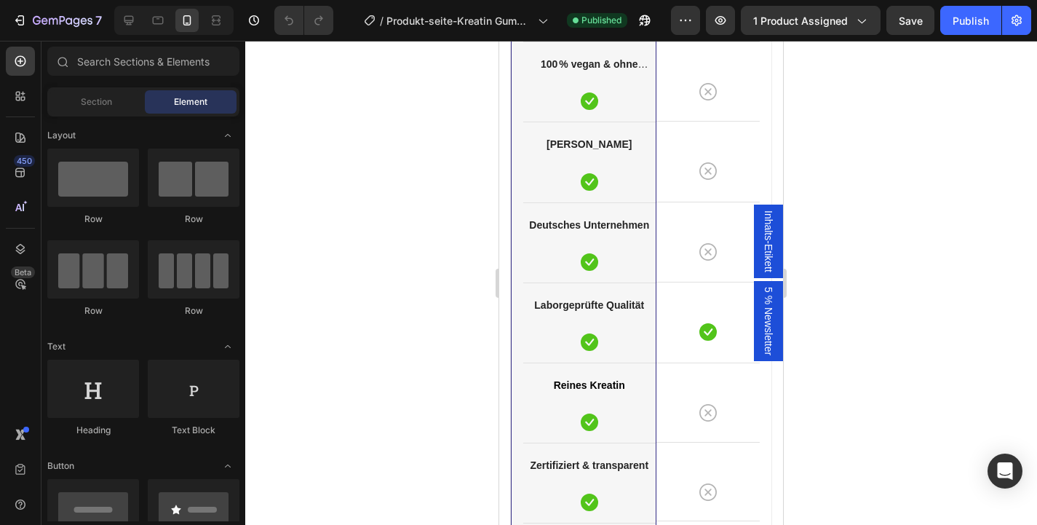
scroll to position [3813, 0]
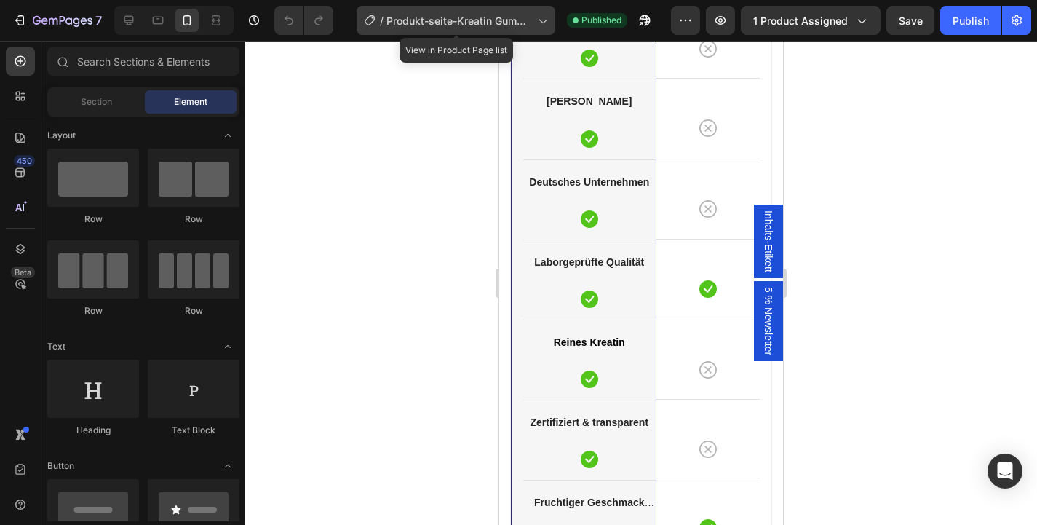
click at [417, 22] on span "Produkt-seite-Kreatin Gummies" at bounding box center [459, 20] width 146 height 15
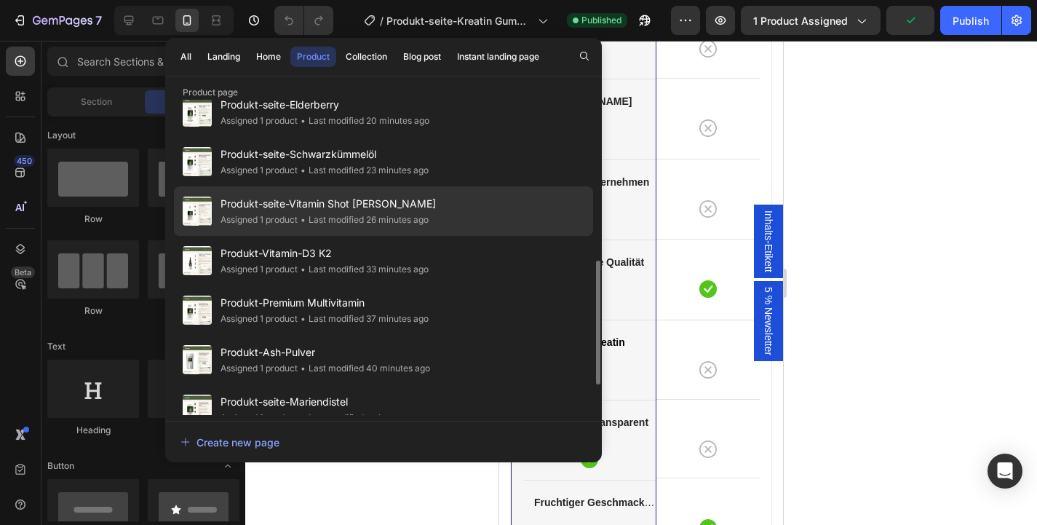
scroll to position [381, 0]
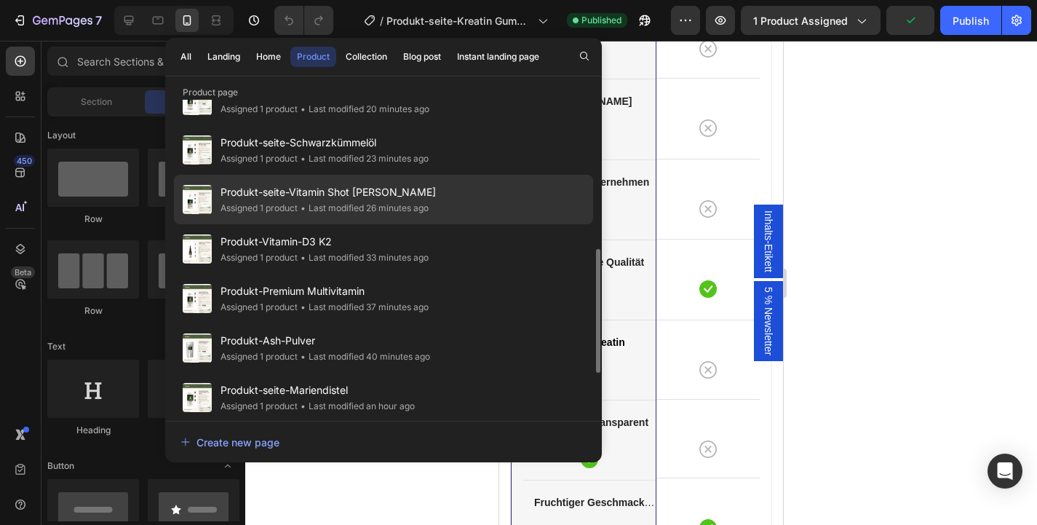
click at [389, 190] on span "Produkt-seite-Vitamin Shot [PERSON_NAME]" at bounding box center [328, 191] width 215 height 17
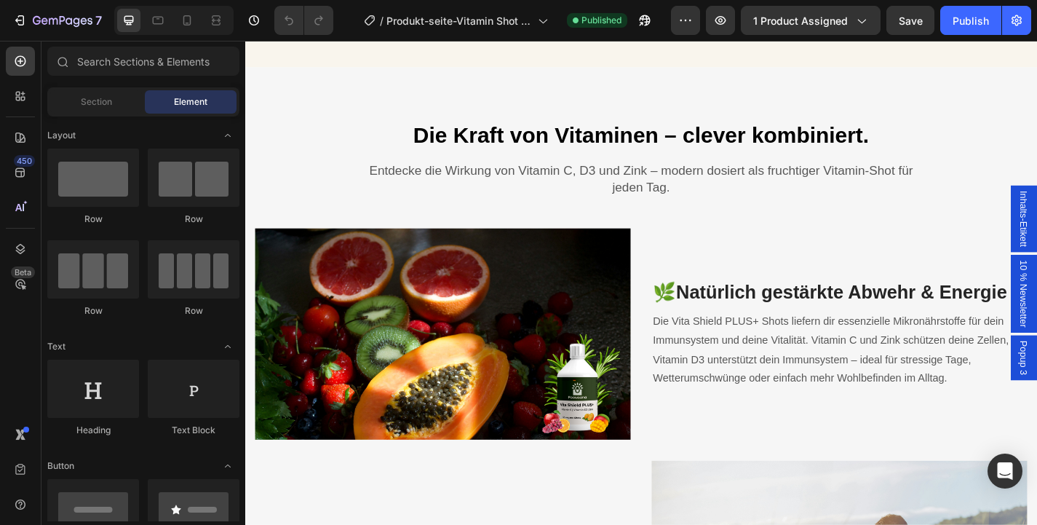
scroll to position [1923, 0]
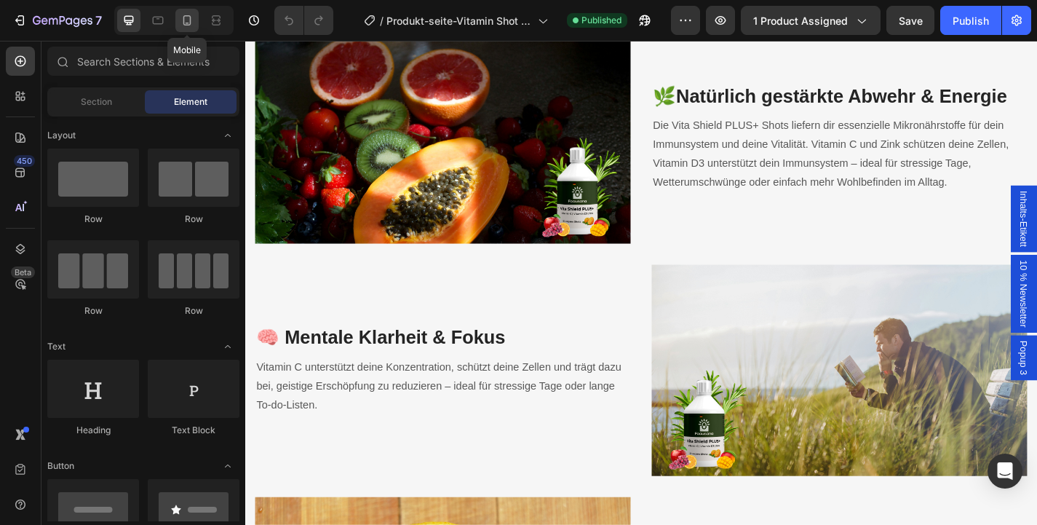
click at [180, 27] on icon at bounding box center [187, 20] width 15 height 15
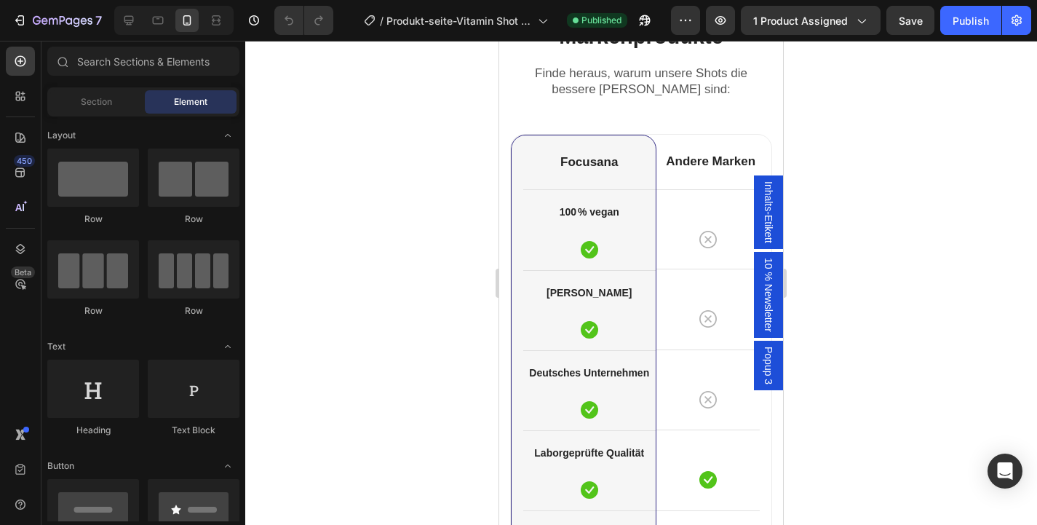
scroll to position [4554, 0]
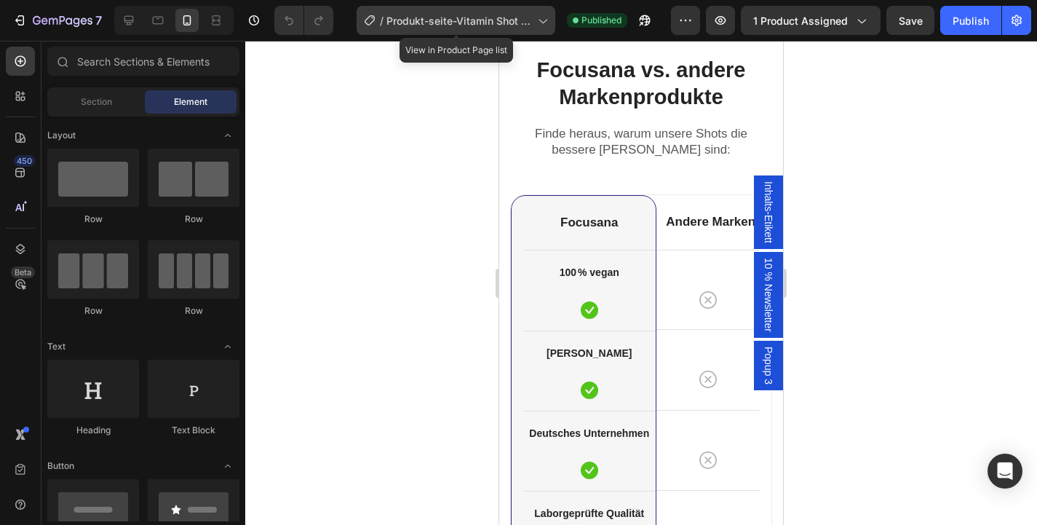
click at [456, 14] on span "Produkt-seite-Vitamin Shot [PERSON_NAME]" at bounding box center [459, 20] width 146 height 15
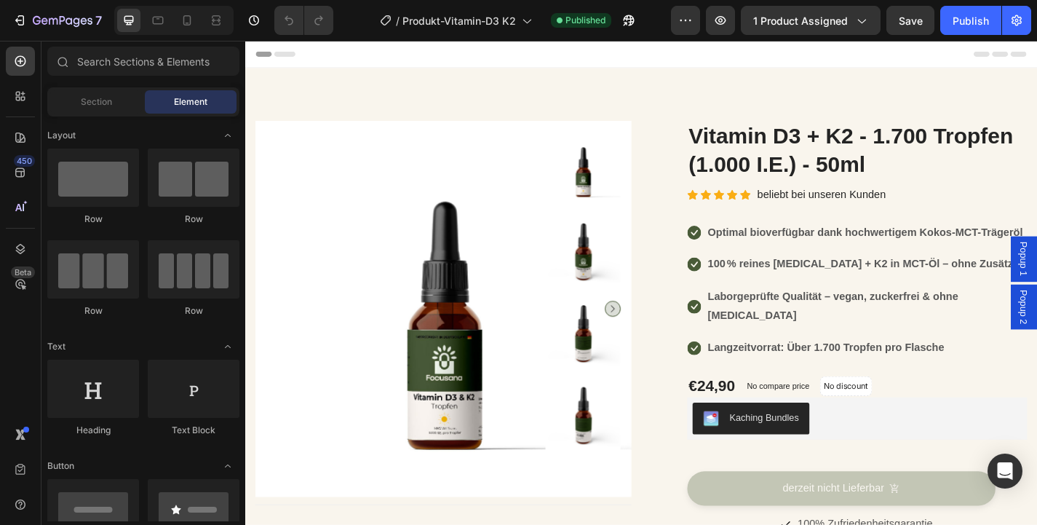
click at [184, 32] on div at bounding box center [173, 20] width 119 height 29
click at [184, 21] on icon at bounding box center [187, 20] width 8 height 10
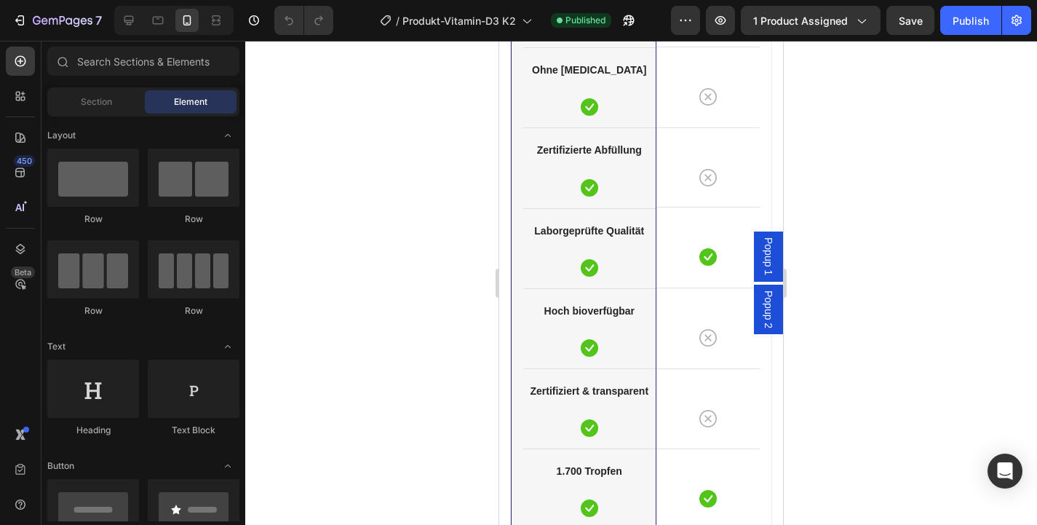
scroll to position [4221, 0]
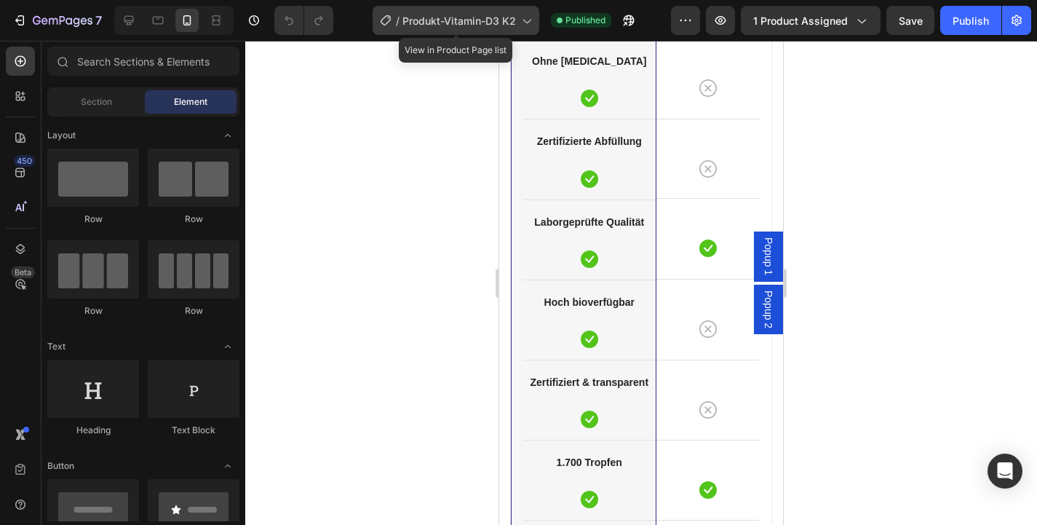
click at [477, 18] on span "Produkt-Vitamin-D3 K2" at bounding box center [459, 20] width 114 height 15
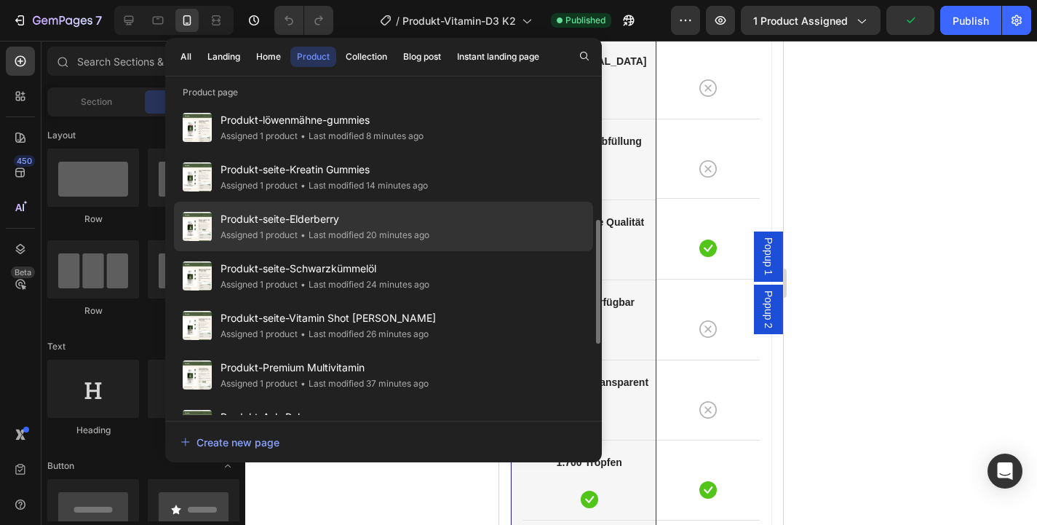
scroll to position [402, 0]
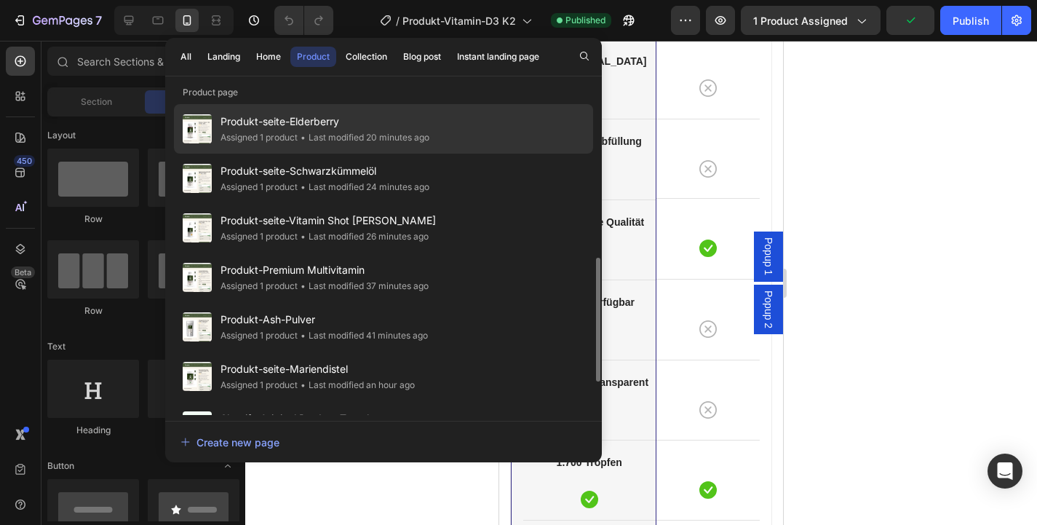
click at [402, 233] on div "• Last modified 26 minutes ago" at bounding box center [363, 236] width 131 height 15
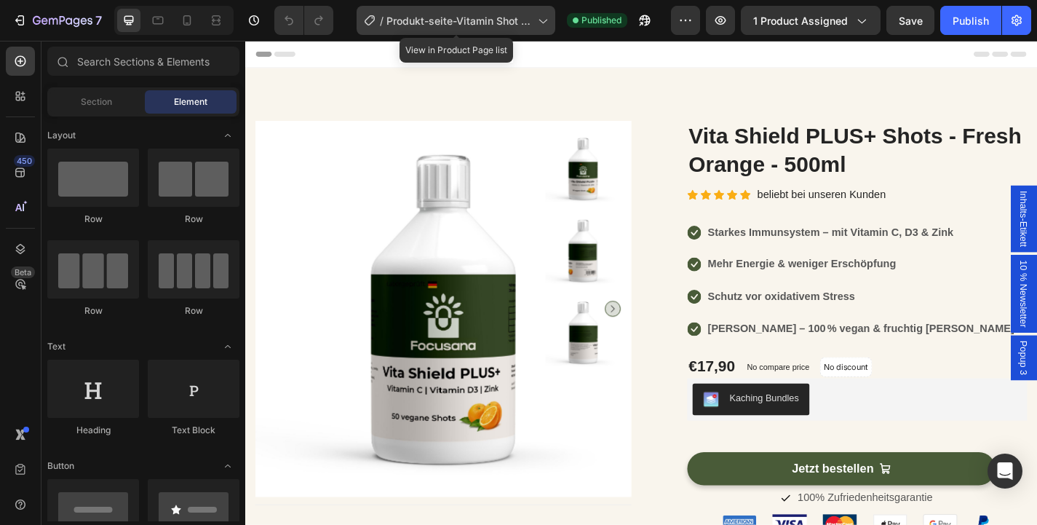
click at [412, 19] on span "Produkt-seite-Vitamin Shot C [PERSON_NAME]" at bounding box center [459, 20] width 146 height 15
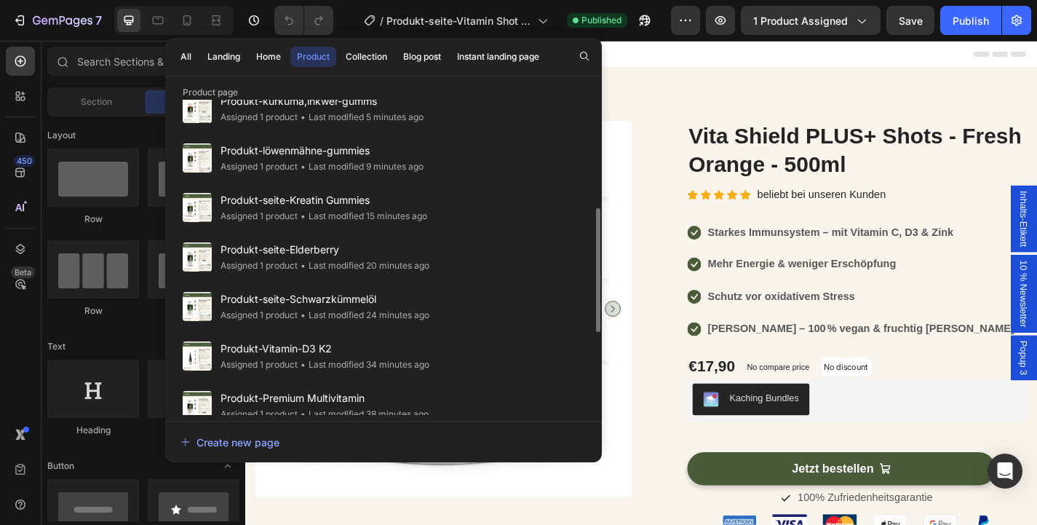
scroll to position [354, 0]
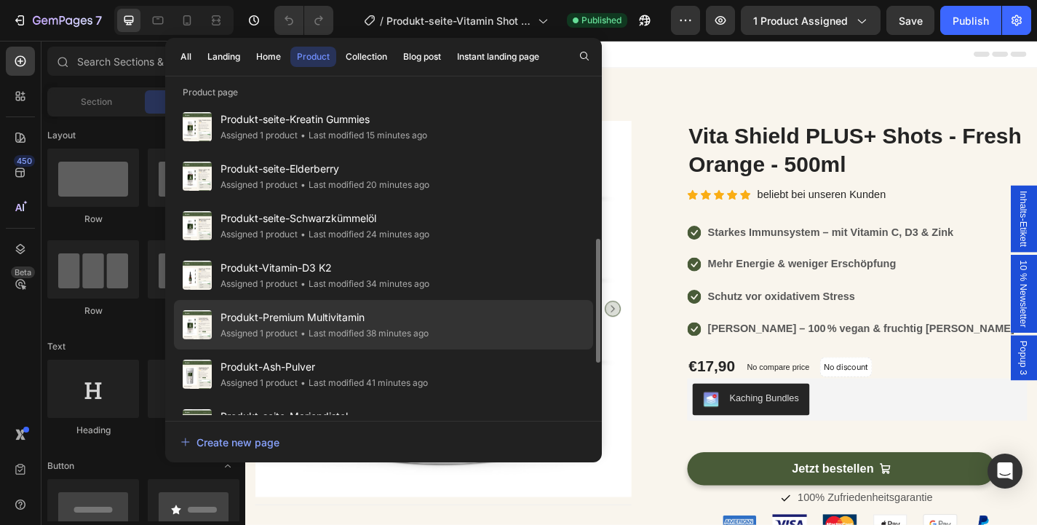
click at [345, 315] on span "Produkt-Premium Multivitamin" at bounding box center [325, 317] width 208 height 17
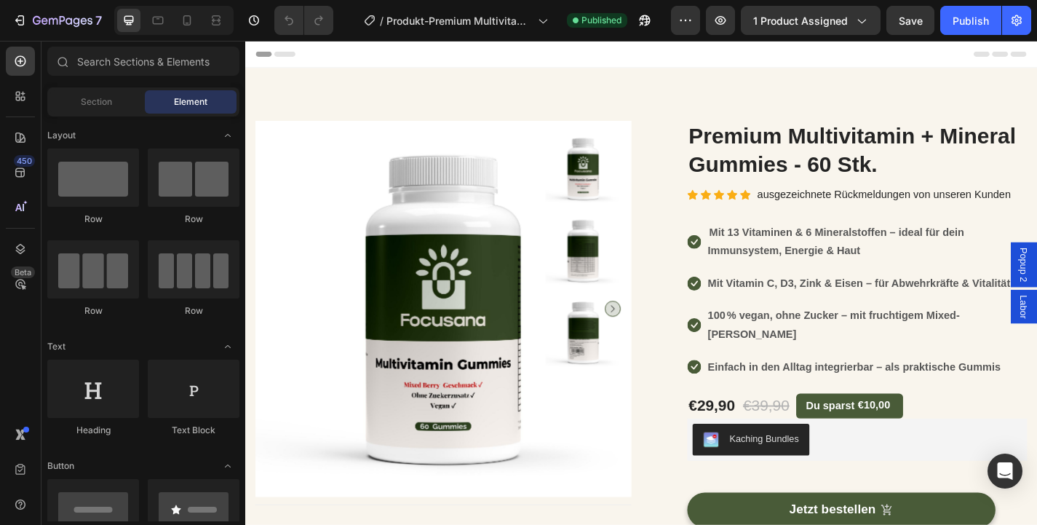
click at [185, 33] on div at bounding box center [173, 20] width 119 height 29
click at [180, 14] on icon at bounding box center [187, 20] width 15 height 15
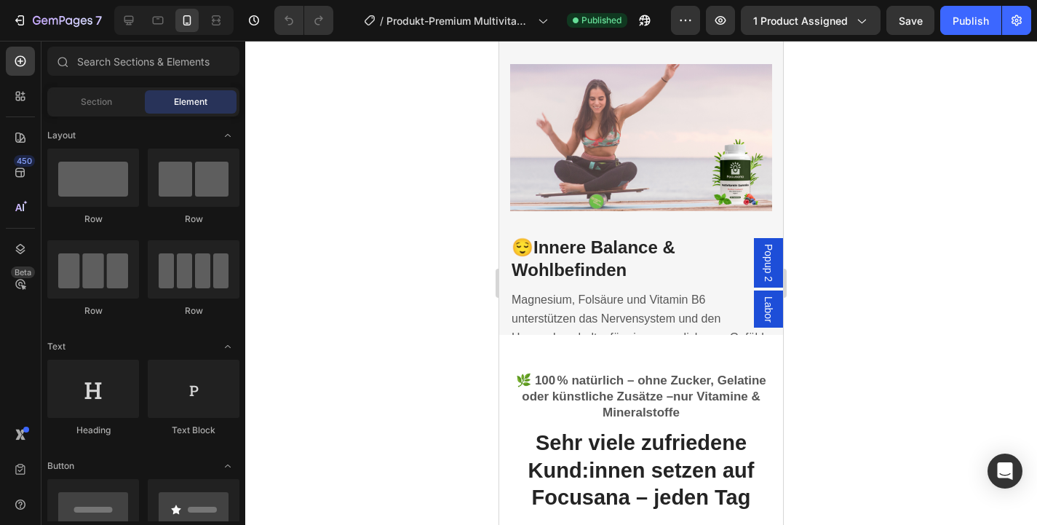
scroll to position [2313, 0]
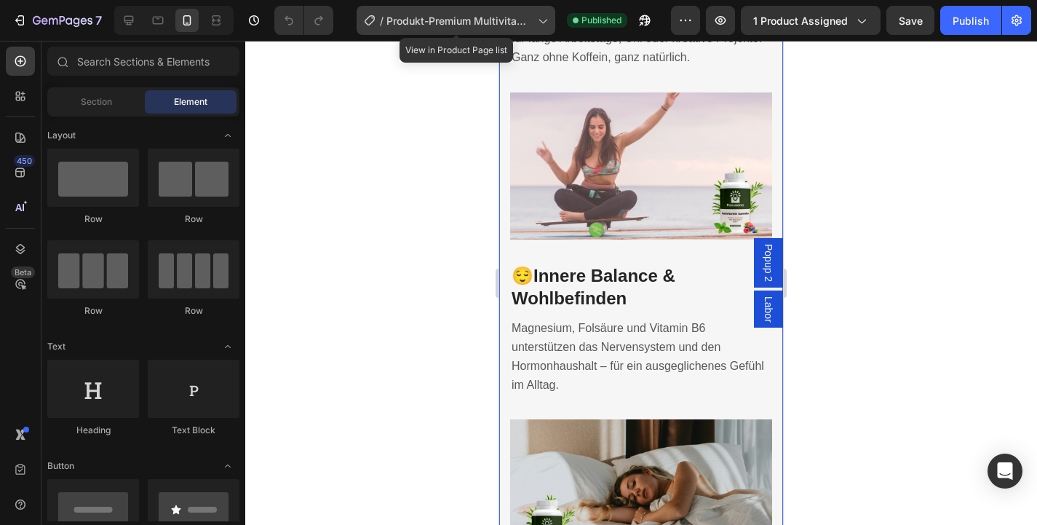
click at [431, 20] on span "Produkt-Premium Multivitamin" at bounding box center [459, 20] width 146 height 15
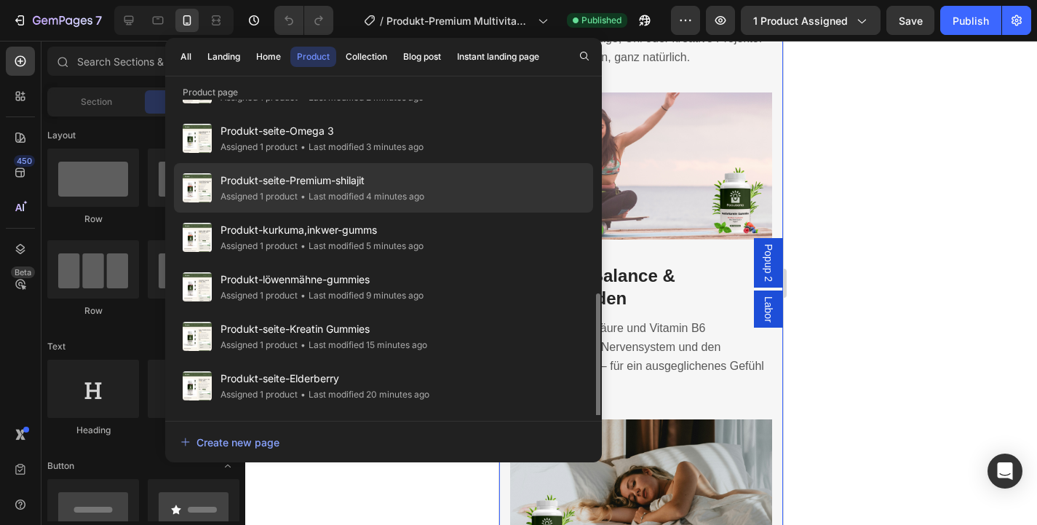
scroll to position [387, 0]
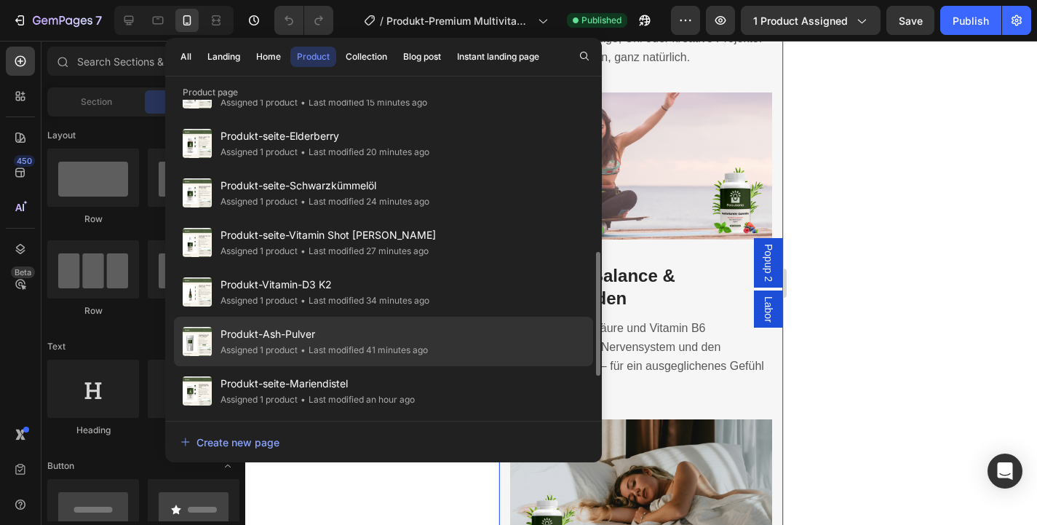
click at [373, 341] on span "Produkt-Ash-Pulver" at bounding box center [324, 333] width 207 height 17
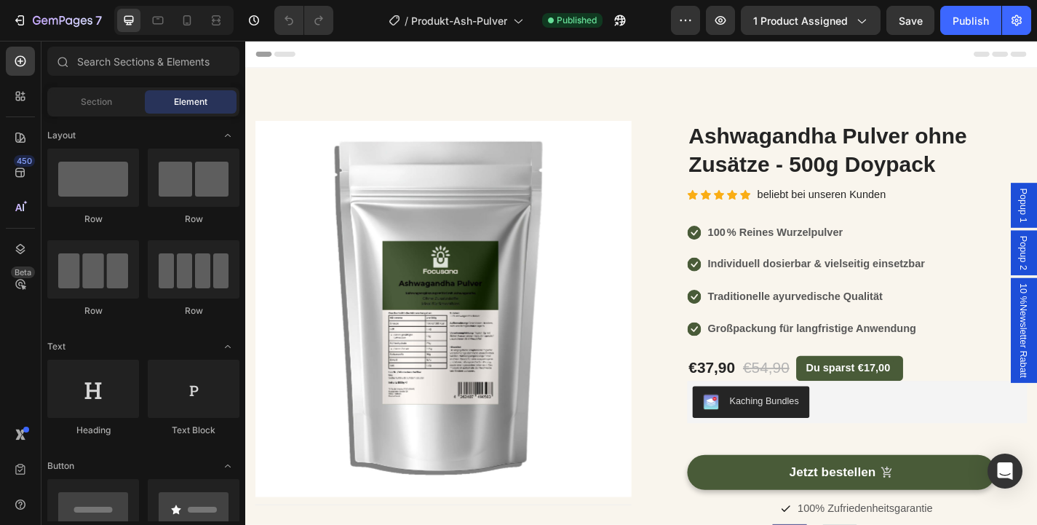
click at [174, 19] on div at bounding box center [173, 20] width 119 height 29
click at [175, 21] on div at bounding box center [186, 20] width 23 height 23
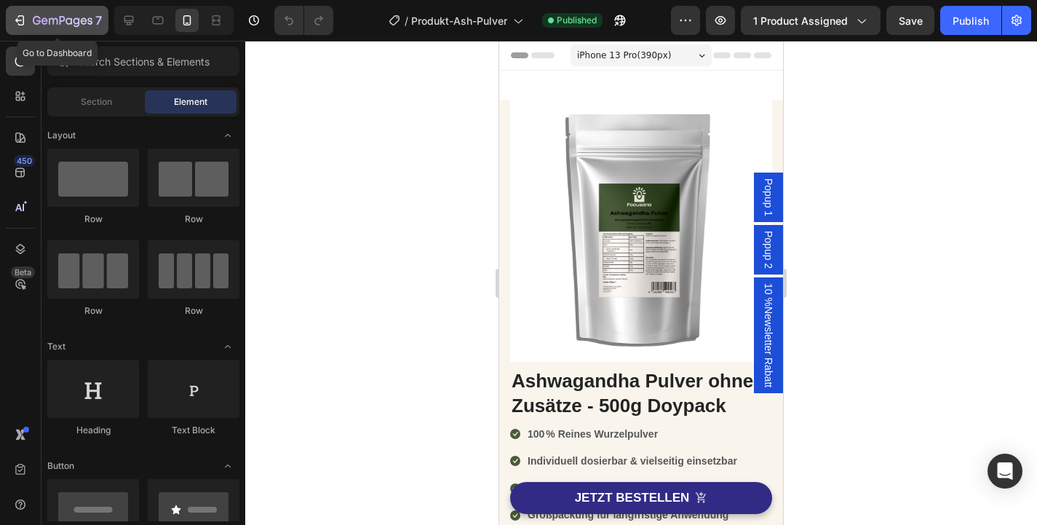
click at [65, 17] on icon "button" at bounding box center [63, 21] width 60 height 12
